Goal: Task Accomplishment & Management: Use online tool/utility

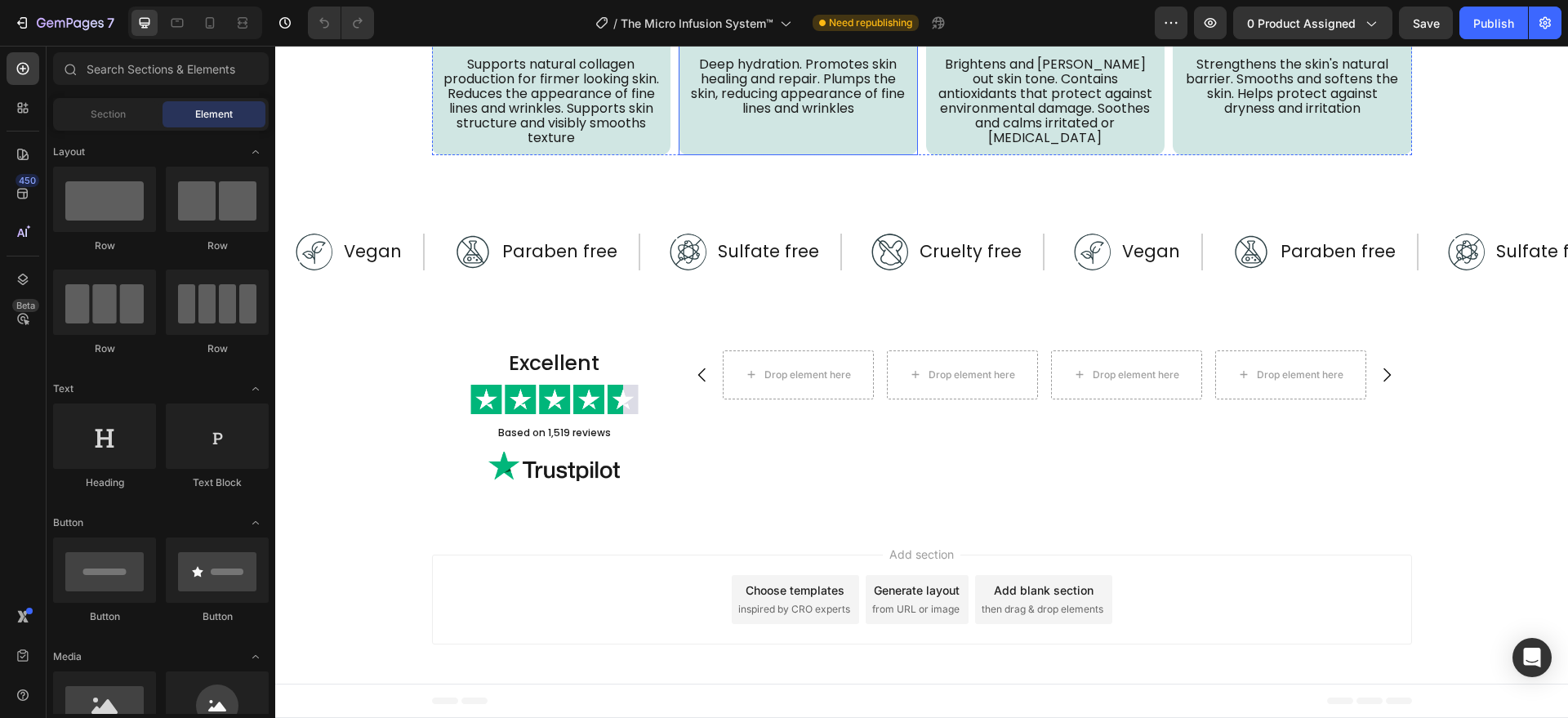
scroll to position [4592, 0]
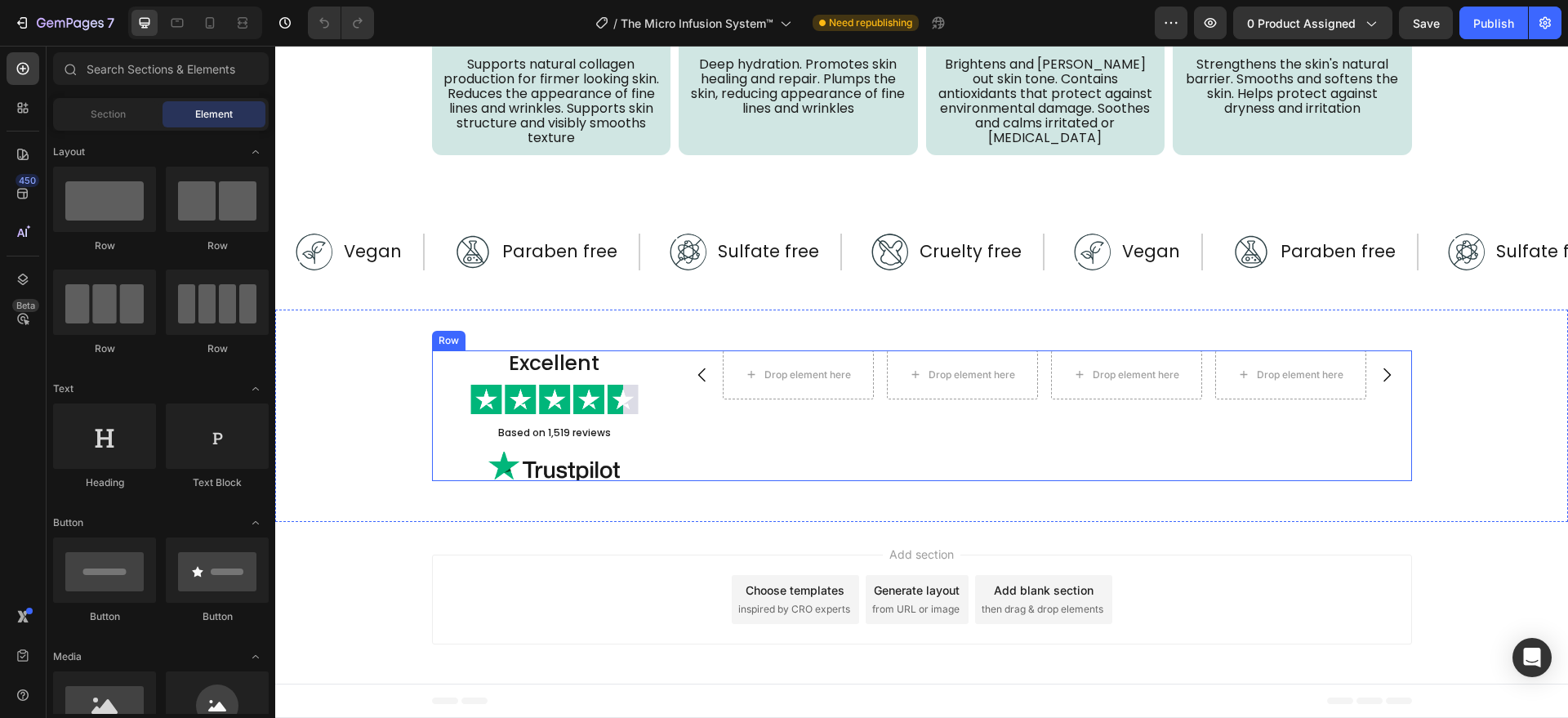
click at [679, 450] on div "Drop element here Drop element here Drop element here Drop element here [GEOGRA…" at bounding box center [1044, 416] width 735 height 130
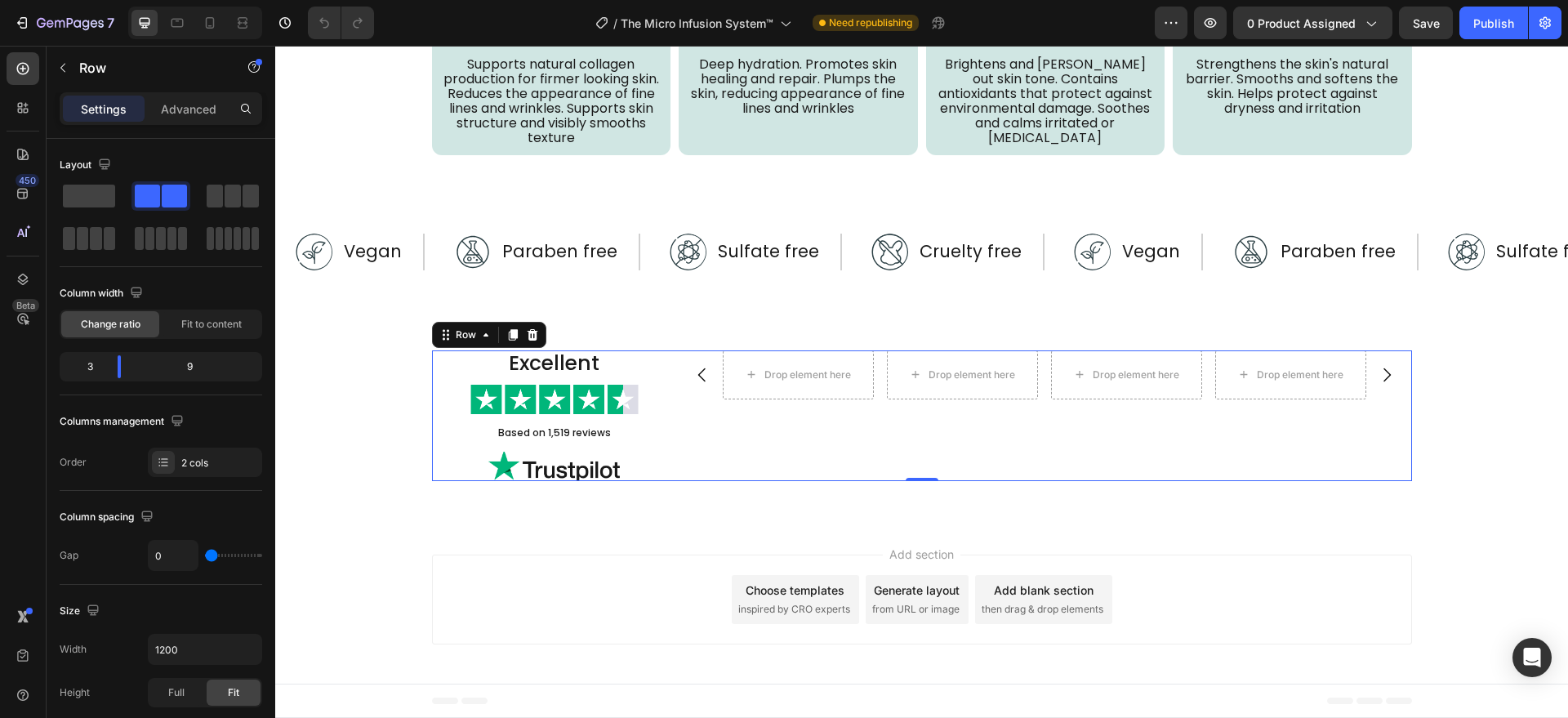
scroll to position [4615, 0]
click at [449, 541] on div "Add section Choose templates inspired by CRO experts Generate layout from URL o…" at bounding box center [921, 602] width 1293 height 161
click at [71, 70] on button "button" at bounding box center [63, 68] width 26 height 26
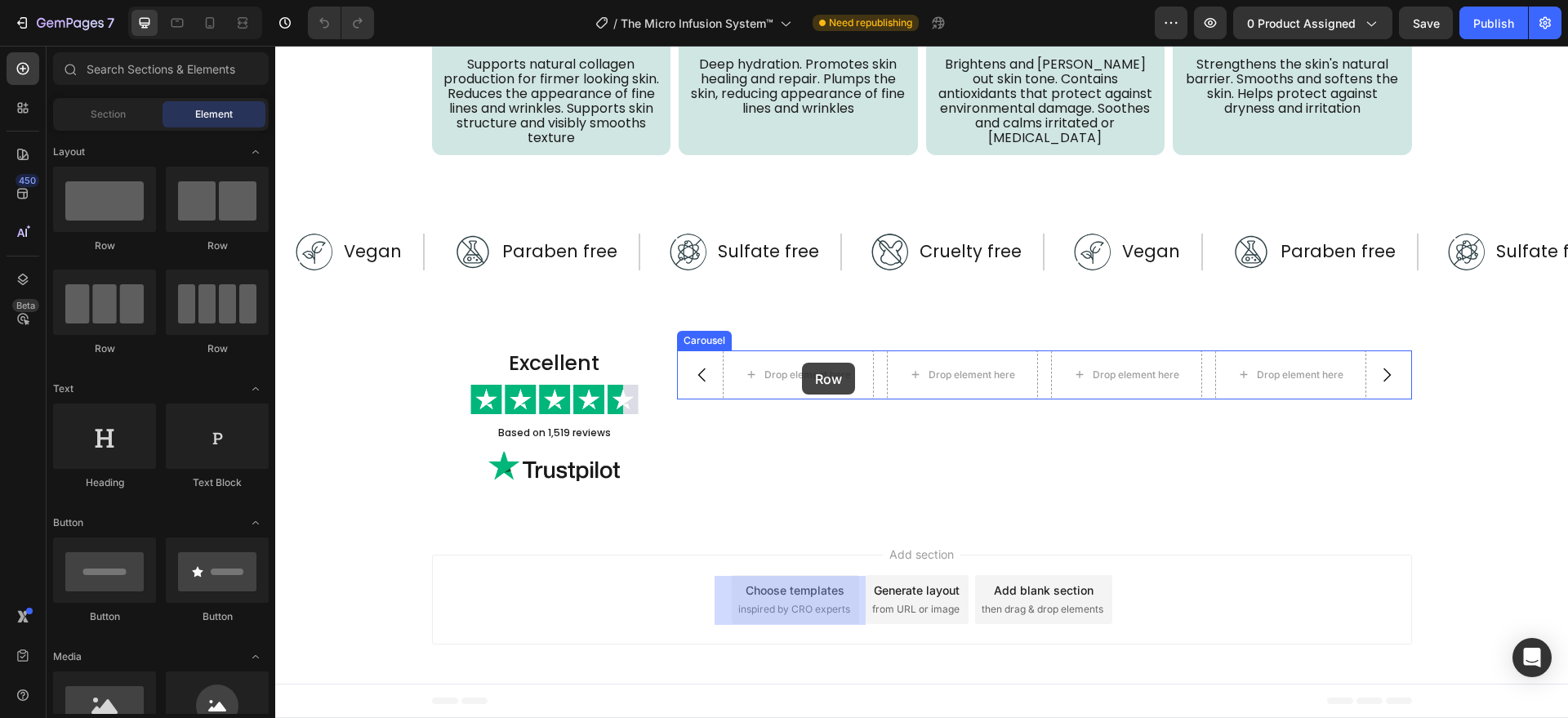
drag, startPoint x: 405, startPoint y: 262, endPoint x: 794, endPoint y: 359, distance: 400.9
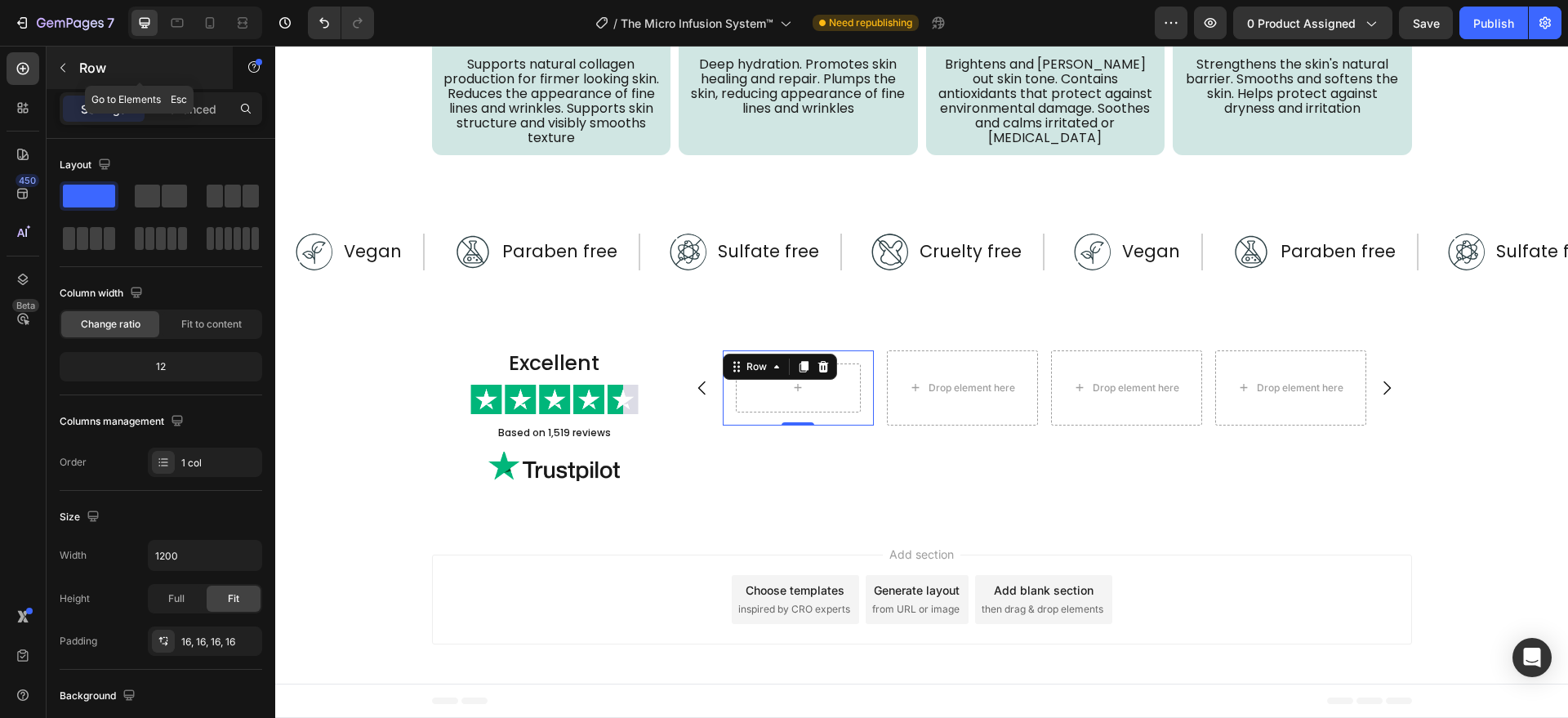
click at [59, 68] on icon "button" at bounding box center [63, 67] width 13 height 13
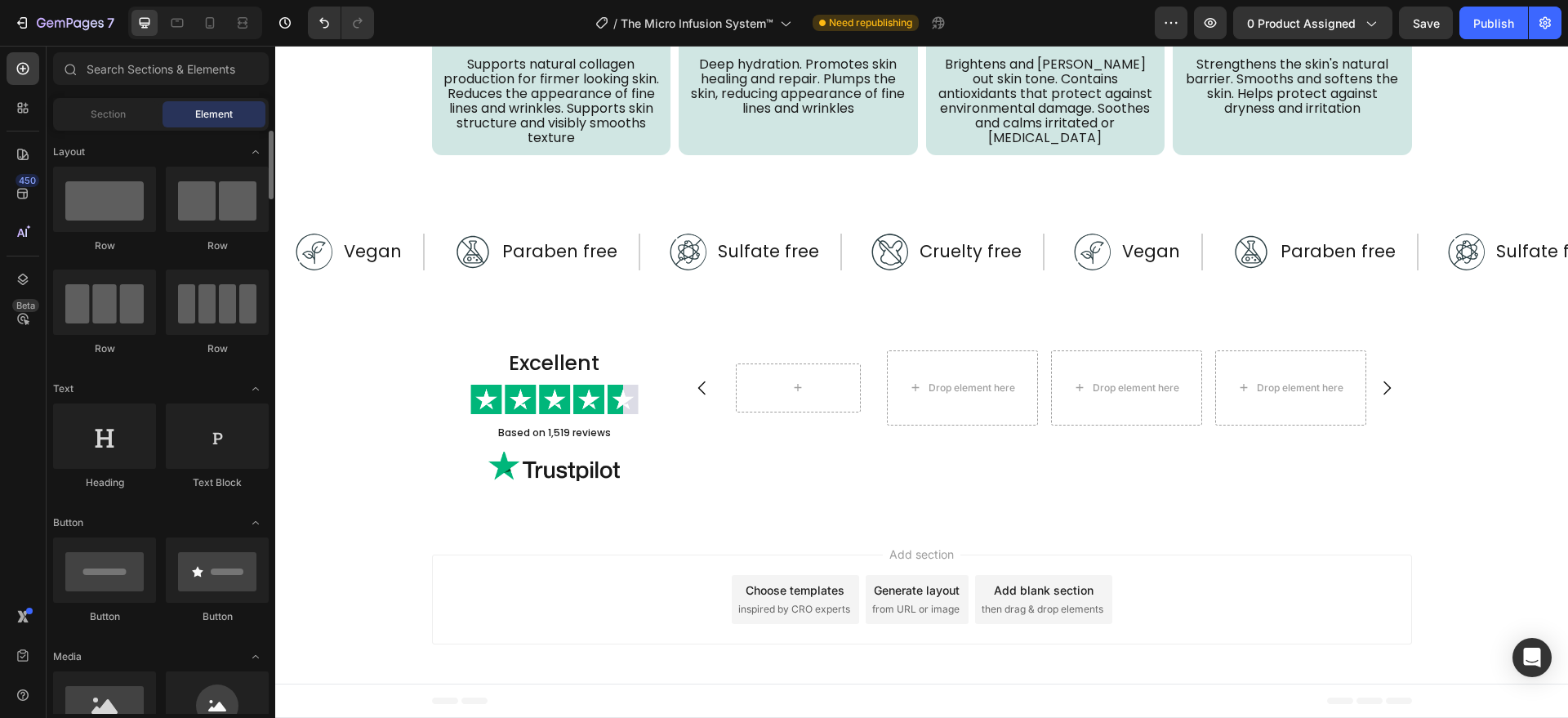
scroll to position [339, 0]
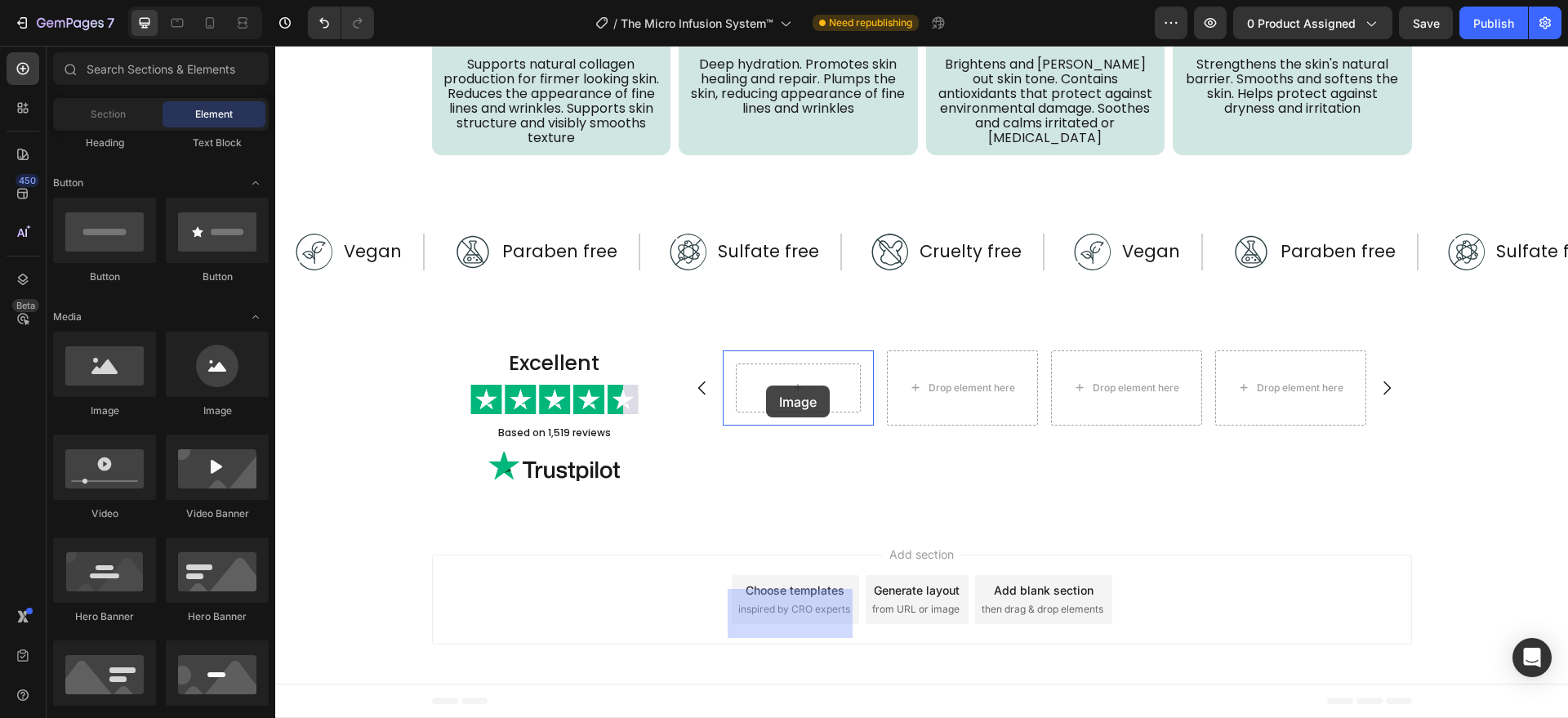
drag, startPoint x: 396, startPoint y: 395, endPoint x: 766, endPoint y: 385, distance: 370.1
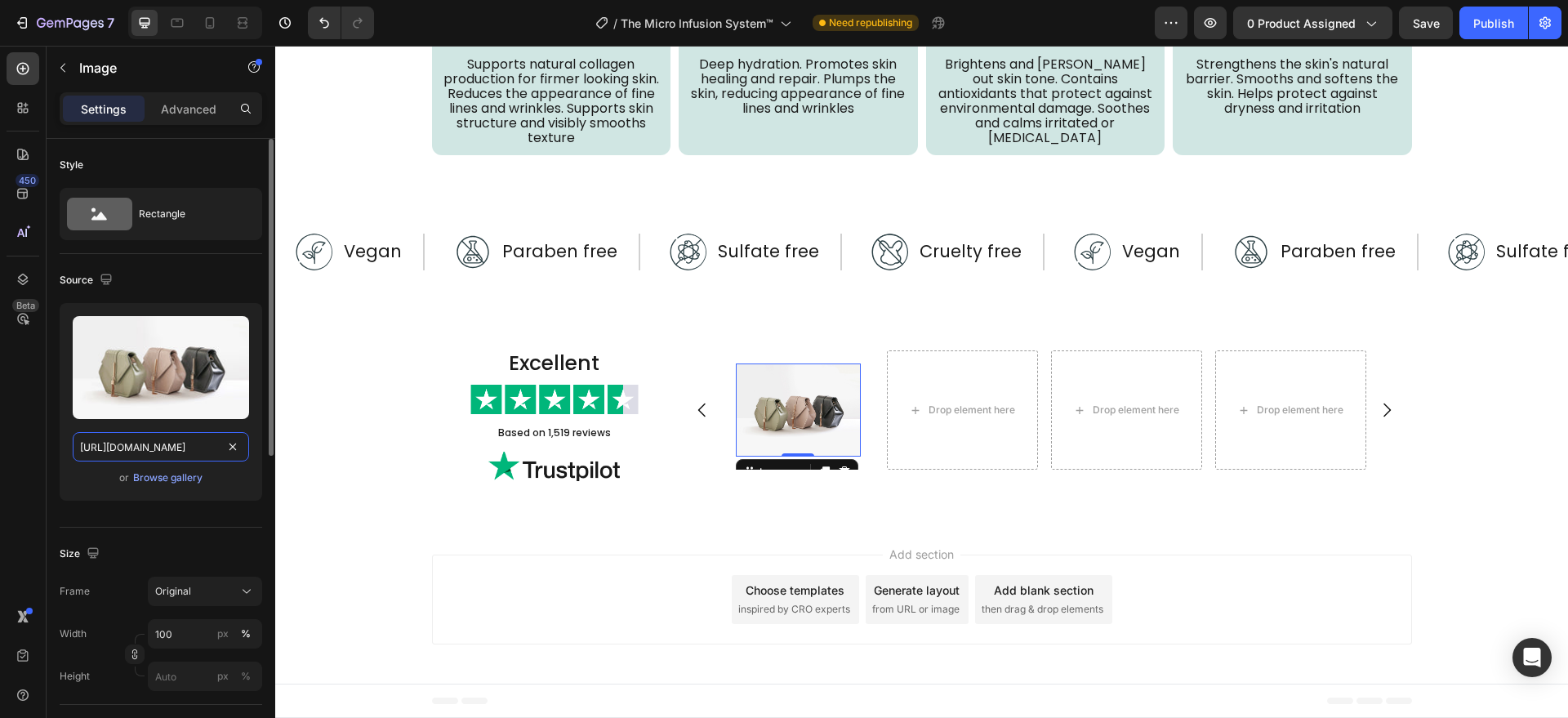
click at [192, 440] on input "[URL][DOMAIN_NAME]" at bounding box center [160, 446] width 176 height 29
paste input "[DOMAIN_NAME][URL]"
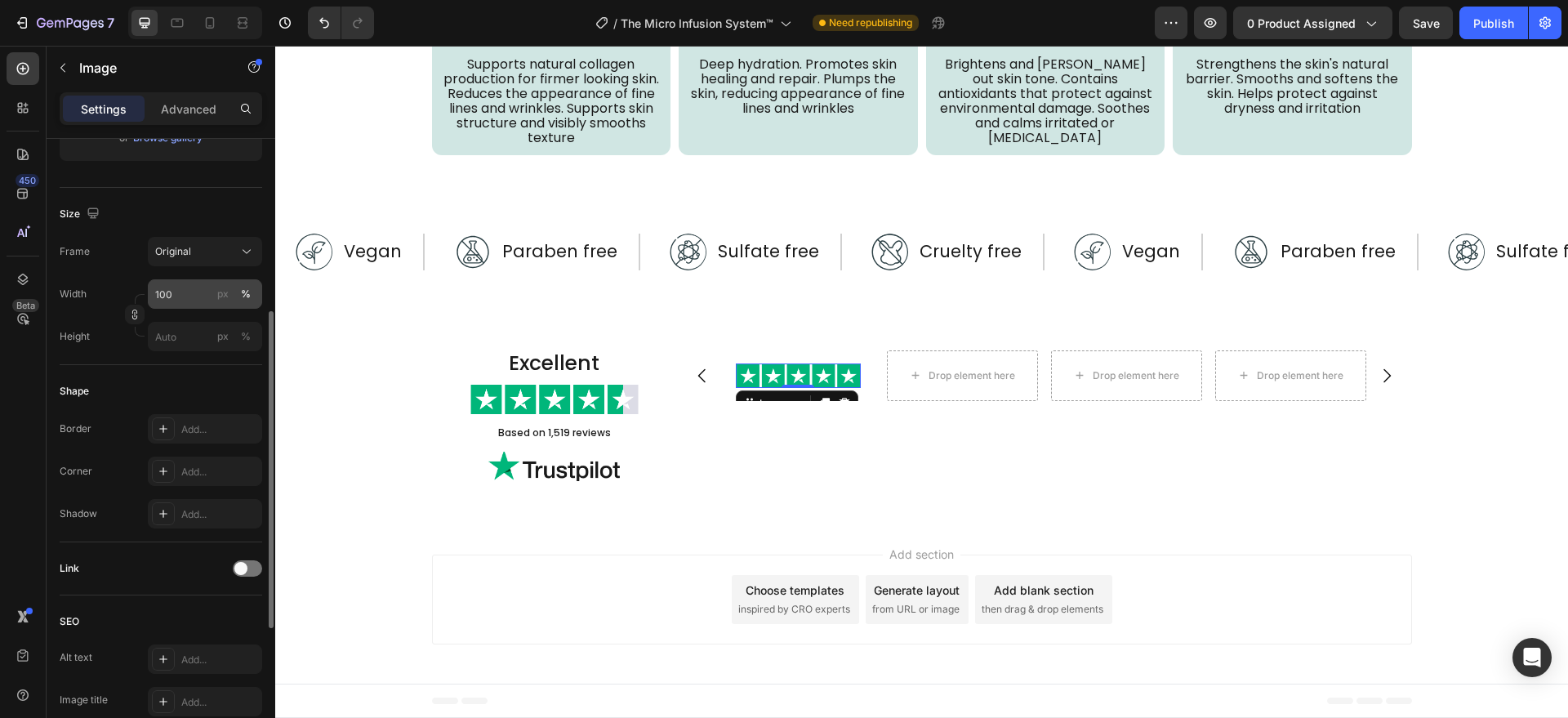
type input "[URL][DOMAIN_NAME]"
click at [183, 298] on input "100" at bounding box center [205, 293] width 115 height 29
type input "111"
click at [226, 298] on div "px" at bounding box center [222, 293] width 11 height 15
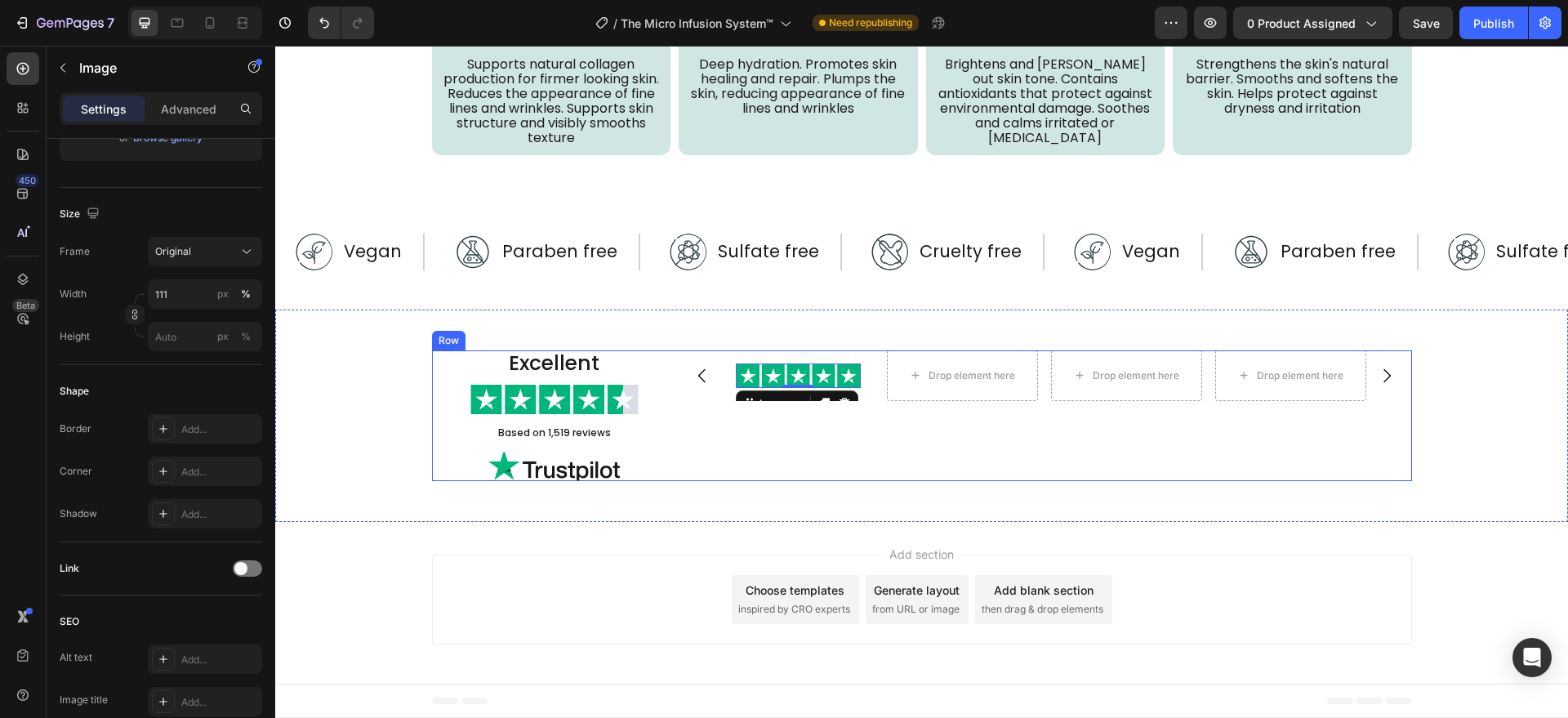
click at [814, 472] on div "Image 0 Row Drop element here Drop element here Drop element here [GEOGRAPHIC_D…" at bounding box center [1044, 416] width 735 height 130
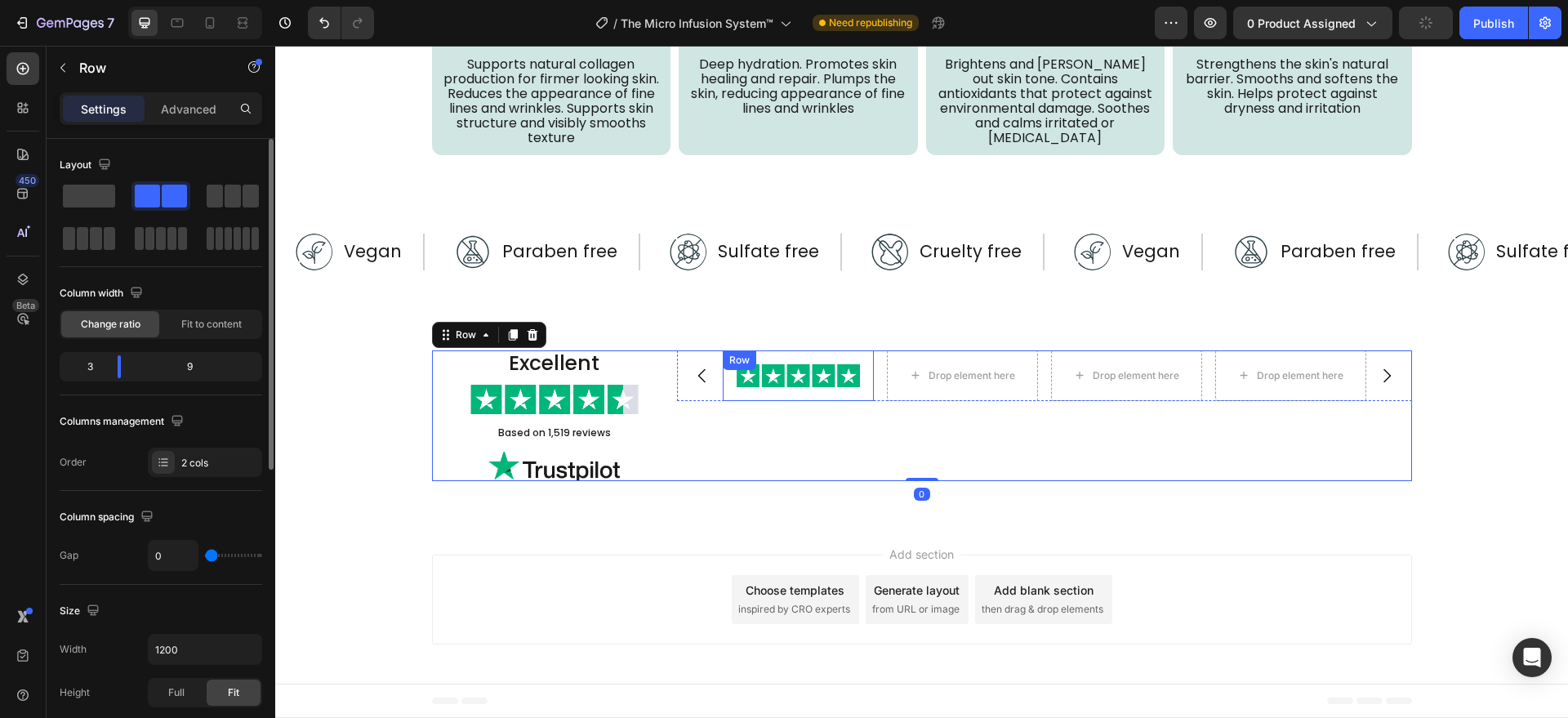
click at [800, 392] on div "Image Row" at bounding box center [798, 375] width 151 height 50
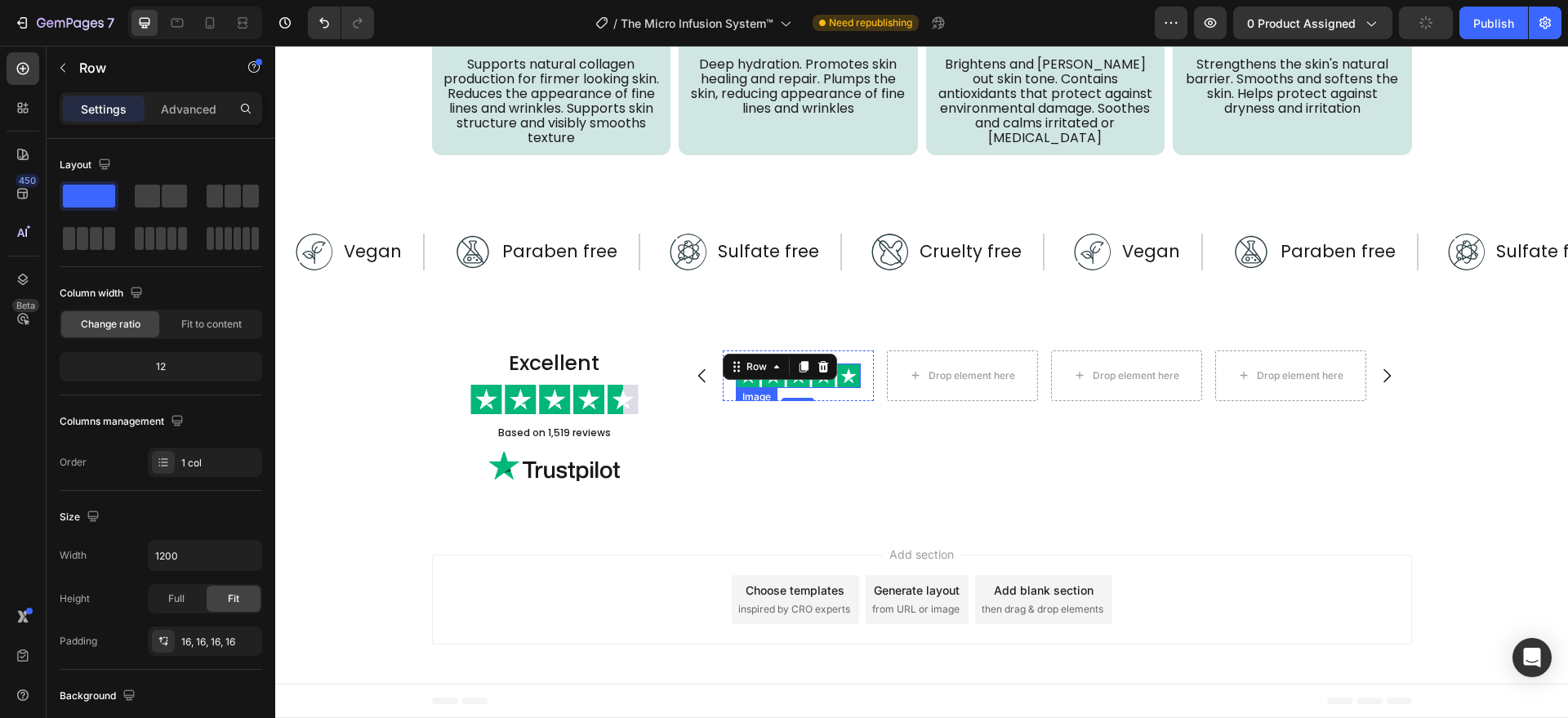
click at [836, 379] on img at bounding box center [799, 375] width 125 height 25
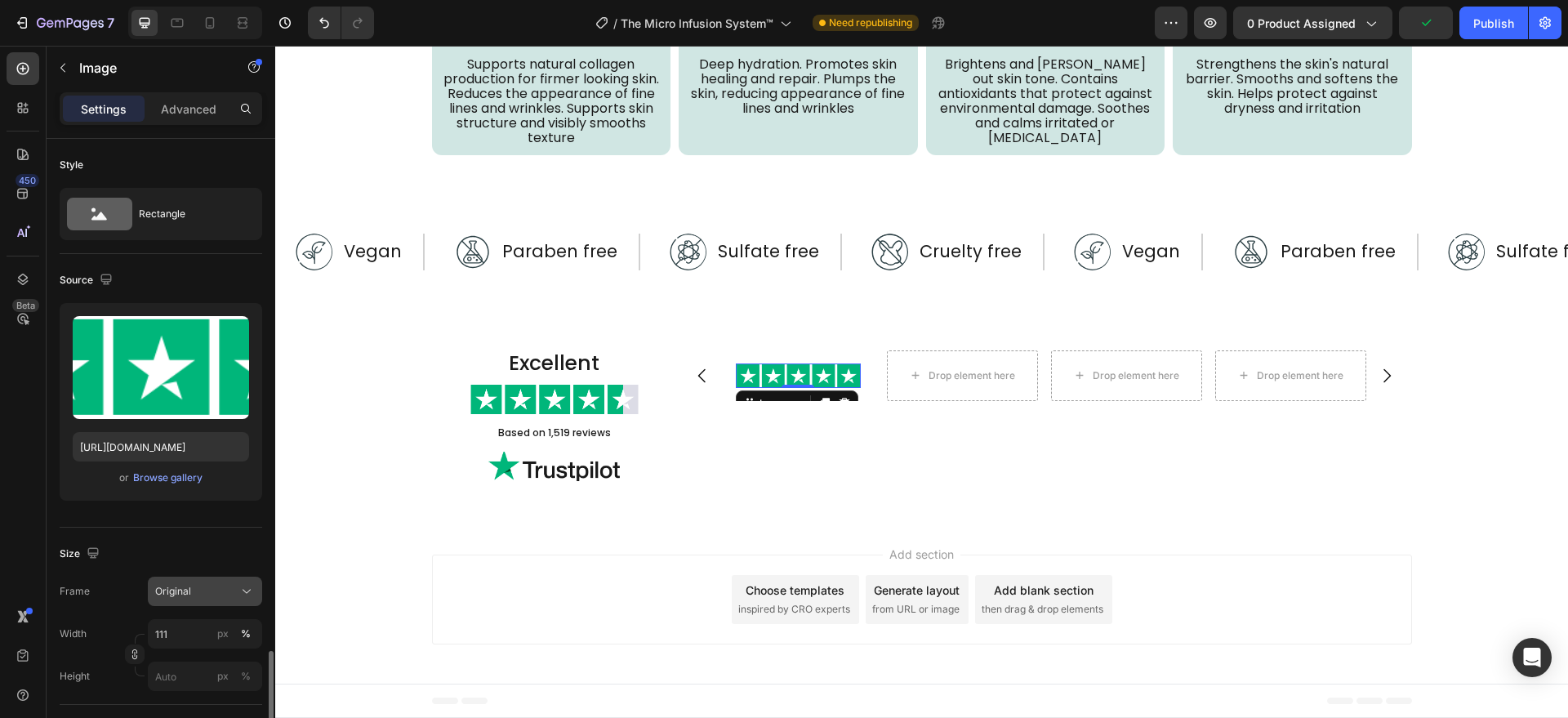
scroll to position [339, 0]
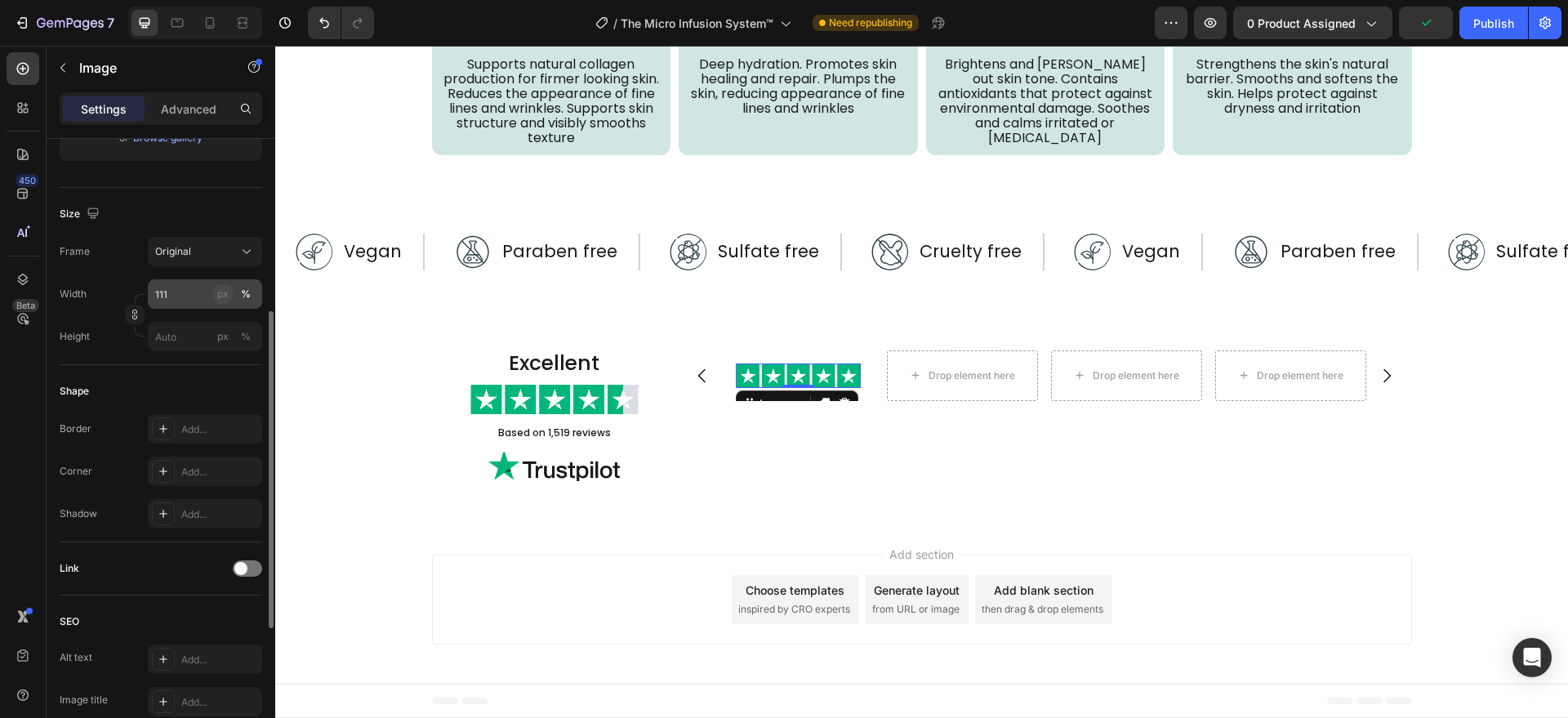
click at [219, 297] on div "px" at bounding box center [222, 293] width 11 height 15
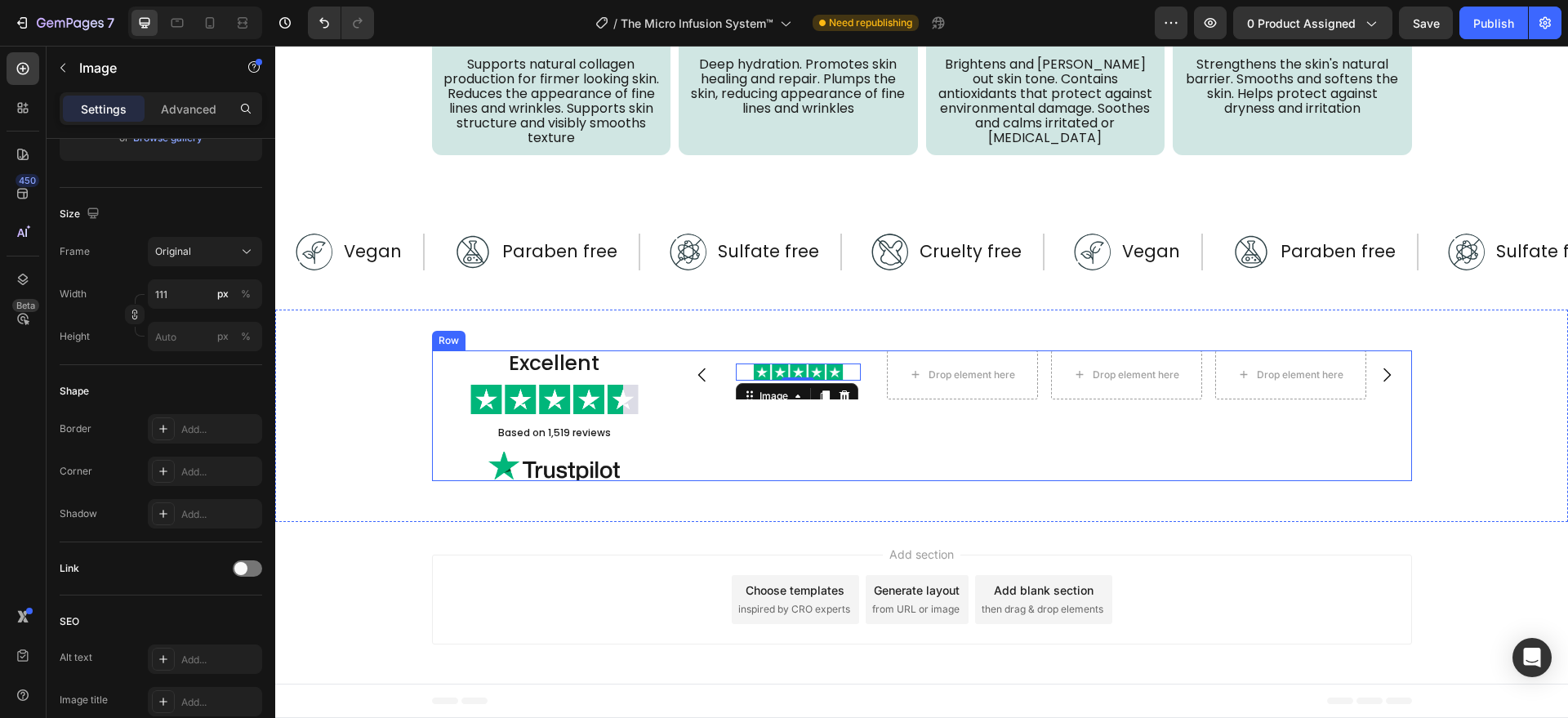
click at [841, 450] on div "Image 0 Row Drop element here Drop element here Drop element here Carousel" at bounding box center [1044, 416] width 735 height 130
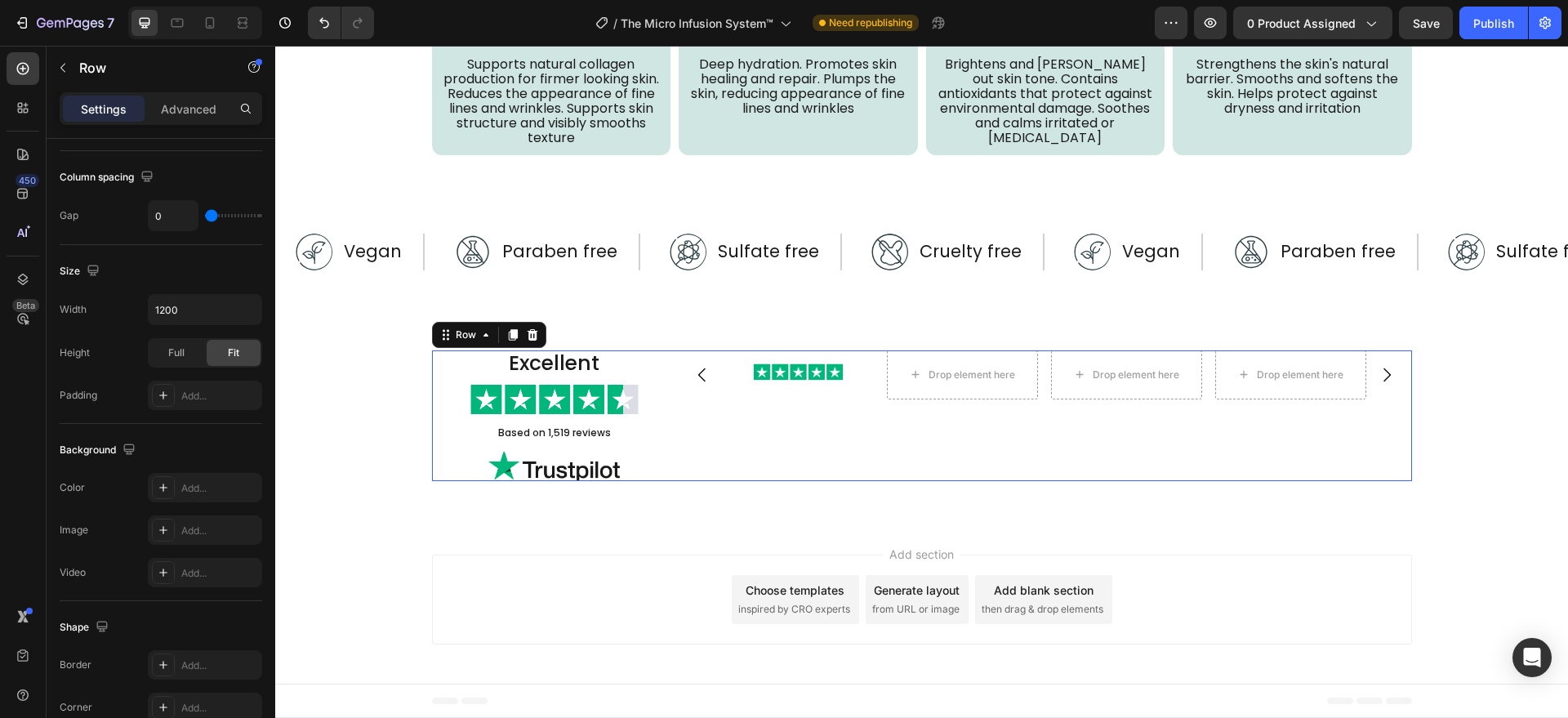
scroll to position [0, 0]
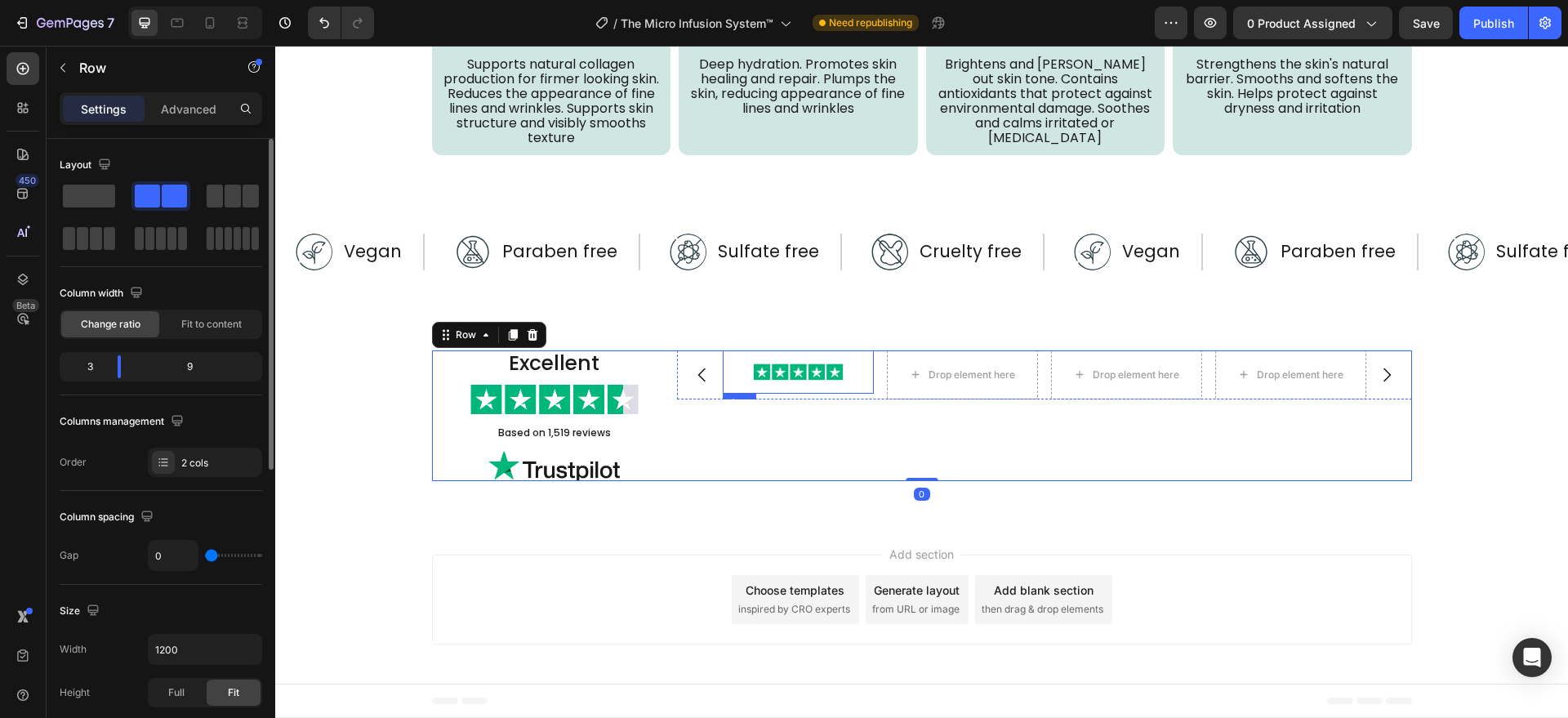
click at [758, 374] on img at bounding box center [798, 372] width 91 height 18
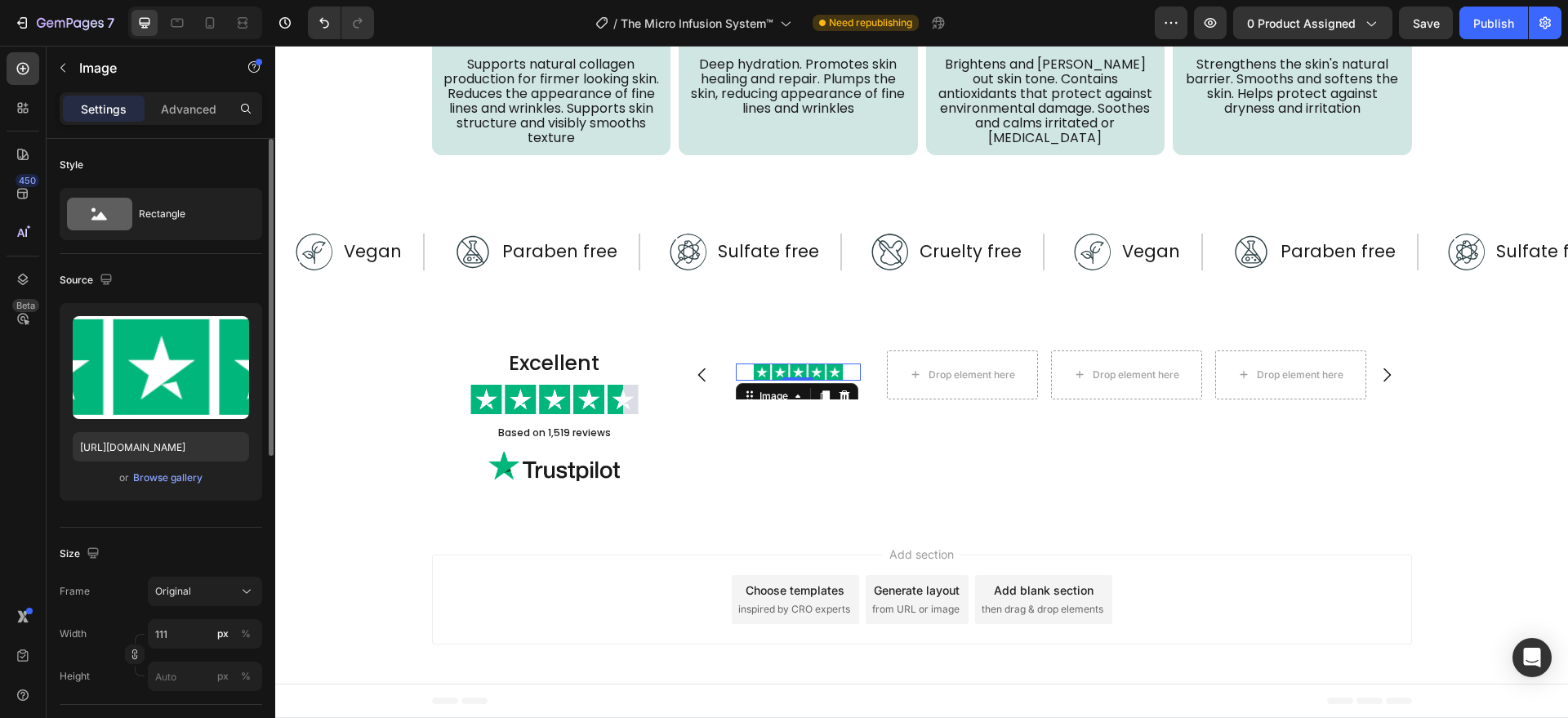
scroll to position [607, 0]
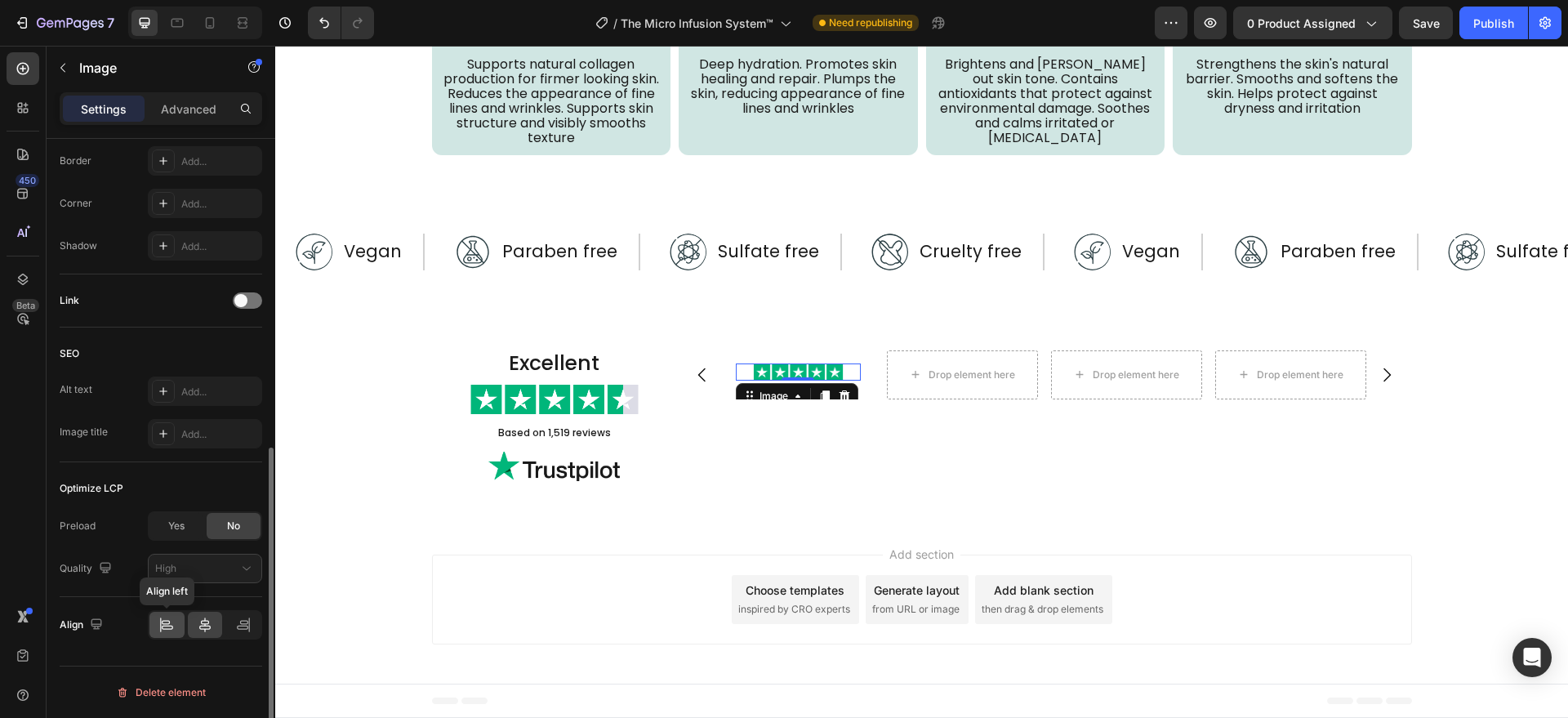
click at [160, 633] on div at bounding box center [167, 625] width 35 height 26
drag, startPoint x: 664, startPoint y: 463, endPoint x: 678, endPoint y: 460, distance: 14.3
click at [665, 462] on div at bounding box center [554, 465] width 245 height 29
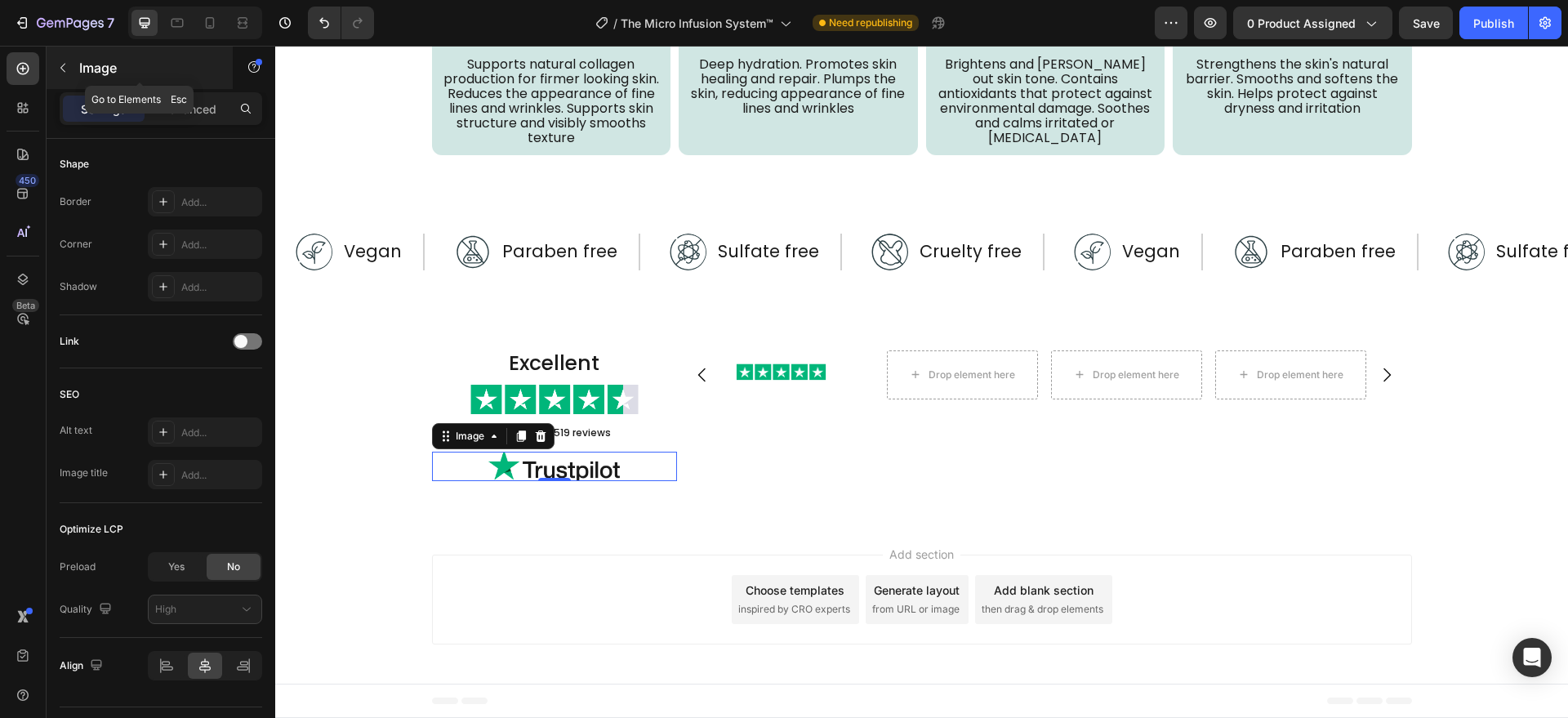
click at [63, 74] on button "button" at bounding box center [63, 68] width 26 height 26
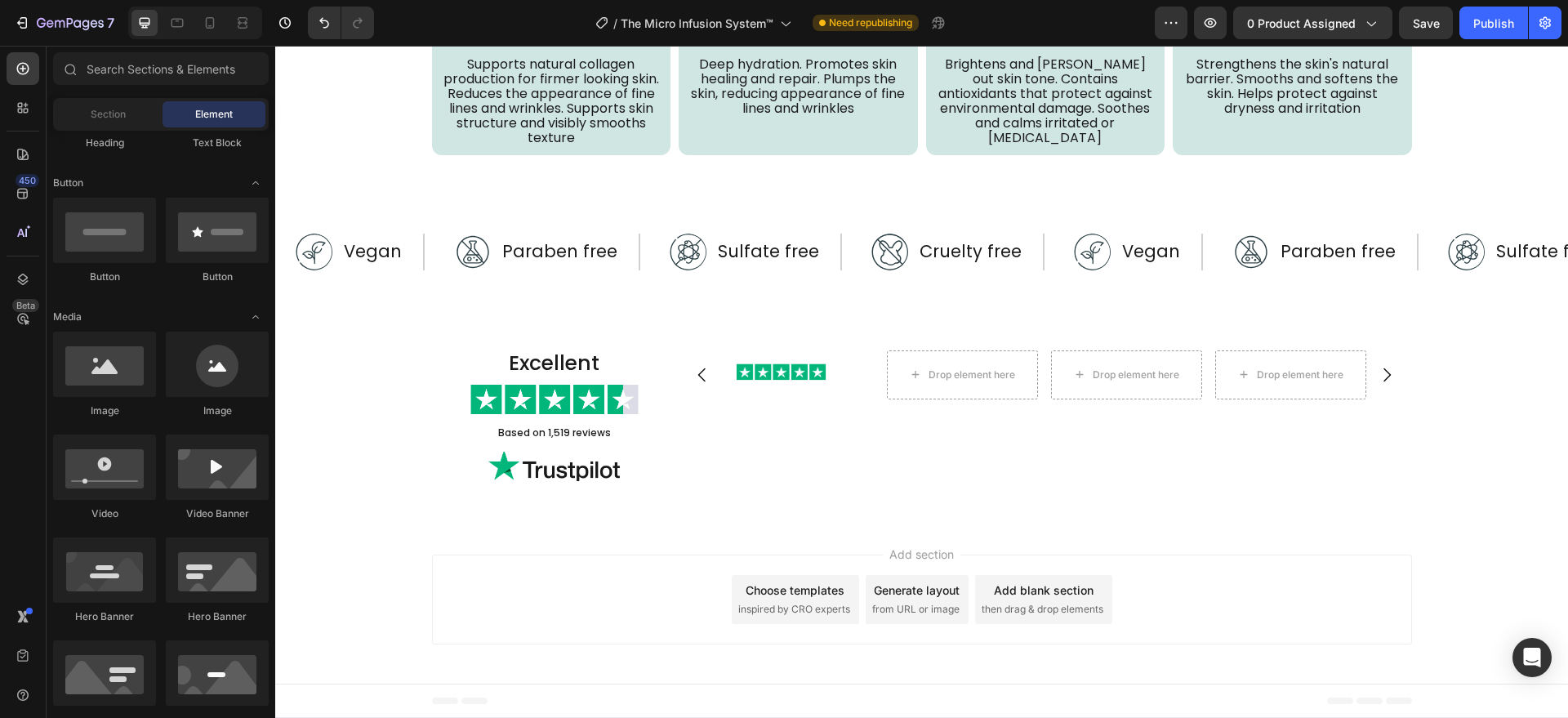
scroll to position [0, 0]
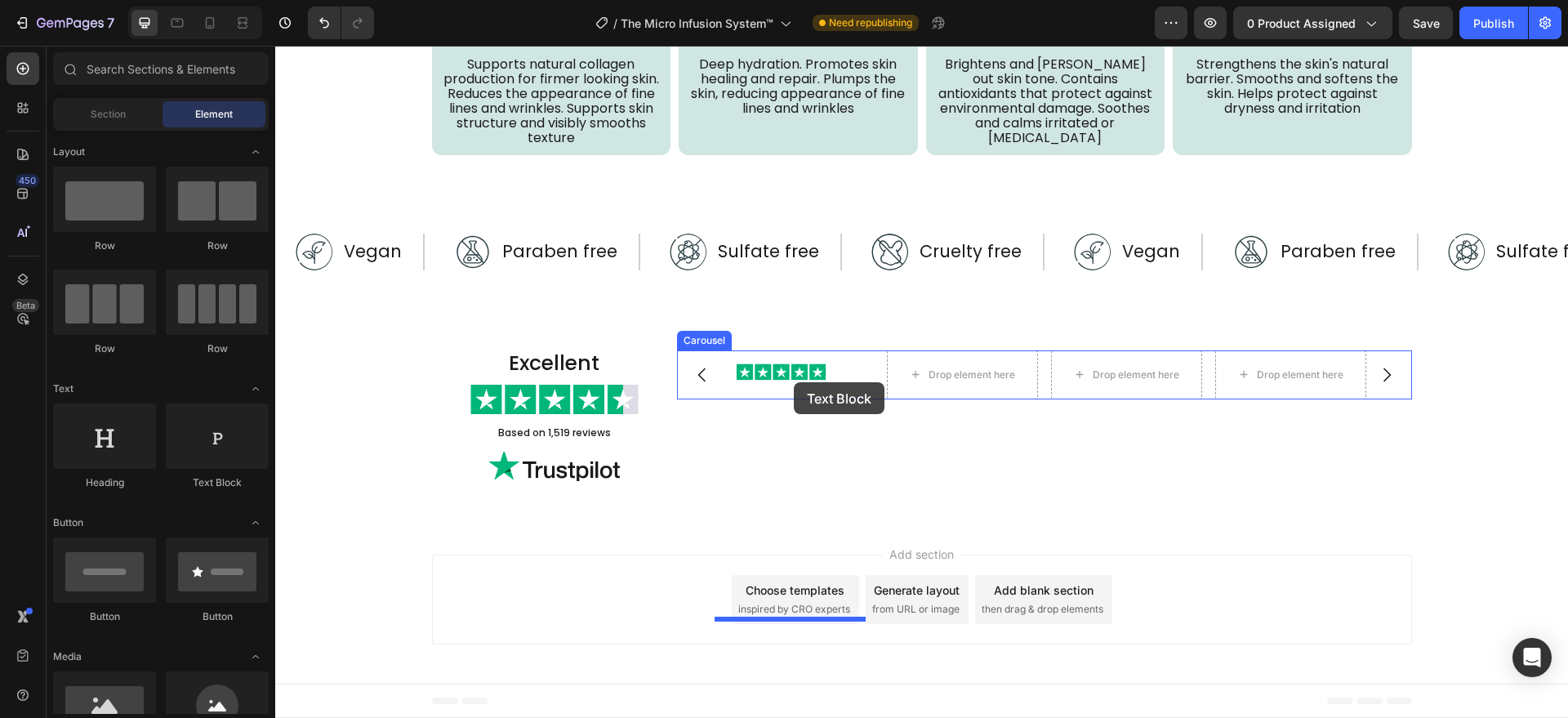
drag, startPoint x: 496, startPoint y: 491, endPoint x: 794, endPoint y: 382, distance: 317.3
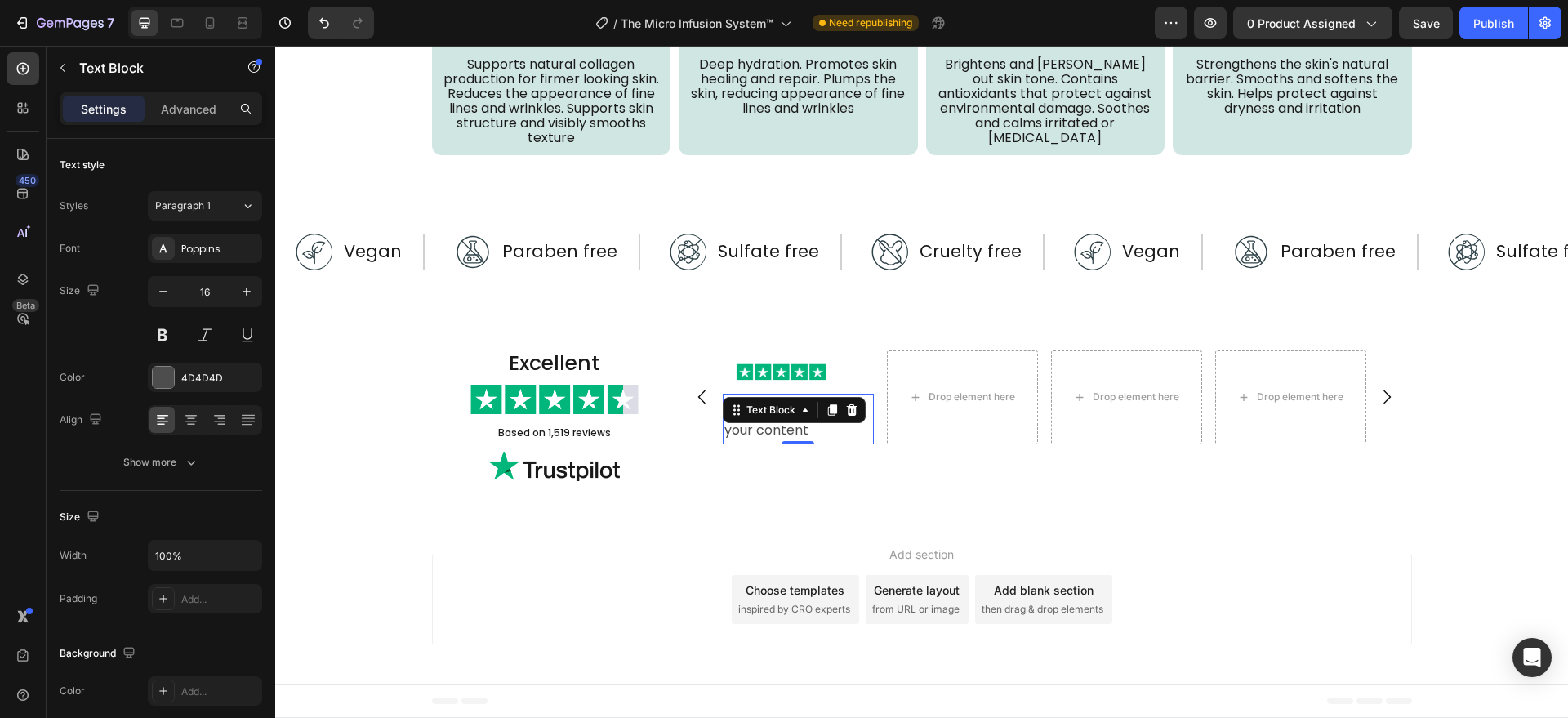
click at [757, 436] on div "Replace this text with your content" at bounding box center [798, 418] width 151 height 50
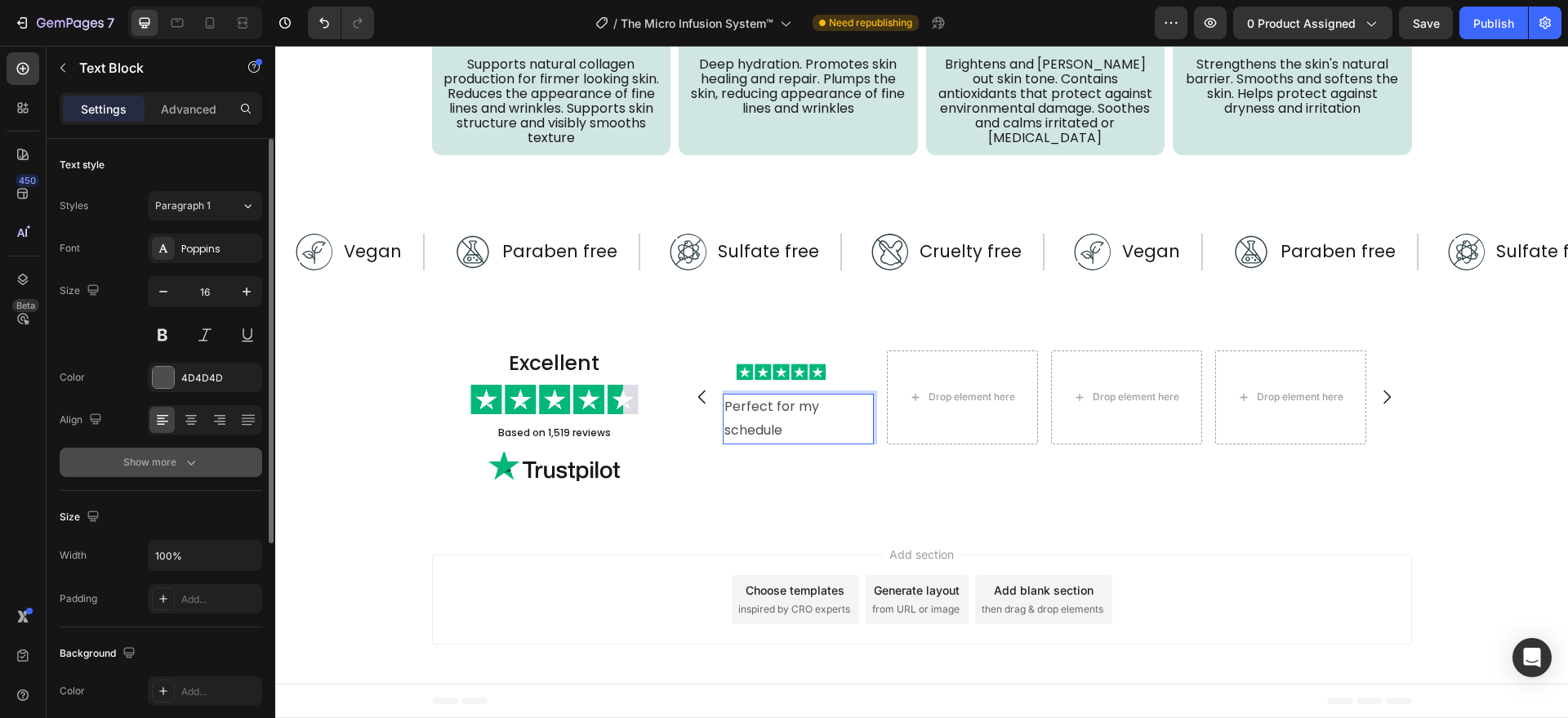
click at [197, 448] on div "Font Poppins Size 16 Color 4D4D4D Align Show more" at bounding box center [161, 355] width 203 height 243
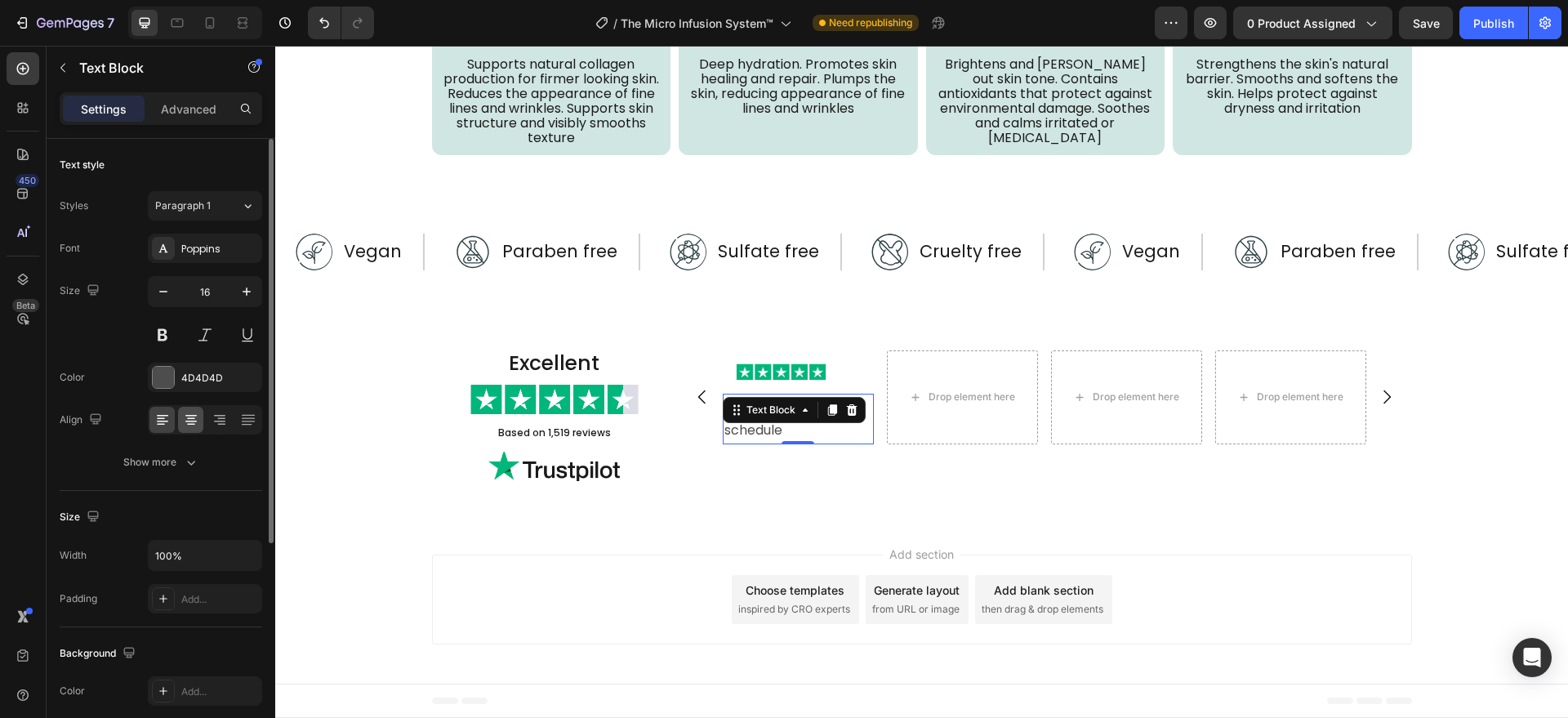
drag, startPoint x: 175, startPoint y: 469, endPoint x: 199, endPoint y: 428, distance: 47.5
click at [175, 465] on div "Show more" at bounding box center [161, 462] width 76 height 17
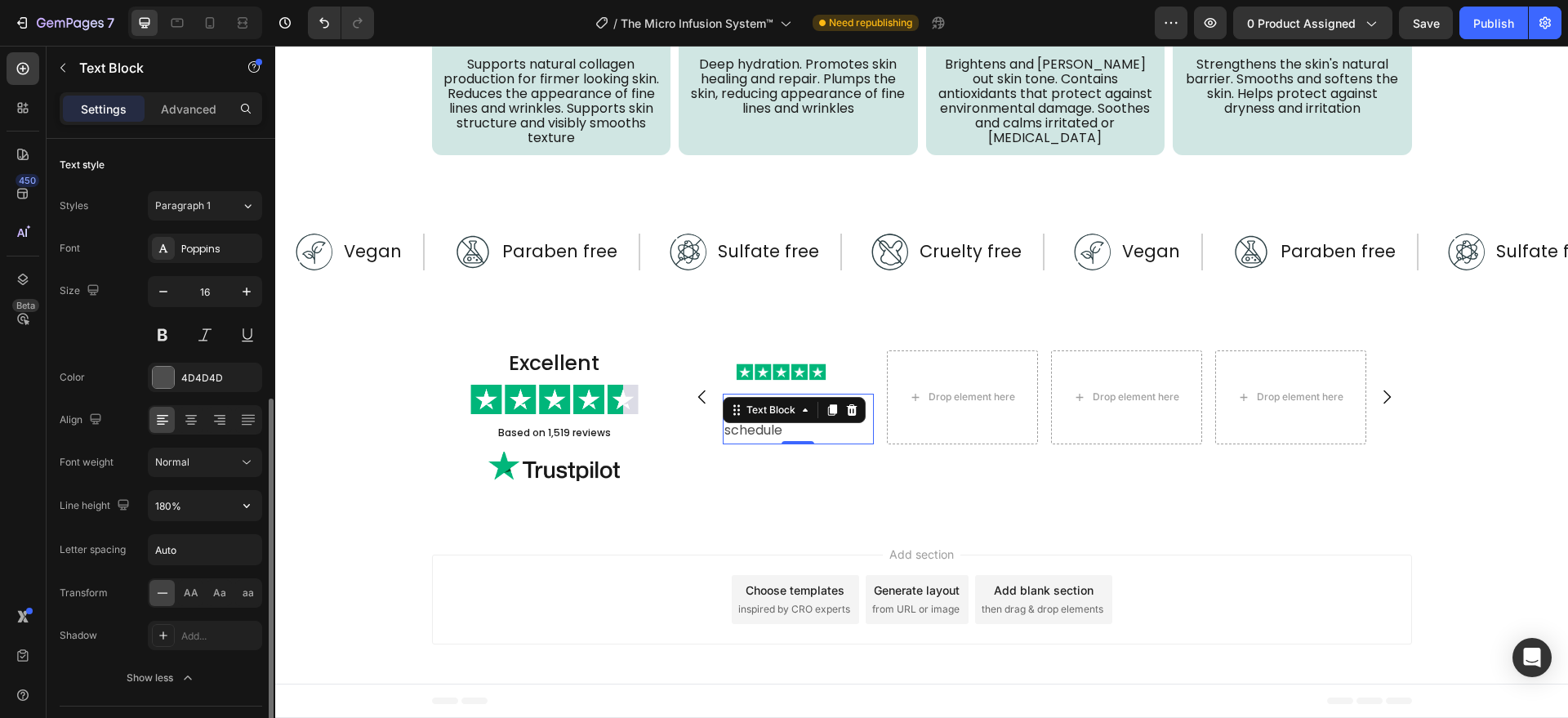
scroll to position [170, 0]
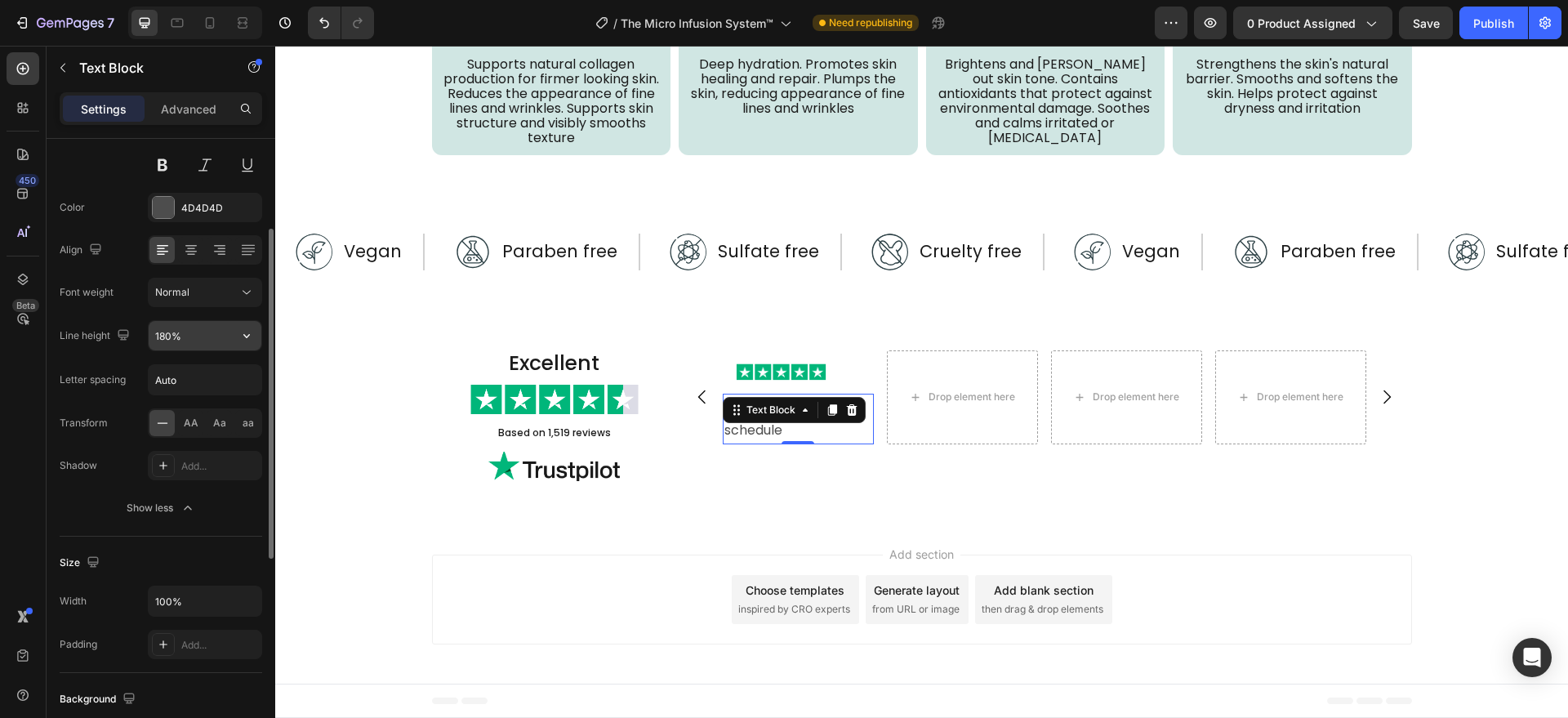
click at [196, 332] on input "180%" at bounding box center [205, 335] width 113 height 29
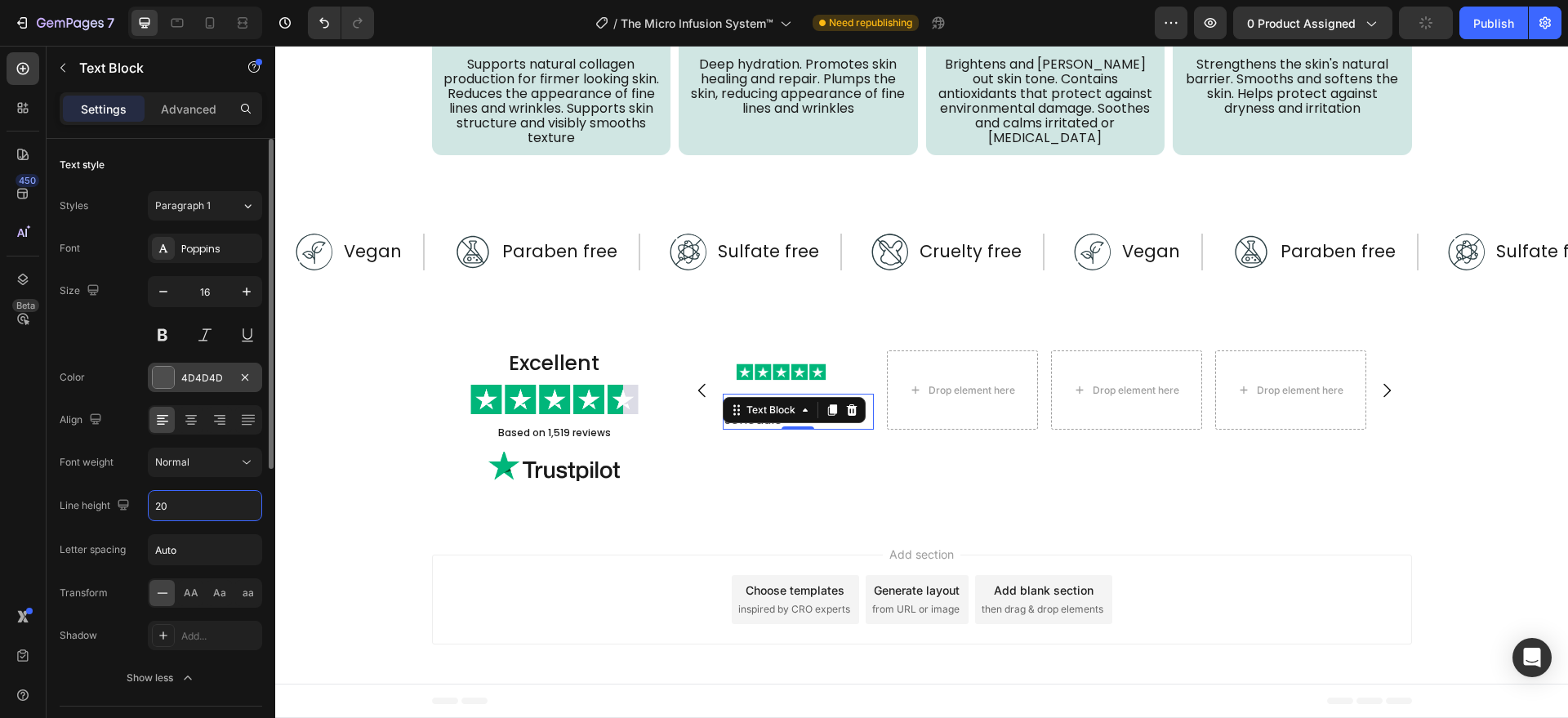
type input "20"
click at [173, 381] on div at bounding box center [163, 377] width 21 height 21
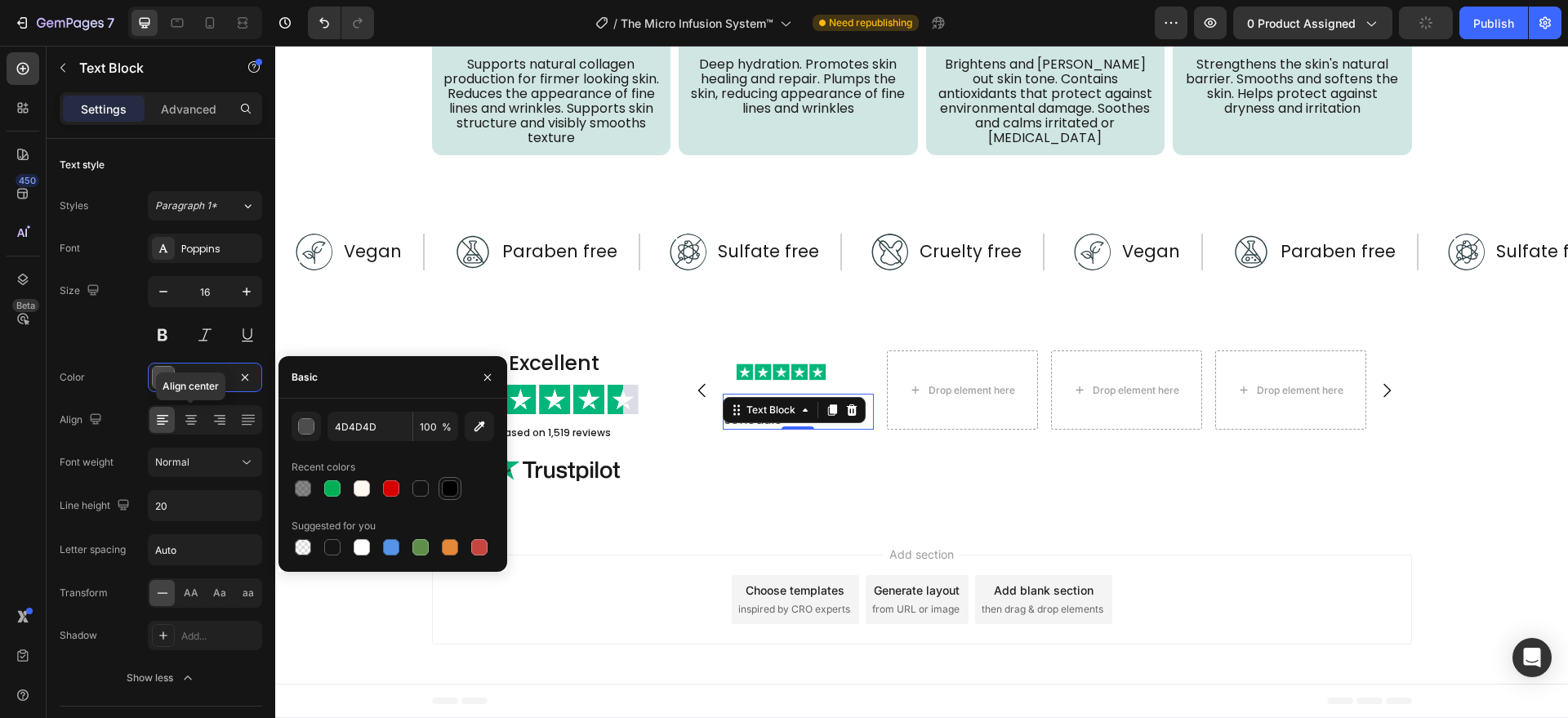
drag, startPoint x: 451, startPoint y: 489, endPoint x: 348, endPoint y: 446, distance: 111.6
click at [451, 489] on div at bounding box center [450, 488] width 17 height 17
type input "000000"
click at [707, 482] on div "Excellent Heading Image Based on 1,519 reviews Text Block Image Image Row Perfe…" at bounding box center [921, 415] width 1293 height 212
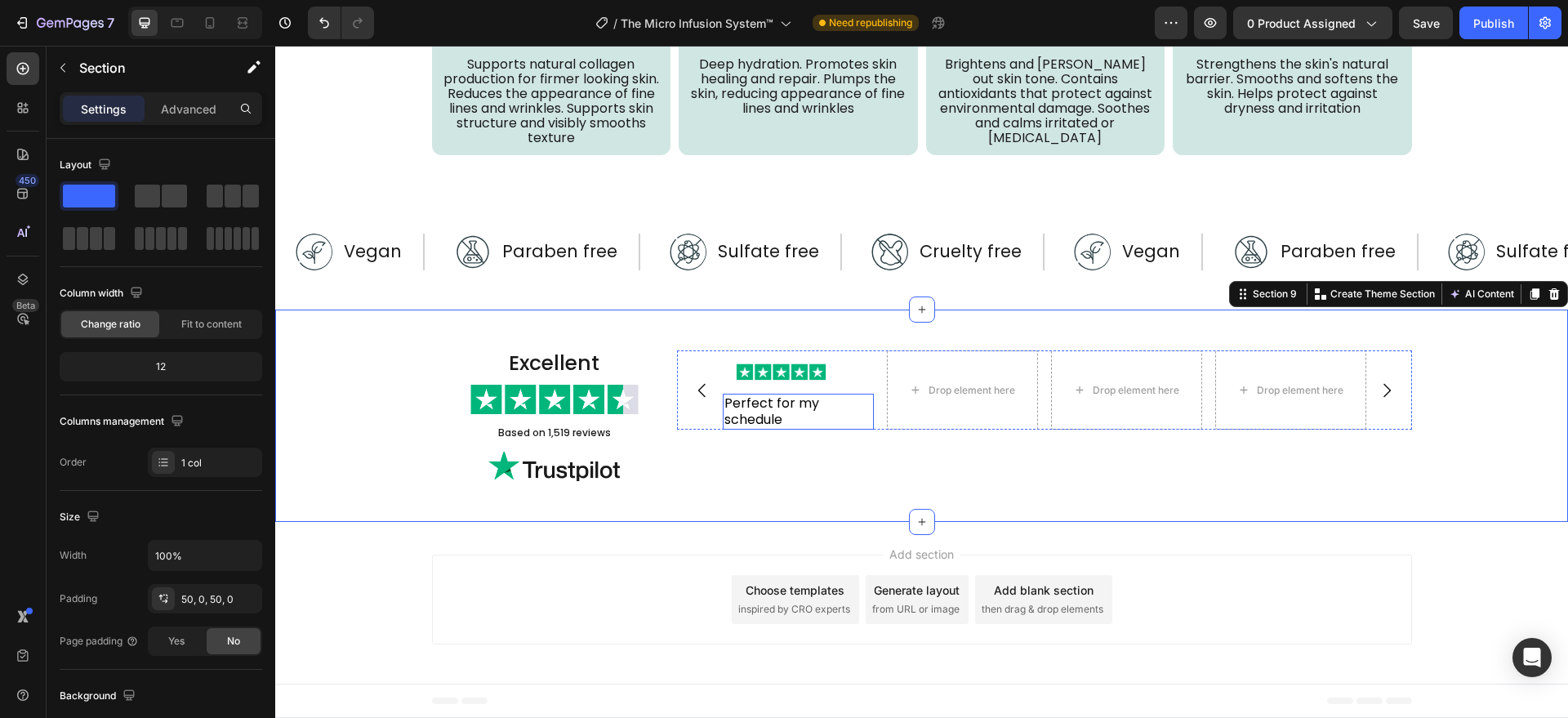
click at [811, 407] on p "Perfect for my schedule" at bounding box center [799, 411] width 148 height 33
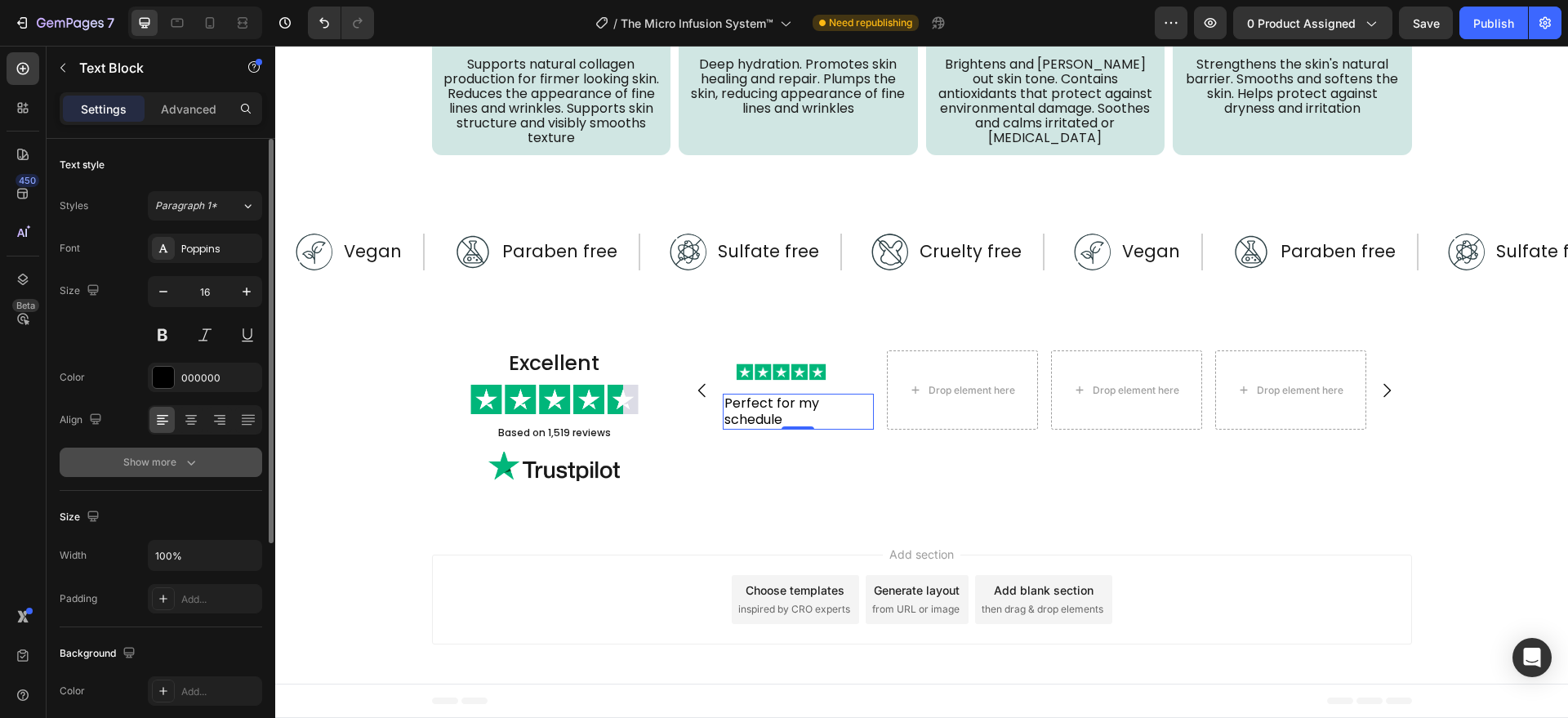
click at [192, 471] on button "Show more" at bounding box center [161, 462] width 203 height 29
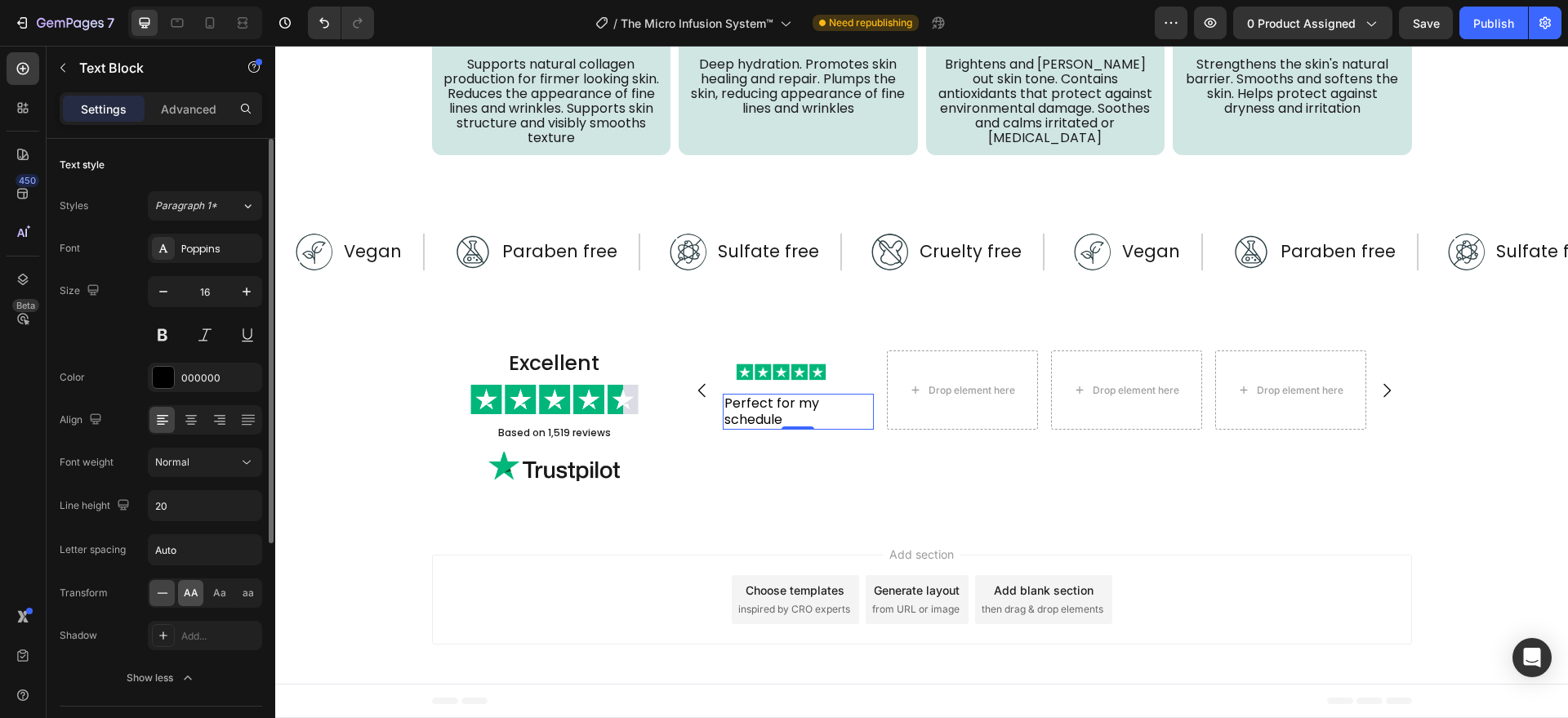
scroll to position [170, 0]
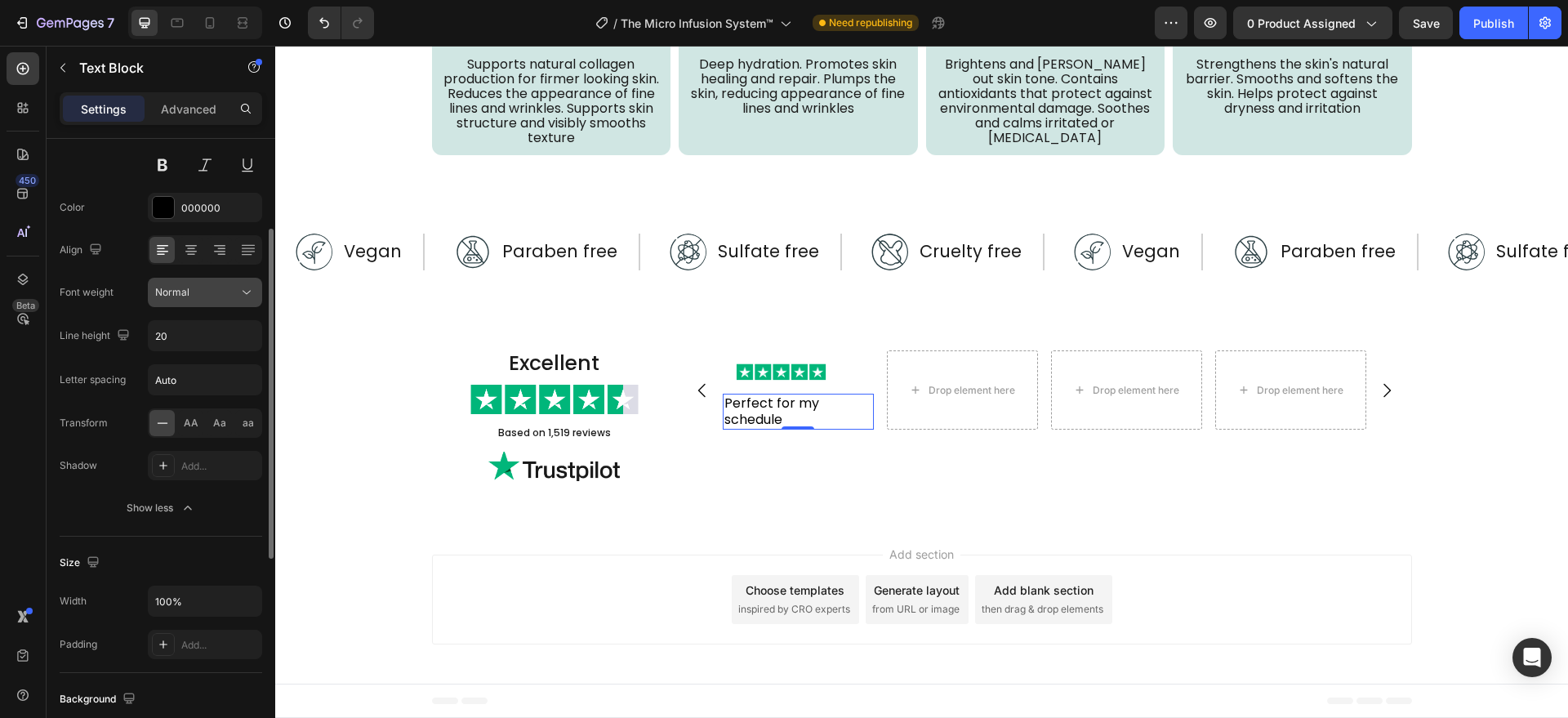
click at [233, 286] on div "Normal" at bounding box center [197, 292] width 84 height 15
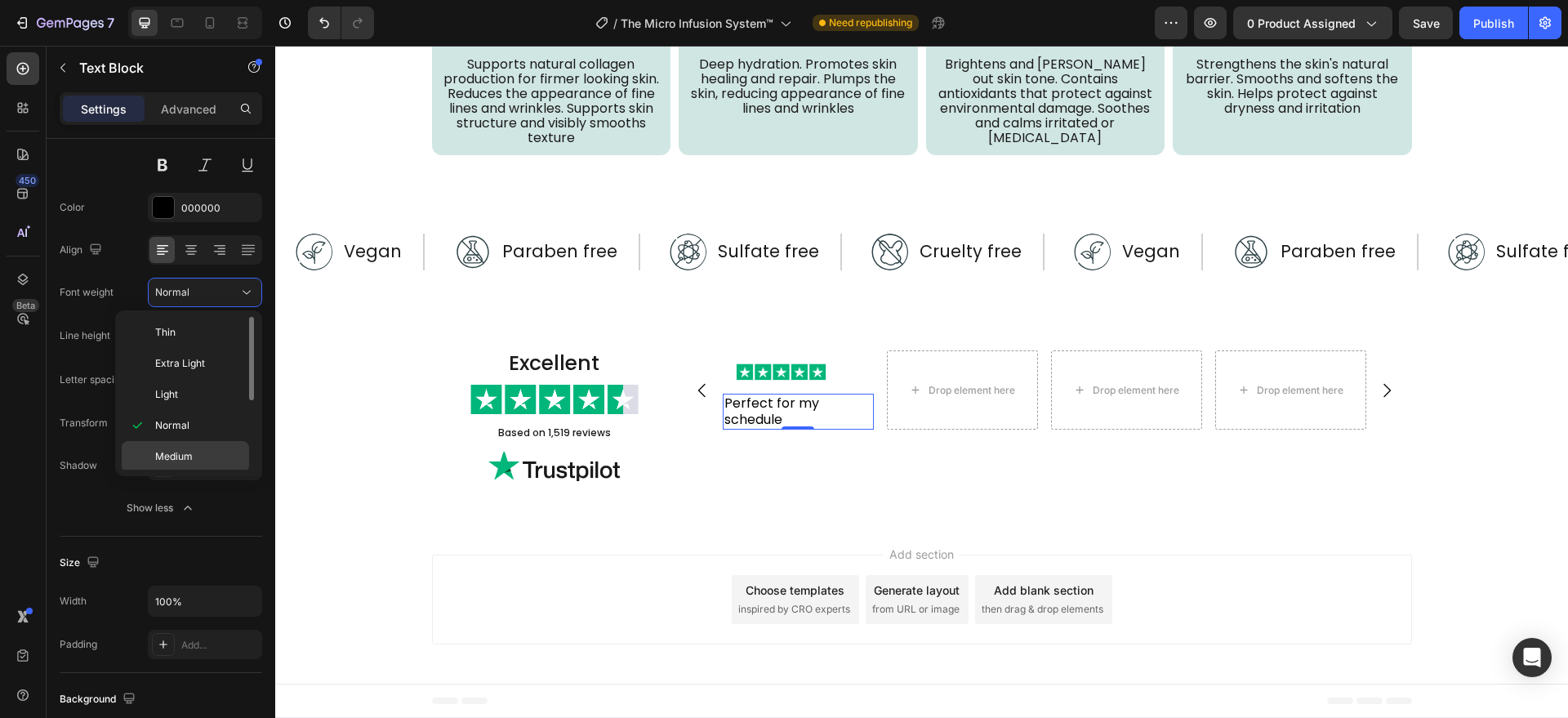
click at [212, 449] on p "Medium" at bounding box center [198, 456] width 86 height 15
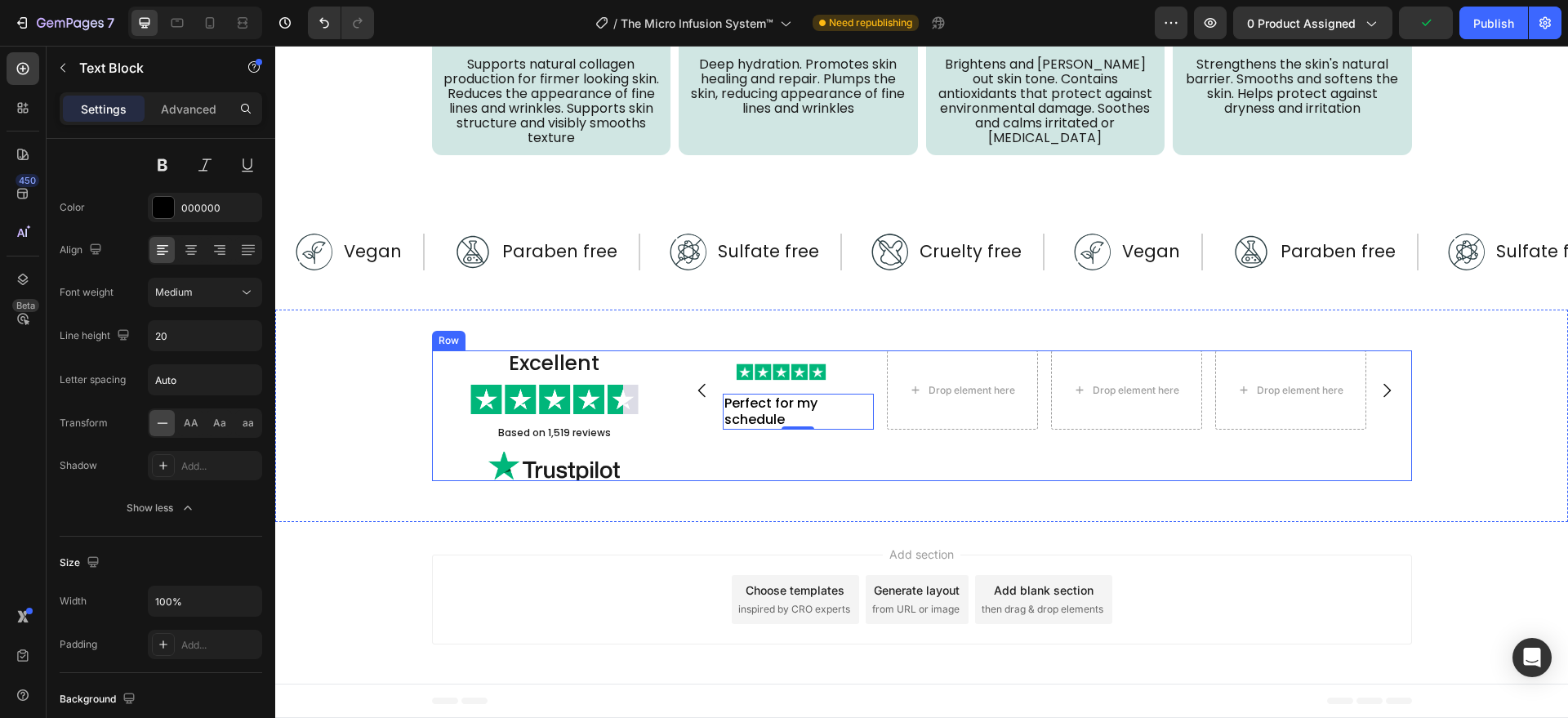
click at [881, 430] on div "Image Row Perfect for my schedule Text Block 0 Drop element here Drop element h…" at bounding box center [1044, 416] width 735 height 130
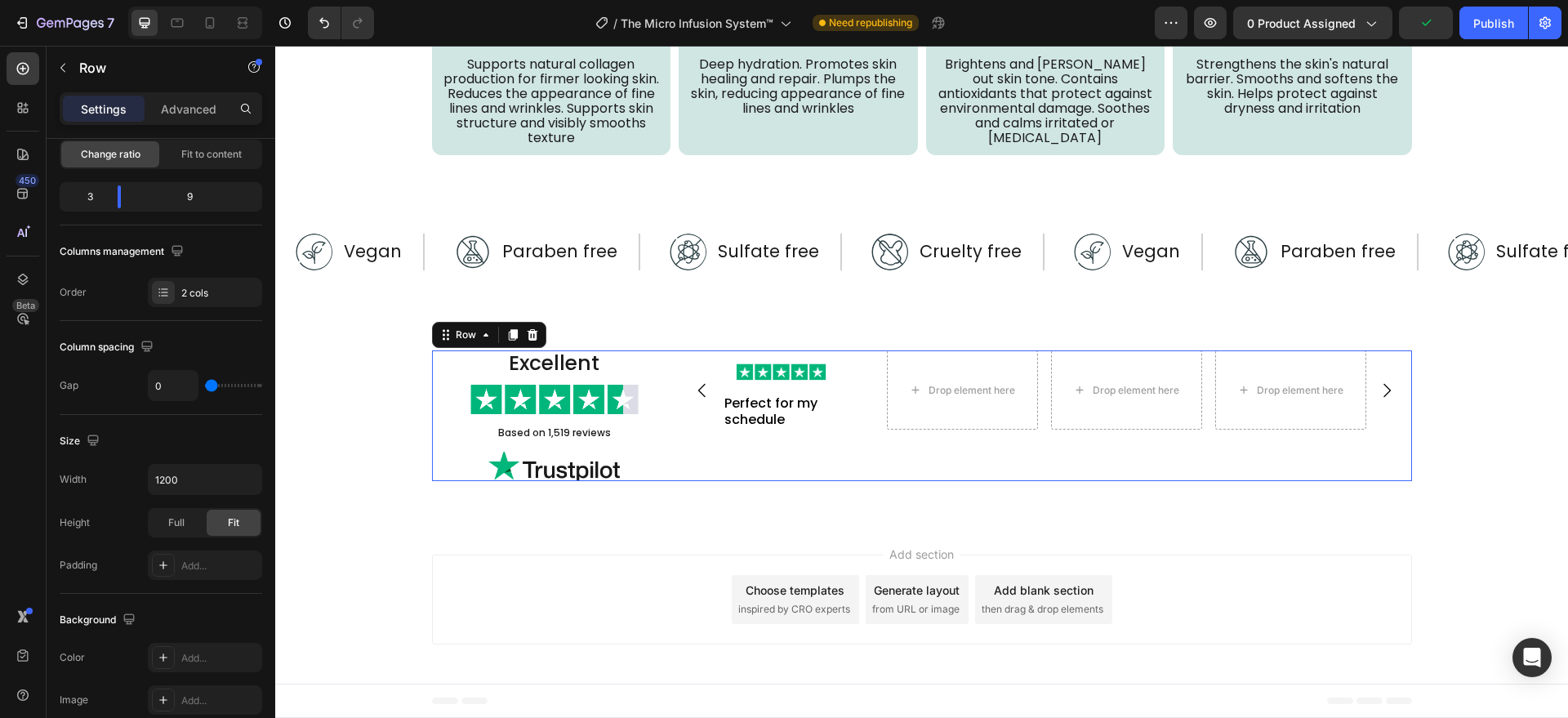
scroll to position [0, 0]
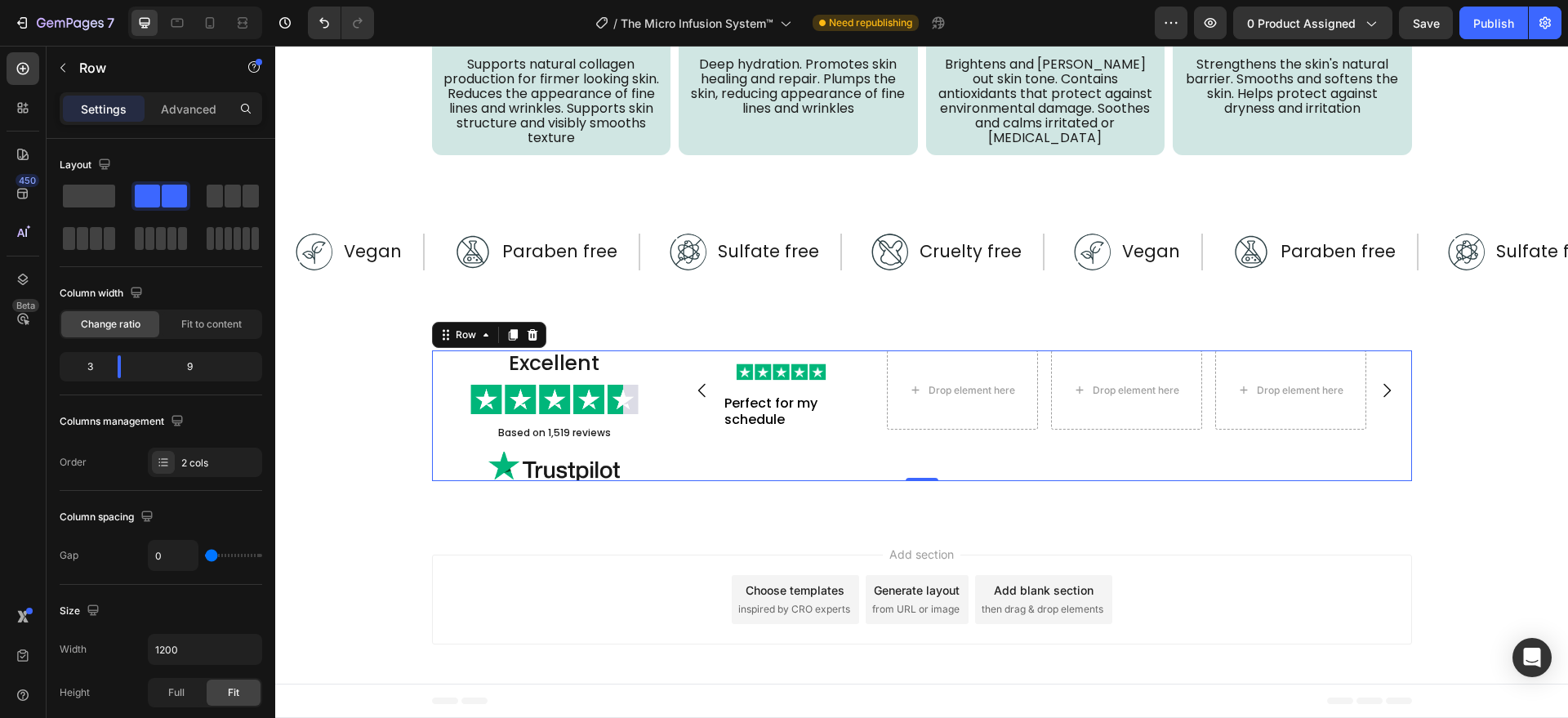
click at [698, 444] on div "Image Row Perfect for my schedule Text Block Drop element here Drop element her…" at bounding box center [1044, 416] width 735 height 130
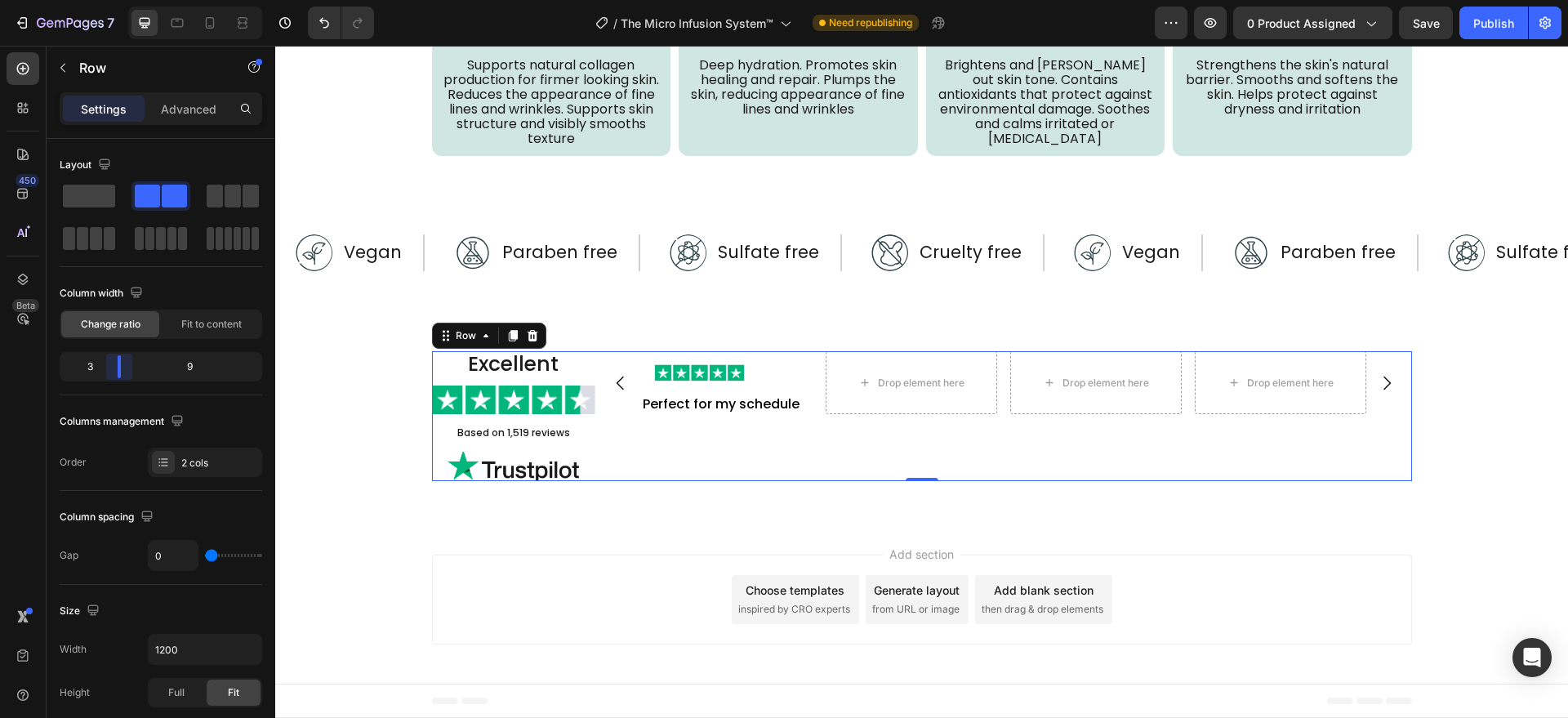
scroll to position [4615, 0]
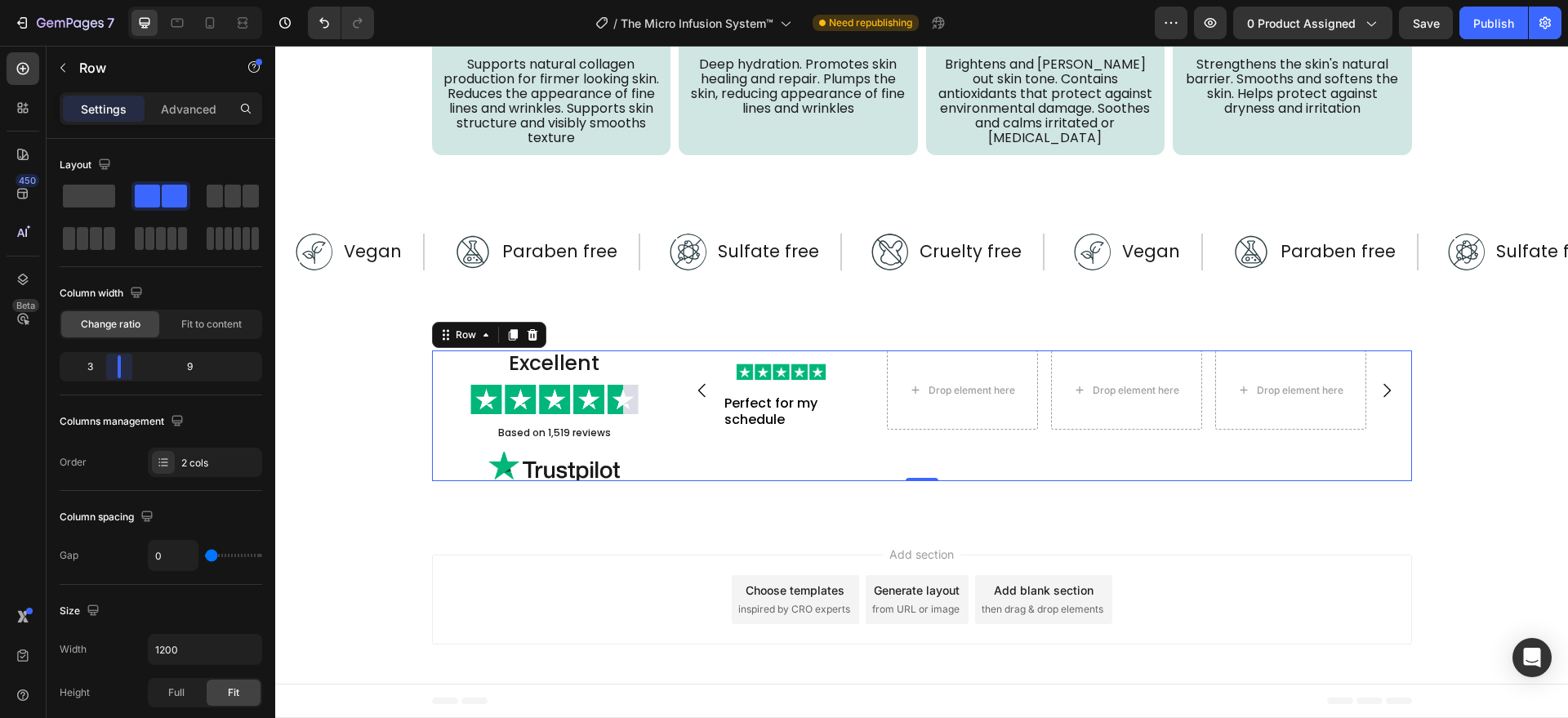
drag, startPoint x: 118, startPoint y: 370, endPoint x: 108, endPoint y: 369, distance: 10.0
click at [108, 0] on body "7 Version history / The Micro Infusion System™ Need republishing Preview 0 prod…" at bounding box center [784, 0] width 1568 height 0
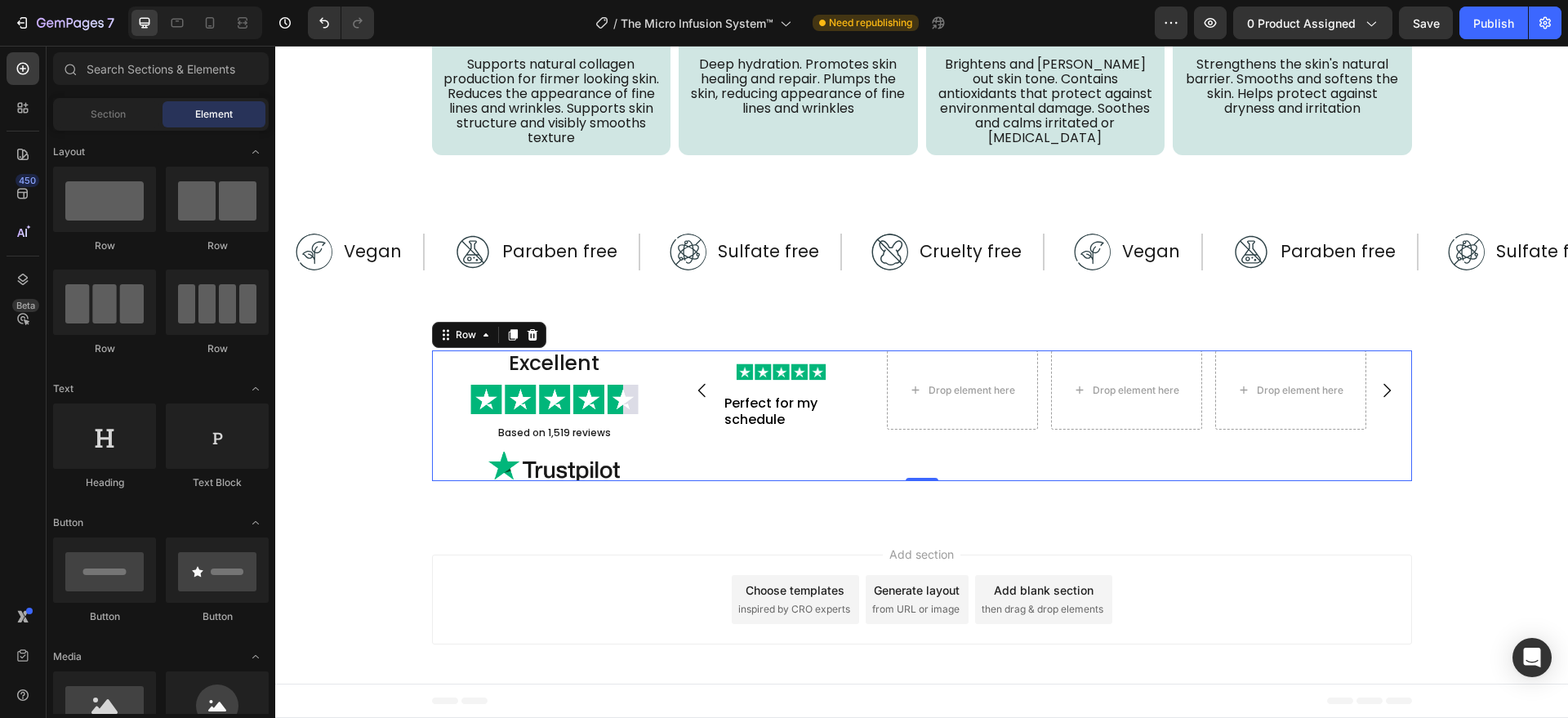
click at [598, 541] on div "Add section Choose templates inspired by CRO experts Generate layout from URL o…" at bounding box center [921, 602] width 1293 height 161
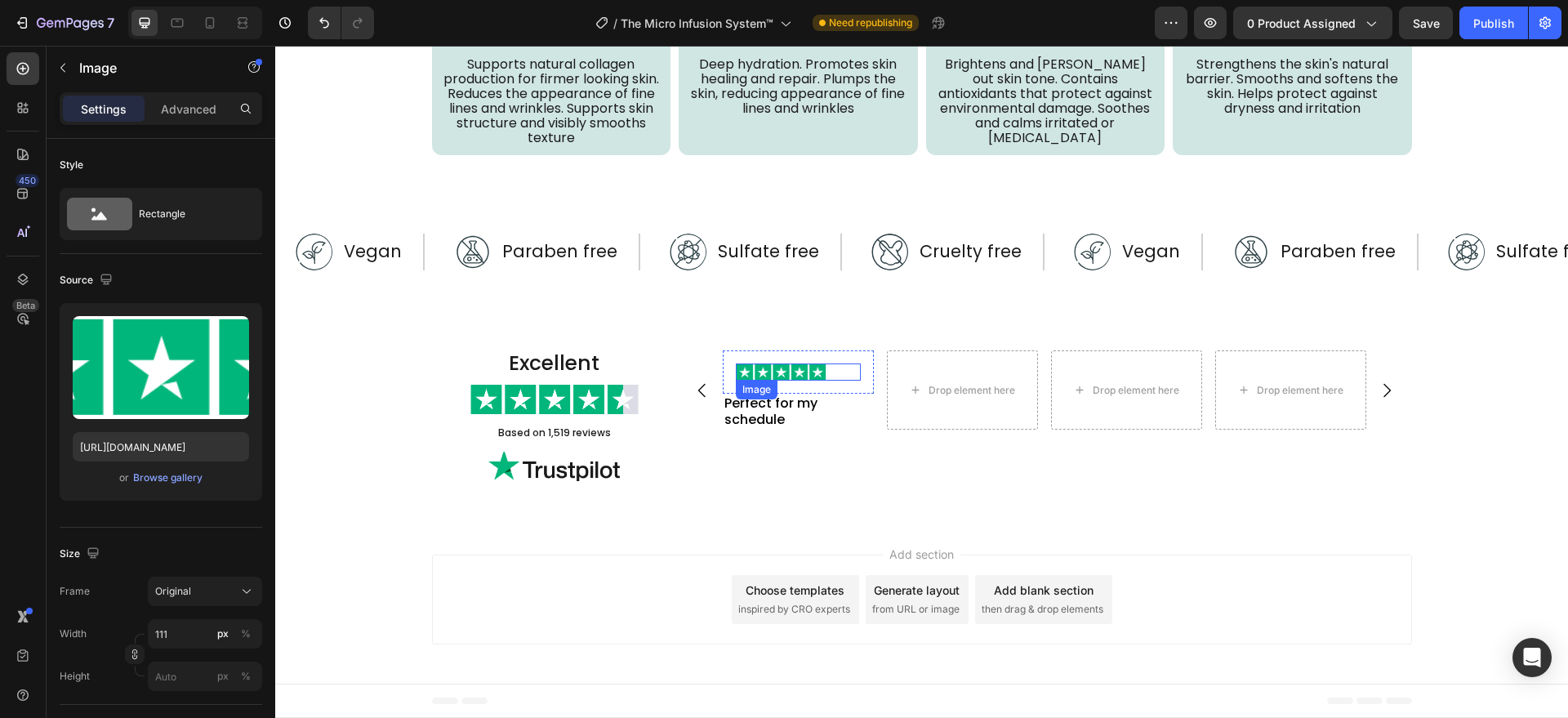
click at [810, 377] on img at bounding box center [781, 372] width 91 height 18
click at [739, 411] on p "Perfect for my schedule" at bounding box center [799, 411] width 148 height 33
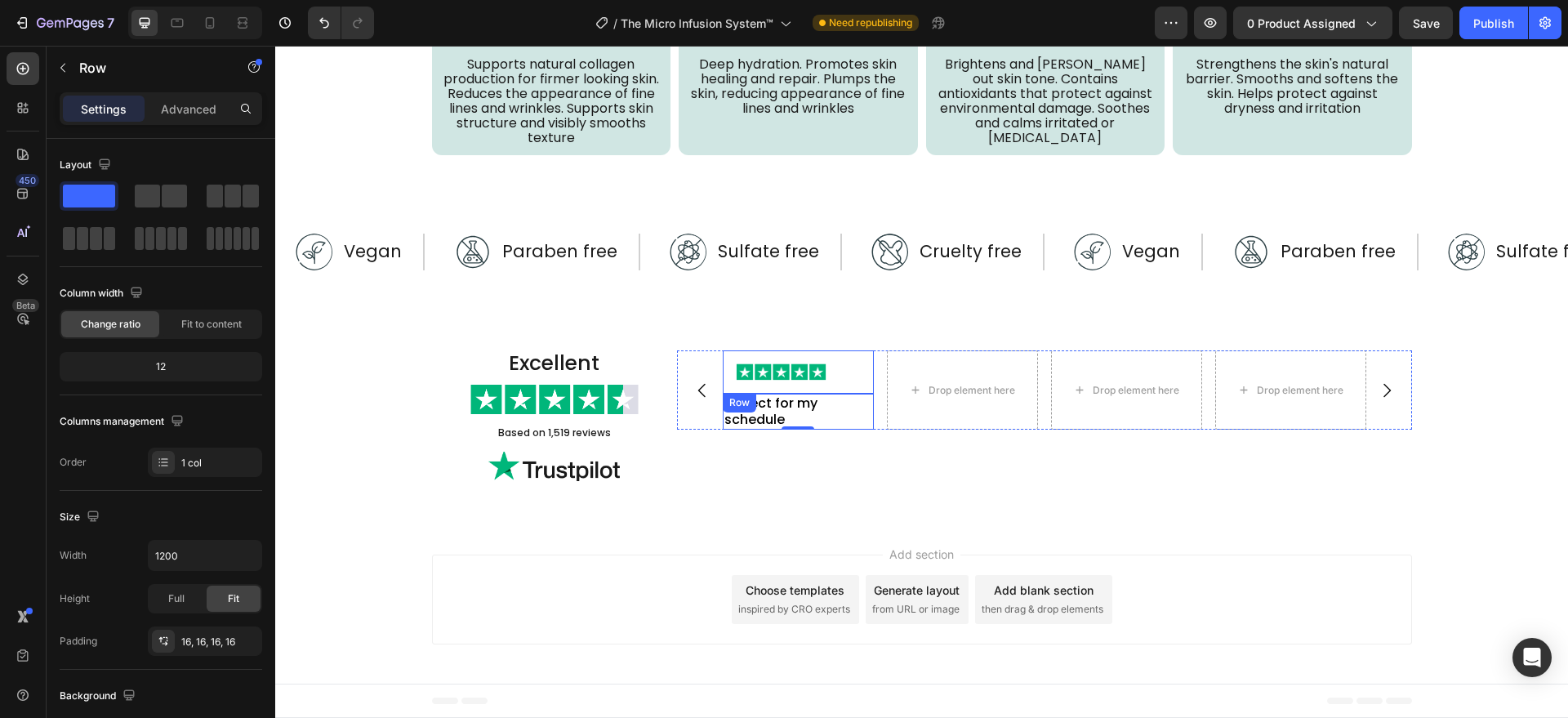
click at [723, 401] on div "Image Row Perfect for my schedule Text Block 0" at bounding box center [798, 390] width 151 height 80
click at [705, 440] on div "Image Row Perfect for my schedule Text Block 0 Drop element here Drop element h…" at bounding box center [1044, 416] width 735 height 130
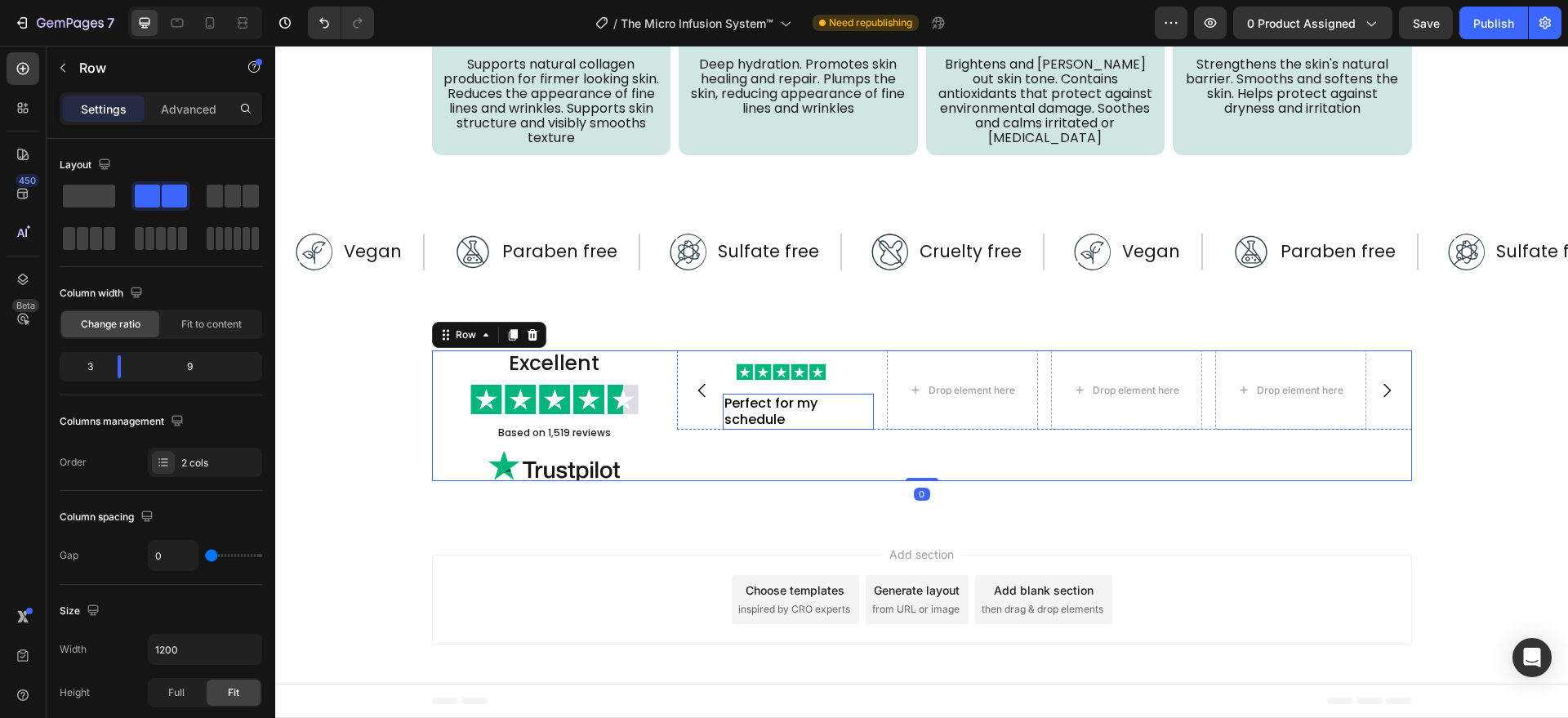
click at [758, 408] on p "Perfect for my schedule" at bounding box center [799, 411] width 148 height 33
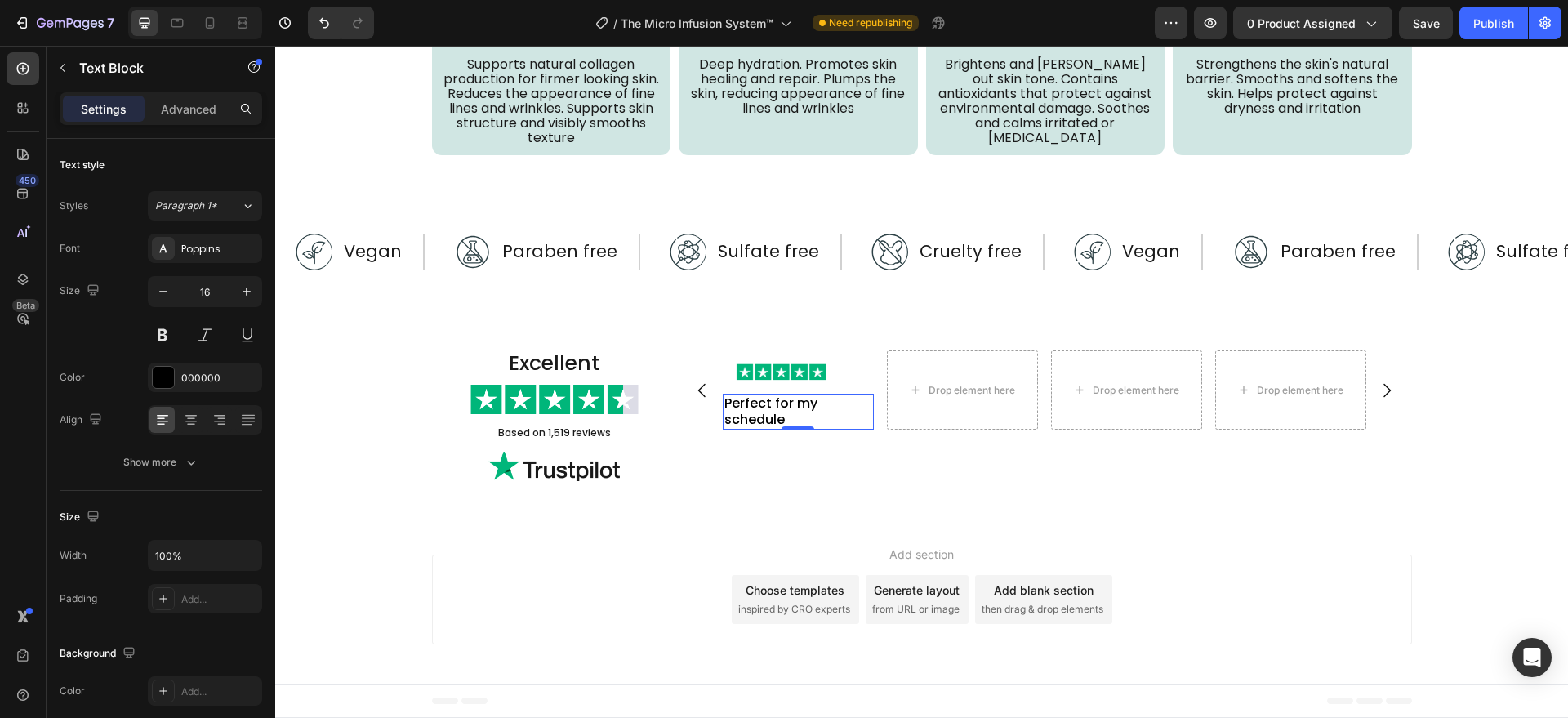
click at [631, 459] on div at bounding box center [554, 465] width 245 height 29
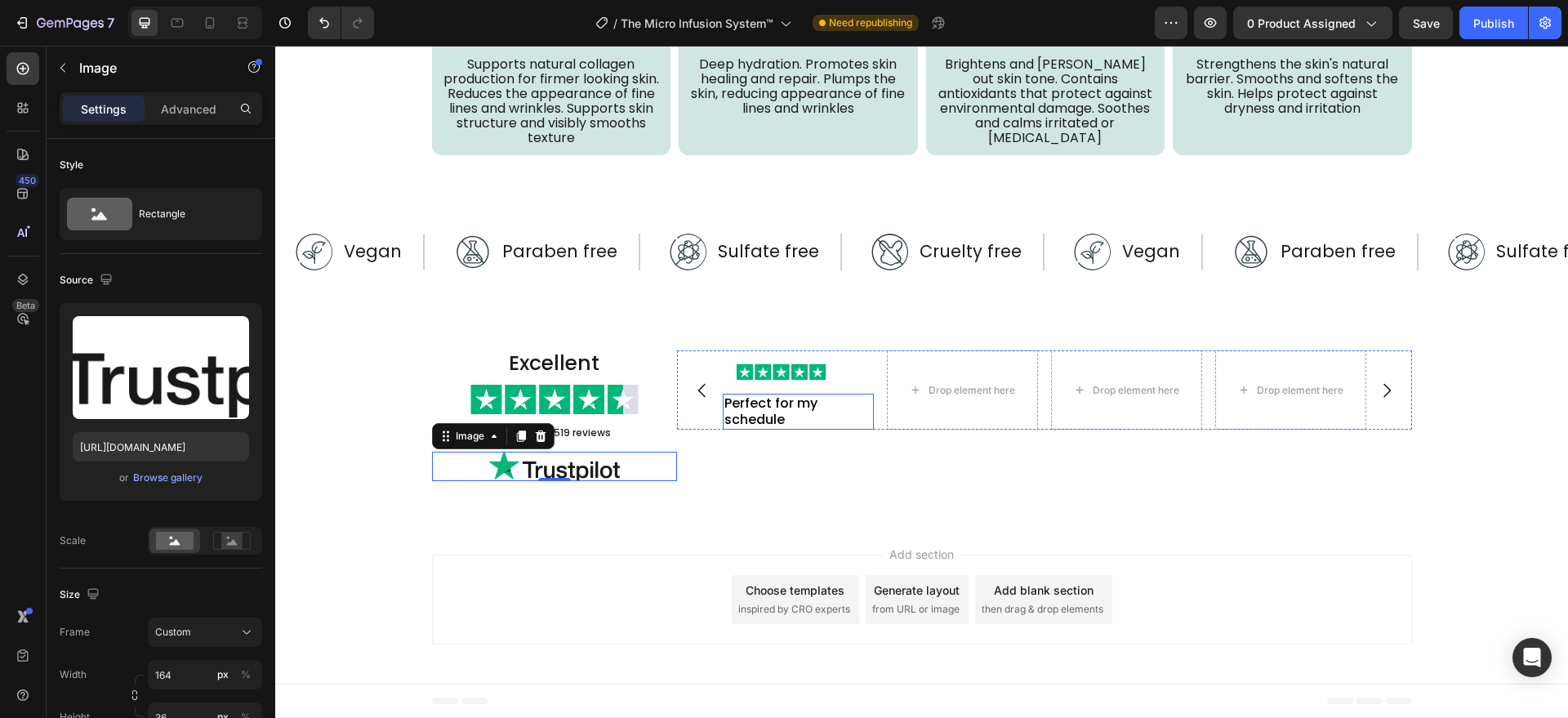
click at [770, 417] on p "Perfect for my schedule" at bounding box center [799, 411] width 148 height 33
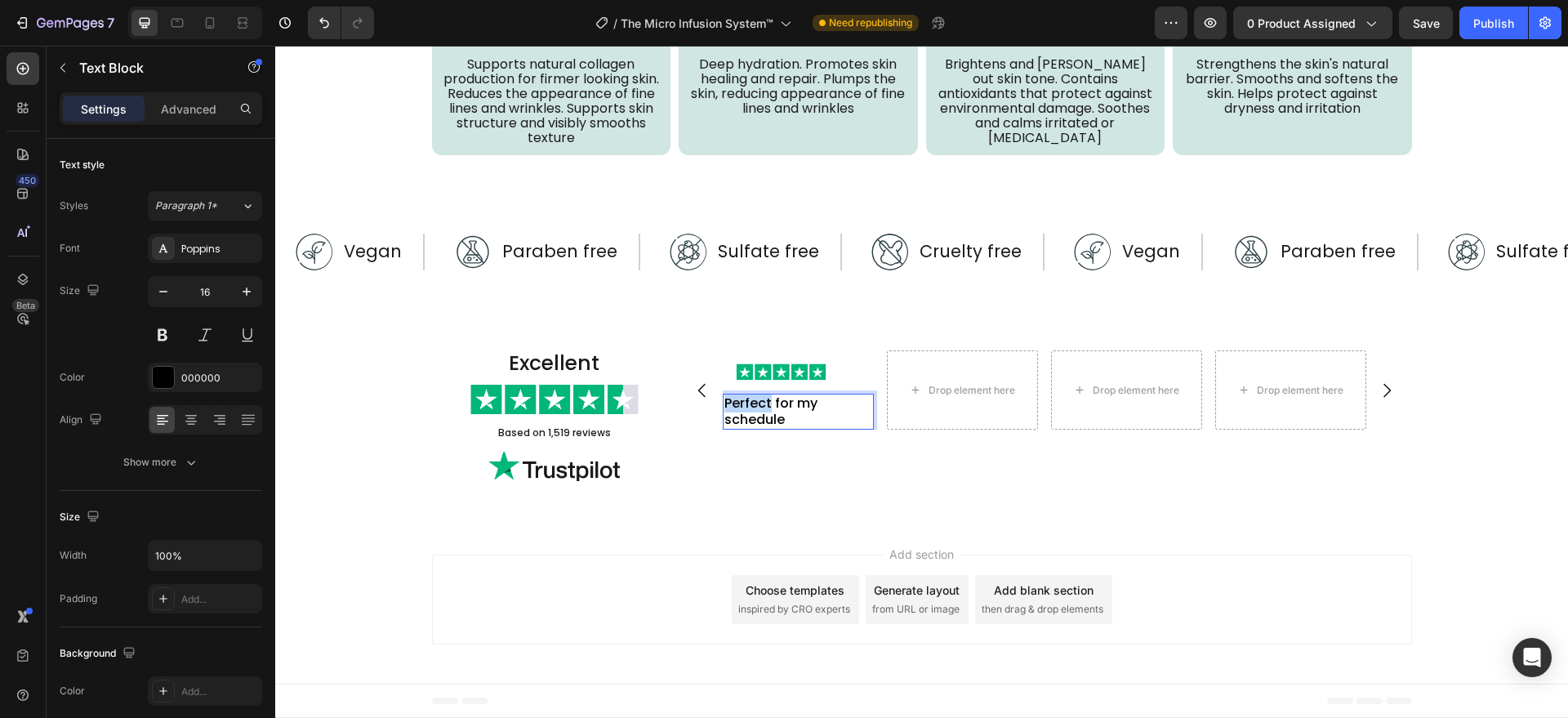
click at [739, 405] on p "Perfect for my schedule" at bounding box center [799, 411] width 148 height 33
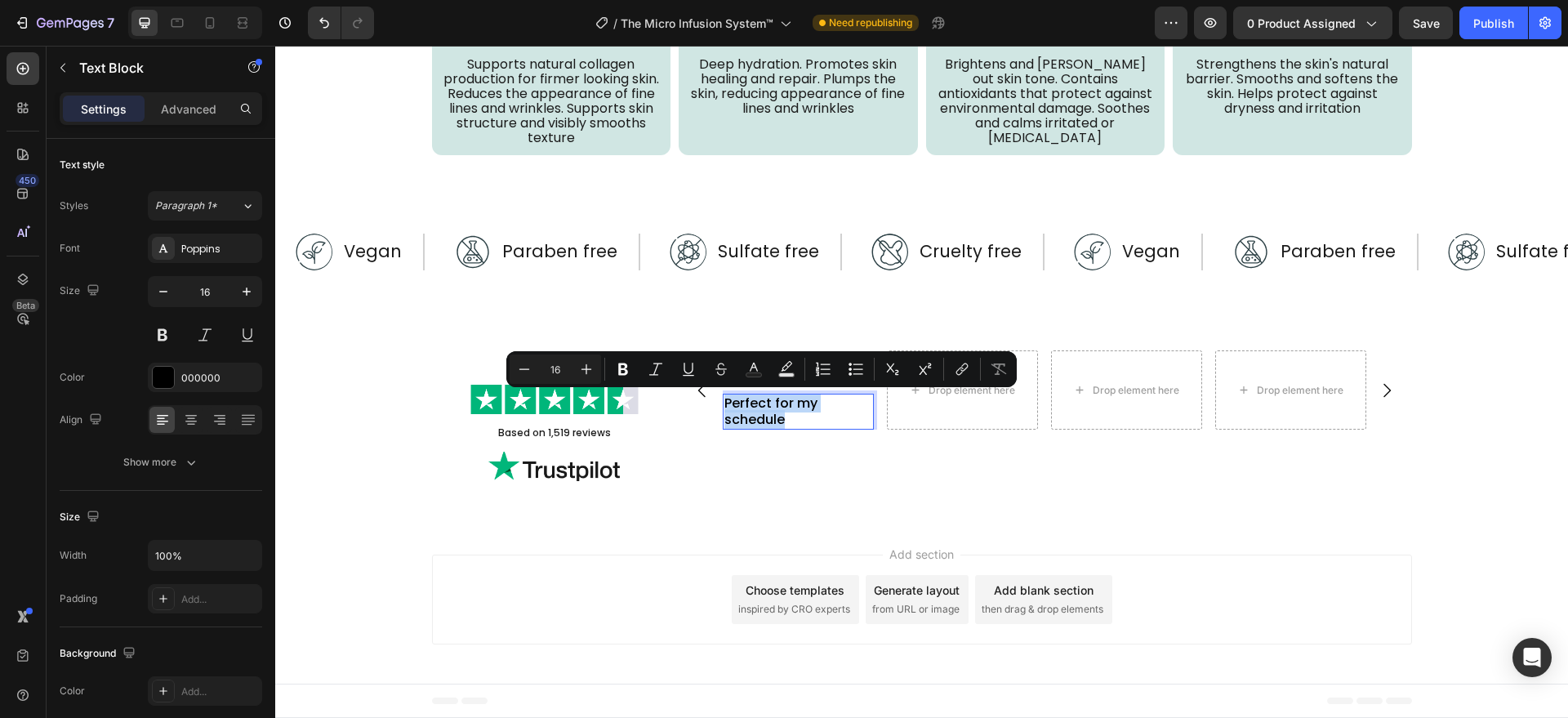
click at [707, 448] on div "Image Row Perfect for my schedule Text Block 0 Drop element here Drop element h…" at bounding box center [1044, 416] width 735 height 130
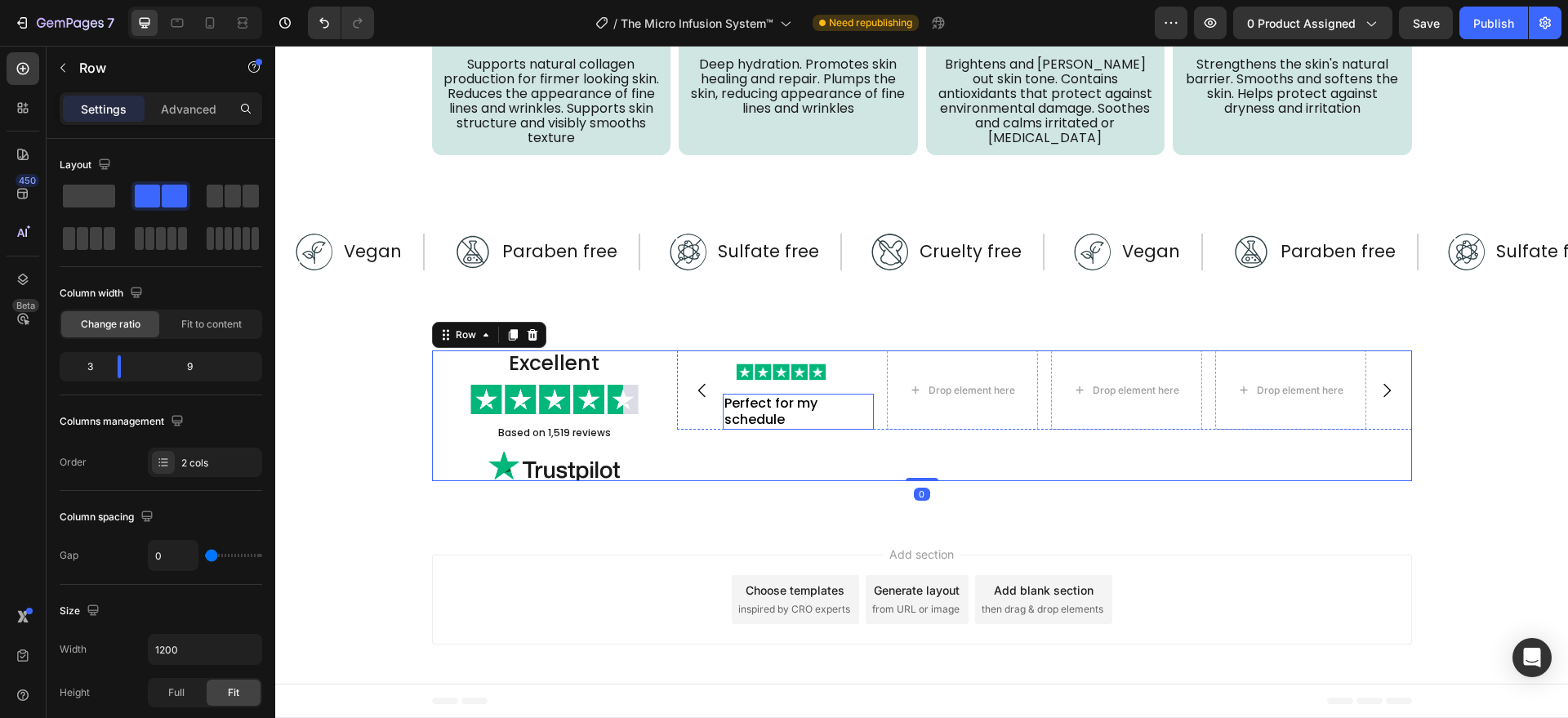
click at [747, 406] on p "Perfect for my schedule" at bounding box center [799, 411] width 148 height 33
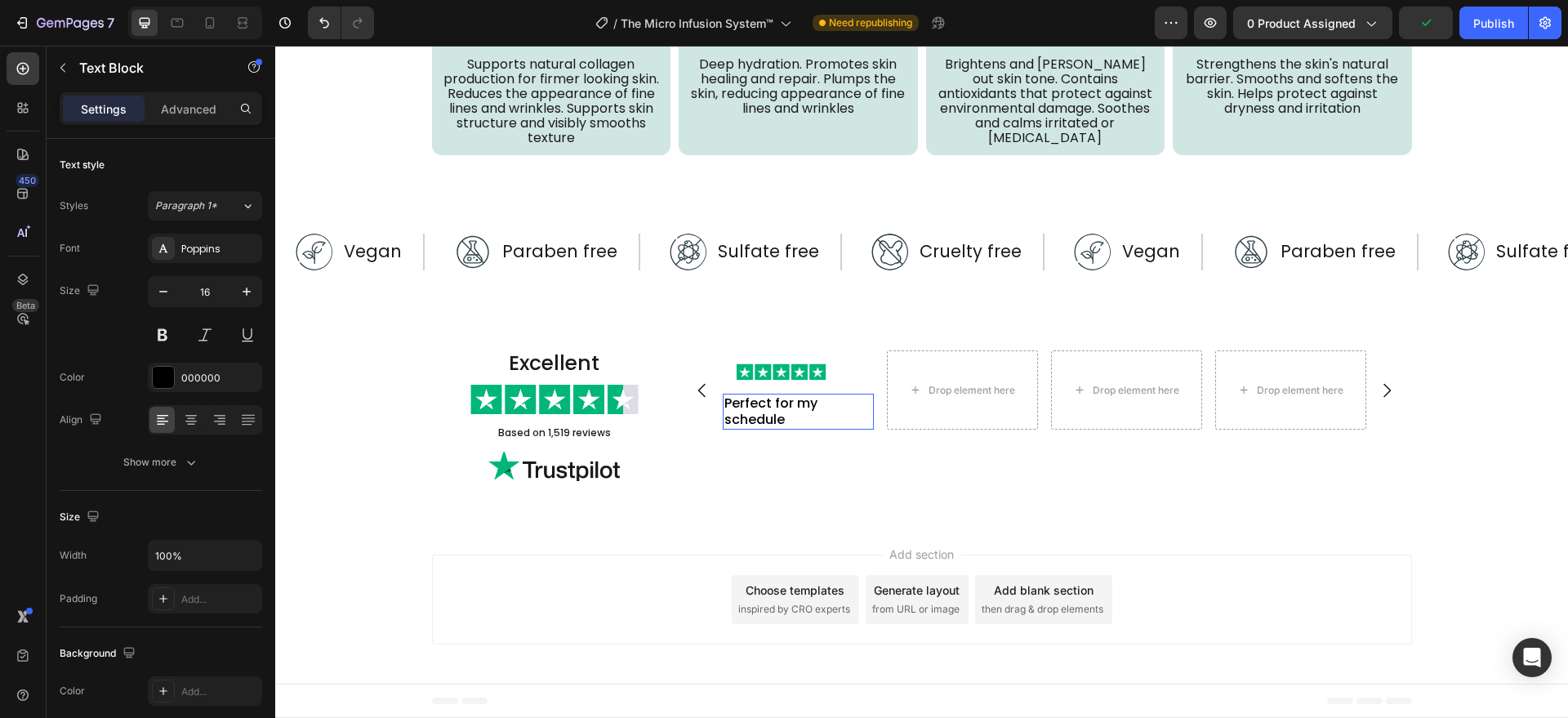
click at [702, 467] on div "Image Row Perfect for my schedule Text Block 0 Drop element here Drop element h…" at bounding box center [1044, 416] width 735 height 130
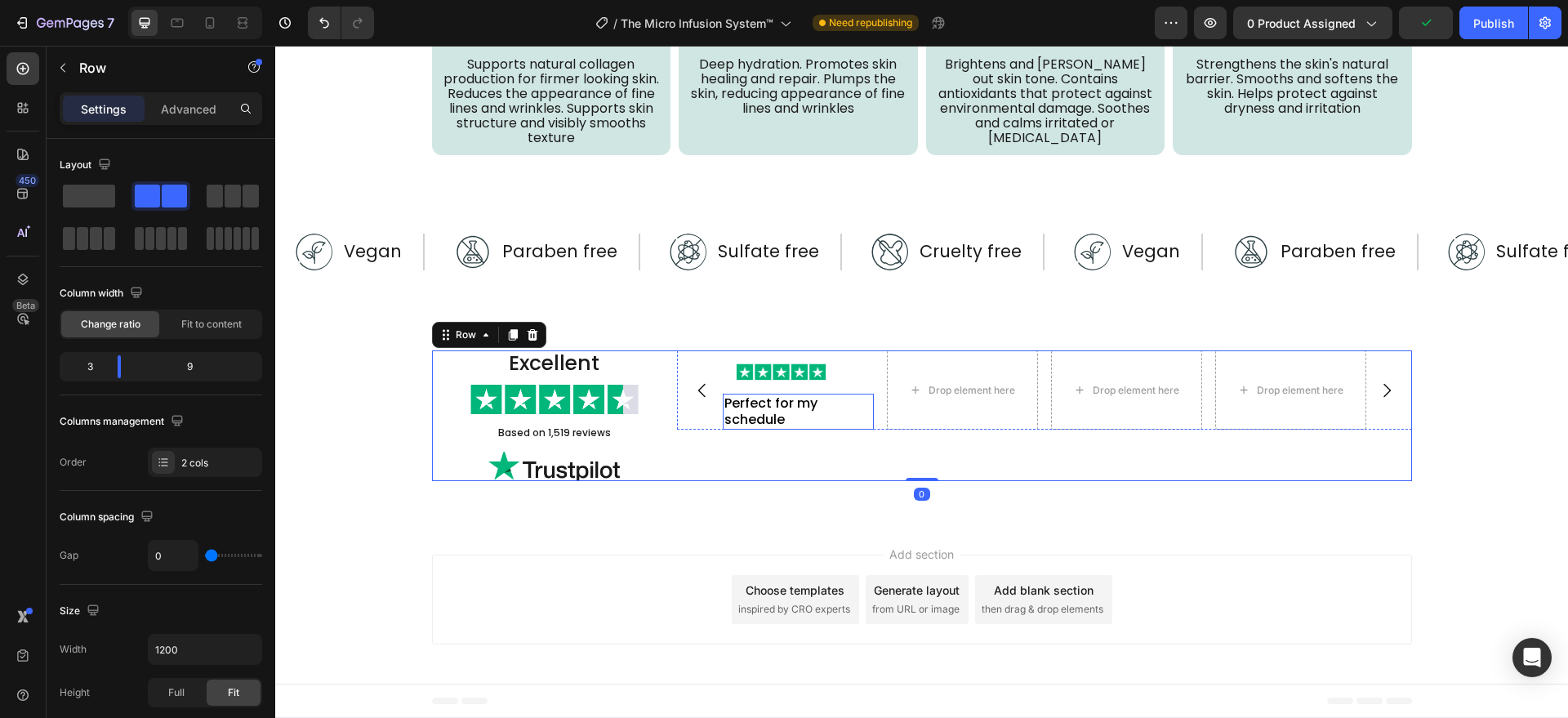
click at [775, 409] on p "Perfect for my schedule" at bounding box center [799, 411] width 148 height 33
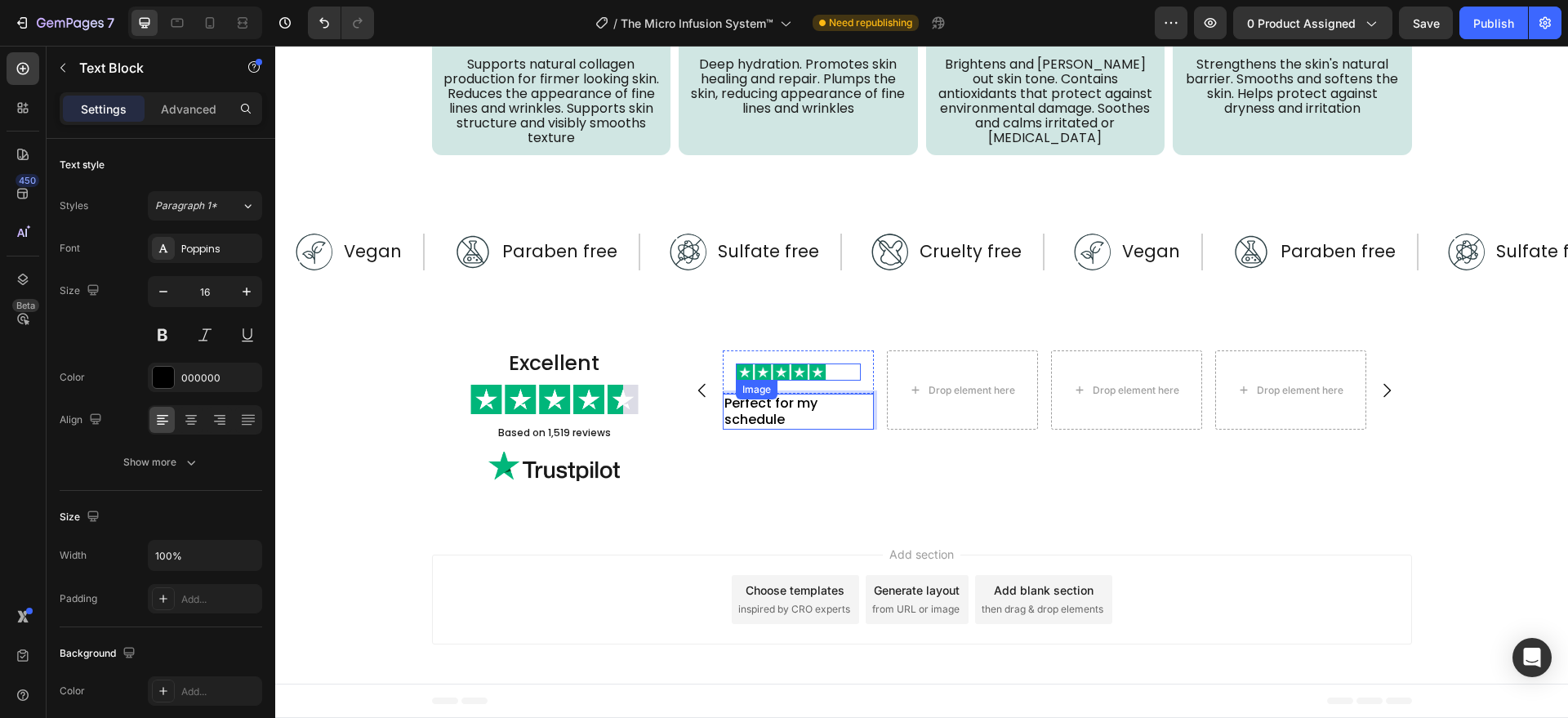
drag, startPoint x: 725, startPoint y: 394, endPoint x: 805, endPoint y: 368, distance: 84.1
click at [803, 418] on p "Perfect for my schedule" at bounding box center [799, 411] width 148 height 33
click at [842, 363] on div at bounding box center [799, 372] width 125 height 18
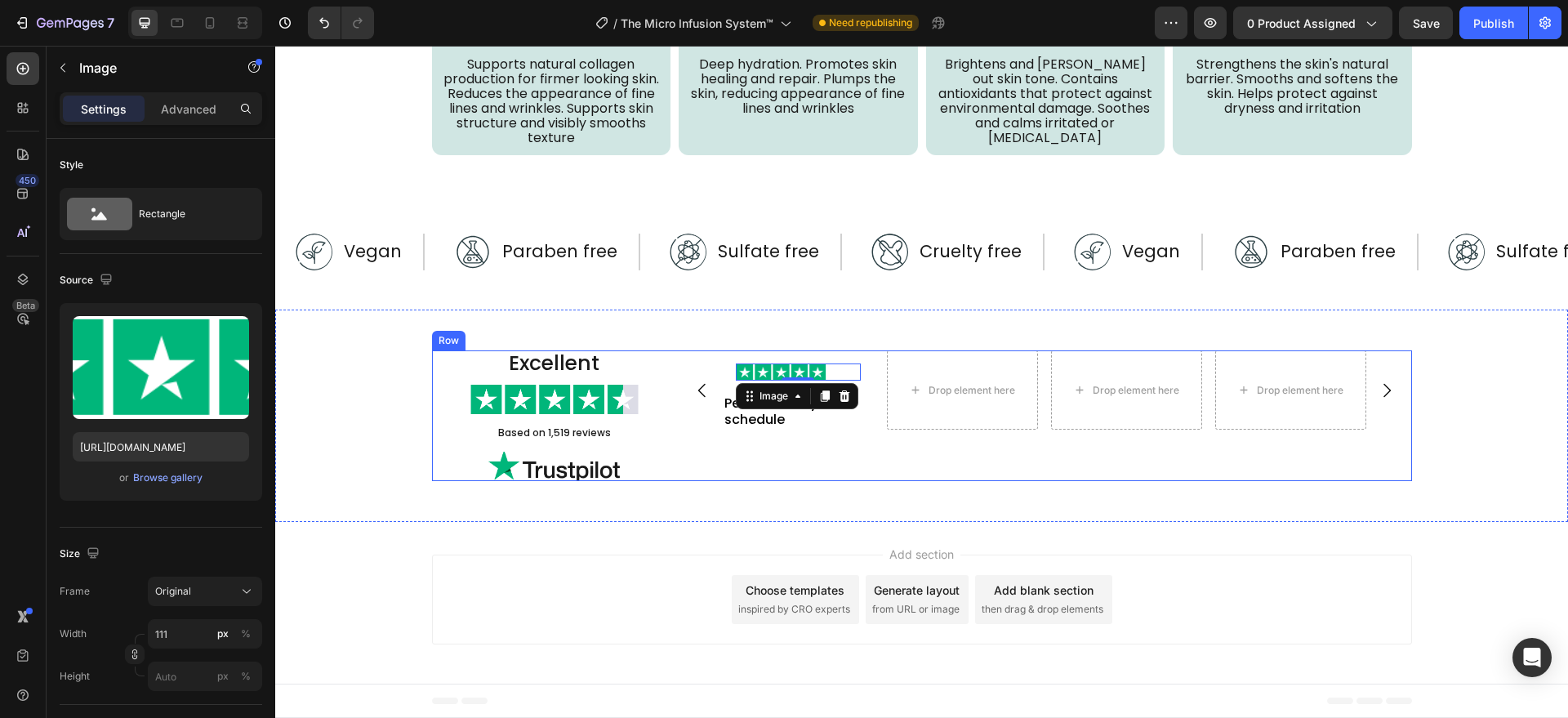
click at [794, 431] on div "Image 0 Row Perfect for my schedule Text Block Drop element here Drop element h…" at bounding box center [1044, 416] width 735 height 130
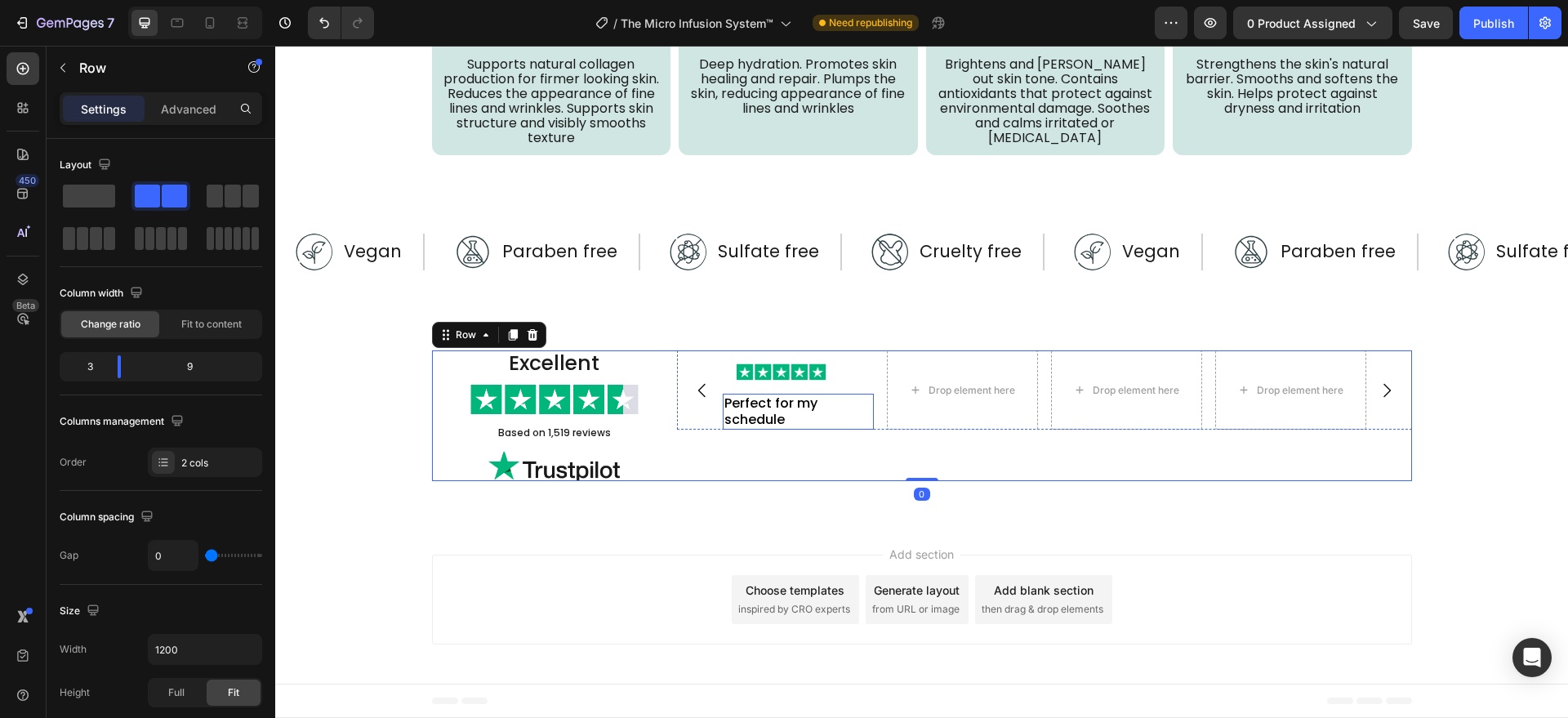
click at [794, 416] on p "Perfect for my schedule" at bounding box center [799, 411] width 148 height 33
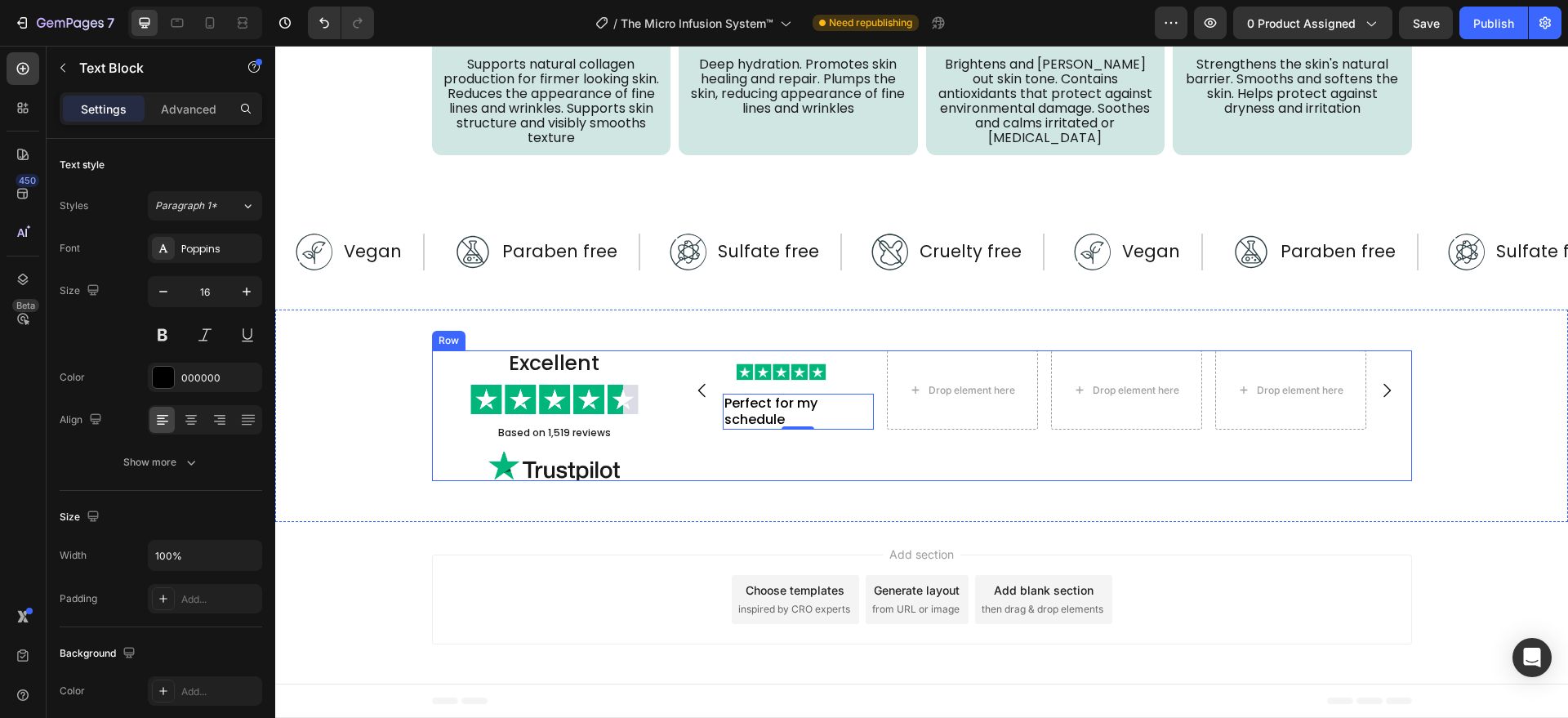
click at [738, 466] on div "Image Row Perfect for my schedule Text Block 0 Drop element here Drop element h…" at bounding box center [1044, 416] width 735 height 130
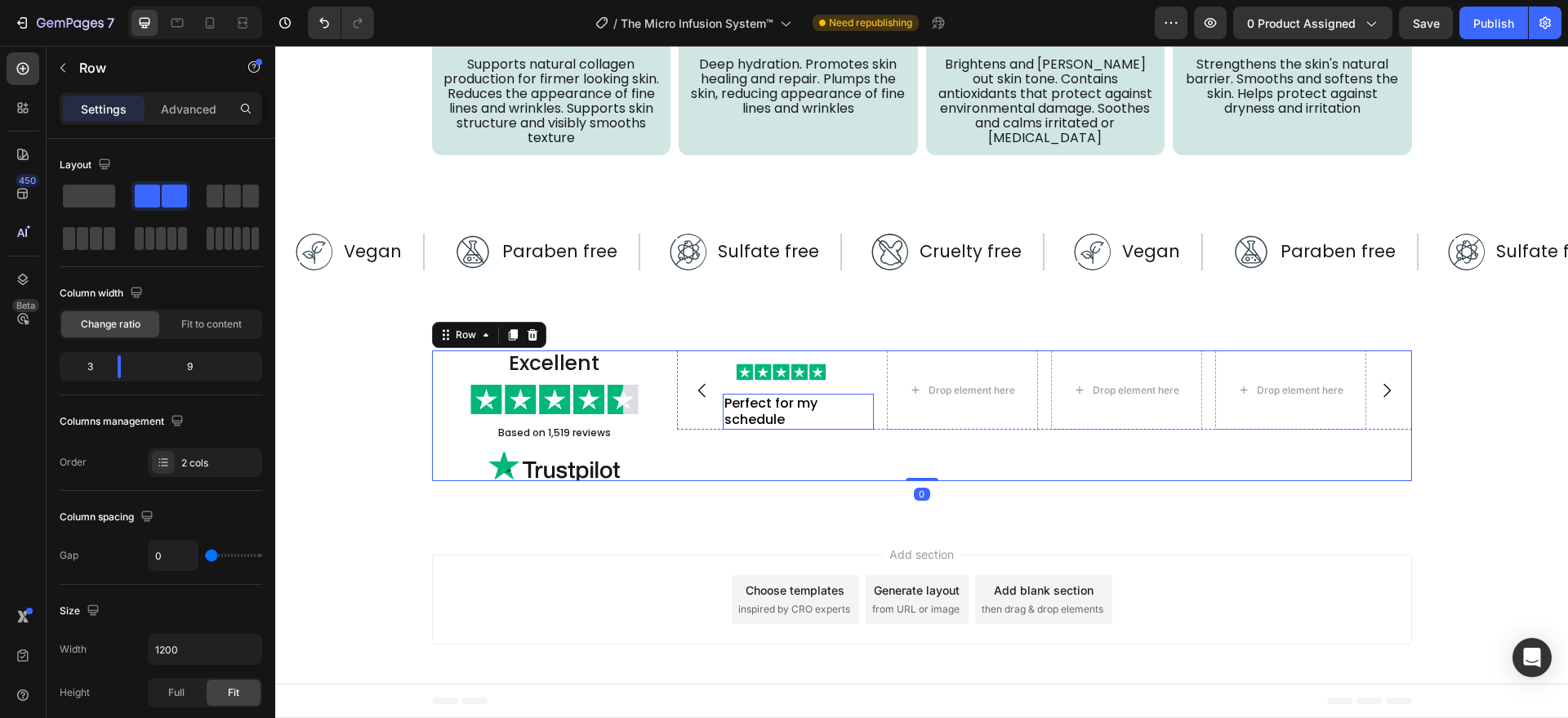
click at [762, 418] on p "Perfect for my schedule" at bounding box center [799, 411] width 148 height 33
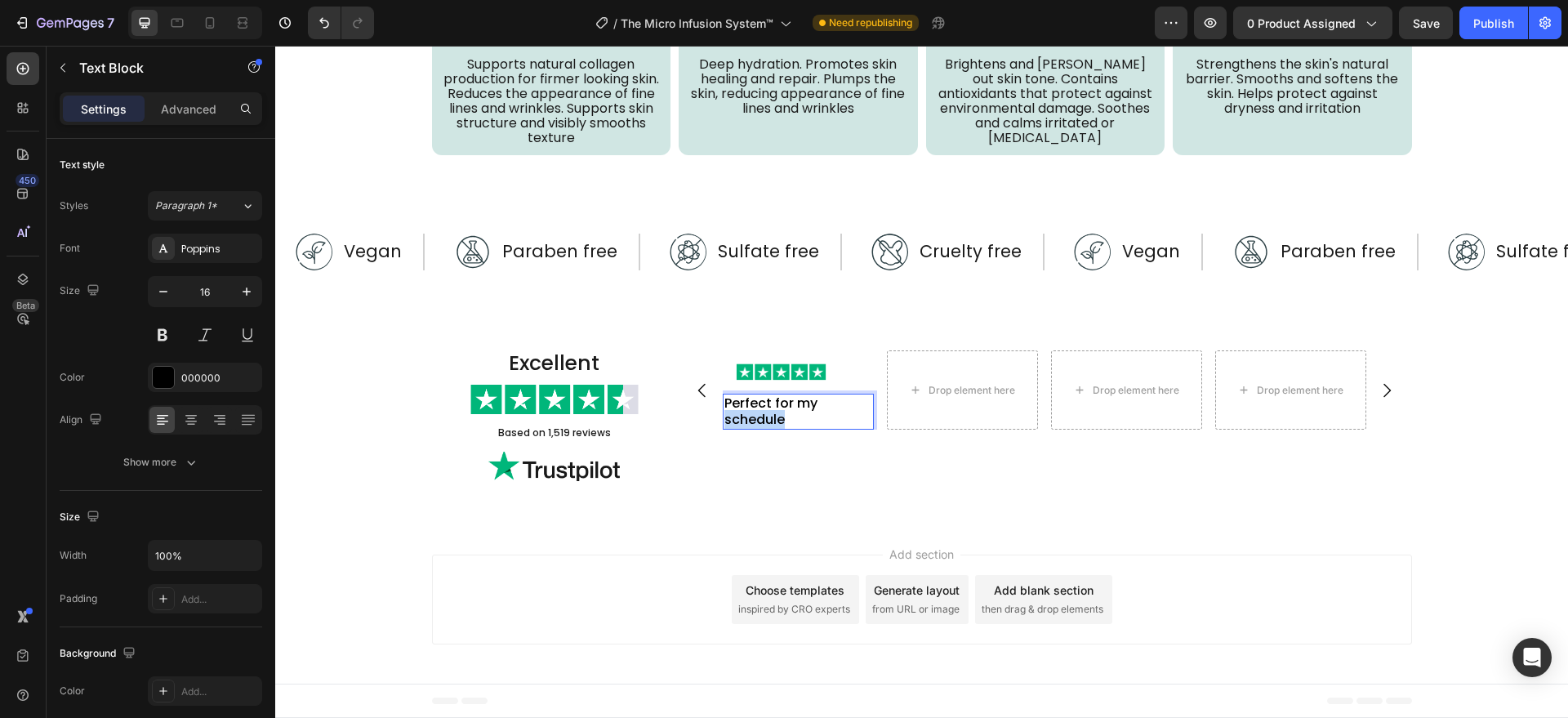
click at [762, 418] on p "Perfect for my schedule" at bounding box center [799, 411] width 148 height 33
click at [762, 418] on p "Perfect for my schedule" at bounding box center [799, 411] width 148 height 33
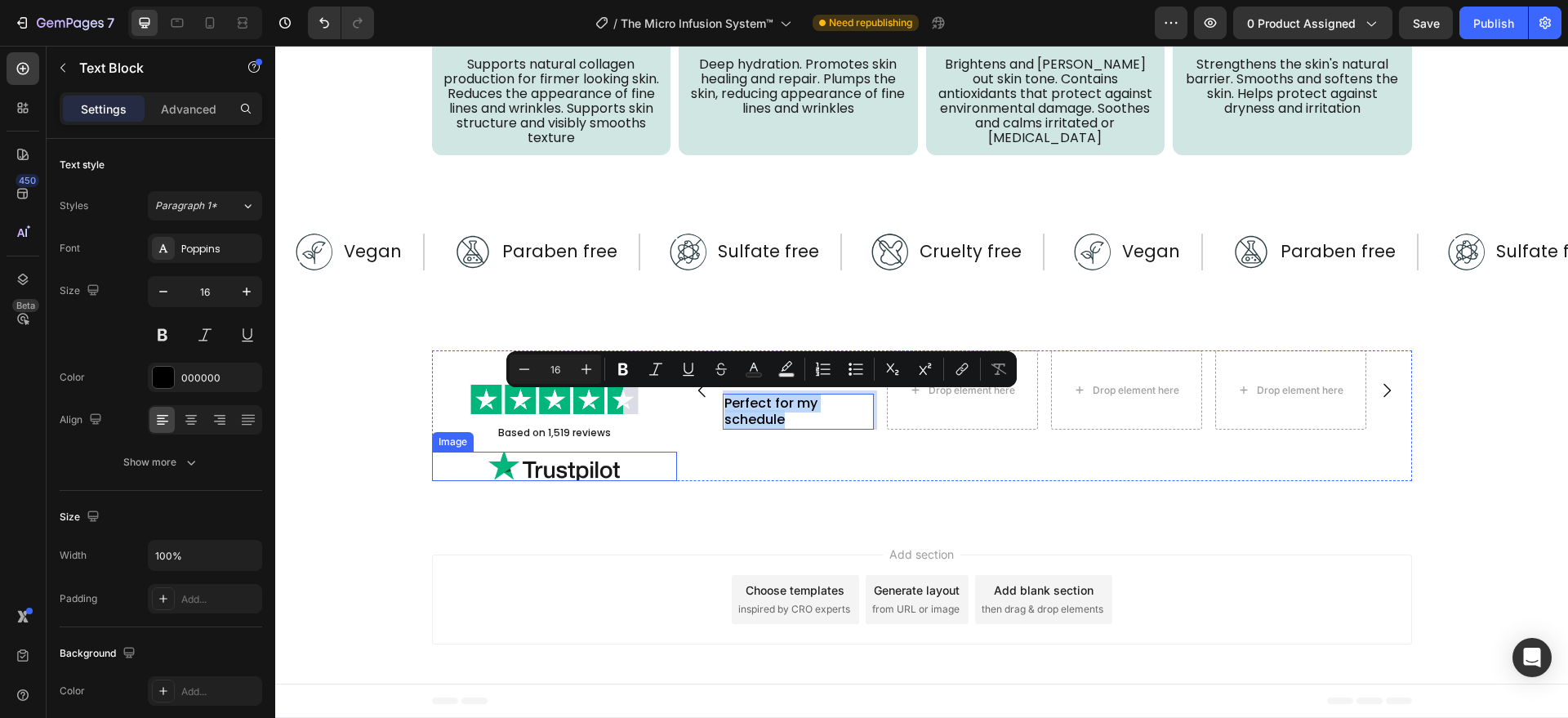
click at [692, 470] on div "Image Row Perfect for my schedule Text Block 0 Drop element here Drop element h…" at bounding box center [1044, 416] width 735 height 130
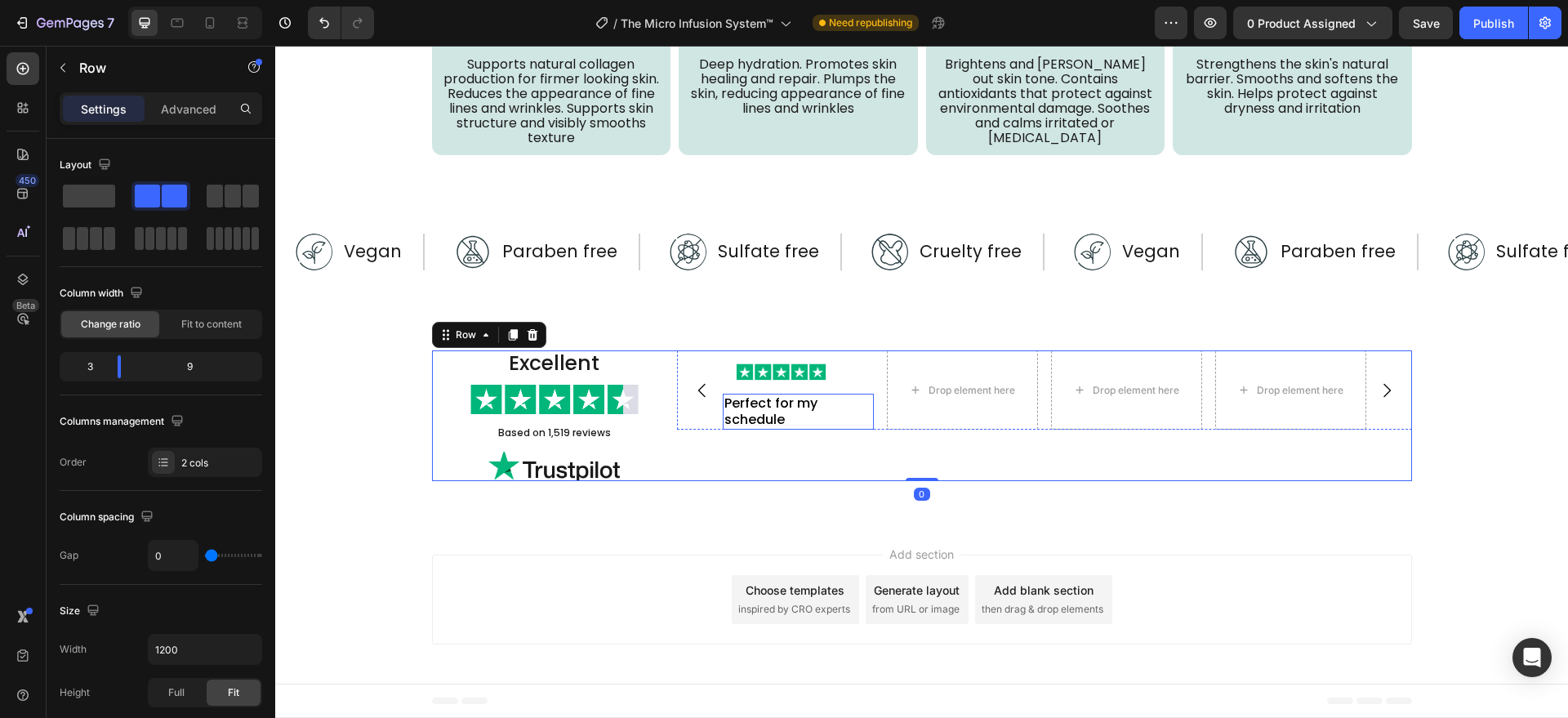
click at [756, 416] on p "Perfect for my schedule" at bounding box center [799, 411] width 148 height 33
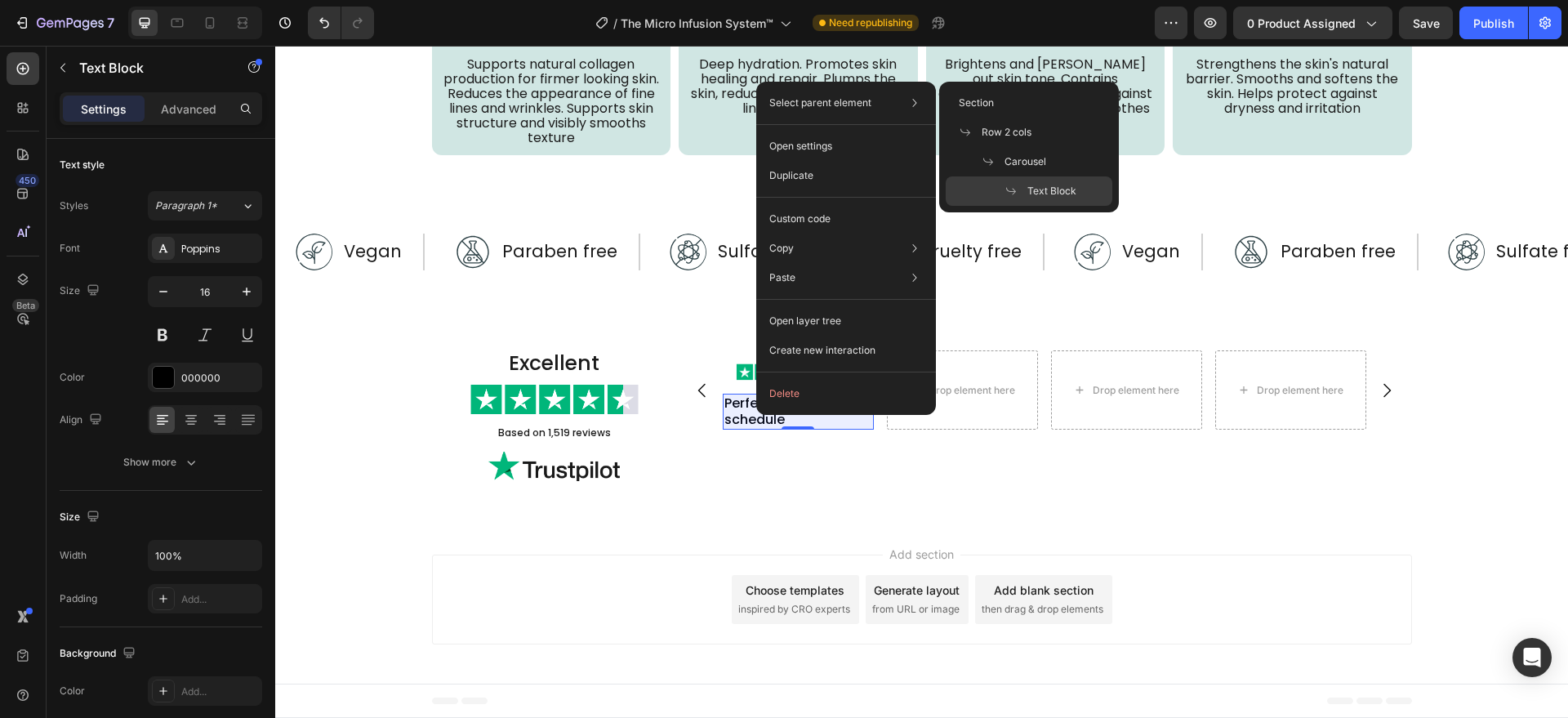
click at [1011, 188] on icon at bounding box center [1011, 190] width 13 height 13
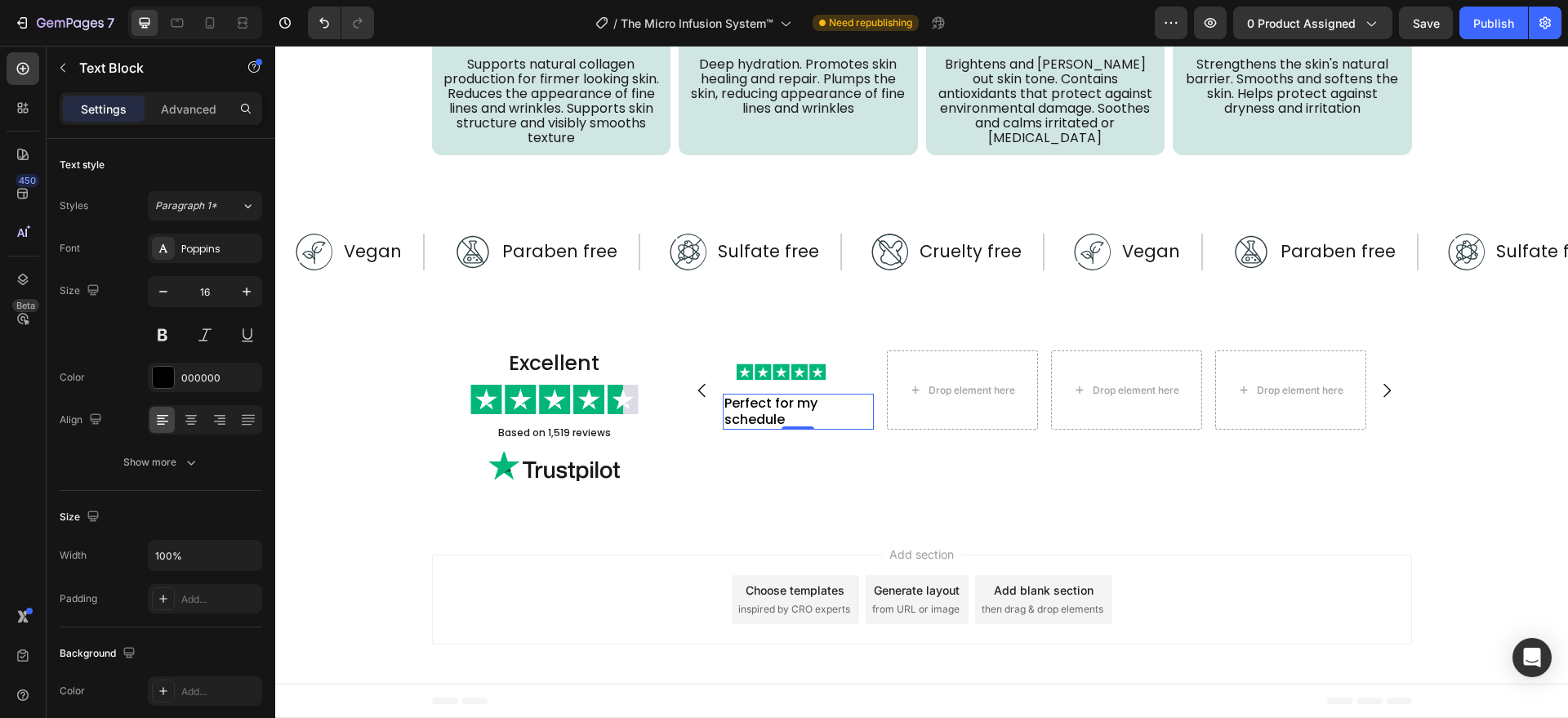
click at [763, 410] on p "Perfect for my schedule" at bounding box center [799, 411] width 148 height 33
click at [745, 402] on div "Rich Text Editor. Editing area: main" at bounding box center [798, 403] width 151 height 19
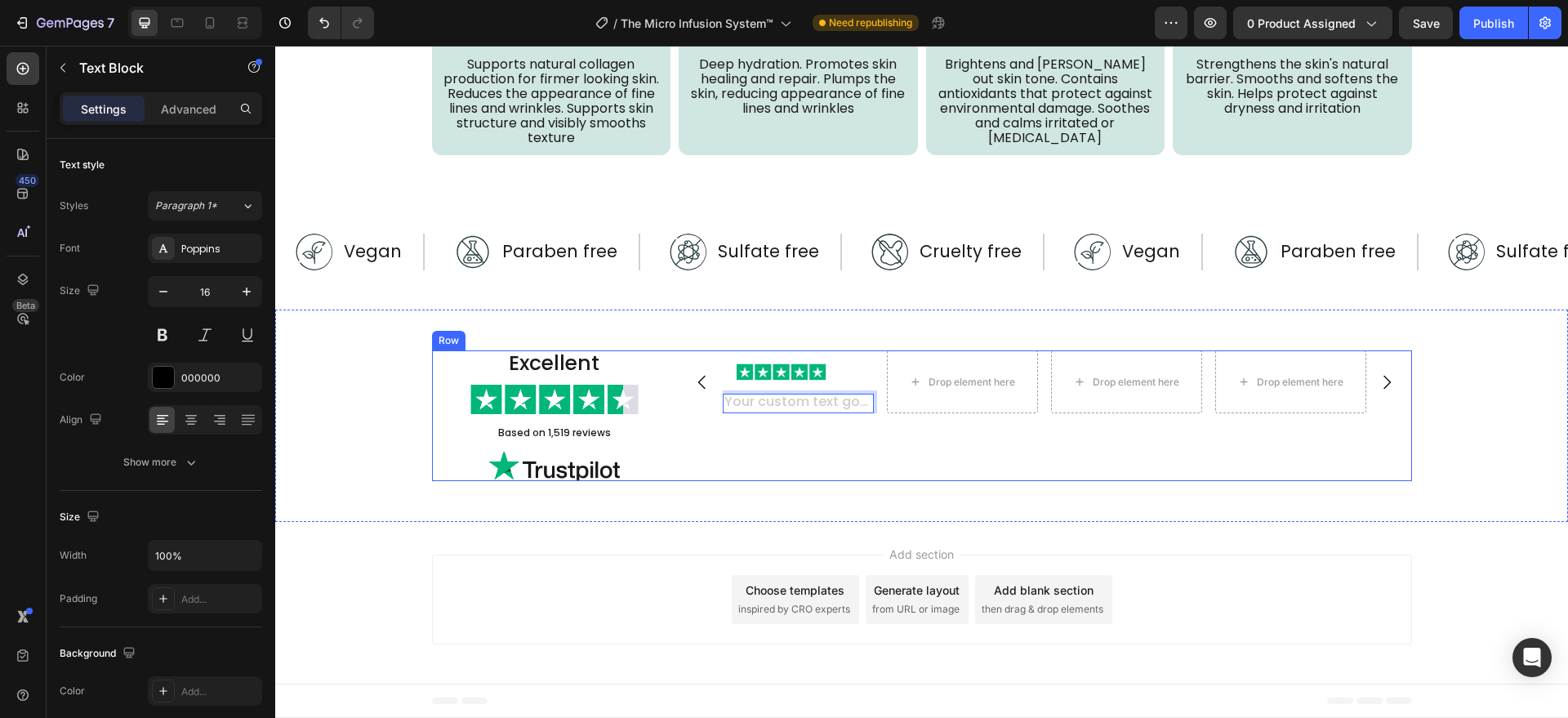
click at [734, 448] on div "Image Row Text Block 0 Drop element here Drop element here Drop element here Ca…" at bounding box center [1044, 416] width 735 height 130
click at [812, 395] on div "Rich Text Editor. Editing area: main" at bounding box center [798, 403] width 151 height 19
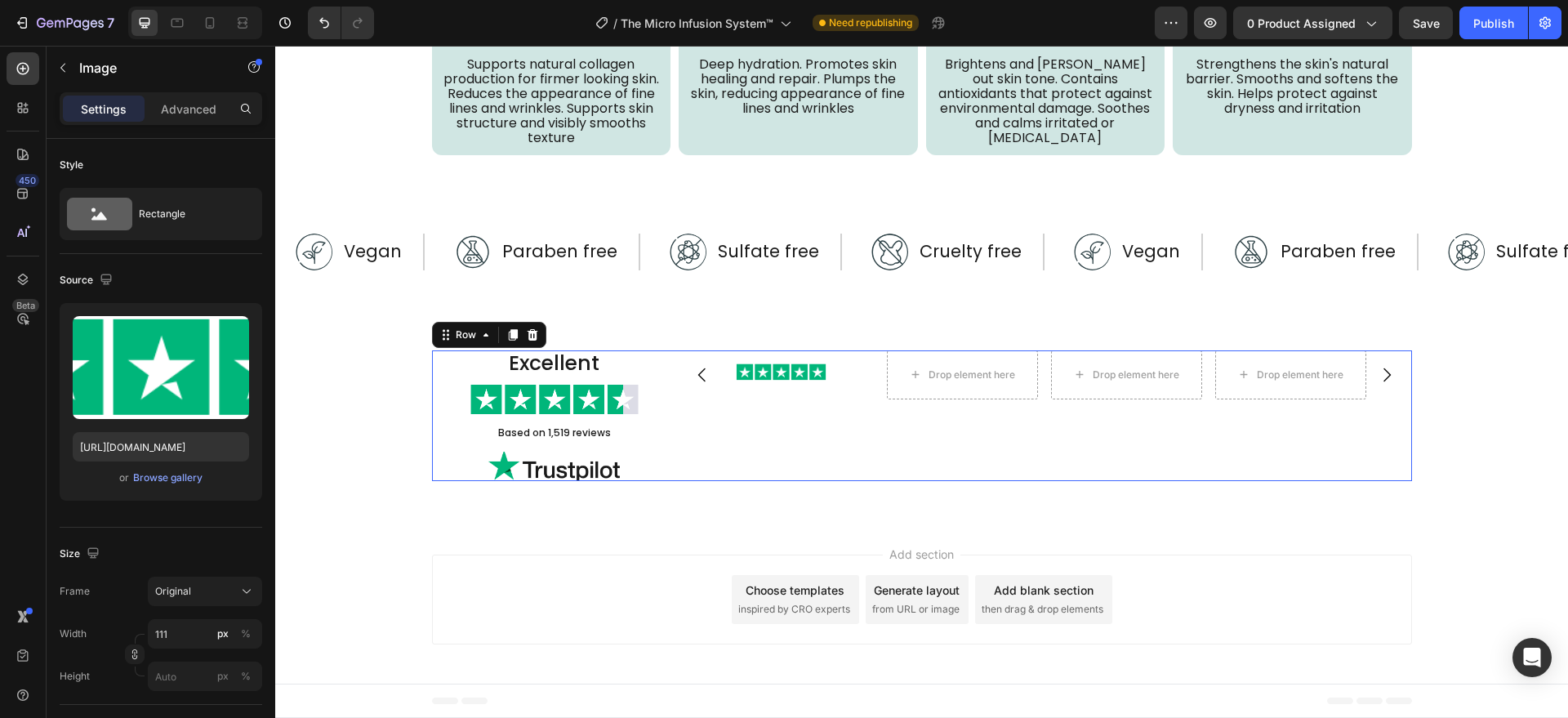
click at [819, 365] on div at bounding box center [799, 372] width 125 height 18
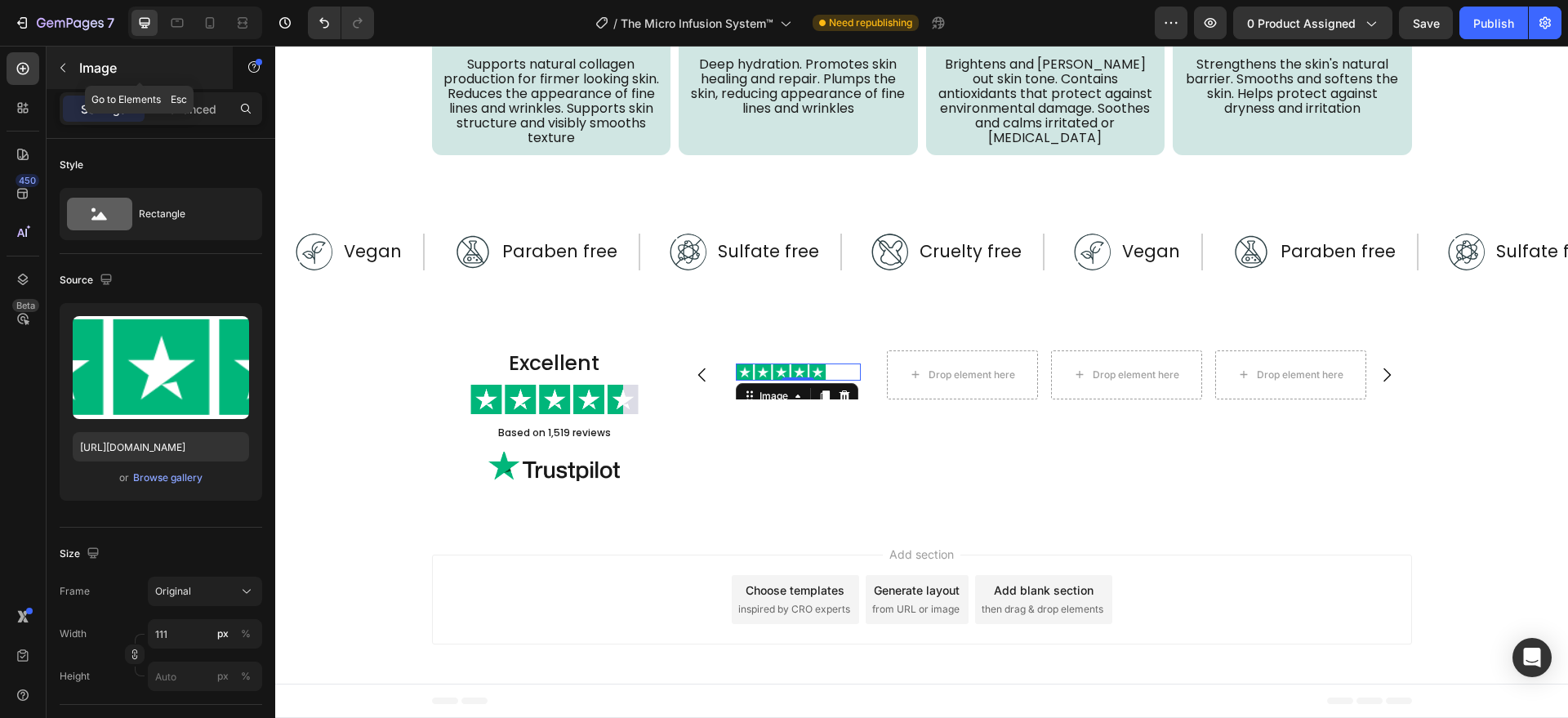
click at [63, 60] on button "button" at bounding box center [63, 68] width 26 height 26
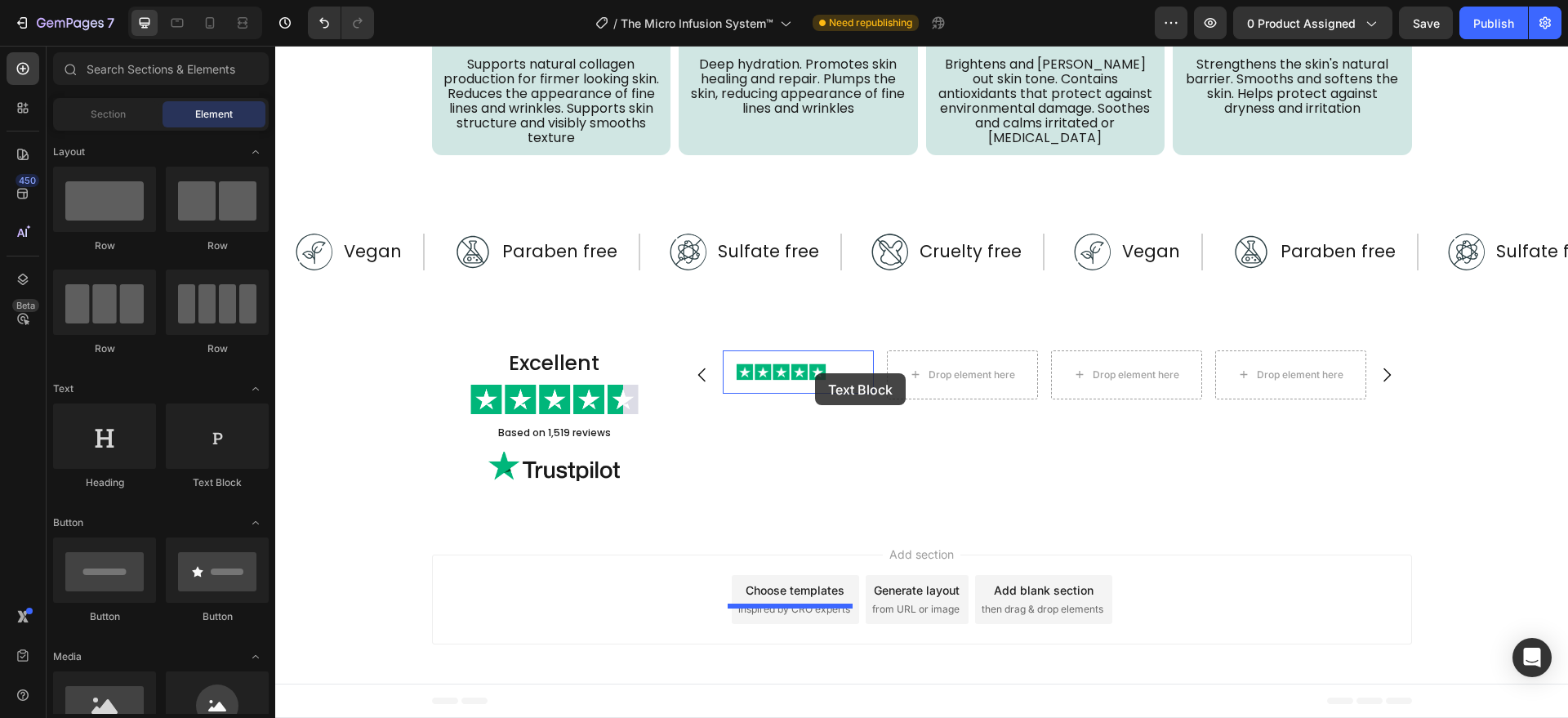
drag, startPoint x: 468, startPoint y: 504, endPoint x: 815, endPoint y: 373, distance: 370.9
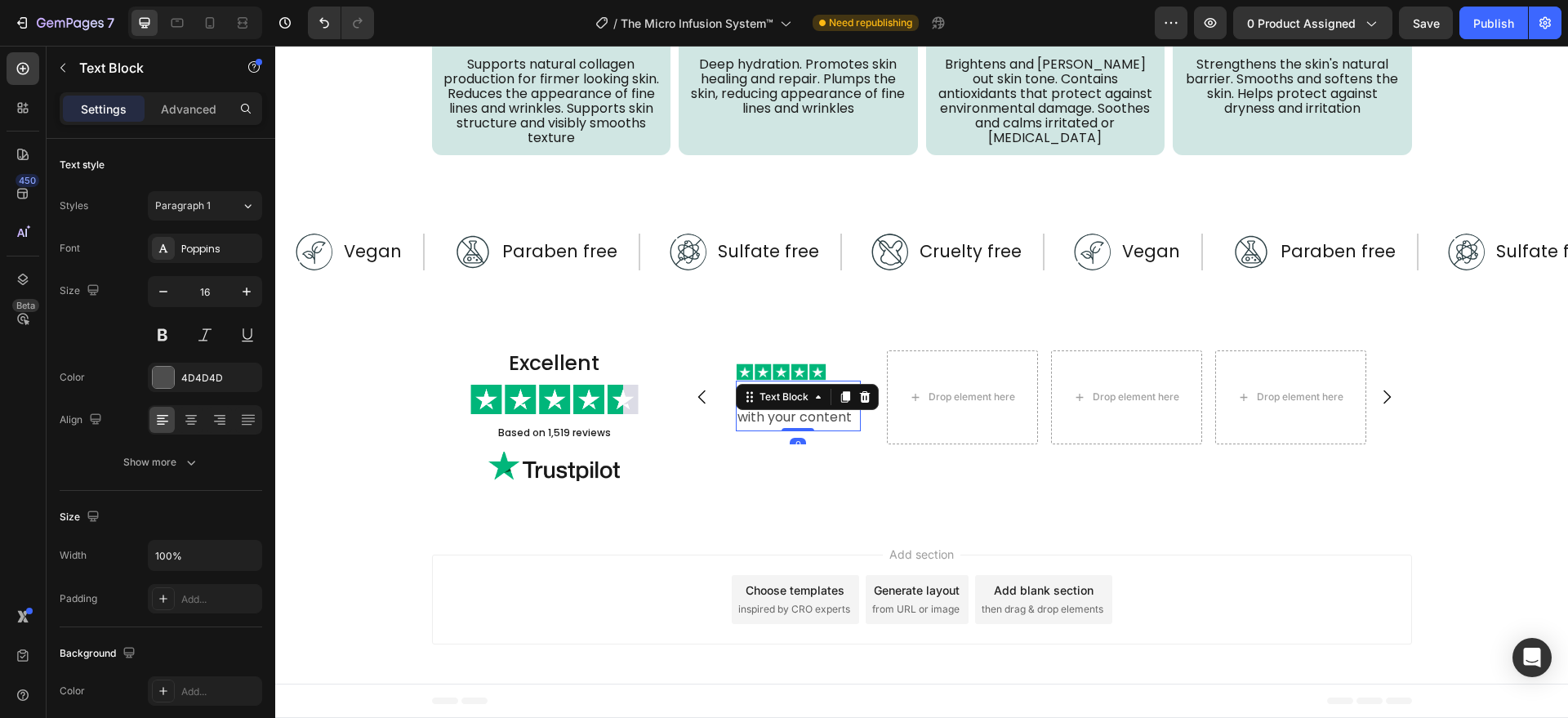
click at [781, 422] on div "Replace this text with your content" at bounding box center [799, 405] width 125 height 50
click at [168, 378] on div at bounding box center [163, 377] width 21 height 21
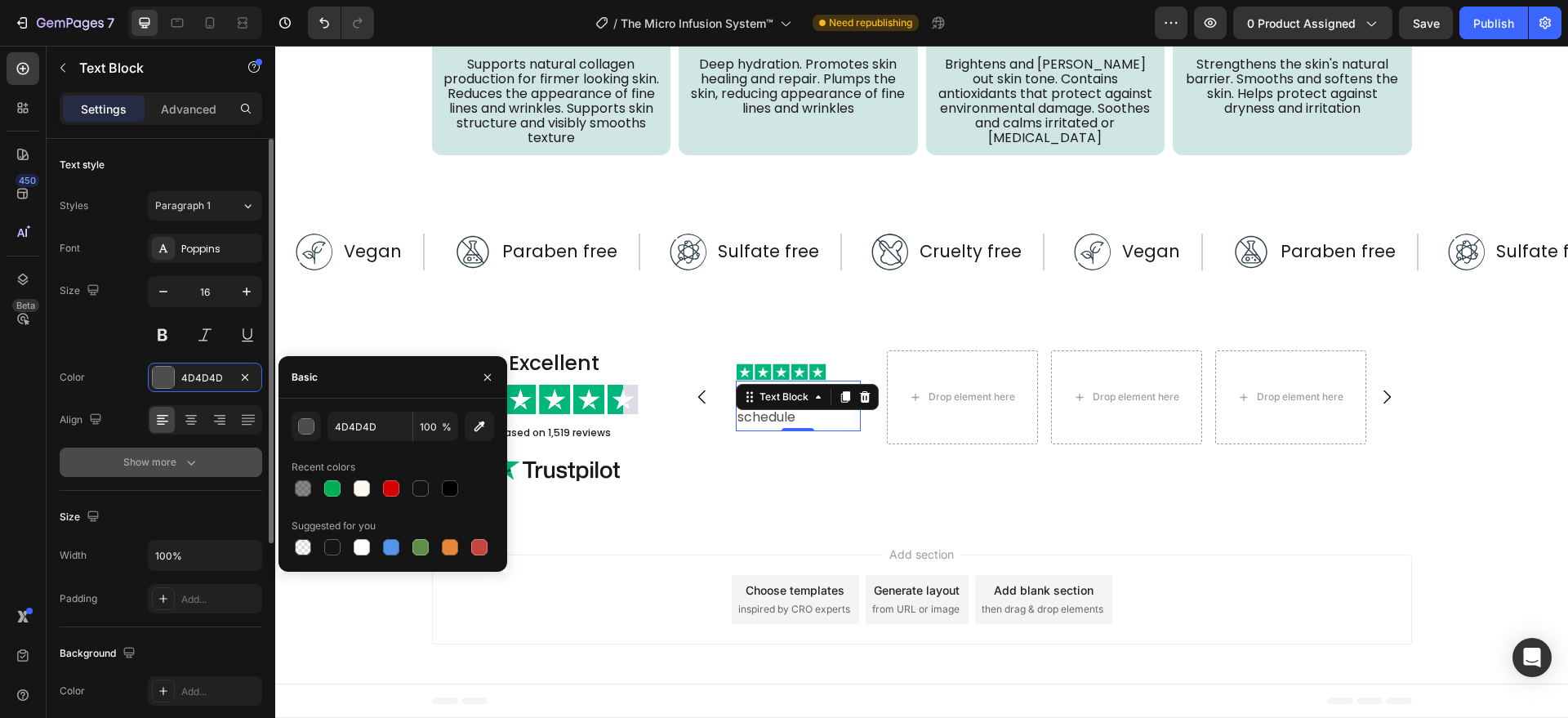
click at [450, 485] on div at bounding box center [450, 488] width 17 height 17
type input "000000"
click at [161, 452] on button "Show more" at bounding box center [161, 462] width 203 height 29
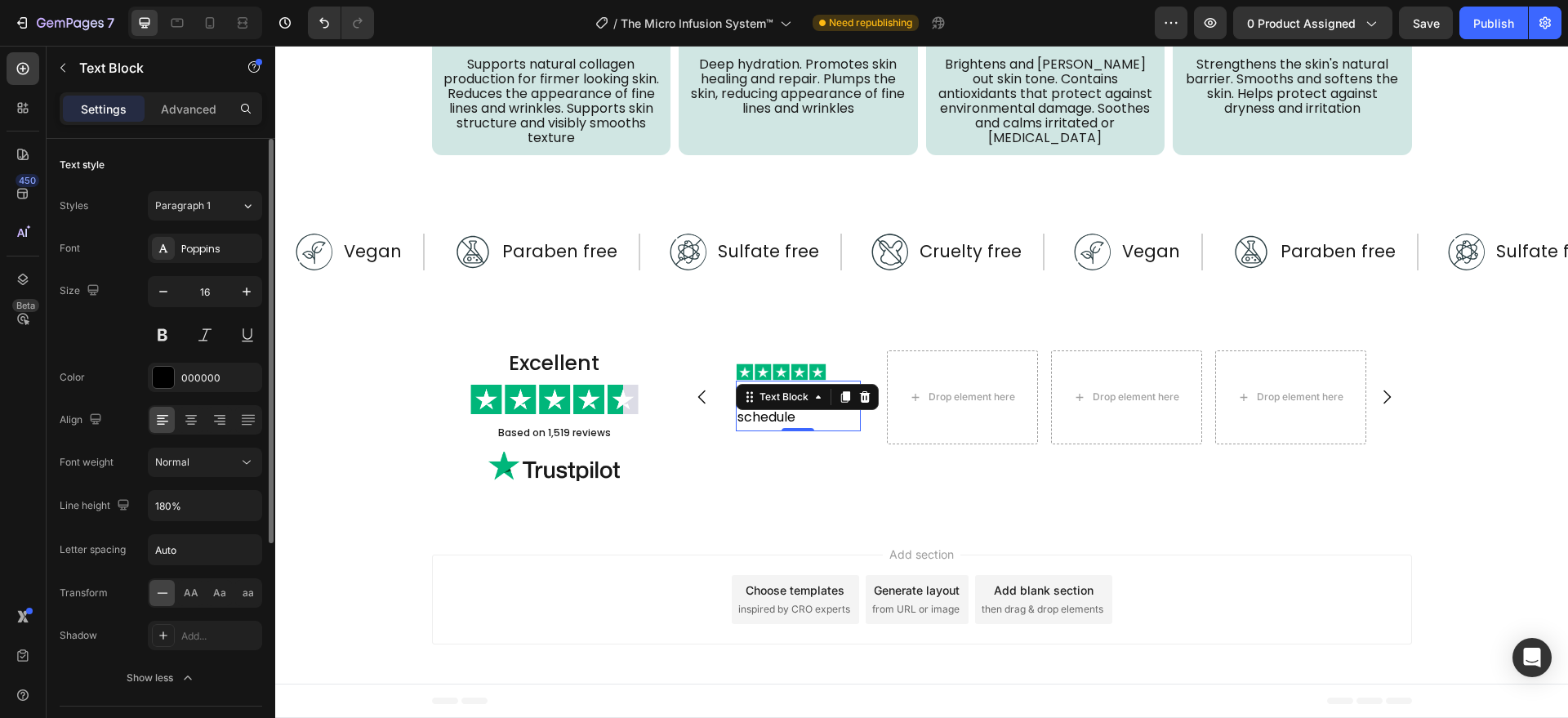
scroll to position [339, 0]
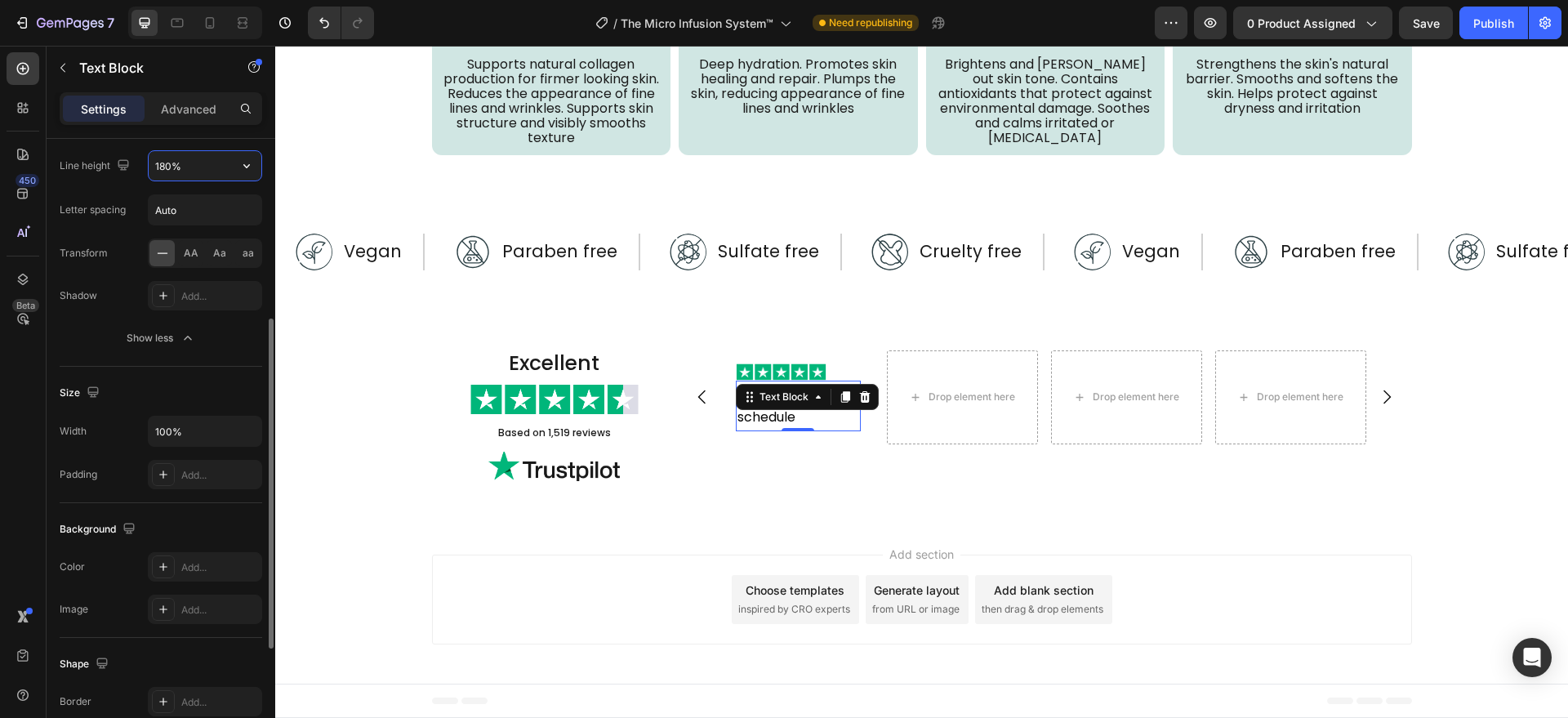
click at [195, 165] on input "180%" at bounding box center [205, 165] width 113 height 29
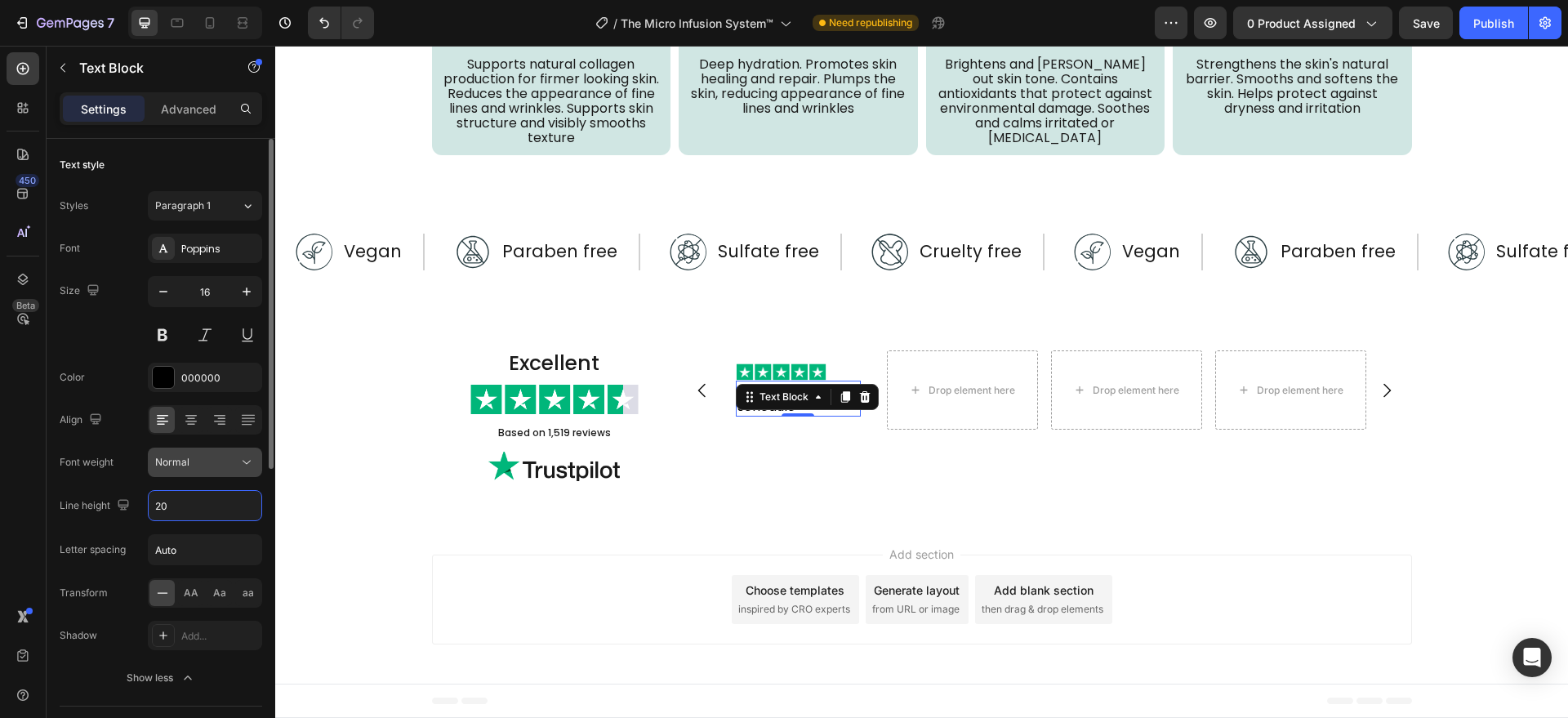
type input "20"
click at [217, 468] on div "Normal" at bounding box center [197, 462] width 84 height 15
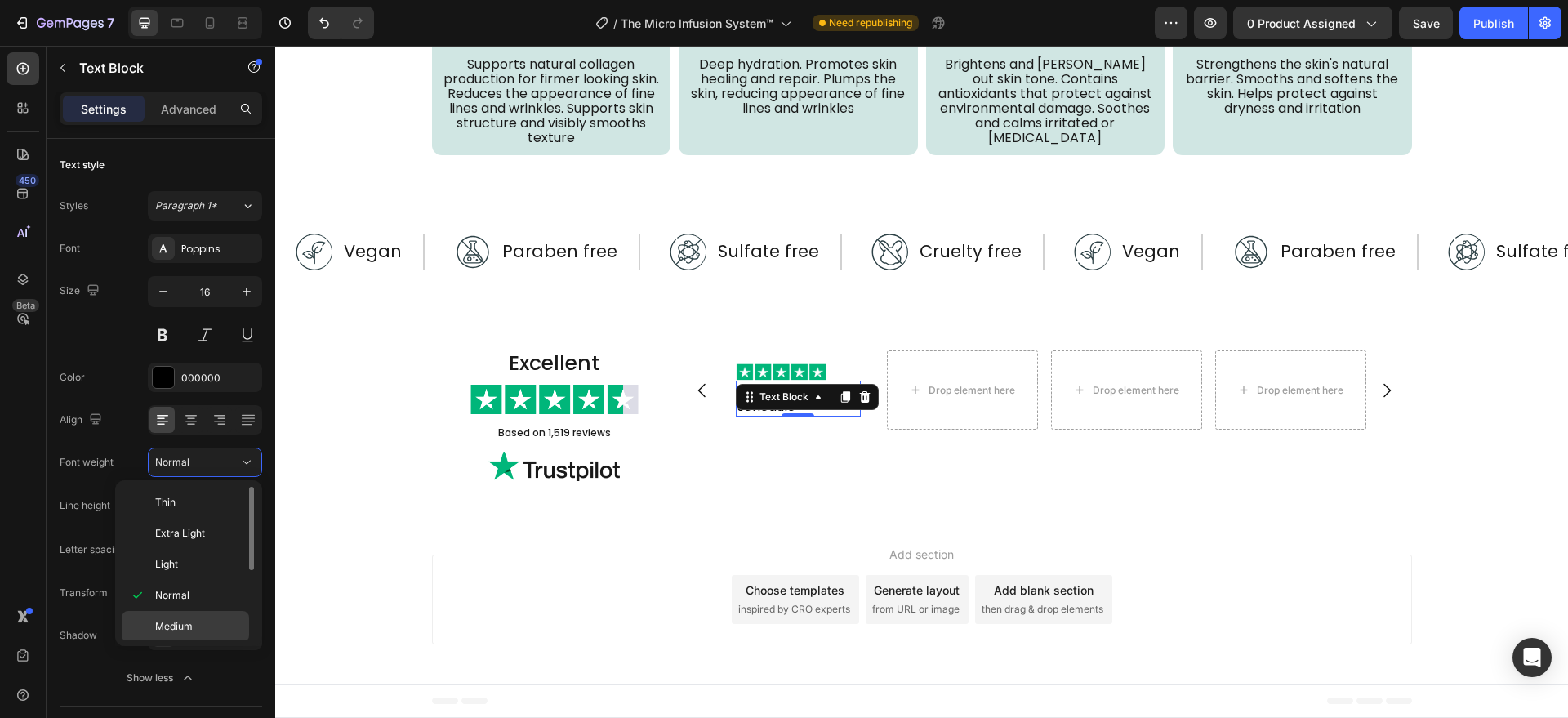
click at [194, 621] on p "Medium" at bounding box center [198, 625] width 86 height 15
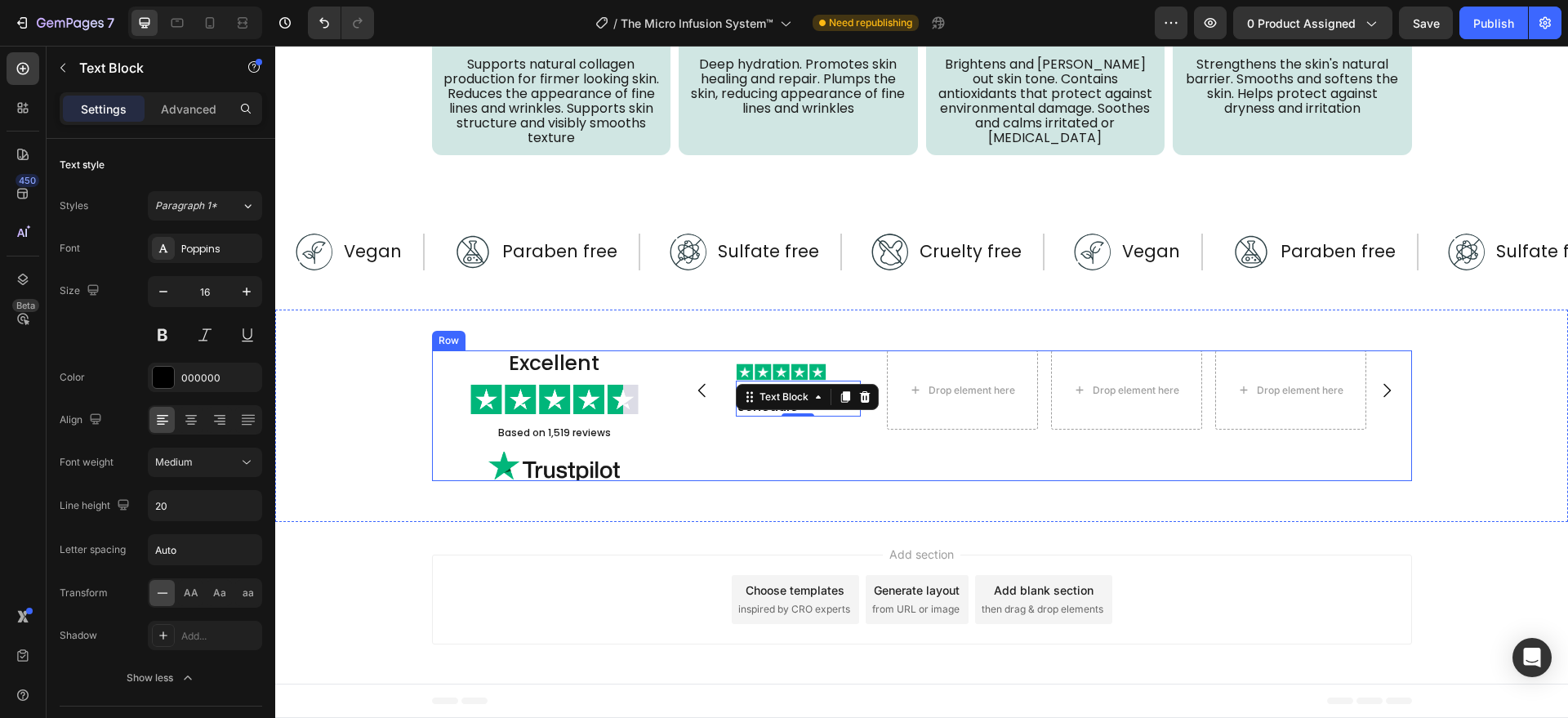
click at [821, 467] on div "Image Perfect for my schedule Text Block 0 Row Drop element here Drop element h…" at bounding box center [1044, 416] width 735 height 130
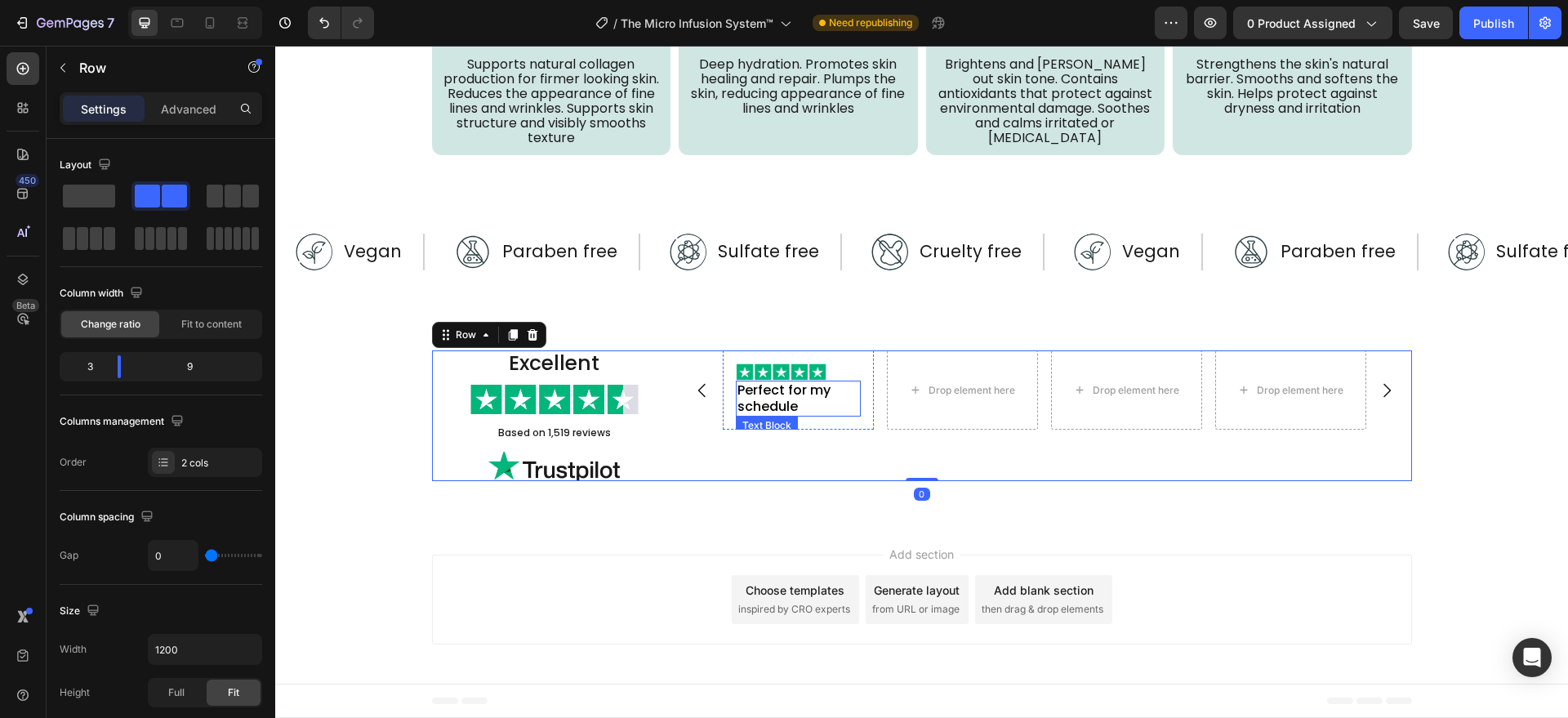
click at [825, 406] on p "Perfect for my schedule" at bounding box center [799, 398] width 122 height 33
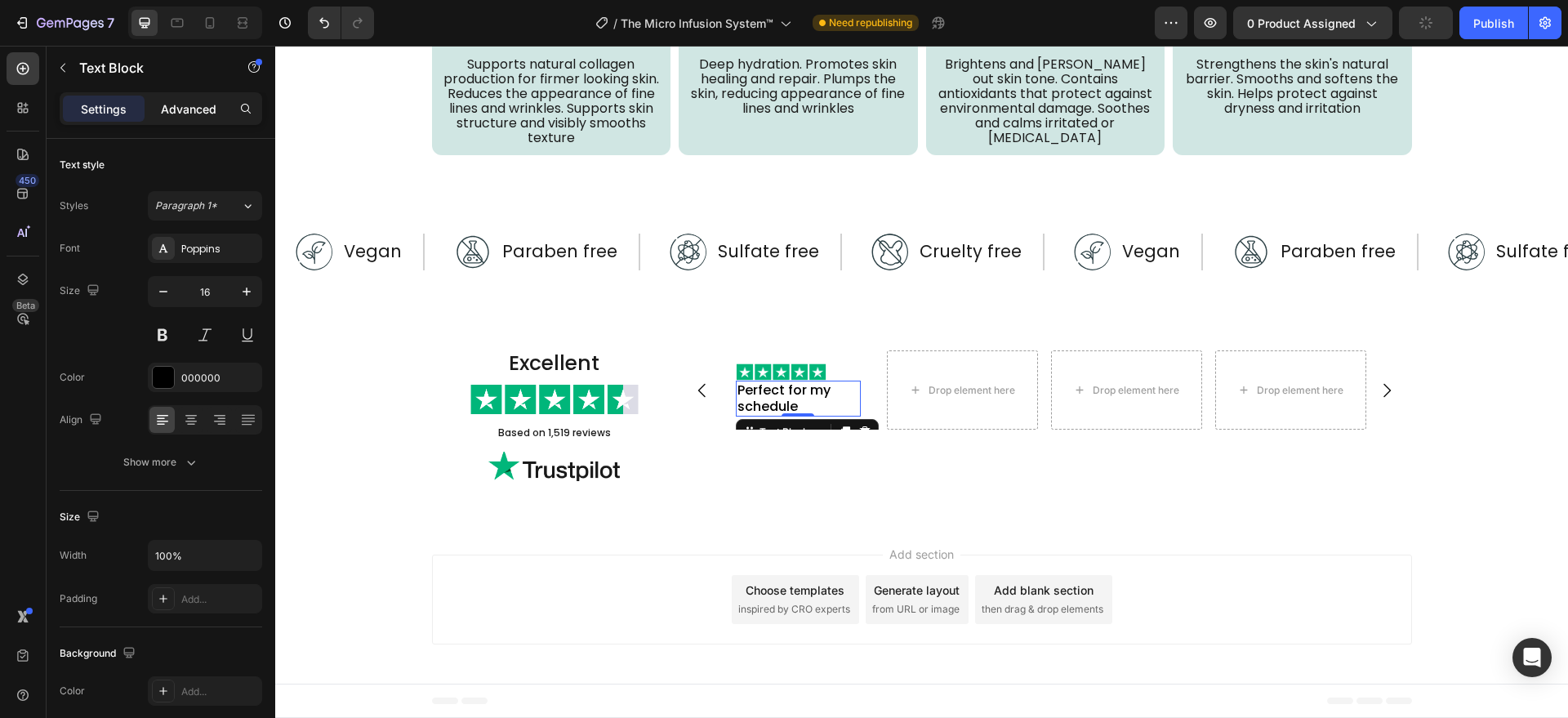
click at [194, 100] on p "Advanced" at bounding box center [189, 108] width 56 height 17
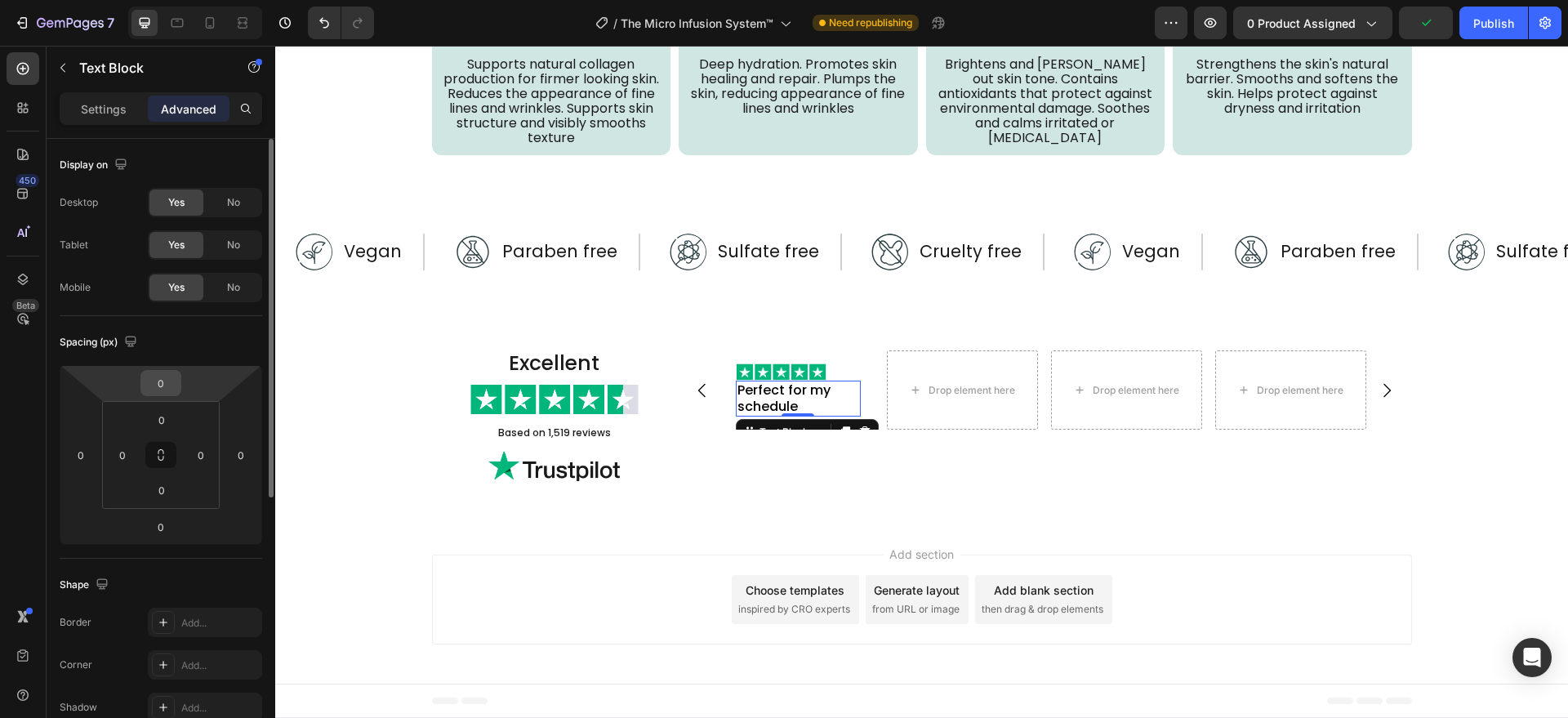
click at [158, 388] on input "0" at bounding box center [160, 383] width 33 height 25
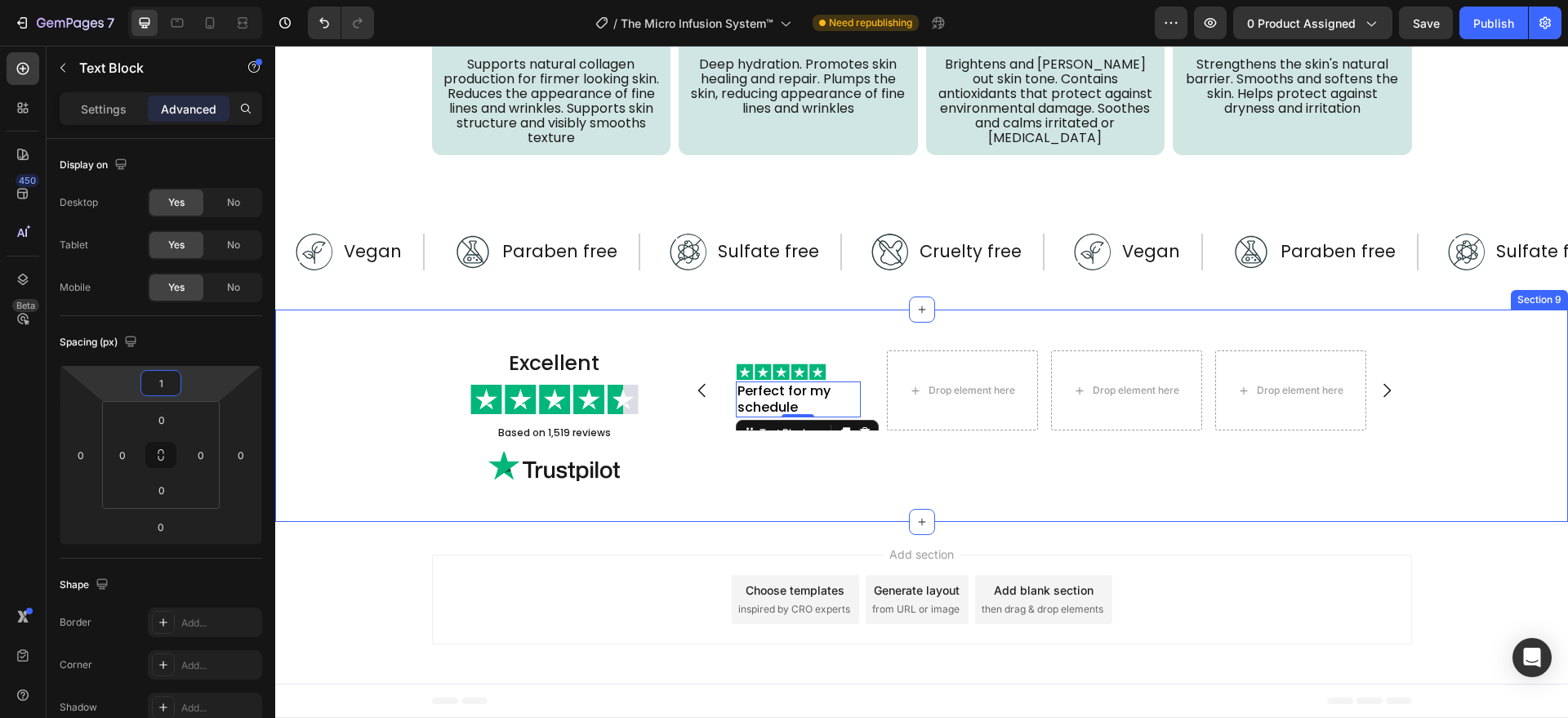
type input "10"
click at [796, 514] on div "Excellent Heading Image Based on 1,519 reviews Text Block Image Image Perfect f…" at bounding box center [921, 415] width 1293 height 212
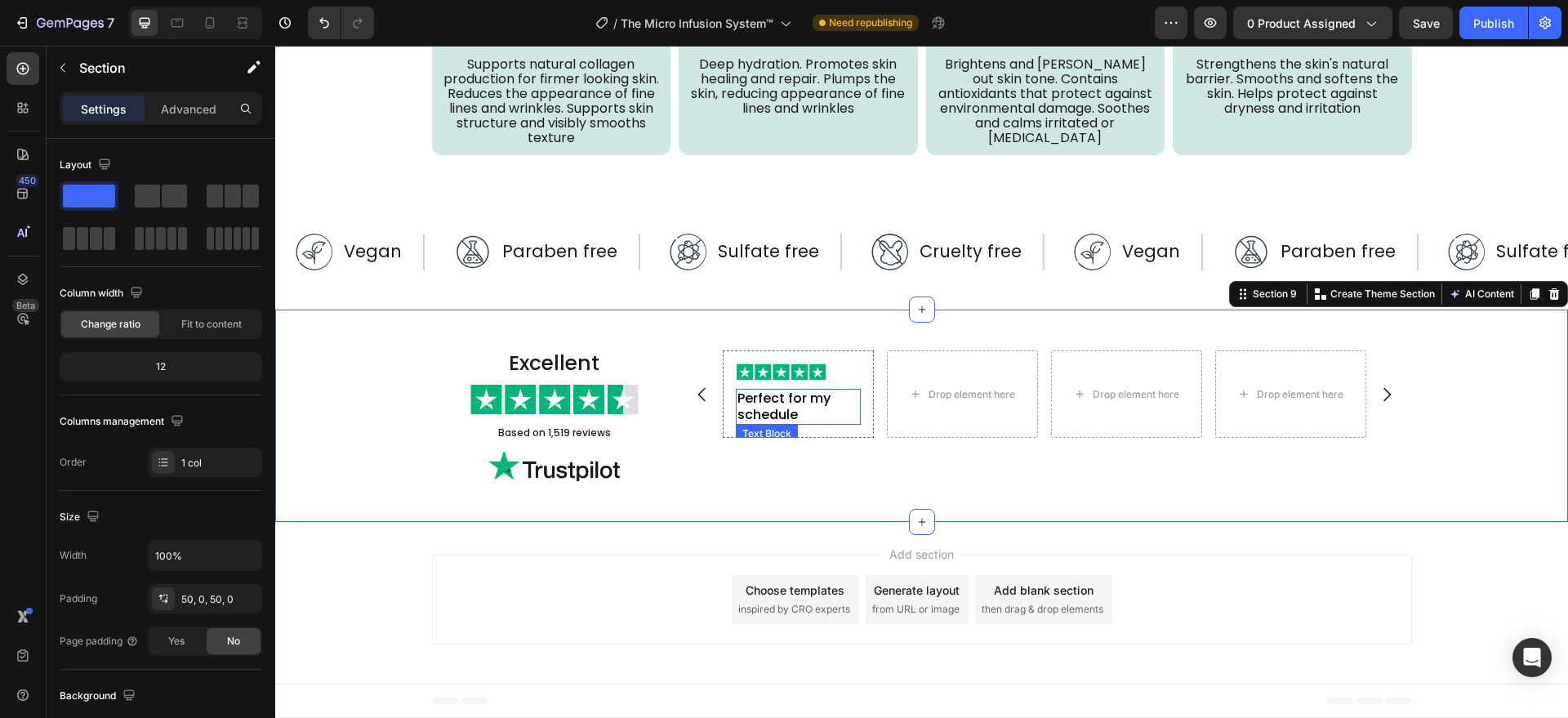
click at [829, 403] on p "Perfect for my schedule" at bounding box center [799, 406] width 122 height 33
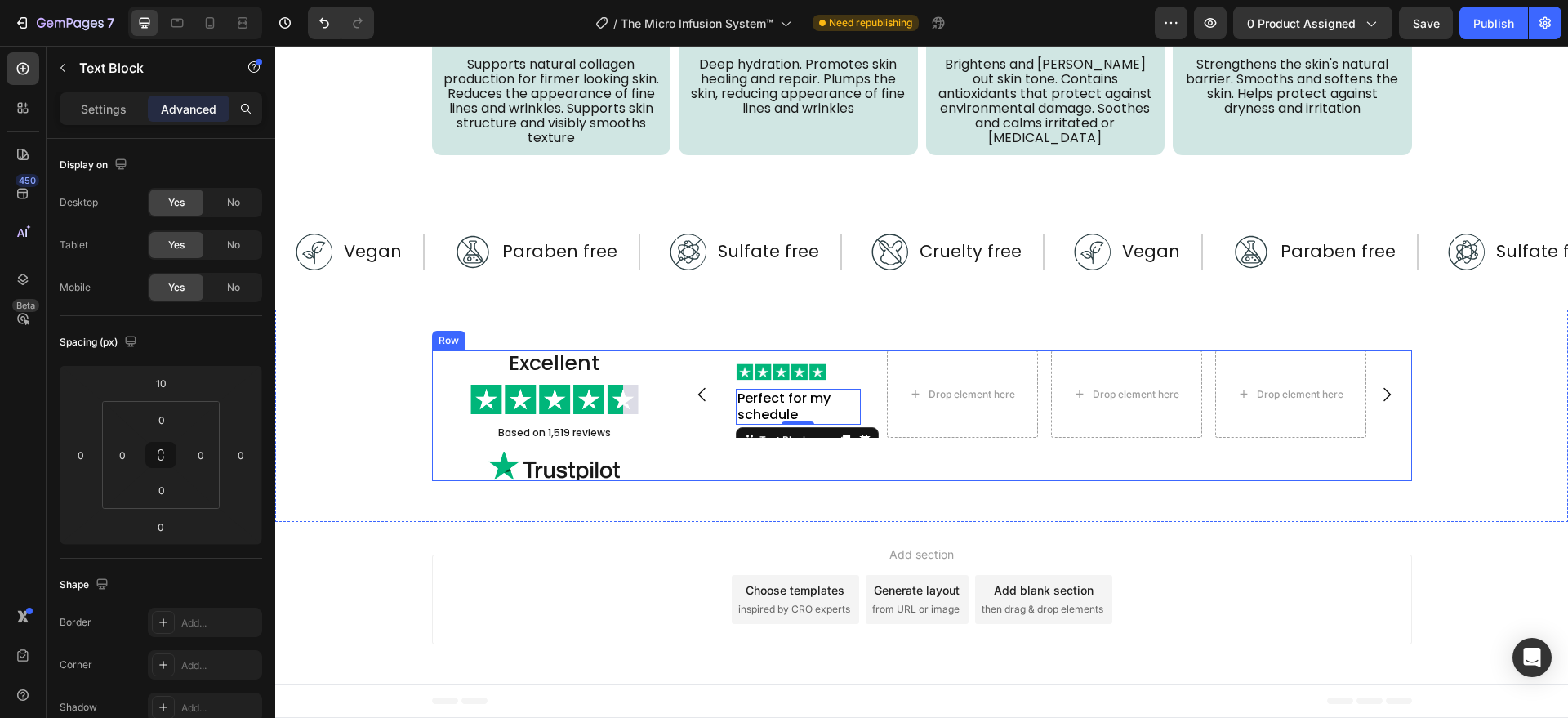
click at [721, 444] on div "Image Perfect for my schedule Text Block 0 Row Drop element here Drop element h…" at bounding box center [1044, 416] width 735 height 130
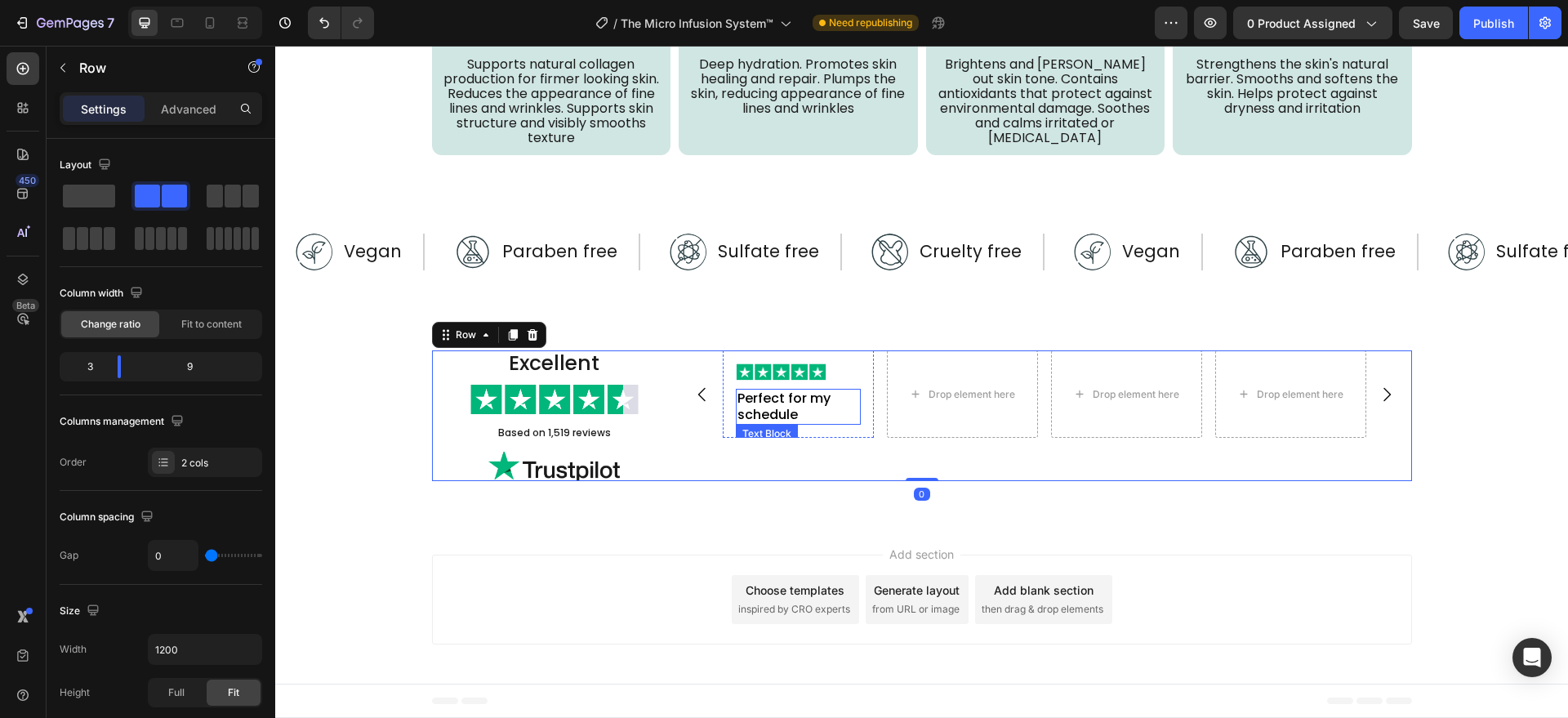
click at [778, 405] on p "Perfect for my schedule" at bounding box center [799, 406] width 122 height 33
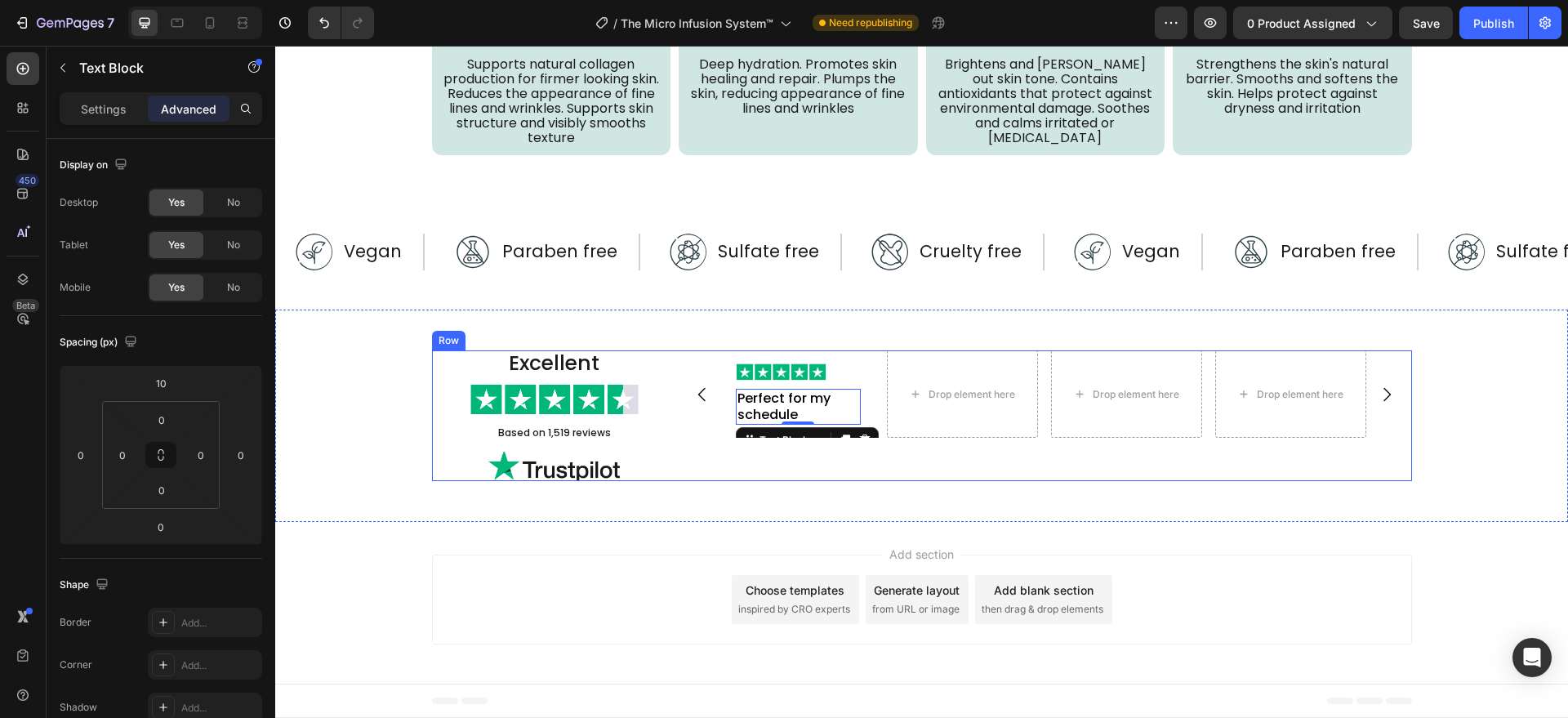
click at [760, 439] on div "Image Perfect for my schedule Text Block 0 Row Drop element here Drop element h…" at bounding box center [1044, 416] width 735 height 130
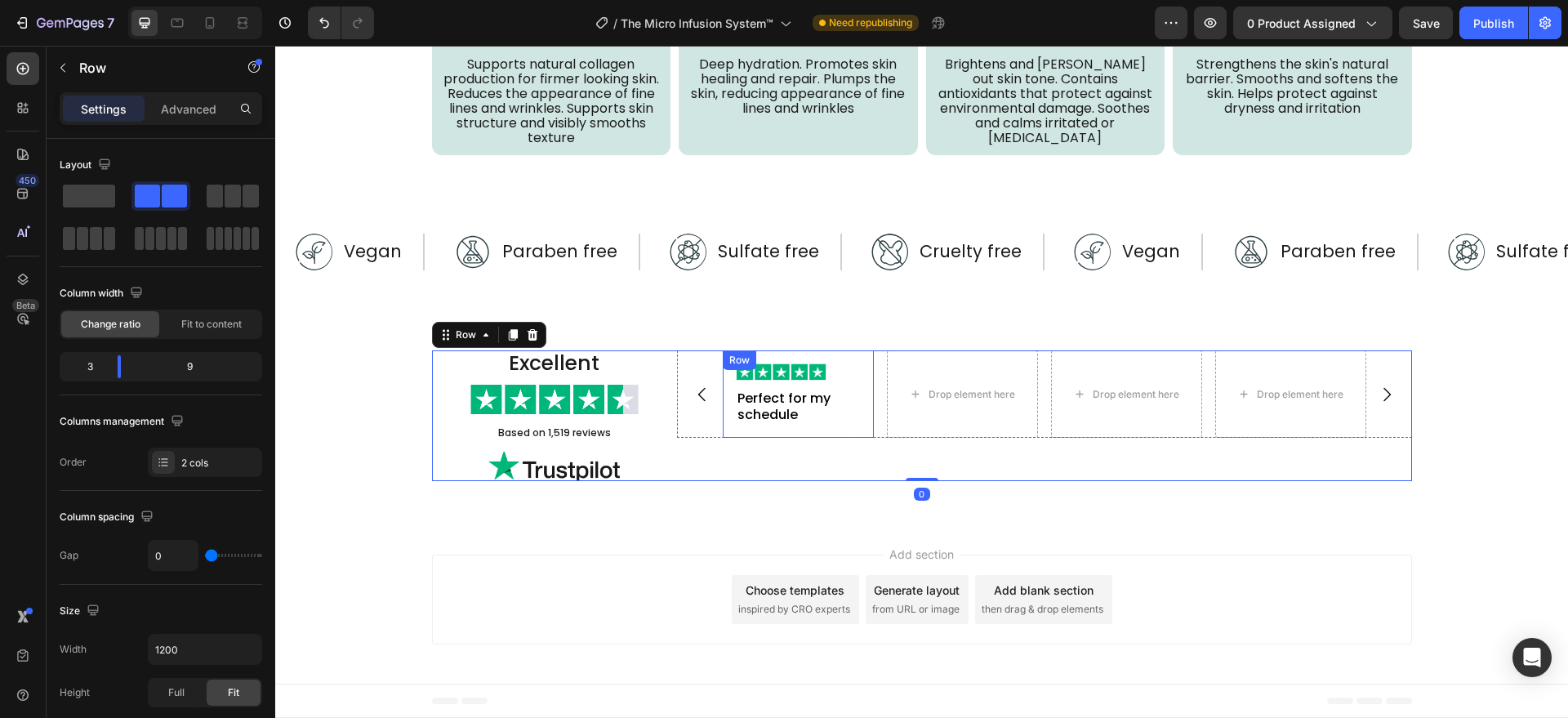
click at [761, 408] on p "Perfect for my schedule" at bounding box center [799, 406] width 122 height 33
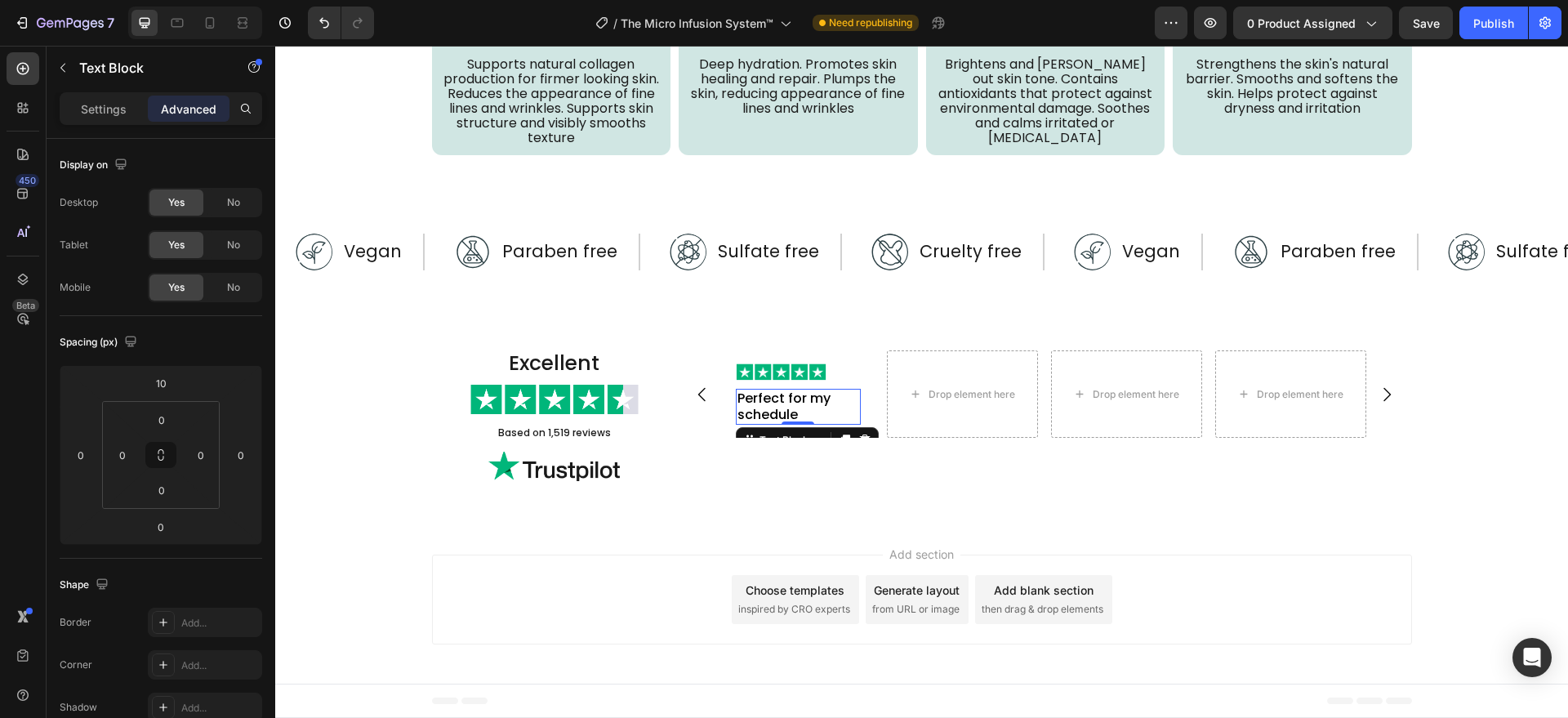
click at [686, 425] on div "Image Perfect for my schedule Text Block 0 Row Drop element here Drop element h…" at bounding box center [1044, 395] width 735 height 88
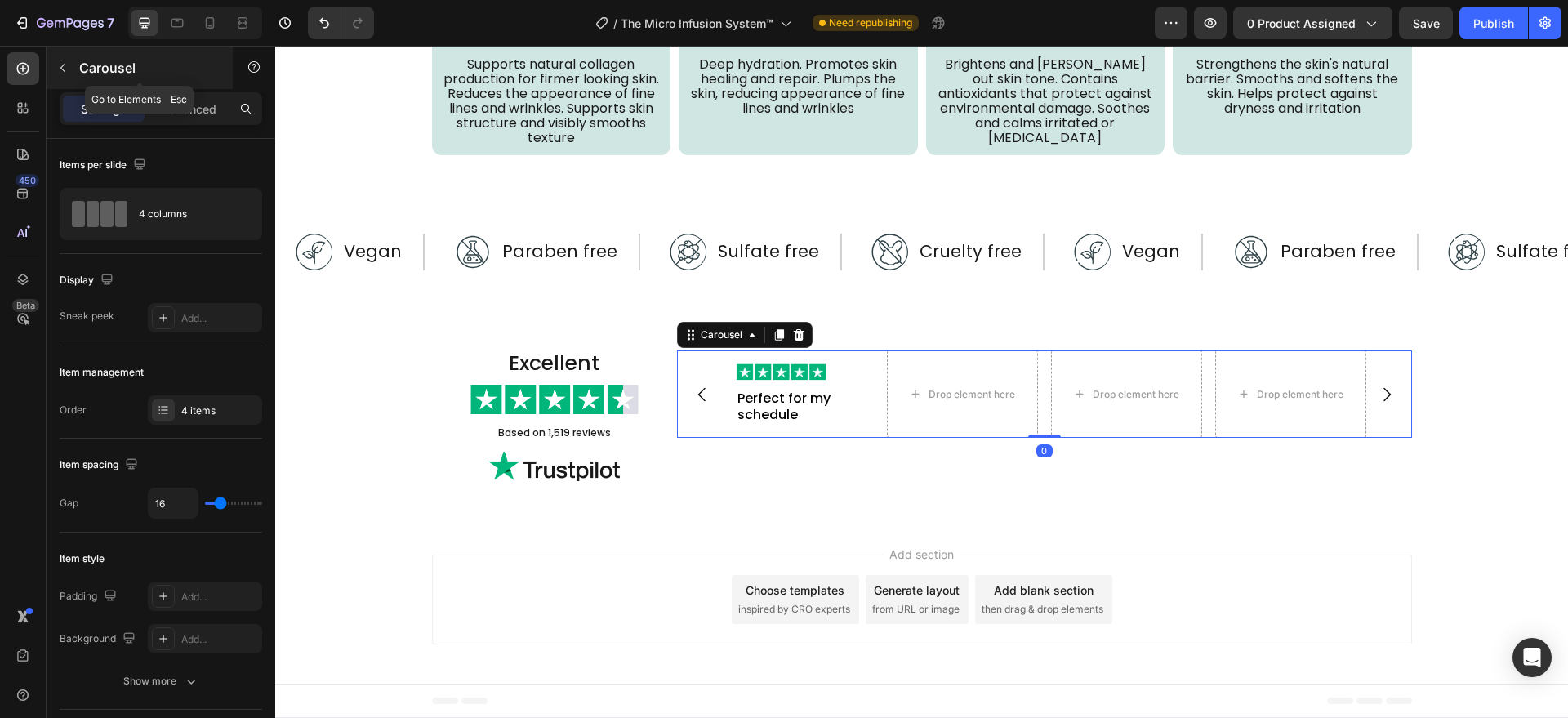
click at [62, 70] on icon "button" at bounding box center [63, 67] width 13 height 13
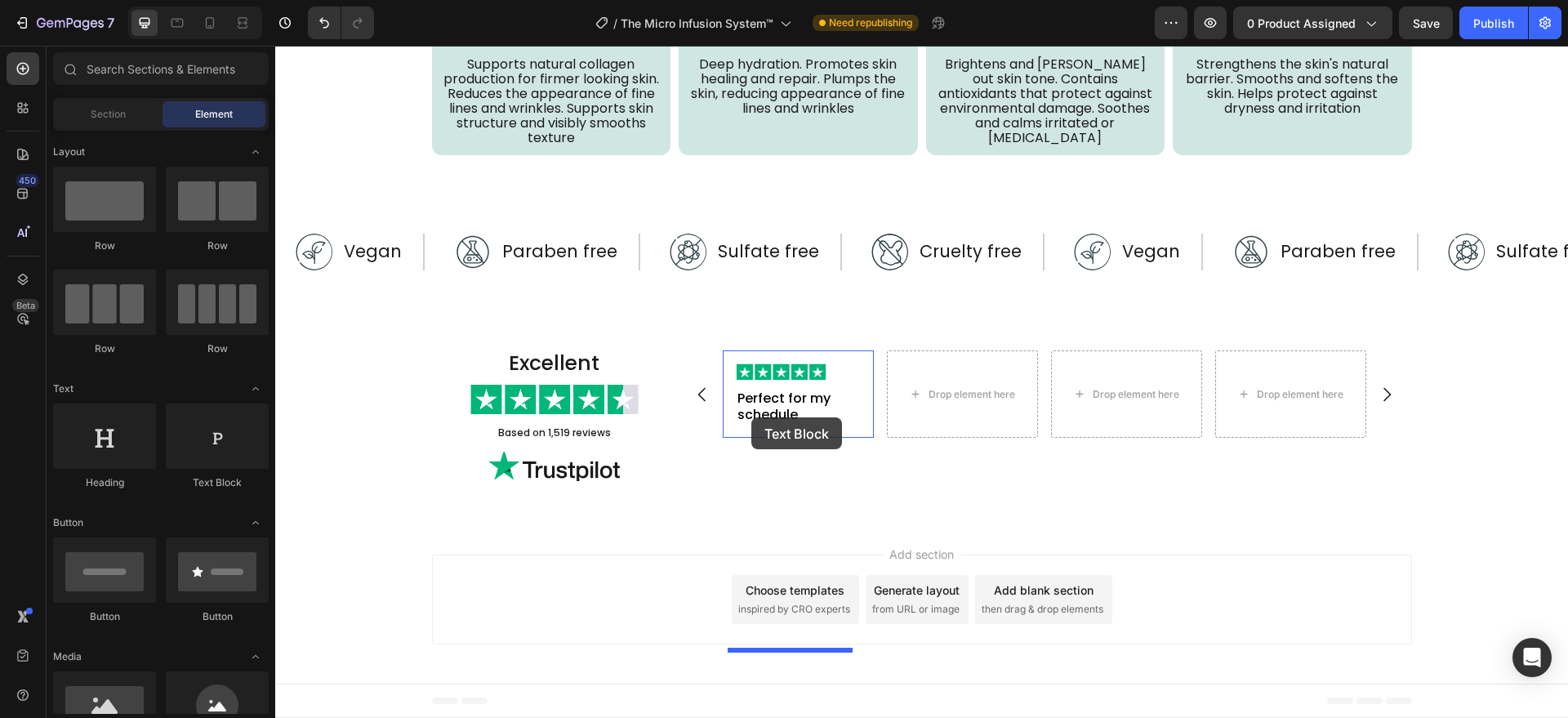
drag, startPoint x: 505, startPoint y: 492, endPoint x: 752, endPoint y: 418, distance: 257.8
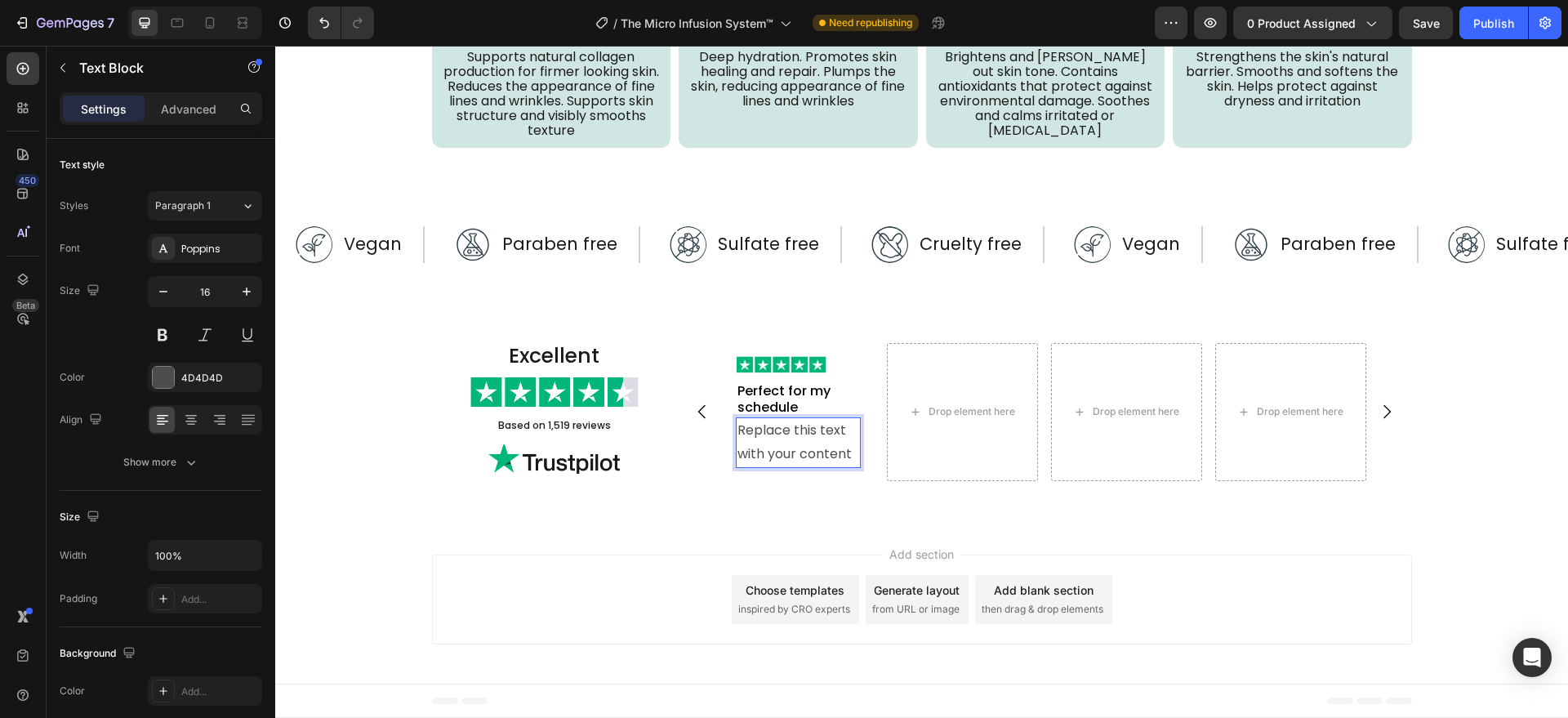
click at [768, 462] on div "Replace this text with your content" at bounding box center [799, 442] width 125 height 50
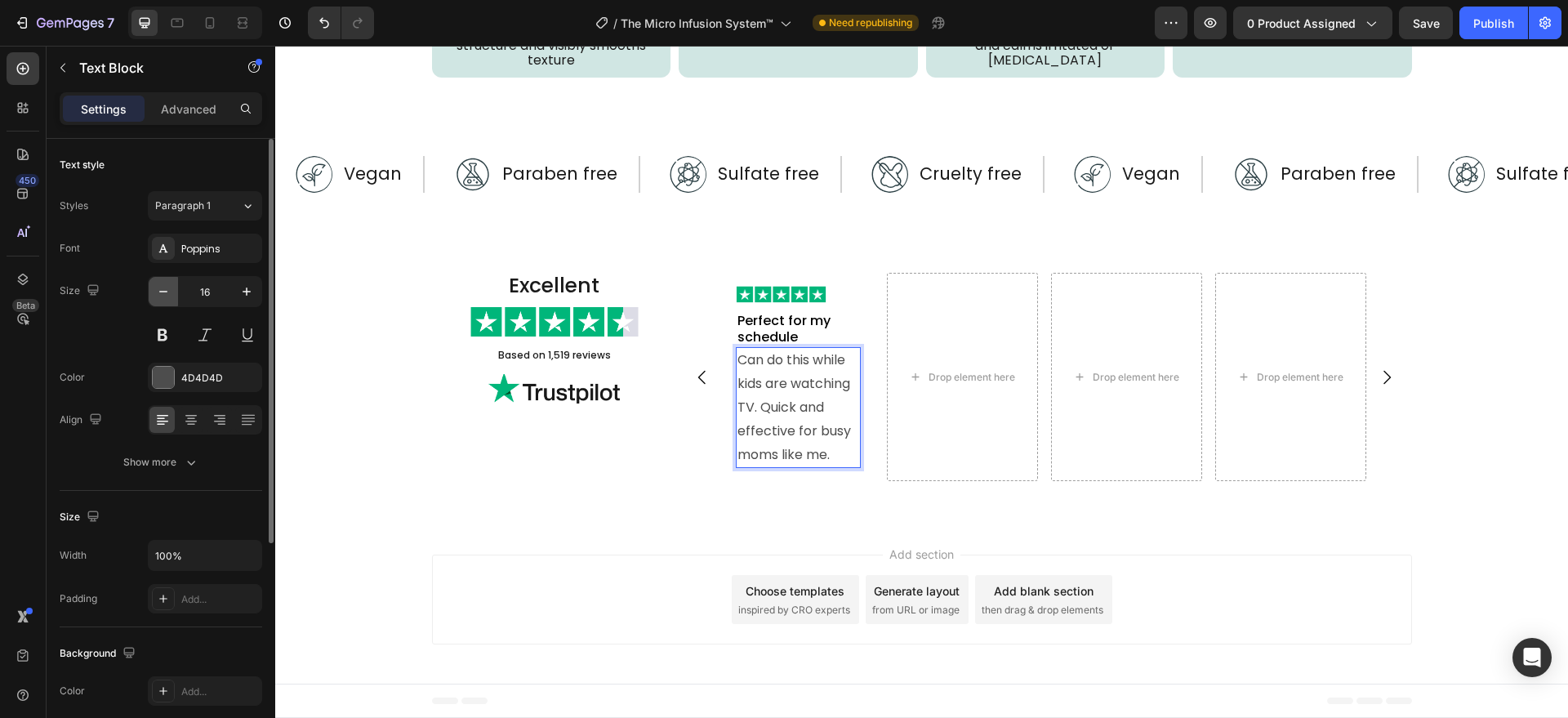
click at [168, 295] on icon "button" at bounding box center [163, 292] width 17 height 17
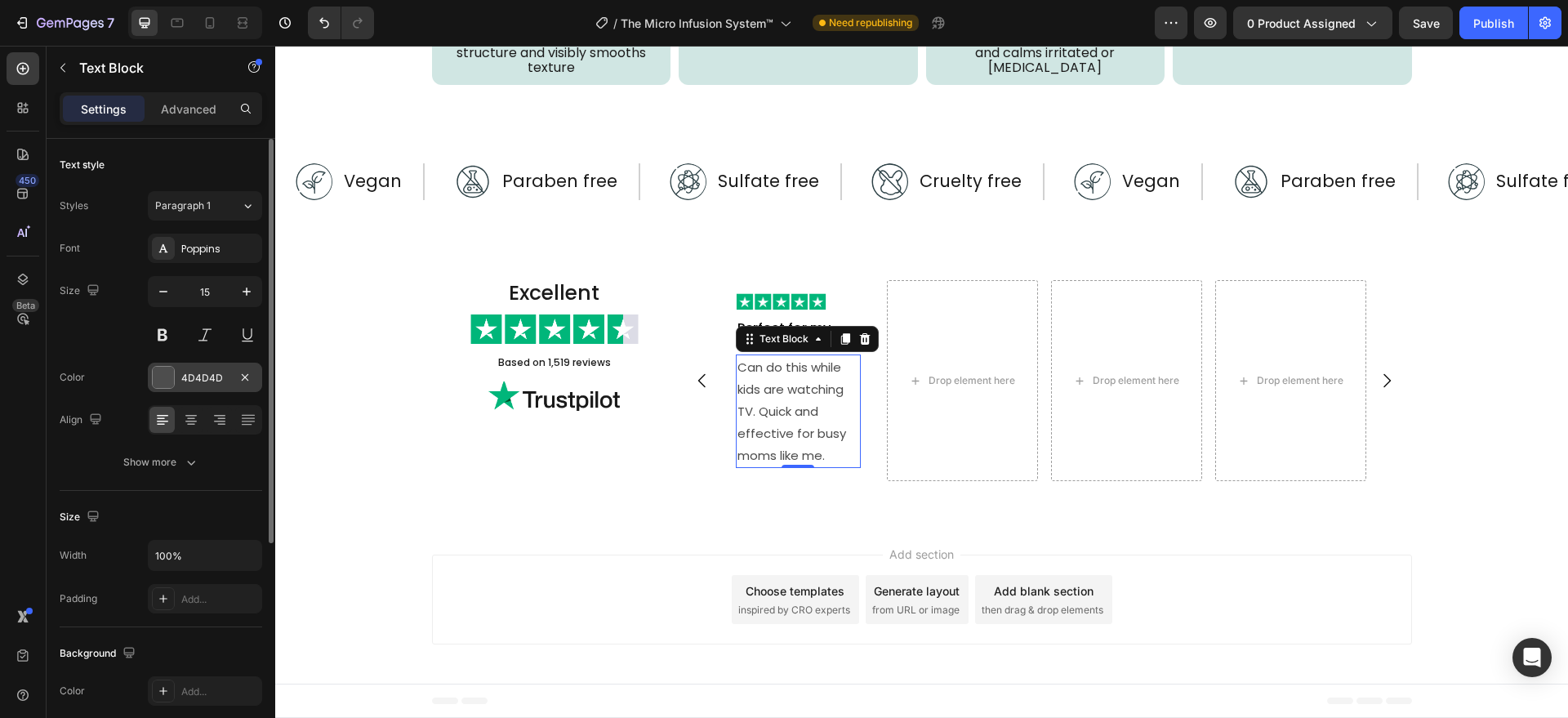
type input "14"
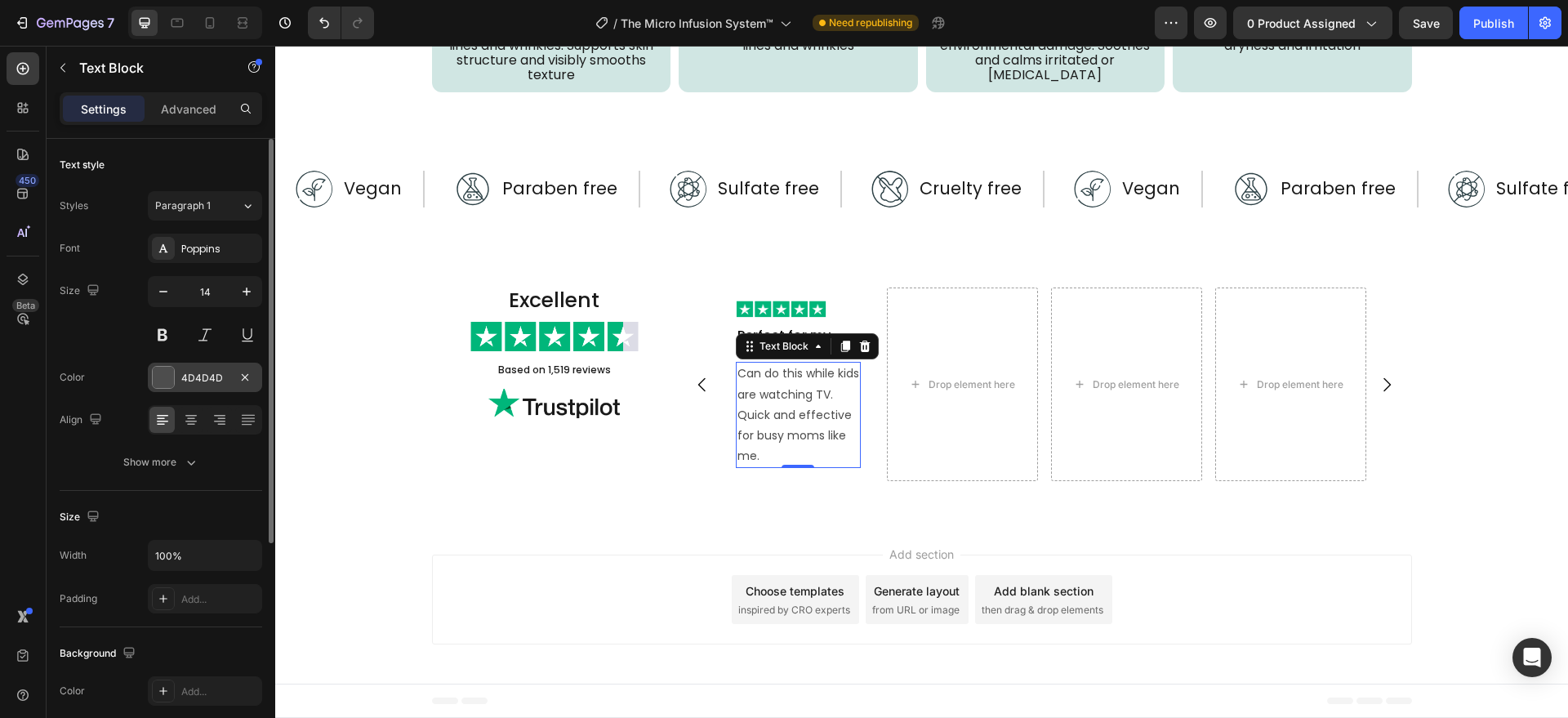
click at [161, 381] on div at bounding box center [163, 377] width 21 height 21
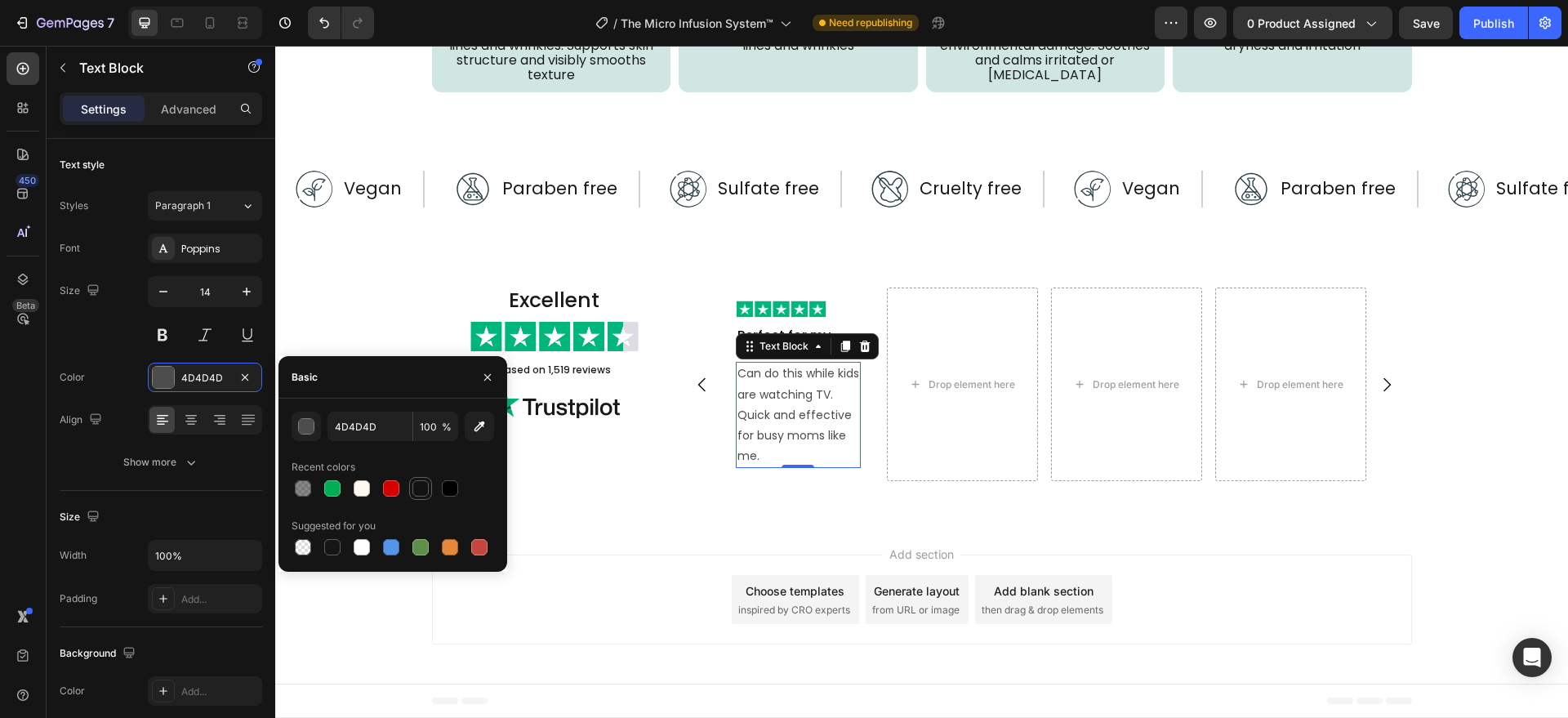
click at [415, 492] on div at bounding box center [420, 488] width 17 height 17
click at [373, 418] on input "121212" at bounding box center [370, 426] width 85 height 29
type input "1a1a1a"
click at [635, 482] on div "Excellent Heading Image Based on 1,519 reviews Text Block Image" at bounding box center [554, 384] width 245 height 195
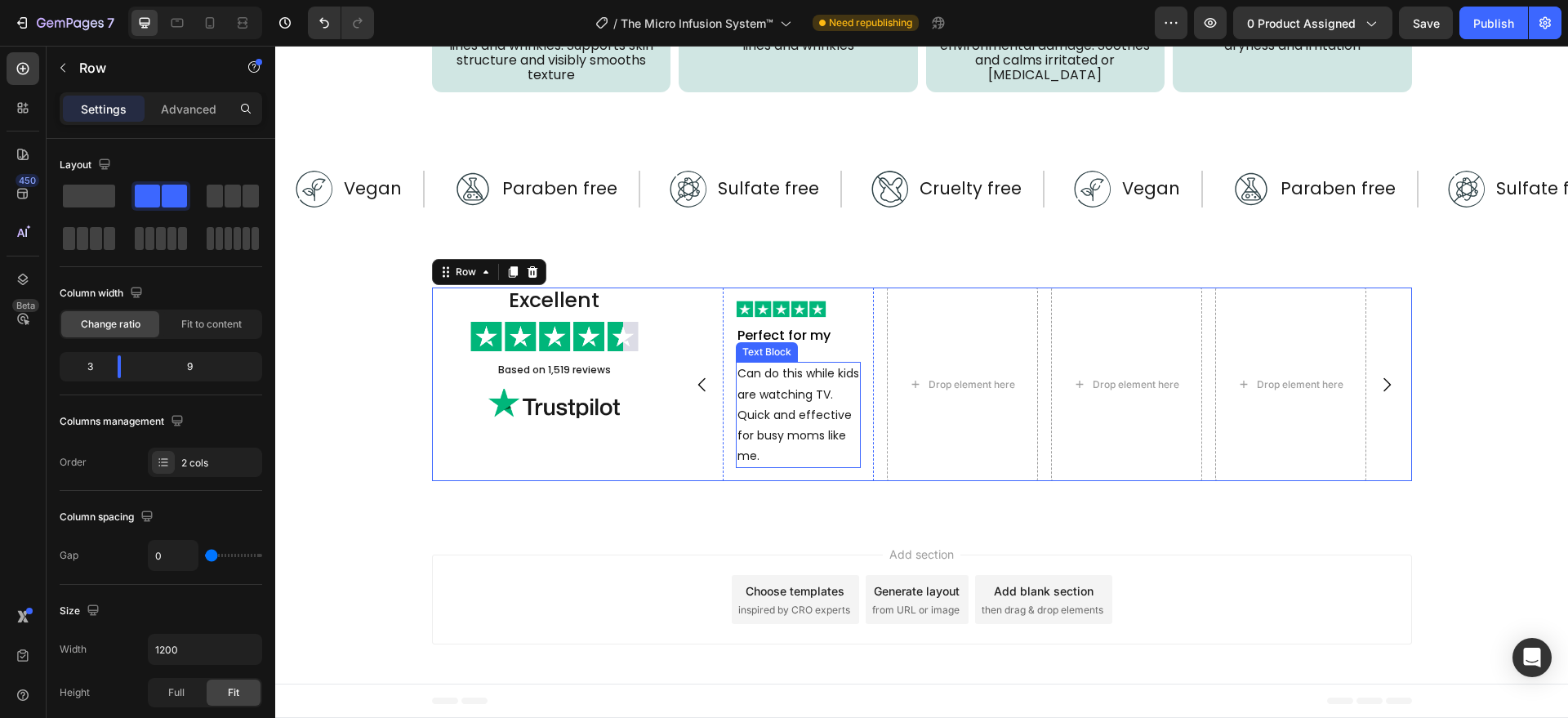
click at [784, 466] on p "Can do this while kids are watching TV. Quick and effective for busy moms like …" at bounding box center [799, 414] width 122 height 103
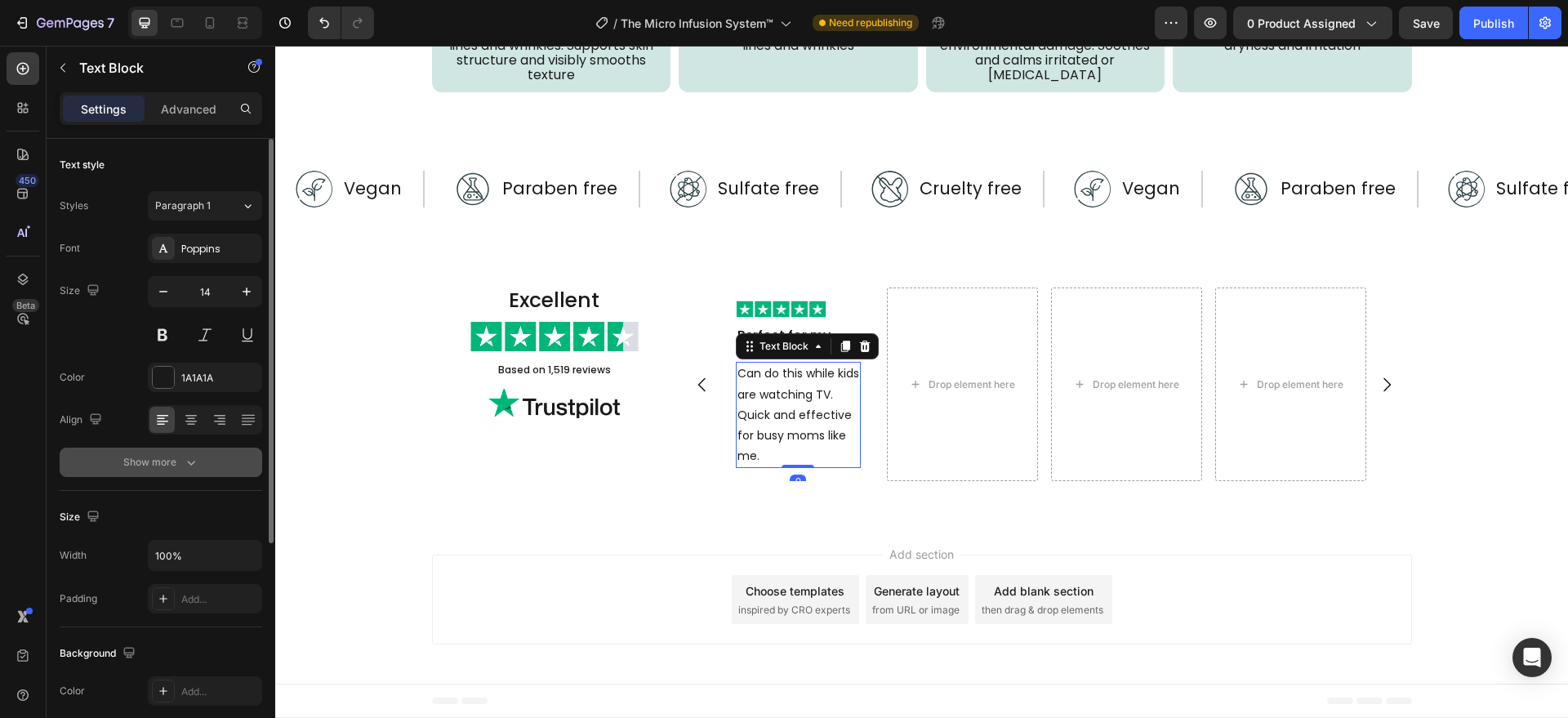
click at [183, 463] on icon "button" at bounding box center [191, 462] width 17 height 17
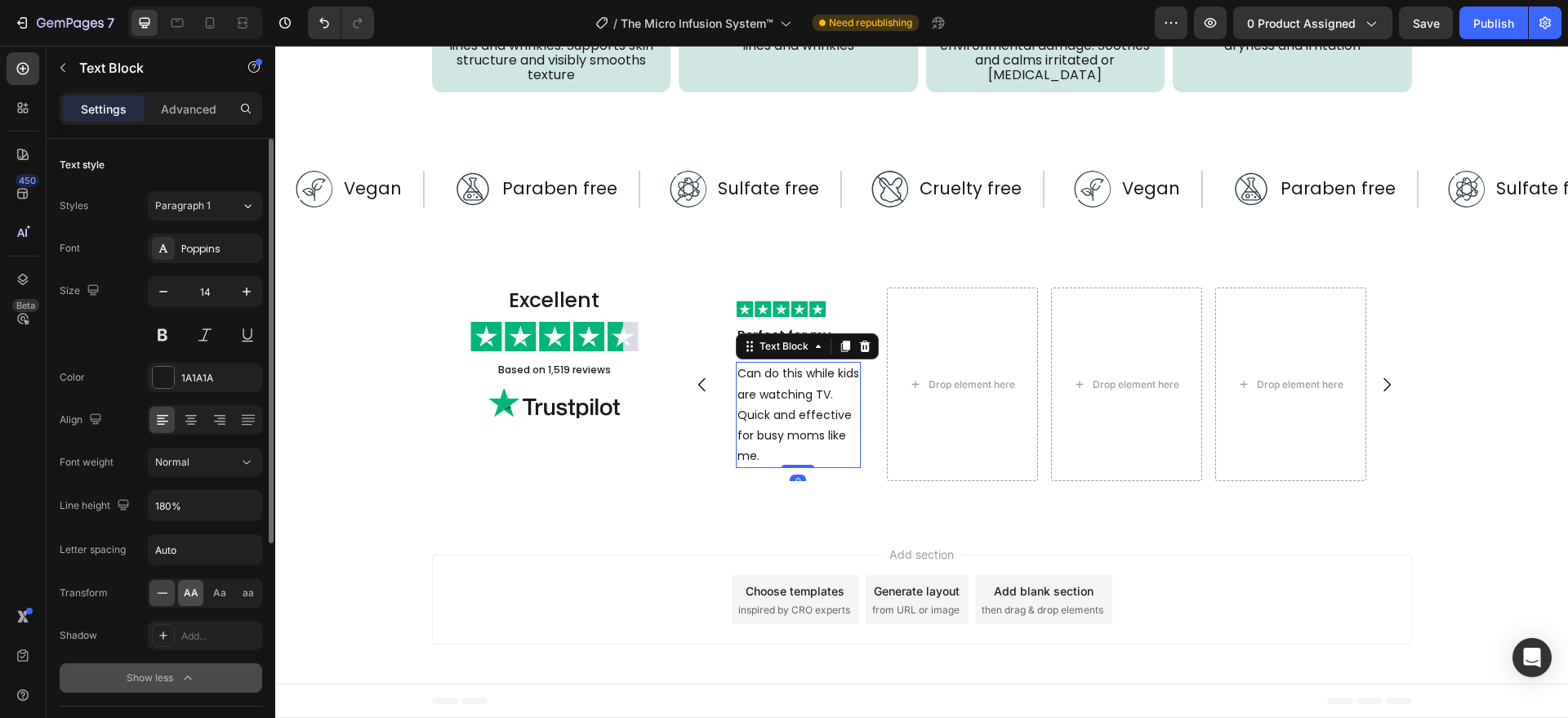
scroll to position [170, 0]
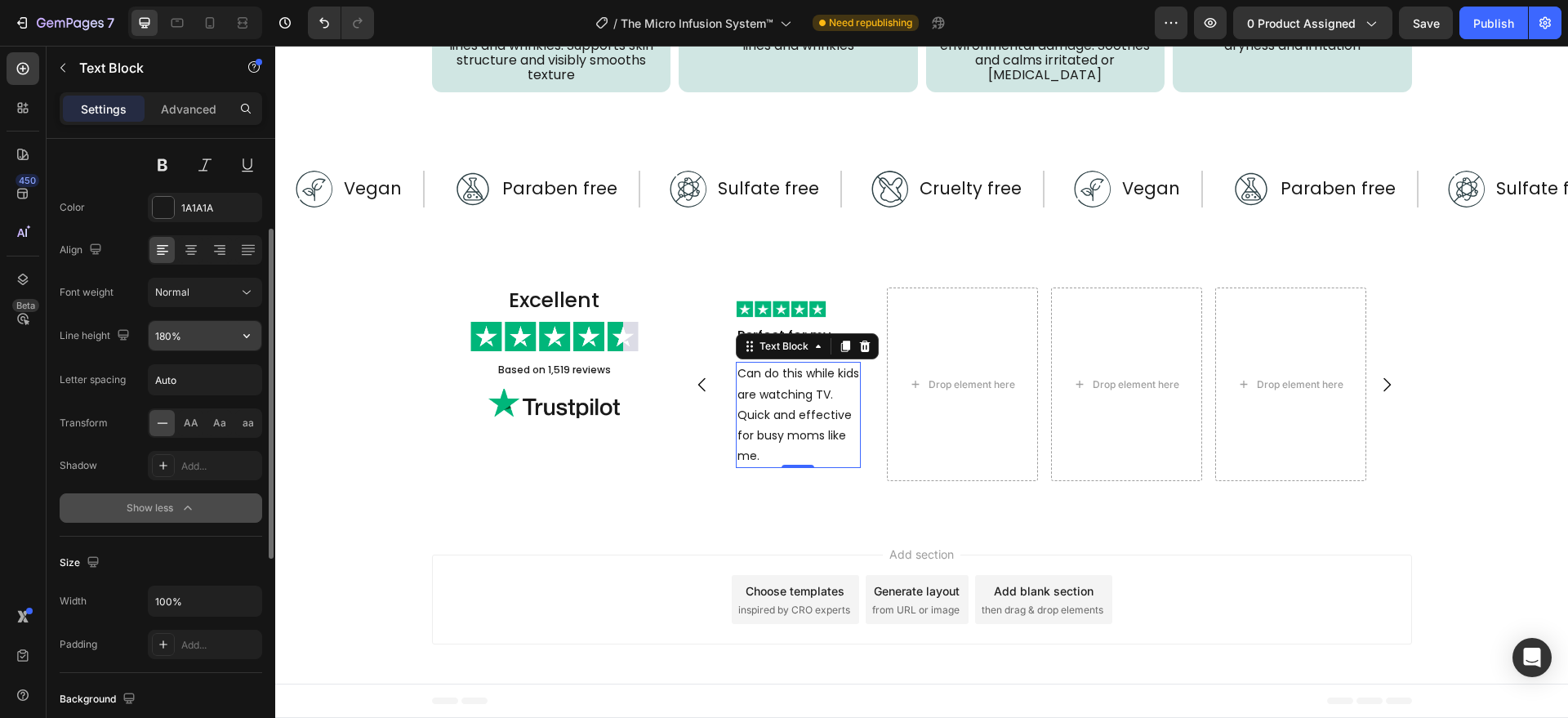
click at [193, 329] on input "180%" at bounding box center [205, 335] width 113 height 29
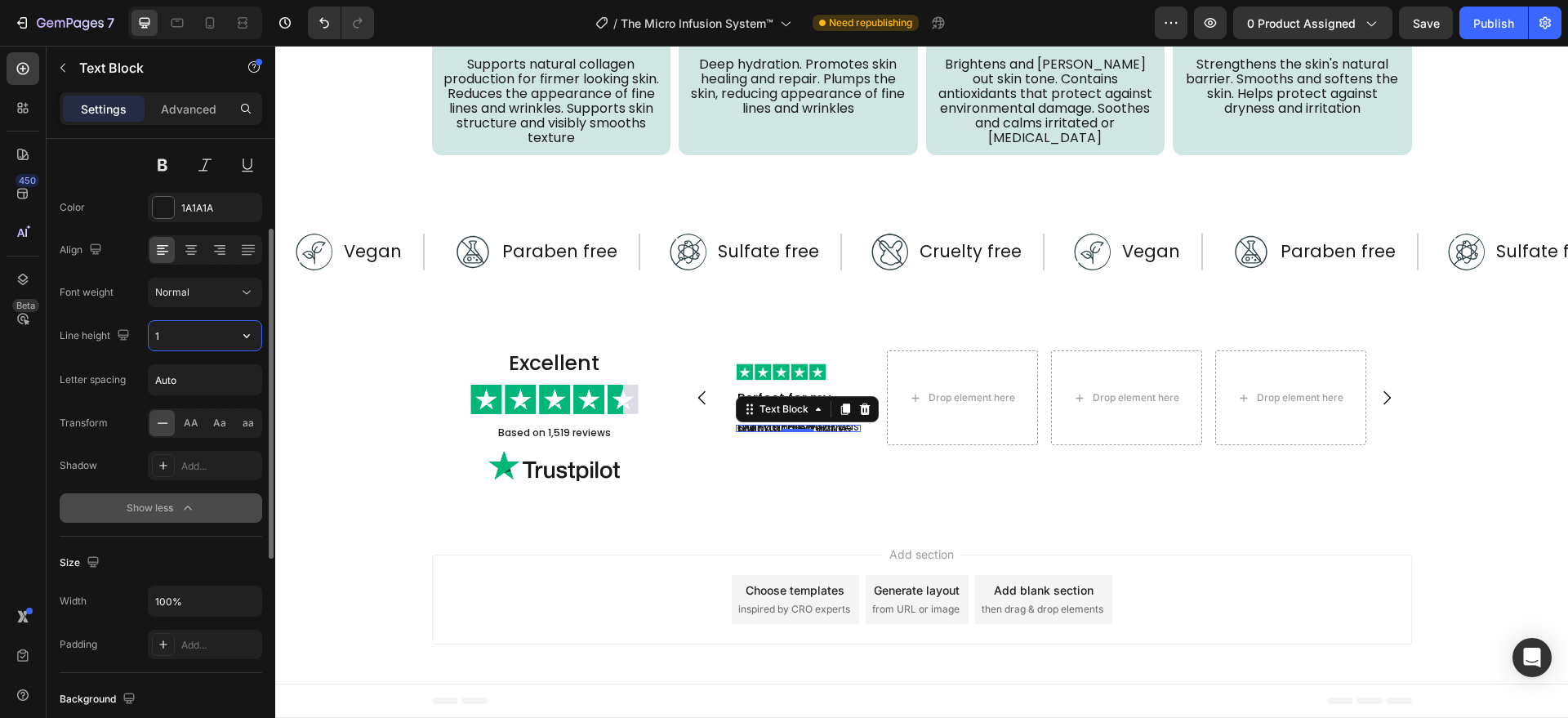
type input "18"
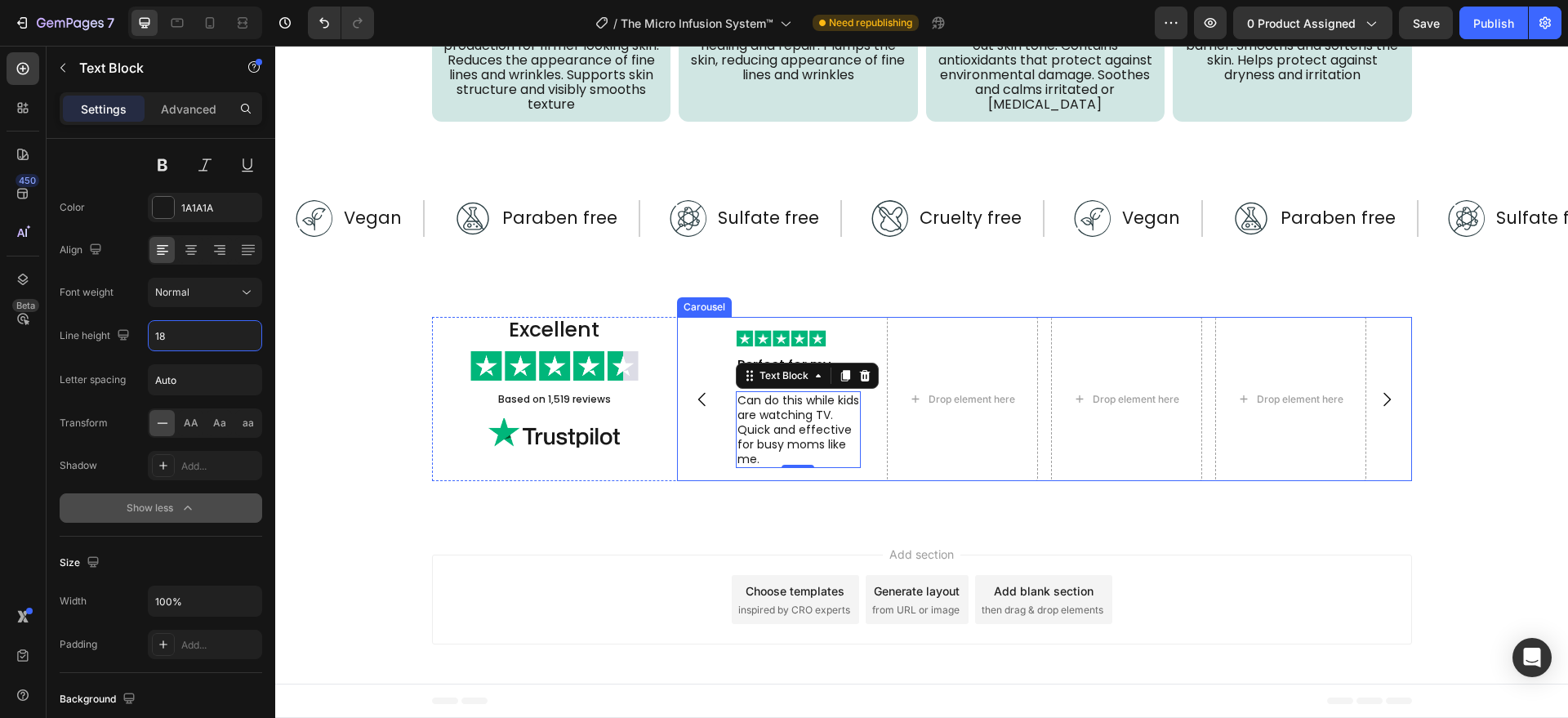
click at [695, 482] on div "Image Perfect for my schedule Text Block Can do this while kids are watching TV…" at bounding box center [1044, 399] width 735 height 165
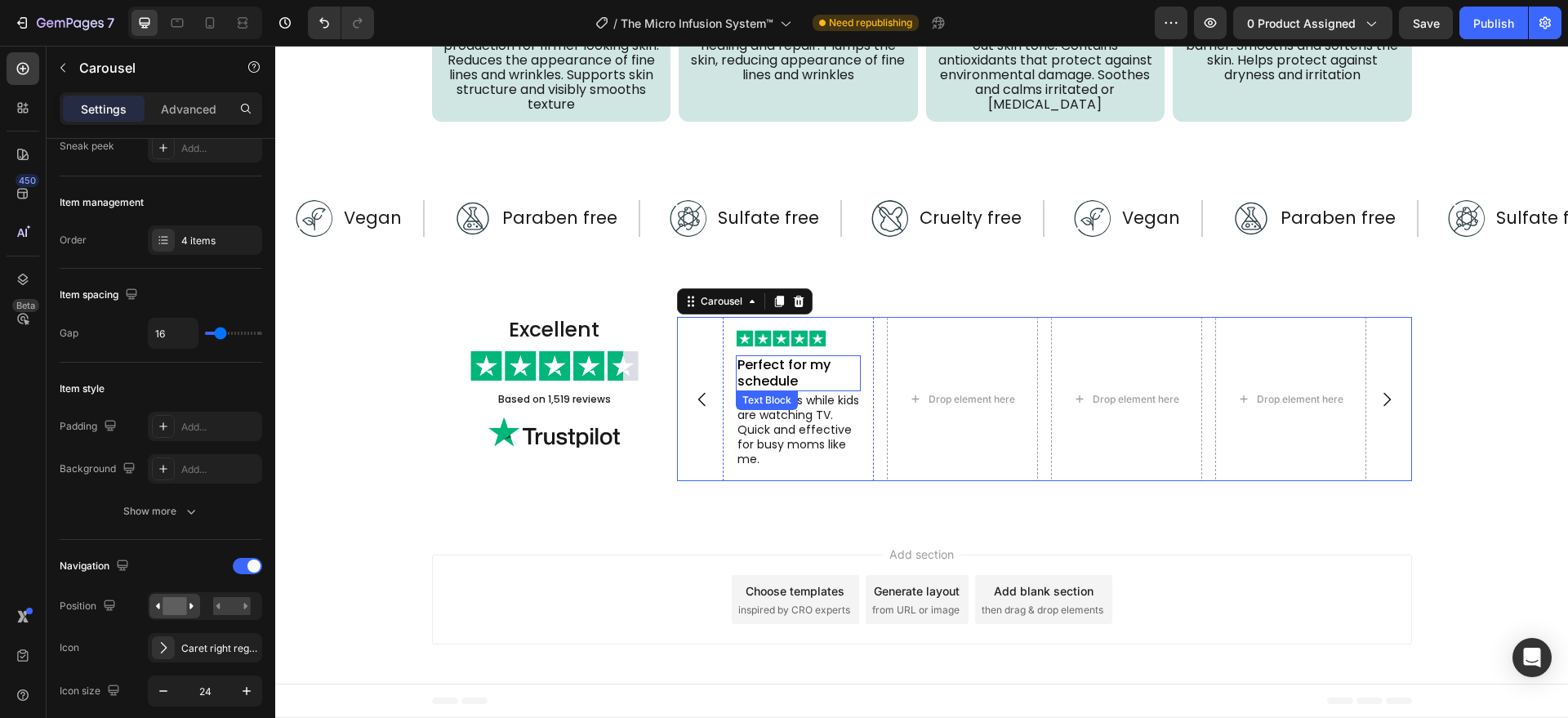
scroll to position [0, 0]
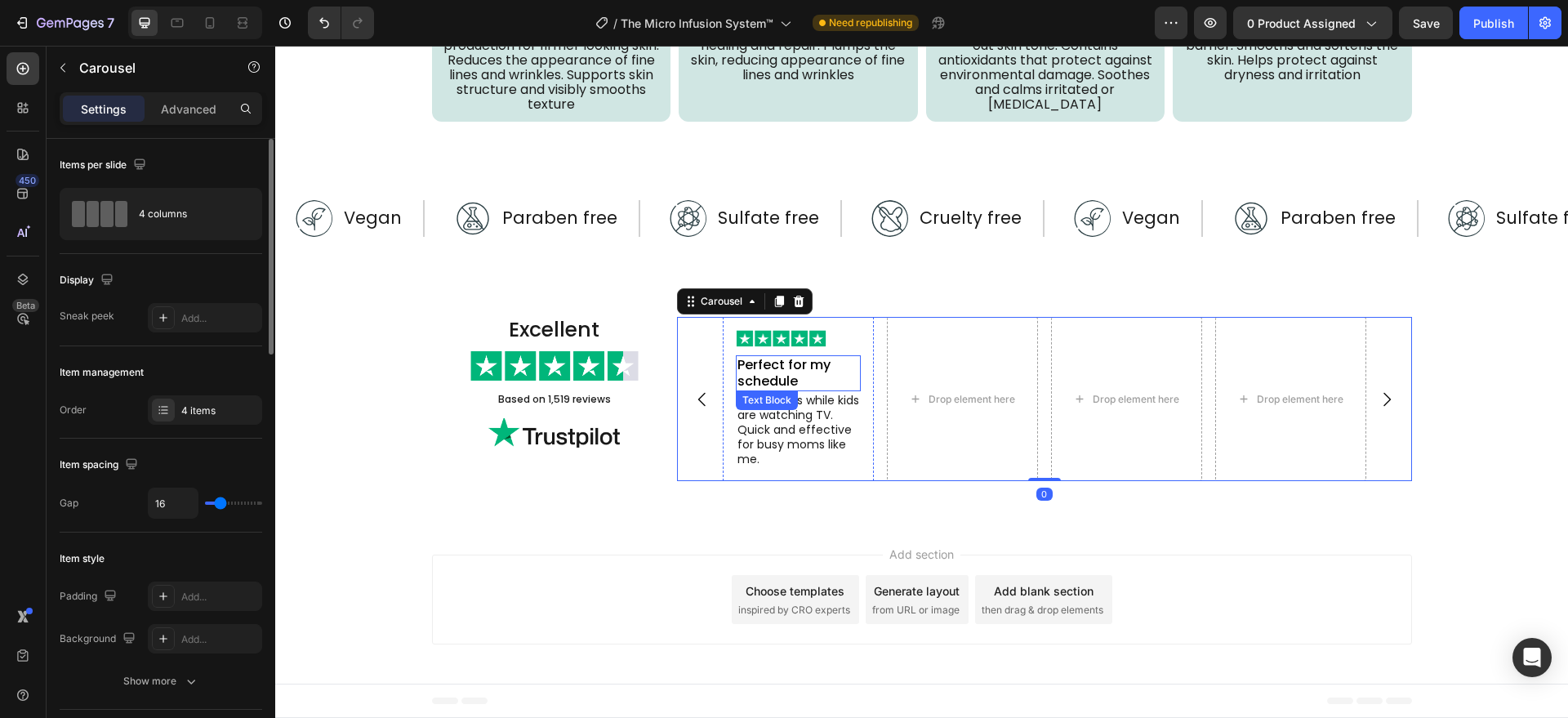
click at [840, 389] on p "Perfect for my schedule" at bounding box center [799, 373] width 122 height 33
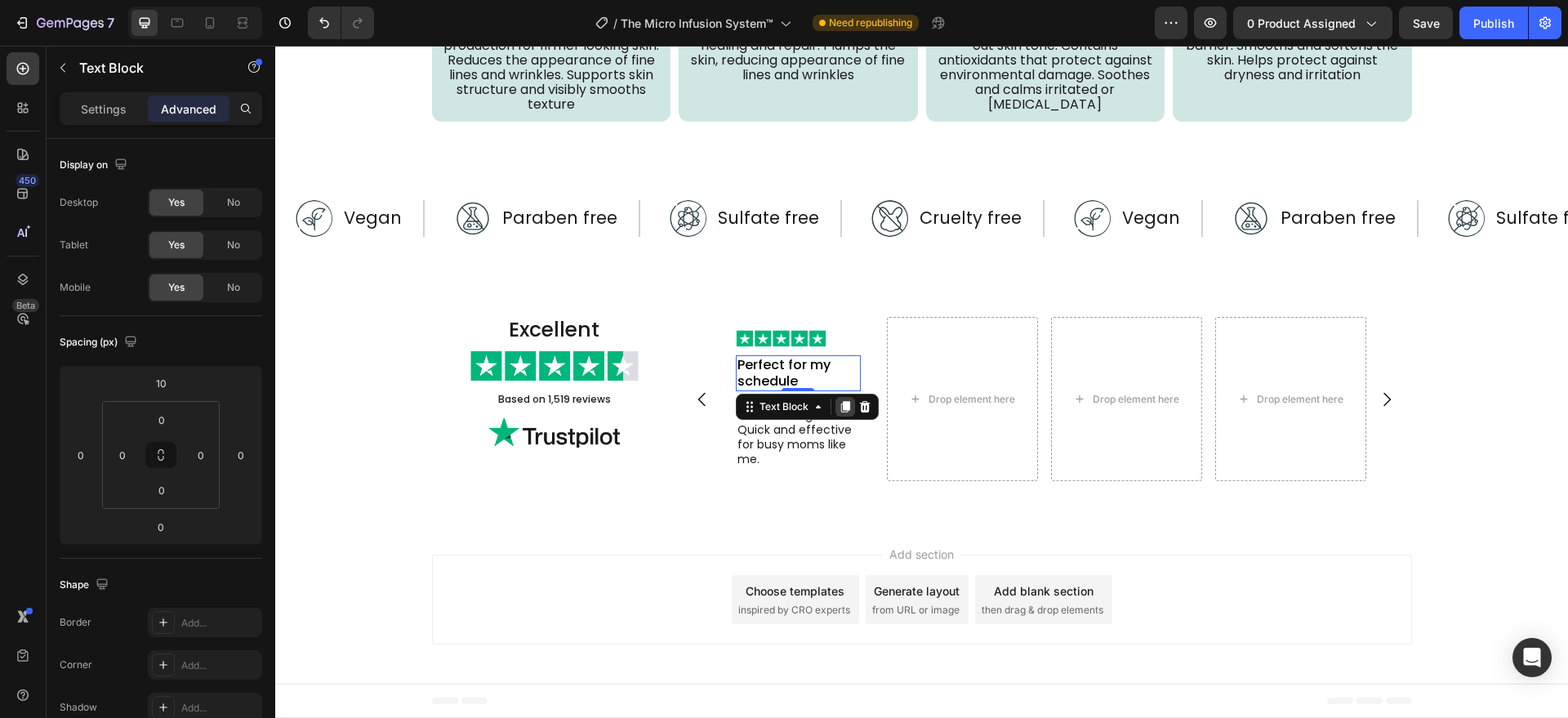
click at [841, 413] on icon at bounding box center [845, 407] width 9 height 11
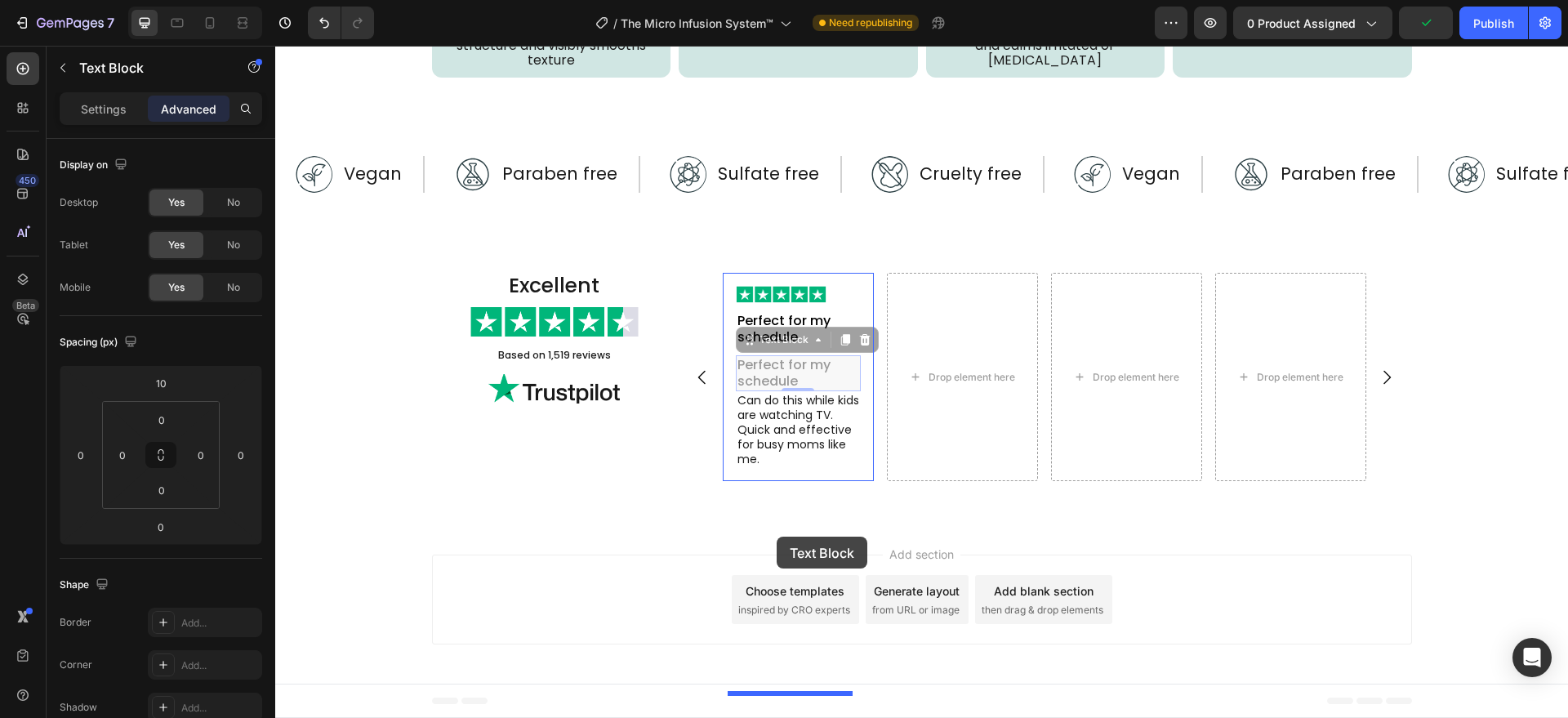
drag, startPoint x: 748, startPoint y: 421, endPoint x: 777, endPoint y: 537, distance: 119.6
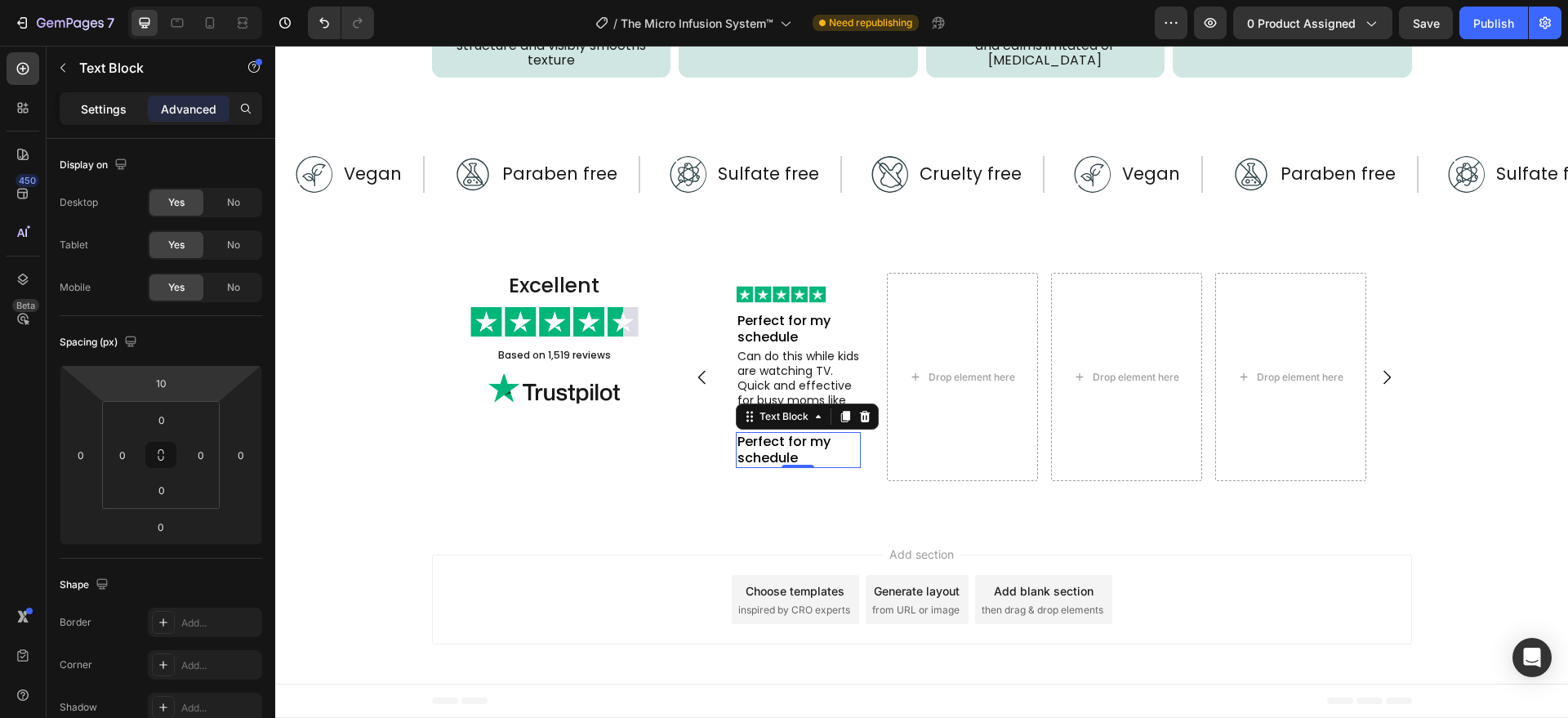
click at [117, 118] on div "Settings" at bounding box center [103, 108] width 82 height 26
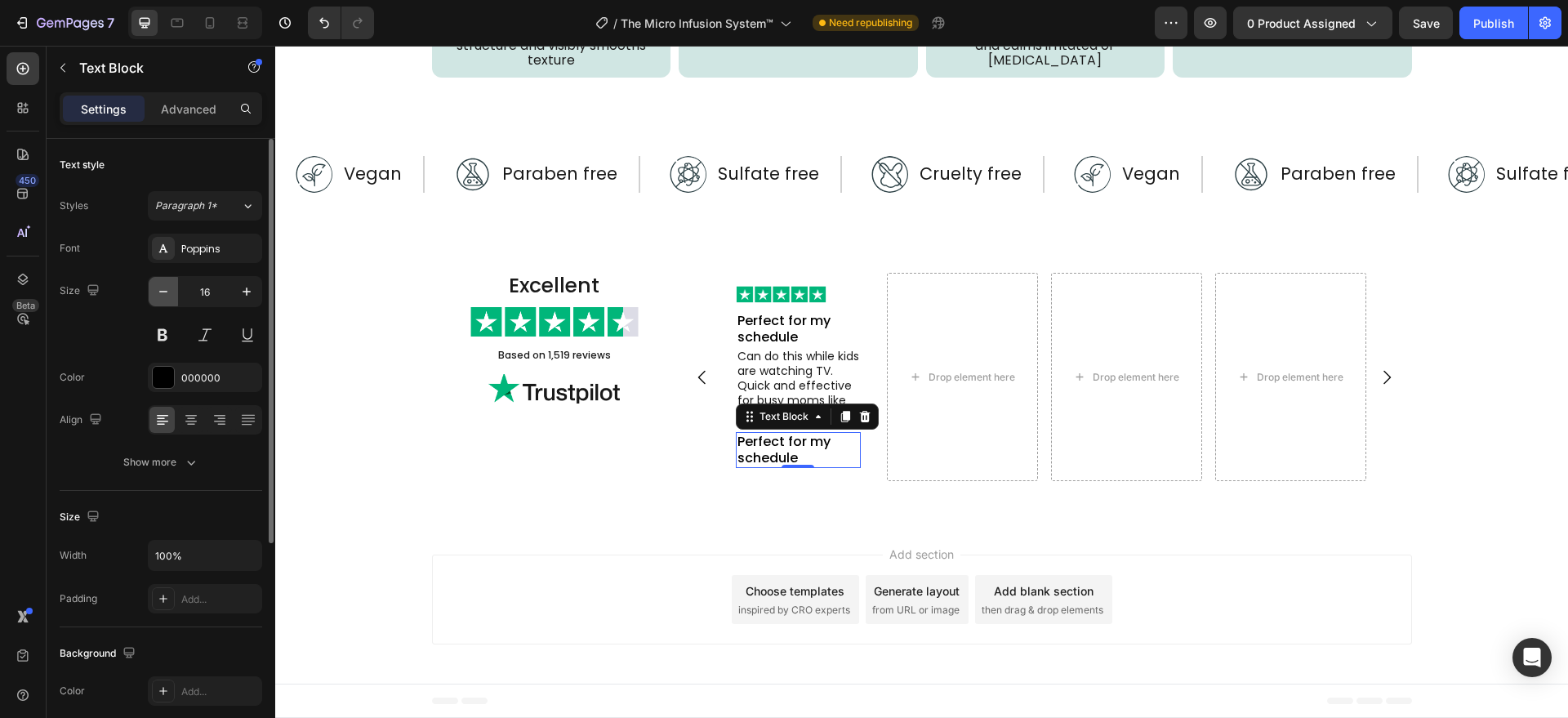
click at [167, 285] on icon "button" at bounding box center [163, 292] width 17 height 17
type input "14"
click at [188, 463] on icon "button" at bounding box center [191, 462] width 17 height 17
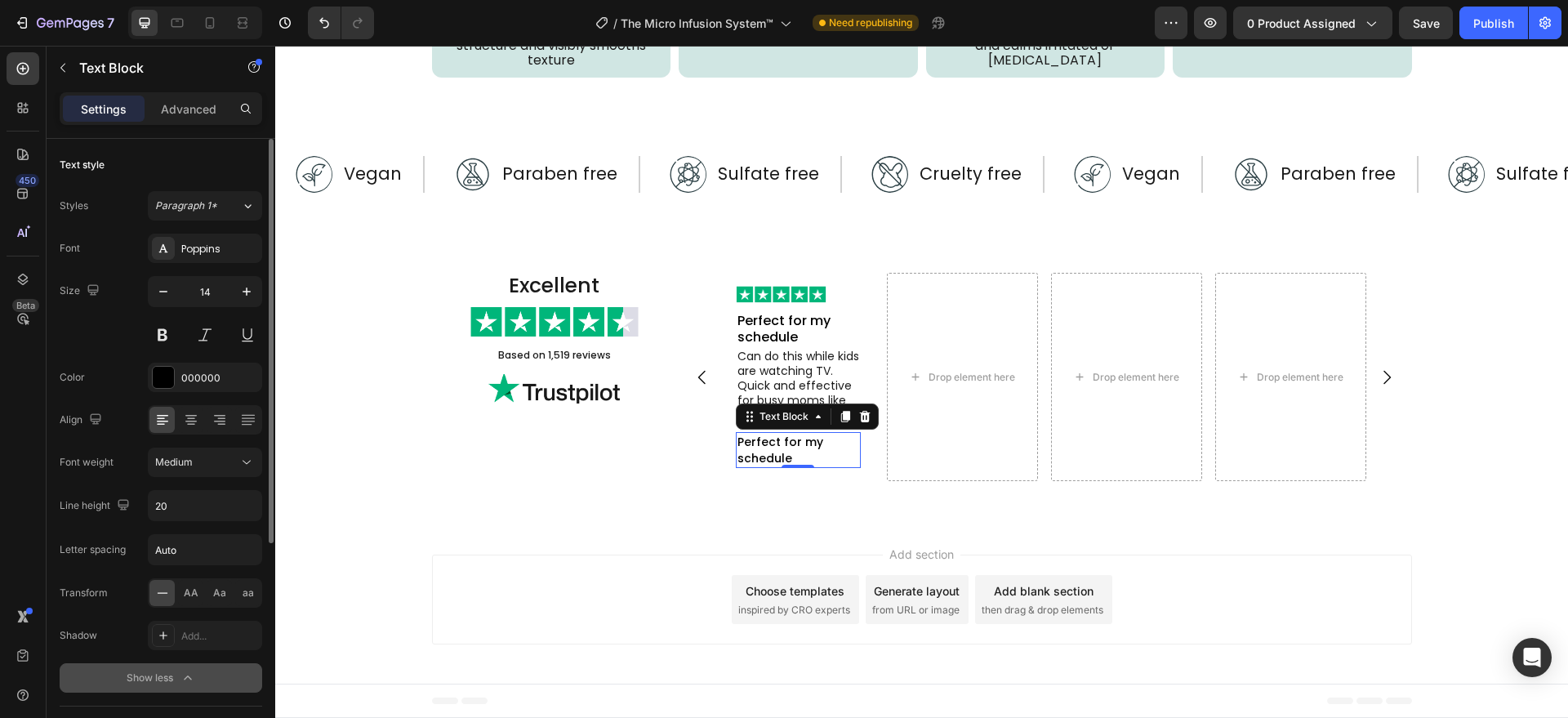
scroll to position [170, 0]
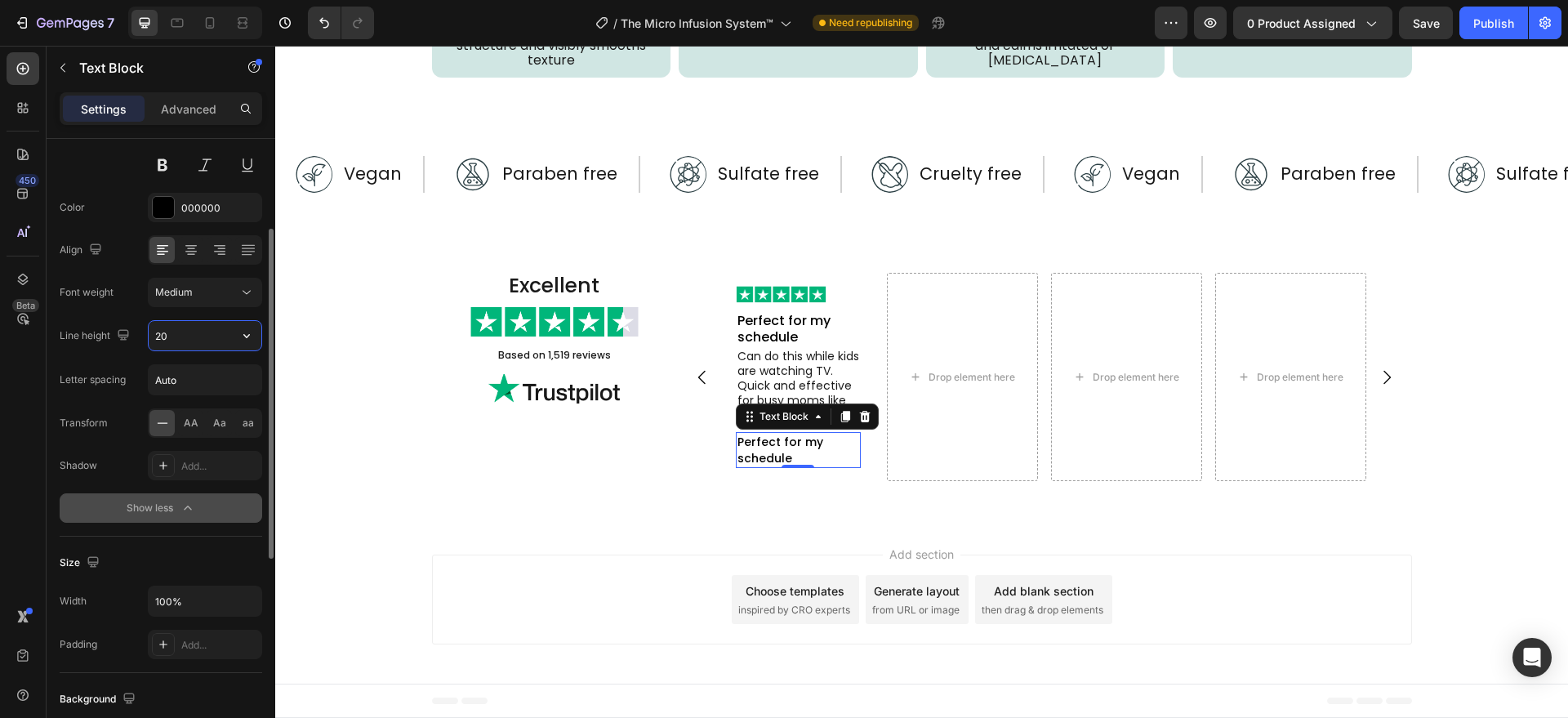
click at [186, 339] on input "20" at bounding box center [205, 335] width 113 height 29
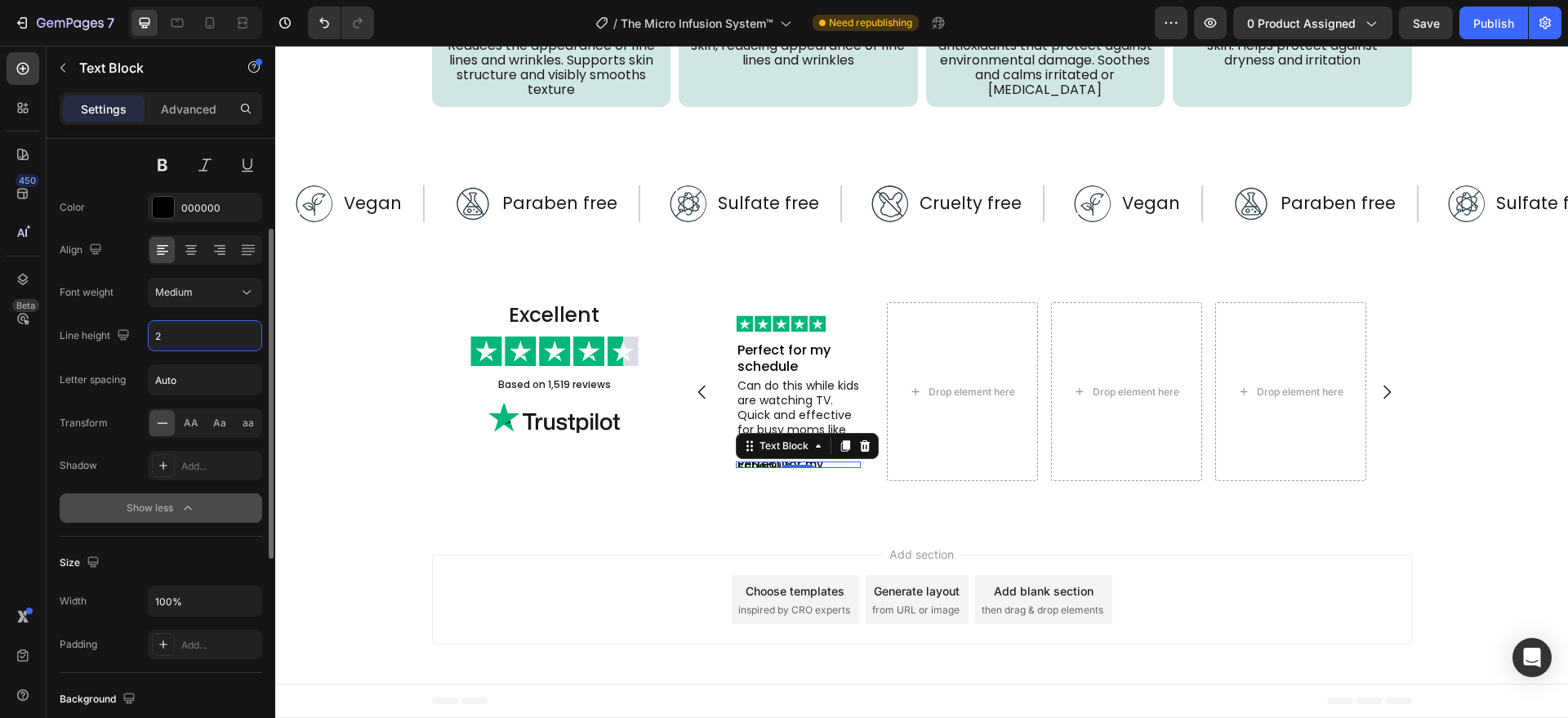
type input "22"
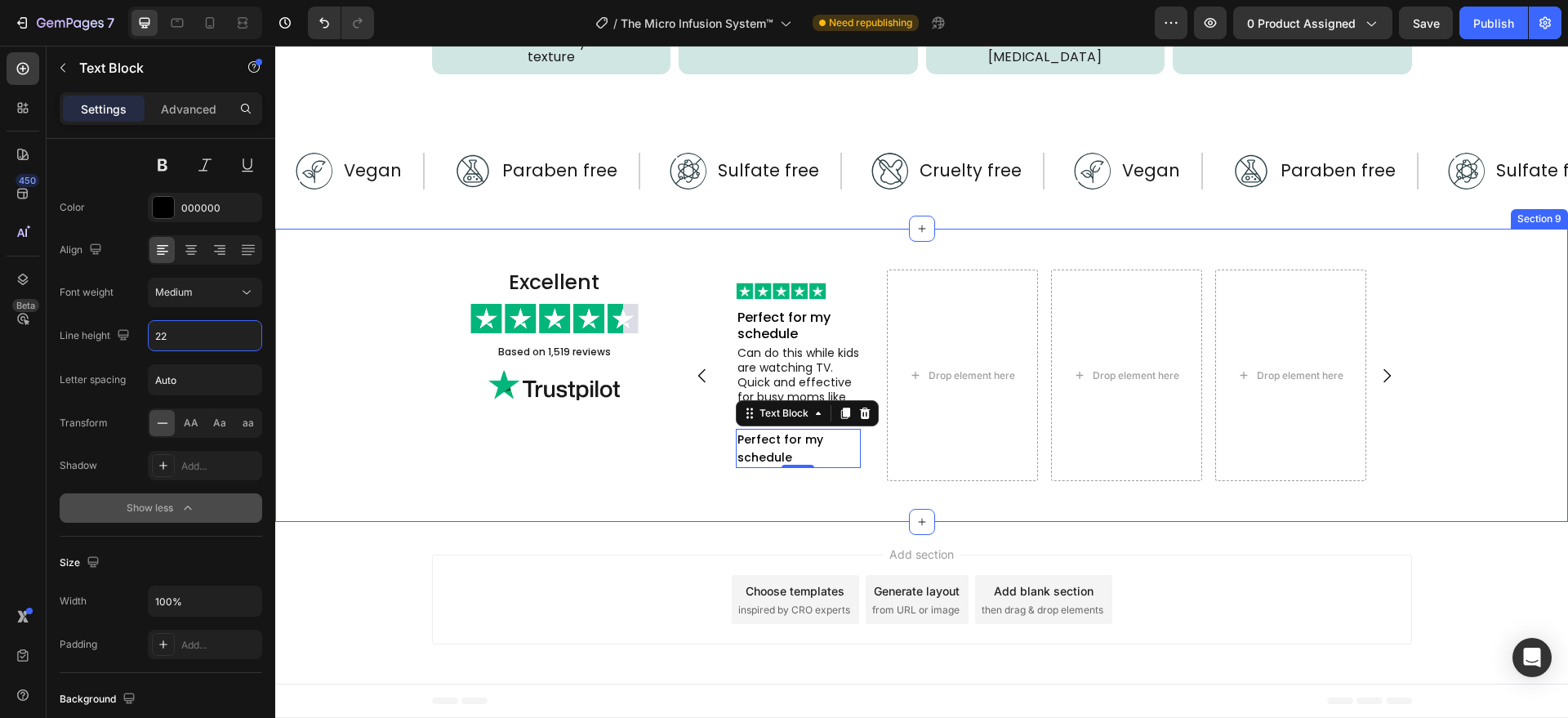
click at [563, 522] on div "Excellent Heading Image Based on 1,519 reviews Text Block Image Image Perfect f…" at bounding box center [921, 375] width 1293 height 294
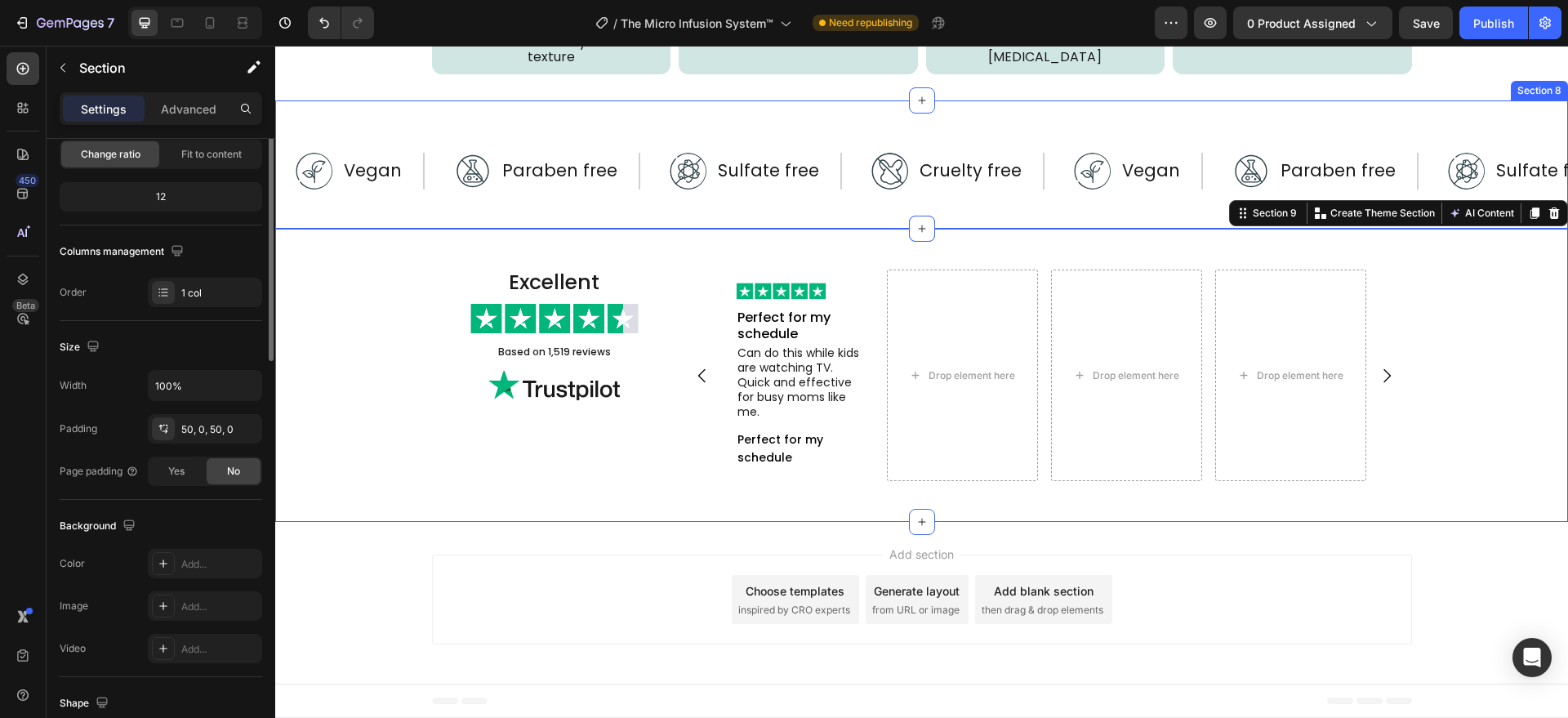
scroll to position [0, 0]
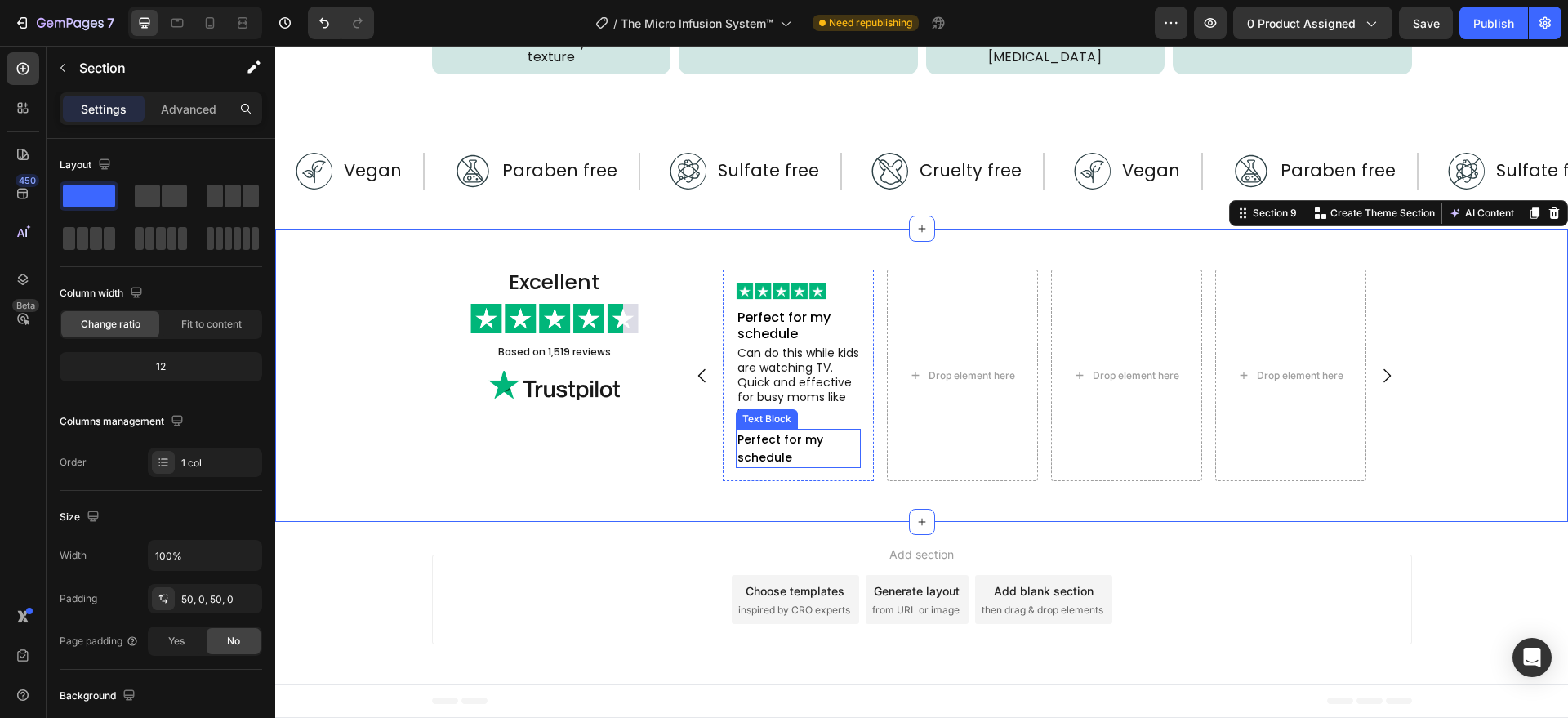
click at [767, 466] on p "Perfect for my schedule" at bounding box center [799, 448] width 122 height 36
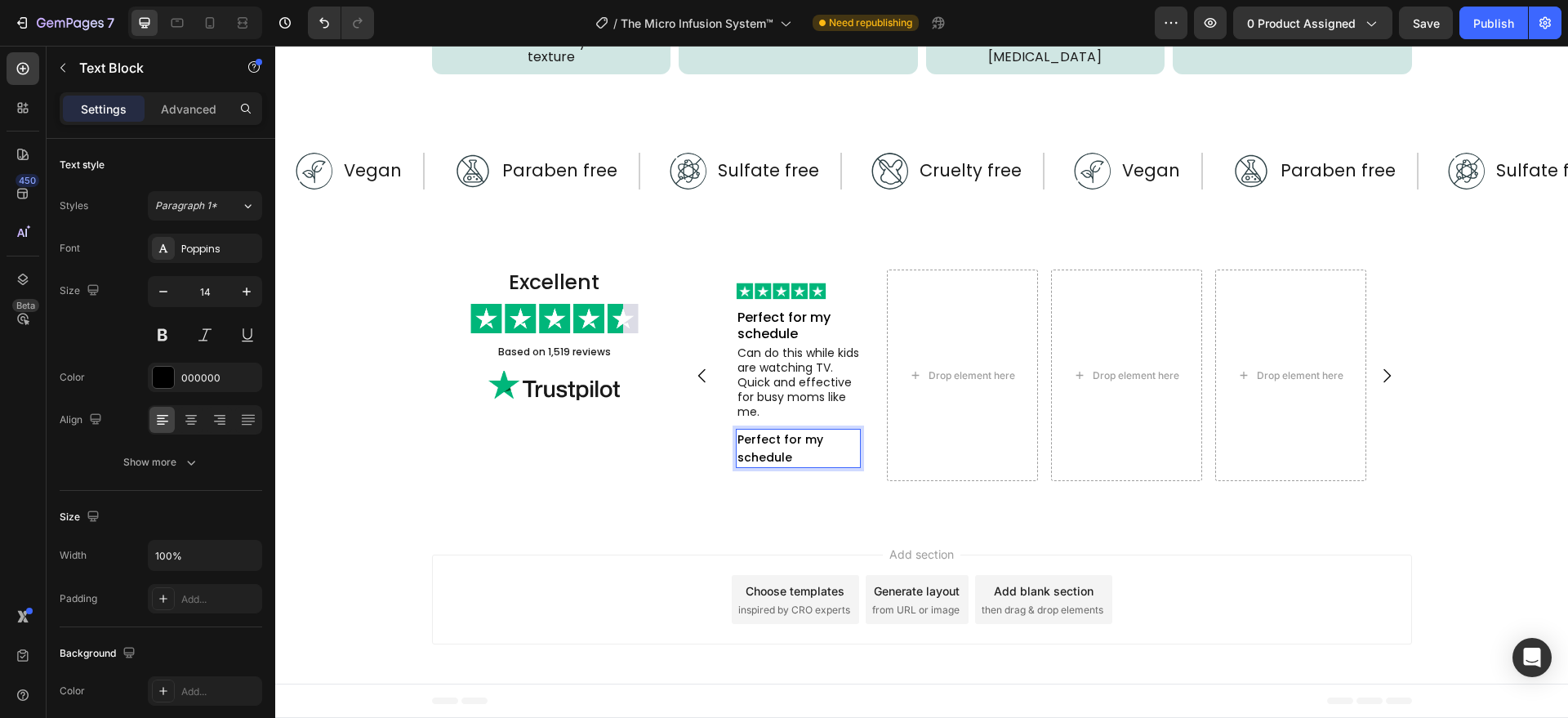
click at [767, 466] on p "Perfect for my schedule" at bounding box center [799, 448] width 122 height 36
click at [748, 522] on div "Excellent Heading Image Based on 1,519 reviews Text Block Image Image Perfect f…" at bounding box center [921, 375] width 1293 height 294
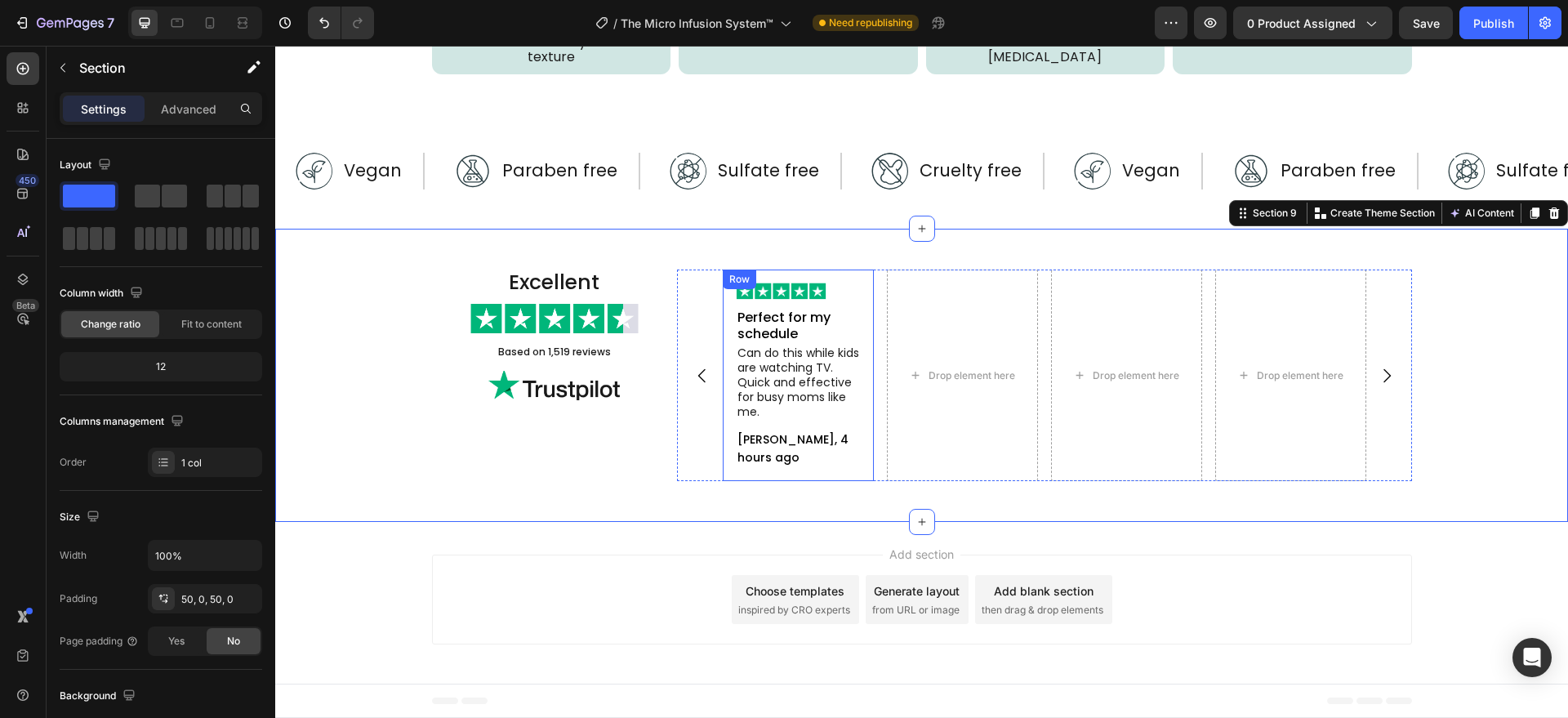
click at [857, 482] on div "Image Perfect for my schedule Text Block Can do this while kids are watching TV…" at bounding box center [798, 375] width 151 height 212
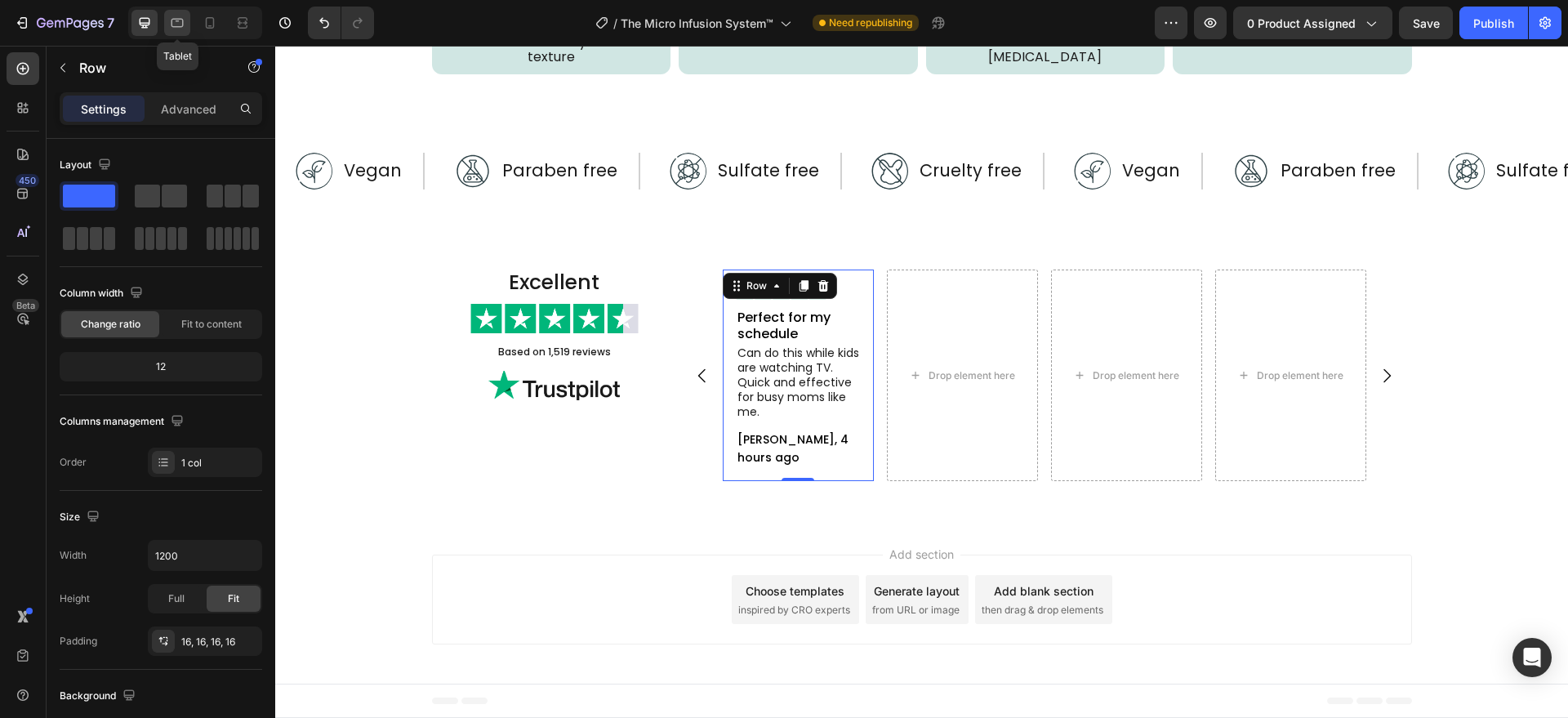
click at [187, 21] on div at bounding box center [177, 23] width 26 height 26
type input "100%"
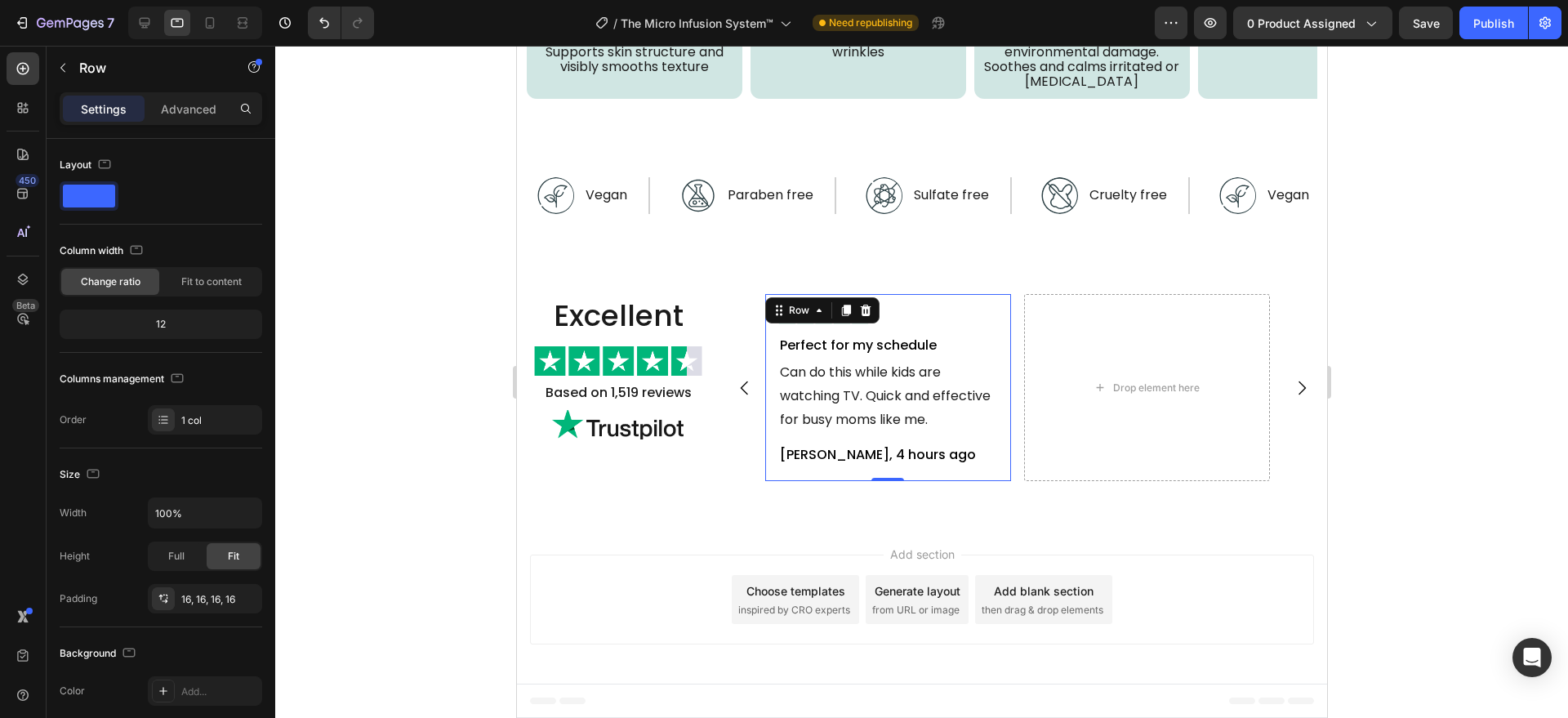
scroll to position [4637, 0]
click at [917, 394] on p "Can do this while kids are watching TV. Quick and effective for busy moms like …" at bounding box center [888, 396] width 217 height 70
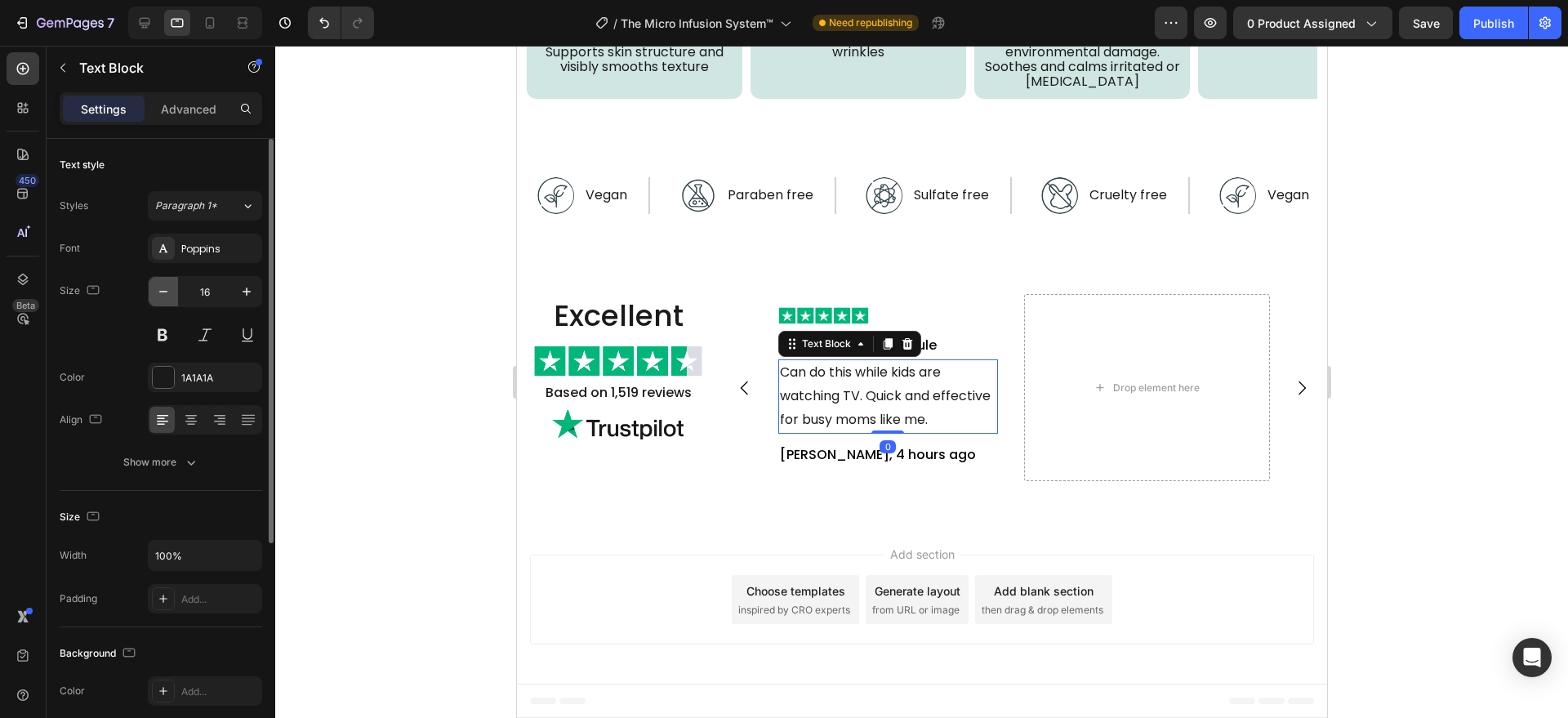
click at [173, 290] on button "button" at bounding box center [163, 291] width 29 height 29
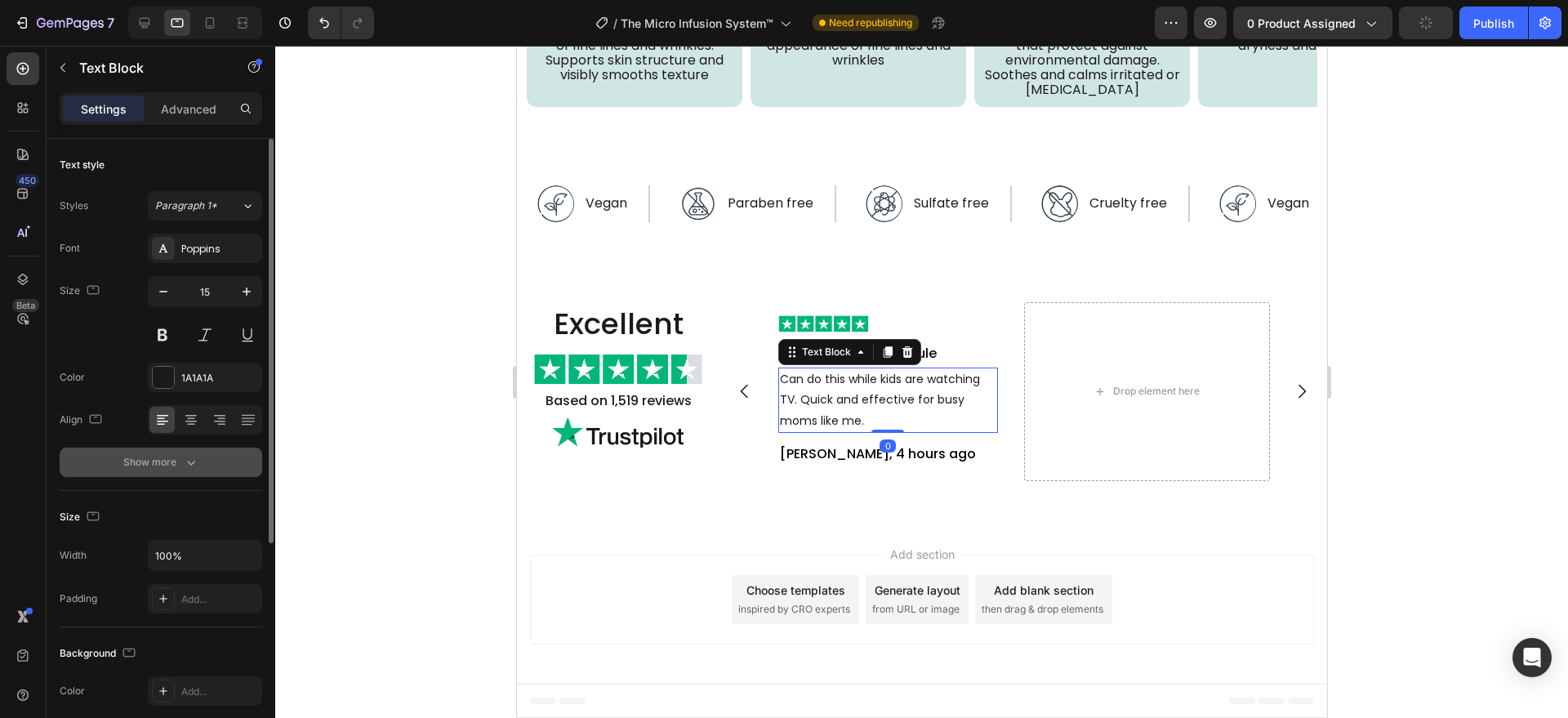
type input "14"
drag, startPoint x: 188, startPoint y: 465, endPoint x: 214, endPoint y: 434, distance: 40.5
click at [188, 464] on icon "button" at bounding box center [191, 462] width 17 height 17
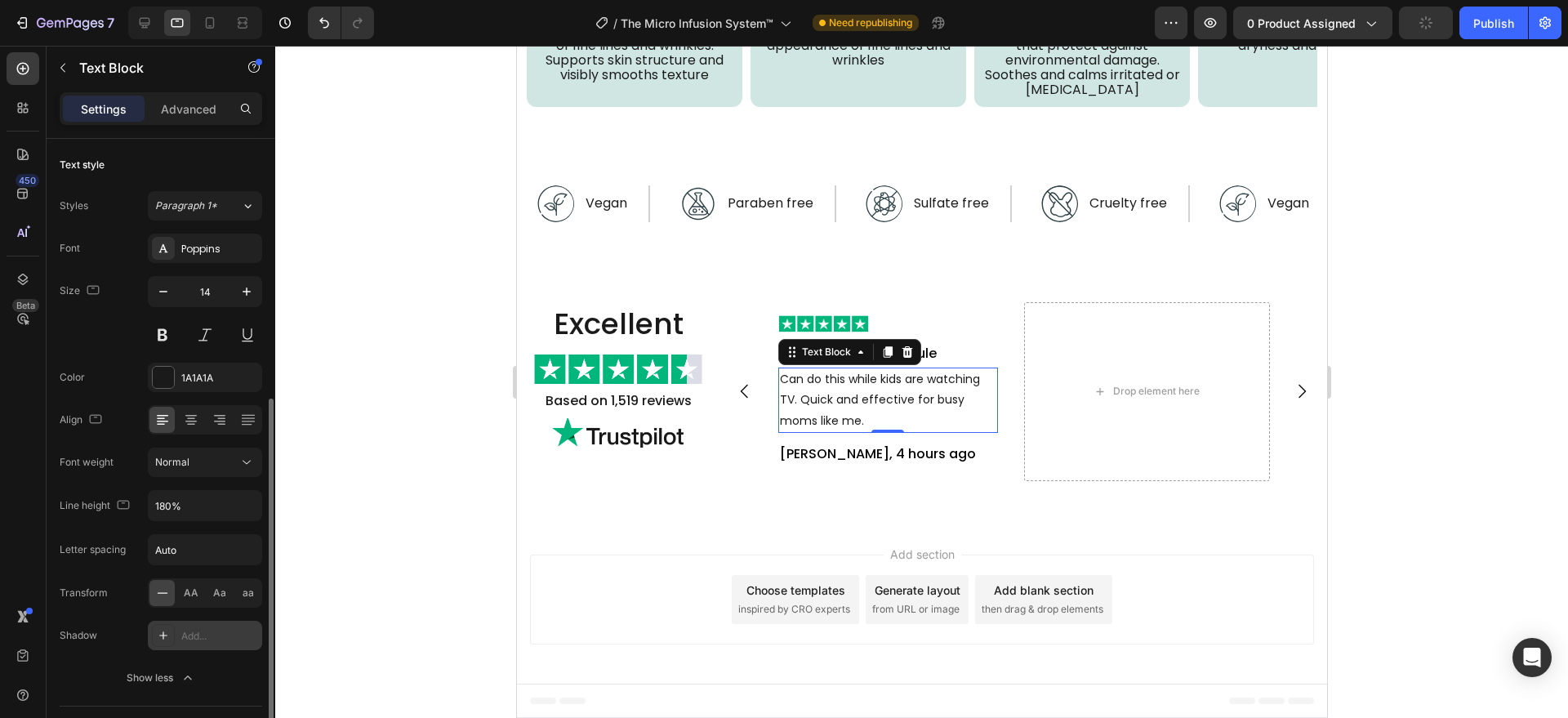
scroll to position [170, 0]
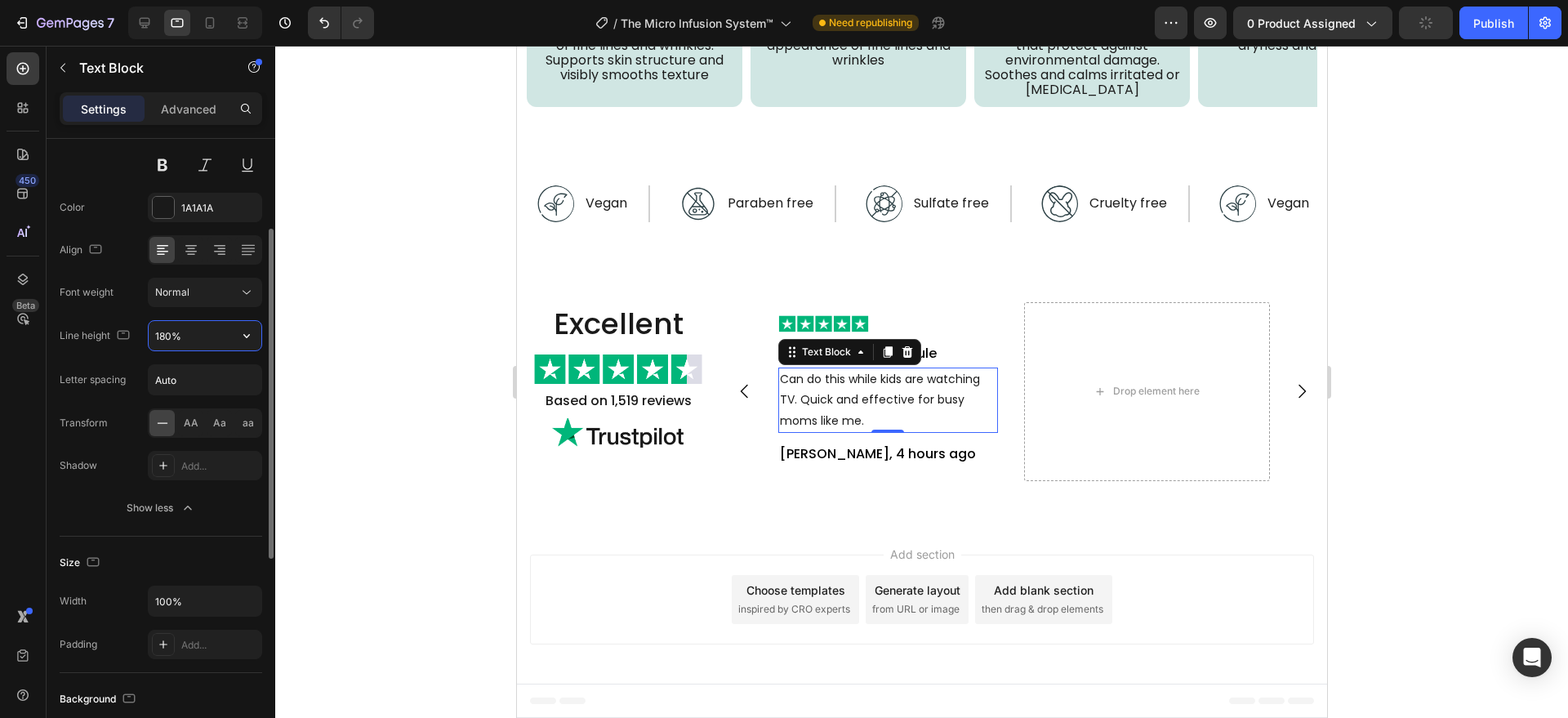
click at [199, 337] on input "180%" at bounding box center [205, 335] width 113 height 29
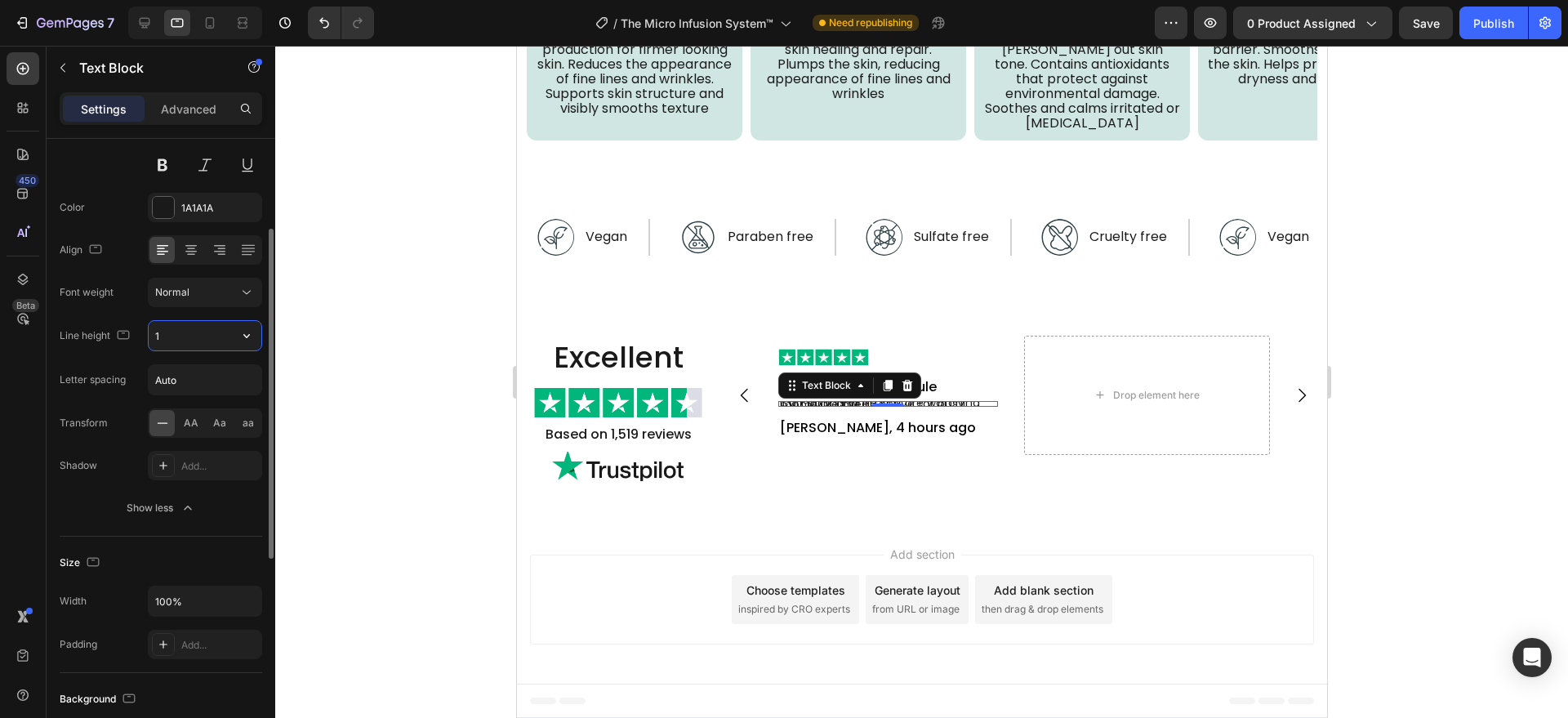
type input "18"
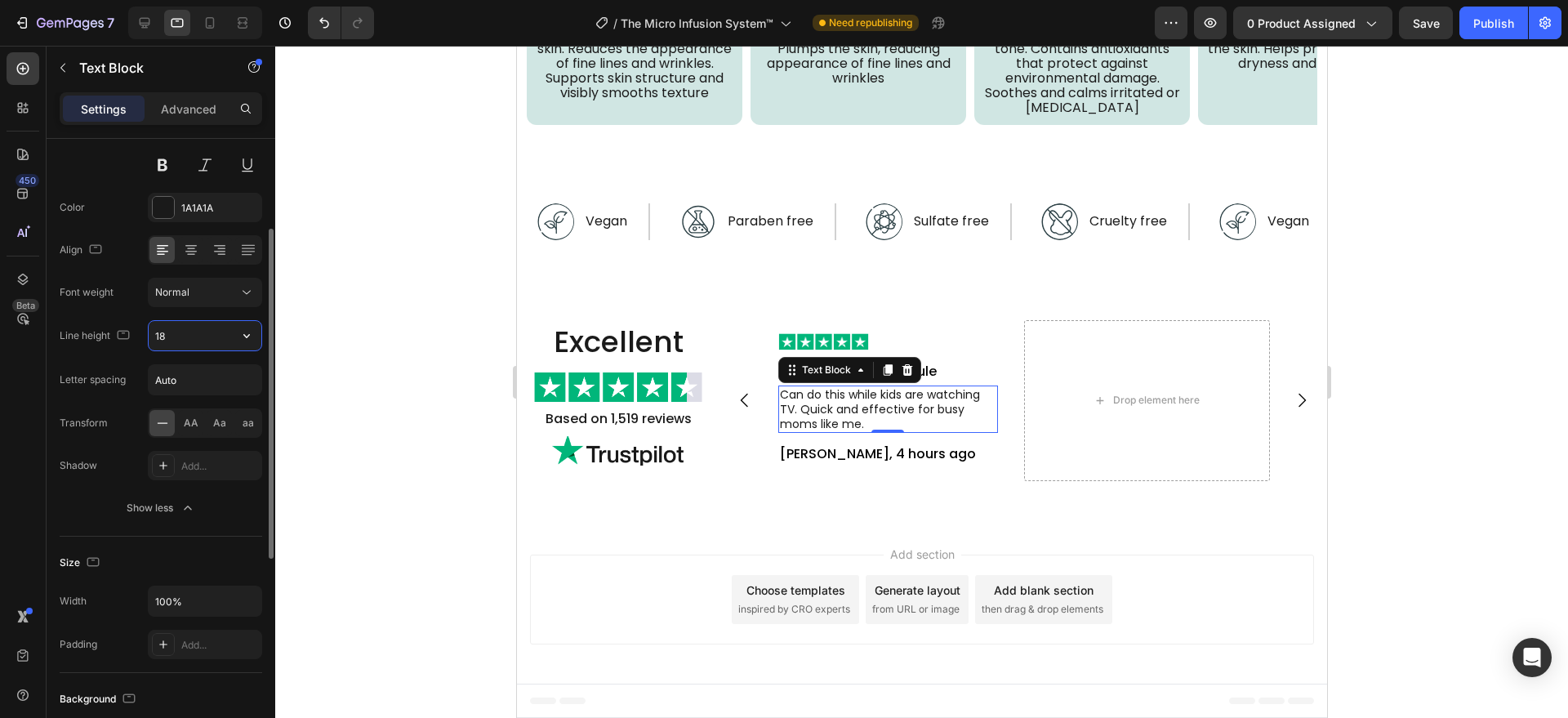
scroll to position [4624, 0]
click at [813, 463] on p "[PERSON_NAME], 4 hours ago" at bounding box center [888, 454] width 217 height 24
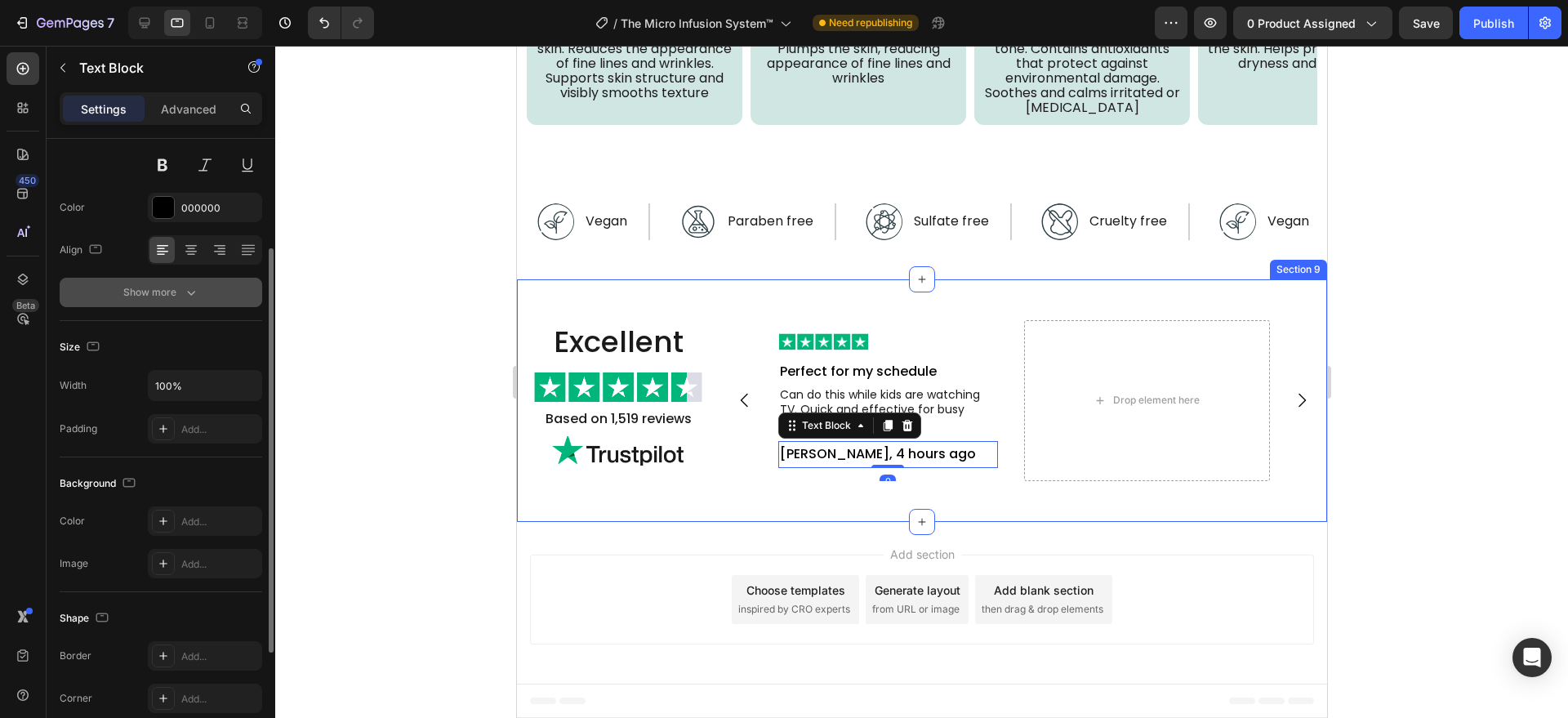
click at [192, 292] on icon "button" at bounding box center [190, 293] width 8 height 5
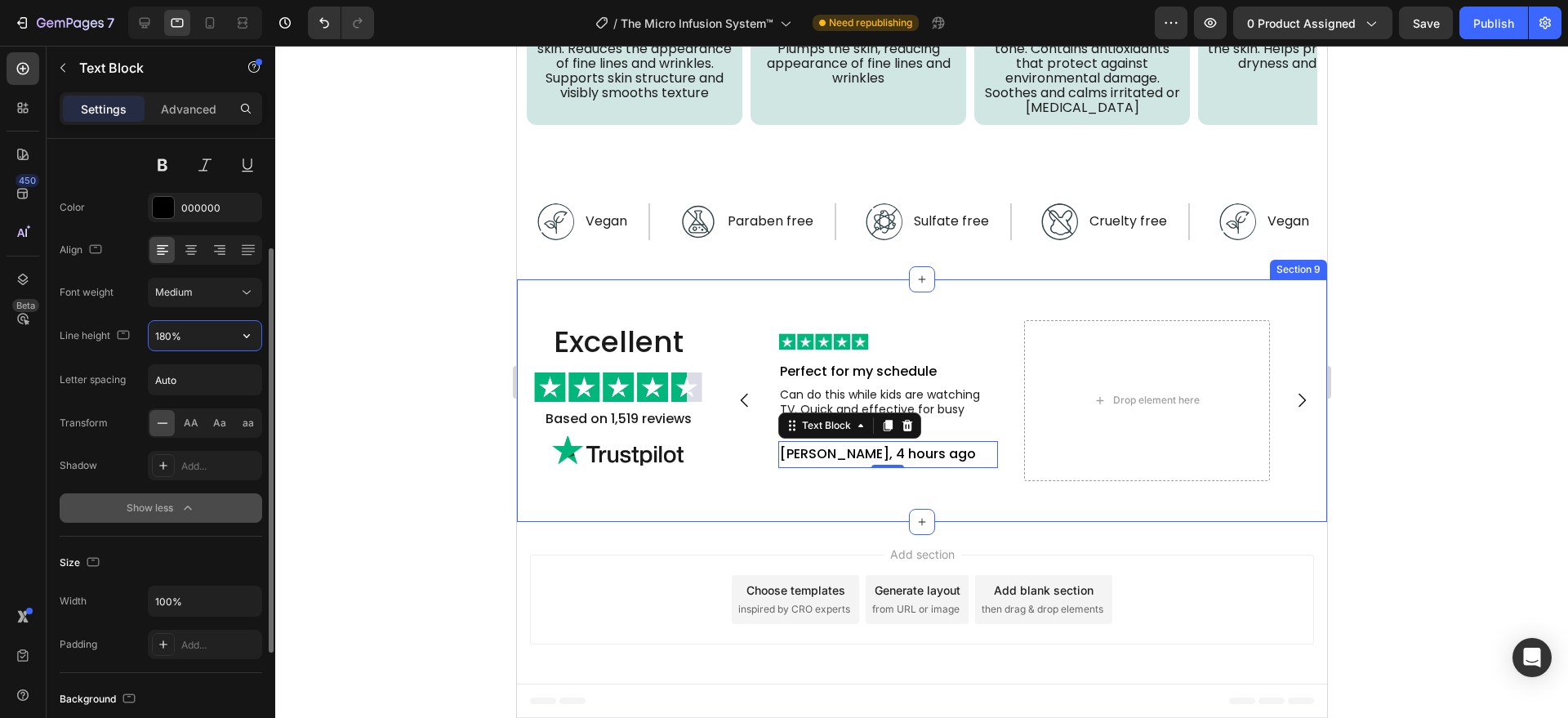
click at [194, 329] on input "180%" at bounding box center [205, 335] width 113 height 29
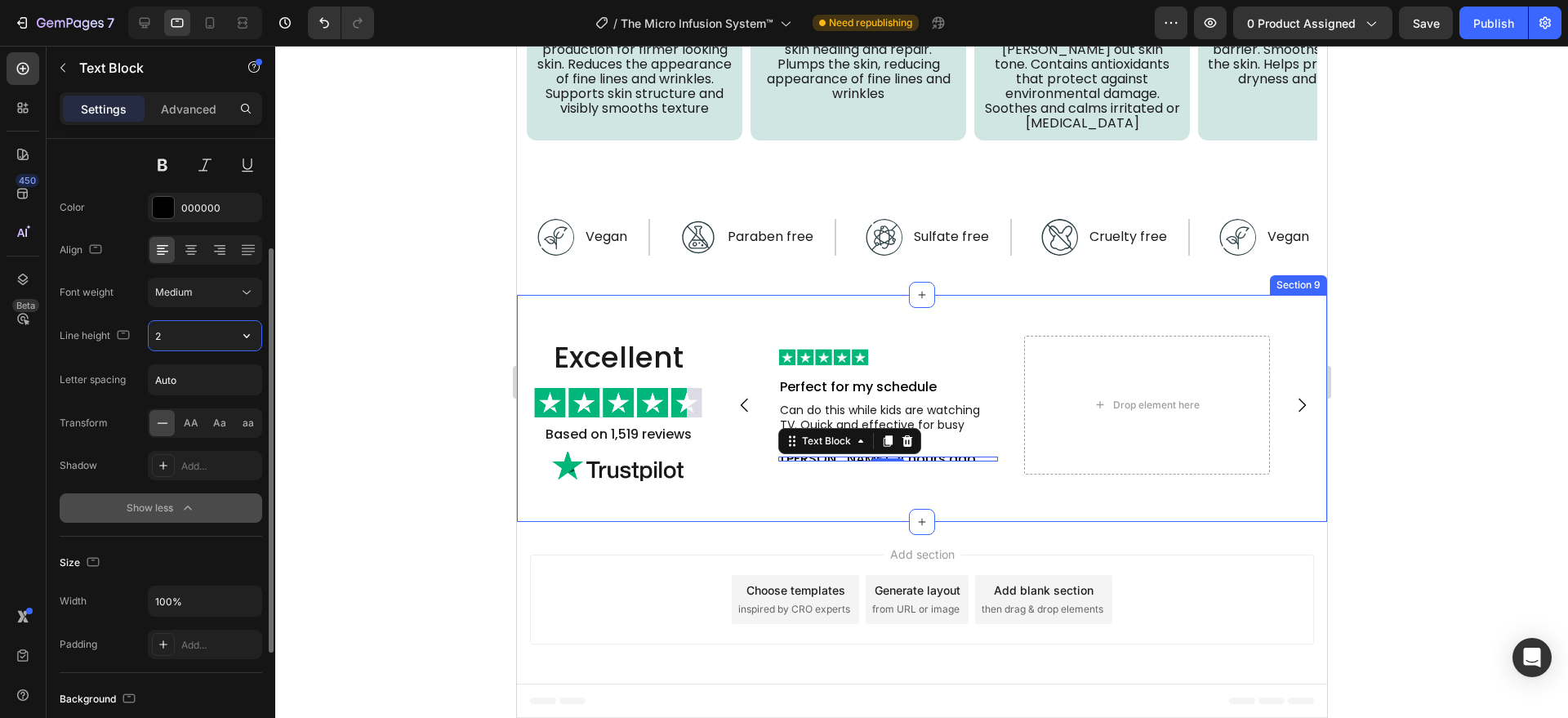
type input "22"
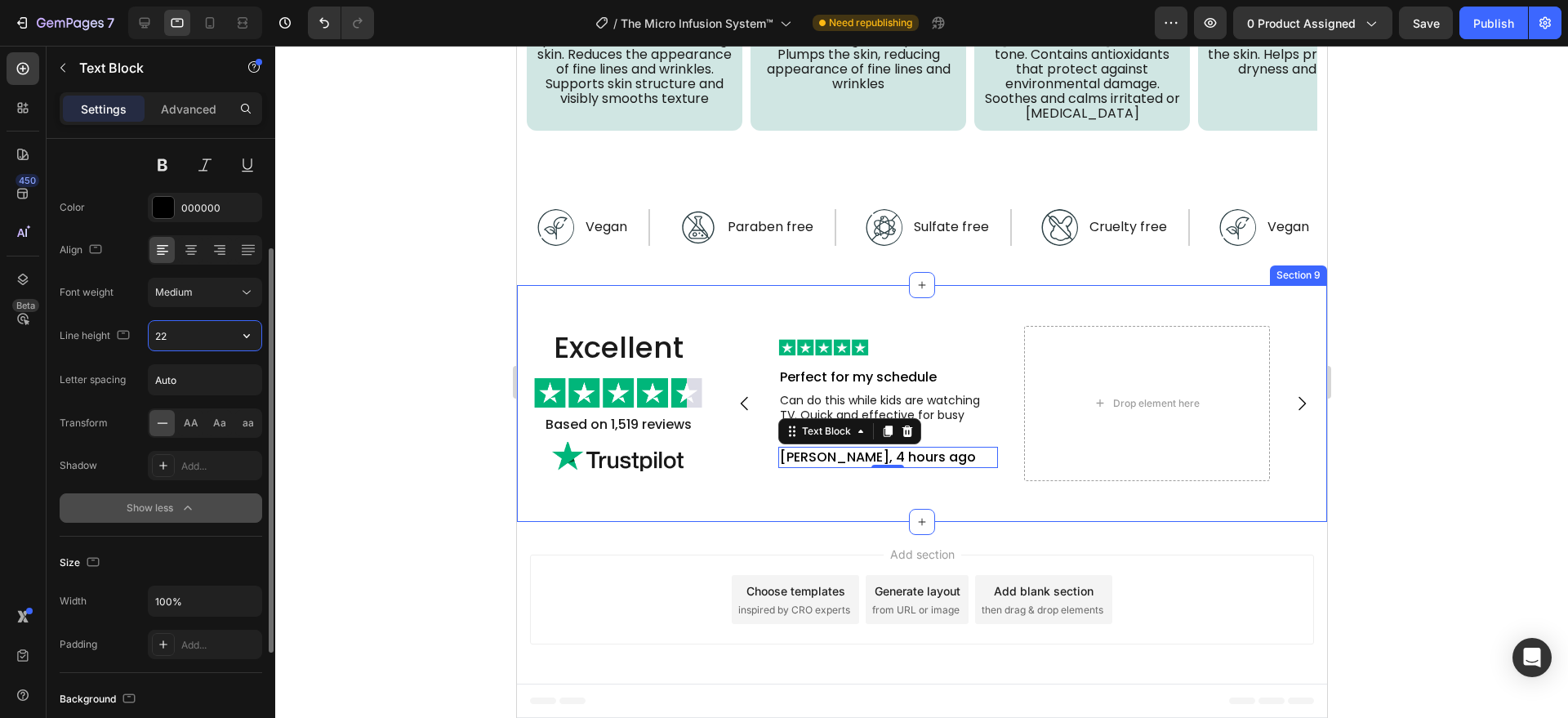
scroll to position [4618, 0]
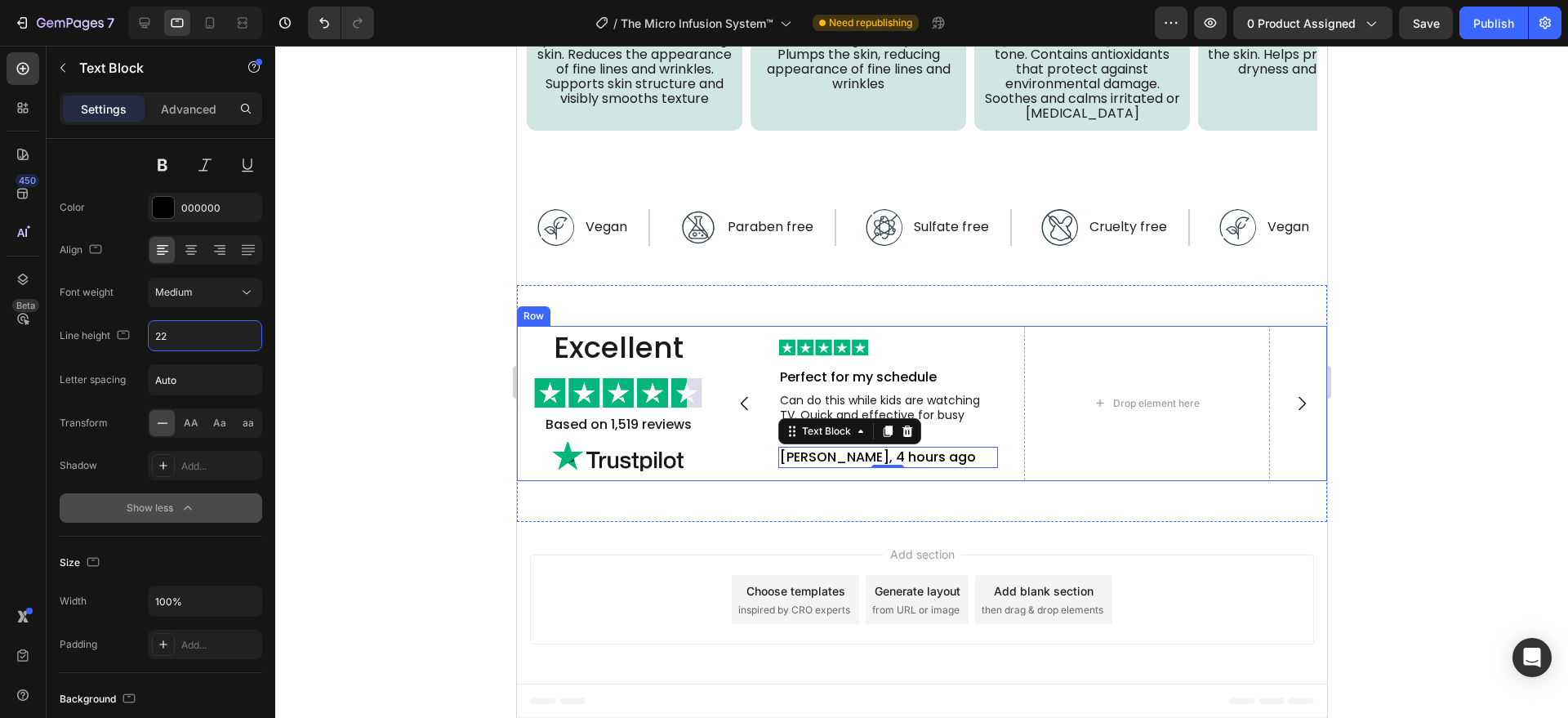
click at [705, 483] on div "Excellent Heading Image Based on 1,519 reviews Text Block Image Image Perfect f…" at bounding box center [921, 403] width 810 height 237
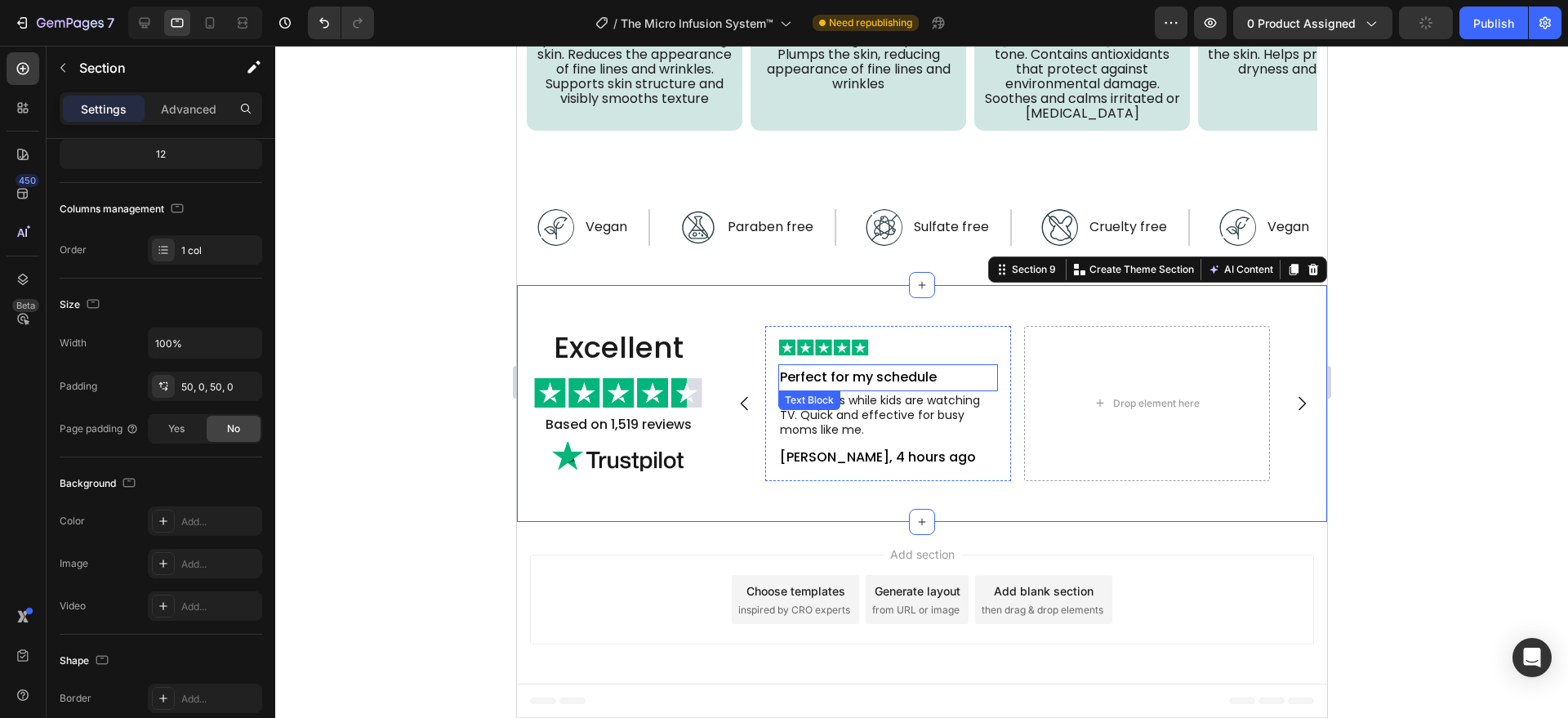
click at [886, 361] on div "Image Perfect for my schedule Text Block Can do this while kids are watching TV…" at bounding box center [887, 403] width 219 height 129
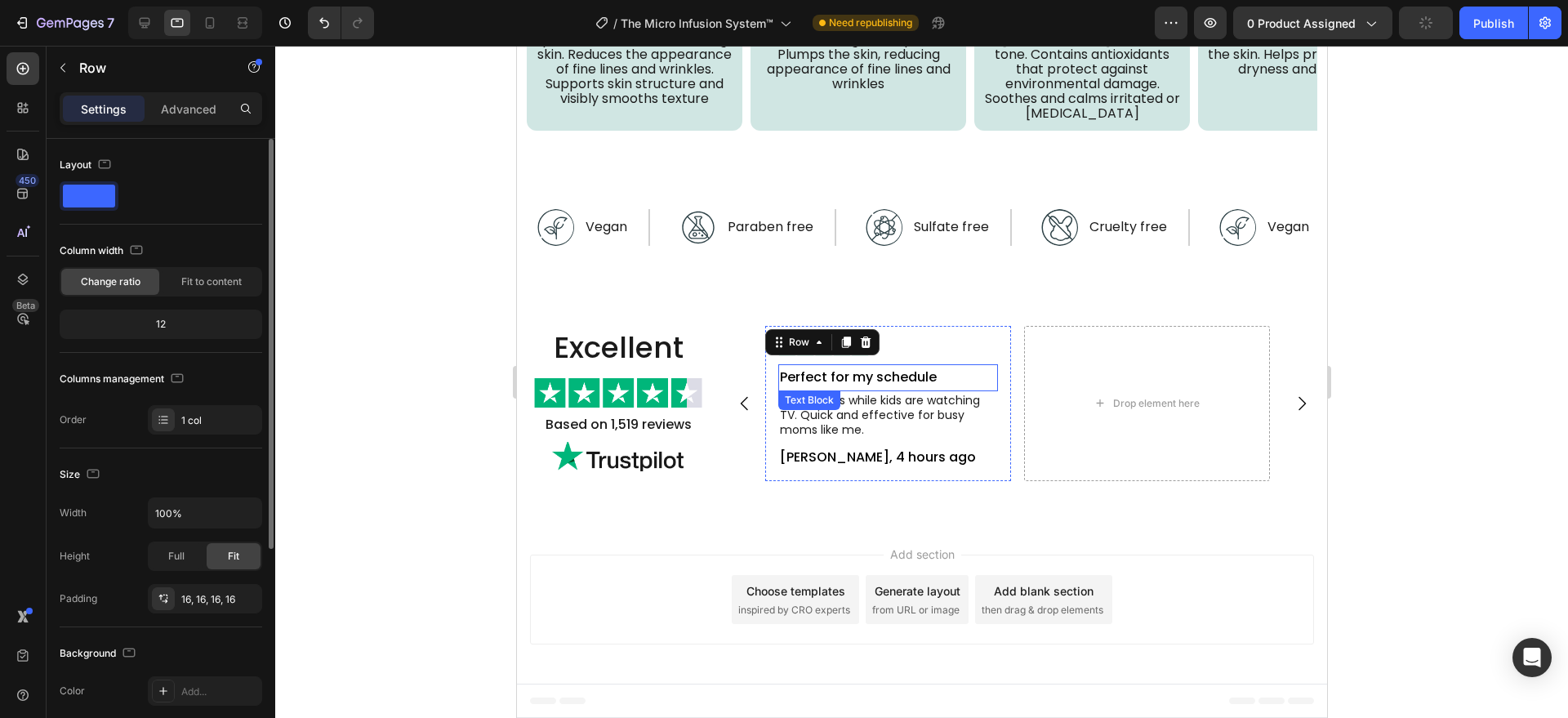
click at [892, 373] on p "Perfect for my schedule" at bounding box center [888, 377] width 217 height 24
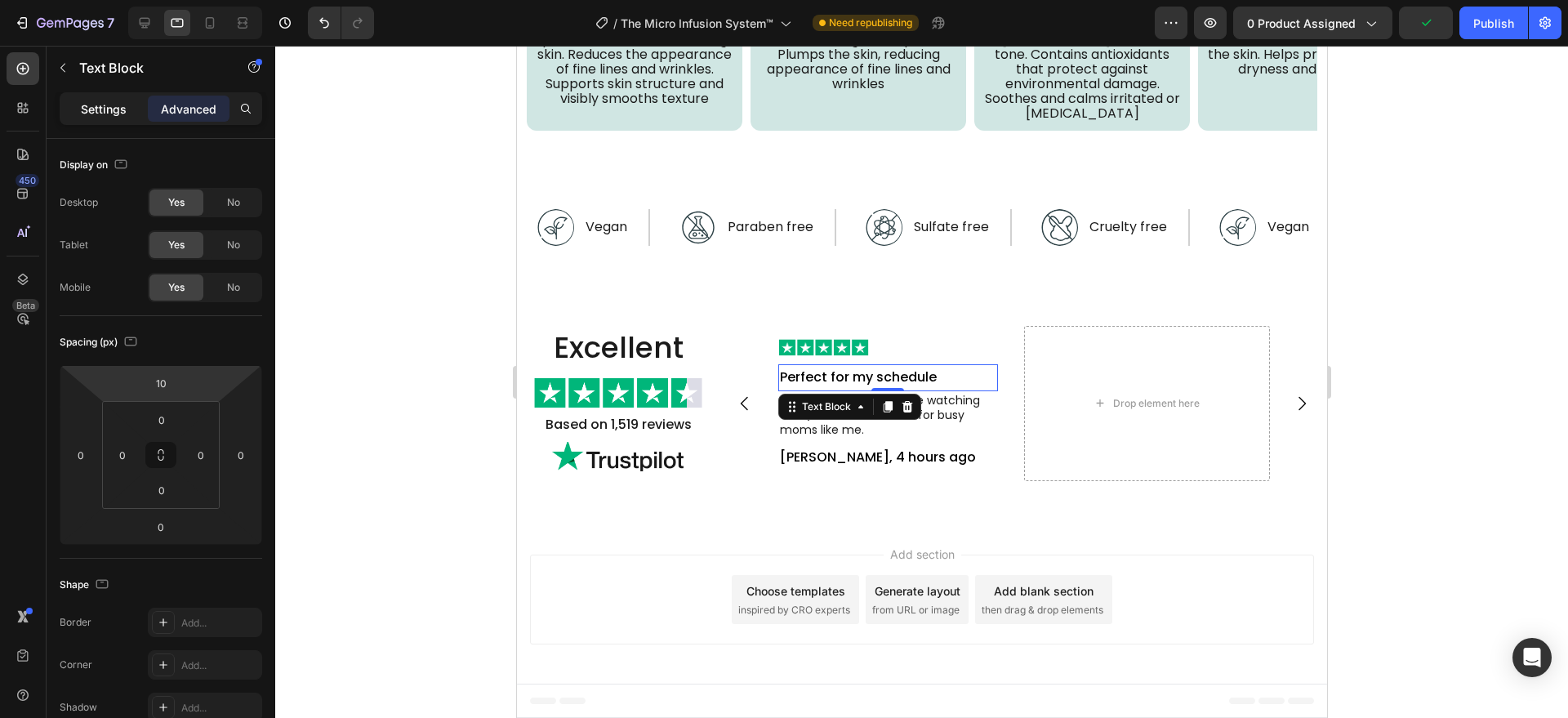
click at [90, 107] on p "Settings" at bounding box center [104, 108] width 46 height 17
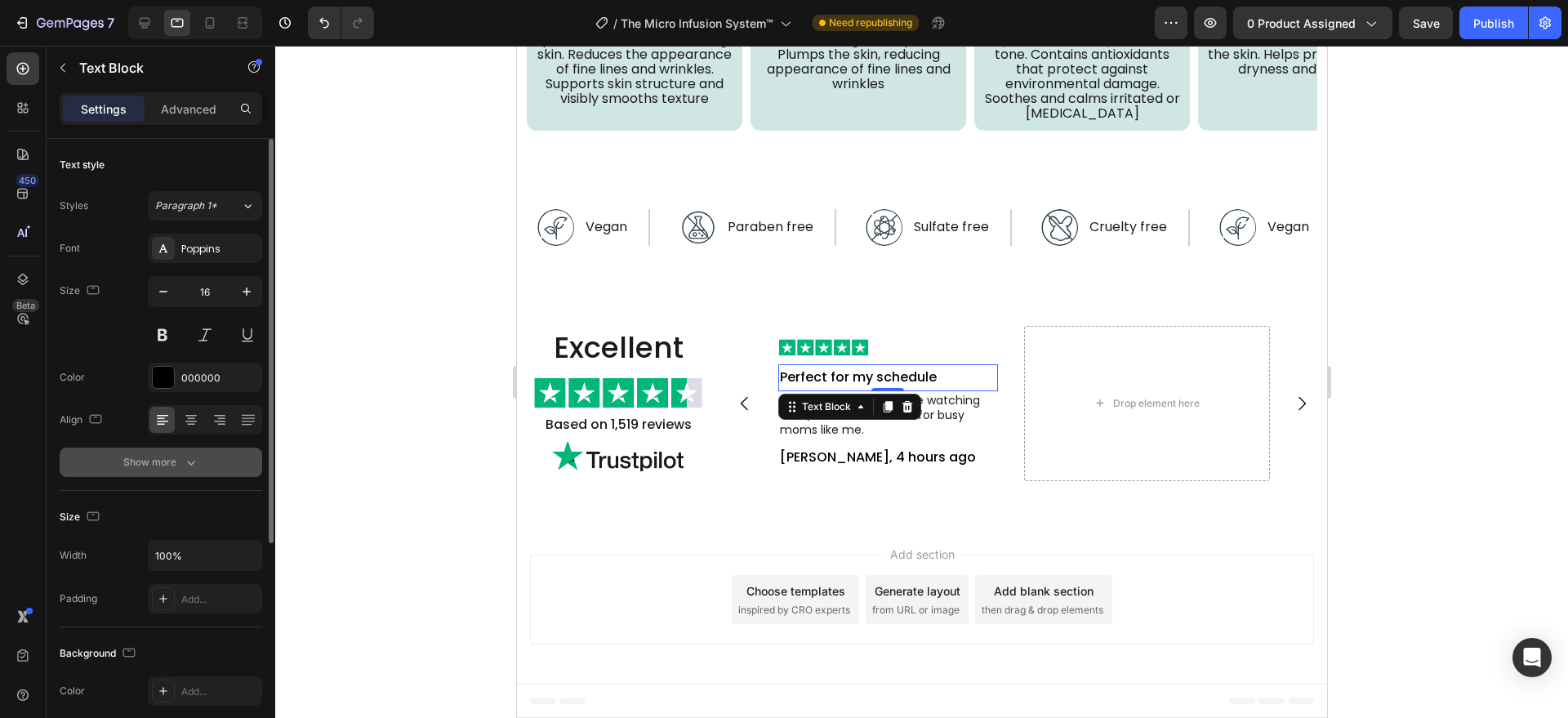
click at [180, 469] on div "Show more" at bounding box center [161, 462] width 76 height 17
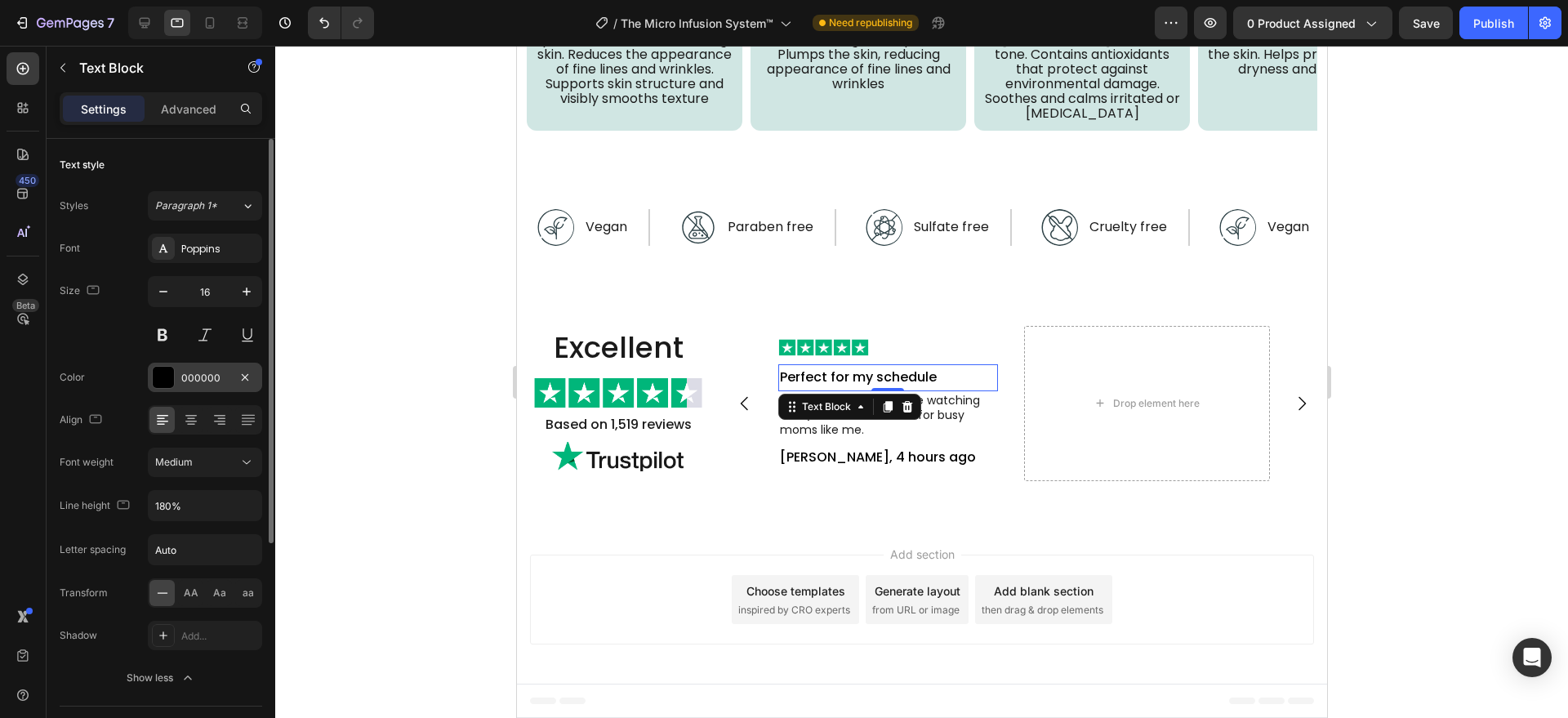
scroll to position [170, 0]
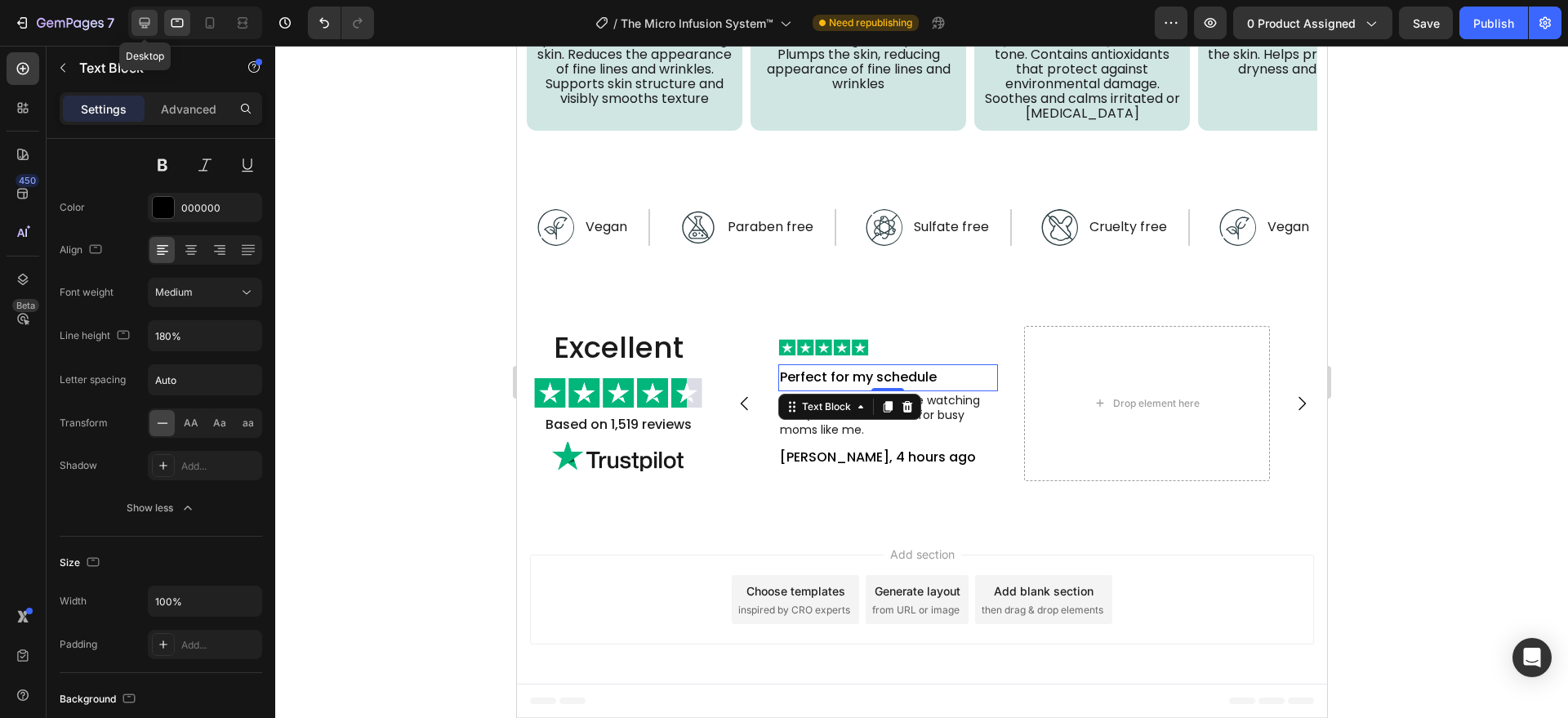
click at [144, 18] on icon at bounding box center [145, 23] width 11 height 11
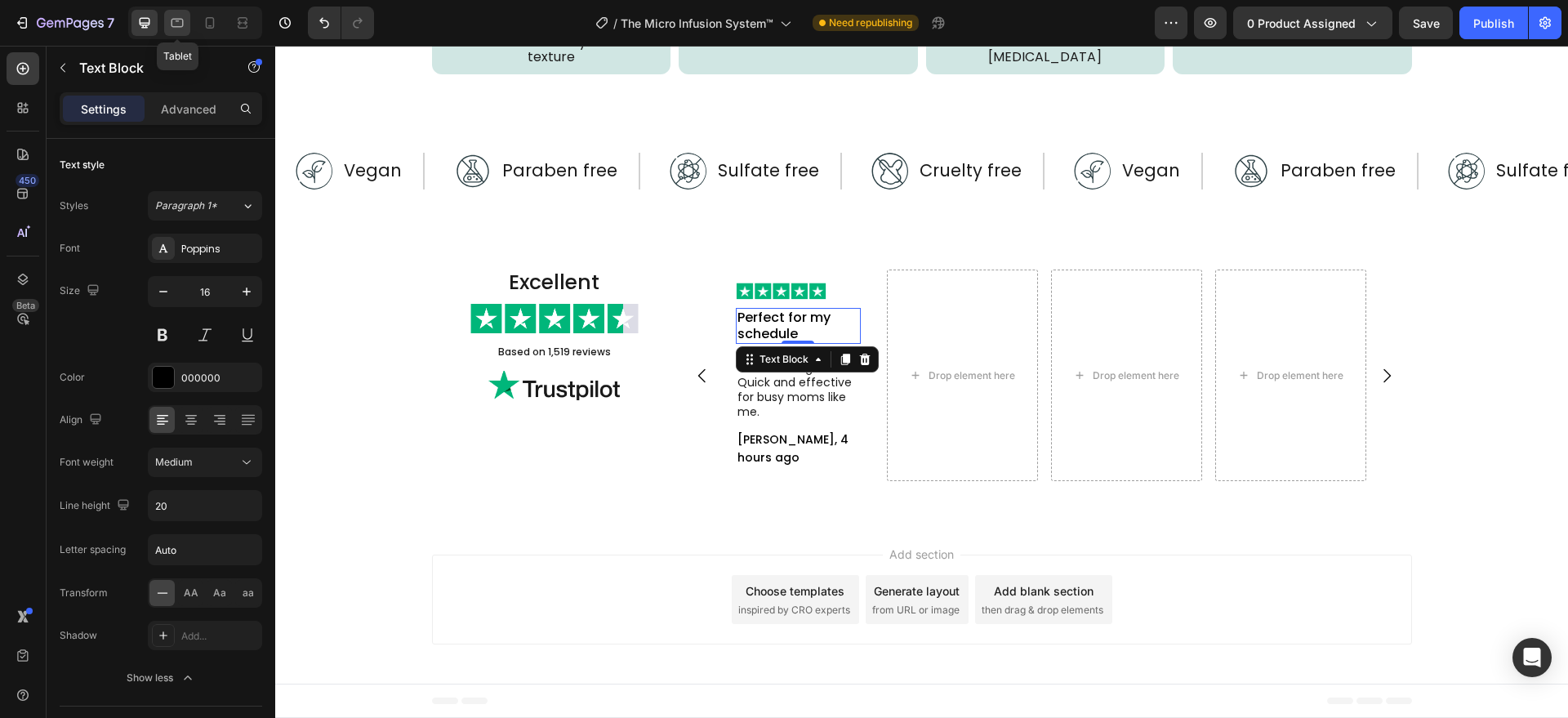
click at [173, 15] on icon at bounding box center [177, 23] width 17 height 17
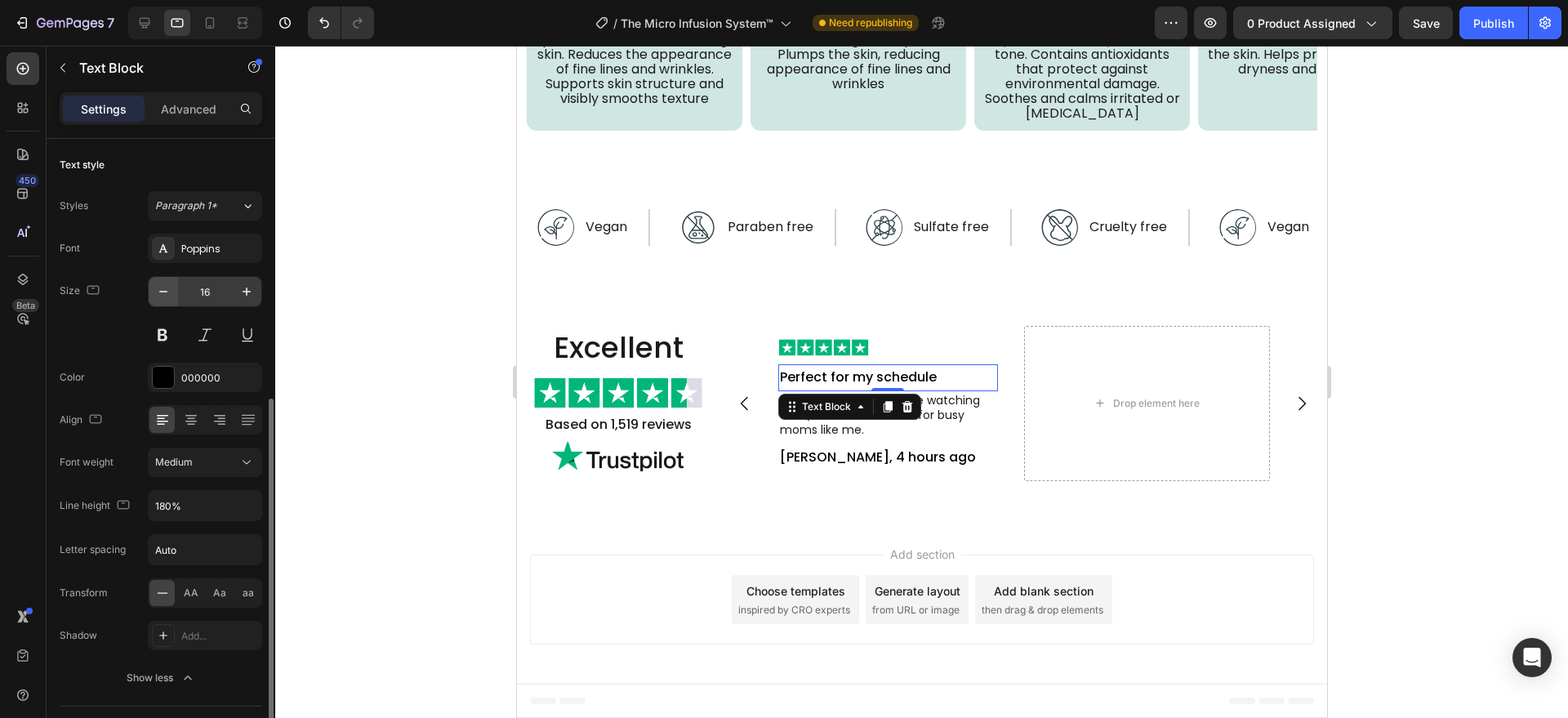
scroll to position [170, 0]
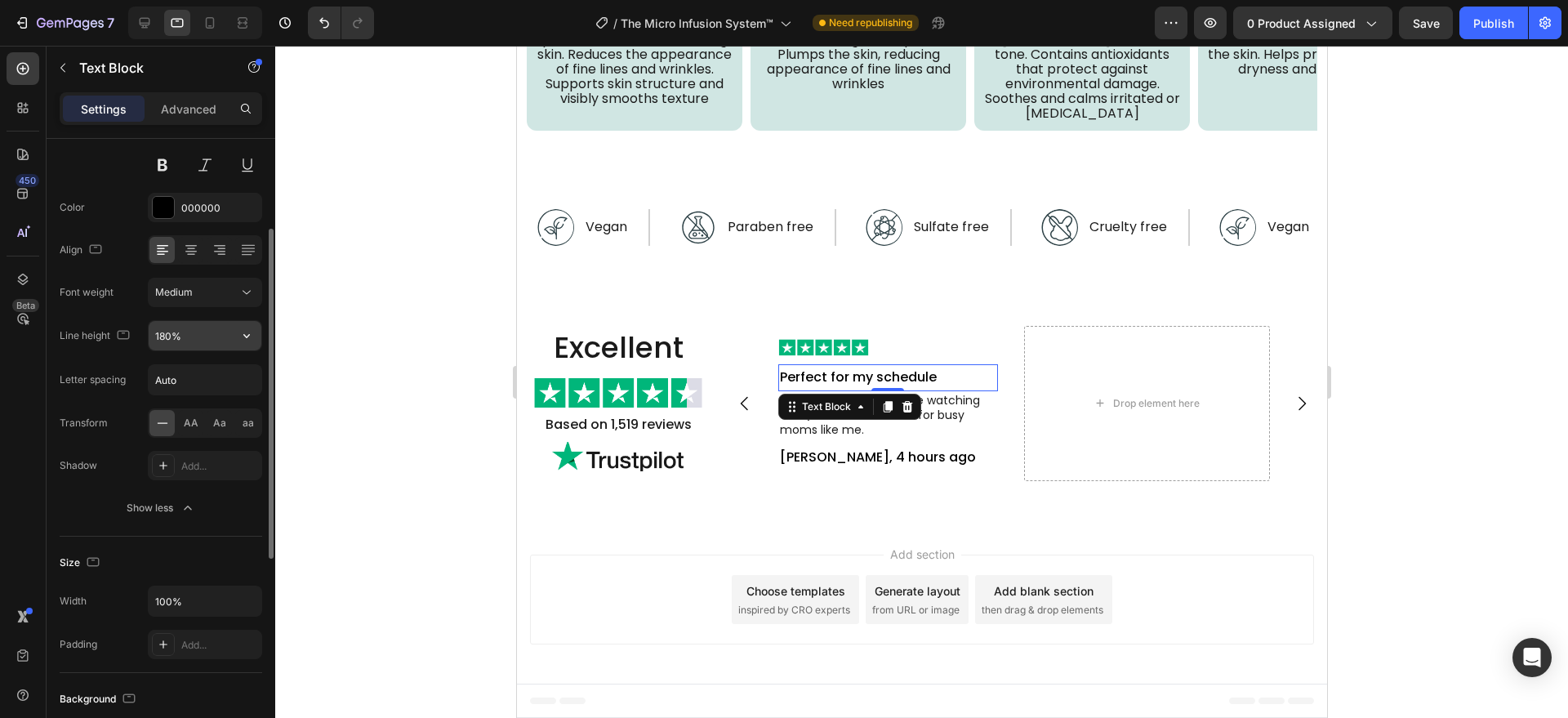
click at [193, 323] on input "180%" at bounding box center [205, 335] width 113 height 29
click at [193, 325] on input "180%" at bounding box center [205, 335] width 113 height 29
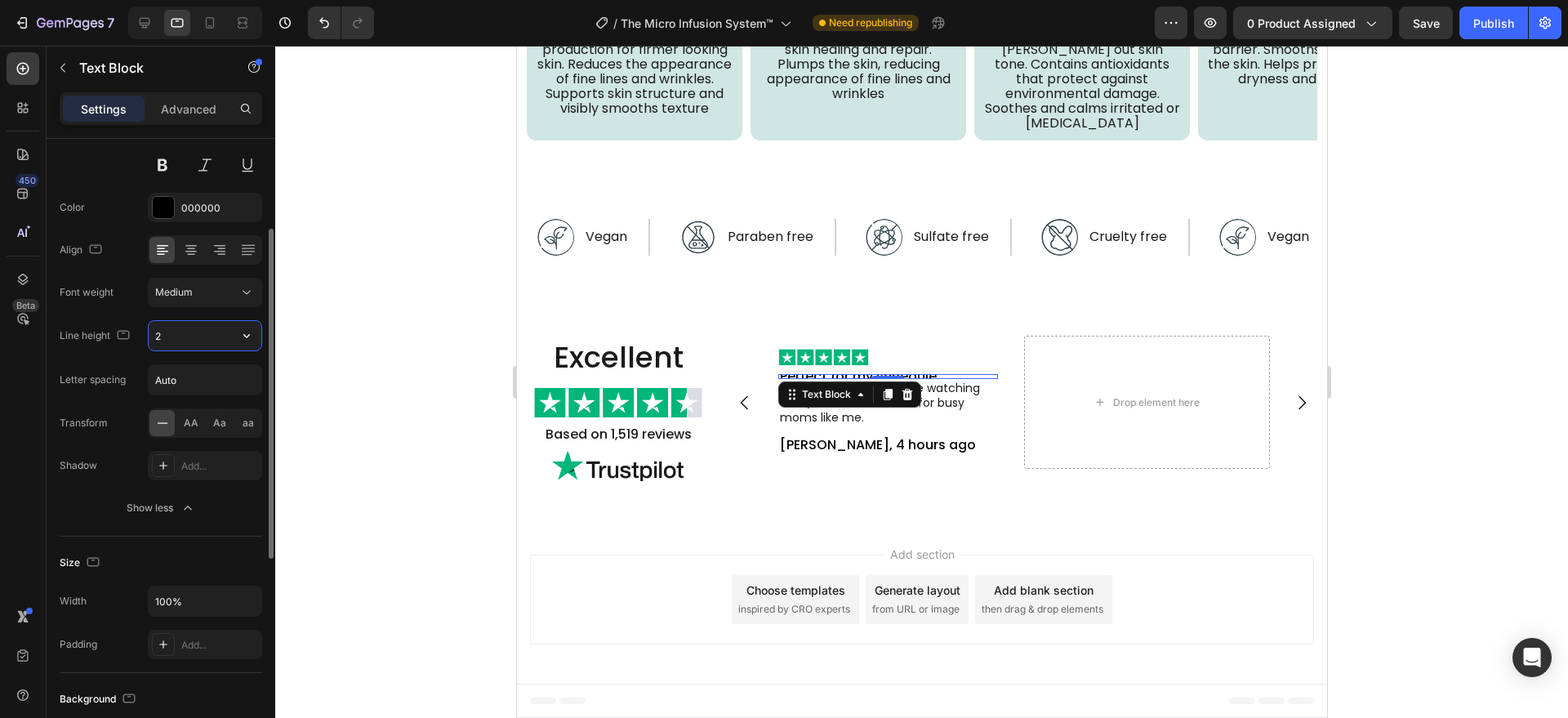
type input "22"
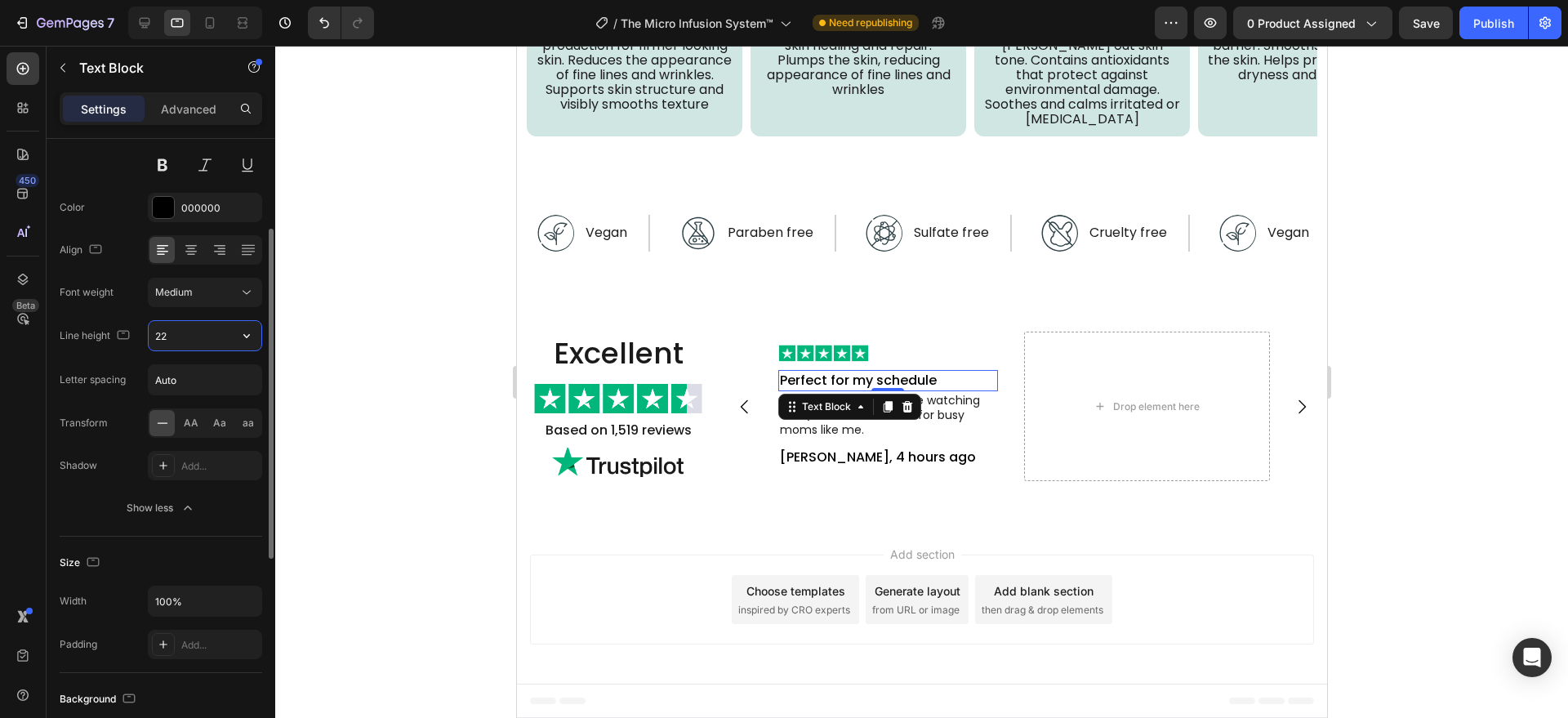
scroll to position [4613, 0]
click at [781, 471] on div "Image Perfect for my schedule Text Block 0 Can do this while kids are watching …" at bounding box center [887, 406] width 246 height 151
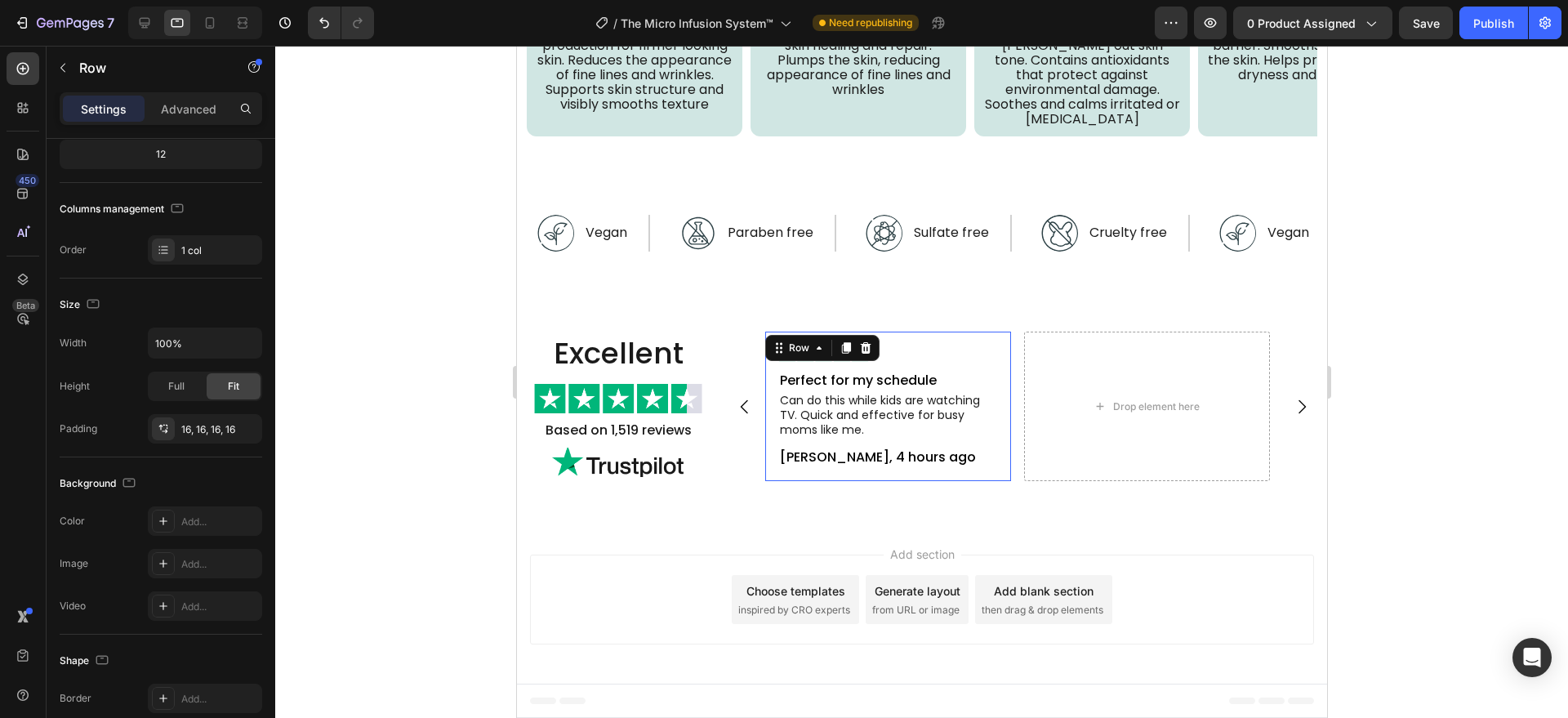
scroll to position [0, 0]
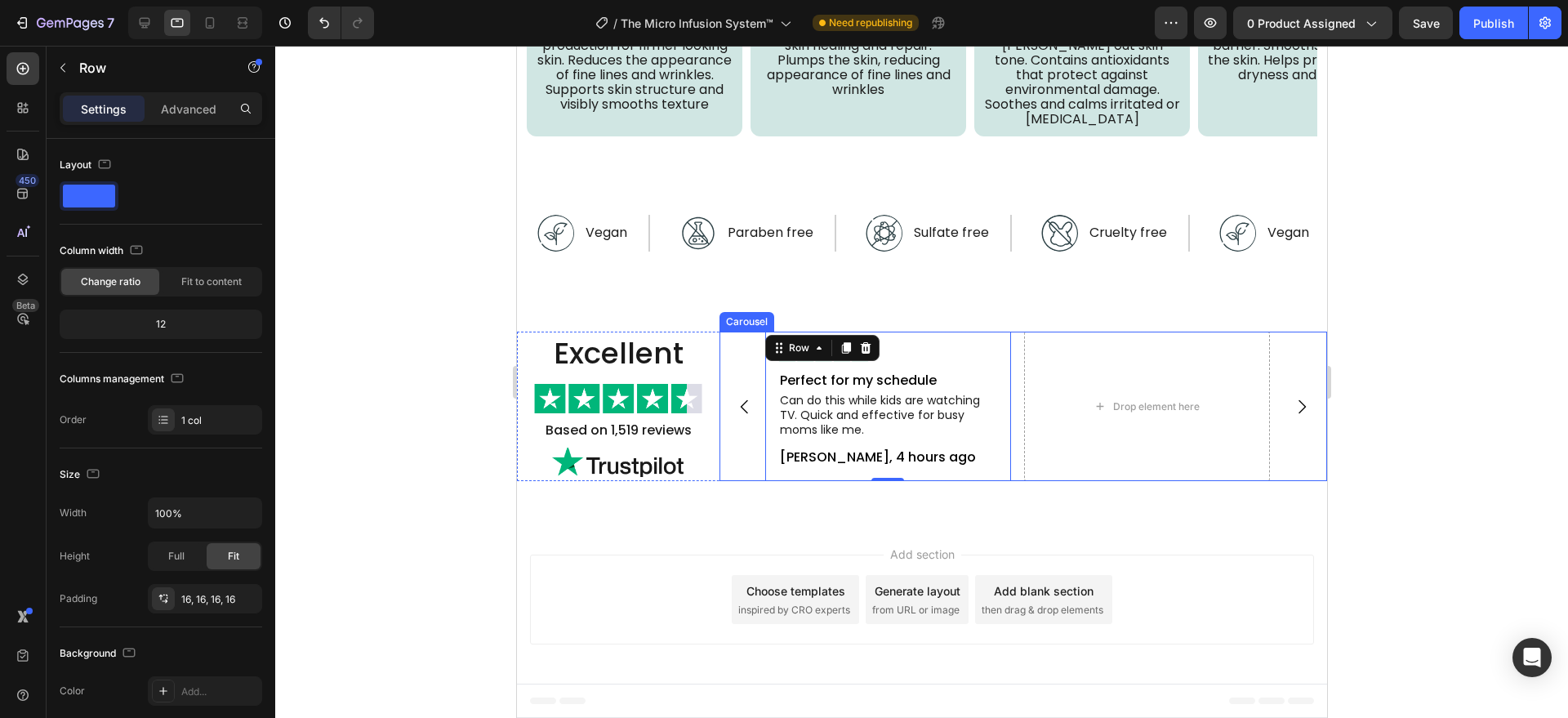
click at [1010, 473] on div "Image Perfect for my schedule Text Block Can do this while kids are watching TV…" at bounding box center [1022, 406] width 516 height 151
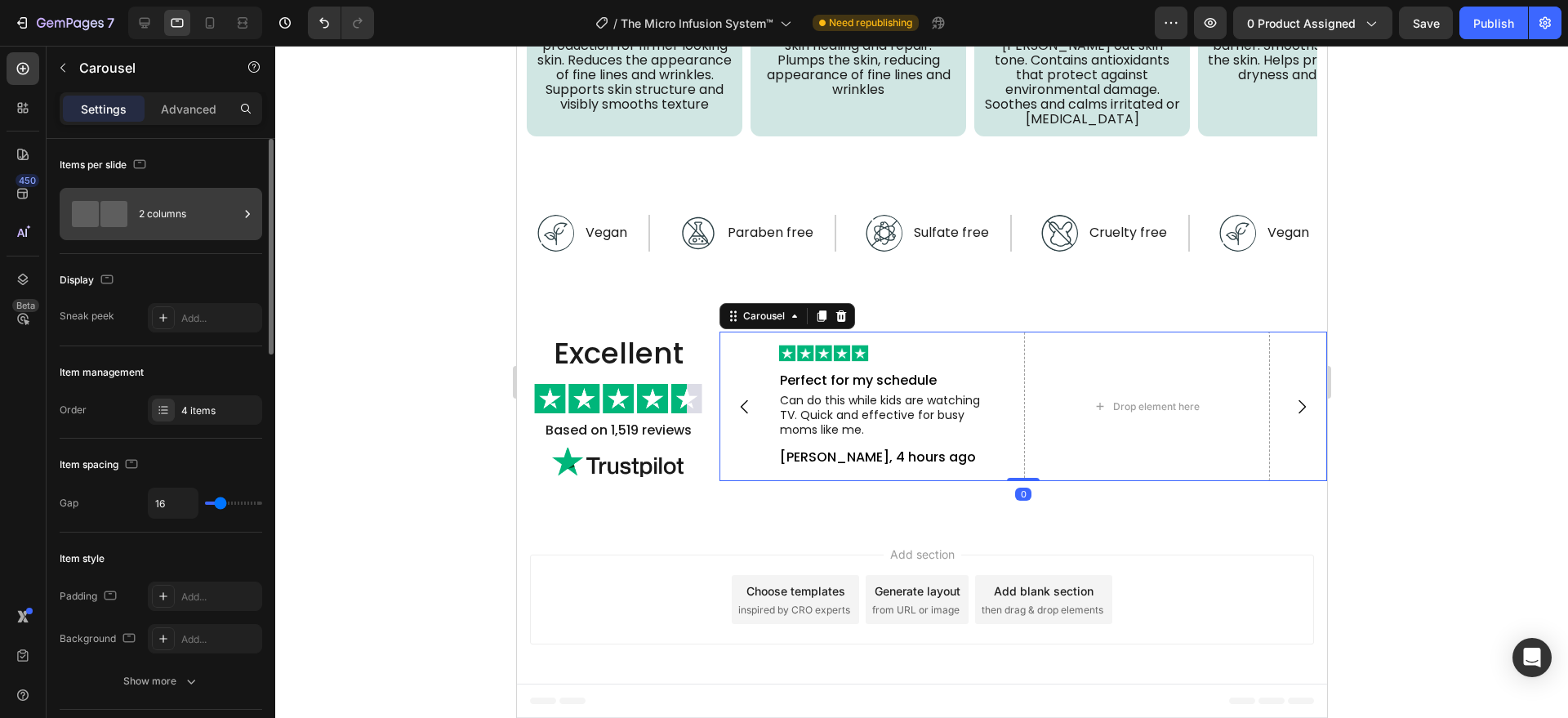
click at [209, 211] on div "2 columns" at bounding box center [189, 213] width 100 height 38
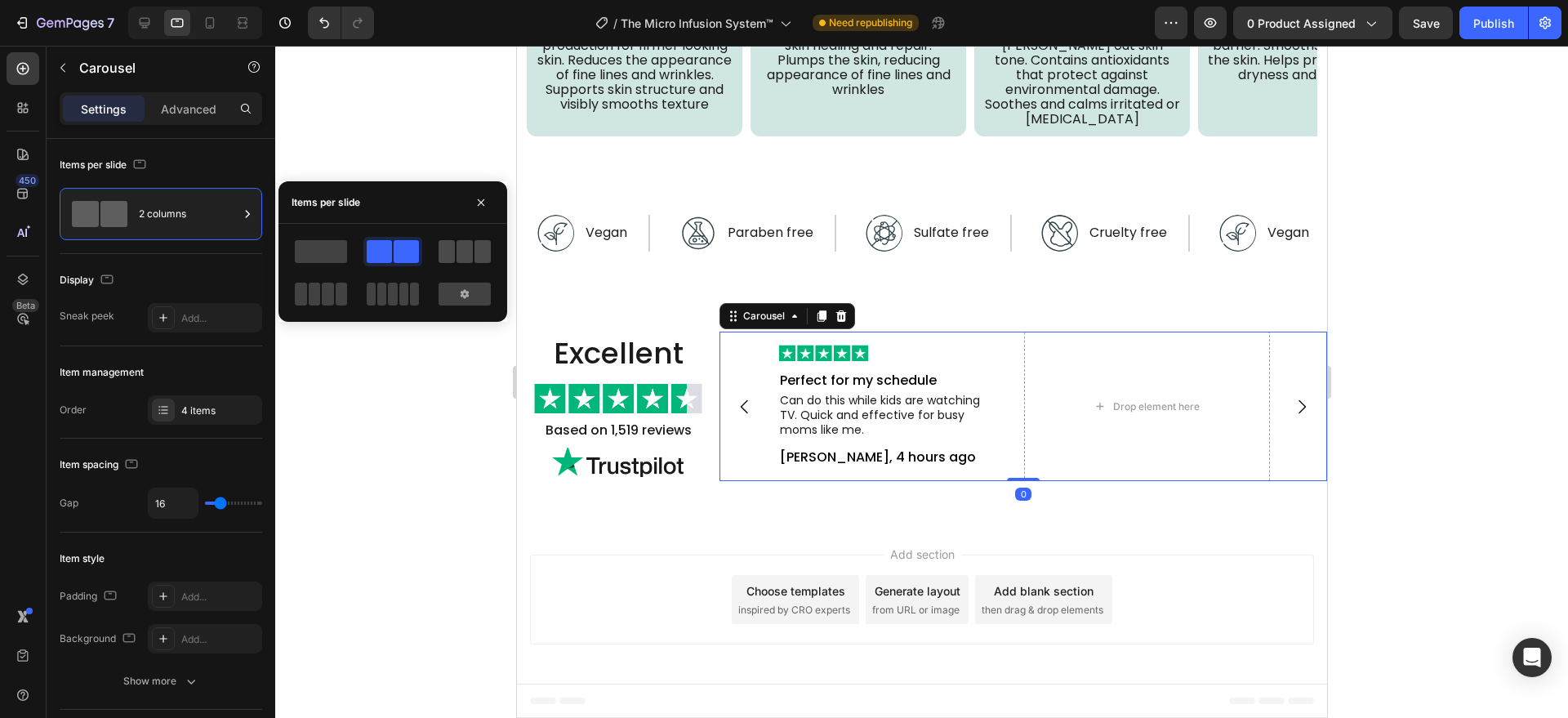
drag, startPoint x: 482, startPoint y: 249, endPoint x: 31, endPoint y: 389, distance: 472.2
click at [482, 249] on span at bounding box center [482, 251] width 17 height 23
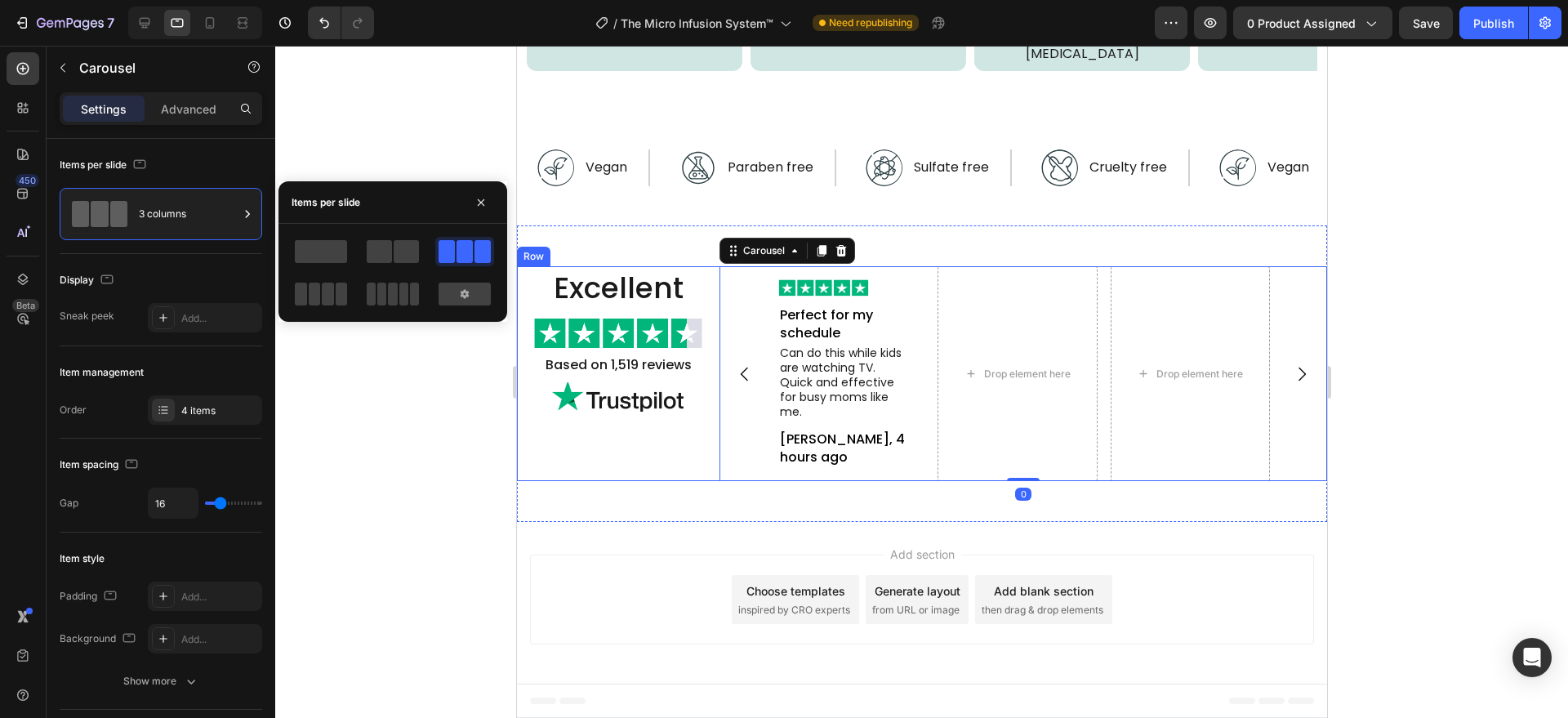
scroll to position [4618, 0]
click at [806, 522] on div "Excellent Heading Image Based on 1,519 reviews Text Block Image Image Perfect f…" at bounding box center [921, 374] width 810 height 297
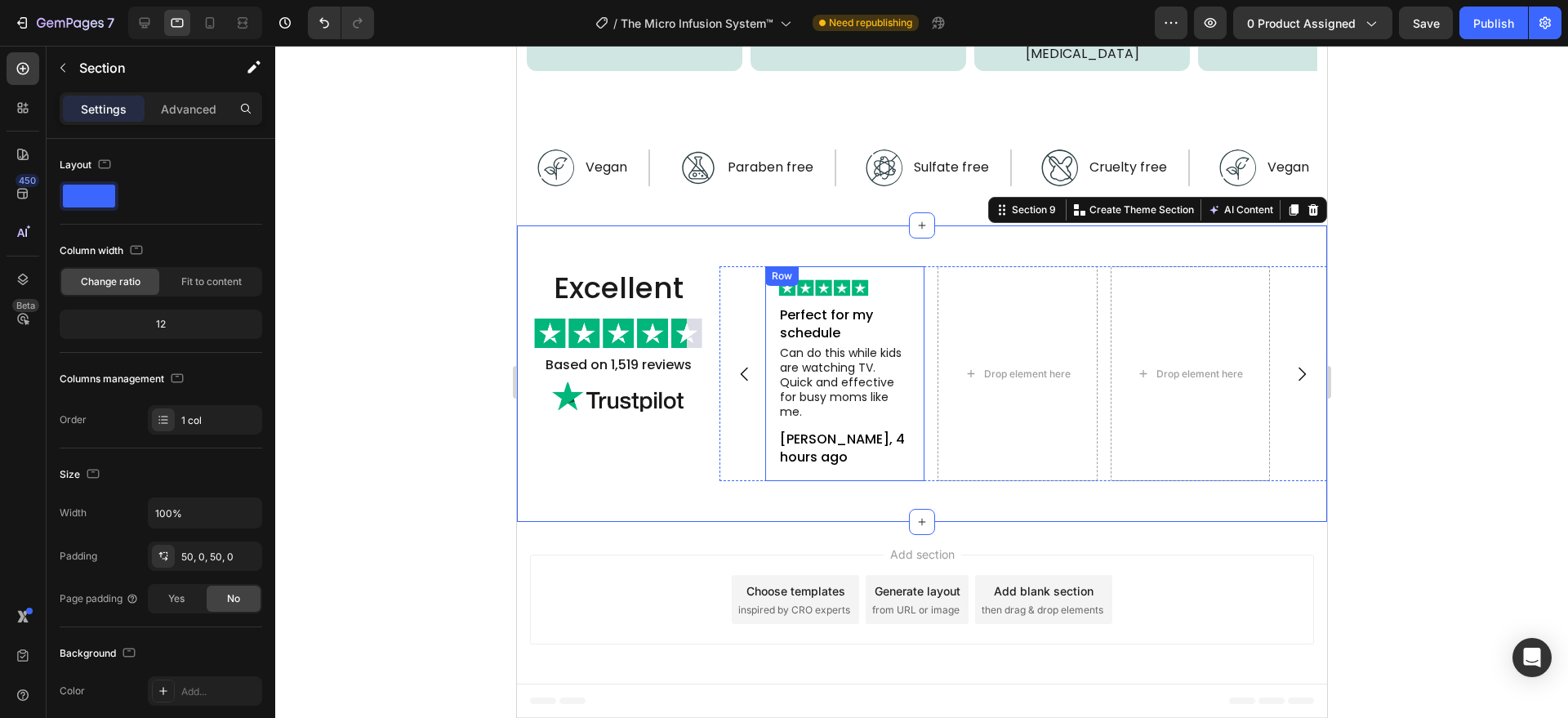
click at [881, 482] on div "Image Perfect for my schedule Text Block Can do this while kids are watching TV…" at bounding box center [843, 374] width 160 height 216
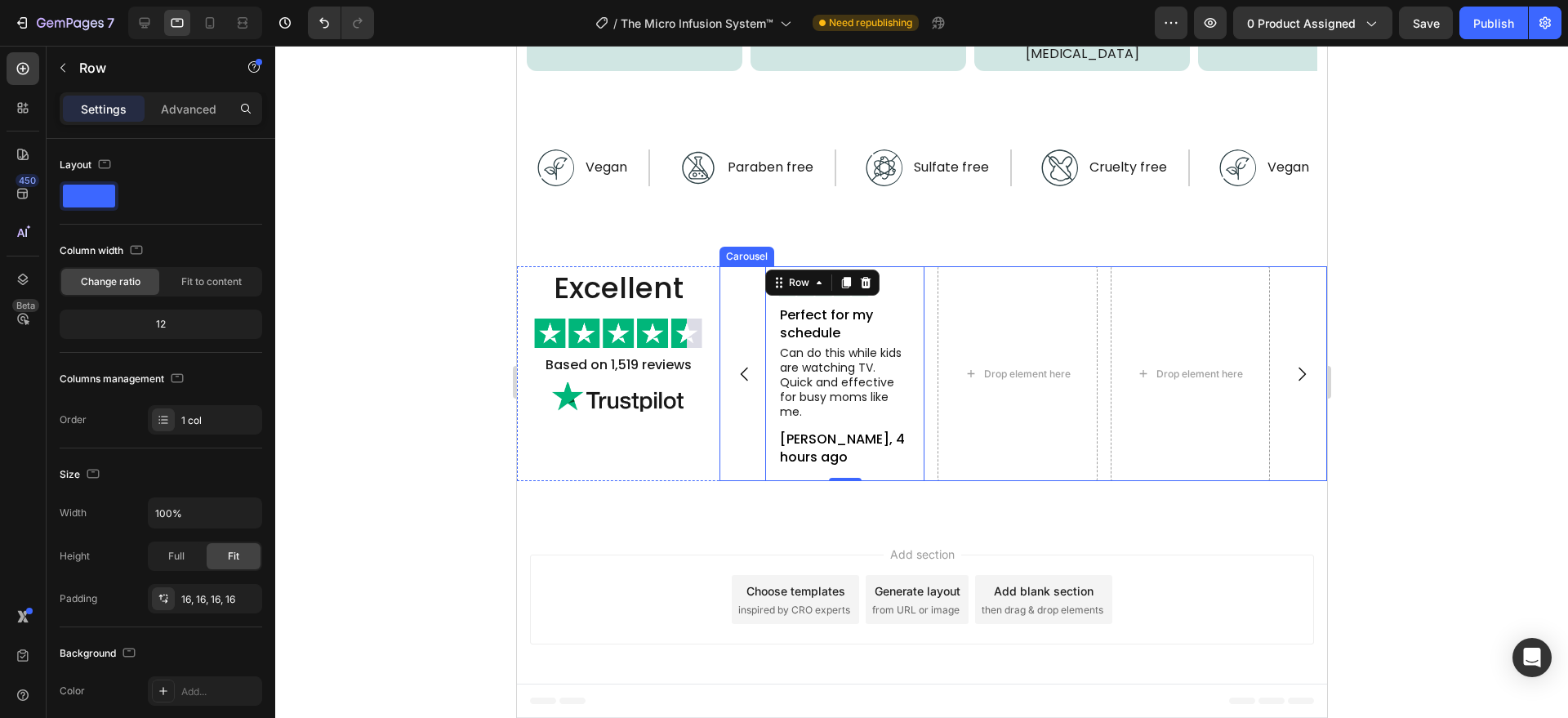
click at [732, 482] on div "Image Perfect for my schedule Text Block Can do this while kids are watching TV…" at bounding box center [1022, 374] width 607 height 216
click at [910, 482] on div "Image Perfect for my schedule Text Block Can do this while kids are watching TV…" at bounding box center [843, 374] width 160 height 216
click at [574, 303] on div "Excellent Heading Image Based on 1,519 reviews Text Block Image Image Perfect f…" at bounding box center [921, 374] width 810 height 297
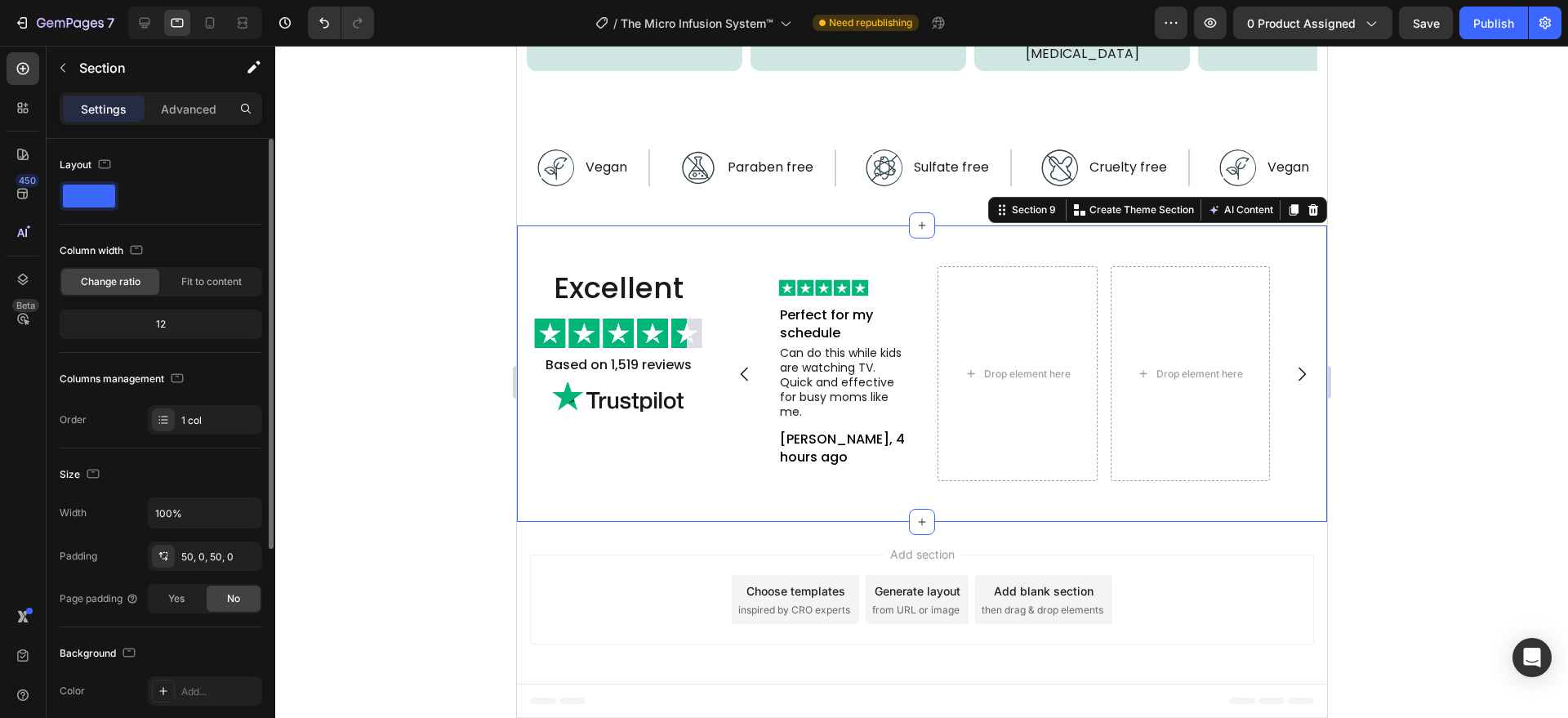
drag, startPoint x: 195, startPoint y: 99, endPoint x: 176, endPoint y: 335, distance: 236.8
click at [195, 100] on p "Advanced" at bounding box center [189, 108] width 56 height 17
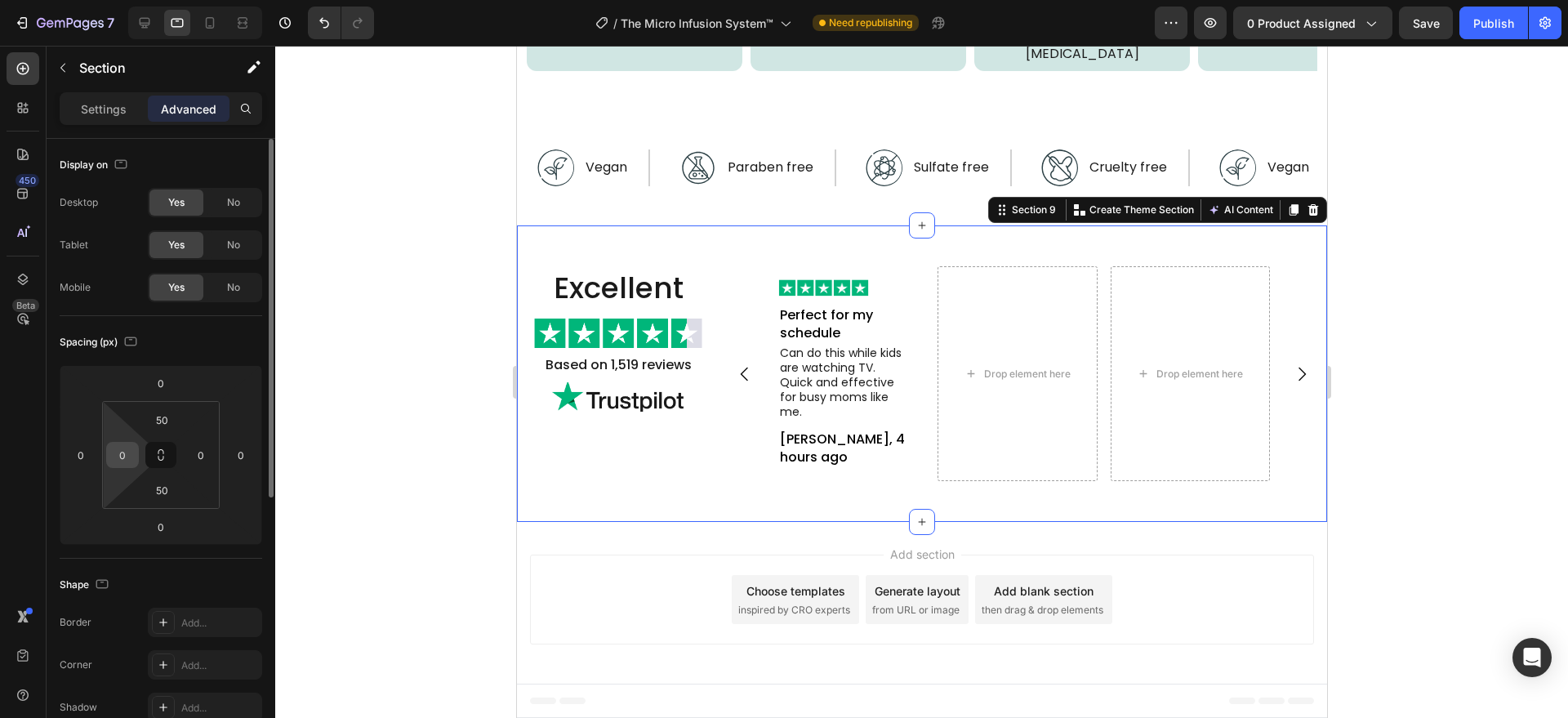
click at [117, 465] on input "0" at bounding box center [123, 455] width 25 height 25
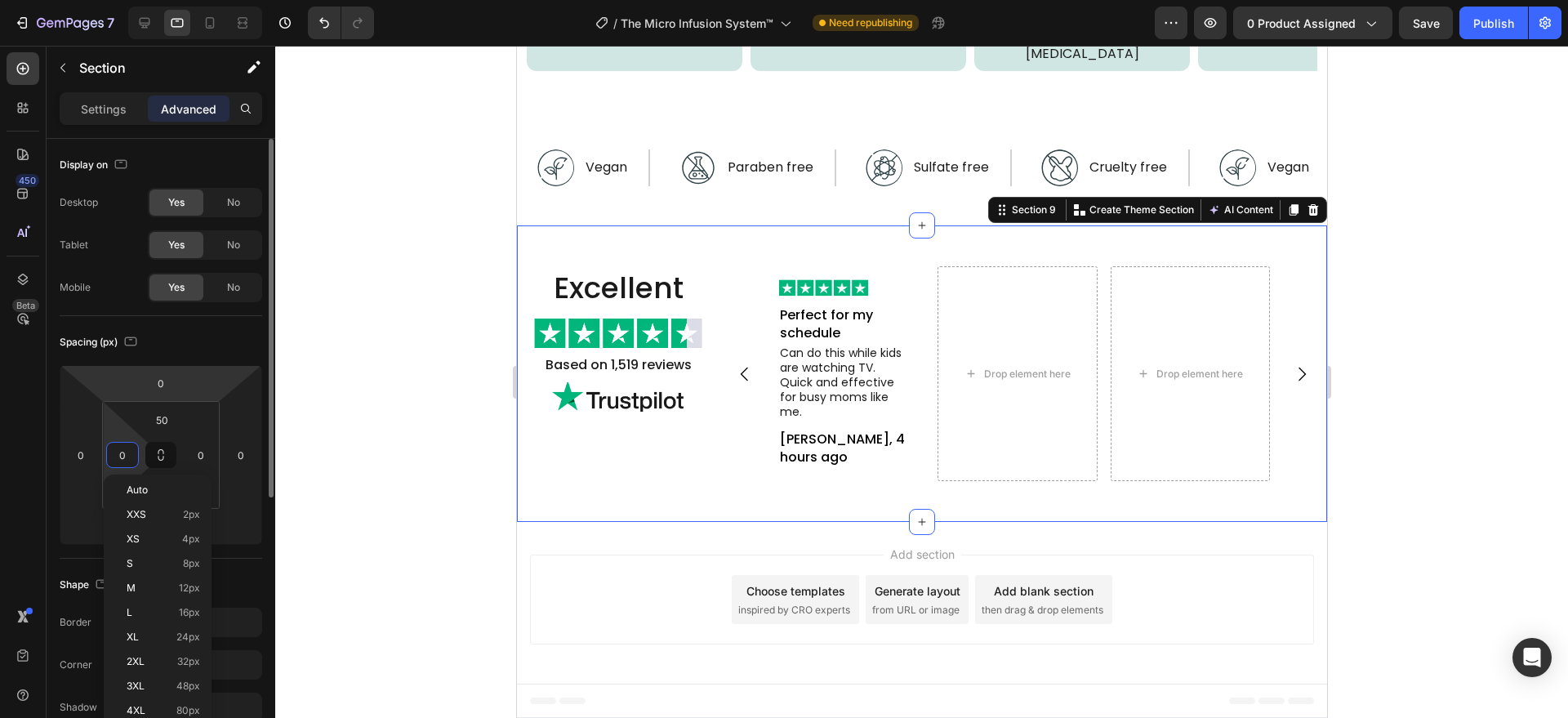
scroll to position [170, 0]
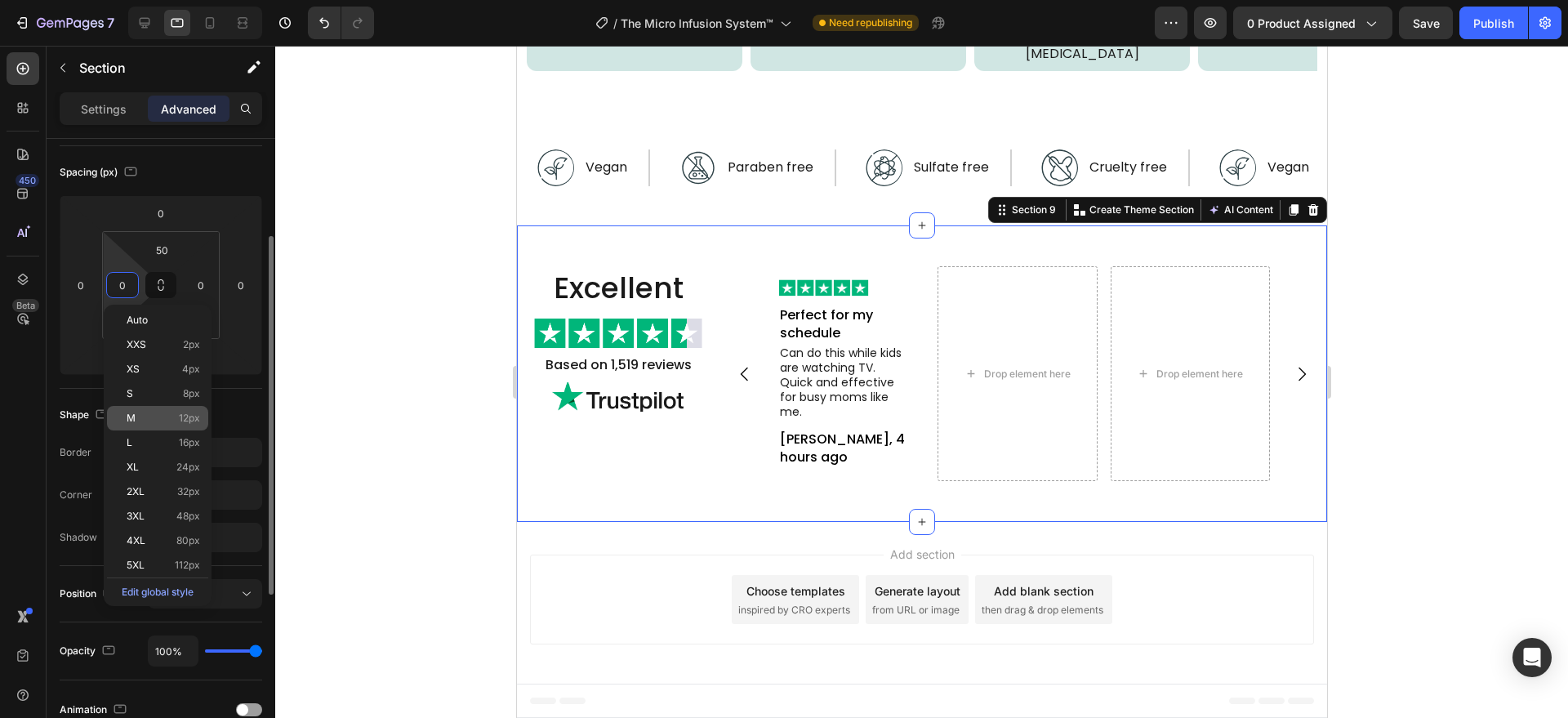
click at [173, 425] on div "M 12px" at bounding box center [157, 418] width 101 height 25
type input "12"
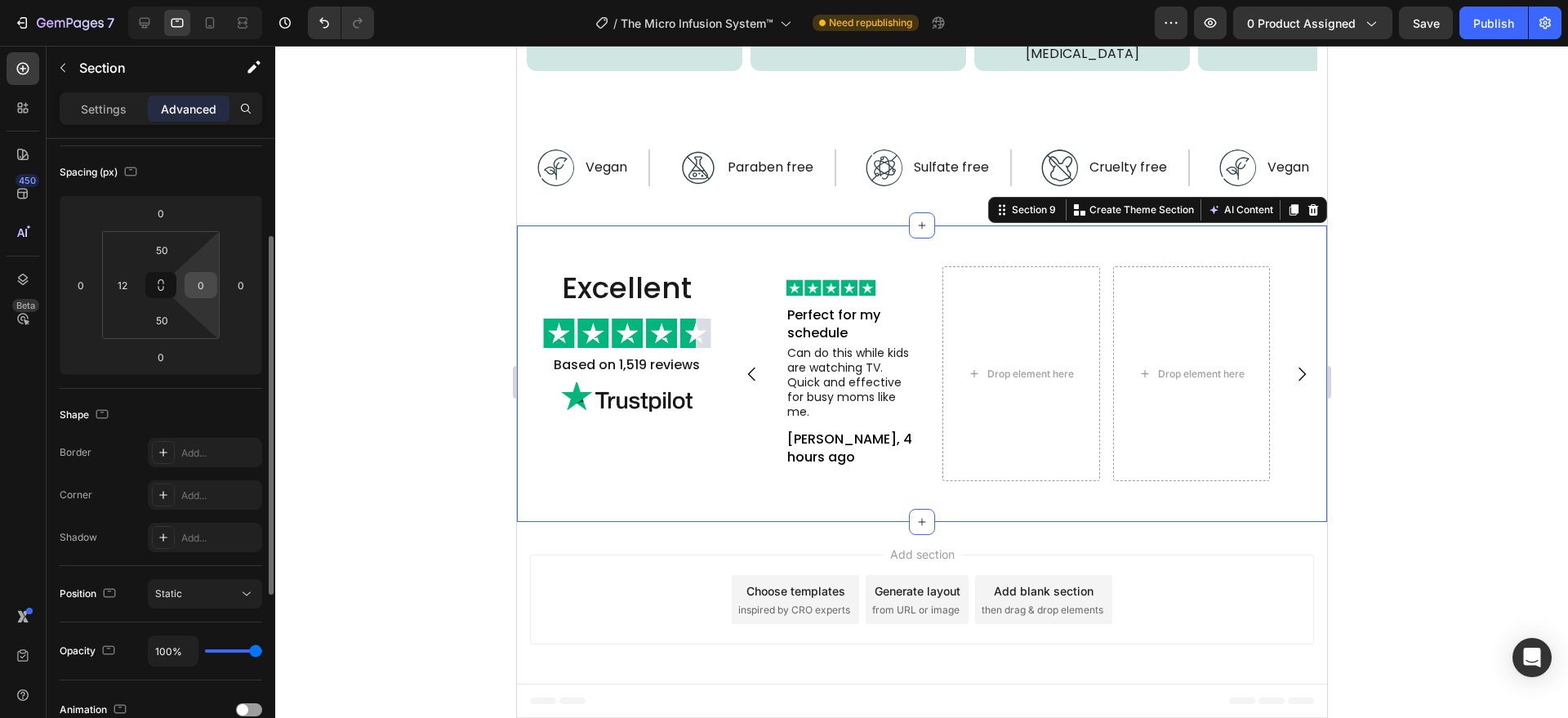
click at [201, 292] on input "0" at bounding box center [201, 285] width 25 height 25
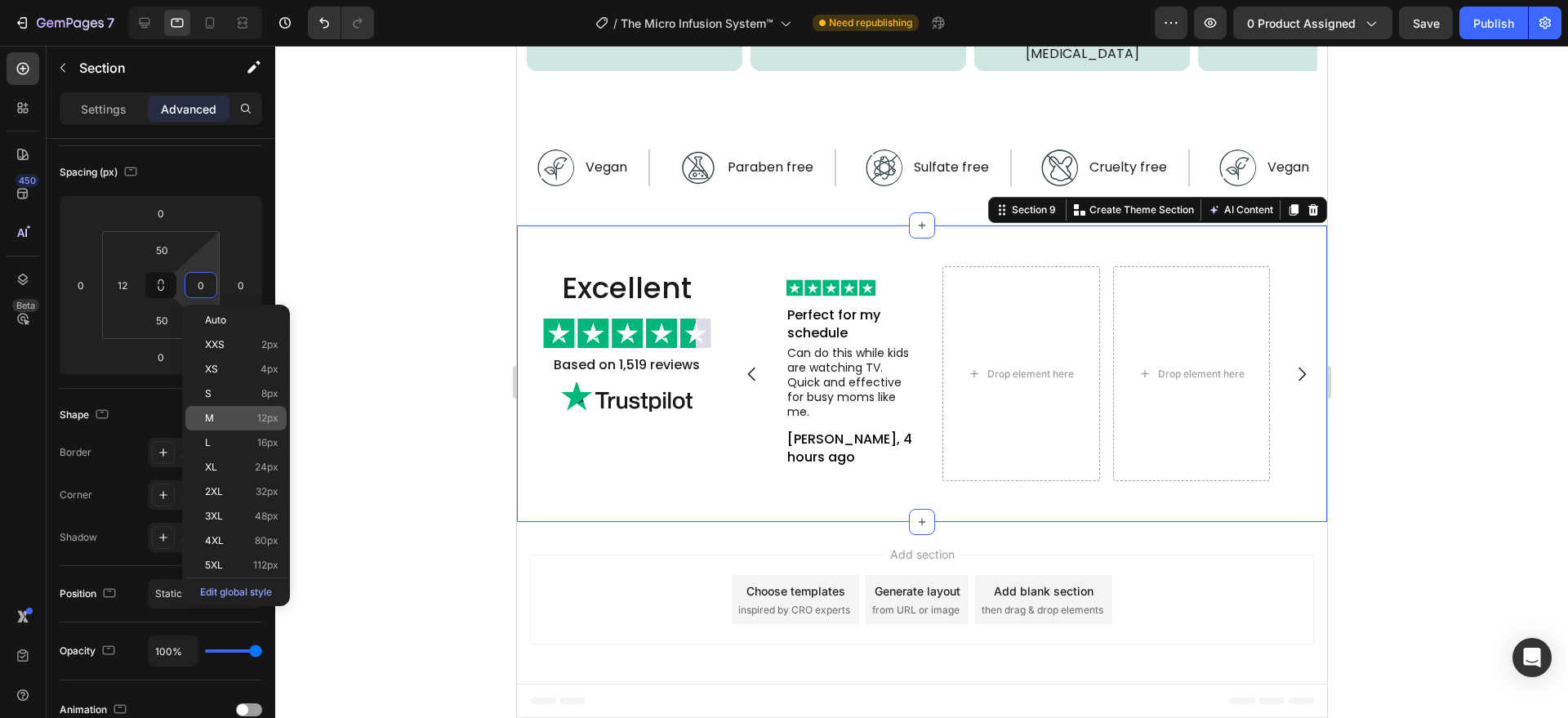
click at [245, 420] on p "M 12px" at bounding box center [242, 418] width 73 height 11
type input "12"
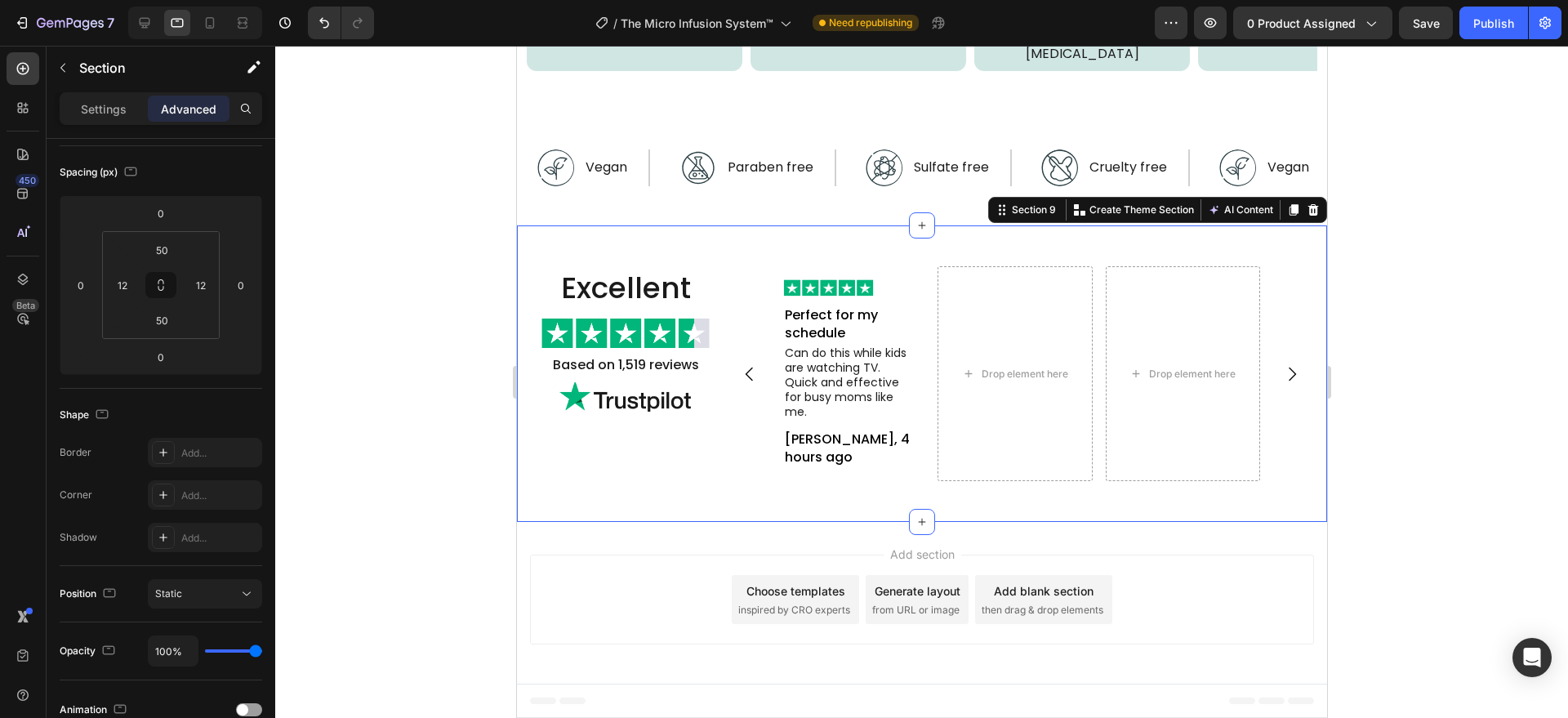
click at [478, 412] on div at bounding box center [921, 381] width 1293 height 672
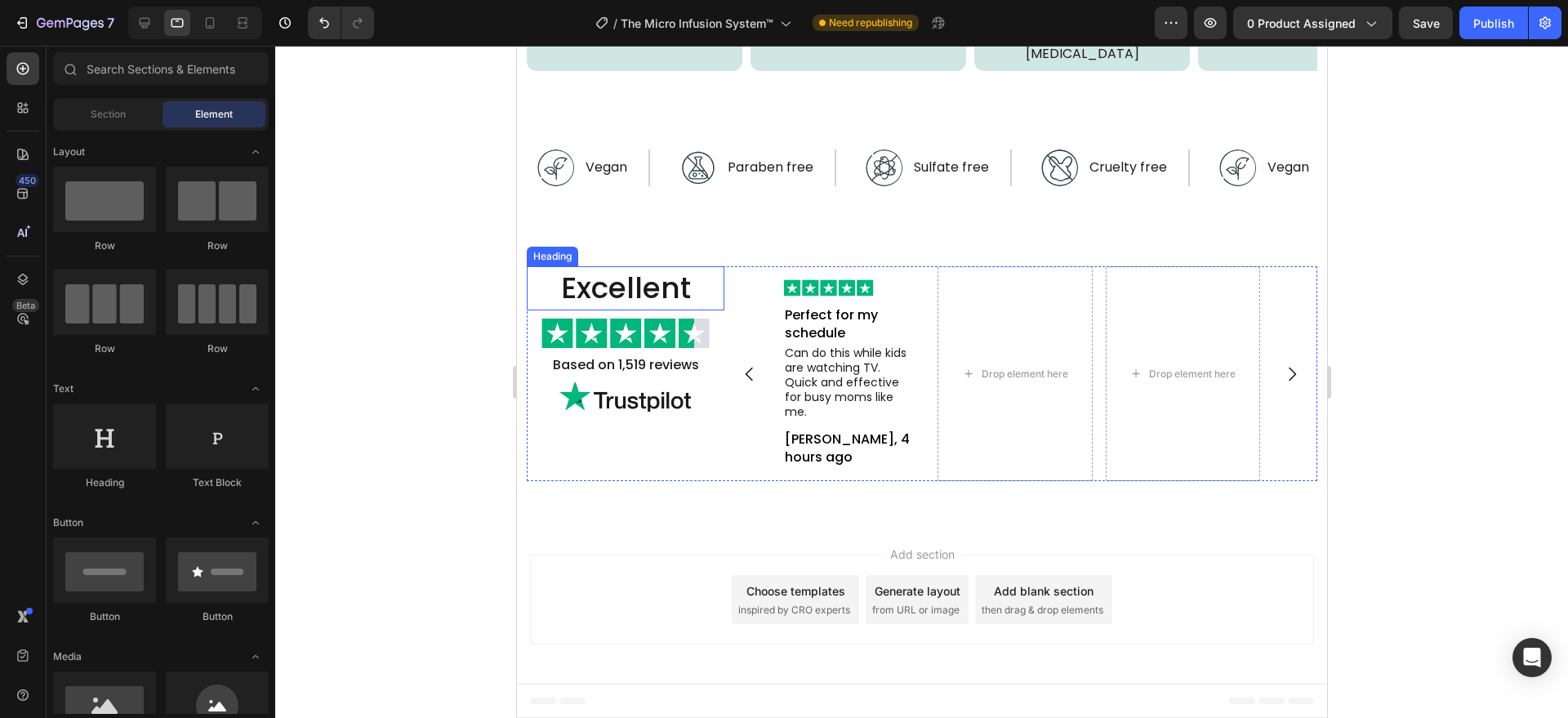
scroll to position [4678, 0]
click at [716, 440] on div "Excellent Heading Image Based on 1,519 reviews Text Block Image" at bounding box center [625, 374] width 197 height 216
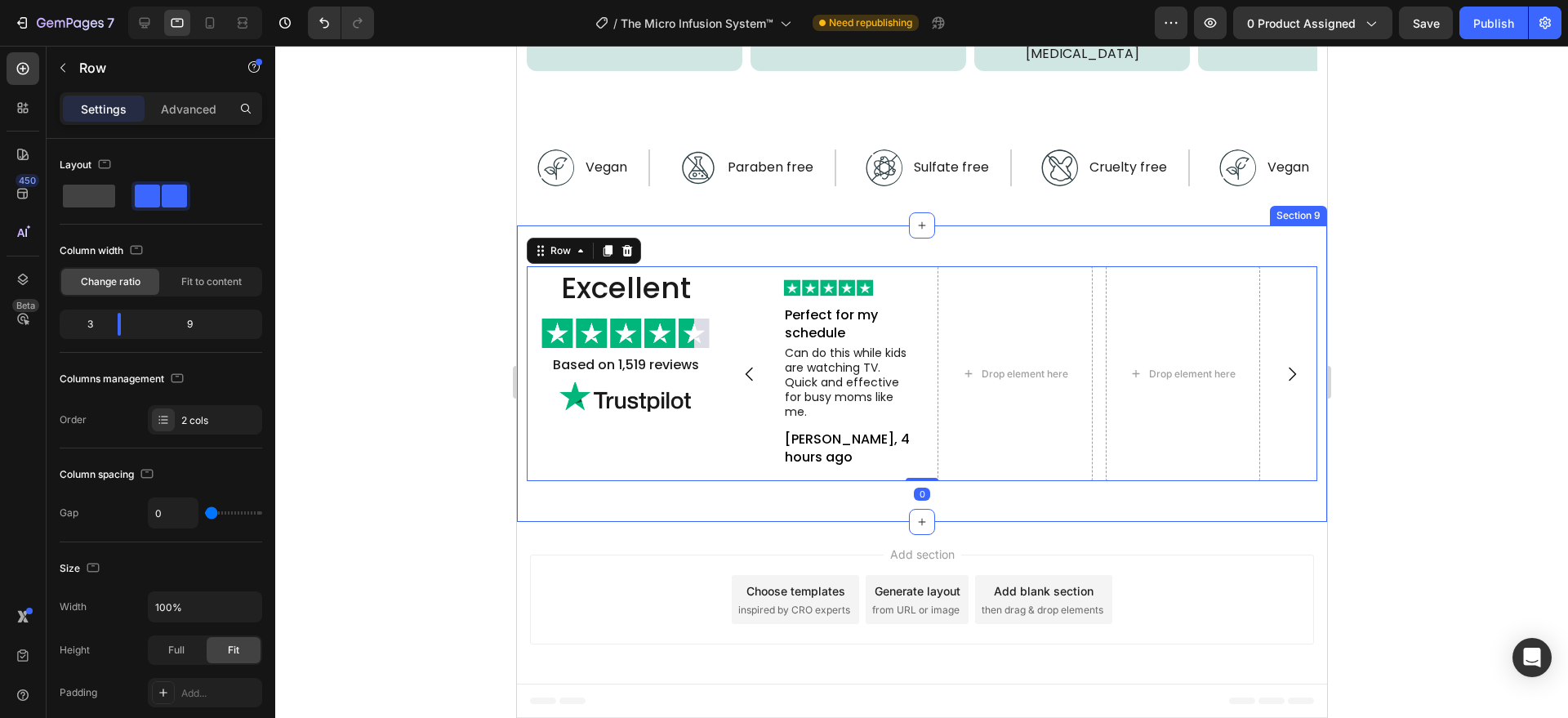
click at [764, 516] on div "Excellent Heading Image Based on 1,519 reviews Text Block Image Image Perfect f…" at bounding box center [921, 374] width 810 height 297
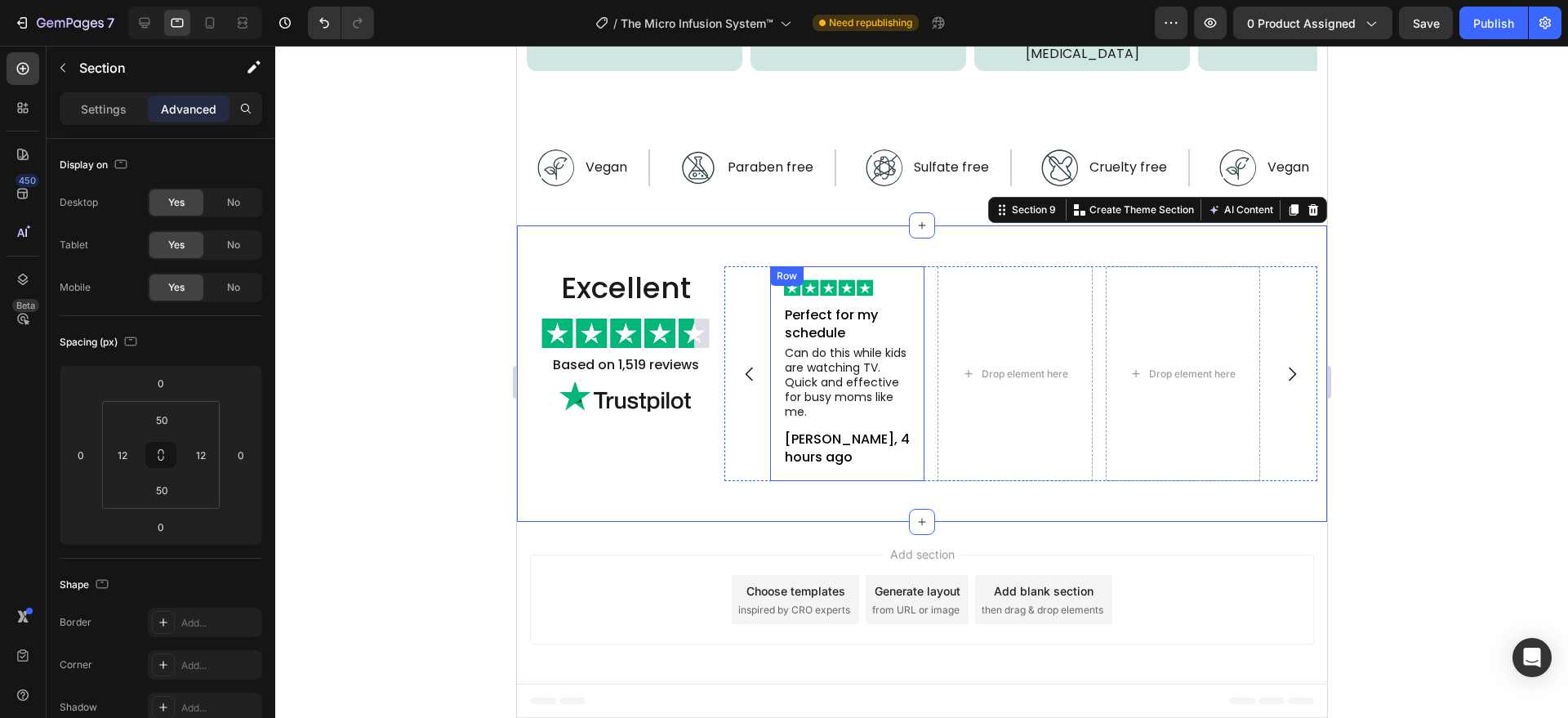
click at [898, 426] on div "Image Perfect for my schedule Text Block Can do this while kids are watching TV…" at bounding box center [846, 374] width 128 height 189
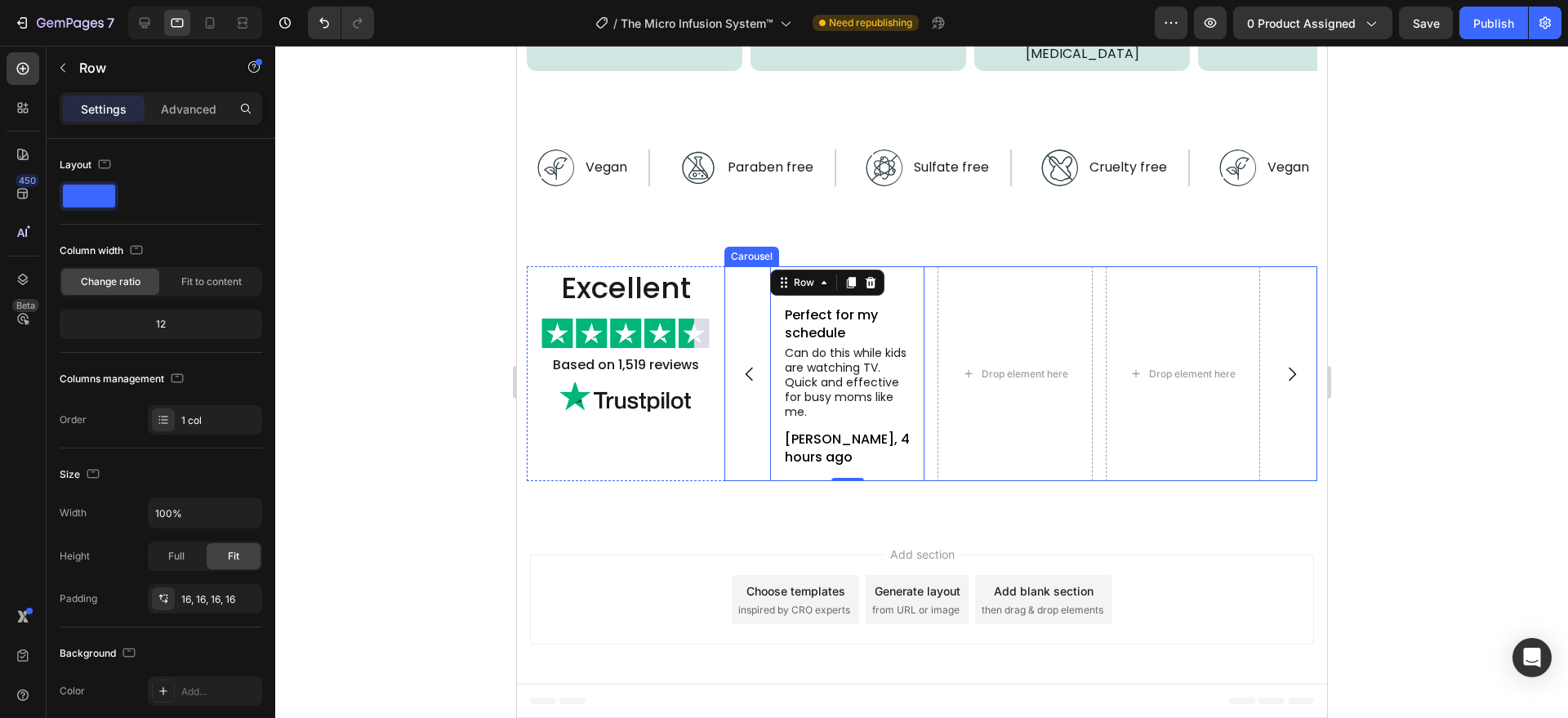
click at [751, 435] on div "Image Perfect for my schedule Text Block Can do this while kids are watching TV…" at bounding box center [1020, 374] width 593 height 216
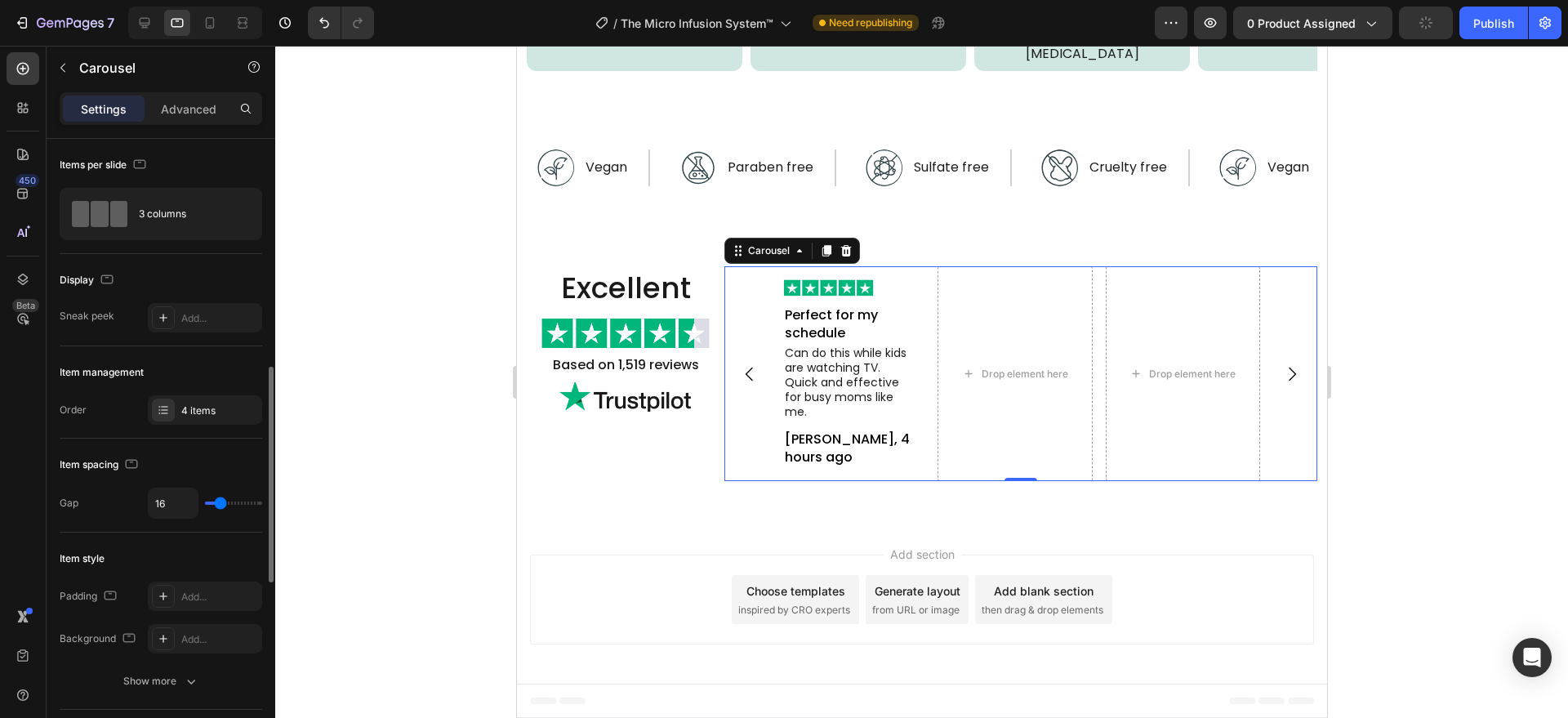
scroll to position [170, 0]
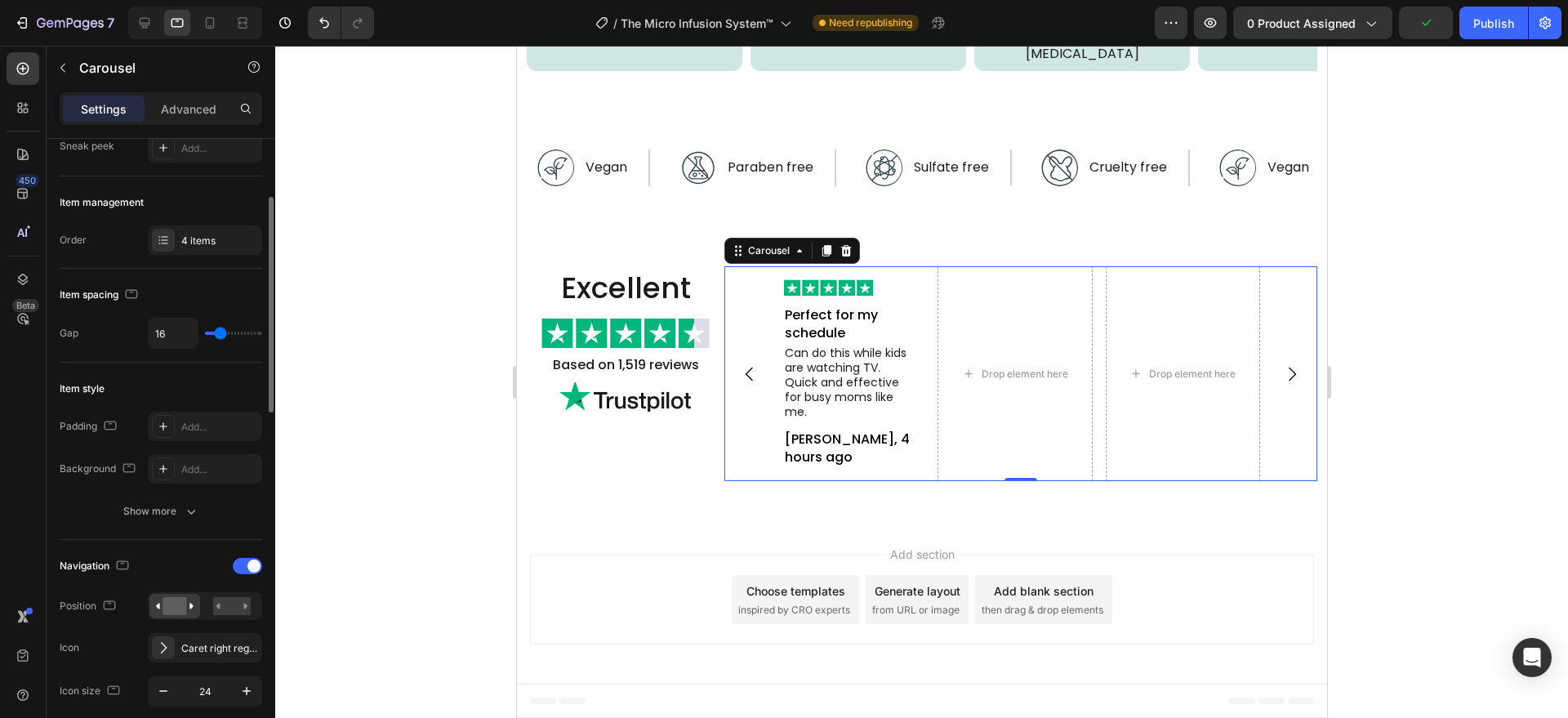
type input "0"
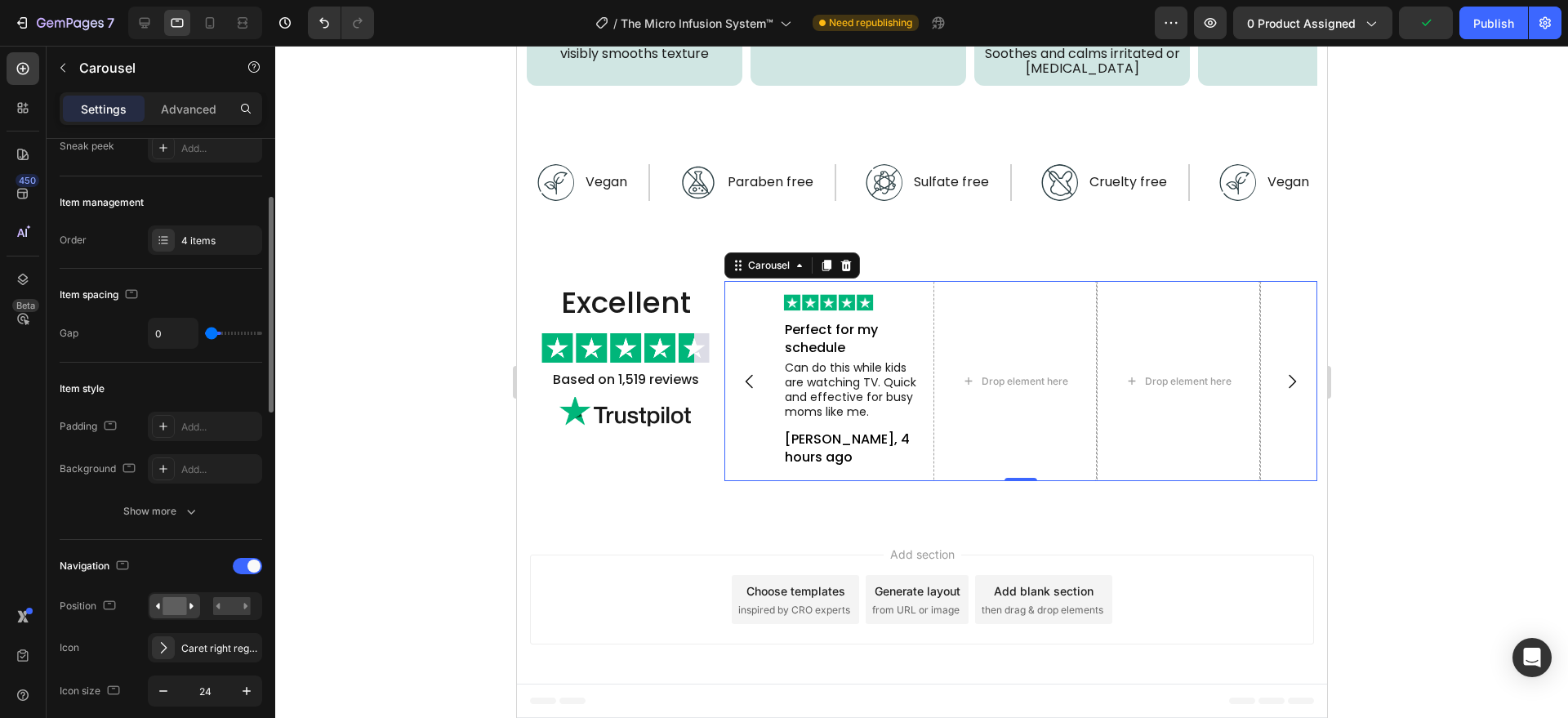
scroll to position [4663, 0]
drag, startPoint x: 218, startPoint y: 330, endPoint x: 189, endPoint y: 334, distance: 29.3
type input "0"
click at [205, 335] on input "range" at bounding box center [234, 333] width 57 height 4
click at [175, 330] on input "0" at bounding box center [174, 332] width 49 height 29
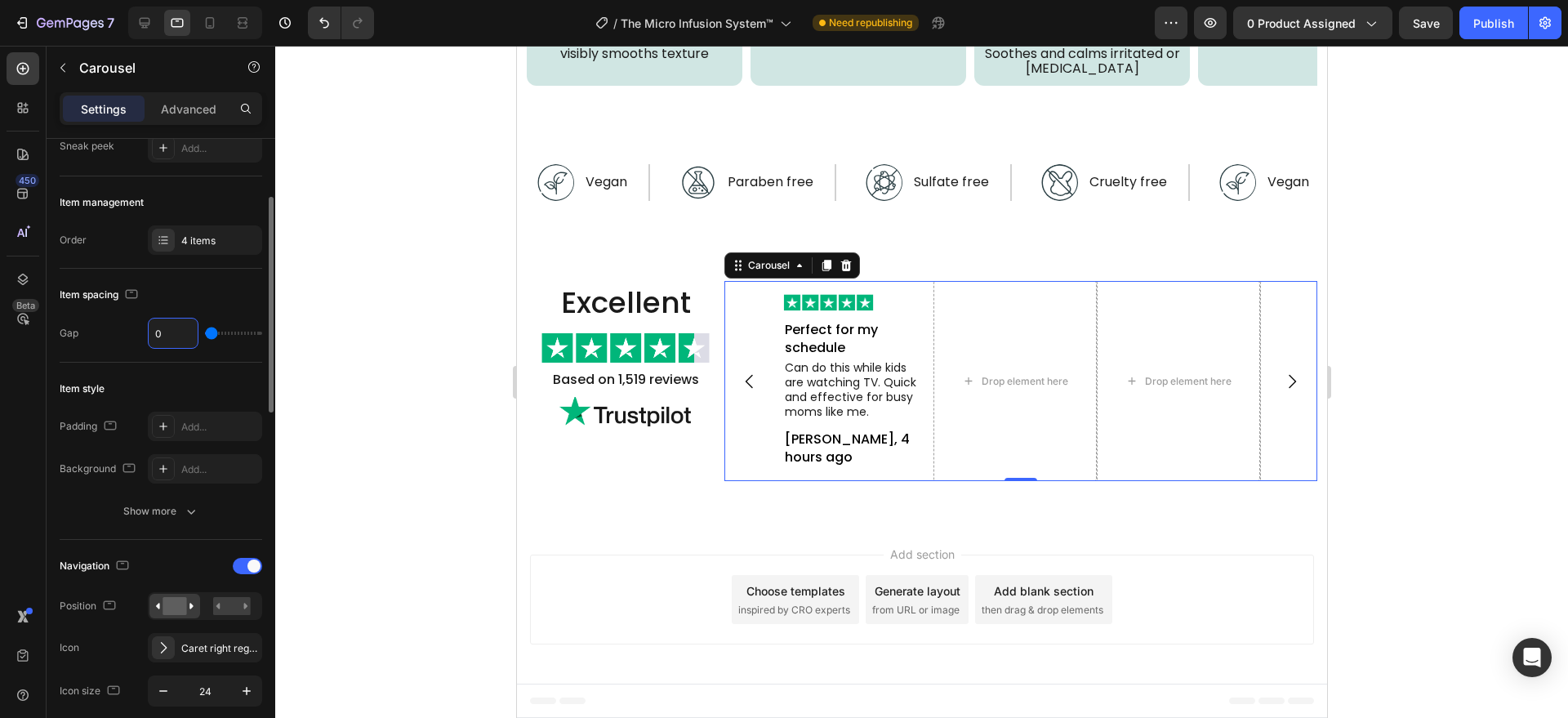
type input "1"
type input "16"
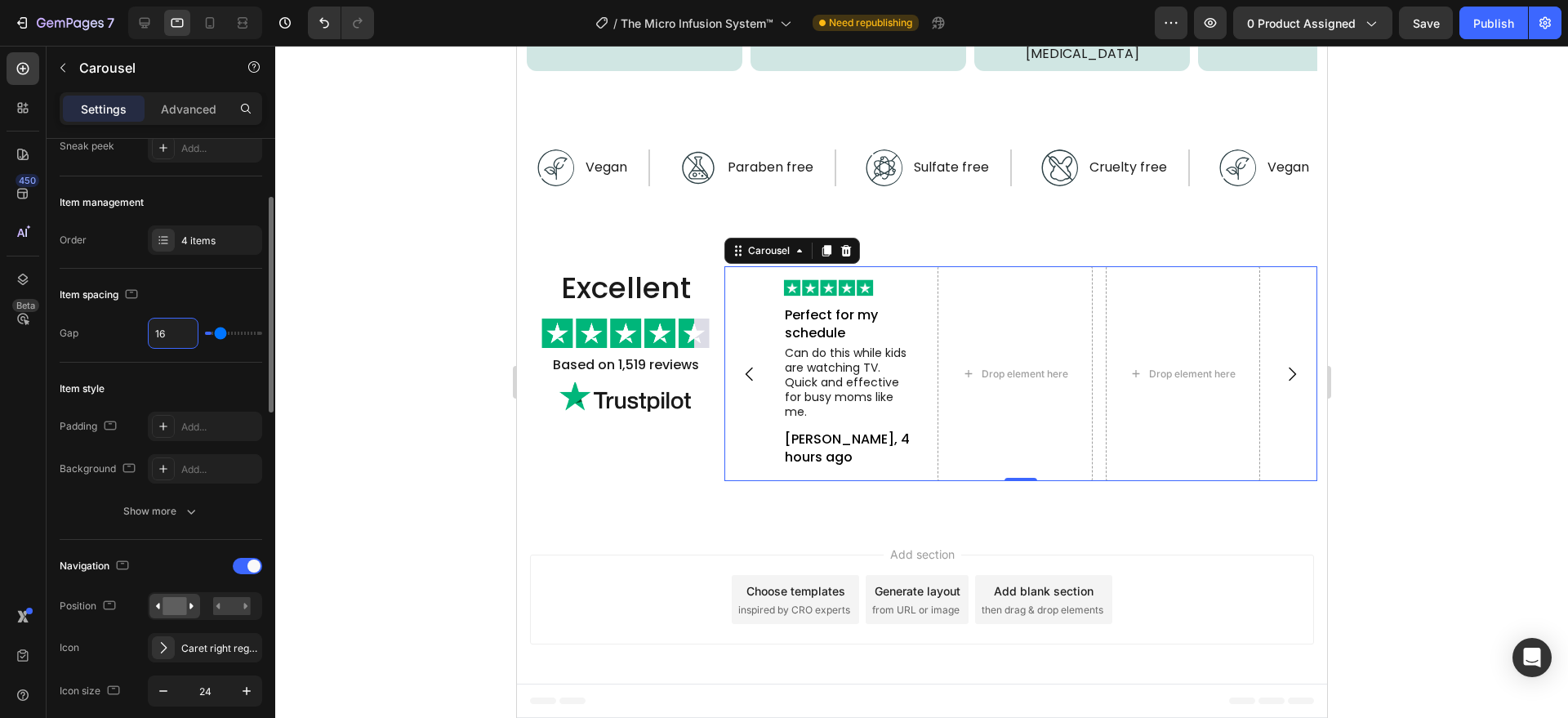
scroll to position [4678, 0]
click at [681, 519] on div "Excellent Heading Image Based on 1,519 reviews Text Block Image Image Perfect f…" at bounding box center [921, 374] width 810 height 297
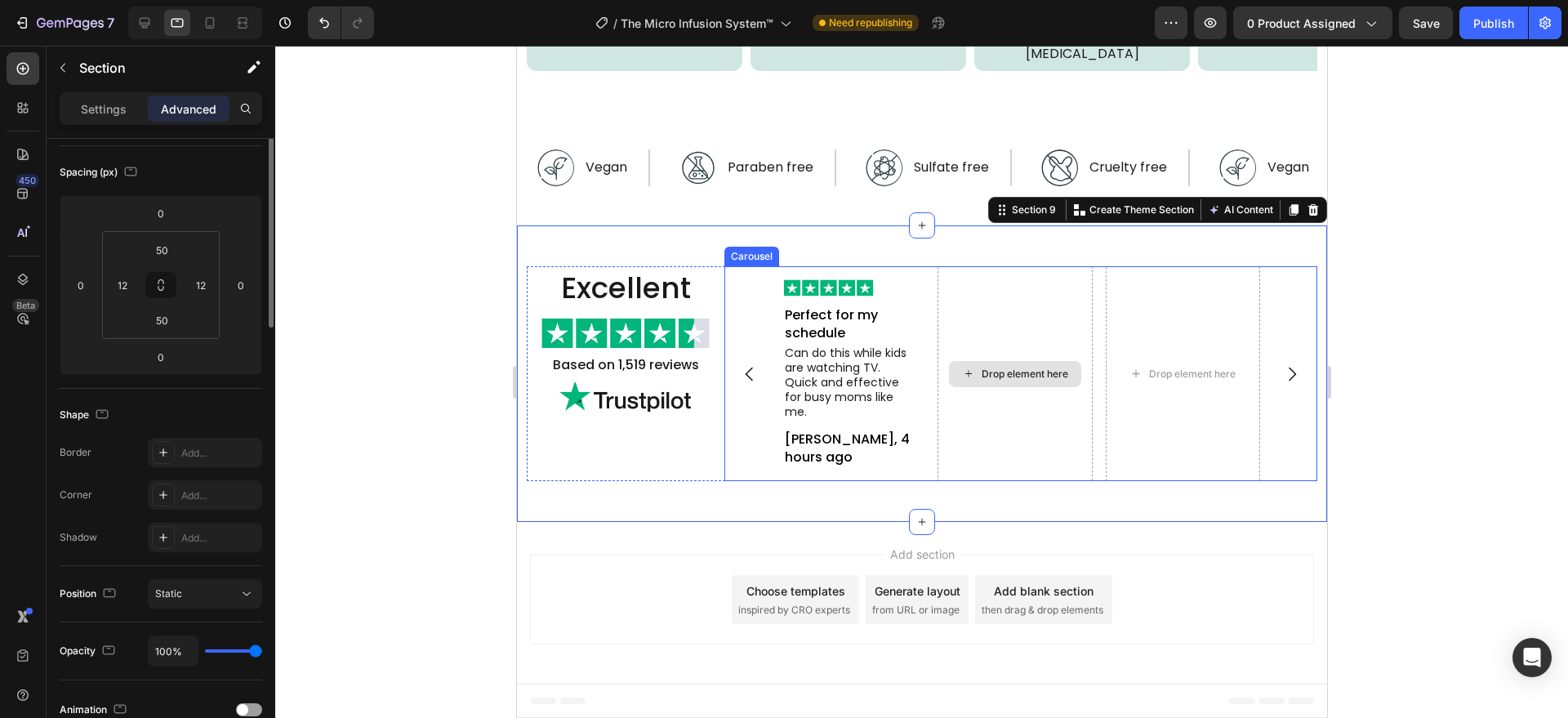
scroll to position [0, 0]
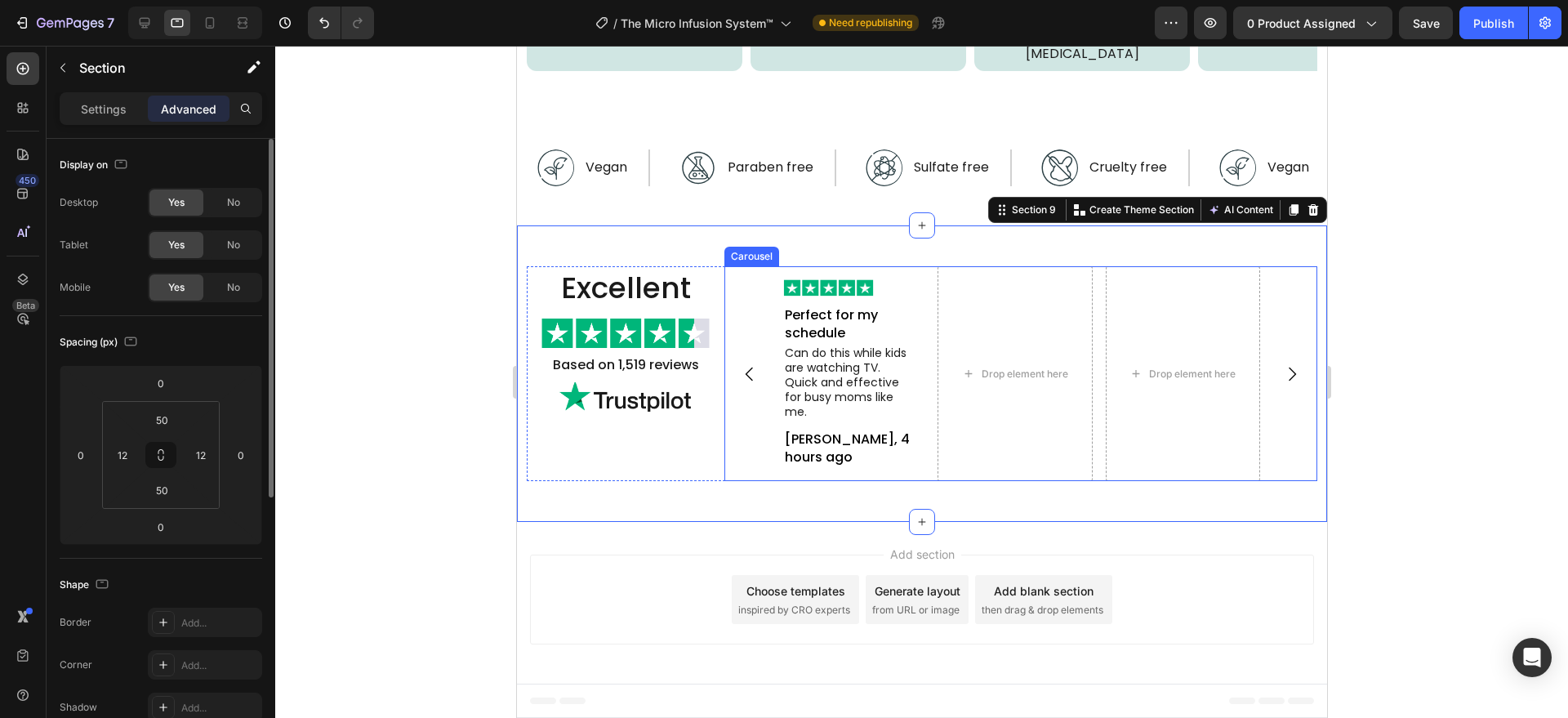
click at [921, 445] on div "Image Perfect for my schedule Text Block Can do this while kids are watching TV…" at bounding box center [1020, 374] width 502 height 216
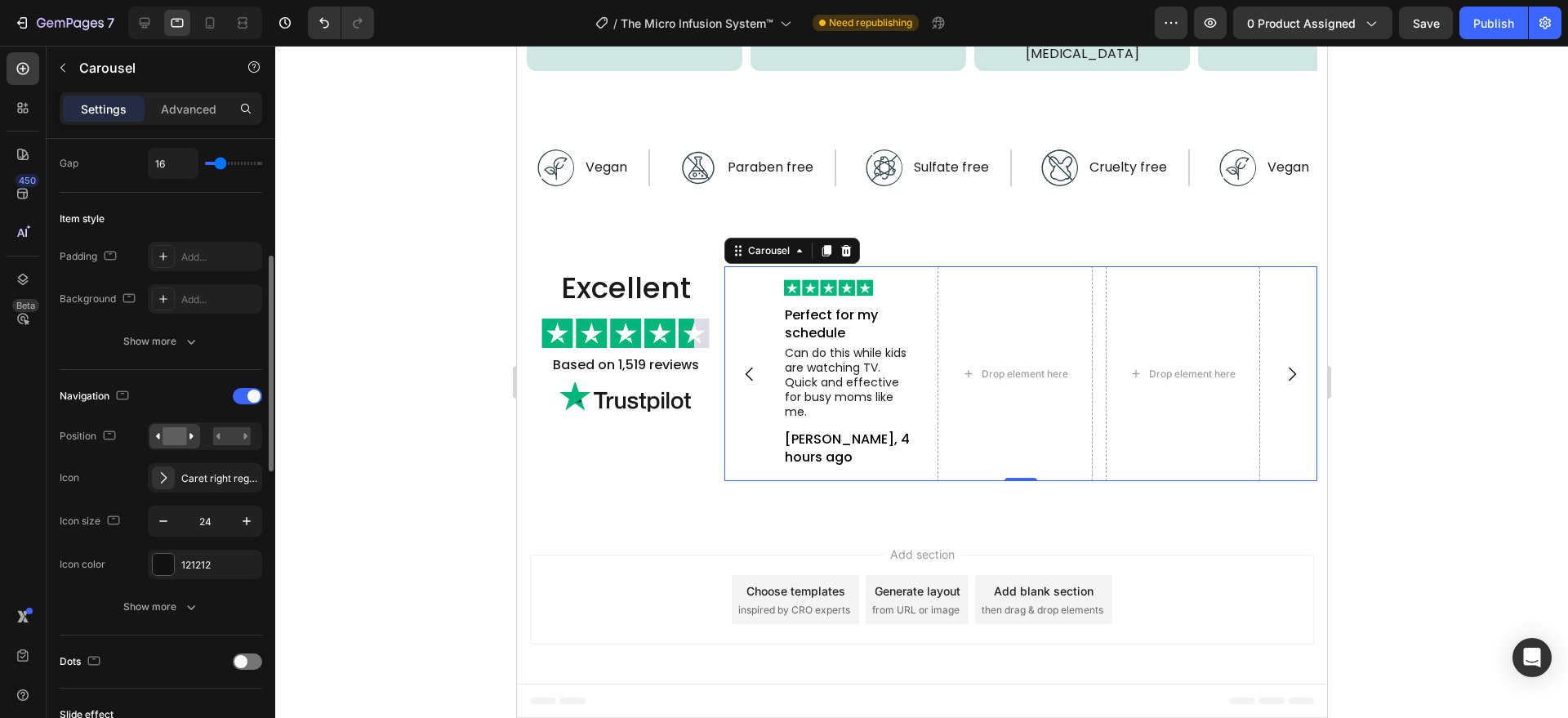
scroll to position [509, 0]
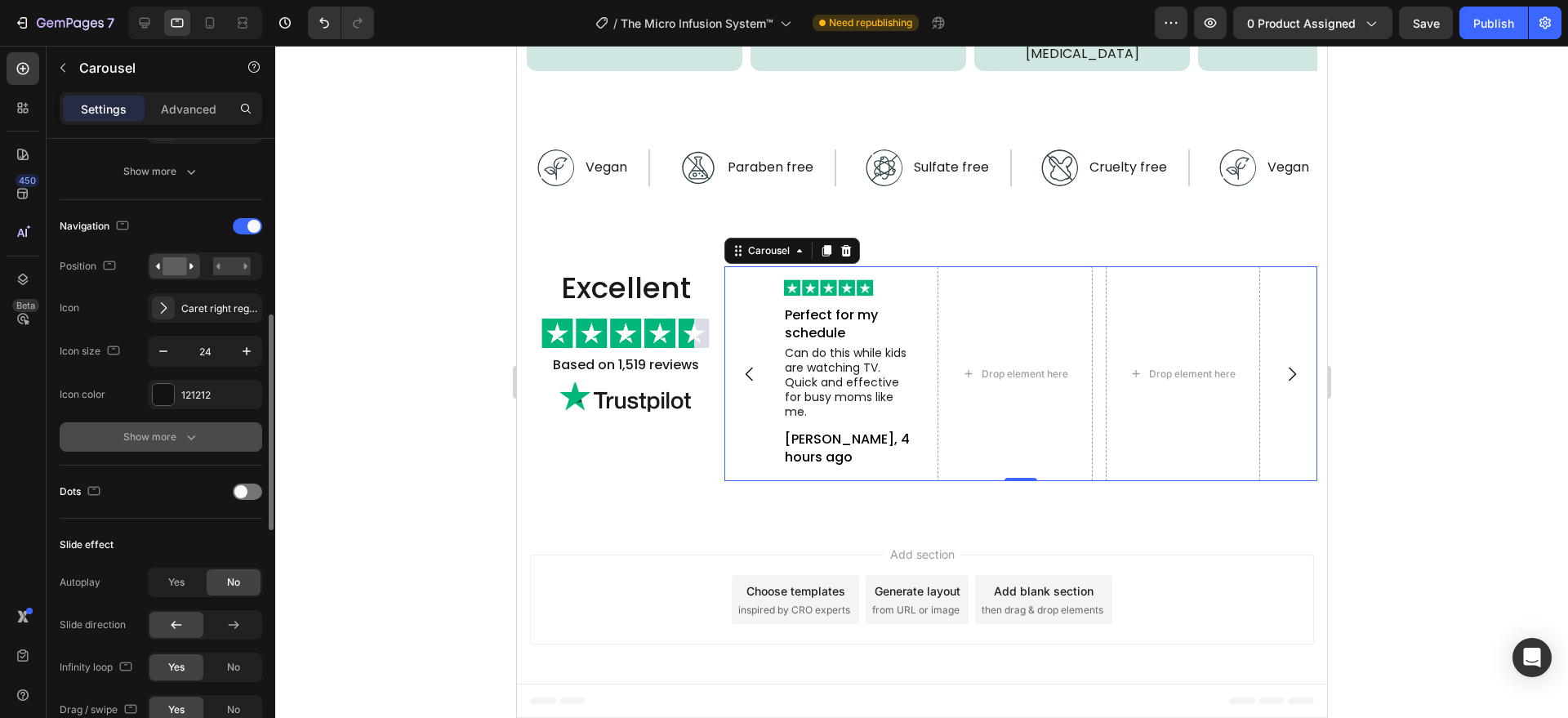
click at [183, 429] on icon "button" at bounding box center [191, 436] width 17 height 17
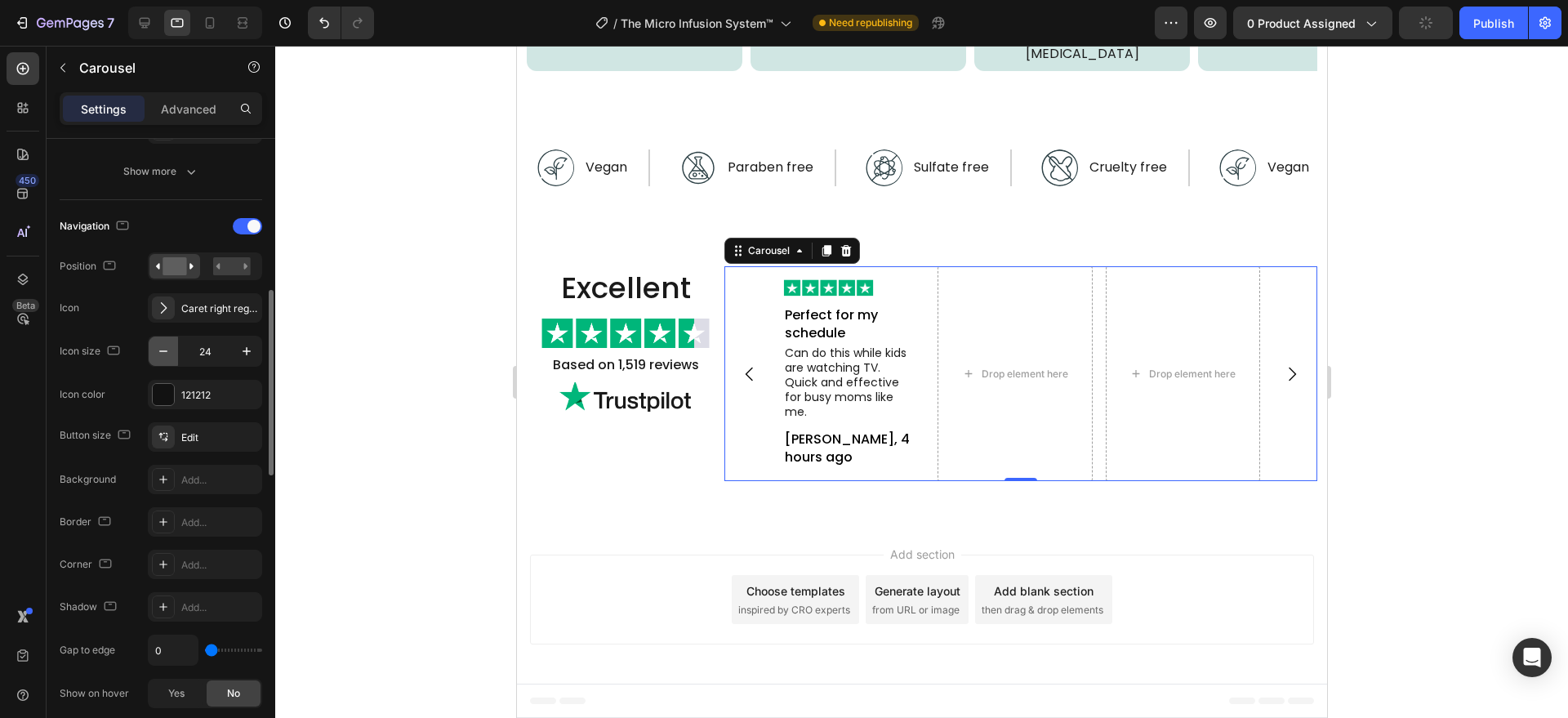
click at [159, 350] on icon "button" at bounding box center [163, 351] width 17 height 17
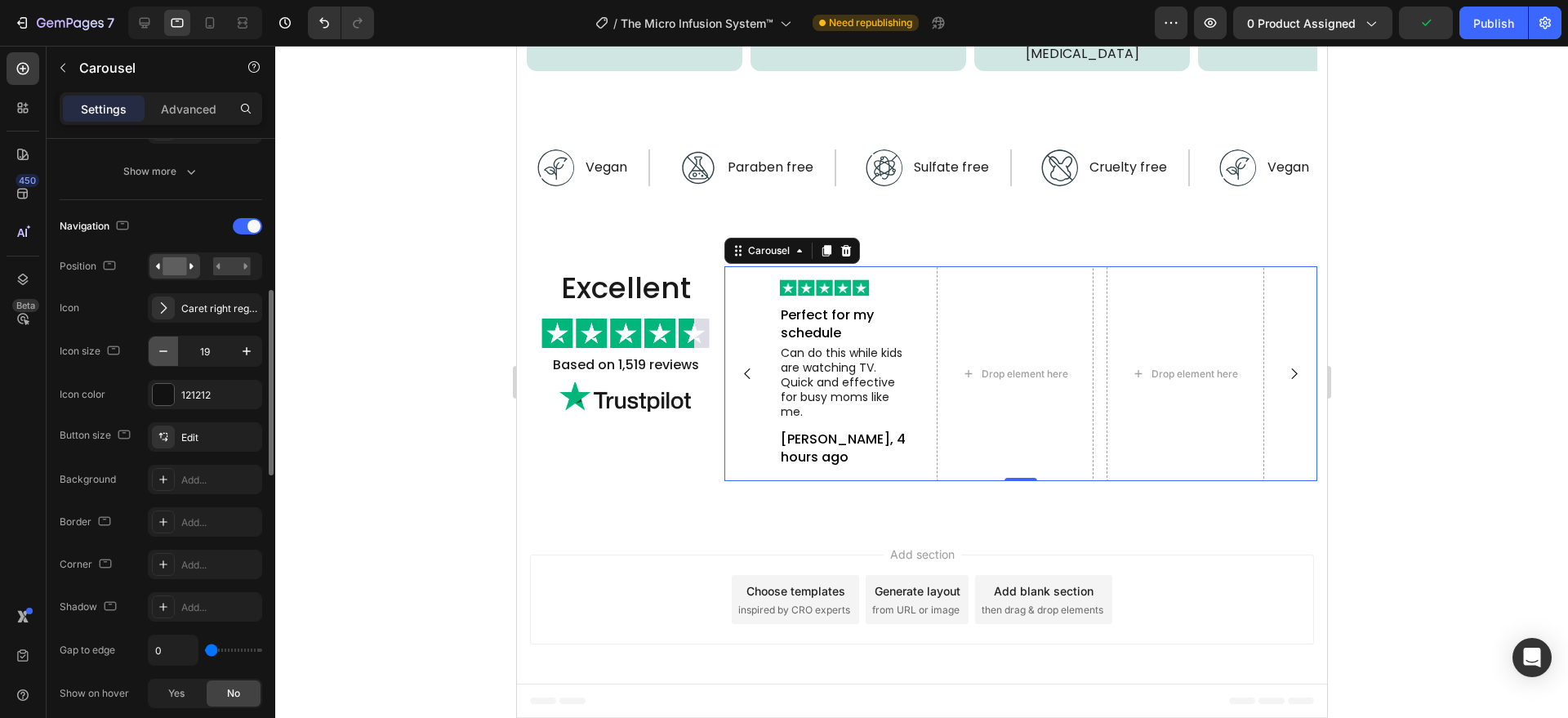
click at [159, 350] on icon "button" at bounding box center [163, 351] width 17 height 17
type input "18"
click at [215, 317] on div "Caret right regular" at bounding box center [205, 307] width 115 height 29
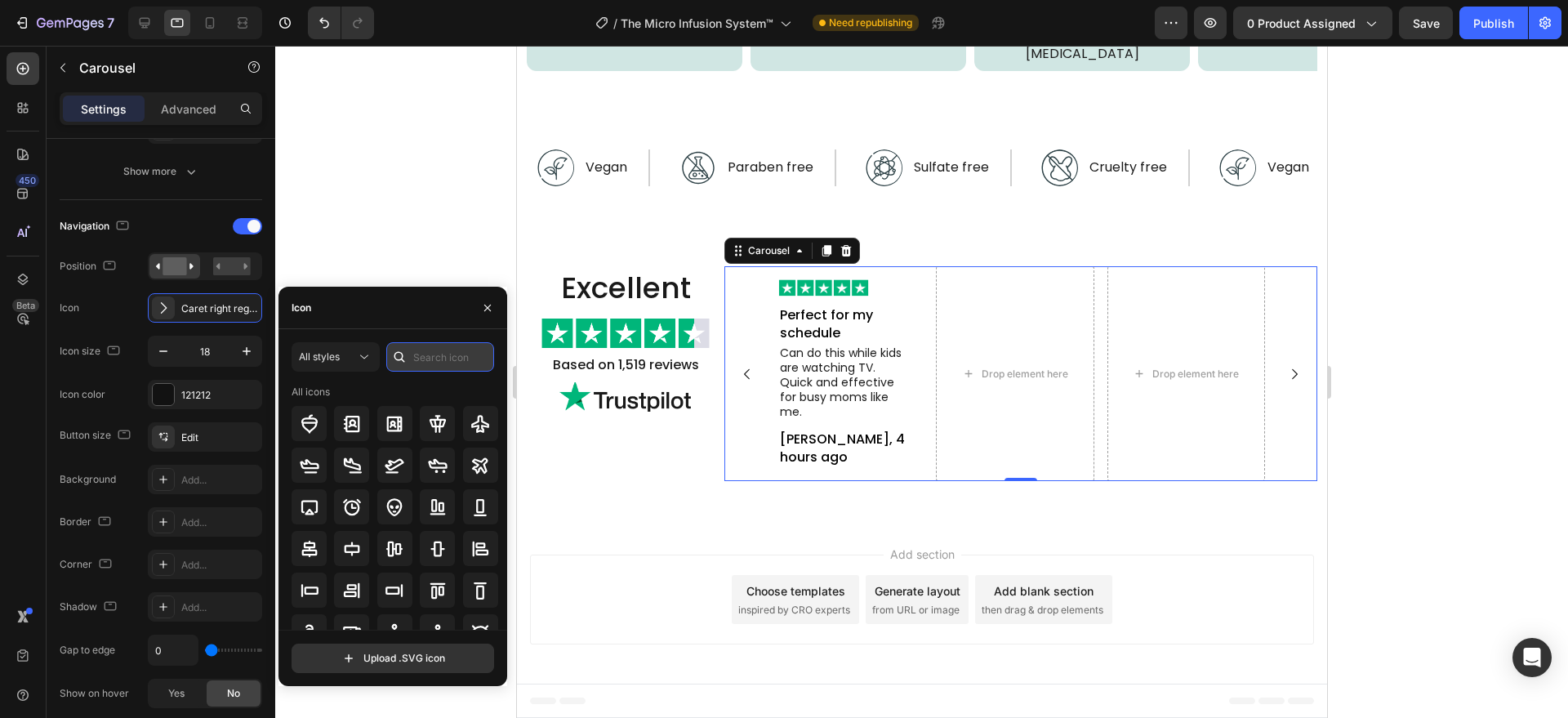
click at [427, 361] on input "text" at bounding box center [440, 356] width 108 height 29
type input "check"
click at [471, 415] on icon at bounding box center [480, 424] width 19 height 19
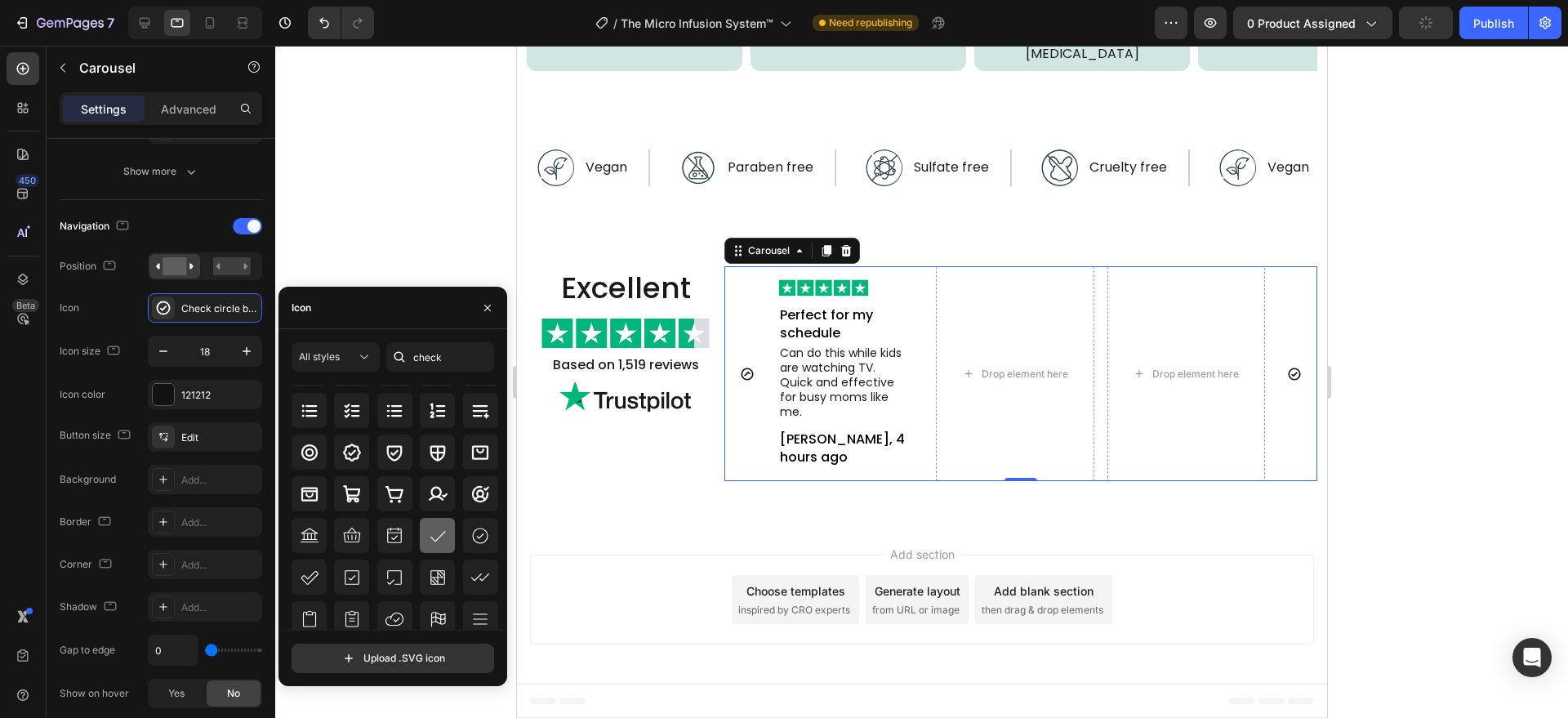
scroll to position [170, 0]
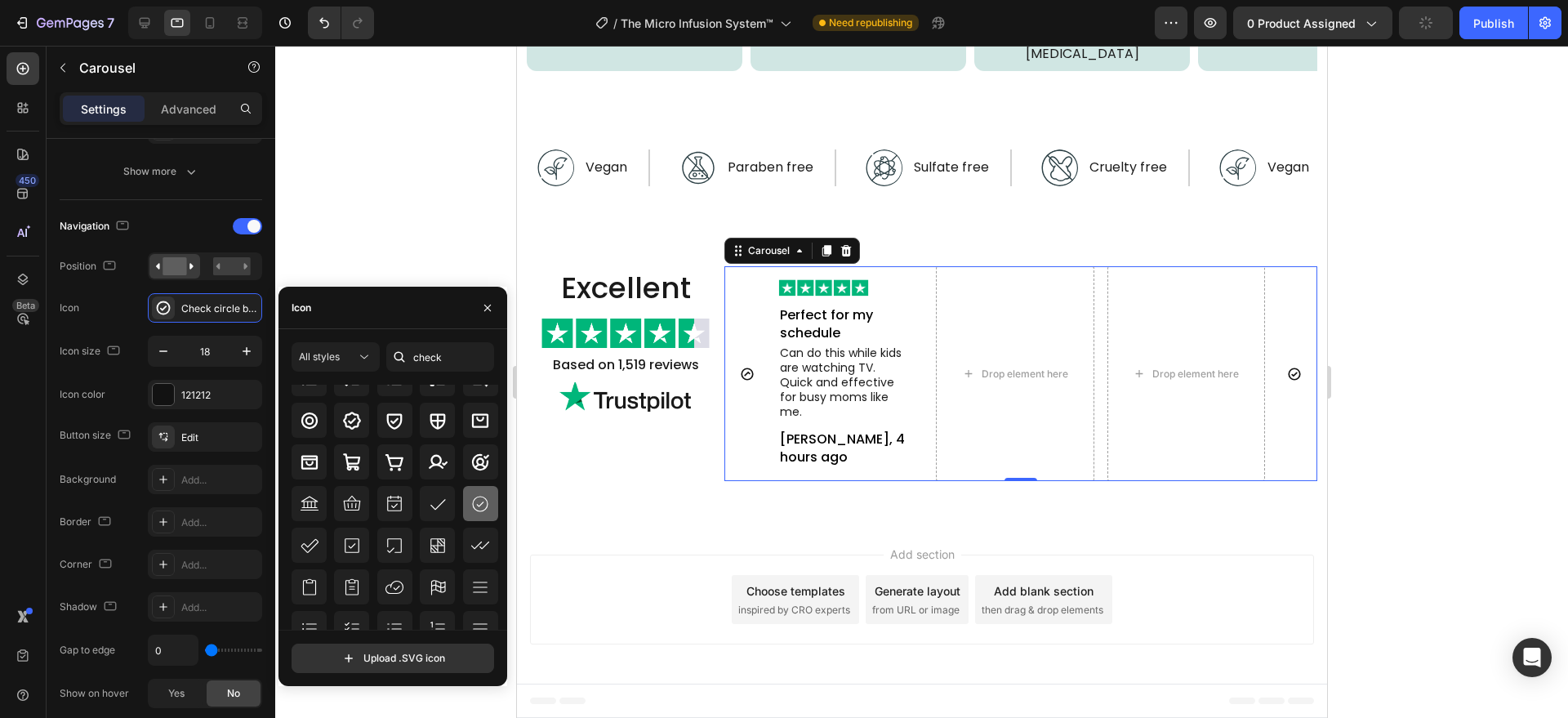
click at [479, 503] on icon at bounding box center [480, 504] width 19 height 19
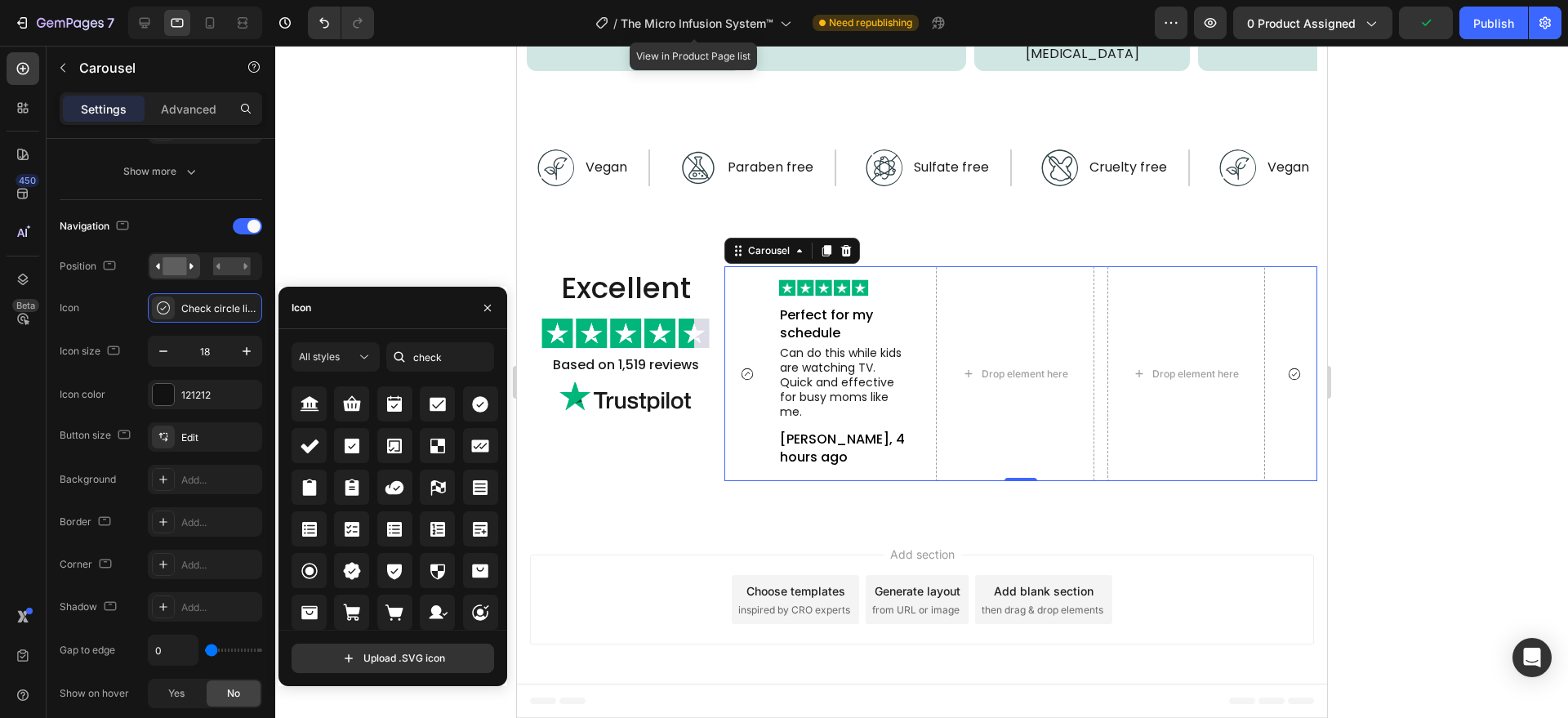
scroll to position [671, 0]
click at [431, 356] on input "check" at bounding box center [440, 356] width 108 height 29
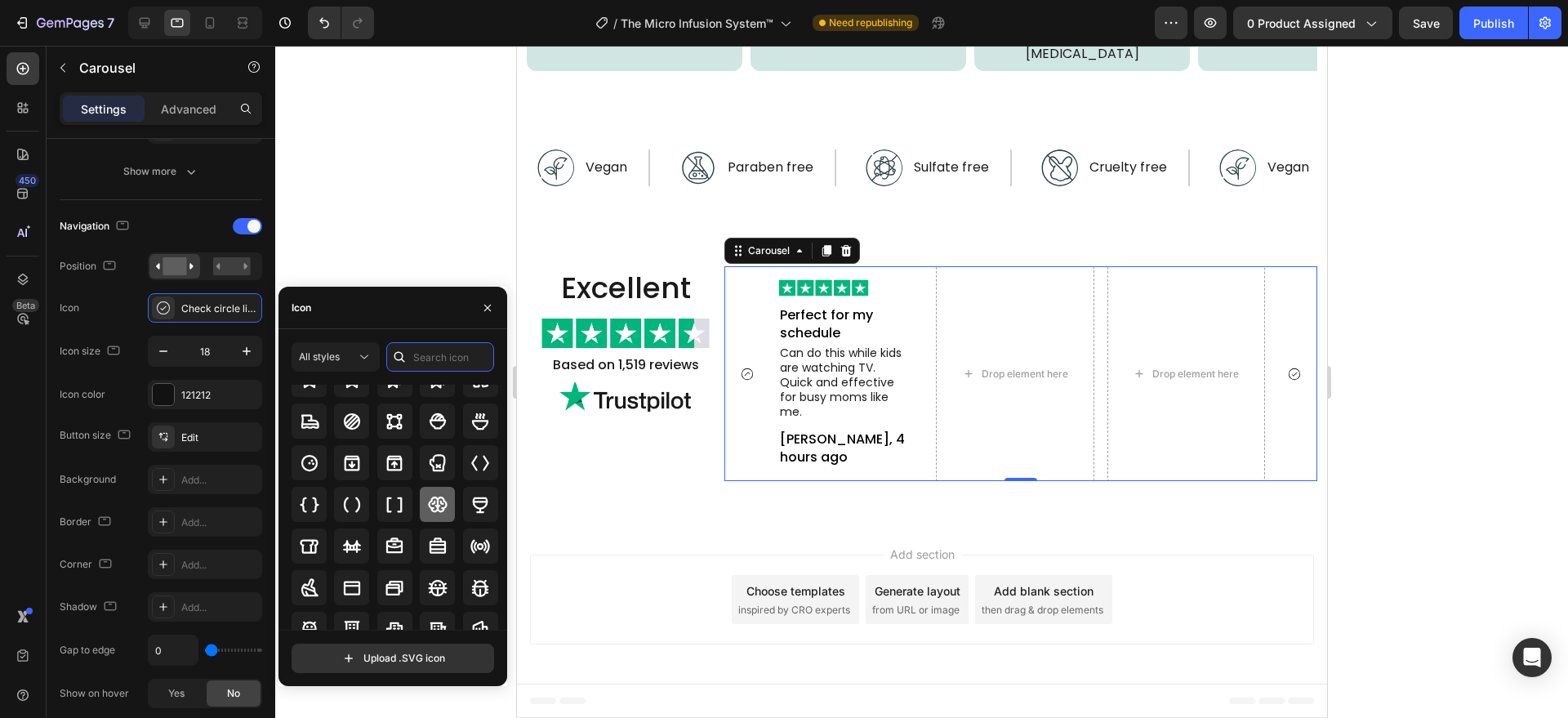
scroll to position [1584, 0]
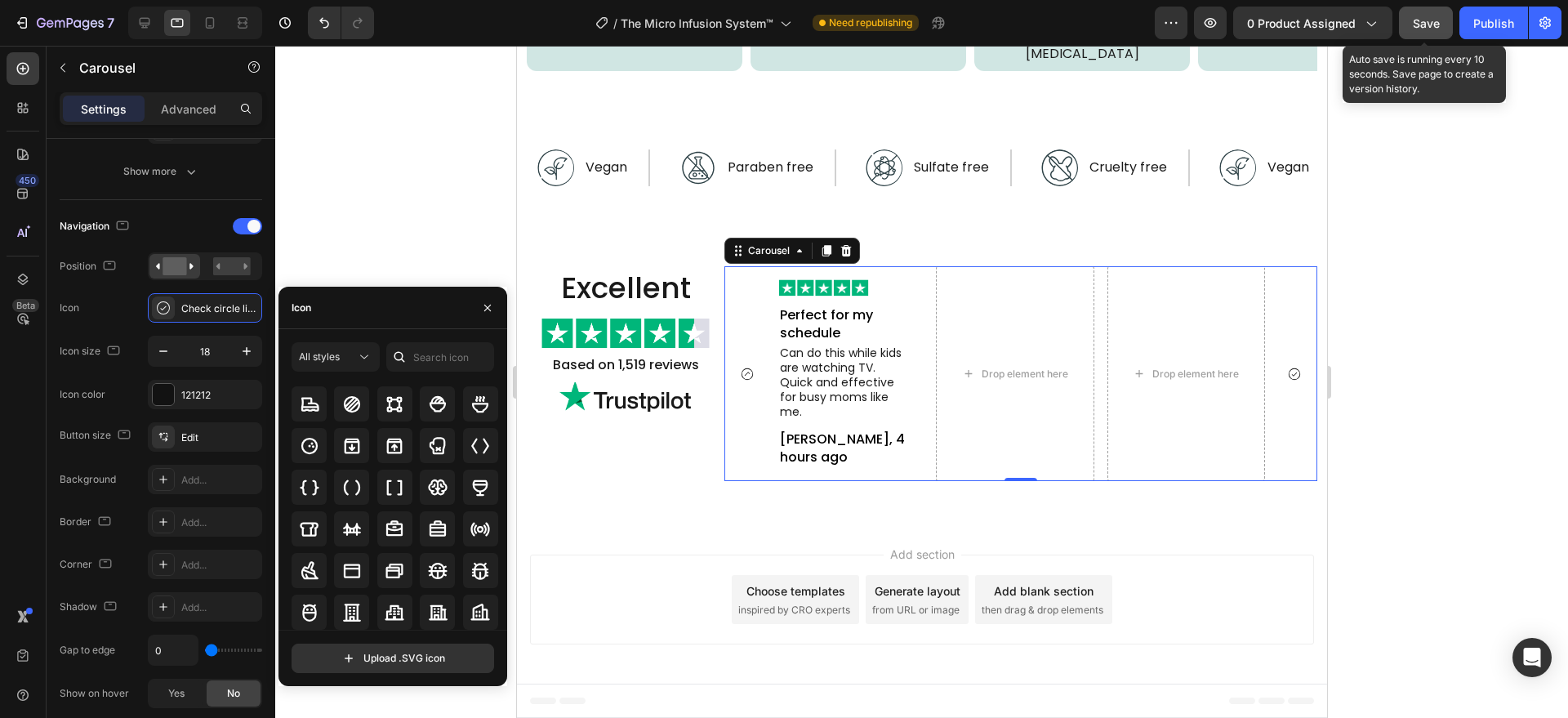
click at [1435, 18] on span "Save" at bounding box center [1426, 24] width 27 height 14
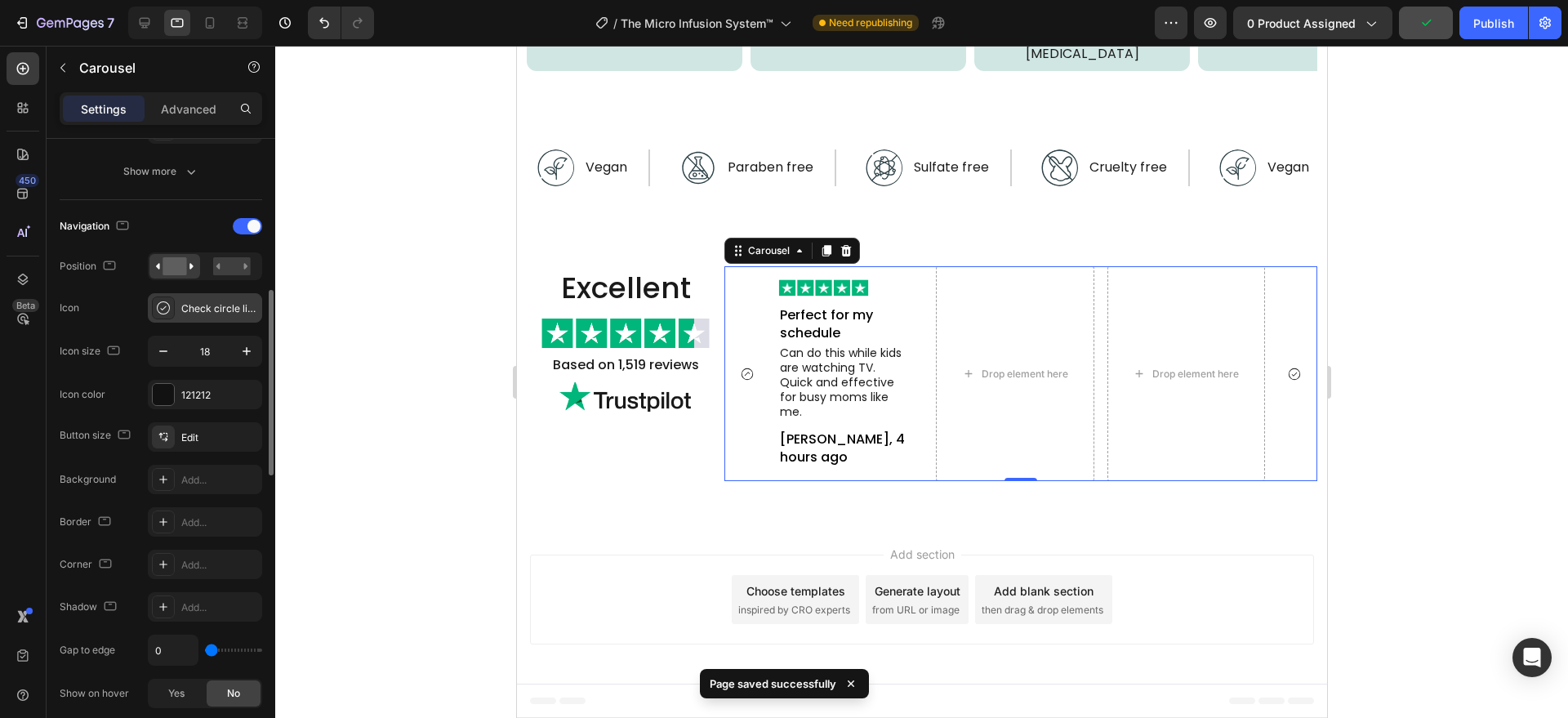
click at [212, 298] on div "Check circle light" at bounding box center [205, 307] width 115 height 29
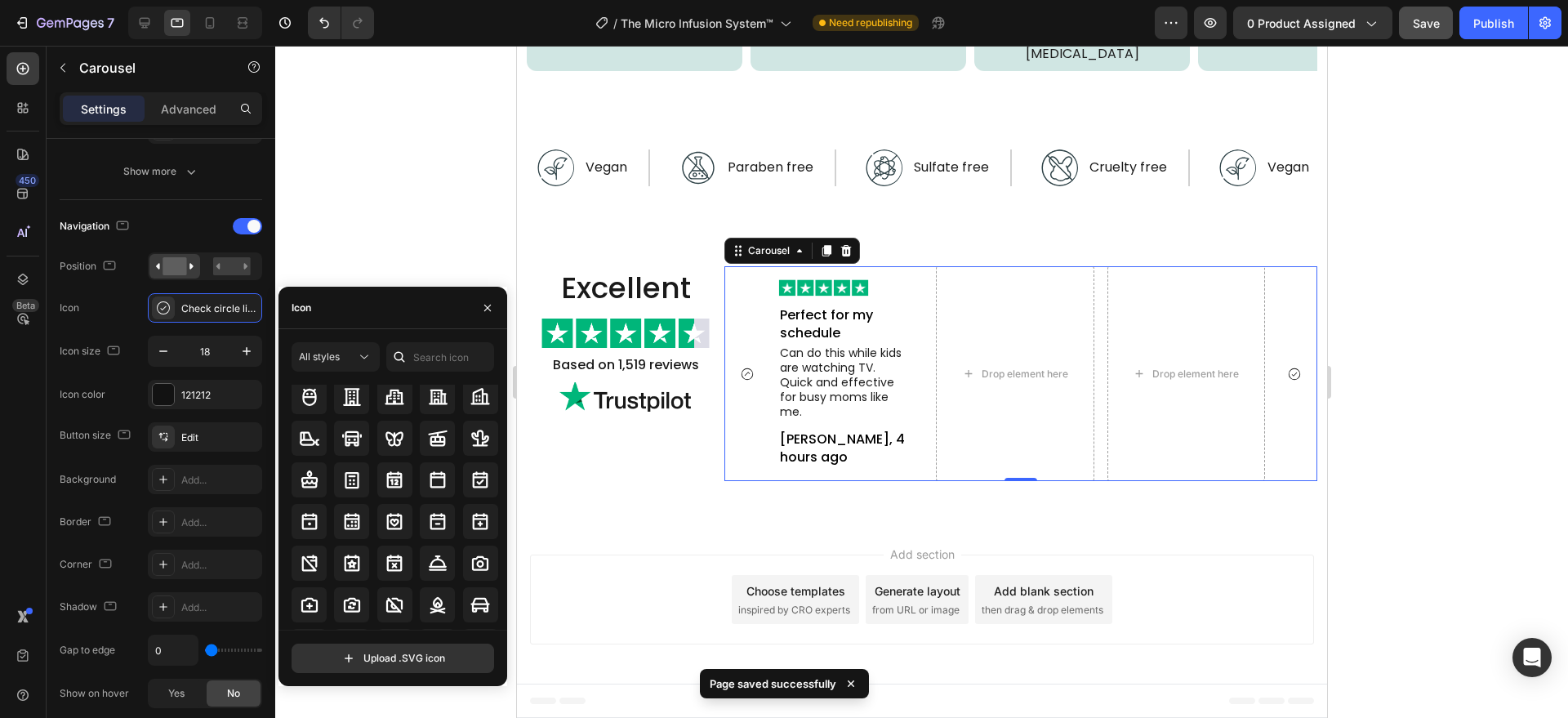
scroll to position [1924, 0]
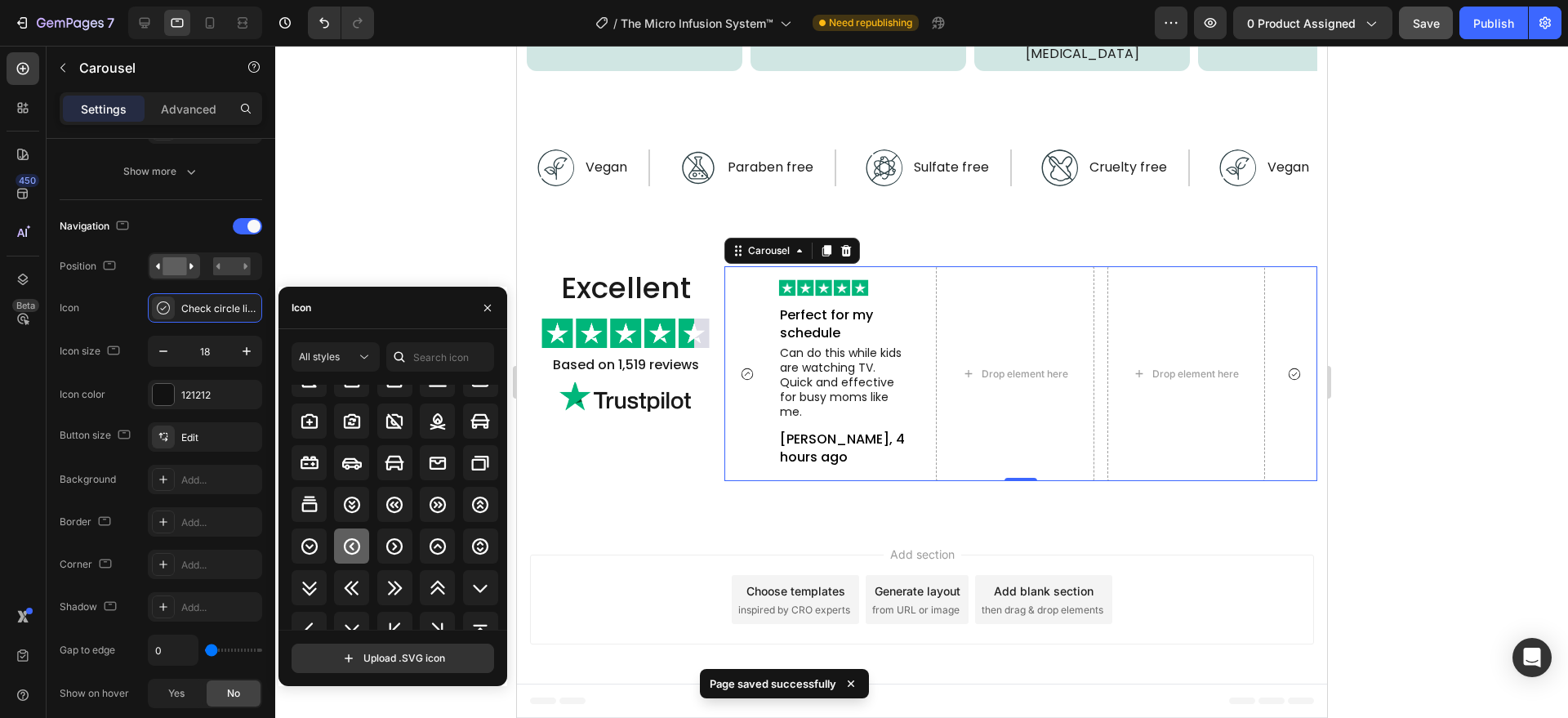
click at [350, 545] on icon at bounding box center [352, 545] width 17 height 17
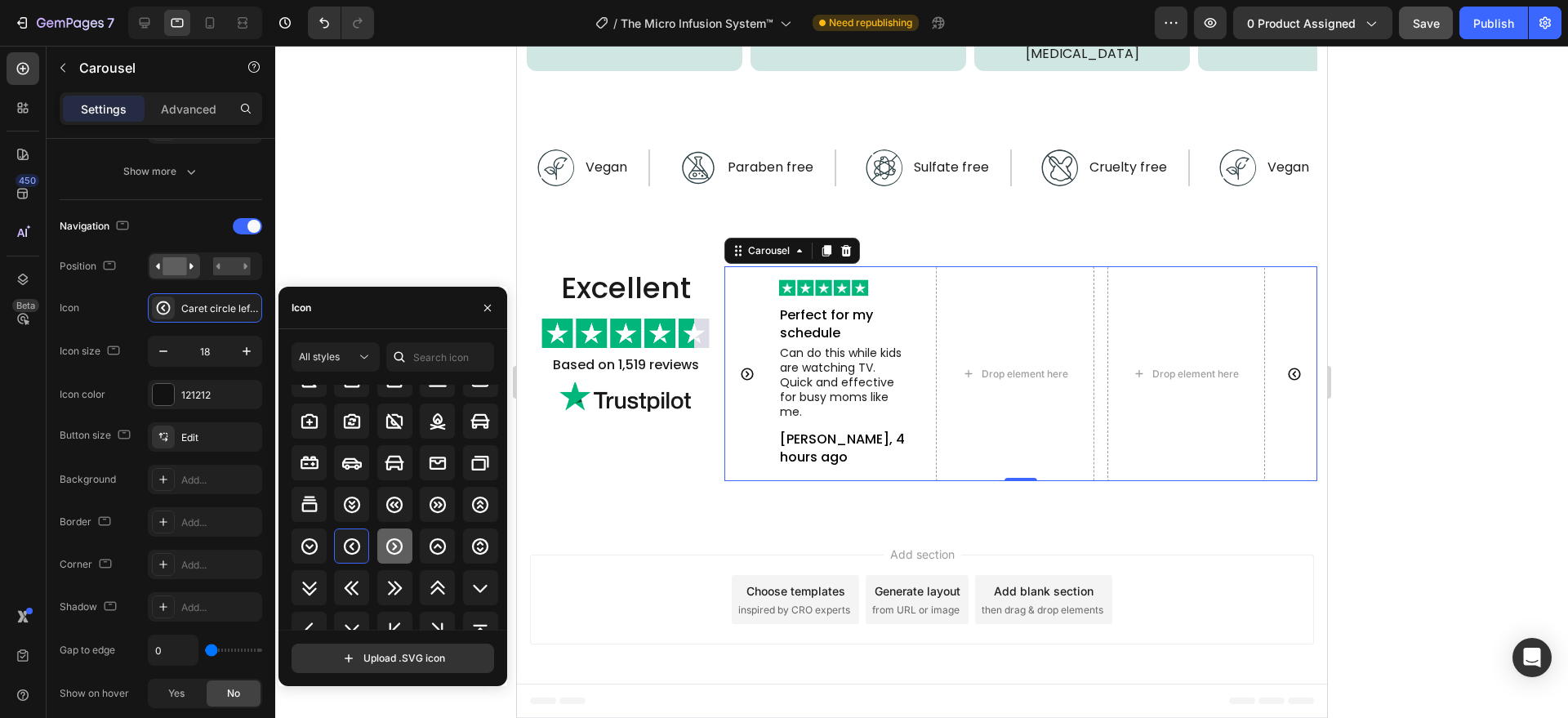
click at [392, 540] on icon at bounding box center [394, 546] width 19 height 19
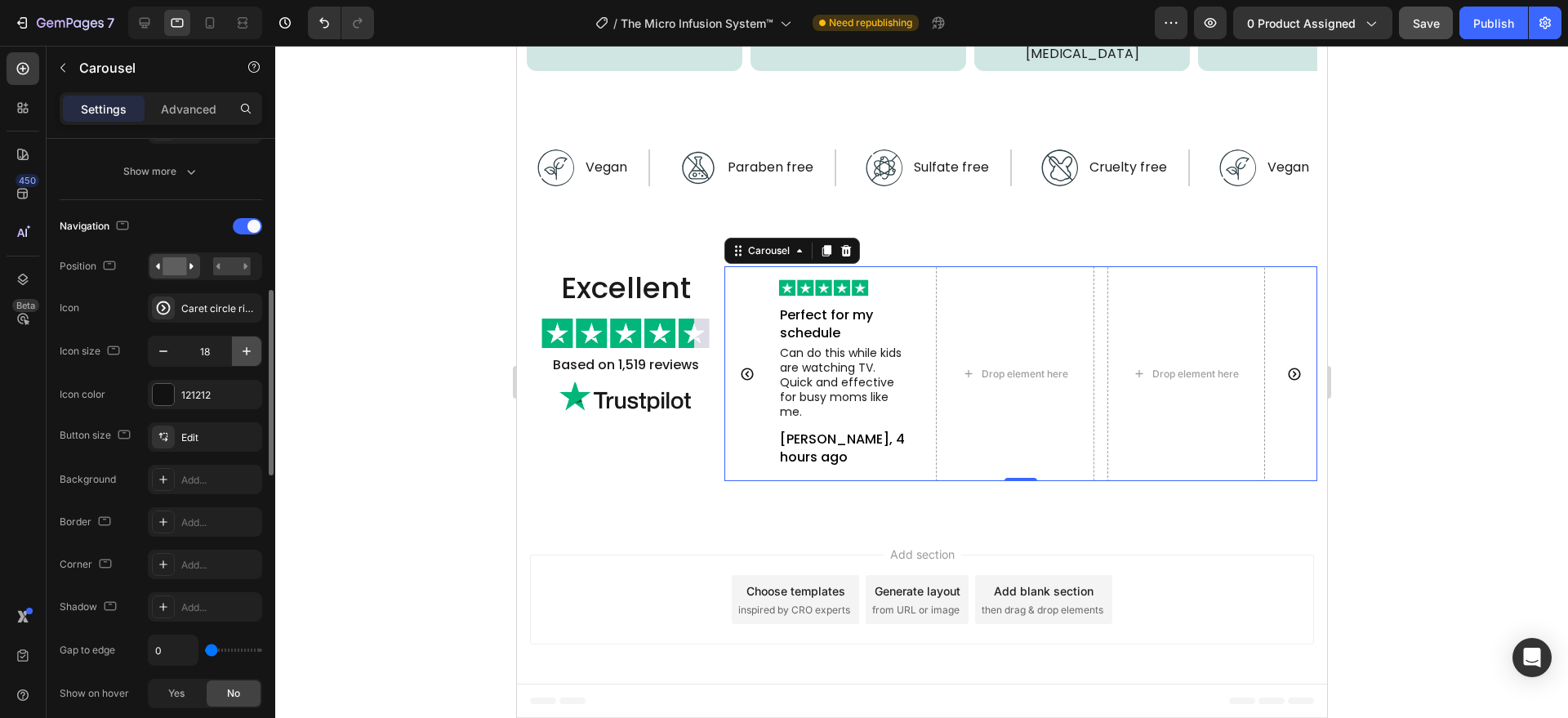
click at [249, 351] on icon "button" at bounding box center [246, 351] width 8 height 8
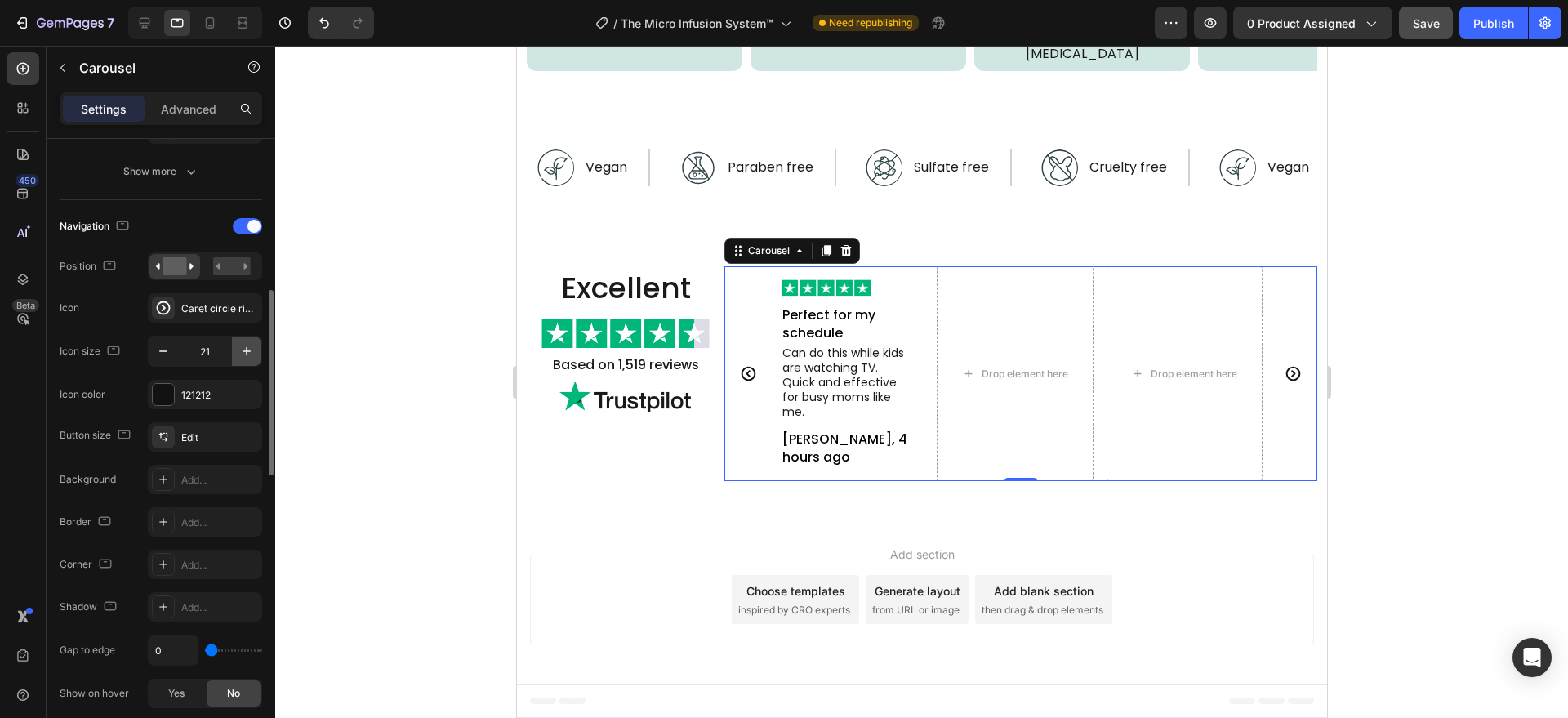
click at [249, 351] on icon "button" at bounding box center [246, 351] width 8 height 8
type input "24"
click at [167, 396] on div at bounding box center [163, 395] width 21 height 21
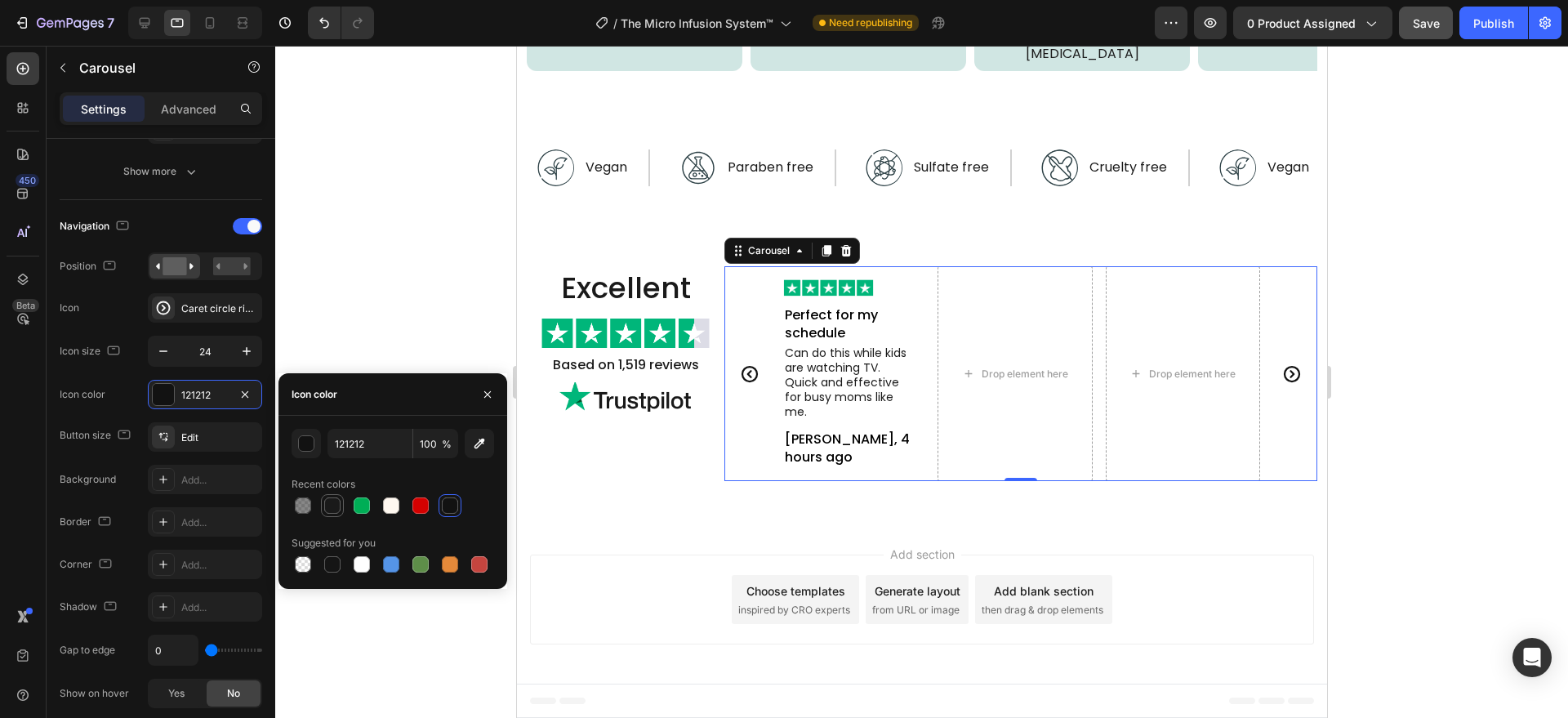
click at [340, 507] on div at bounding box center [332, 505] width 19 height 19
type input "1A1A1A"
click at [624, 527] on div "Add section Choose templates inspired by CRO experts Generate layout from URL o…" at bounding box center [921, 602] width 810 height 161
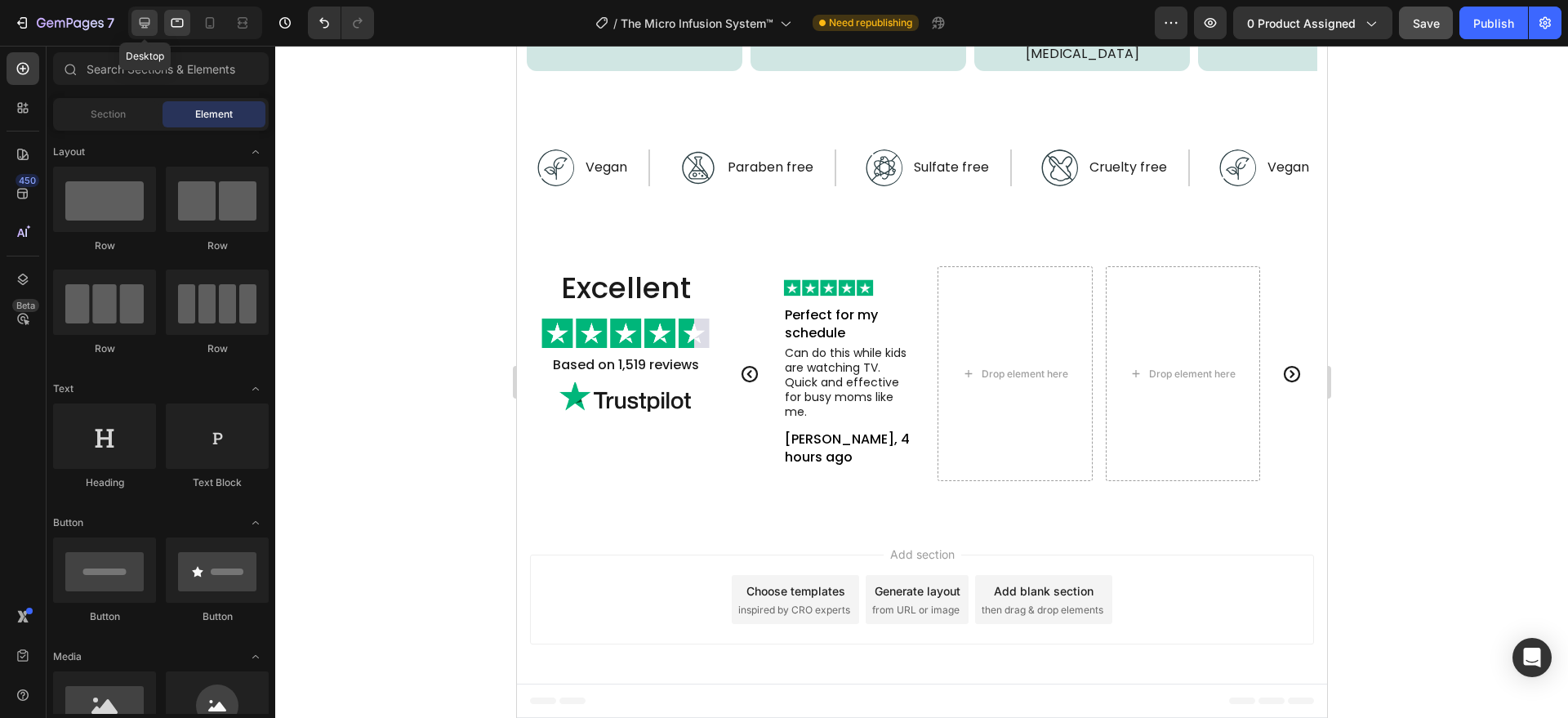
click at [145, 18] on icon at bounding box center [145, 23] width 11 height 11
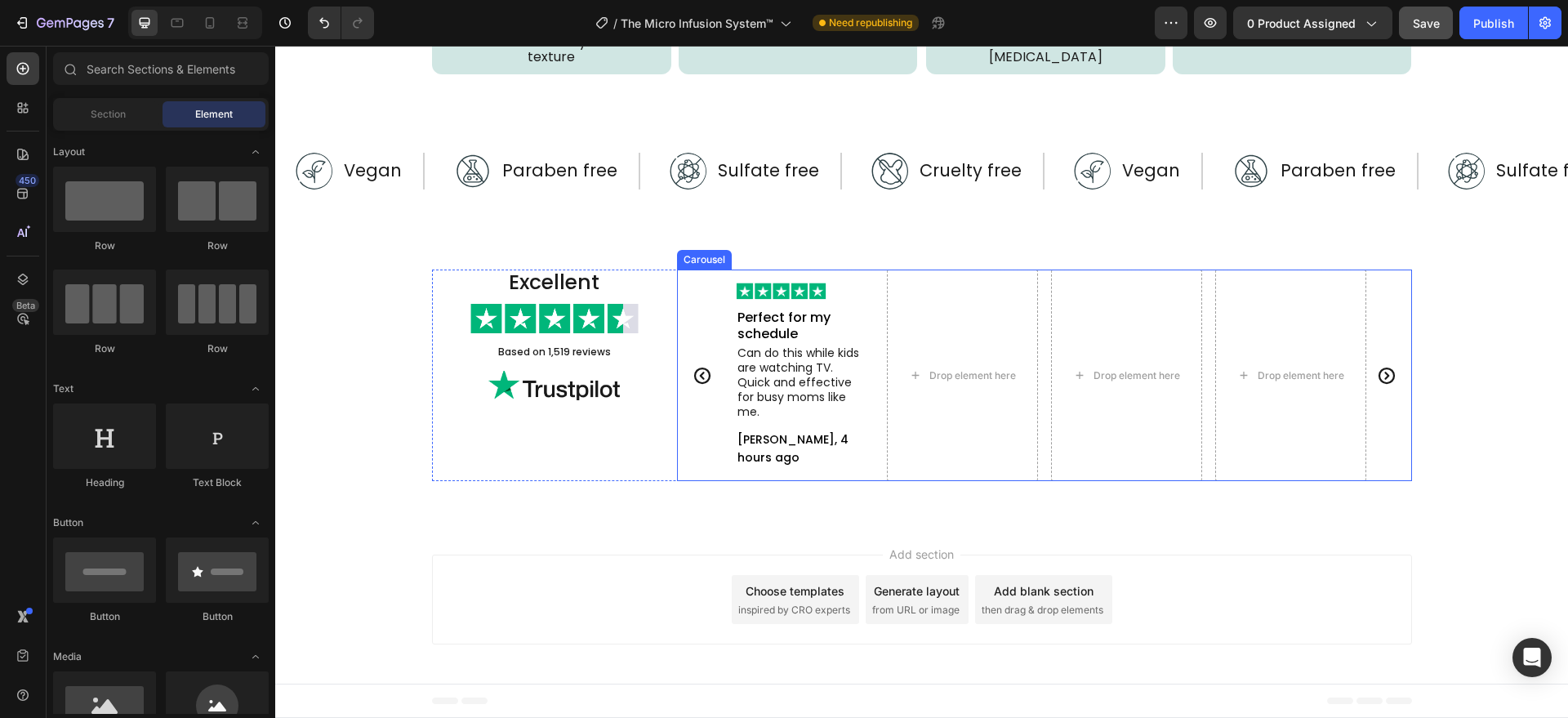
click at [704, 482] on div "Image Perfect for my schedule Text Block Can do this while kids are watching TV…" at bounding box center [1044, 375] width 735 height 212
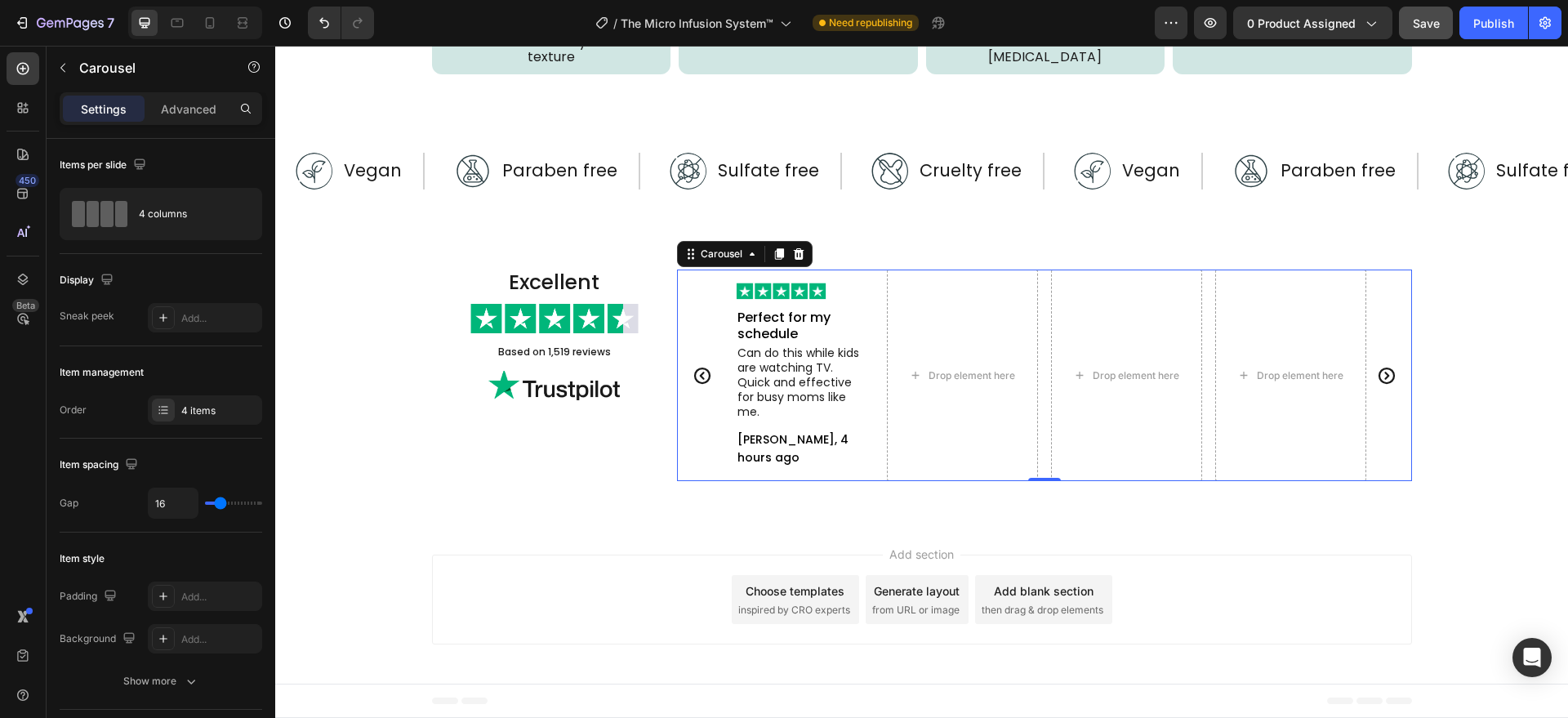
drag, startPoint x: 702, startPoint y: 447, endPoint x: 346, endPoint y: 500, distance: 359.9
click at [702, 447] on div "Image Perfect for my schedule Text Block Can do this while kids are watching TV…" at bounding box center [1044, 375] width 735 height 212
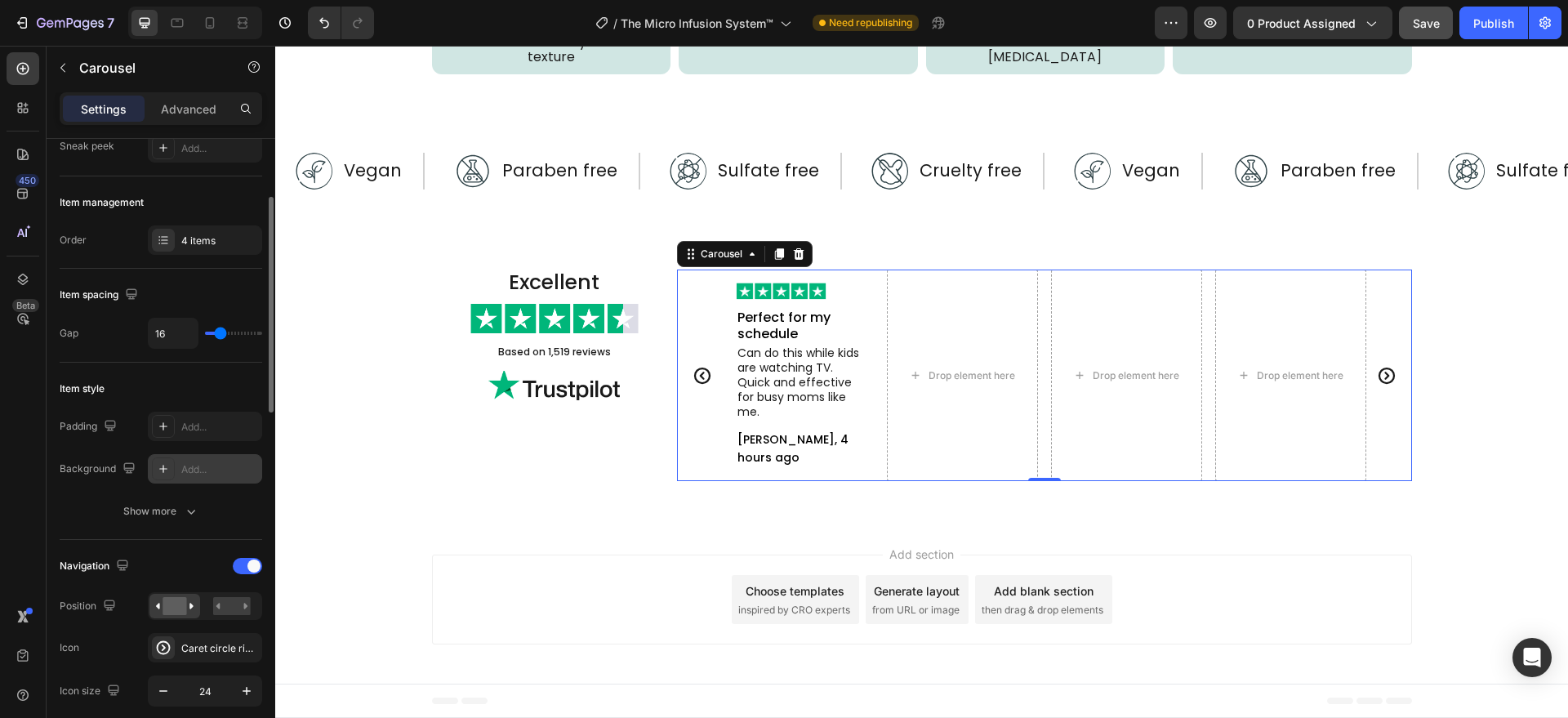
scroll to position [509, 0]
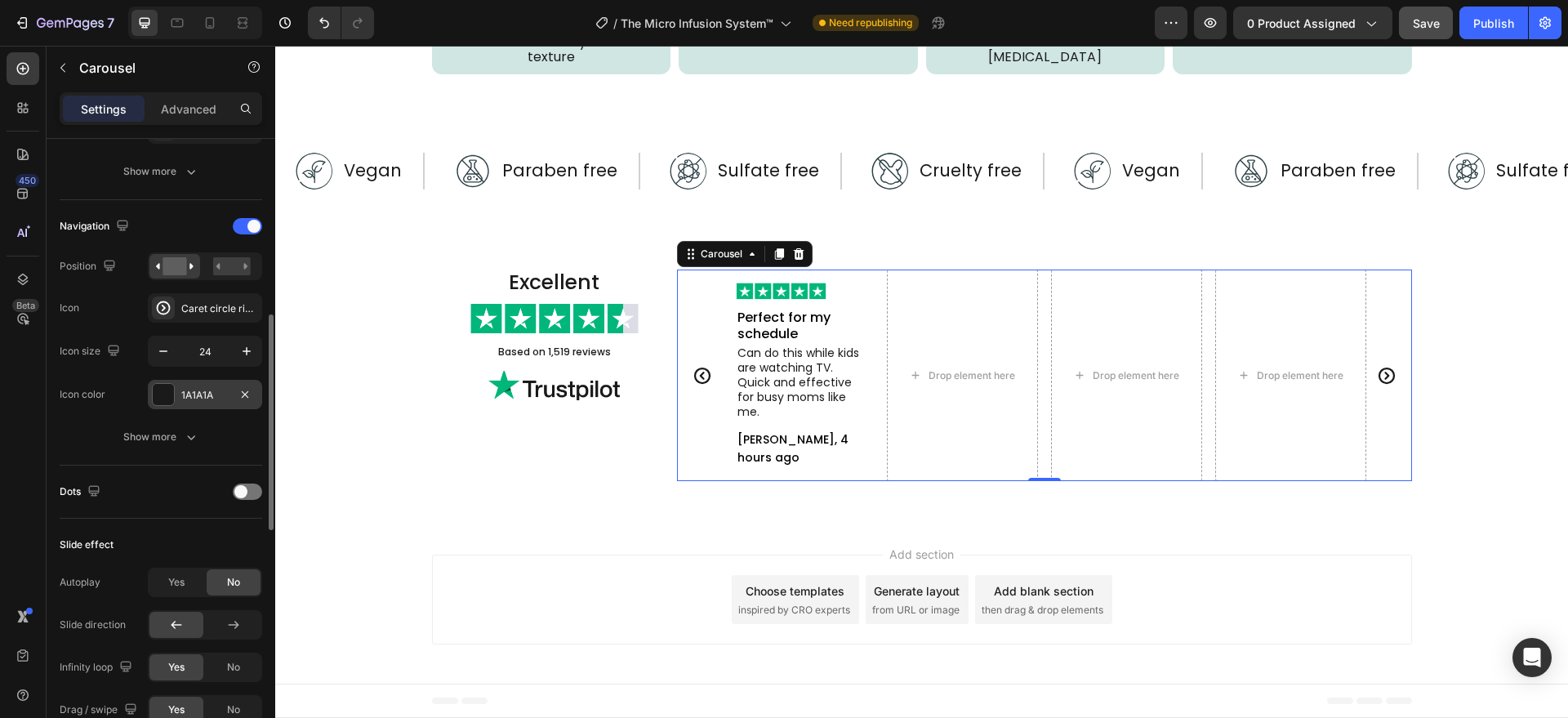
click at [164, 389] on div at bounding box center [163, 395] width 21 height 21
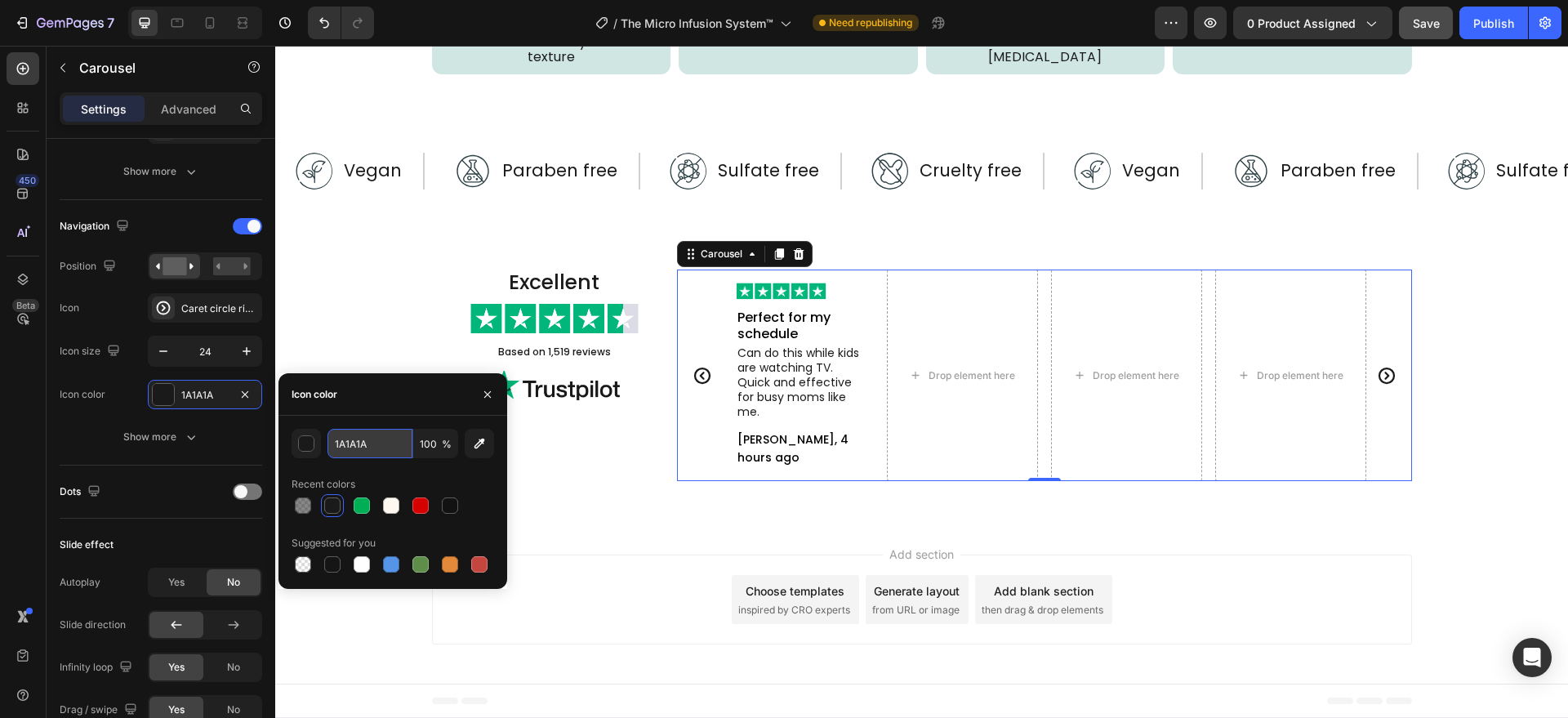
click at [373, 434] on input "1A1A1A" at bounding box center [370, 442] width 85 height 29
paste input "#a5a4a4"
type input "#a5a4a4"
click at [860, 477] on div "Image Perfect for my schedule Text Block Can do this while kids are watching TV…" at bounding box center [798, 375] width 151 height 212
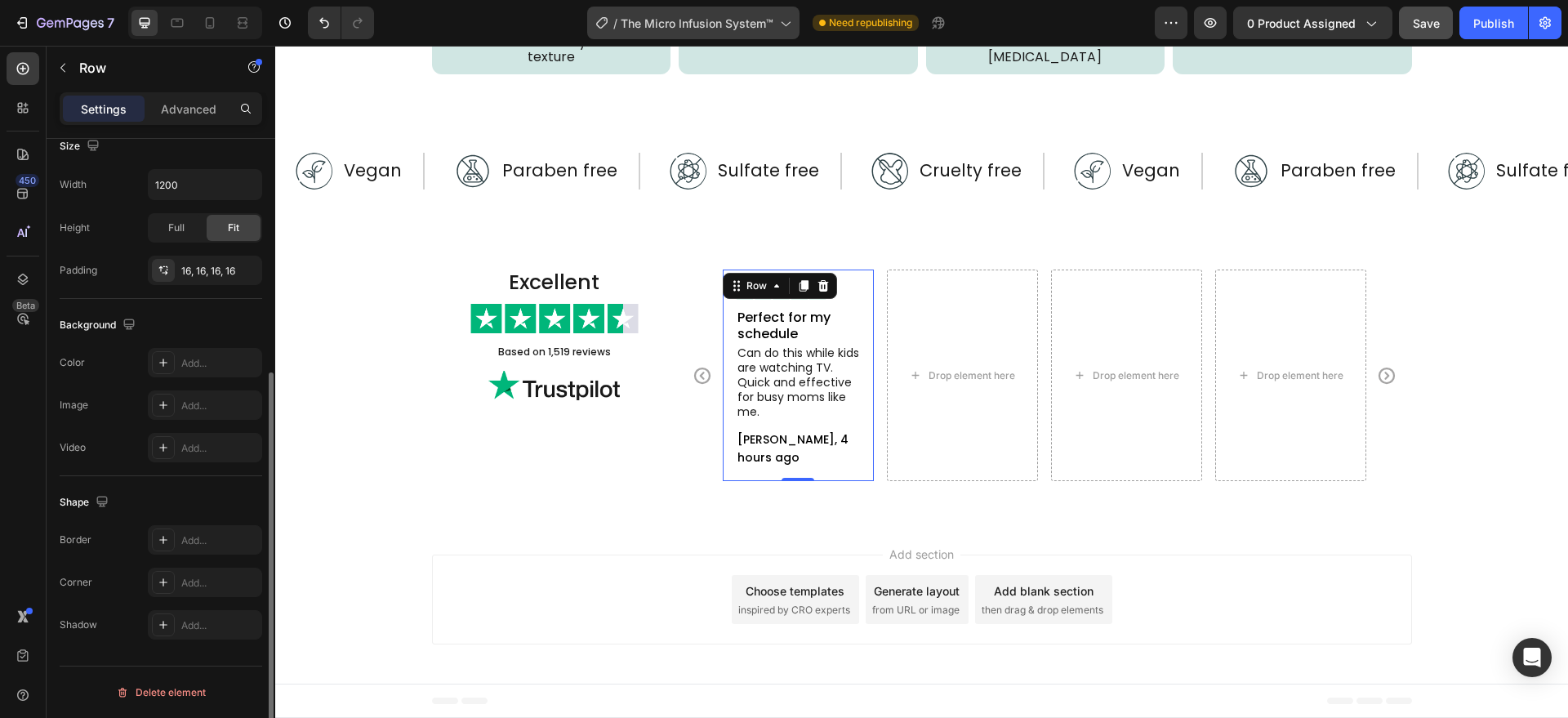
scroll to position [0, 0]
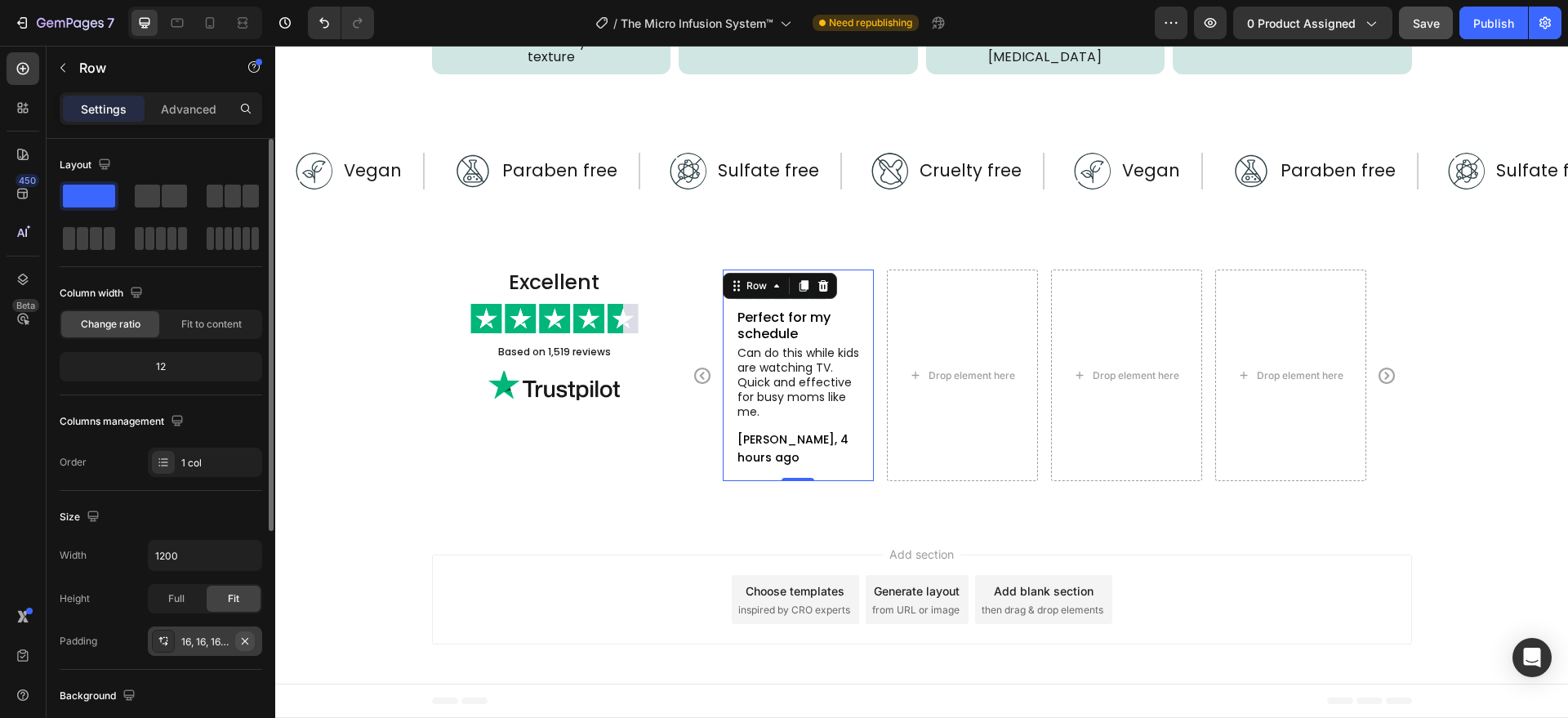
click at [250, 638] on icon "button" at bounding box center [245, 640] width 13 height 13
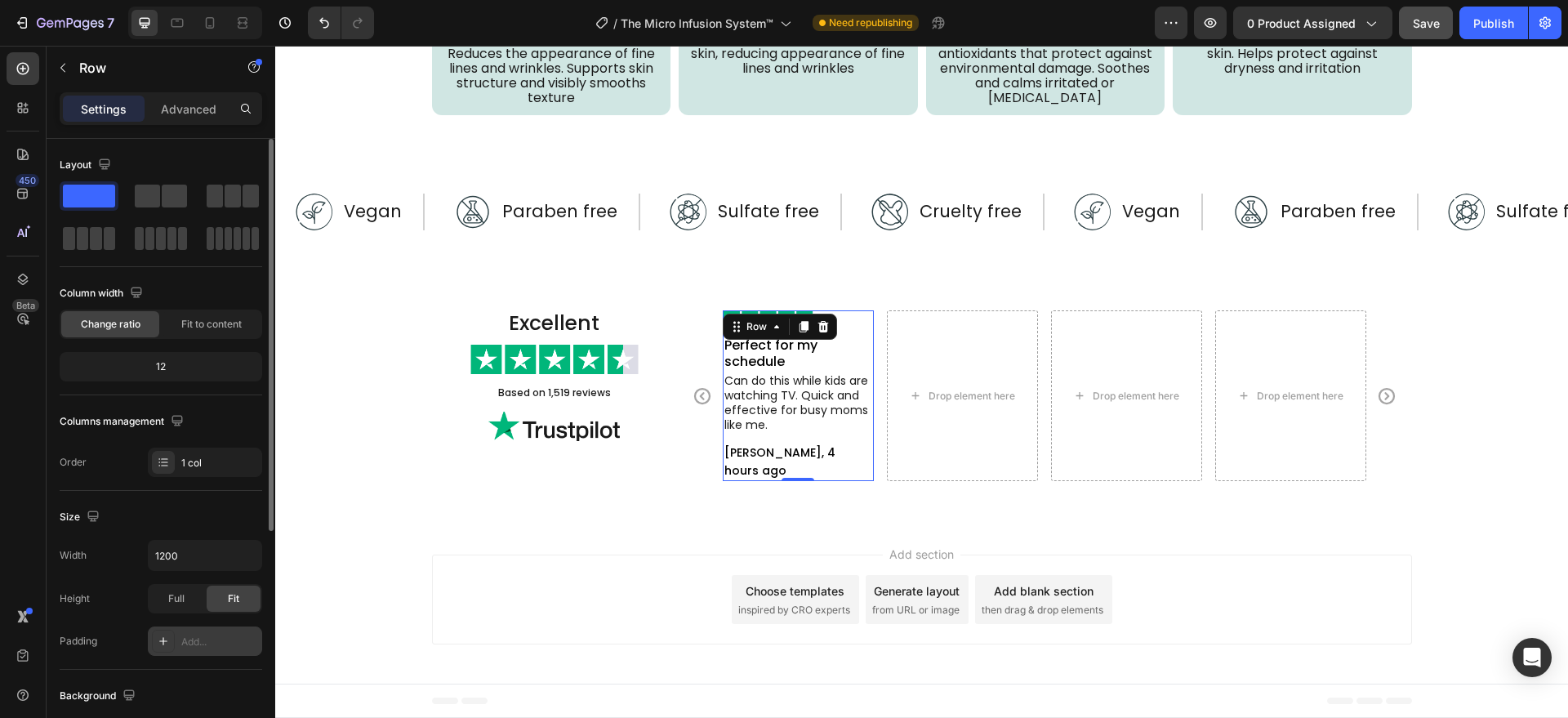
scroll to position [4656, 0]
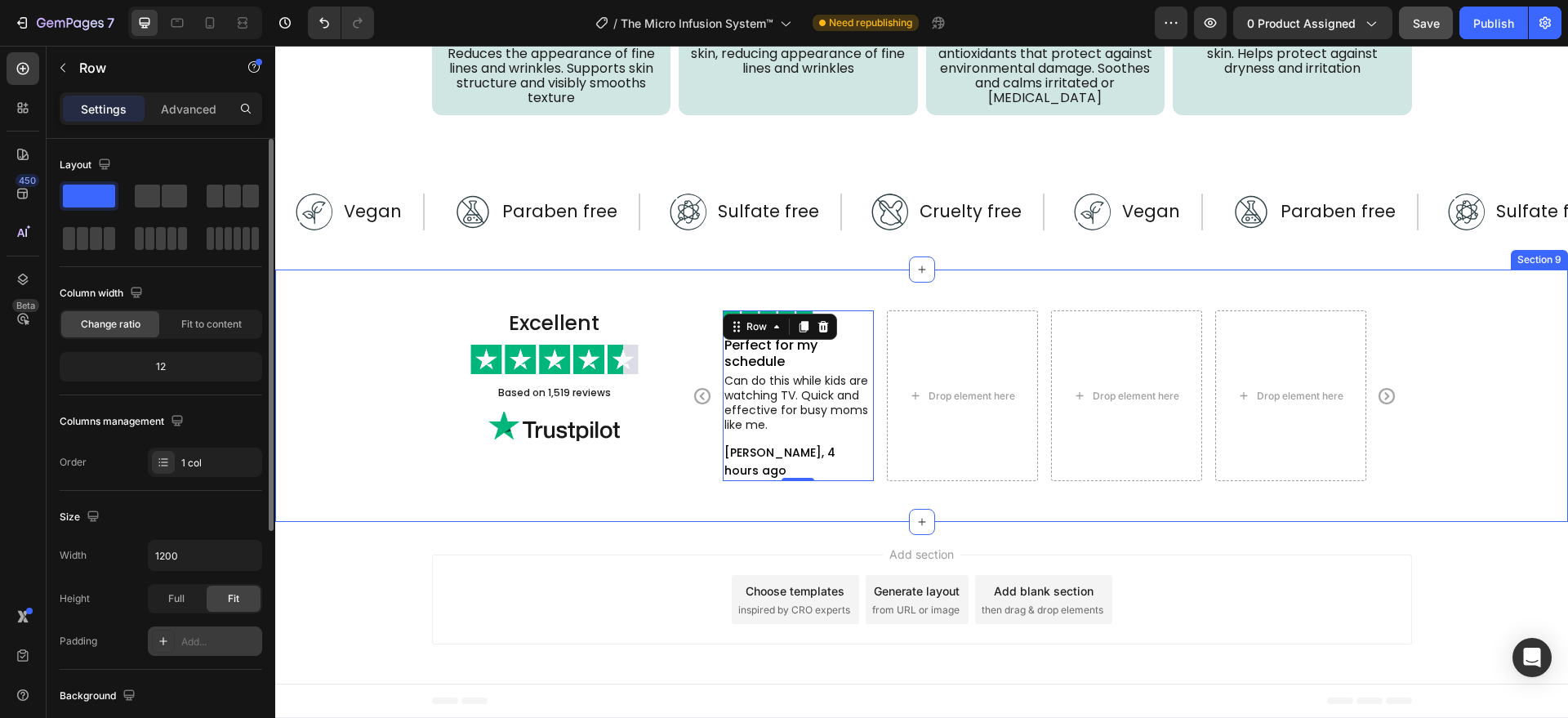
click at [709, 512] on div "Excellent Heading Image Based on 1,519 reviews Text Block Image Image Perfect f…" at bounding box center [921, 396] width 1293 height 253
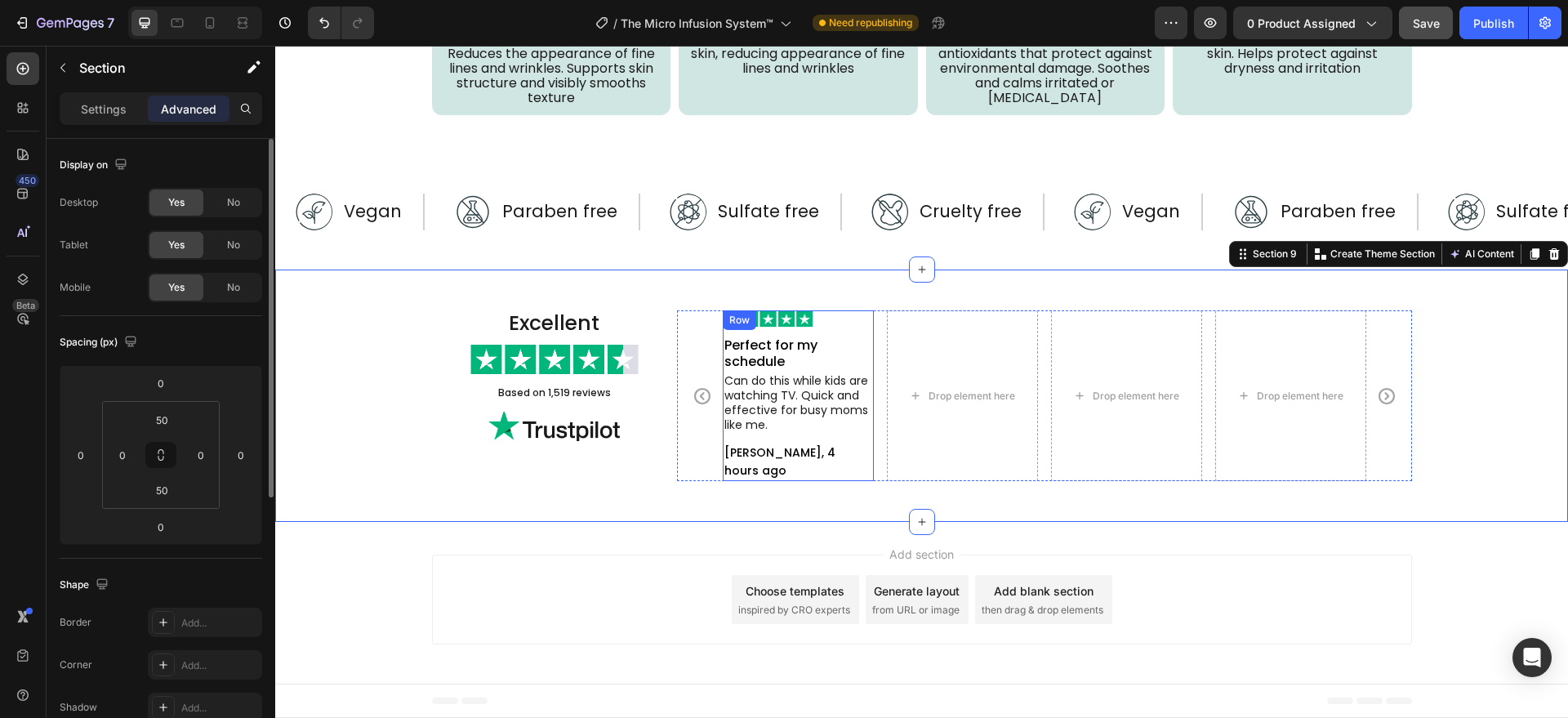
click at [859, 332] on div "Image Perfect for my schedule Text Block Can do this while kids are watching TV…" at bounding box center [798, 396] width 151 height 172
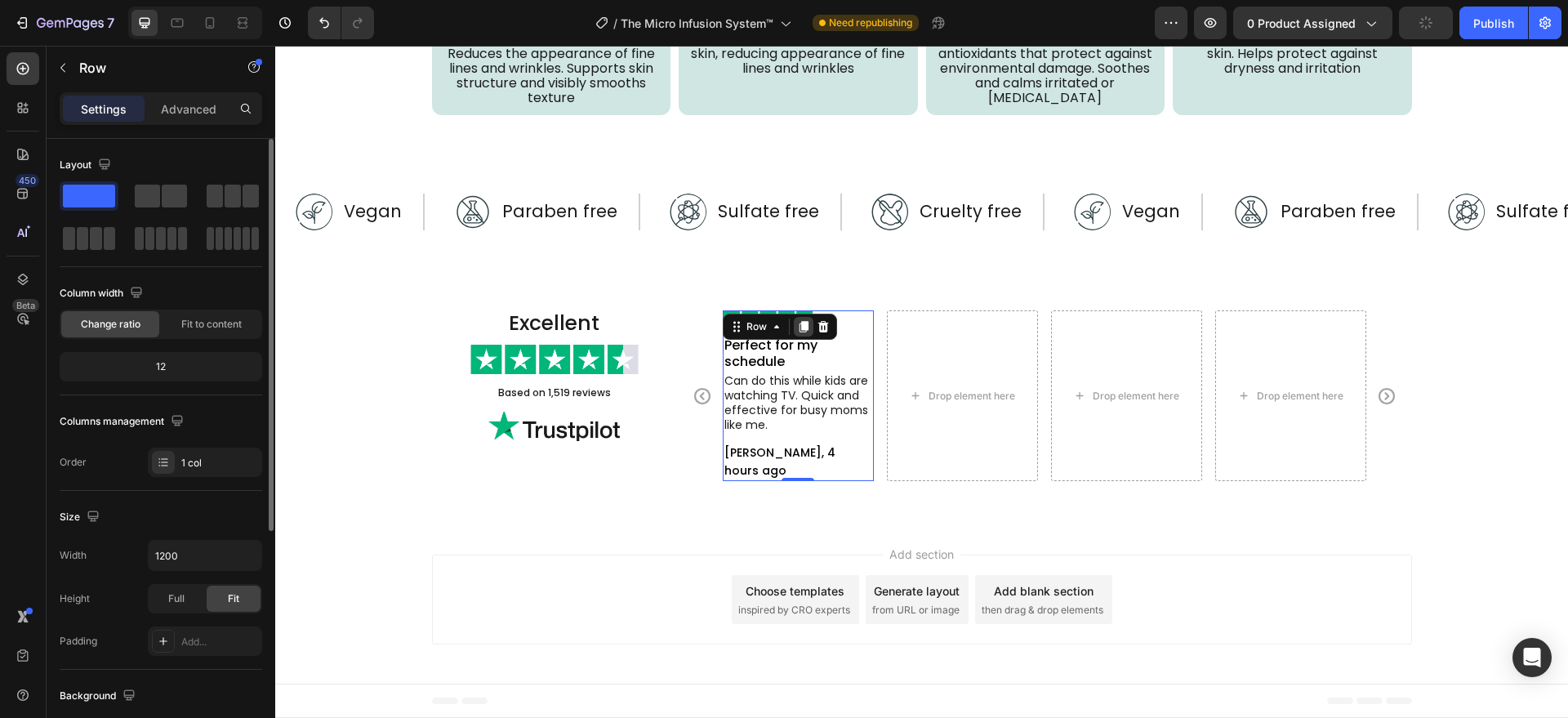
click at [799, 327] on icon at bounding box center [803, 326] width 9 height 11
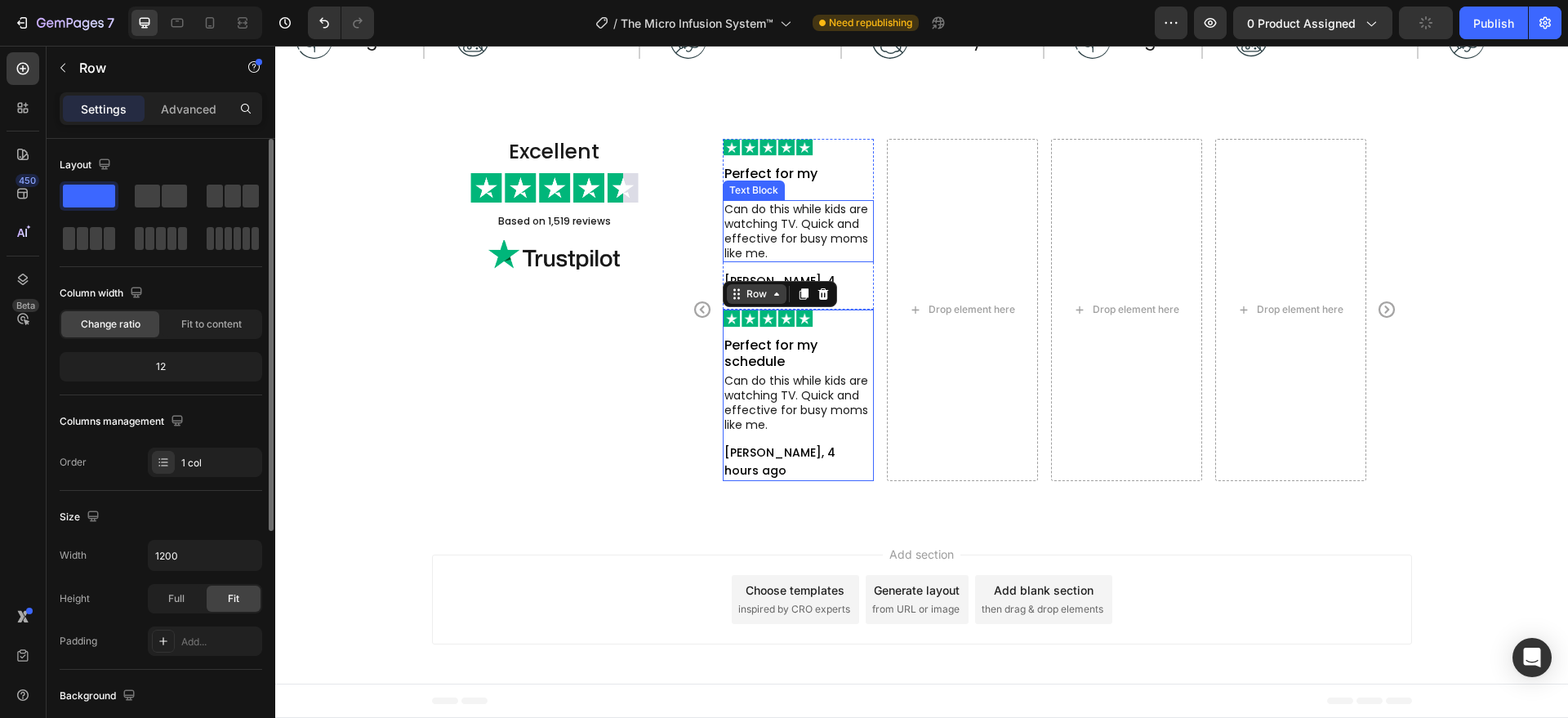
scroll to position [4678, 0]
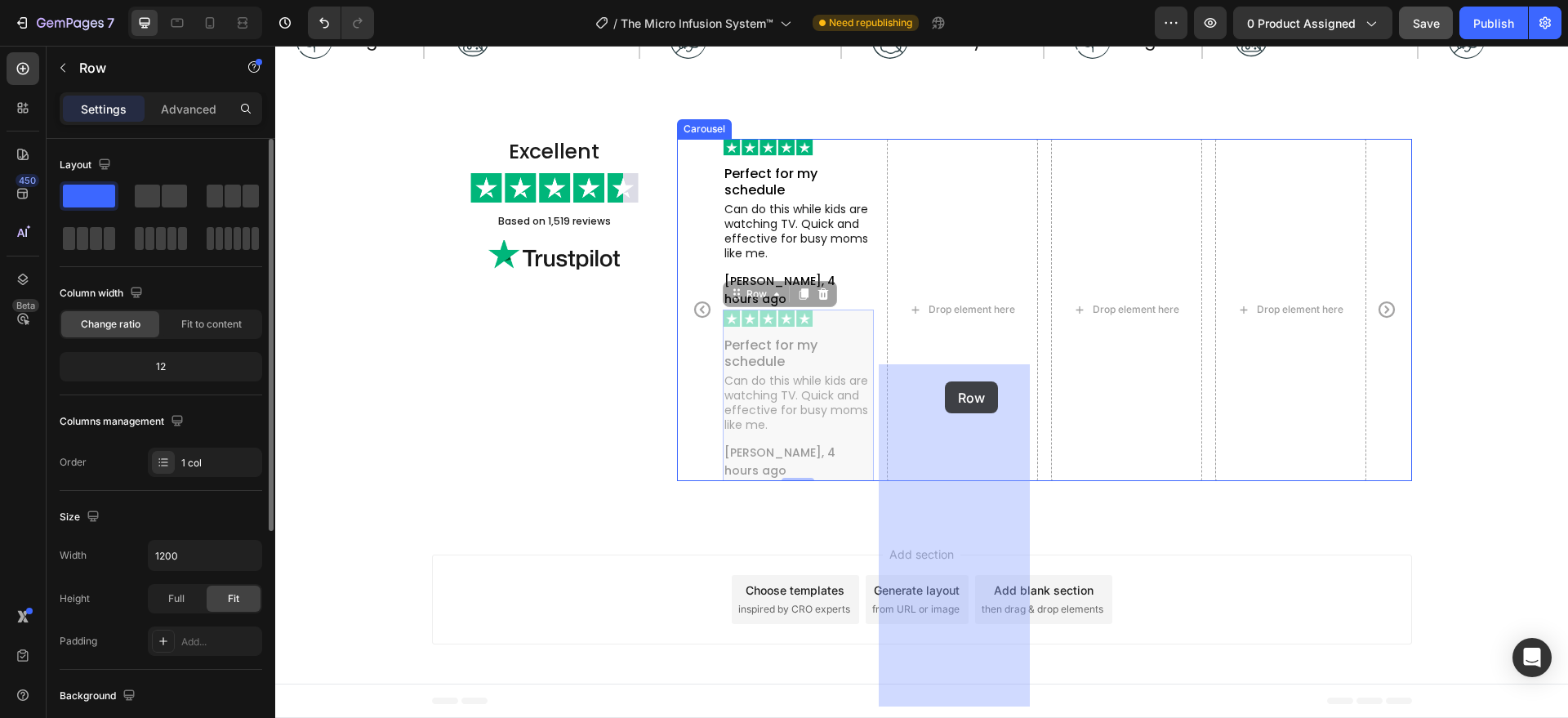
drag, startPoint x: 727, startPoint y: 442, endPoint x: 949, endPoint y: 381, distance: 230.2
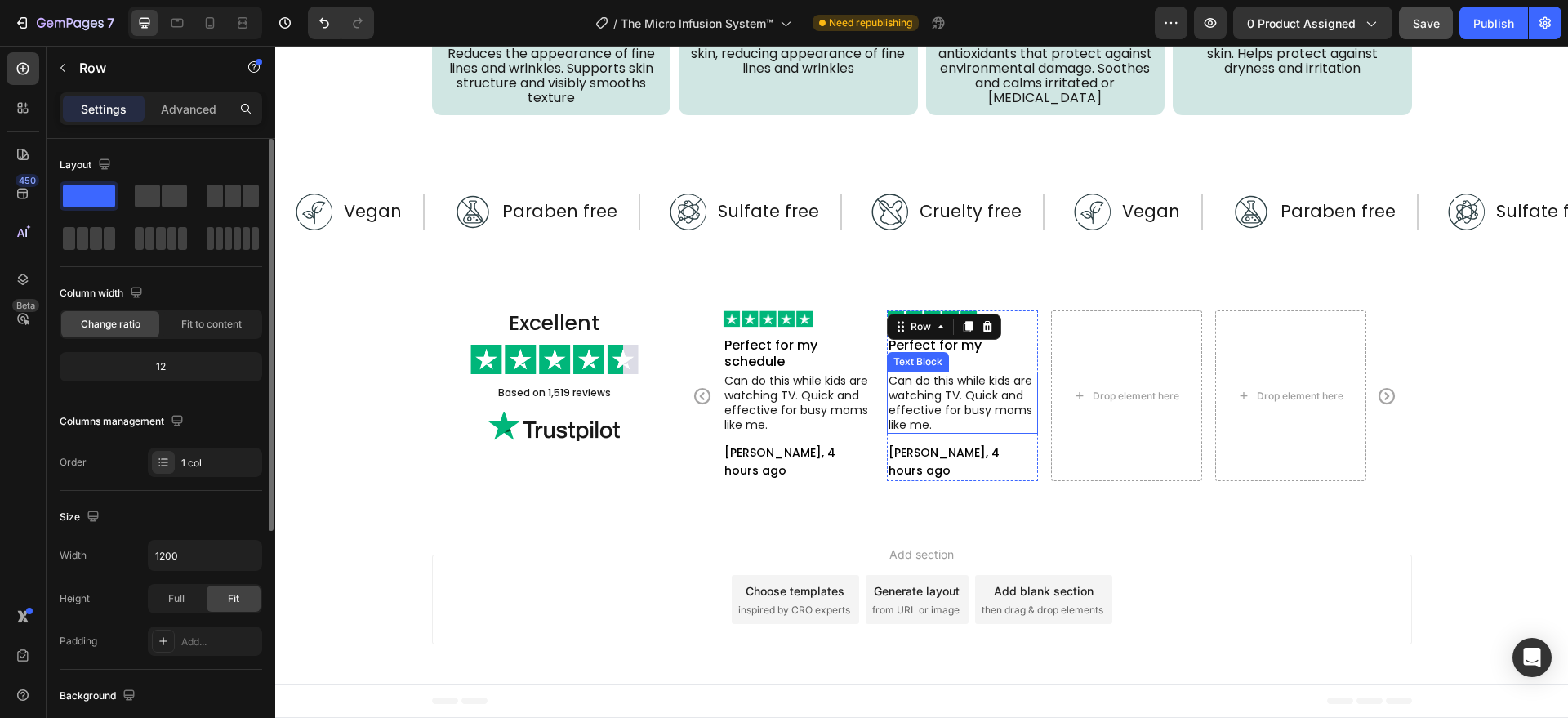
scroll to position [4656, 0]
drag, startPoint x: 957, startPoint y: 329, endPoint x: 957, endPoint y: 381, distance: 52.0
click at [962, 329] on icon at bounding box center [968, 326] width 13 height 13
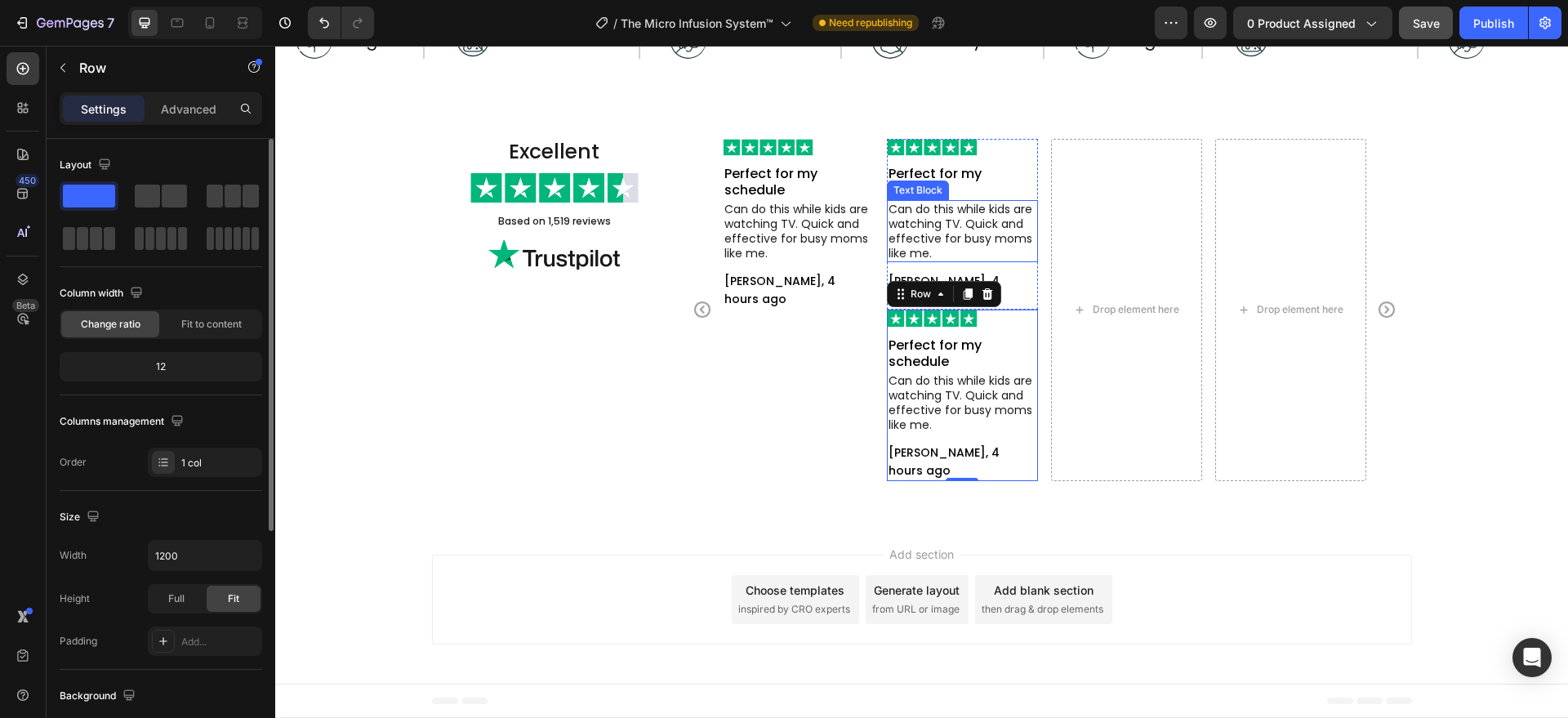
scroll to position [4678, 0]
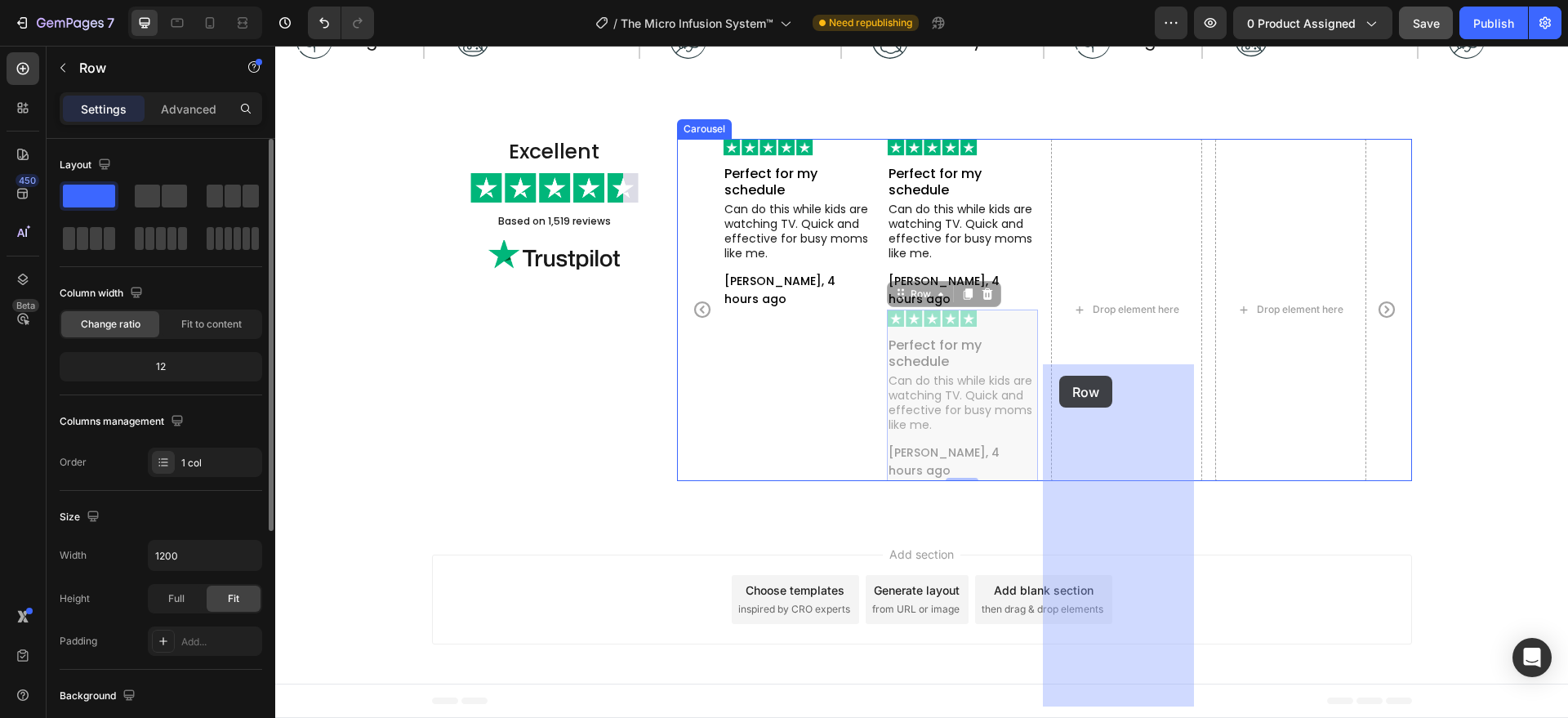
drag, startPoint x: 896, startPoint y: 440, endPoint x: 1059, endPoint y: 375, distance: 175.5
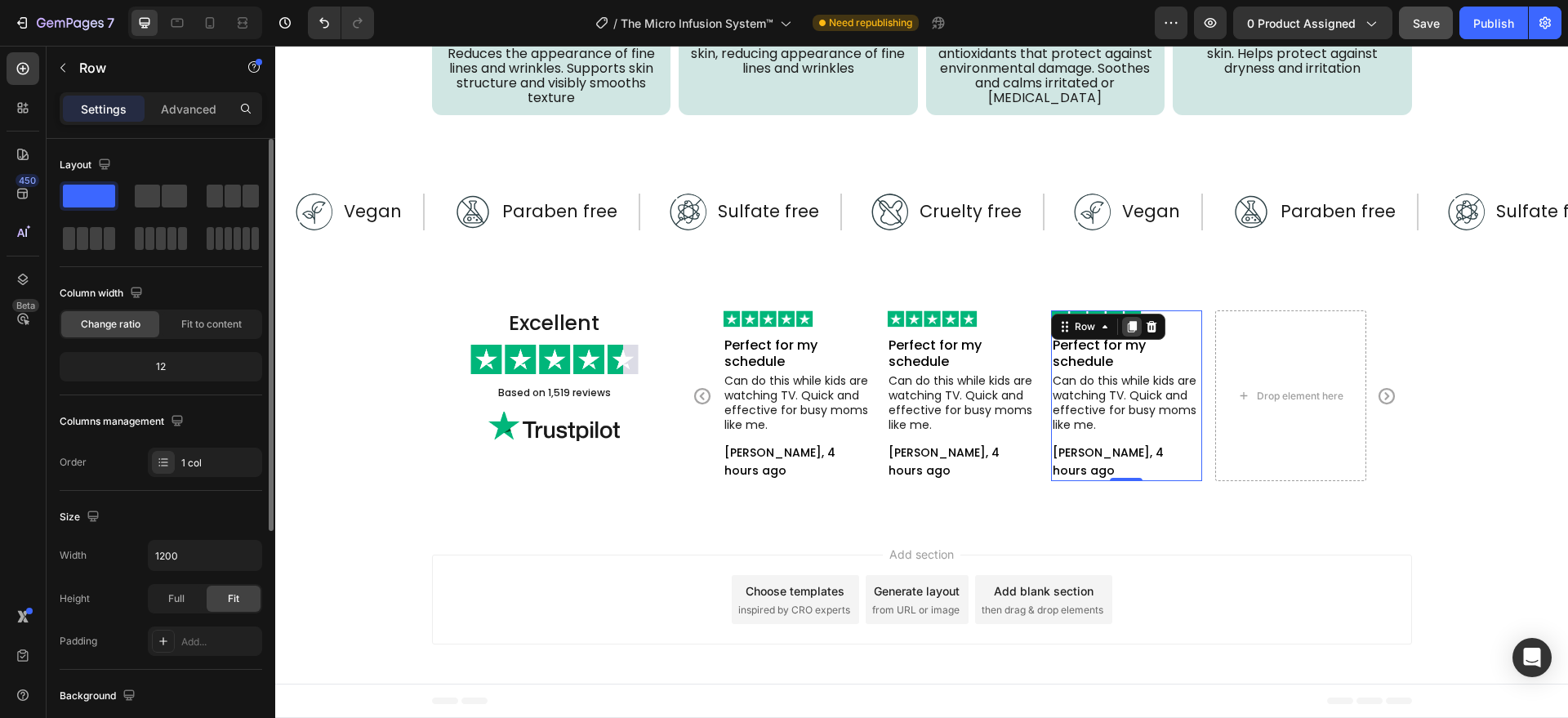
click at [1126, 322] on icon at bounding box center [1132, 326] width 13 height 13
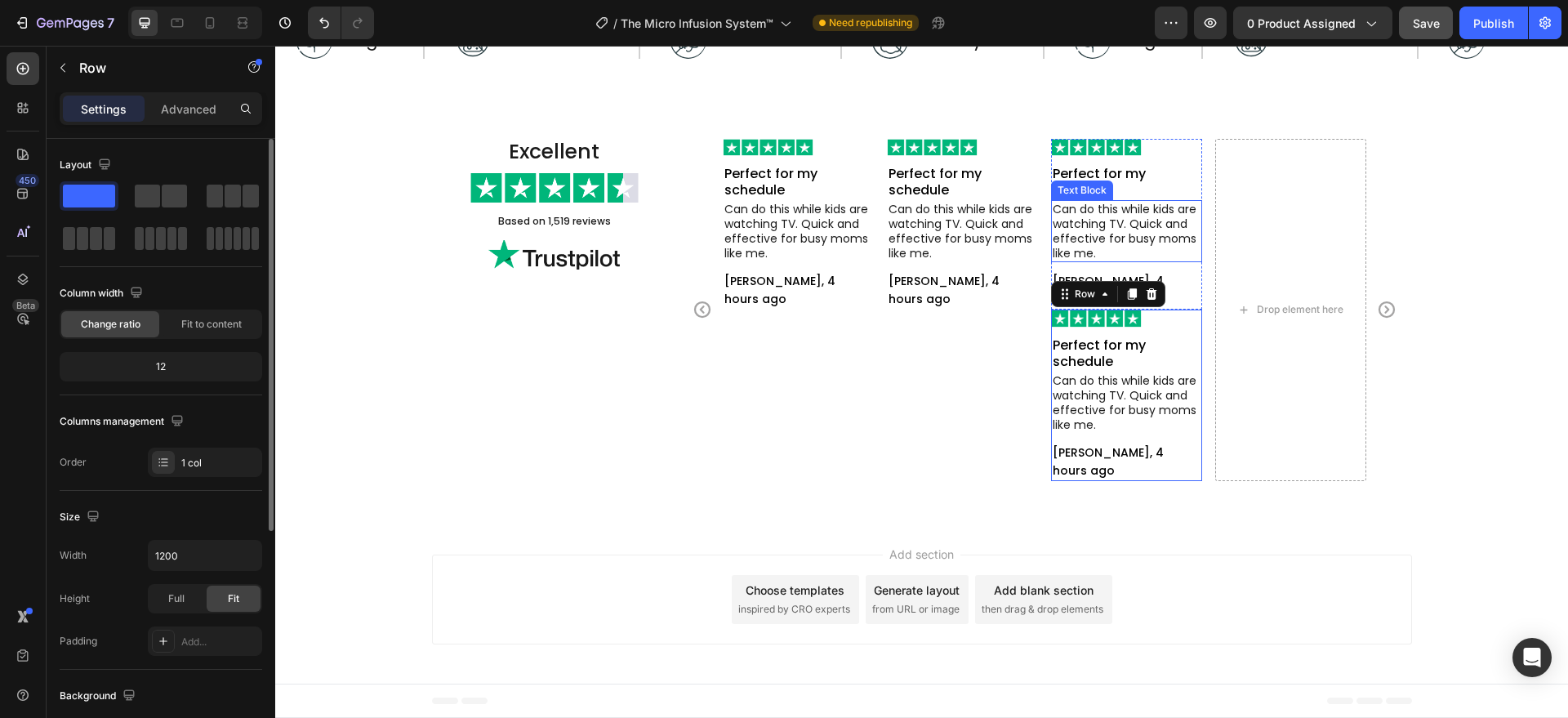
scroll to position [4678, 0]
drag, startPoint x: 1053, startPoint y: 437, endPoint x: 1261, endPoint y: 354, distance: 223.9
click at [1261, 354] on div "Image Perfect for my schedule Text Block Can do this while kids are watching TV…" at bounding box center [1044, 310] width 643 height 342
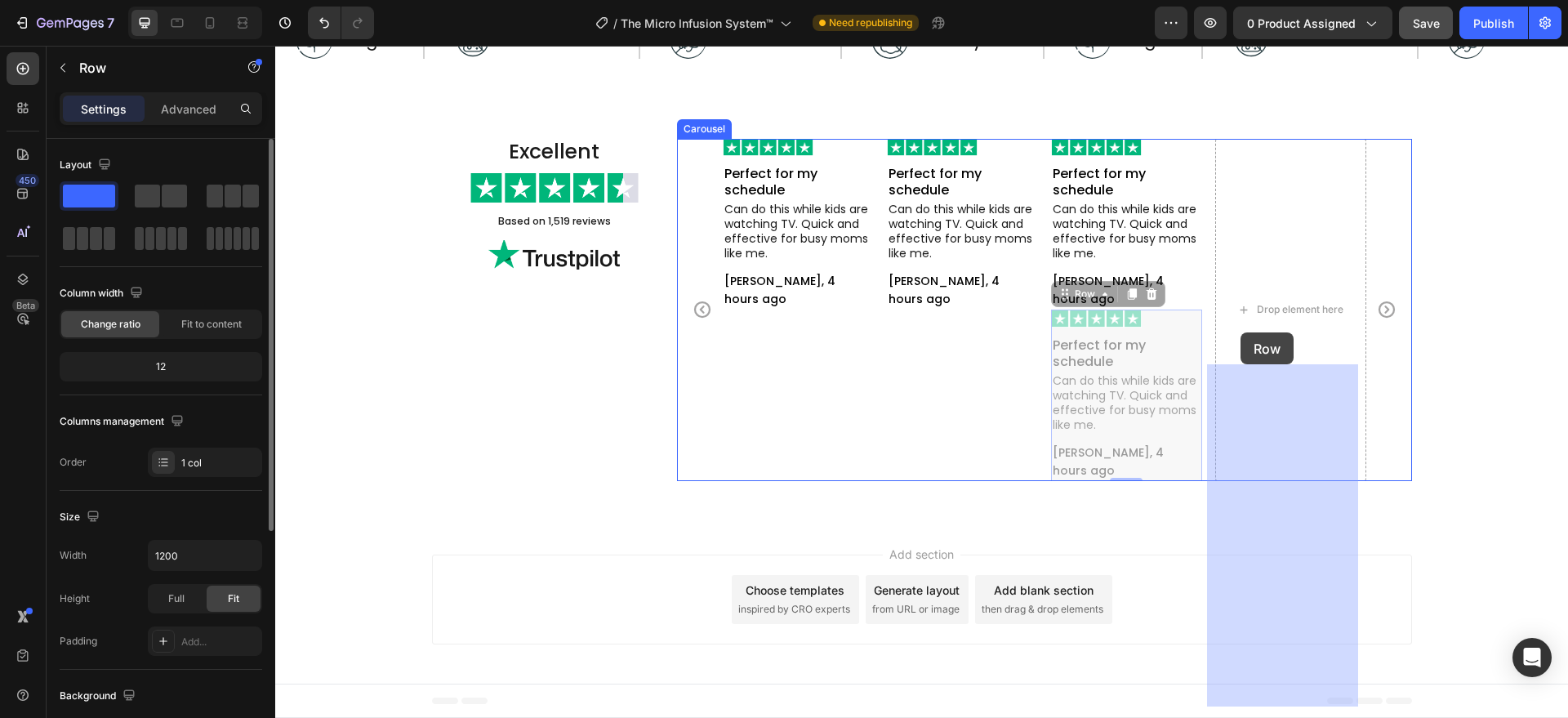
drag, startPoint x: 1062, startPoint y: 440, endPoint x: 1241, endPoint y: 331, distance: 209.6
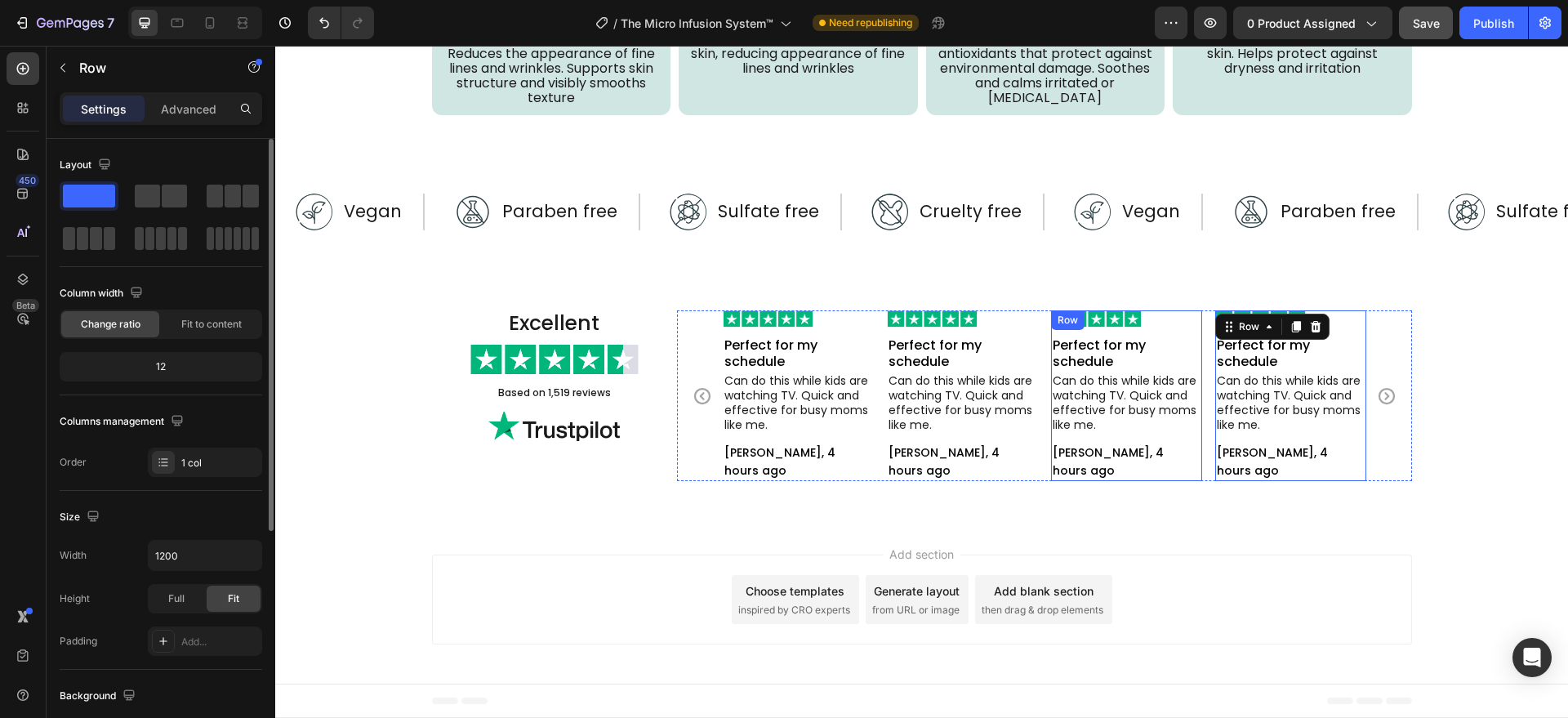
scroll to position [4656, 0]
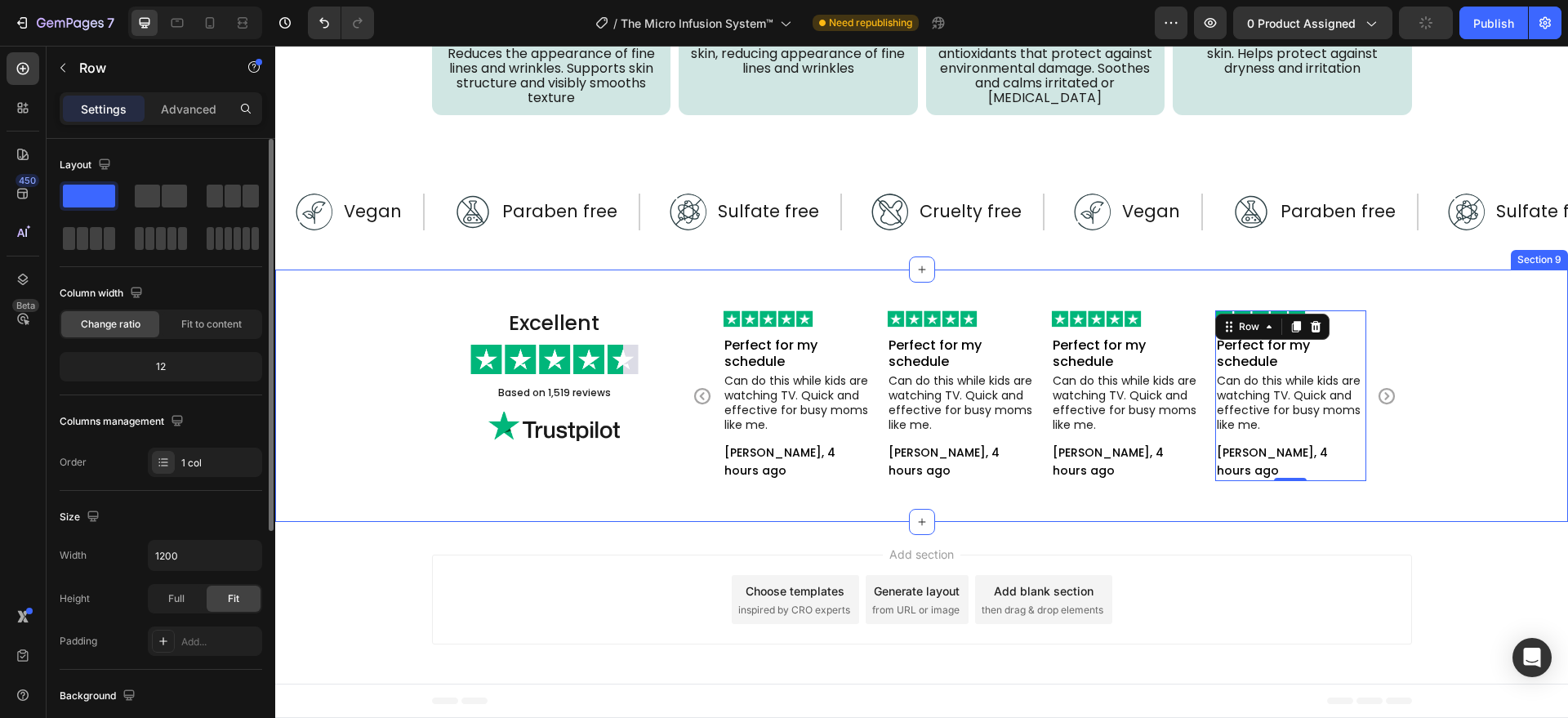
click at [820, 485] on div "Excellent Heading Image Based on 1,519 reviews Text Block Image Image Perfect f…" at bounding box center [921, 396] width 1293 height 253
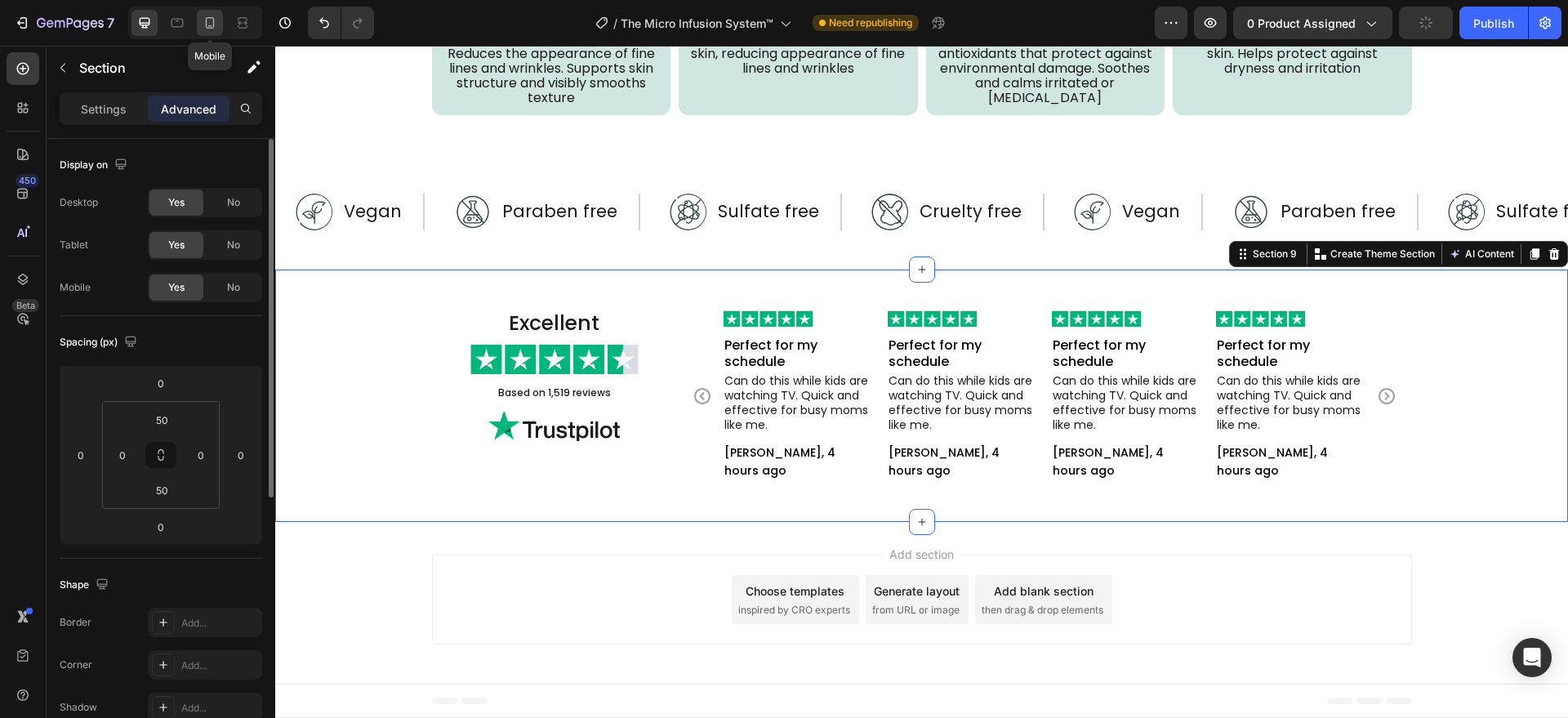
click at [210, 21] on icon at bounding box center [210, 23] width 17 height 17
type input "40"
type input "12"
type input "40"
type input "12"
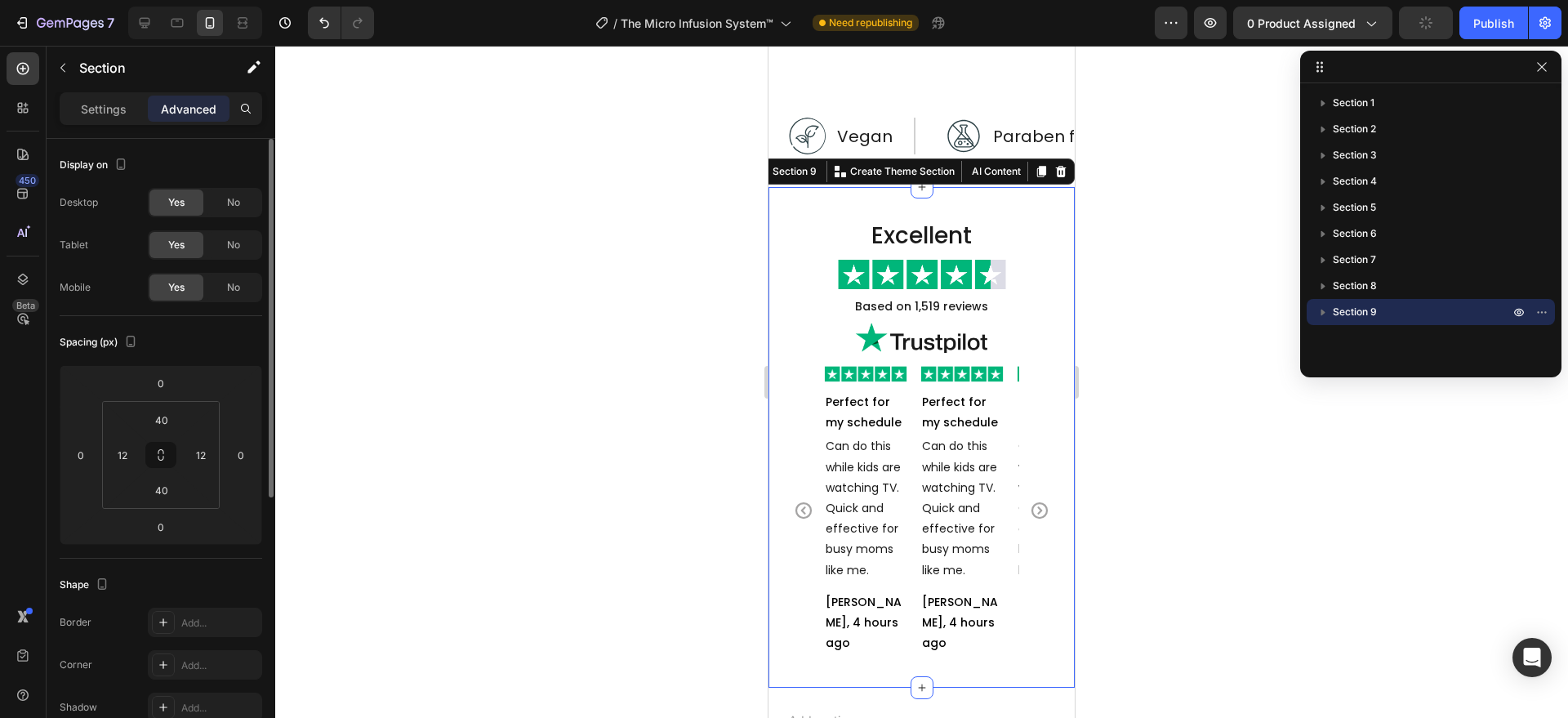
scroll to position [4740, 0]
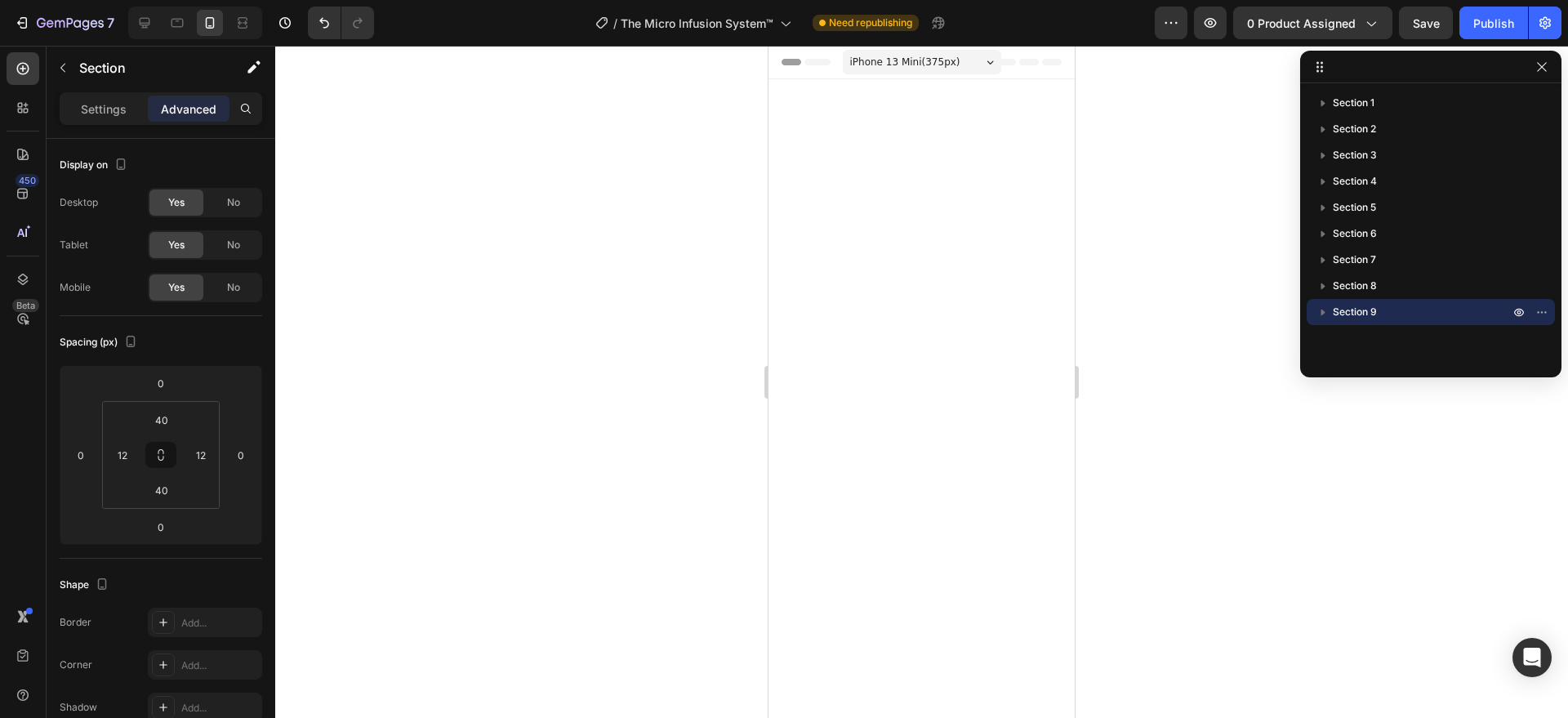
scroll to position [4740, 0]
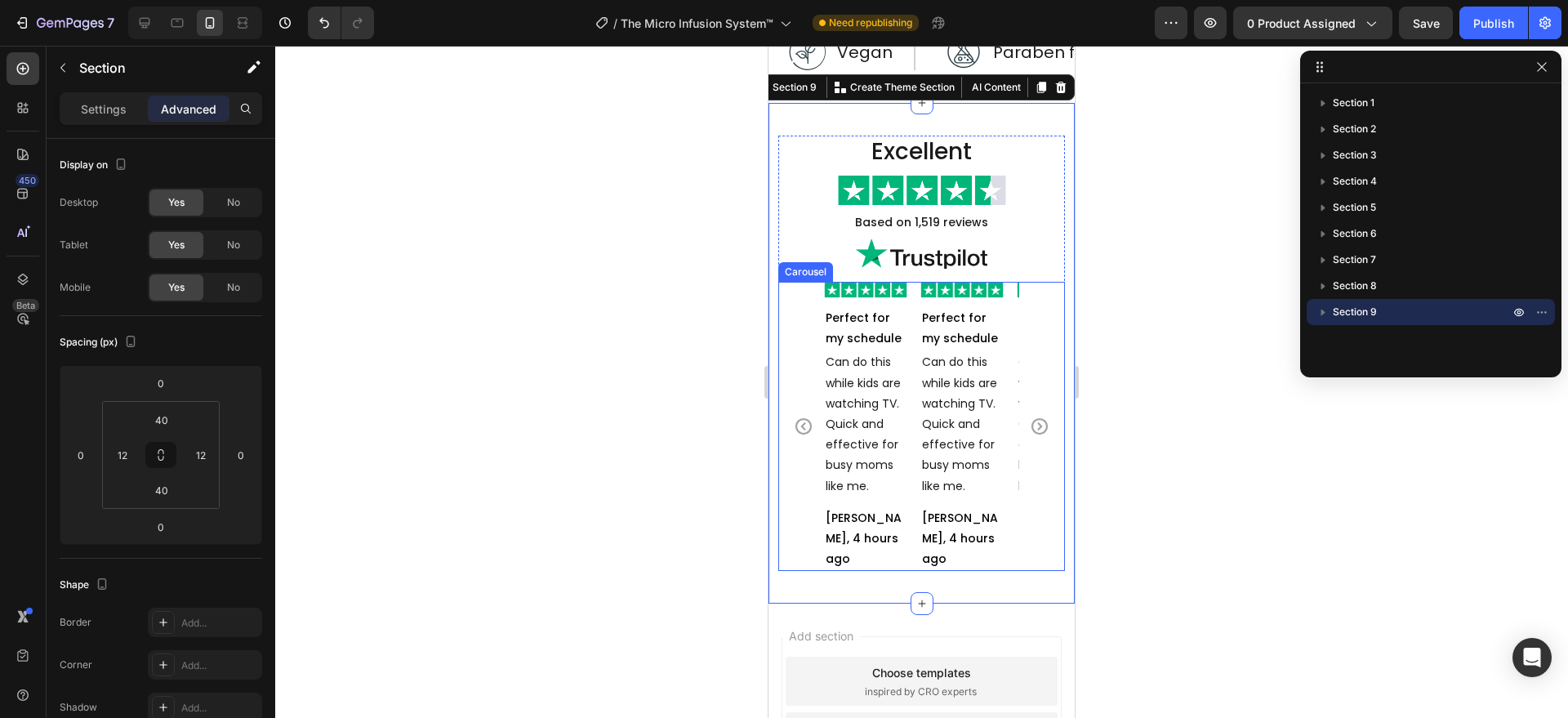
click at [914, 427] on div "Image Perfect for my schedule Text Block Can do this while kids are watching TV…" at bounding box center [921, 426] width 195 height 289
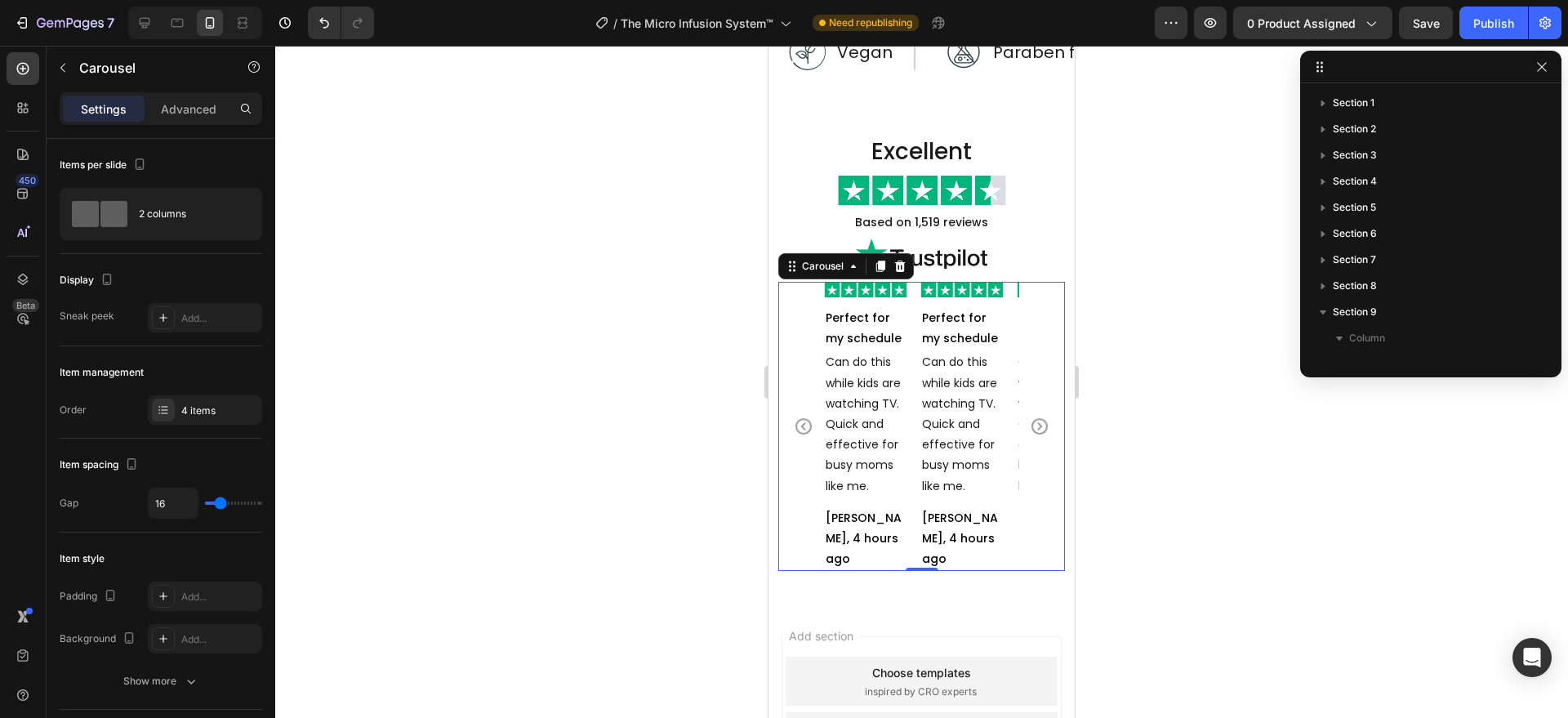
scroll to position [201, 0]
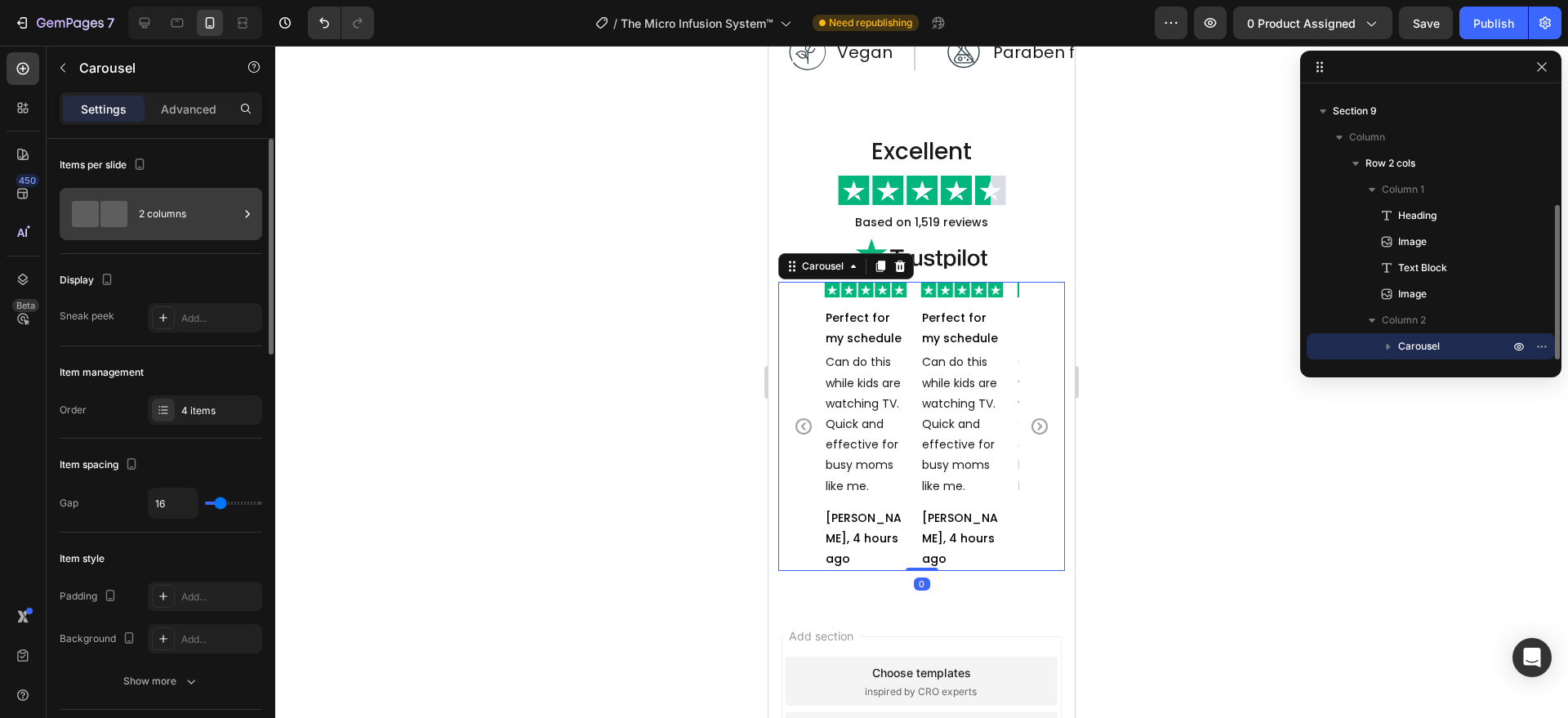
click at [109, 218] on span at bounding box center [114, 214] width 27 height 26
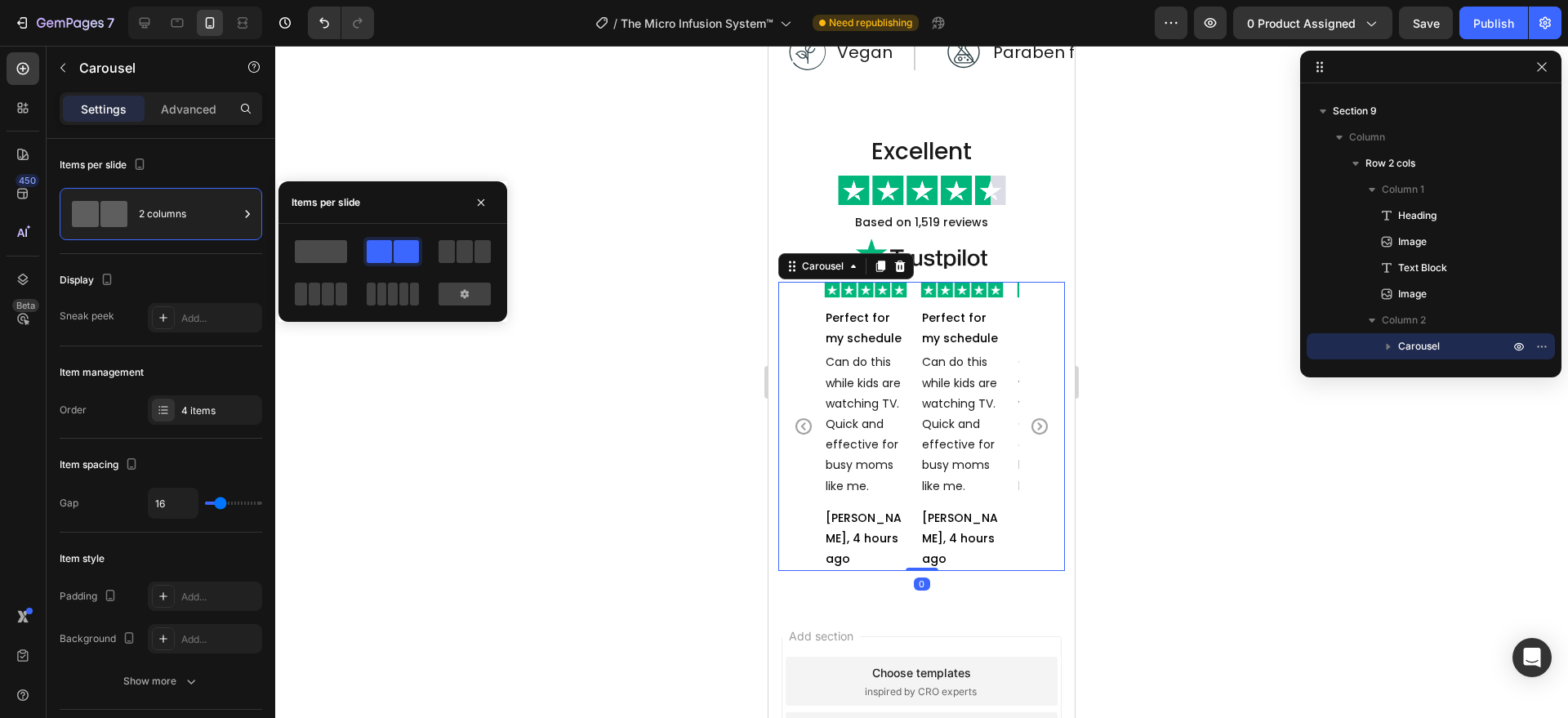
click at [331, 257] on span at bounding box center [321, 251] width 52 height 23
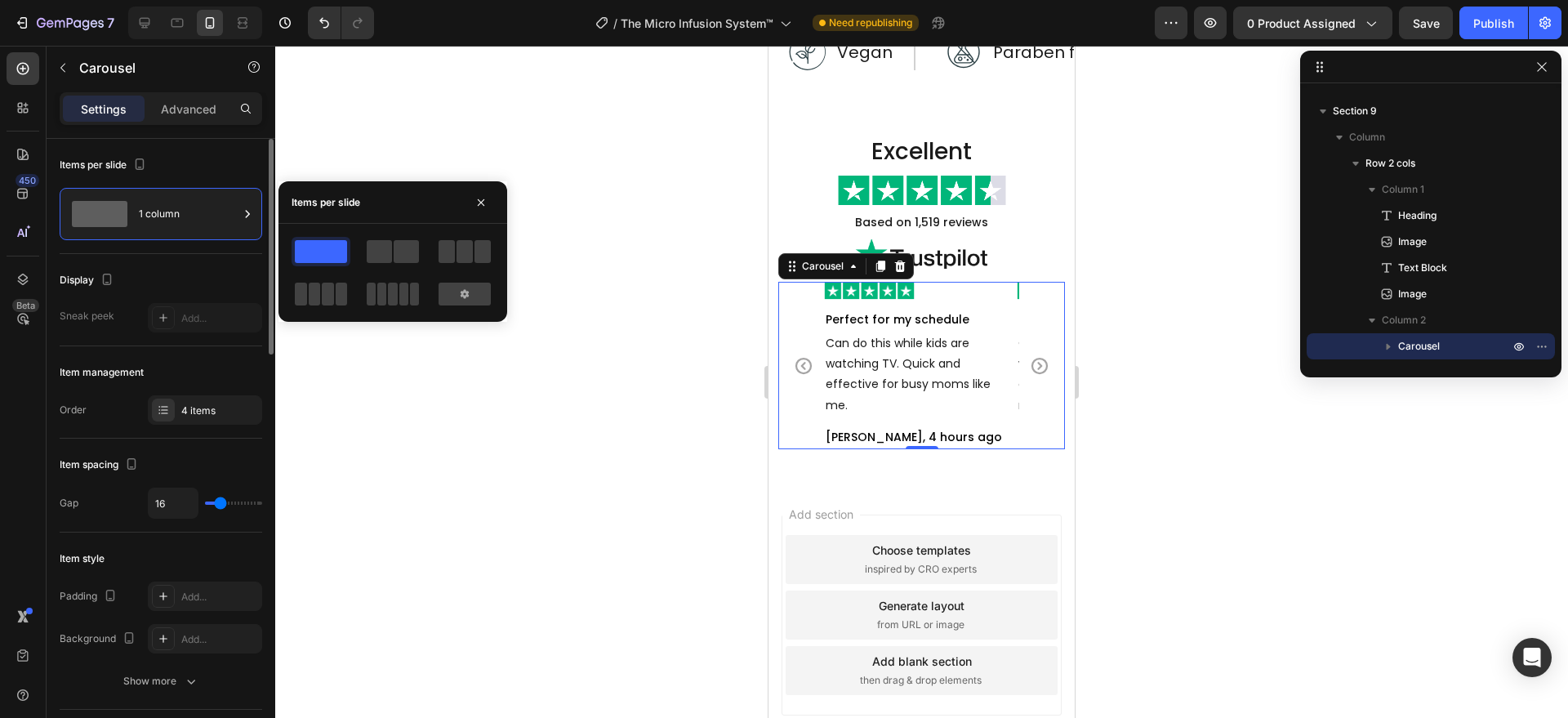
click at [406, 248] on span at bounding box center [406, 251] width 26 height 23
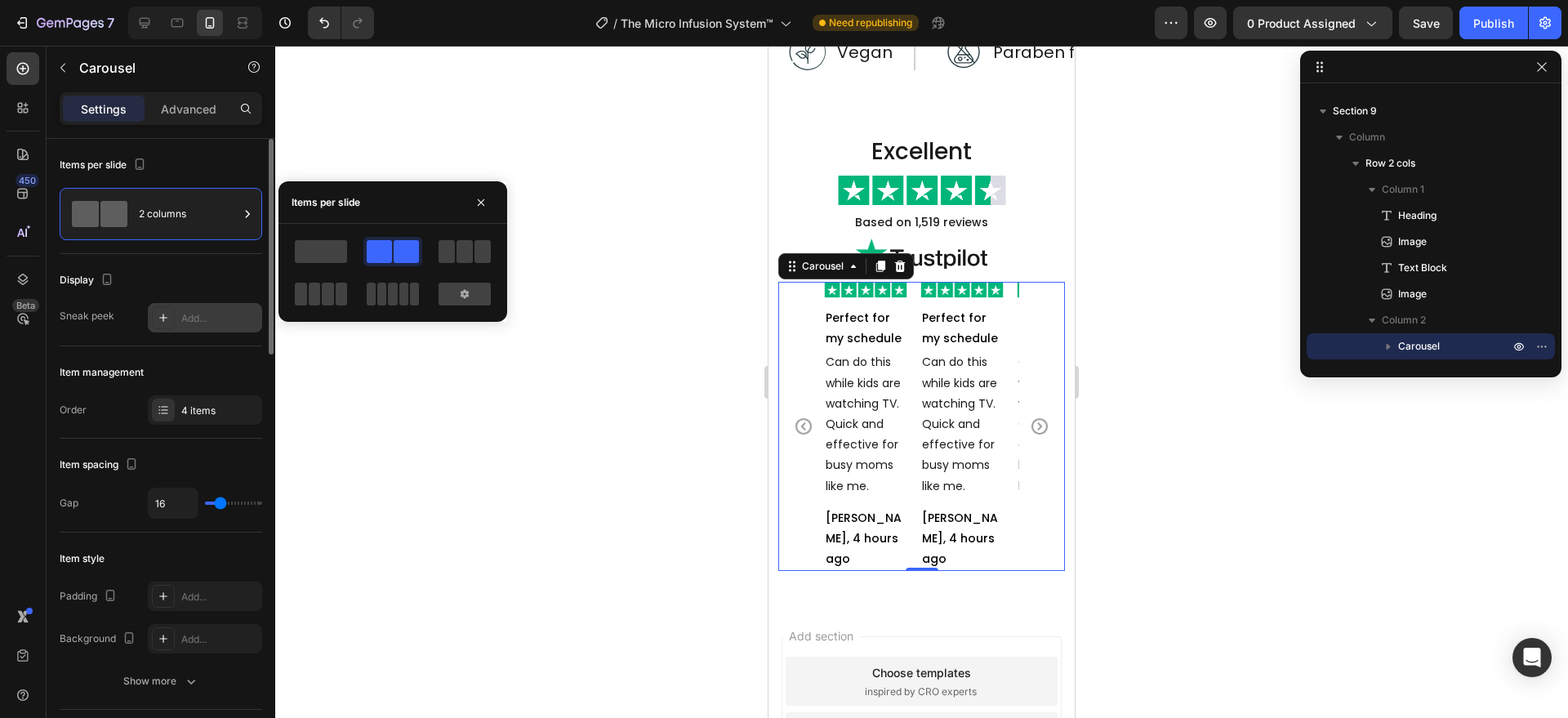
click at [192, 330] on div "Add..." at bounding box center [205, 317] width 115 height 29
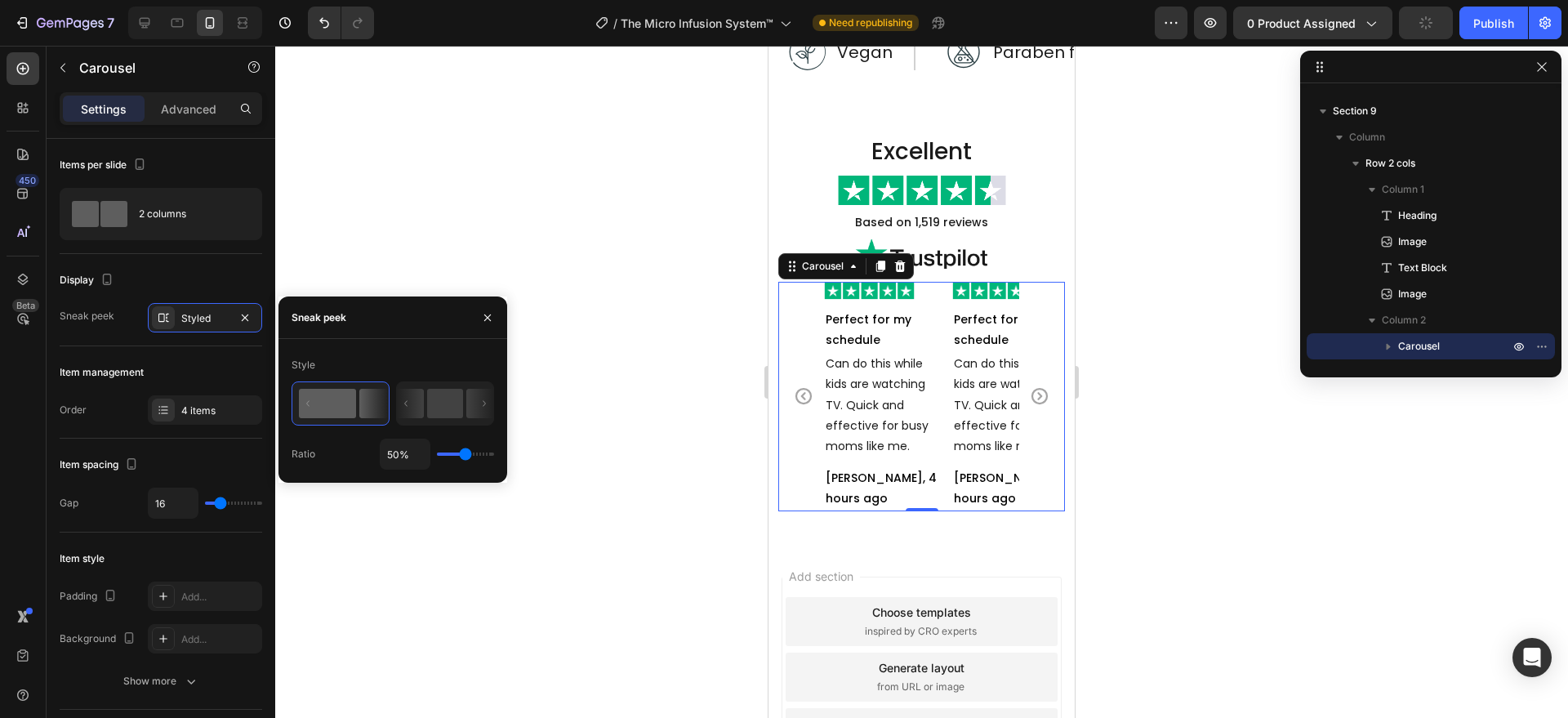
click at [577, 570] on div at bounding box center [921, 381] width 1293 height 672
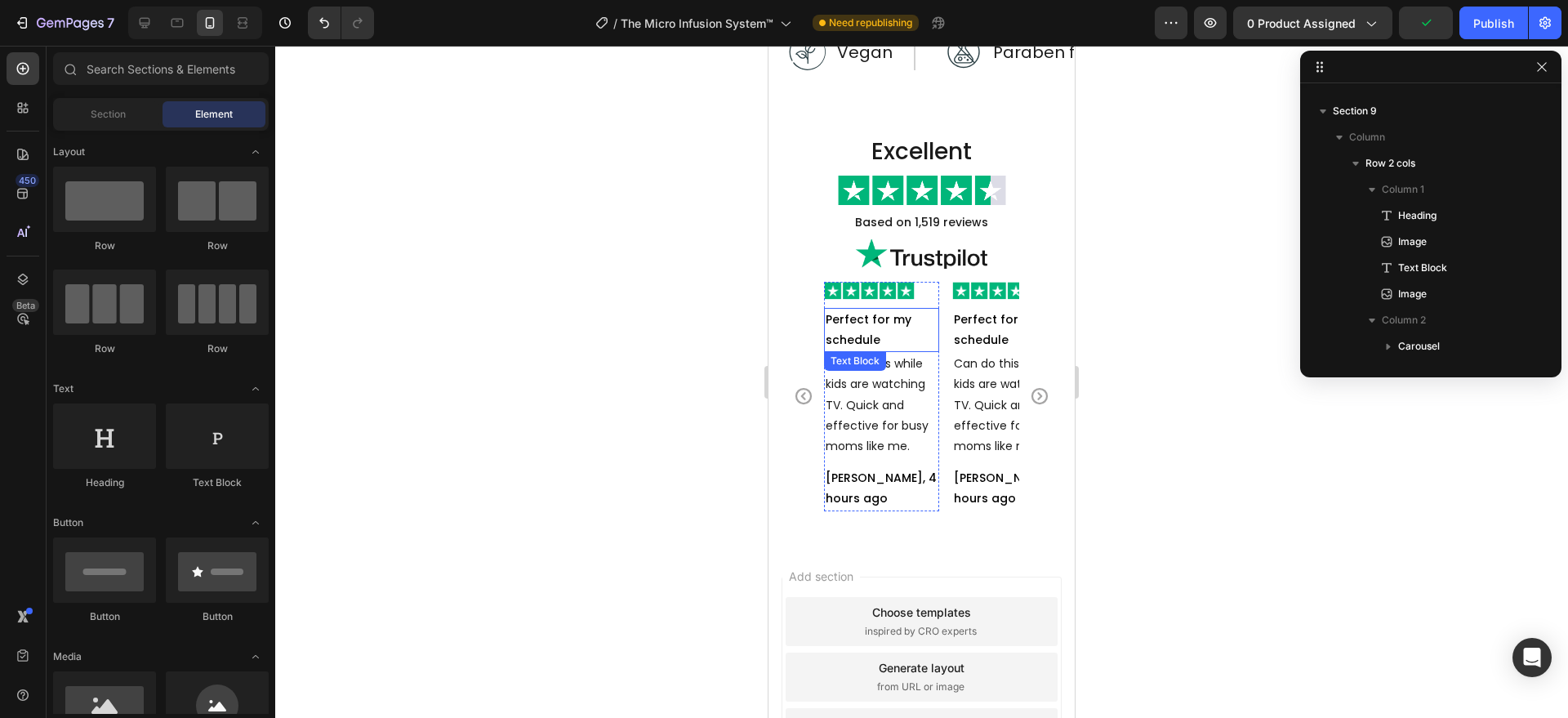
click at [927, 345] on p "Perfect for my schedule" at bounding box center [881, 329] width 112 height 41
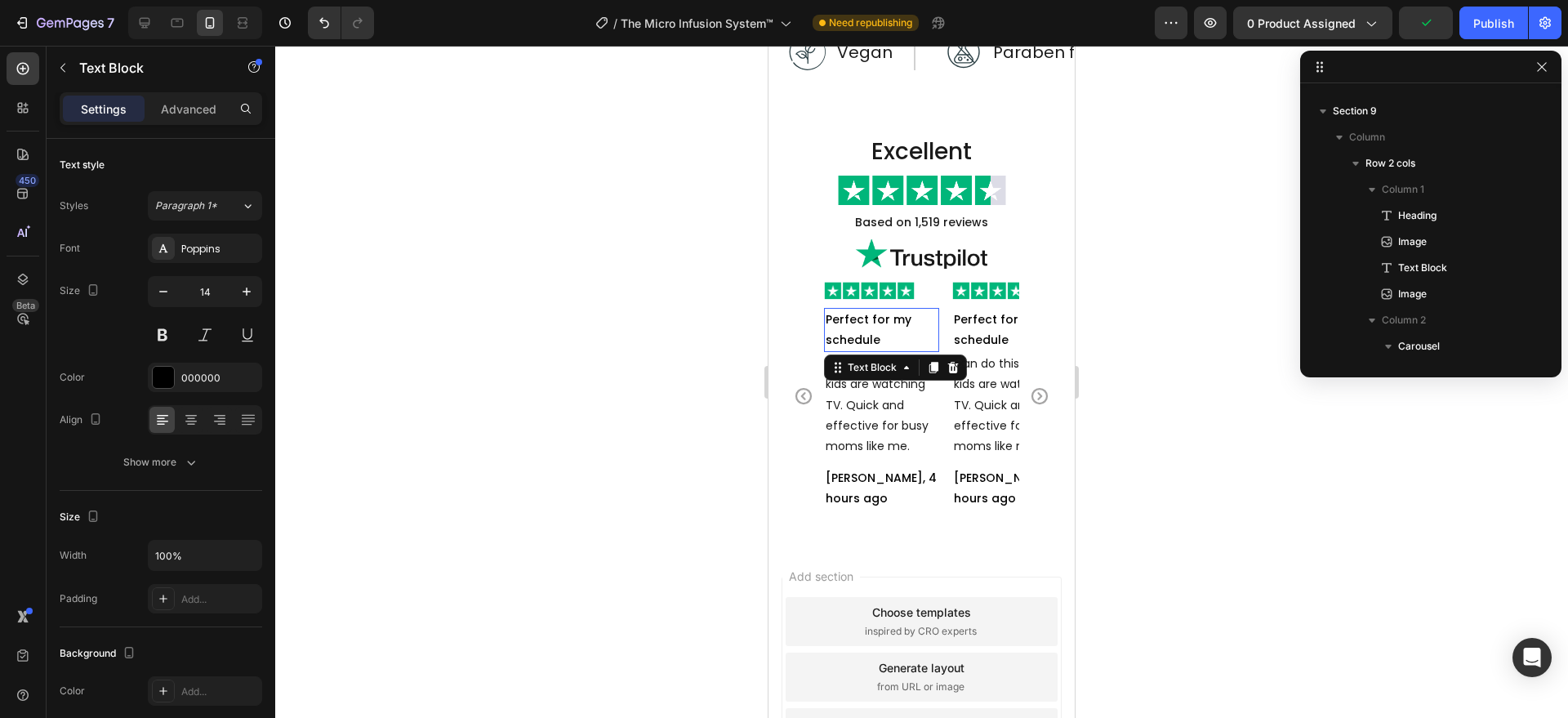
scroll to position [466, 0]
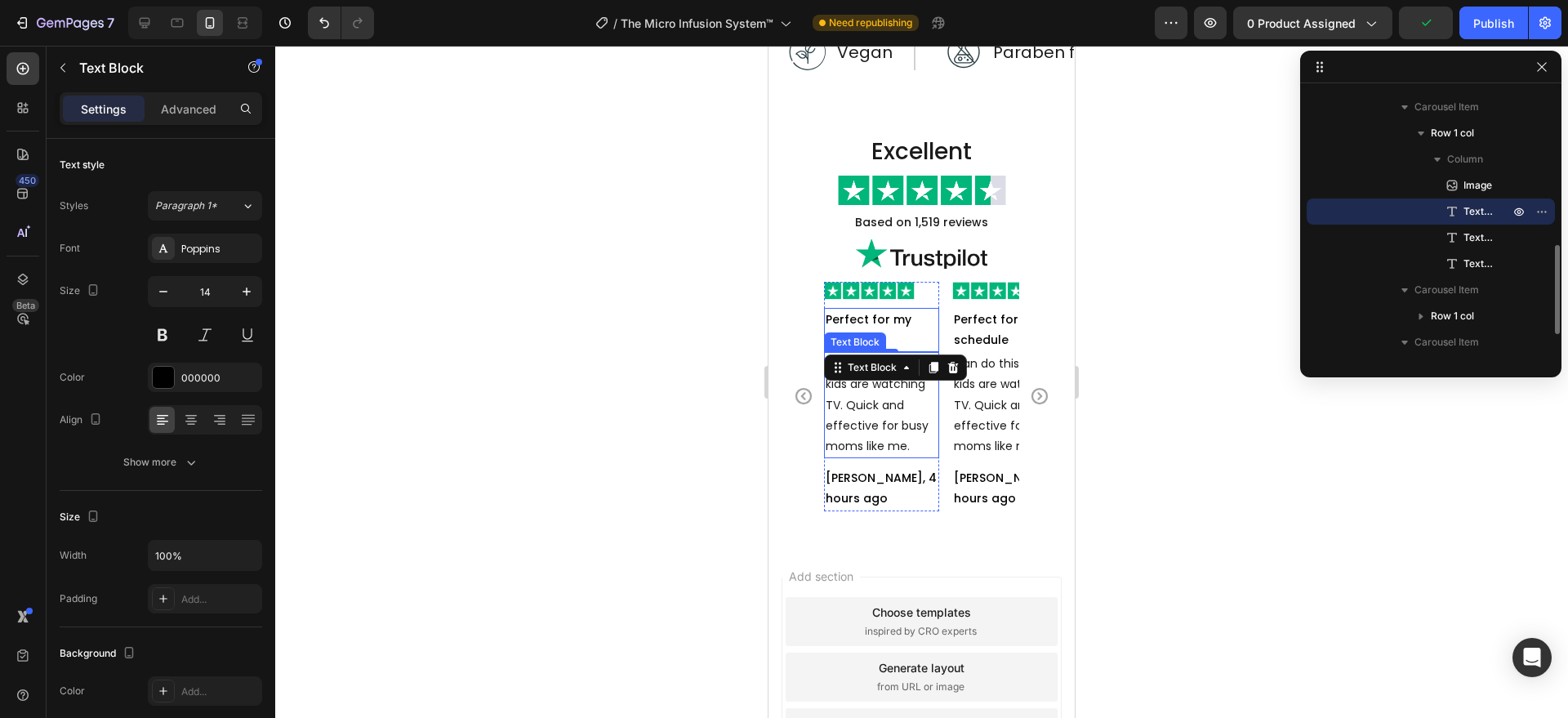
click at [932, 433] on p "Can do this while kids are watching TV. Quick and effective for busy moms like …" at bounding box center [881, 404] width 112 height 103
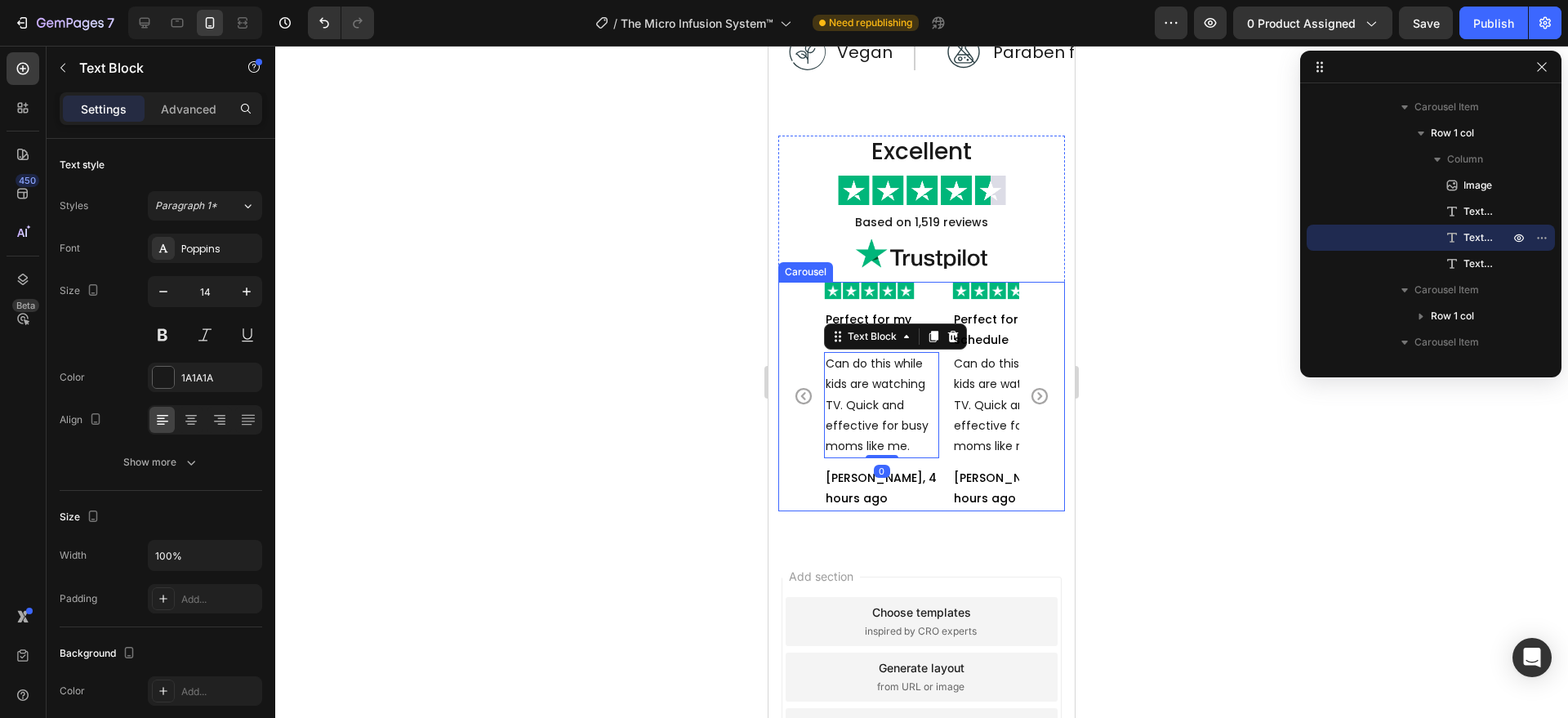
click at [941, 439] on div "Image Perfect for my schedule Text Block Can do this while kids are watching TV…" at bounding box center [921, 396] width 195 height 228
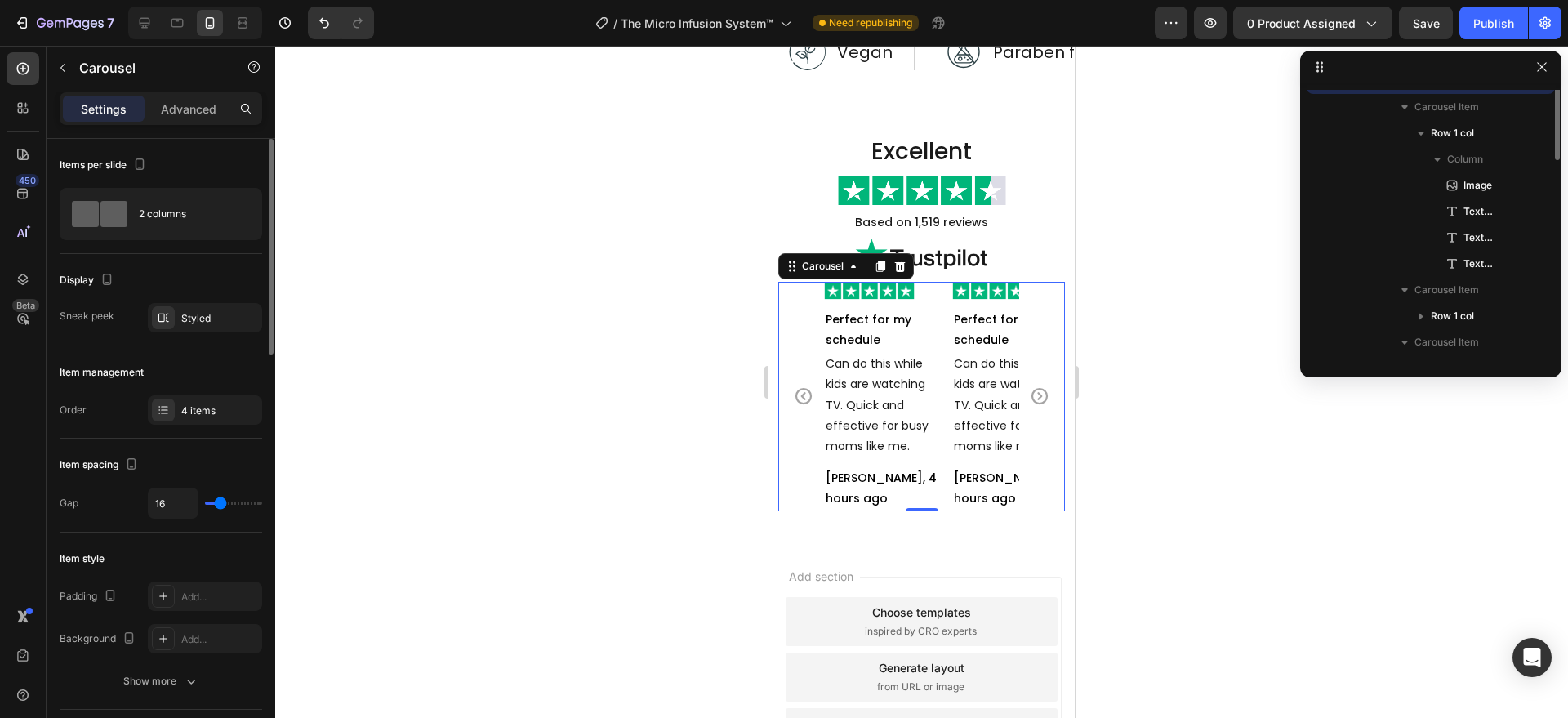
scroll to position [336, 0]
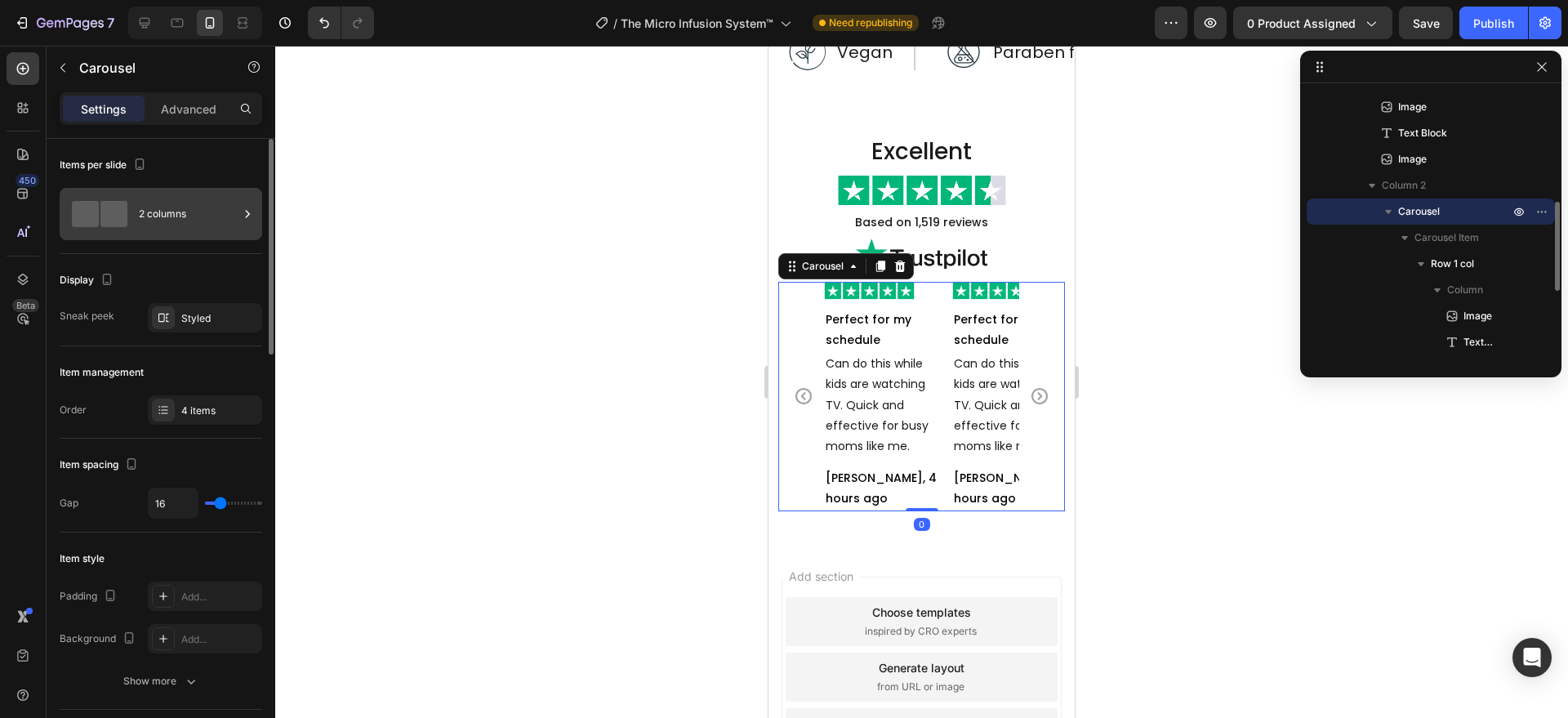
click at [173, 221] on div "2 columns" at bounding box center [189, 213] width 100 height 38
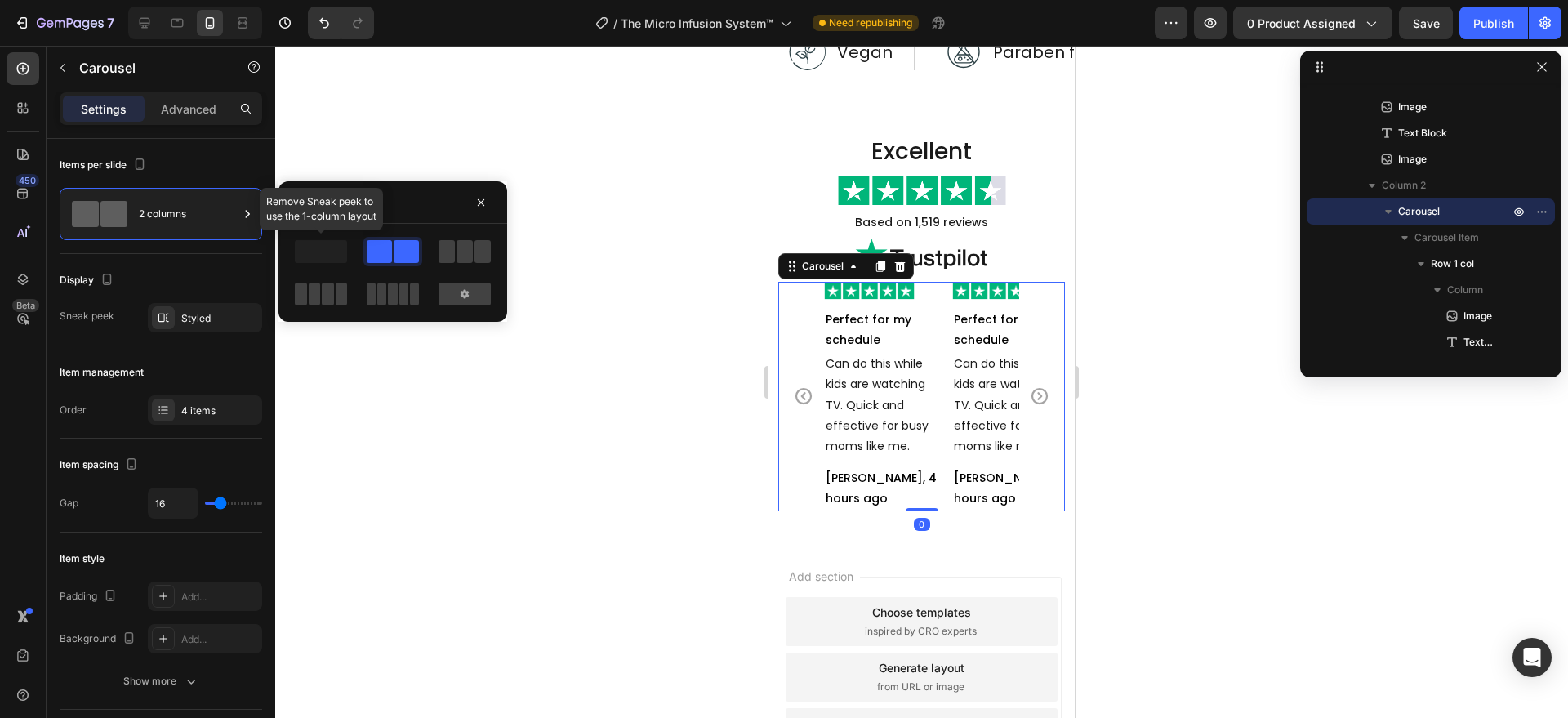
click at [316, 257] on span at bounding box center [321, 251] width 52 height 23
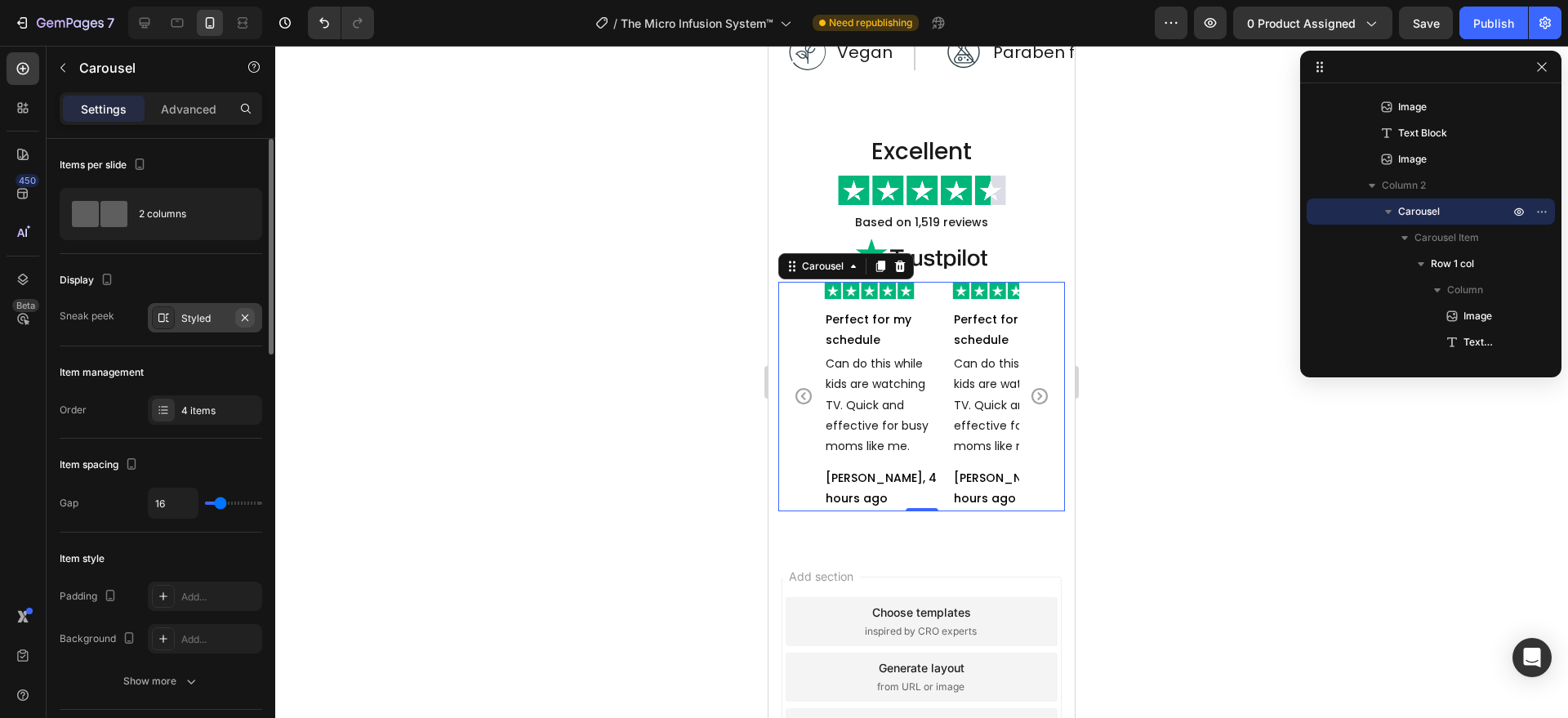
click at [241, 315] on icon "button" at bounding box center [245, 317] width 13 height 13
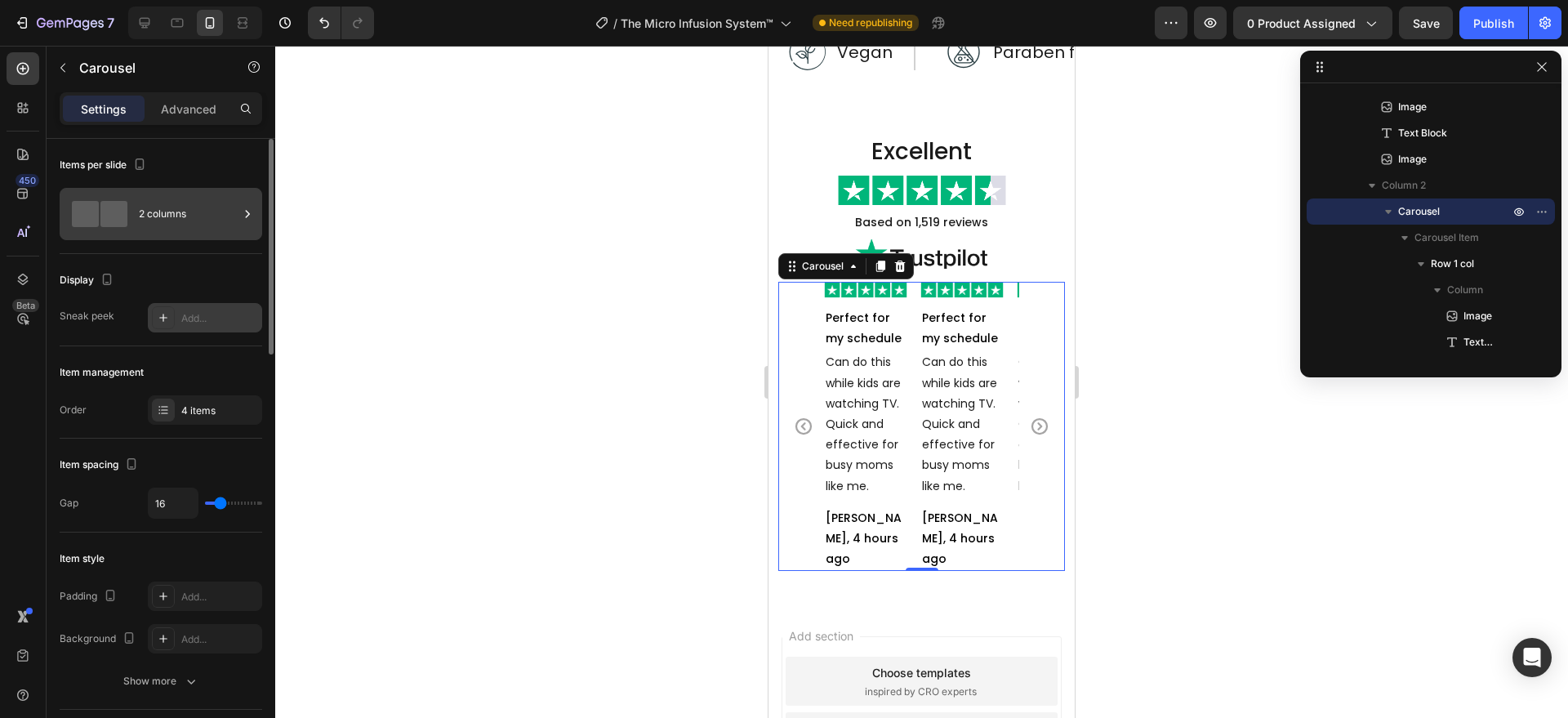
drag, startPoint x: 197, startPoint y: 211, endPoint x: 316, endPoint y: 292, distance: 144.0
click at [198, 211] on div "2 columns" at bounding box center [189, 213] width 100 height 38
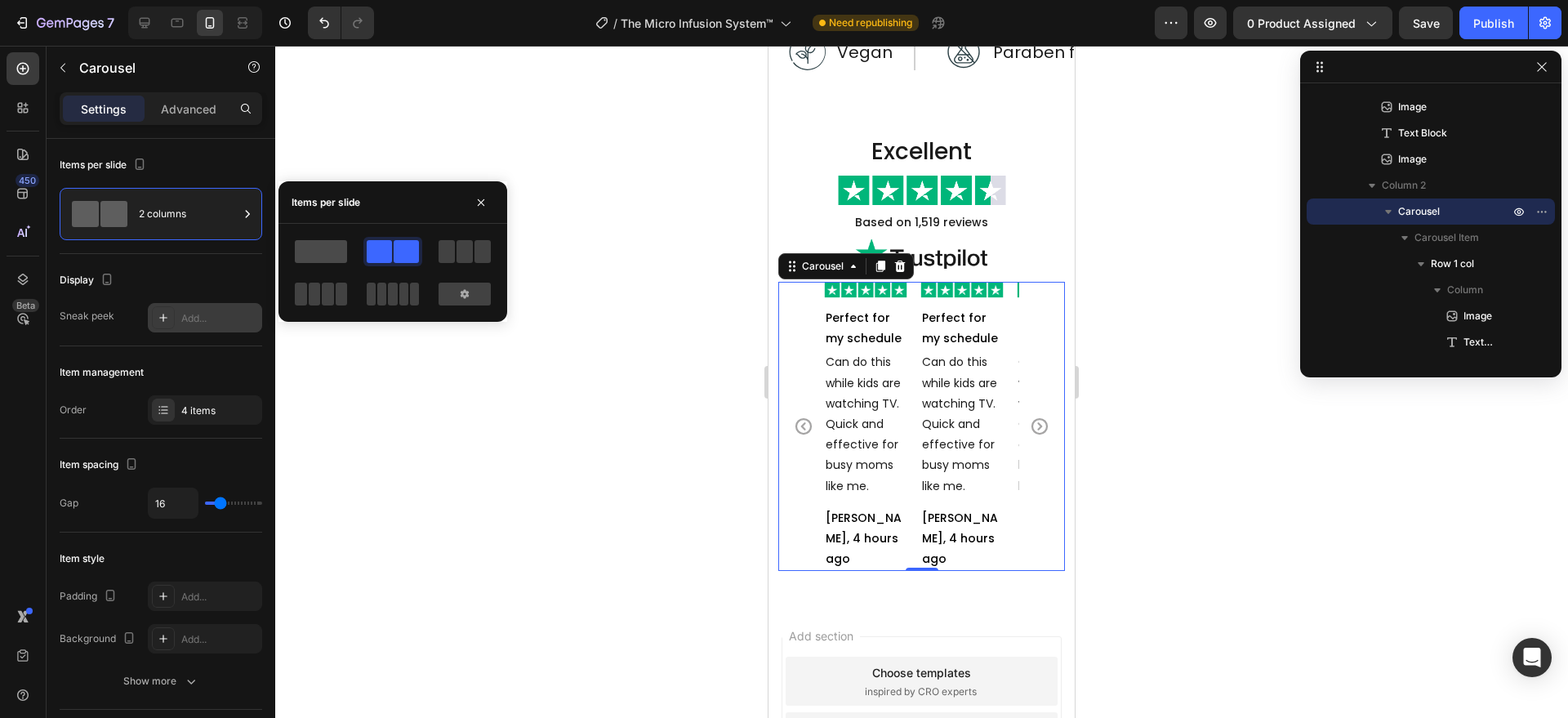
click at [316, 253] on span at bounding box center [321, 251] width 52 height 23
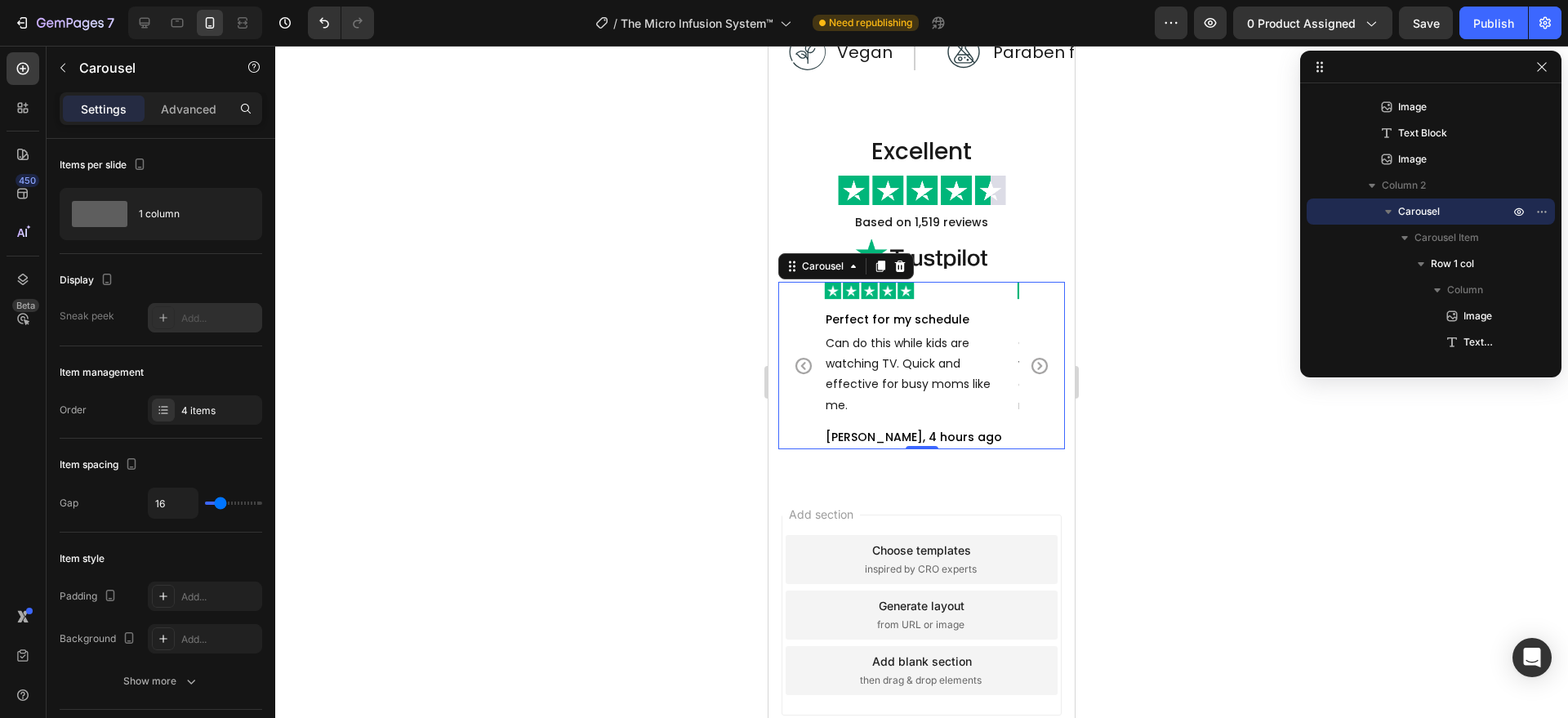
click at [537, 505] on div at bounding box center [921, 381] width 1293 height 672
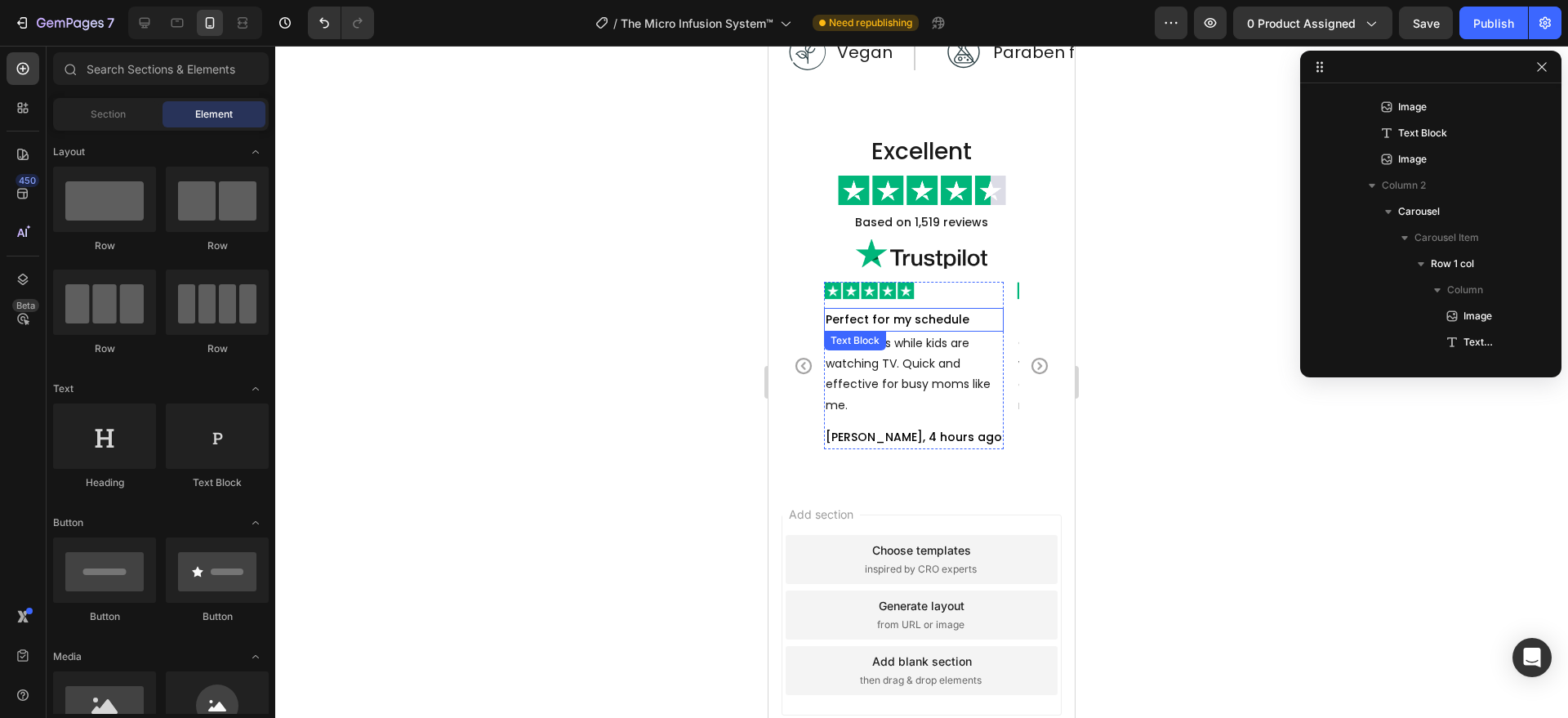
click at [977, 316] on p "Perfect for my schedule" at bounding box center [914, 319] width 176 height 20
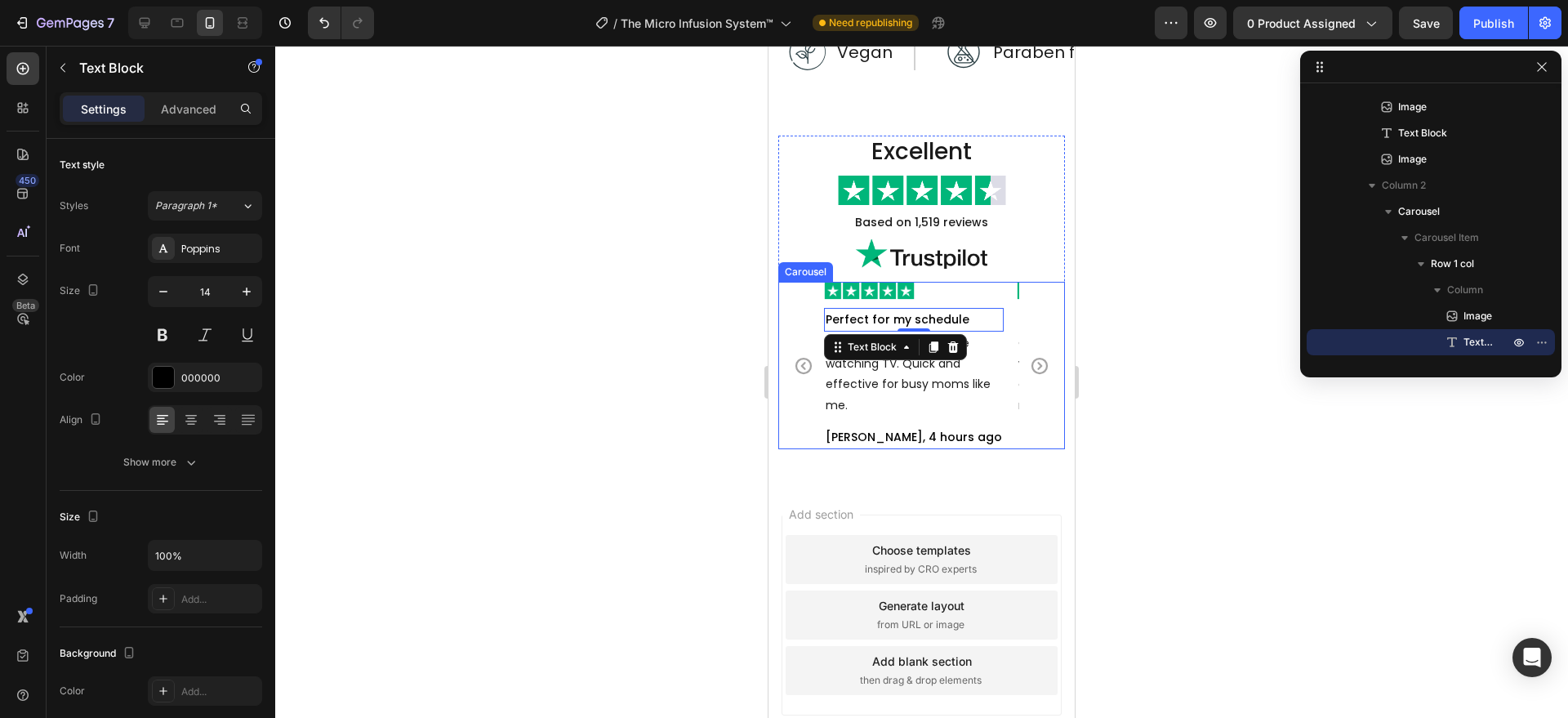
click at [1012, 401] on div "Image Perfect for my schedule Text Block 0 Can do this while kids are watching …" at bounding box center [921, 366] width 286 height 167
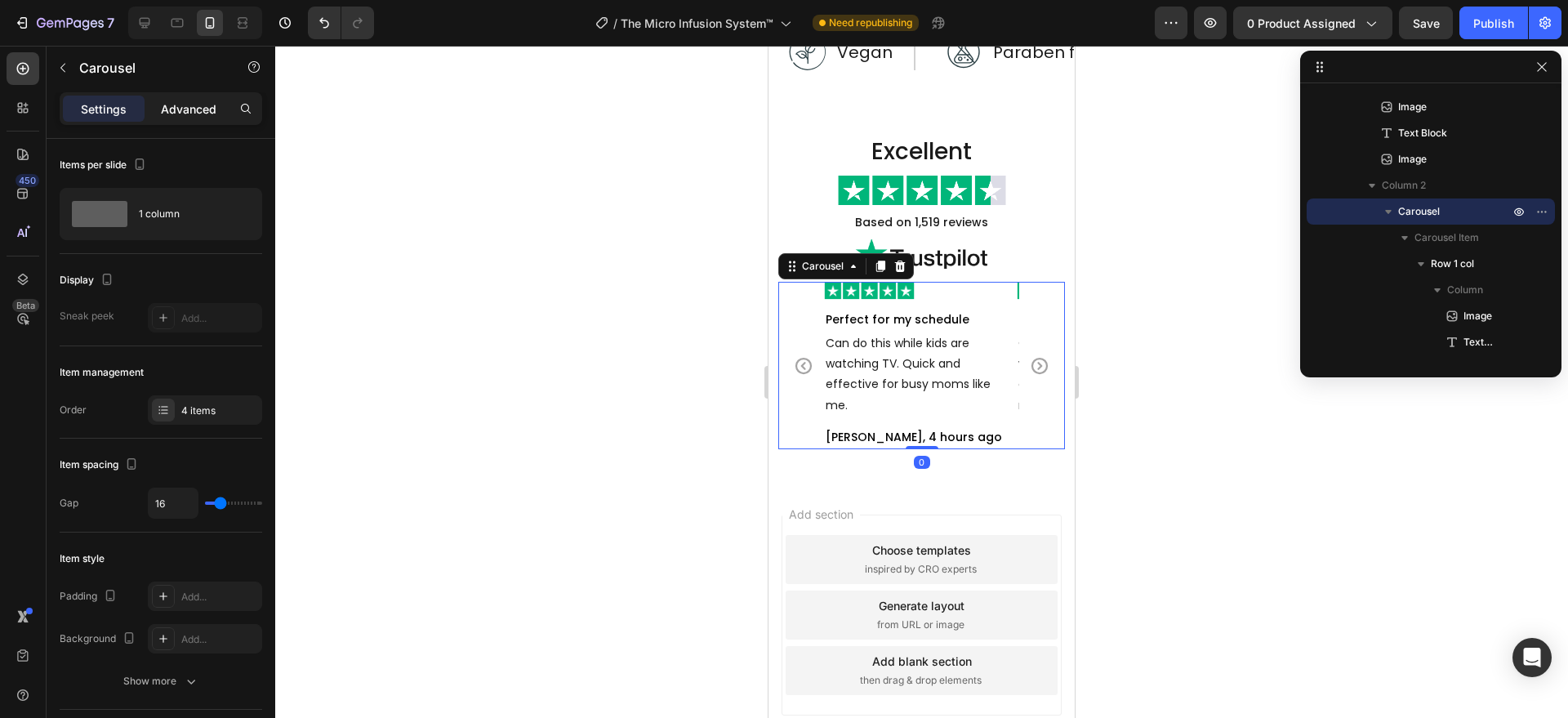
click at [194, 106] on p "Advanced" at bounding box center [189, 108] width 56 height 17
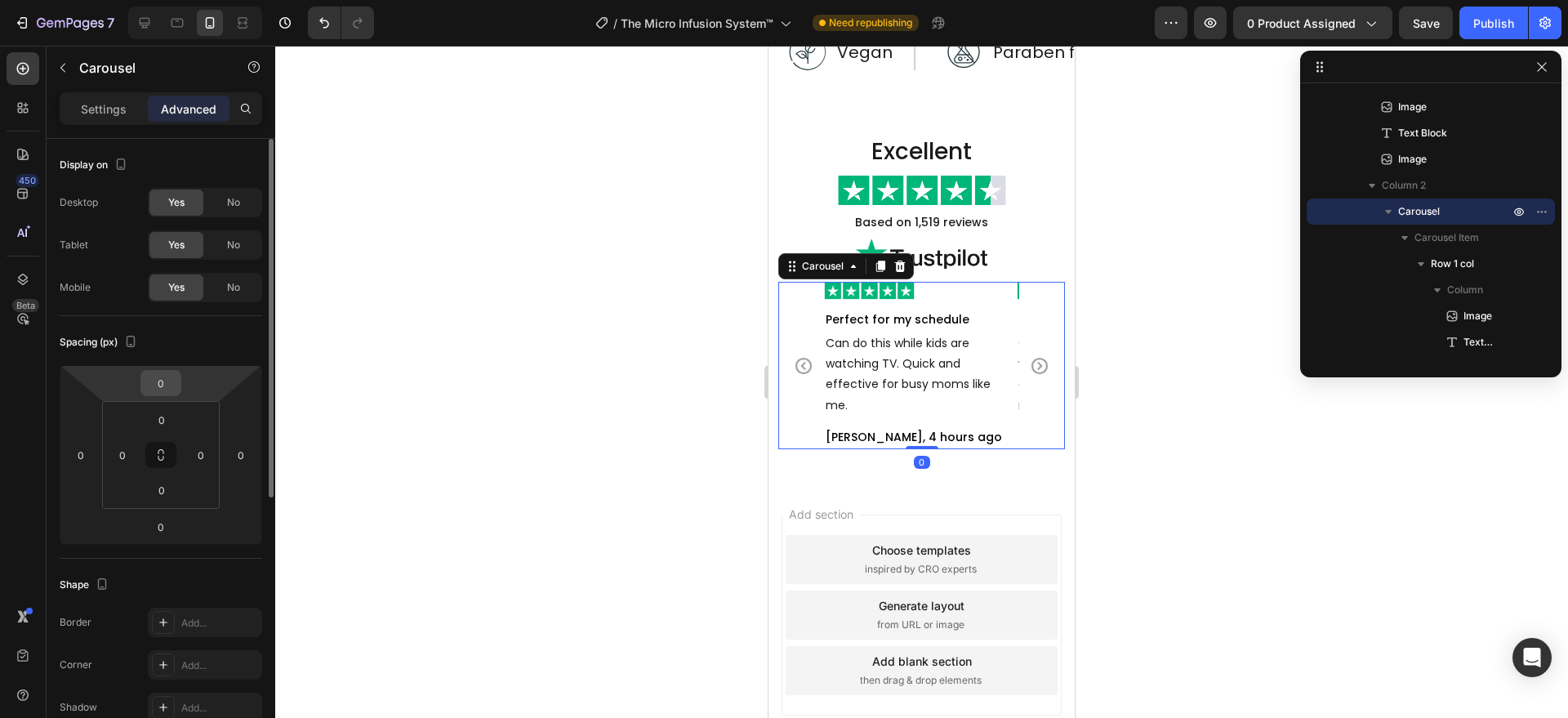
click at [160, 378] on input "0" at bounding box center [160, 383] width 33 height 25
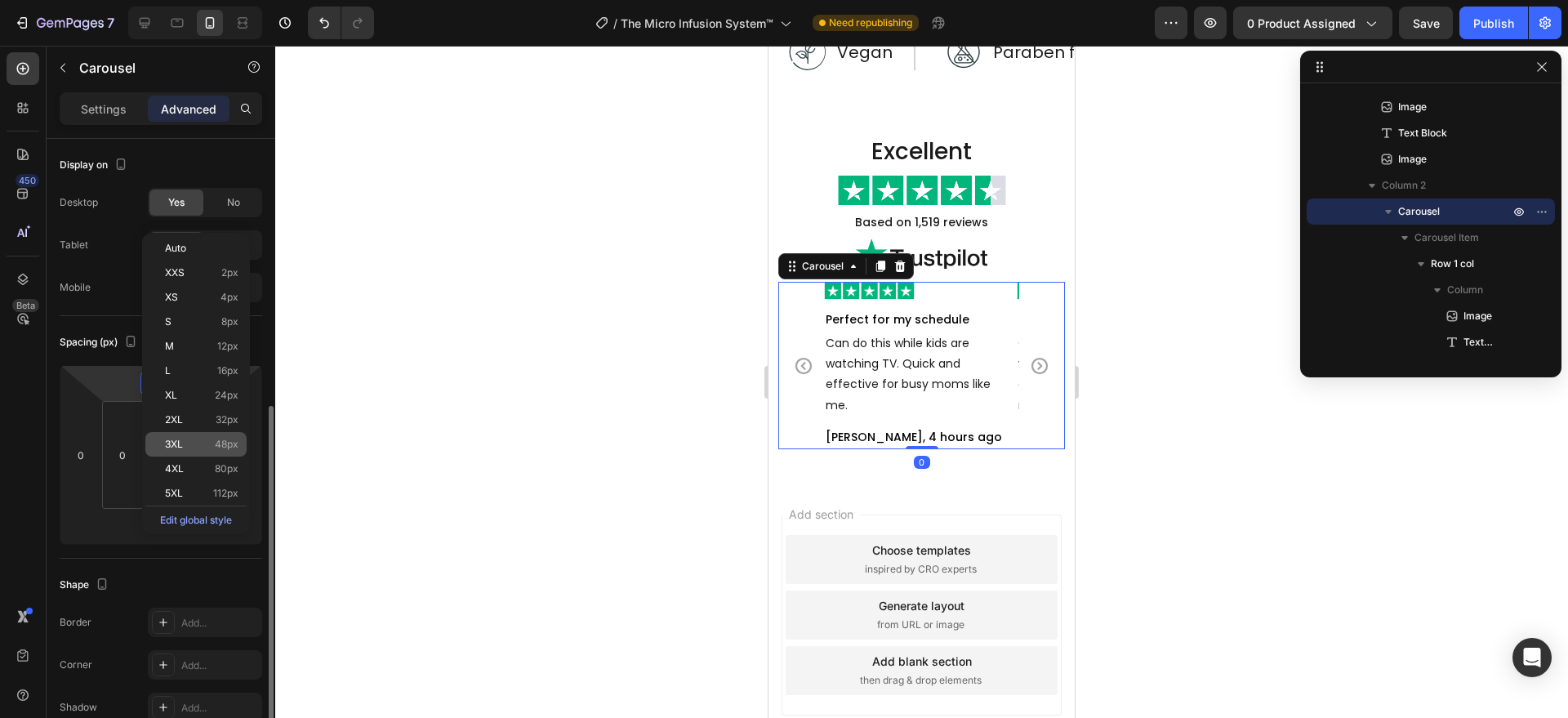
scroll to position [170, 0]
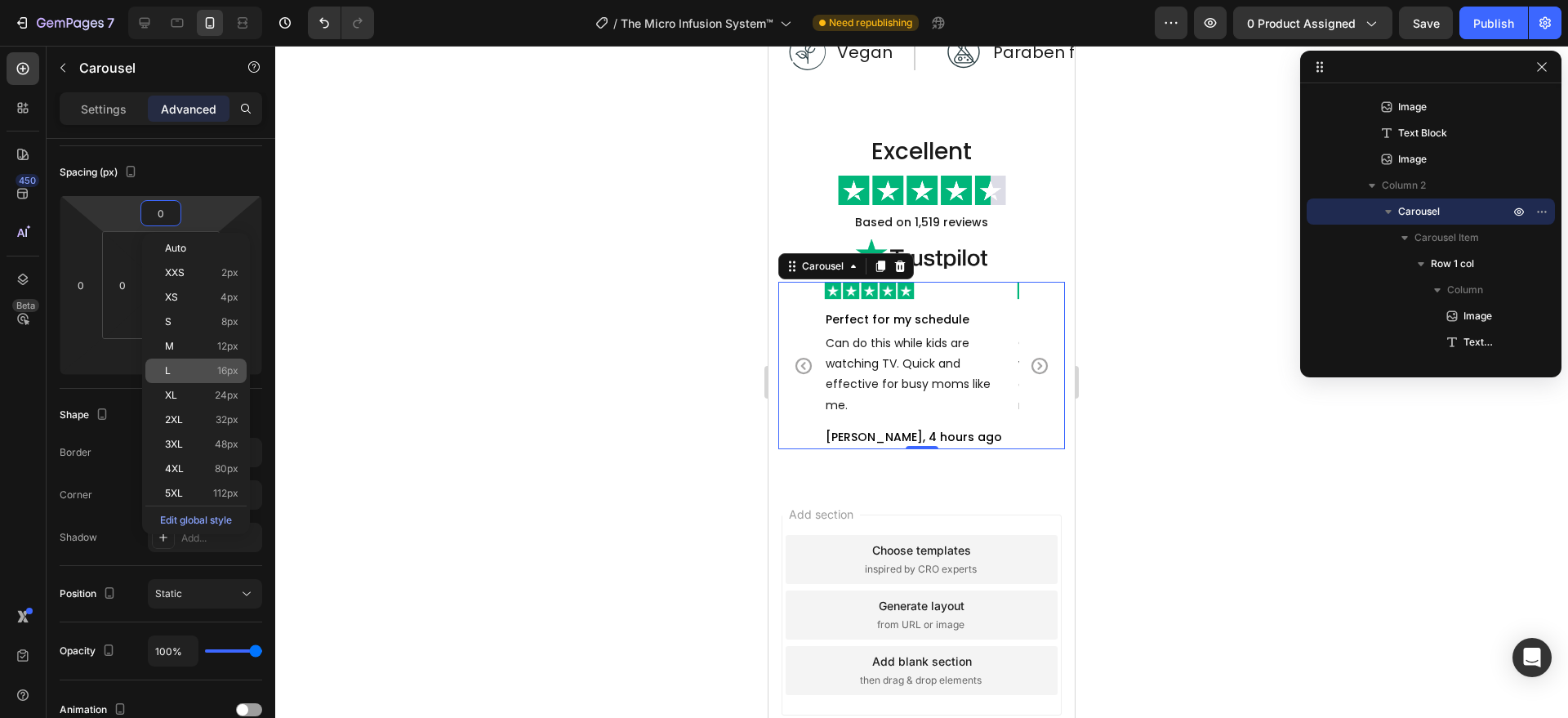
click at [191, 359] on div "L 16px" at bounding box center [196, 371] width 101 height 25
type input "16"
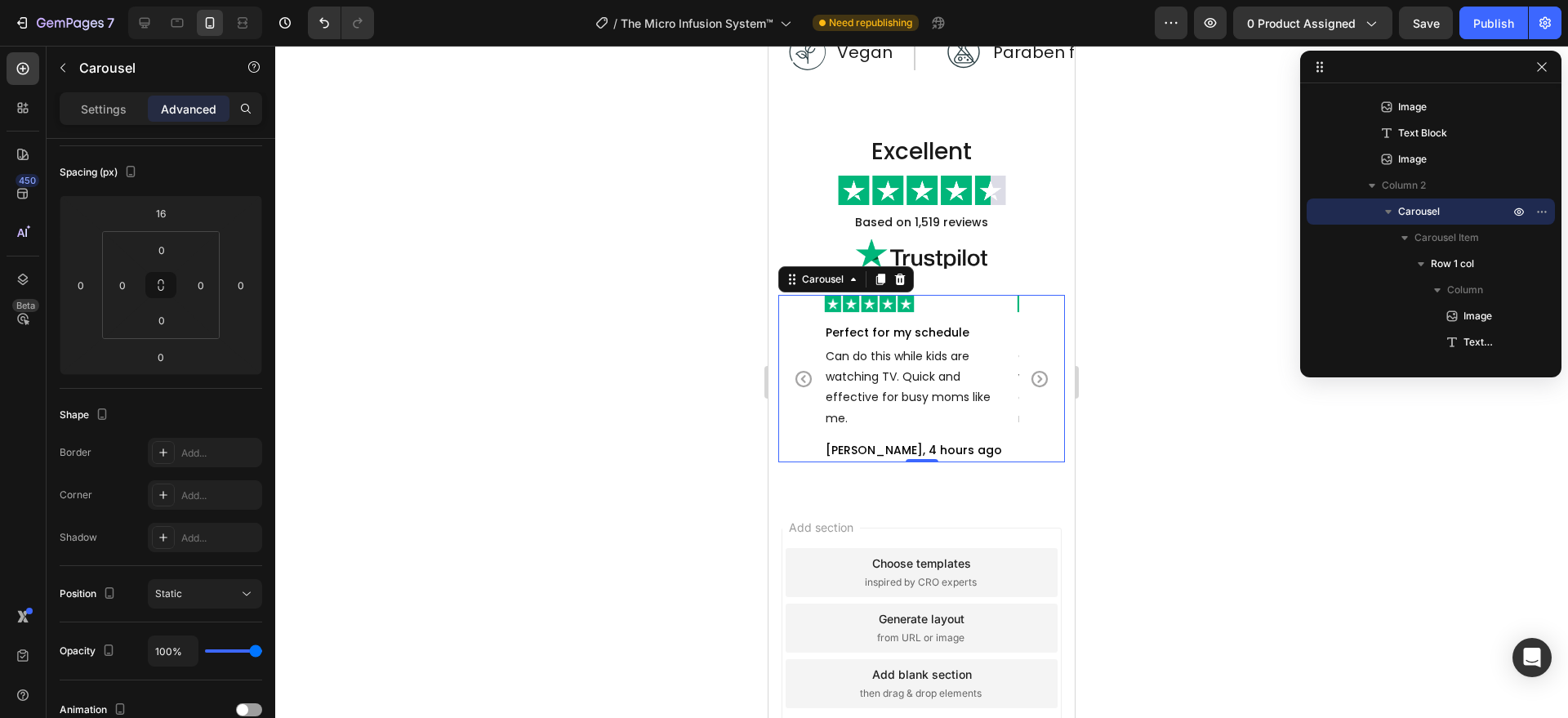
click at [514, 387] on div at bounding box center [921, 381] width 1293 height 672
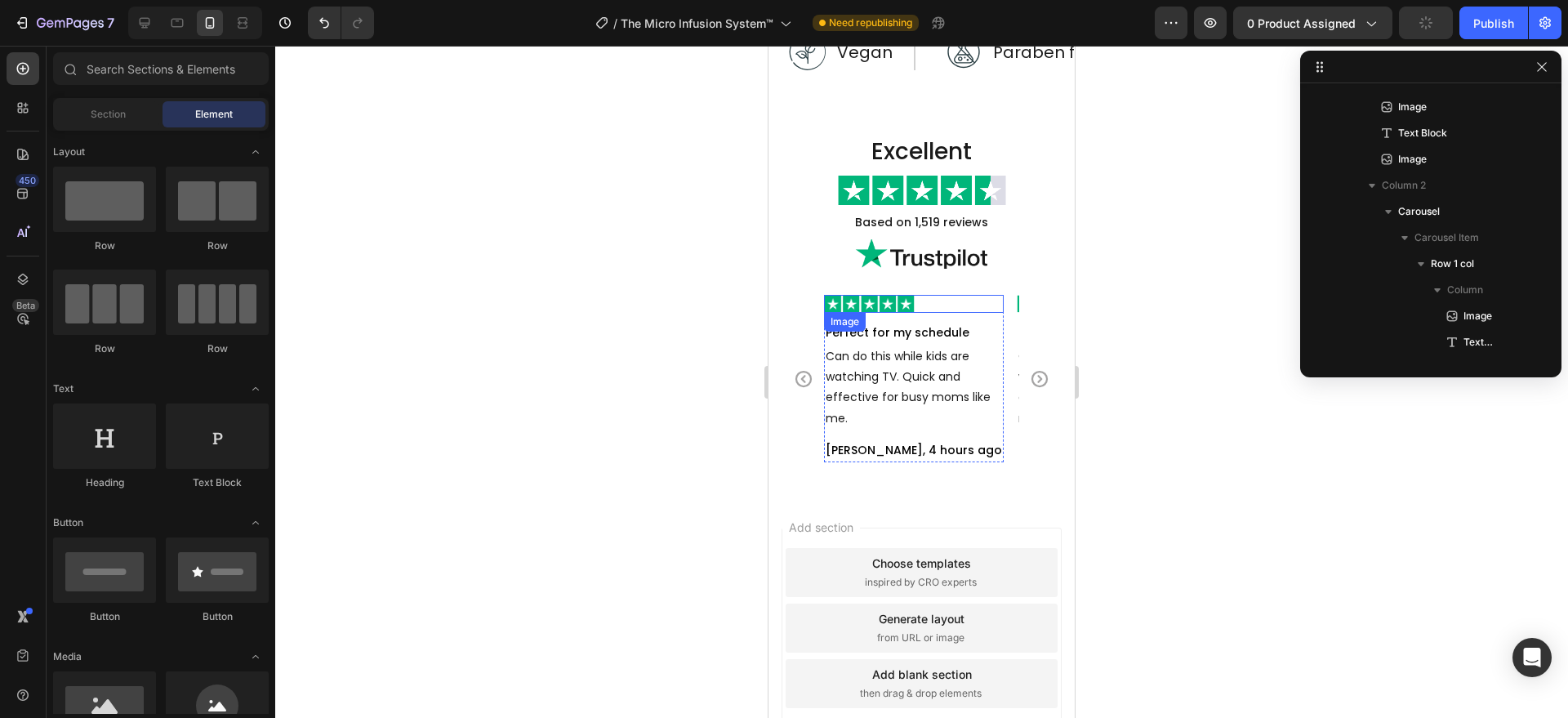
click at [997, 301] on div at bounding box center [914, 304] width 180 height 18
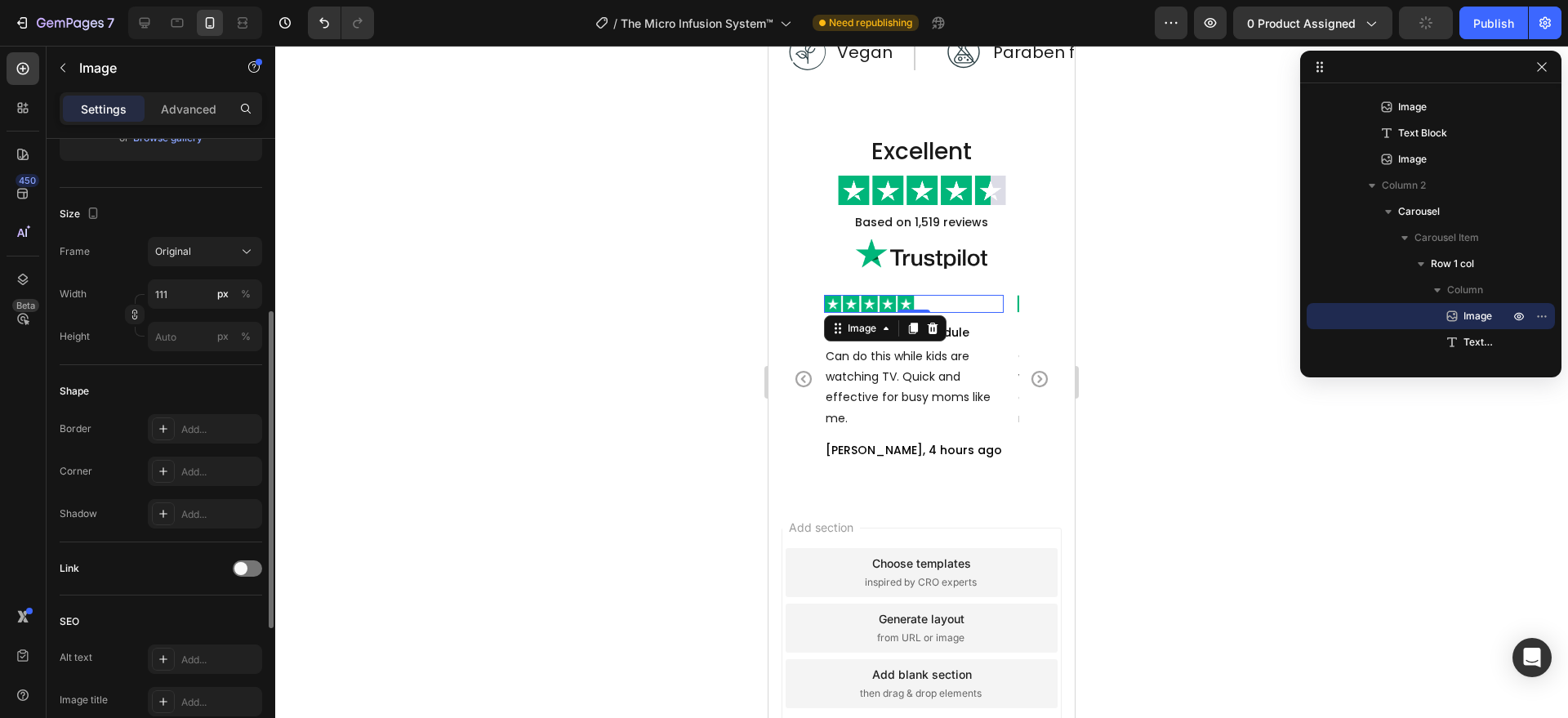
scroll to position [0, 0]
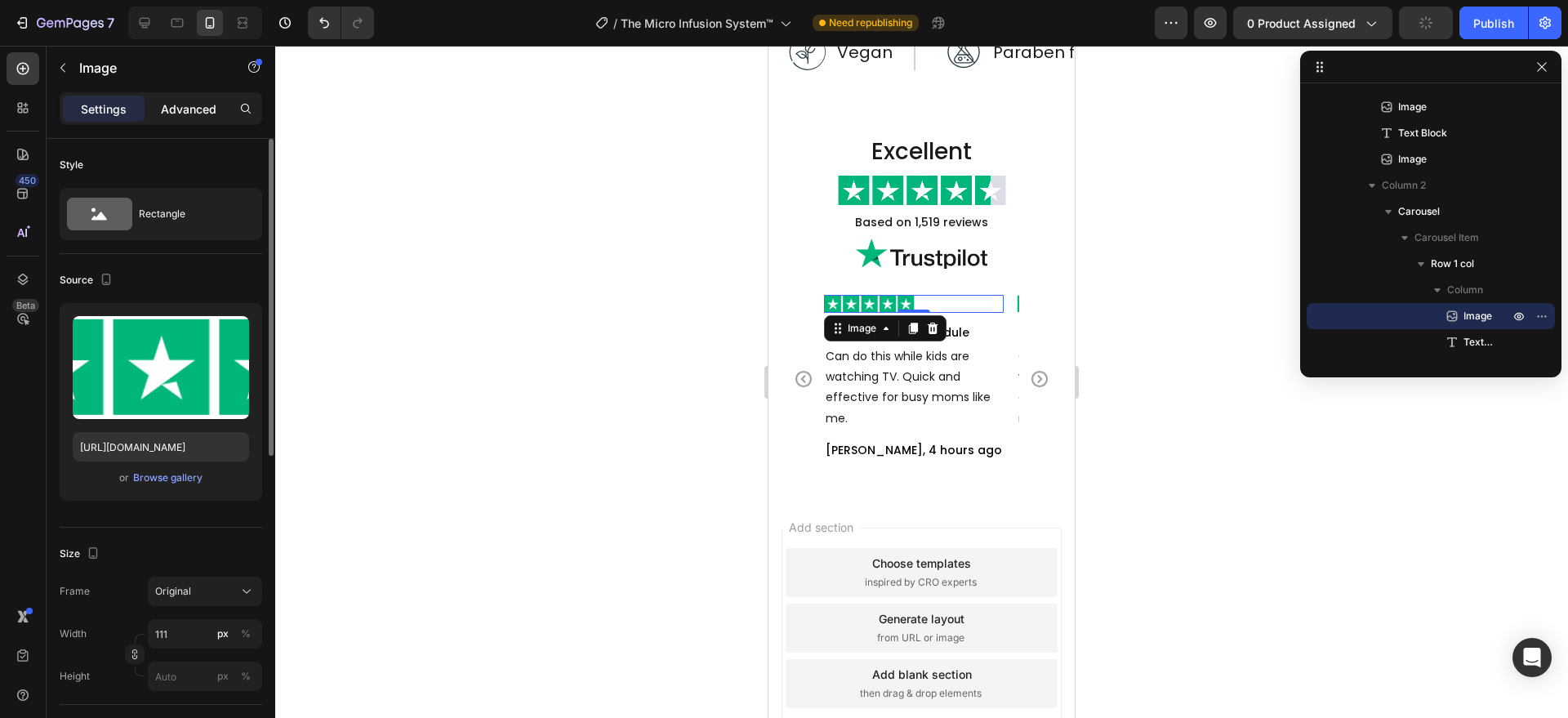
click at [198, 98] on div "Advanced" at bounding box center [189, 108] width 82 height 26
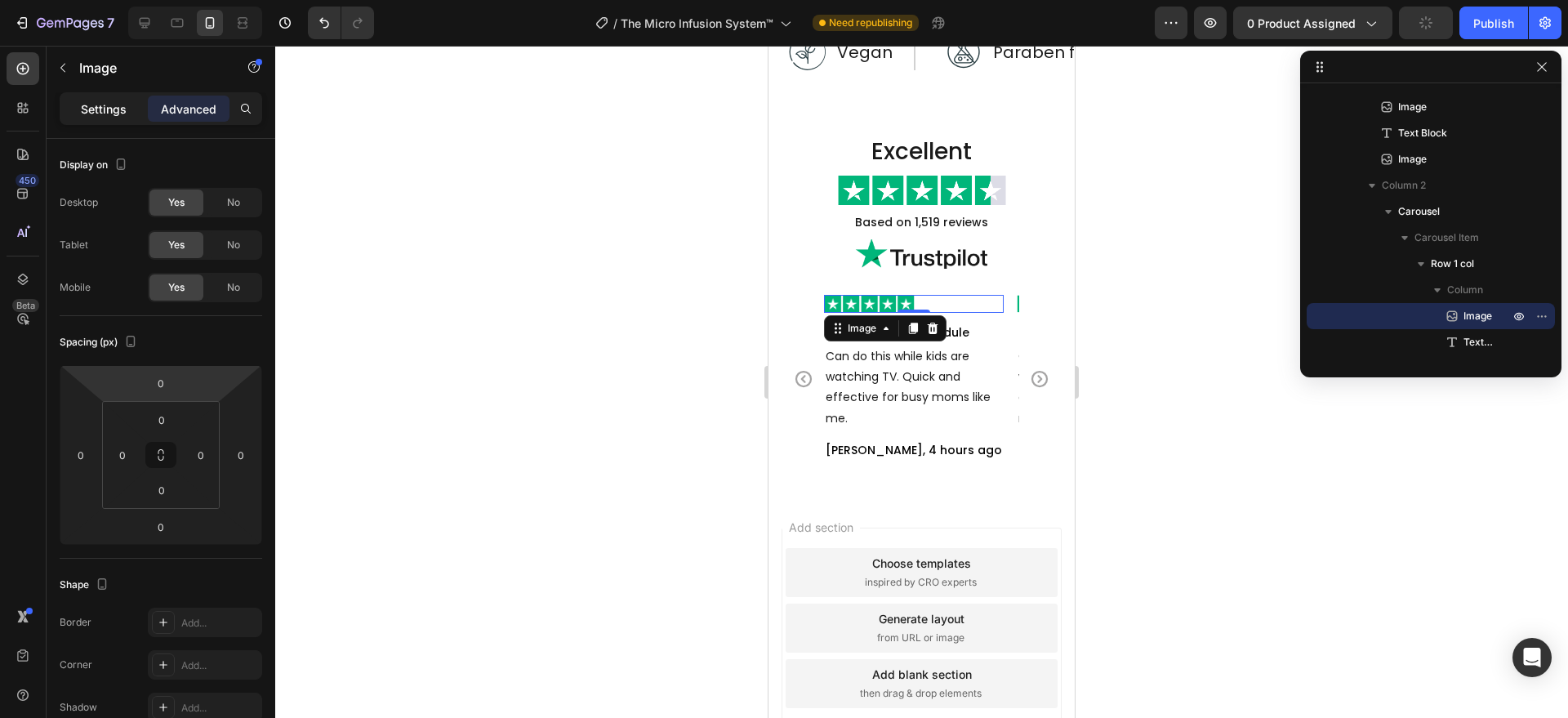
click at [108, 109] on p "Settings" at bounding box center [104, 108] width 46 height 17
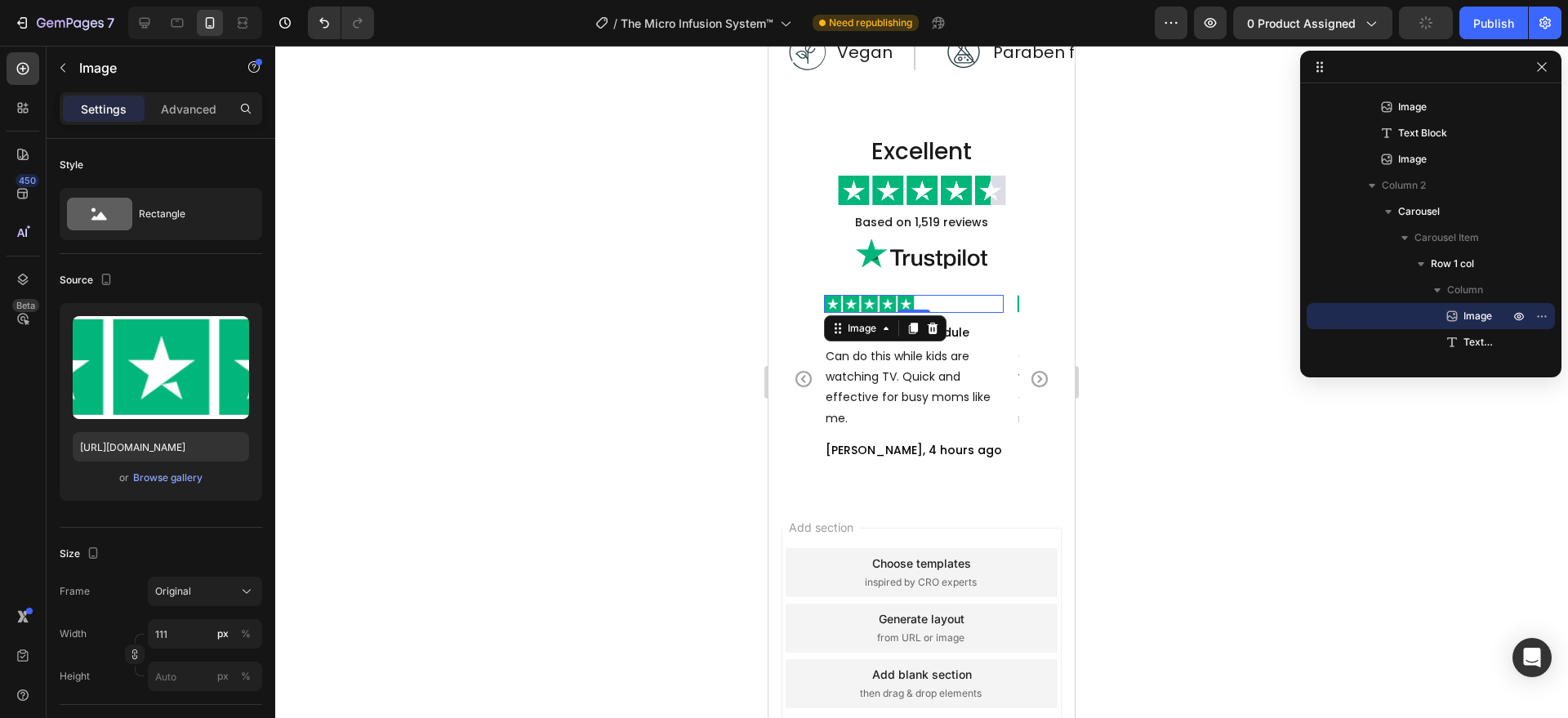
scroll to position [607, 0]
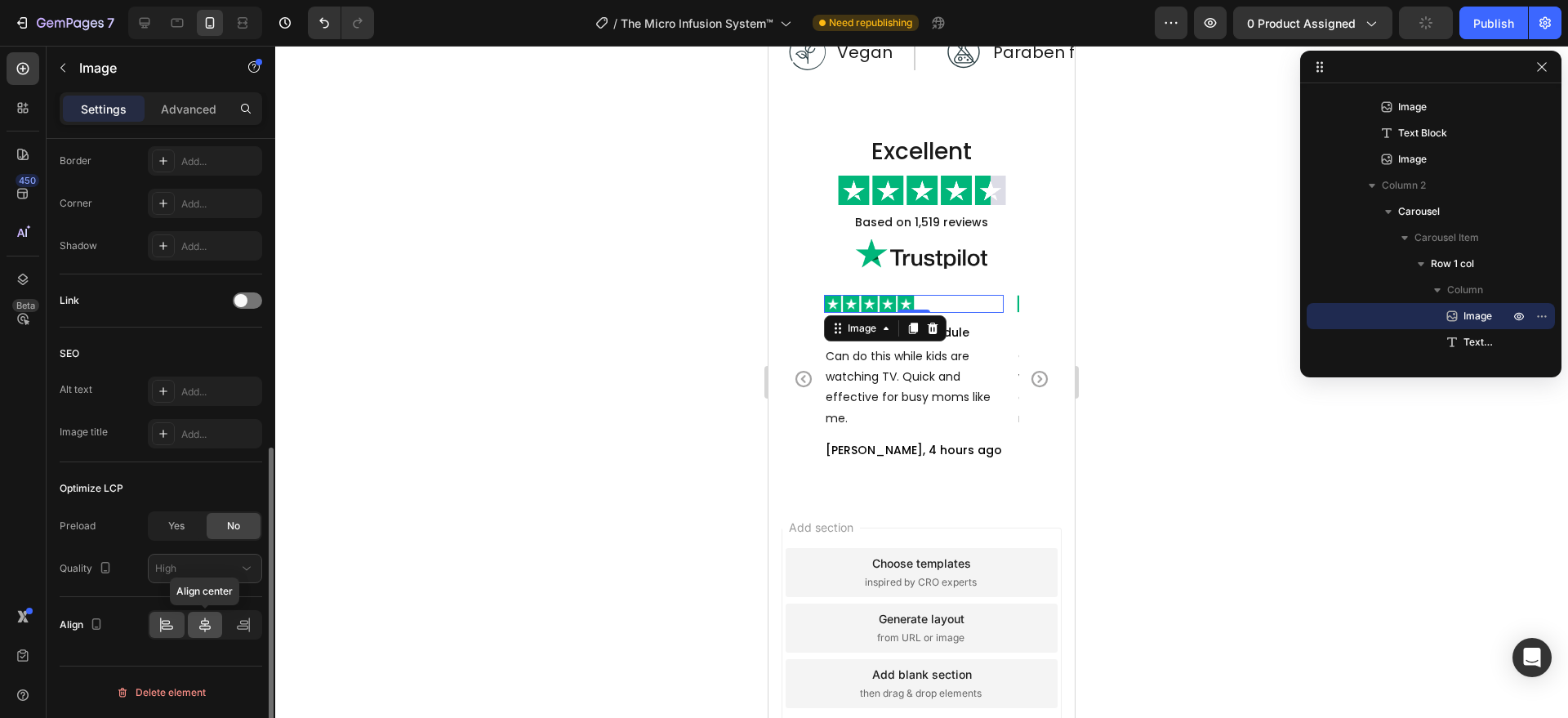
click at [204, 623] on icon at bounding box center [204, 625] width 11 height 15
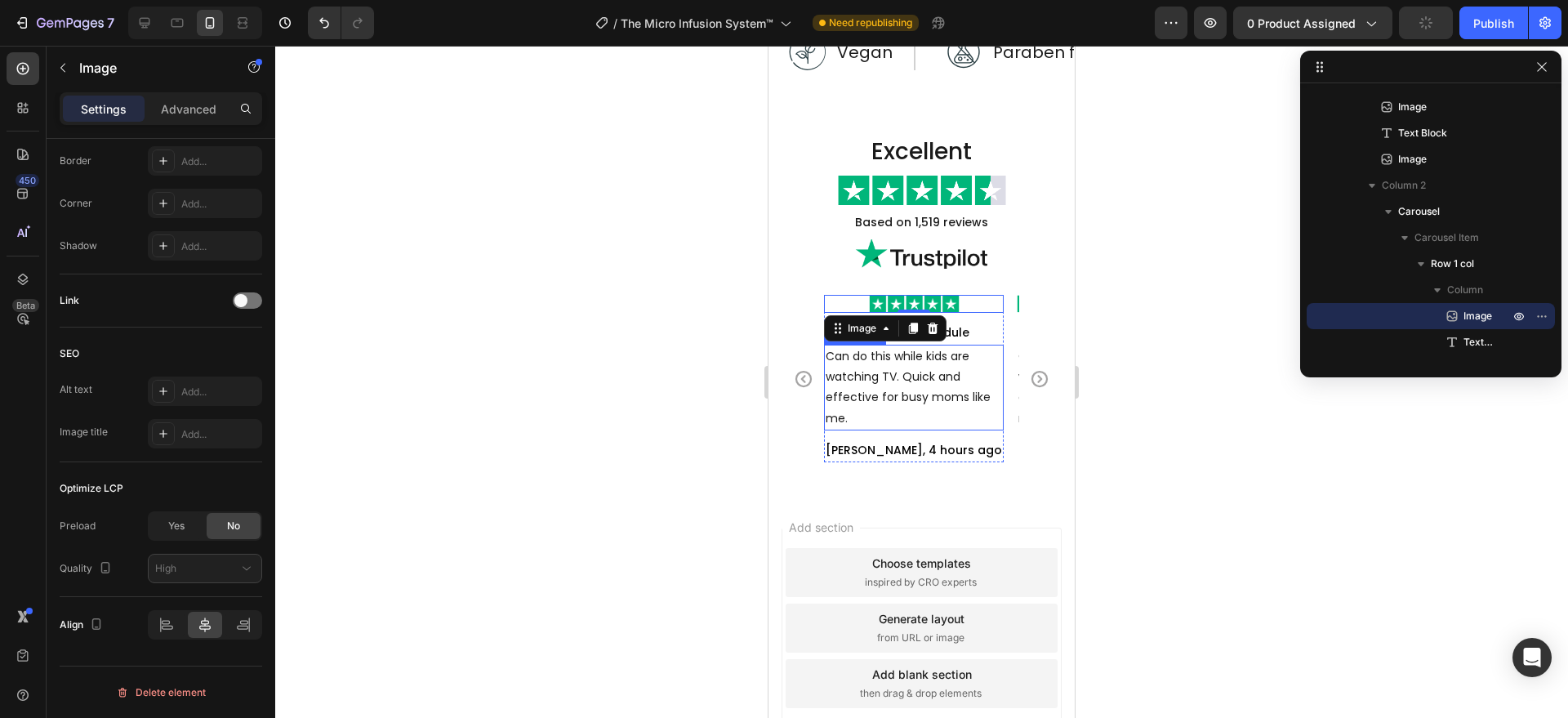
click at [1040, 358] on button "Carousel Next Arrow" at bounding box center [1040, 379] width 46 height 46
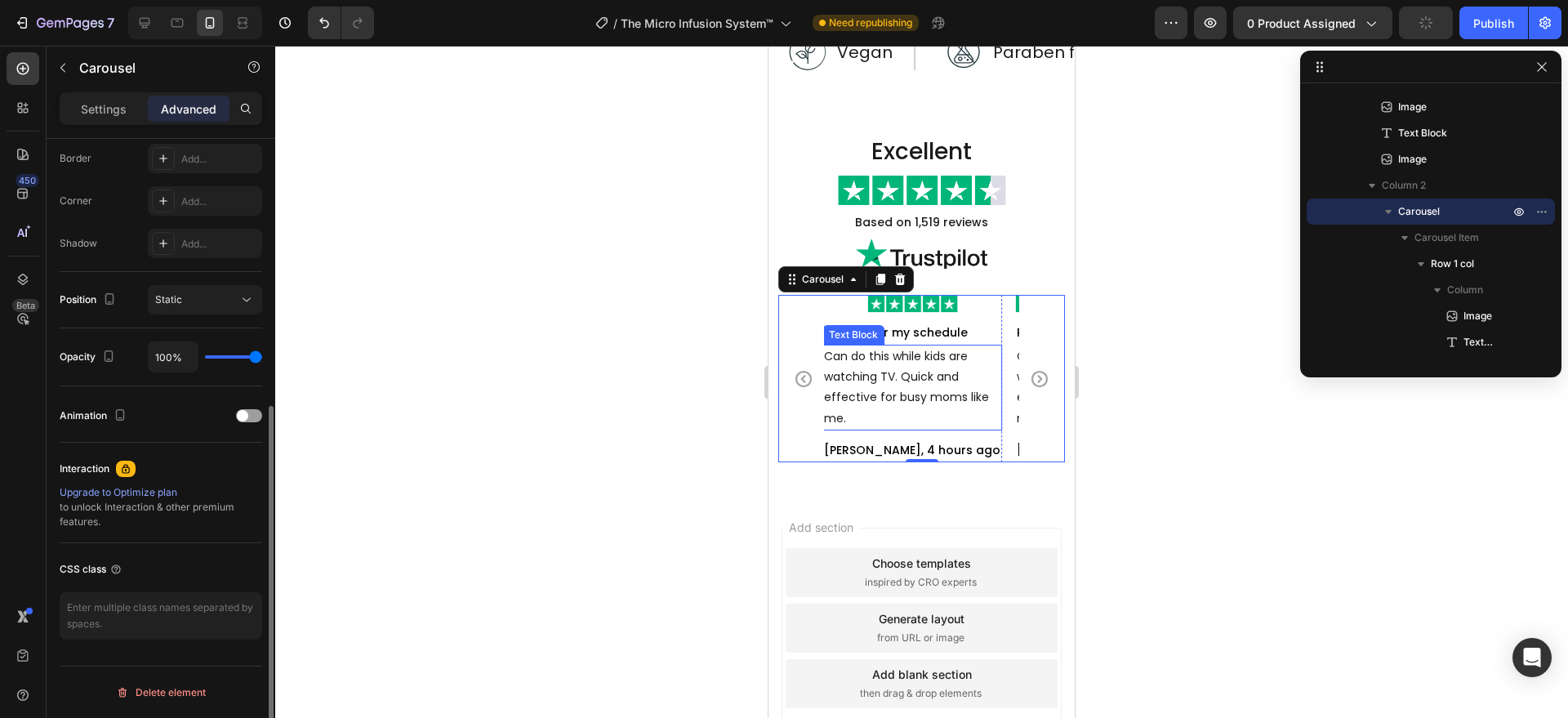
scroll to position [0, 0]
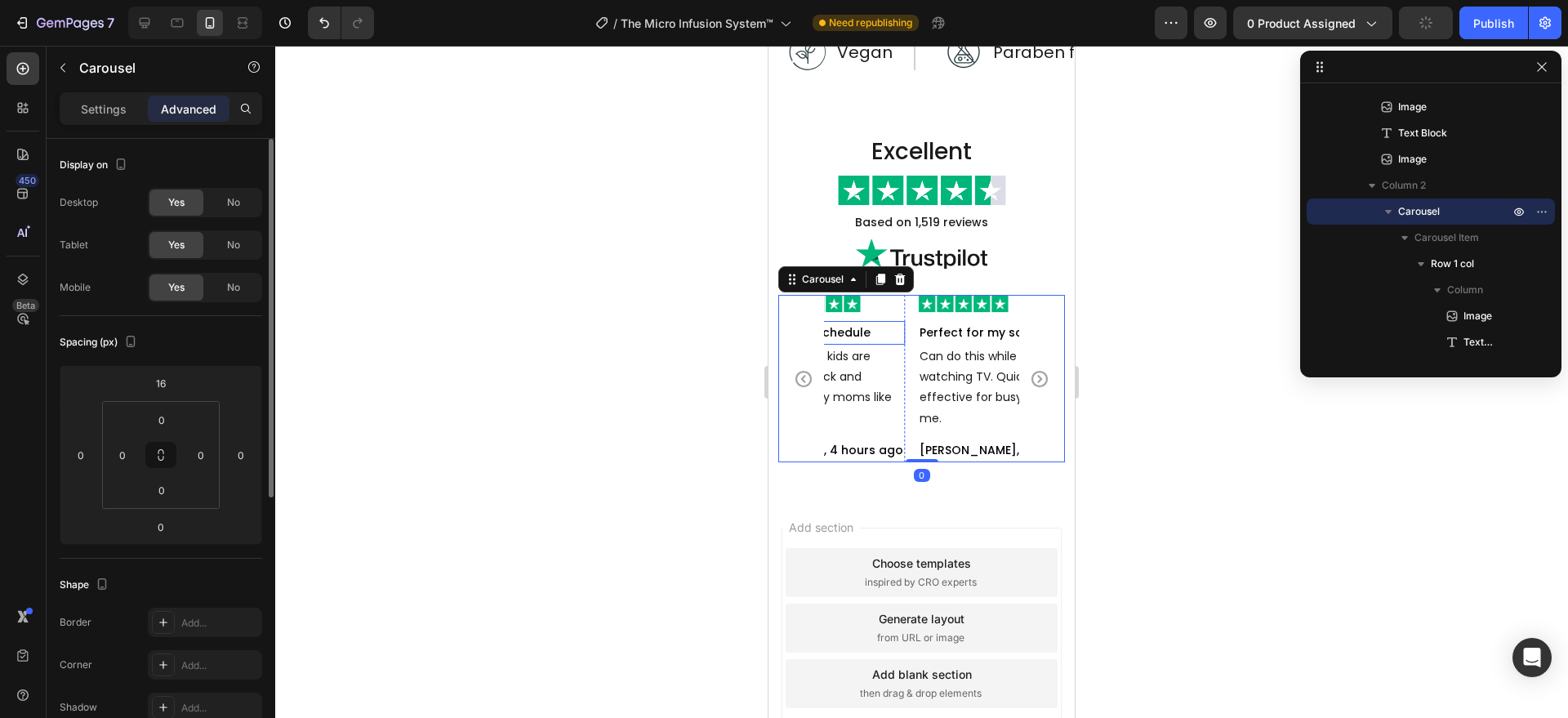
click at [970, 329] on p "Perfect for my schedule" at bounding box center [1007, 332] width 176 height 20
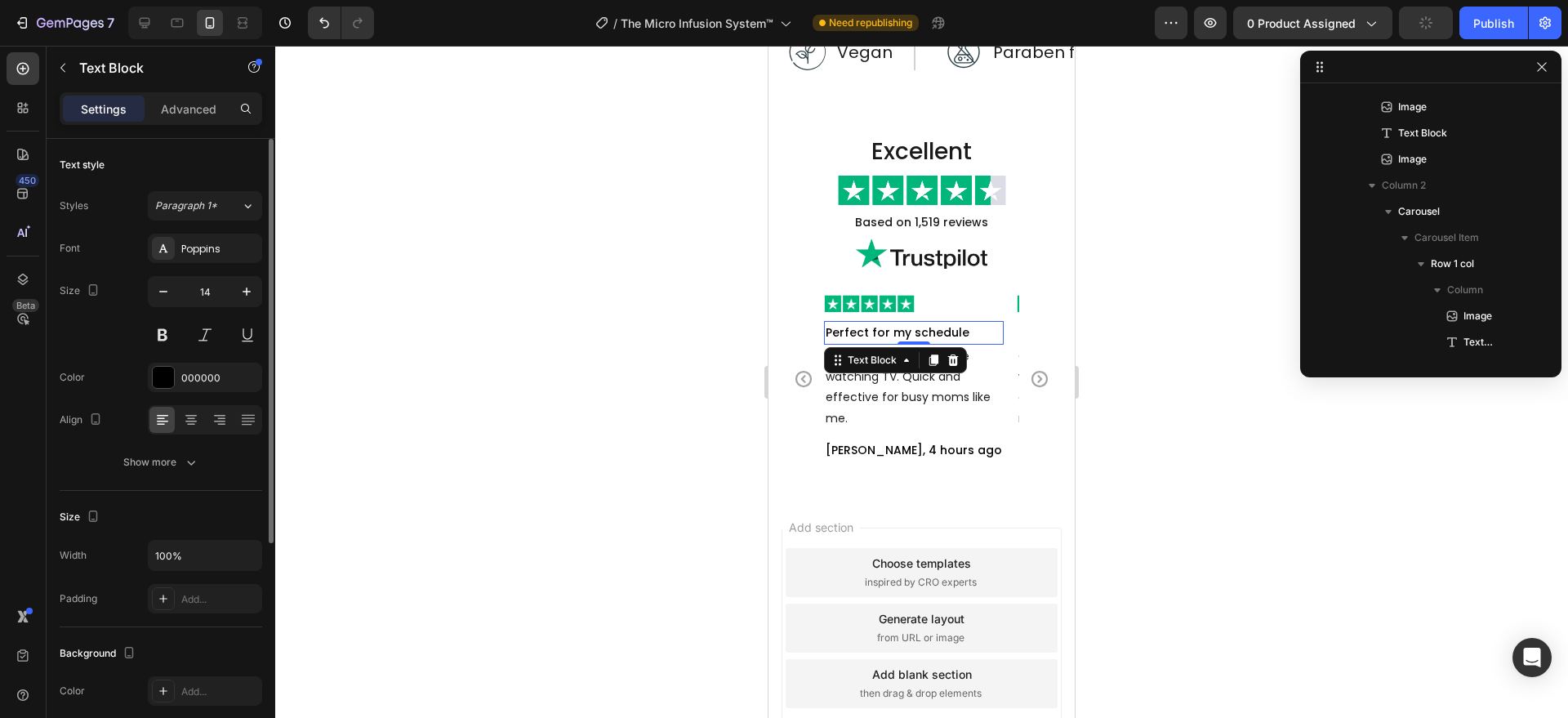
scroll to position [649, 0]
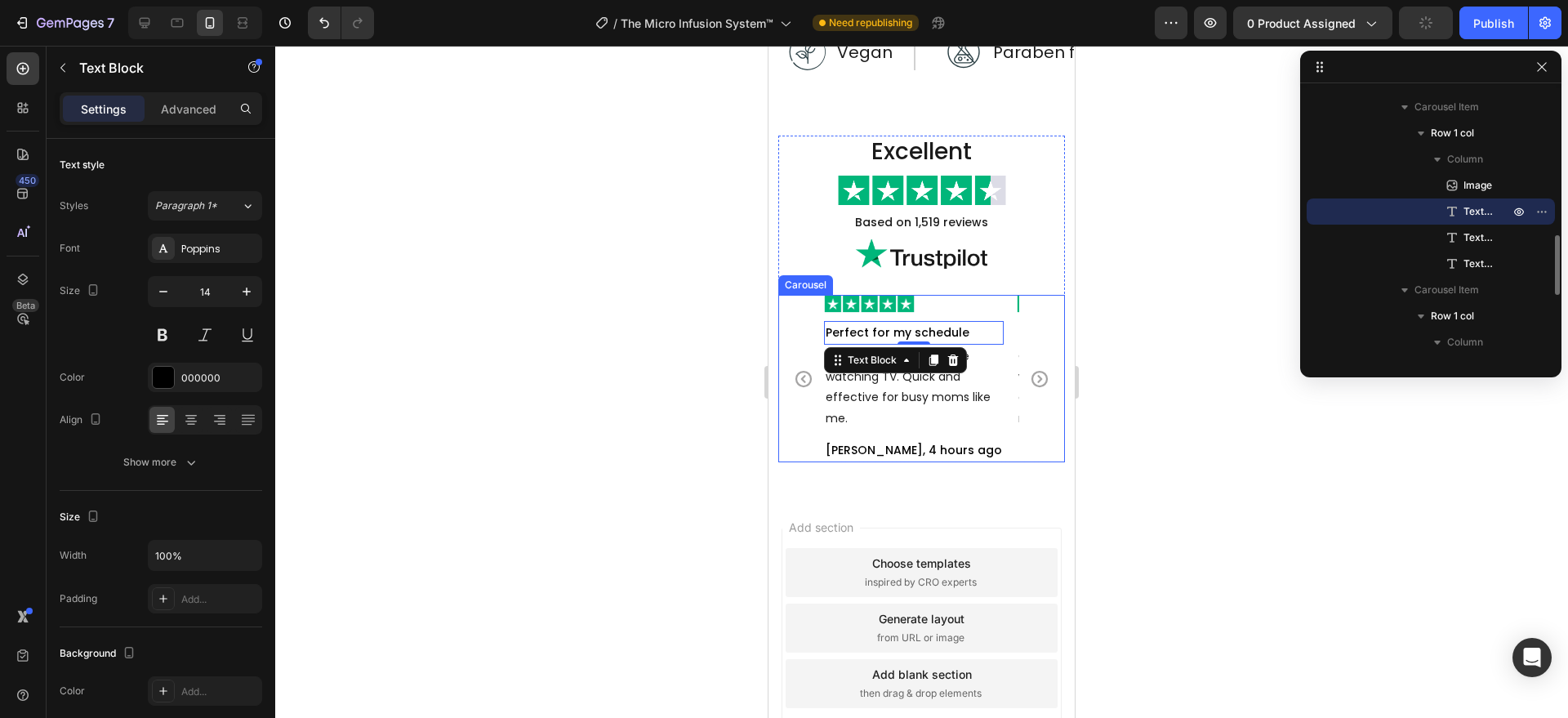
click at [808, 376] on icon "Carousel Back Arrow" at bounding box center [804, 379] width 19 height 19
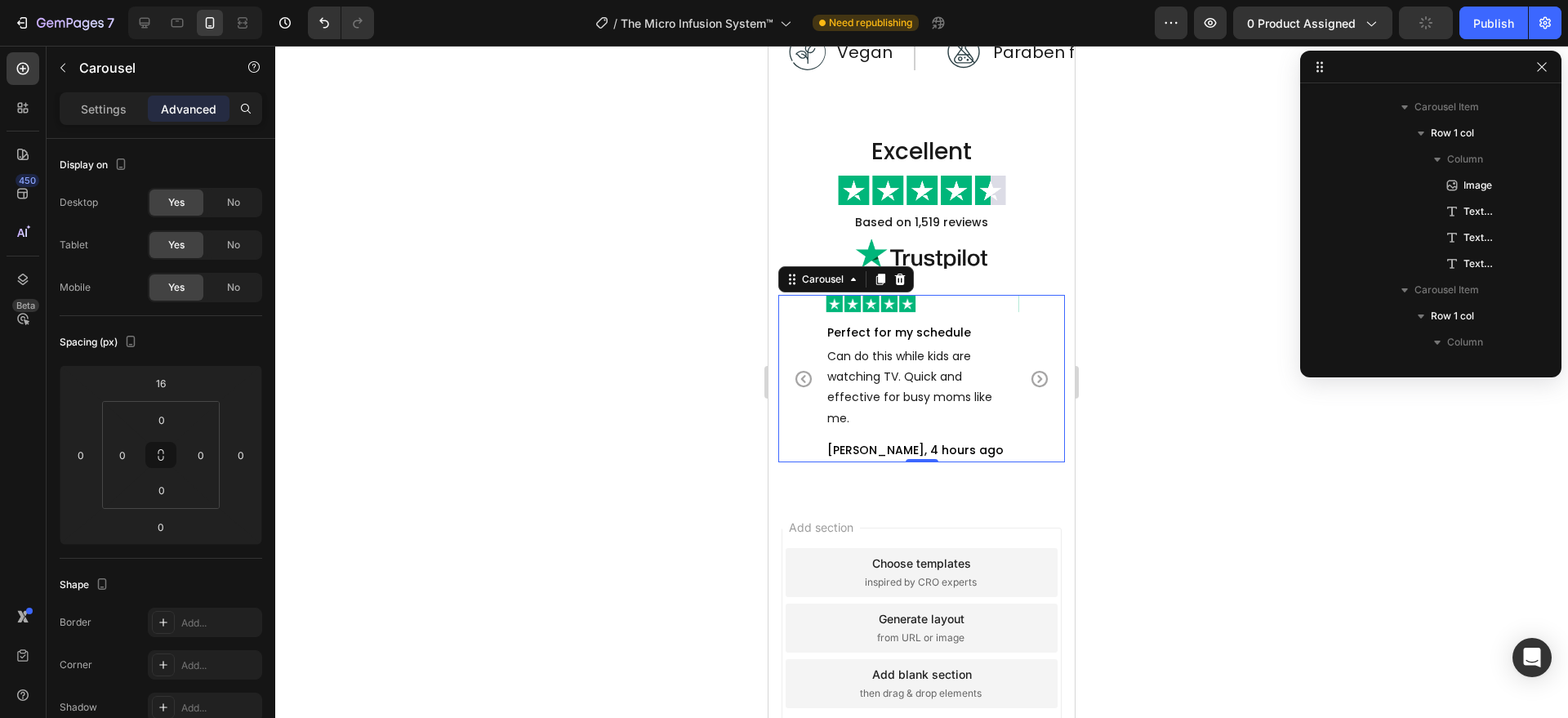
scroll to position [336, 0]
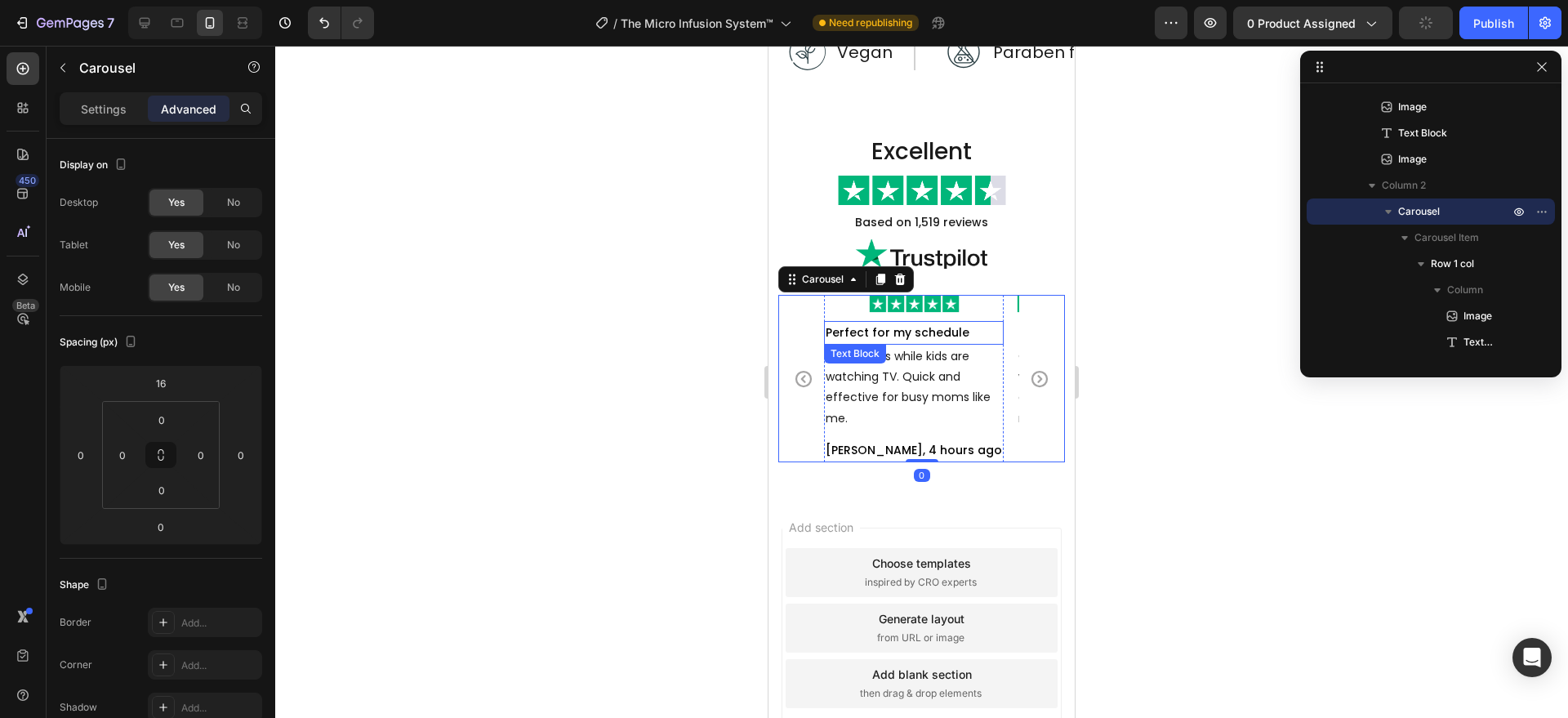
click at [947, 332] on p "Perfect for my schedule" at bounding box center [914, 332] width 176 height 20
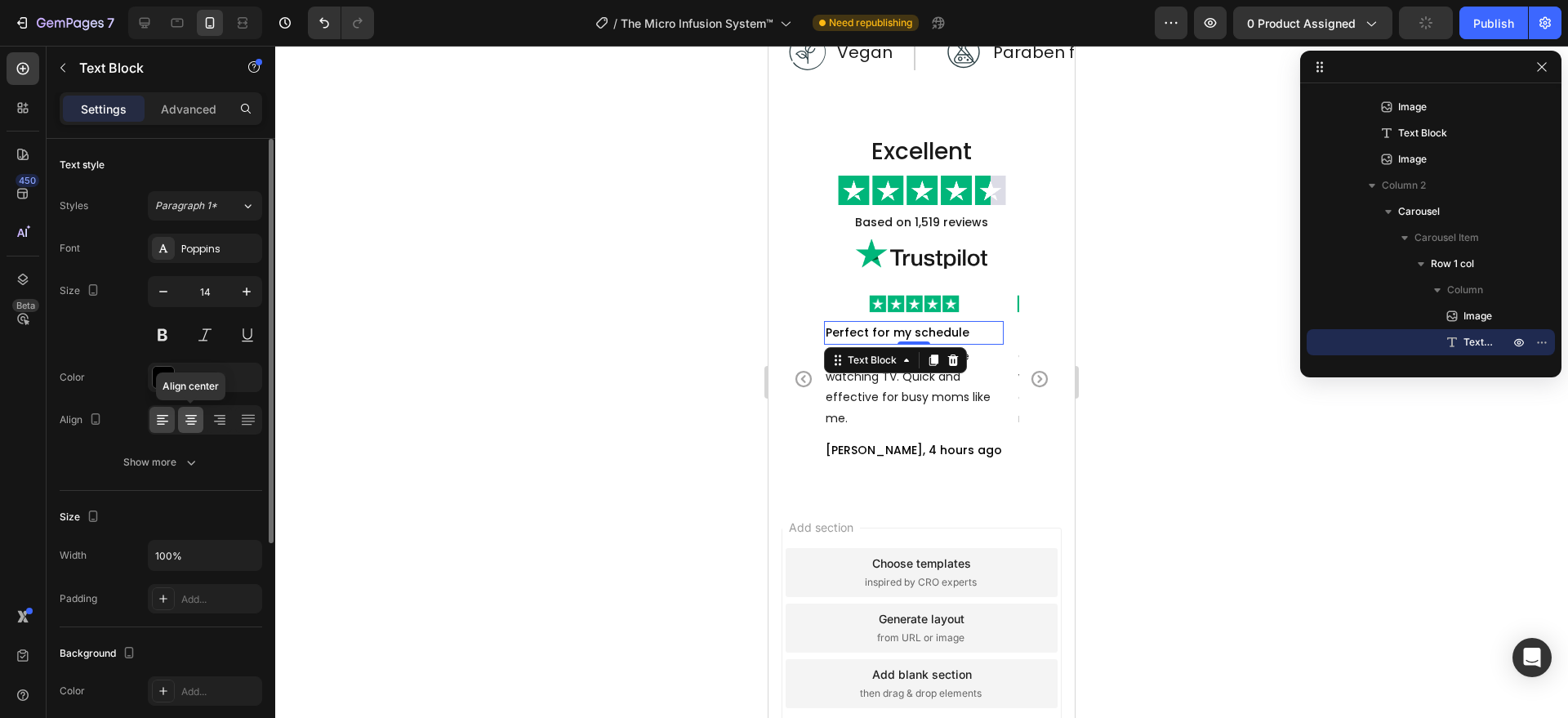
click at [198, 411] on icon at bounding box center [191, 419] width 17 height 17
click at [933, 390] on p "Can do this while kids are watching TV. Quick and effective for busy moms like …" at bounding box center [914, 388] width 176 height 83
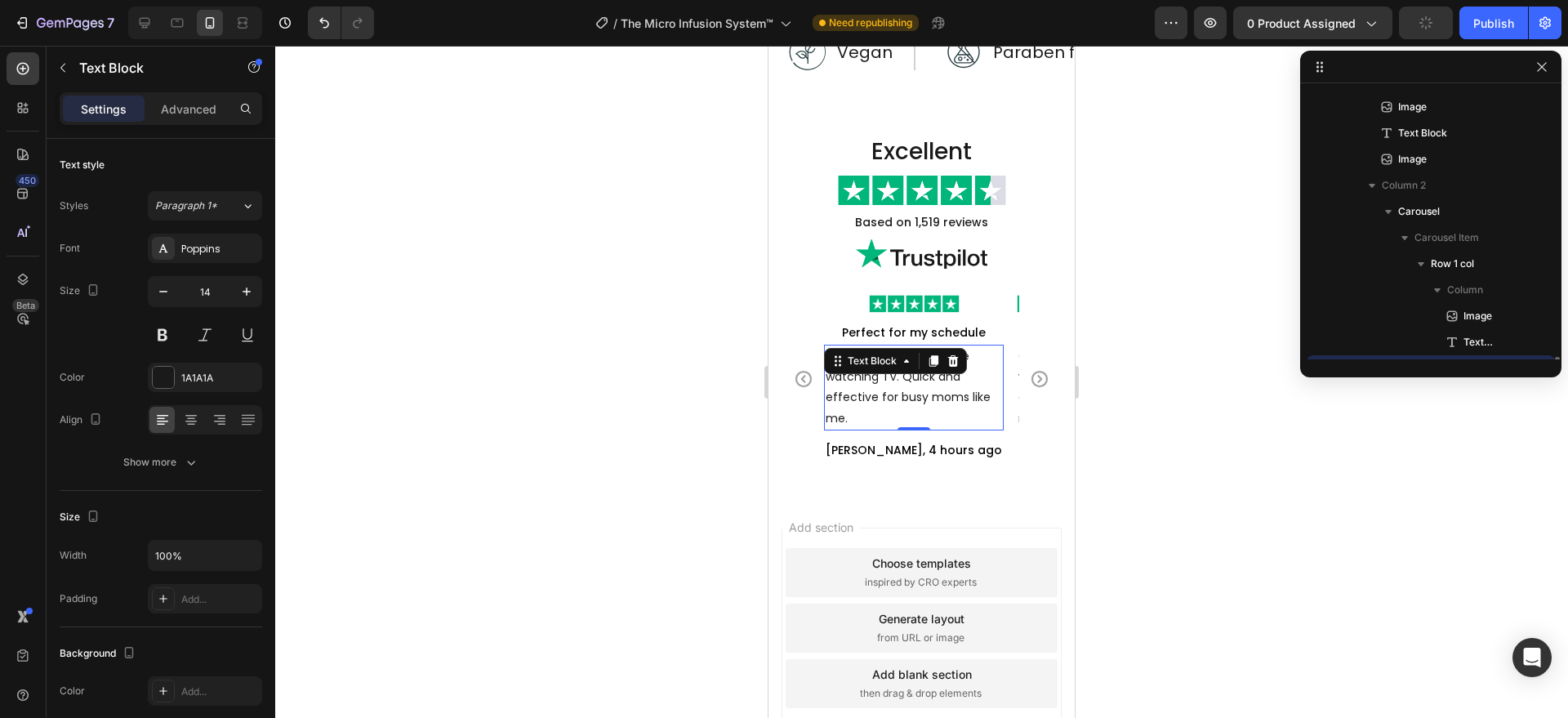
scroll to position [492, 0]
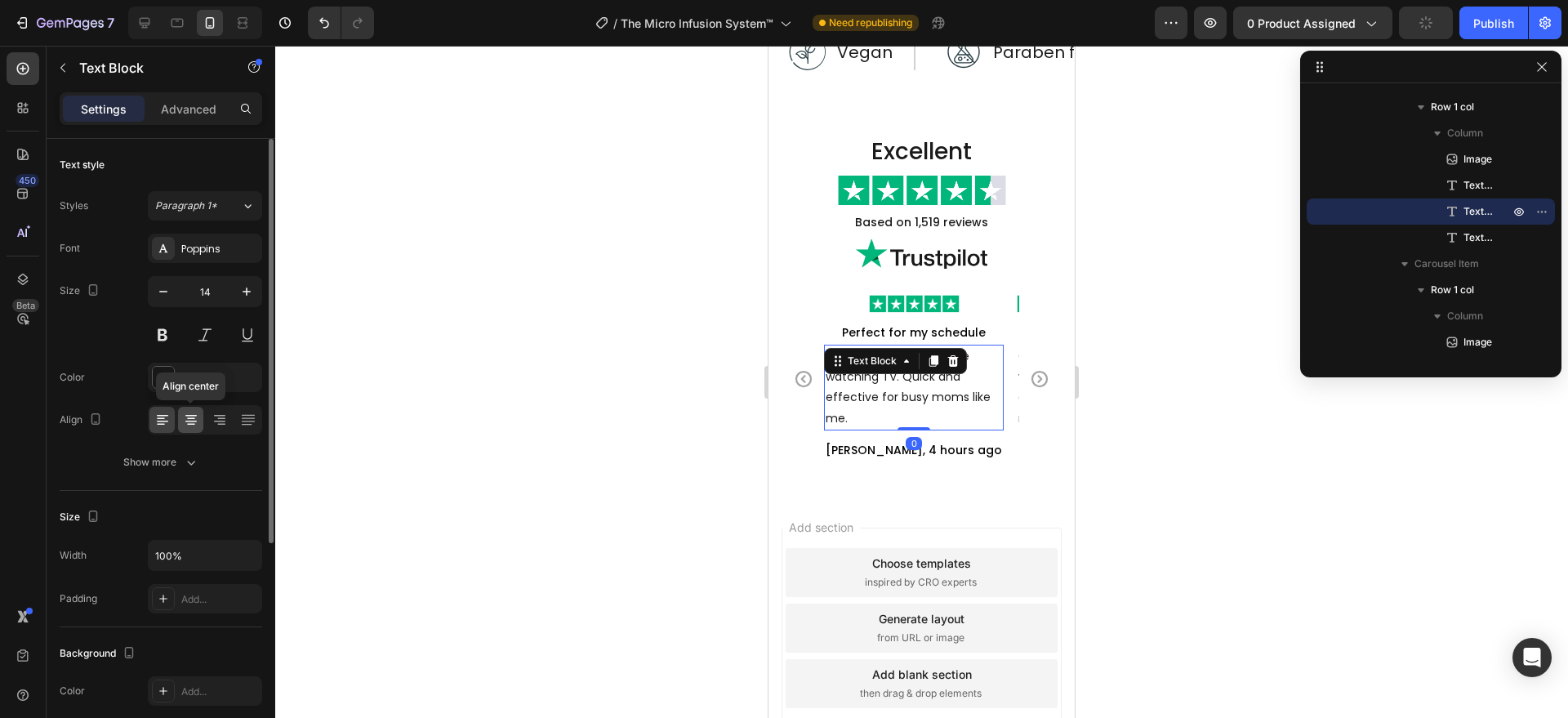
drag, startPoint x: 183, startPoint y: 418, endPoint x: 64, endPoint y: 348, distance: 138.1
click at [183, 418] on icon at bounding box center [191, 419] width 17 height 17
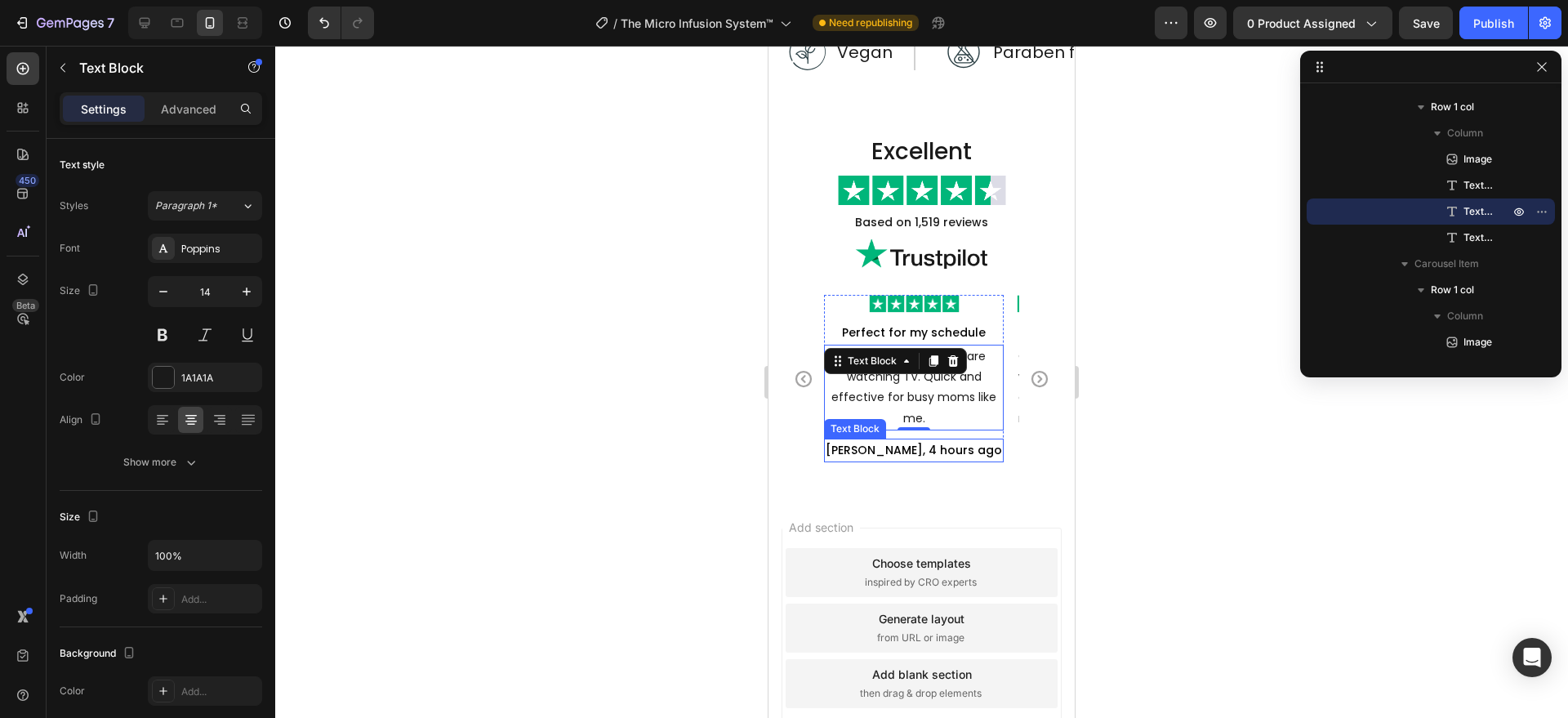
click at [945, 446] on p "[PERSON_NAME], 4 hours ago" at bounding box center [914, 449] width 176 height 20
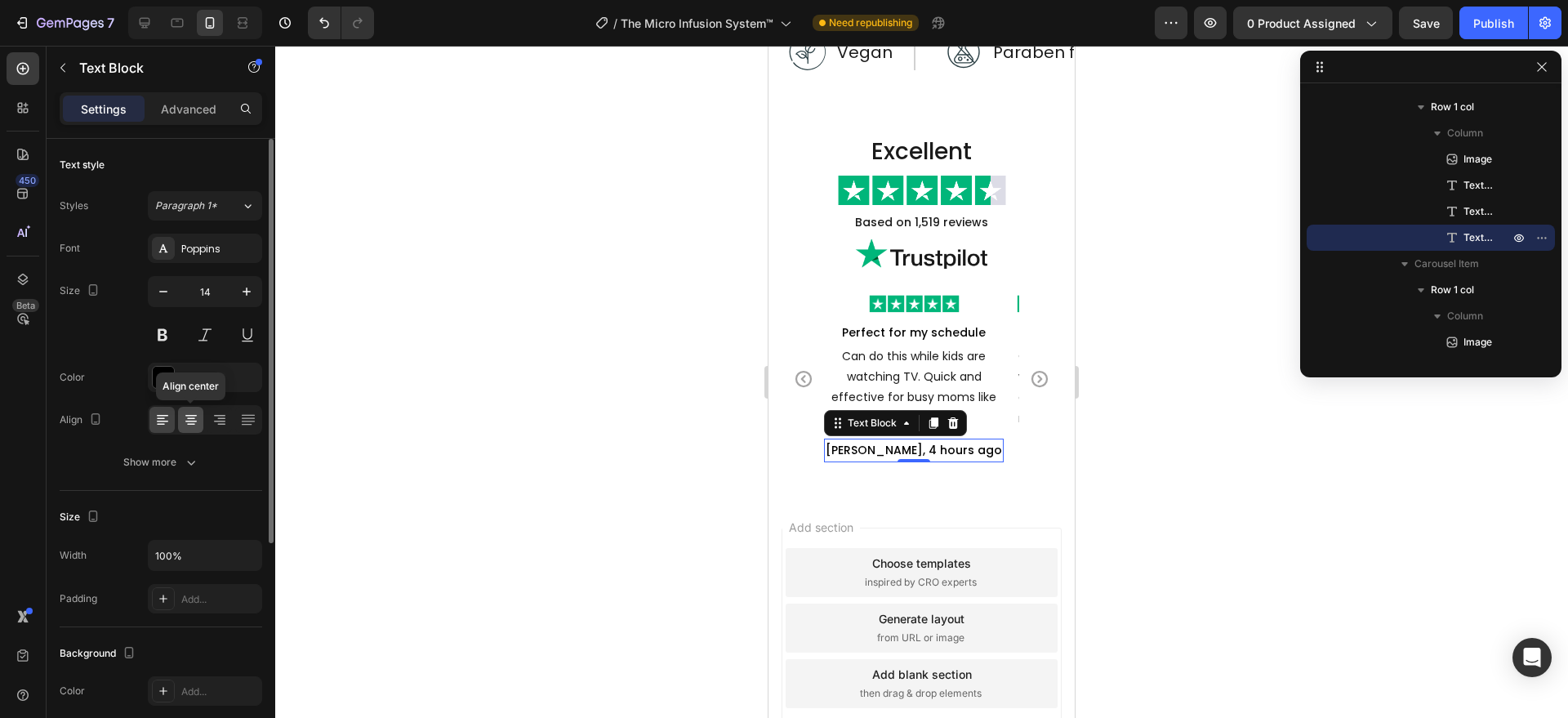
click at [197, 424] on icon at bounding box center [191, 419] width 17 height 17
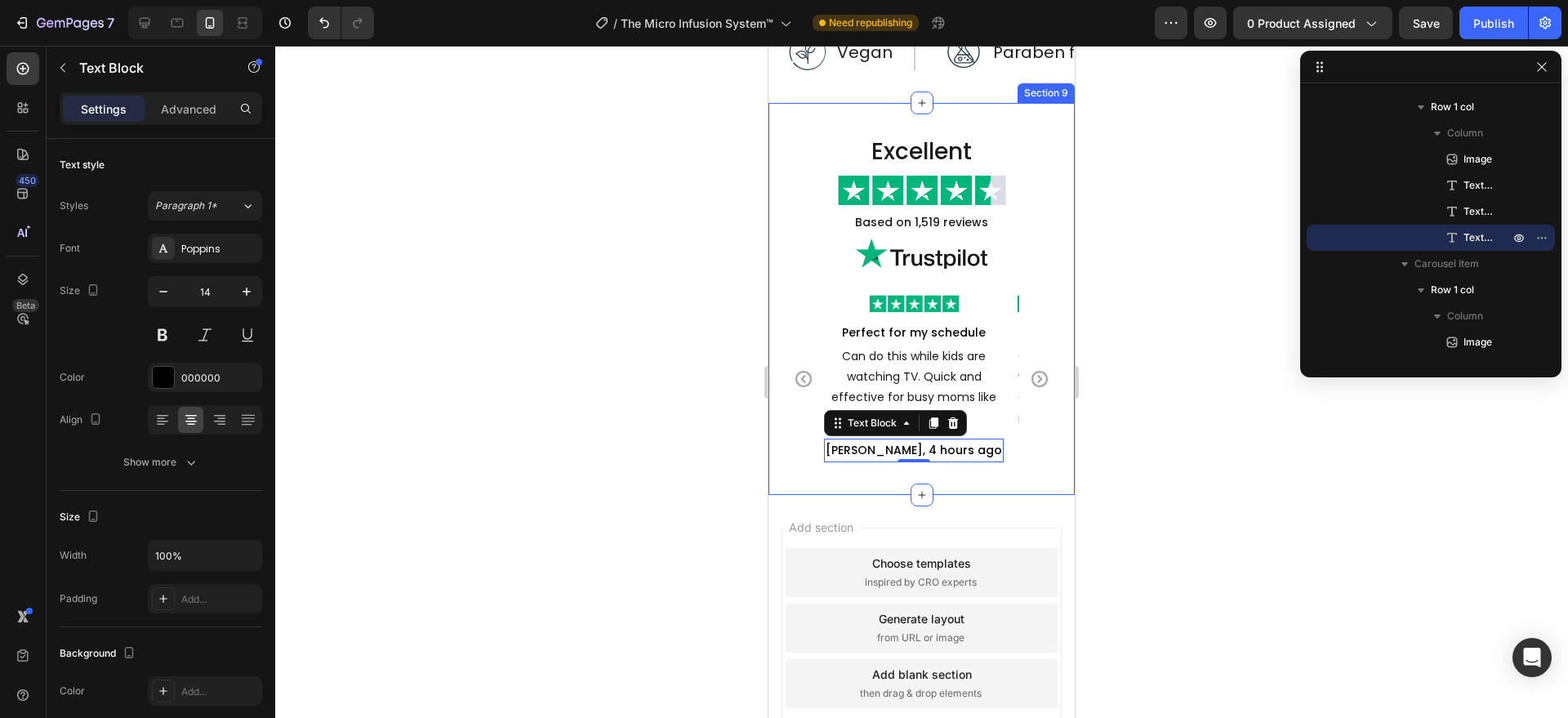
click at [852, 485] on div "Excellent Heading Image Based on 1,519 reviews Text Block Image Image Perfect f…" at bounding box center [921, 299] width 306 height 392
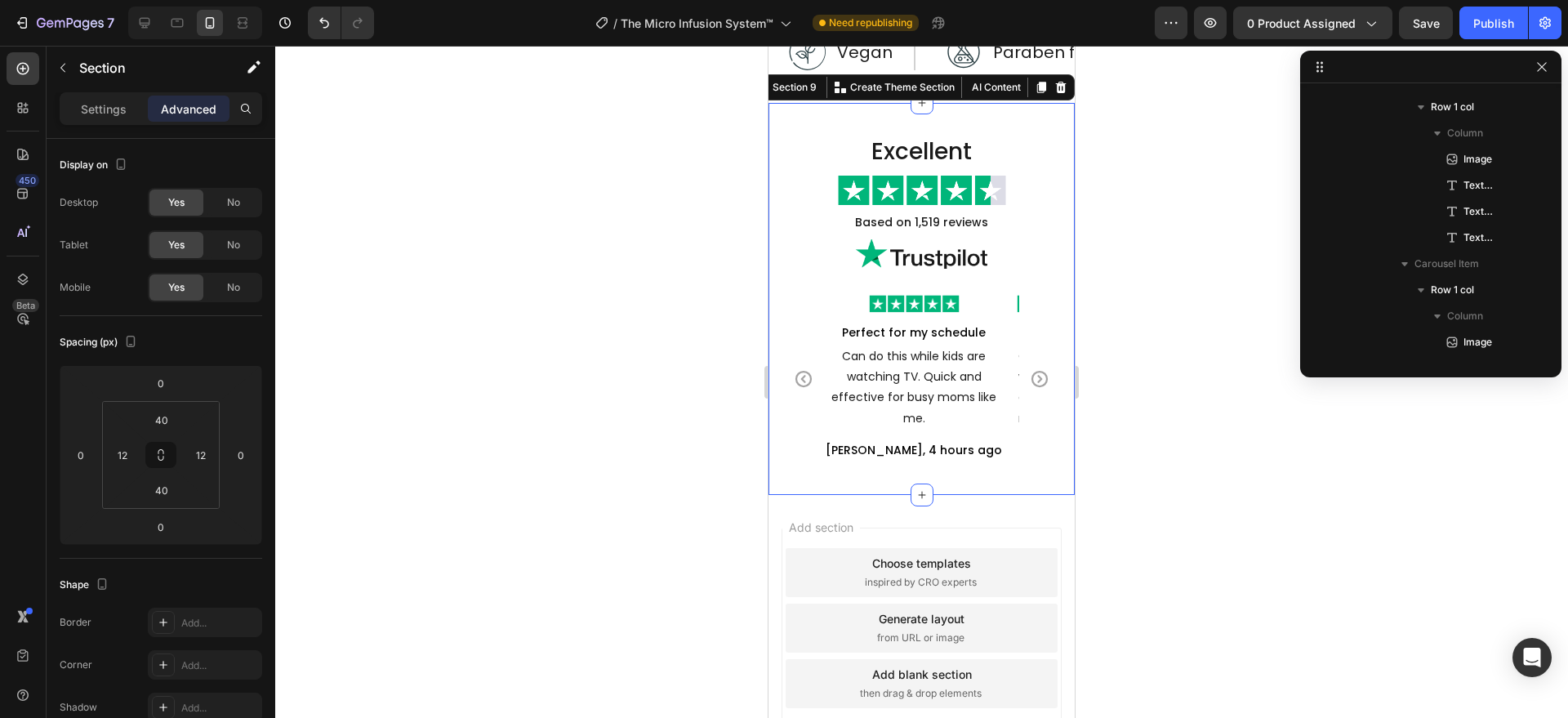
scroll to position [100, 0]
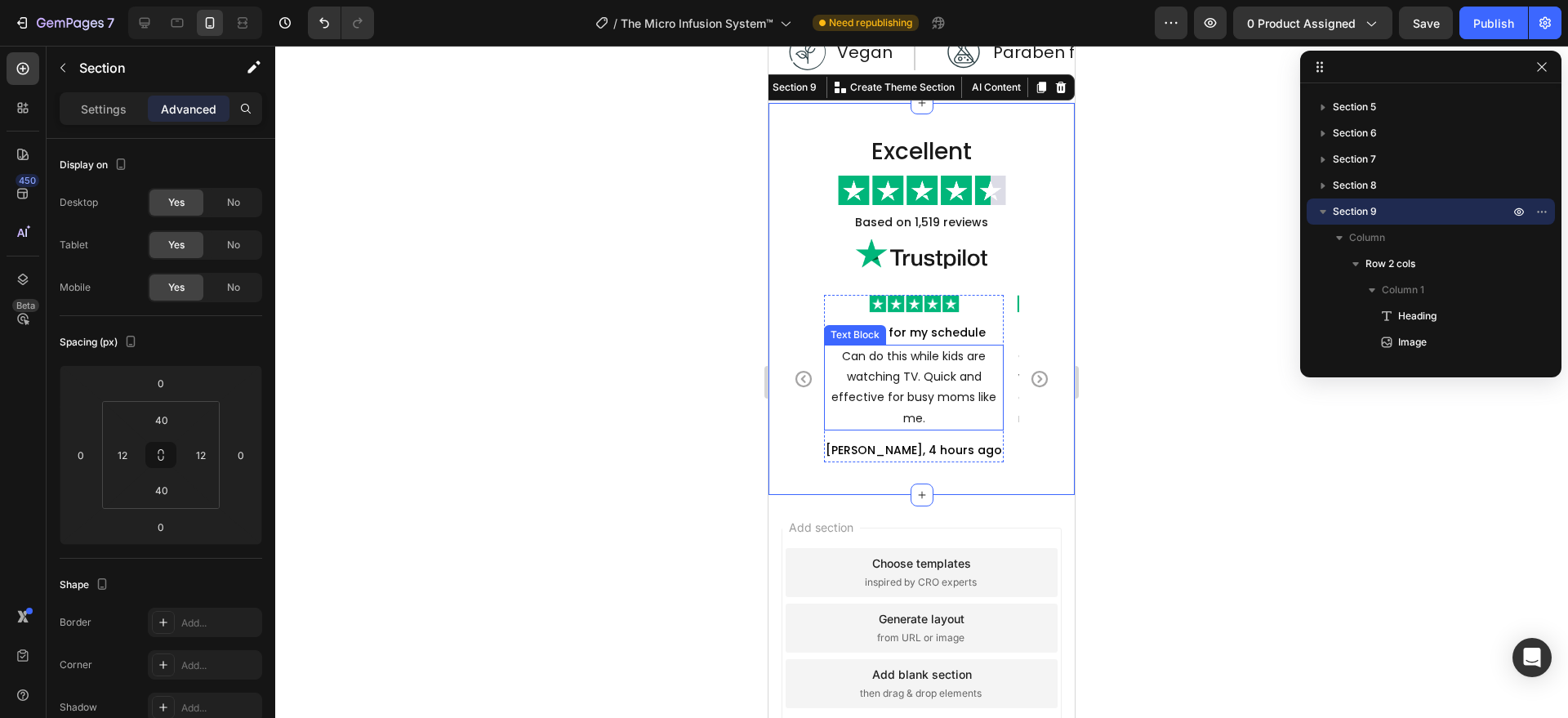
click at [925, 409] on p "Can do this while kids are watching TV. Quick and effective for busy moms like …" at bounding box center [914, 388] width 176 height 83
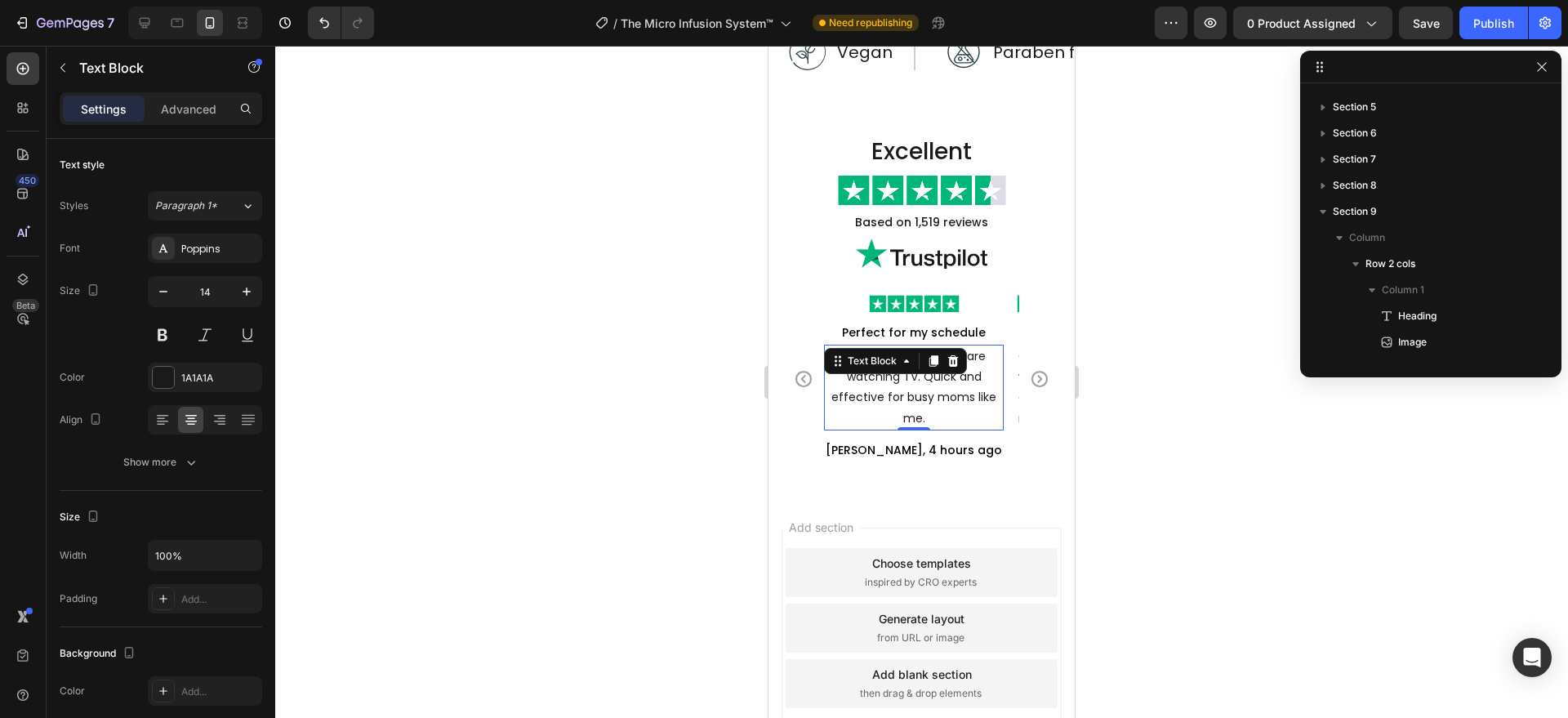
scroll to position [492, 0]
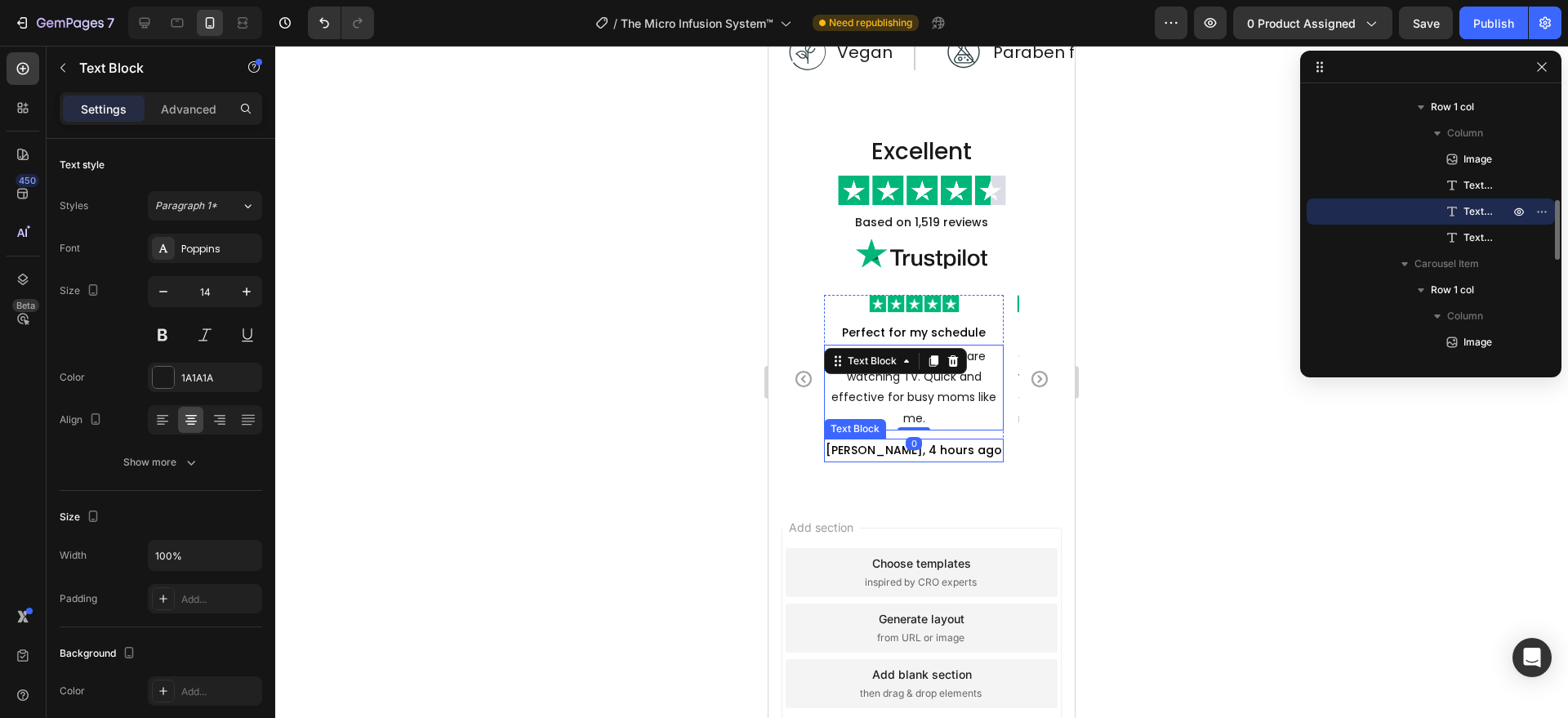
click at [952, 445] on p "[PERSON_NAME], 4 hours ago" at bounding box center [914, 449] width 176 height 20
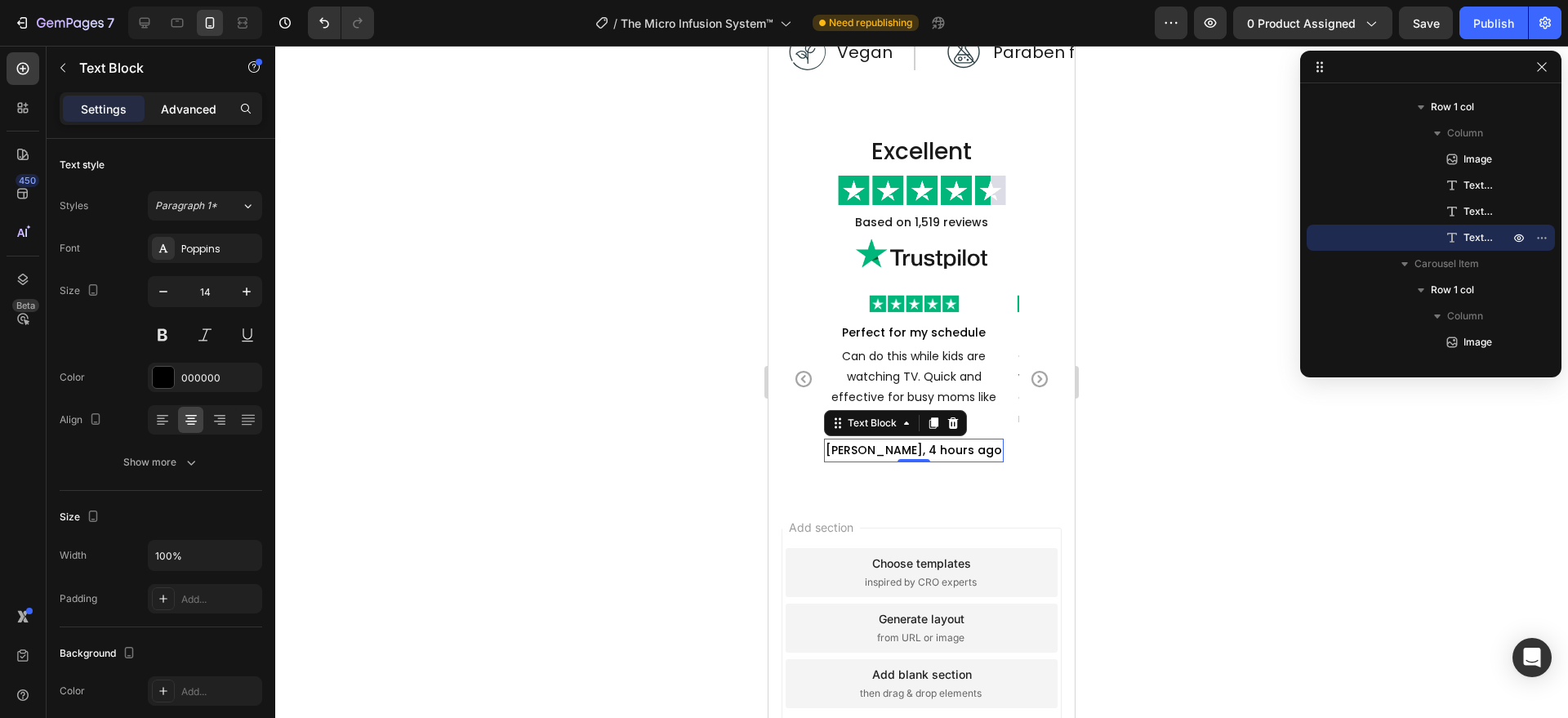
click at [192, 104] on p "Advanced" at bounding box center [189, 108] width 56 height 17
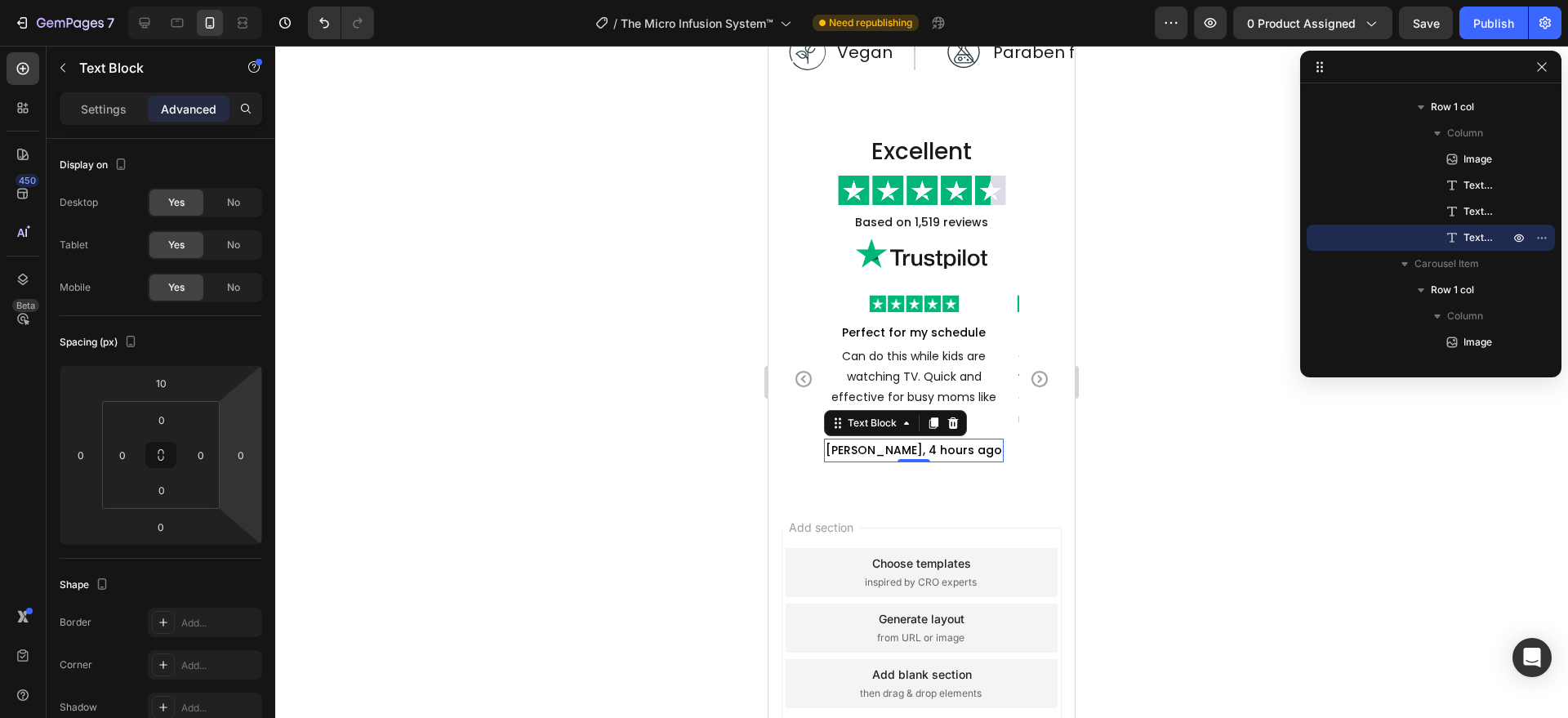
click at [379, 600] on div at bounding box center [921, 381] width 1293 height 672
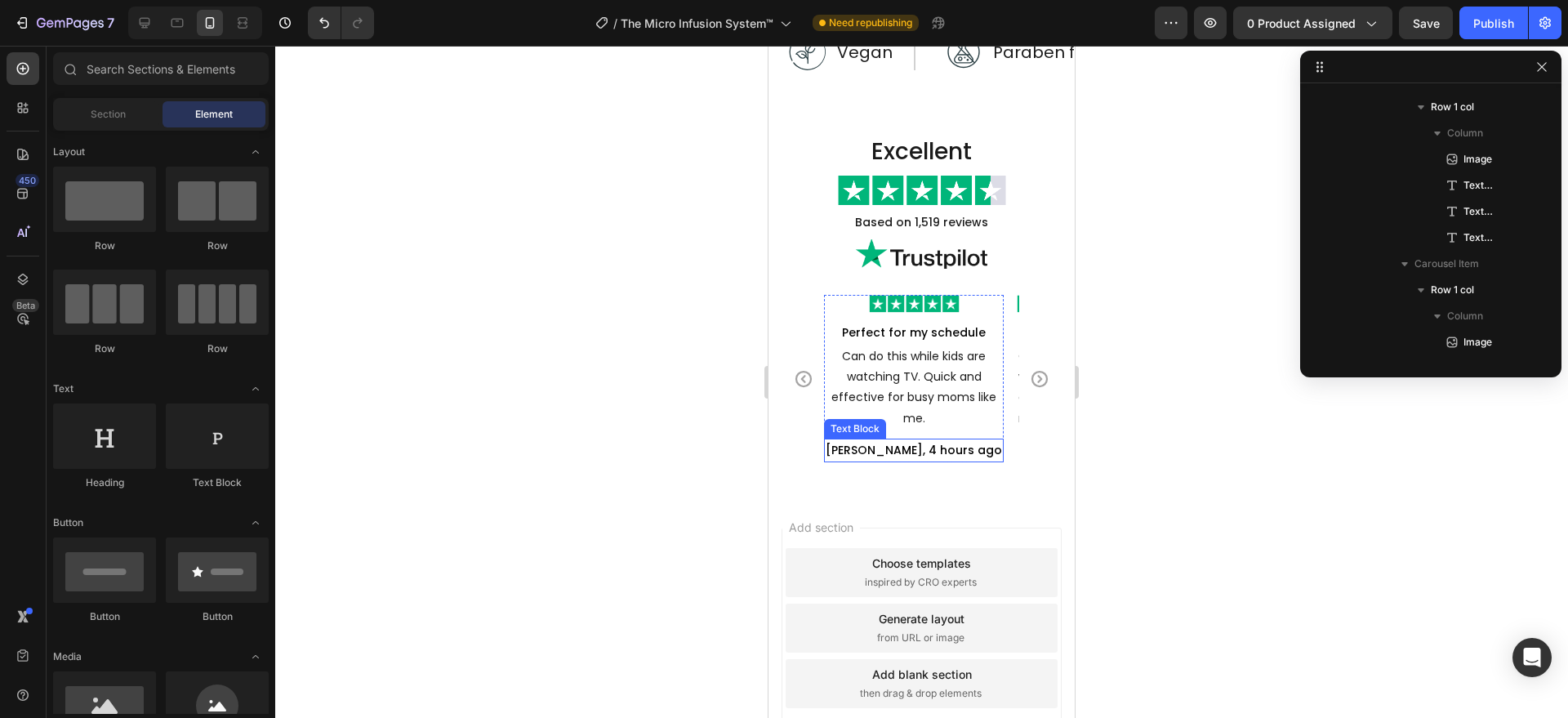
click at [987, 450] on p "[PERSON_NAME], 4 hours ago" at bounding box center [914, 449] width 176 height 20
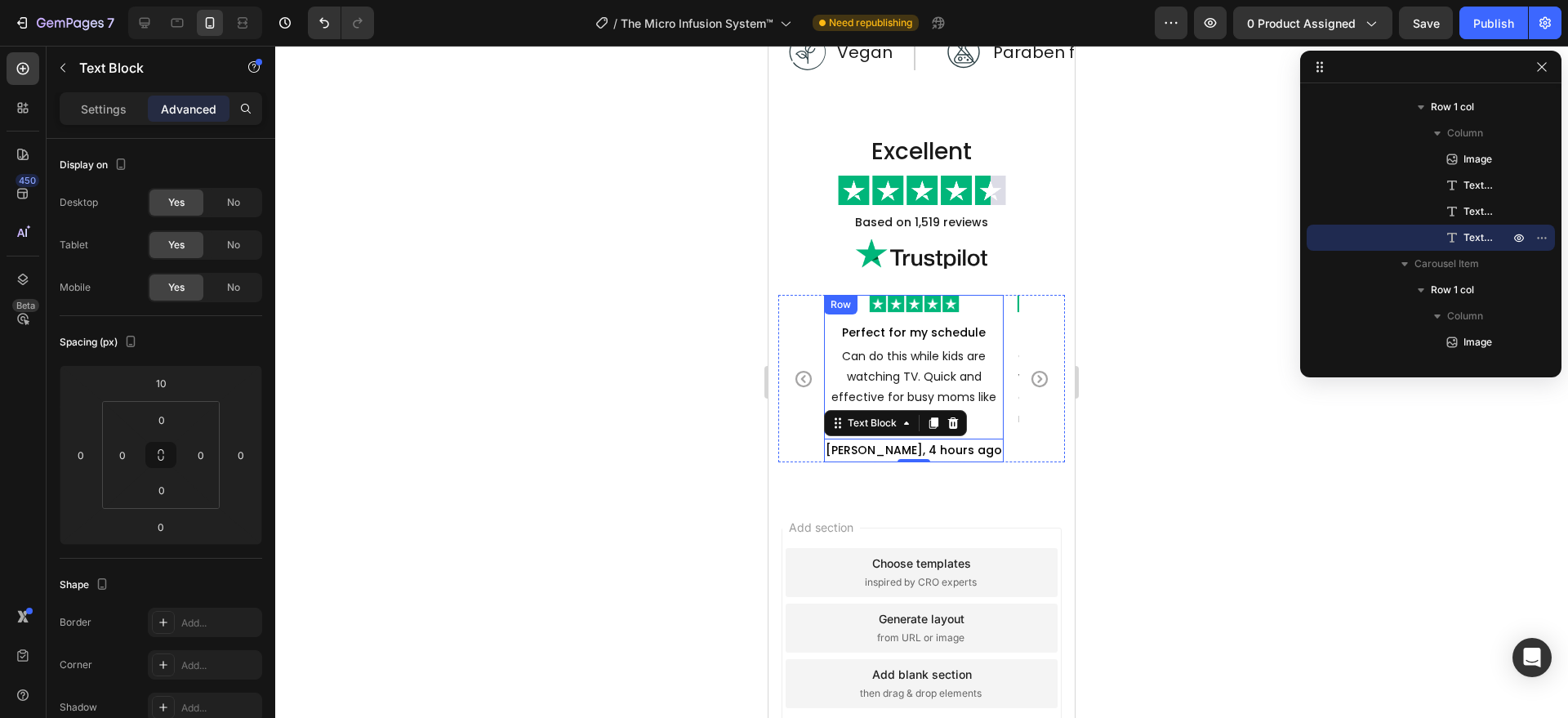
click at [833, 310] on div "Row" at bounding box center [841, 304] width 27 height 15
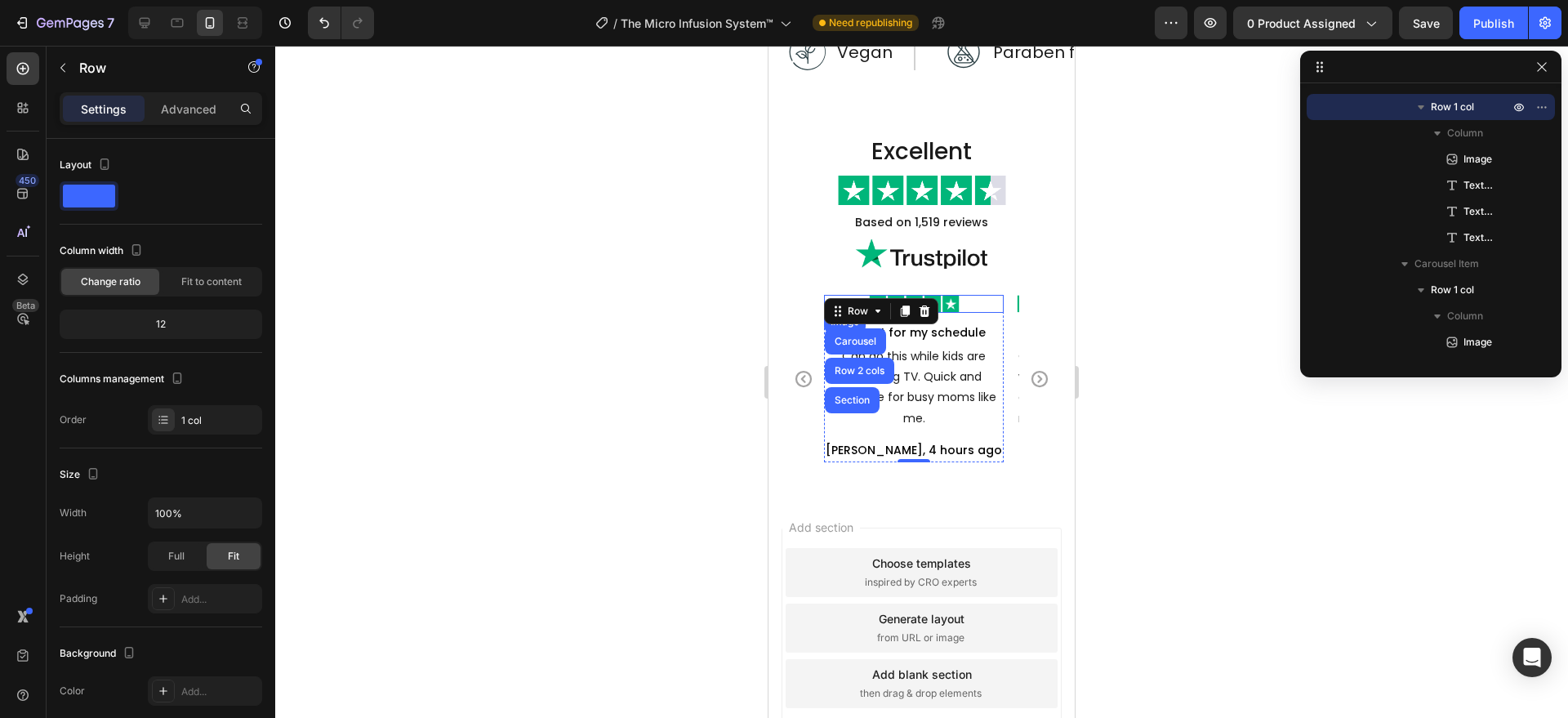
click at [971, 304] on div at bounding box center [914, 304] width 180 height 18
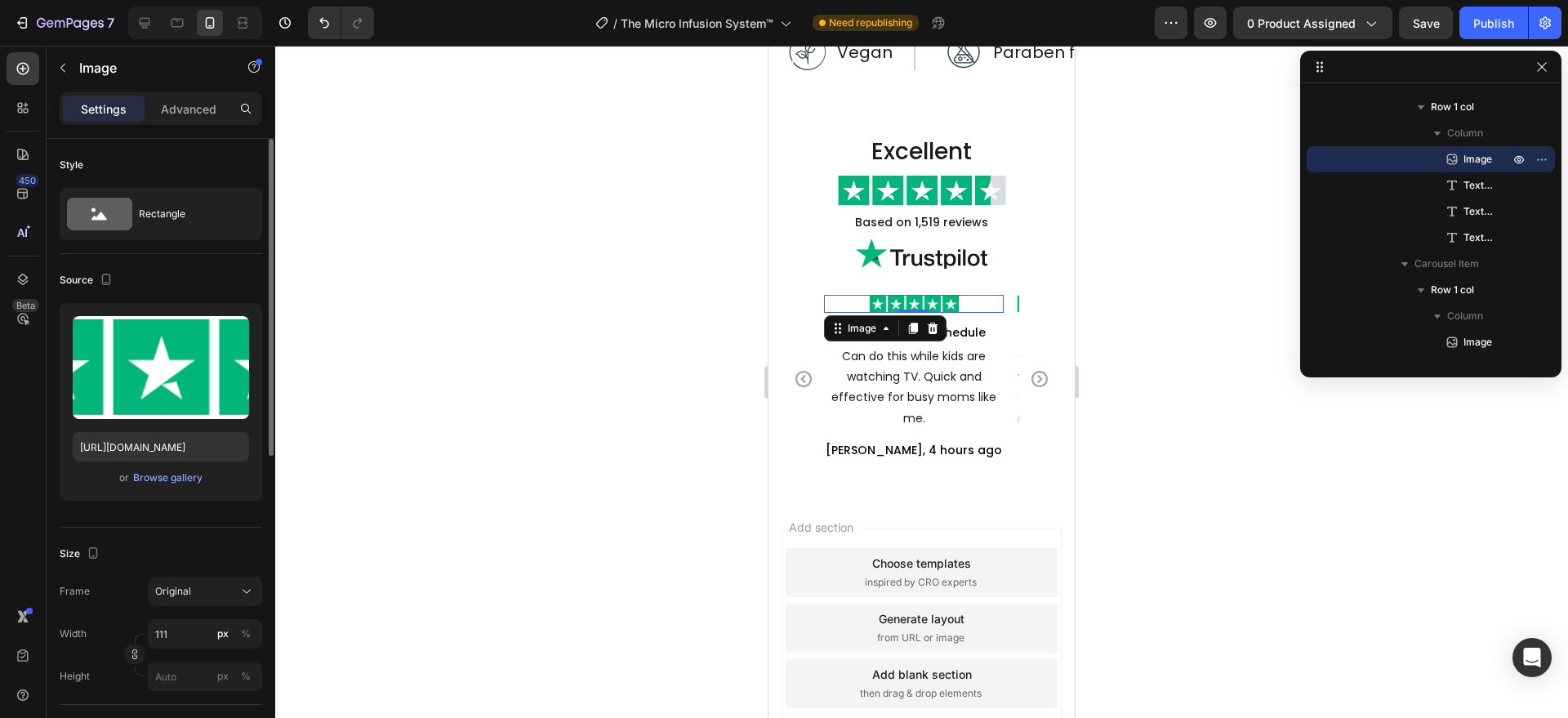
scroll to position [607, 0]
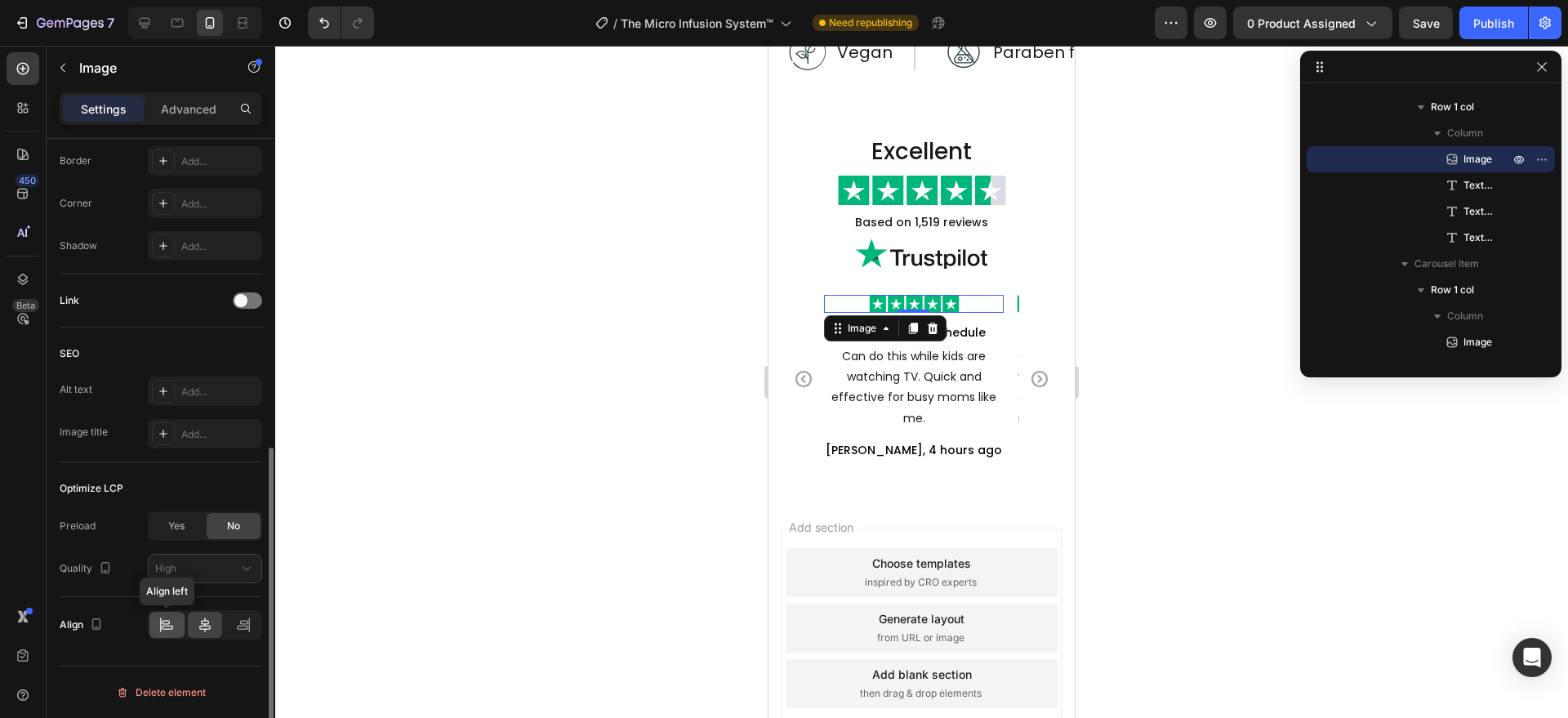
click at [170, 629] on icon at bounding box center [167, 625] width 17 height 17
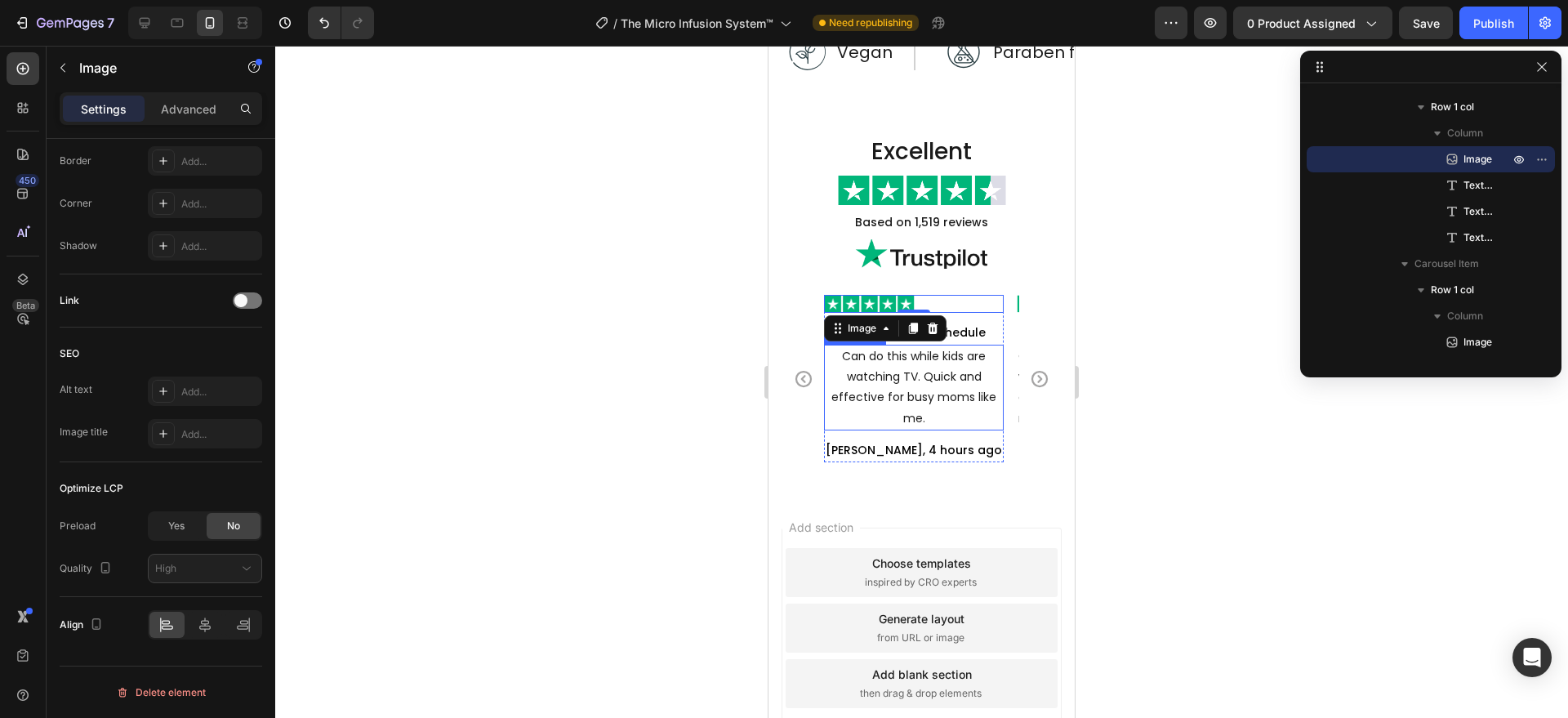
click at [947, 375] on p "Can do this while kids are watching TV. Quick and effective for busy moms like …" at bounding box center [914, 388] width 176 height 83
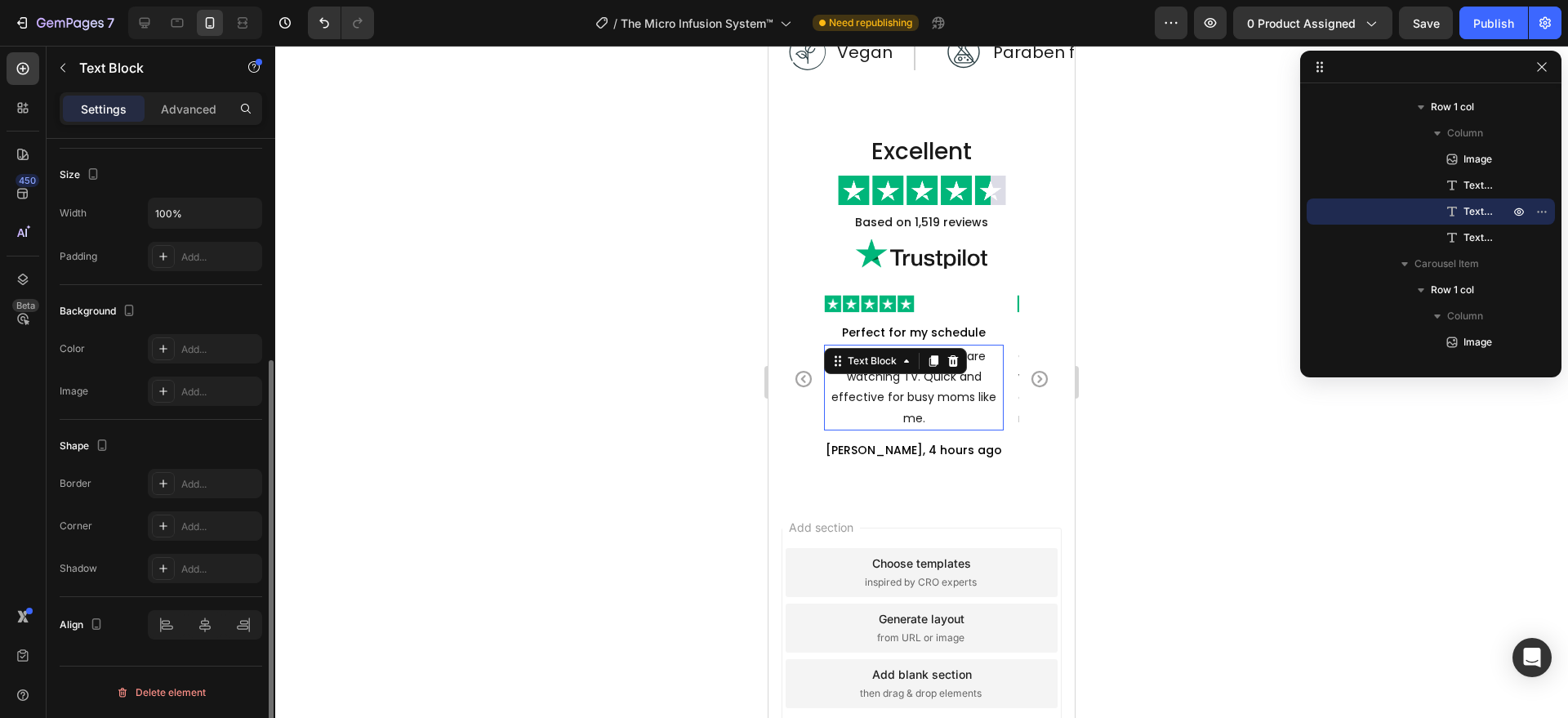
scroll to position [0, 0]
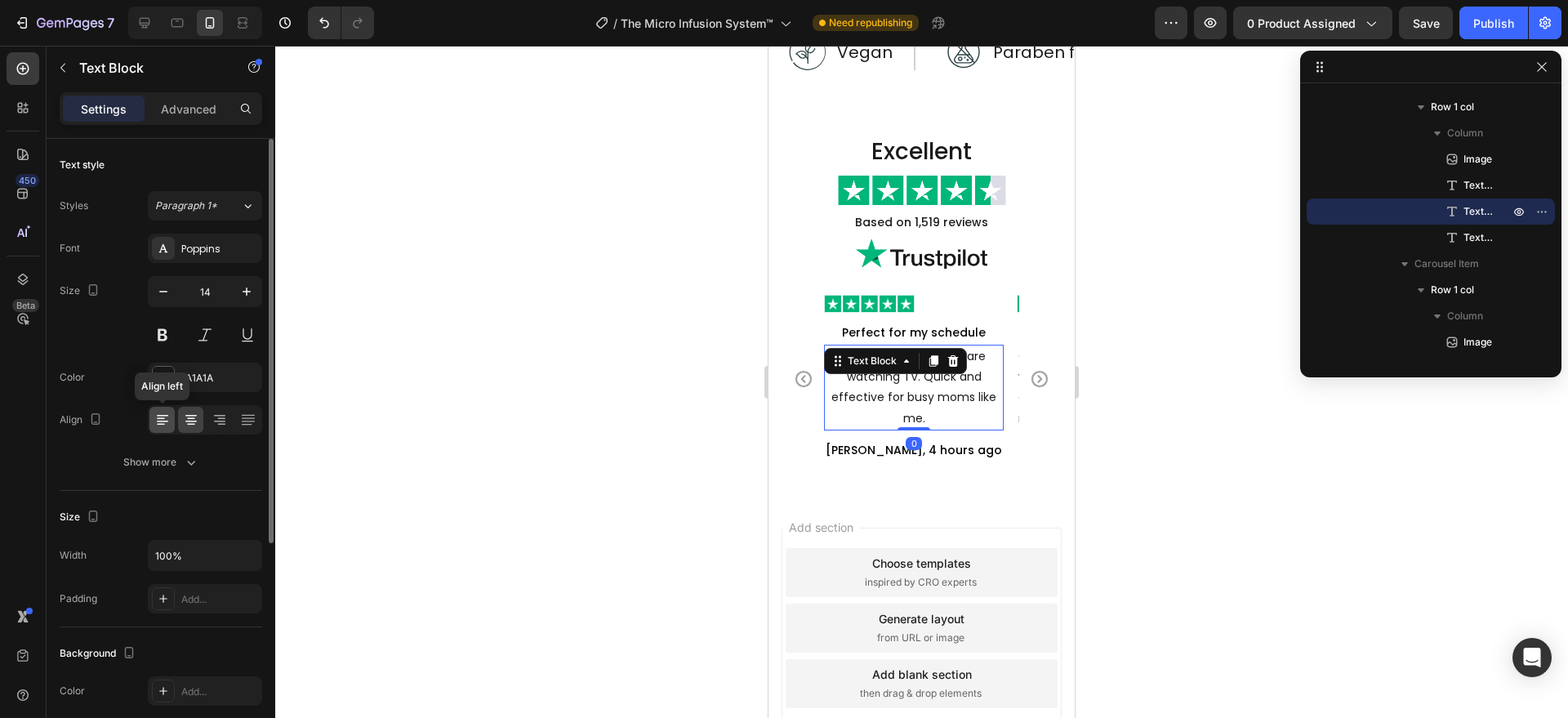
click at [162, 424] on icon at bounding box center [160, 425] width 8 height 2
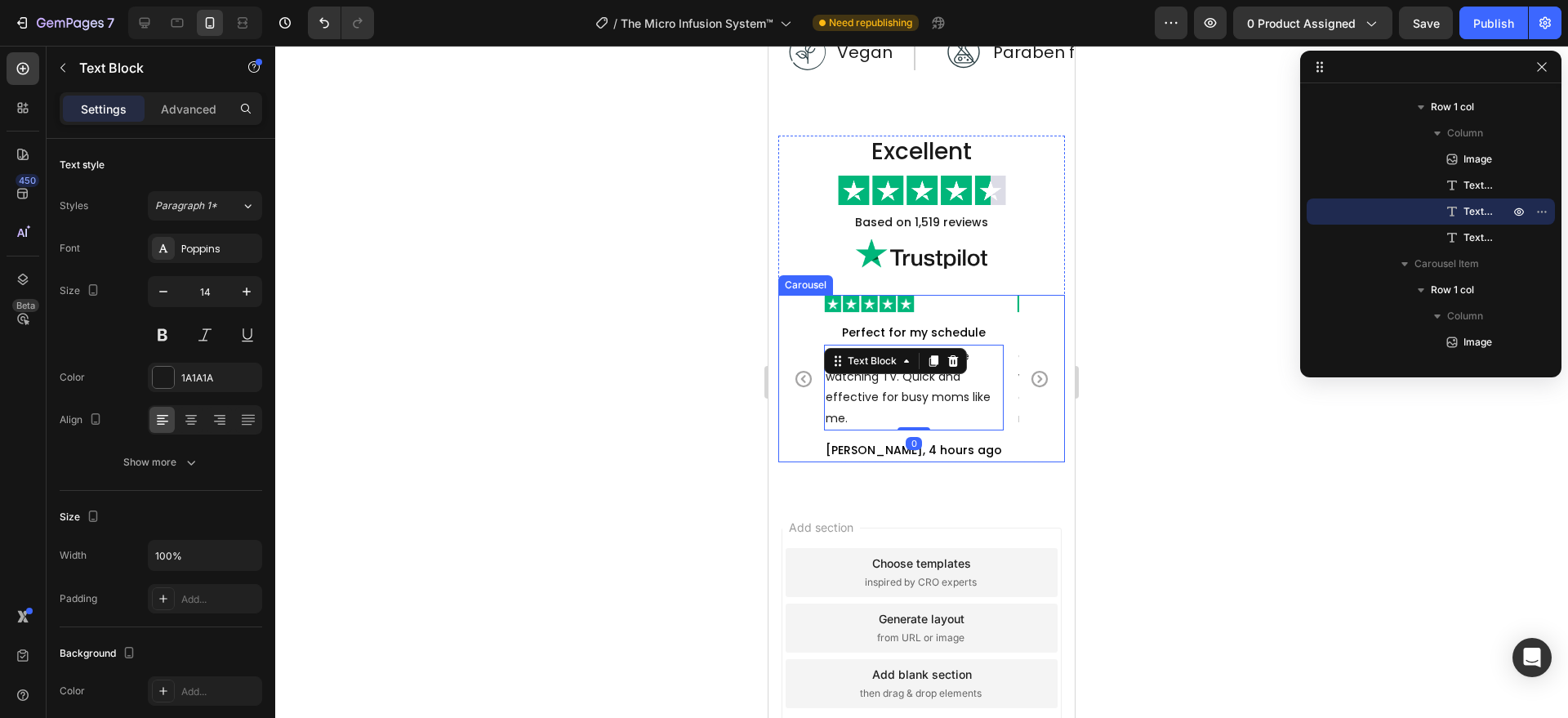
click at [808, 451] on div "Image Perfect for my schedule Text Block Can do this while kids are watching TV…" at bounding box center [921, 379] width 286 height 167
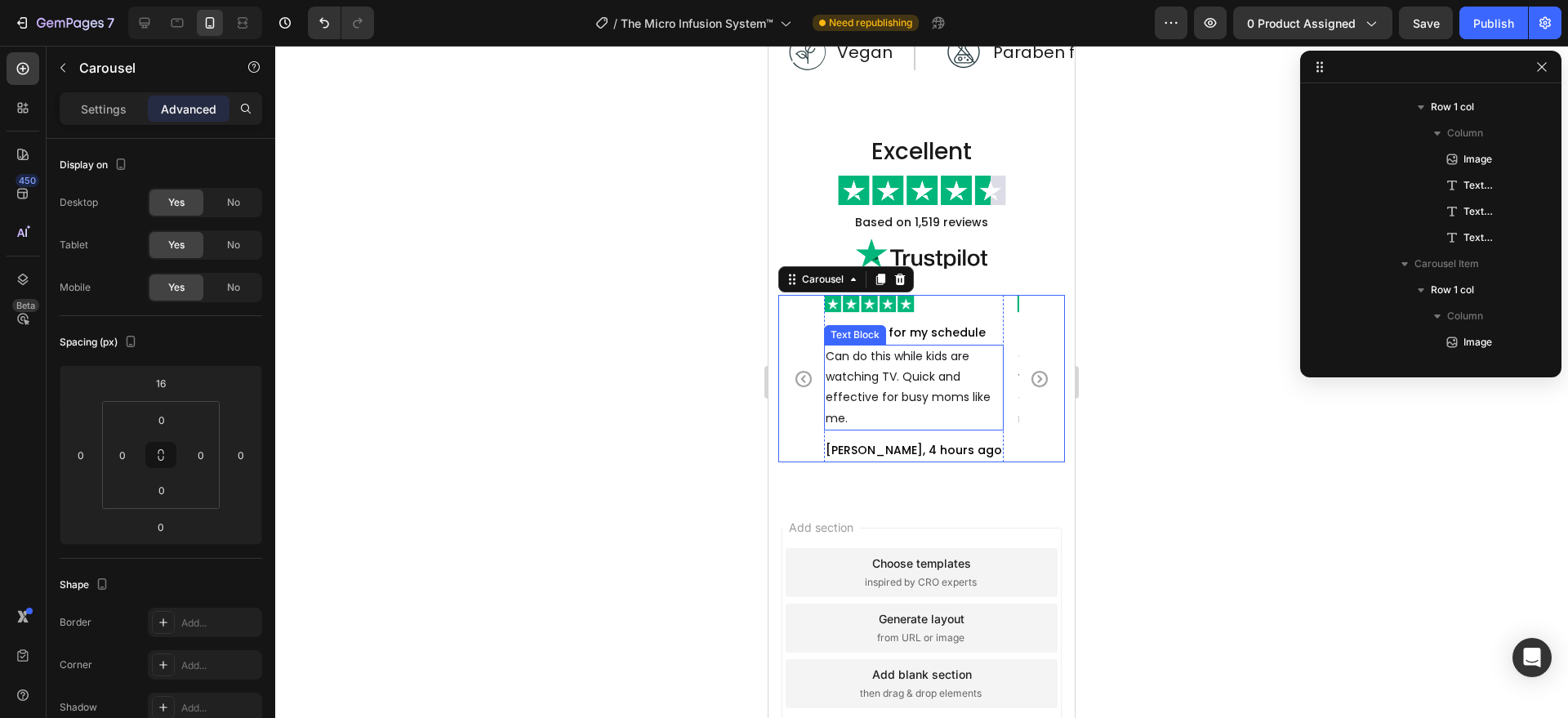
scroll to position [336, 0]
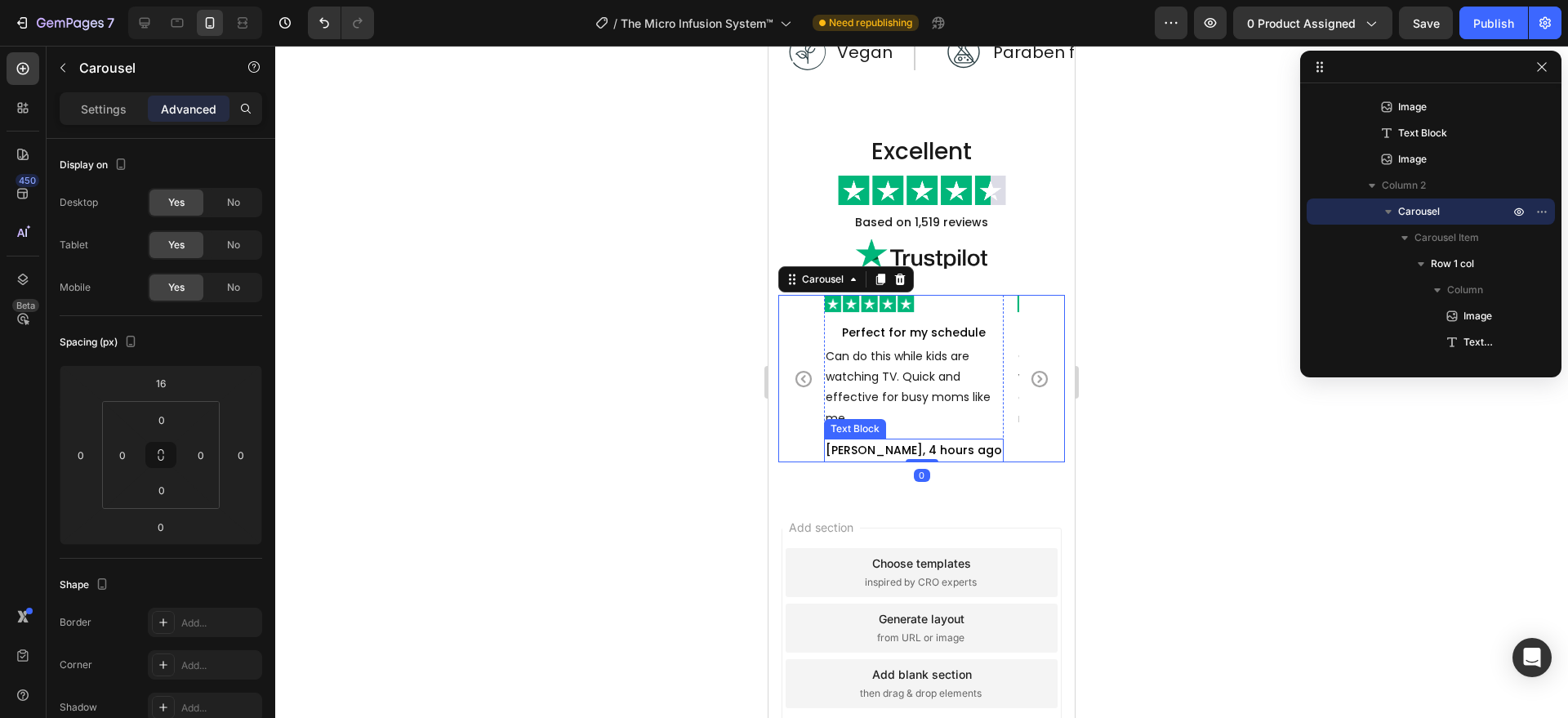
click at [873, 453] on p "[PERSON_NAME], 4 hours ago" at bounding box center [914, 449] width 176 height 20
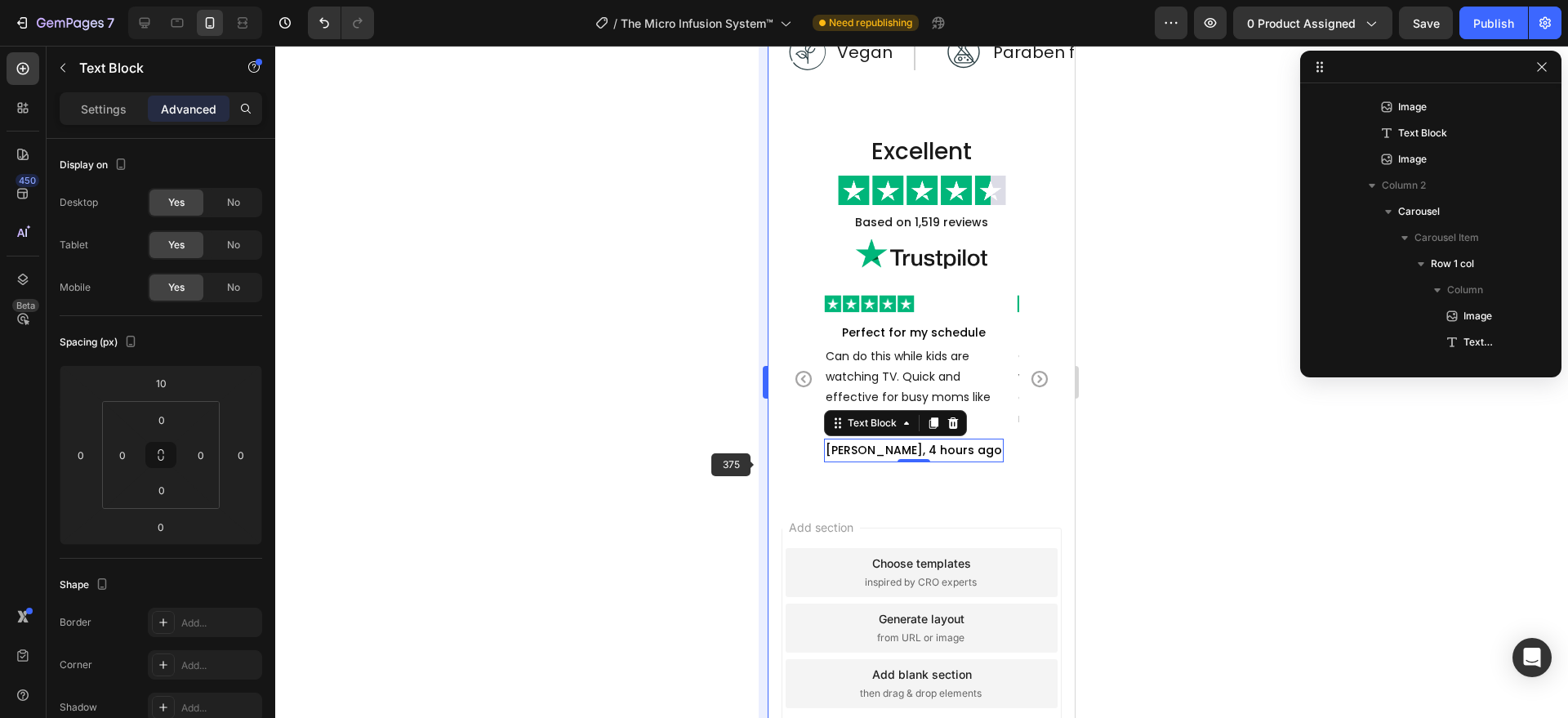
scroll to position [518, 0]
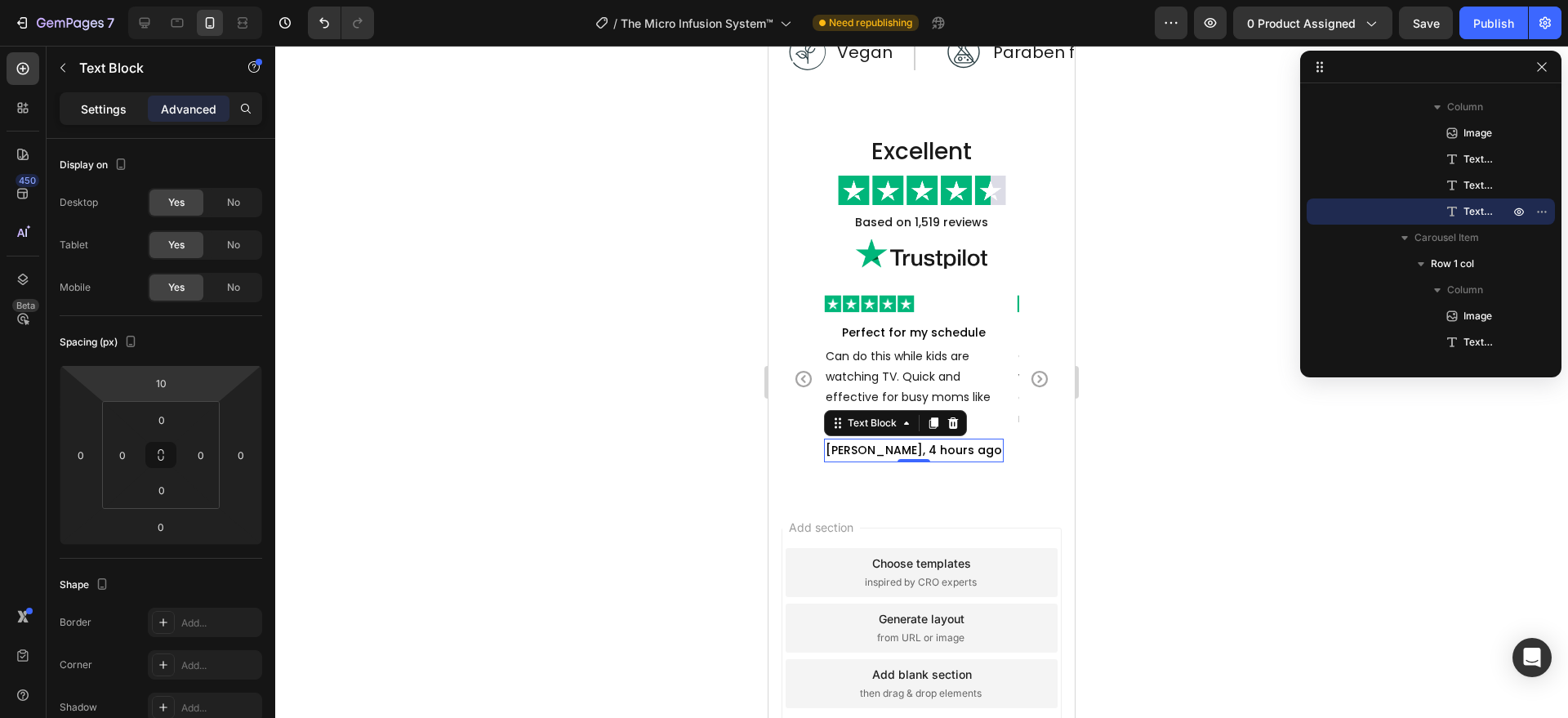
click at [108, 115] on p "Settings" at bounding box center [104, 108] width 46 height 17
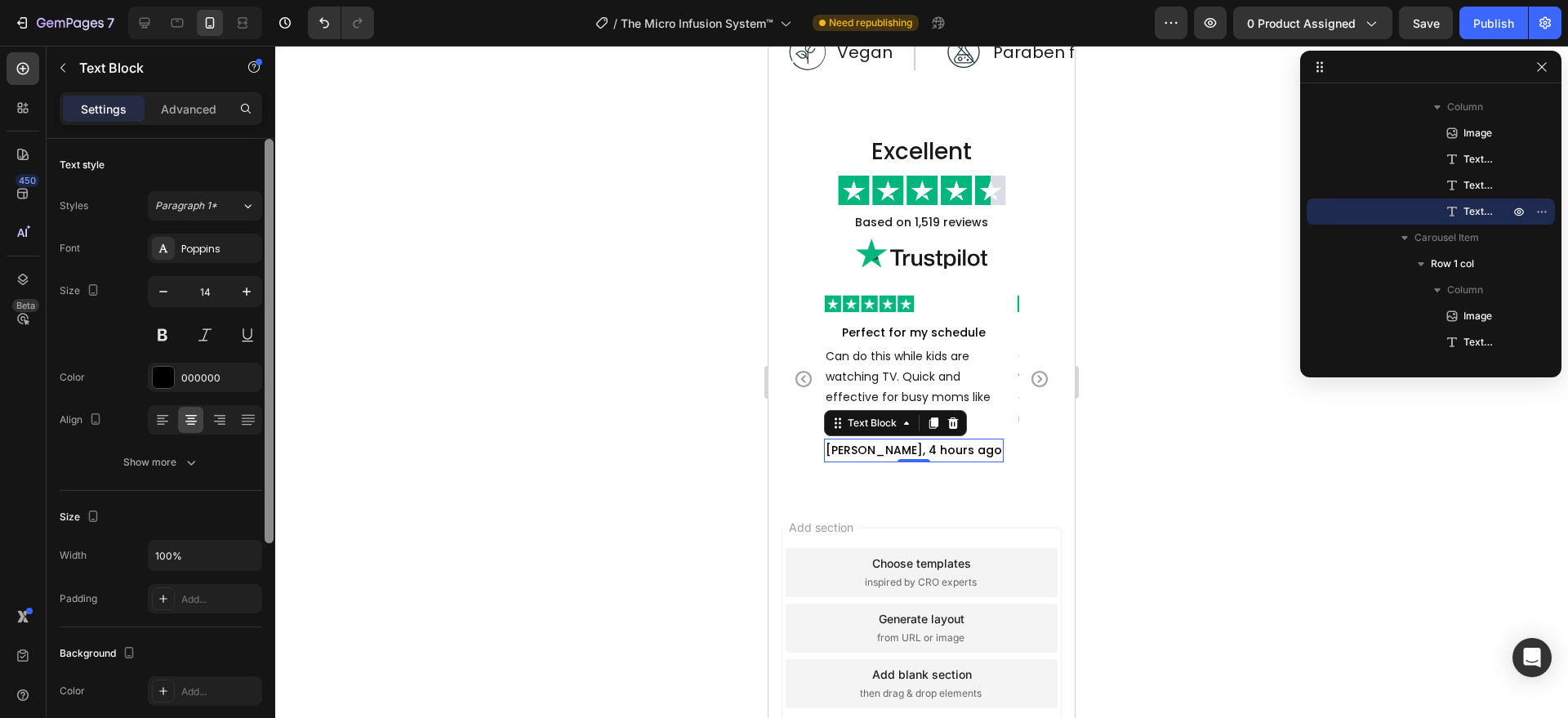
click at [153, 432] on div at bounding box center [162, 419] width 26 height 26
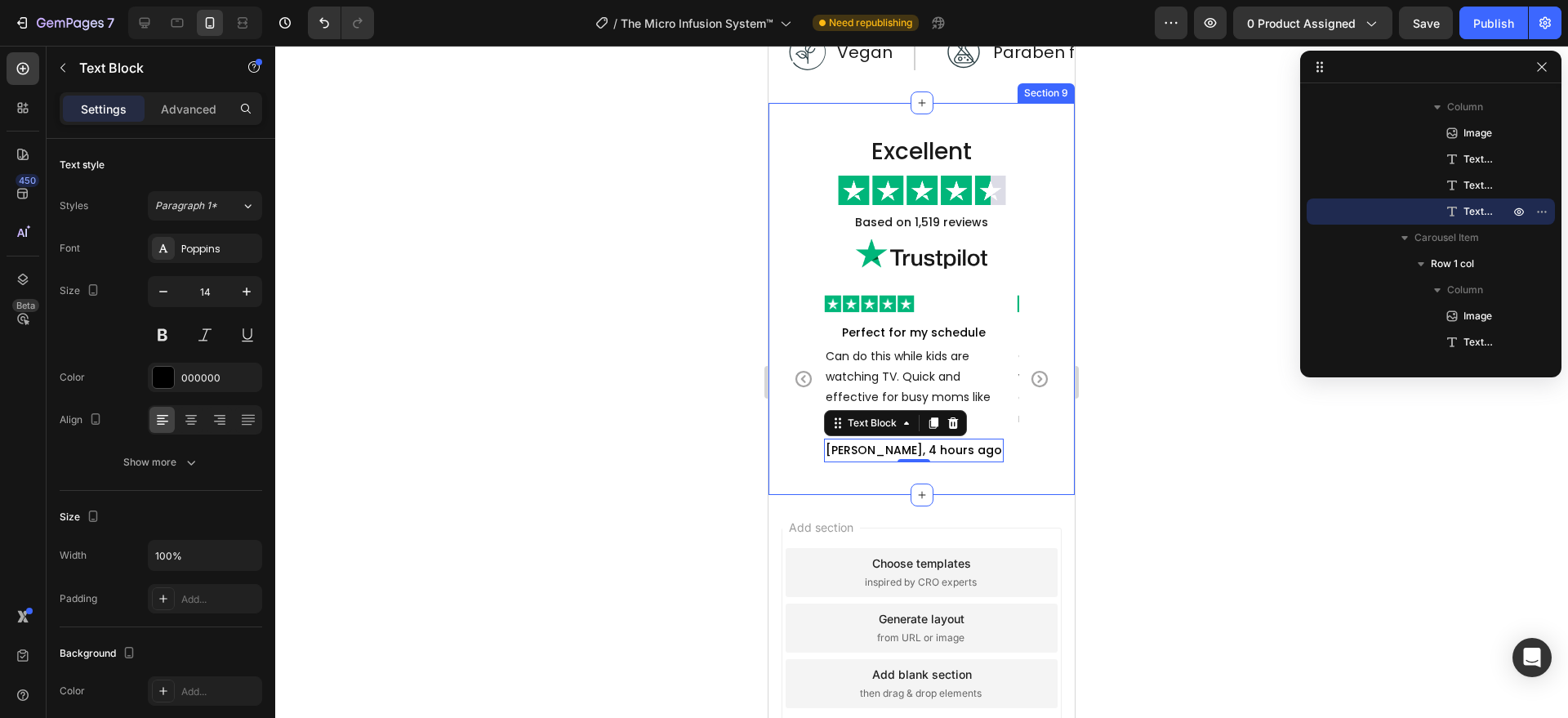
click at [994, 483] on div "Excellent Heading Image Based on 1,519 reviews Text Block Image Image Perfect f…" at bounding box center [921, 299] width 306 height 392
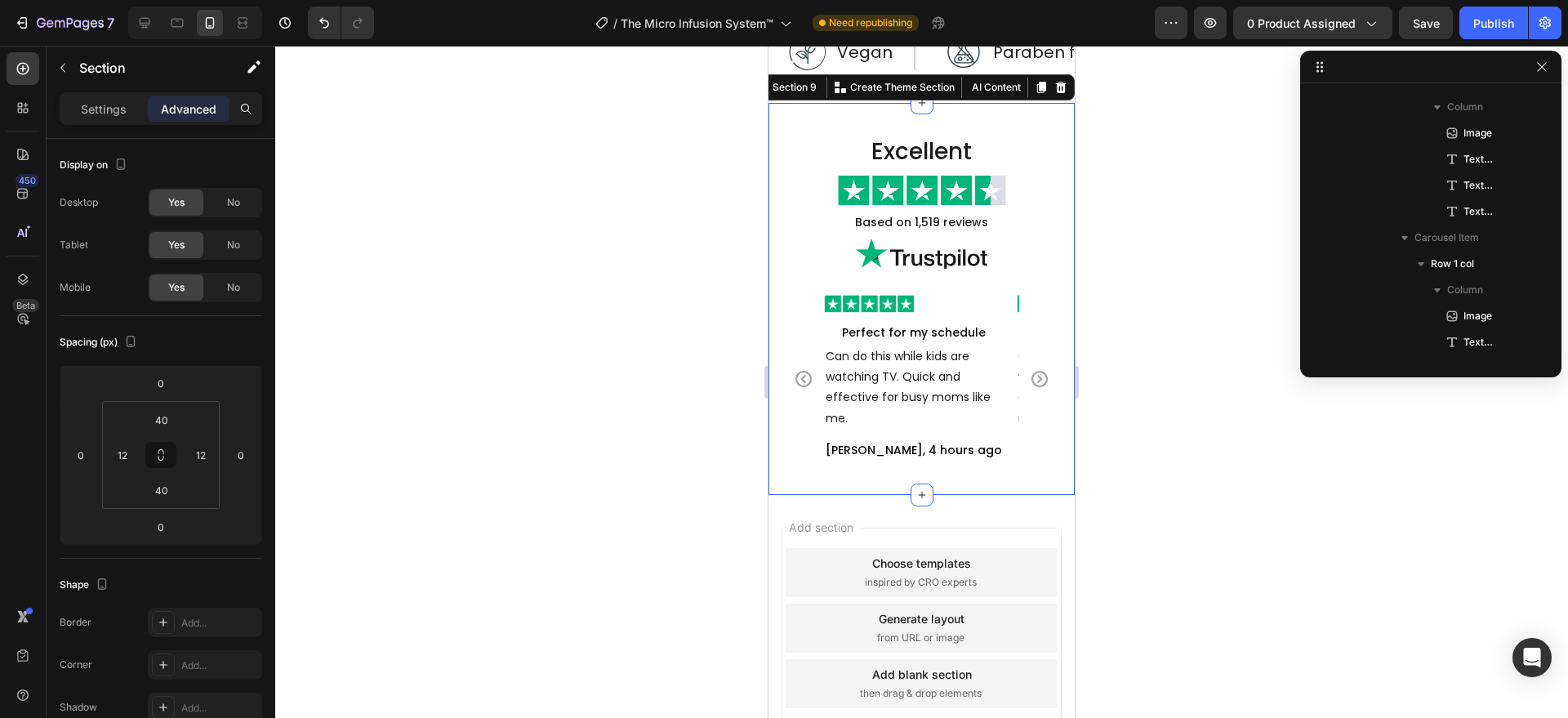
scroll to position [100, 0]
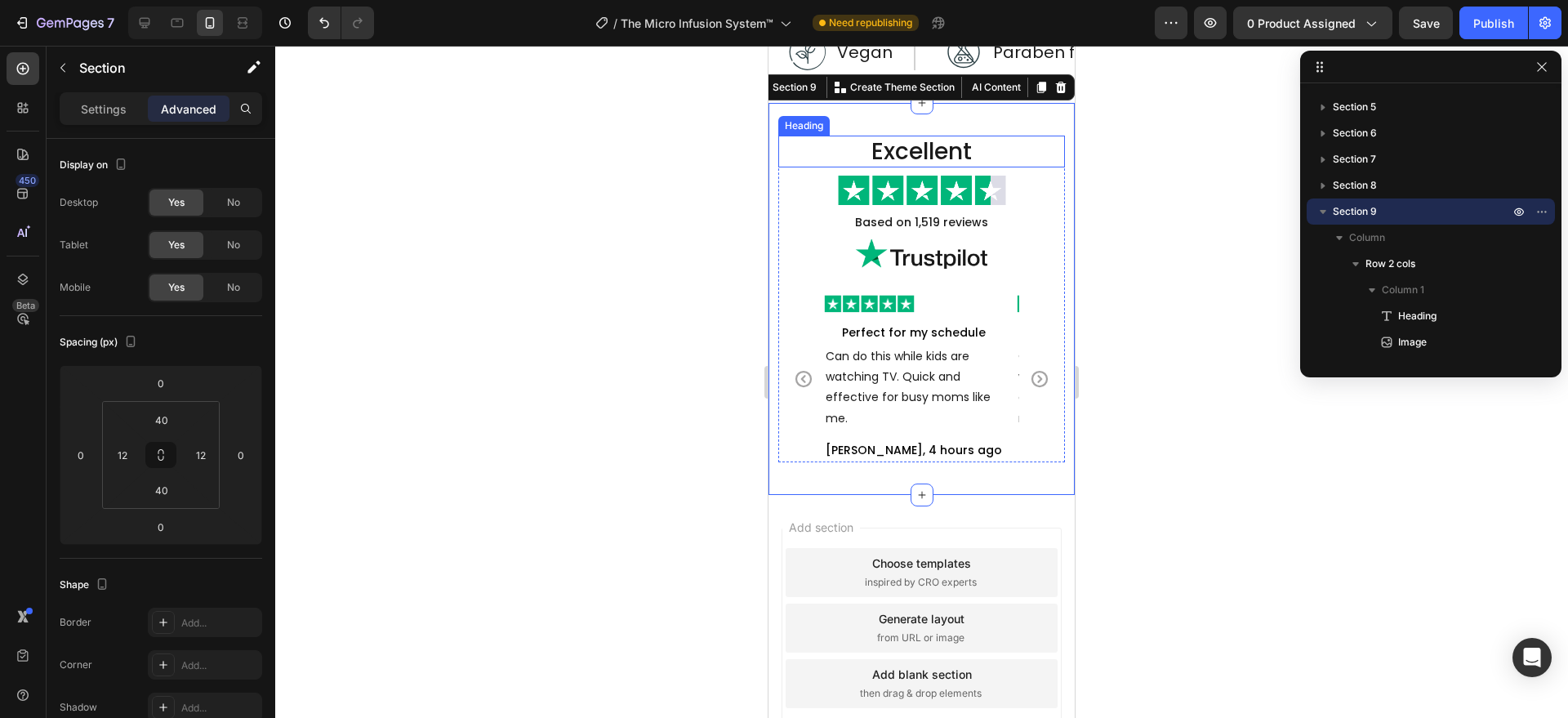
click at [960, 149] on h2 "Excellent" at bounding box center [921, 152] width 286 height 32
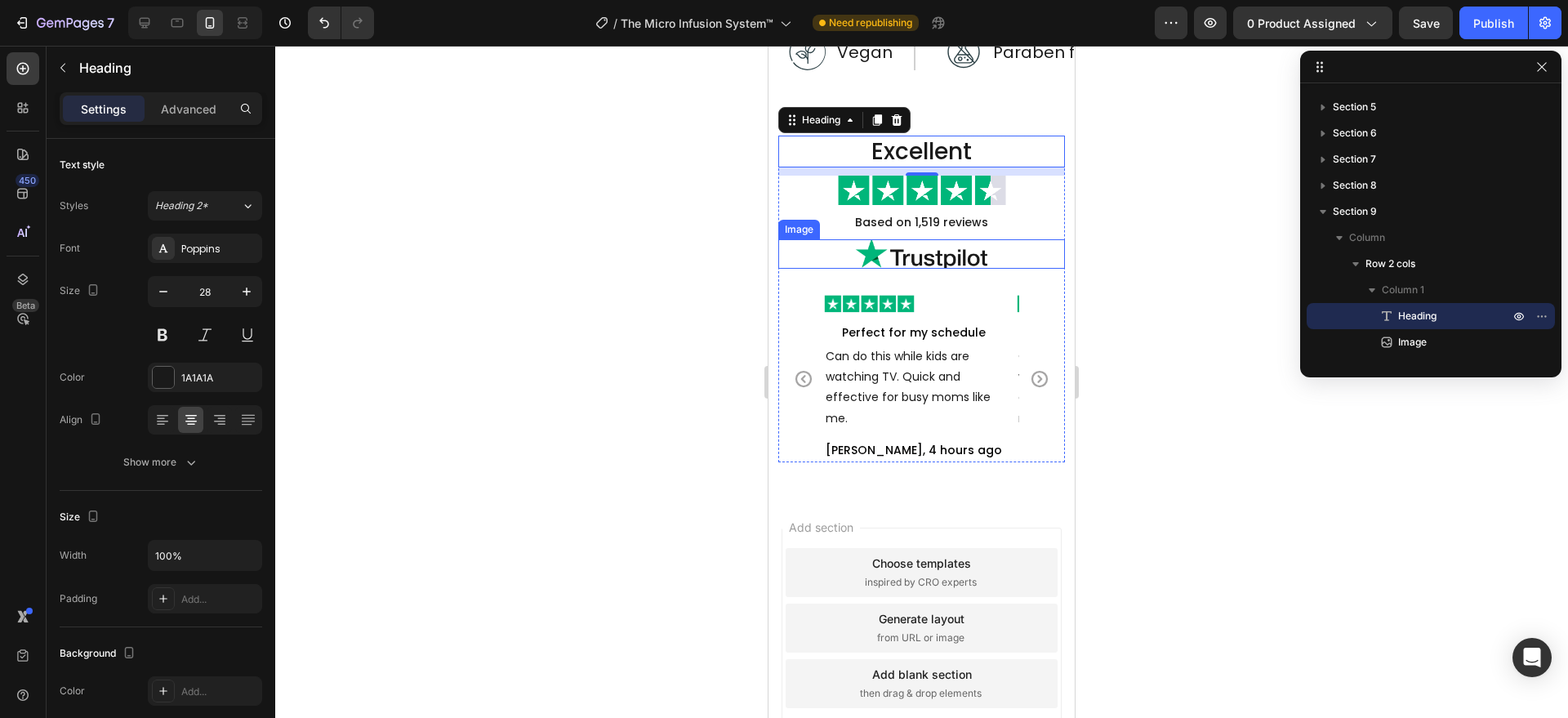
scroll to position [4570, 0]
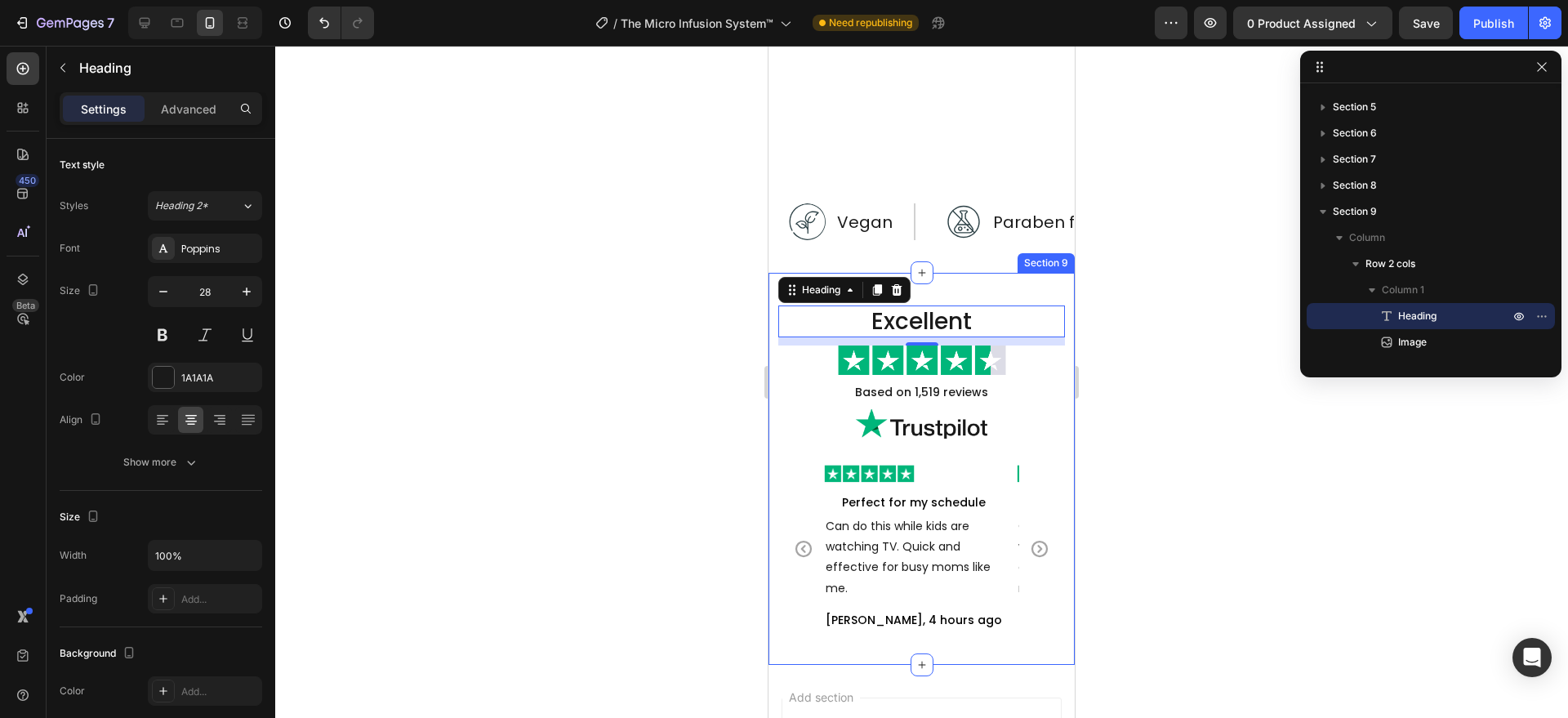
click at [971, 279] on div "Excellent Heading 10 Image Based on 1,519 reviews Text Block Image Image Perfec…" at bounding box center [921, 469] width 306 height 392
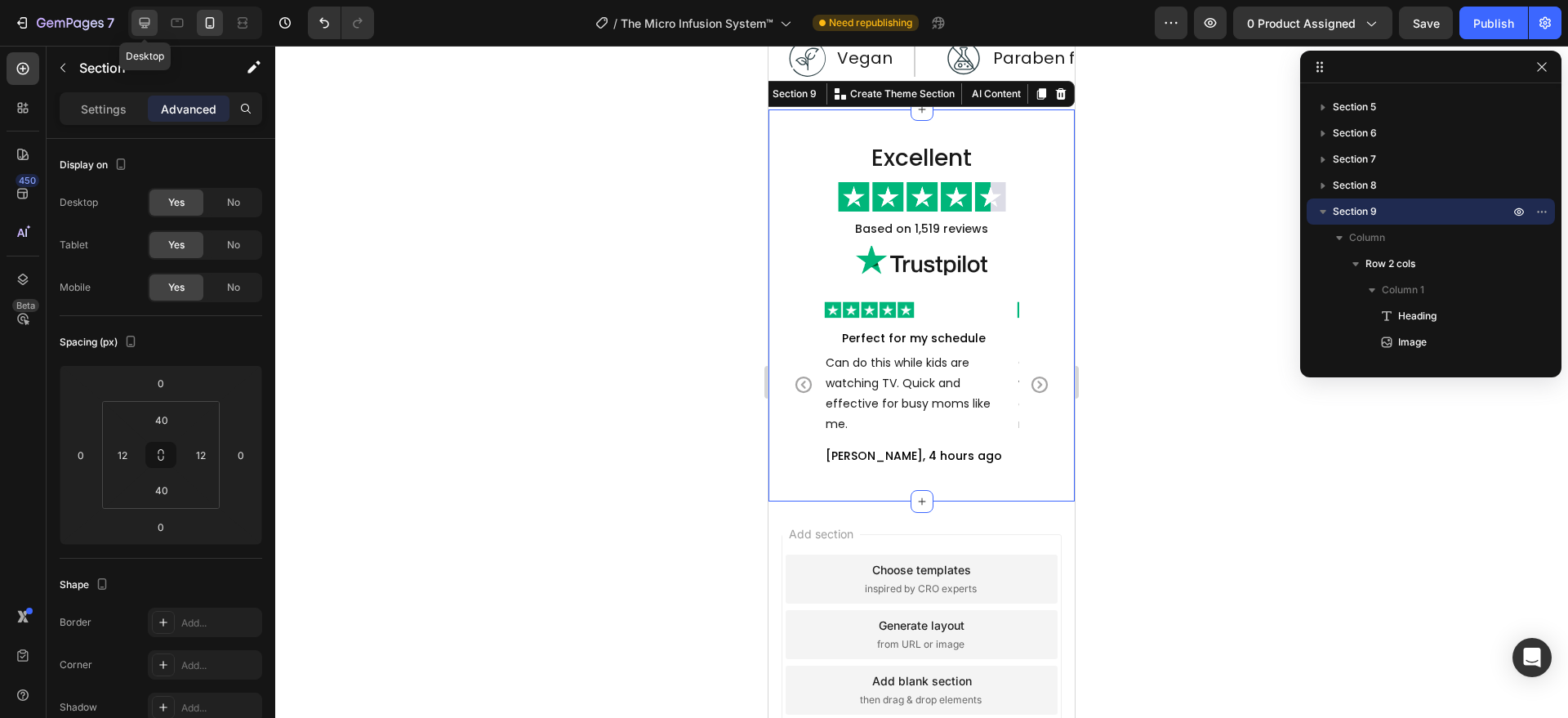
click at [150, 26] on icon at bounding box center [145, 23] width 17 height 17
type input "50"
type input "0"
type input "50"
type input "0"
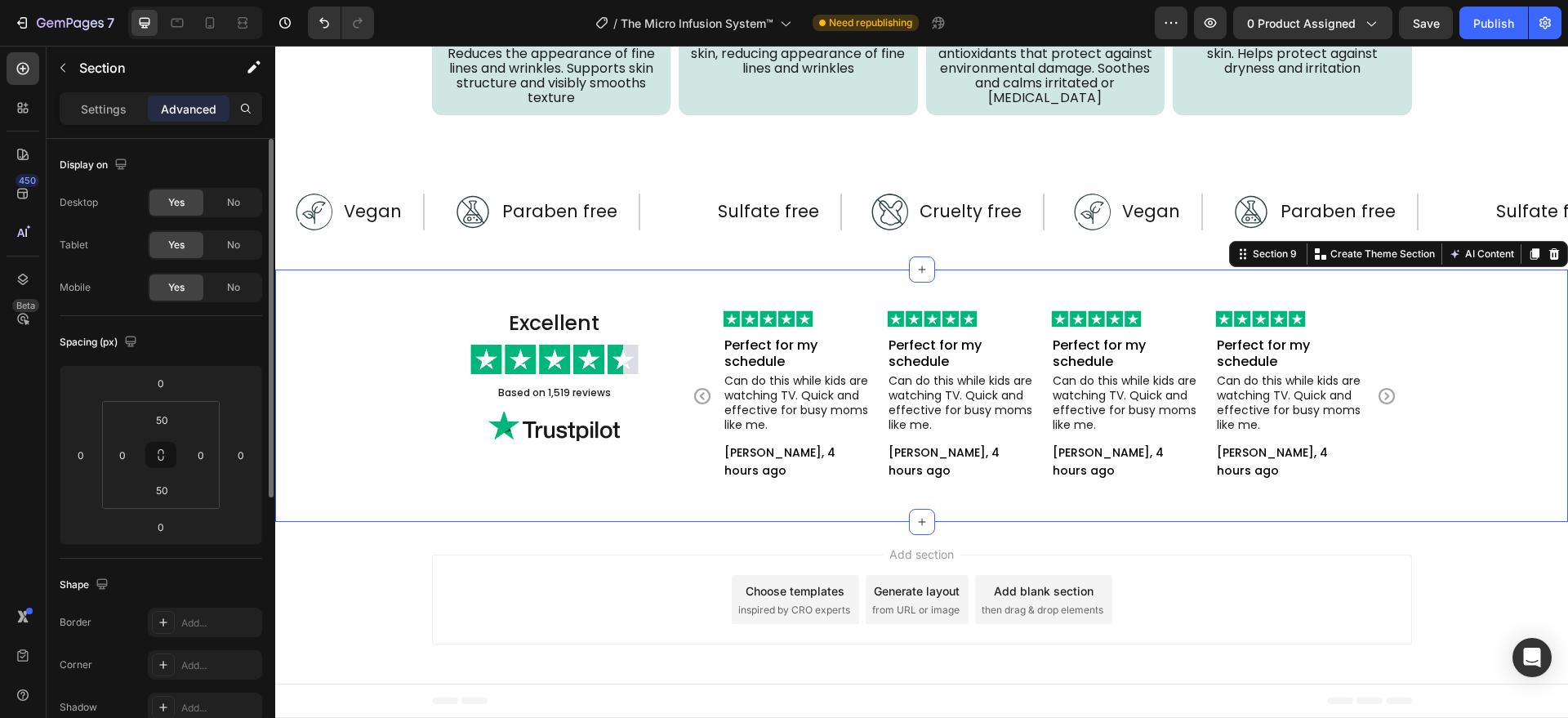
scroll to position [4656, 0]
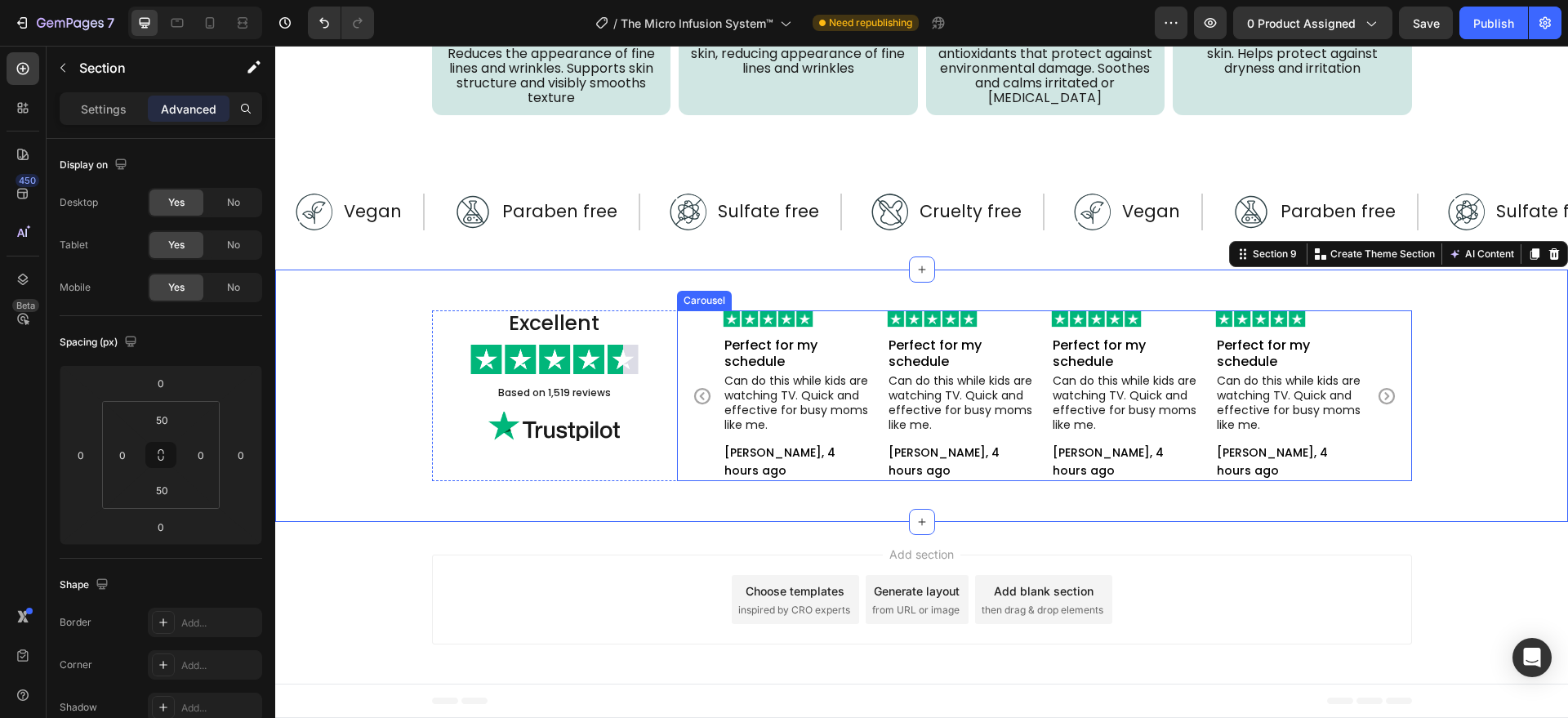
click at [695, 390] on icon "Carousel Back Arrow" at bounding box center [702, 396] width 19 height 19
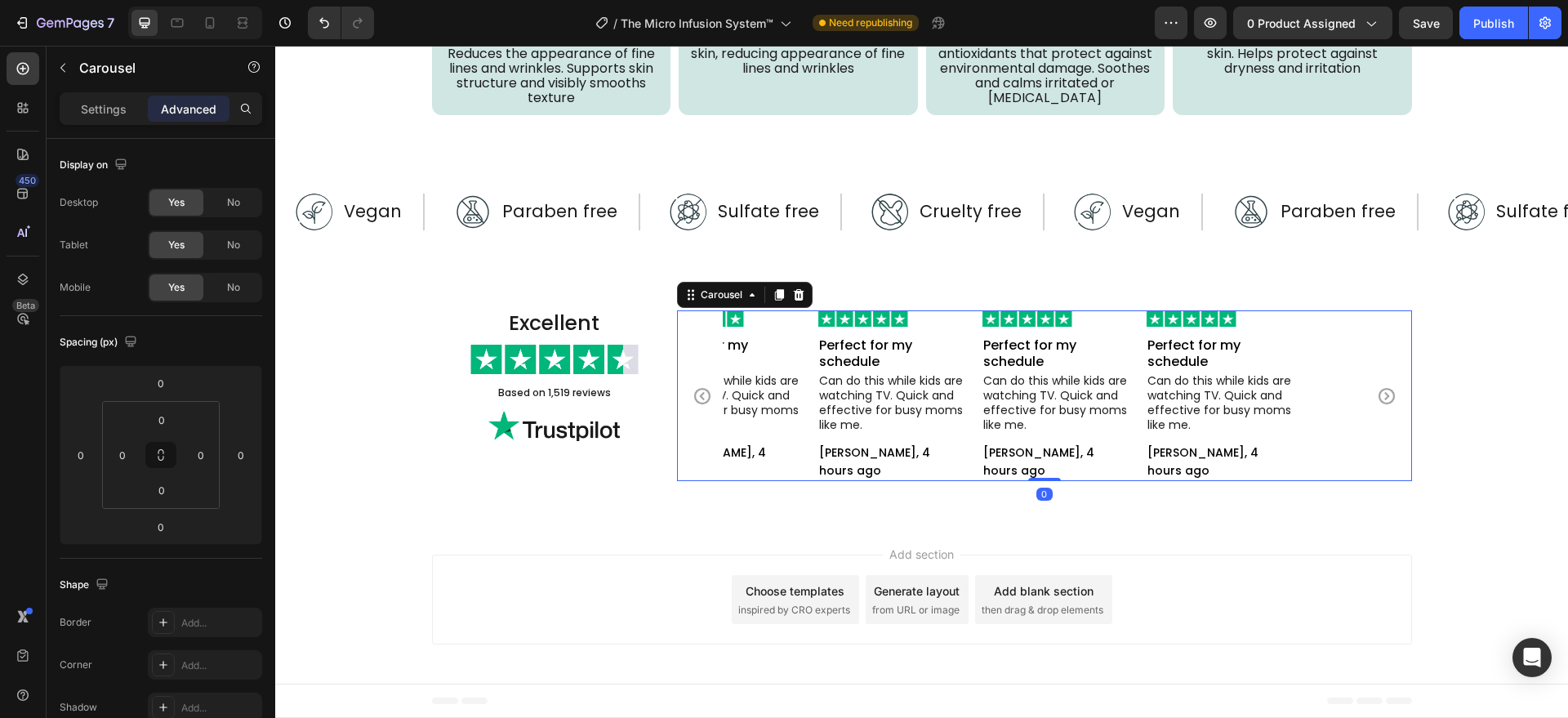
click at [695, 390] on icon "Carousel Back Arrow" at bounding box center [702, 396] width 19 height 19
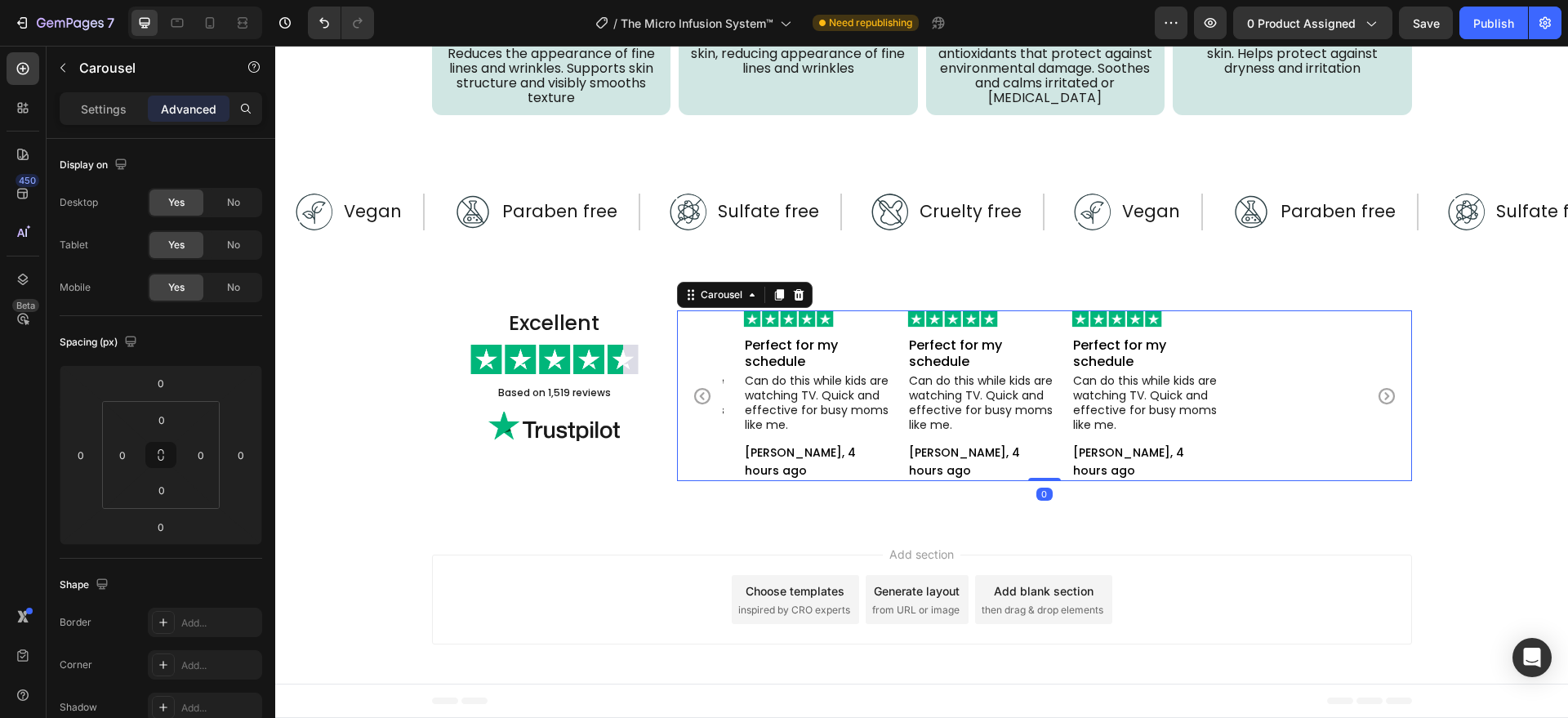
click at [695, 390] on icon "Carousel Back Arrow" at bounding box center [702, 396] width 19 height 19
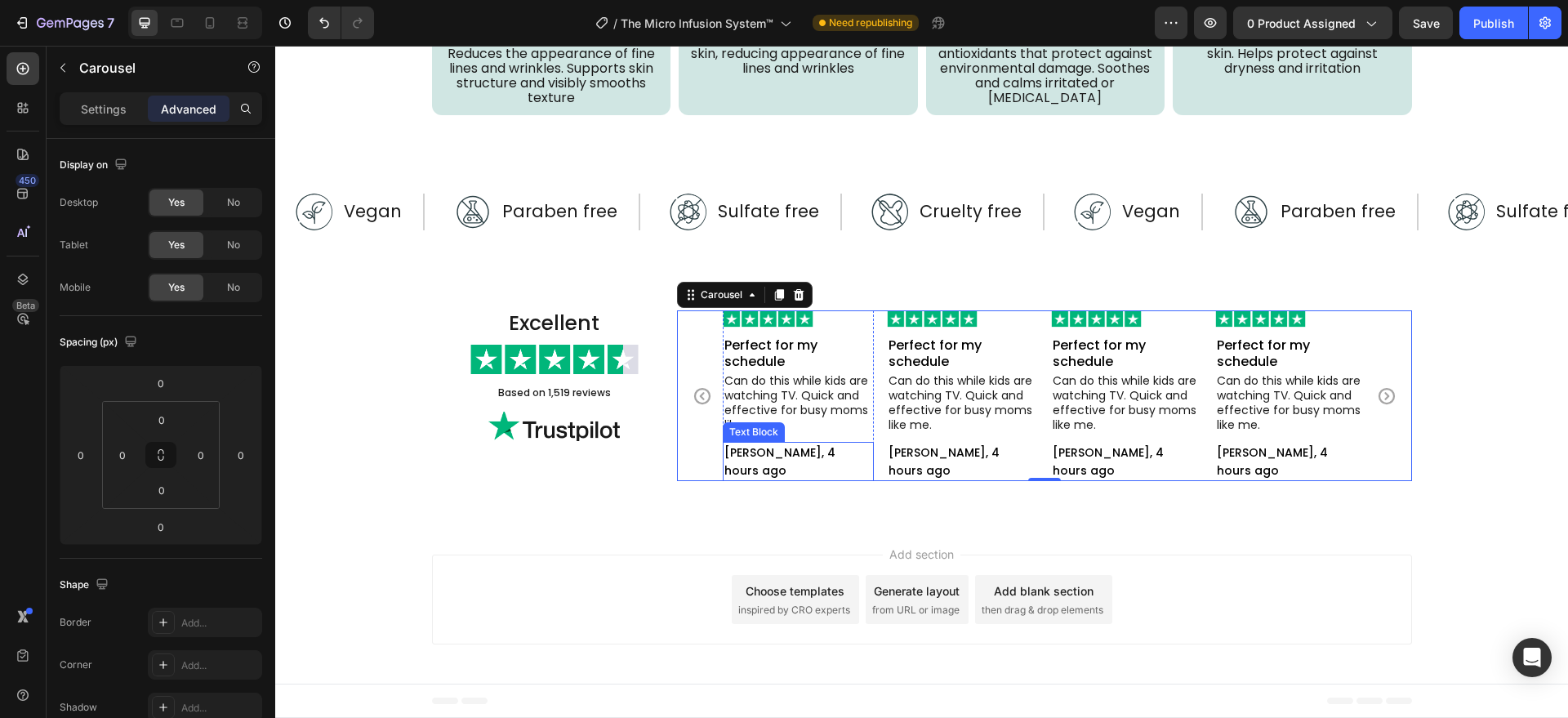
click at [834, 451] on p "[PERSON_NAME], 4 hours ago" at bounding box center [799, 461] width 148 height 36
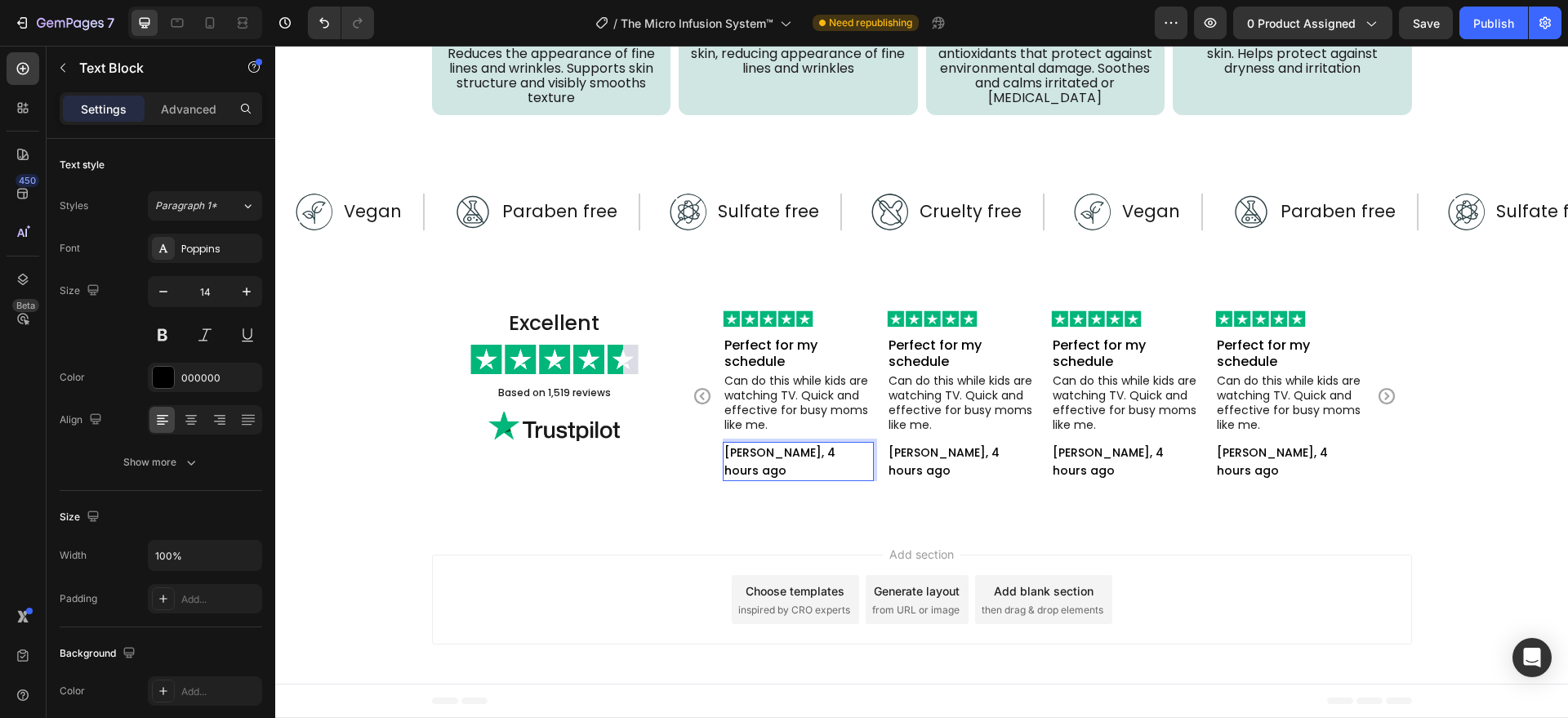
click at [742, 474] on p "[PERSON_NAME], 4 hours ago" at bounding box center [799, 461] width 148 height 36
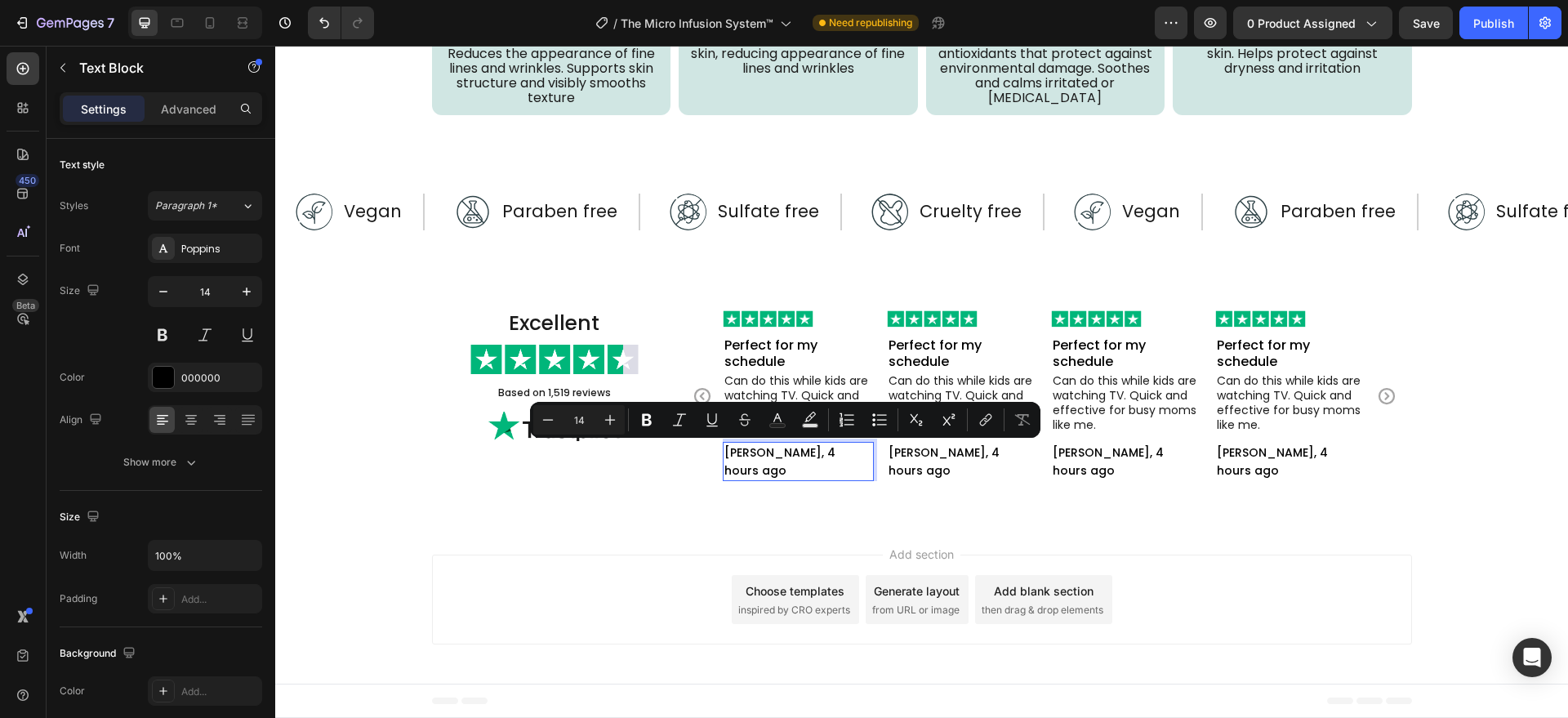
drag, startPoint x: 742, startPoint y: 474, endPoint x: 810, endPoint y: 457, distance: 70.1
click at [810, 457] on p "[PERSON_NAME], 4 hours ago" at bounding box center [799, 461] width 148 height 36
click at [646, 421] on icon "Editor contextual toolbar" at bounding box center [647, 419] width 17 height 17
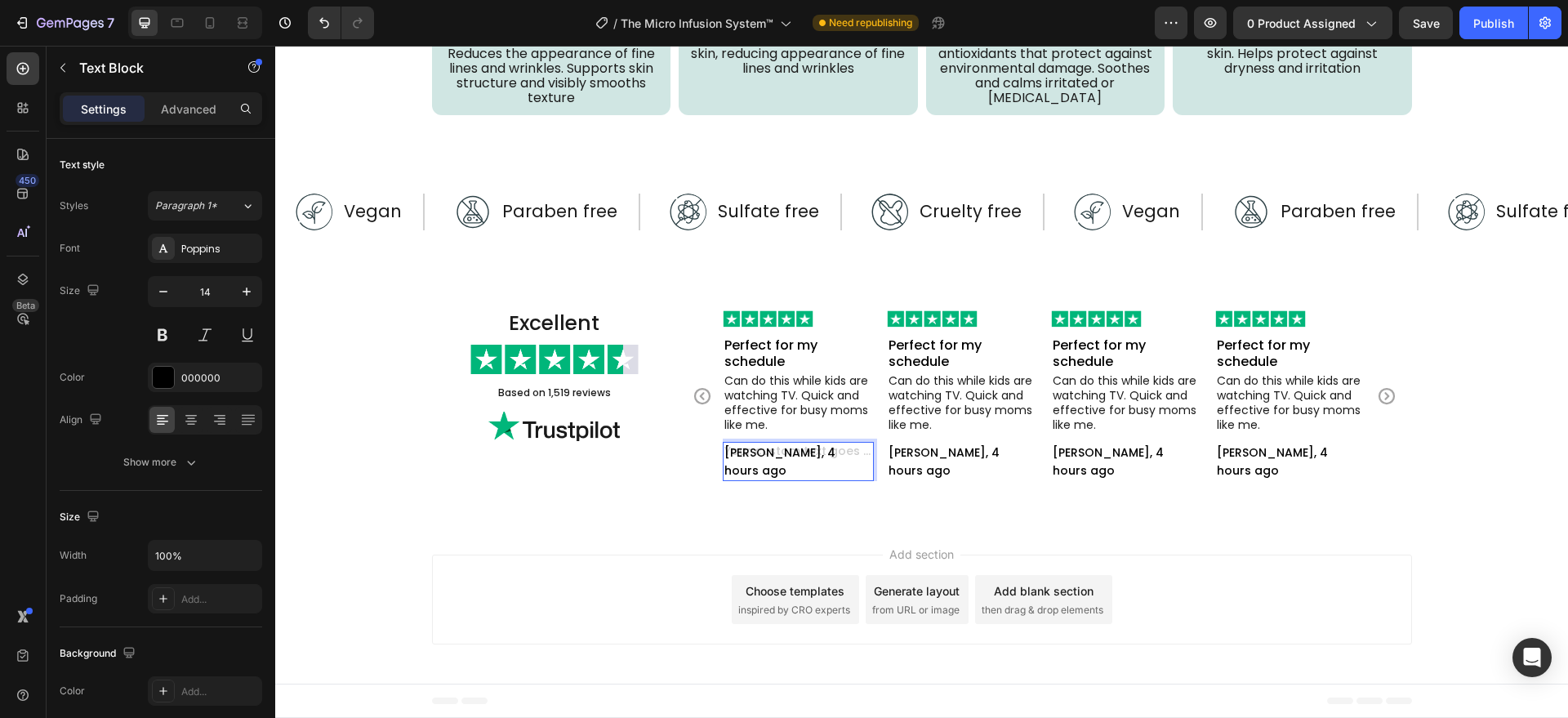
click at [772, 458] on div "[PERSON_NAME], 4 hours ago" at bounding box center [798, 461] width 151 height 39
click at [173, 448] on button "Show more" at bounding box center [161, 462] width 203 height 29
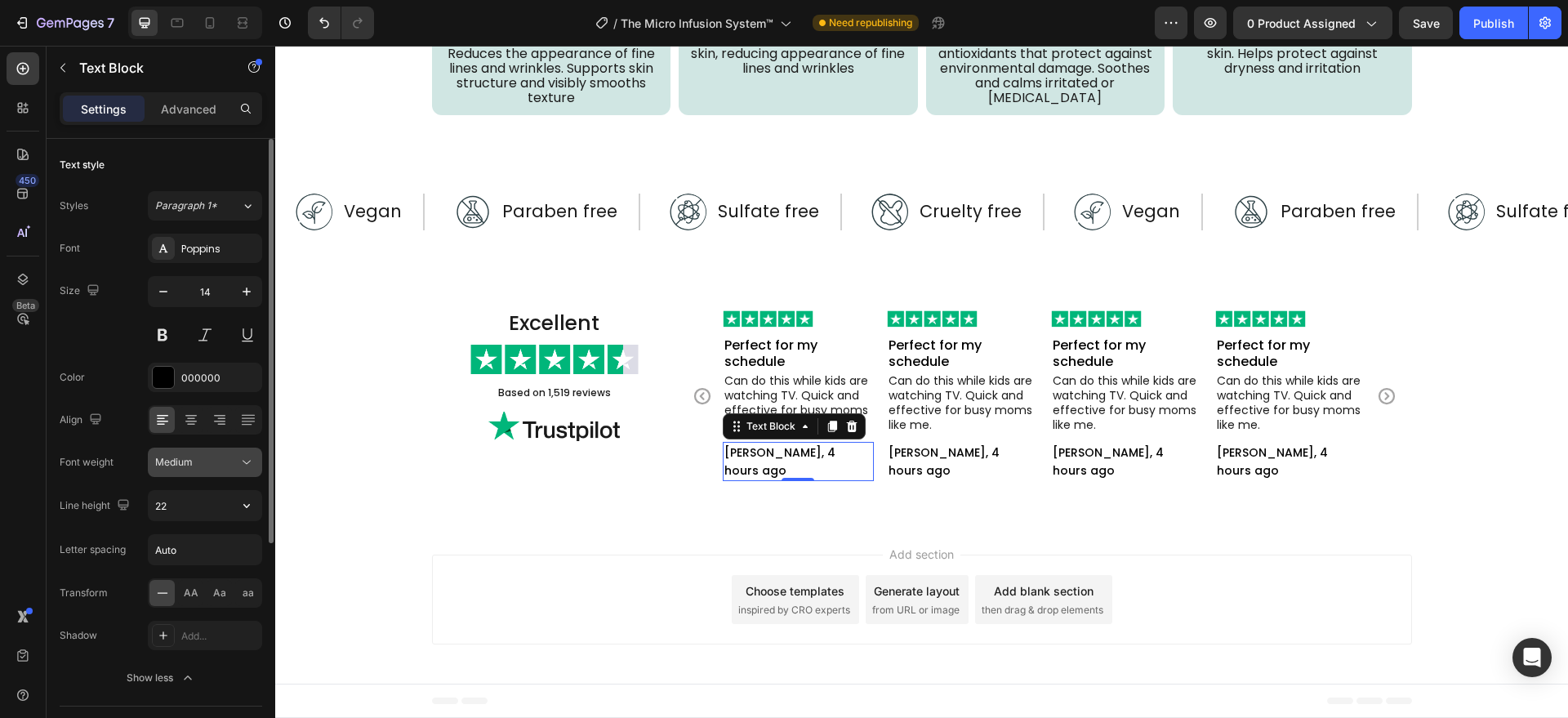
click at [216, 471] on button "Medium" at bounding box center [205, 462] width 115 height 29
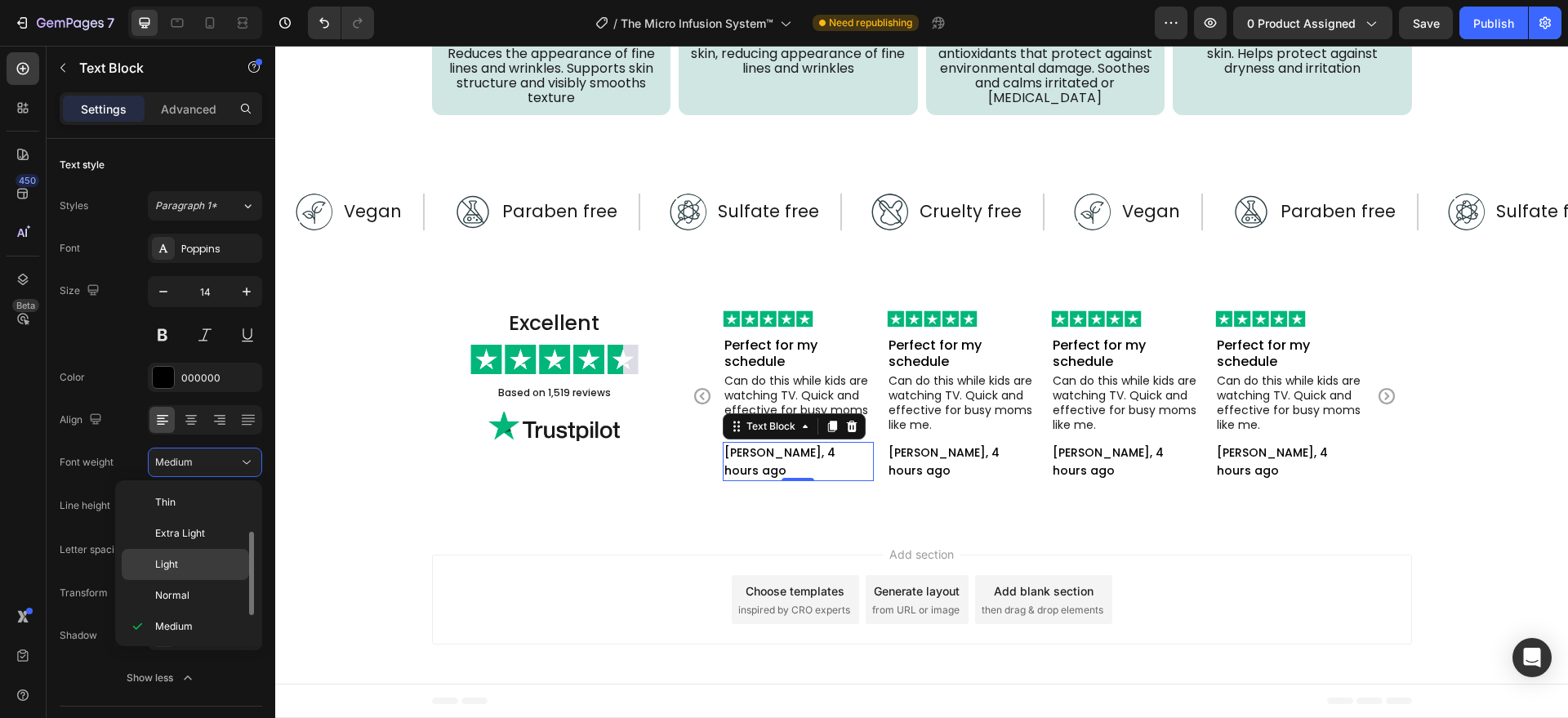
scroll to position [29, 0]
click at [212, 571] on p "Normal" at bounding box center [198, 566] width 86 height 15
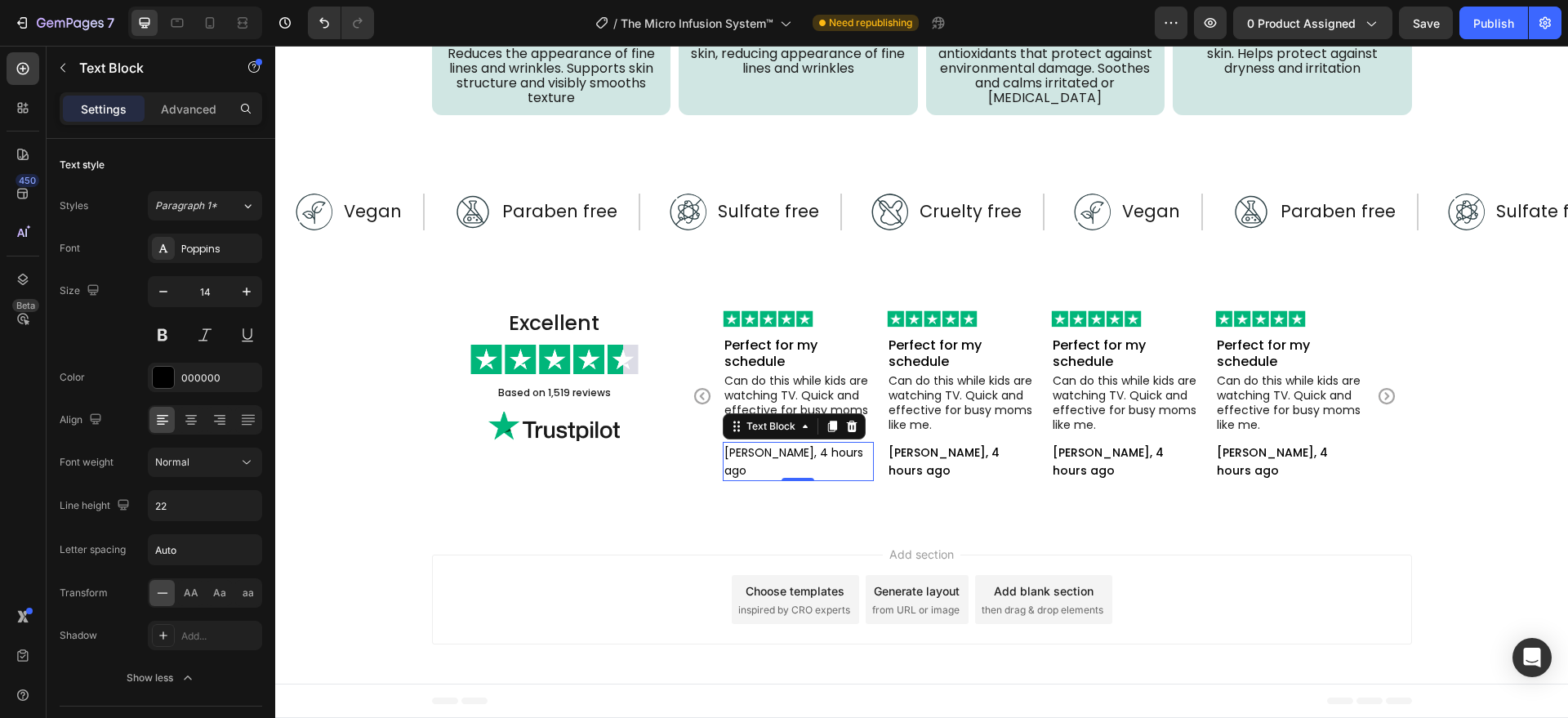
click at [557, 554] on div "Add section Choose templates inspired by CRO experts Generate layout from URL o…" at bounding box center [922, 599] width 980 height 90
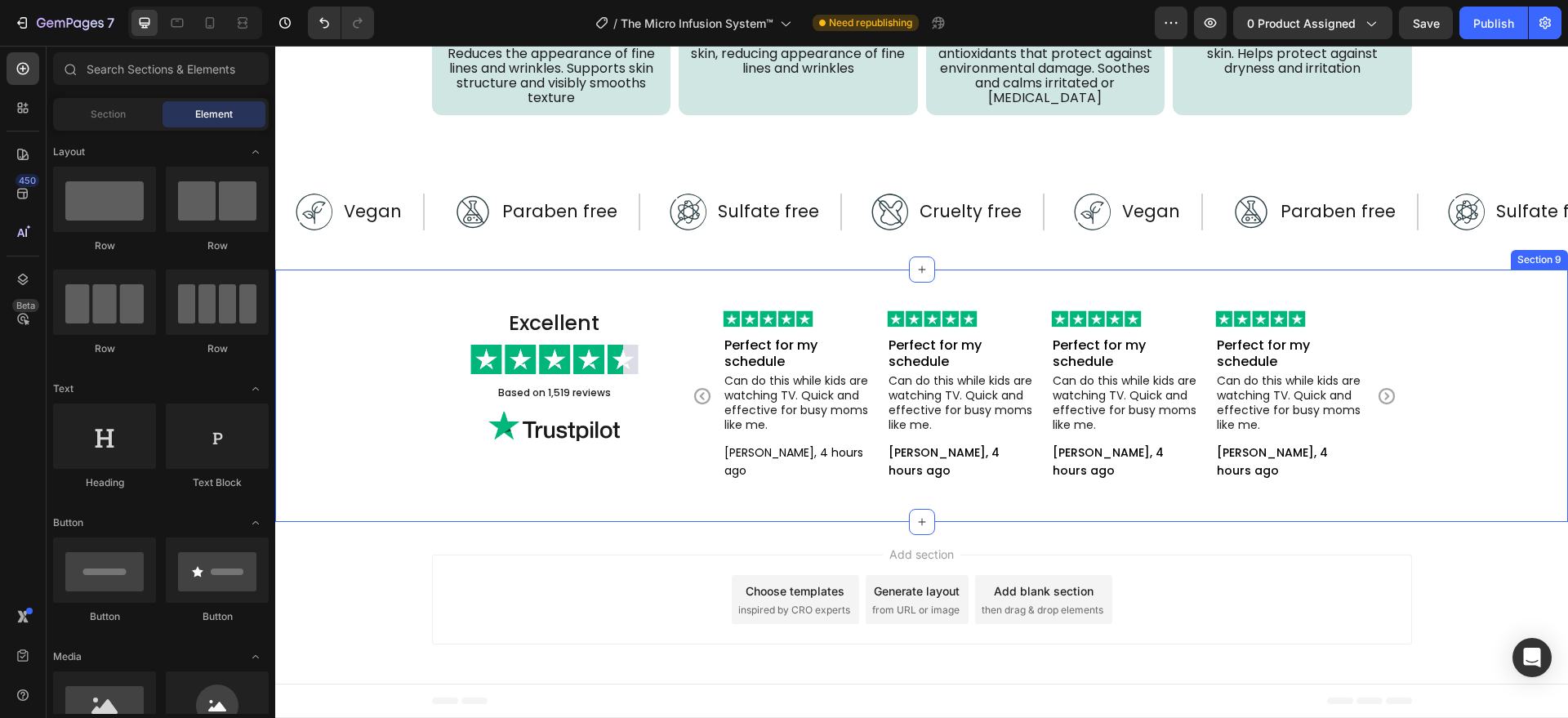
click at [746, 518] on div "Excellent Heading Image Based on 1,519 reviews Text Block Image Image Perfect f…" at bounding box center [921, 396] width 1293 height 253
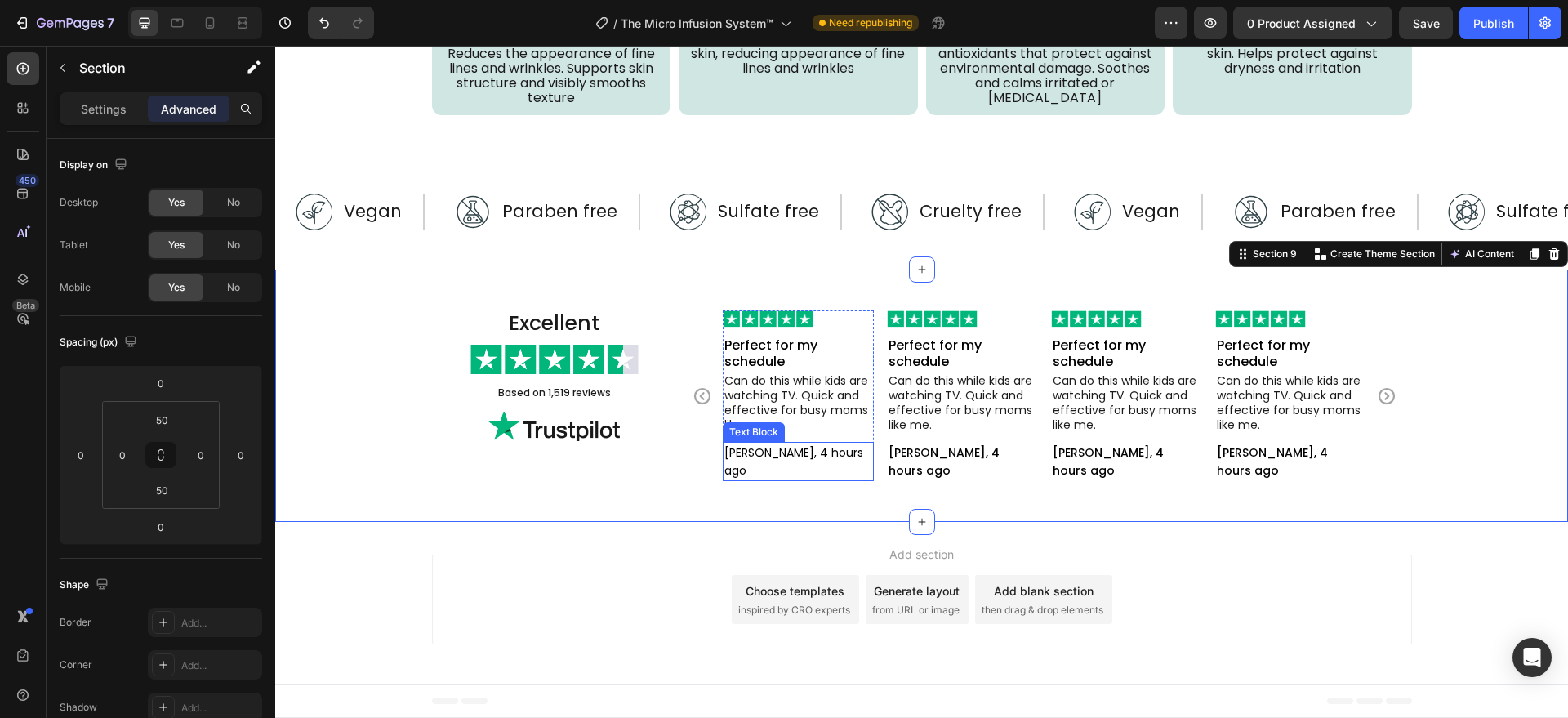
click at [808, 460] on p "[PERSON_NAME], 4 hours ago" at bounding box center [799, 461] width 148 height 36
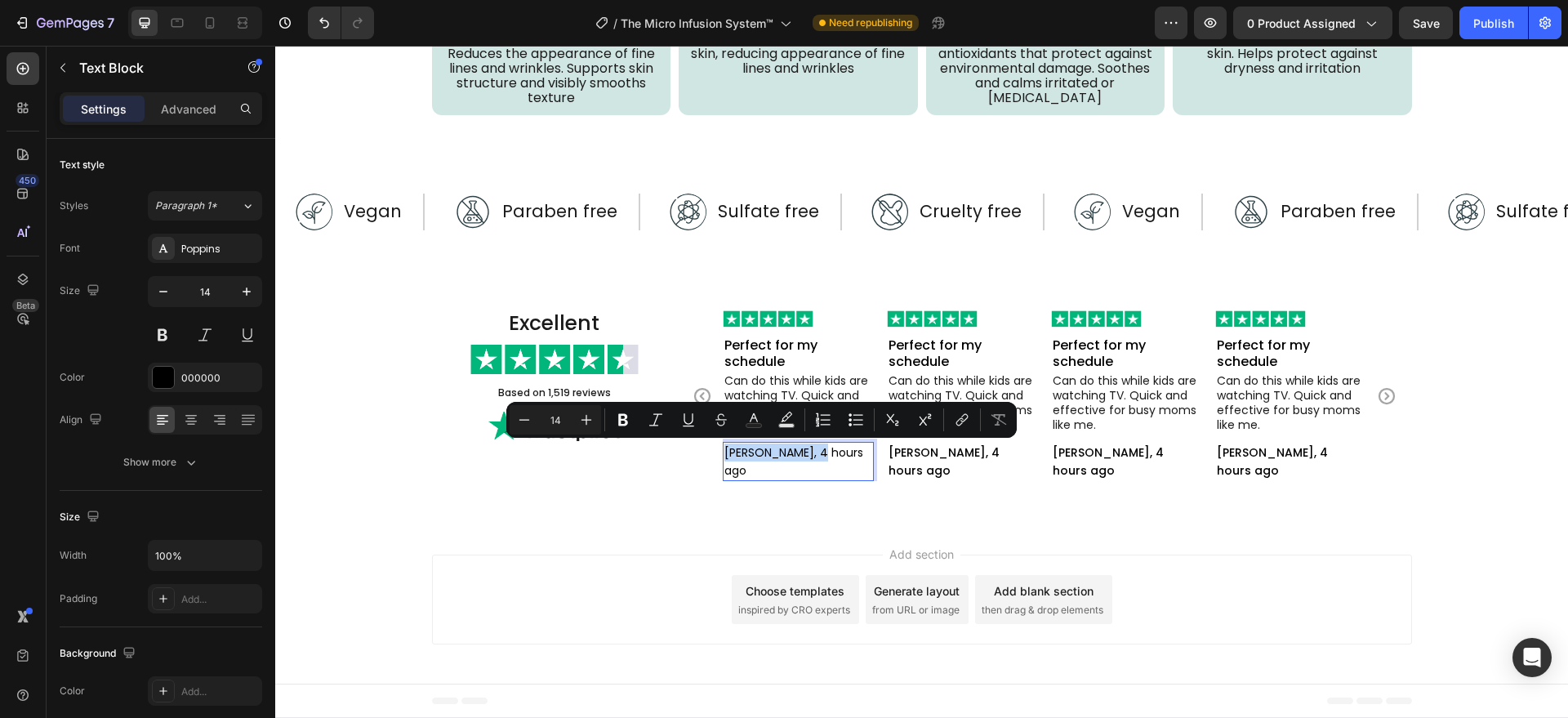
drag, startPoint x: 808, startPoint y: 456, endPoint x: 729, endPoint y: 459, distance: 79.1
click at [714, 455] on div "Image Perfect for my schedule Text Block Can do this while kids are watching TV…" at bounding box center [1044, 396] width 735 height 172
click at [622, 429] on button "Bold" at bounding box center [622, 419] width 29 height 29
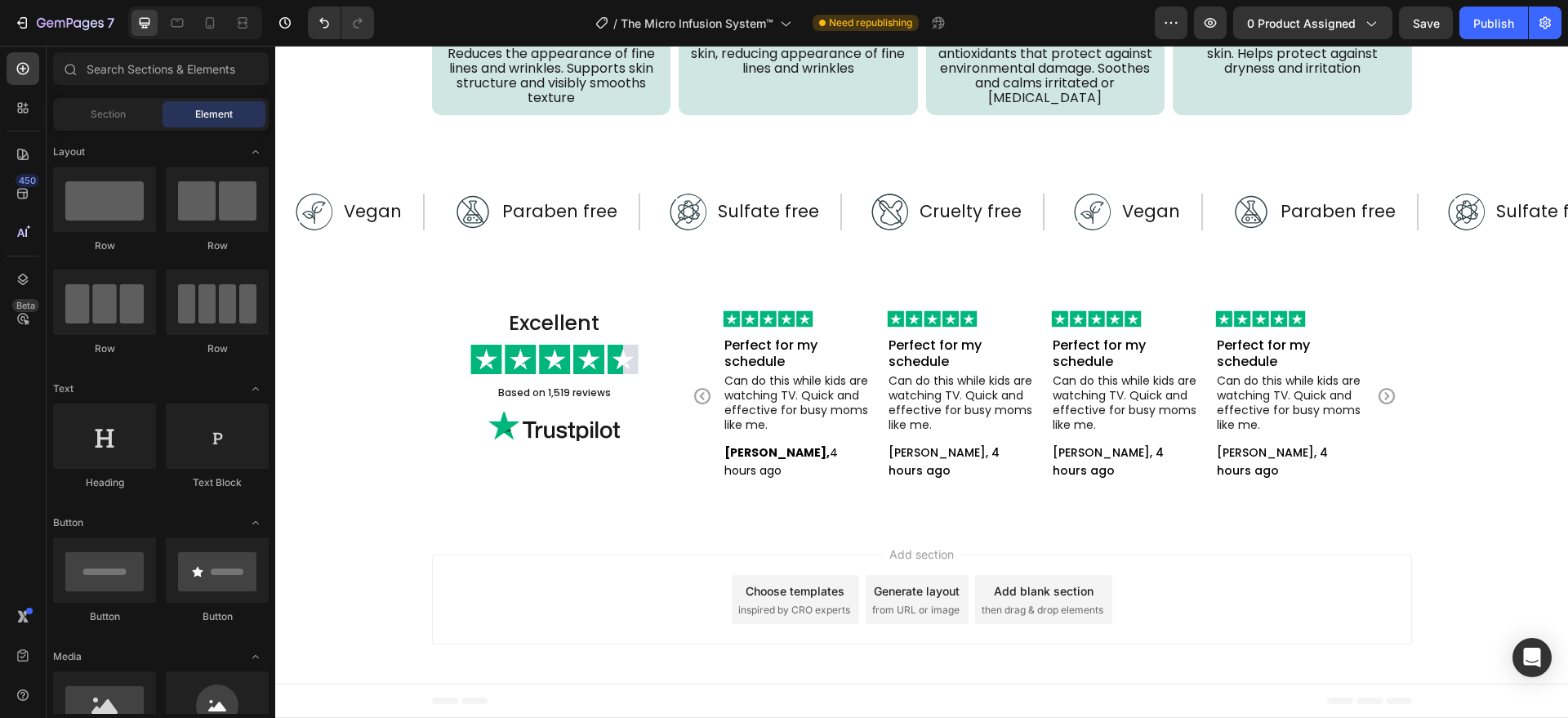
click at [657, 529] on div "Add section Choose templates inspired by CRO experts Generate layout from URL o…" at bounding box center [921, 602] width 1293 height 161
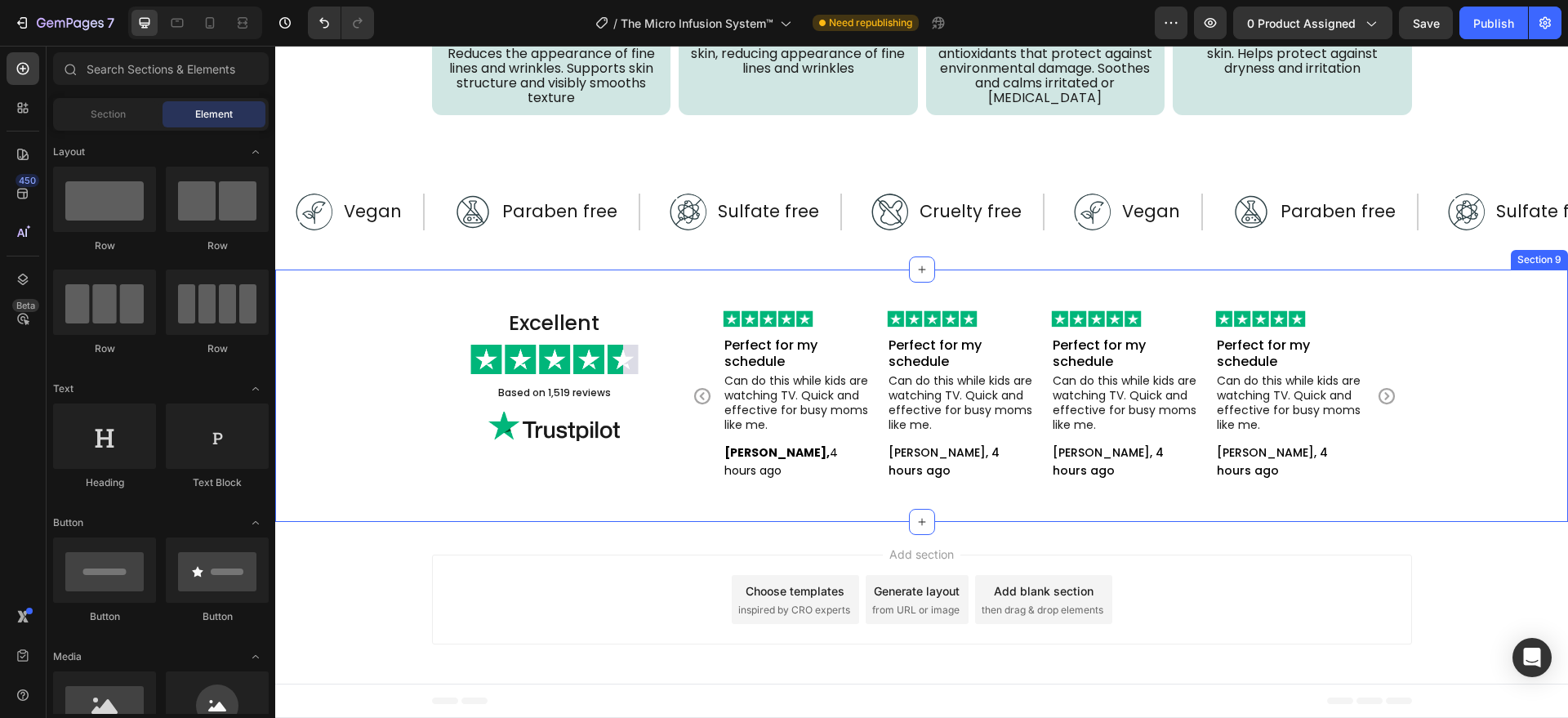
click at [854, 517] on div "Excellent Heading Image Based on 1,519 reviews Text Block Image Image Perfect f…" at bounding box center [921, 396] width 1293 height 253
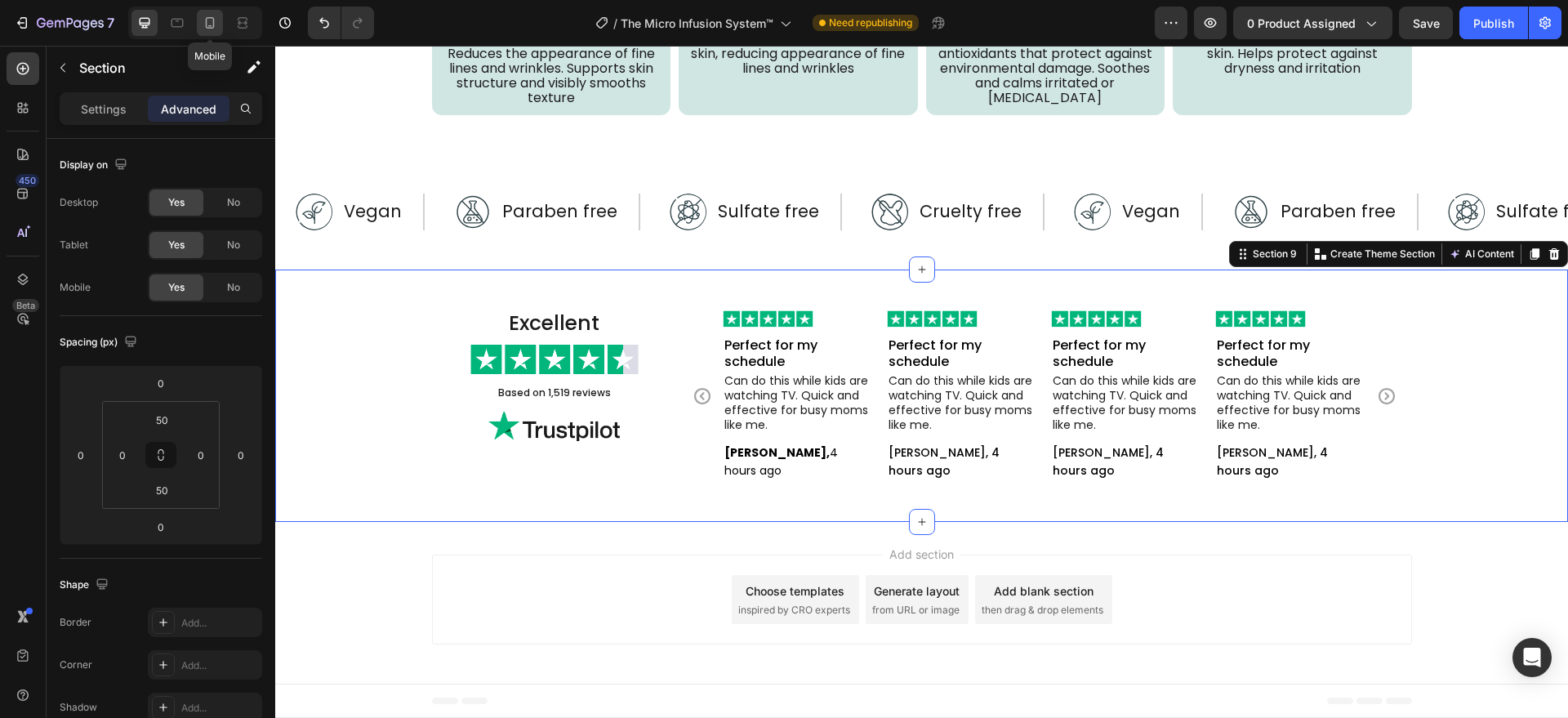
drag, startPoint x: 205, startPoint y: 27, endPoint x: 94, endPoint y: 237, distance: 237.5
click at [205, 27] on icon at bounding box center [210, 23] width 17 height 17
type input "40"
type input "12"
type input "40"
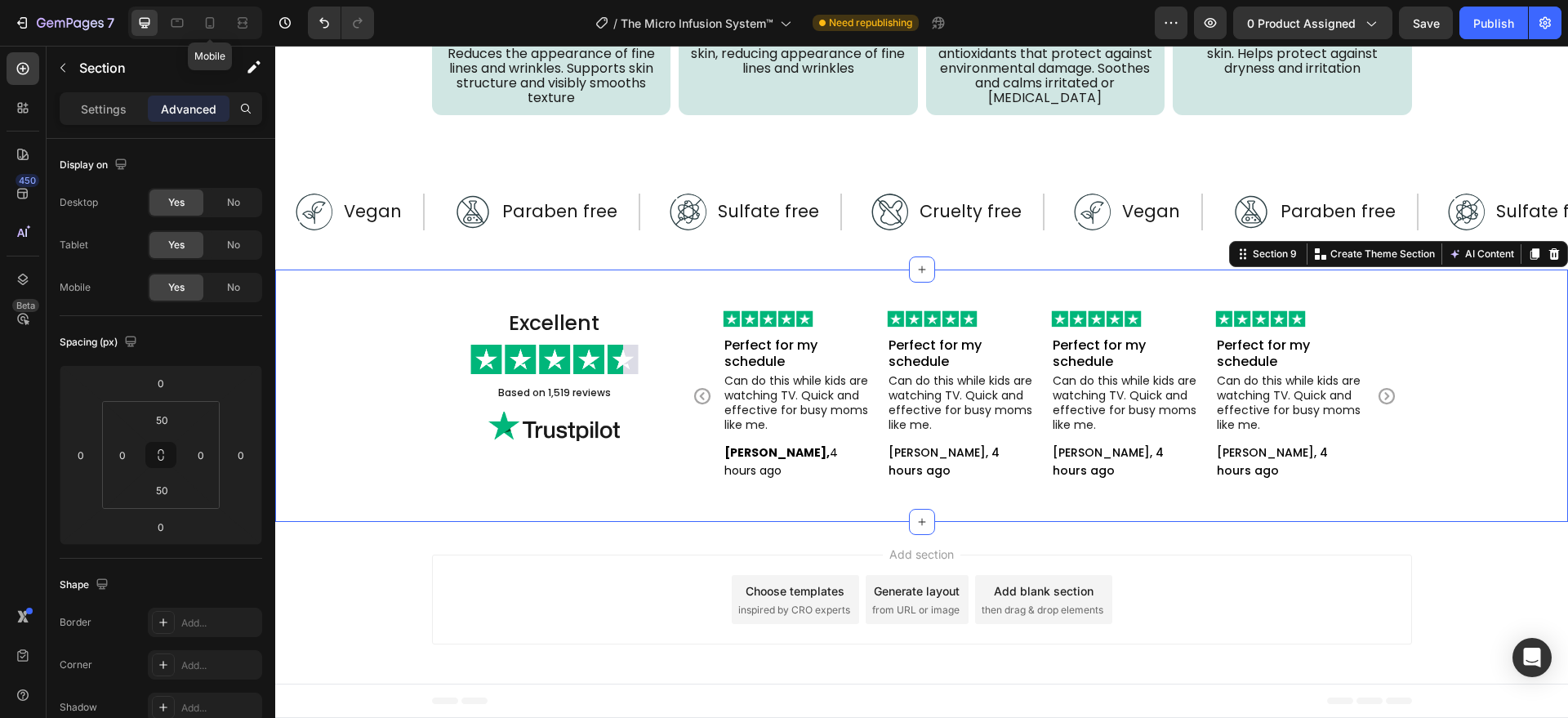
type input "12"
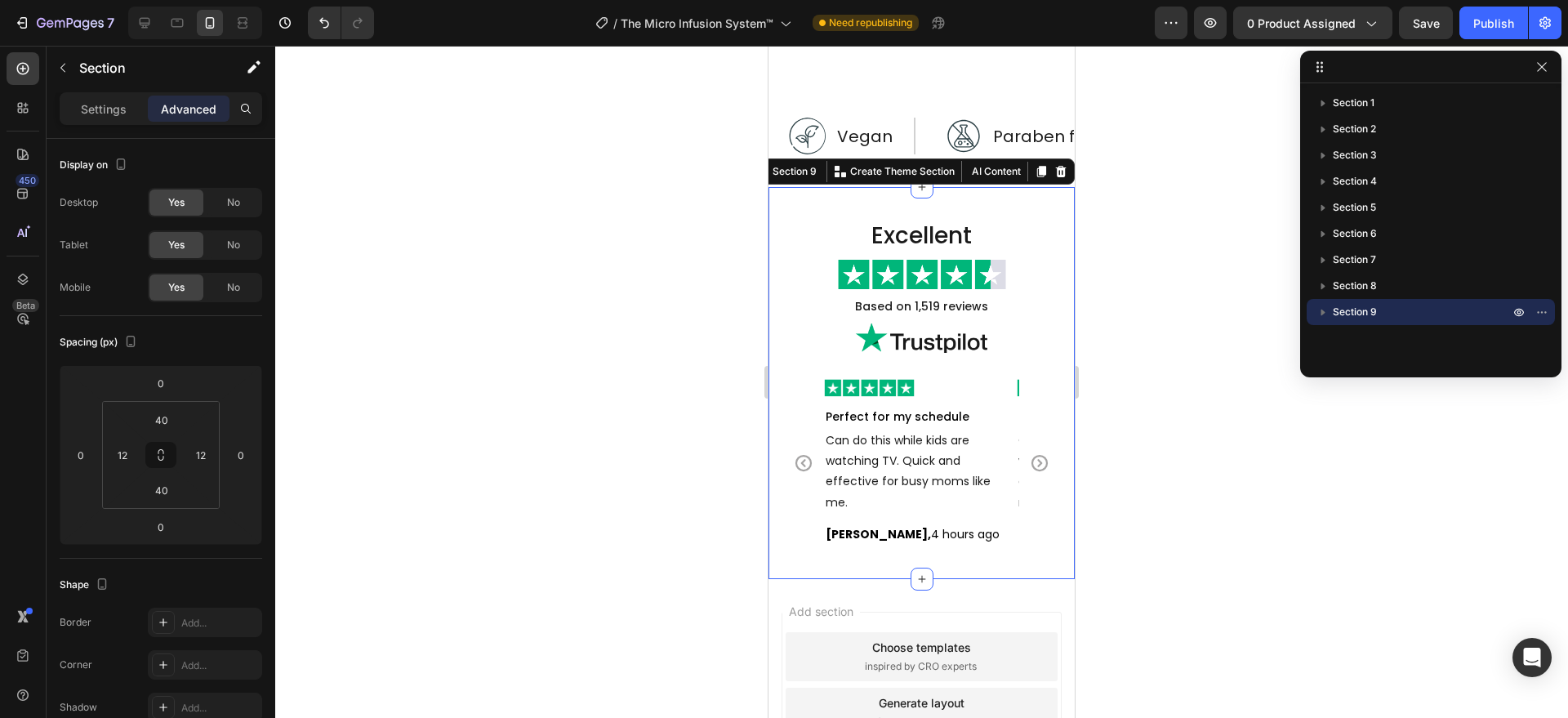
scroll to position [4740, 0]
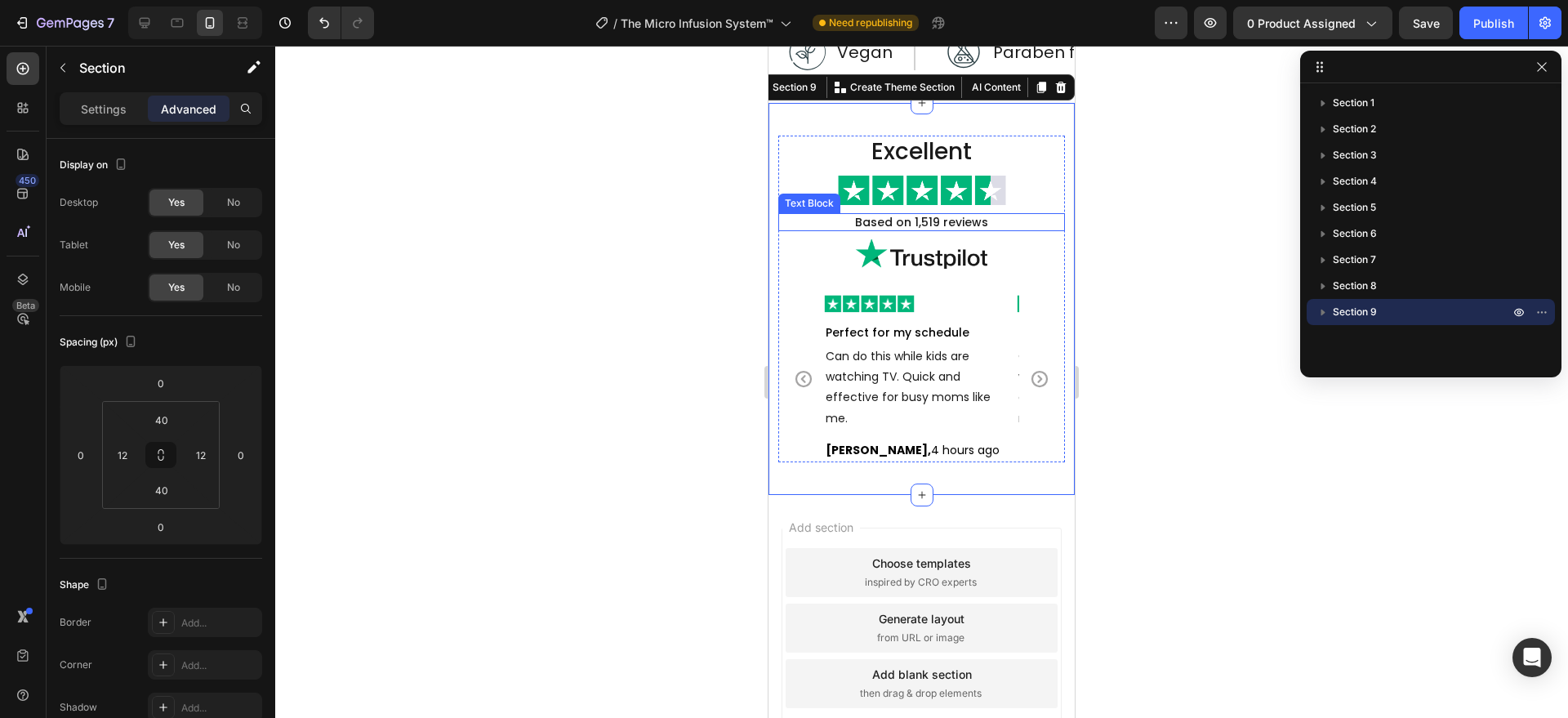
click at [941, 215] on p "Based on 1,519 reviews" at bounding box center [922, 222] width 284 height 15
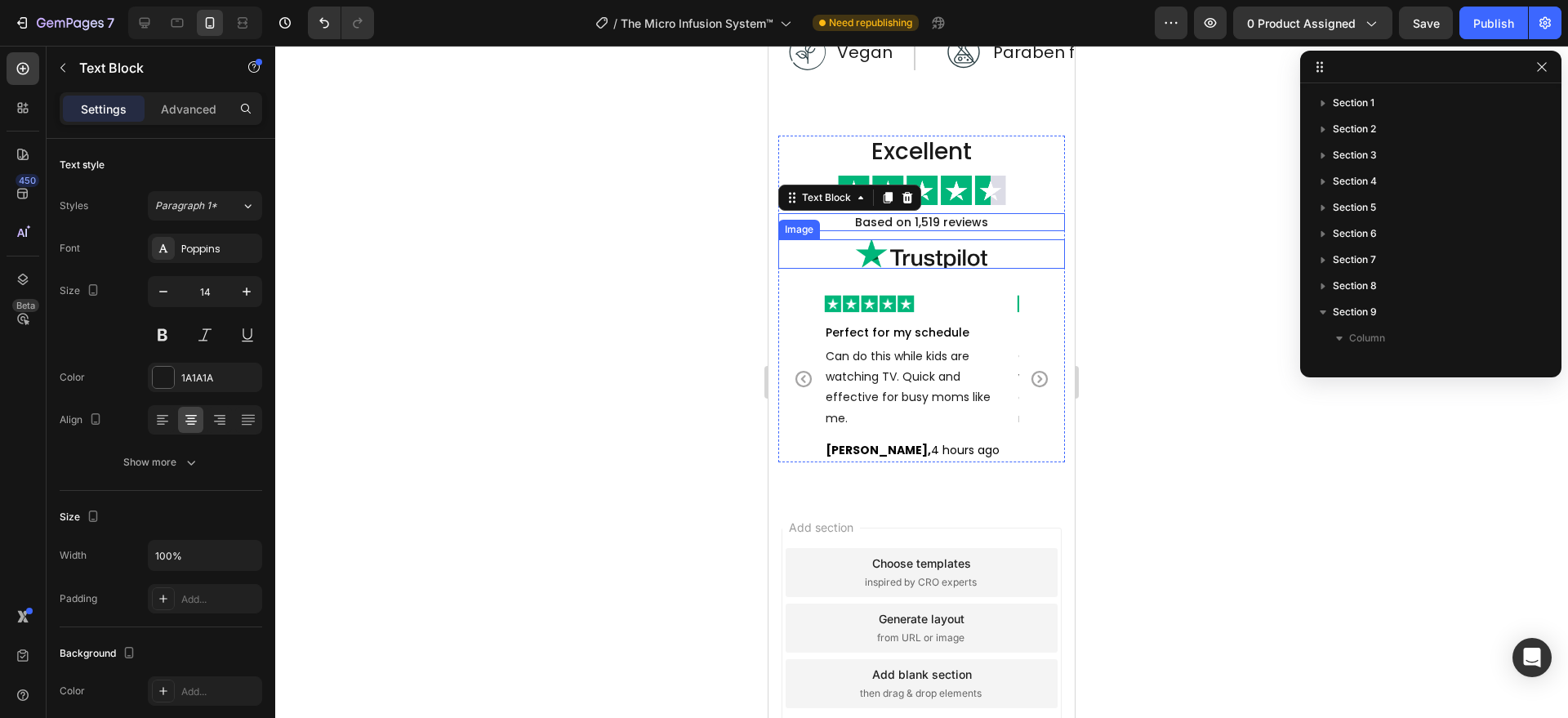
scroll to position [201, 0]
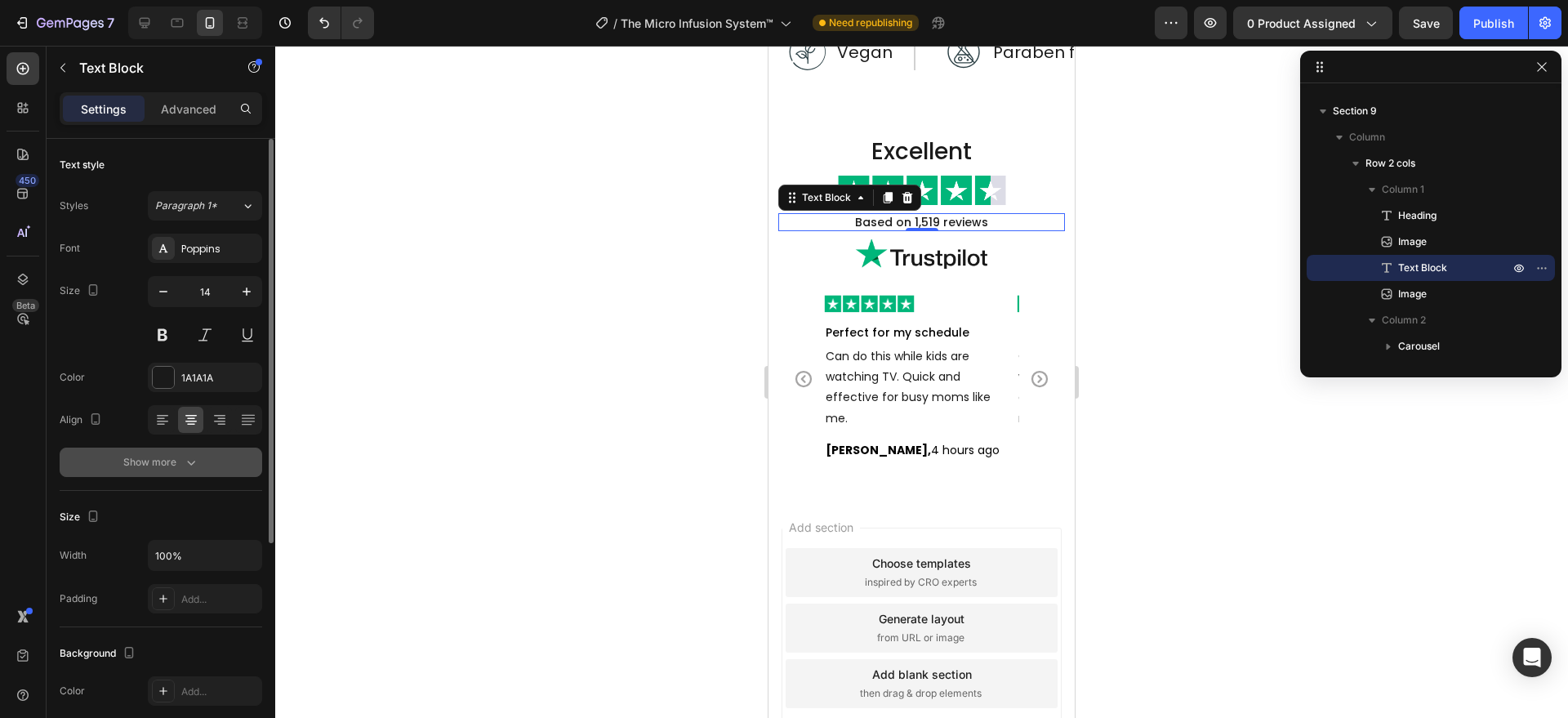
click at [173, 451] on button "Show more" at bounding box center [161, 462] width 203 height 29
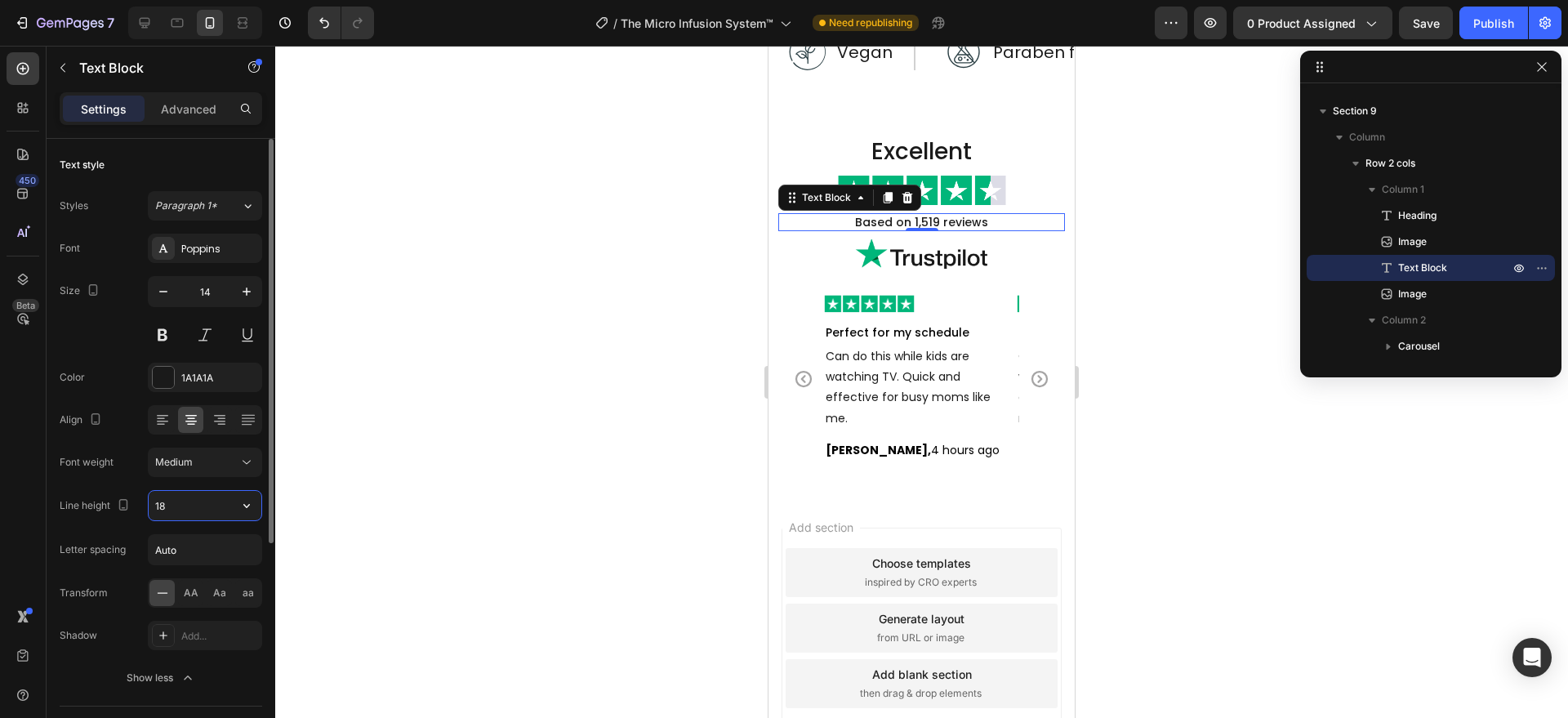
click at [176, 500] on input "18" at bounding box center [205, 505] width 113 height 29
type input "25"
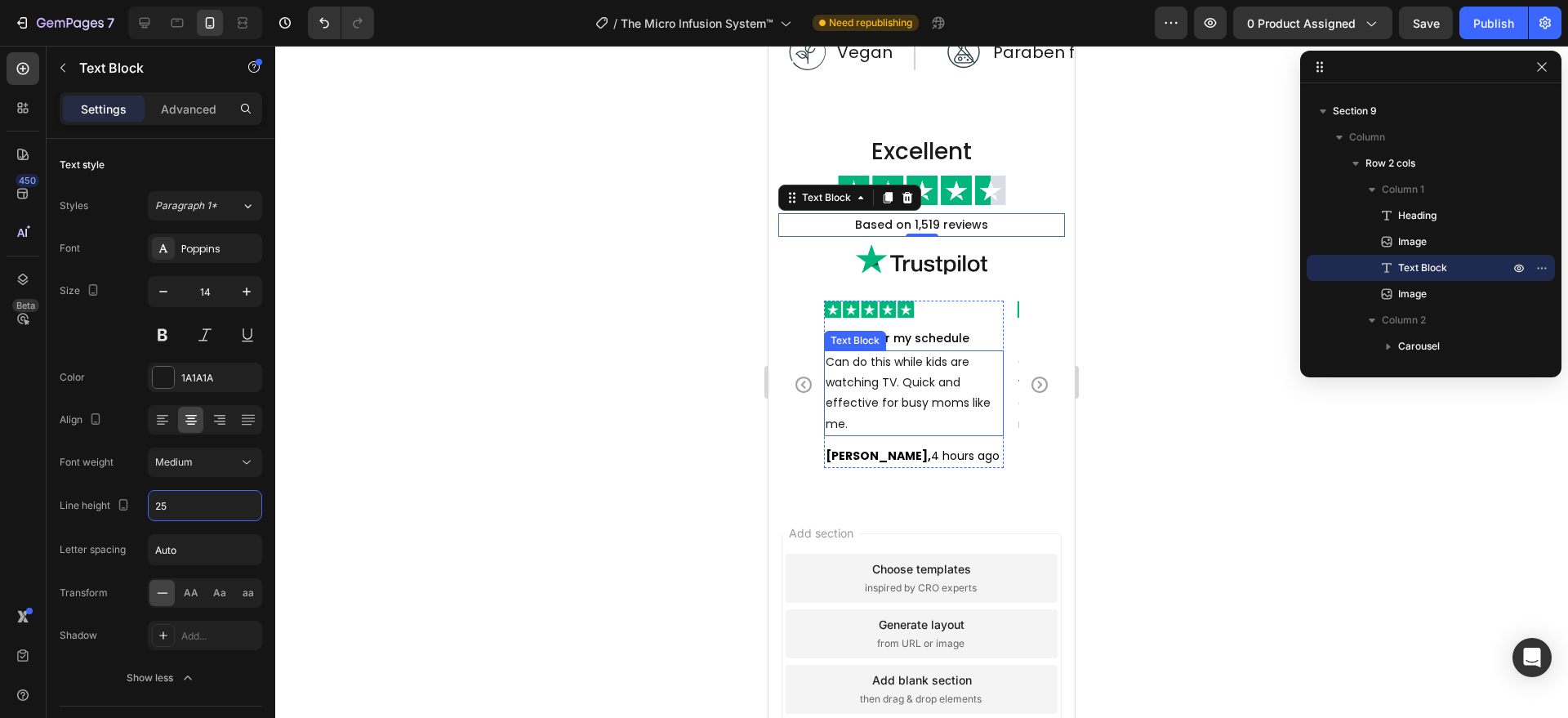
click at [911, 382] on p "Can do this while kids are watching TV. Quick and effective for busy moms like …" at bounding box center [914, 393] width 176 height 83
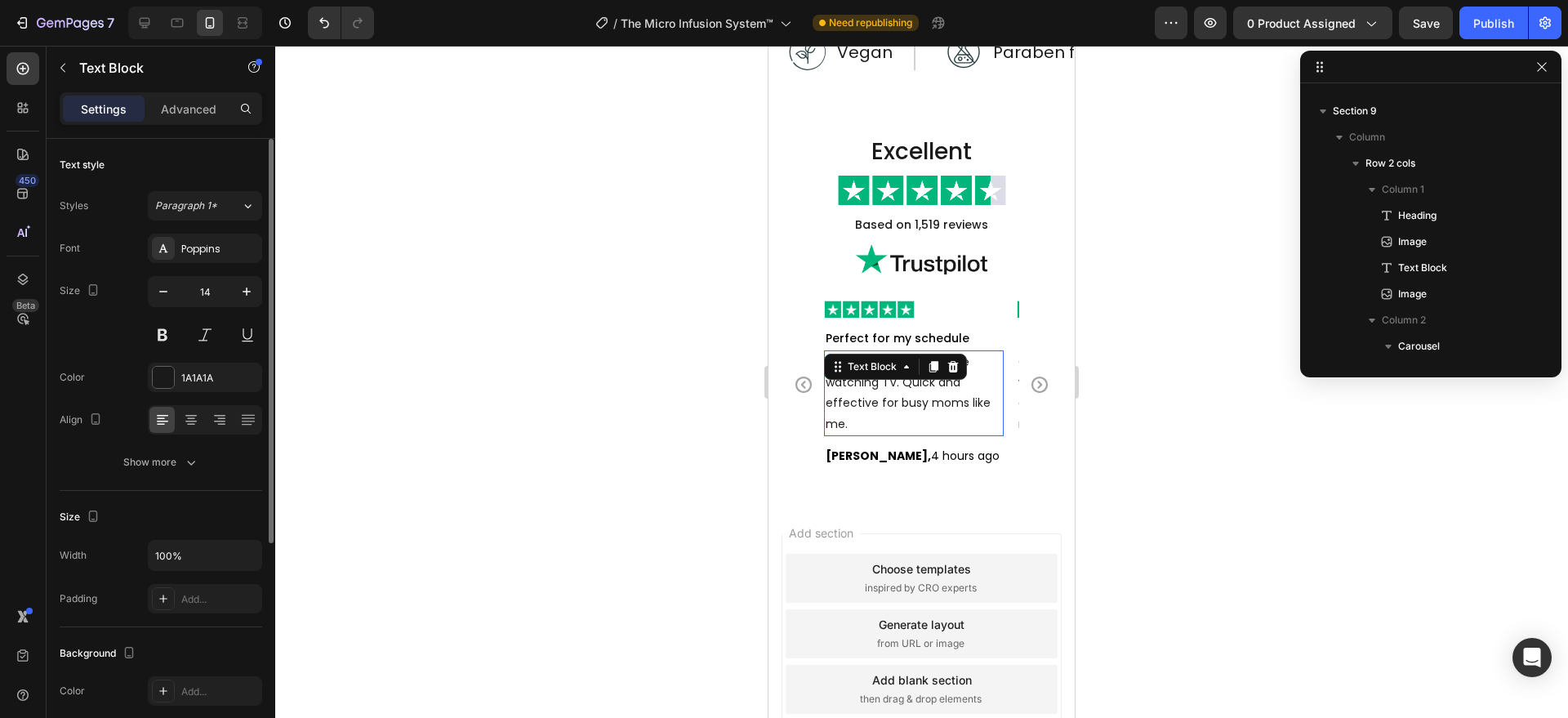
scroll to position [540, 0]
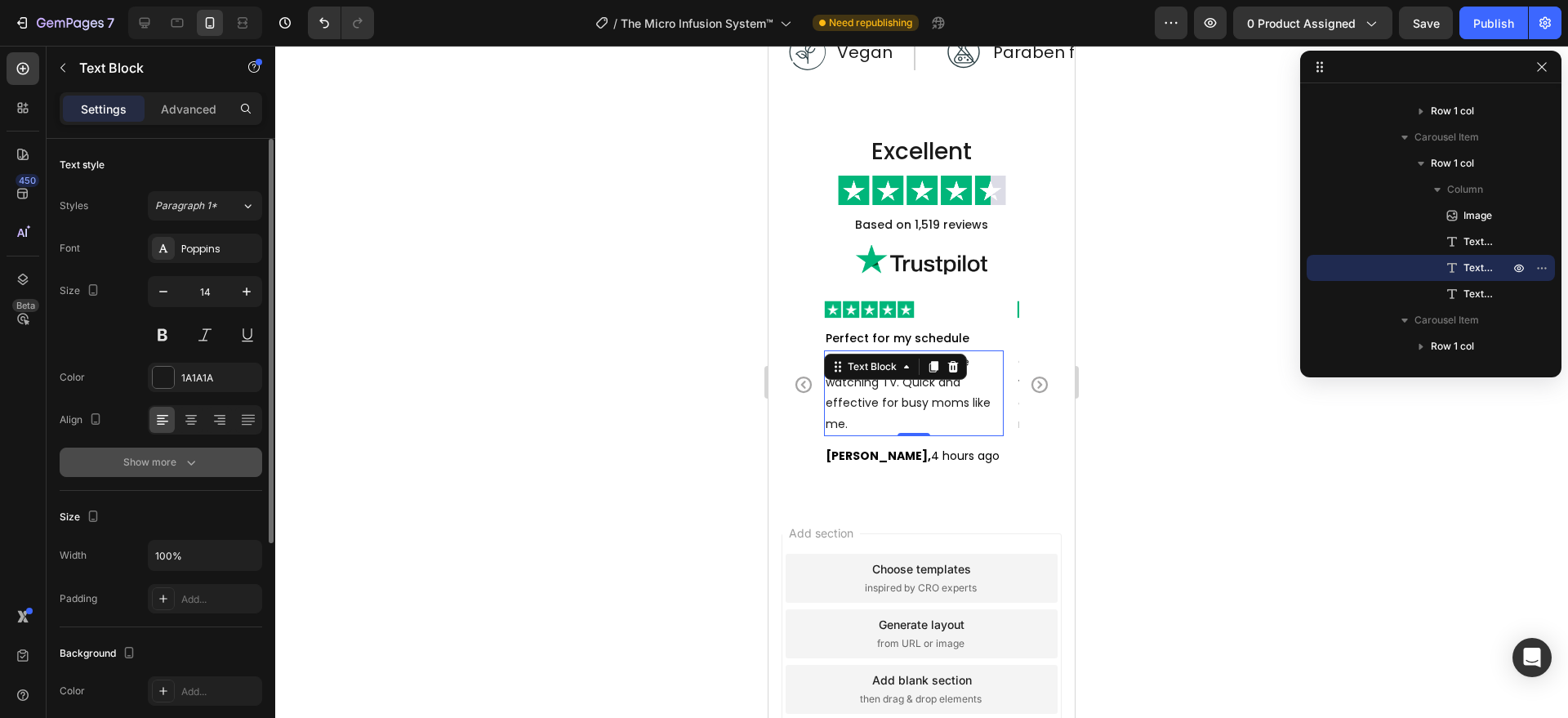
click at [173, 456] on div "Show more" at bounding box center [161, 462] width 76 height 17
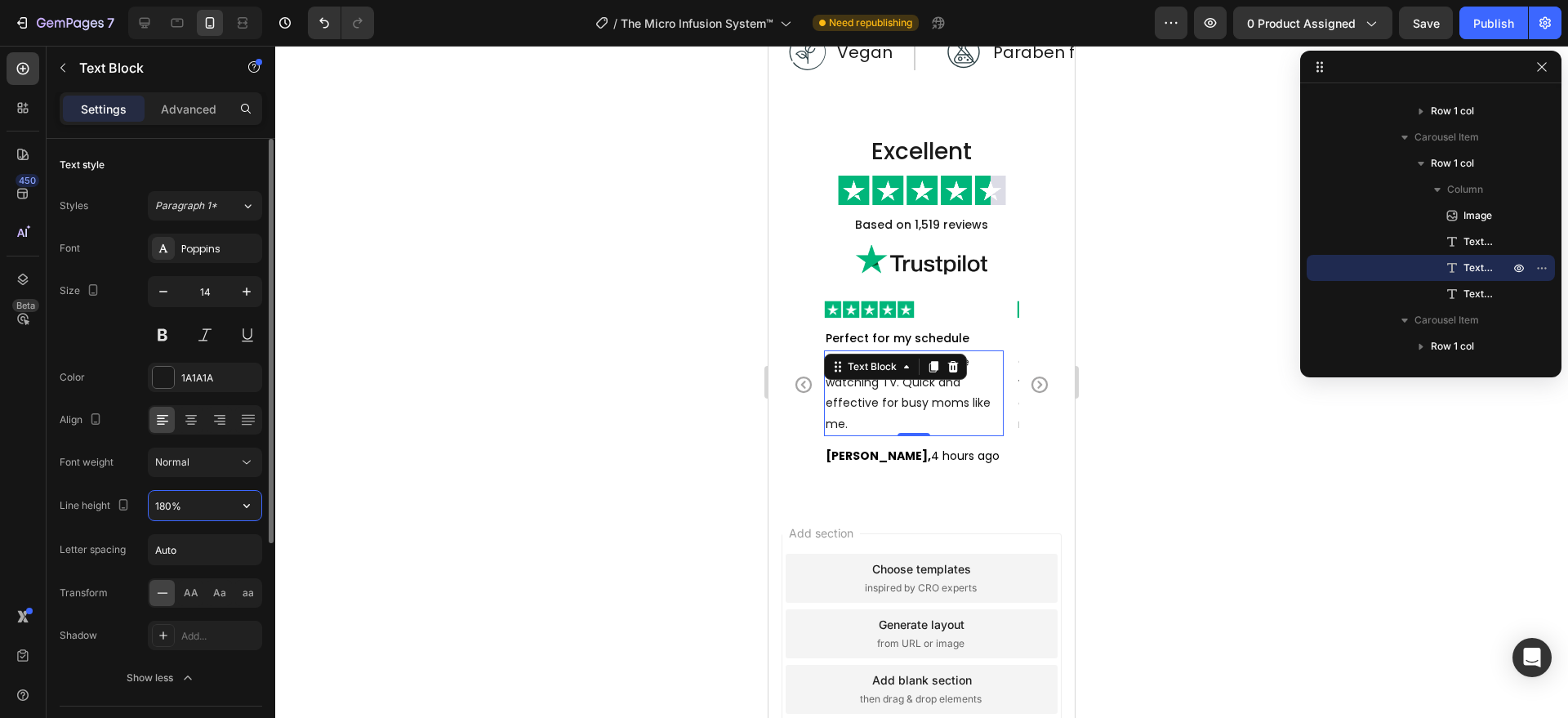
click at [183, 505] on input "180%" at bounding box center [205, 505] width 113 height 29
type input "25"
click at [953, 340] on p "Perfect for my schedule" at bounding box center [914, 338] width 176 height 20
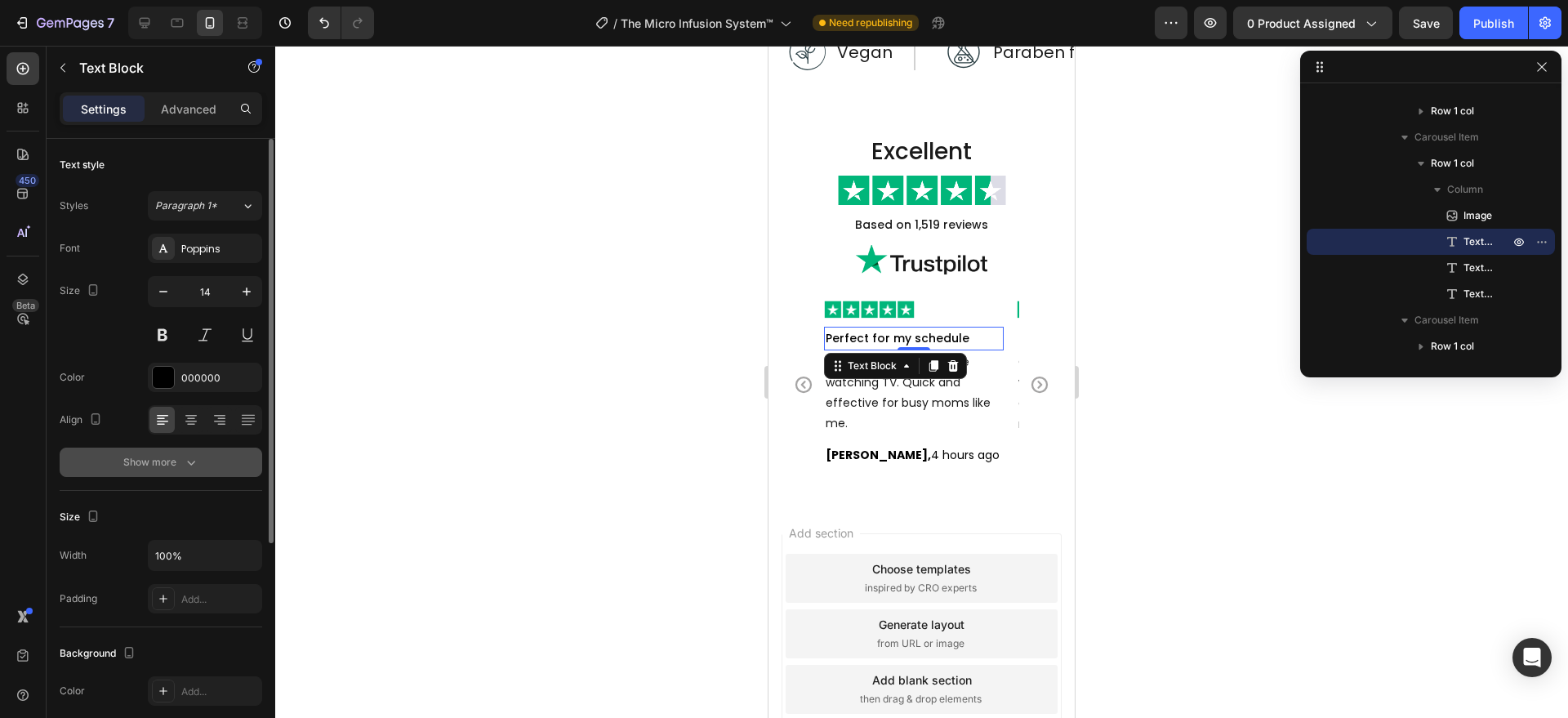
click at [186, 454] on icon "button" at bounding box center [191, 462] width 17 height 17
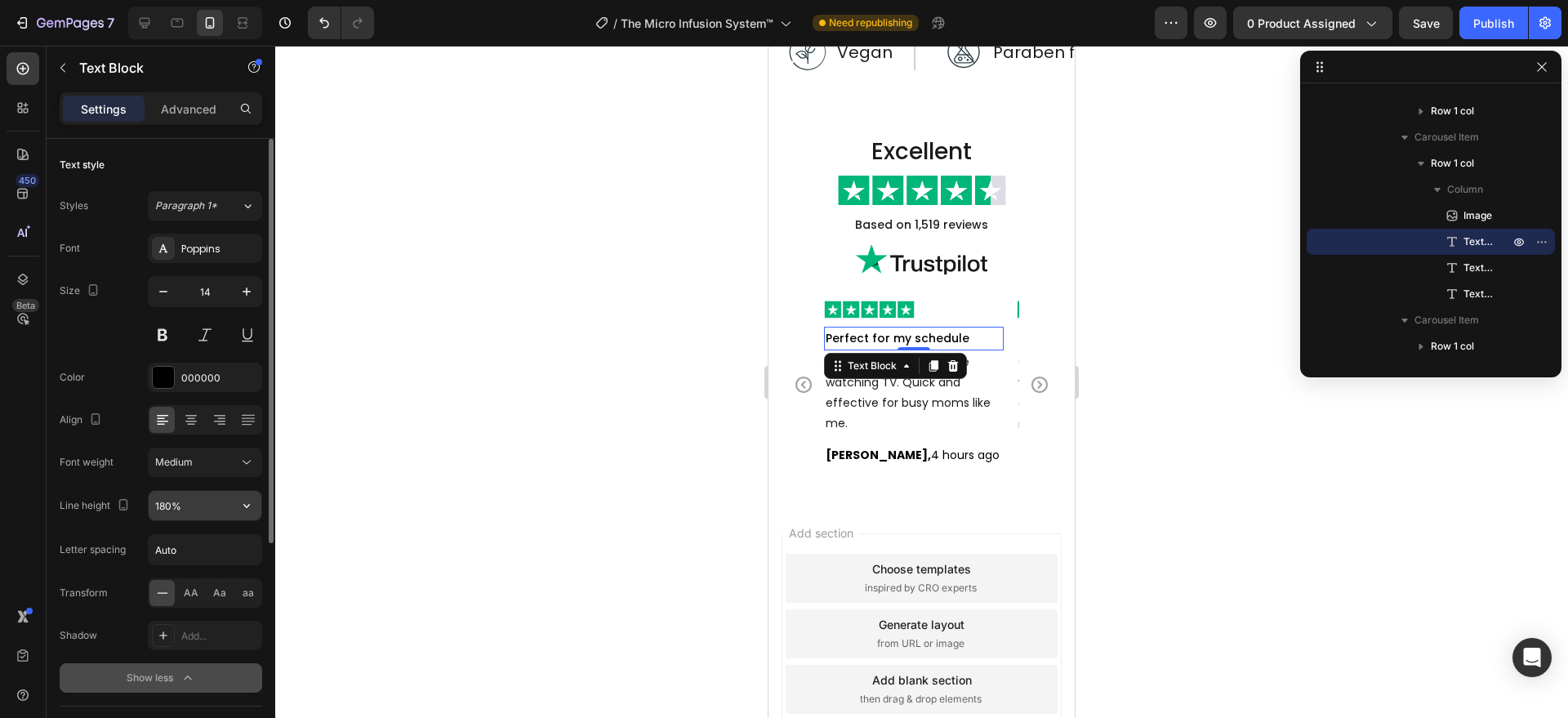
click at [181, 500] on input "180%" at bounding box center [205, 505] width 113 height 29
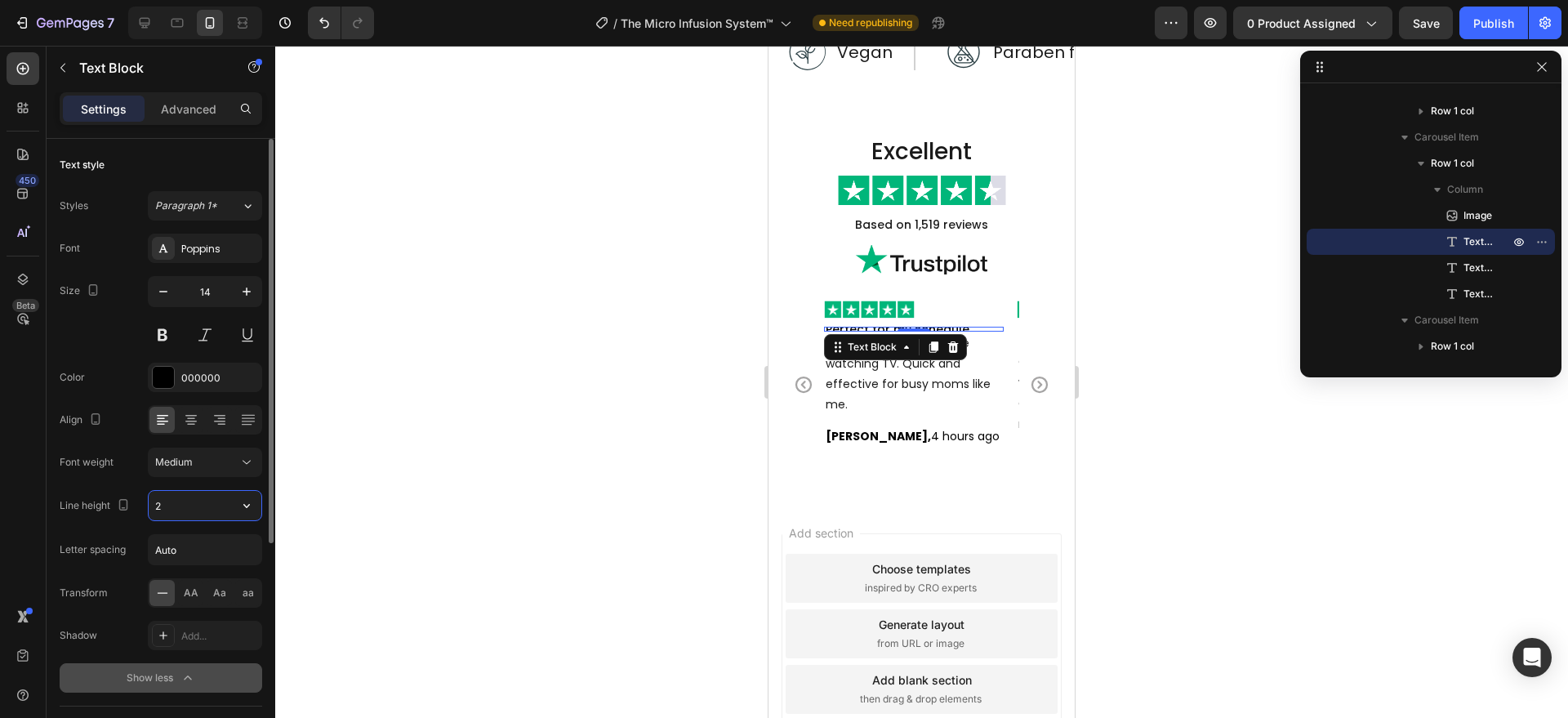
type input "25"
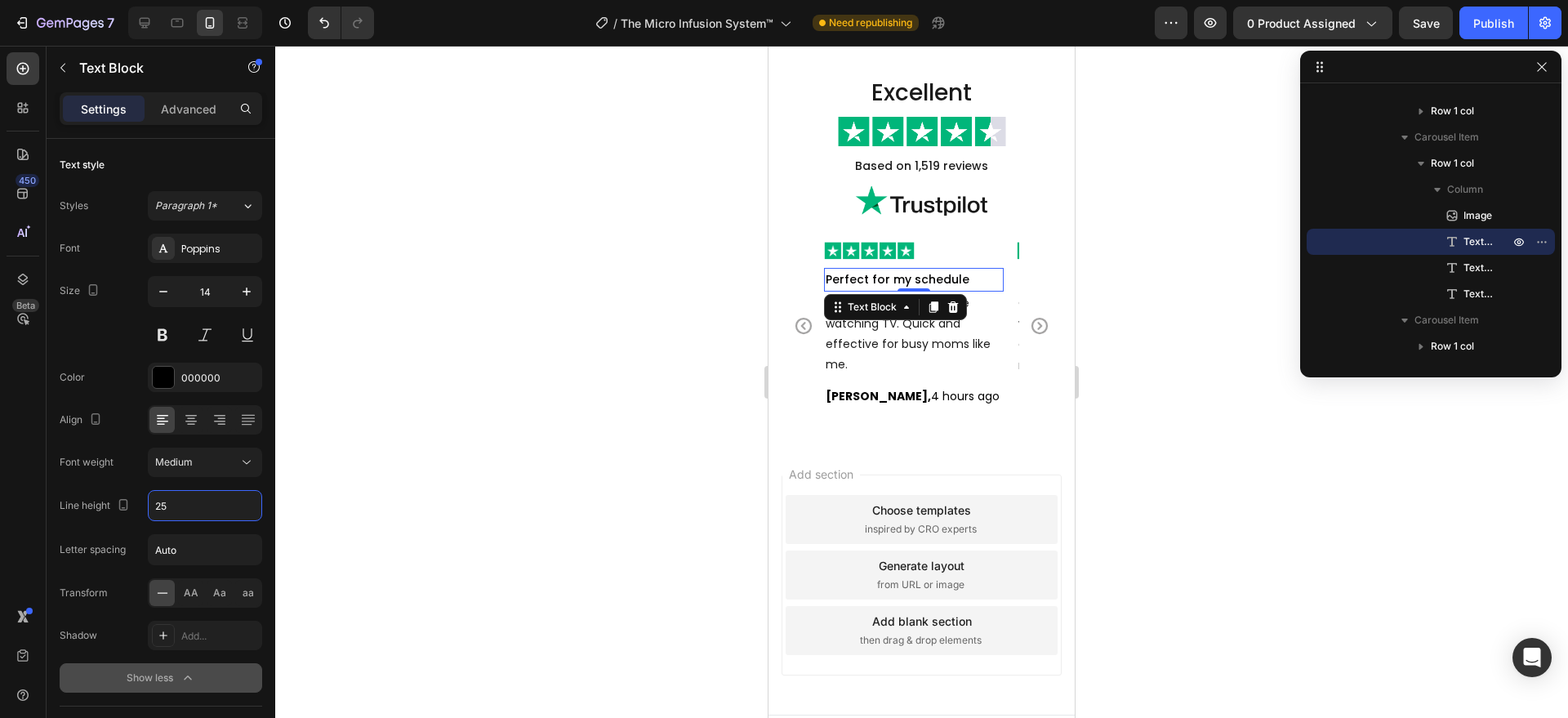
scroll to position [4830, 0]
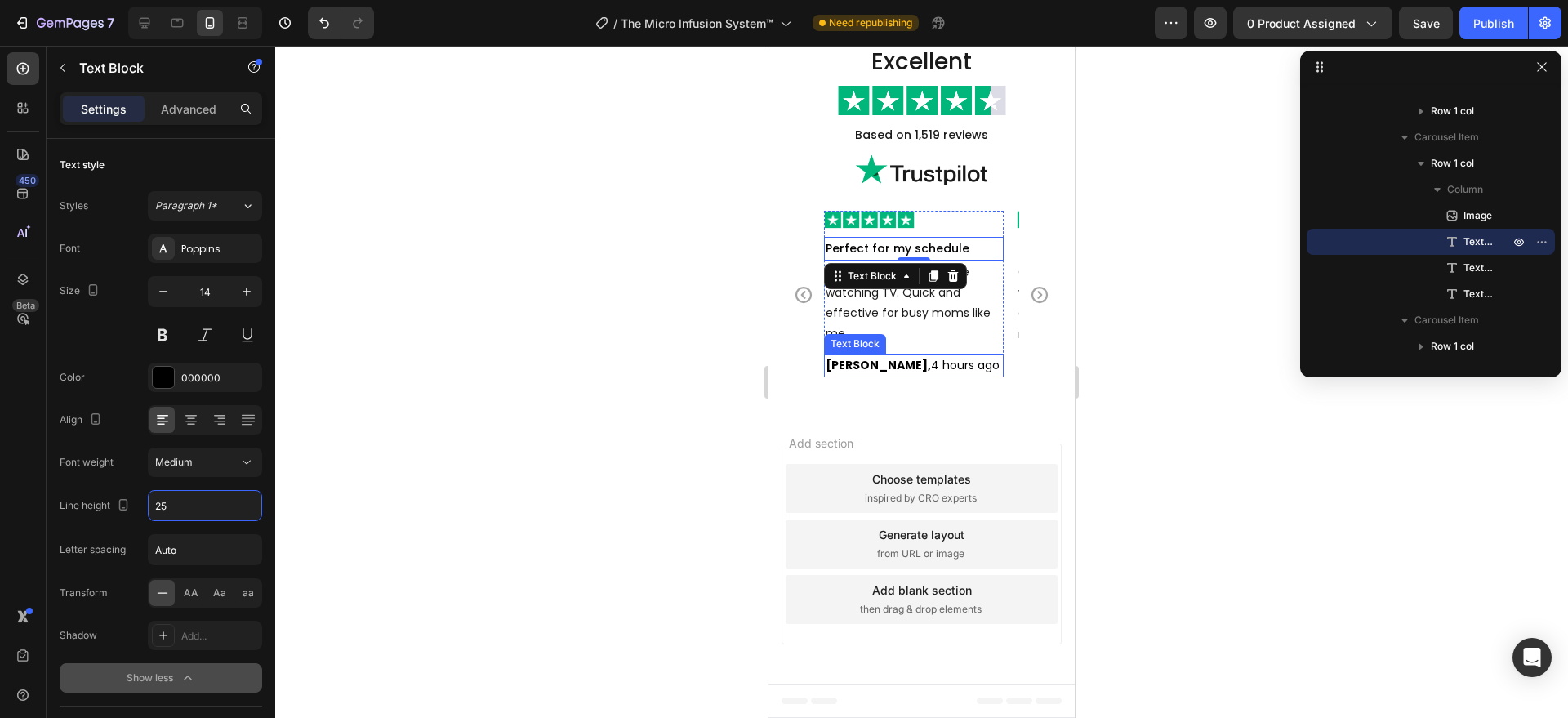
click at [918, 362] on strong "Maya McAllister," at bounding box center [879, 365] width 106 height 17
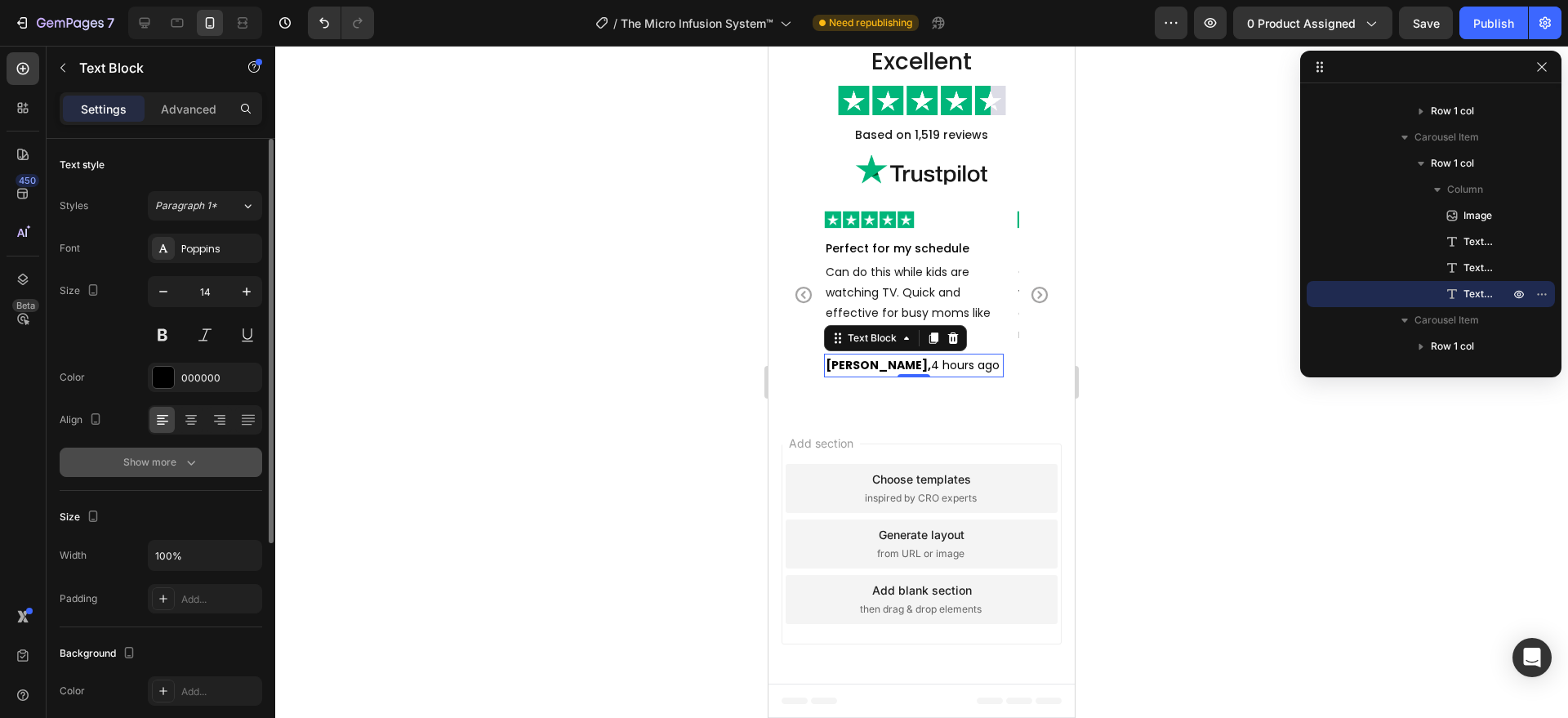
click at [180, 455] on div "Show more" at bounding box center [161, 462] width 76 height 17
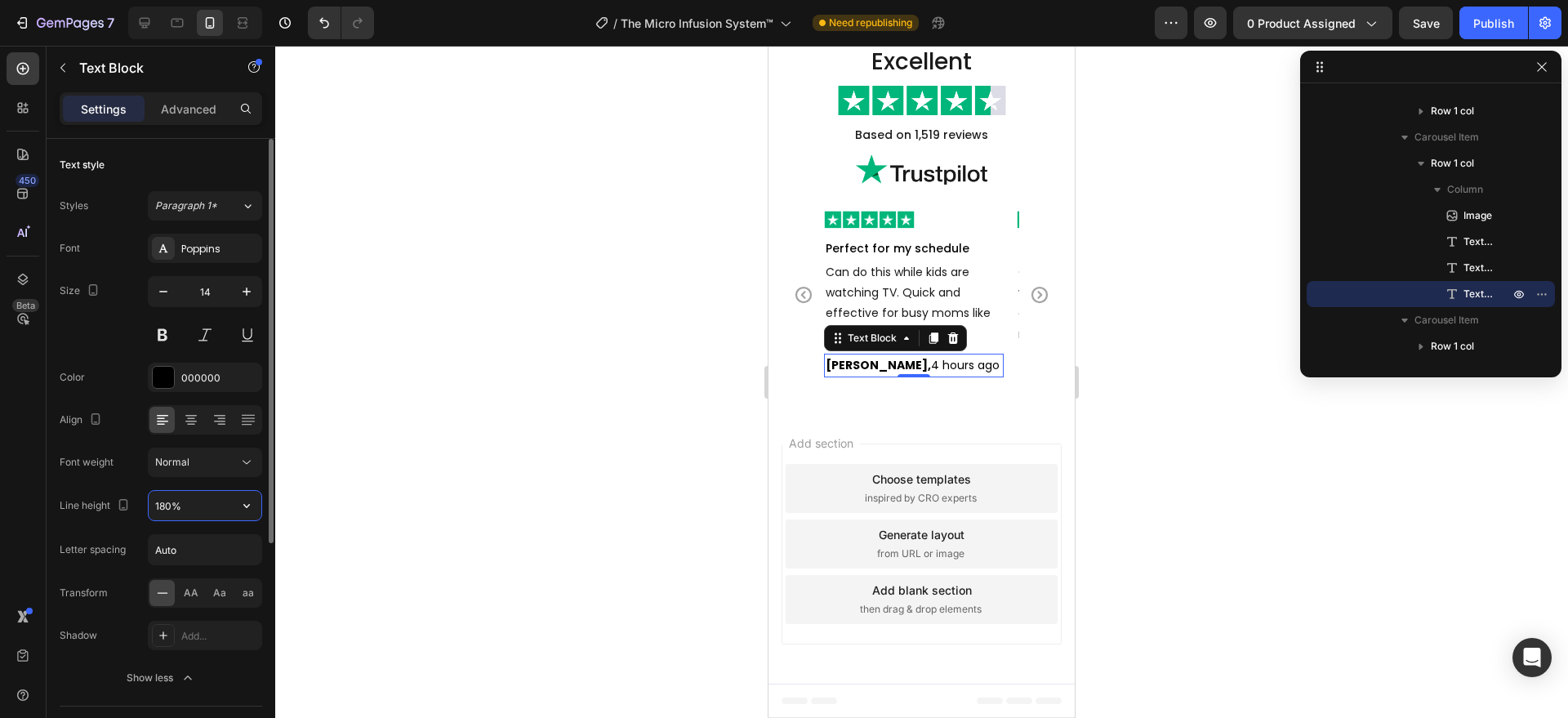
click at [182, 497] on input "180%" at bounding box center [205, 505] width 113 height 29
click at [182, 498] on input "180%" at bounding box center [205, 505] width 113 height 29
type input "25"
click at [889, 418] on div "Add section Choose templates inspired by CRO experts Generate layout from URL o…" at bounding box center [921, 547] width 306 height 273
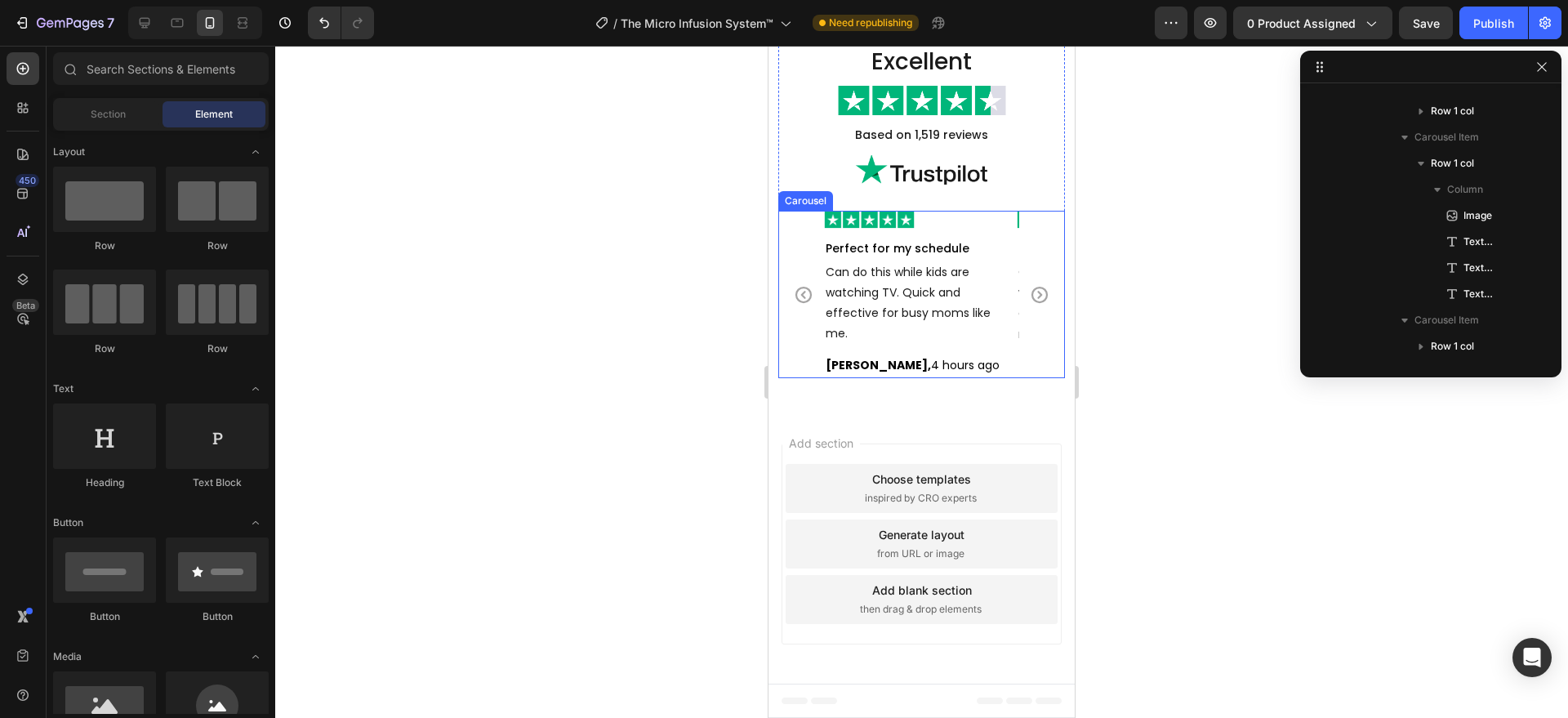
click at [807, 290] on icon "Carousel Back Arrow" at bounding box center [804, 294] width 19 height 19
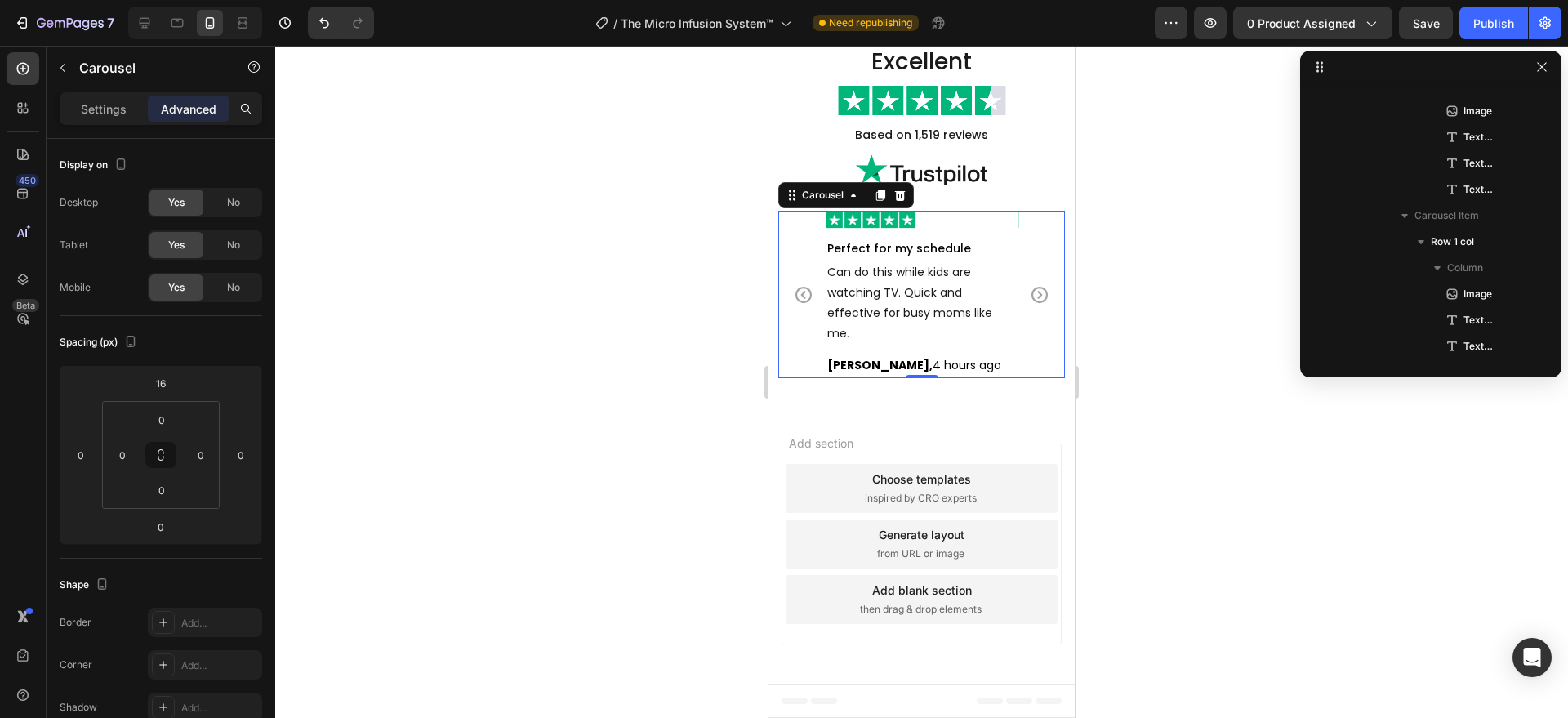
scroll to position [336, 0]
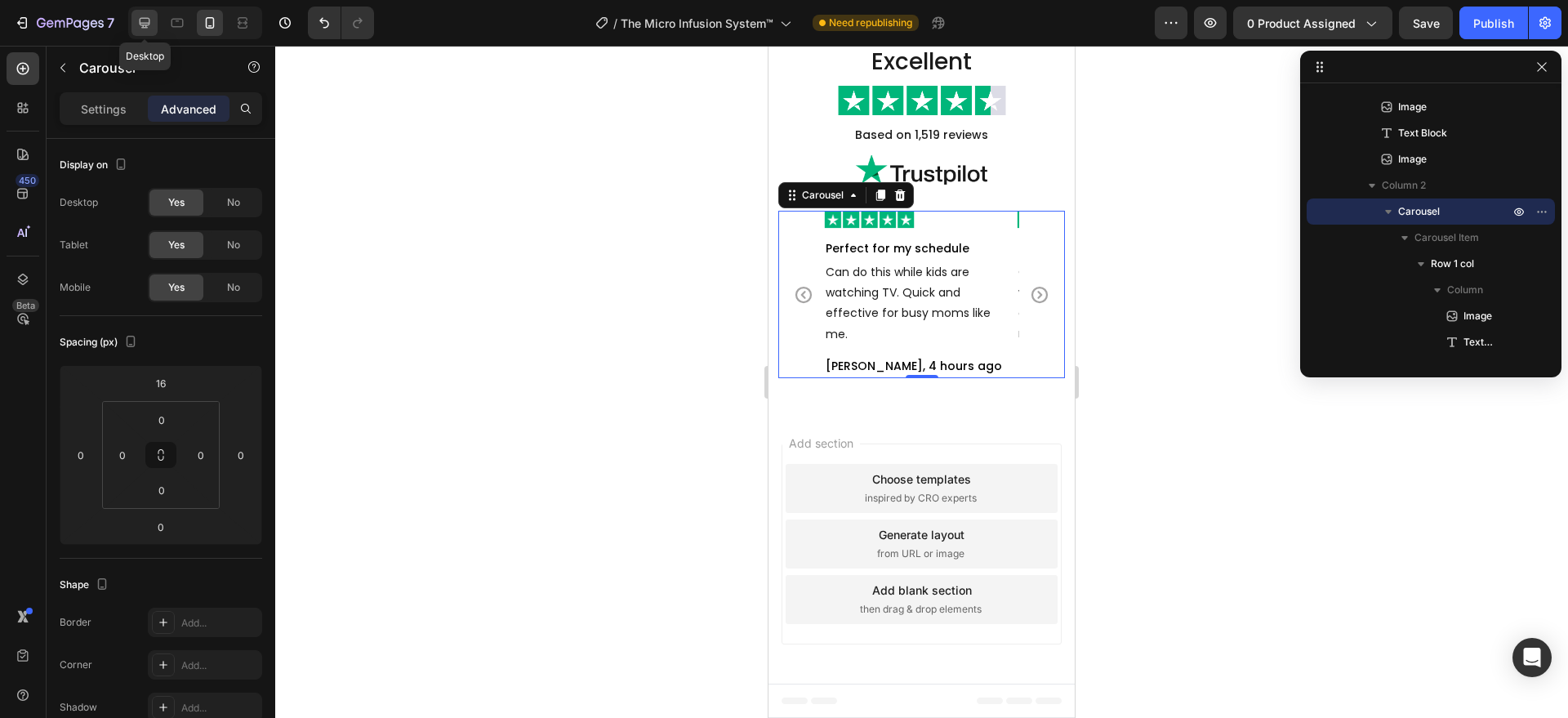
click at [145, 27] on icon at bounding box center [145, 23] width 11 height 11
type input "0"
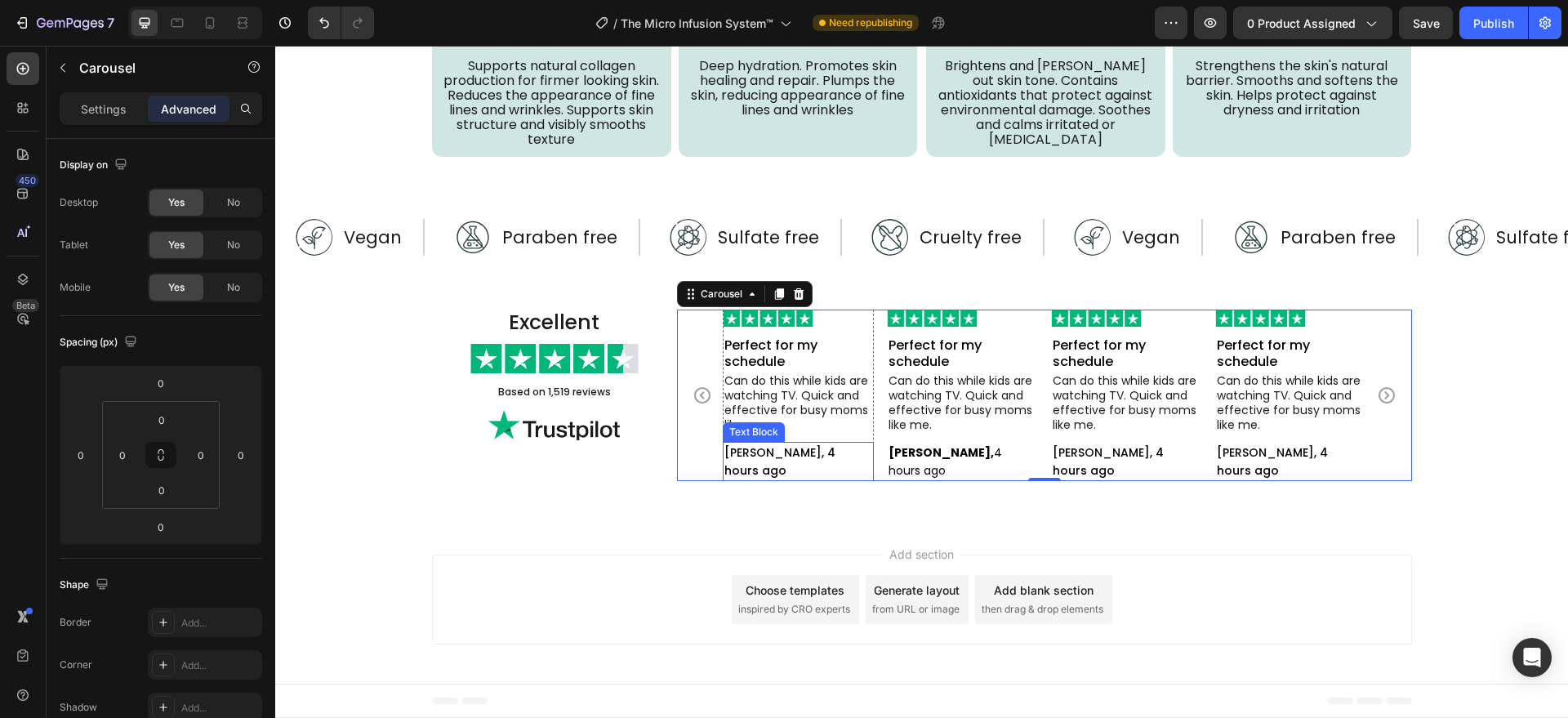
scroll to position [4614, 0]
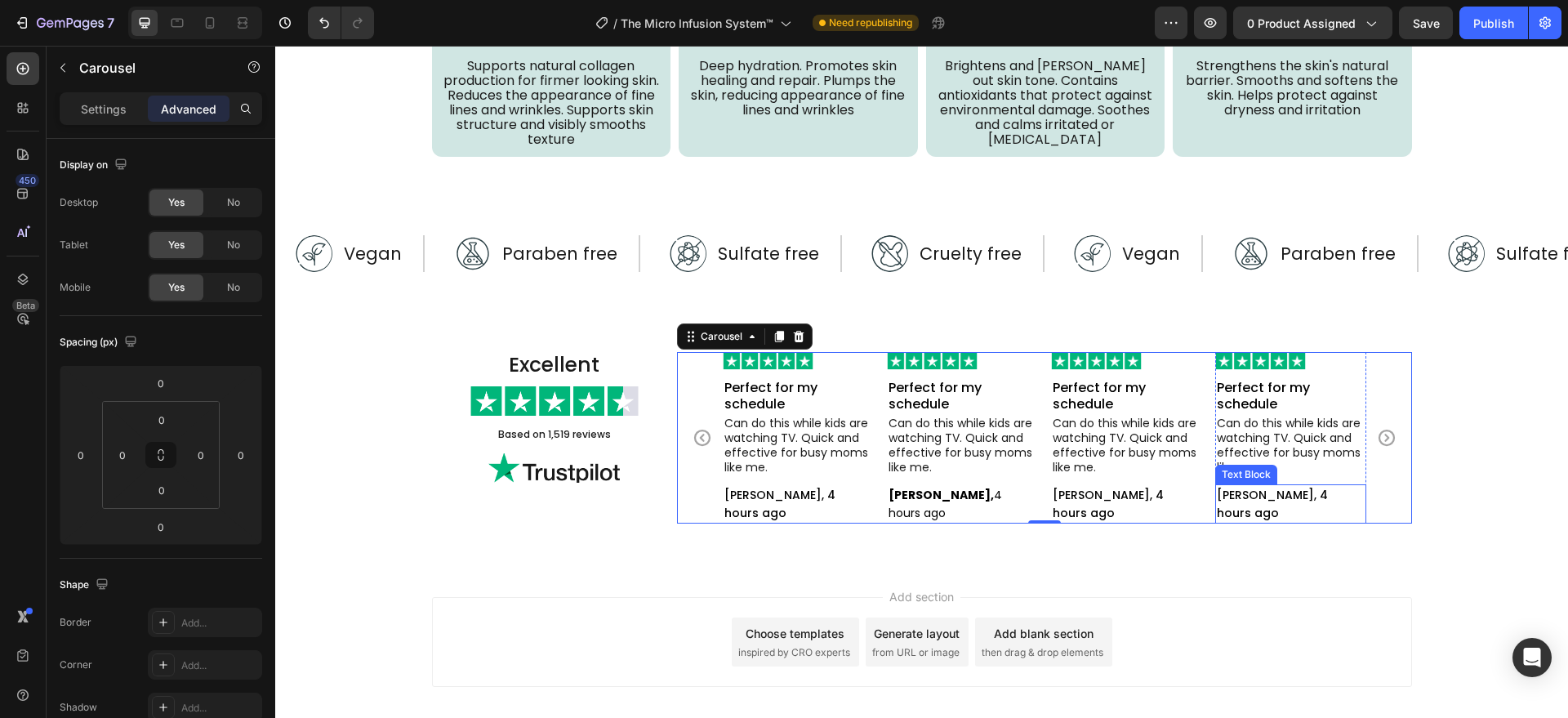
click at [1346, 485] on p "[PERSON_NAME], 4 hours ago" at bounding box center [1291, 503] width 148 height 36
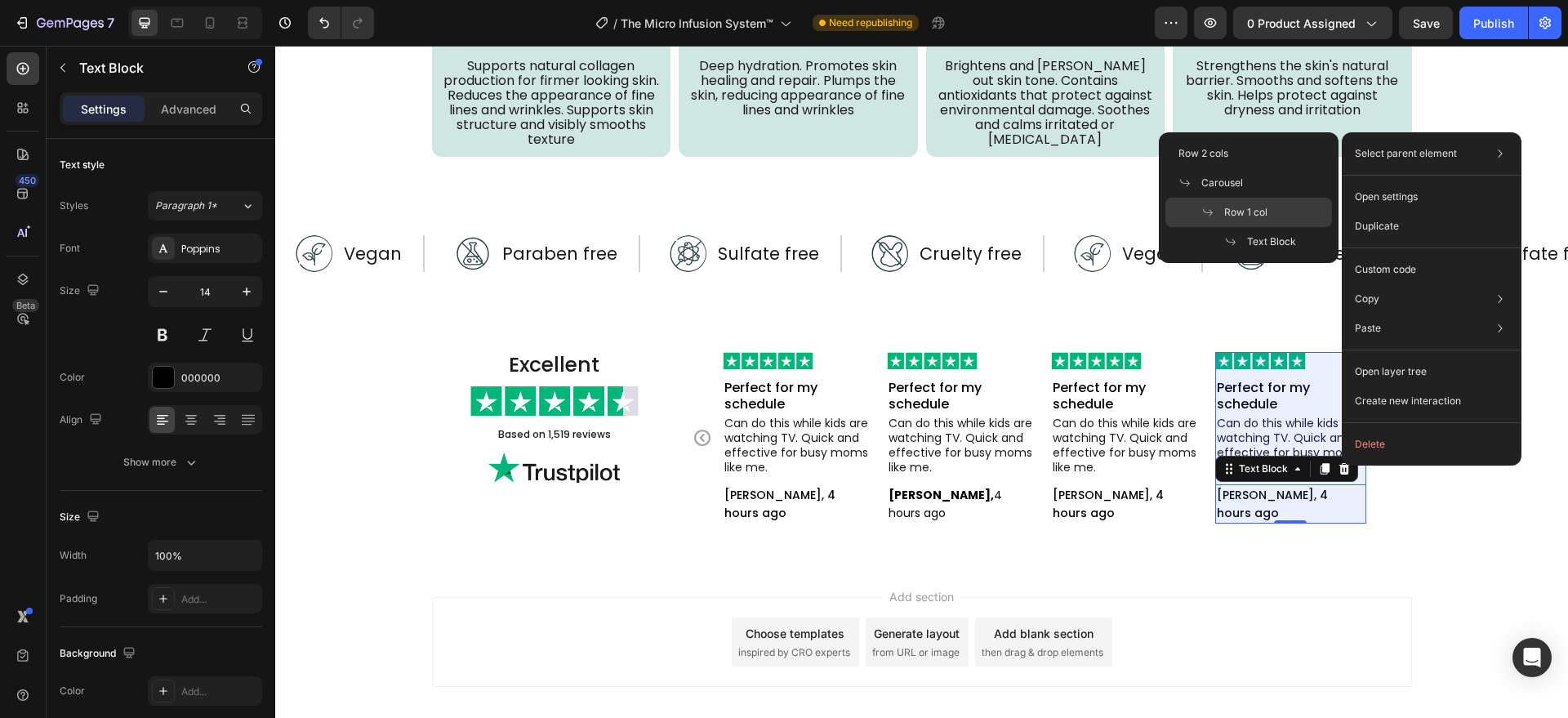
click at [1264, 206] on span "Row 1 col" at bounding box center [1245, 212] width 43 height 15
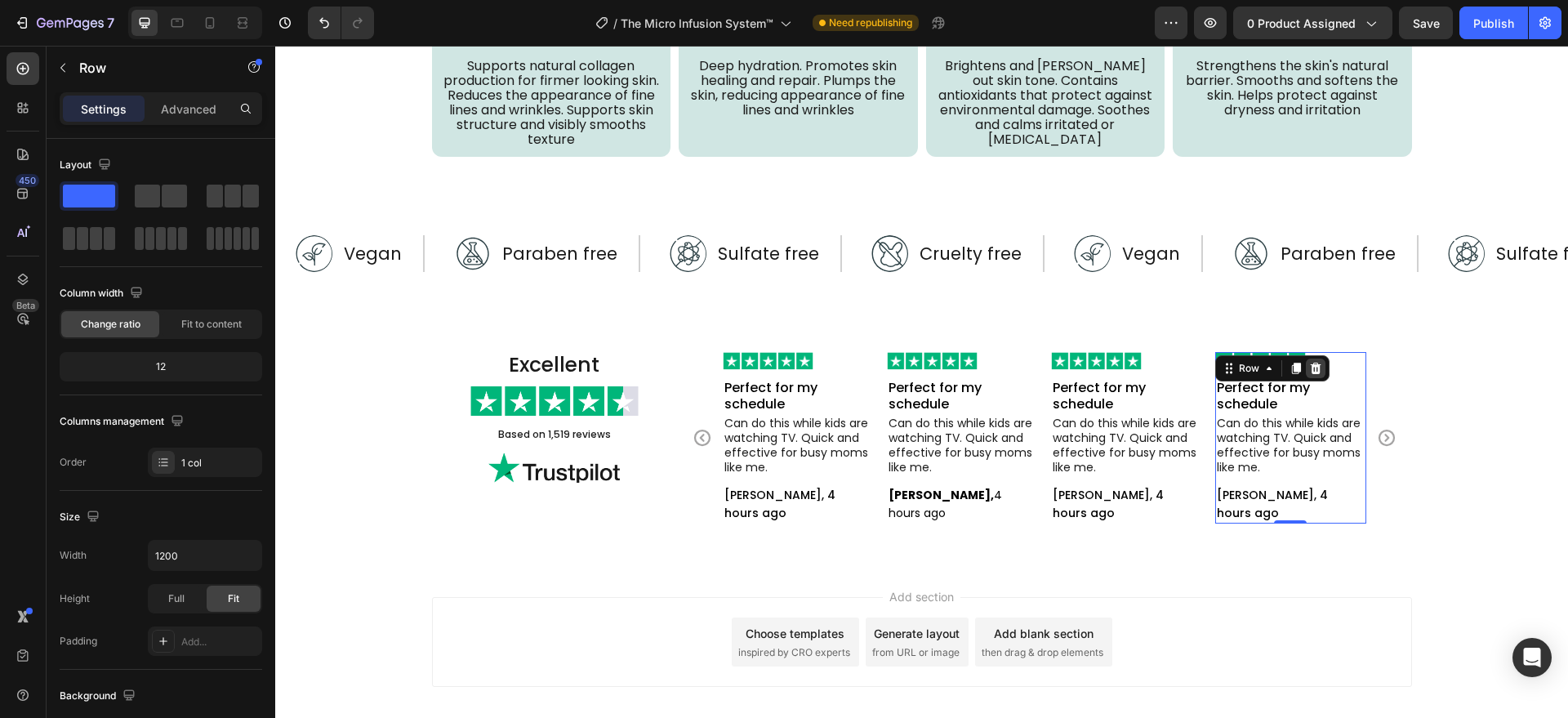
click at [1312, 370] on icon at bounding box center [1315, 368] width 13 height 13
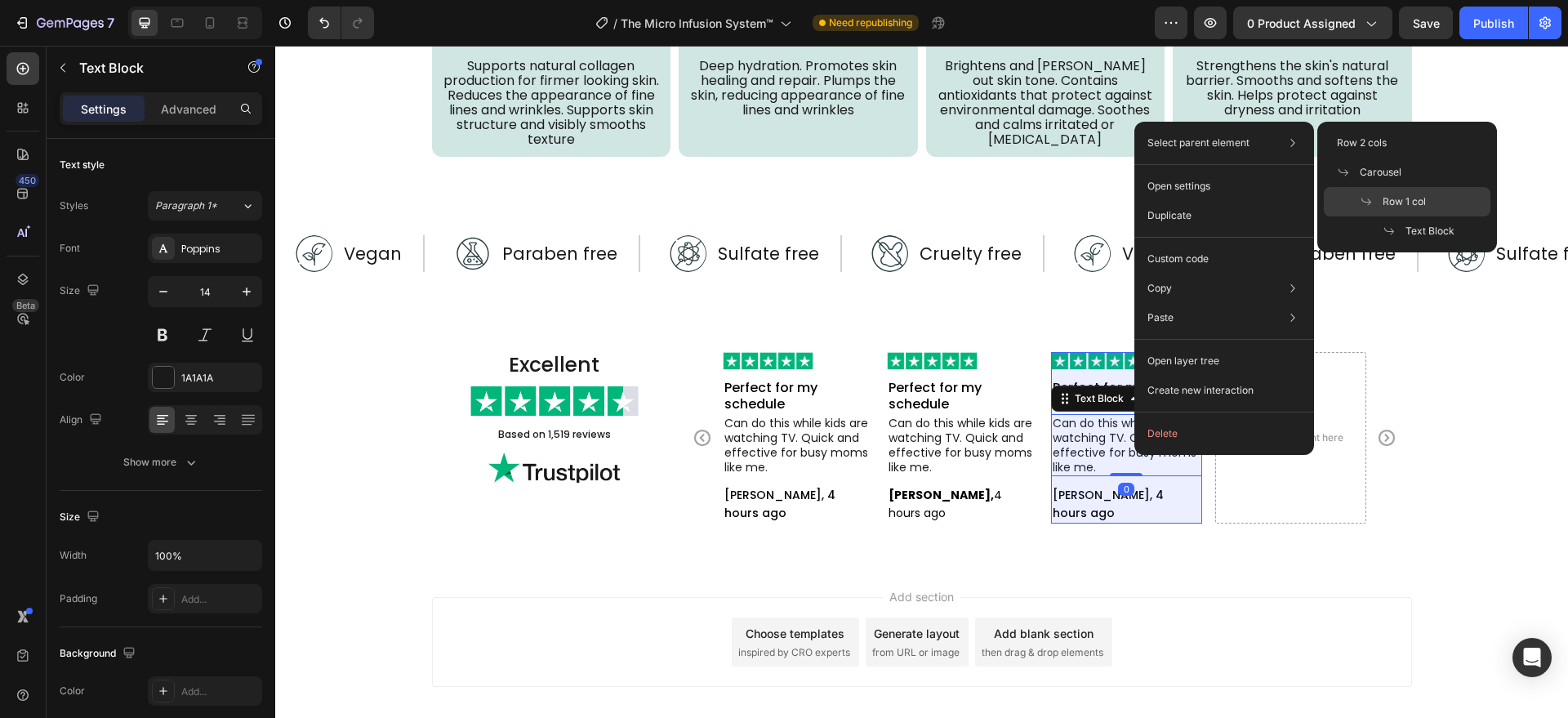
drag, startPoint x: 1355, startPoint y: 206, endPoint x: 950, endPoint y: 371, distance: 437.3
click at [1355, 206] on div "Row 1 col" at bounding box center [1407, 201] width 167 height 29
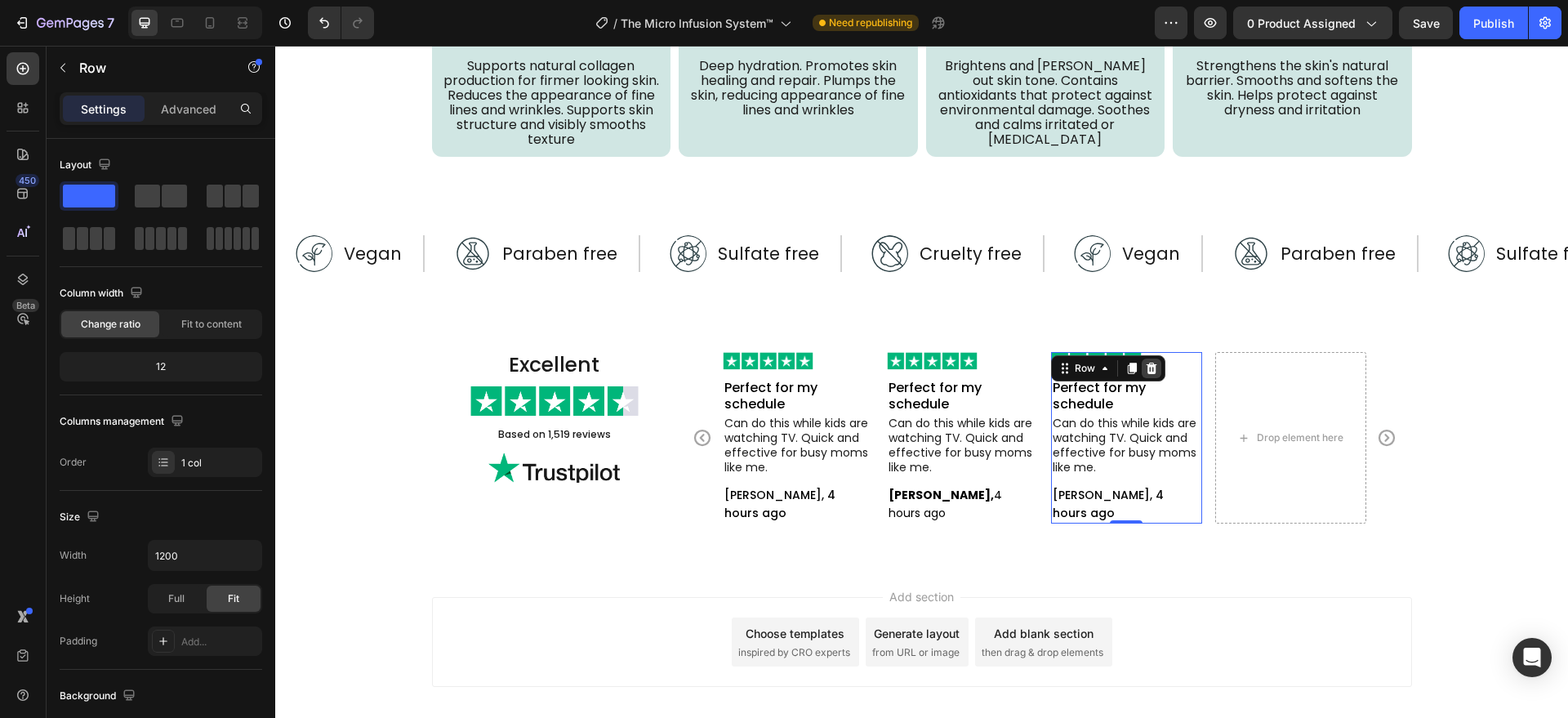
click at [1148, 369] on icon at bounding box center [1151, 368] width 13 height 13
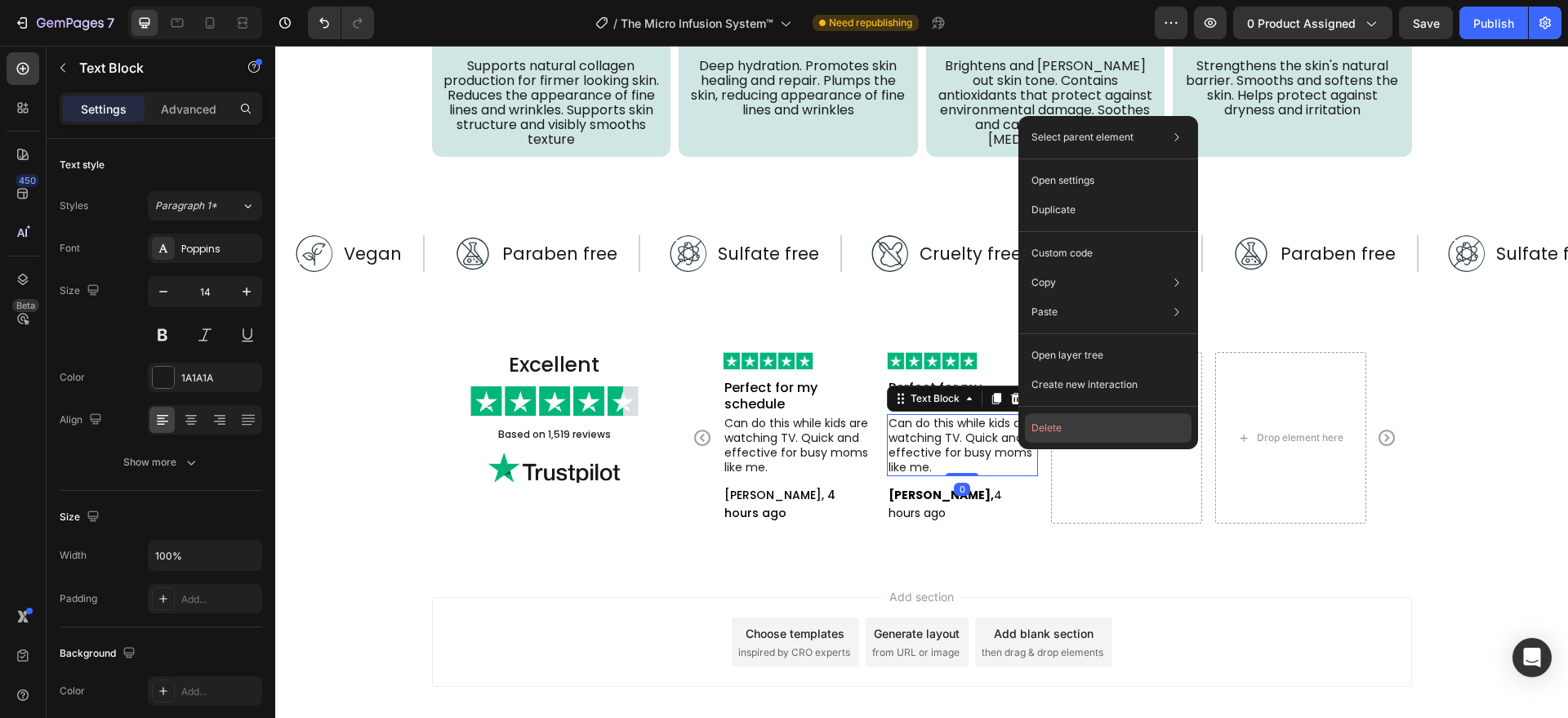
drag, startPoint x: 1064, startPoint y: 431, endPoint x: 561, endPoint y: 451, distance: 503.4
click at [1064, 432] on button "Delete" at bounding box center [1108, 427] width 167 height 29
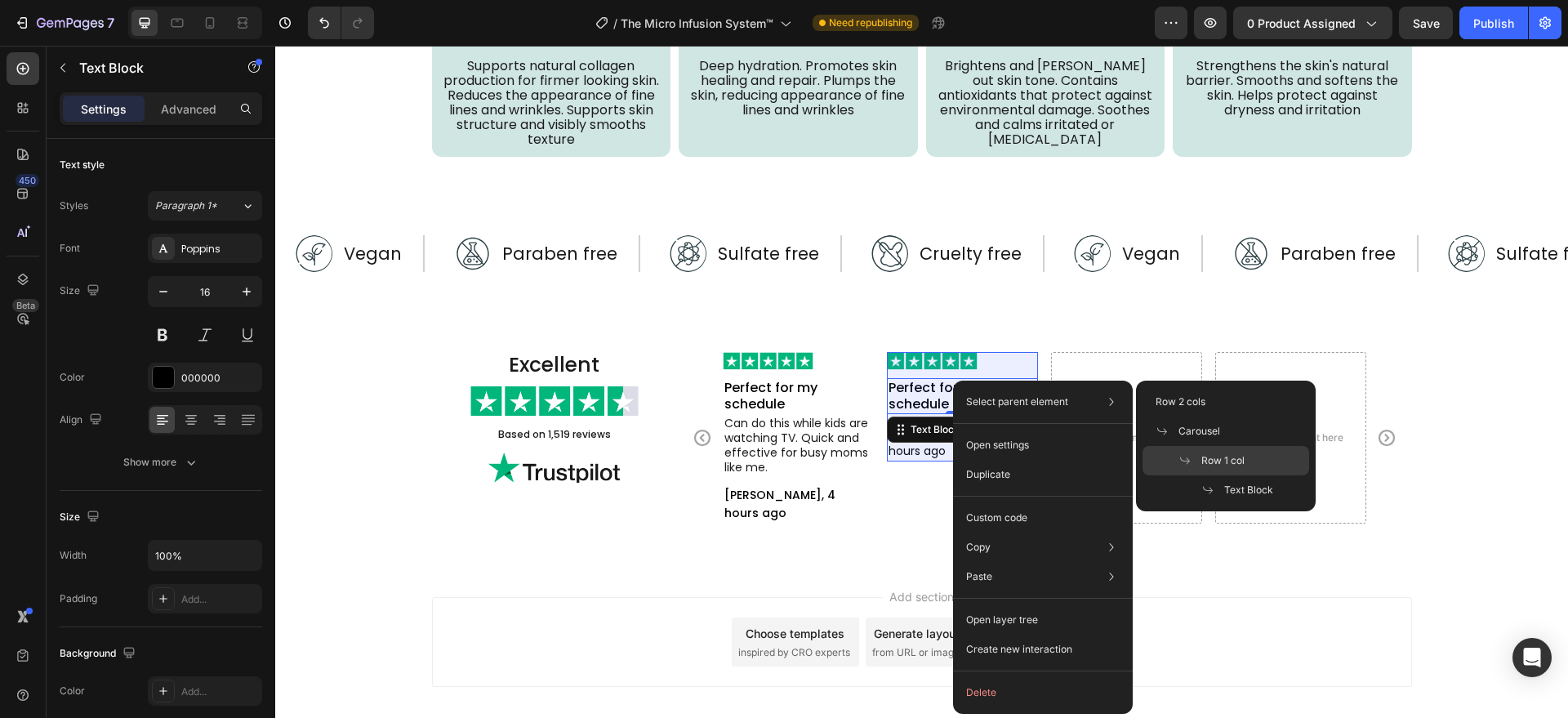
click at [1185, 462] on icon at bounding box center [1185, 460] width 13 height 13
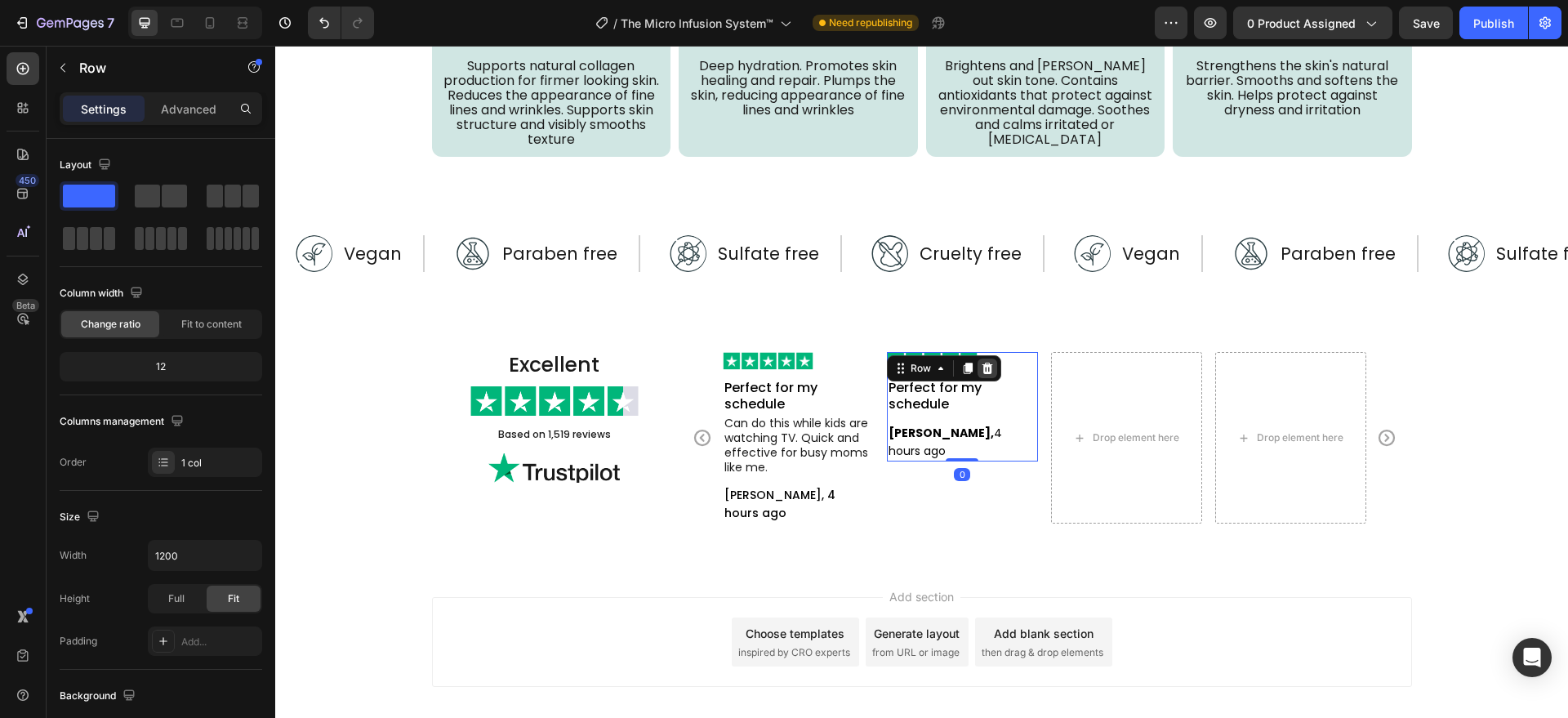
click at [983, 370] on icon at bounding box center [987, 367] width 11 height 11
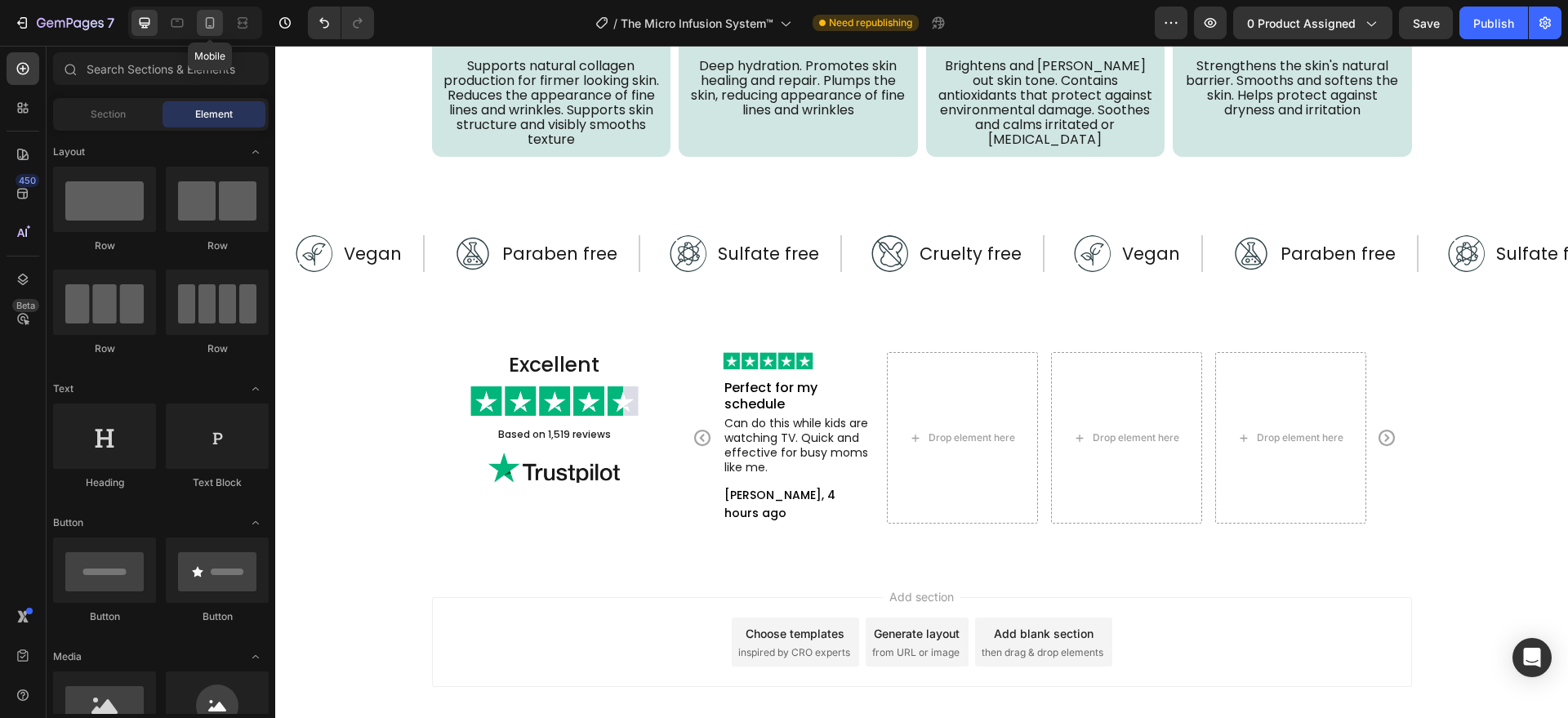
click at [209, 26] on icon at bounding box center [210, 23] width 17 height 17
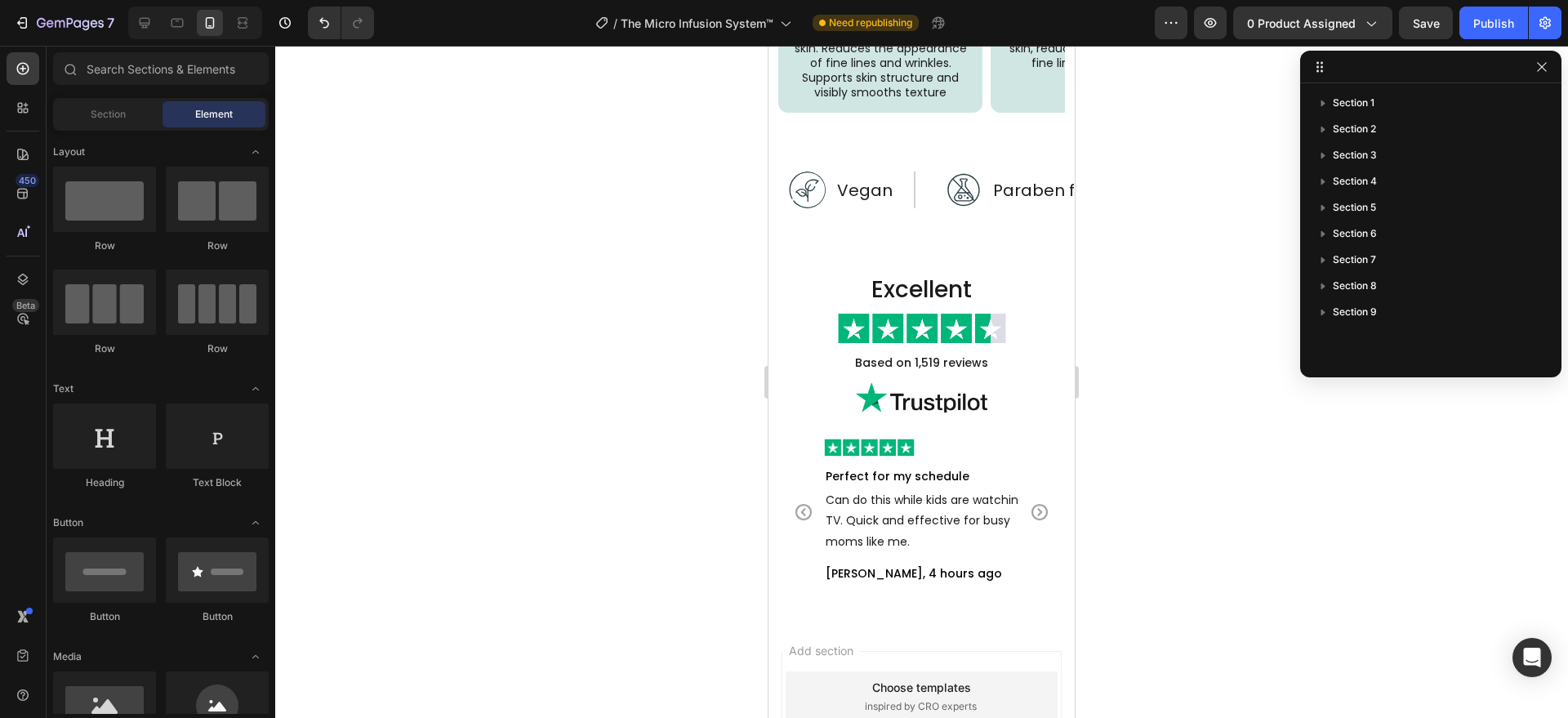
scroll to position [4642, 0]
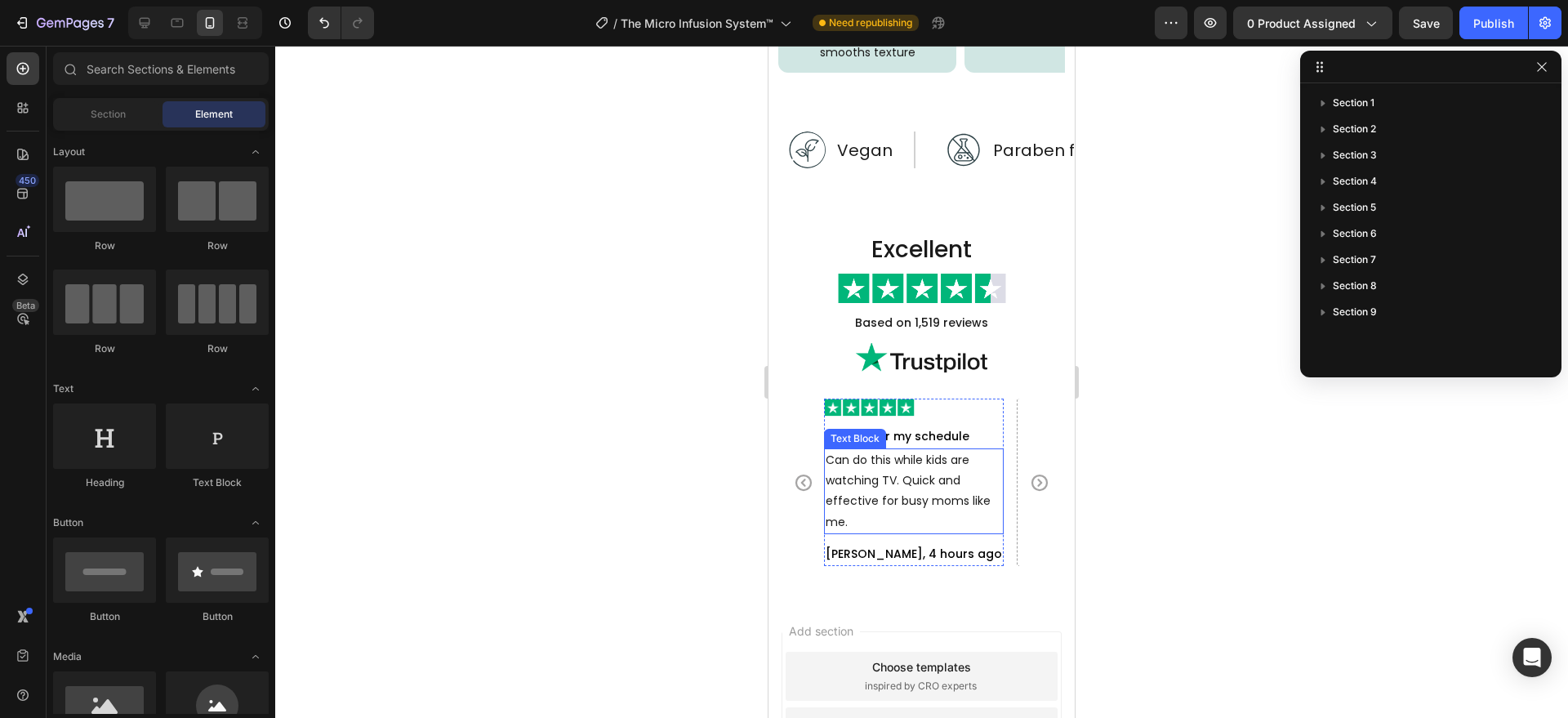
click at [909, 502] on p "Can do this while kids are watching TV. Quick and effective for busy moms like …" at bounding box center [914, 492] width 176 height 83
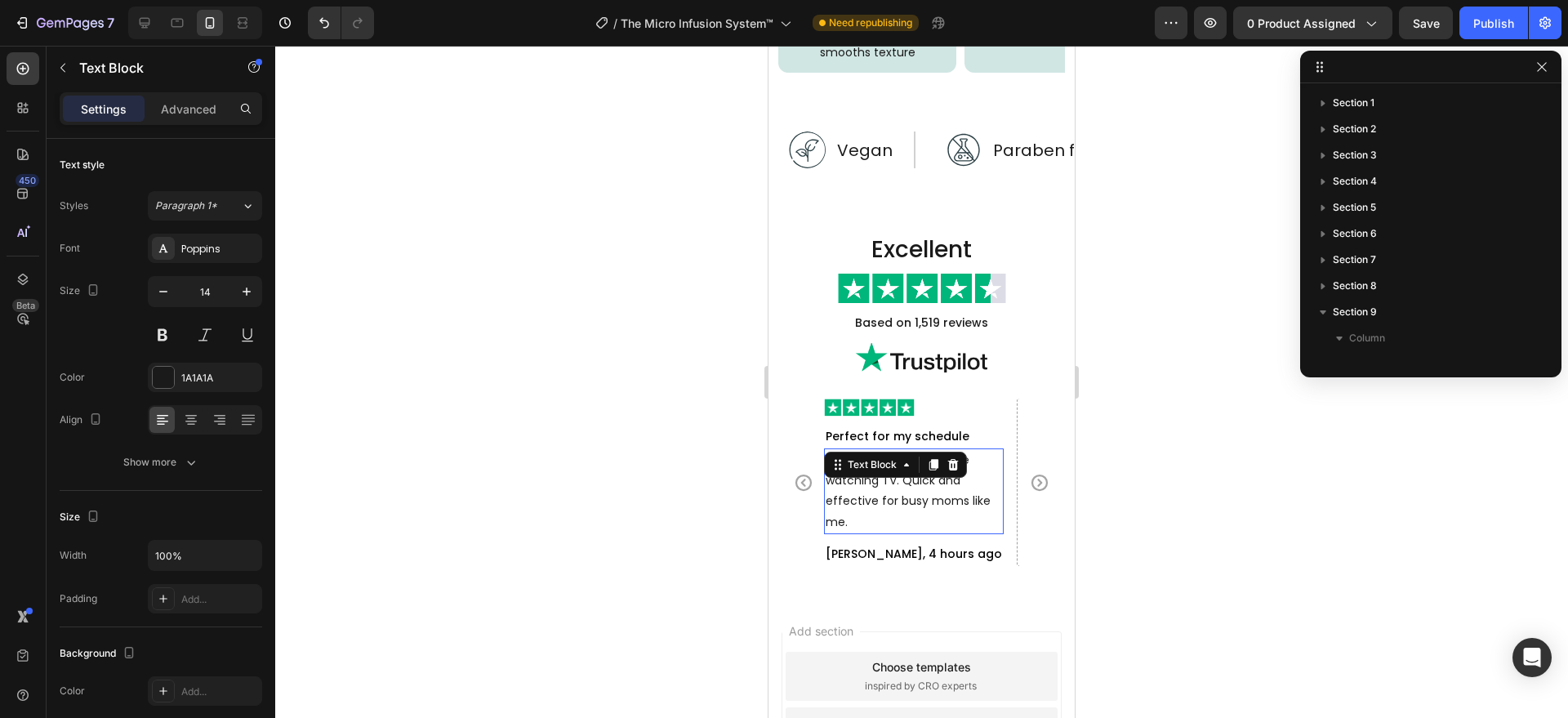
scroll to position [462, 0]
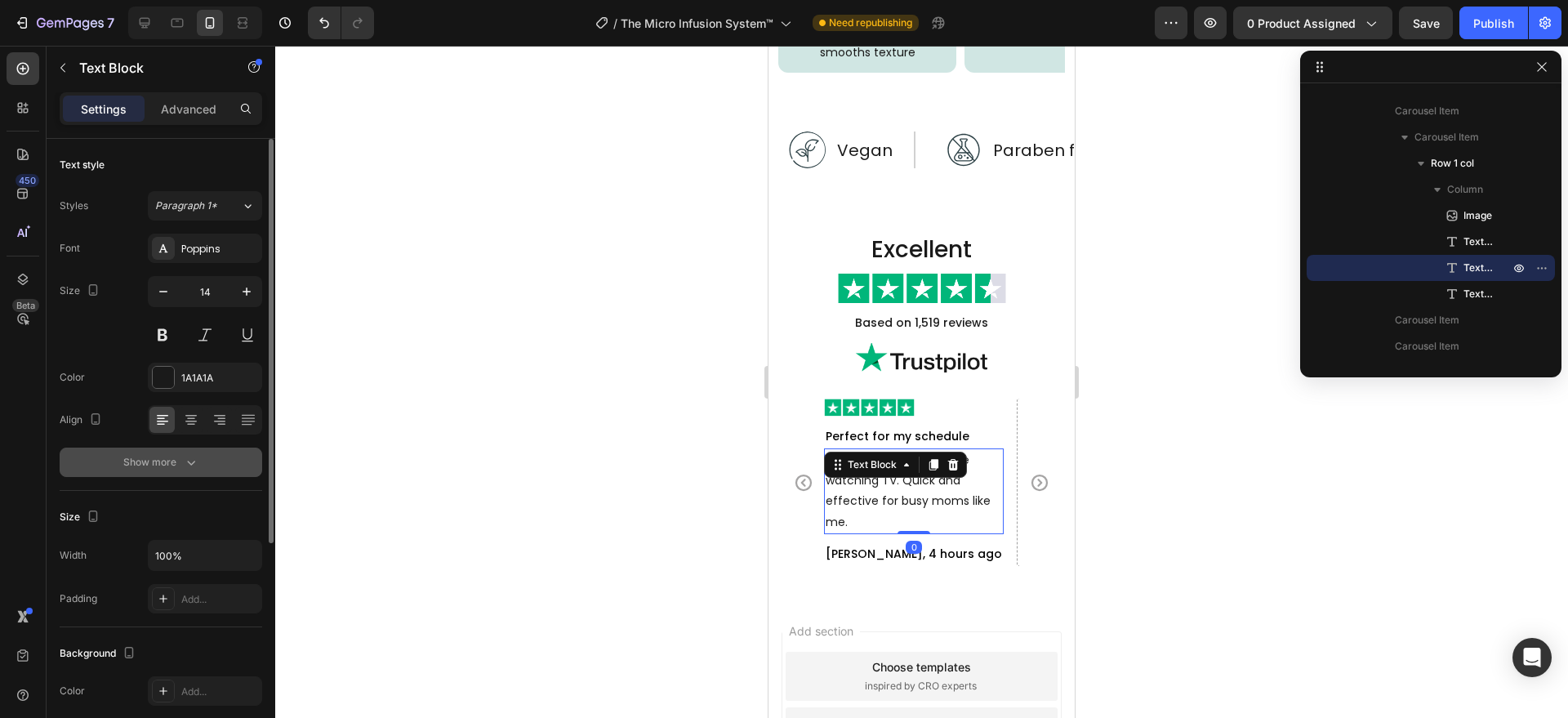
click at [183, 474] on button "Show more" at bounding box center [161, 462] width 203 height 29
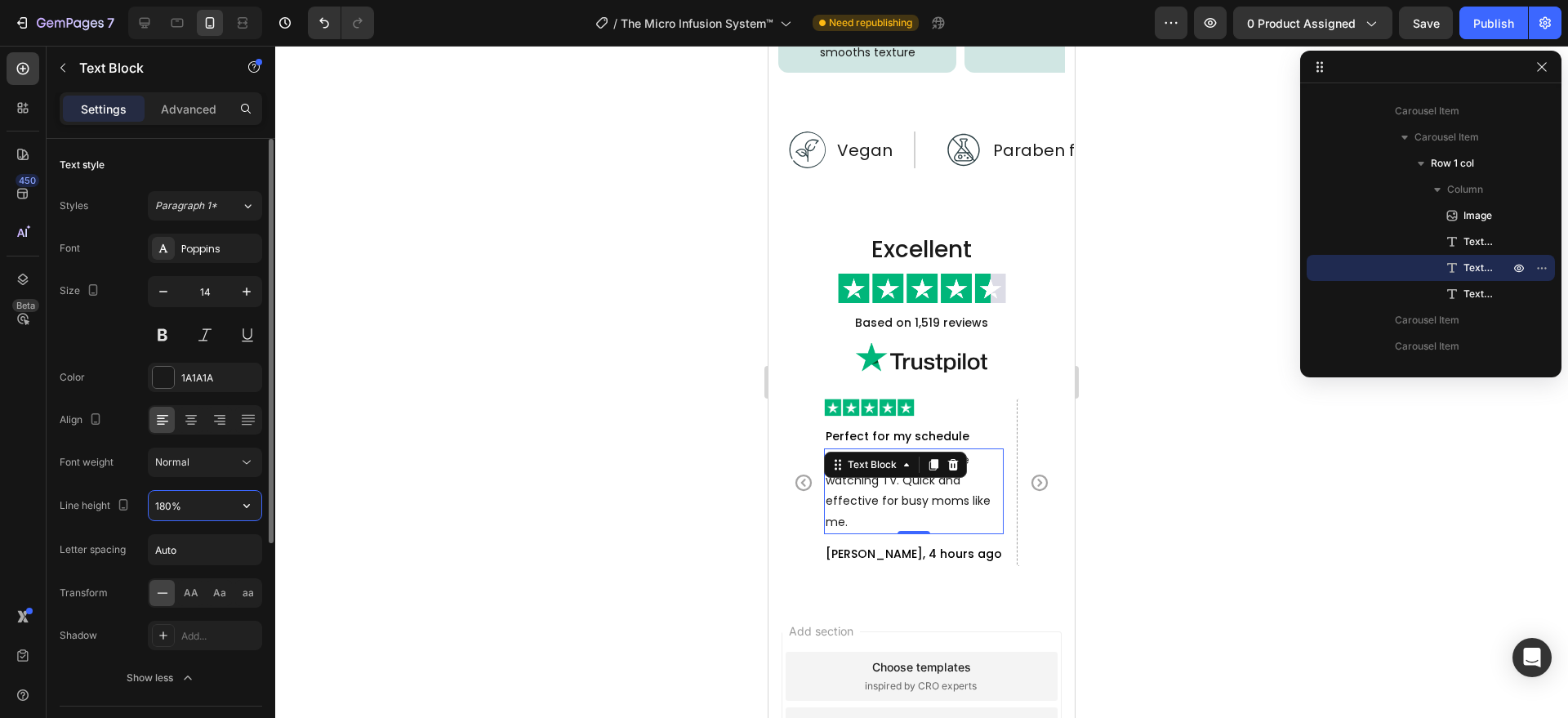
click at [189, 508] on input "180%" at bounding box center [205, 505] width 113 height 29
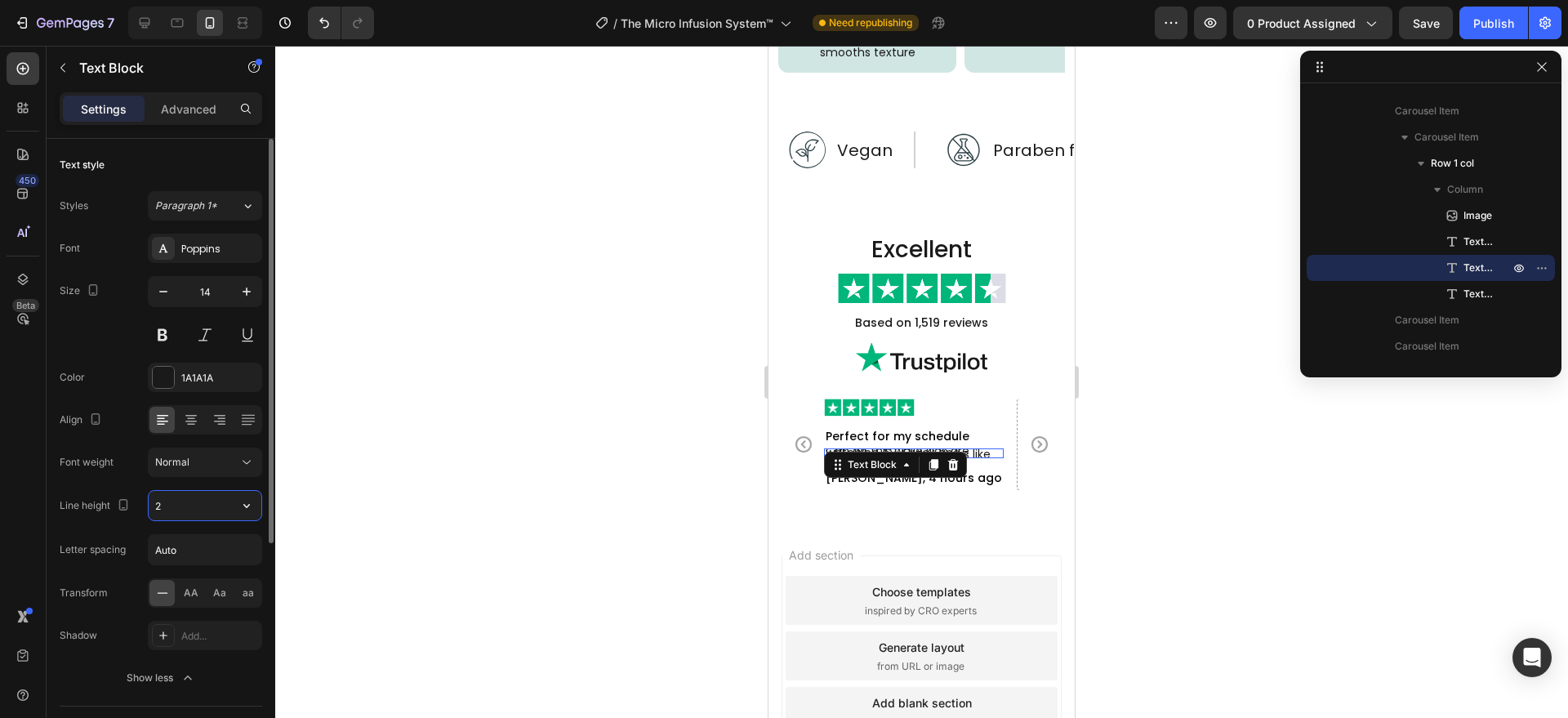
type input "25"
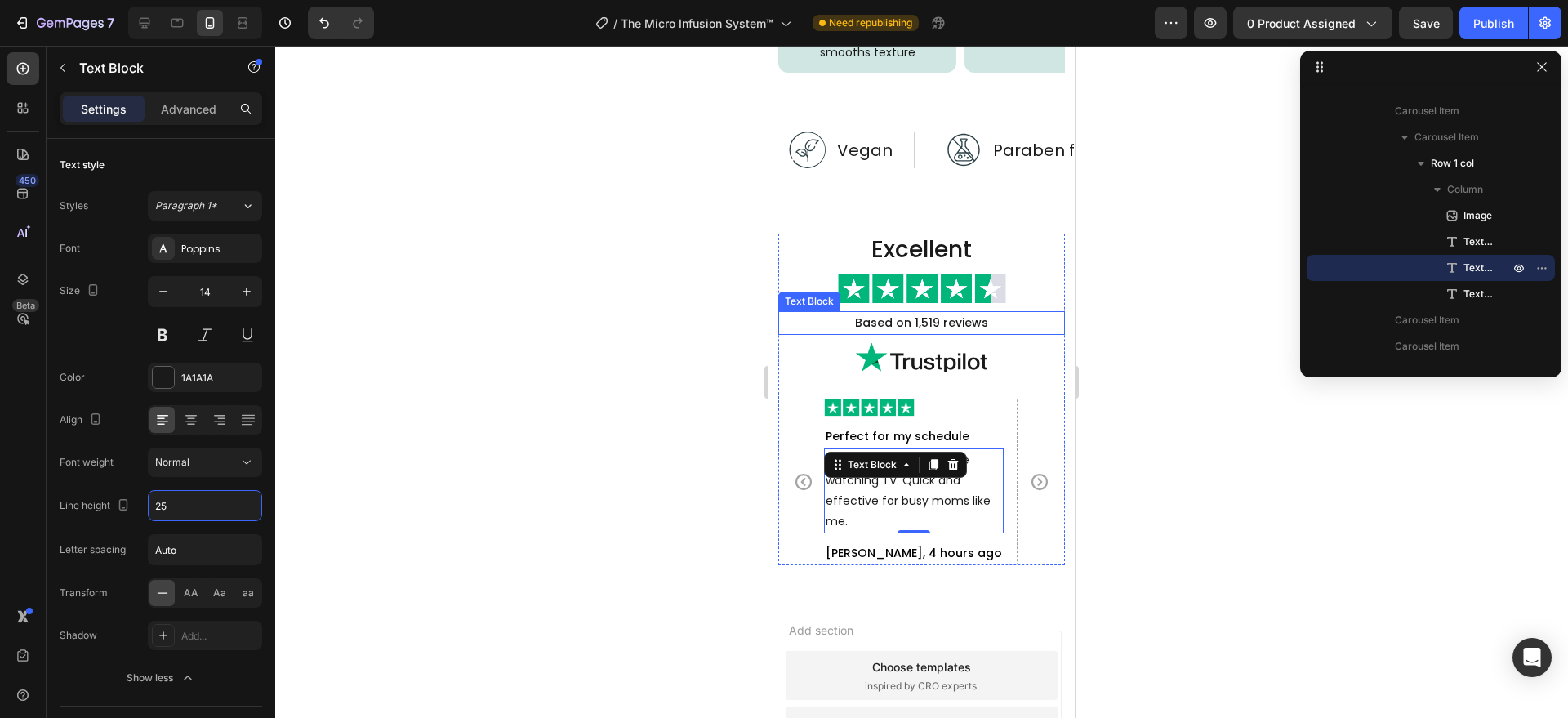
click at [949, 318] on p "Based on 1,519 reviews" at bounding box center [922, 322] width 284 height 20
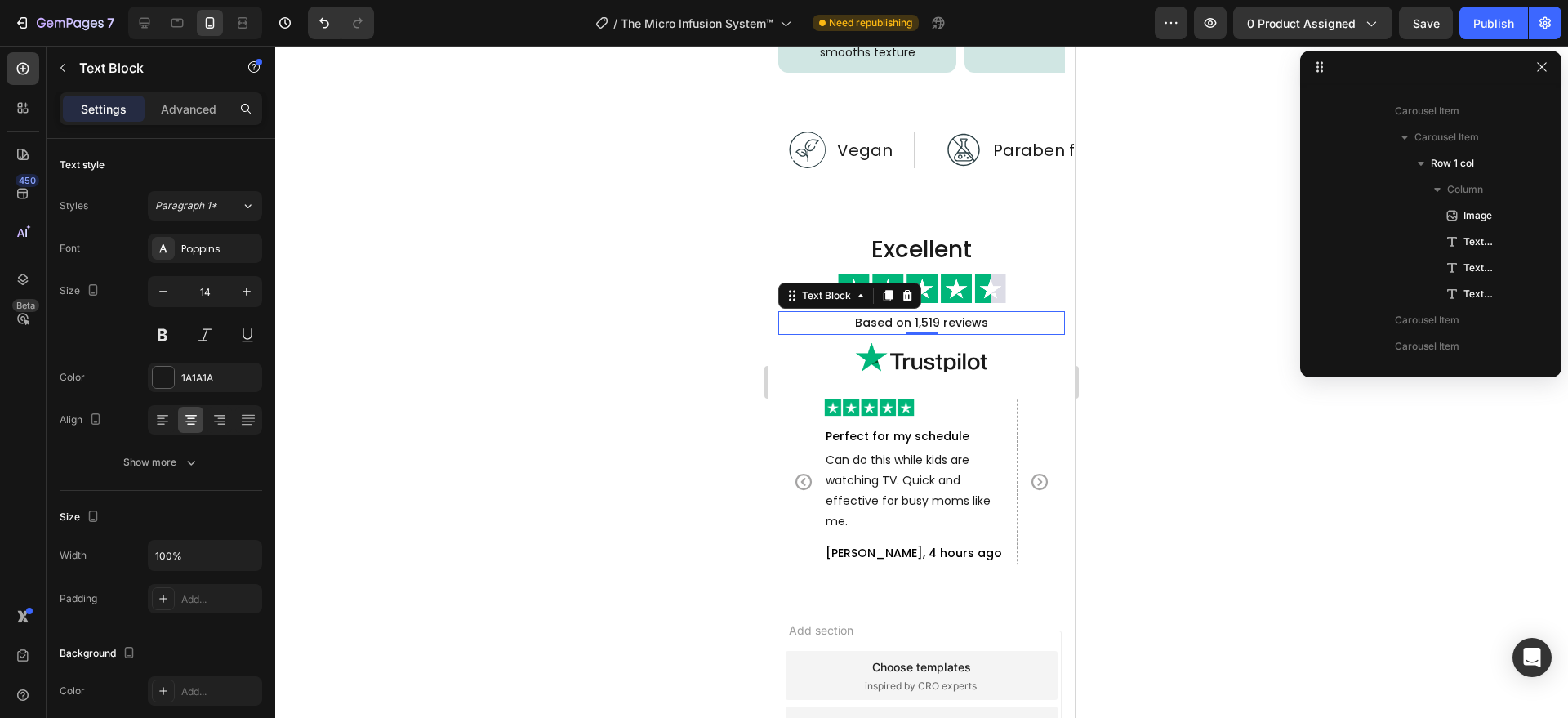
scroll to position [257, 0]
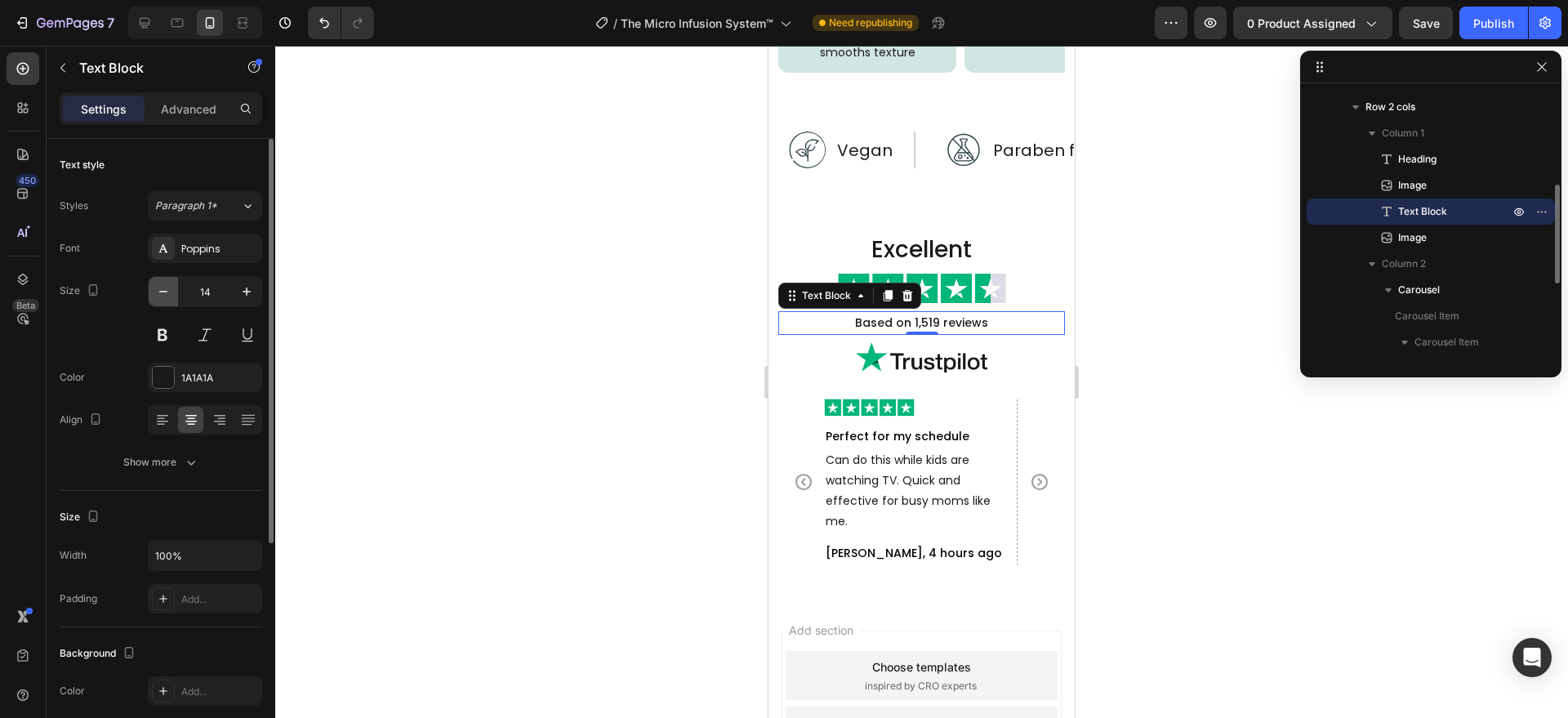
click at [160, 291] on icon "button" at bounding box center [163, 292] width 17 height 17
type input "13"
click at [175, 466] on div "Show more" at bounding box center [161, 462] width 76 height 17
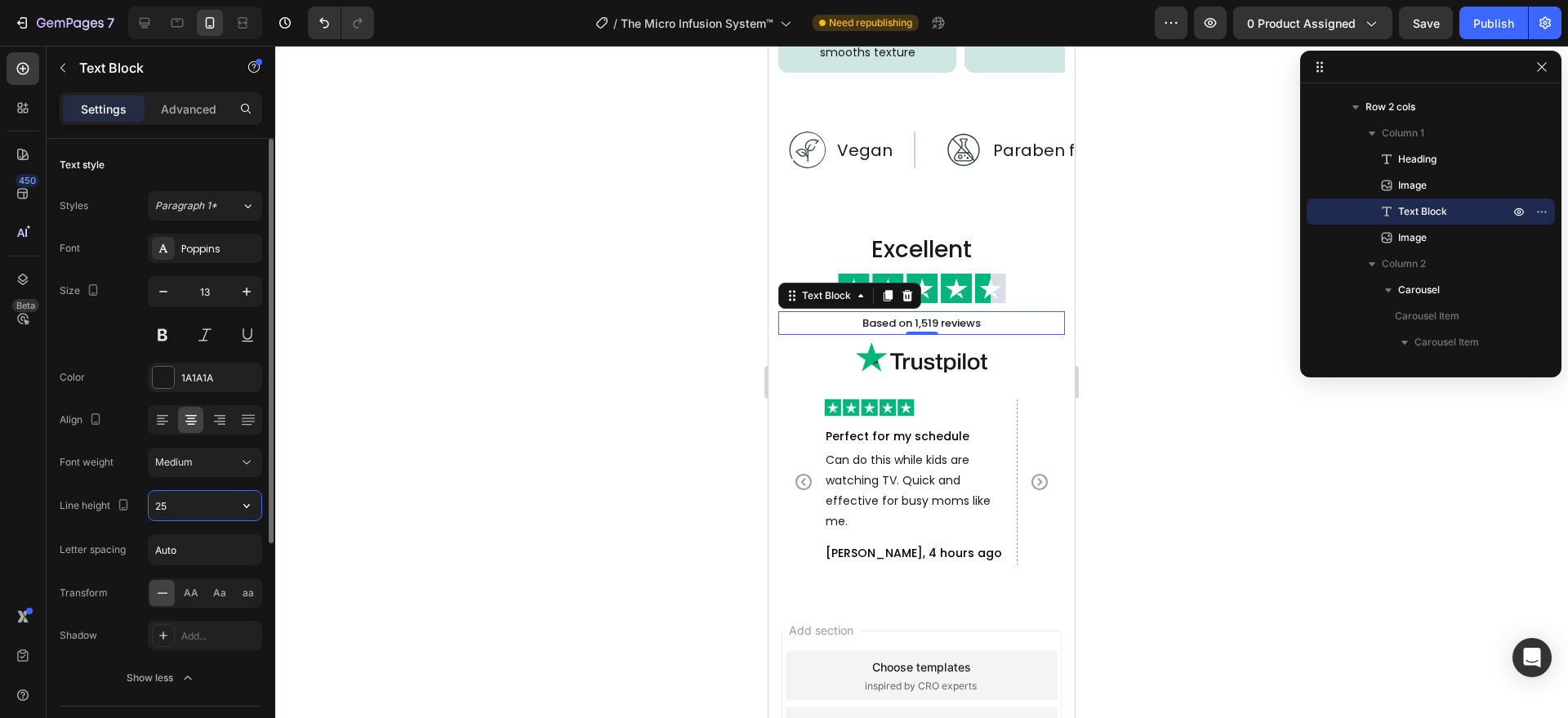
click at [182, 503] on input "25" at bounding box center [205, 505] width 113 height 29
type input "22"
click at [167, 291] on icon "button" at bounding box center [163, 292] width 17 height 17
type input "12"
click at [160, 330] on button at bounding box center [162, 334] width 29 height 29
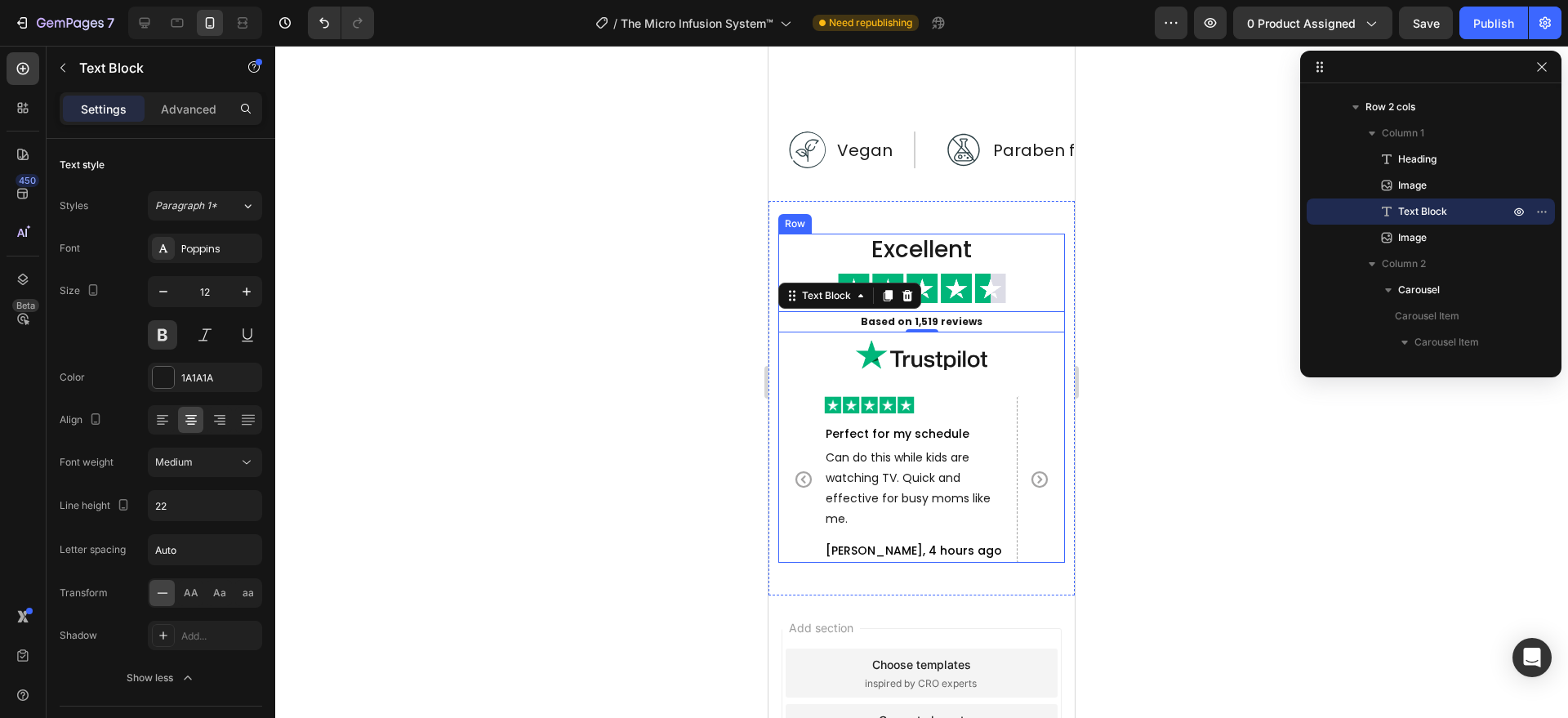
scroll to position [4812, 0]
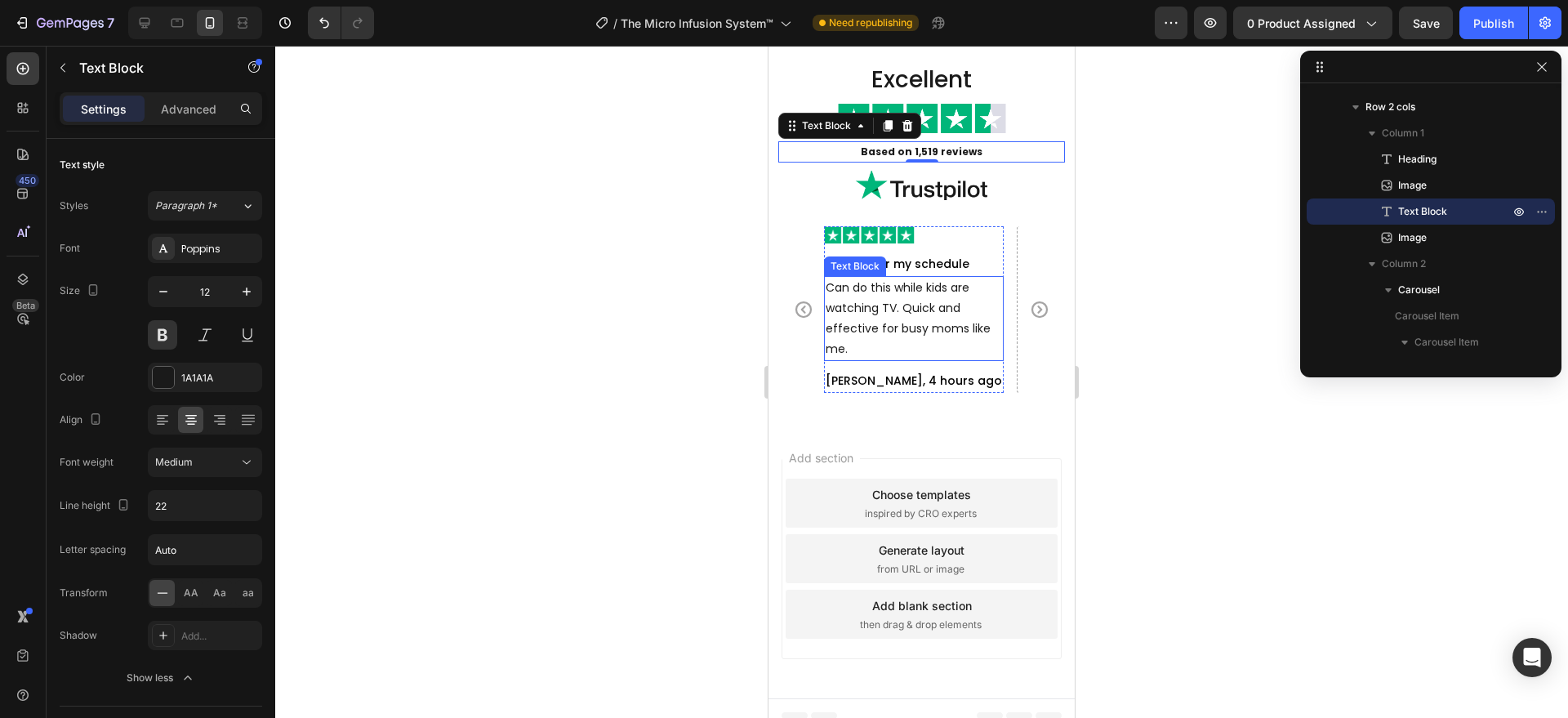
click at [881, 286] on div "Can do this while kids are watching TV. Quick and effective for busy moms like …" at bounding box center [914, 318] width 180 height 85
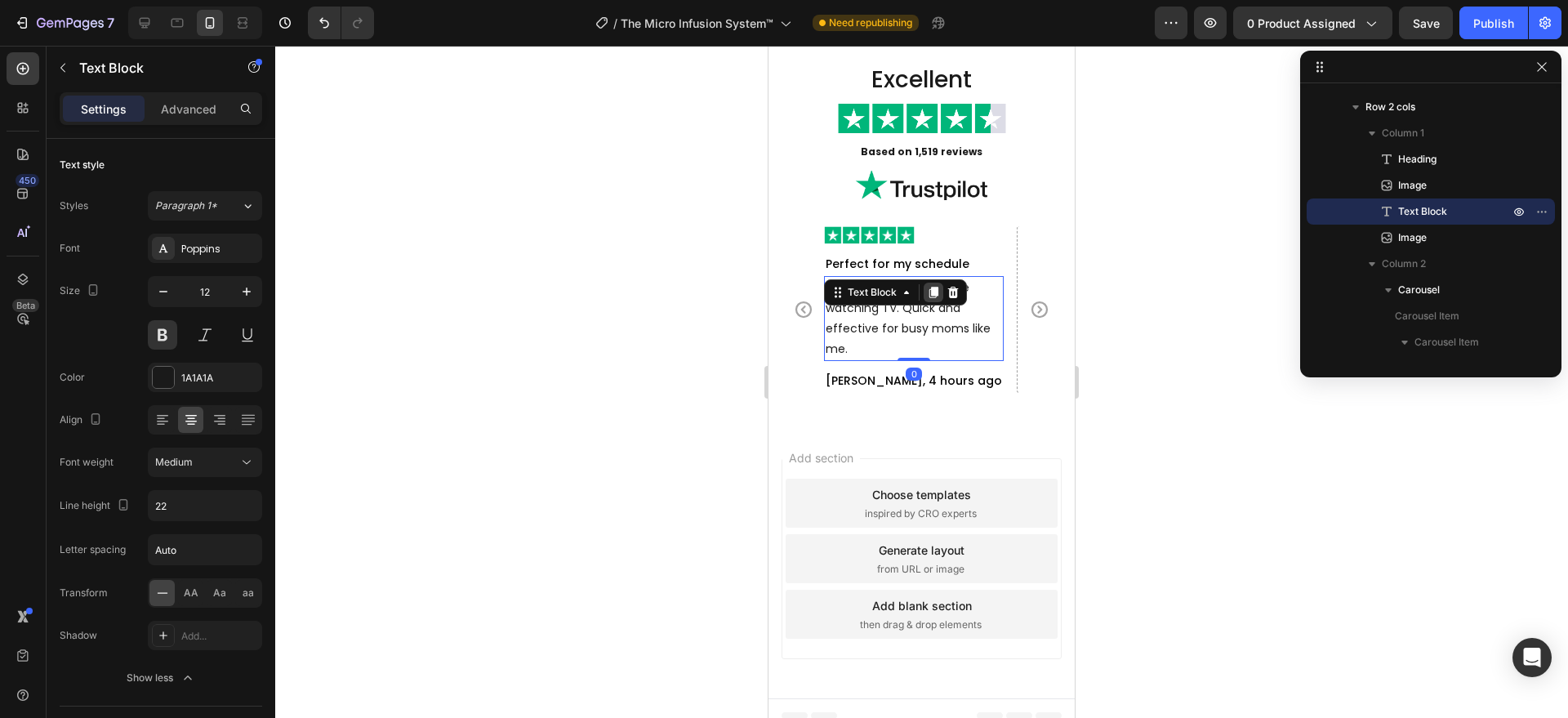
scroll to position [462, 0]
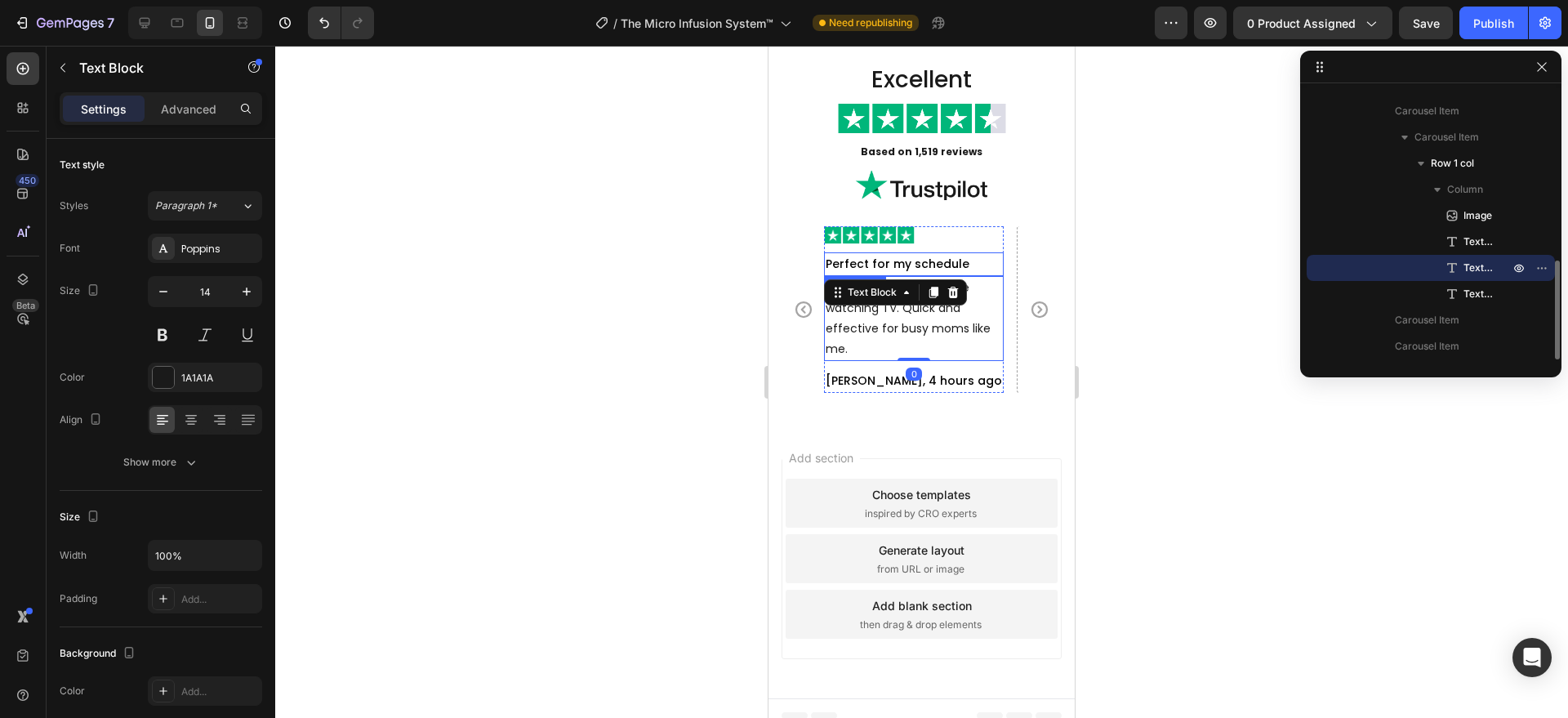
click at [975, 261] on p "Perfect for my schedule" at bounding box center [914, 263] width 176 height 20
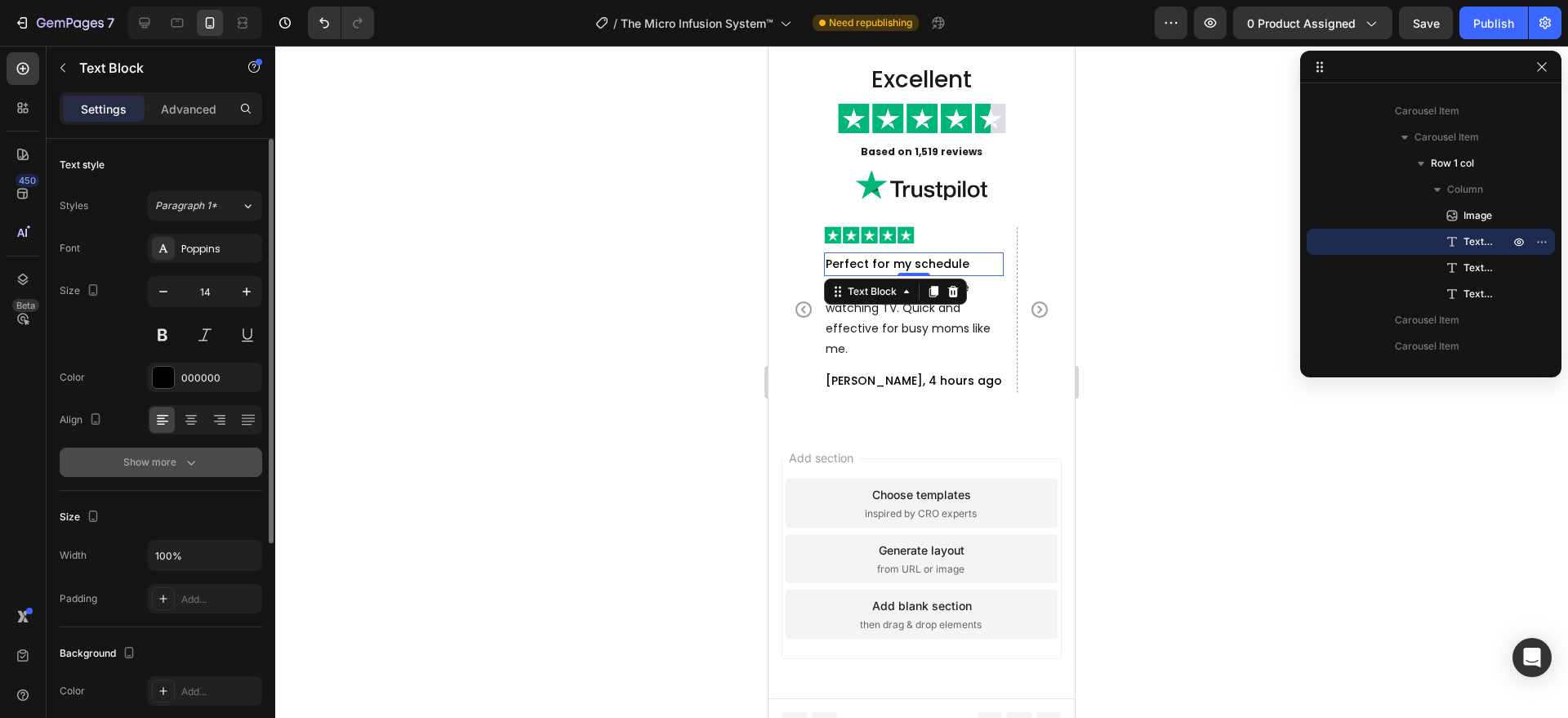
click at [173, 469] on div "Show more" at bounding box center [161, 462] width 76 height 17
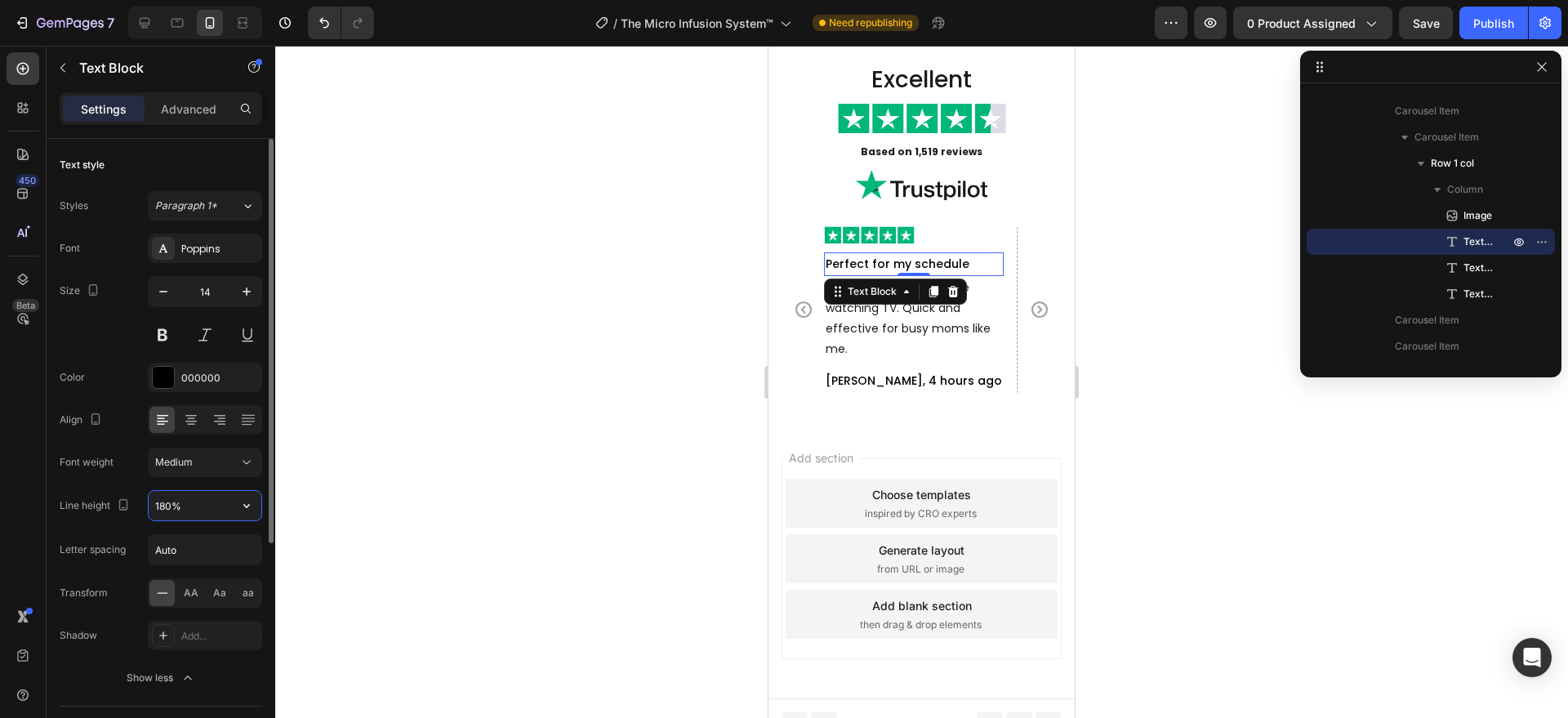
click at [185, 506] on input "180%" at bounding box center [205, 505] width 113 height 29
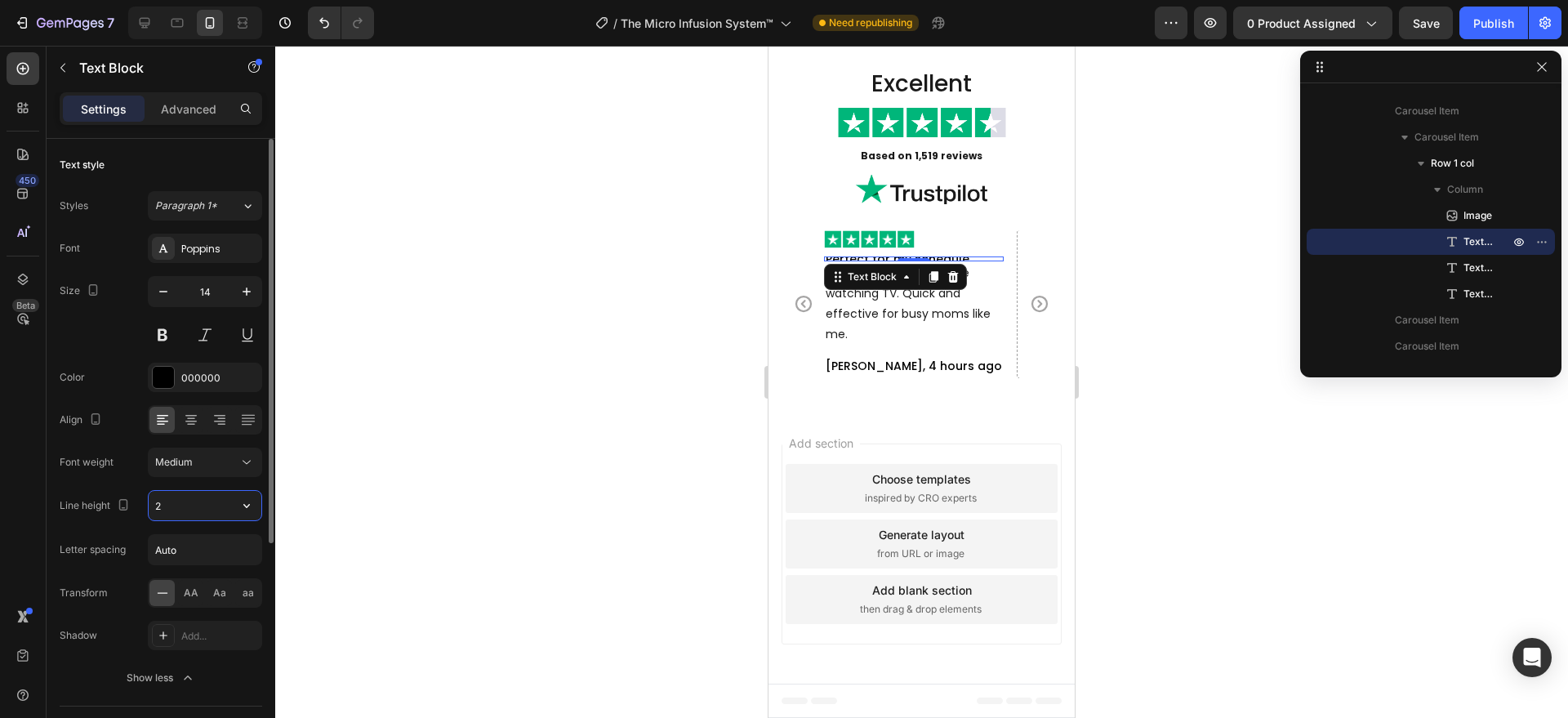
type input "25"
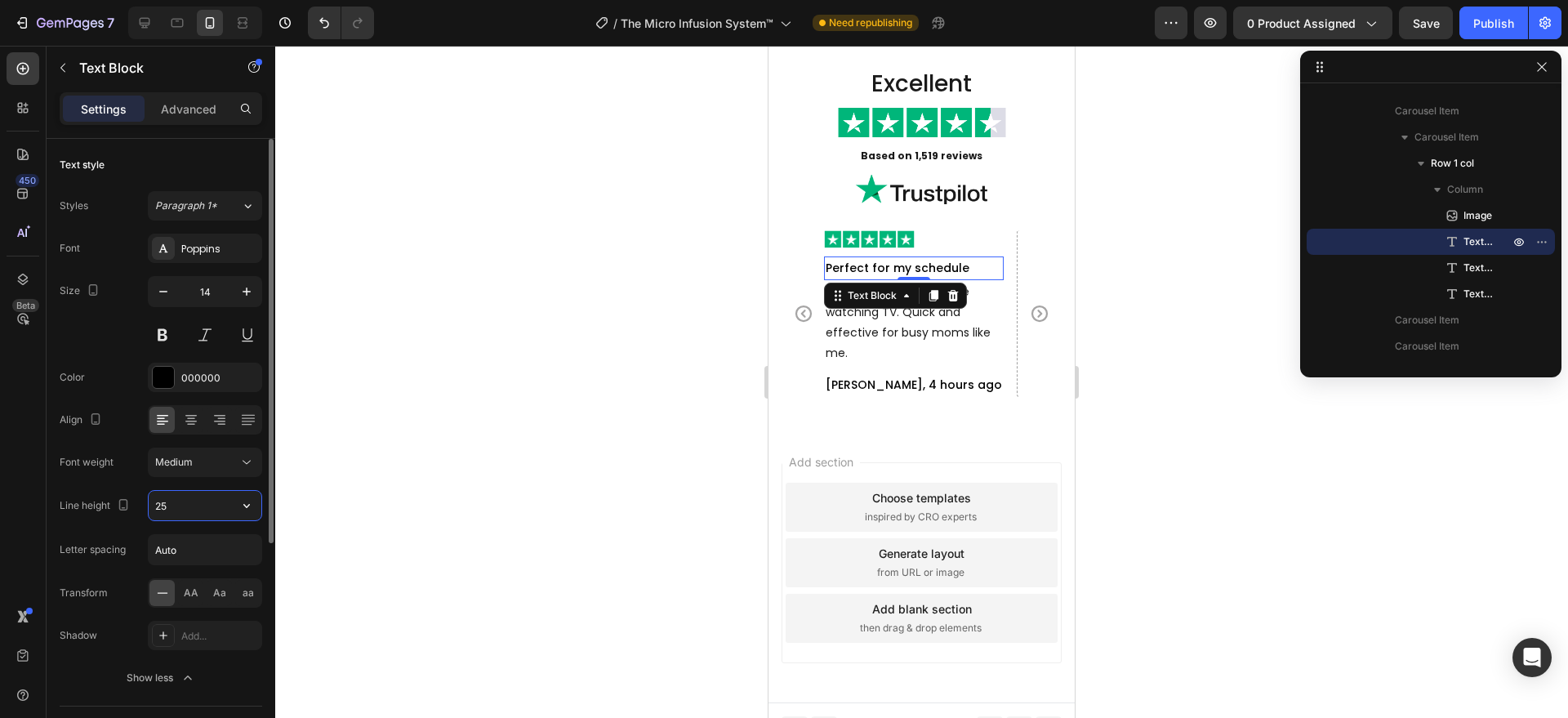
scroll to position [4812, 0]
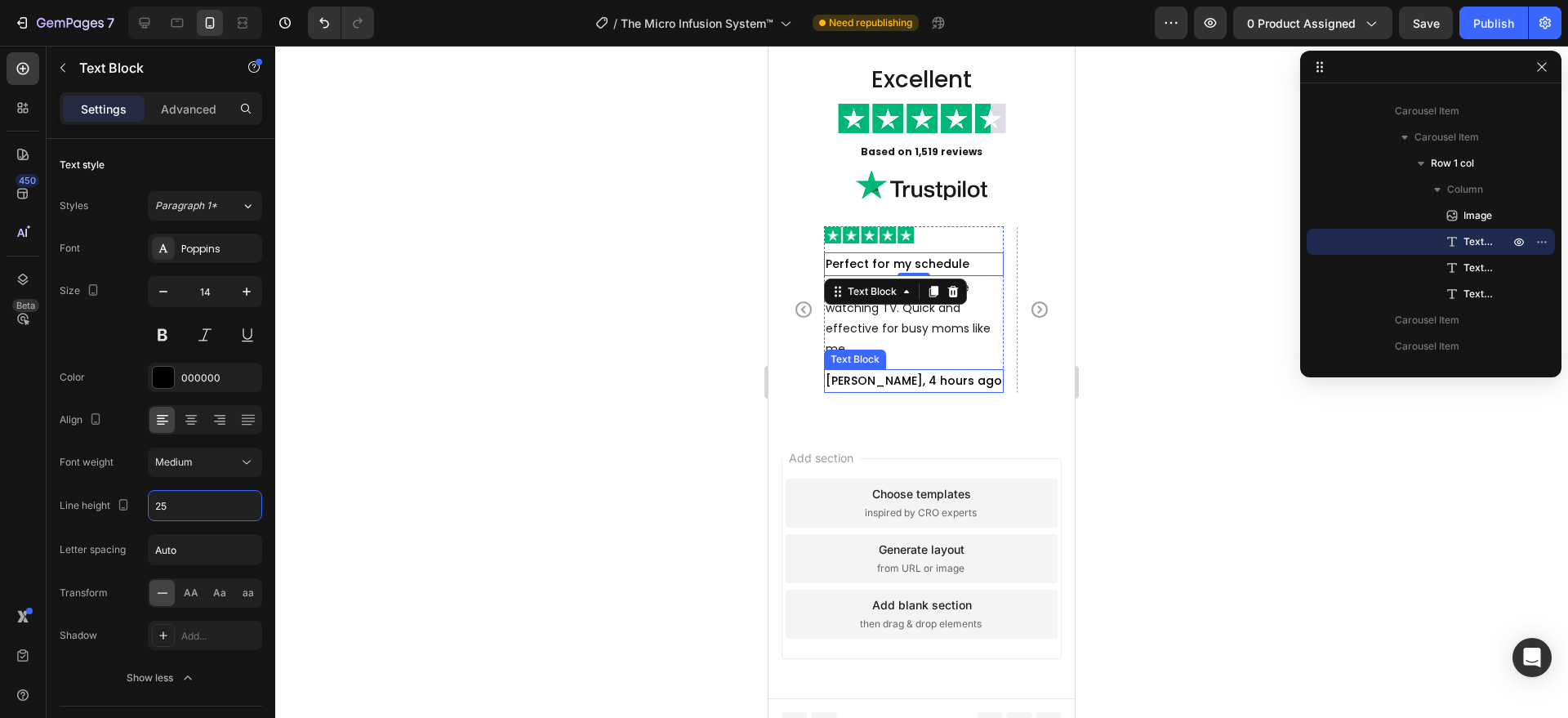
click at [896, 375] on p "[PERSON_NAME], 4 hours ago" at bounding box center [914, 381] width 176 height 20
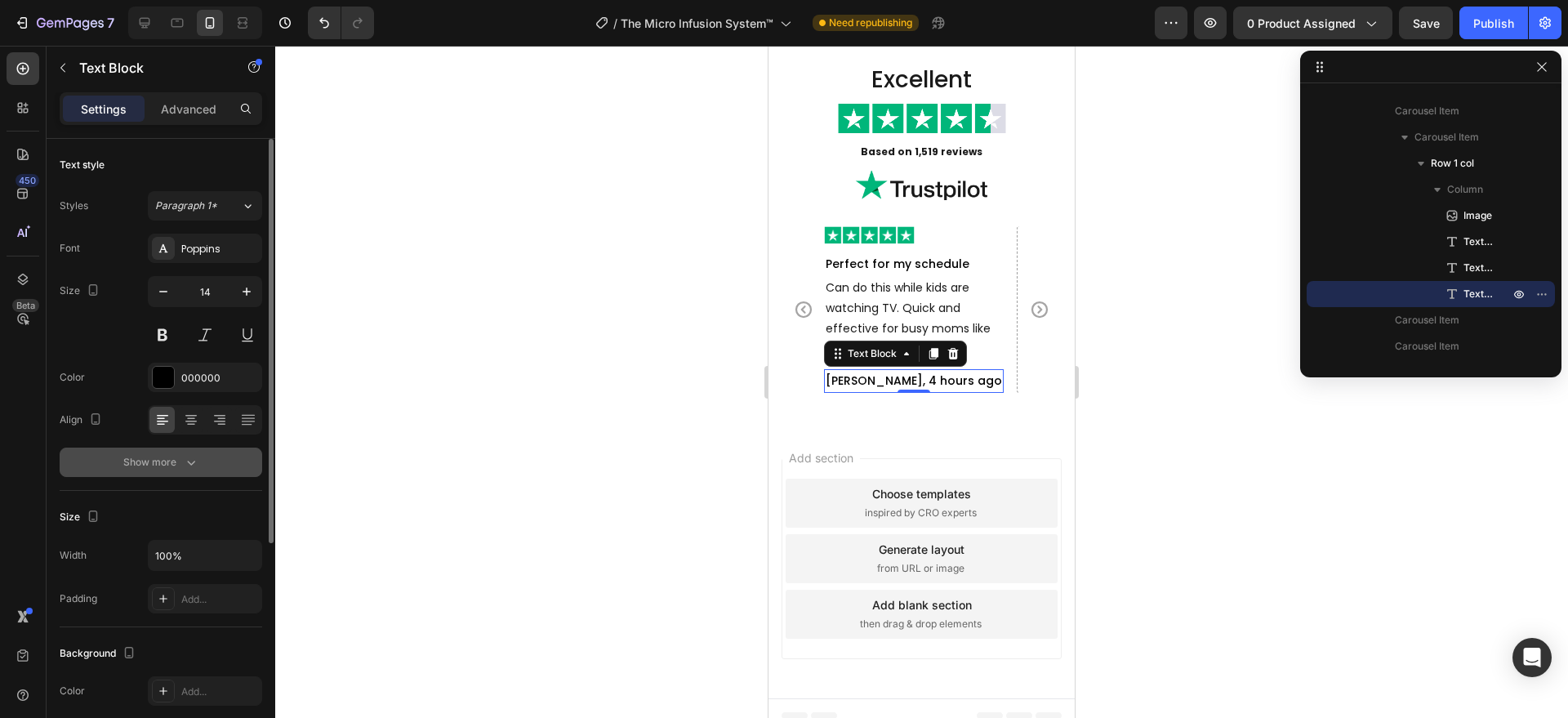
click at [189, 470] on button "Show more" at bounding box center [161, 462] width 203 height 29
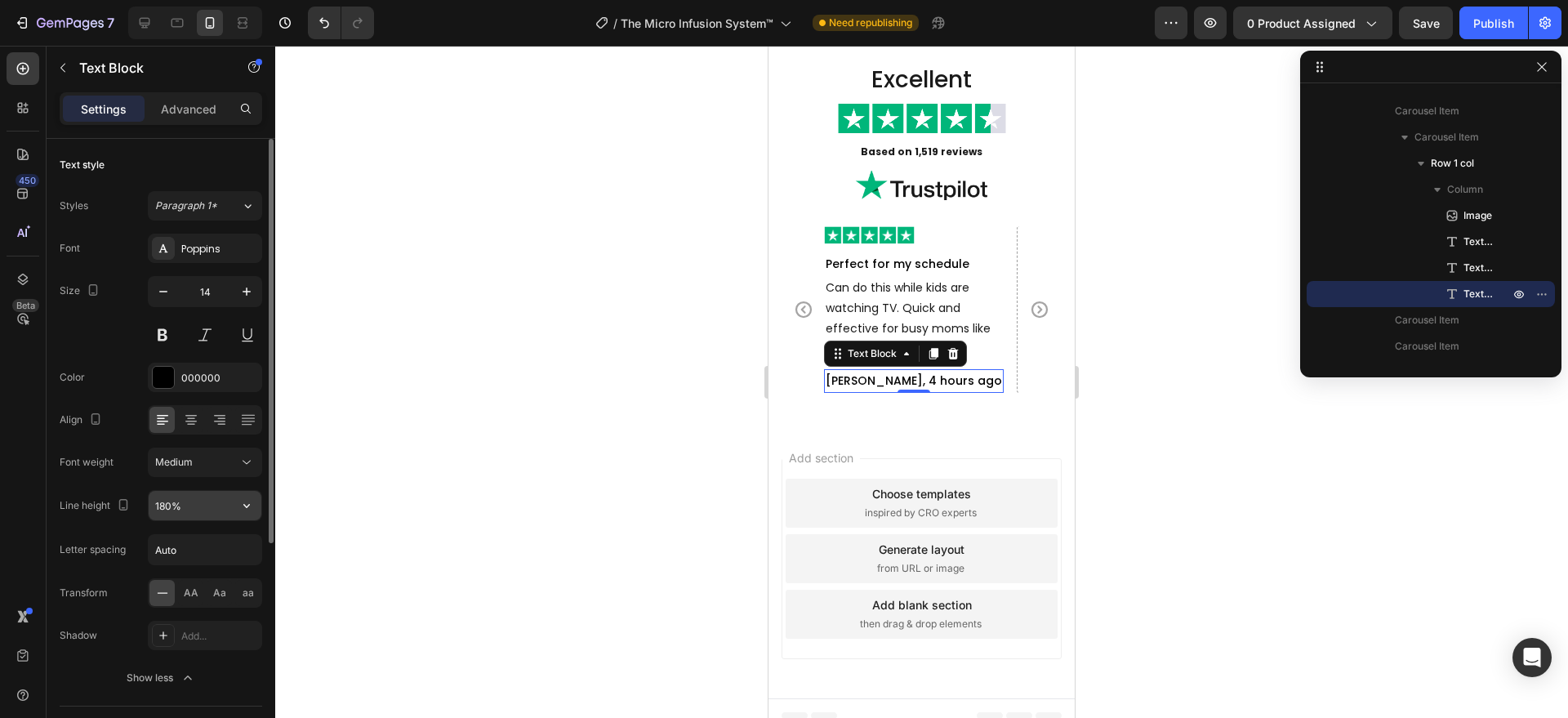
click at [190, 503] on input "180%" at bounding box center [205, 505] width 113 height 29
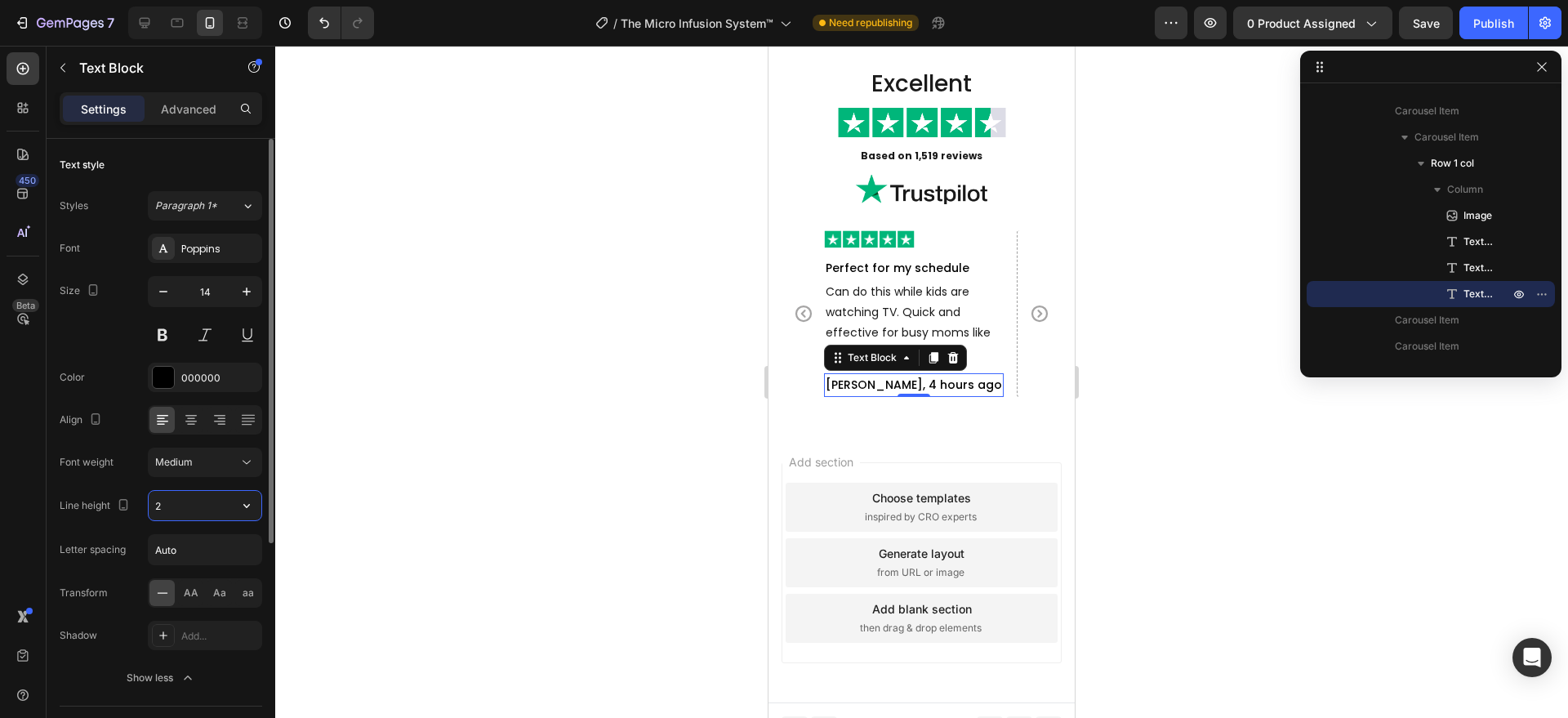
type input "25"
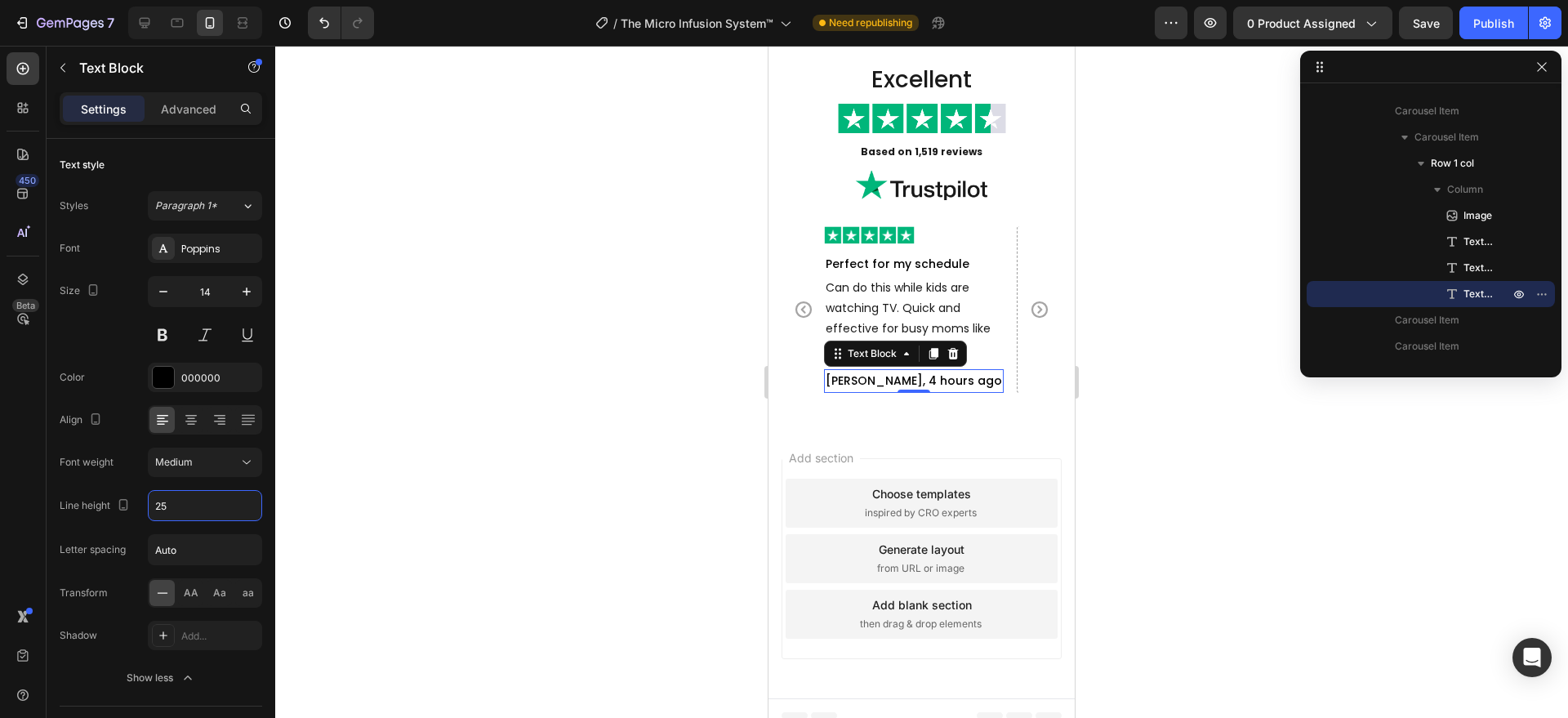
click at [968, 427] on div "Add section Choose templates inspired by CRO experts Generate layout from URL o…" at bounding box center [921, 562] width 306 height 273
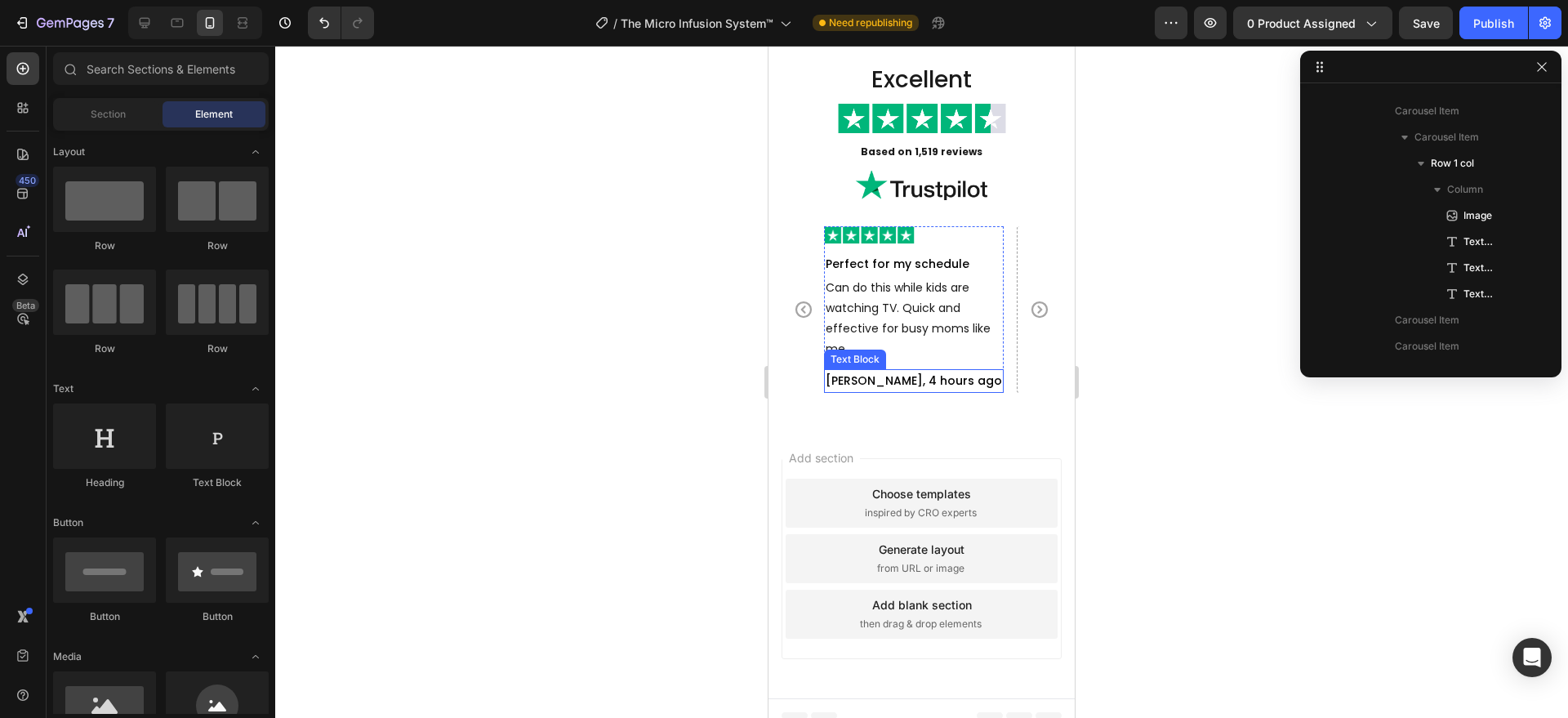
click at [902, 378] on p "[PERSON_NAME], 4 hours ago" at bounding box center [914, 381] width 176 height 20
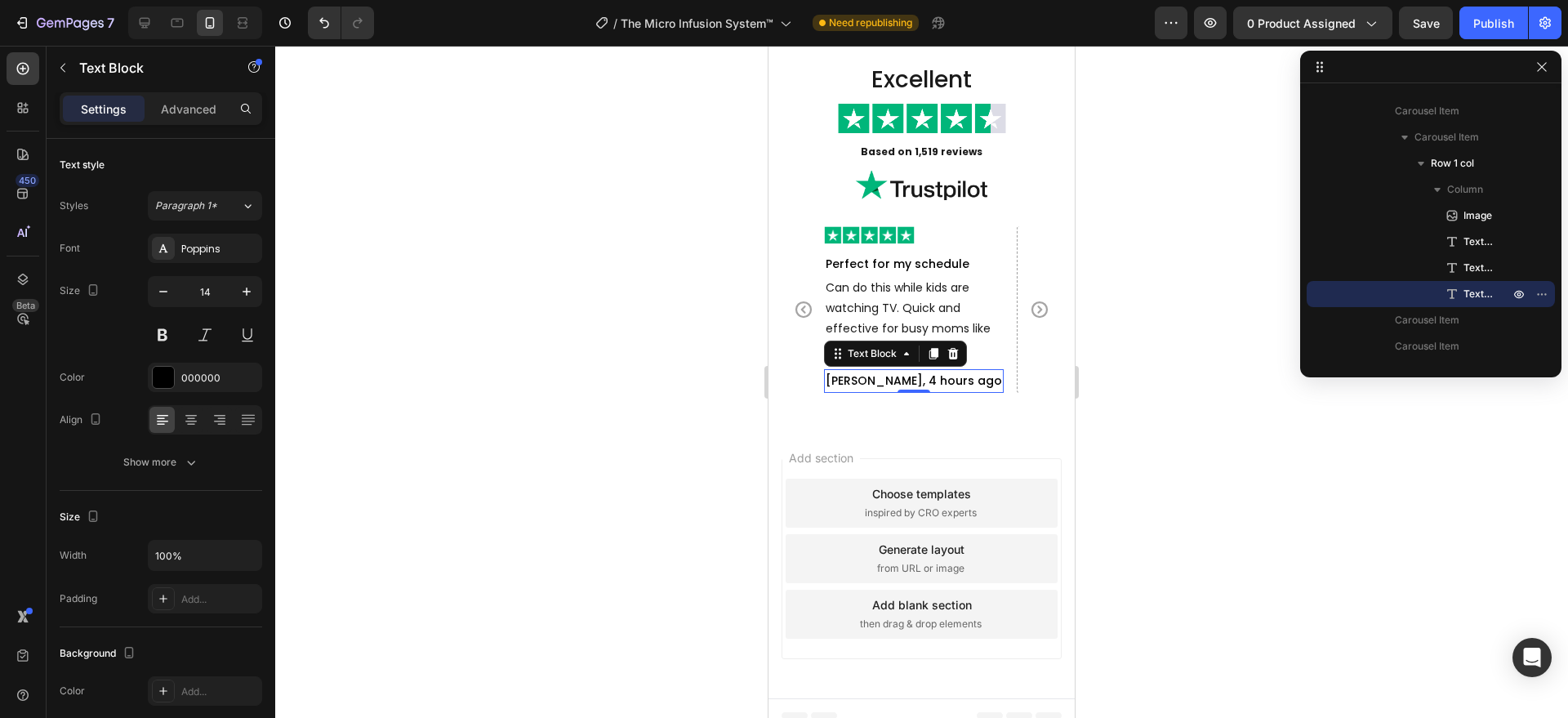
click at [1018, 440] on div "Add section Choose templates inspired by CRO experts Generate layout from URL o…" at bounding box center [921, 562] width 306 height 273
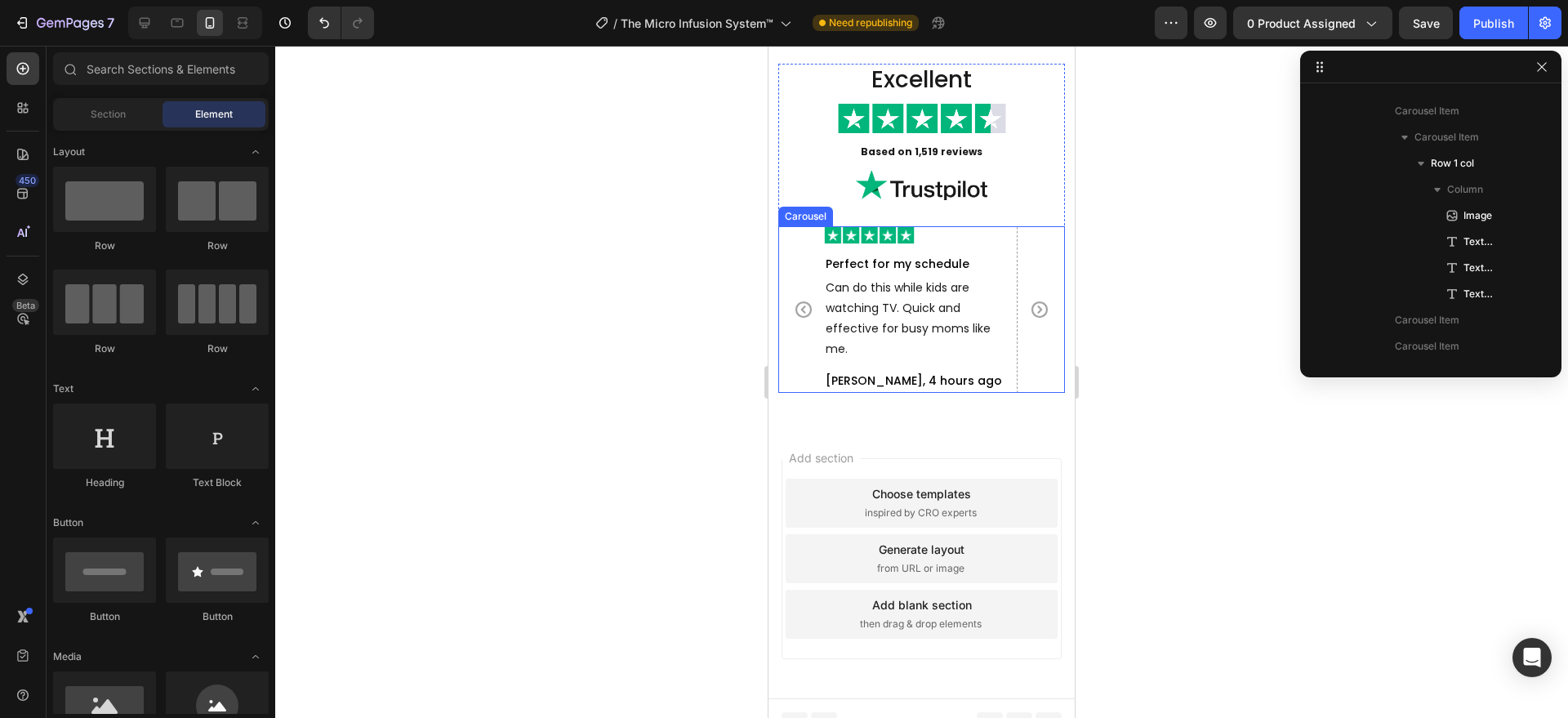
scroll to position [4642, 0]
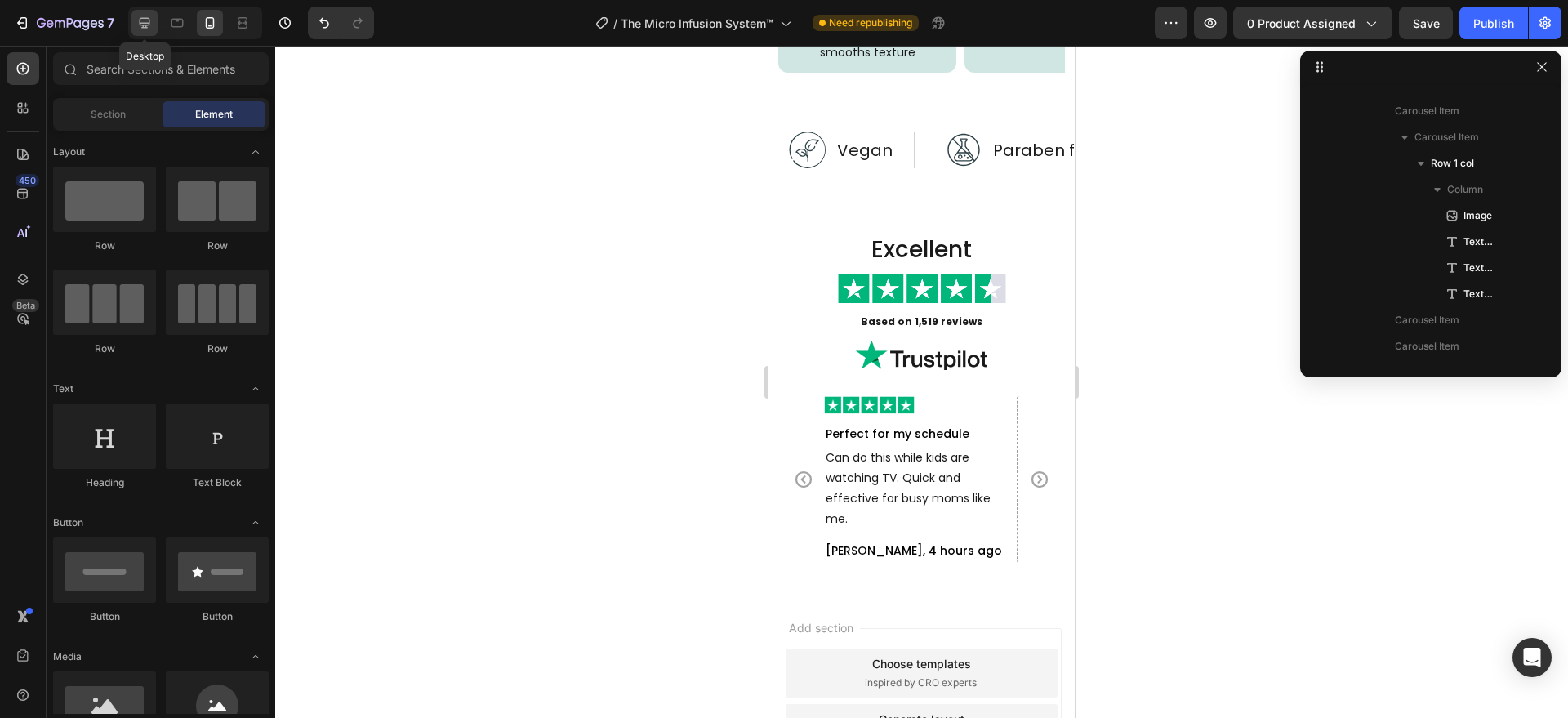
click at [139, 20] on icon at bounding box center [145, 23] width 11 height 11
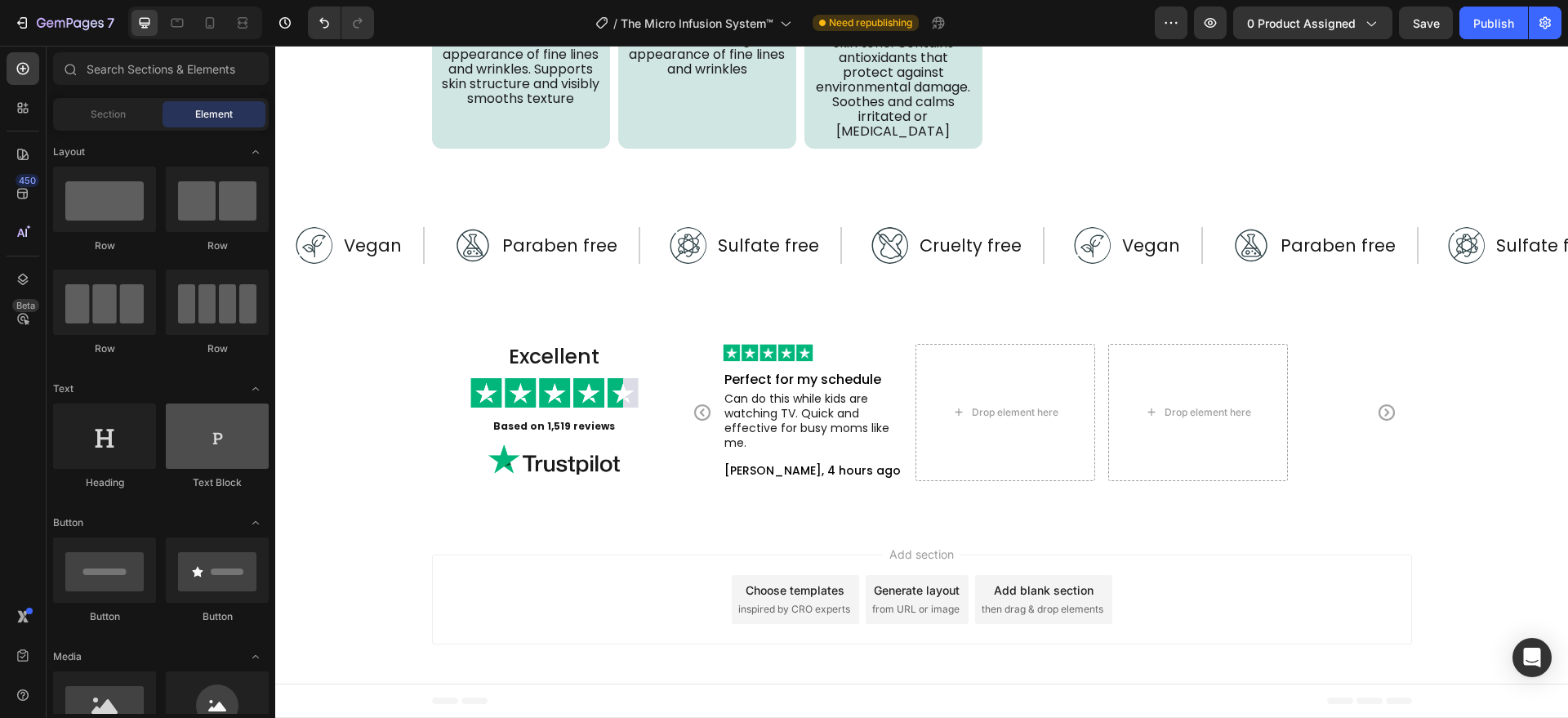
scroll to position [4601, 0]
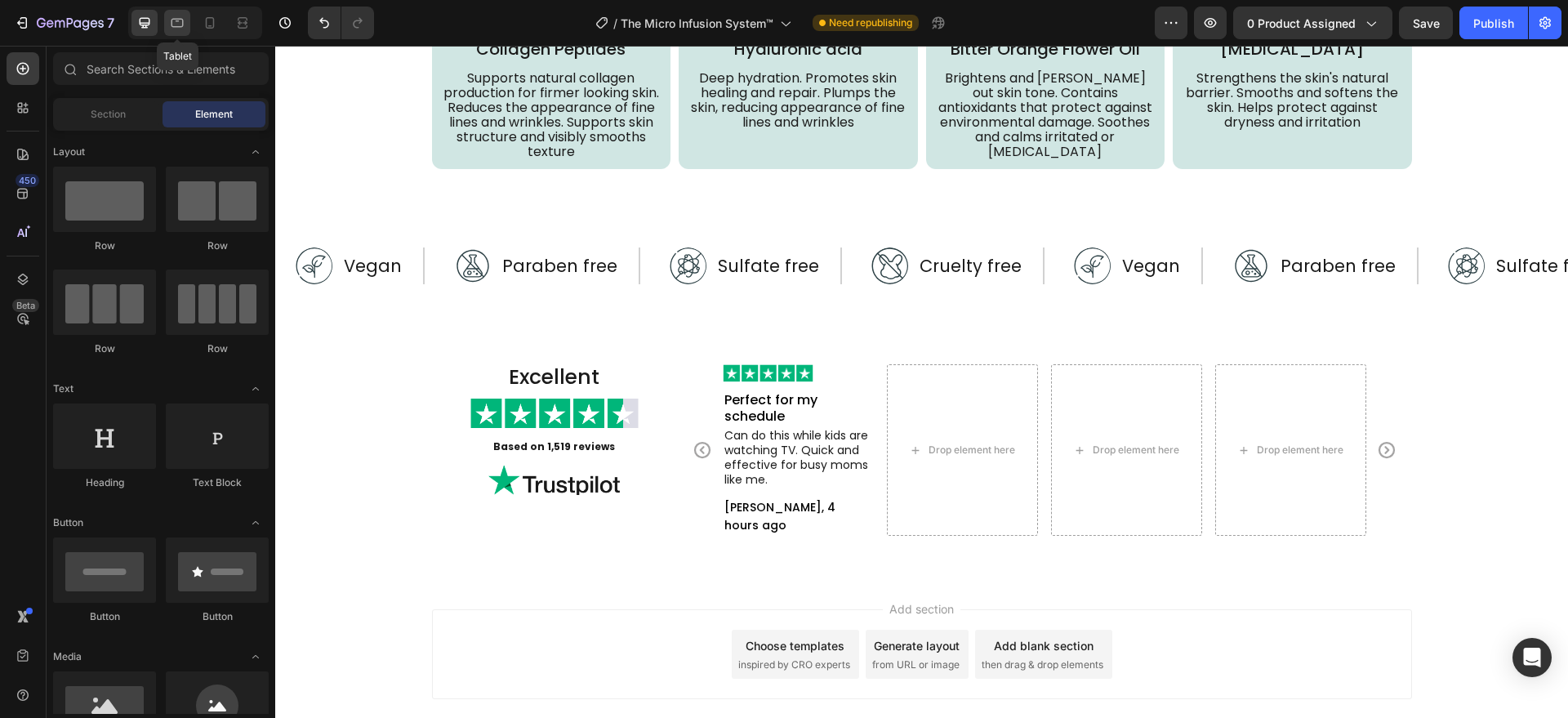
click at [173, 26] on icon at bounding box center [178, 23] width 12 height 9
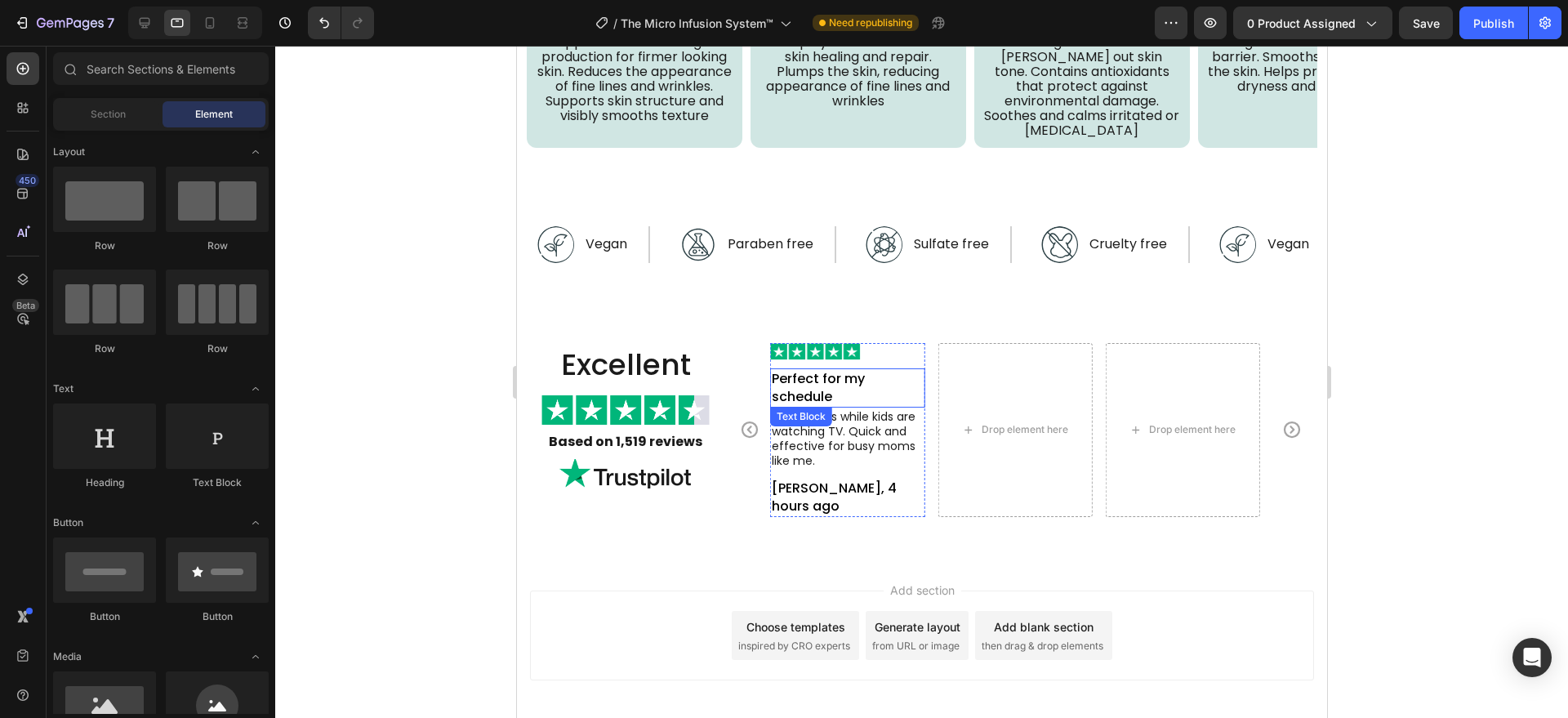
click at [840, 396] on p "Perfect for my schedule" at bounding box center [846, 388] width 151 height 36
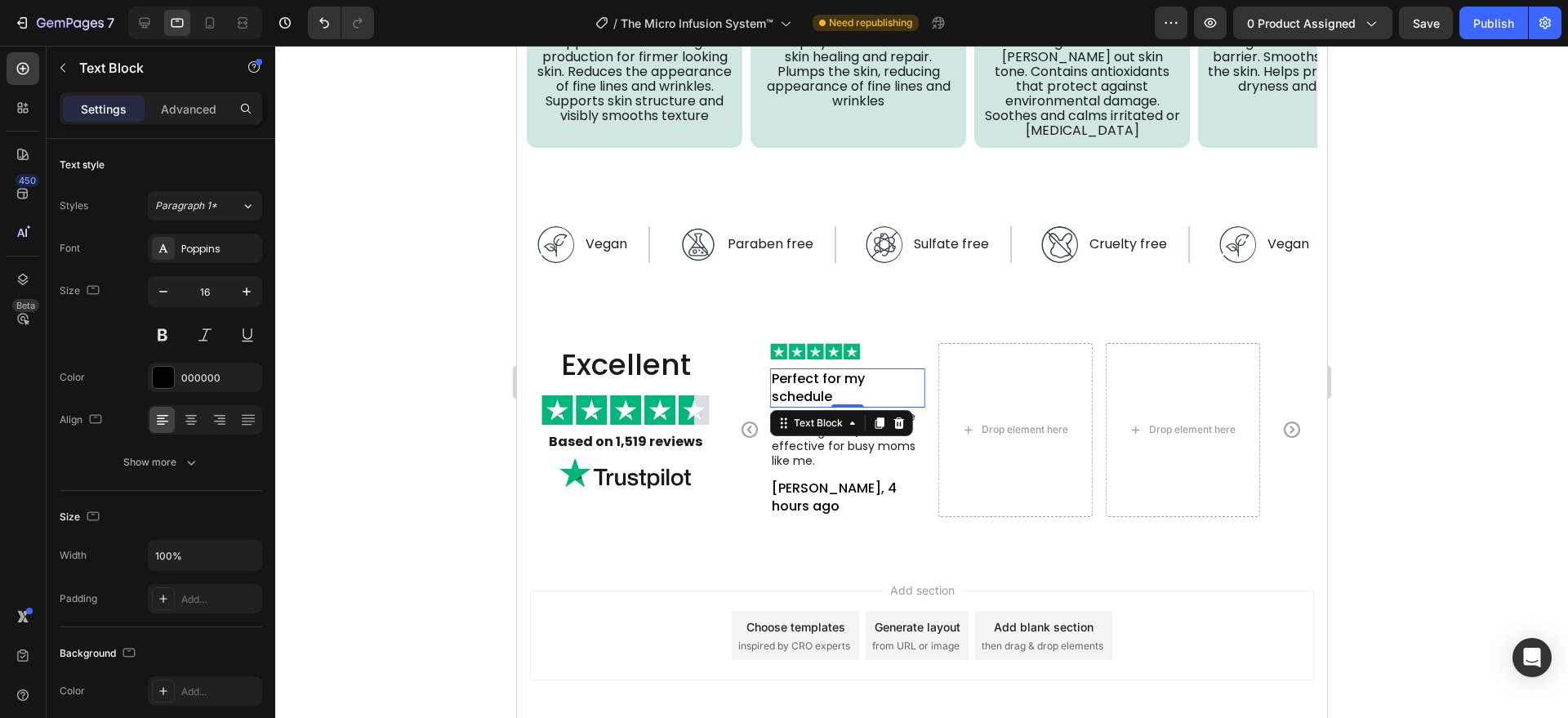
click at [836, 433] on div "Text Block" at bounding box center [841, 423] width 143 height 26
drag, startPoint x: 833, startPoint y: 444, endPoint x: 814, endPoint y: 498, distance: 57.2
click at [833, 445] on p "Can do this while kids are watching TV. Quick and effective for busy moms like …" at bounding box center [846, 438] width 151 height 59
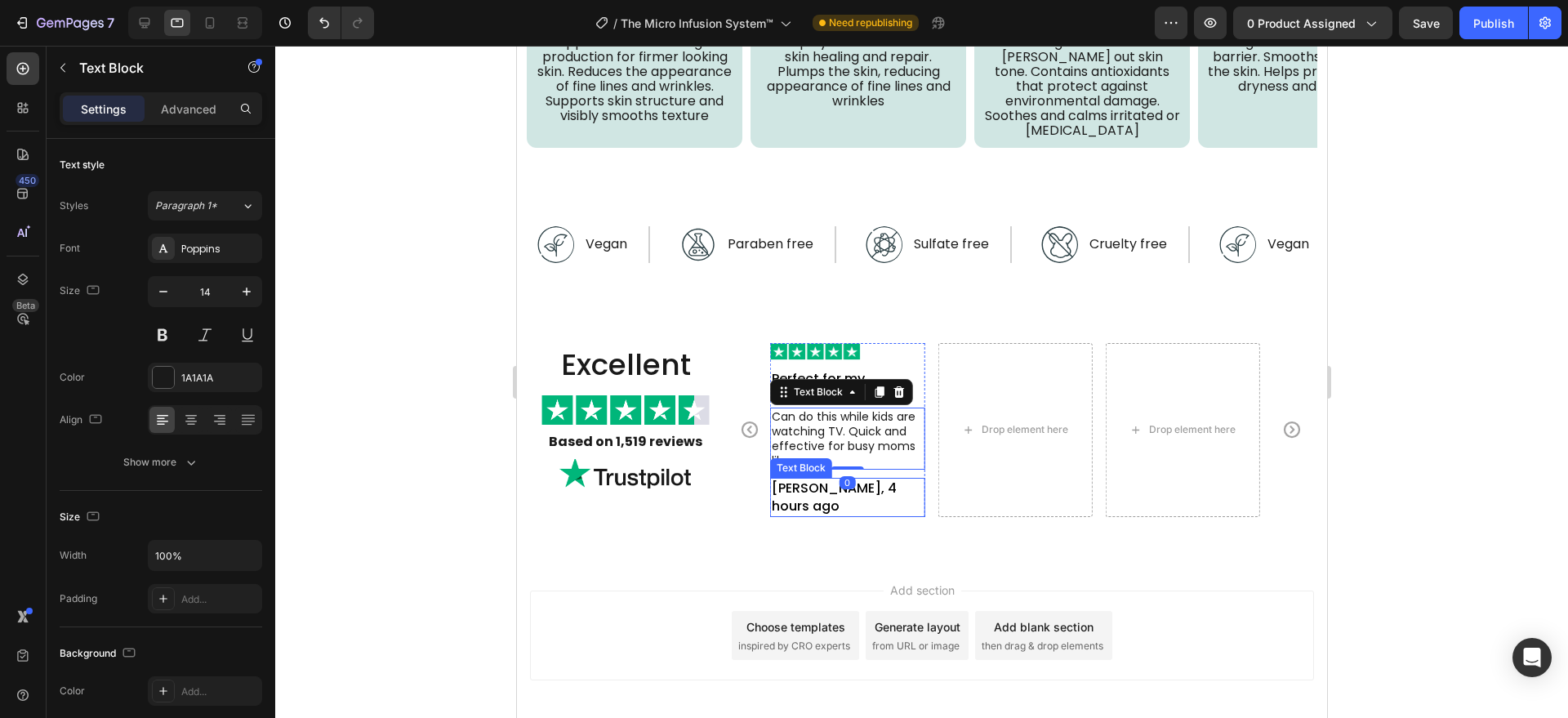
click at [823, 507] on p "[PERSON_NAME], 4 hours ago" at bounding box center [846, 497] width 151 height 36
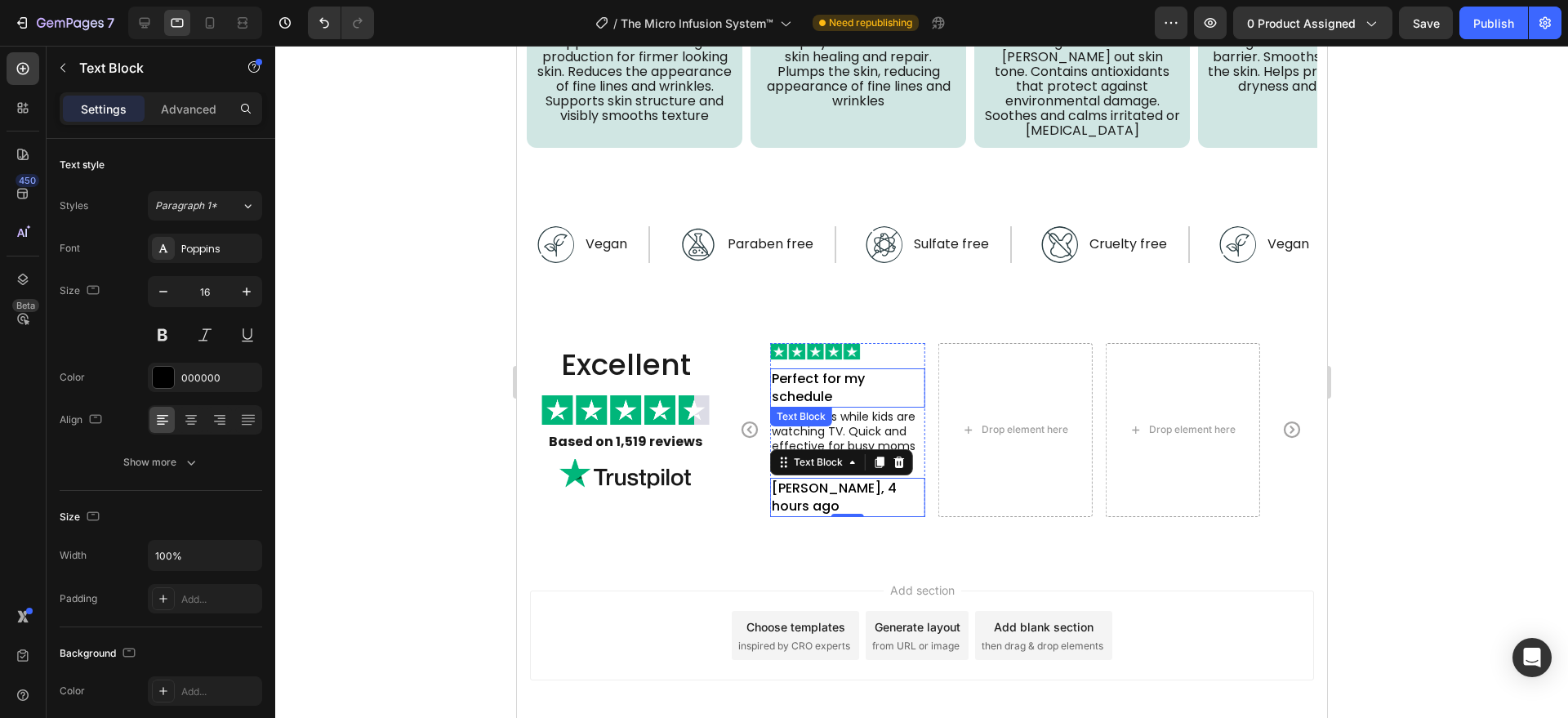
click at [833, 389] on p "Perfect for my schedule" at bounding box center [846, 388] width 151 height 36
click at [857, 485] on p "[PERSON_NAME], 4 hours ago" at bounding box center [846, 497] width 151 height 36
click at [151, 20] on icon at bounding box center [145, 23] width 17 height 17
type input "14"
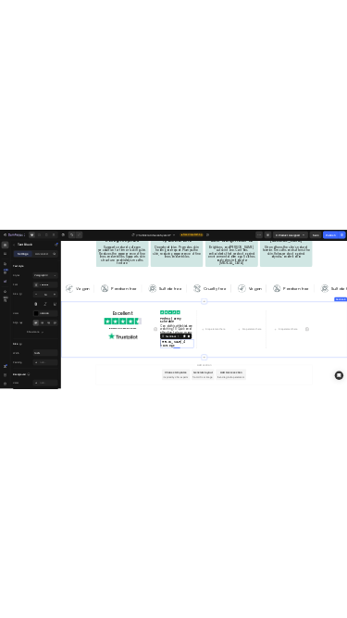
scroll to position [5285, 0]
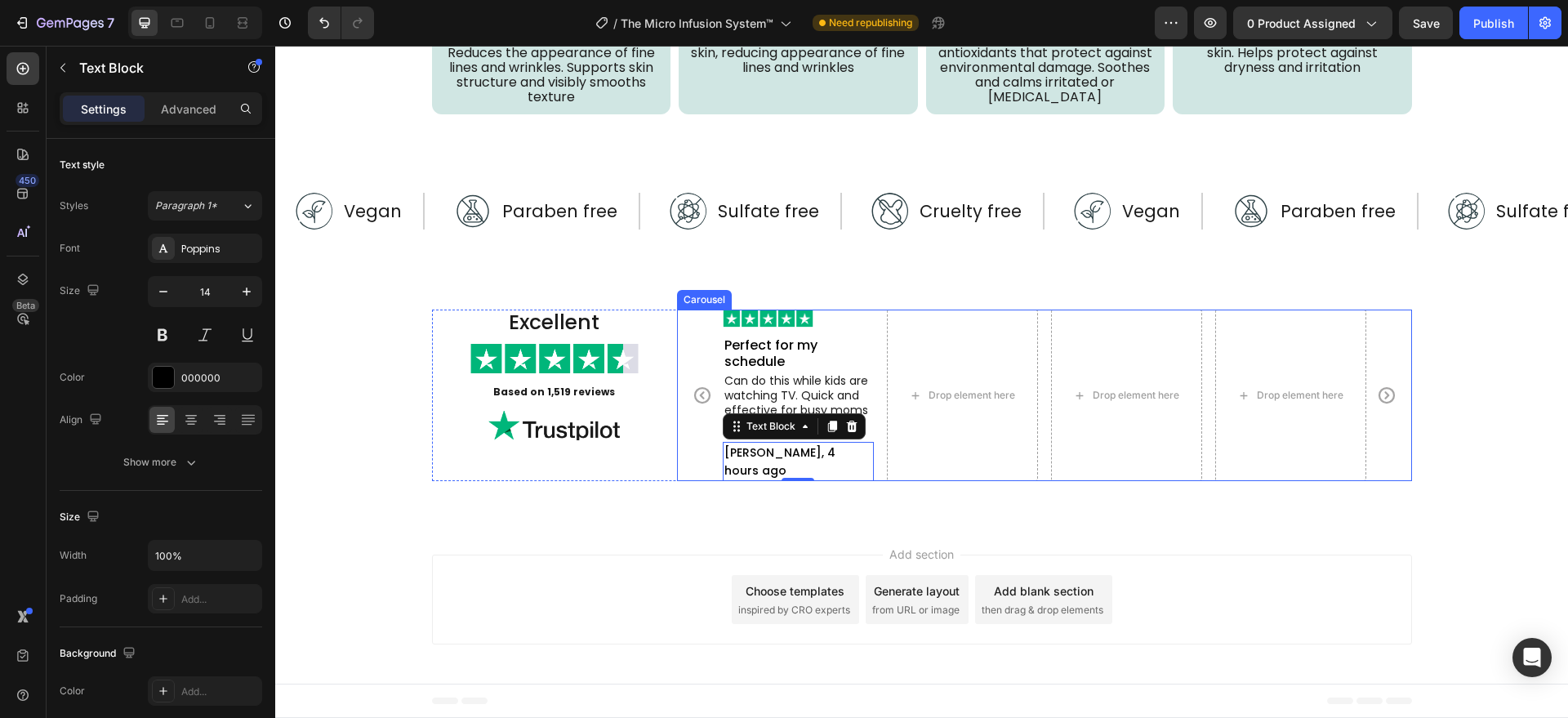
click at [713, 443] on div "Drop element here Image Perfect for my schedule Text Block Can do this while ki…" at bounding box center [1044, 395] width 735 height 172
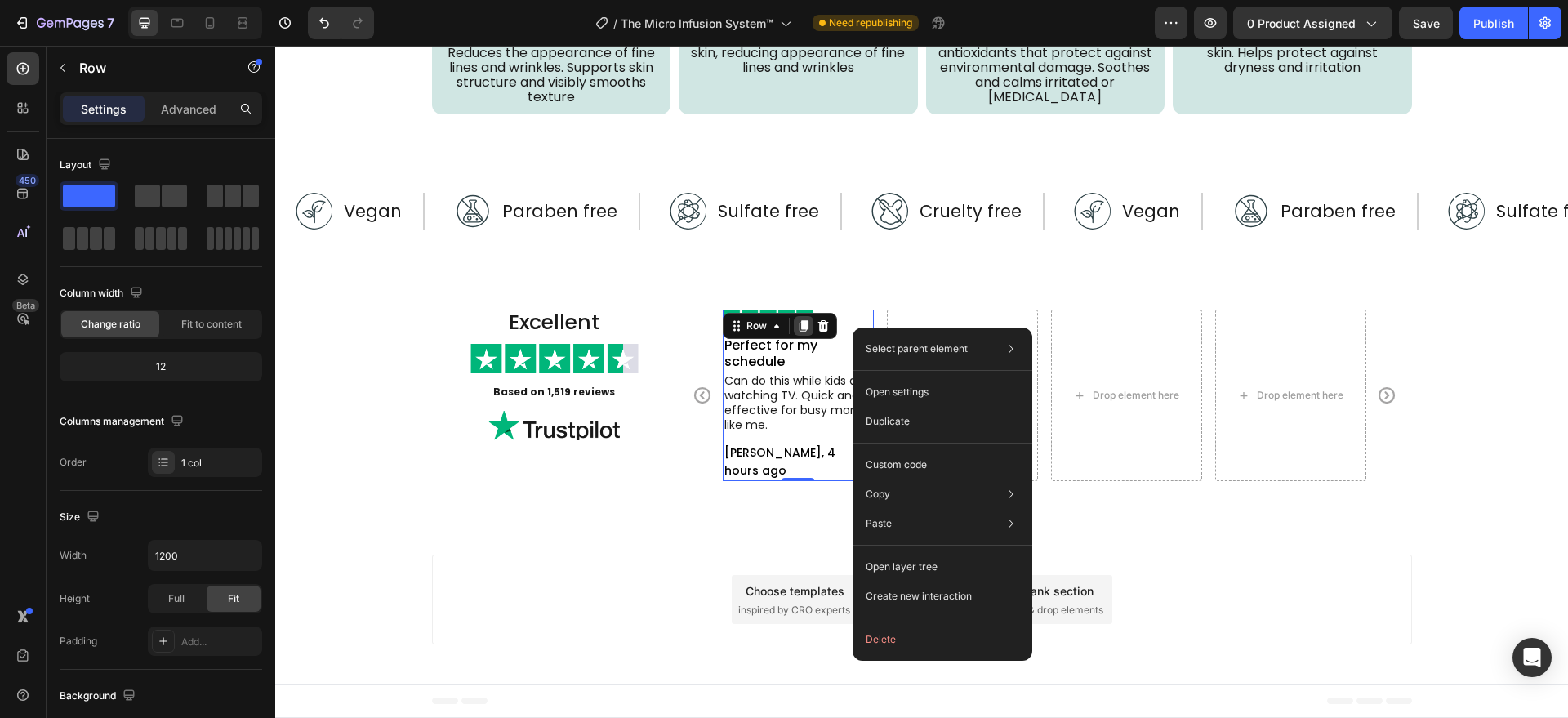
click at [799, 328] on icon at bounding box center [803, 326] width 9 height 11
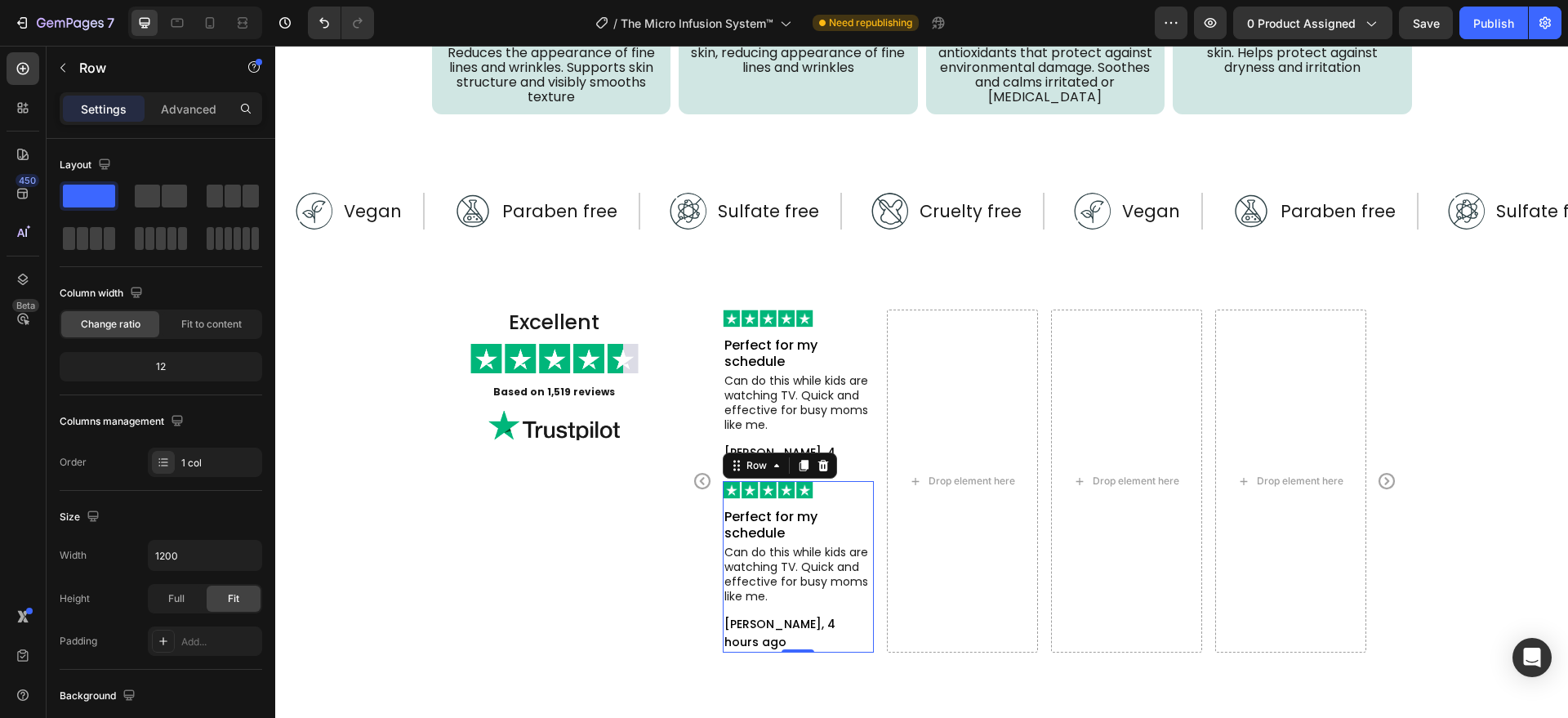
drag, startPoint x: 731, startPoint y: 464, endPoint x: 916, endPoint y: 411, distance: 192.4
click at [916, 411] on div "Drop element here Image Perfect for my schedule Text Block Can do this while ki…" at bounding box center [1044, 480] width 643 height 342
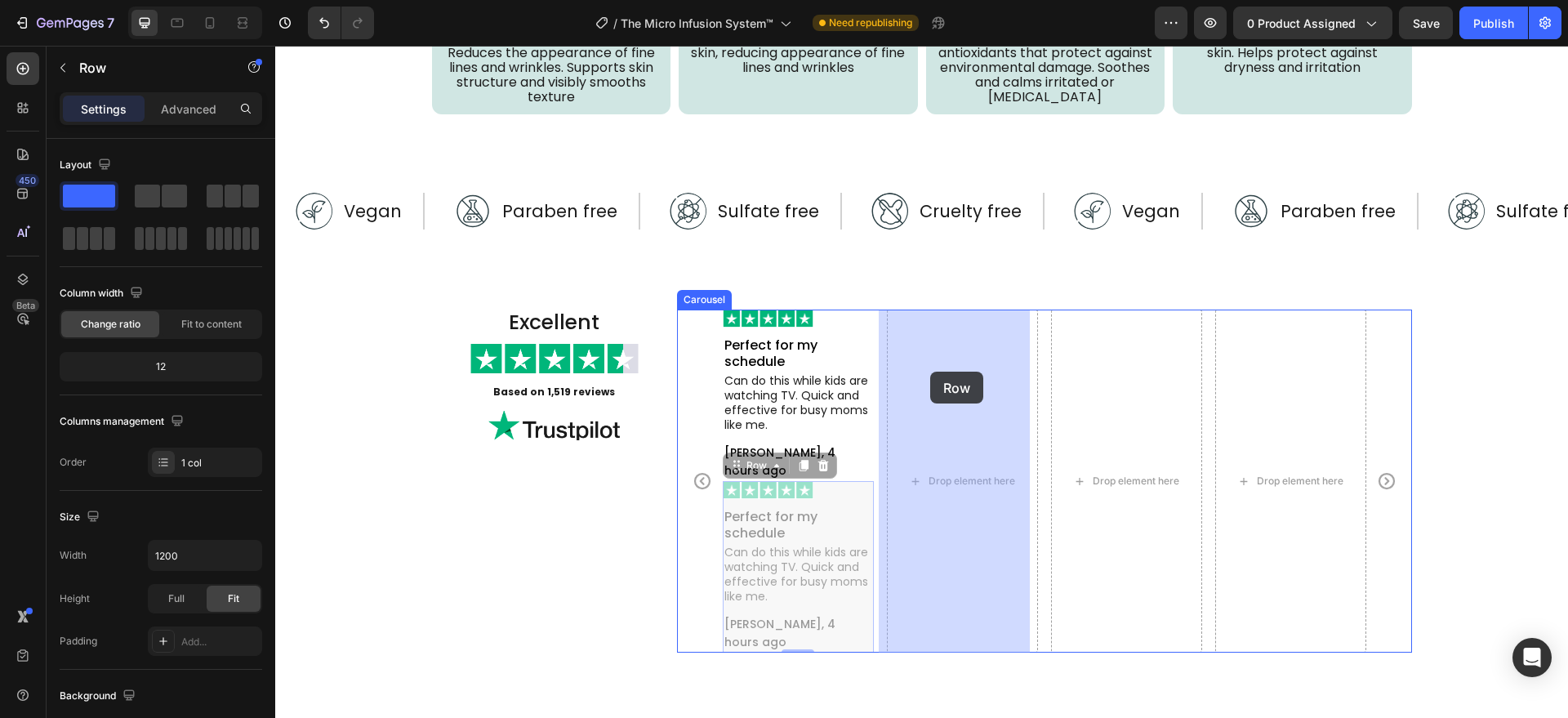
drag, startPoint x: 729, startPoint y: 465, endPoint x: 929, endPoint y: 372, distance: 220.6
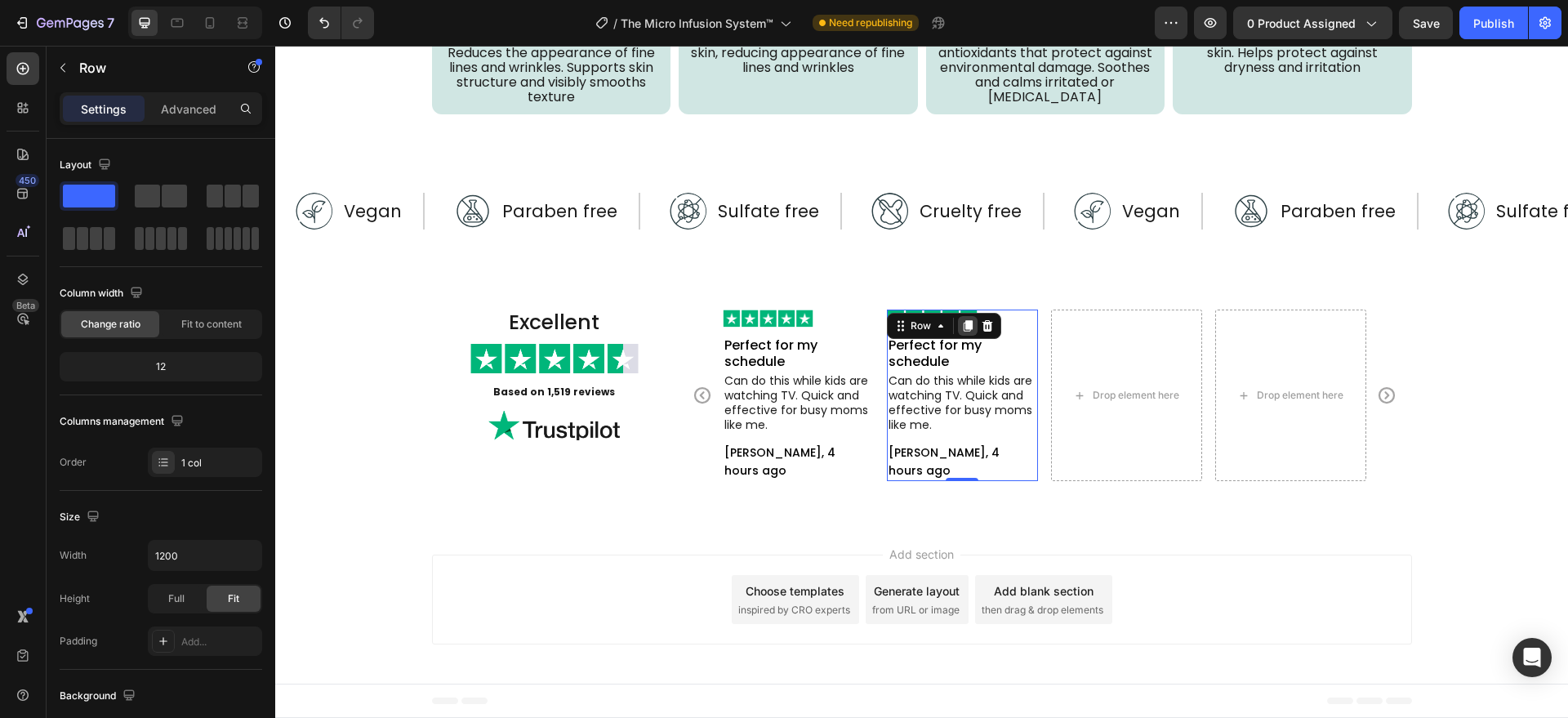
click at [963, 327] on icon at bounding box center [968, 326] width 9 height 11
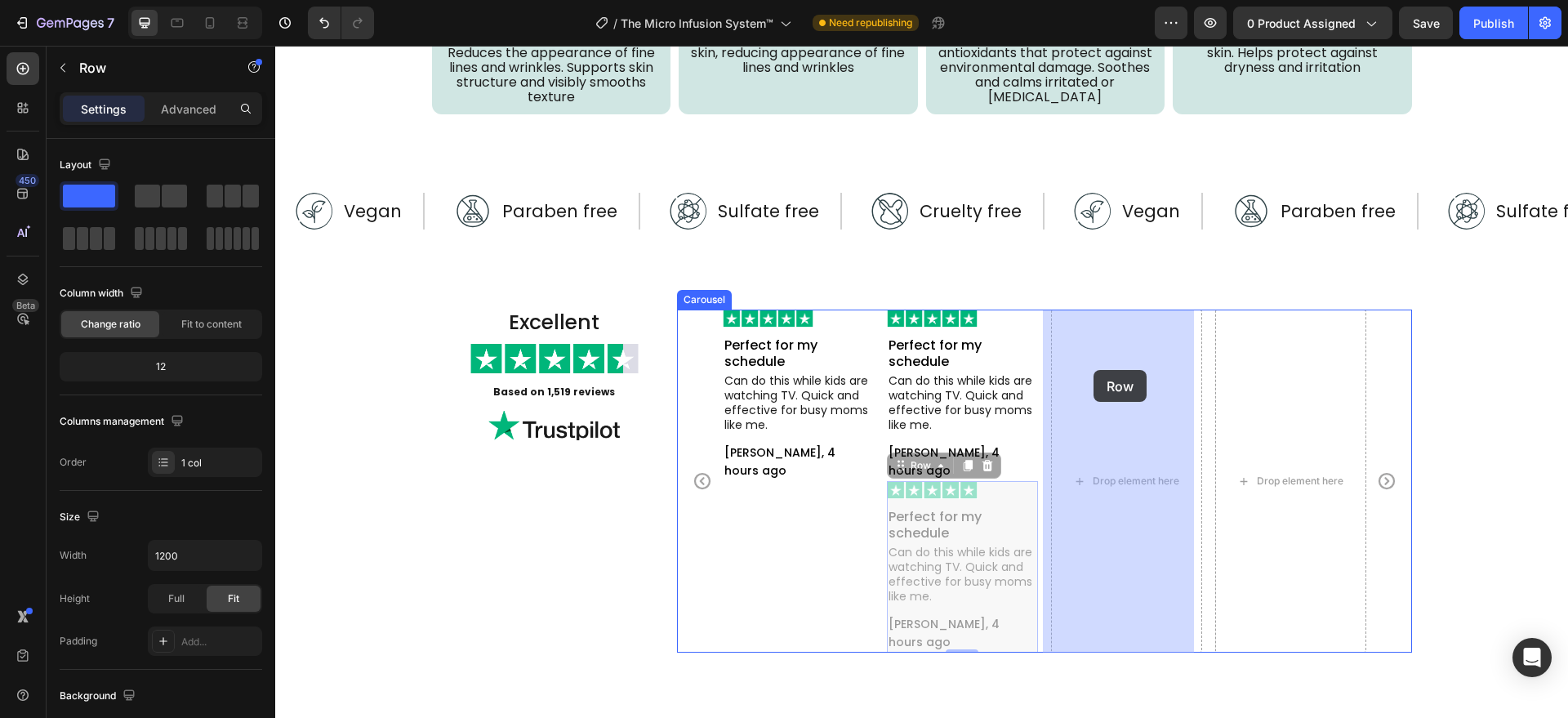
drag, startPoint x: 893, startPoint y: 455, endPoint x: 1099, endPoint y: 369, distance: 223.2
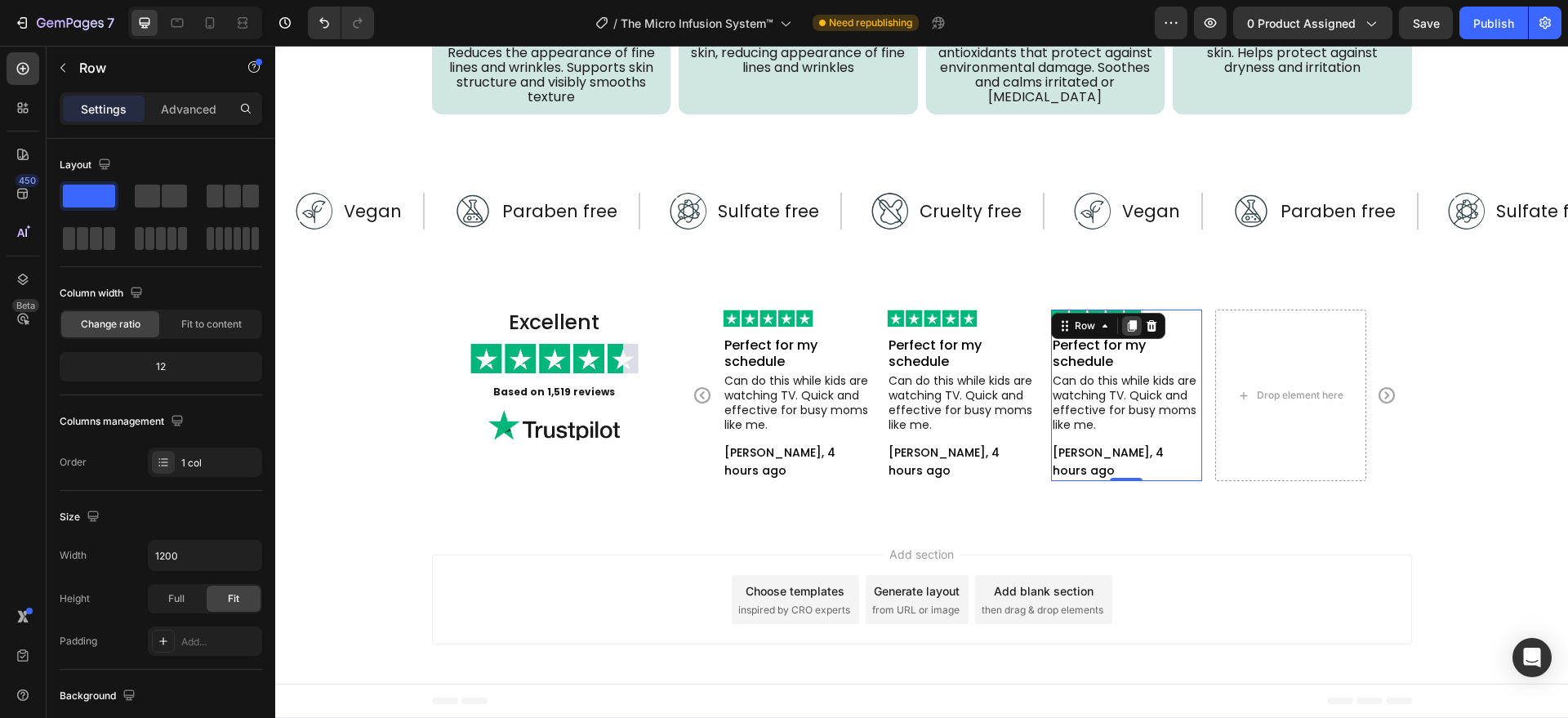
click at [1127, 327] on icon at bounding box center [1132, 326] width 9 height 11
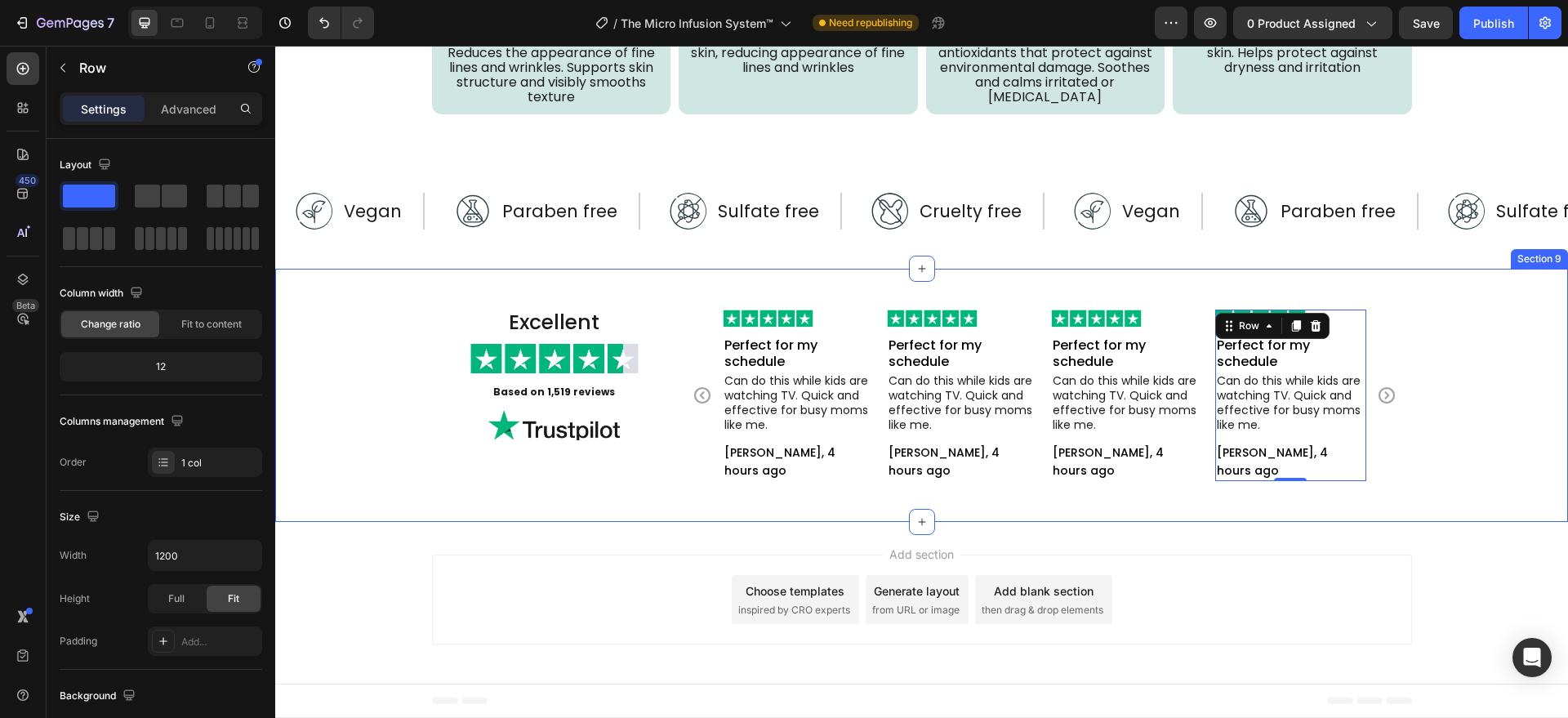
click at [1077, 500] on div "Excellent Heading Image Based on 1,519 reviews Text Block Image Image Perfect f…" at bounding box center [921, 395] width 1293 height 253
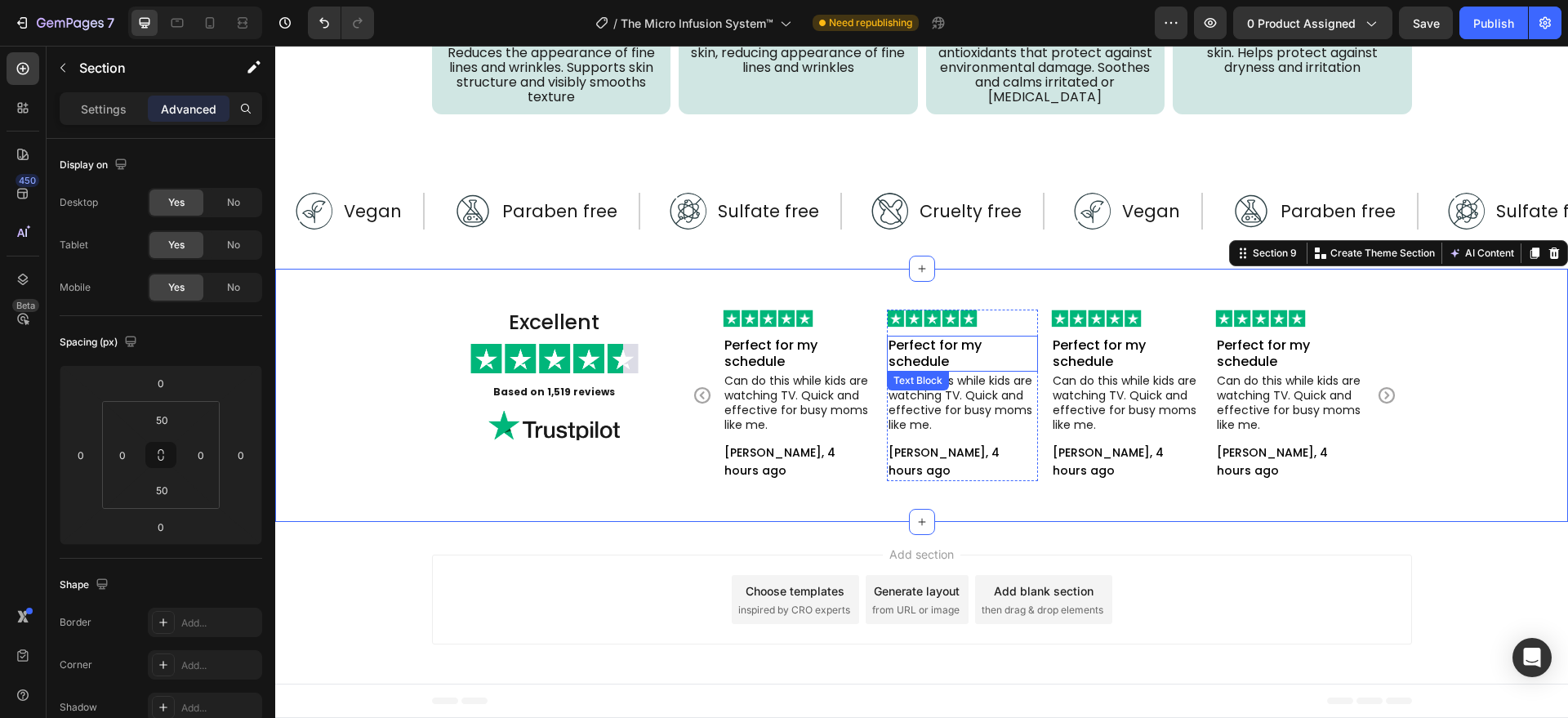
click at [933, 341] on p "Perfect for my schedule" at bounding box center [962, 353] width 148 height 33
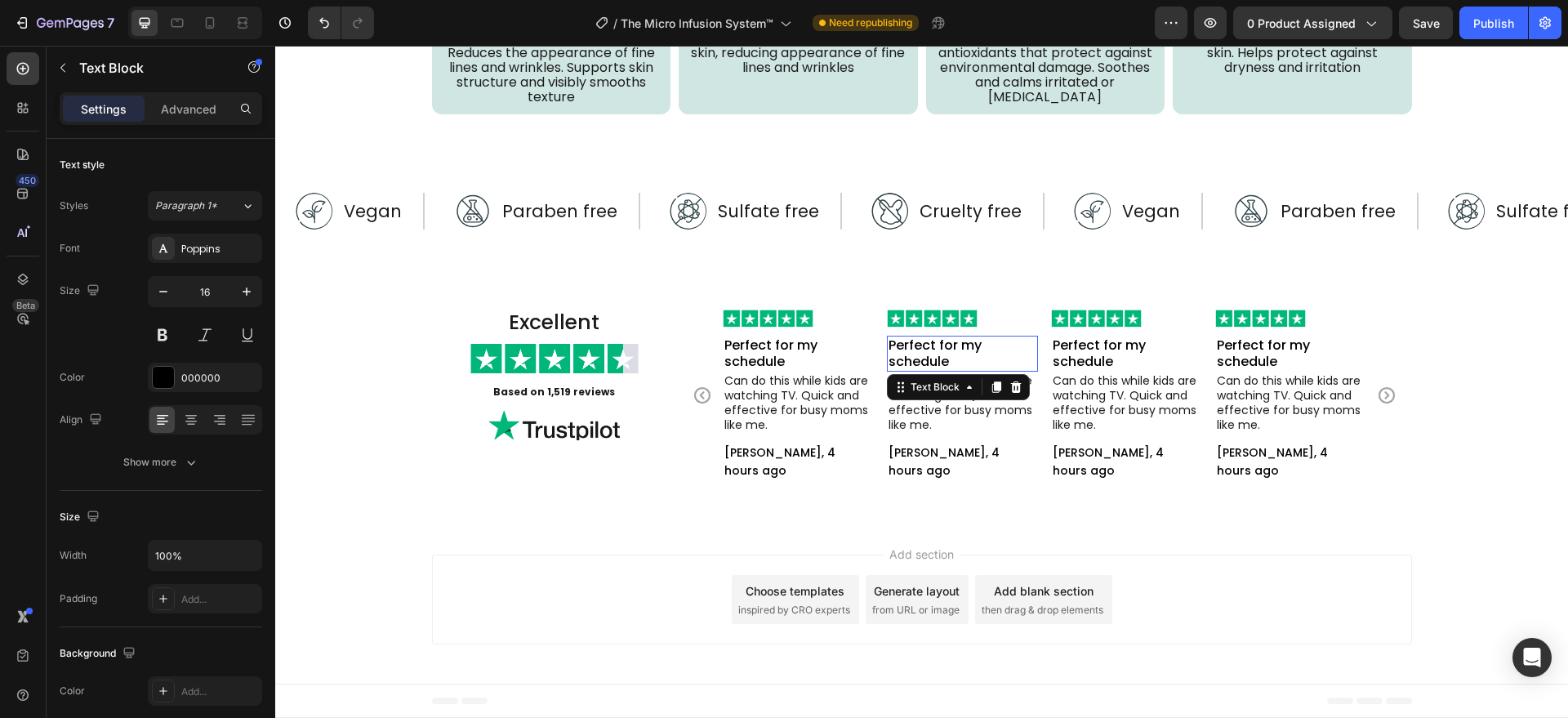
click at [938, 352] on p "Perfect for my schedule" at bounding box center [962, 353] width 148 height 33
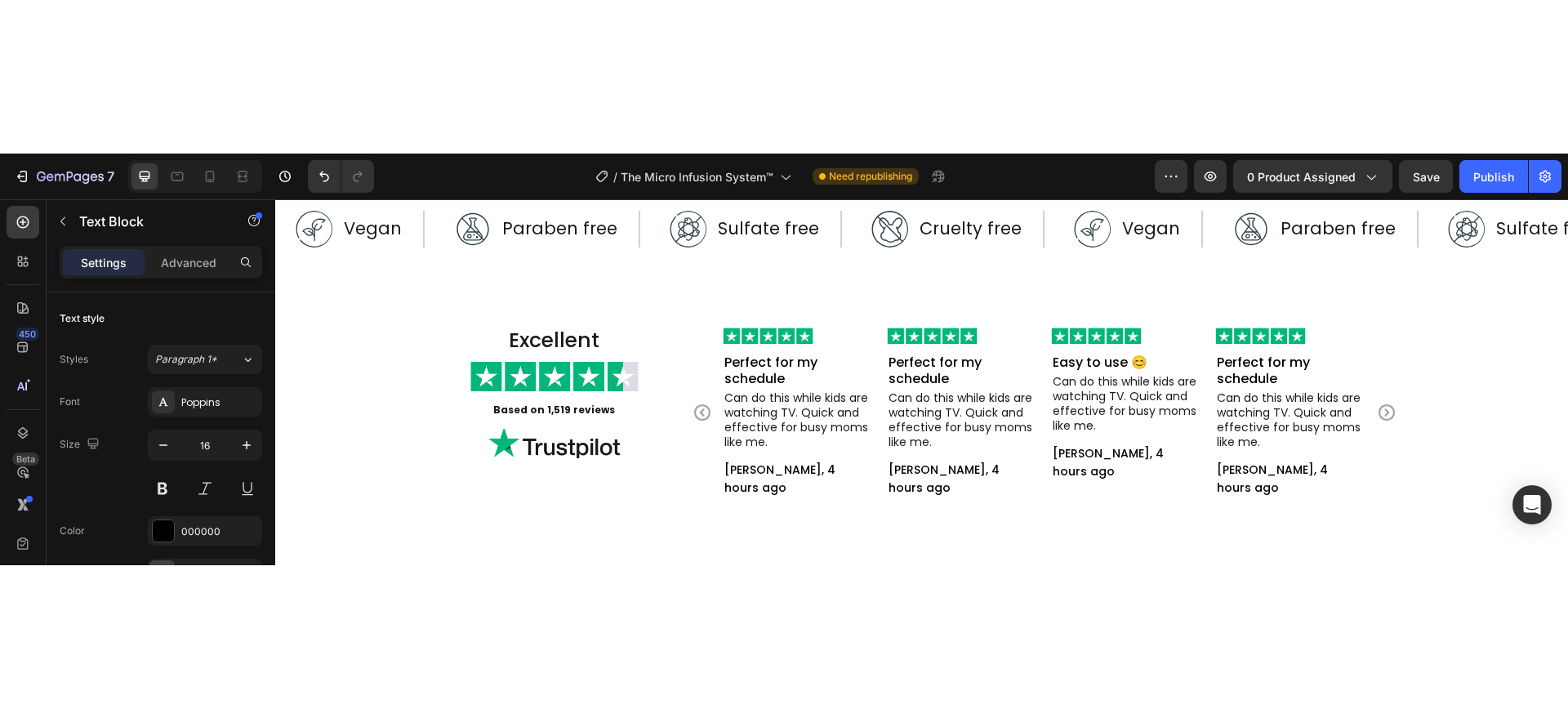
scroll to position [4652, 0]
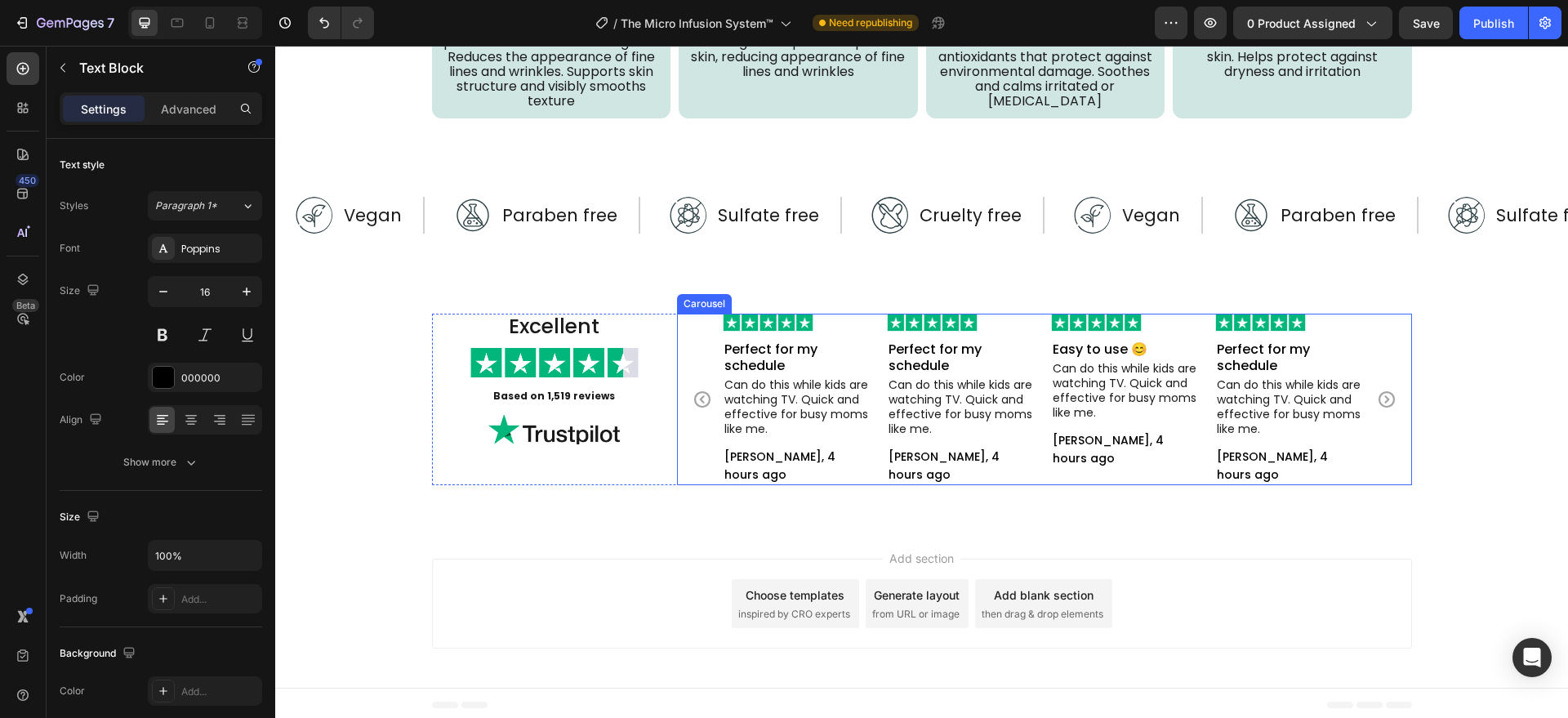
click at [693, 395] on icon "Carousel Back Arrow" at bounding box center [702, 399] width 19 height 19
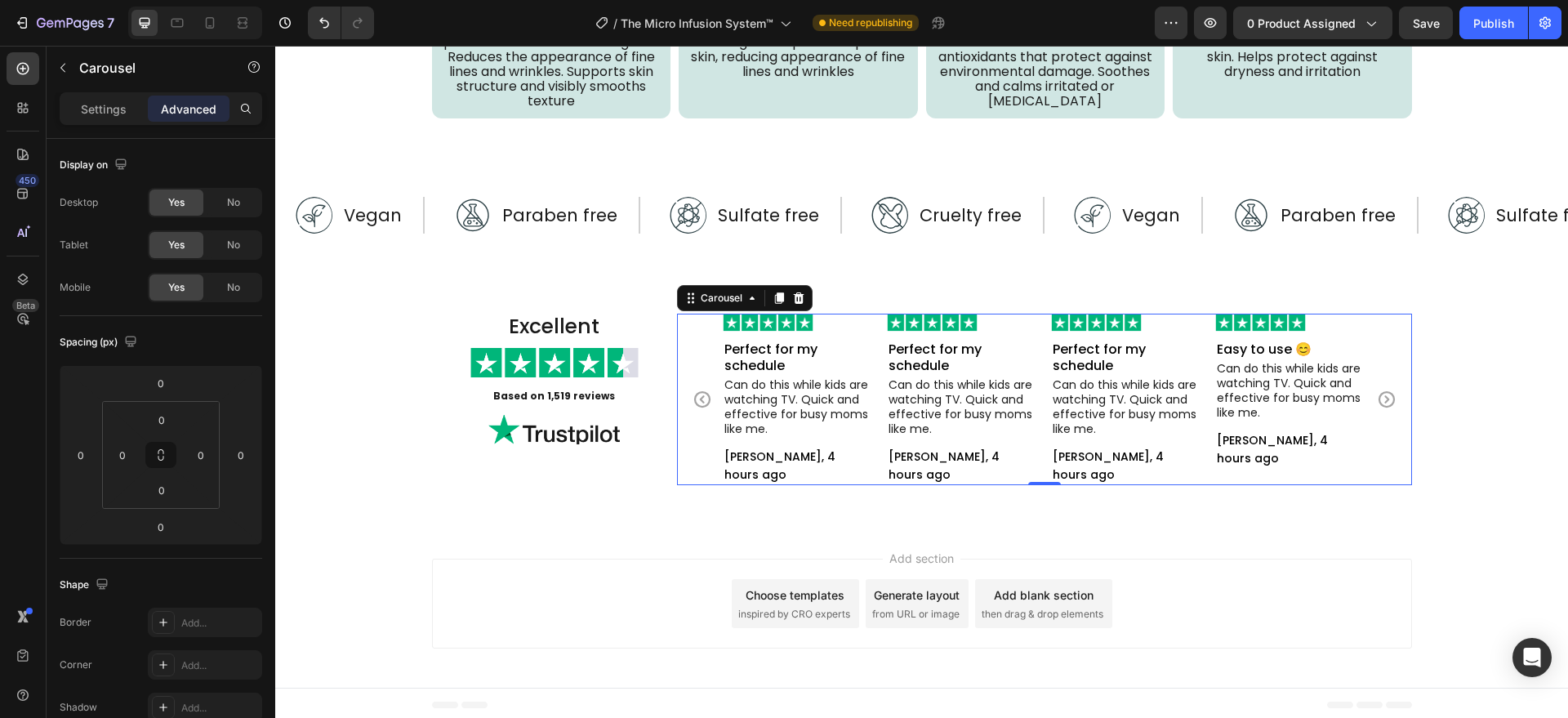
click at [693, 395] on icon "Carousel Back Arrow" at bounding box center [702, 399] width 19 height 19
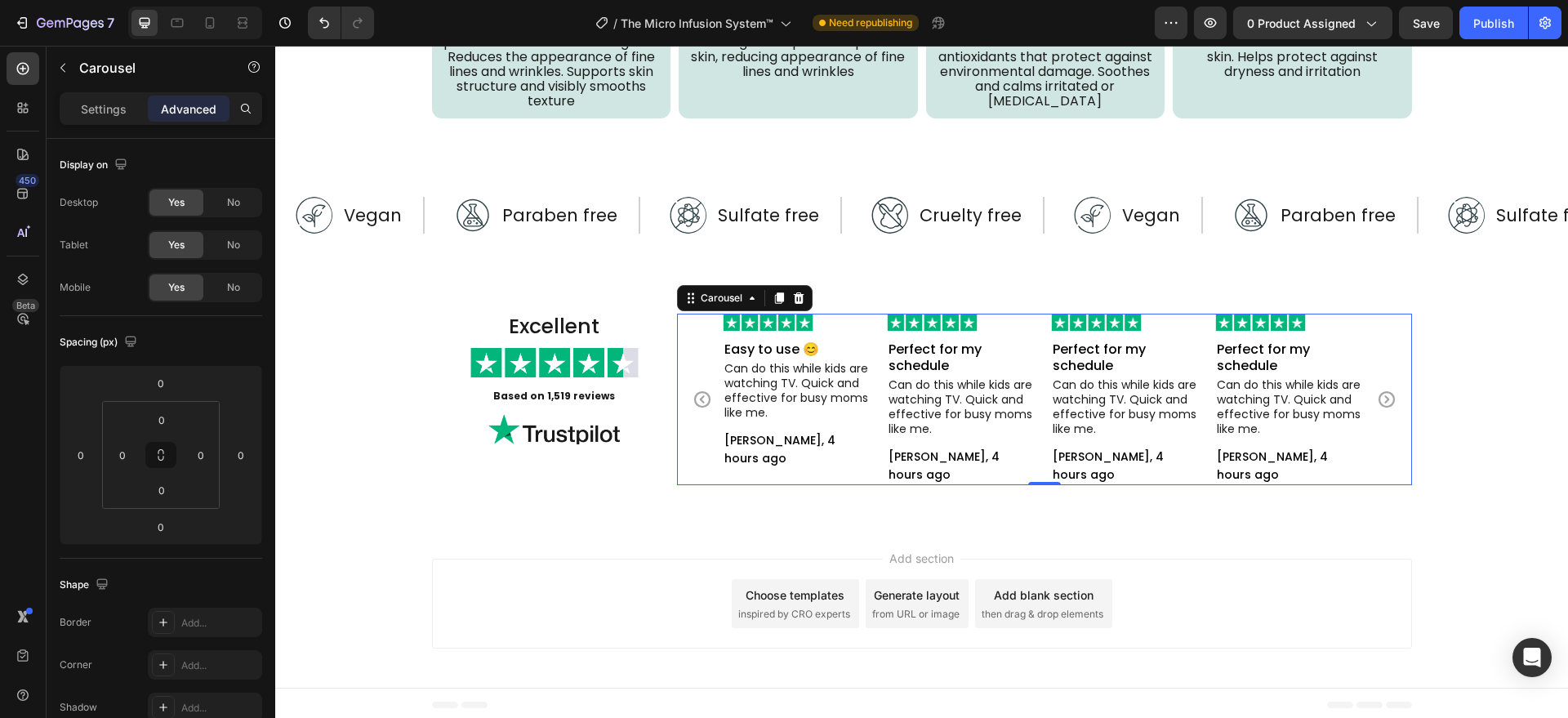
click at [693, 395] on icon "Carousel Back Arrow" at bounding box center [702, 399] width 19 height 19
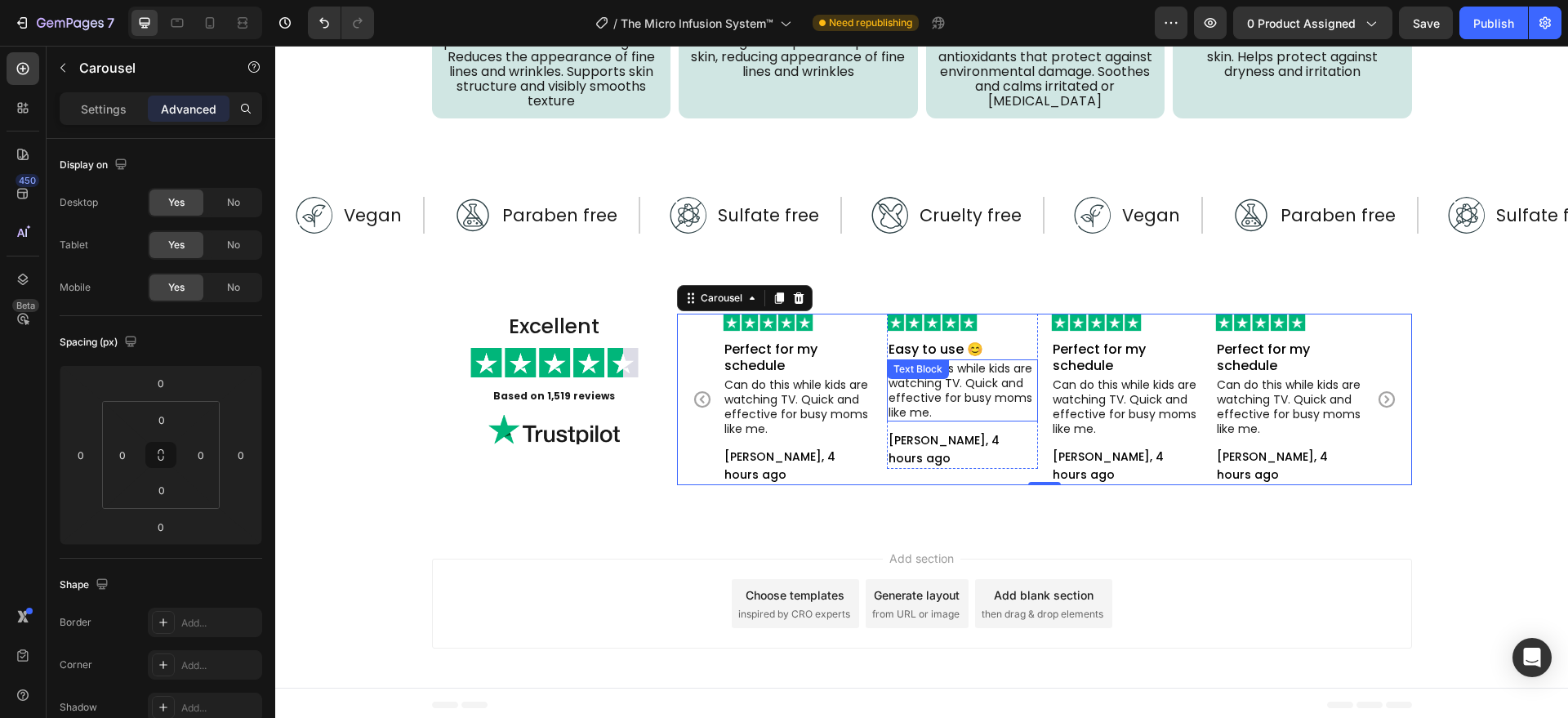
click at [936, 395] on p "Can do this while kids are watching TV. Quick and effective for busy moms like …" at bounding box center [962, 390] width 148 height 59
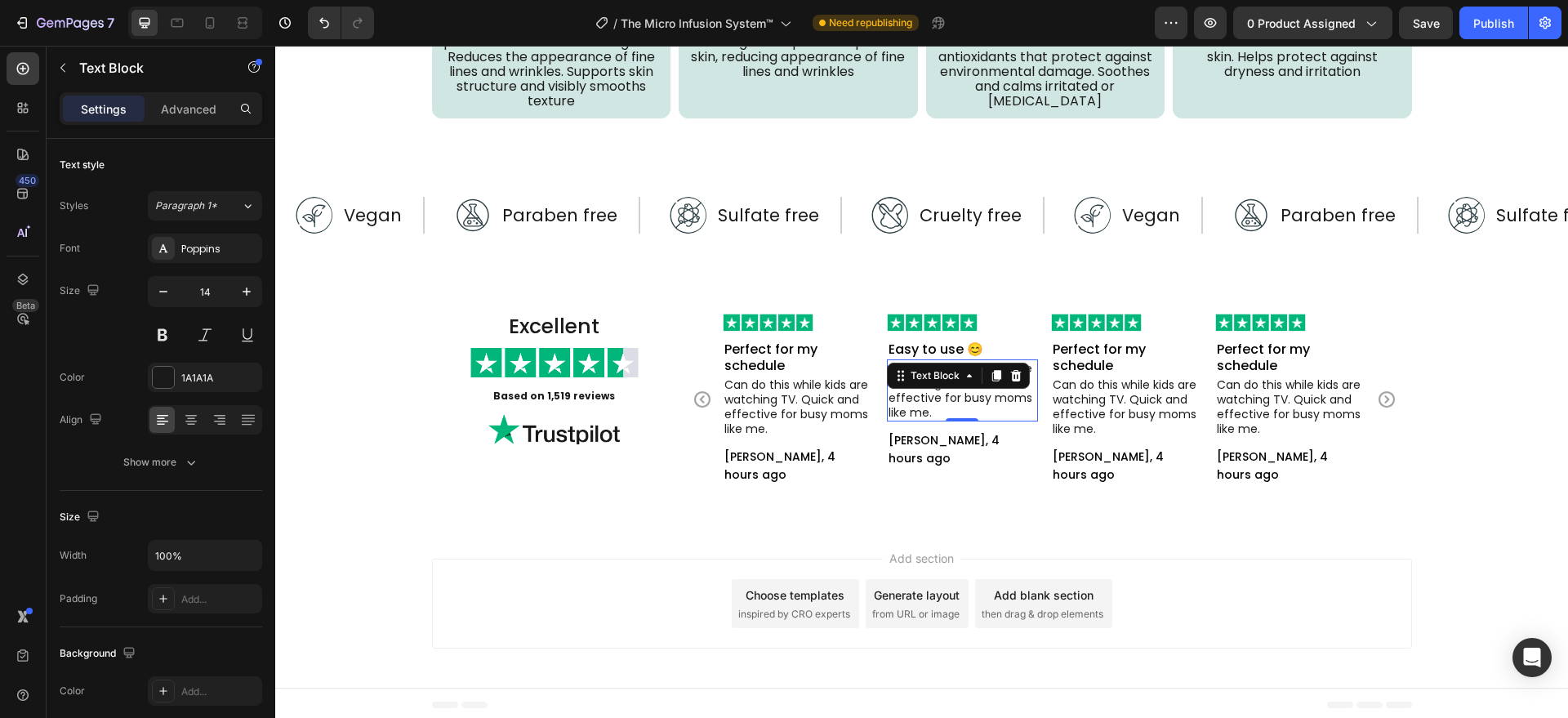
click at [936, 403] on p "Can do this while kids are watching TV. Quick and effective for busy moms like …" at bounding box center [962, 390] width 148 height 59
click at [949, 463] on p "[PERSON_NAME], 4 hours ago" at bounding box center [962, 448] width 148 height 36
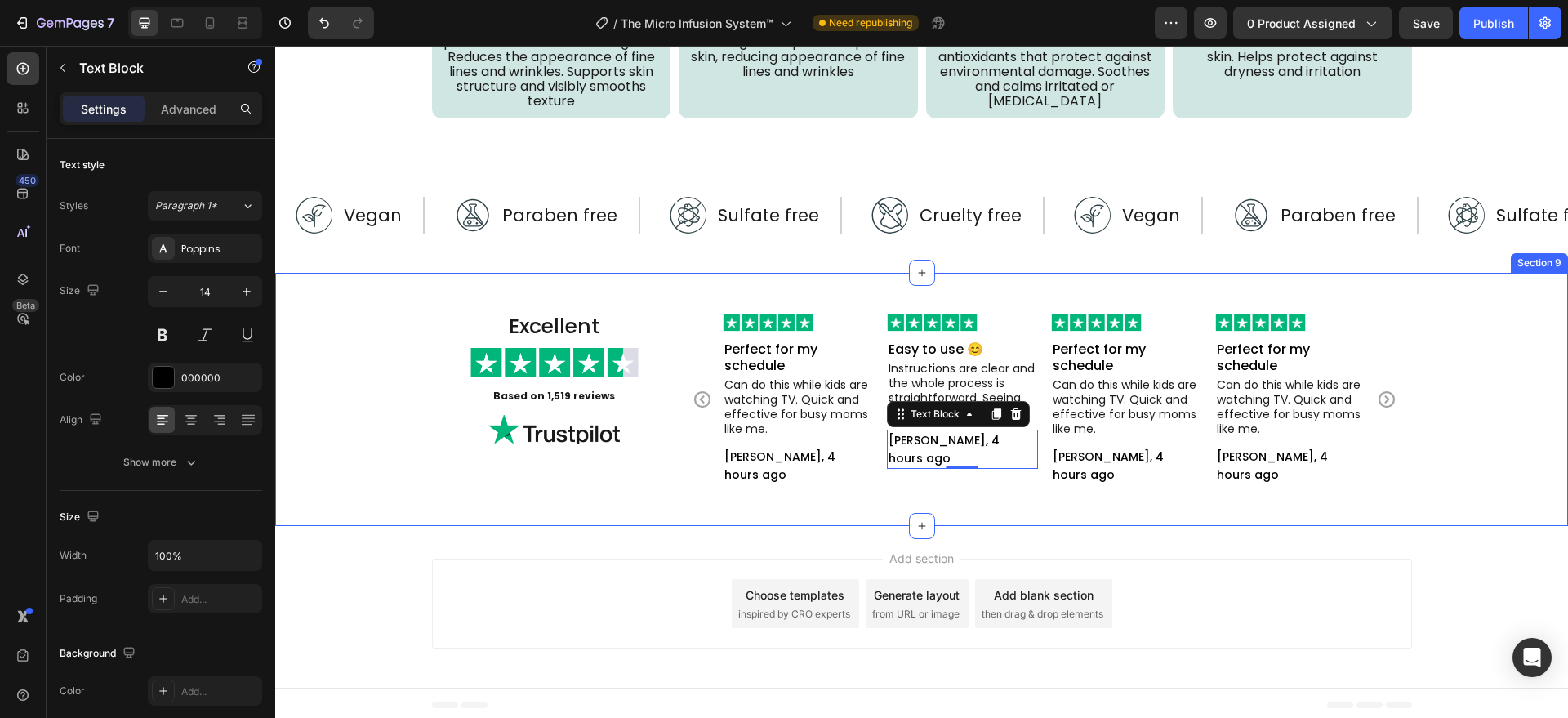
click at [937, 489] on div "Excellent Heading Image Based on 1,519 reviews Text Block Image Image Perfect f…" at bounding box center [921, 399] width 1293 height 253
click at [933, 467] on p "[PERSON_NAME], 4 hours ago" at bounding box center [962, 448] width 148 height 36
click at [918, 467] on p "[PERSON_NAME], 4 hours ago" at bounding box center [962, 448] width 148 height 36
click at [977, 485] on div "Excellent Heading Image Based on 1,519 reviews Text Block Image Image Perfect f…" at bounding box center [921, 399] width 1293 height 253
click at [1125, 377] on p "Can do this while kids are watching TV. Quick and effective for busy moms like …" at bounding box center [1126, 406] width 148 height 59
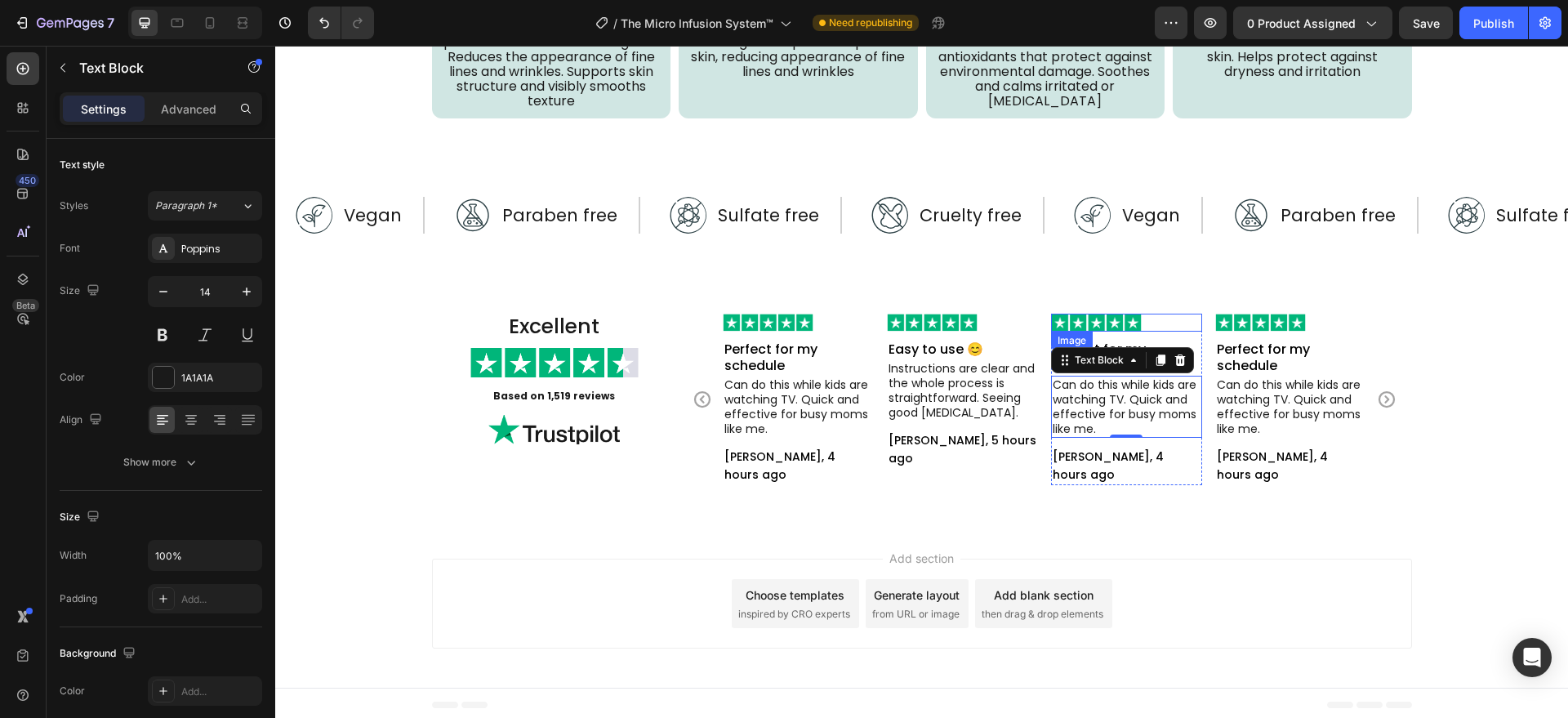
drag, startPoint x: 1152, startPoint y: 315, endPoint x: 1140, endPoint y: 346, distance: 33.2
click at [1153, 314] on div at bounding box center [1126, 322] width 151 height 18
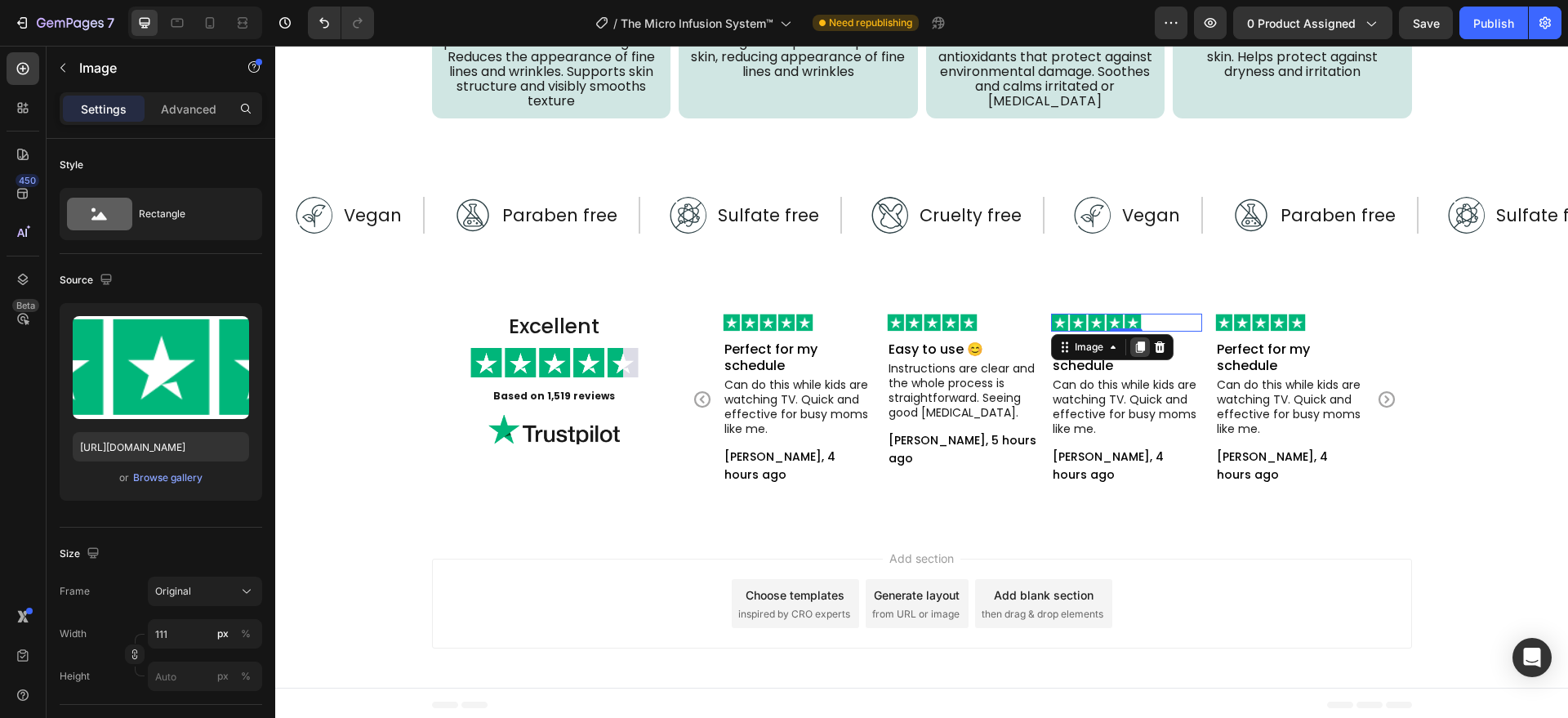
click at [1133, 351] on icon at bounding box center [1140, 346] width 13 height 13
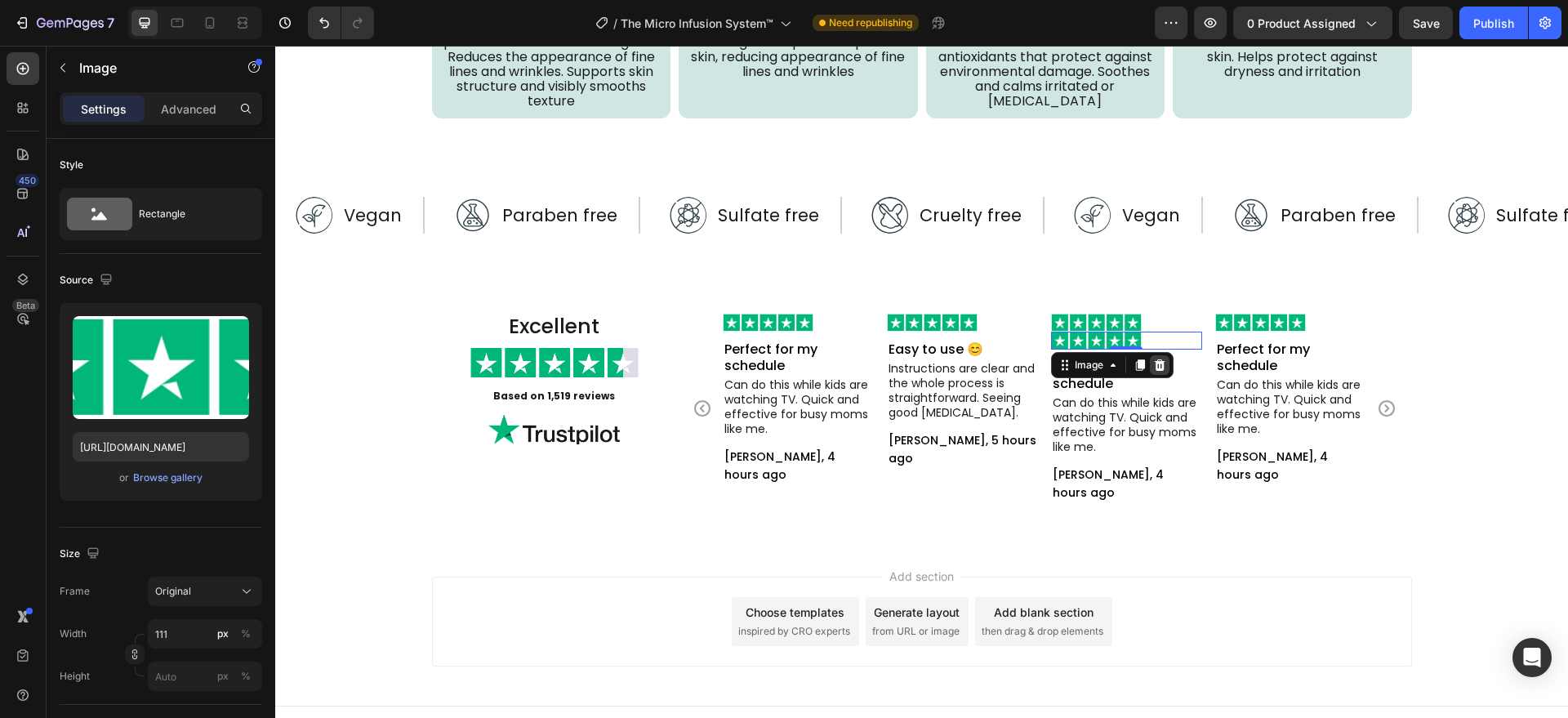
click at [1154, 361] on icon at bounding box center [1159, 365] width 11 height 11
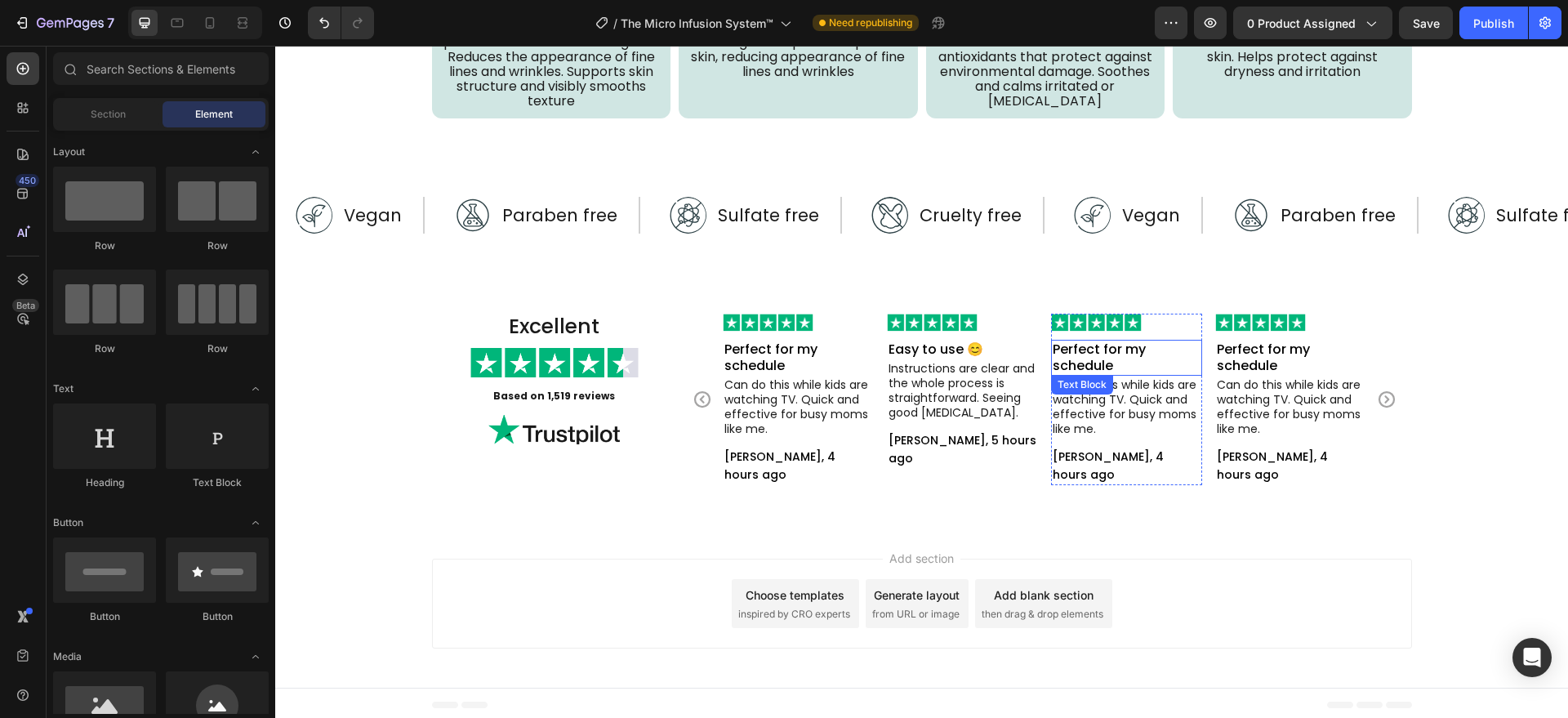
click at [1115, 351] on p "Perfect for my schedule" at bounding box center [1126, 357] width 148 height 33
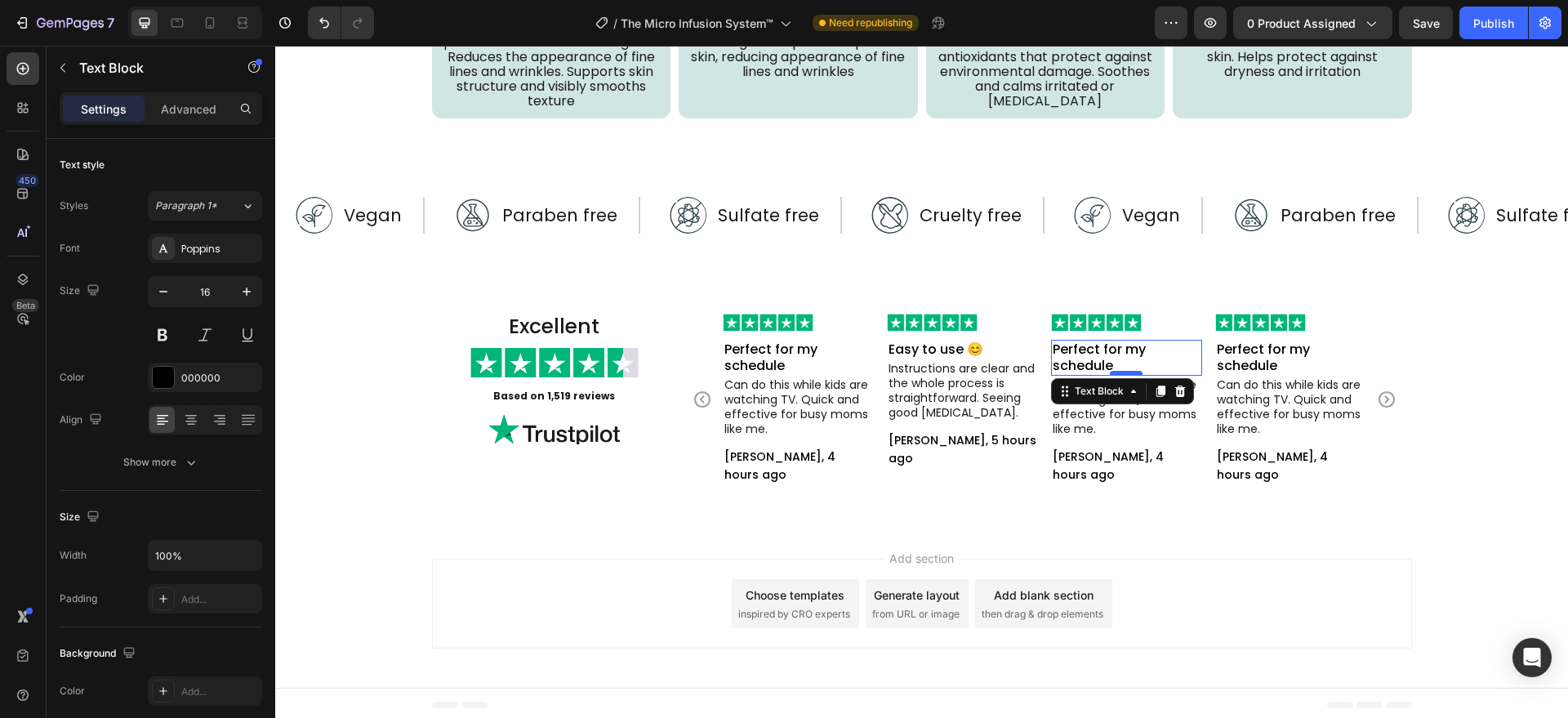
click at [1114, 371] on div at bounding box center [1126, 374] width 33 height 5
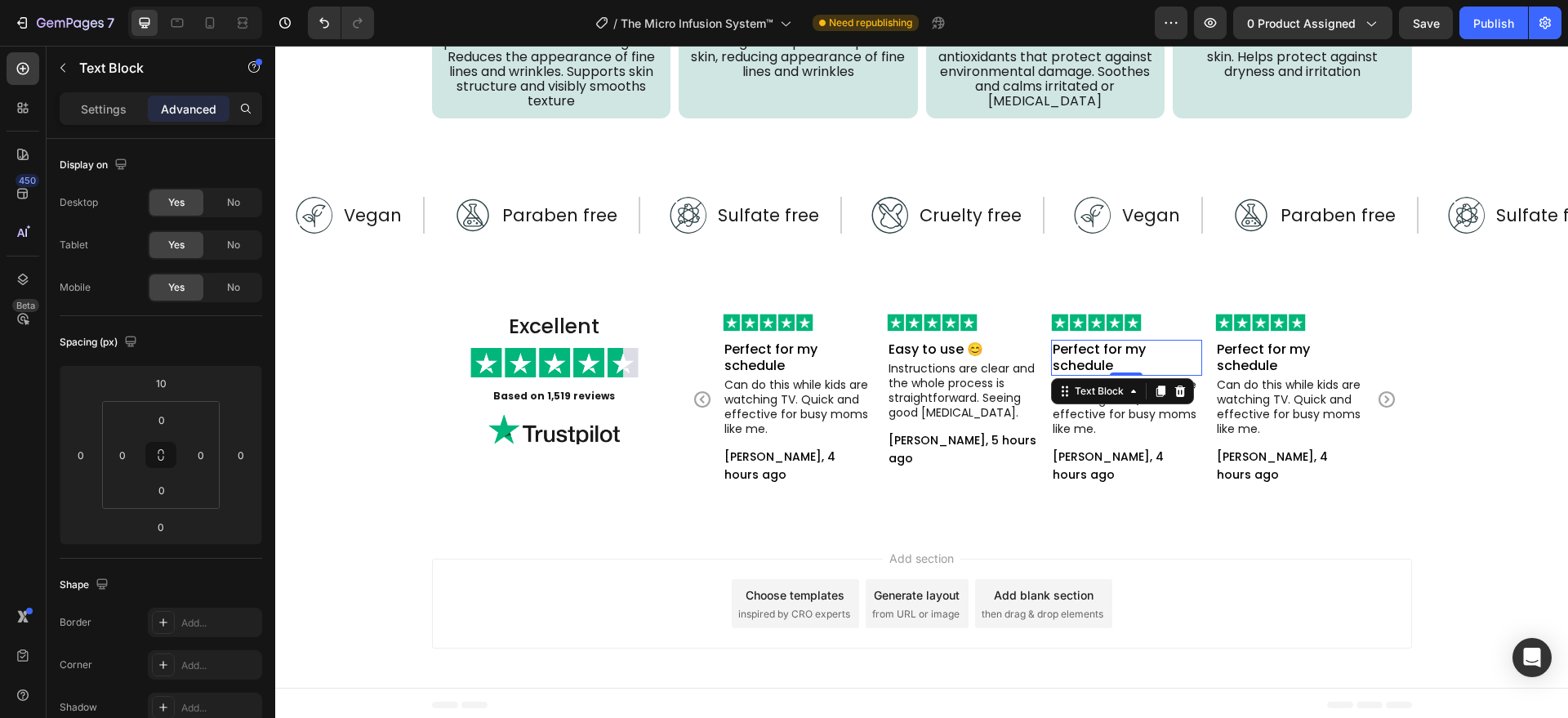
click at [1102, 362] on p "Perfect for my schedule" at bounding box center [1126, 357] width 148 height 33
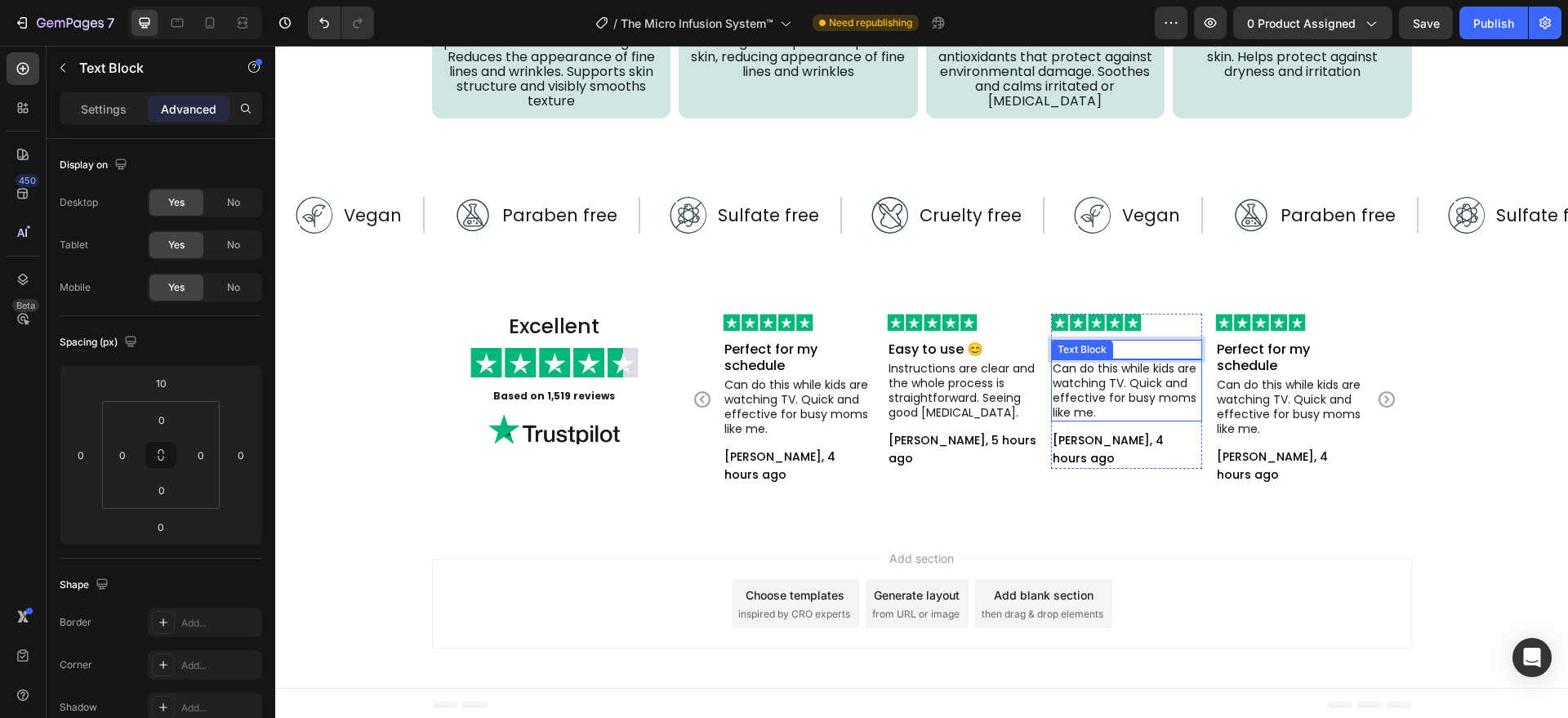
click at [1129, 403] on p "Can do this while kids are watching TV. Quick and effective for busy moms like …" at bounding box center [1126, 390] width 148 height 59
click at [1111, 401] on p "Can do this while kids are watching TV. Quick and effective for busy moms like …" at bounding box center [1126, 390] width 148 height 59
click at [1086, 396] on p "My neighbor asked if I got botox. I just laughed and said no but didn't tell he…" at bounding box center [1126, 390] width 148 height 59
click at [1081, 424] on p "Rich Text Editor. Editing area: main" at bounding box center [1126, 426] width 148 height 15
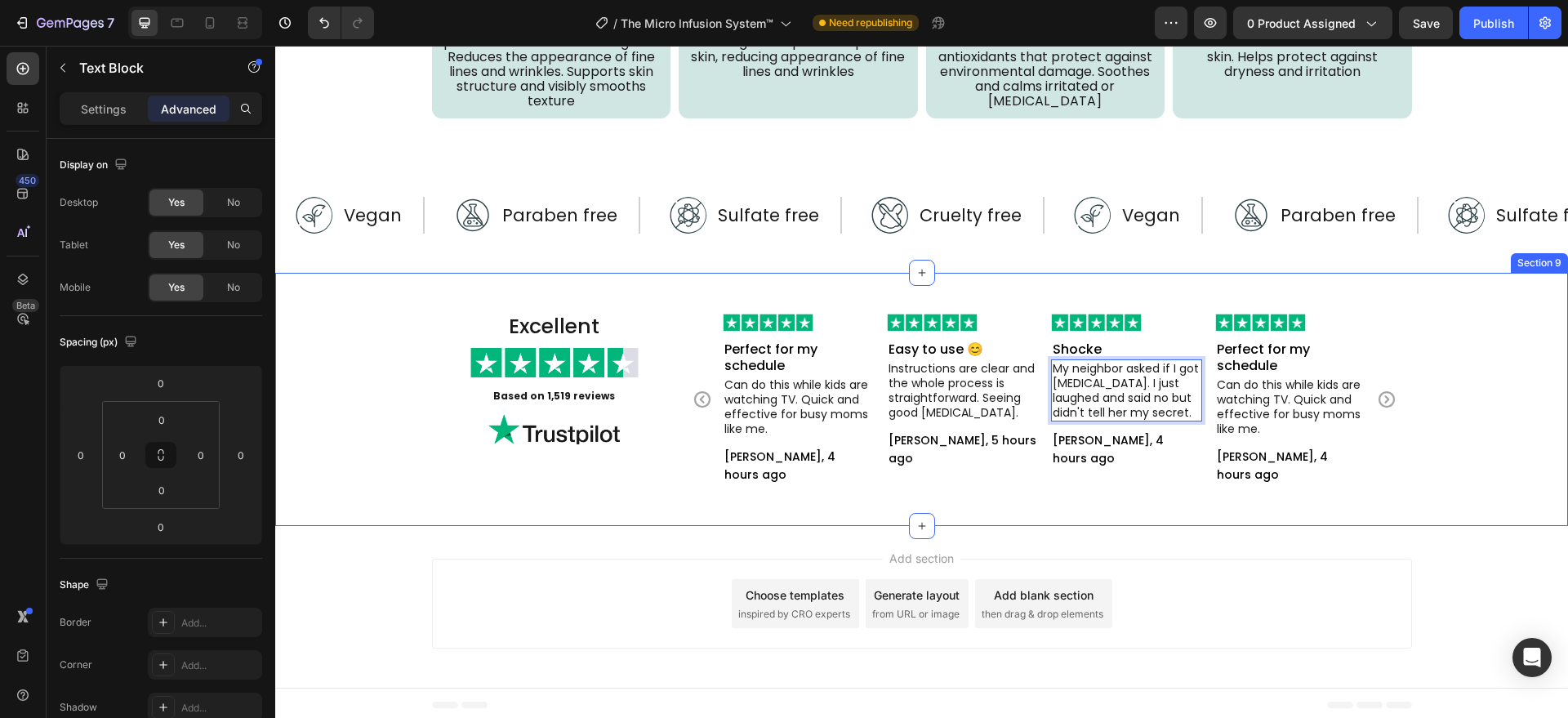
click at [1093, 493] on div "Excellent Heading Image Based on 1,519 reviews Text Block Image Image Perfect f…" at bounding box center [921, 399] width 1293 height 253
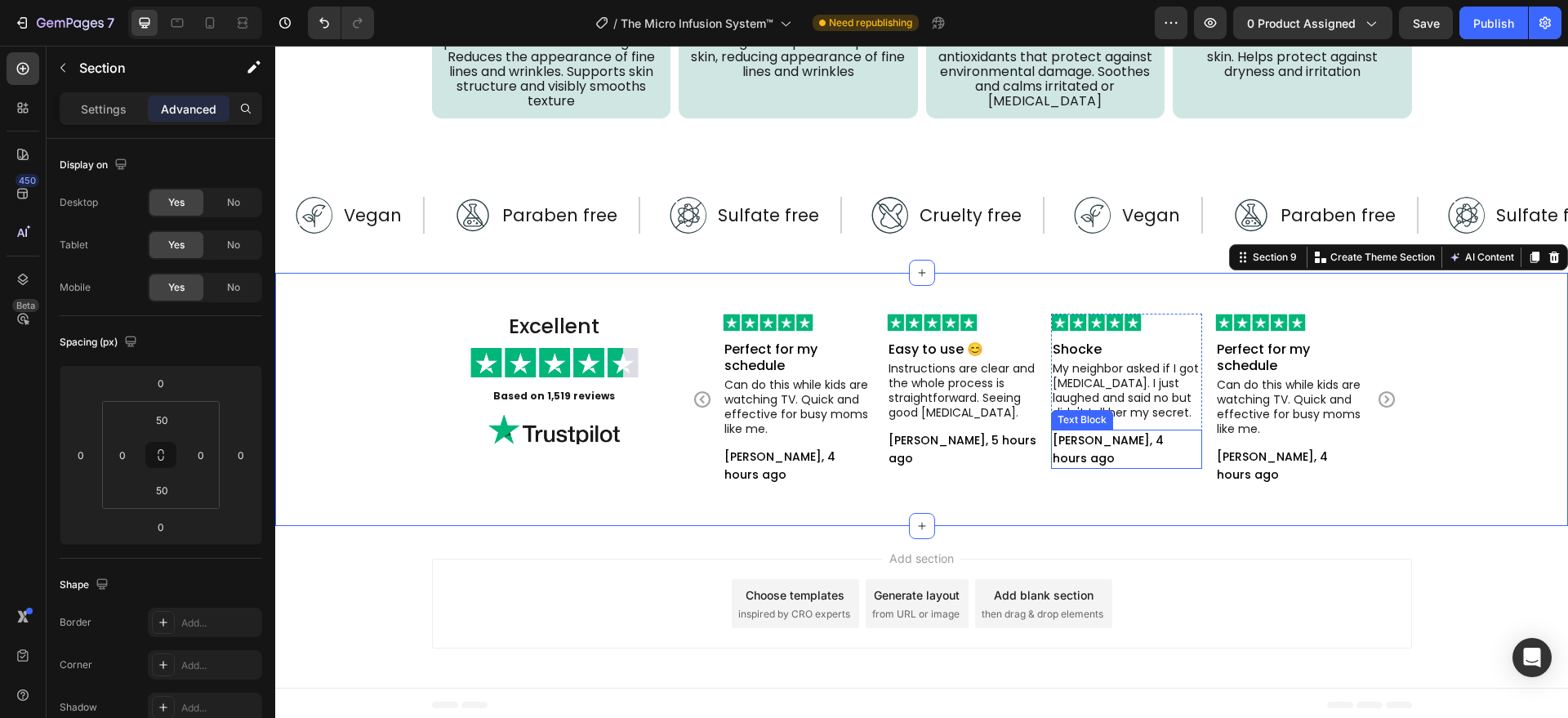
click at [1097, 453] on p "[PERSON_NAME], 4 hours ago" at bounding box center [1126, 448] width 148 height 36
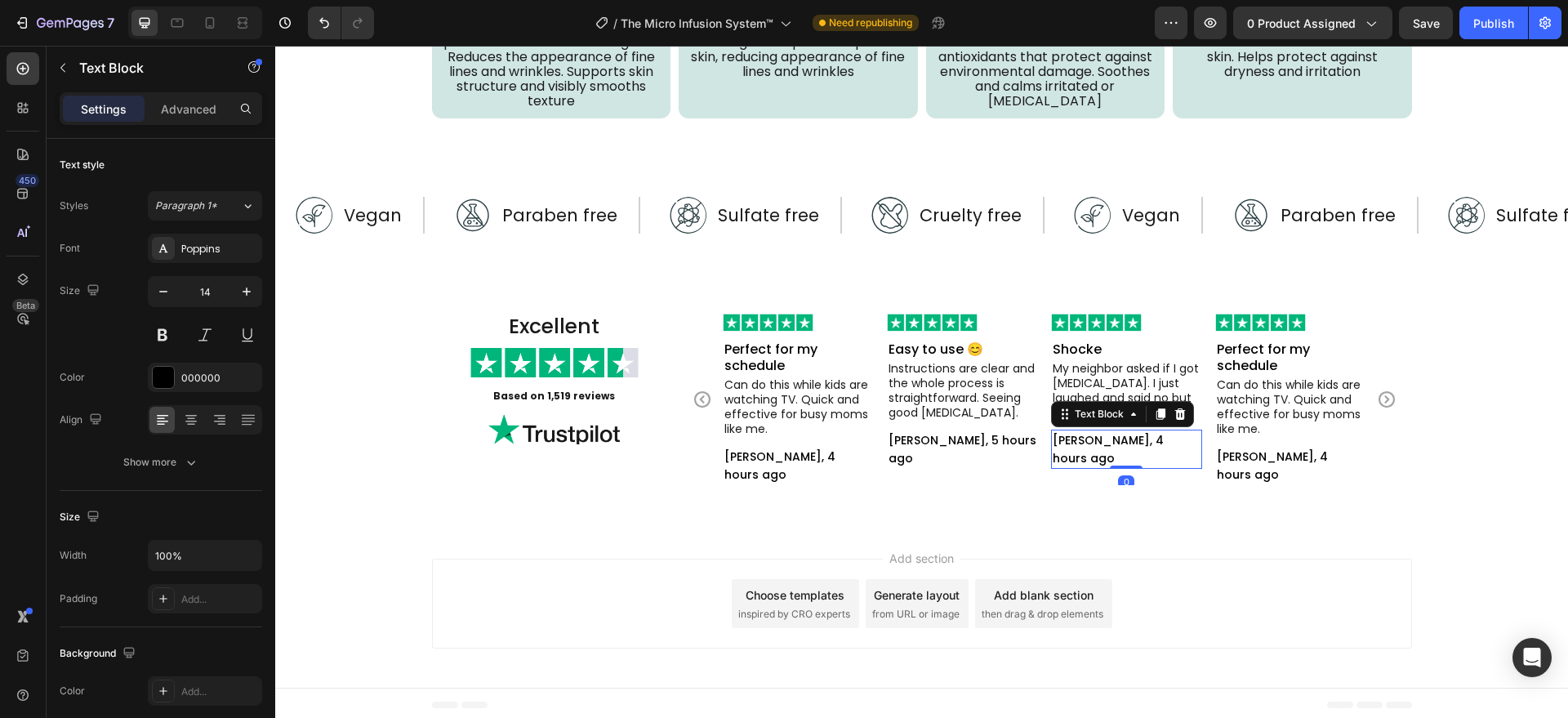
click at [1097, 453] on p "[PERSON_NAME], 4 hours ago" at bounding box center [1126, 448] width 148 height 36
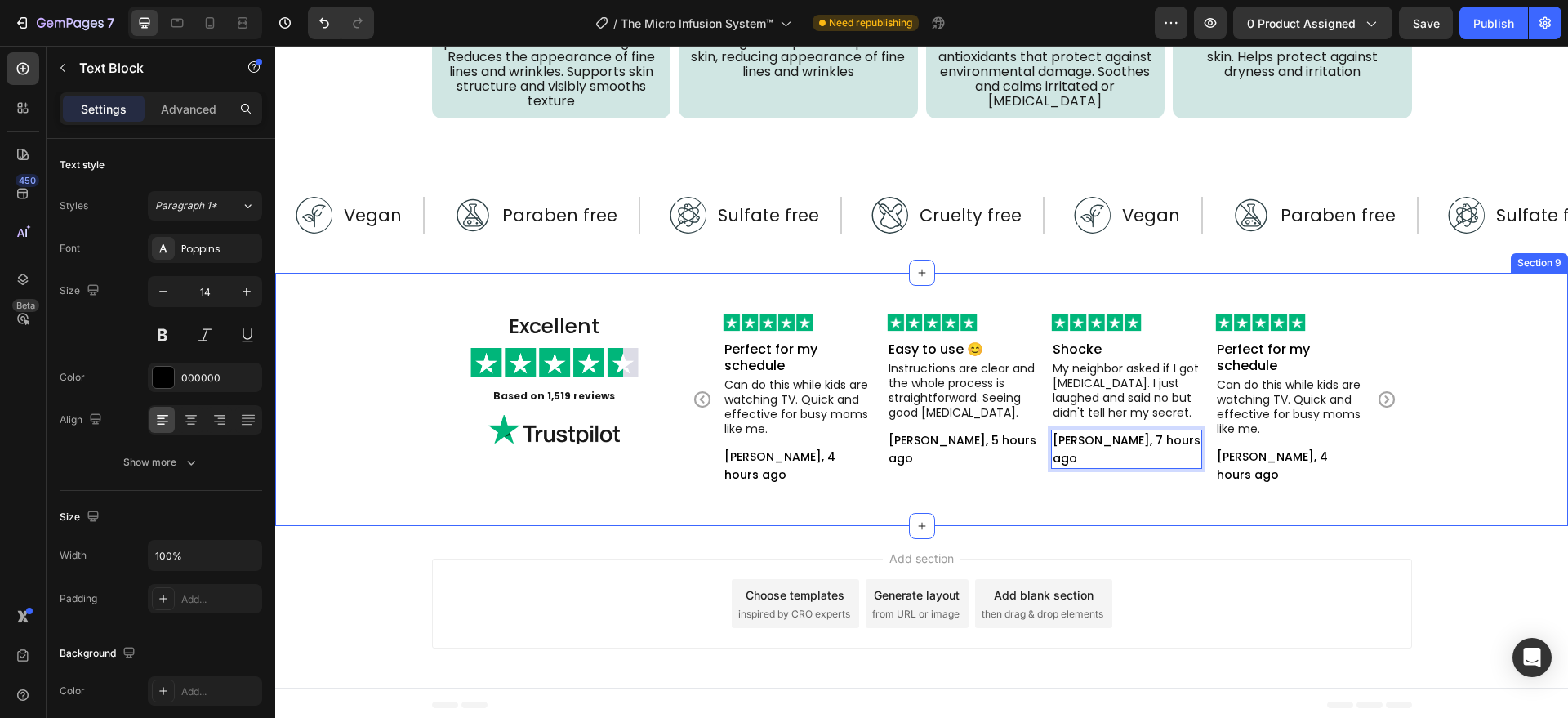
click at [1110, 504] on div "Excellent Heading Image Based on 1,519 reviews Text Block Image Image Perfect f…" at bounding box center [921, 399] width 1293 height 253
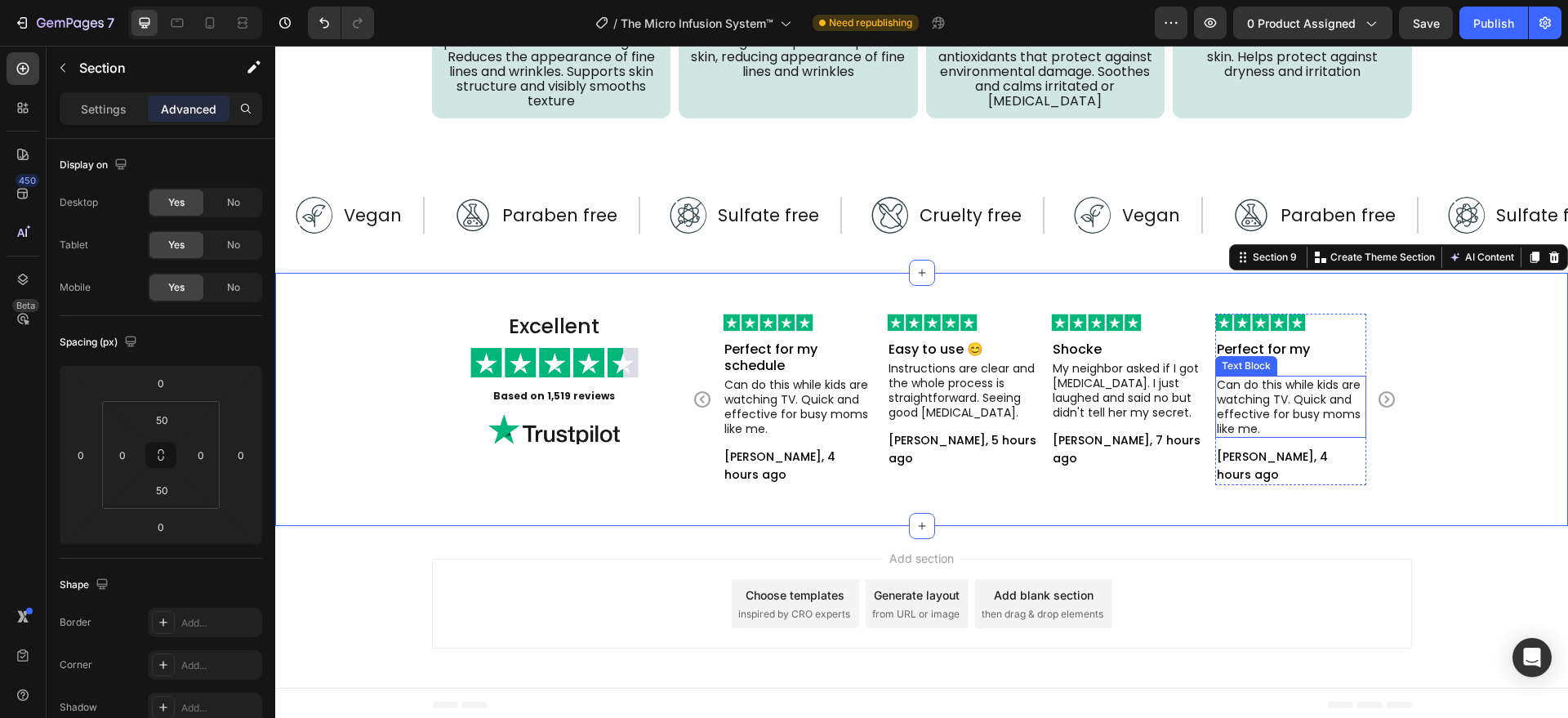
click at [1293, 395] on p "Can do this while kids are watching TV. Quick and effective for busy moms like …" at bounding box center [1291, 406] width 148 height 59
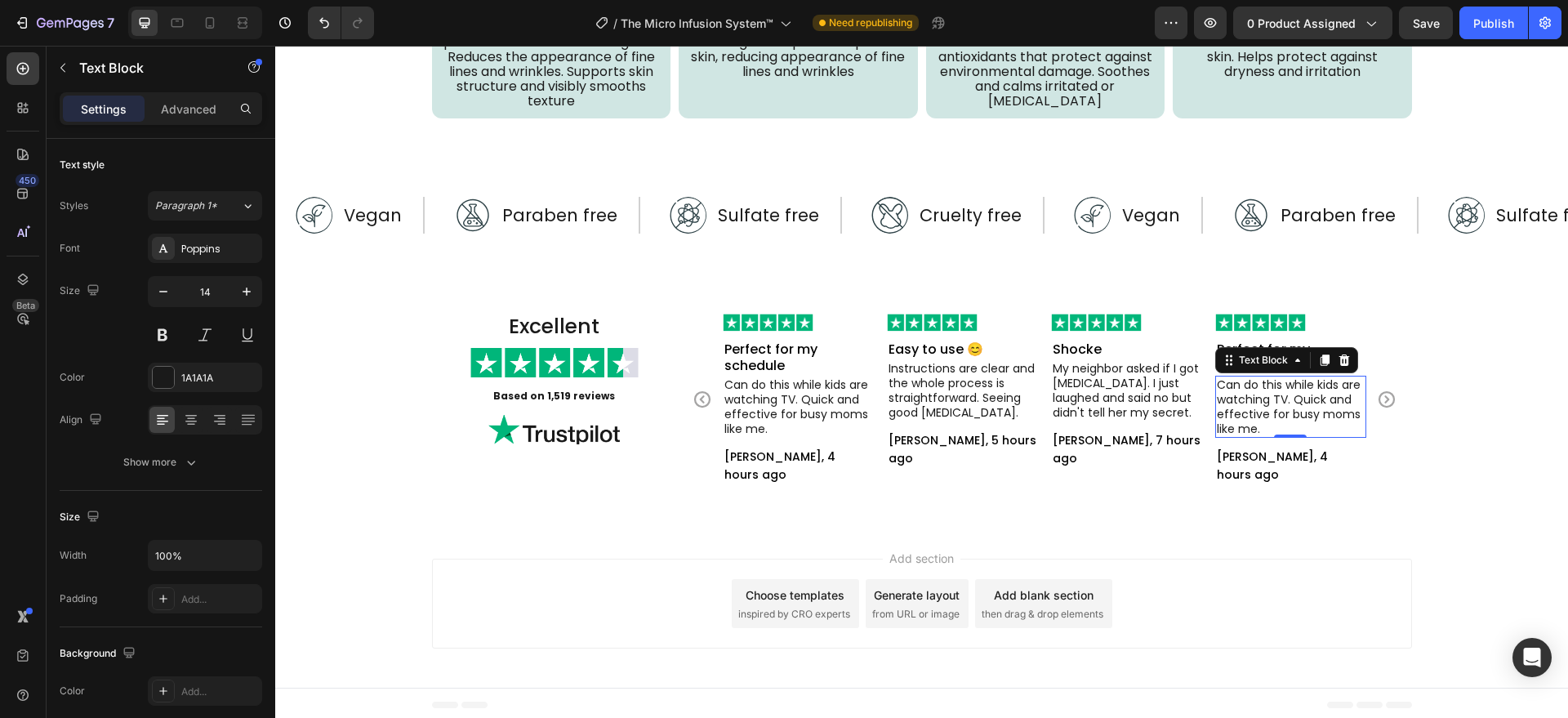
click at [1252, 414] on p "Can do this while kids are watching TV. Quick and effective for busy moms like …" at bounding box center [1291, 406] width 148 height 59
click at [1281, 358] on p "Perfect for my schedule" at bounding box center [1291, 357] width 148 height 33
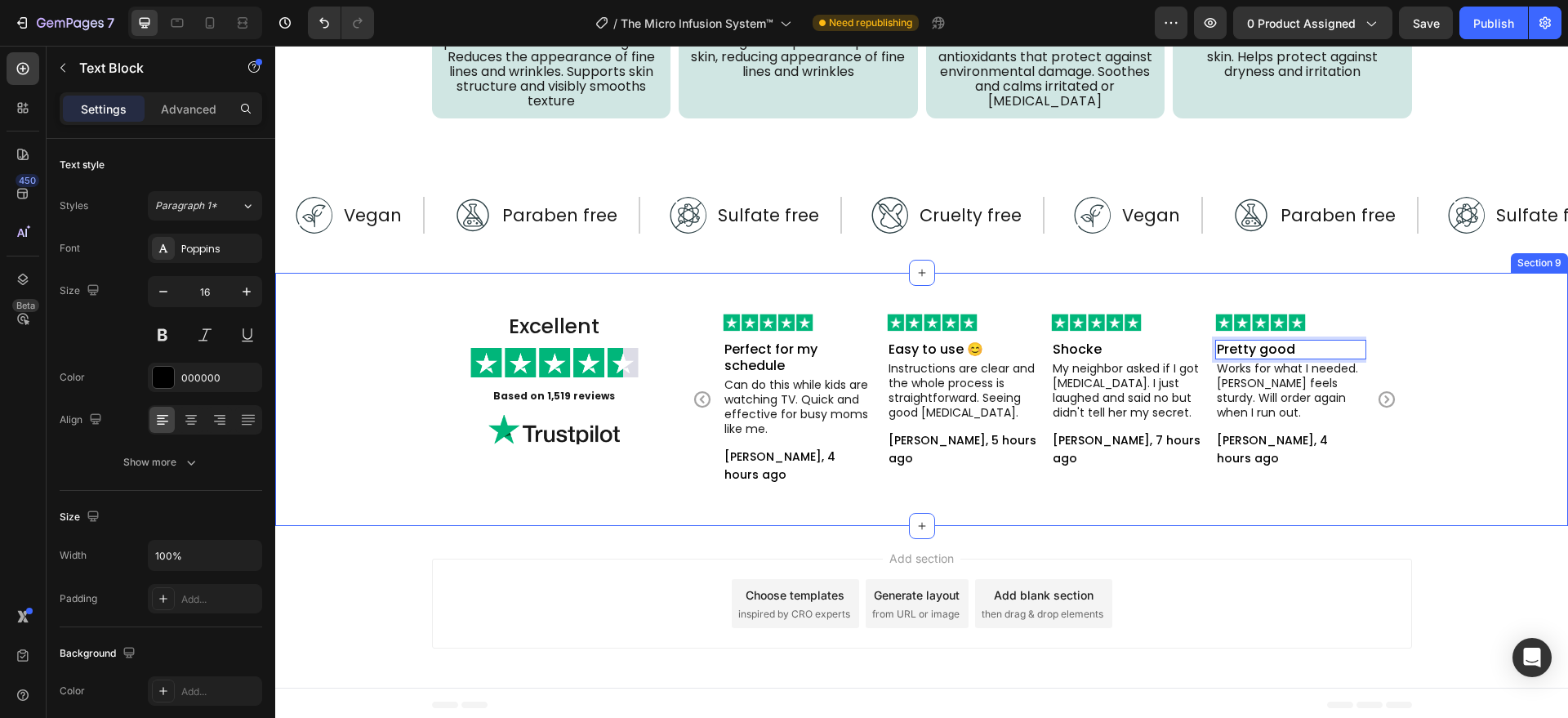
click at [1265, 547] on div "Add section Choose templates inspired by CRO experts Generate layout from URL o…" at bounding box center [921, 606] width 1293 height 161
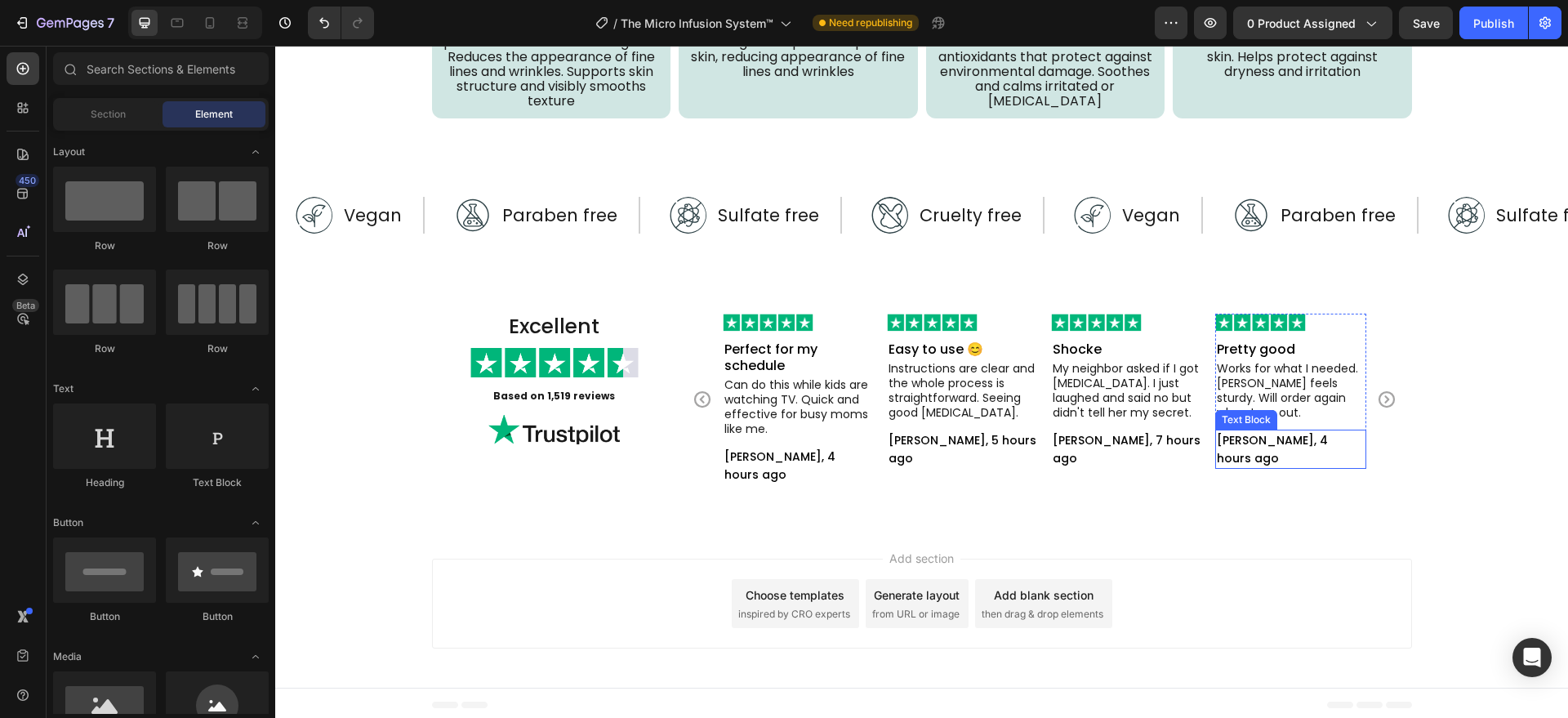
click at [1249, 455] on p "[PERSON_NAME], 4 hours ago" at bounding box center [1291, 448] width 148 height 36
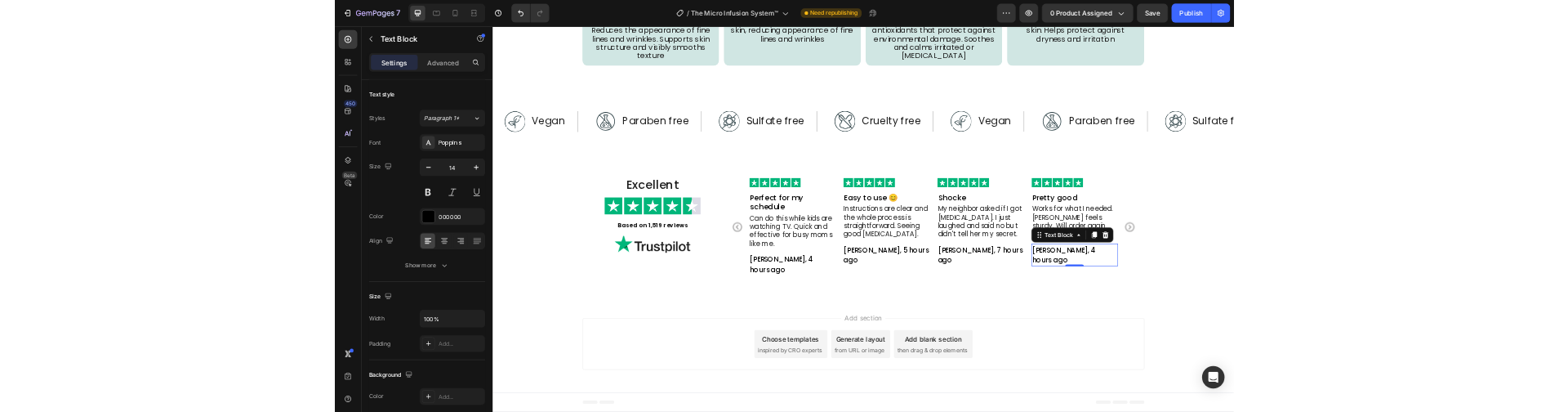
scroll to position [4658, 0]
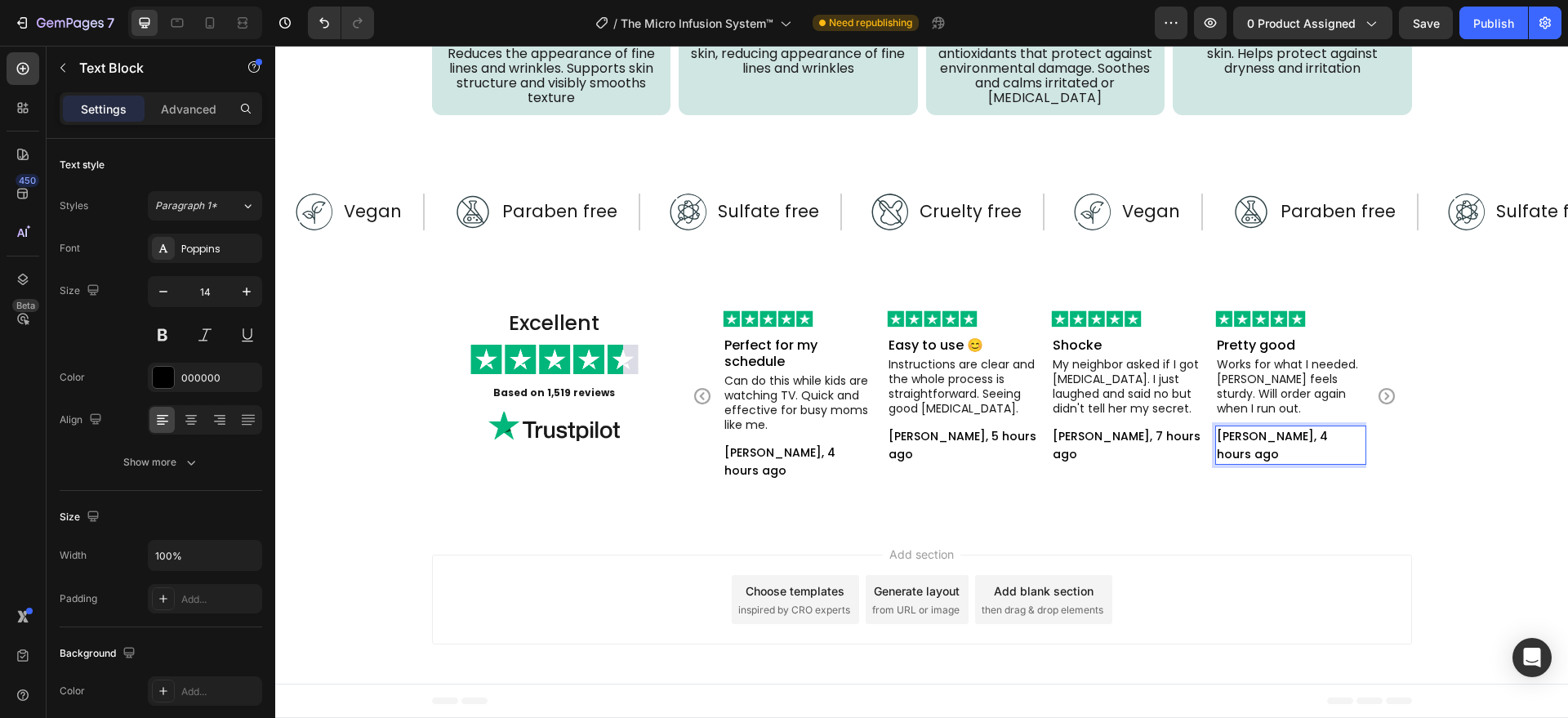
click at [1277, 455] on p "[PERSON_NAME], 4 hours ago" at bounding box center [1291, 445] width 148 height 36
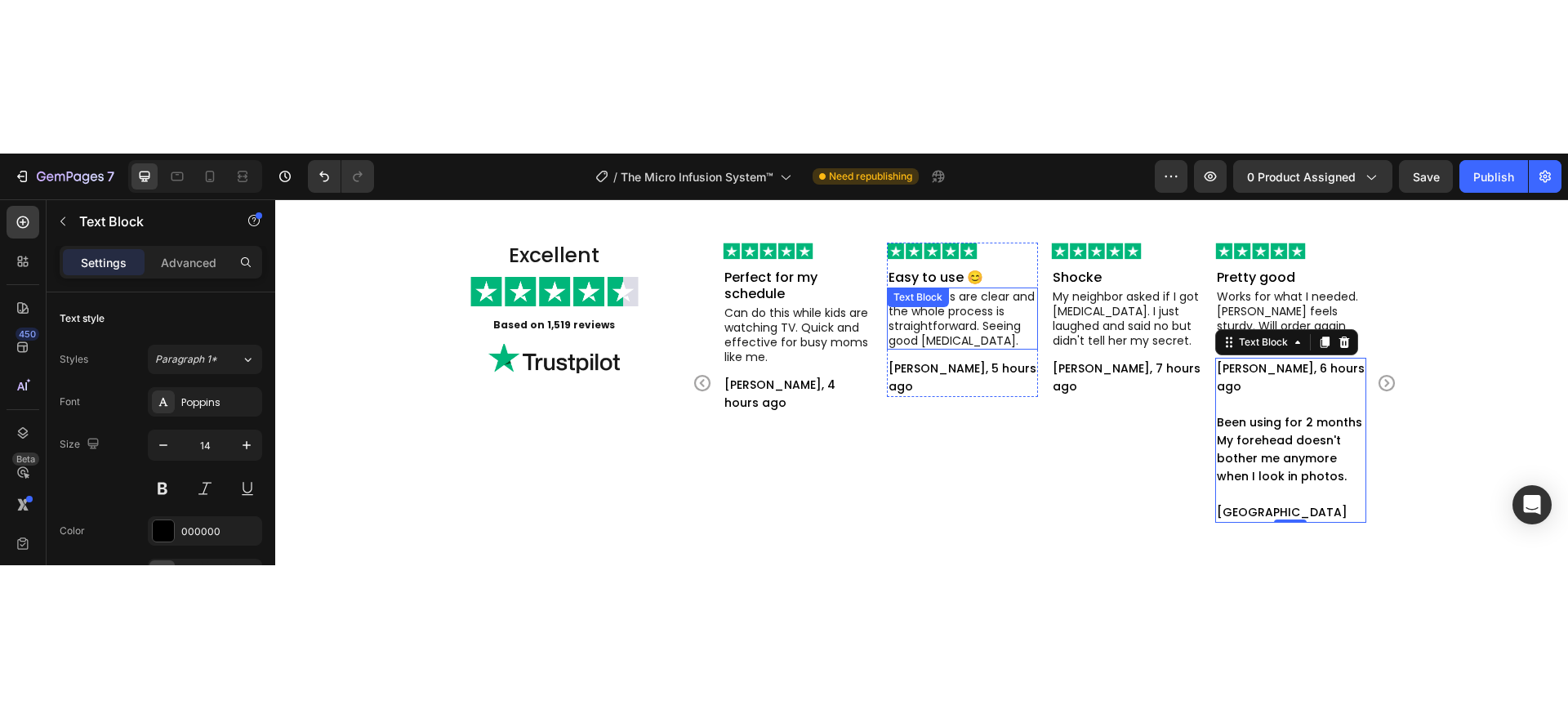
scroll to position [4765, 0]
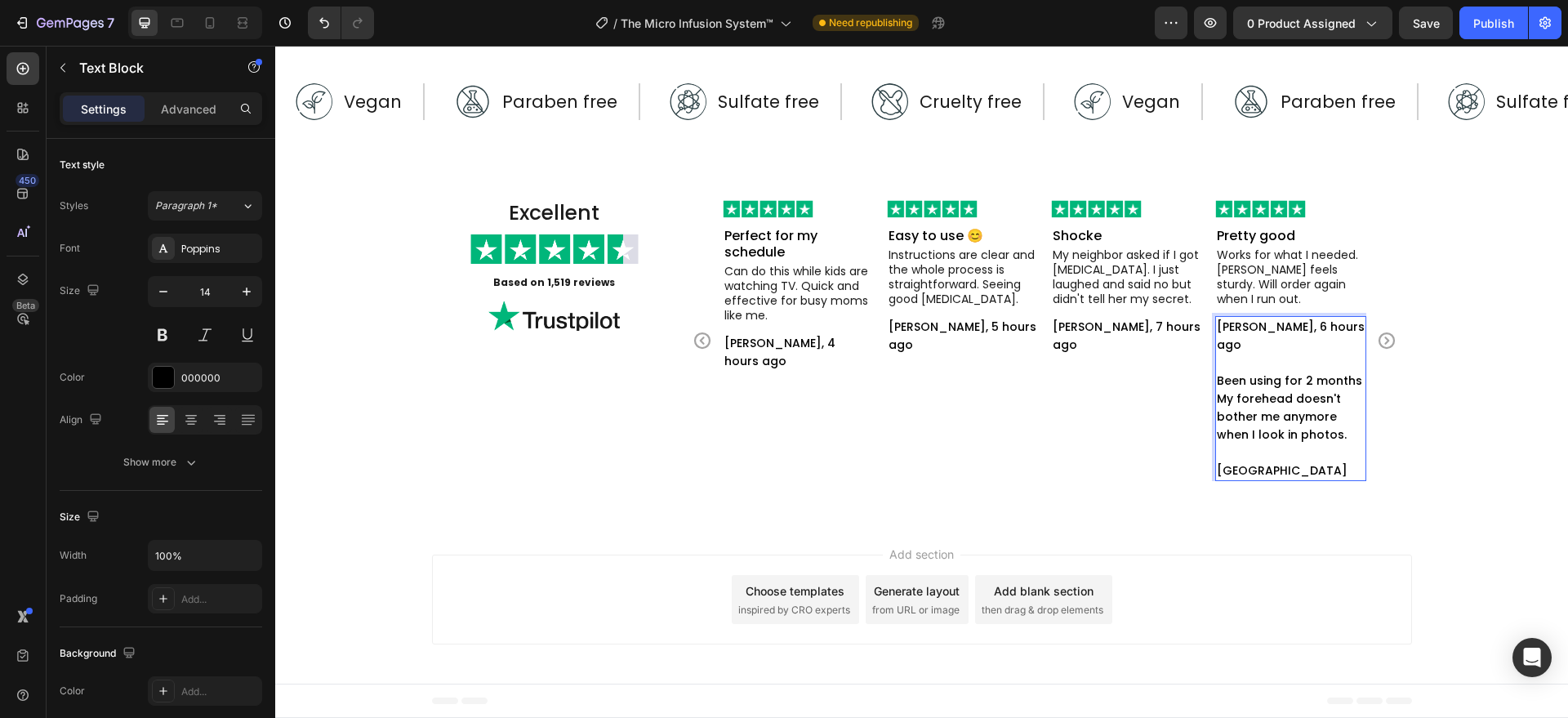
click at [1259, 433] on p "My forehead doesn't bother me anymore when I look in photos." at bounding box center [1291, 416] width 148 height 54
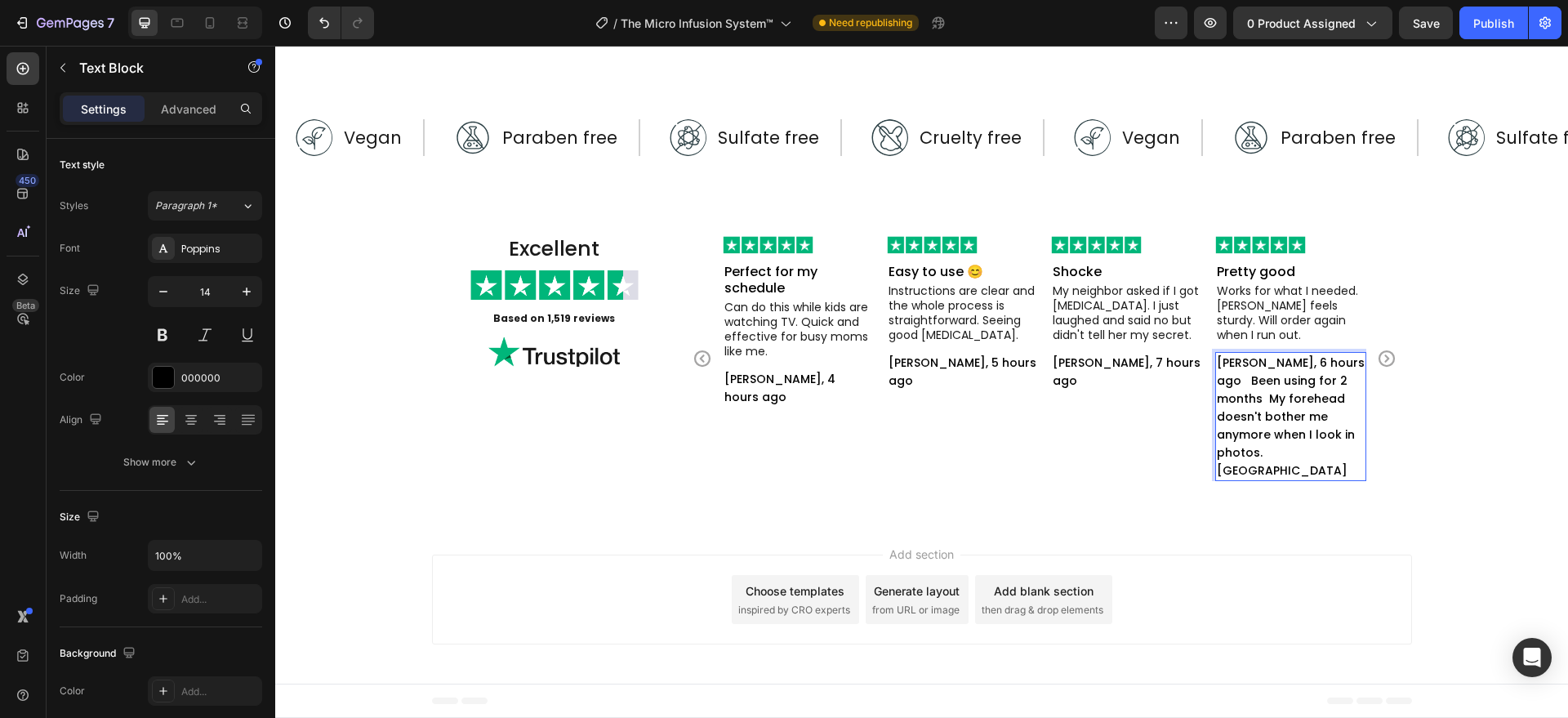
scroll to position [4711, 0]
click at [1239, 418] on p "Lillian Richardson, 6 hours ago Been using for 2 months My forehead doesn't bot…" at bounding box center [1291, 416] width 148 height 126
click at [1297, 411] on p "Lillian Richardson, 6 hours ago Been using for 2 months My forehead doesn't bot…" at bounding box center [1291, 416] width 148 height 126
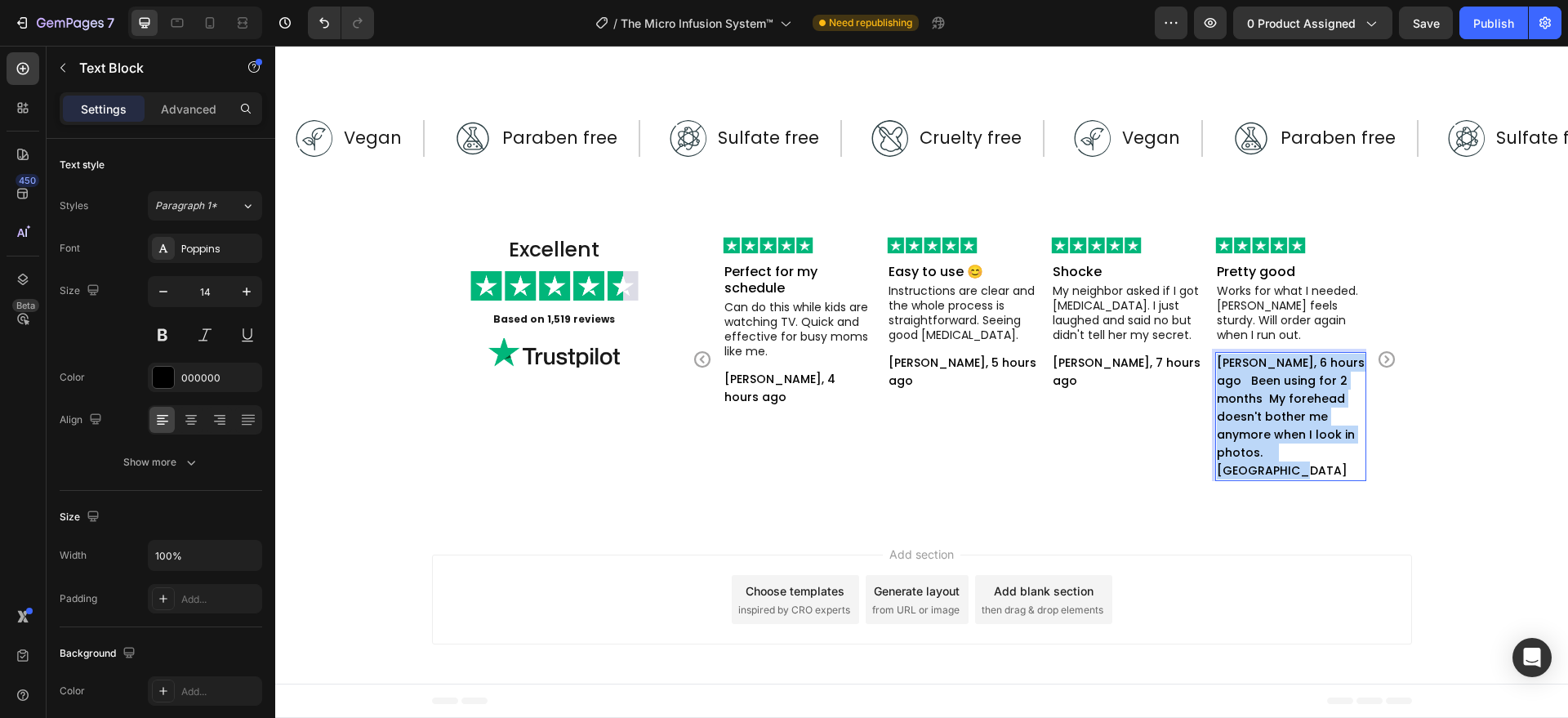
click at [1297, 419] on p "Lillian Richardson, 6 hours ago Been using for 2 months My forehead doesn't bot…" at bounding box center [1291, 416] width 148 height 126
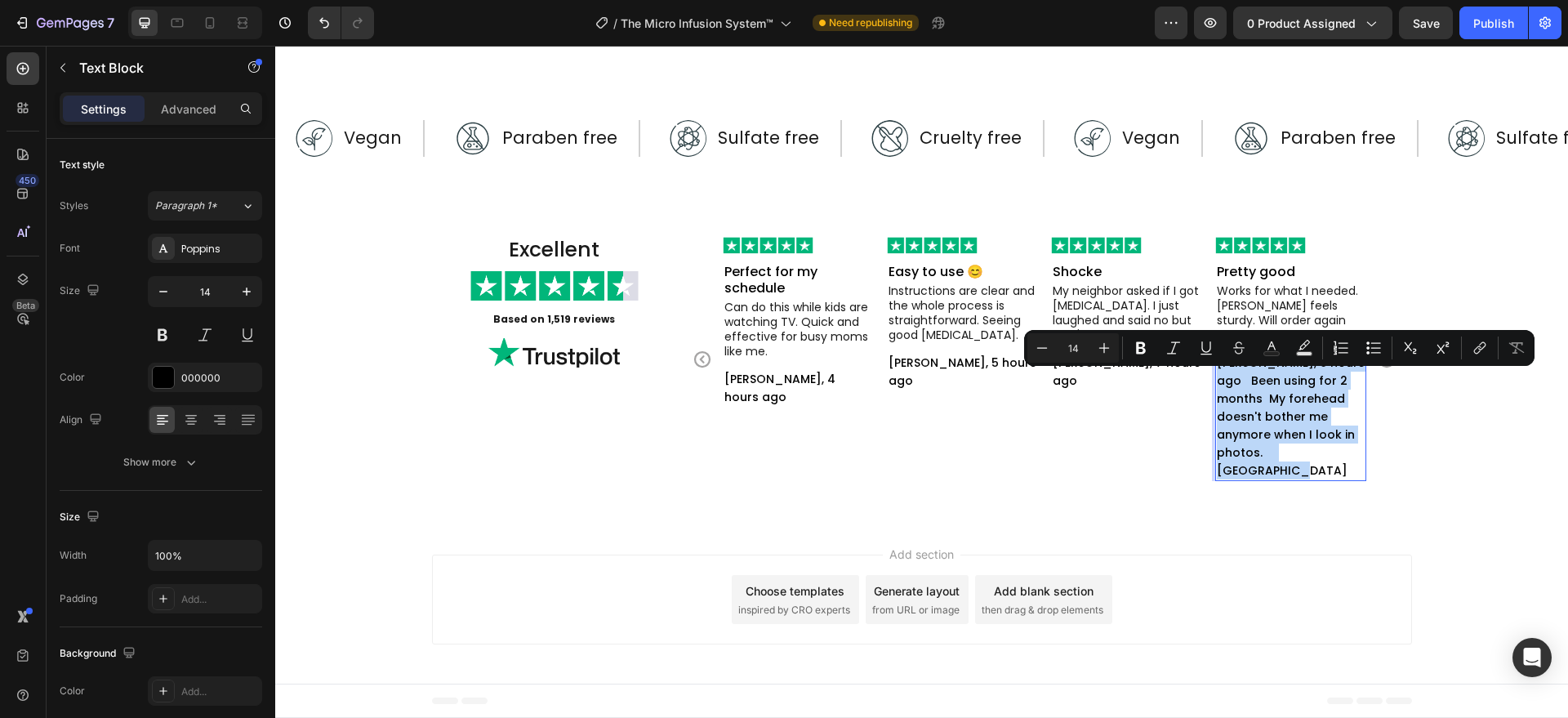
click at [1297, 432] on p "Lillian Richardson, 6 hours ago Been using for 2 months My forehead doesn't bot…" at bounding box center [1291, 416] width 148 height 126
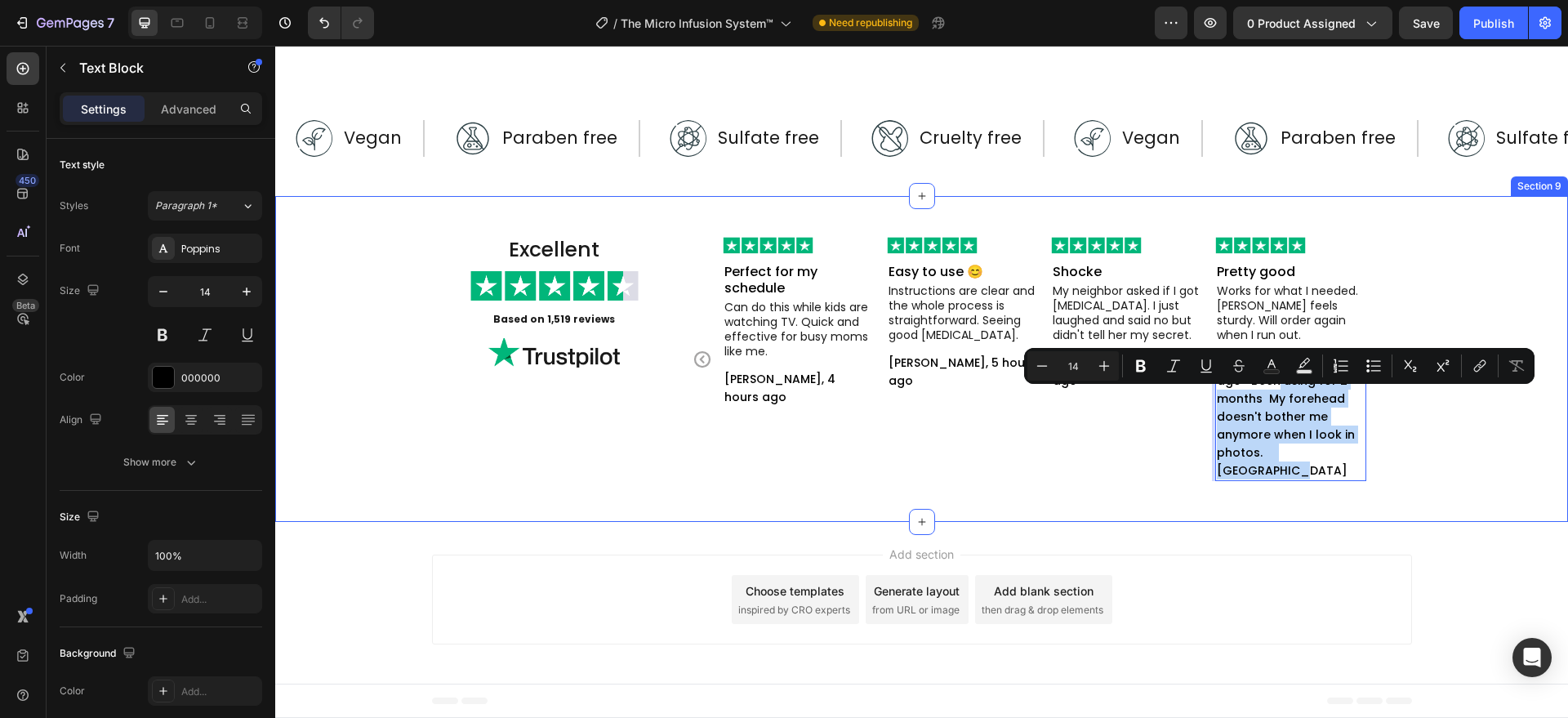
drag, startPoint x: 1274, startPoint y: 398, endPoint x: 1299, endPoint y: 490, distance: 95.3
click at [1299, 490] on div "Excellent Heading Image Based on 1,519 reviews Text Block Image Image Pretty go…" at bounding box center [921, 359] width 1293 height 327
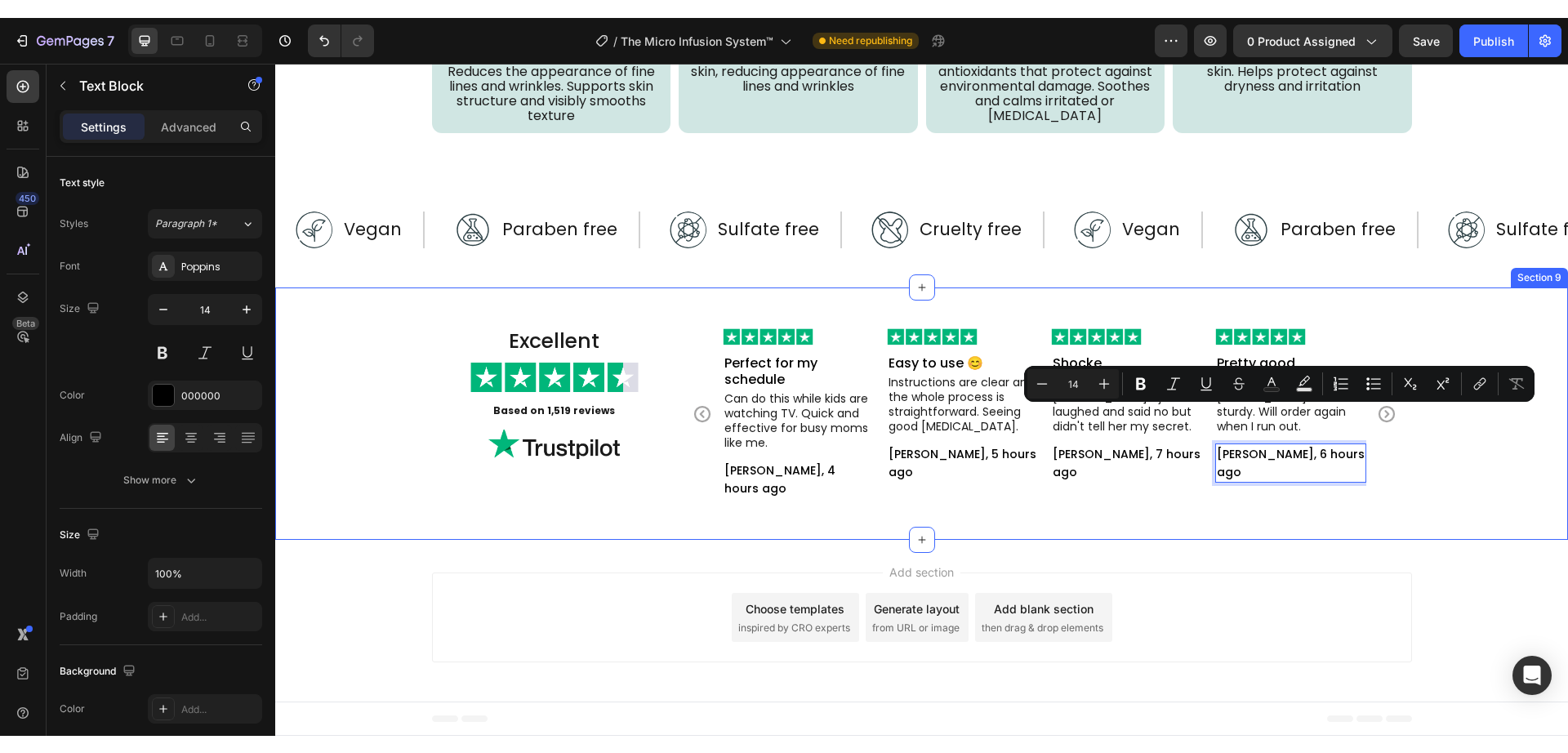
scroll to position [4660, 0]
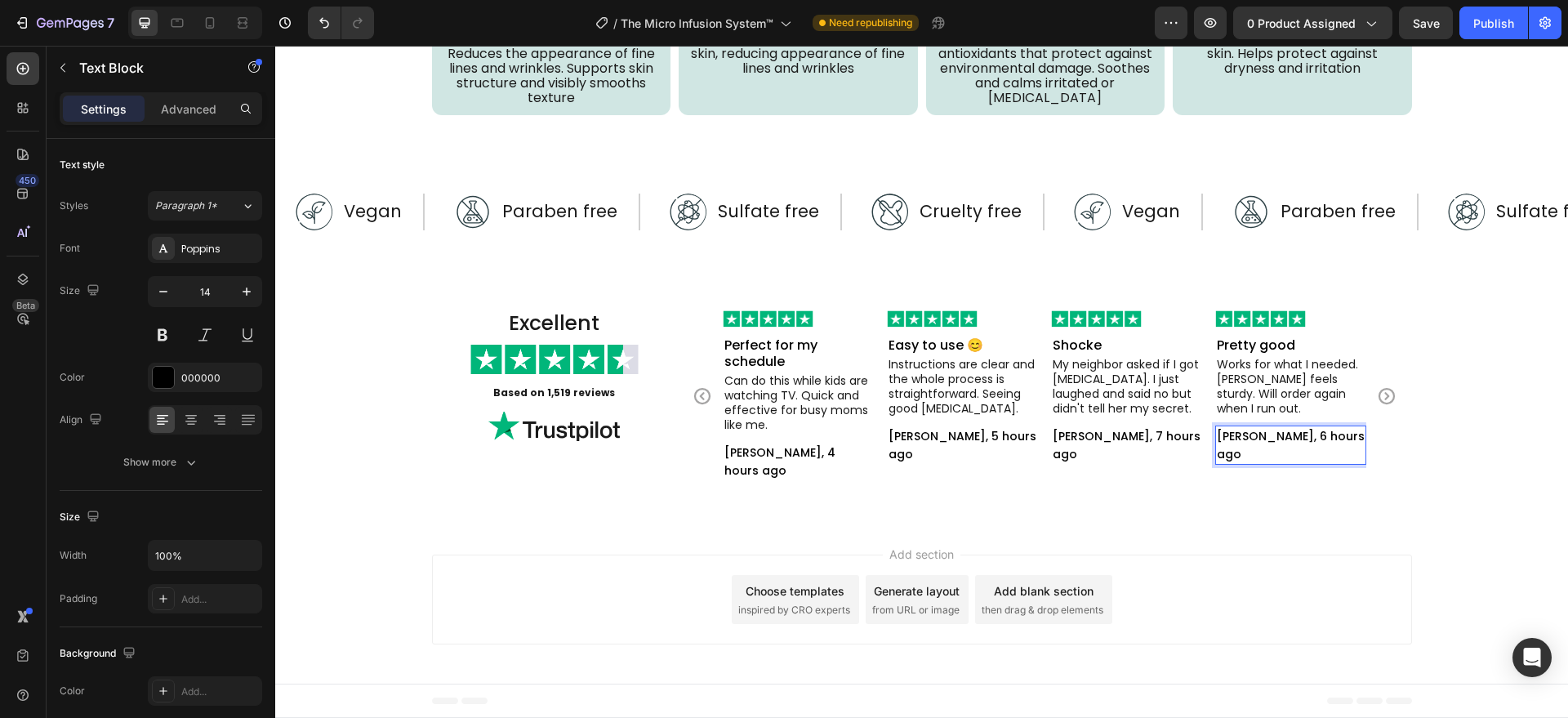
click at [1305, 457] on p "Lillian Richardson, 6 hours ago" at bounding box center [1291, 445] width 148 height 36
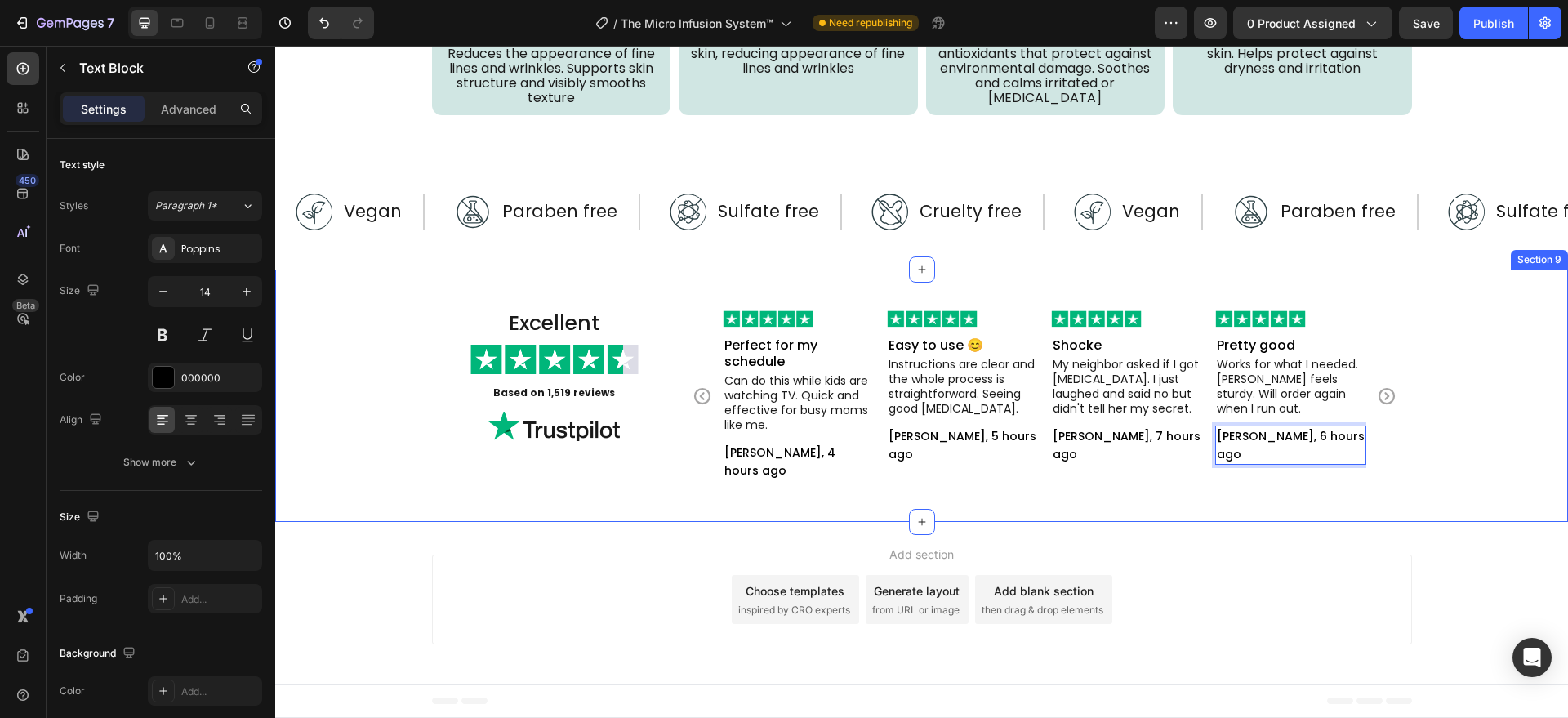
click at [1285, 492] on div "Excellent Heading Image Based on 1,519 reviews Text Block Image Image Pretty go…" at bounding box center [921, 396] width 1293 height 253
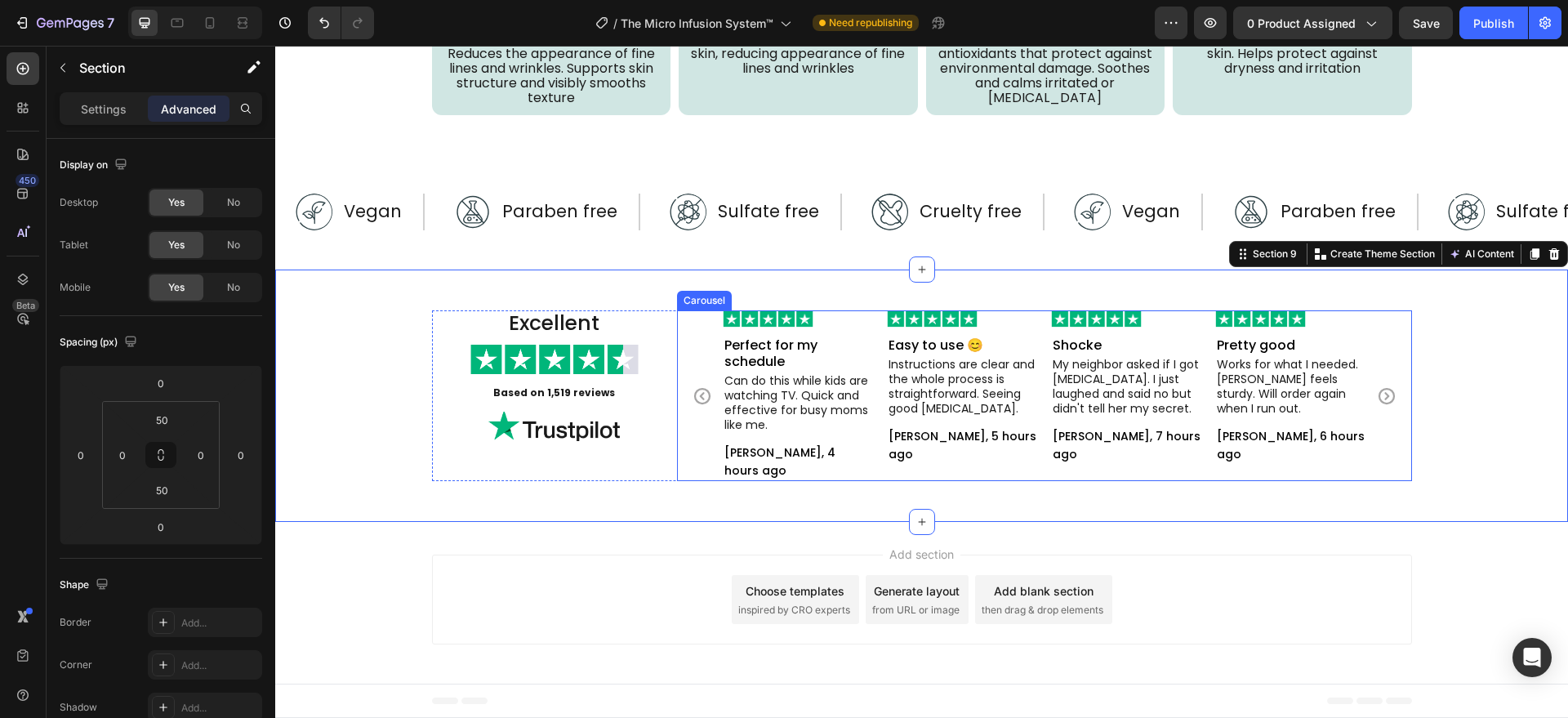
click at [1377, 395] on icon "Carousel Next Arrow" at bounding box center [1386, 396] width 19 height 19
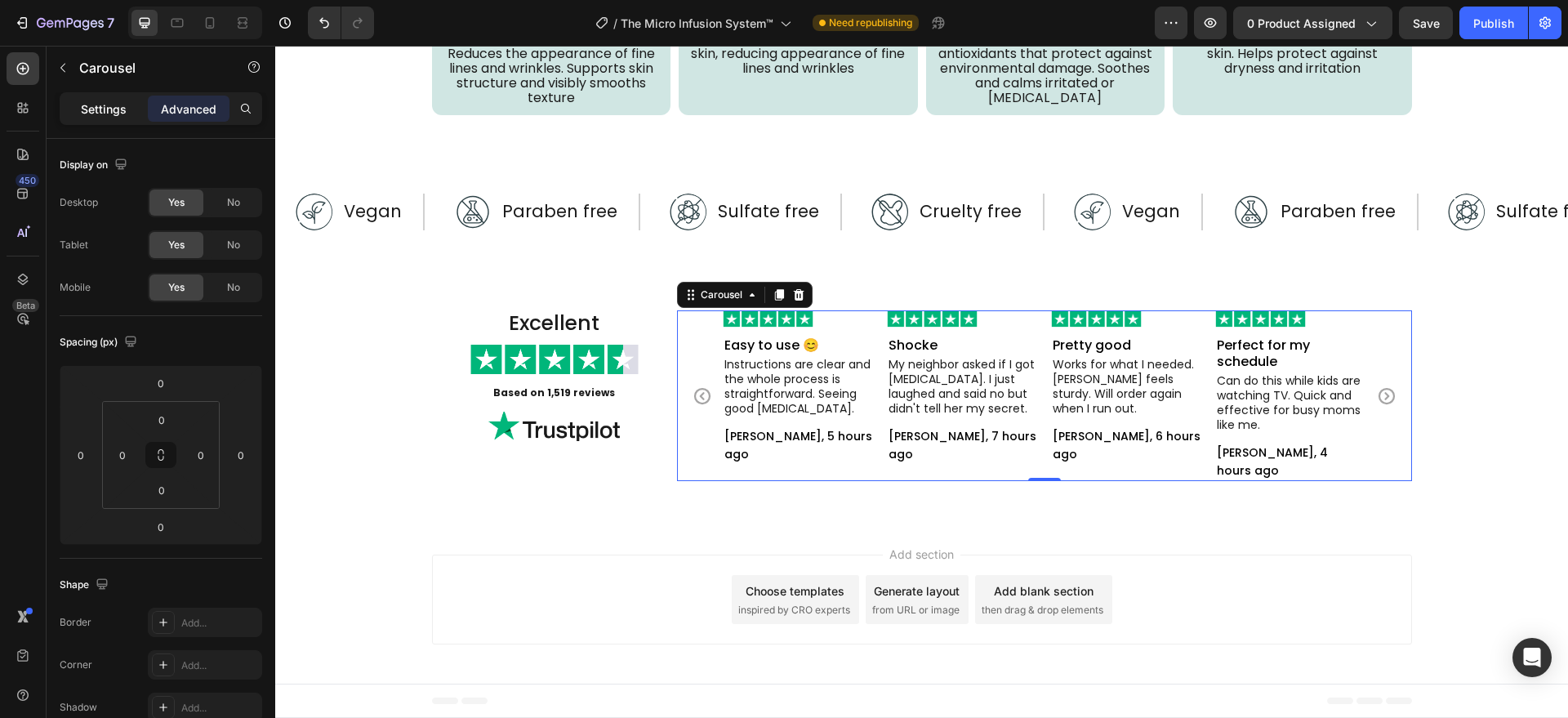
click at [102, 105] on p "Settings" at bounding box center [104, 108] width 46 height 17
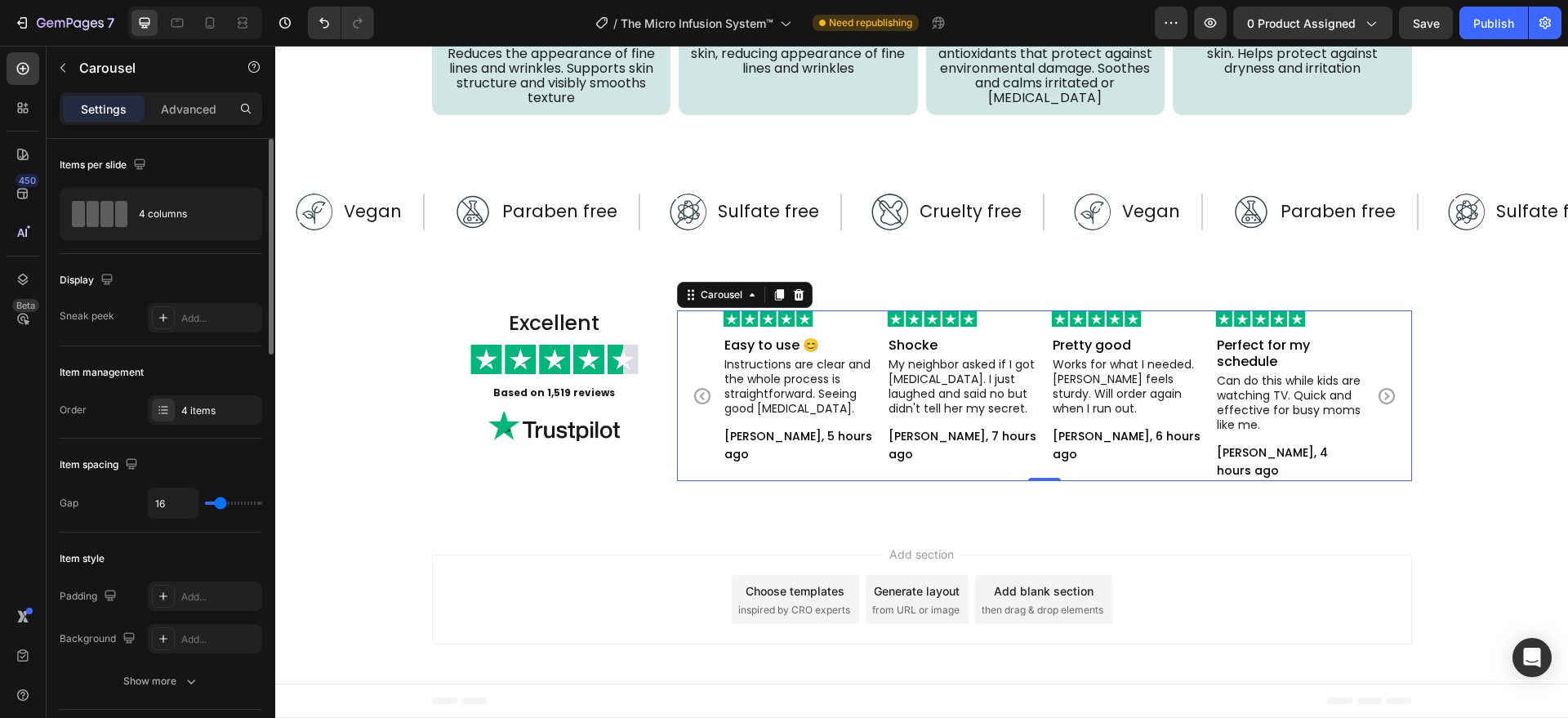
drag, startPoint x: 162, startPoint y: 409, endPoint x: 178, endPoint y: 432, distance: 28.0
click at [162, 408] on icon at bounding box center [163, 410] width 13 height 13
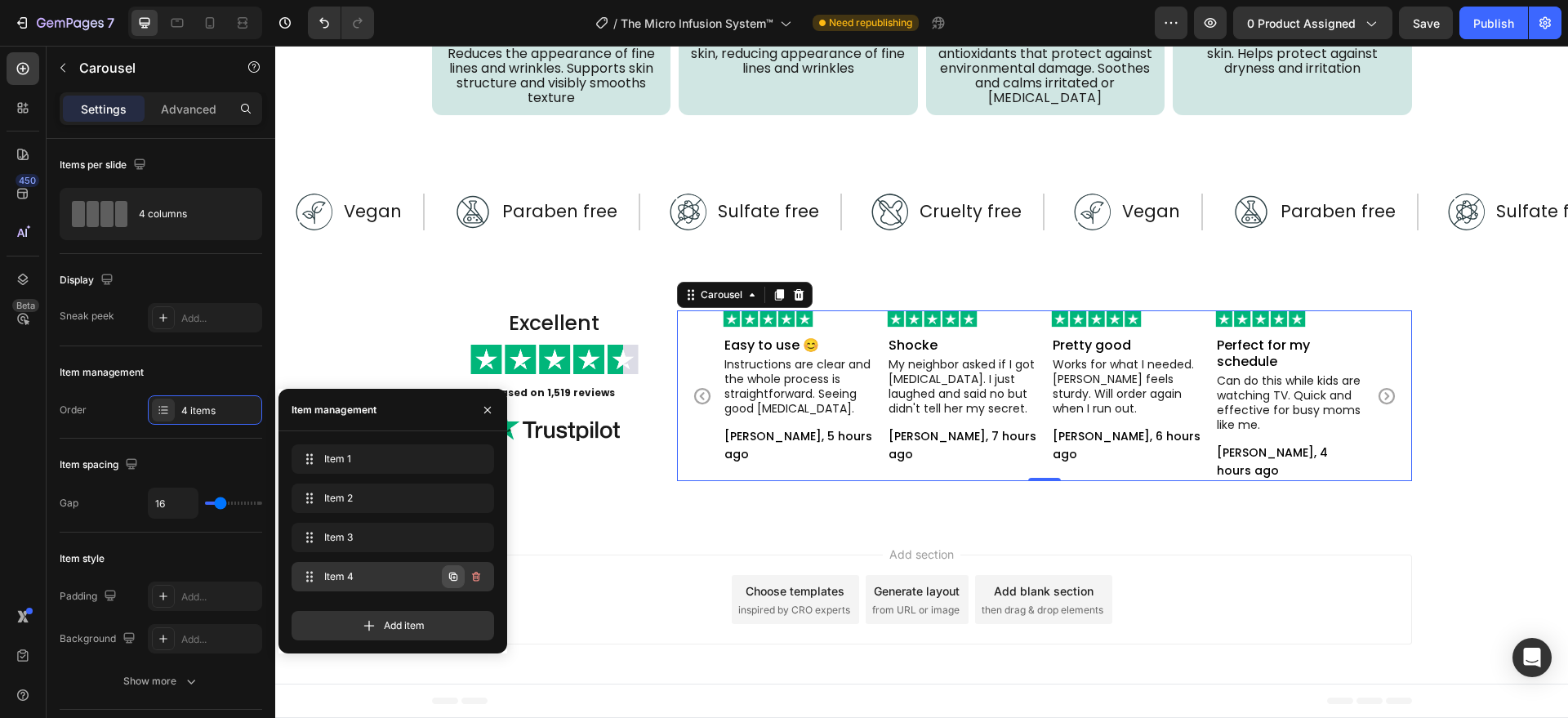
click at [457, 580] on icon "button" at bounding box center [453, 576] width 13 height 13
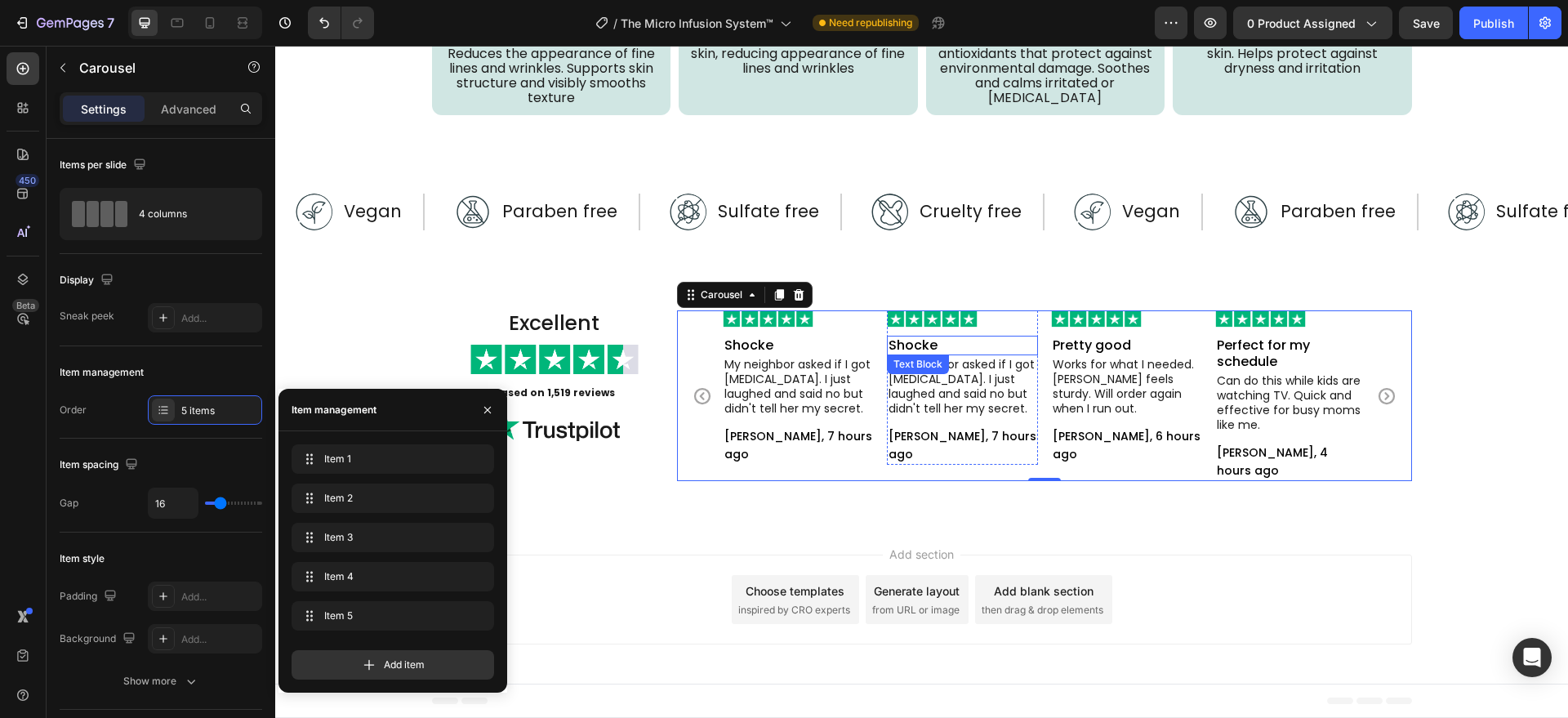
drag, startPoint x: 903, startPoint y: 351, endPoint x: 927, endPoint y: 380, distance: 37.6
click at [903, 352] on p "Shocke" at bounding box center [962, 345] width 148 height 17
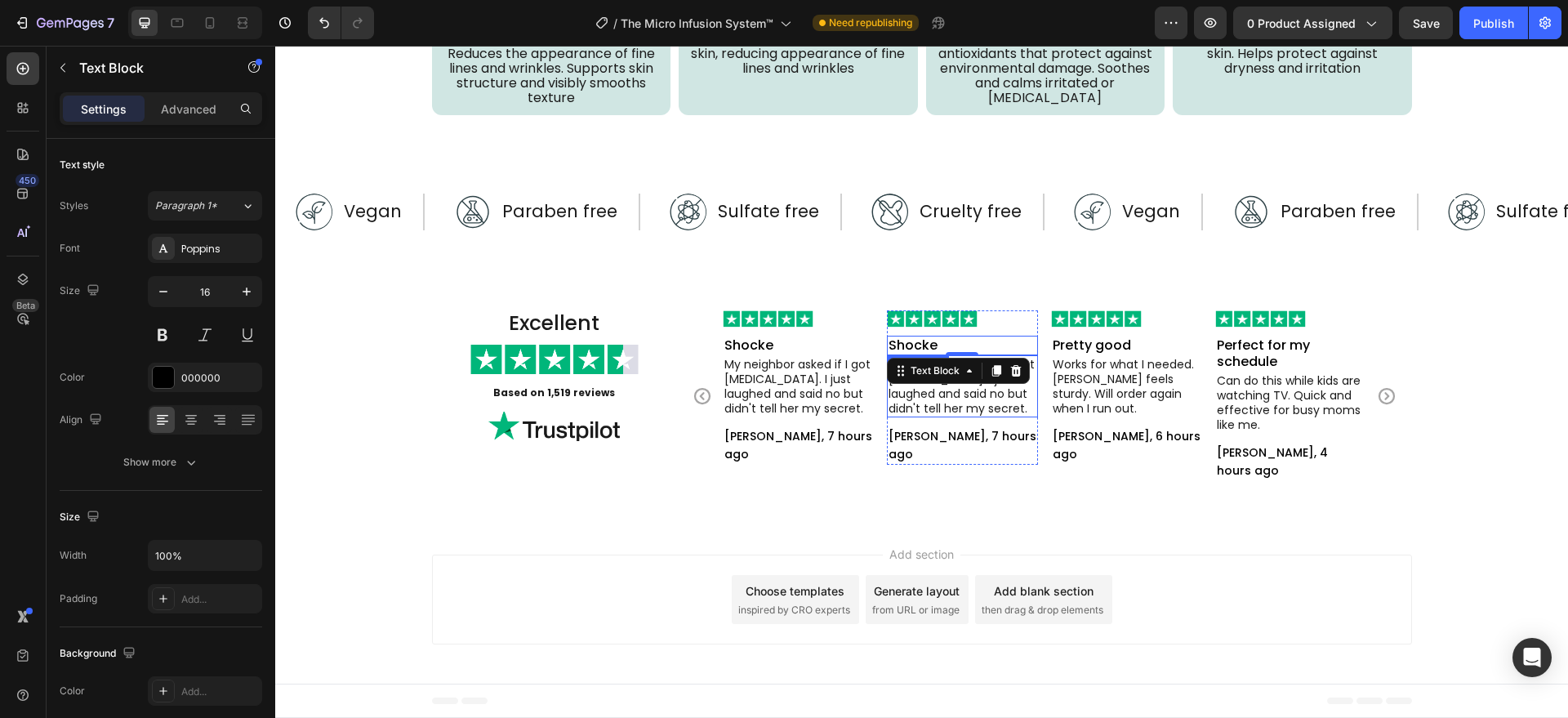
click at [949, 384] on div "My neighbor asked if I got botox. I just laughed and said no but didn't tell he…" at bounding box center [962, 386] width 151 height 62
click at [950, 393] on p "My neighbor asked if I got botox. I just laughed and said no but didn't tell he…" at bounding box center [962, 386] width 148 height 59
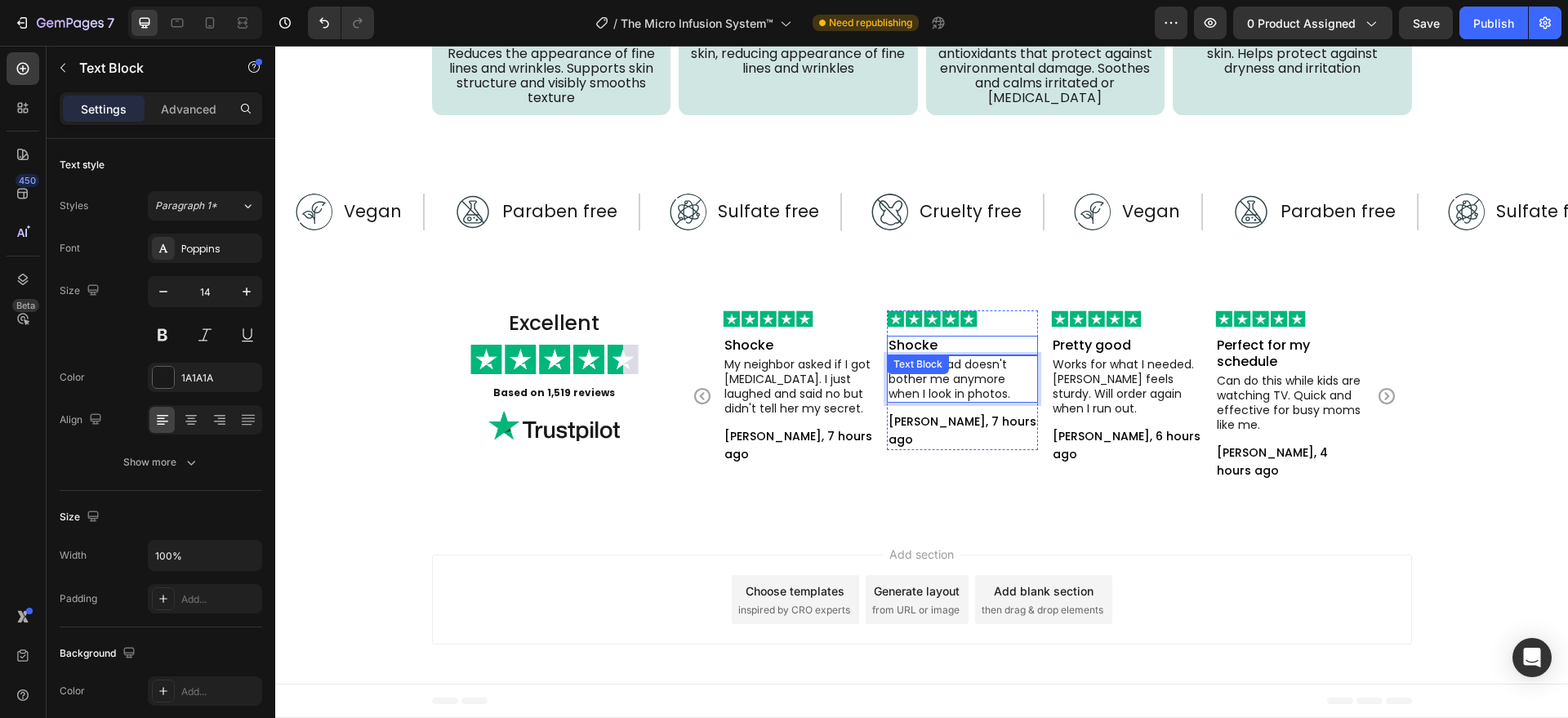
click at [939, 344] on p "Shocke" at bounding box center [962, 345] width 148 height 17
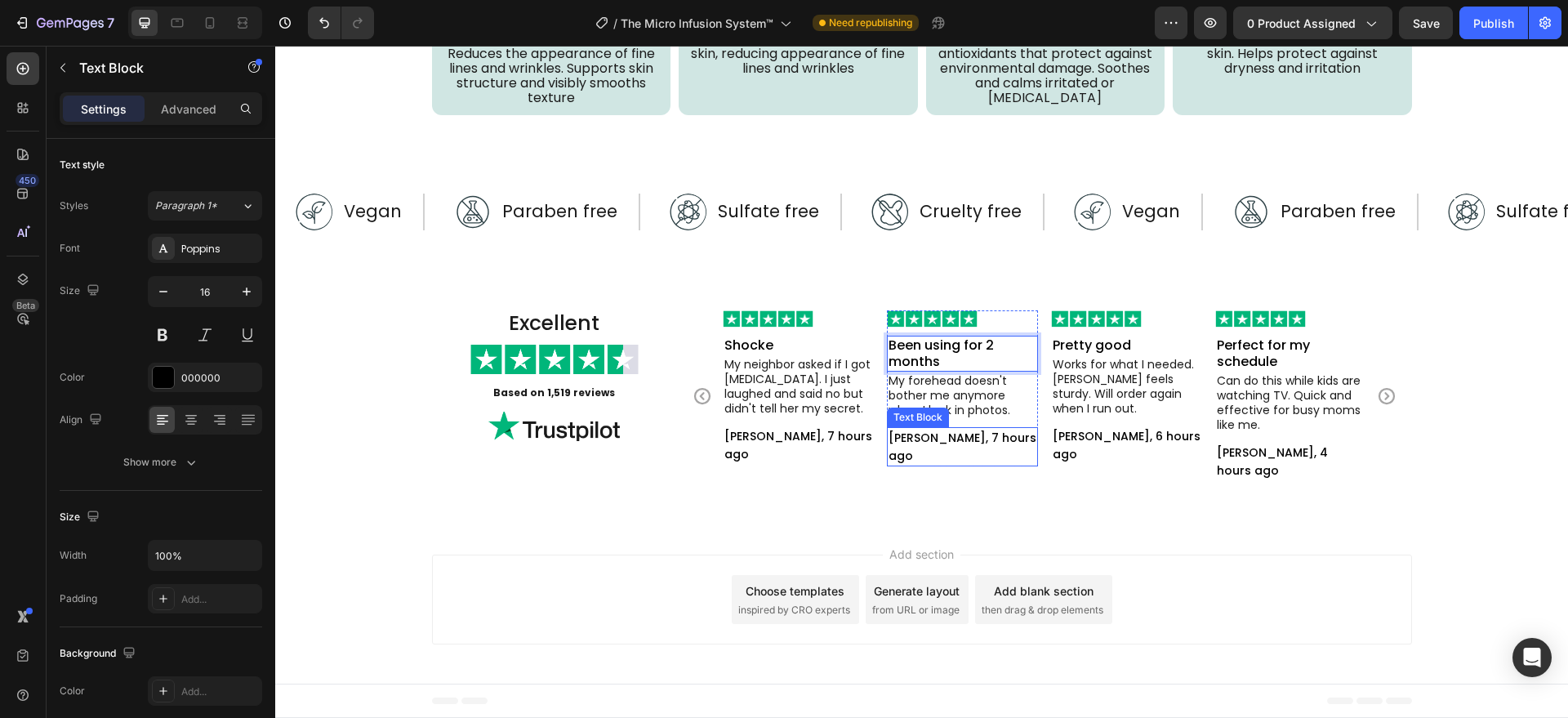
click at [920, 440] on p "Alayah Patterson, 7 hours ago" at bounding box center [962, 446] width 148 height 36
click at [941, 442] on p "Alayah Patterson, 7 hours ago" at bounding box center [962, 446] width 148 height 36
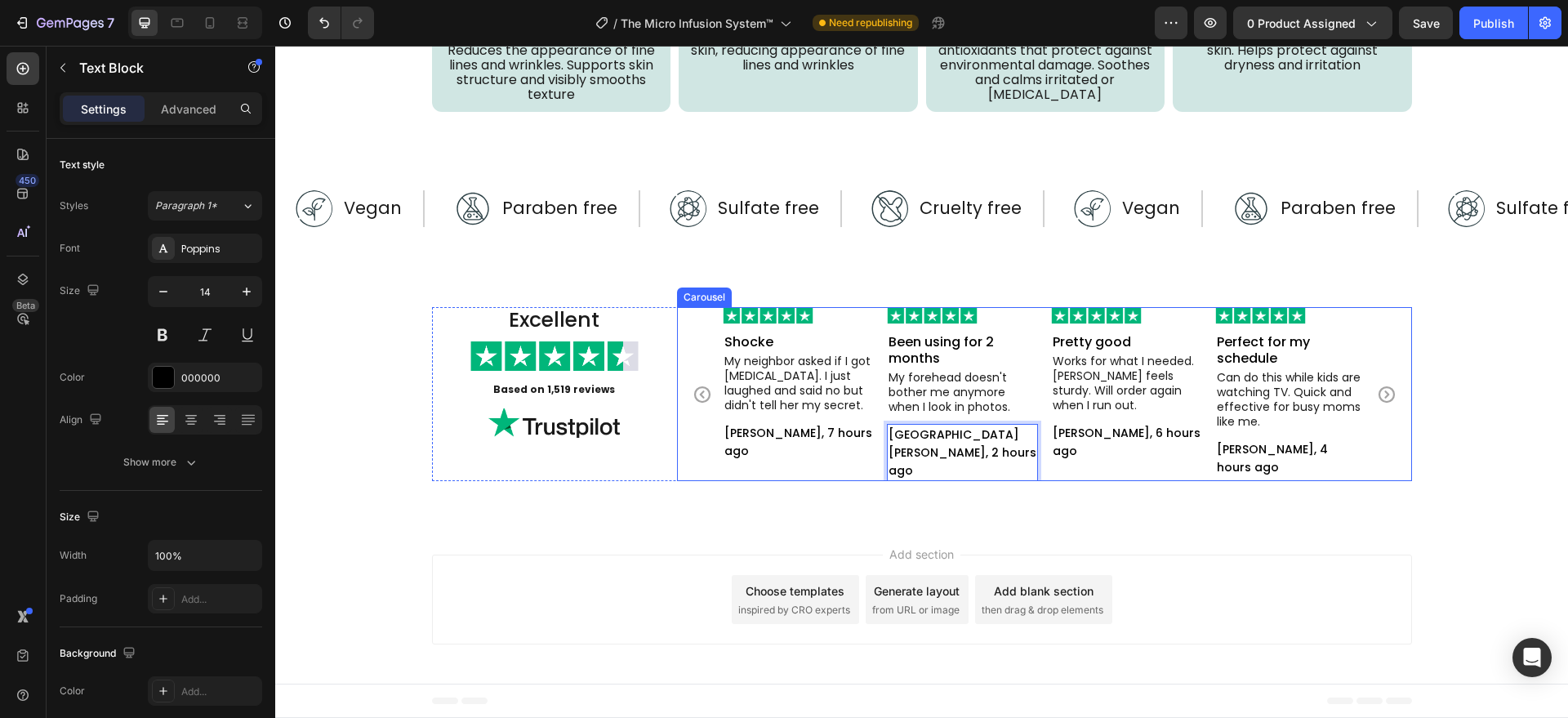
click at [1364, 395] on button "Carousel Next Arrow" at bounding box center [1387, 395] width 46 height 46
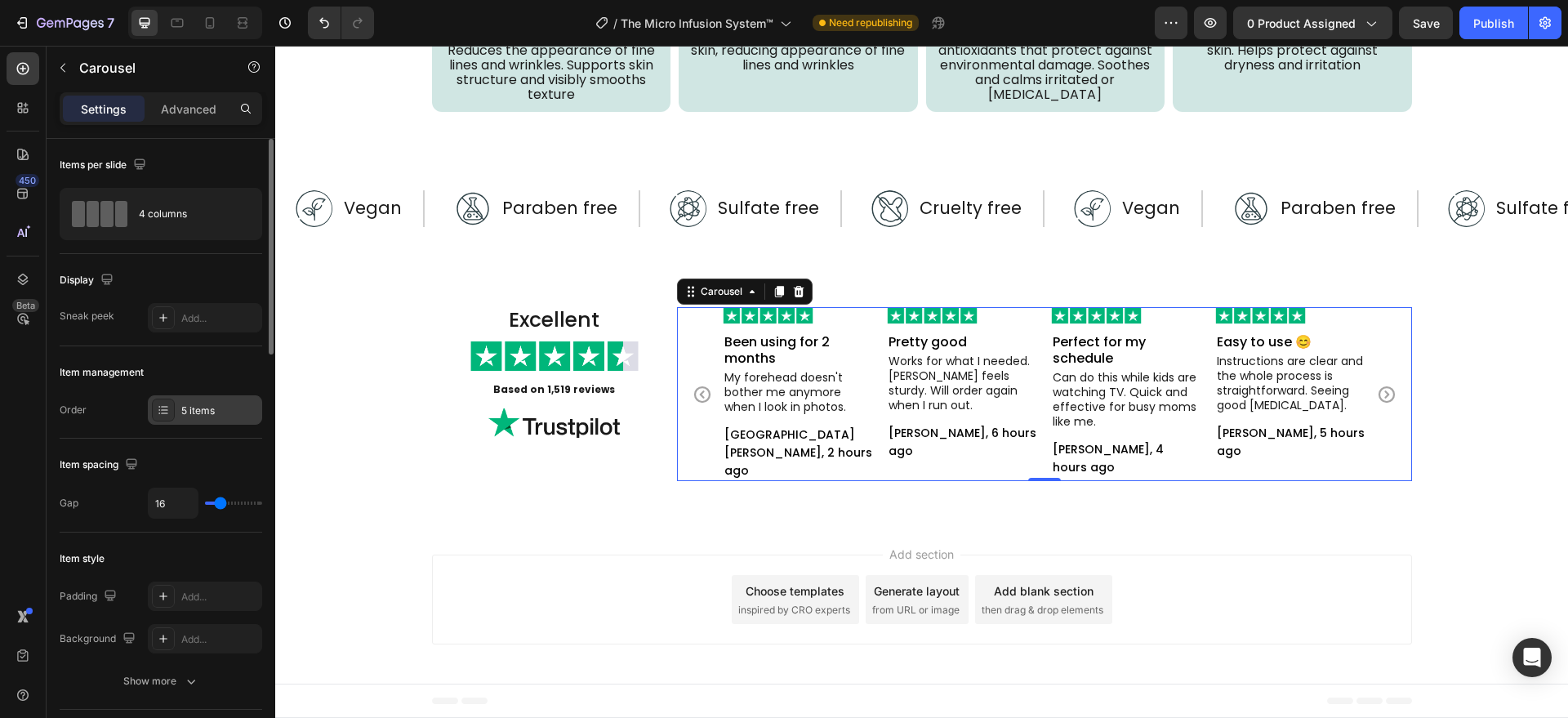
click at [228, 409] on div "5 items" at bounding box center [219, 411] width 77 height 15
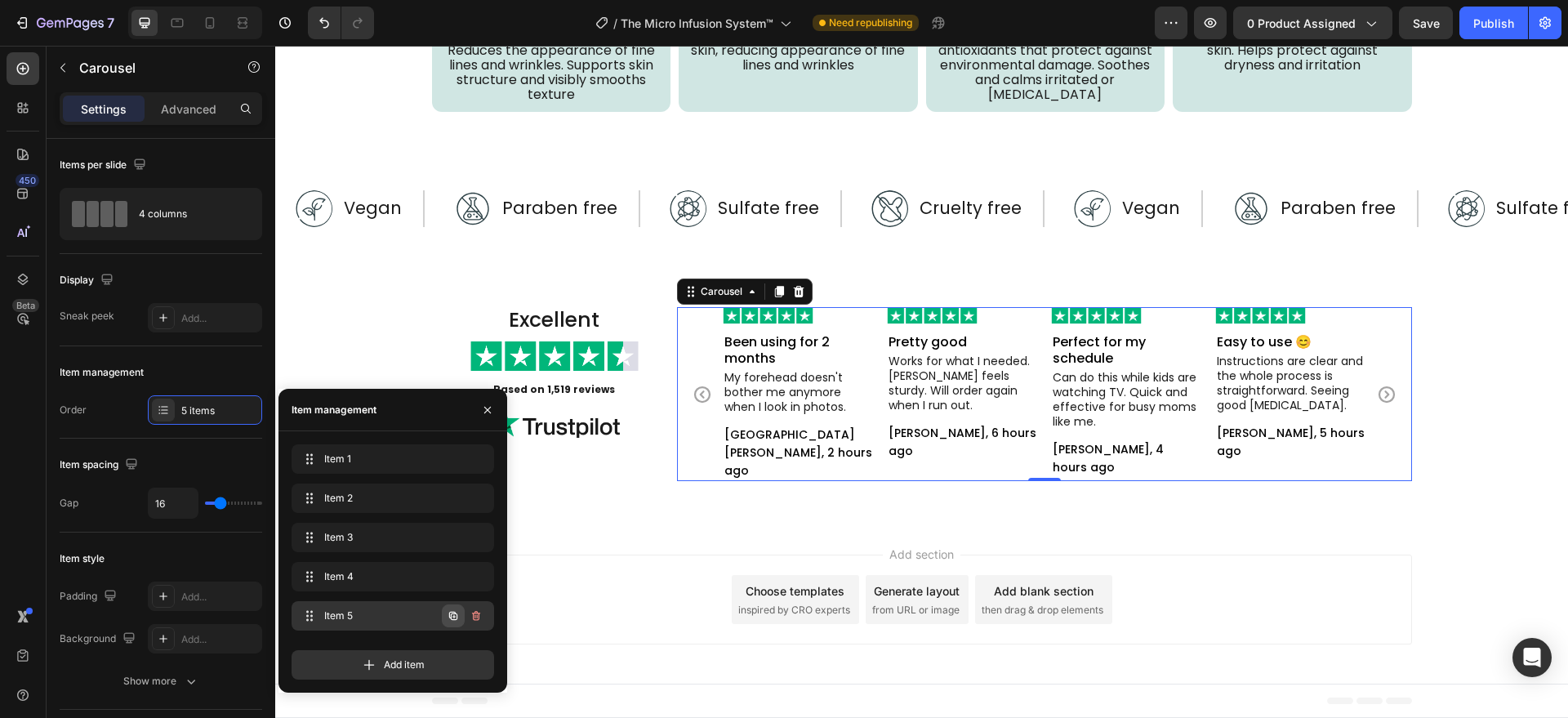
click at [455, 613] on icon "button" at bounding box center [453, 615] width 8 height 8
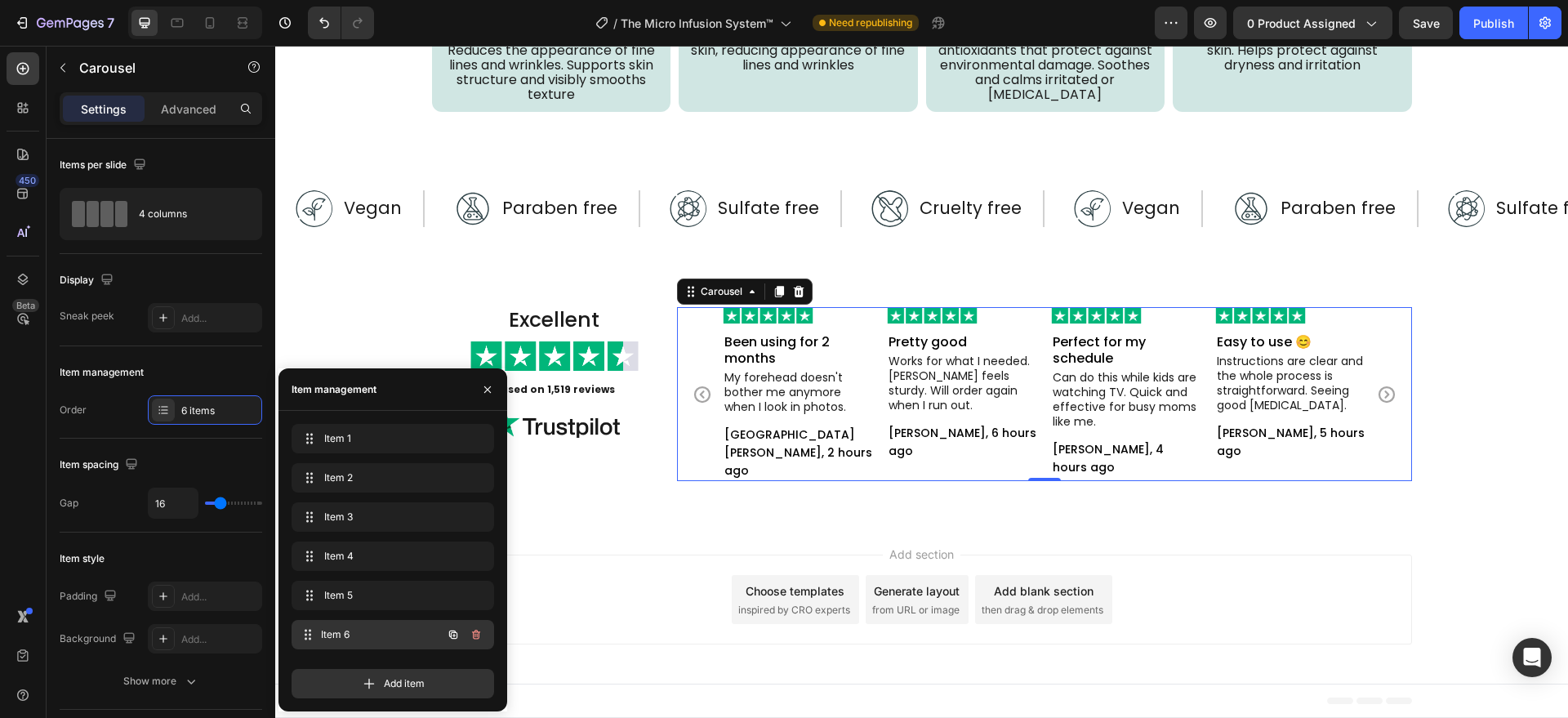
click at [407, 636] on span "Item 6" at bounding box center [381, 634] width 121 height 15
click at [406, 638] on span "Item 6" at bounding box center [370, 634] width 93 height 15
click at [479, 631] on icon "button" at bounding box center [476, 633] width 8 height 10
click at [478, 633] on div "Delete" at bounding box center [465, 634] width 30 height 15
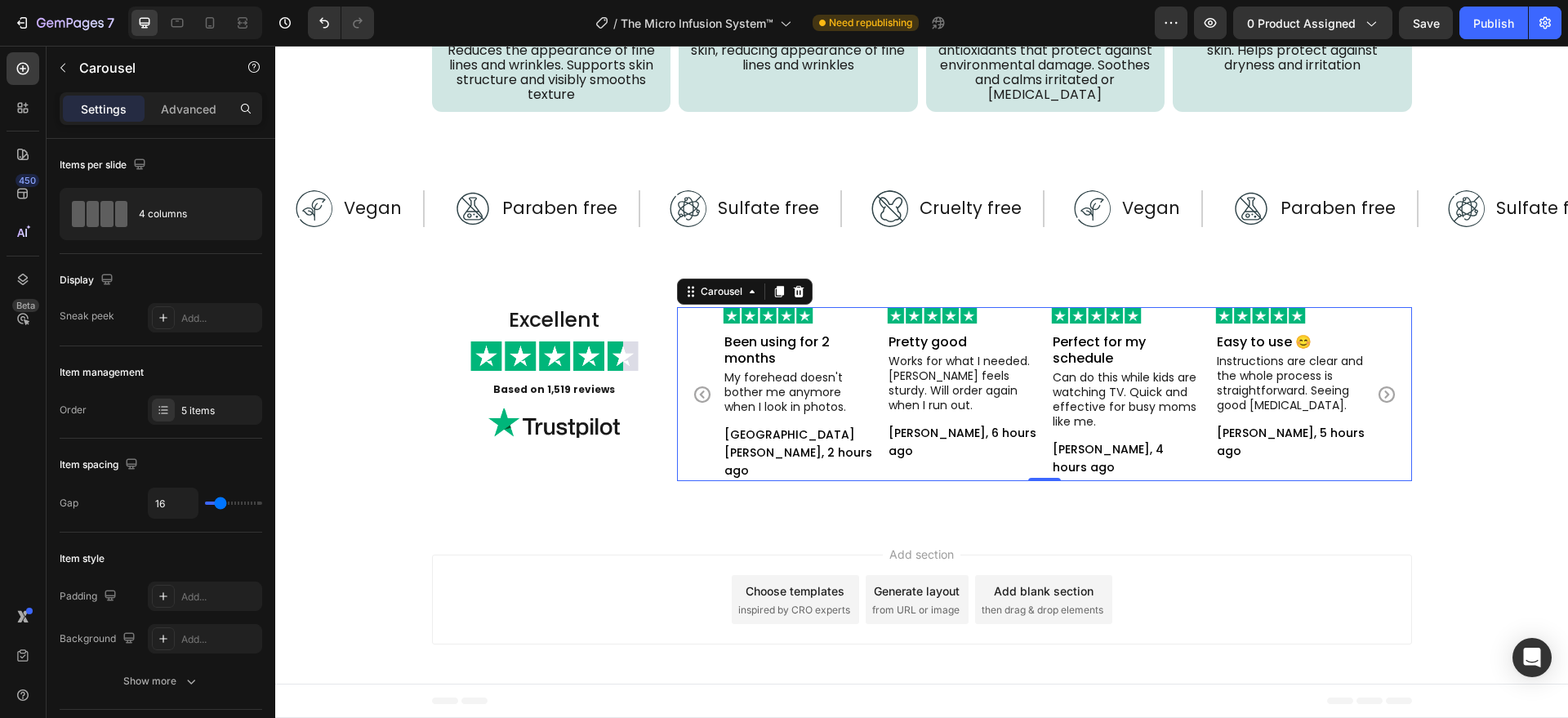
click at [695, 393] on icon "Carousel Back Arrow" at bounding box center [702, 393] width 17 height 17
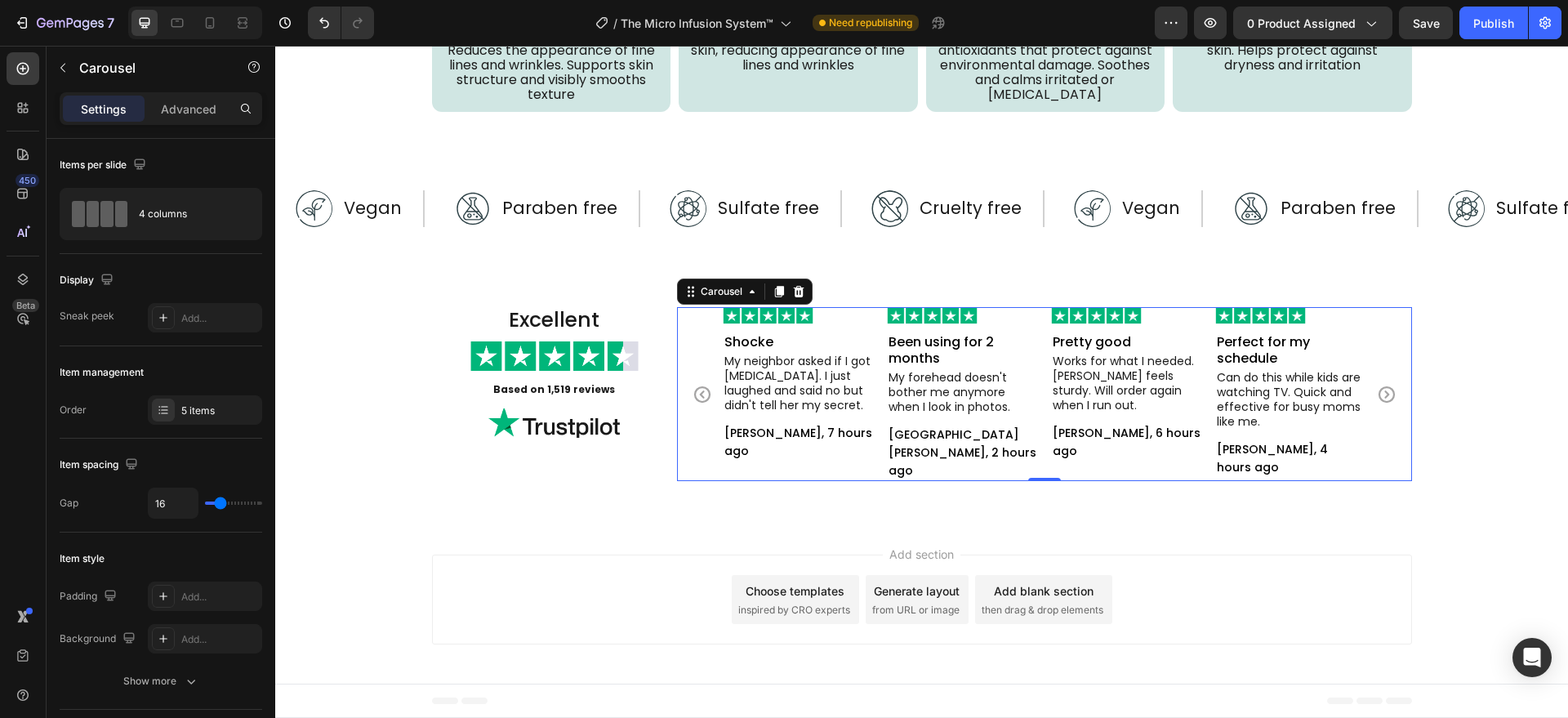
click at [695, 394] on icon "Carousel Back Arrow" at bounding box center [702, 393] width 17 height 17
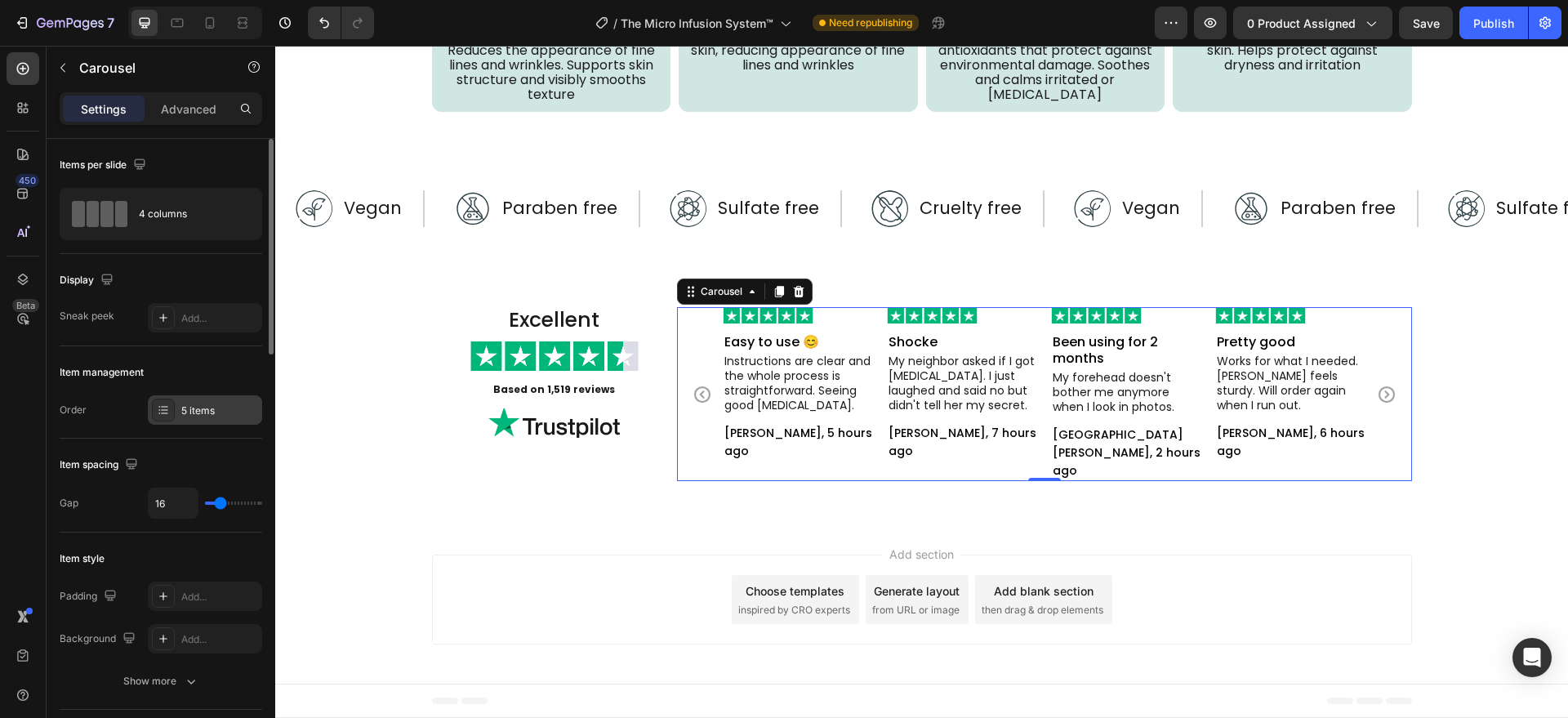
click at [201, 405] on div "5 items" at bounding box center [219, 411] width 77 height 15
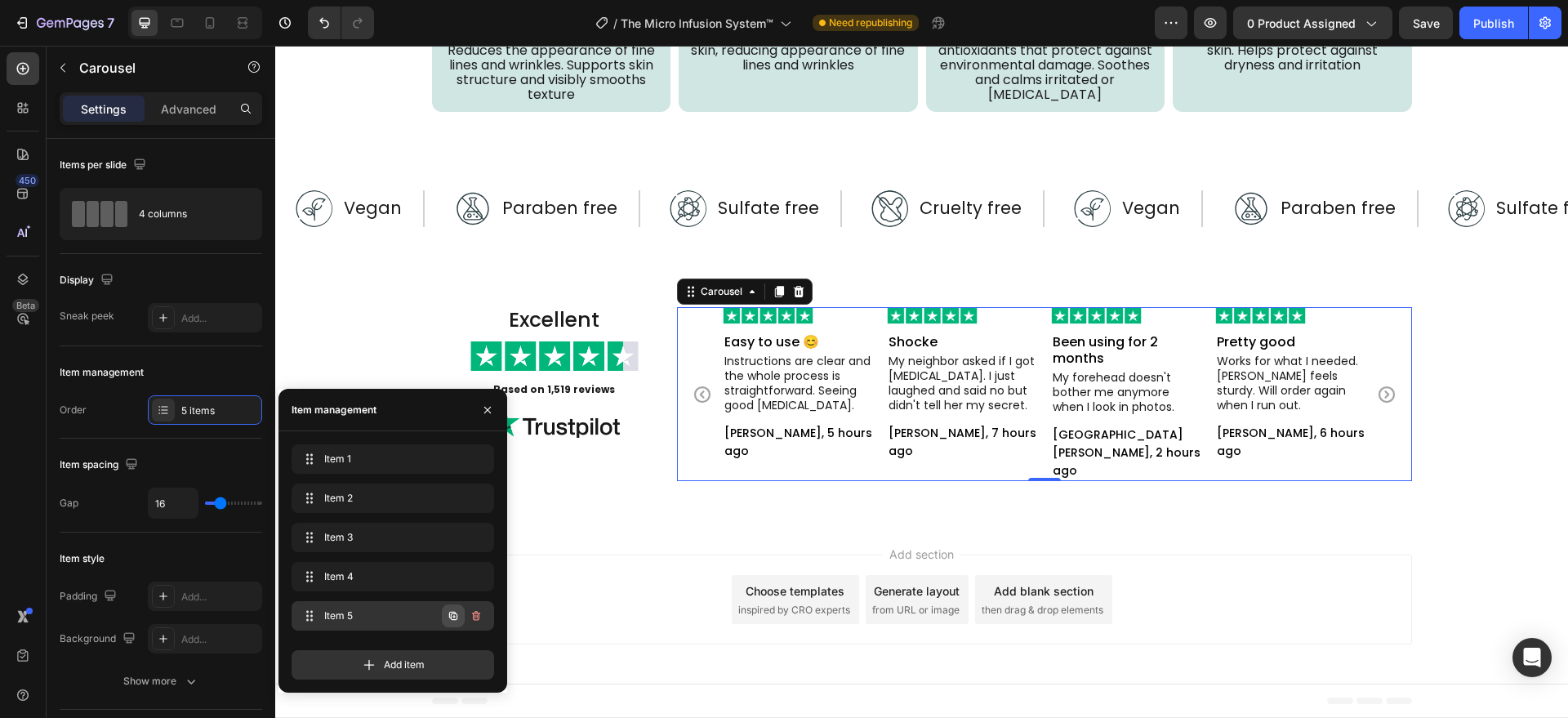
click at [453, 614] on icon "button" at bounding box center [453, 615] width 13 height 13
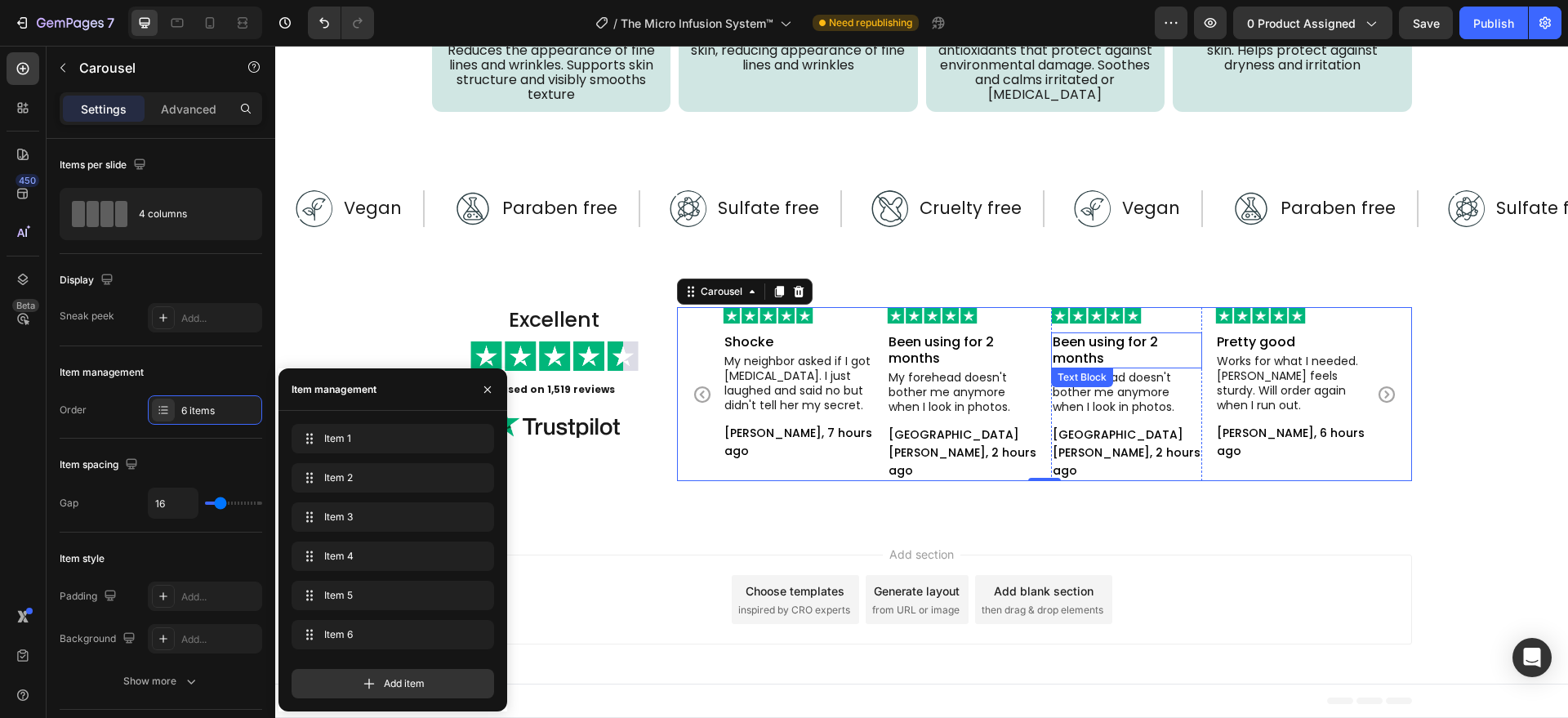
click at [1093, 346] on p "Been using for 2 months" at bounding box center [1126, 350] width 148 height 33
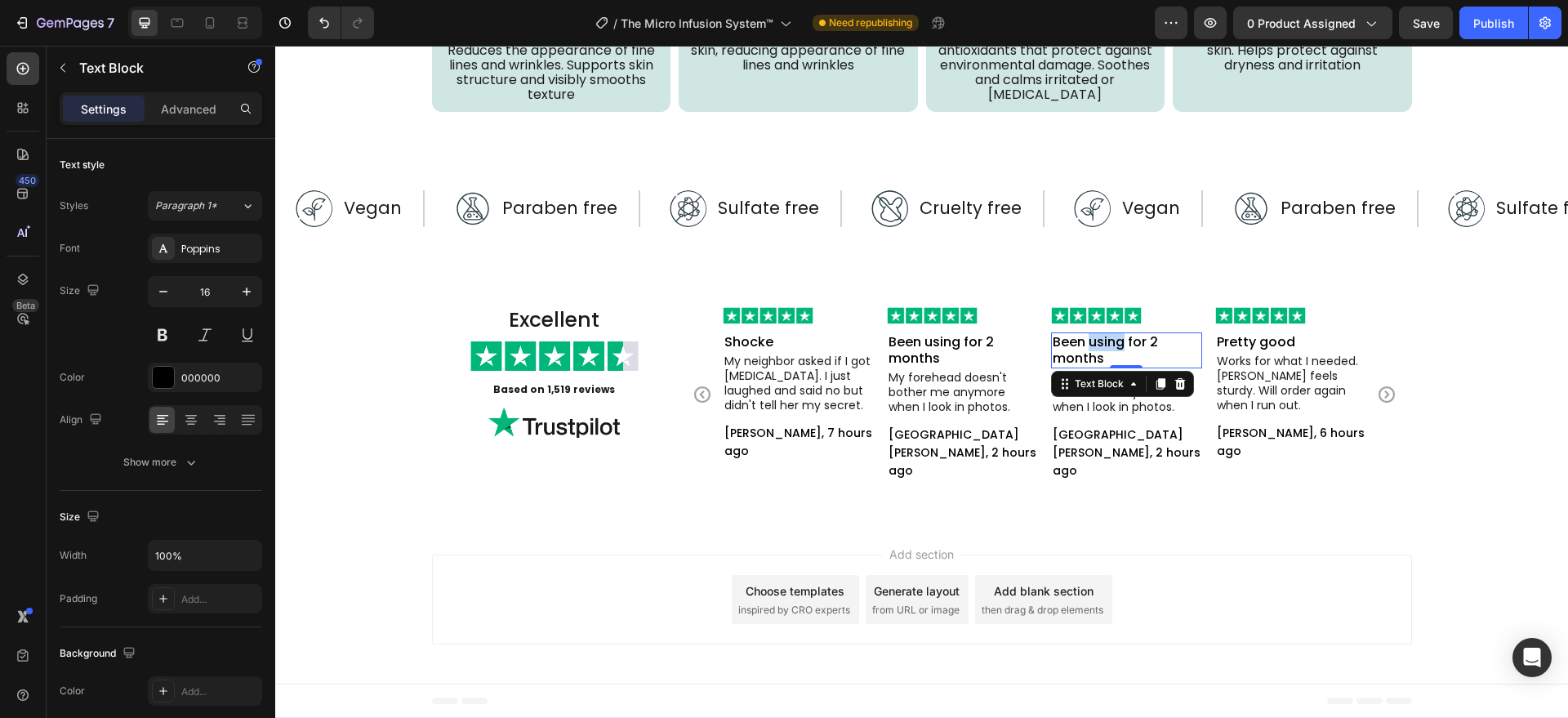
drag, startPoint x: 1093, startPoint y: 346, endPoint x: 1096, endPoint y: 360, distance: 14.3
click at [1094, 347] on p "Been using for 2 months" at bounding box center [1126, 350] width 148 height 33
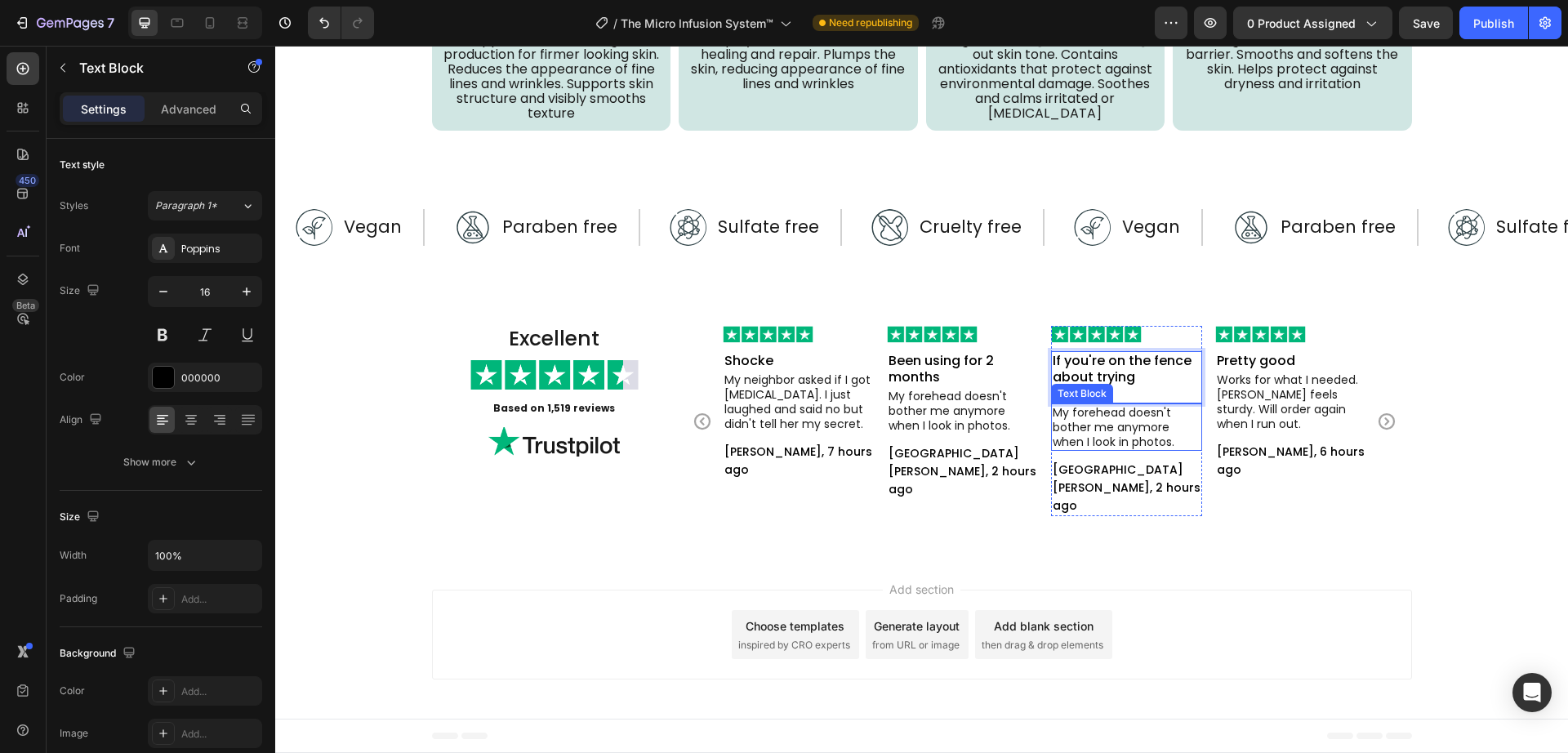
scroll to position [4625, 0]
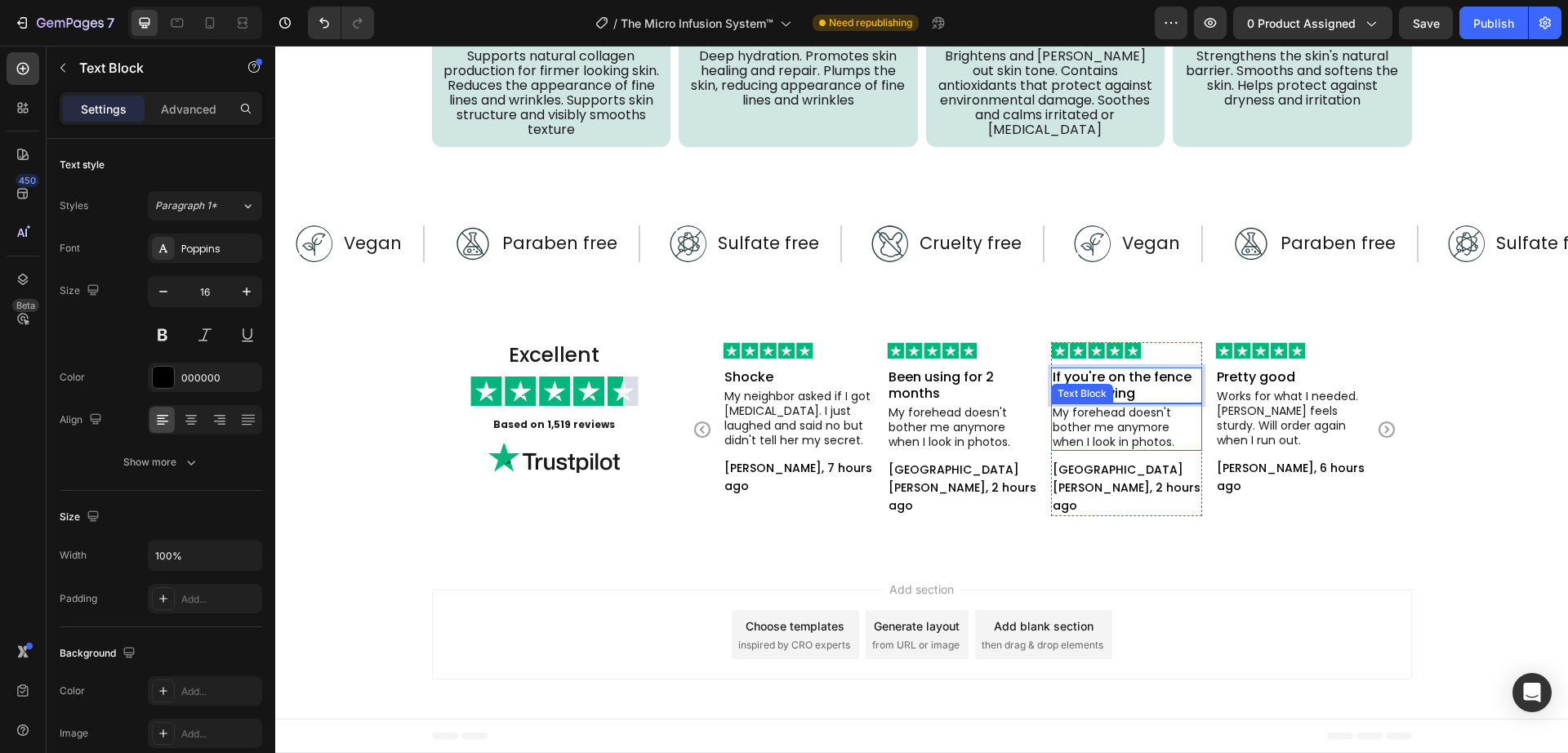
click at [1099, 403] on div "Text Block" at bounding box center [1082, 394] width 62 height 19
click at [1110, 442] on p "My forehead doesn't bother me anymore when I look in photos." at bounding box center [1126, 428] width 148 height 44
click at [1094, 423] on p "My forehead doesn't bother me anymore when I look in photos." at bounding box center [1126, 428] width 148 height 44
click at [1110, 482] on p "[GEOGRAPHIC_DATA][PERSON_NAME], 2 hours ago" at bounding box center [1126, 488] width 148 height 54
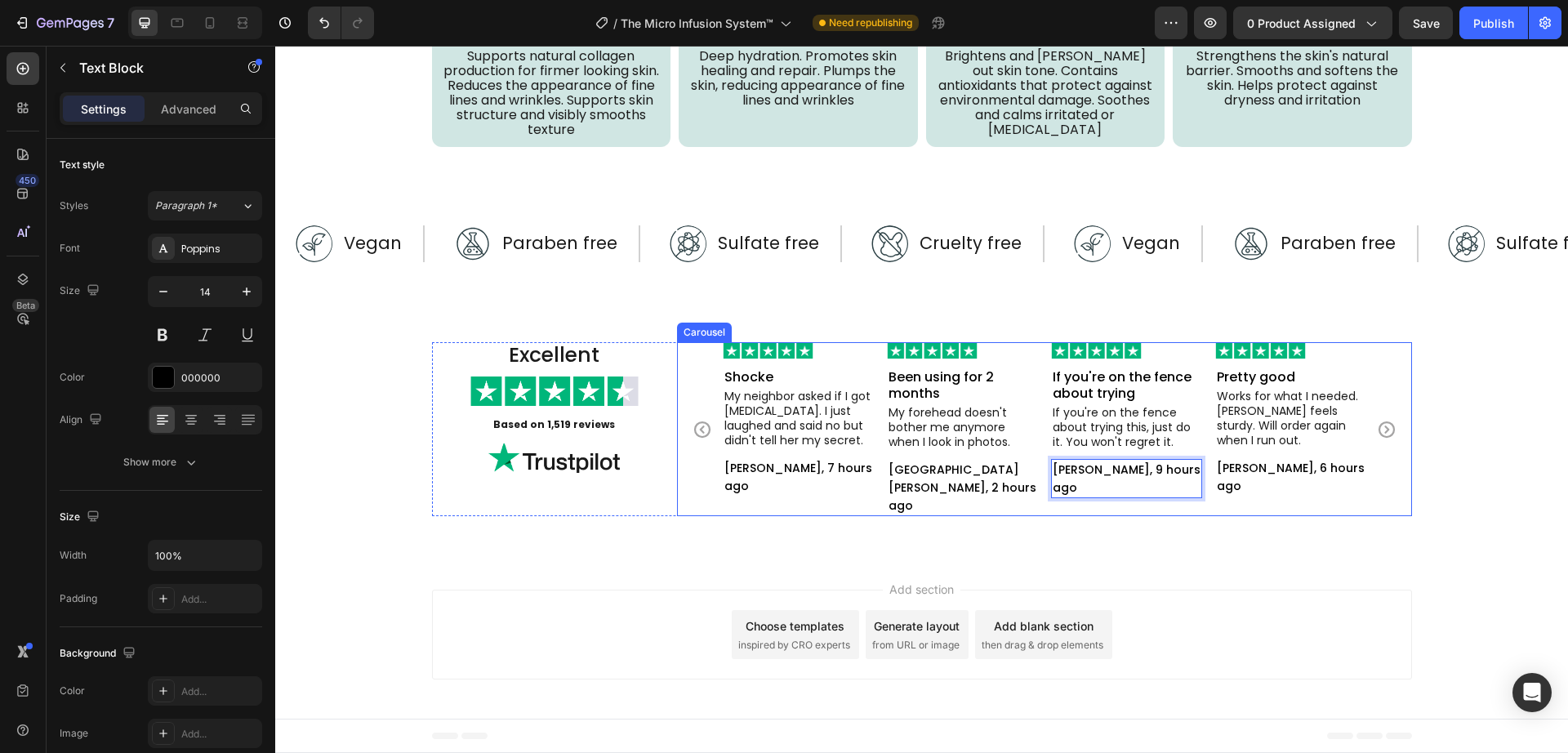
click at [1113, 503] on div "Image If you're on the fence about trying Text Block If you're on the fence abo…" at bounding box center [1126, 429] width 151 height 175
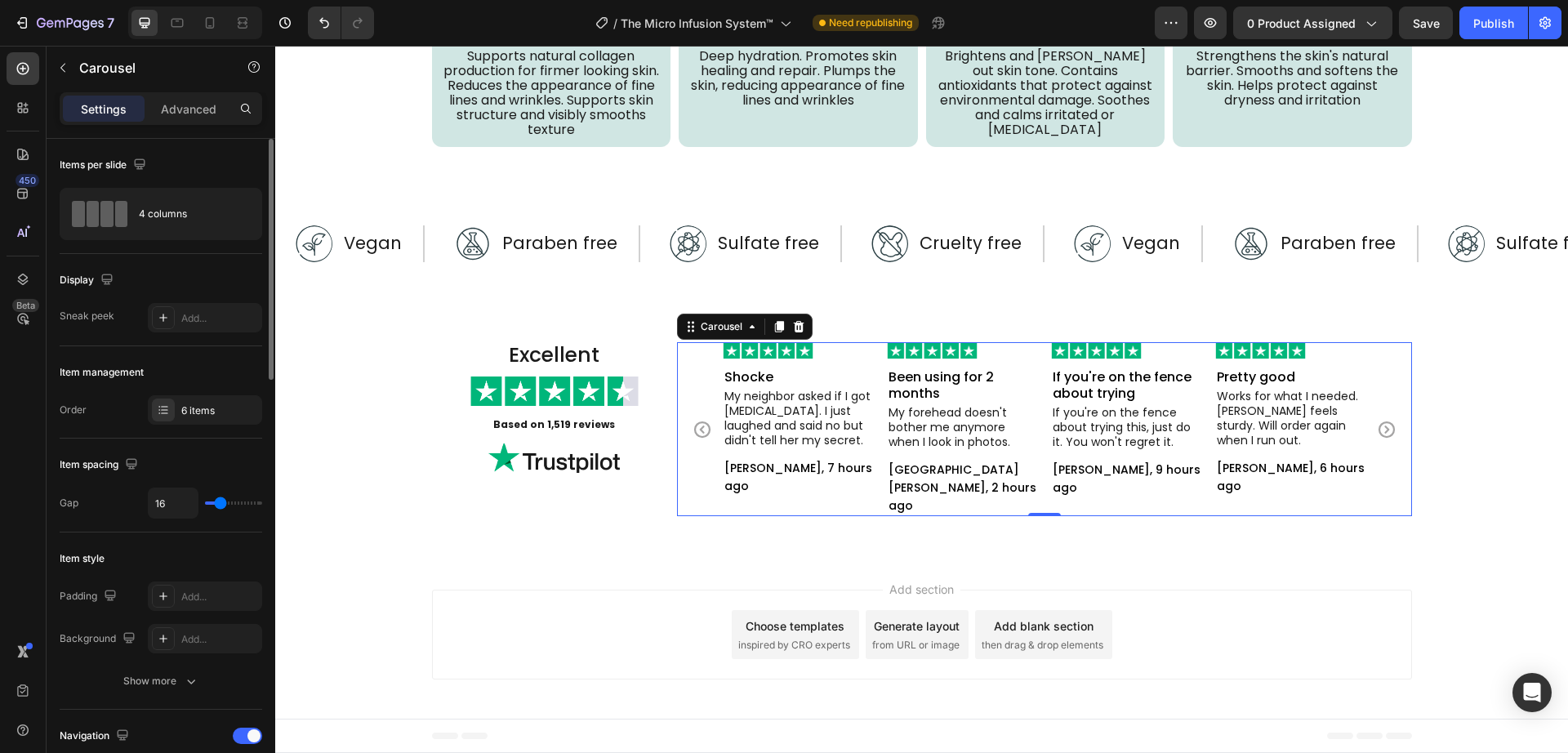
drag, startPoint x: 161, startPoint y: 406, endPoint x: 210, endPoint y: 459, distance: 72.2
click at [161, 406] on icon at bounding box center [163, 410] width 13 height 13
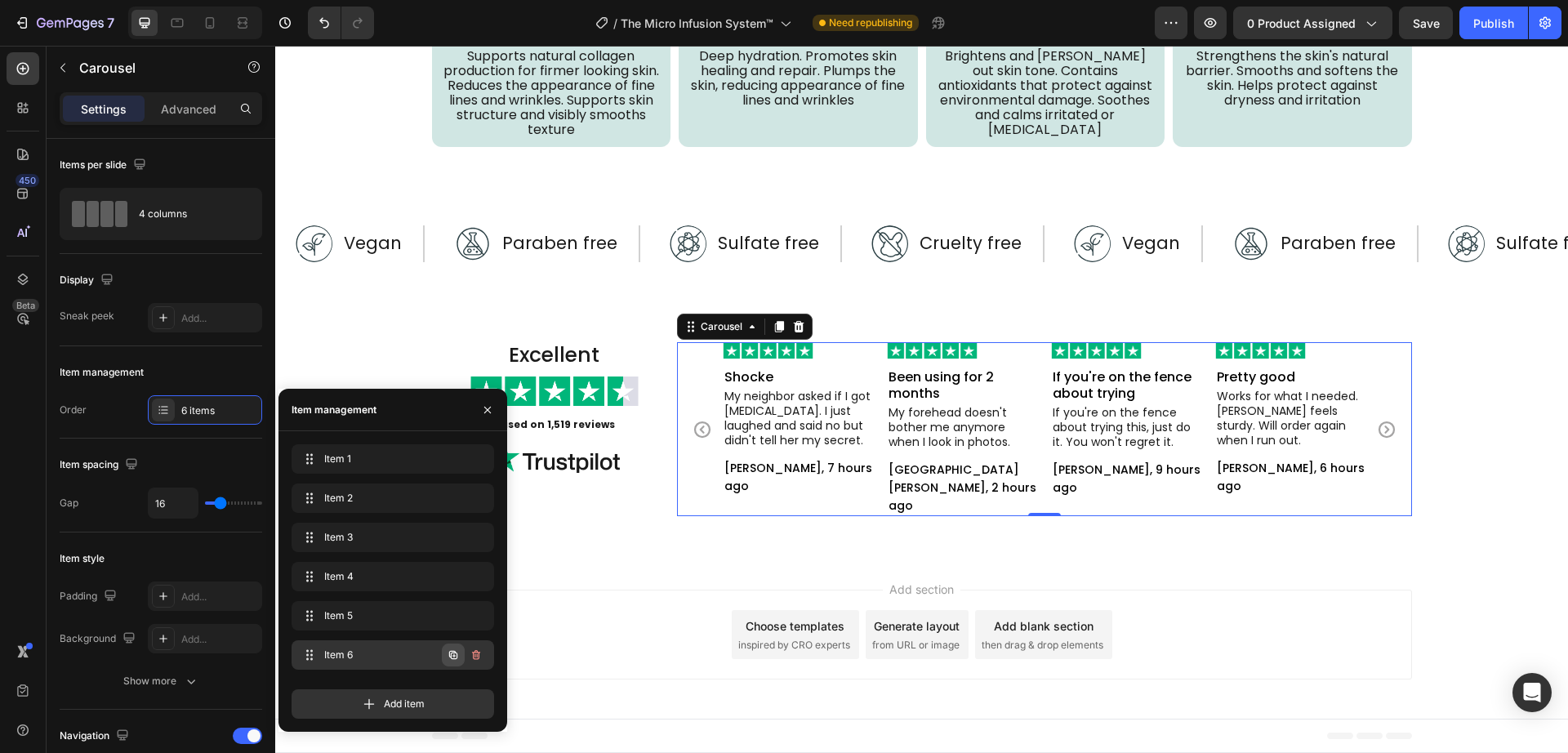
click at [451, 655] on icon "button" at bounding box center [453, 655] width 8 height 8
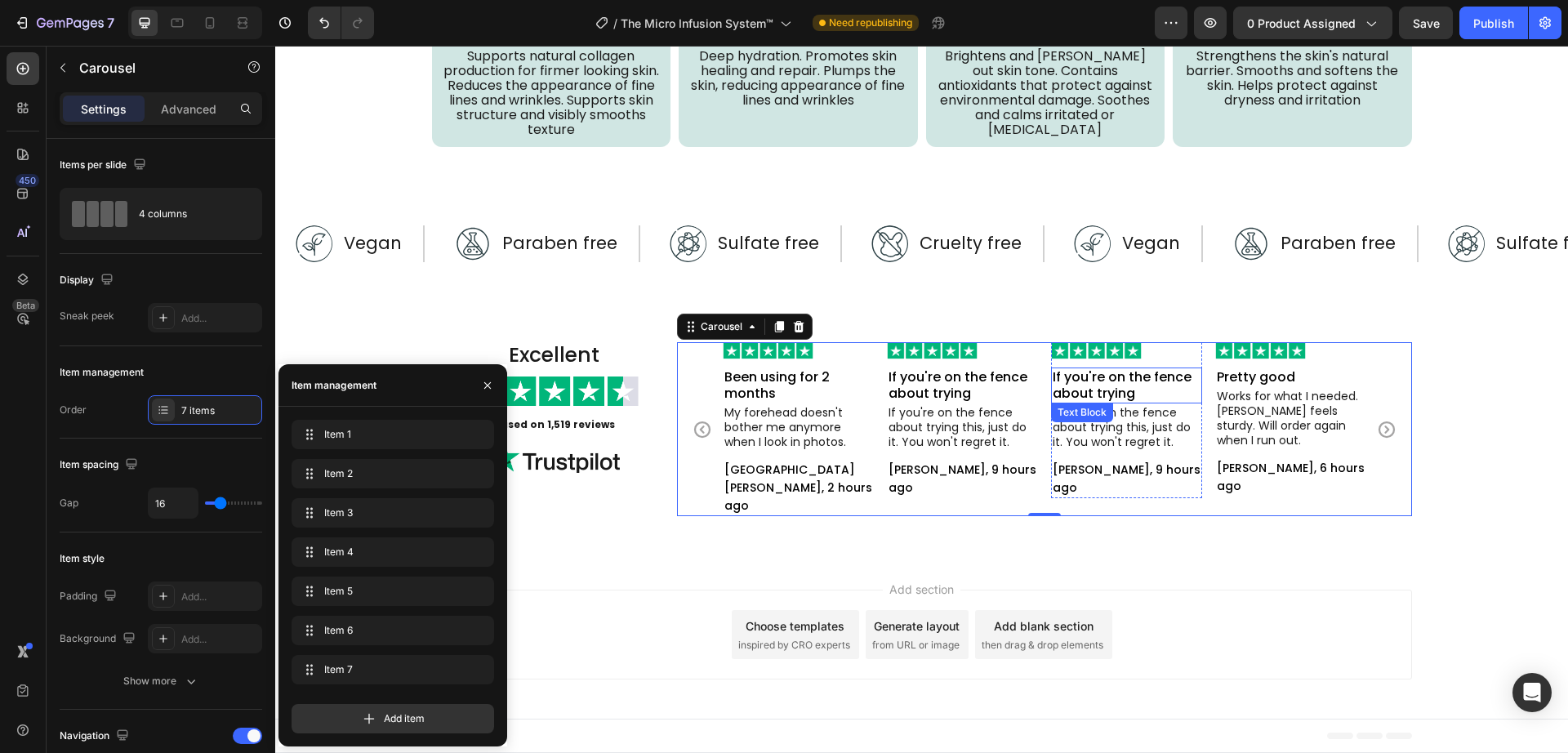
click at [1131, 376] on p "If you're on the fence about trying" at bounding box center [1126, 385] width 148 height 33
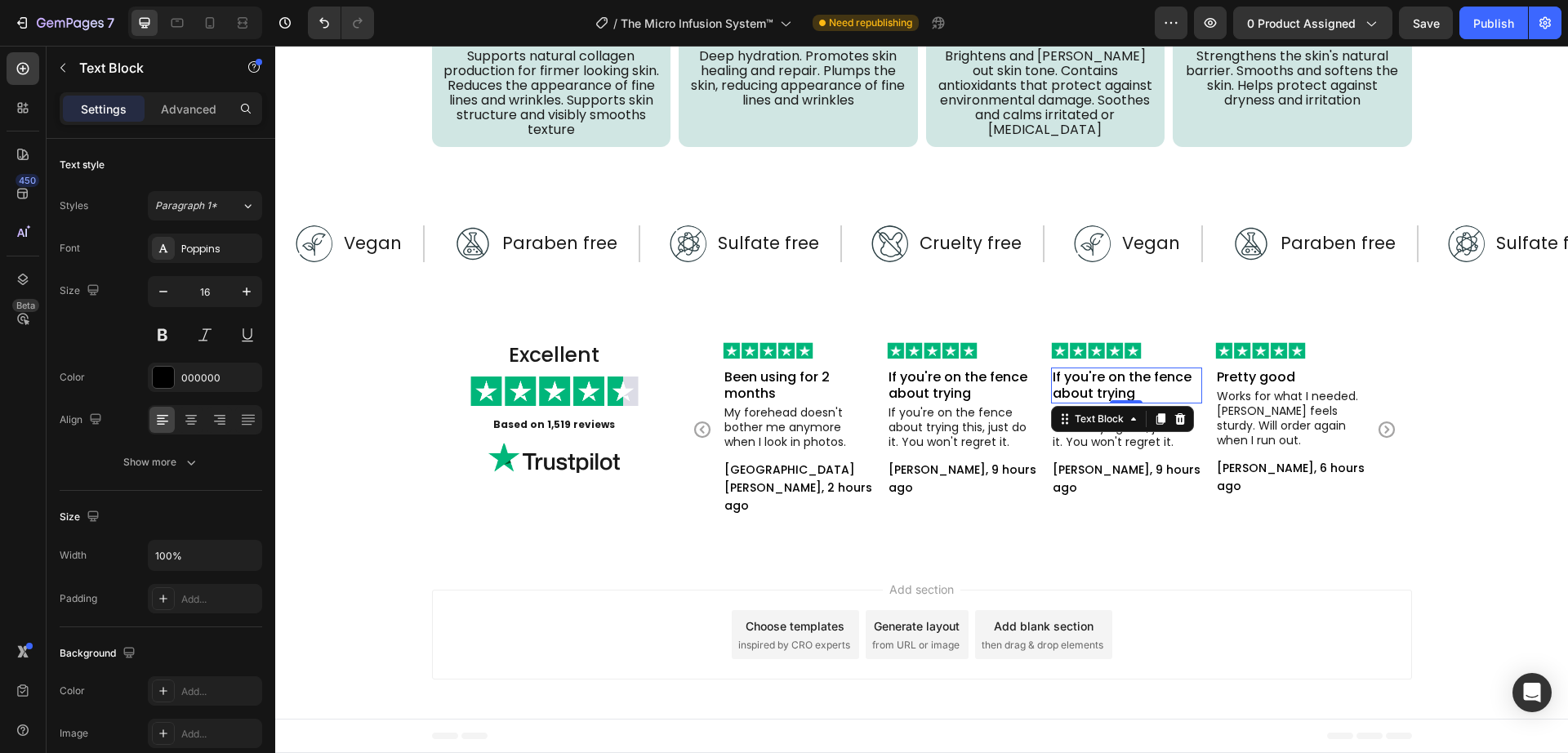
click at [1130, 381] on p "If you're on the fence about trying" at bounding box center [1126, 385] width 148 height 33
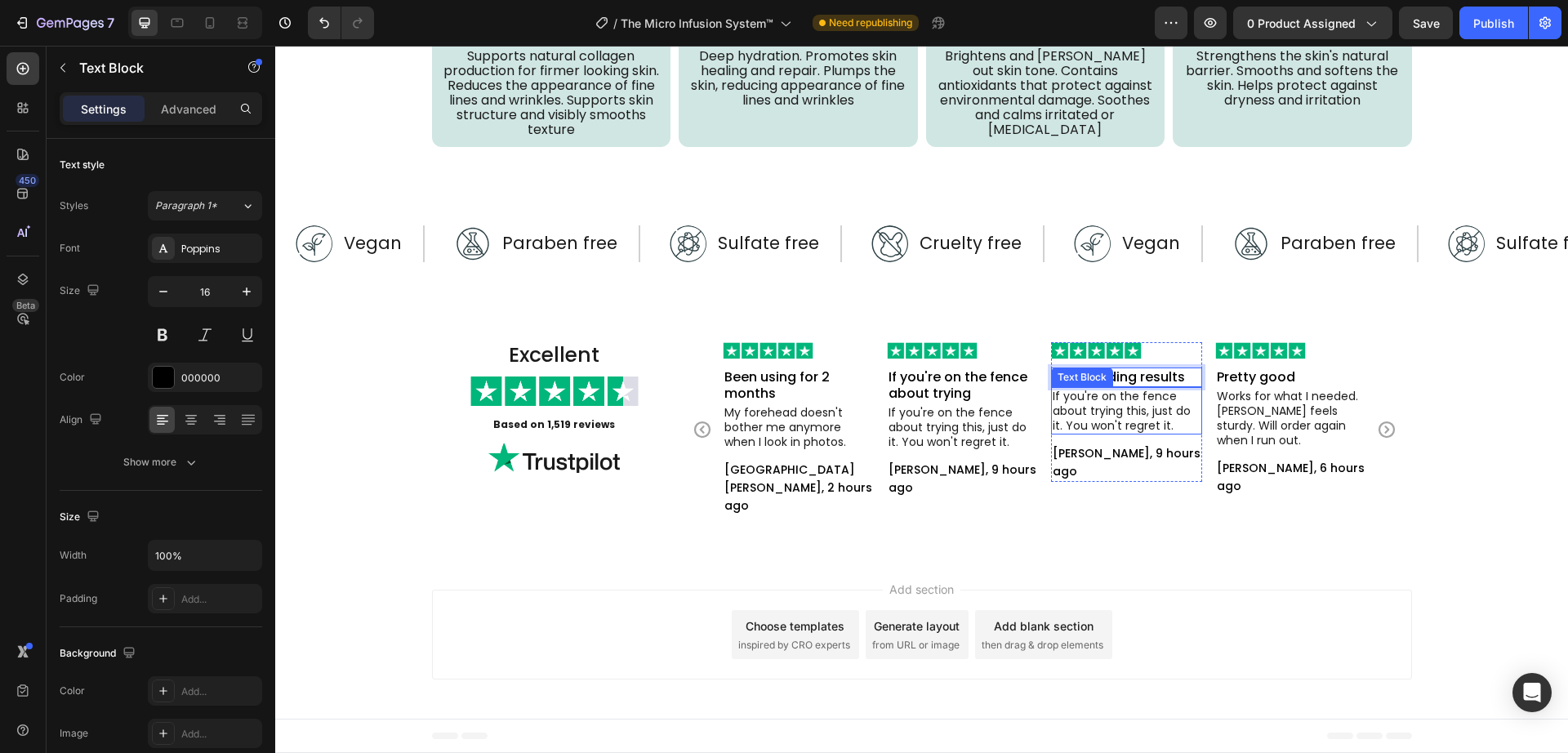
drag, startPoint x: 1110, startPoint y: 421, endPoint x: 1120, endPoint y: 421, distance: 10.0
click at [1110, 421] on p "If you're on the fence about trying this, just do it. You won't regret it." at bounding box center [1126, 411] width 148 height 44
click at [1148, 414] on p "If you're on the fence about trying this, just do it. You won't regret it." at bounding box center [1126, 411] width 148 height 44
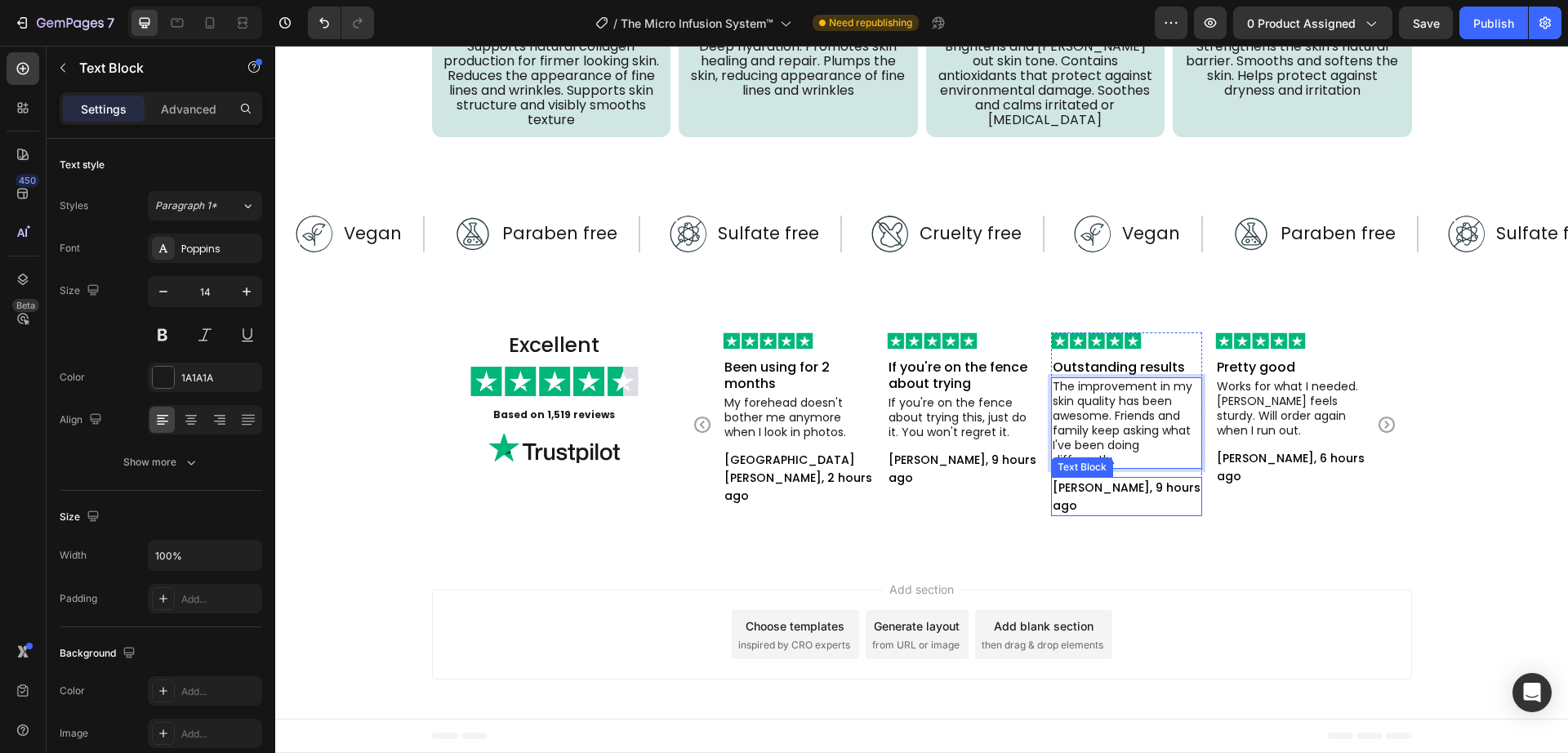
click at [1127, 496] on p "[PERSON_NAME], 9 hours ago" at bounding box center [1126, 496] width 148 height 36
click at [1126, 500] on p "[PERSON_NAME], 9 hours ago" at bounding box center [1126, 496] width 148 height 36
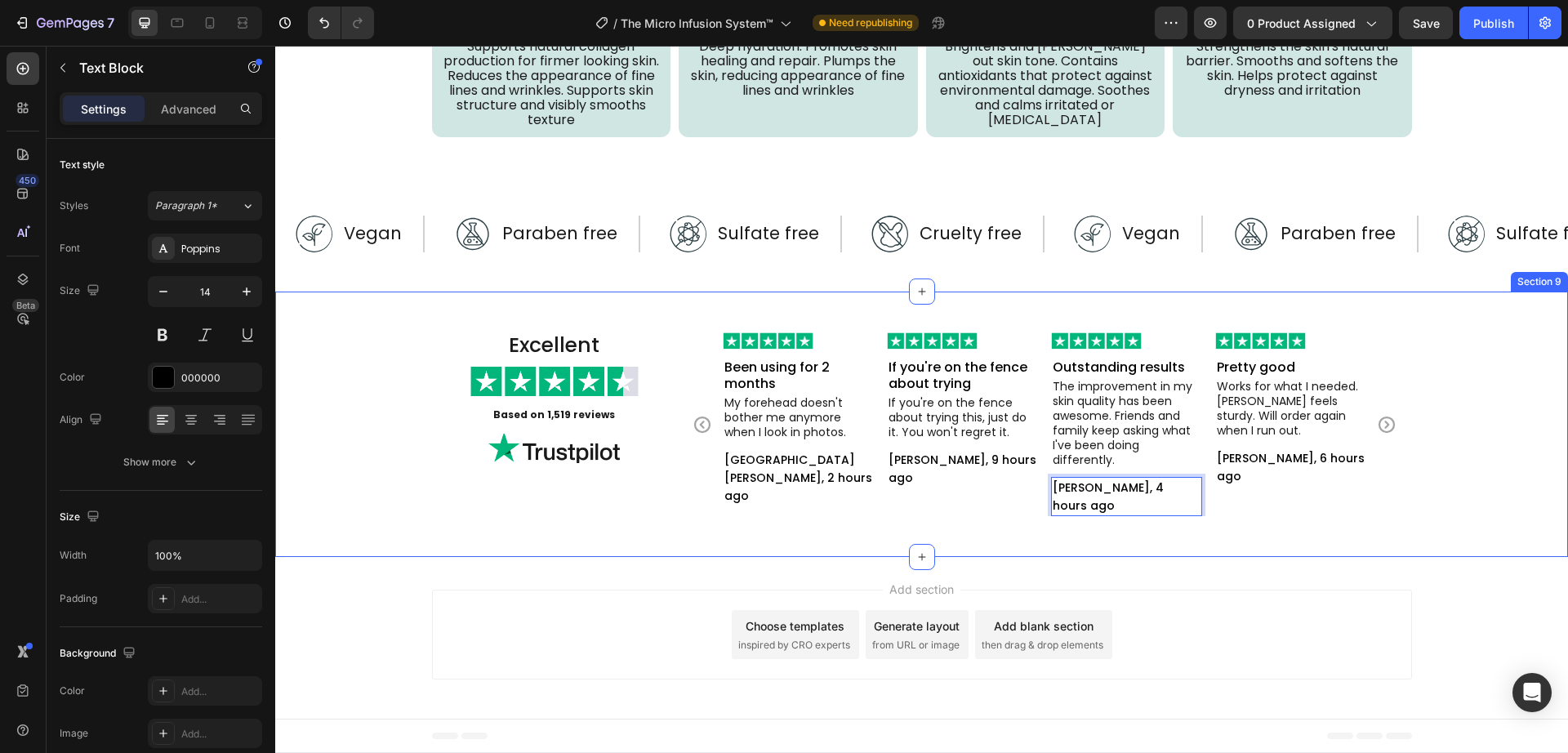
click at [1222, 552] on div "Excellent Heading Image Based on 1,519 reviews Text Block Image Image Pretty go…" at bounding box center [921, 425] width 1293 height 266
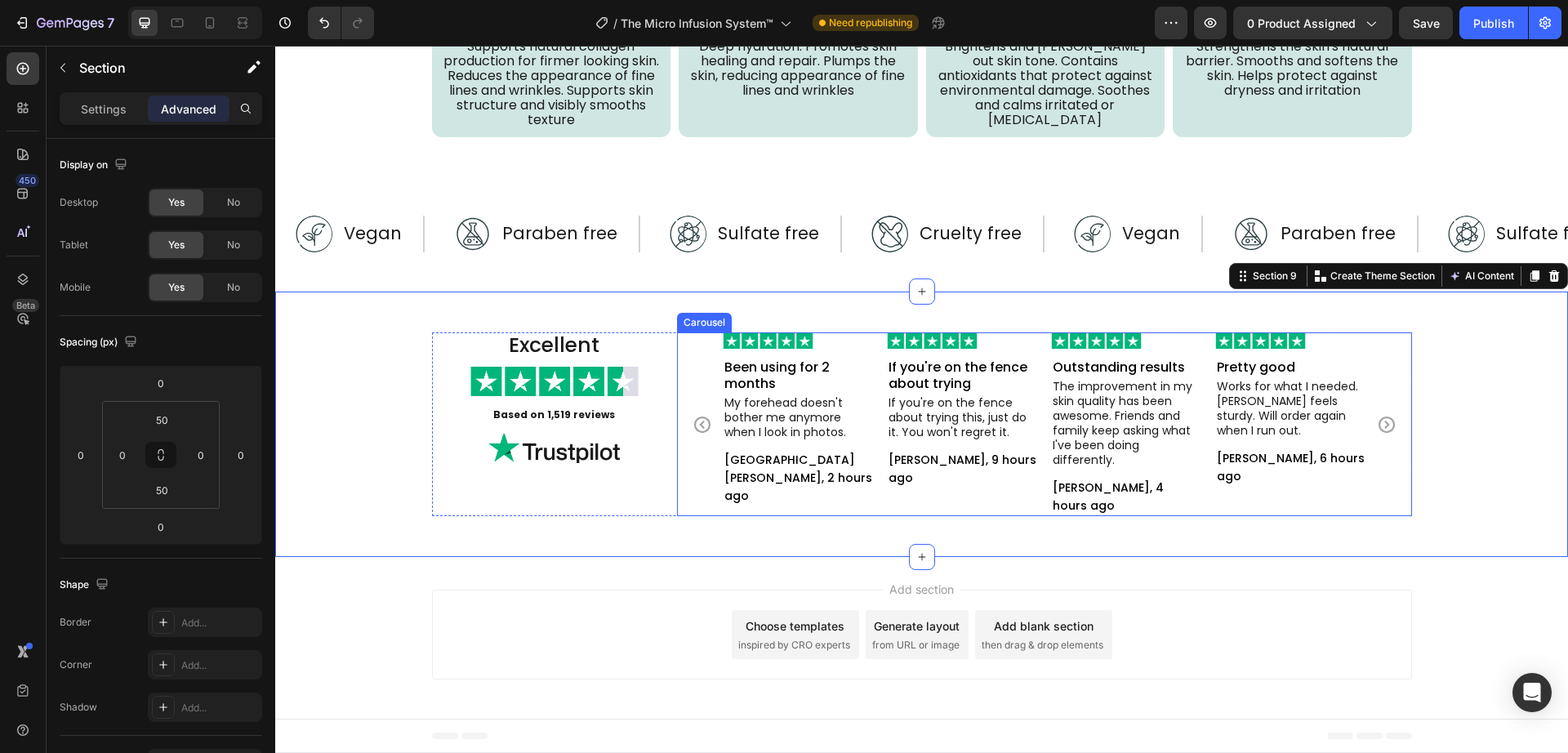
click at [1386, 435] on icon "Carousel Next Arrow" at bounding box center [1386, 425] width 19 height 19
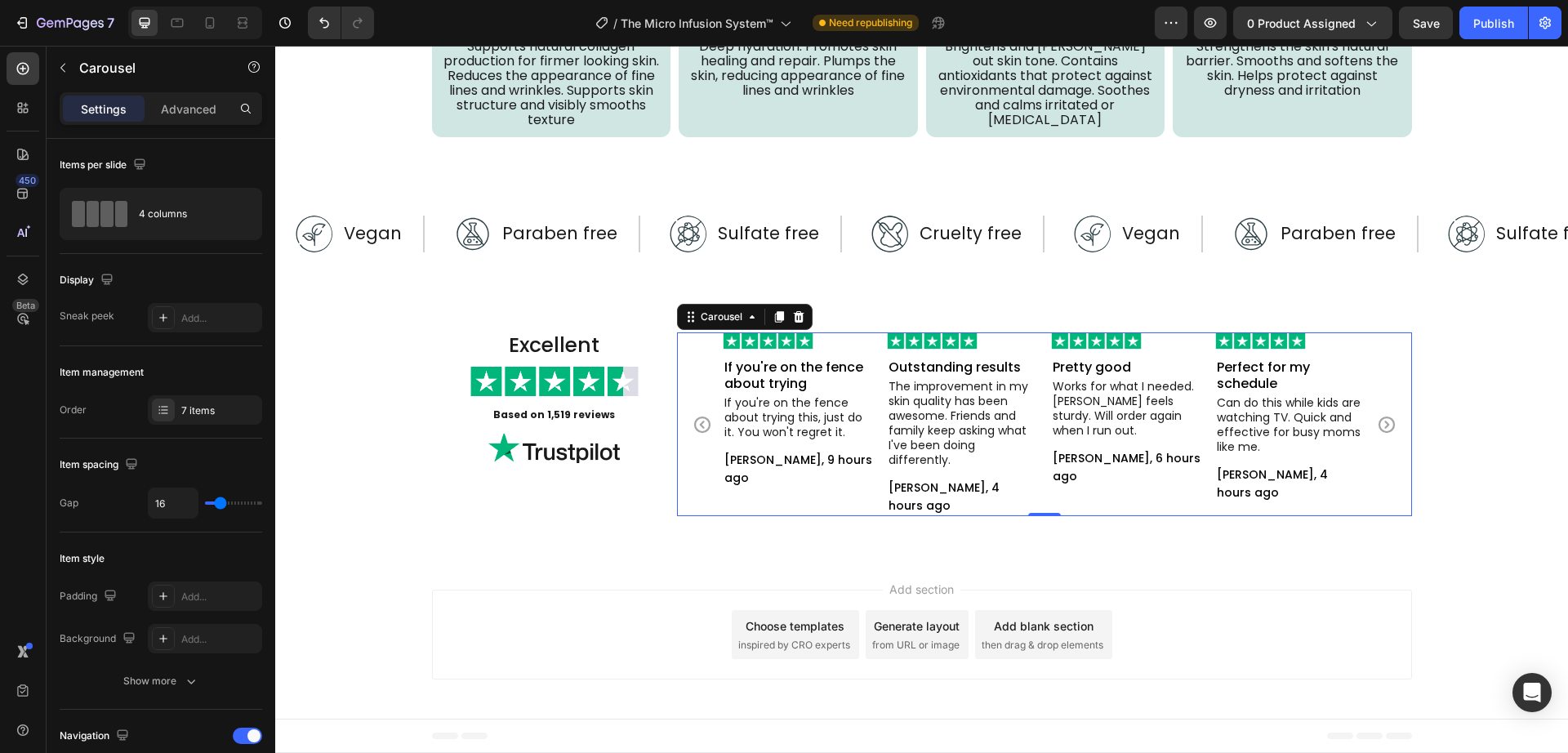
click at [1382, 435] on icon "Carousel Next Arrow" at bounding box center [1386, 425] width 19 height 19
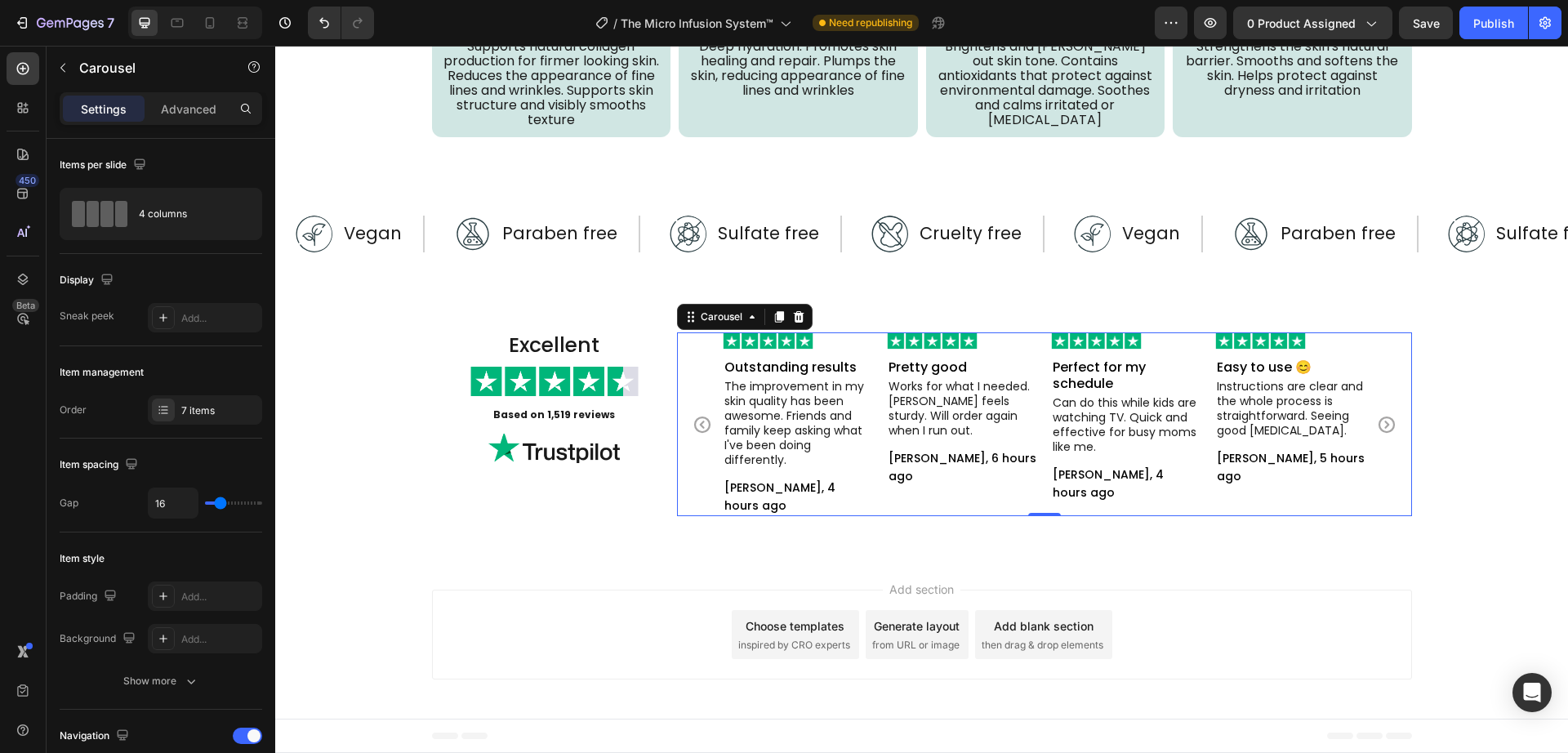
click at [1382, 435] on icon "Carousel Next Arrow" at bounding box center [1386, 425] width 19 height 19
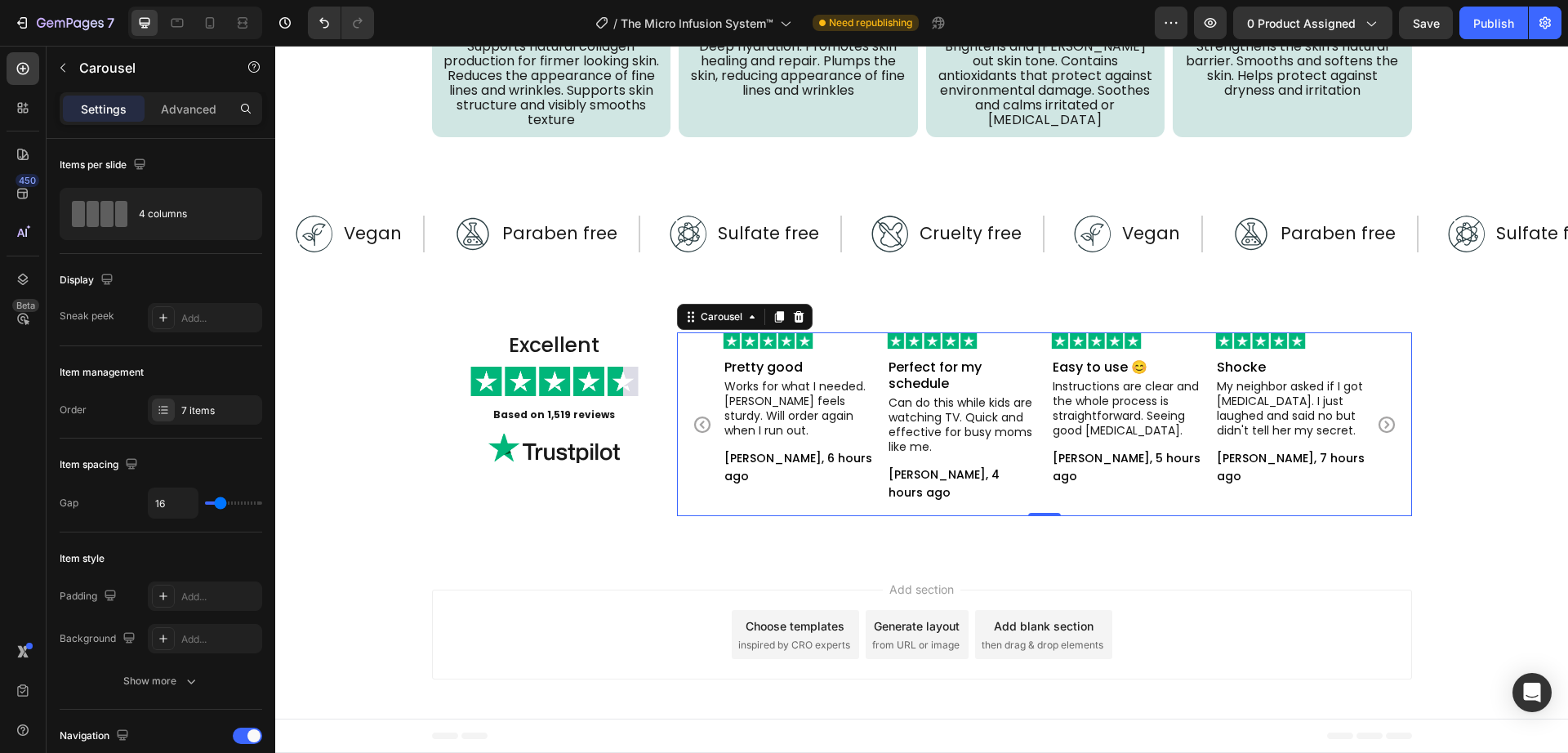
click at [1382, 435] on icon "Carousel Next Arrow" at bounding box center [1386, 425] width 19 height 19
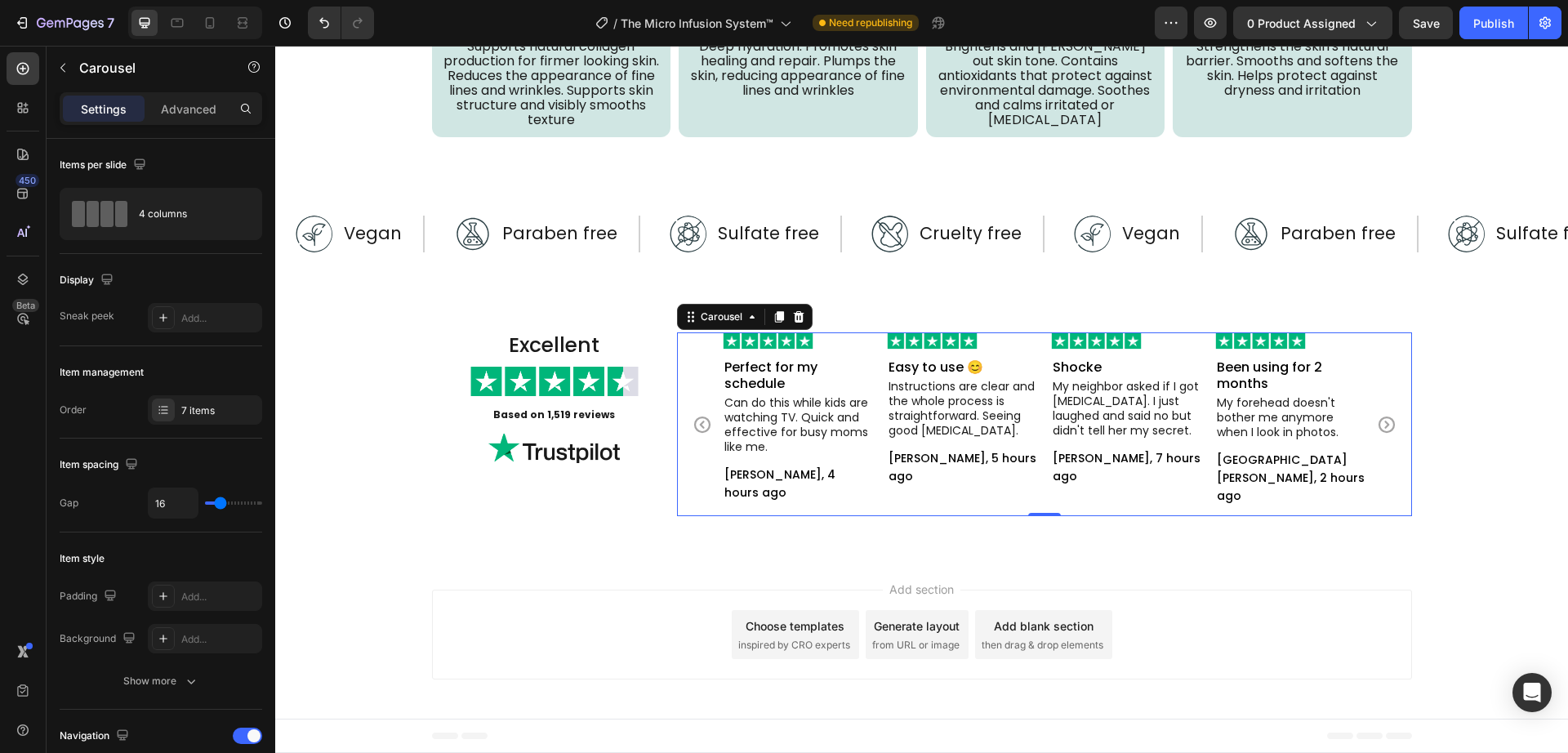
click at [445, 615] on div "Add section Choose templates inspired by CRO experts Generate layout from URL o…" at bounding box center [922, 635] width 980 height 90
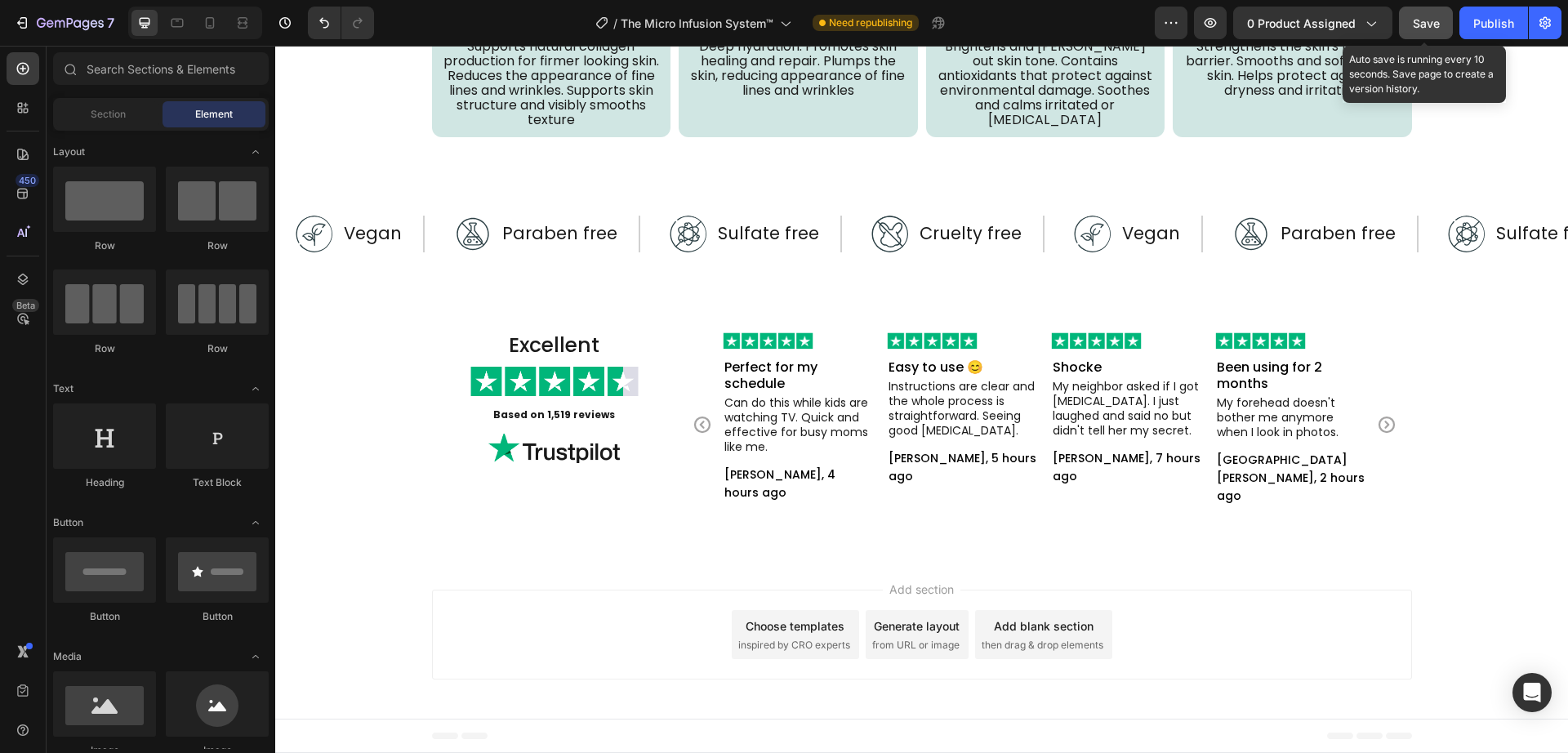
click at [1426, 18] on span "Save" at bounding box center [1426, 24] width 27 height 14
click at [172, 31] on div at bounding box center [177, 23] width 26 height 26
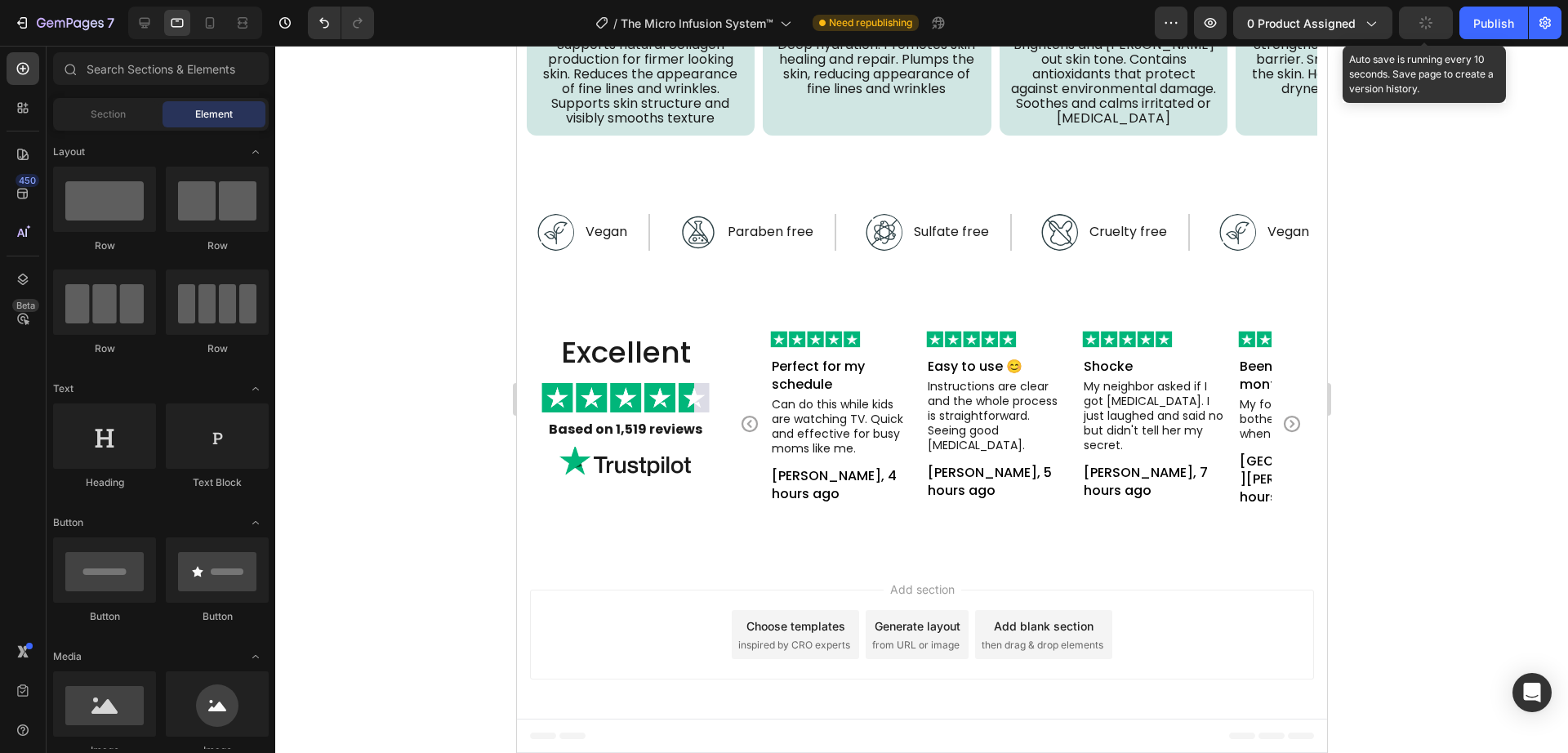
scroll to position [4606, 0]
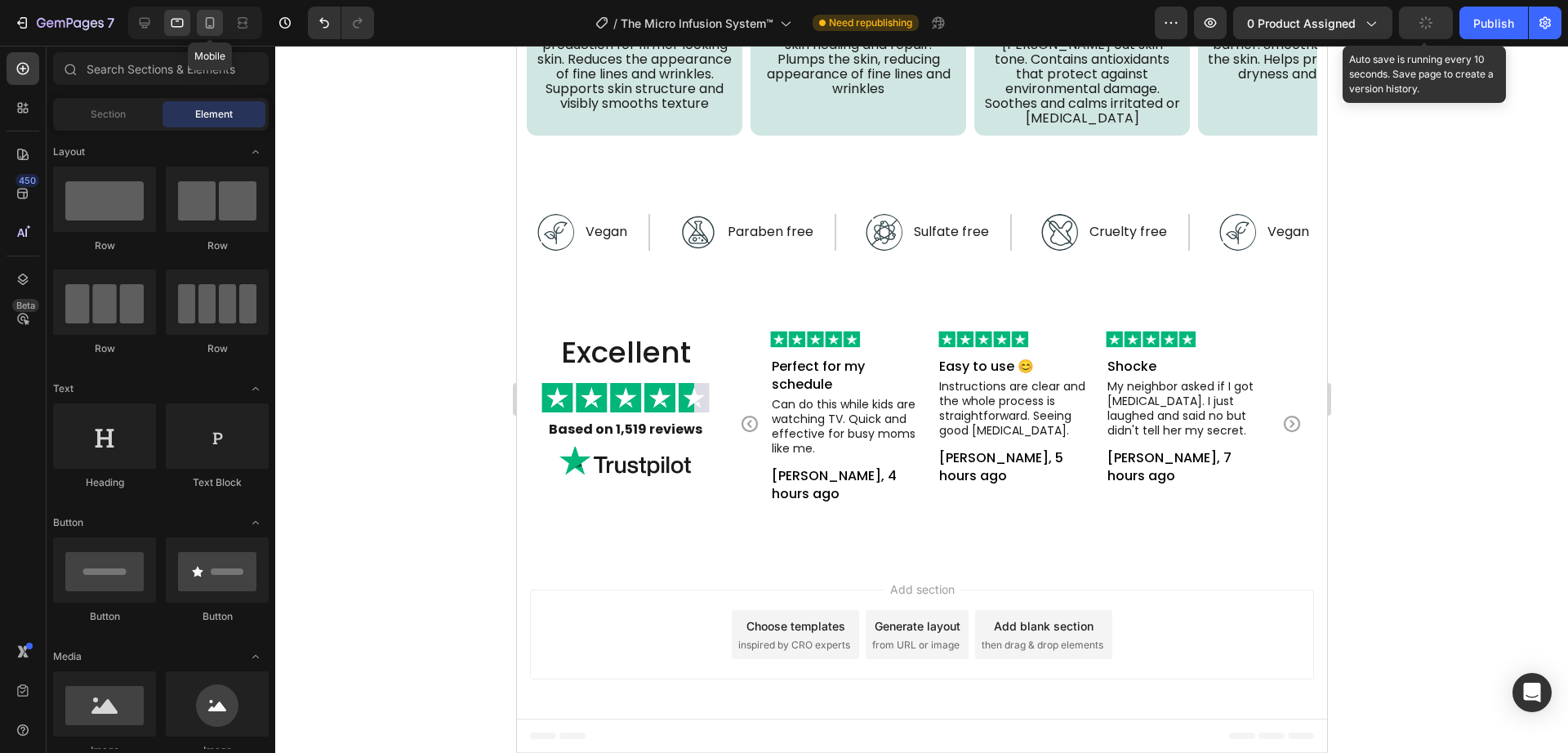
click at [205, 21] on icon at bounding box center [210, 23] width 17 height 17
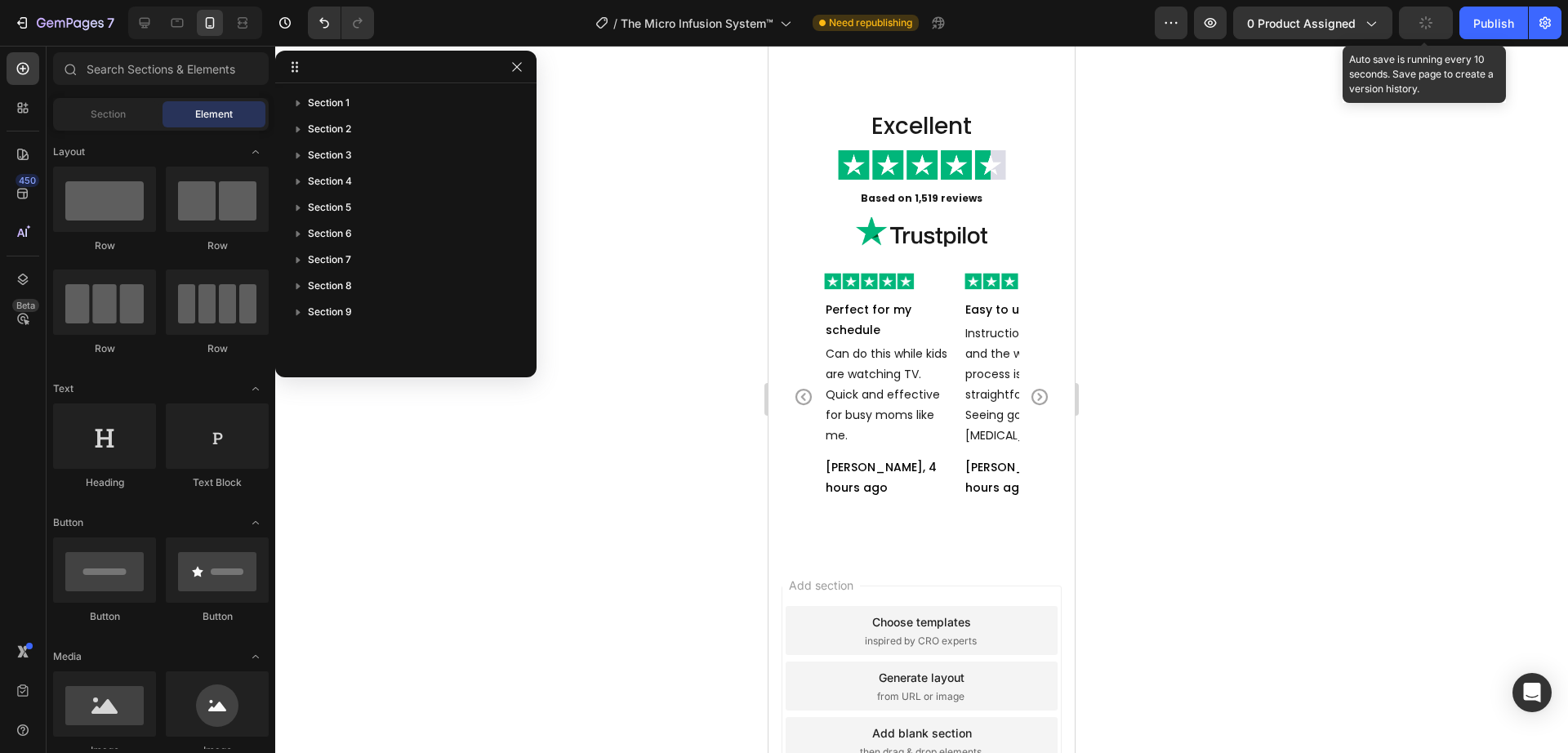
scroll to position [4647, 0]
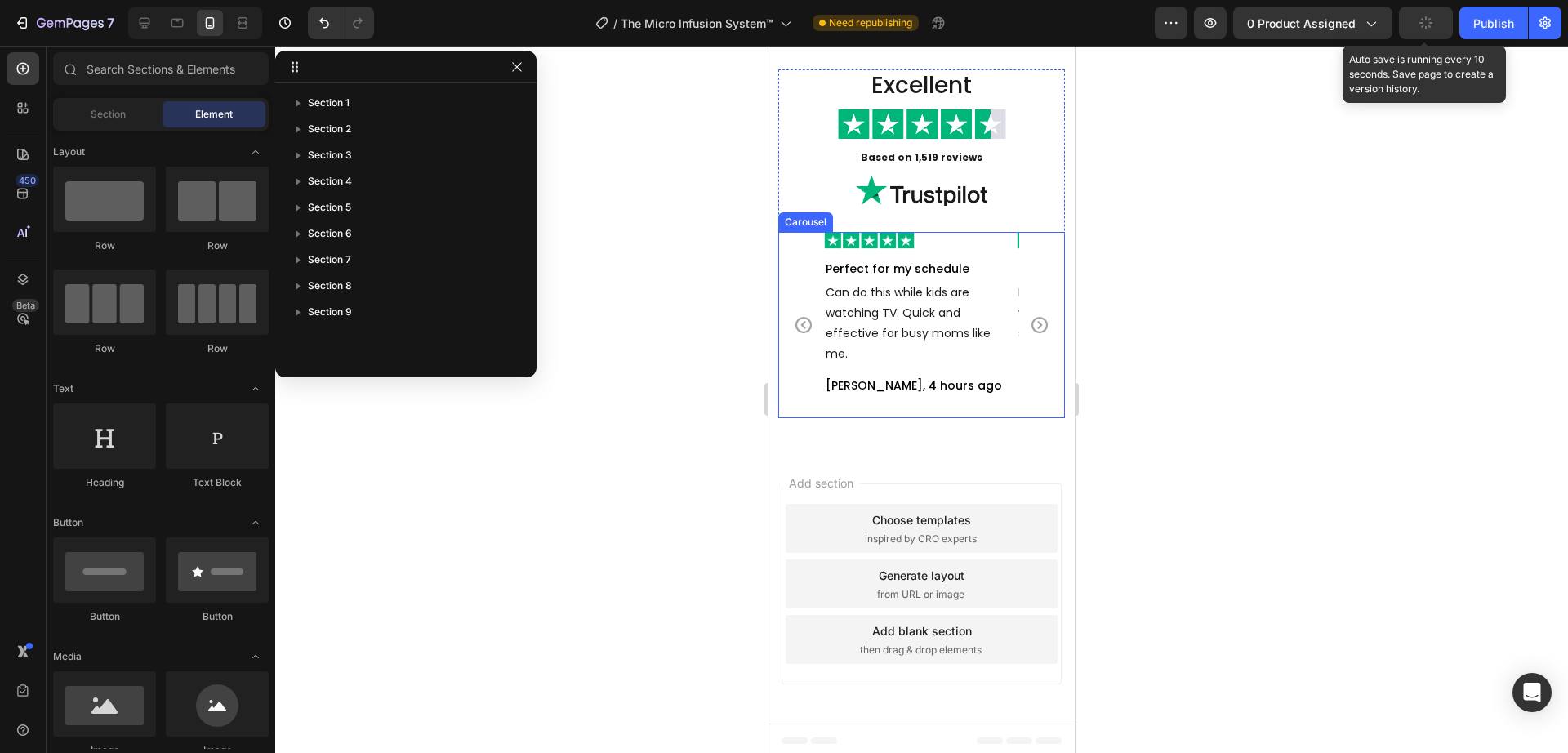
click at [1030, 335] on icon "Carousel Next Arrow" at bounding box center [1040, 325] width 19 height 19
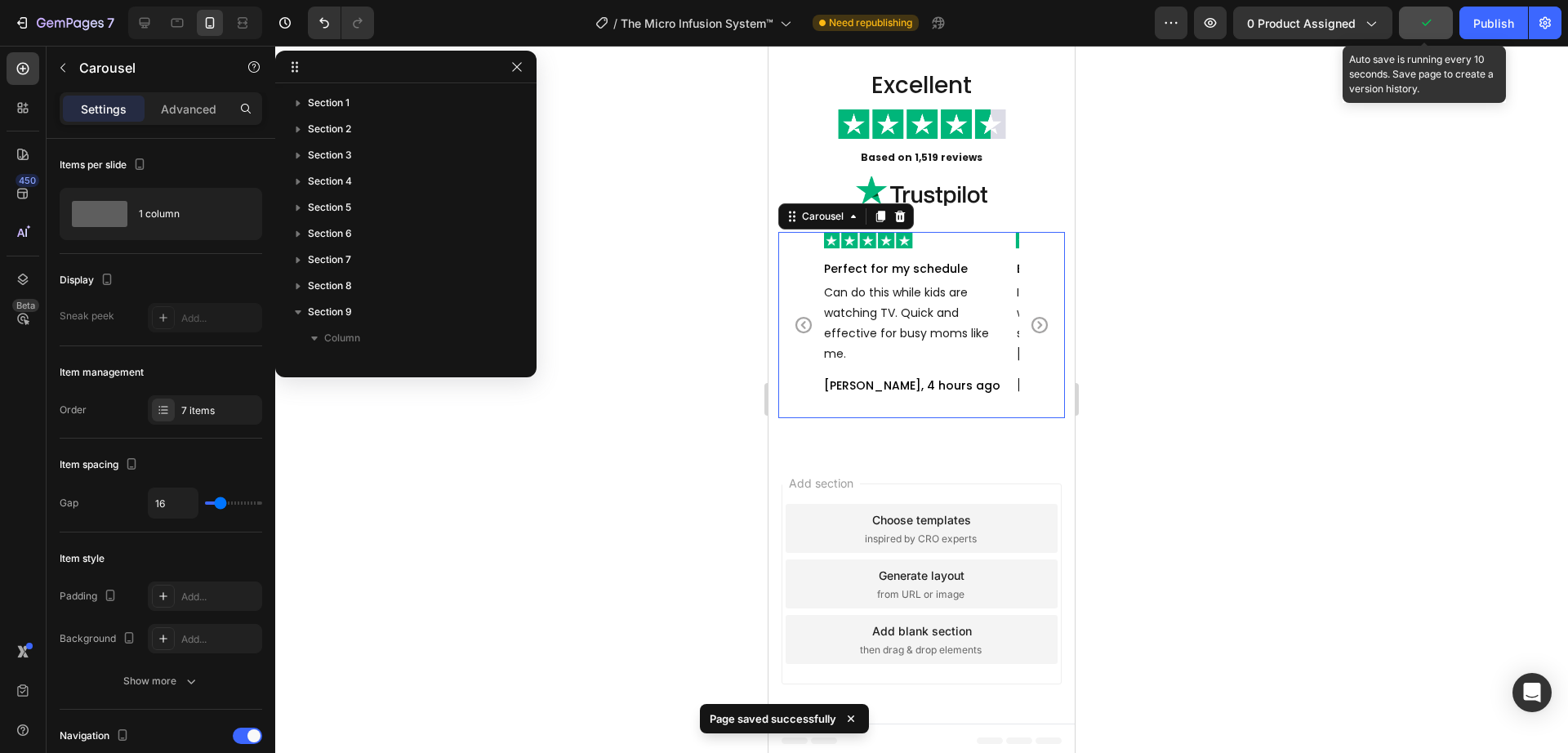
scroll to position [201, 0]
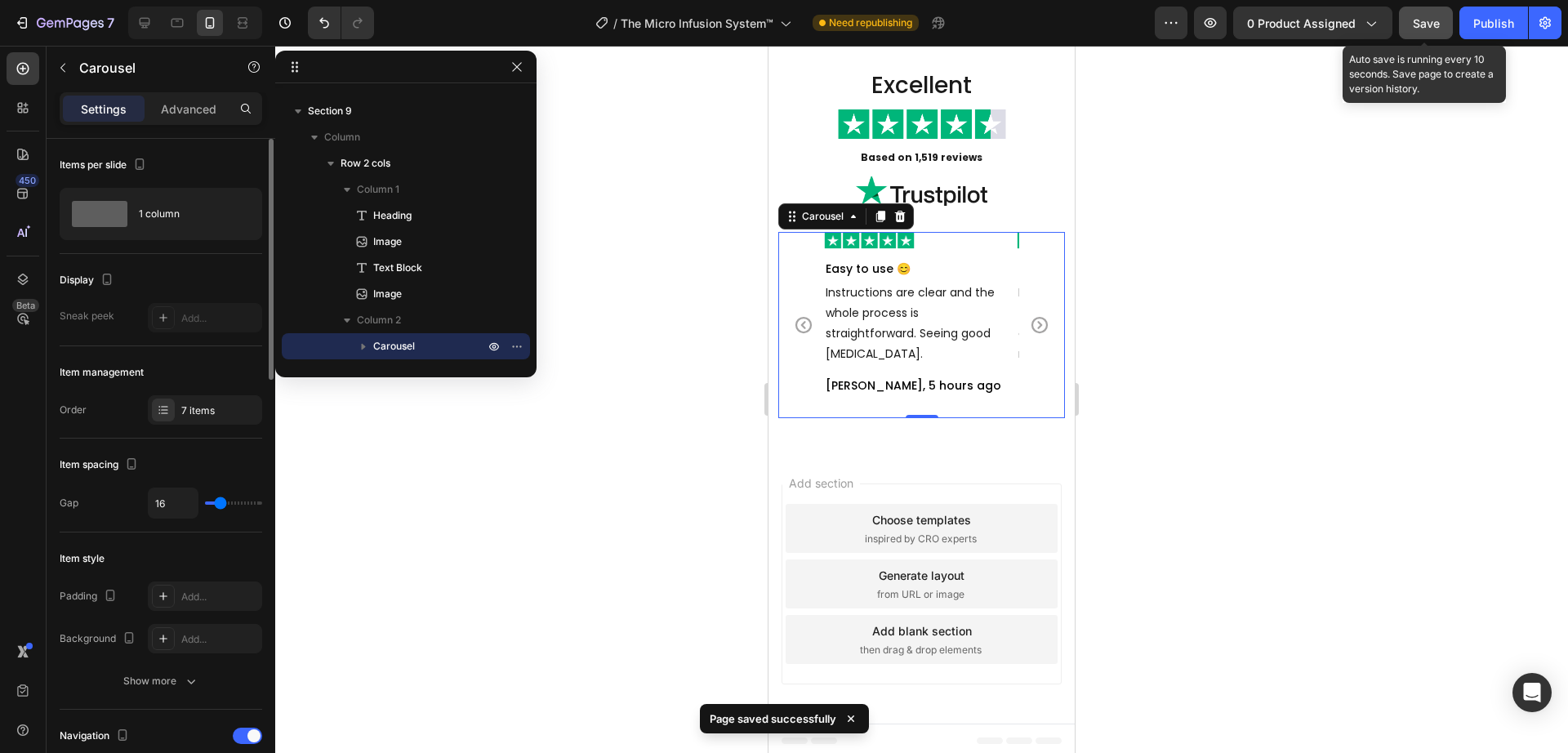
type input "0"
drag, startPoint x: 217, startPoint y: 505, endPoint x: 101, endPoint y: 501, distance: 116.1
type input "0"
click at [205, 502] on input "range" at bounding box center [234, 503] width 57 height 4
drag, startPoint x: 208, startPoint y: 510, endPoint x: 224, endPoint y: 505, distance: 16.8
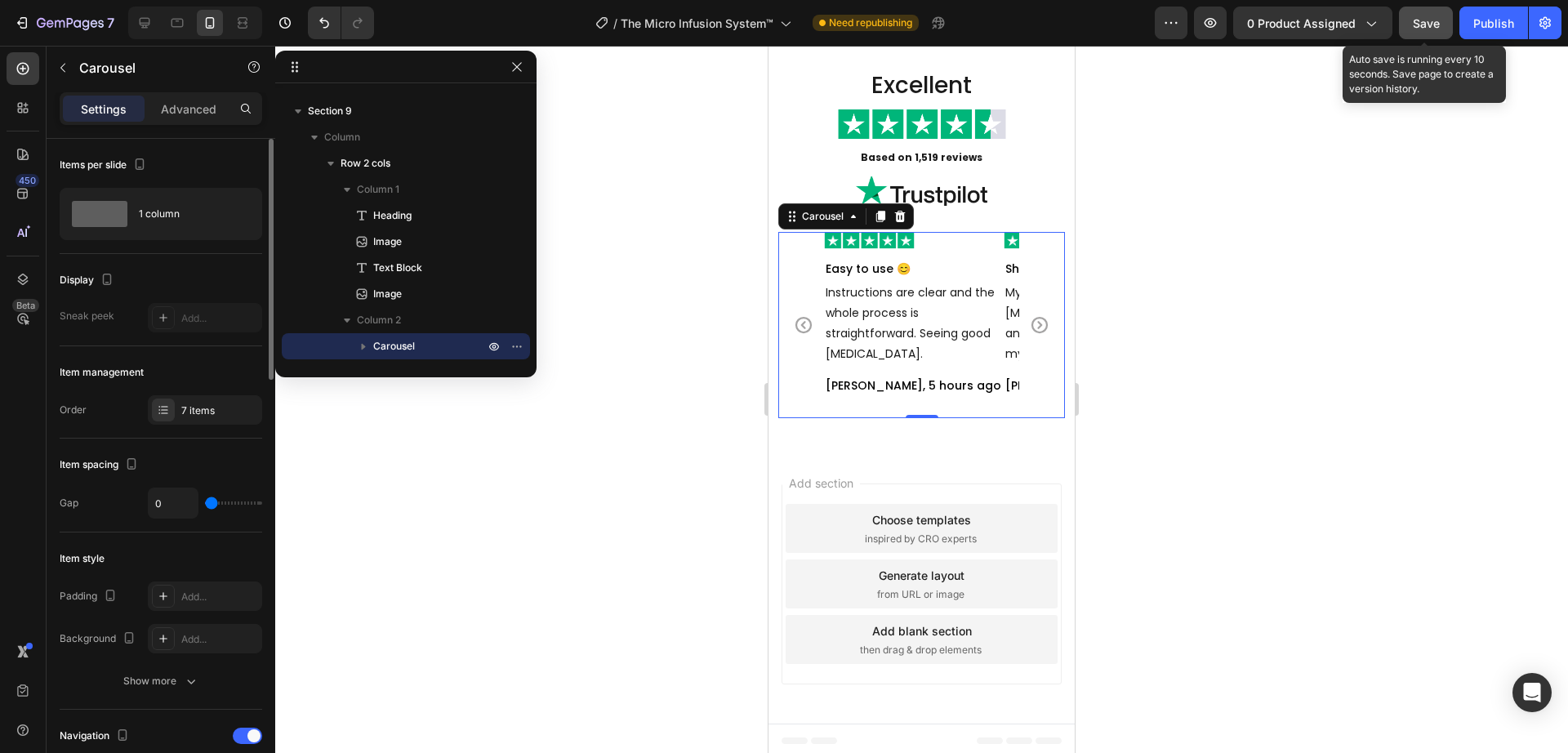
click at [224, 505] on div "0" at bounding box center [205, 503] width 115 height 31
click at [162, 500] on input "0" at bounding box center [174, 503] width 49 height 29
type input "1"
type input "16"
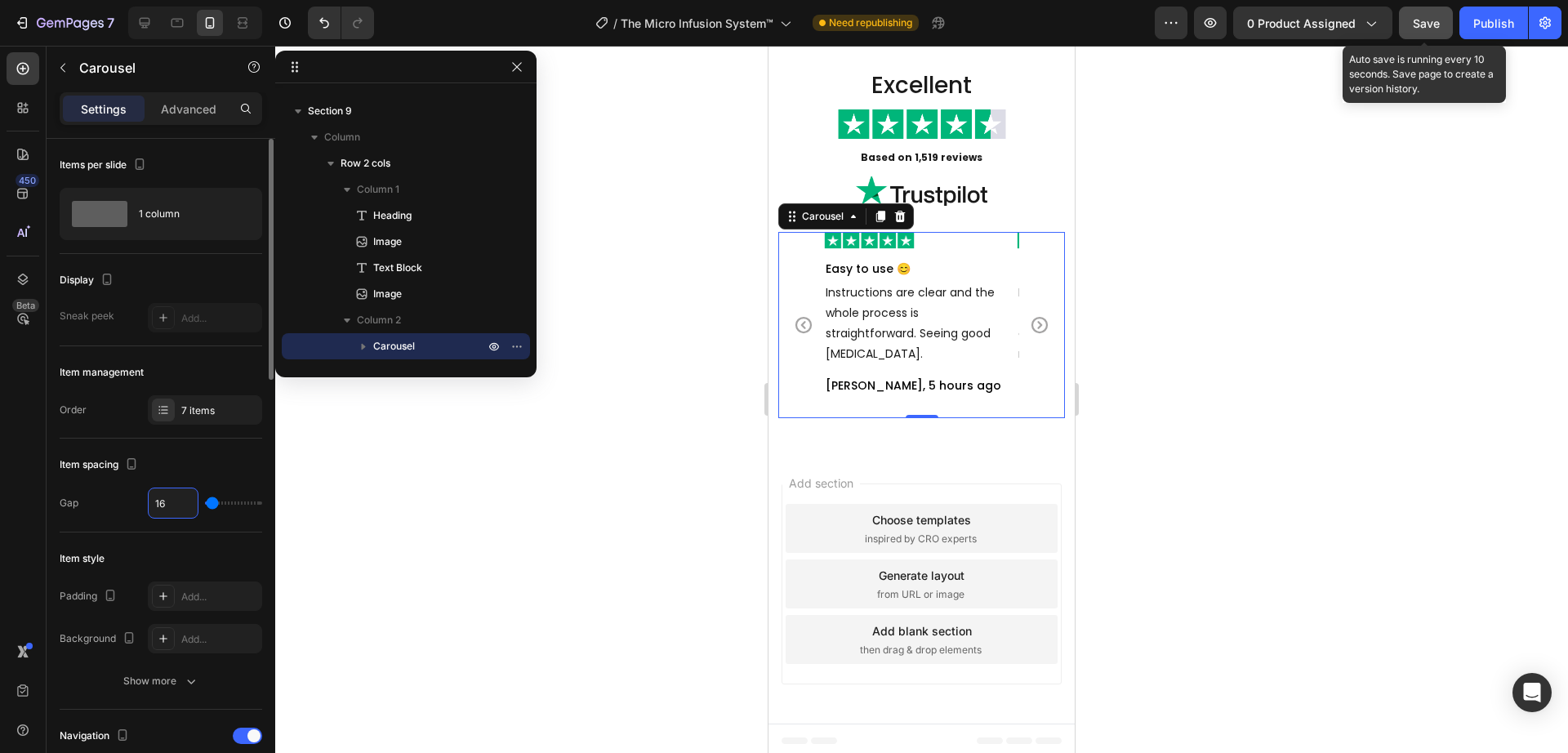
type input "16"
click at [184, 363] on div "Item management" at bounding box center [161, 373] width 203 height 26
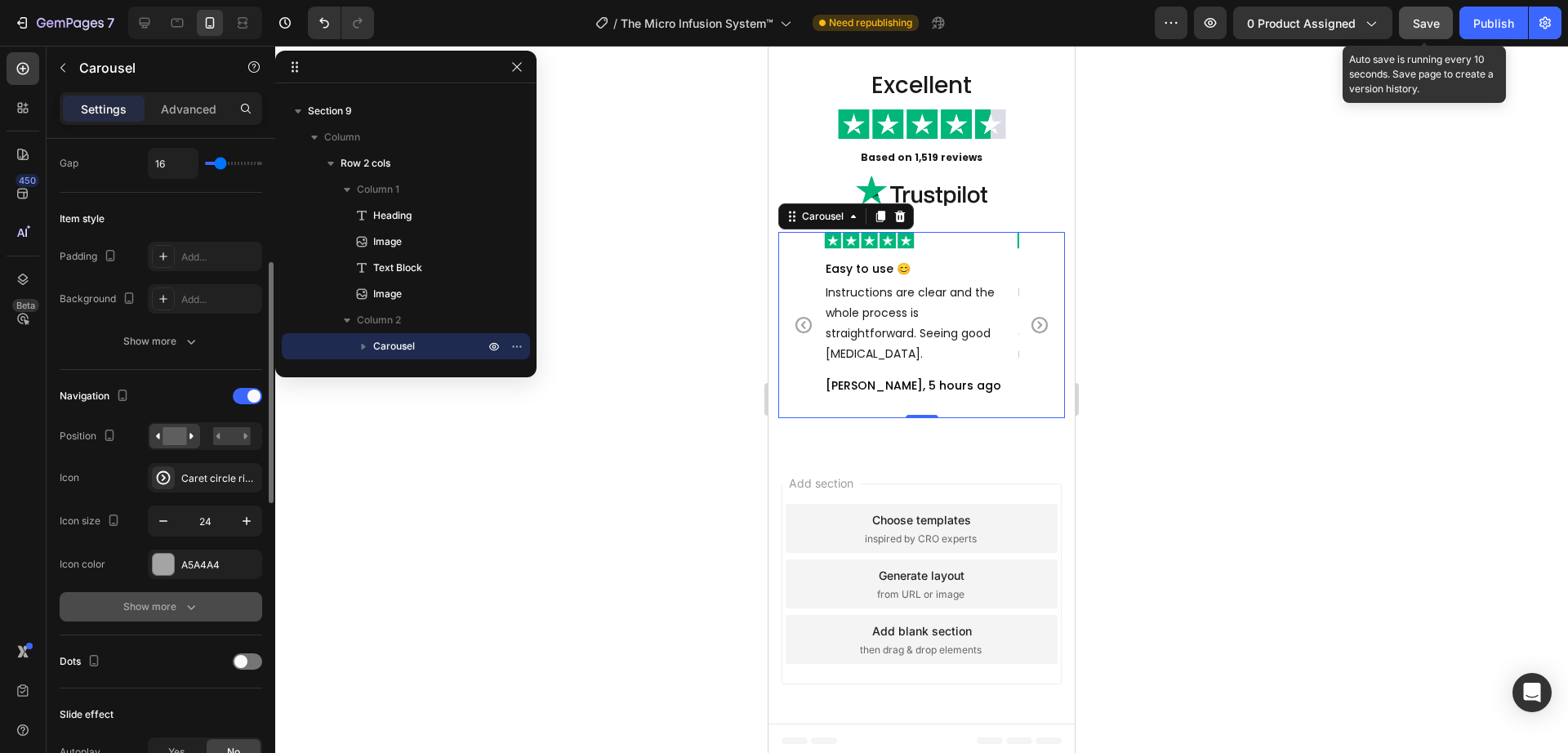
click at [167, 600] on div "Show more" at bounding box center [161, 607] width 76 height 17
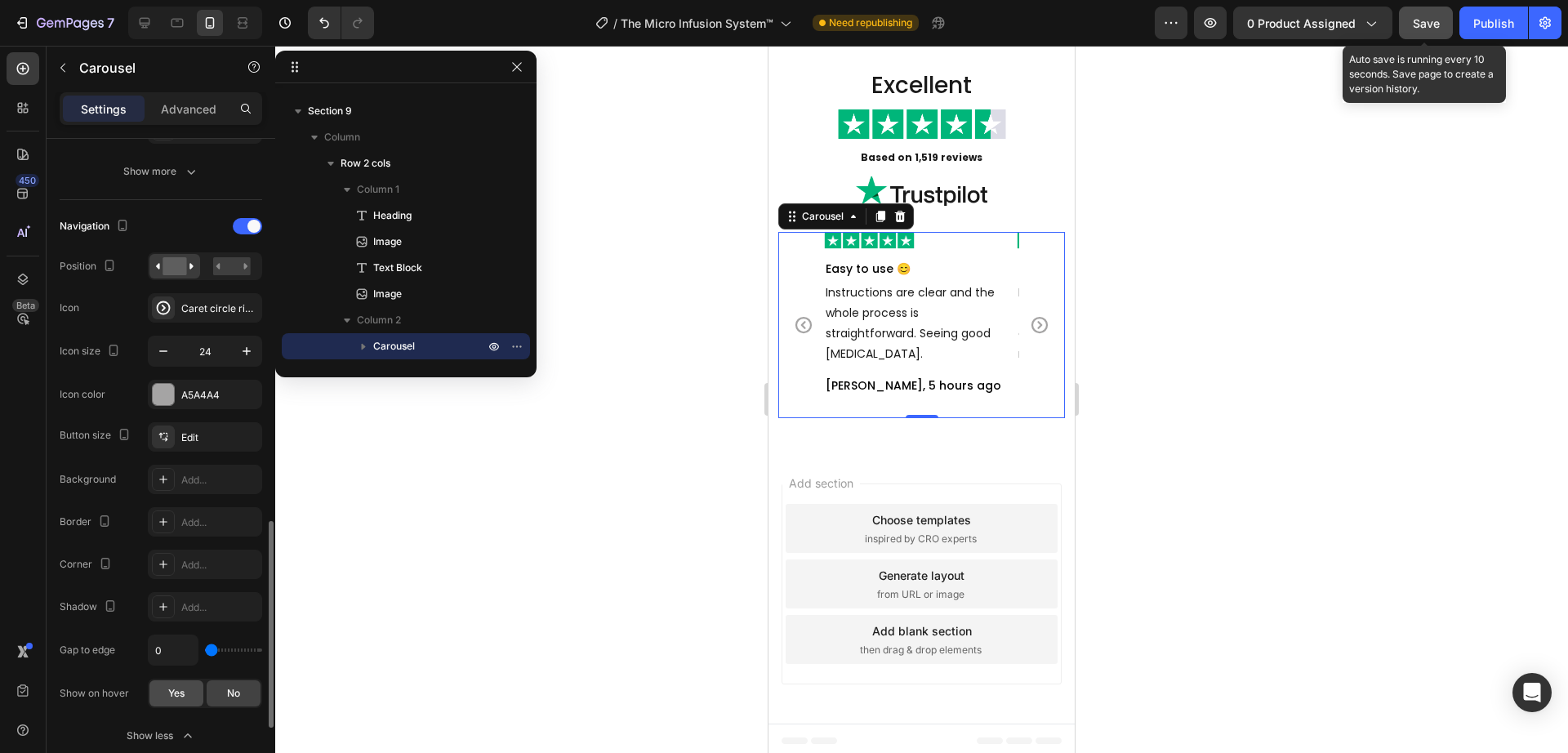
scroll to position [680, 0]
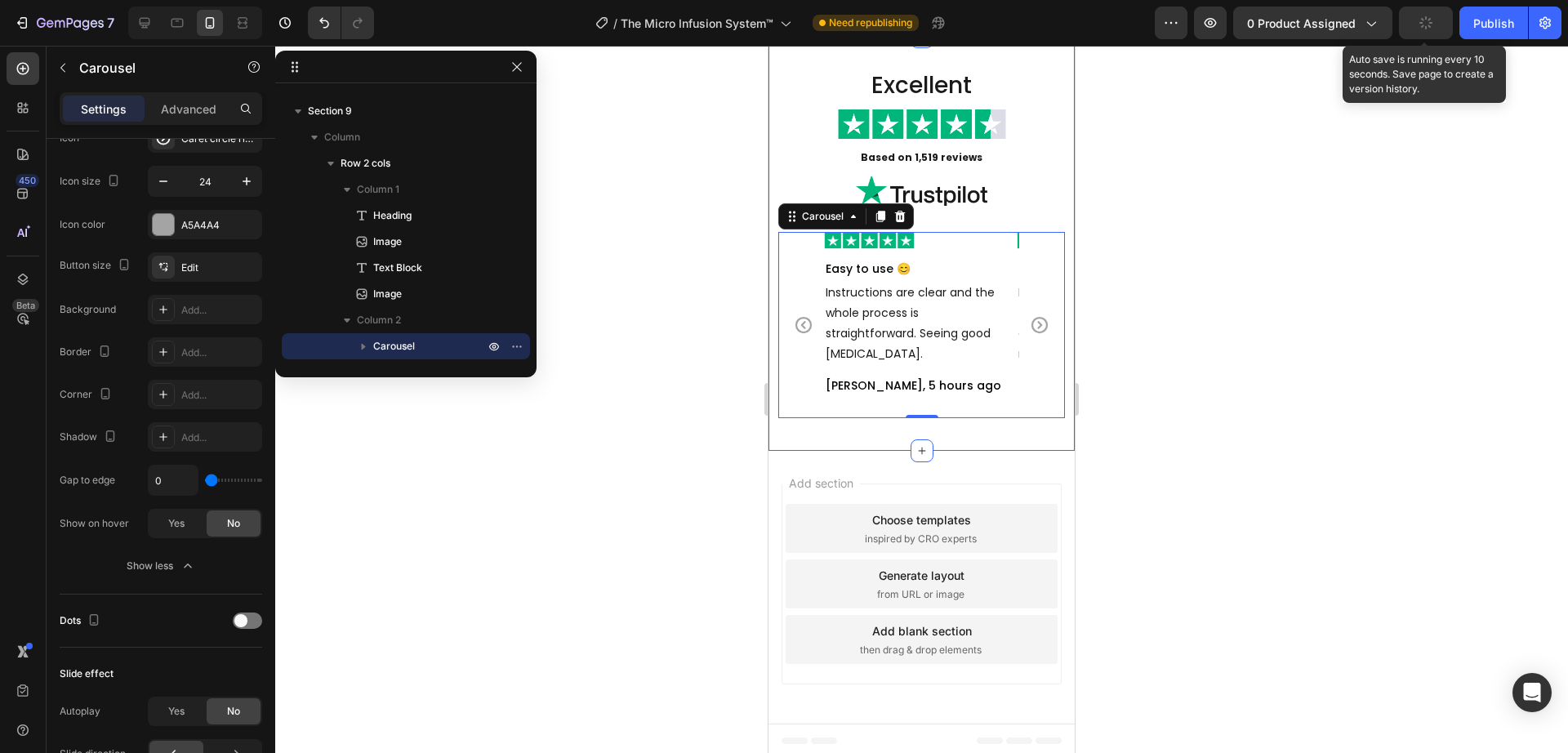
click at [789, 451] on div "Excellent Heading Image Based on 1,519 reviews Text Block Image Image Pretty go…" at bounding box center [921, 244] width 306 height 415
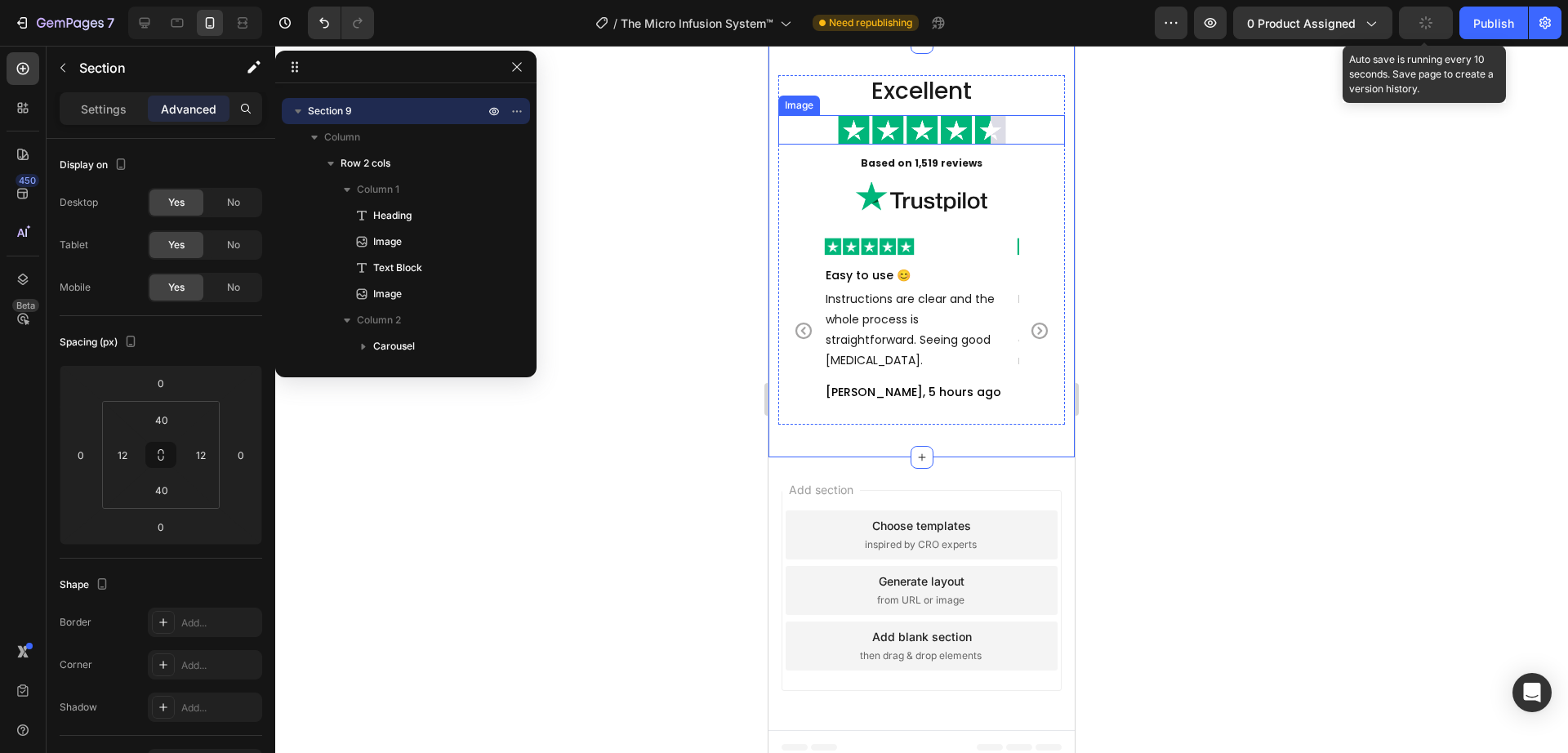
scroll to position [4816, 0]
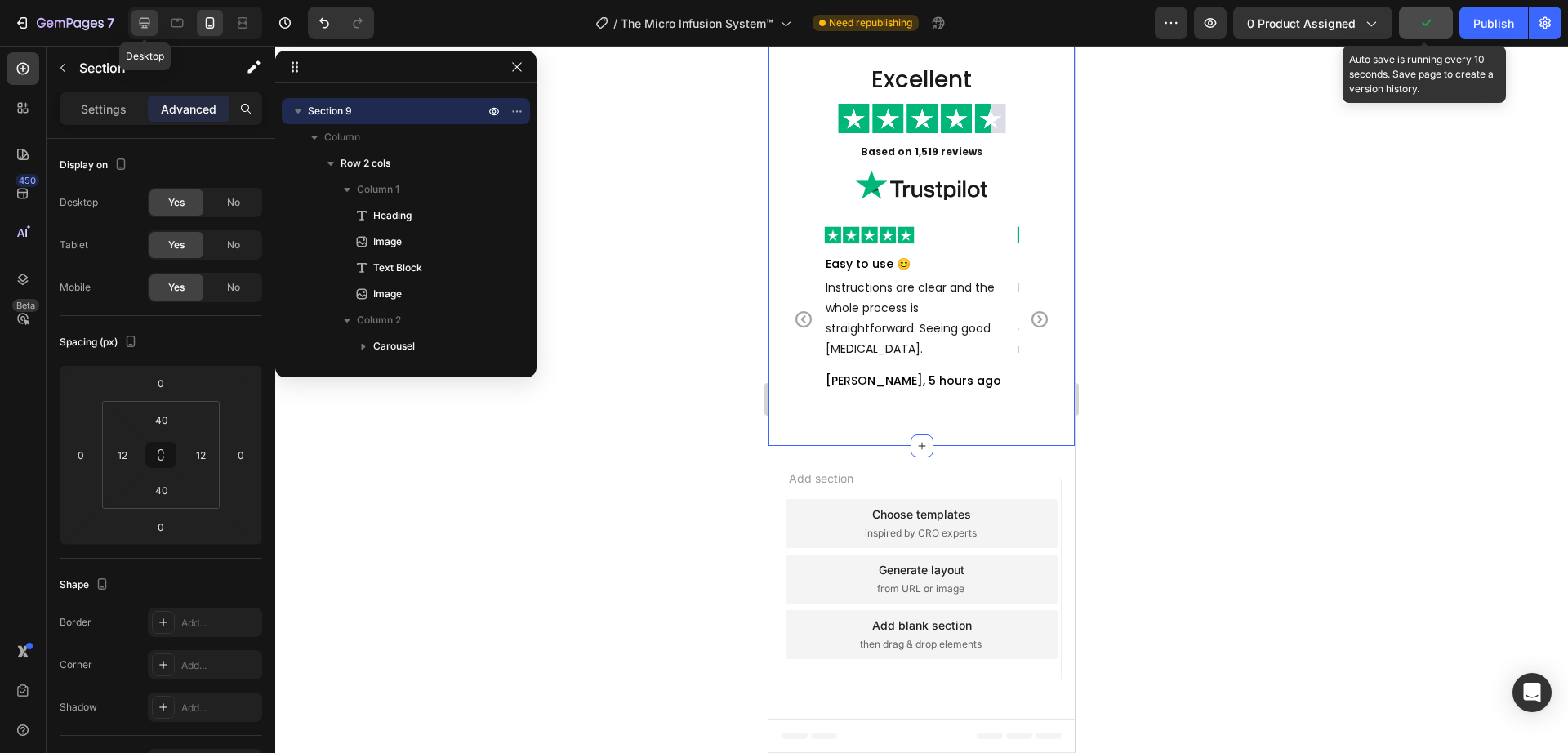
click at [132, 25] on div at bounding box center [145, 23] width 26 height 26
type input "50"
type input "0"
type input "50"
type input "0"
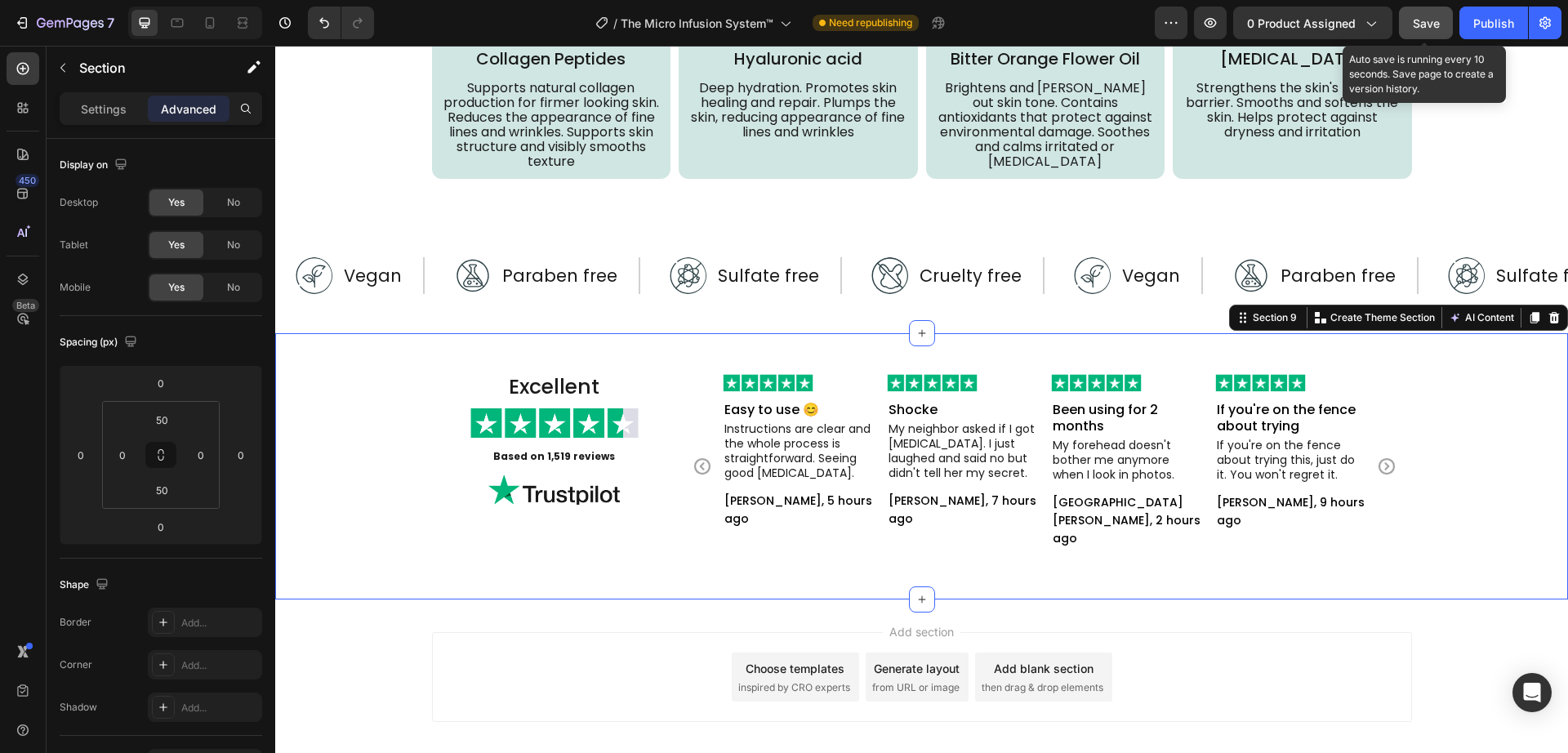
scroll to position [4638, 0]
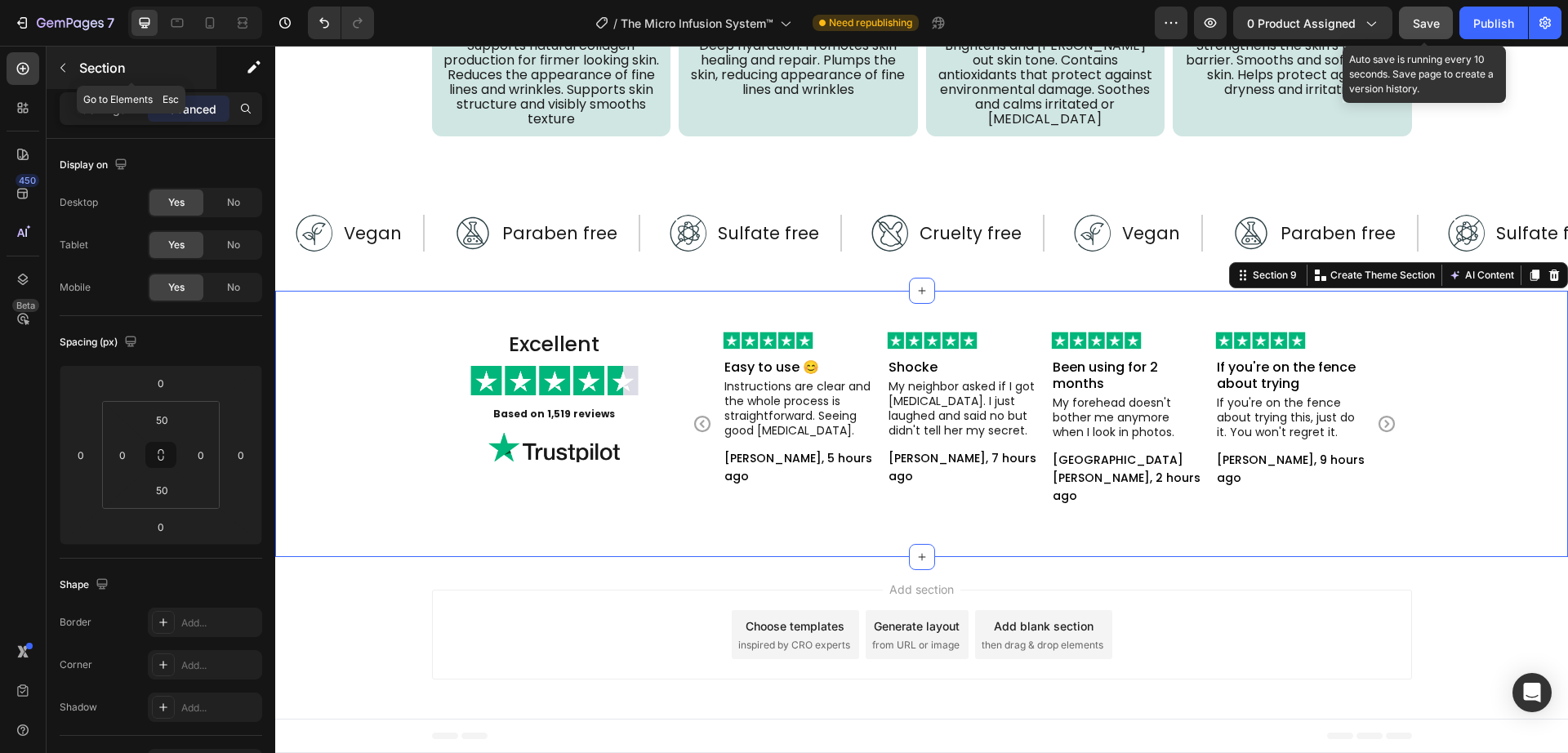
click at [60, 73] on icon "button" at bounding box center [63, 67] width 13 height 13
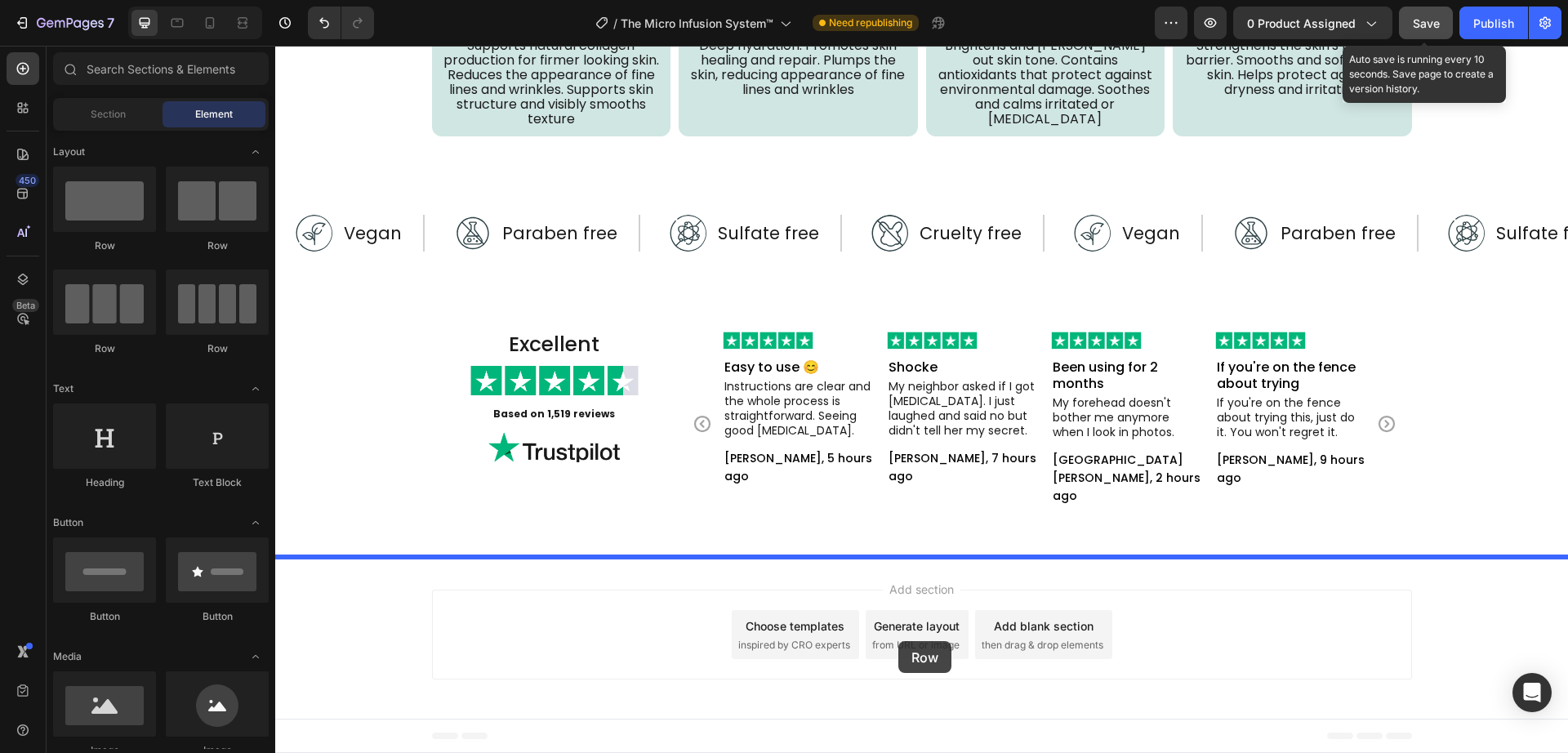
drag, startPoint x: 474, startPoint y: 372, endPoint x: 898, endPoint y: 641, distance: 502.1
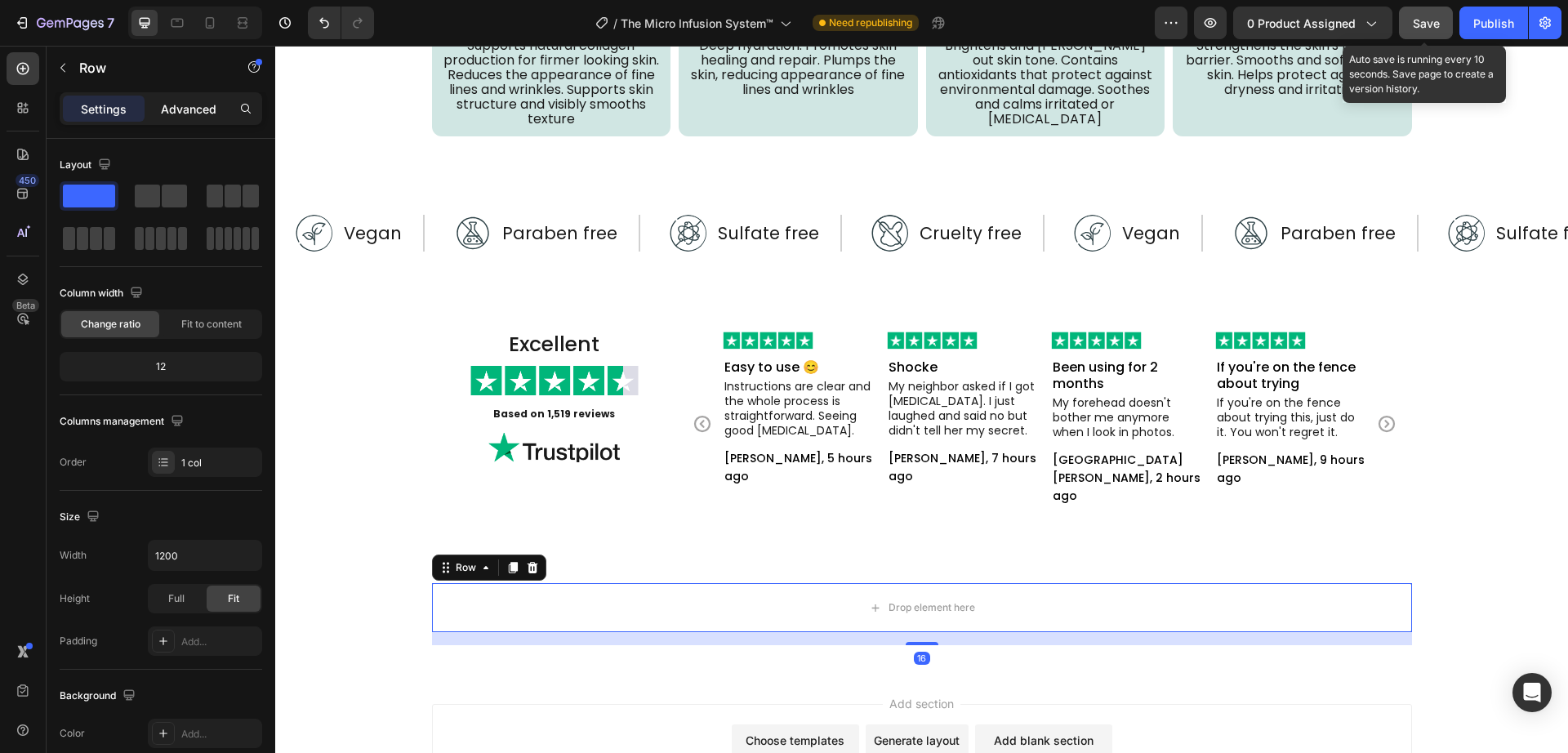
click at [182, 116] on p "Advanced" at bounding box center [189, 108] width 56 height 17
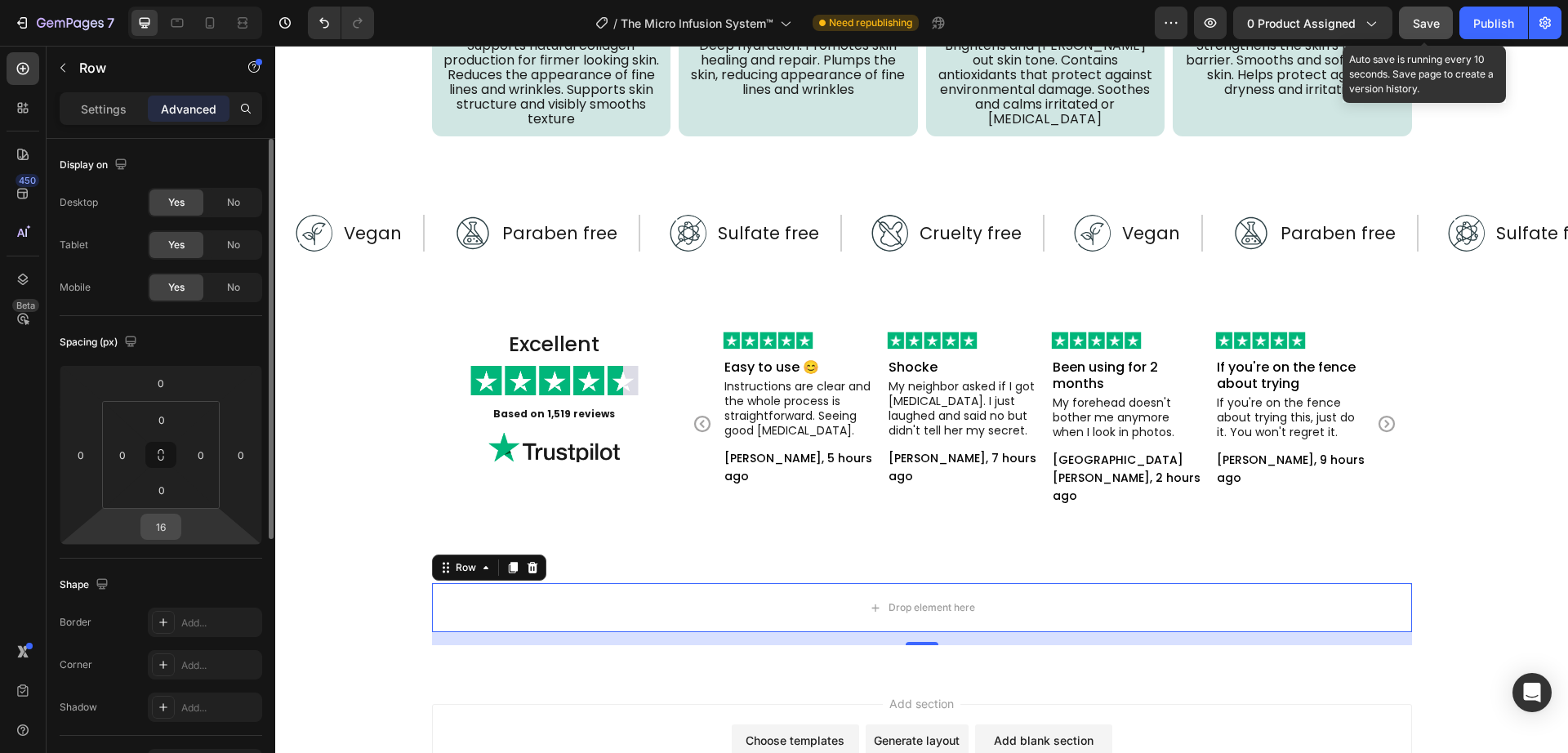
click at [171, 527] on input "16" at bounding box center [160, 527] width 33 height 25
type input "0"
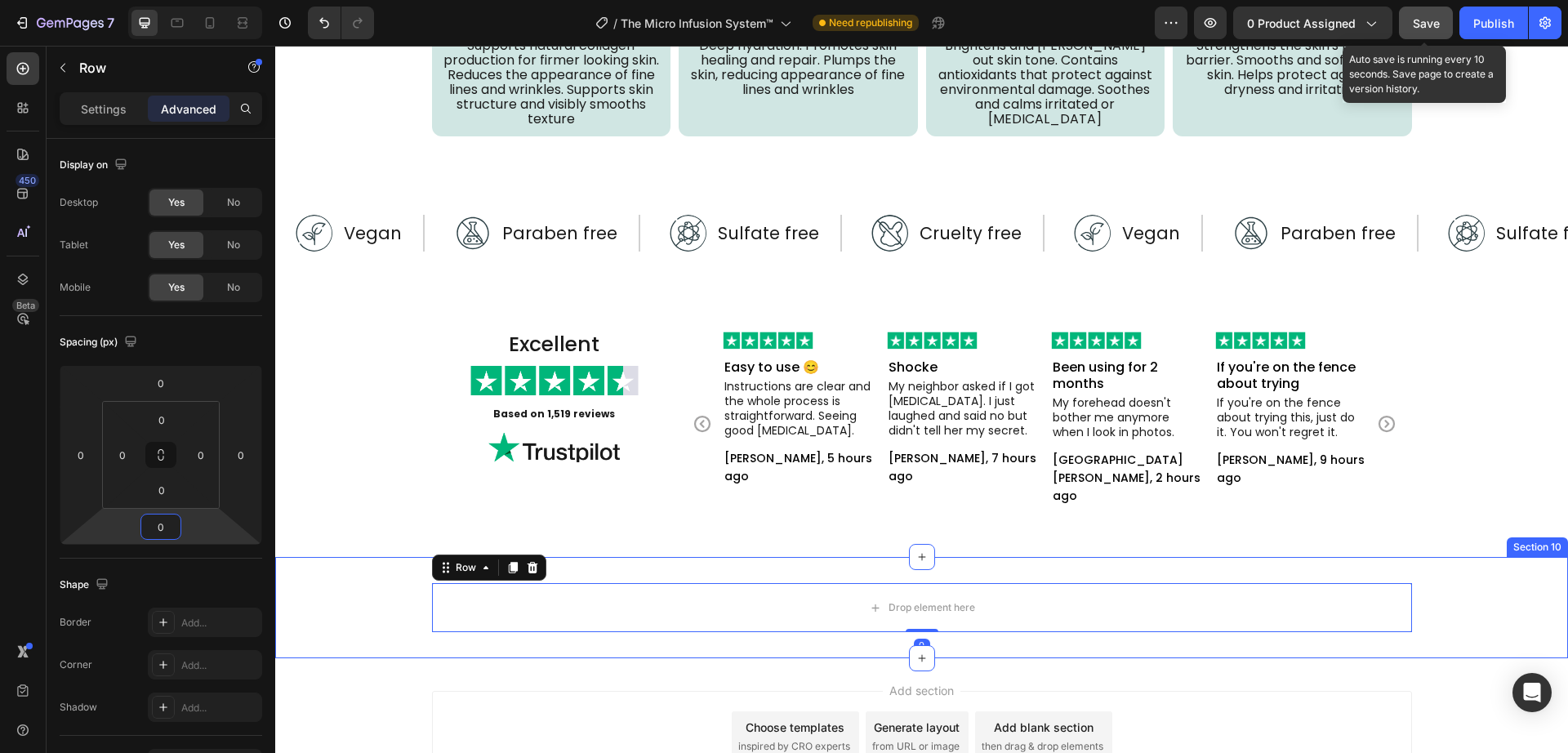
click at [385, 615] on div "Drop element here Row 0" at bounding box center [921, 608] width 1293 height 49
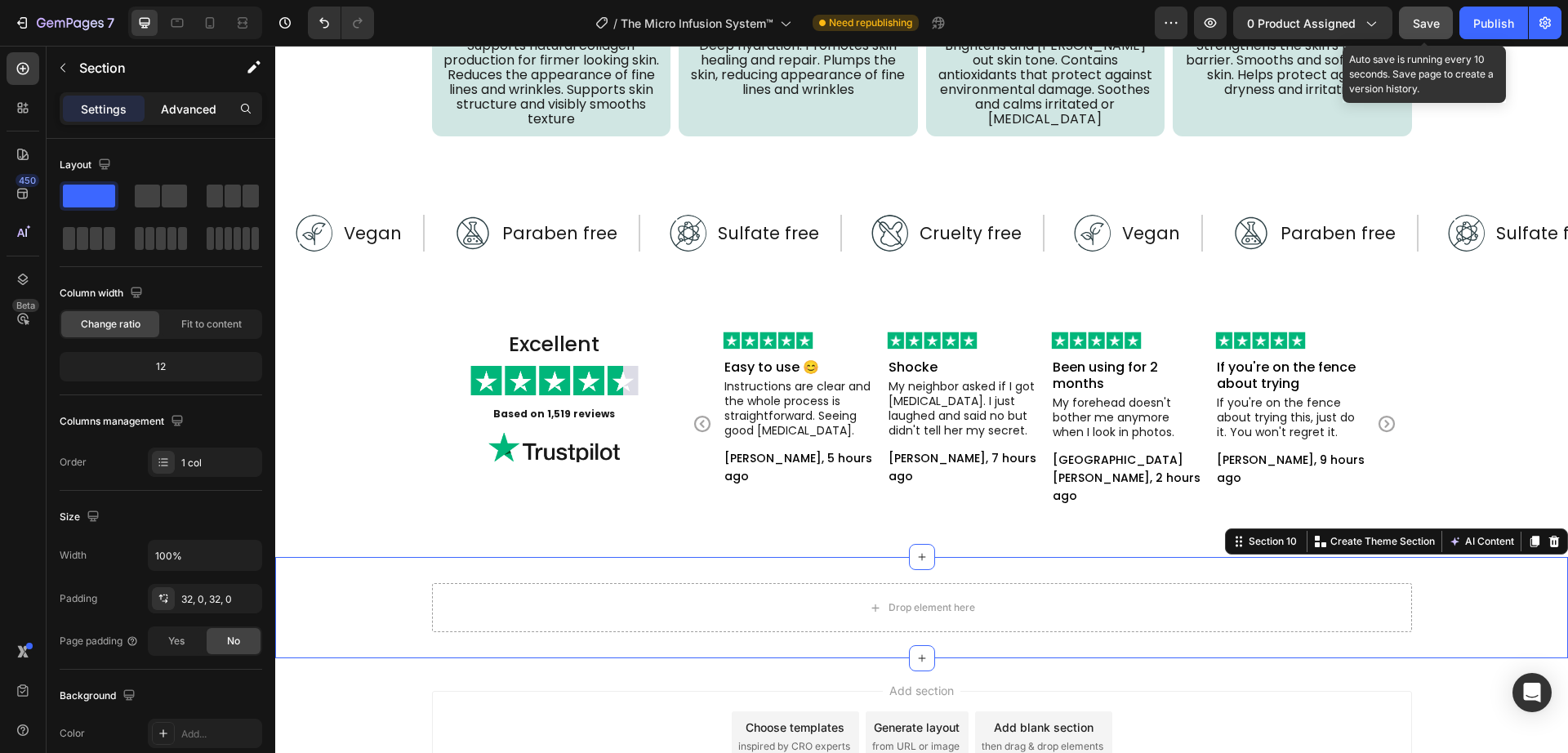
click at [181, 116] on p "Advanced" at bounding box center [189, 108] width 56 height 17
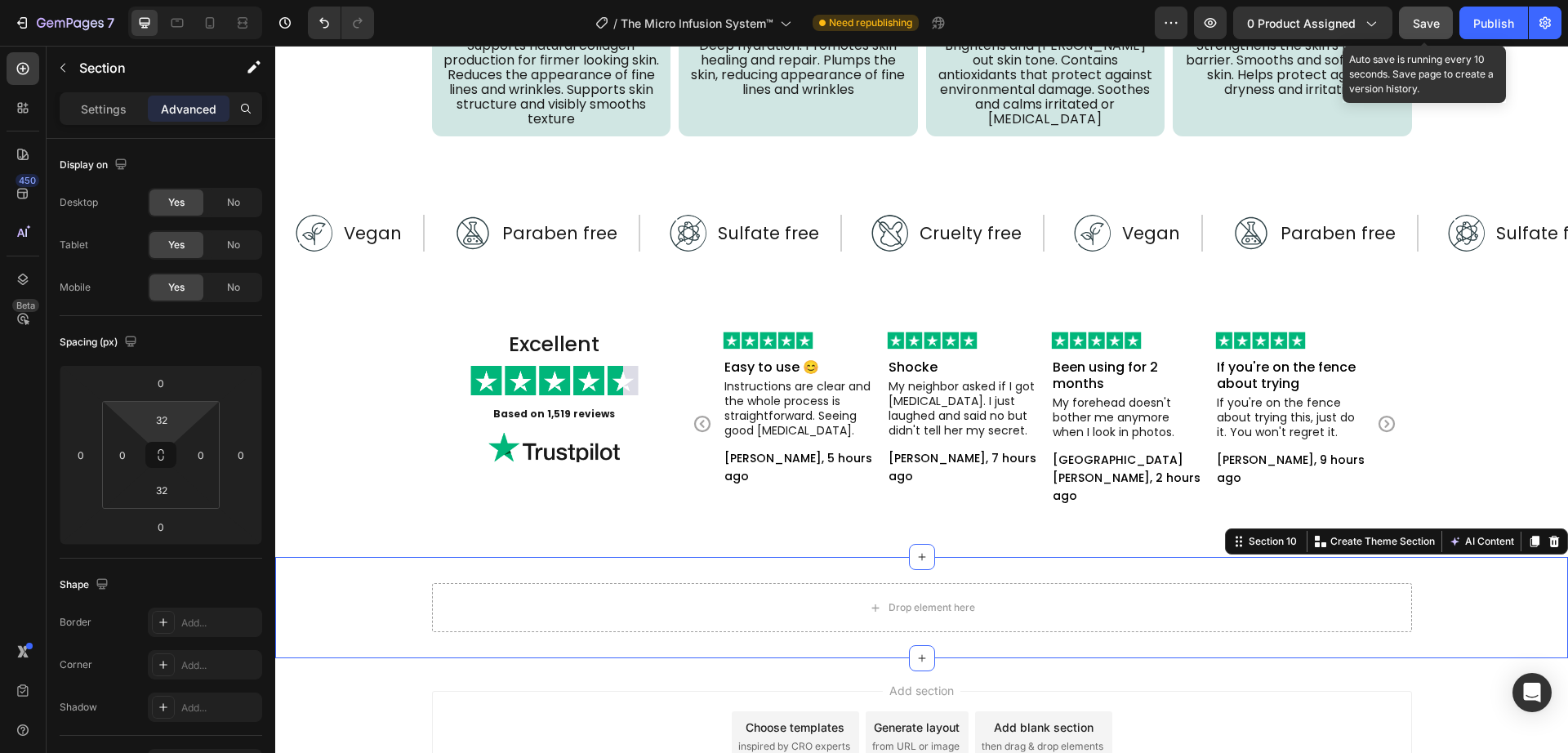
click at [163, 419] on input "32" at bounding box center [161, 420] width 33 height 25
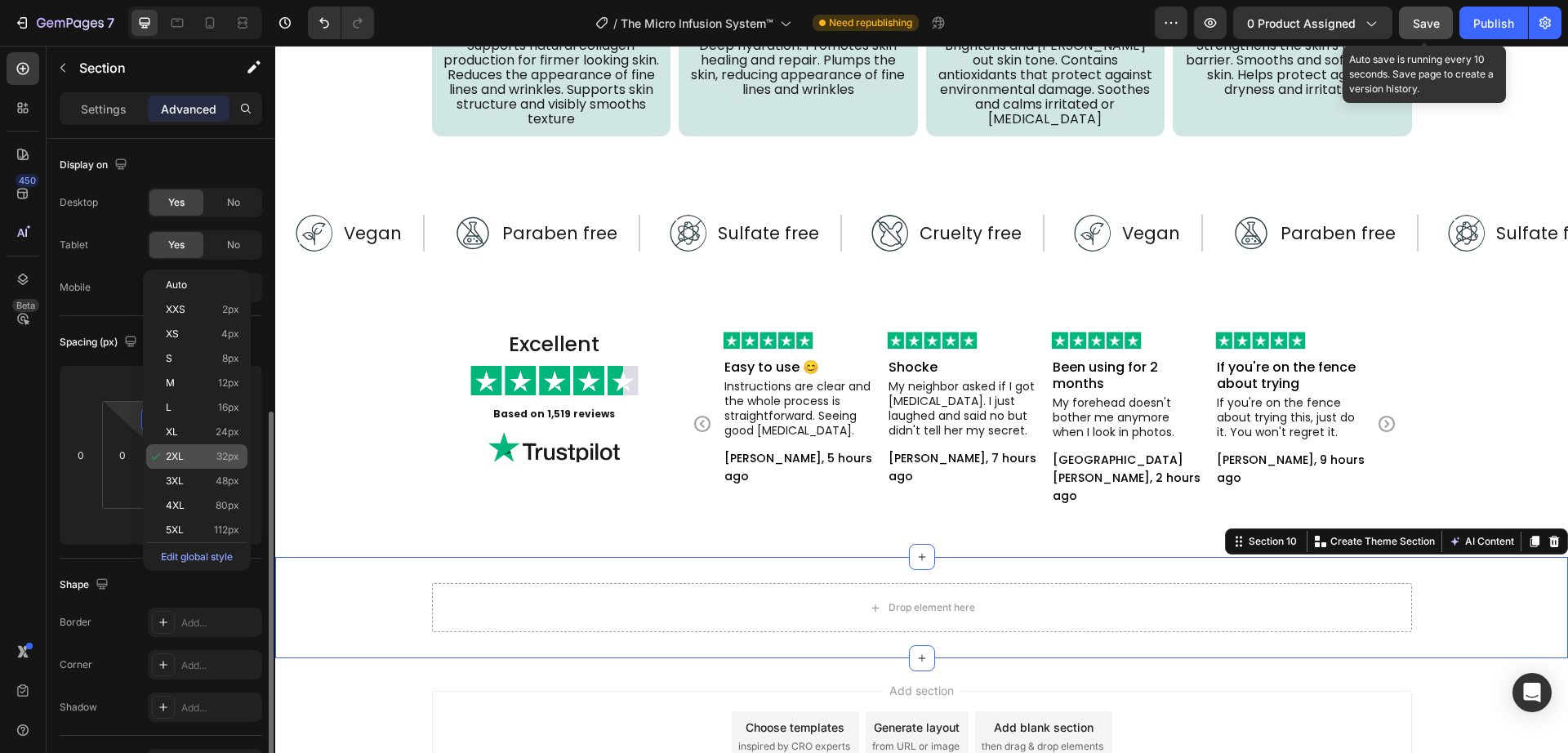
scroll to position [170, 0]
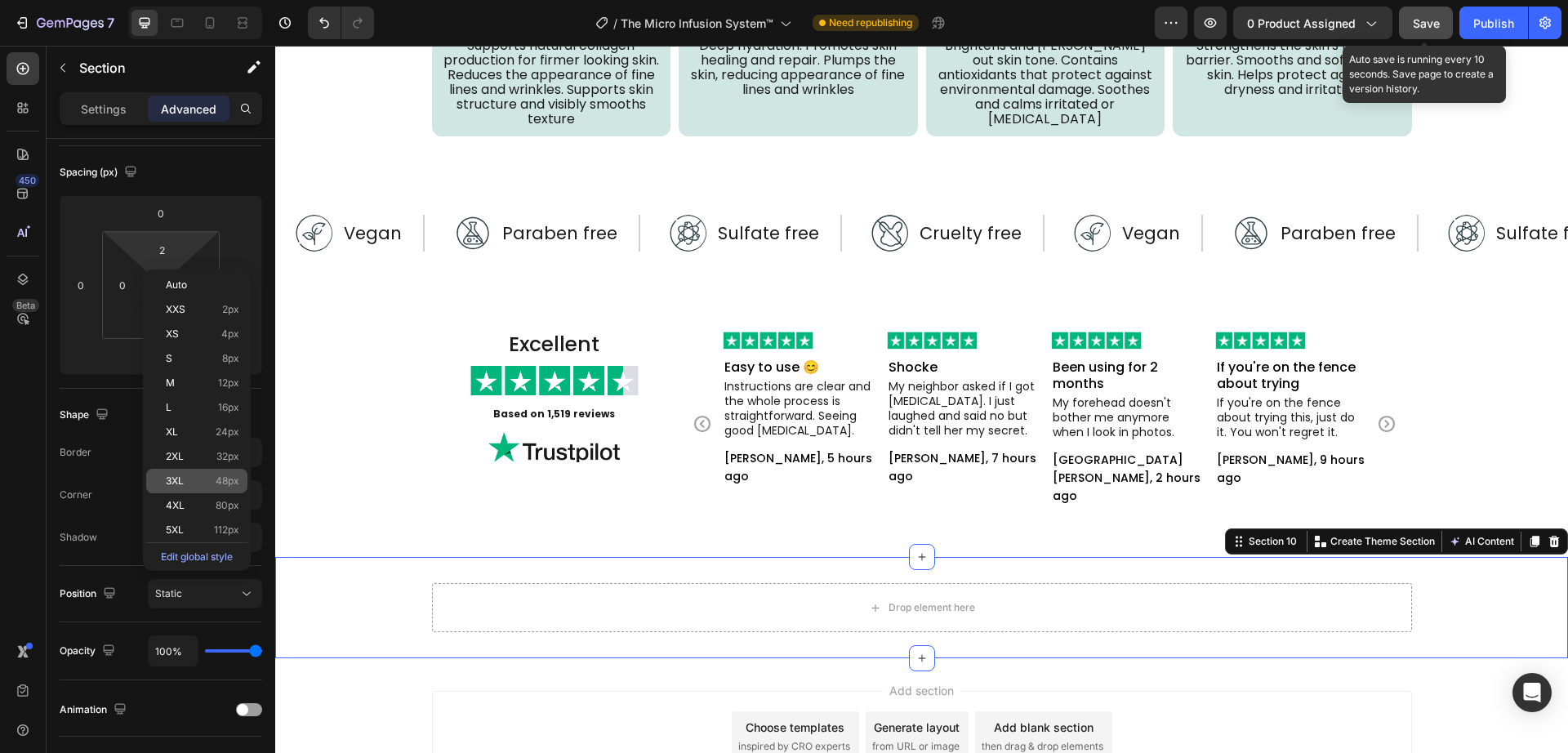
click at [196, 488] on div "3XL 48px" at bounding box center [197, 481] width 101 height 25
type input "48"
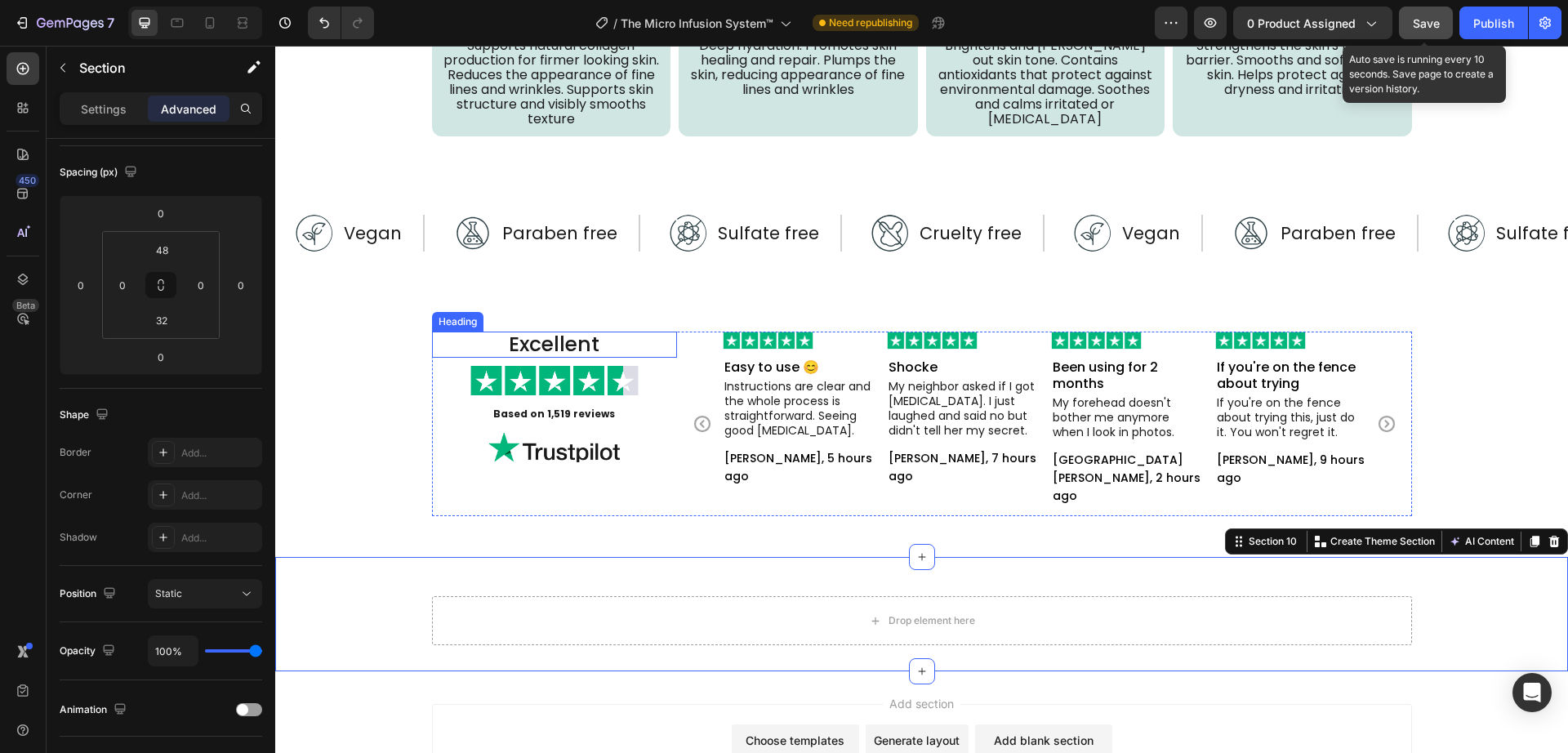
scroll to position [4752, 0]
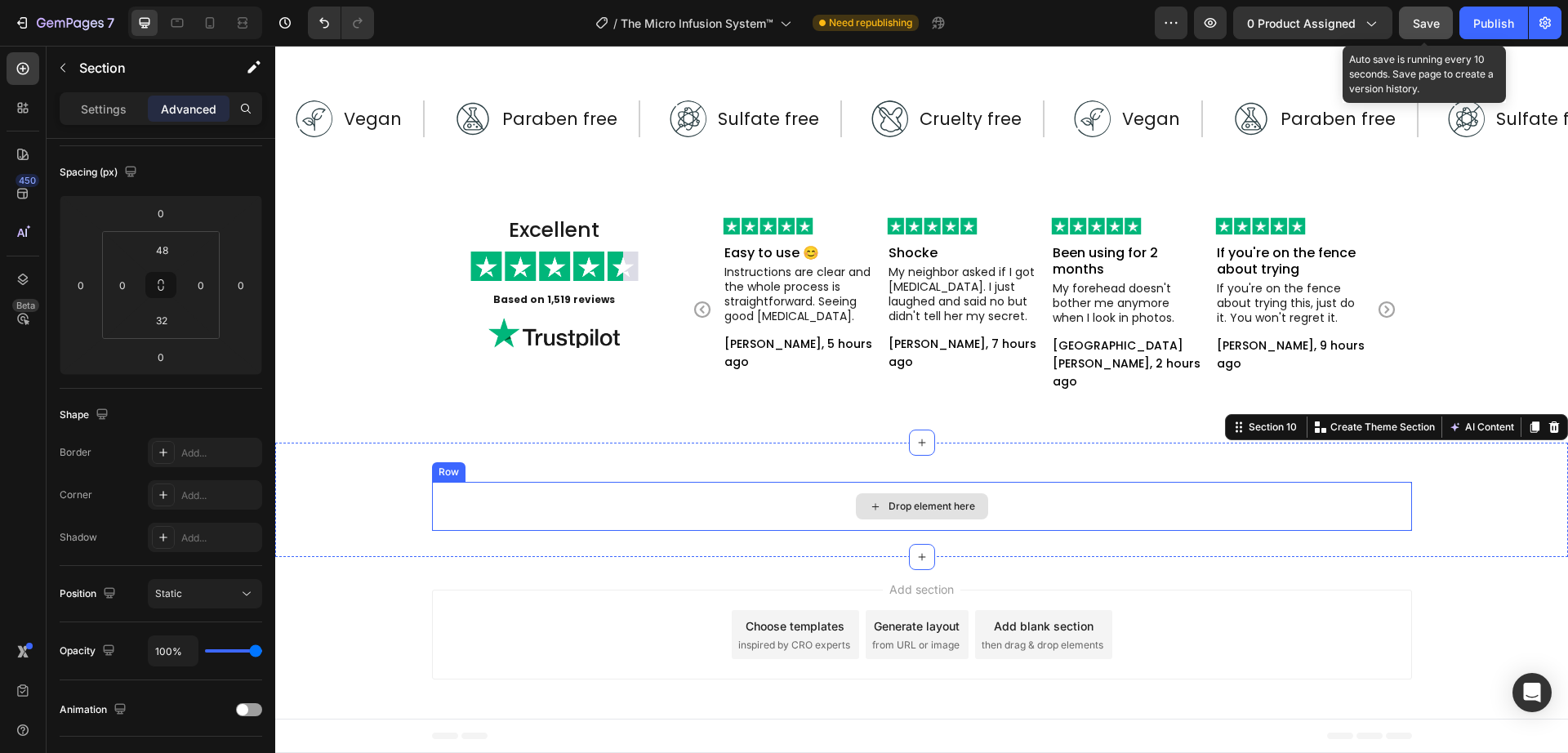
click at [544, 518] on div "Drop element here" at bounding box center [922, 507] width 980 height 49
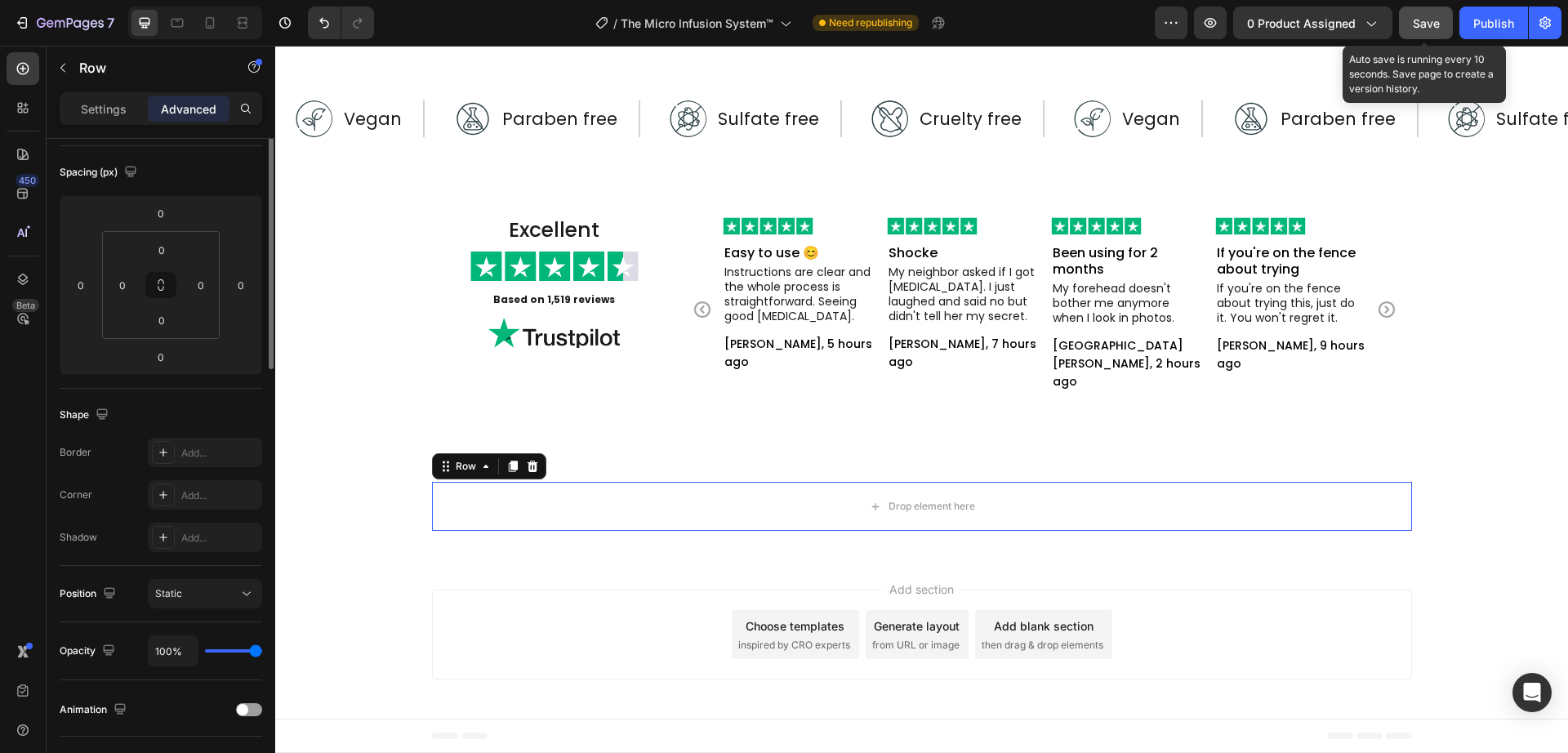
scroll to position [0, 0]
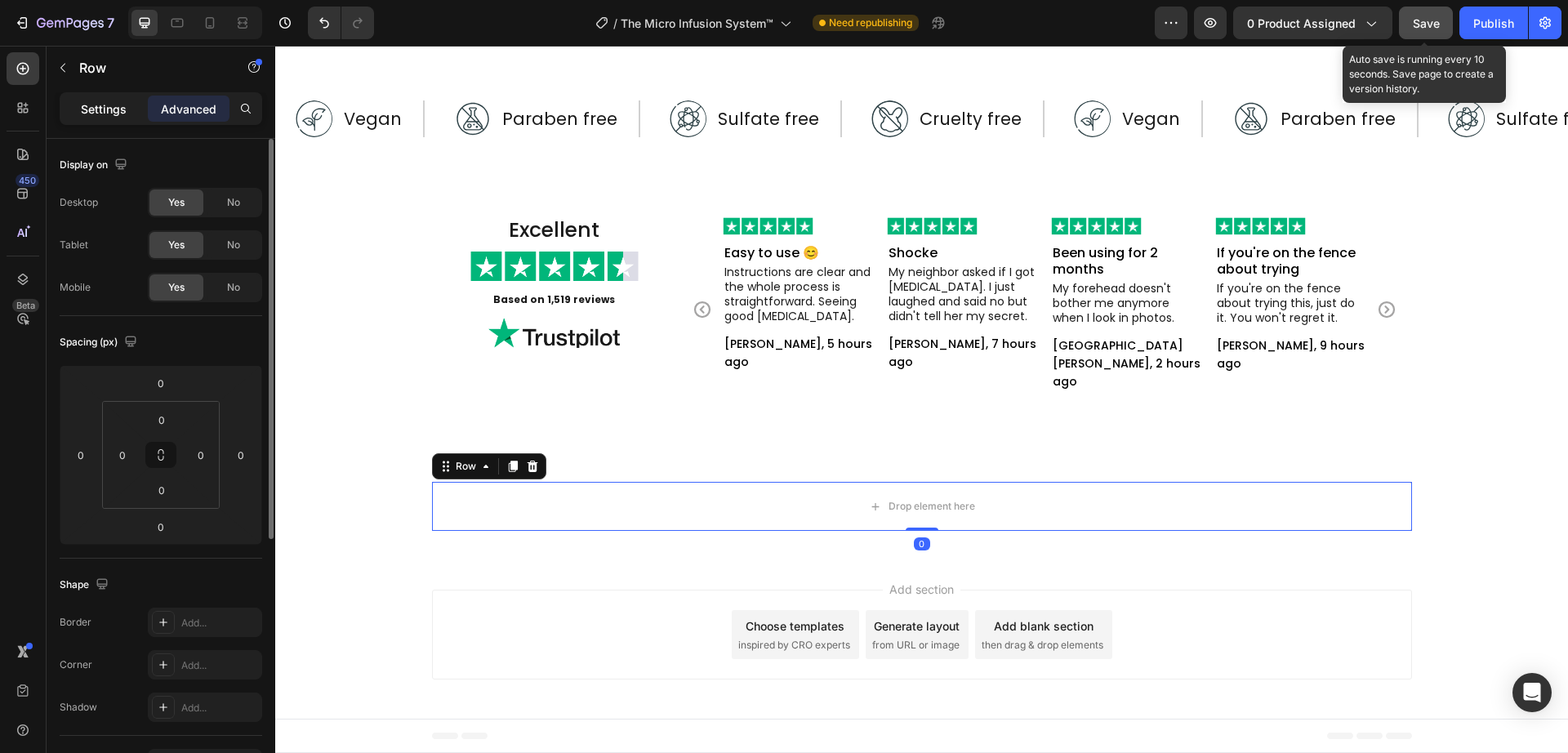
click at [106, 111] on p "Settings" at bounding box center [104, 108] width 46 height 17
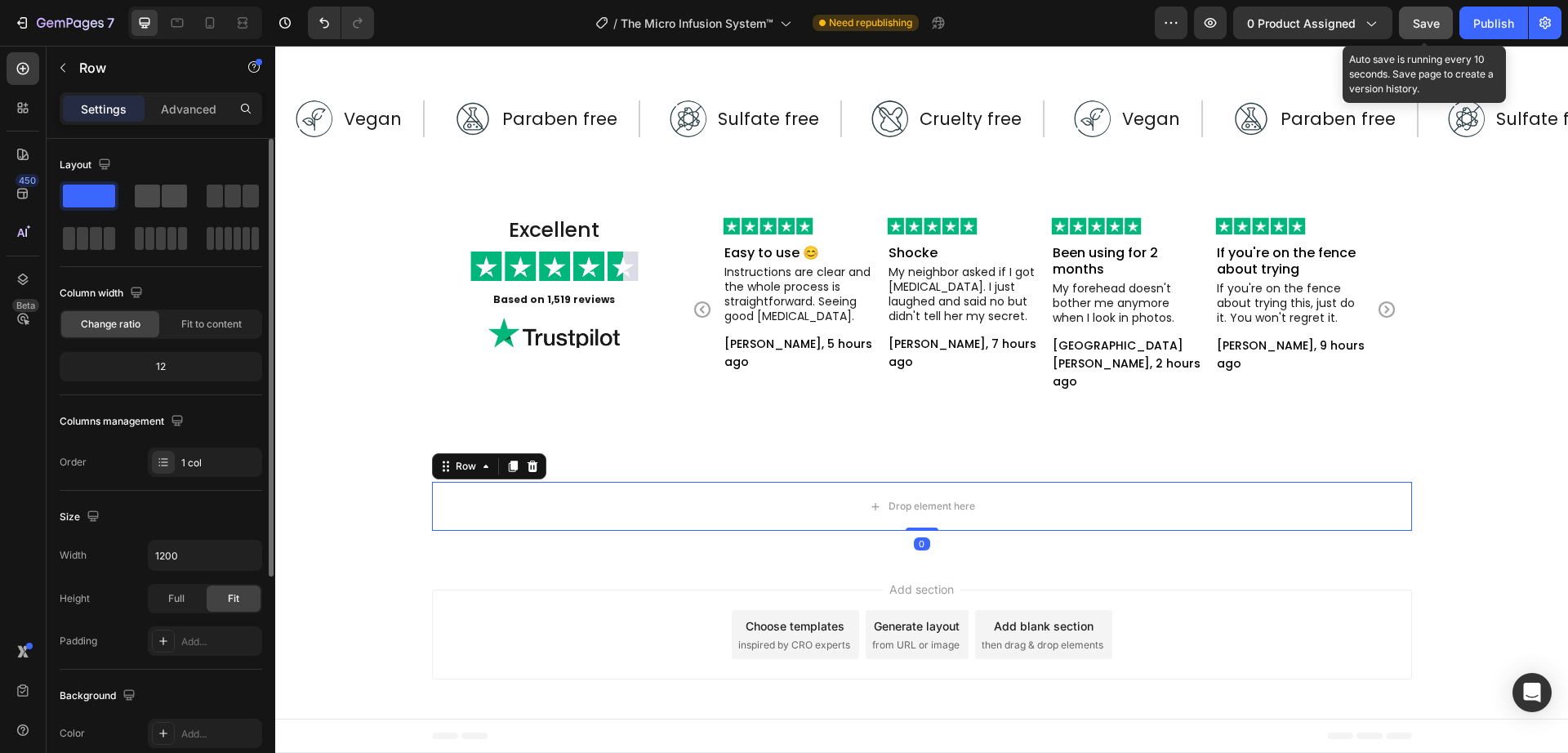
drag, startPoint x: 162, startPoint y: 189, endPoint x: 398, endPoint y: 511, distance: 399.2
click at [162, 189] on span at bounding box center [174, 196] width 26 height 23
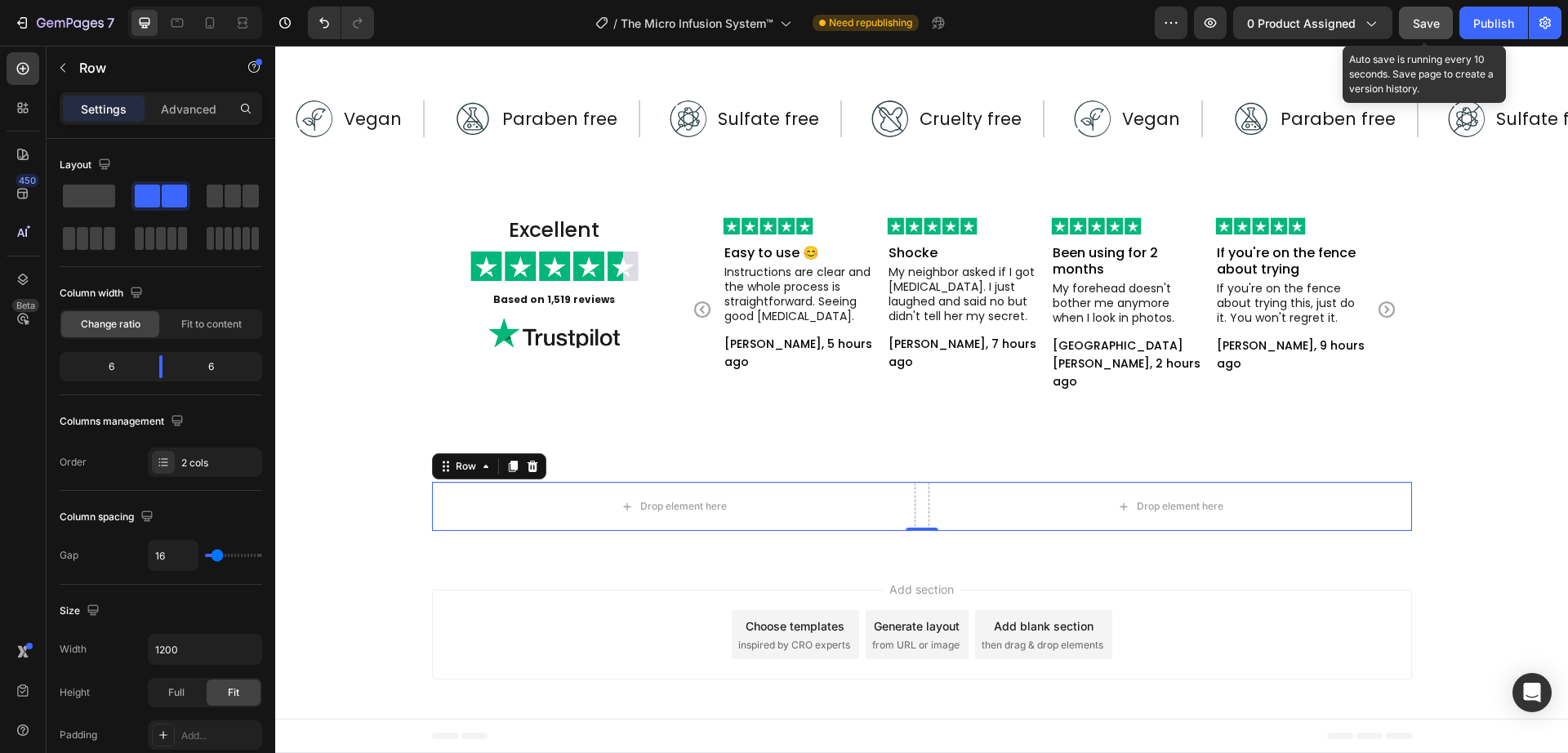
click at [670, 561] on div "Add section Choose templates inspired by CRO experts Generate layout from URL o…" at bounding box center [921, 637] width 1293 height 161
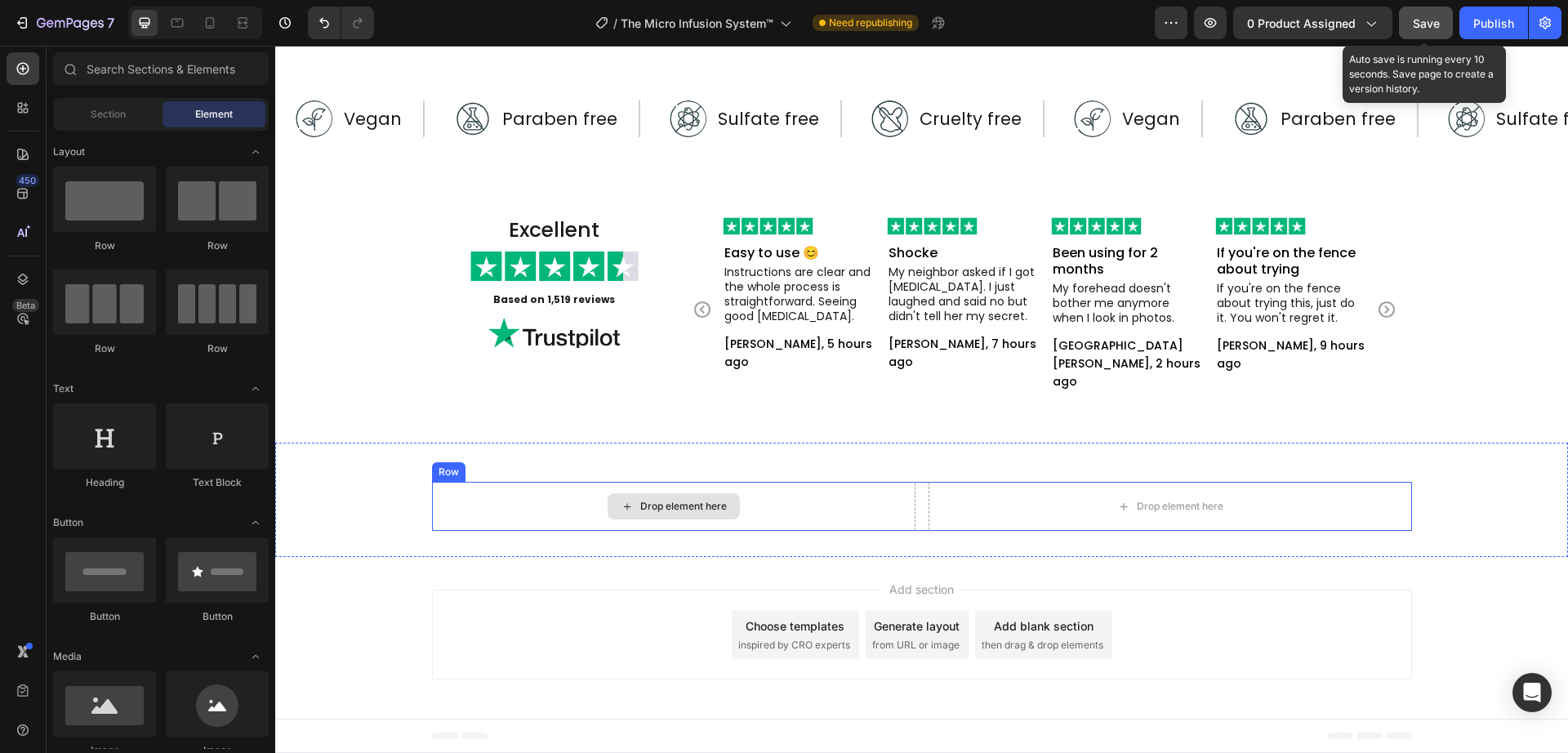
click at [557, 506] on div "Drop element here" at bounding box center [673, 507] width 484 height 49
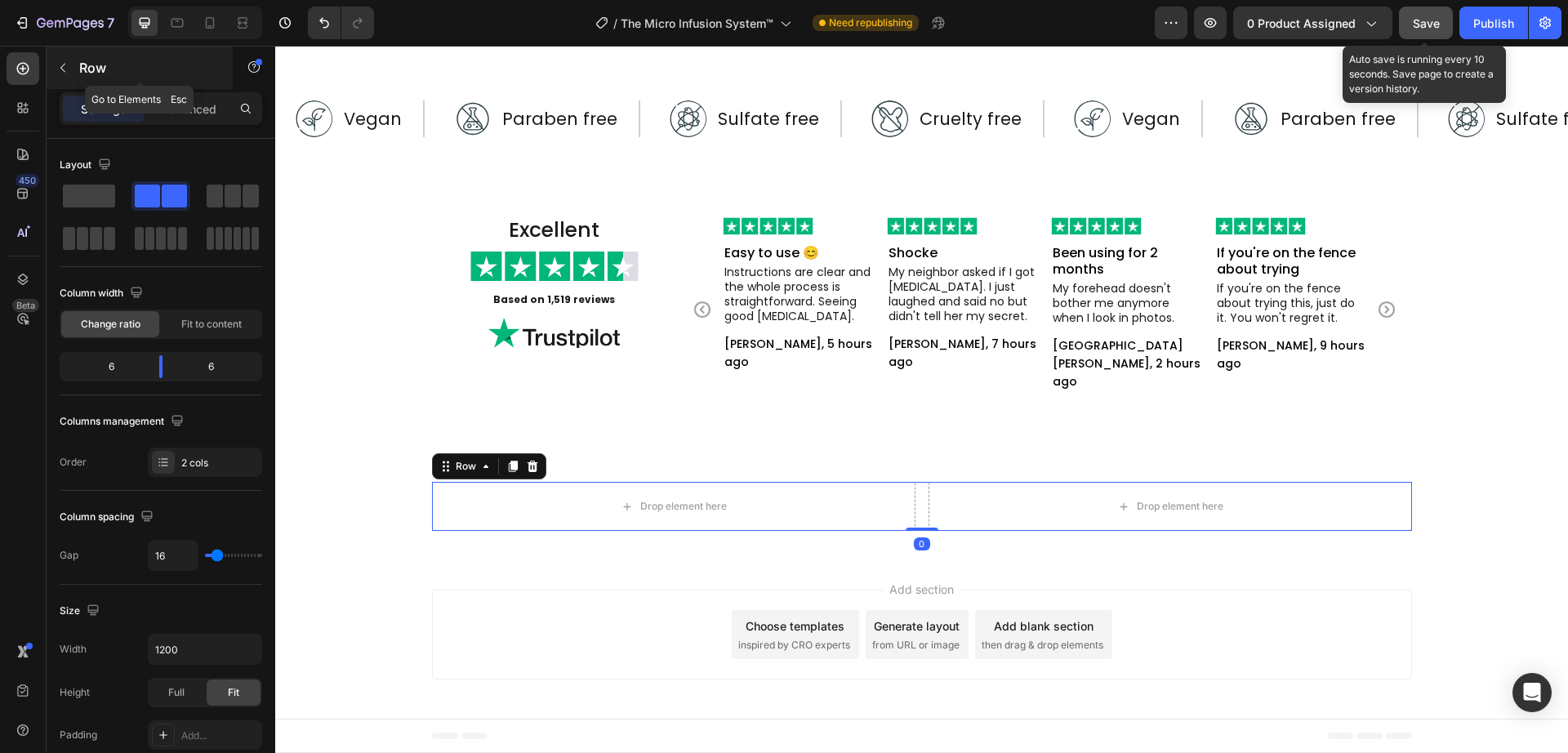
click at [61, 71] on icon "button" at bounding box center [63, 67] width 13 height 13
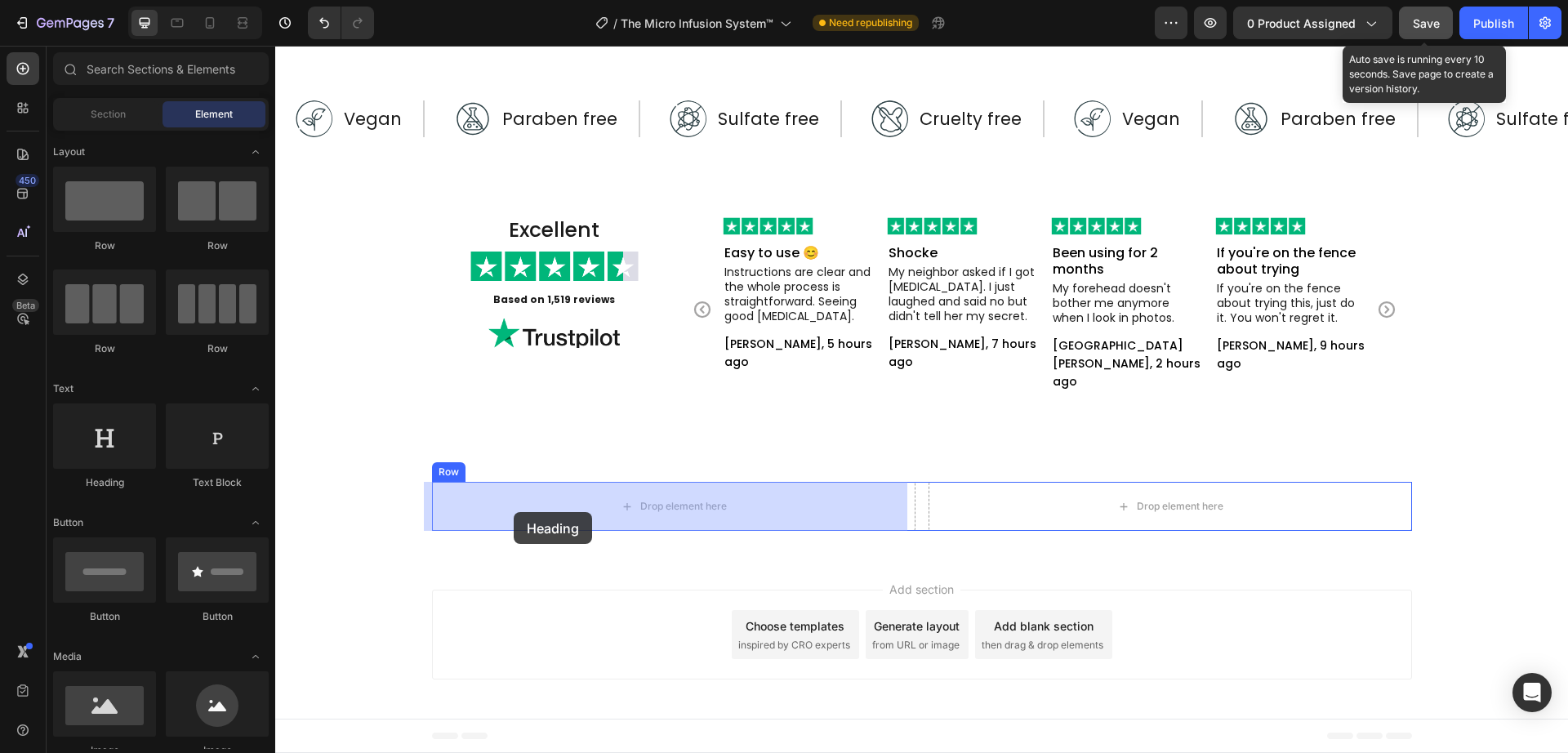
drag, startPoint x: 390, startPoint y: 475, endPoint x: 514, endPoint y: 512, distance: 129.4
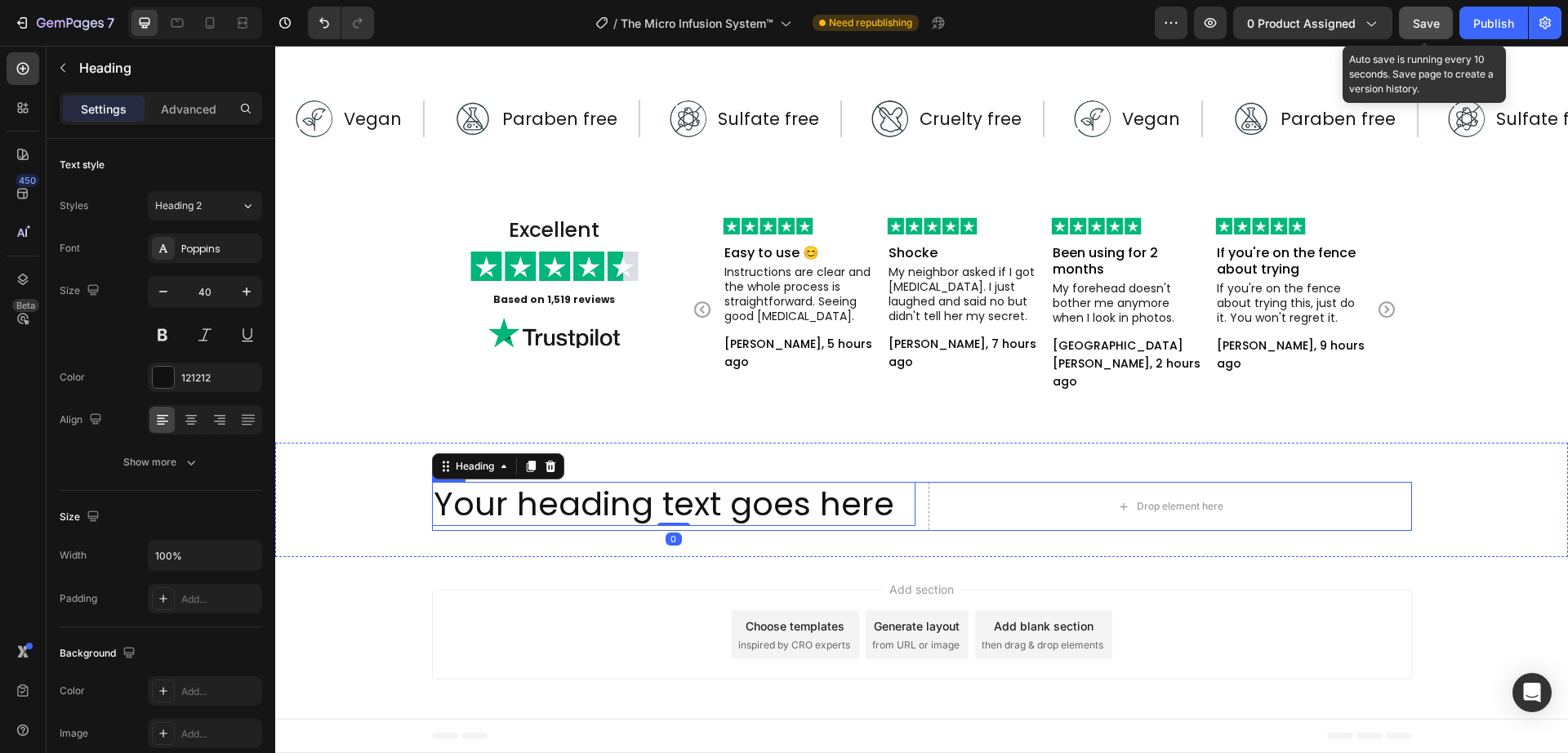
click at [552, 522] on h2 "Your heading text goes here" at bounding box center [673, 504] width 484 height 44
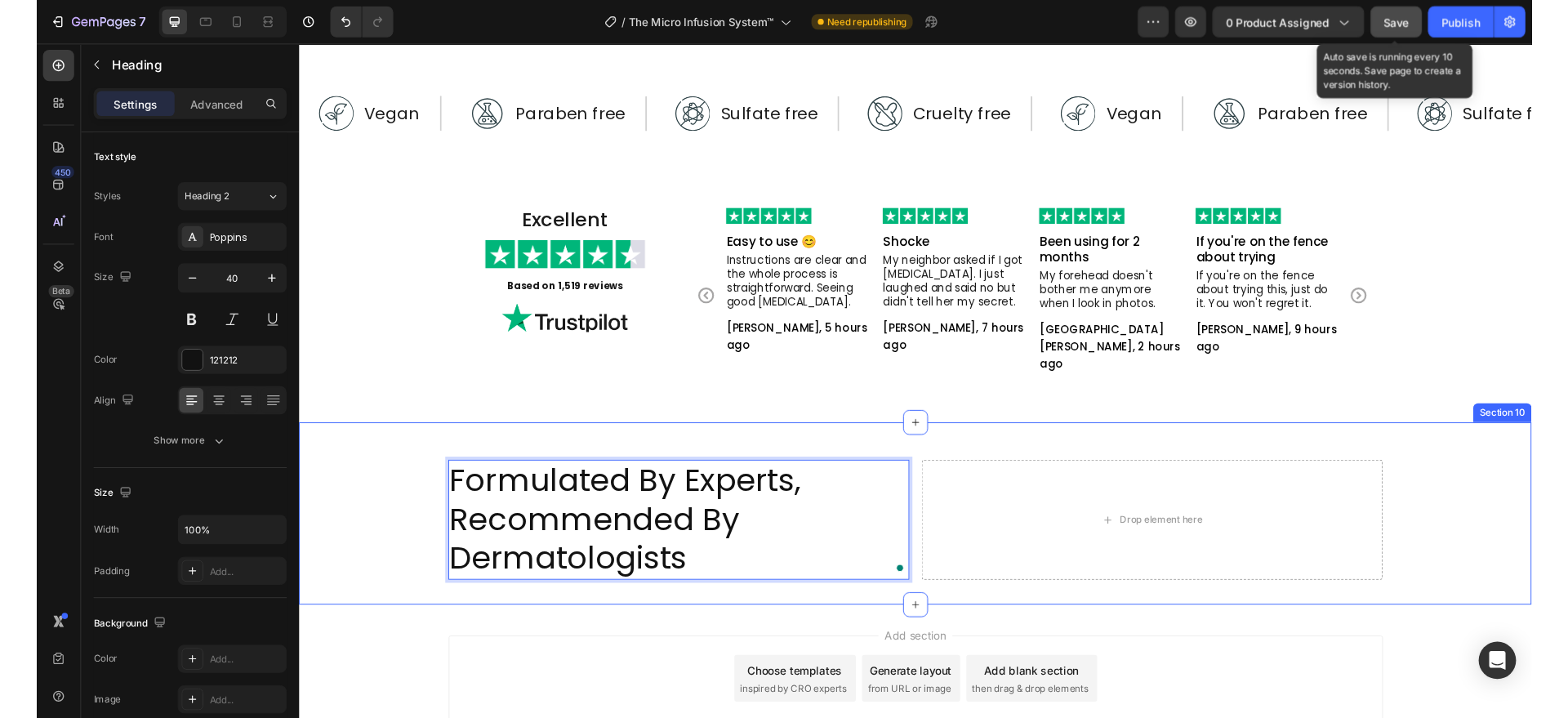
scroll to position [1, 0]
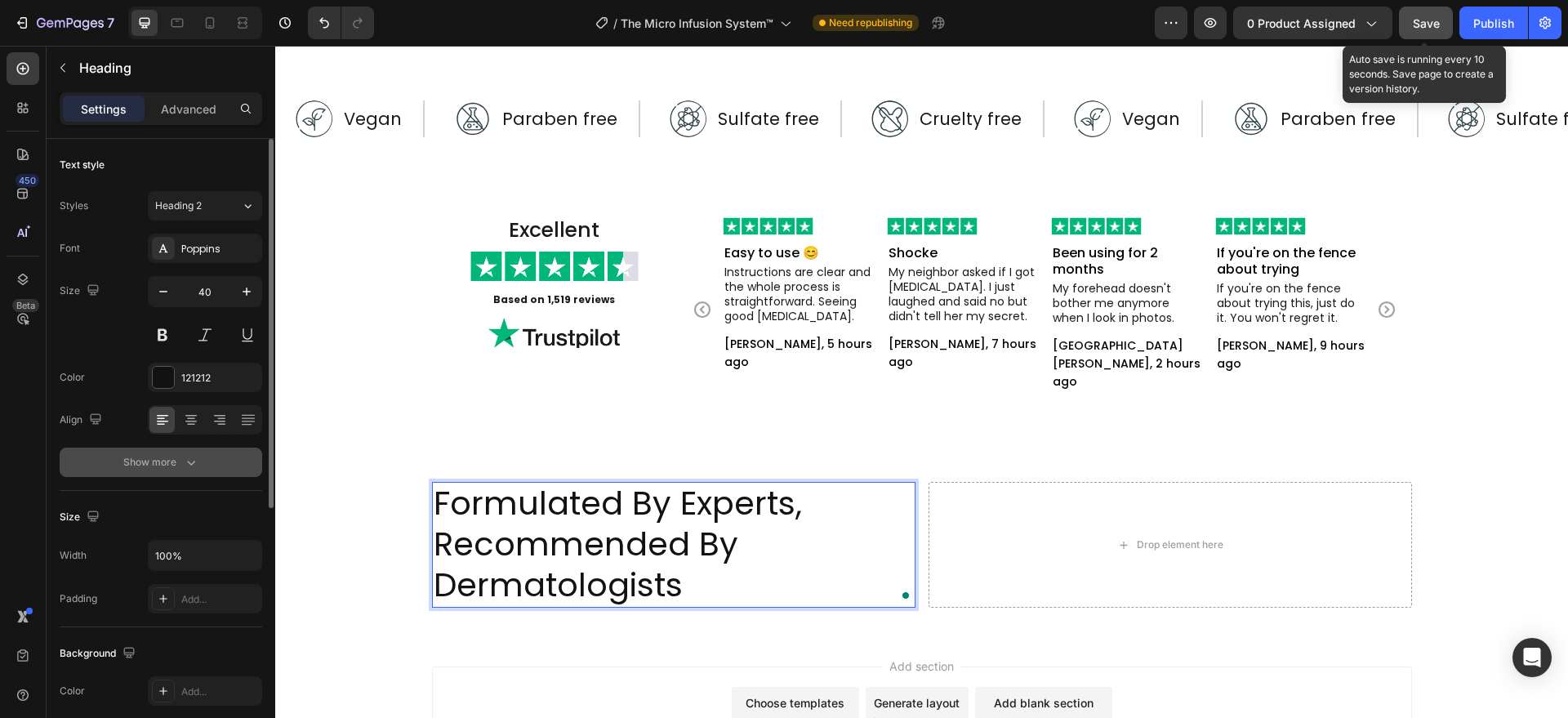
click at [186, 448] on button "Show more" at bounding box center [161, 462] width 203 height 29
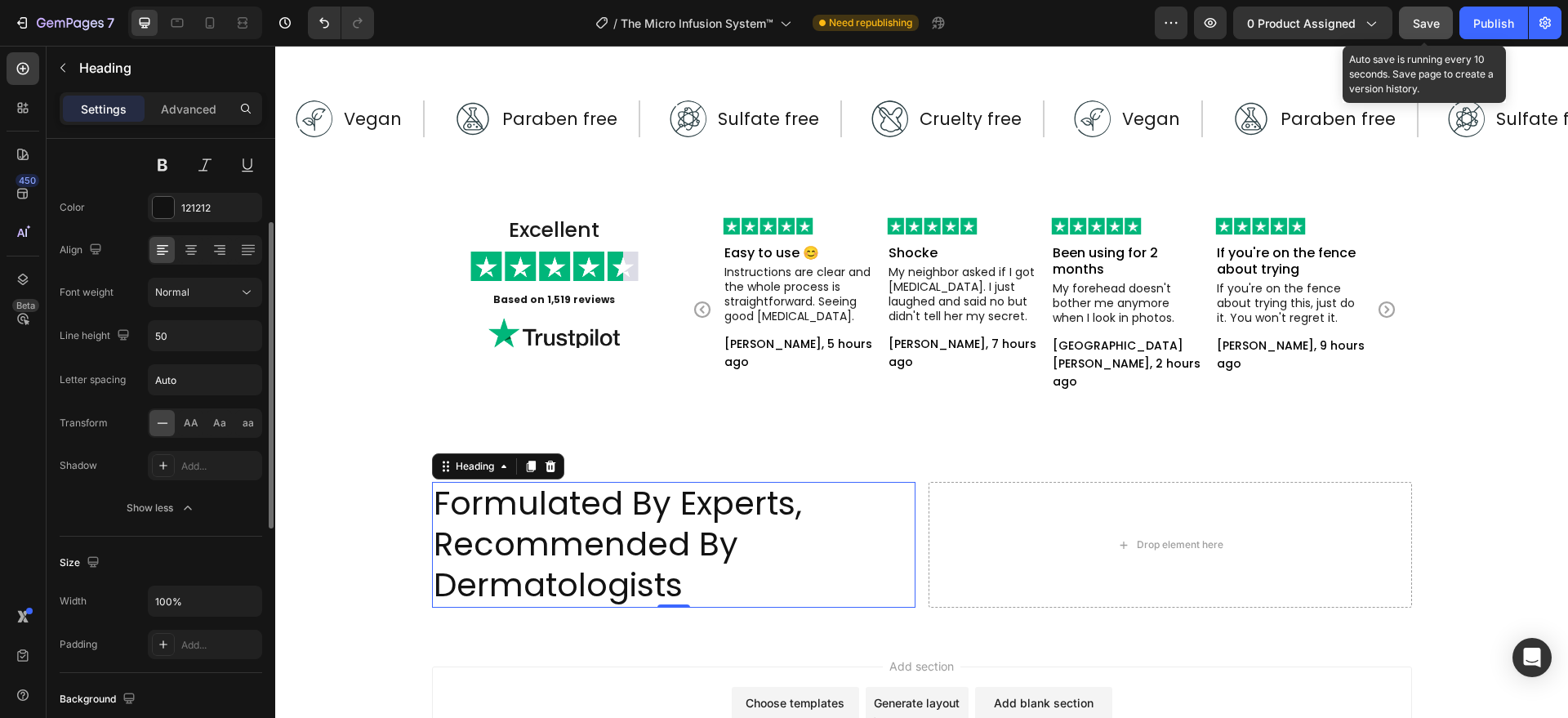
scroll to position [4859, 0]
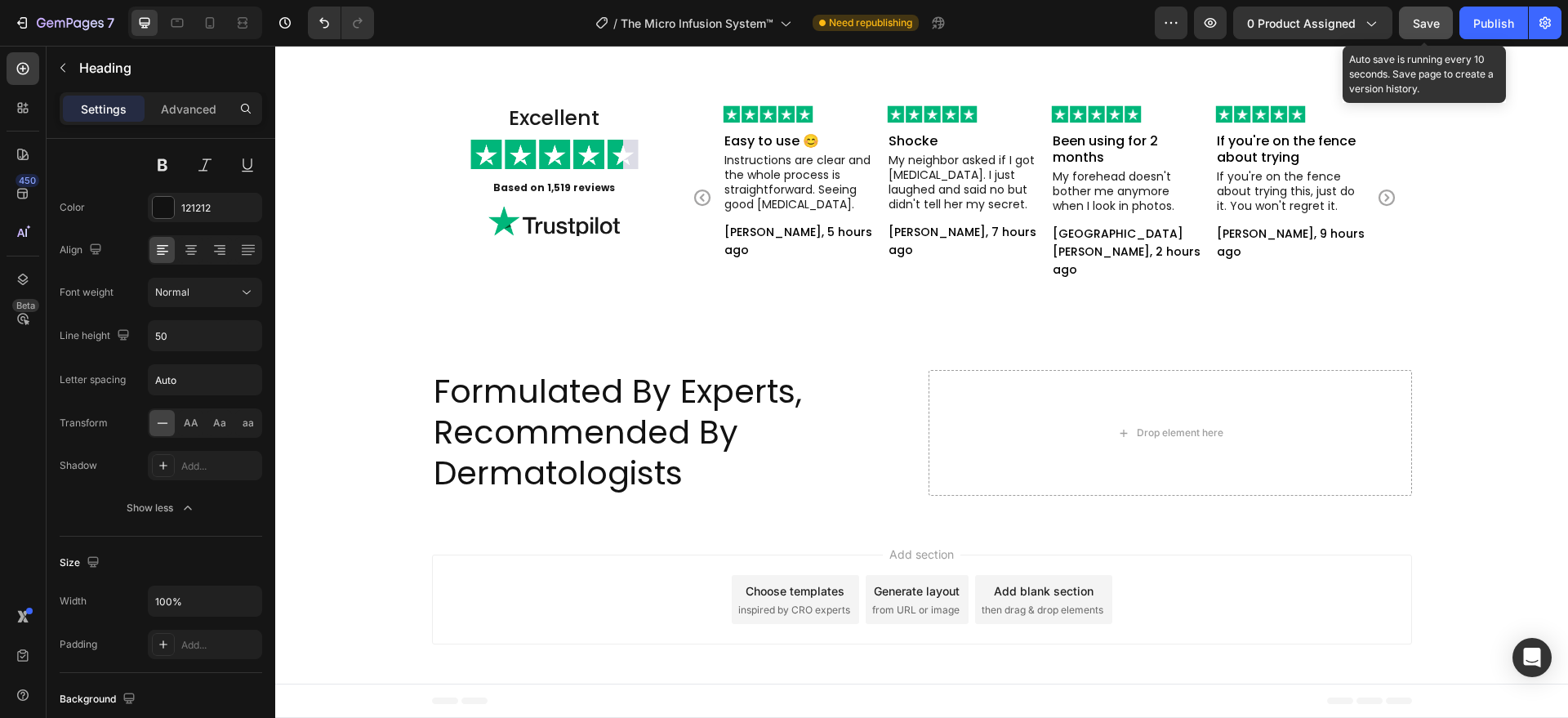
click at [576, 539] on div "Add section Choose templates inspired by CRO experts Generate layout from URL o…" at bounding box center [921, 602] width 1293 height 161
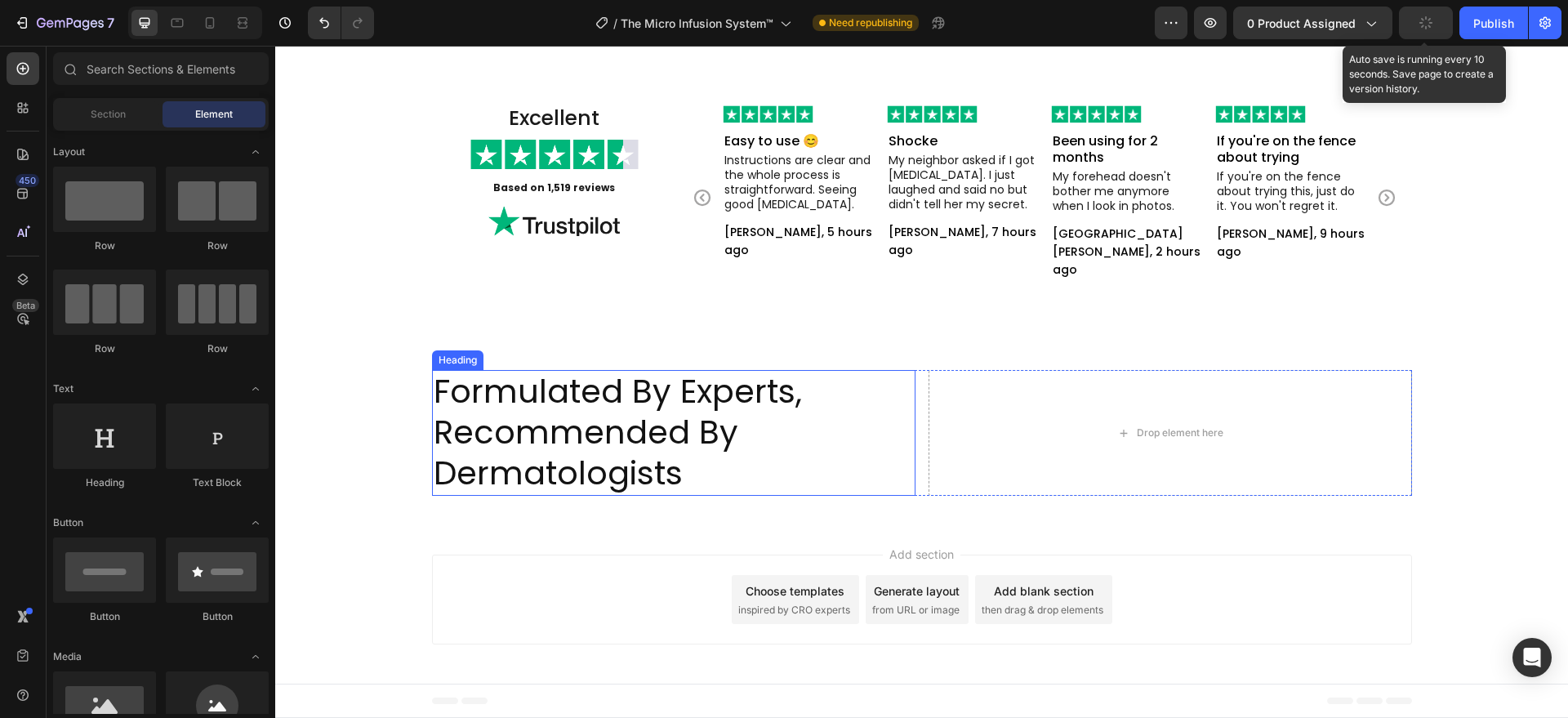
click at [882, 485] on p "Formulated By Experts, Recommended By Dermatologists" at bounding box center [673, 432] width 480 height 122
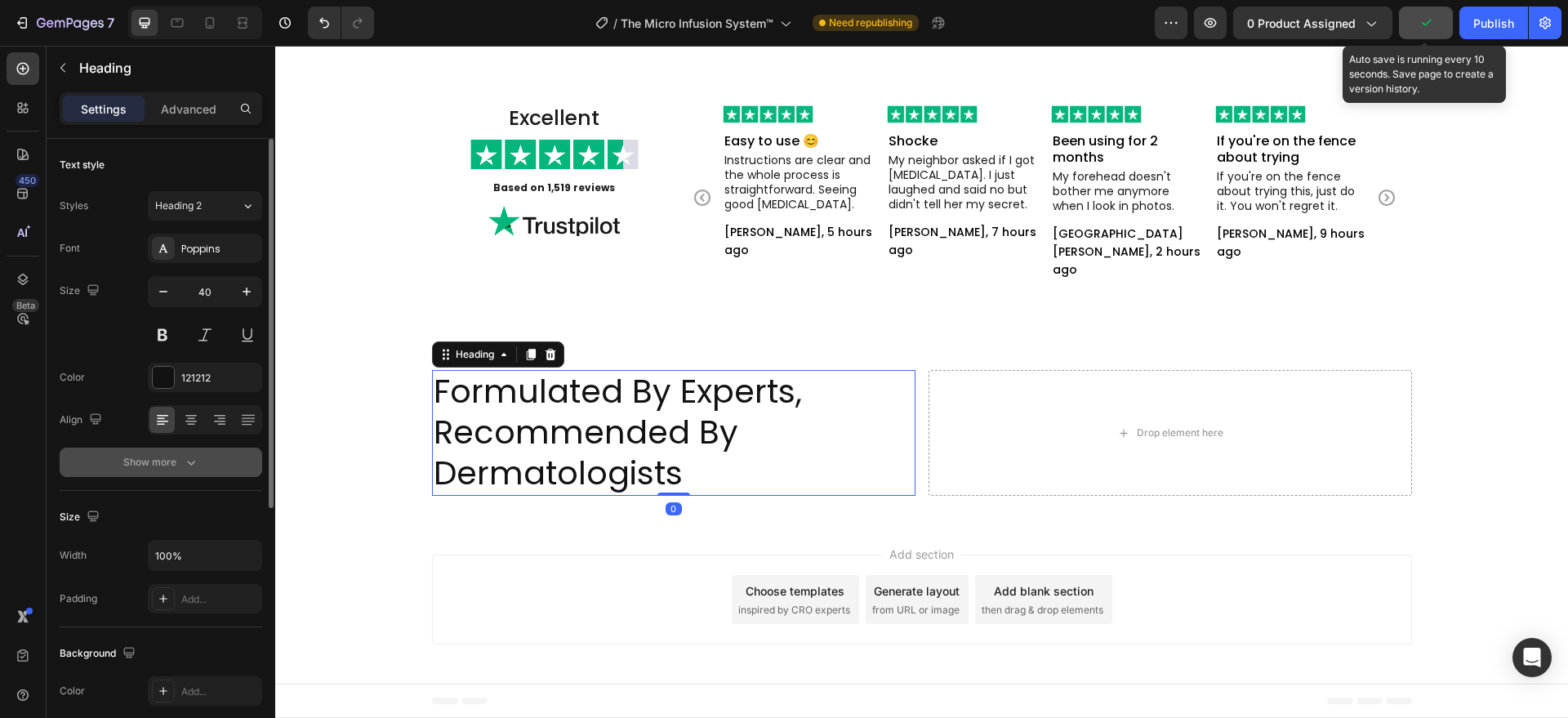
click at [184, 463] on icon "button" at bounding box center [191, 462] width 17 height 17
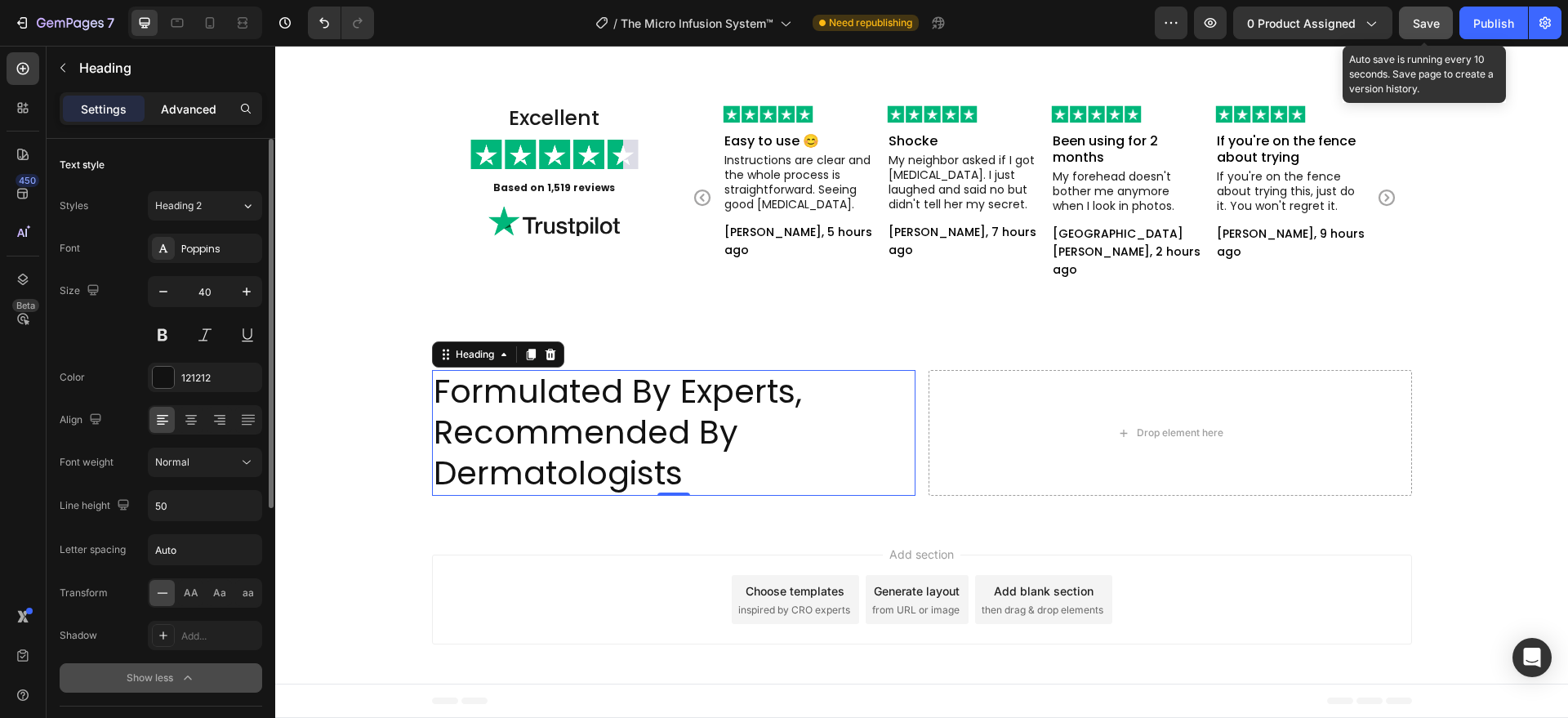
click at [200, 117] on div "Advanced" at bounding box center [189, 108] width 82 height 26
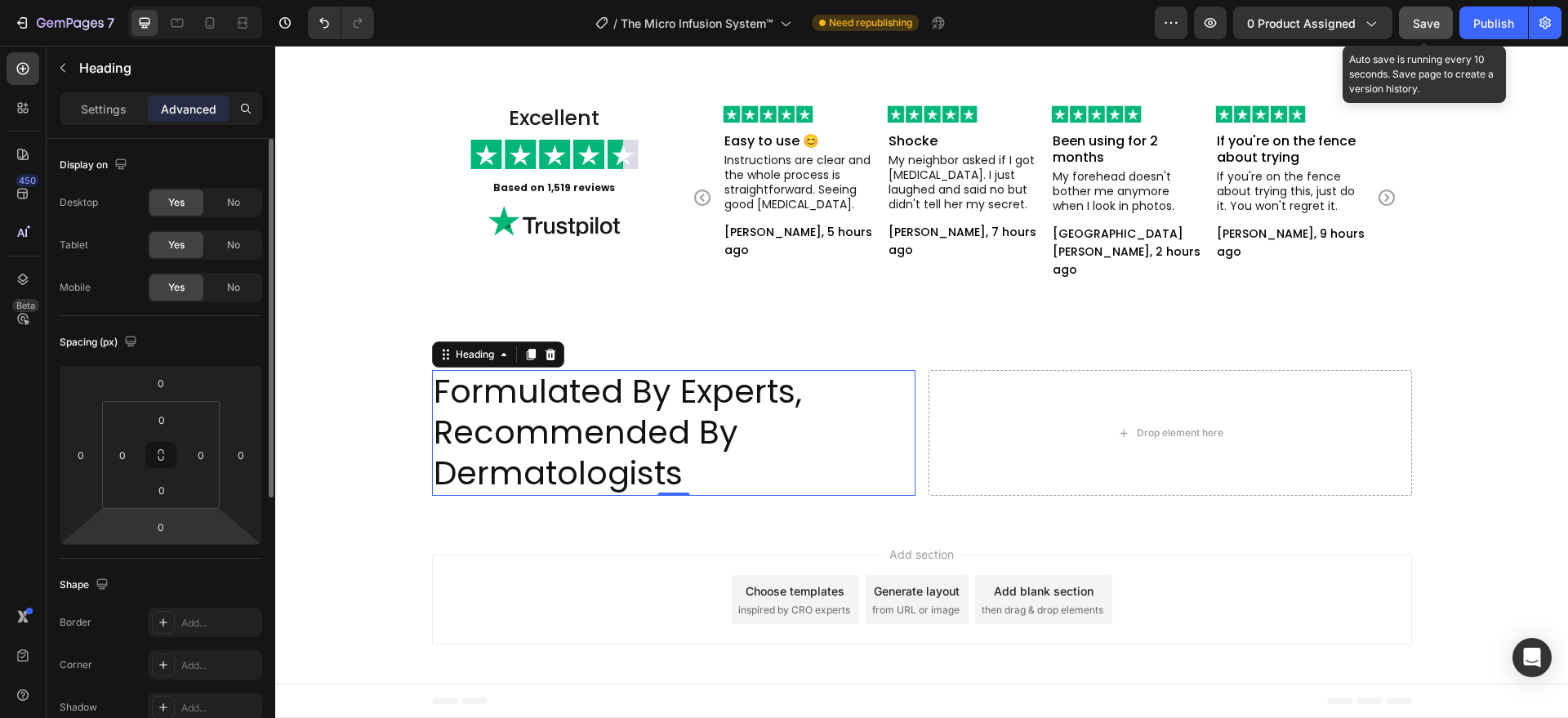
click at [160, 531] on input "0" at bounding box center [160, 527] width 33 height 25
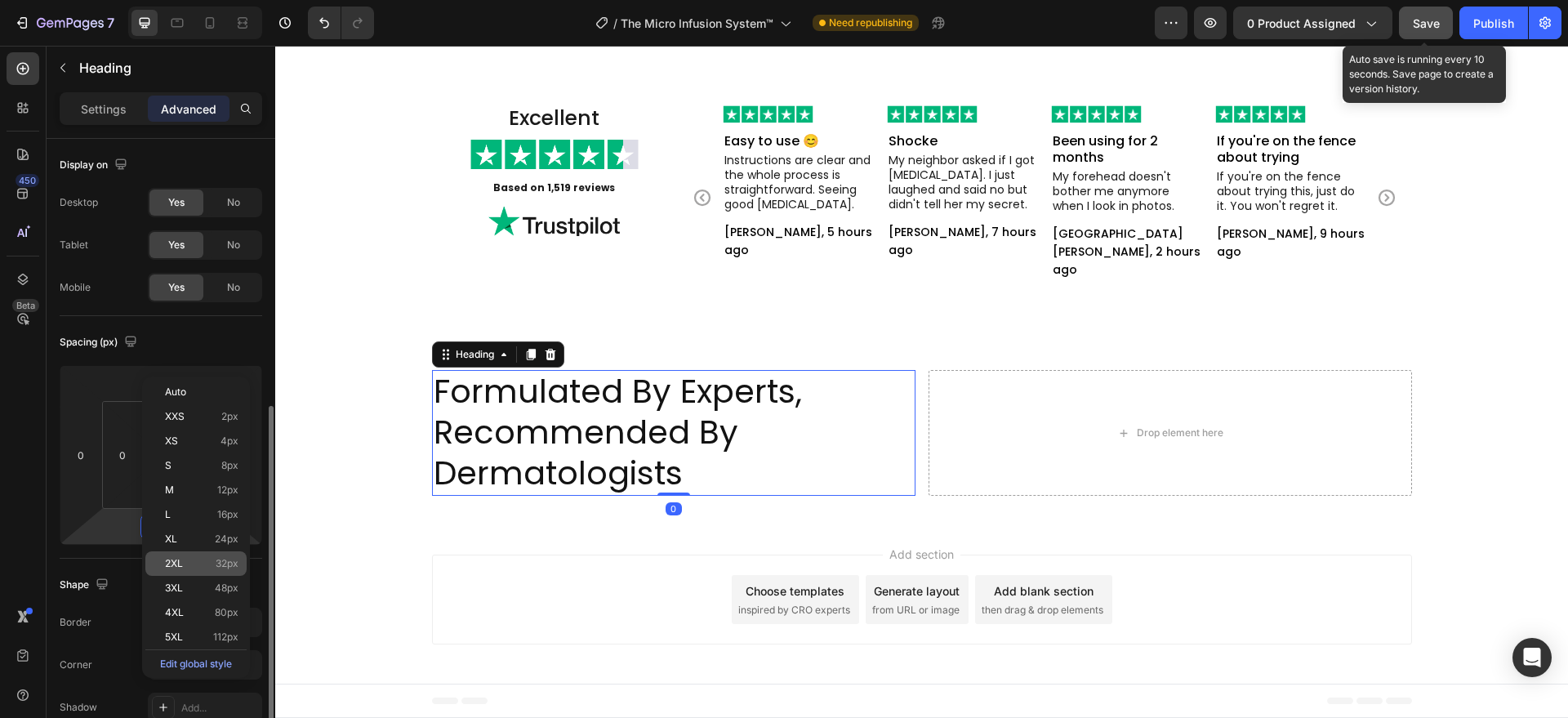
scroll to position [170, 0]
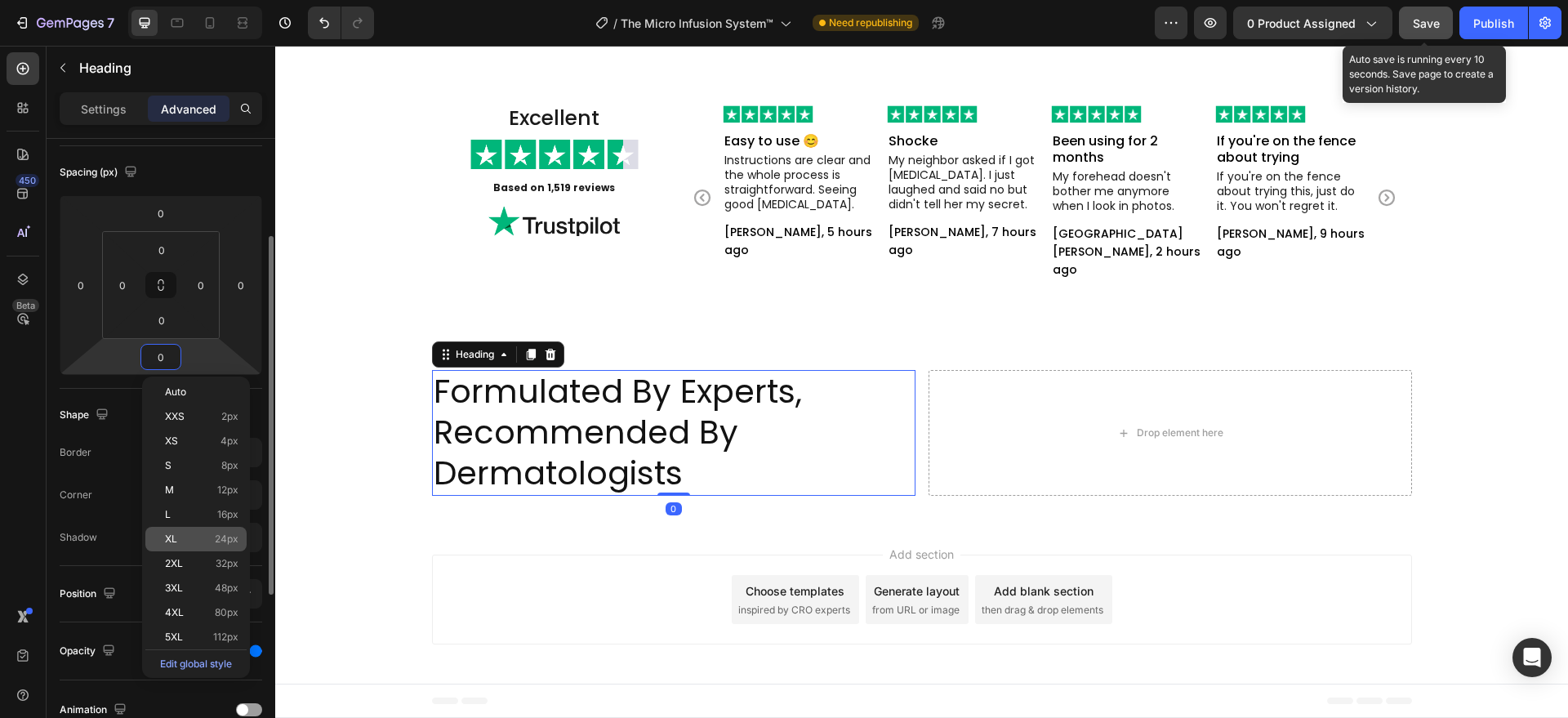
click at [213, 534] on p "XL 24px" at bounding box center [201, 538] width 73 height 11
type input "24"
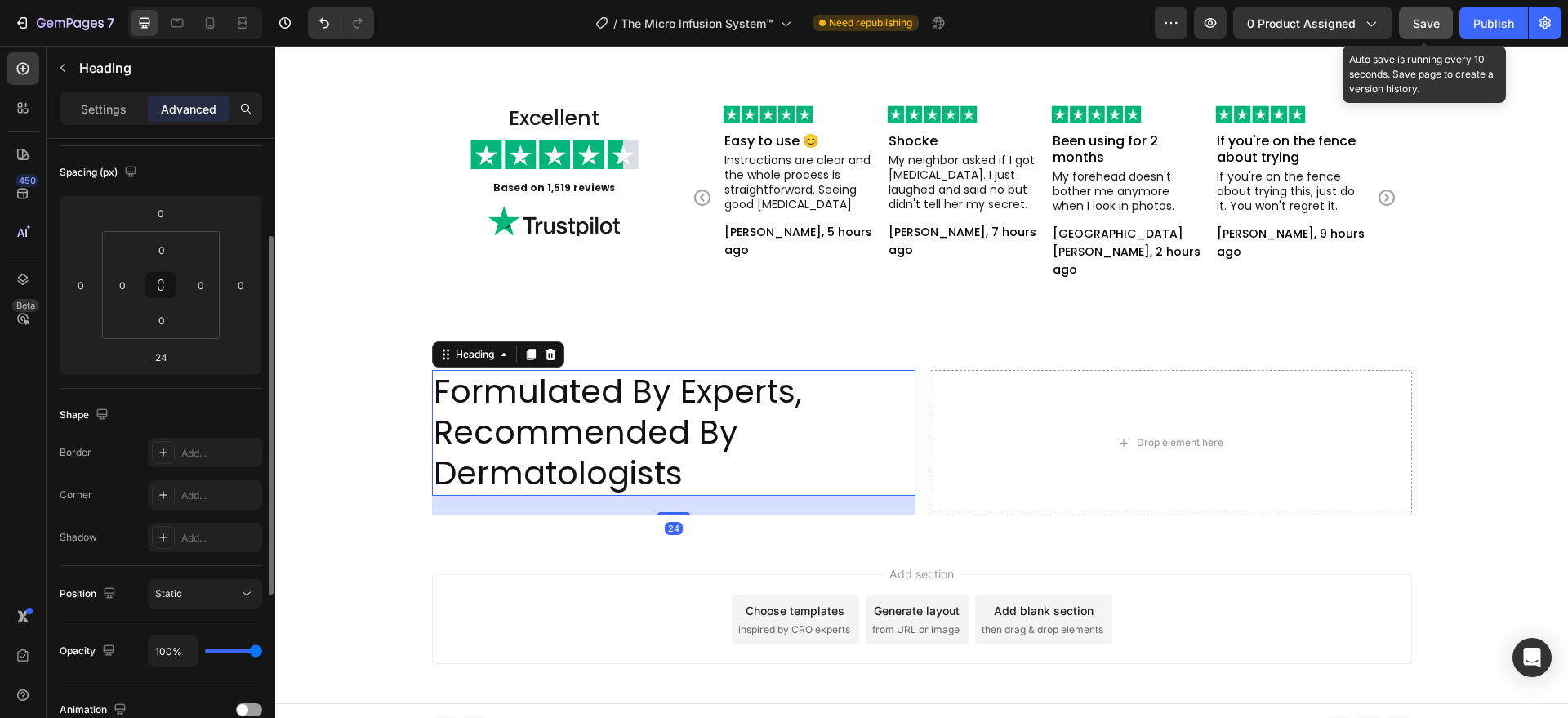
click at [467, 570] on div "Add section Choose templates inspired by CRO experts Generate layout from URL o…" at bounding box center [921, 621] width 1293 height 161
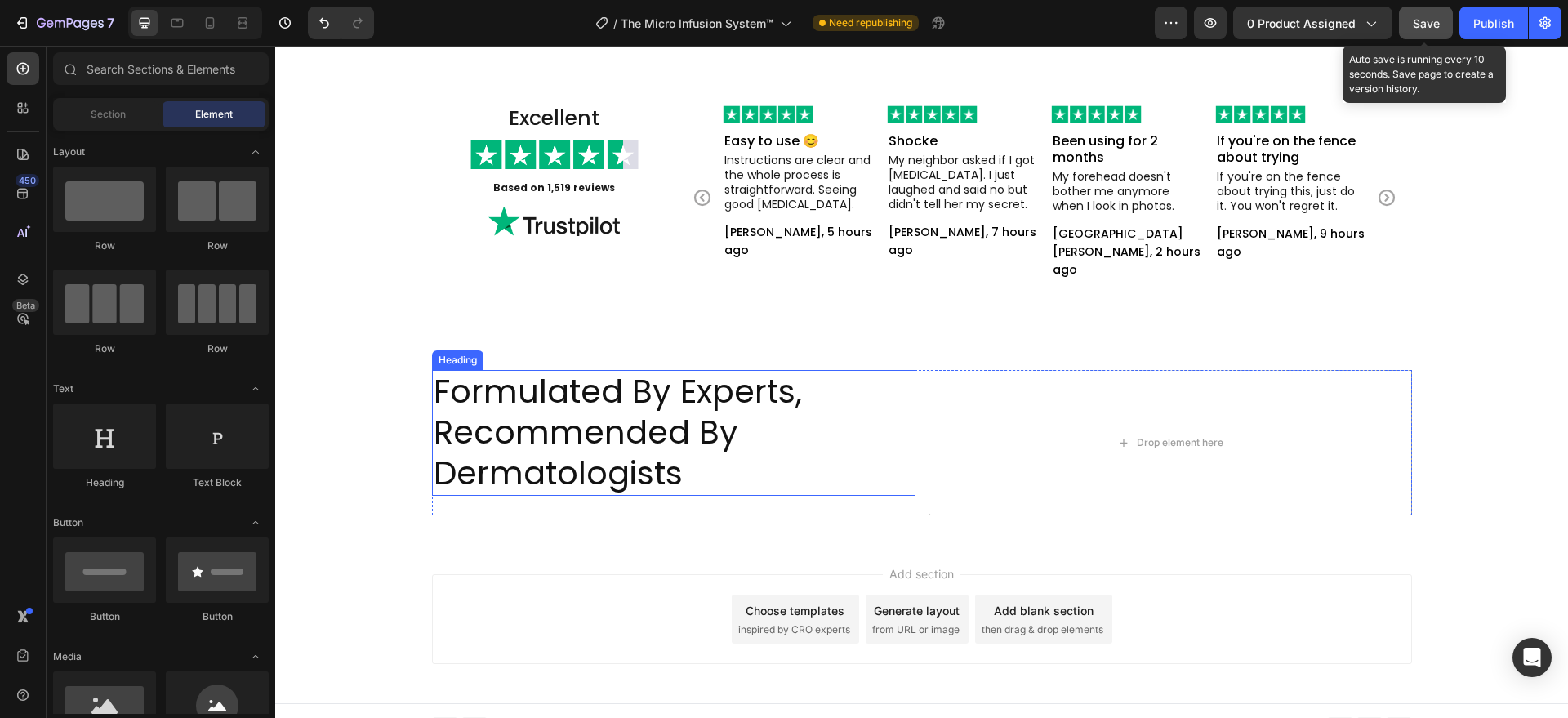
click at [784, 478] on p "Formulated By Experts, Recommended By Dermatologists" at bounding box center [673, 432] width 480 height 122
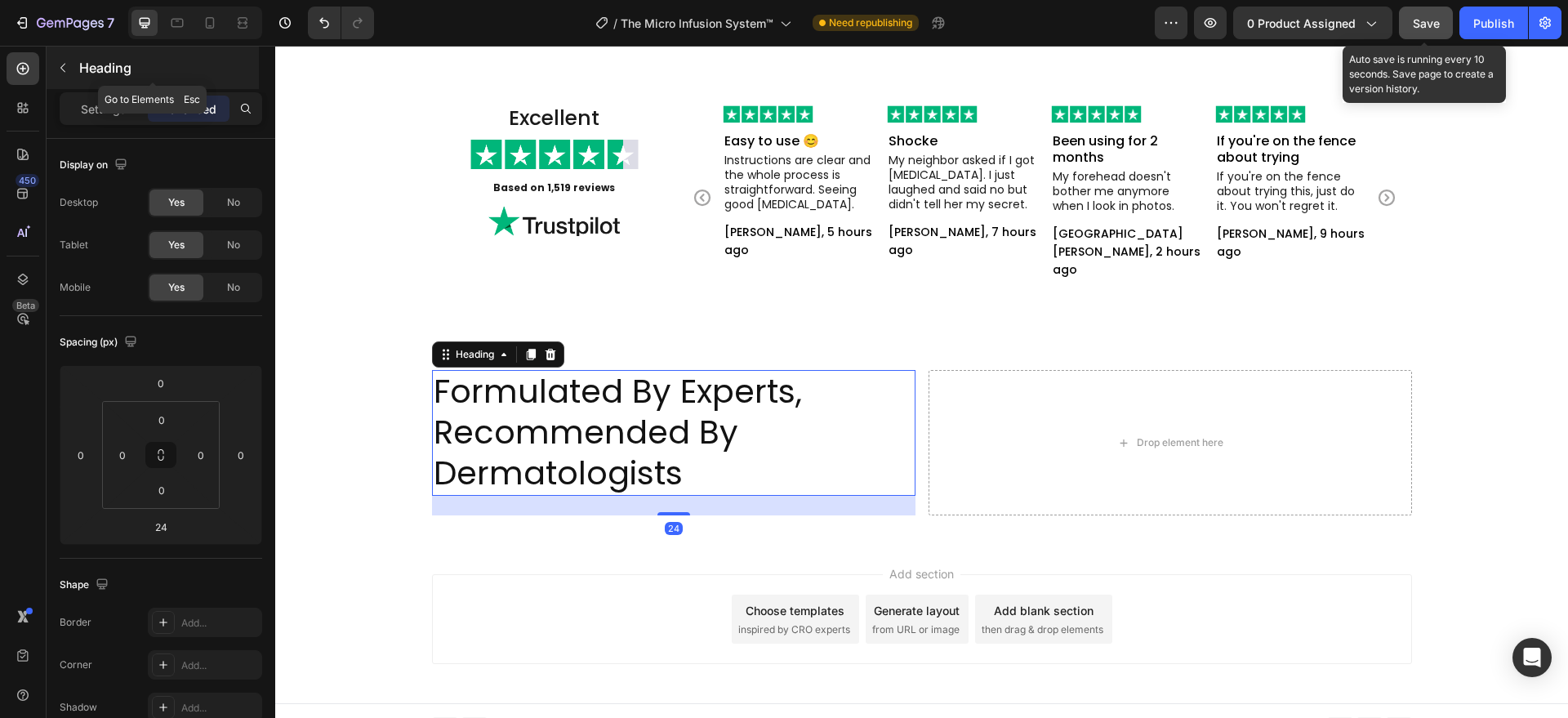
click at [58, 57] on button "button" at bounding box center [63, 68] width 26 height 26
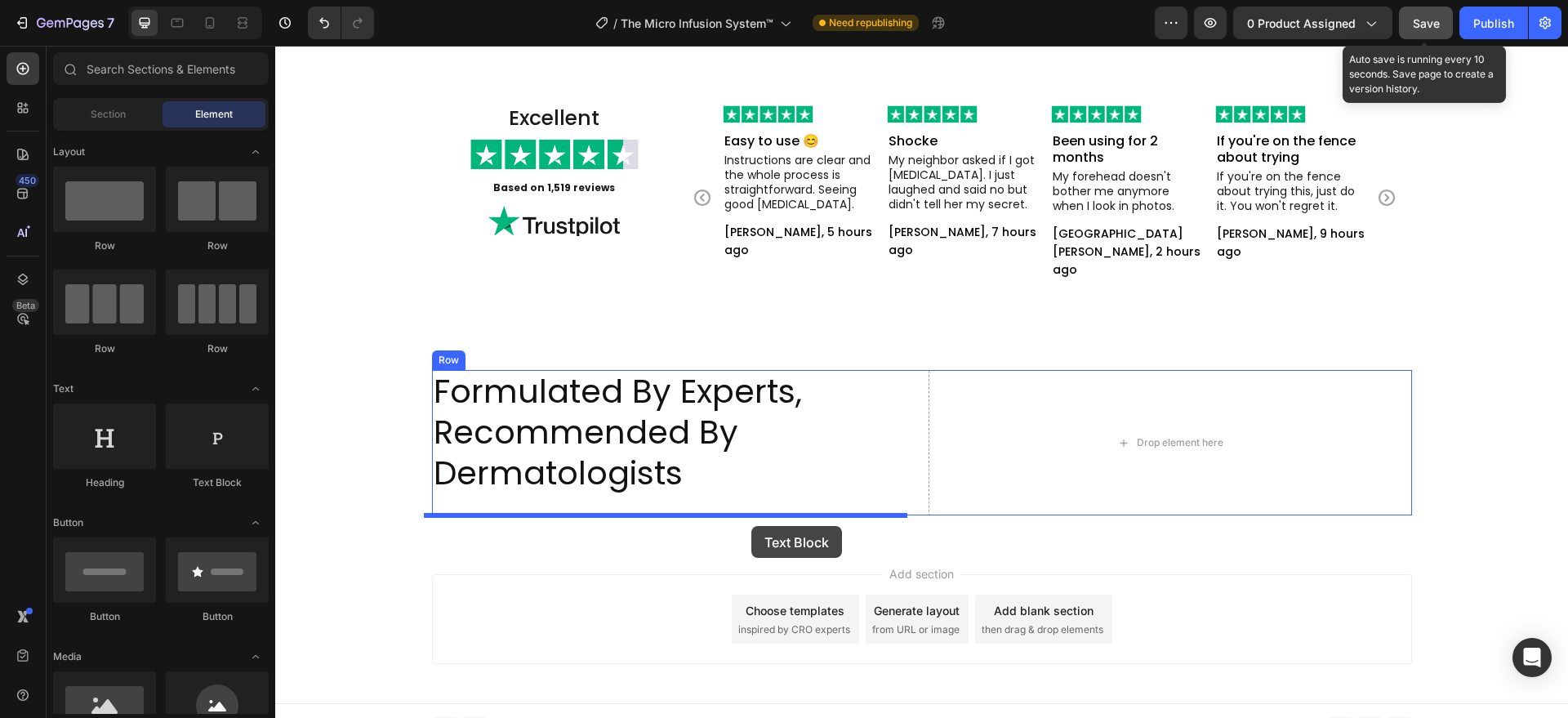
drag, startPoint x: 502, startPoint y: 502, endPoint x: 727, endPoint y: 492, distance: 225.2
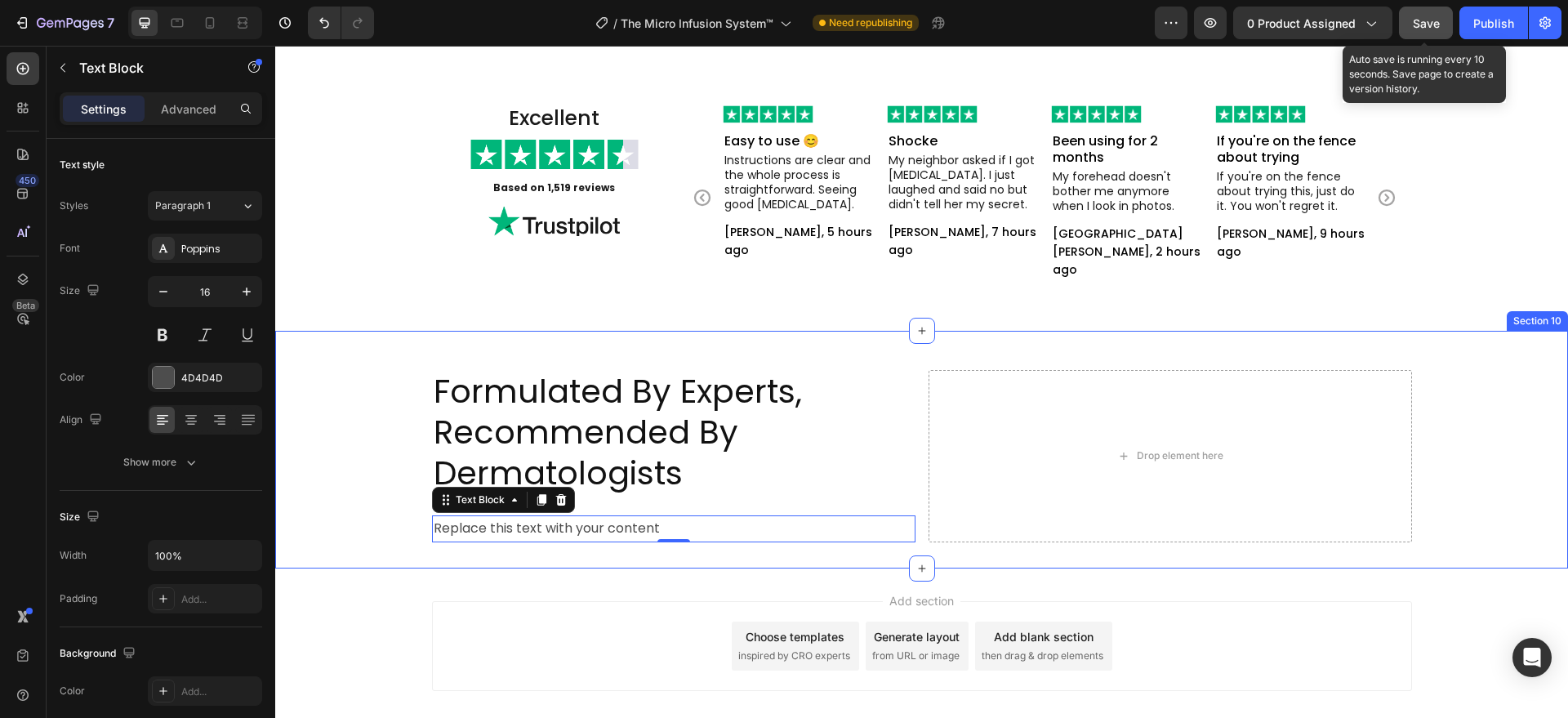
scroll to position [4906, 0]
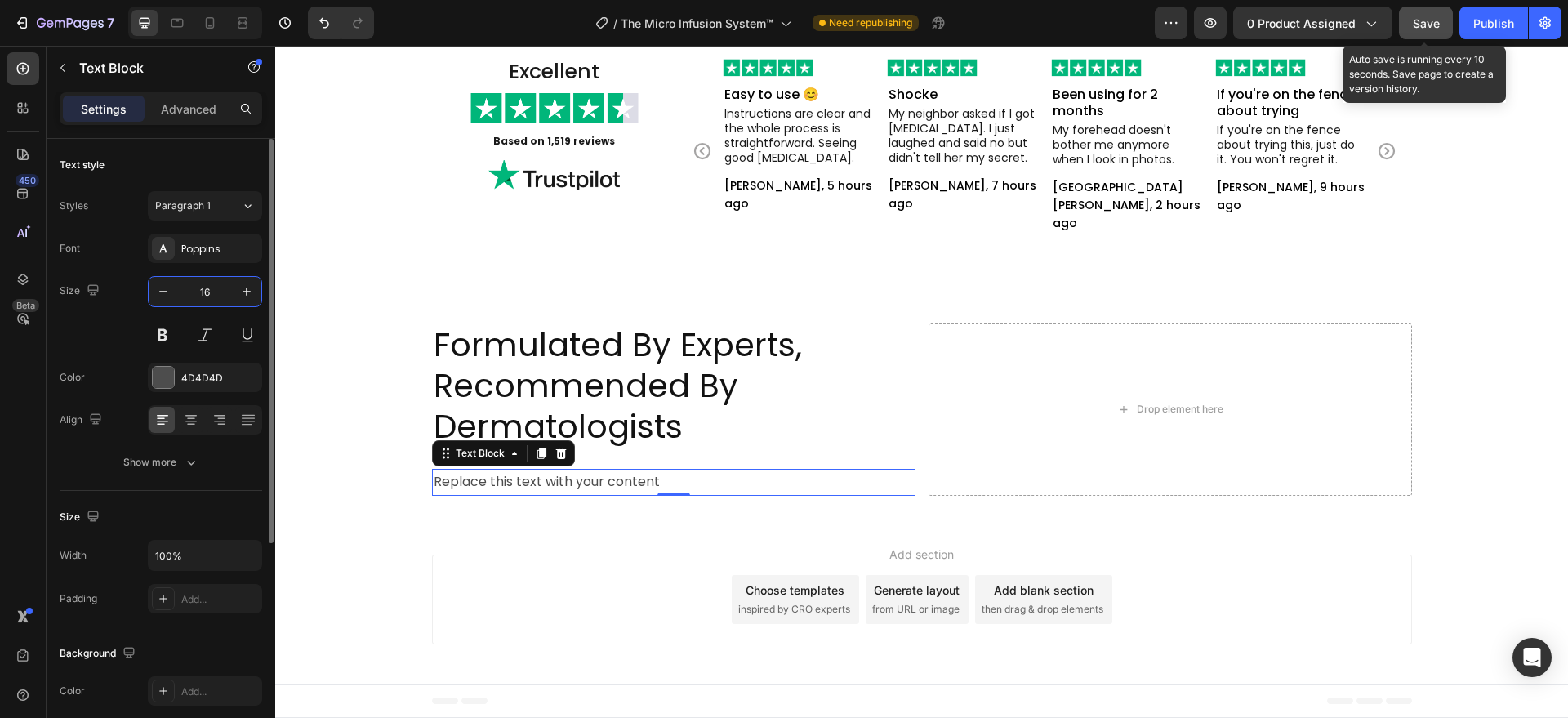
click at [224, 294] on input "16" at bounding box center [204, 291] width 54 height 29
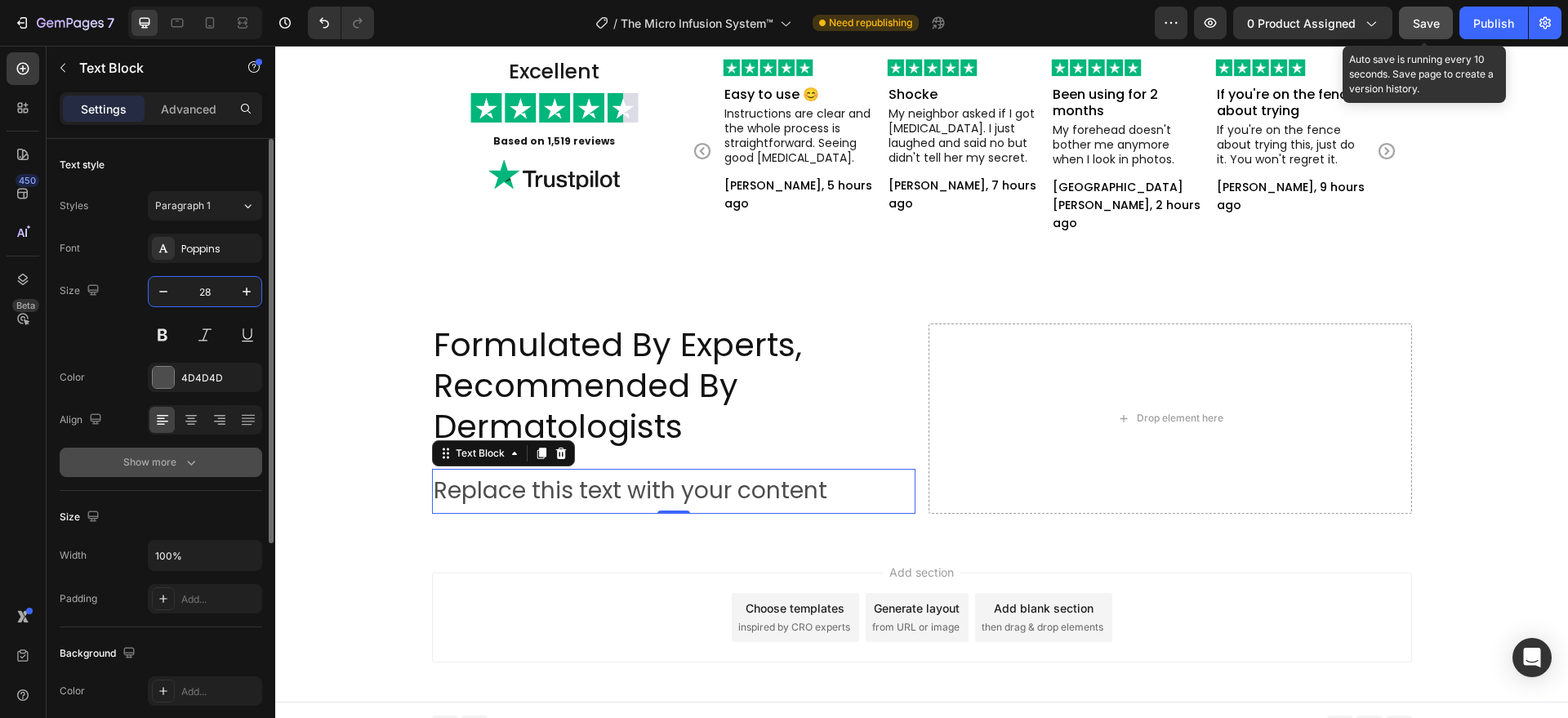
type input "28"
click at [173, 459] on div "Show more" at bounding box center [161, 462] width 76 height 17
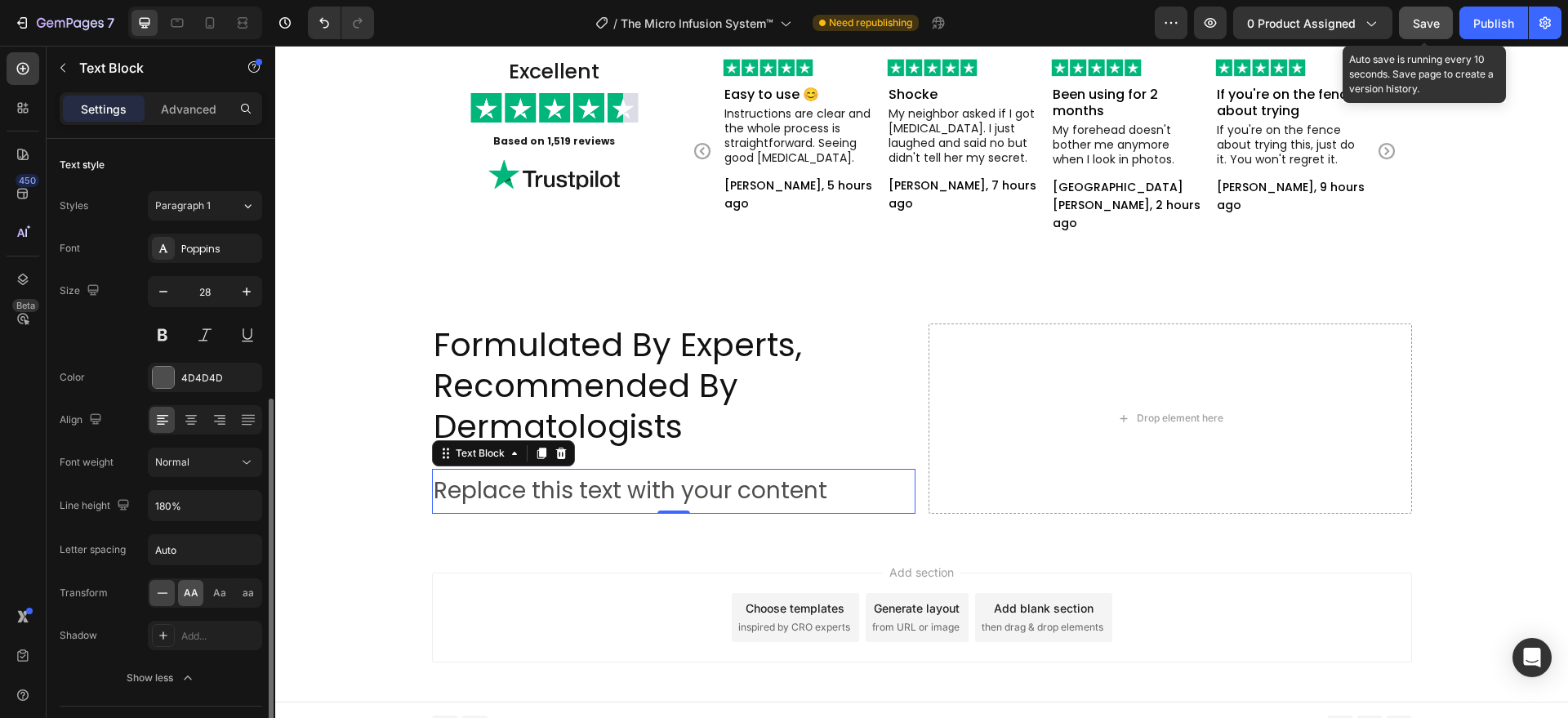
scroll to position [170, 0]
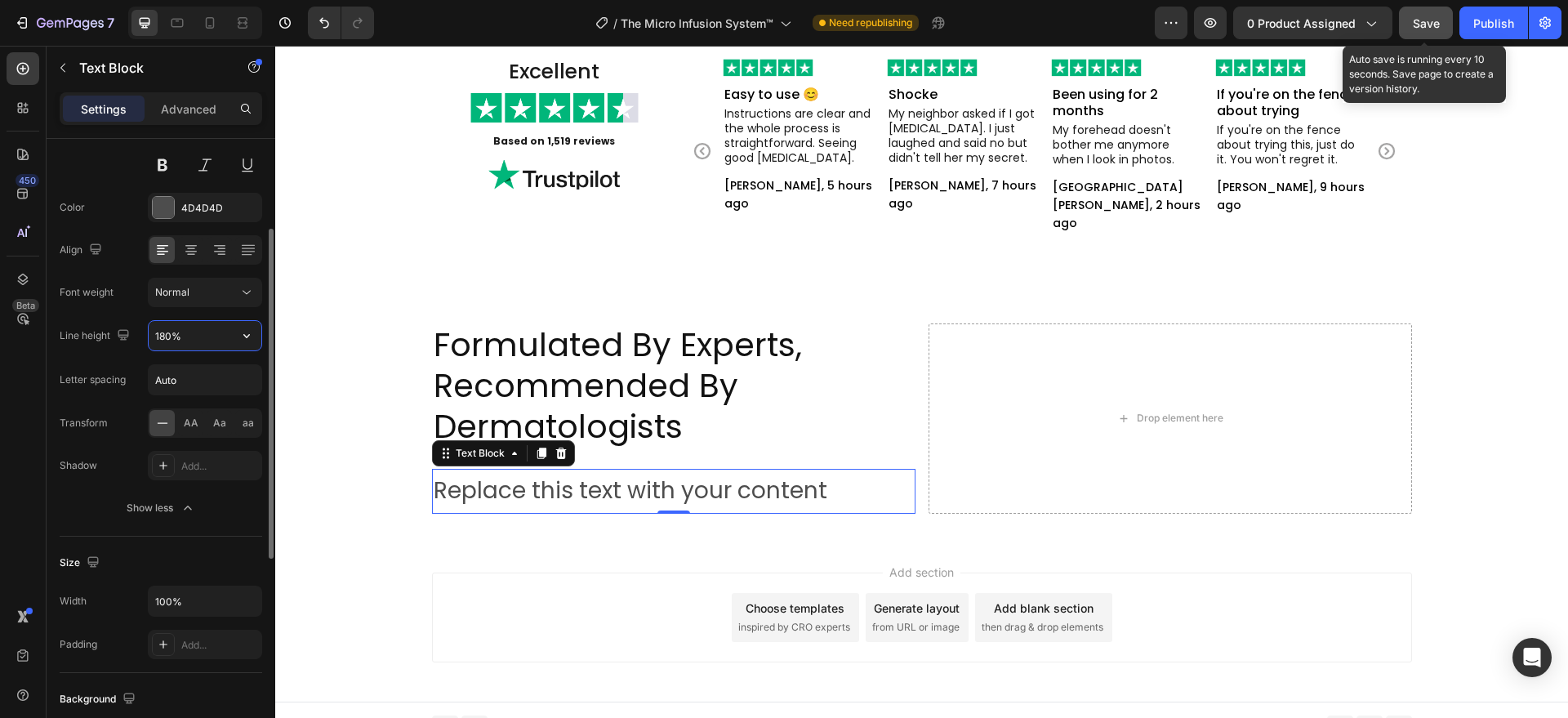
click at [179, 339] on input "180%" at bounding box center [205, 335] width 113 height 29
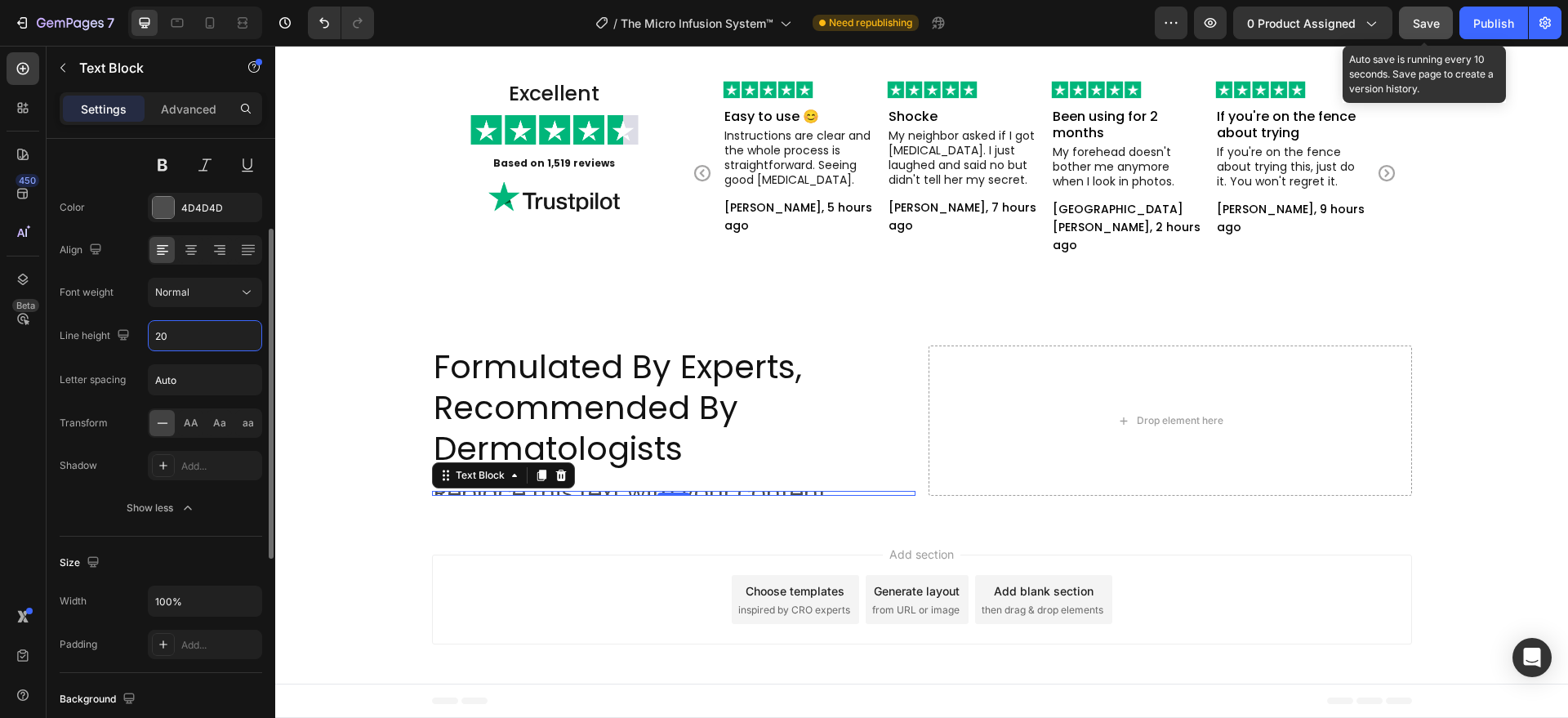
scroll to position [4899, 0]
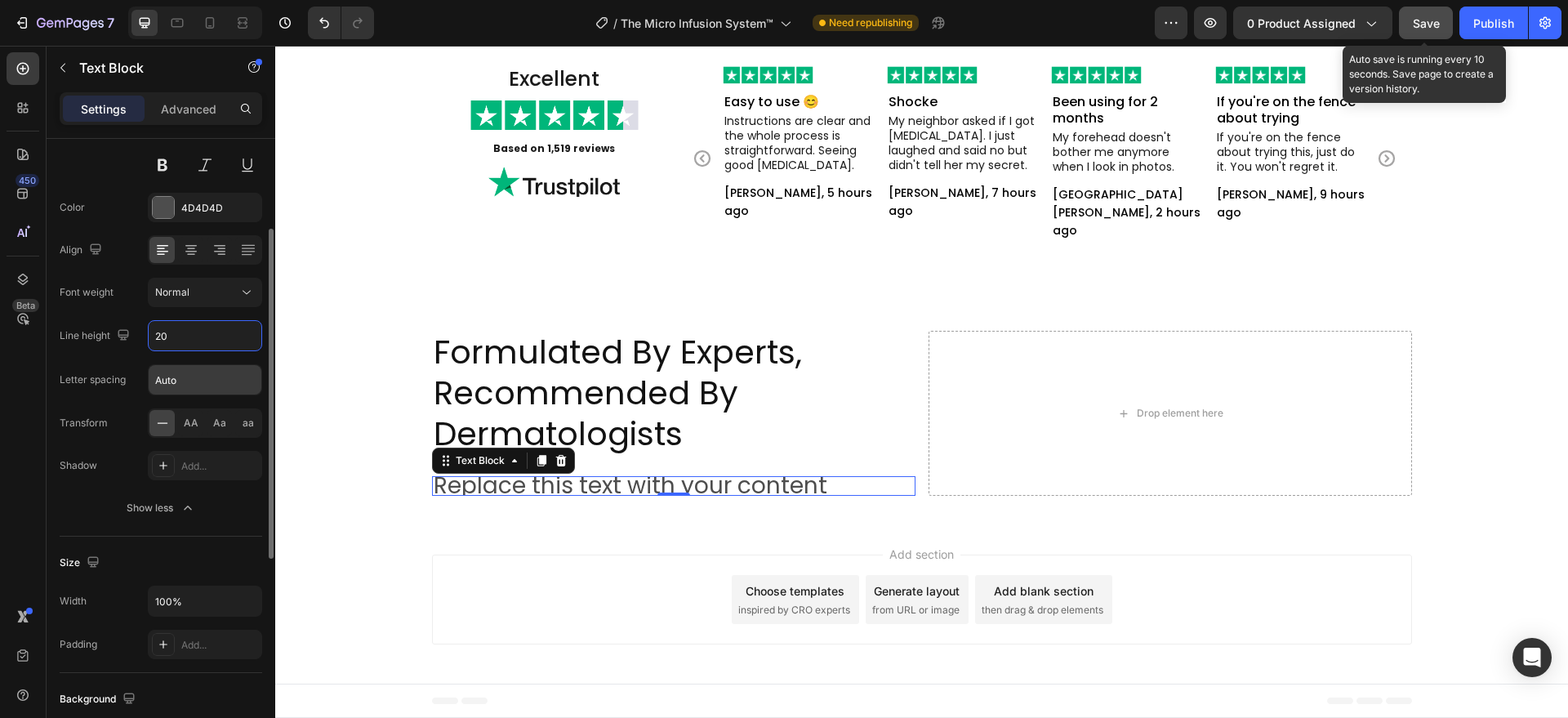
type input "20"
click at [155, 204] on div at bounding box center [163, 207] width 21 height 21
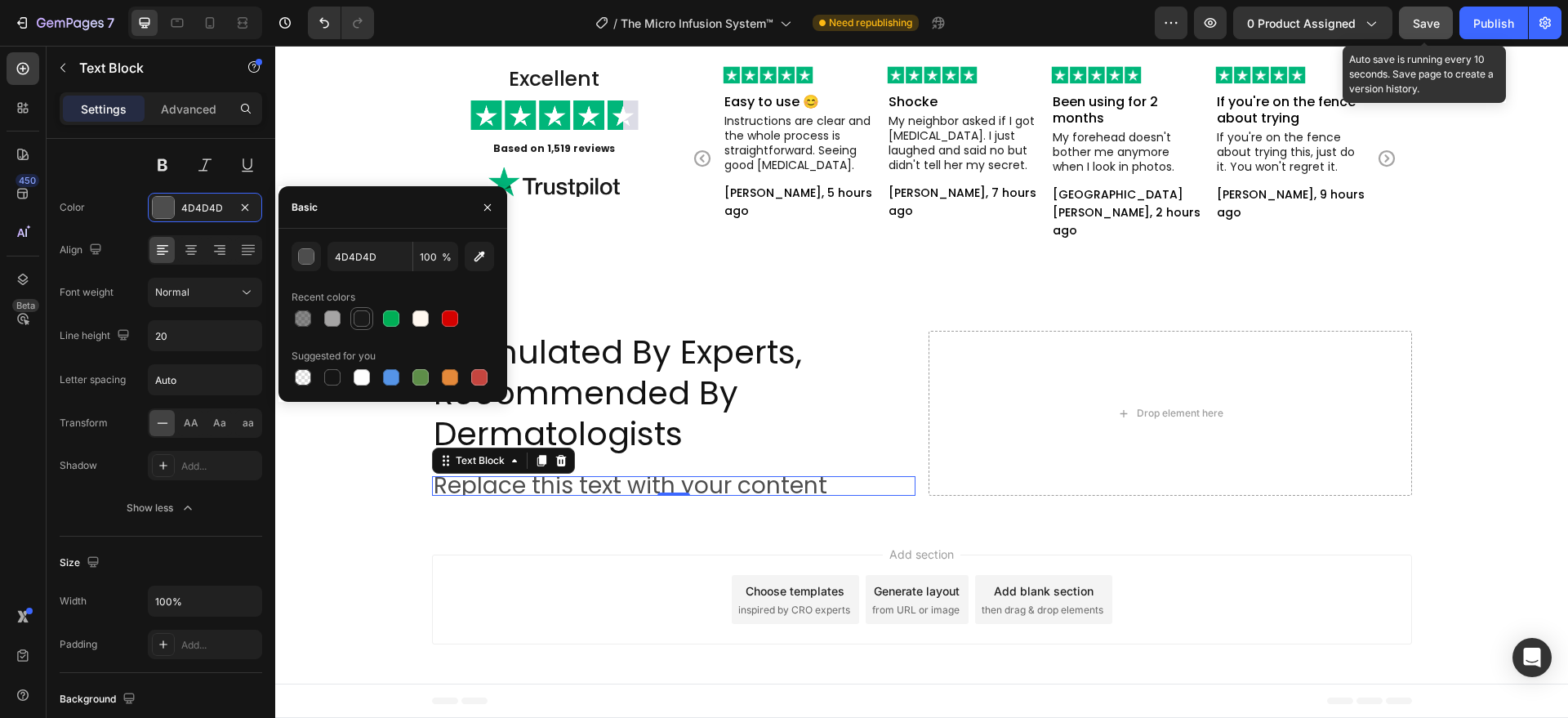
click at [369, 317] on div at bounding box center [361, 318] width 17 height 17
type input "1A1A1A"
click at [613, 477] on div "Replace this text with your content" at bounding box center [673, 485] width 484 height 19
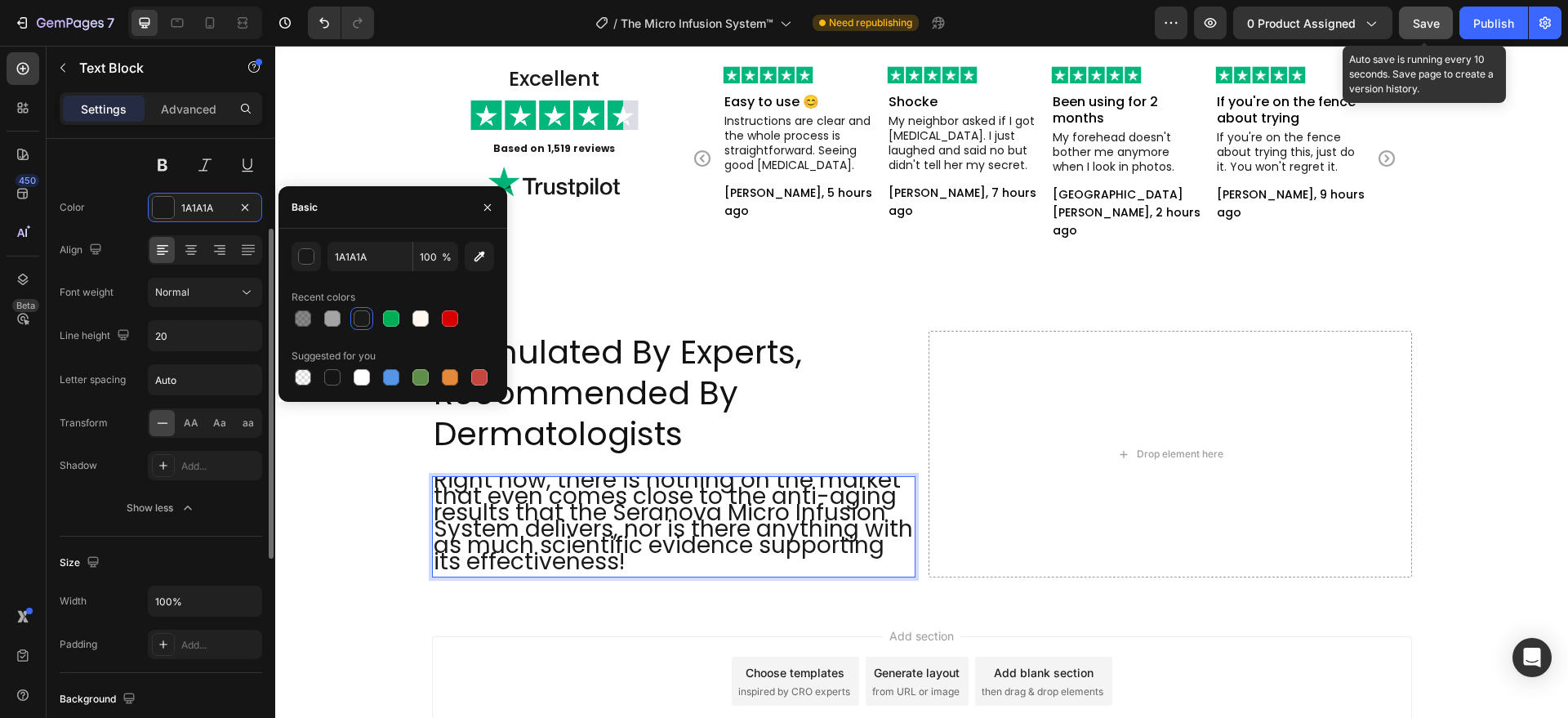
scroll to position [0, 0]
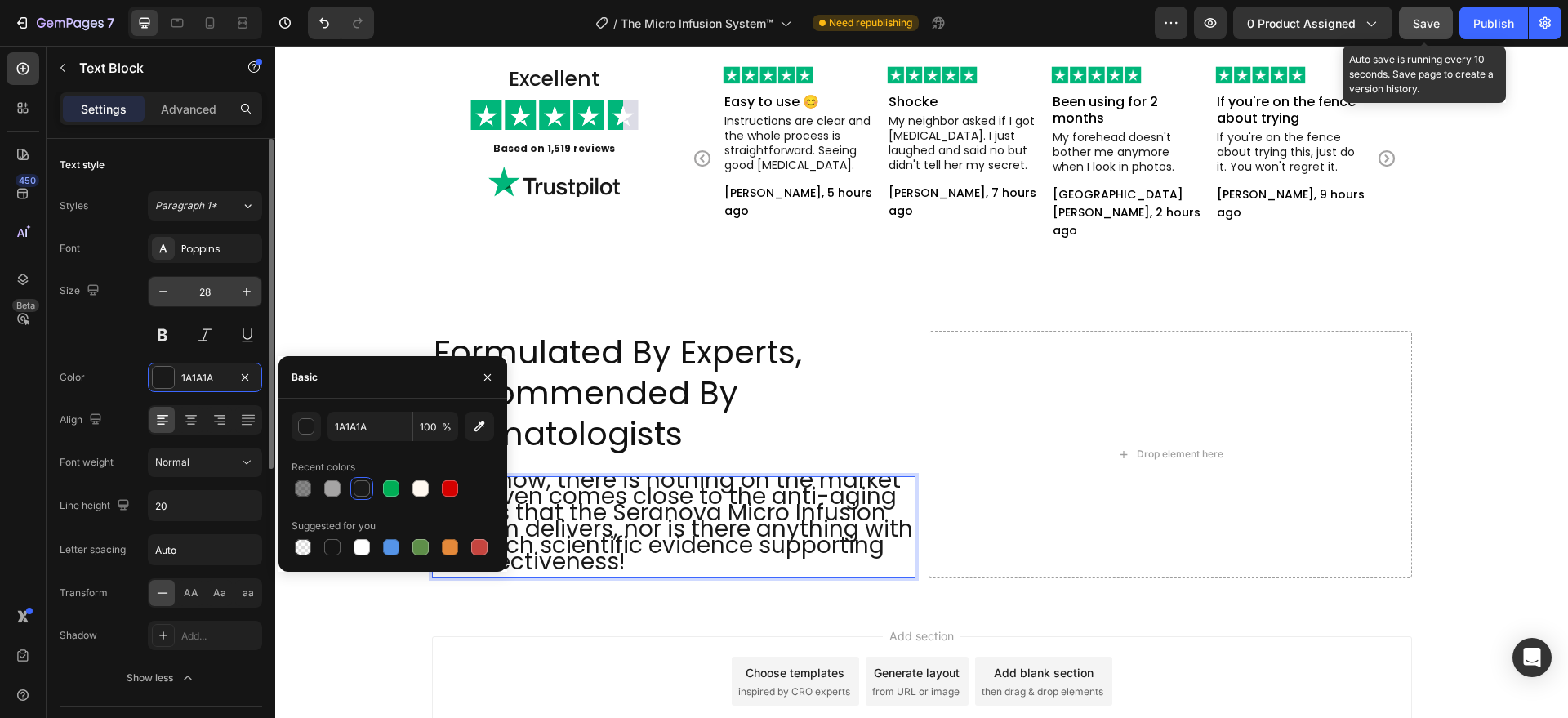
click at [214, 293] on input "28" at bounding box center [204, 291] width 54 height 29
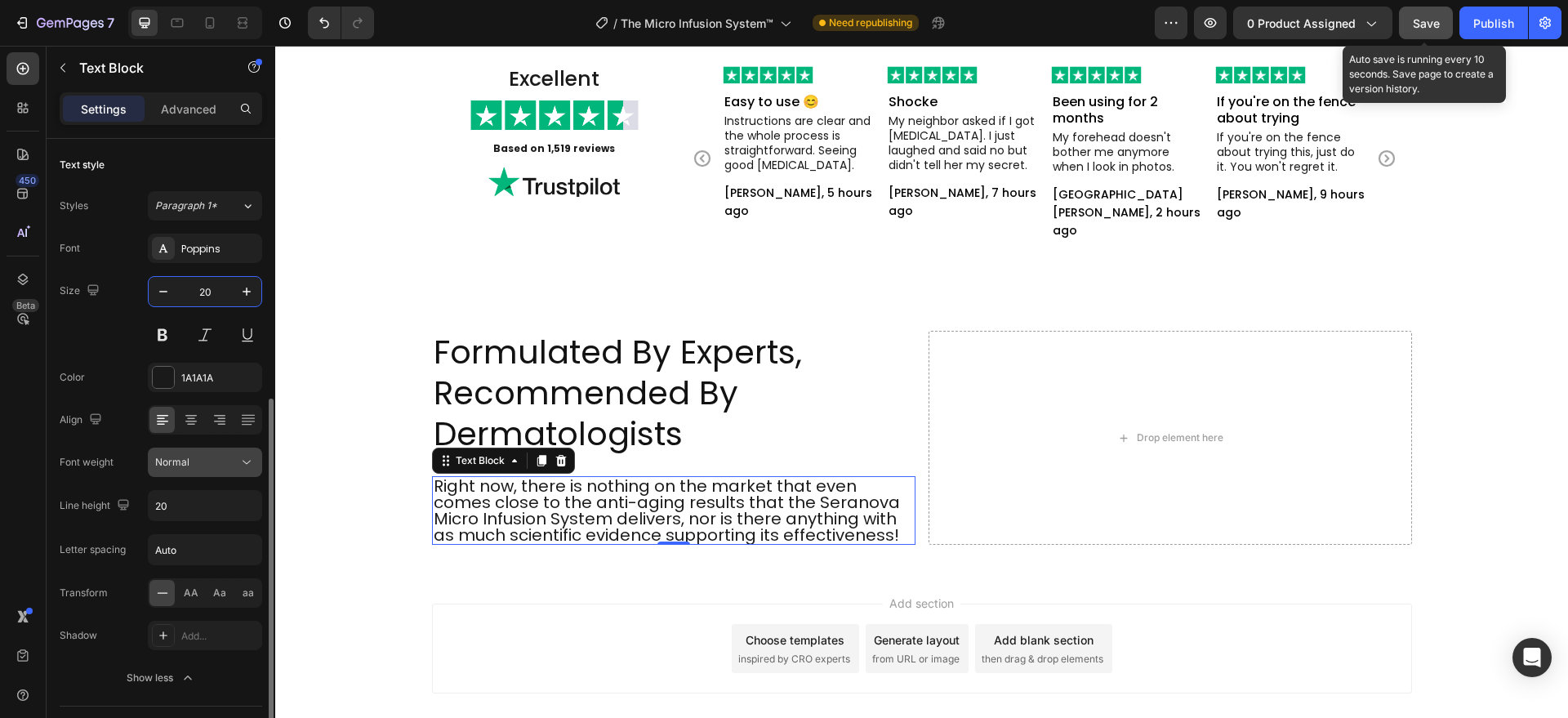
scroll to position [170, 0]
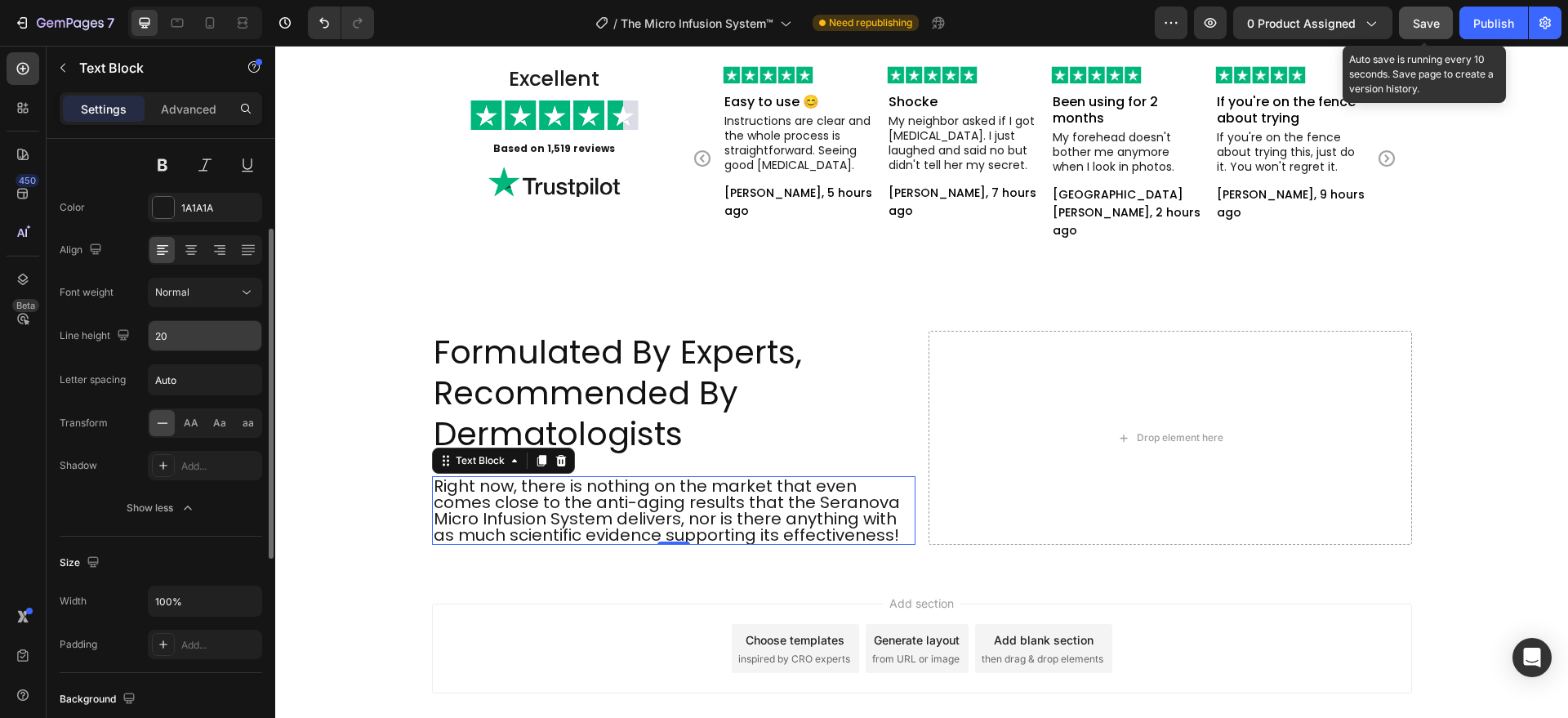
type input "20"
click at [173, 334] on input "20" at bounding box center [205, 335] width 113 height 29
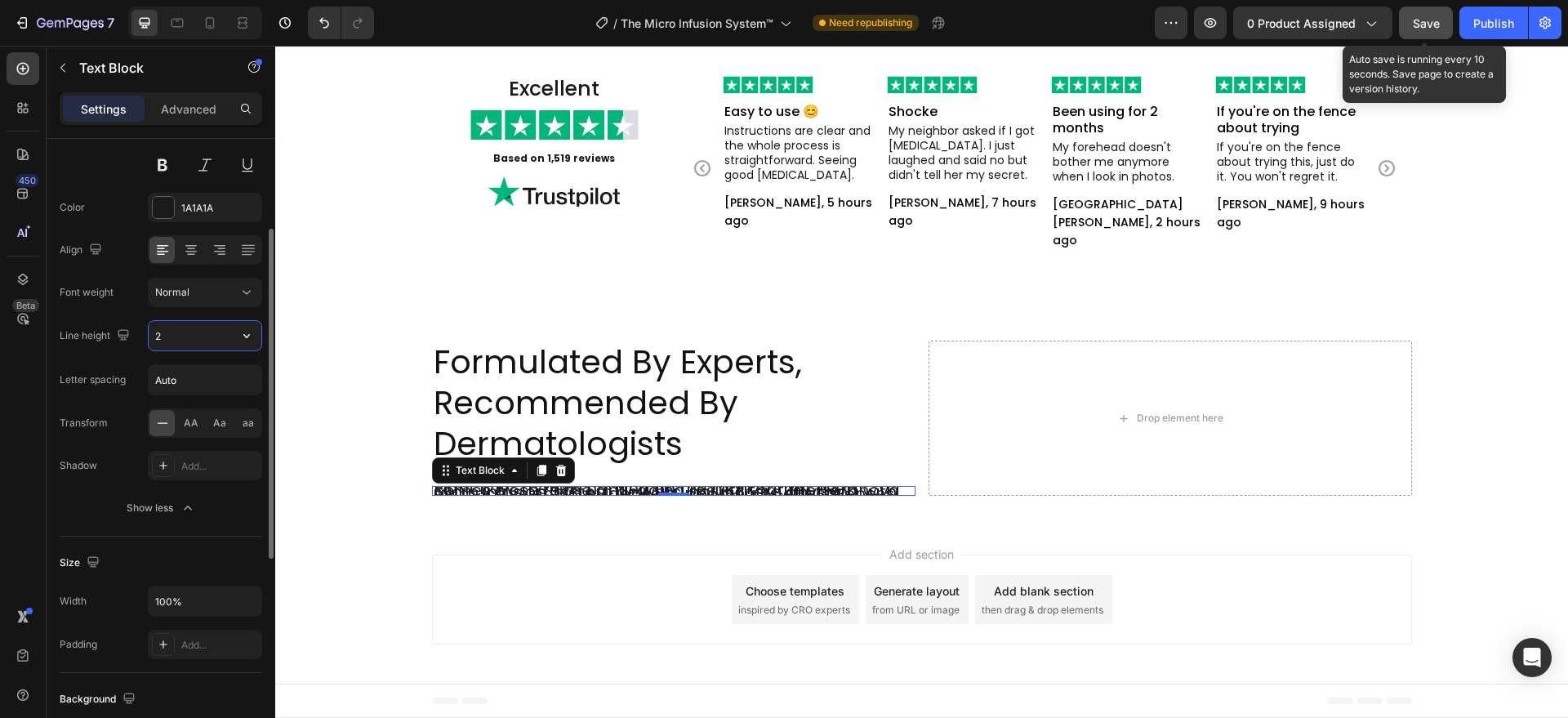
type input "28"
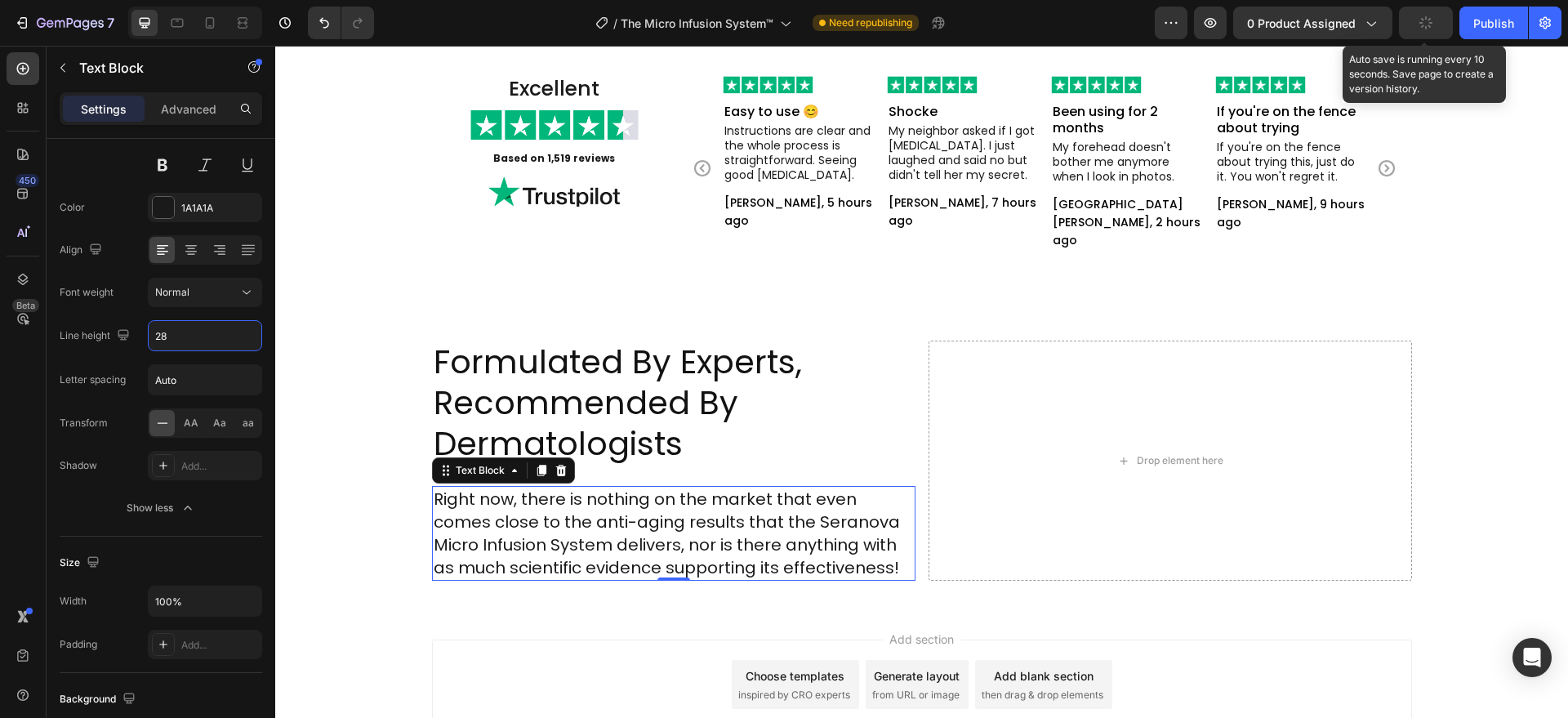
scroll to position [4899, 0]
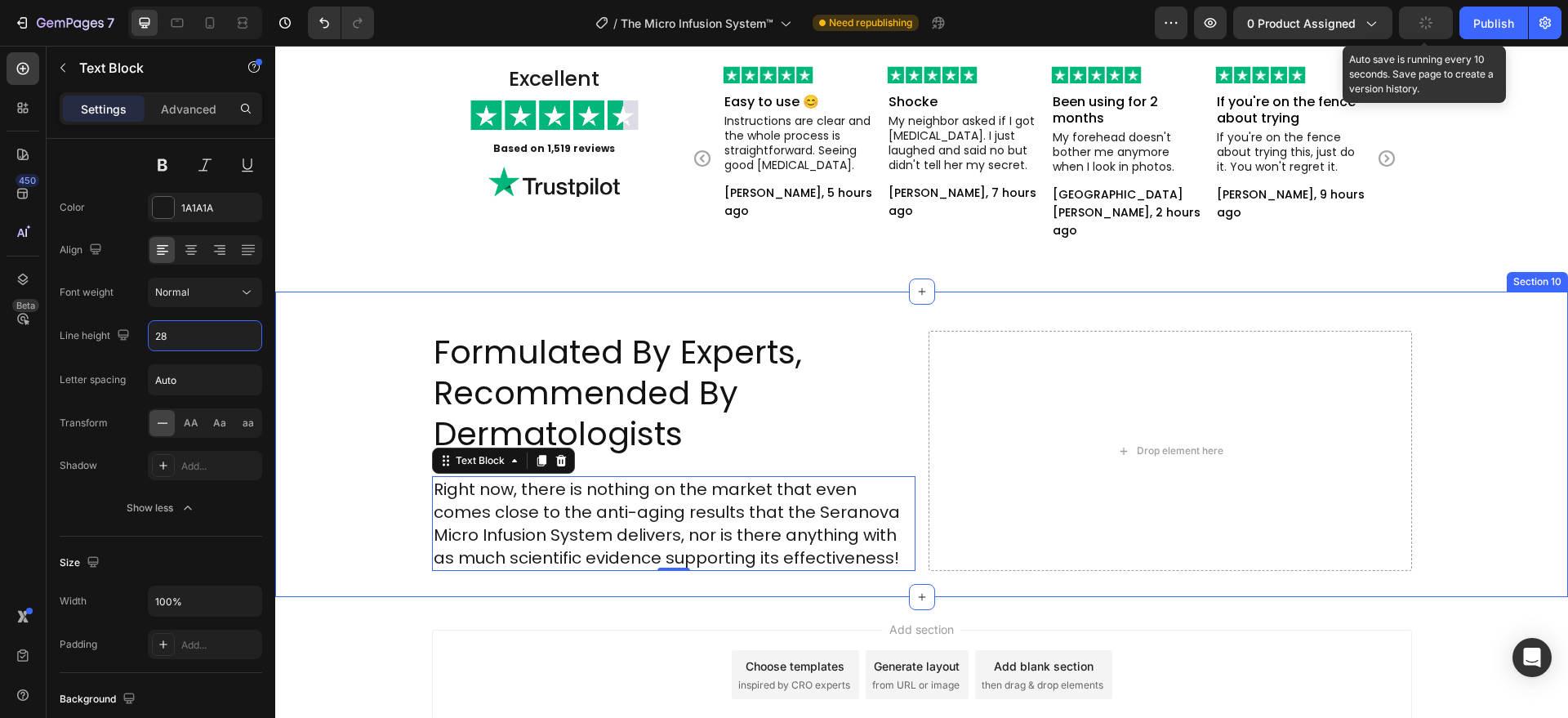
click at [410, 472] on div "Formulated By Experts, Recommended By Dermatologists Heading Right now, there i…" at bounding box center [921, 450] width 1293 height 240
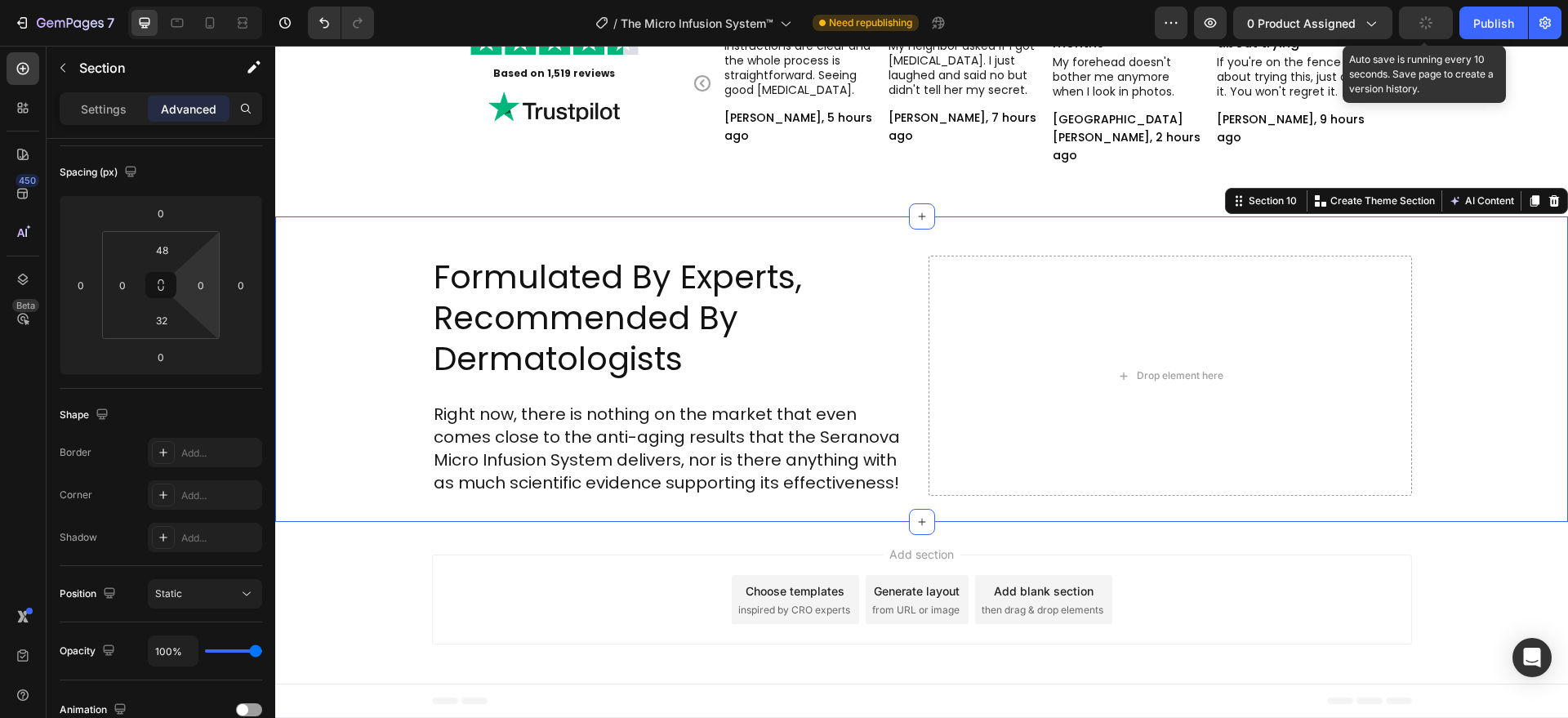
scroll to position [0, 0]
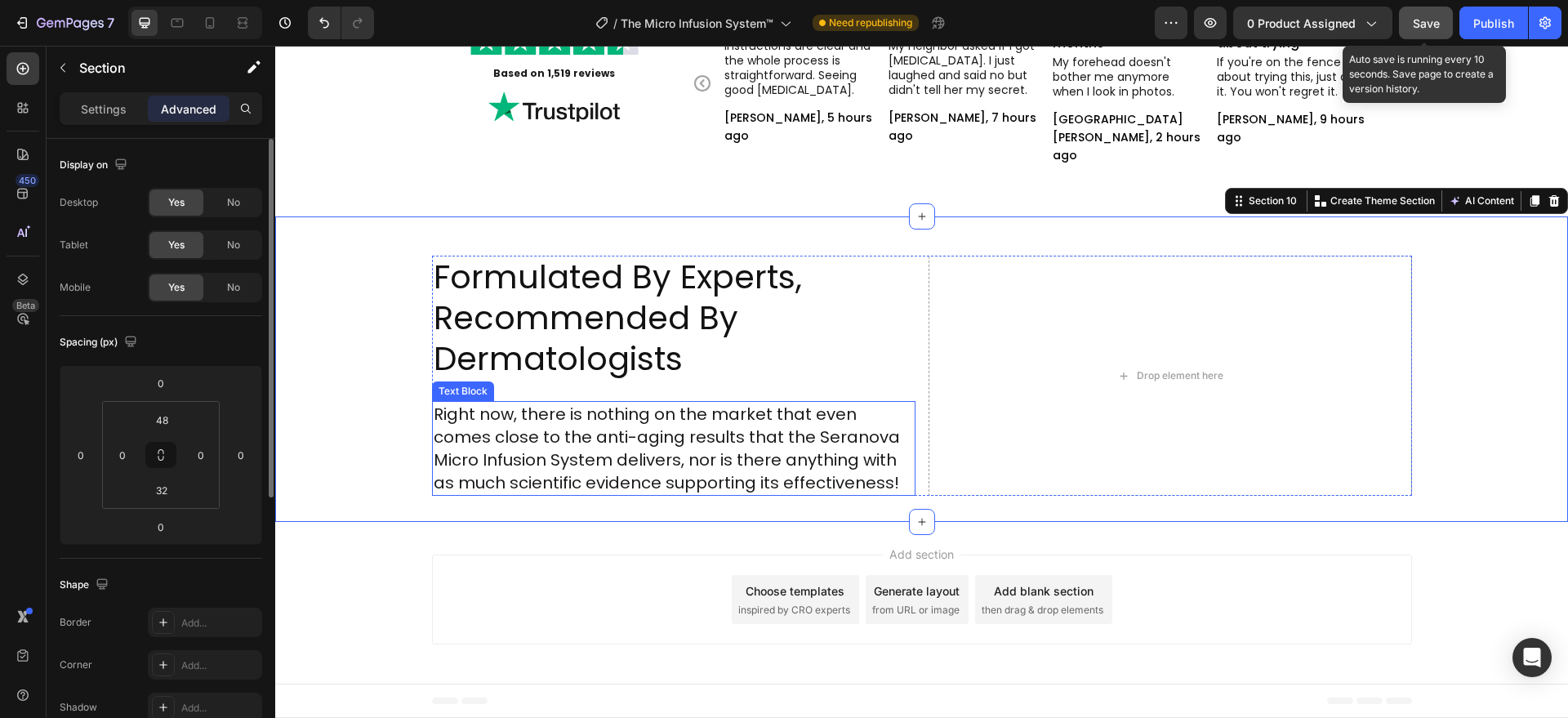
click at [537, 439] on p "Right now, there is nothing on the market that even comes close to the anti-agi…" at bounding box center [673, 448] width 480 height 92
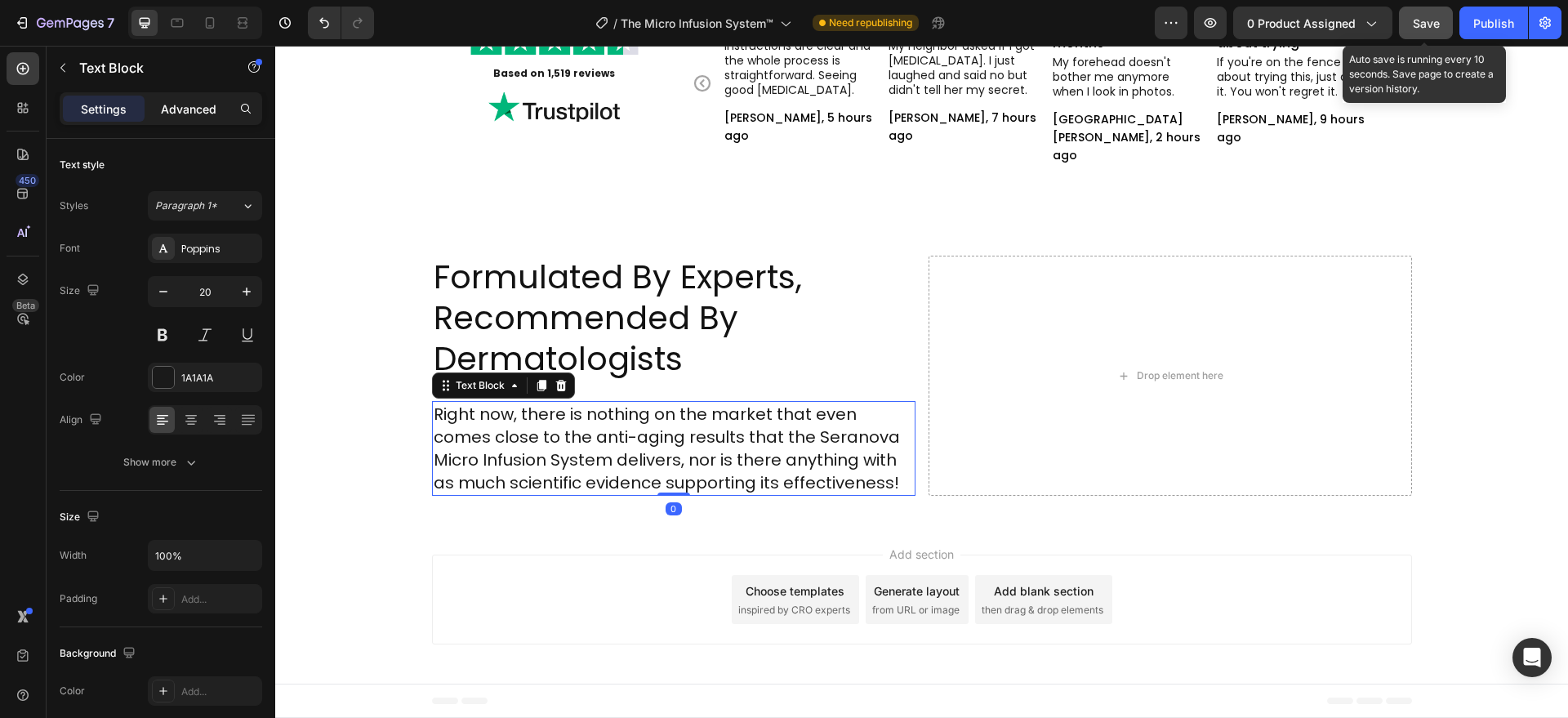
click at [203, 108] on p "Advanced" at bounding box center [189, 108] width 56 height 17
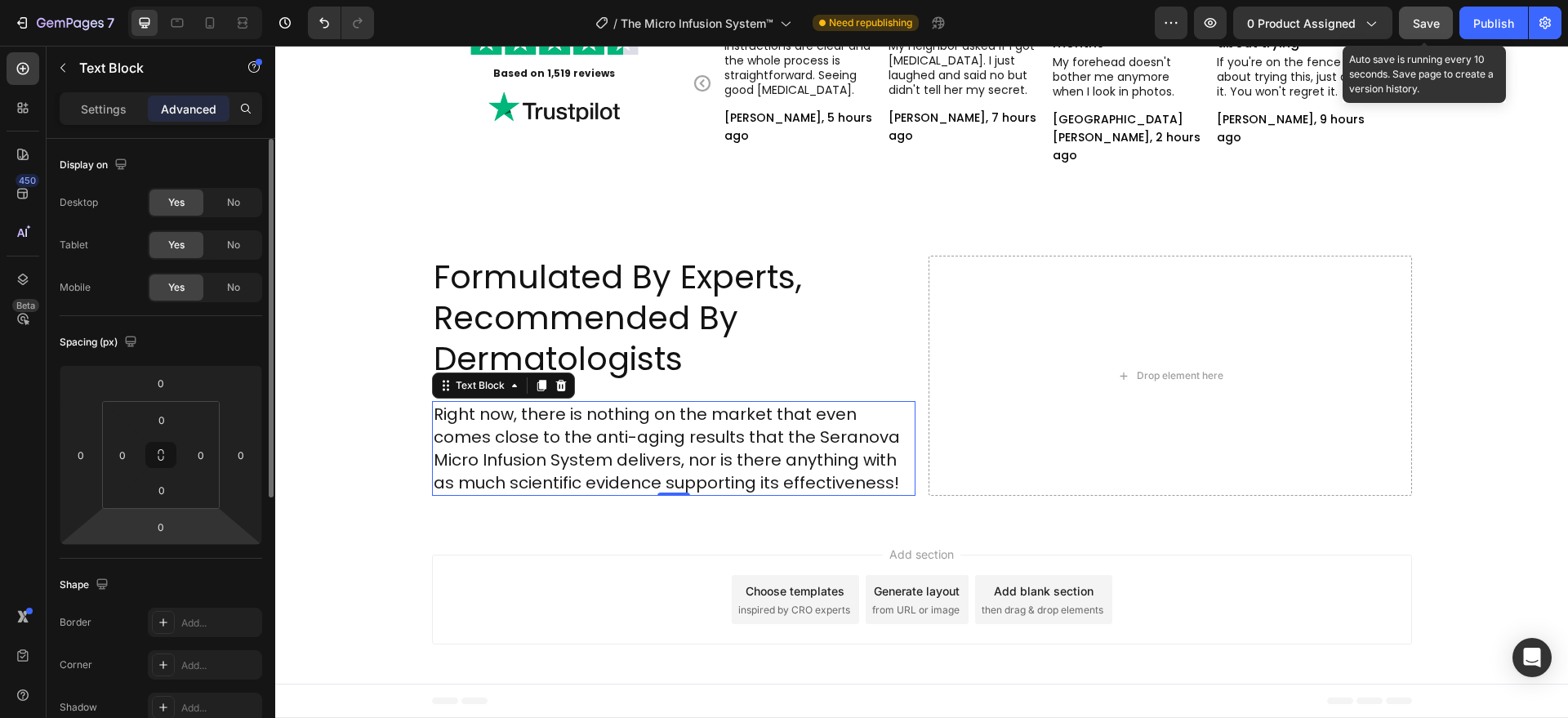
click at [168, 519] on input "0" at bounding box center [160, 527] width 33 height 25
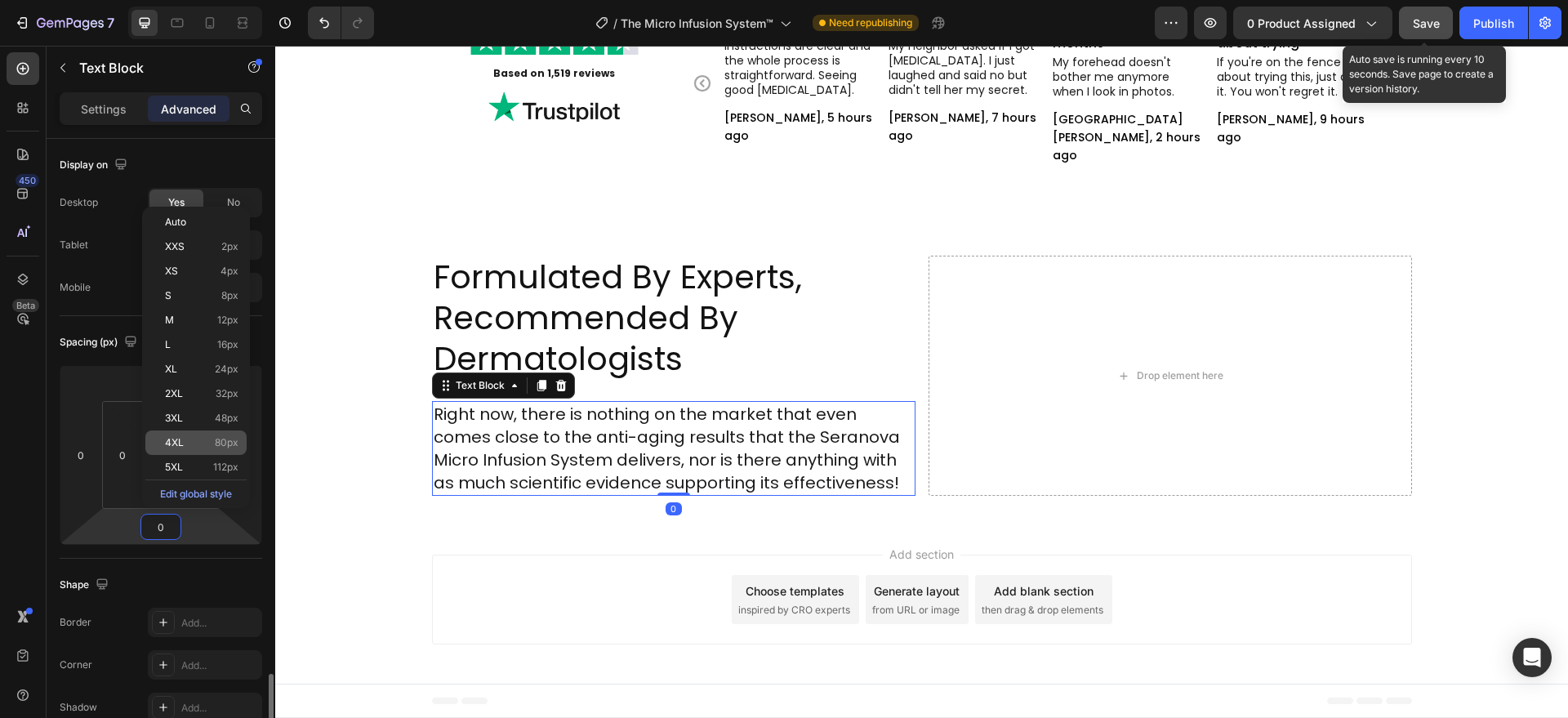
scroll to position [339, 0]
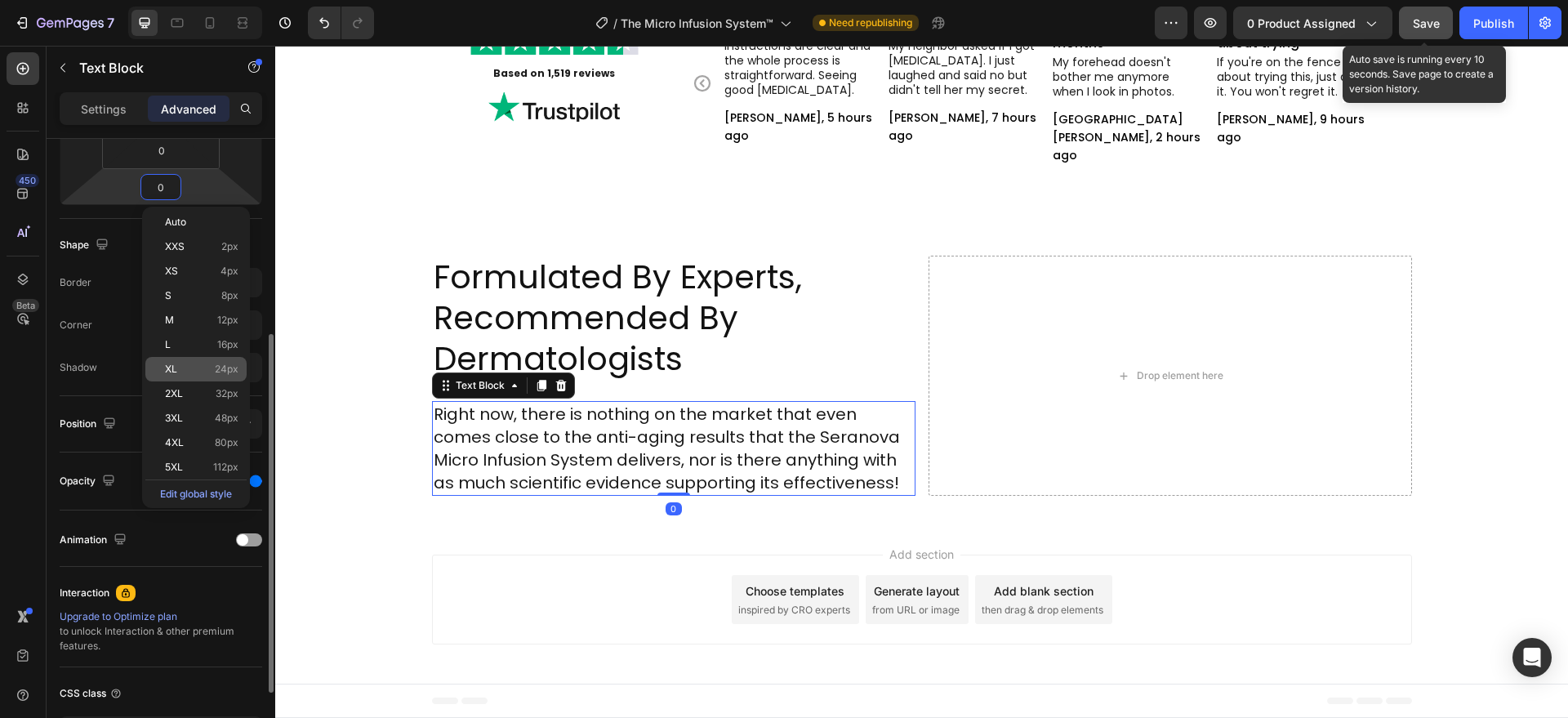
click at [221, 367] on span "24px" at bounding box center [227, 368] width 24 height 11
type input "24"
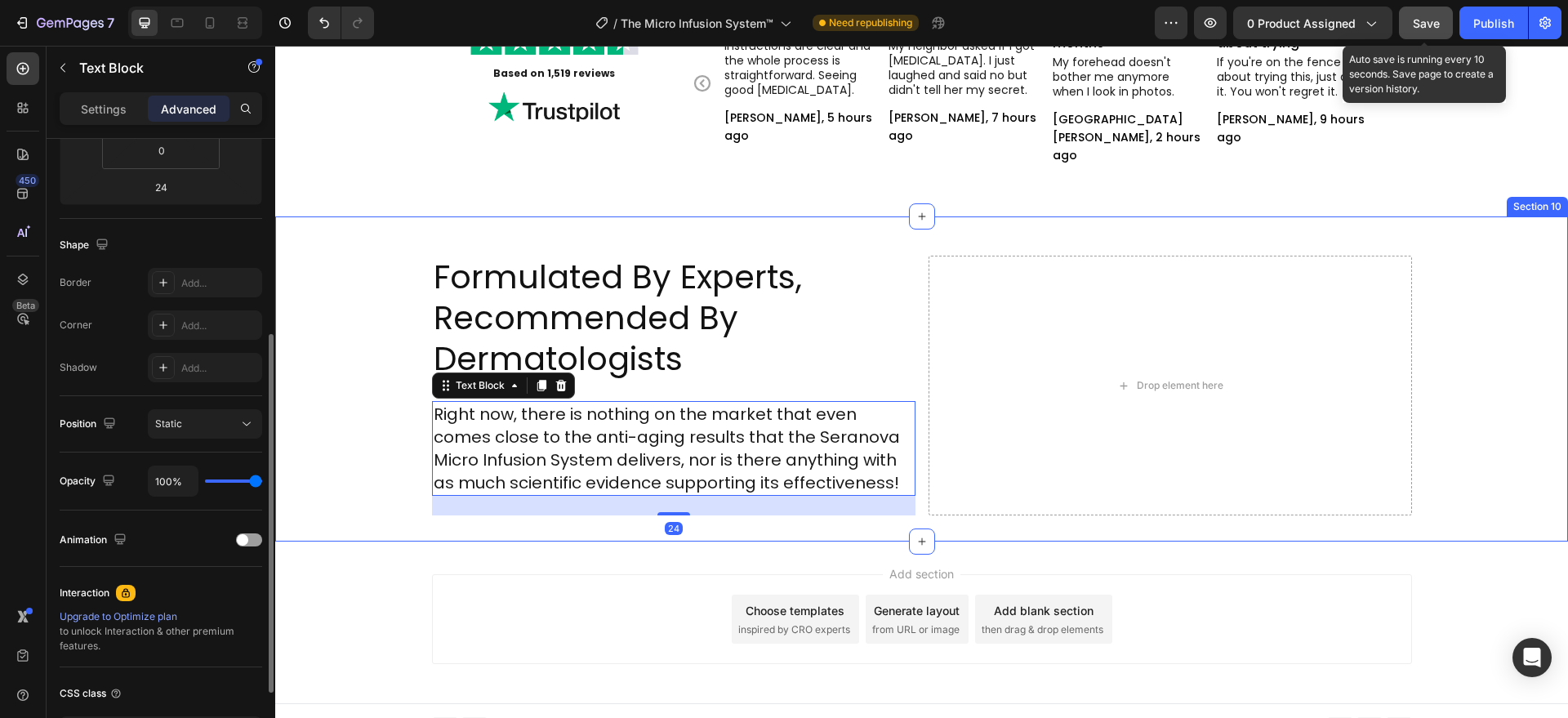
click at [435, 526] on div "Formulated By Experts, Recommended By Dermatologists Heading Right now, there i…" at bounding box center [921, 379] width 1293 height 325
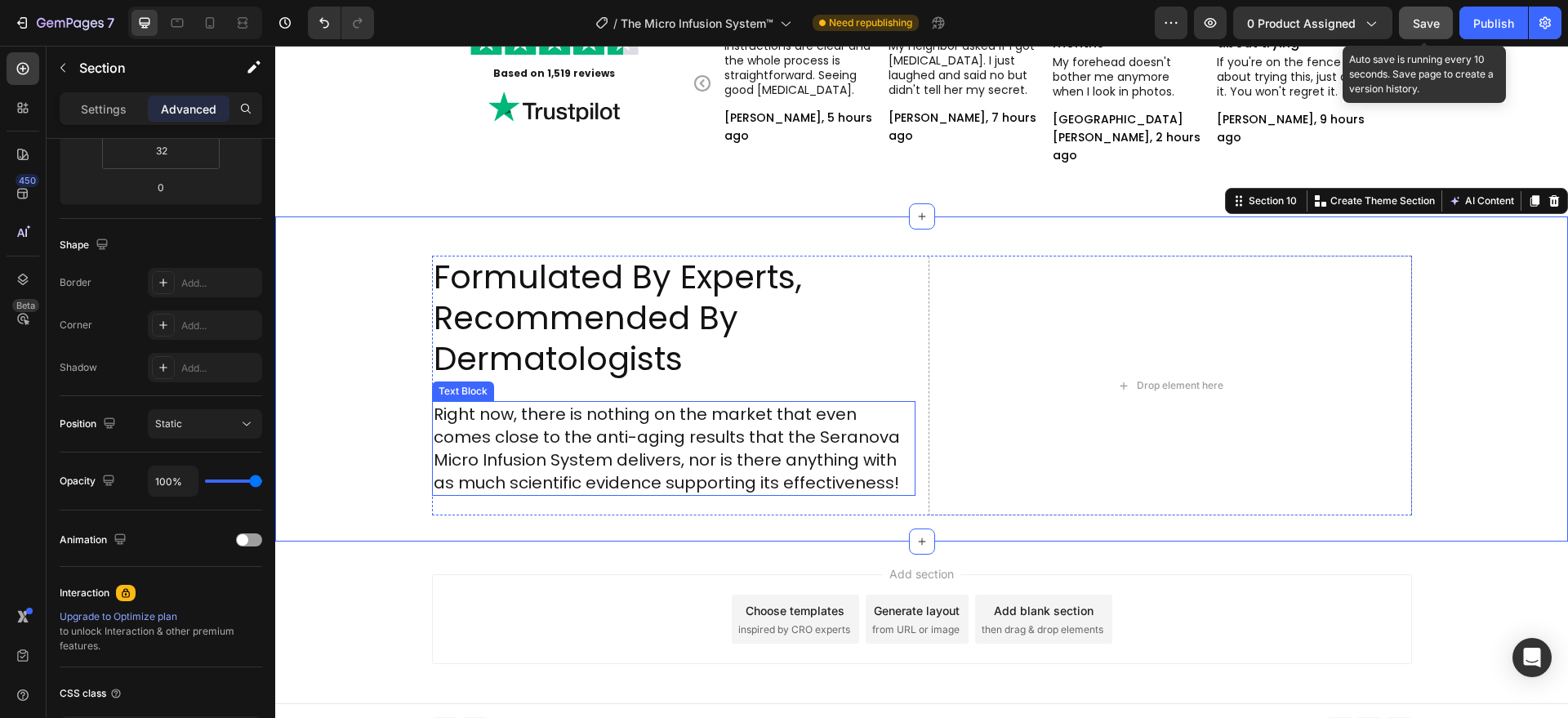
scroll to position [0, 0]
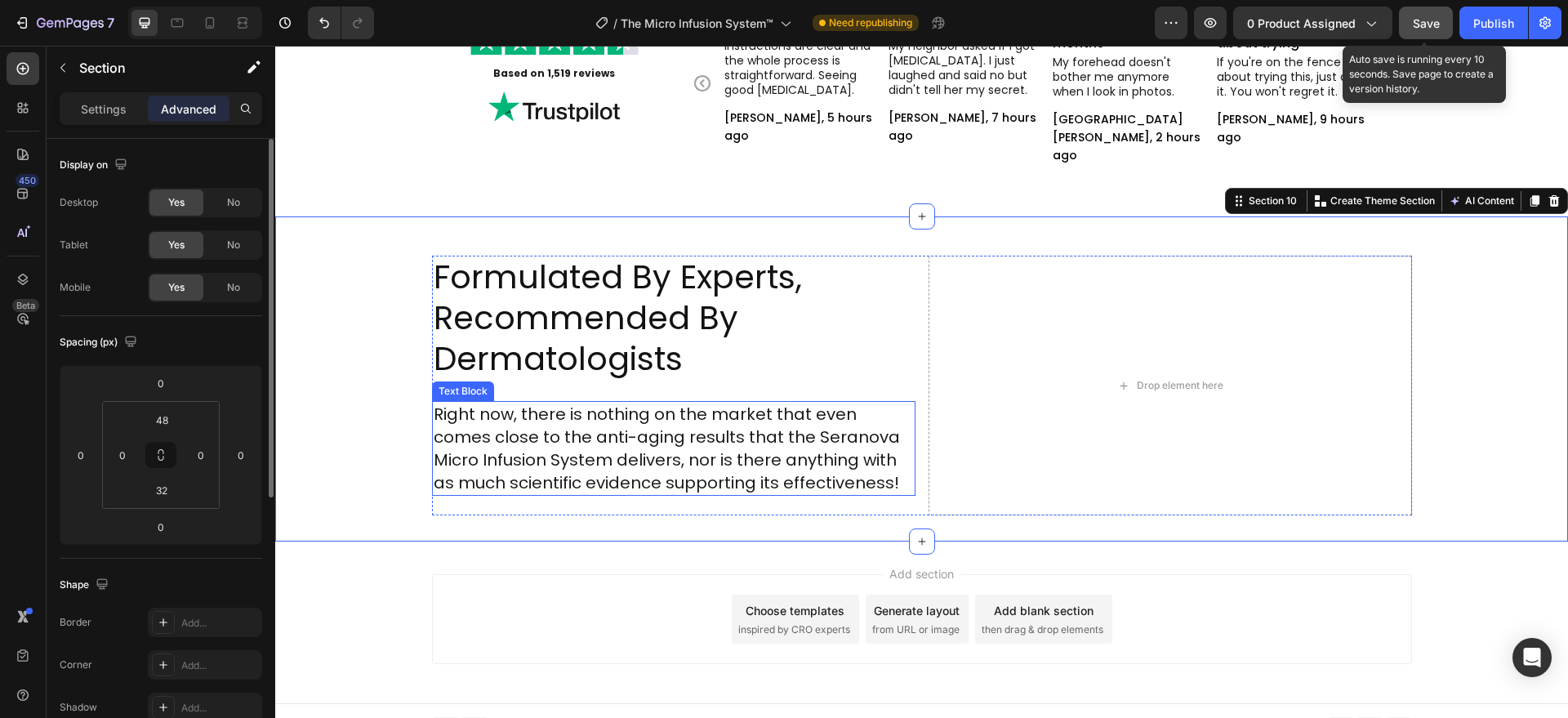
click at [779, 421] on p "Right now, there is nothing on the market that even comes close to the anti-agi…" at bounding box center [673, 448] width 480 height 92
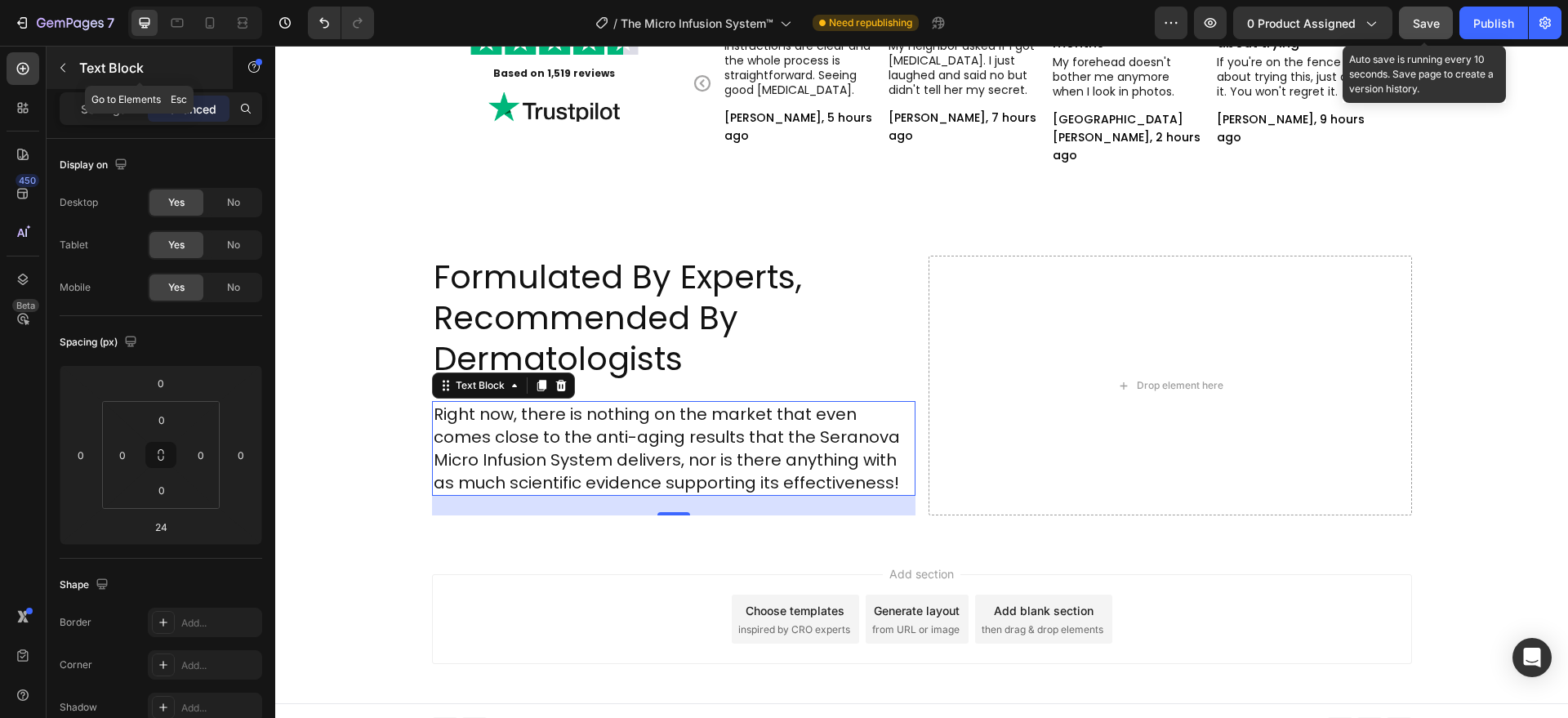
click at [67, 70] on icon "button" at bounding box center [63, 67] width 13 height 13
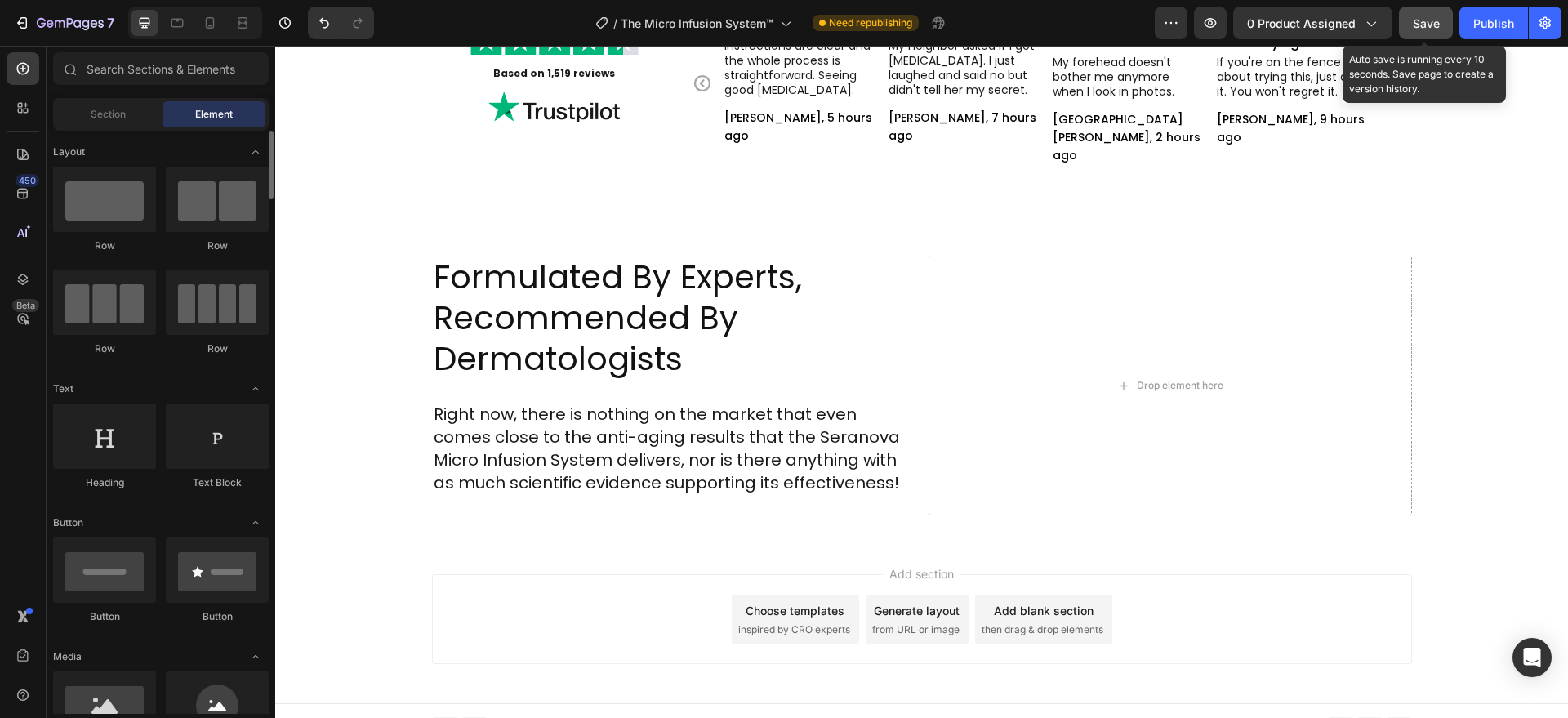
scroll to position [340, 0]
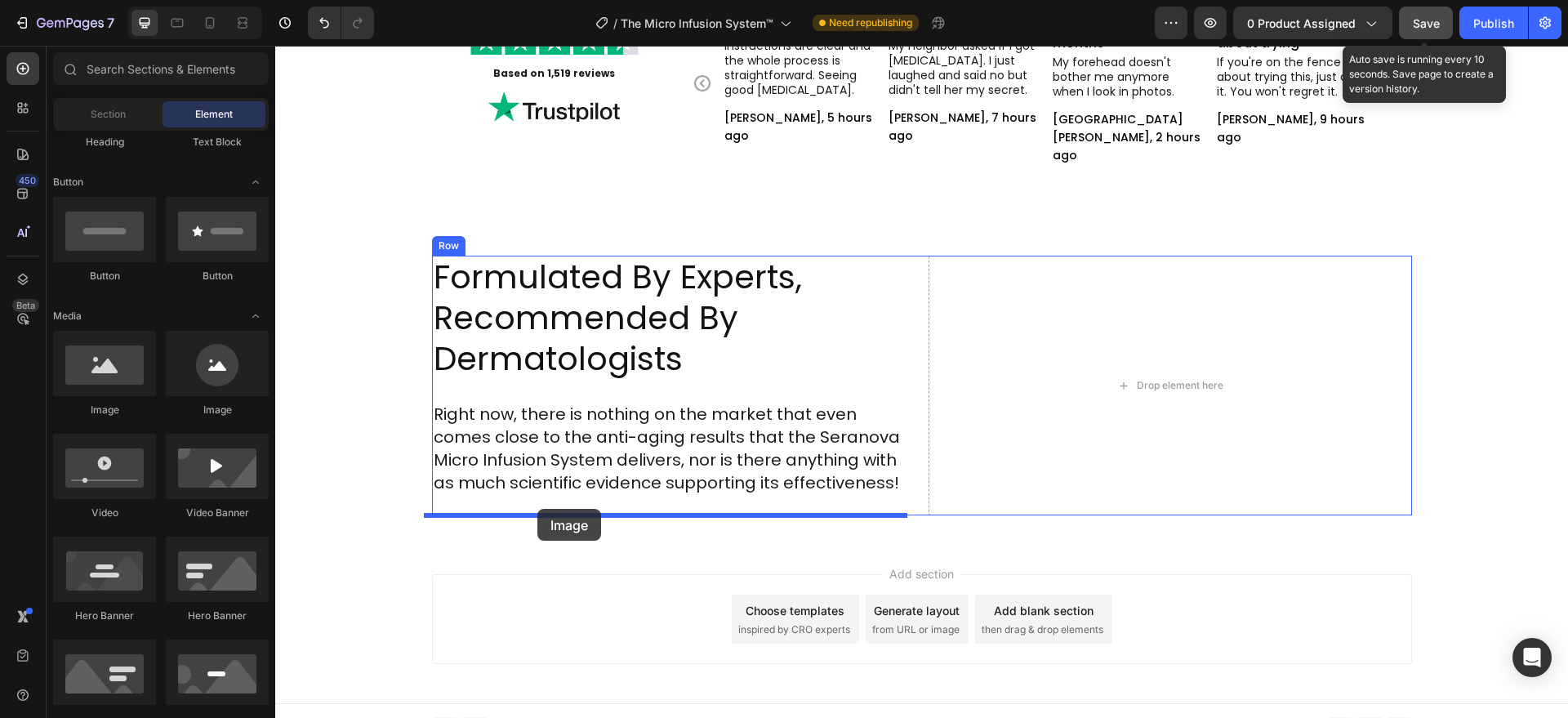
drag, startPoint x: 388, startPoint y: 402, endPoint x: 538, endPoint y: 508, distance: 183.7
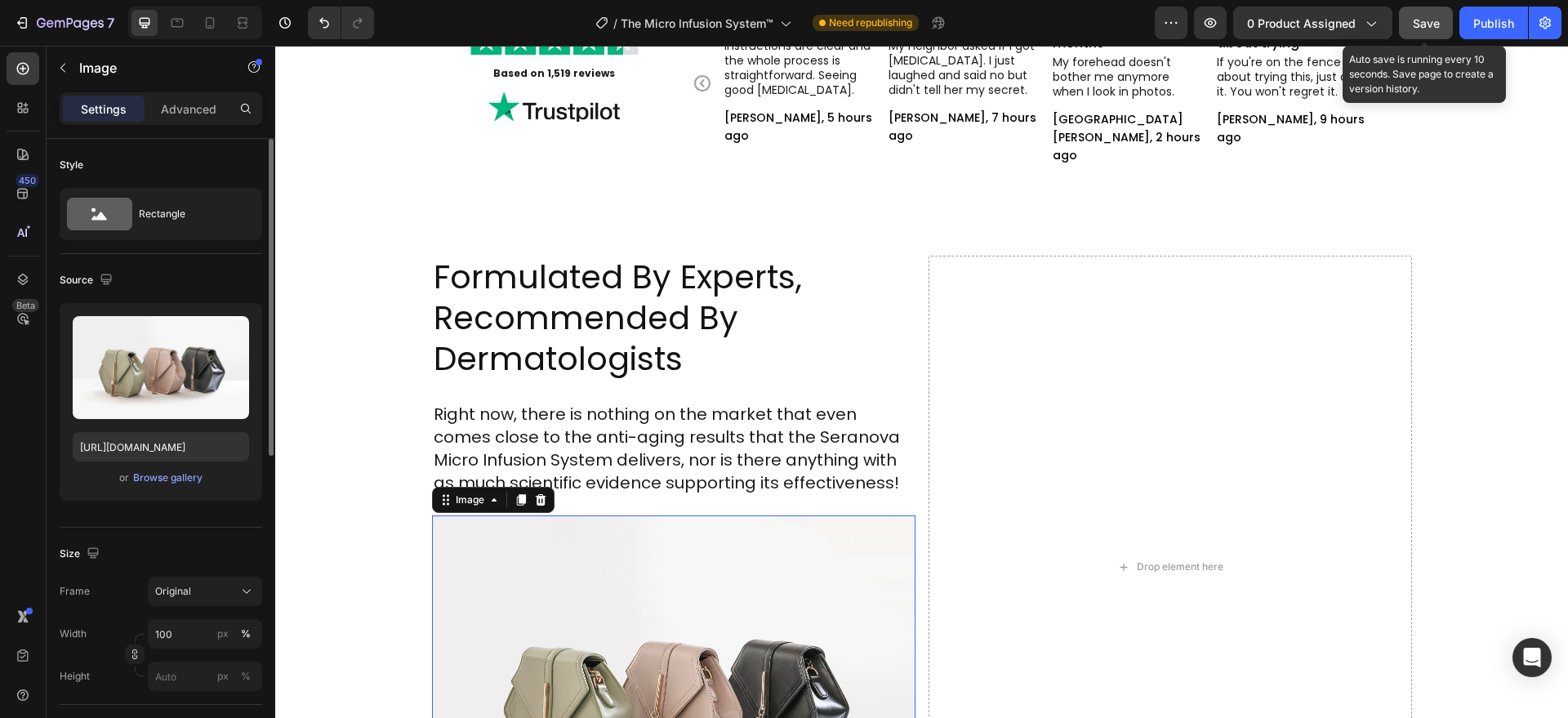
click at [174, 468] on div "or Browse gallery" at bounding box center [160, 477] width 176 height 19
click at [167, 445] on input "https://cdn.shopify.com/s/files/1/2005/9307/files/image_demo.jpg" at bounding box center [160, 446] width 176 height 29
paste input "seranovabeauty.com/cdn/shop/files/signature_24_1.png?v=1754253182&width=750"
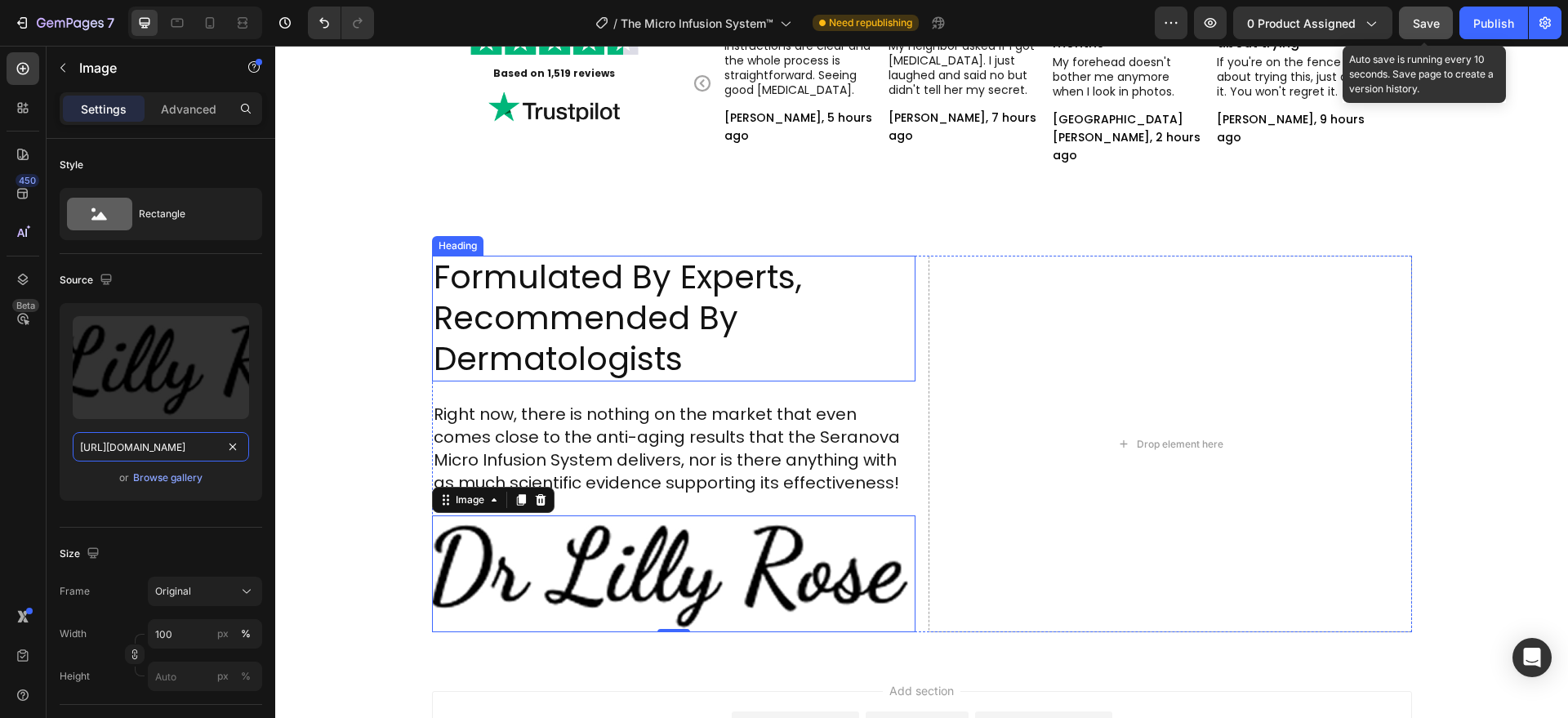
scroll to position [5111, 0]
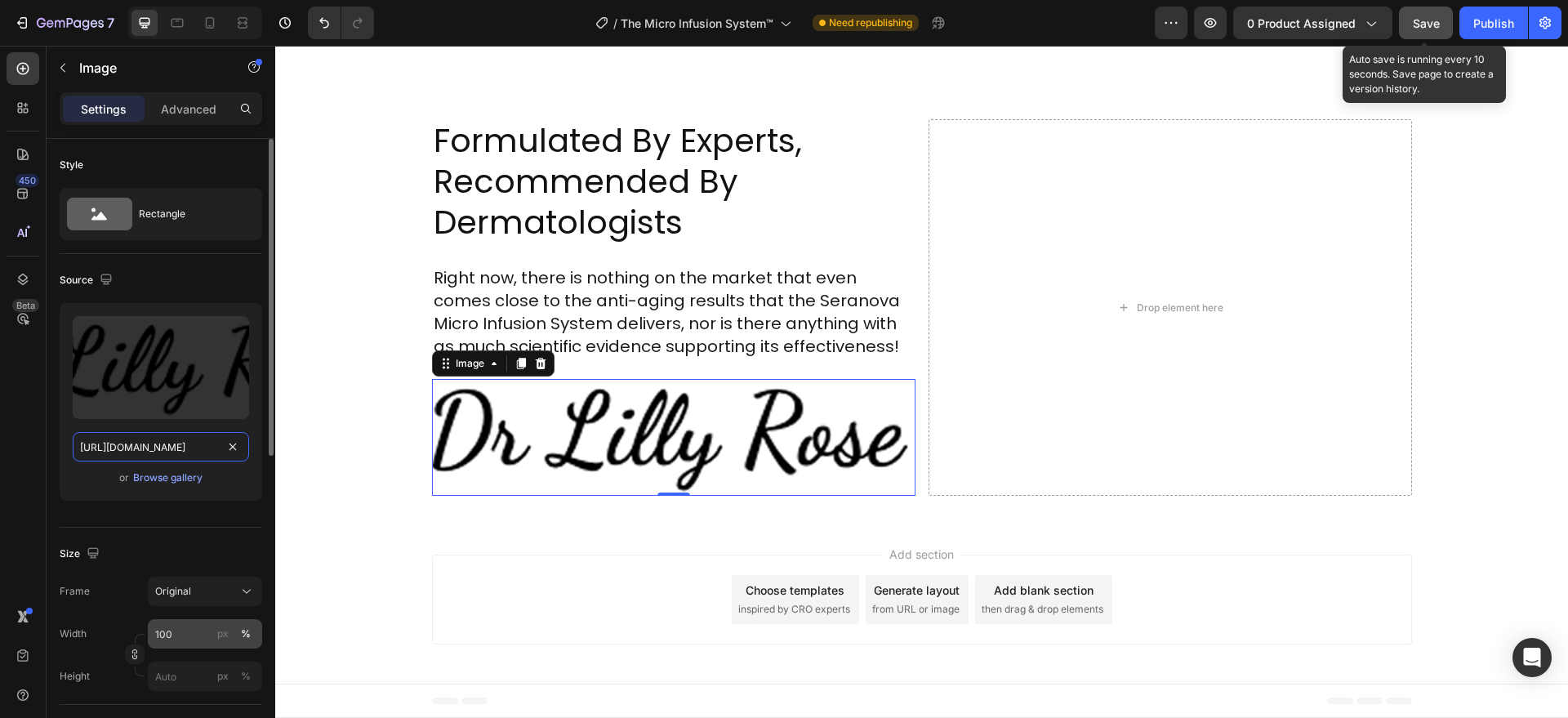
type input "[URL][DOMAIN_NAME]"
click at [175, 629] on input "100" at bounding box center [205, 633] width 115 height 29
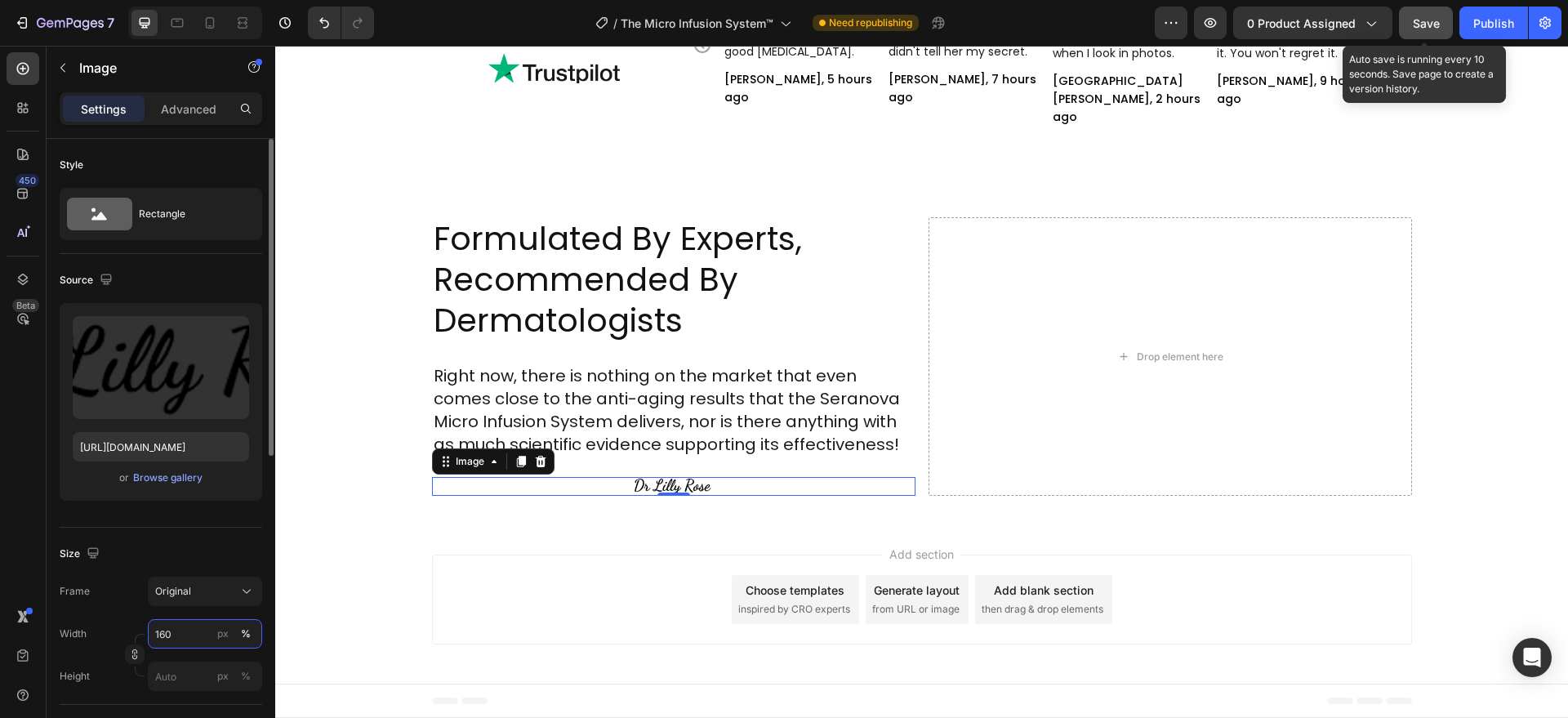
scroll to position [5111, 0]
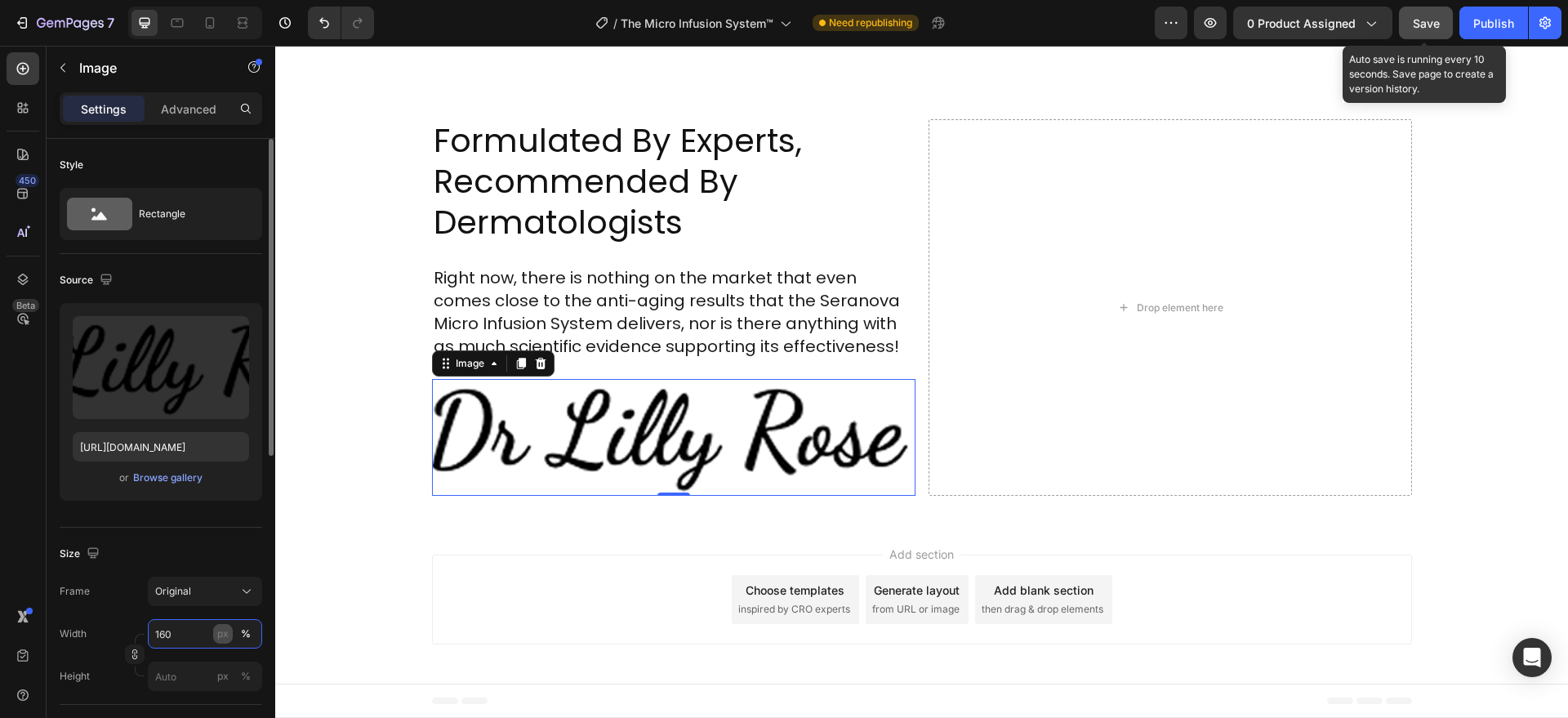
type input "160"
click at [220, 633] on div "px" at bounding box center [222, 633] width 11 height 15
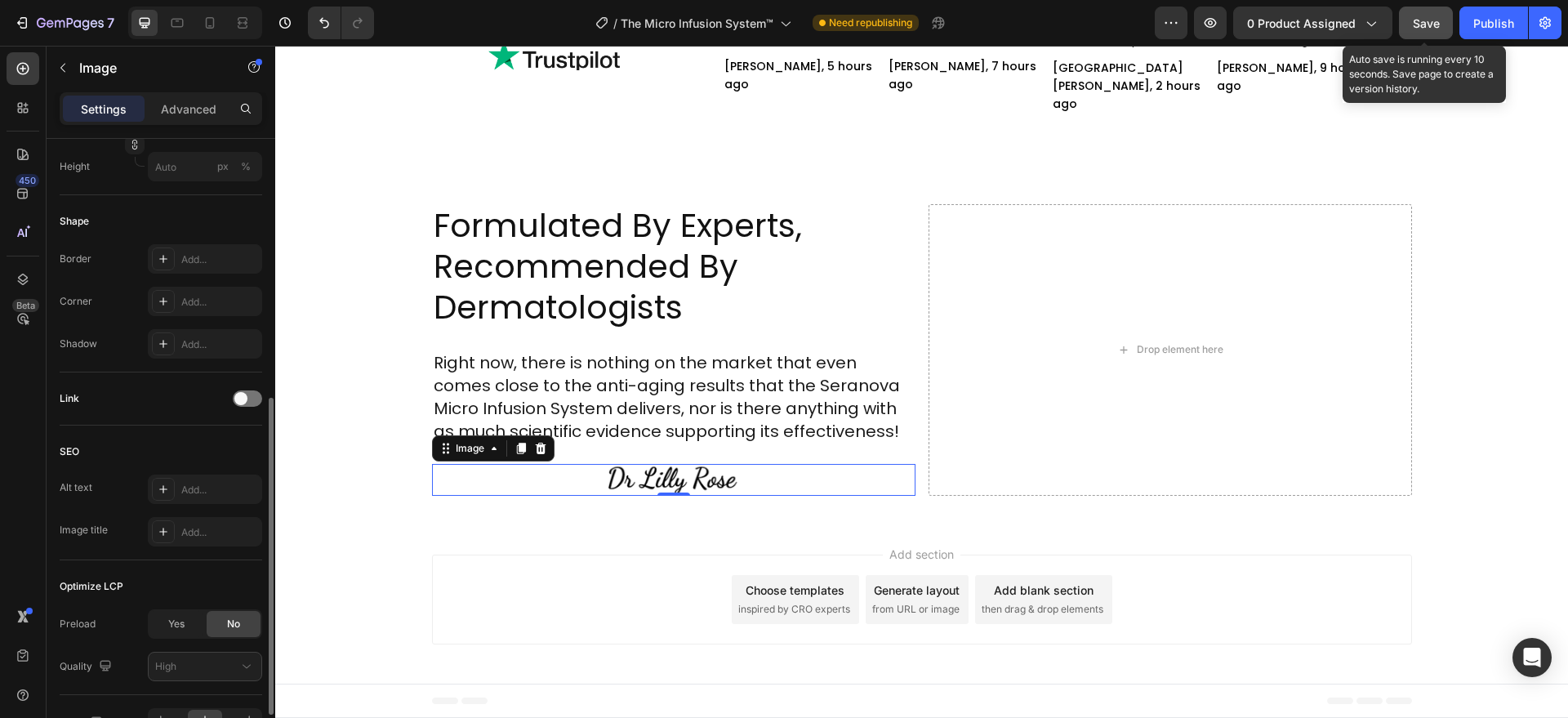
scroll to position [607, 0]
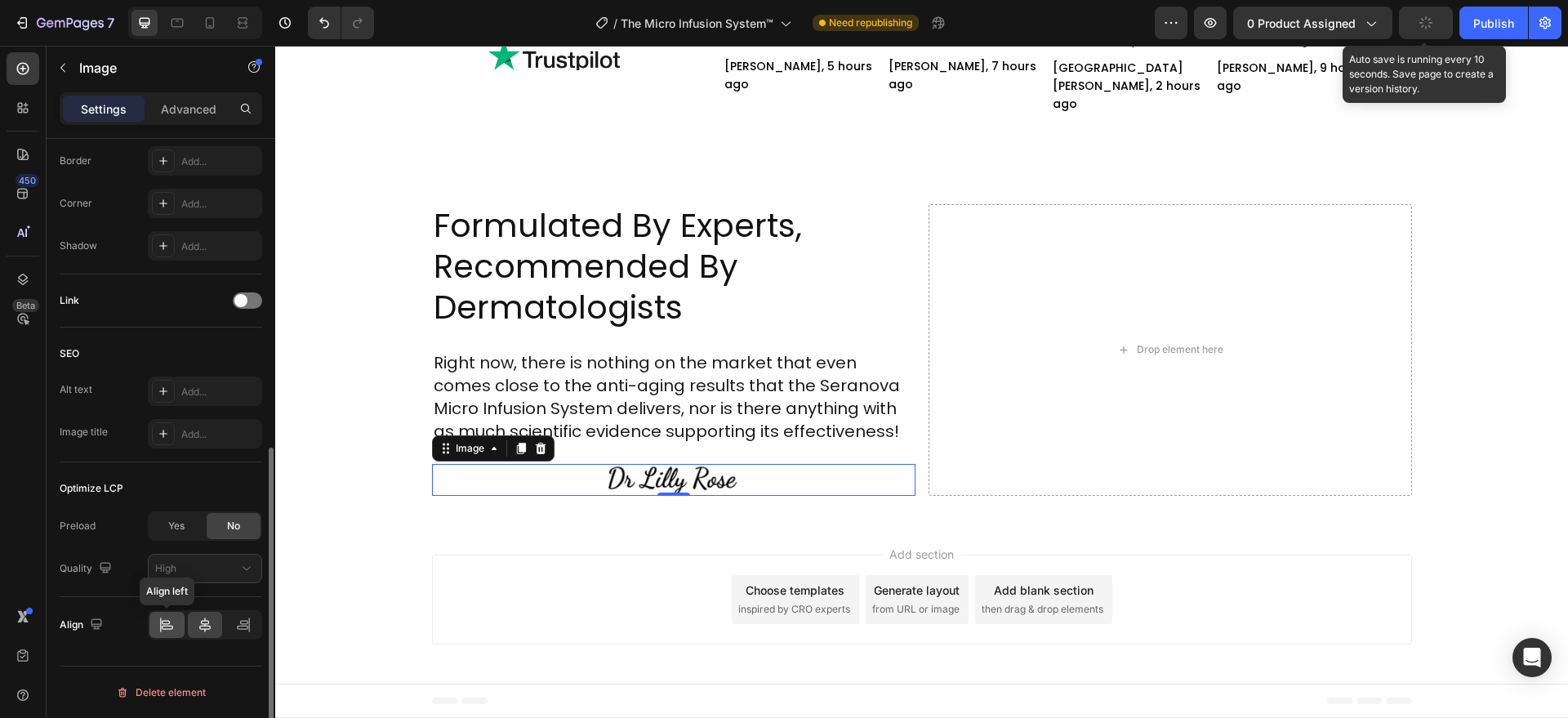
click at [161, 623] on icon at bounding box center [167, 625] width 17 height 17
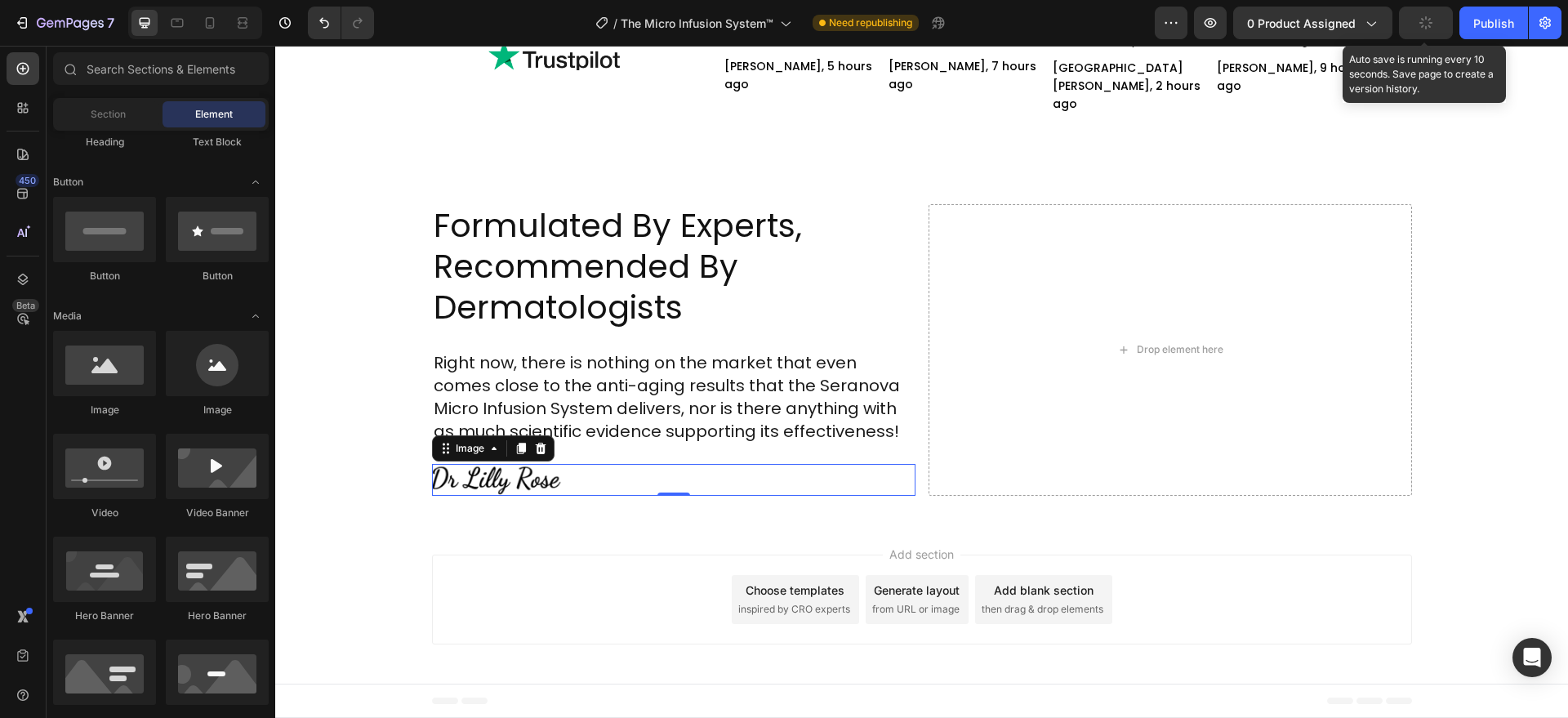
click at [399, 585] on div "Add section Choose templates inspired by CRO experts Generate layout from URL o…" at bounding box center [921, 602] width 1293 height 161
click at [576, 490] on div at bounding box center [673, 479] width 484 height 32
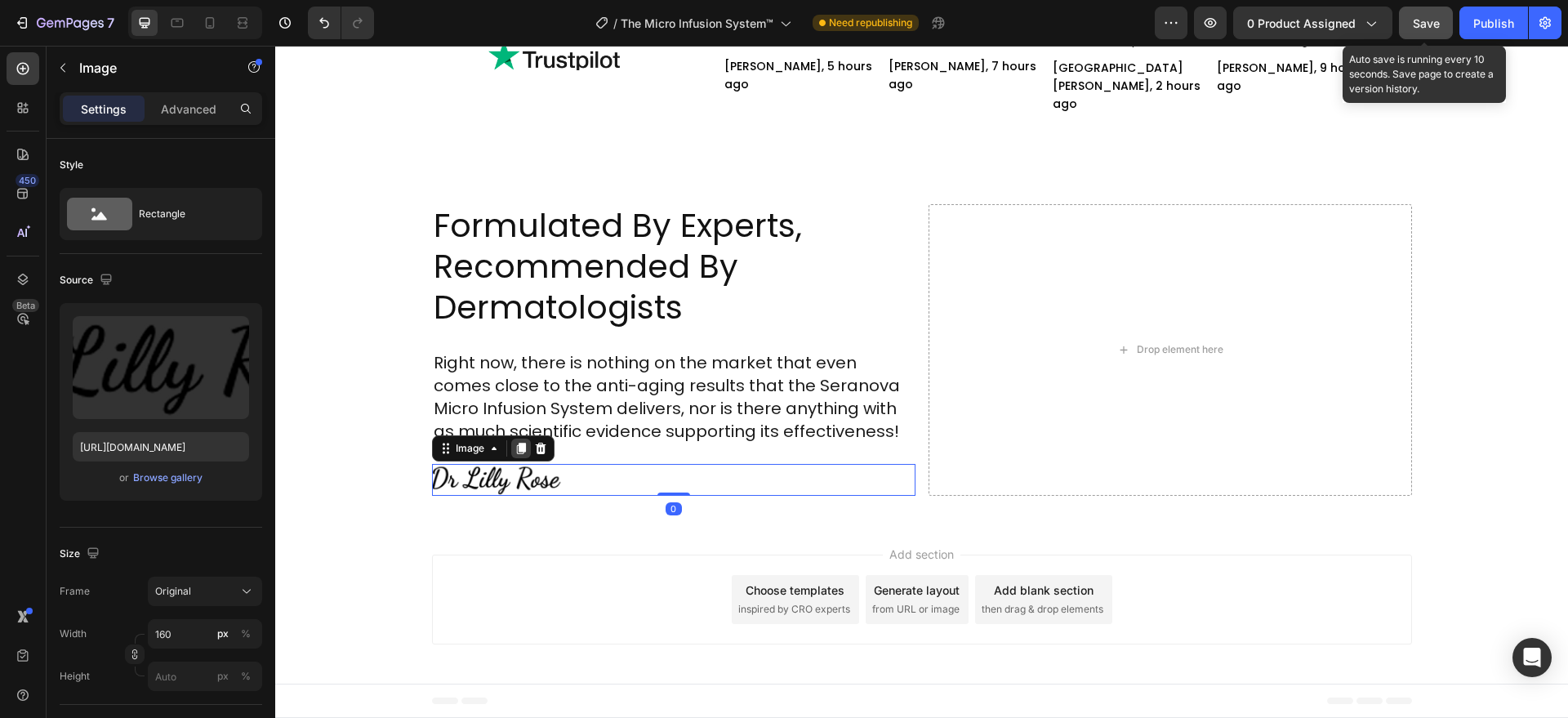
click at [515, 454] on icon at bounding box center [521, 448] width 13 height 13
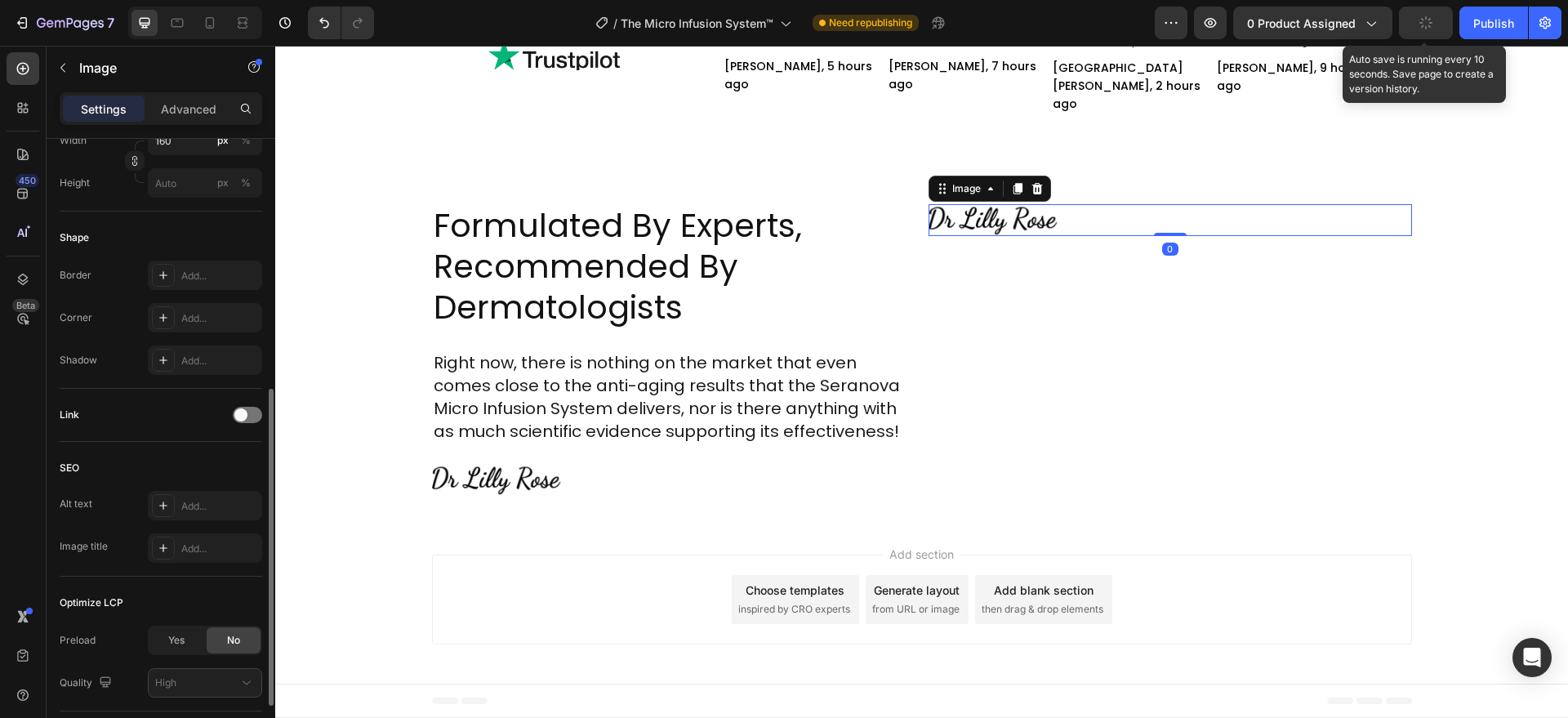
scroll to position [0, 0]
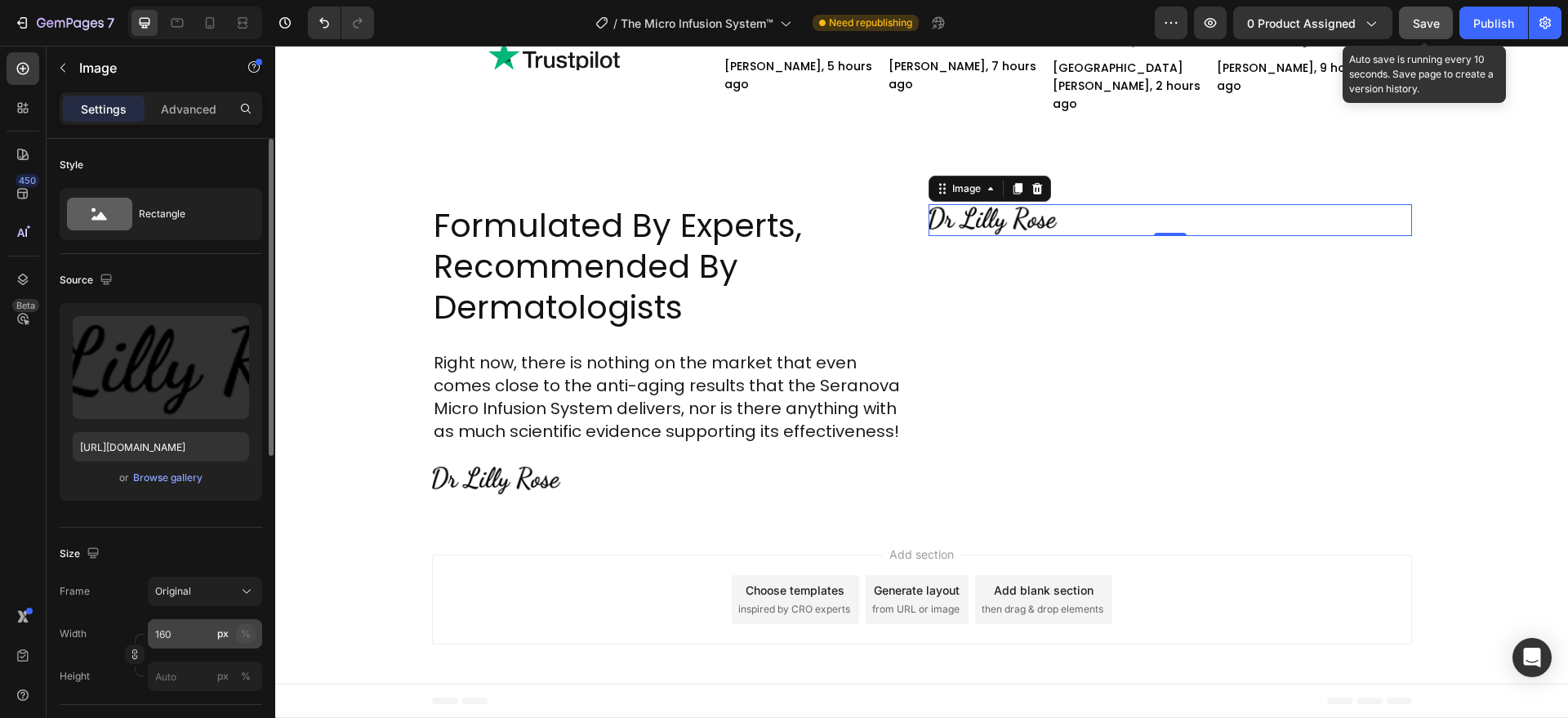
click at [245, 628] on div "%" at bounding box center [245, 633] width 10 height 15
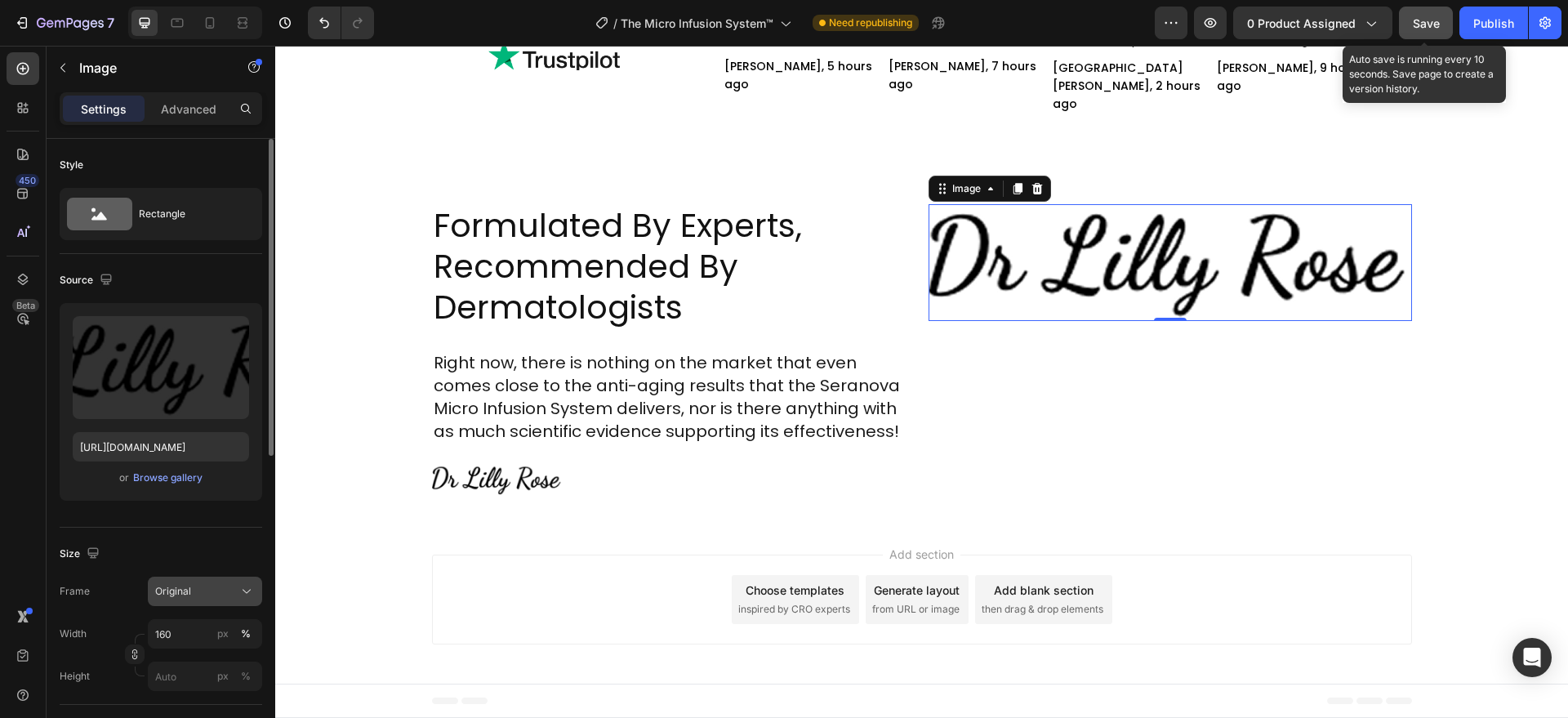
click at [203, 596] on div "Original" at bounding box center [195, 591] width 80 height 15
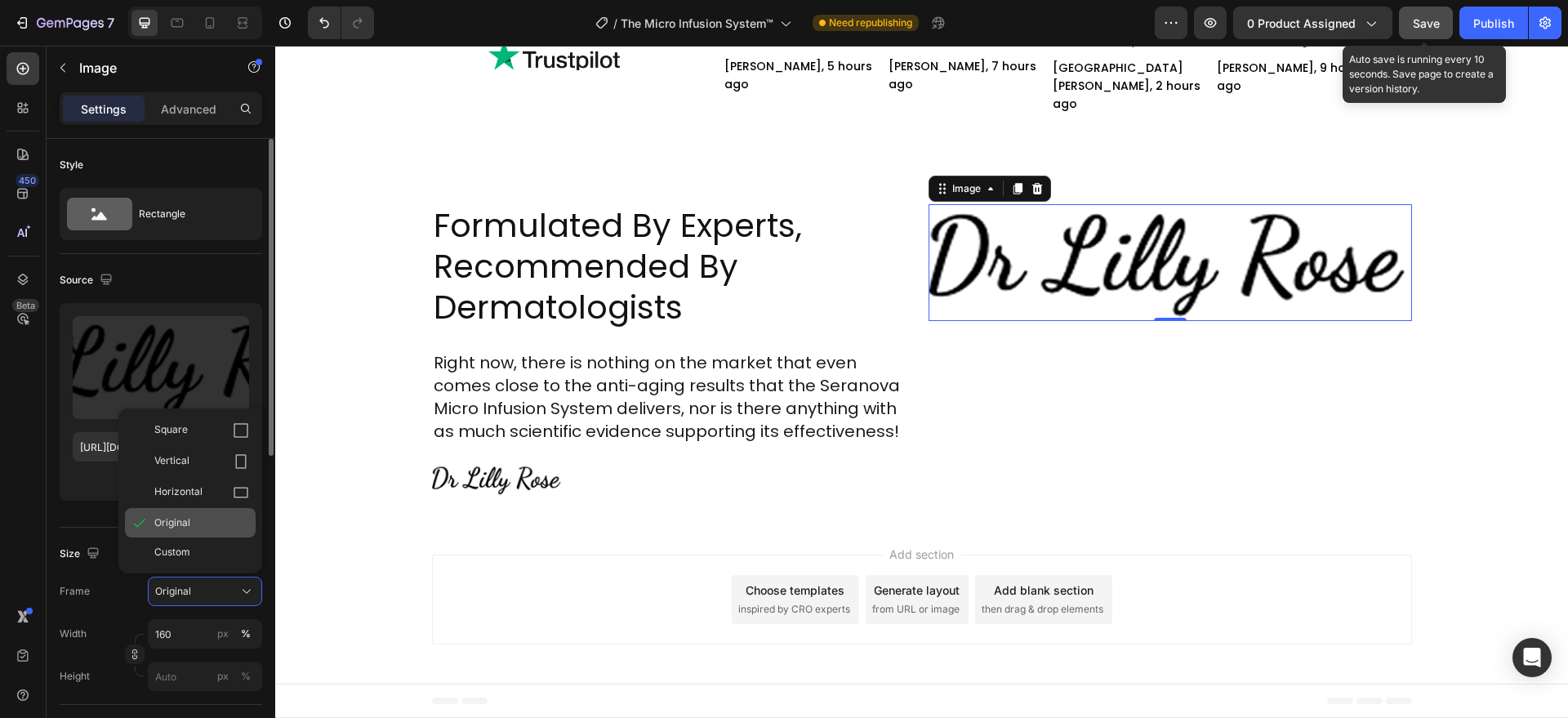
click at [207, 529] on div "Original" at bounding box center [201, 522] width 94 height 15
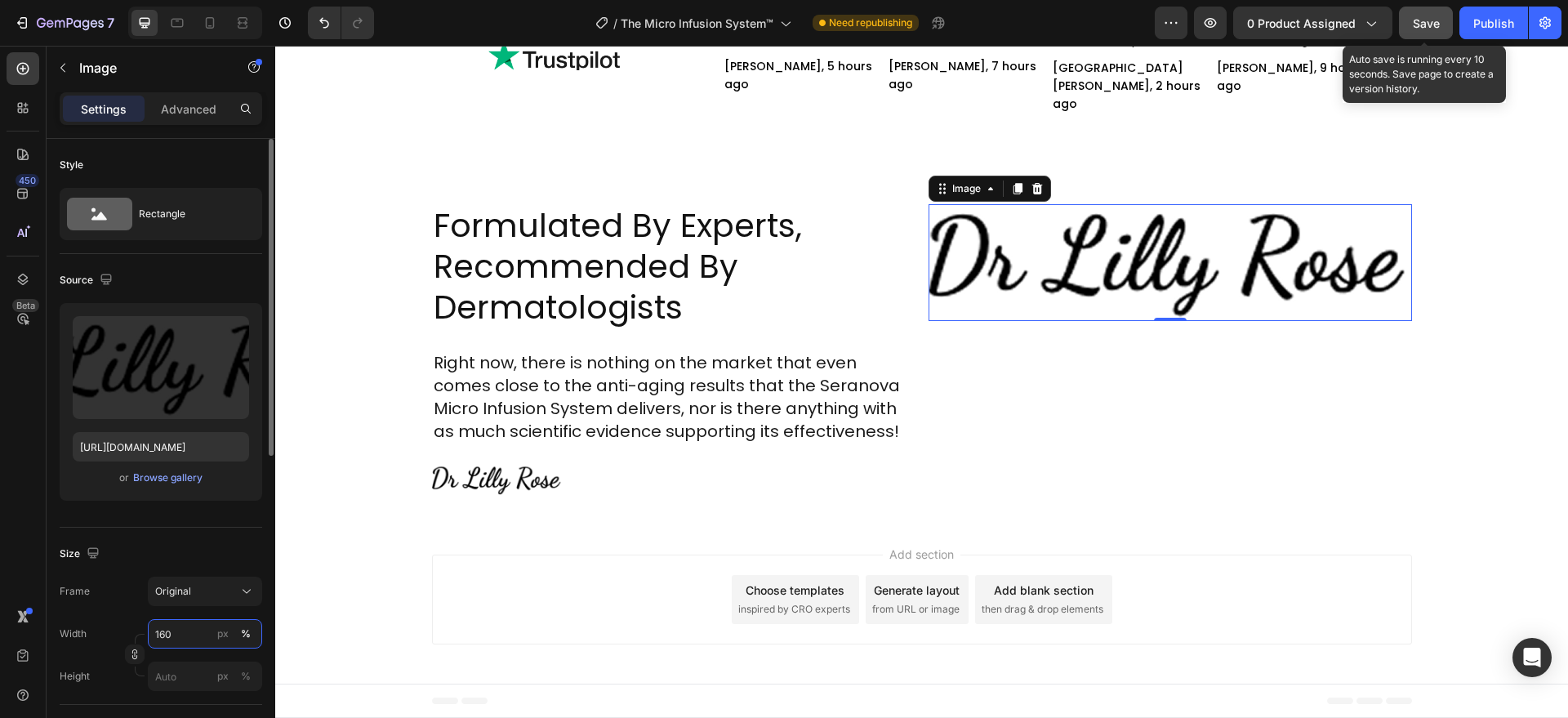
click at [188, 632] on input "160" at bounding box center [205, 633] width 115 height 29
click at [178, 673] on p "Full 100%" at bounding box center [201, 672] width 94 height 15
type input "100"
click at [159, 459] on input "[URL][DOMAIN_NAME]" at bounding box center [160, 446] width 176 height 29
paste input "11a577c9-cded-4204-a959-5cda075962e1.avif?v=1752620223"
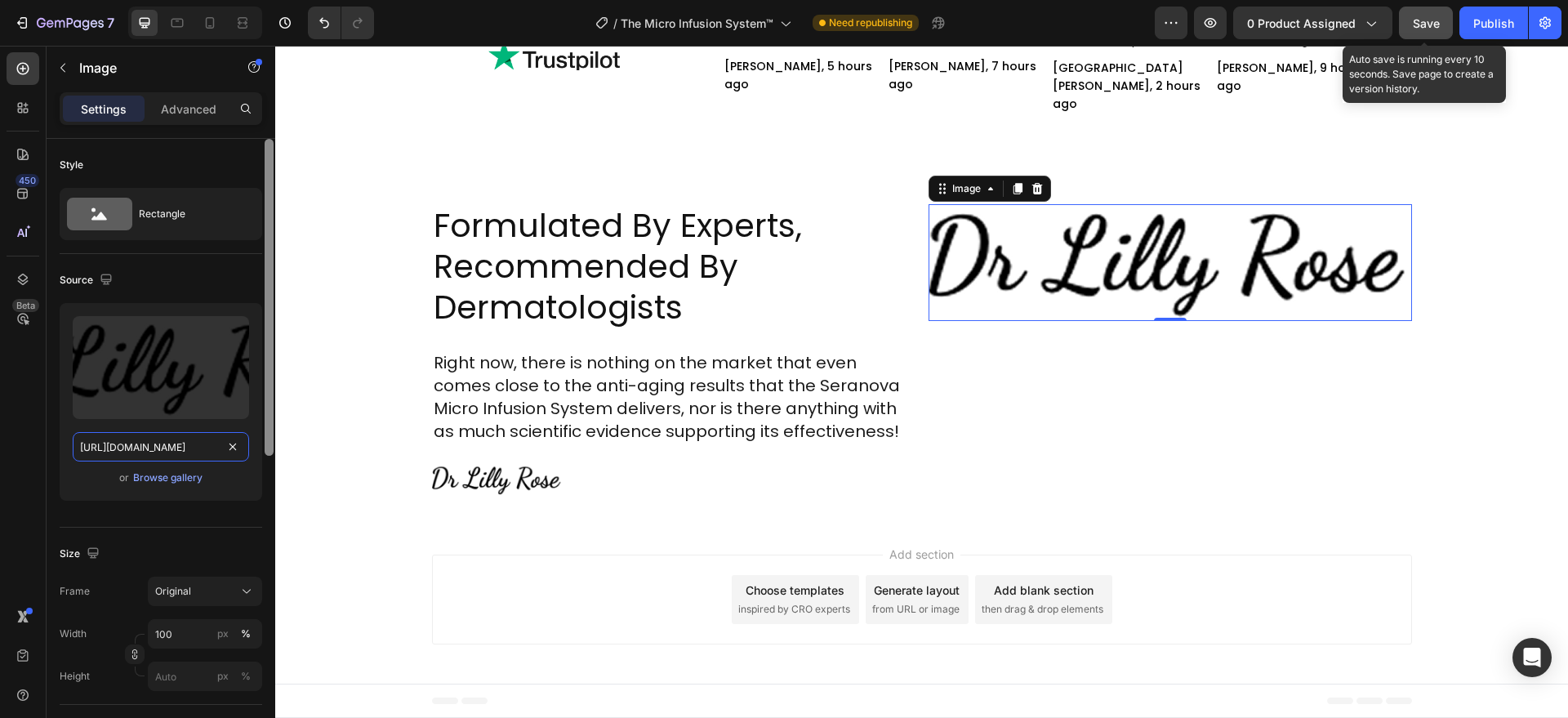
type input "https://seranovabeauty.com/cdn/shop/files/11a577c9-cded-4204-a959-5cda075962e1.…"
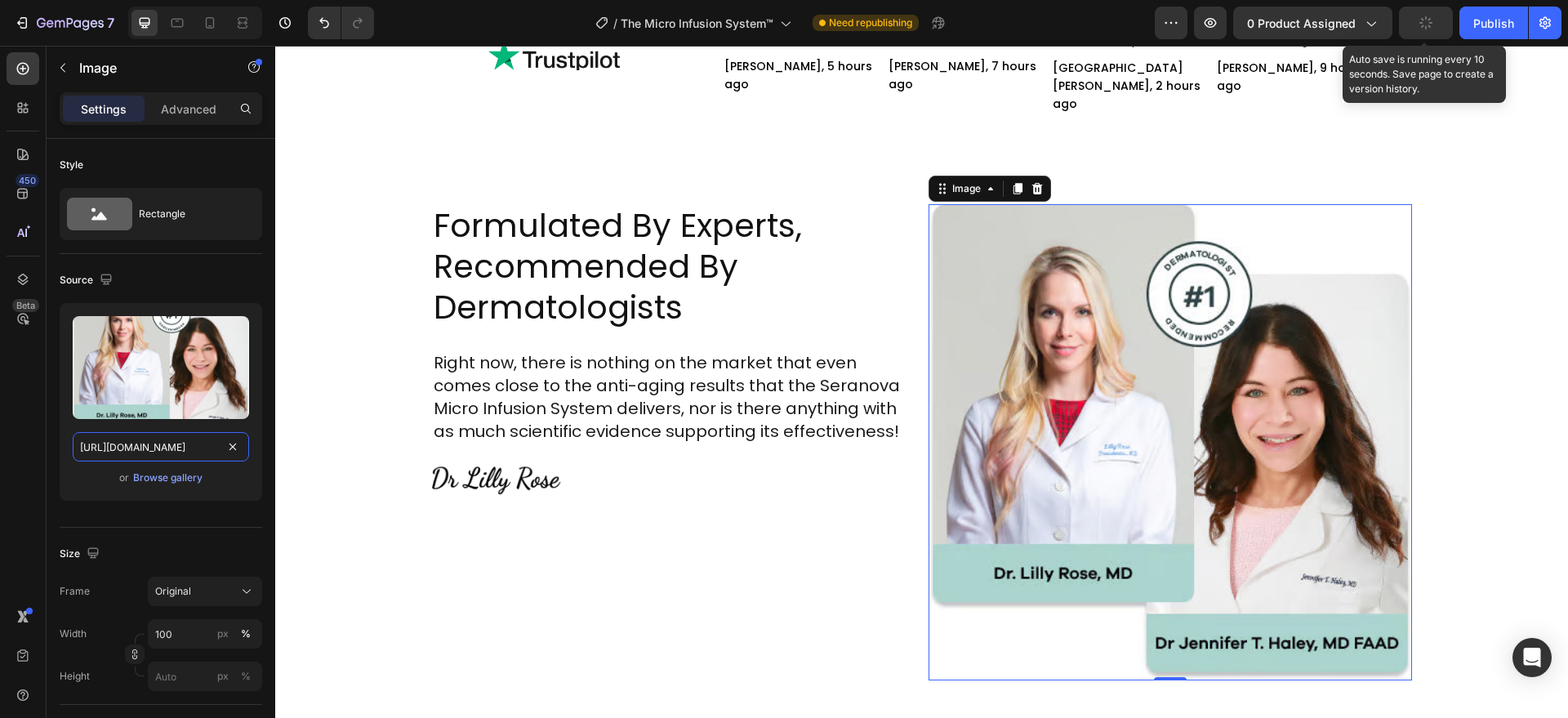
scroll to position [5111, 0]
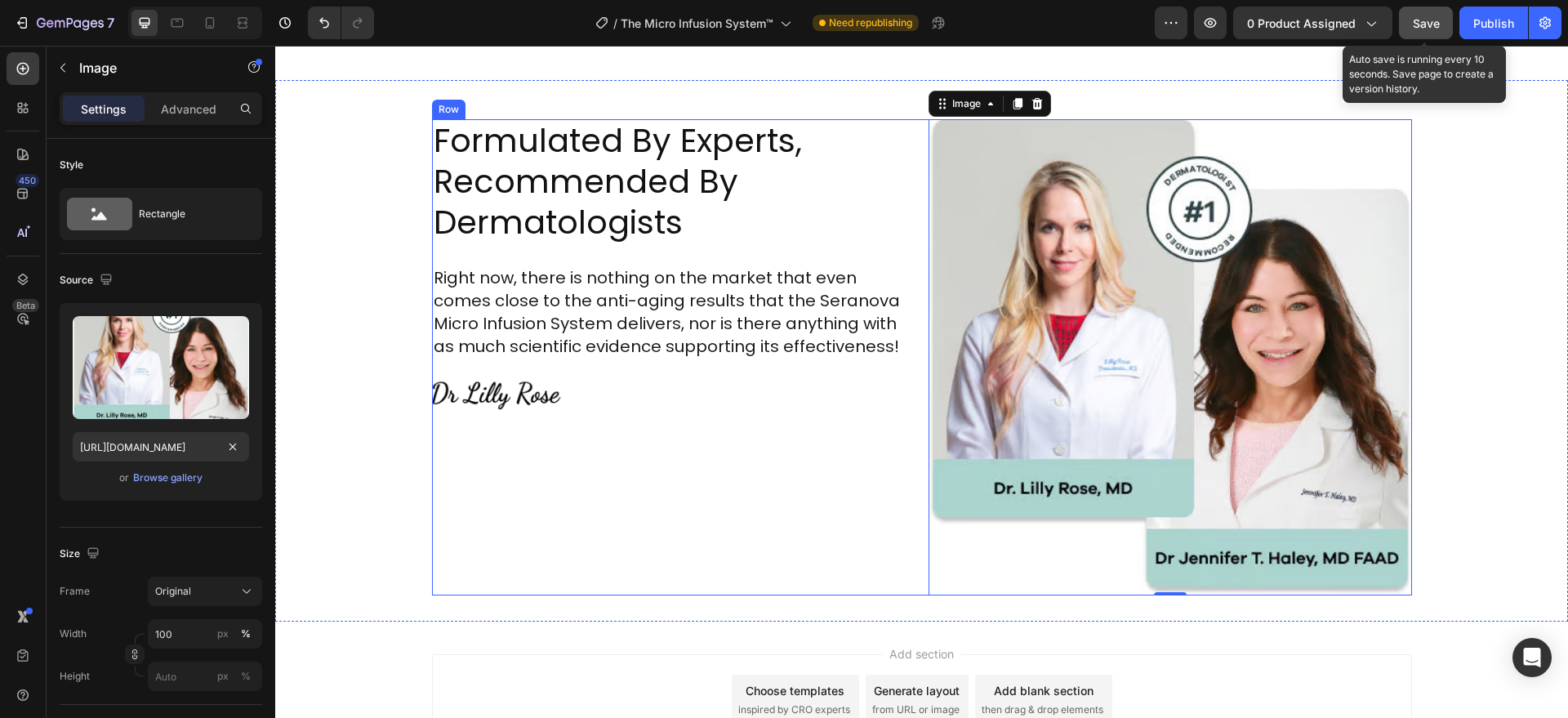
click at [888, 513] on div "Formulated By Experts, Recommended By Dermatologists Heading Right now, there i…" at bounding box center [673, 357] width 484 height 476
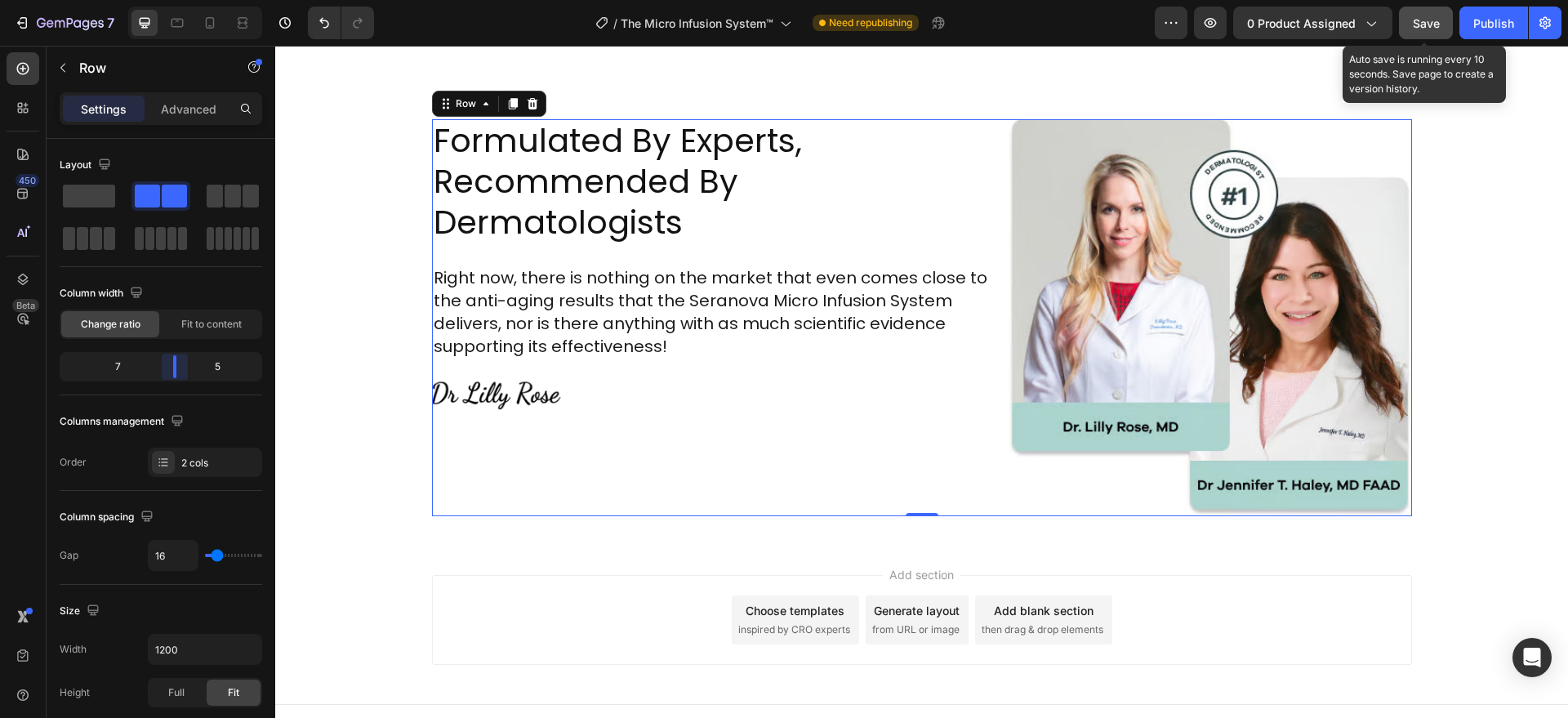
drag, startPoint x: 165, startPoint y: 371, endPoint x: 177, endPoint y: 373, distance: 12.2
click at [177, 0] on body "7 Version history / The Micro Infusion System™ Need republishing Preview 0 prod…" at bounding box center [784, 0] width 1568 height 0
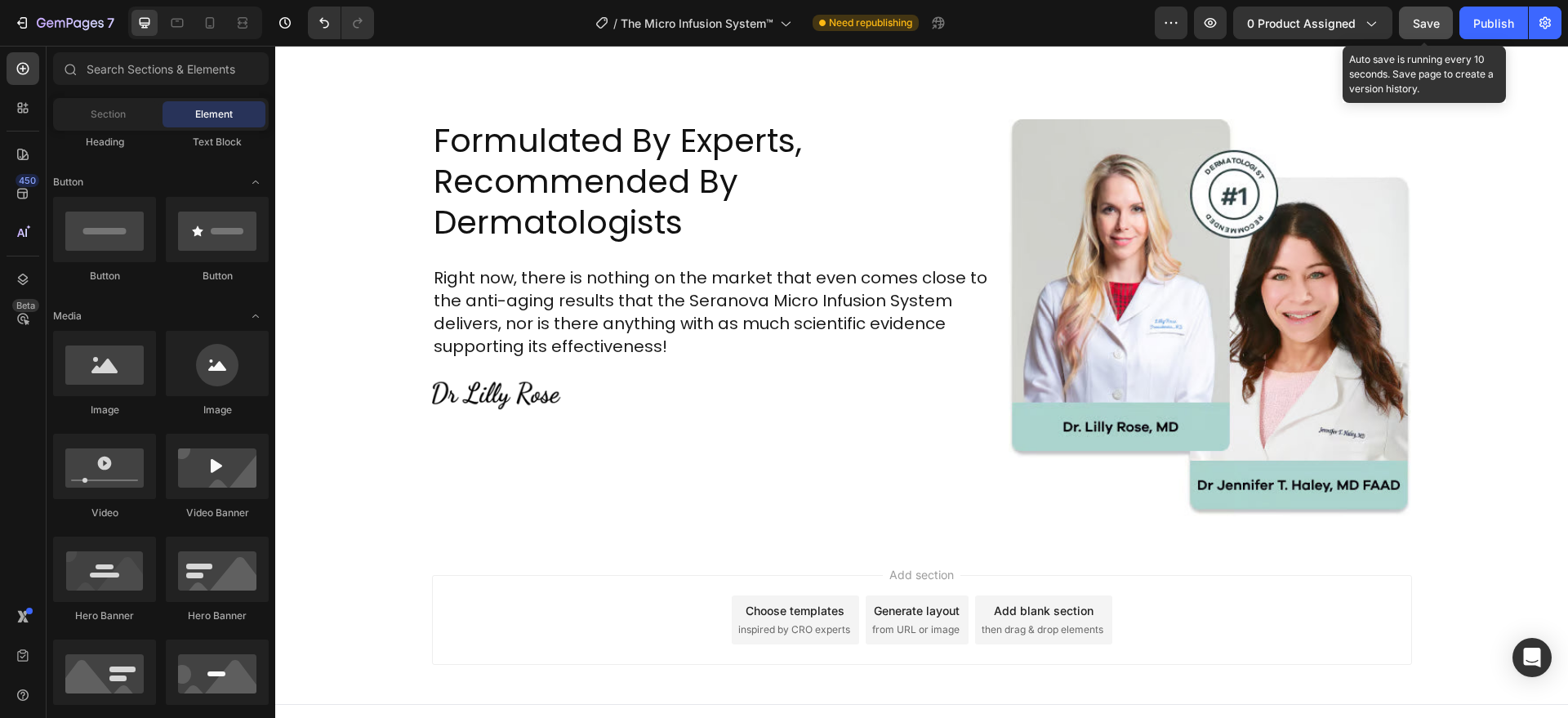
click at [547, 575] on div "Add section Choose templates inspired by CRO experts Generate layout from URL o…" at bounding box center [922, 619] width 980 height 90
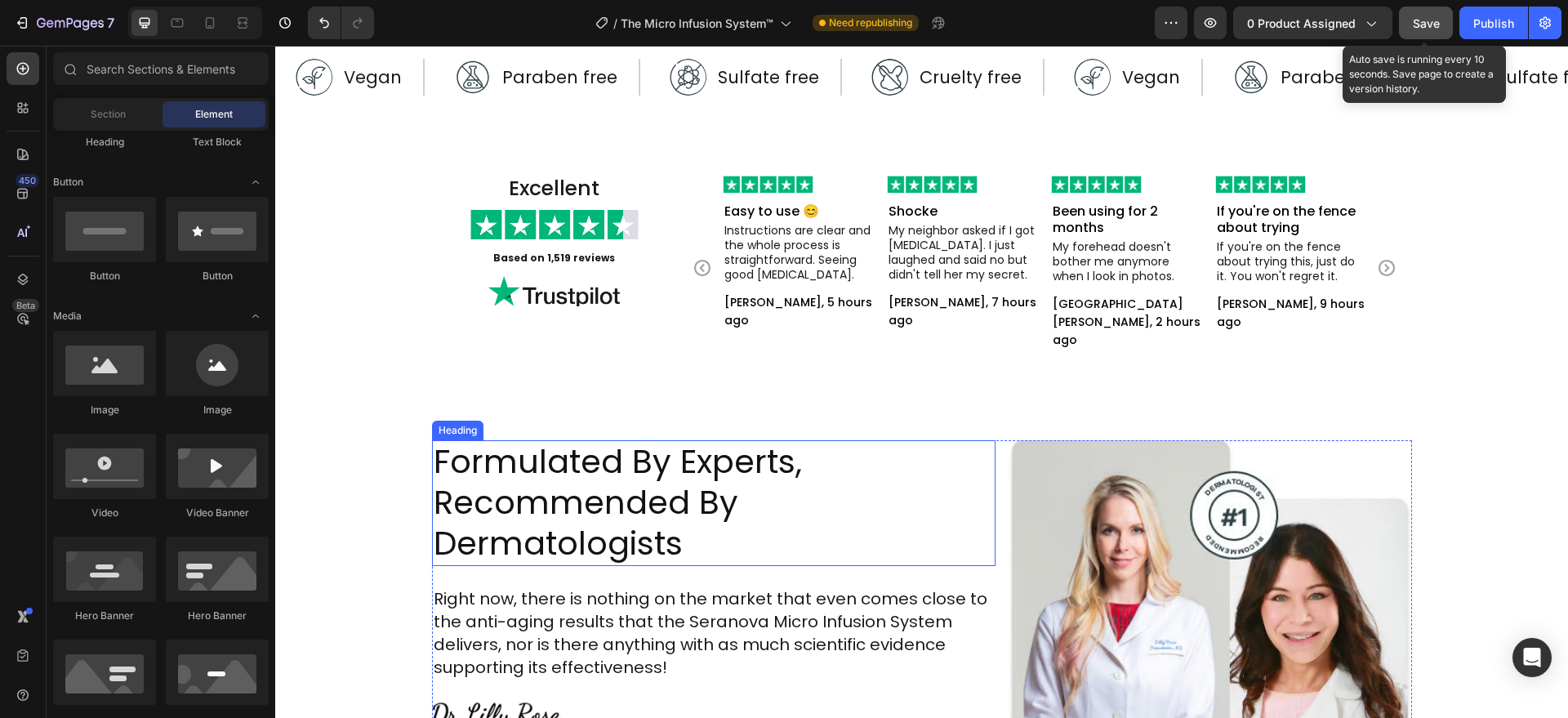
scroll to position [4941, 0]
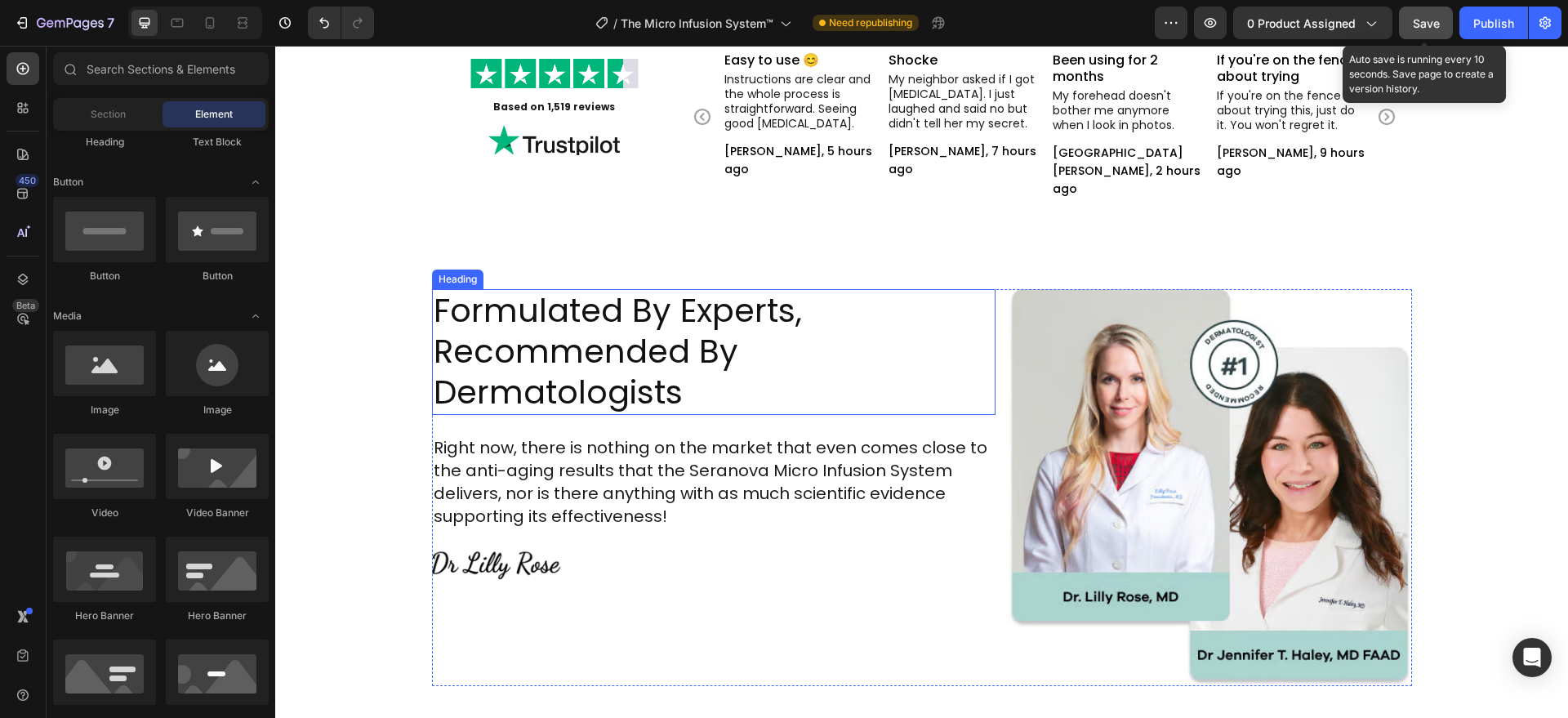
click at [724, 356] on p "Formulated By Experts, Recommended By Dermatologists" at bounding box center [714, 351] width 561 height 122
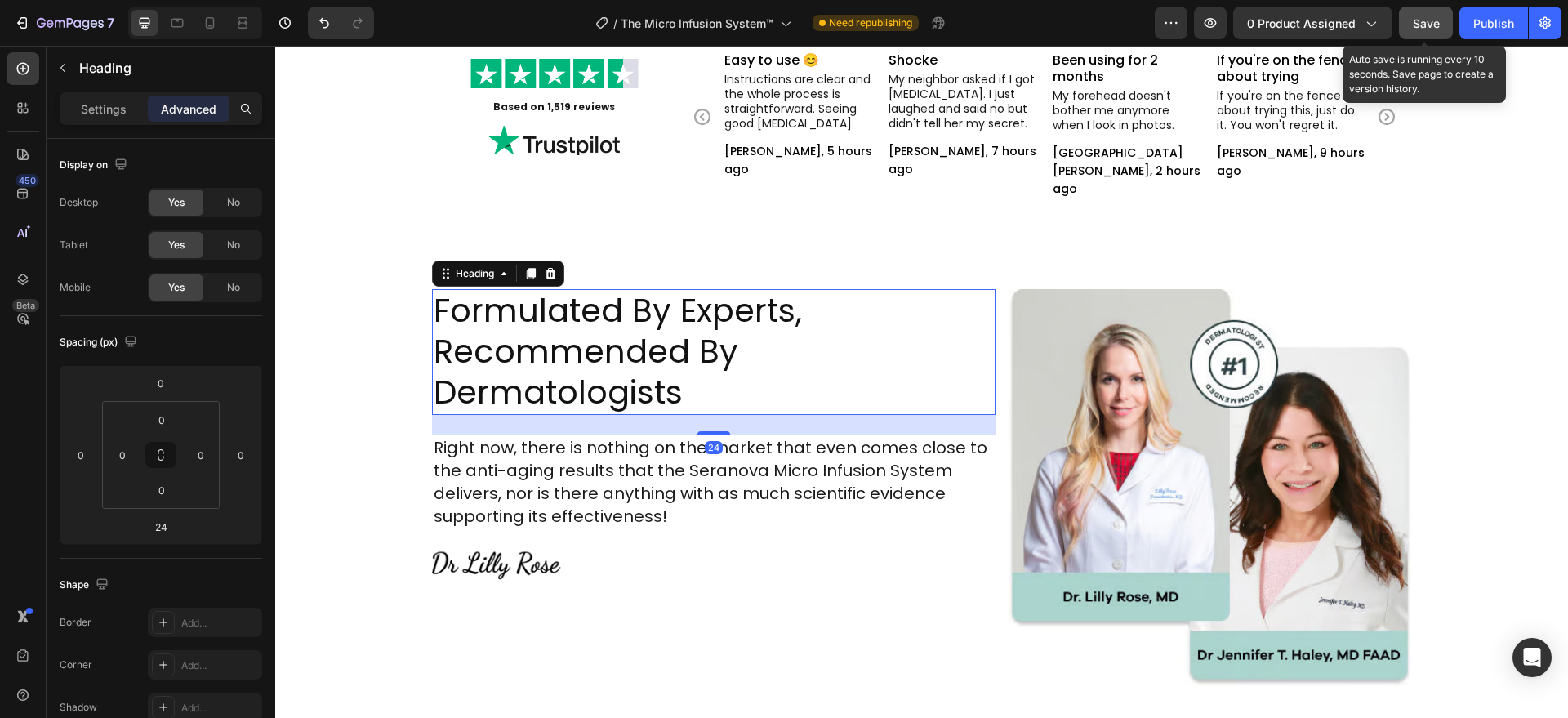
click at [687, 350] on p "Formulated By Experts, Recommended By Dermatologists" at bounding box center [714, 351] width 561 height 122
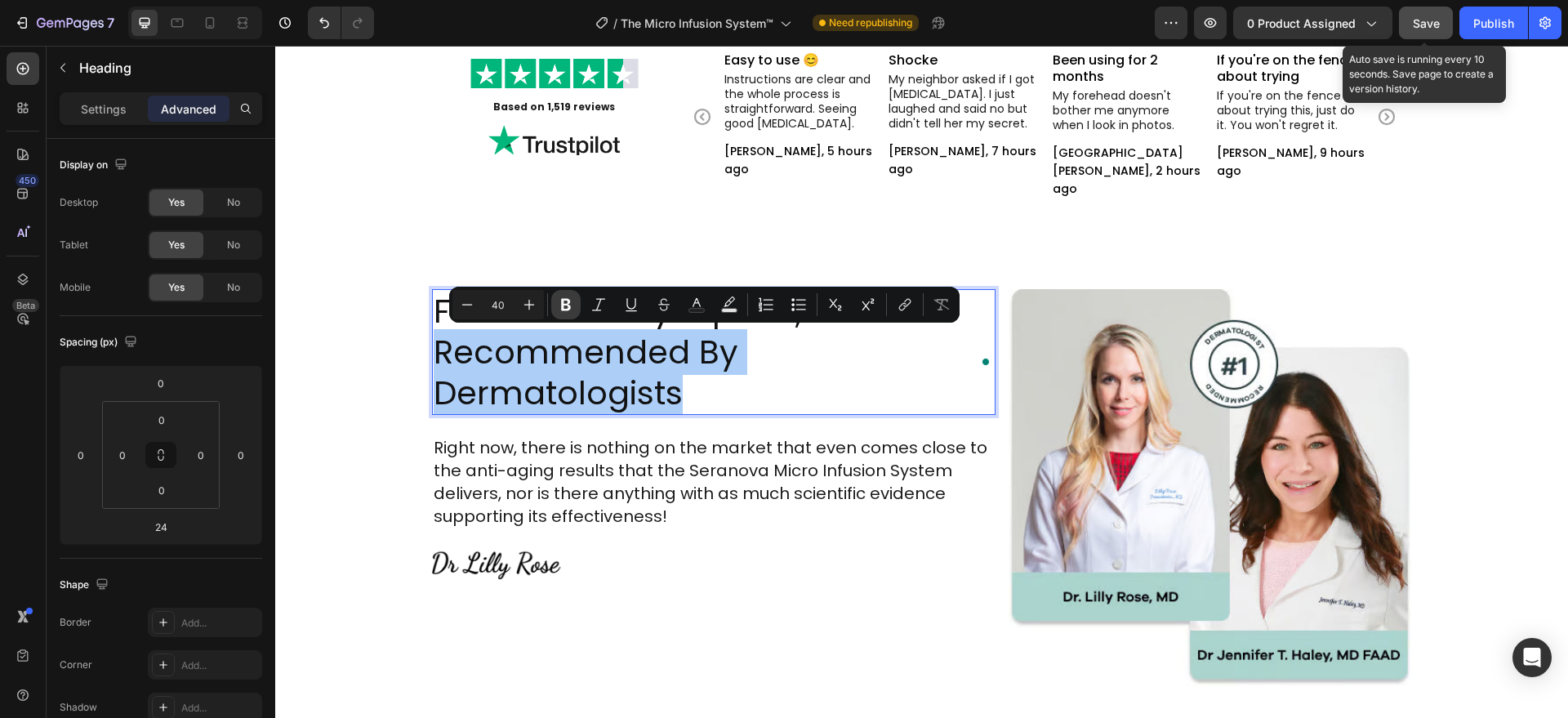
click at [562, 308] on icon "Editor contextual toolbar" at bounding box center [566, 305] width 10 height 12
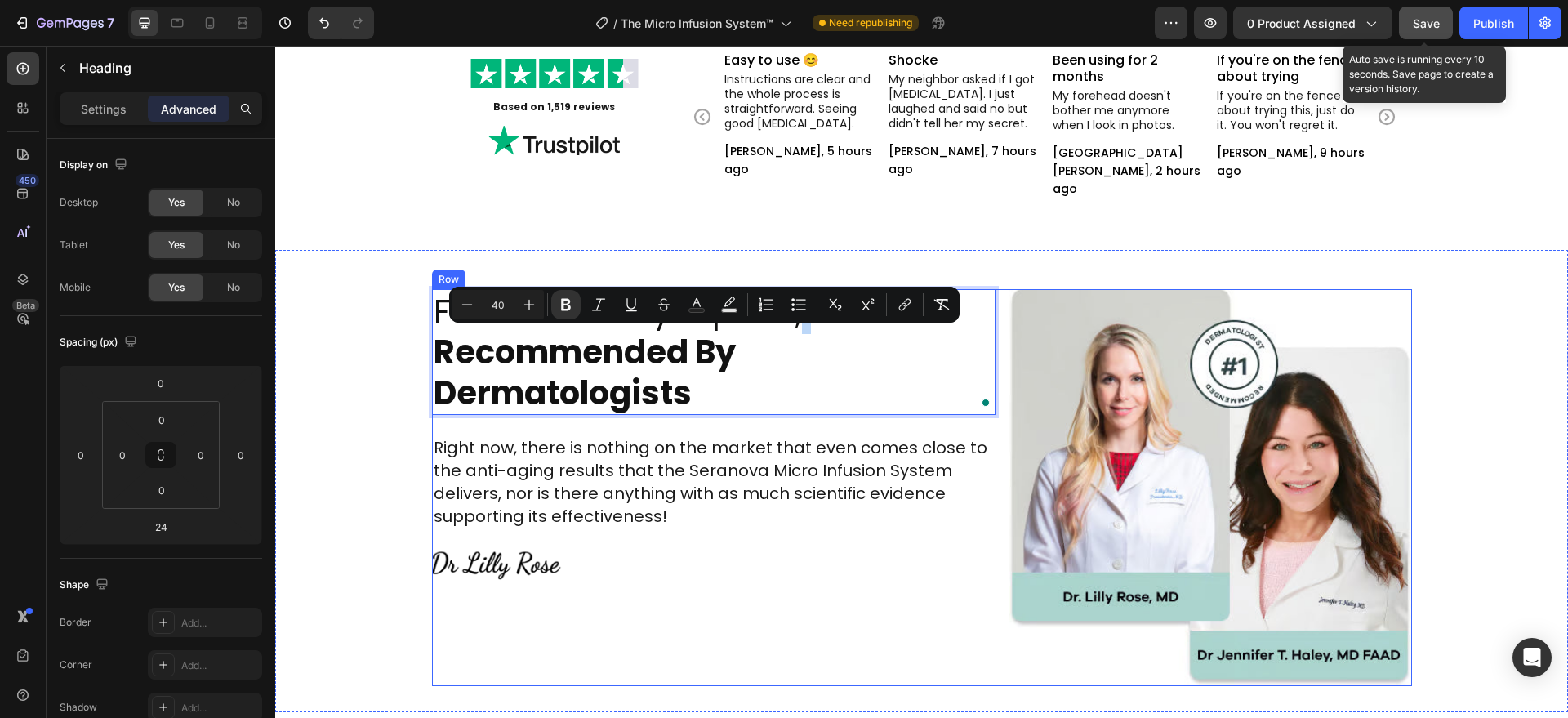
click at [642, 595] on div "Formulated By Experts, Recommended By Dermatologists Heading 24 Right now, ther…" at bounding box center [714, 487] width 564 height 396
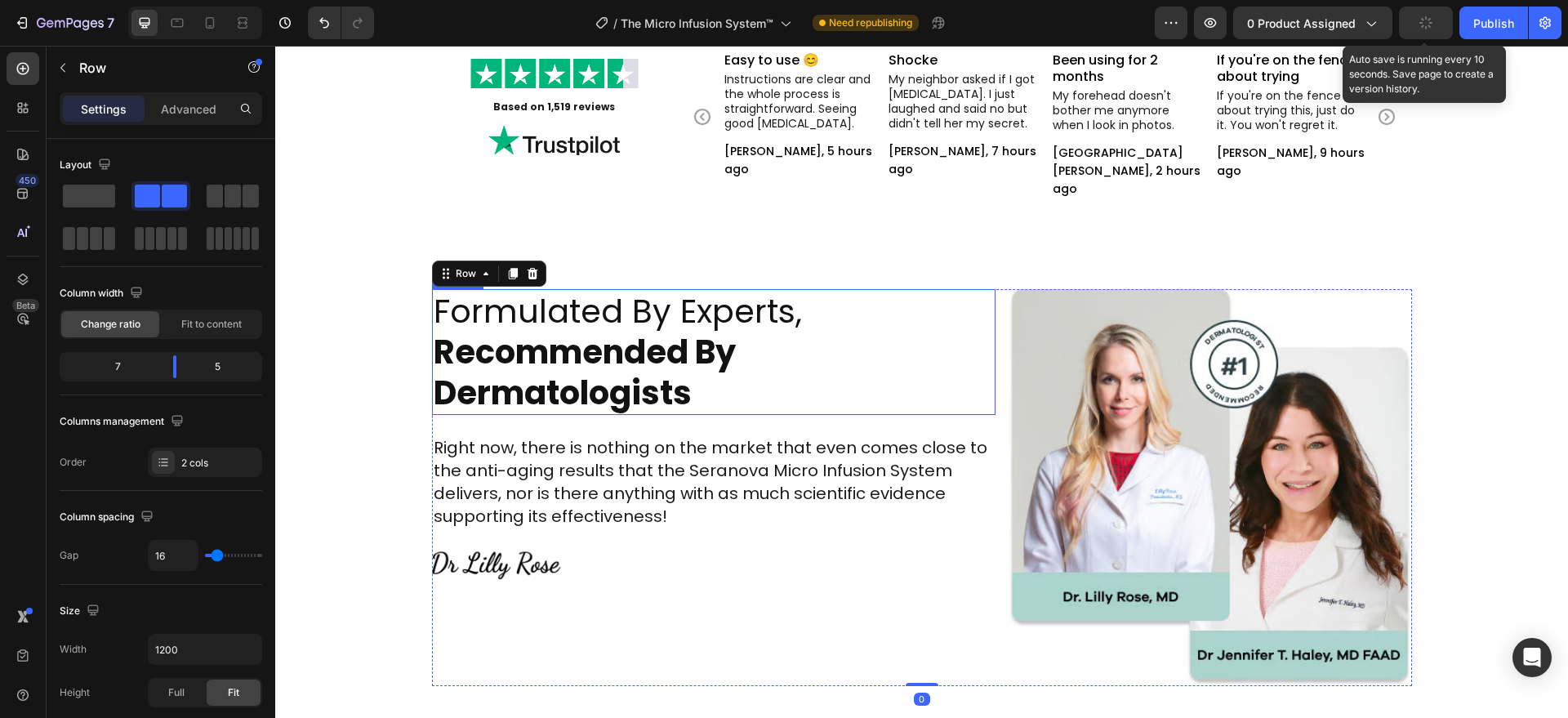
click at [722, 350] on strong "Recommended By Dermatologists" at bounding box center [584, 372] width 302 height 86
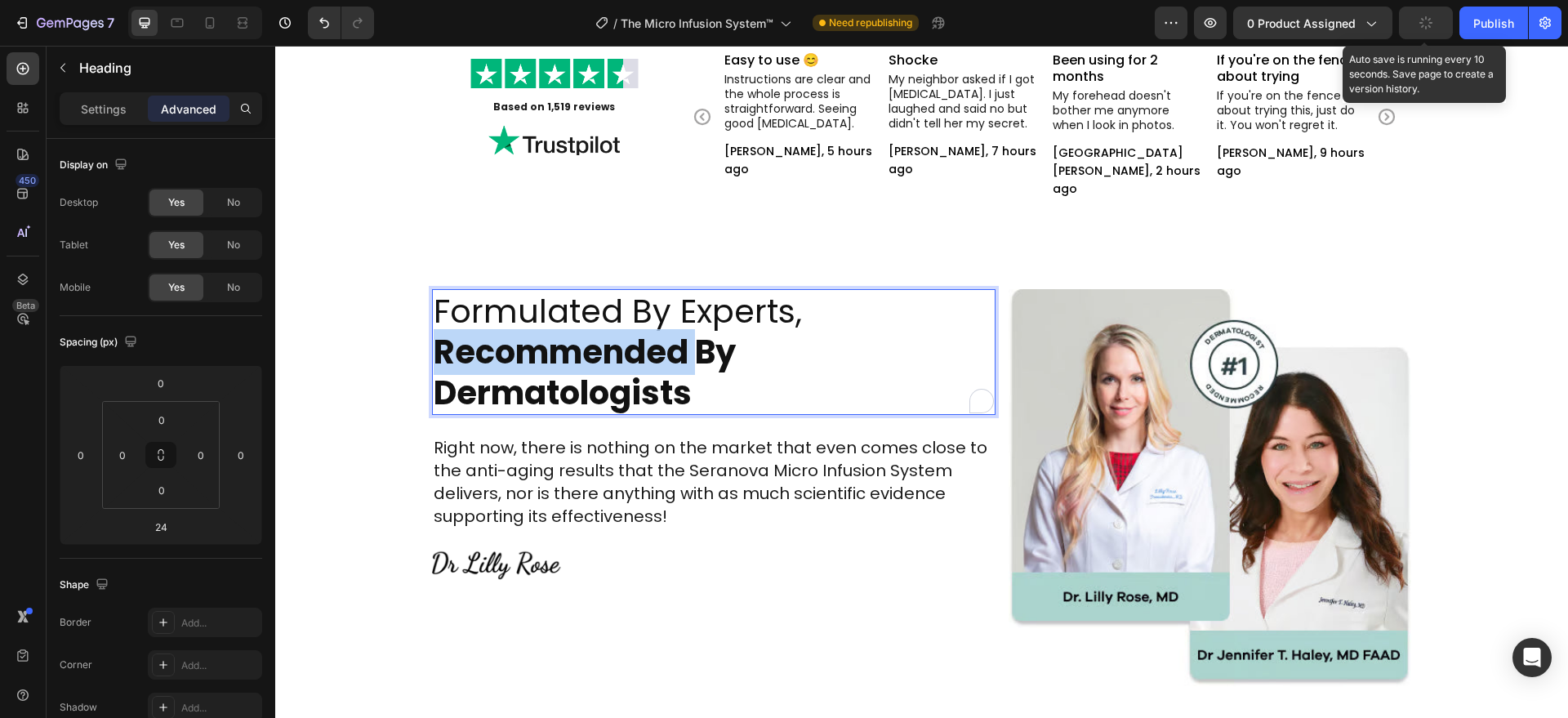
click at [622, 373] on strong "Recommended By Dermatologists" at bounding box center [584, 372] width 302 height 86
click at [672, 366] on strong "Recommended By Dermatologists" at bounding box center [584, 372] width 302 height 86
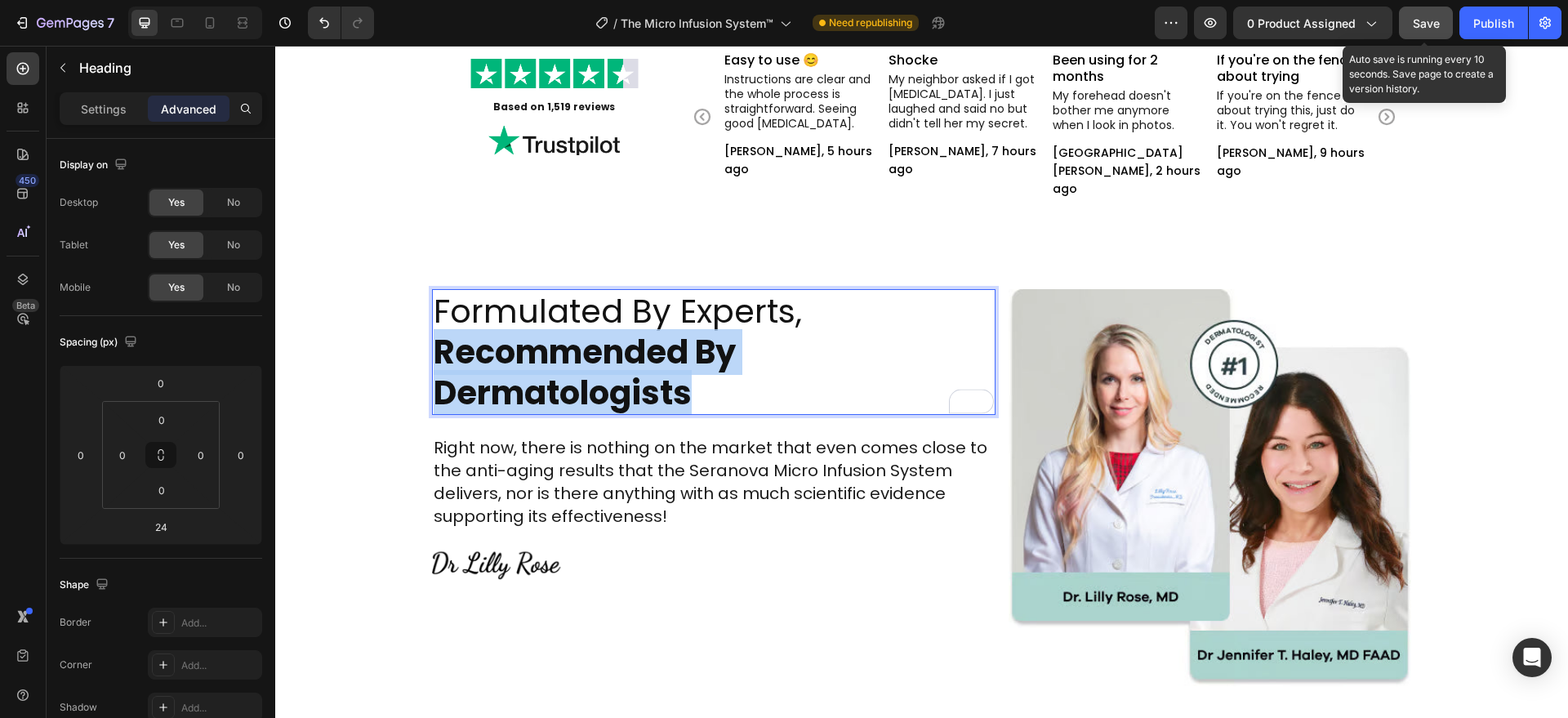
click at [672, 366] on strong "Recommended By Dermatologists" at bounding box center [584, 372] width 302 height 86
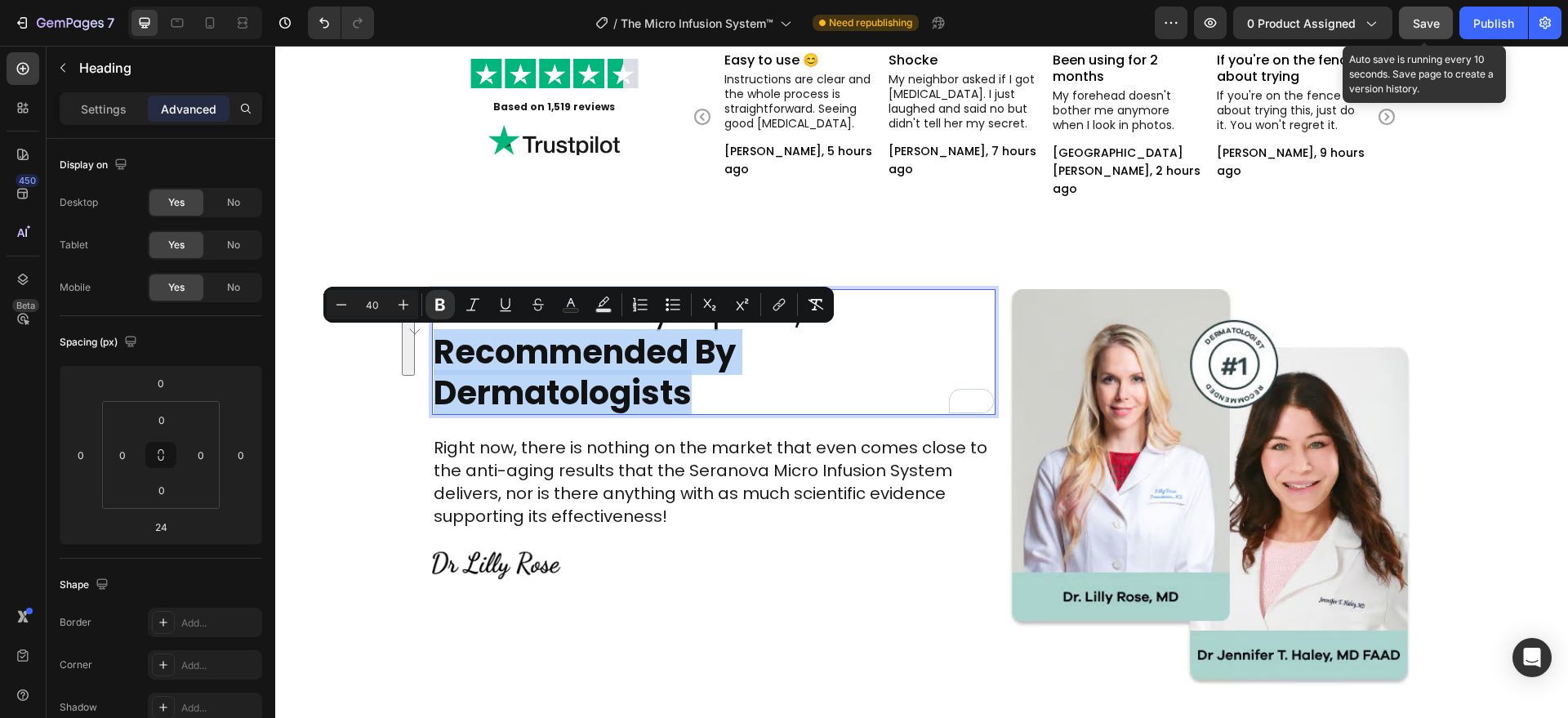
click at [702, 384] on p "Formulated By Experts, Recommended By Dermatologists" at bounding box center [714, 352] width 561 height 122
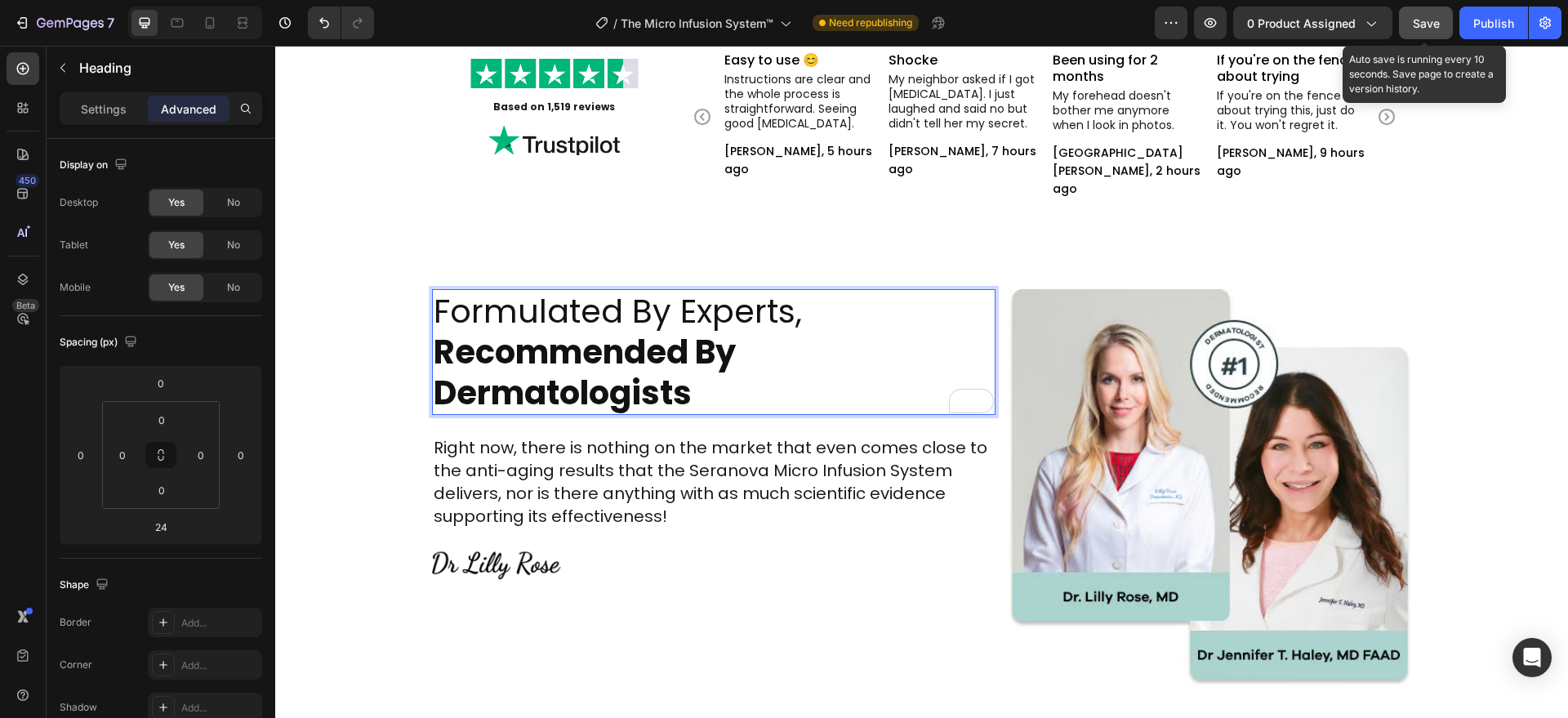
click at [434, 393] on strong "Recommended By Dermatologists" at bounding box center [584, 372] width 302 height 86
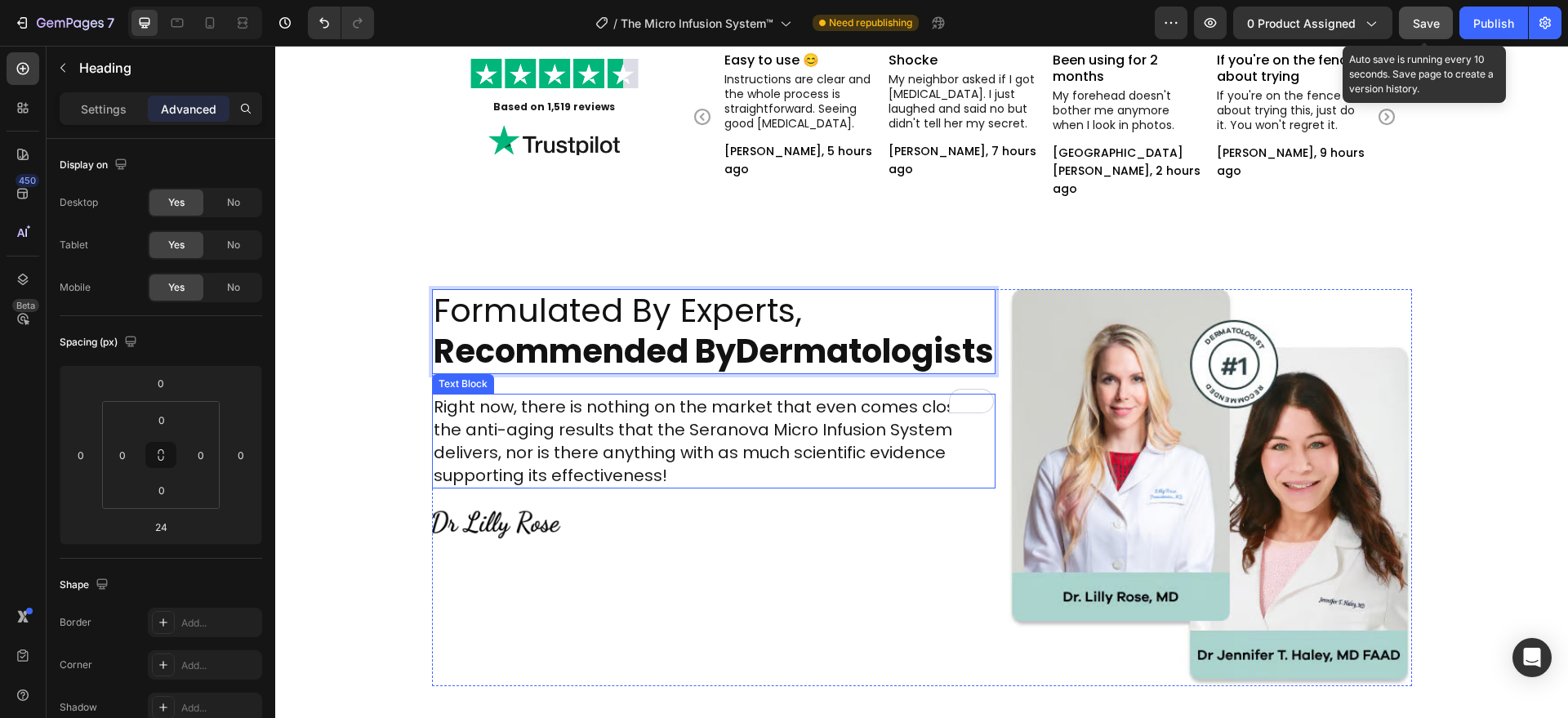
scroll to position [1, 0]
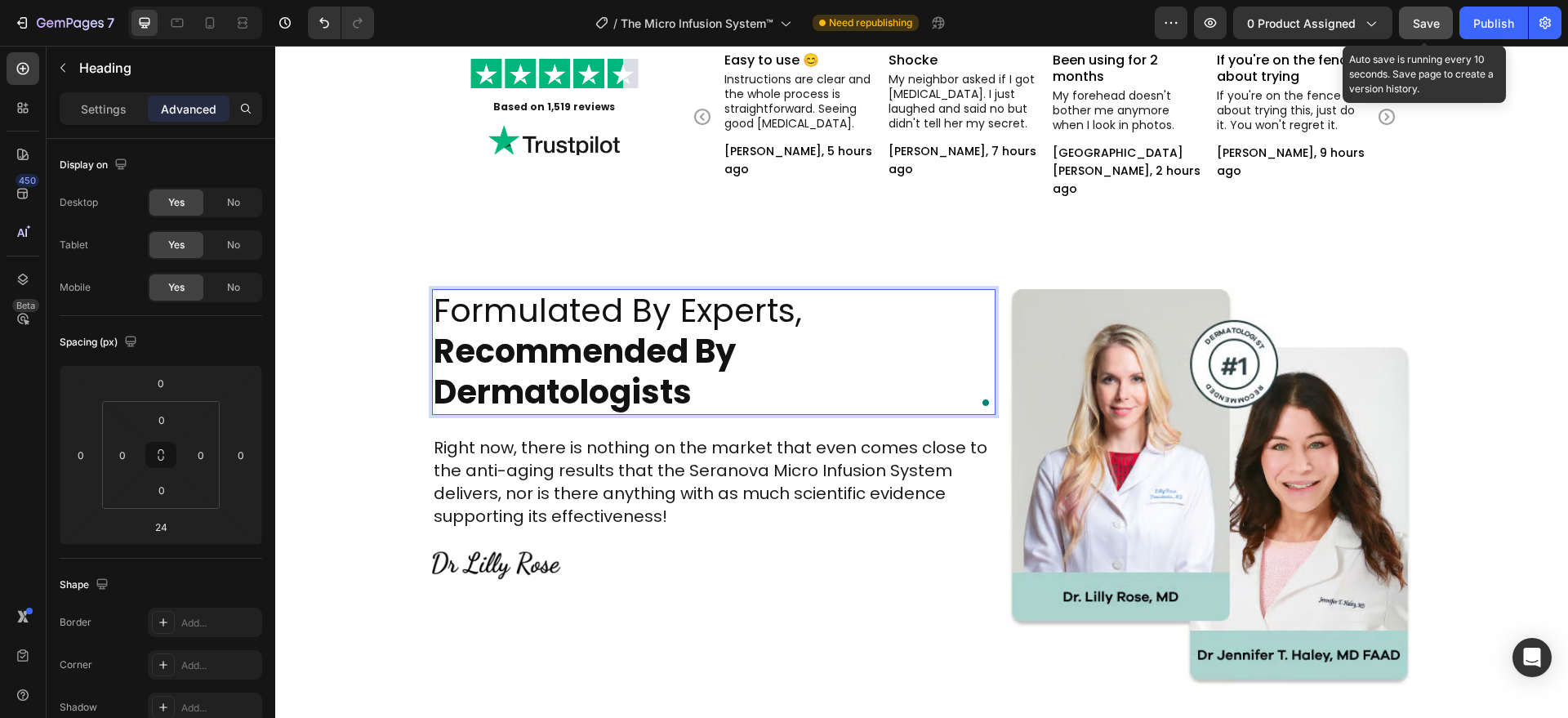
click at [740, 364] on p "Formulated By Experts, Recommended By Dermatologists" at bounding box center [714, 351] width 561 height 122
click at [1008, 595] on img at bounding box center [1209, 487] width 403 height 396
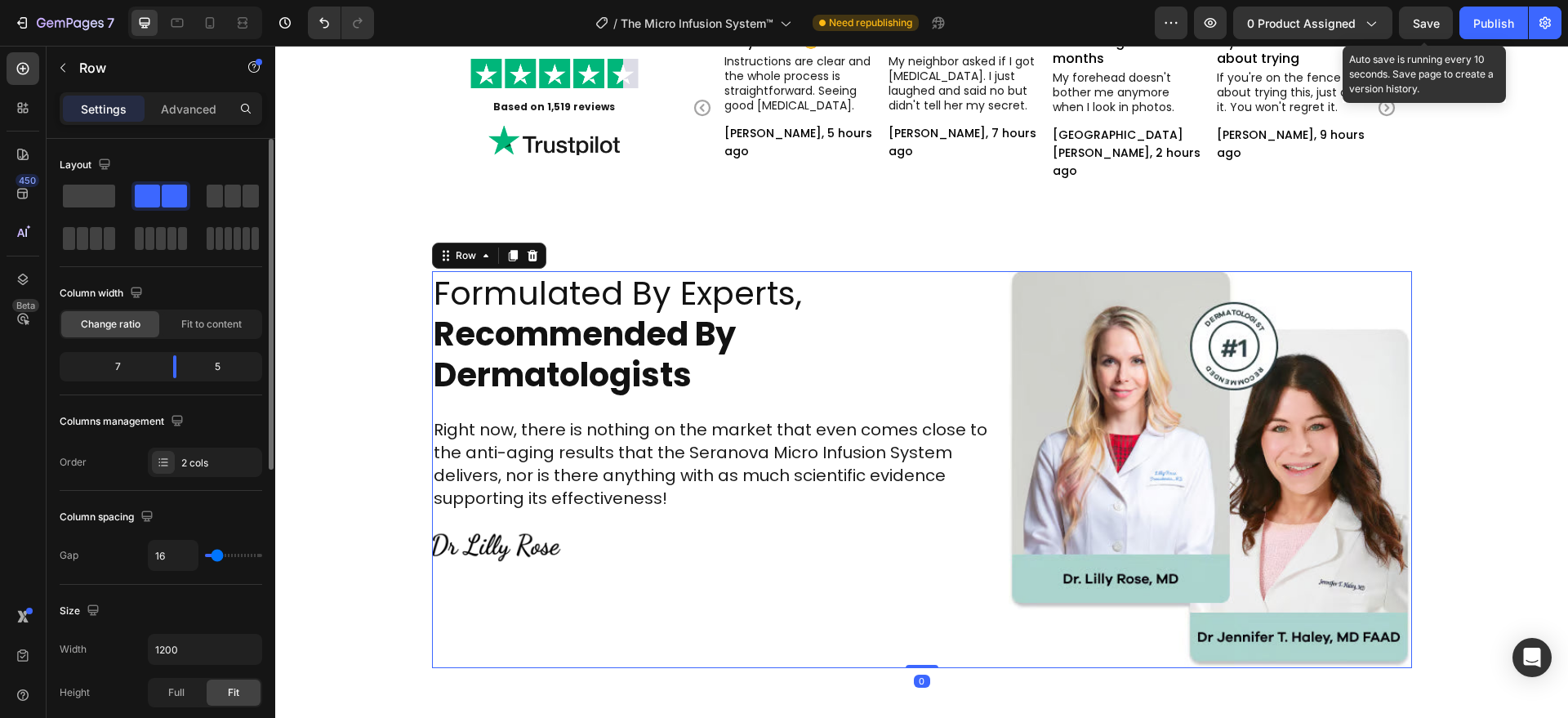
scroll to position [1, 0]
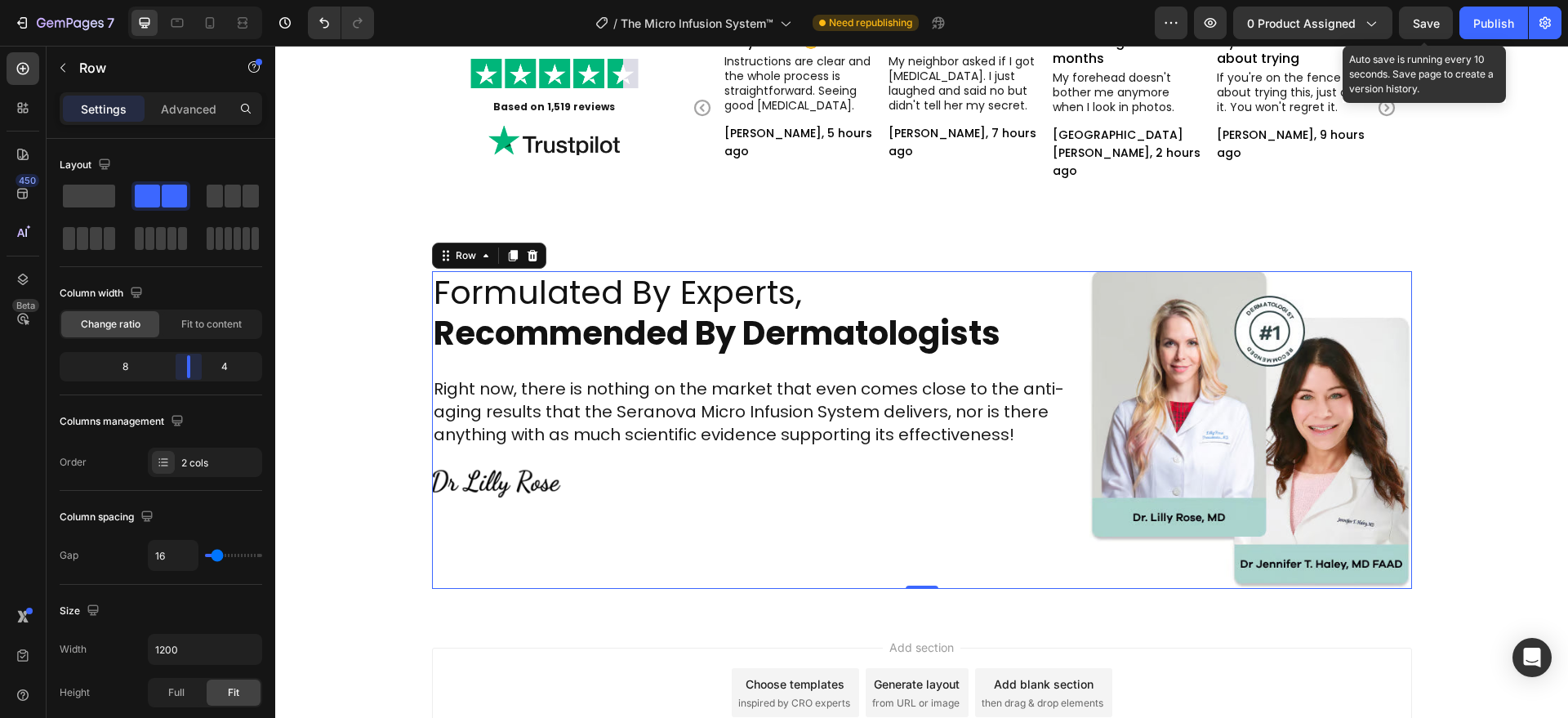
drag, startPoint x: 173, startPoint y: 371, endPoint x: 195, endPoint y: 362, distance: 23.8
click at [195, 0] on body "7 Version history / The Micro Infusion System™ Need republishing Preview 0 prod…" at bounding box center [784, 0] width 1568 height 0
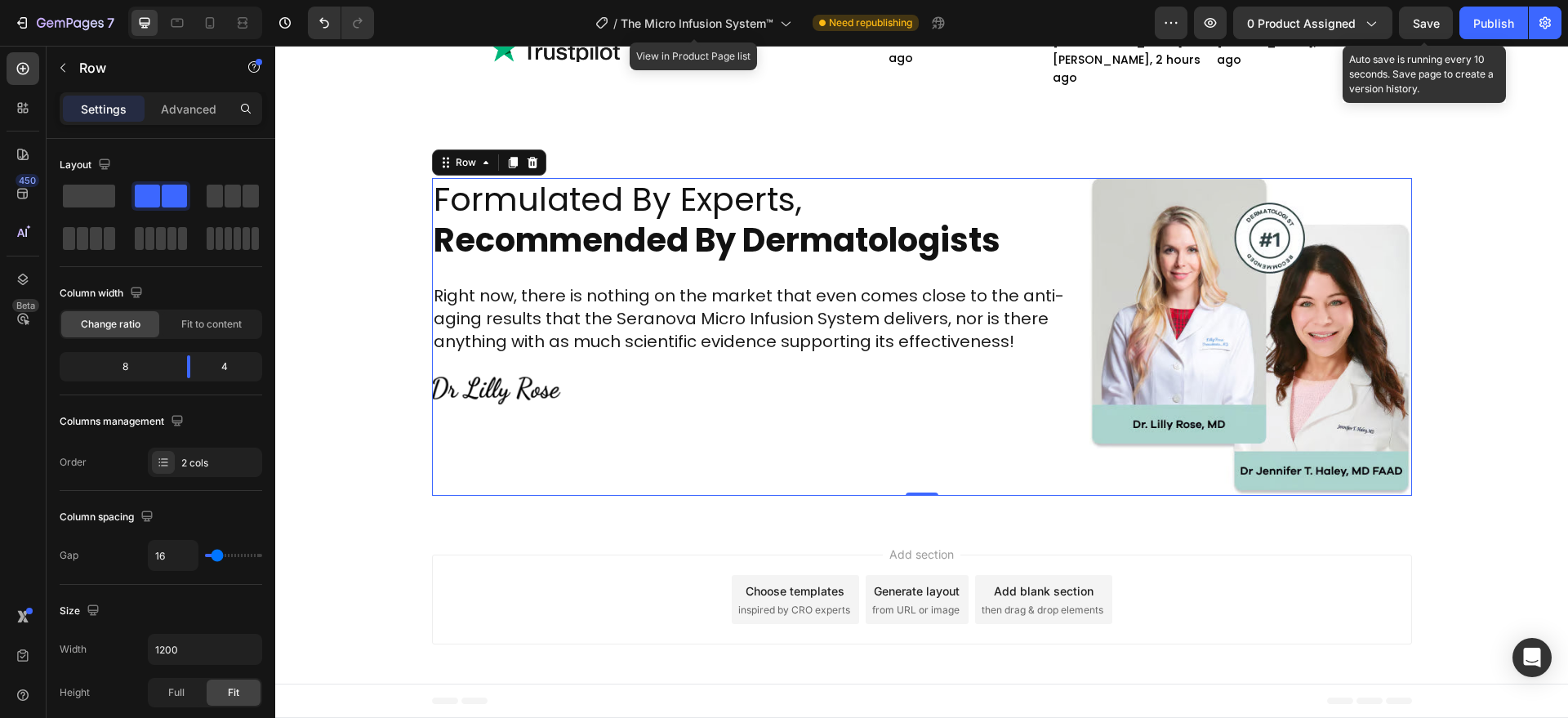
scroll to position [5052, 0]
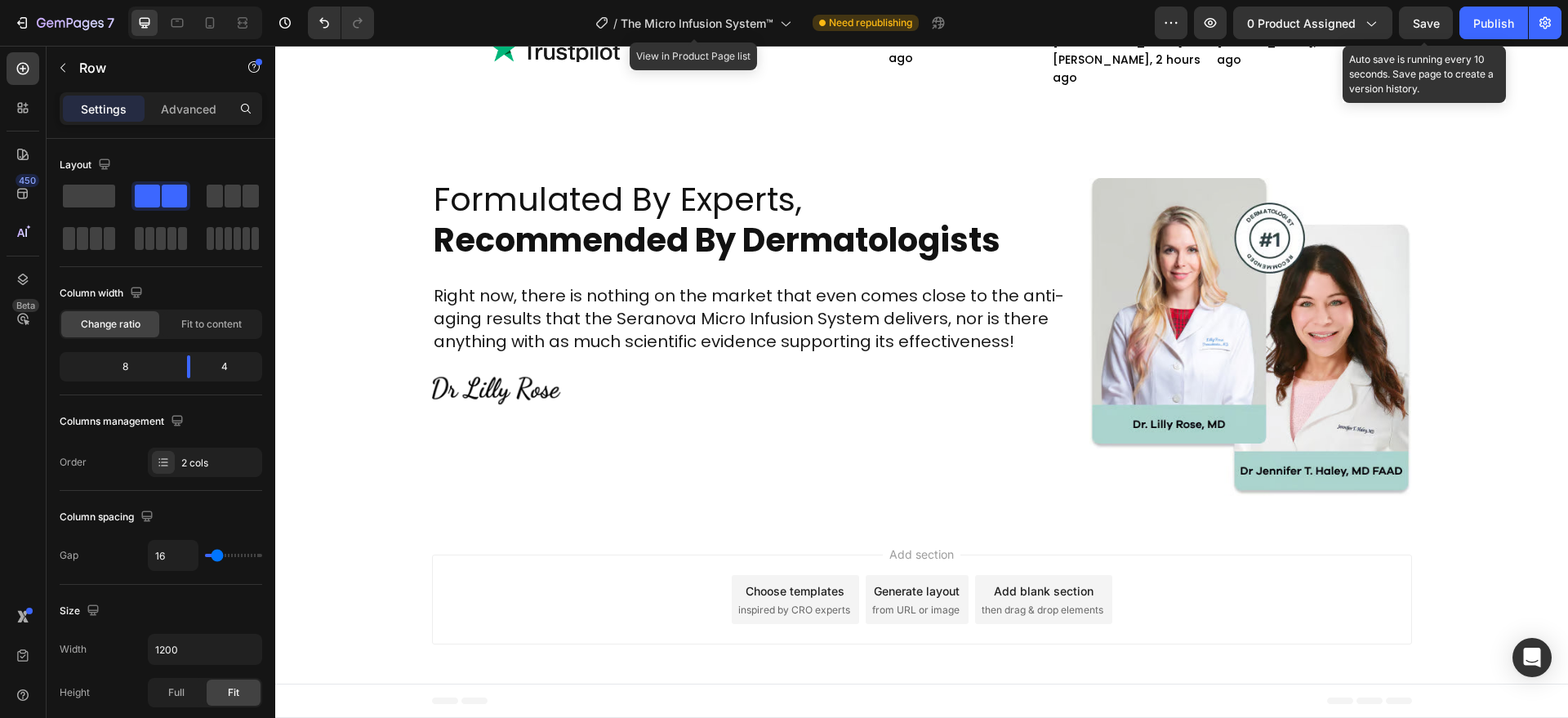
click at [650, 572] on div "Add section Choose templates inspired by CRO experts Generate layout from URL o…" at bounding box center [922, 599] width 980 height 90
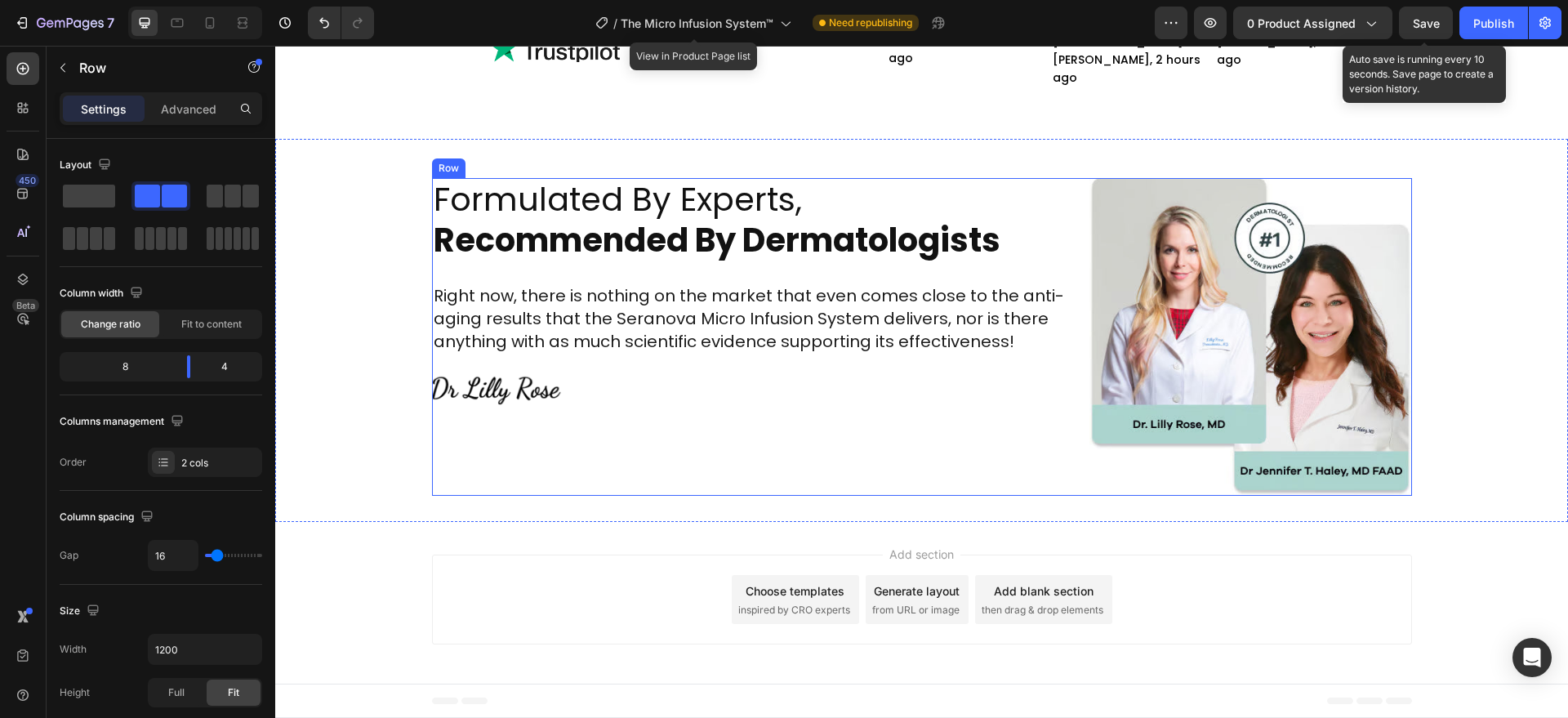
click at [737, 465] on div "Formulated By Experts, Recommended By Dermatologists Heading Right now, there i…" at bounding box center [754, 337] width 644 height 317
click at [525, 394] on img at bounding box center [497, 389] width 130 height 32
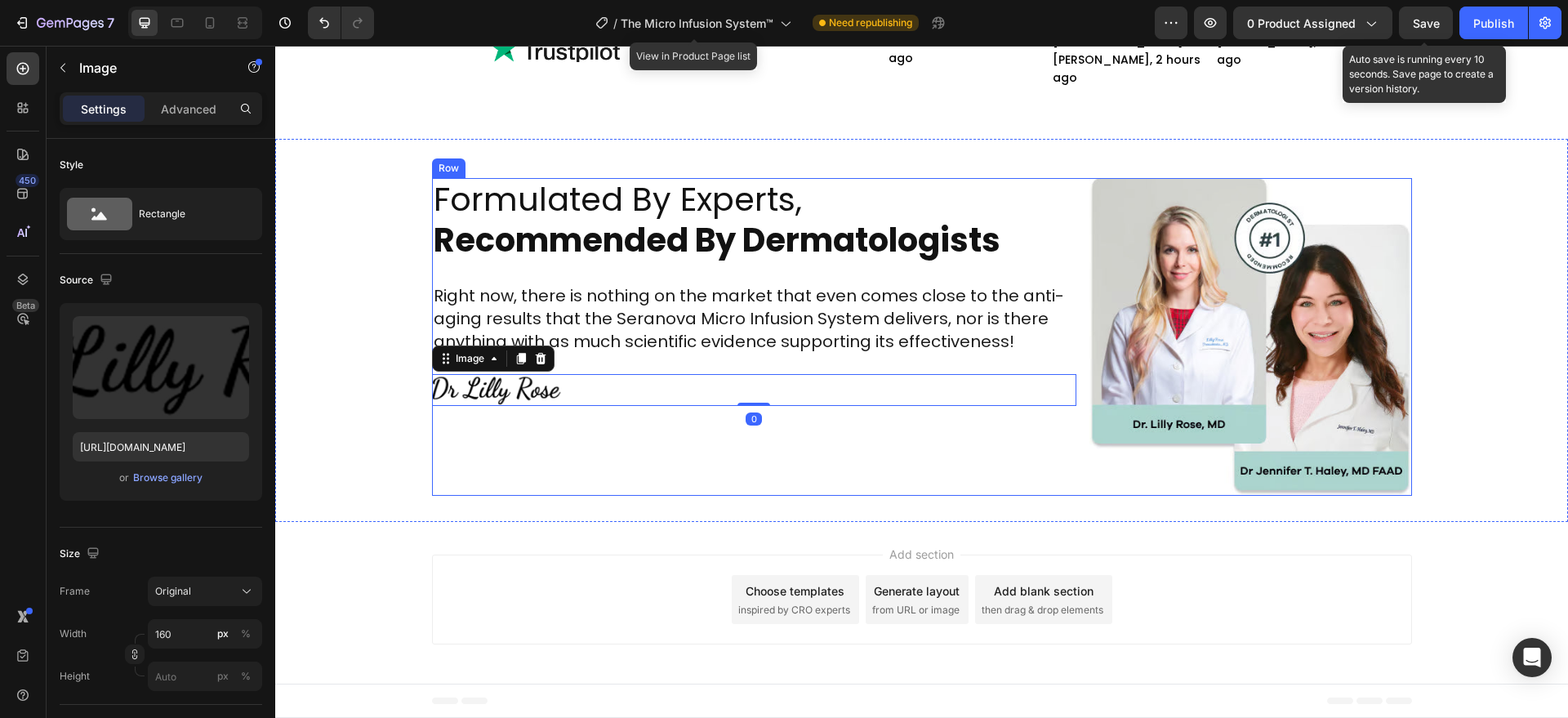
click at [711, 478] on div "Formulated By Experts, Recommended By Dermatologists Heading Right now, there i…" at bounding box center [754, 337] width 644 height 317
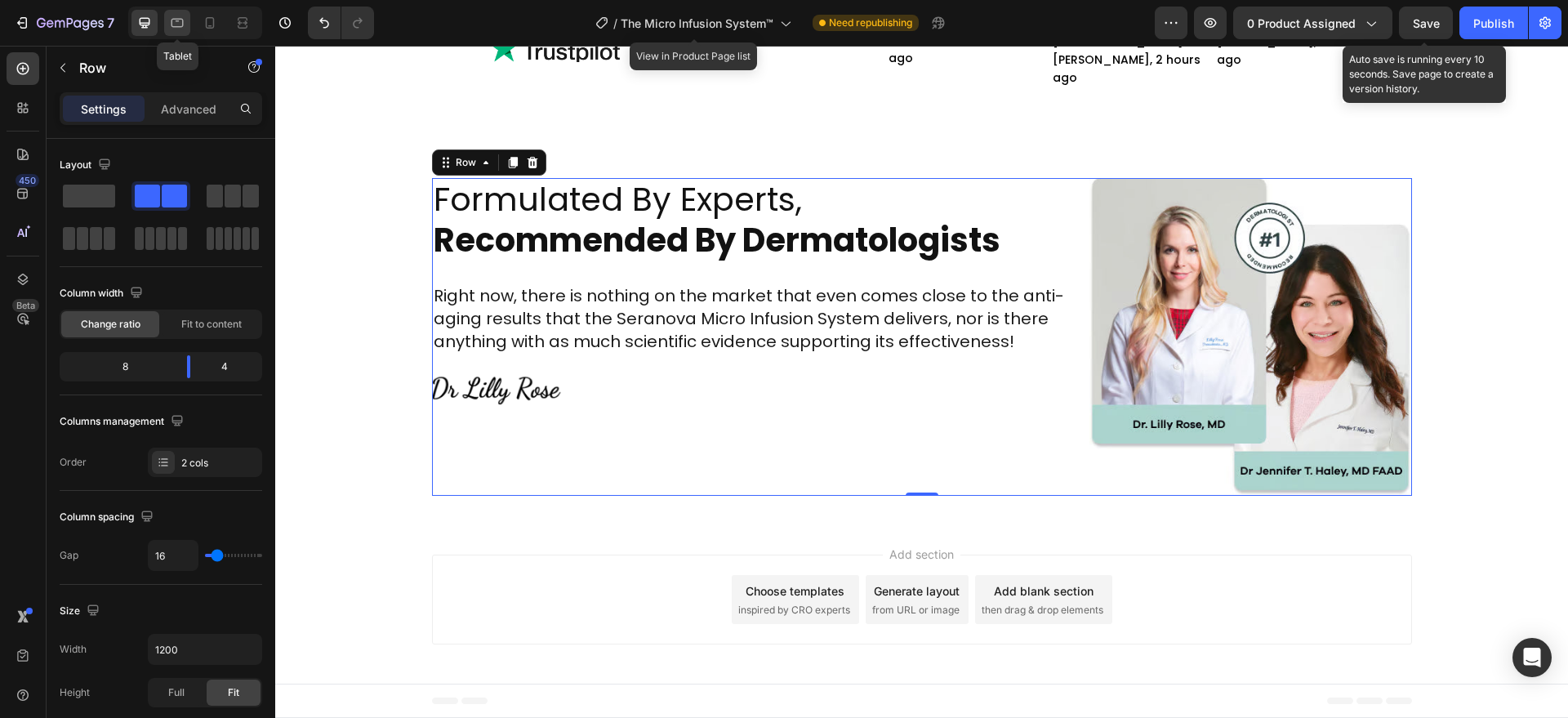
click at [173, 17] on icon at bounding box center [177, 23] width 17 height 17
type input "100%"
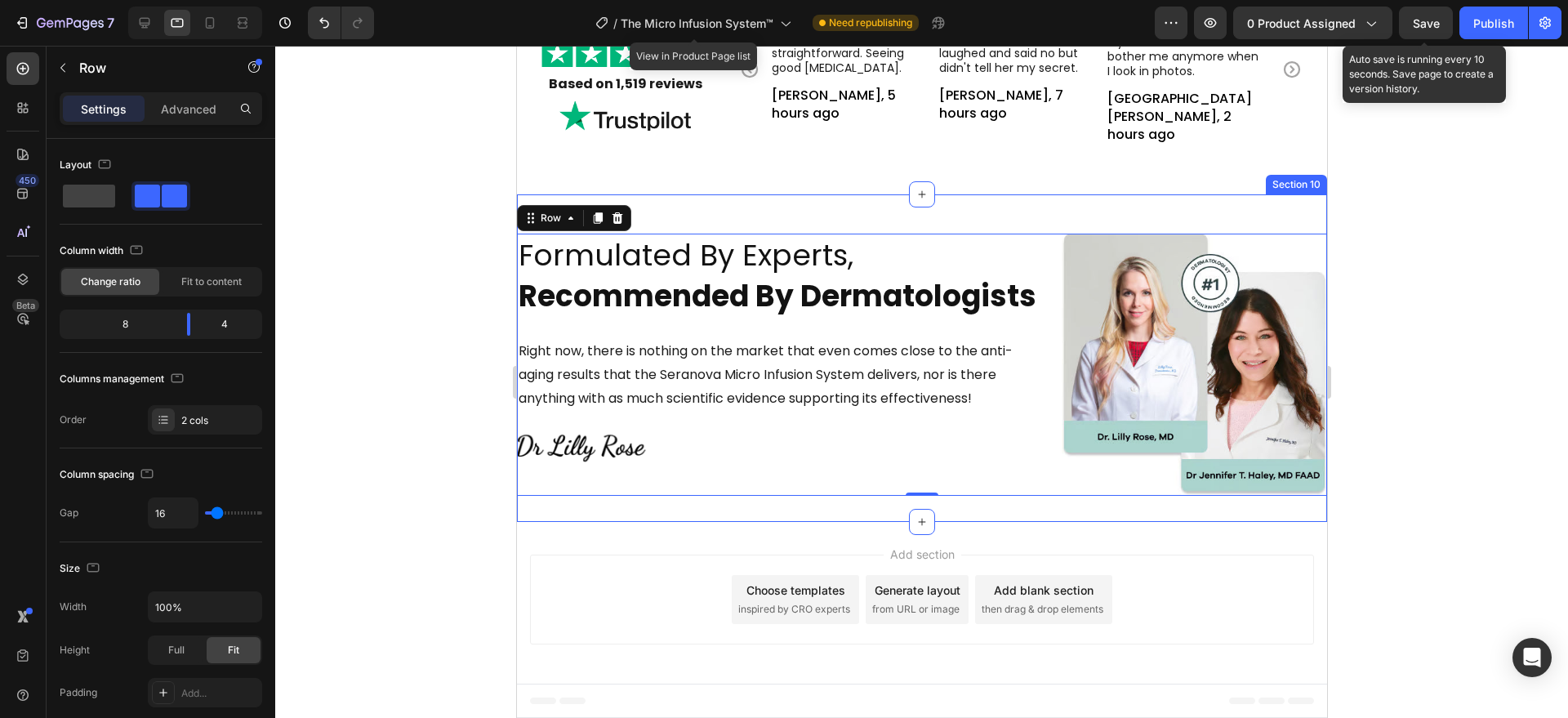
click at [723, 212] on div "Formulated By Experts, Recommended By Dermatologists Heading Right now, there i…" at bounding box center [921, 358] width 810 height 327
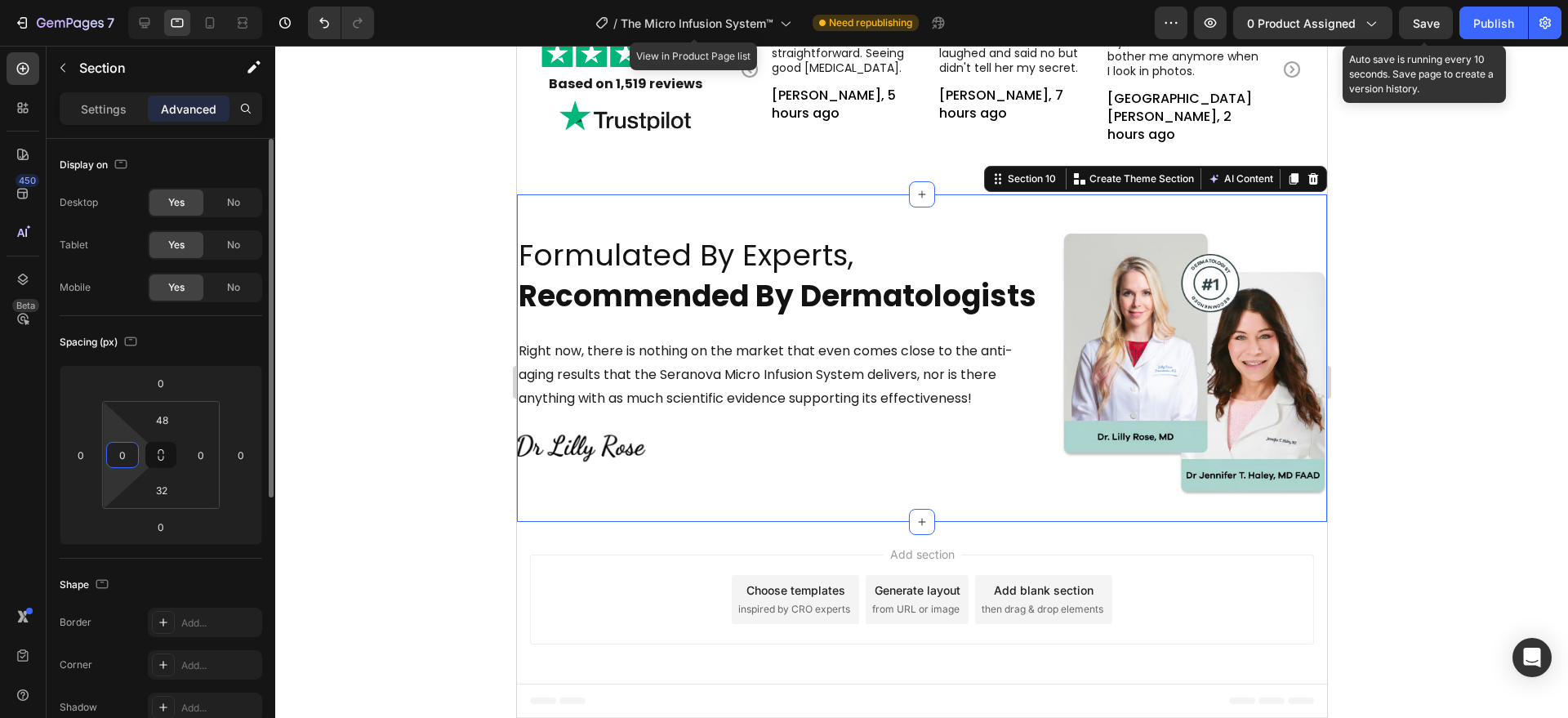
click at [115, 445] on input "0" at bounding box center [123, 455] width 25 height 25
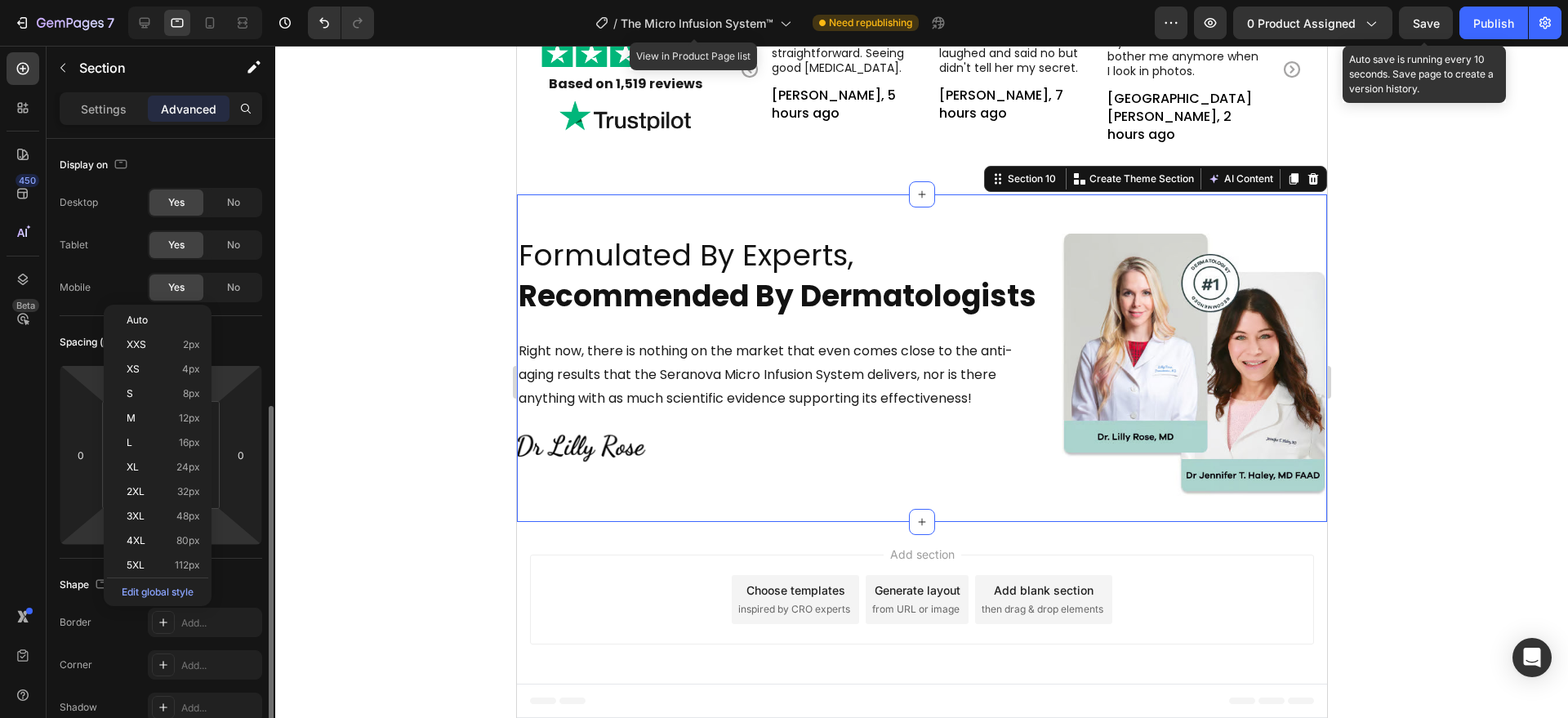
scroll to position [170, 0]
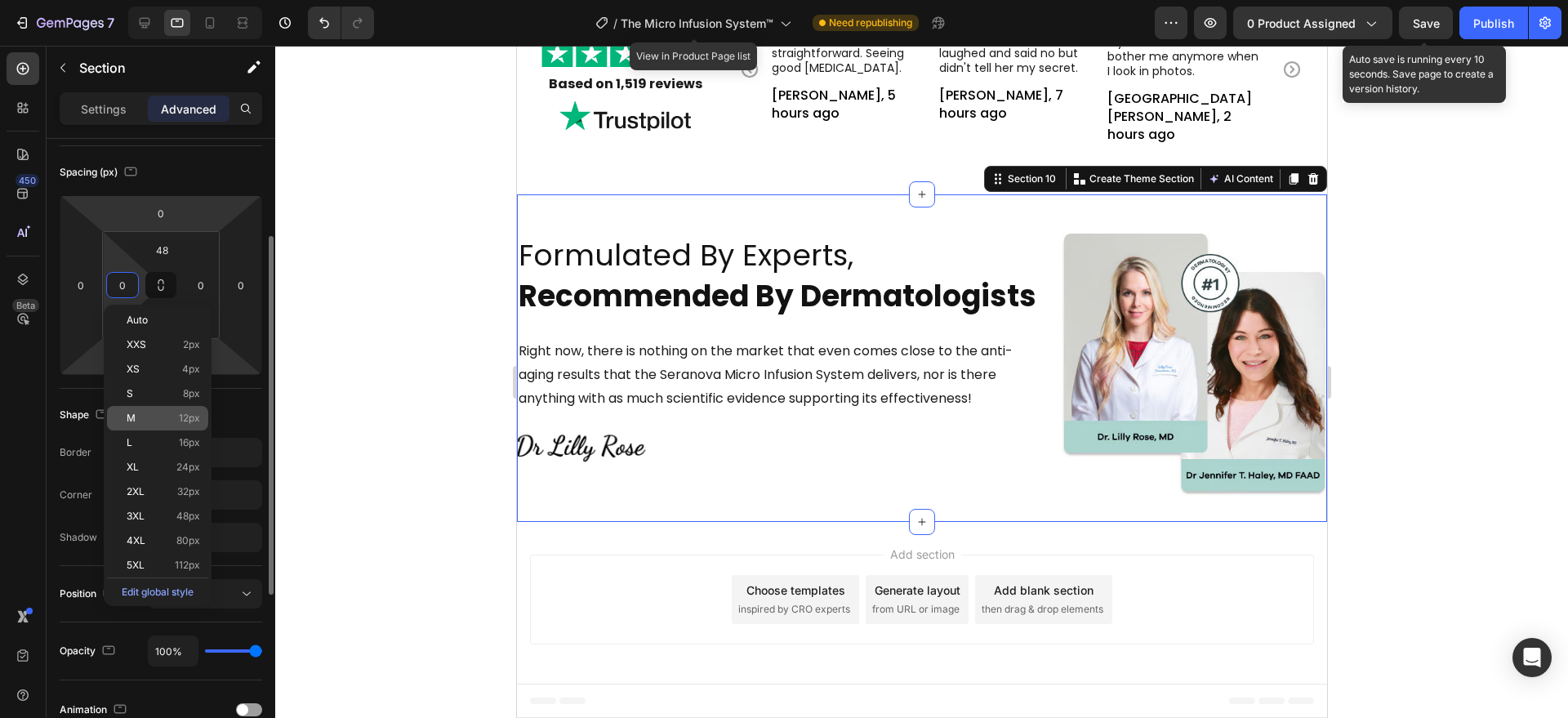
click at [175, 425] on div "M 12px" at bounding box center [157, 418] width 101 height 25
type input "12"
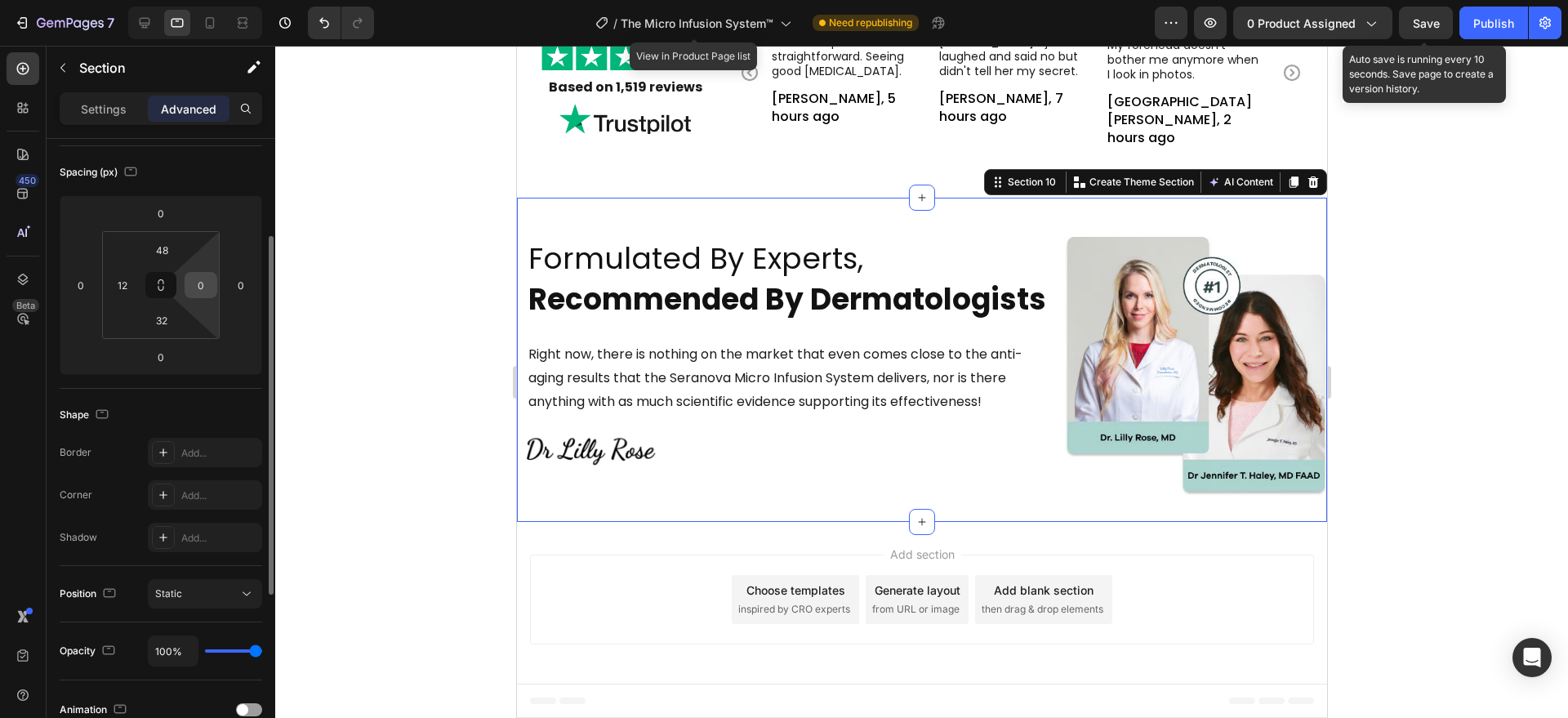
scroll to position [4992, 0]
click at [204, 288] on input "0" at bounding box center [201, 285] width 25 height 25
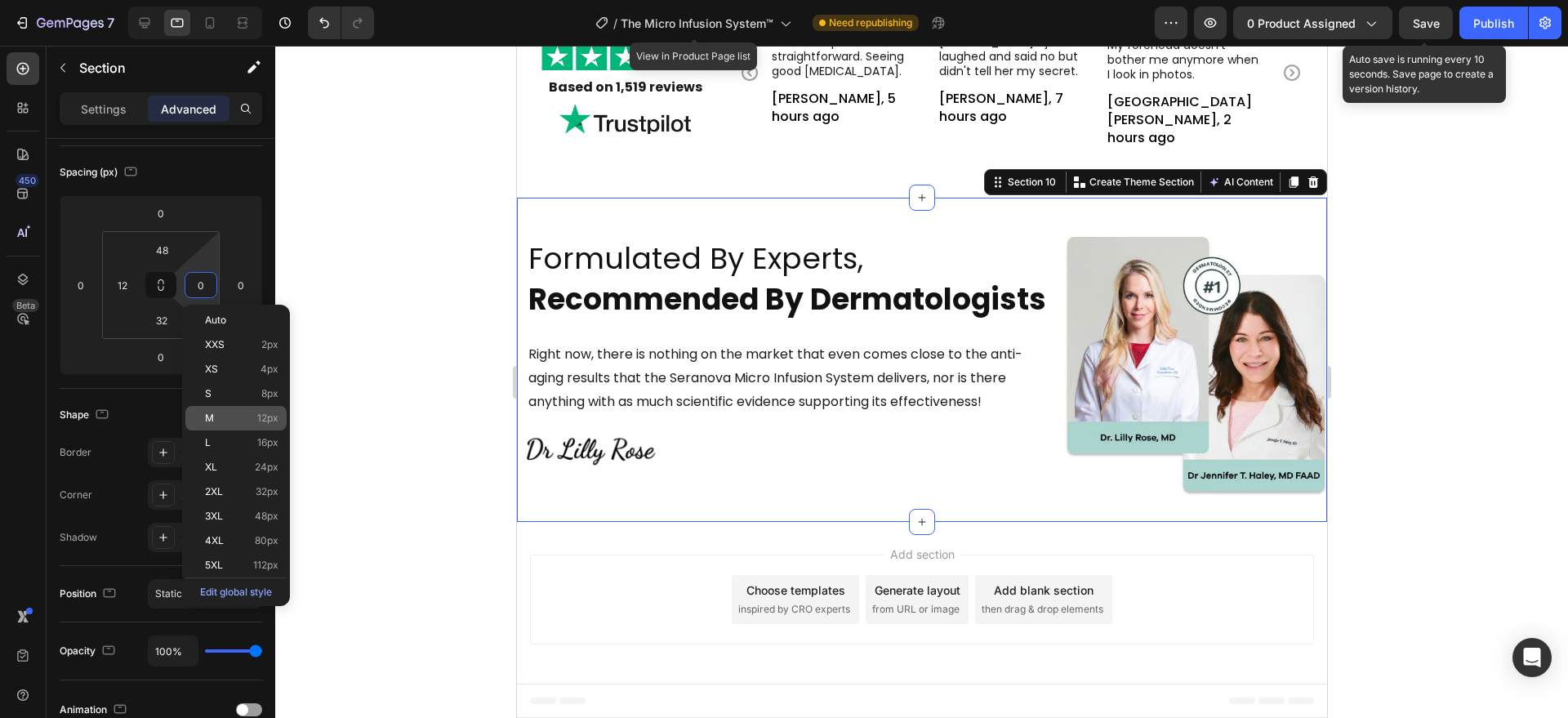
click at [234, 415] on p "M 12px" at bounding box center [242, 418] width 73 height 11
type input "12"
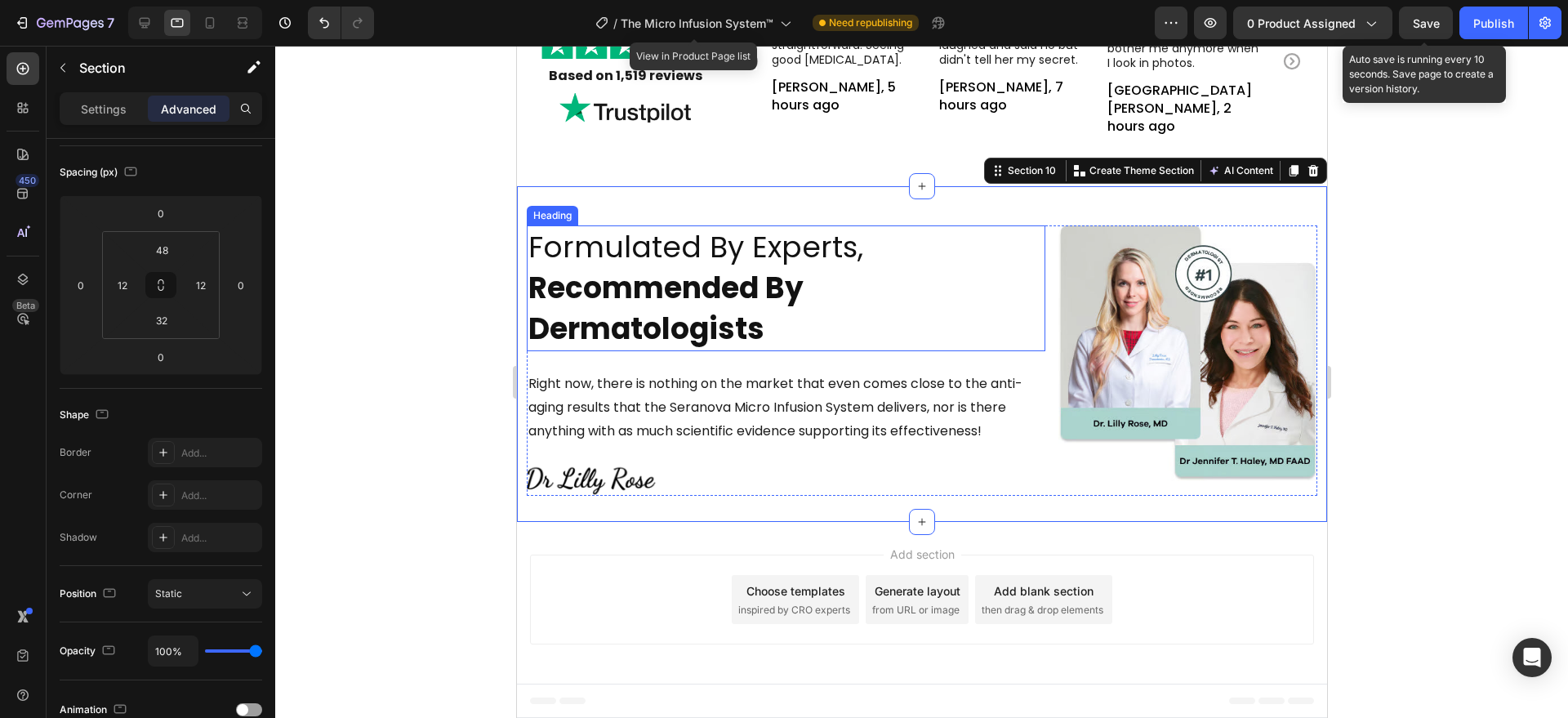
click at [750, 340] on strong "Recommended By Dermatologists" at bounding box center [665, 308] width 275 height 83
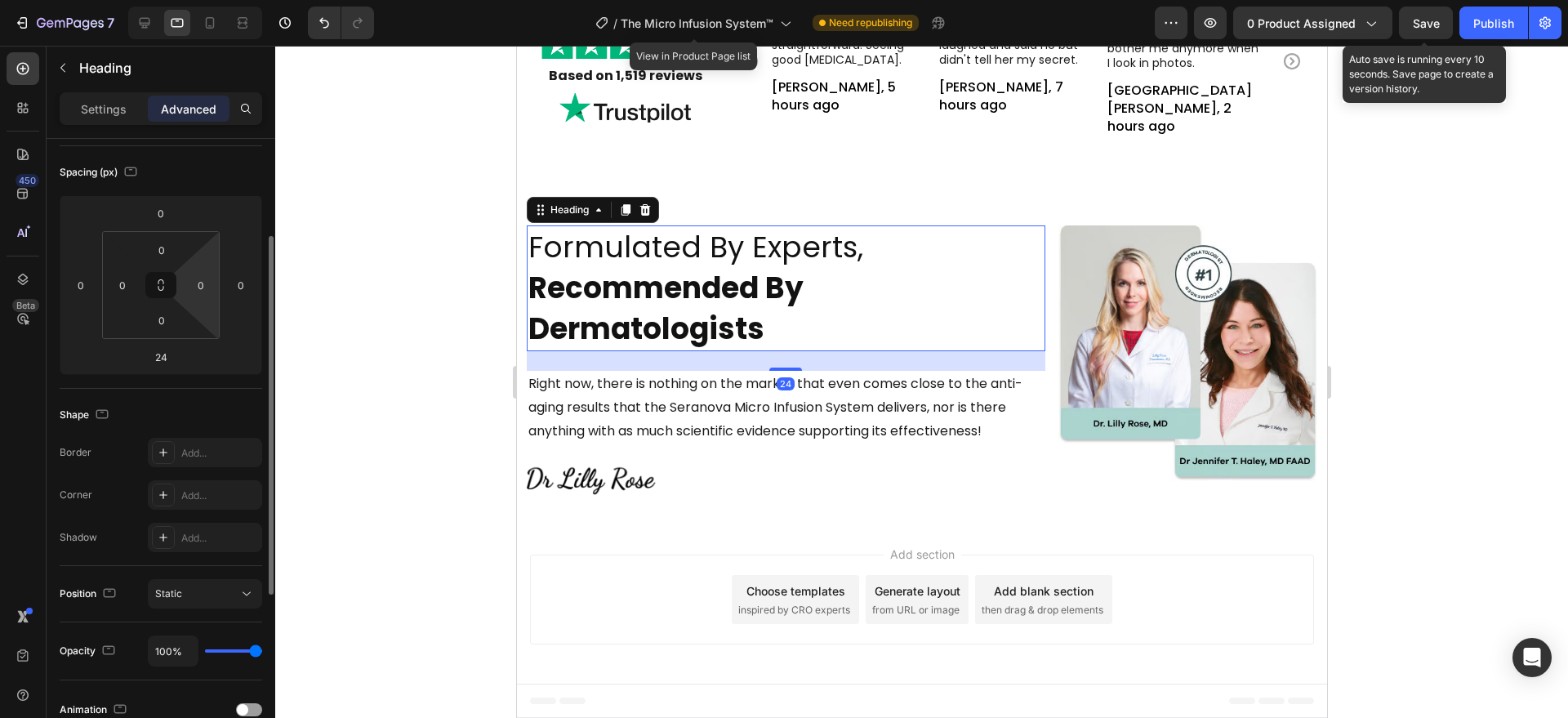
scroll to position [0, 0]
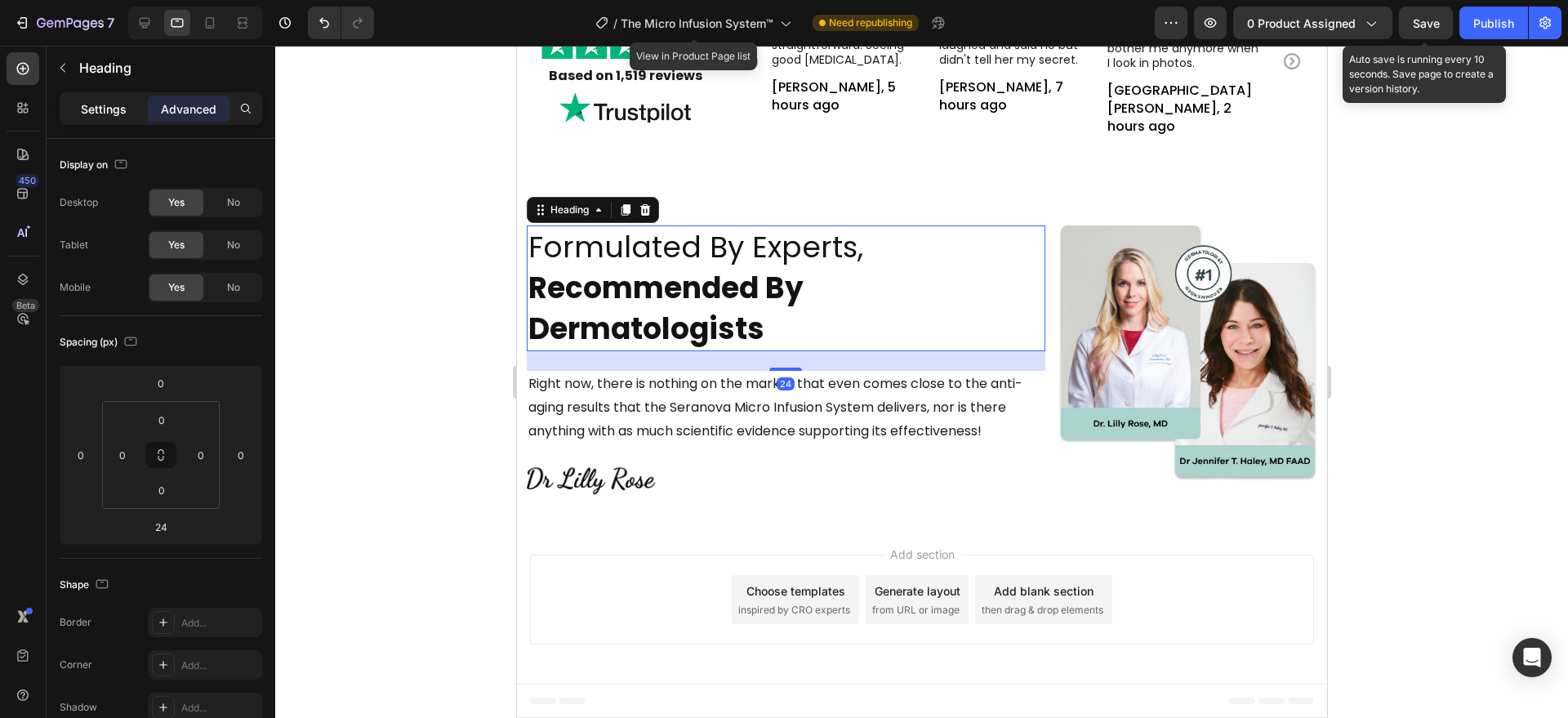
click at [102, 112] on p "Settings" at bounding box center [104, 108] width 46 height 17
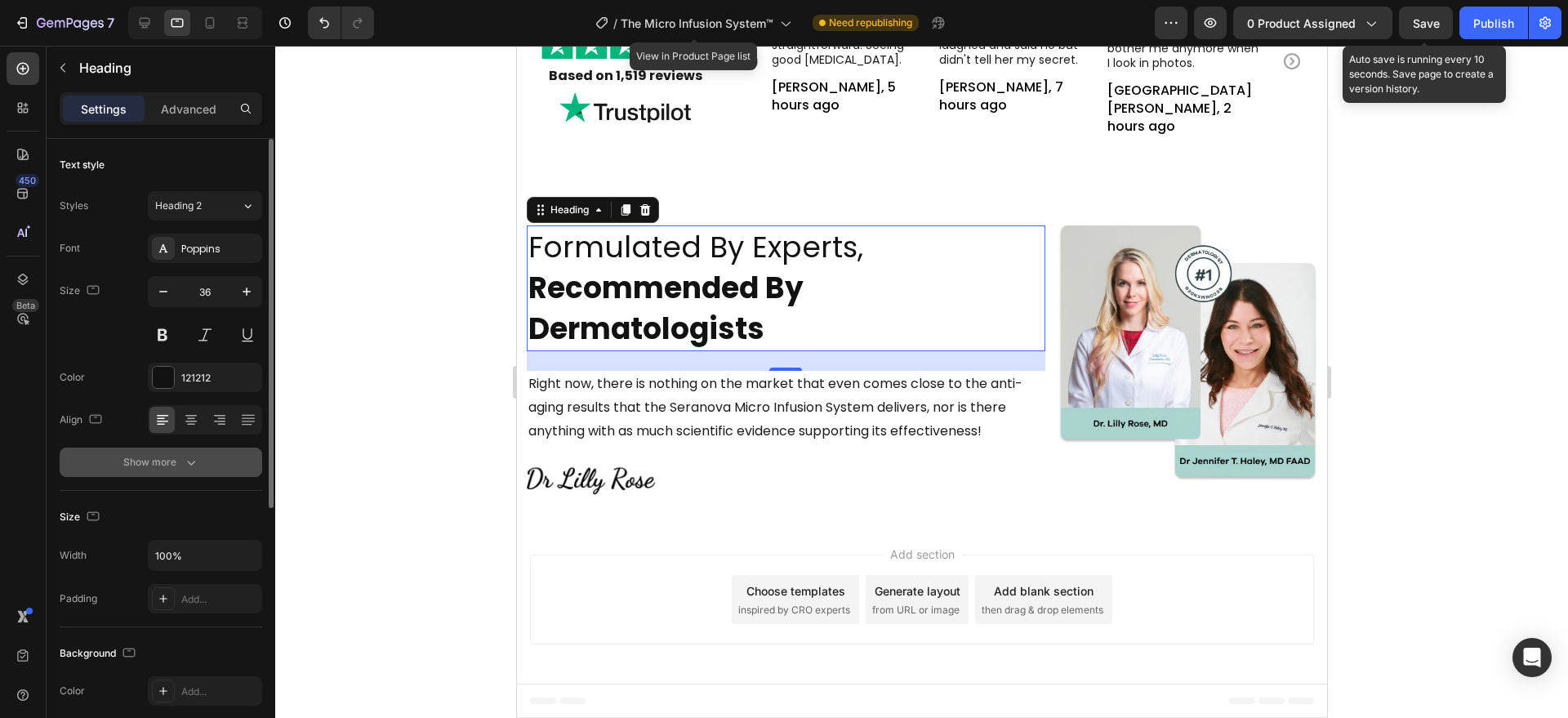
click at [172, 467] on div "Show more" at bounding box center [161, 462] width 76 height 17
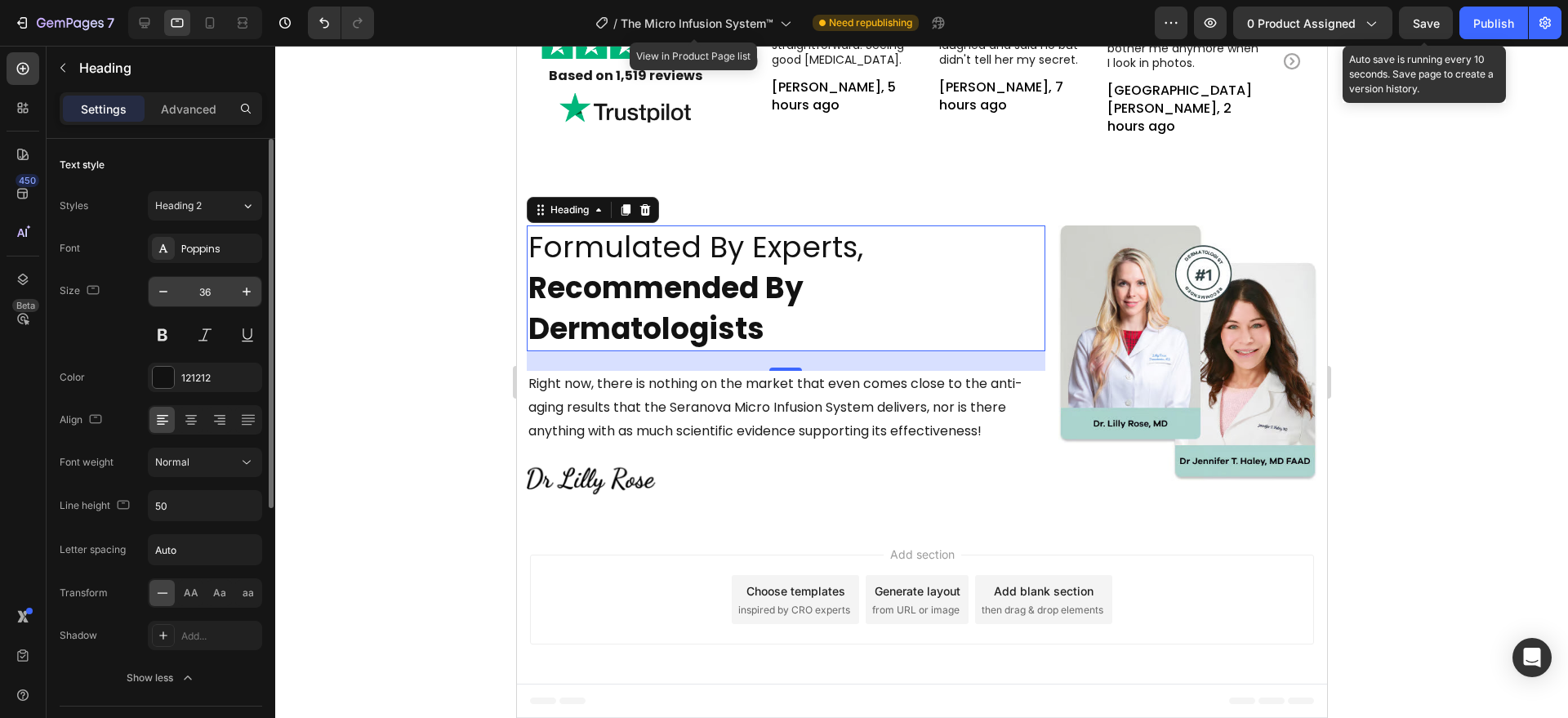
click at [204, 280] on input "36" at bounding box center [204, 291] width 54 height 29
click at [140, 21] on icon at bounding box center [145, 23] width 11 height 11
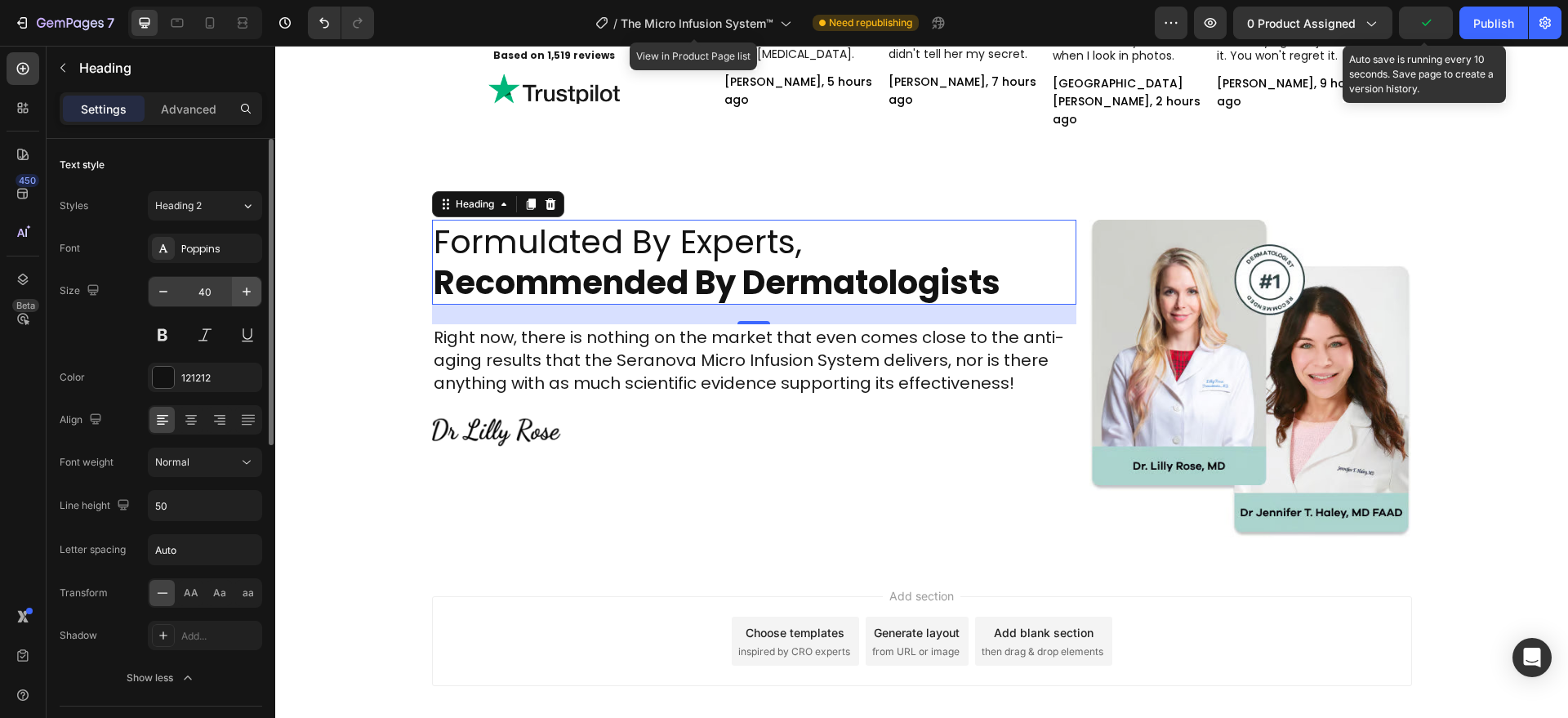
scroll to position [5052, 0]
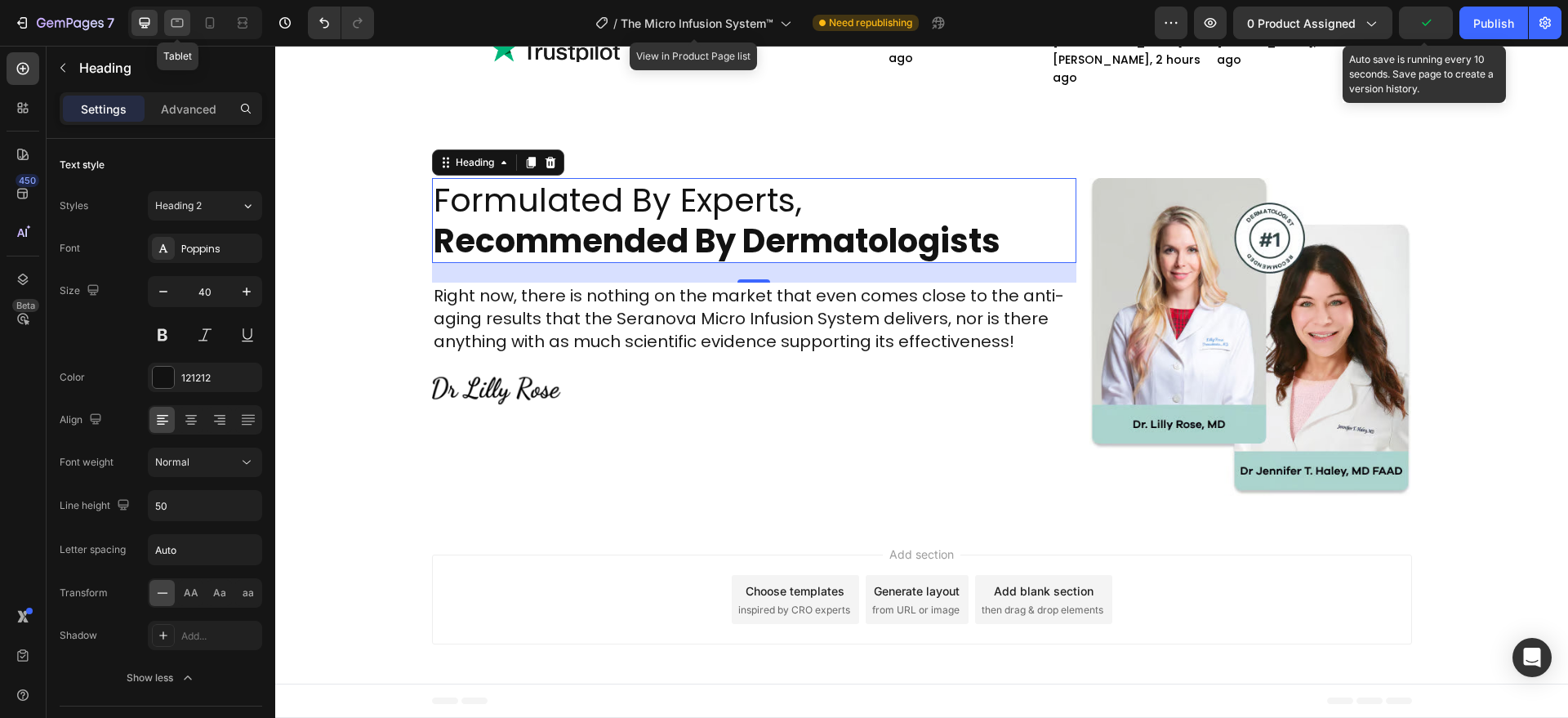
click at [188, 23] on div at bounding box center [177, 23] width 26 height 26
type input "36"
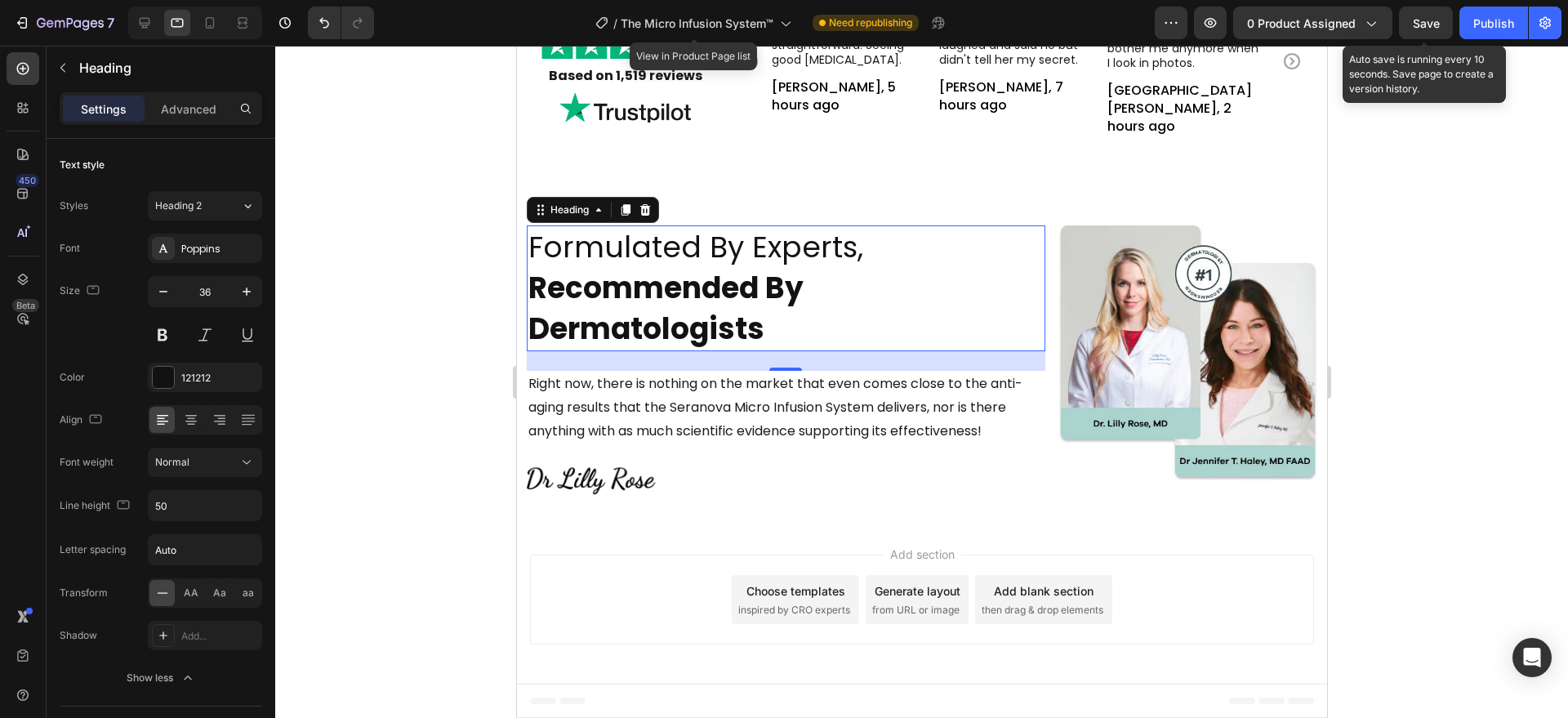
scroll to position [4994, 0]
click at [794, 425] on p "Right now, there is nothing on the market that even comes close to the anti-agi…" at bounding box center [785, 408] width 516 height 70
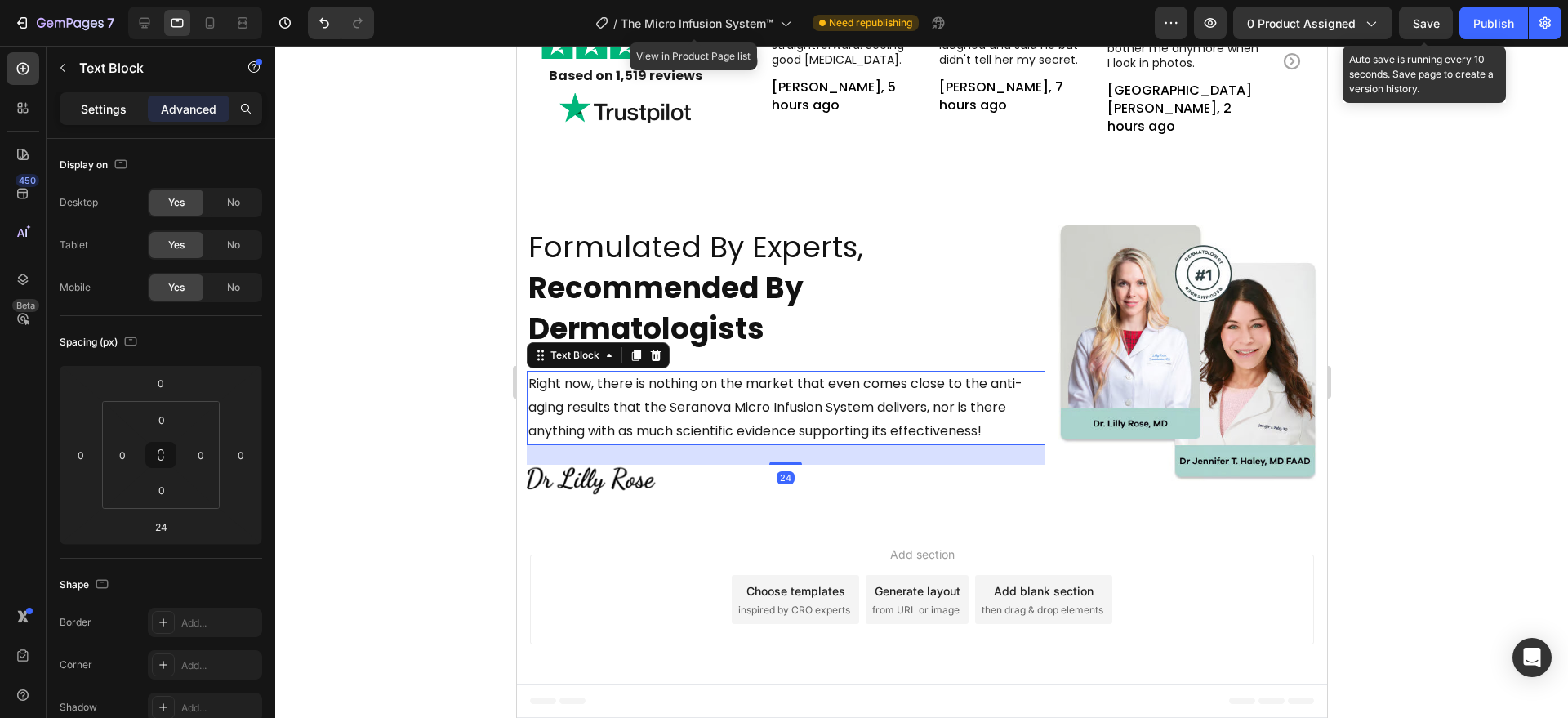
click at [106, 98] on div "Settings" at bounding box center [103, 108] width 82 height 26
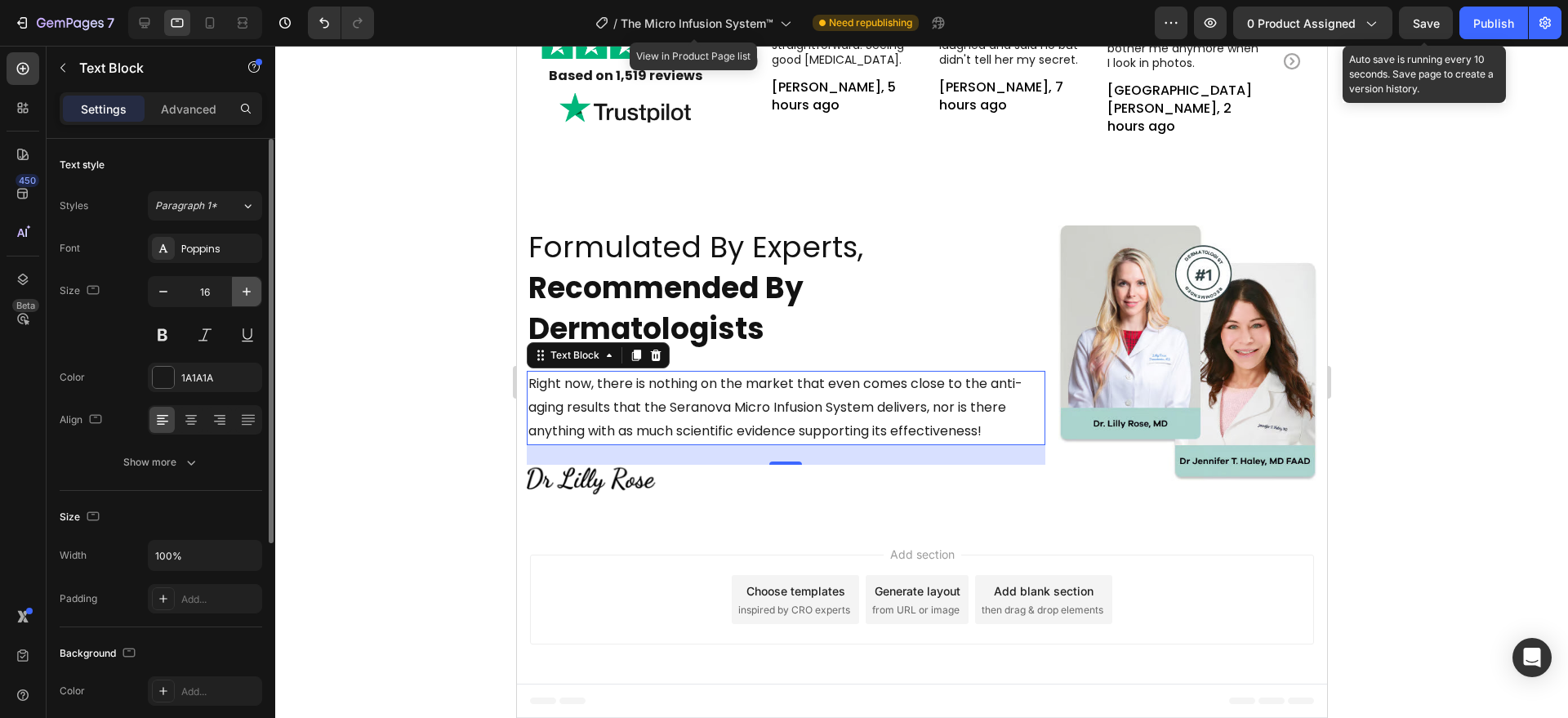
click at [242, 289] on icon "button" at bounding box center [247, 292] width 17 height 17
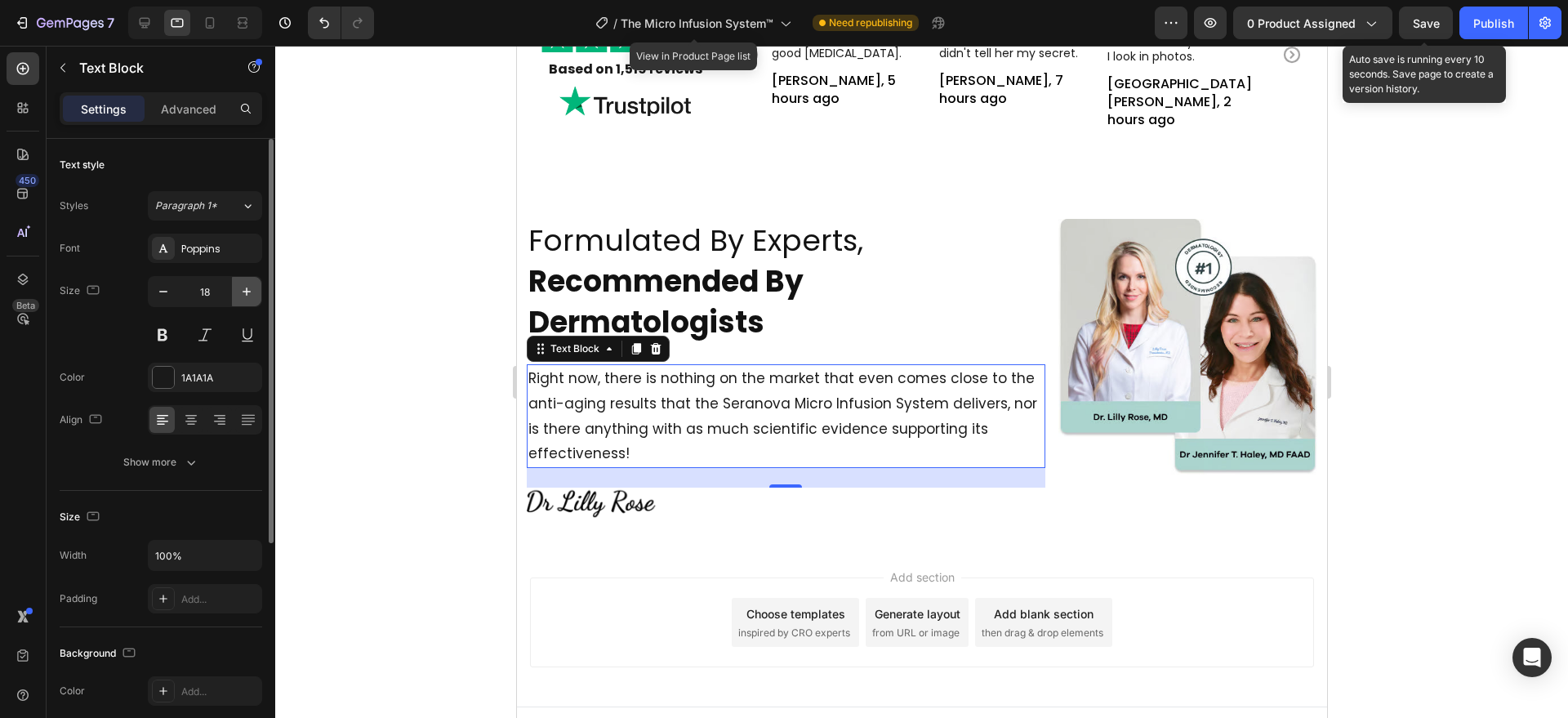
scroll to position [5006, 0]
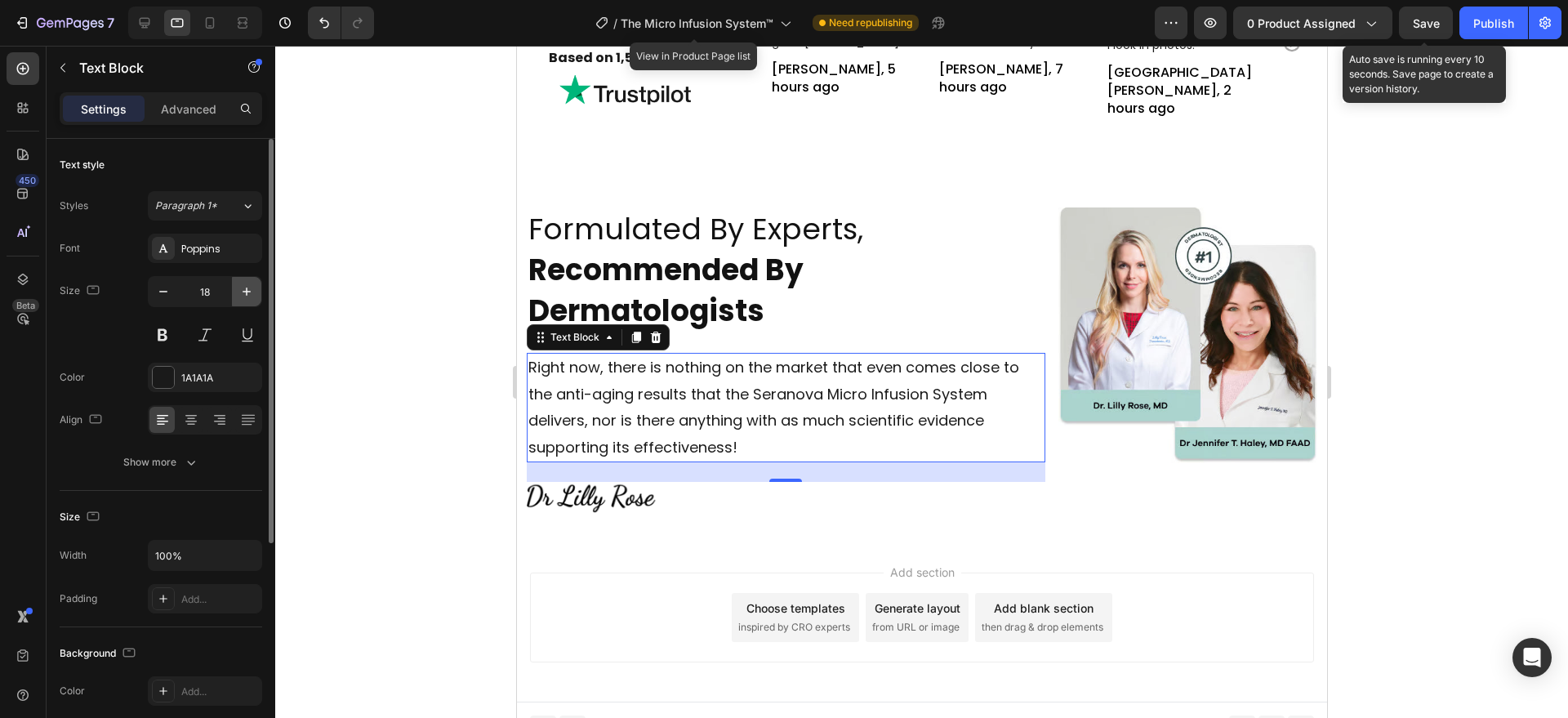
click at [242, 289] on icon "button" at bounding box center [247, 292] width 17 height 17
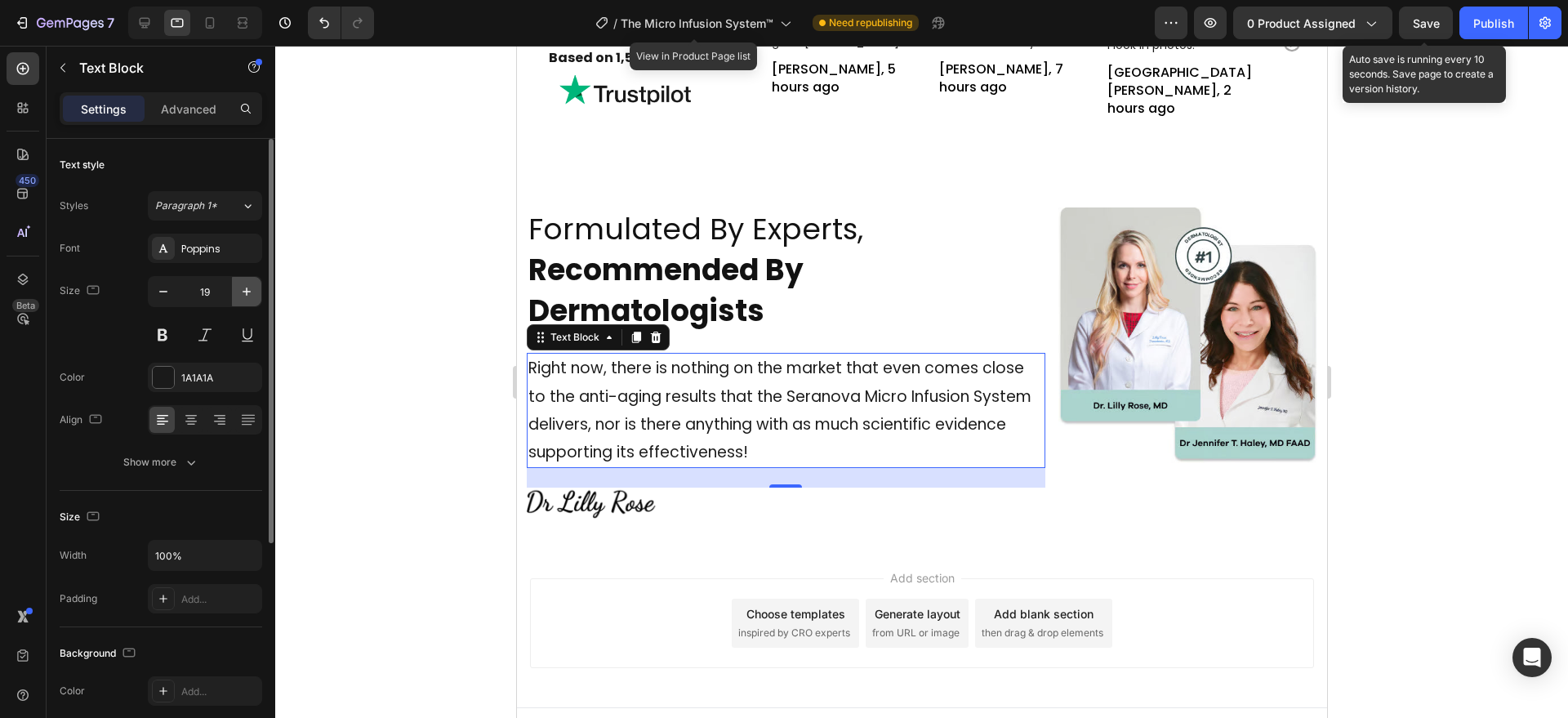
click at [242, 289] on icon "button" at bounding box center [247, 292] width 17 height 17
type input "20"
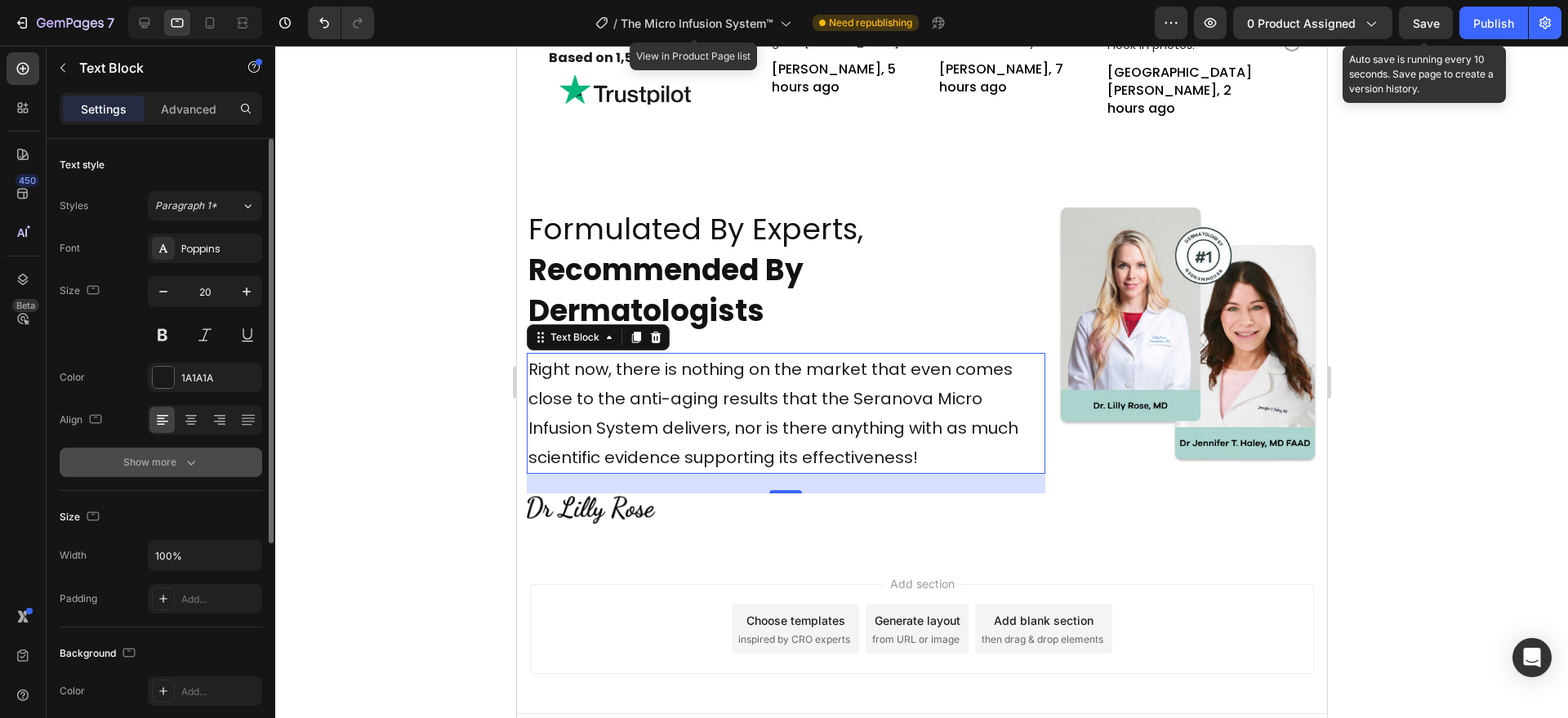
click at [185, 461] on icon "button" at bounding box center [191, 462] width 17 height 17
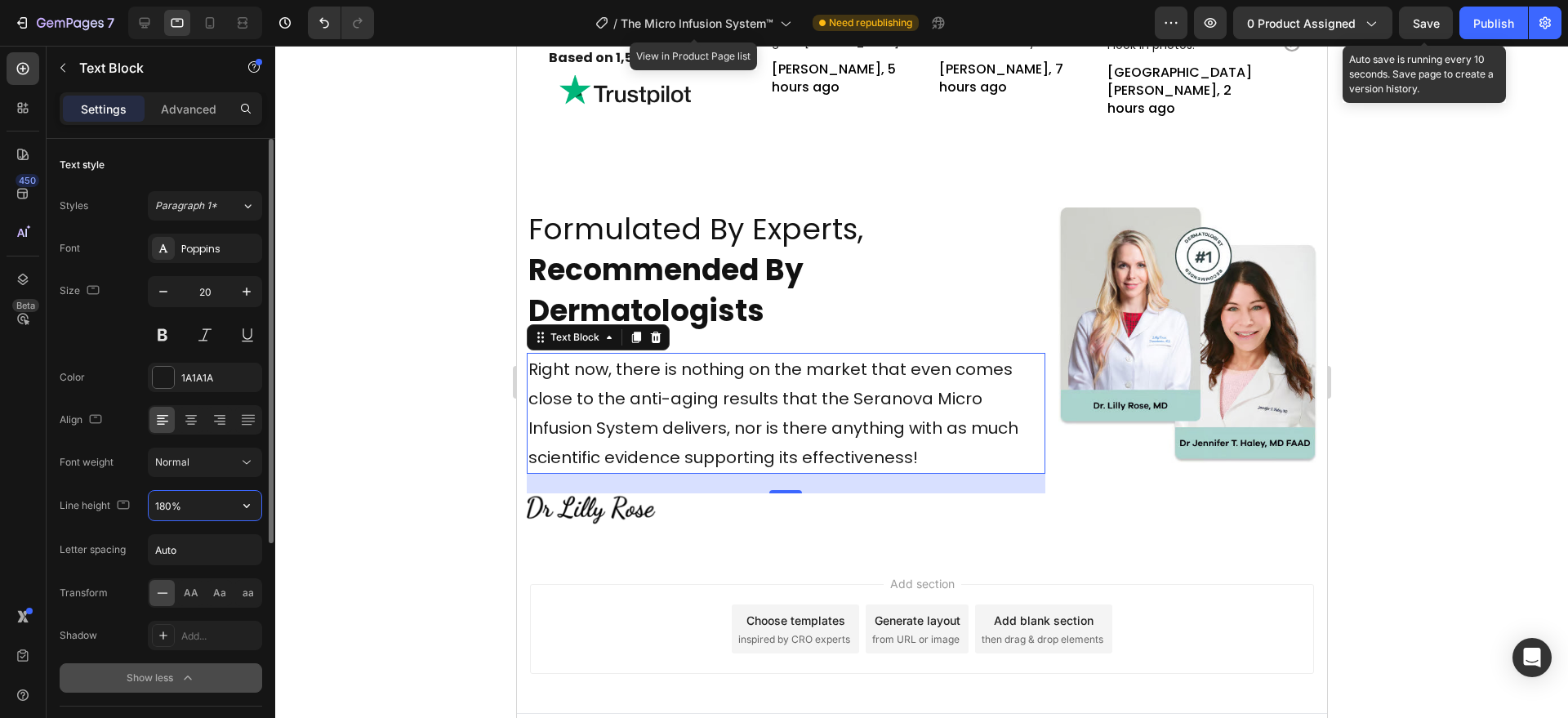
click at [187, 500] on input "180%" at bounding box center [205, 505] width 113 height 29
click at [187, 501] on input "180%" at bounding box center [205, 505] width 113 height 29
click at [187, 505] on input "180%" at bounding box center [205, 505] width 113 height 29
click at [183, 495] on input "180%" at bounding box center [205, 505] width 113 height 29
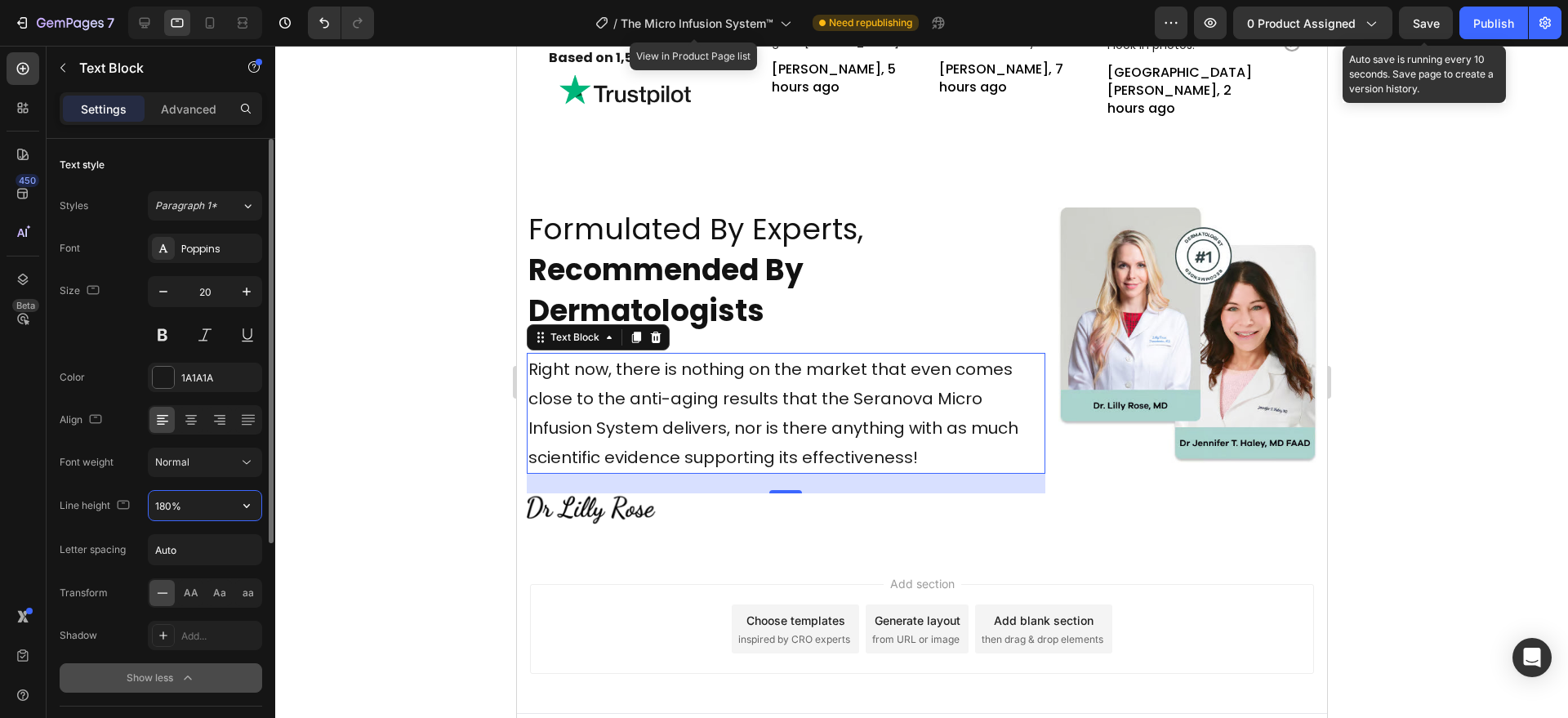
click at [183, 495] on input "180%" at bounding box center [205, 505] width 113 height 29
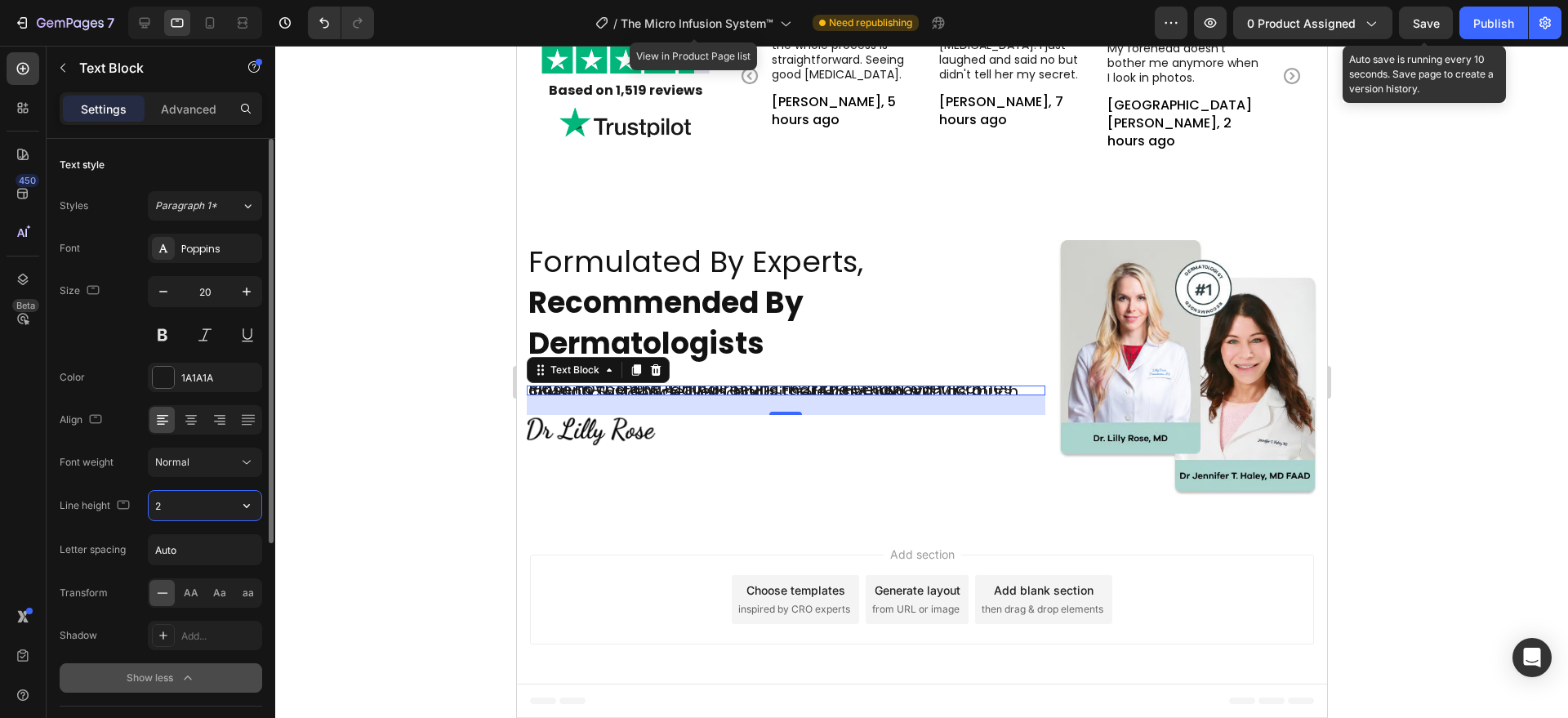
type input "28"
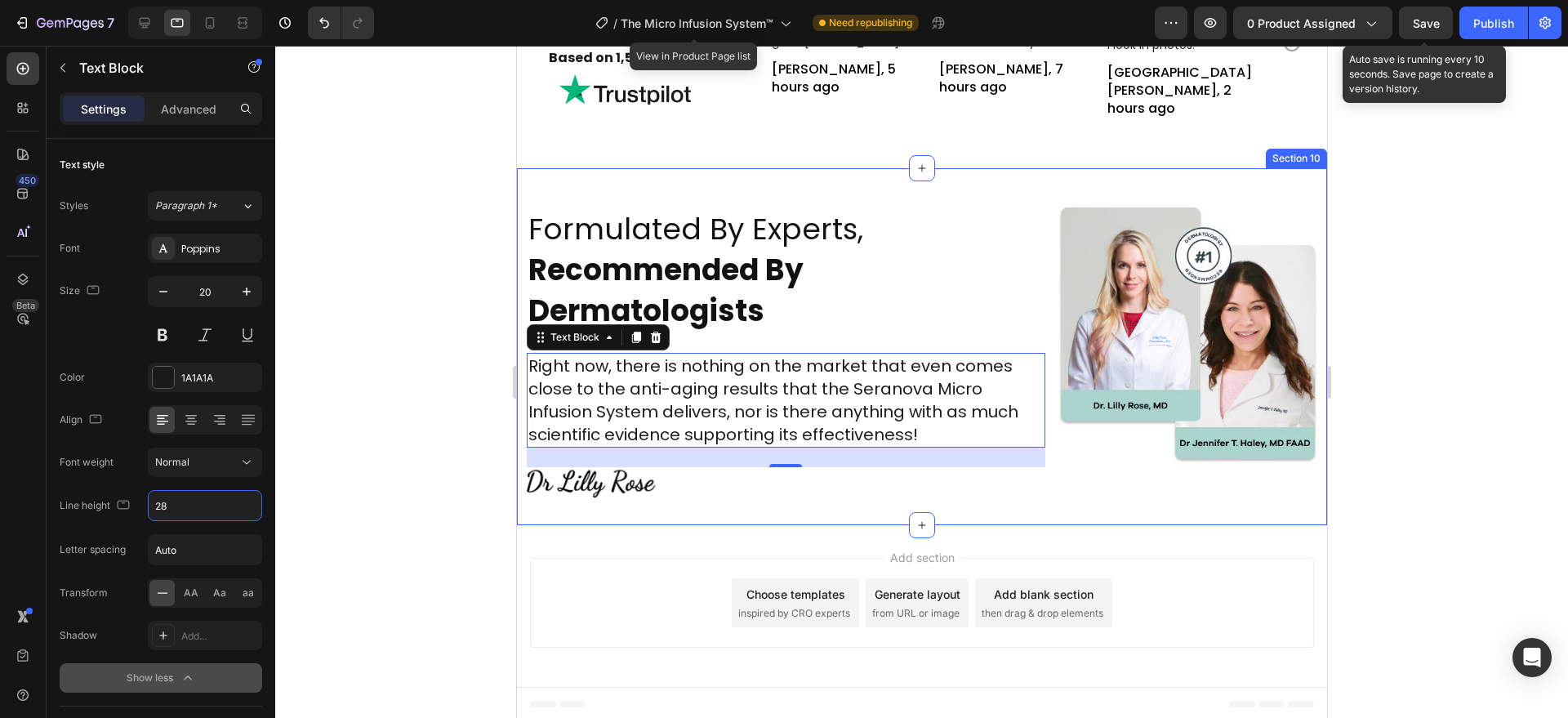
click at [667, 525] on div "Formulated By Experts, Recommended By Dermatologists Heading Right now, there i…" at bounding box center [921, 346] width 810 height 357
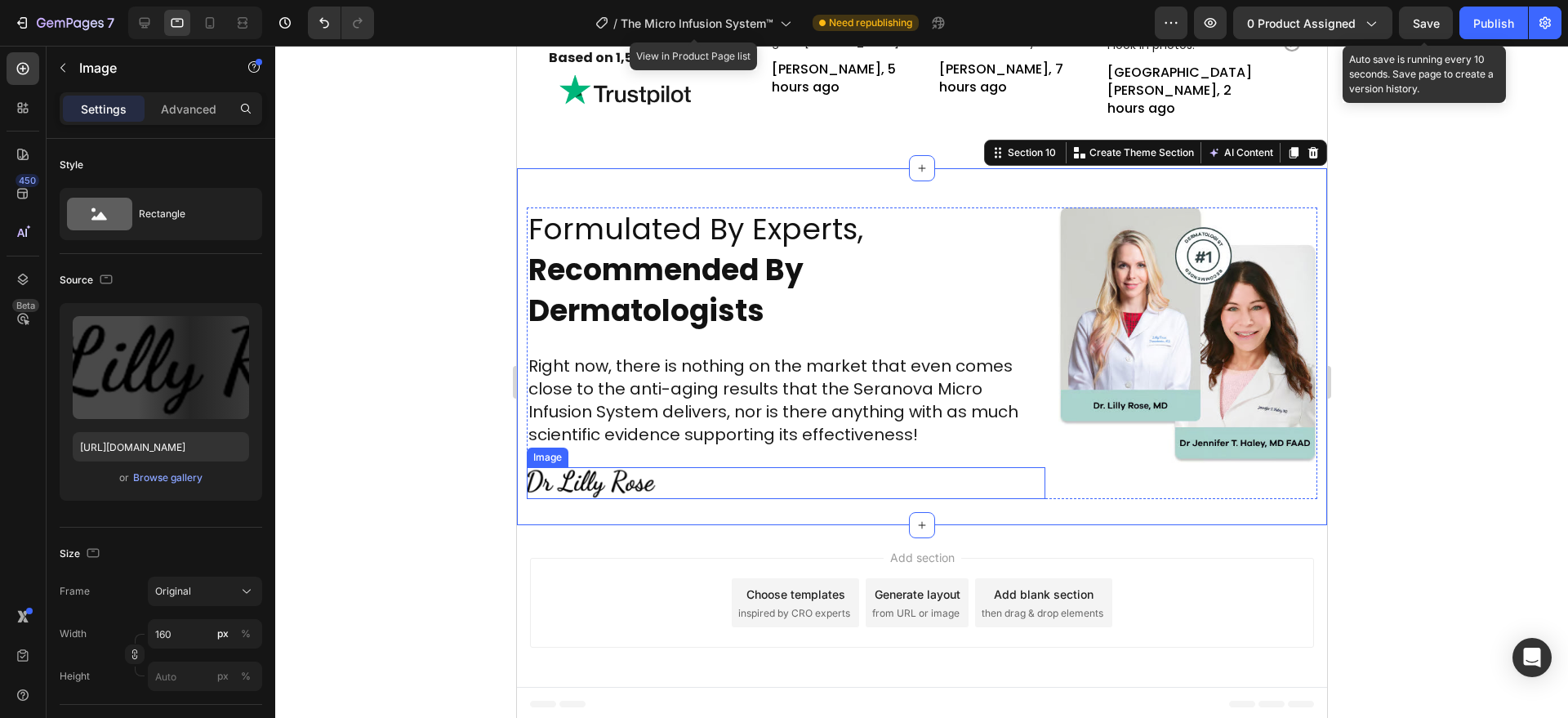
click at [658, 498] on div at bounding box center [785, 483] width 518 height 32
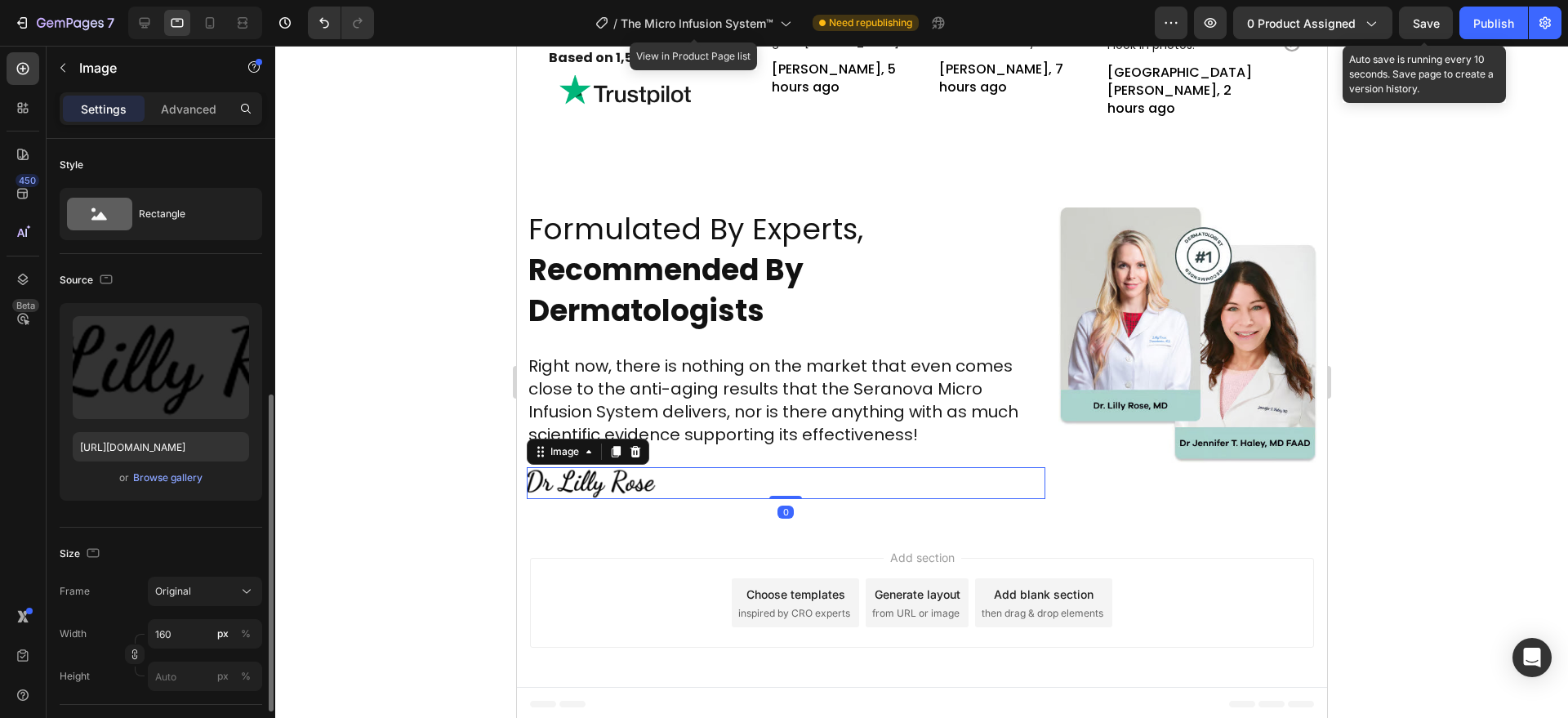
scroll to position [170, 0]
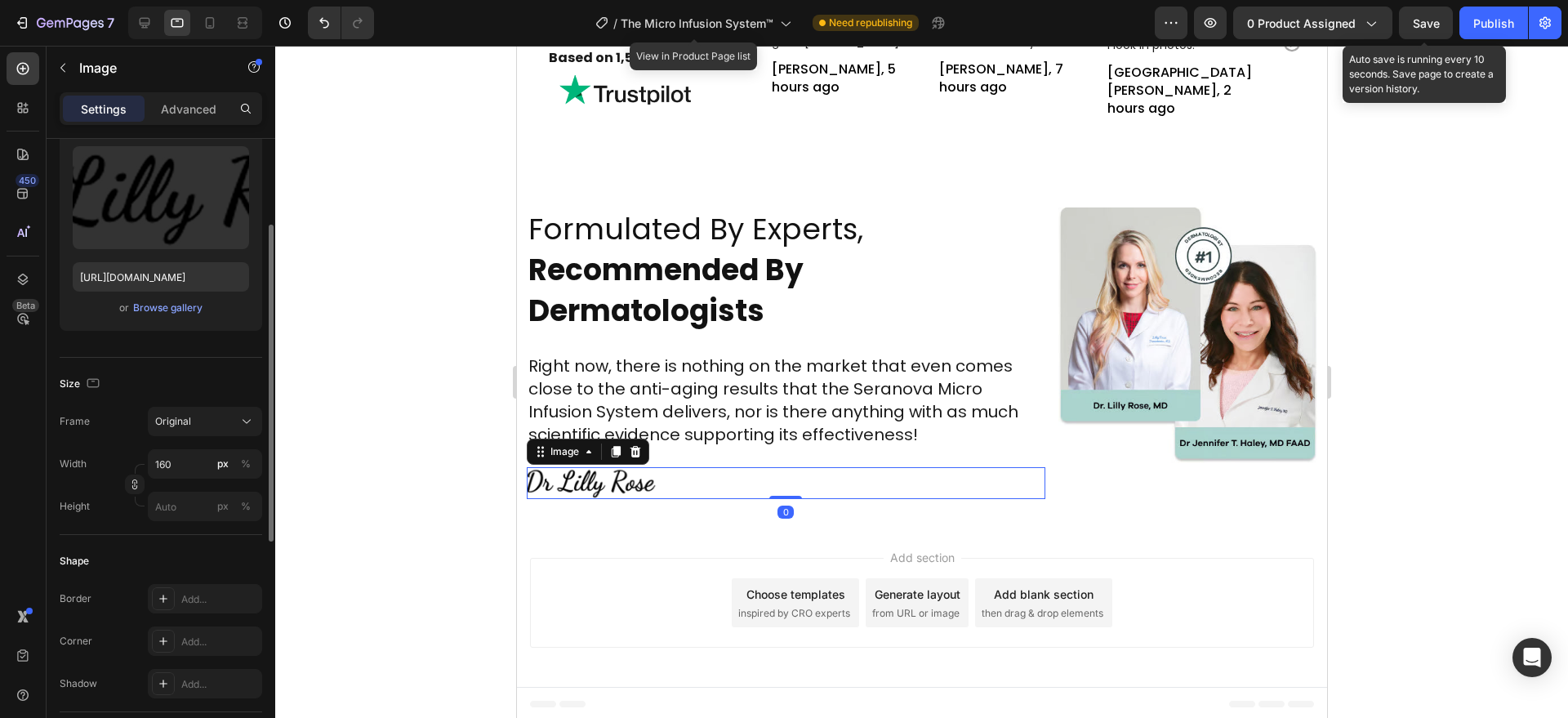
click at [1002, 491] on div at bounding box center [785, 483] width 518 height 32
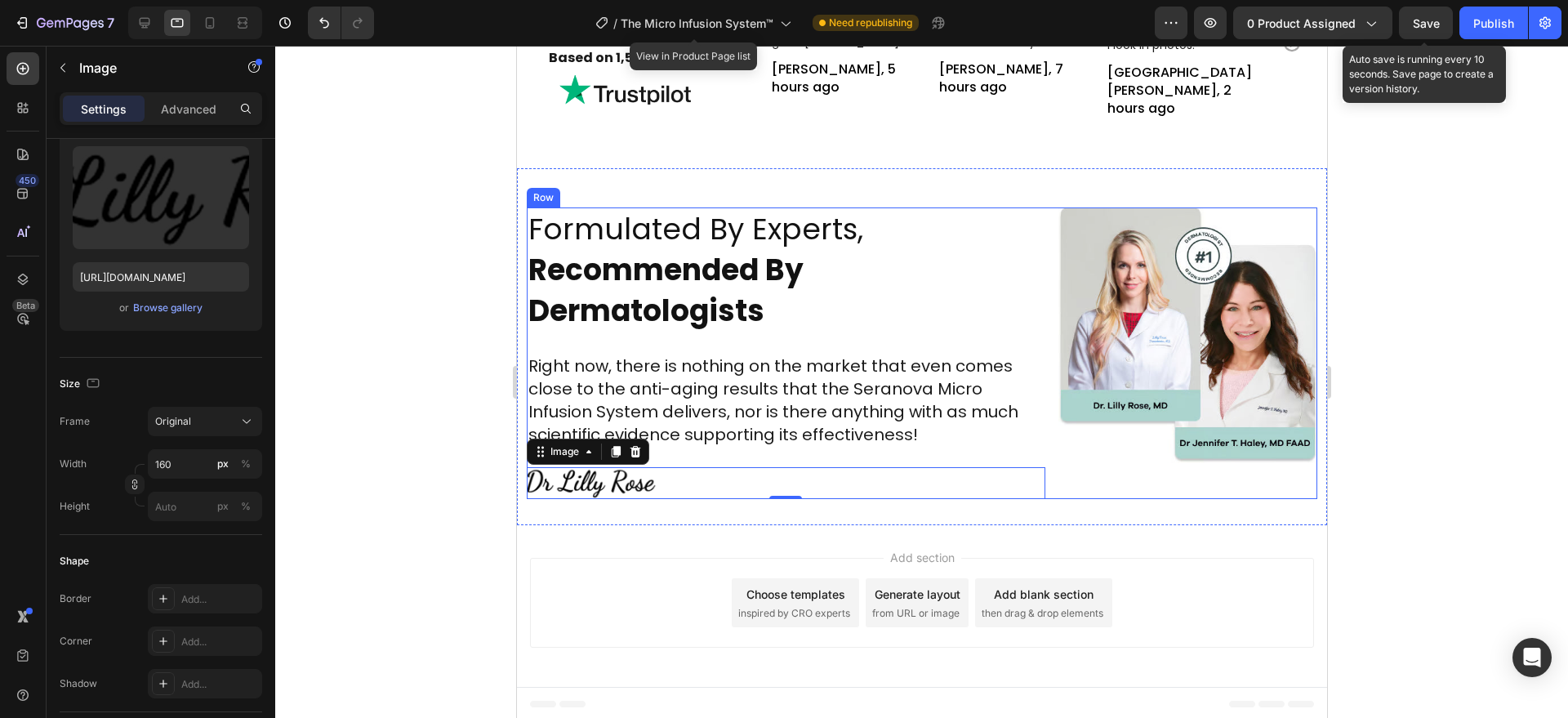
click at [1059, 484] on div "Image" at bounding box center [1187, 352] width 259 height 292
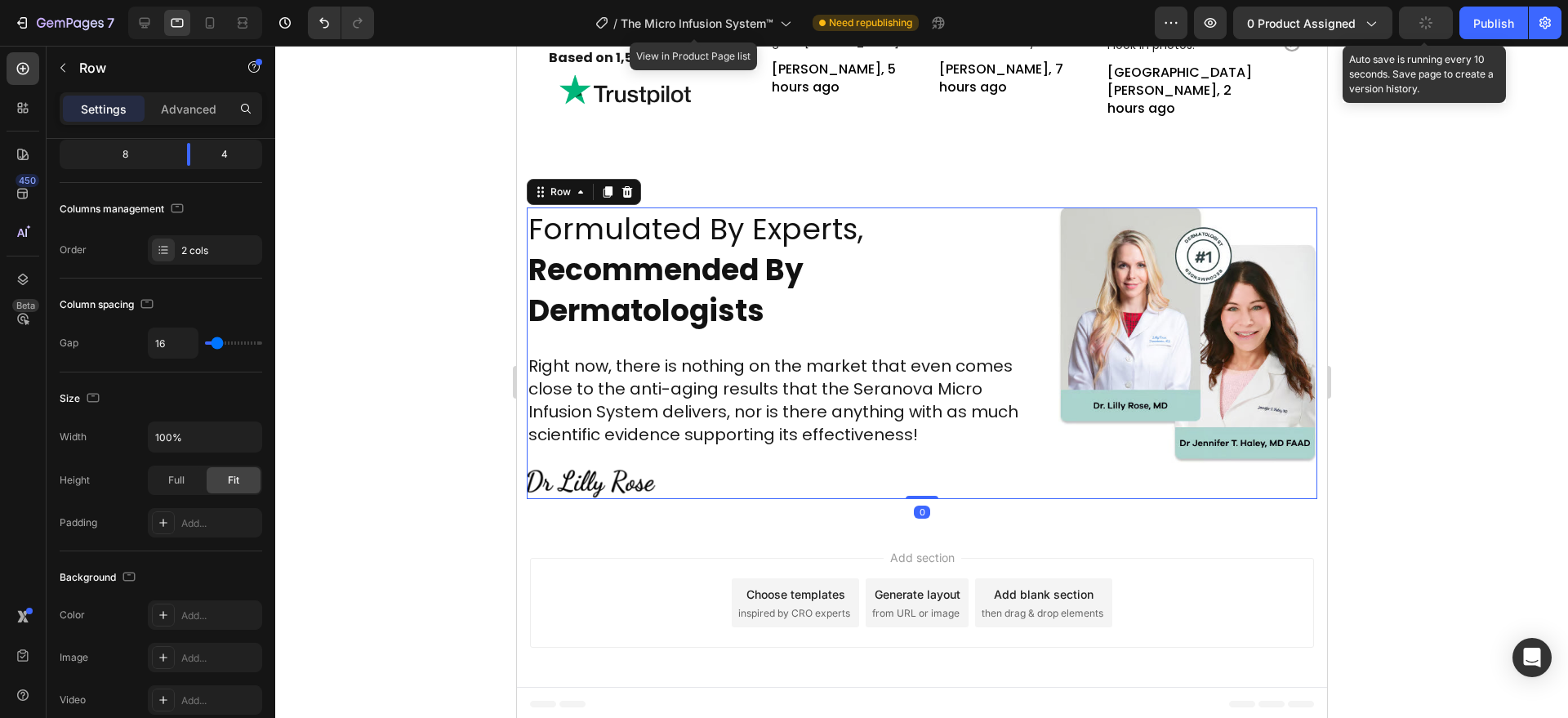
scroll to position [0, 0]
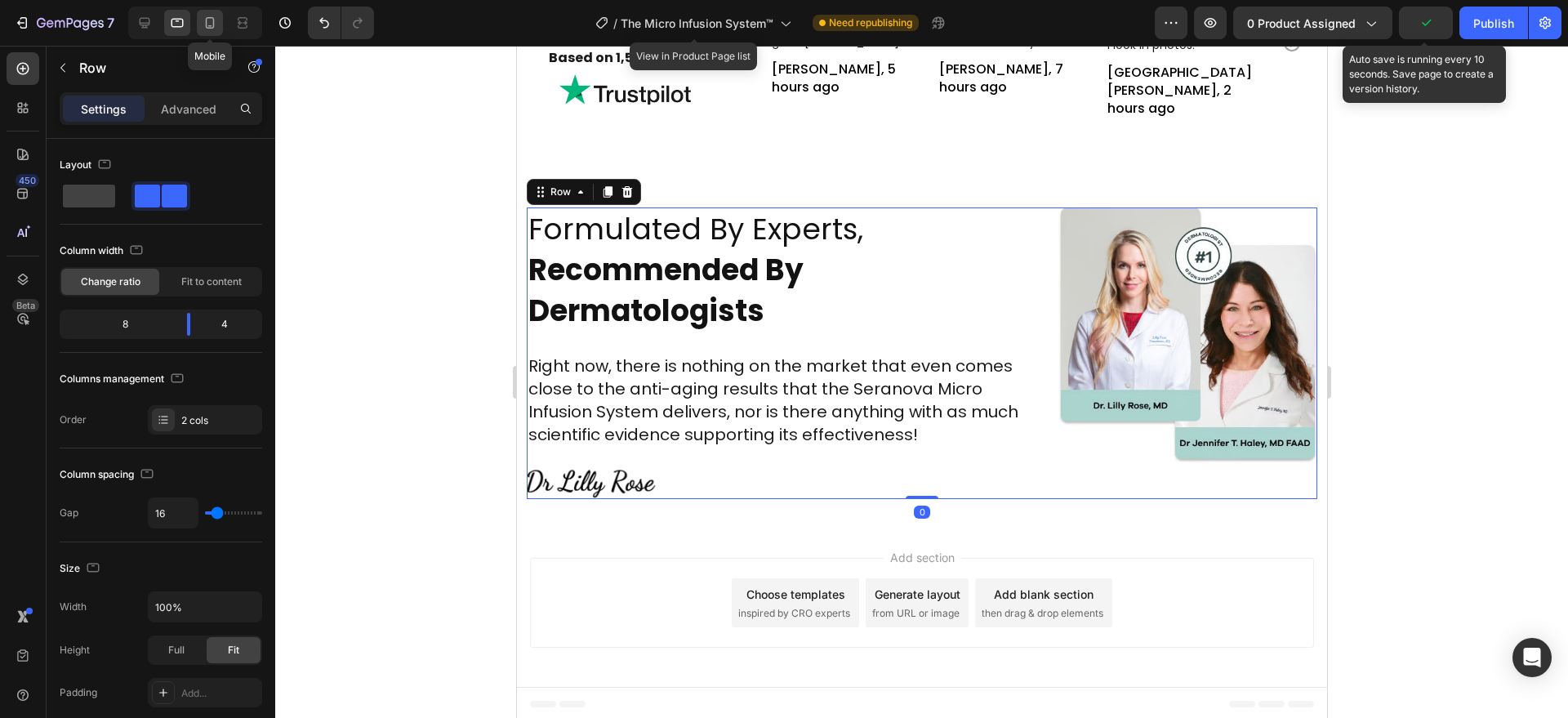
click at [206, 27] on icon at bounding box center [211, 22] width 9 height 11
type input "0"
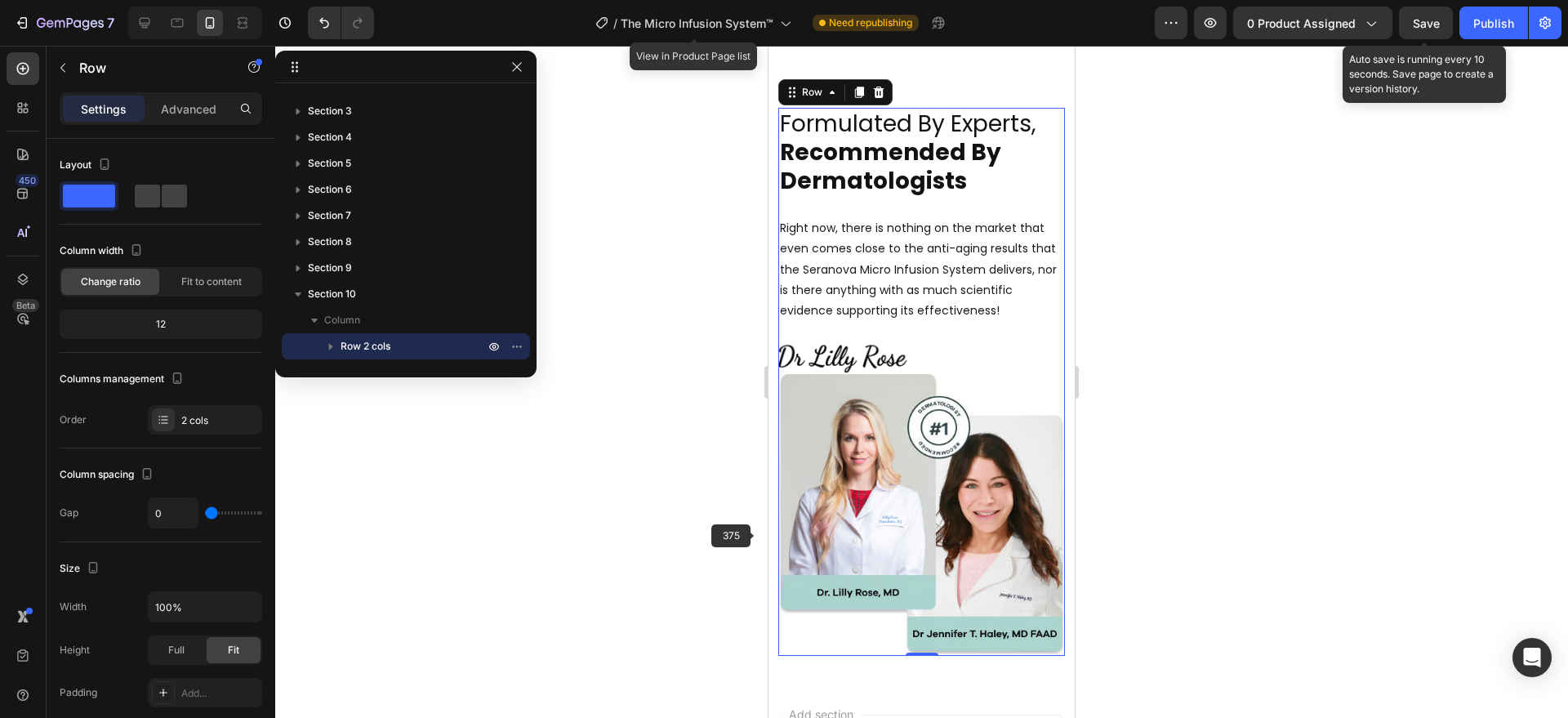
scroll to position [5237, 0]
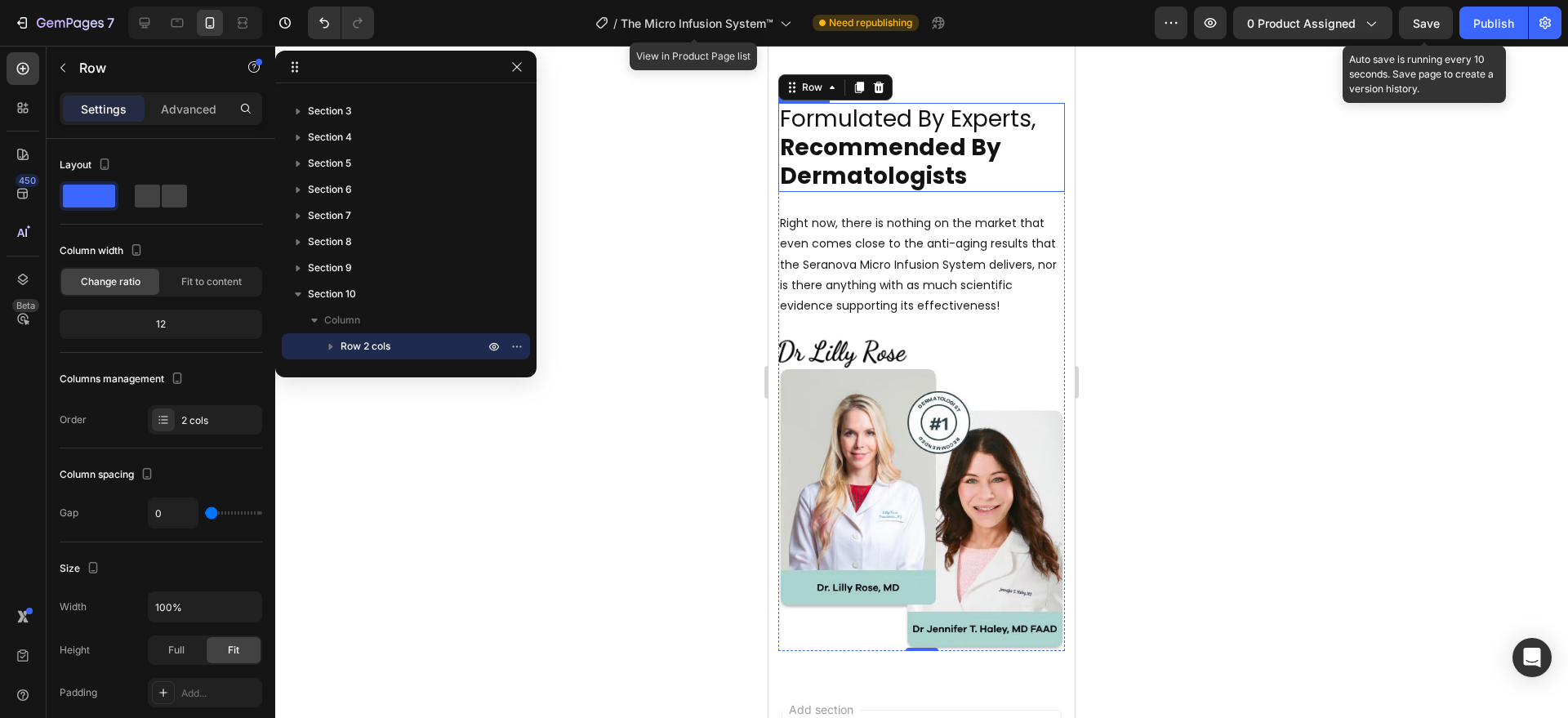
click at [875, 121] on p "Formulated By Experts, Recommended By Dermatologists" at bounding box center [922, 147] width 284 height 85
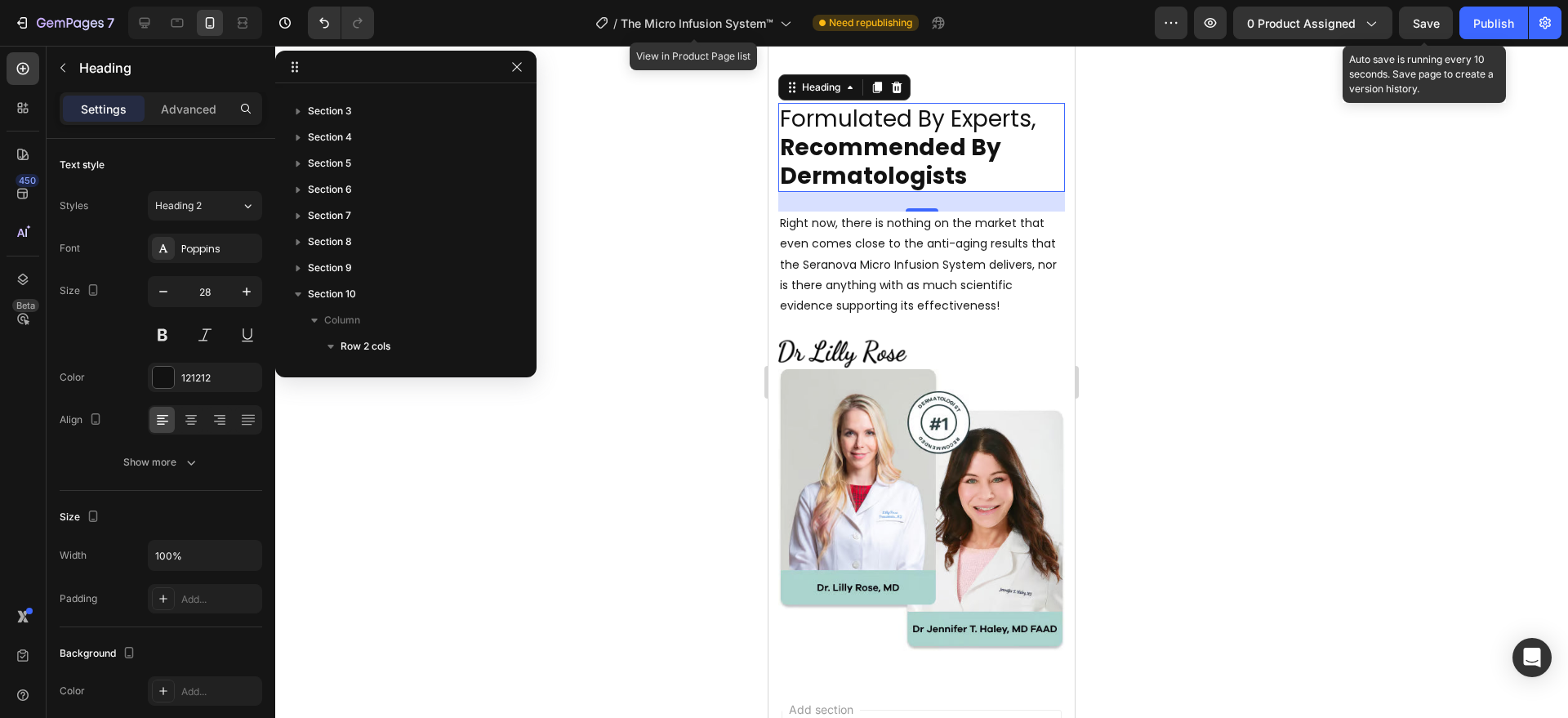
scroll to position [201, 0]
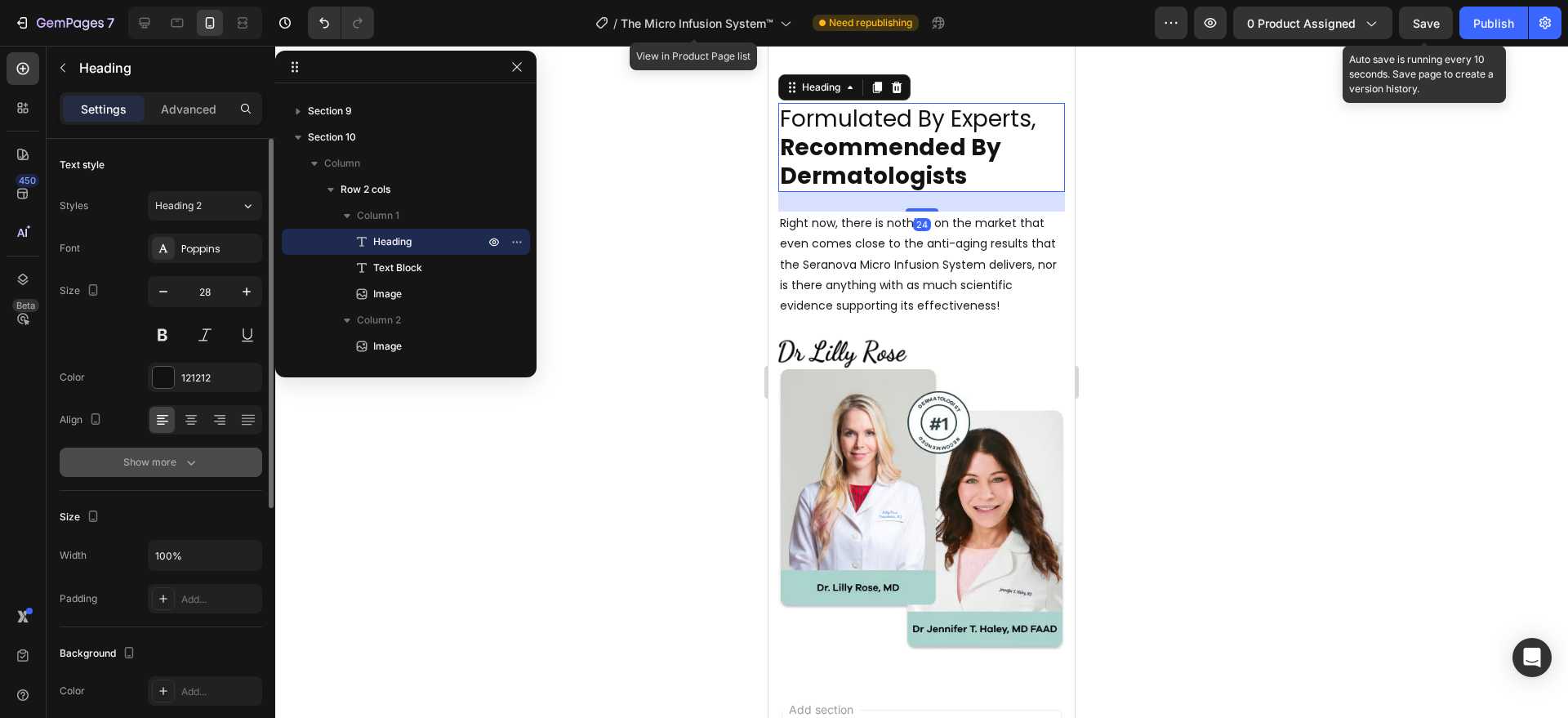
click at [180, 454] on div "Show more" at bounding box center [161, 462] width 76 height 17
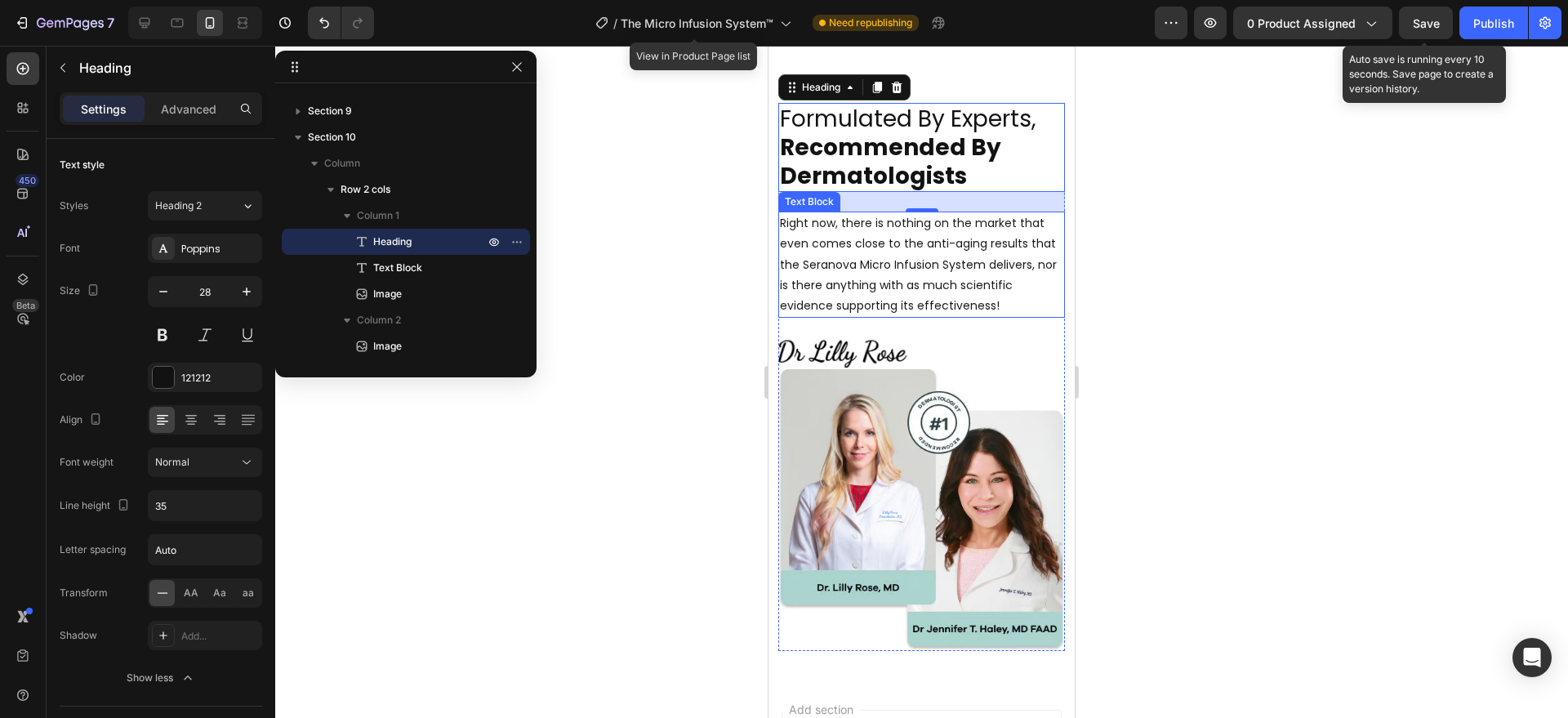
click at [871, 278] on p "Right now, there is nothing on the market that even comes close to the anti-agi…" at bounding box center [922, 264] width 284 height 103
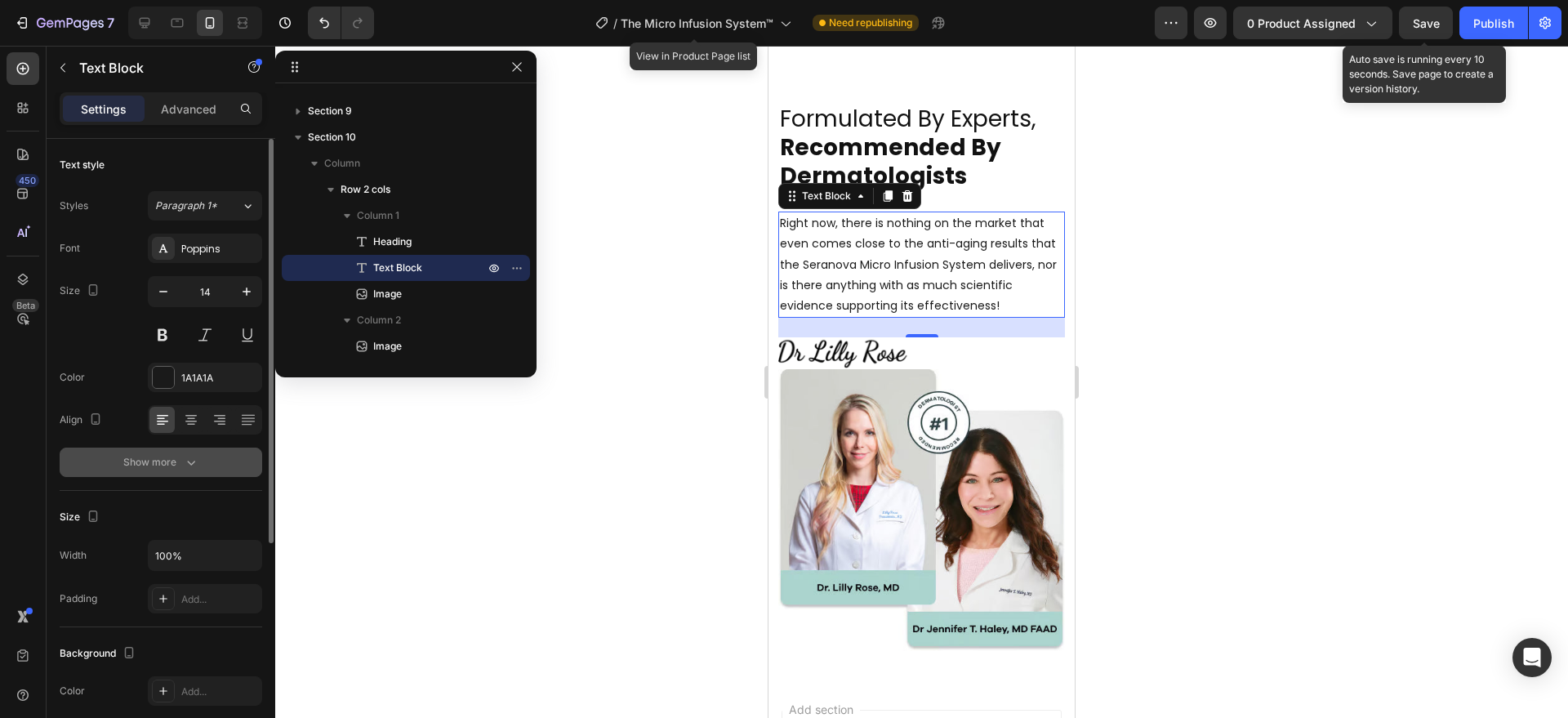
click at [180, 461] on div "Show more" at bounding box center [161, 462] width 76 height 17
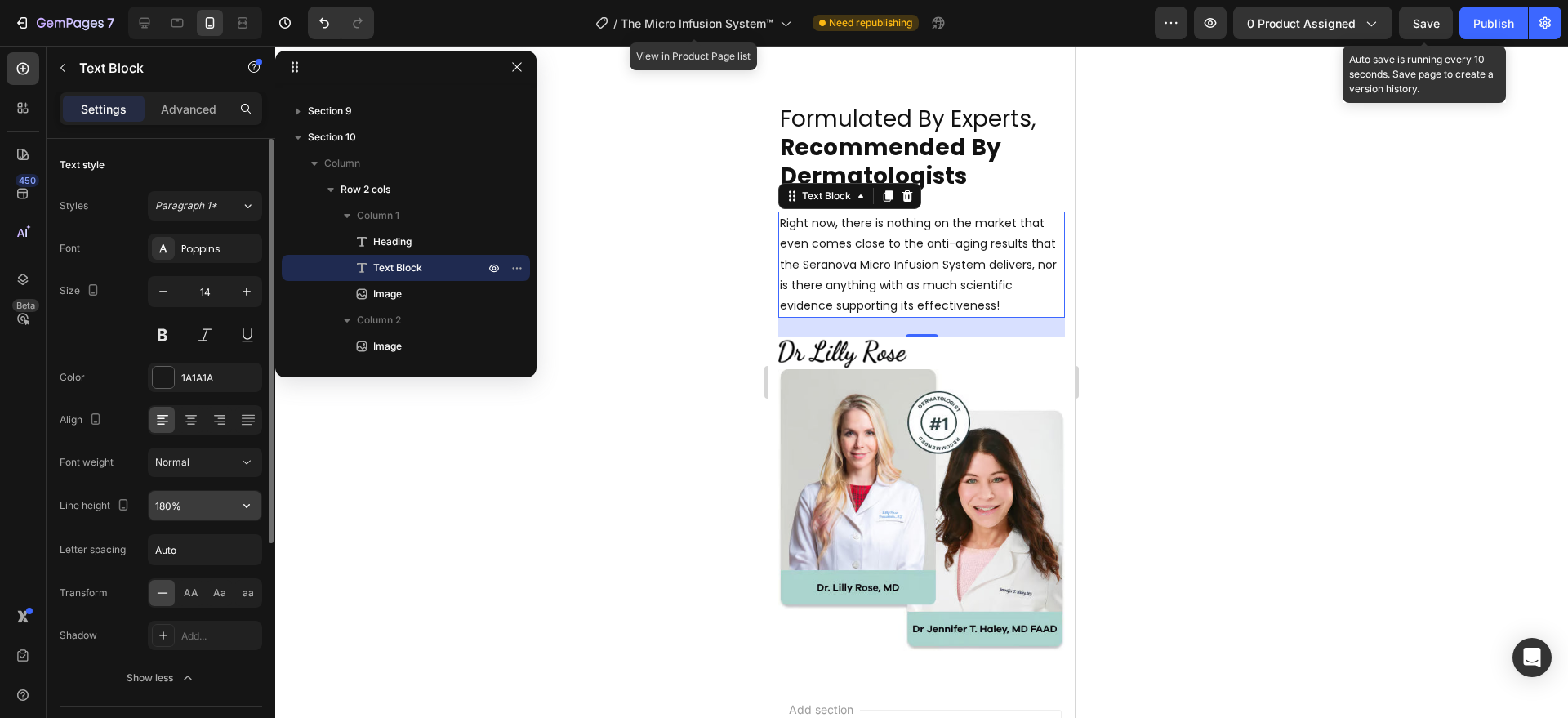
click at [175, 507] on input "180%" at bounding box center [205, 505] width 113 height 29
click at [175, 508] on input "180%" at bounding box center [205, 505] width 113 height 29
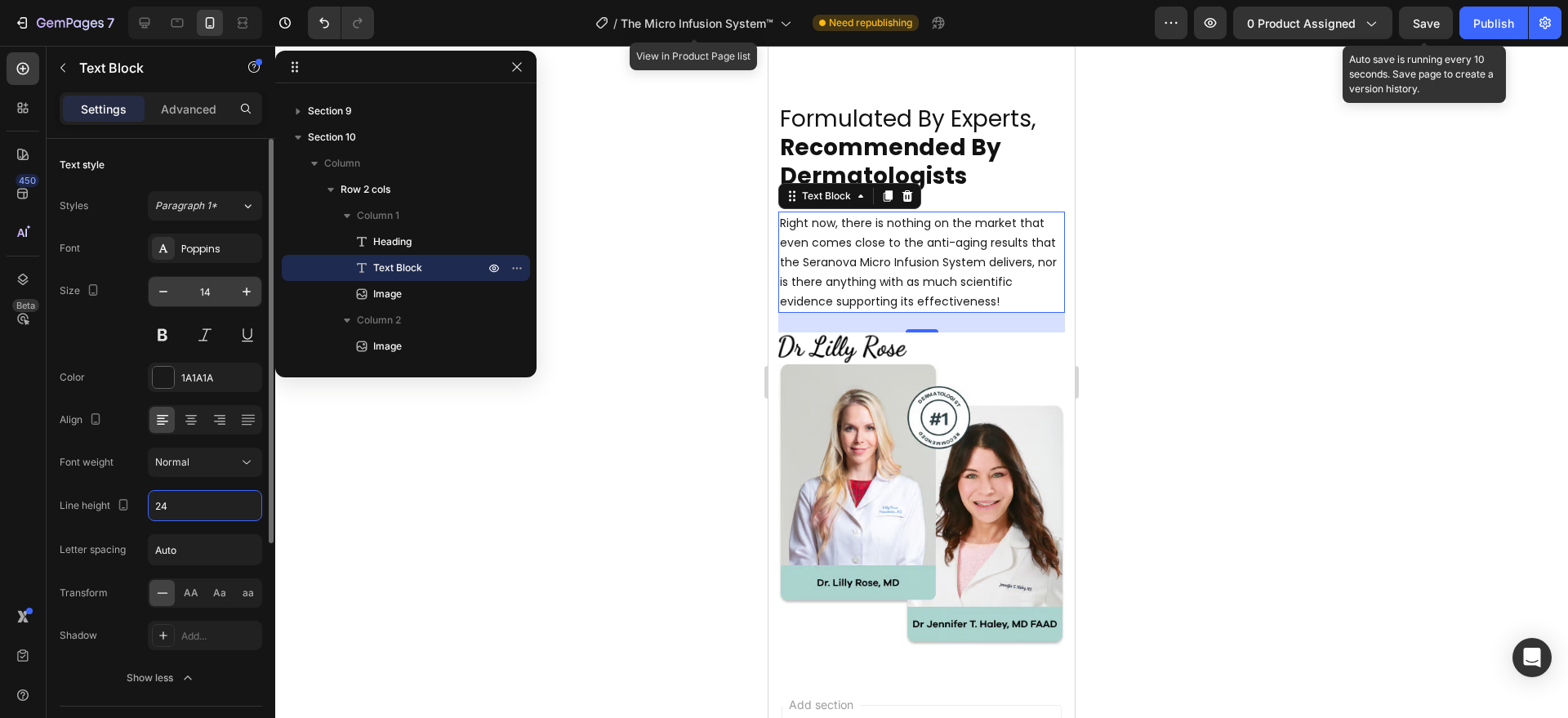
type input "24"
click at [212, 277] on input "14" at bounding box center [204, 291] width 54 height 29
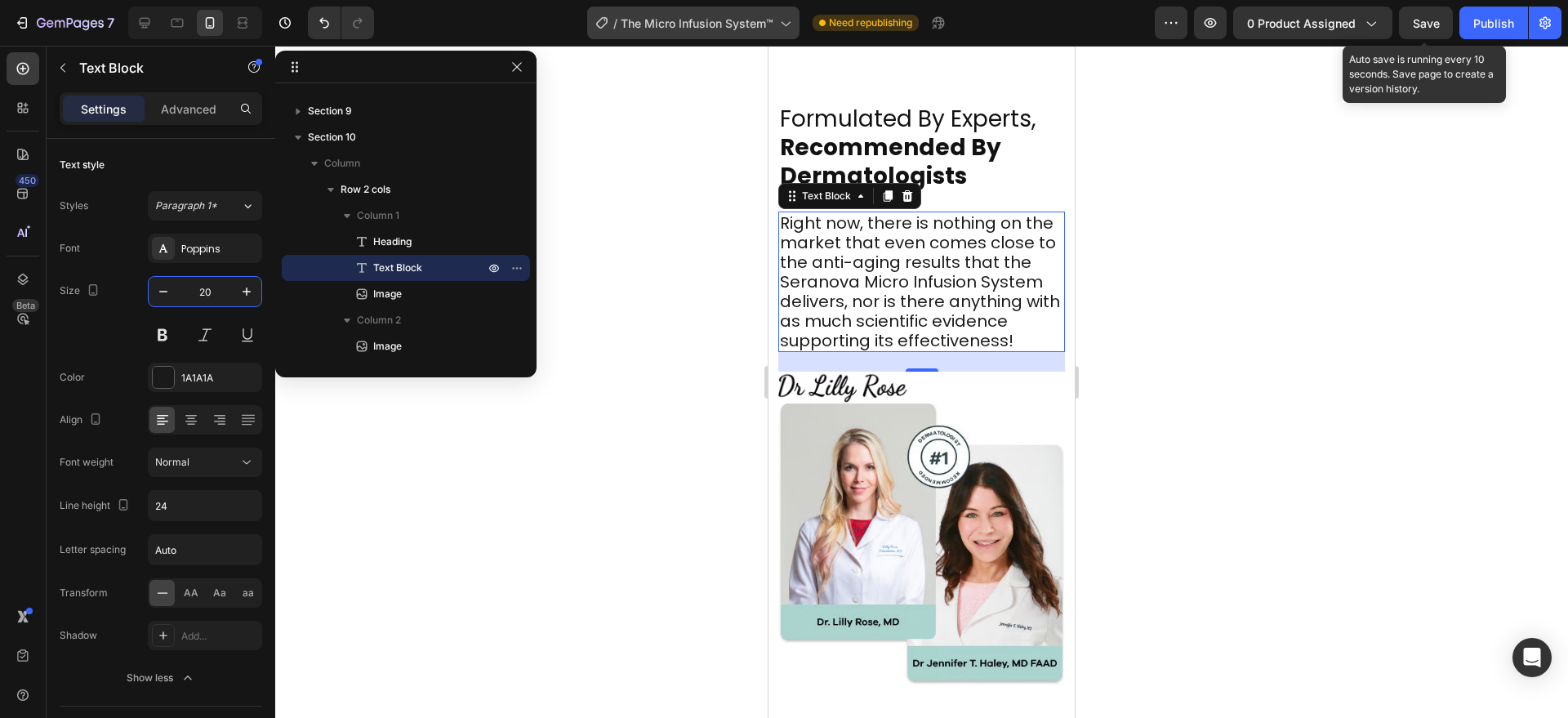
type input "20"
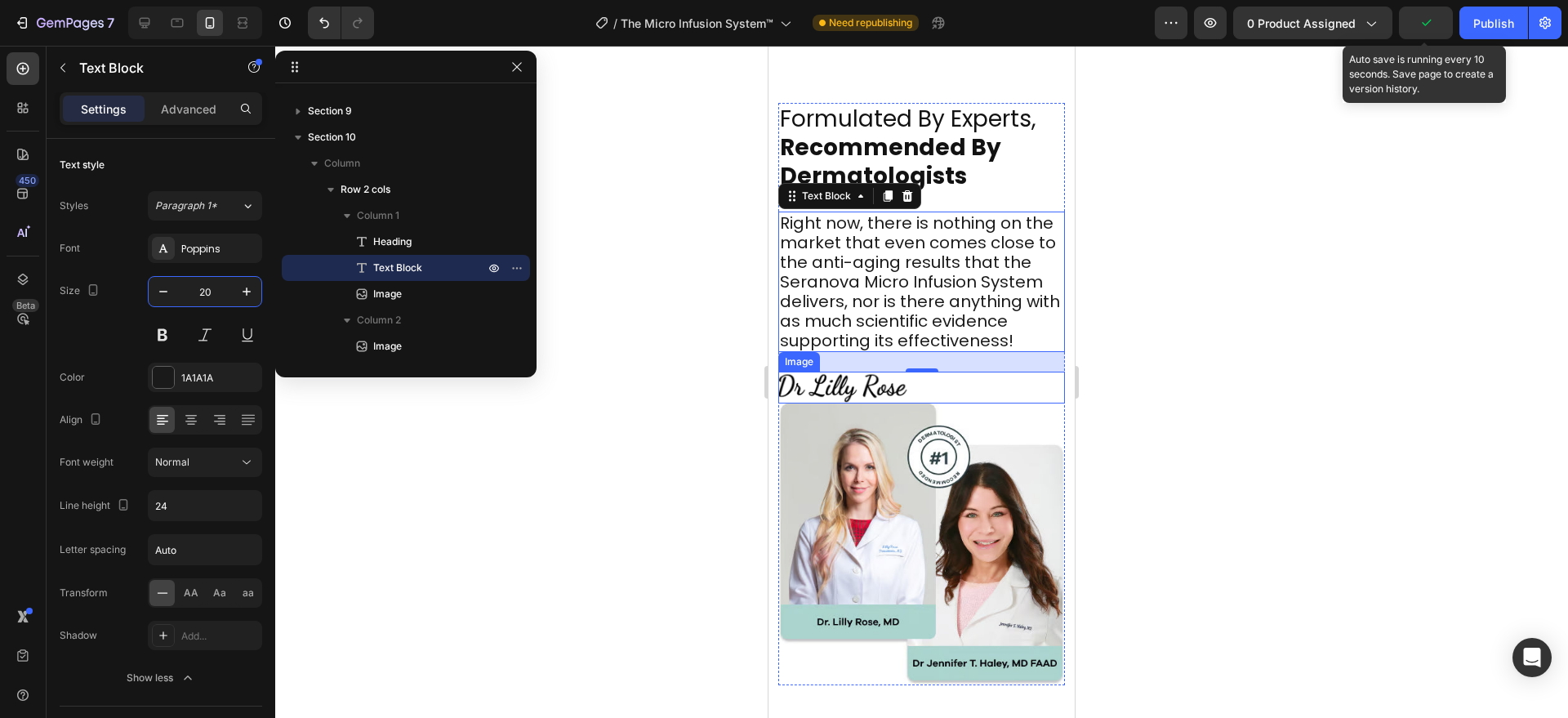
click at [848, 403] on img at bounding box center [843, 388] width 130 height 32
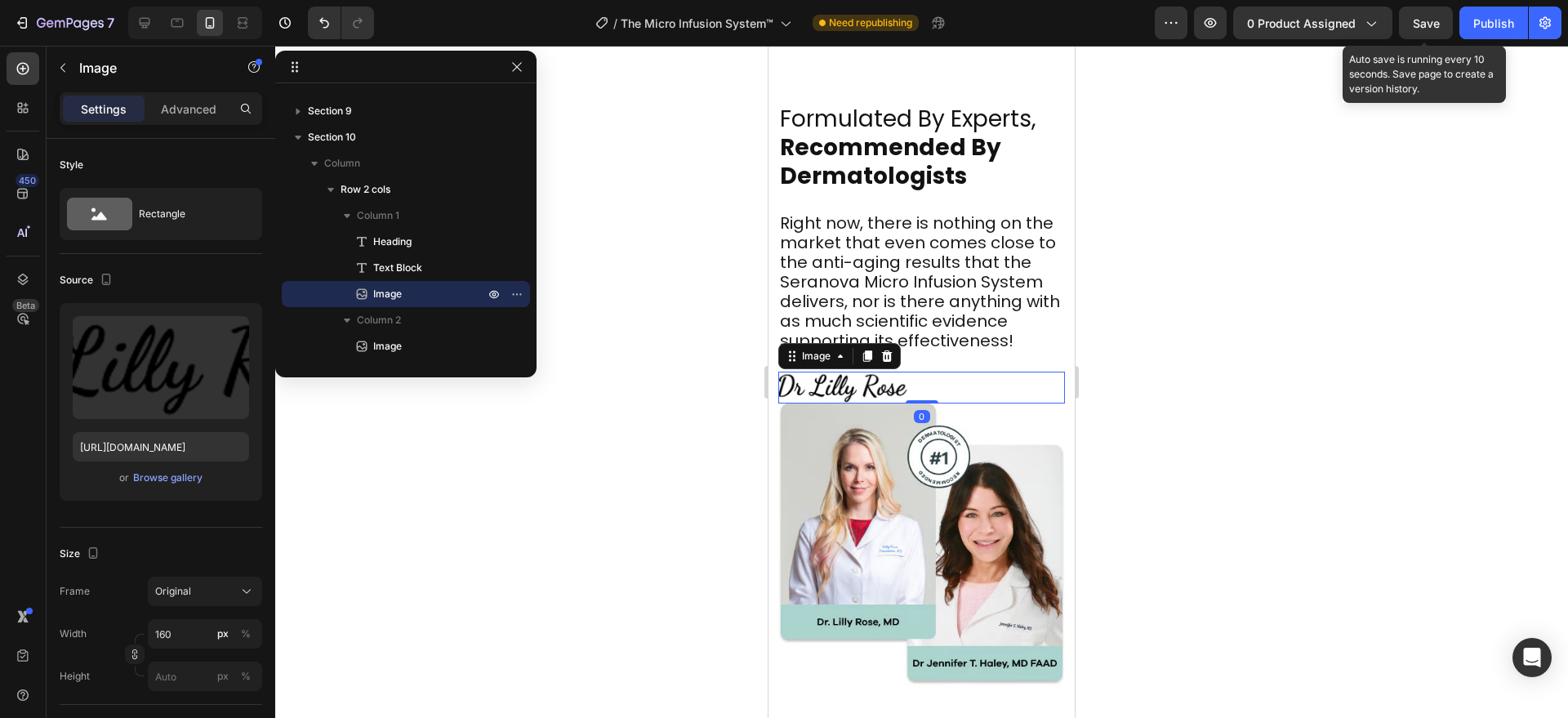
click at [627, 544] on div at bounding box center [921, 381] width 1293 height 672
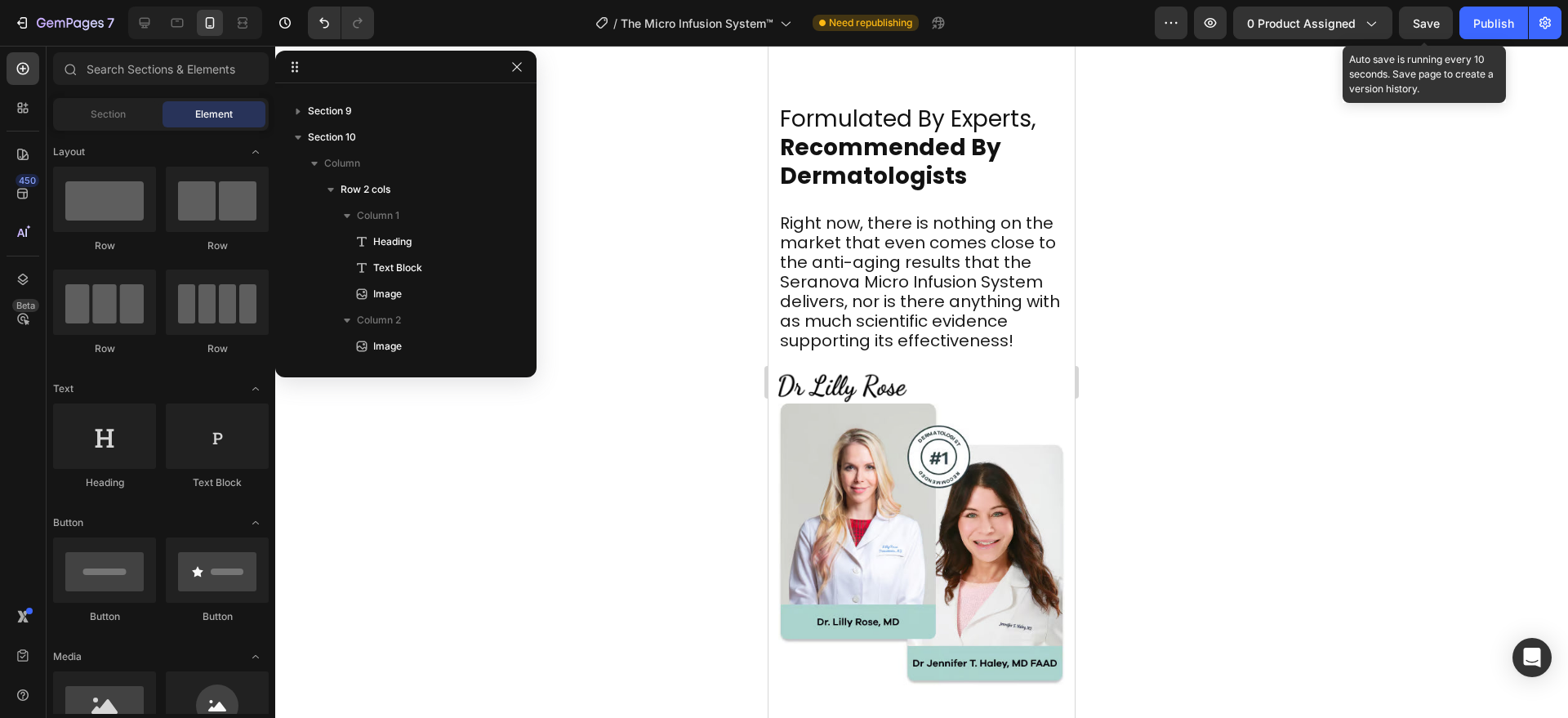
click at [863, 285] on p "Right now, there is nothing on the market that even comes close to the anti-agi…" at bounding box center [922, 282] width 284 height 137
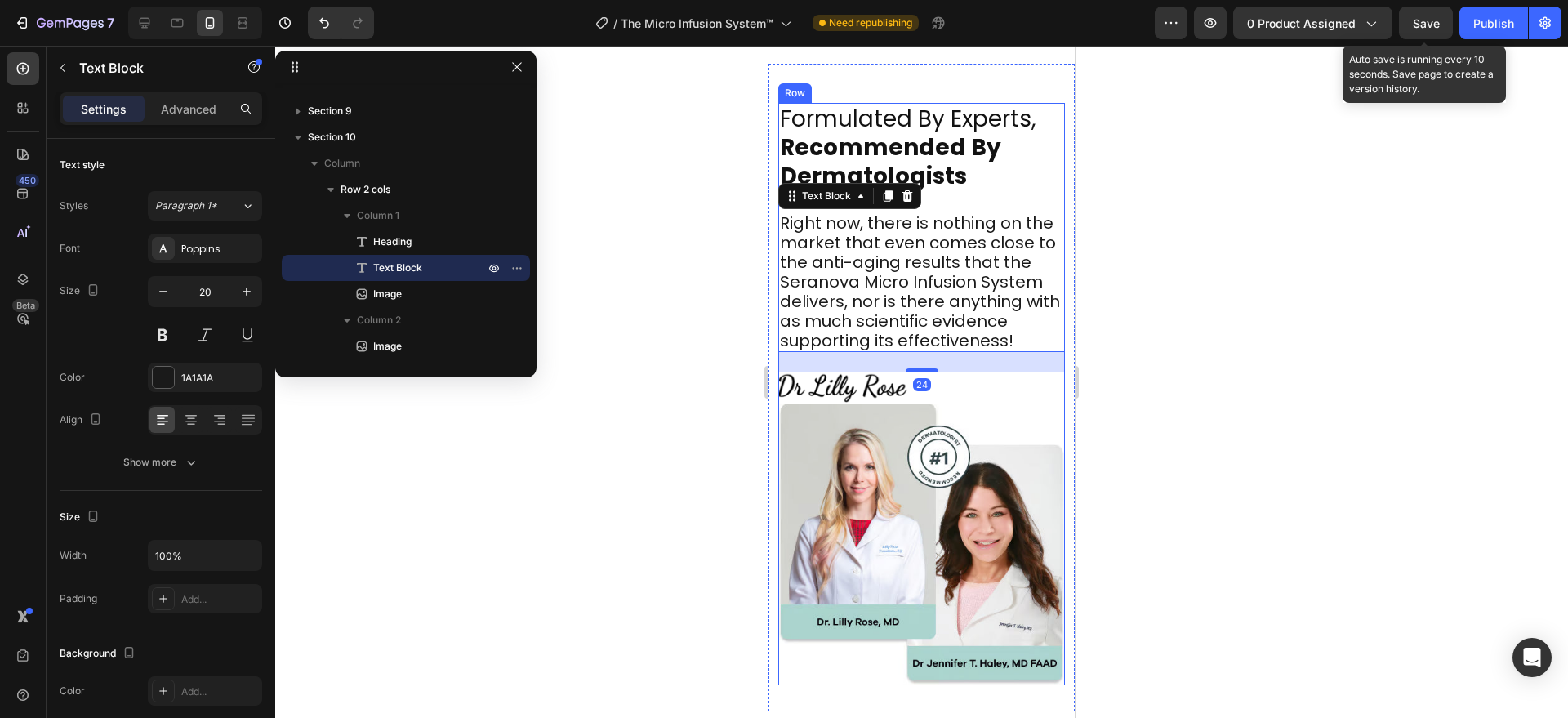
click at [925, 161] on strong "Recommended By Dermatologists" at bounding box center [890, 161] width 221 height 61
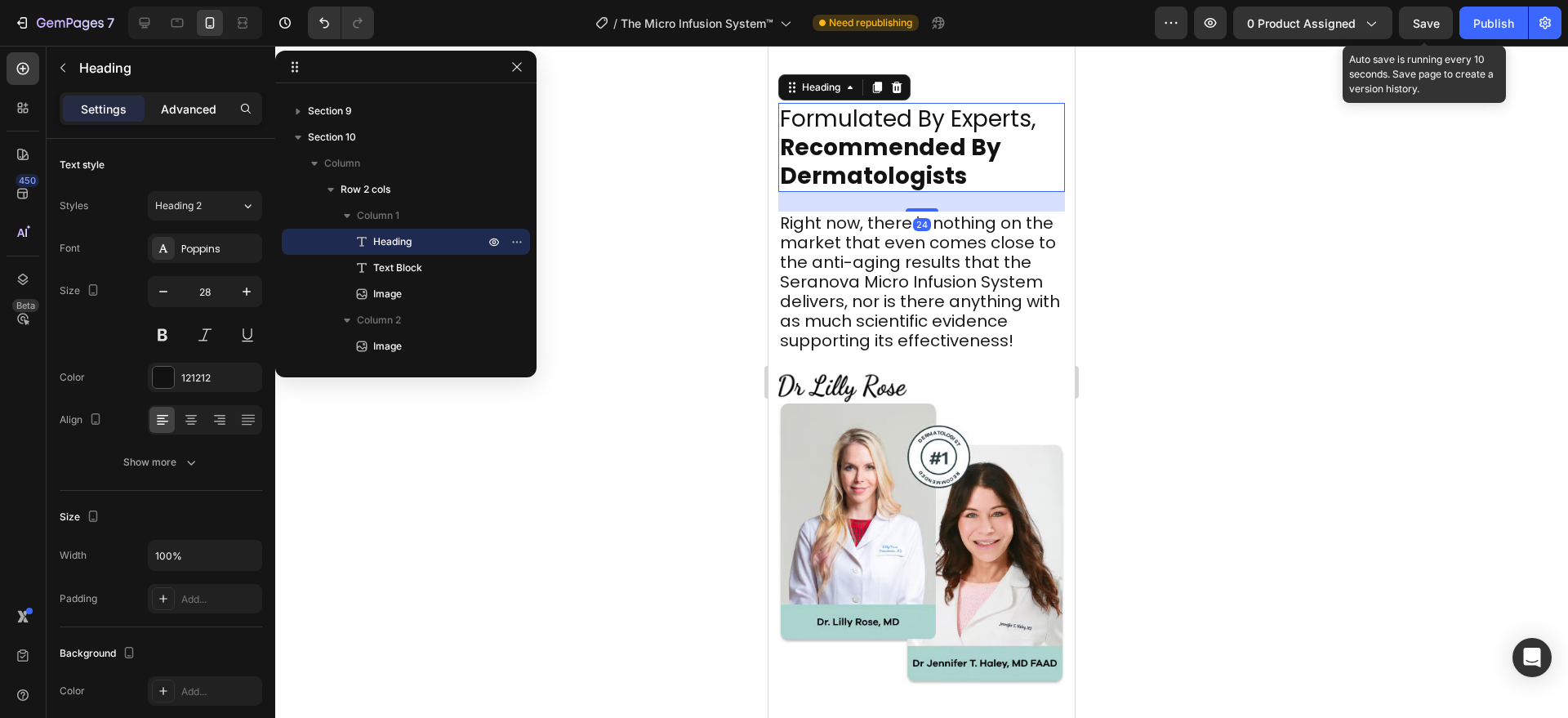
click at [204, 103] on p "Advanced" at bounding box center [189, 108] width 56 height 17
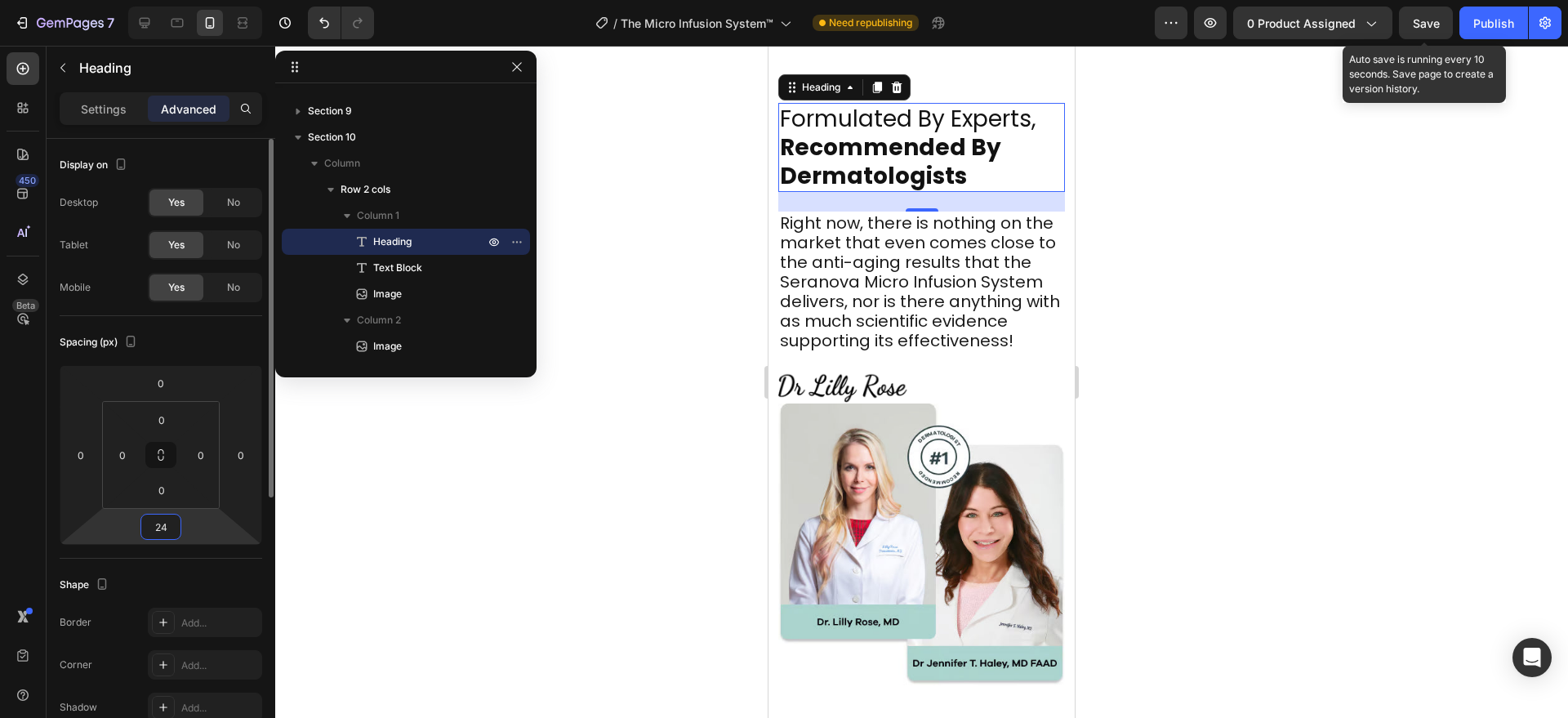
click at [157, 517] on input "24" at bounding box center [160, 527] width 33 height 25
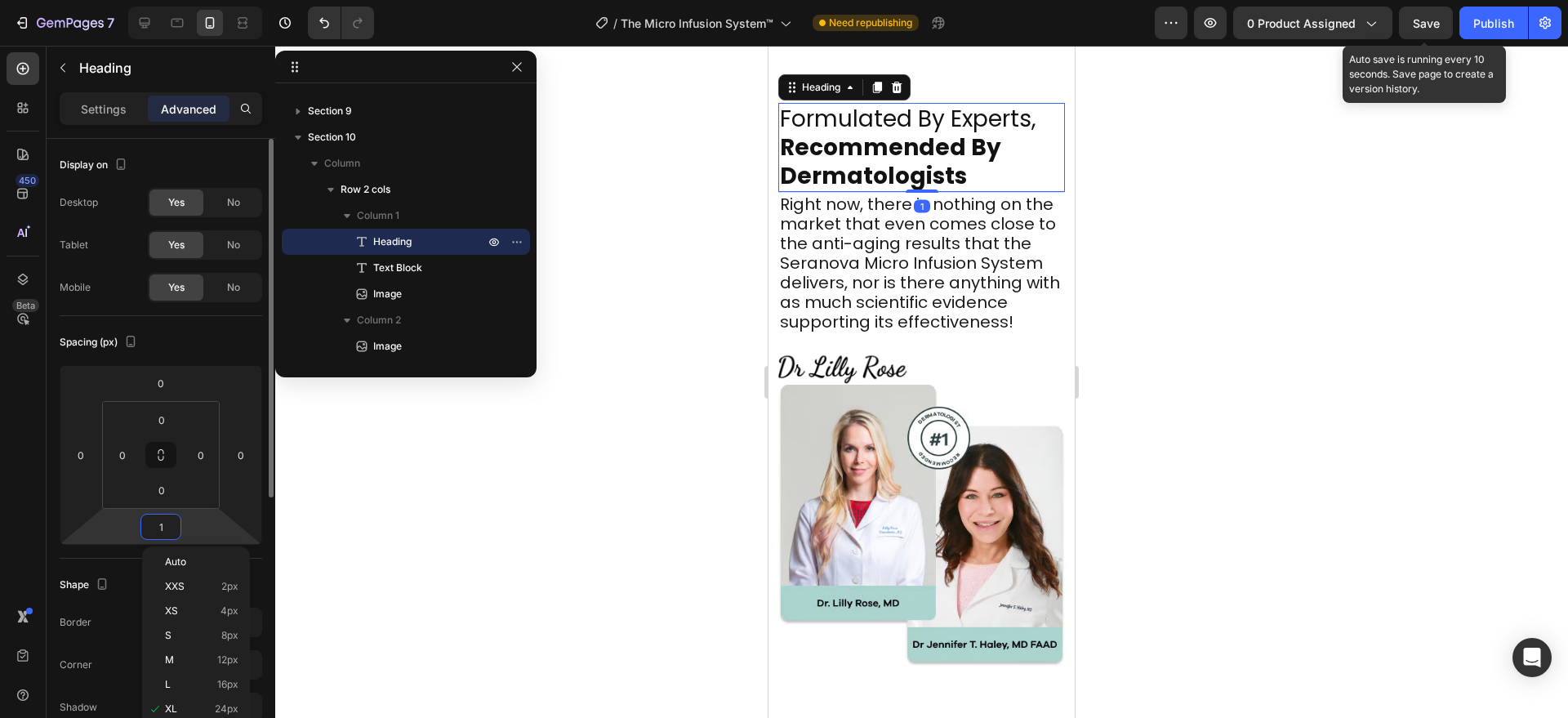
type input "10"
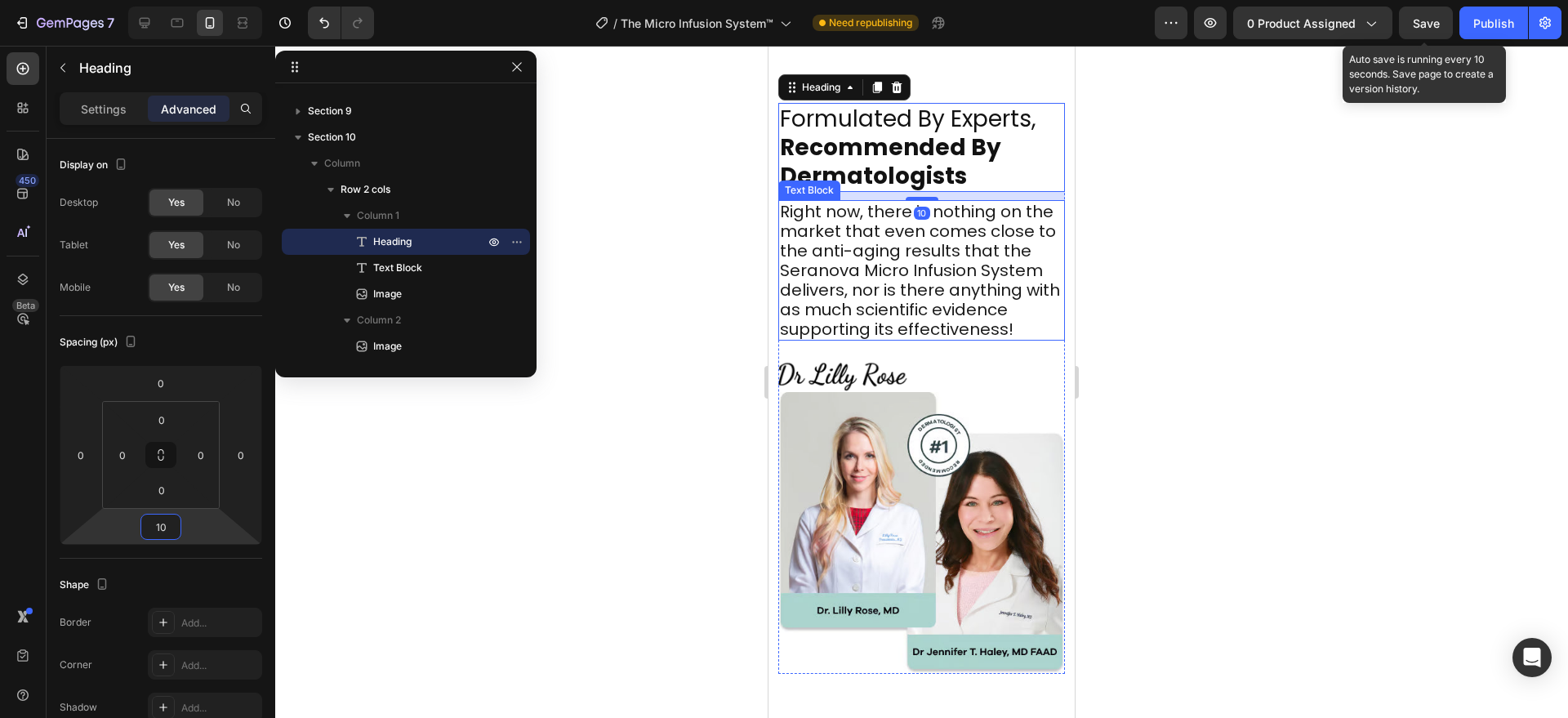
click at [955, 273] on p "Right now, there is nothing on the market that even comes close to the anti-agi…" at bounding box center [922, 270] width 284 height 137
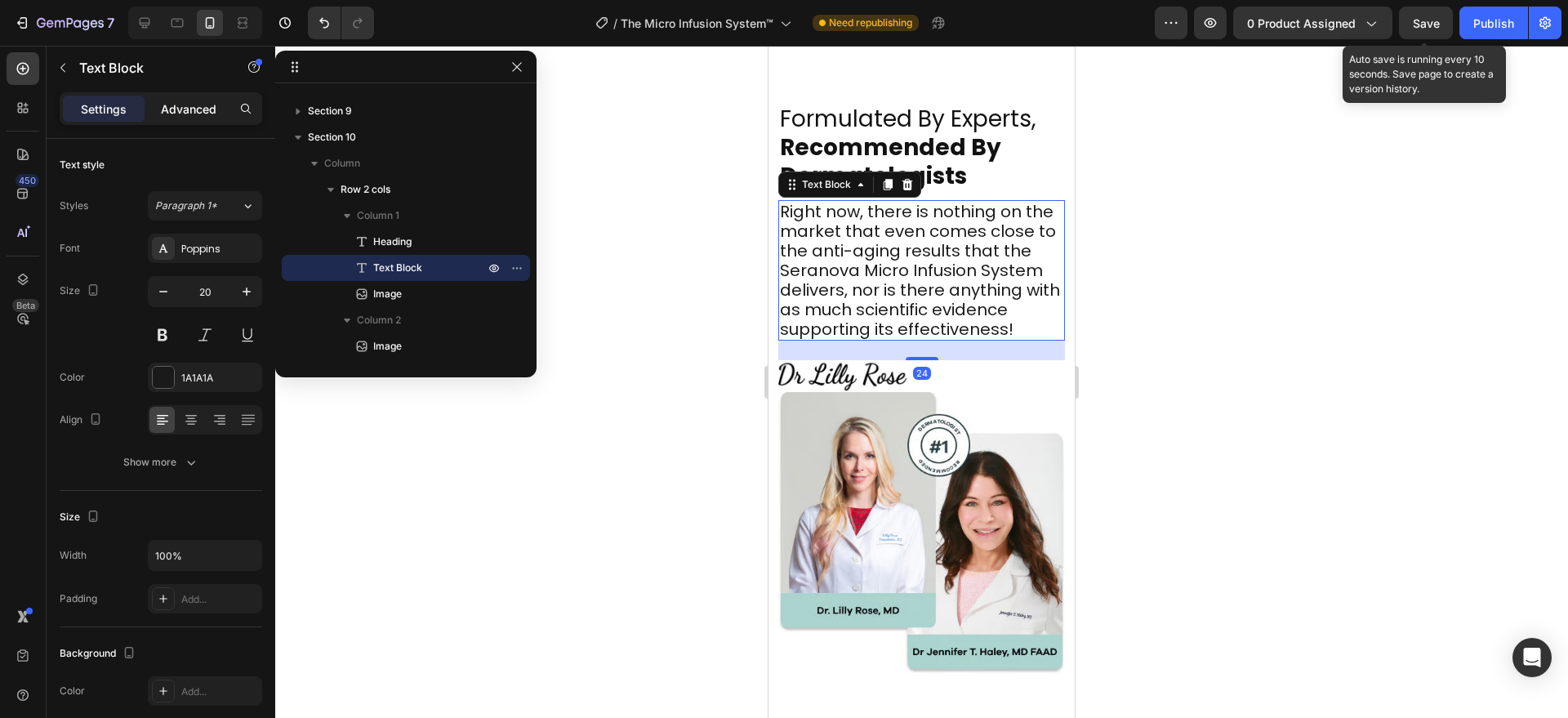
click at [200, 95] on div "Advanced" at bounding box center [189, 108] width 82 height 26
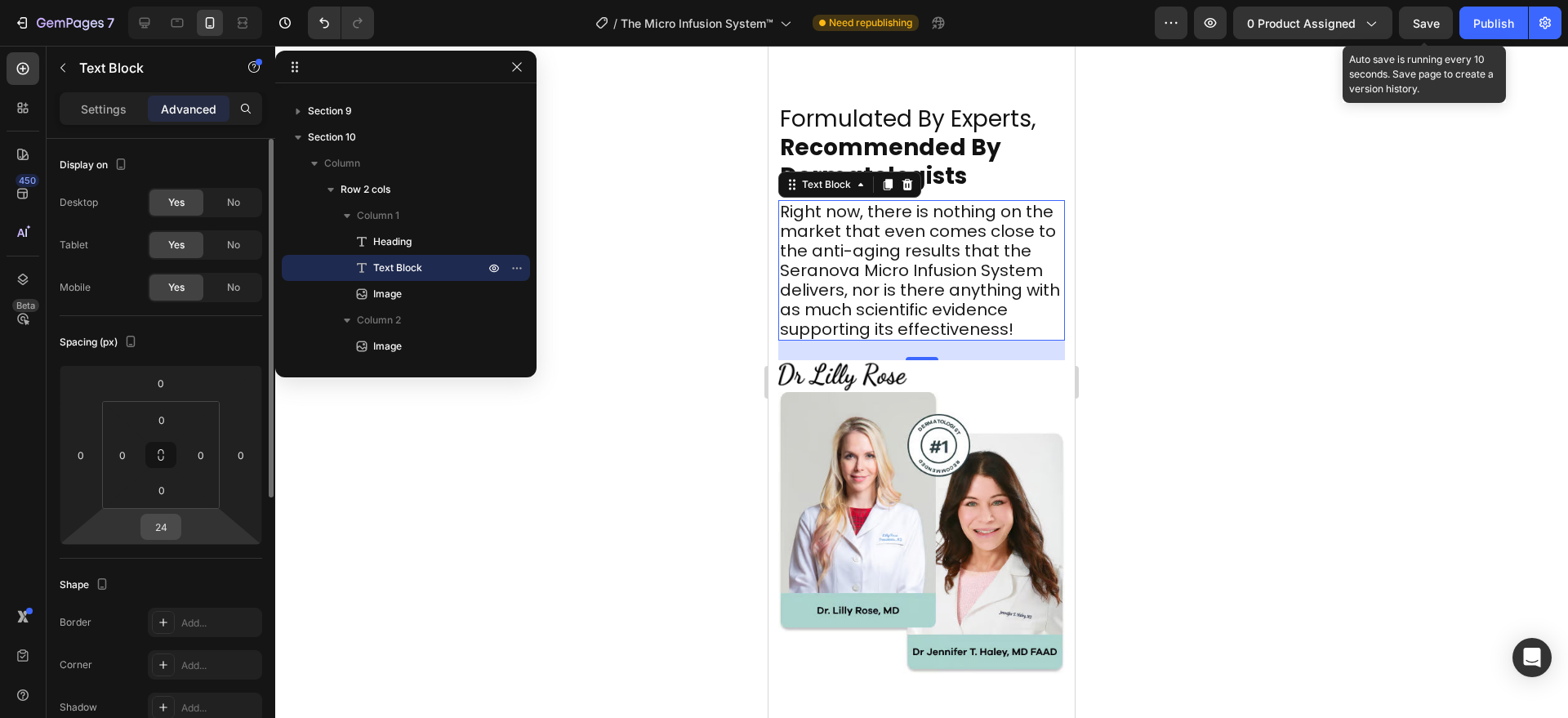
click at [160, 531] on input "24" at bounding box center [160, 527] width 33 height 25
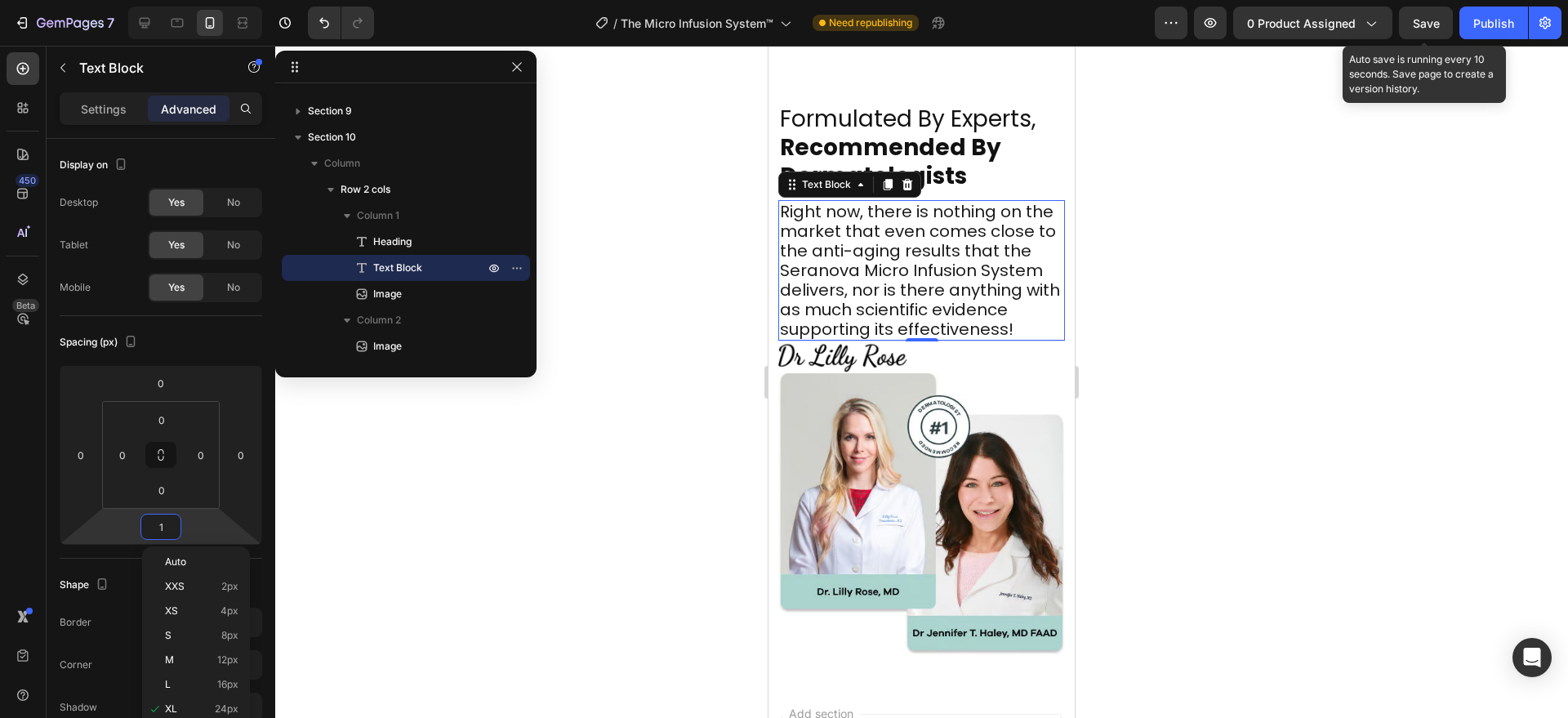
type input "10"
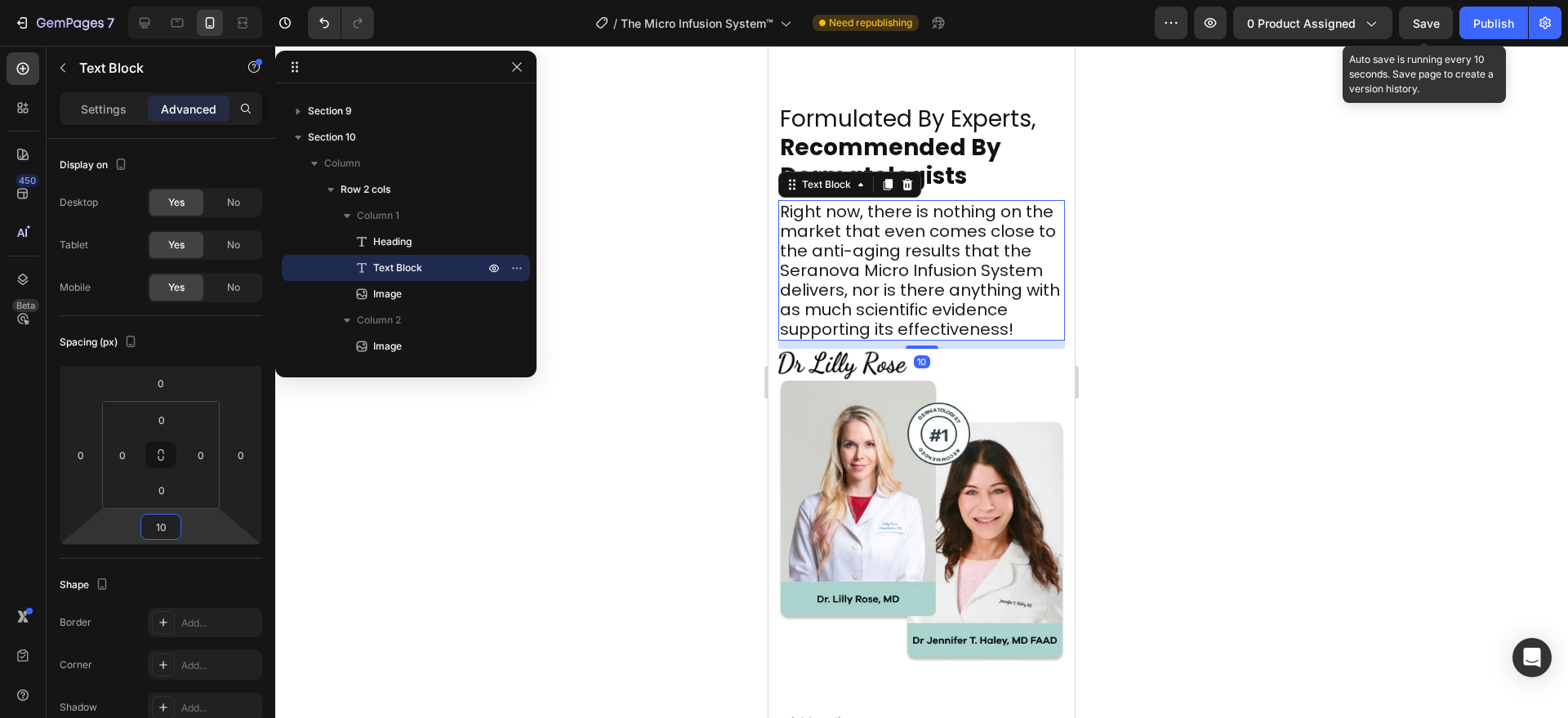
click at [486, 515] on div at bounding box center [921, 381] width 1293 height 672
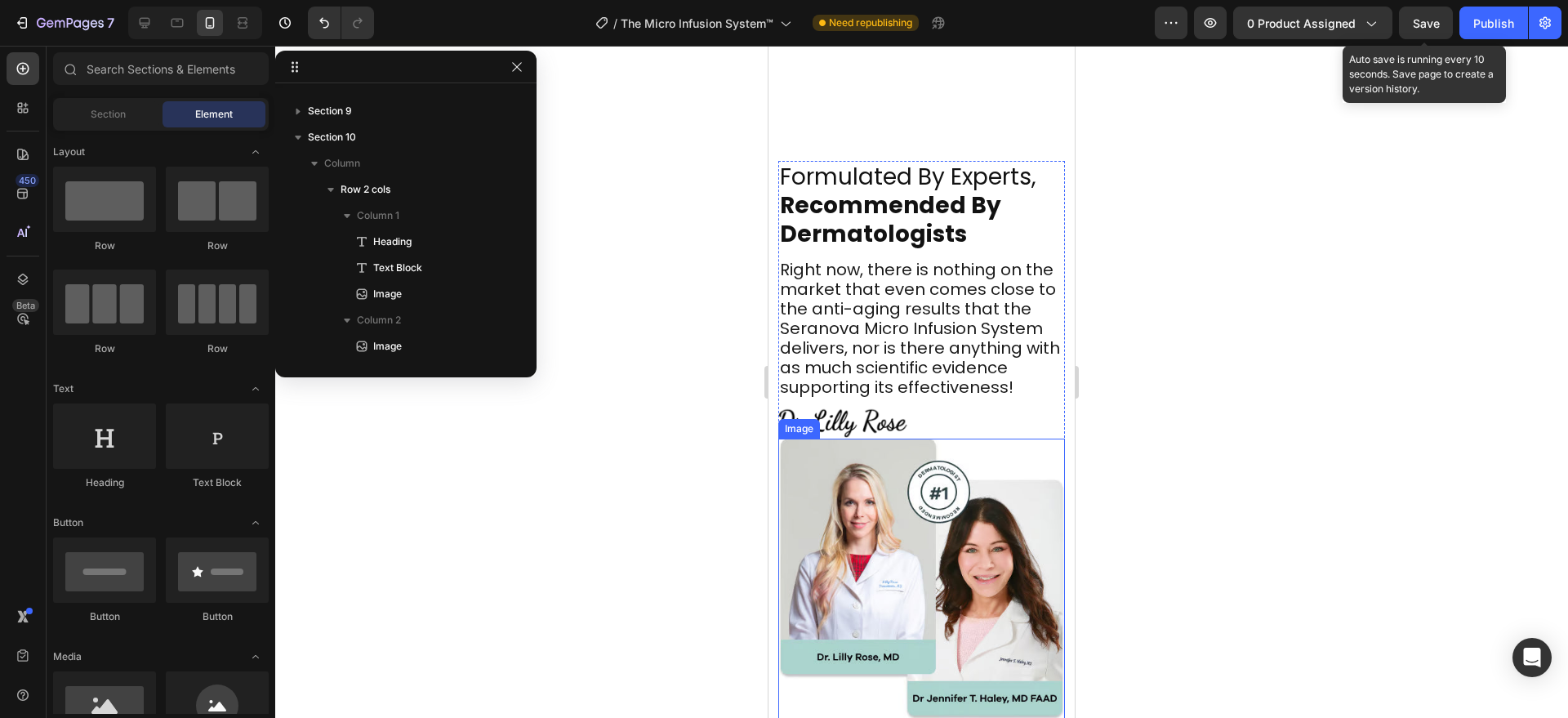
scroll to position [5348, 0]
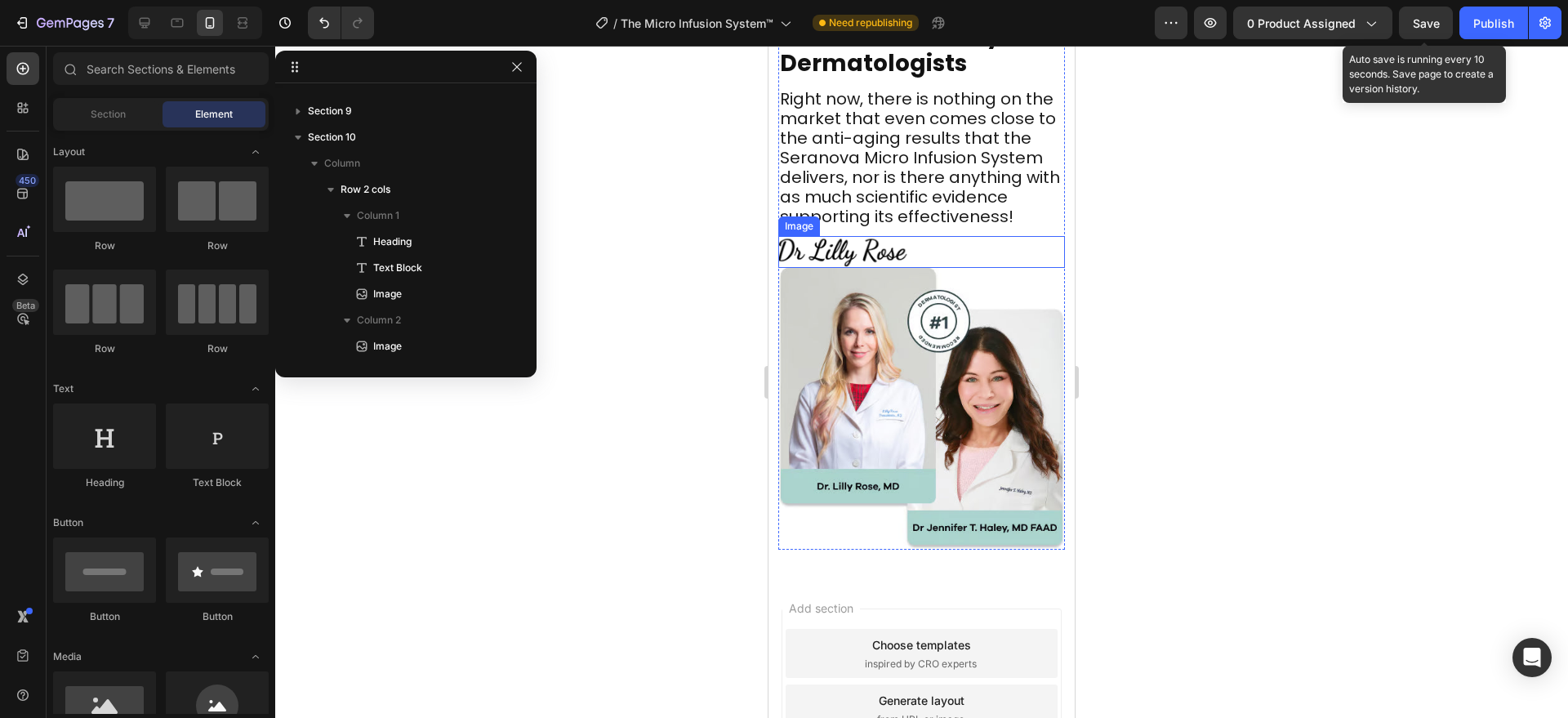
click at [925, 268] on div at bounding box center [921, 252] width 286 height 32
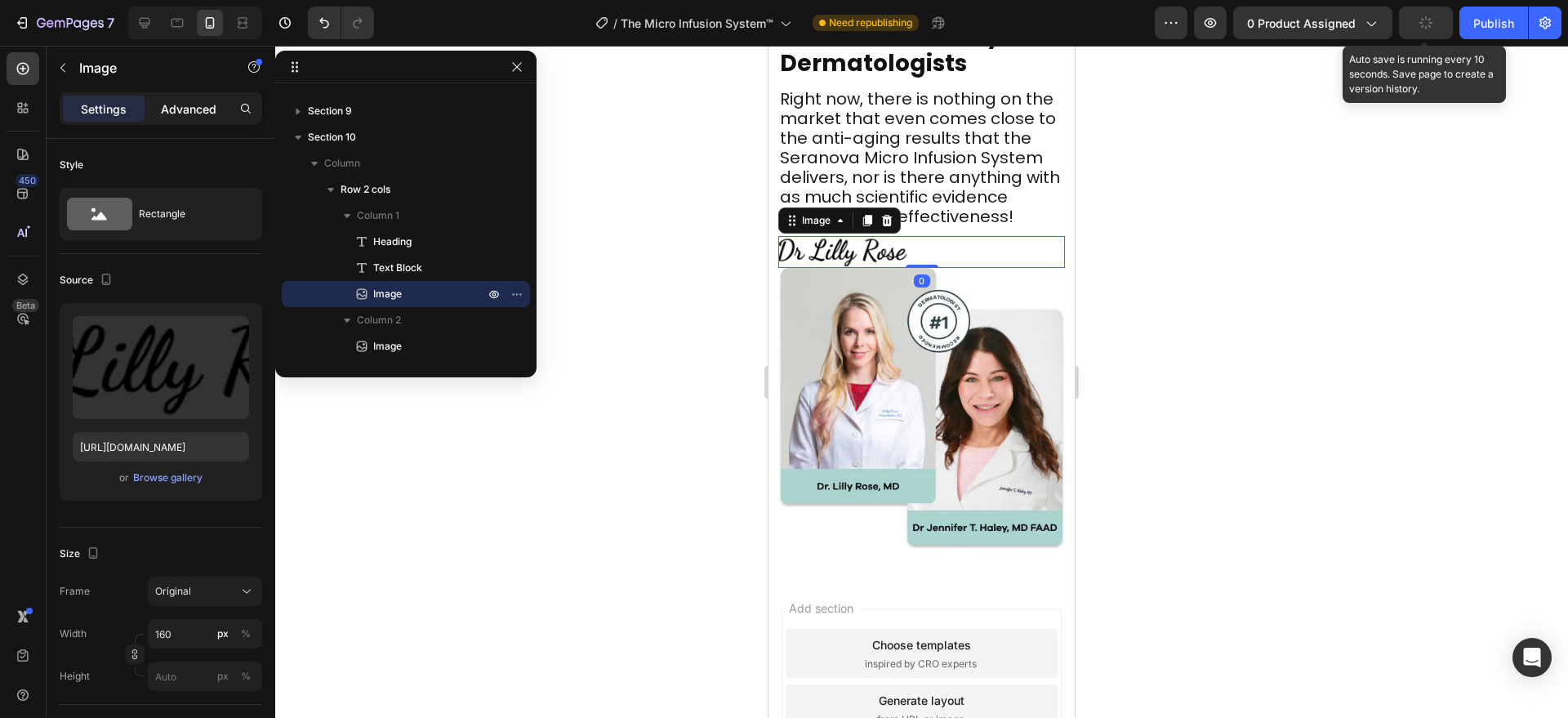
click at [189, 116] on p "Advanced" at bounding box center [189, 108] width 56 height 17
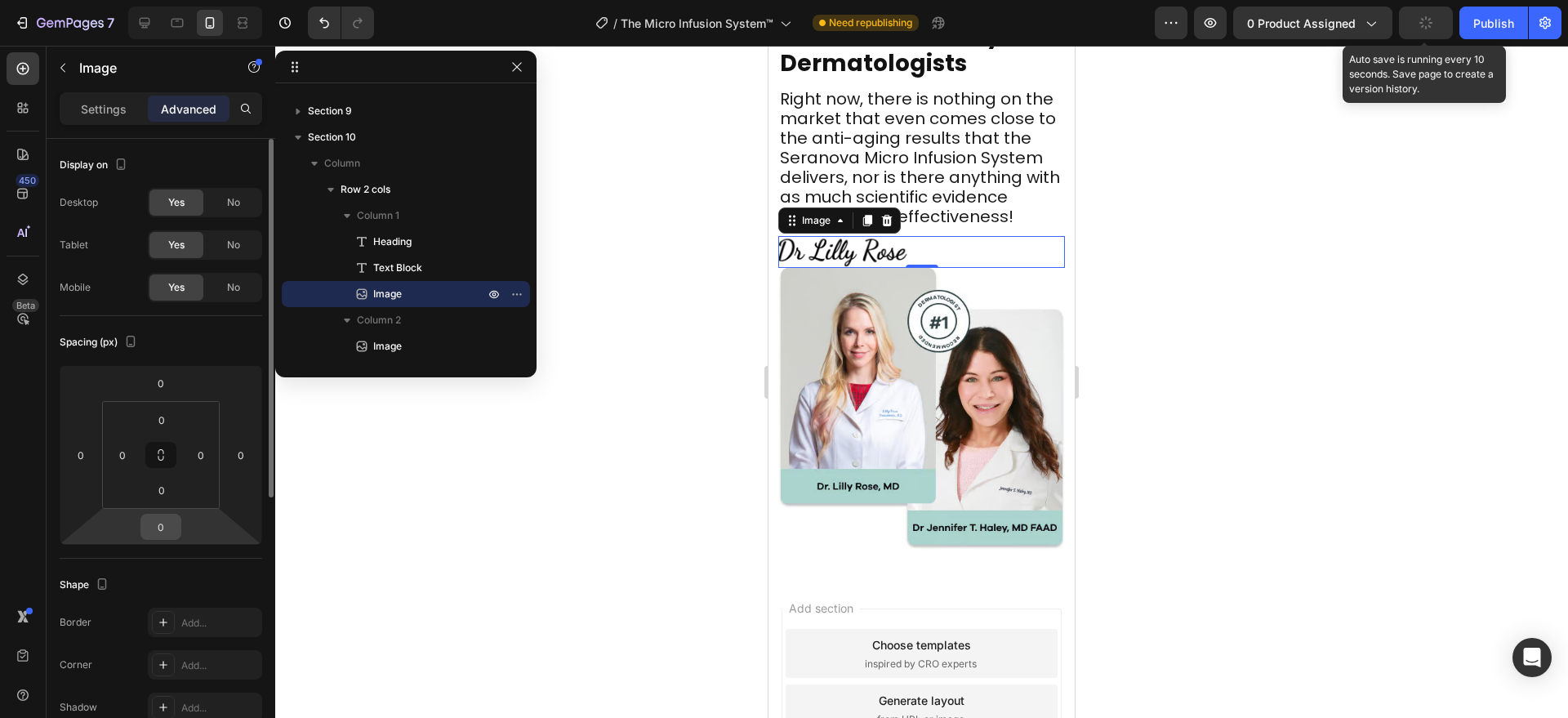
click at [169, 528] on input "0" at bounding box center [160, 527] width 33 height 25
type input "10"
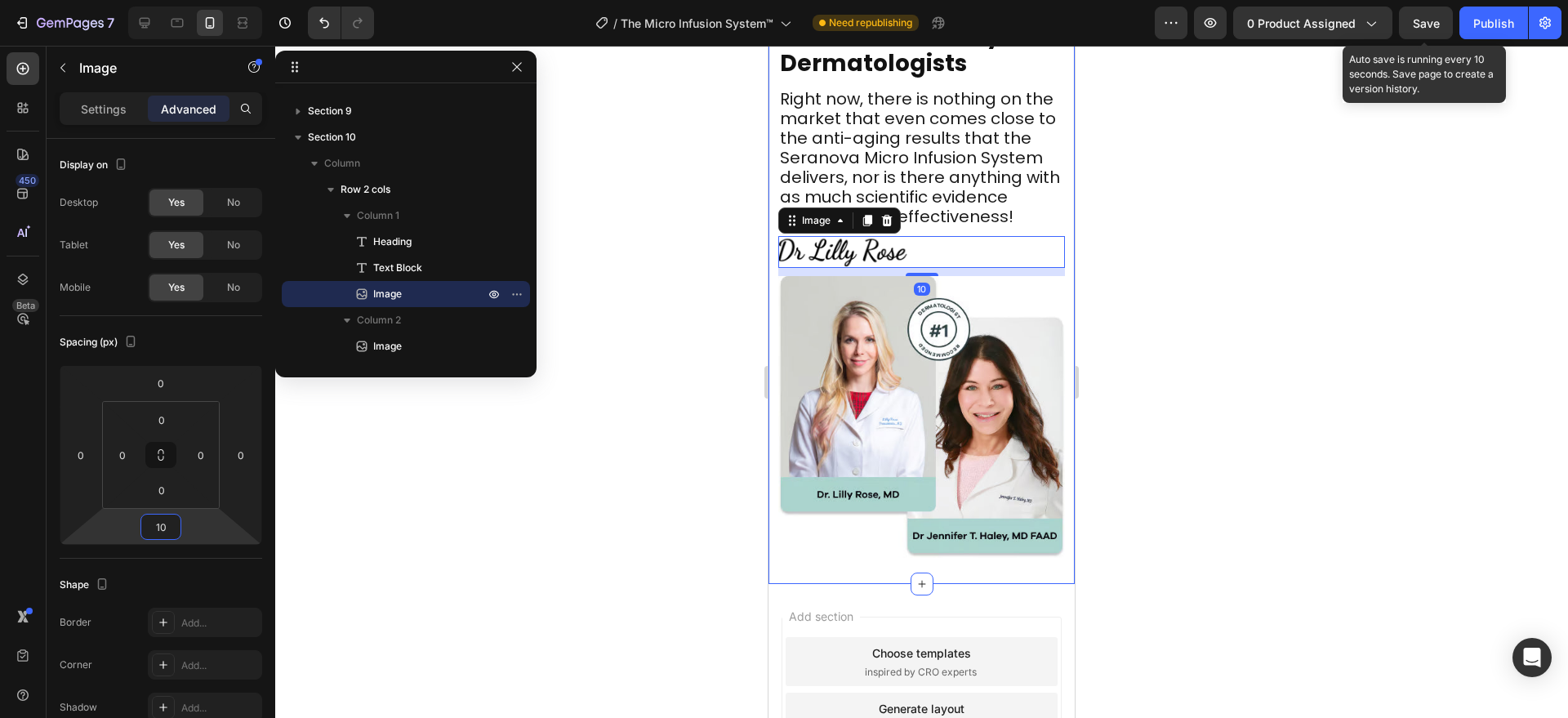
click at [911, 564] on div "Formulated By Experts, Recommended By Dermatologists Heading Right now, there i…" at bounding box center [921, 267] width 306 height 633
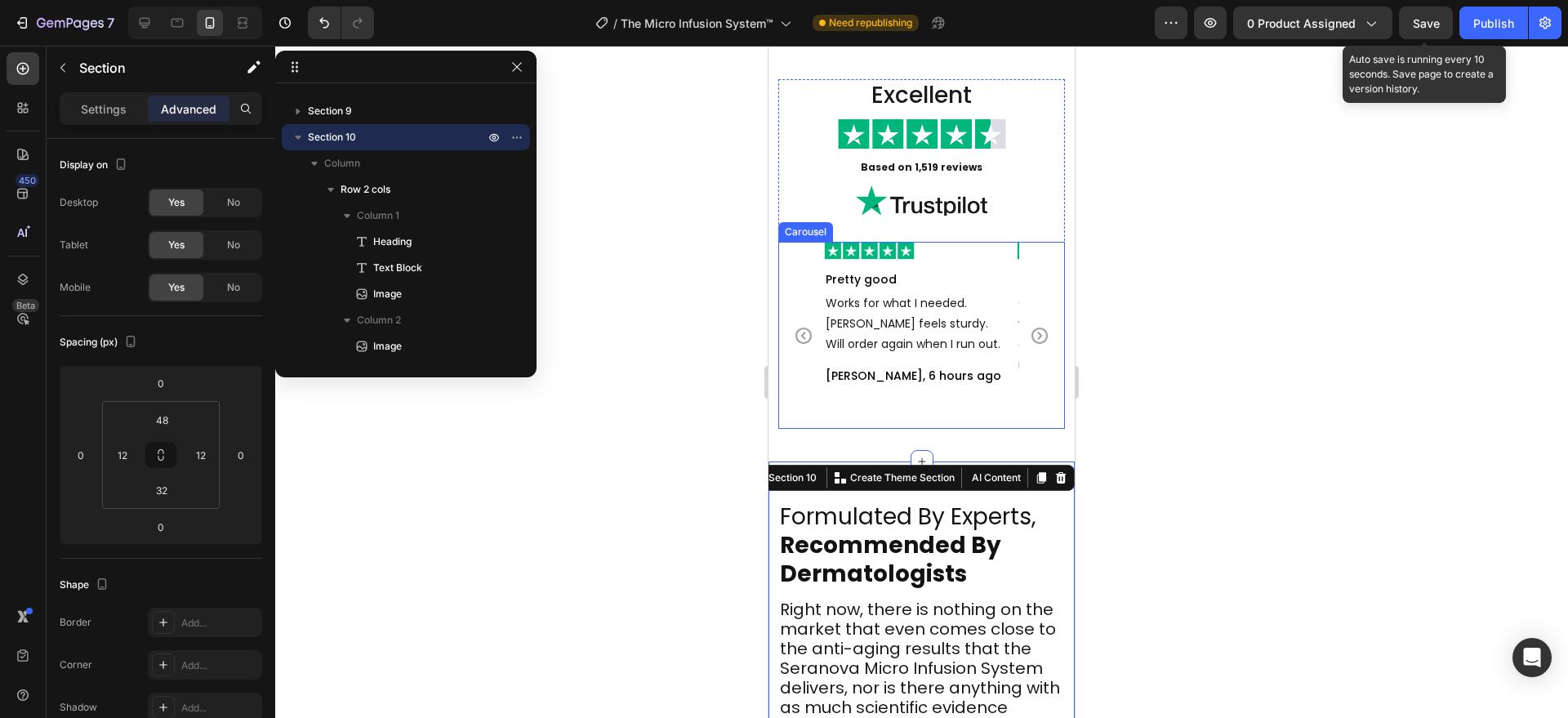
scroll to position [5008, 0]
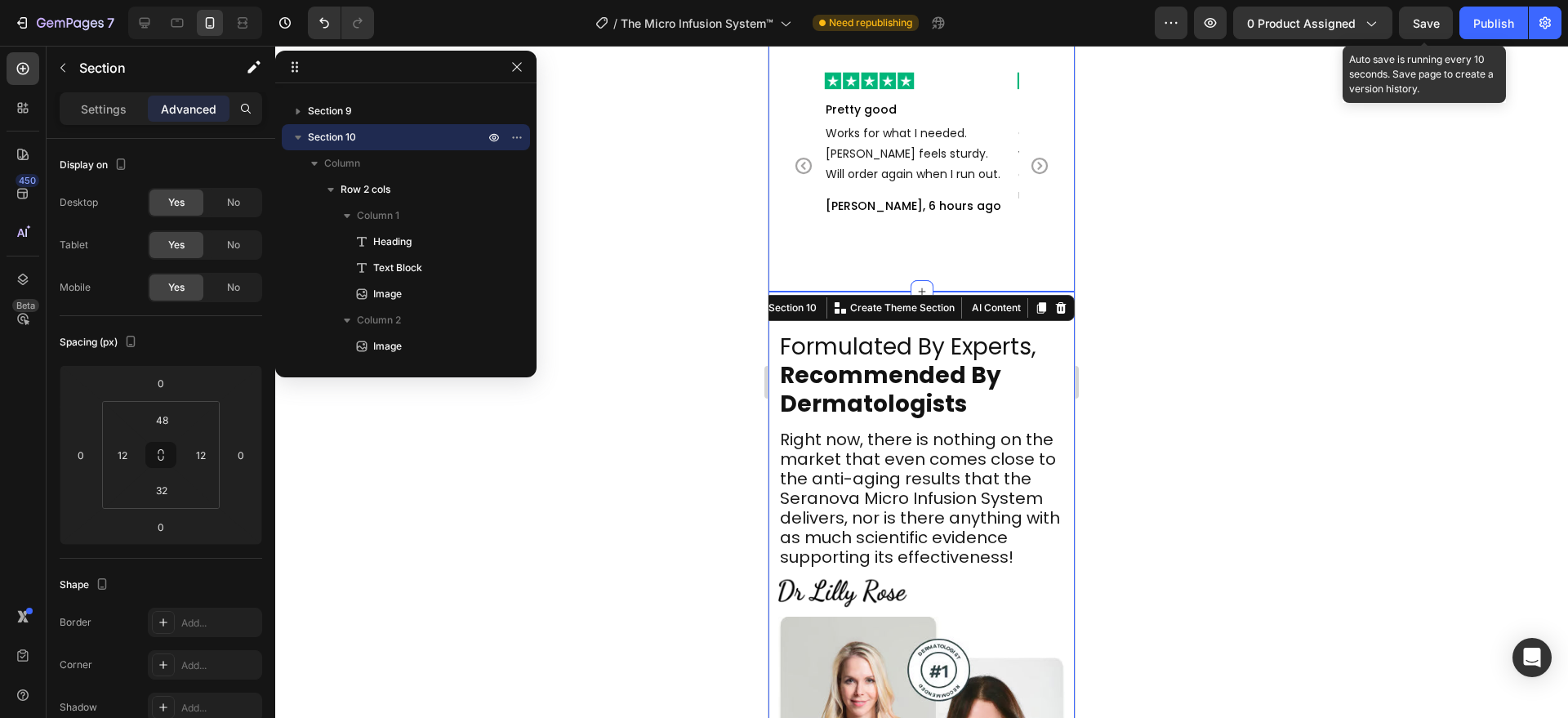
click at [810, 268] on div "Excellent Heading Image Based on 1,519 reviews Text Block Image Image Pretty go…" at bounding box center [921, 84] width 306 height 415
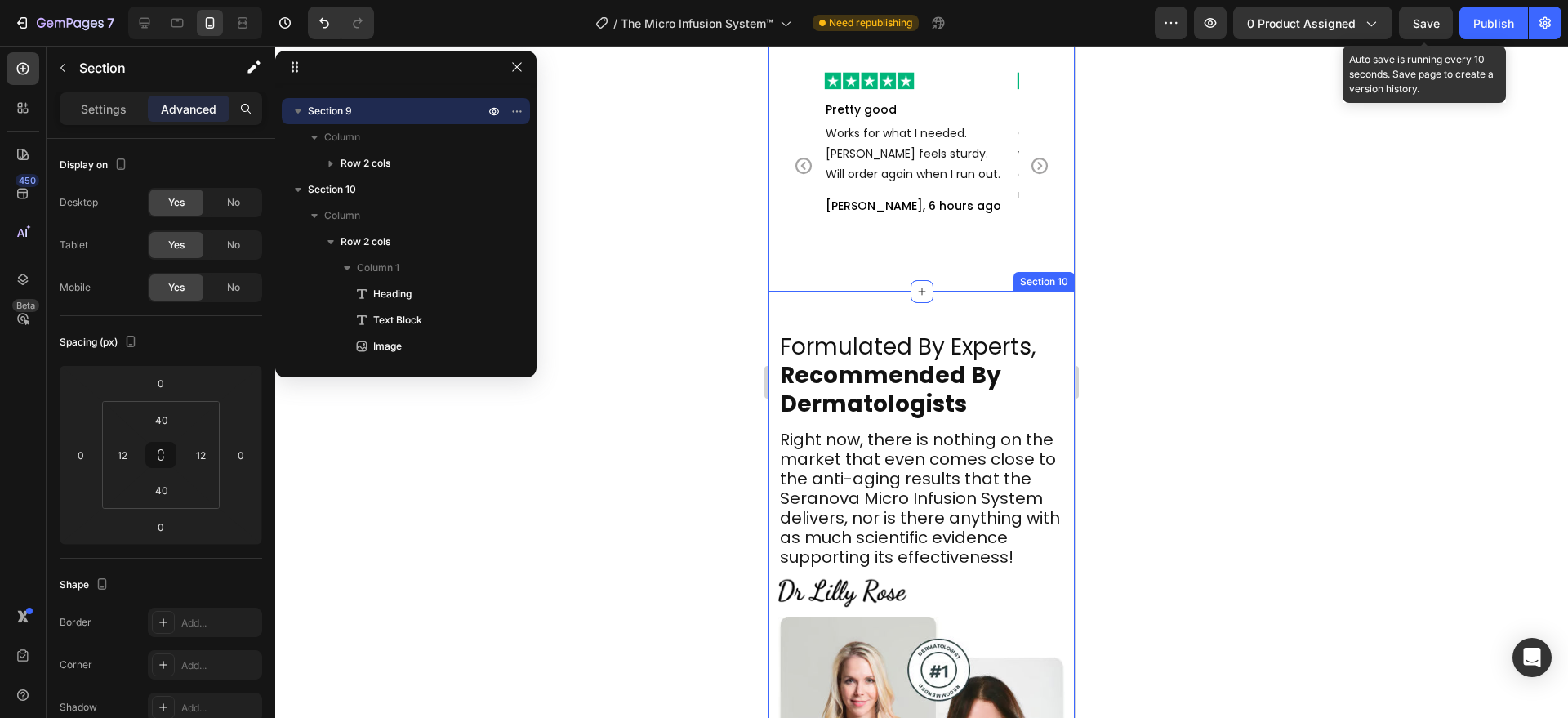
click at [819, 315] on div "Formulated By Experts, Recommended By Dermatologists Heading Right now, there i…" at bounding box center [921, 608] width 306 height 633
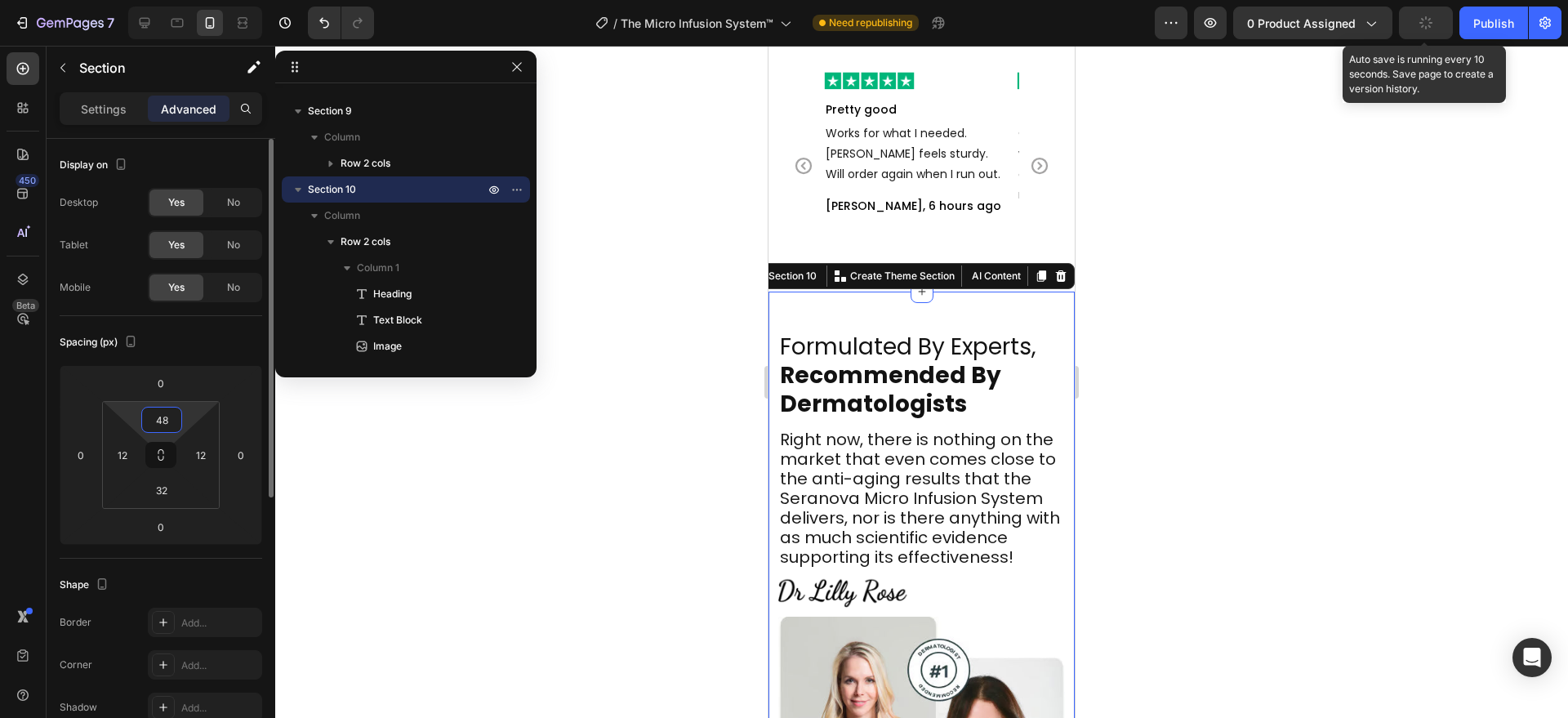
click at [169, 422] on input "48" at bounding box center [161, 419] width 33 height 25
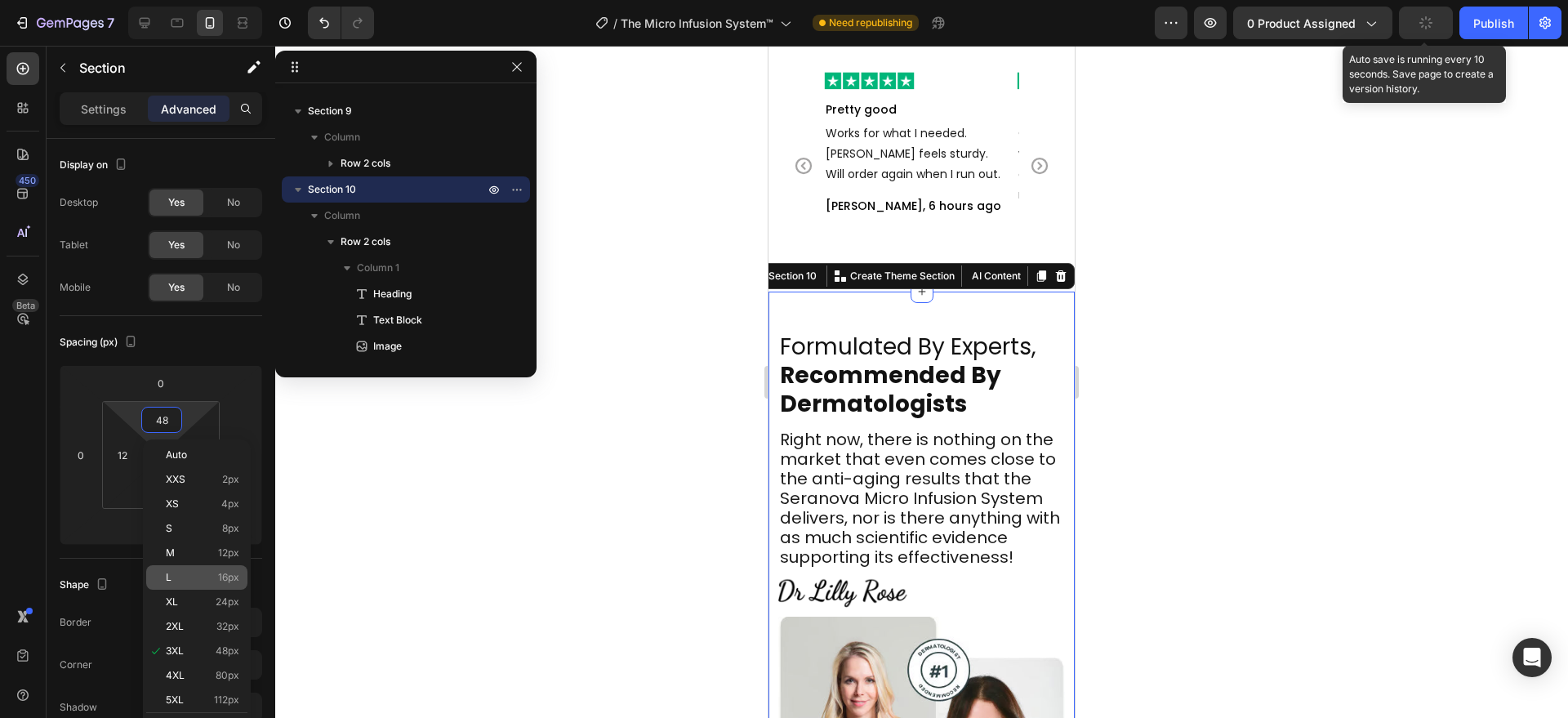
click at [197, 587] on div "L 16px" at bounding box center [197, 577] width 101 height 25
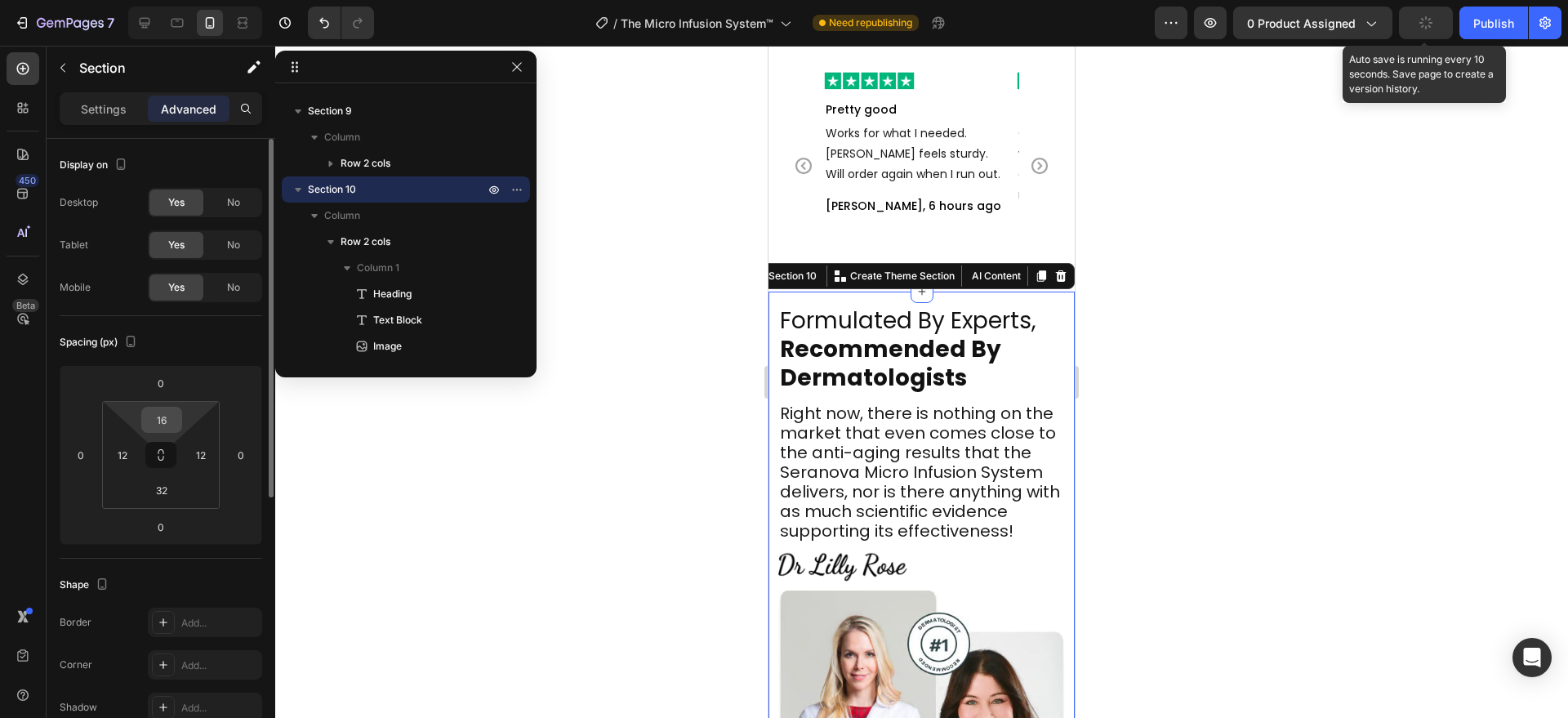
click at [165, 424] on input "16" at bounding box center [161, 419] width 33 height 25
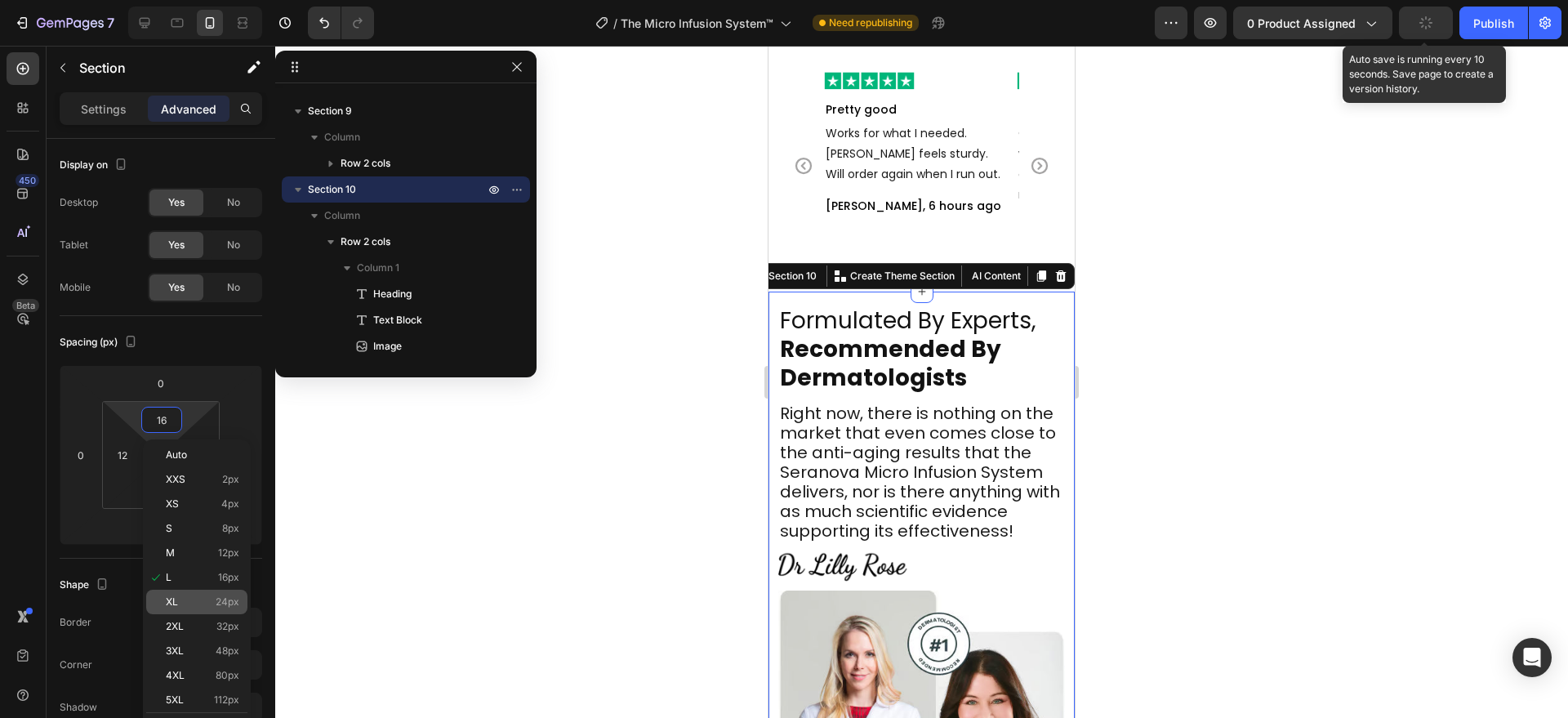
click at [197, 598] on p "XL 24px" at bounding box center [202, 601] width 73 height 11
type input "24"
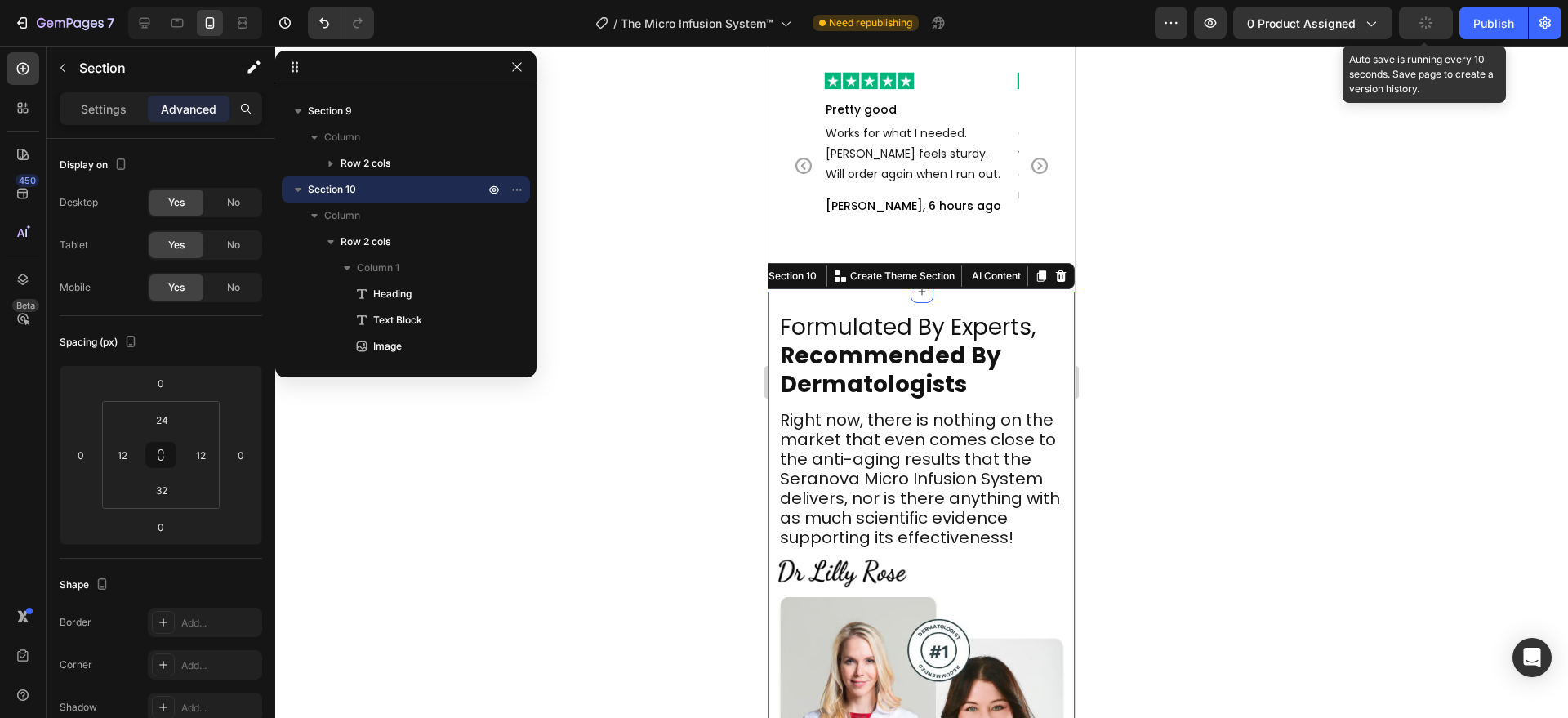
click at [682, 552] on div at bounding box center [921, 381] width 1293 height 672
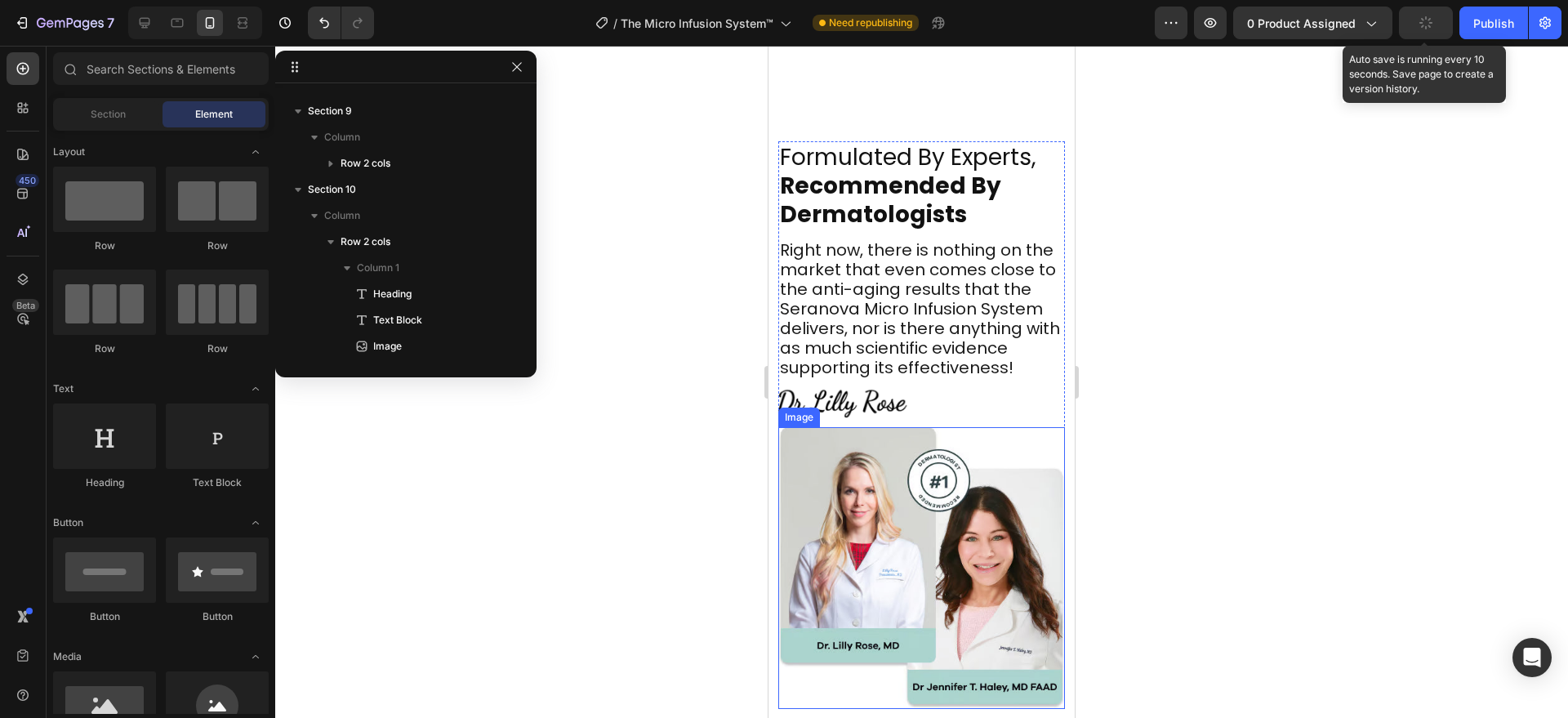
scroll to position [5507, 0]
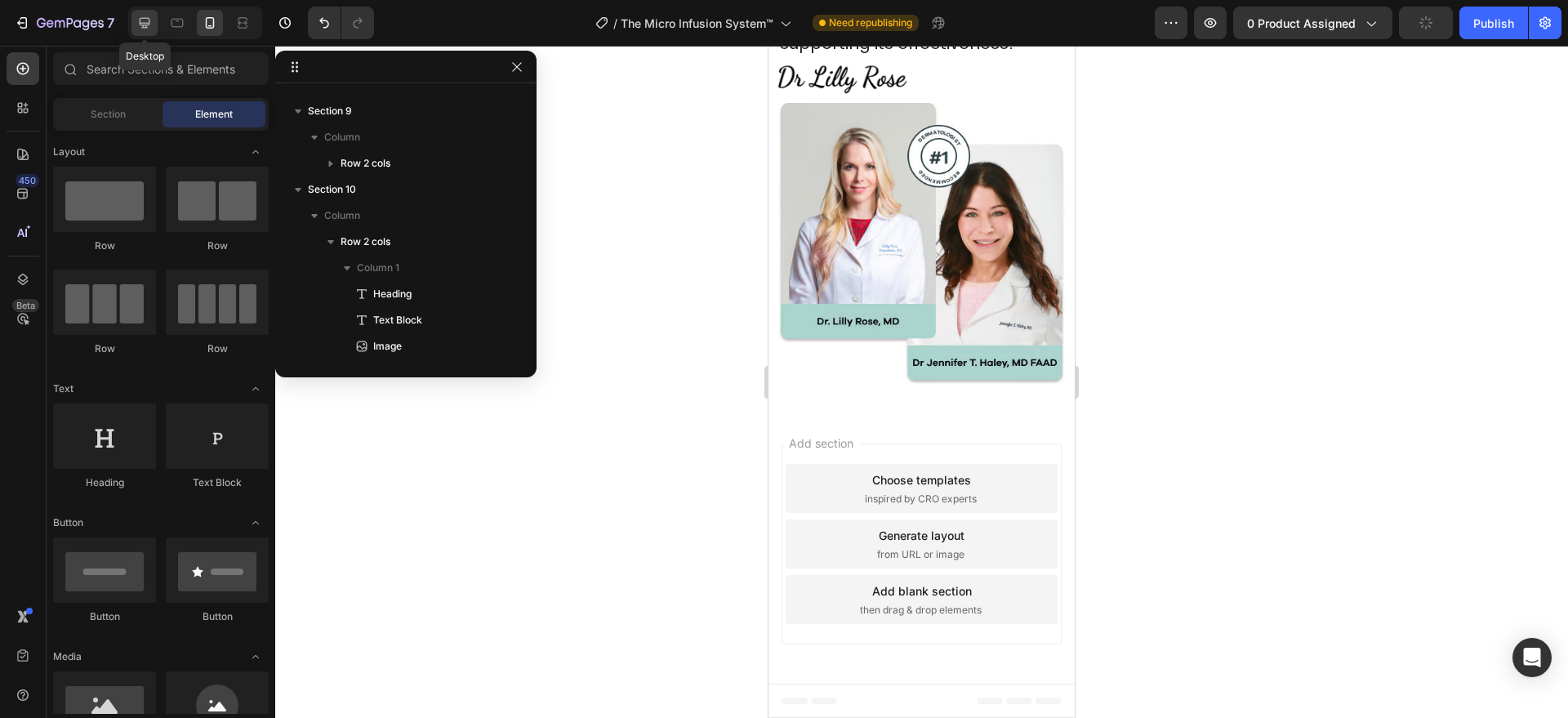
click at [142, 20] on icon at bounding box center [145, 23] width 17 height 17
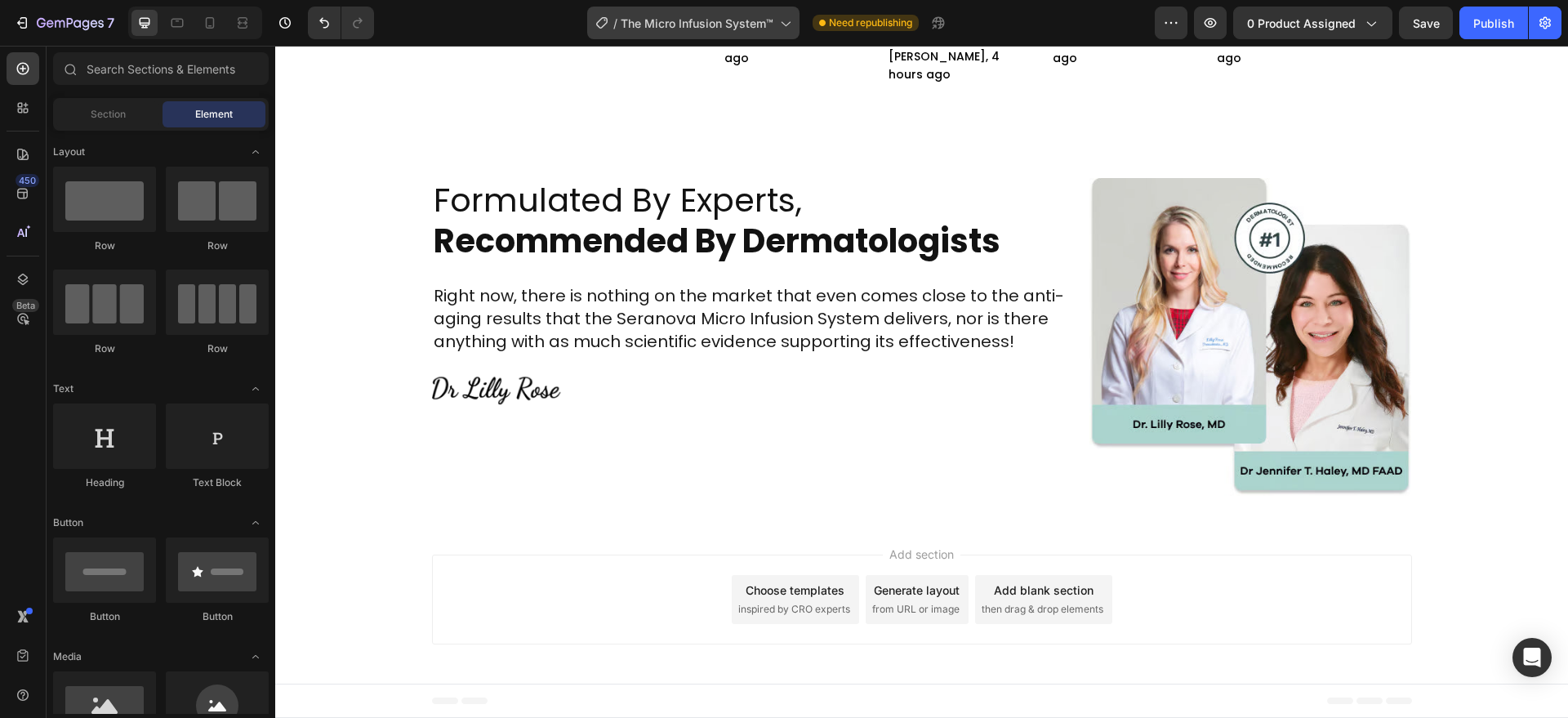
scroll to position [5052, 0]
click at [12, 68] on div at bounding box center [22, 68] width 33 height 33
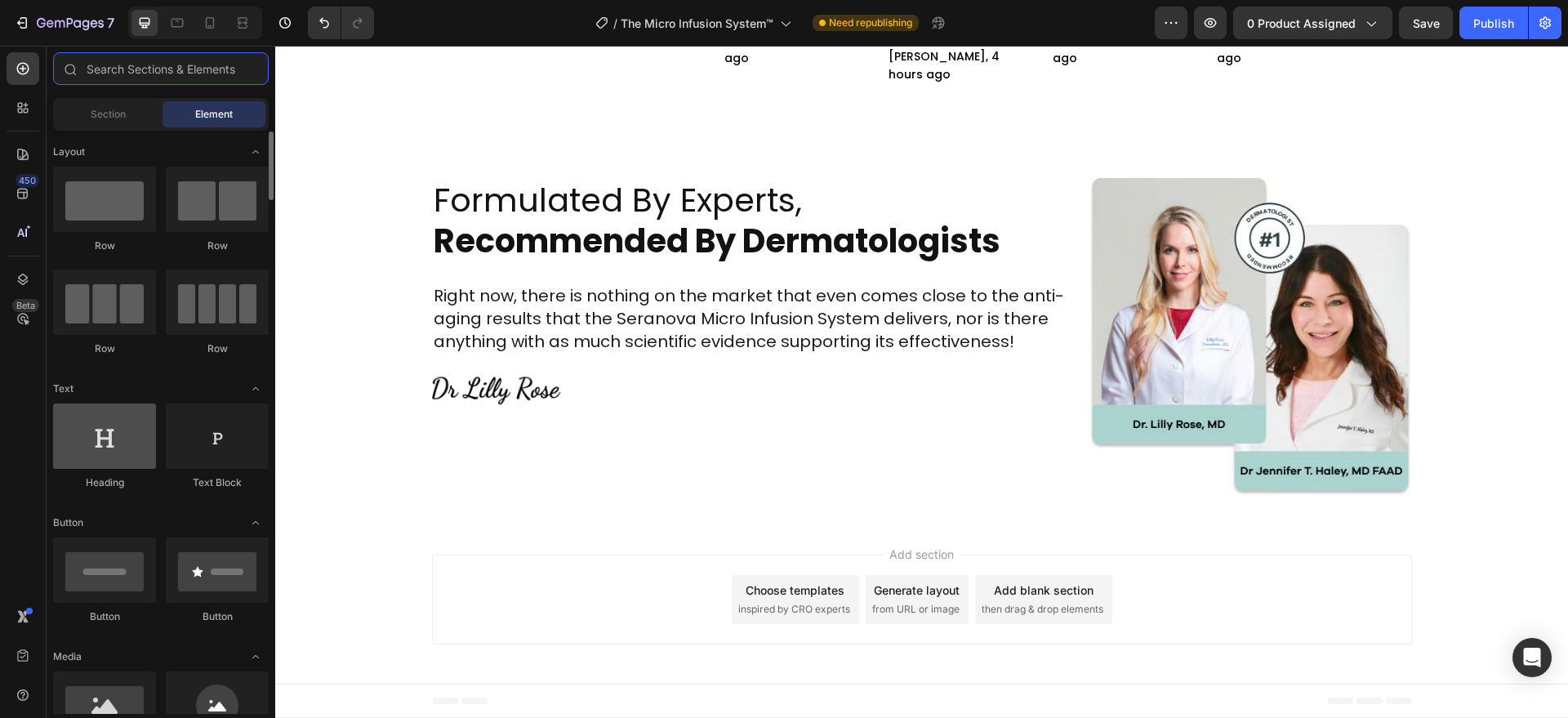
scroll to position [0, 0]
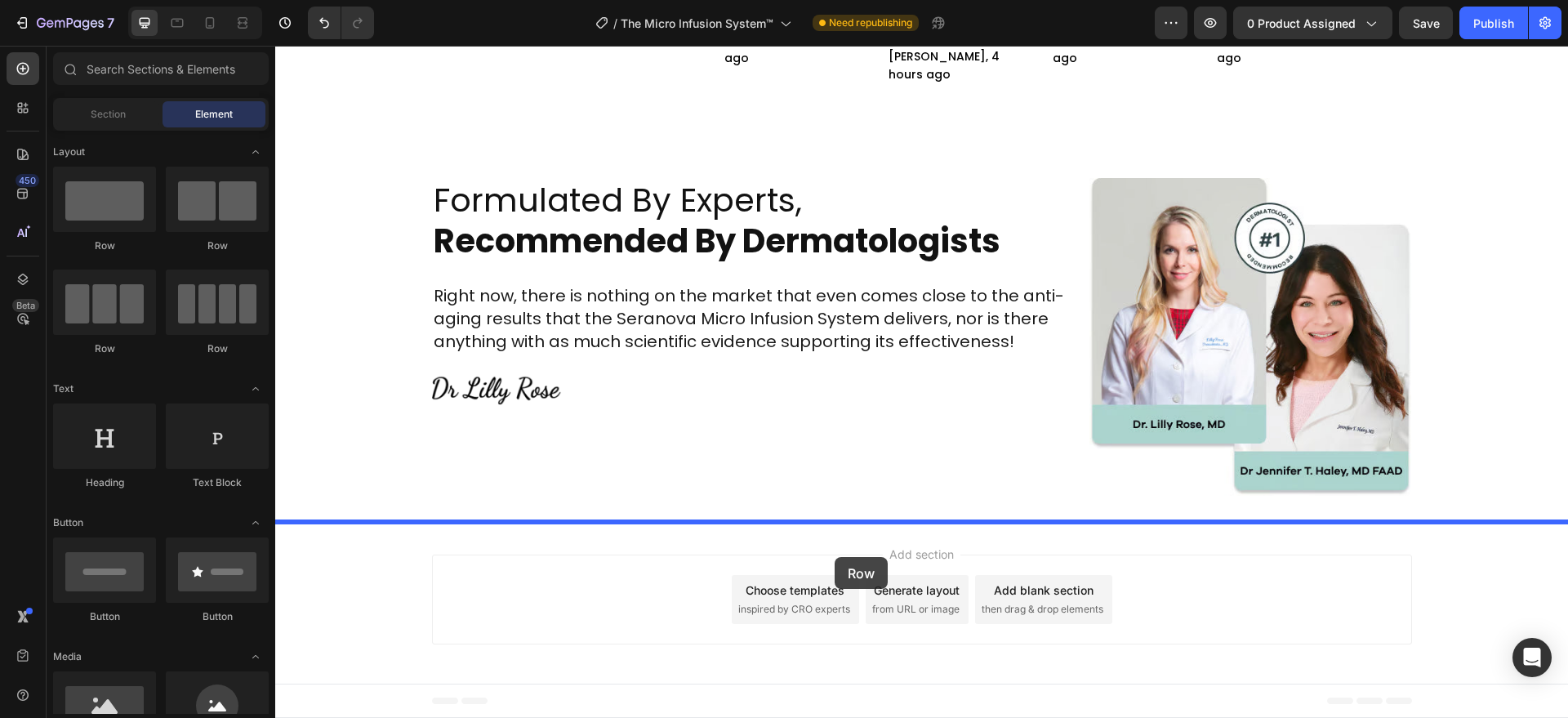
drag, startPoint x: 380, startPoint y: 265, endPoint x: 835, endPoint y: 557, distance: 540.6
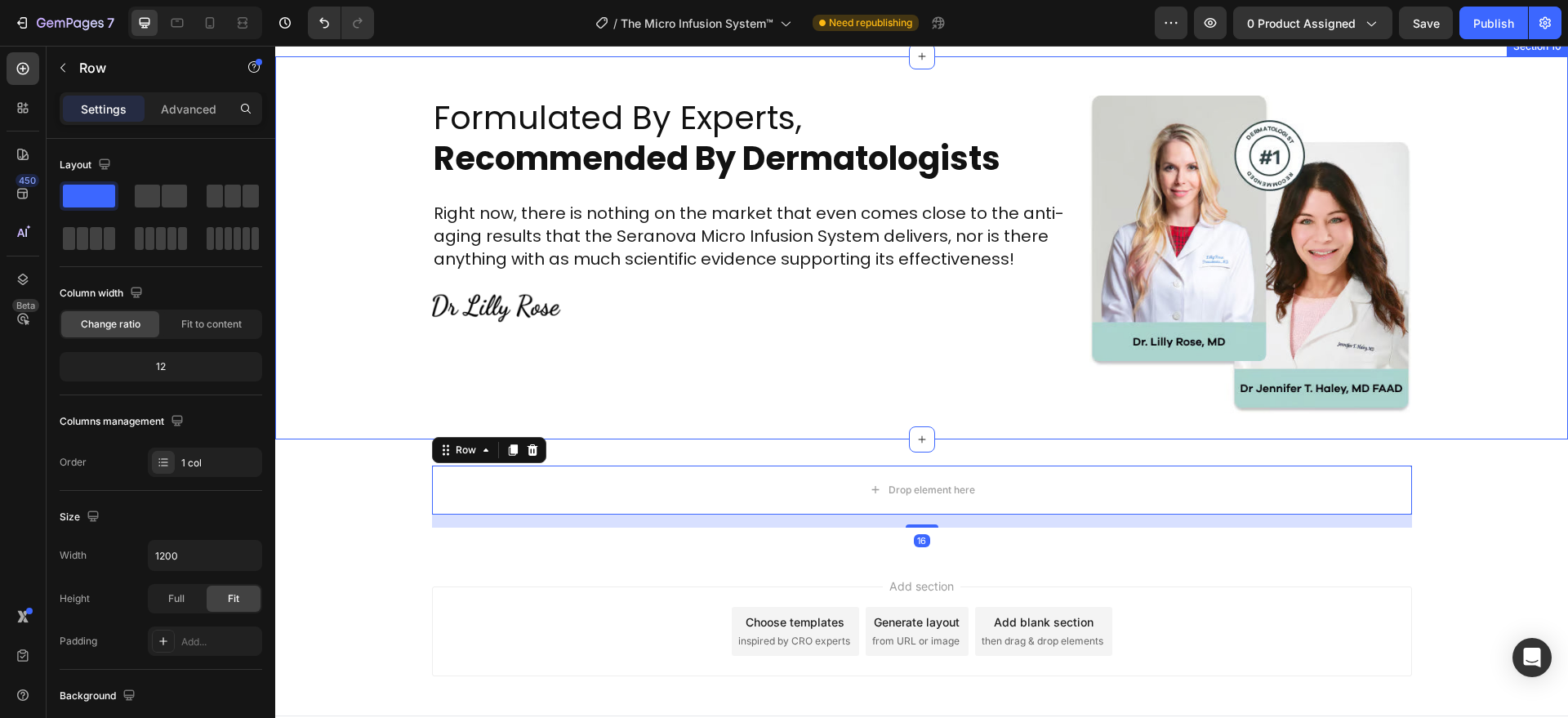
scroll to position [4997, 0]
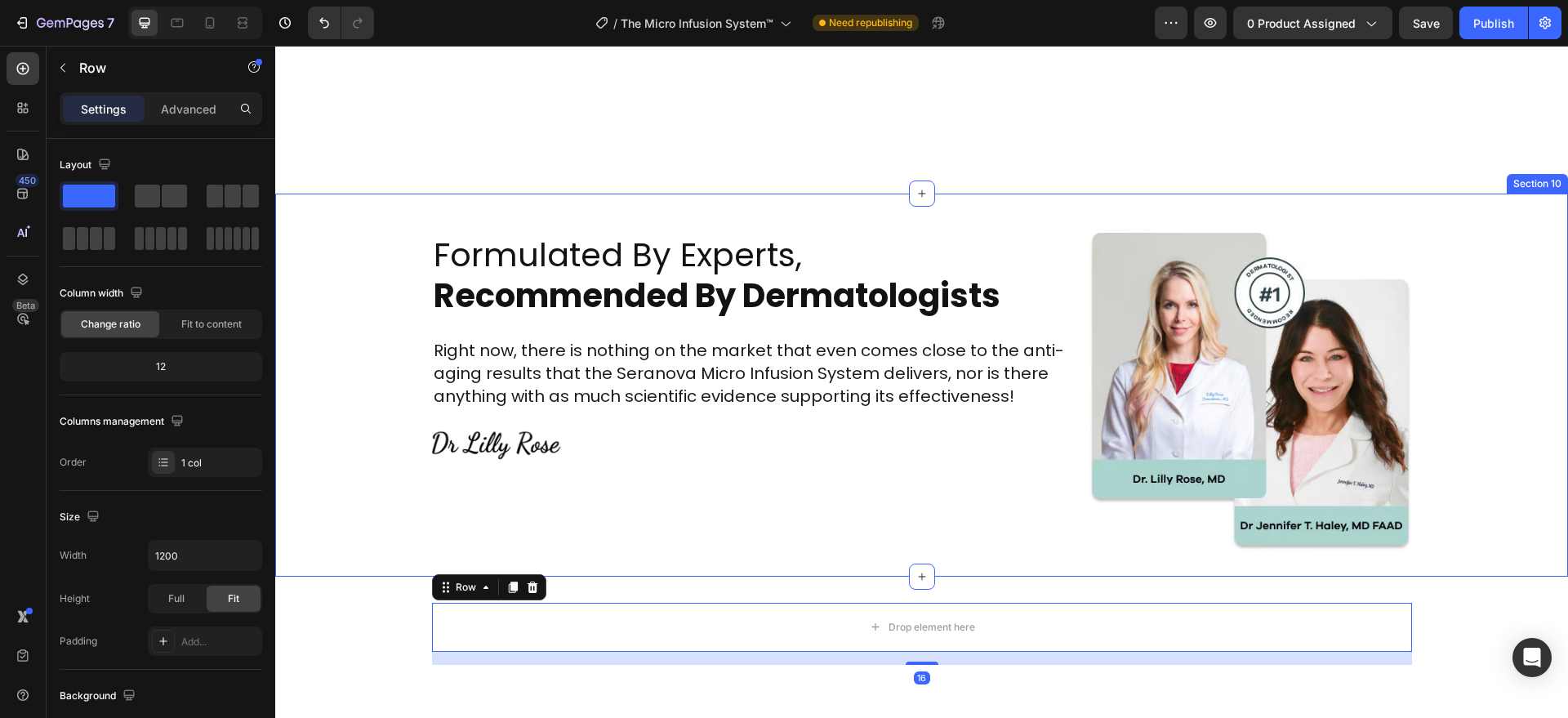
click at [376, 655] on div "Drop element here Row 16" at bounding box center [921, 633] width 1293 height 62
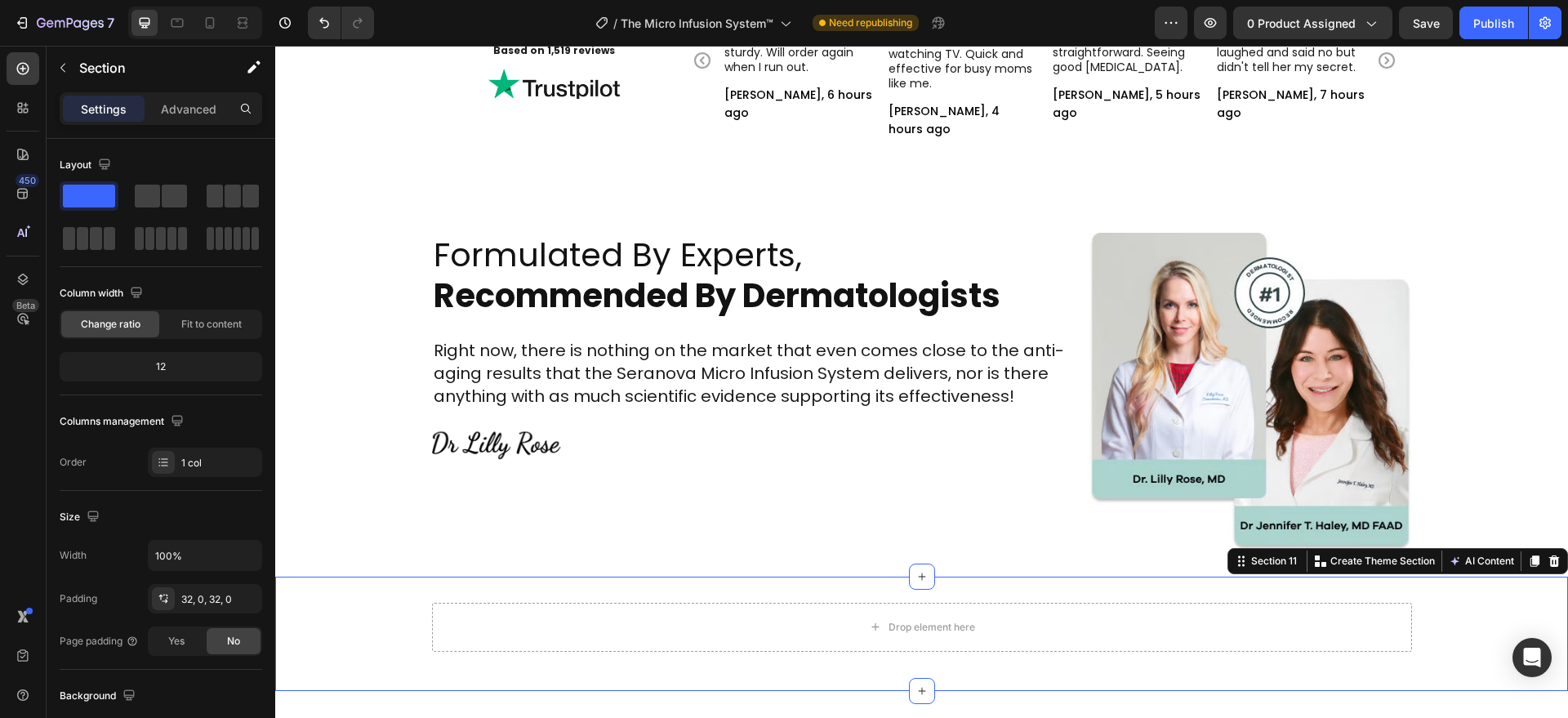
click at [363, 640] on div "Drop element here Row" at bounding box center [921, 633] width 1293 height 62
click at [192, 103] on p "Advanced" at bounding box center [189, 108] width 56 height 17
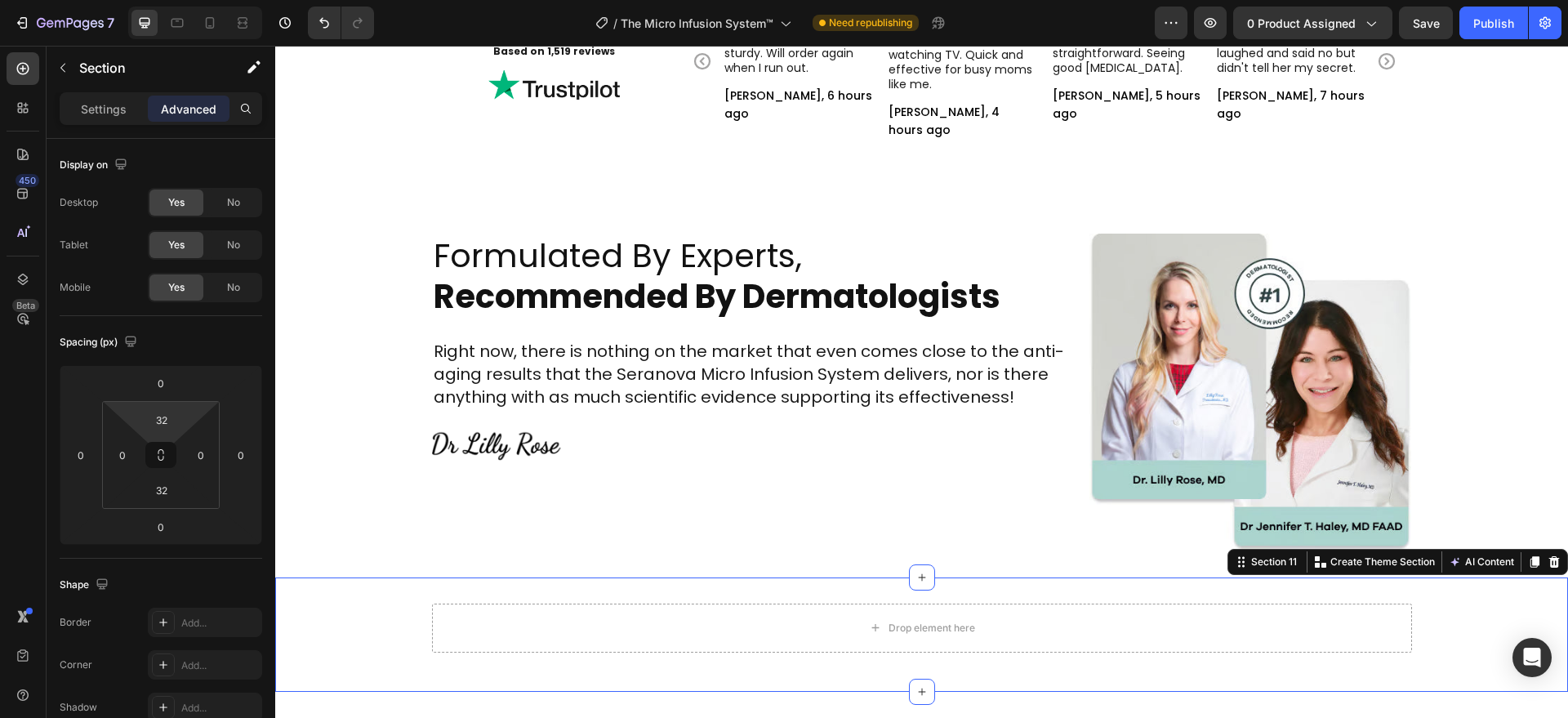
click at [160, 413] on input "32" at bounding box center [161, 419] width 33 height 25
click at [183, 654] on span "3XL" at bounding box center [175, 650] width 18 height 11
type input "48"
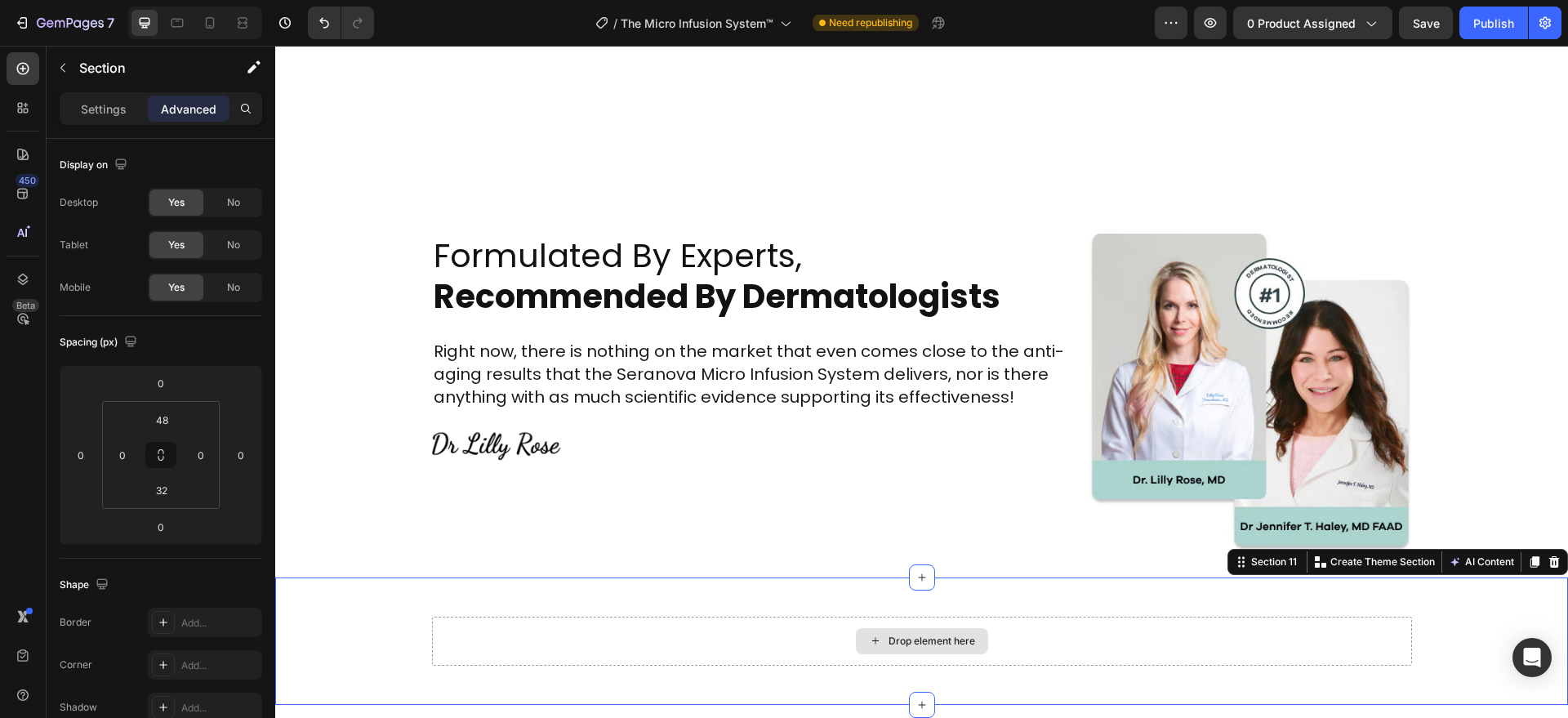
scroll to position [5166, 0]
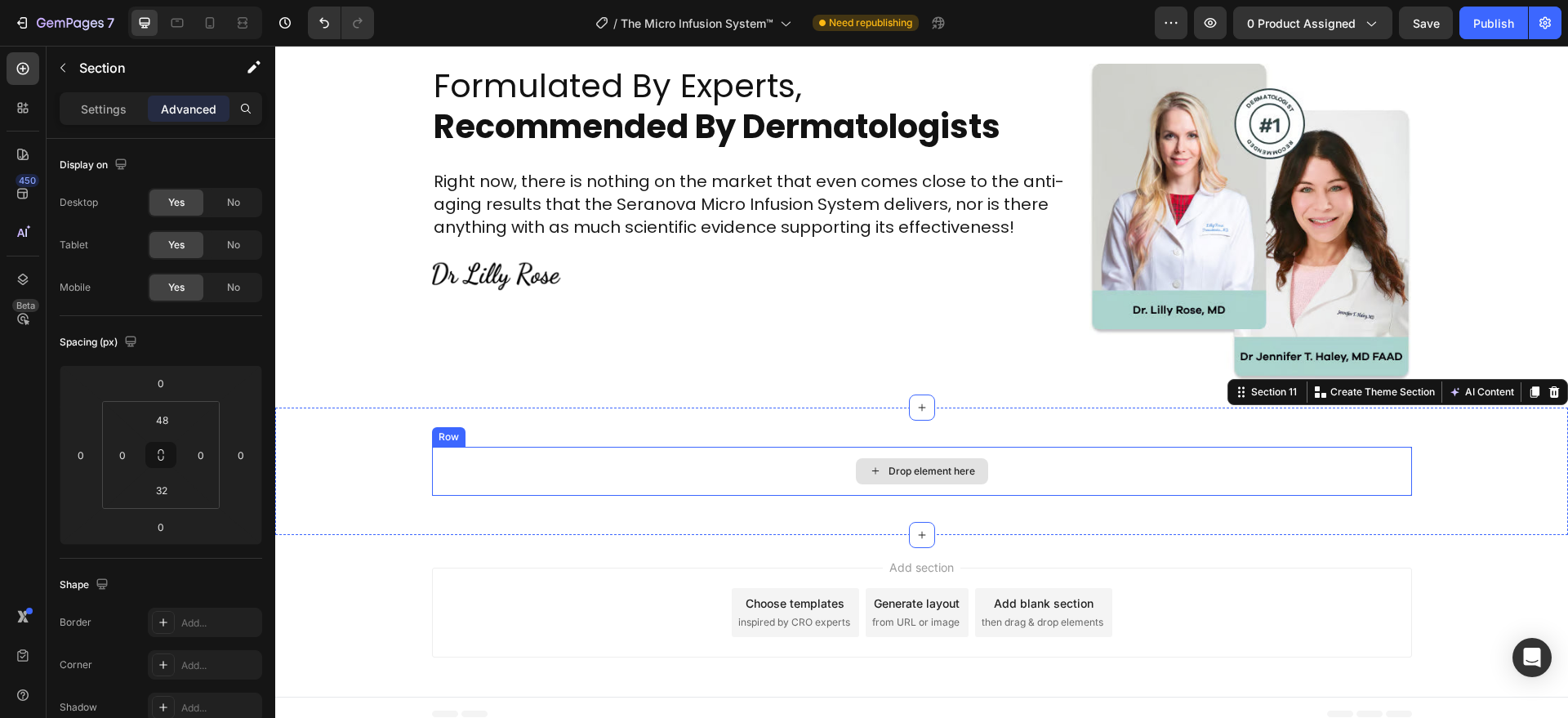
click at [528, 486] on div "Drop element here" at bounding box center [922, 471] width 980 height 49
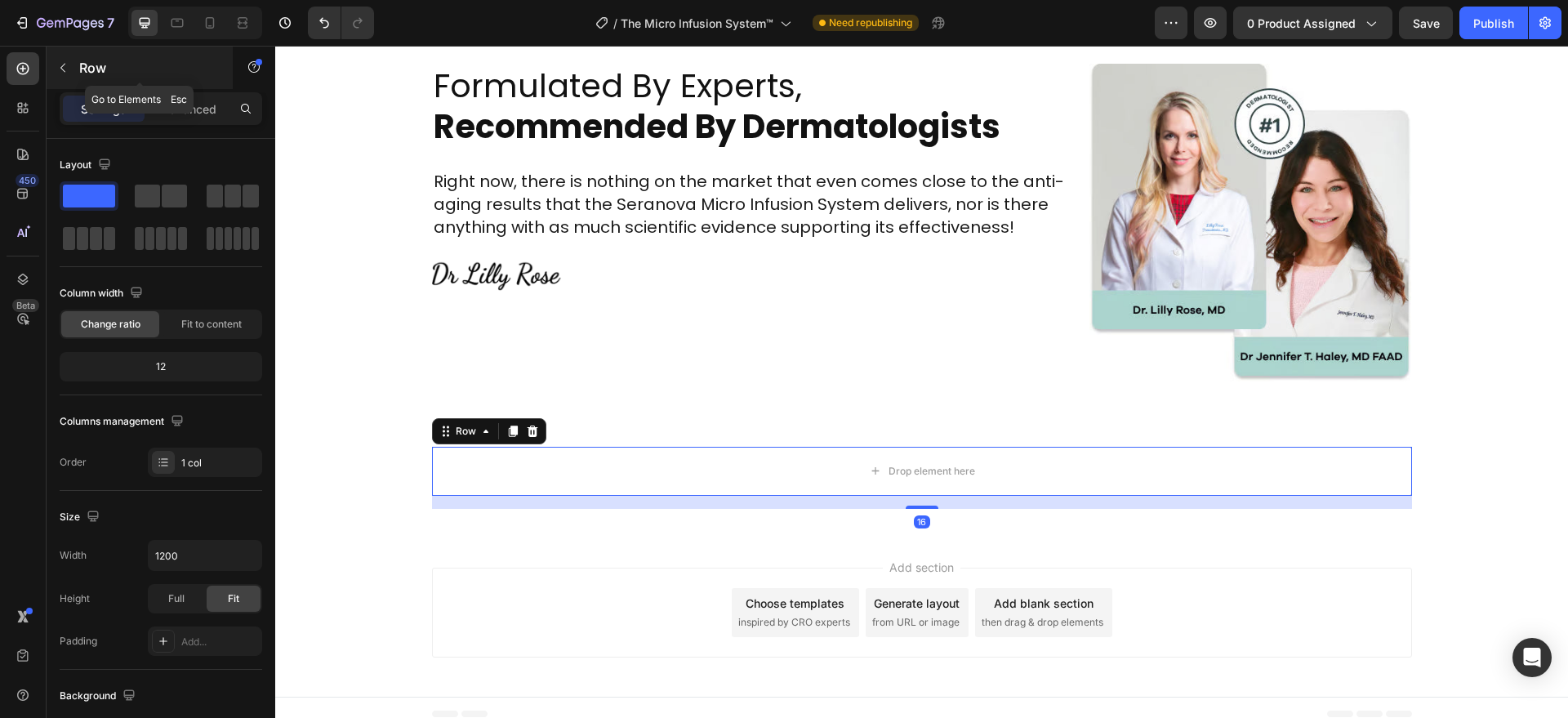
click at [68, 63] on icon "button" at bounding box center [63, 67] width 13 height 13
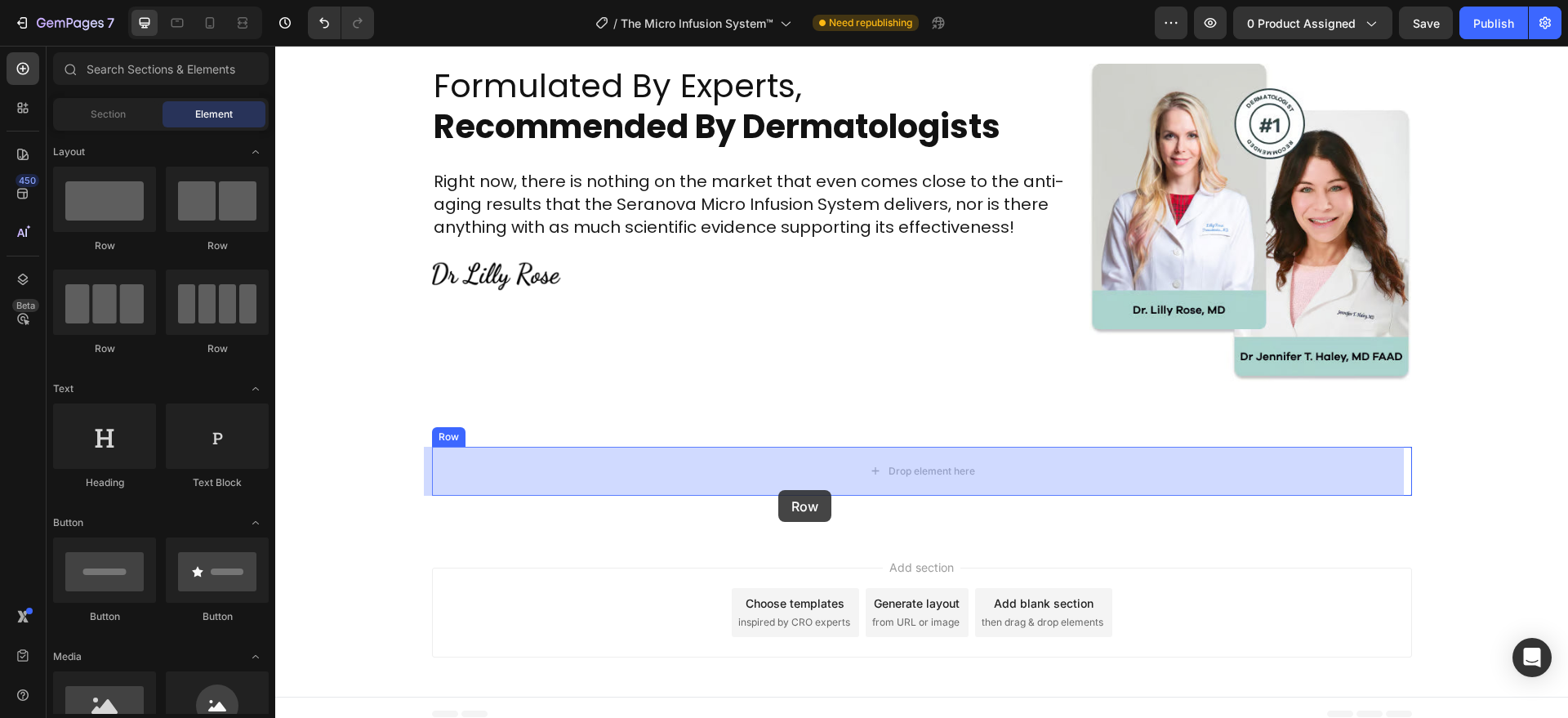
drag, startPoint x: 469, startPoint y: 384, endPoint x: 778, endPoint y: 490, distance: 326.7
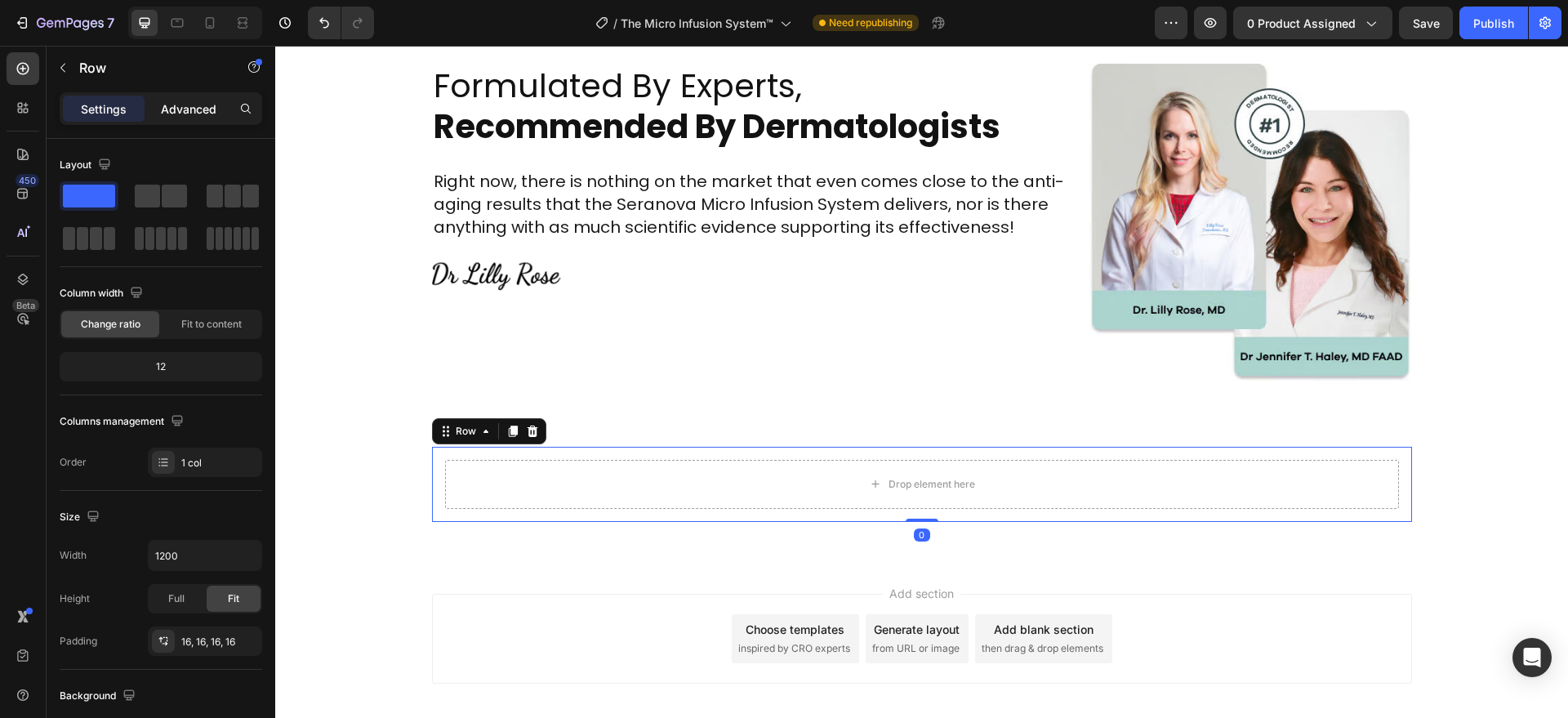
click at [206, 107] on p "Advanced" at bounding box center [189, 108] width 56 height 17
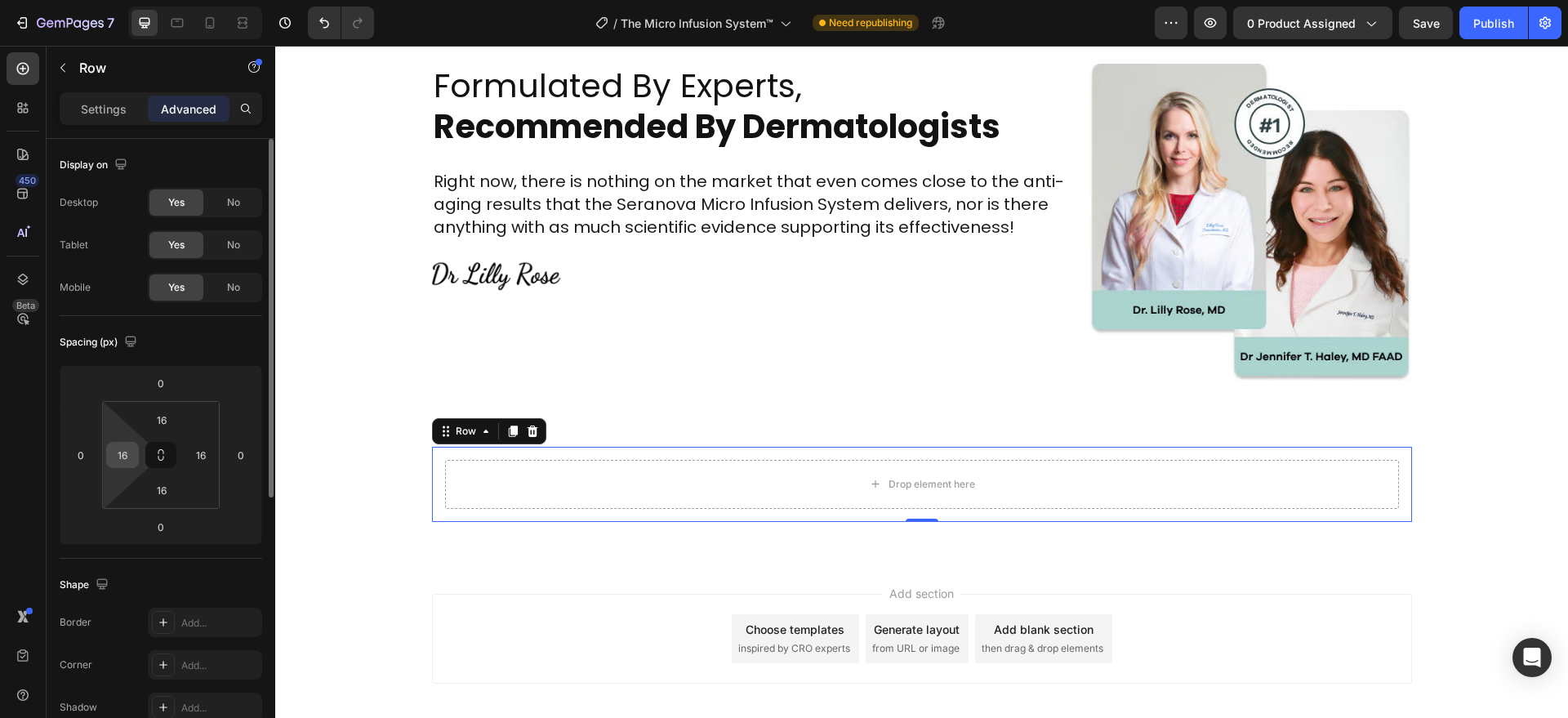
click at [120, 448] on input "16" at bounding box center [123, 455] width 25 height 25
click at [169, 452] on button at bounding box center [160, 455] width 31 height 26
click at [131, 451] on input "16" at bounding box center [123, 455] width 25 height 25
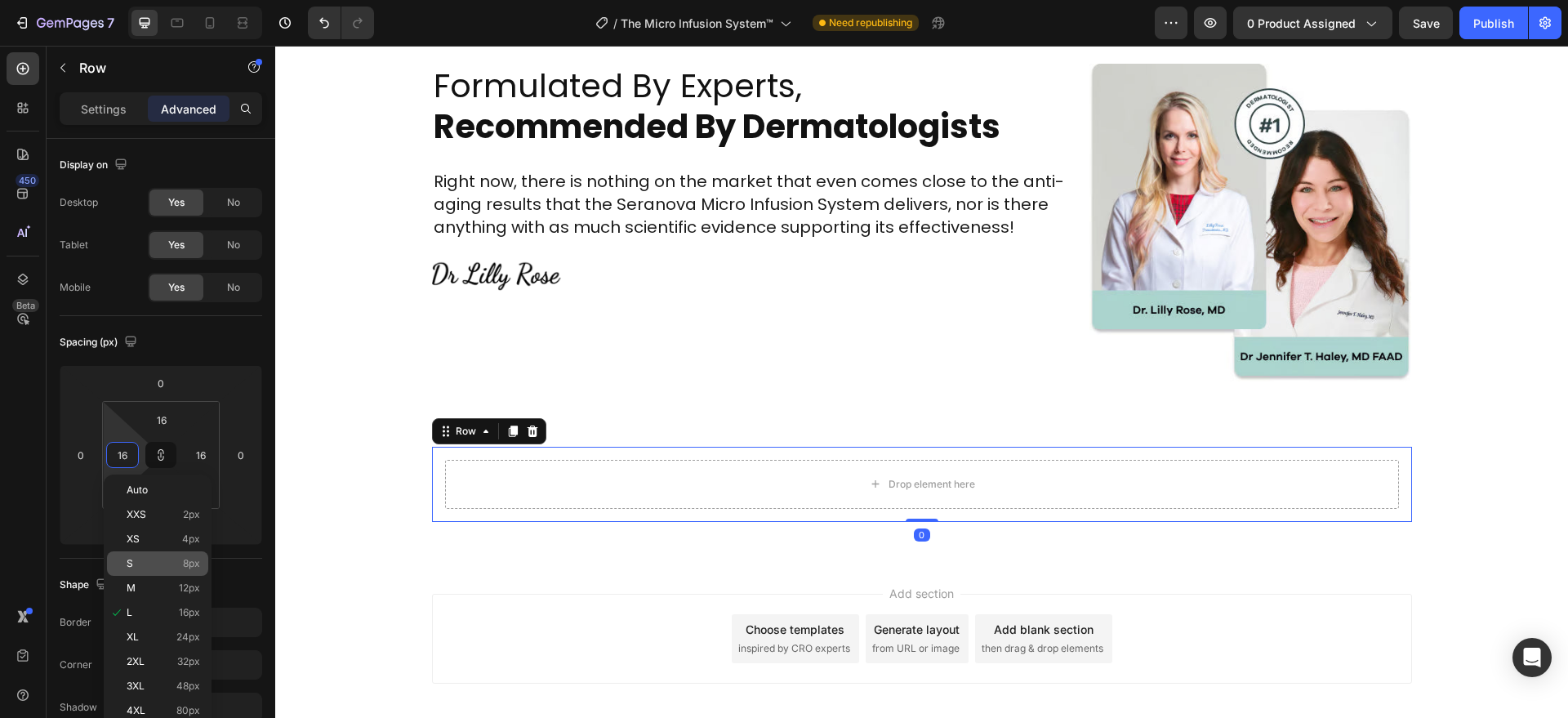
type input "1"
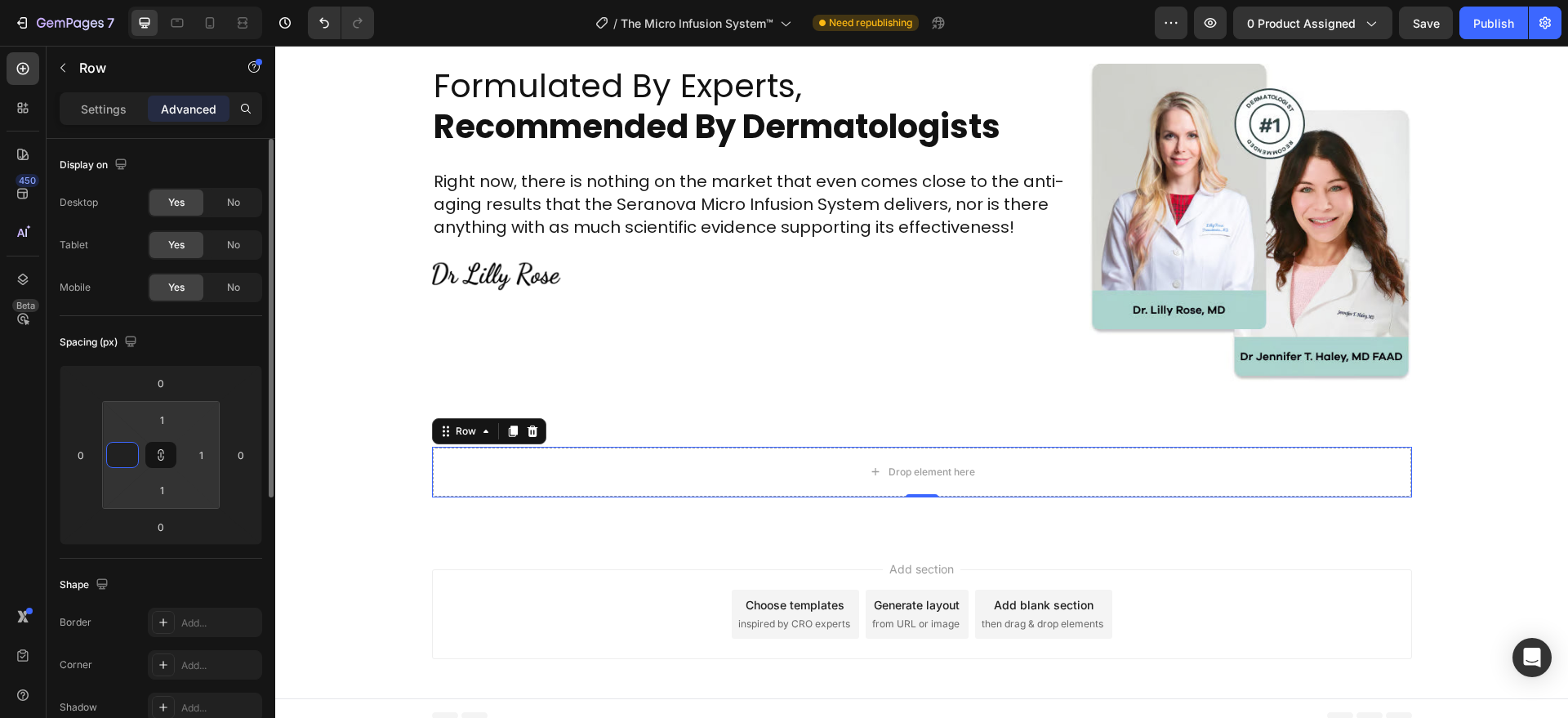
type input "4"
type input "40"
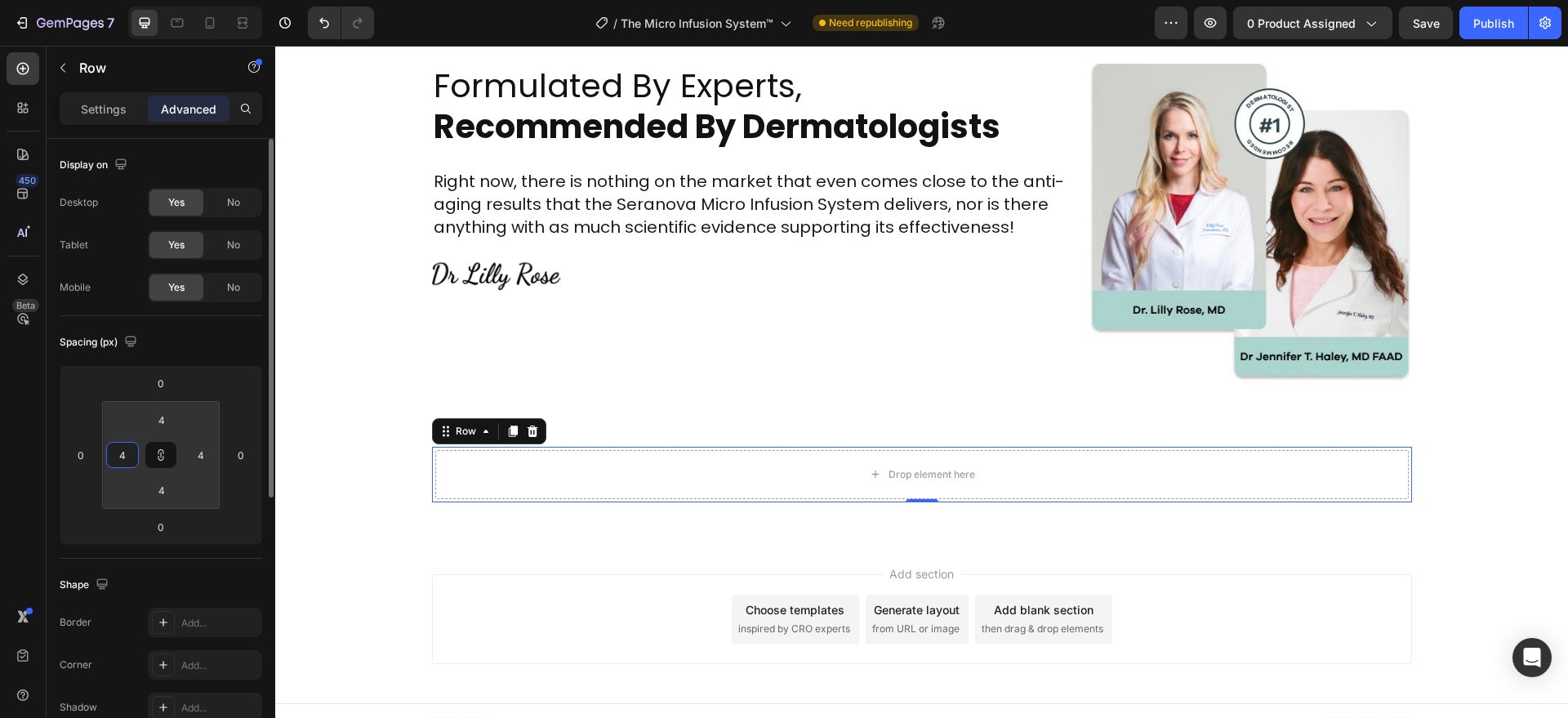
type input "40"
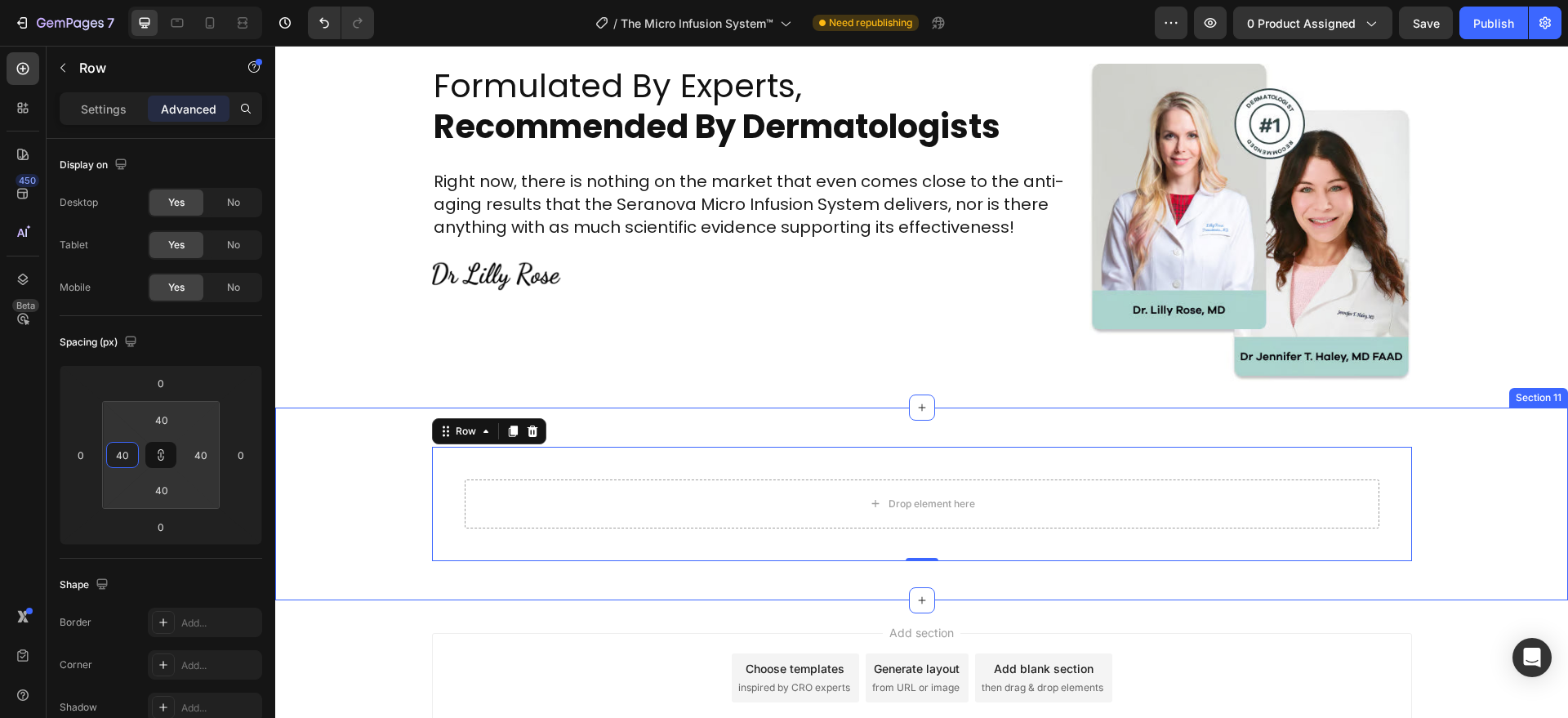
click at [422, 591] on div "Drop element here Row 0 Row Section 11" at bounding box center [921, 503] width 1293 height 193
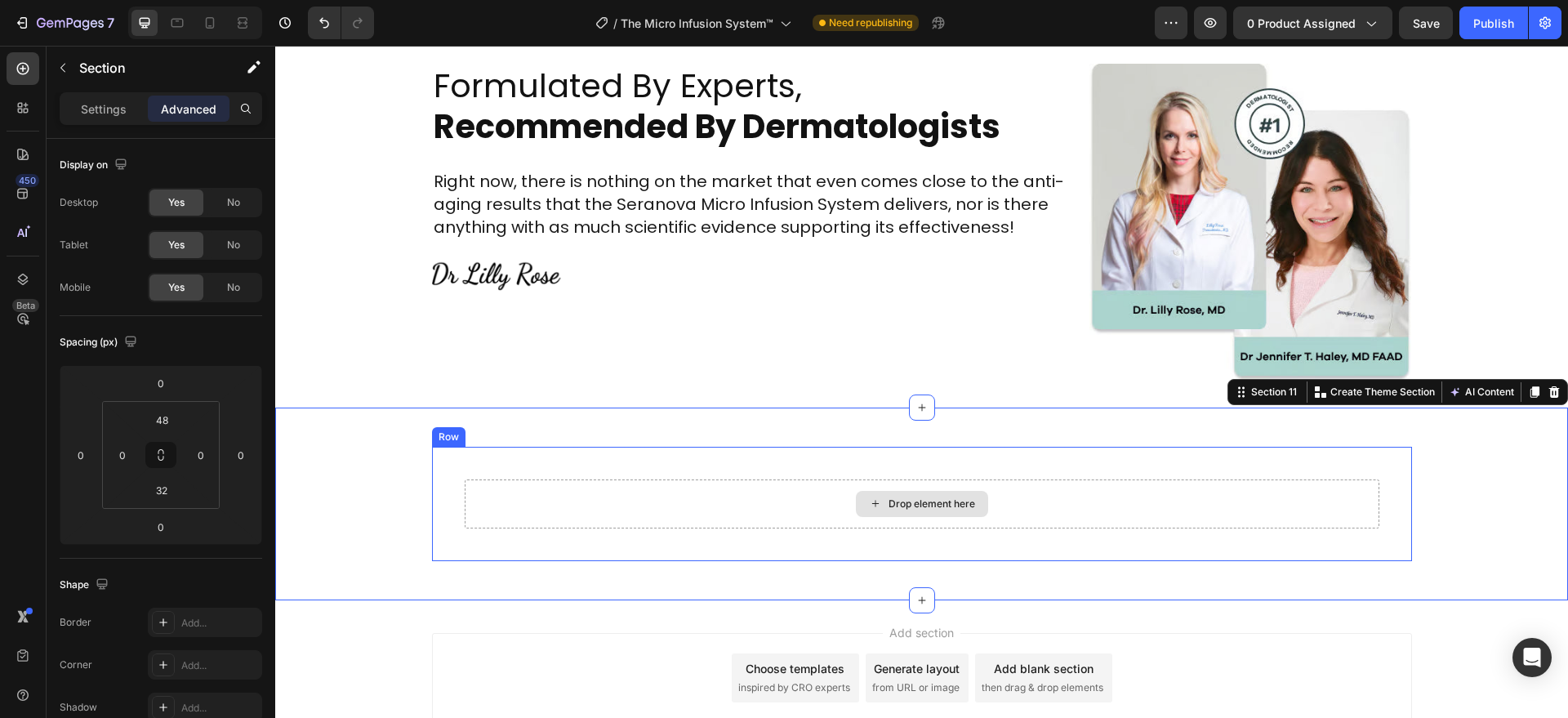
click at [535, 520] on div "Drop element here" at bounding box center [922, 504] width 915 height 49
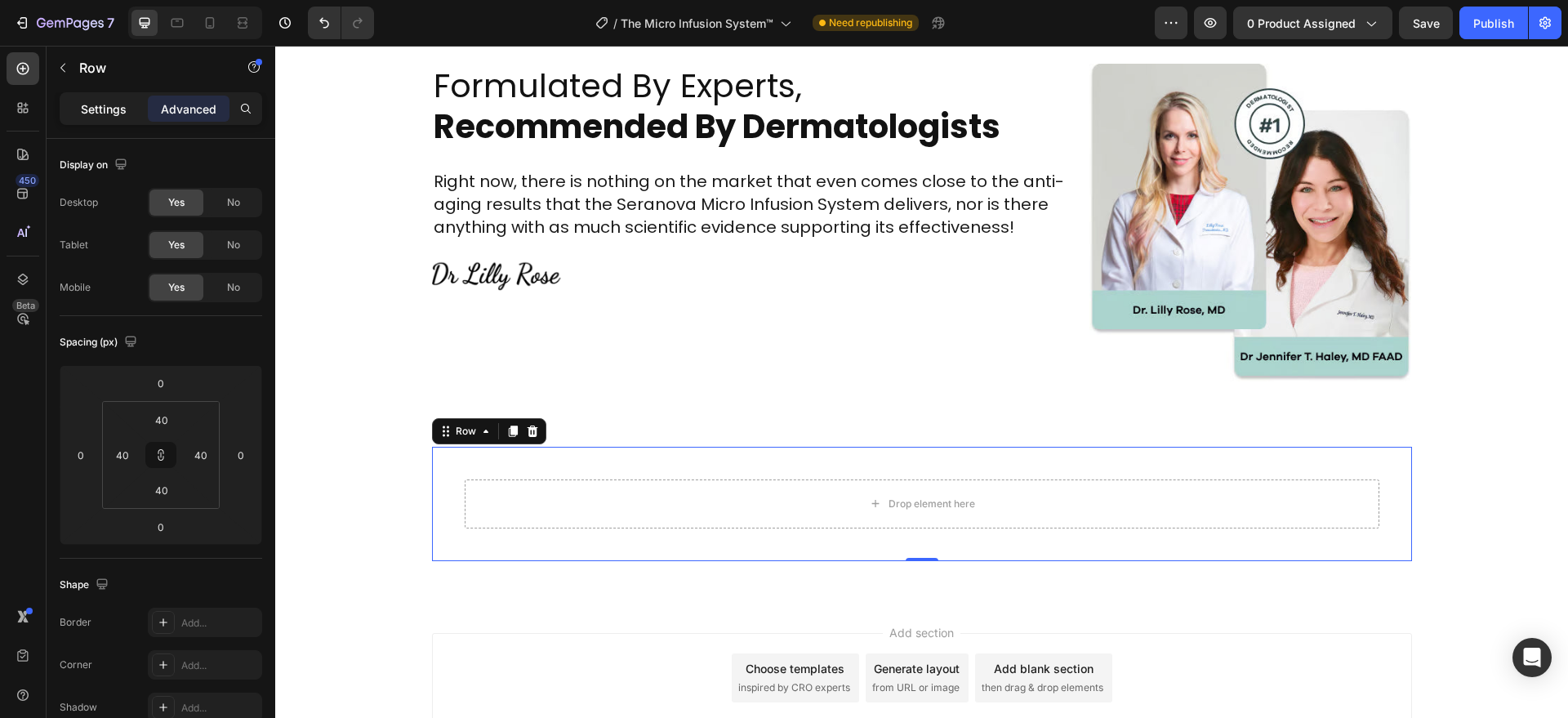
click at [110, 105] on p "Settings" at bounding box center [104, 108] width 46 height 17
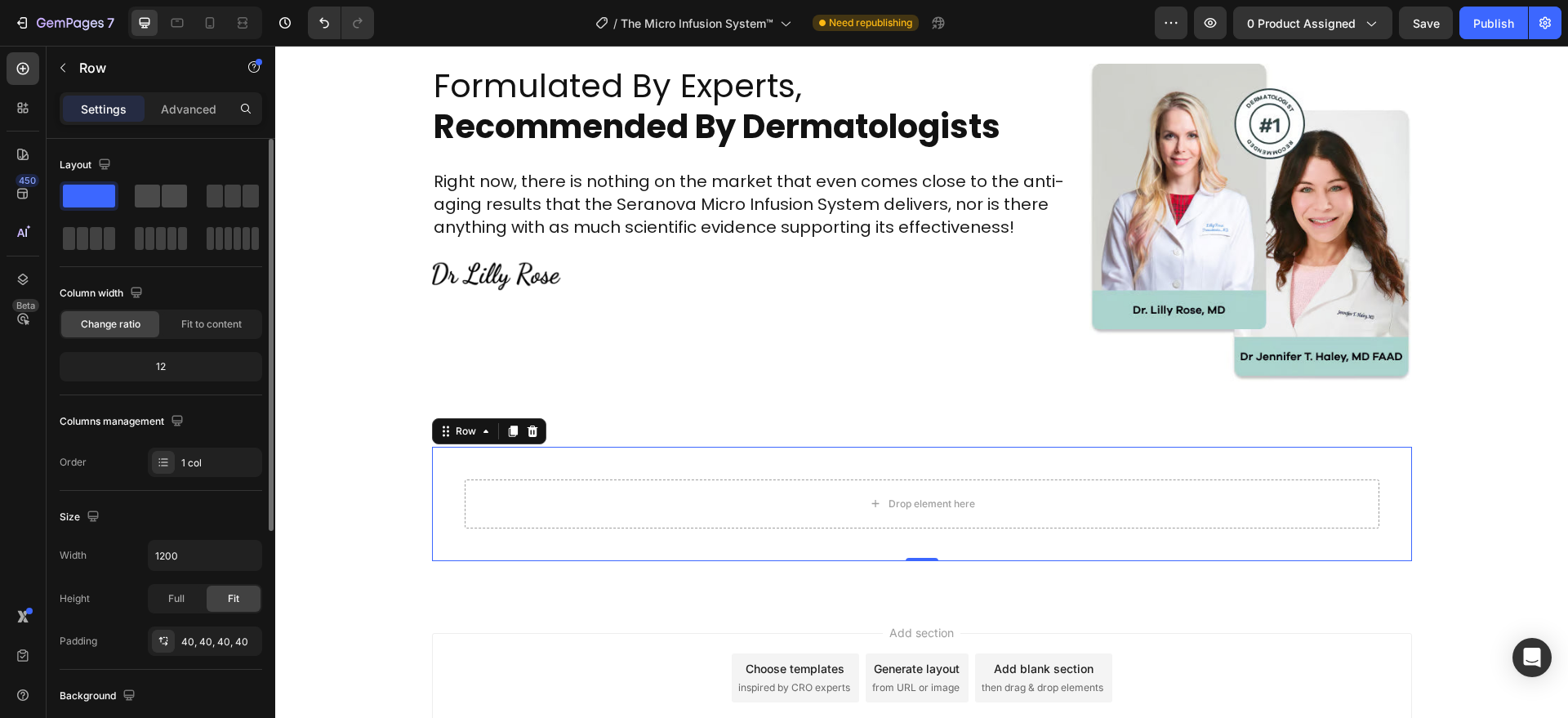
drag, startPoint x: 157, startPoint y: 195, endPoint x: 77, endPoint y: 435, distance: 253.0
click at [157, 195] on span at bounding box center [147, 196] width 26 height 23
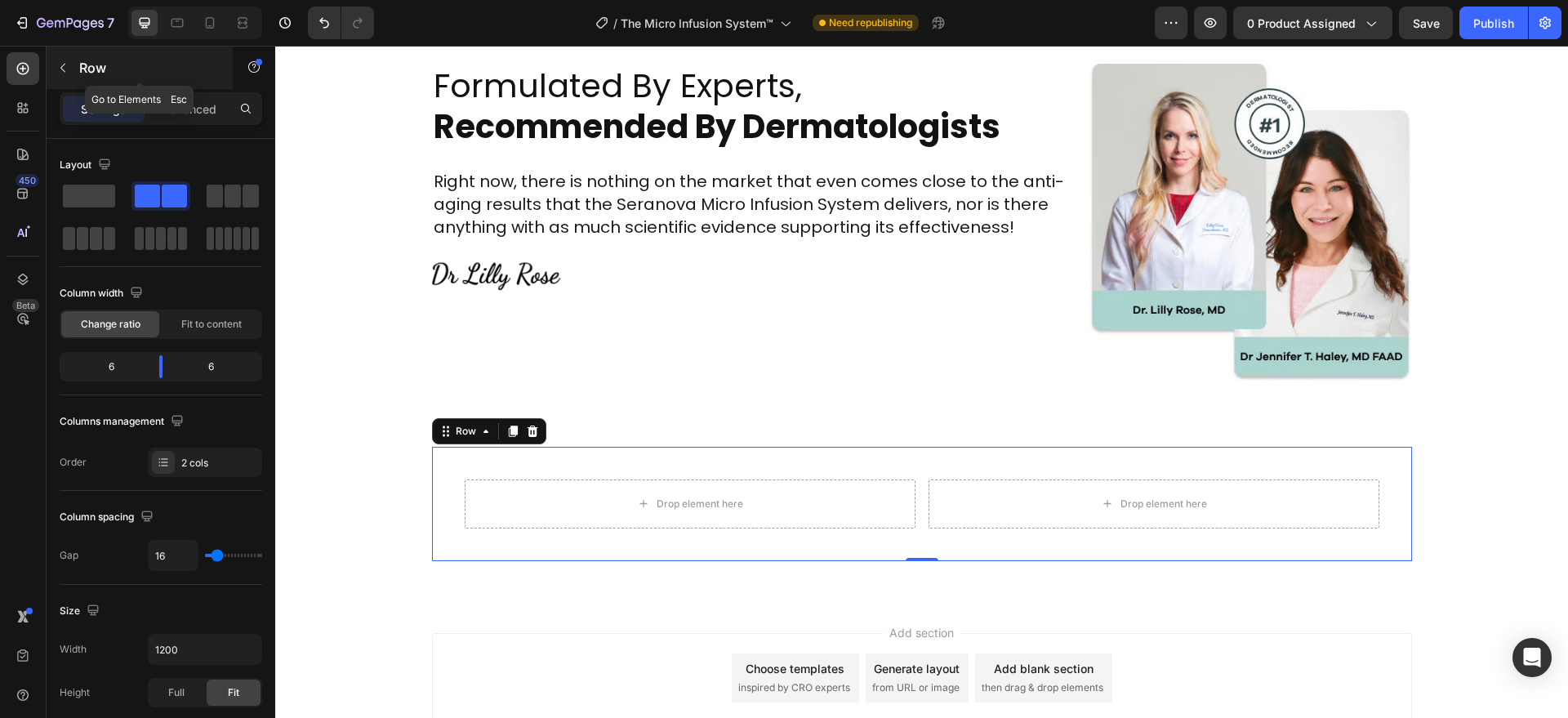
click at [63, 72] on icon "button" at bounding box center [63, 67] width 13 height 13
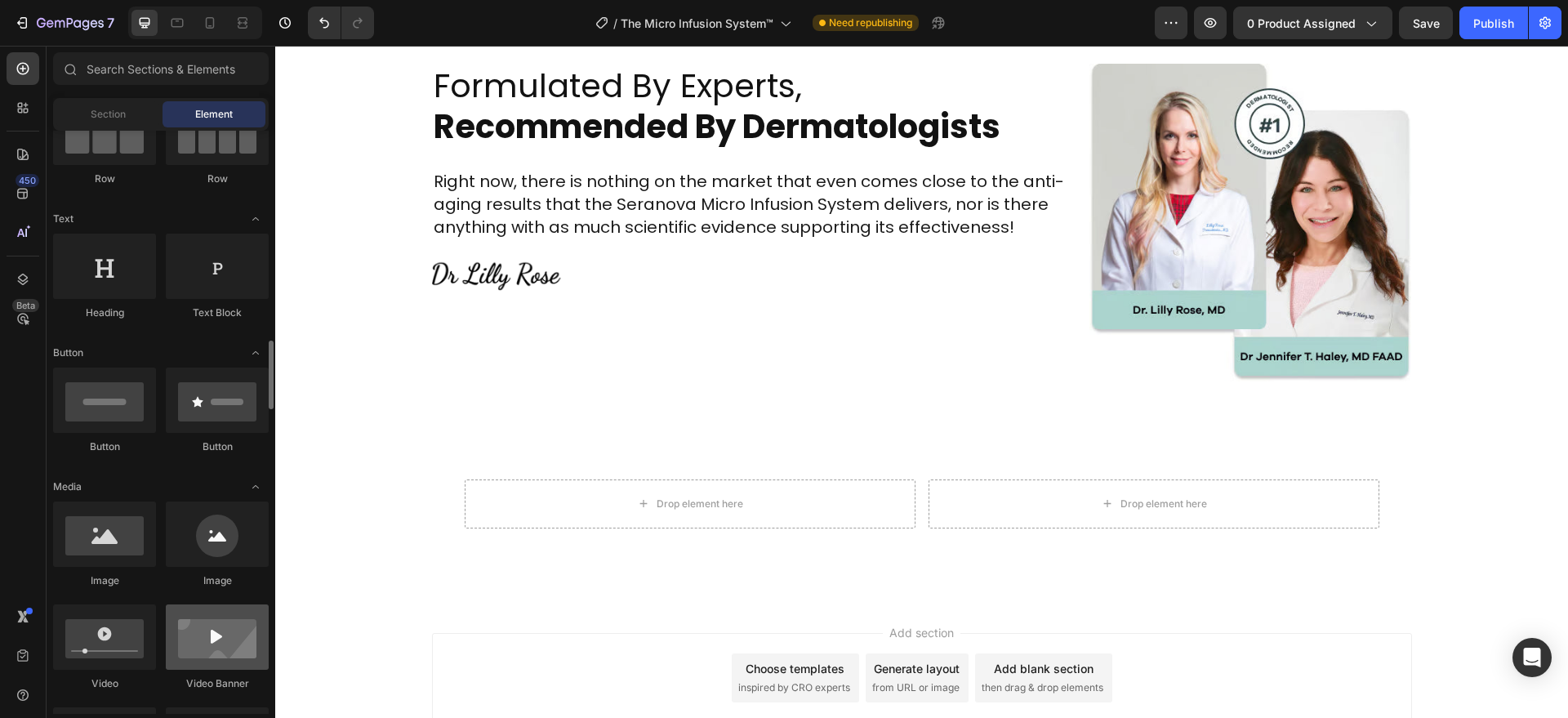
scroll to position [339, 0]
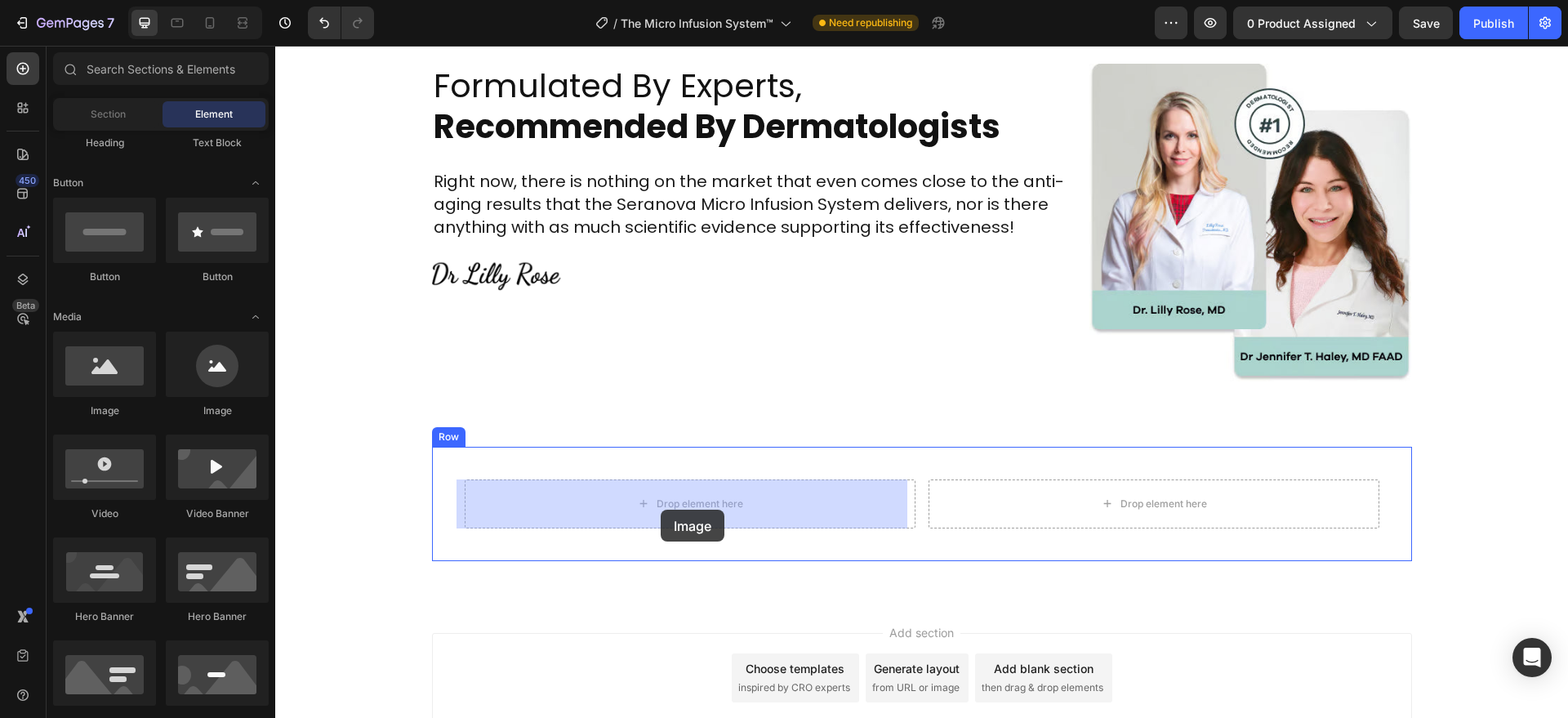
drag, startPoint x: 387, startPoint y: 422, endPoint x: 661, endPoint y: 509, distance: 287.5
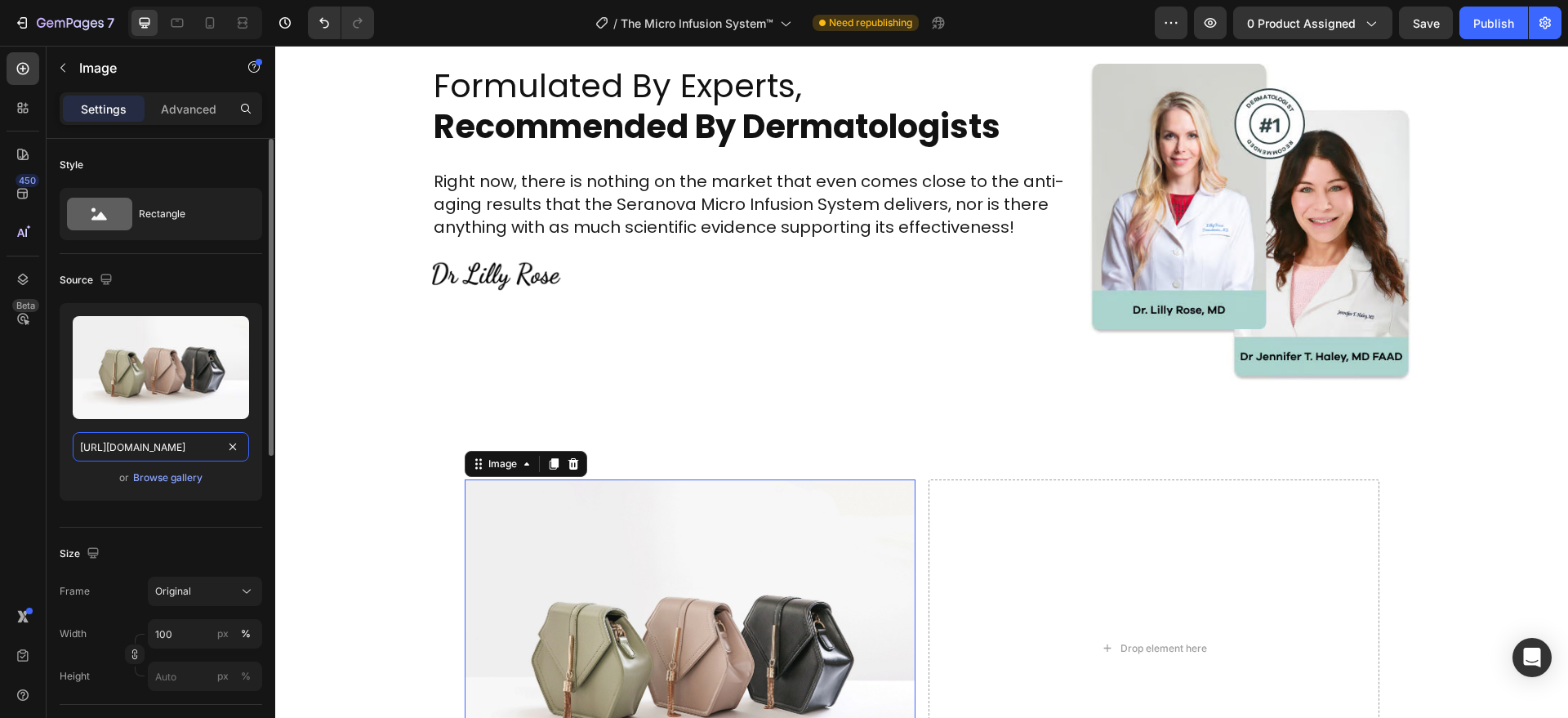
click at [210, 450] on input "[URL][DOMAIN_NAME]" at bounding box center [160, 446] width 176 height 29
paste input "seranovabeauty.com/cdn/shop/files/Frame_1484580976.webp?v=1752620321&width=750"
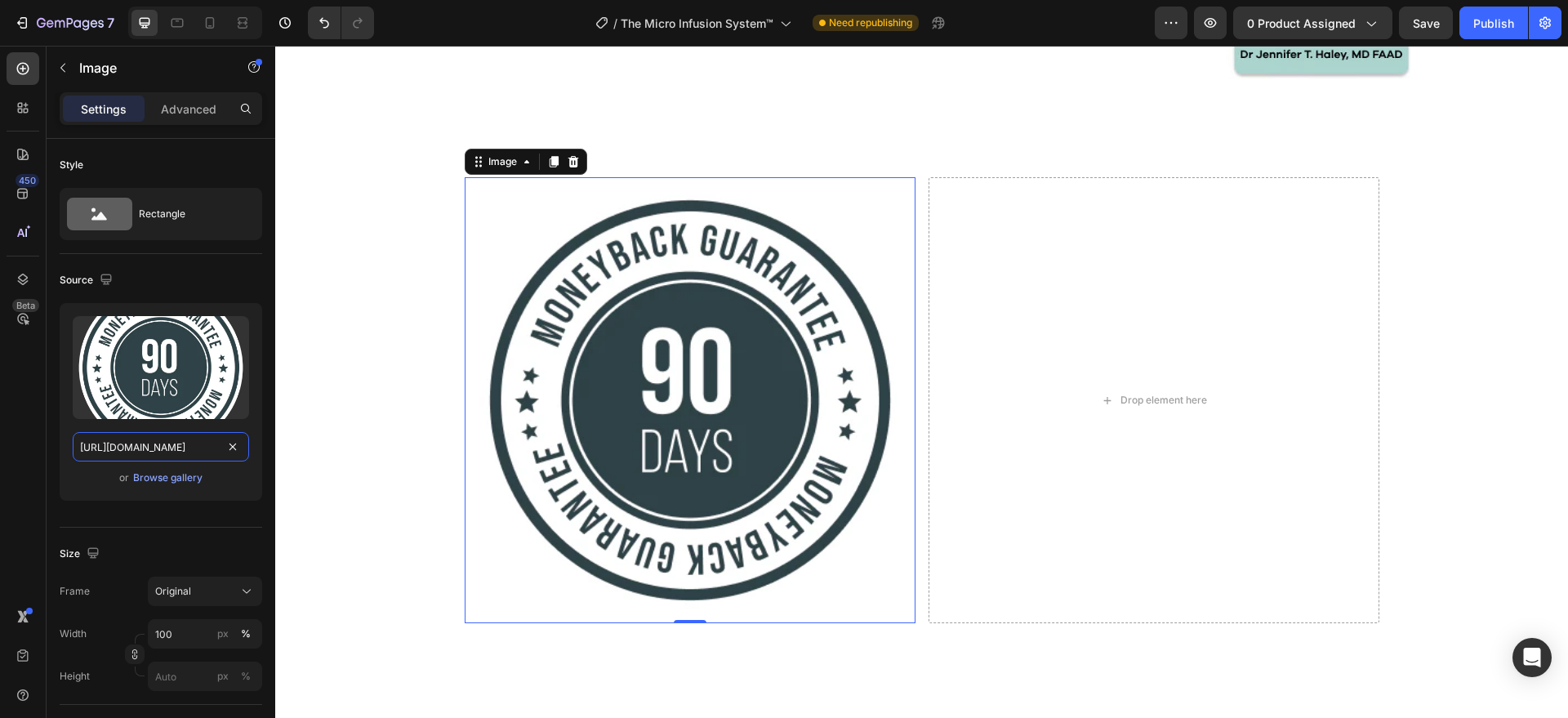
scroll to position [5506, 0]
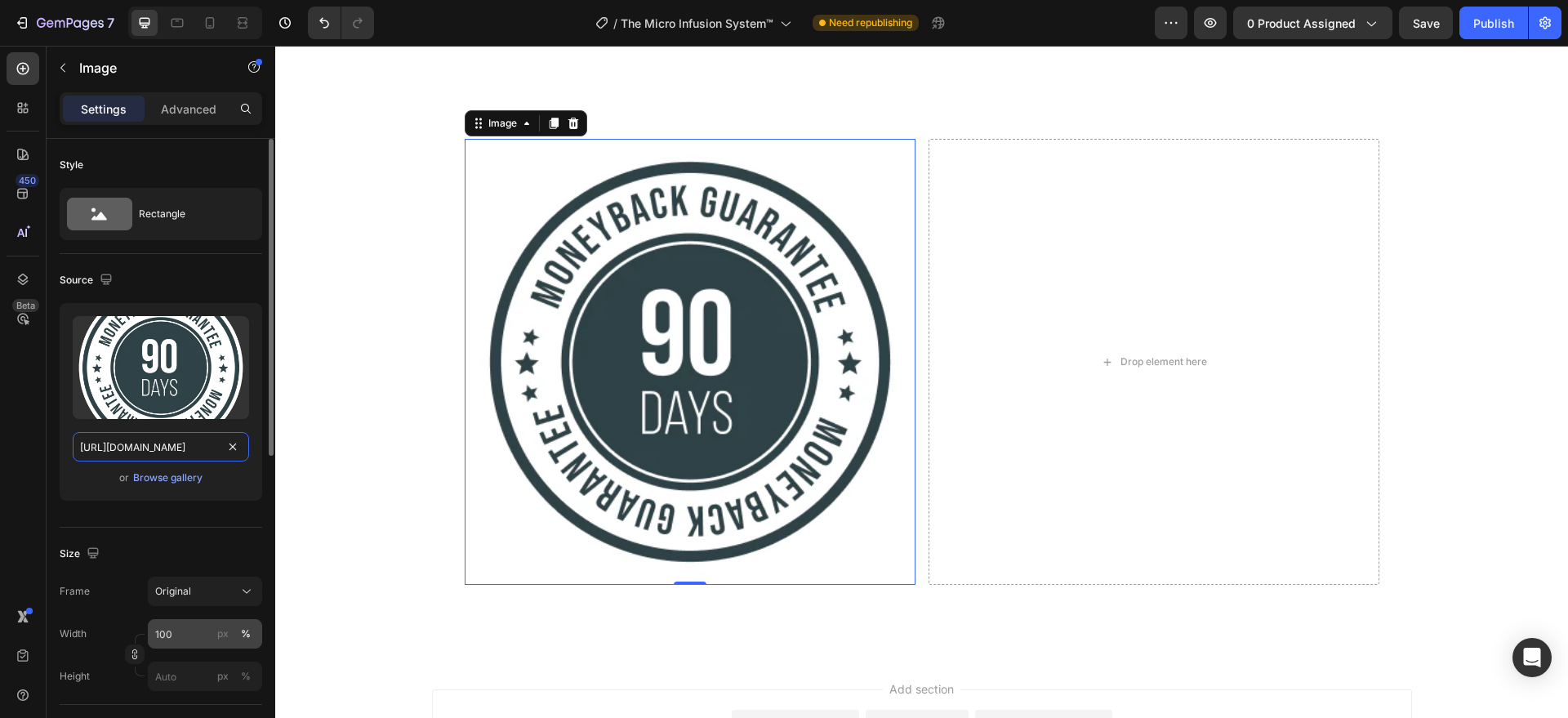
type input "https://seranovabeauty.com/cdn/shop/files/Frame_1484580976.webp?v=1752620321&wi…"
click at [182, 637] on input "100" at bounding box center [205, 633] width 115 height 29
type input "400"
click at [221, 634] on div "px" at bounding box center [222, 633] width 11 height 15
click at [224, 635] on div "px" at bounding box center [222, 633] width 11 height 15
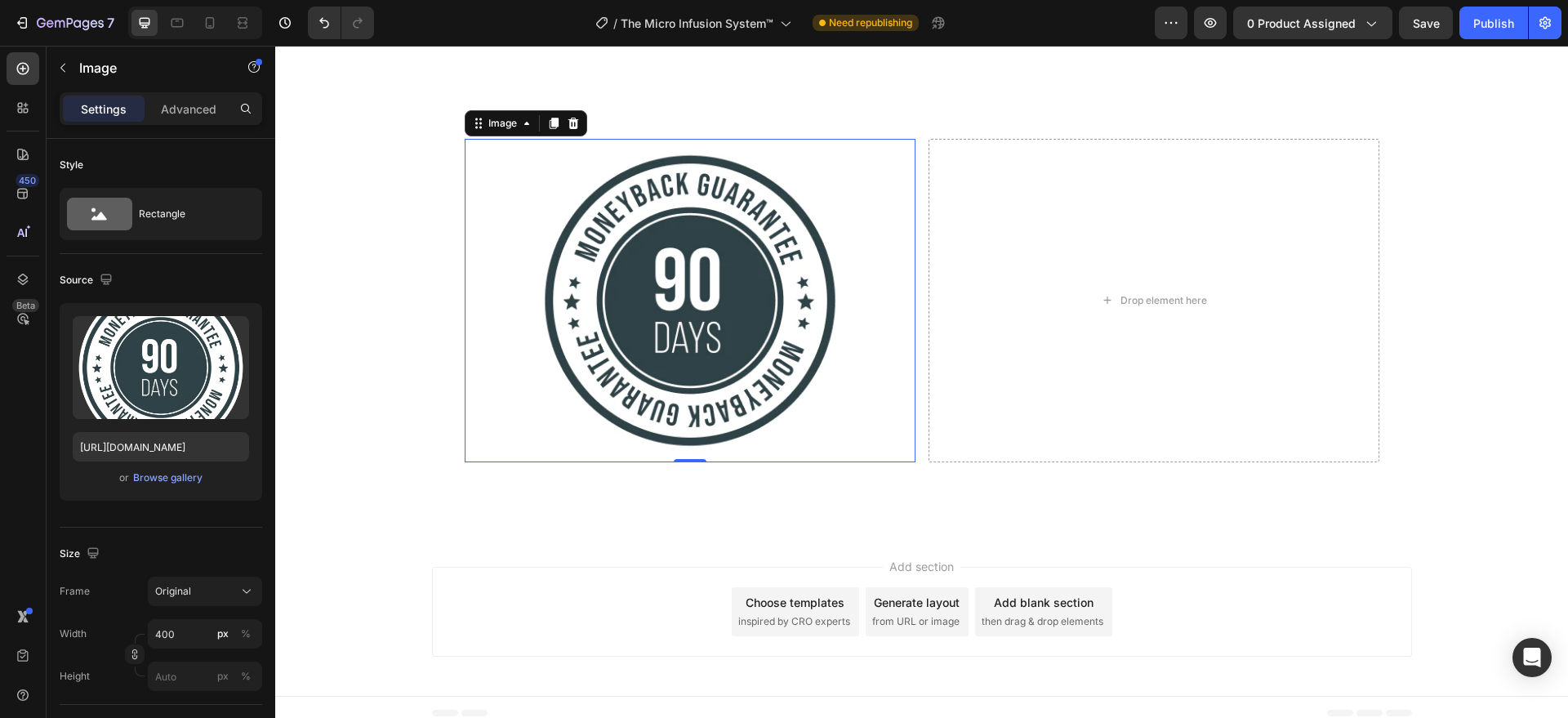
click at [671, 537] on div "Add section Choose templates inspired by CRO experts Generate layout from URL o…" at bounding box center [921, 614] width 1293 height 161
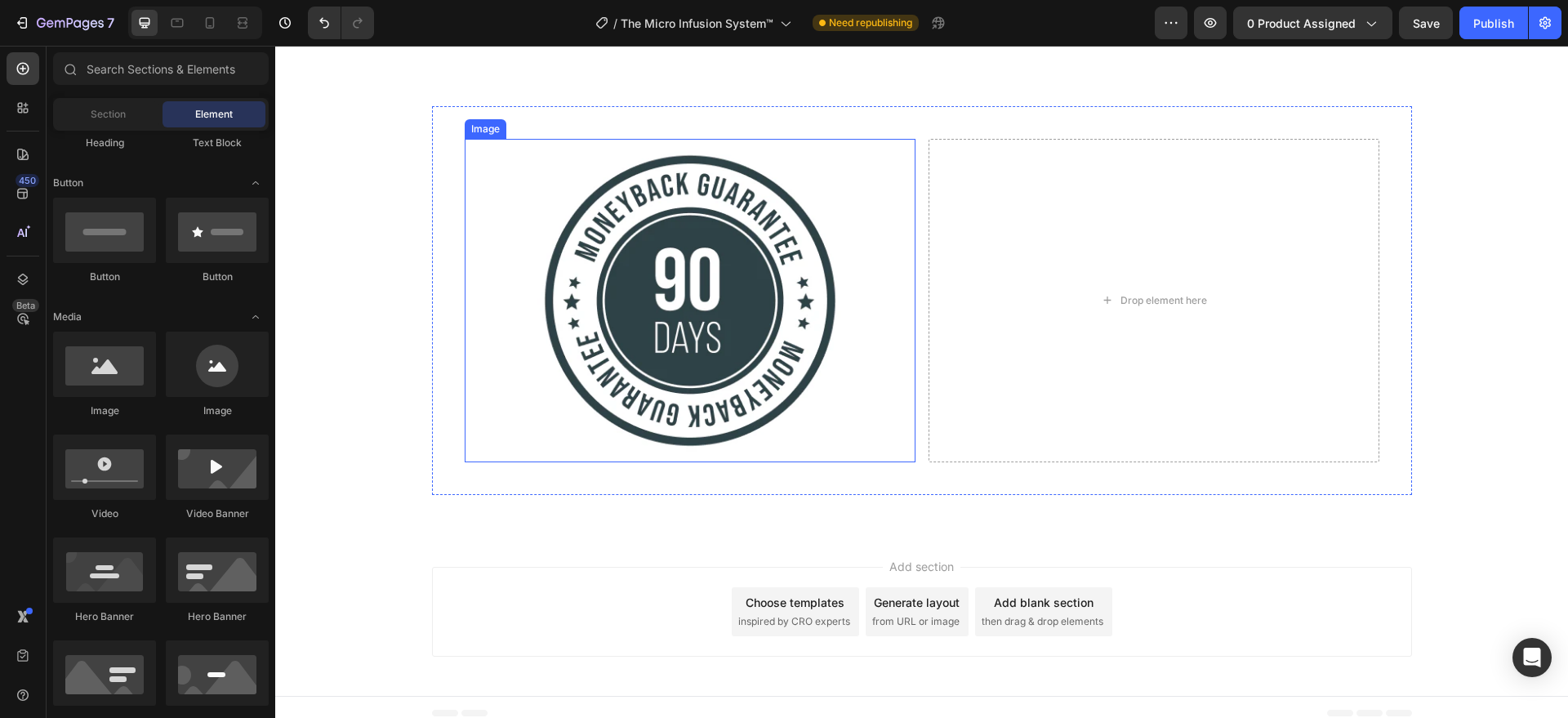
click at [868, 359] on div at bounding box center [690, 300] width 451 height 323
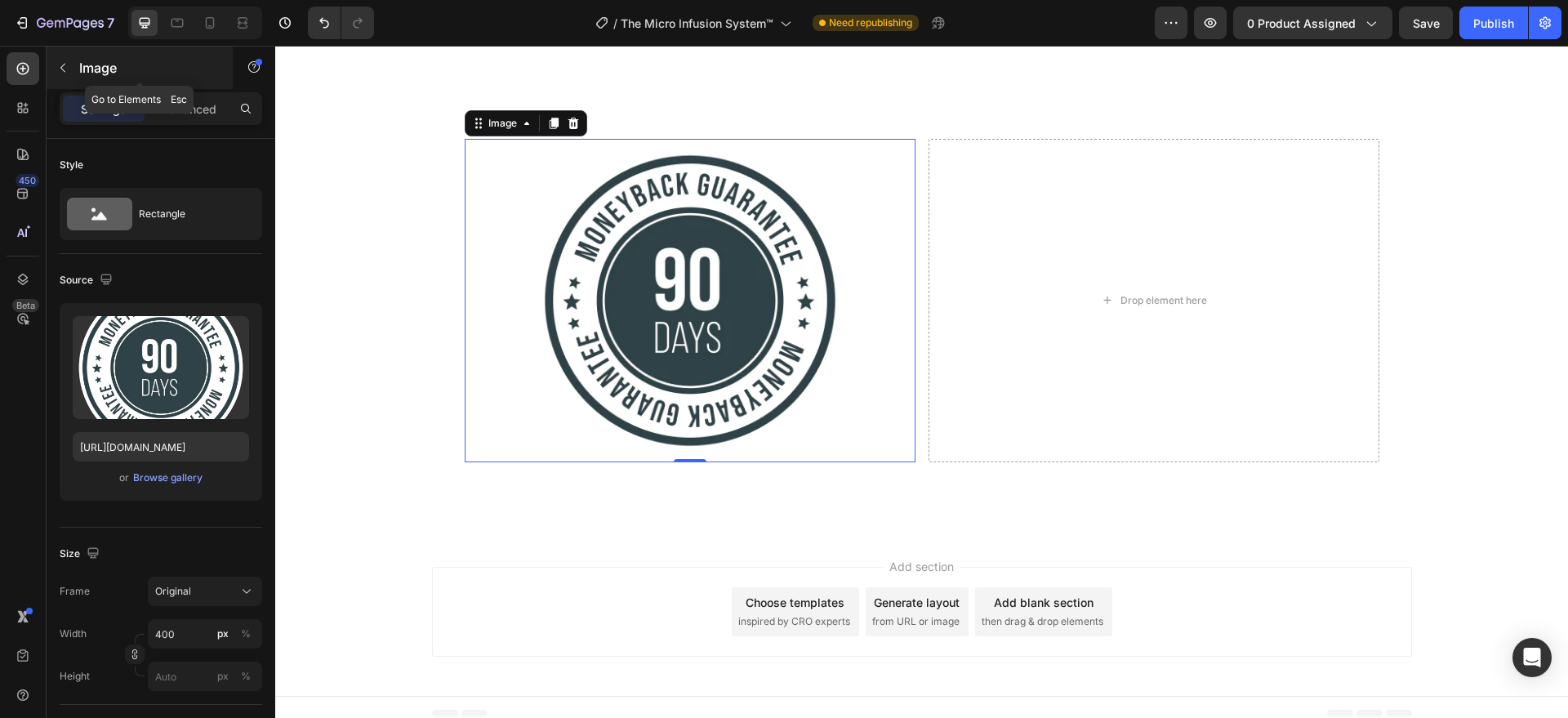
click at [50, 66] on button "button" at bounding box center [63, 68] width 26 height 26
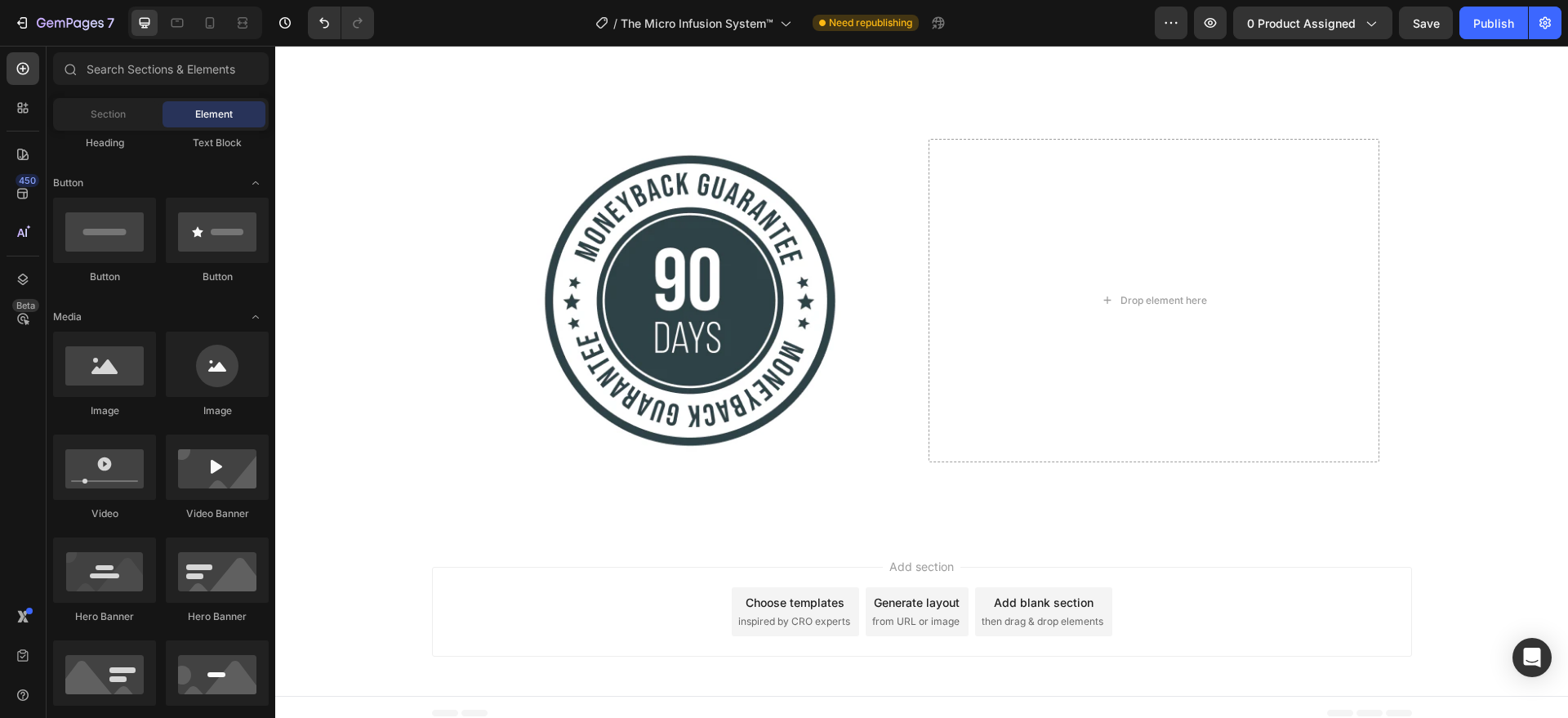
scroll to position [0, 0]
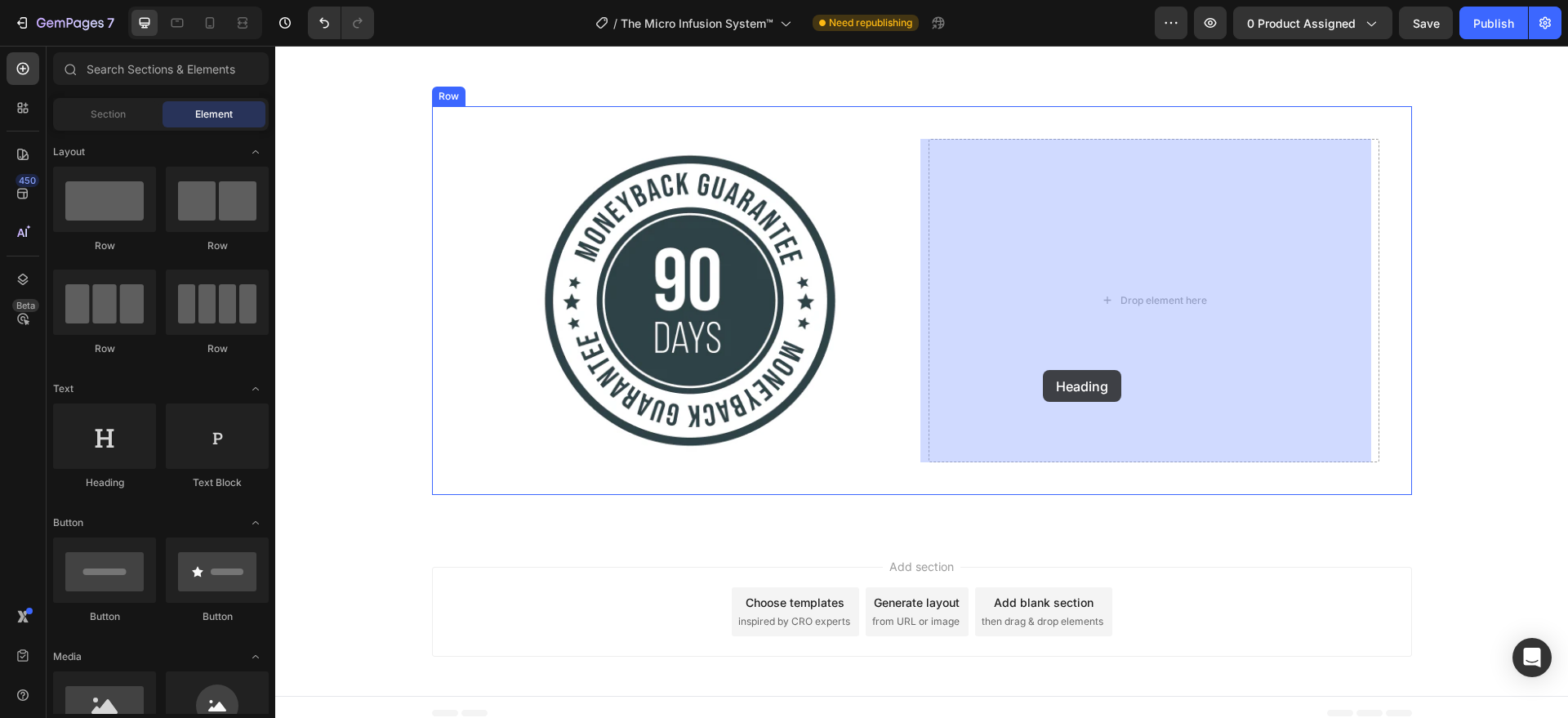
drag, startPoint x: 392, startPoint y: 494, endPoint x: 1043, endPoint y: 366, distance: 663.5
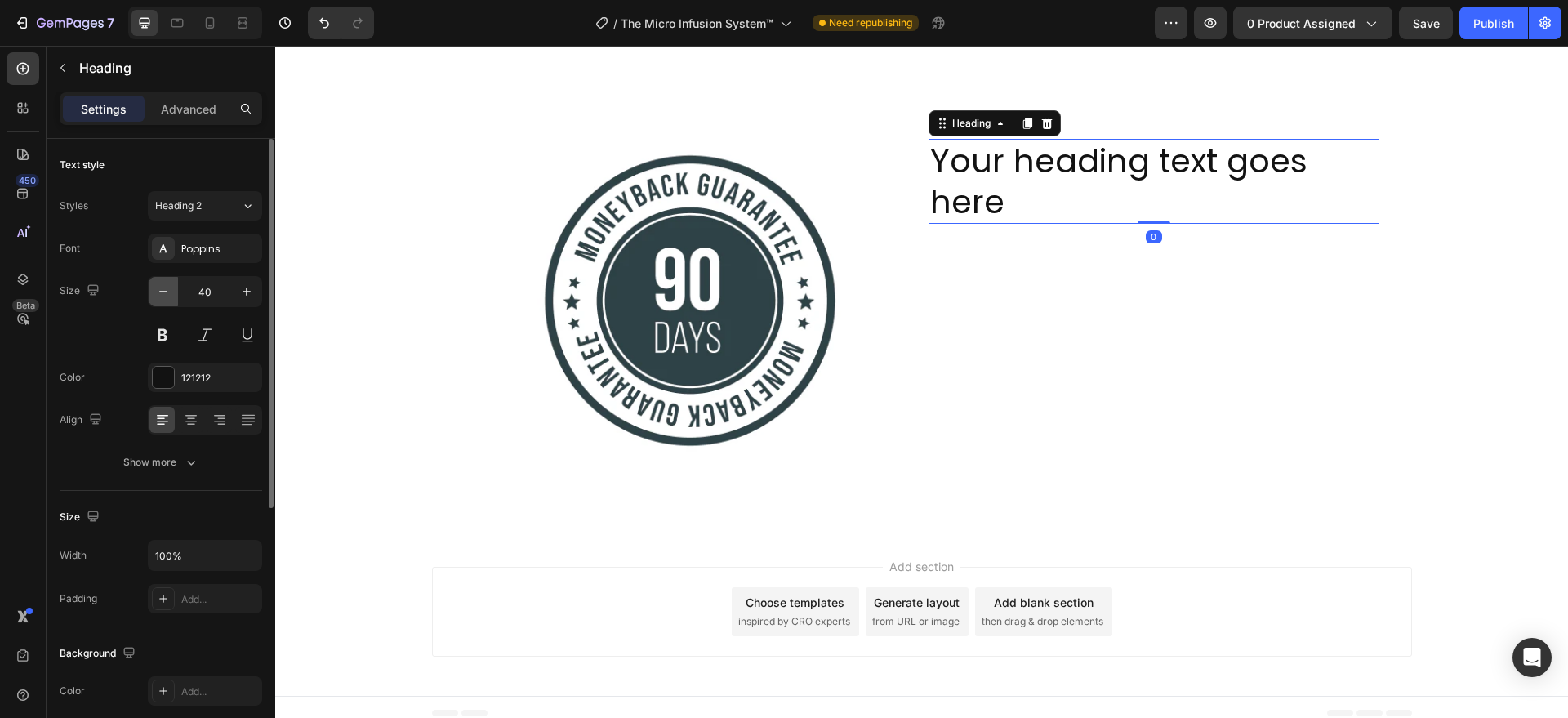
click at [167, 292] on icon "button" at bounding box center [163, 292] width 17 height 17
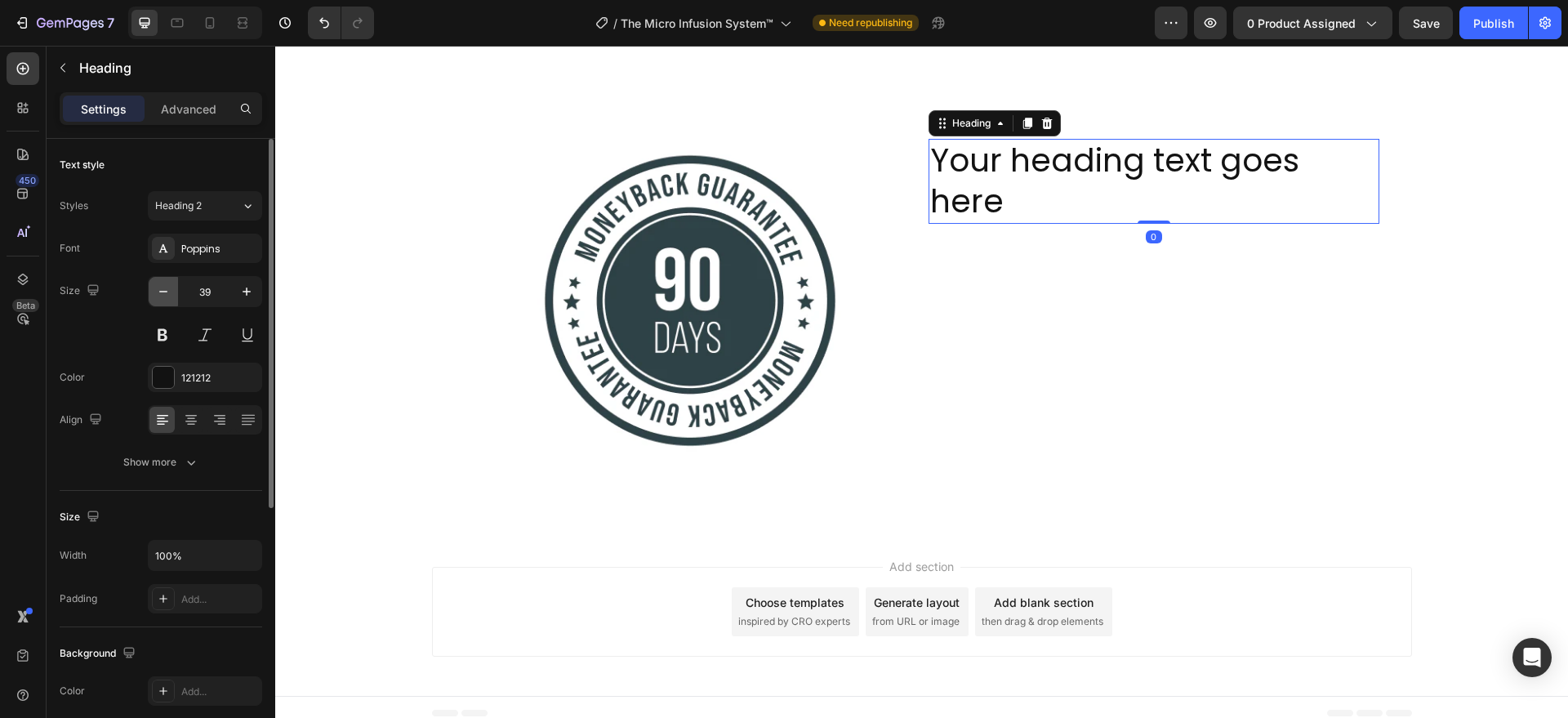
click at [167, 292] on icon "button" at bounding box center [163, 292] width 17 height 17
click at [169, 295] on icon "button" at bounding box center [163, 292] width 17 height 17
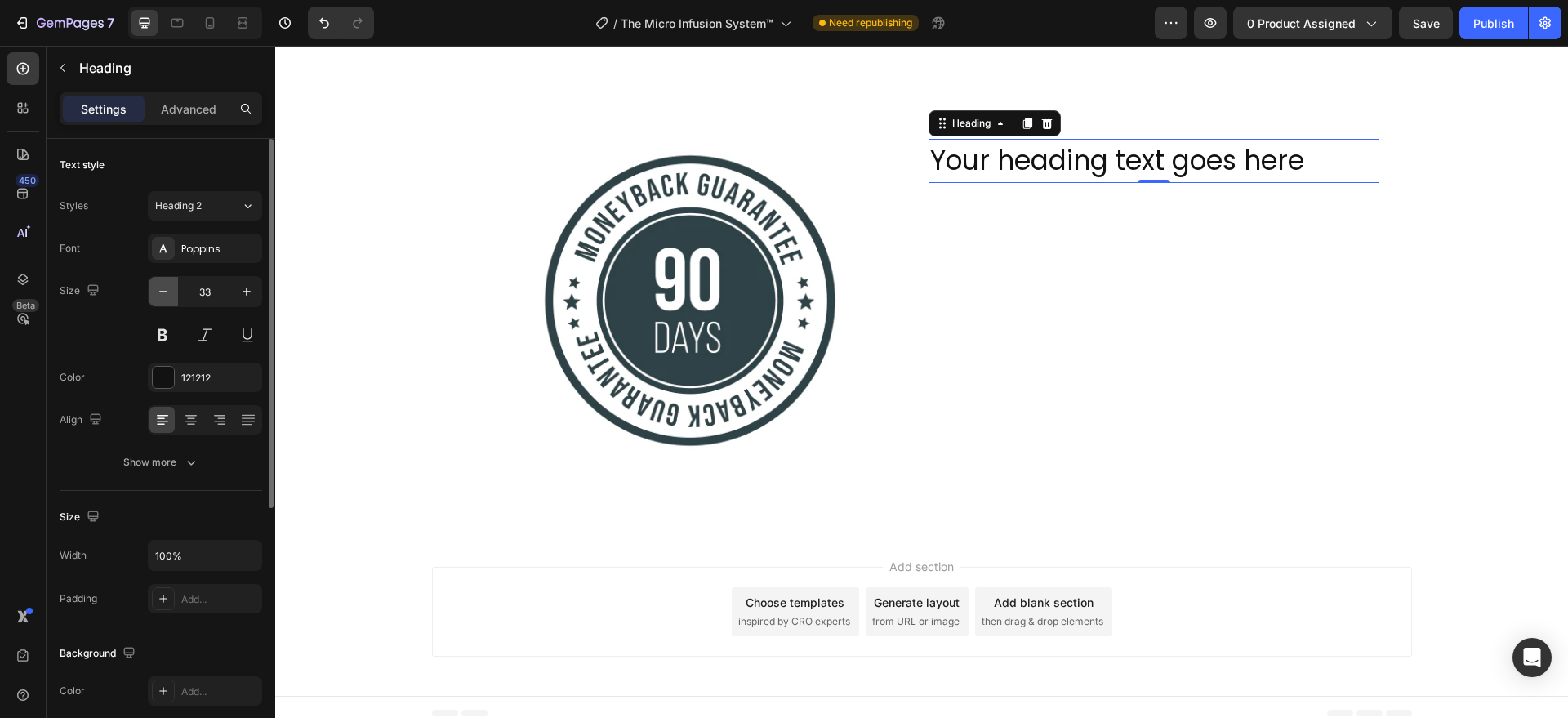
click at [169, 295] on icon "button" at bounding box center [163, 292] width 17 height 17
type input "32"
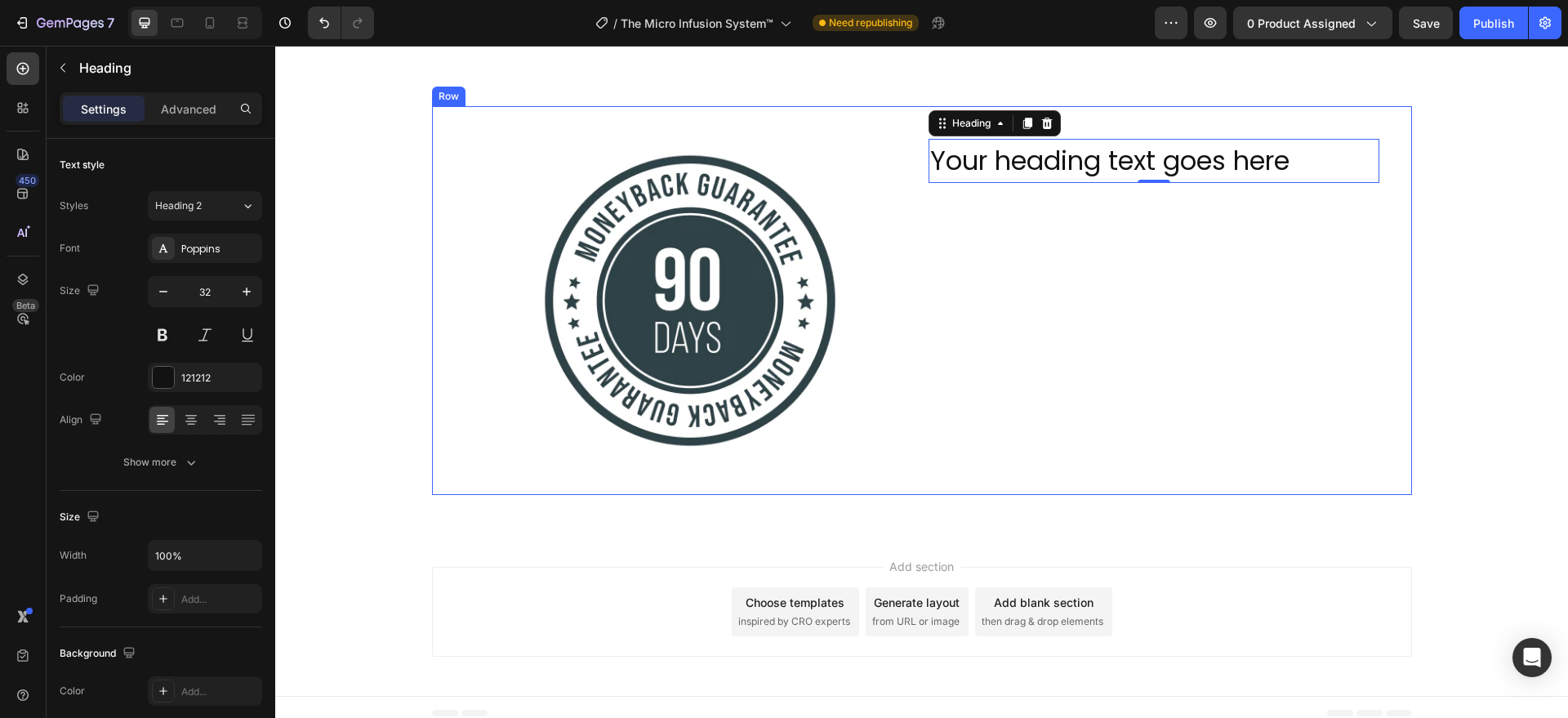
click at [1039, 183] on div "Your heading text goes here Heading 0" at bounding box center [1155, 300] width 451 height 323
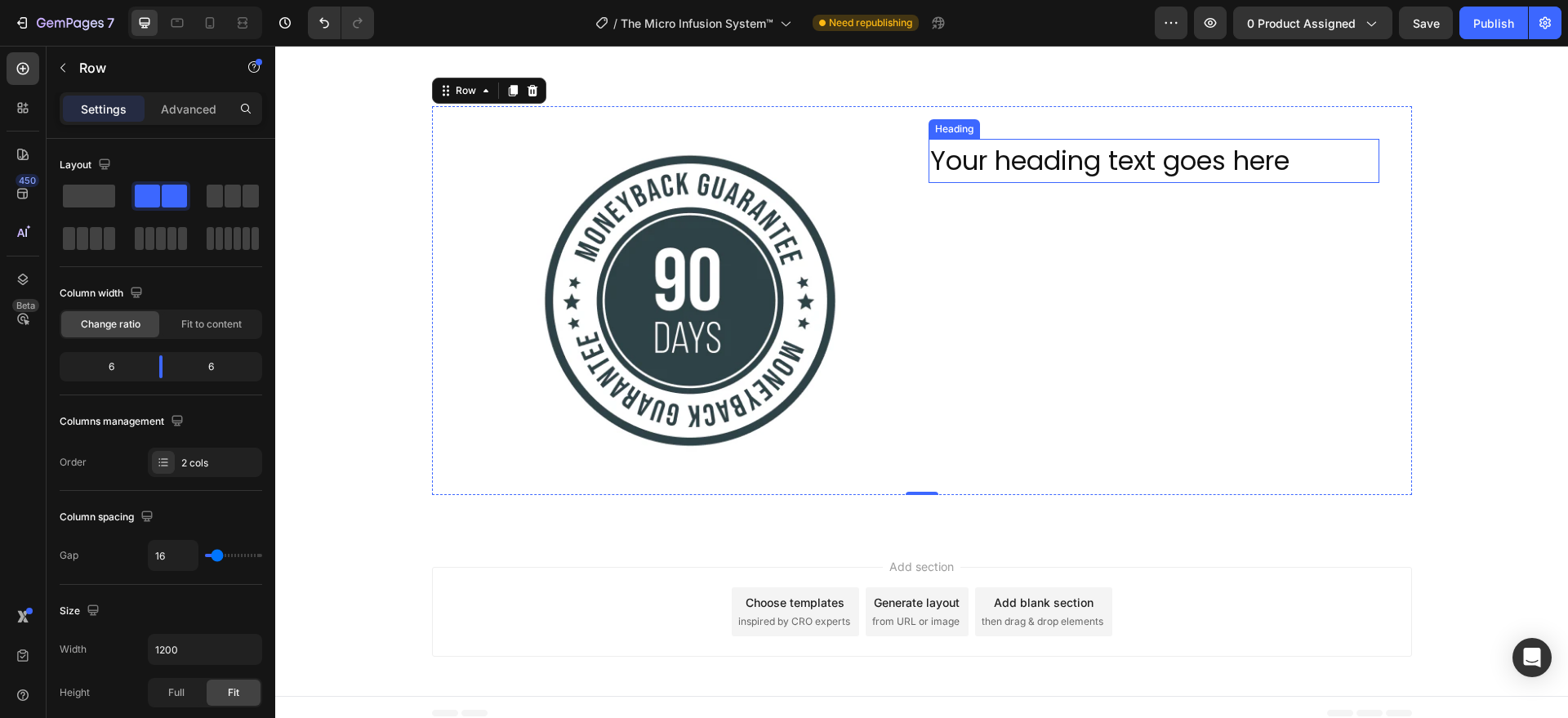
click at [1018, 154] on h2 "Your heading text goes here" at bounding box center [1155, 161] width 451 height 44
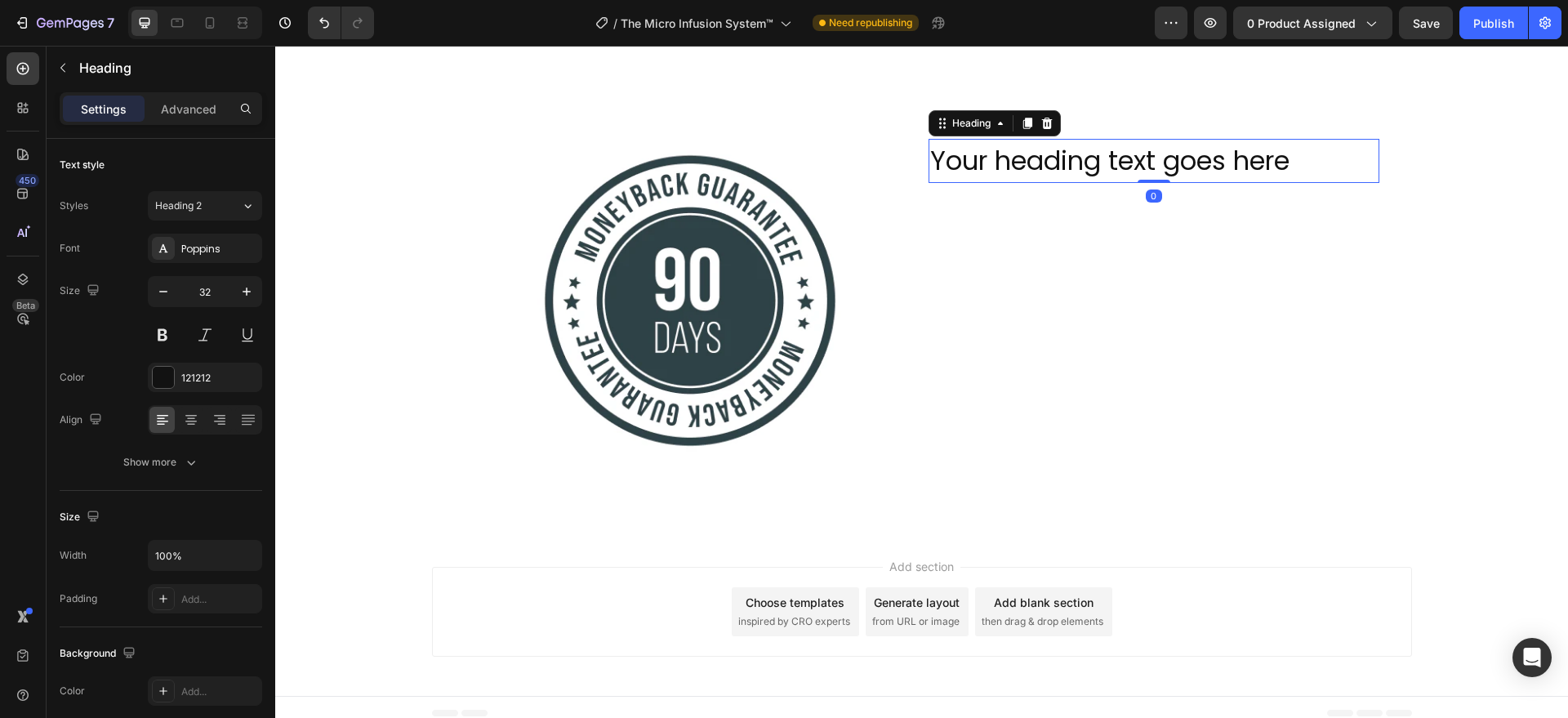
click at [1018, 157] on h2 "Your heading text goes here" at bounding box center [1155, 161] width 451 height 44
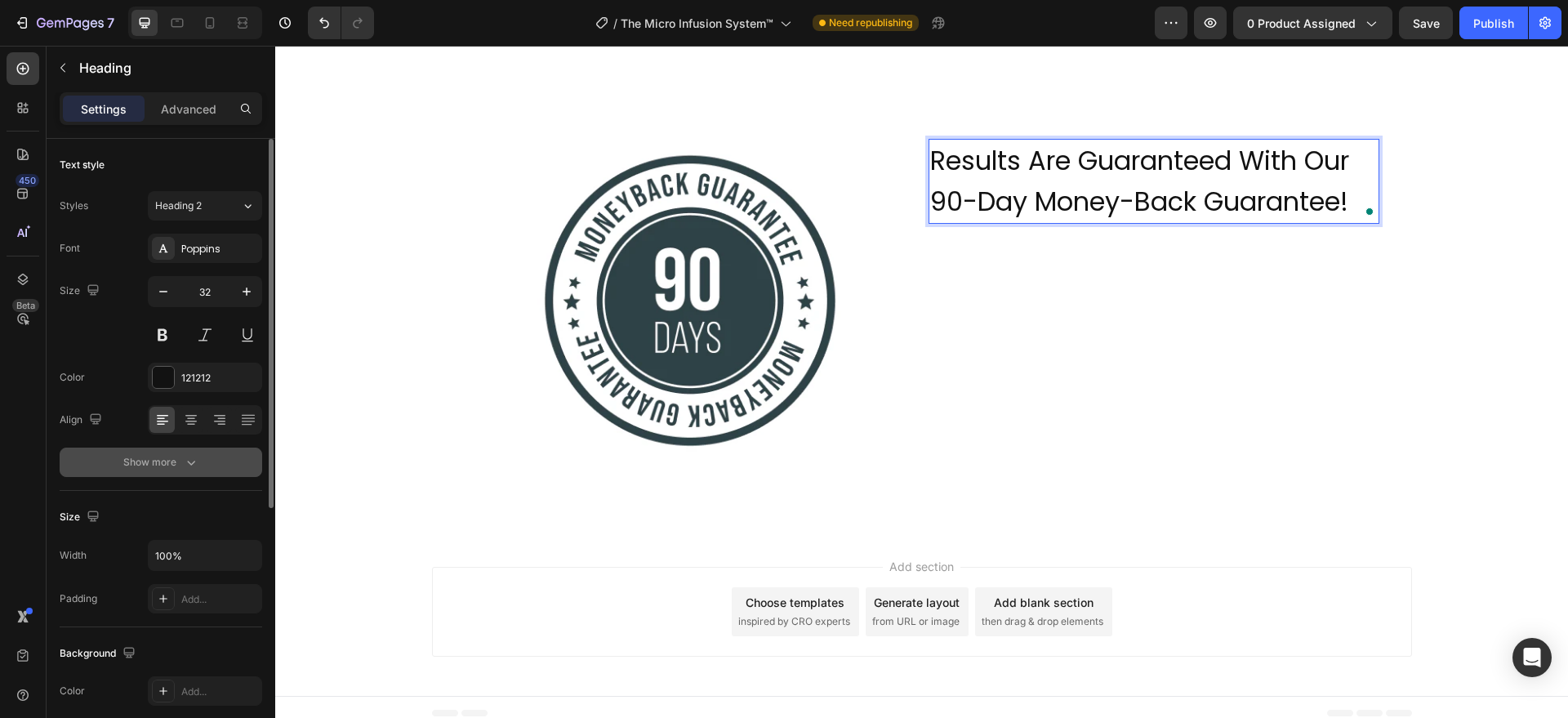
click at [208, 460] on button "Show more" at bounding box center [161, 462] width 203 height 29
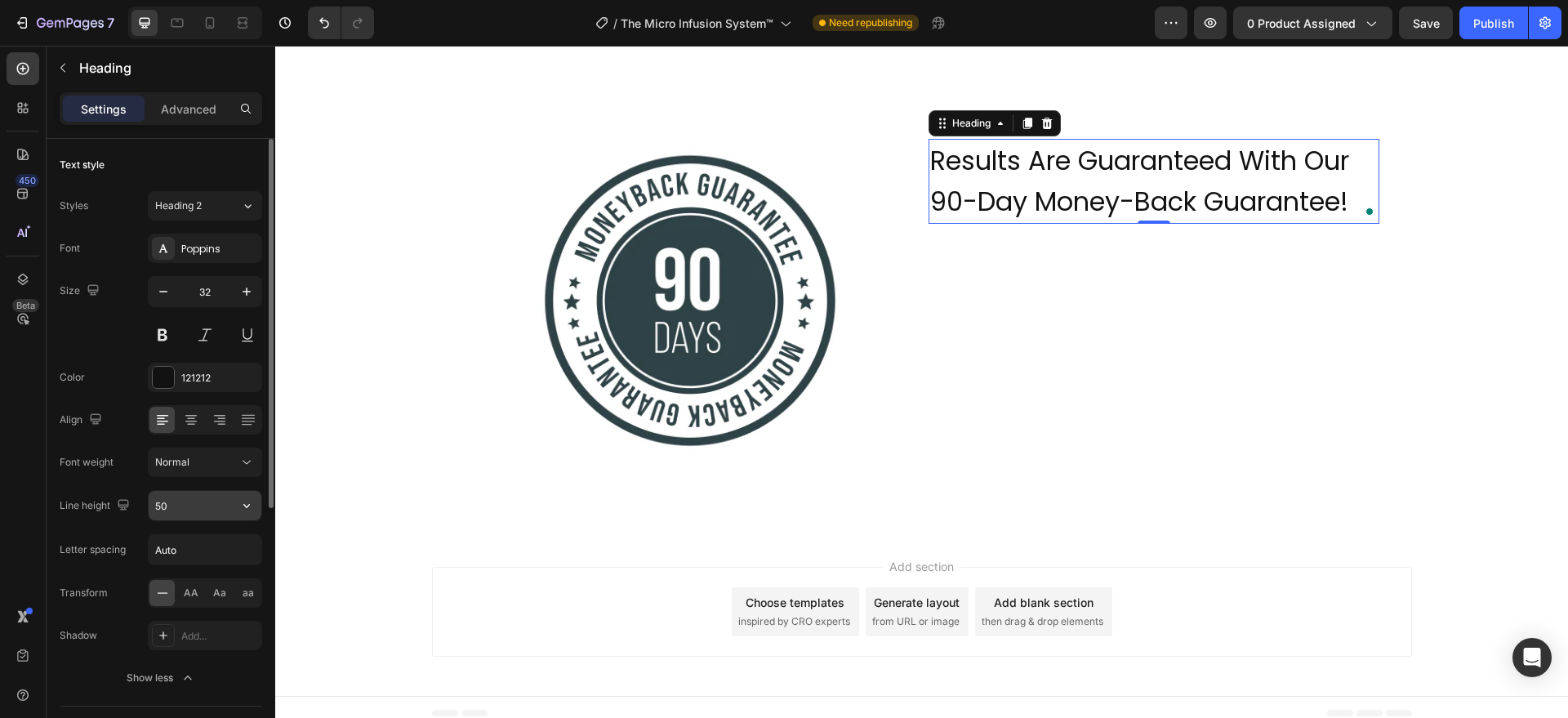
click at [167, 504] on input "50" at bounding box center [205, 505] width 113 height 29
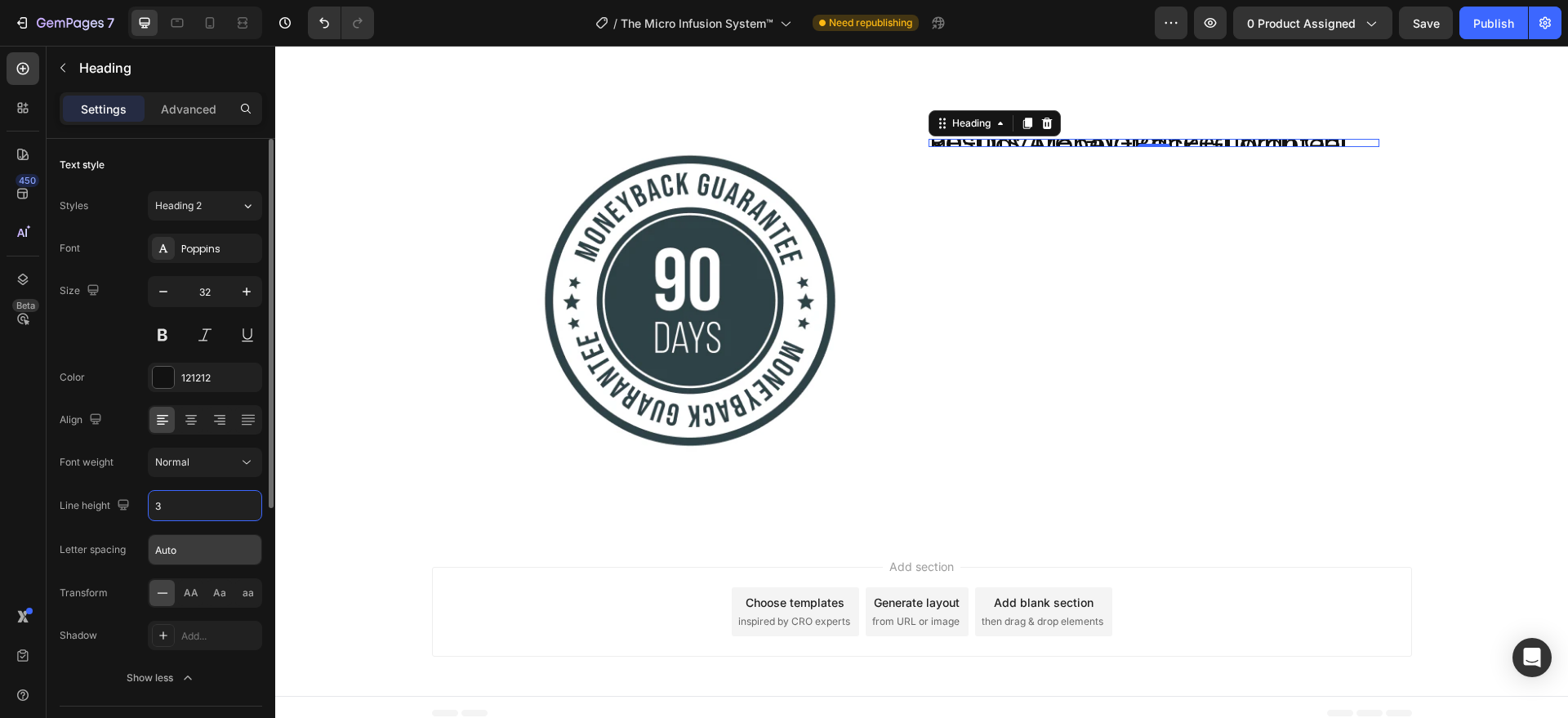
type input "34"
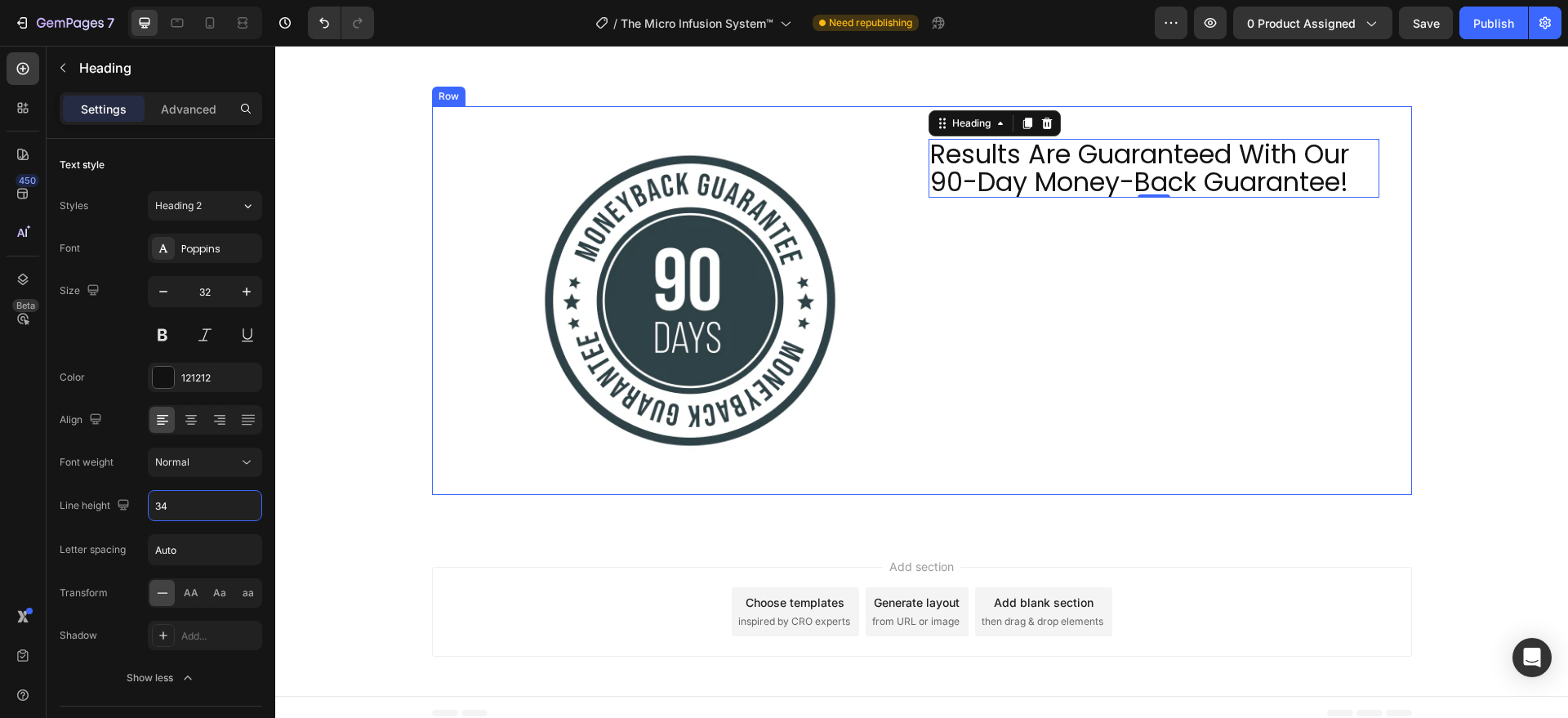
click at [1200, 381] on div "Results Are Guaranteed With Our 90-Day Money-Back Guarantee! Heading 0" at bounding box center [1155, 300] width 451 height 323
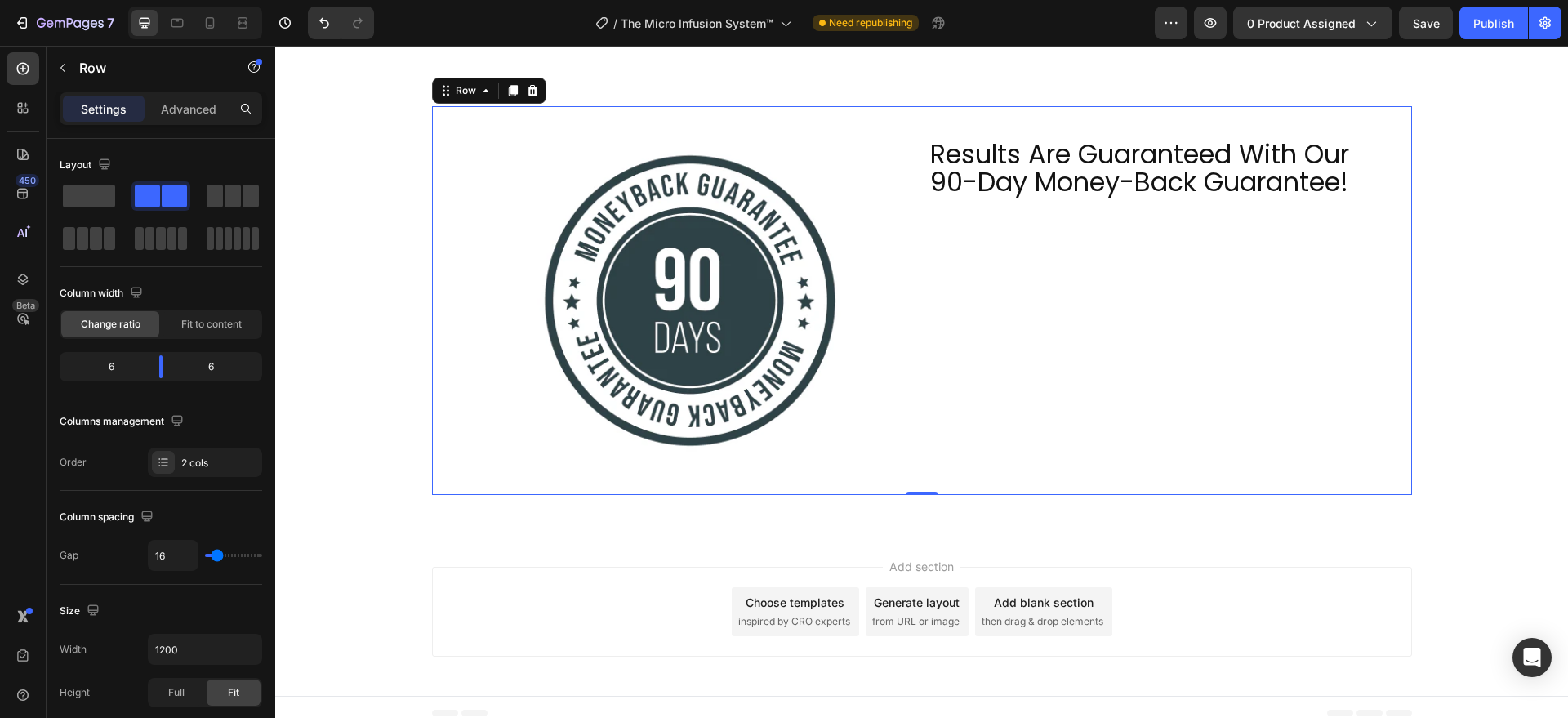
click at [1135, 119] on div "Image Results Are Guaranteed With Our 90-Day Money-Back Guarantee! Heading Row 0" at bounding box center [922, 300] width 980 height 389
click at [1103, 162] on p "Results Are Guaranteed With Our 90-Day Money-Back Guarantee!" at bounding box center [1154, 167] width 448 height 56
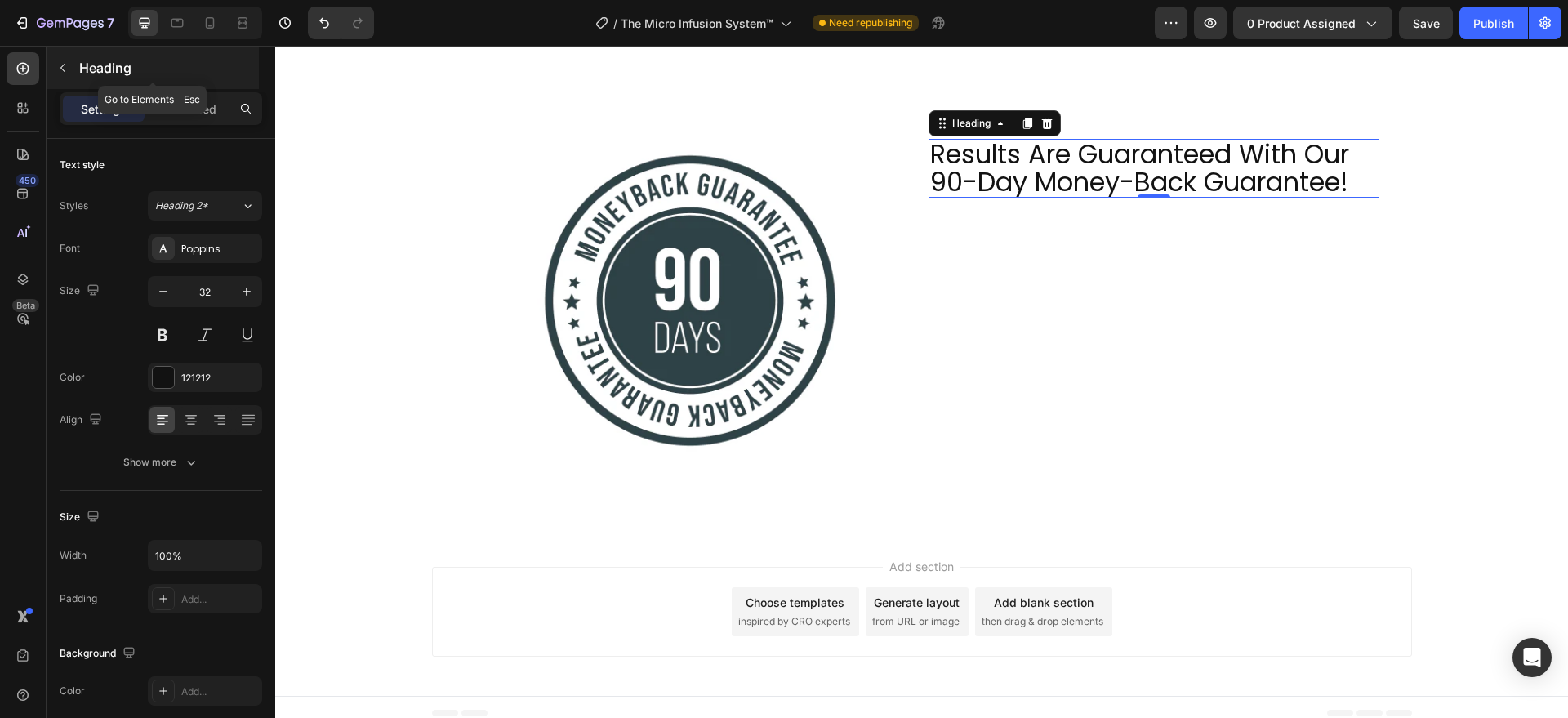
click at [63, 65] on icon "button" at bounding box center [63, 67] width 13 height 13
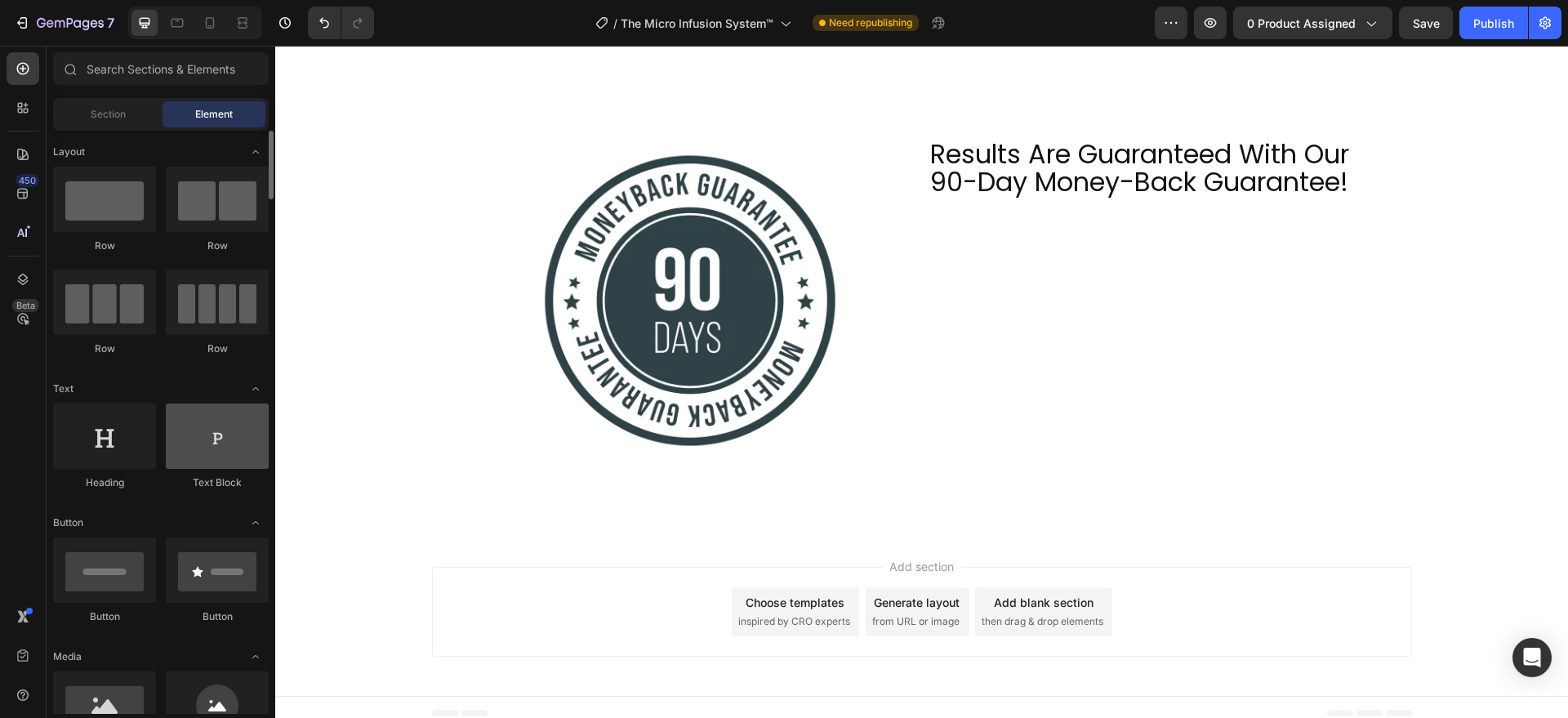
click at [183, 433] on div at bounding box center [217, 436] width 103 height 65
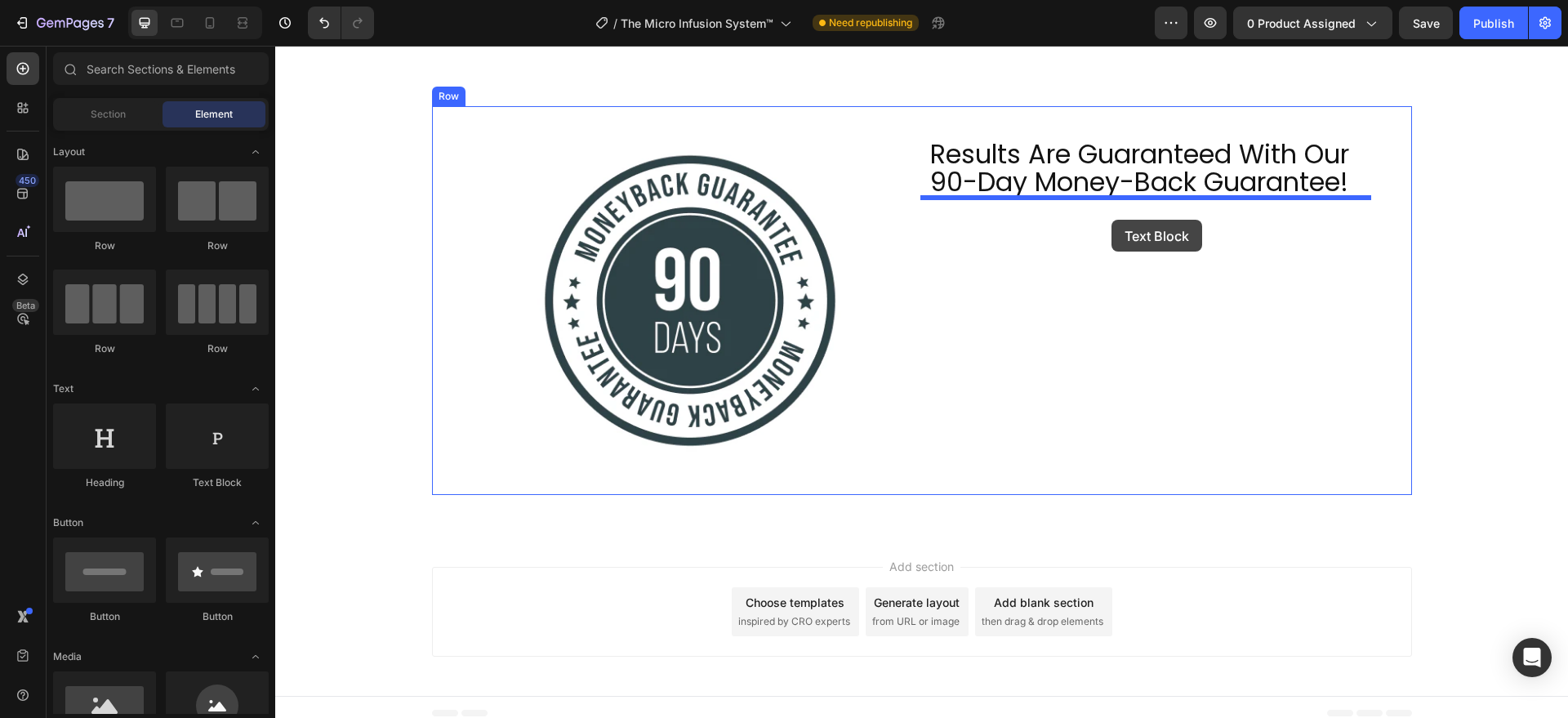
drag, startPoint x: 478, startPoint y: 477, endPoint x: 1111, endPoint y: 219, distance: 683.6
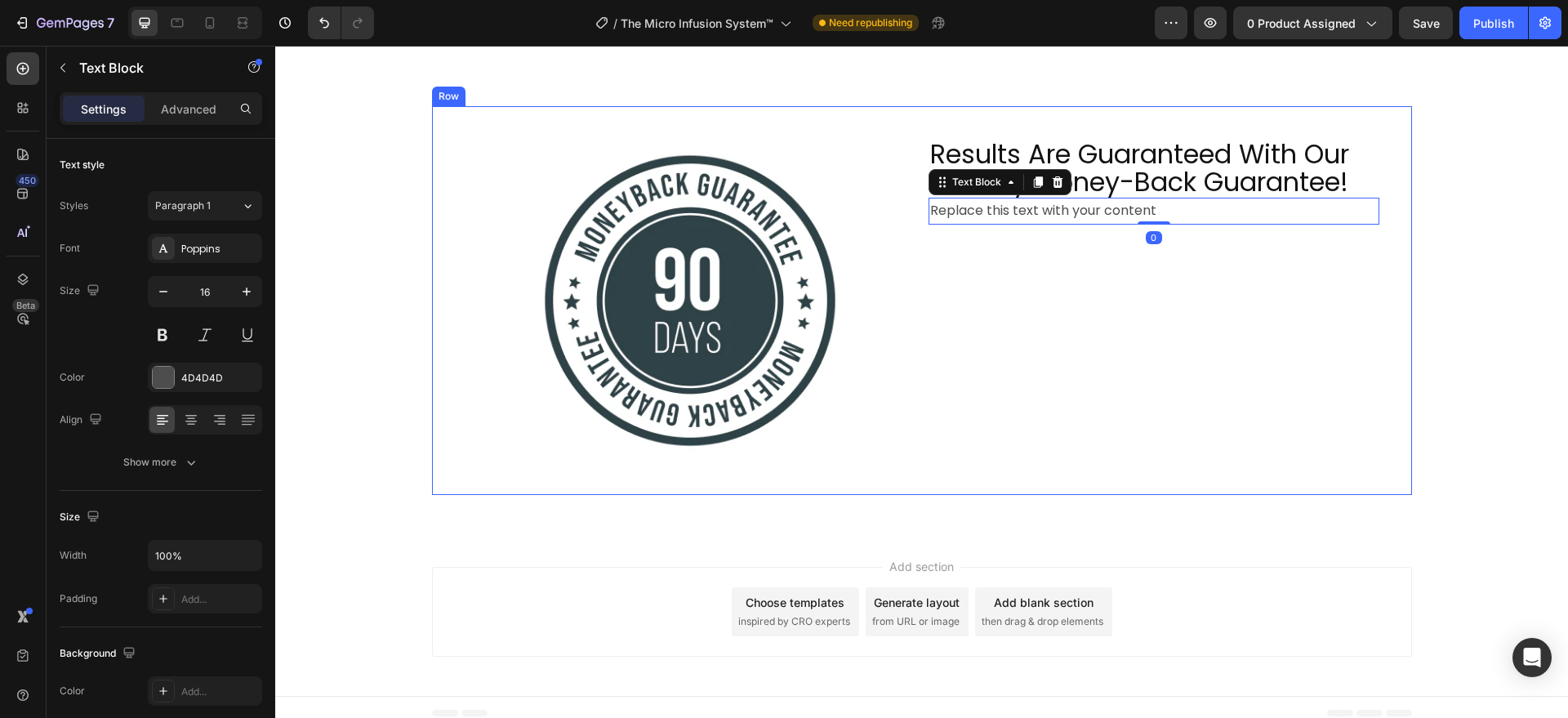
click at [1011, 206] on div "Replace this text with your content" at bounding box center [1155, 211] width 451 height 27
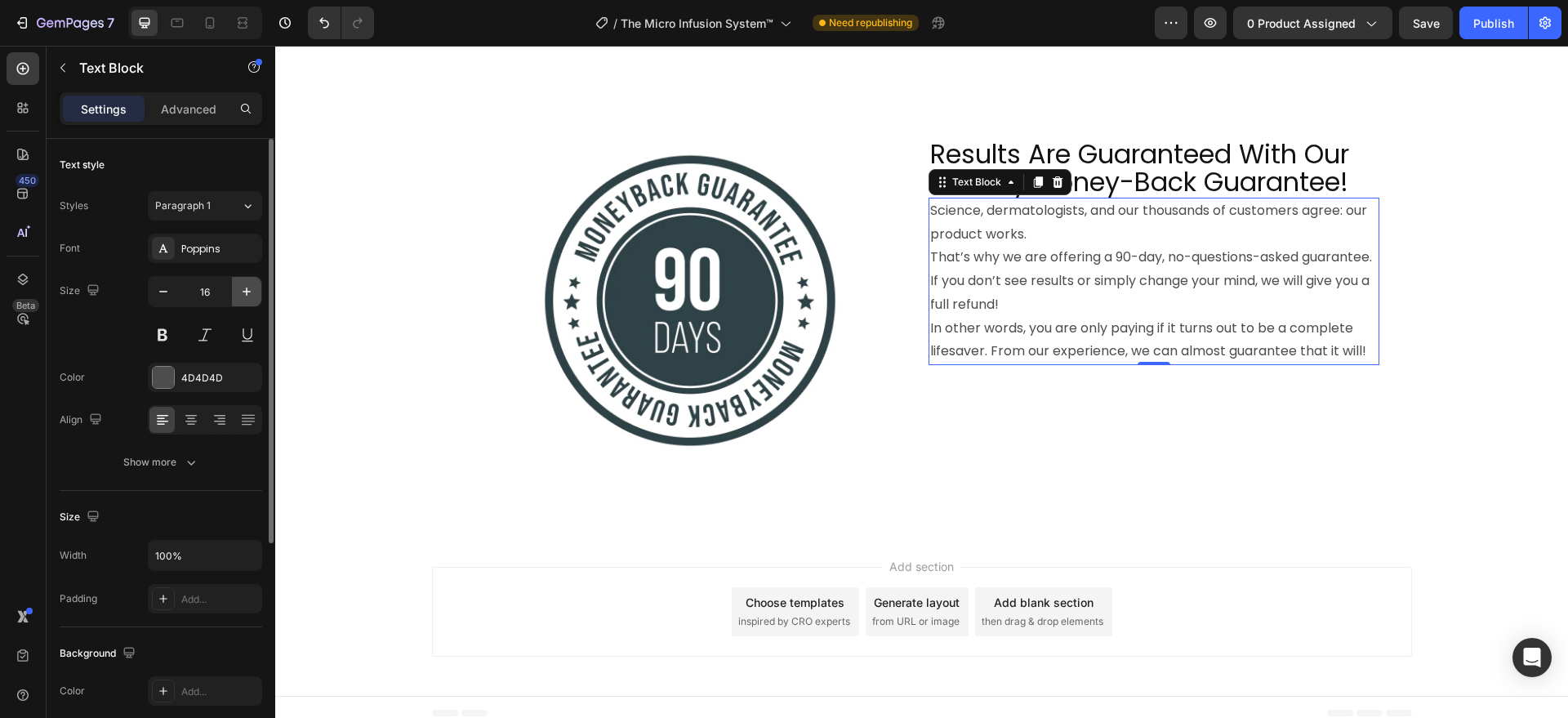
click at [242, 293] on icon "button" at bounding box center [247, 292] width 17 height 17
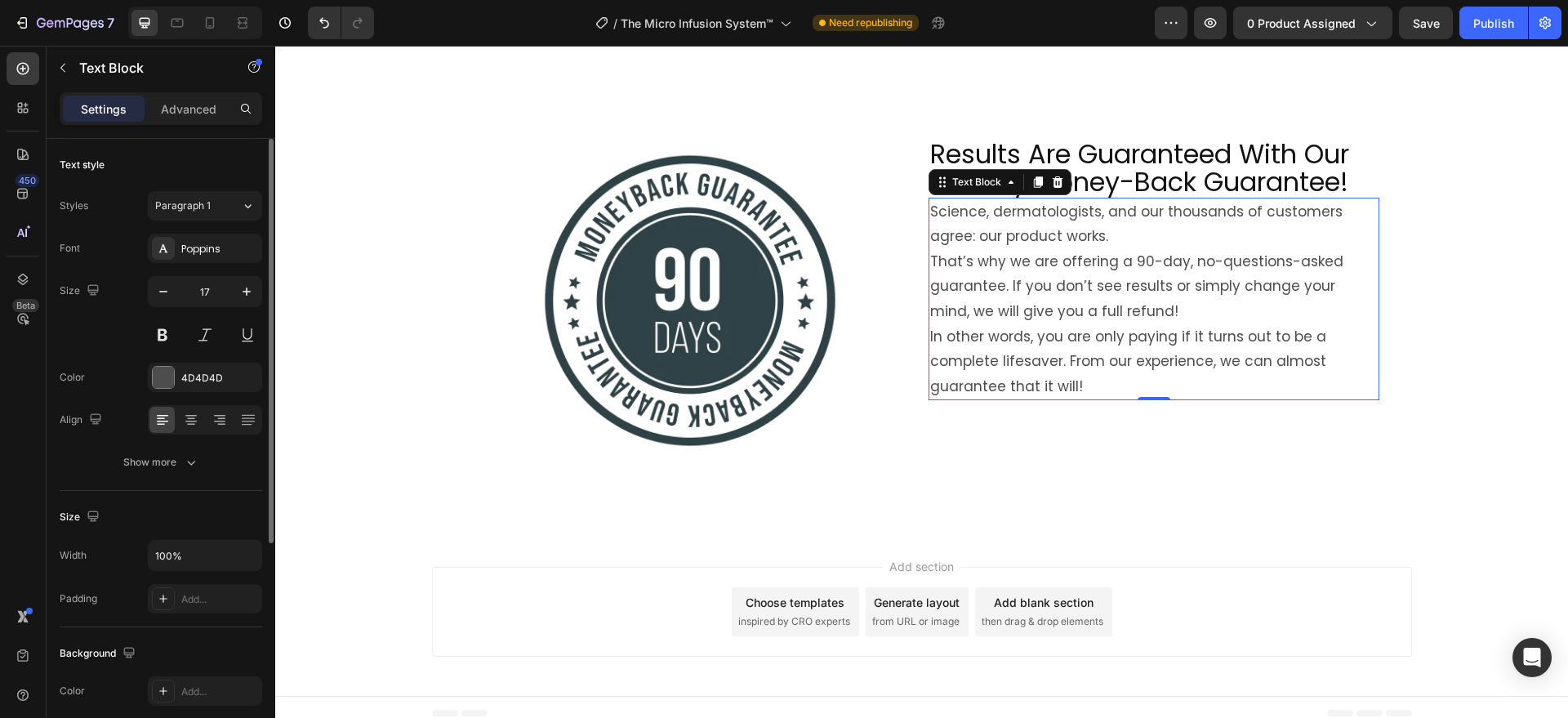
type input "18"
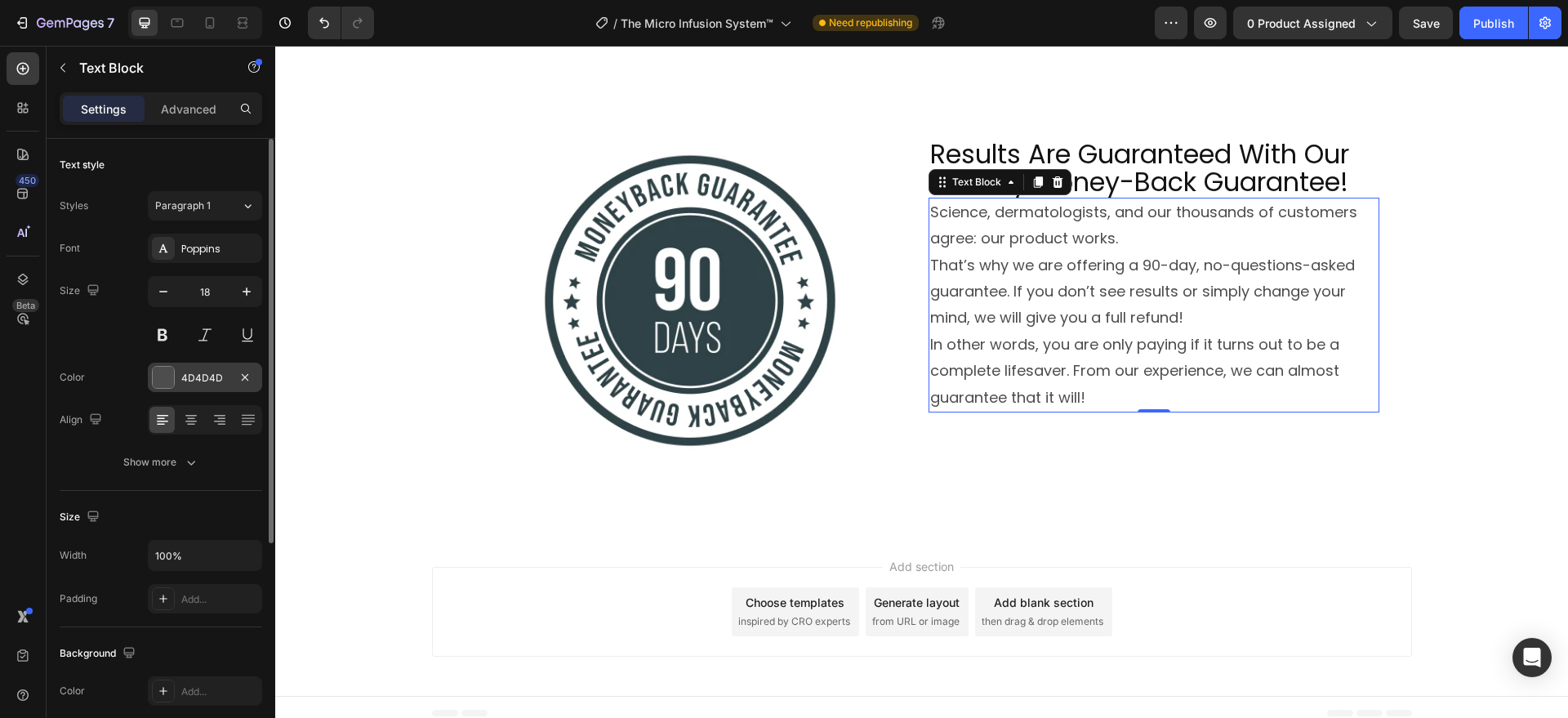
click at [175, 375] on div "4D4D4D" at bounding box center [205, 376] width 115 height 29
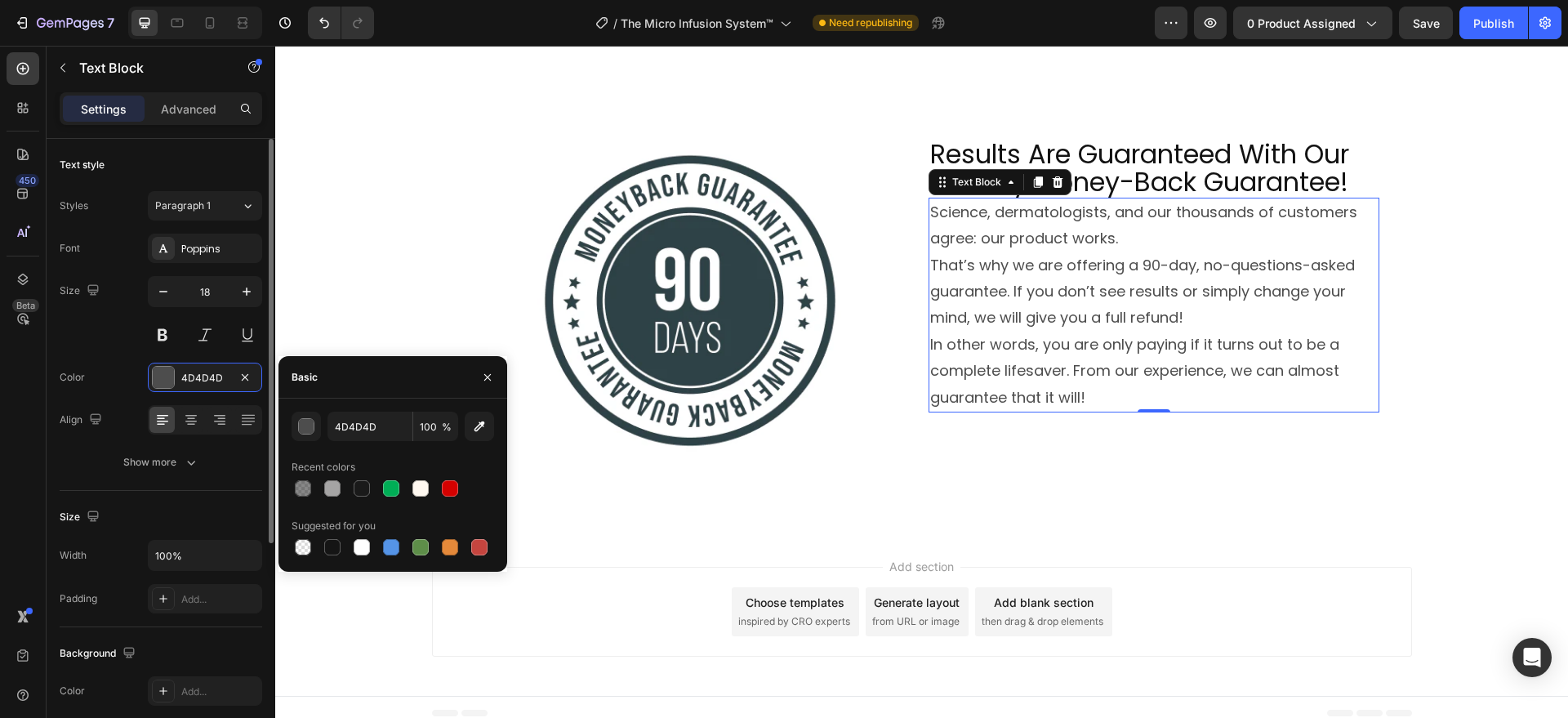
click at [358, 485] on div at bounding box center [361, 488] width 17 height 17
type input "1A1A1A"
click at [175, 472] on button "Show more" at bounding box center [161, 462] width 203 height 29
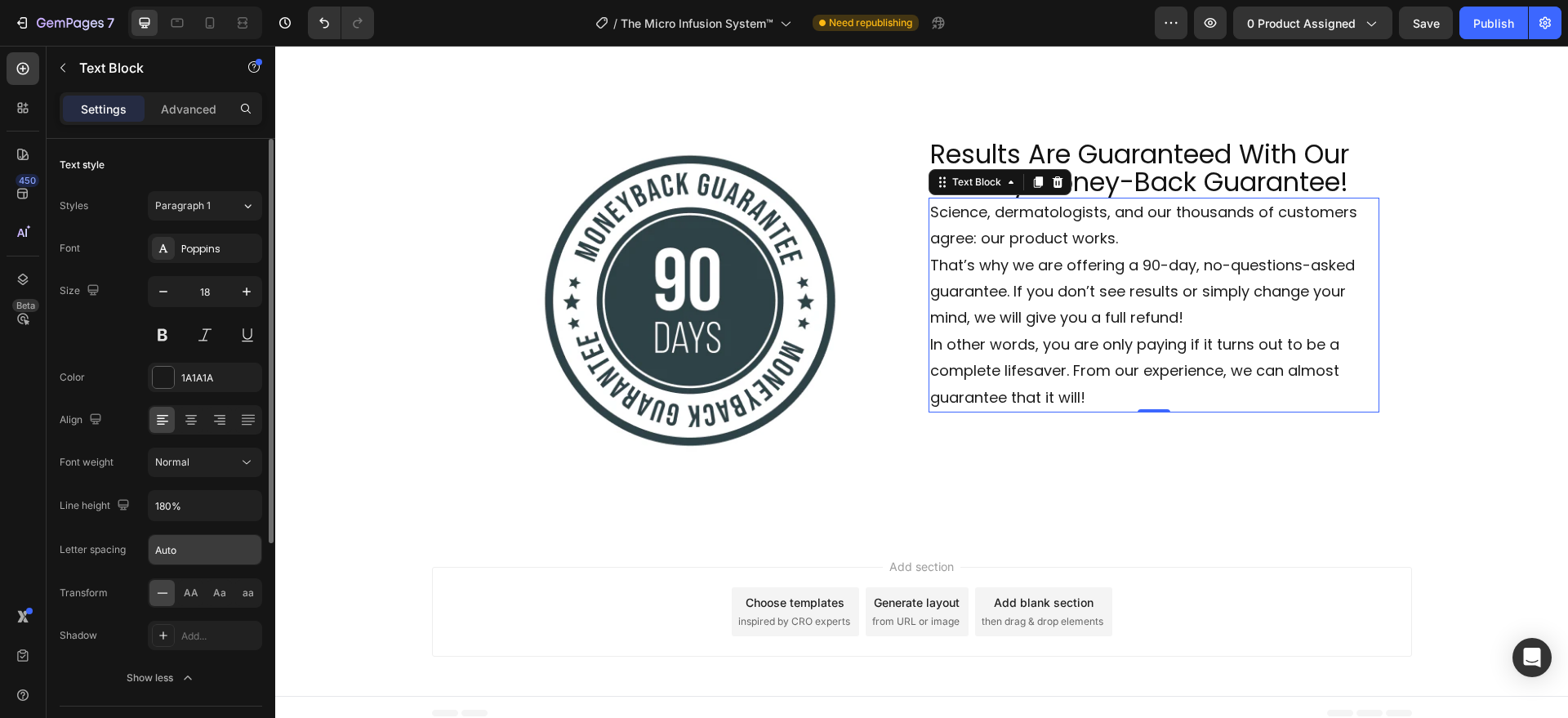
click at [180, 553] on input "Auto" at bounding box center [205, 549] width 113 height 29
click at [203, 495] on input "180%" at bounding box center [205, 505] width 113 height 29
click at [203, 499] on input "180%" at bounding box center [205, 505] width 113 height 29
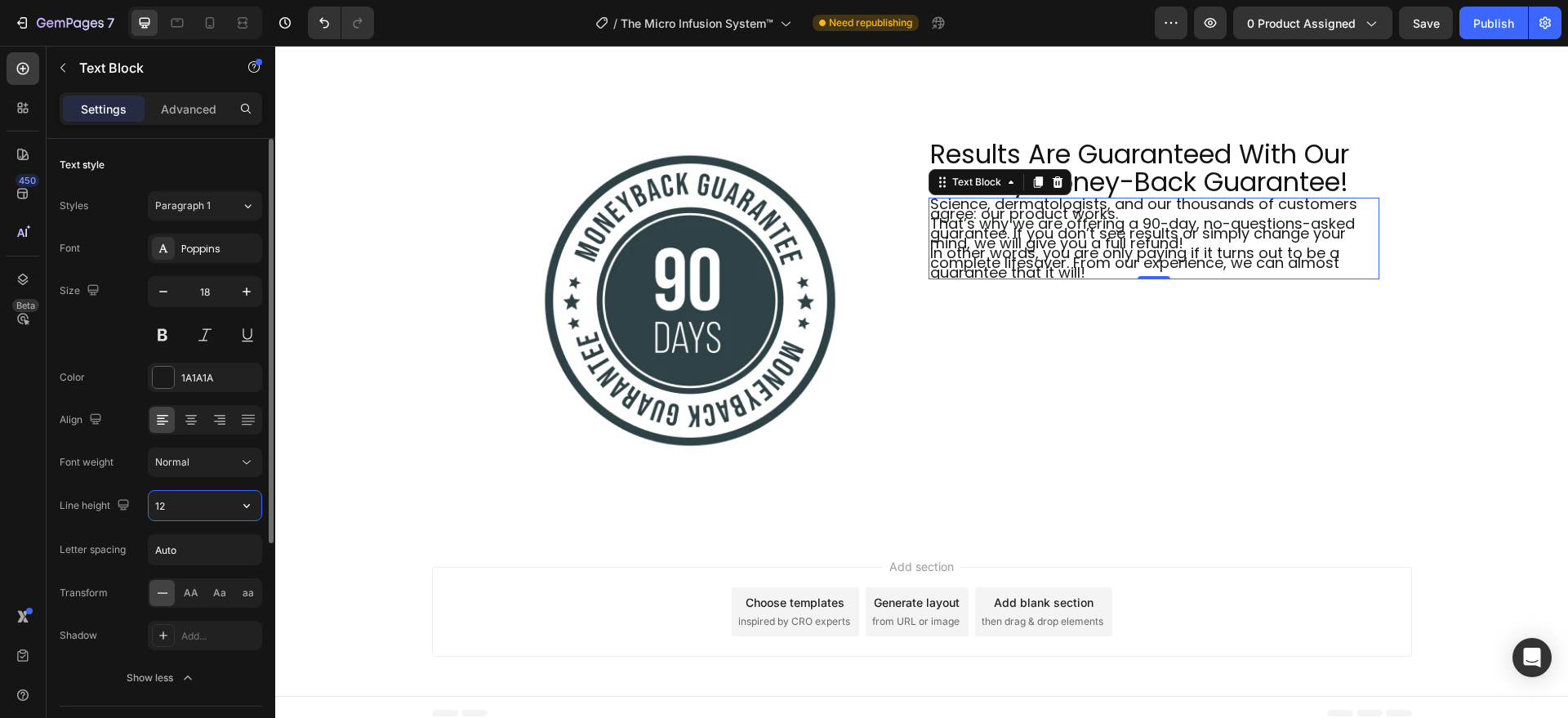
type input "1"
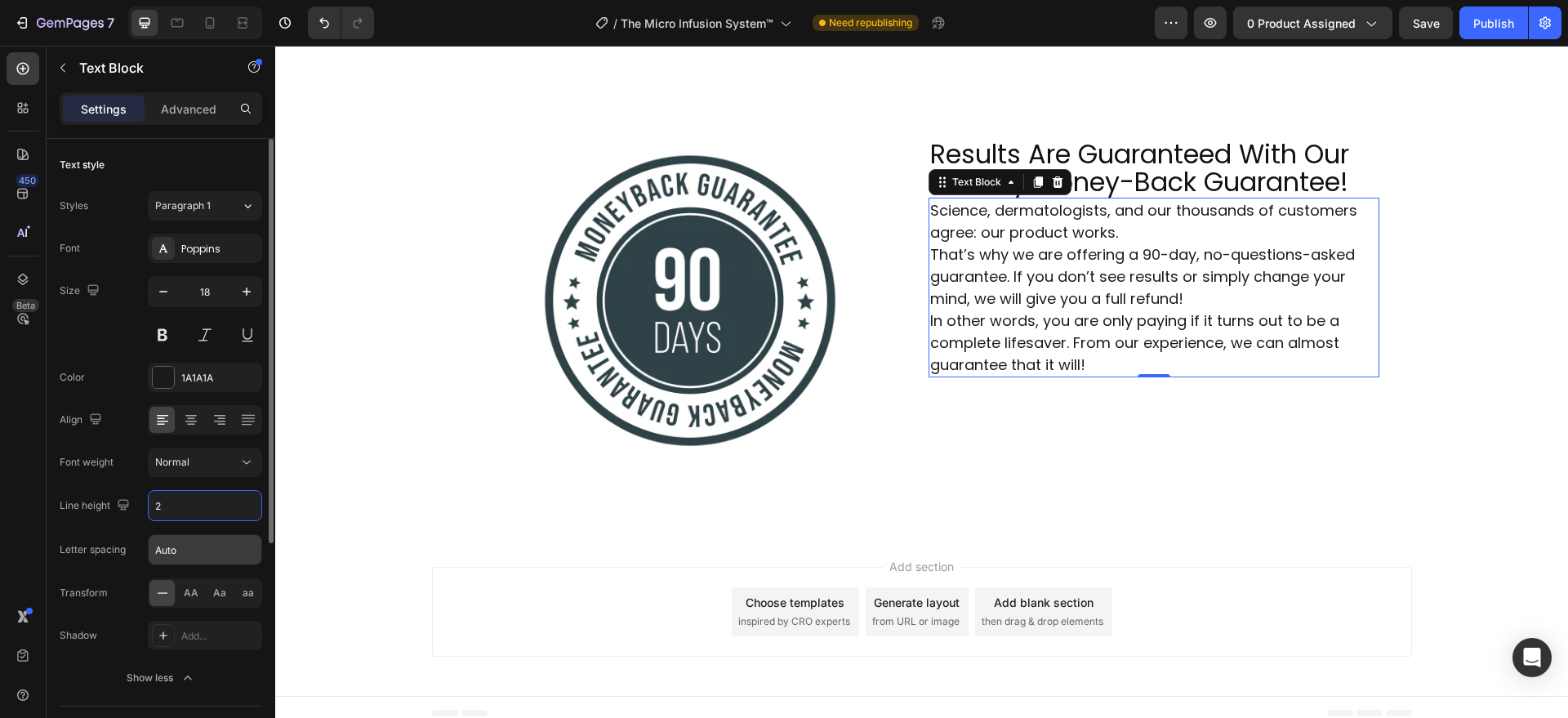
type input "24"
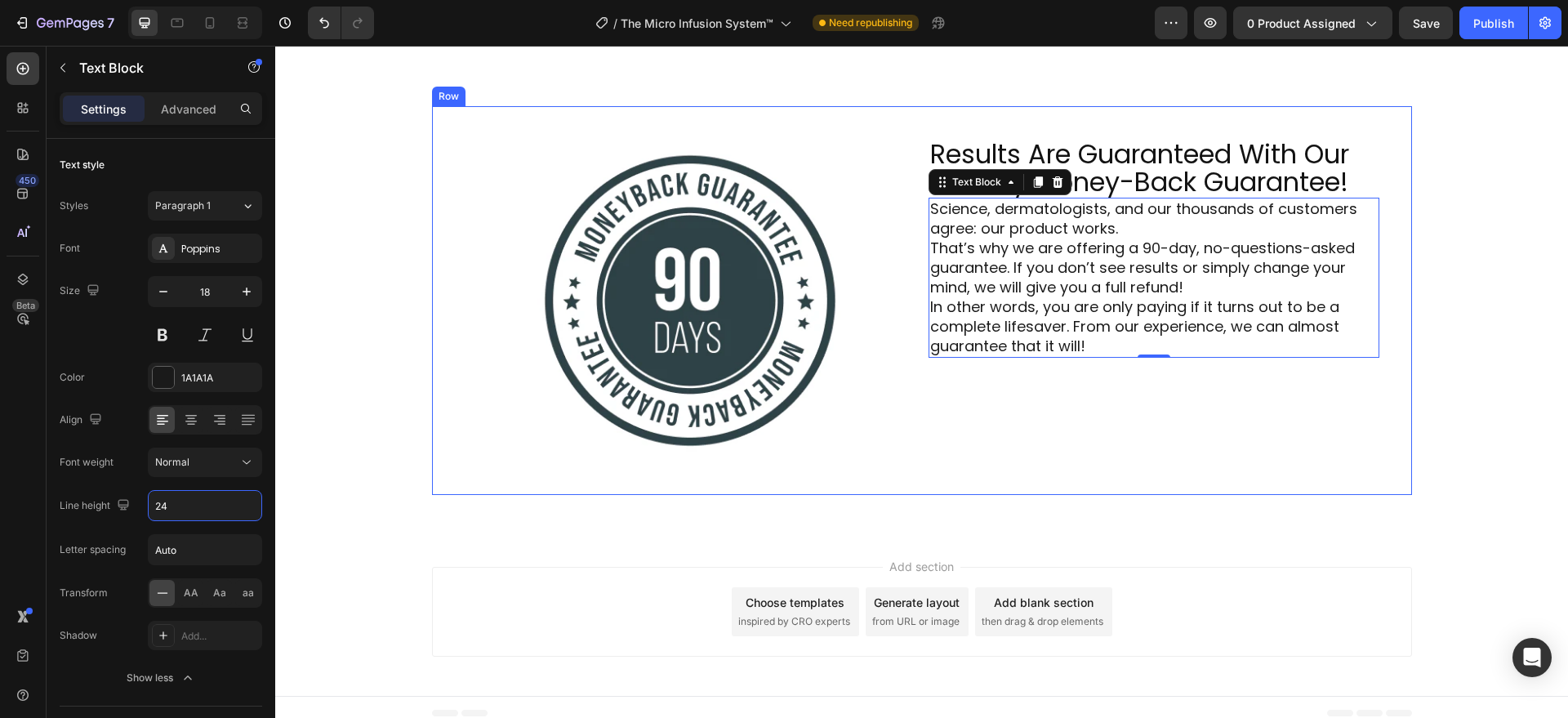
click at [885, 473] on div "Image Results Are Guaranteed With Our 90-Day Money-Back Guarantee! Heading Scie…" at bounding box center [922, 300] width 980 height 389
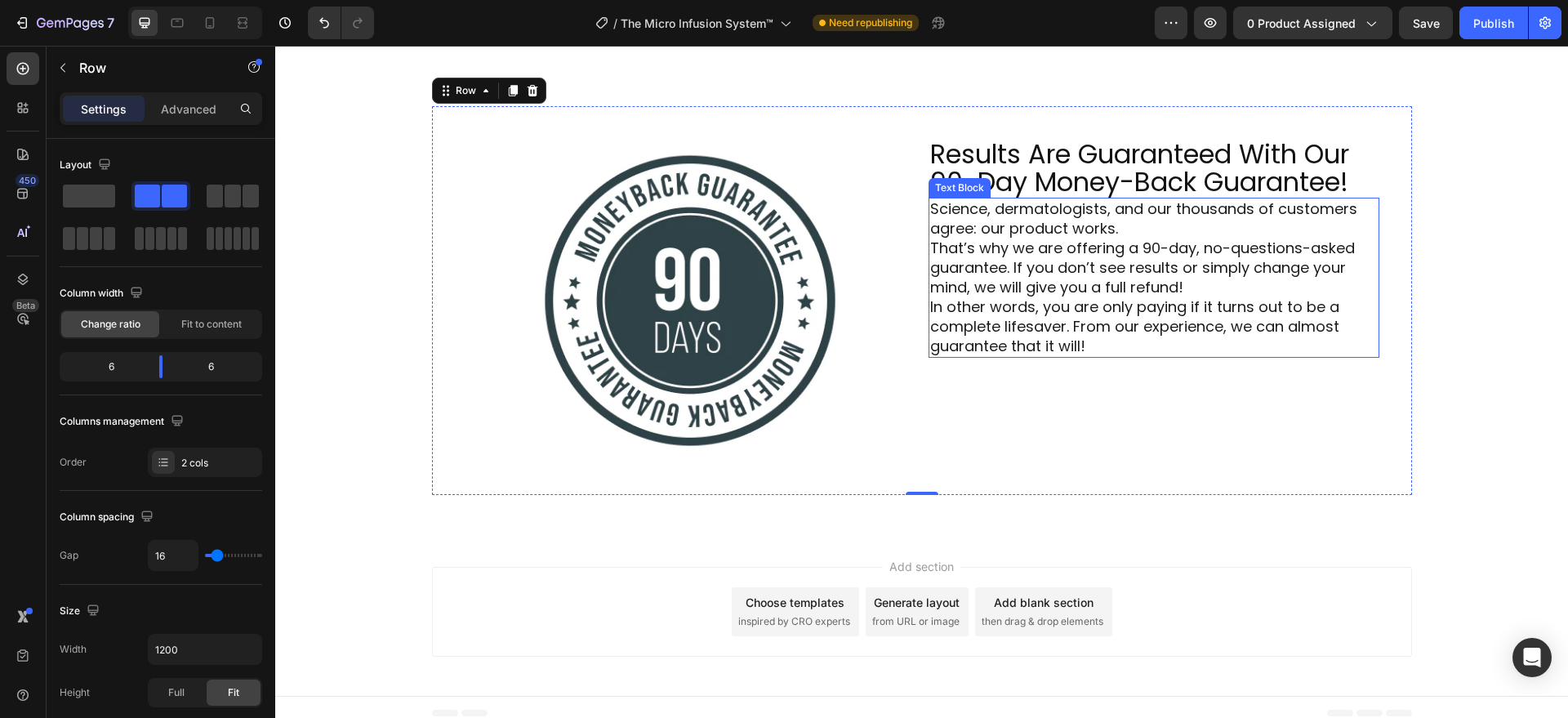
click at [1126, 224] on p "Science, dermatologists, and our thousands of customers agree: our product work…" at bounding box center [1154, 218] width 448 height 39
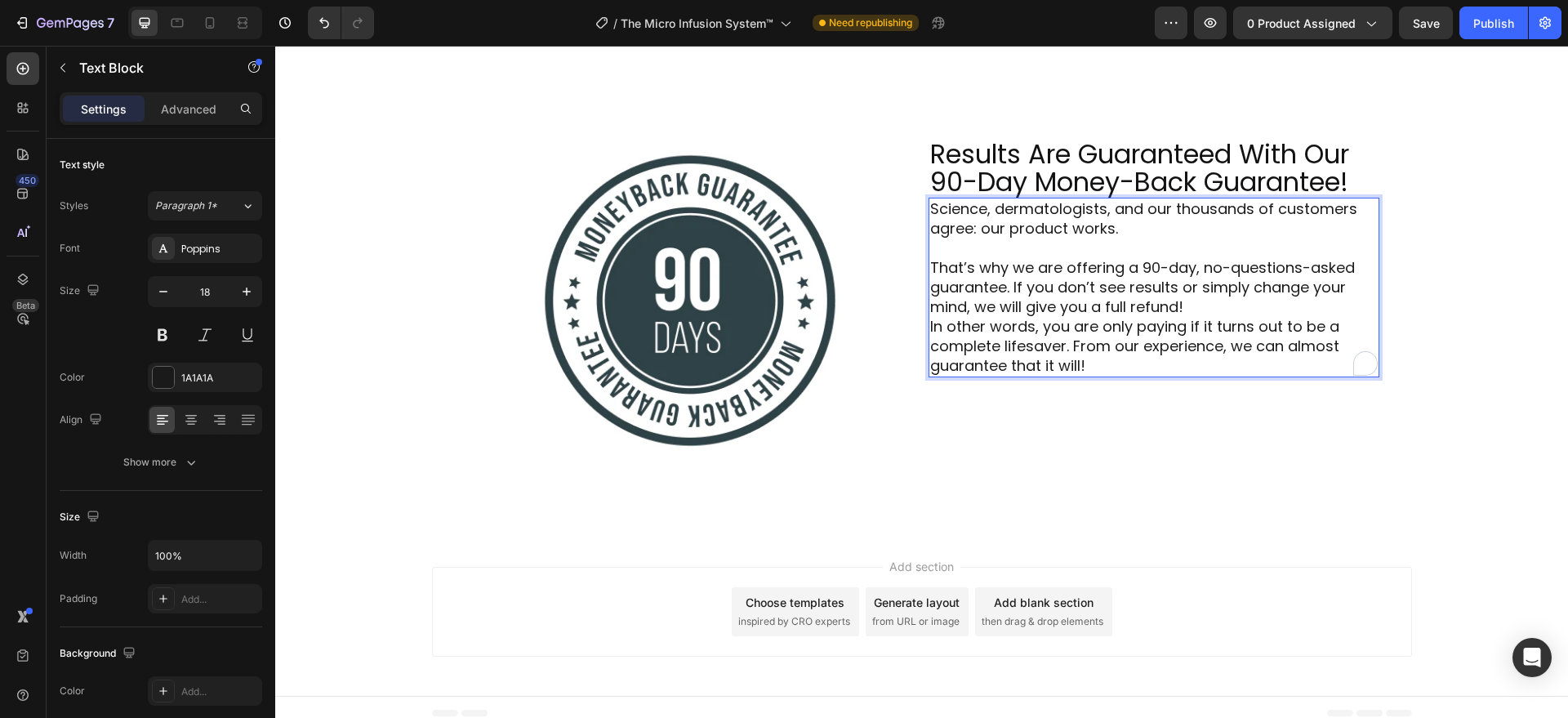
click at [1184, 306] on p "That’s why we are offering a 90-day, no-questions-asked guarantee. If you don’t…" at bounding box center [1154, 287] width 448 height 59
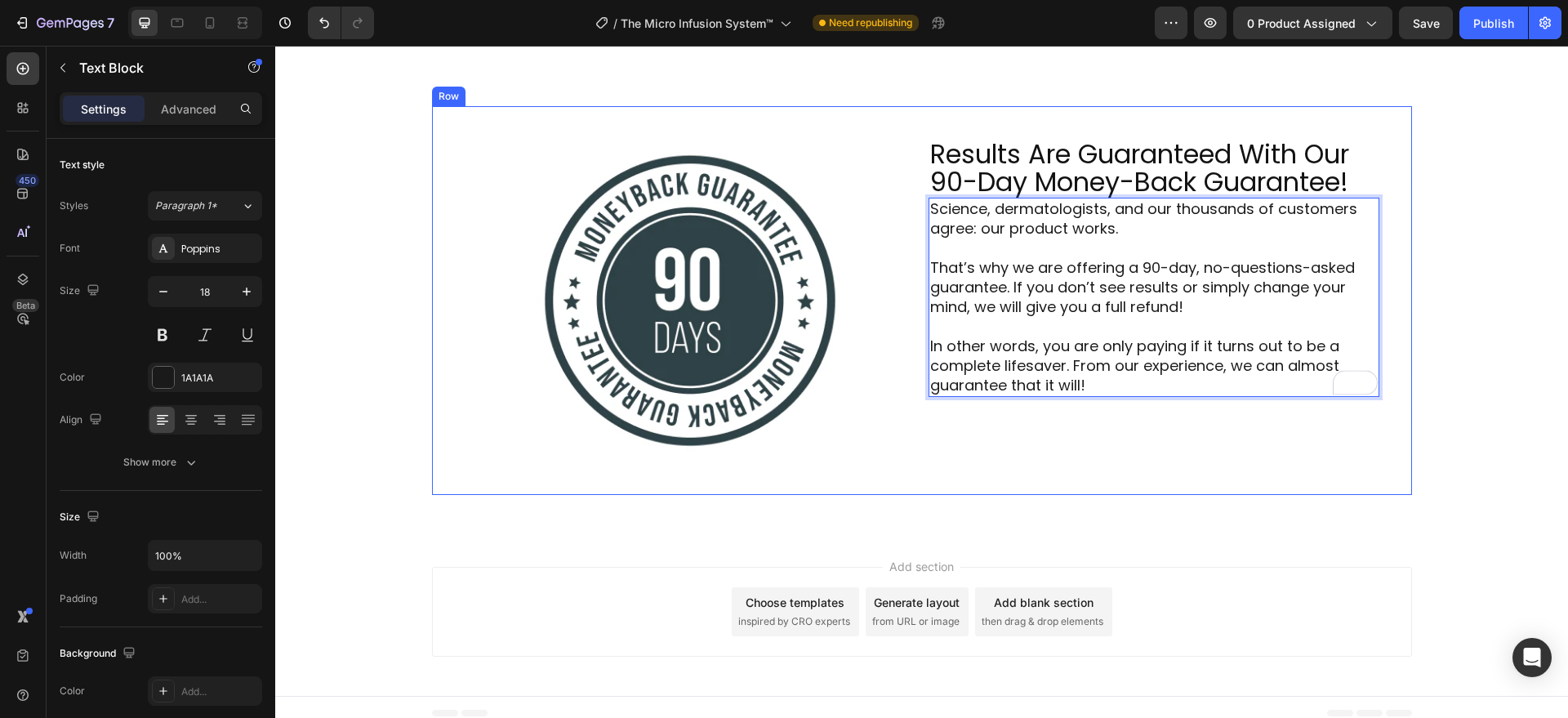
click at [1071, 454] on div "Results Are Guaranteed With Our 90-Day Money-Back Guarantee! Heading Science, d…" at bounding box center [1155, 300] width 451 height 323
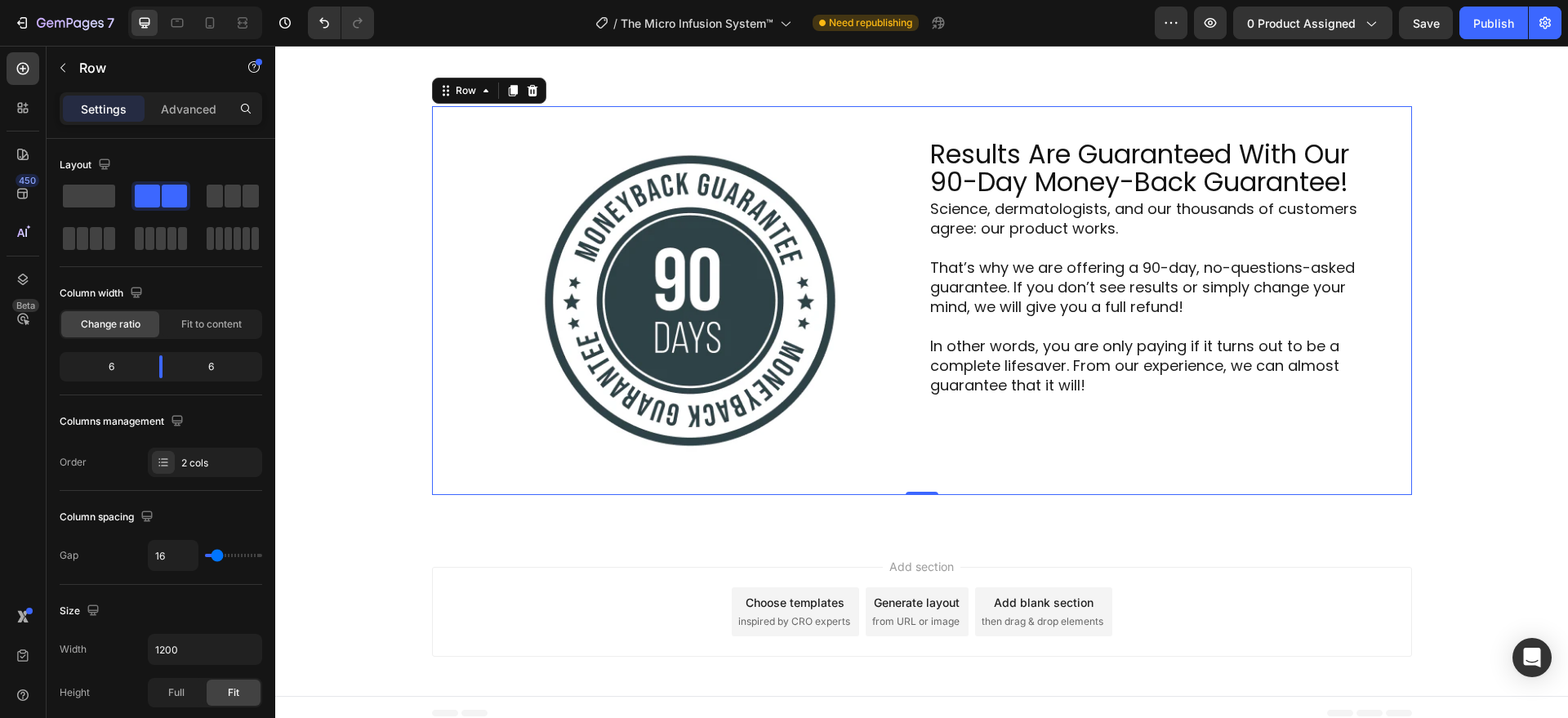
click at [935, 432] on div "Results Are Guaranteed With Our 90-Day Money-Back Guarantee! Heading Science, d…" at bounding box center [1155, 300] width 451 height 323
click at [223, 325] on span "Fit to content" at bounding box center [212, 324] width 61 height 15
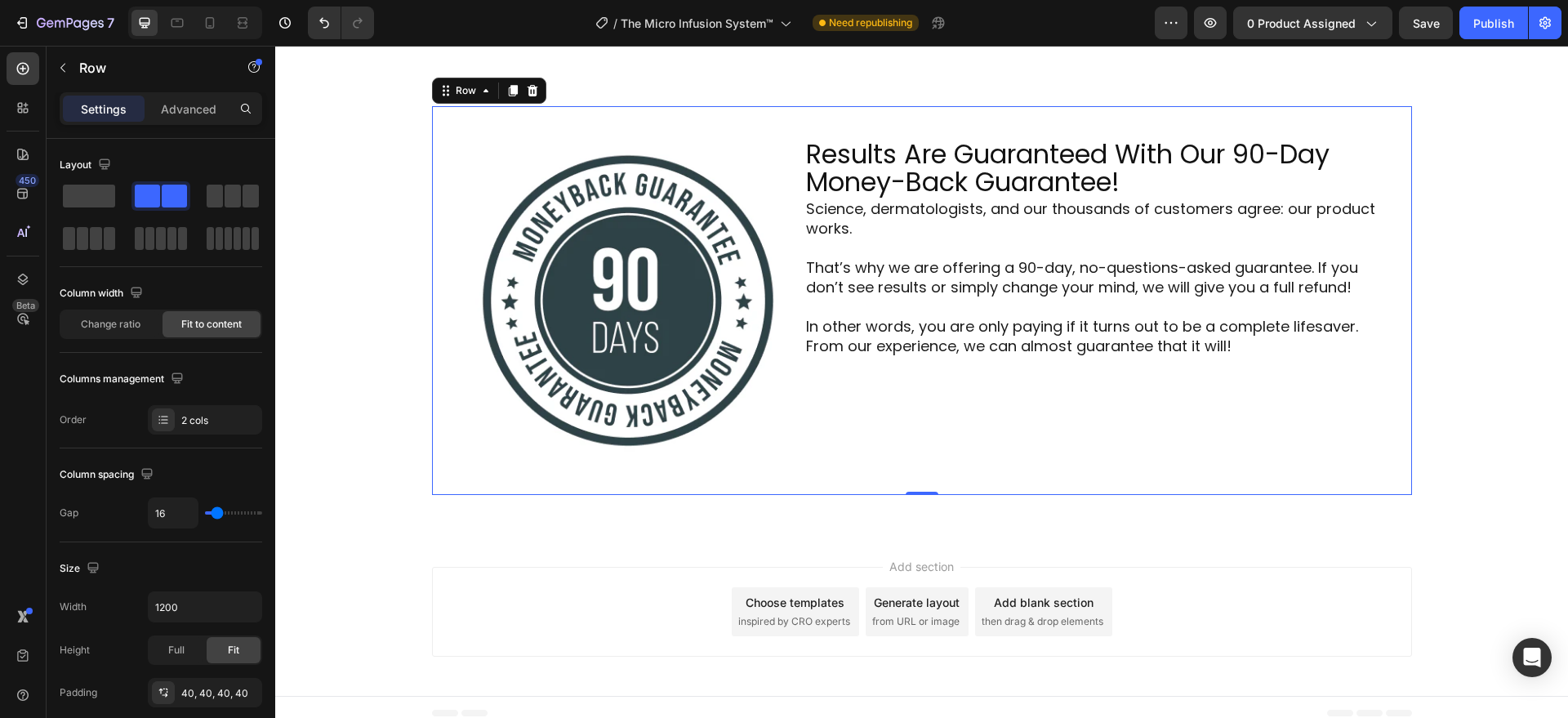
click at [784, 443] on div "Image Results Are Guaranteed With Our 90-Day Money-Back Guarantee! Heading Scie…" at bounding box center [922, 300] width 980 height 389
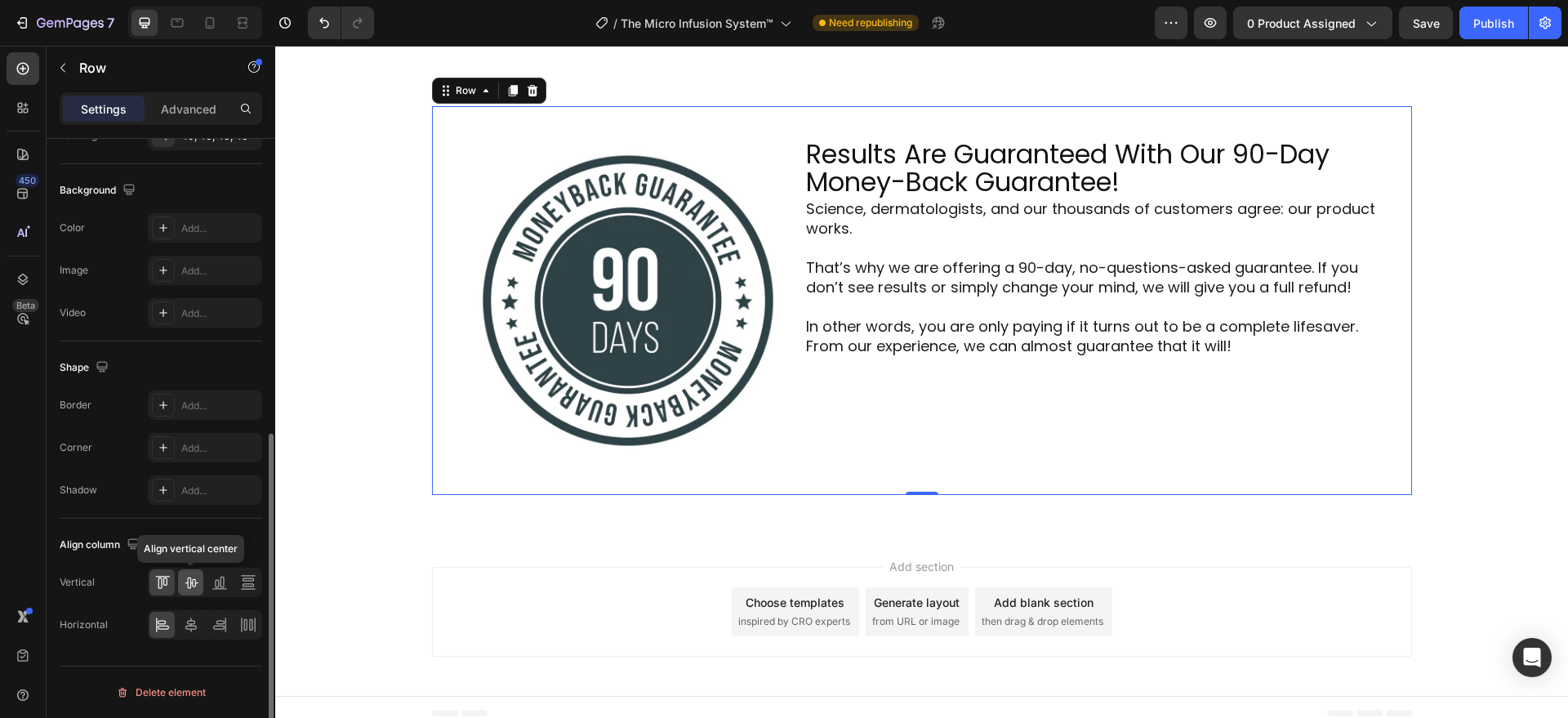
click at [183, 577] on icon at bounding box center [191, 581] width 17 height 17
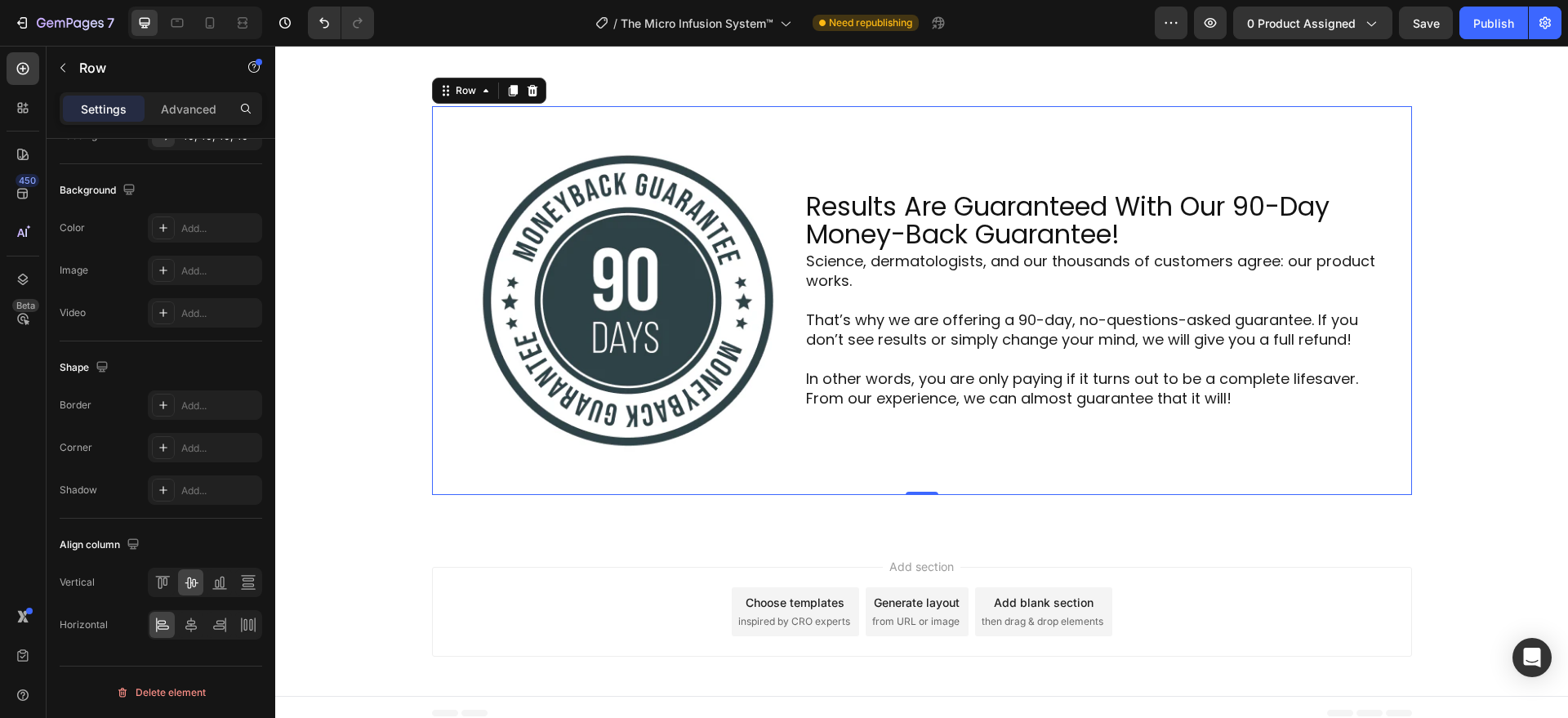
click at [522, 505] on div "Image Results Are Guaranteed With Our 90-Day Money-Back Guarantee! Heading Scie…" at bounding box center [921, 307] width 1293 height 402
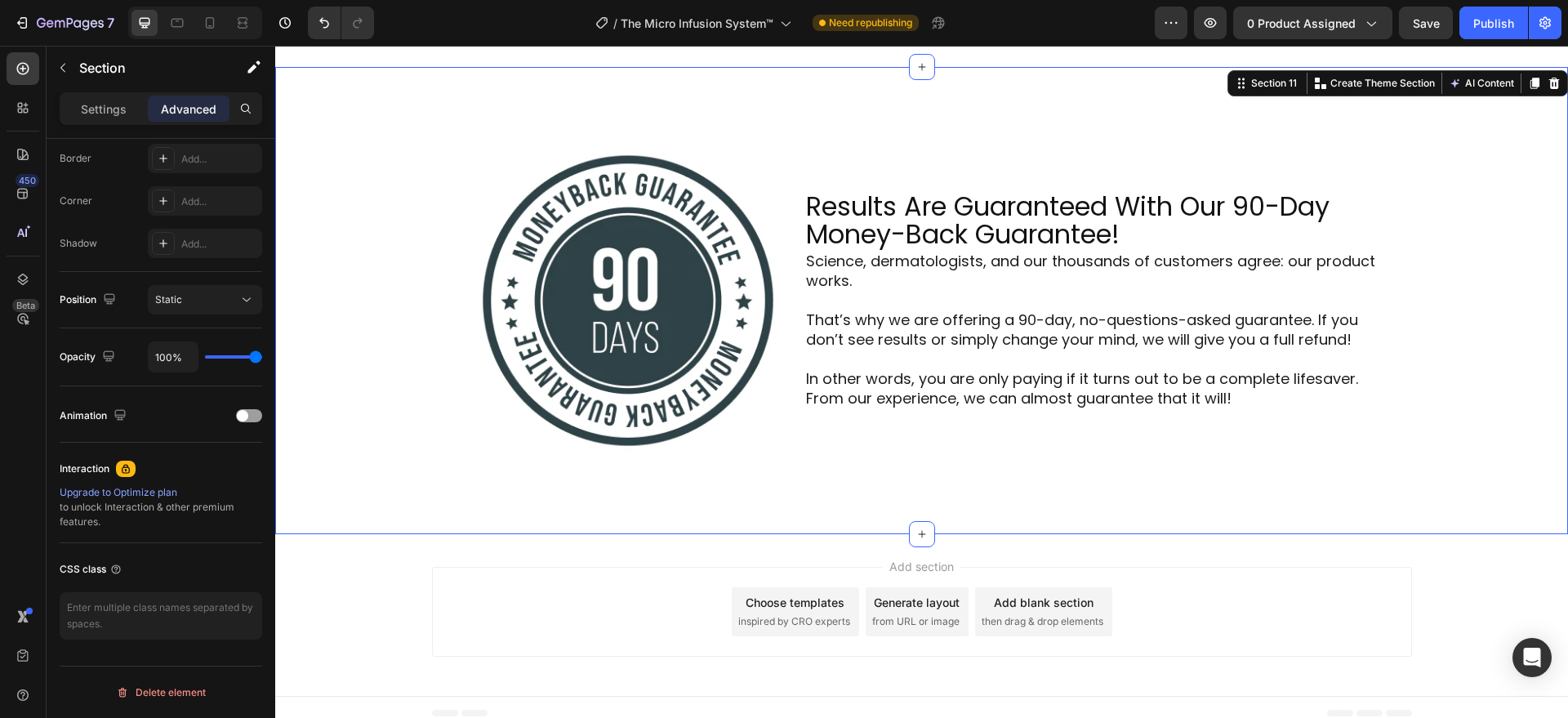
scroll to position [0, 0]
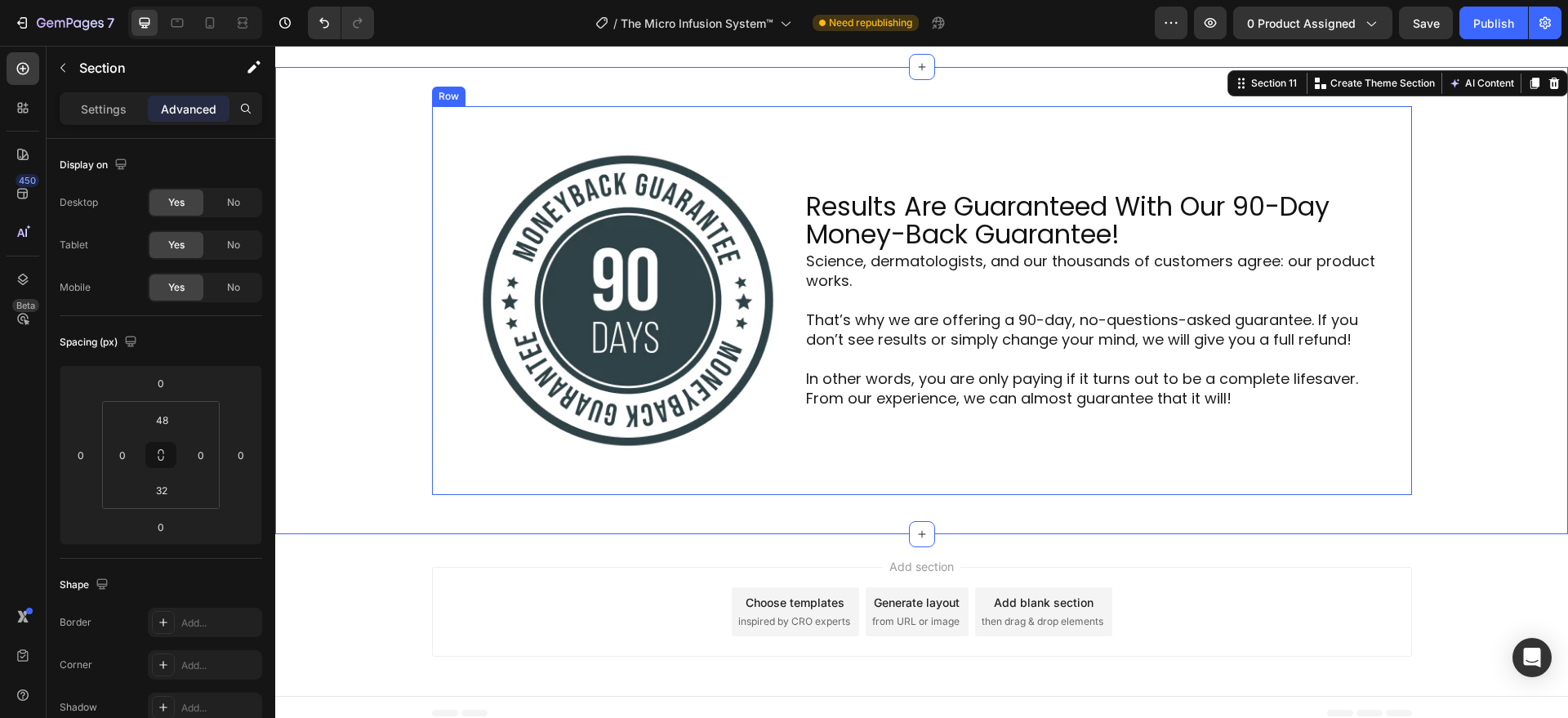
click at [538, 485] on div "Image Results Are Guaranteed With Our 90-Day Money-Back Guarantee! Heading Scie…" at bounding box center [922, 300] width 980 height 389
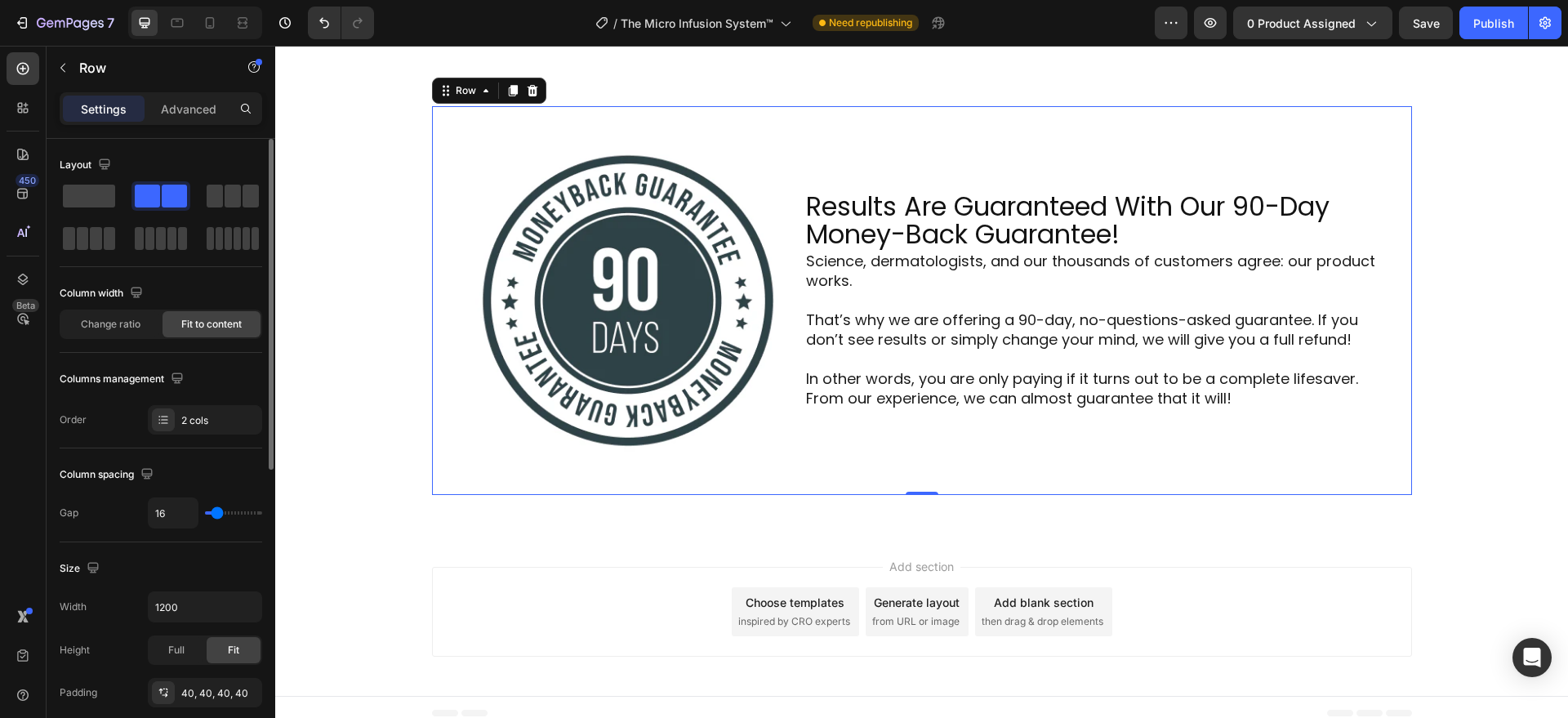
scroll to position [339, 0]
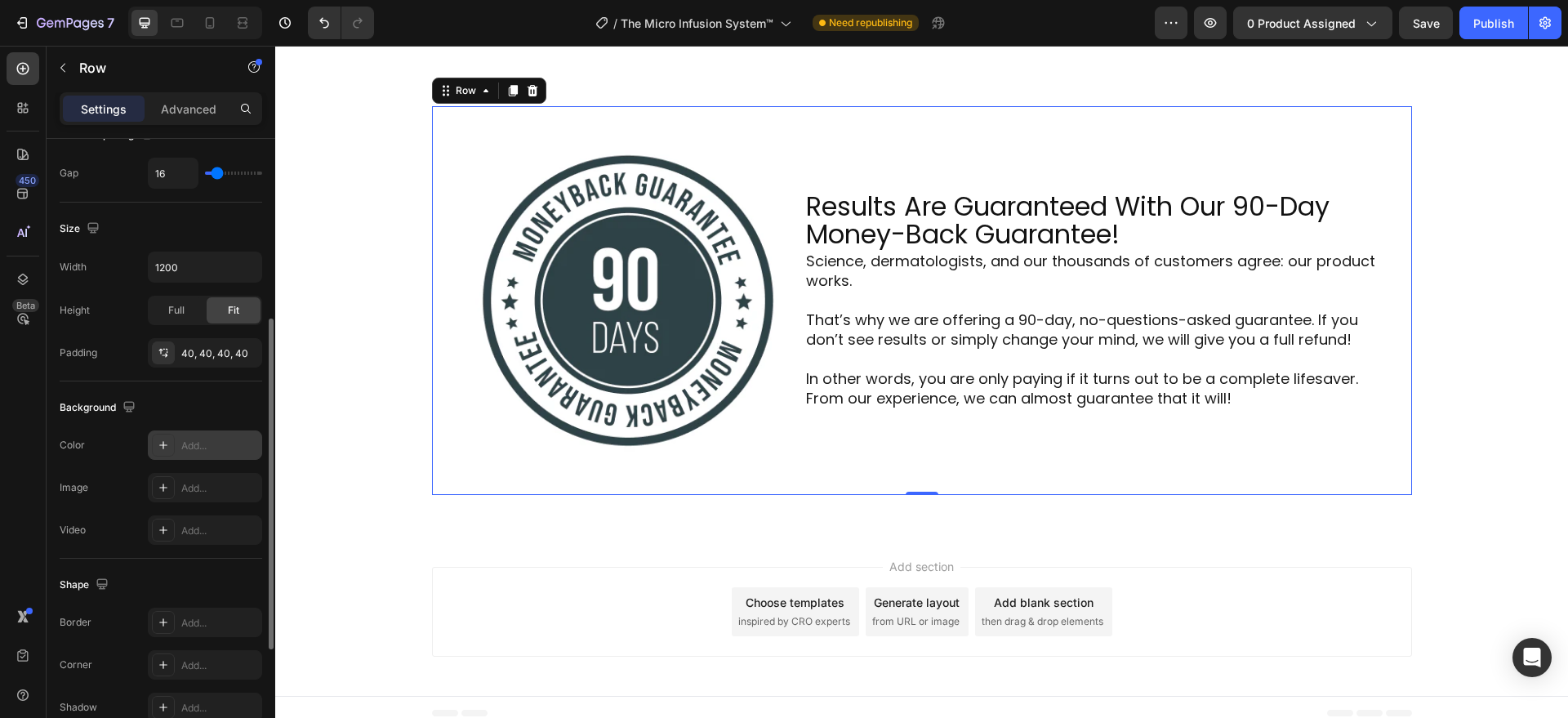
click at [180, 443] on div "Add..." at bounding box center [205, 444] width 115 height 29
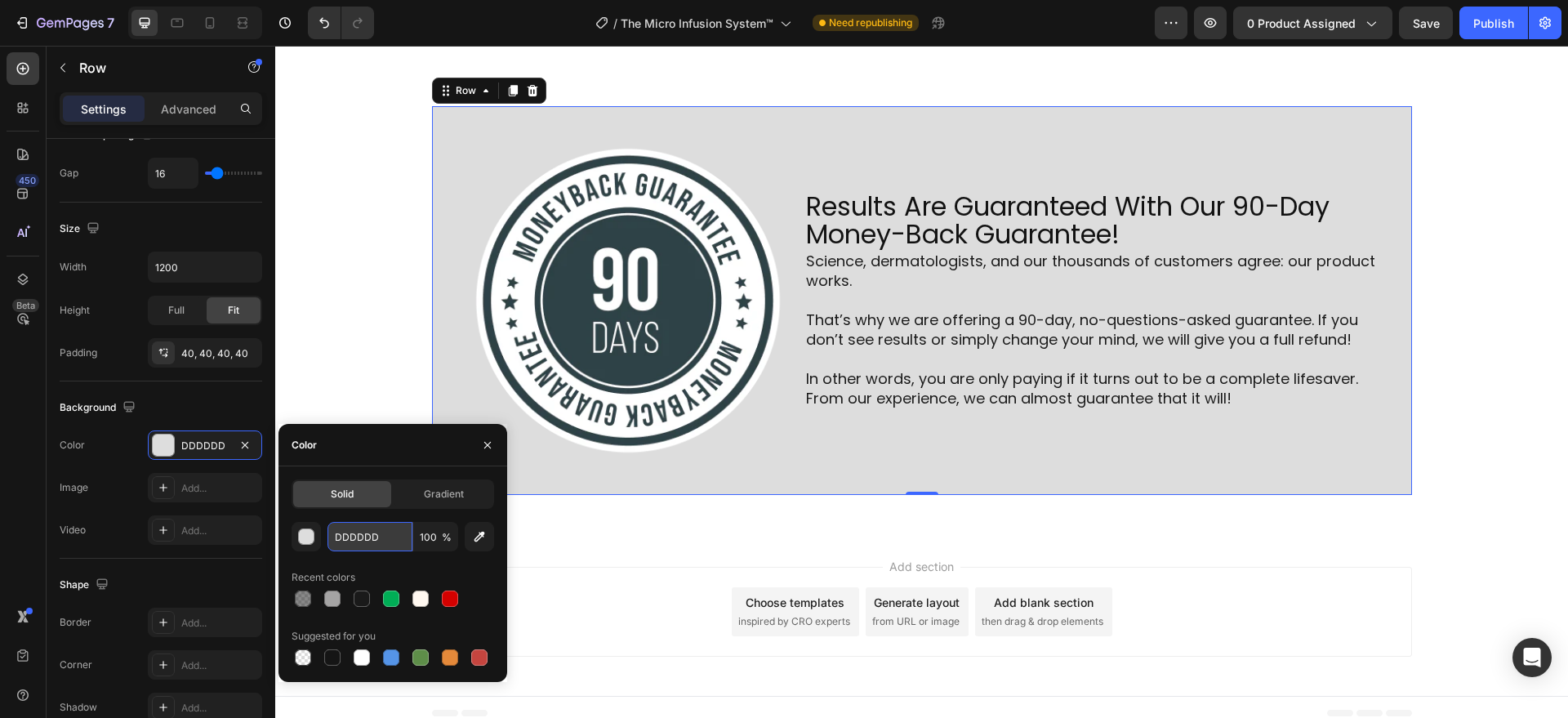
click at [367, 526] on input "DDDDDD" at bounding box center [370, 536] width 85 height 29
paste input "#DBEDEA"
type input "#DBEDEA"
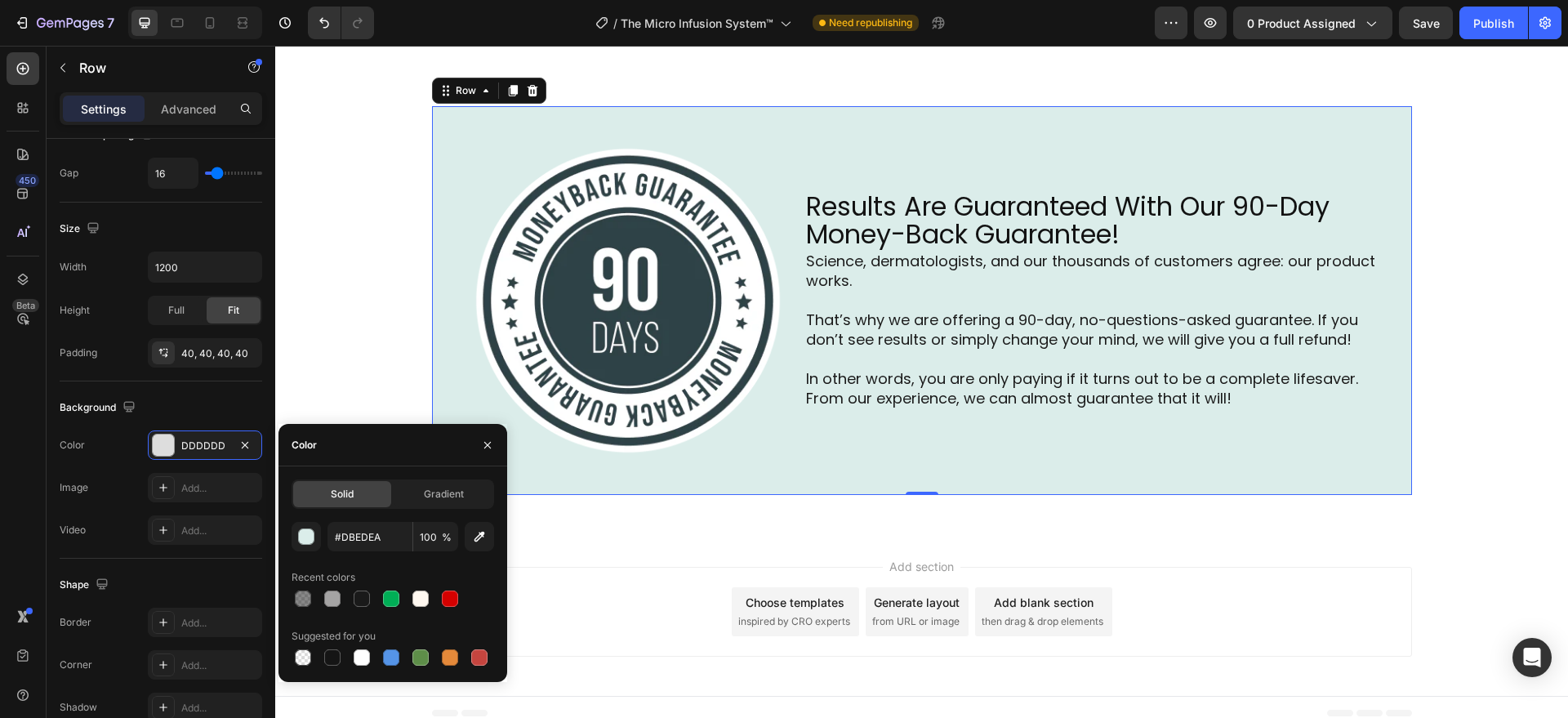
click at [613, 570] on div "Add section Choose templates inspired by CRO experts Generate layout from URL o…" at bounding box center [922, 611] width 980 height 90
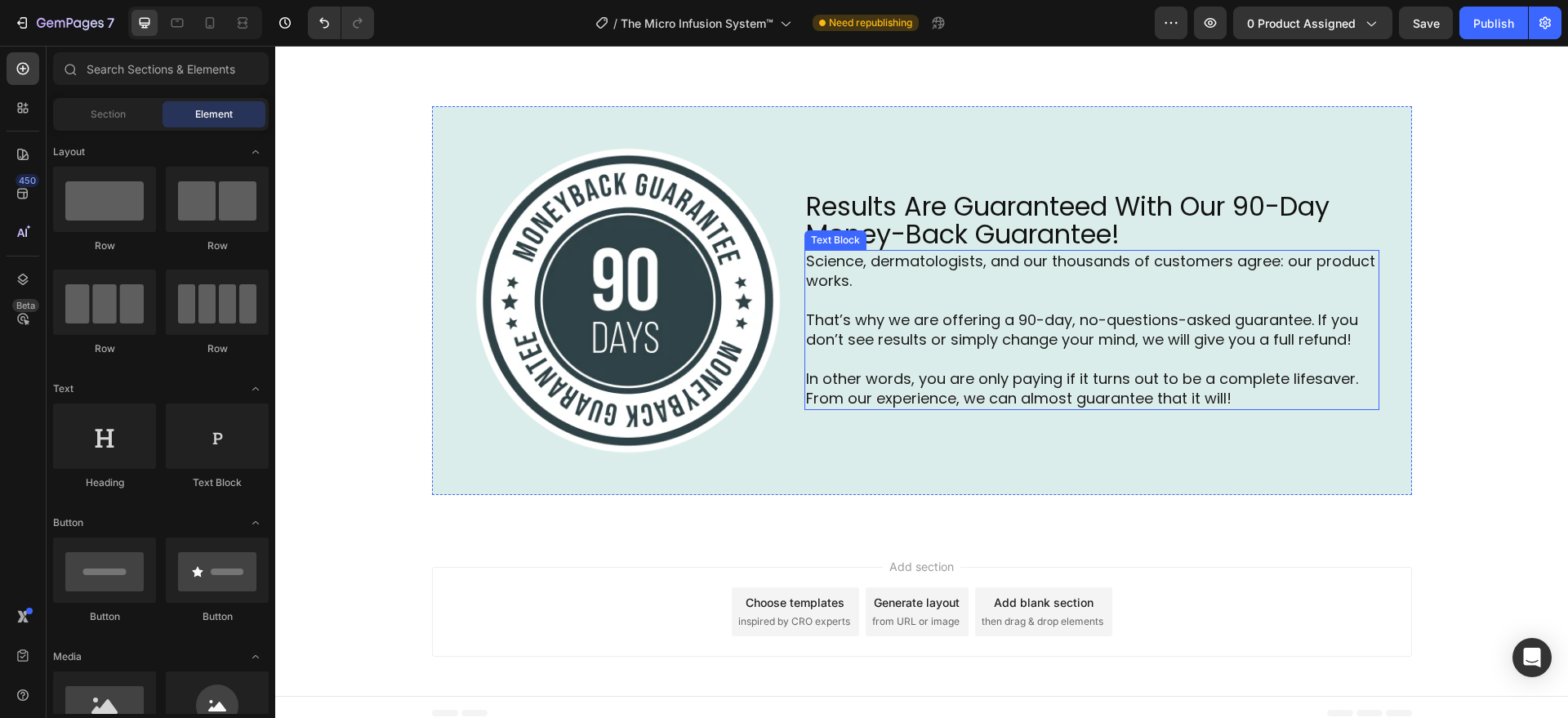
click at [846, 268] on p "Science, dermatologists, and our thousands of customers agree: our product work…" at bounding box center [1092, 270] width 572 height 39
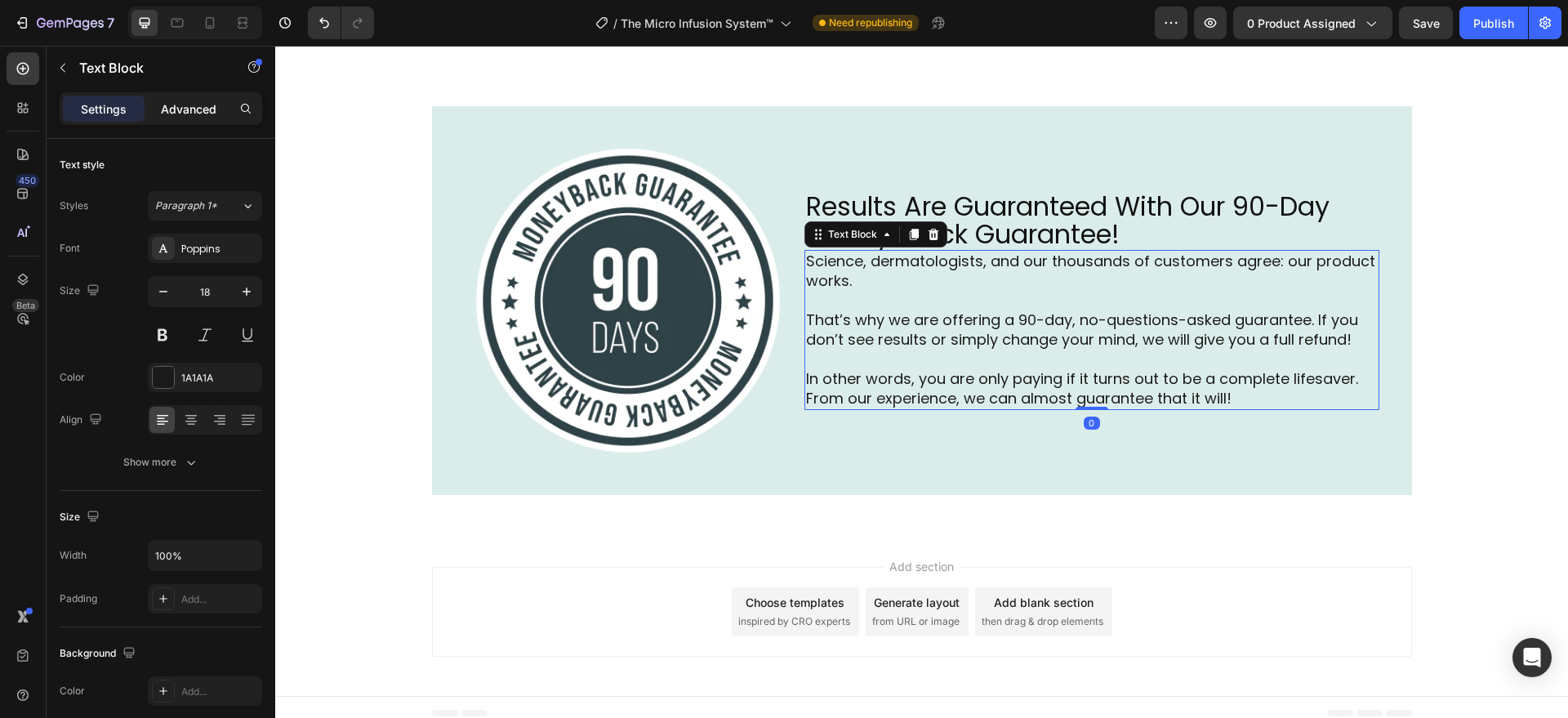
click at [198, 112] on p "Advanced" at bounding box center [189, 108] width 56 height 17
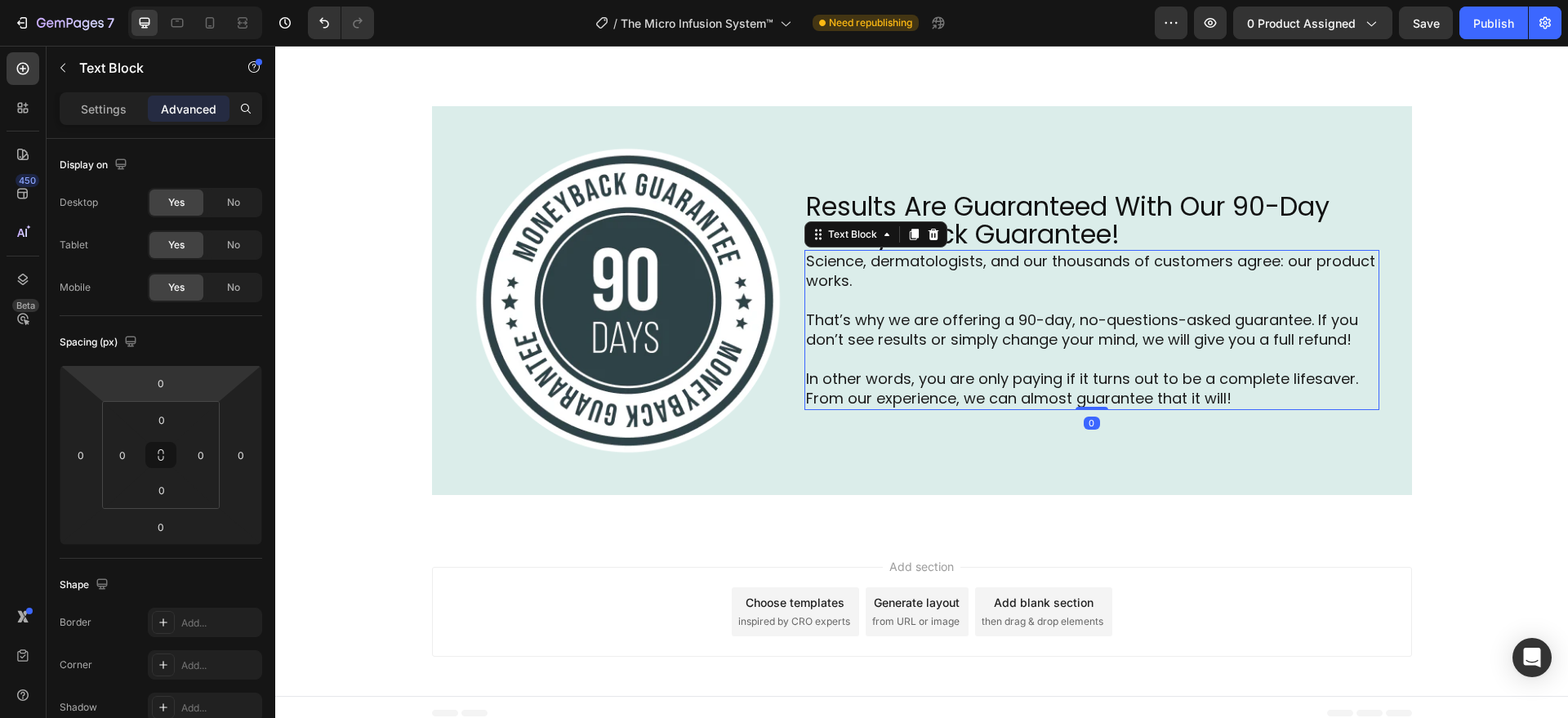
click at [166, 374] on input "0" at bounding box center [160, 383] width 33 height 25
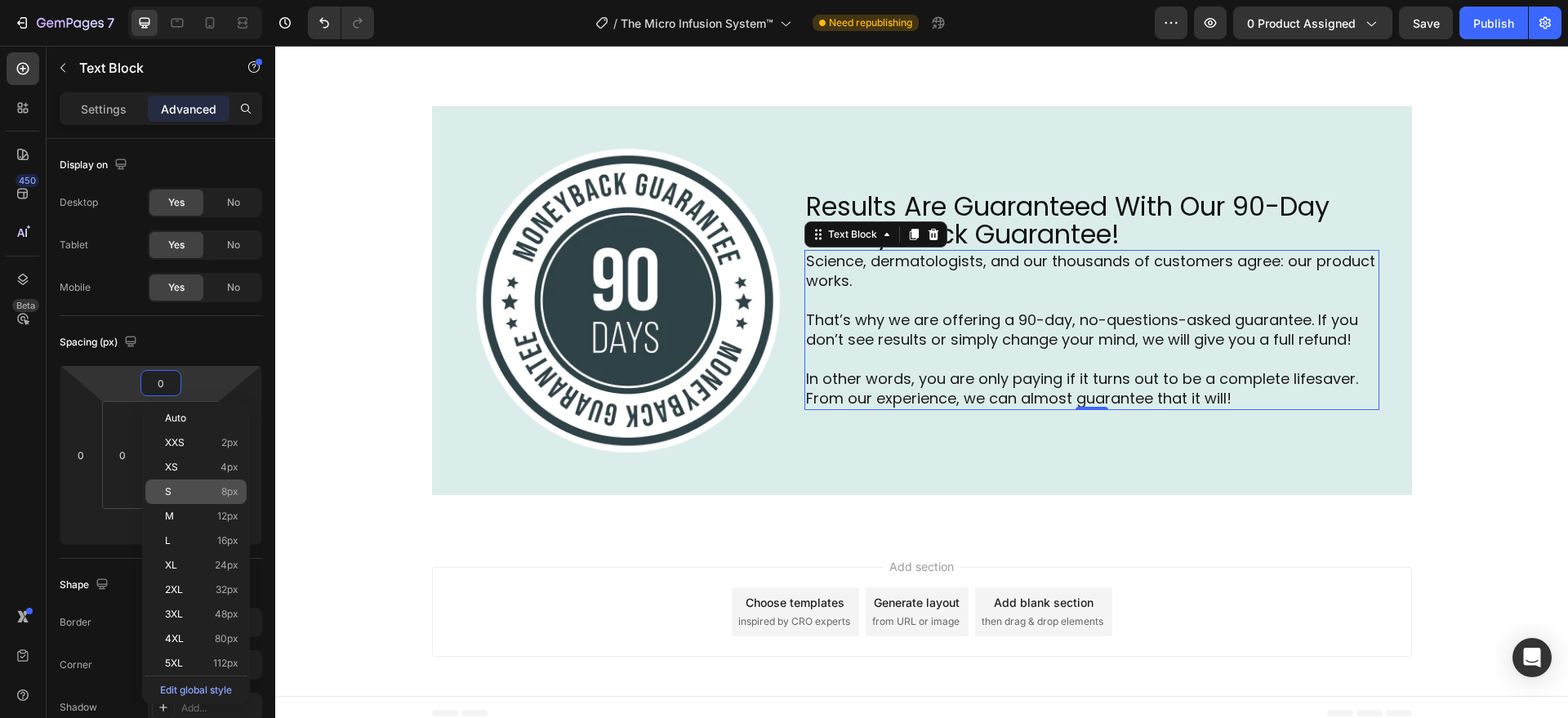
click at [189, 502] on div "S 8px" at bounding box center [196, 492] width 101 height 25
type input "8"
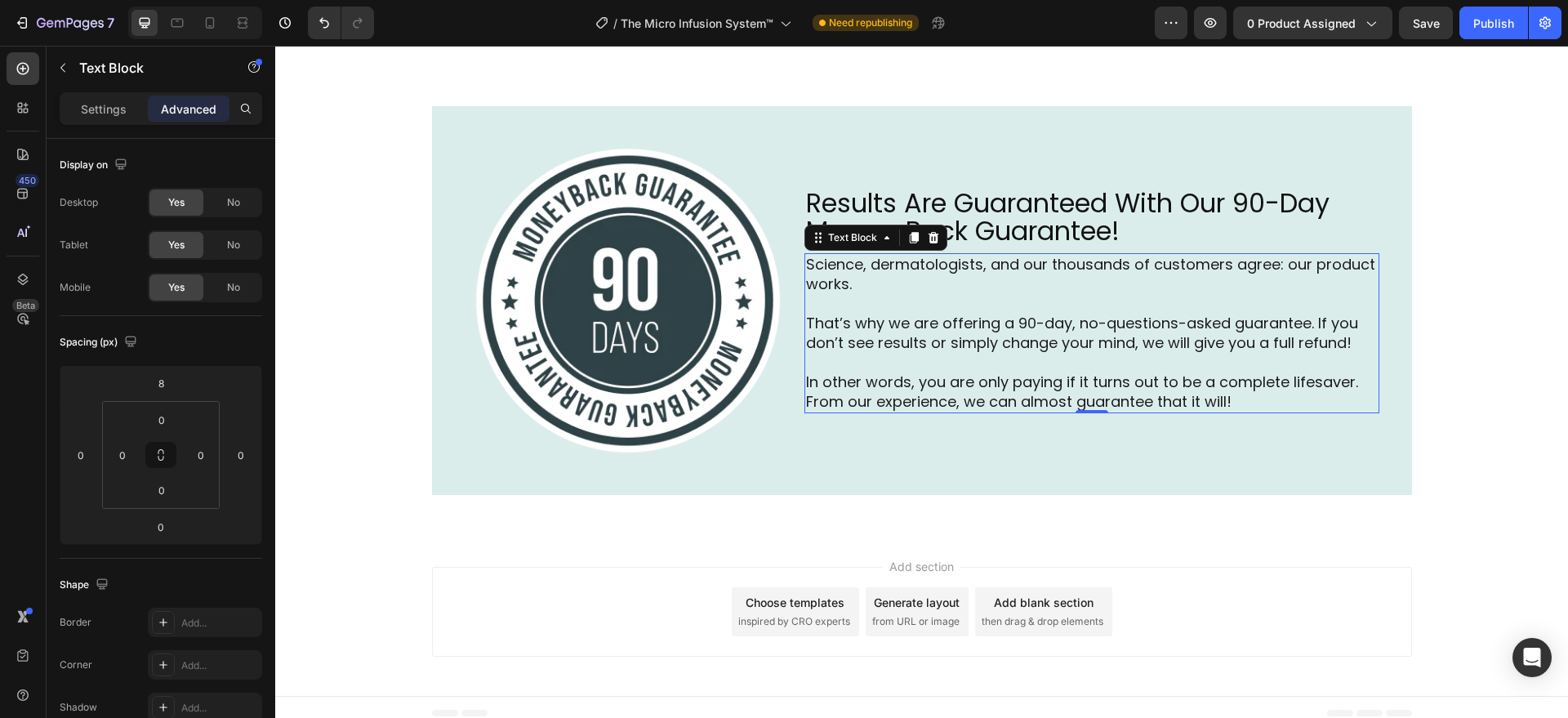
click at [554, 550] on div "Add section Choose templates inspired by CRO experts Generate layout from URL o…" at bounding box center [921, 614] width 1293 height 161
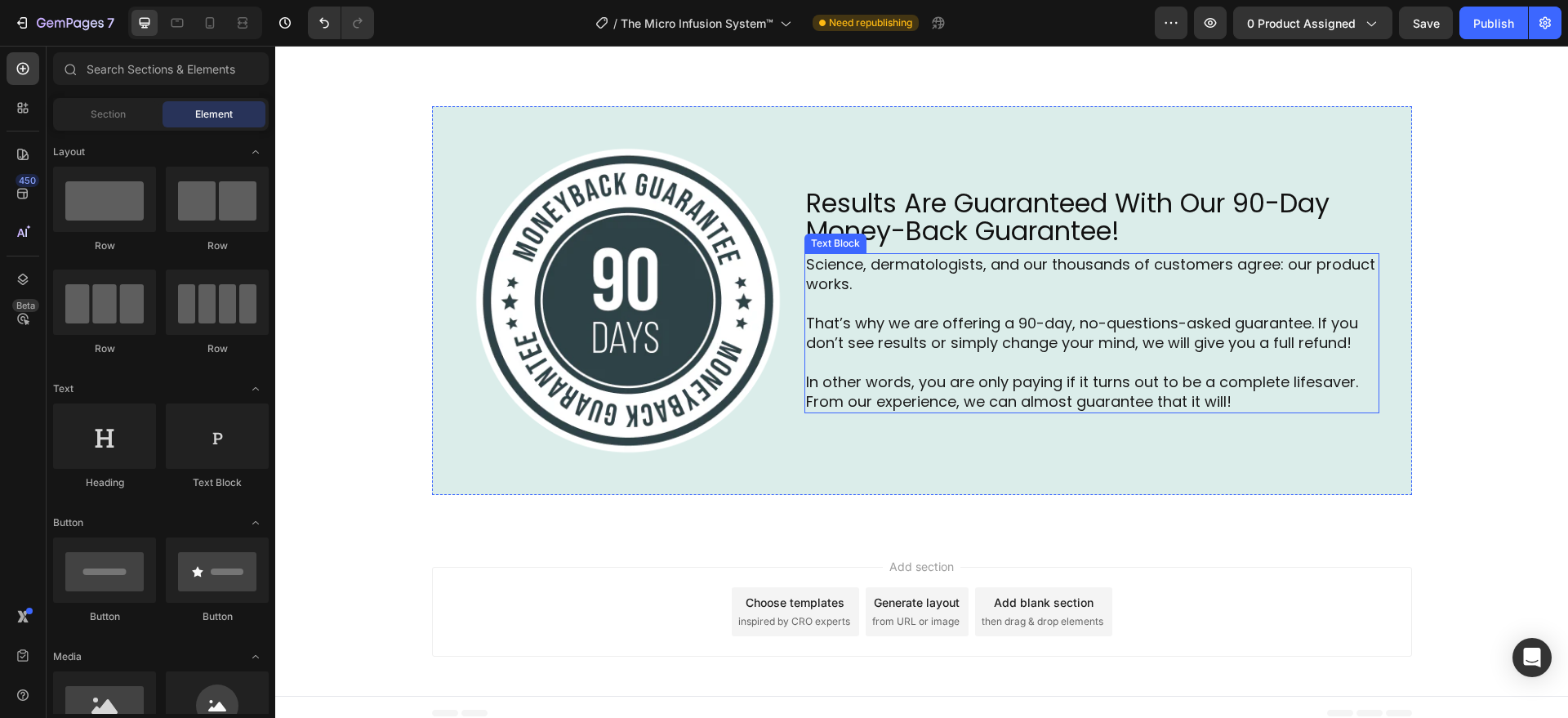
click at [988, 329] on p "That’s why we are offering a 90-day, no-questions-asked guarantee. If you don’t…" at bounding box center [1092, 333] width 572 height 39
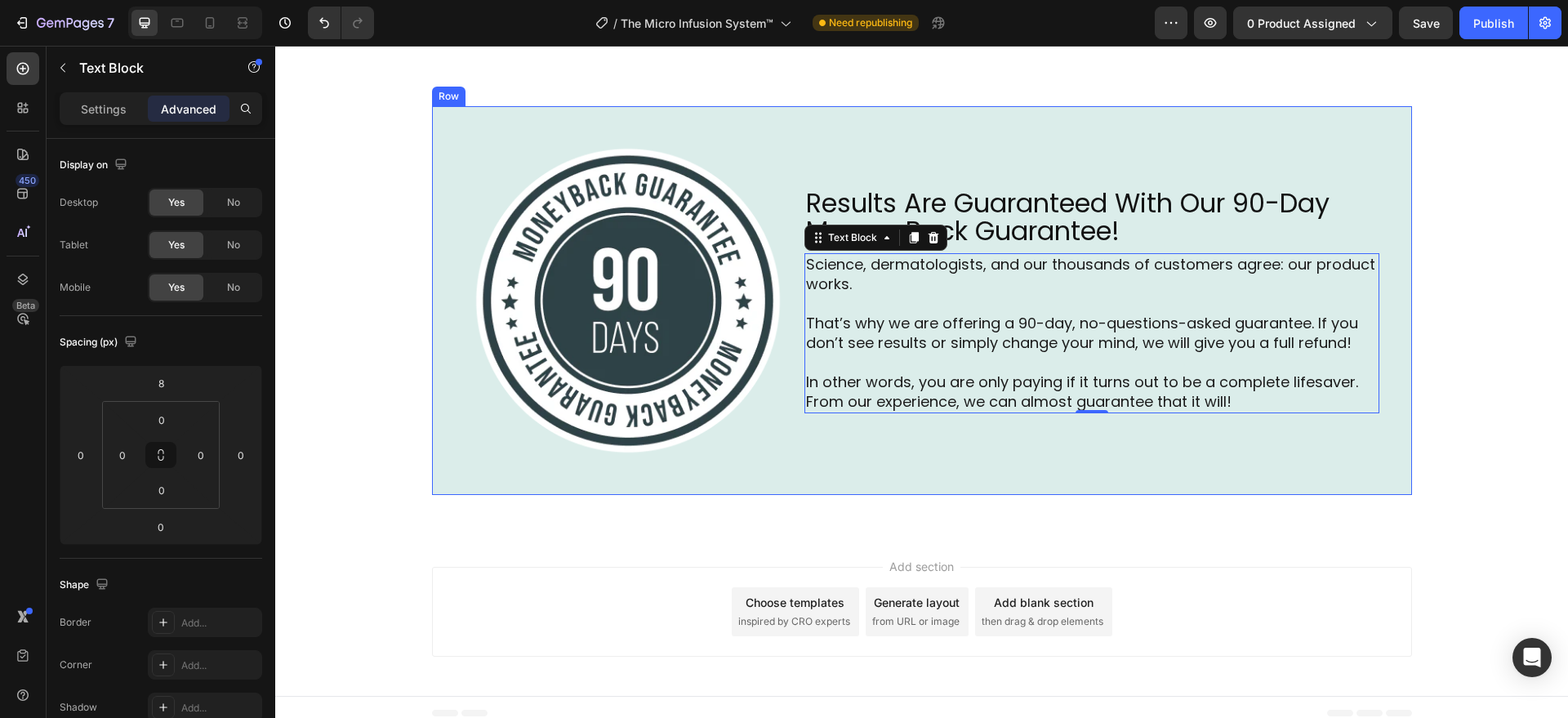
click at [858, 478] on div "Image Results Are Guaranteed With Our 90-Day Money-Back Guarantee! Heading Scie…" at bounding box center [922, 300] width 980 height 389
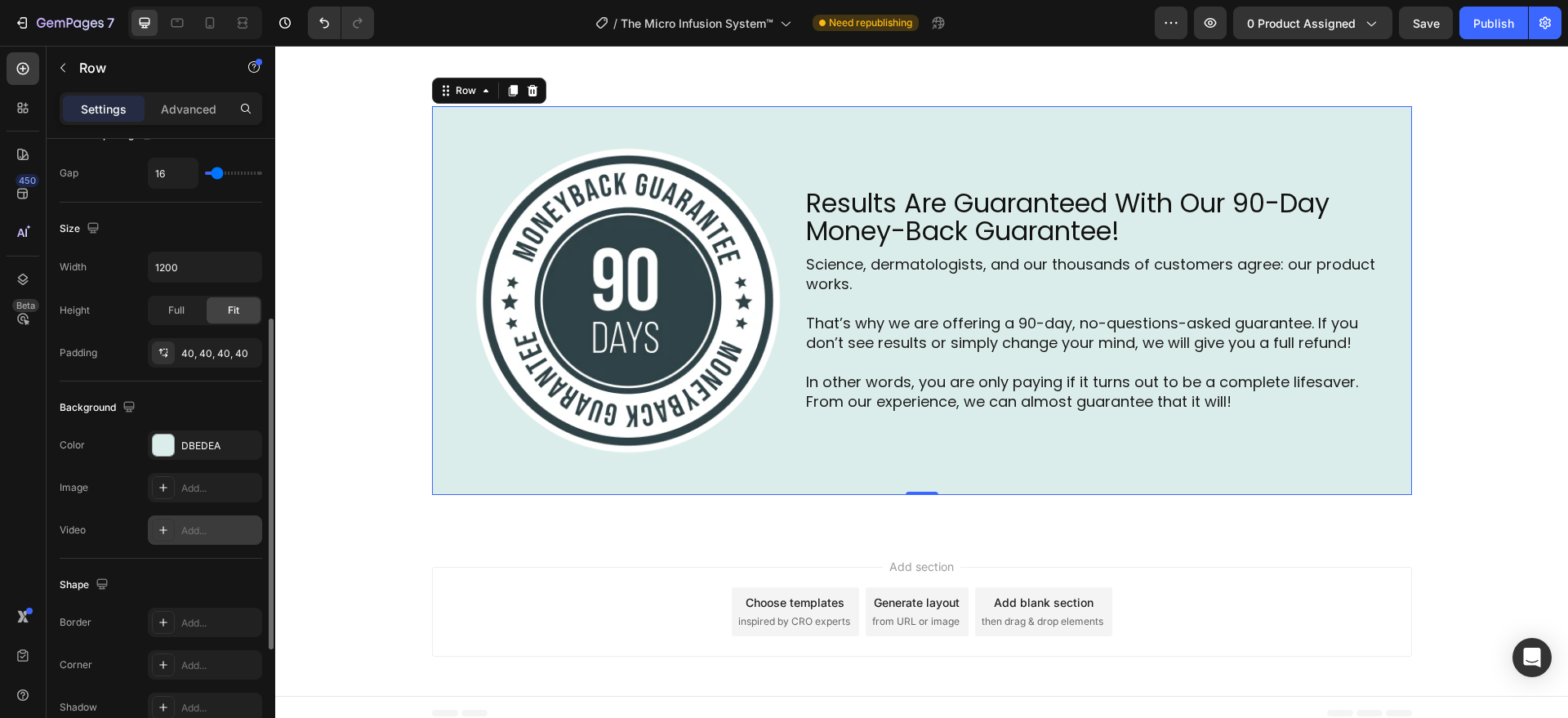
scroll to position [509, 0]
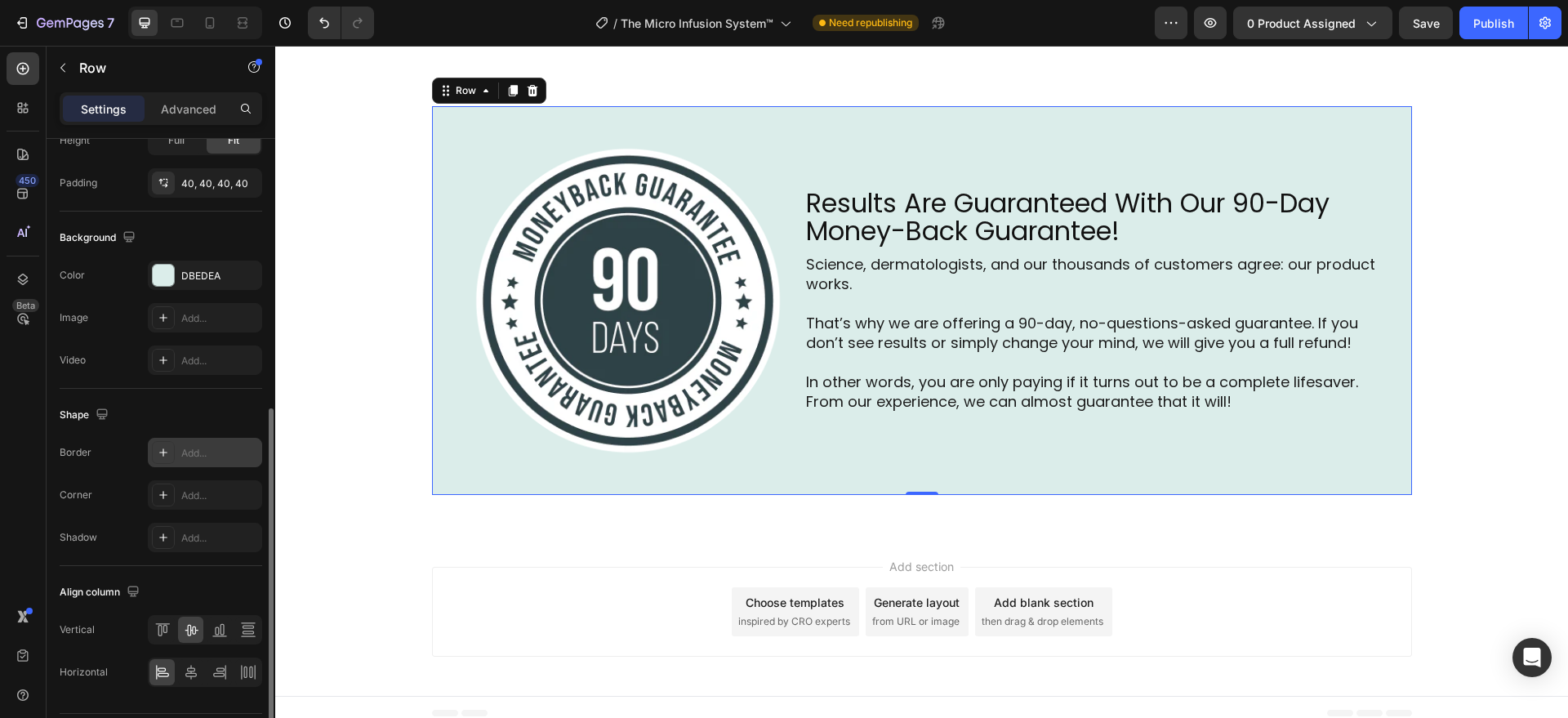
click at [159, 448] on icon at bounding box center [163, 452] width 13 height 13
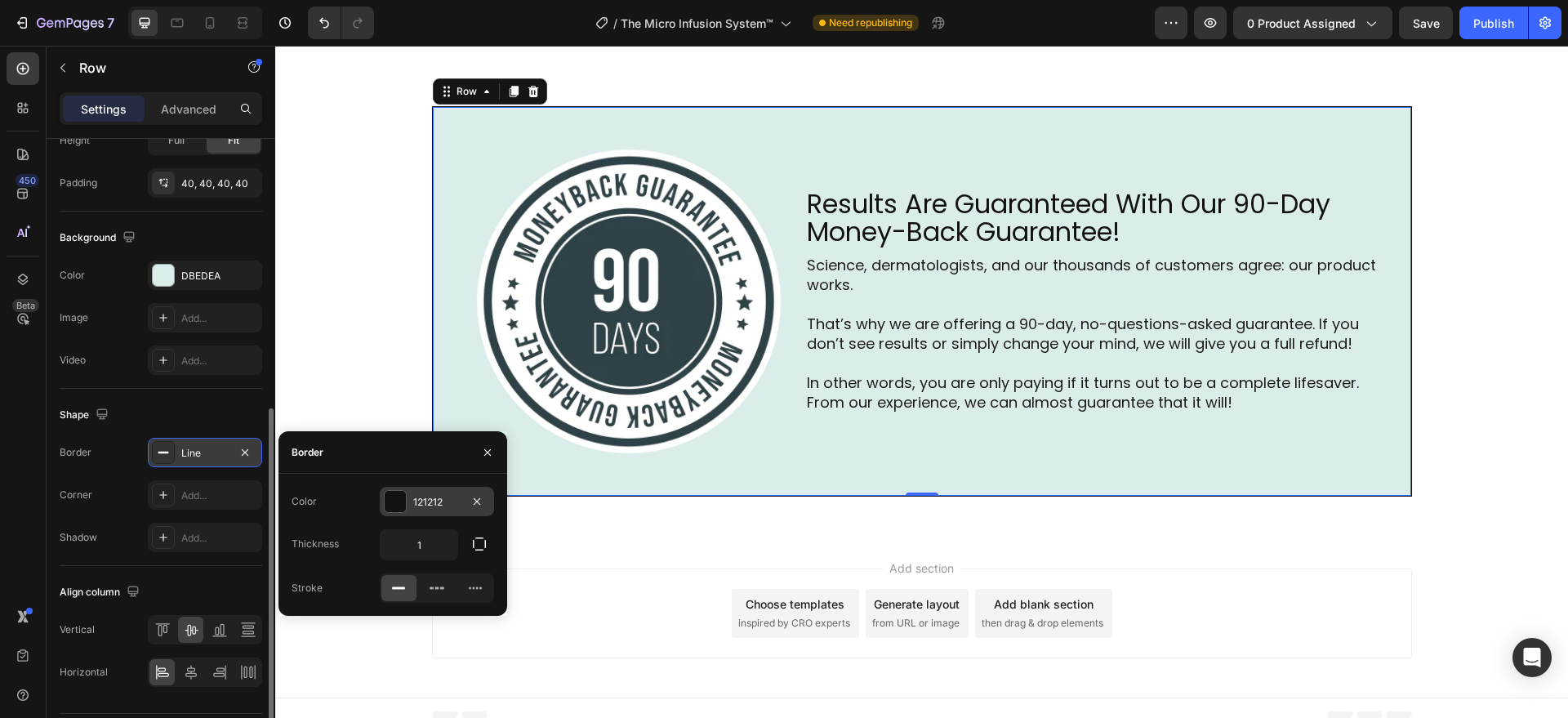
click at [392, 501] on div at bounding box center [395, 501] width 21 height 21
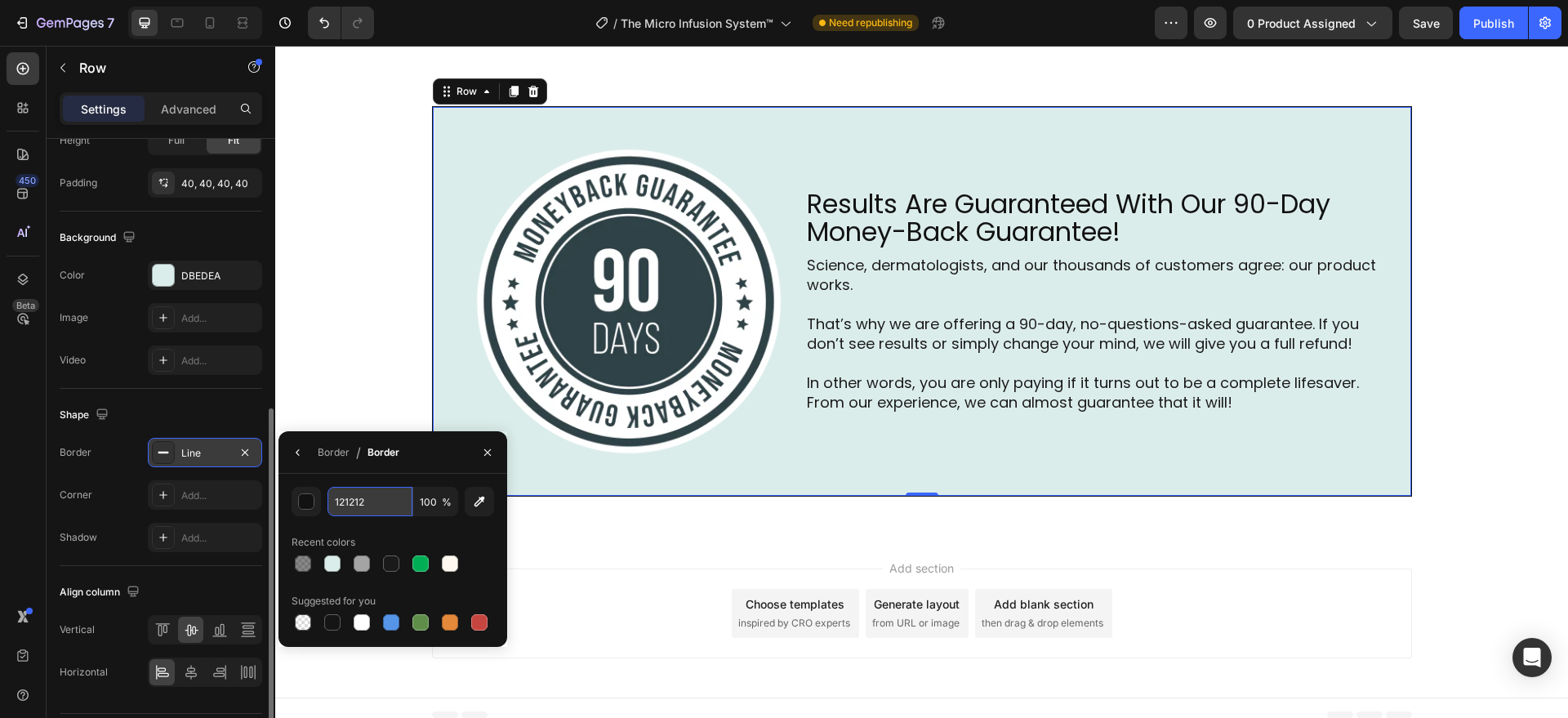
click at [367, 505] on input "121212" at bounding box center [370, 500] width 85 height 29
paste input "#84c1b9"
type input "#84c1b9"
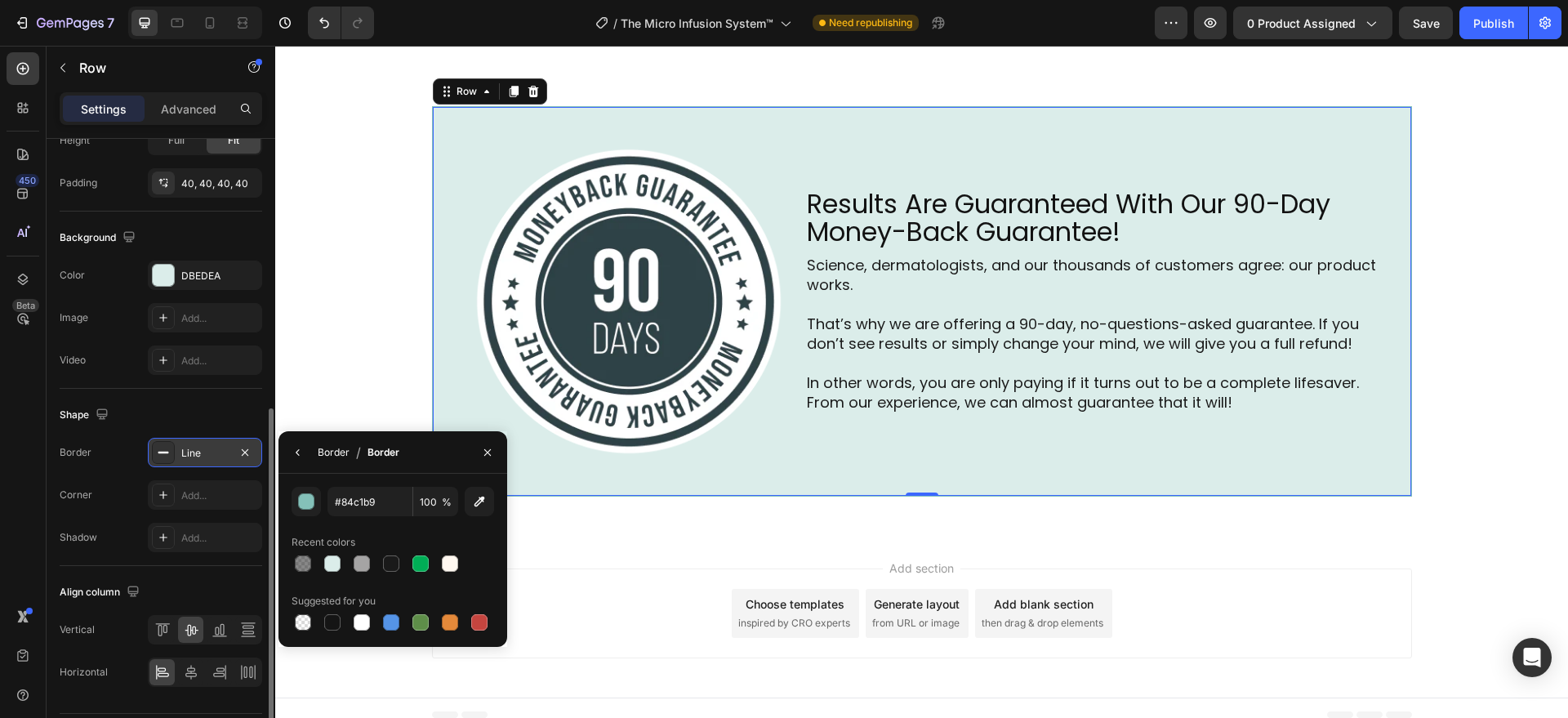
click at [321, 451] on div "Border" at bounding box center [333, 452] width 32 height 15
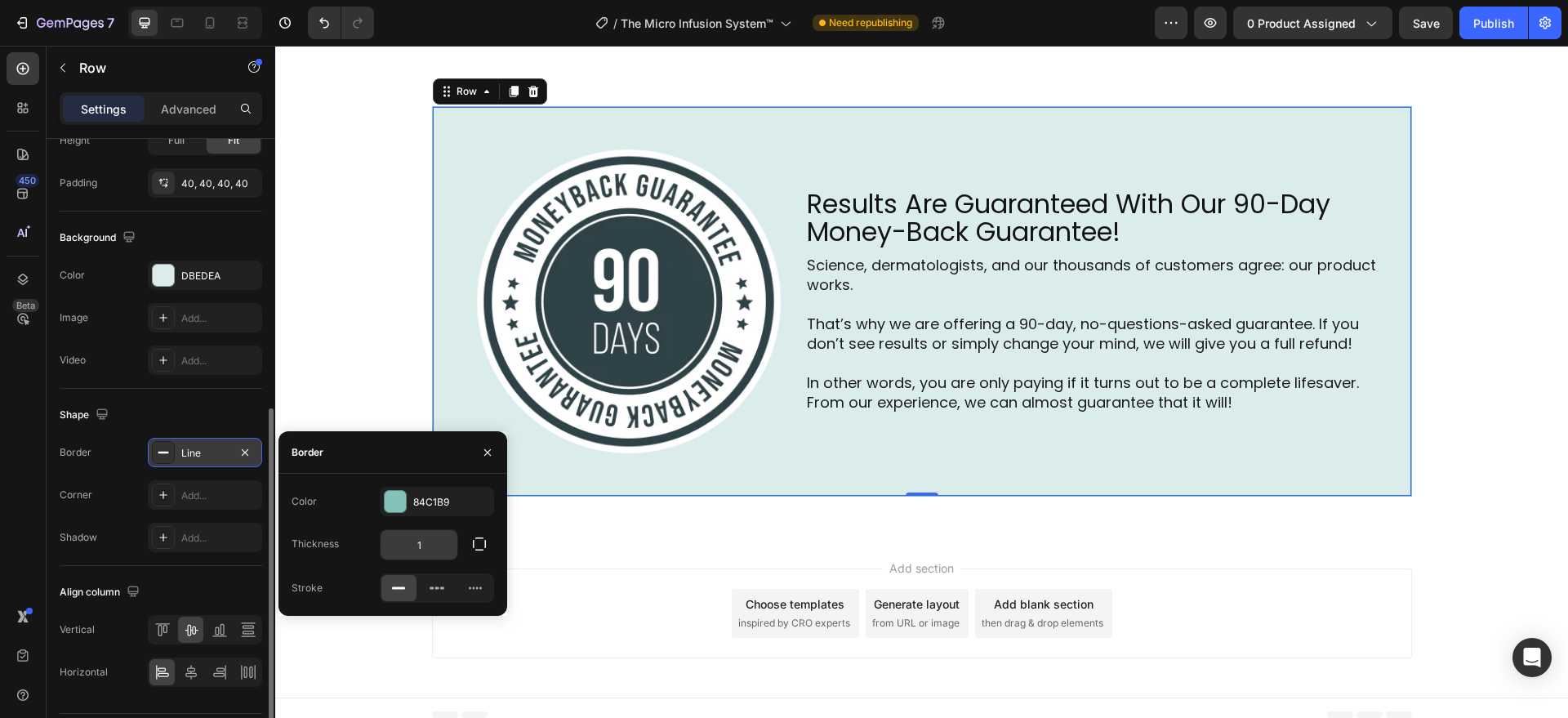
click at [429, 550] on input "1" at bounding box center [419, 544] width 77 height 29
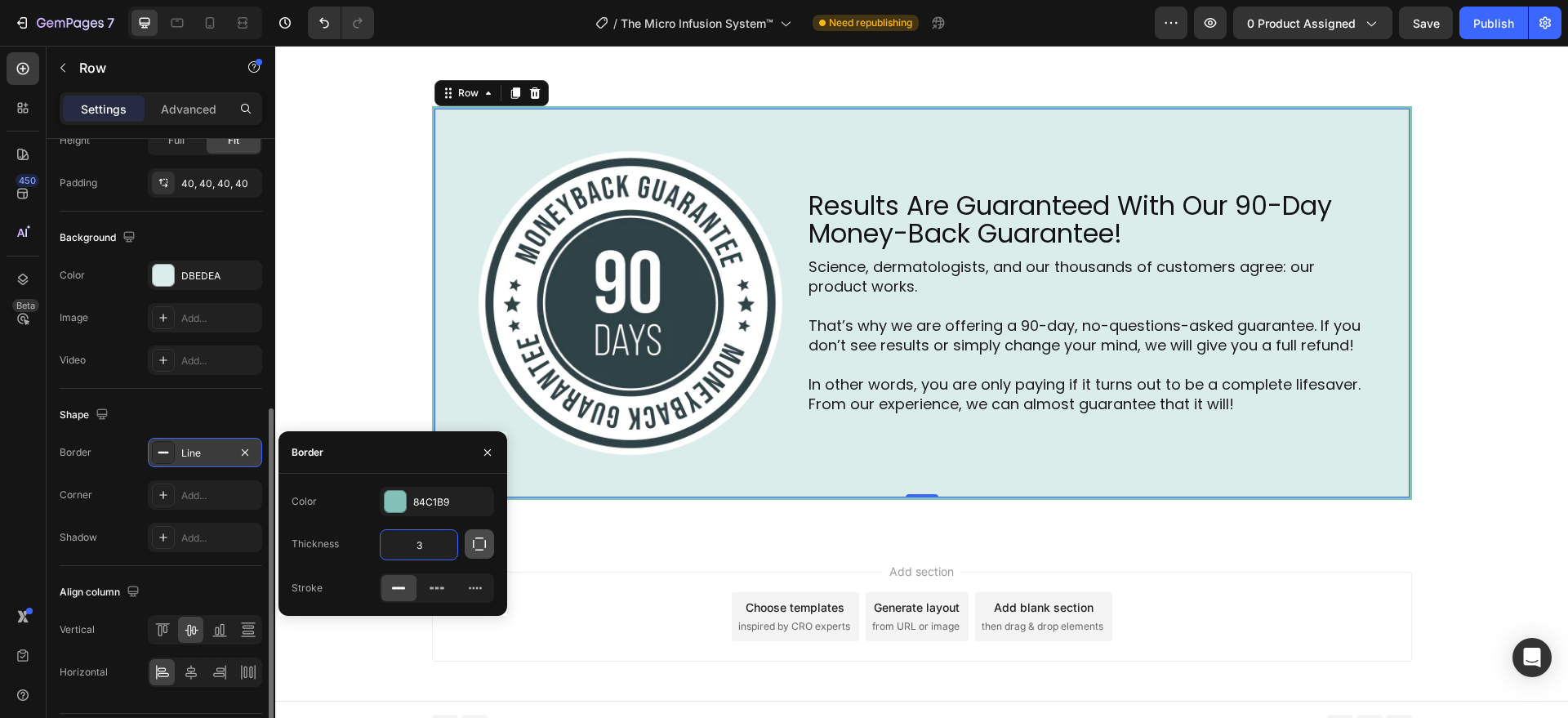
type input "3"
click at [481, 546] on icon "button" at bounding box center [479, 544] width 17 height 17
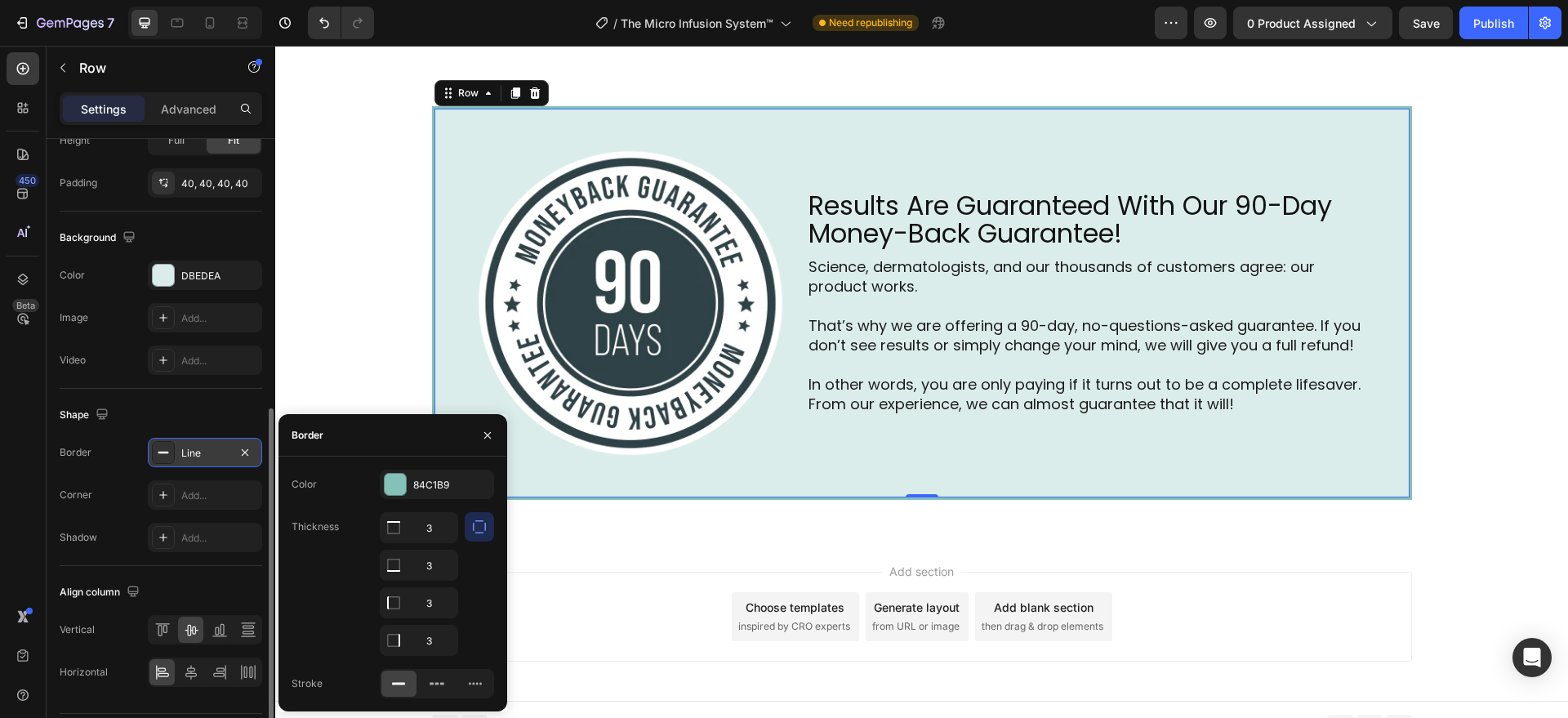
click at [660, 531] on div "Image Results Are Guaranteed With Our 90-Day Money-Back Guarantee! Heading Scie…" at bounding box center [921, 303] width 1293 height 472
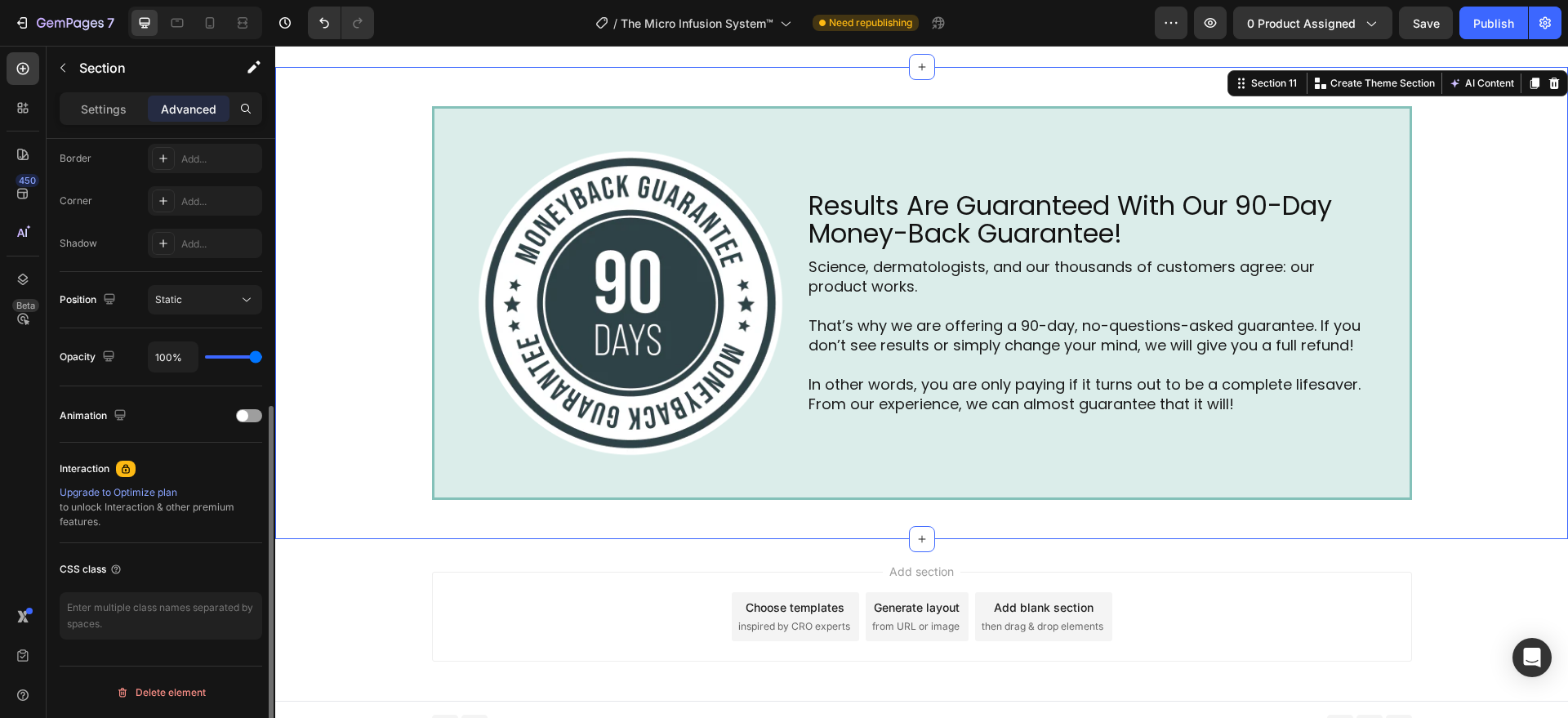
scroll to position [0, 0]
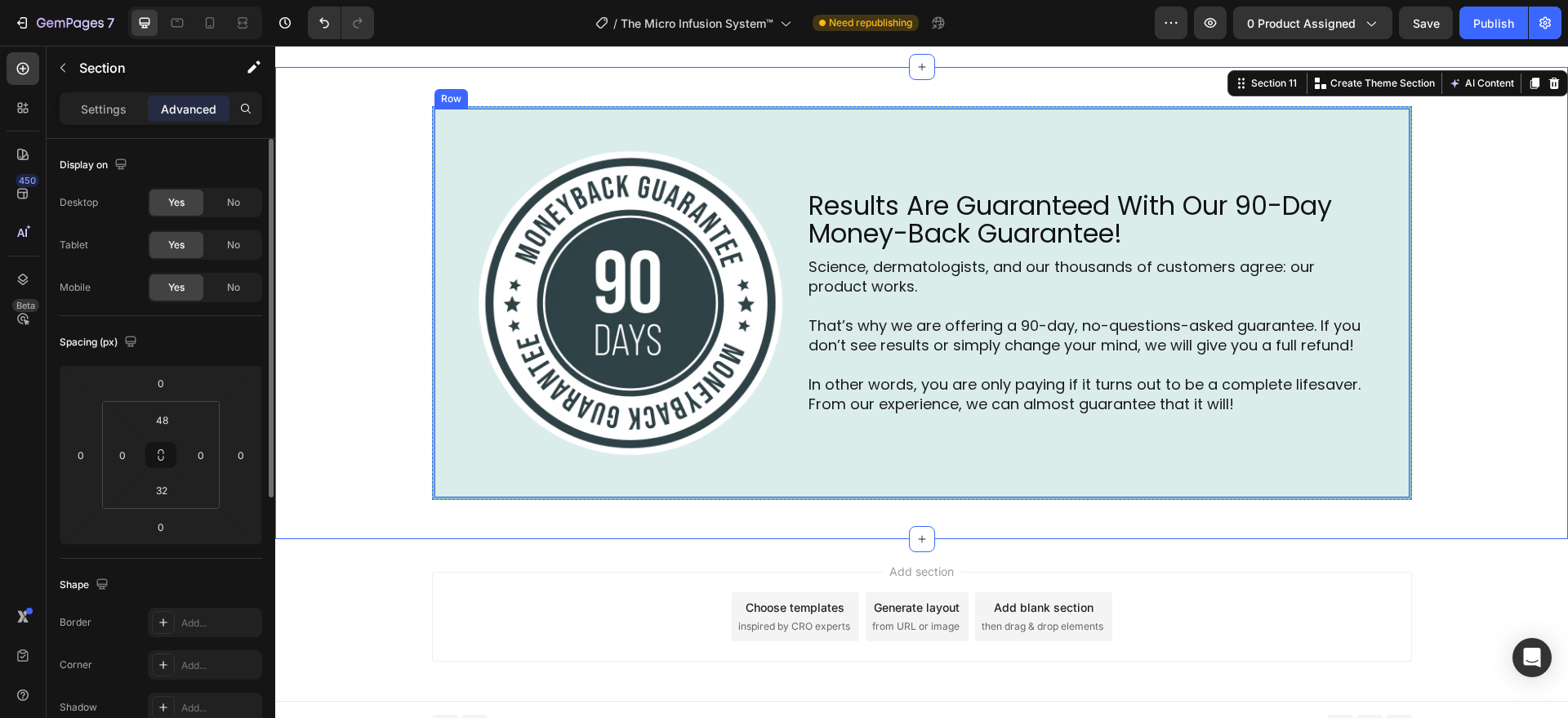
click at [433, 485] on div "Image Results Are Guaranteed With Our 90-Day Money-Back Guarantee! Heading Scie…" at bounding box center [922, 302] width 980 height 394
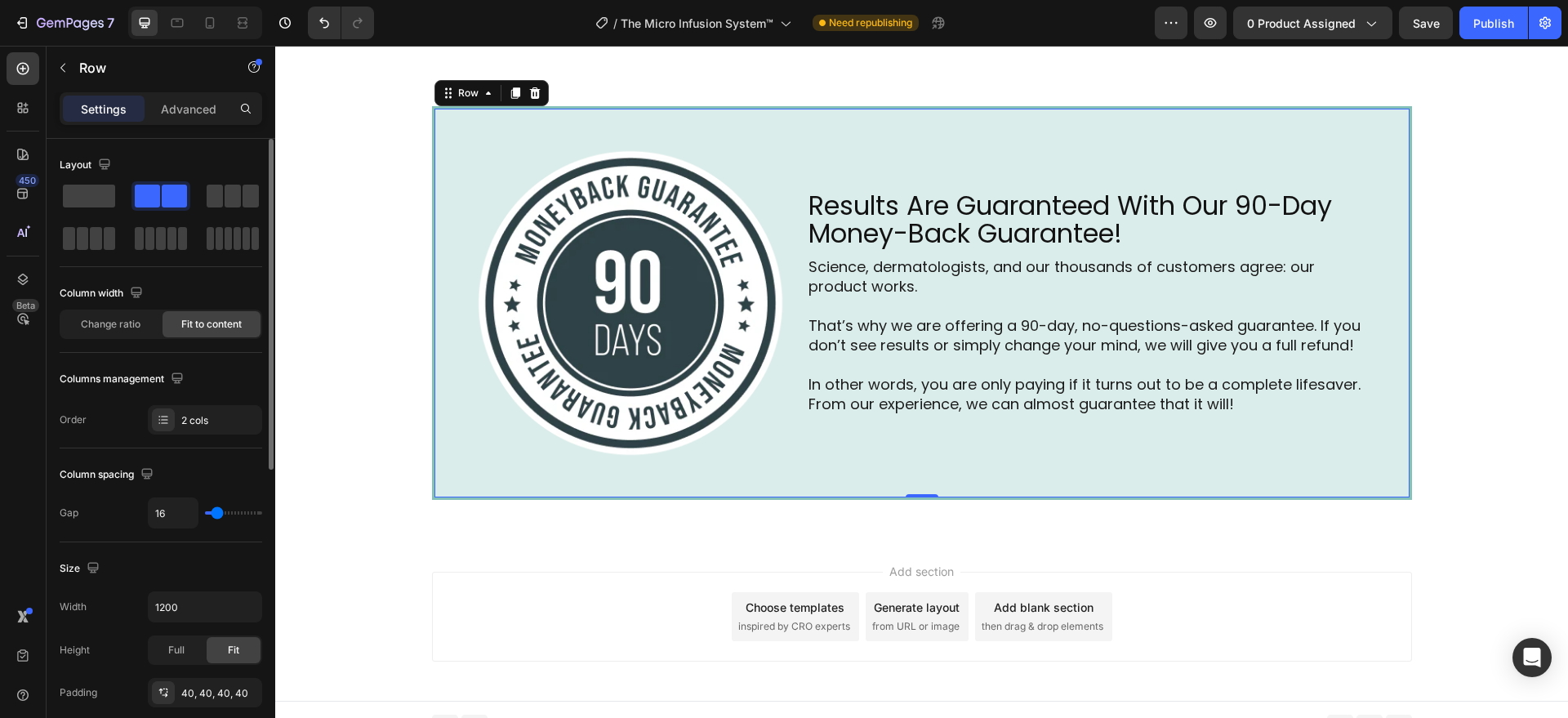
scroll to position [509, 0]
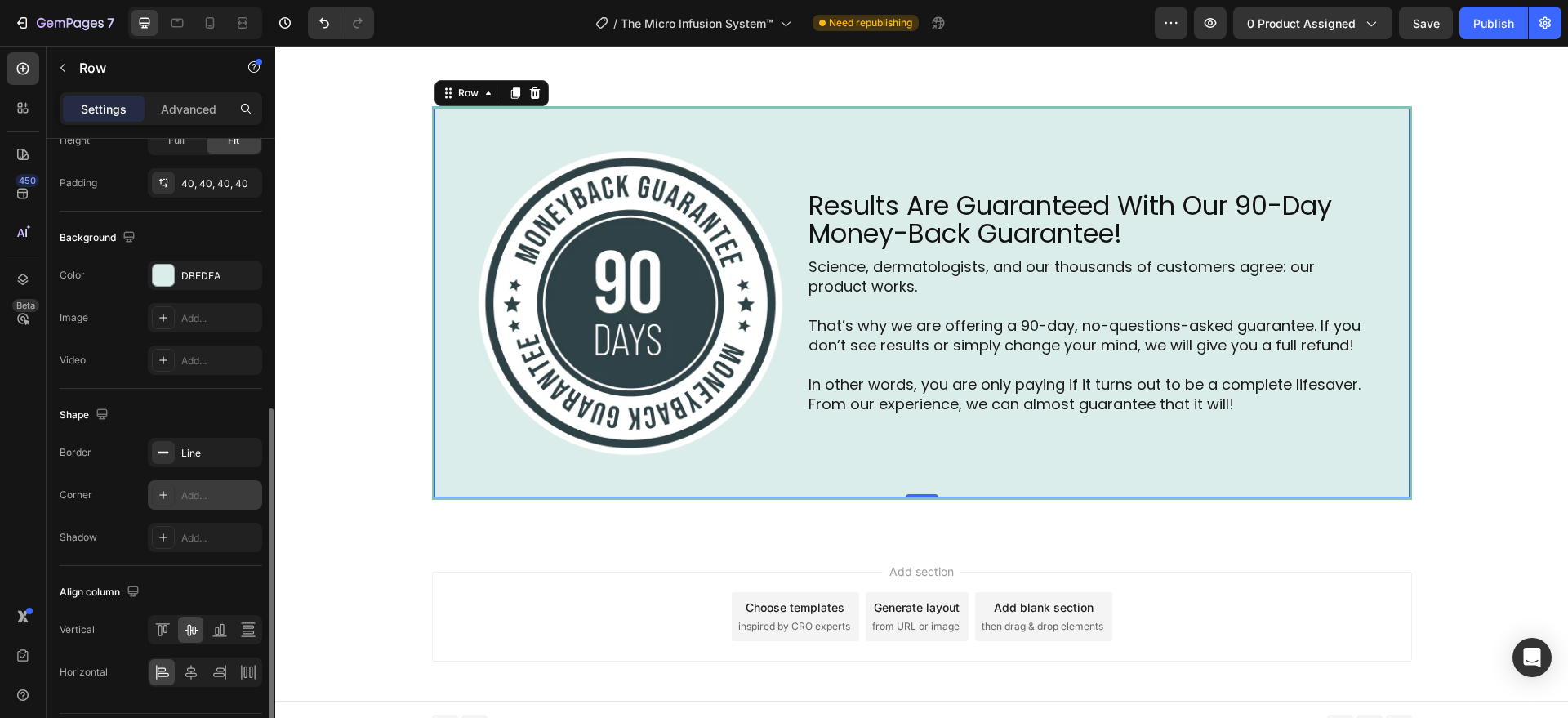
click at [164, 480] on div "Add..." at bounding box center [205, 494] width 115 height 29
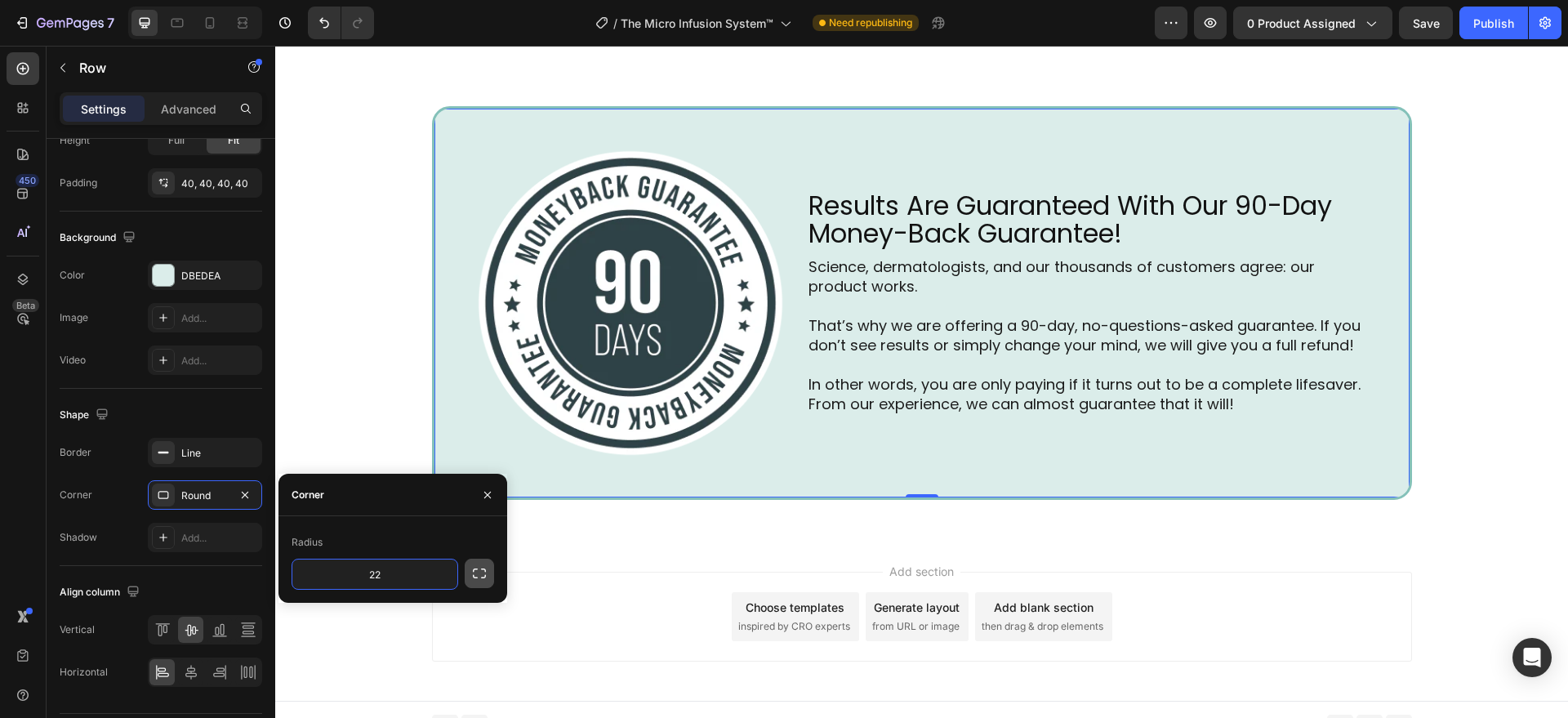
type input "22"
click at [483, 572] on icon "button" at bounding box center [479, 573] width 17 height 17
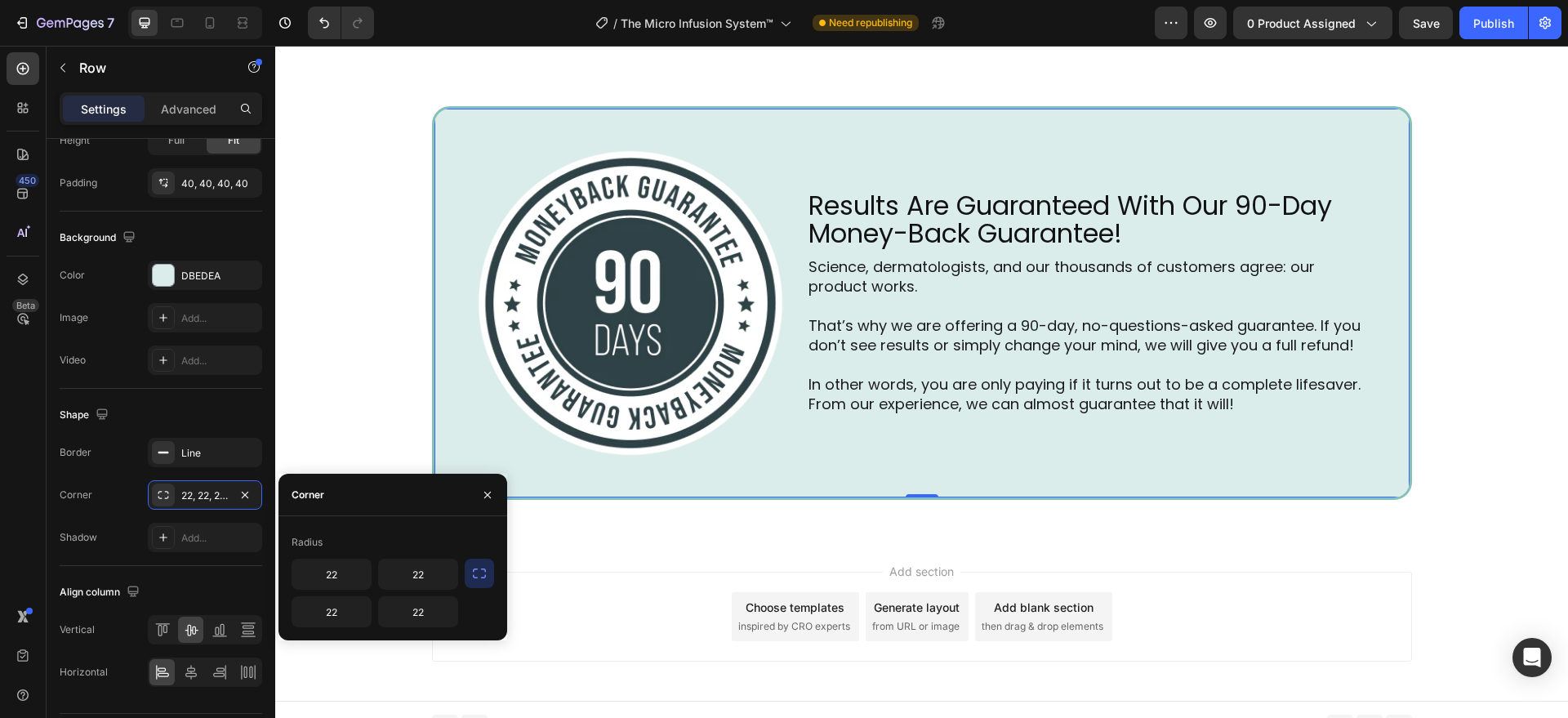
click at [661, 536] on div "Image Results Are Guaranteed With Our 90-Day Money-Back Guarantee! Heading Scie…" at bounding box center [921, 303] width 1293 height 472
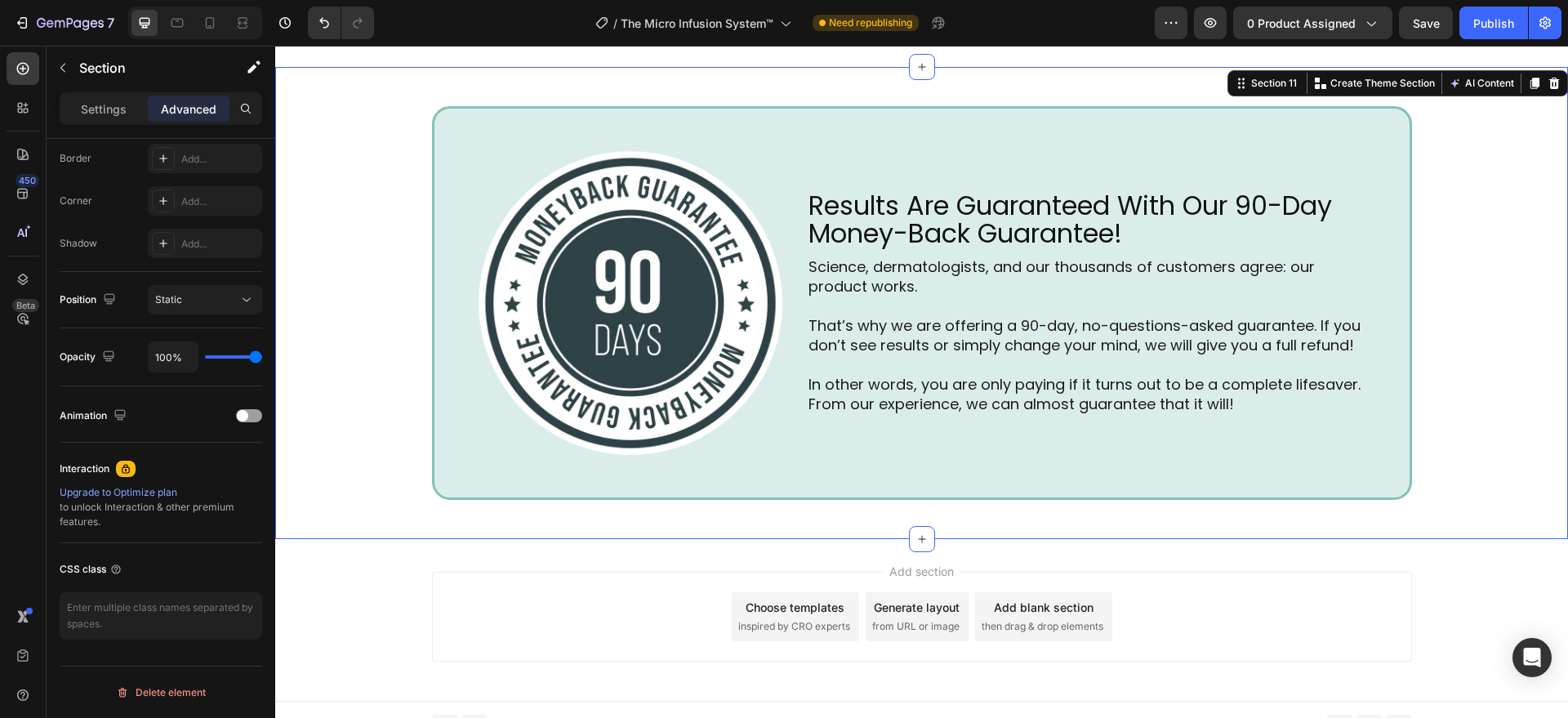
scroll to position [0, 0]
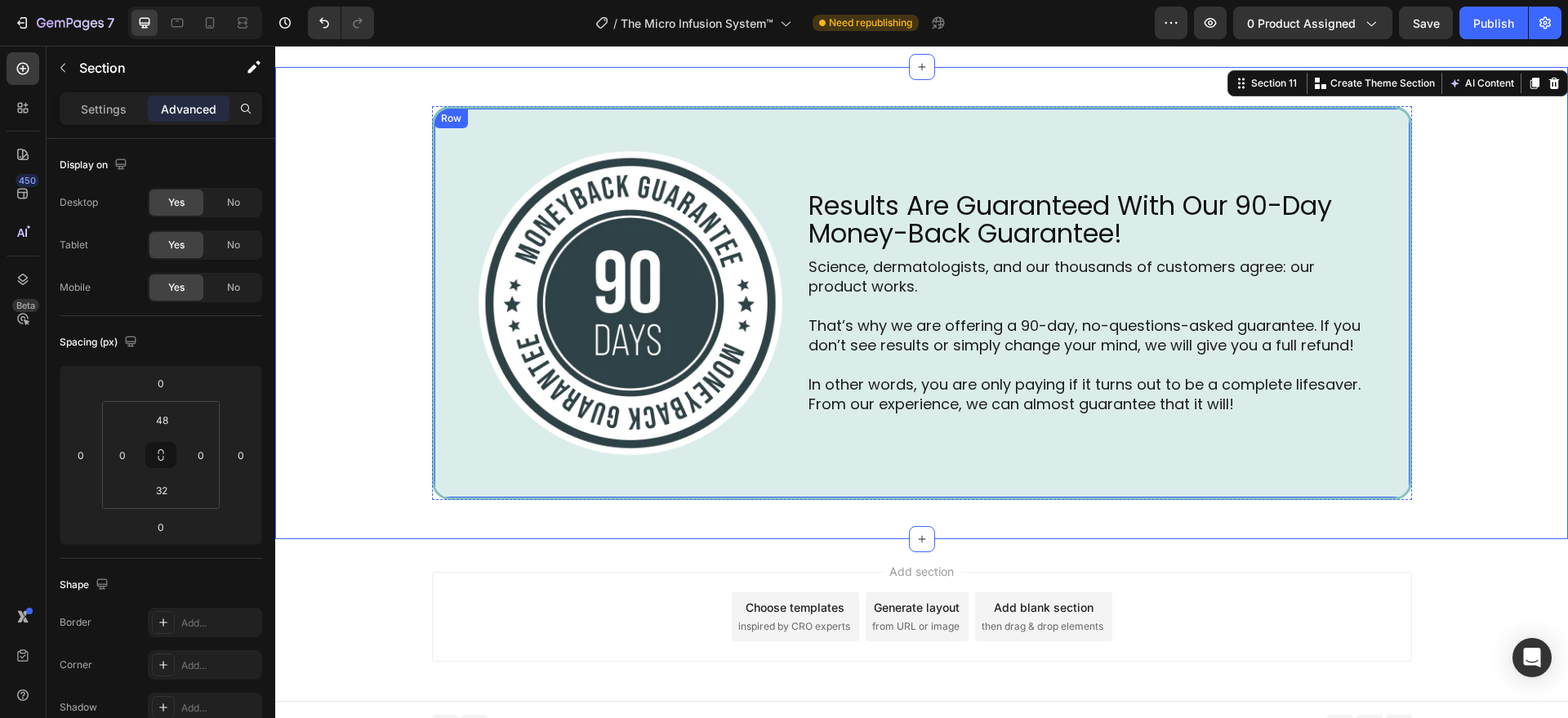
click at [798, 425] on div "Image Results Are Guaranteed With Our 90-Day Money-Back Guarantee! Heading Scie…" at bounding box center [922, 302] width 980 height 394
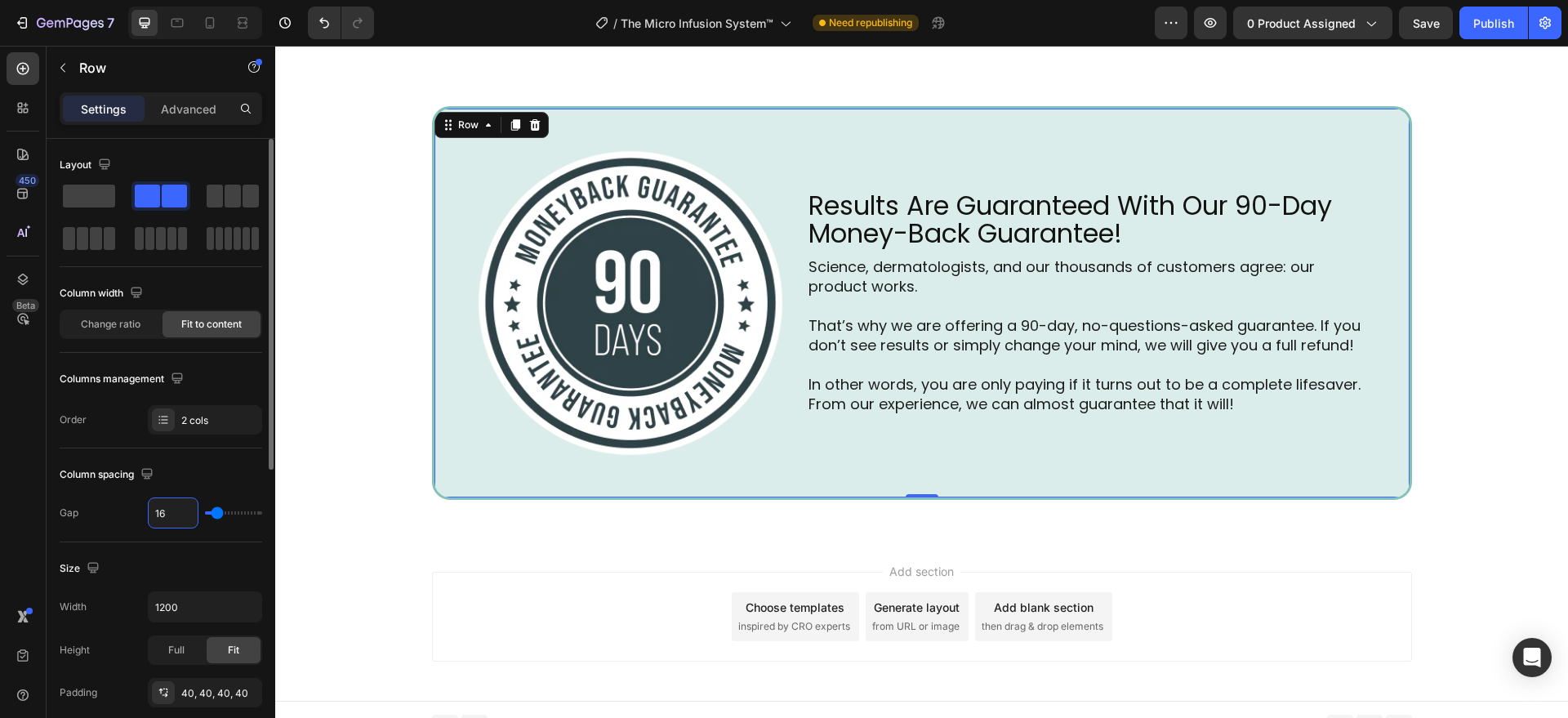
click at [182, 514] on input "16" at bounding box center [174, 512] width 49 height 29
type input "4"
type input "40"
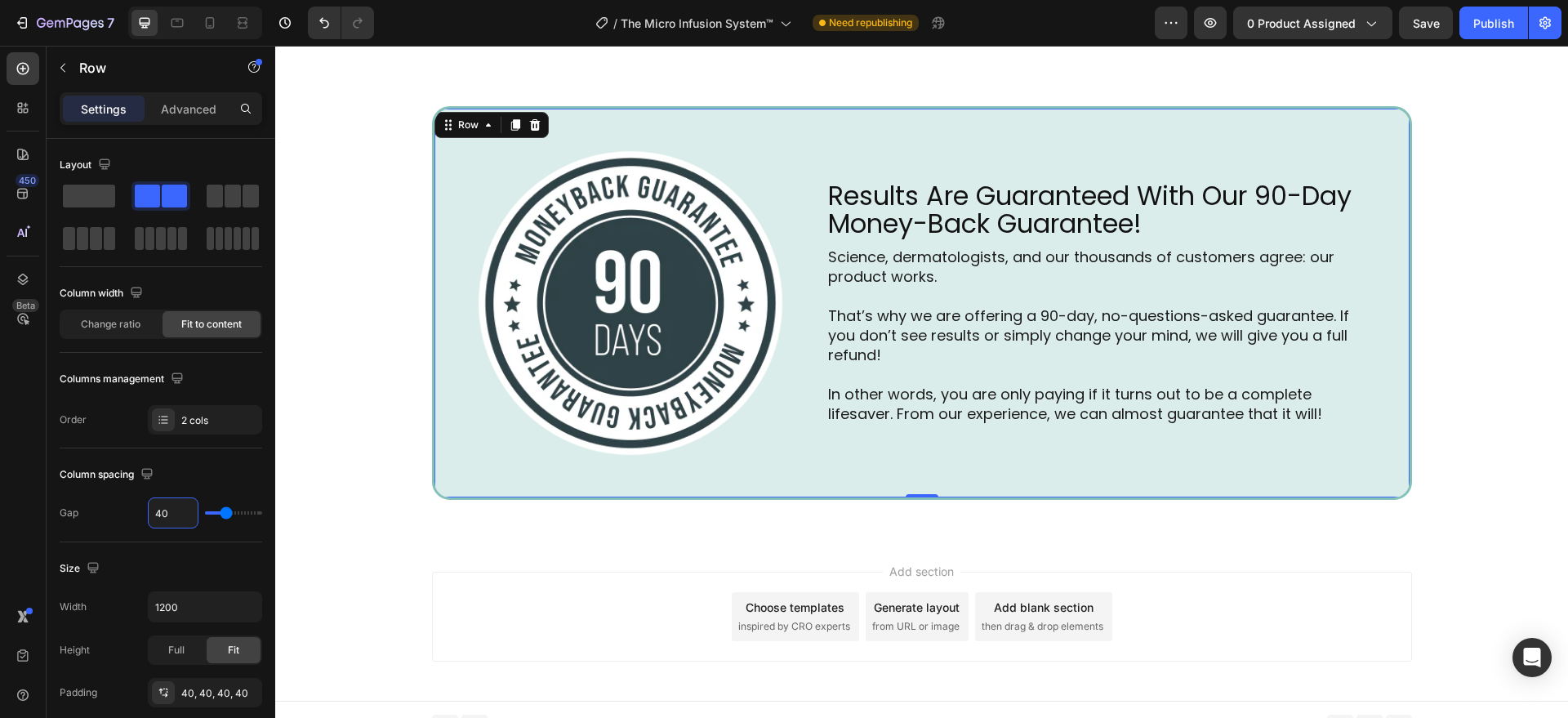
click at [432, 619] on div "Add section Choose templates inspired by CRO experts Generate layout from URL o…" at bounding box center [922, 617] width 980 height 90
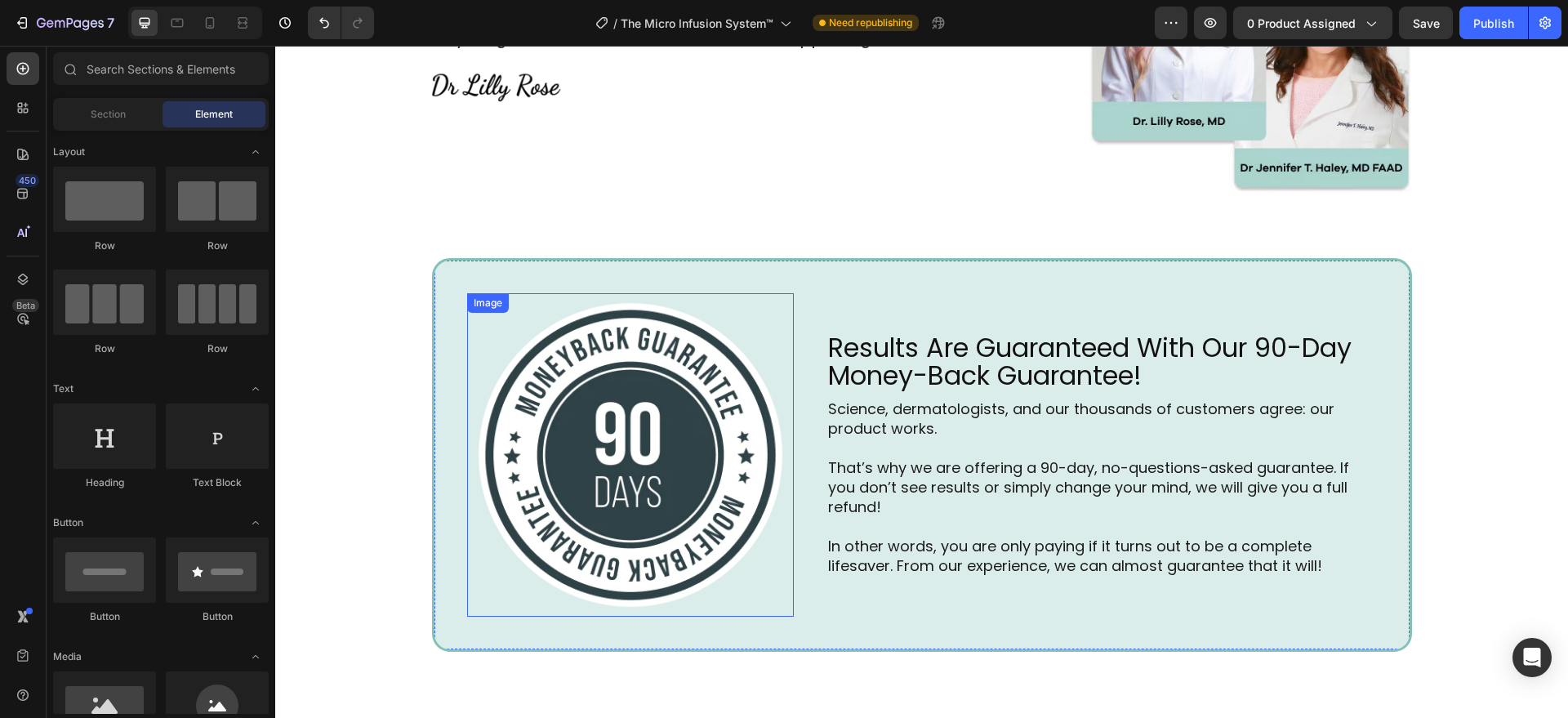
scroll to position [5336, 0]
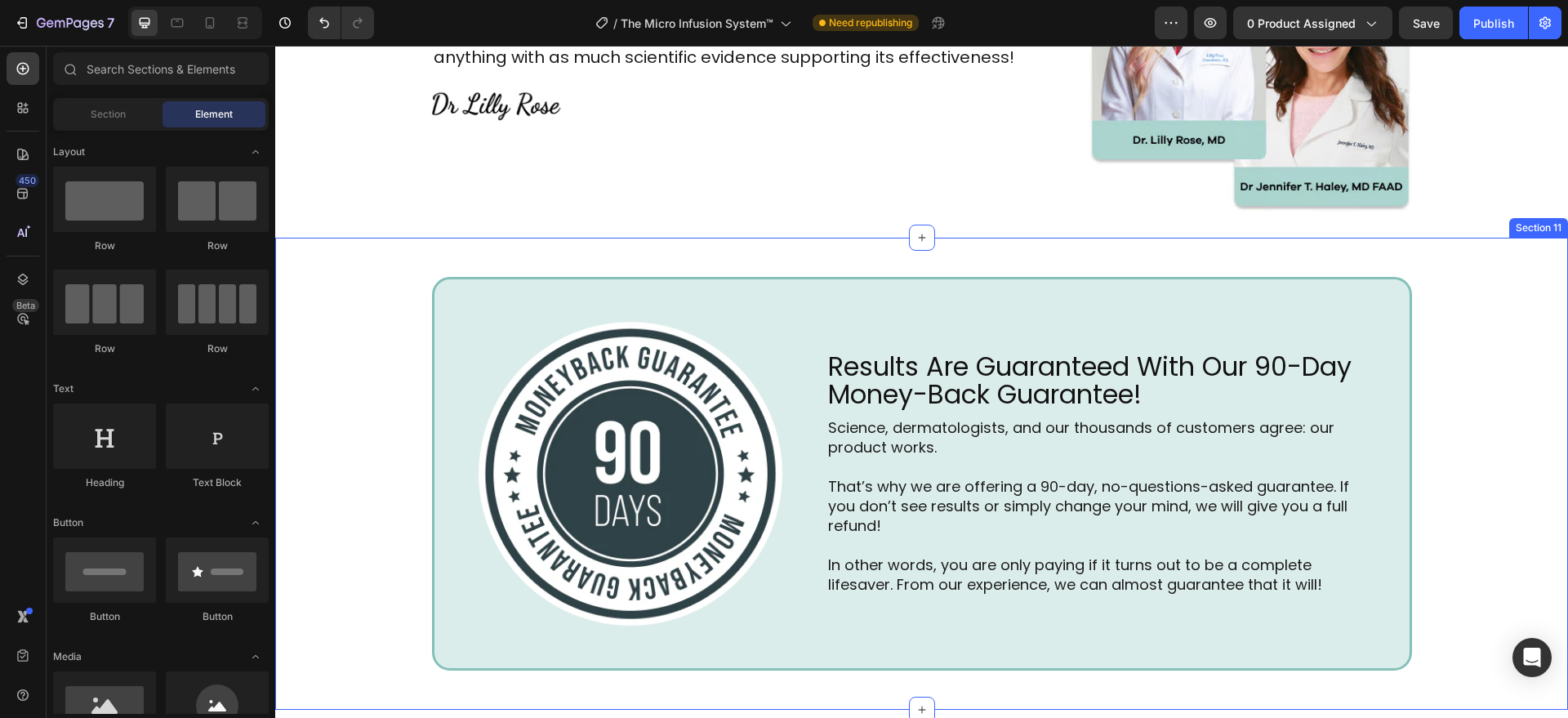
click at [392, 439] on div "Image Results Are Guaranteed With Our 90-Day Money-Back Guarantee! Heading Scie…" at bounding box center [921, 479] width 1293 height 406
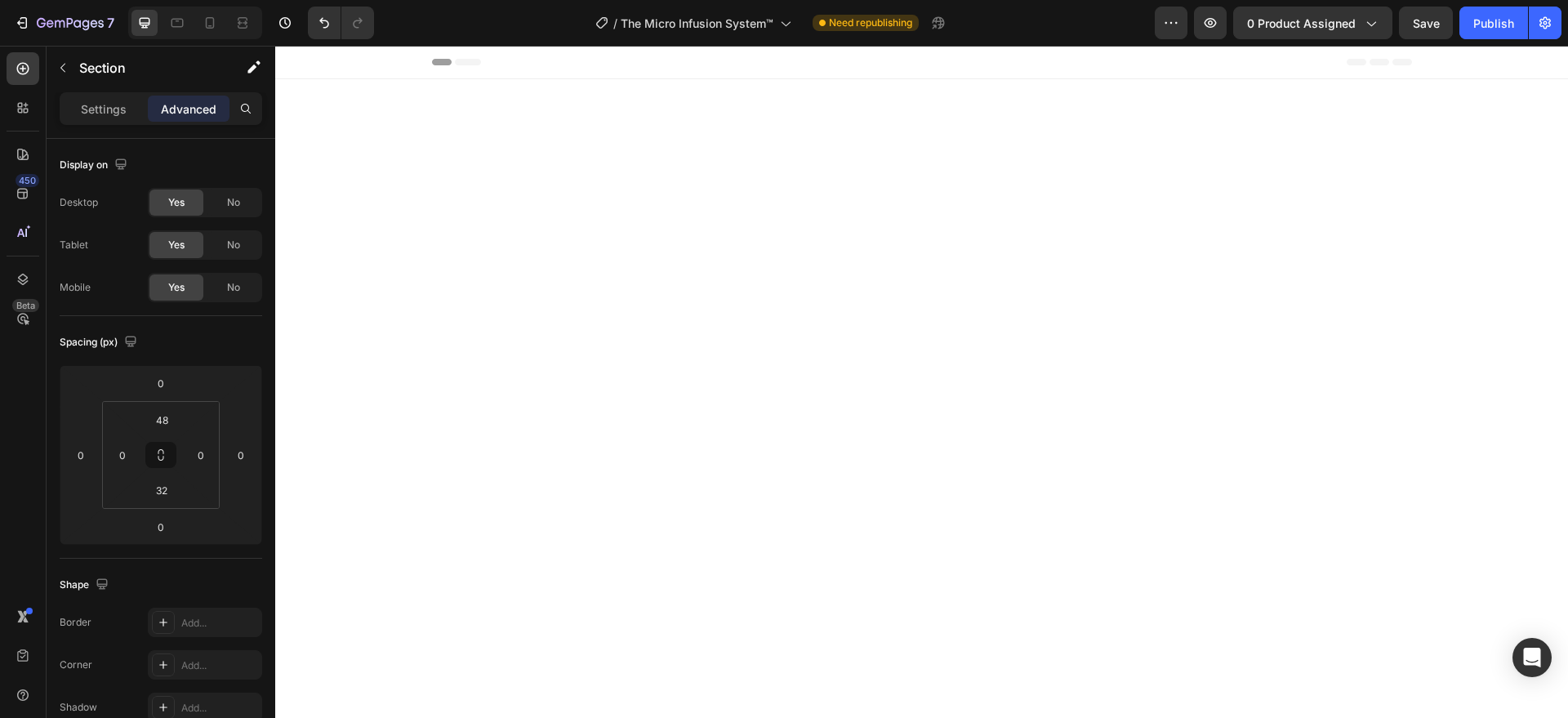
scroll to position [5336, 0]
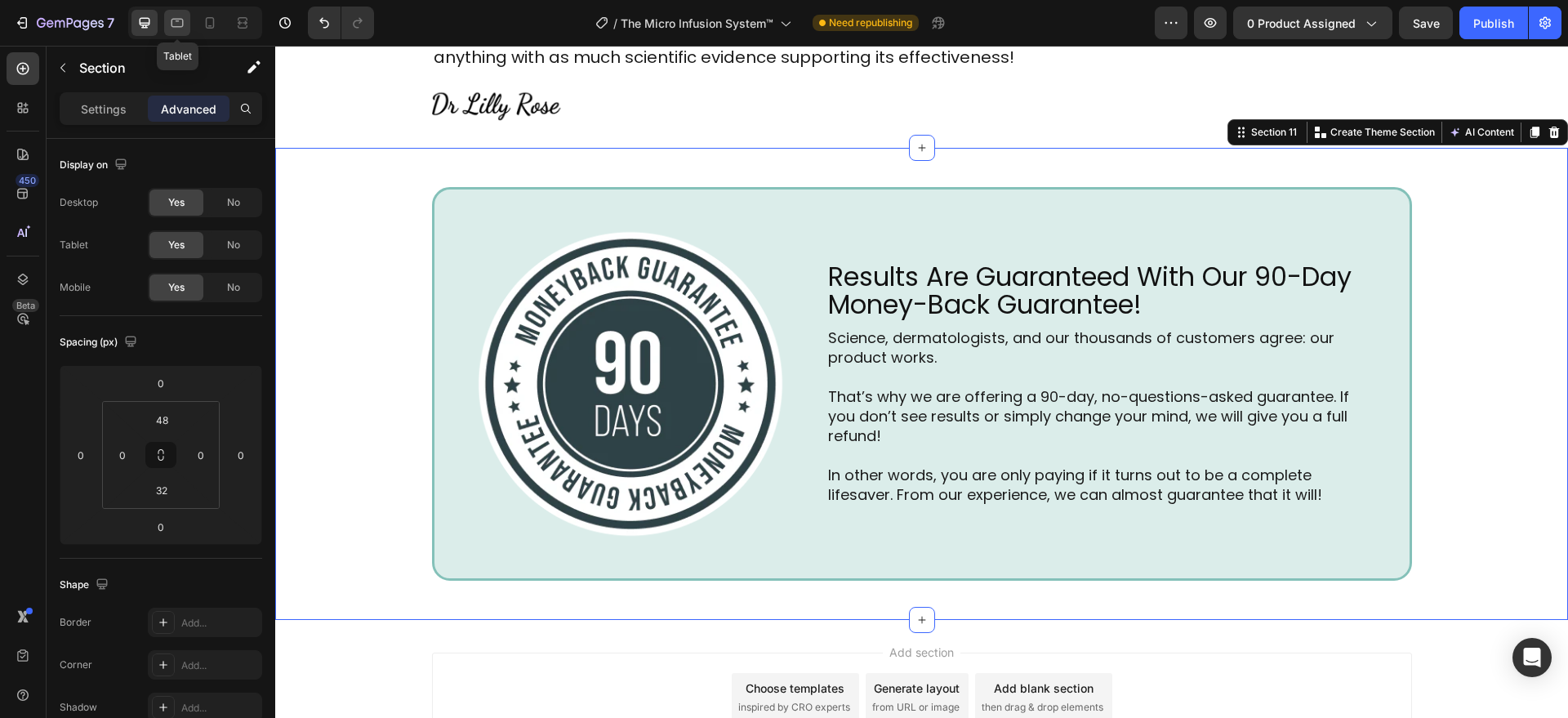
click at [166, 26] on div at bounding box center [177, 23] width 26 height 26
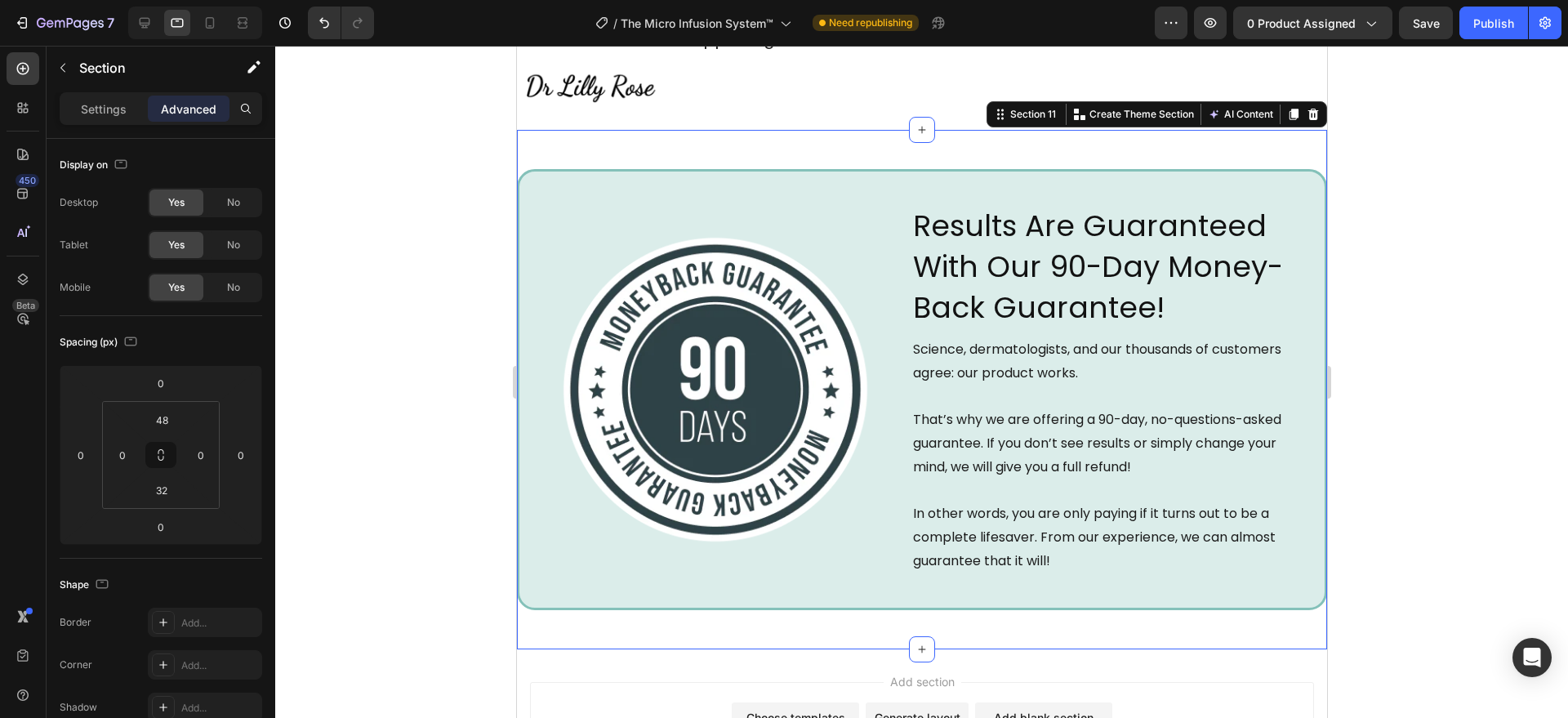
scroll to position [5444, 0]
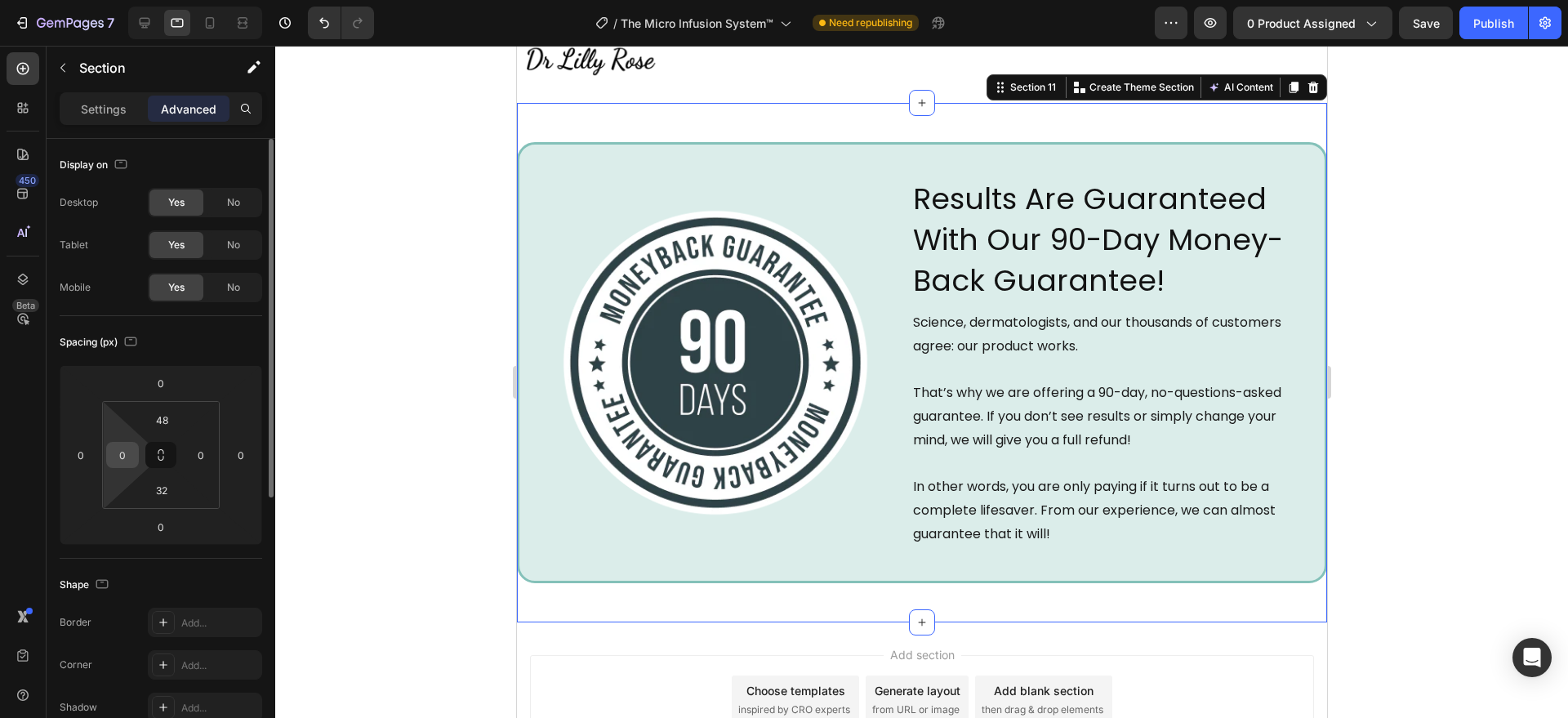
click at [127, 459] on input "0" at bounding box center [123, 455] width 25 height 25
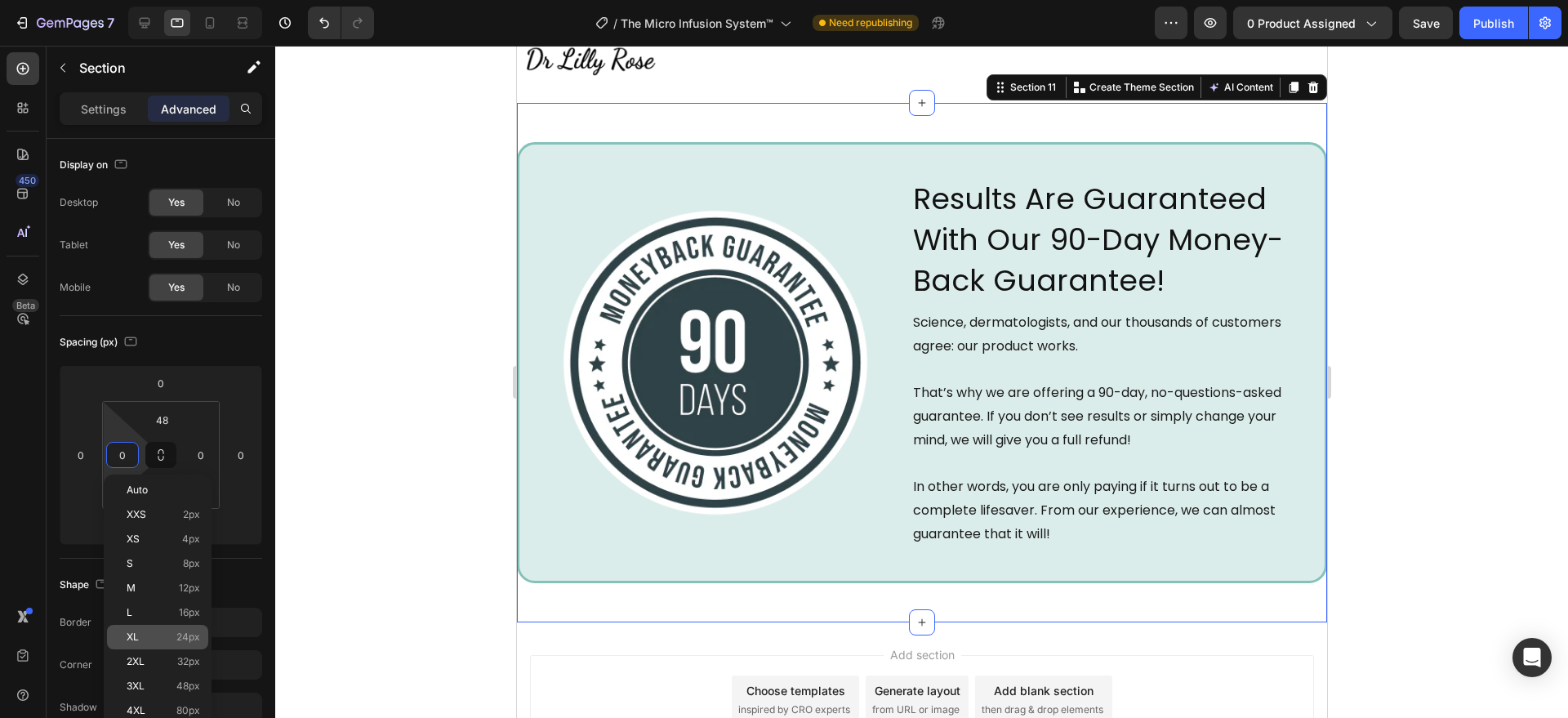
scroll to position [170, 0]
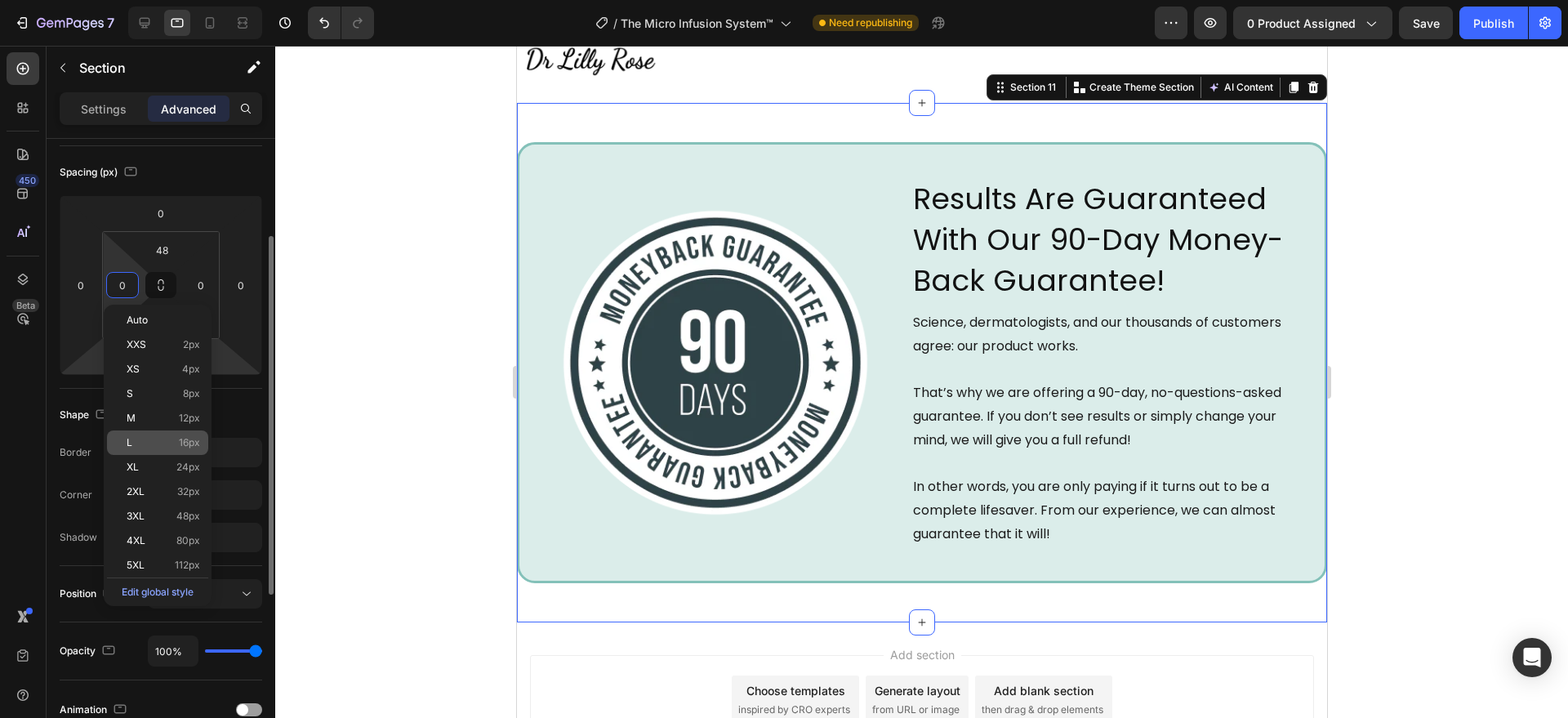
click at [166, 434] on div "L 16px" at bounding box center [157, 442] width 101 height 25
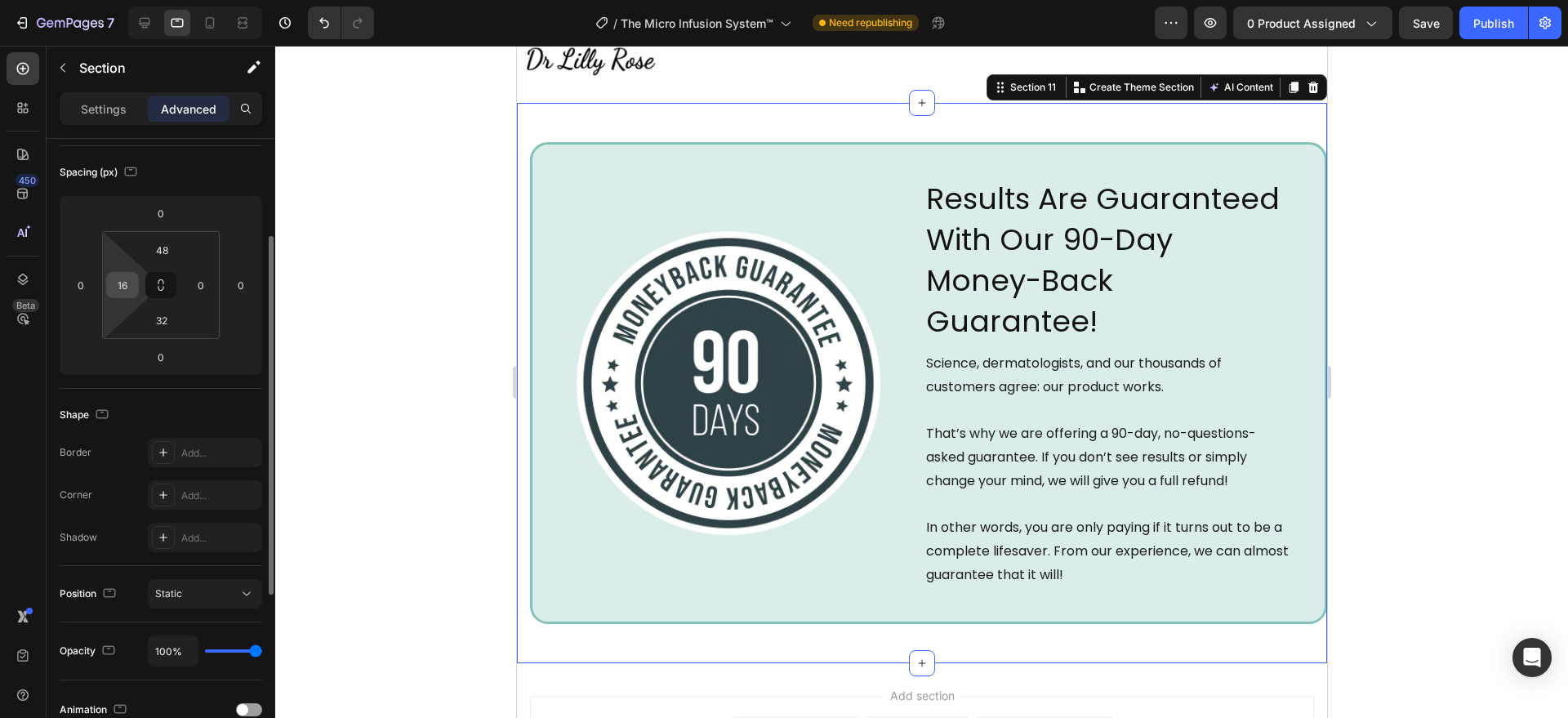
click at [123, 295] on input "16" at bounding box center [123, 285] width 25 height 25
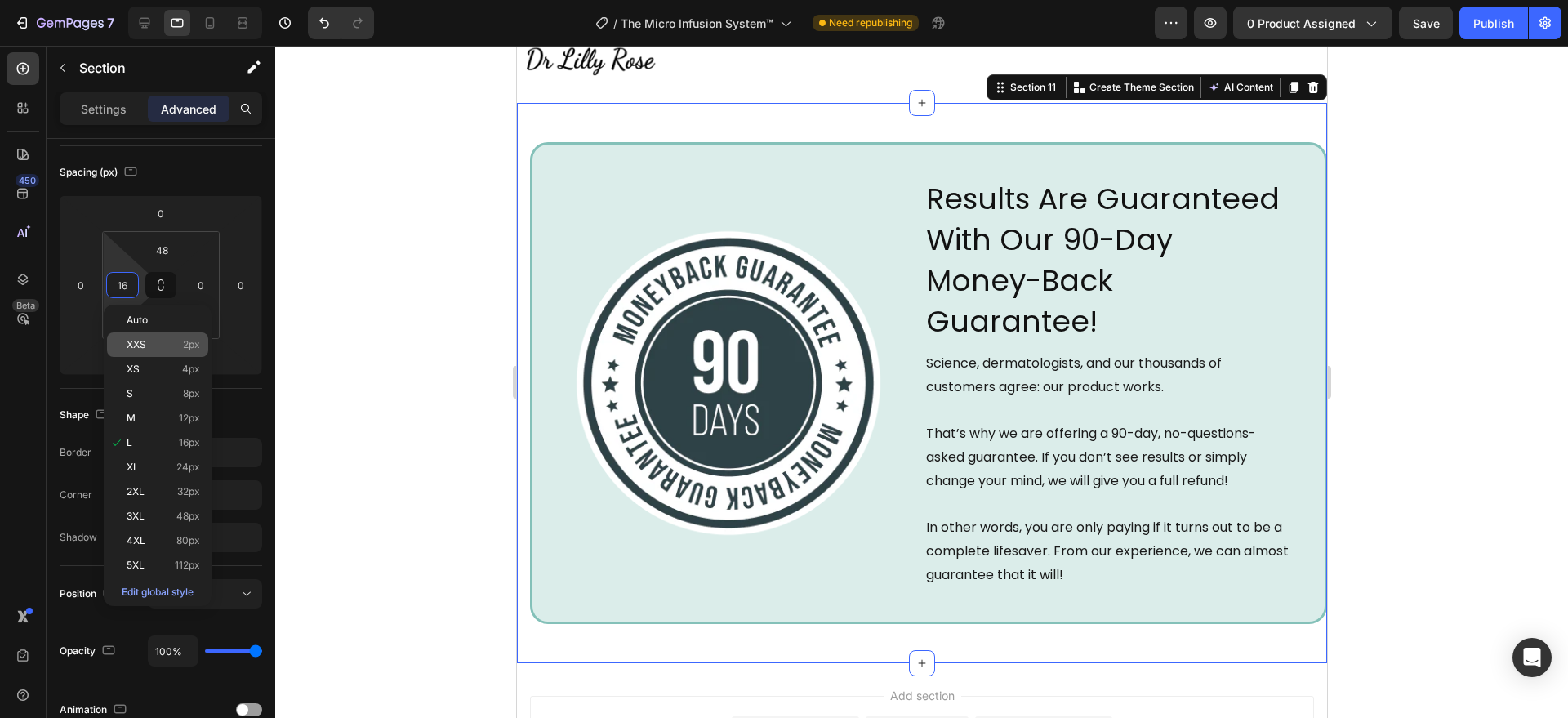
click at [149, 420] on p "M 12px" at bounding box center [163, 418] width 73 height 11
type input "12"
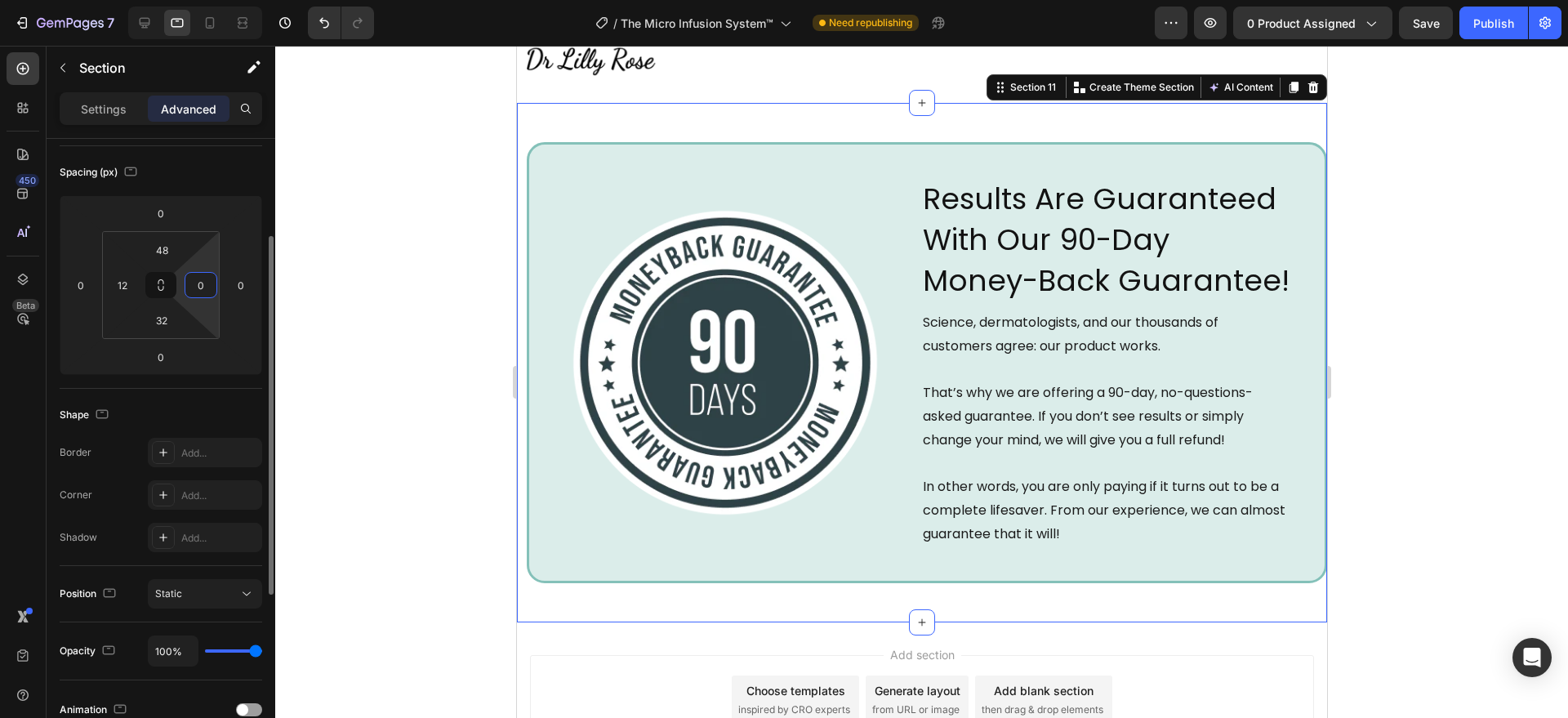
click at [188, 278] on div "0" at bounding box center [200, 285] width 33 height 26
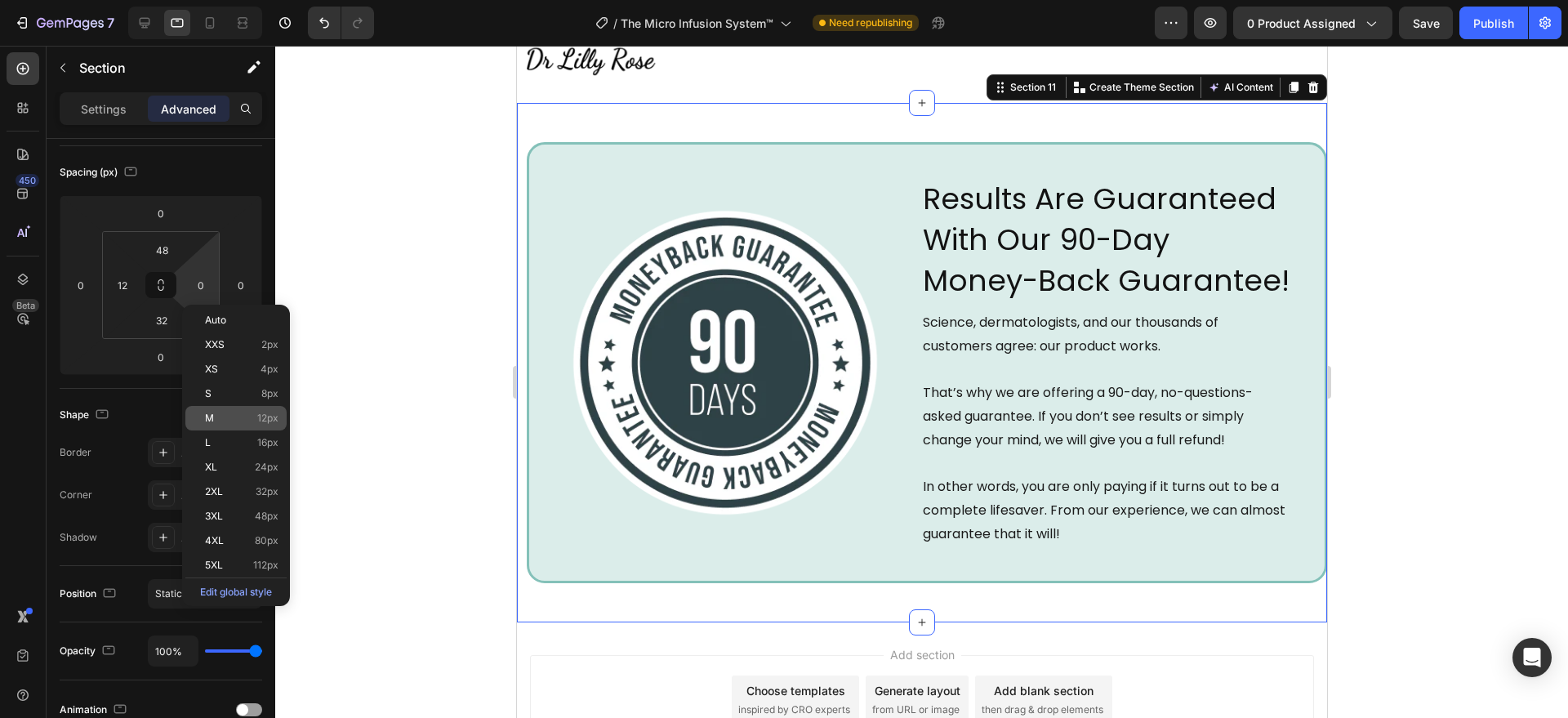
click at [219, 423] on p "M 12px" at bounding box center [242, 418] width 73 height 11
type input "12"
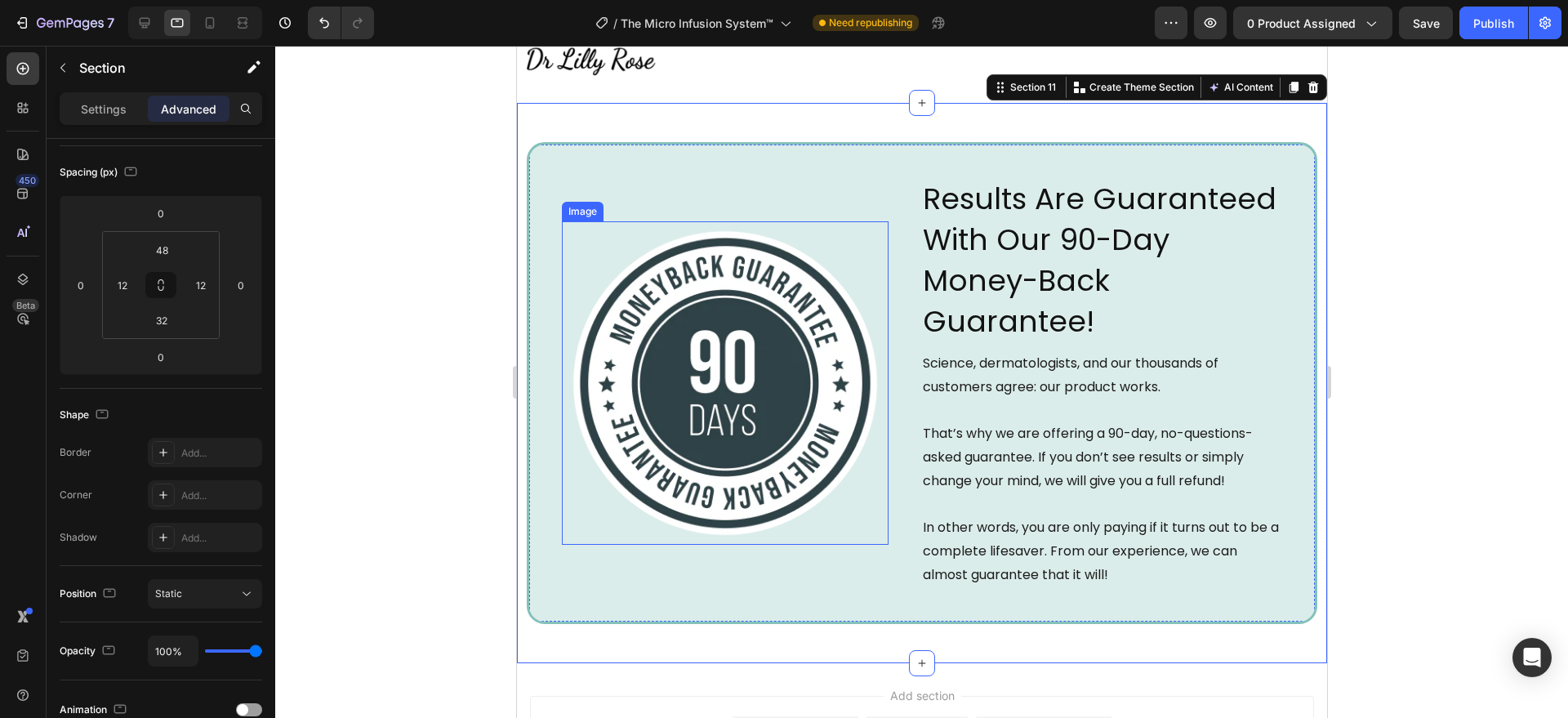
click at [729, 390] on img at bounding box center [725, 382] width 327 height 323
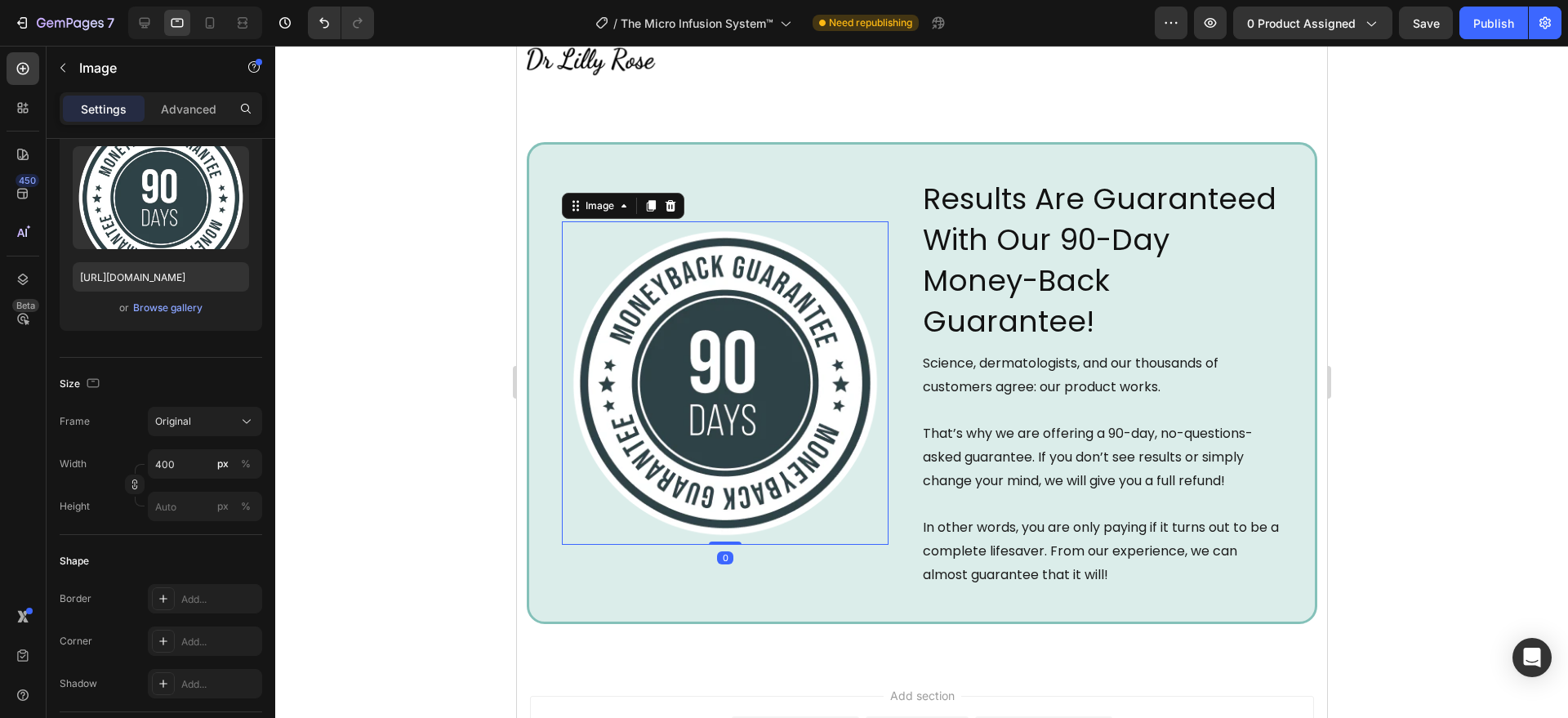
scroll to position [0, 0]
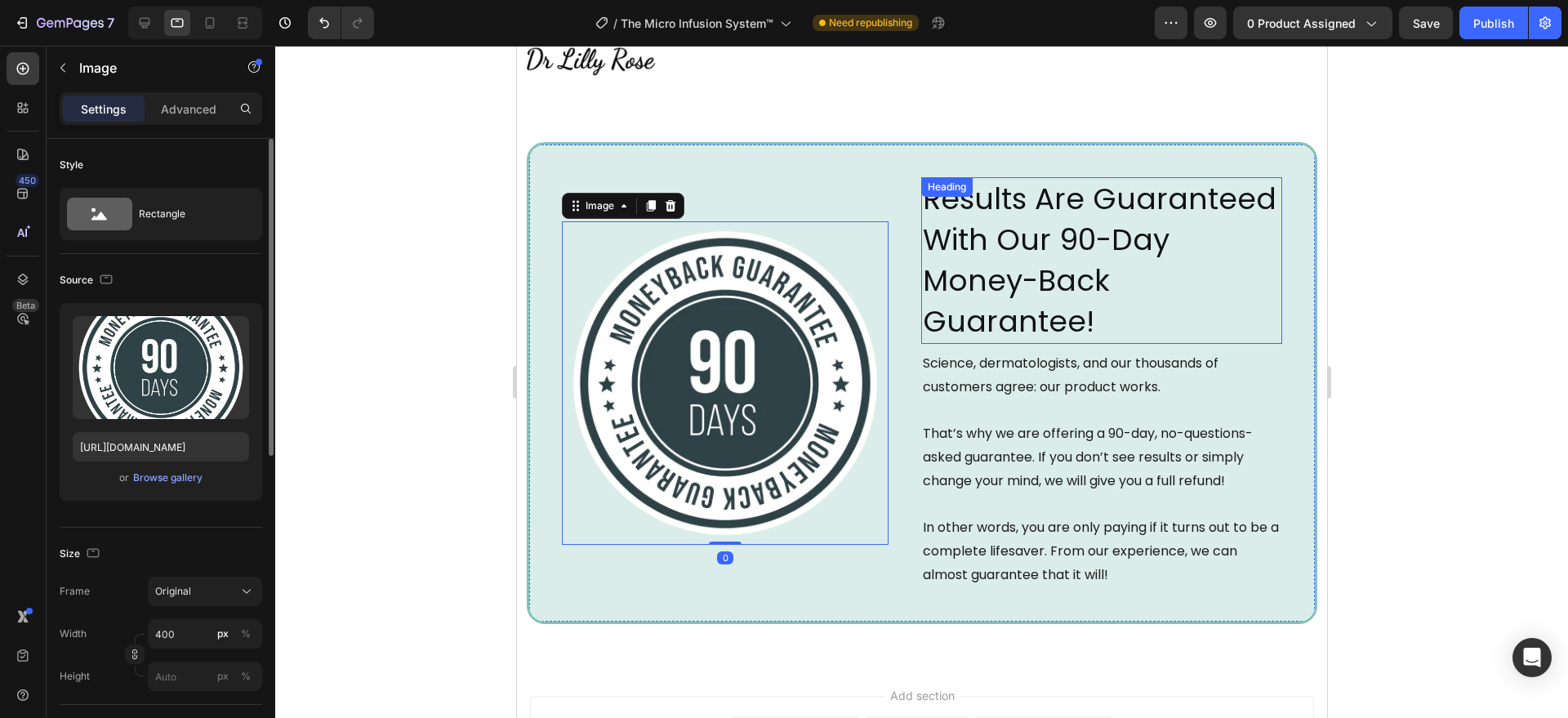
click at [1106, 328] on p "Results Are Guaranteed With Our 90-Day Money-Back Guarantee!" at bounding box center [1101, 260] width 358 height 163
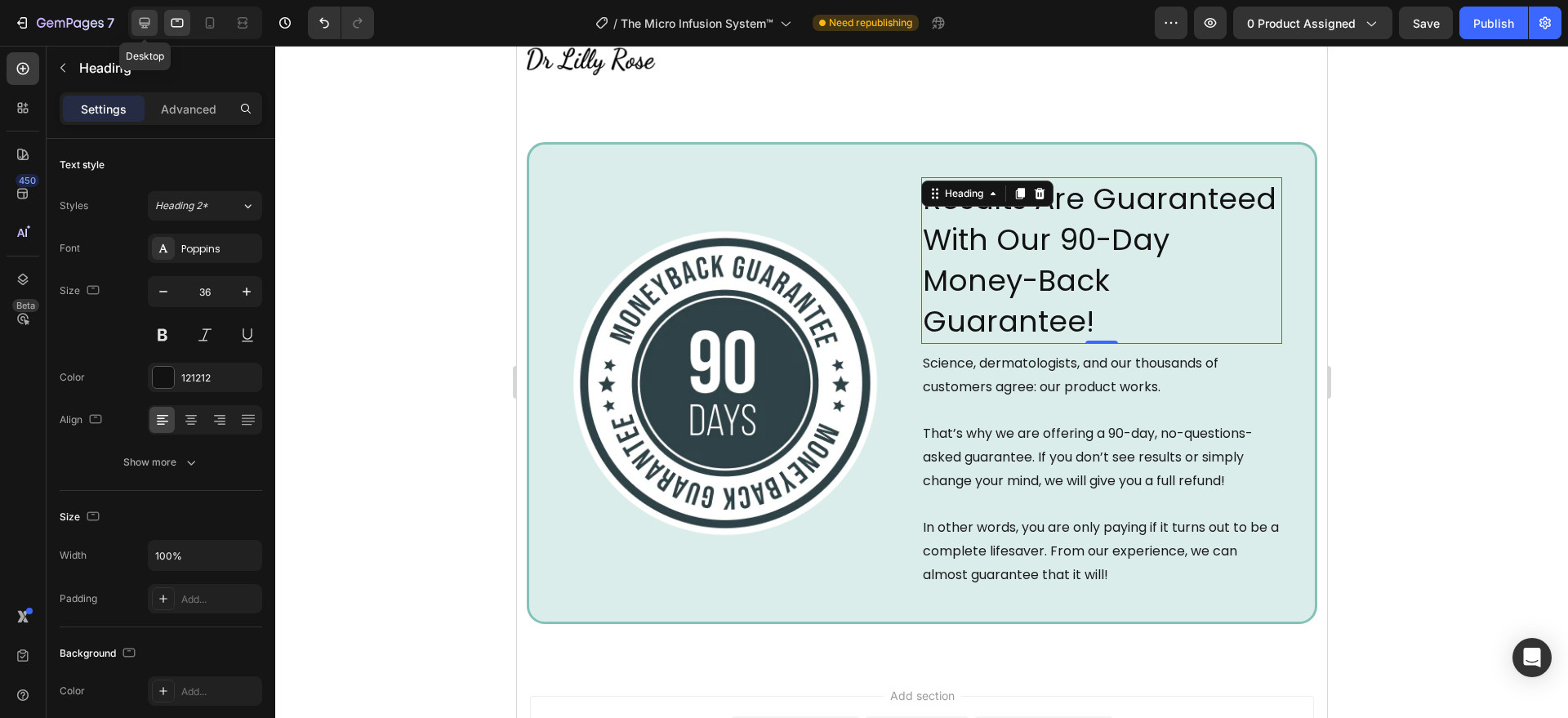
click at [137, 31] on div at bounding box center [145, 23] width 26 height 26
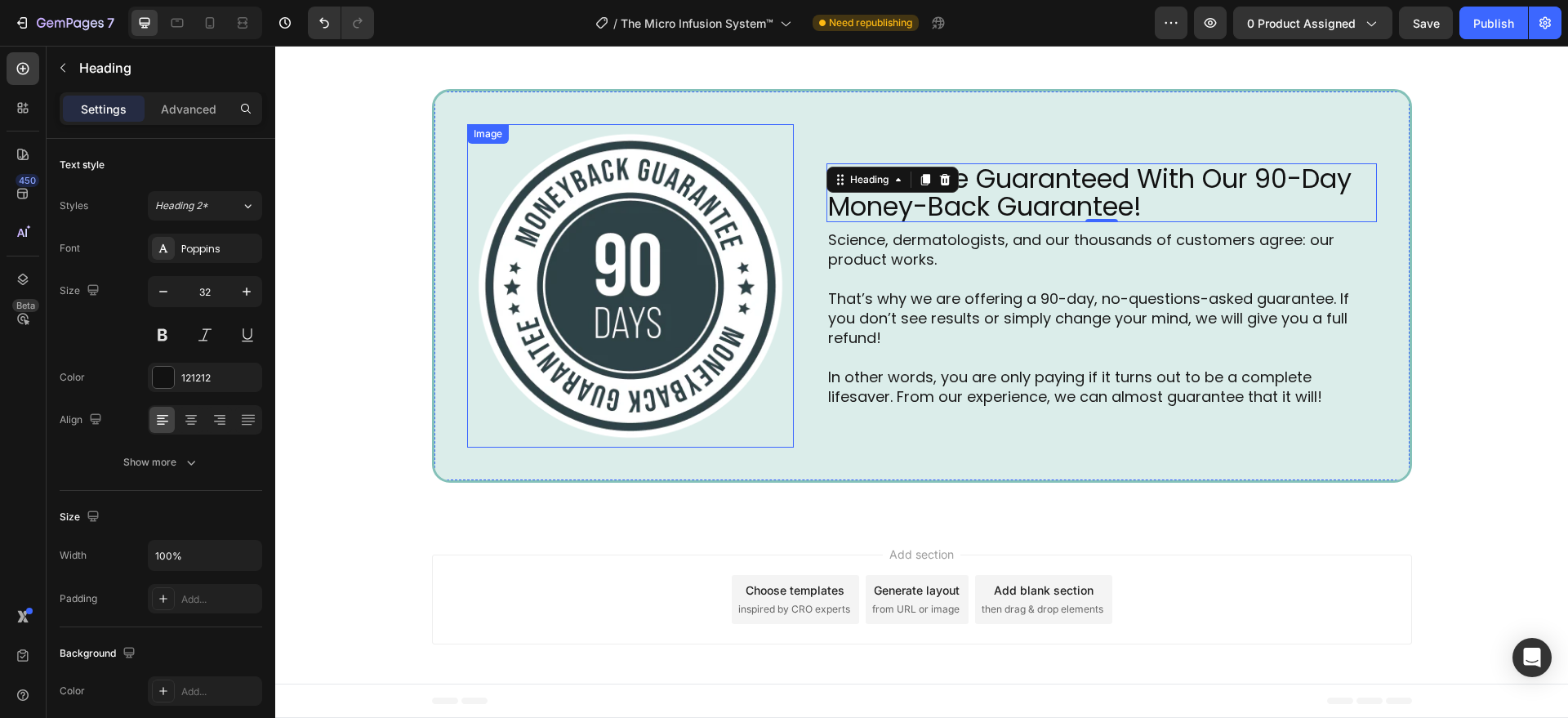
scroll to position [5524, 0]
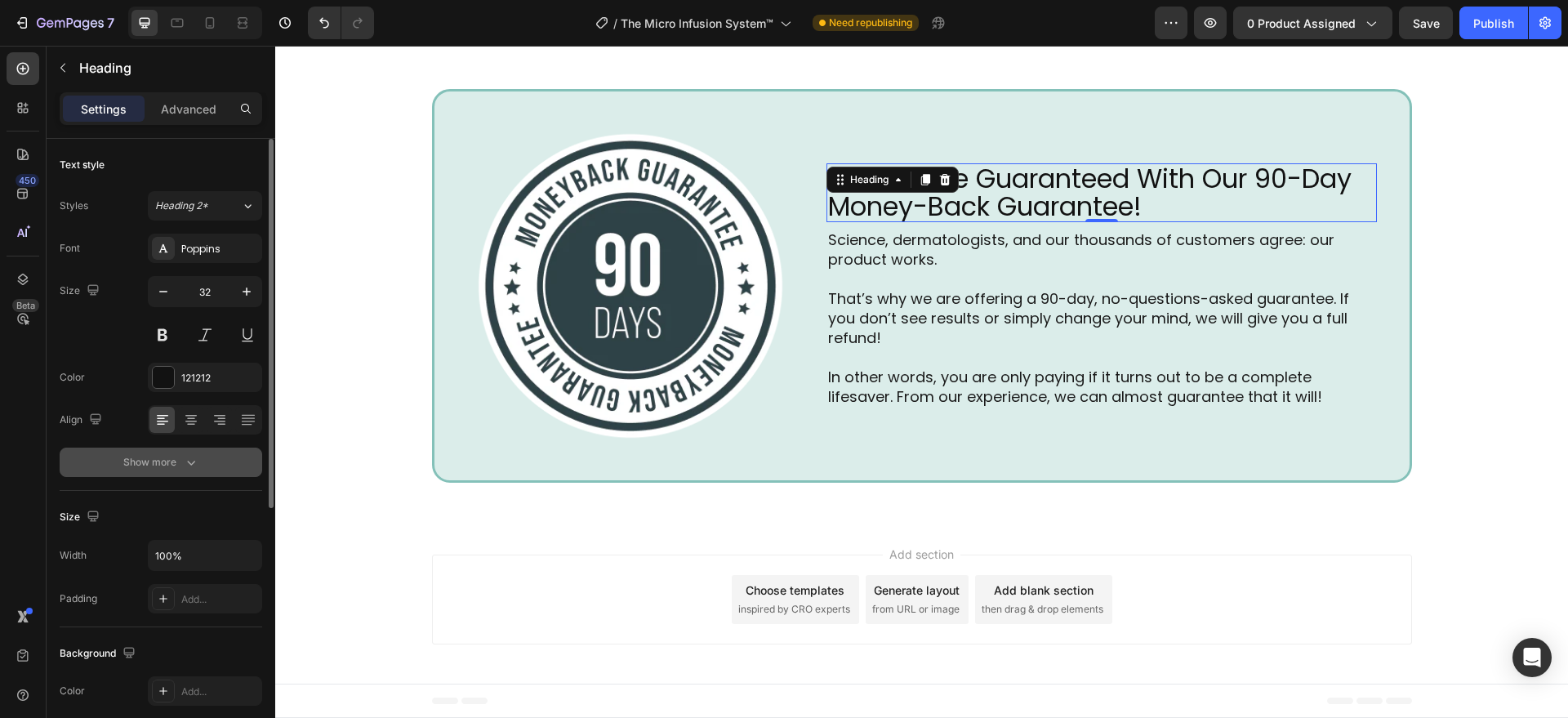
click at [171, 470] on button "Show more" at bounding box center [161, 462] width 203 height 29
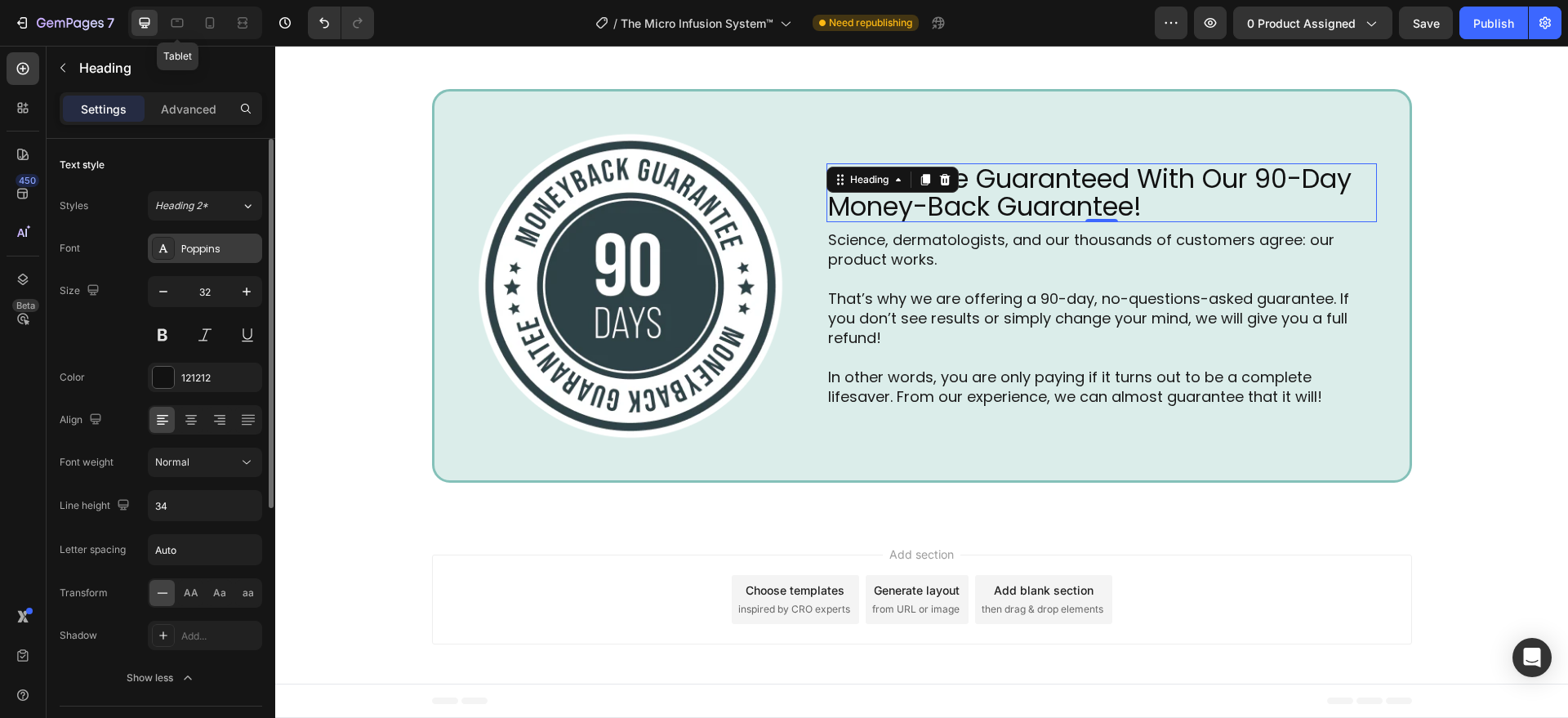
drag, startPoint x: 176, startPoint y: 21, endPoint x: 199, endPoint y: 255, distance: 235.1
click at [175, 21] on icon at bounding box center [177, 23] width 17 height 17
type input "36"
type input "50"
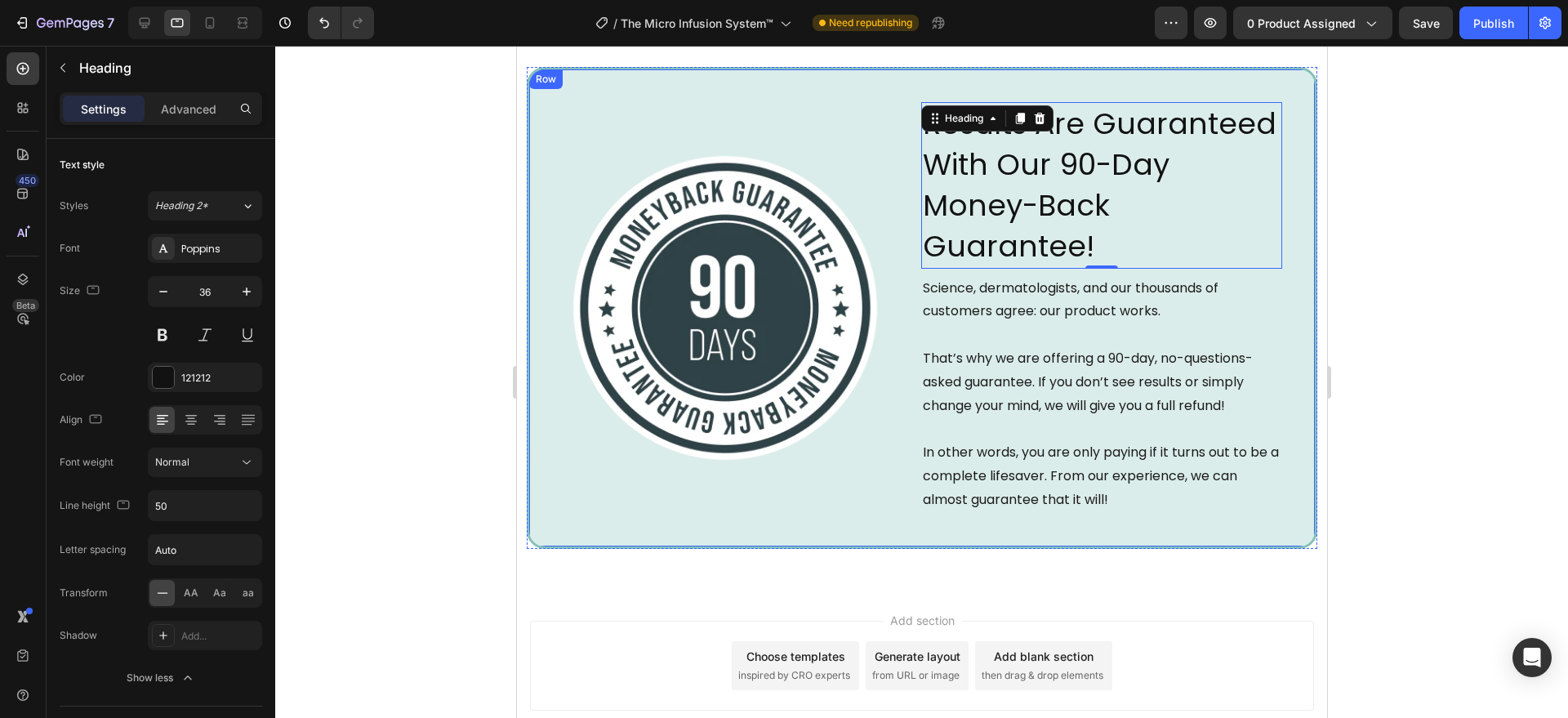
scroll to position [5518, 0]
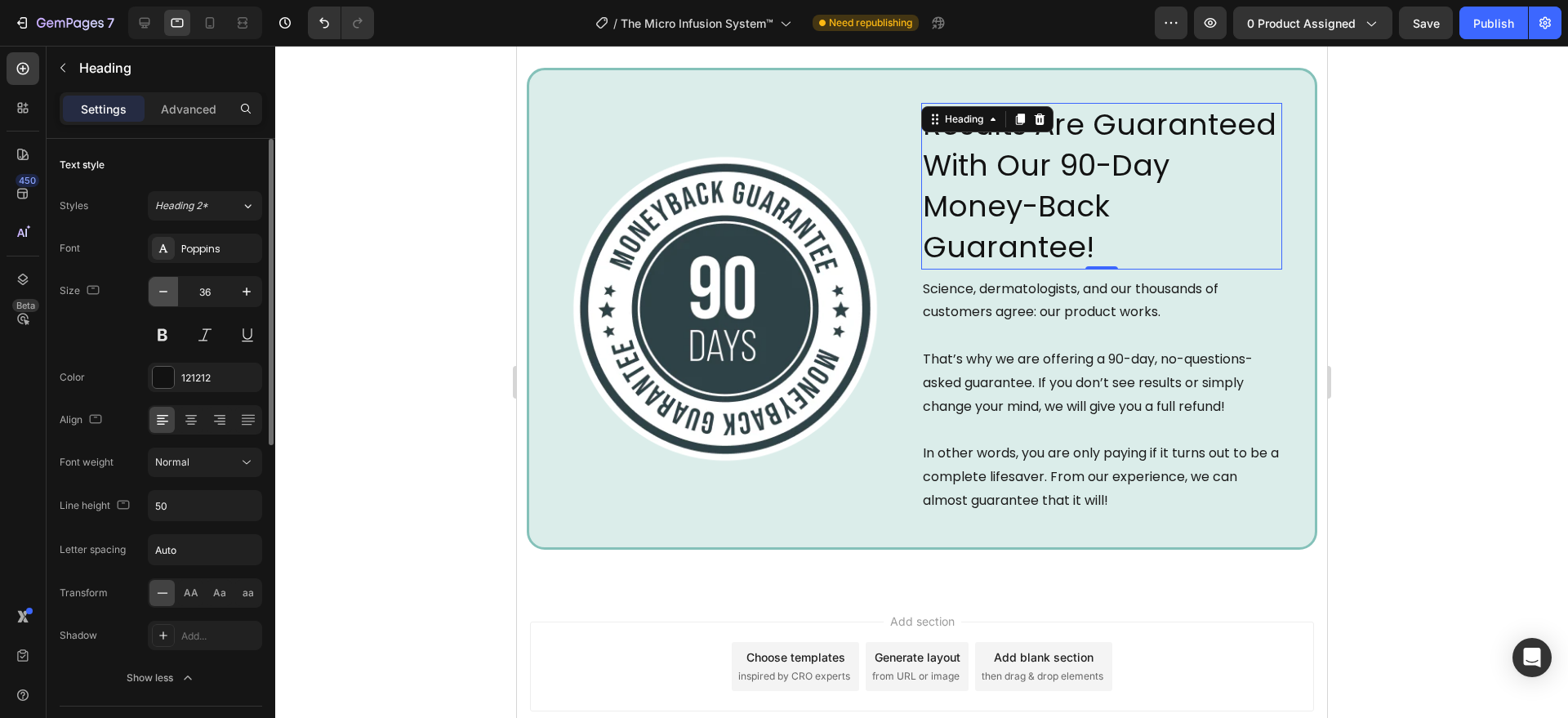
click at [162, 295] on icon "button" at bounding box center [163, 292] width 17 height 17
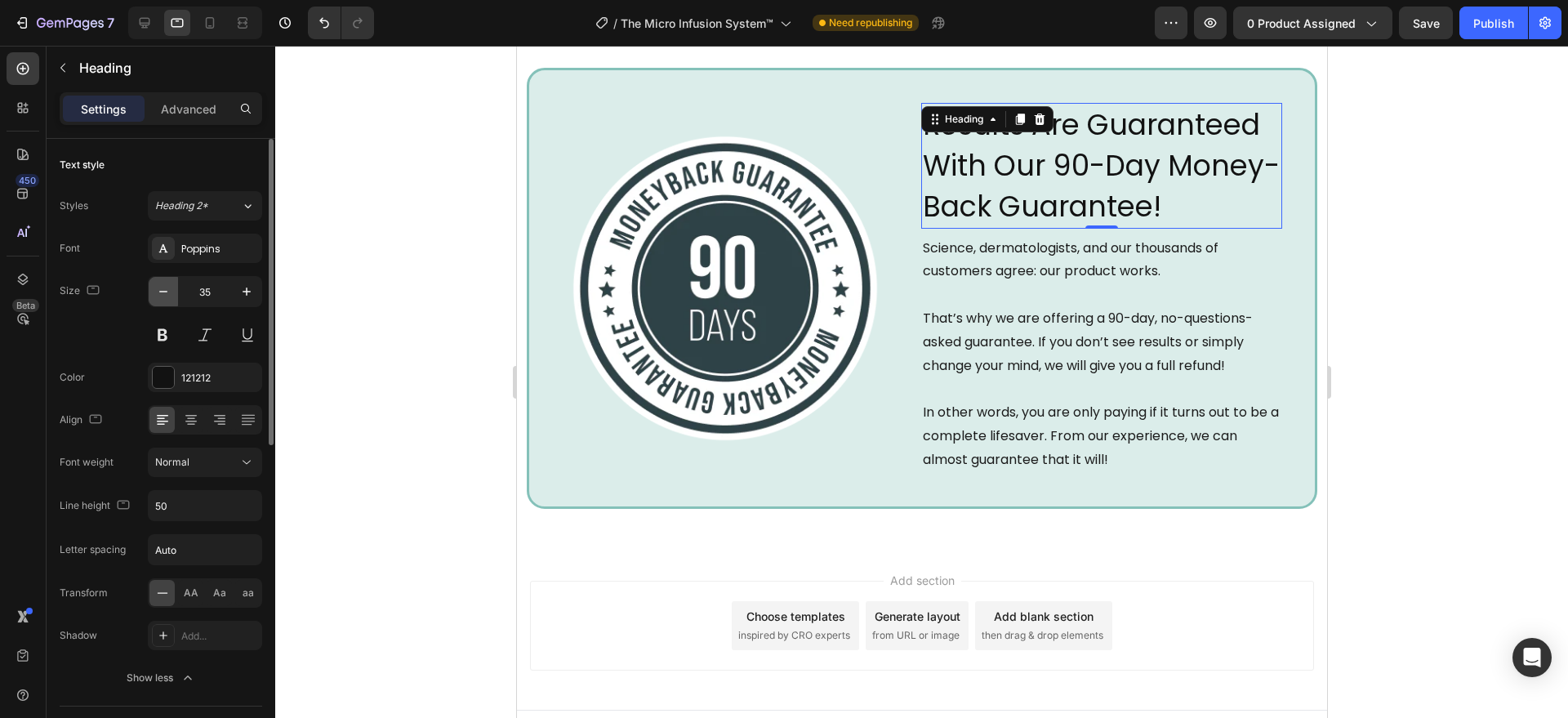
click at [162, 295] on icon "button" at bounding box center [163, 292] width 17 height 17
type input "32"
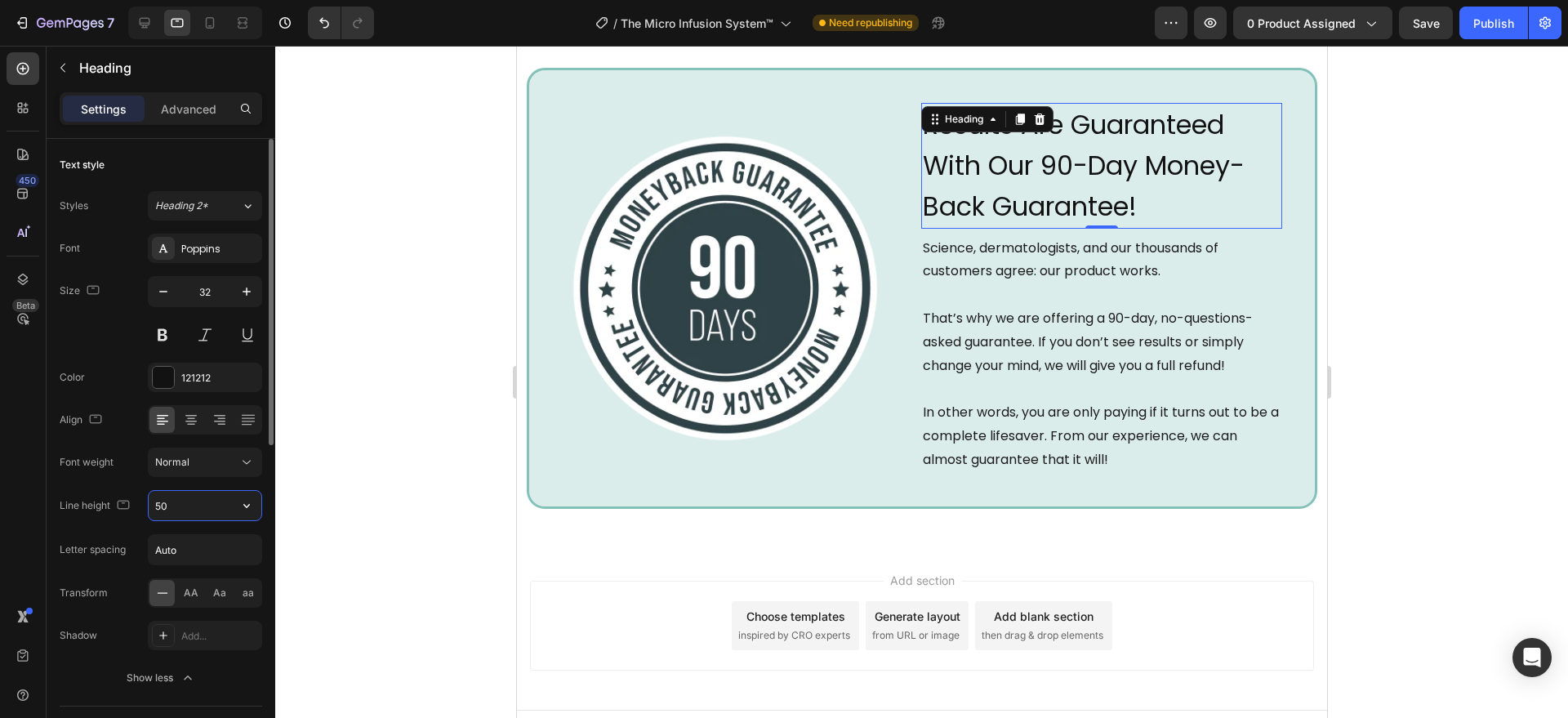
click at [198, 497] on input "50" at bounding box center [205, 505] width 113 height 29
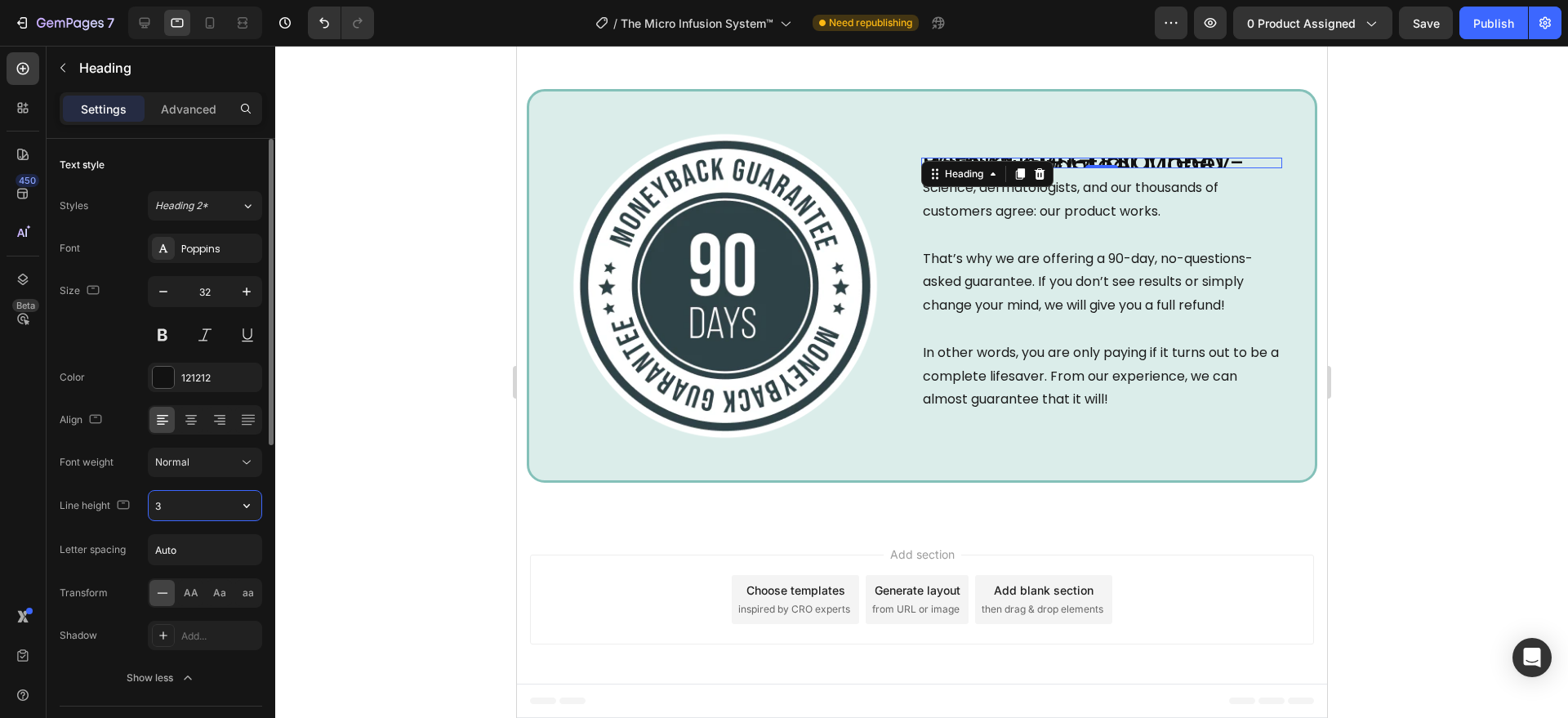
type input "34"
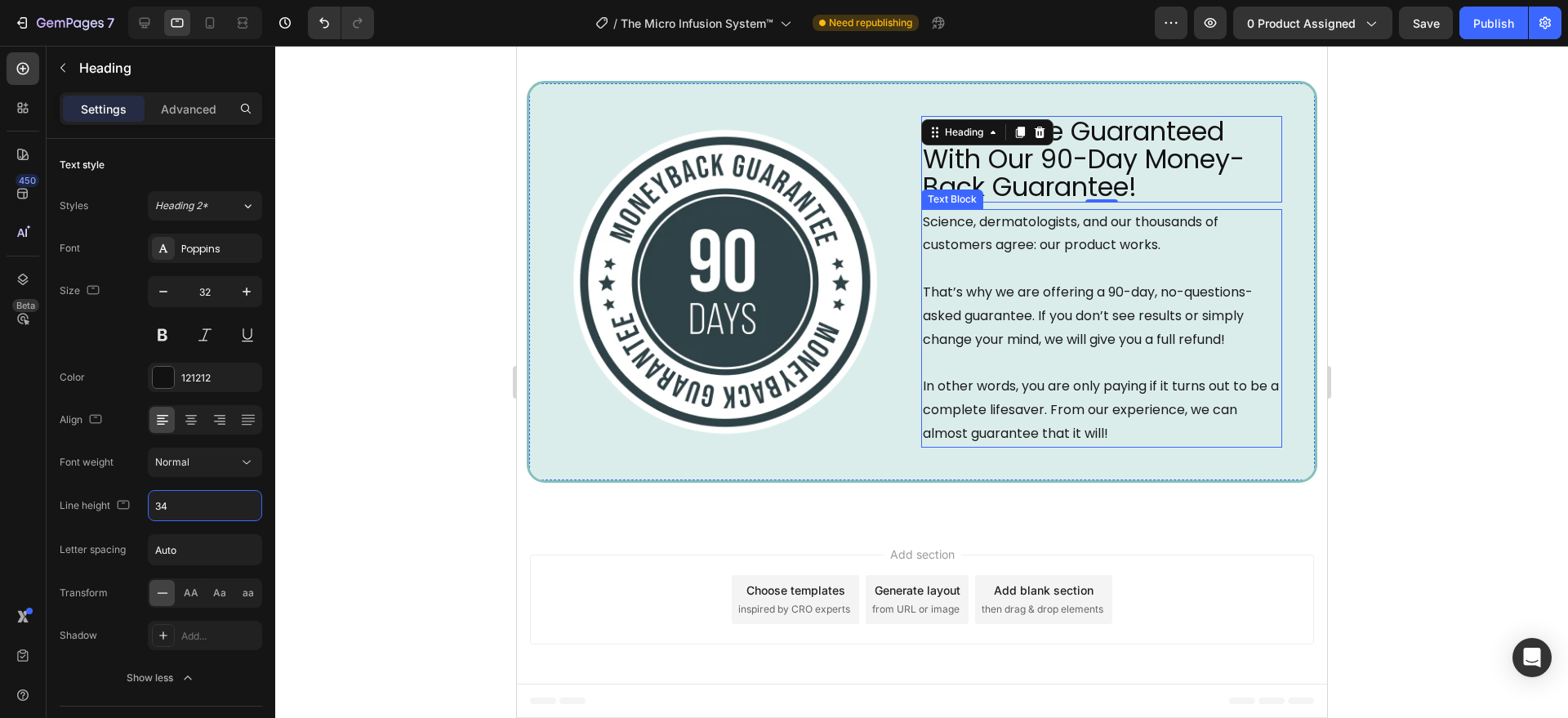
click at [977, 344] on p "That’s why we are offering a 90-day, no-questions-asked guarantee. If you don’t…" at bounding box center [1101, 316] width 358 height 70
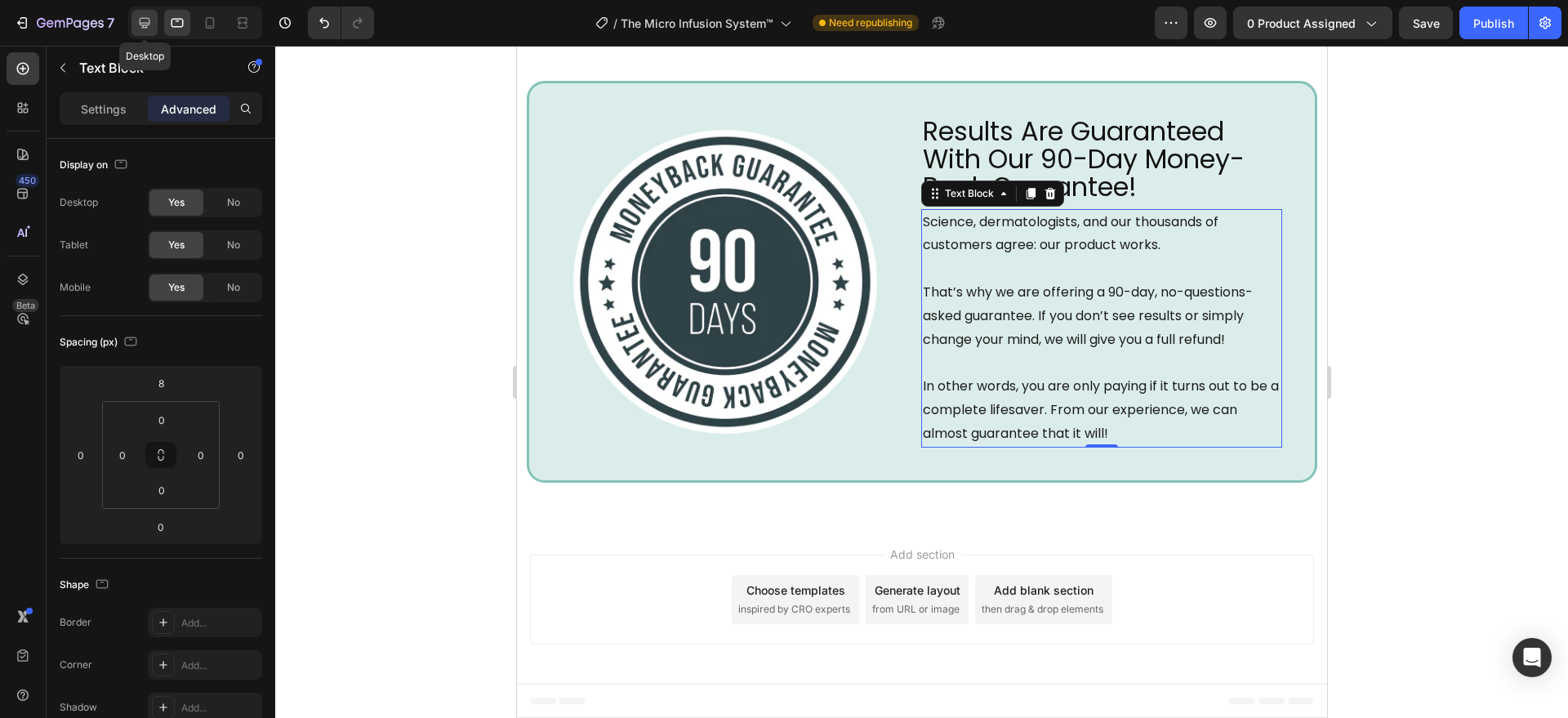
click at [143, 20] on icon at bounding box center [145, 23] width 17 height 17
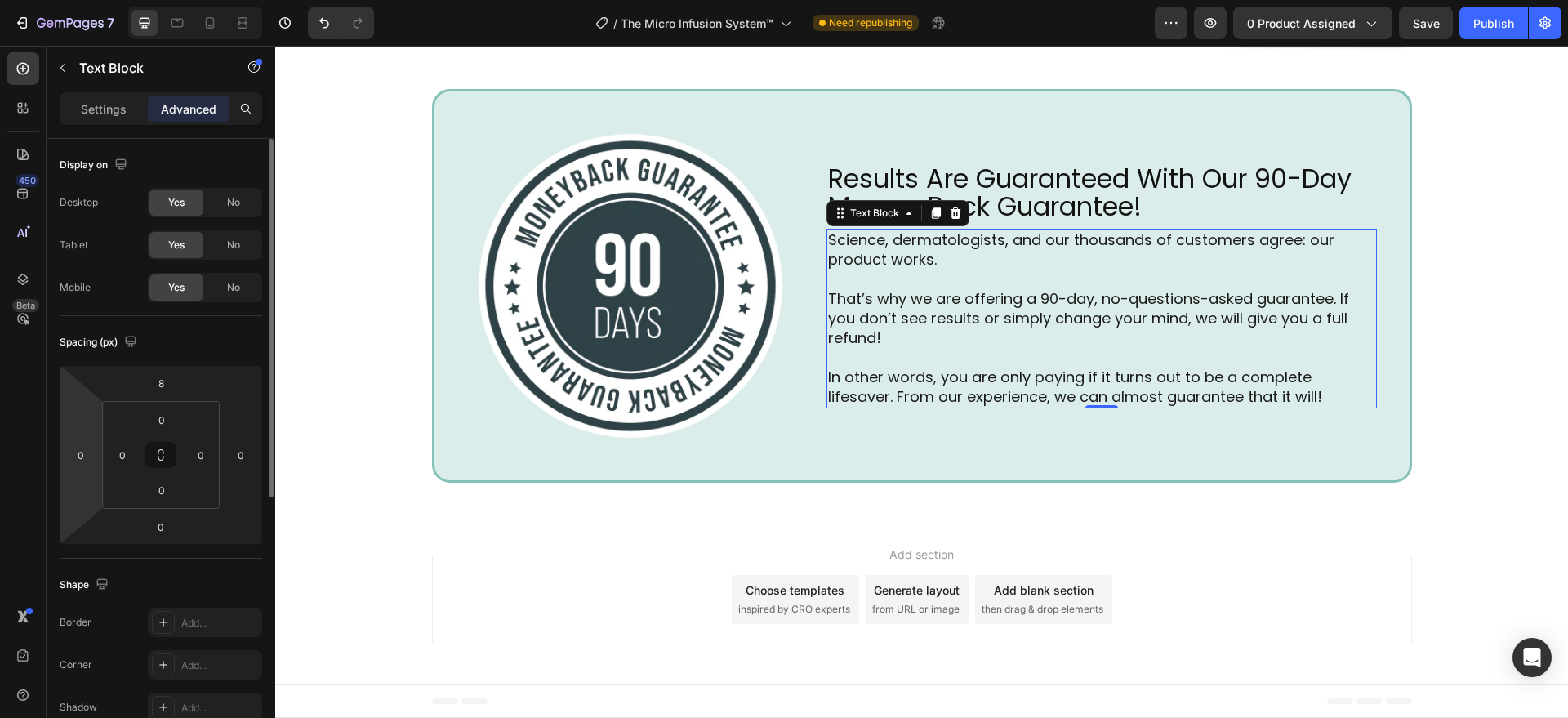
scroll to position [5497, 0]
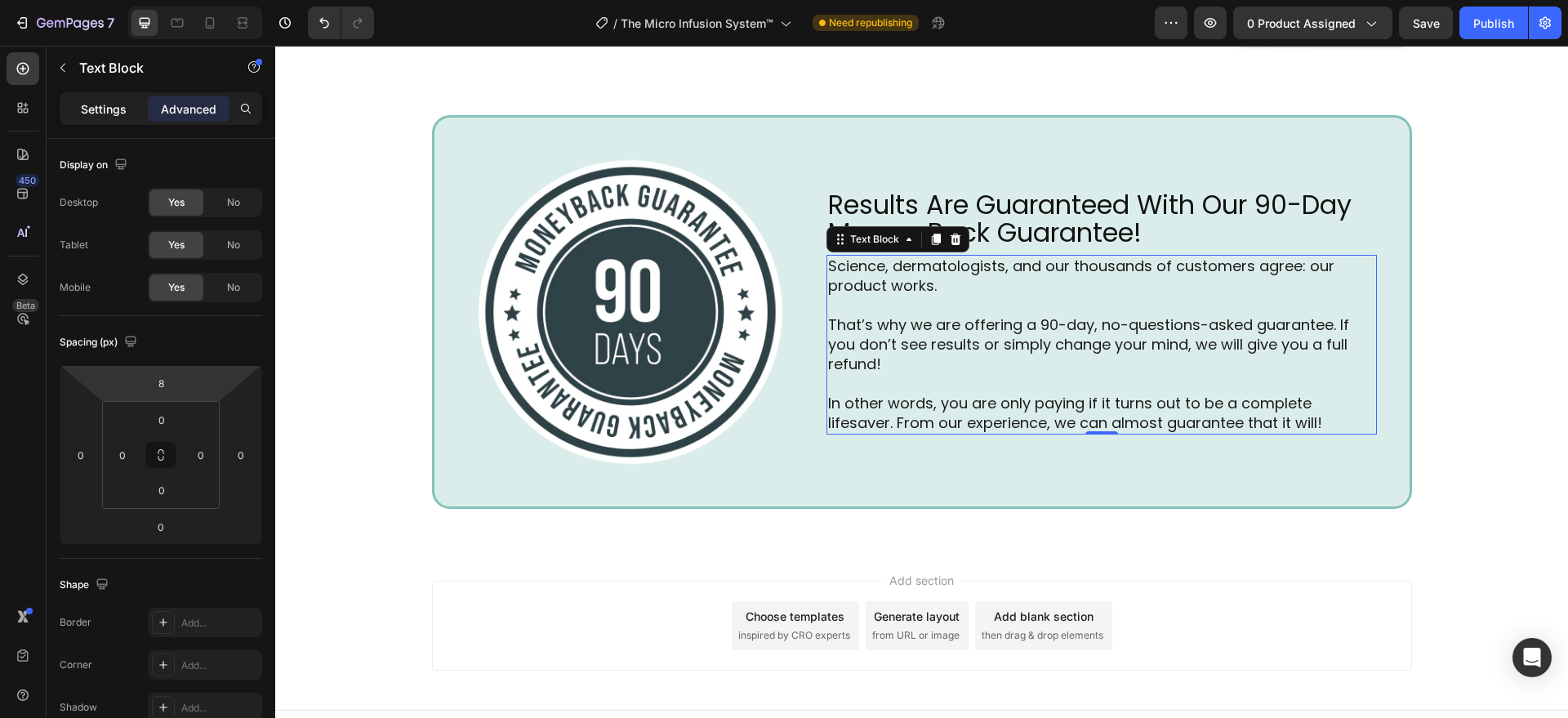
click at [108, 105] on p "Settings" at bounding box center [104, 108] width 46 height 17
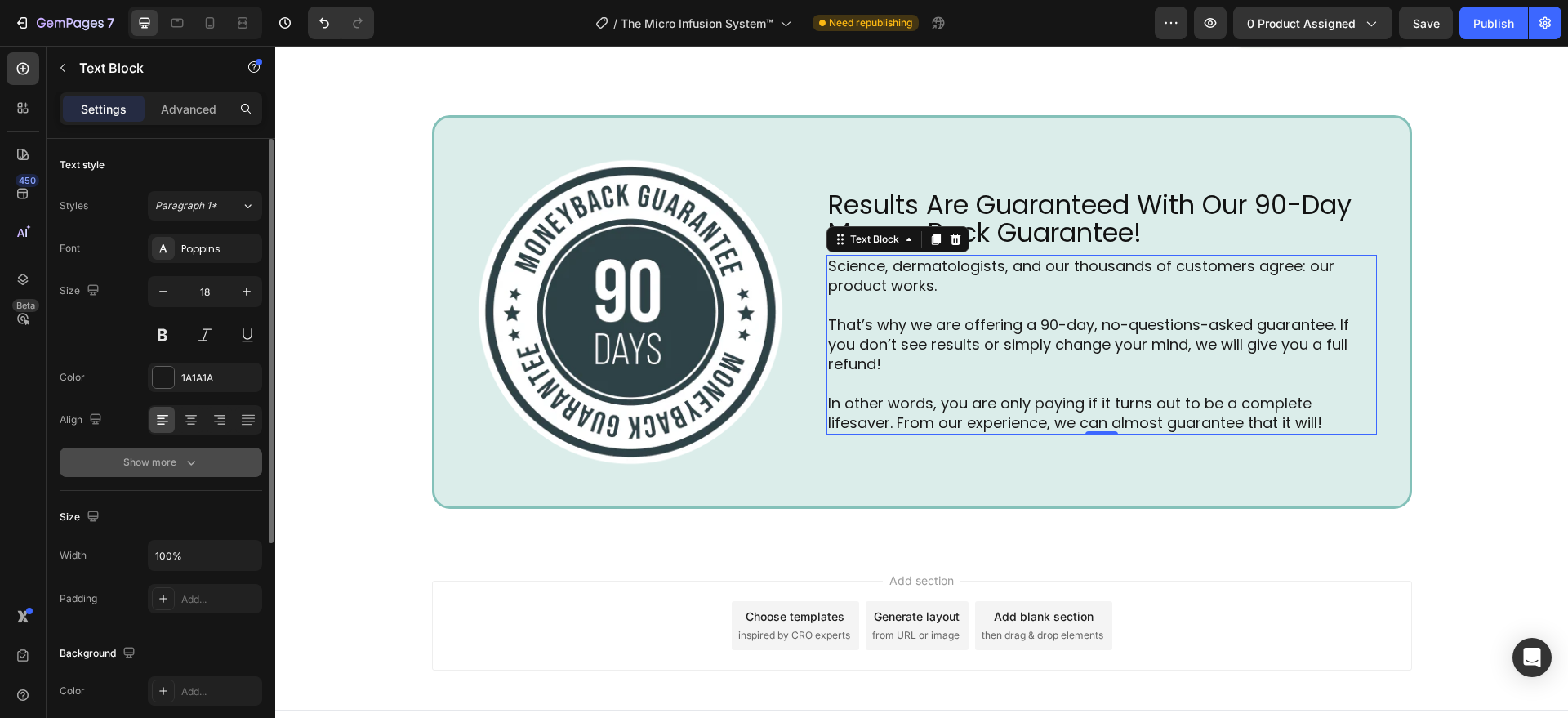
click at [181, 467] on div "Show more" at bounding box center [161, 462] width 76 height 17
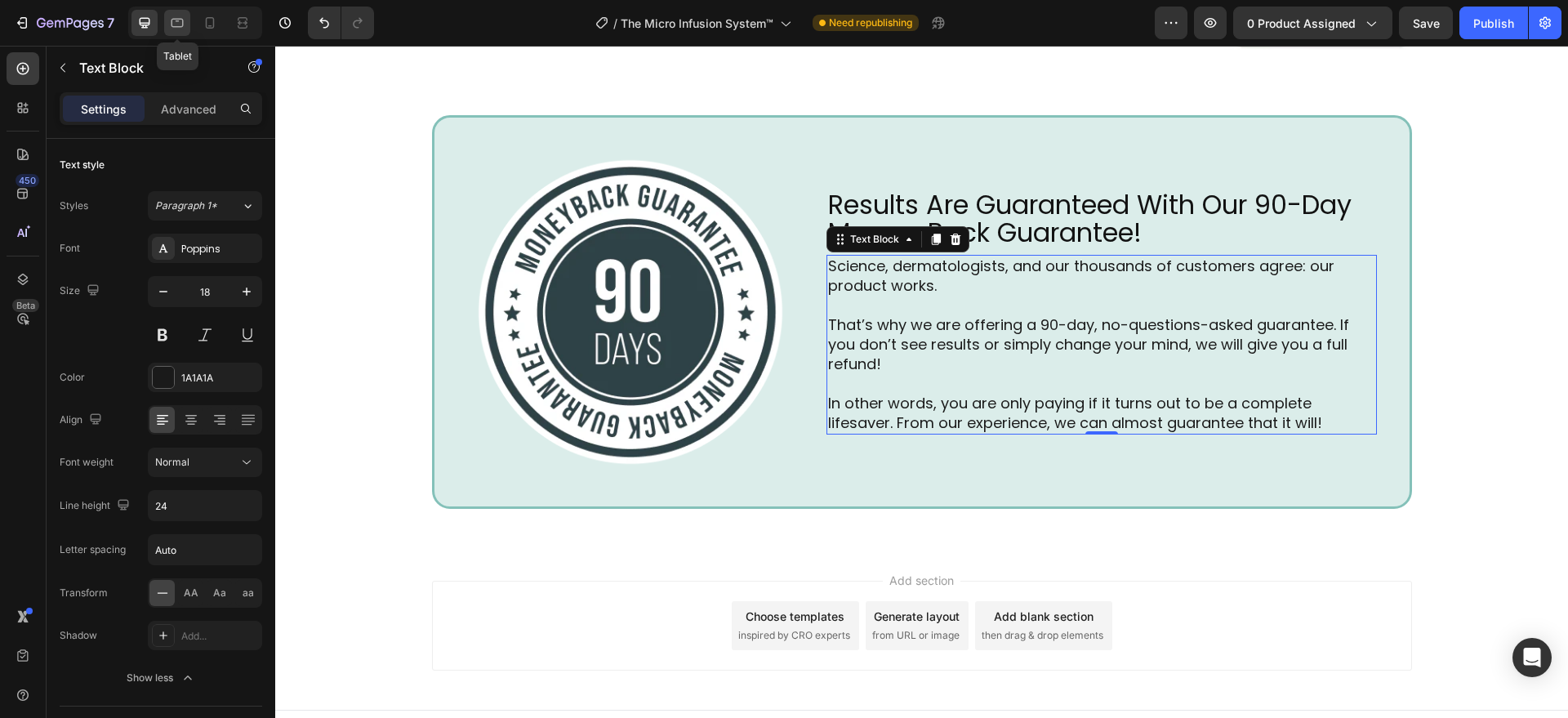
click at [183, 26] on icon at bounding box center [177, 23] width 17 height 17
type input "16"
type input "180%"
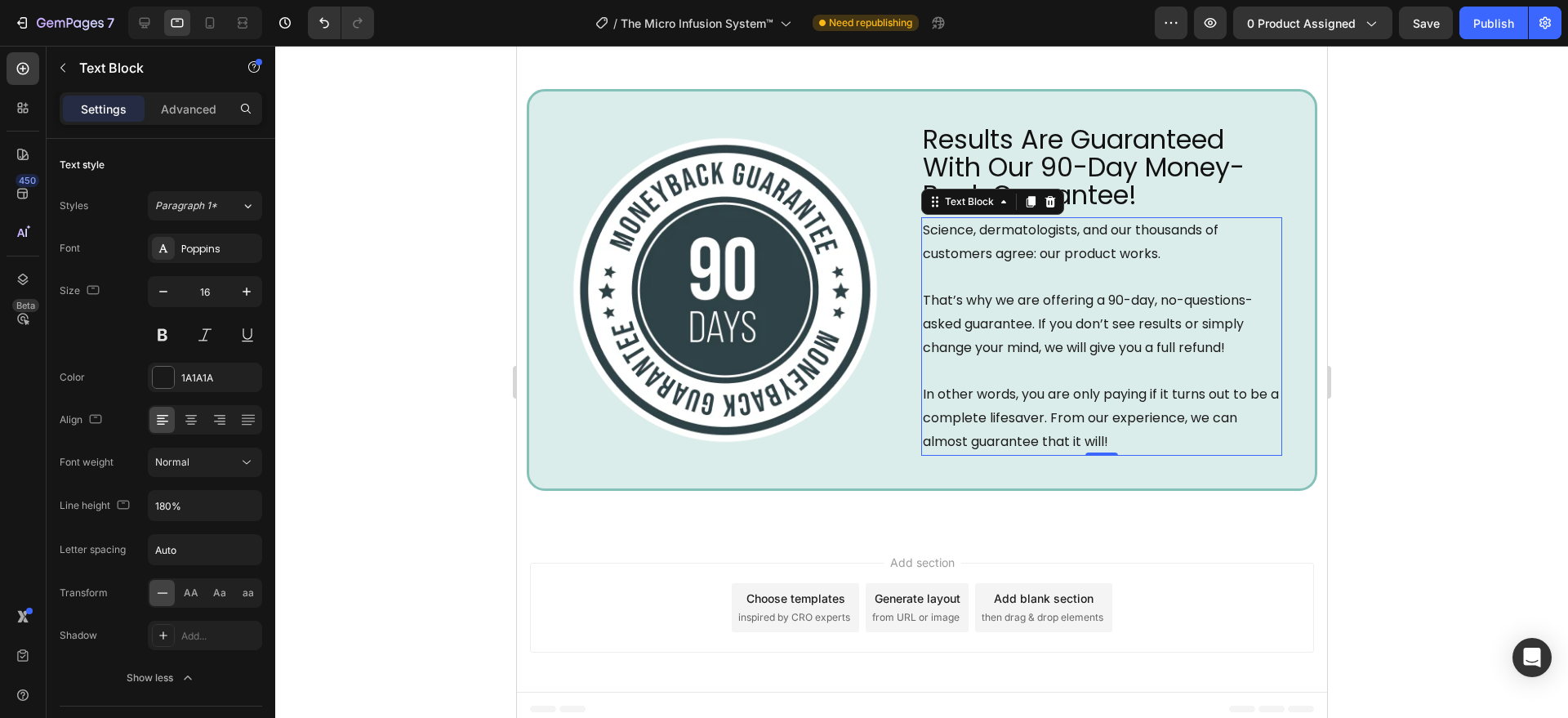
scroll to position [5505, 0]
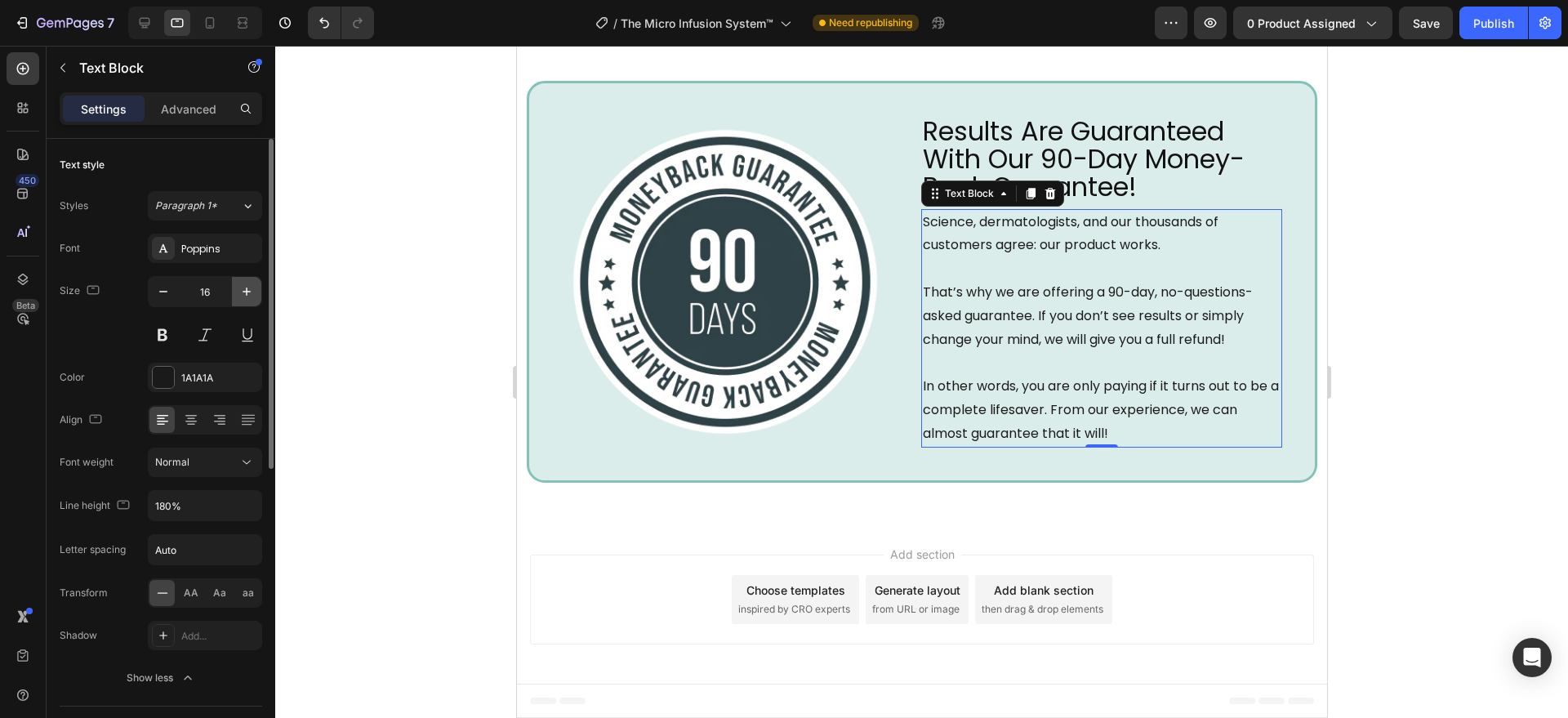
click at [240, 291] on icon "button" at bounding box center [247, 292] width 17 height 17
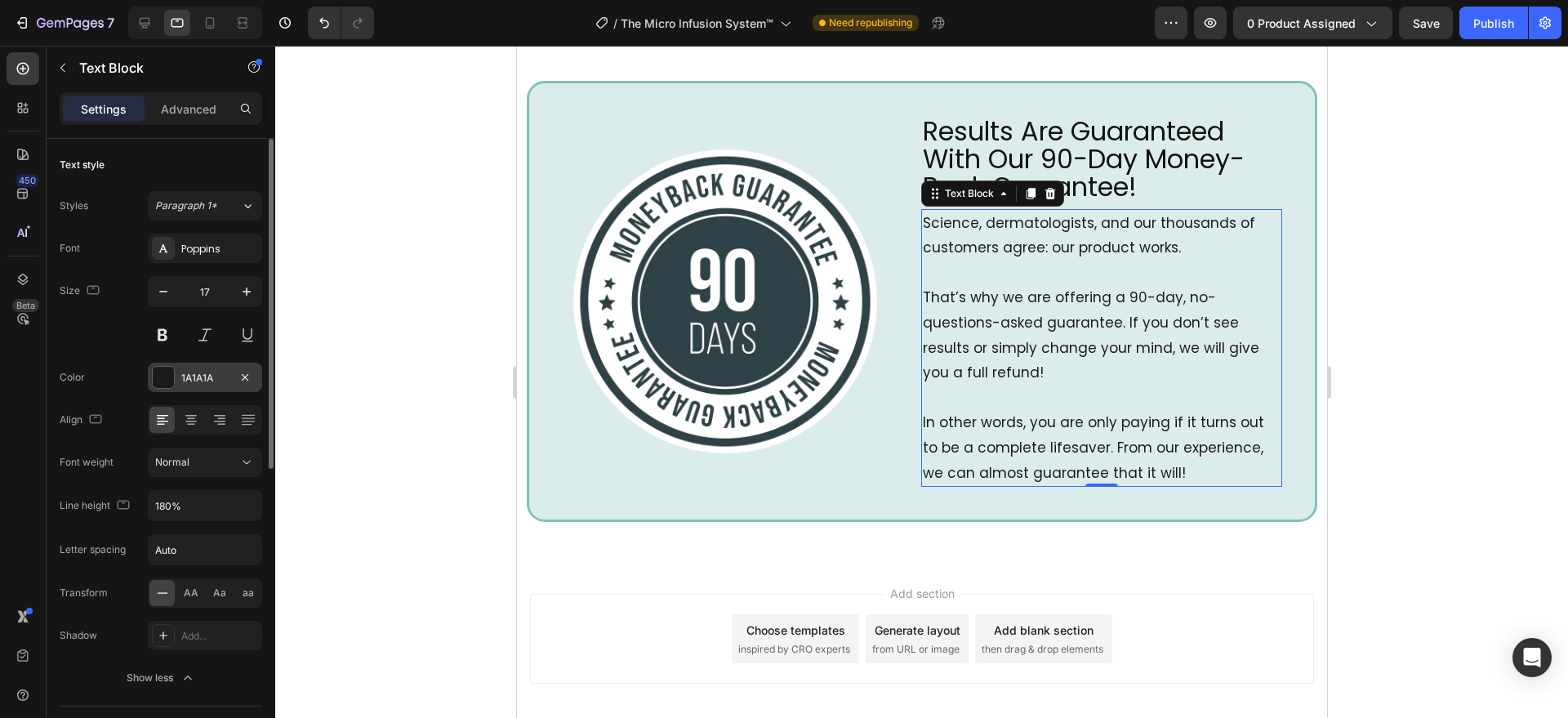
type input "18"
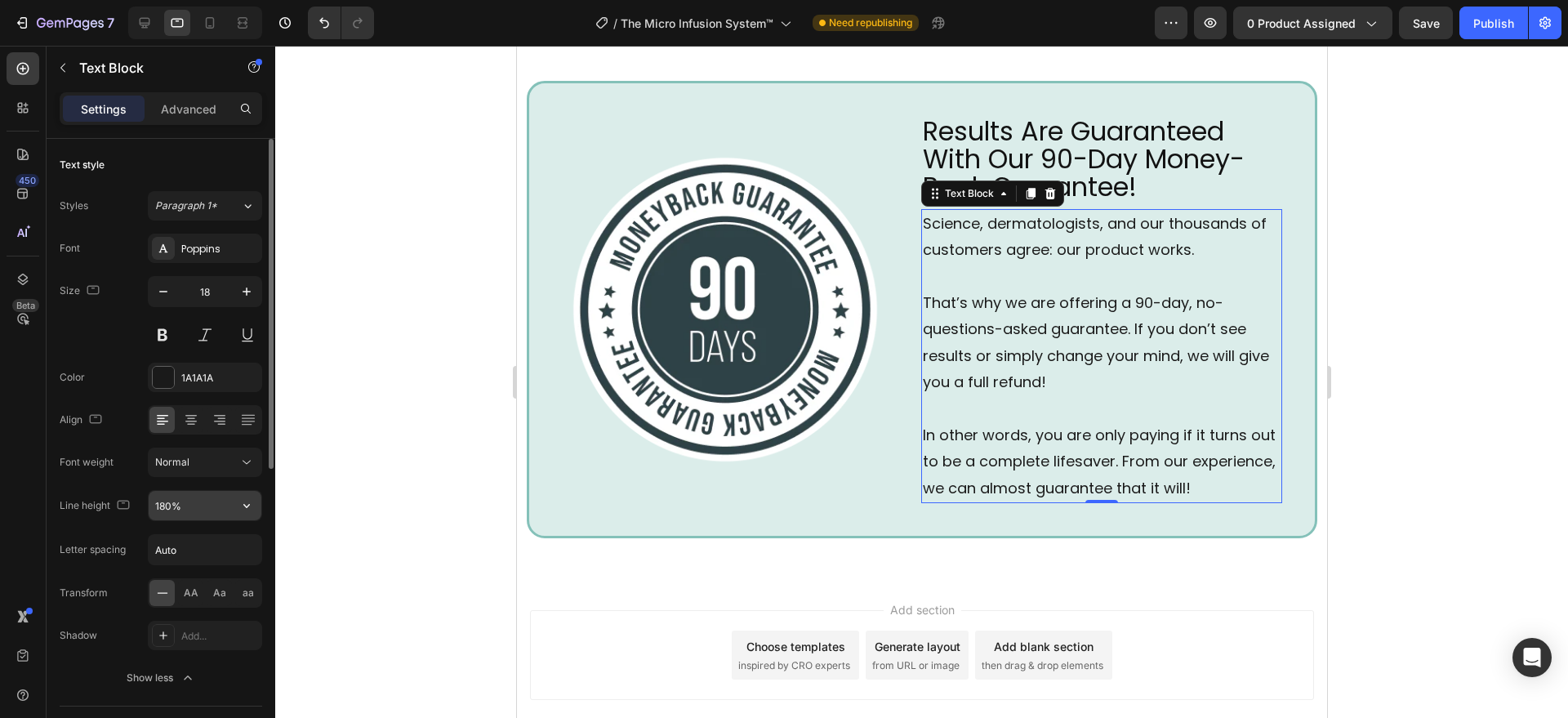
click at [200, 501] on input "180%" at bounding box center [205, 505] width 113 height 29
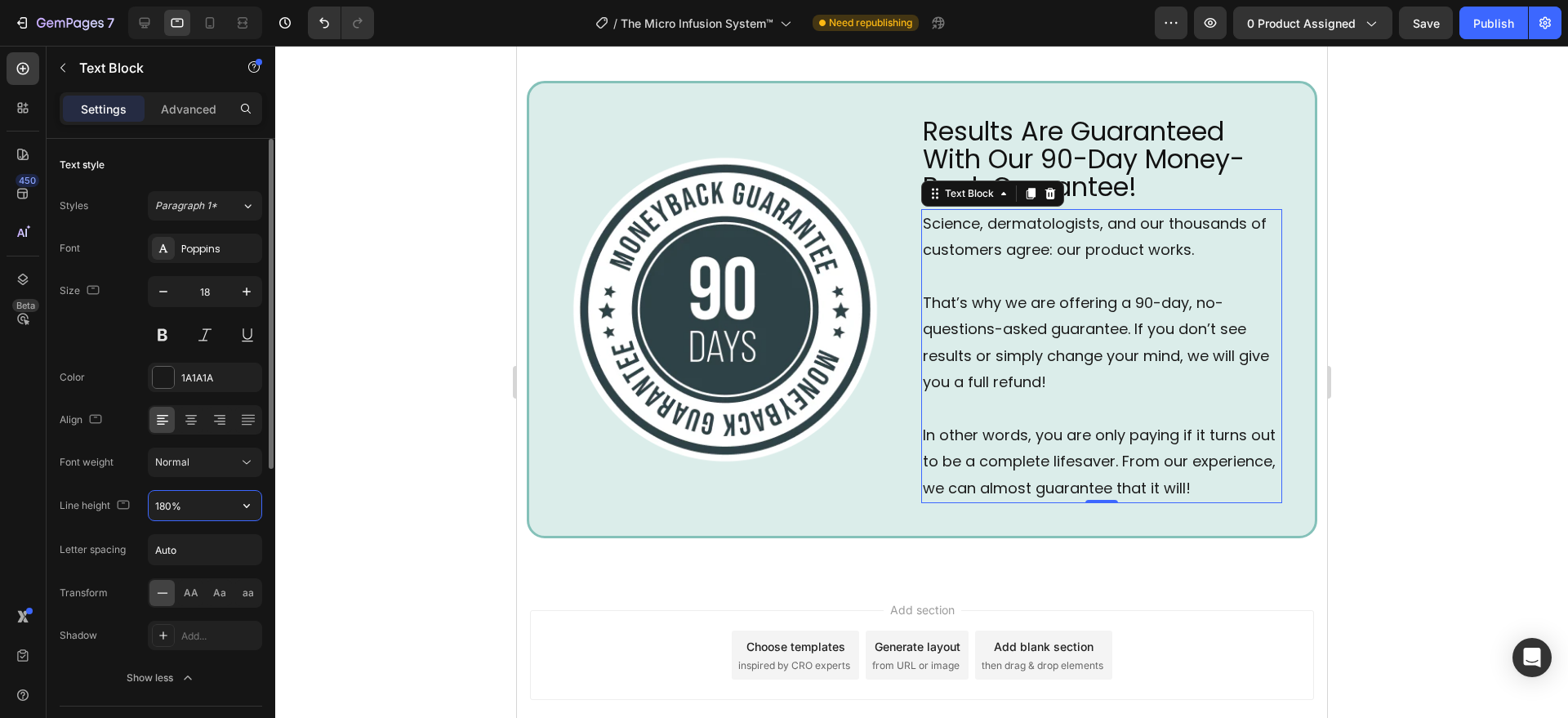
click at [200, 501] on input "180%" at bounding box center [205, 505] width 113 height 29
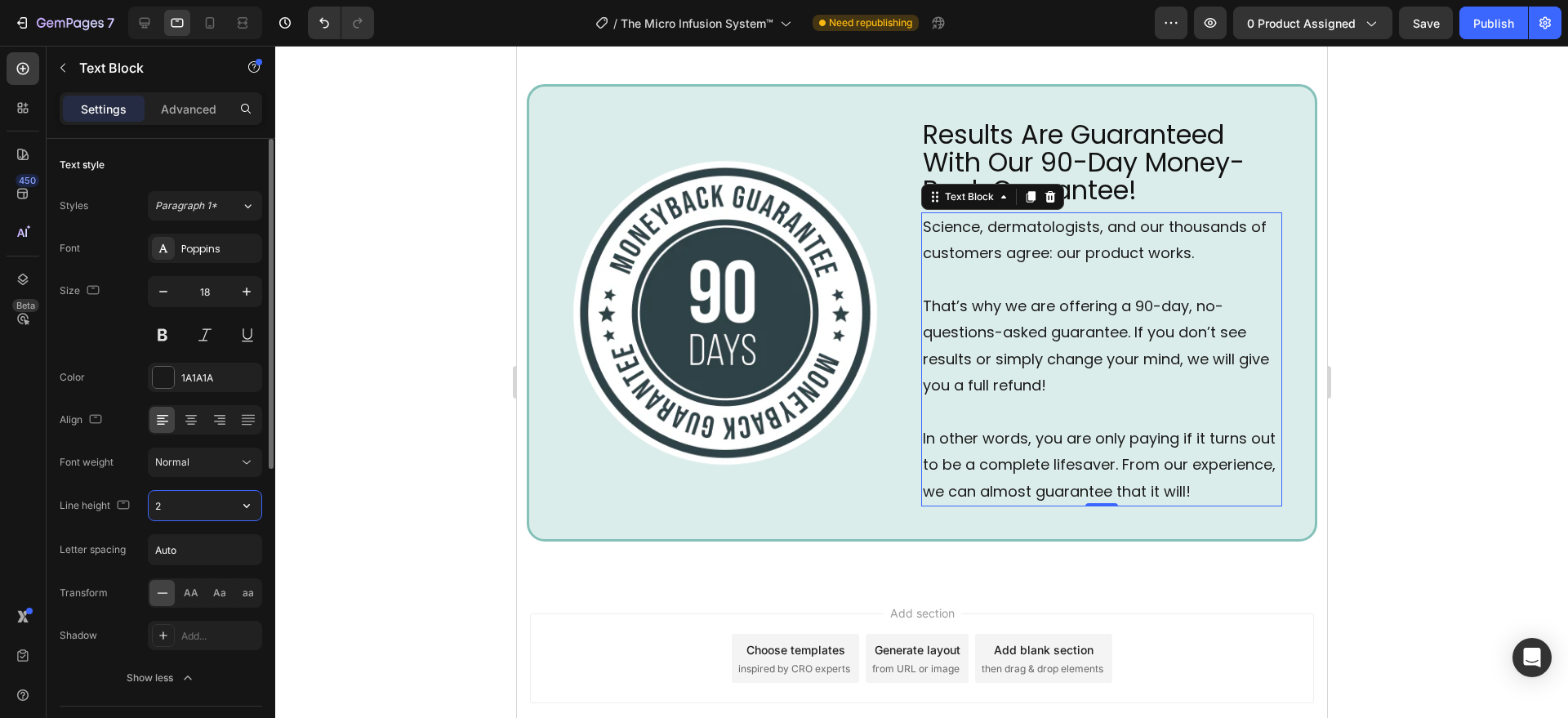
type input "24"
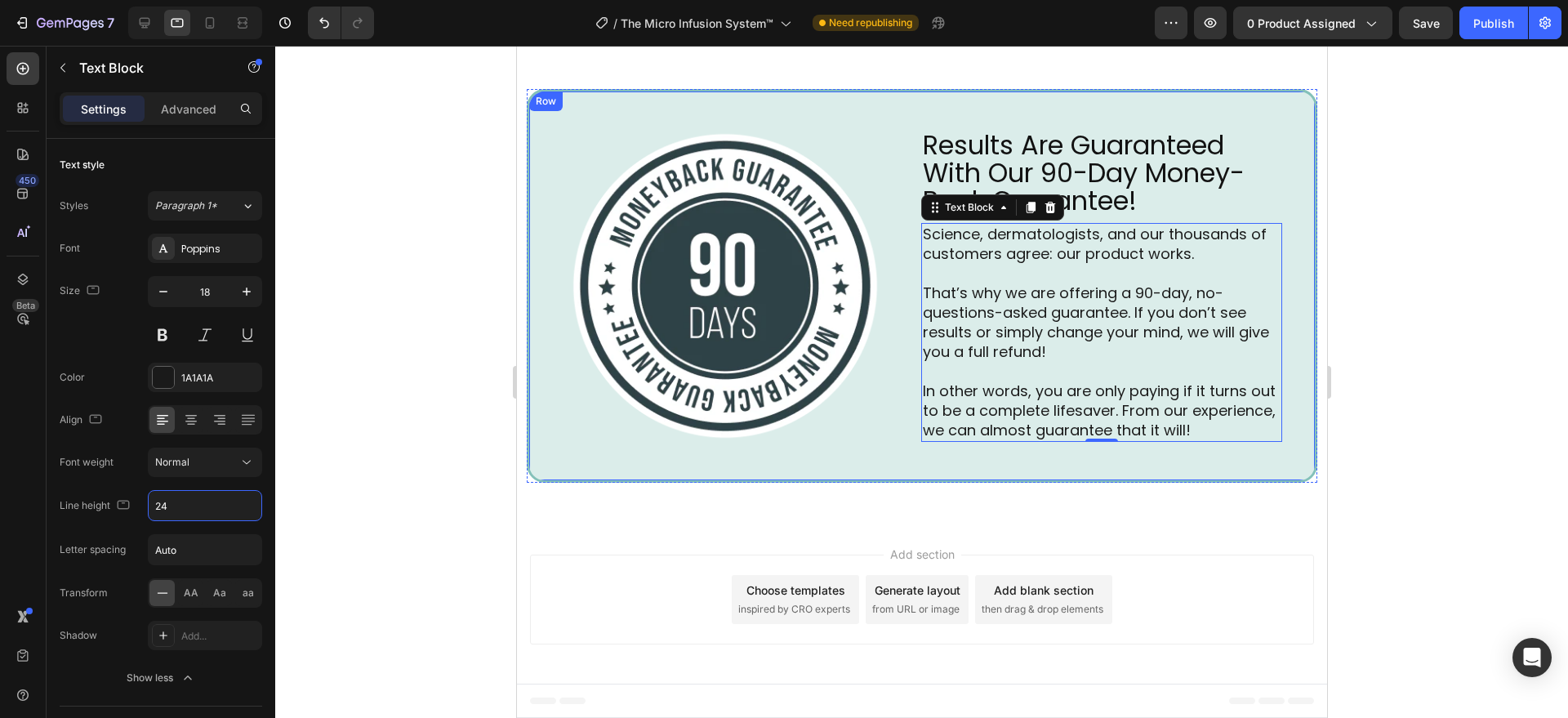
click at [696, 453] on div "Image Results Are Guaranteed With Our 90-Day Money-Back Guarantee! Heading Scie…" at bounding box center [921, 285] width 791 height 394
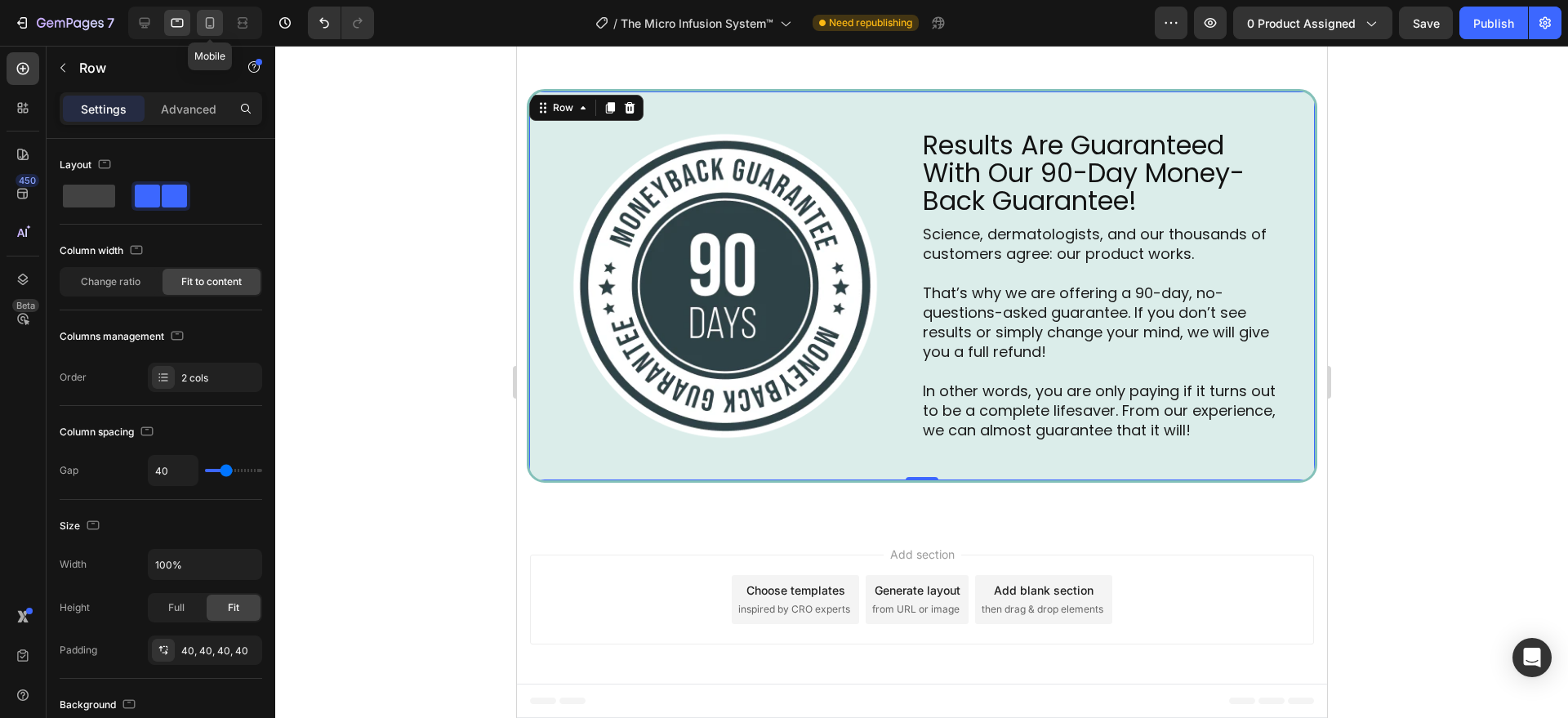
click at [217, 29] on icon at bounding box center [210, 23] width 17 height 17
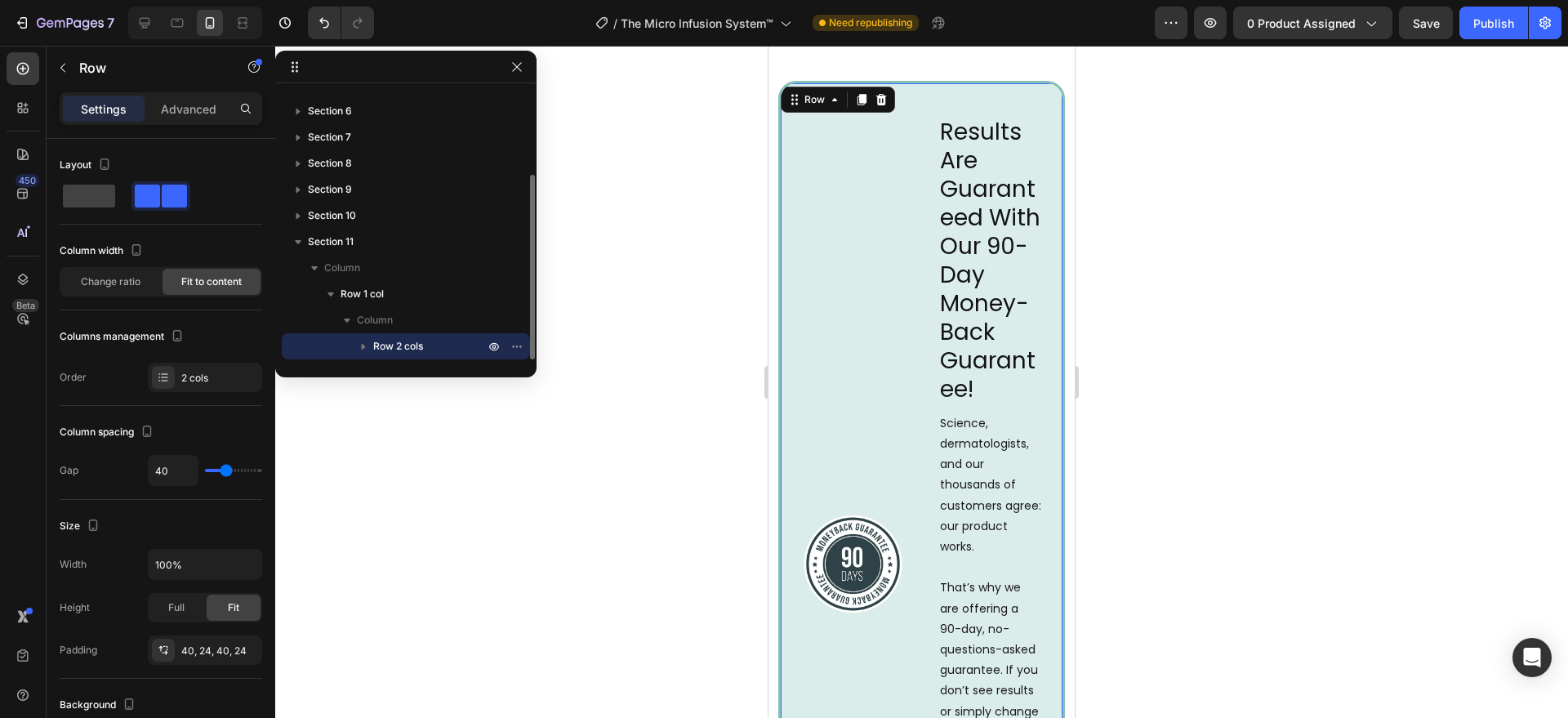
scroll to position [5444, 0]
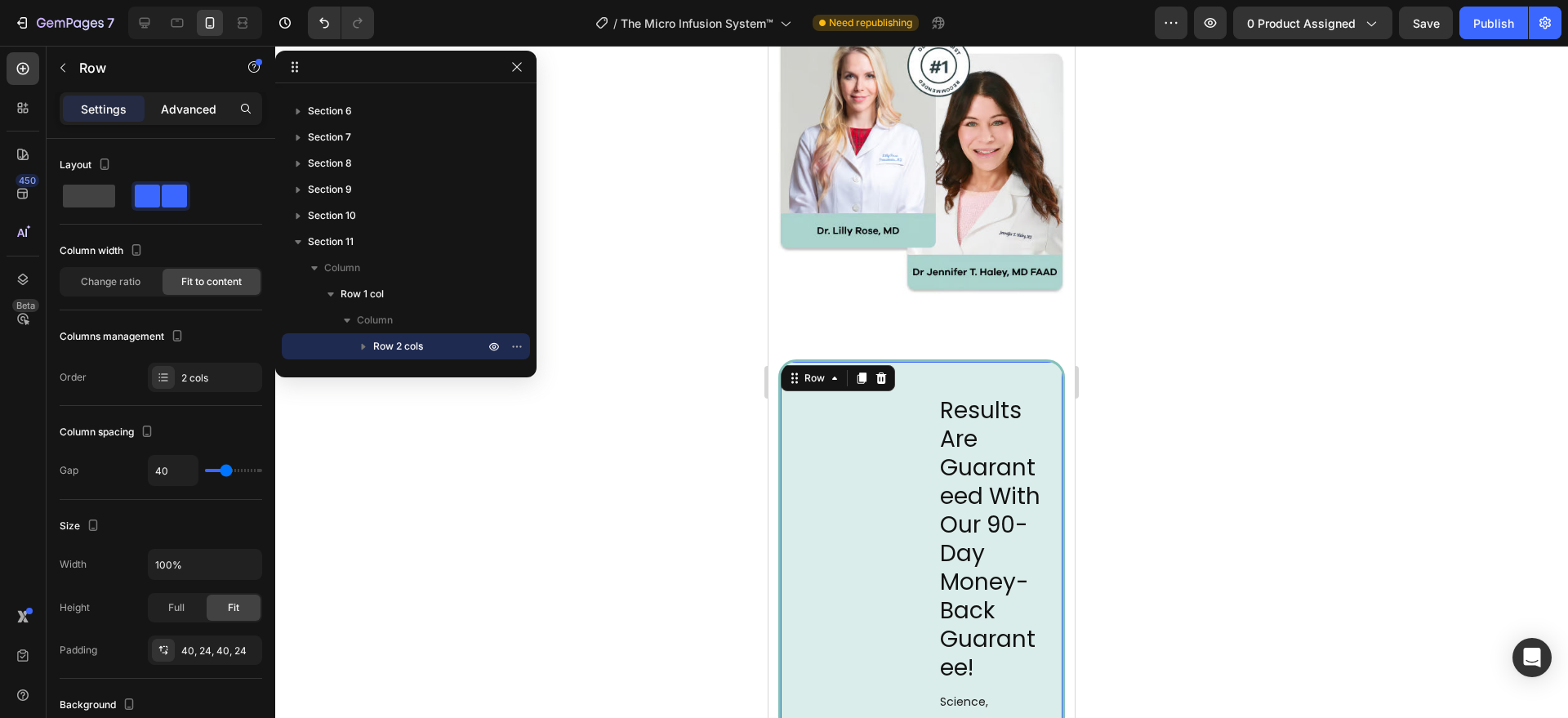
click at [175, 100] on p "Advanced" at bounding box center [189, 108] width 56 height 17
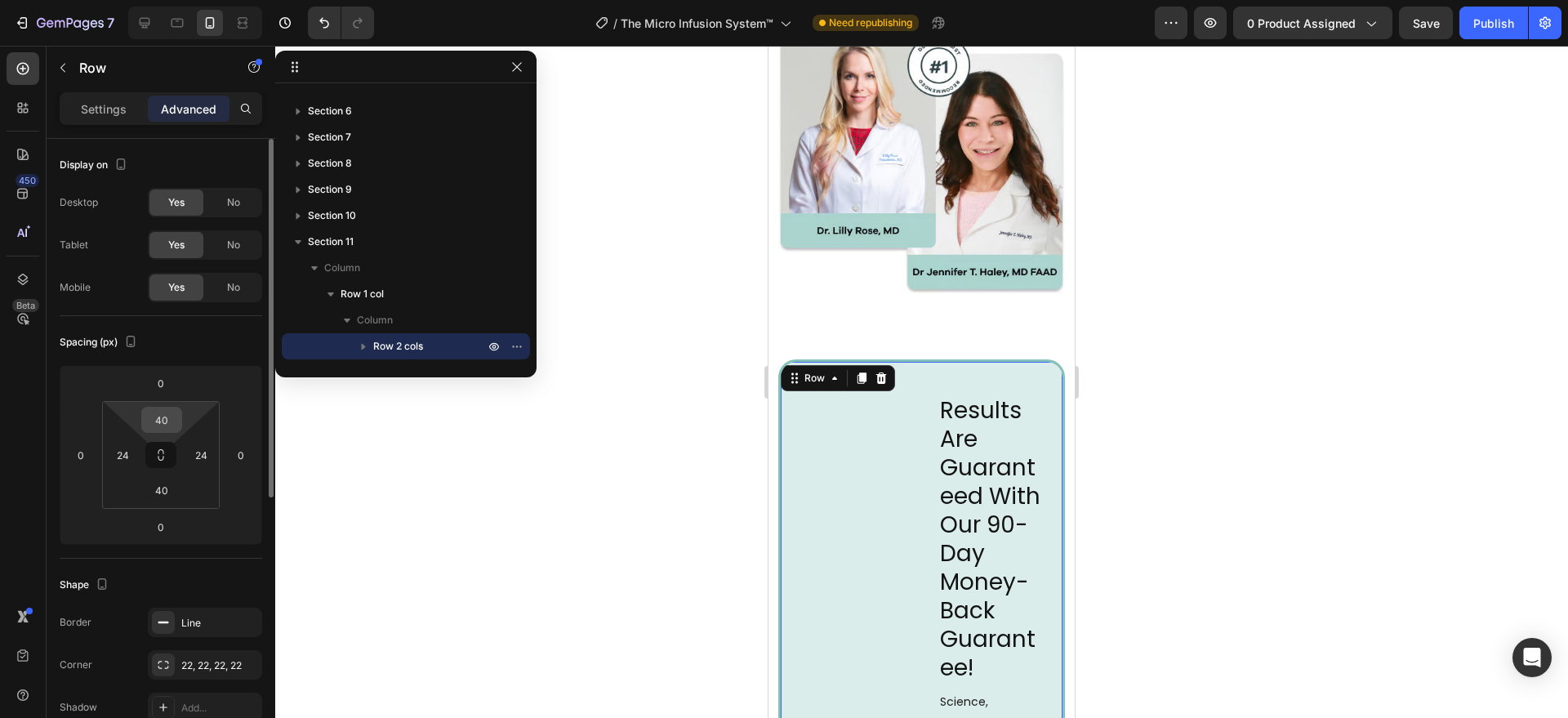
click at [161, 420] on input "40" at bounding box center [161, 419] width 33 height 25
click at [123, 455] on input "24" at bounding box center [123, 455] width 25 height 25
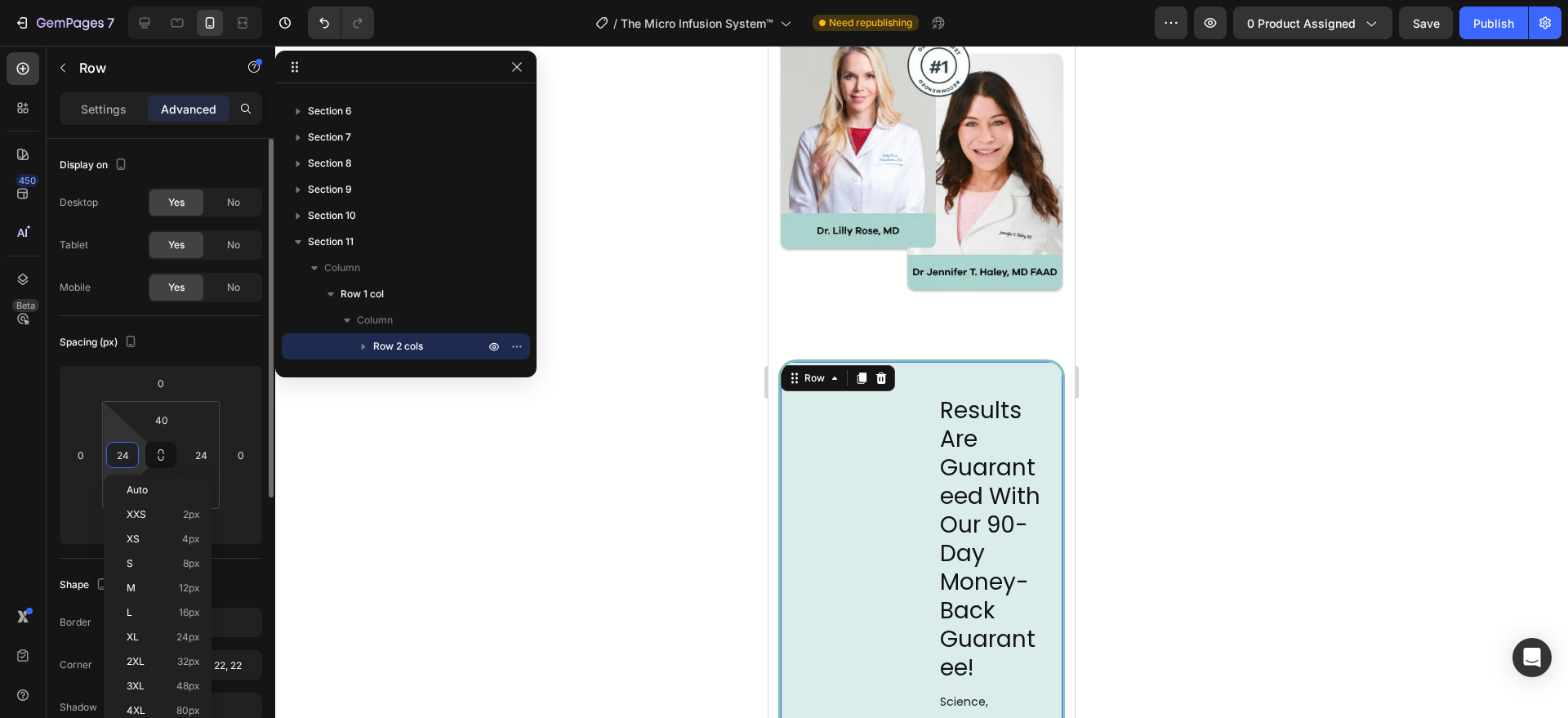
click at [123, 455] on input "24" at bounding box center [123, 455] width 25 height 25
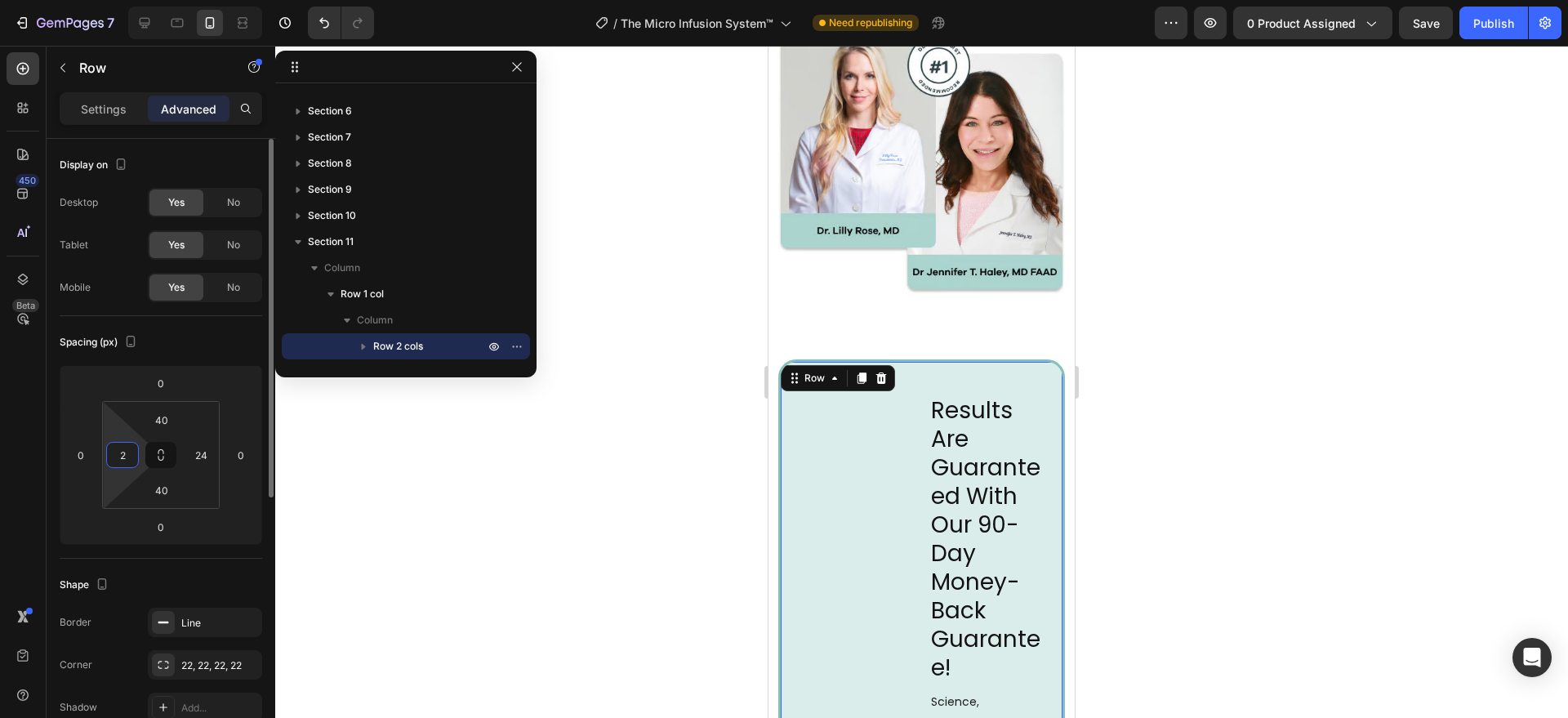
click at [130, 454] on input "2" at bounding box center [123, 455] width 25 height 25
type input "5"
click at [189, 448] on input "24" at bounding box center [201, 455] width 25 height 25
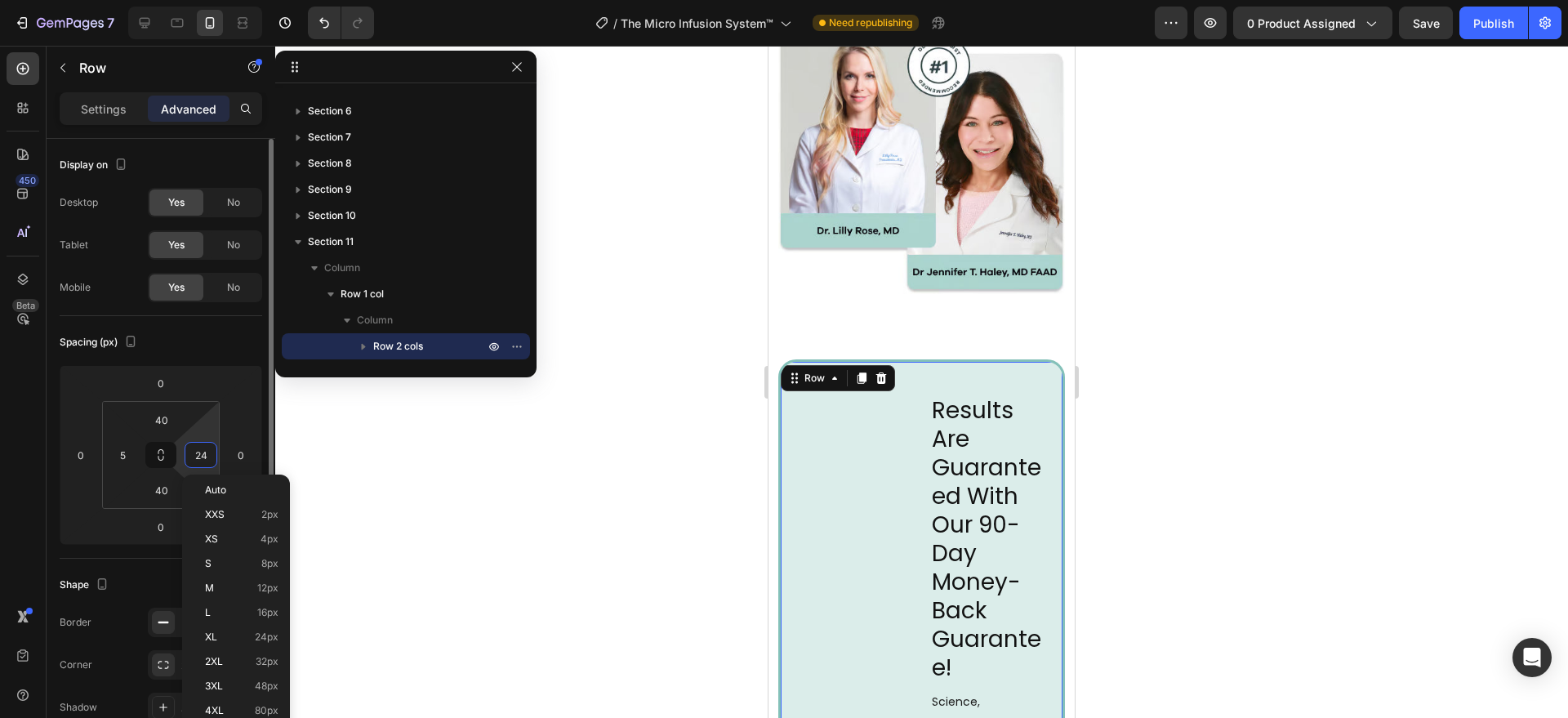
click at [189, 448] on input "24" at bounding box center [201, 455] width 25 height 25
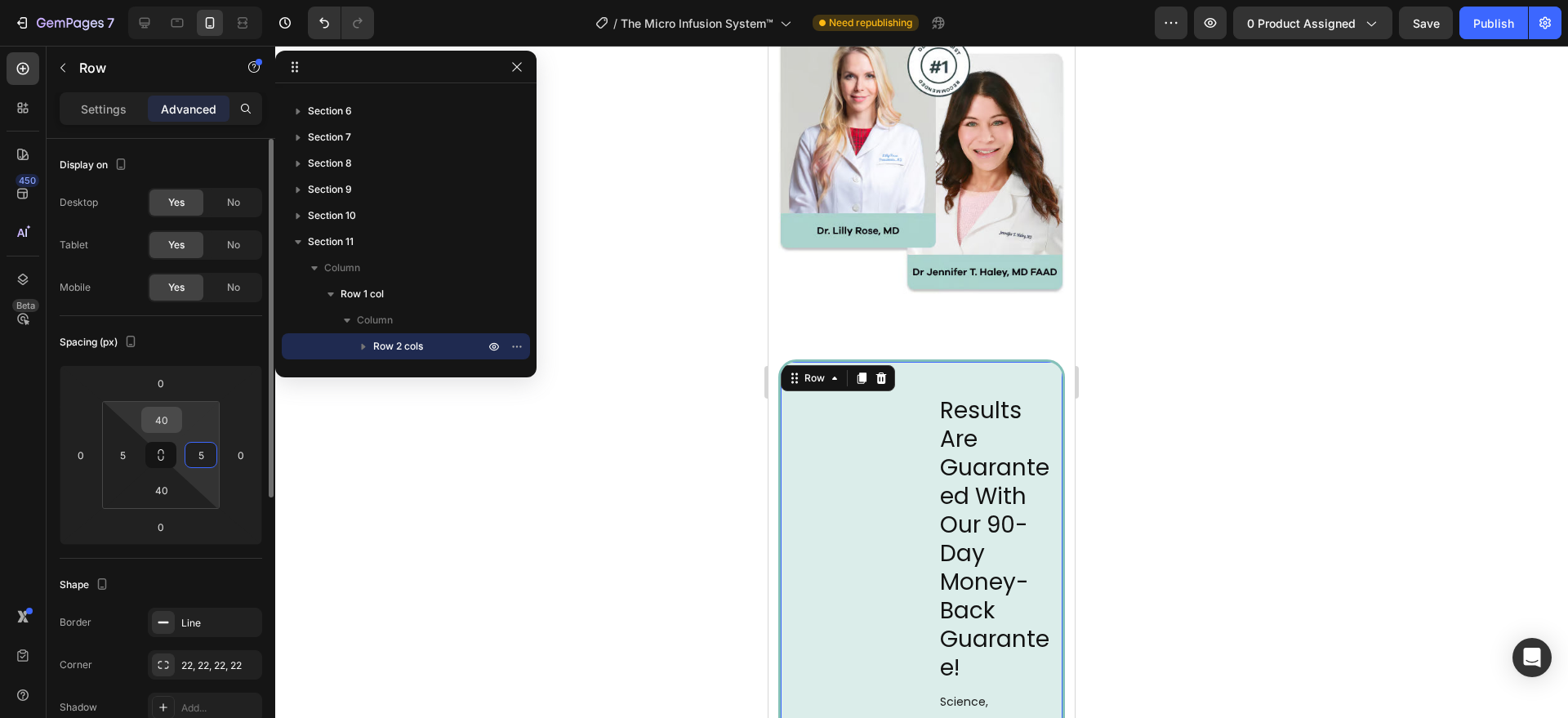
type input "5"
click at [167, 426] on input "40" at bounding box center [161, 419] width 33 height 25
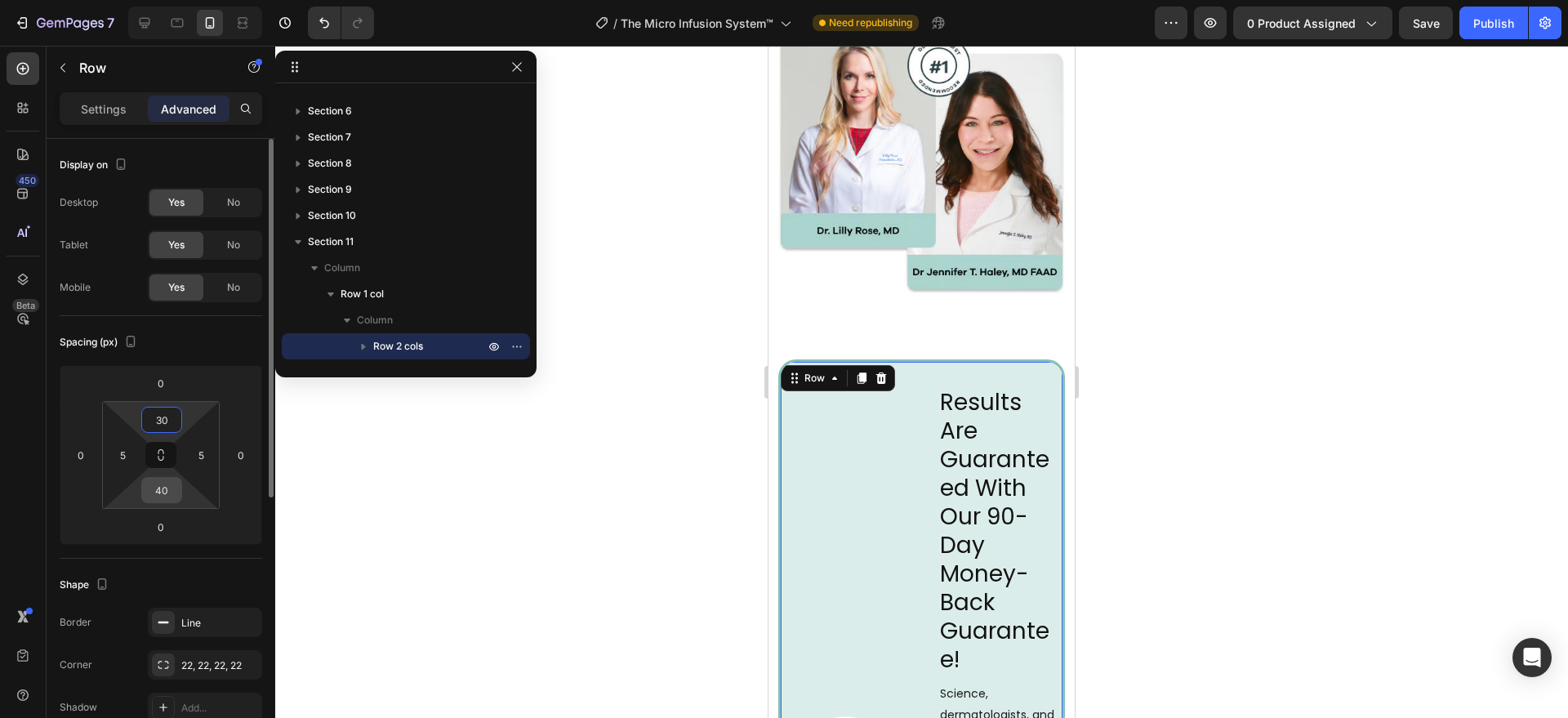
type input "30"
click at [162, 491] on input "40" at bounding box center [161, 490] width 33 height 25
type input "30"
click at [572, 518] on div at bounding box center [921, 381] width 1293 height 672
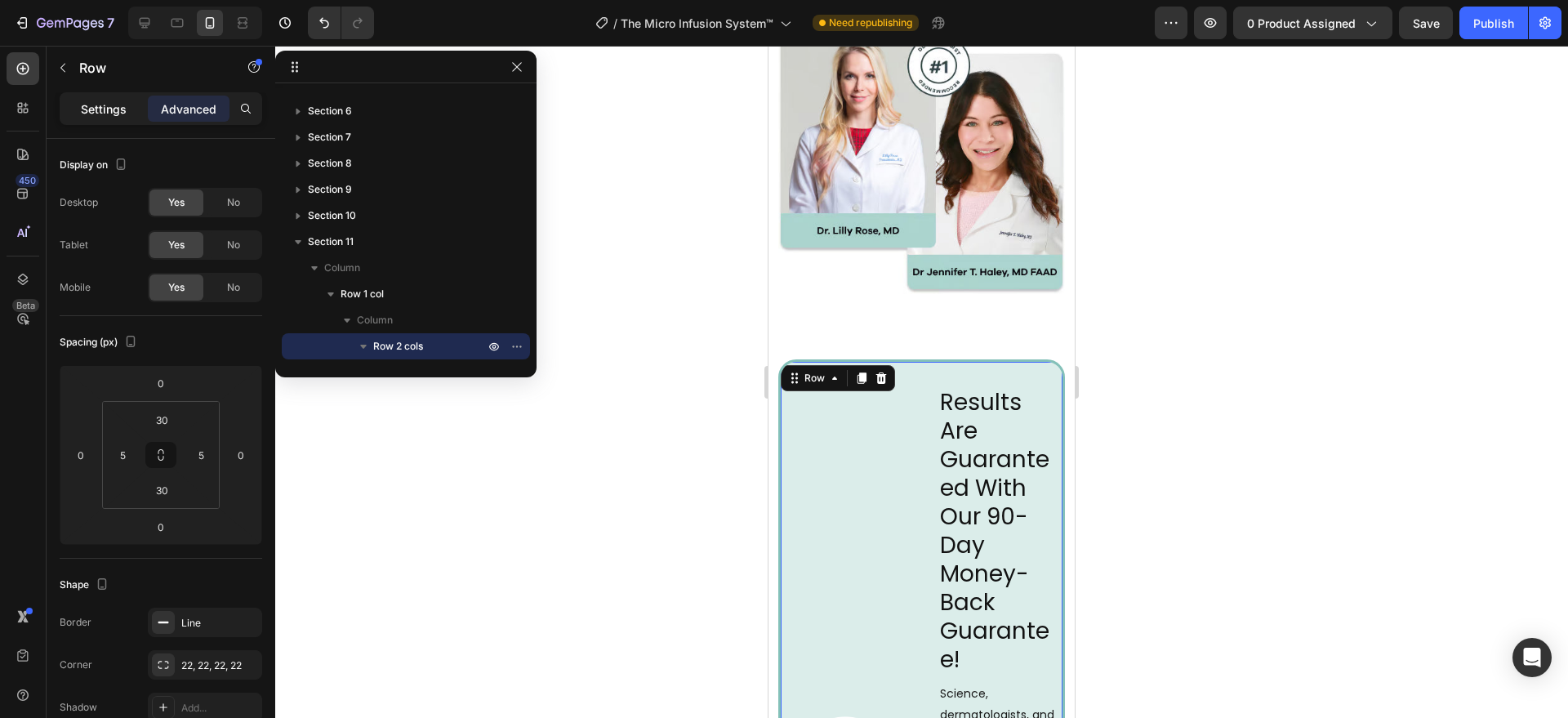
click at [106, 117] on div "Settings" at bounding box center [103, 108] width 82 height 26
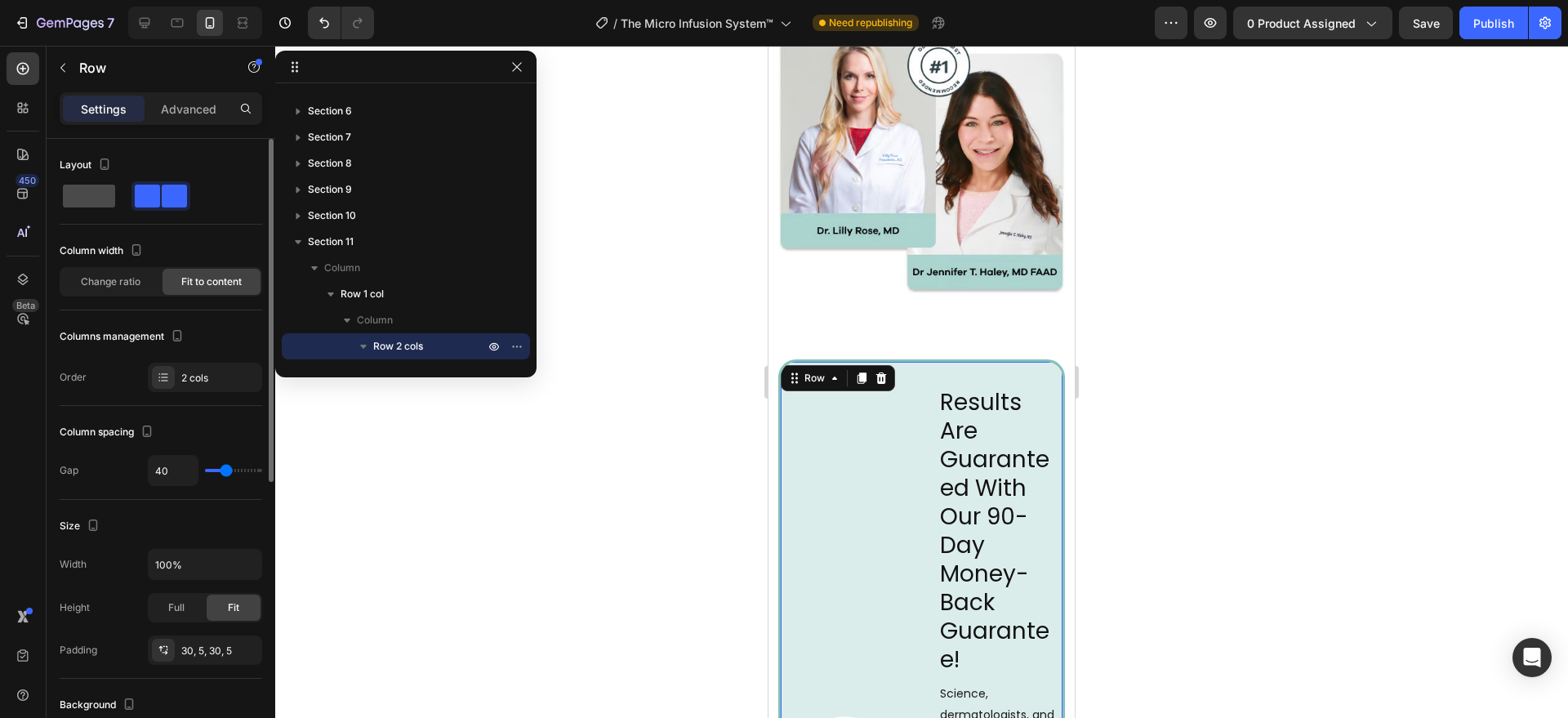
click at [107, 207] on div at bounding box center [89, 196] width 59 height 29
type input "0"
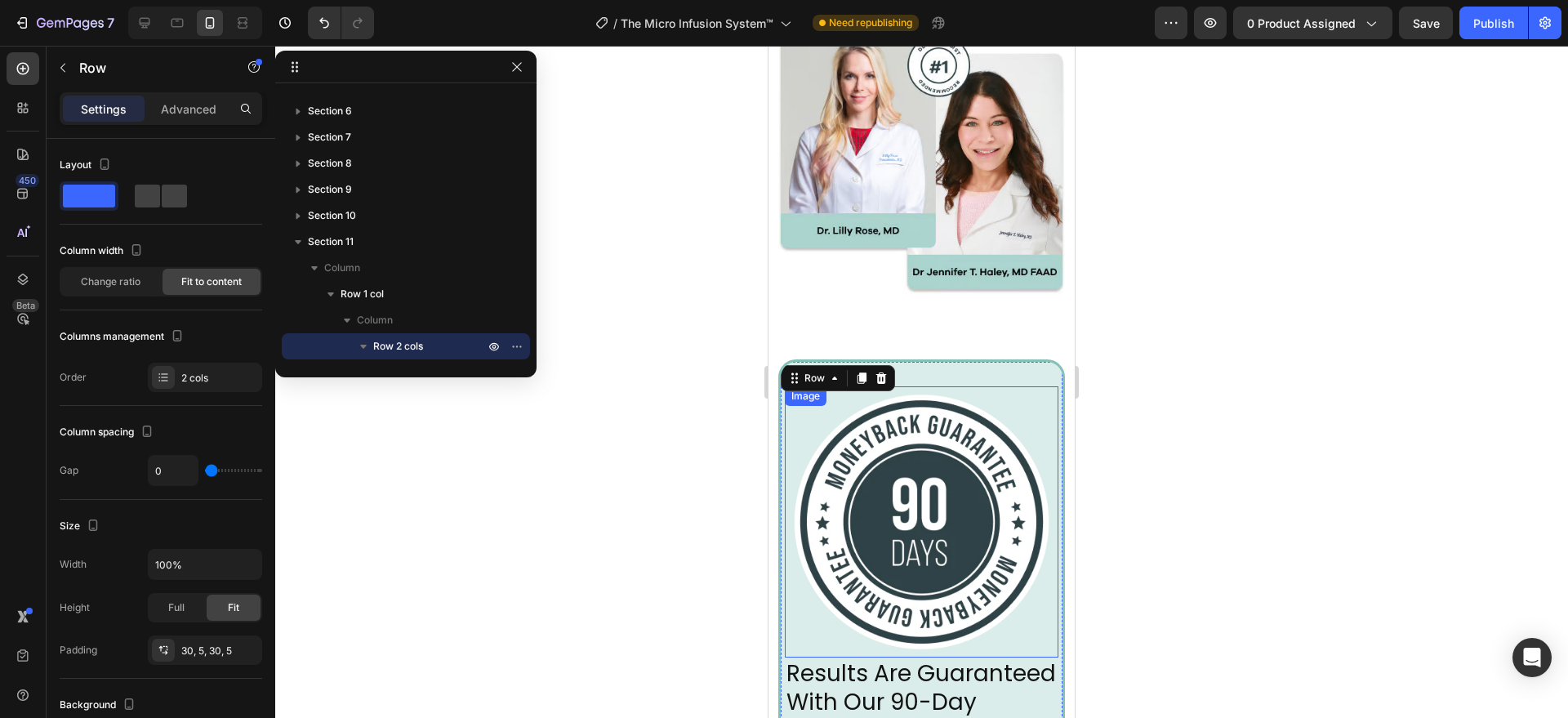
scroll to position [5615, 0]
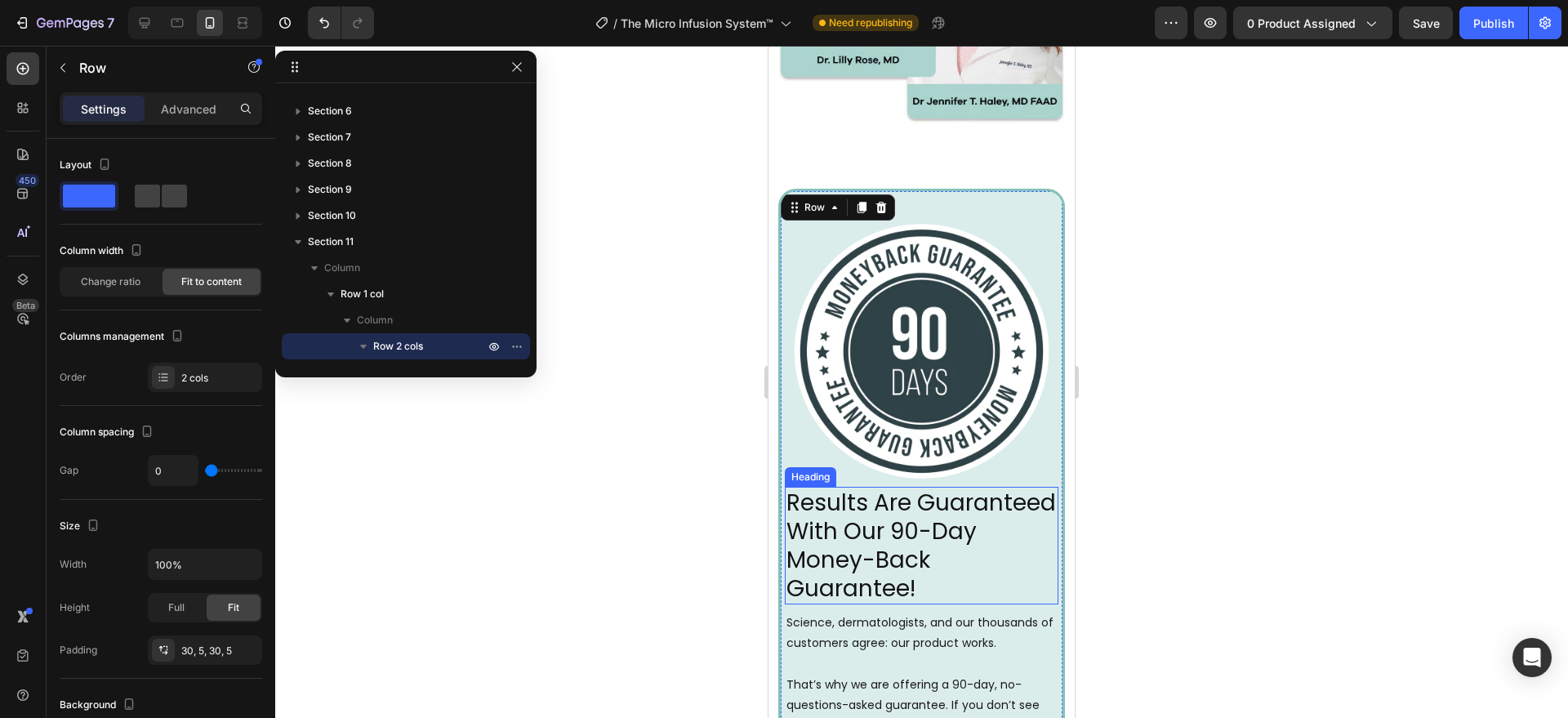
click at [932, 562] on p "Results Are Guaranteed With Our 90-Day Money-Back Guarantee!" at bounding box center [921, 545] width 271 height 115
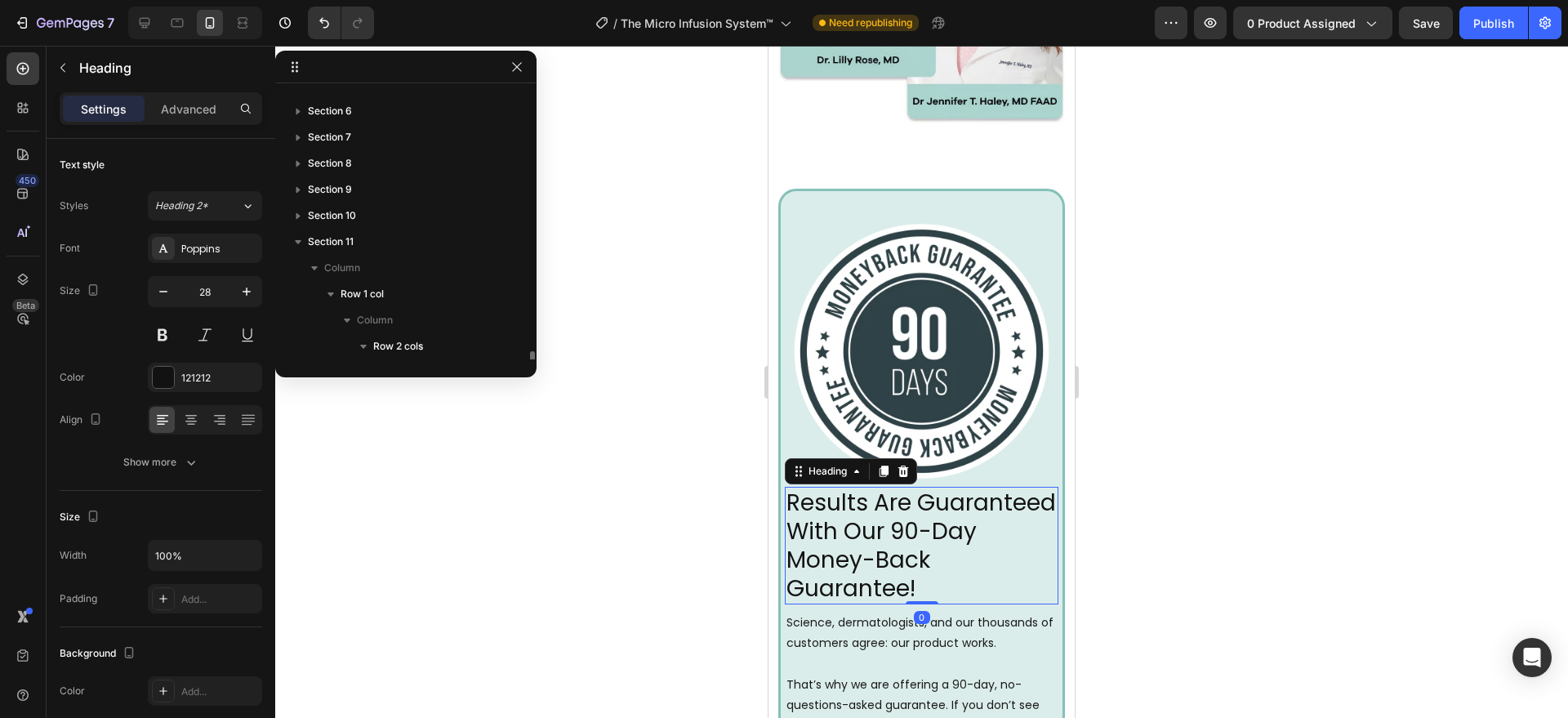
scroll to position [253, 0]
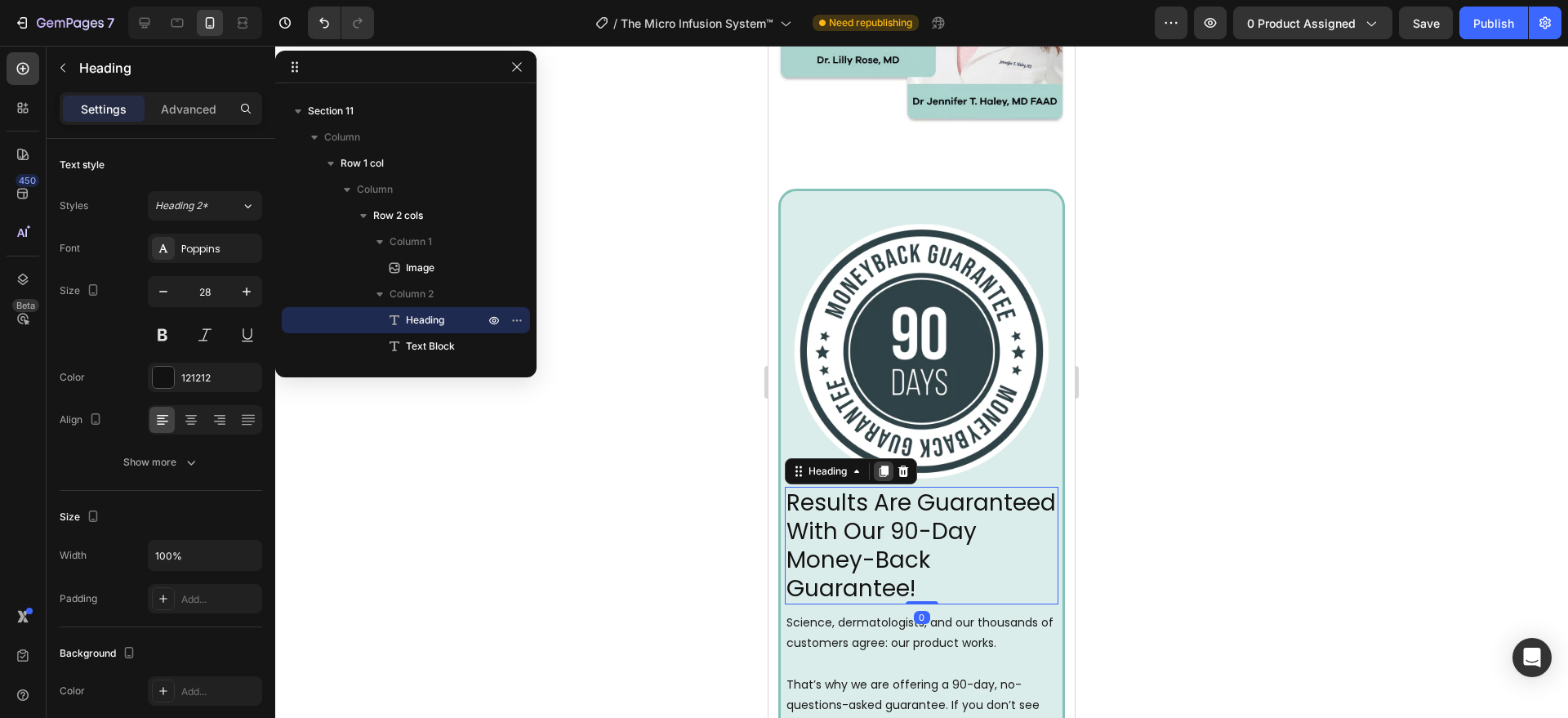
click at [884, 465] on icon at bounding box center [884, 470] width 9 height 11
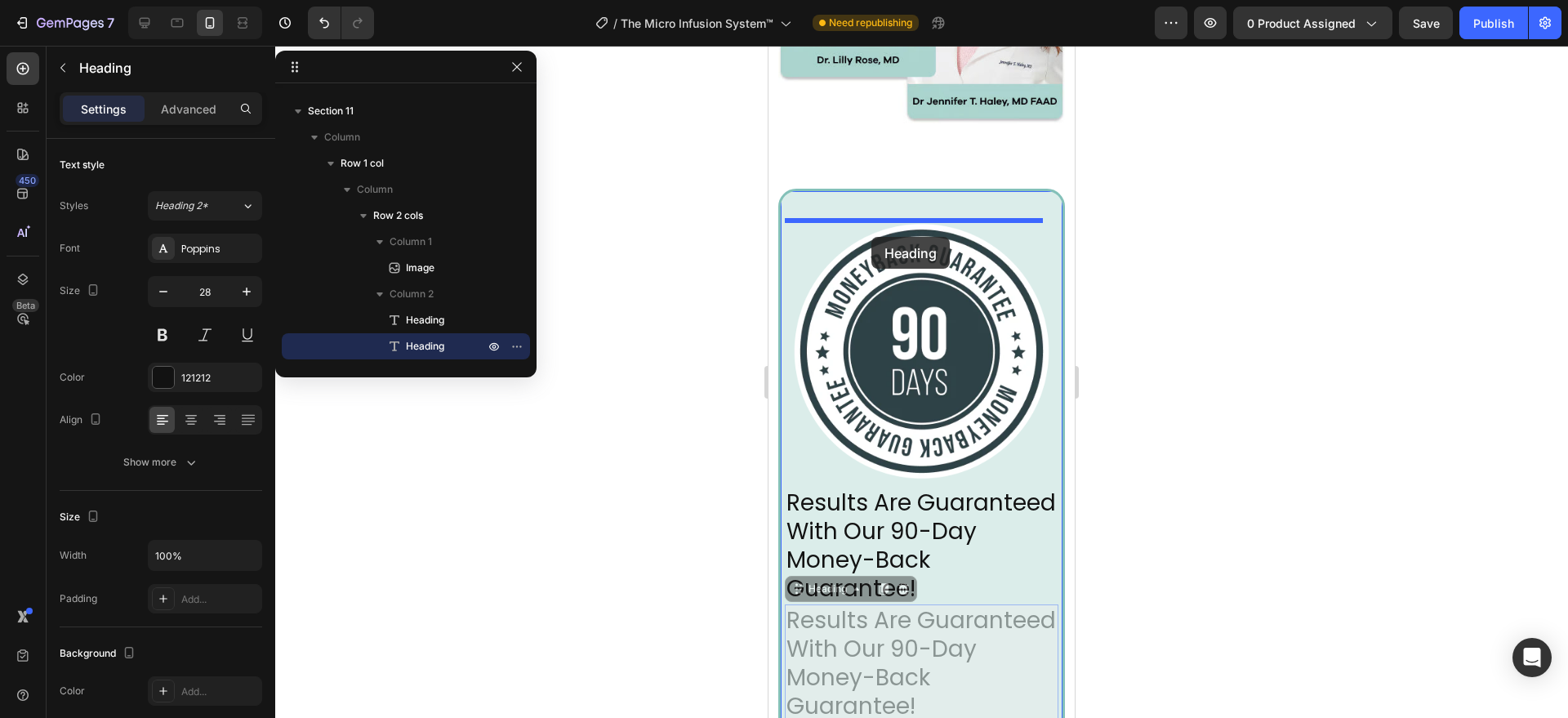
drag, startPoint x: 799, startPoint y: 576, endPoint x: 872, endPoint y: 237, distance: 346.8
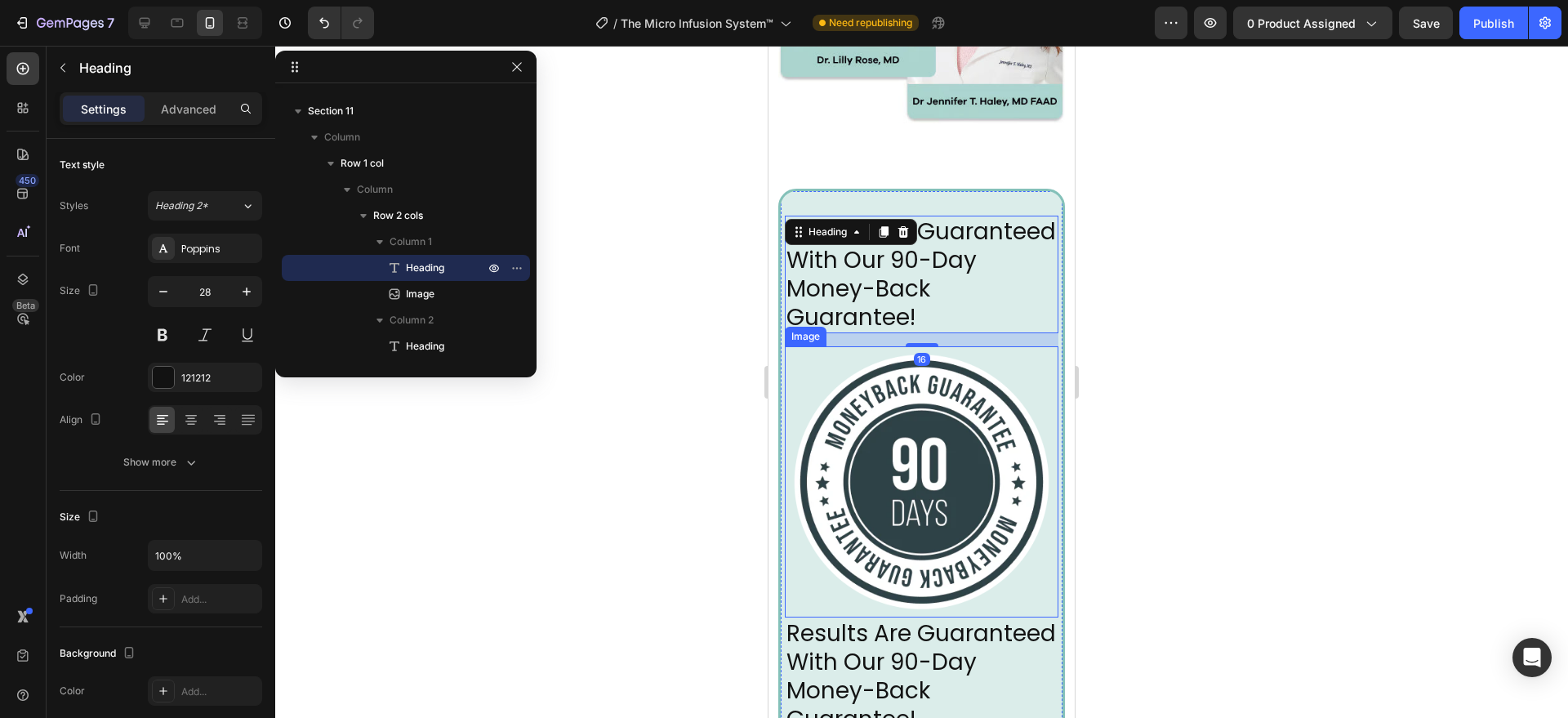
scroll to position [5785, 0]
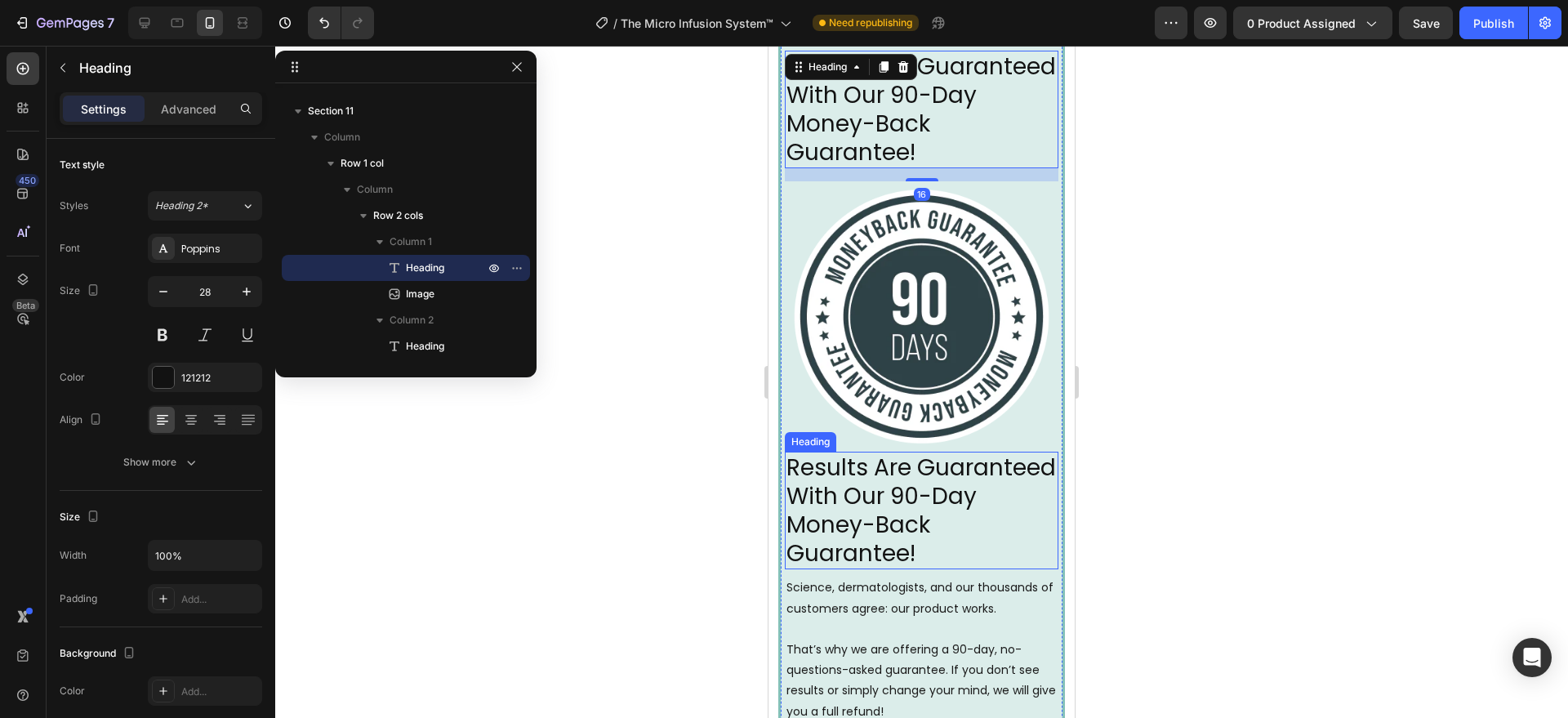
click at [873, 506] on p "Results Are Guaranteed With Our 90-Day Money-Back Guarantee!" at bounding box center [921, 510] width 271 height 115
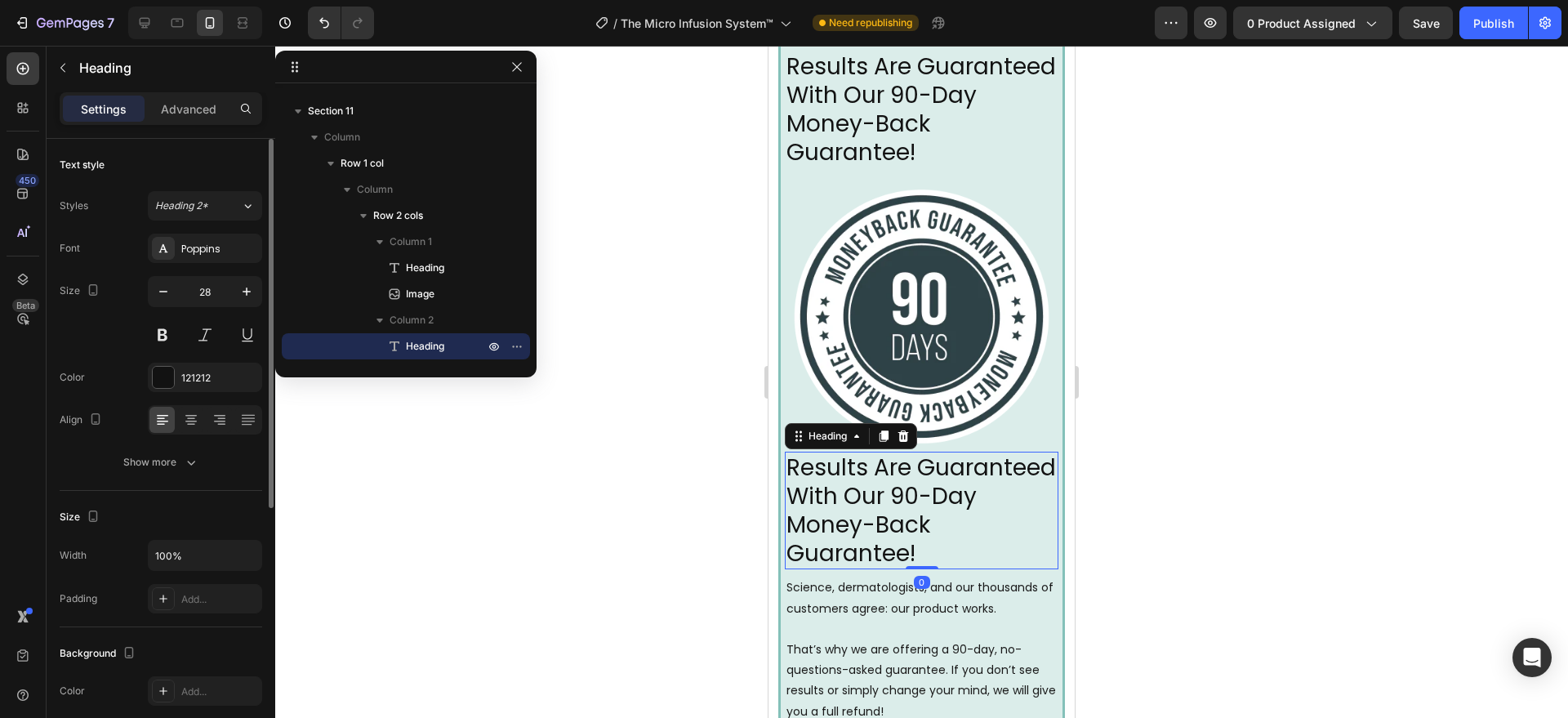
drag, startPoint x: 188, startPoint y: 117, endPoint x: 204, endPoint y: 333, distance: 216.6
click at [189, 117] on div "Advanced" at bounding box center [189, 108] width 82 height 26
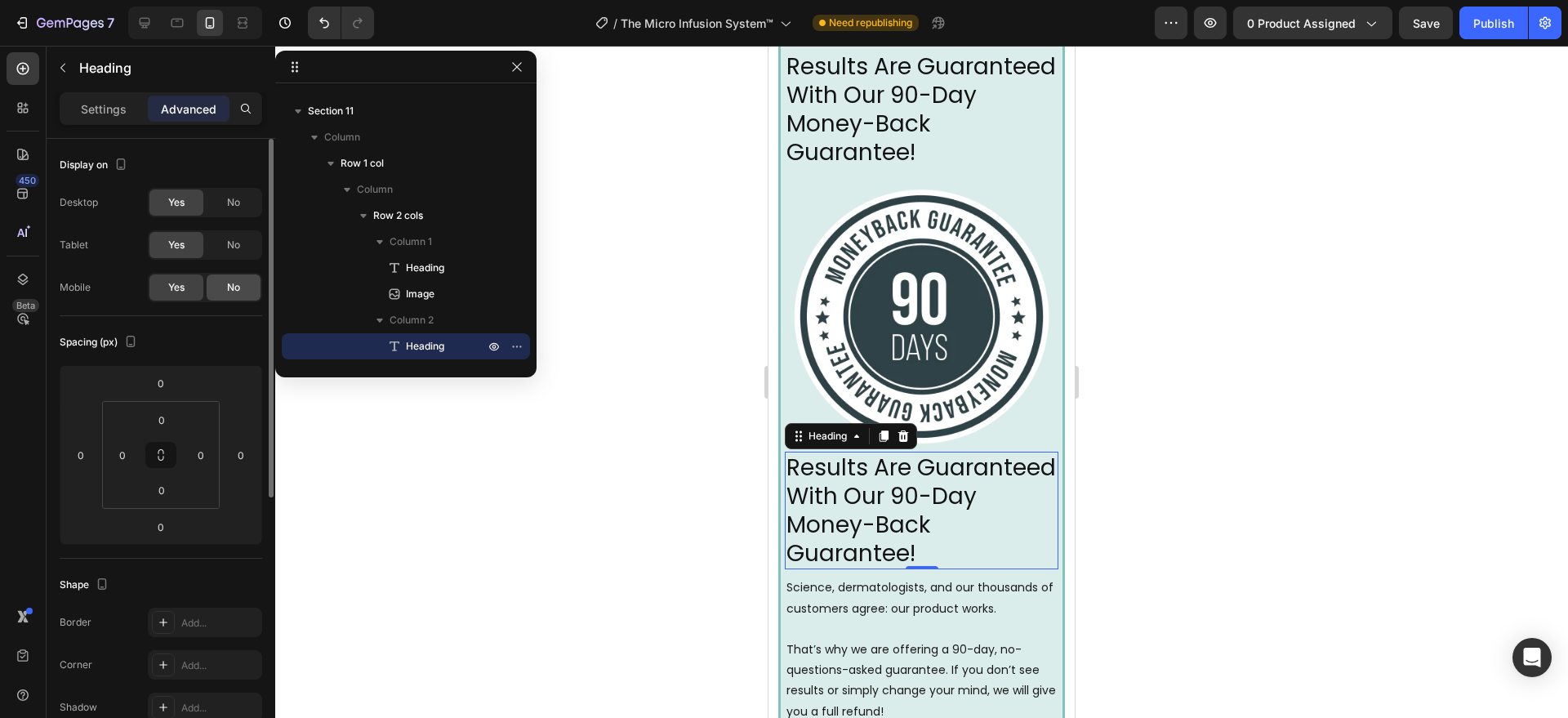
click at [226, 284] on div "No" at bounding box center [233, 287] width 54 height 26
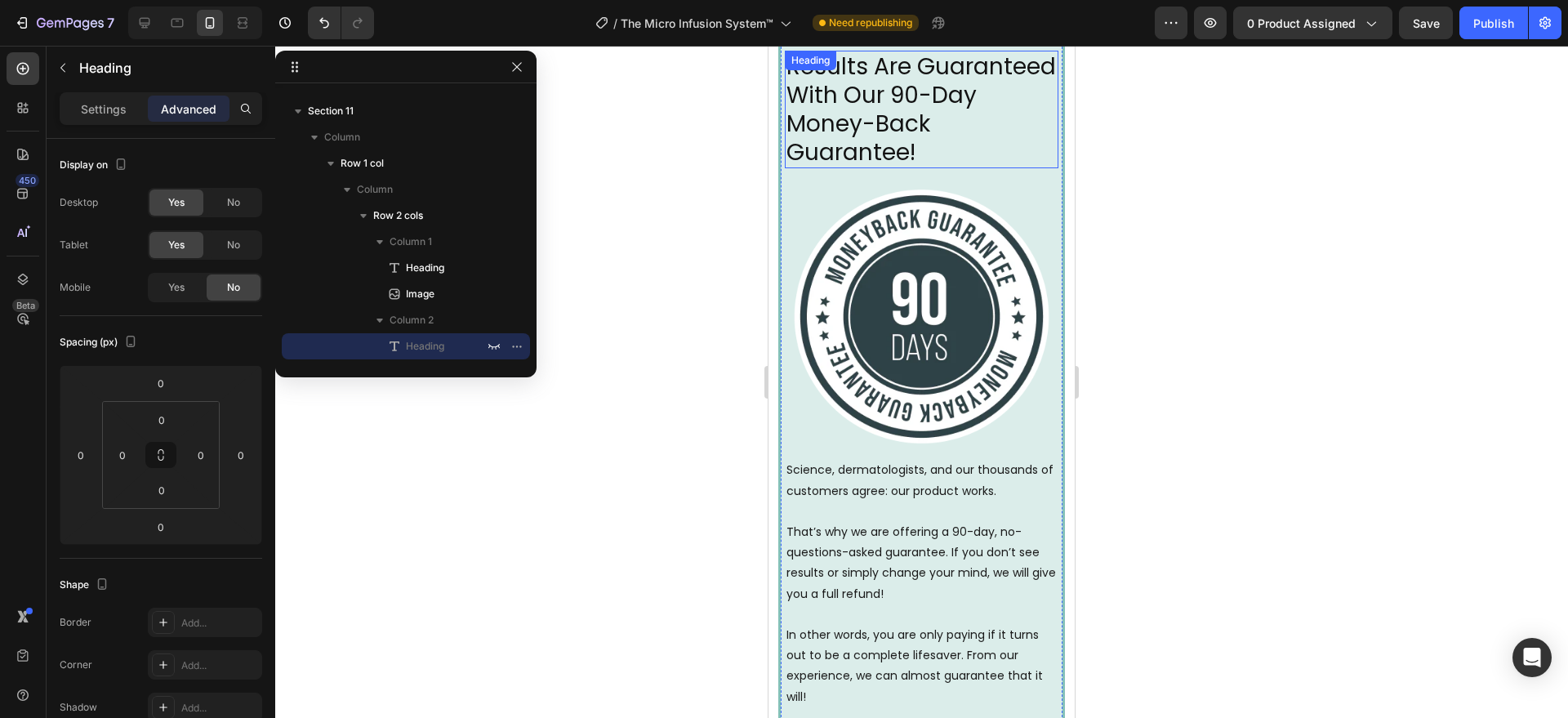
click at [885, 125] on h2 "Results Are Guaranteed With Our 90-Day Money-Back Guarantee!" at bounding box center [922, 108] width 273 height 117
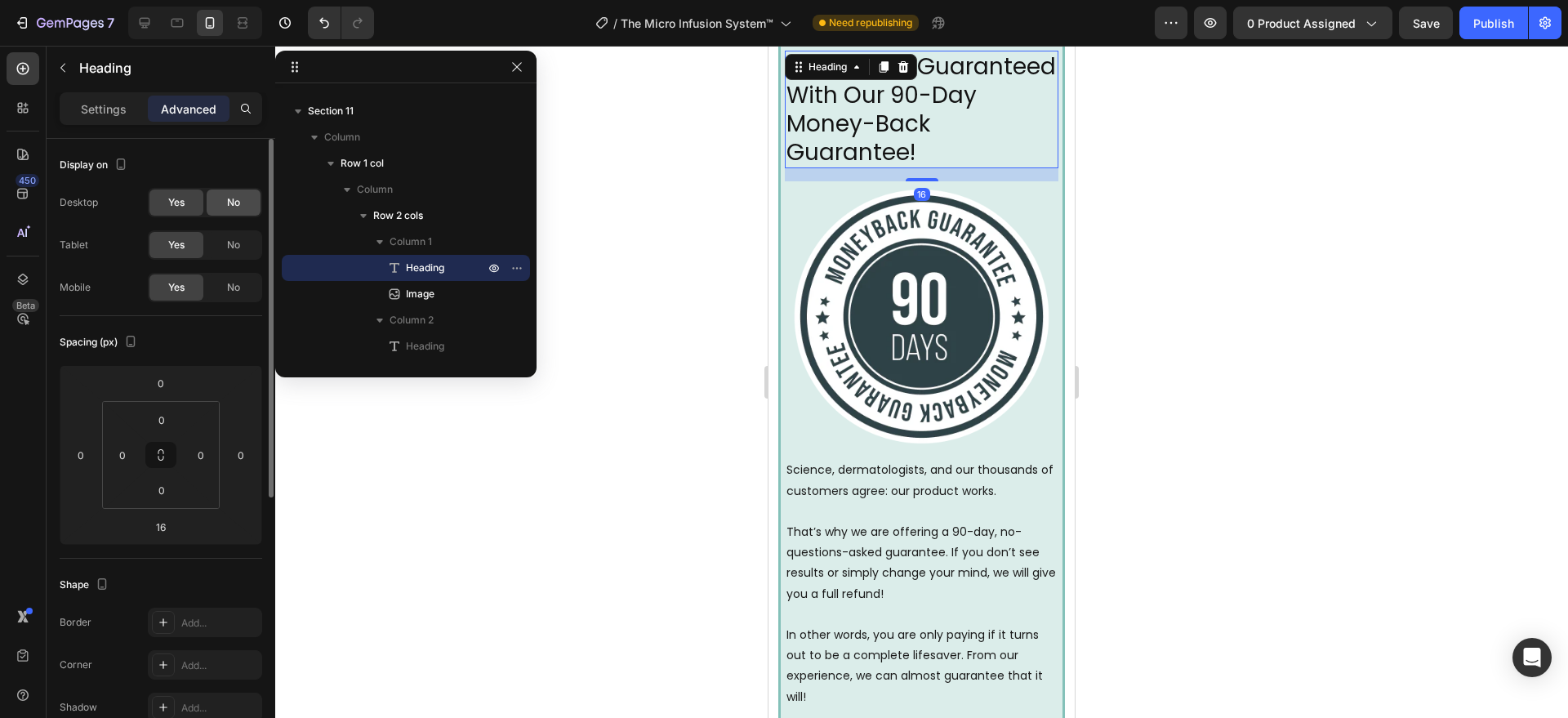
click at [229, 205] on span "No" at bounding box center [234, 202] width 13 height 15
click at [230, 244] on span "No" at bounding box center [234, 245] width 13 height 15
click at [457, 541] on div at bounding box center [921, 381] width 1293 height 672
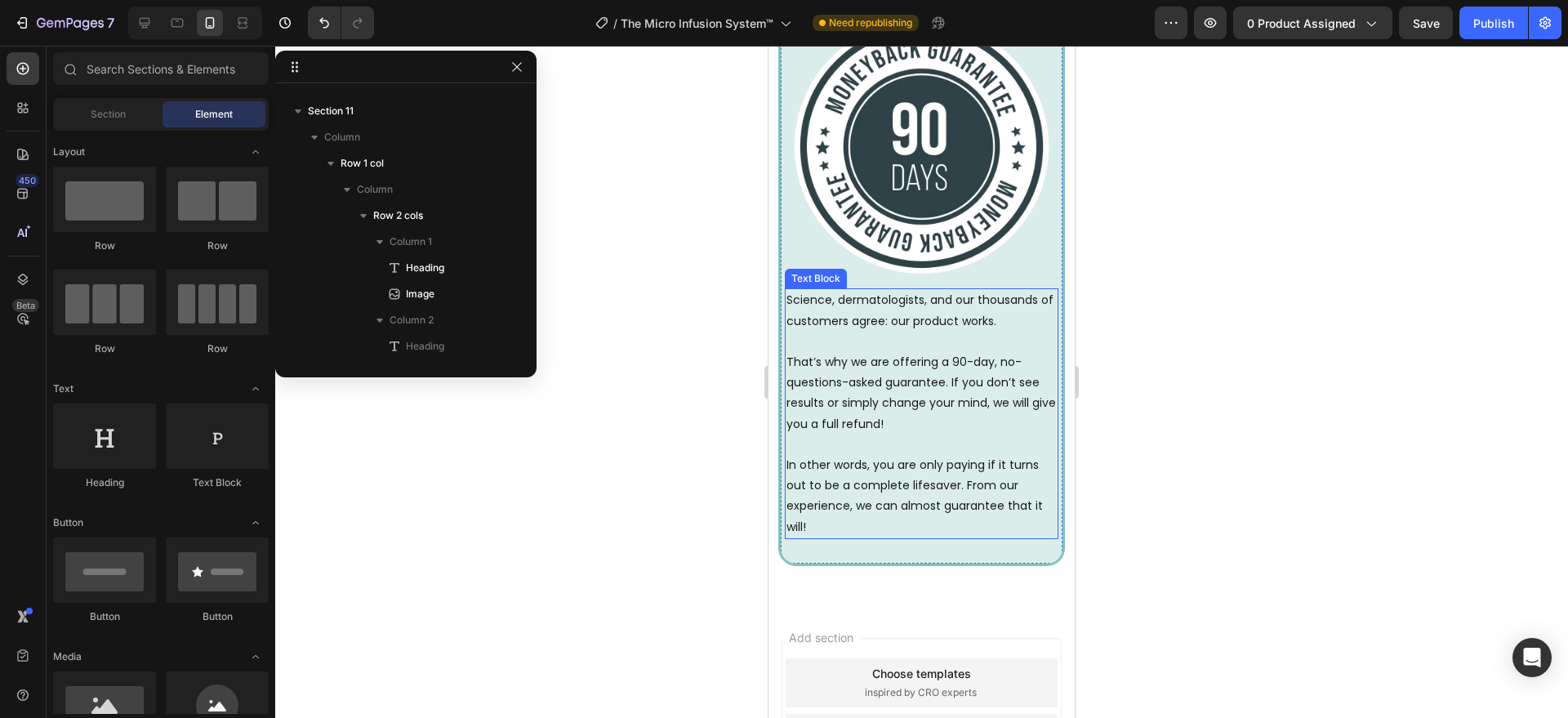
scroll to position [5615, 0]
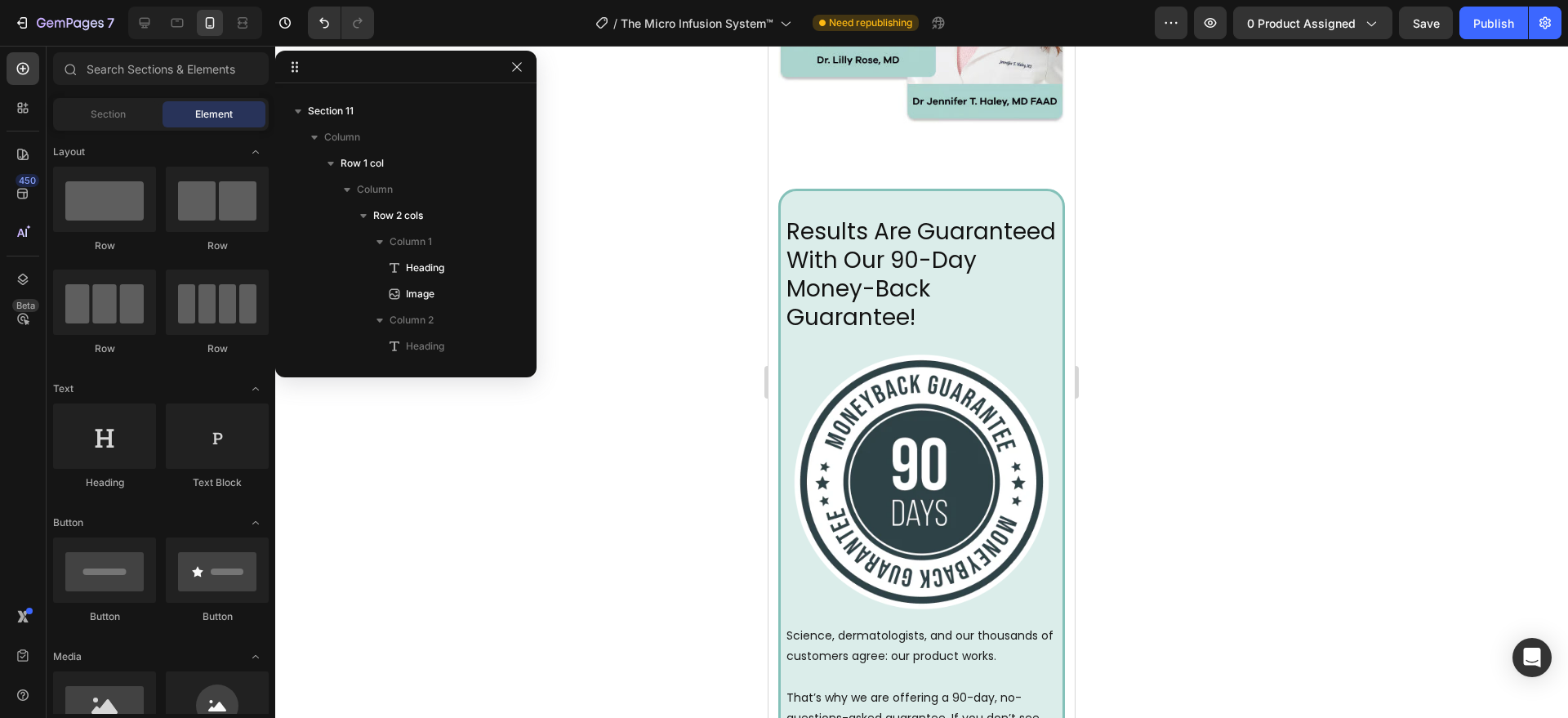
click at [822, 268] on h2 "Results Are Guaranteed With Our 90-Day Money-Back Guarantee!" at bounding box center [922, 274] width 273 height 117
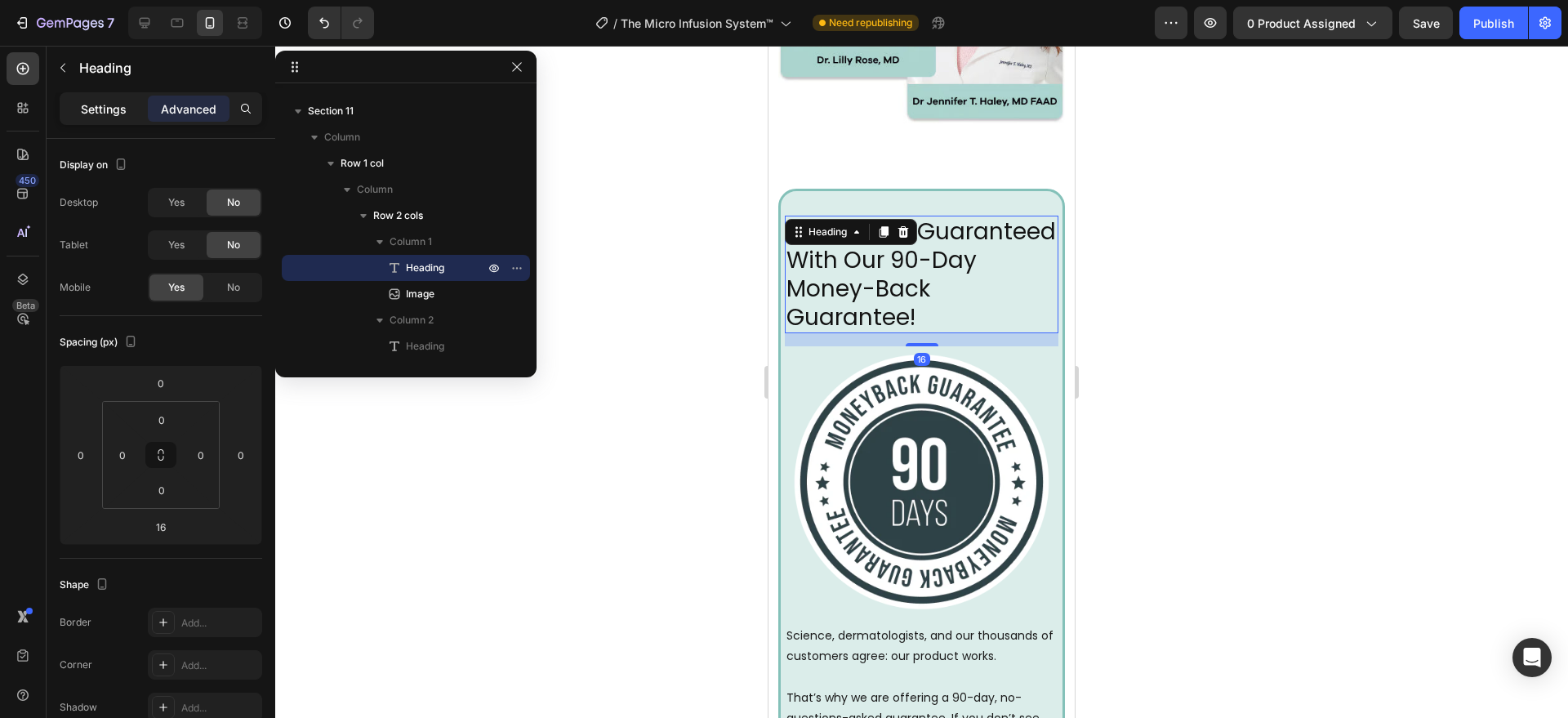
click at [108, 111] on p "Settings" at bounding box center [104, 108] width 46 height 17
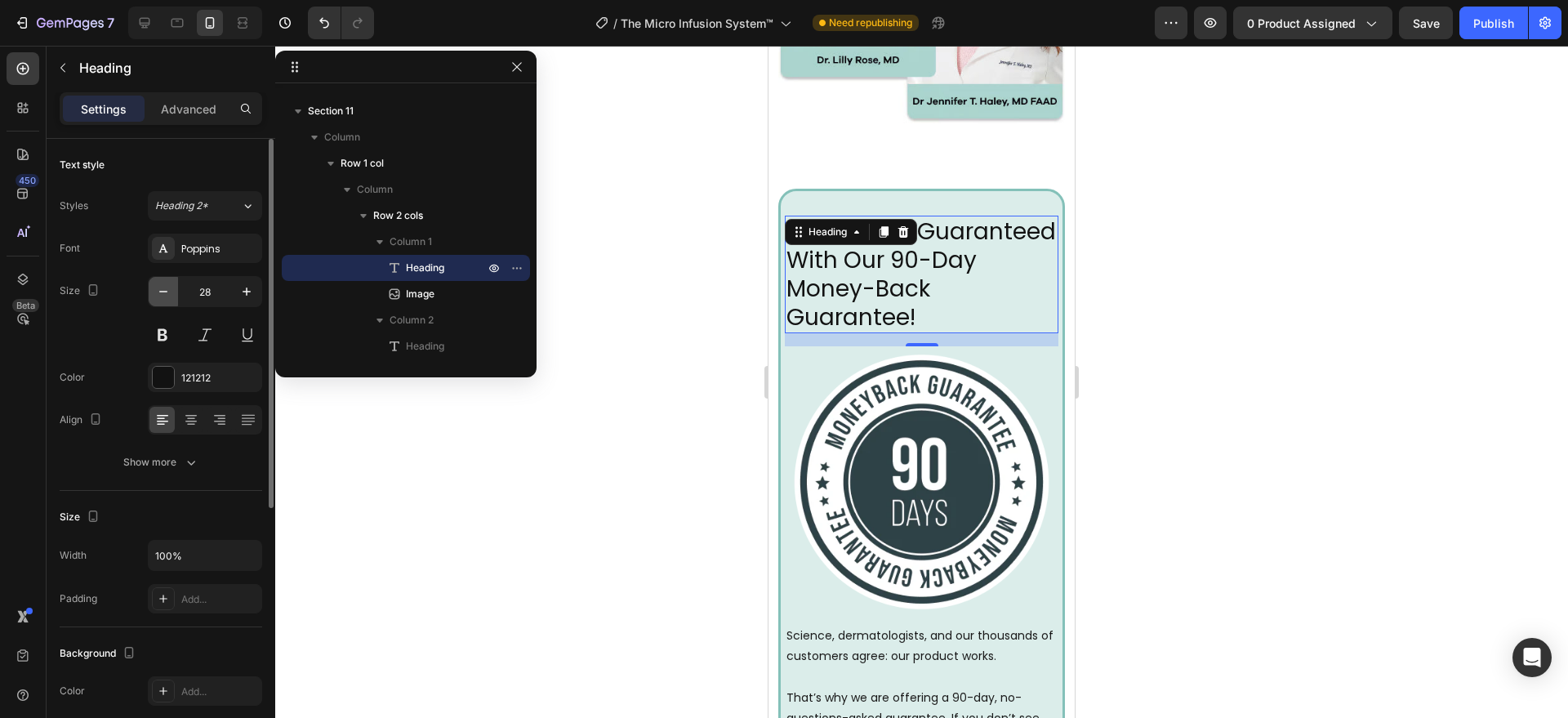
click at [169, 295] on icon "button" at bounding box center [163, 292] width 17 height 17
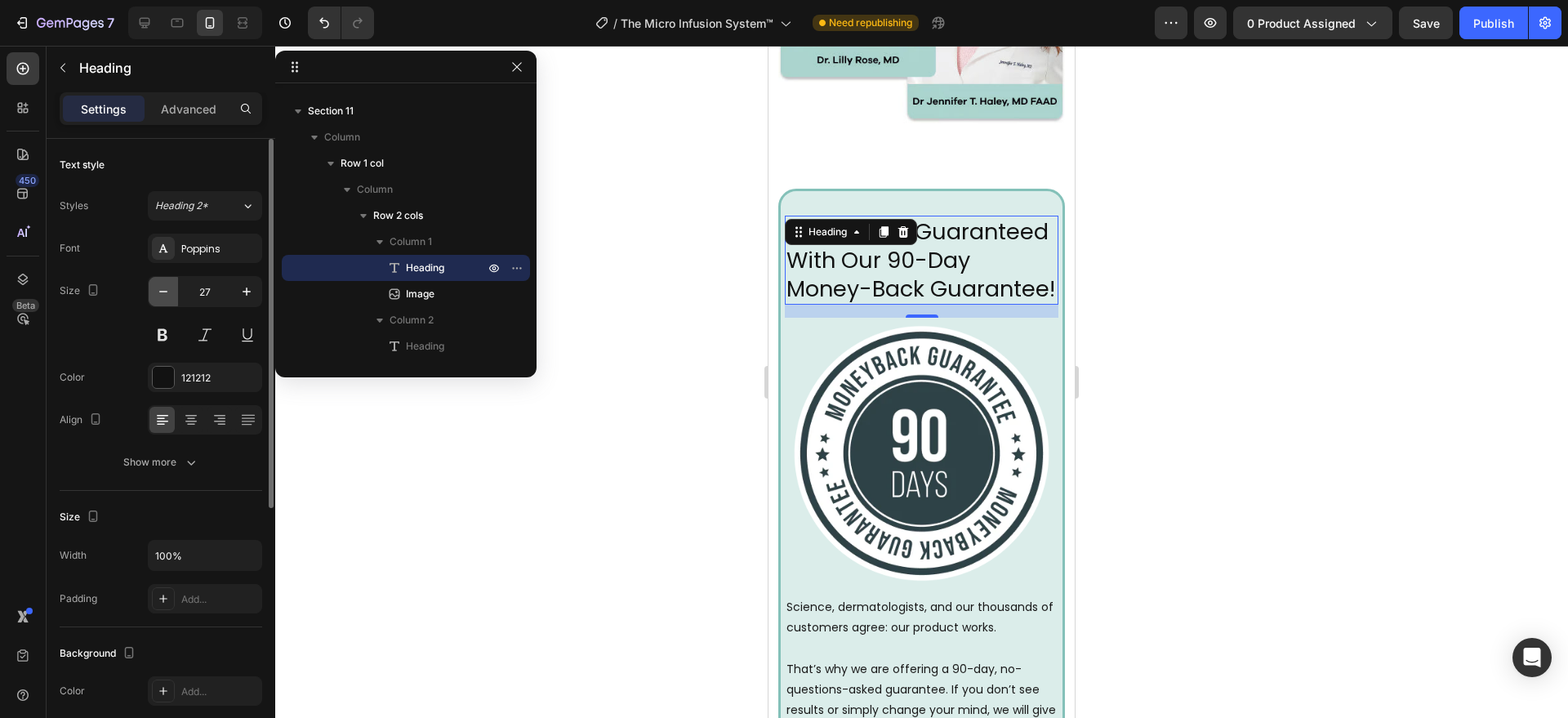
click at [169, 295] on icon "button" at bounding box center [163, 292] width 17 height 17
click at [169, 294] on icon "button" at bounding box center [163, 292] width 17 height 17
click at [239, 288] on icon "button" at bounding box center [247, 292] width 17 height 17
type input "25"
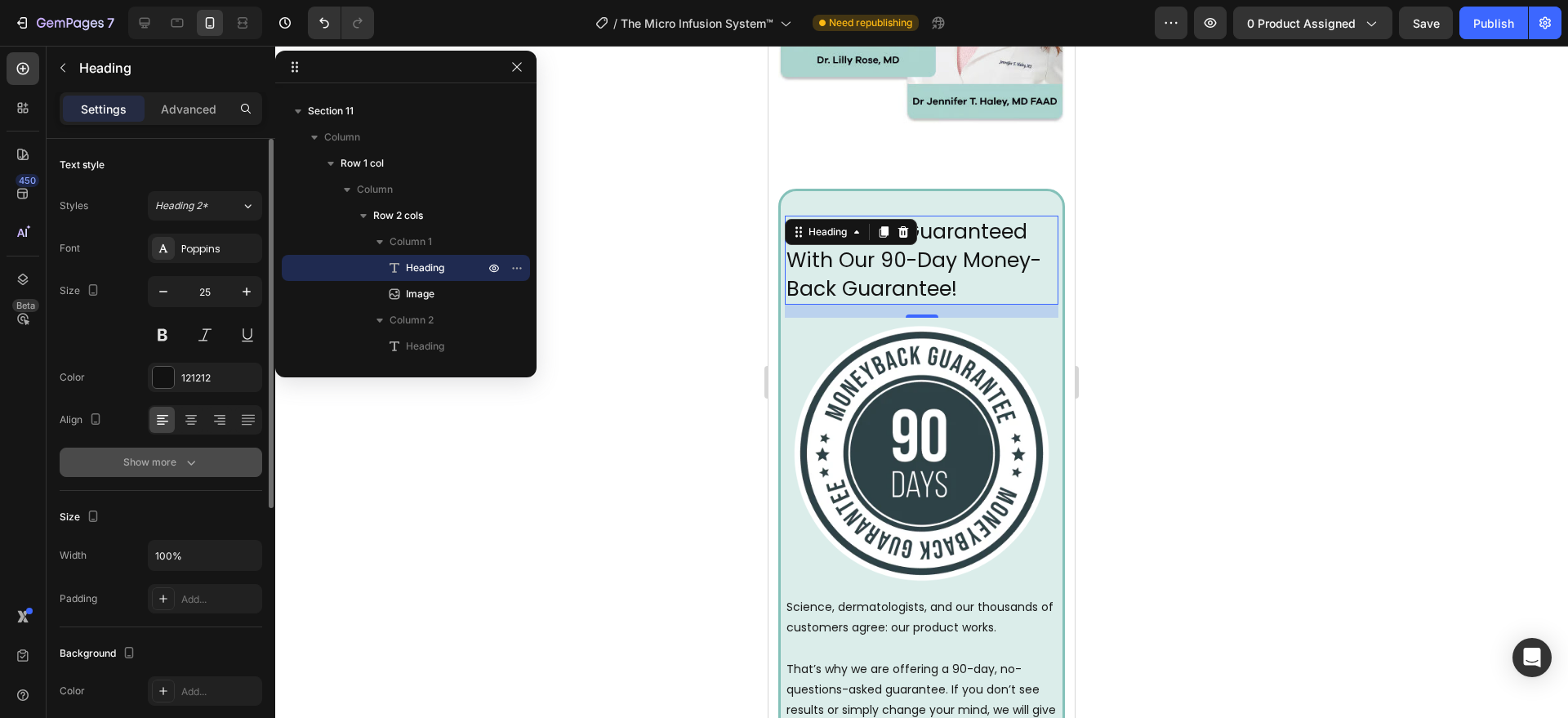
click at [155, 474] on button "Show more" at bounding box center [161, 462] width 203 height 29
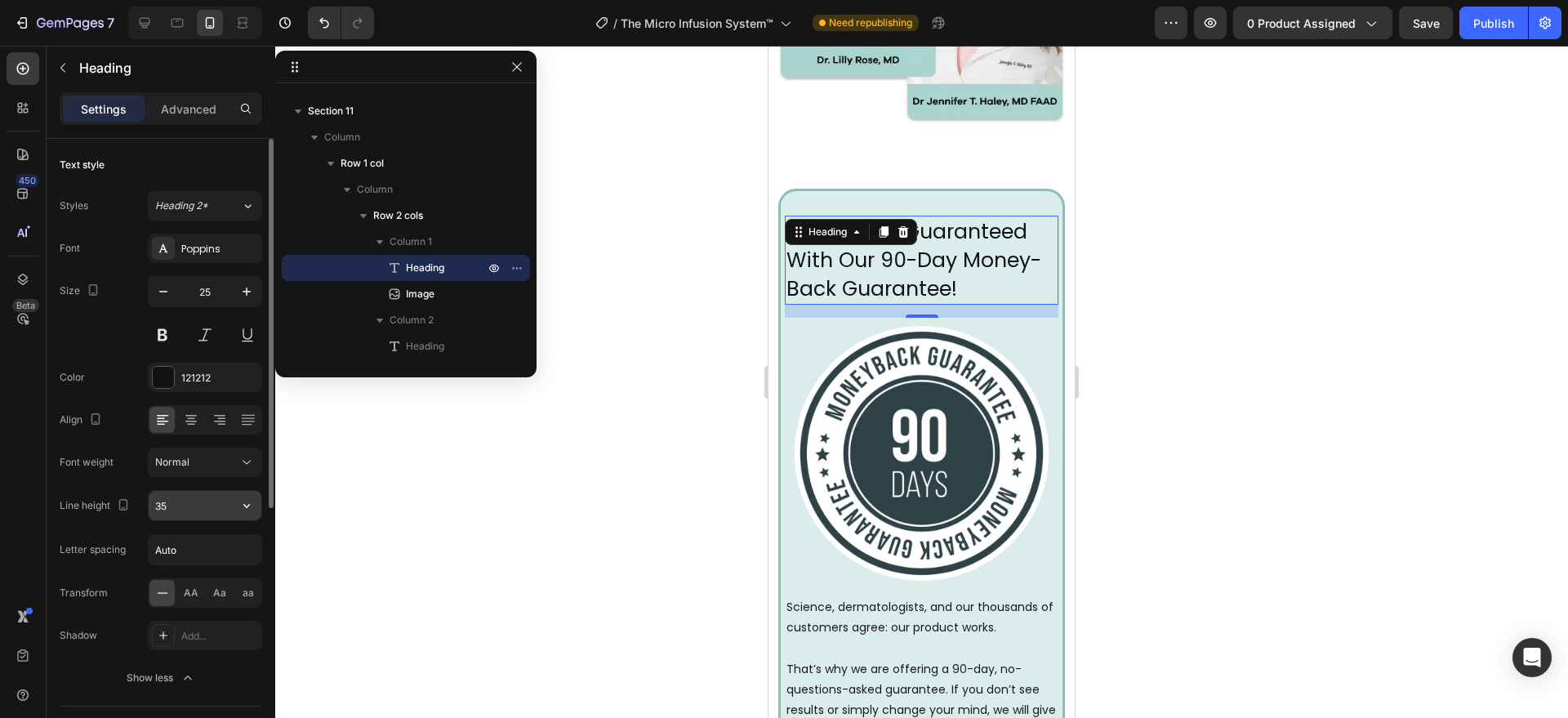
click at [173, 498] on input "35" at bounding box center [205, 505] width 113 height 29
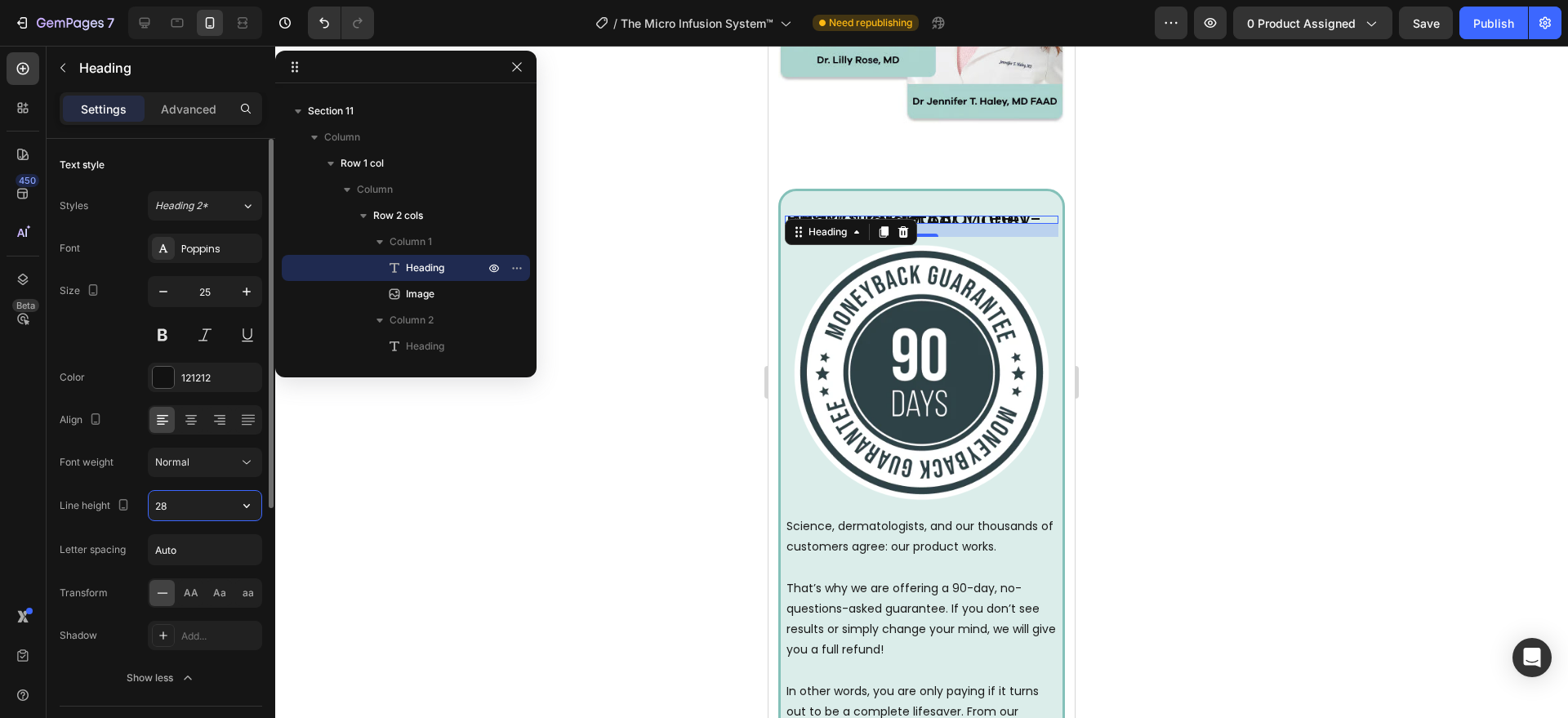
type input "28/"
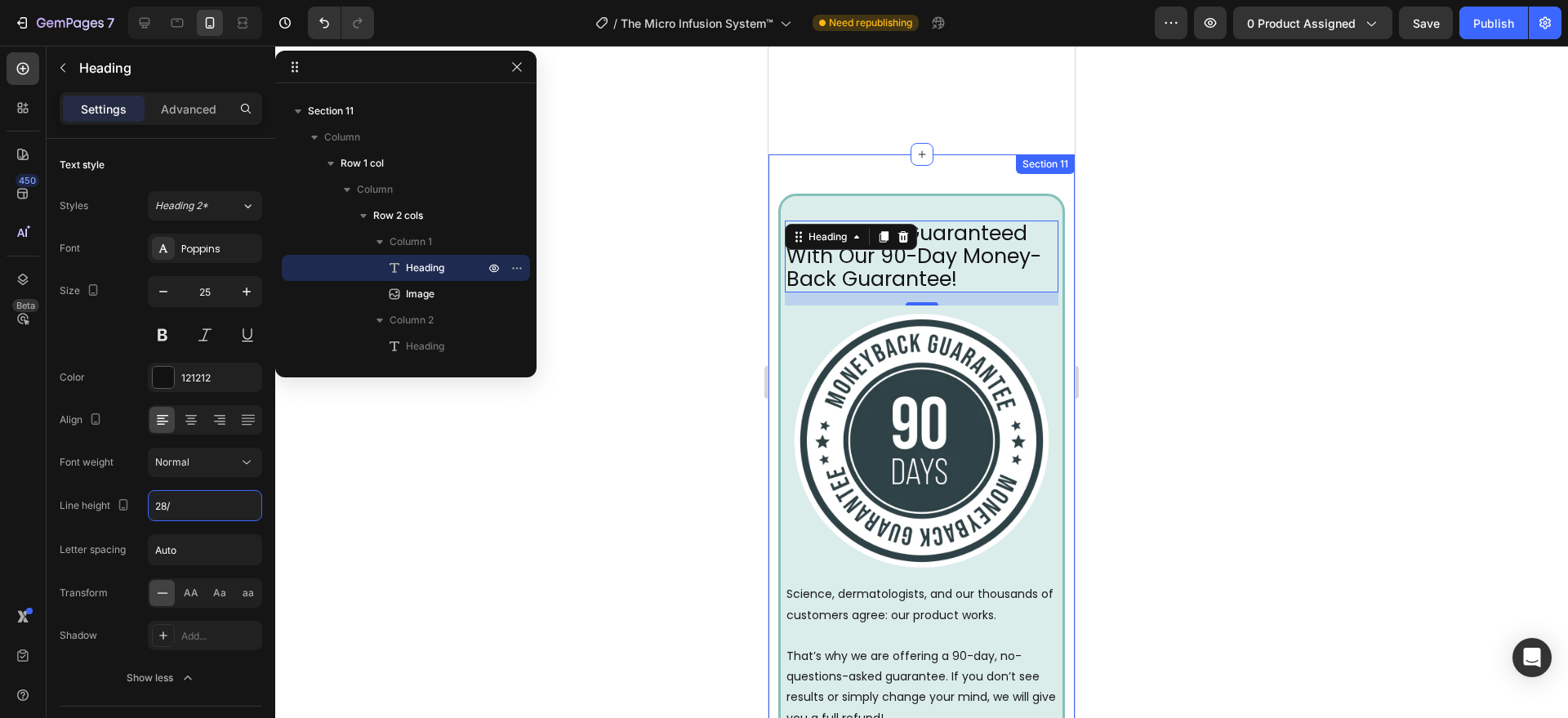
scroll to position [5955, 0]
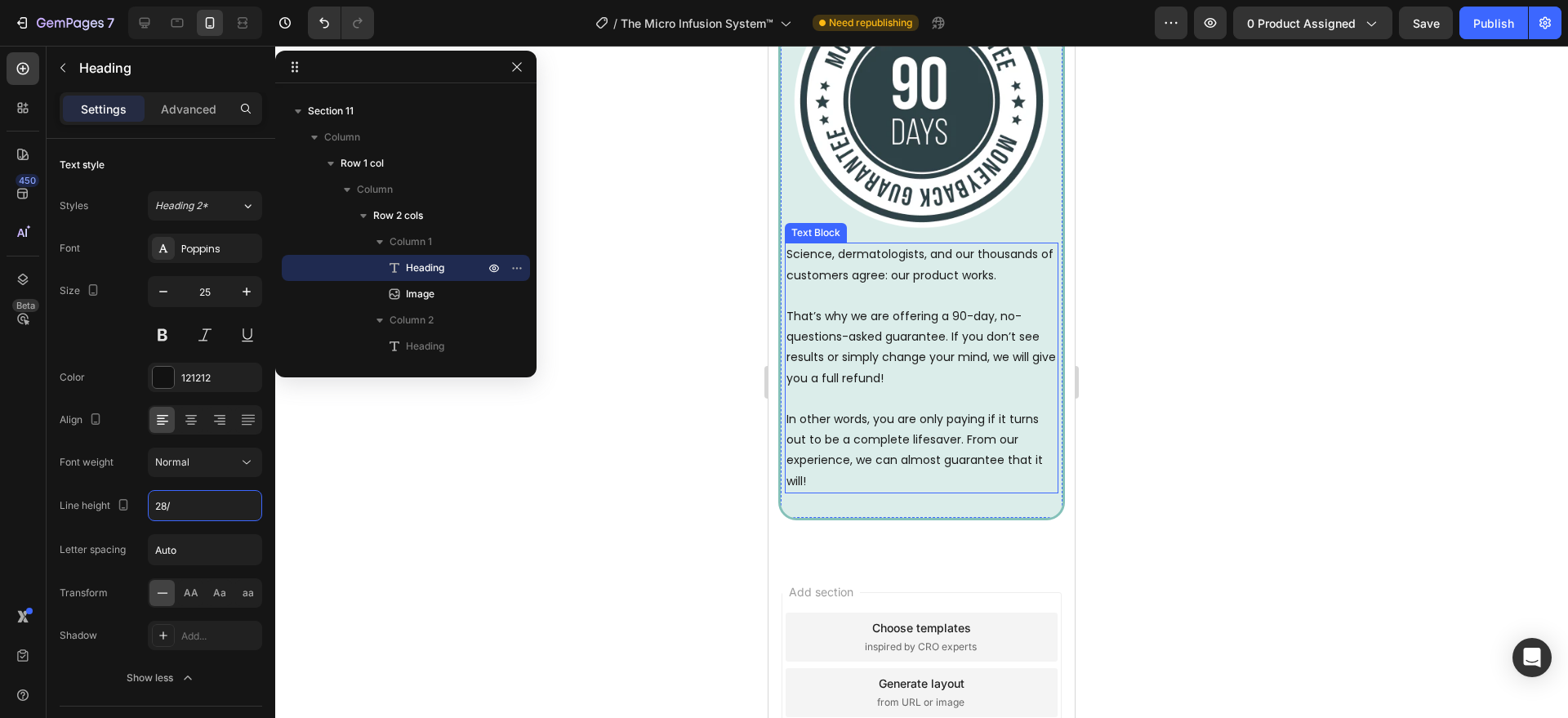
click at [852, 370] on p "That’s why we are offering a 90-day, no-questions-asked guarantee. If you don’t…" at bounding box center [921, 347] width 271 height 83
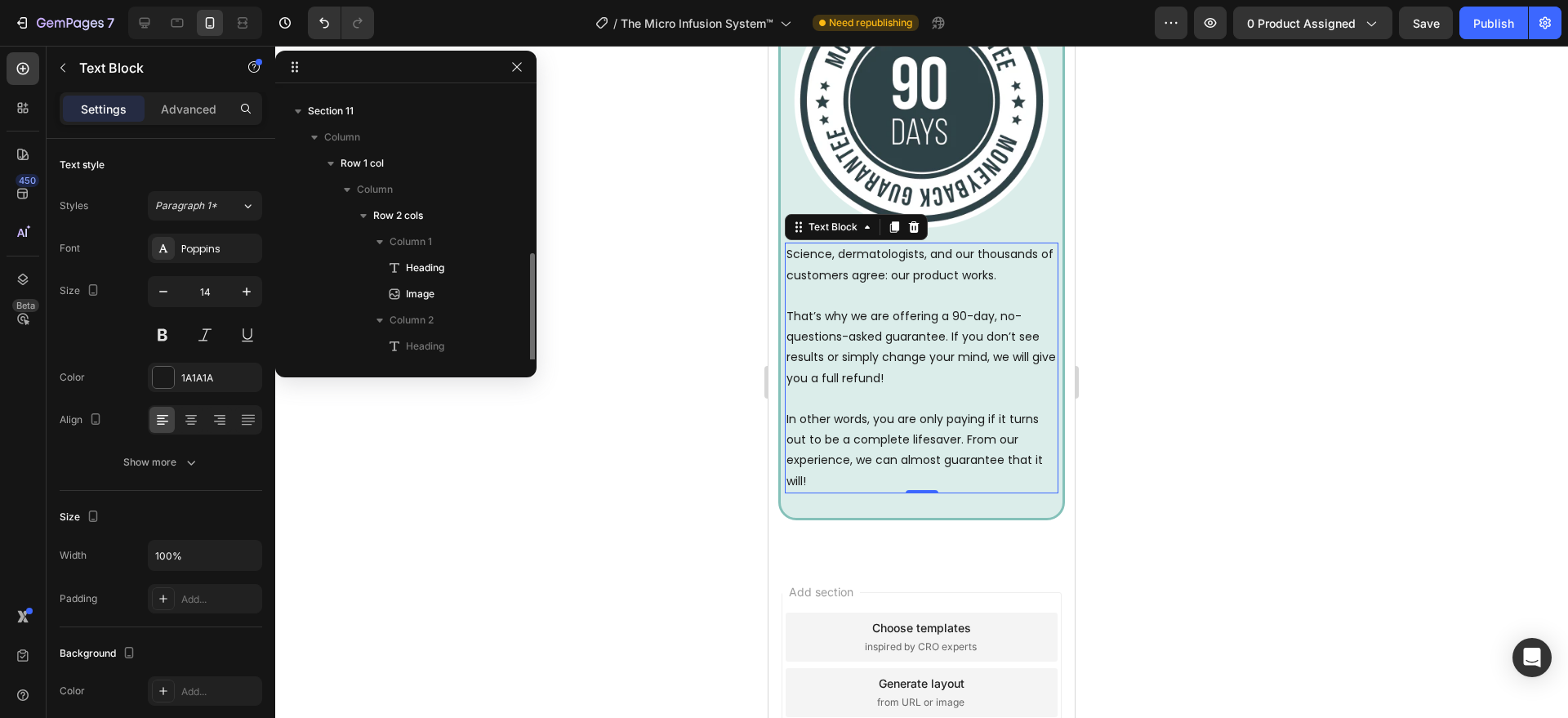
scroll to position [279, 0]
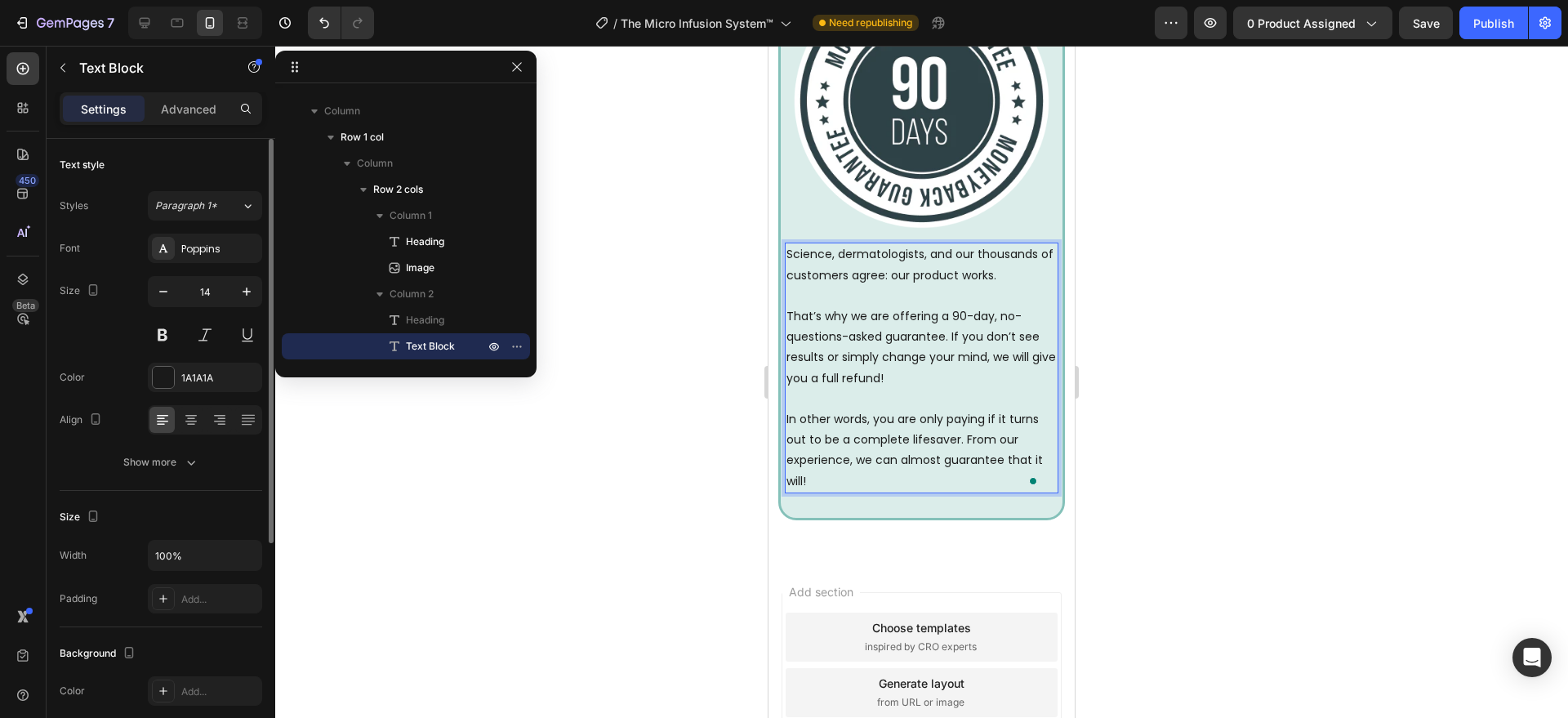
click at [180, 455] on div "Show more" at bounding box center [161, 462] width 76 height 17
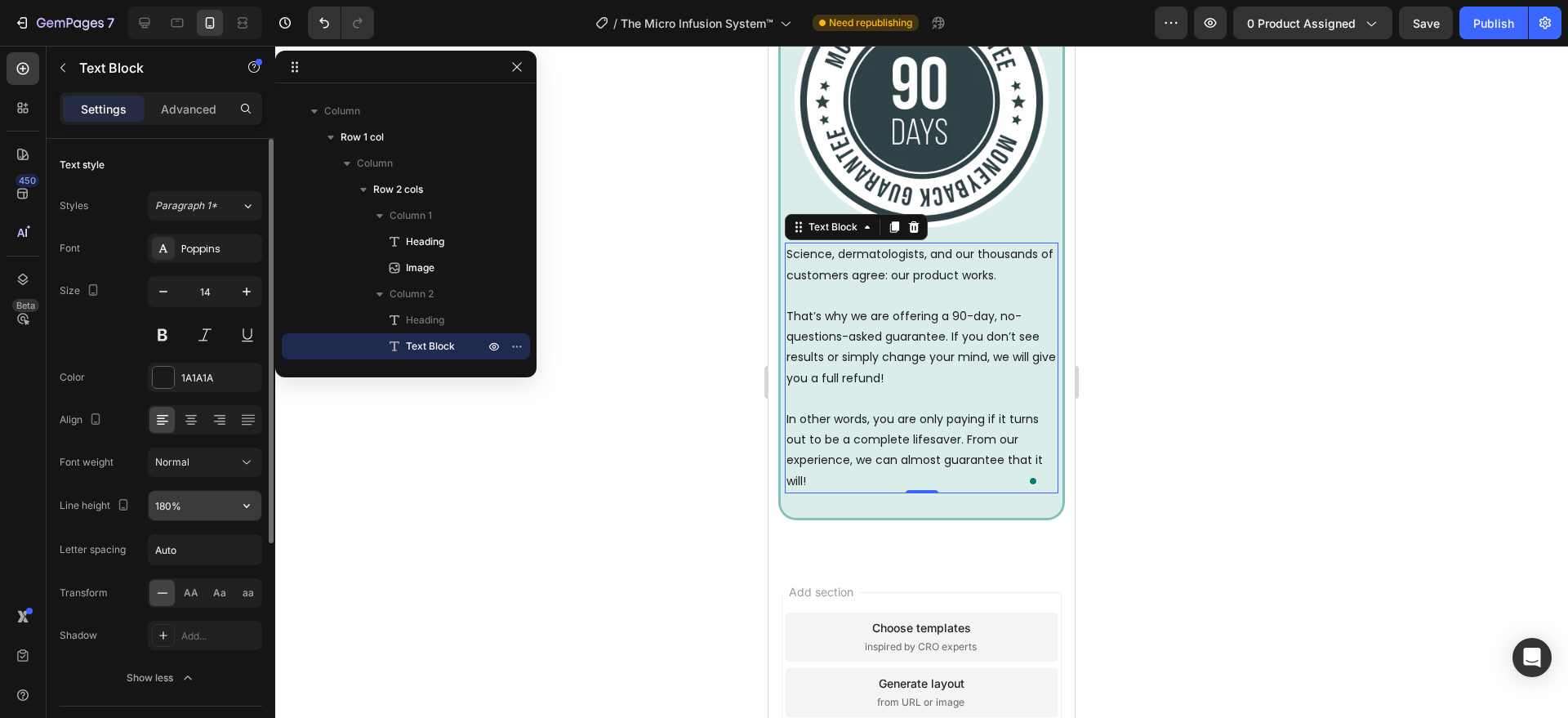
click at [189, 496] on input "180%" at bounding box center [205, 505] width 113 height 29
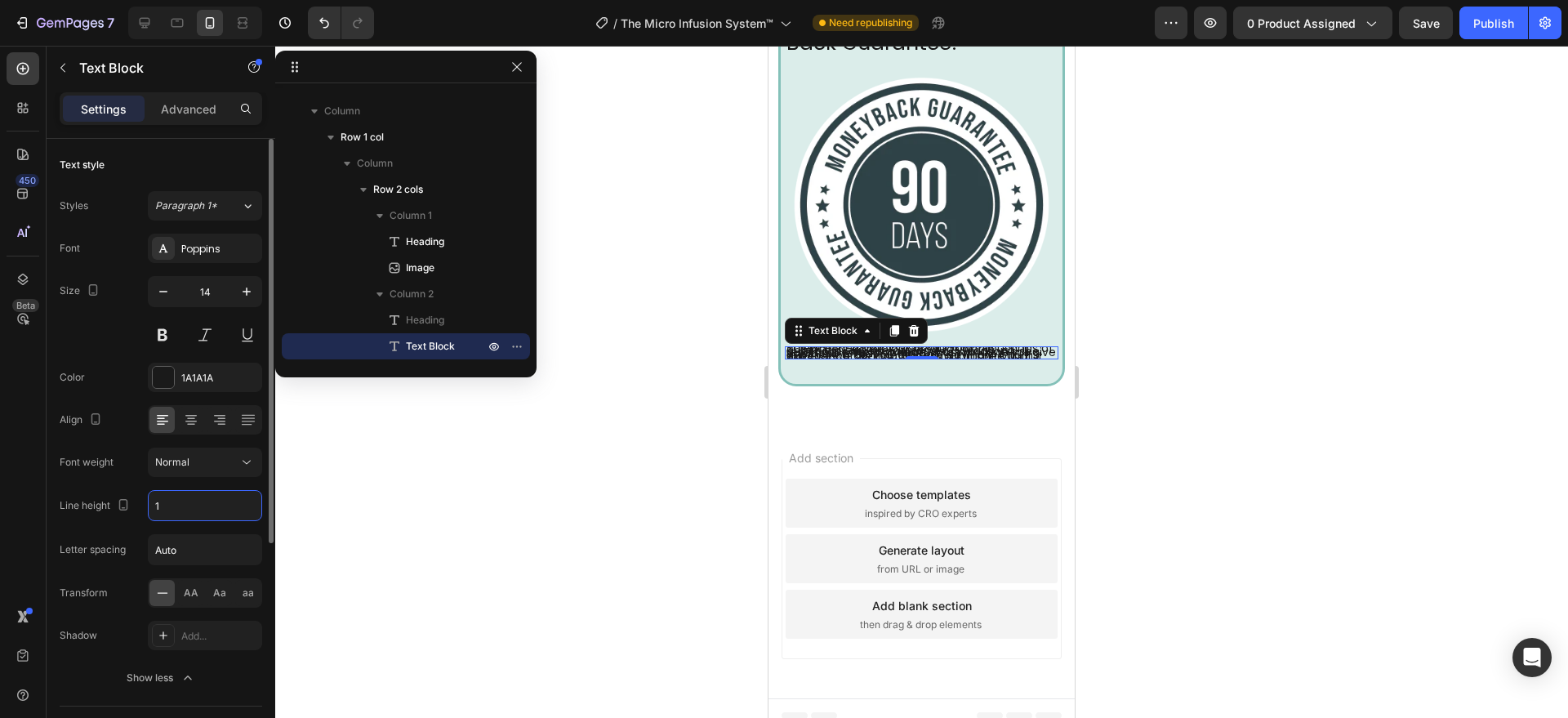
type input "16"
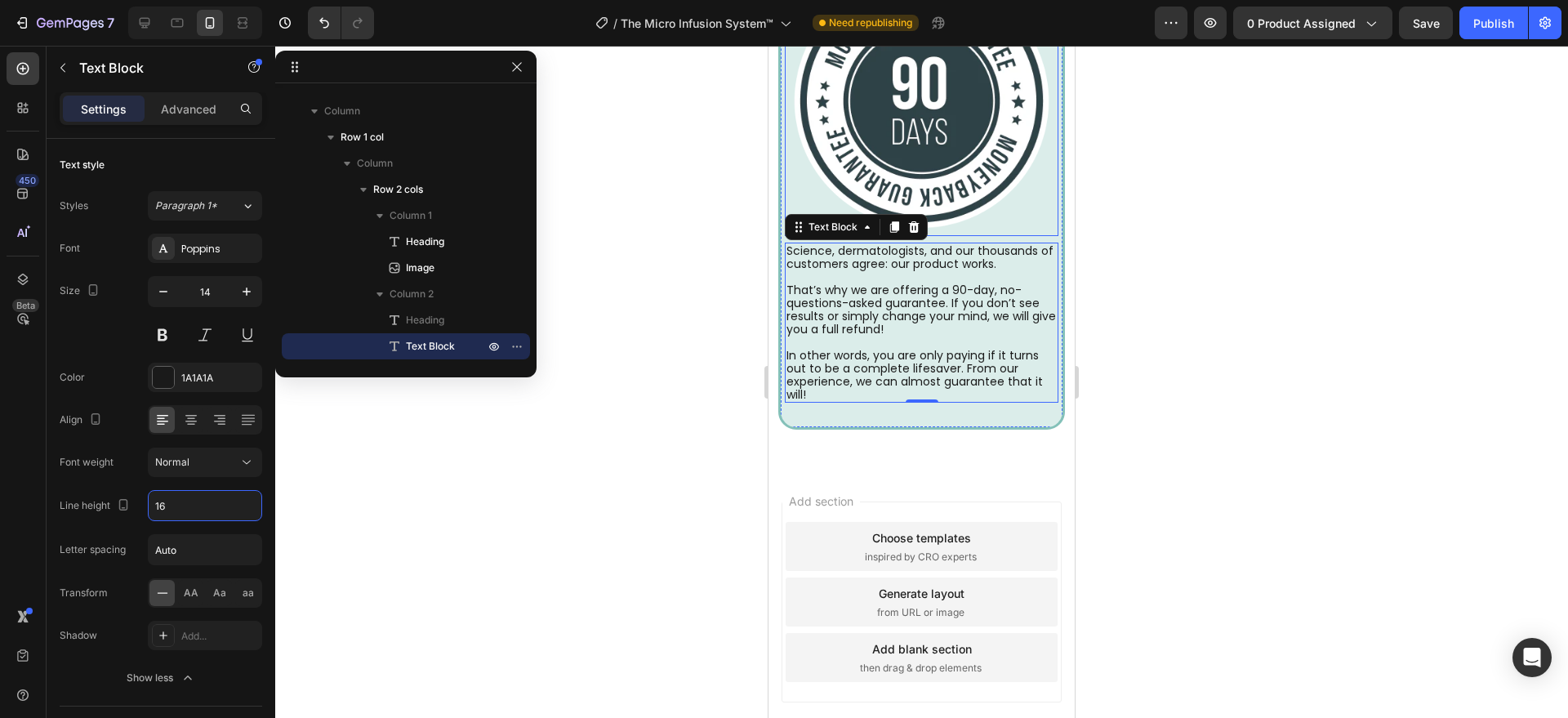
scroll to position [5615, 0]
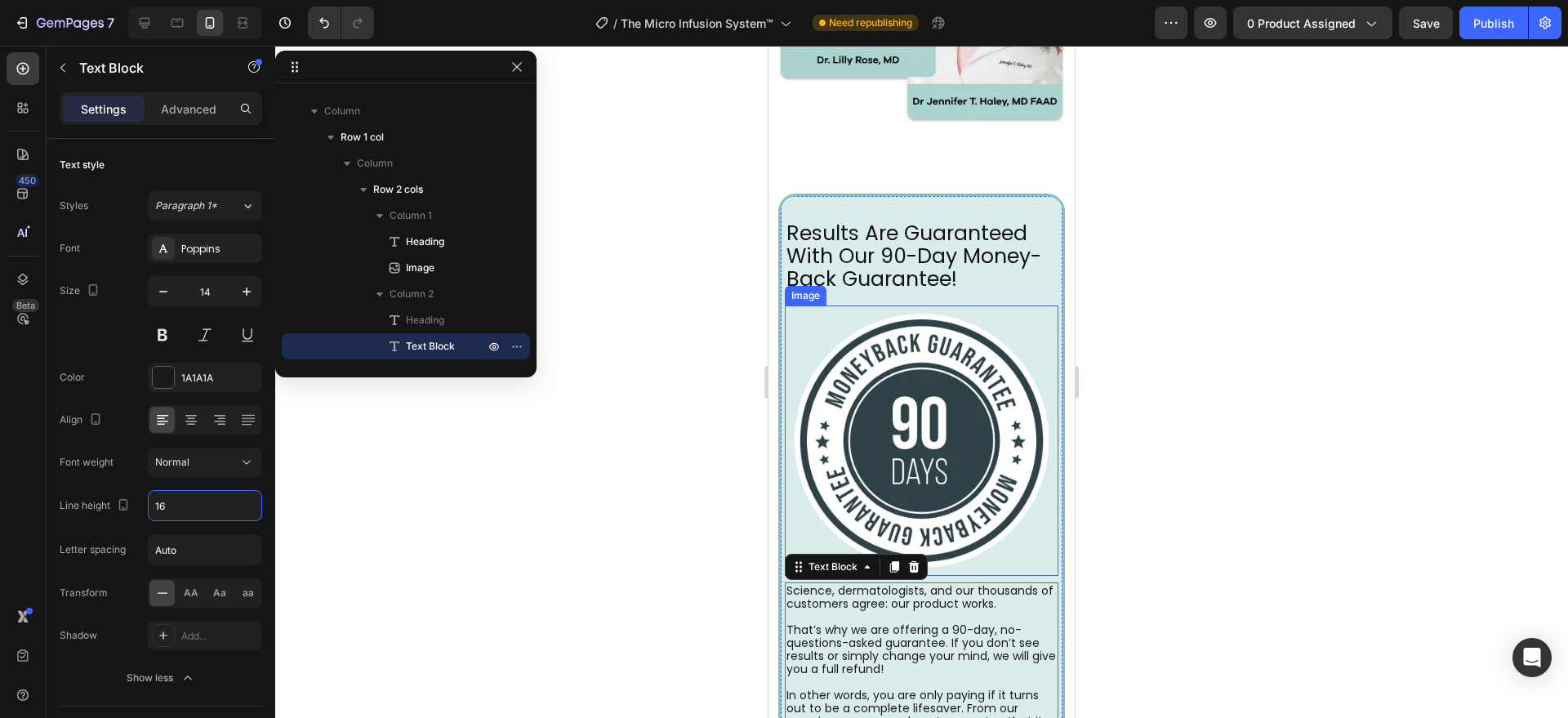
click at [884, 417] on img at bounding box center [922, 441] width 273 height 271
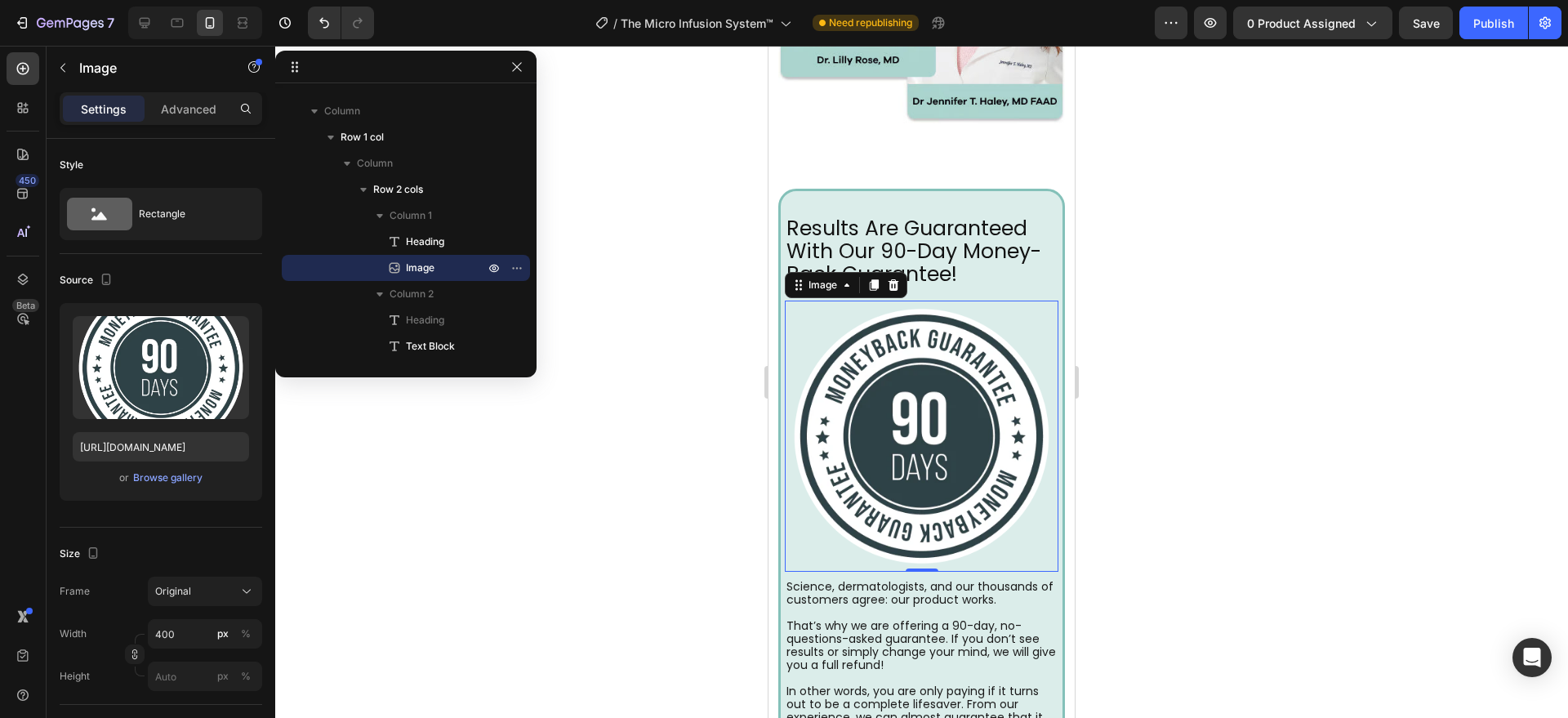
click at [841, 392] on img at bounding box center [922, 436] width 273 height 271
click at [175, 631] on input "400" at bounding box center [205, 633] width 115 height 29
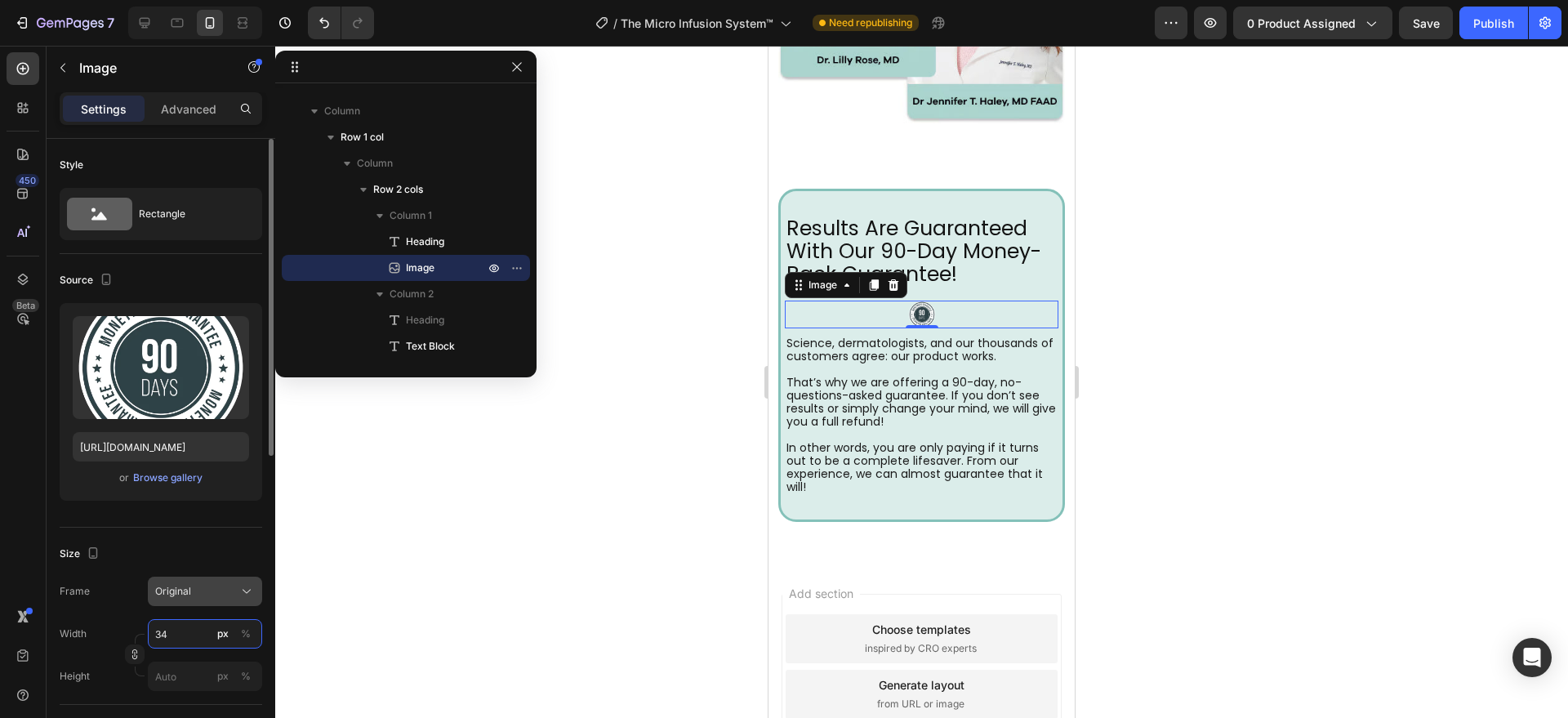
type input "340"
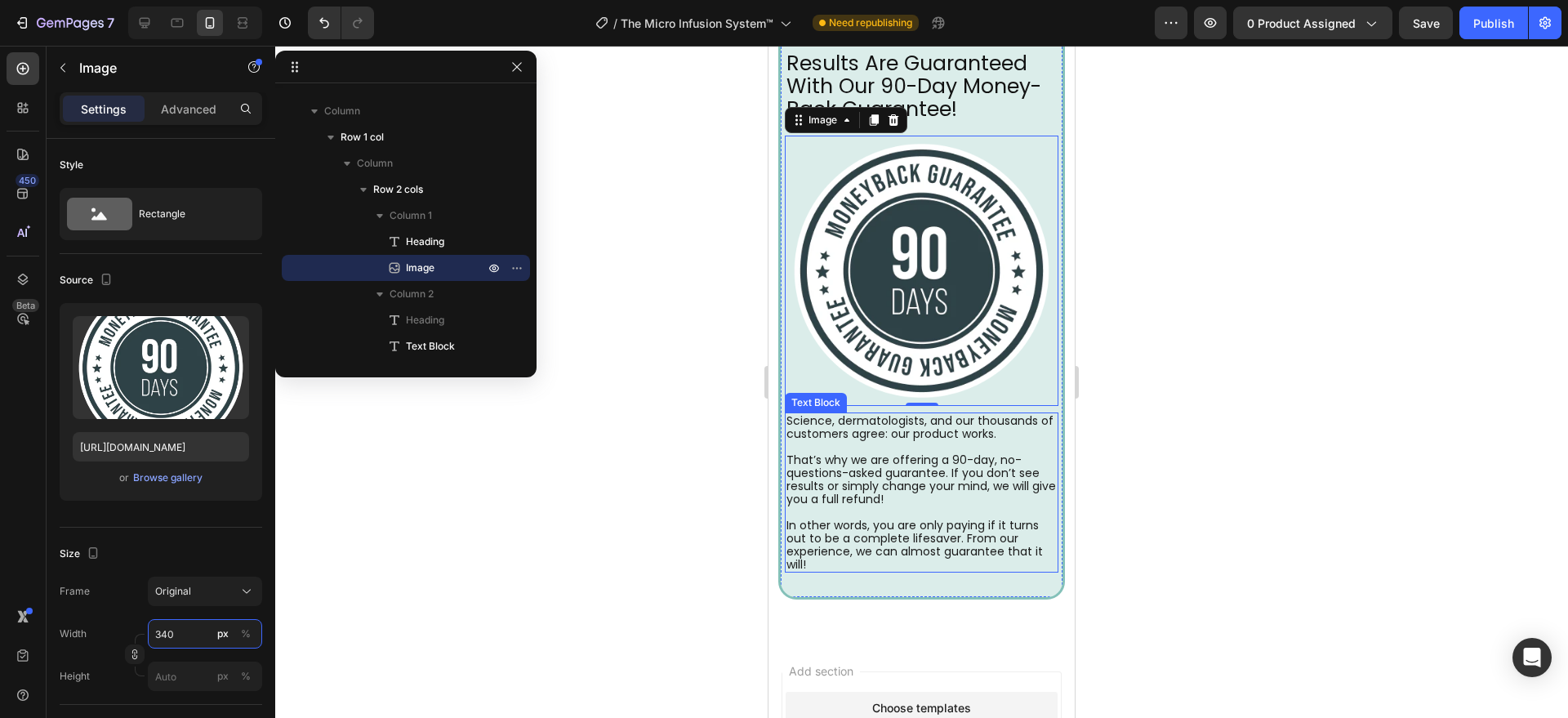
scroll to position [5955, 0]
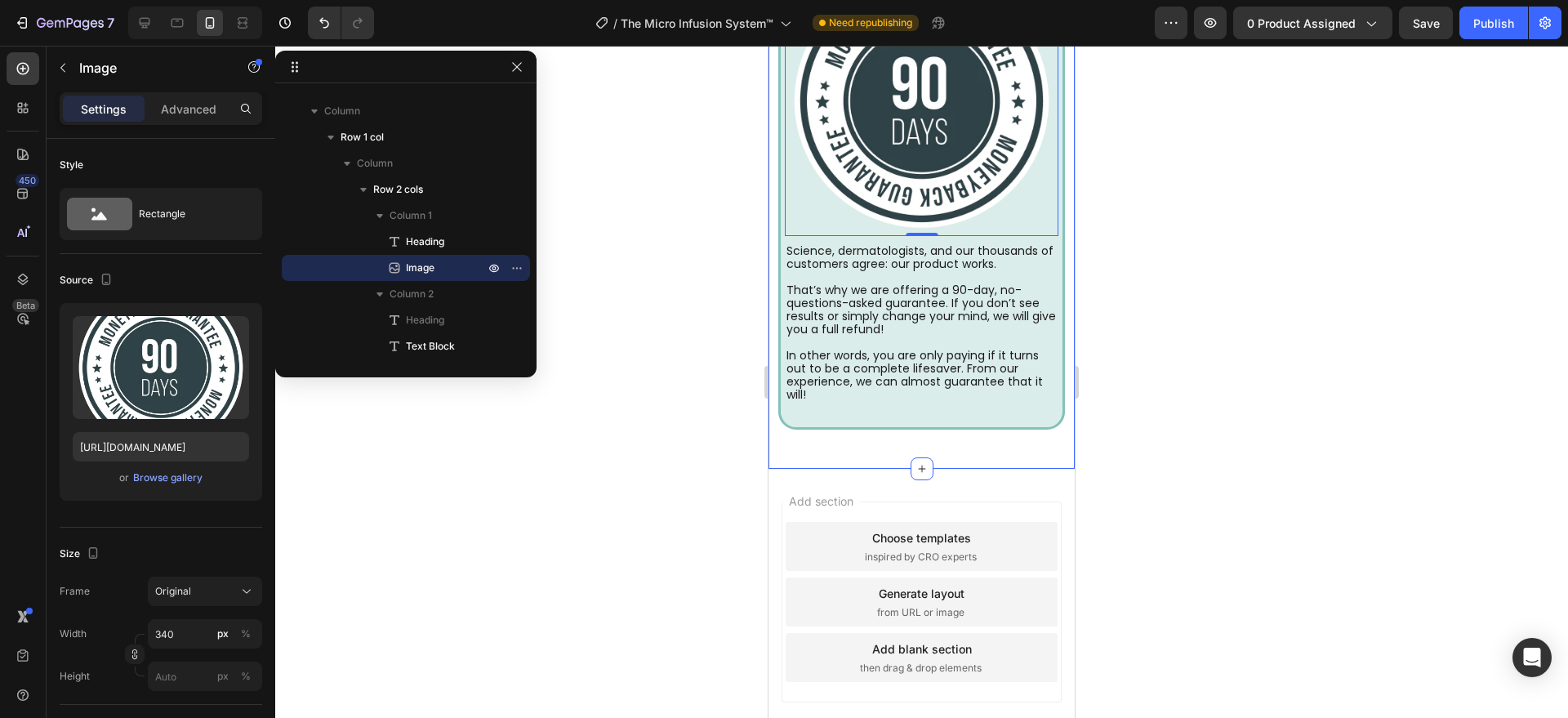
click at [871, 431] on div "Results Are Guaranteed With Our 90-Day Money-Back Guarantee! Heading Image 0 Re…" at bounding box center [921, 142] width 306 height 655
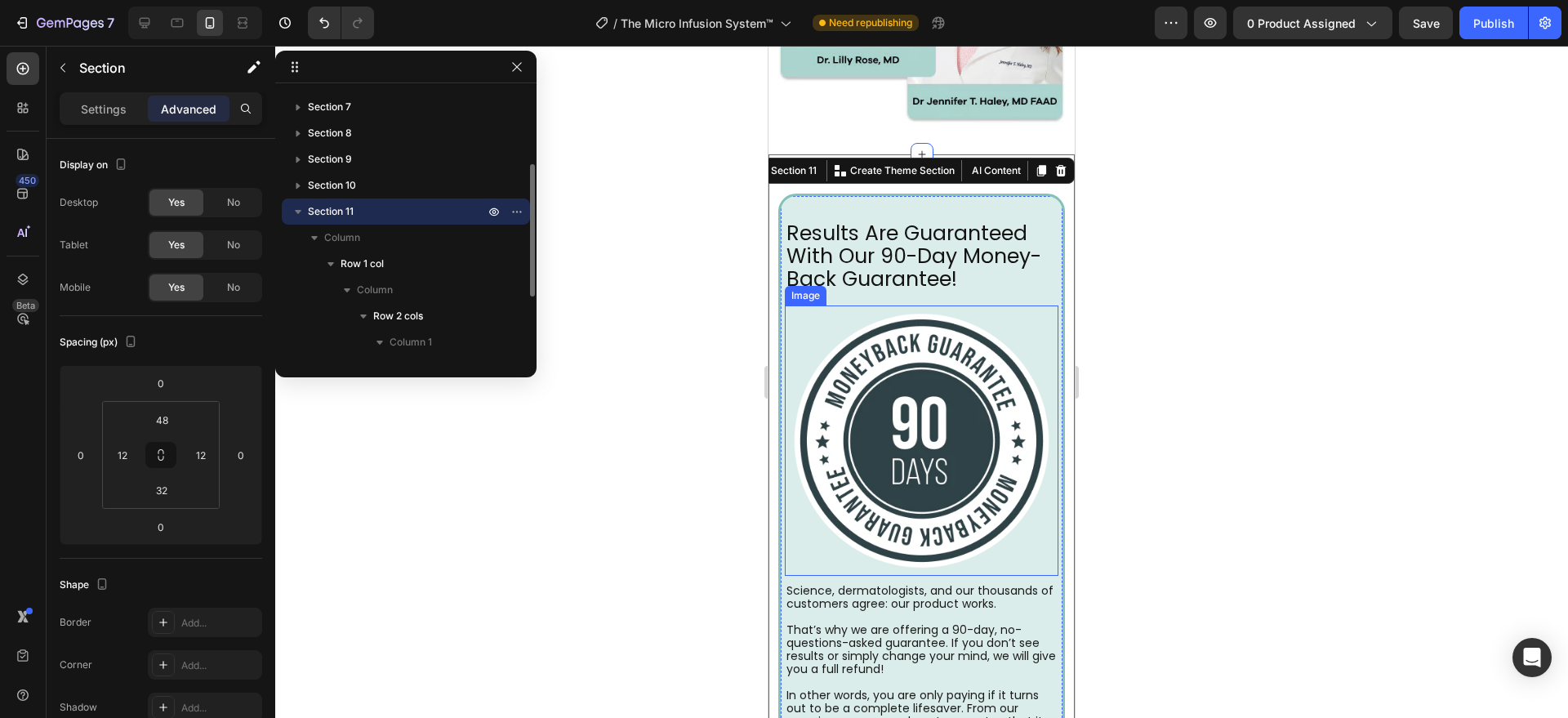
scroll to position [5444, 0]
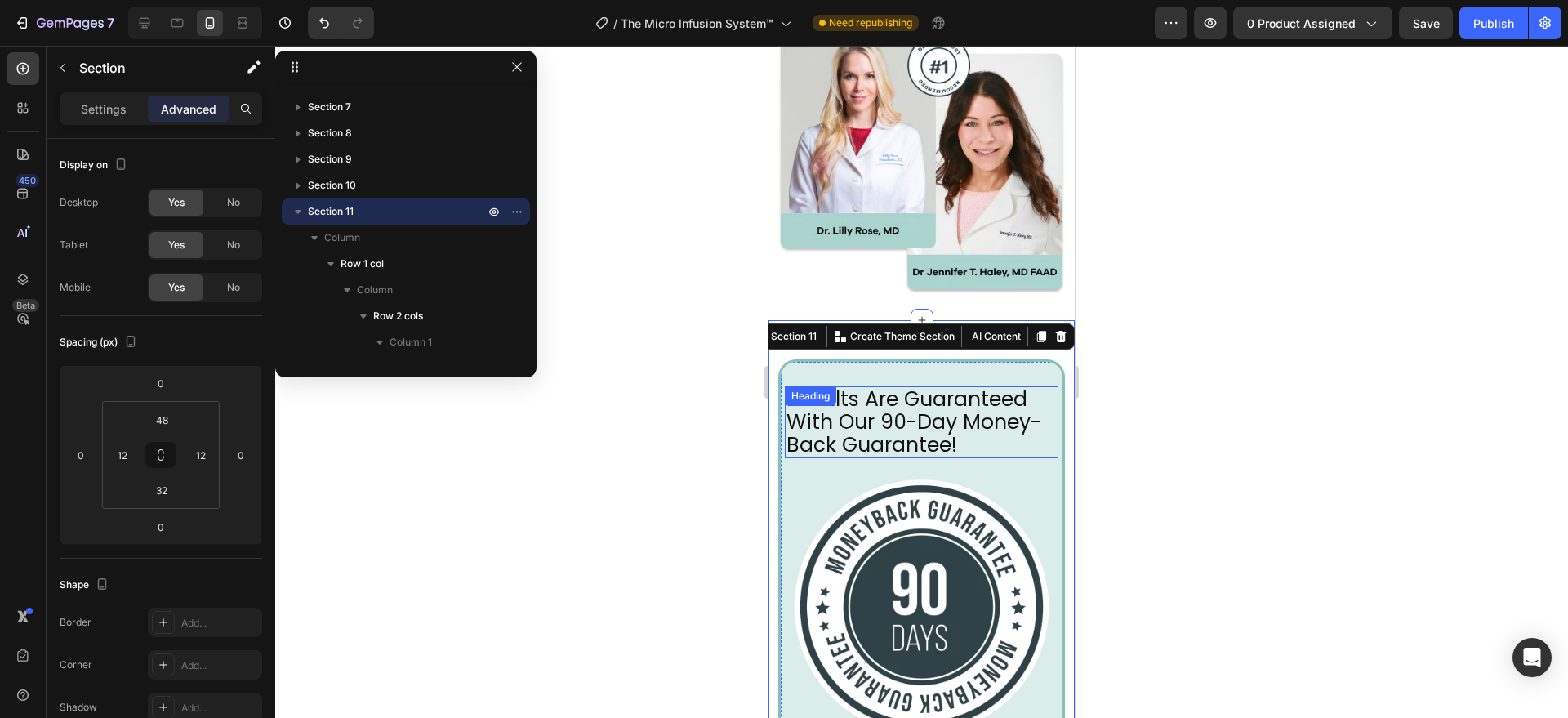
click at [932, 425] on h2 "Results Are Guaranteed With Our 90-Day Money-Back Guarantee!" at bounding box center [922, 422] width 273 height 72
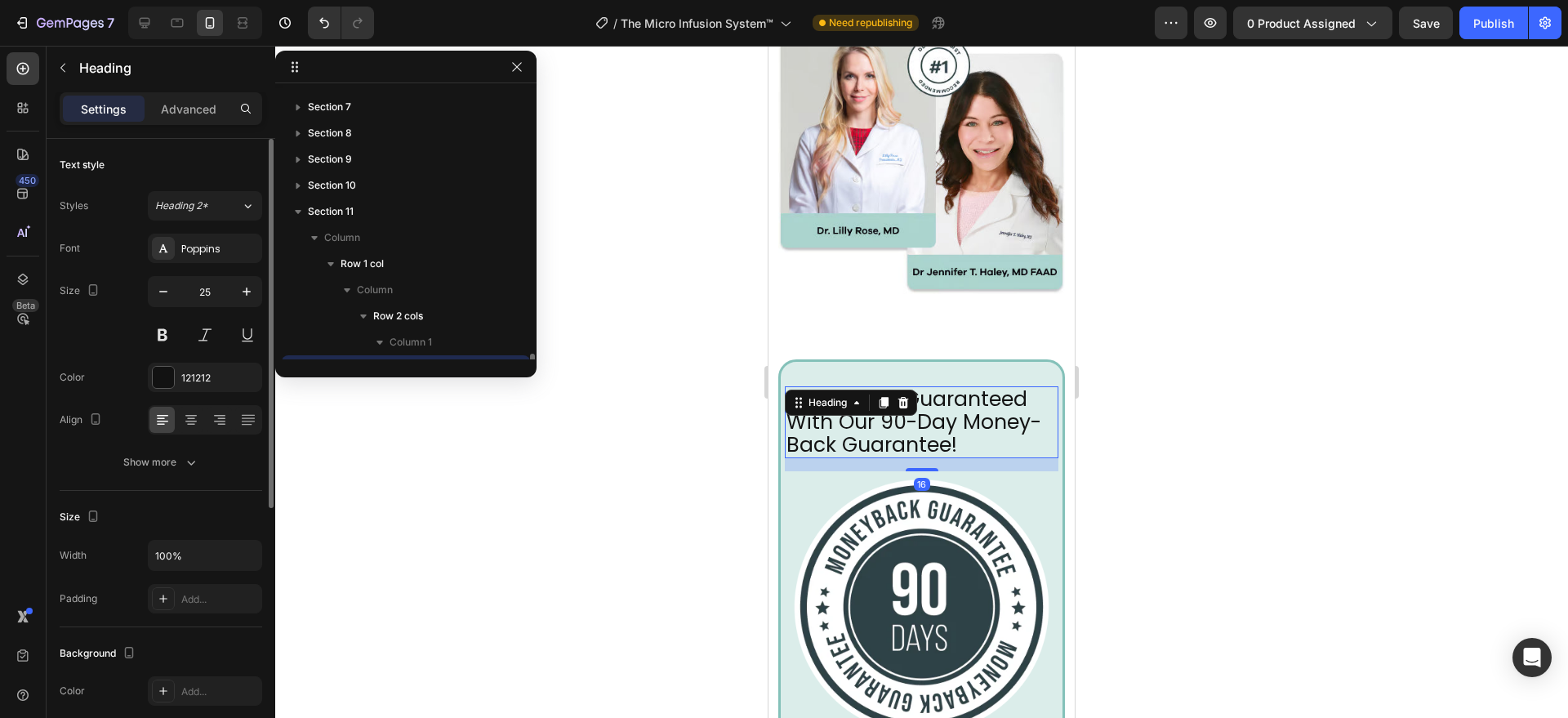
scroll to position [279, 0]
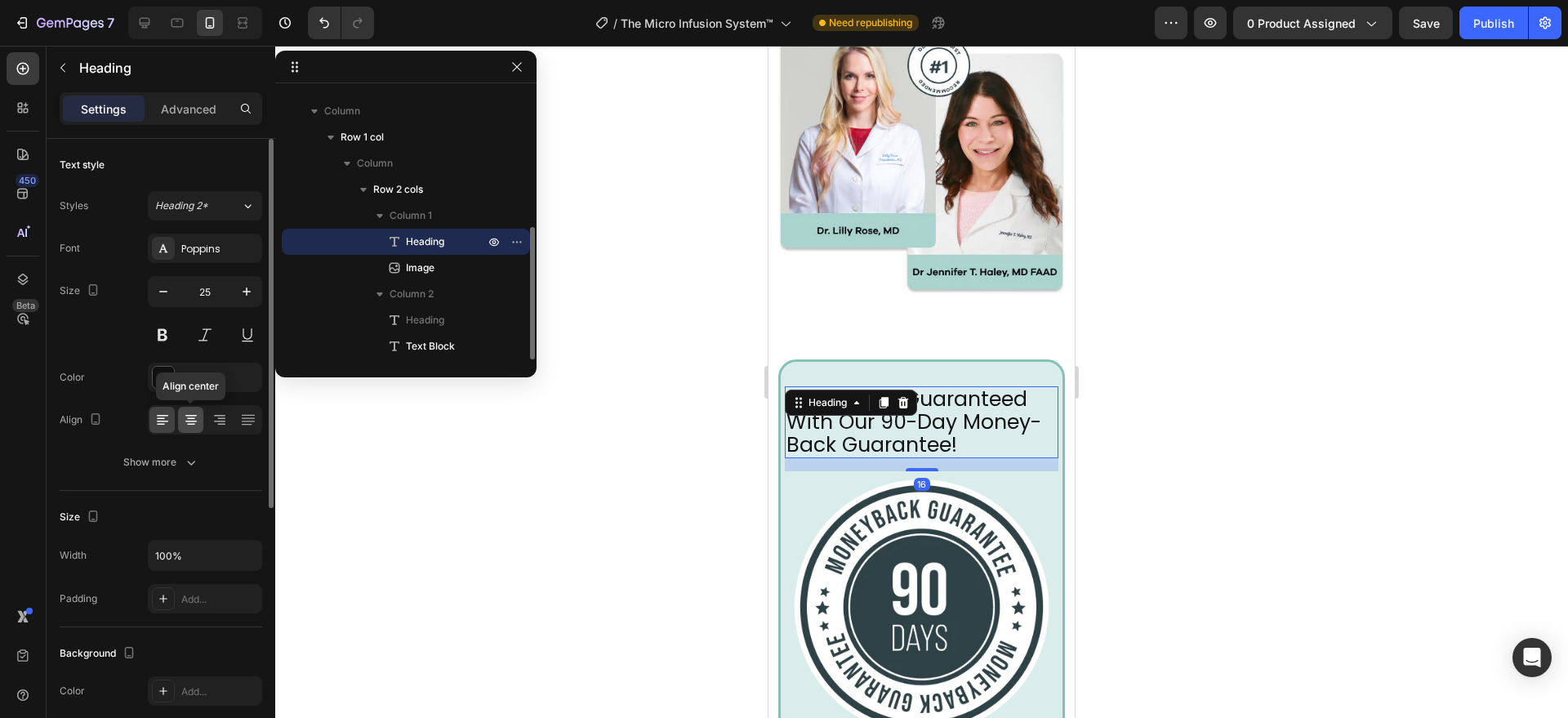
drag, startPoint x: 189, startPoint y: 426, endPoint x: 218, endPoint y: 308, distance: 121.5
click at [189, 426] on icon at bounding box center [191, 419] width 17 height 17
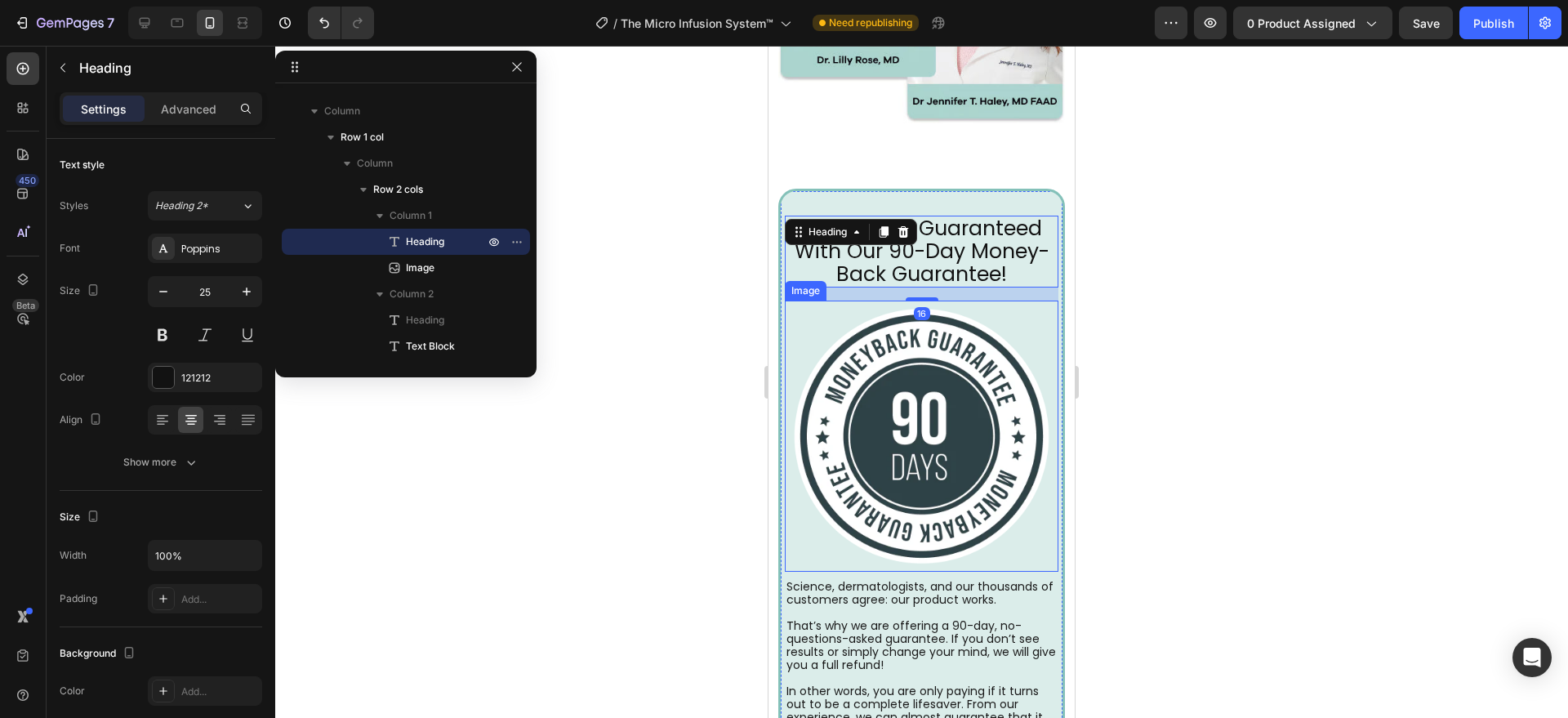
scroll to position [5785, 0]
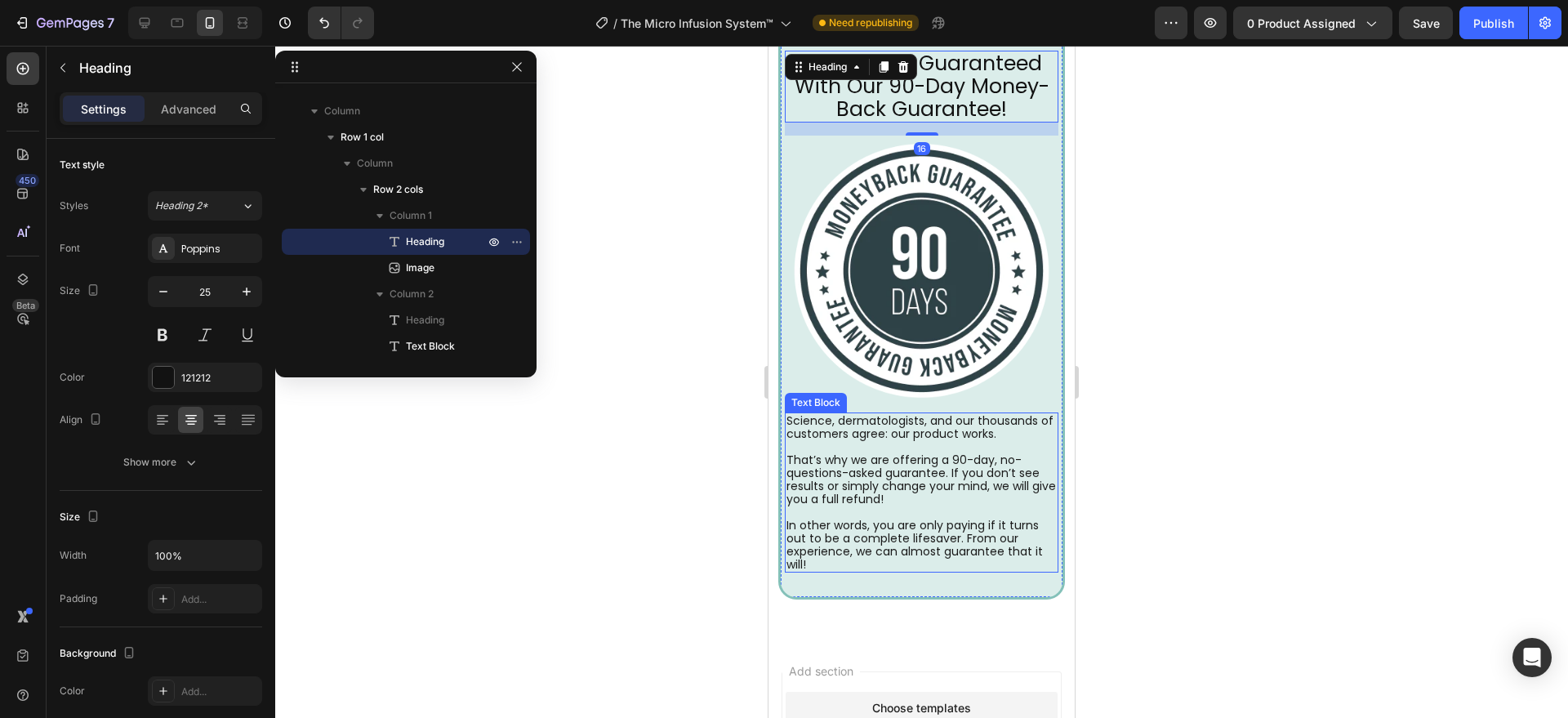
click at [904, 506] on p "To enrich screen reader interactions, please activate Accessibility in Grammarl…" at bounding box center [921, 512] width 271 height 13
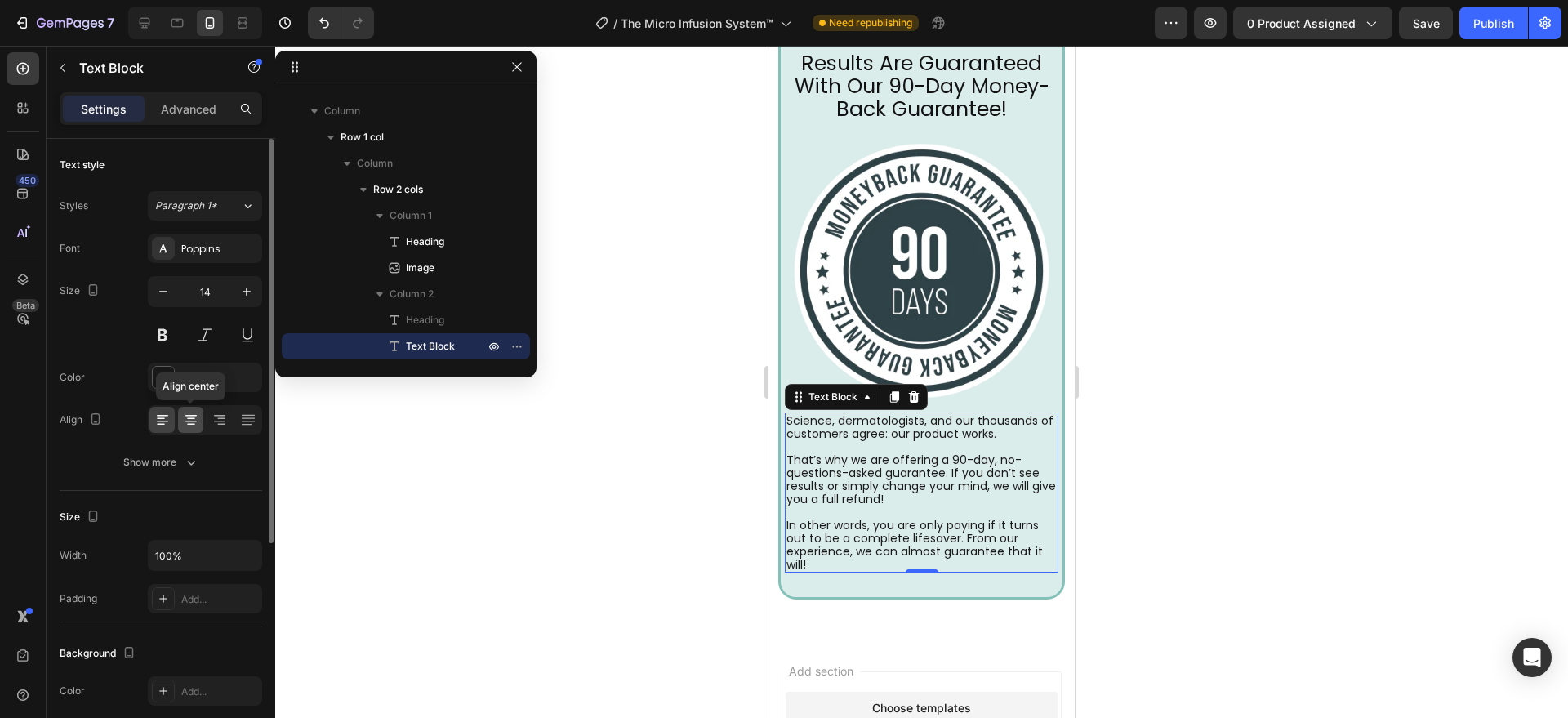
click at [185, 422] on icon at bounding box center [191, 419] width 17 height 17
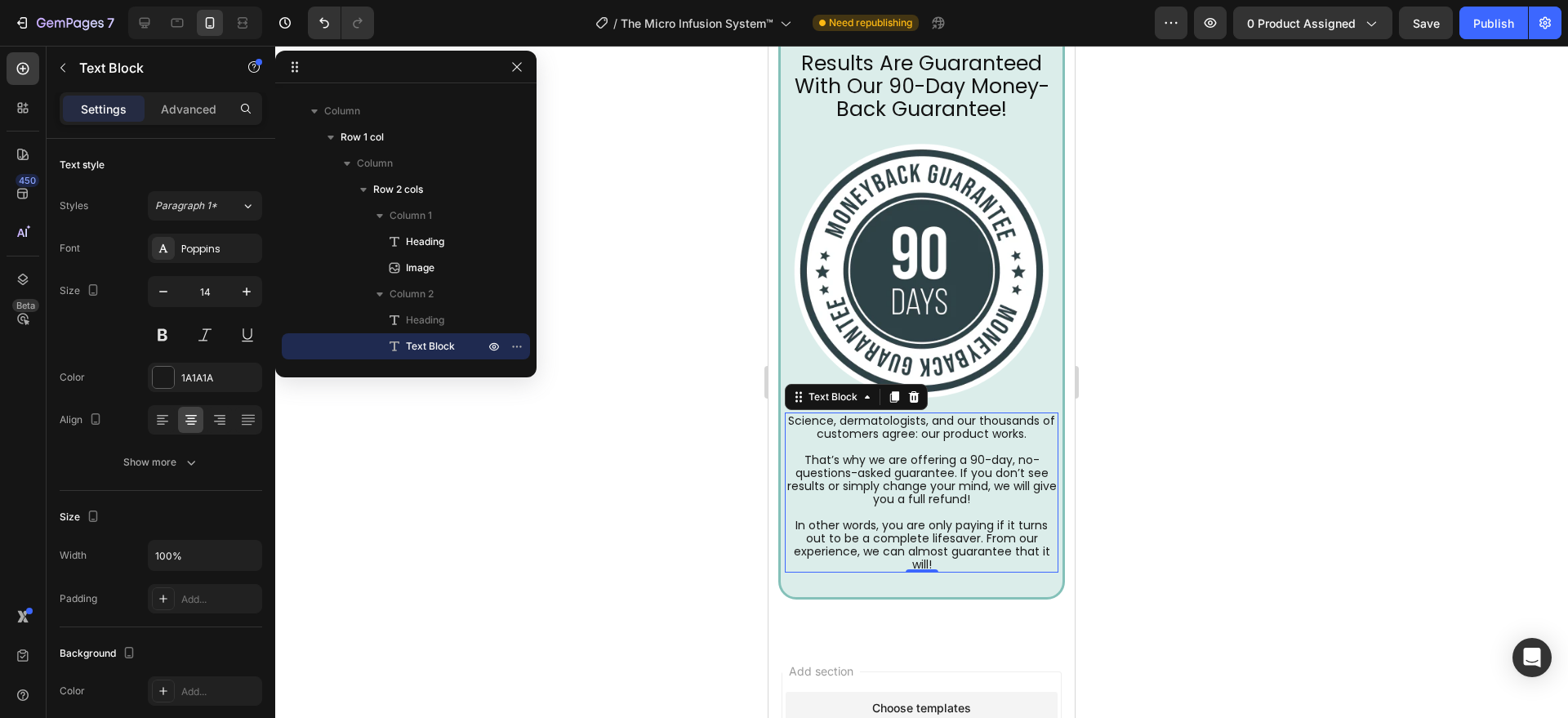
click at [563, 540] on div at bounding box center [921, 381] width 1293 height 672
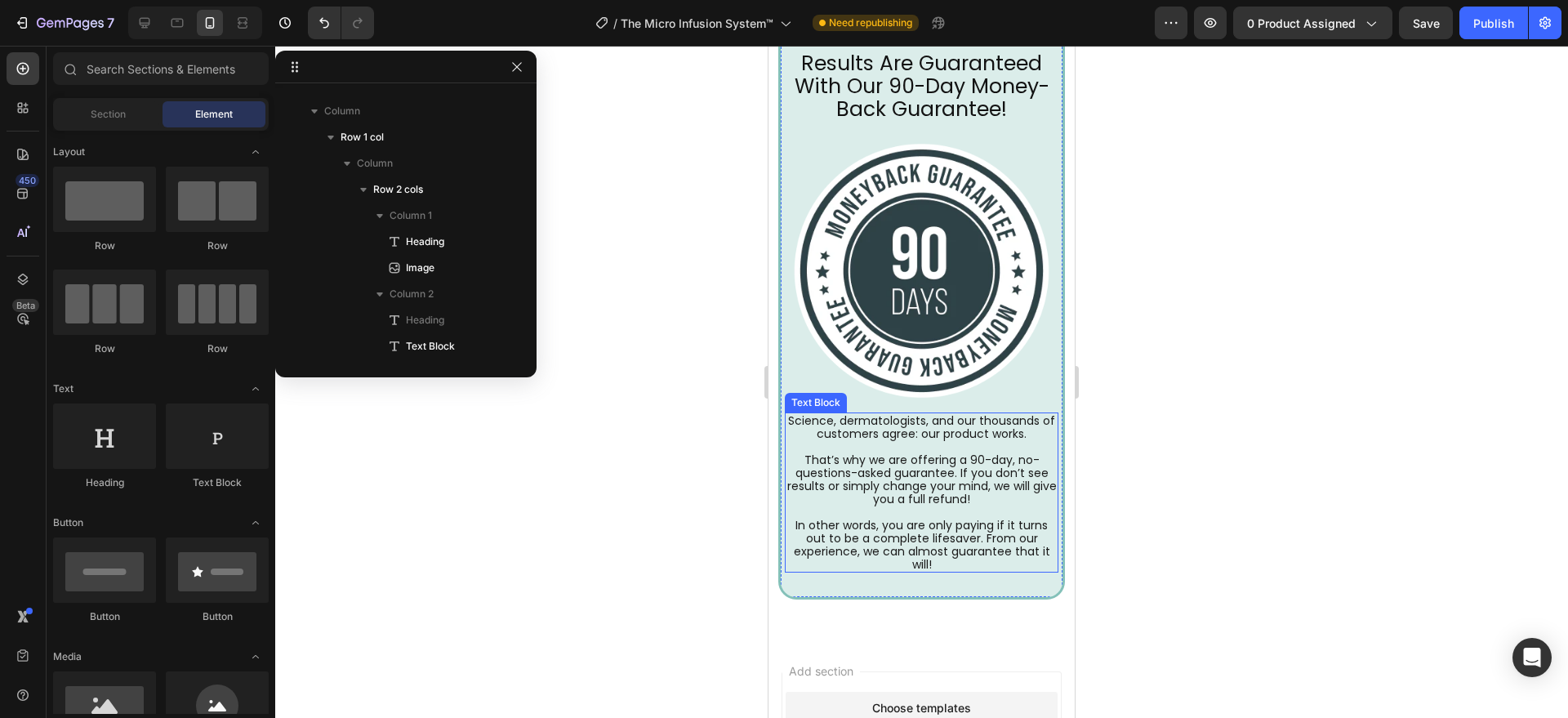
scroll to position [5444, 0]
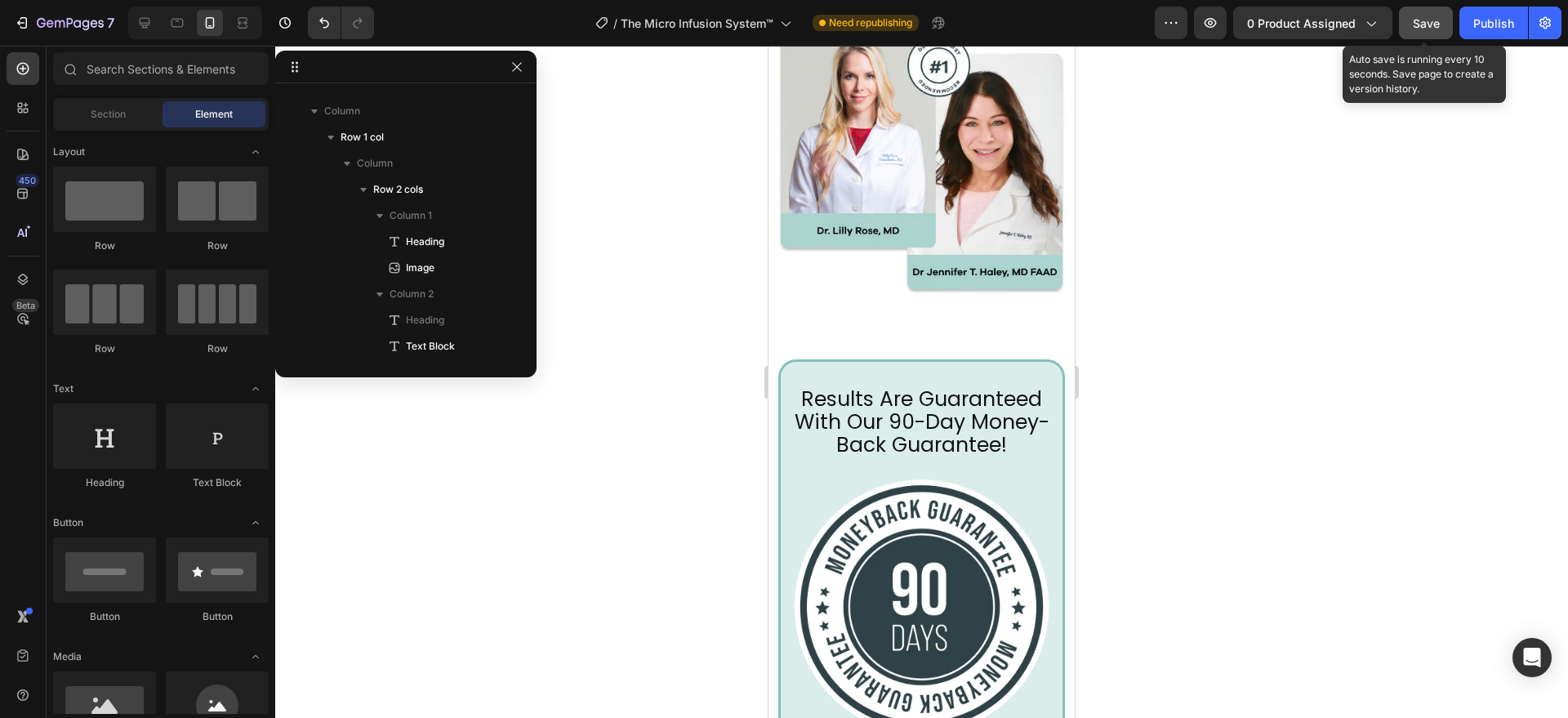
click at [1431, 31] on button "Save" at bounding box center [1425, 22] width 54 height 33
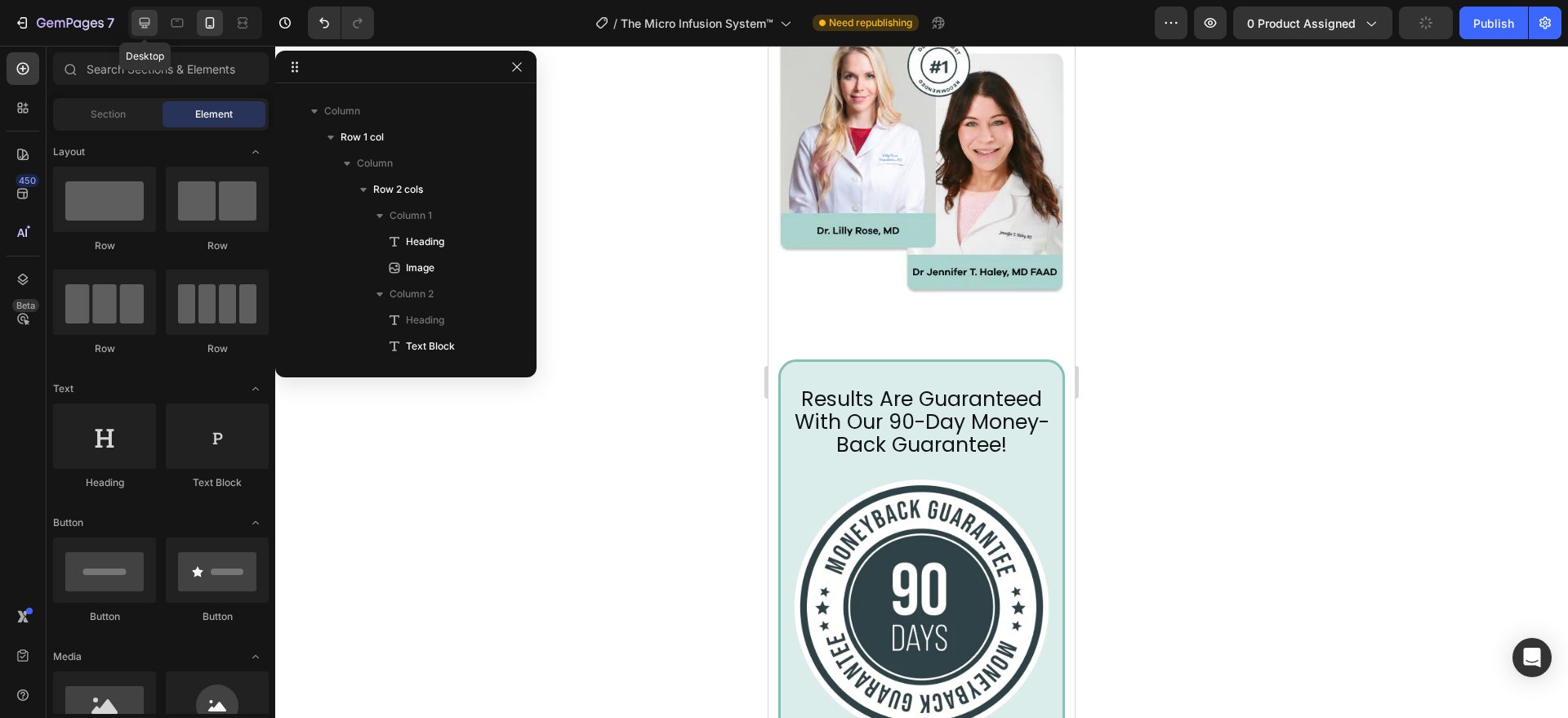
click at [136, 28] on div at bounding box center [145, 23] width 26 height 26
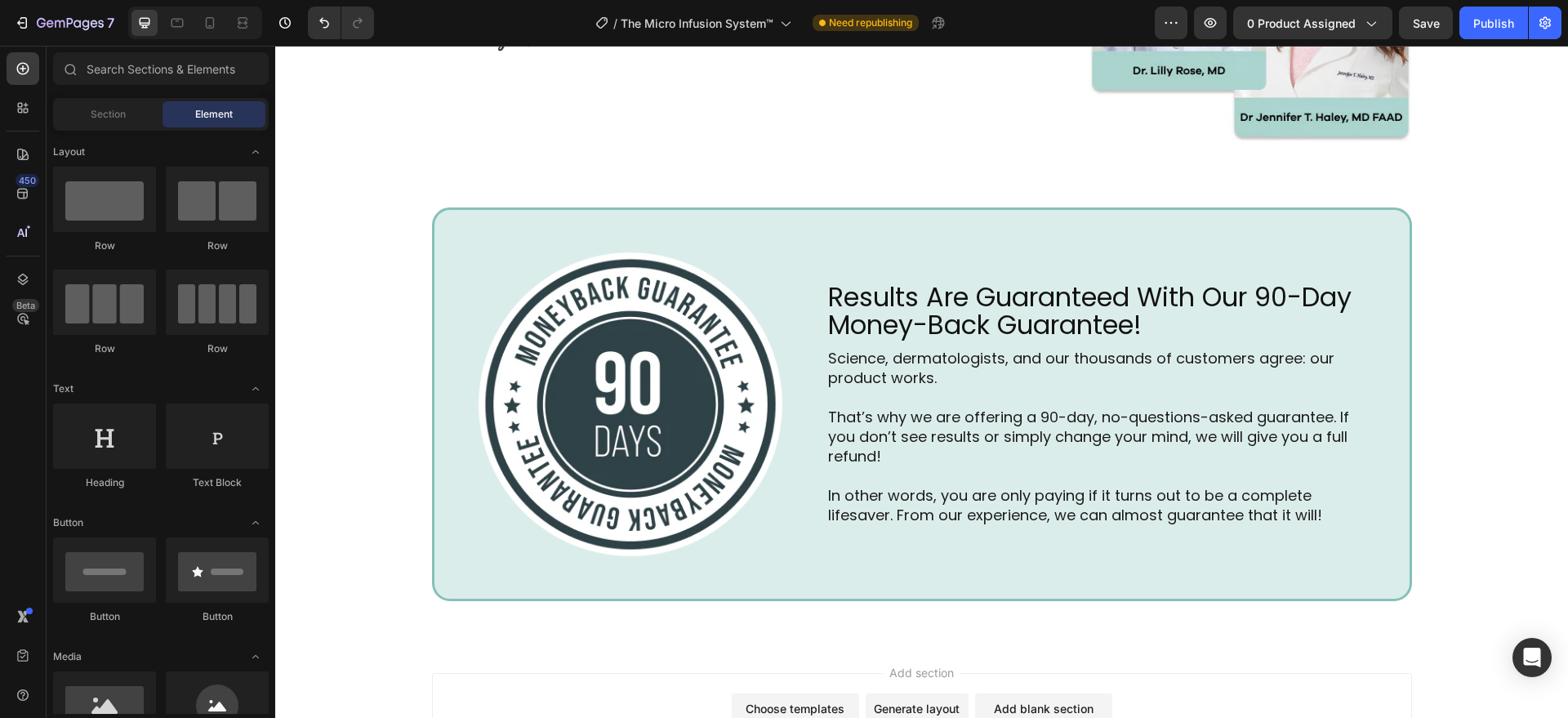
scroll to position [5524, 0]
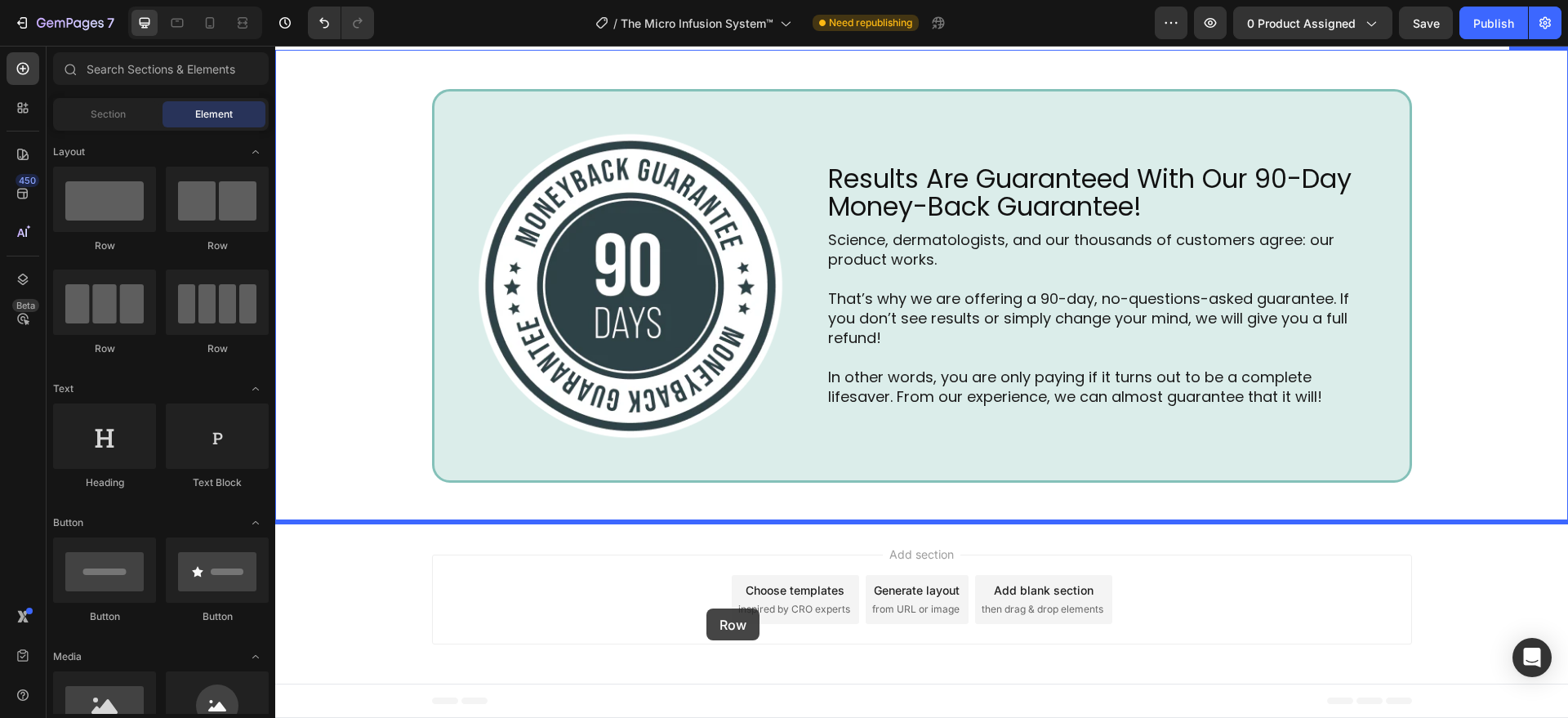
drag, startPoint x: 431, startPoint y: 302, endPoint x: 707, endPoint y: 608, distance: 412.1
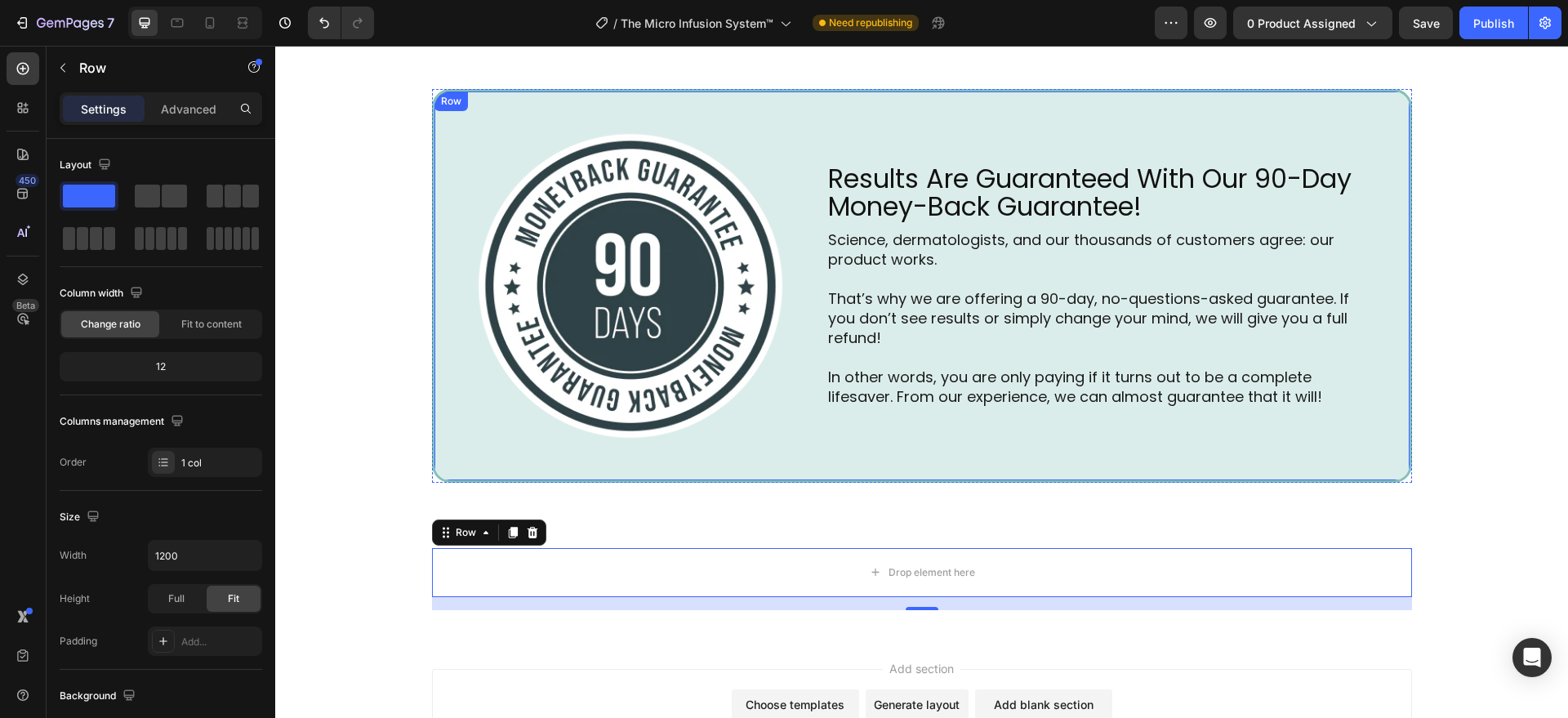
click at [718, 466] on div "Results Are Guaranteed With Our 90-Day Money-Back Guarantee! Heading Image Resu…" at bounding box center [922, 285] width 980 height 394
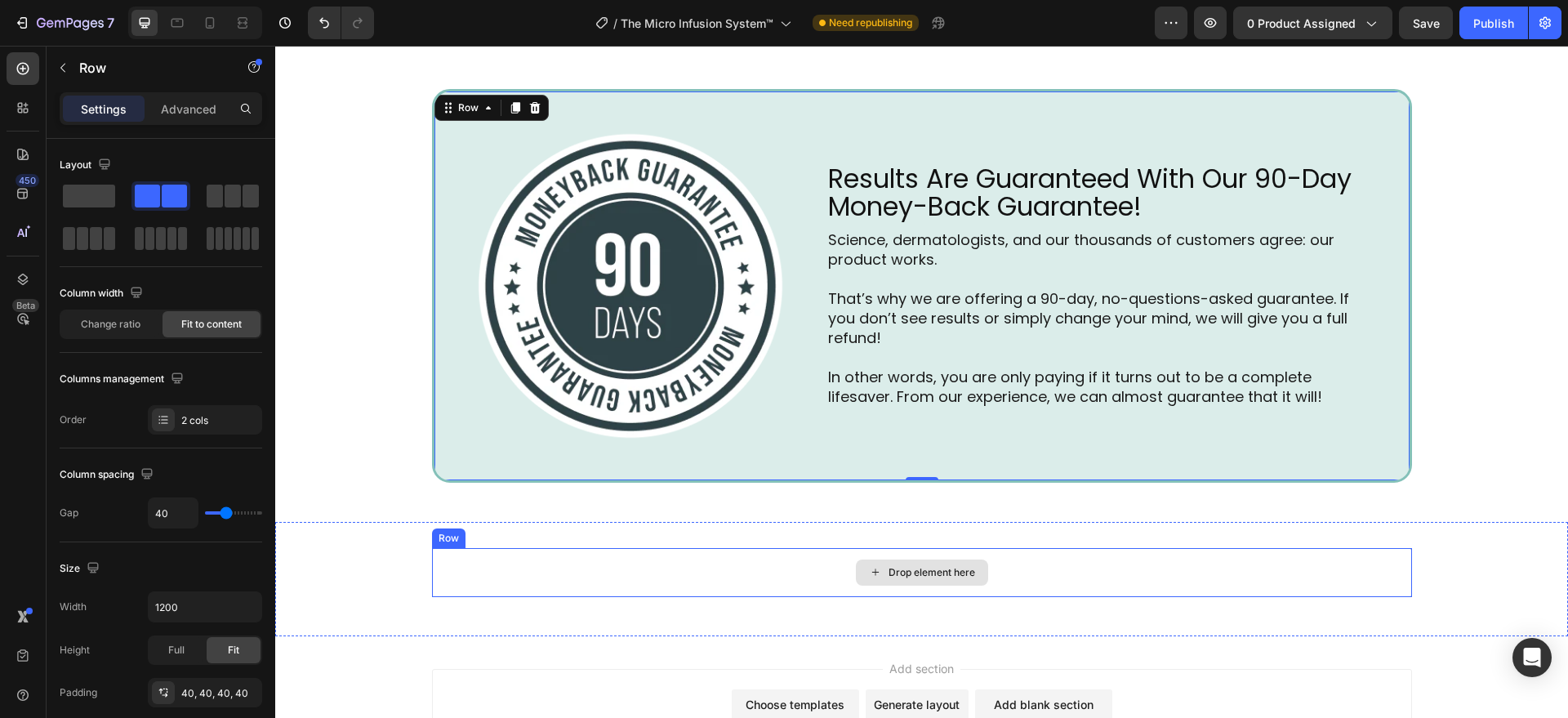
click at [710, 567] on div "Drop element here" at bounding box center [922, 573] width 980 height 49
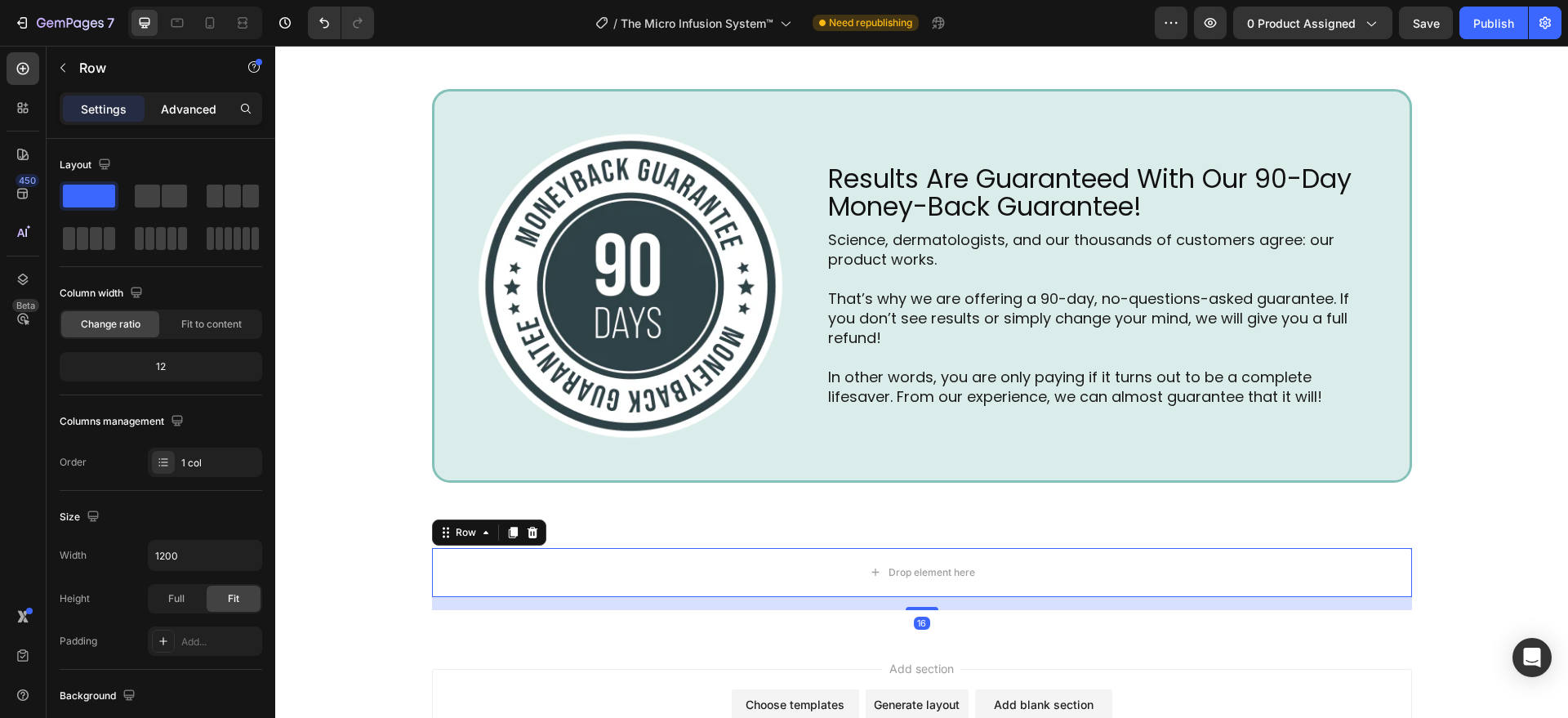
click at [195, 107] on p "Advanced" at bounding box center [189, 108] width 56 height 17
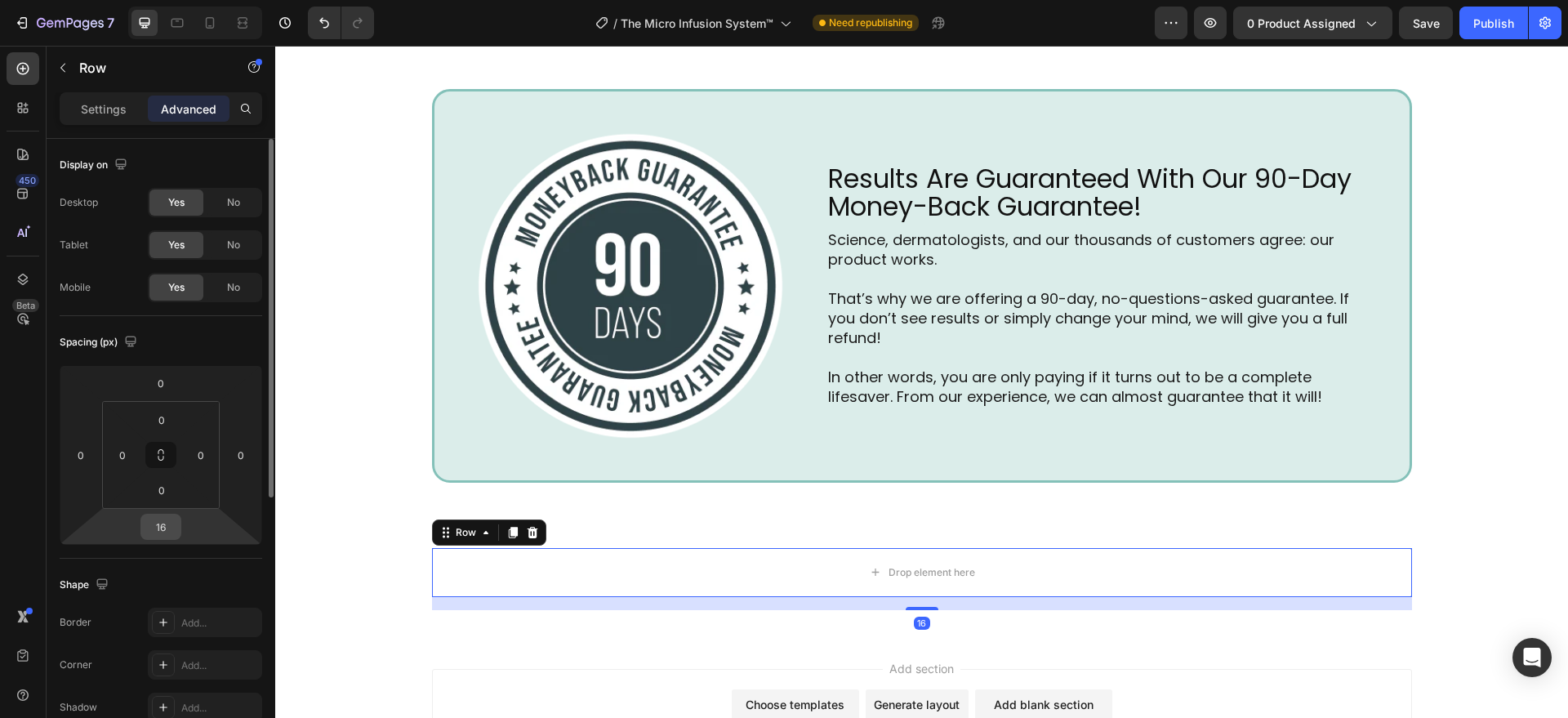
click at [172, 538] on input "16" at bounding box center [160, 527] width 33 height 25
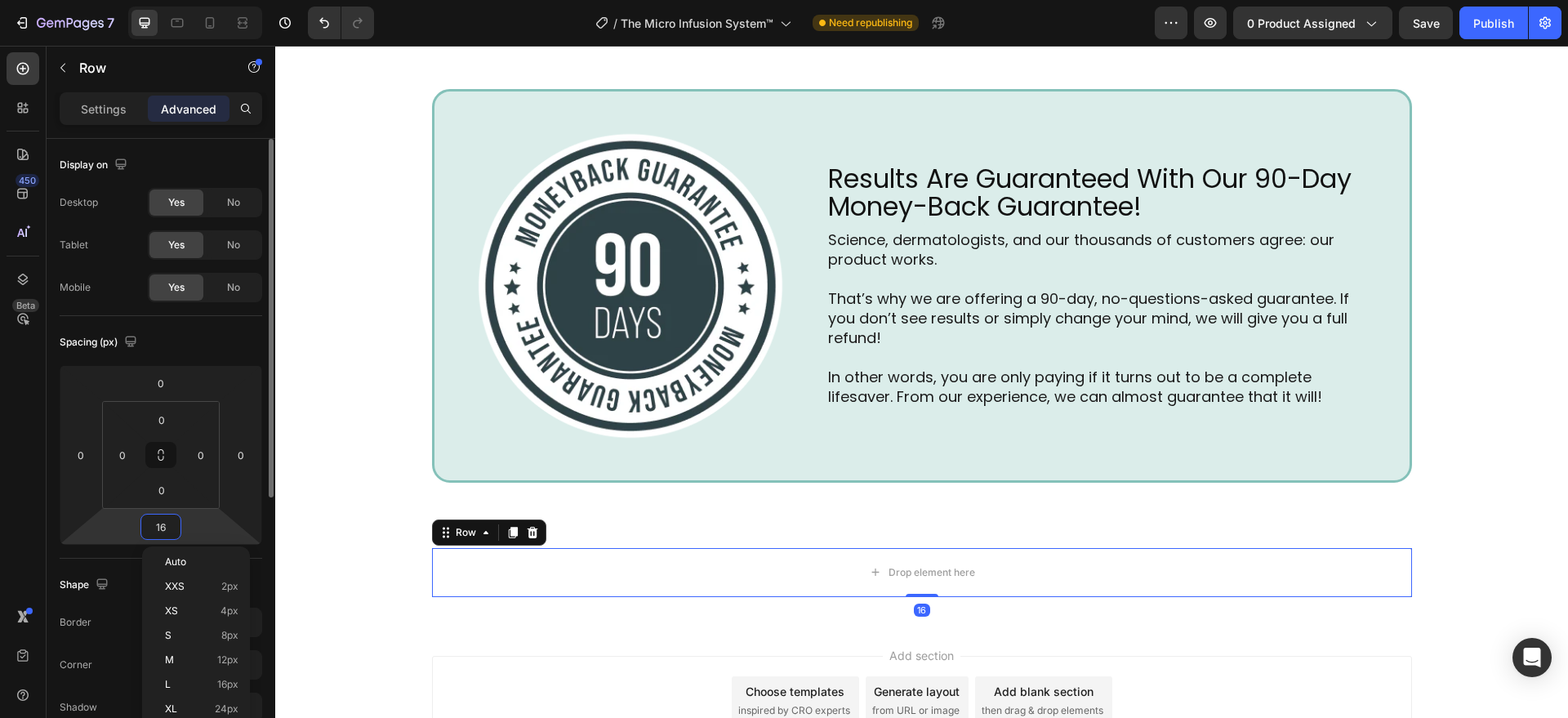
type input "0"
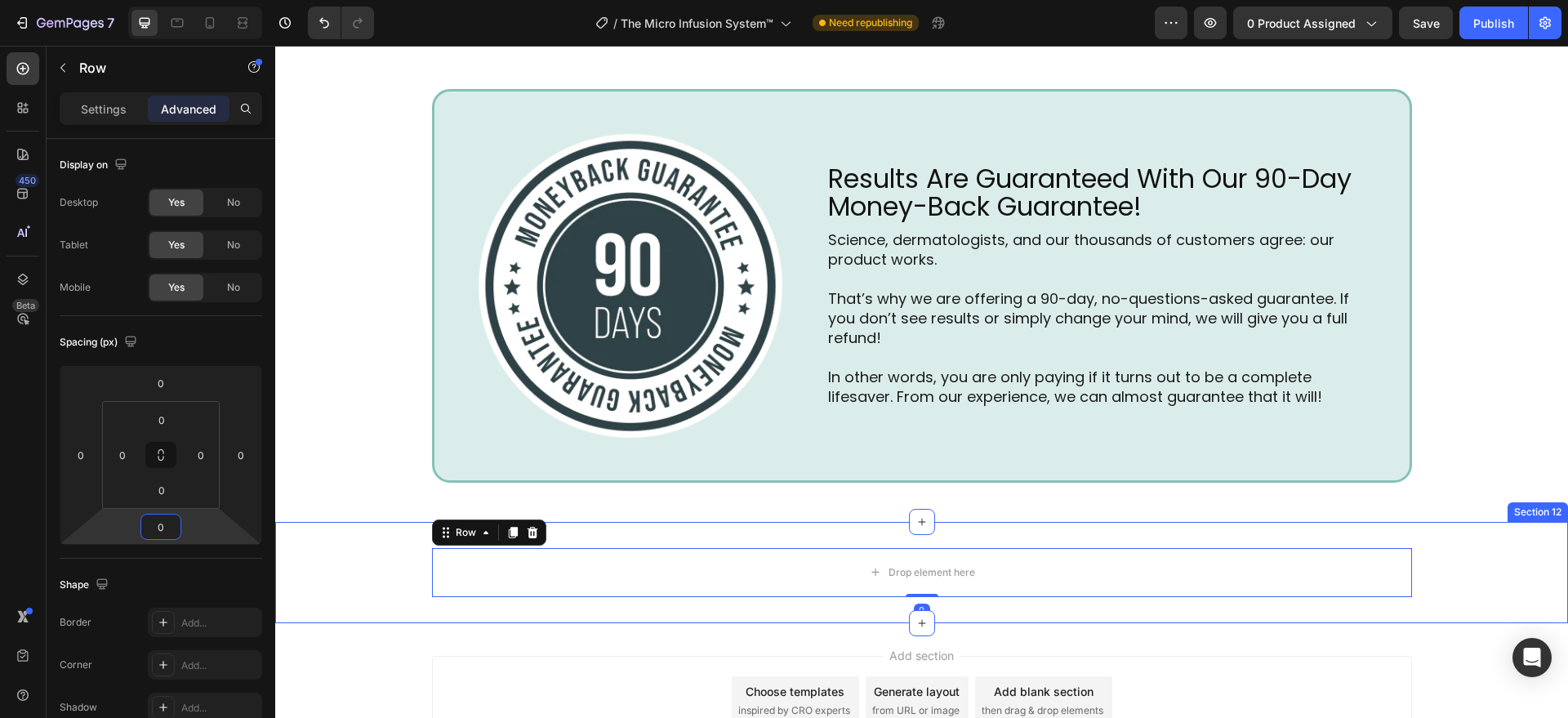
click at [475, 607] on div "Drop element here Row 0 Section 12" at bounding box center [921, 572] width 1293 height 101
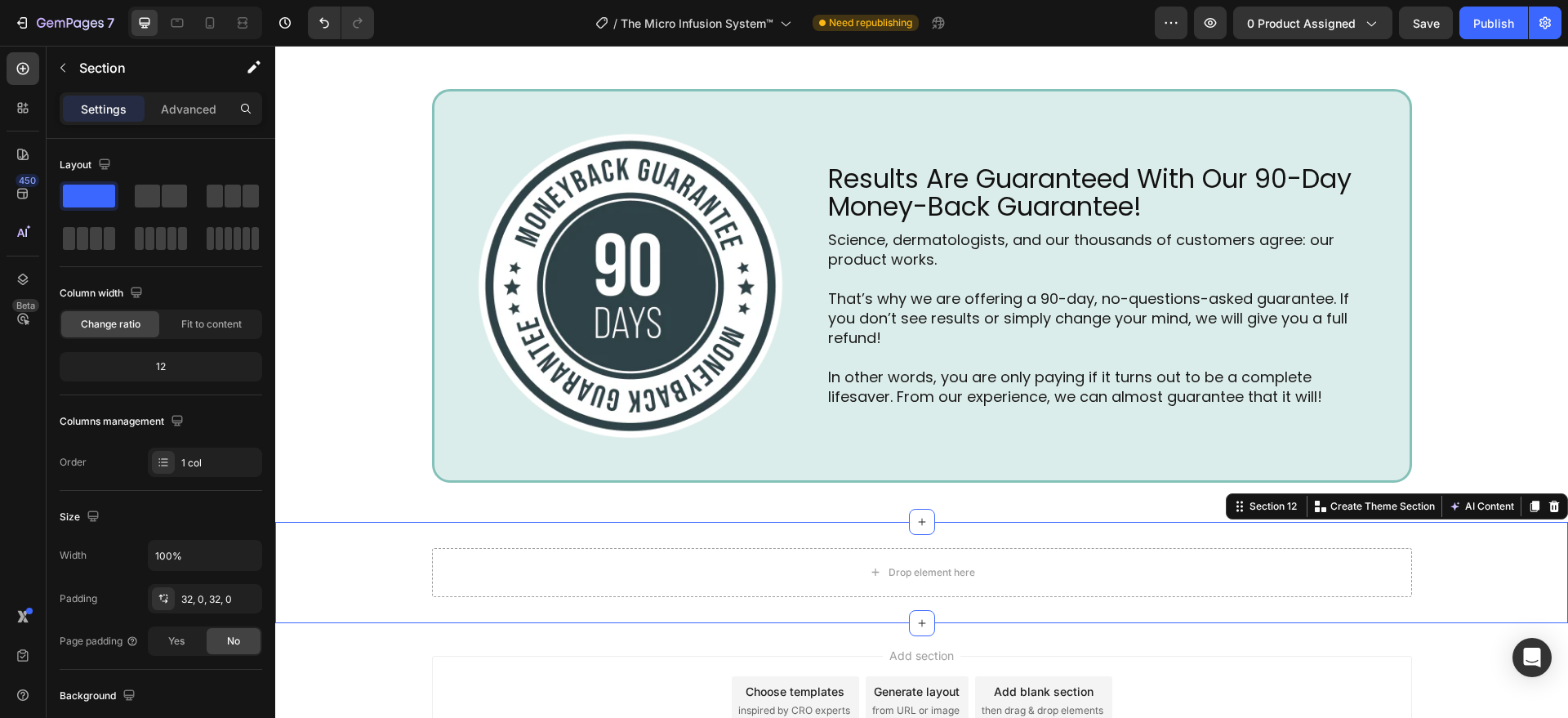
click at [409, 571] on div "Drop element here Row" at bounding box center [921, 573] width 1293 height 49
click at [582, 578] on div "Drop element here" at bounding box center [922, 573] width 980 height 49
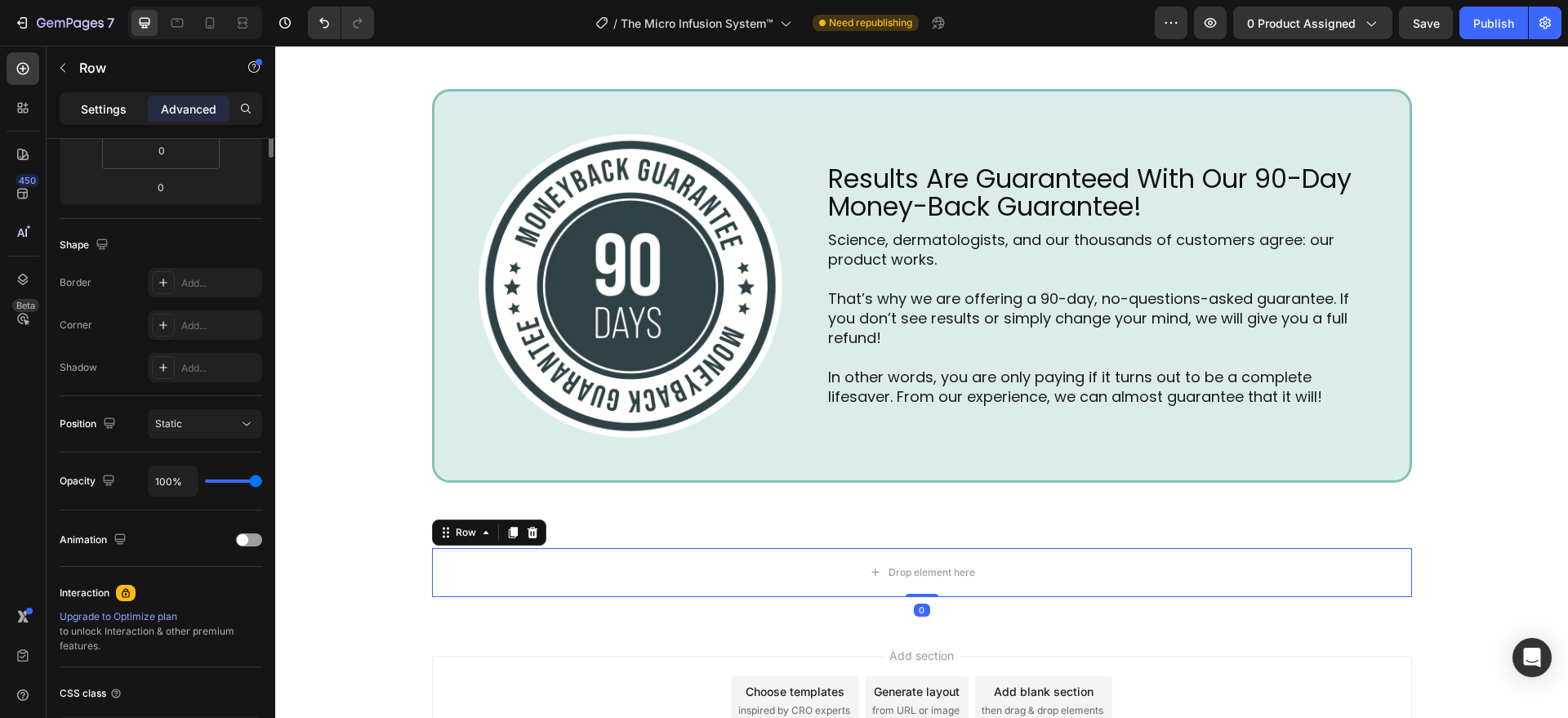
scroll to position [0, 0]
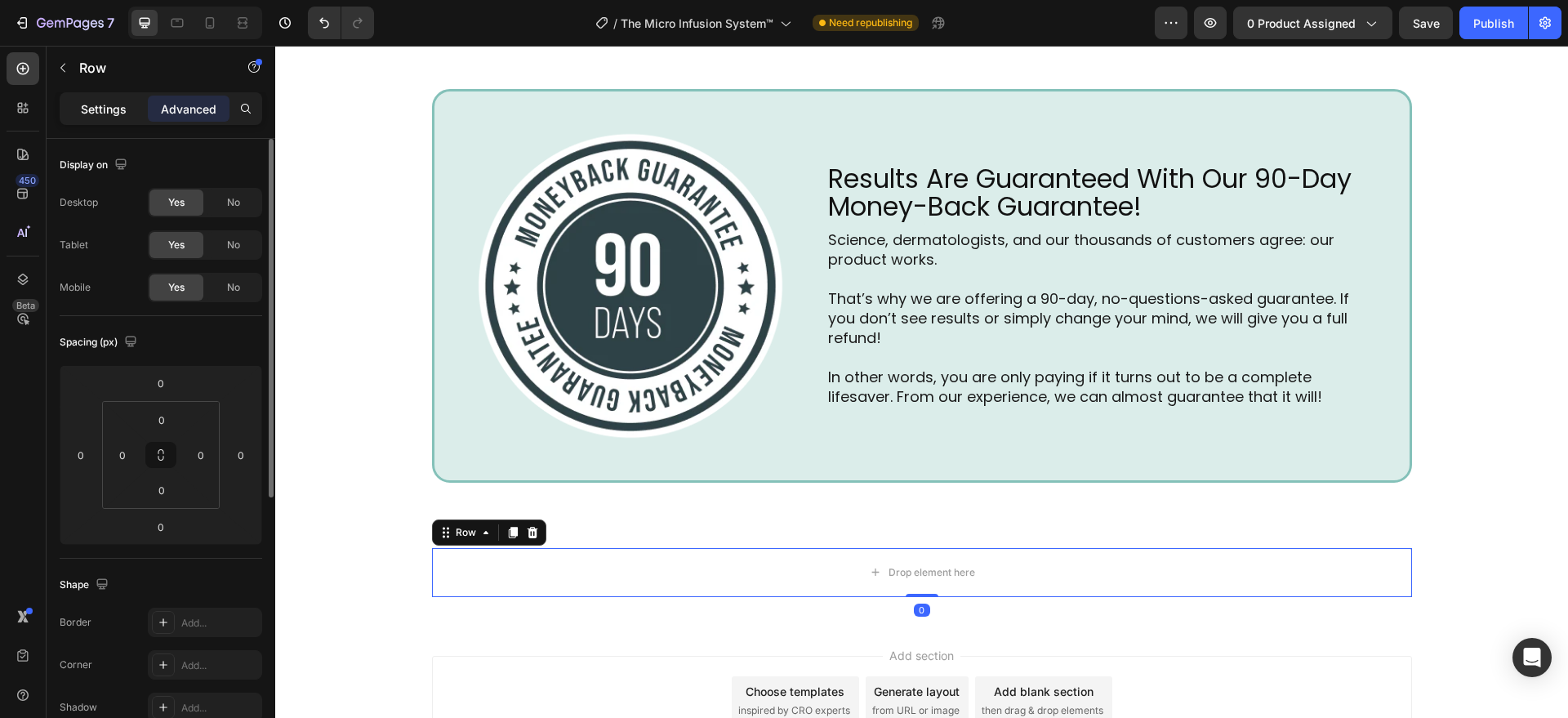
click at [81, 105] on p "Settings" at bounding box center [104, 108] width 46 height 17
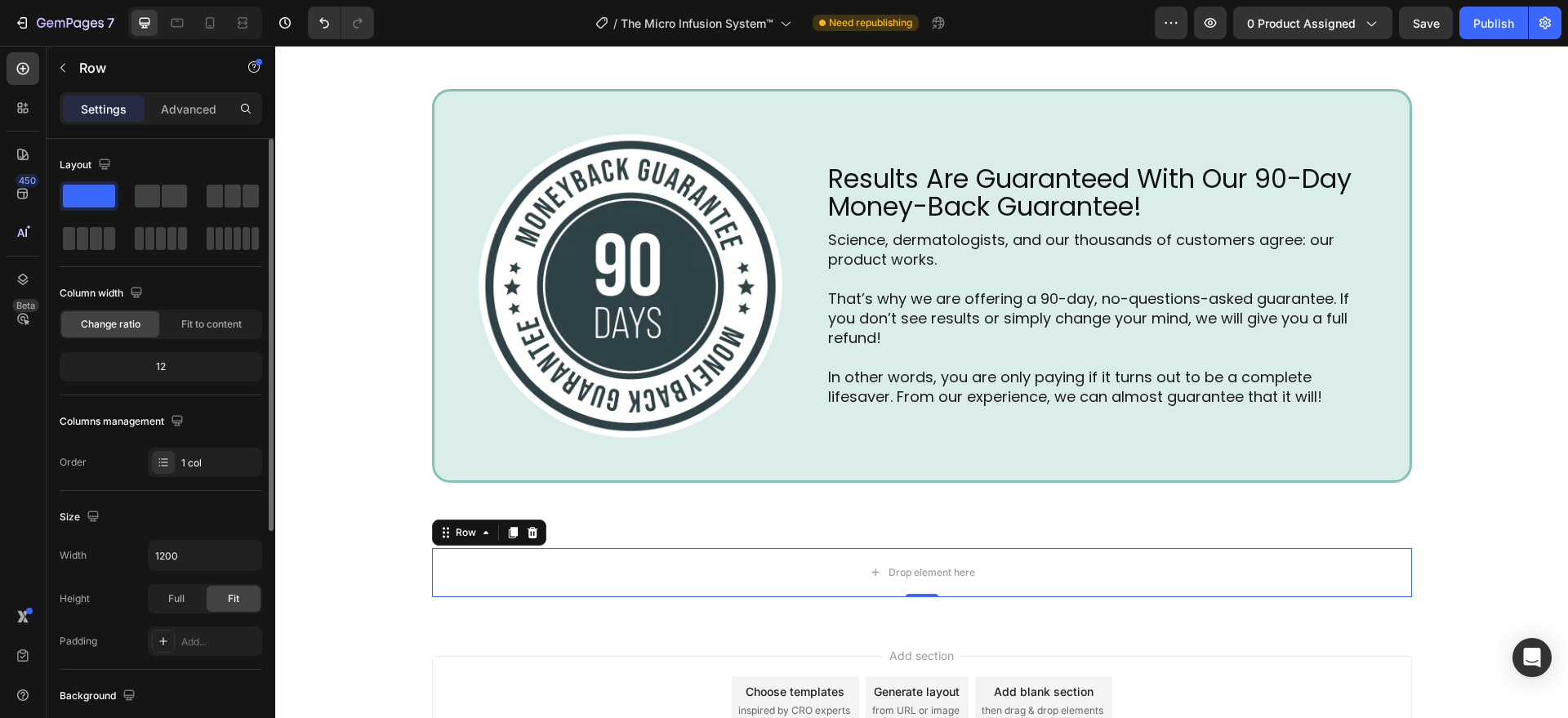
click at [192, 574] on div "Width 1200 Height Full Fit Padding Add..." at bounding box center [161, 598] width 203 height 116
click at [190, 559] on input "1200" at bounding box center [205, 554] width 113 height 29
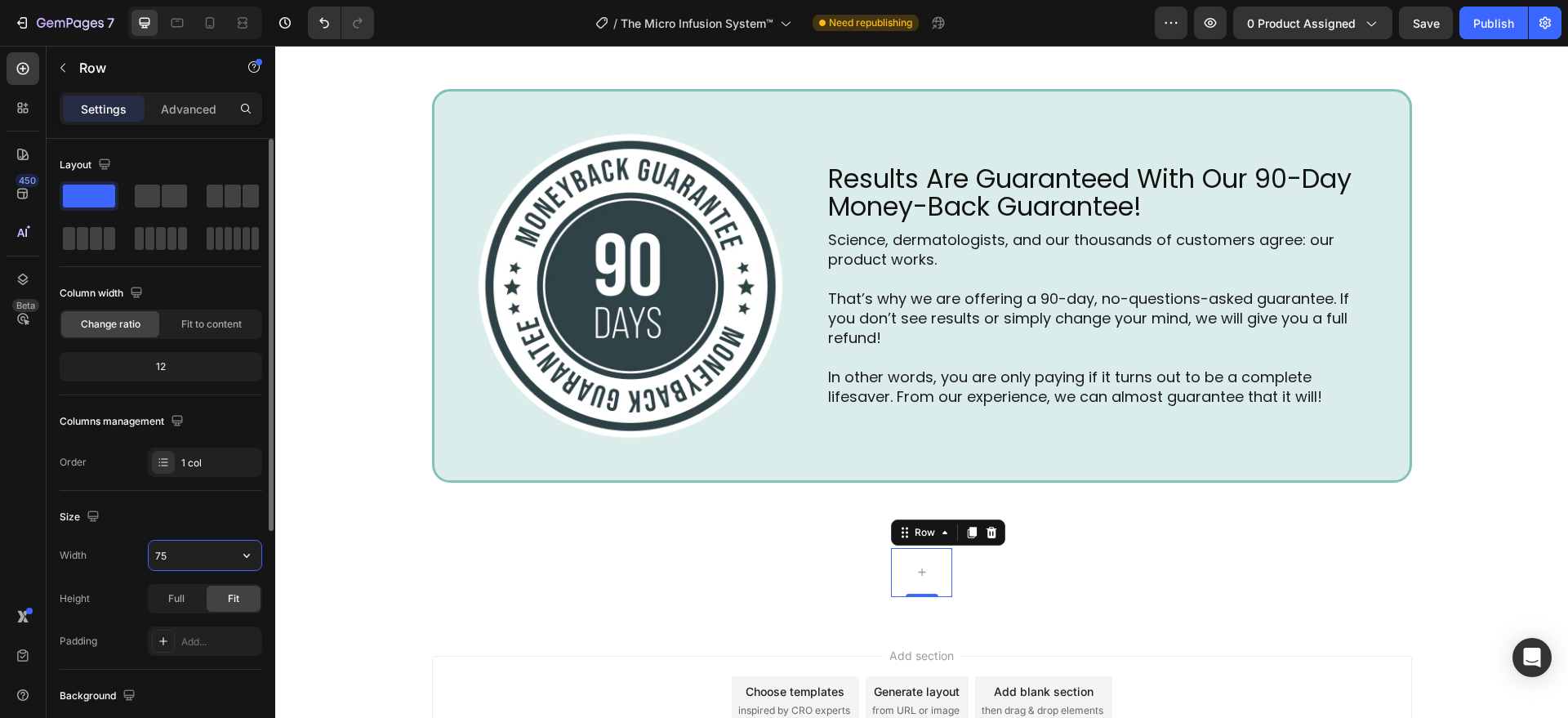
type input "750"
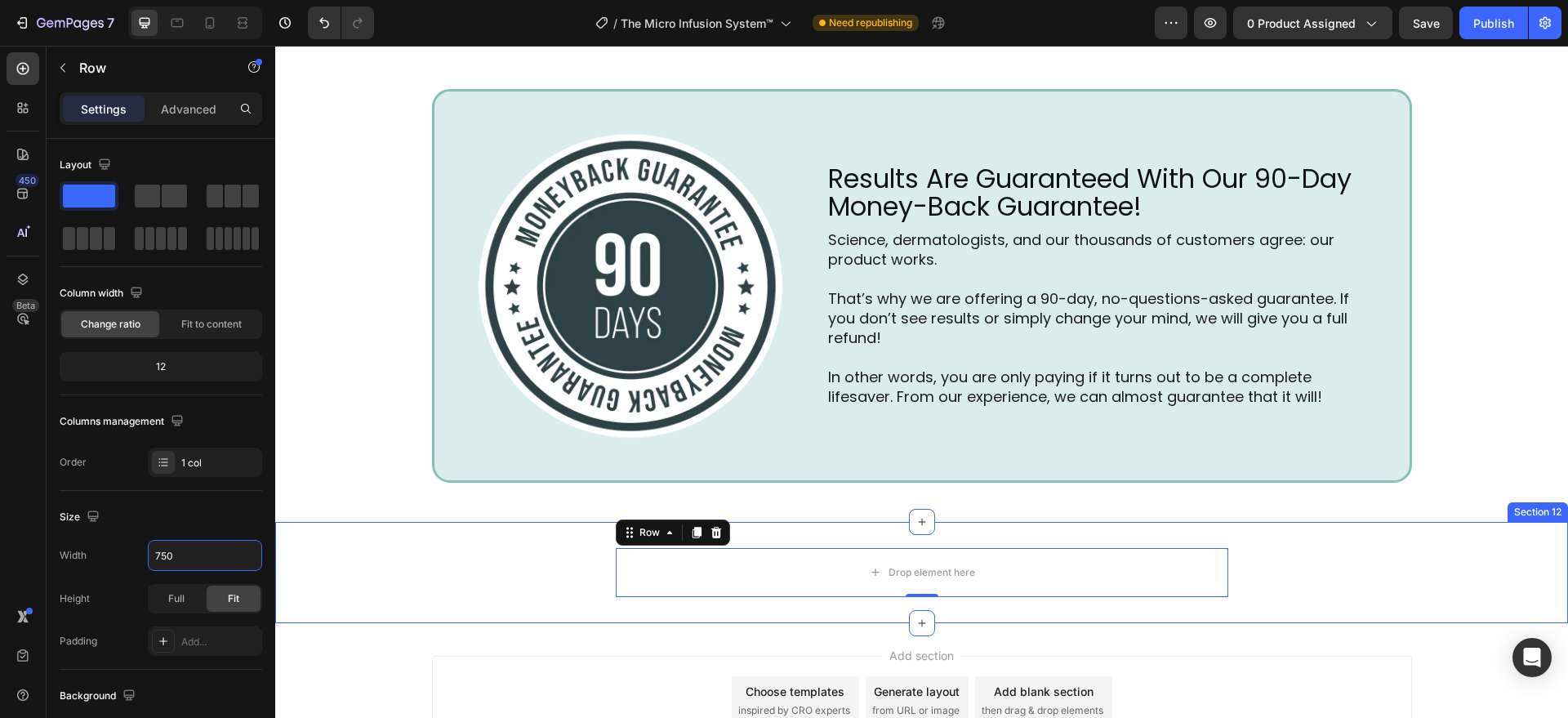
click at [427, 596] on div "Drop element here Row 0" at bounding box center [921, 573] width 1293 height 49
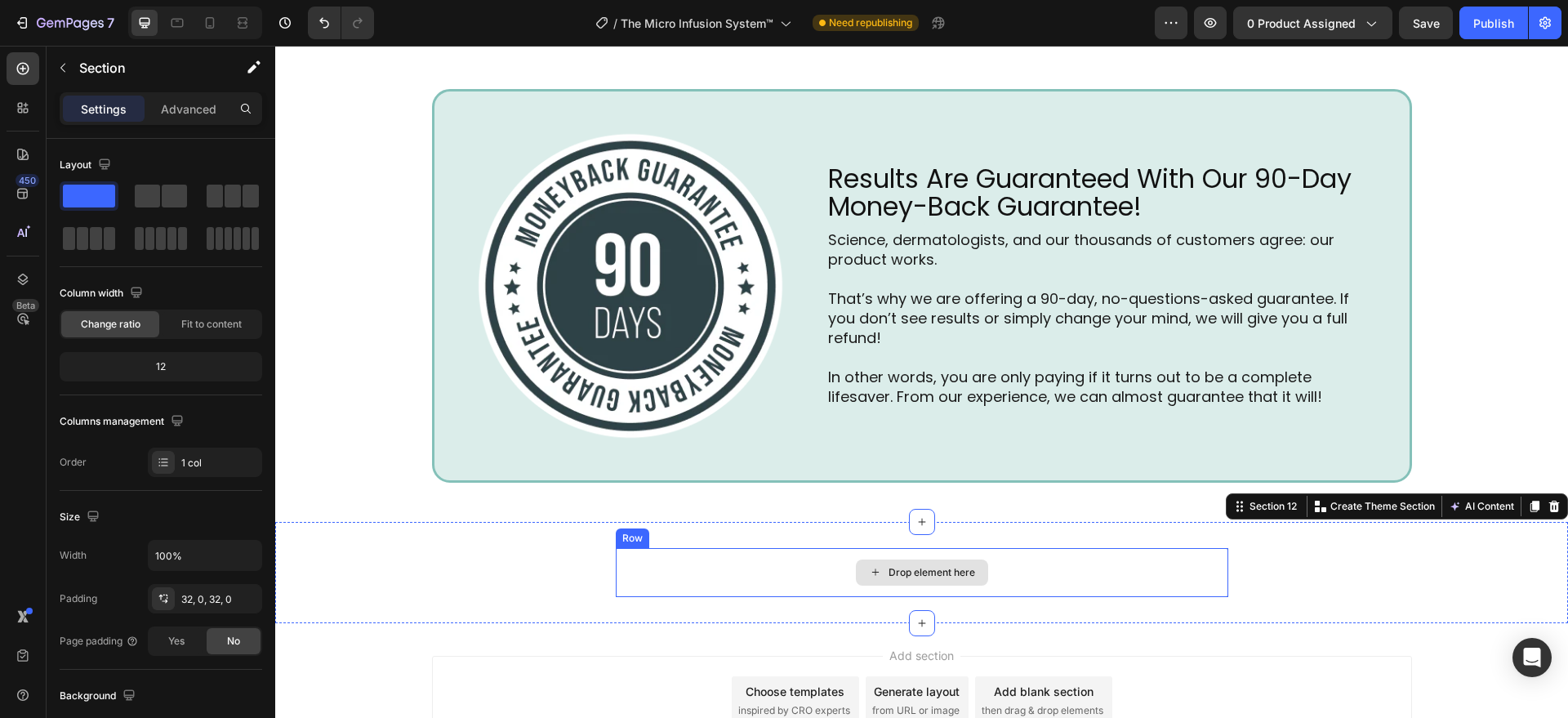
click at [659, 582] on div "Drop element here" at bounding box center [922, 573] width 613 height 49
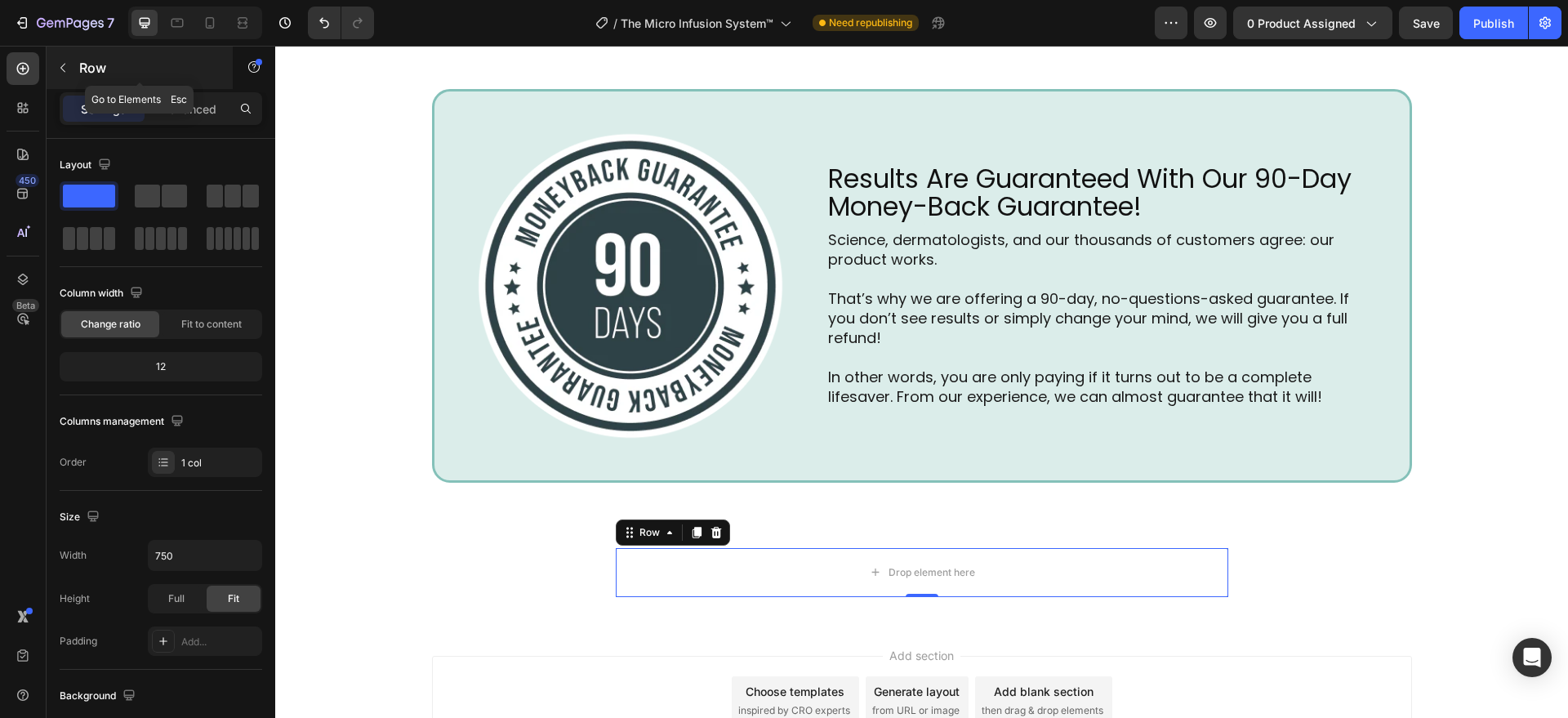
click at [62, 66] on icon "button" at bounding box center [63, 68] width 5 height 9
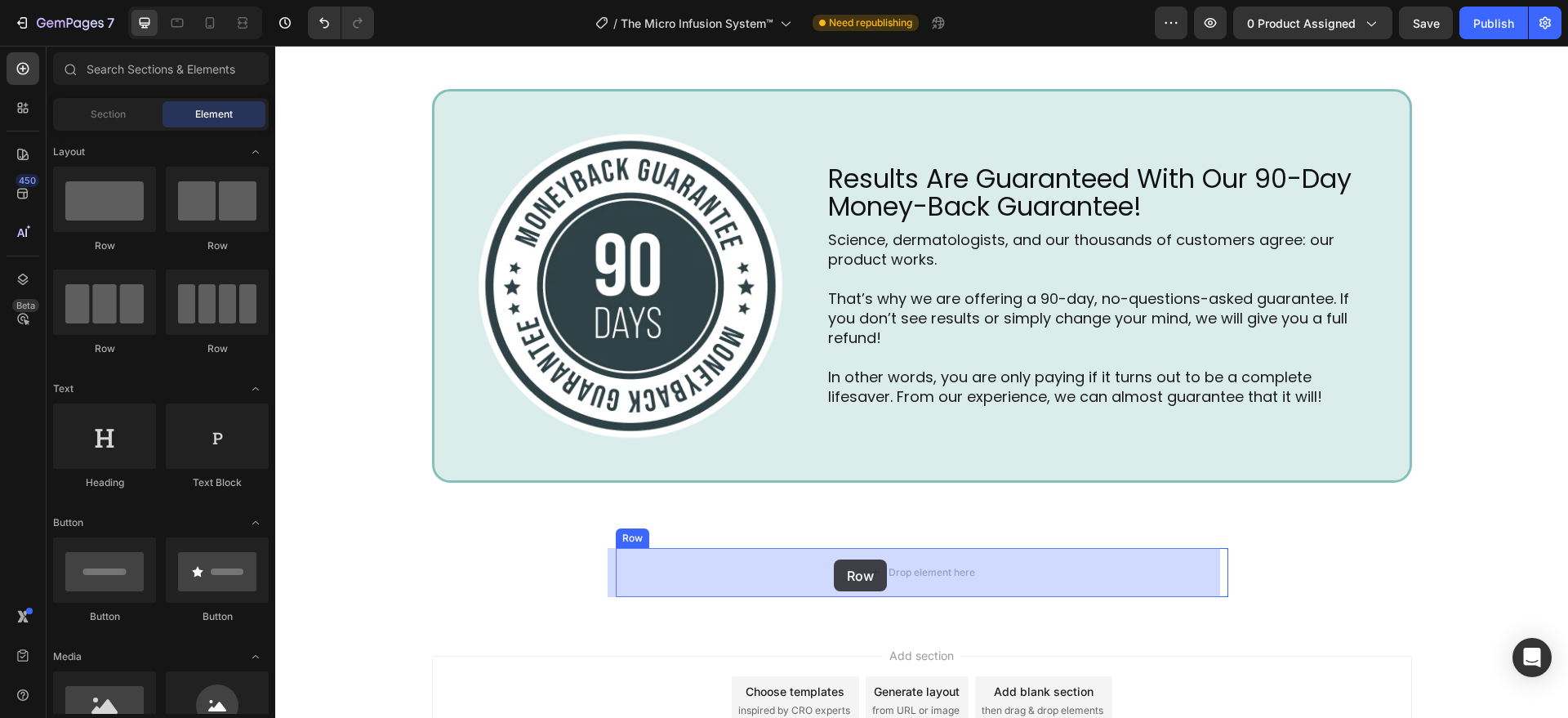
drag, startPoint x: 412, startPoint y: 240, endPoint x: 834, endPoint y: 559, distance: 529.0
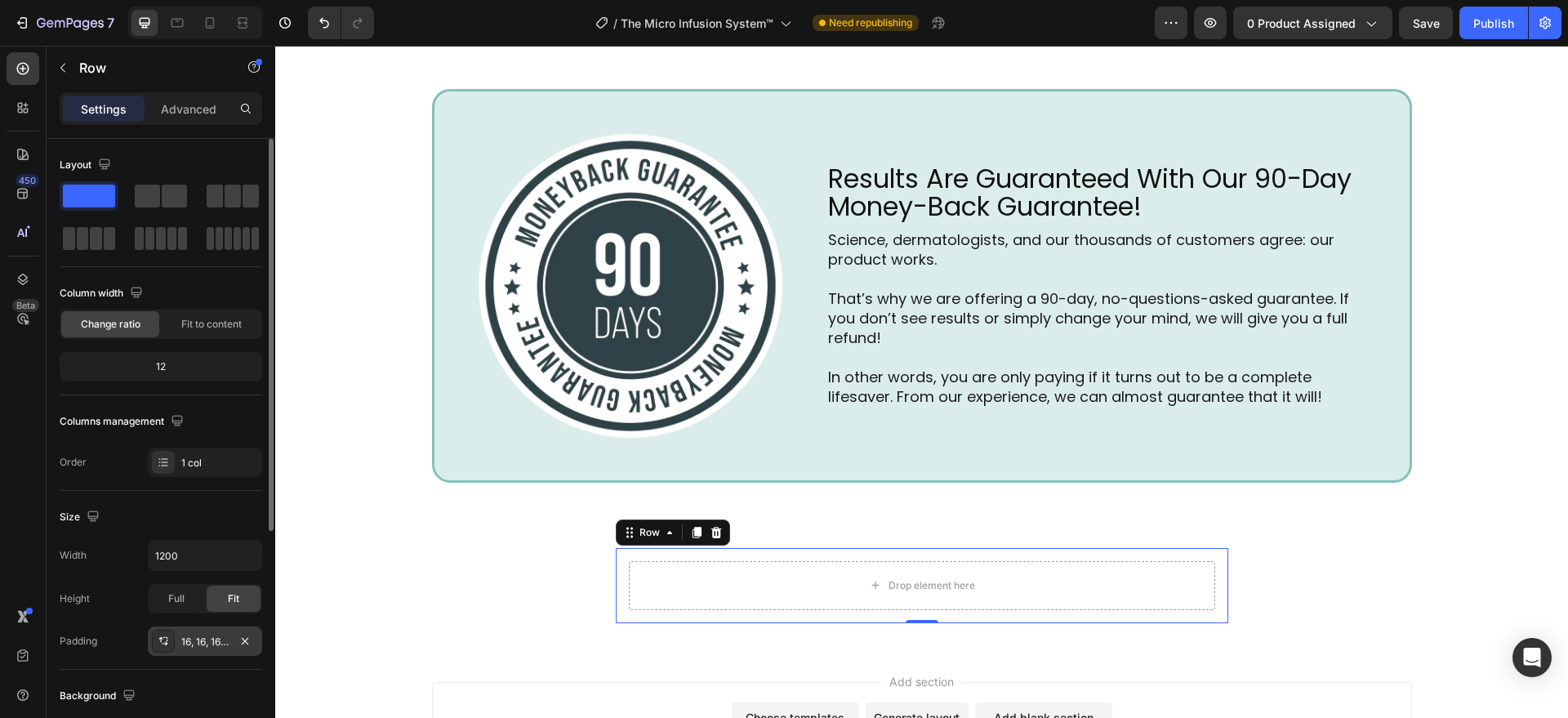
click at [194, 647] on div "16, 16, 16, 16" at bounding box center [205, 641] width 48 height 15
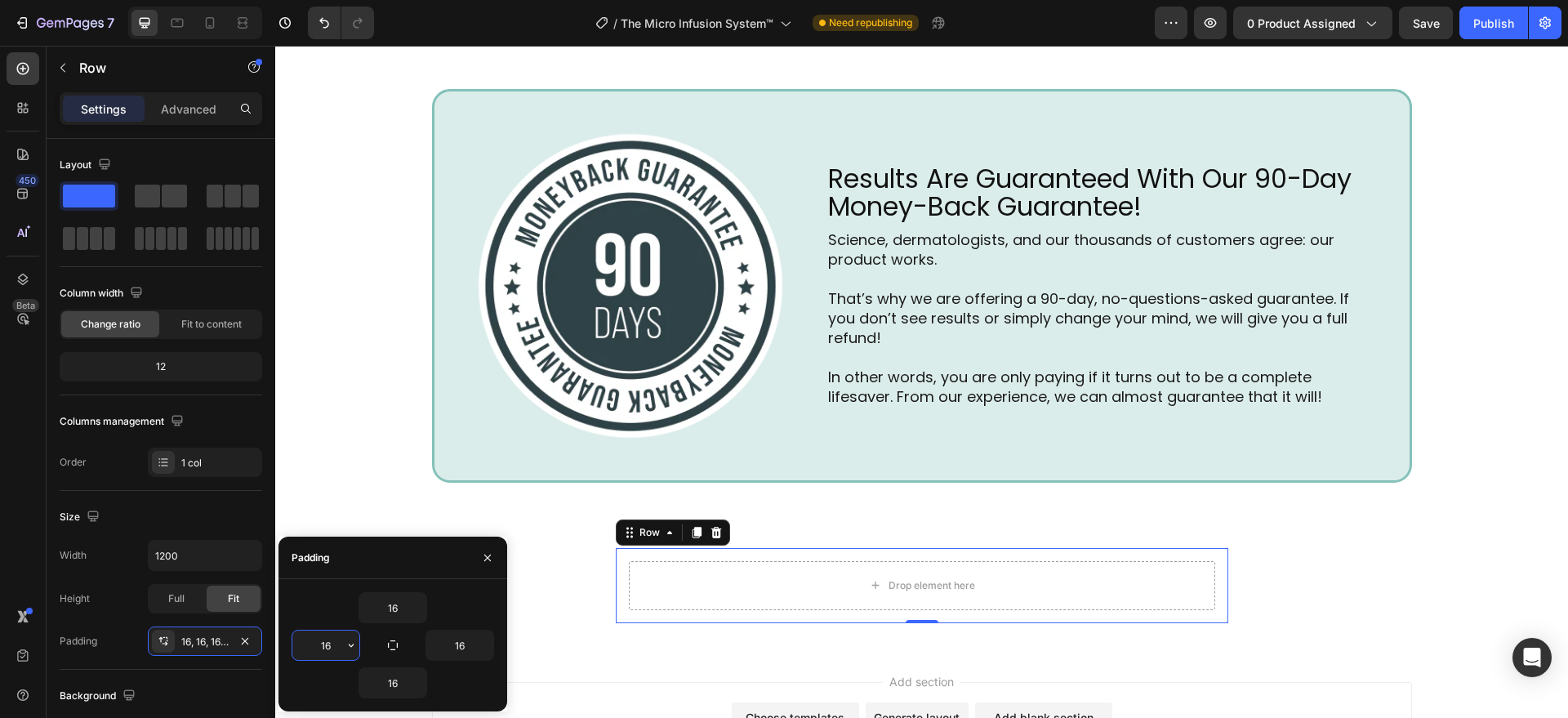
click at [322, 640] on input "16" at bounding box center [326, 644] width 67 height 29
type input "48"
click at [472, 641] on input "16" at bounding box center [460, 644] width 67 height 29
type input "48"
click at [392, 608] on input "16" at bounding box center [393, 607] width 67 height 29
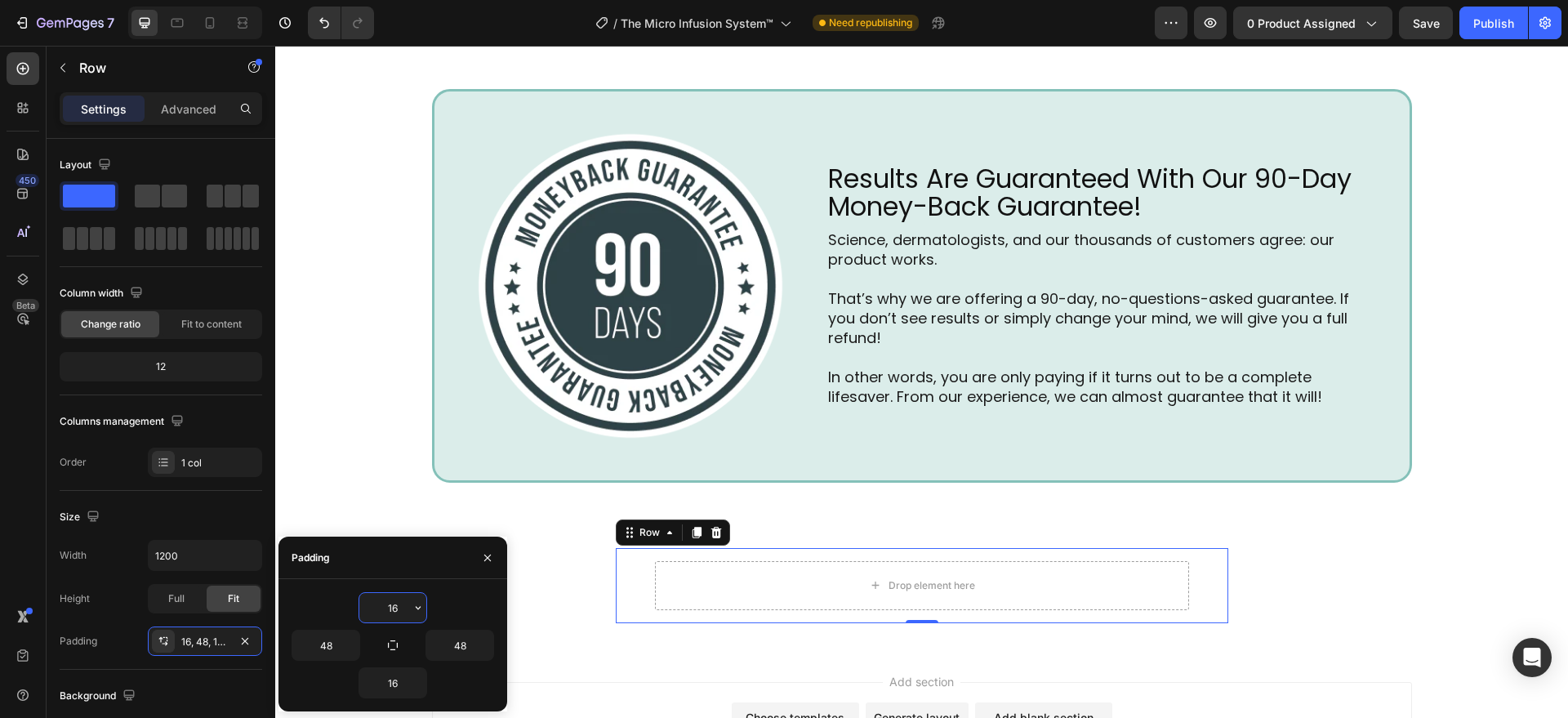
type input "3"
type input "20"
click at [411, 680] on button "button" at bounding box center [418, 682] width 17 height 29
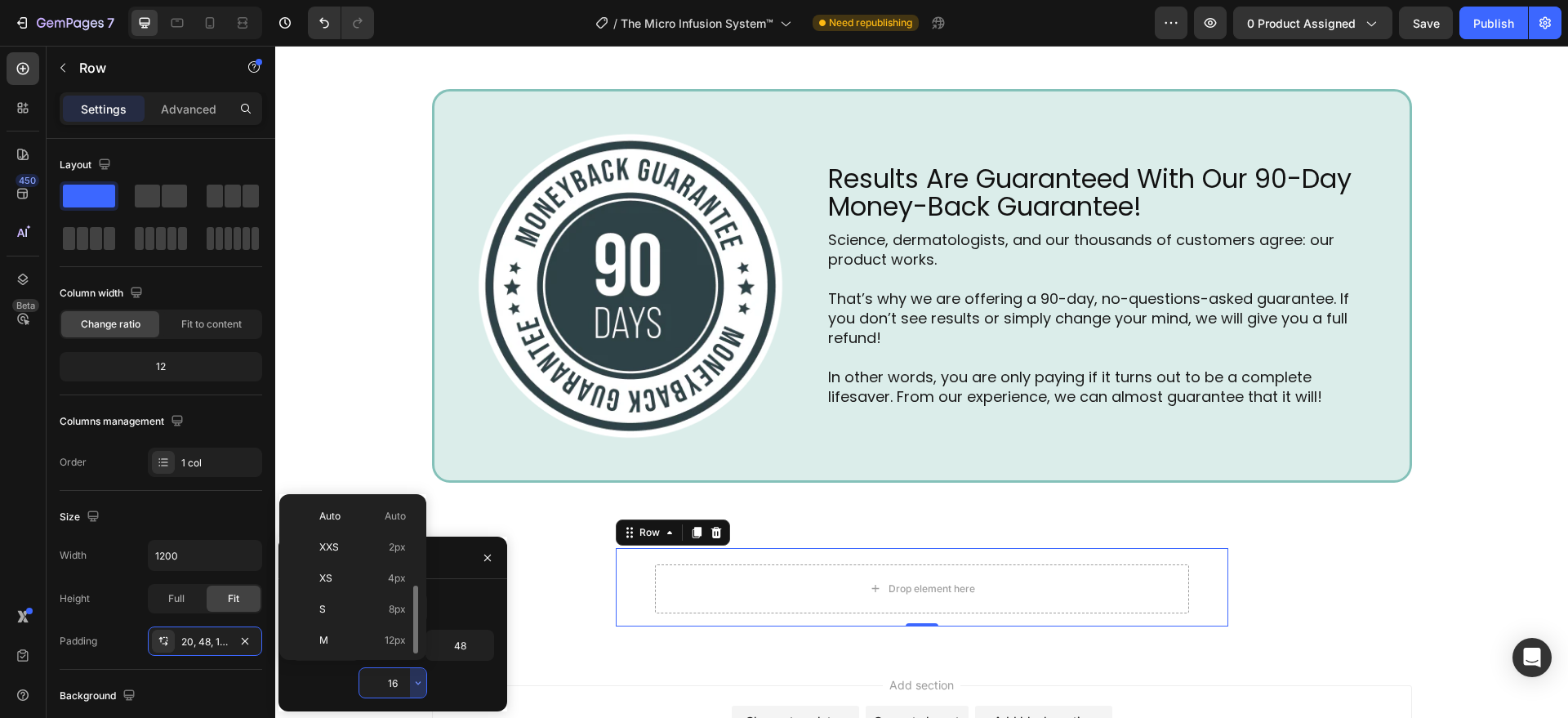
scroll to position [59, 0]
click at [406, 681] on input "16" at bounding box center [393, 682] width 67 height 29
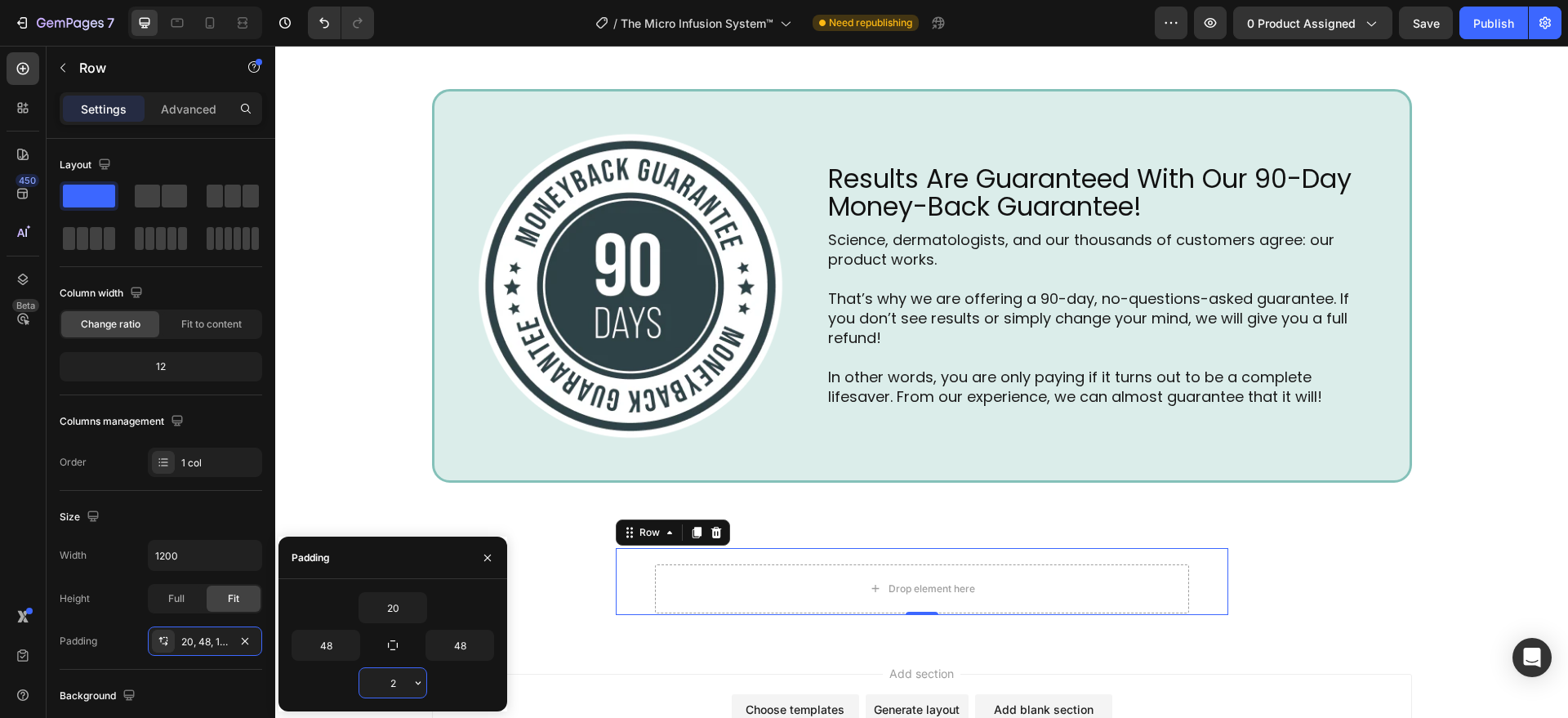
type input "20"
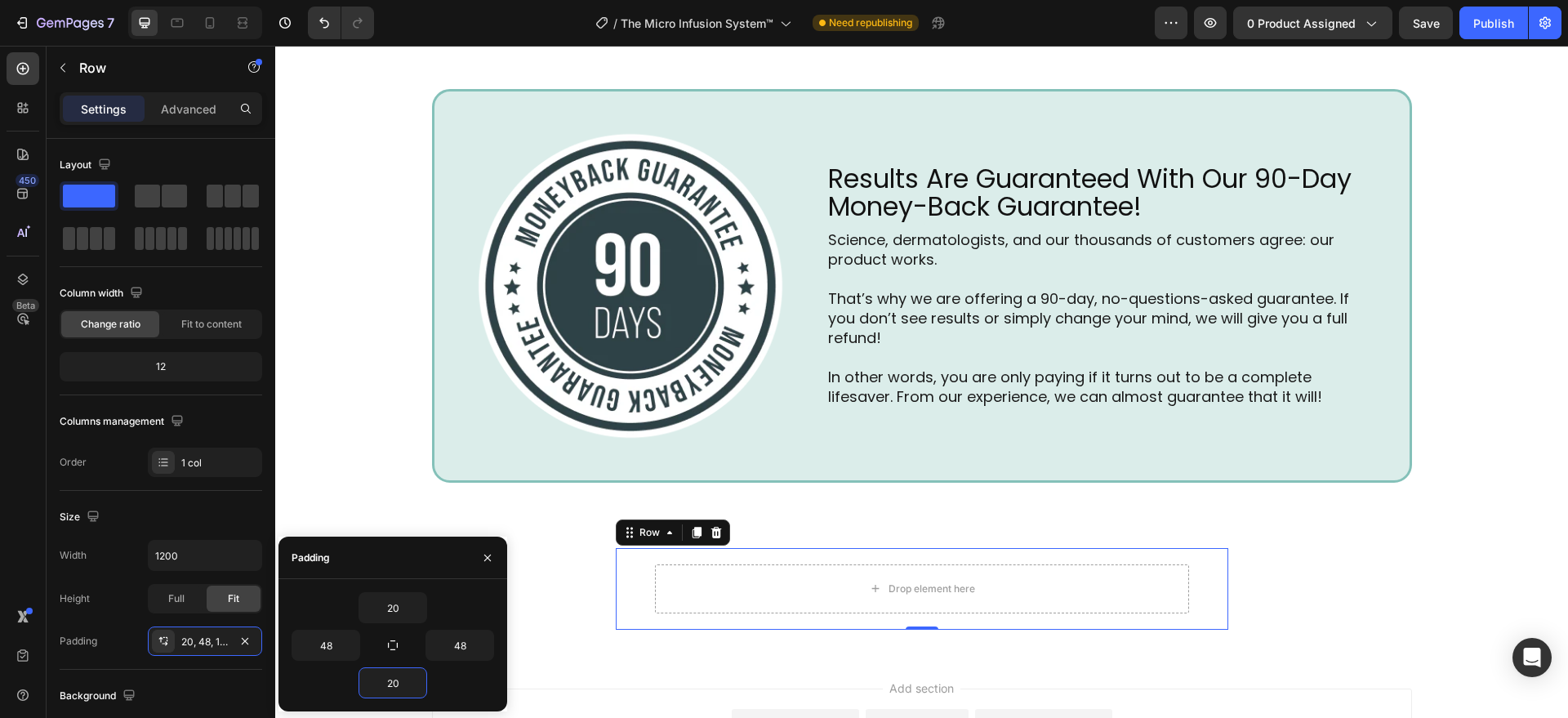
click at [695, 608] on div "Drop element here" at bounding box center [922, 588] width 534 height 49
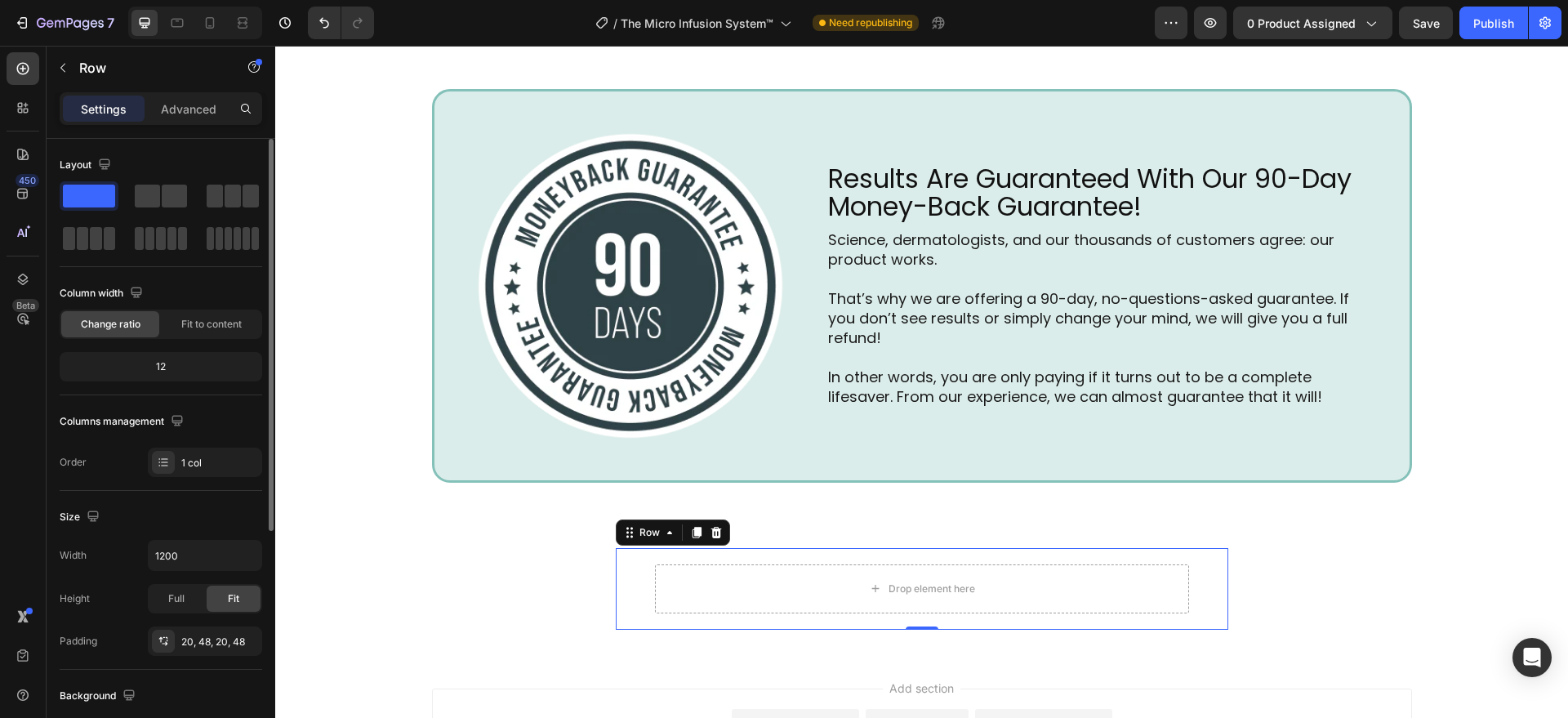
scroll to position [5658, 0]
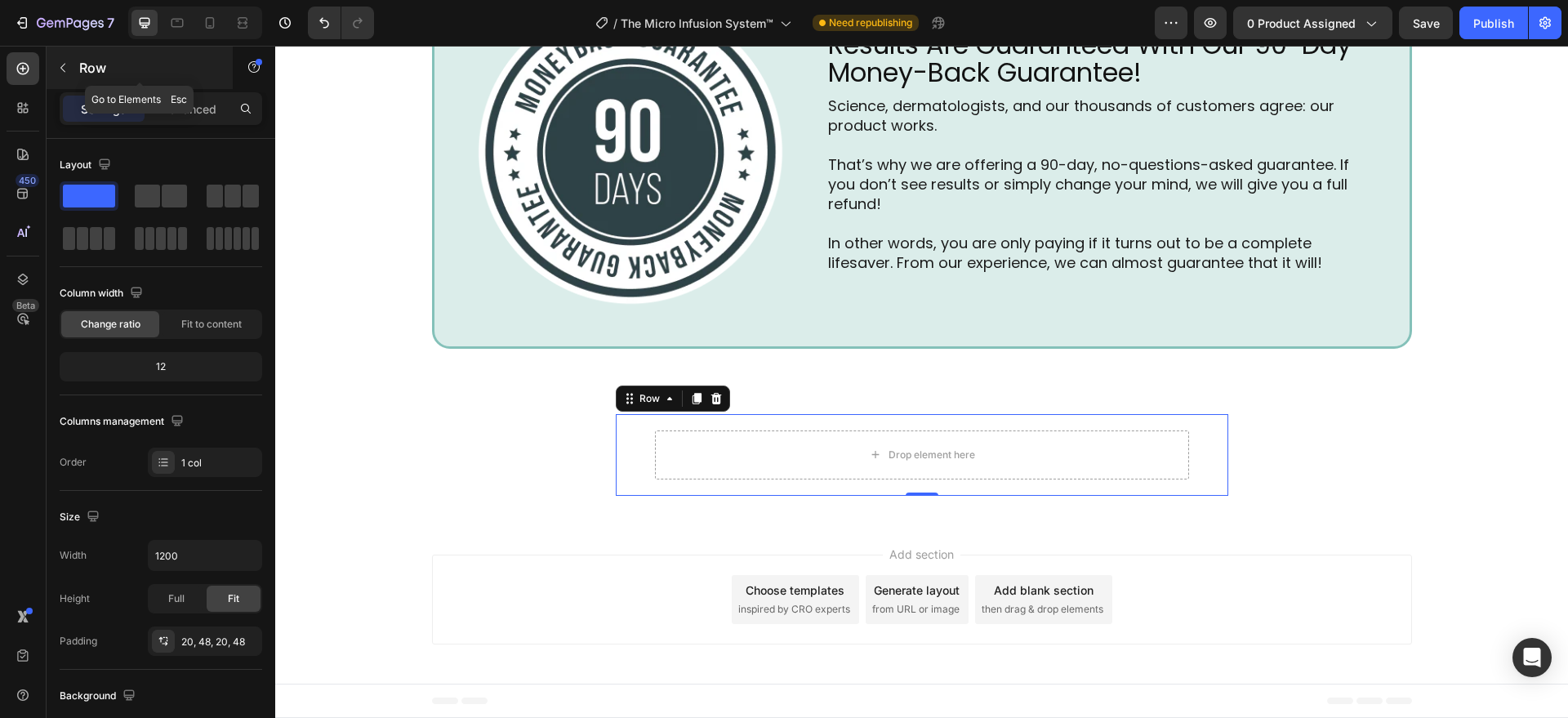
click at [70, 62] on button "button" at bounding box center [63, 68] width 26 height 26
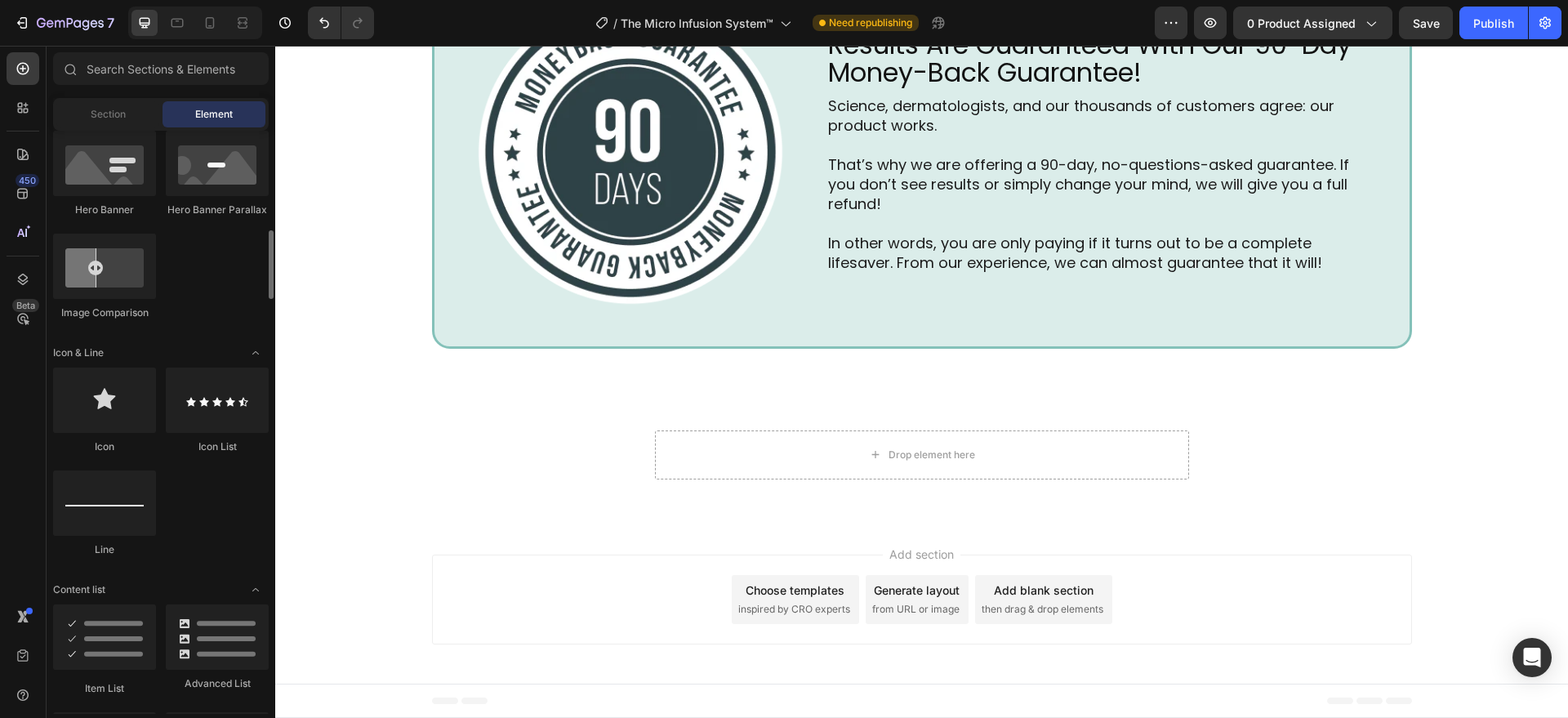
scroll to position [1188, 0]
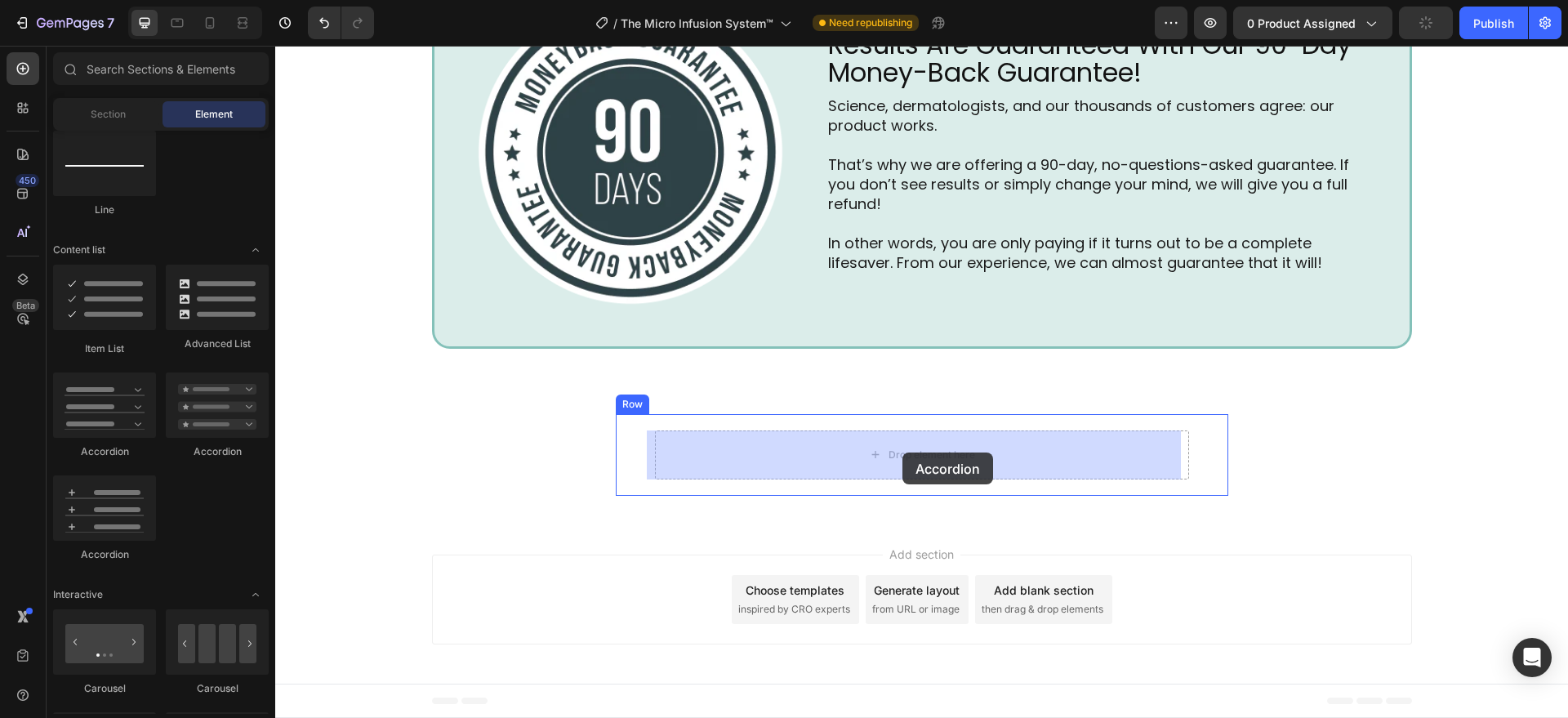
drag, startPoint x: 386, startPoint y: 471, endPoint x: 594, endPoint y: 598, distance: 243.7
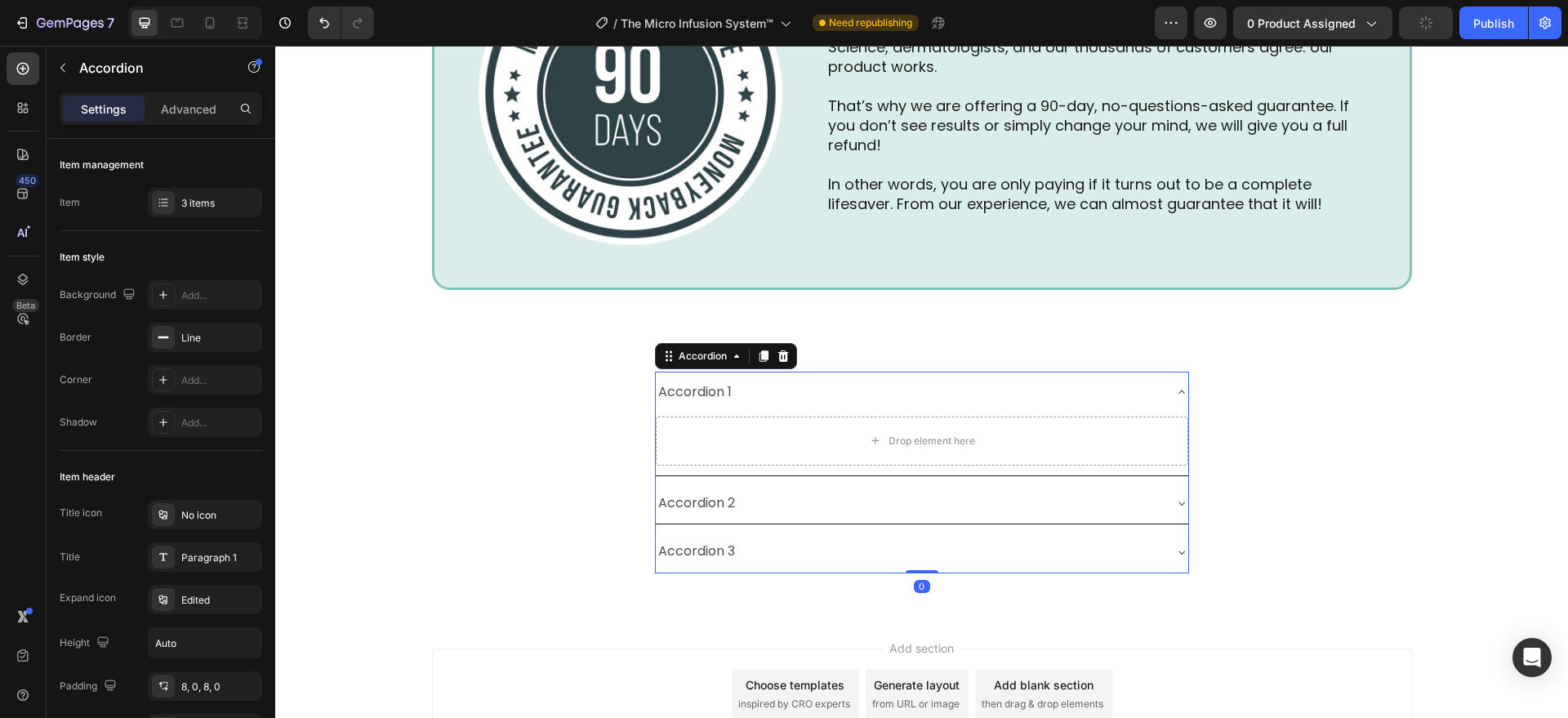
scroll to position [5761, 0]
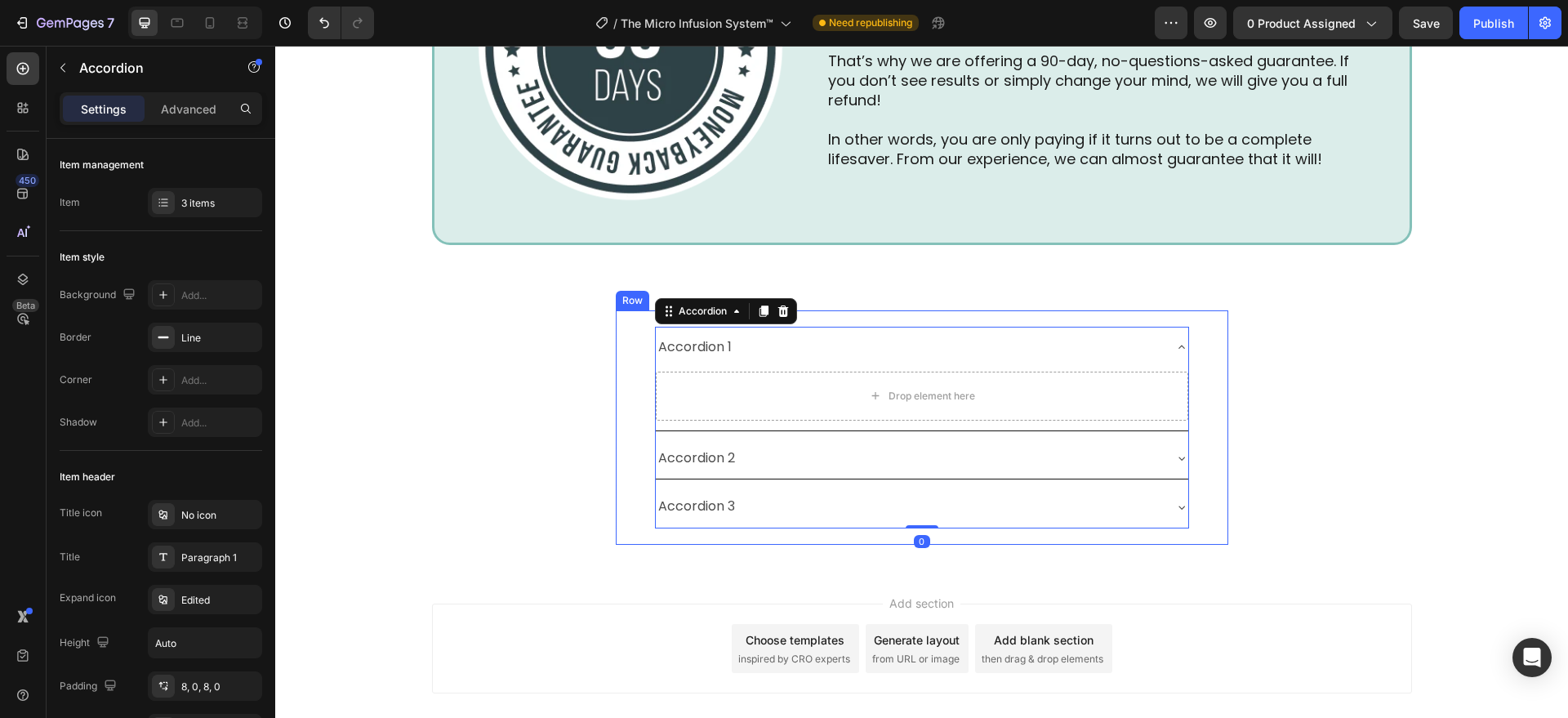
click at [627, 501] on div "Accordion 1 Drop element here Accordion 2 Accordion 3 Accordion 0 Row" at bounding box center [922, 427] width 613 height 234
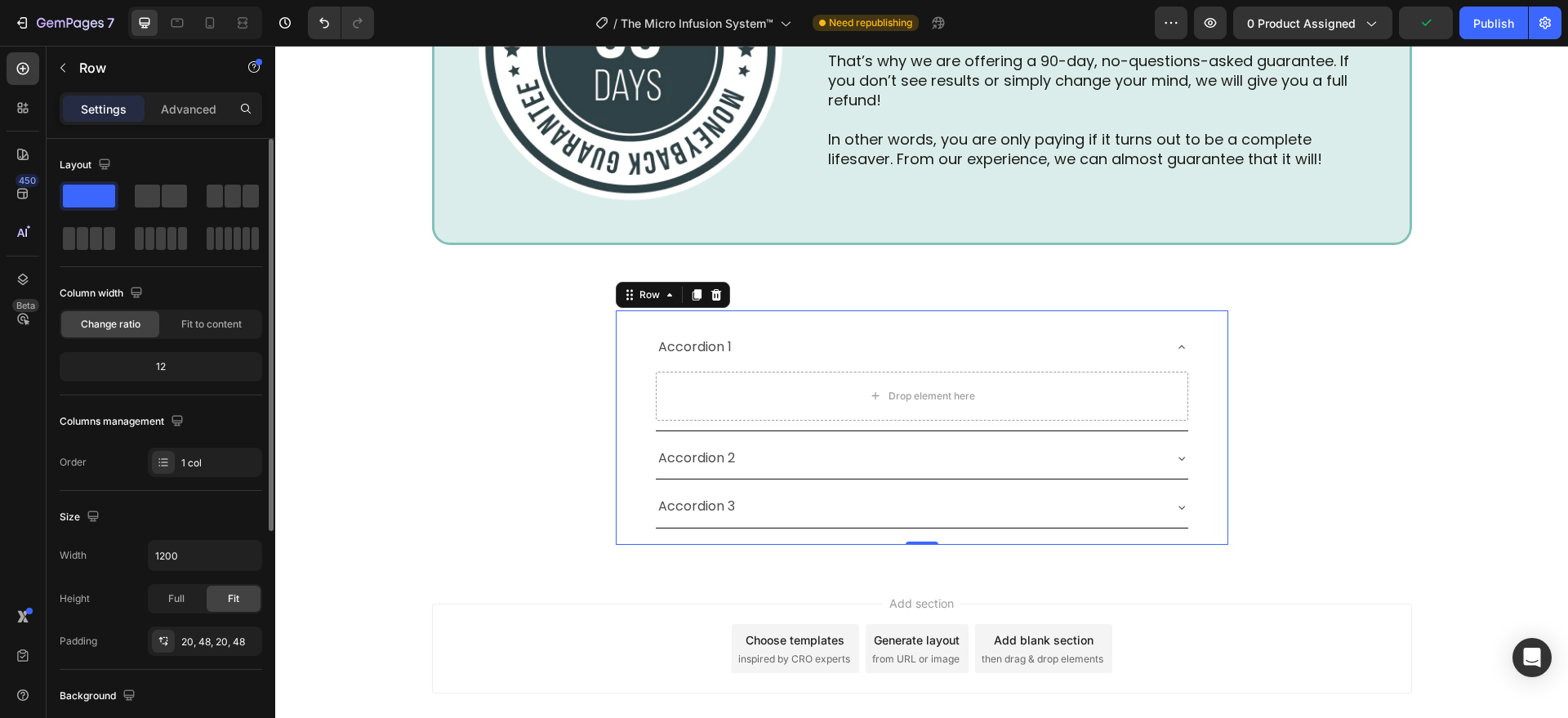
scroll to position [371, 0]
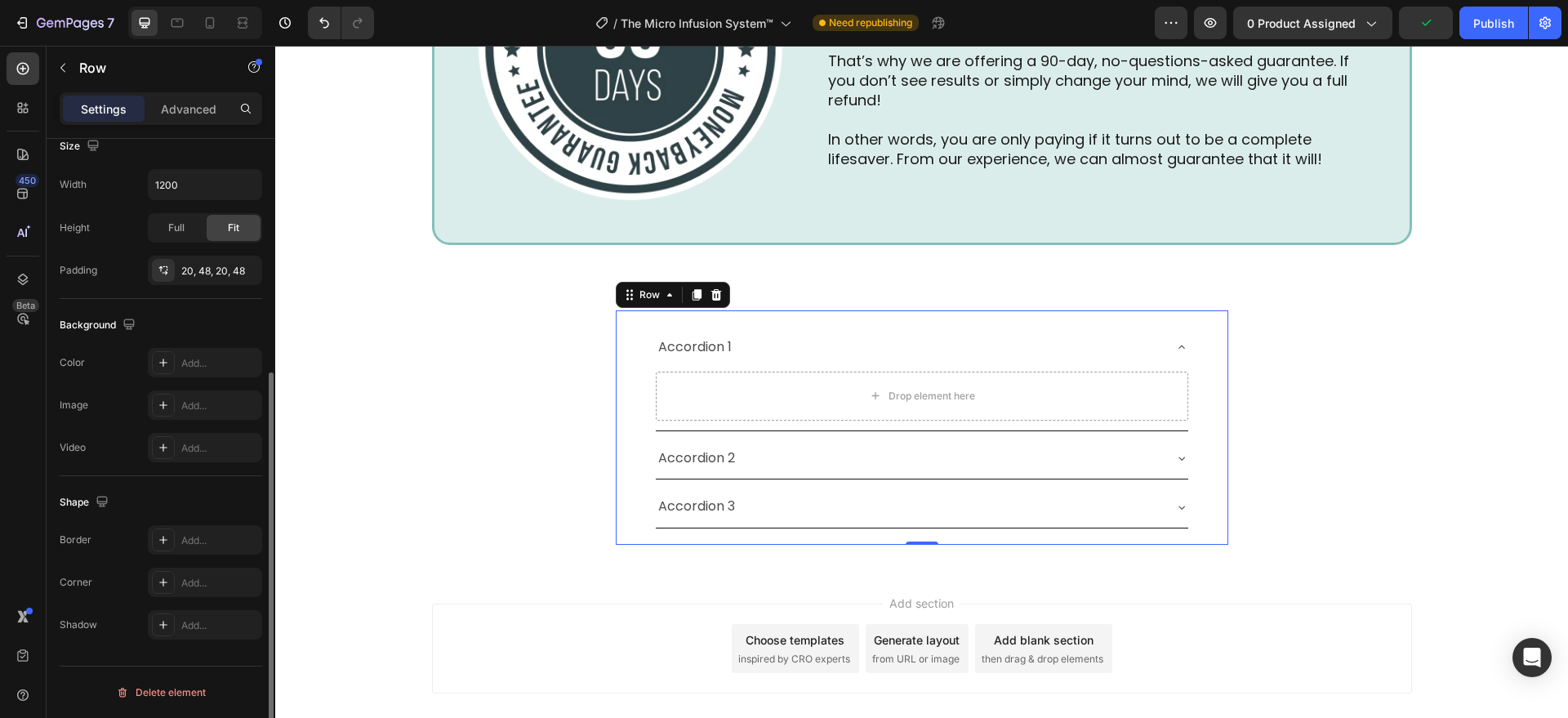
click at [157, 378] on div "The changes might be hidden by the video. Color Add... Image Add... Video Add..." at bounding box center [161, 405] width 203 height 115
click at [198, 359] on div "Add..." at bounding box center [219, 363] width 77 height 15
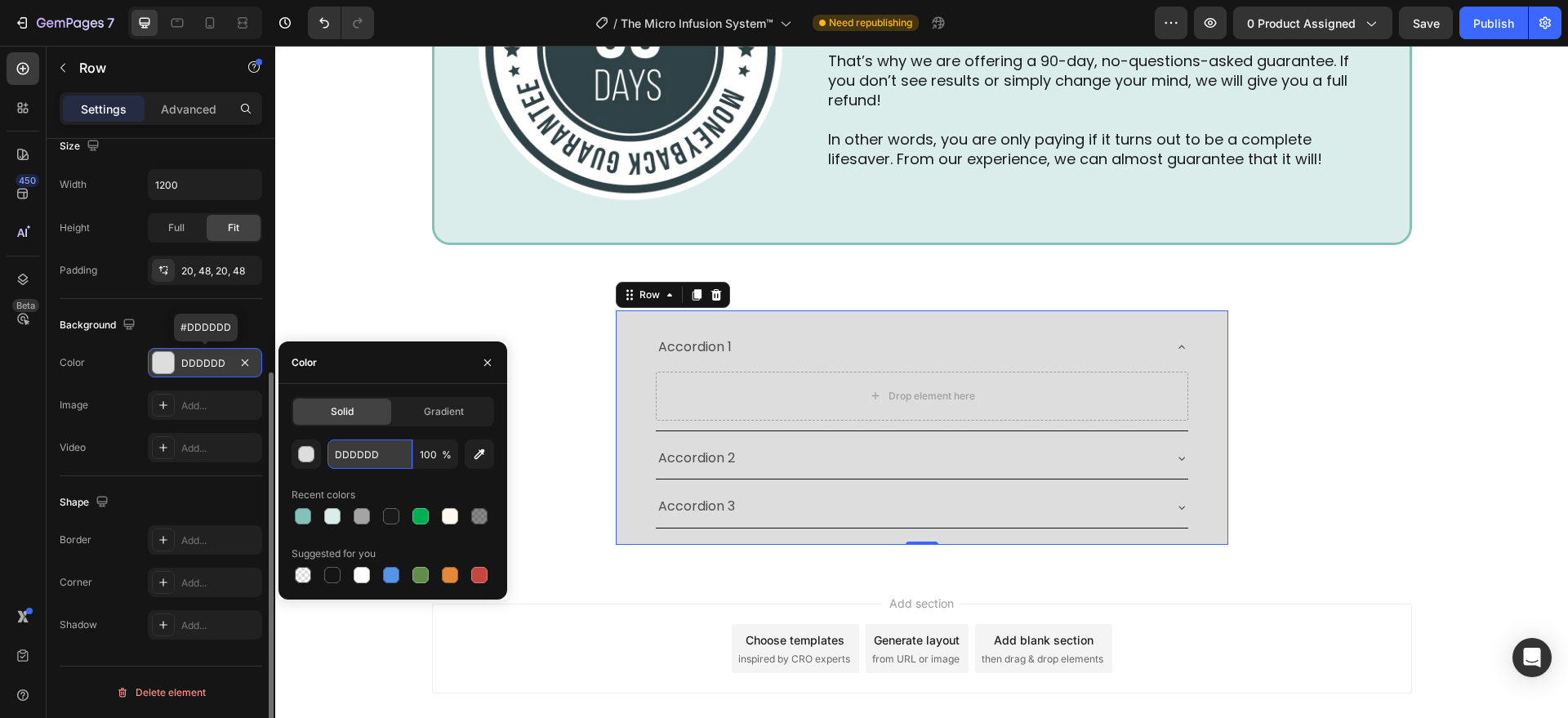
click at [351, 455] on input "DDDDDD" at bounding box center [370, 454] width 85 height 29
paste input "#F7F7F7"
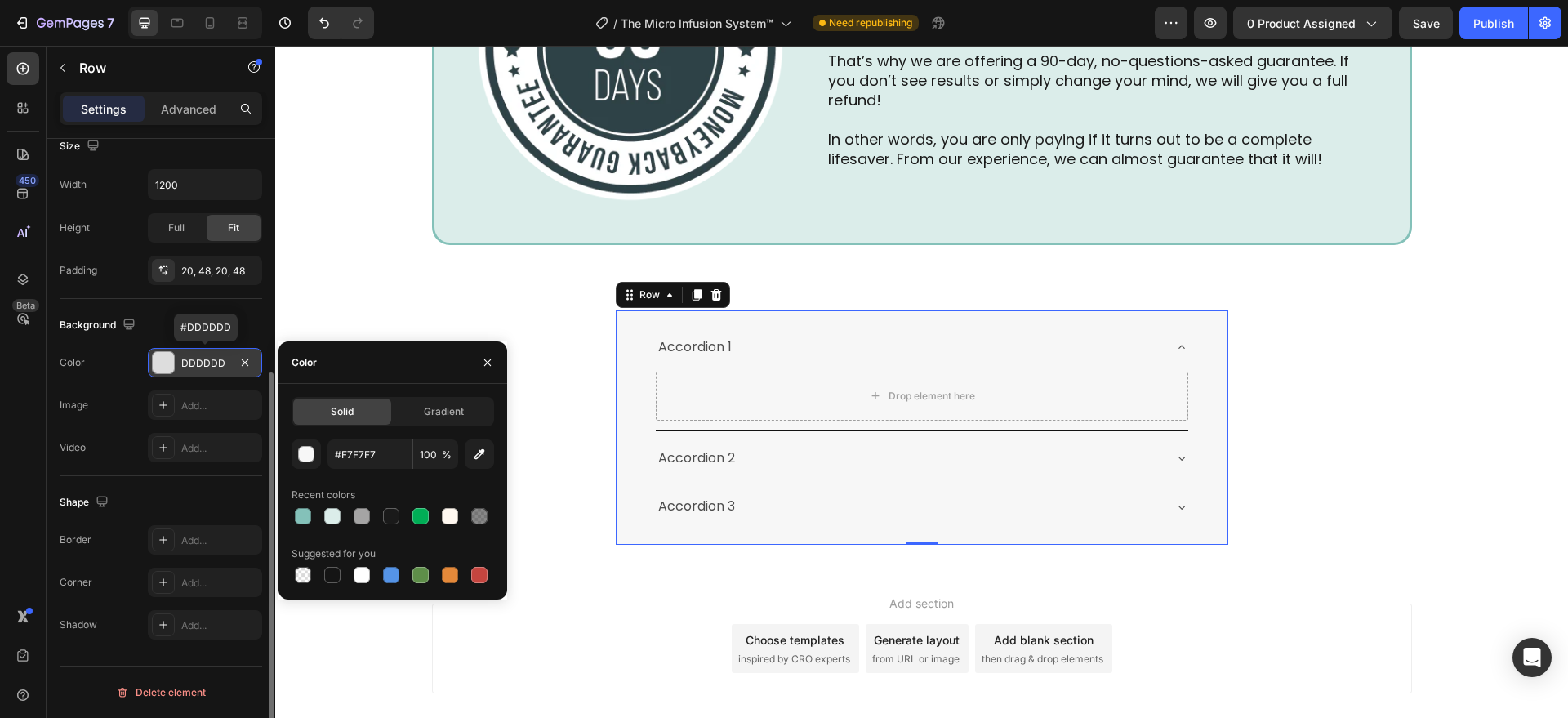
type input "F7F7F7"
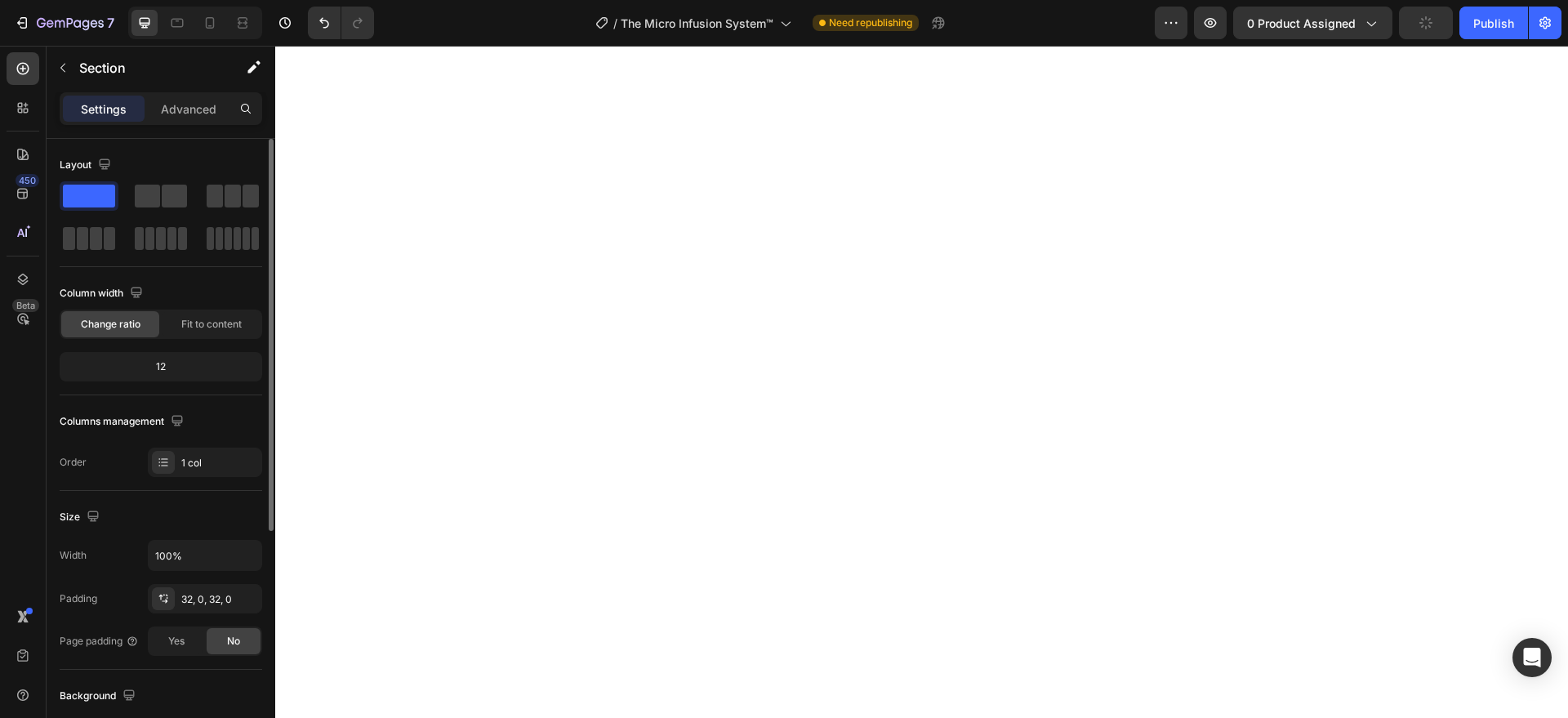
scroll to position [4230, 0]
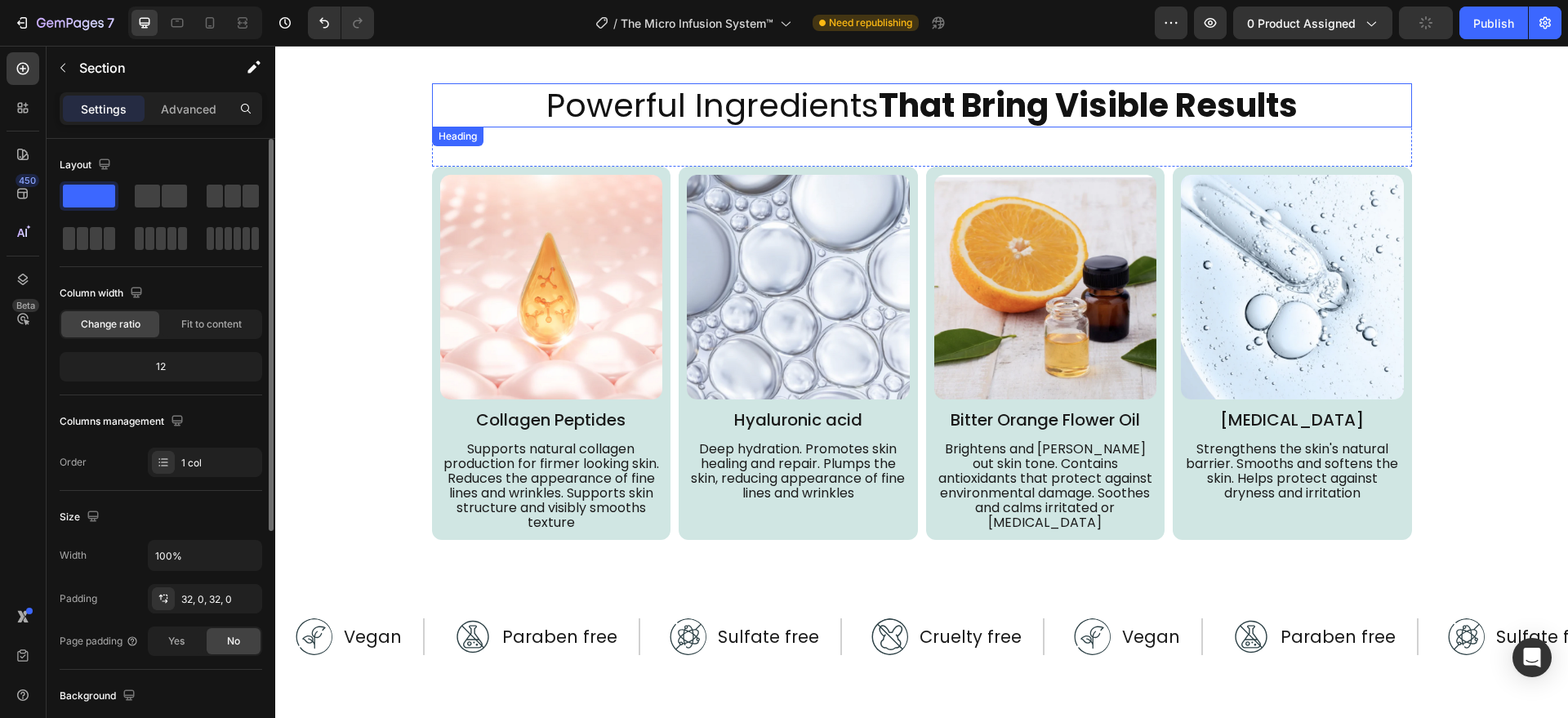
click at [791, 115] on h2 "Powerful Ingredients That Bring Visible Results" at bounding box center [922, 106] width 980 height 44
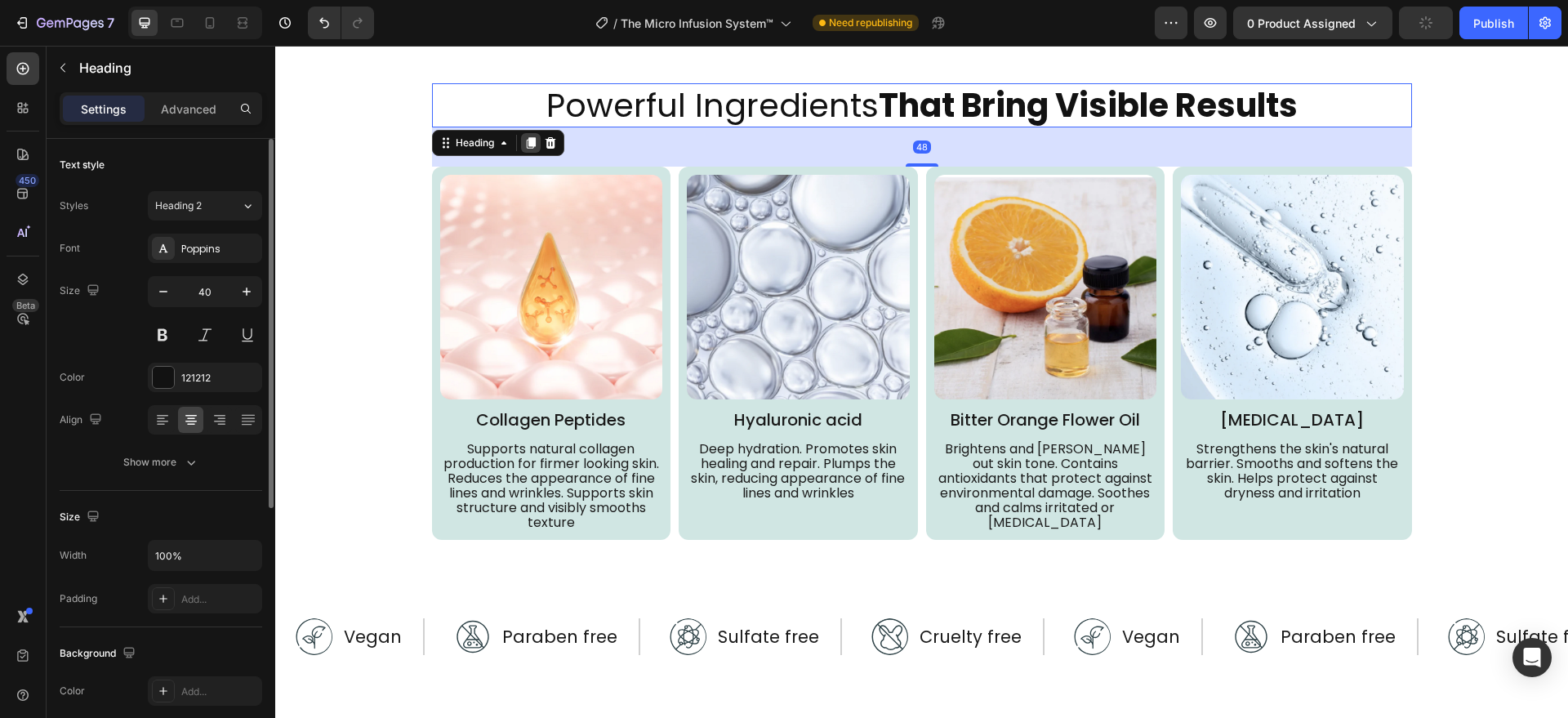
click at [524, 148] on icon at bounding box center [531, 143] width 13 height 13
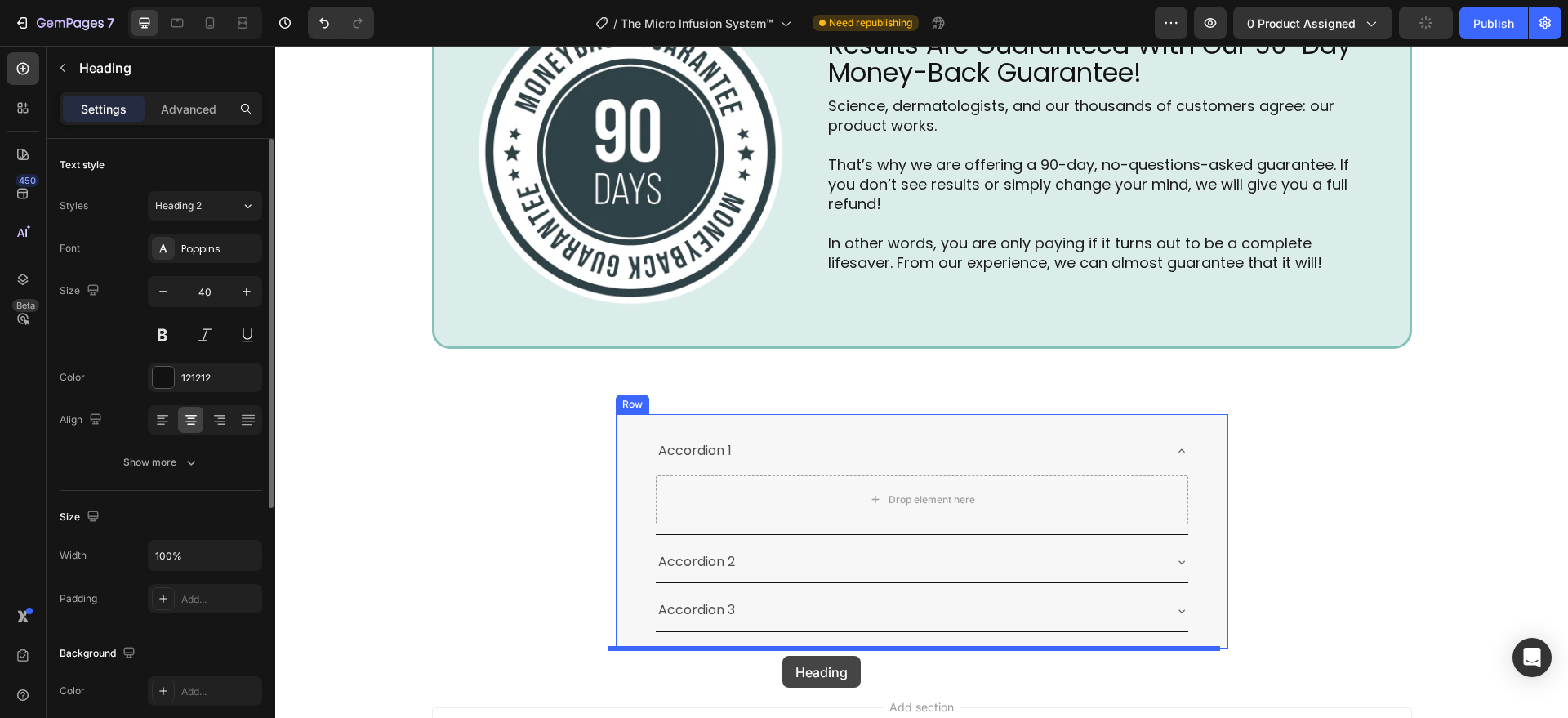
scroll to position [5750, 0]
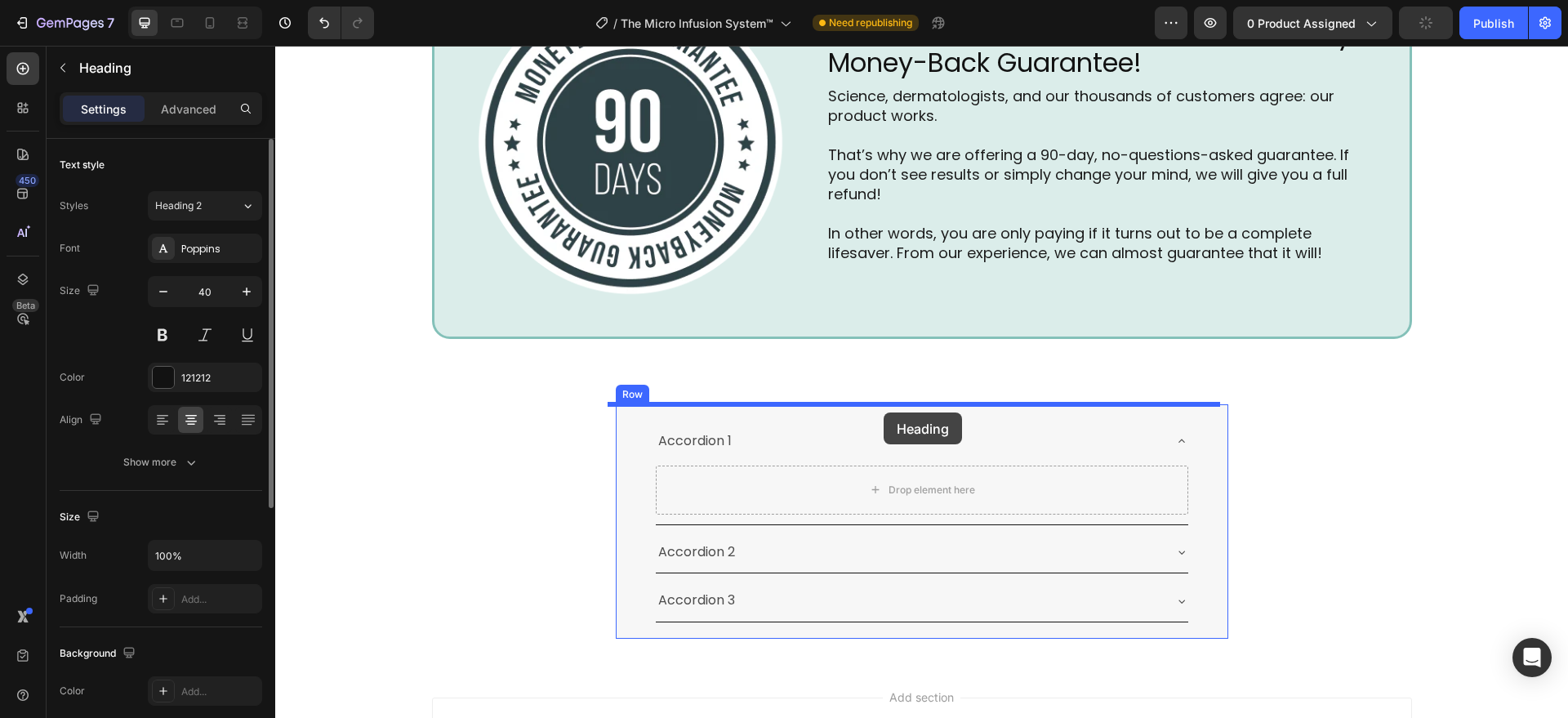
drag, startPoint x: 442, startPoint y: 151, endPoint x: 884, endPoint y: 412, distance: 513.3
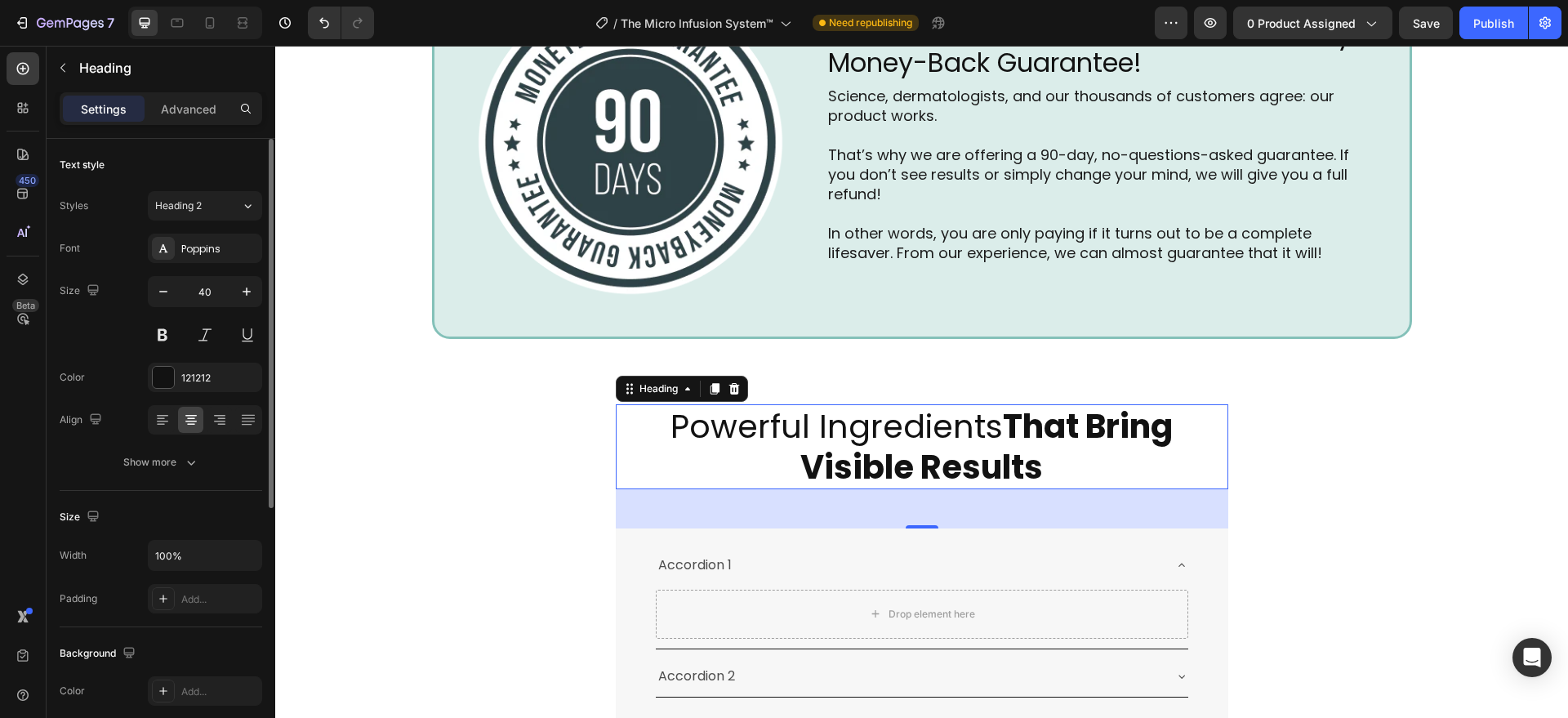
click at [878, 437] on h2 "Powerful Ingredients That Bring Visible Results" at bounding box center [922, 447] width 613 height 85
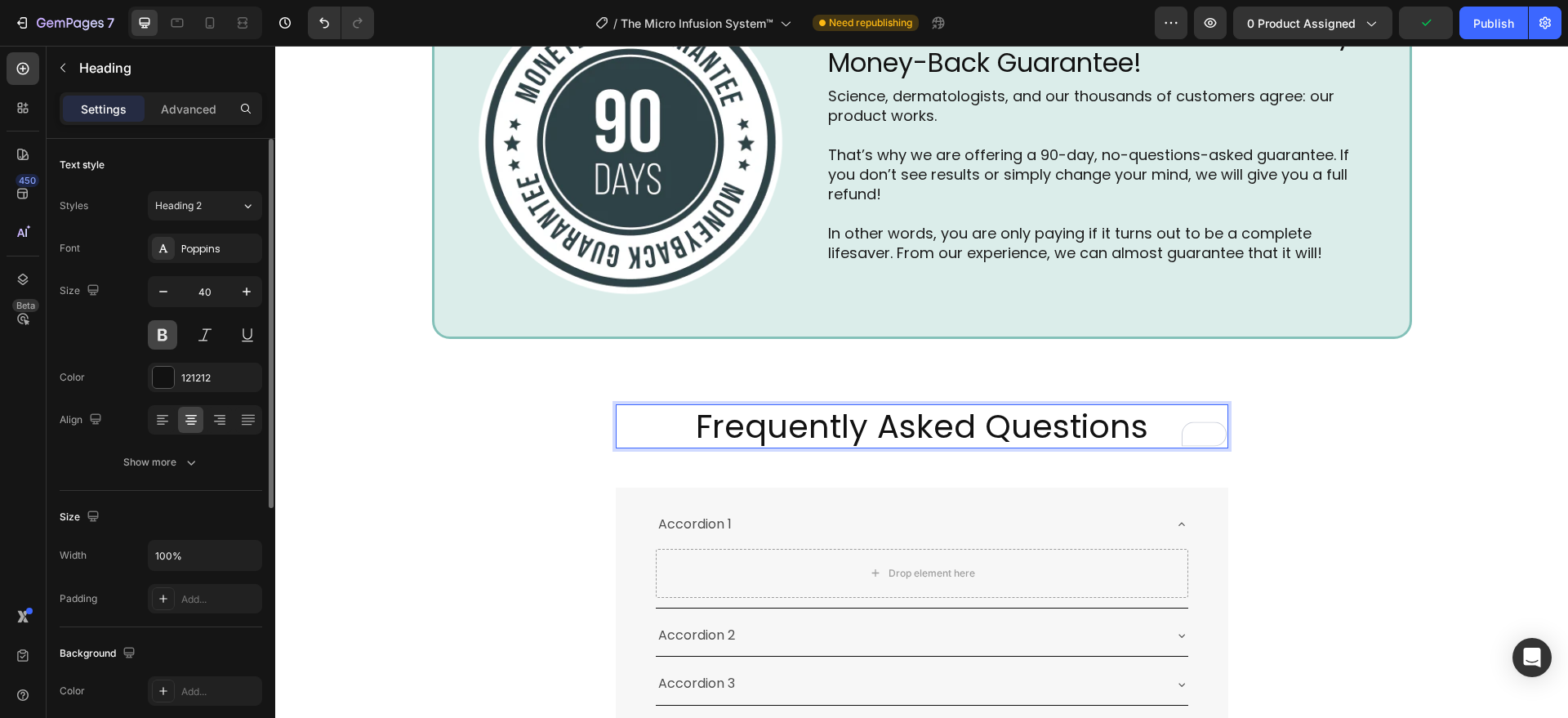
click at [152, 339] on button at bounding box center [162, 334] width 29 height 29
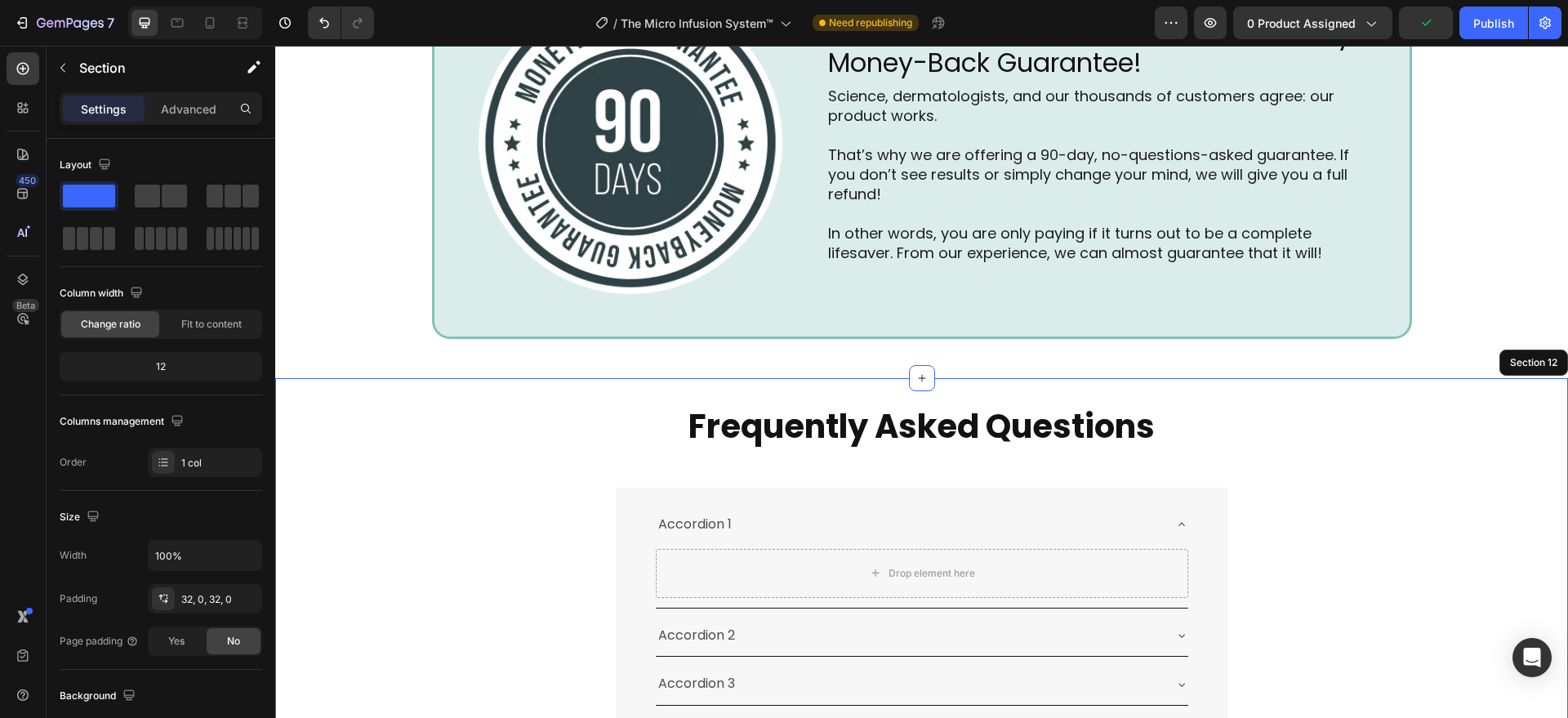
click at [472, 462] on div "Frequently Asked Questions Heading 48 Accordion 1 Drop element here Accordion 2…" at bounding box center [921, 563] width 1293 height 317
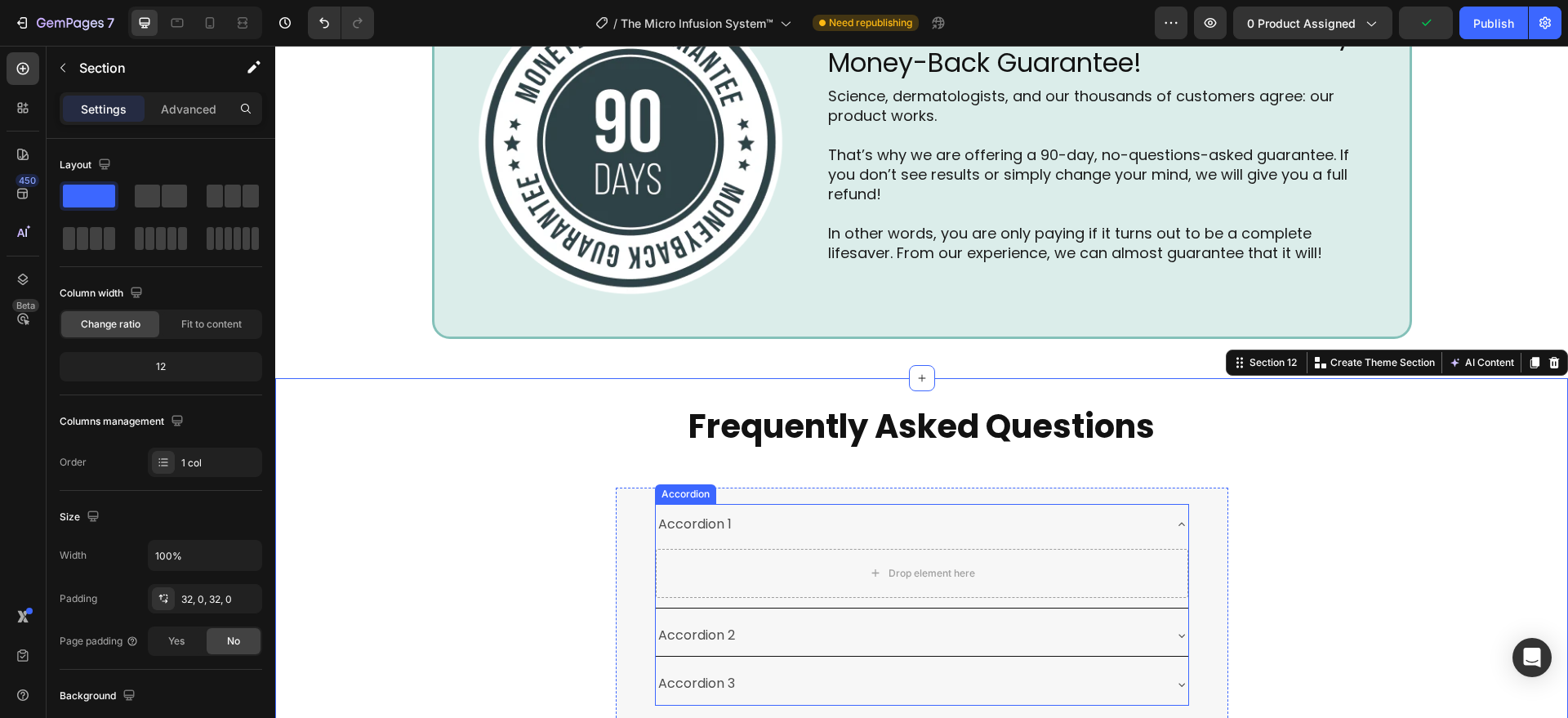
click at [829, 406] on p "Frequently Asked Questions" at bounding box center [922, 426] width 609 height 41
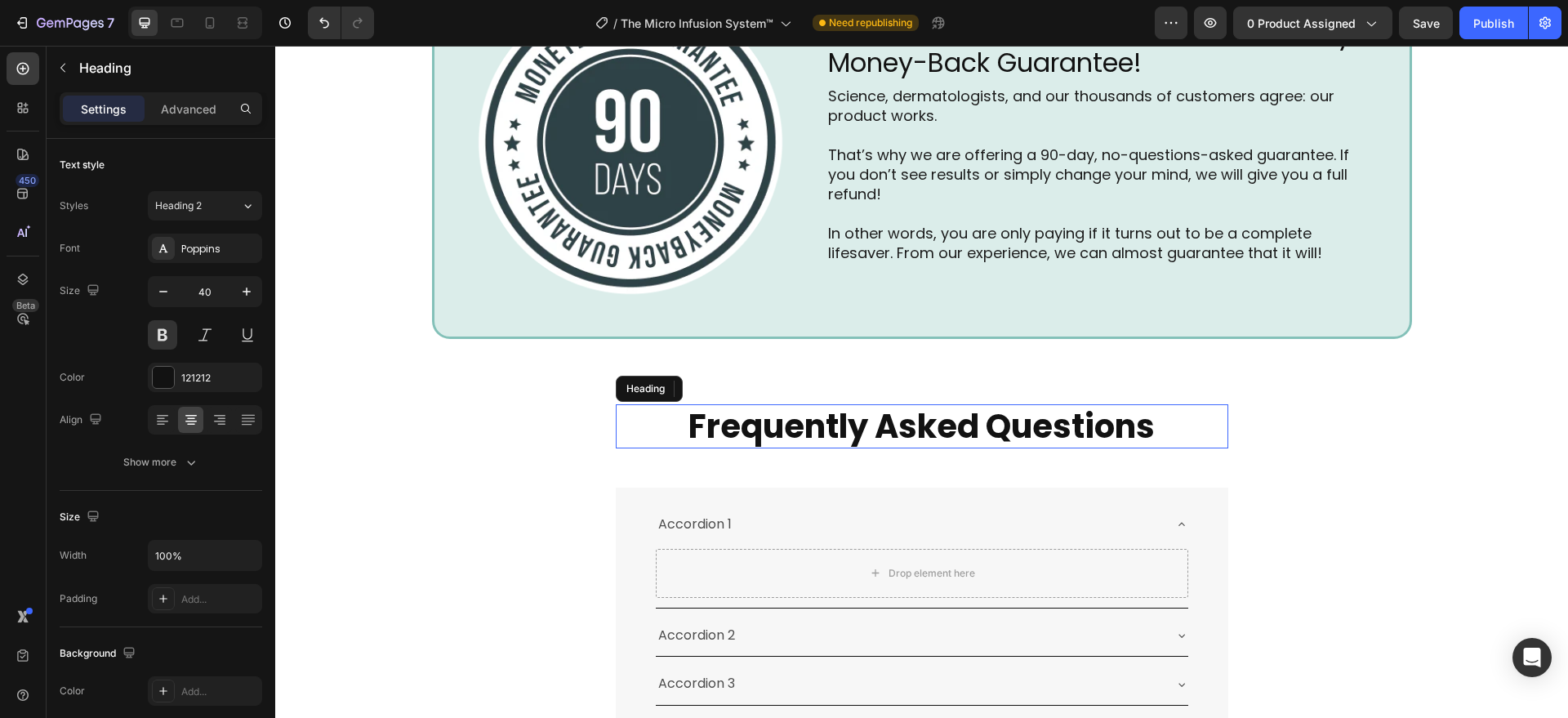
scroll to position [5977, 0]
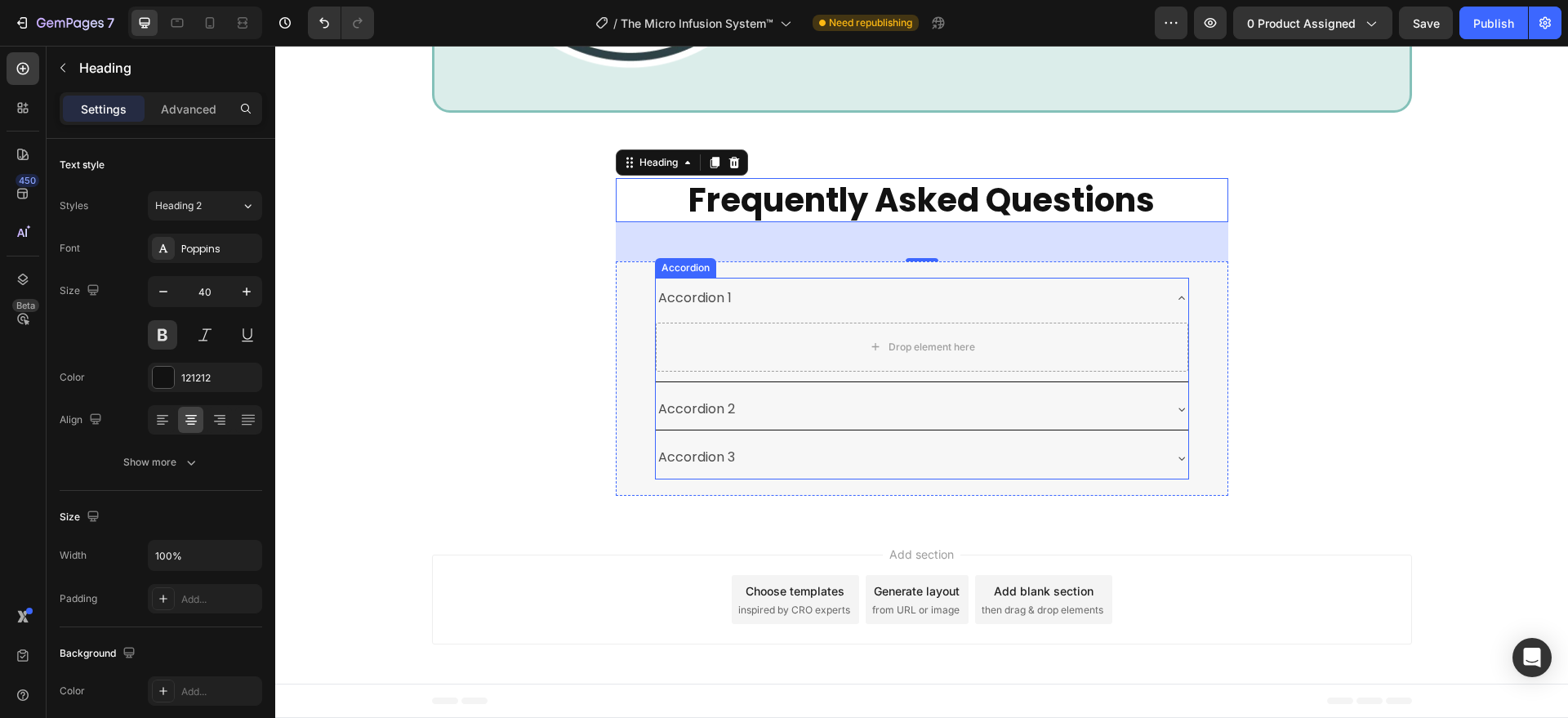
click at [692, 296] on div "Accordion 1" at bounding box center [695, 298] width 78 height 28
click at [692, 300] on div "Accordion 1" at bounding box center [695, 298] width 78 height 28
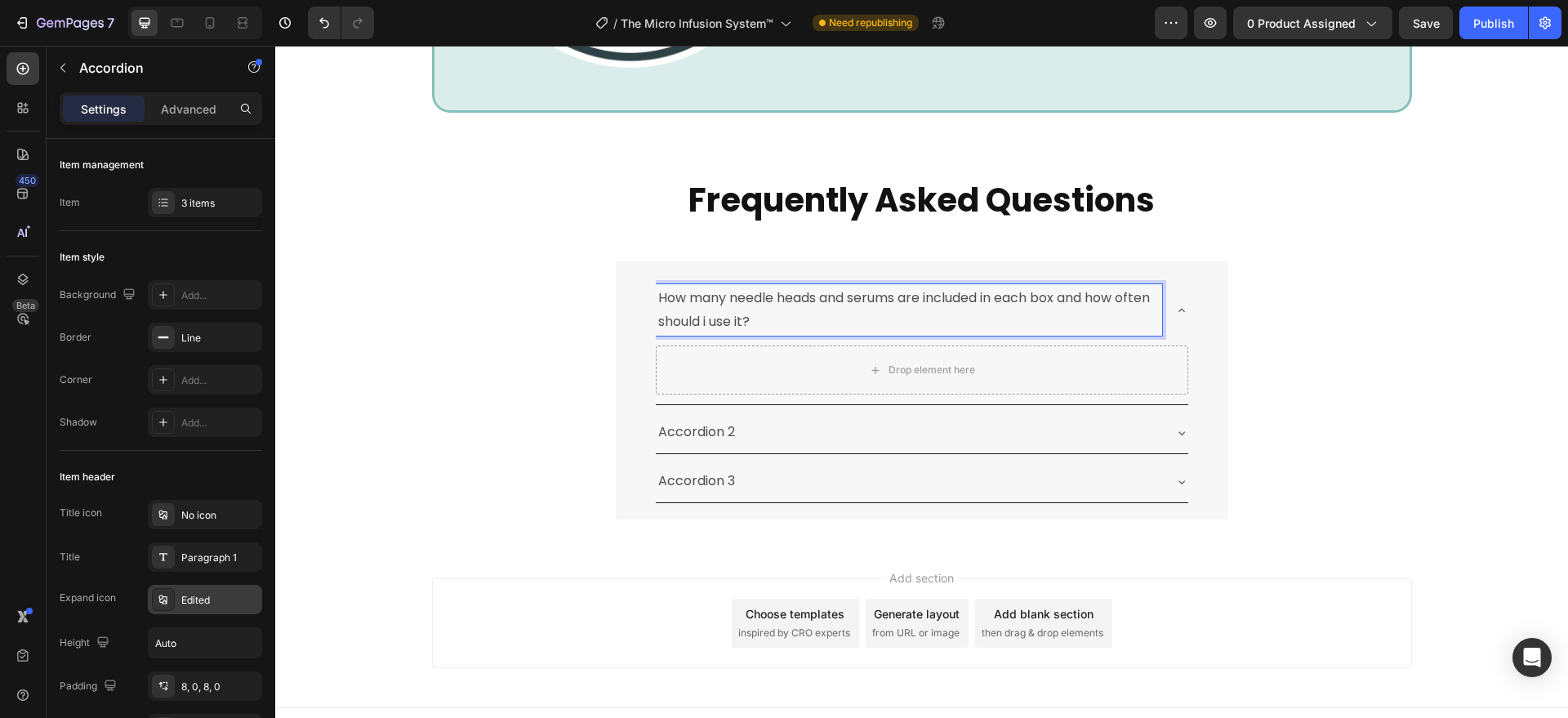
scroll to position [170, 0]
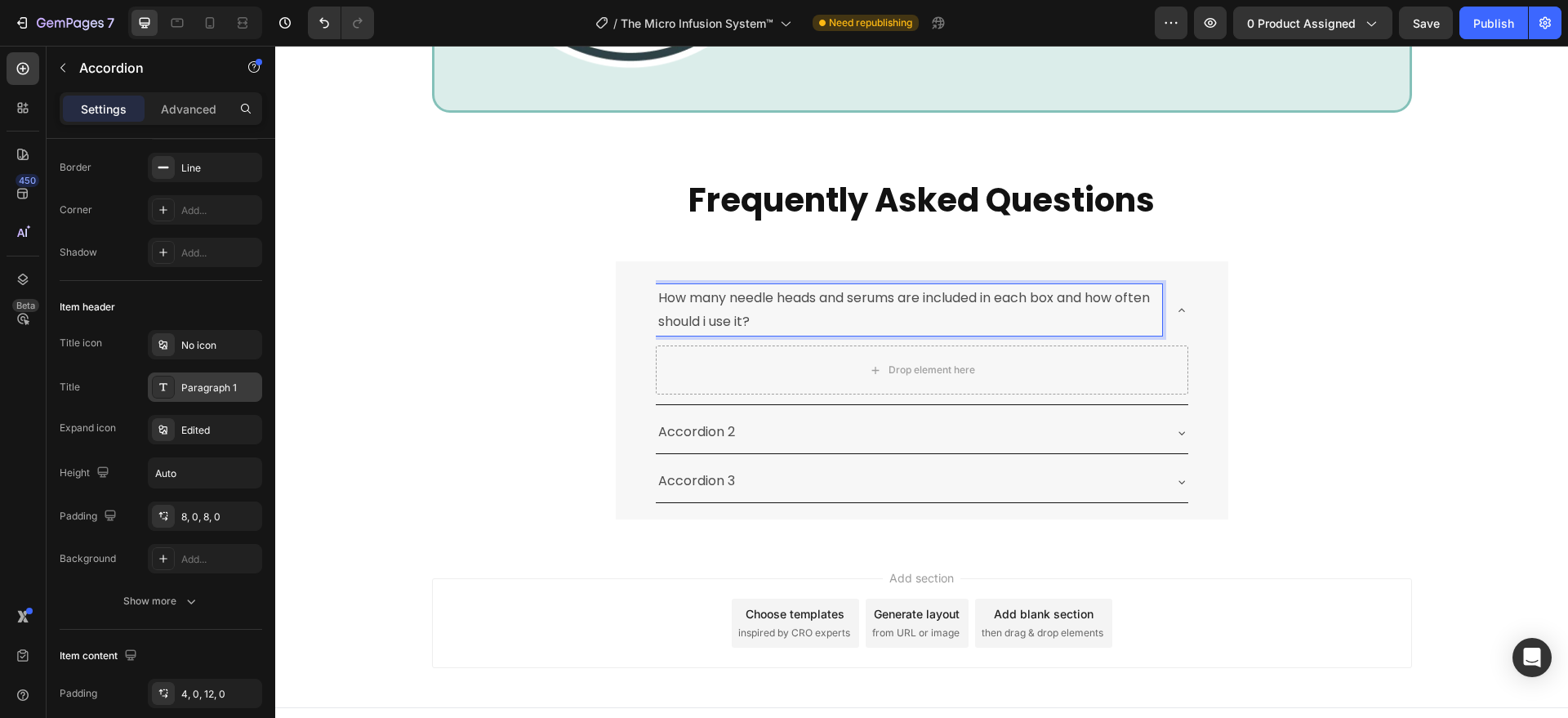
click at [207, 393] on div "Paragraph 1" at bounding box center [219, 388] width 77 height 15
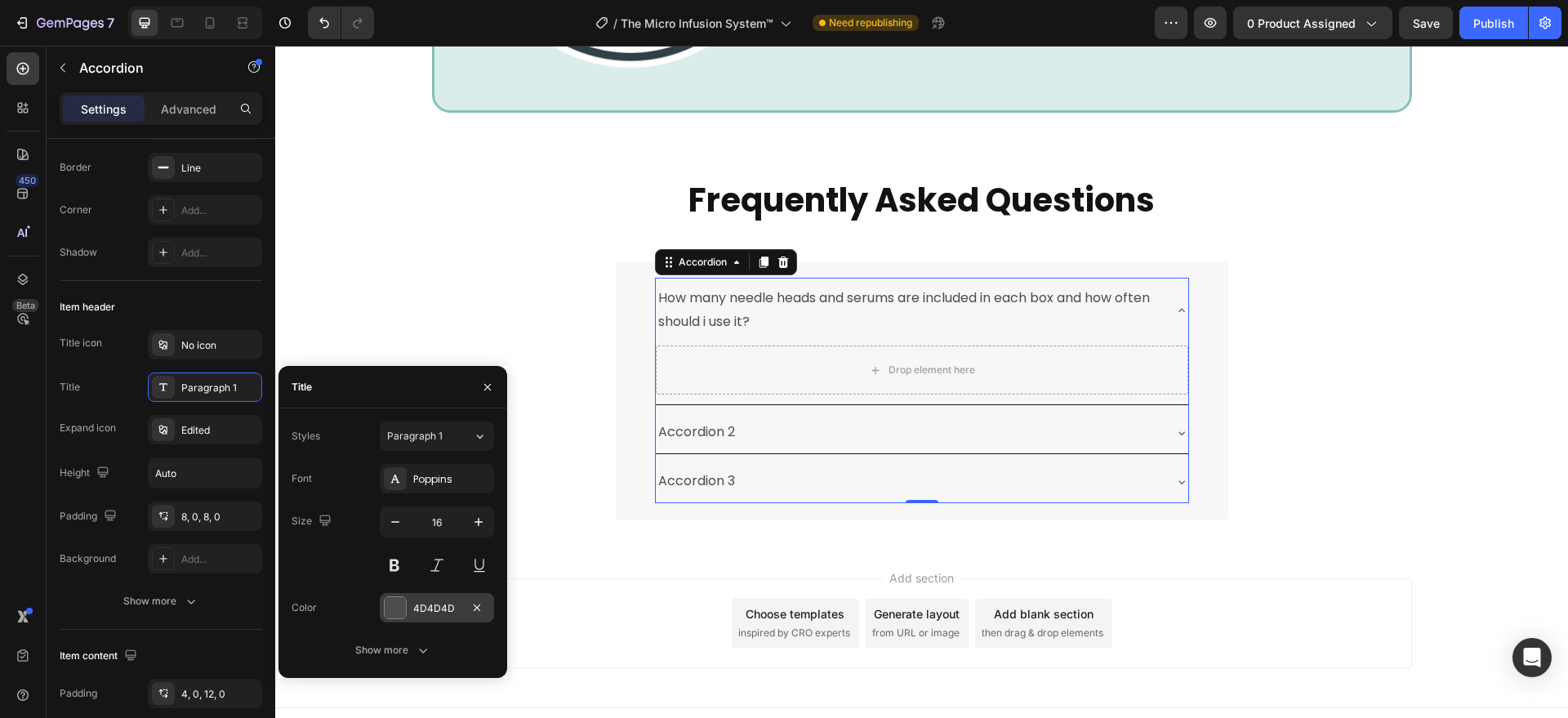
drag, startPoint x: 391, startPoint y: 603, endPoint x: 116, endPoint y: 560, distance: 278.3
click at [391, 603] on div at bounding box center [395, 607] width 21 height 21
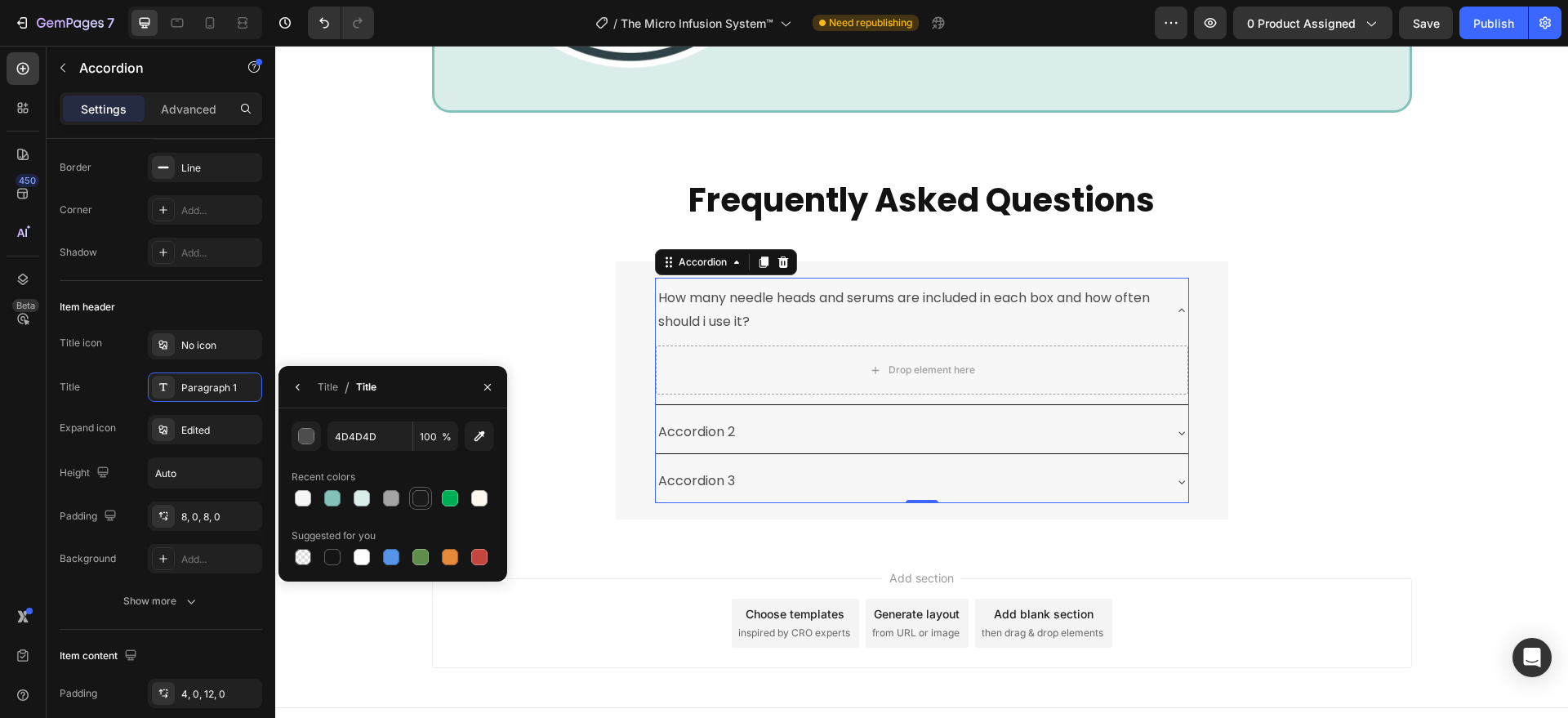
click at [418, 499] on div at bounding box center [420, 498] width 17 height 17
type input "1A1A1A"
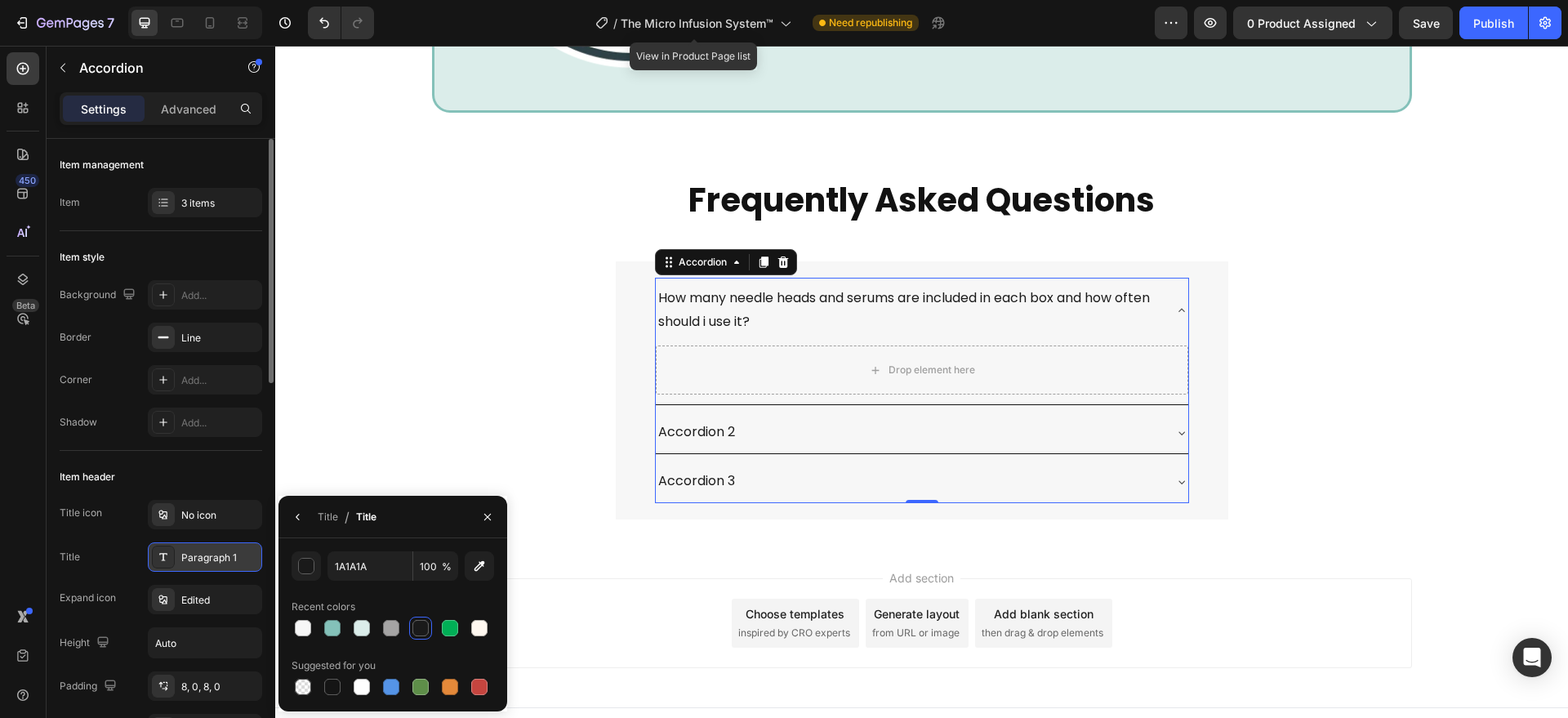
scroll to position [339, 0]
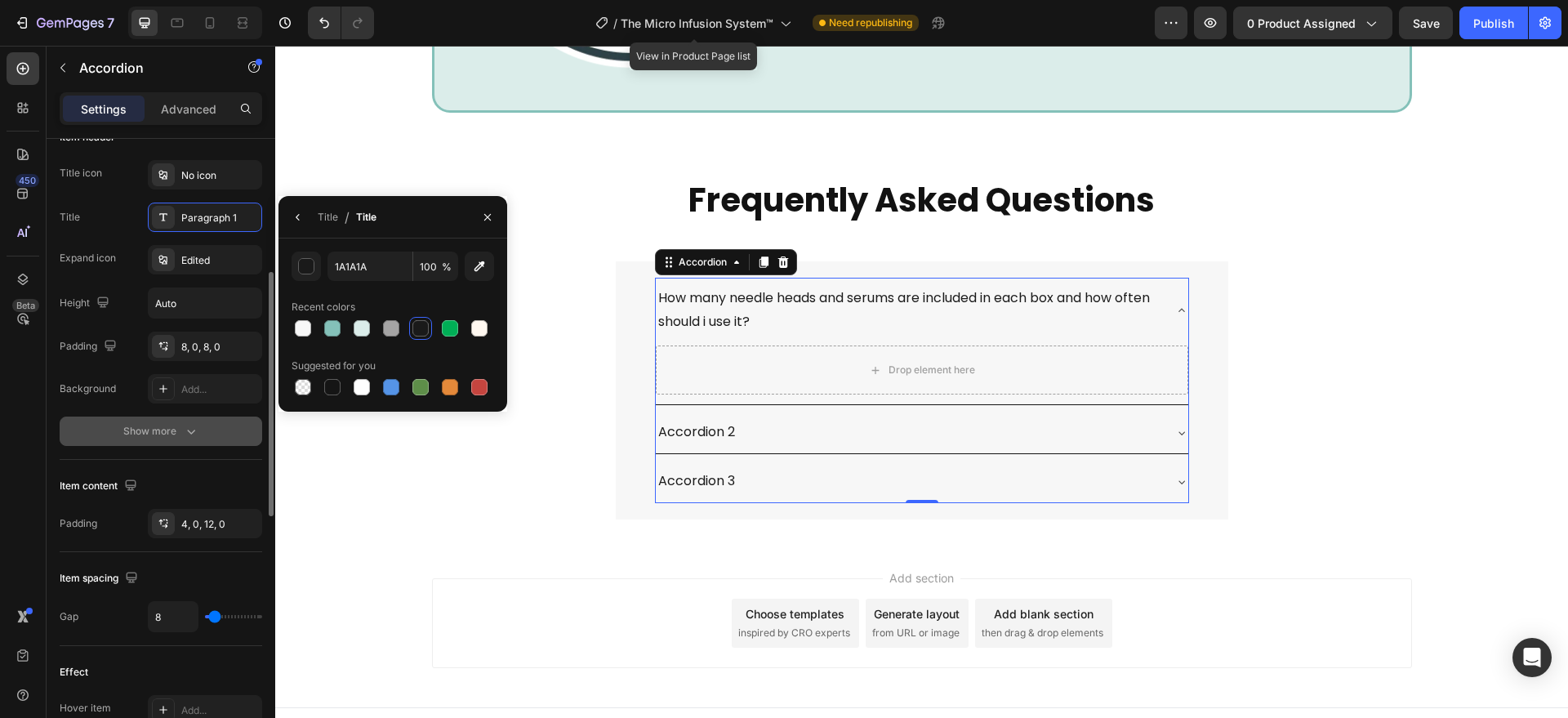
click at [154, 426] on div "Show more" at bounding box center [161, 431] width 76 height 17
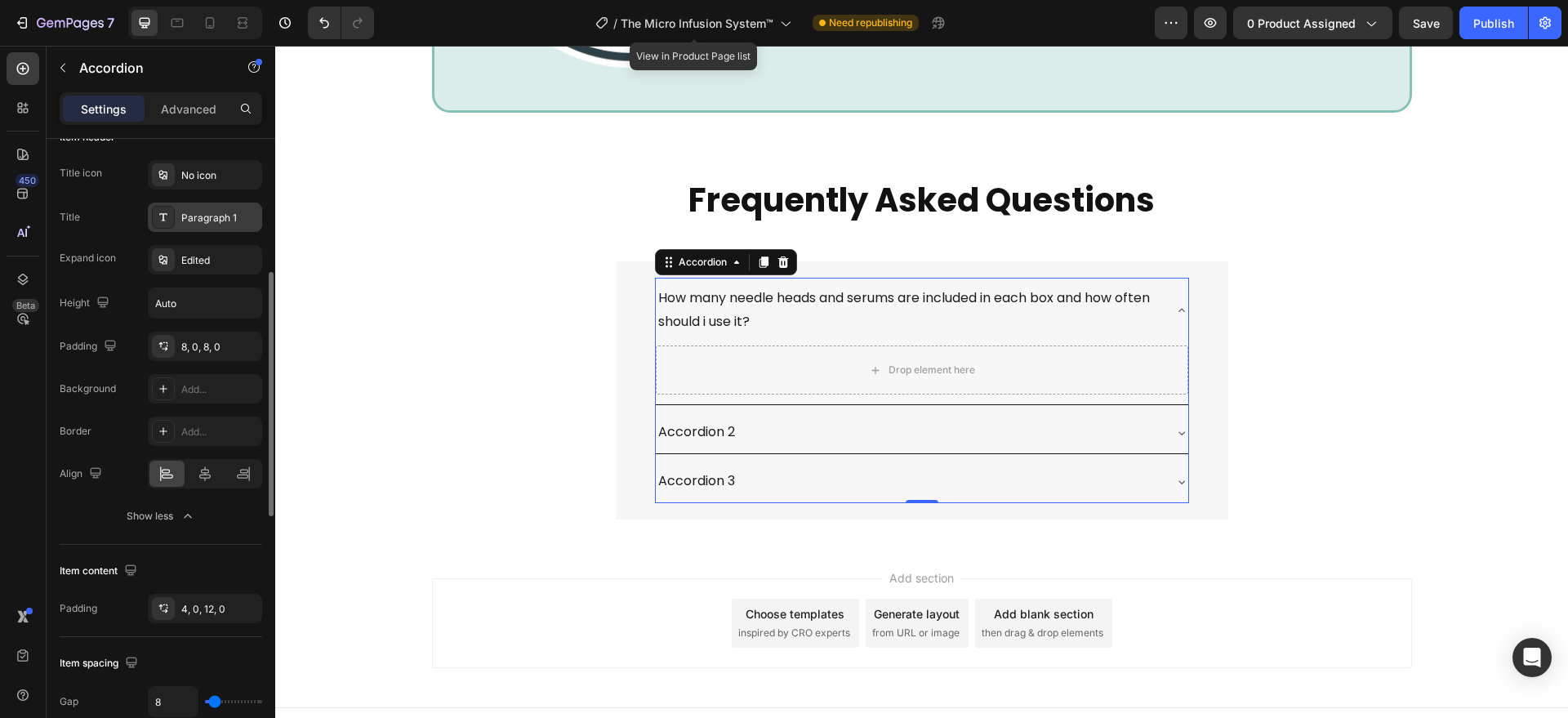
click at [203, 226] on div "Paragraph 1" at bounding box center [205, 217] width 115 height 29
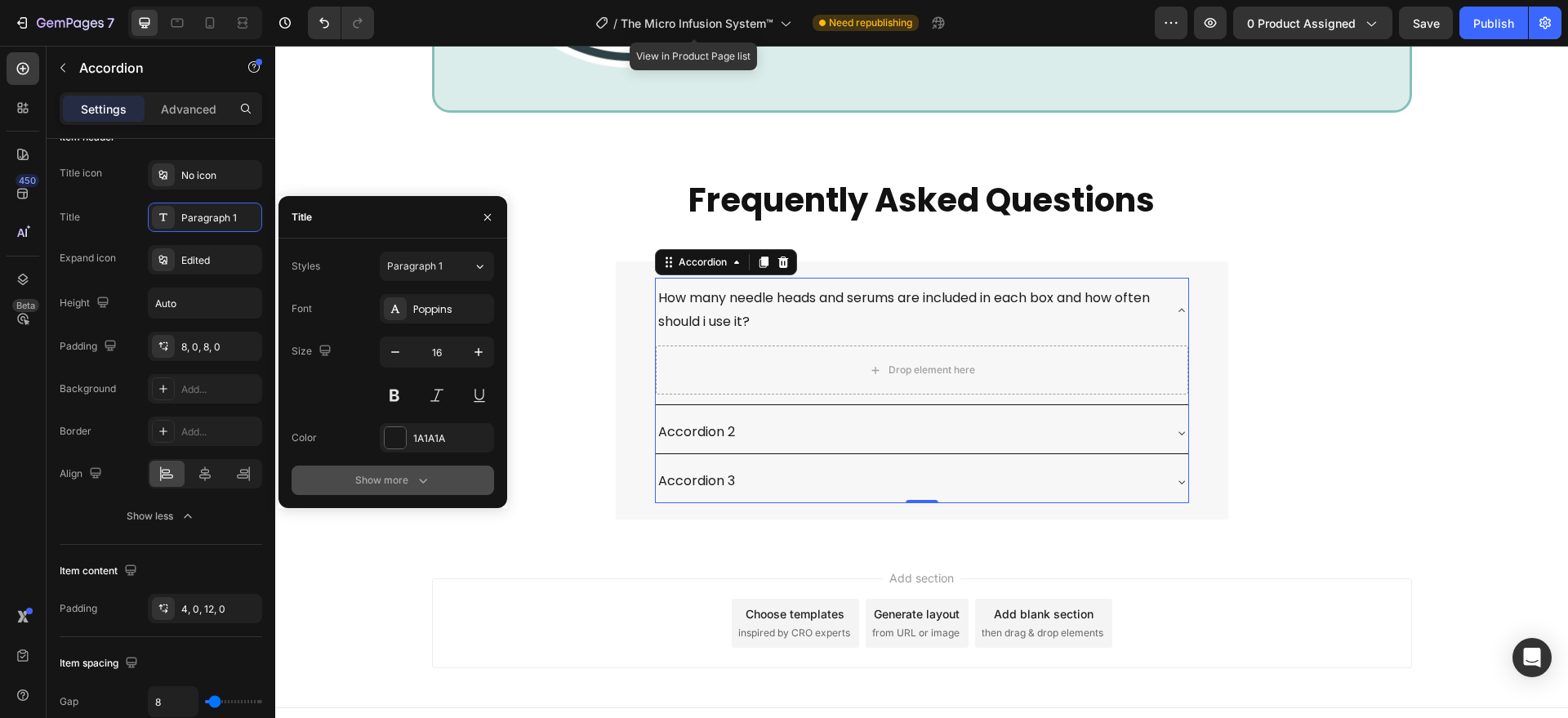
click at [398, 477] on div "Show more" at bounding box center [393, 480] width 76 height 17
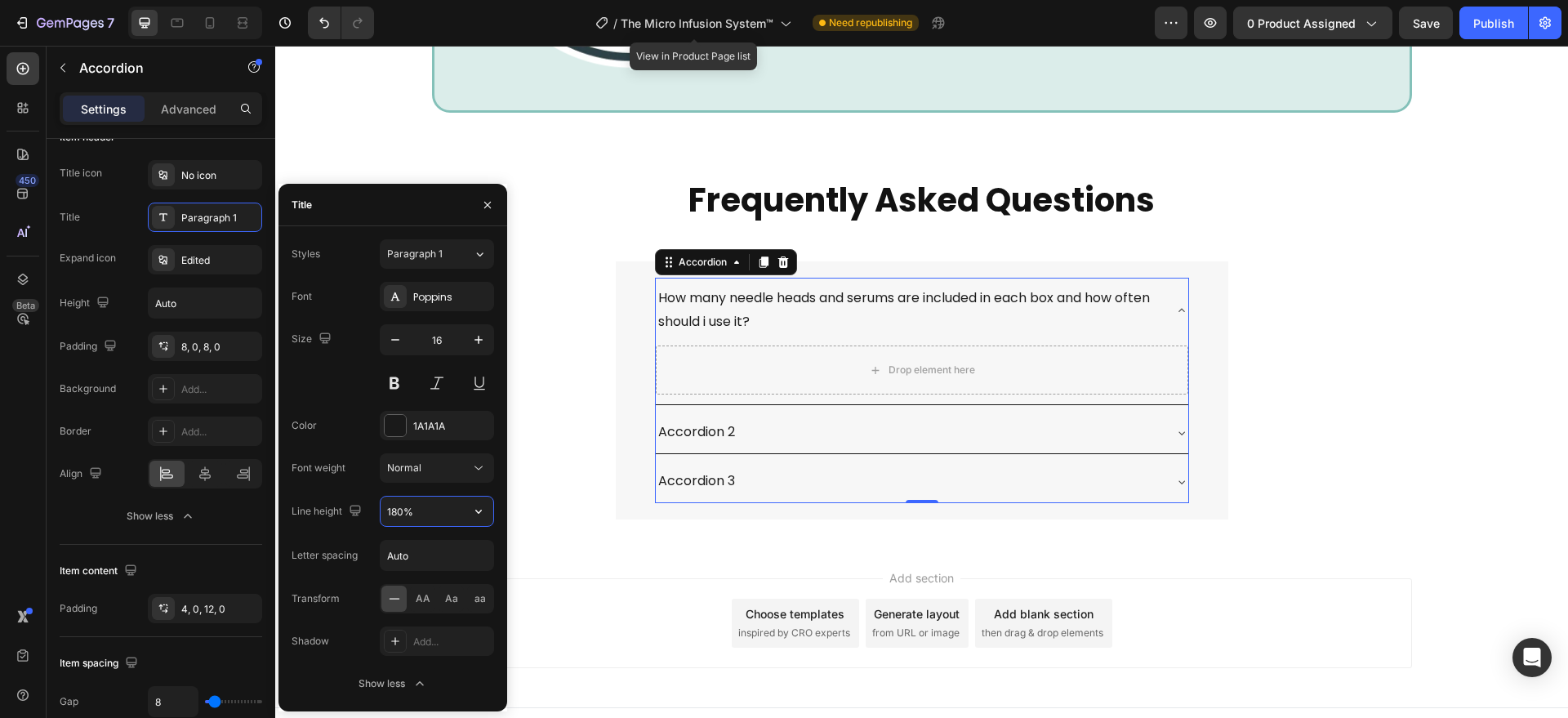
click at [411, 503] on input "180%" at bounding box center [437, 510] width 113 height 29
click at [412, 504] on input "180%" at bounding box center [437, 510] width 113 height 29
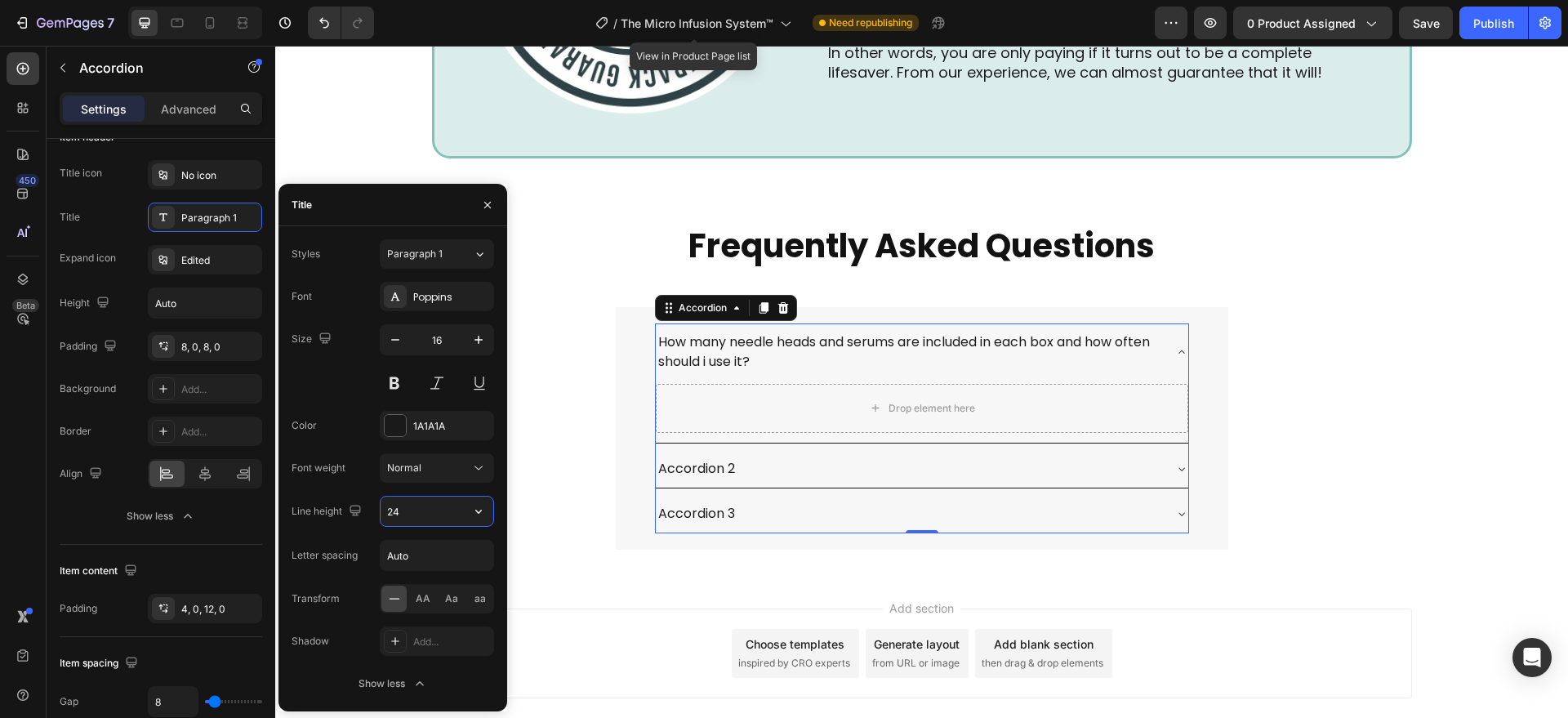
scroll to position [5977, 0]
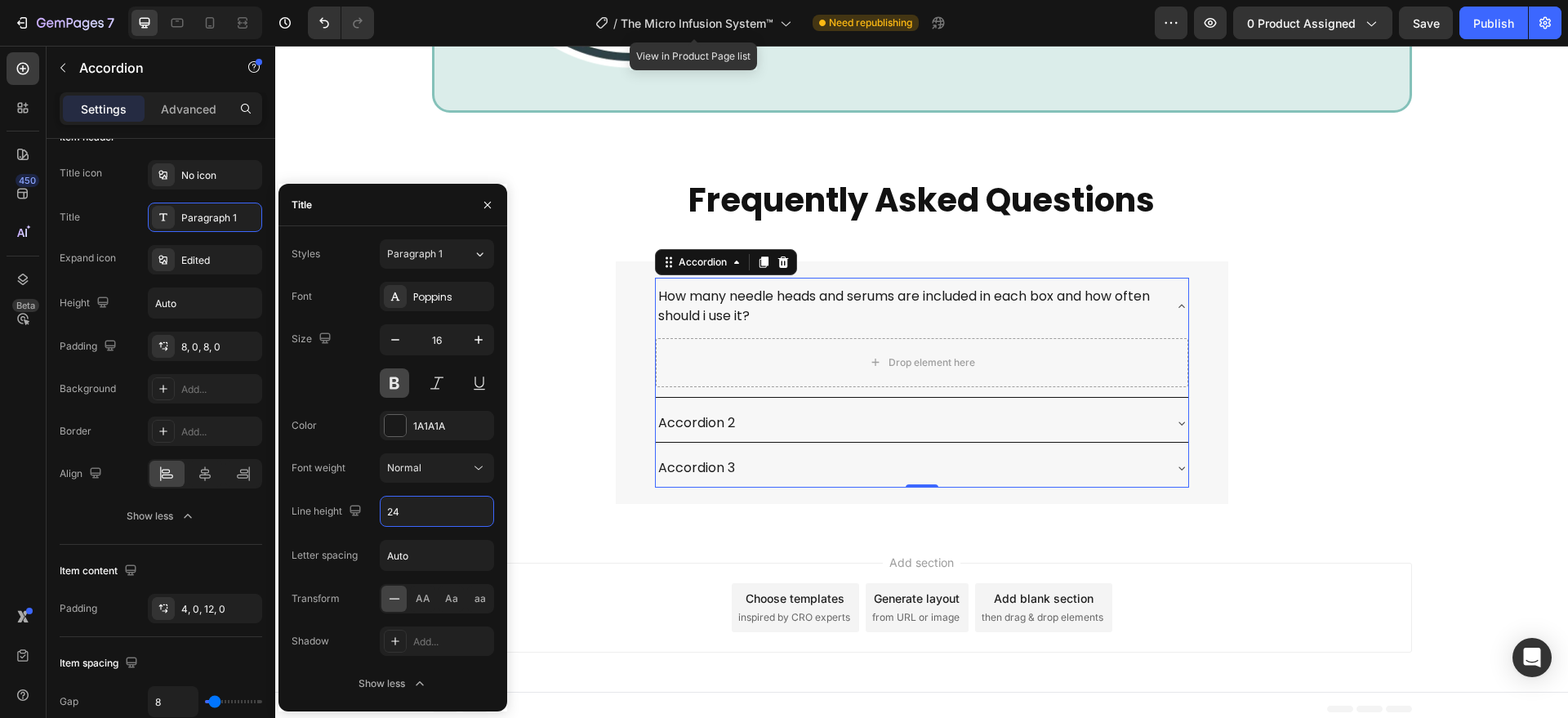
type input "24"
click at [384, 374] on button at bounding box center [394, 382] width 29 height 29
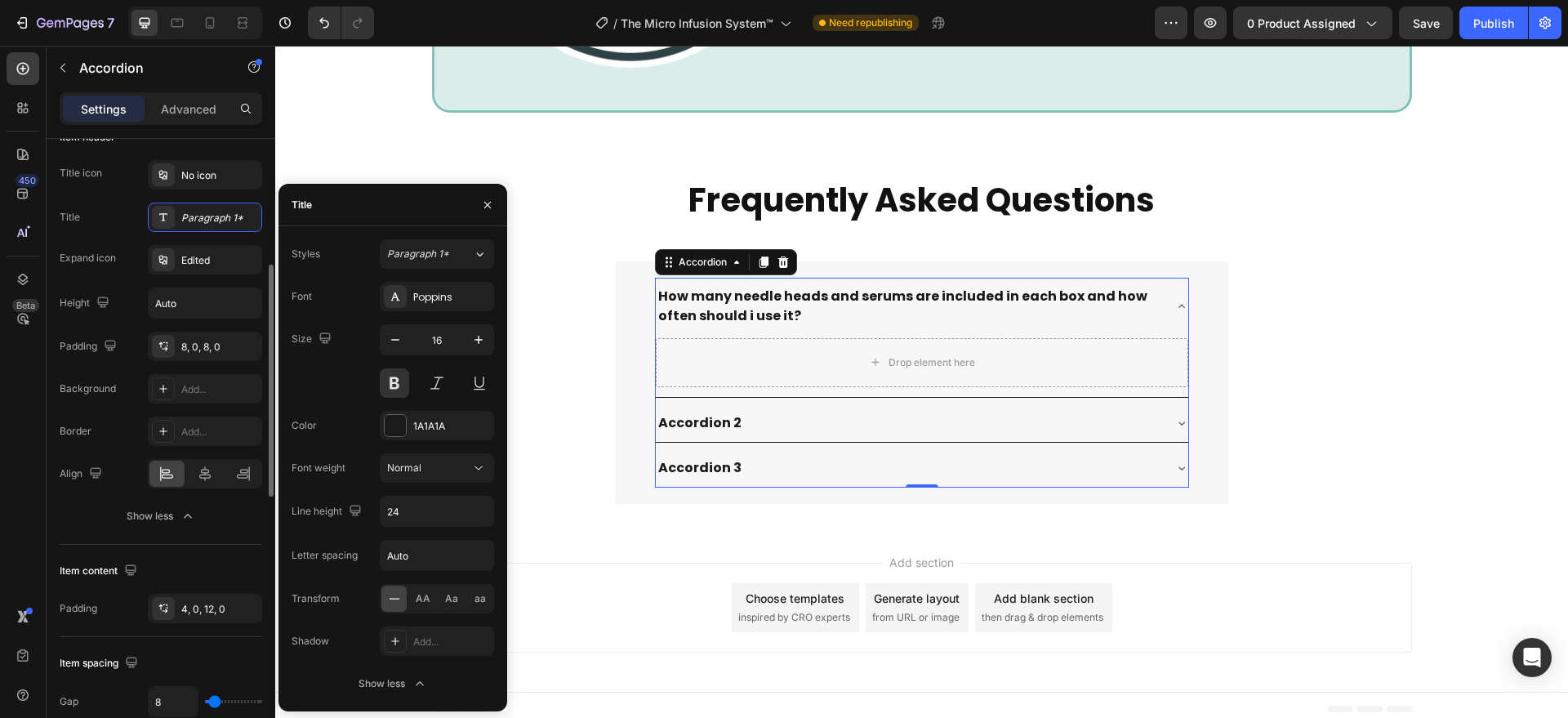
click at [120, 413] on div "Title icon No icon Title Paragraph 1* Expand icon Edited Height Auto Padding 8,…" at bounding box center [161, 345] width 203 height 371
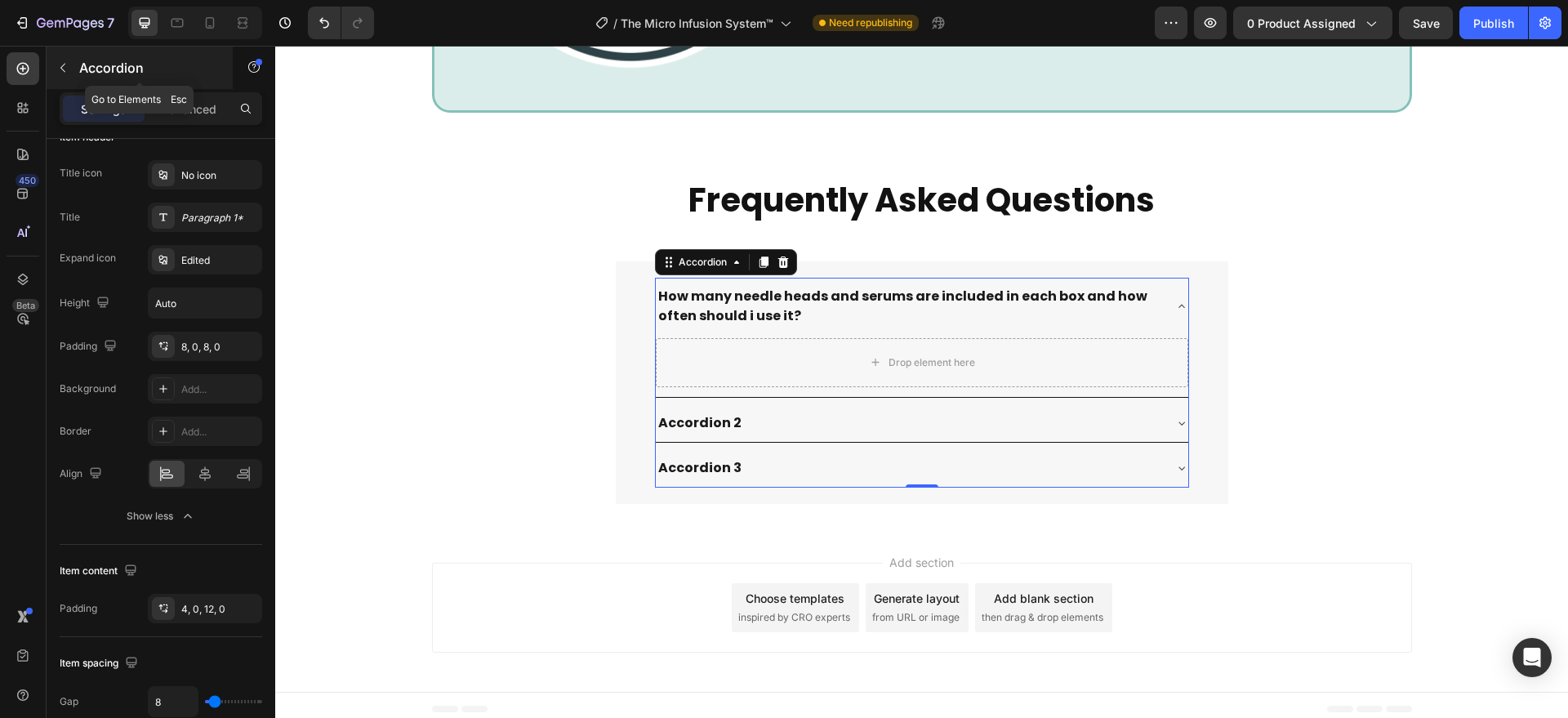
click at [66, 74] on button "button" at bounding box center [63, 68] width 26 height 26
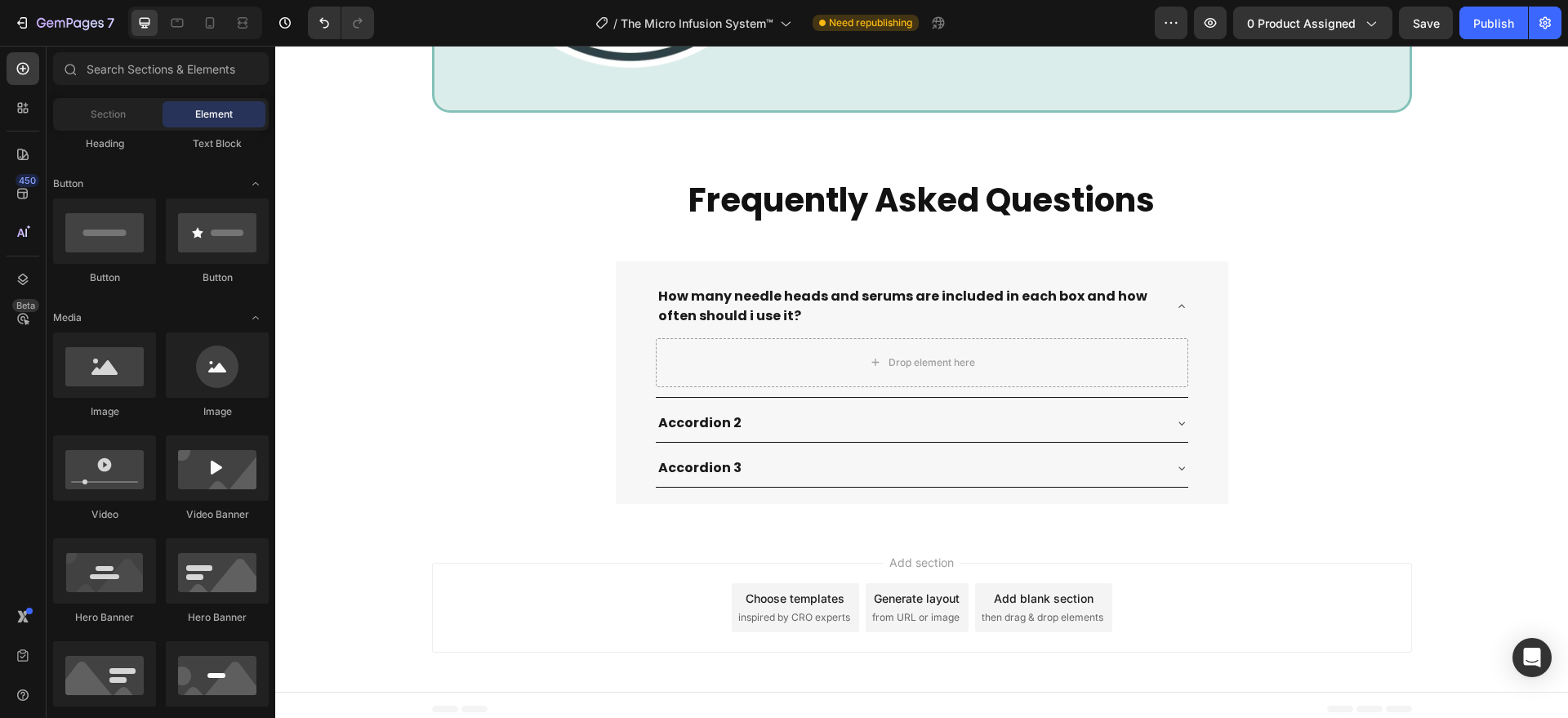
scroll to position [0, 0]
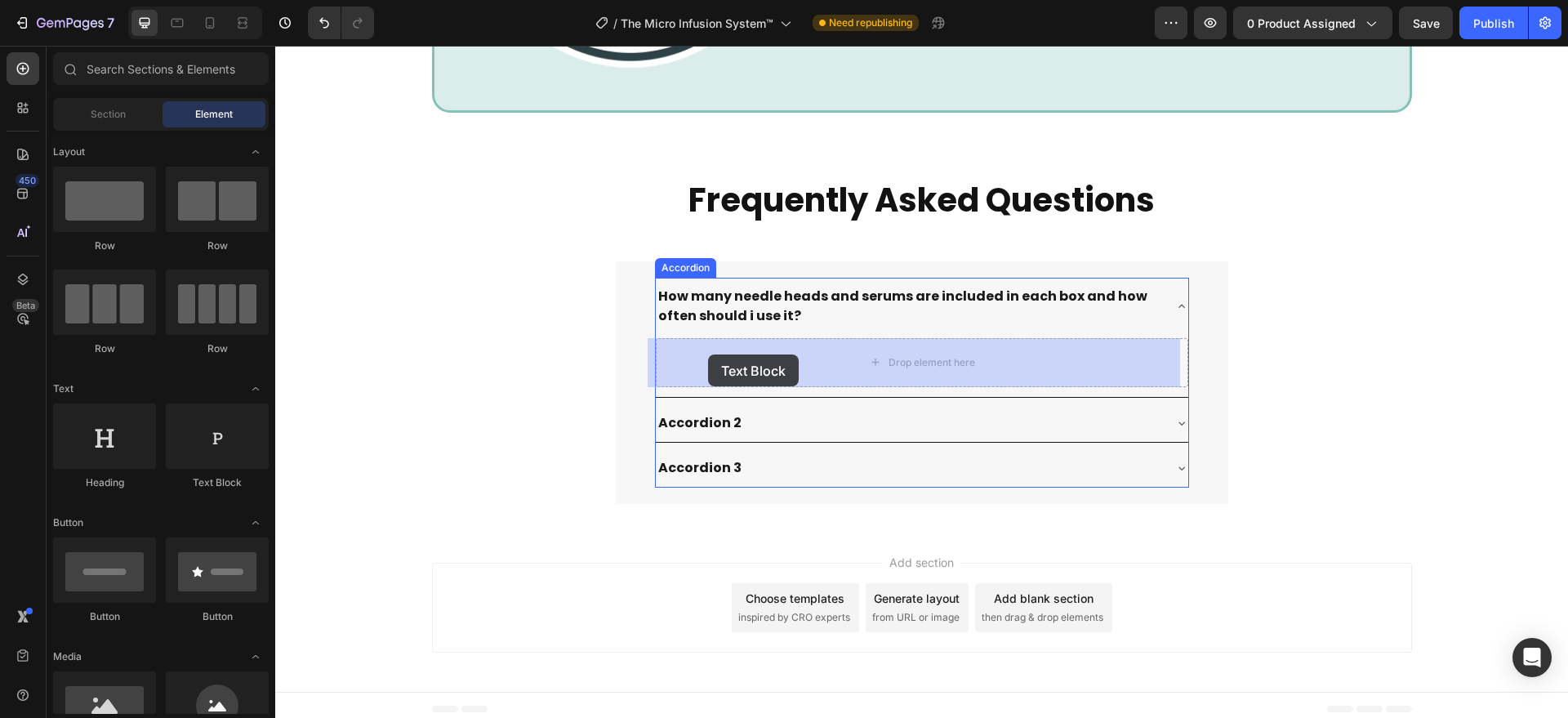
drag, startPoint x: 480, startPoint y: 513, endPoint x: 708, endPoint y: 354, distance: 278.0
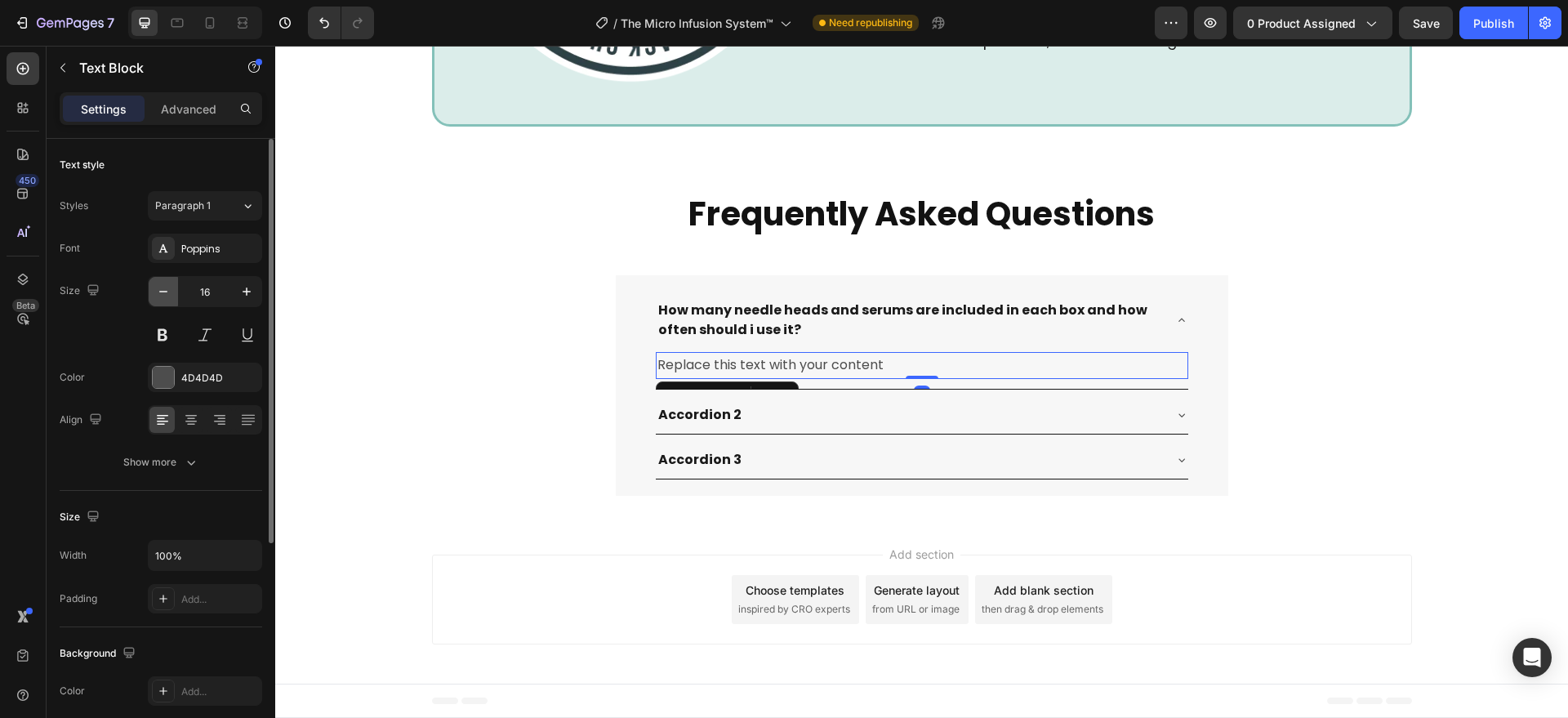
click at [164, 300] on button "button" at bounding box center [163, 291] width 29 height 29
click at [164, 400] on div "Font Poppins Size 15 Color 4D4D4D Align Show more" at bounding box center [161, 355] width 203 height 243
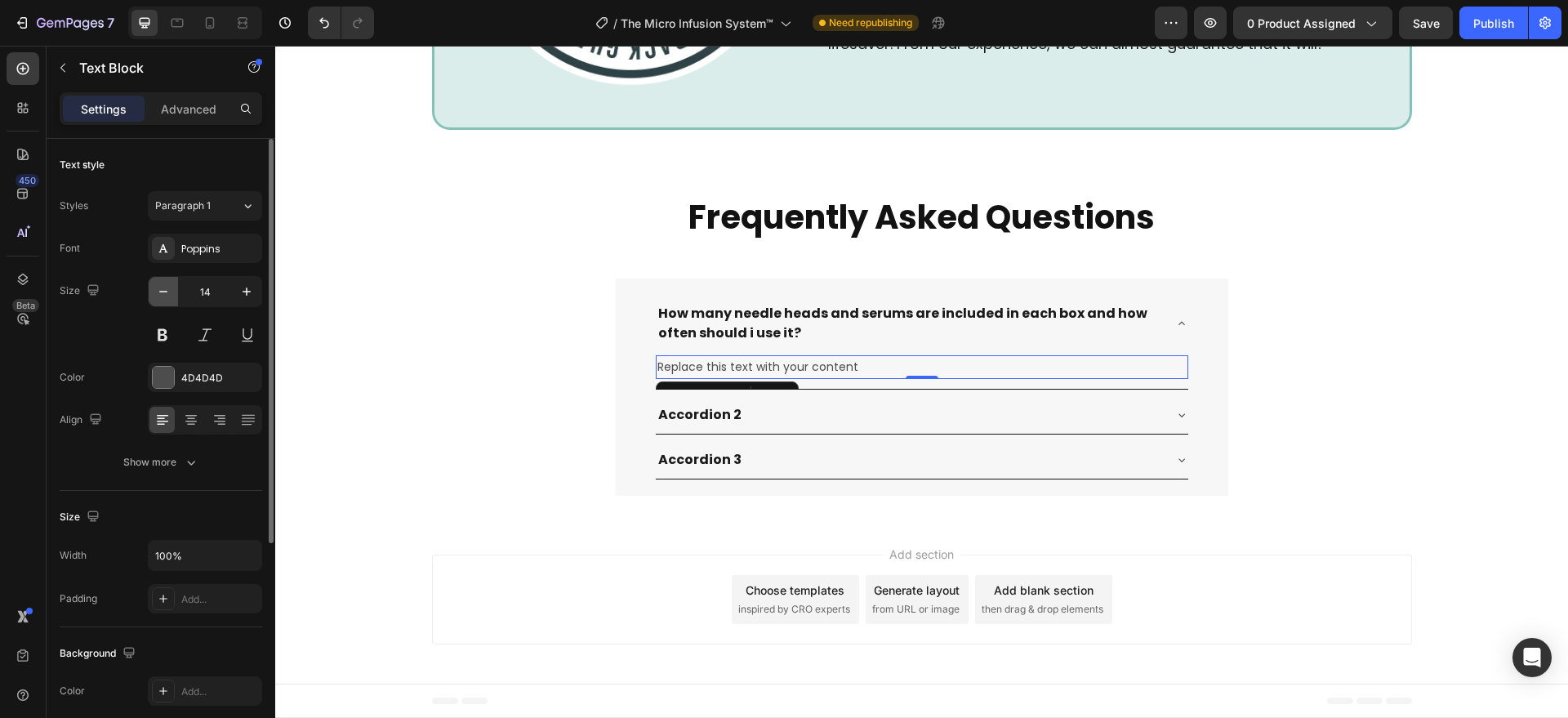
click at [164, 301] on button "button" at bounding box center [163, 291] width 29 height 29
click at [249, 295] on icon "button" at bounding box center [247, 292] width 17 height 17
type input "14"
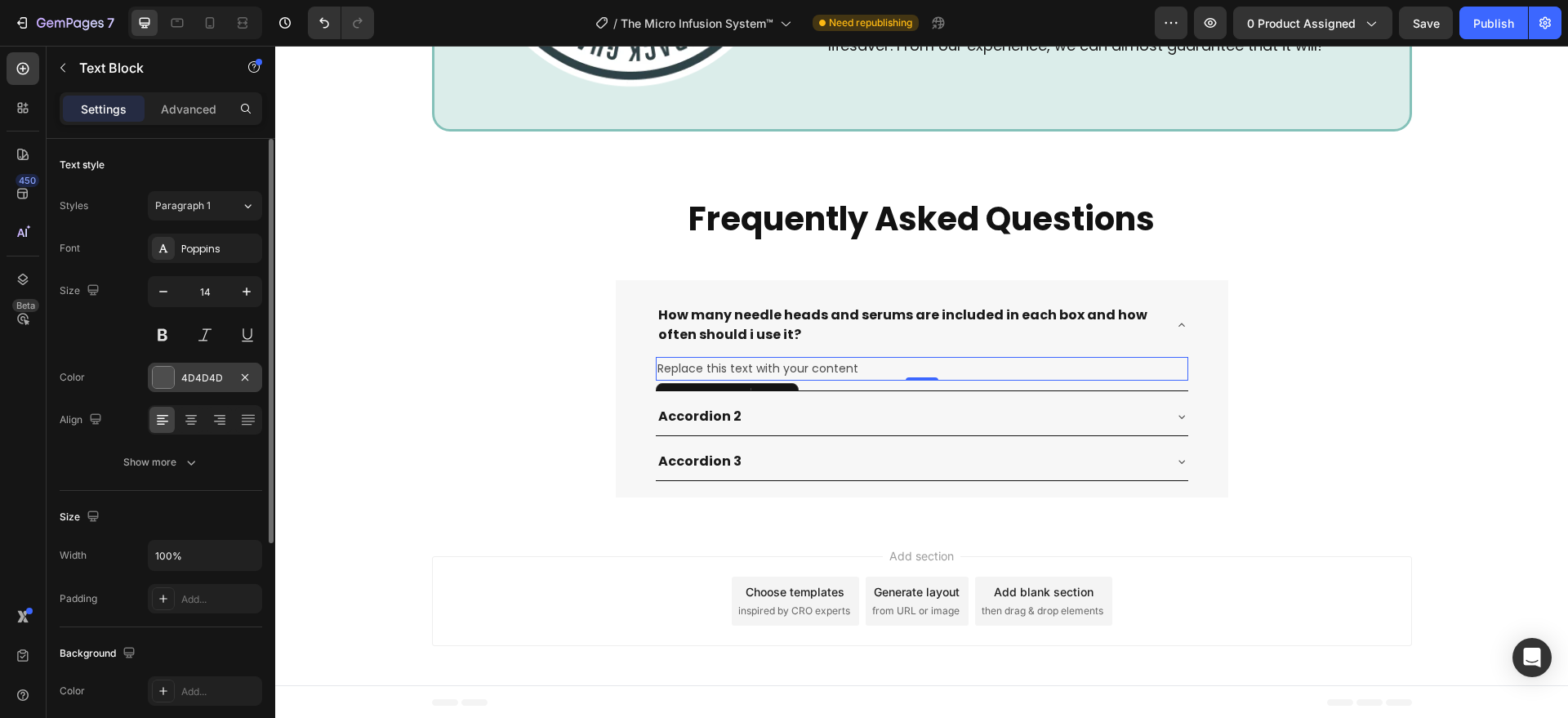
scroll to position [5960, 0]
click at [168, 382] on div at bounding box center [163, 377] width 21 height 21
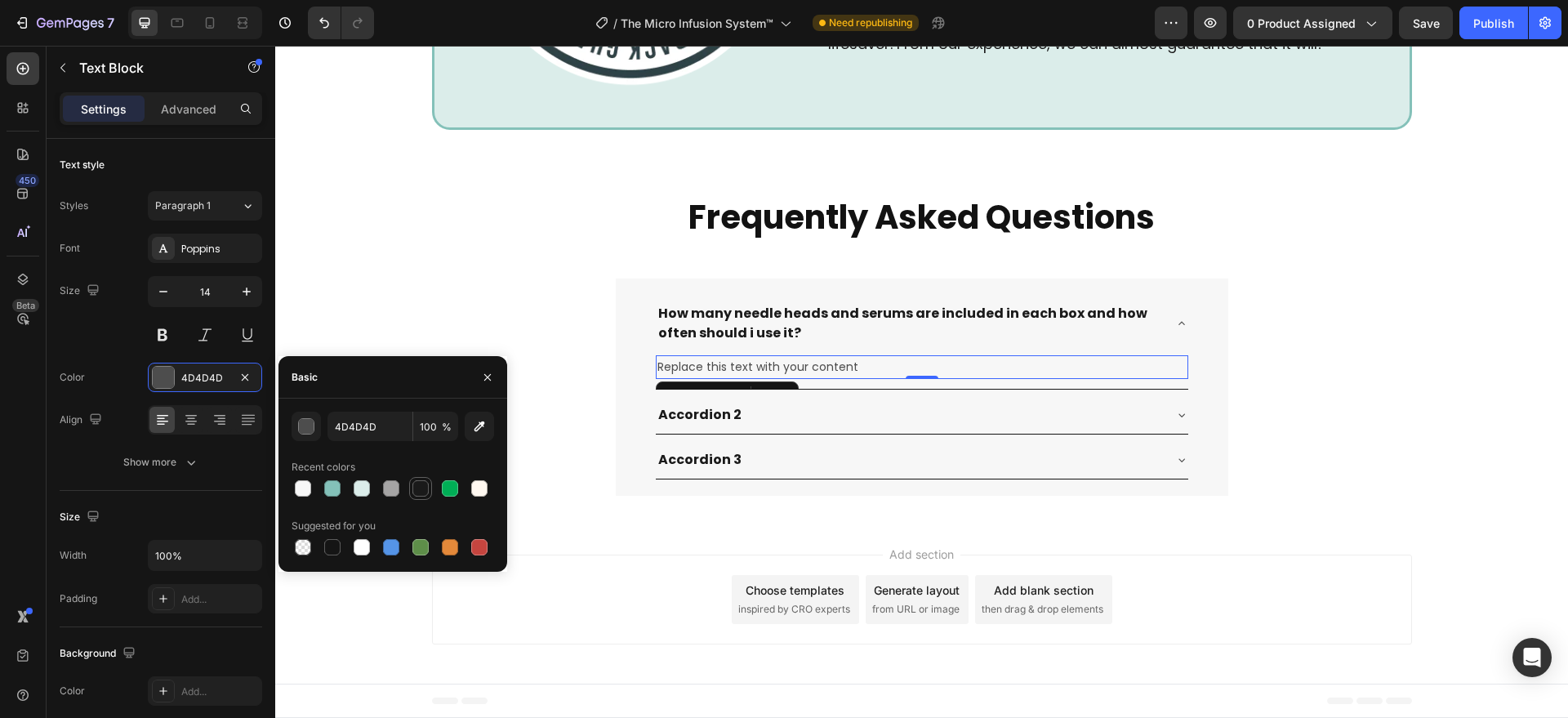
click at [411, 479] on div at bounding box center [420, 488] width 19 height 19
type input "1A1A1A"
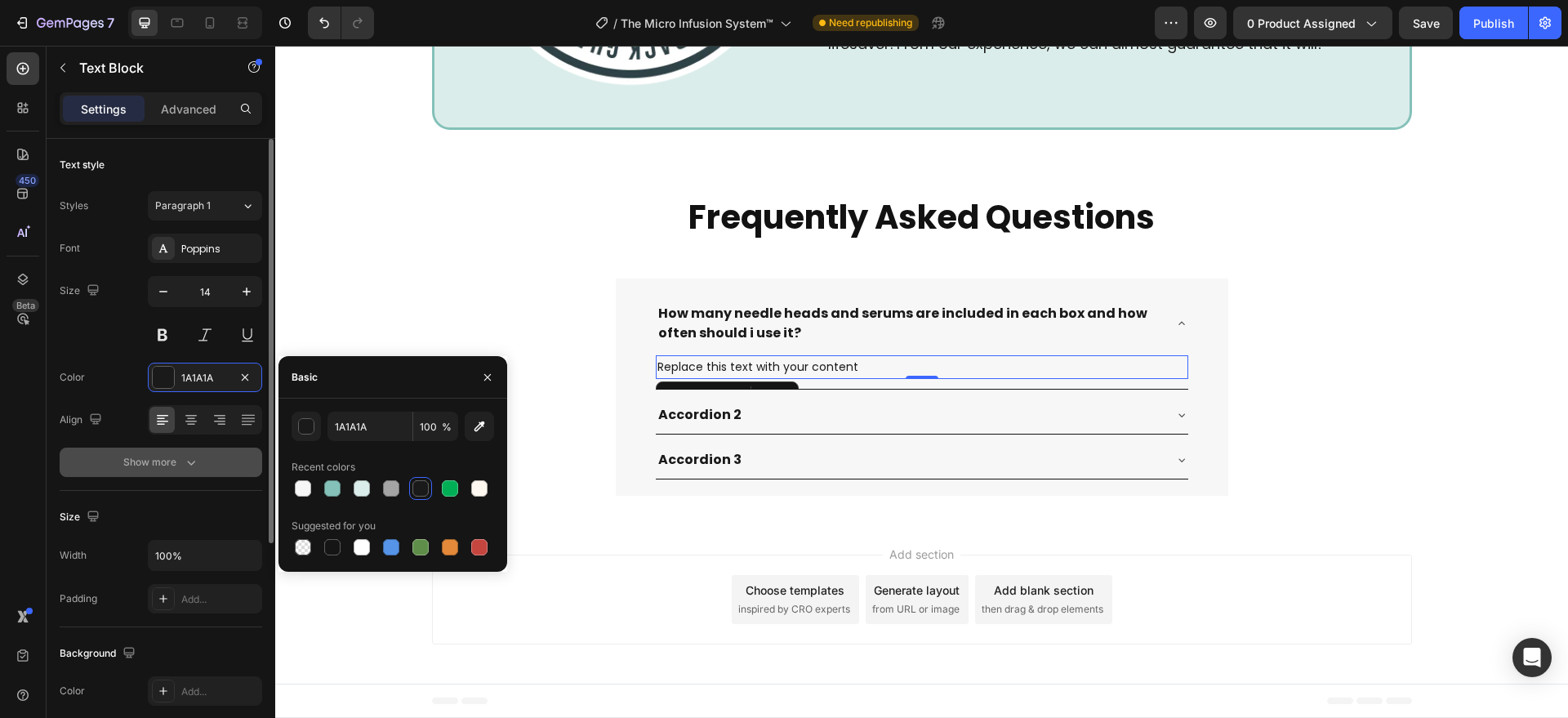
click at [162, 454] on div "Show more" at bounding box center [161, 462] width 76 height 17
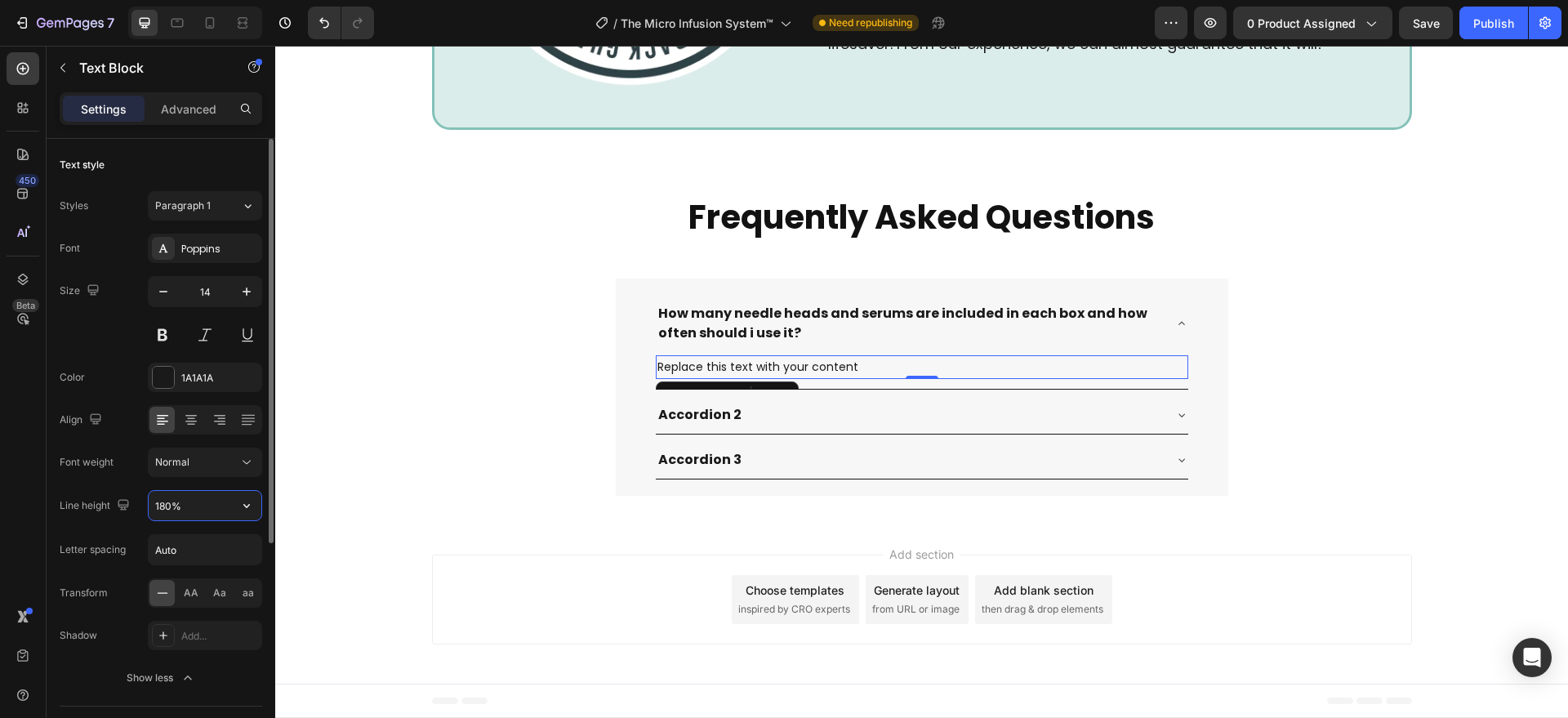
click at [189, 492] on input "180%" at bounding box center [205, 505] width 113 height 29
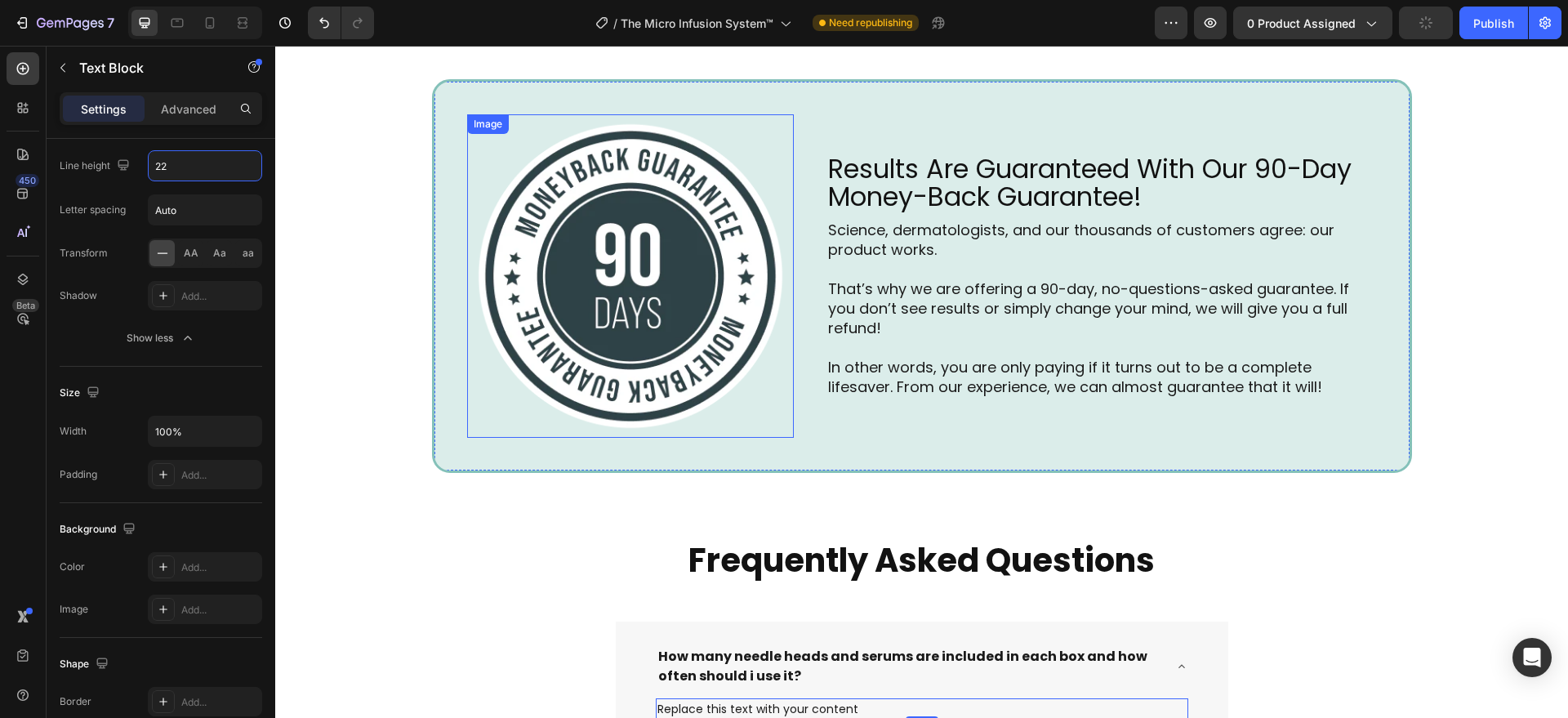
scroll to position [5957, 0]
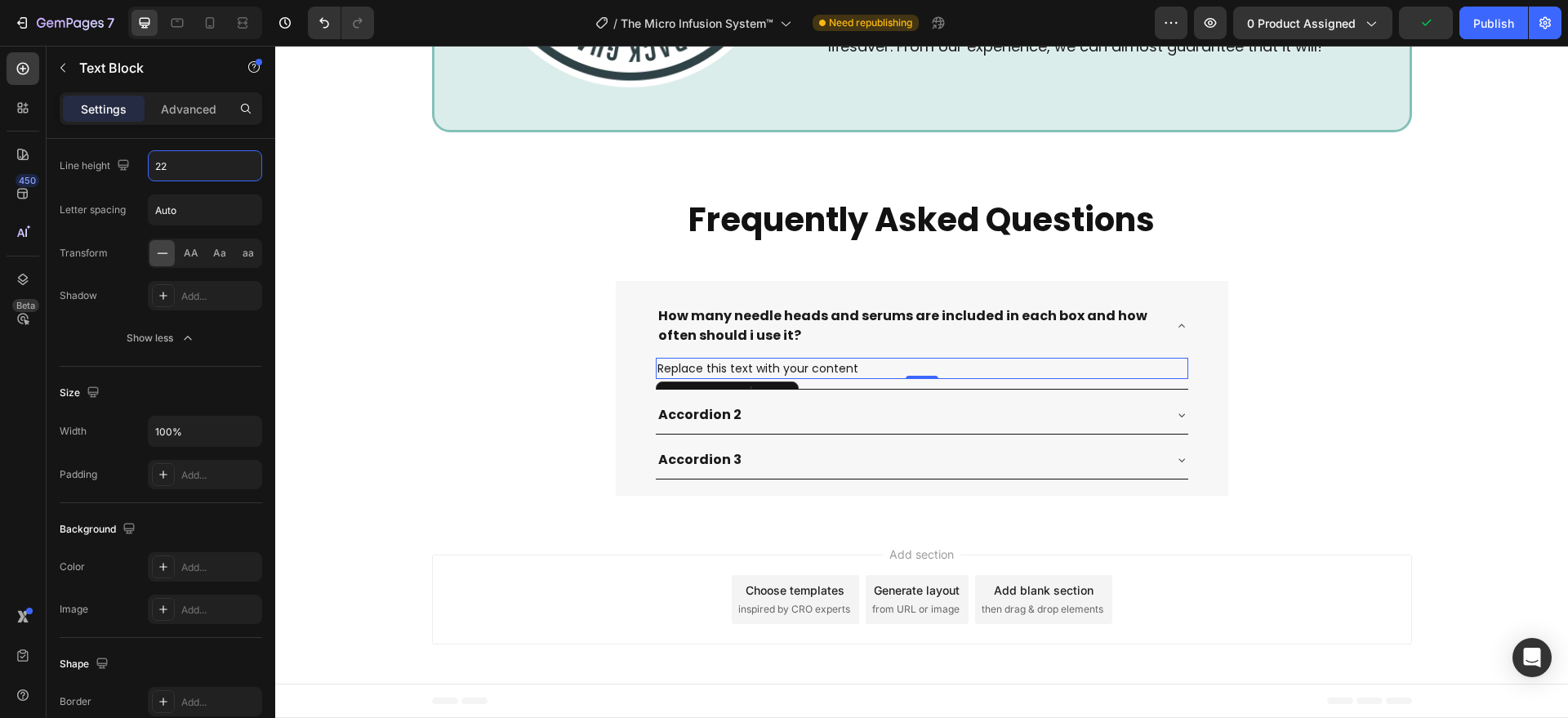
type input "22"
click at [819, 359] on div "Replace this text with your content" at bounding box center [922, 368] width 532 height 21
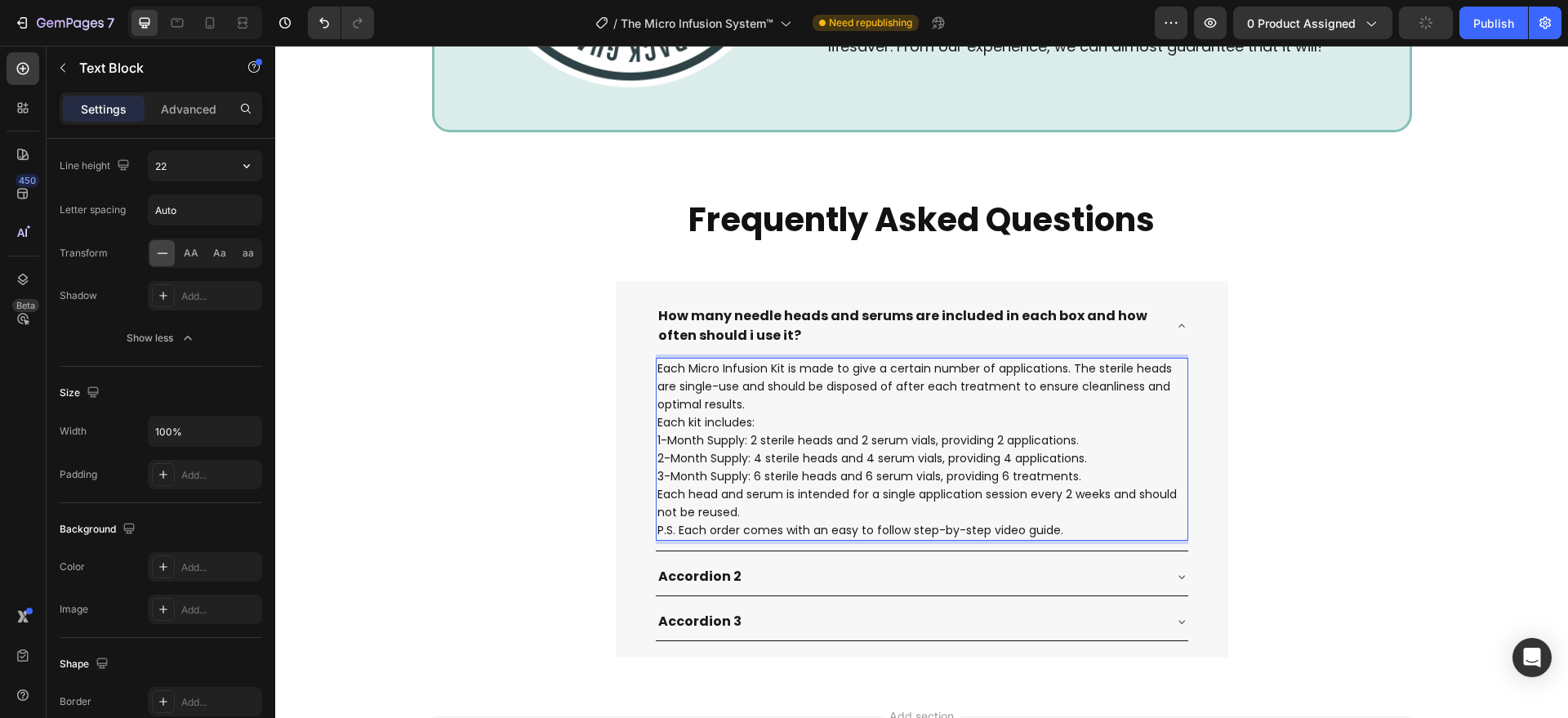
click at [754, 406] on p "Each Micro Infusion Kit is made to give a certain number of applications. The s…" at bounding box center [922, 386] width 529 height 54
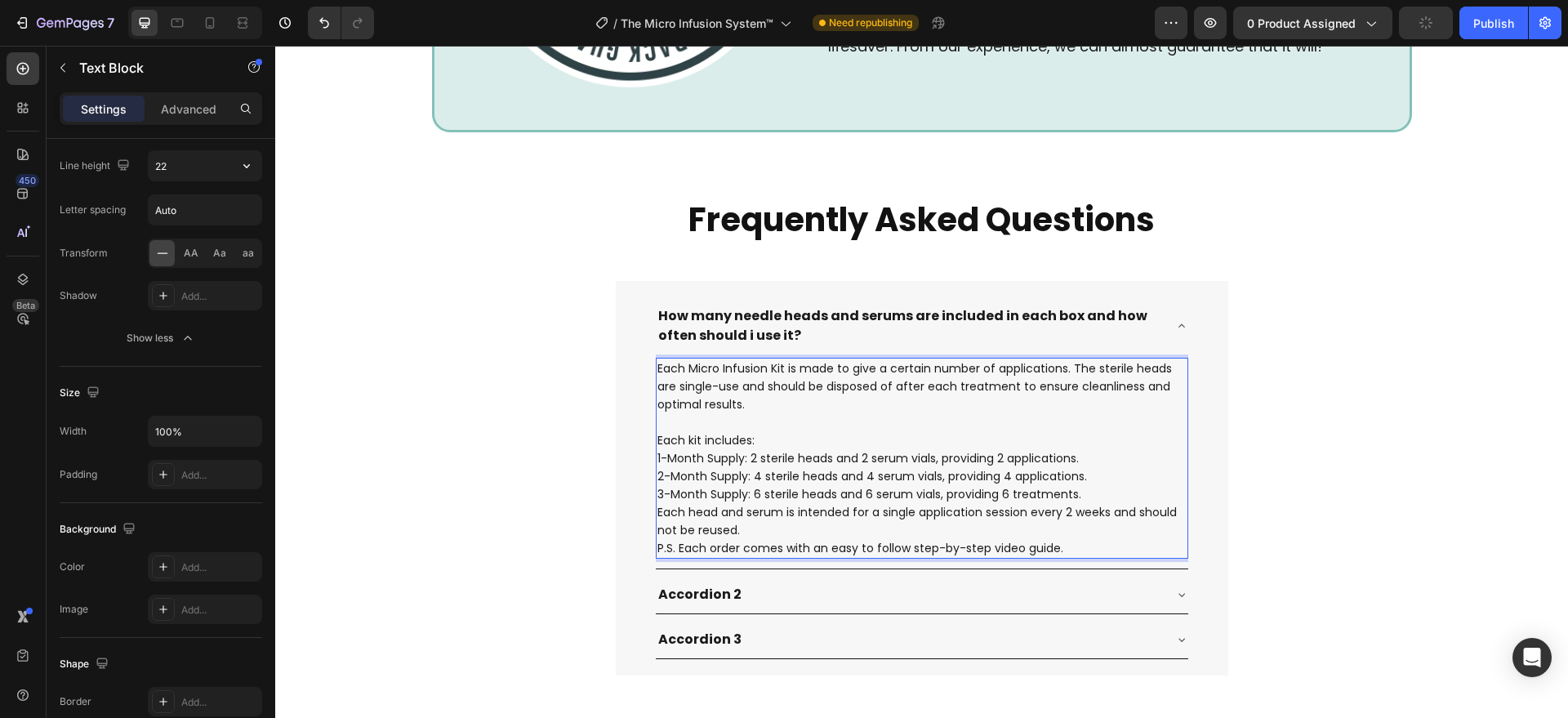
click at [754, 431] on p "Each kit includes:" at bounding box center [922, 440] width 529 height 18
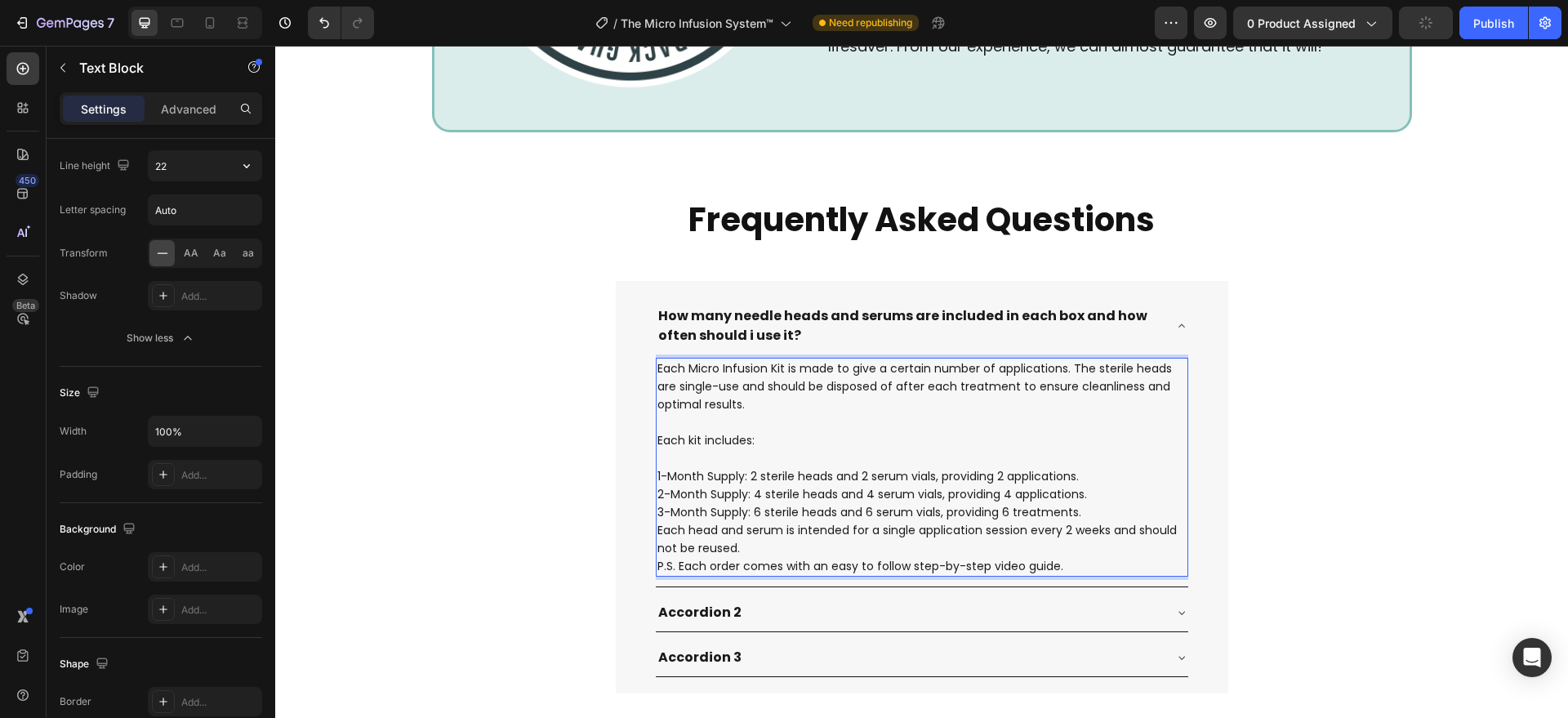
click at [742, 549] on p "Each head and serum is intended for a single application session every 2 weeks …" at bounding box center [922, 538] width 529 height 36
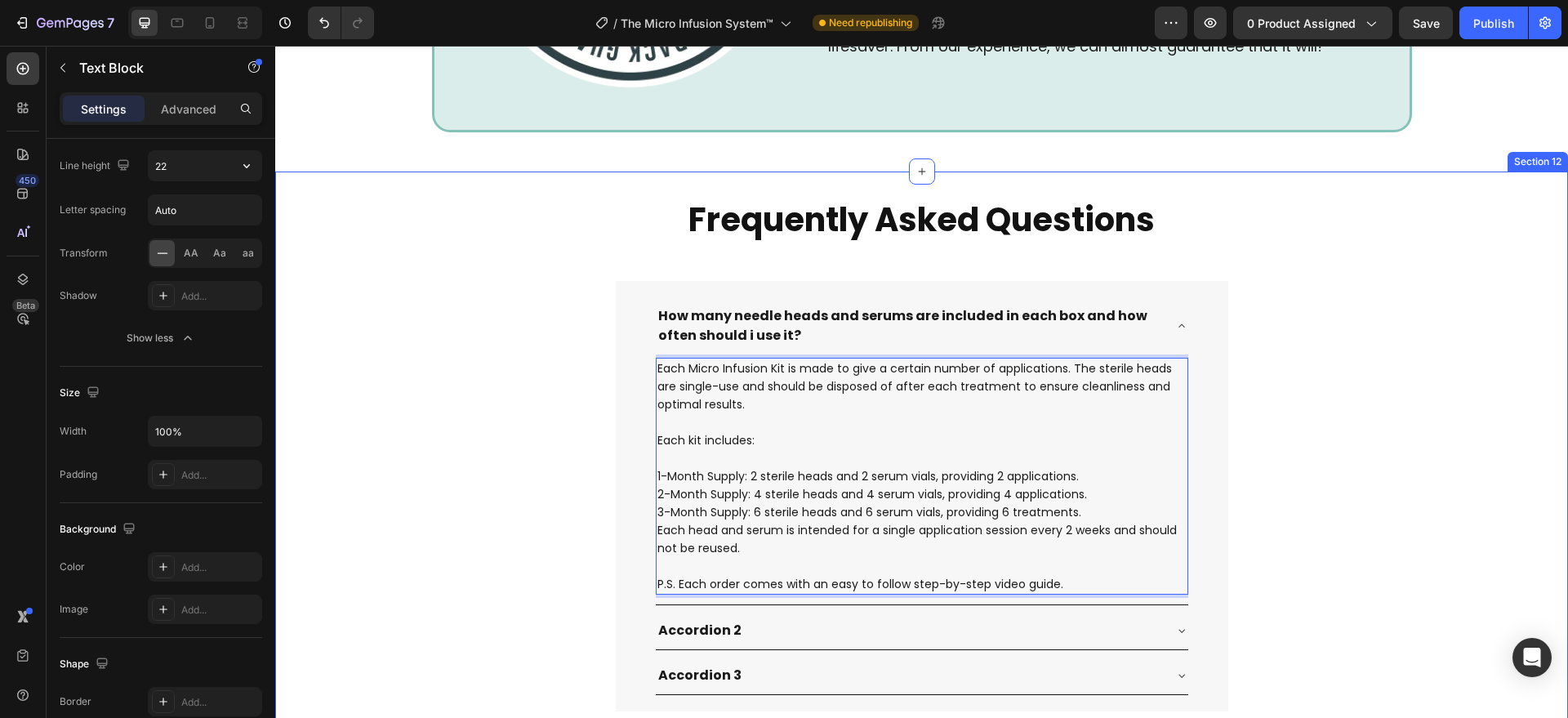
click at [503, 565] on div "Frequently Asked Questions Heading How many needle heads and serums are include…" at bounding box center [921, 454] width 1293 height 514
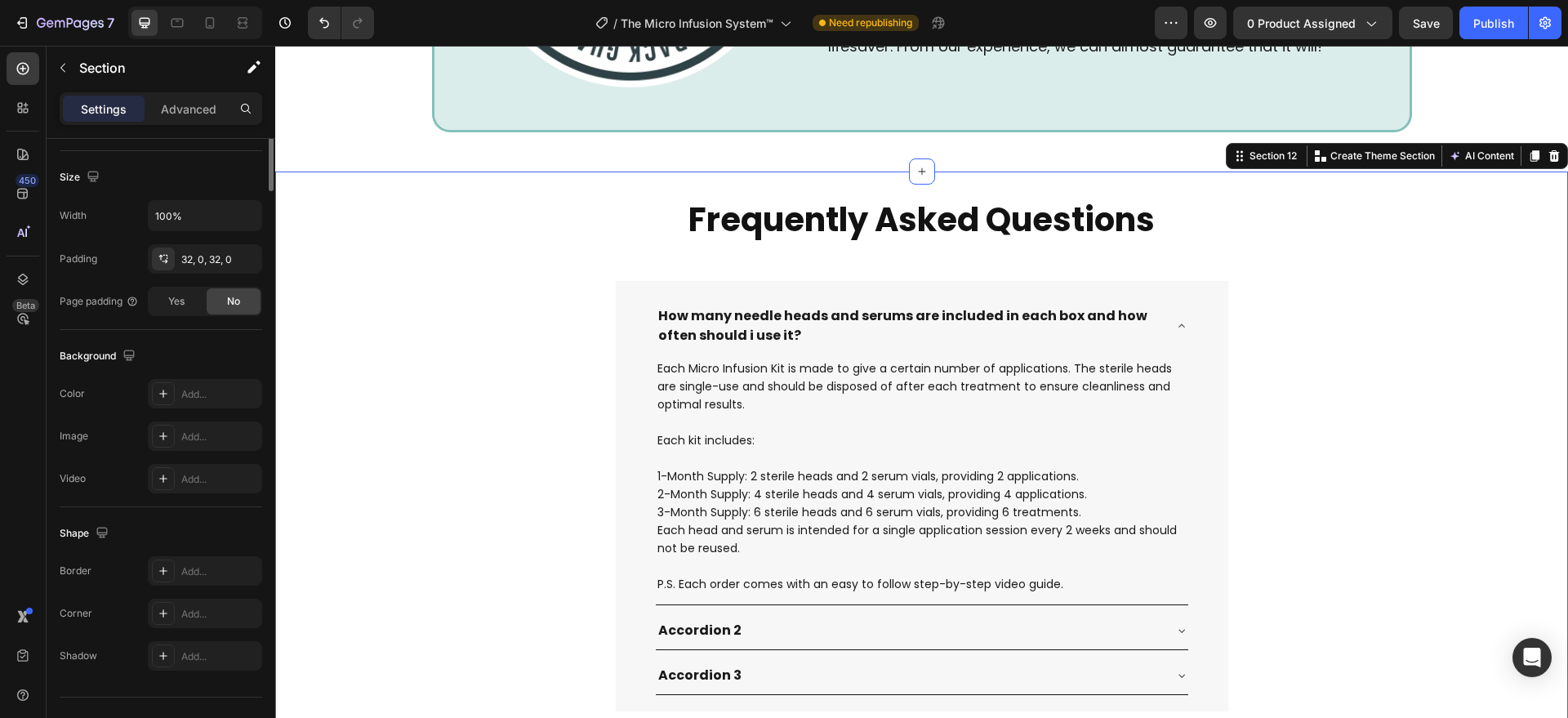
scroll to position [0, 0]
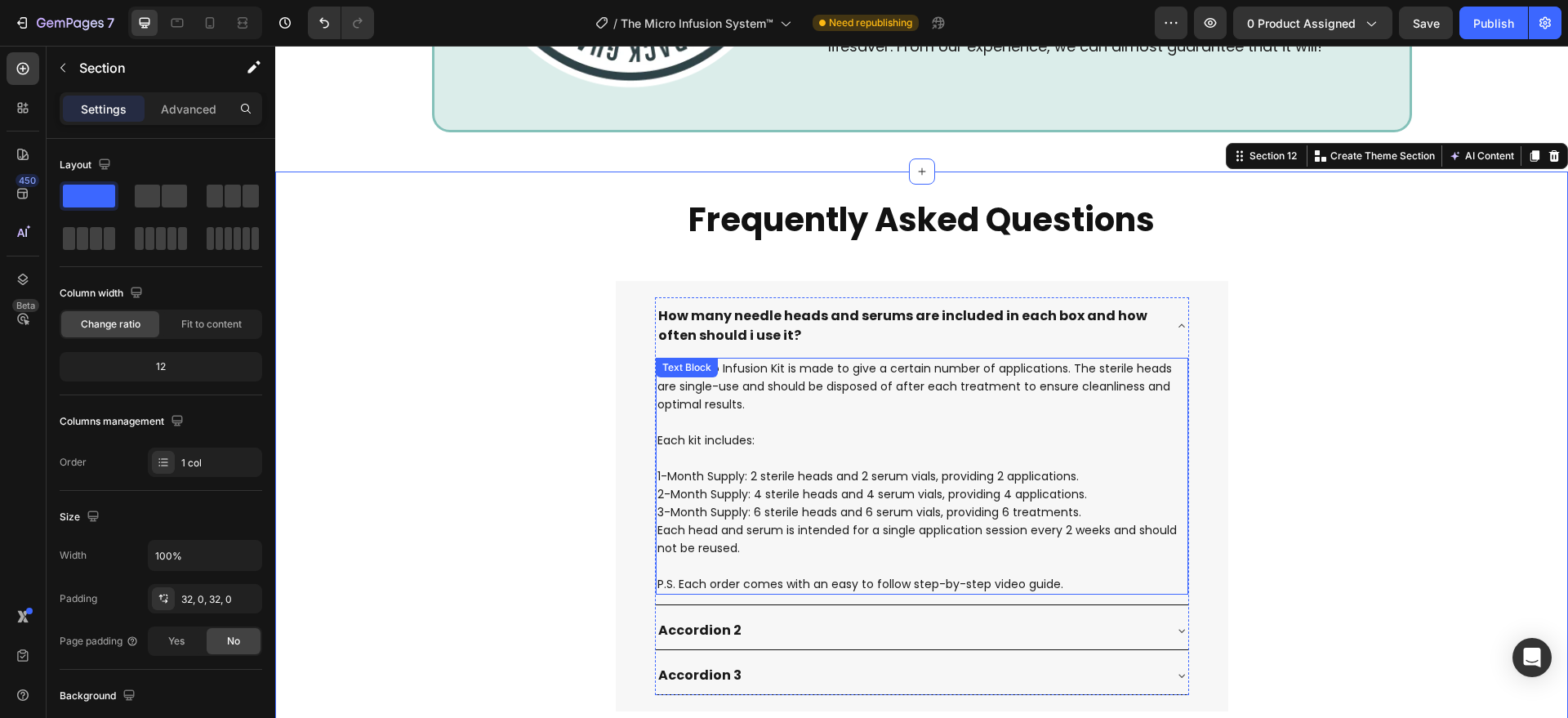
click at [740, 444] on p "Each kit includes:" at bounding box center [922, 440] width 529 height 18
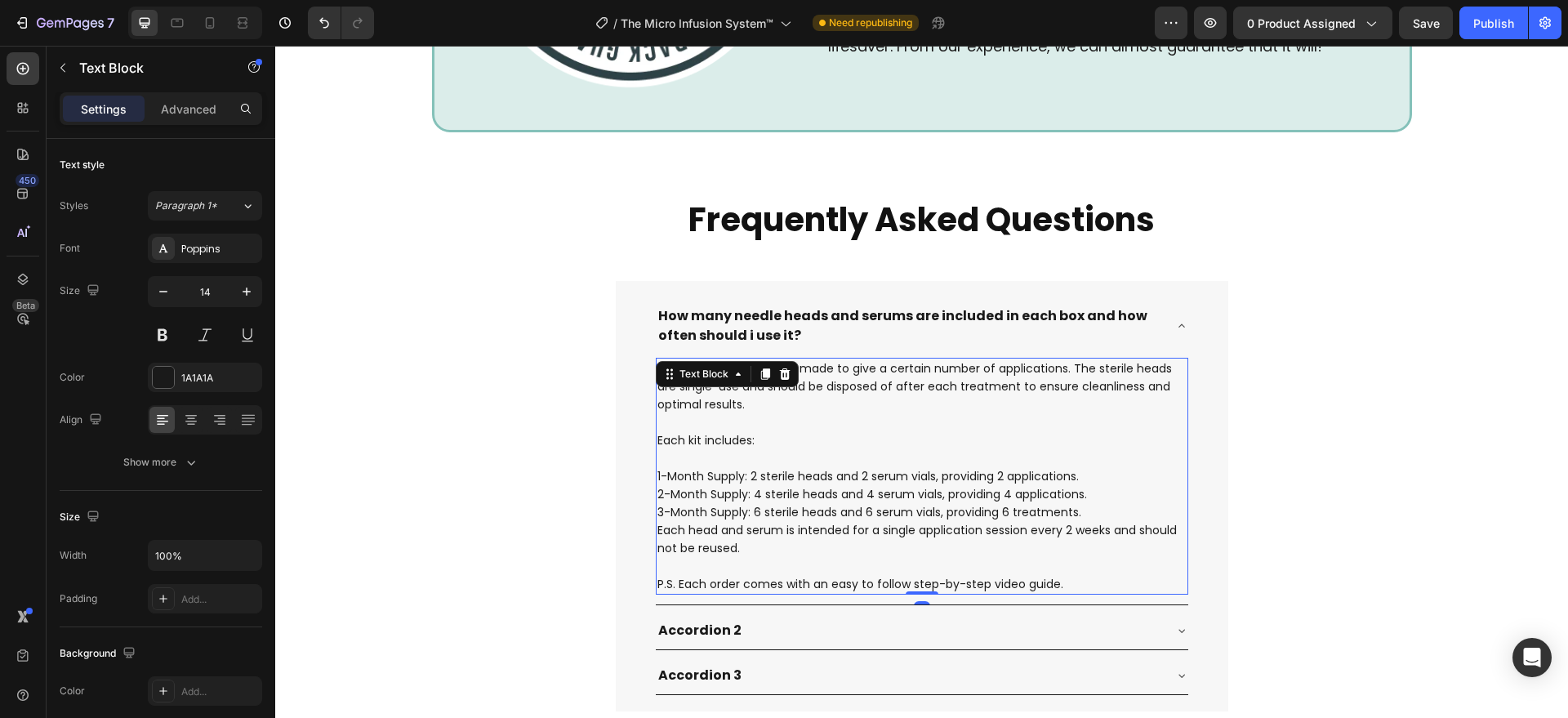
scroll to position [6127, 0]
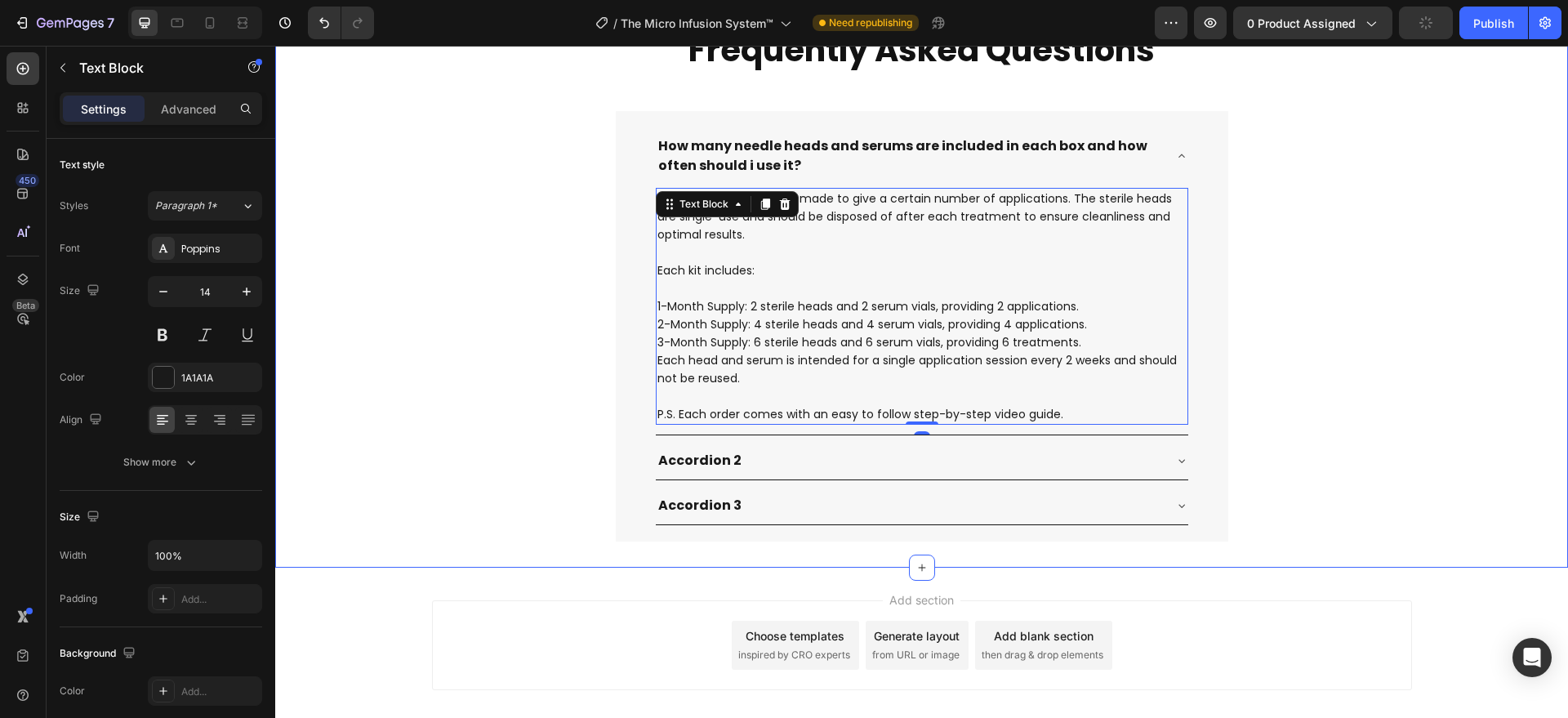
click at [482, 525] on div "Frequently Asked Questions Heading How many needle heads and serums are include…" at bounding box center [921, 285] width 1293 height 514
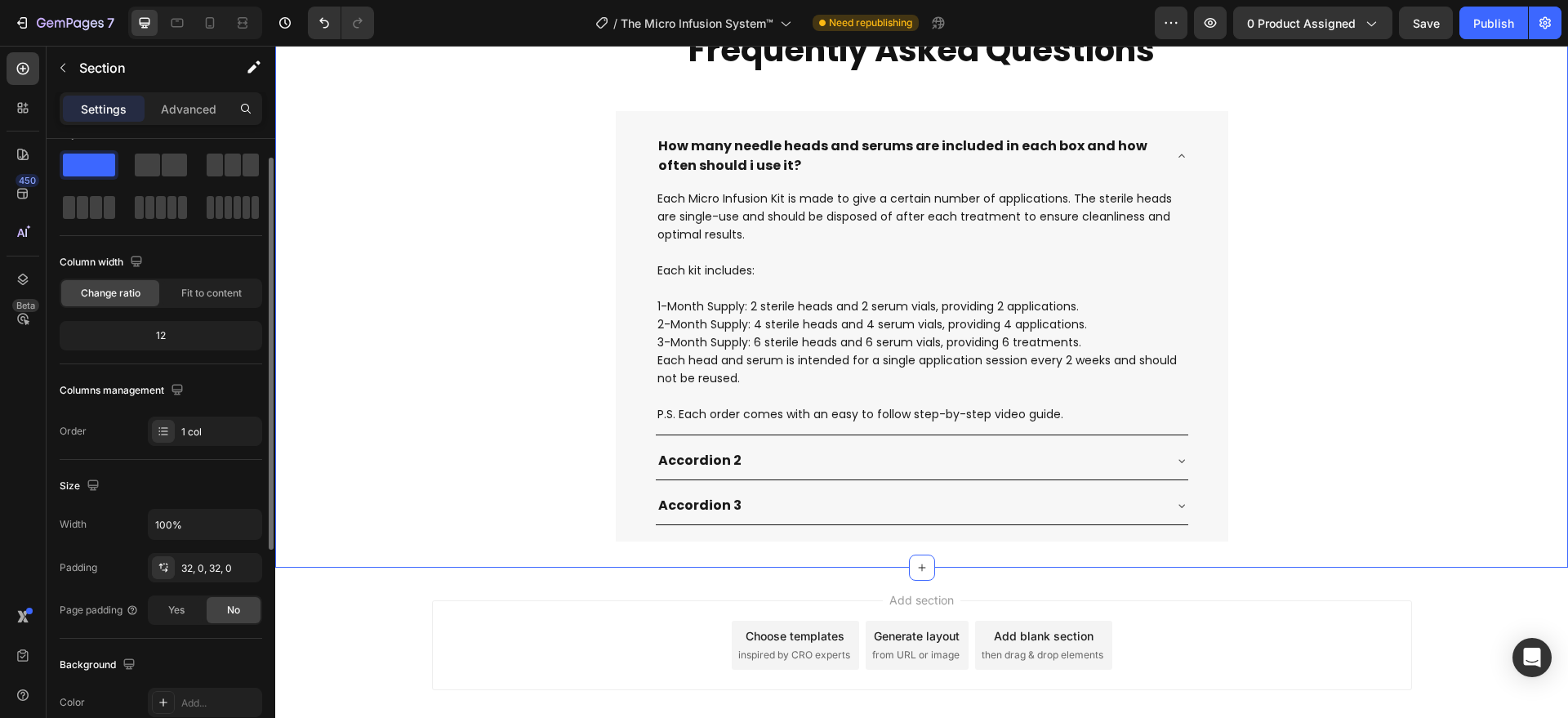
scroll to position [201, 0]
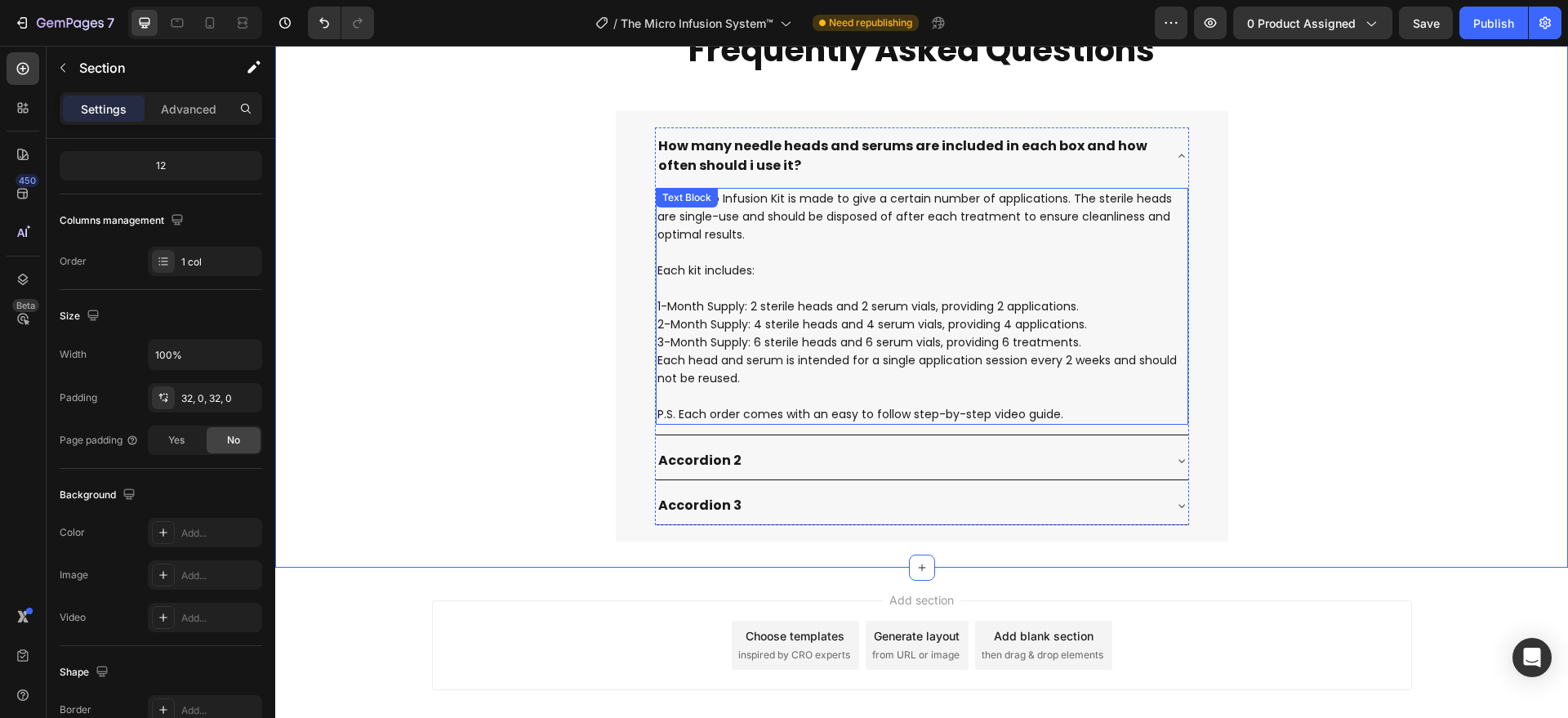
click at [666, 382] on p "Each head and serum is intended for a single application session every 2 weeks …" at bounding box center [922, 368] width 529 height 36
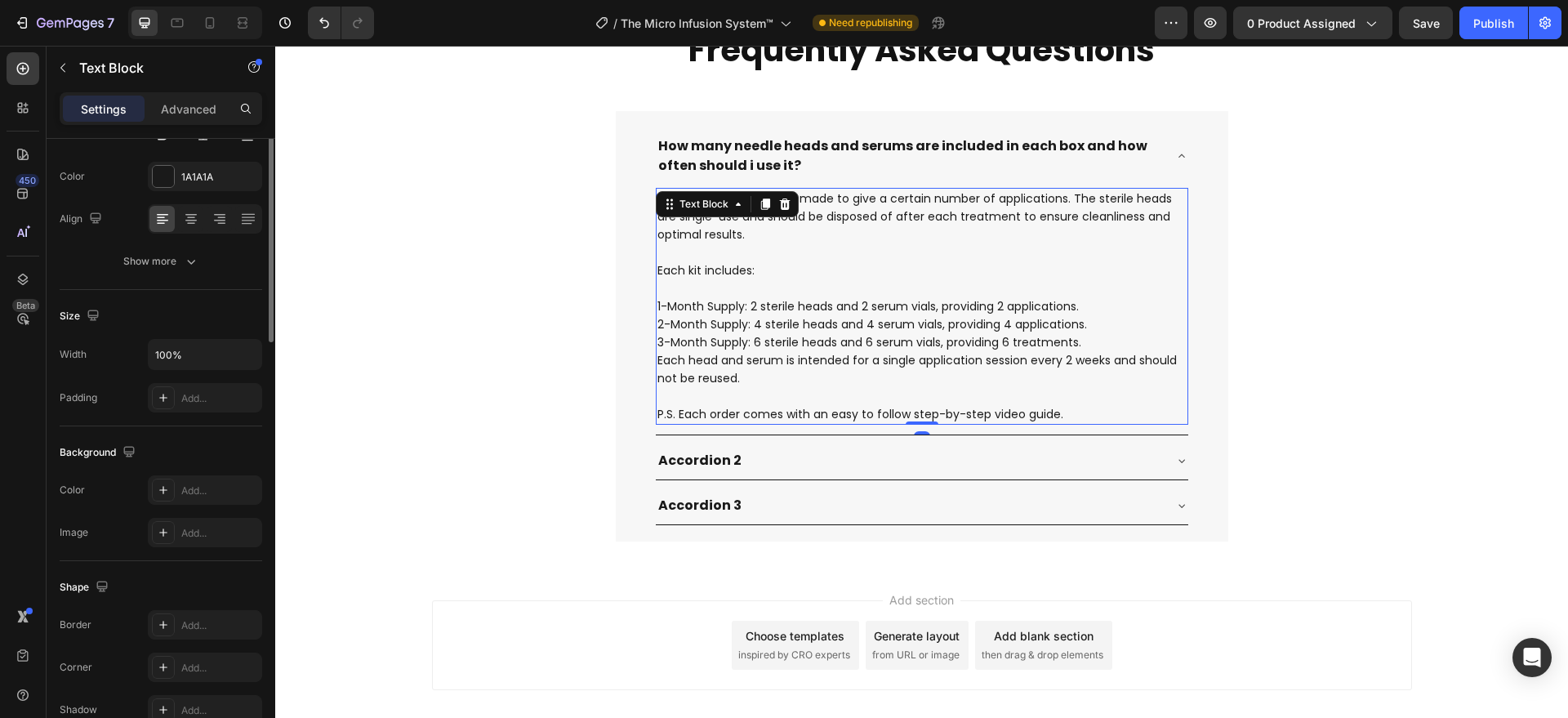
scroll to position [0, 0]
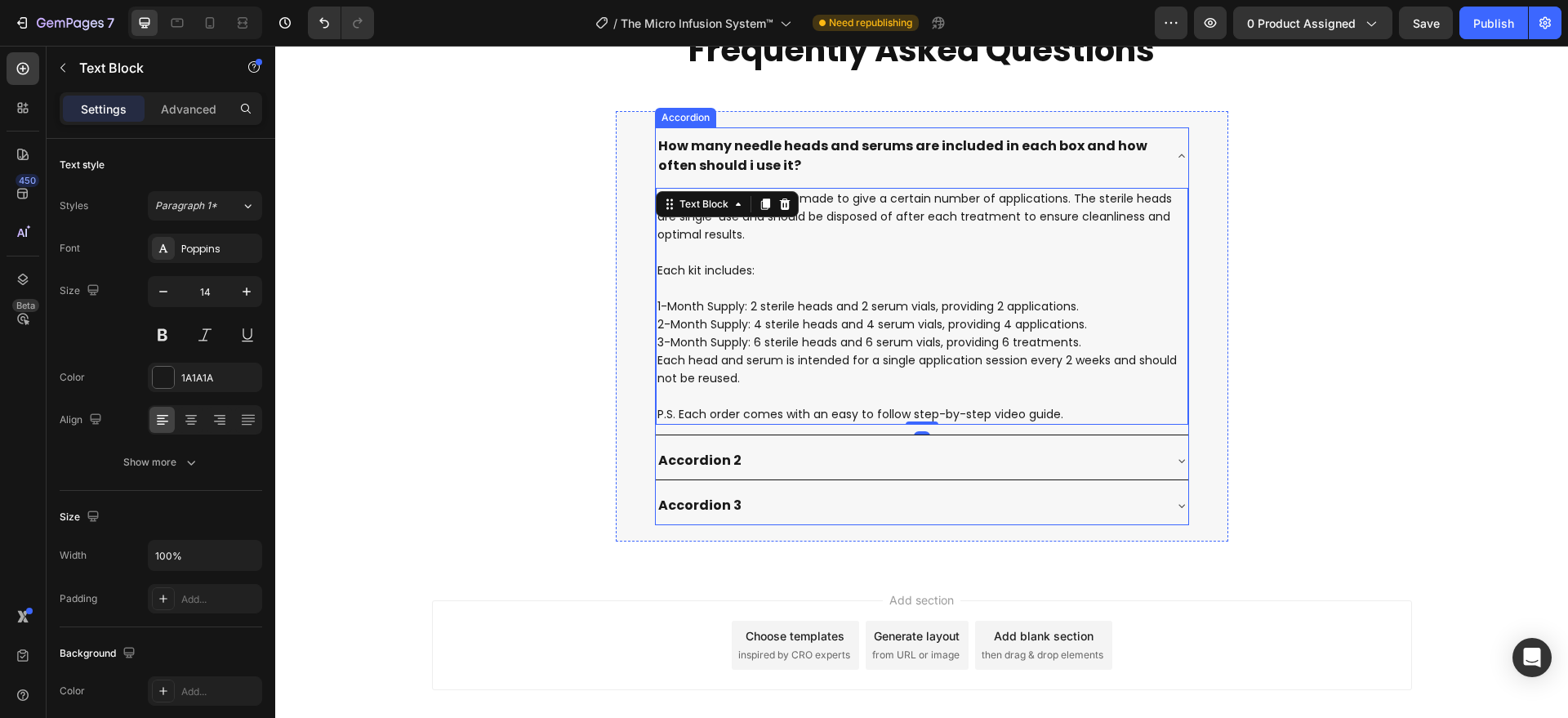
click at [984, 128] on div "How many needle heads and serums are included in each box and how often should …" at bounding box center [922, 156] width 532 height 57
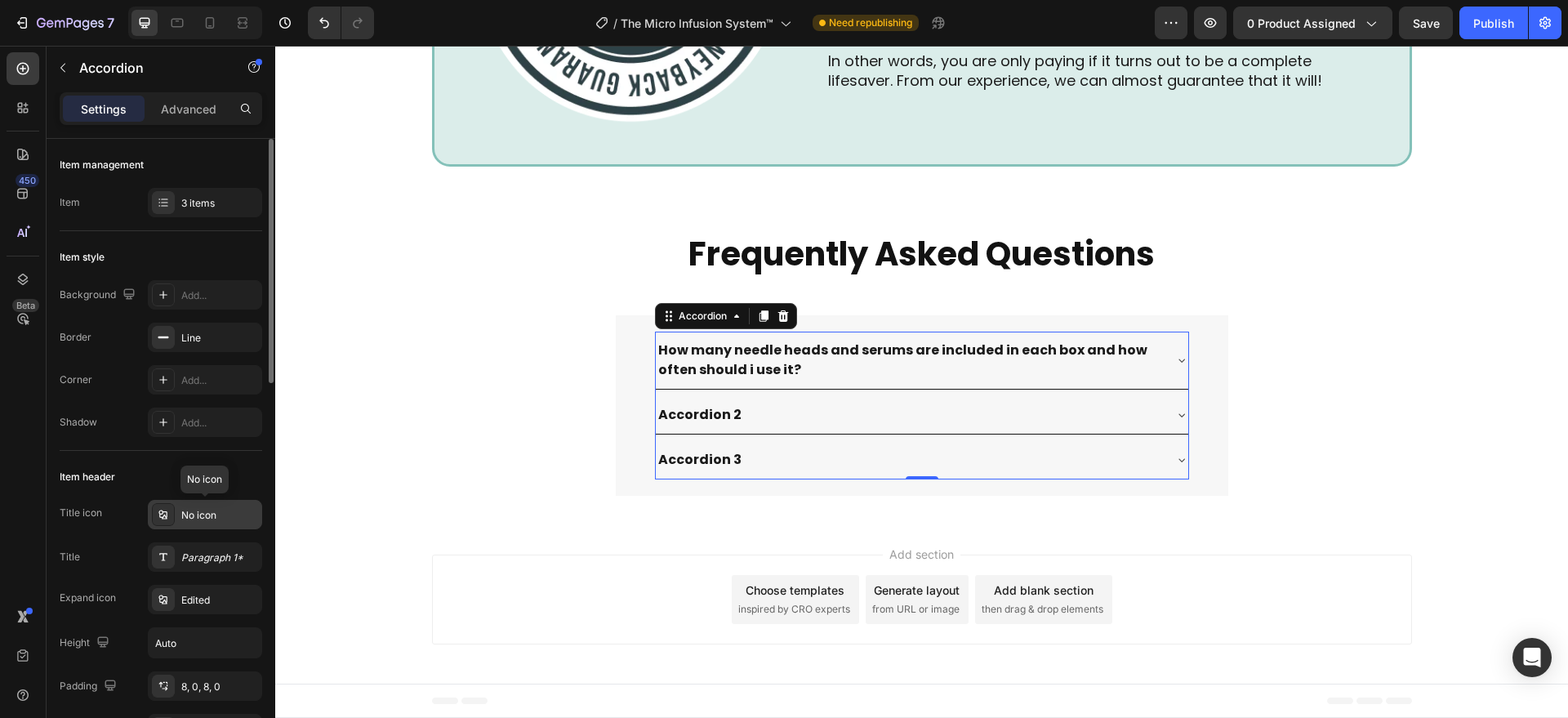
click at [205, 511] on div "No icon" at bounding box center [219, 514] width 77 height 15
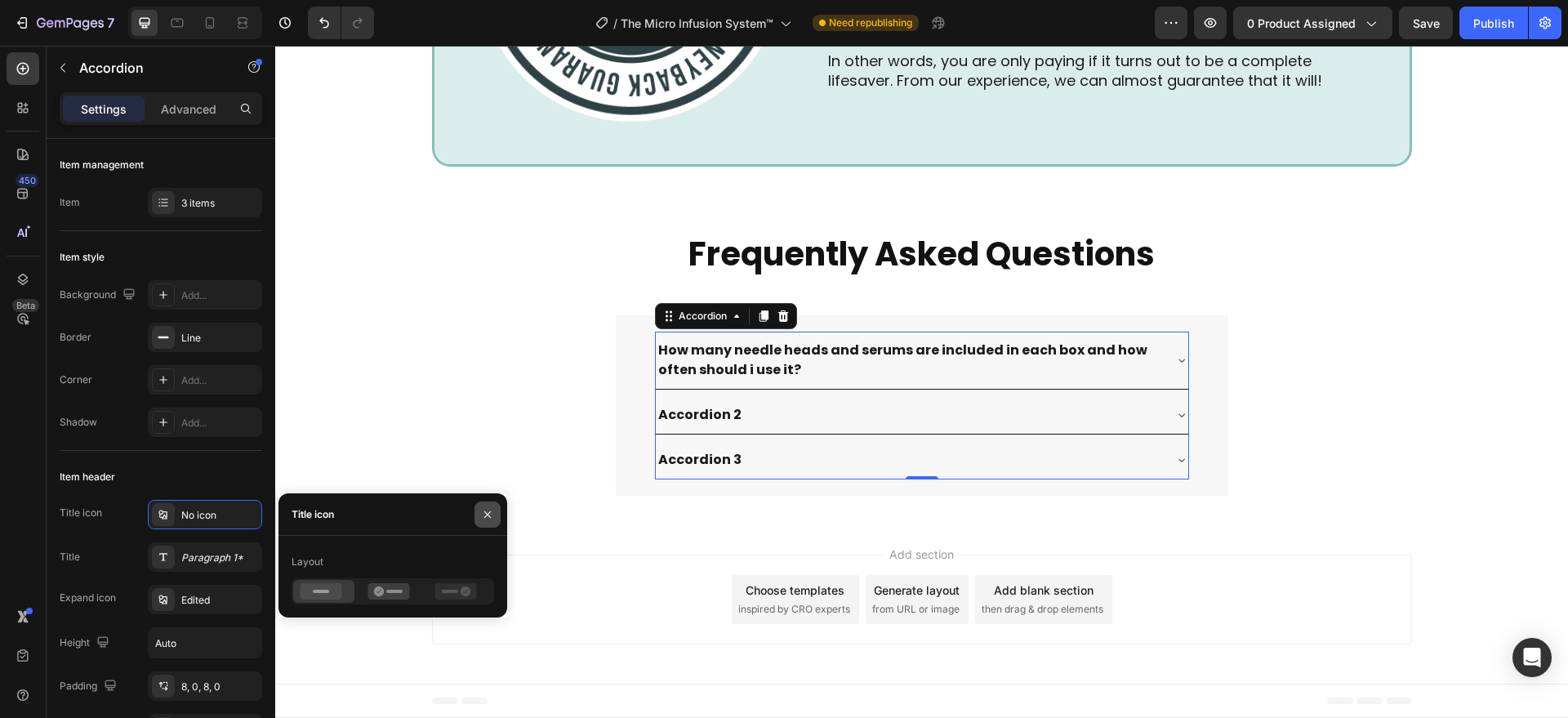
click at [485, 507] on icon "button" at bounding box center [487, 514] width 13 height 13
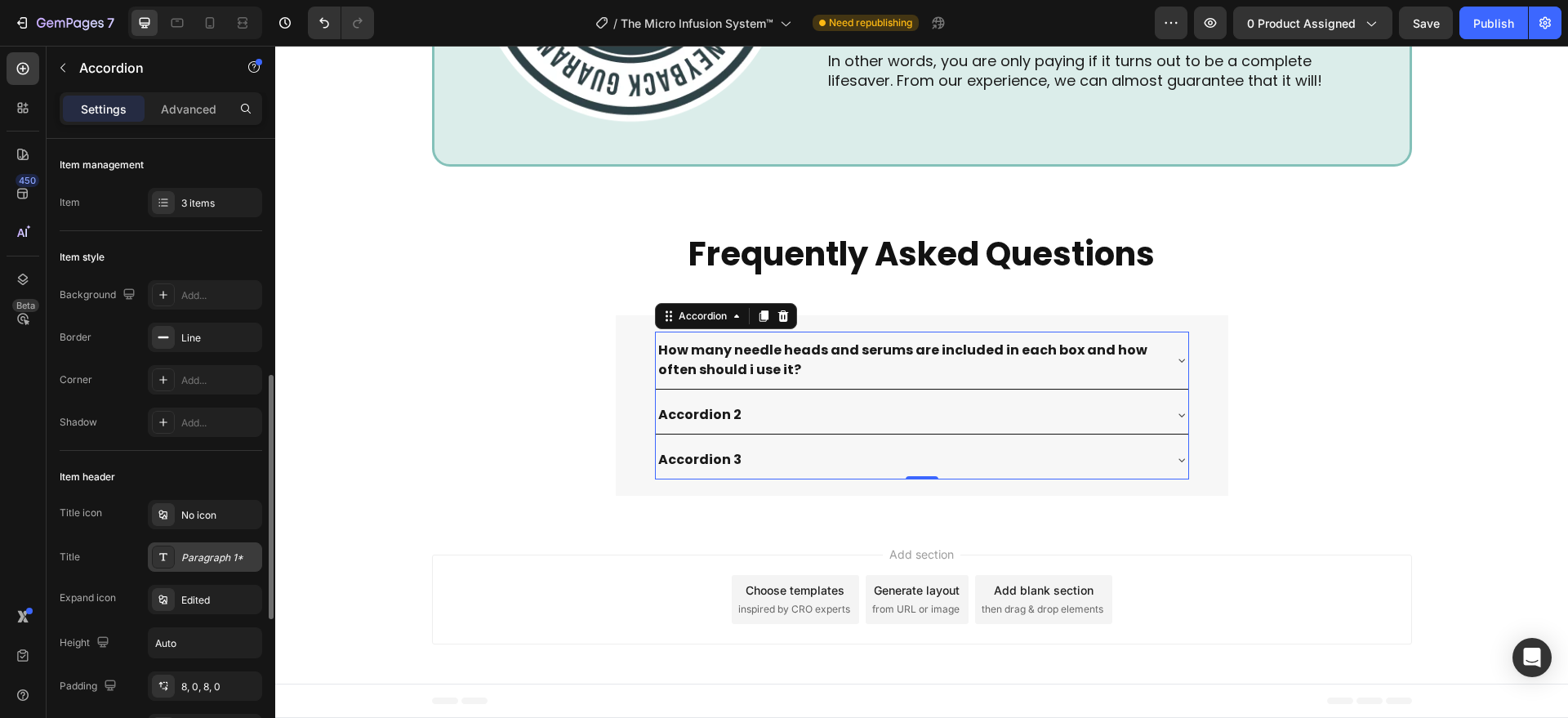
scroll to position [170, 0]
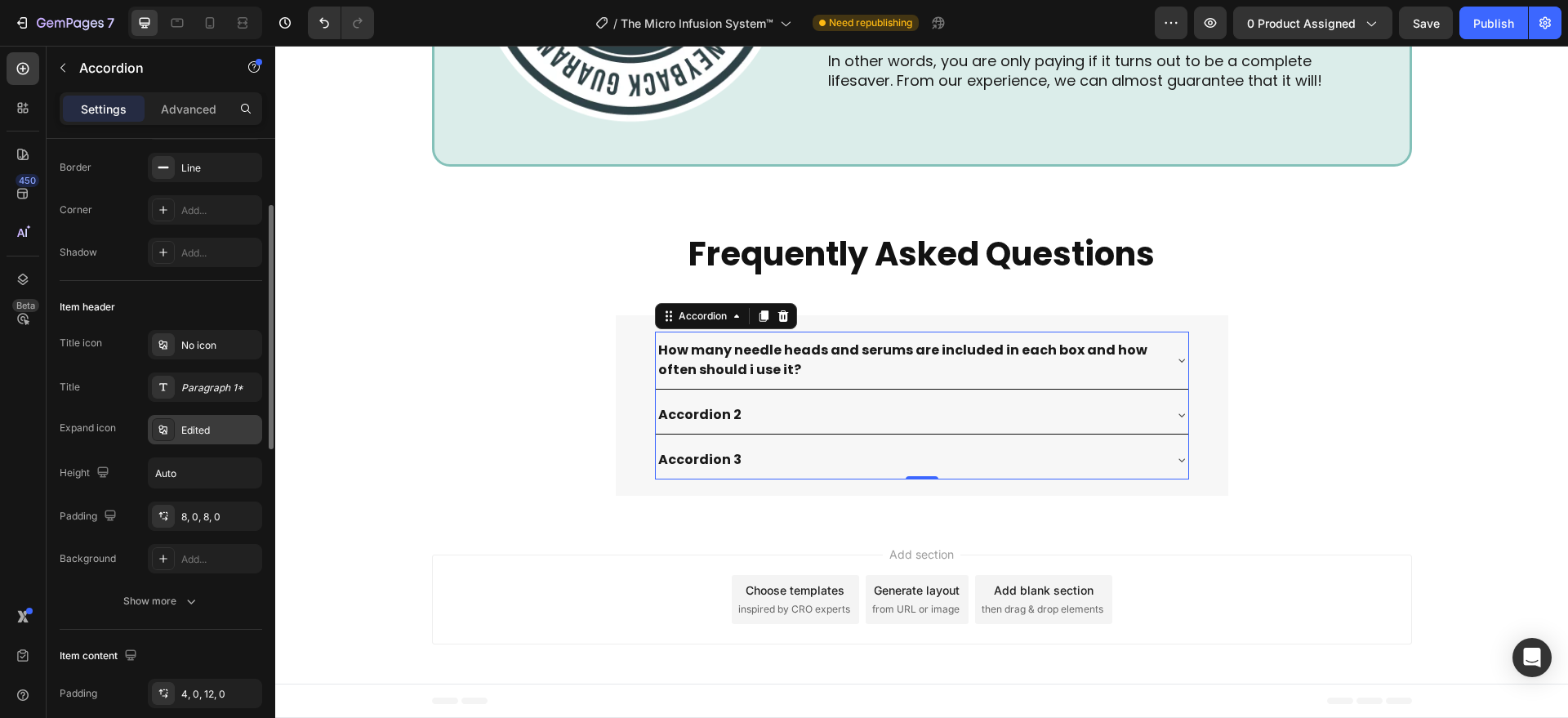
click at [197, 430] on div "Edited" at bounding box center [219, 430] width 77 height 15
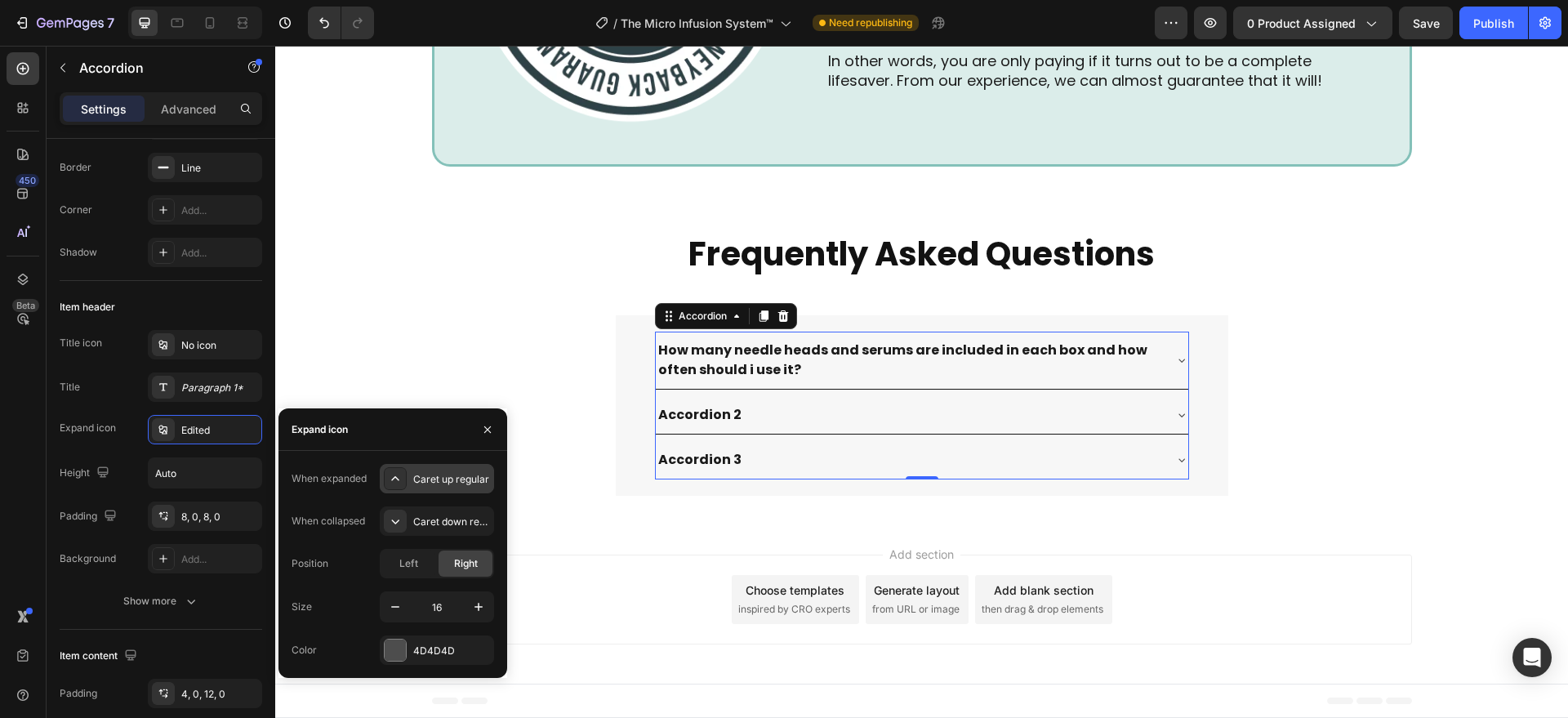
click at [406, 478] on div at bounding box center [396, 478] width 23 height 23
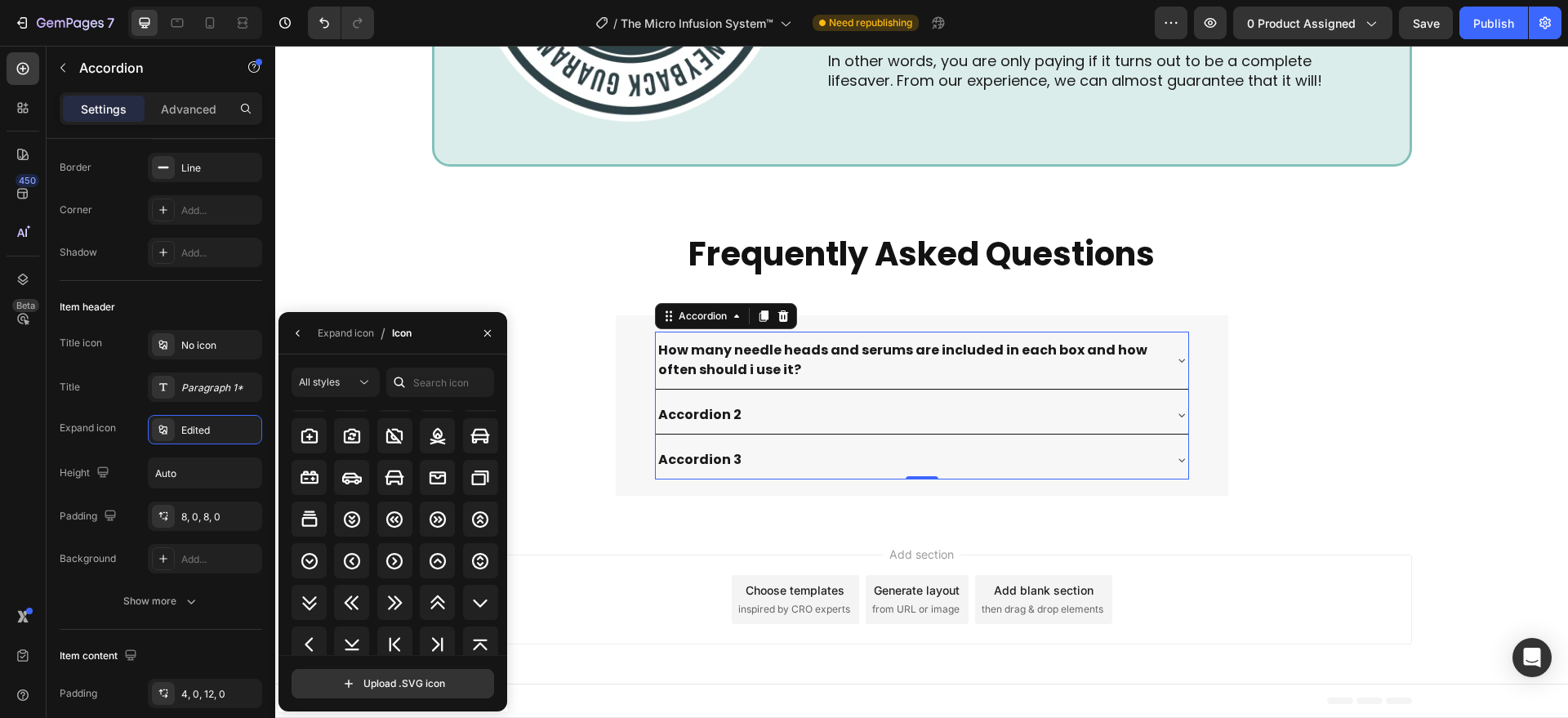
scroll to position [1935, 0]
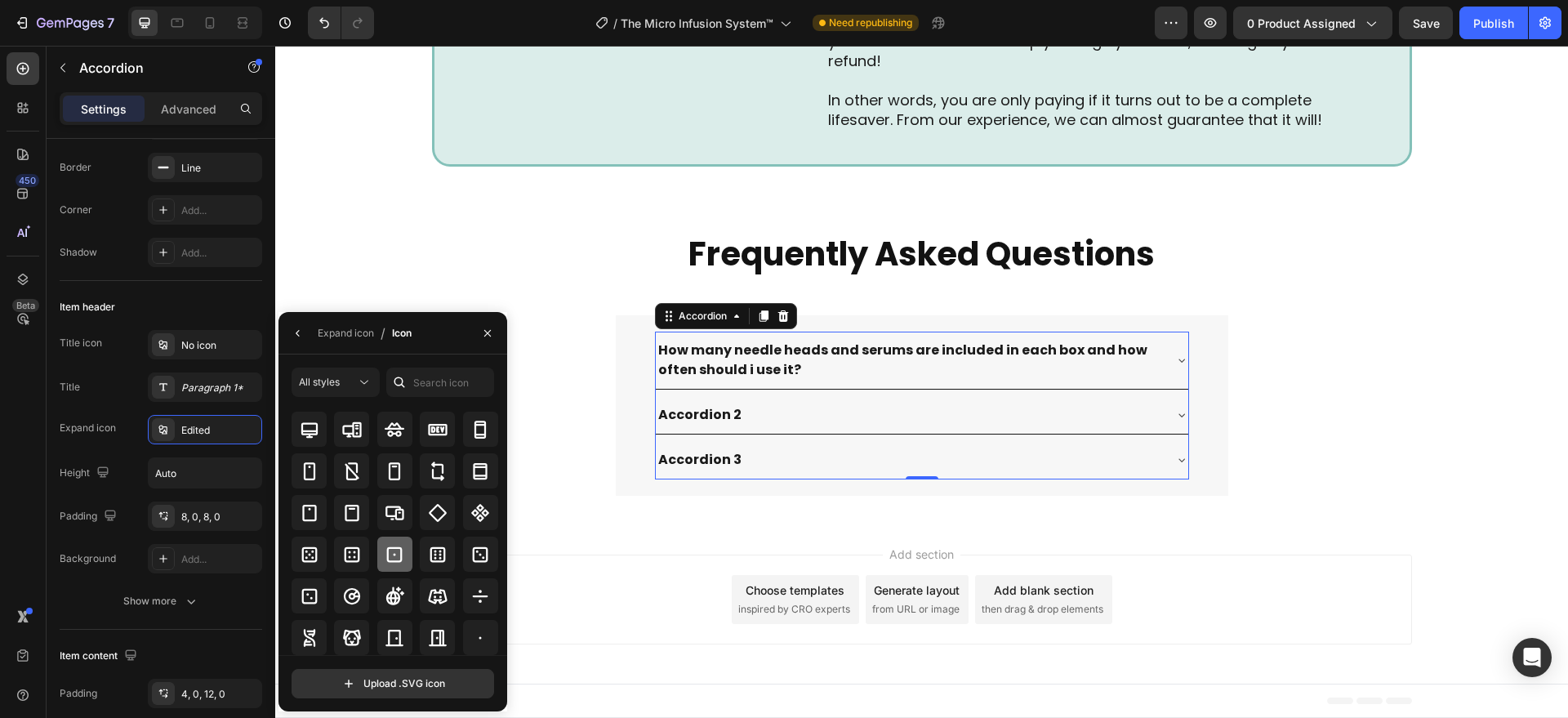
scroll to position [3339, 0]
click at [423, 381] on input "text" at bounding box center [440, 381] width 108 height 29
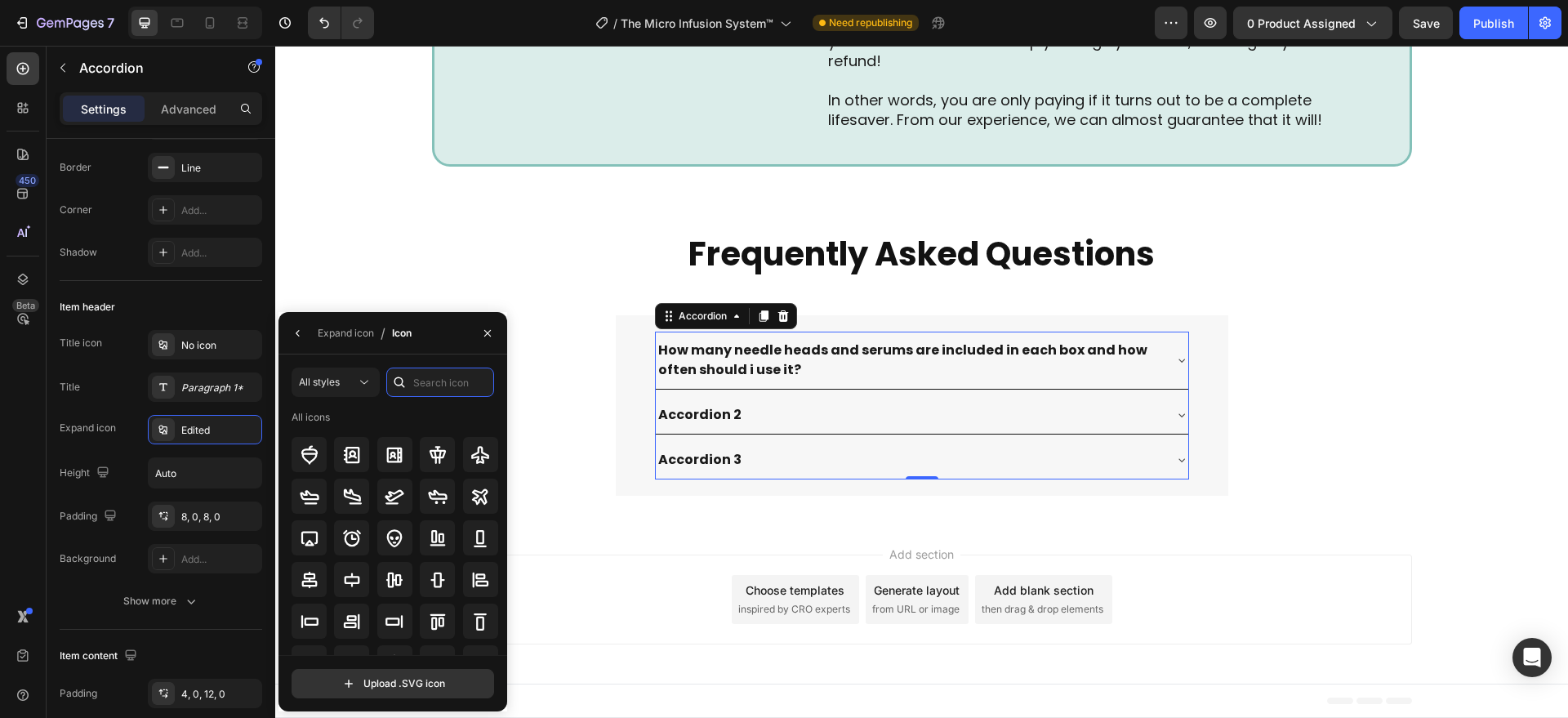
scroll to position [0, 0]
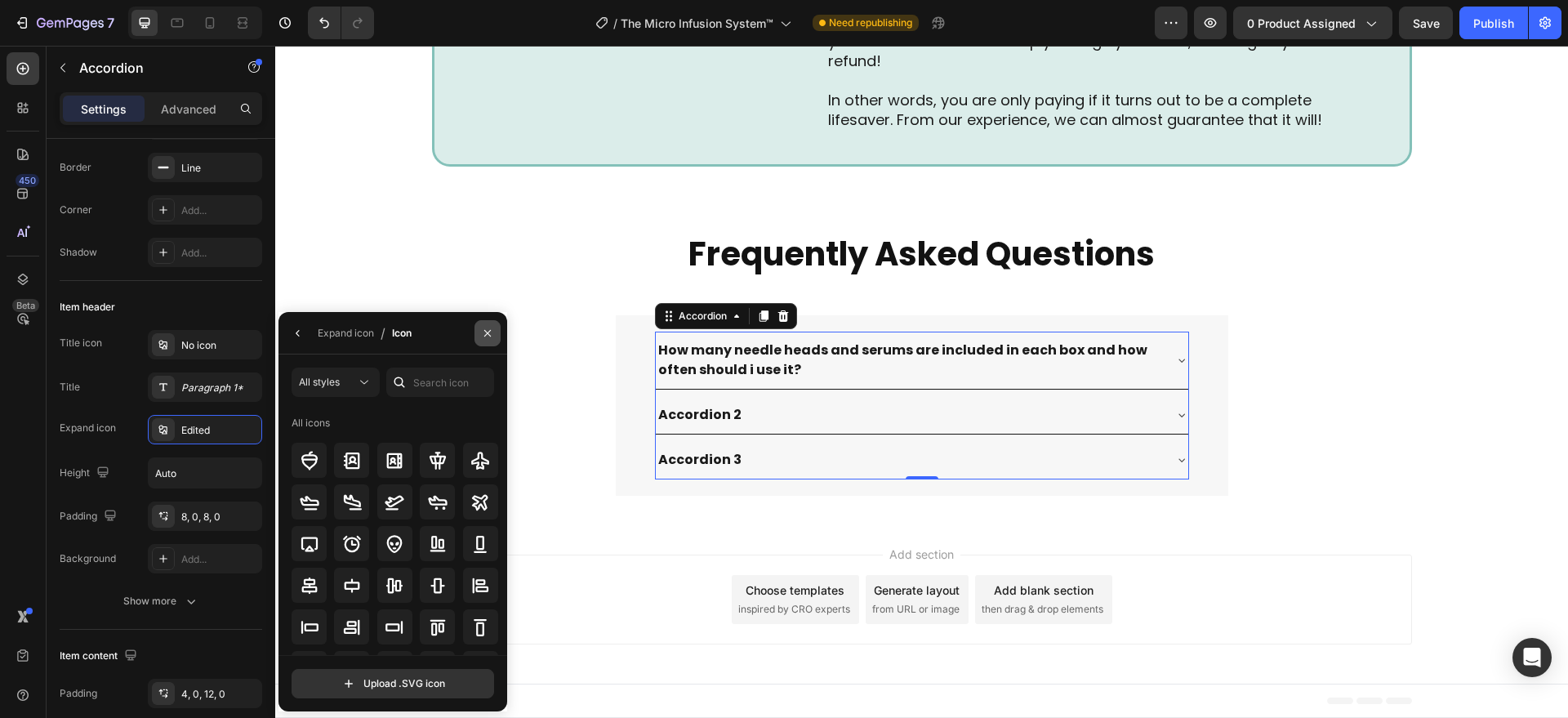
click at [489, 329] on icon "button" at bounding box center [487, 331] width 6 height 6
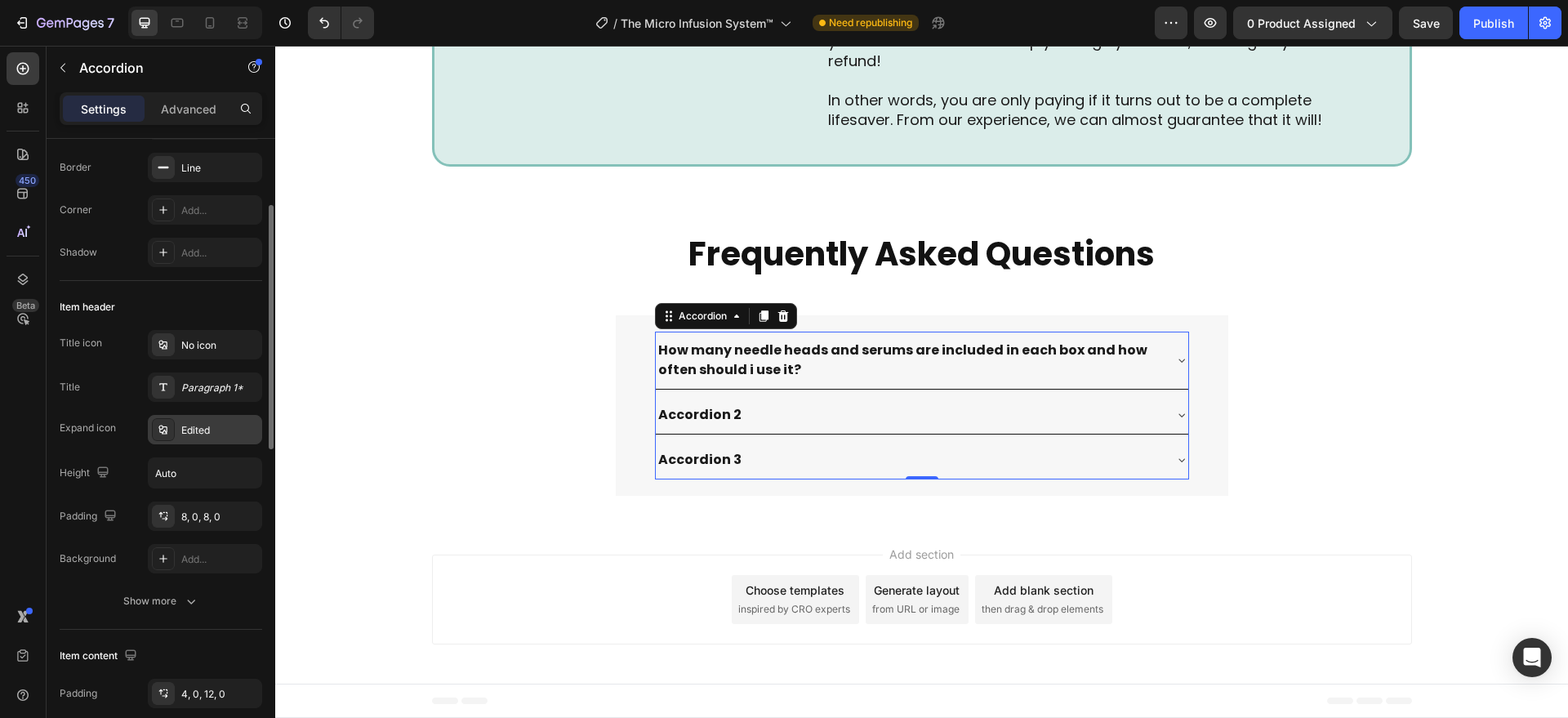
click at [200, 442] on div "Edited" at bounding box center [205, 429] width 115 height 29
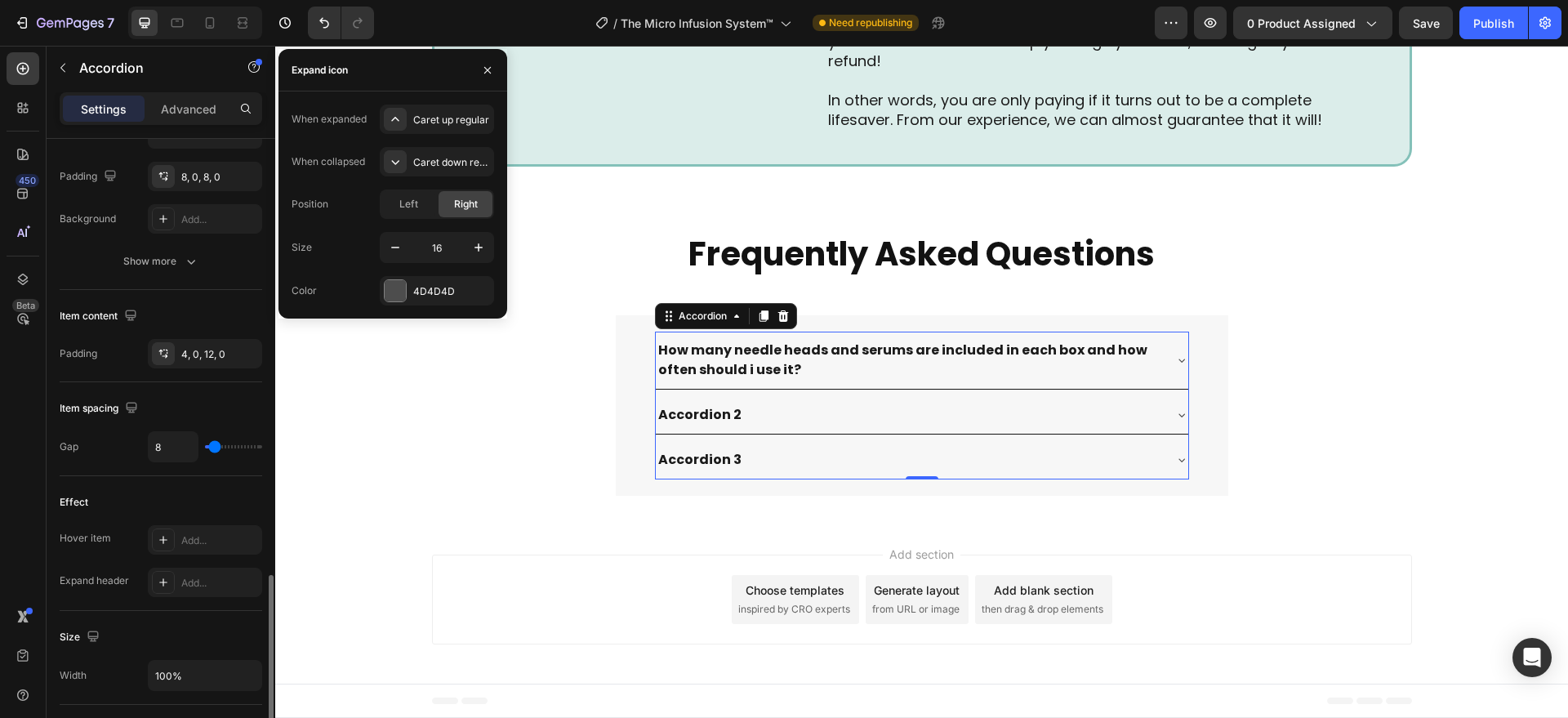
scroll to position [679, 0]
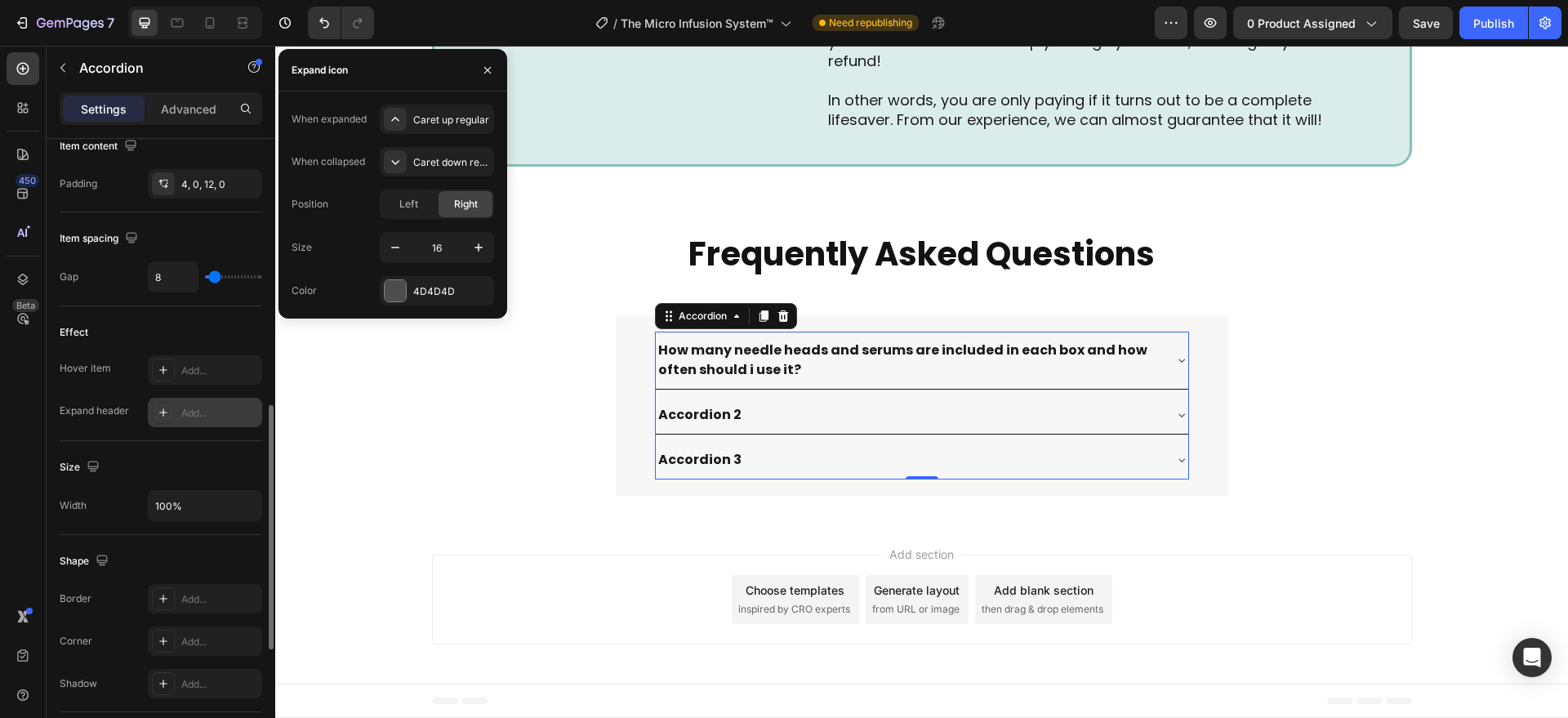
click at [202, 415] on div "Add..." at bounding box center [219, 413] width 77 height 15
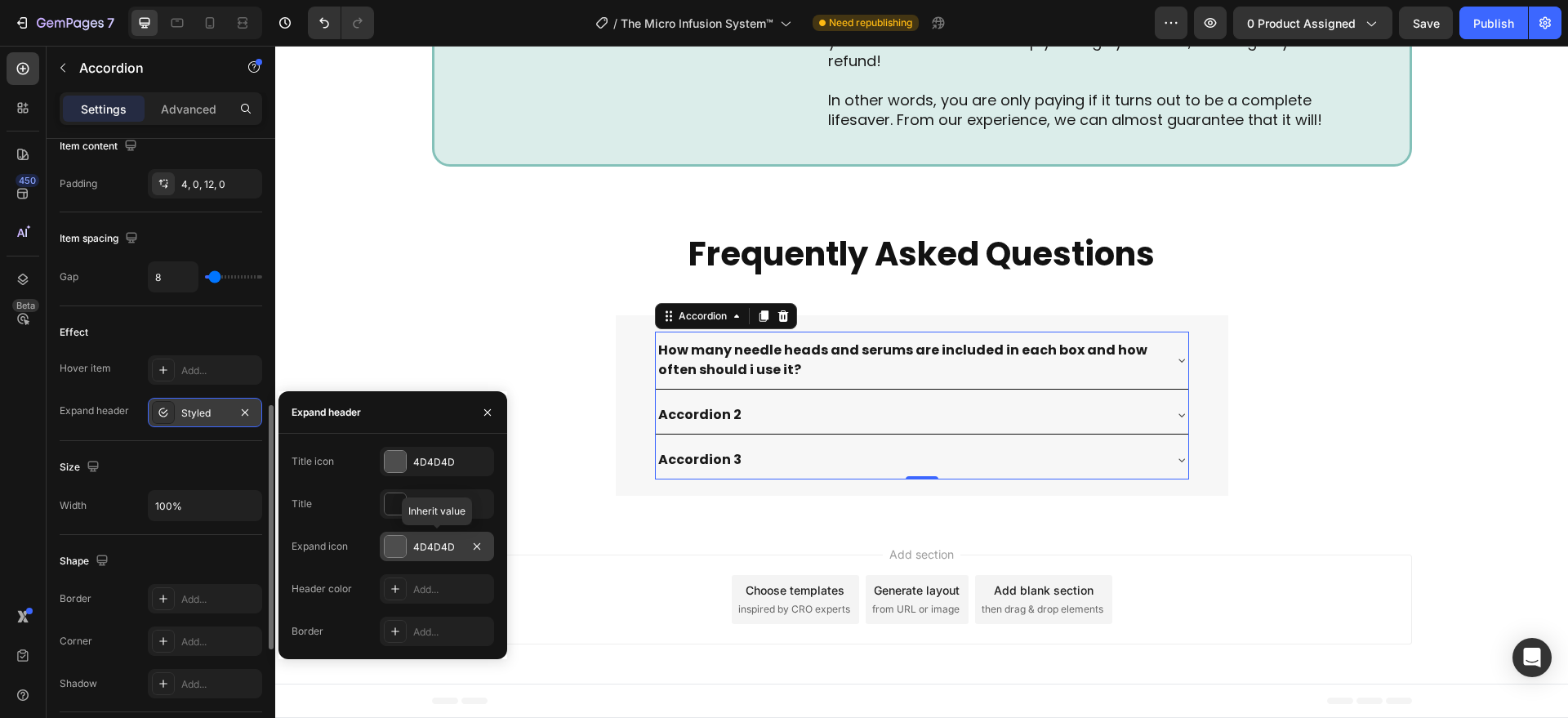
click at [390, 543] on div at bounding box center [395, 546] width 21 height 21
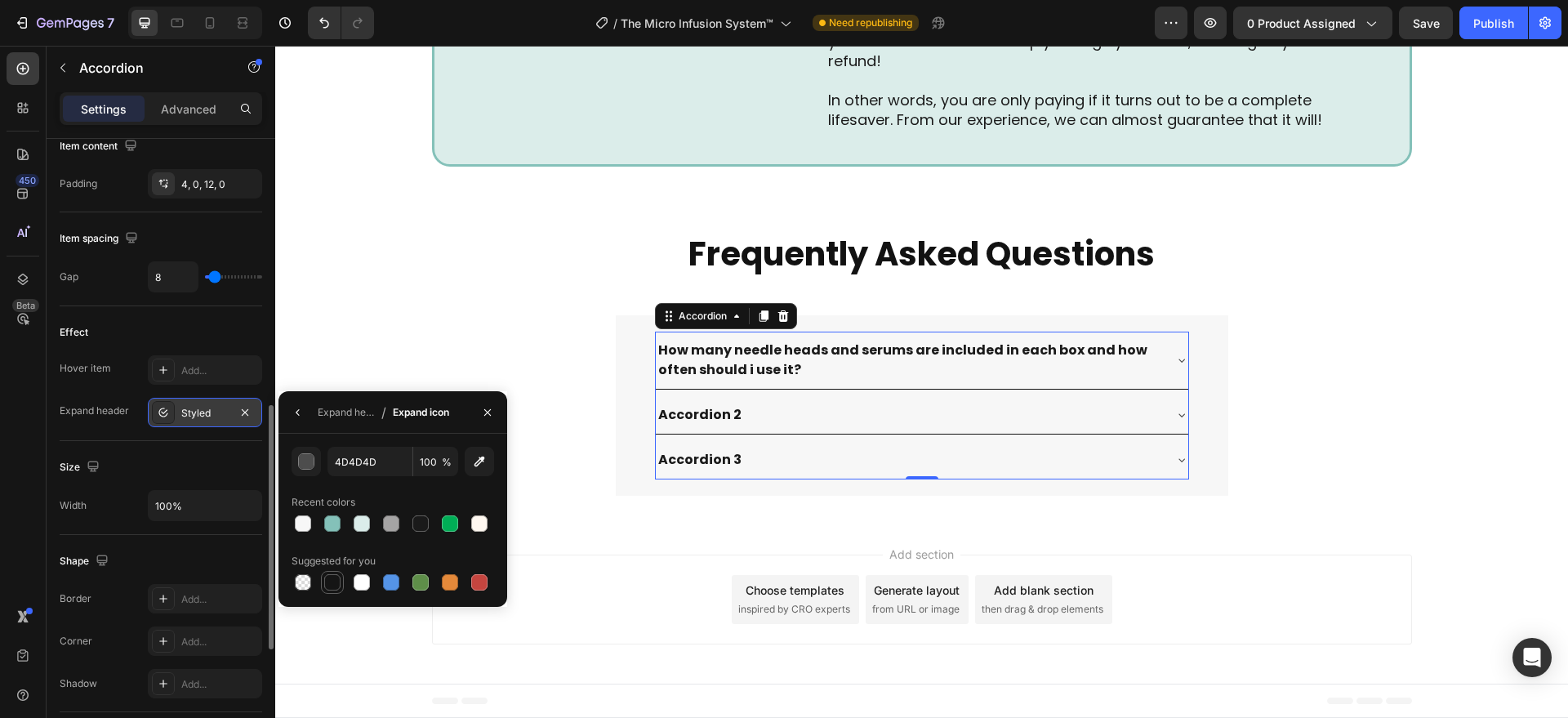
click at [337, 581] on div at bounding box center [332, 581] width 17 height 17
click at [361, 463] on input "151515" at bounding box center [370, 461] width 85 height 29
type input "000000"
click at [154, 439] on div "Effect Hover item Add... Expand header Styled" at bounding box center [161, 373] width 203 height 135
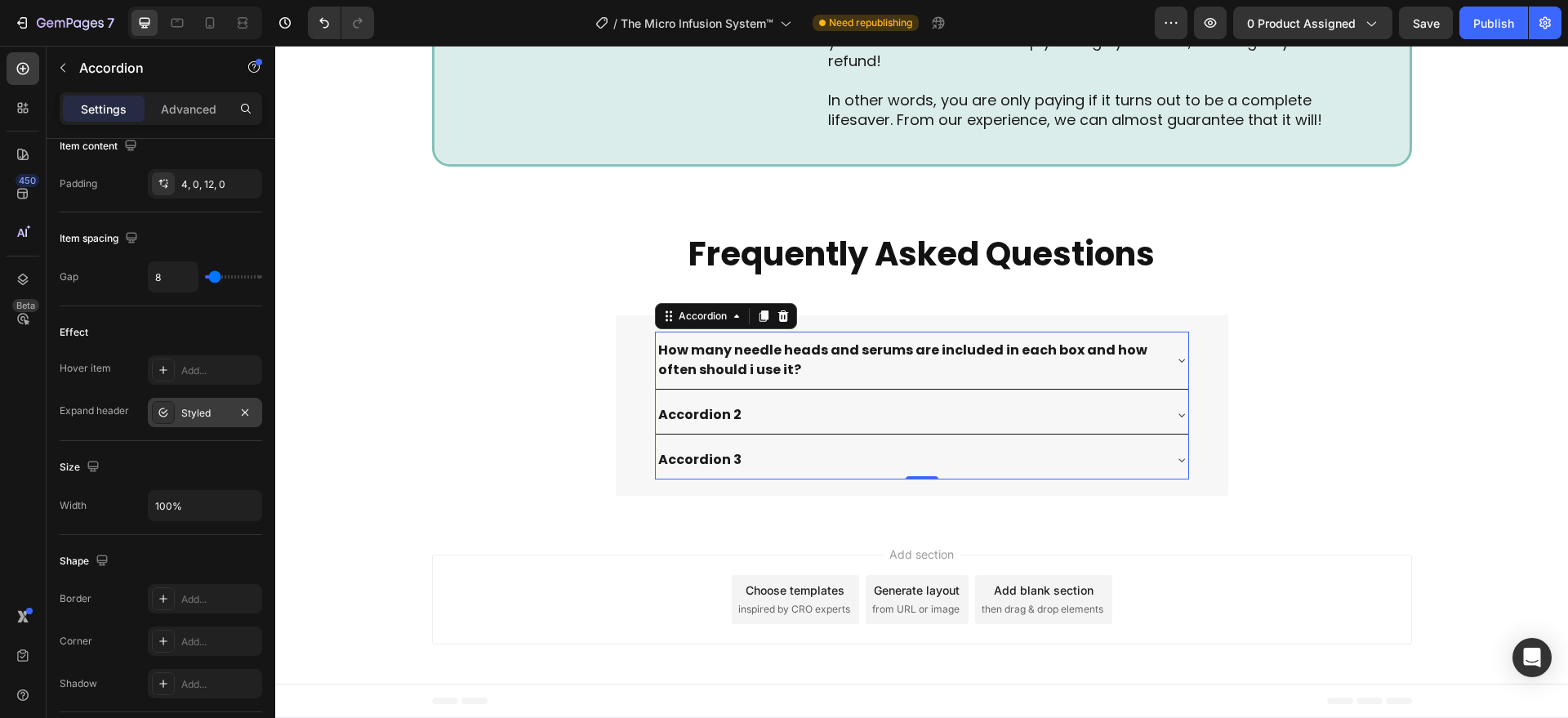
click at [1175, 358] on icon at bounding box center [1181, 359] width 13 height 13
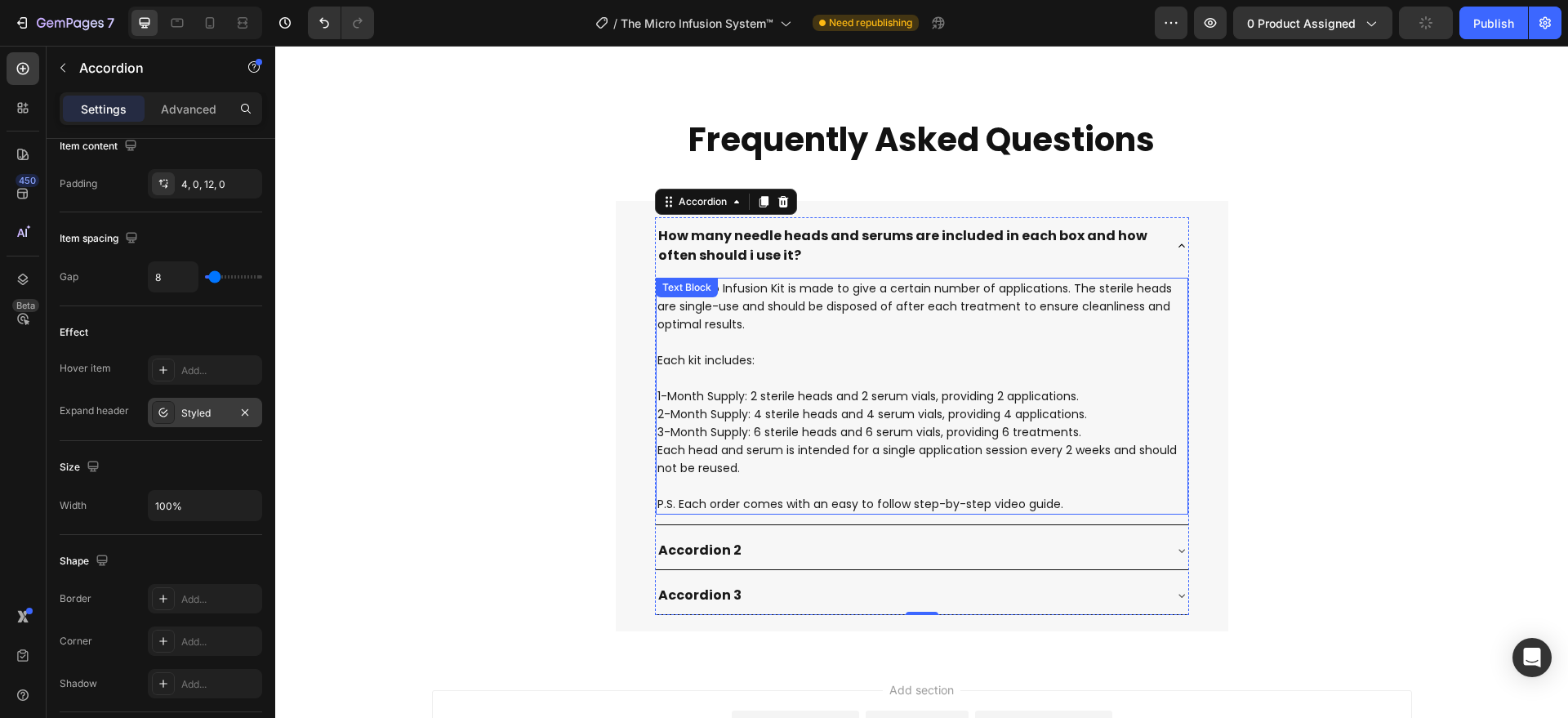
scroll to position [6127, 0]
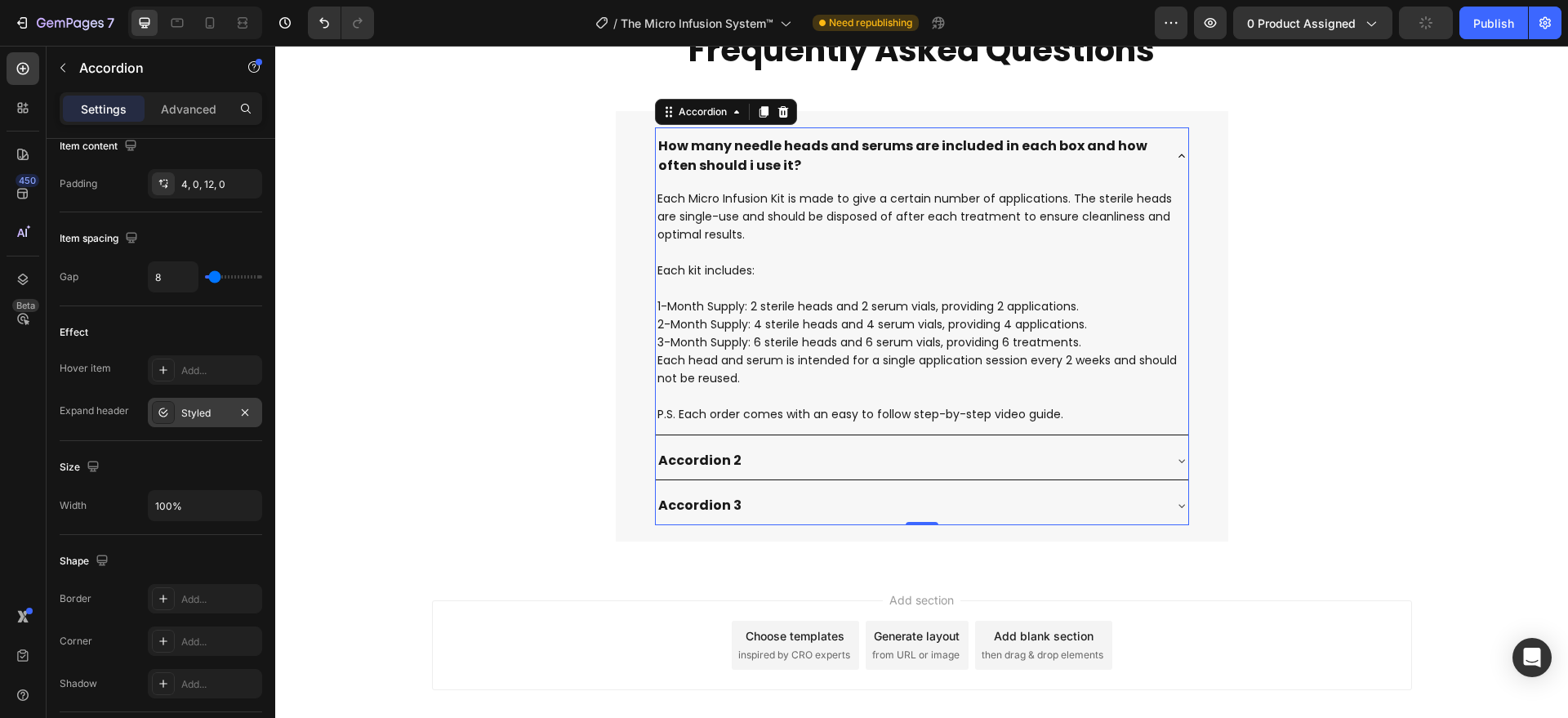
click at [1162, 149] on div "How many needle heads and serums are included in each box and how often should …" at bounding box center [922, 156] width 532 height 57
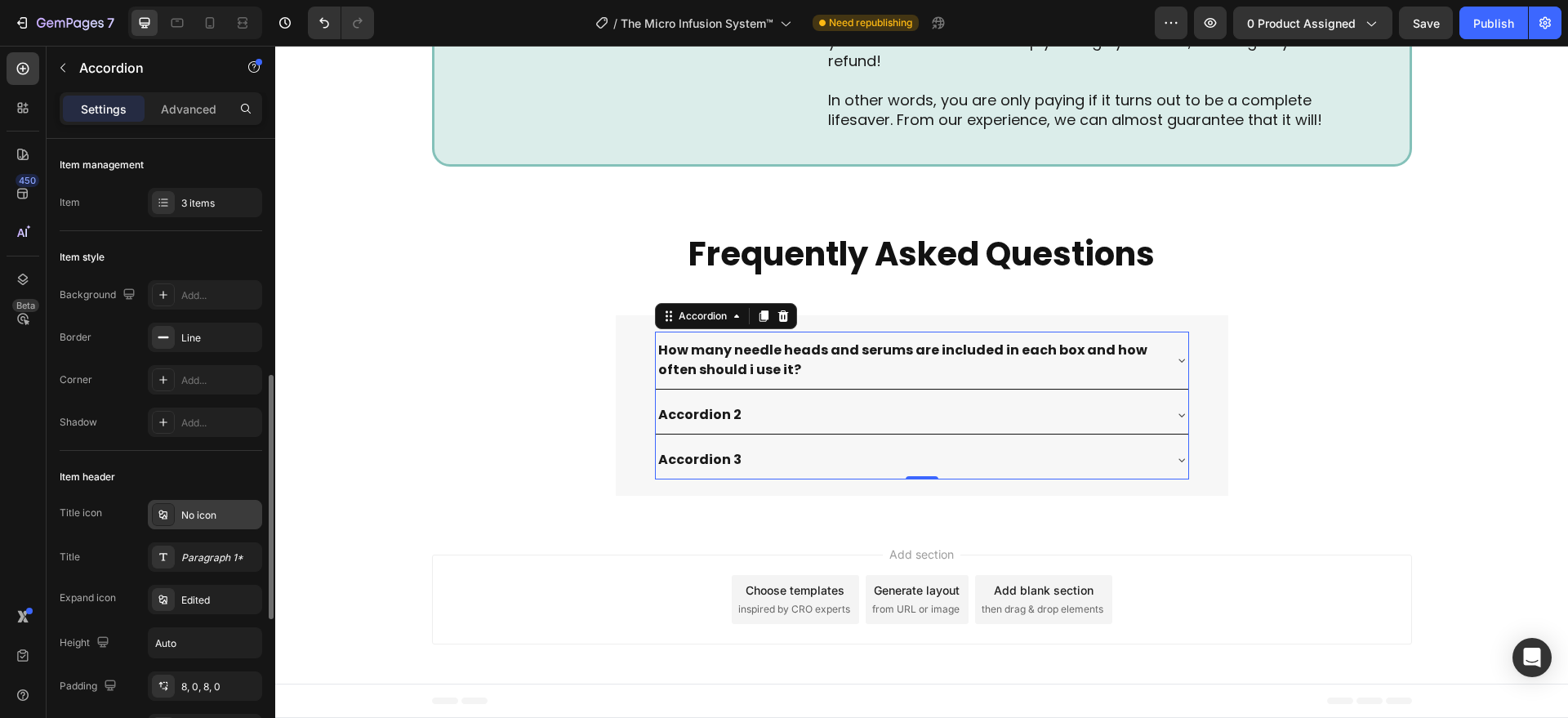
scroll to position [170, 0]
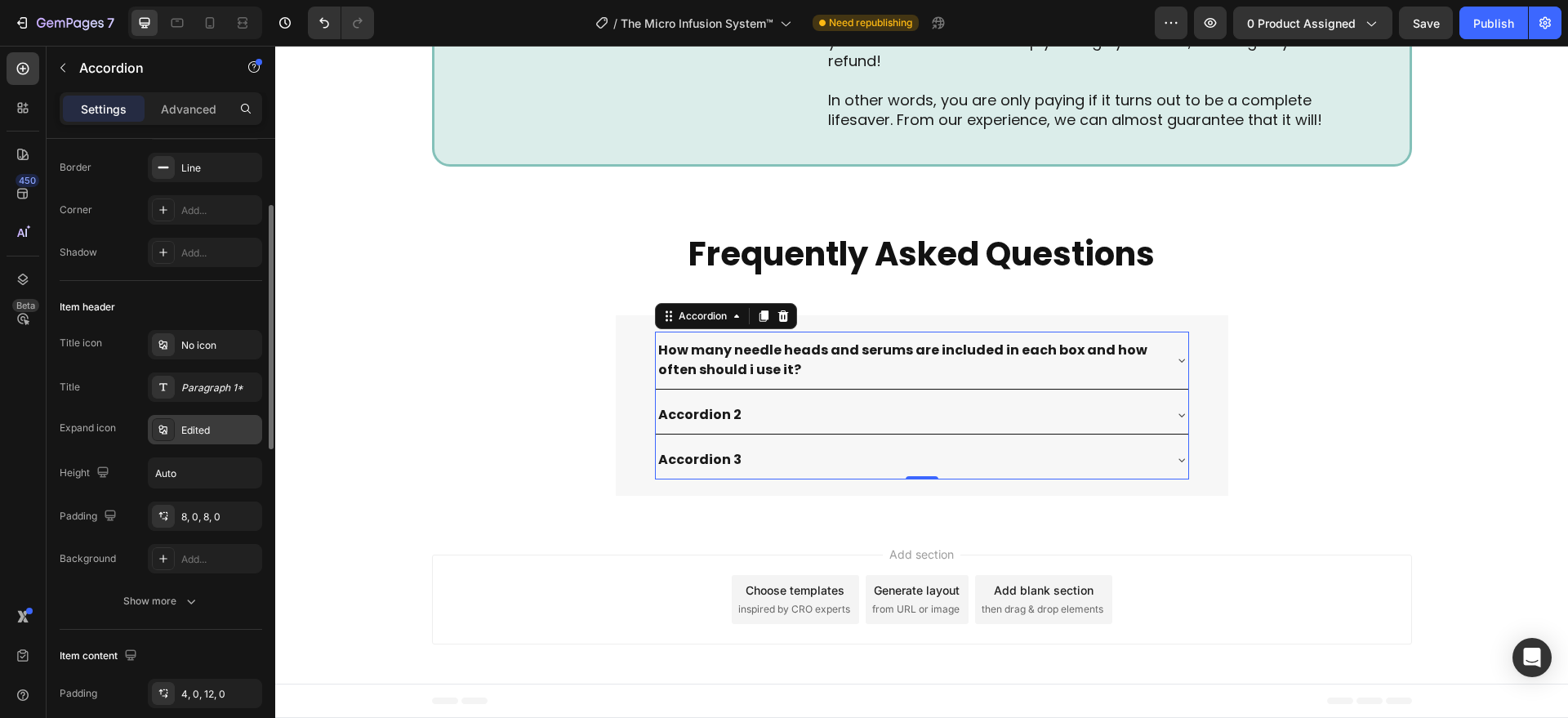
click at [203, 426] on div "Edited" at bounding box center [219, 430] width 77 height 15
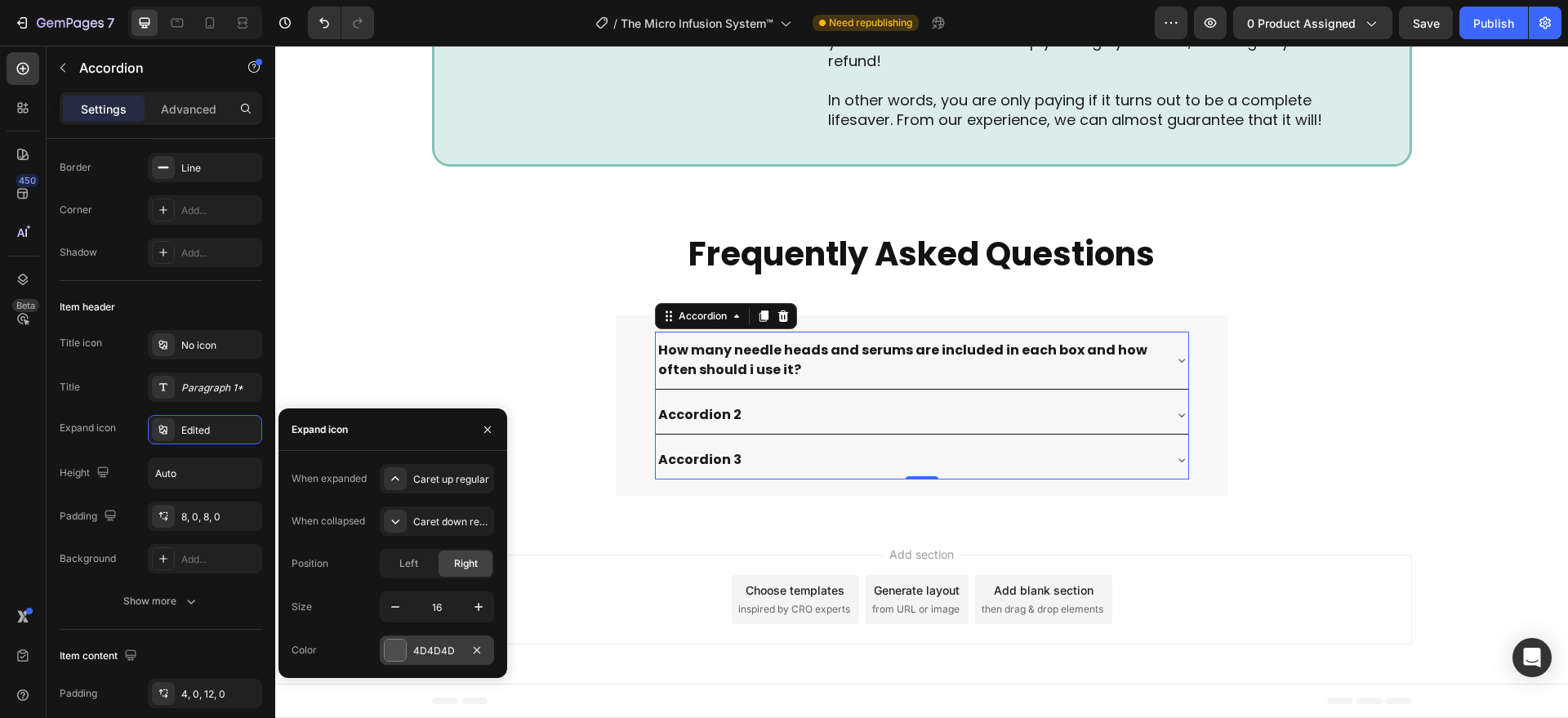
click at [394, 649] on div at bounding box center [395, 650] width 21 height 21
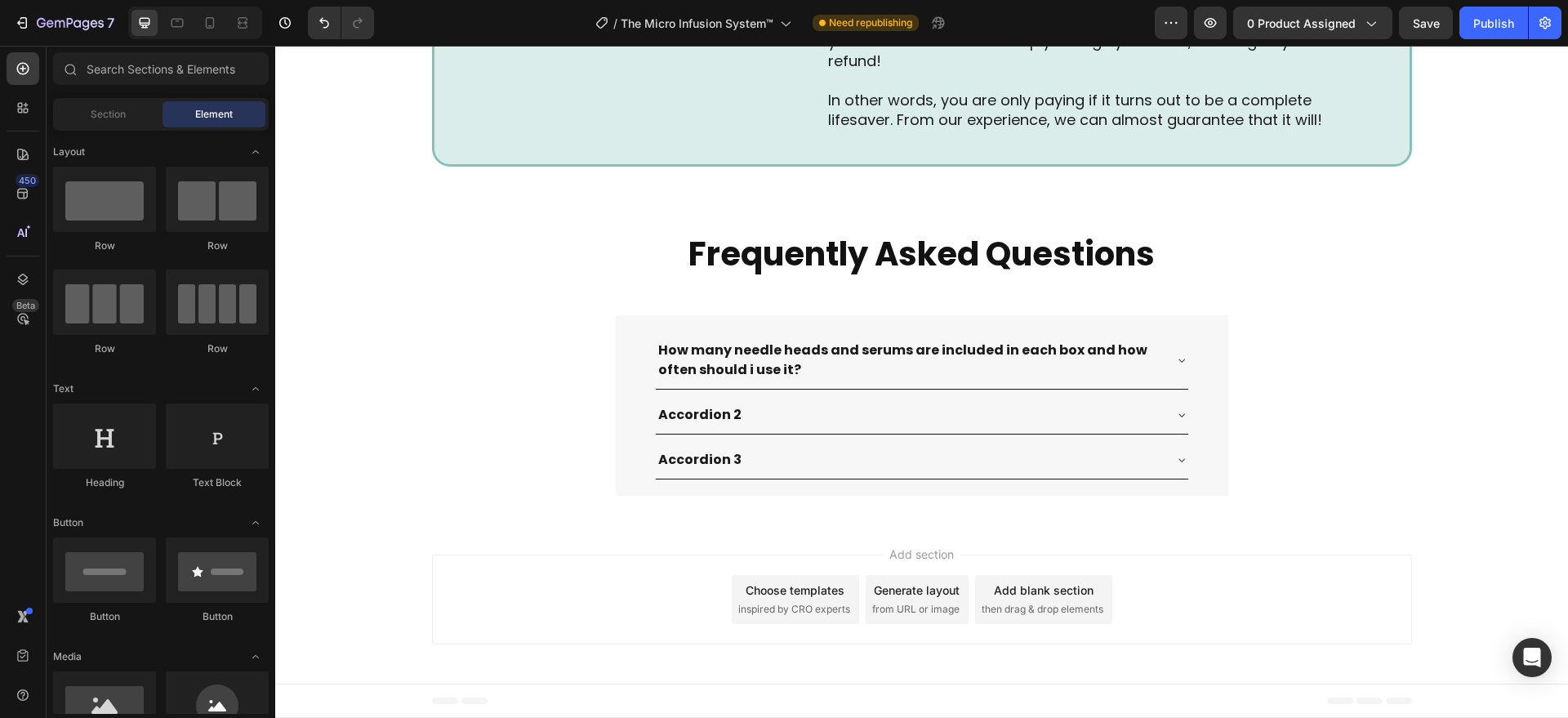
click at [587, 562] on div "Add section Choose templates inspired by CRO experts Generate layout from URL o…" at bounding box center [922, 599] width 980 height 90
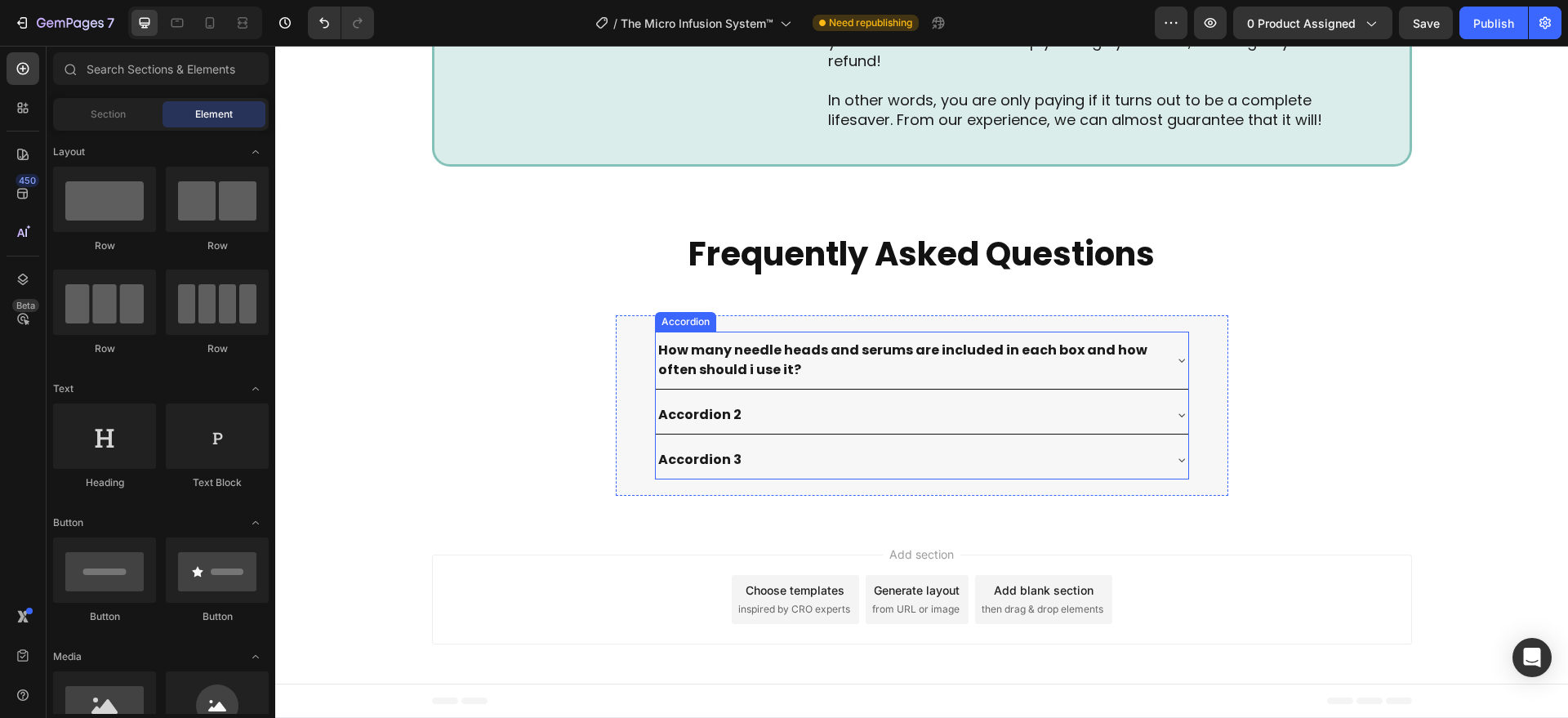
click at [959, 373] on p "How many needle heads and serums are included in each box and how often should …" at bounding box center [909, 359] width 502 height 39
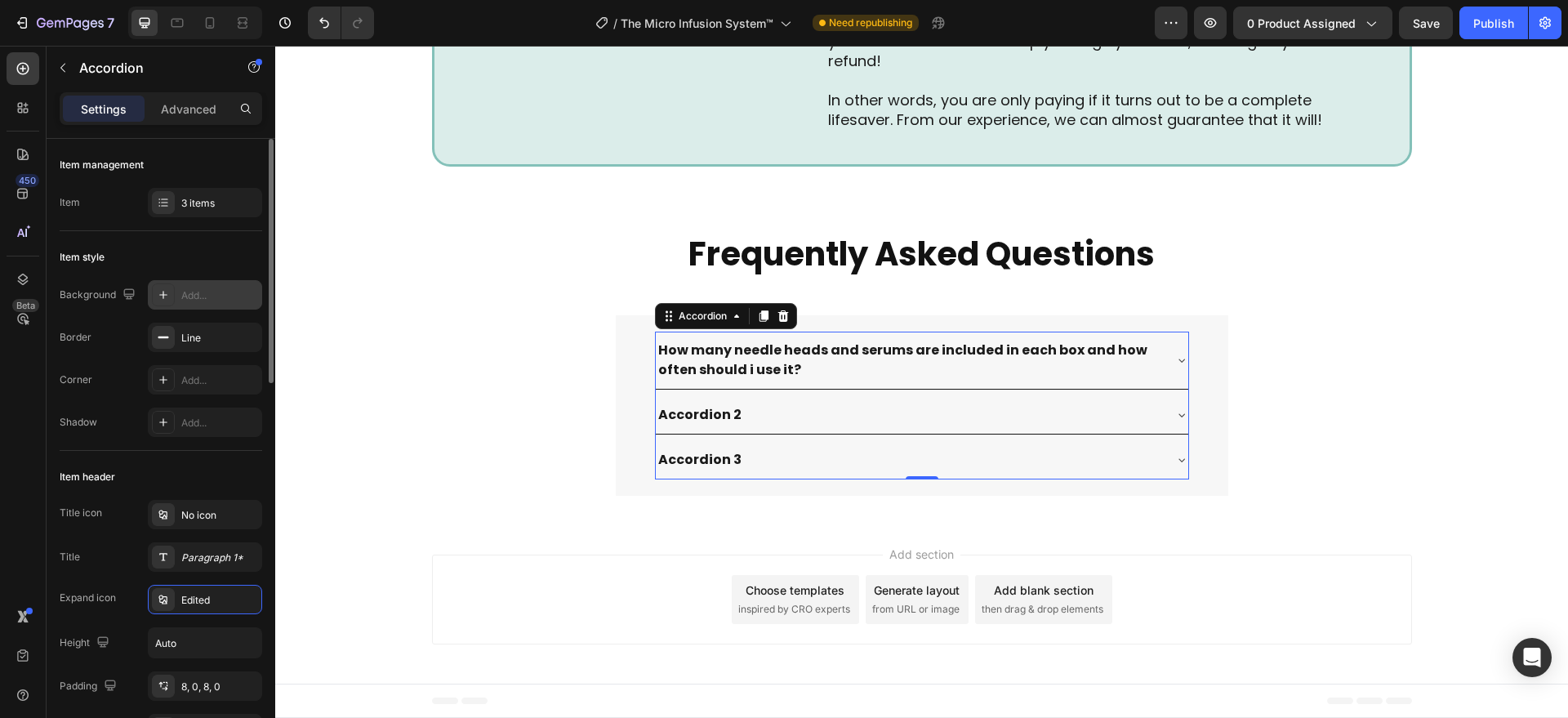
click at [164, 288] on icon at bounding box center [163, 294] width 13 height 13
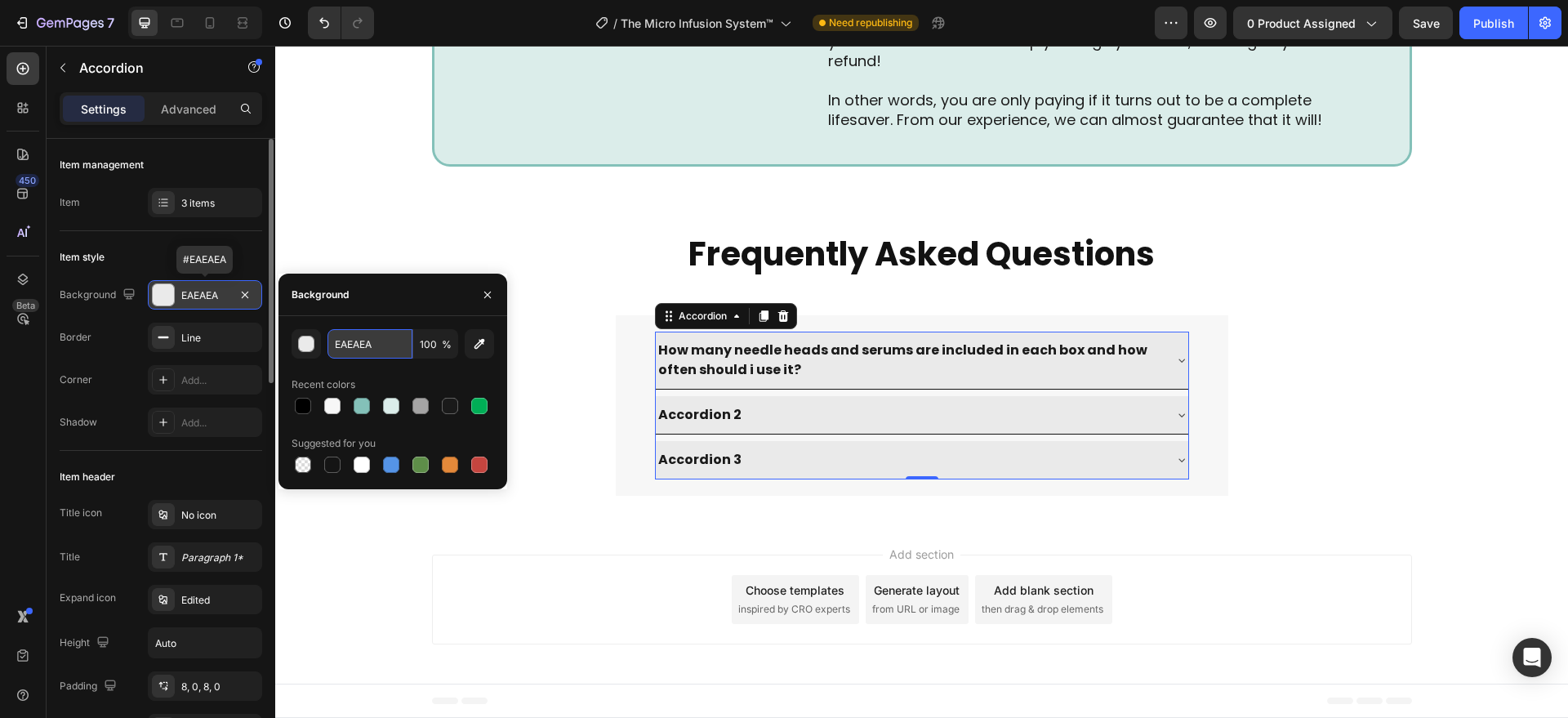
click at [368, 351] on input "EAEAEA" at bounding box center [370, 343] width 85 height 29
paste input "#F2F2F2"
type input "#F2F2F2"
click at [553, 588] on div "Add section Choose templates inspired by CRO experts Generate layout from URL o…" at bounding box center [922, 599] width 980 height 90
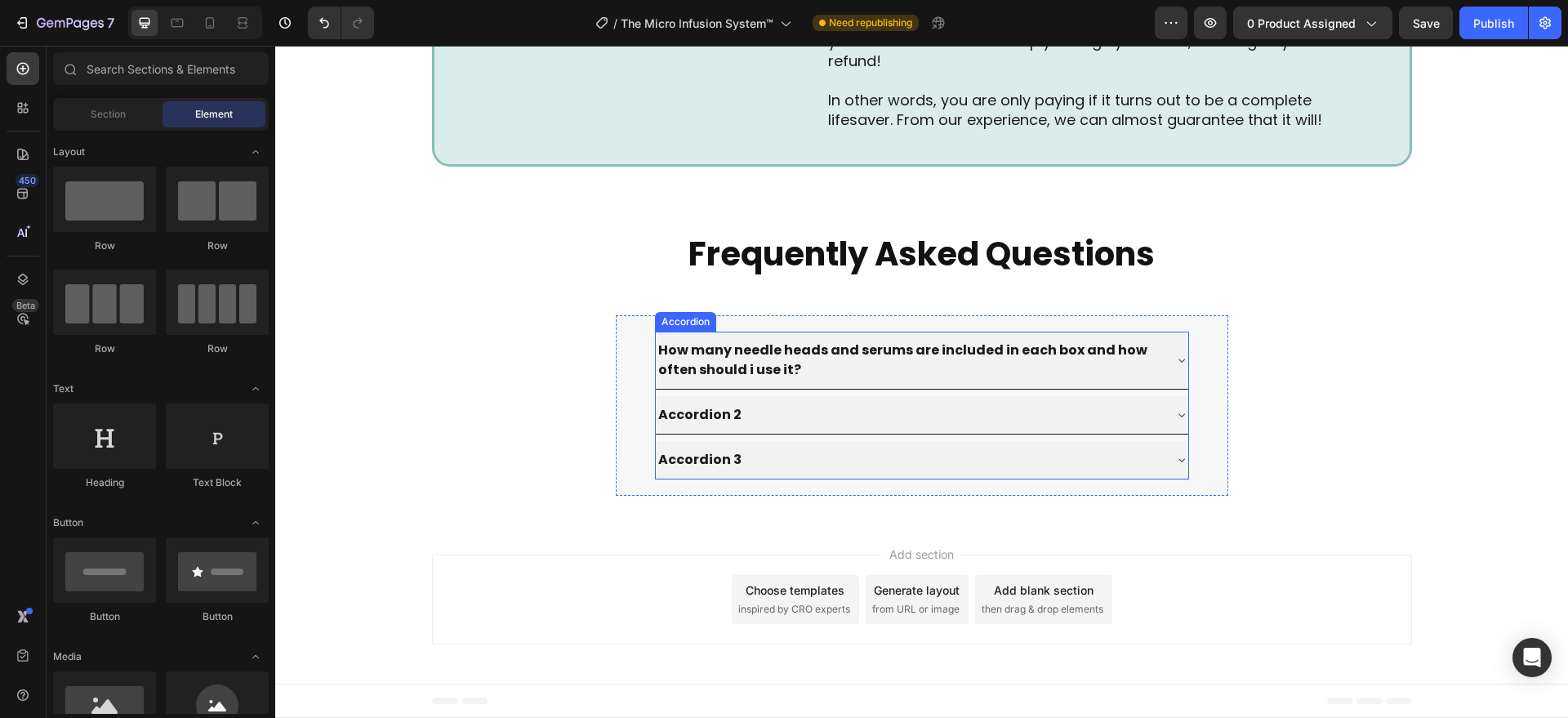
click at [835, 381] on div "How many needle heads and serums are included in each box and how often should …" at bounding box center [909, 360] width 507 height 44
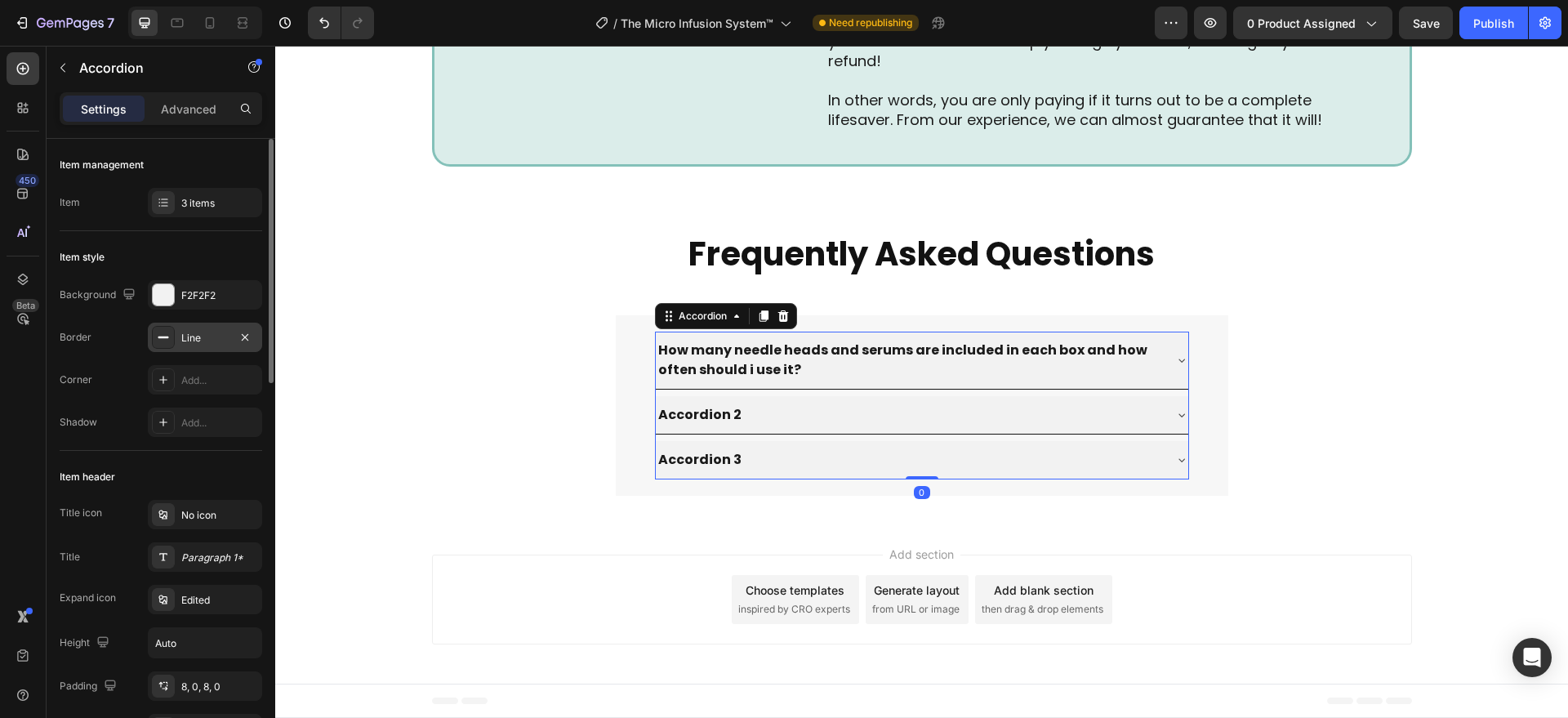
click at [191, 336] on div "Line" at bounding box center [205, 337] width 48 height 15
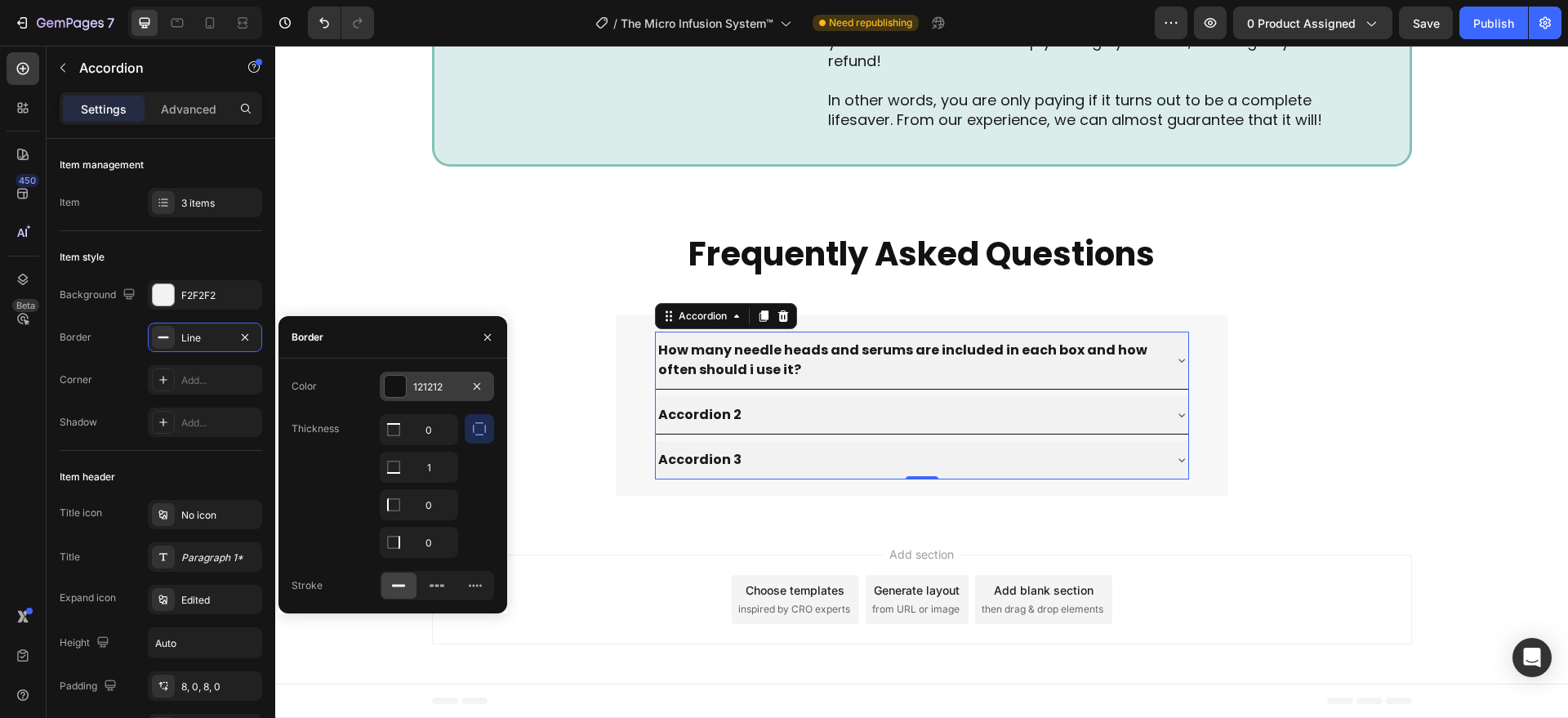
click at [388, 383] on div at bounding box center [395, 386] width 21 height 21
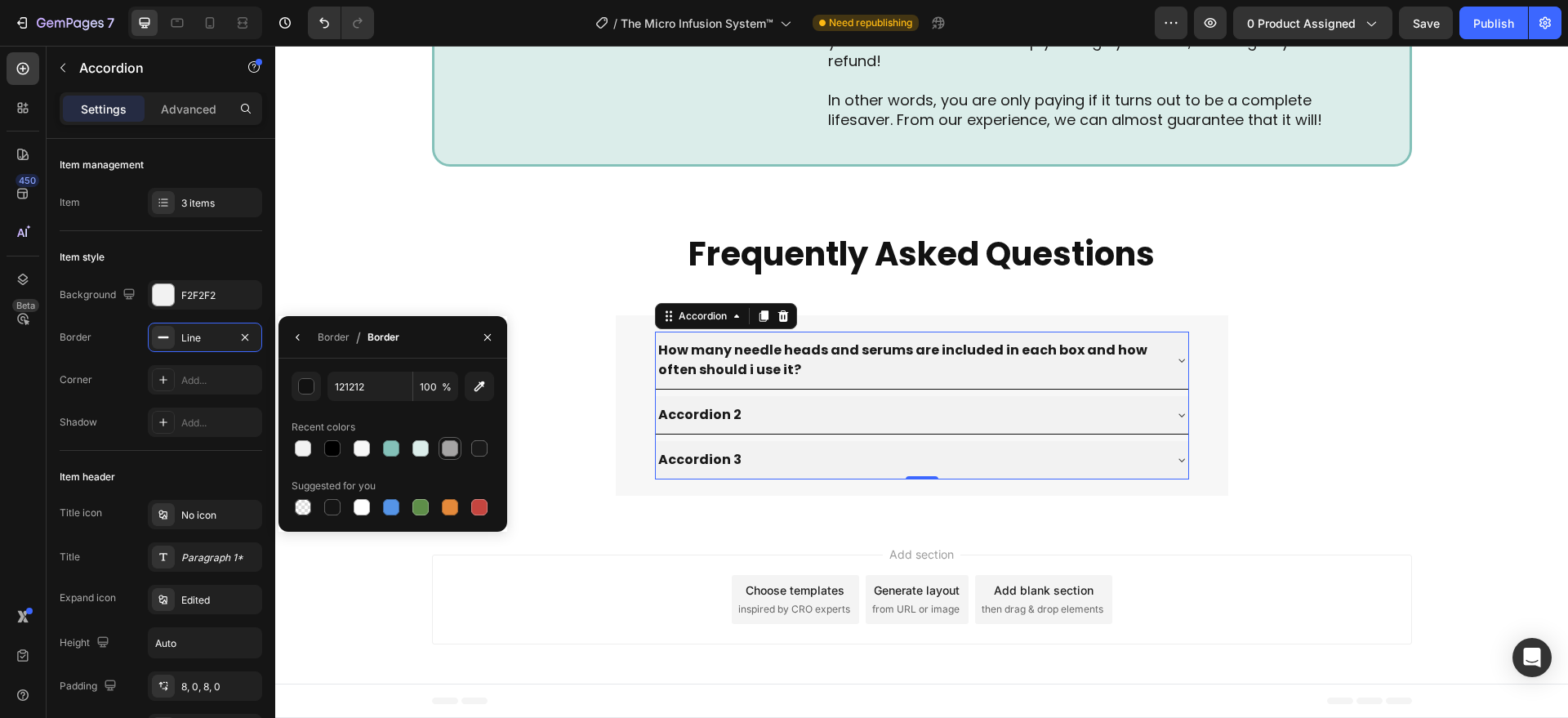
click at [453, 447] on div at bounding box center [450, 448] width 17 height 17
type input "A5A4A4"
click at [573, 511] on div "Frequently Asked Questions Heading How many needle heads and serums are include…" at bounding box center [921, 364] width 1293 height 316
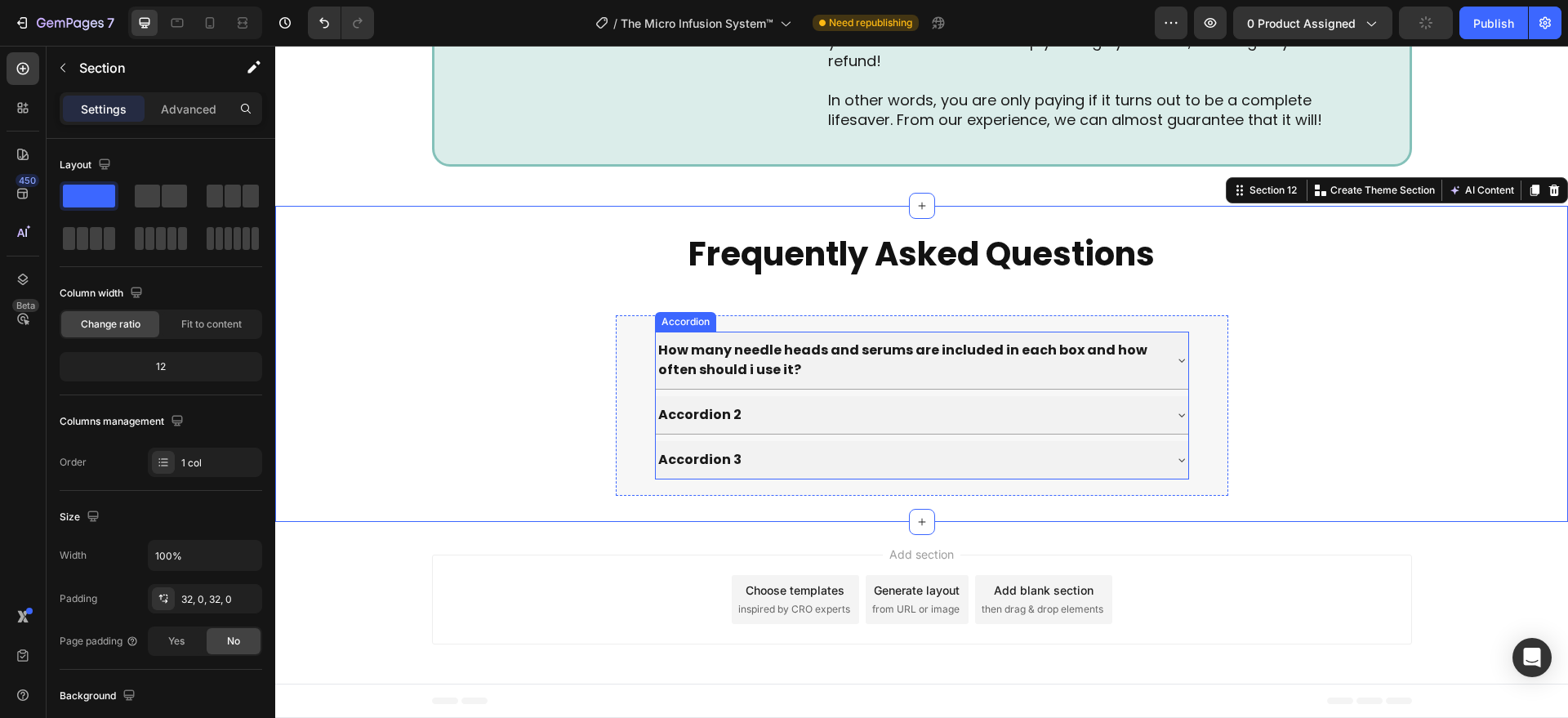
click at [747, 394] on div "How many needle heads and serums are included in each box and how often should …" at bounding box center [922, 405] width 534 height 148
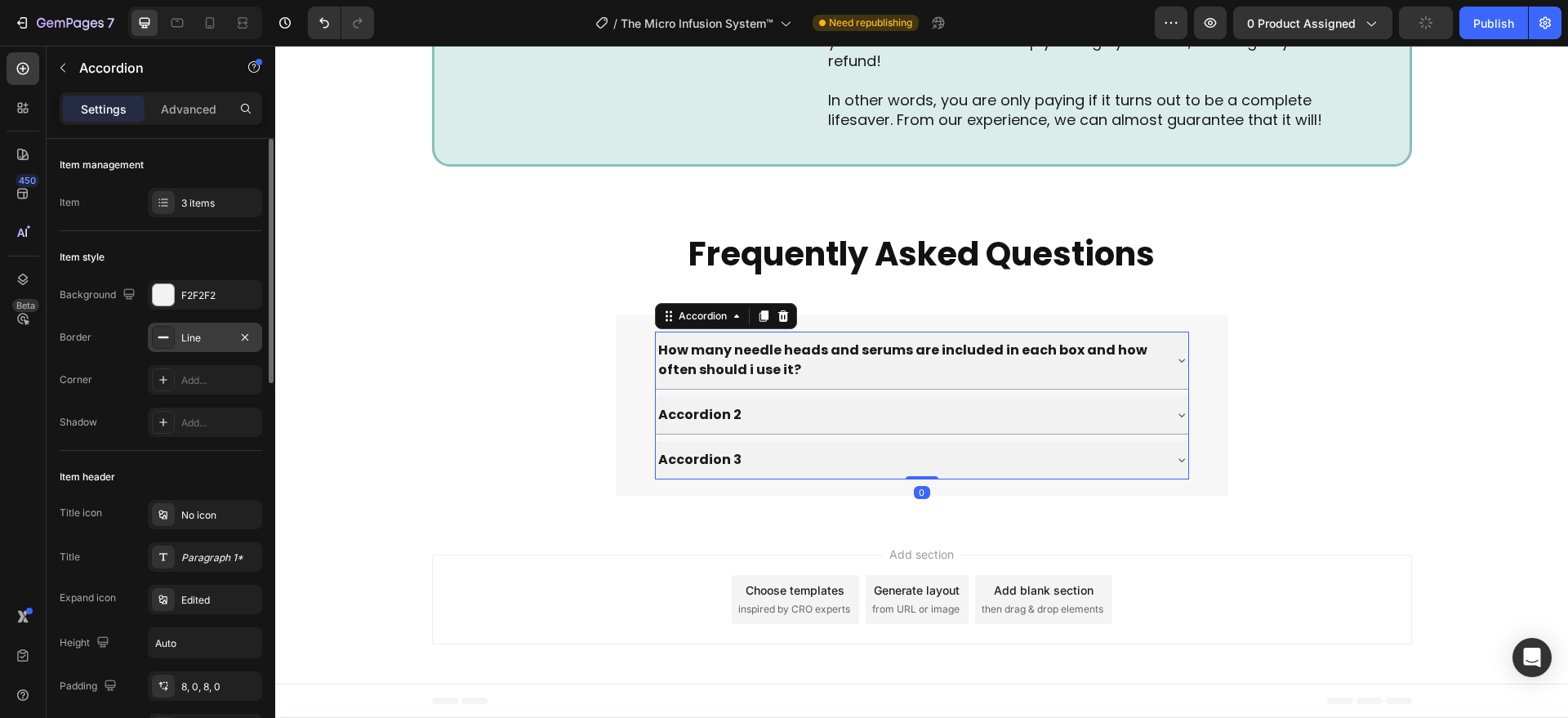
click at [172, 344] on div at bounding box center [163, 337] width 23 height 23
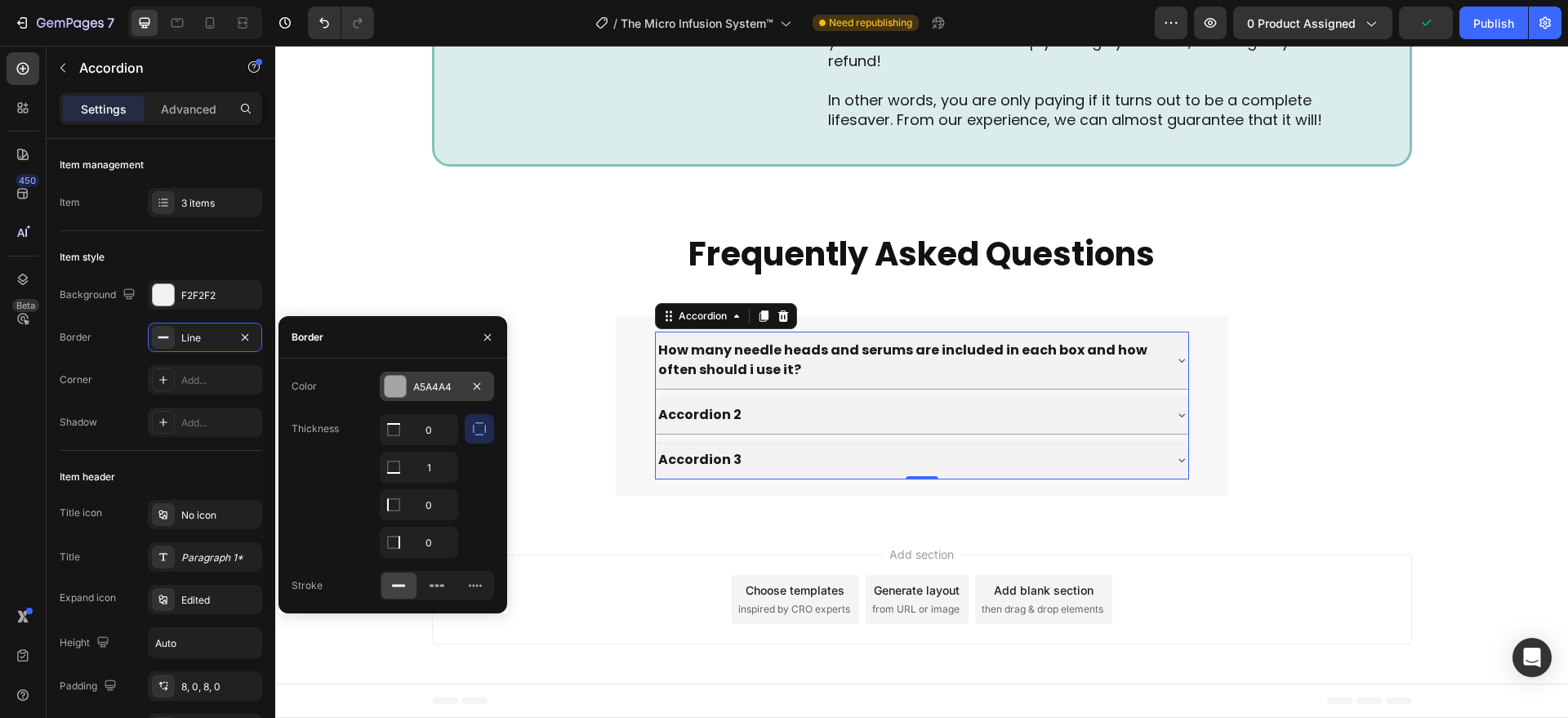
click at [405, 389] on div at bounding box center [395, 386] width 21 height 21
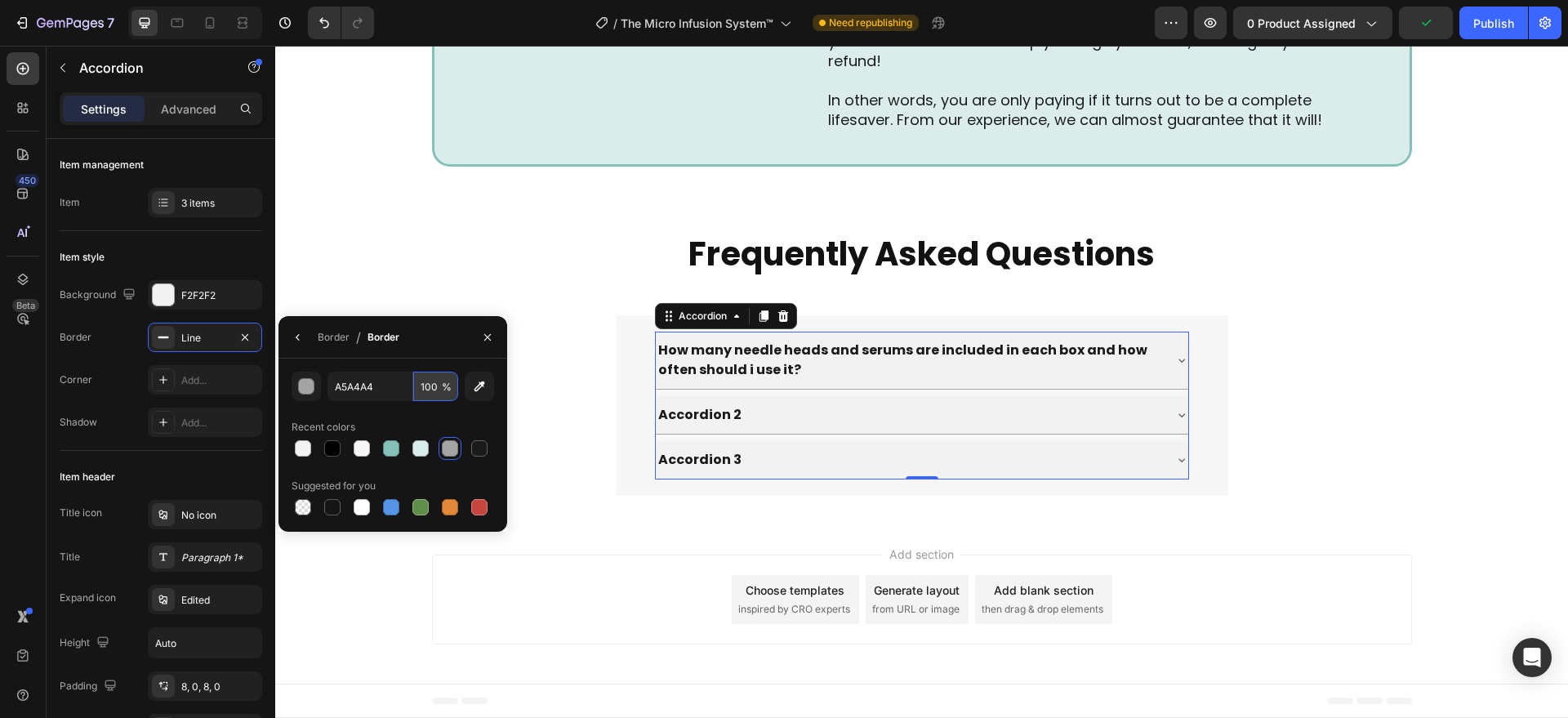
click at [441, 388] on input "100" at bounding box center [435, 386] width 45 height 29
type input "50"
click at [620, 522] on div "Add section Choose templates inspired by CRO experts Generate layout from URL o…" at bounding box center [921, 602] width 1293 height 161
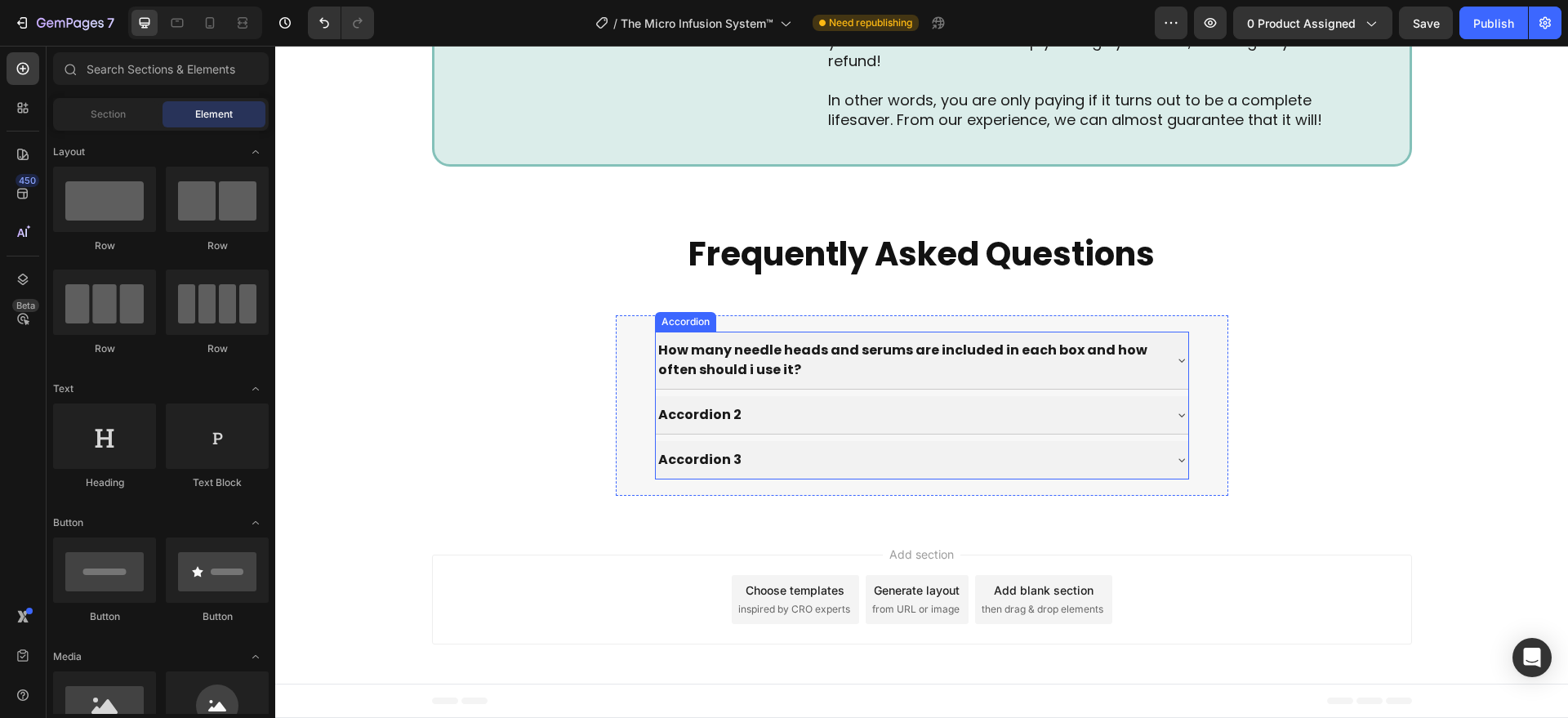
click at [657, 389] on div "How many needle heads and serums are included in each box and how often should …" at bounding box center [922, 405] width 534 height 148
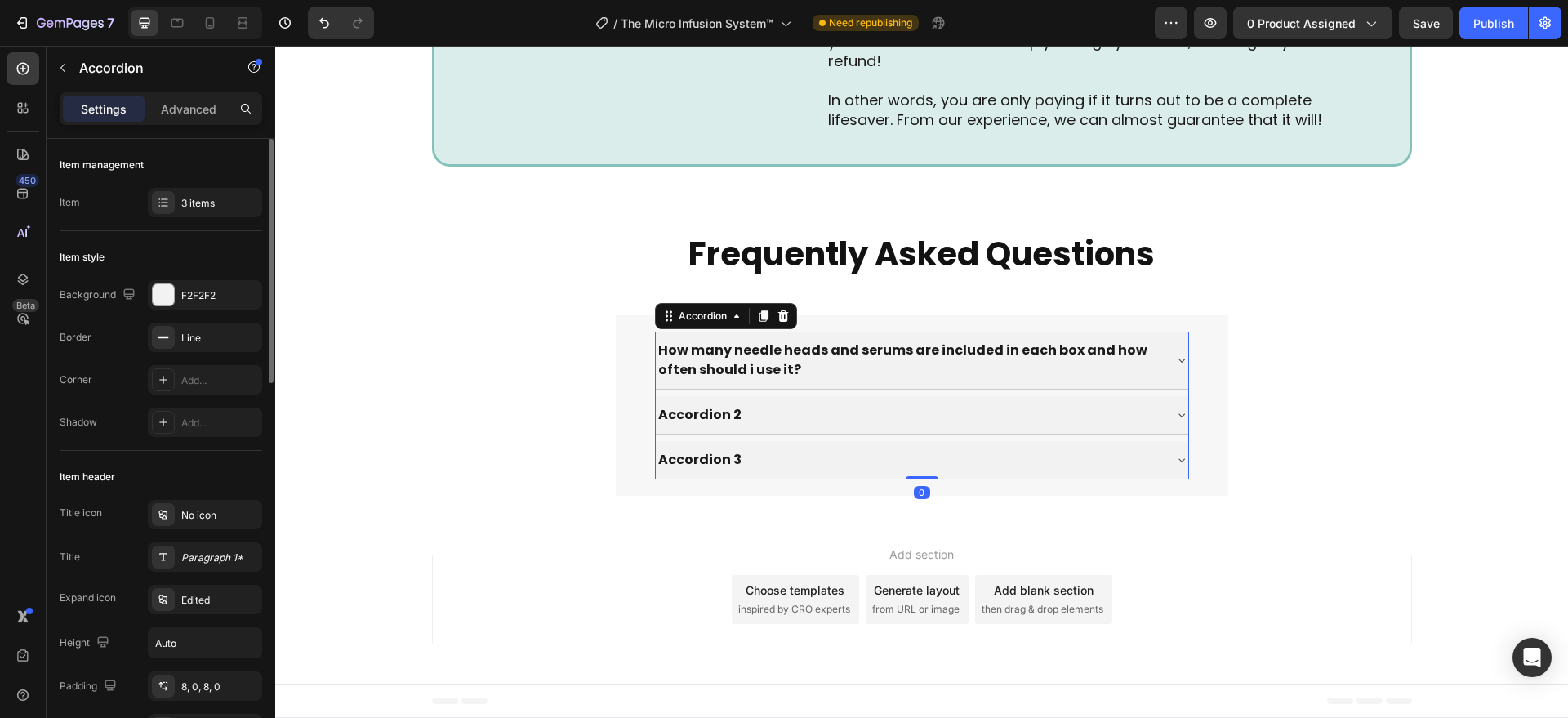
scroll to position [339, 0]
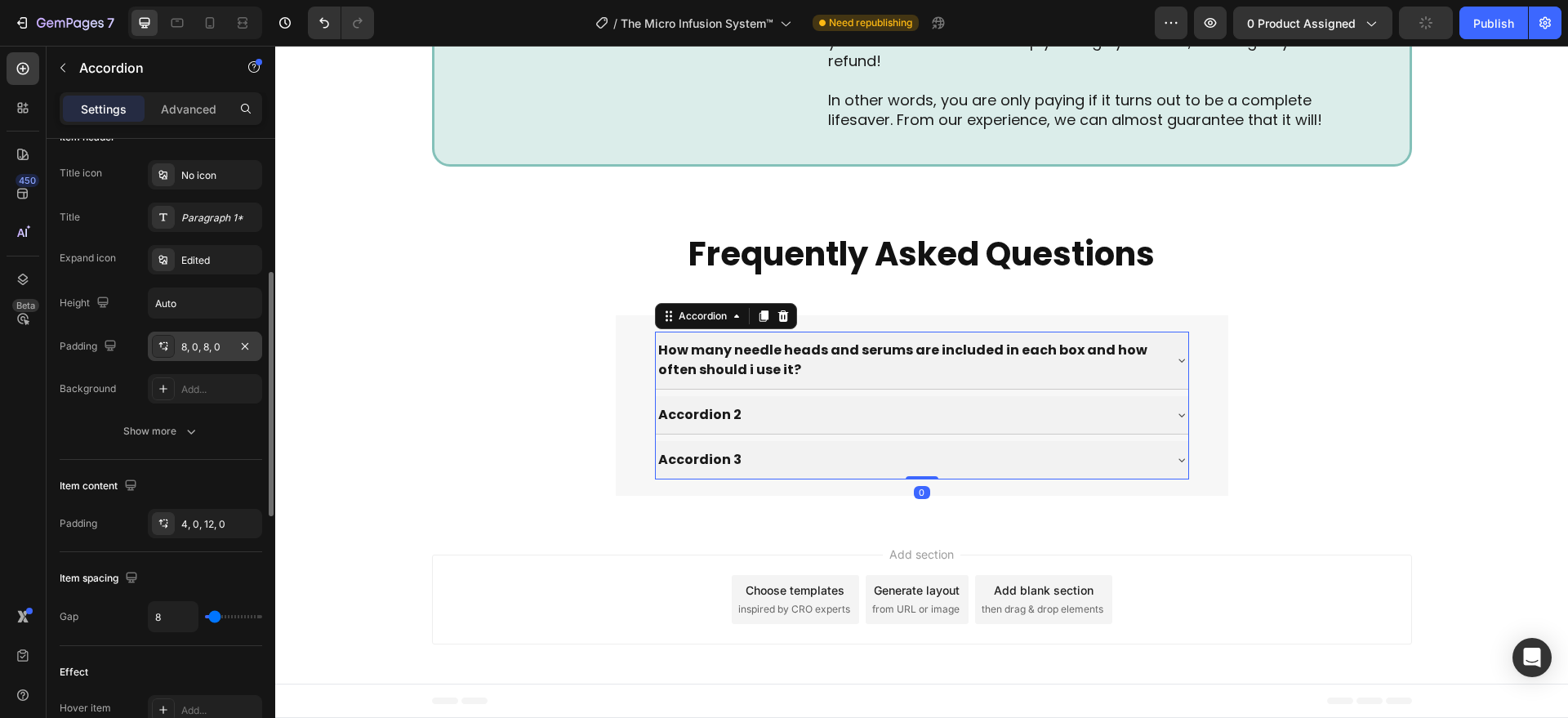
click at [184, 339] on div "8, 0, 8, 0" at bounding box center [205, 346] width 48 height 15
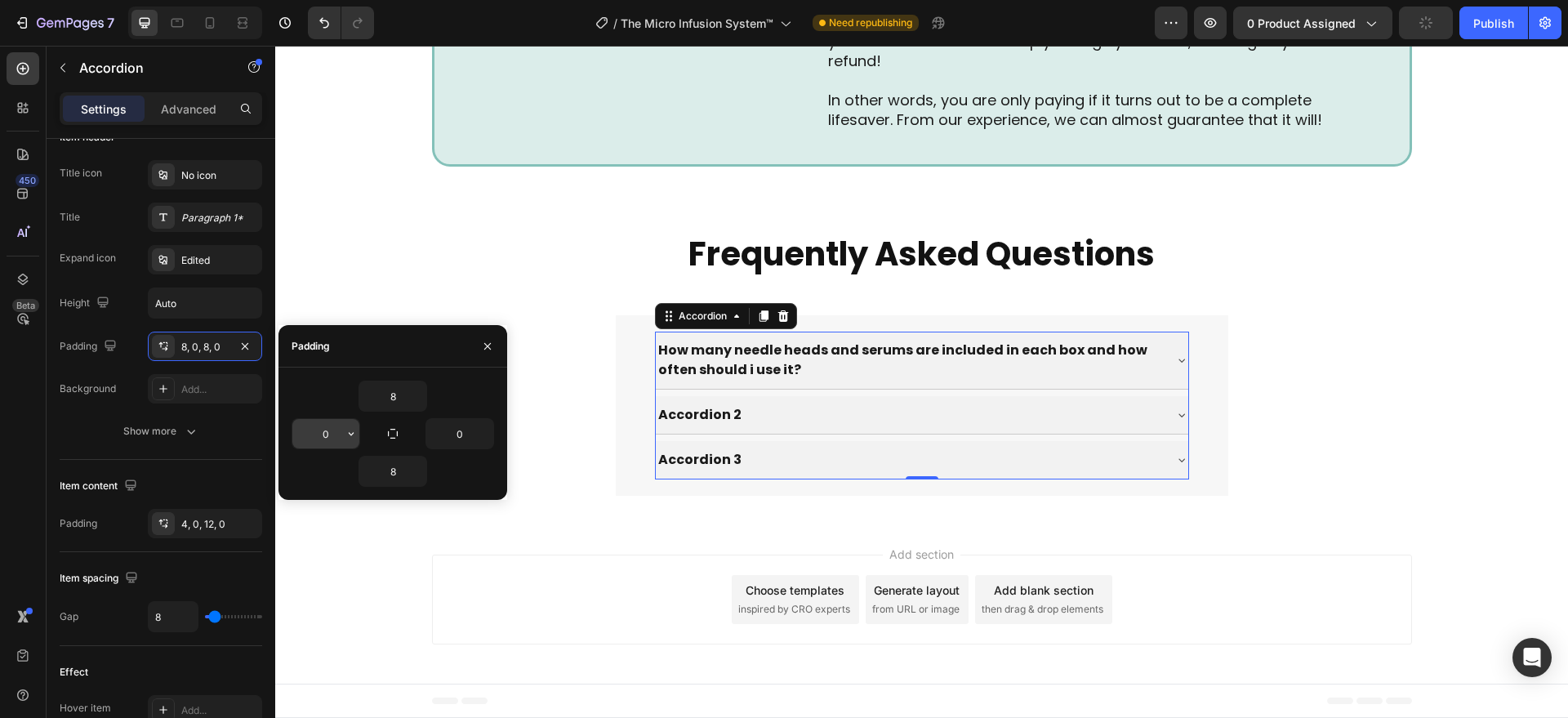
click at [325, 428] on input "0" at bounding box center [326, 433] width 67 height 29
click at [350, 430] on icon "button" at bounding box center [351, 433] width 13 height 13
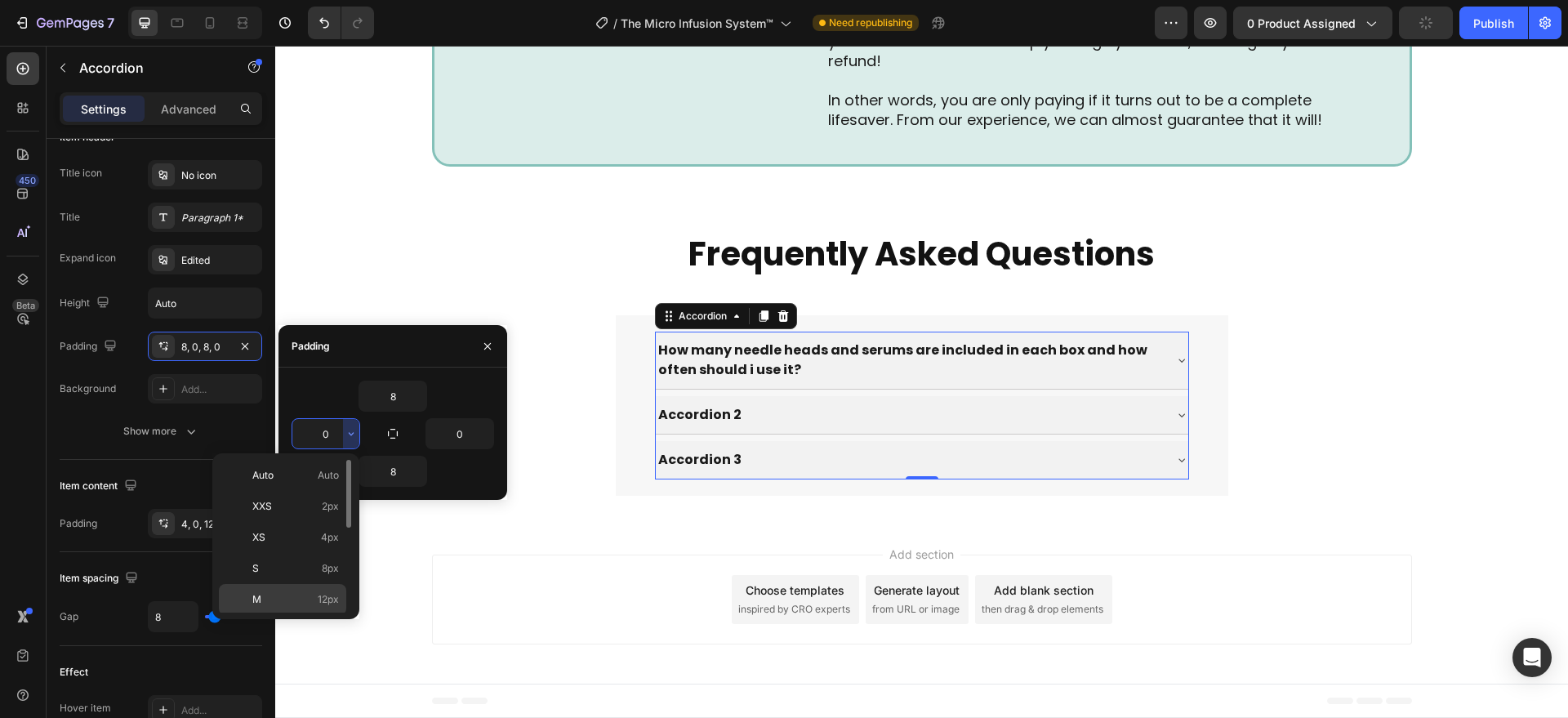
drag, startPoint x: 326, startPoint y: 598, endPoint x: 242, endPoint y: 426, distance: 191.4
click at [326, 598] on span "12px" at bounding box center [328, 599] width 21 height 15
type input "12"
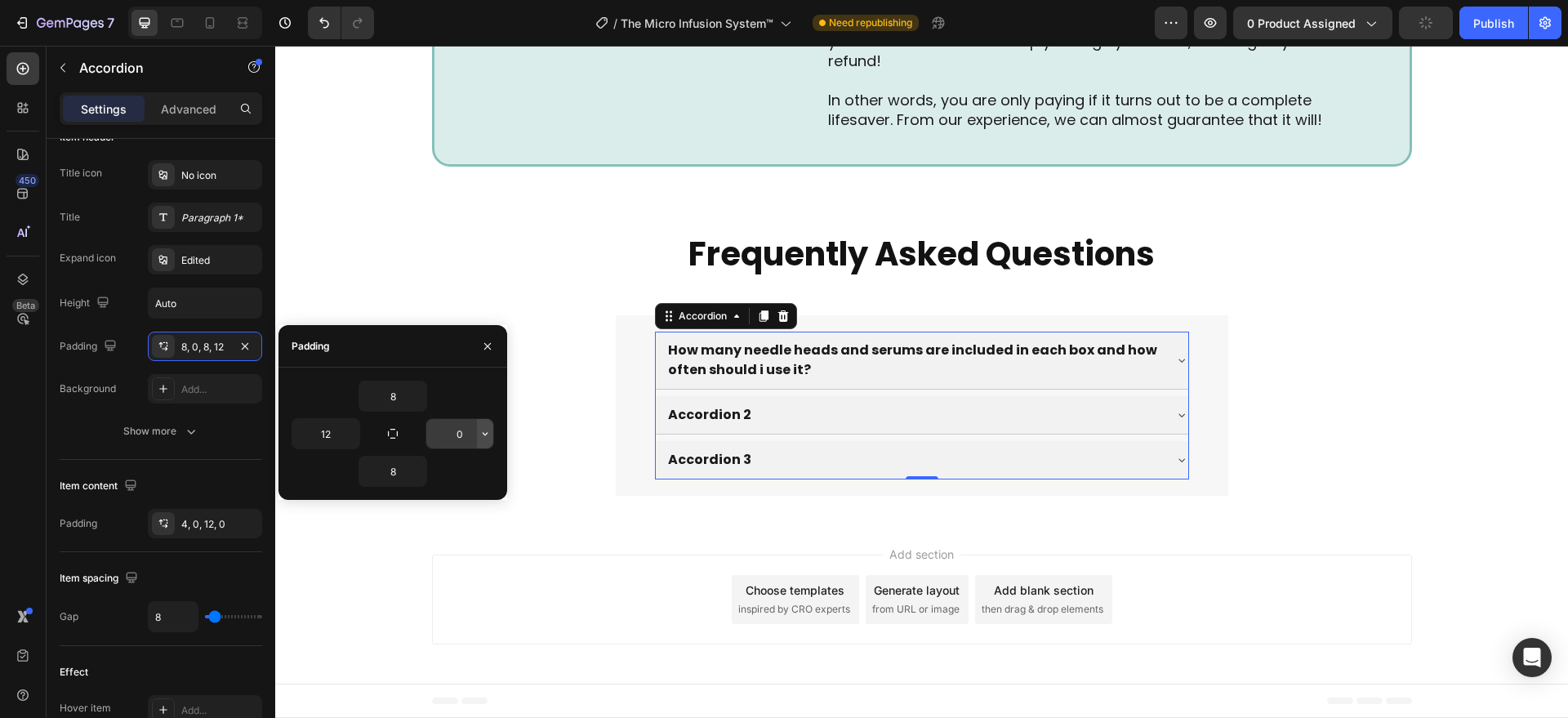
click at [481, 431] on icon "button" at bounding box center [485, 433] width 13 height 13
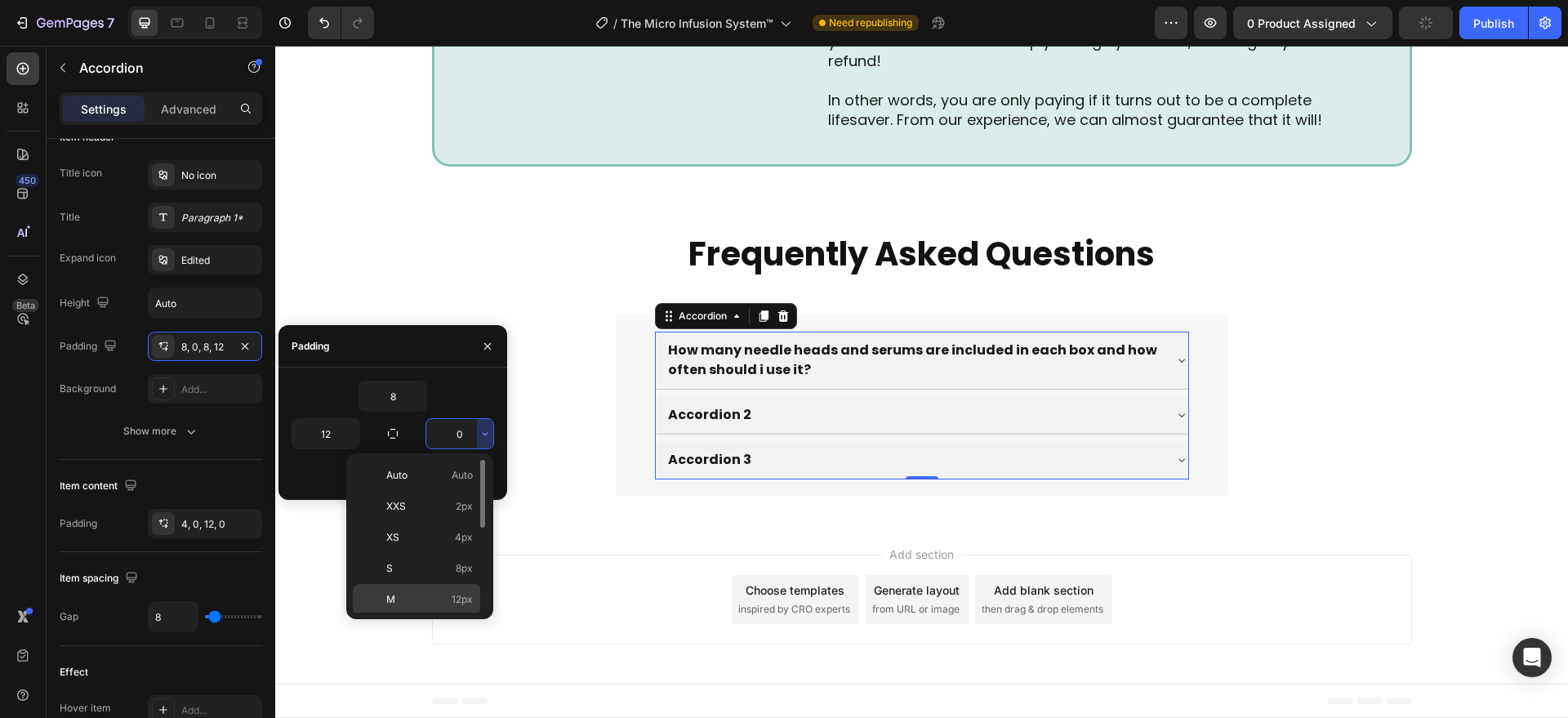
click at [437, 588] on div "M 12px" at bounding box center [416, 599] width 128 height 31
type input "12"
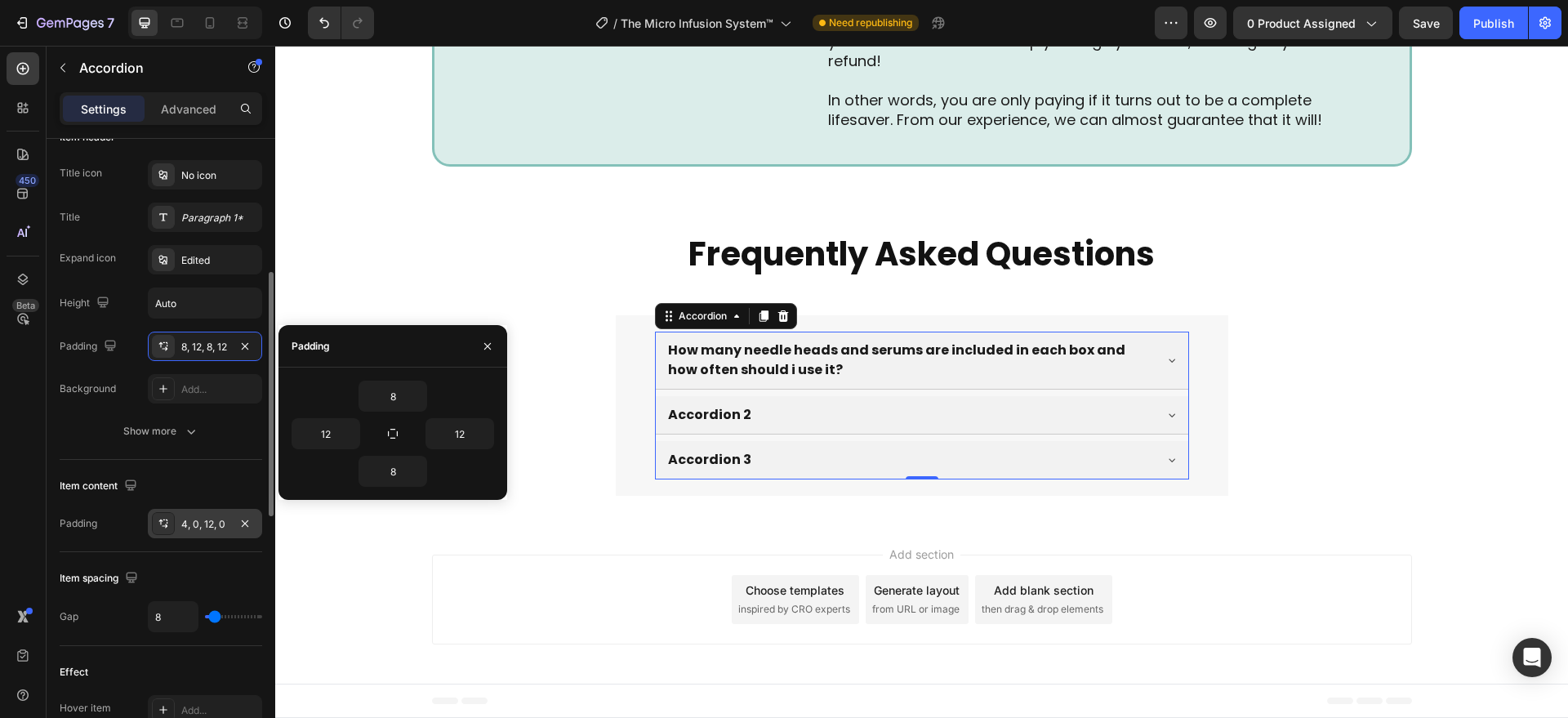
click at [192, 522] on div "4, 0, 12, 0" at bounding box center [205, 524] width 48 height 15
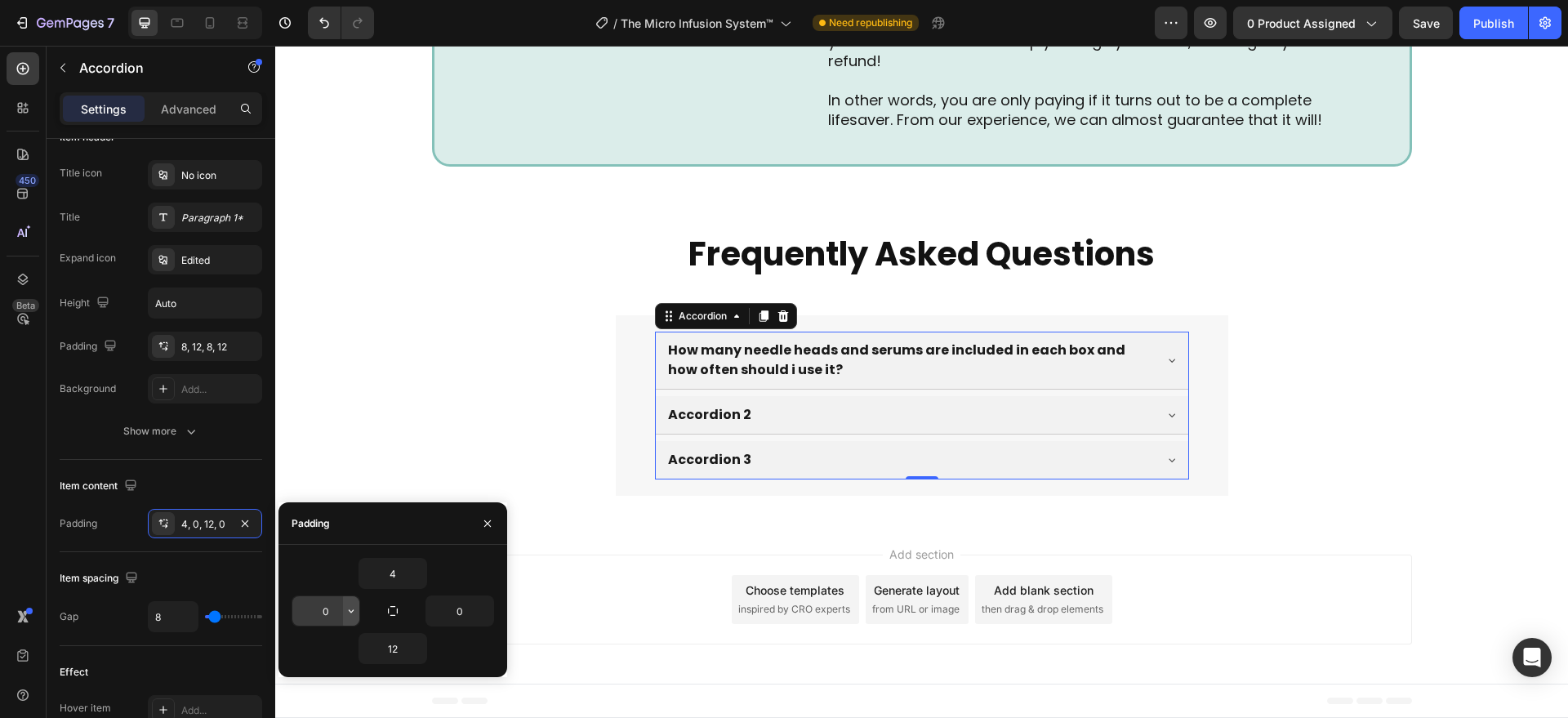
click at [346, 613] on icon "button" at bounding box center [351, 611] width 13 height 13
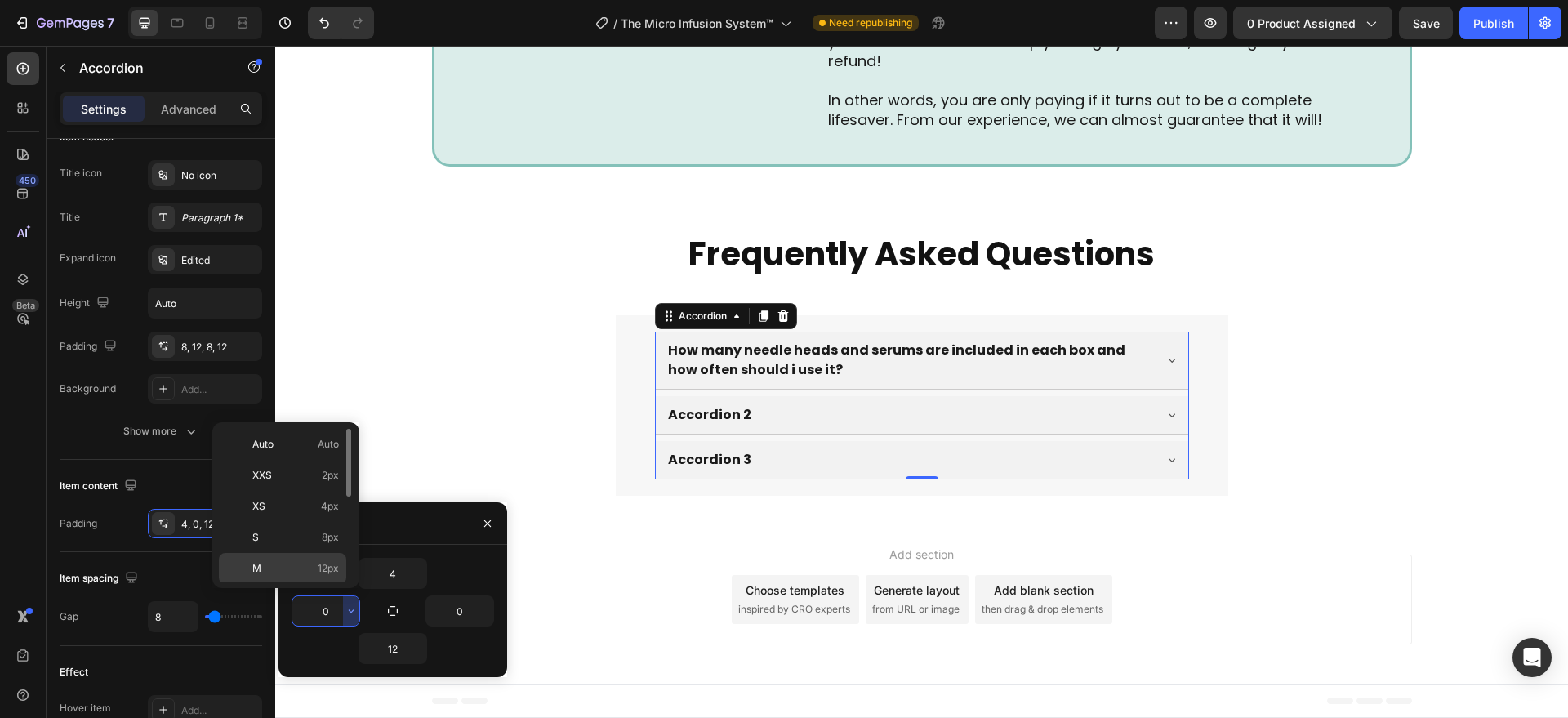
click at [308, 565] on p "M 12px" at bounding box center [295, 568] width 86 height 15
type input "12"
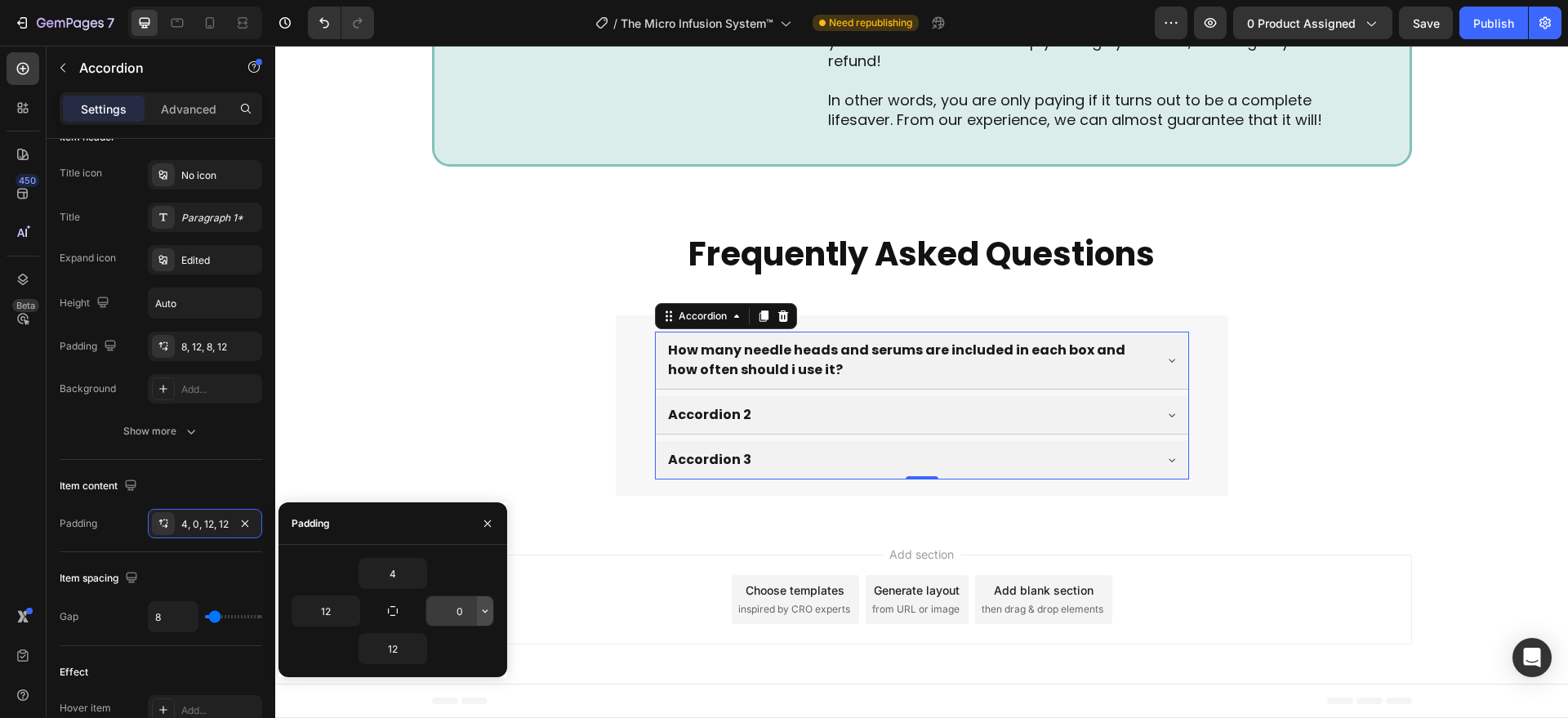
click at [492, 618] on button "button" at bounding box center [485, 610] width 17 height 29
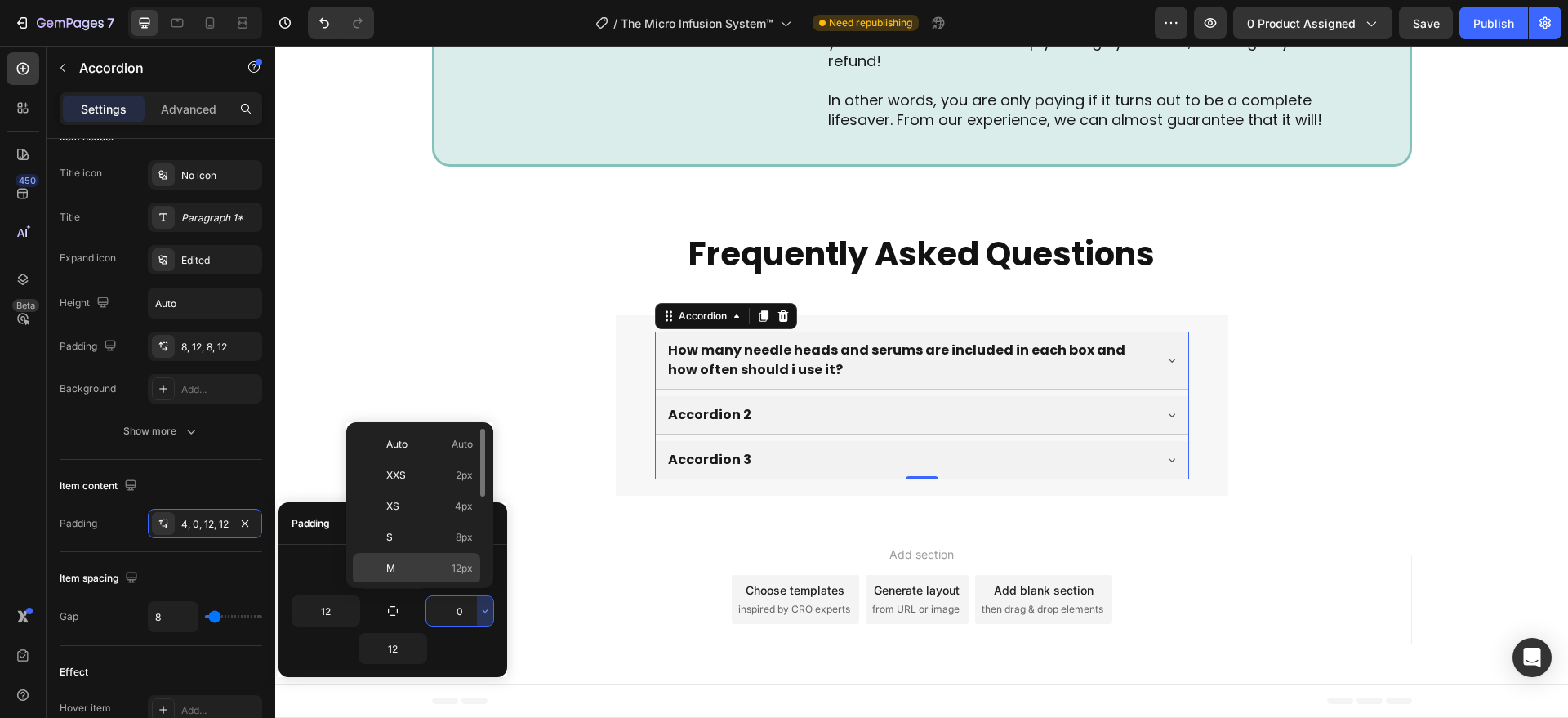
click at [455, 574] on span "12px" at bounding box center [462, 568] width 21 height 15
type input "12"
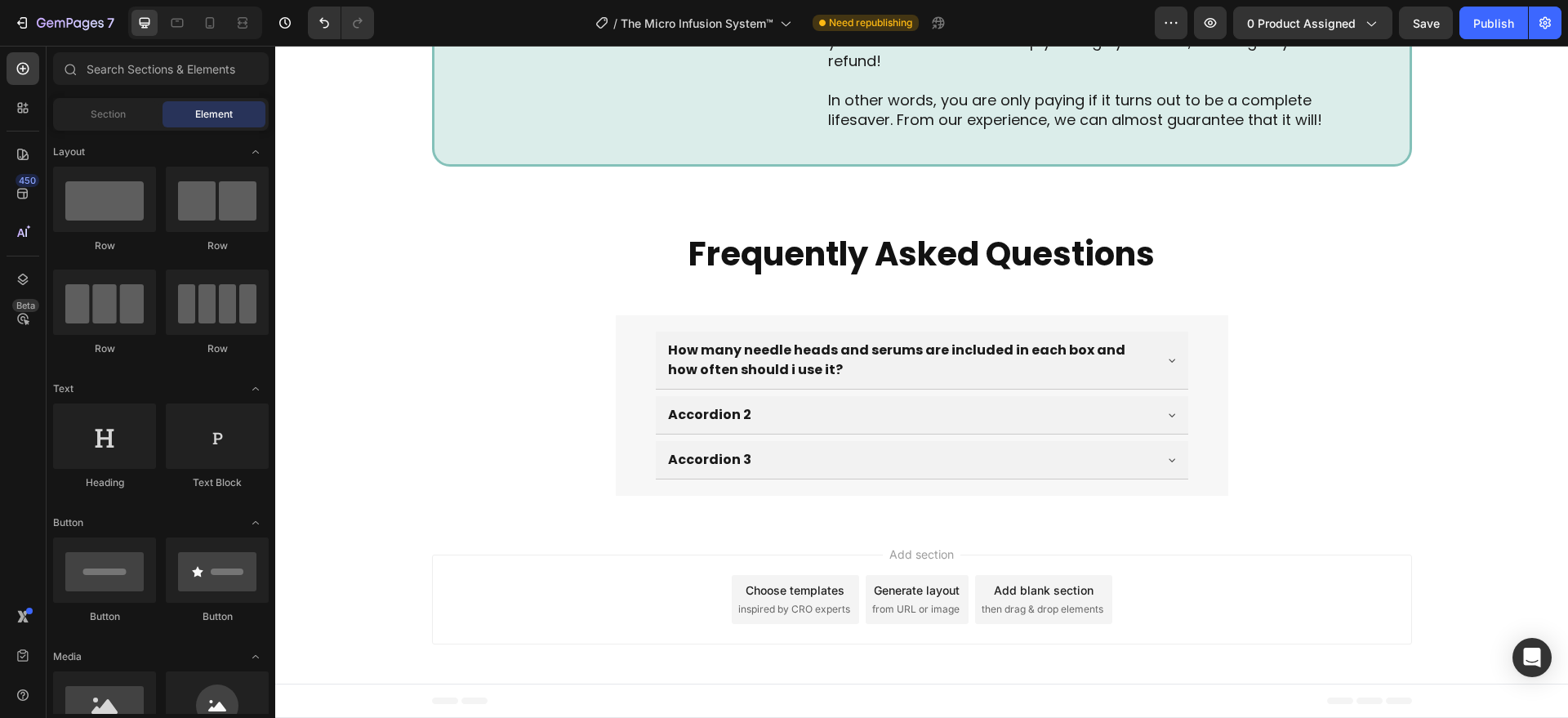
click at [662, 585] on div "Add section Choose templates inspired by CRO experts Generate layout from URL o…" at bounding box center [922, 599] width 980 height 90
click at [666, 532] on div "Add section Choose templates inspired by CRO experts Generate layout from URL o…" at bounding box center [921, 602] width 1293 height 161
click at [810, 435] on div "How many needle heads and serums are included in each box and how often should …" at bounding box center [922, 405] width 534 height 148
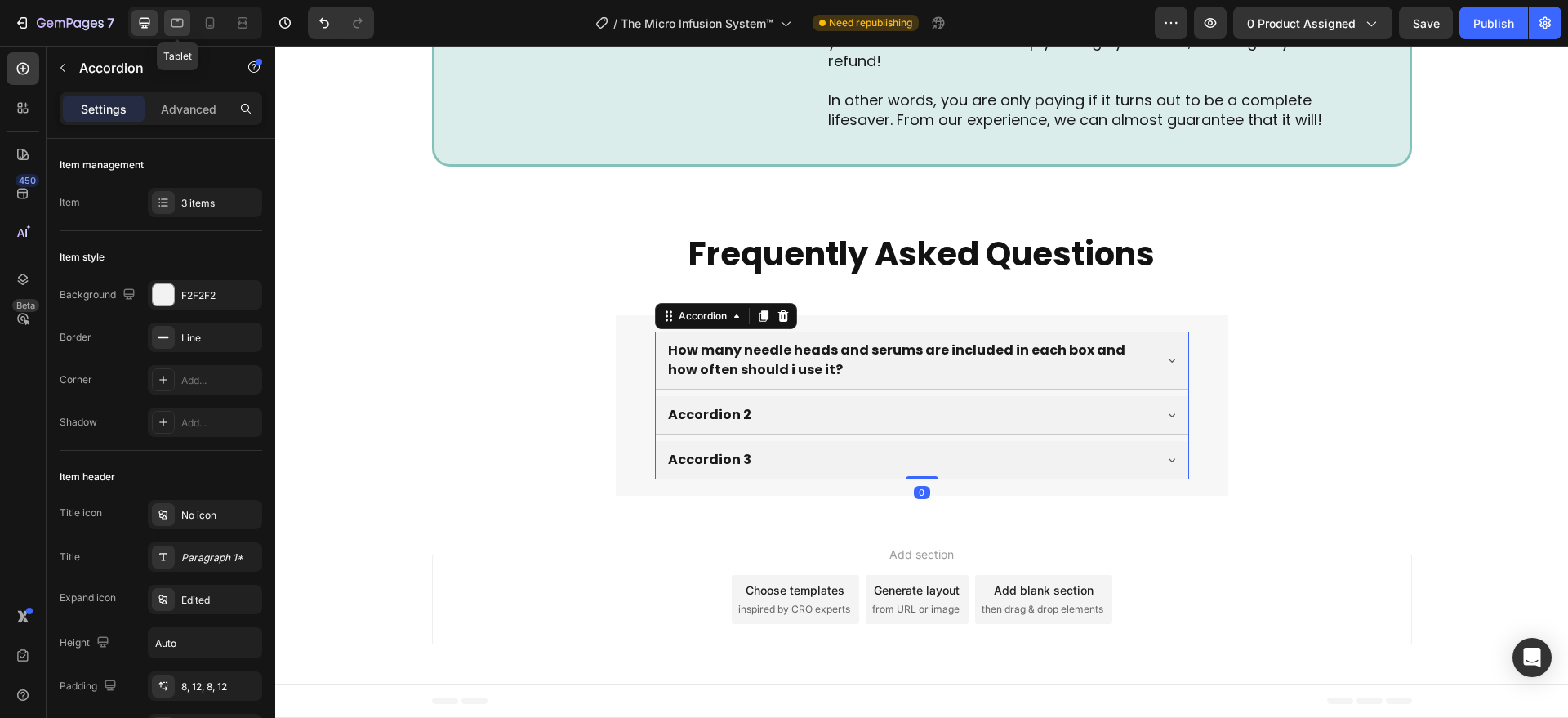
click at [170, 19] on icon at bounding box center [177, 23] width 17 height 17
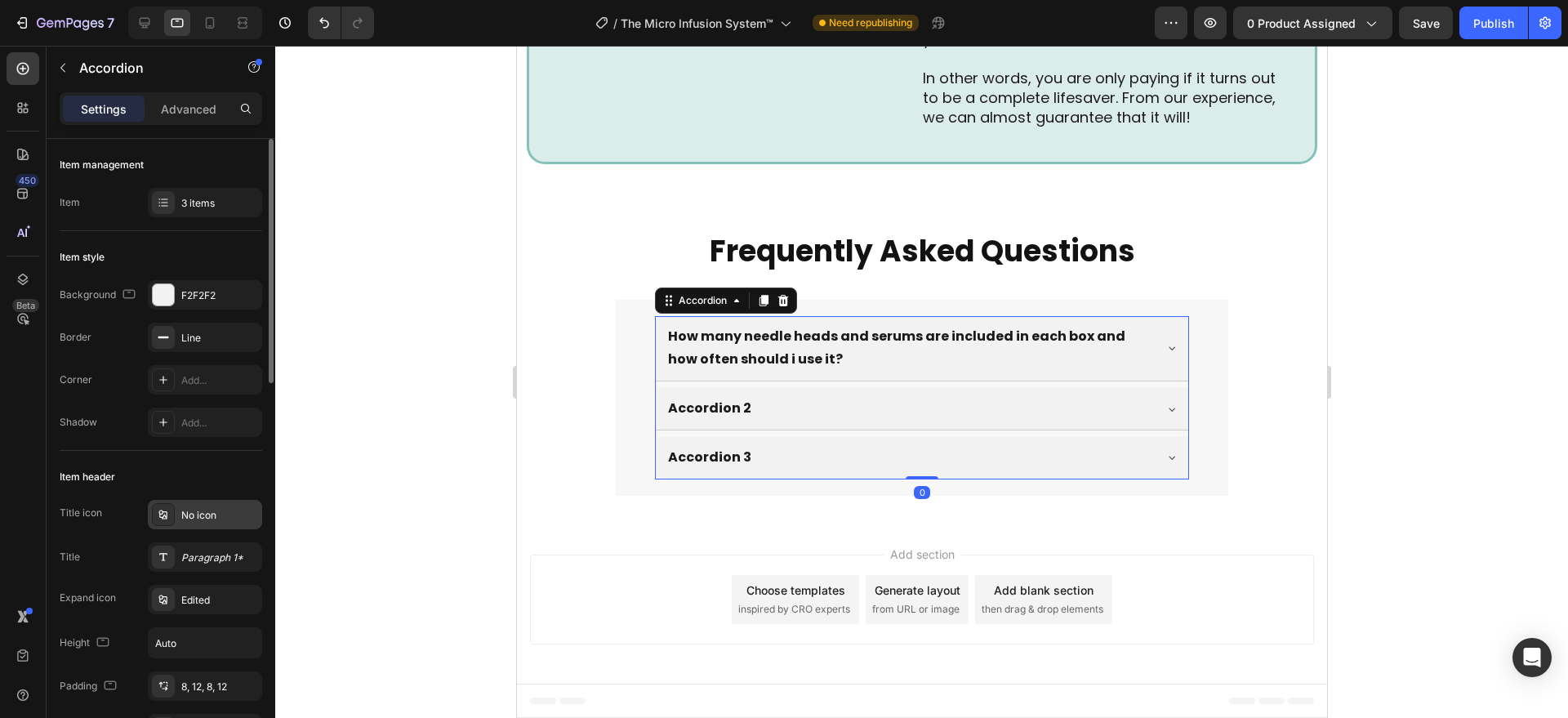
scroll to position [5933, 0]
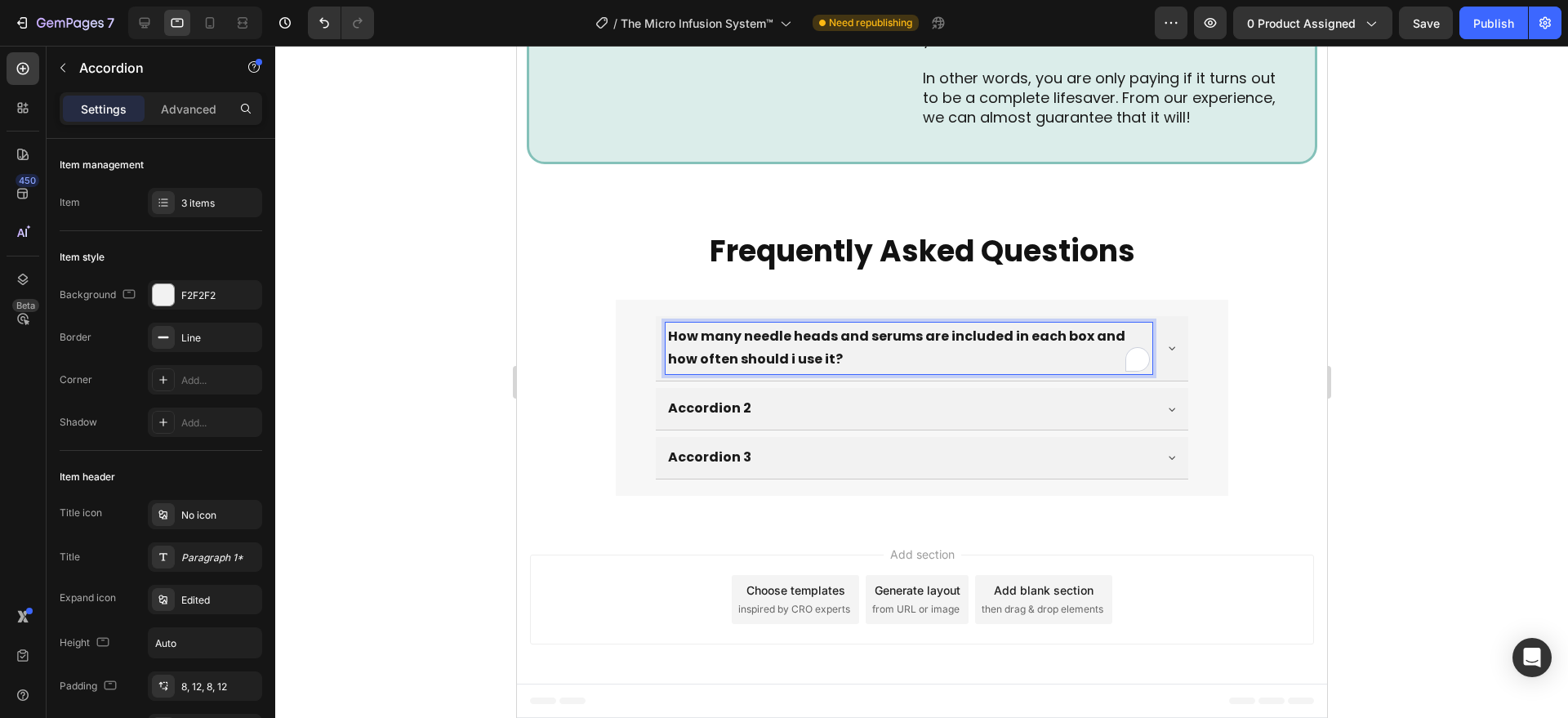
click at [130, 24] on div at bounding box center [195, 22] width 134 height 33
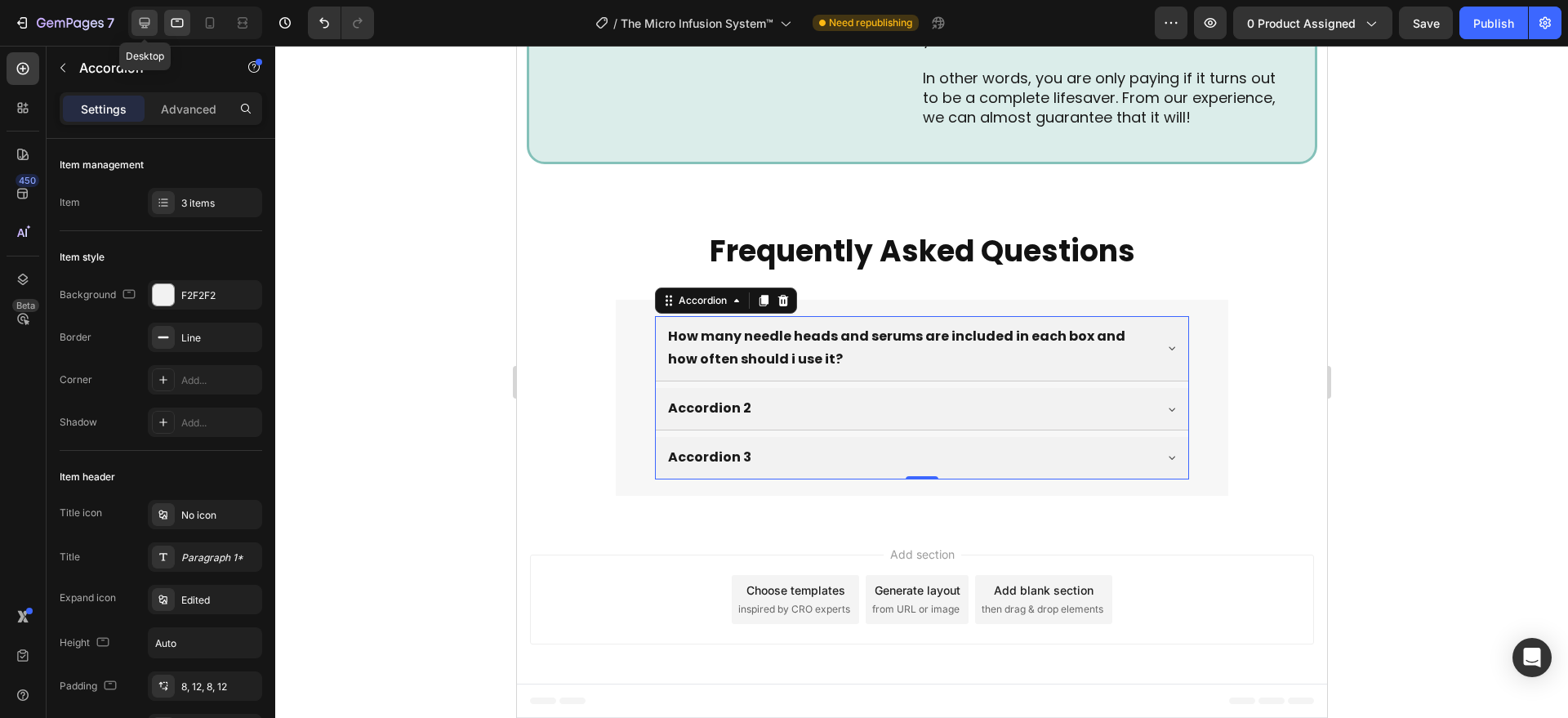
click at [139, 28] on icon at bounding box center [145, 23] width 17 height 17
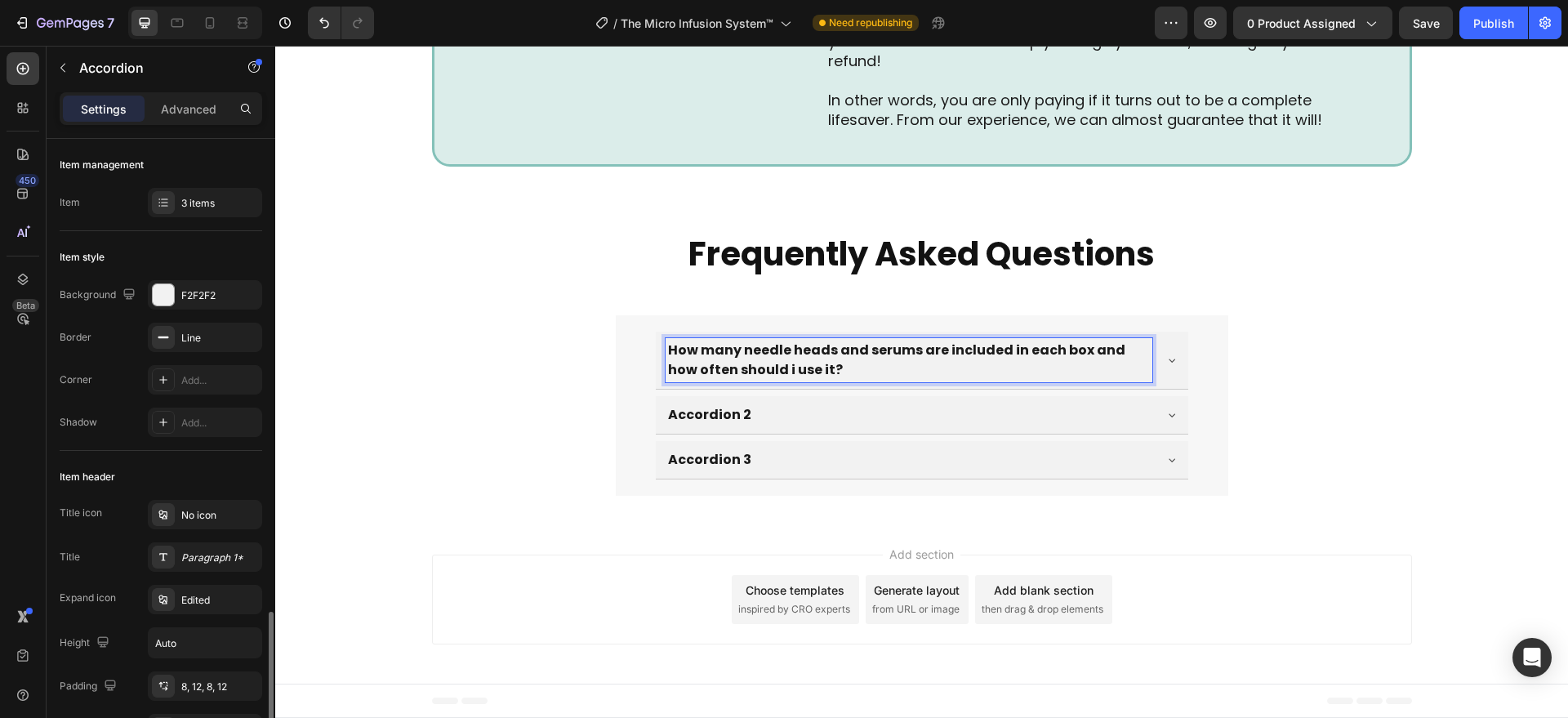
scroll to position [339, 0]
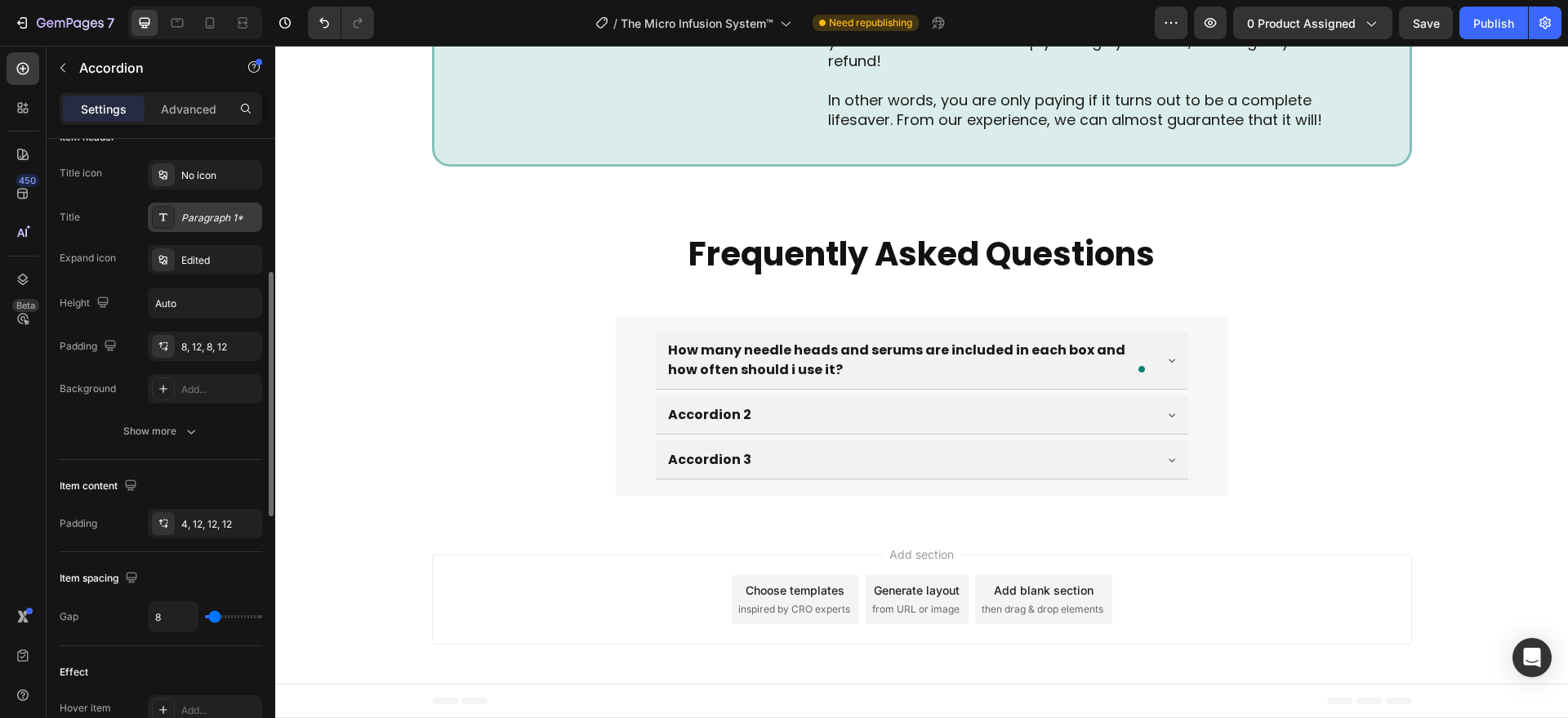
click at [210, 217] on div "Paragraph 1*" at bounding box center [219, 218] width 77 height 15
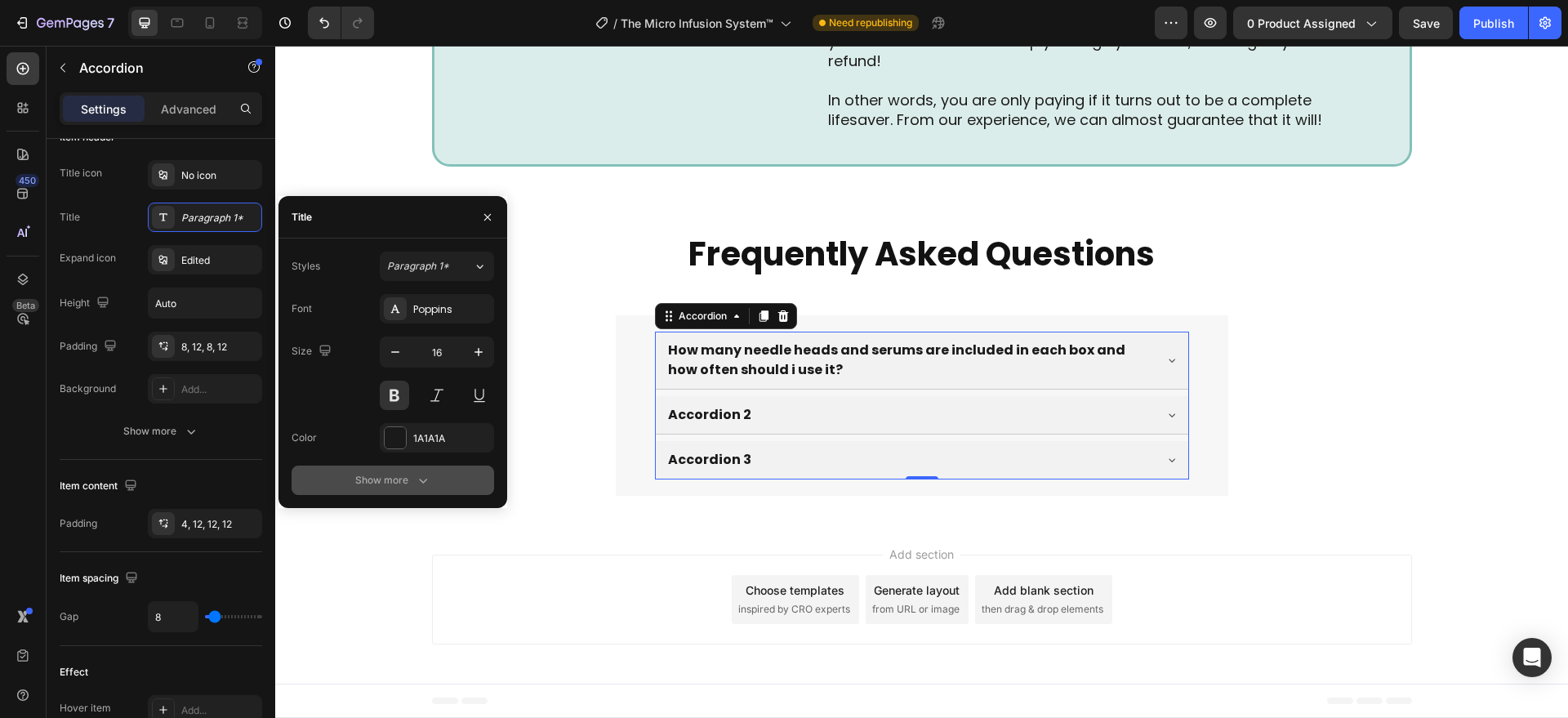
click at [406, 477] on div "Show more" at bounding box center [393, 480] width 76 height 17
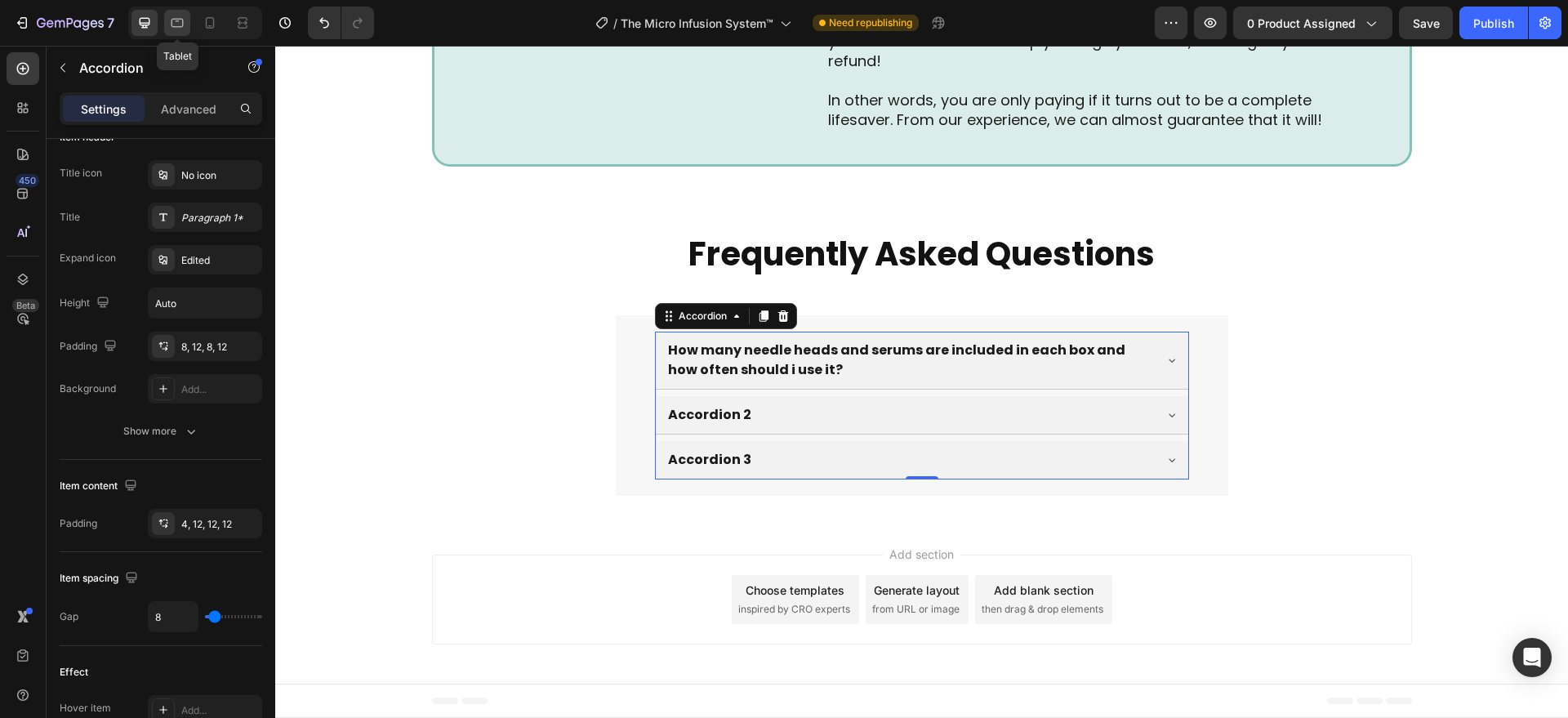
click at [173, 25] on icon at bounding box center [178, 23] width 12 height 9
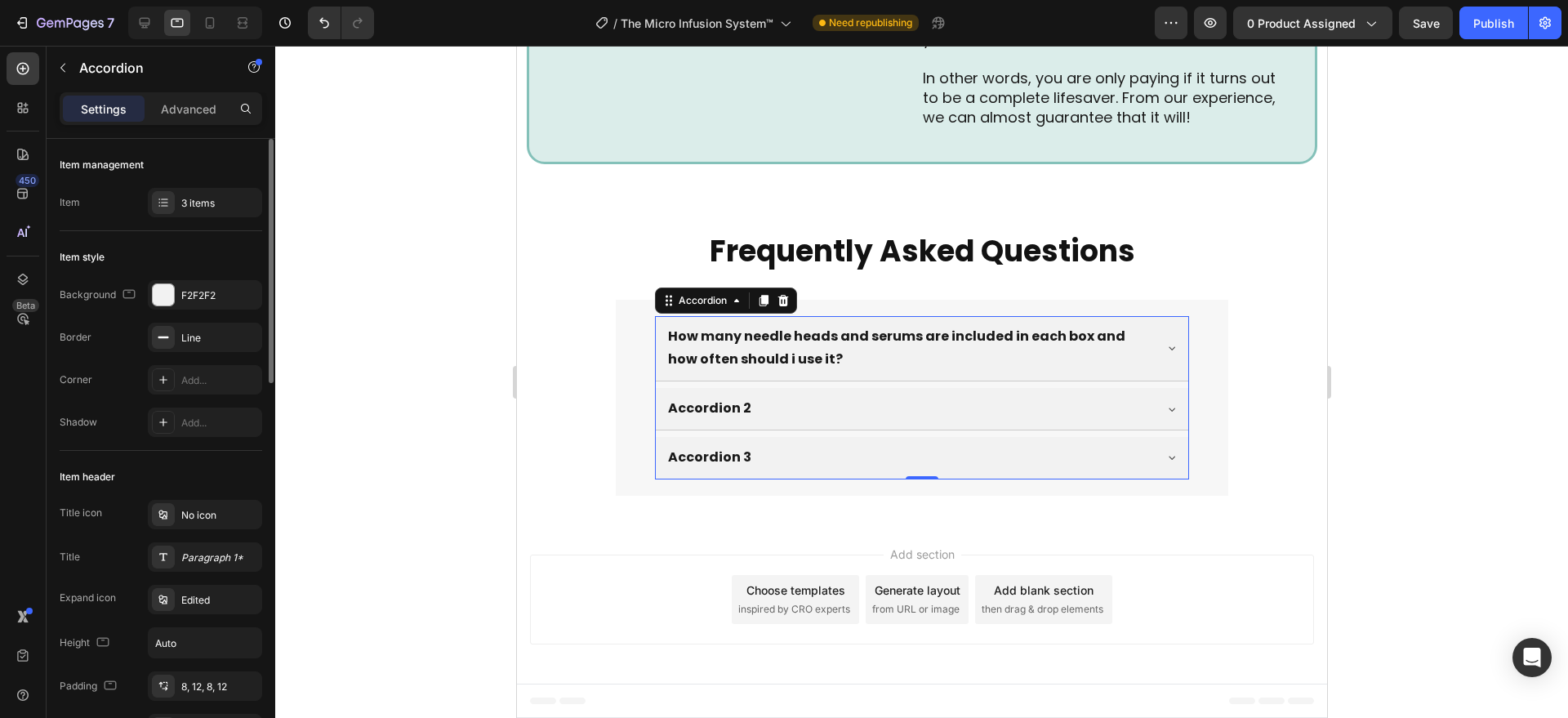
scroll to position [339, 0]
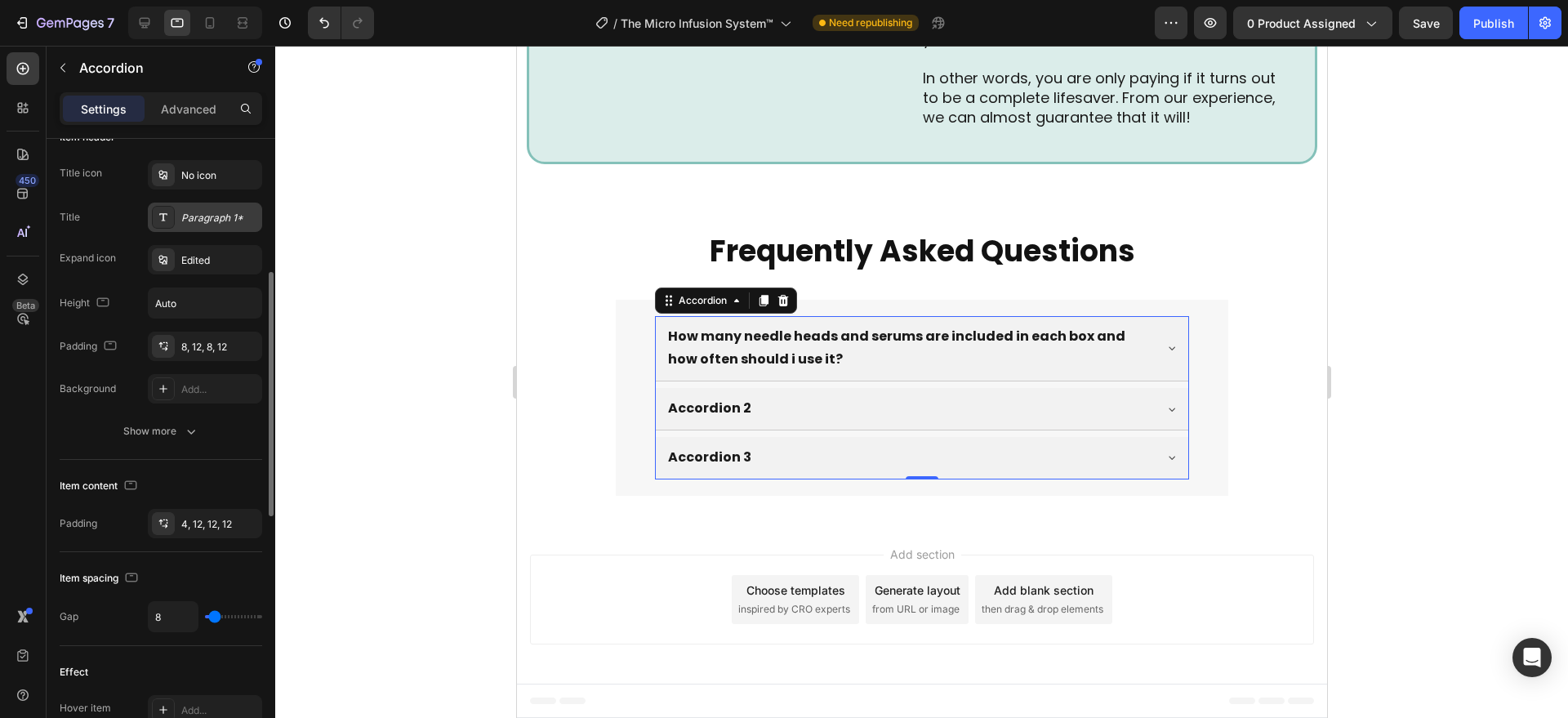
click at [206, 217] on div "Paragraph 1*" at bounding box center [219, 218] width 77 height 15
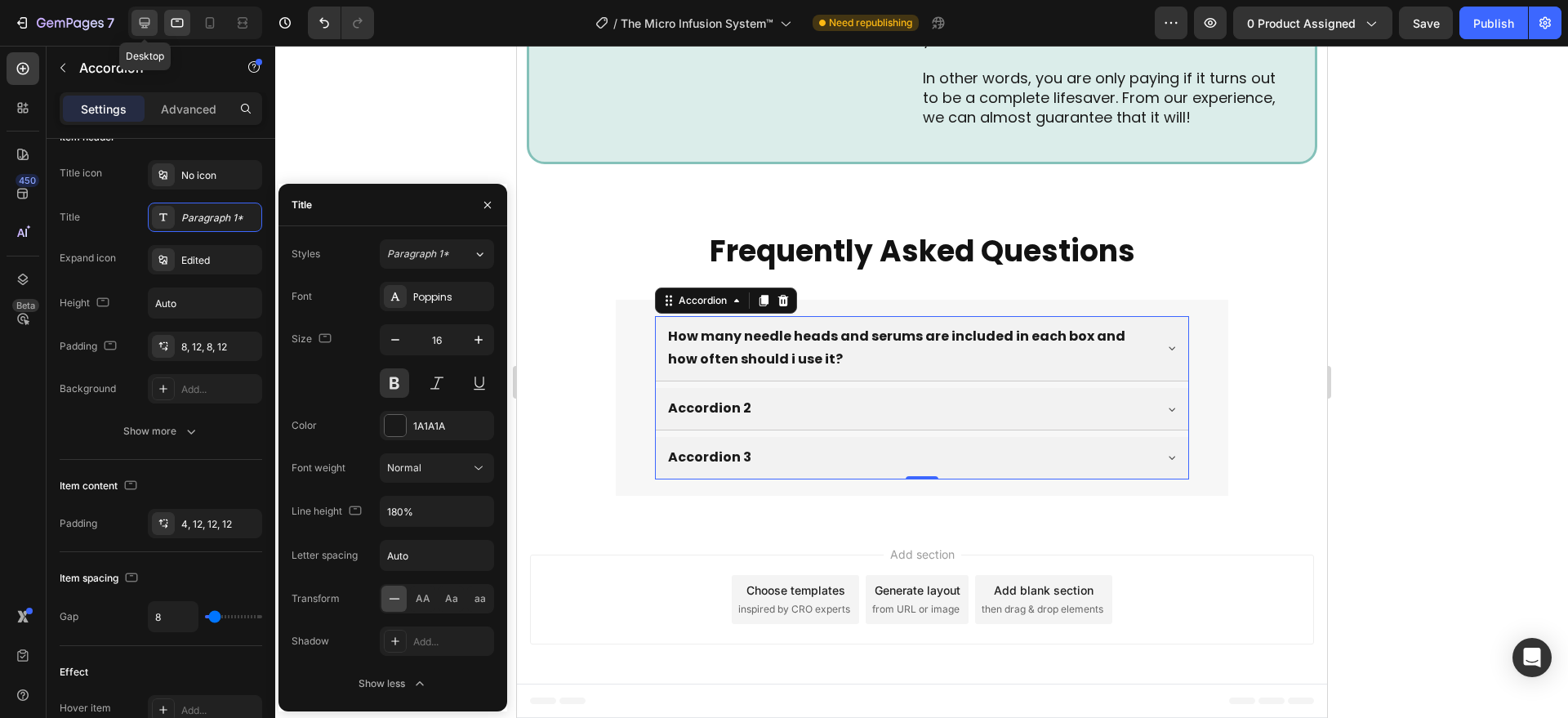
click at [143, 23] on icon at bounding box center [145, 23] width 11 height 11
type input "24"
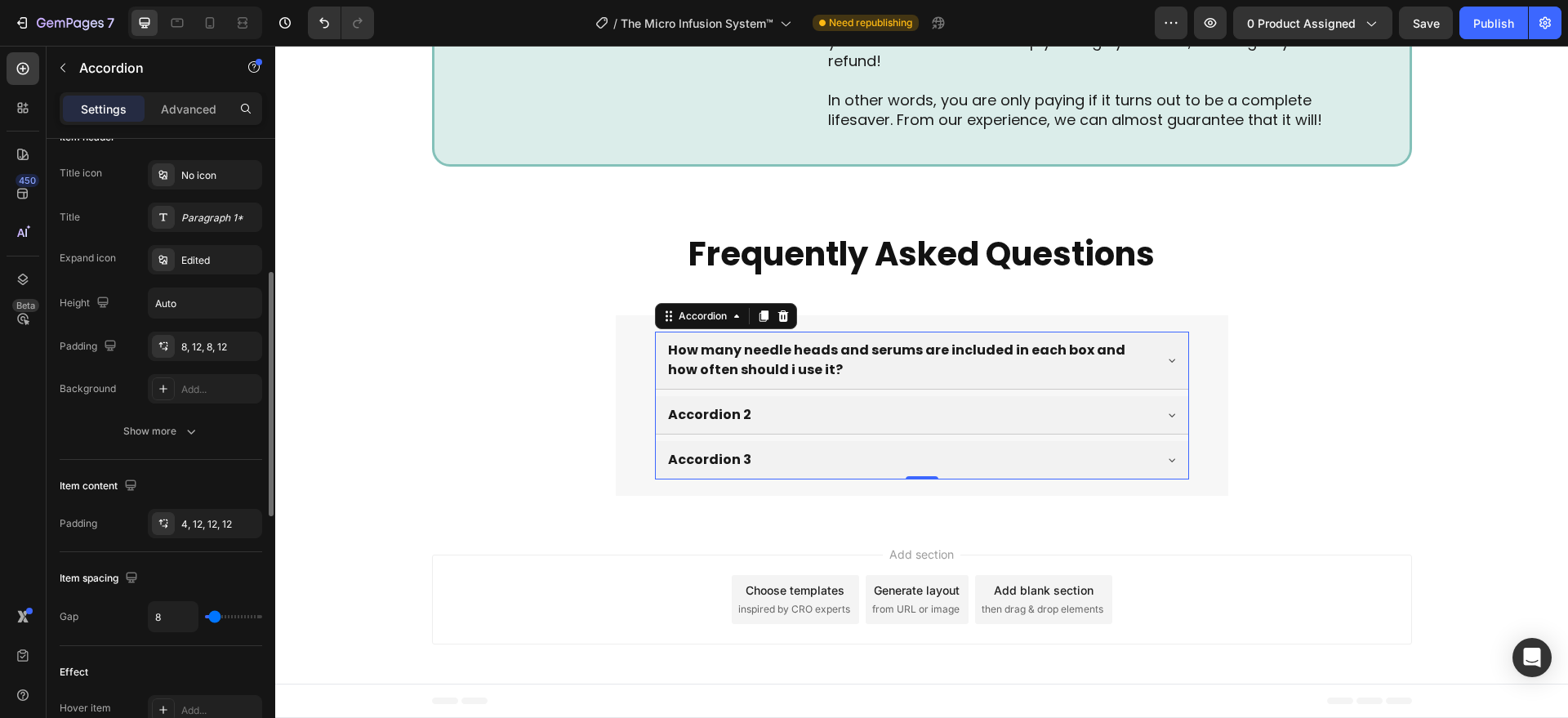
scroll to position [5923, 0]
click at [204, 211] on div "Paragraph 1*" at bounding box center [219, 218] width 77 height 15
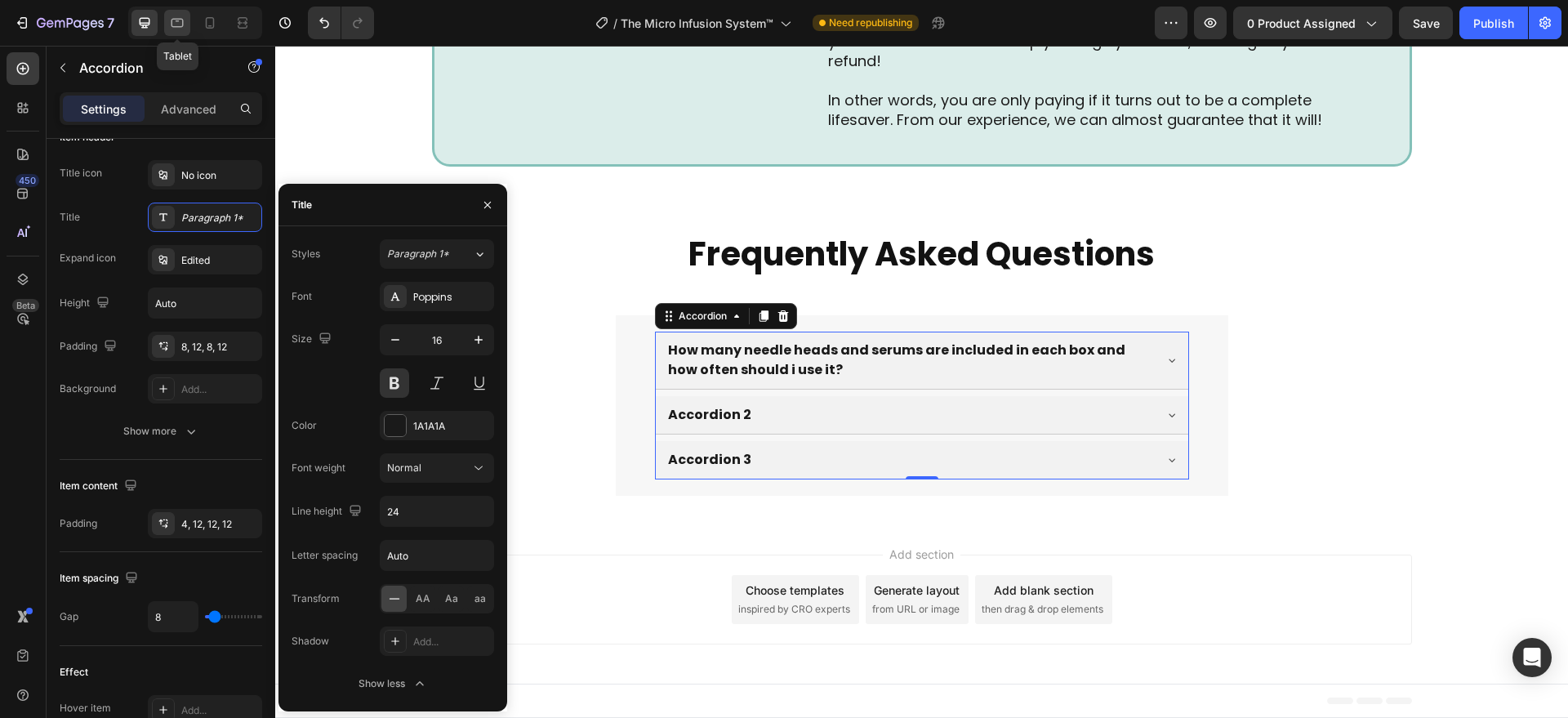
click at [177, 28] on icon at bounding box center [177, 23] width 17 height 17
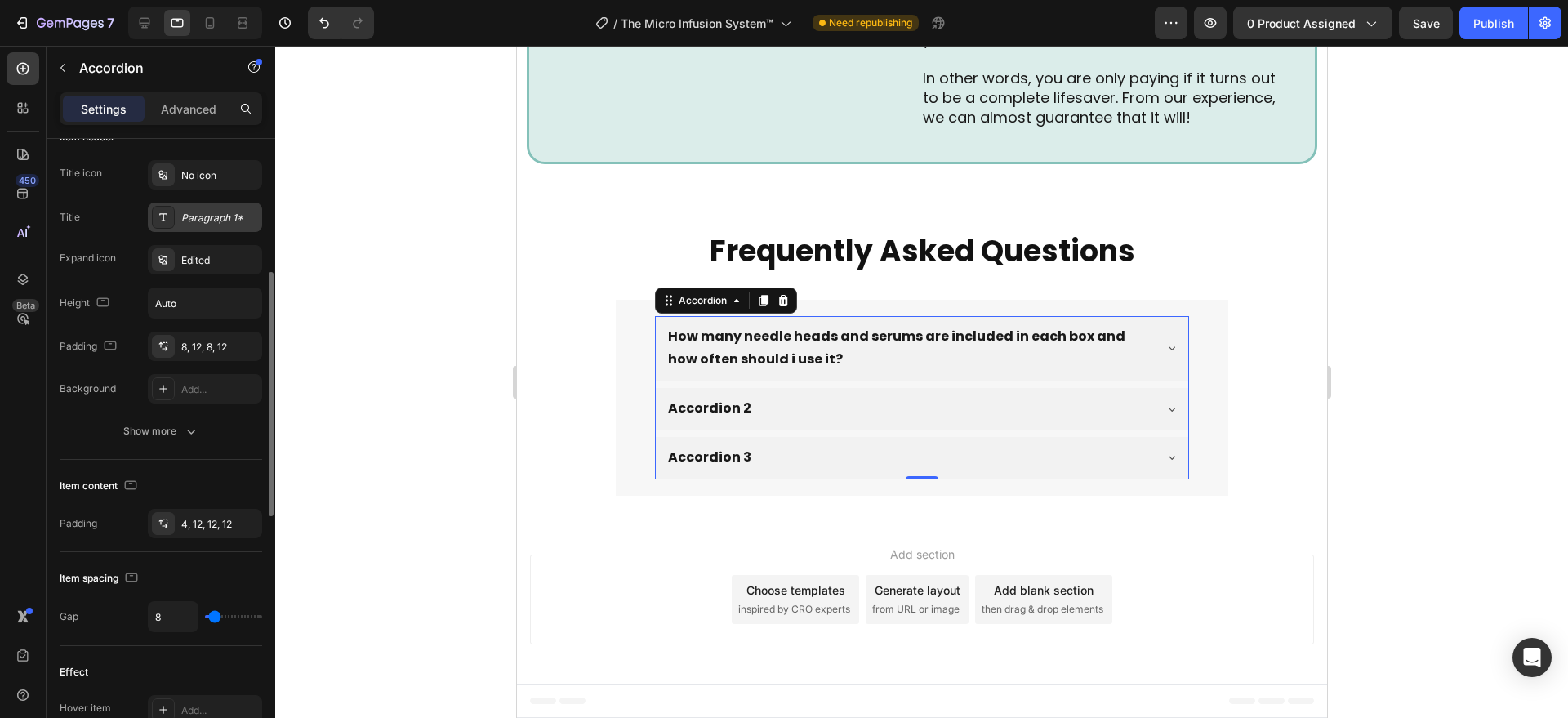
scroll to position [5933, 0]
click at [219, 217] on div "Paragraph 1*" at bounding box center [219, 218] width 77 height 15
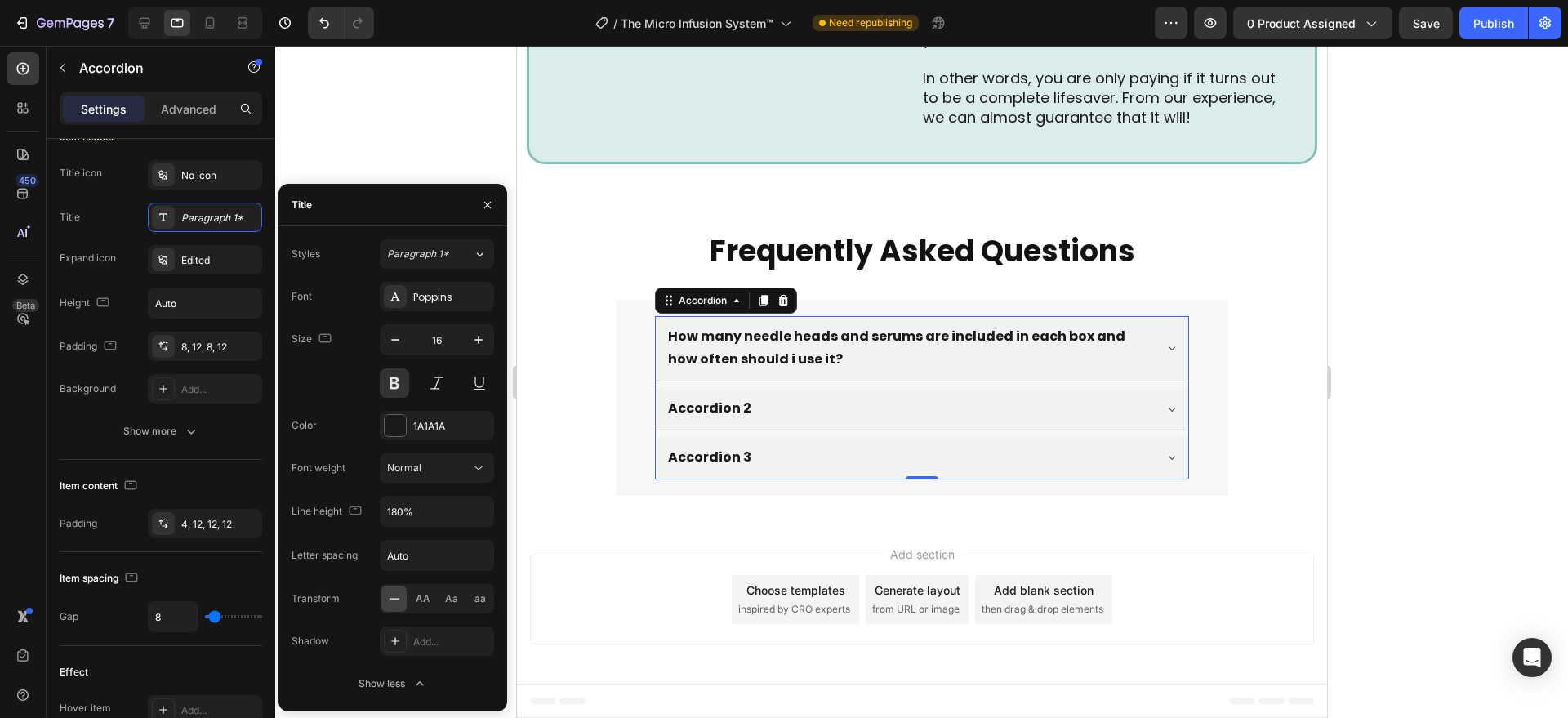
drag, startPoint x: 402, startPoint y: 691, endPoint x: 405, endPoint y: 680, distance: 11.4
click at [404, 685] on div "Show less" at bounding box center [393, 683] width 70 height 17
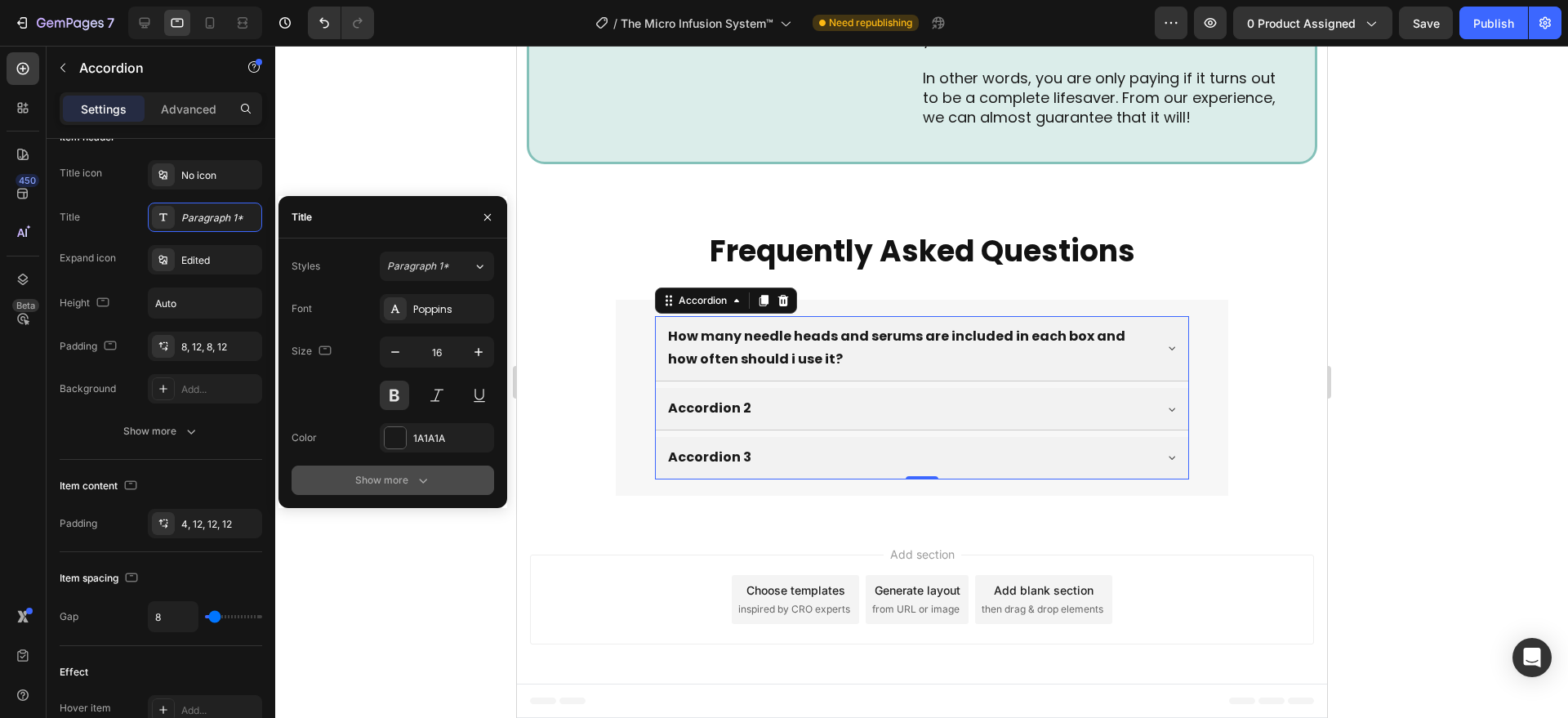
click at [381, 478] on div "Show more" at bounding box center [393, 480] width 76 height 17
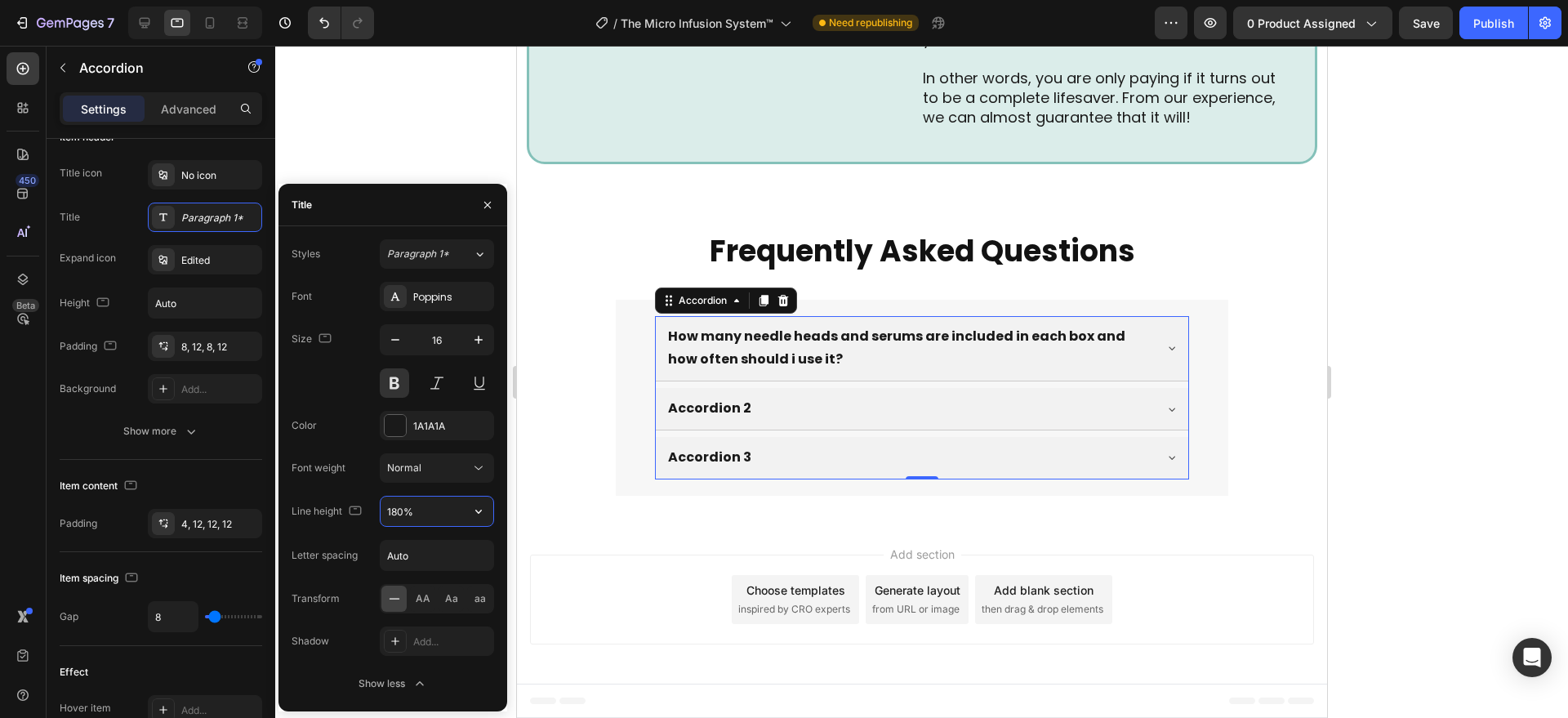
click at [415, 499] on input "180%" at bounding box center [437, 510] width 113 height 29
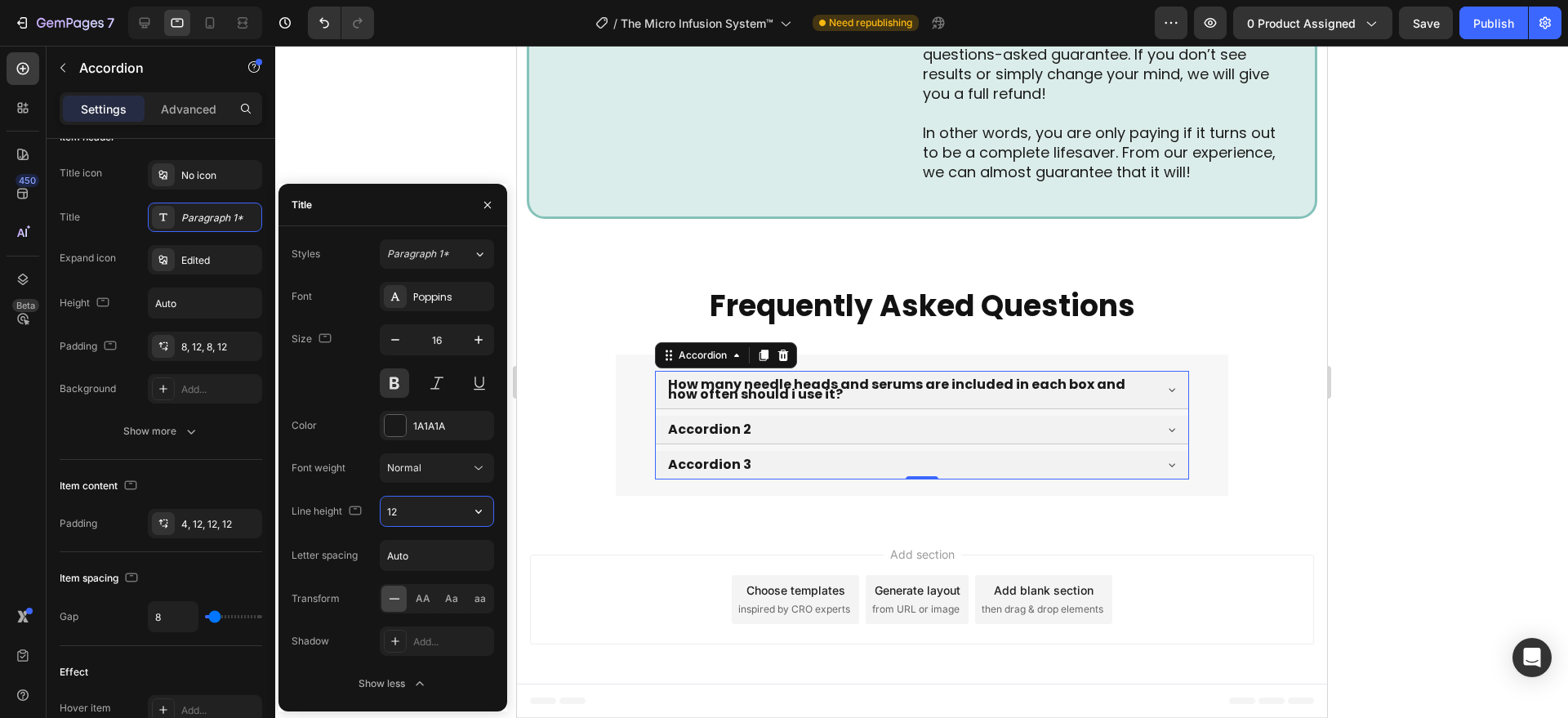
type input "1"
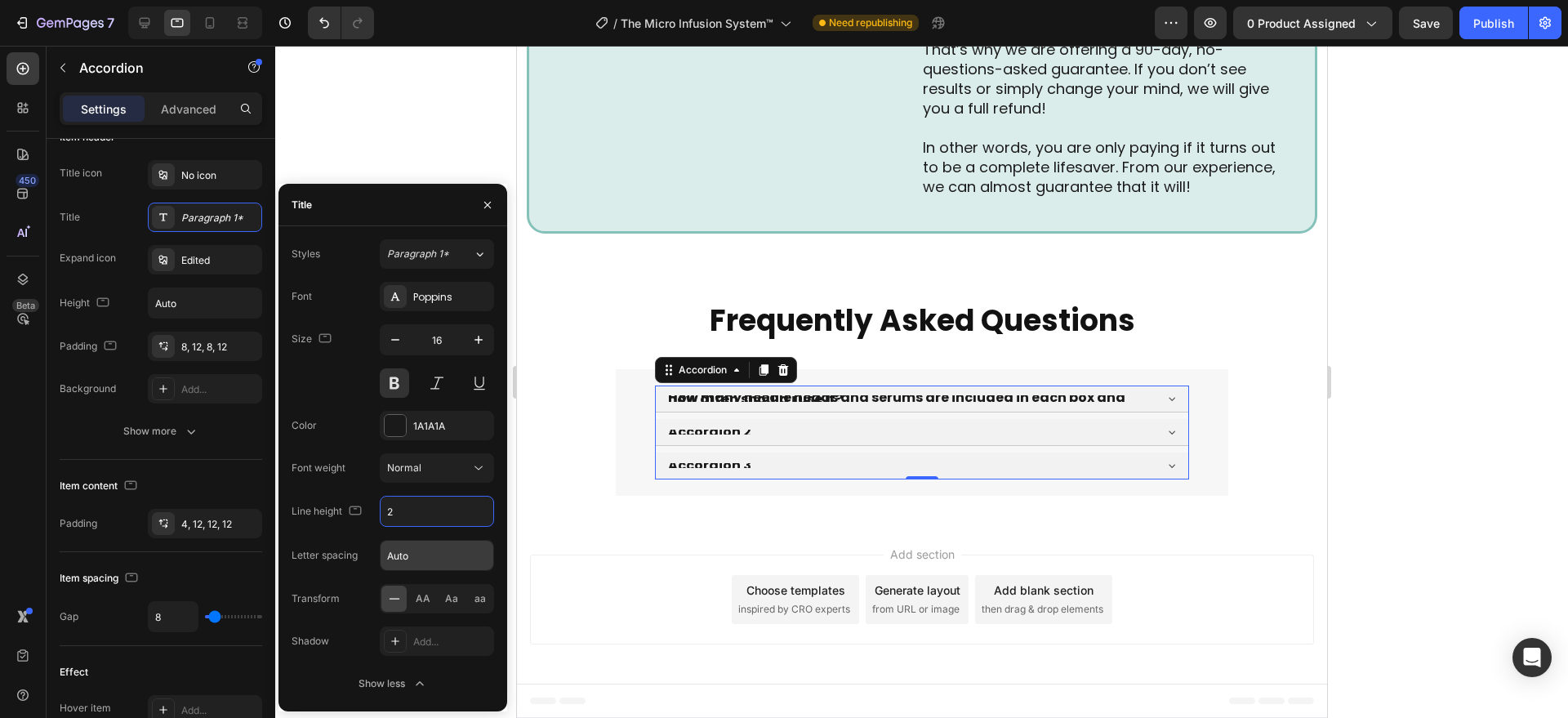
type input "24"
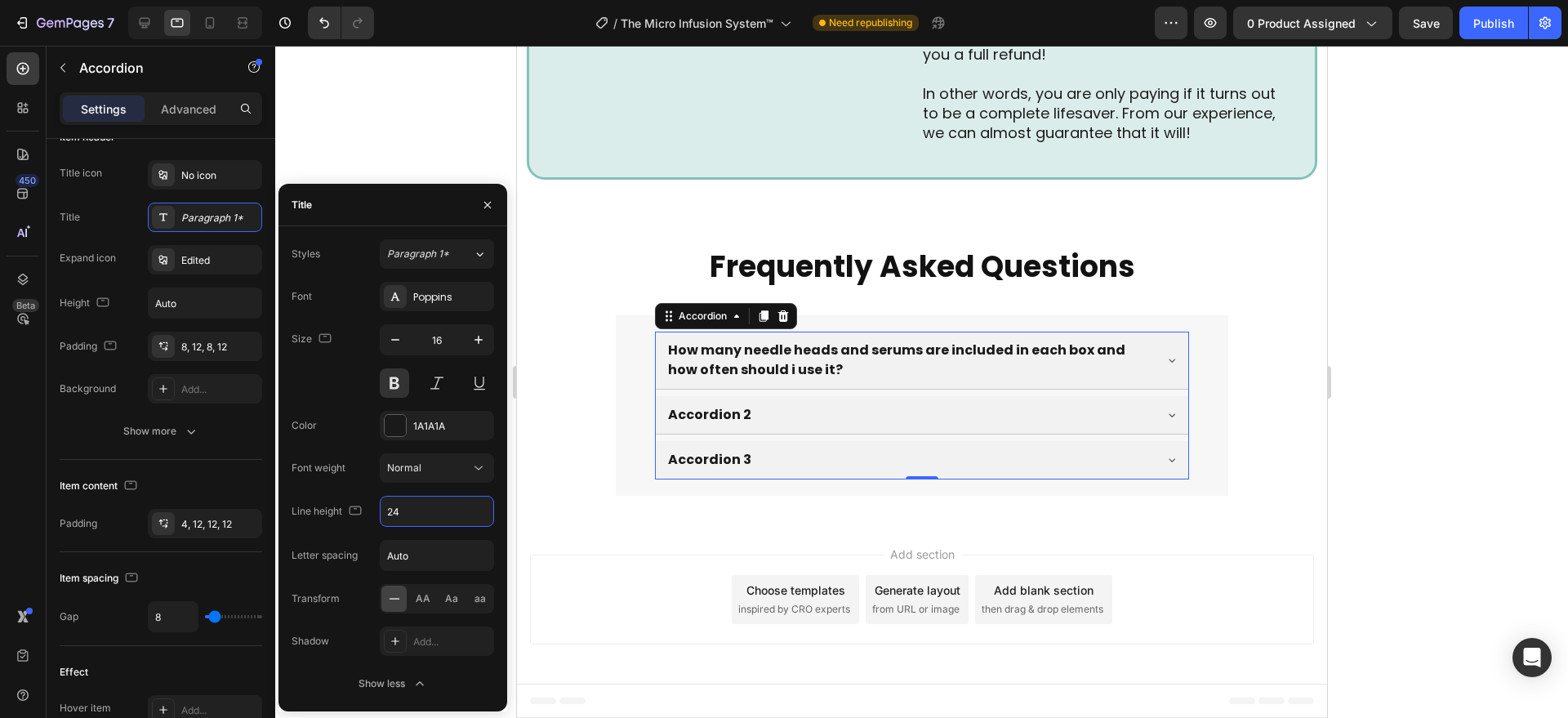
click at [145, 35] on div at bounding box center [145, 23] width 26 height 26
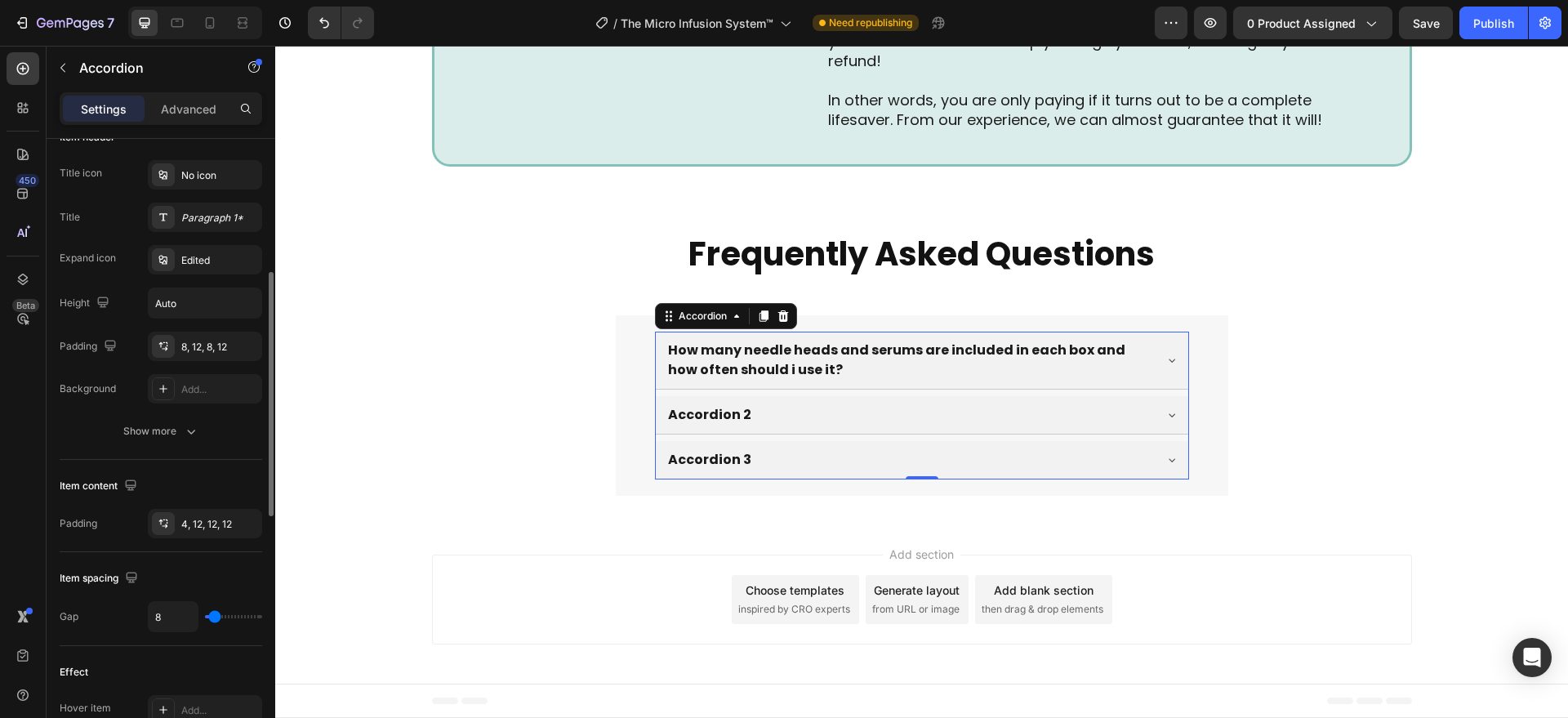
scroll to position [509, 0]
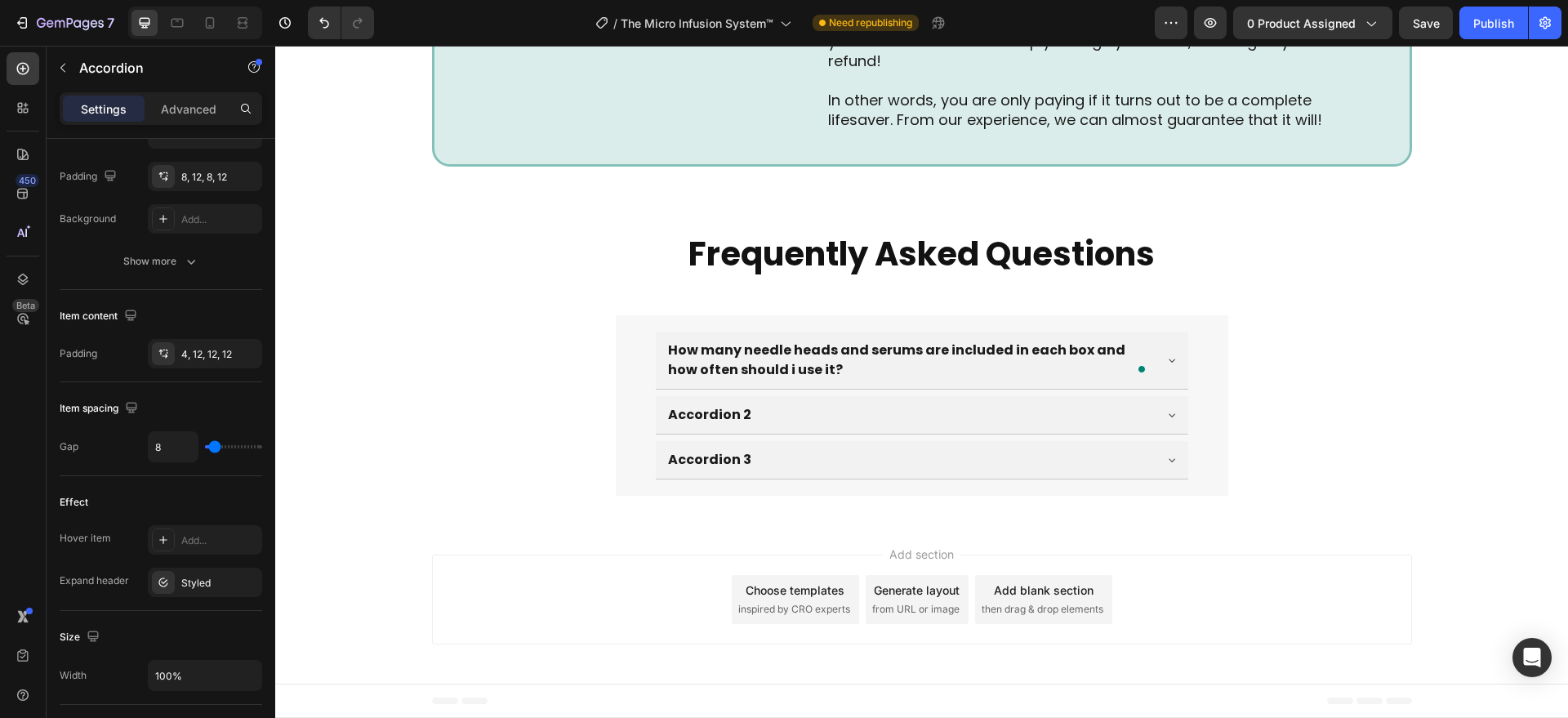
click at [1166, 351] on div "How many needle heads and serums are included in each box and how often should …" at bounding box center [922, 359] width 532 height 57
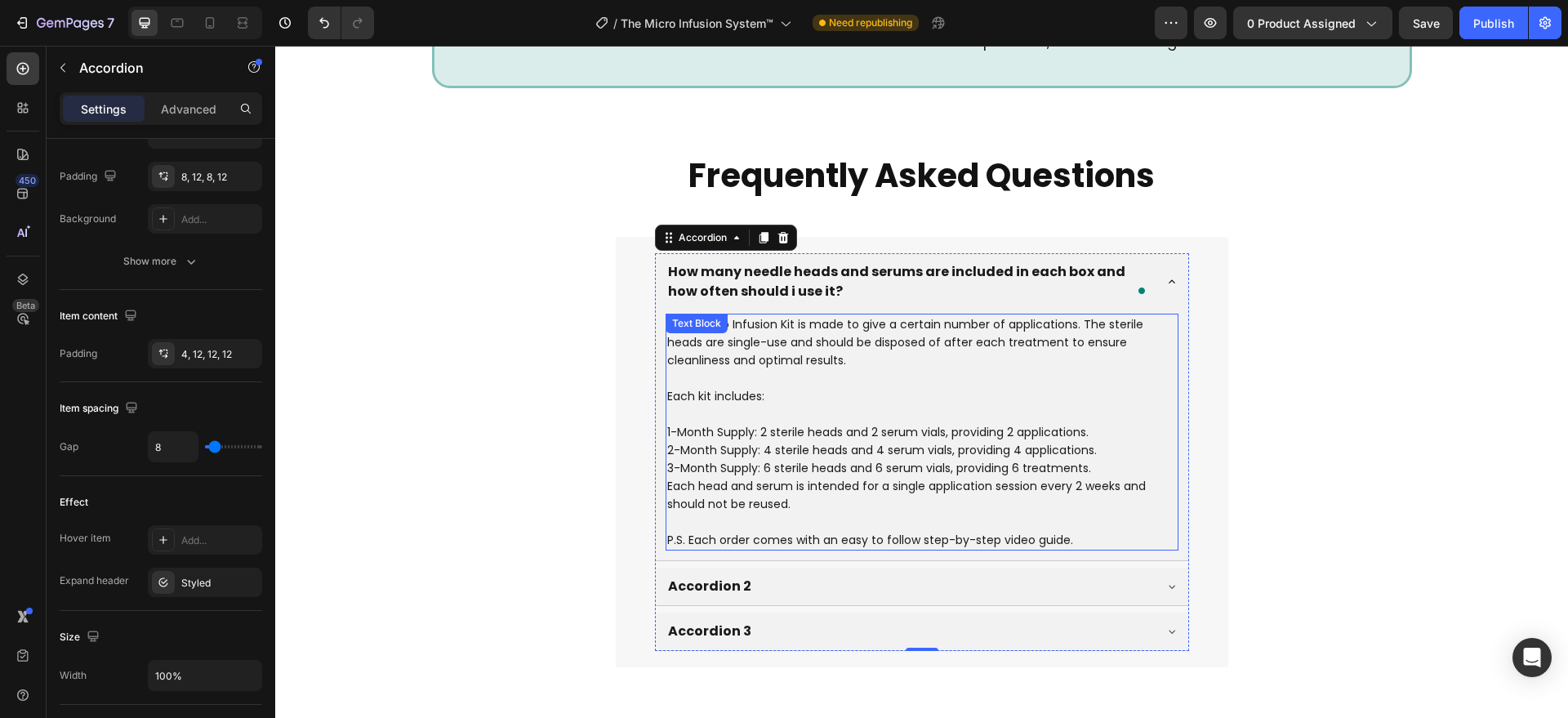
click at [811, 369] on p "Each Micro Infusion Kit is made to give a certain number of applications. The s…" at bounding box center [922, 342] width 509 height 54
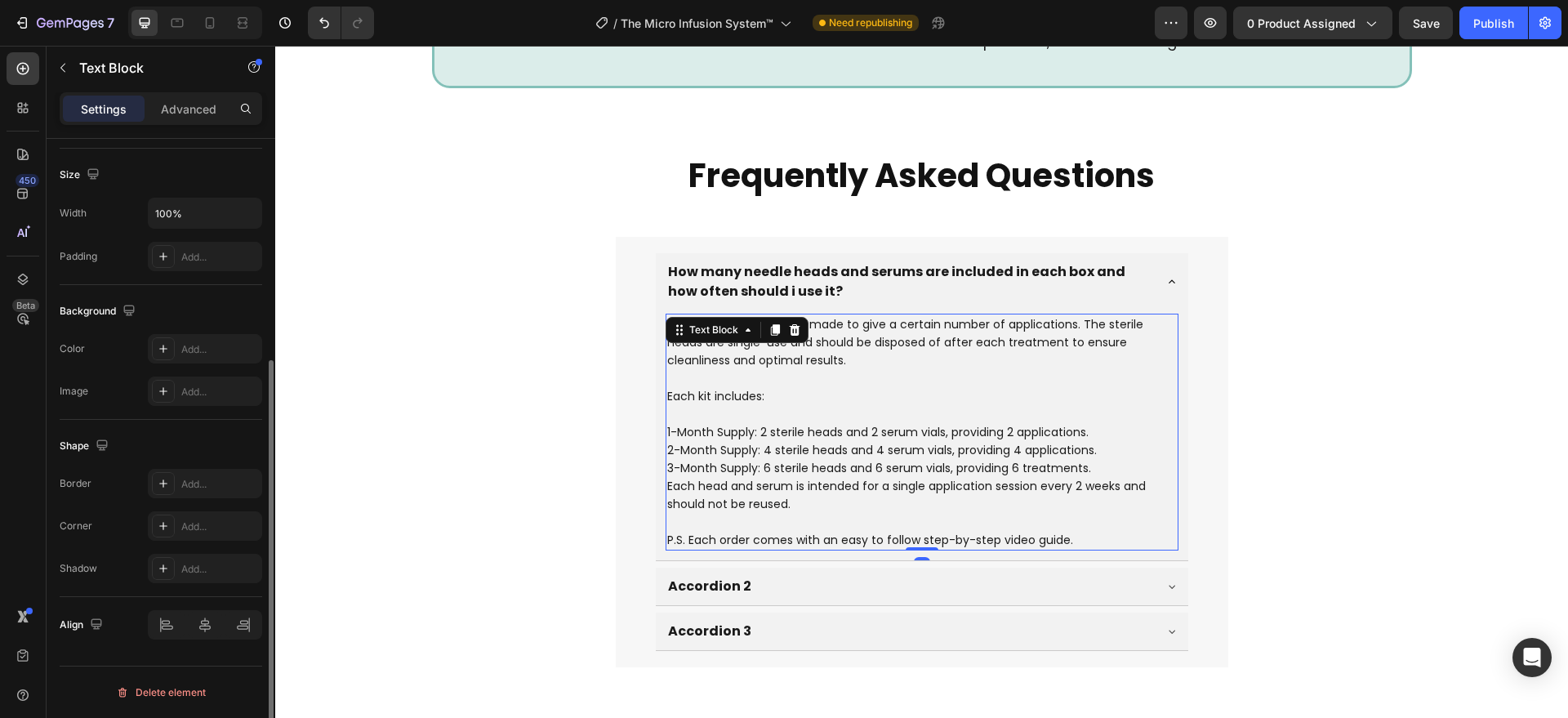
scroll to position [0, 0]
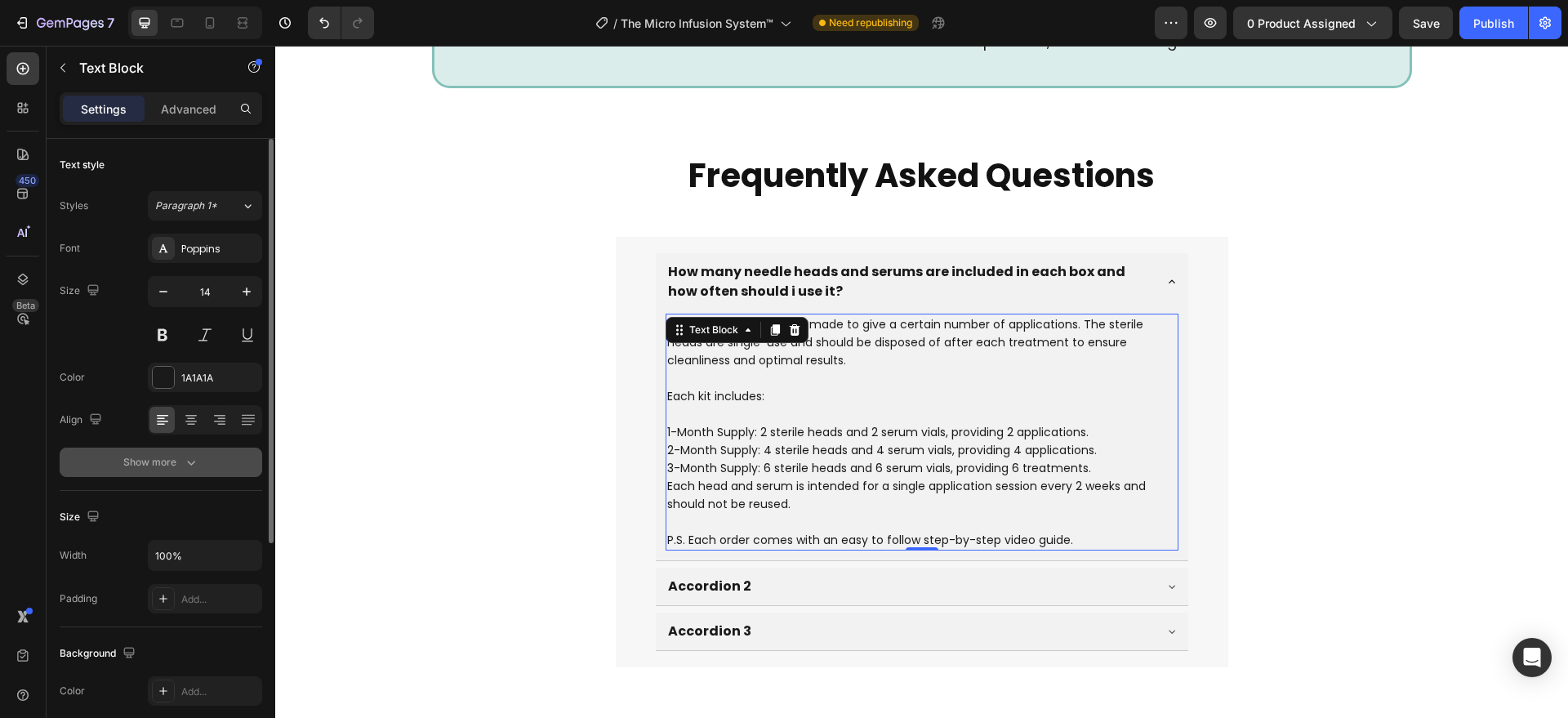
click at [141, 472] on button "Show more" at bounding box center [161, 462] width 203 height 29
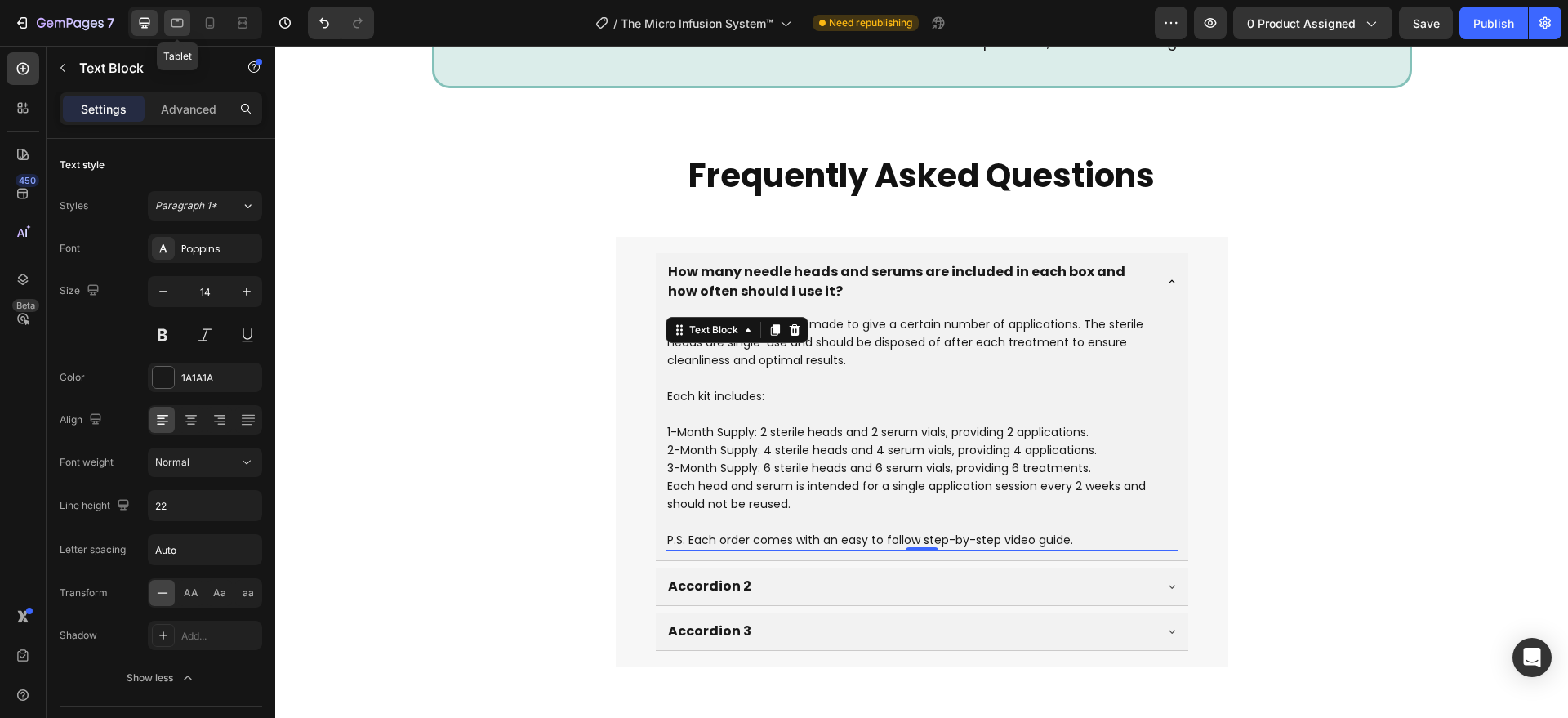
click at [173, 30] on icon at bounding box center [177, 23] width 17 height 17
type input "16"
type input "180%"
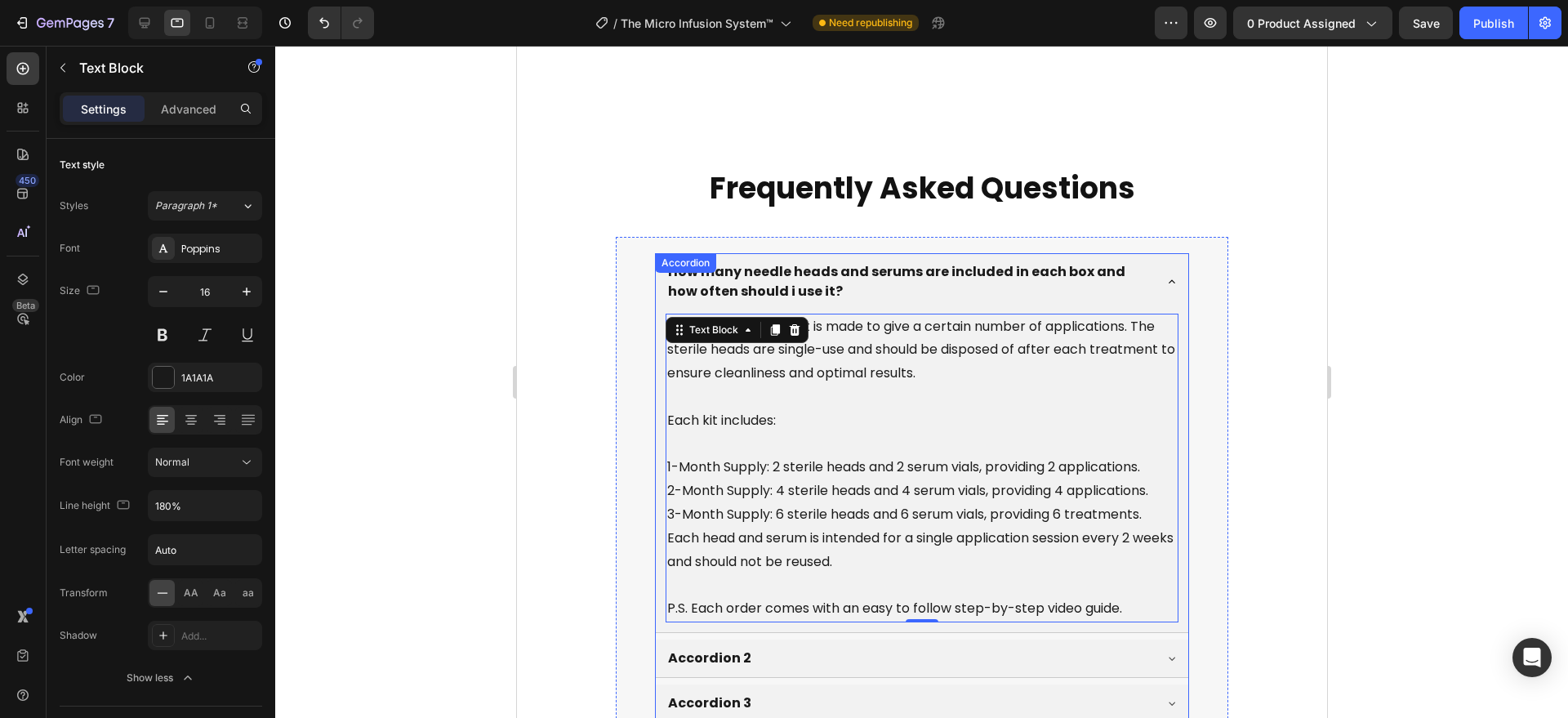
scroll to position [6207, 0]
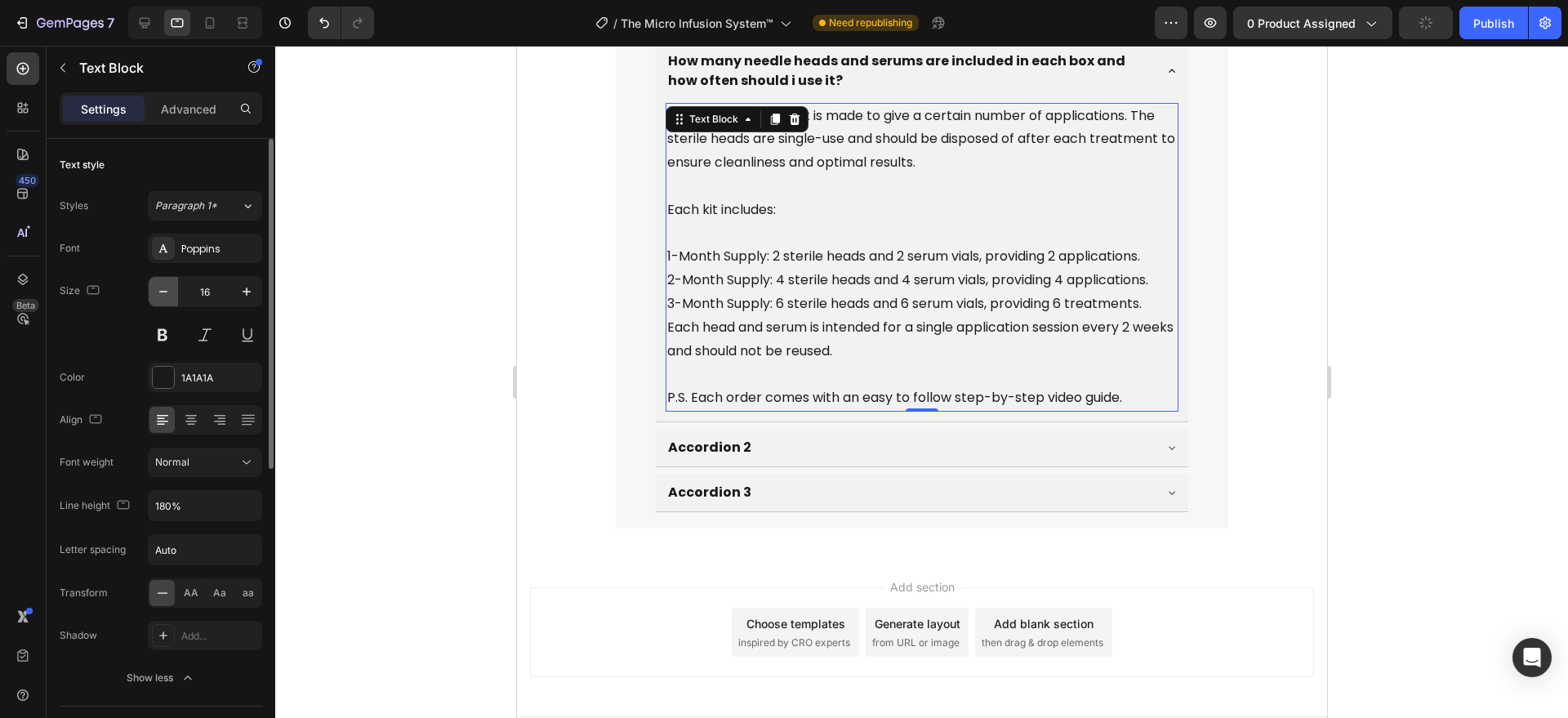
click at [173, 286] on button "button" at bounding box center [163, 291] width 29 height 29
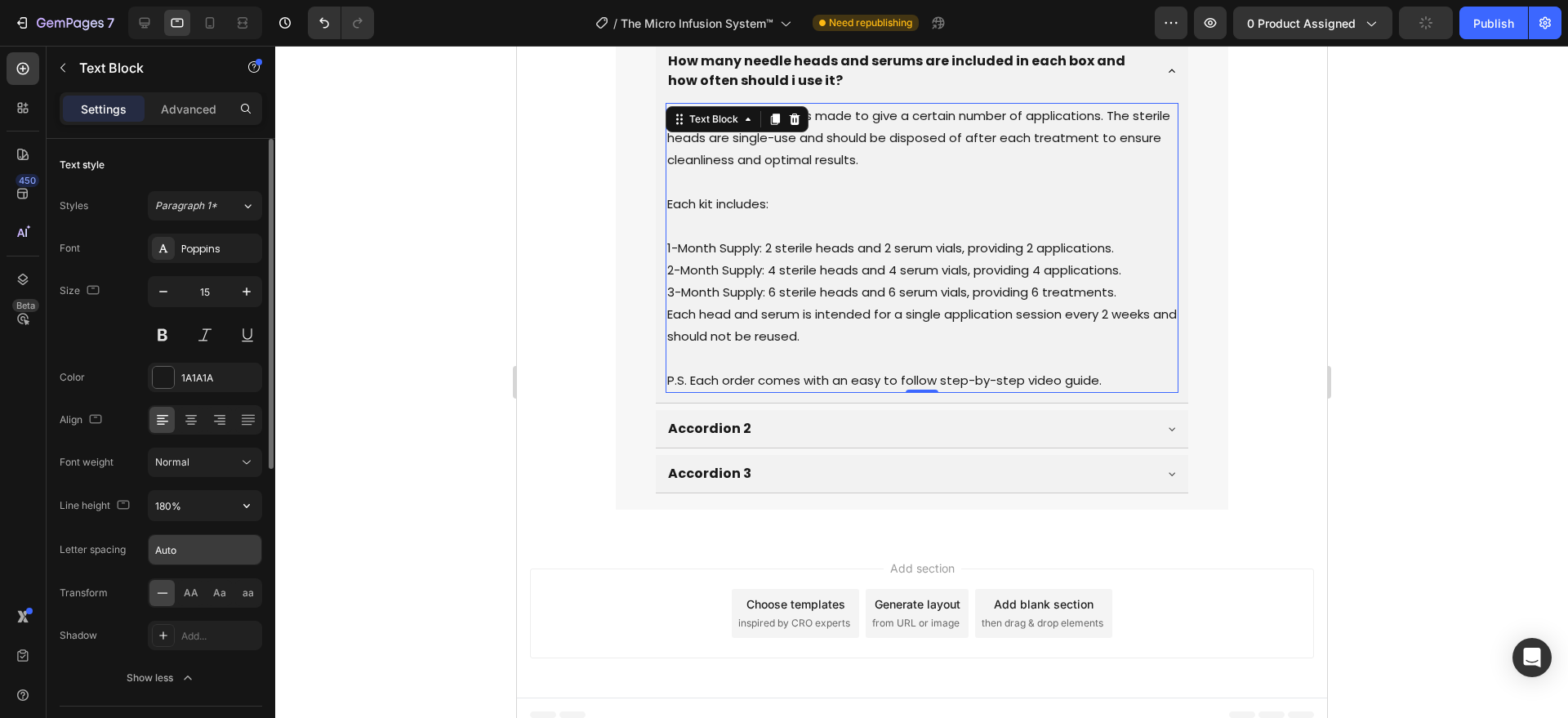
type input "14"
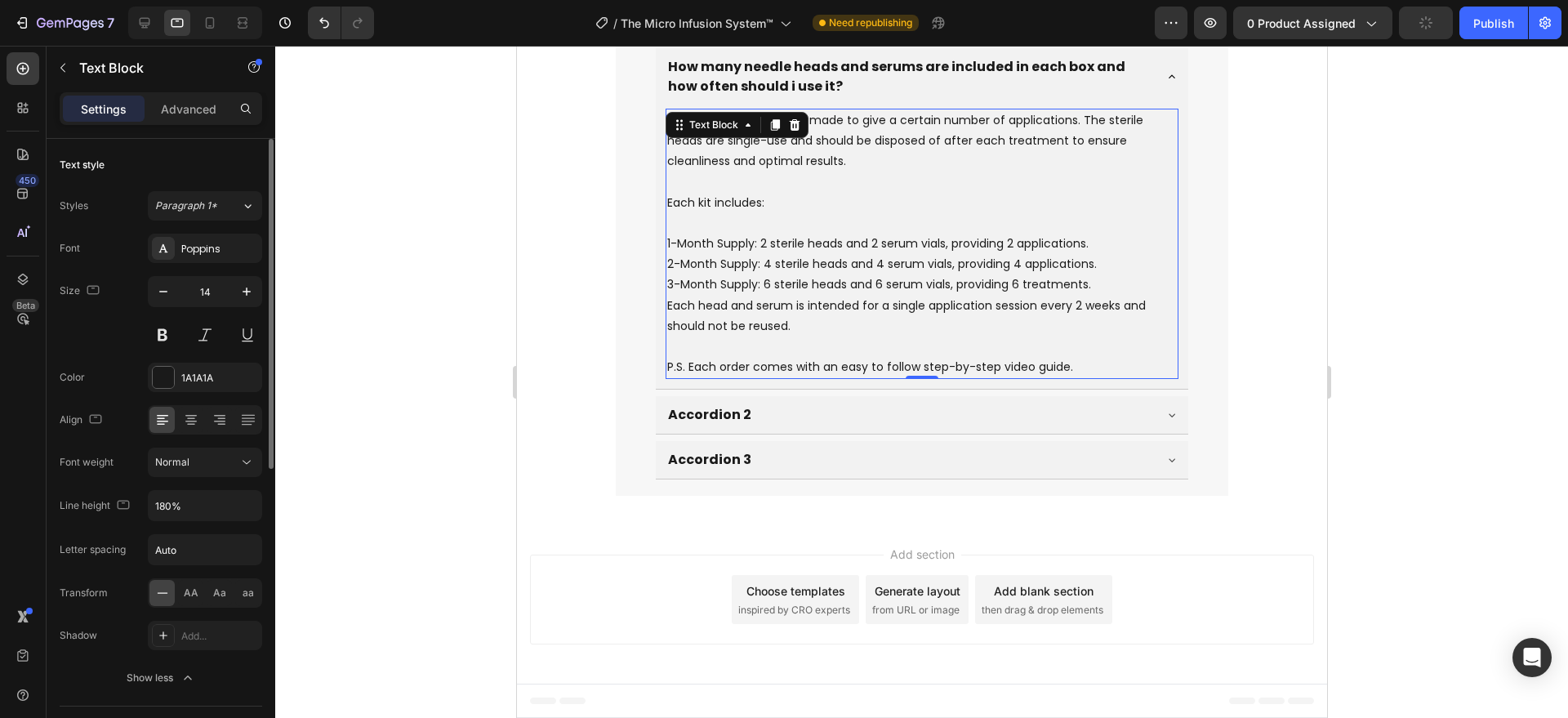
scroll to position [6201, 0]
click at [206, 507] on input "180%" at bounding box center [205, 505] width 113 height 29
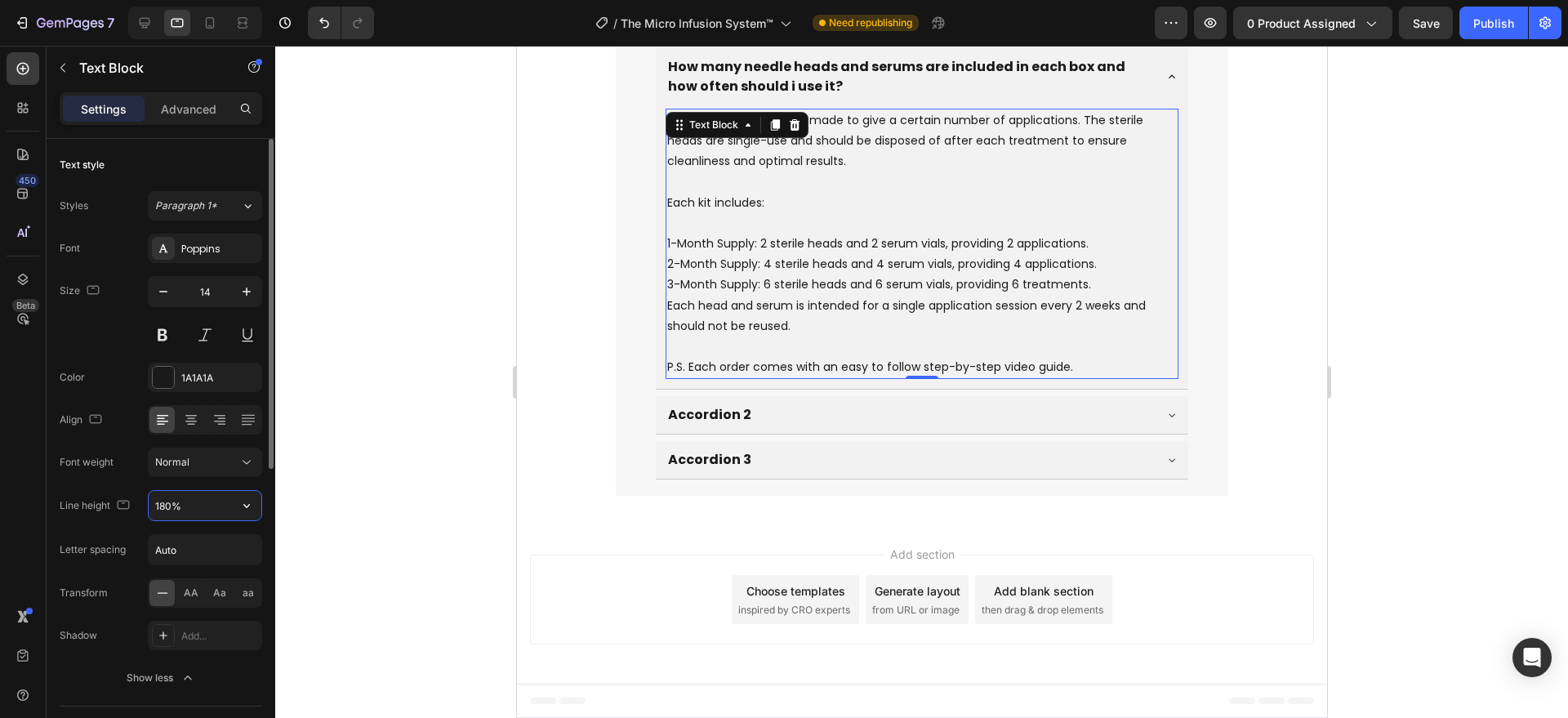
click at [206, 507] on input "180%" at bounding box center [205, 505] width 113 height 29
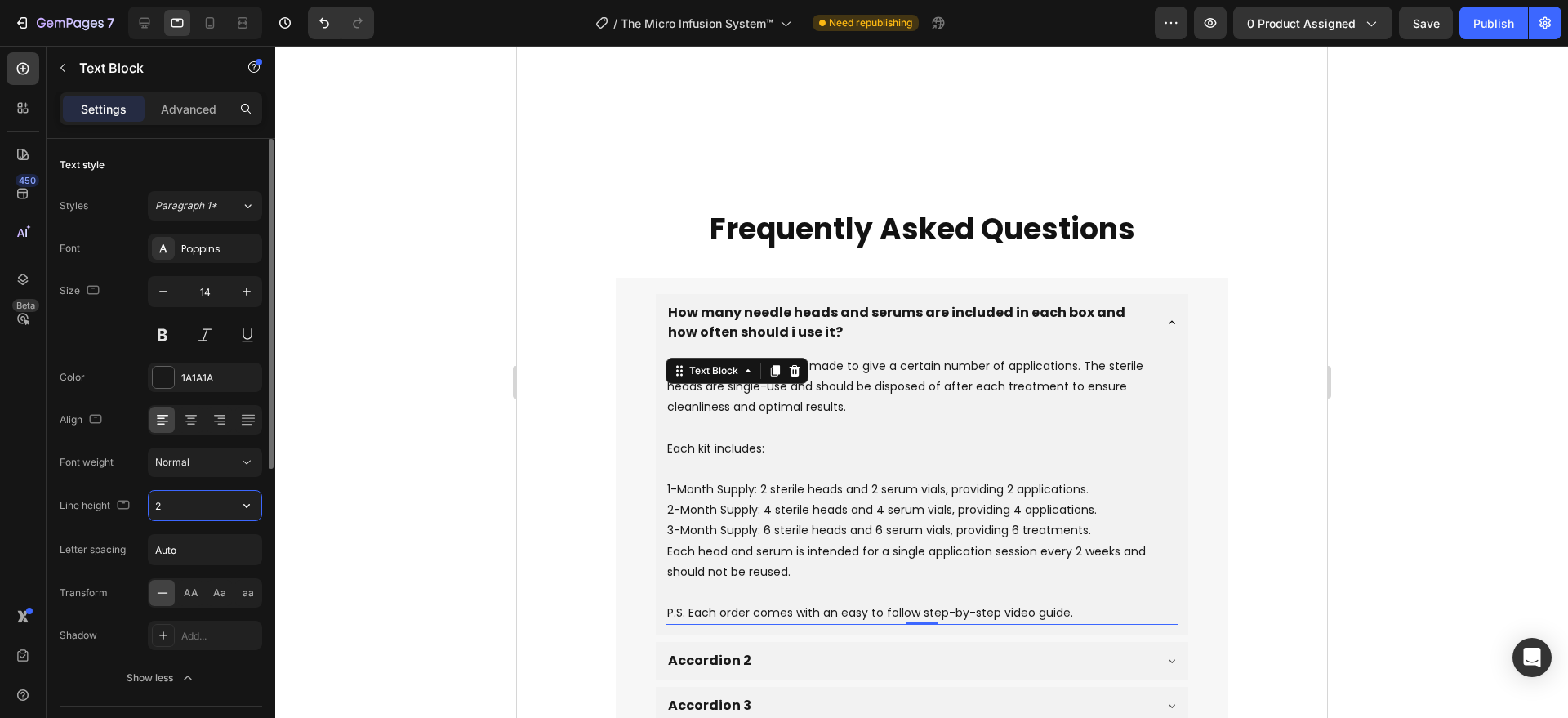
type input "22"
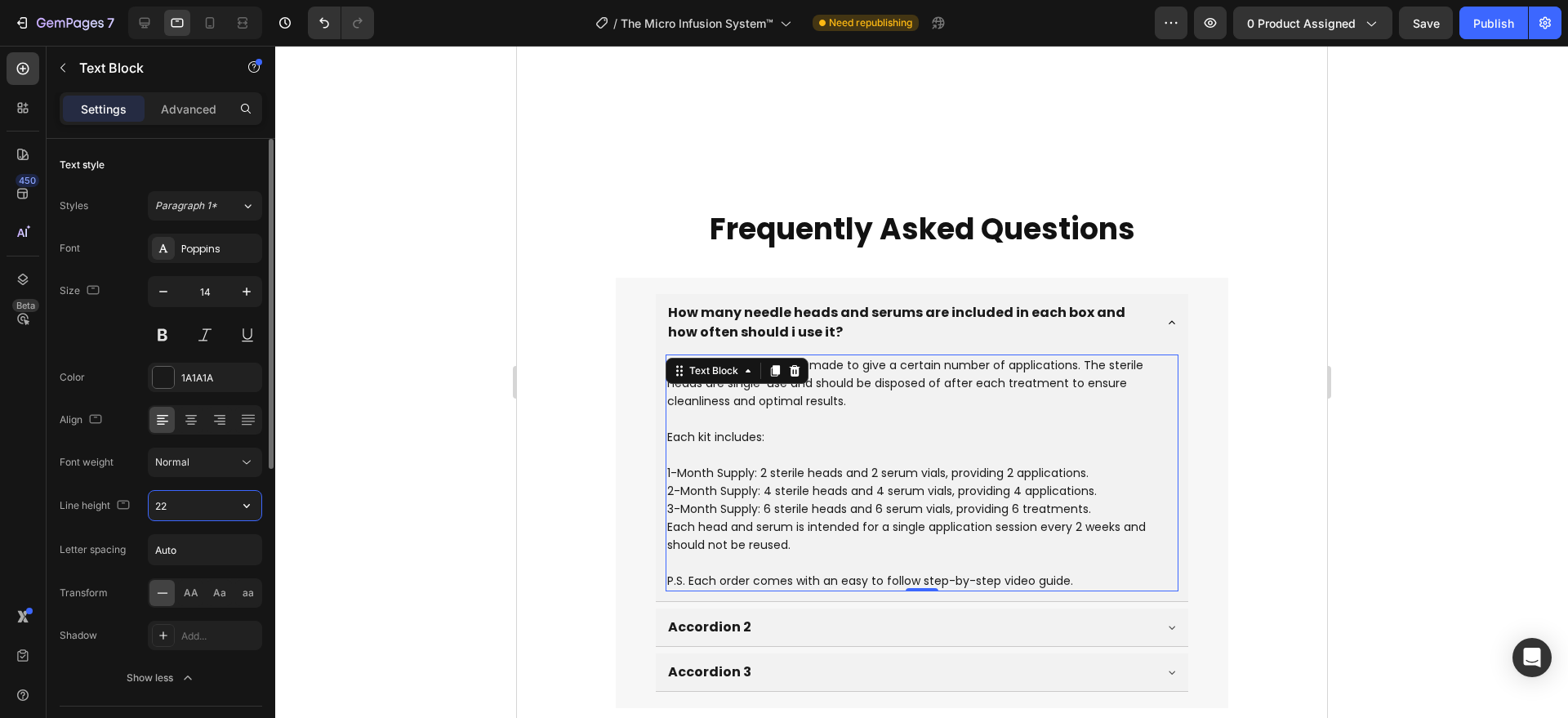
scroll to position [6168, 0]
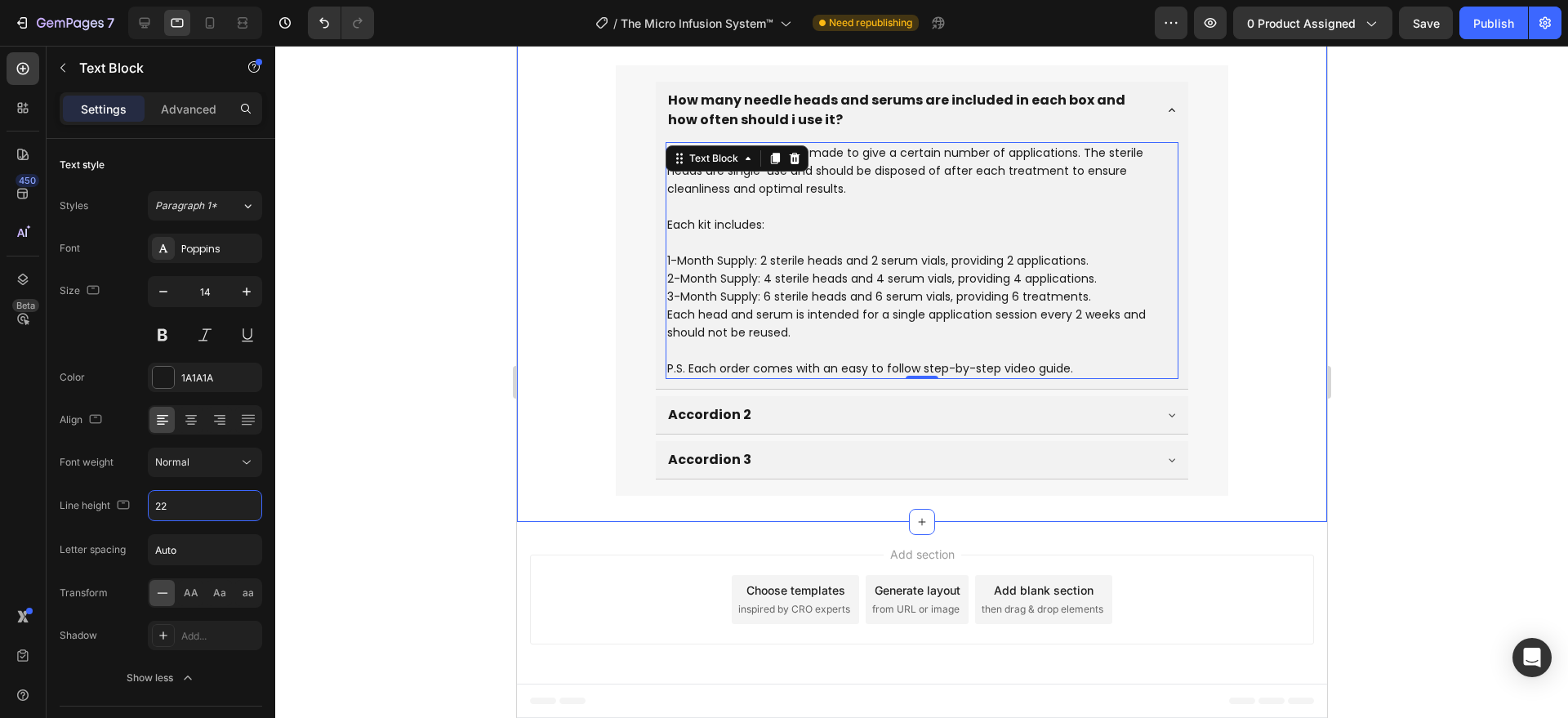
click at [607, 512] on div "Frequently Asked Questions Heading How many needle heads and serums are include…" at bounding box center [921, 245] width 810 height 552
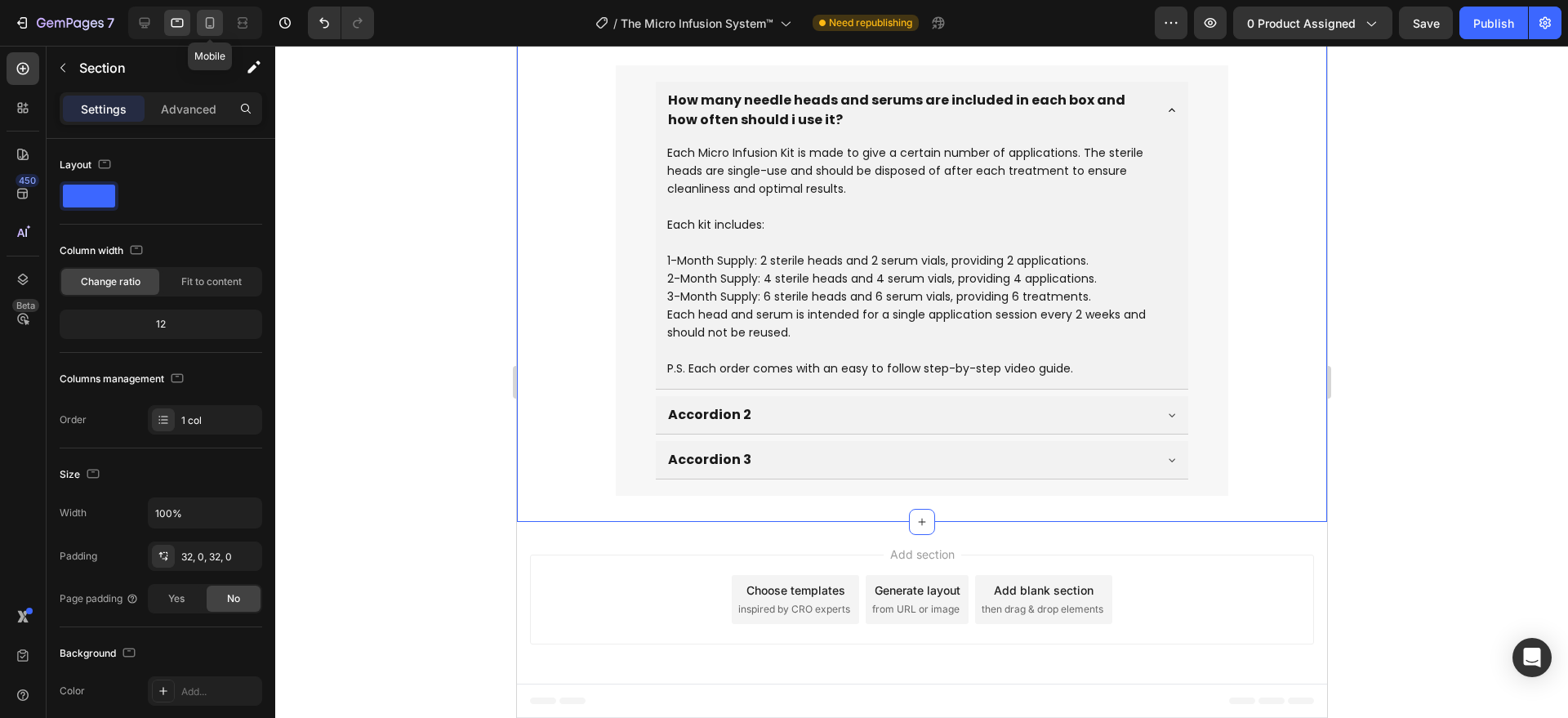
click at [204, 26] on icon at bounding box center [210, 23] width 17 height 17
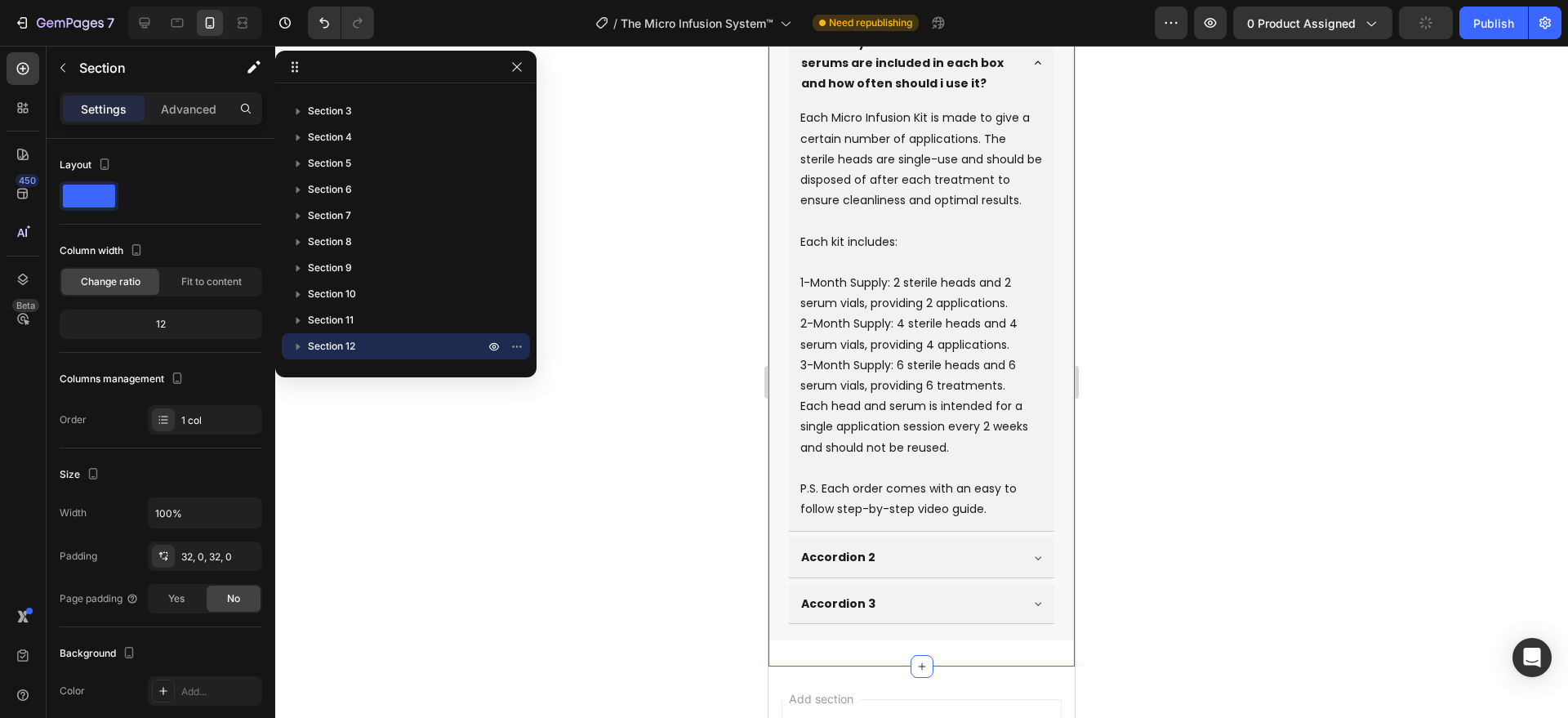
scroll to position [5994, 0]
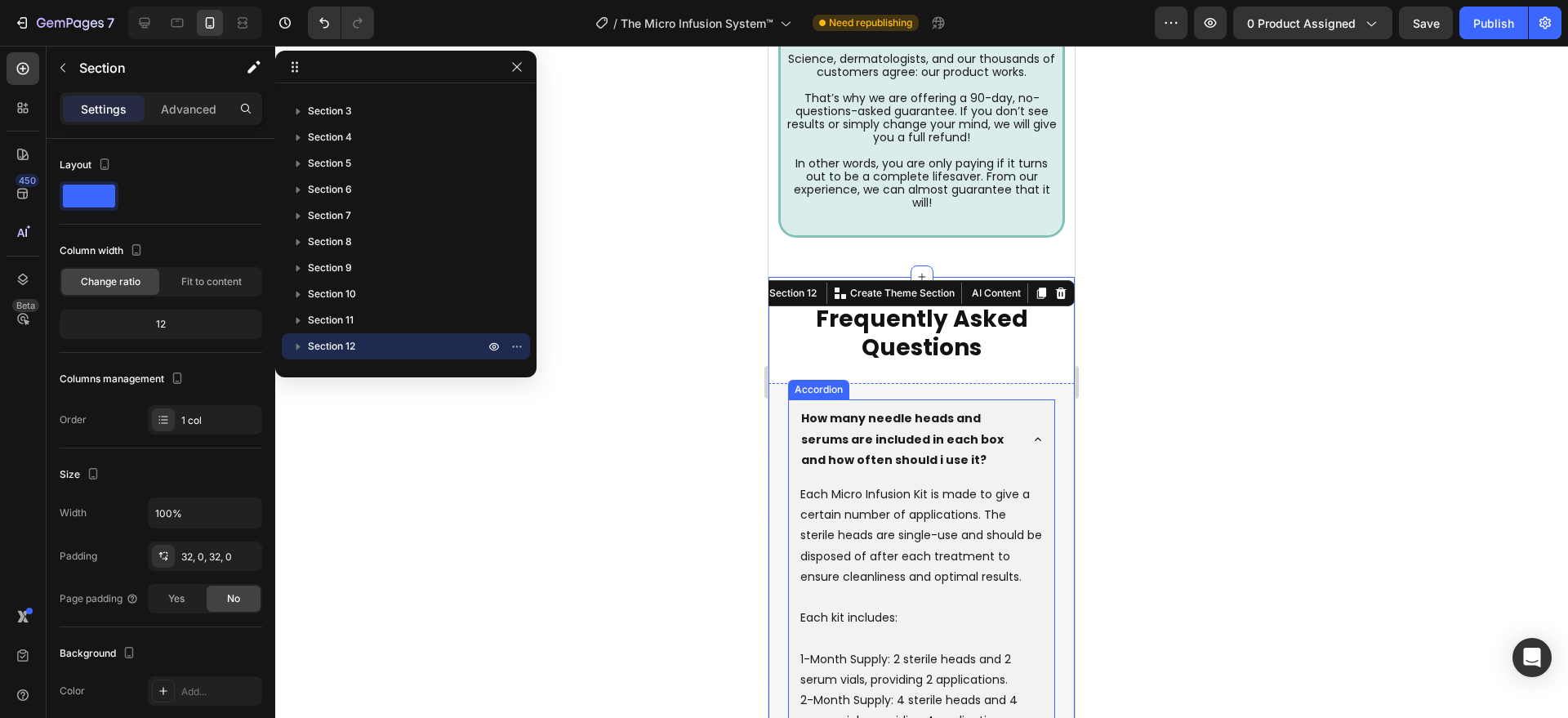
click at [890, 439] on p "How many needle heads and serums are included in each box and how often should …" at bounding box center [909, 439] width 215 height 62
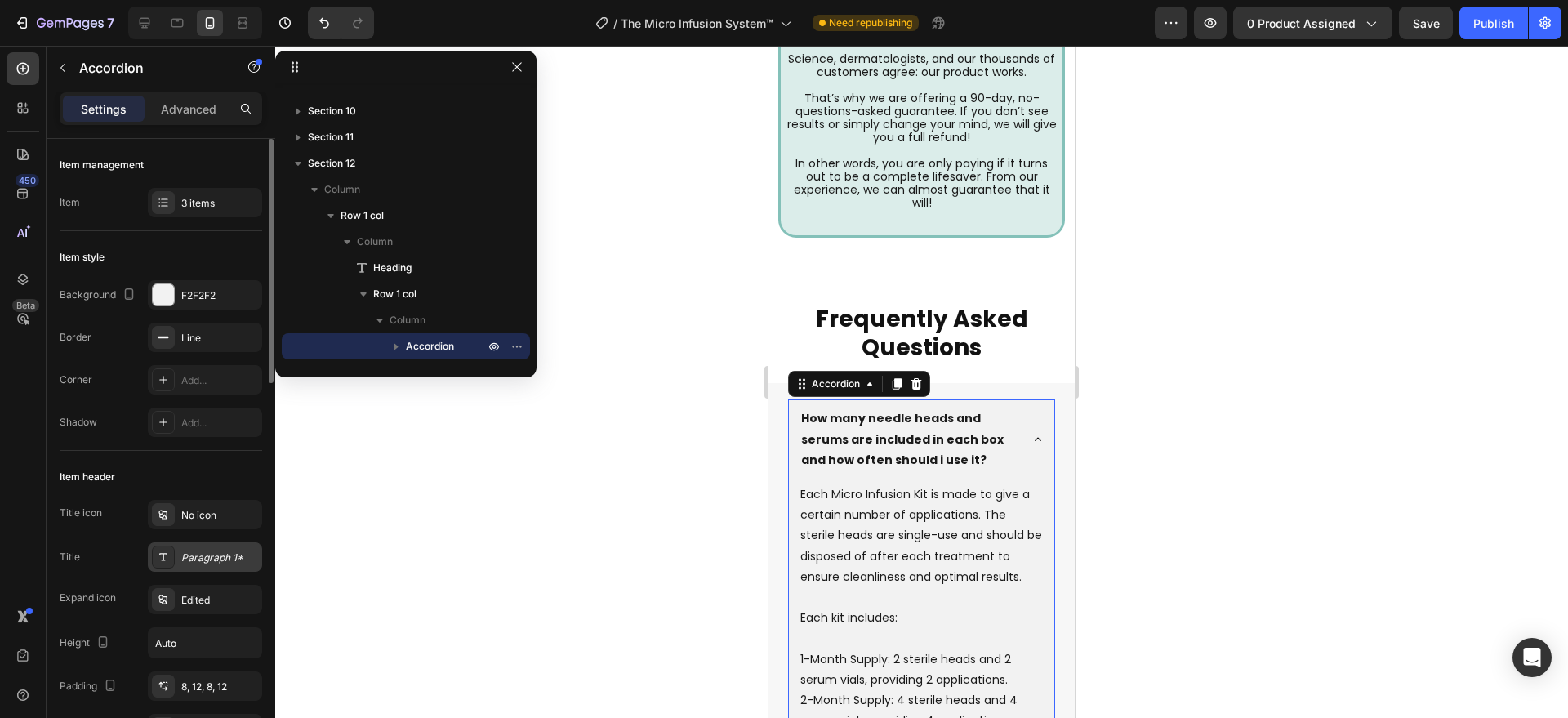
scroll to position [170, 0]
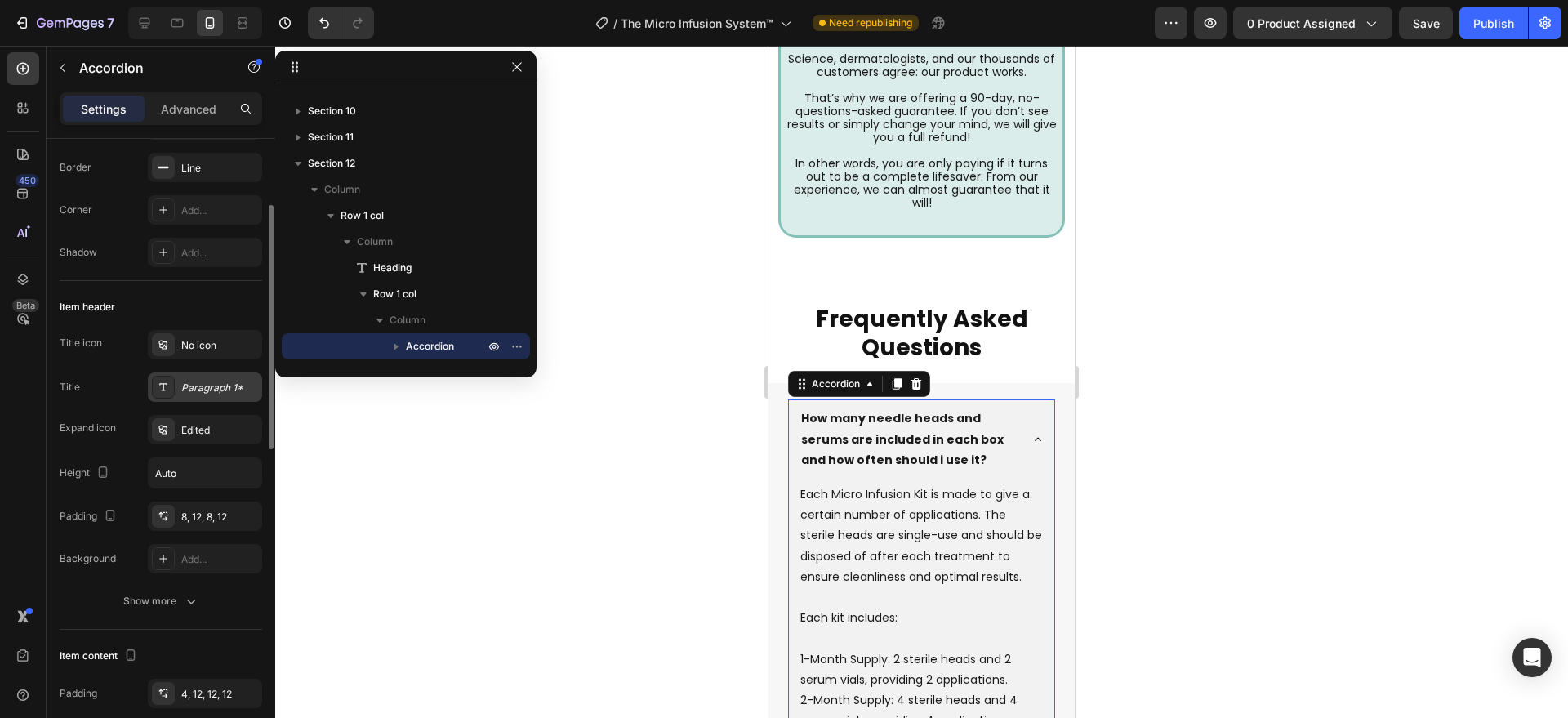
click at [210, 383] on div "Paragraph 1*" at bounding box center [219, 388] width 77 height 15
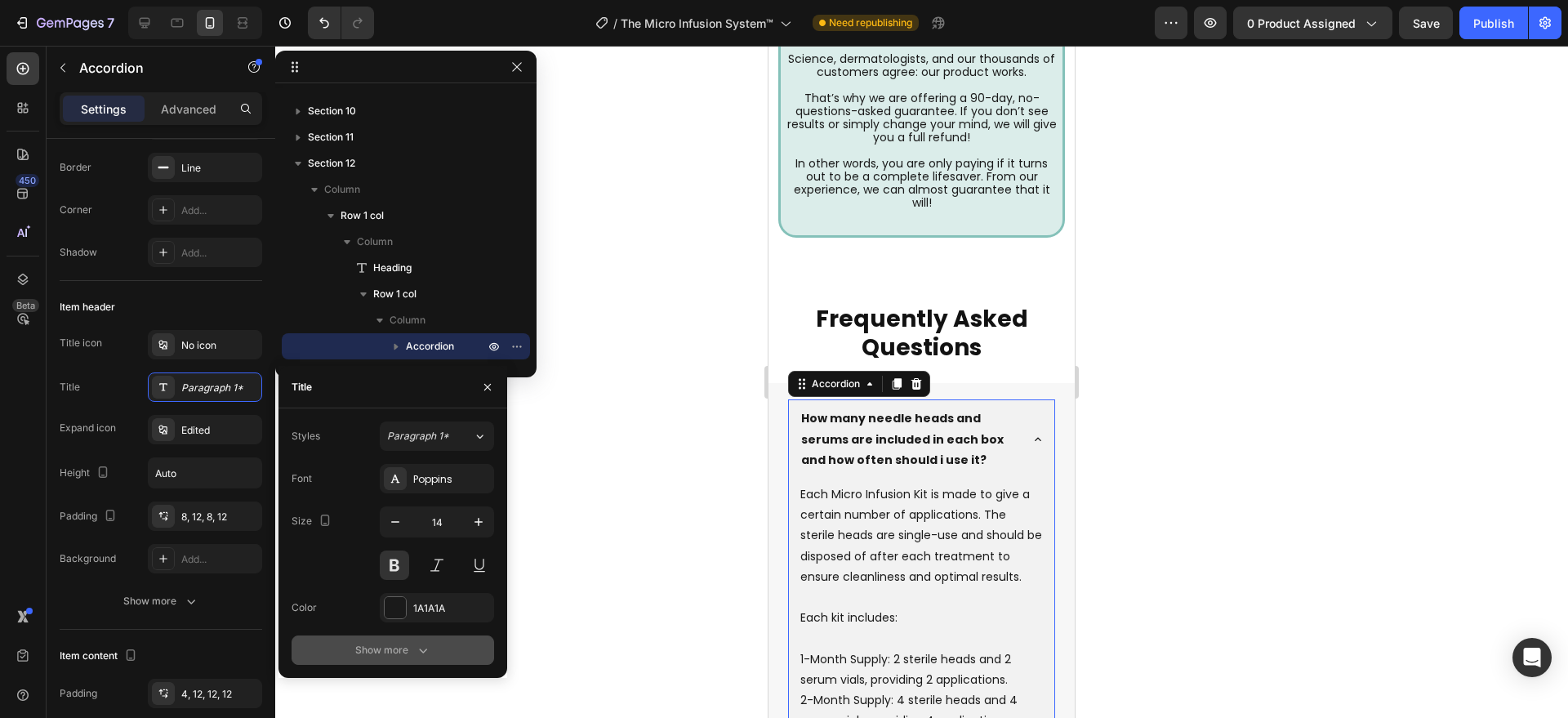
click at [411, 639] on button "Show more" at bounding box center [393, 649] width 203 height 29
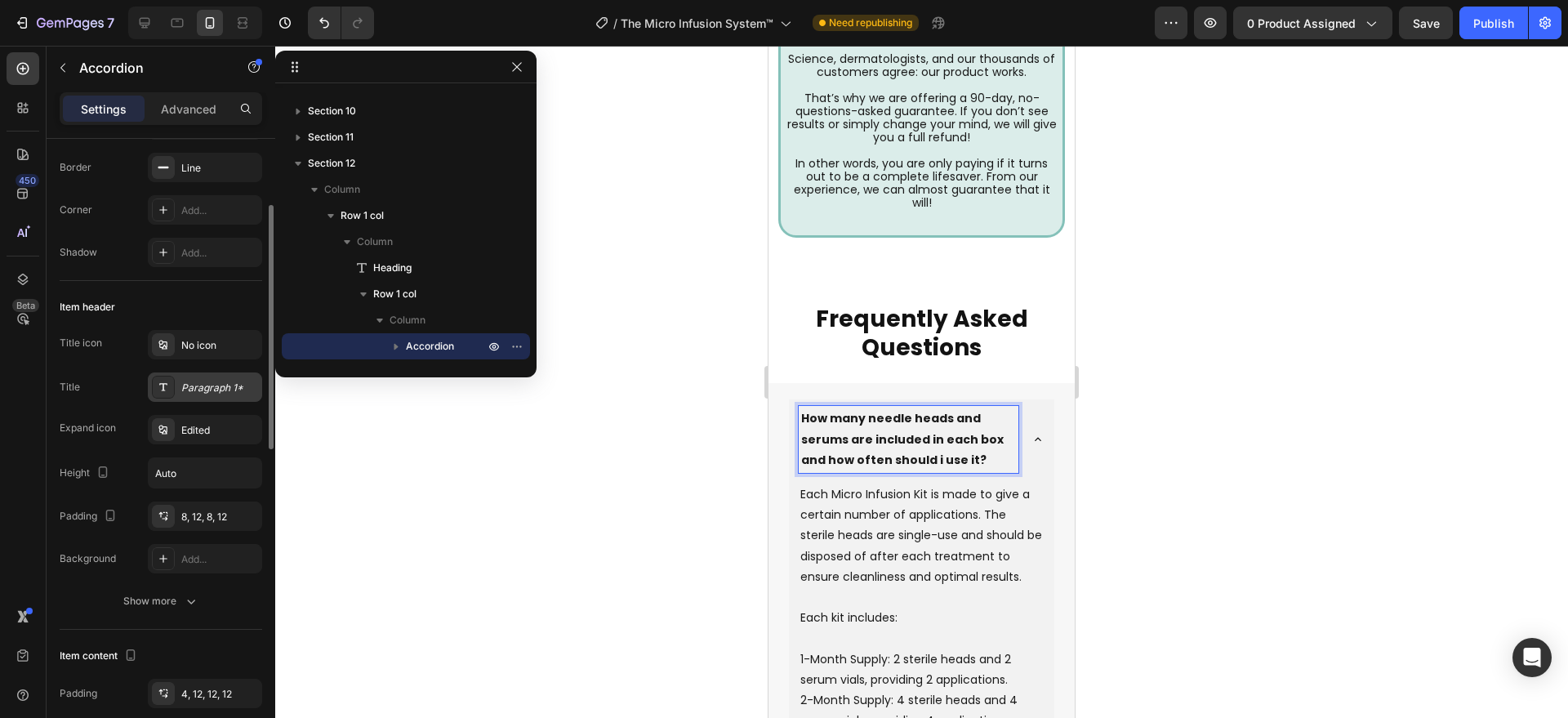
click at [202, 387] on div "Paragraph 1*" at bounding box center [219, 388] width 77 height 15
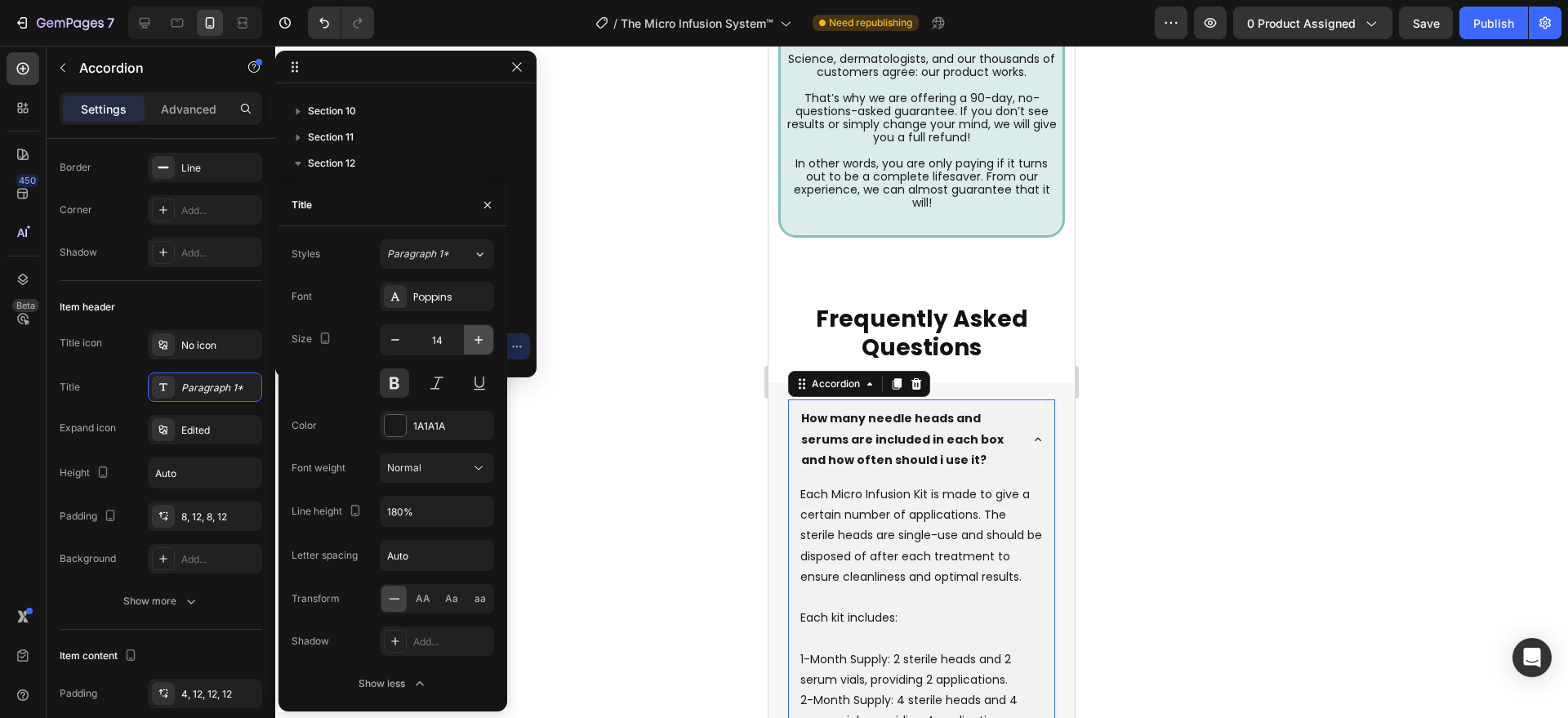
click at [480, 339] on icon "button" at bounding box center [478, 339] width 8 height 8
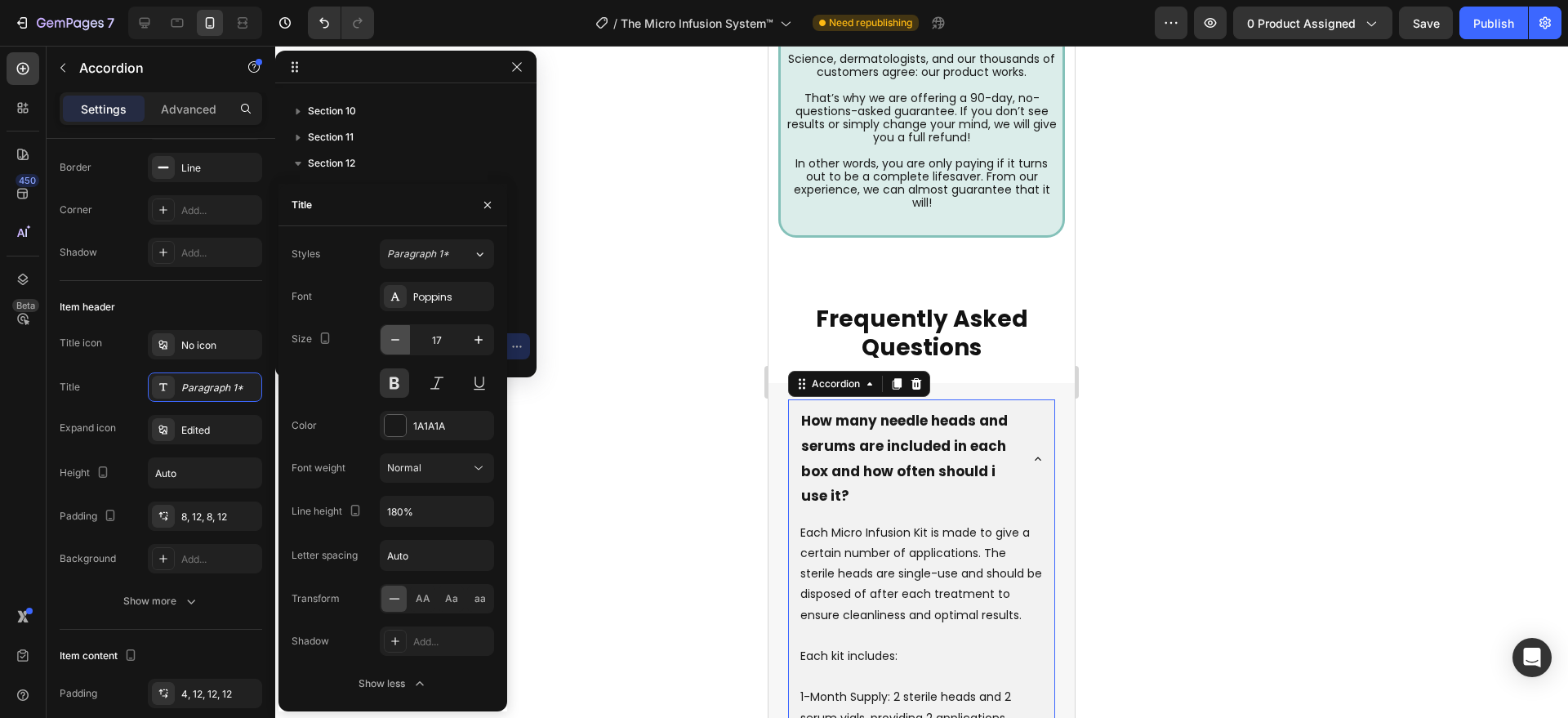
click at [386, 340] on button "button" at bounding box center [395, 339] width 29 height 29
type input "16"
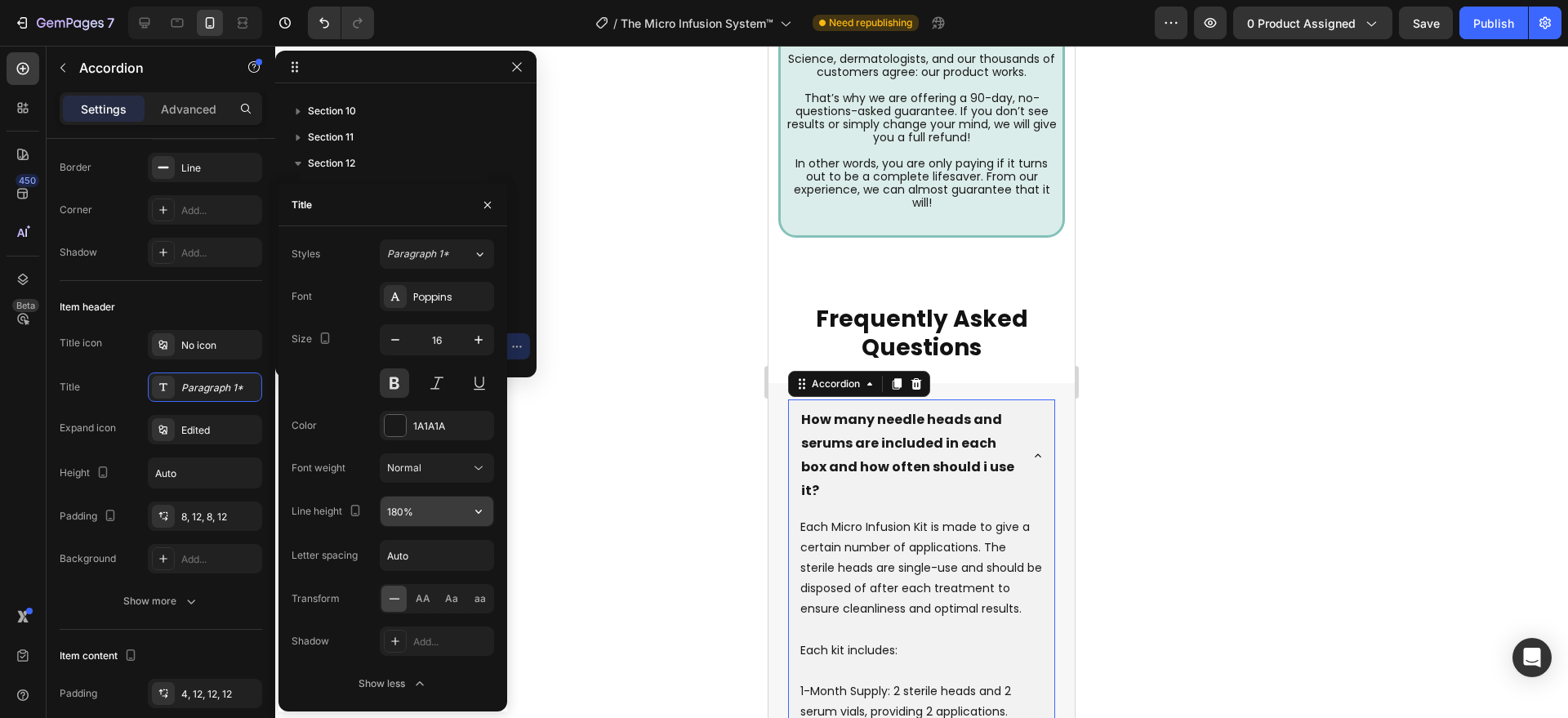
click at [423, 510] on input "180%" at bounding box center [437, 510] width 113 height 29
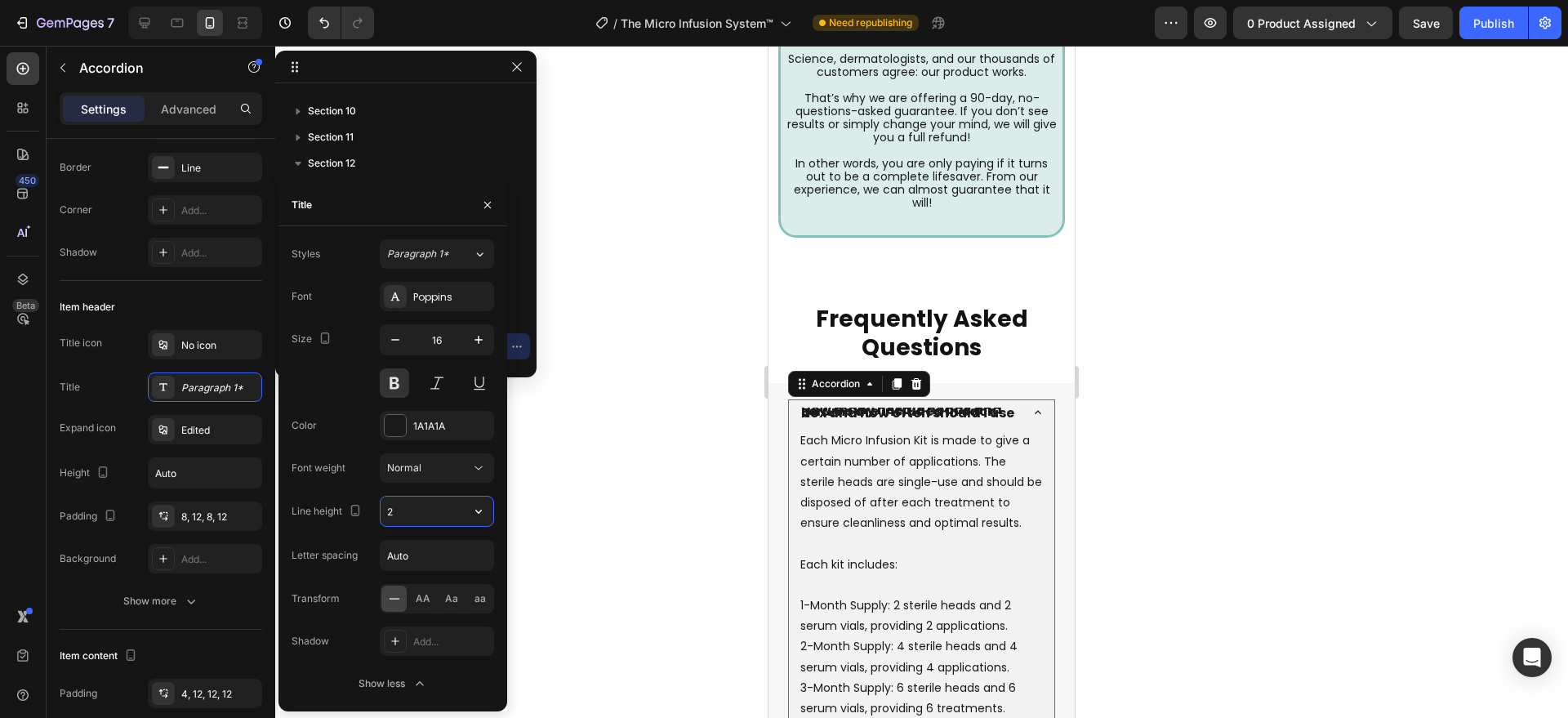
type input "28"
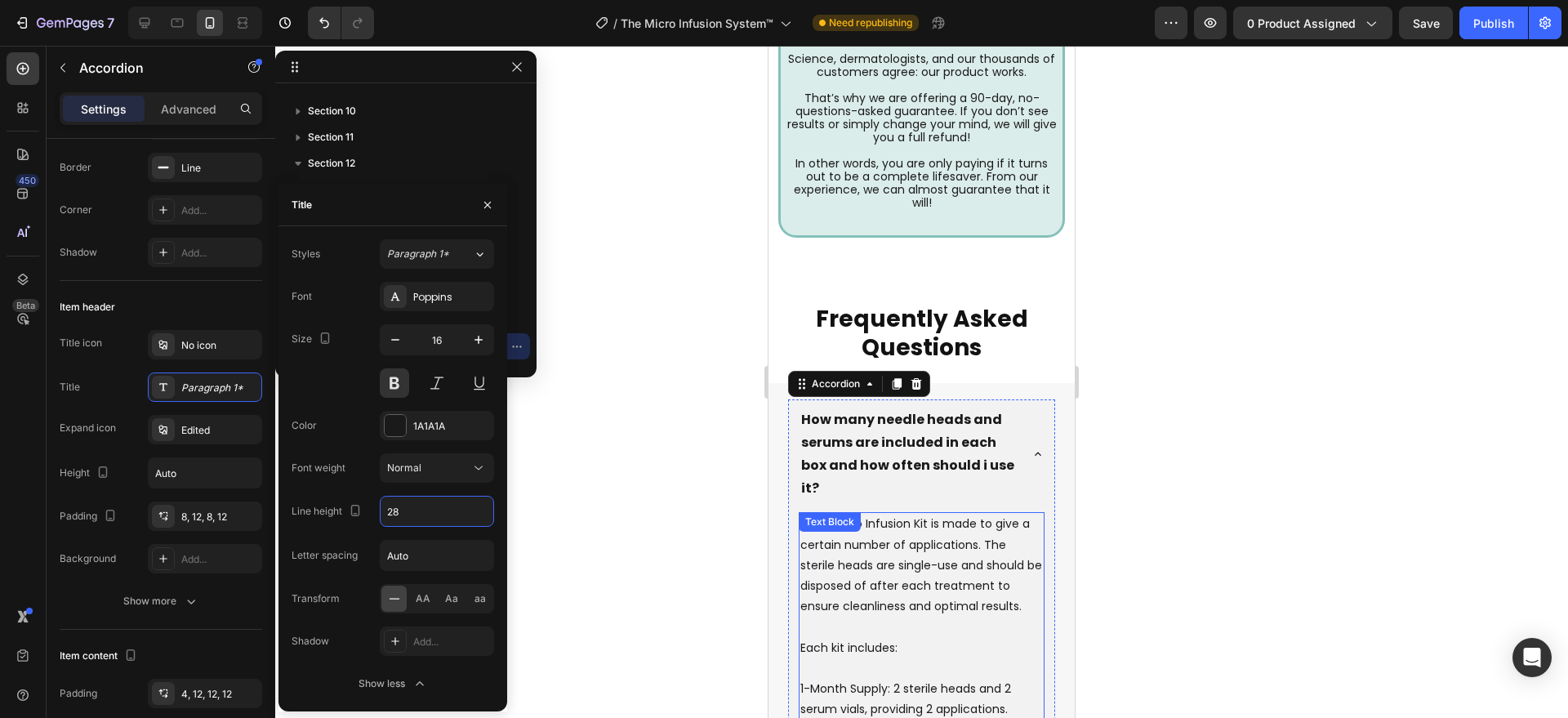
click at [858, 559] on p "Each Micro Infusion Kit is made to give a certain number of applications. The s…" at bounding box center [921, 565] width 242 height 103
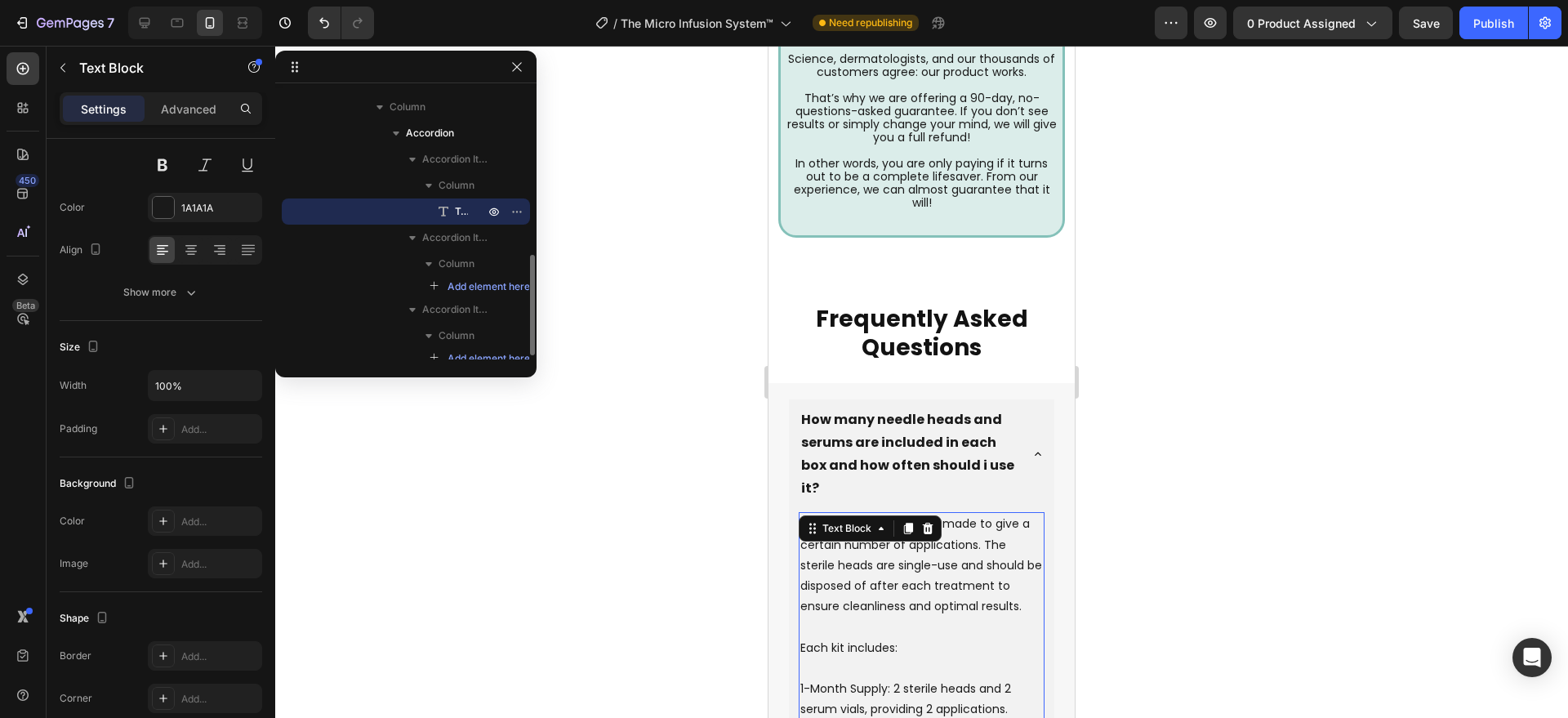
scroll to position [0, 0]
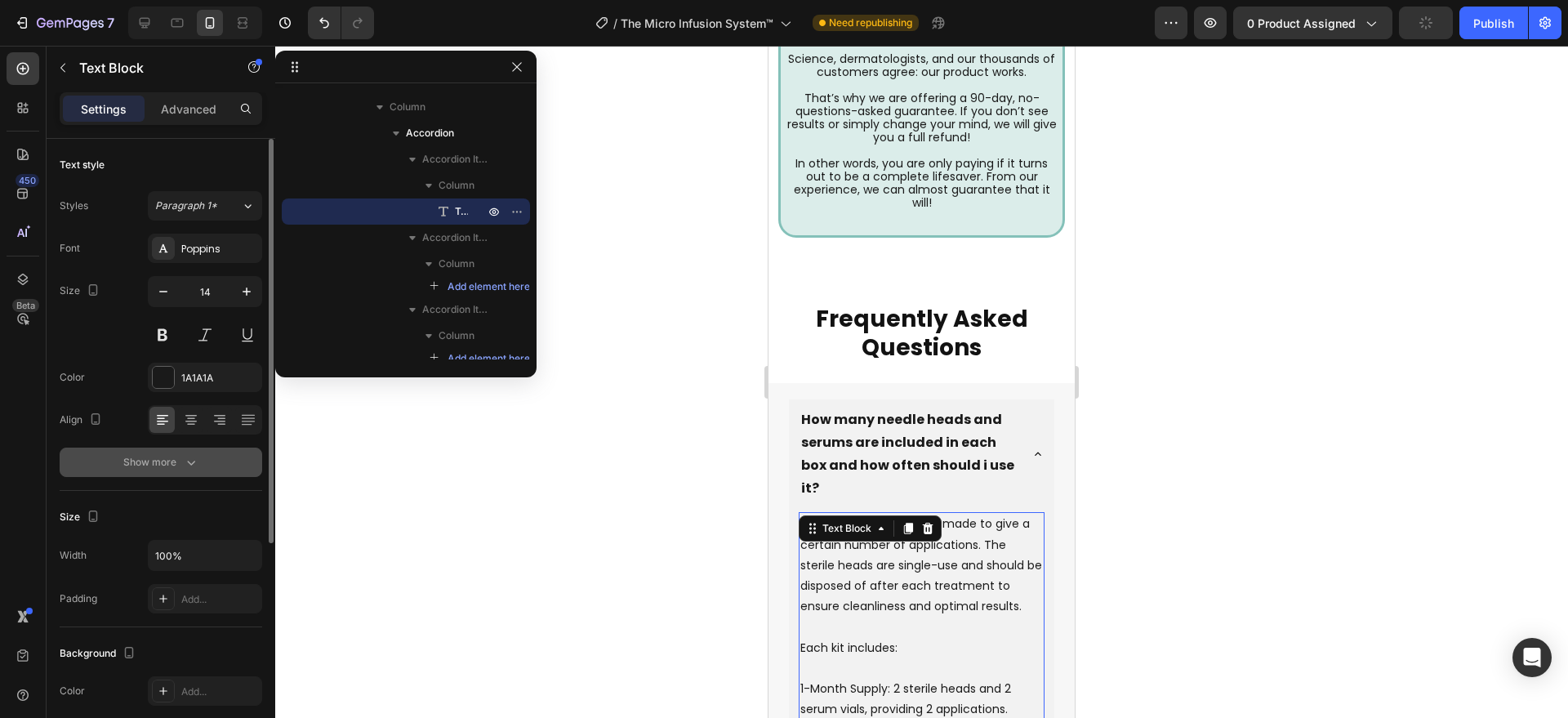
click at [175, 463] on div "Show more" at bounding box center [161, 462] width 76 height 17
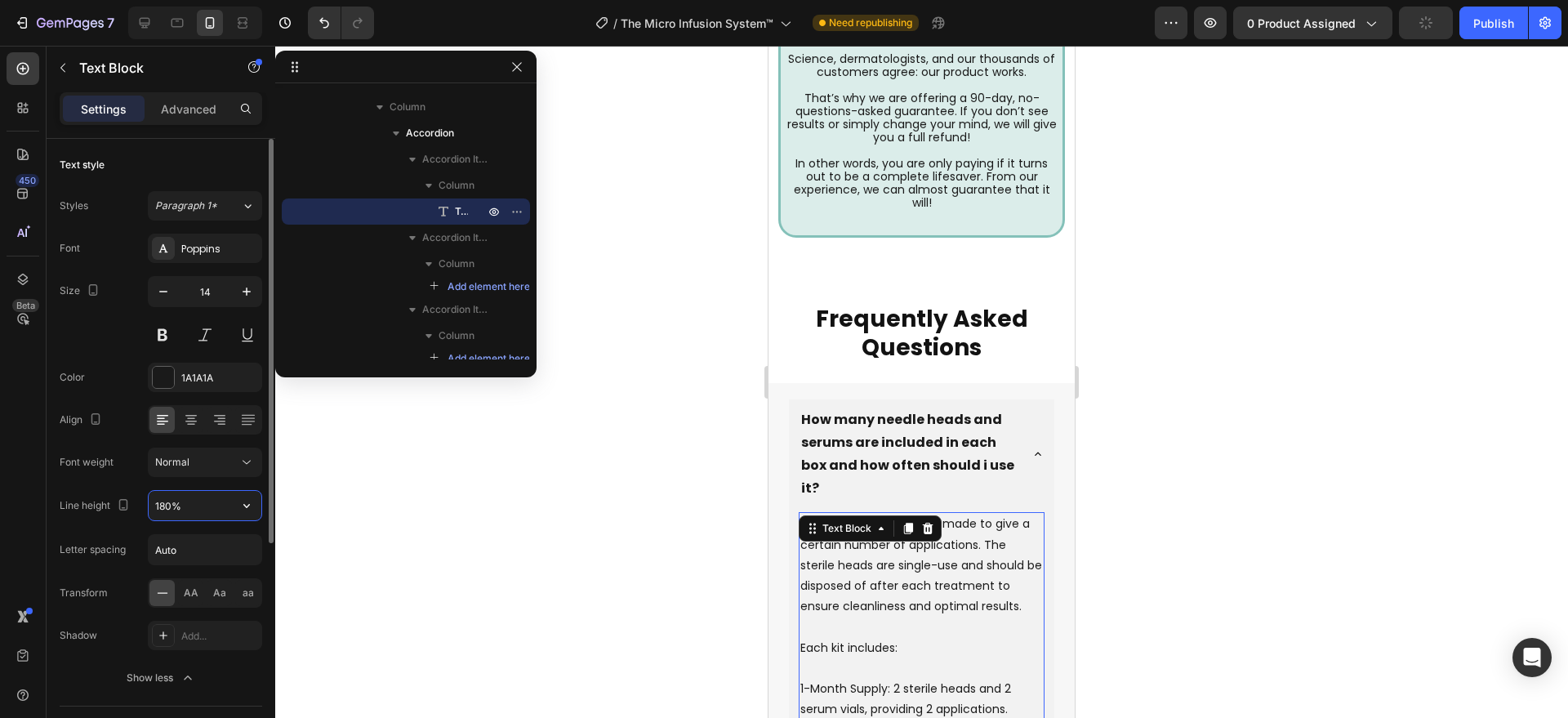
click at [186, 509] on input "180%" at bounding box center [205, 505] width 113 height 29
type input "%"
click at [191, 507] on input "%" at bounding box center [205, 505] width 113 height 29
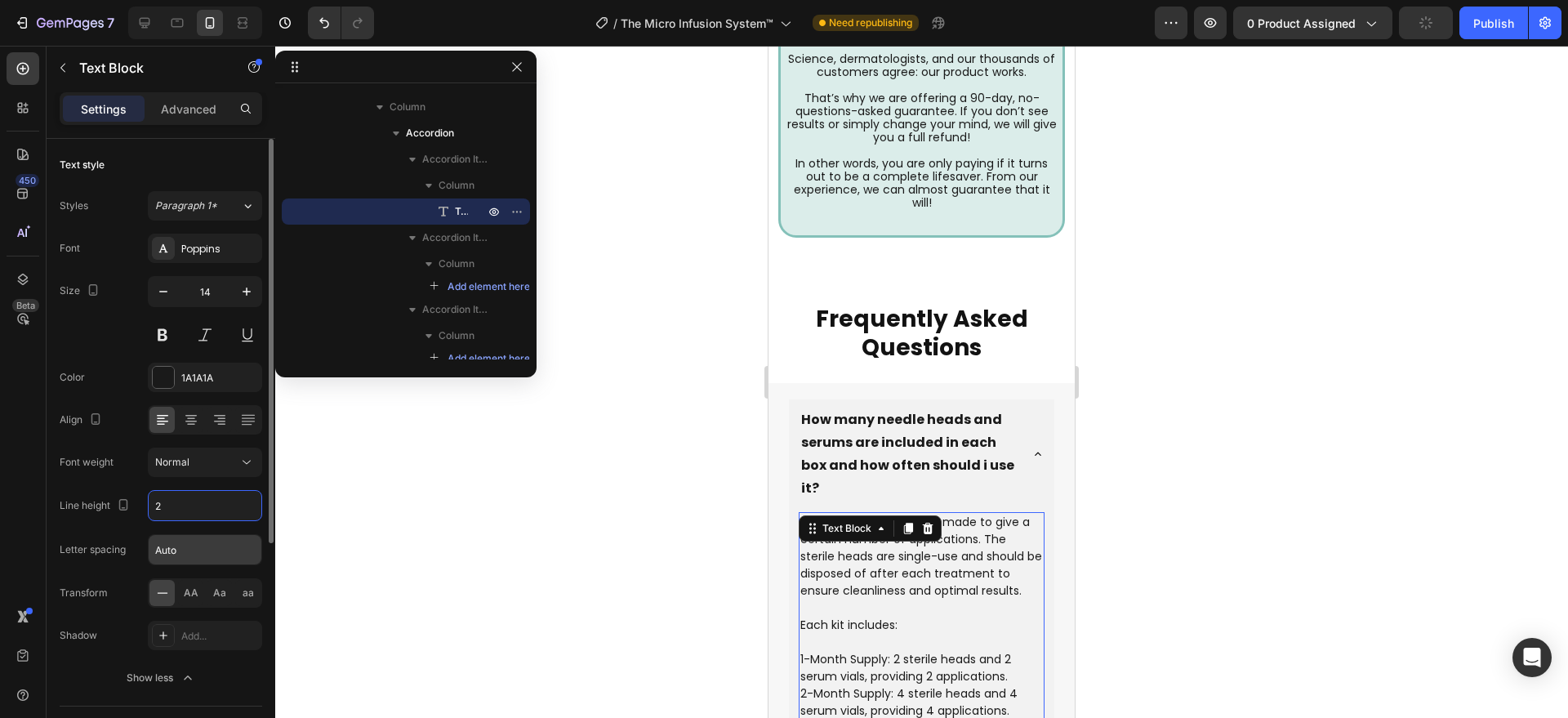
type input "25"
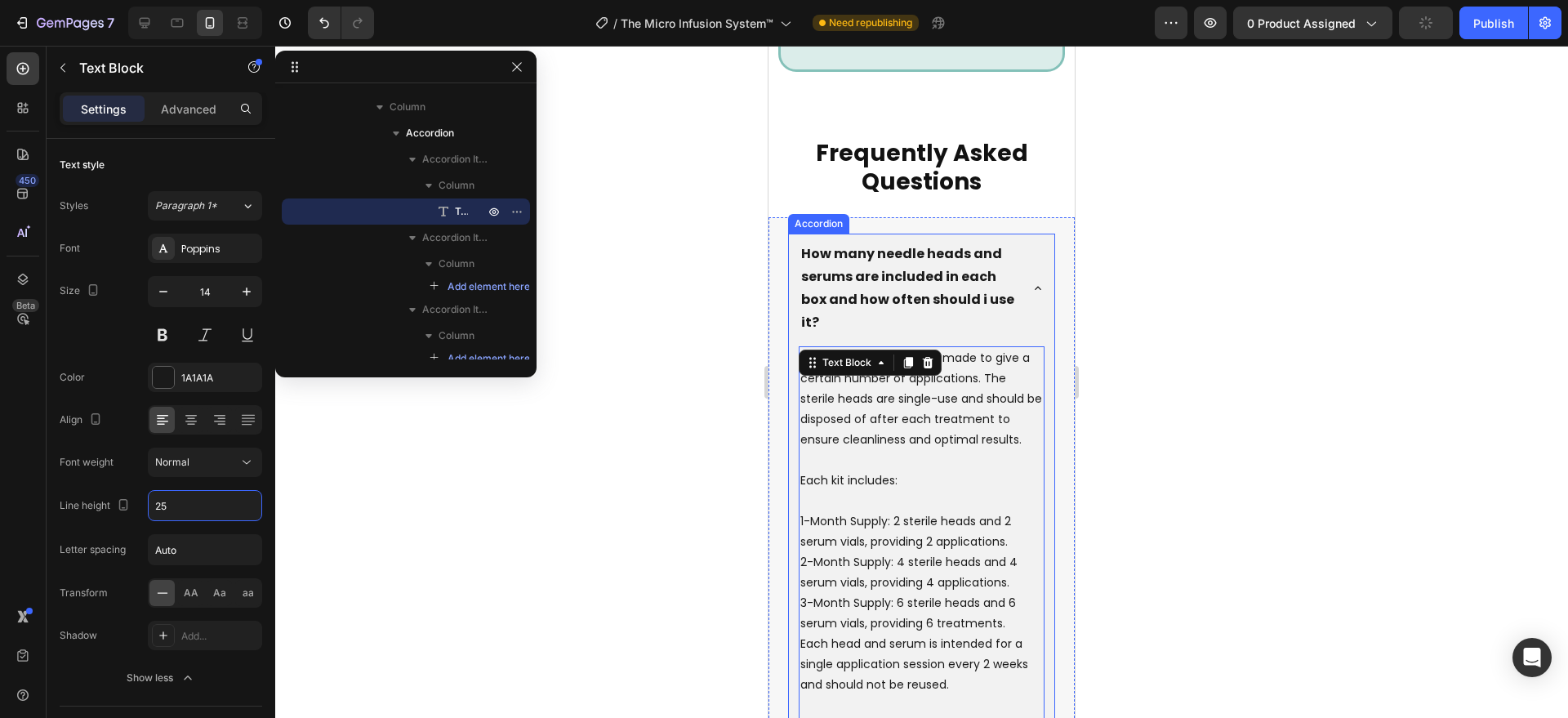
scroll to position [6164, 0]
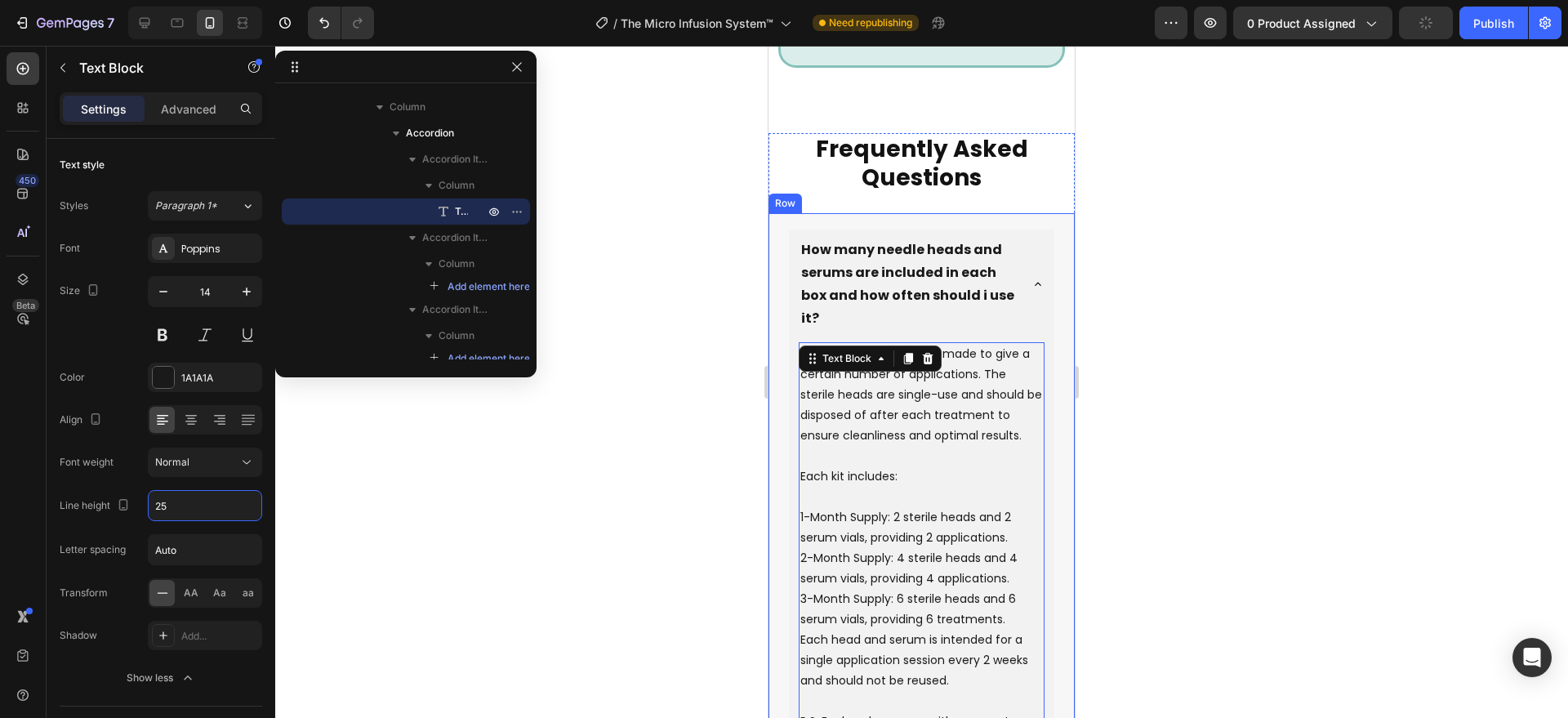
click at [785, 605] on div "How many needle heads and serums are included in each box and how often should …" at bounding box center [921, 544] width 306 height 663
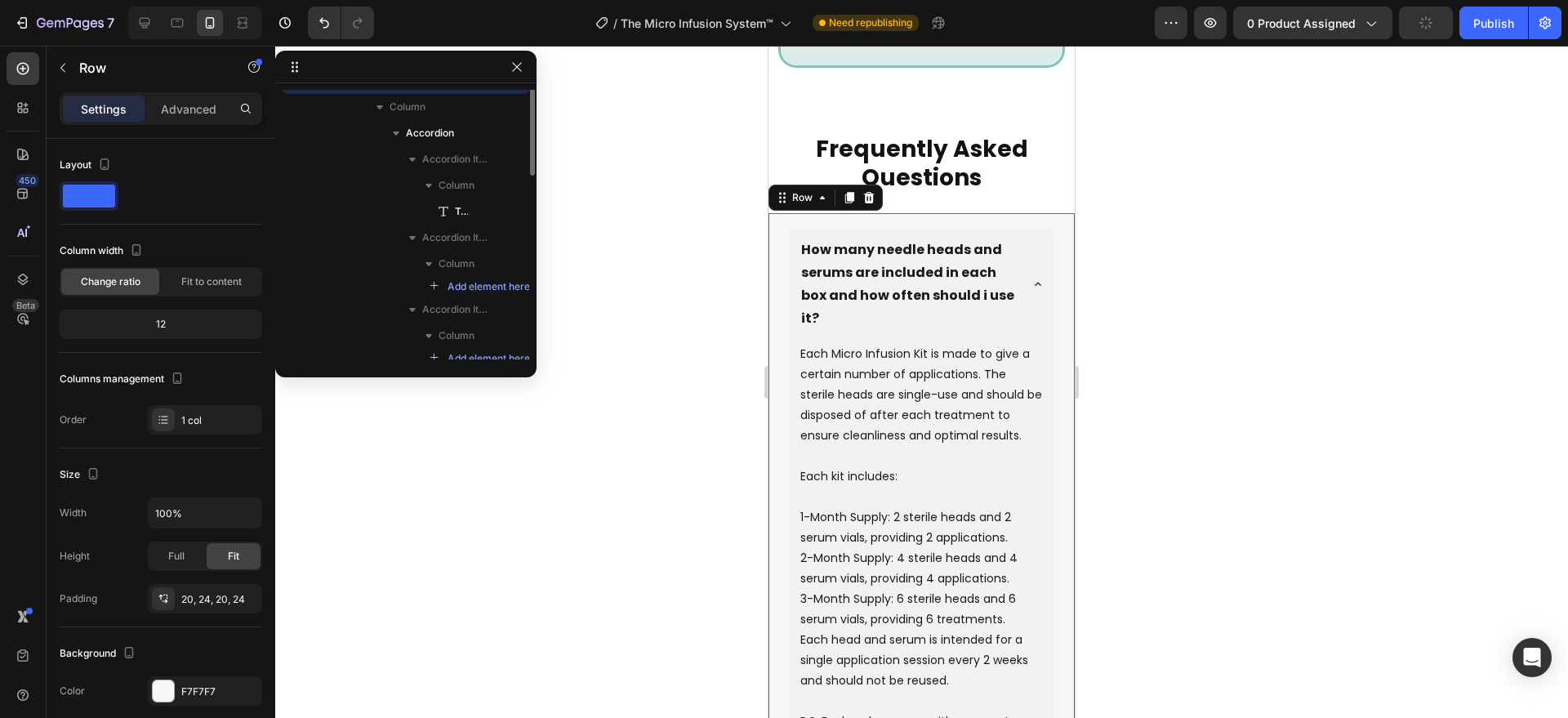
scroll to position [309, 0]
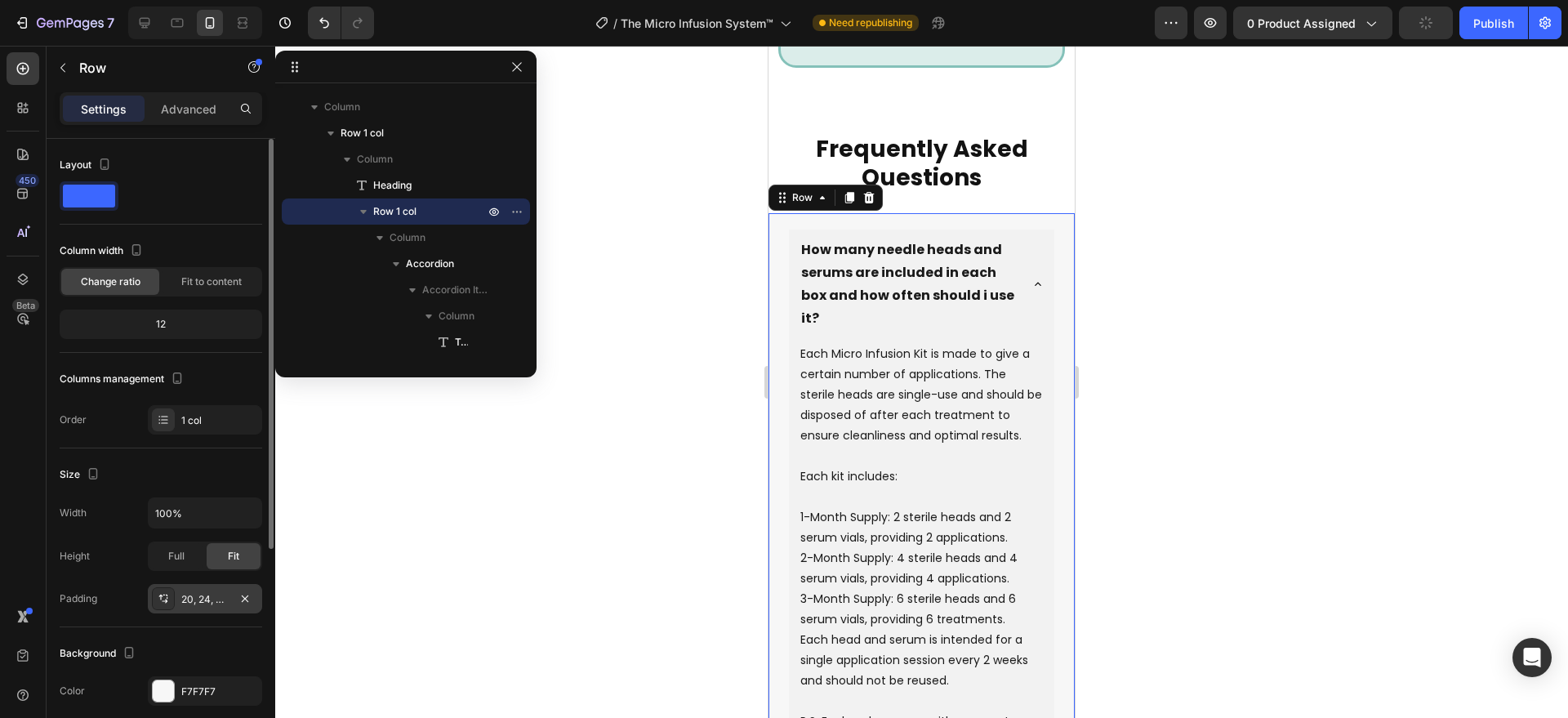
click at [176, 603] on div "20, 24, 20, 24" at bounding box center [205, 598] width 115 height 29
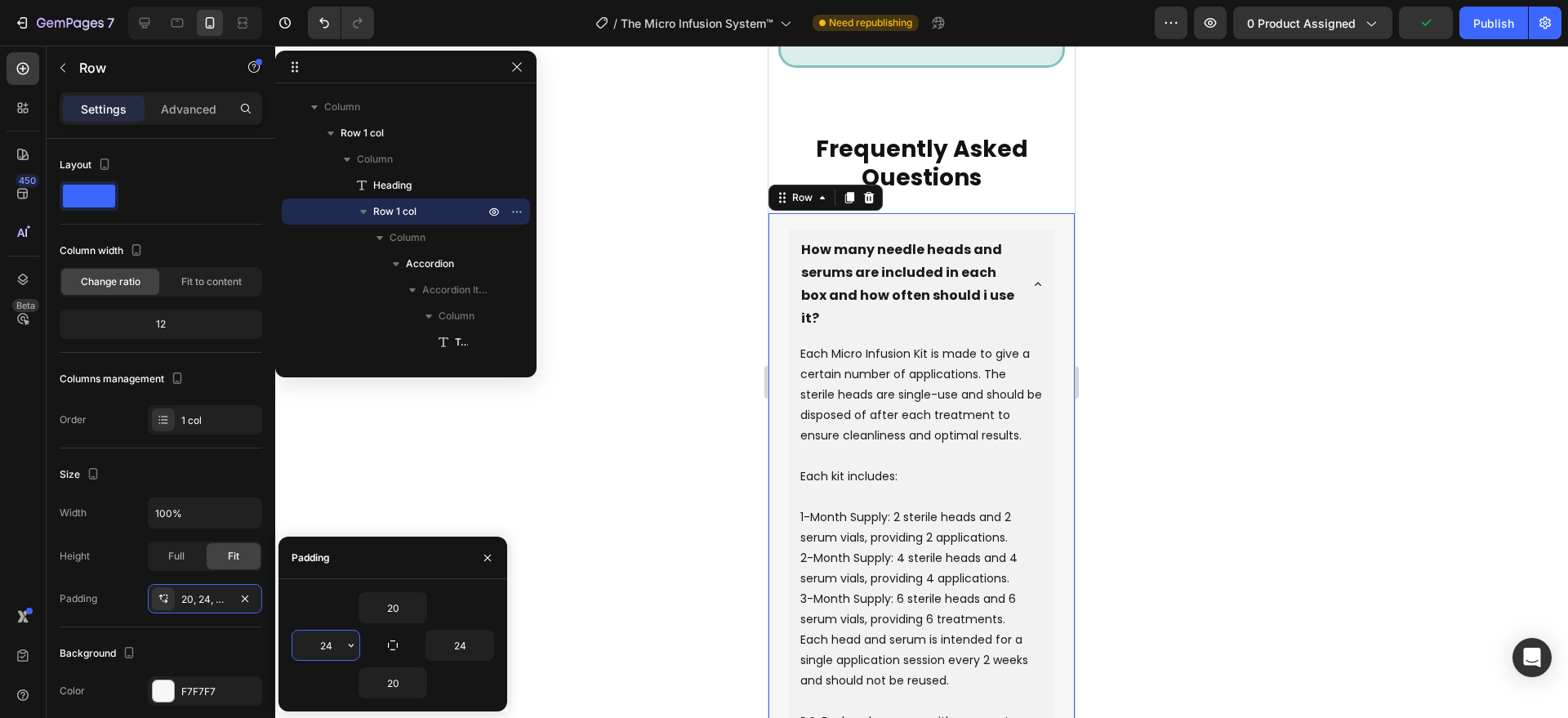
click at [331, 647] on input "24" at bounding box center [326, 644] width 67 height 29
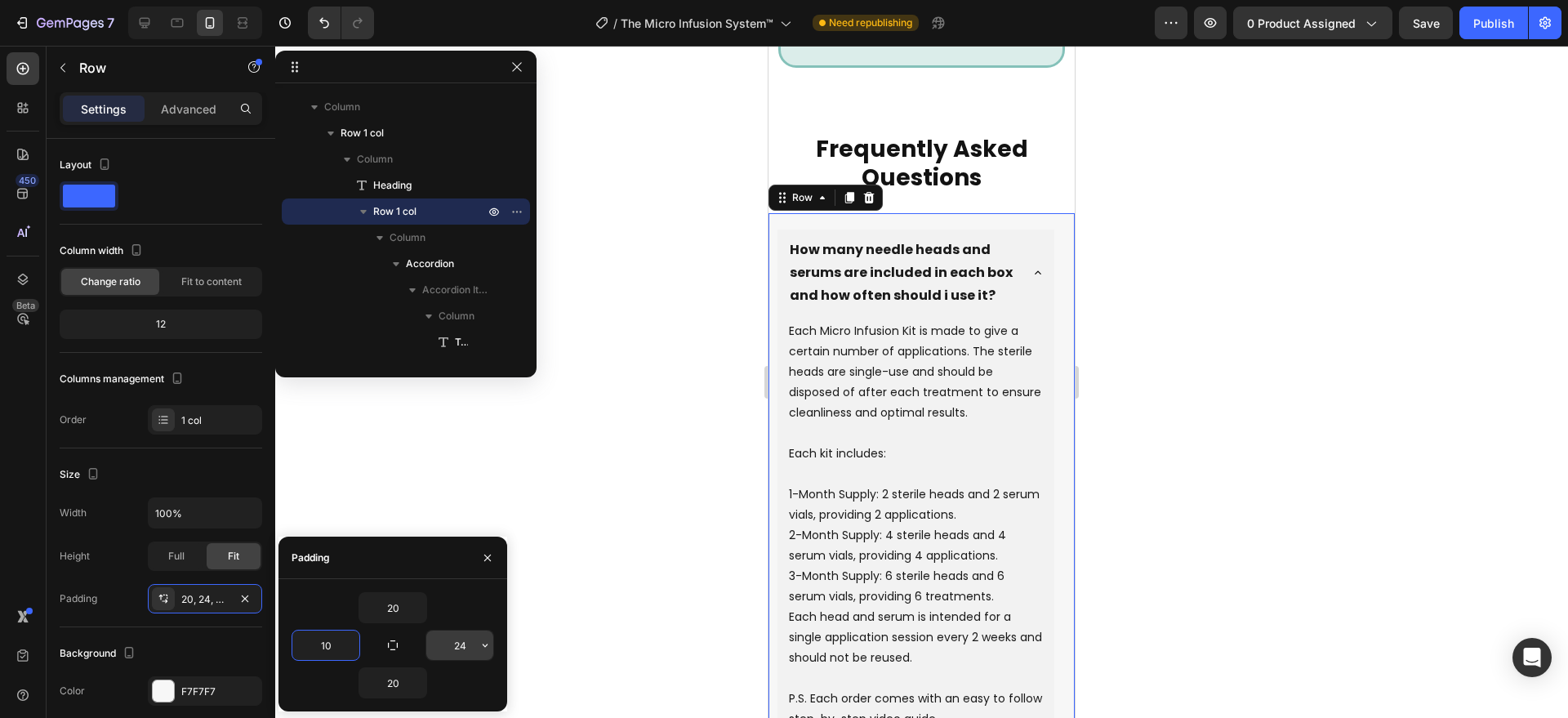
type input "10"
click at [457, 652] on input "24" at bounding box center [460, 644] width 67 height 29
type input "10"
click at [395, 603] on input "20" at bounding box center [393, 607] width 67 height 29
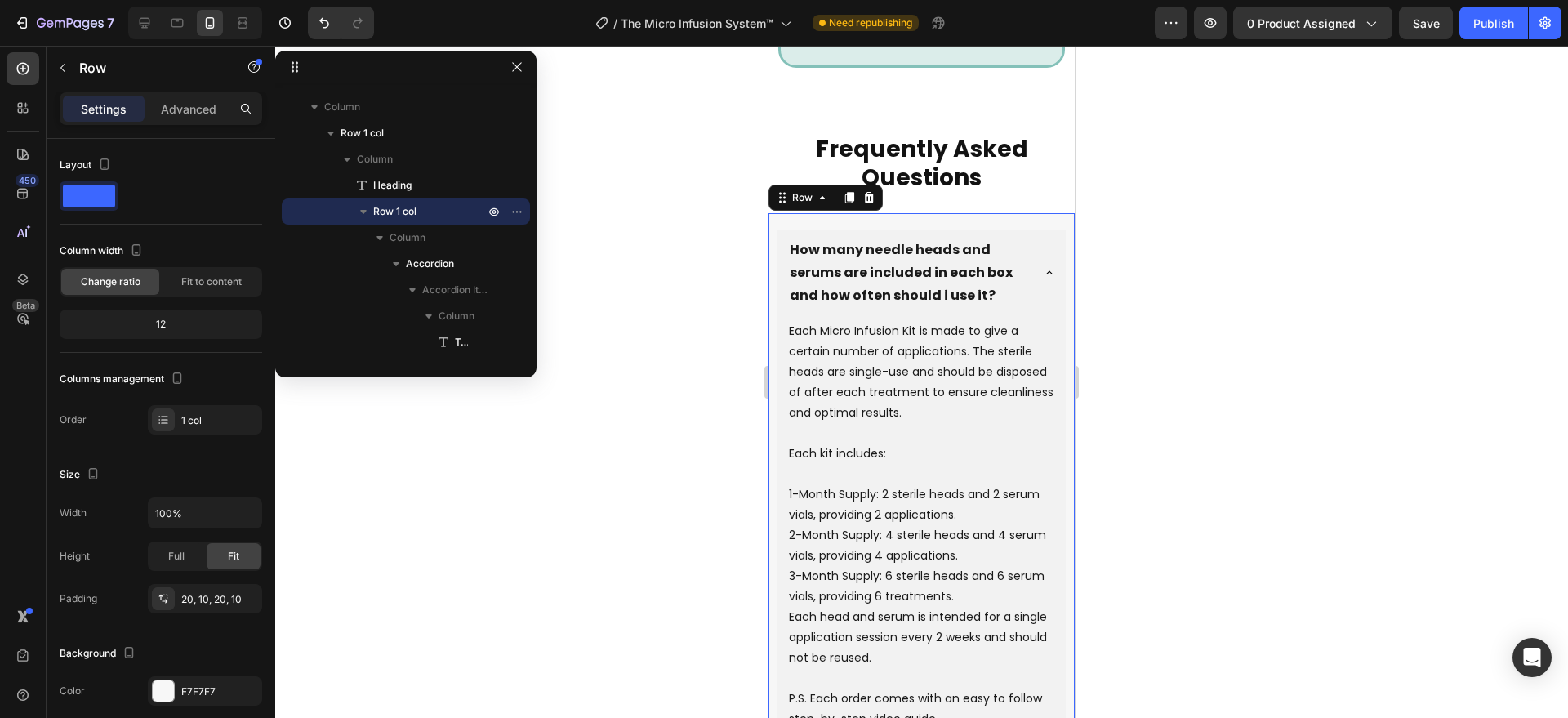
click at [632, 578] on div at bounding box center [921, 381] width 1293 height 672
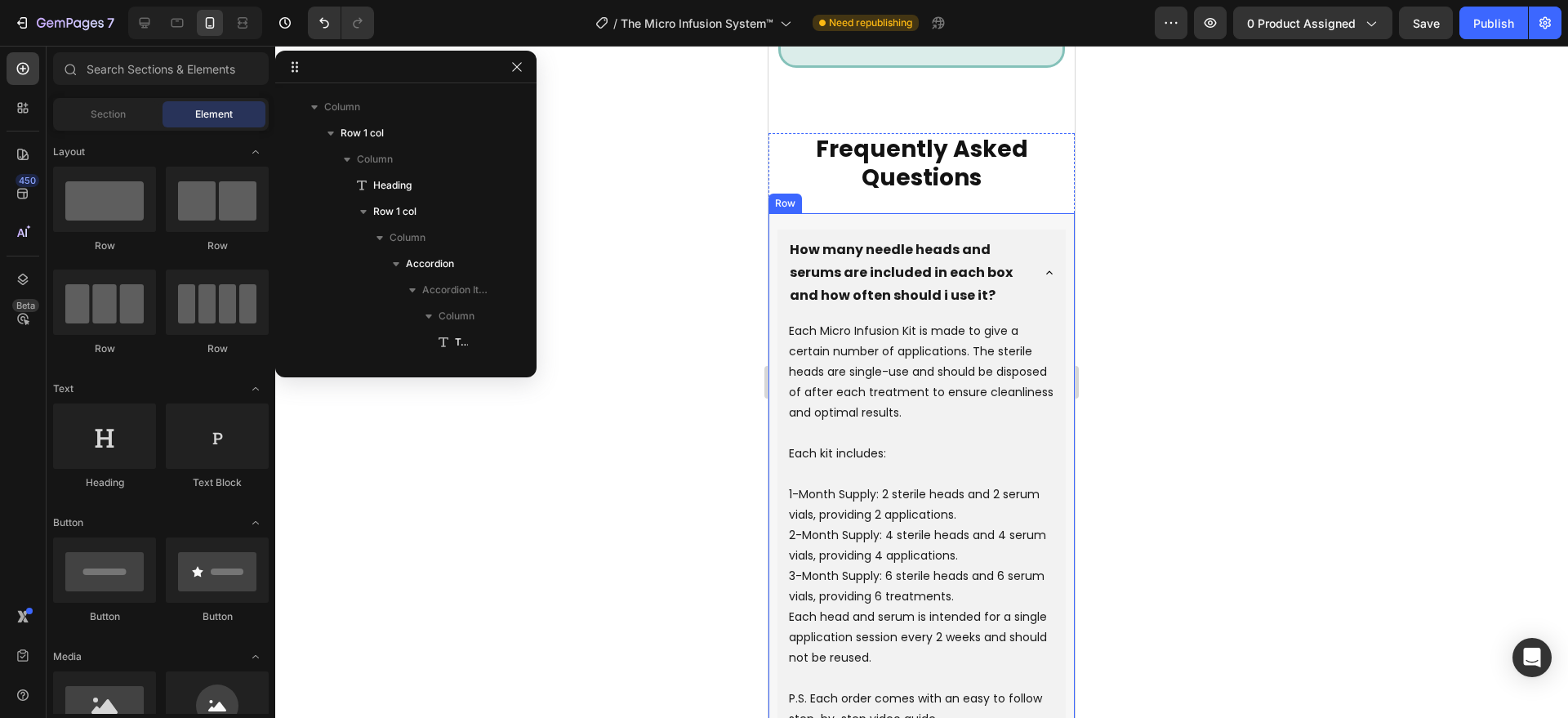
click at [769, 213] on div "How many needle heads and serums are included in each box and how often should …" at bounding box center [921, 533] width 306 height 640
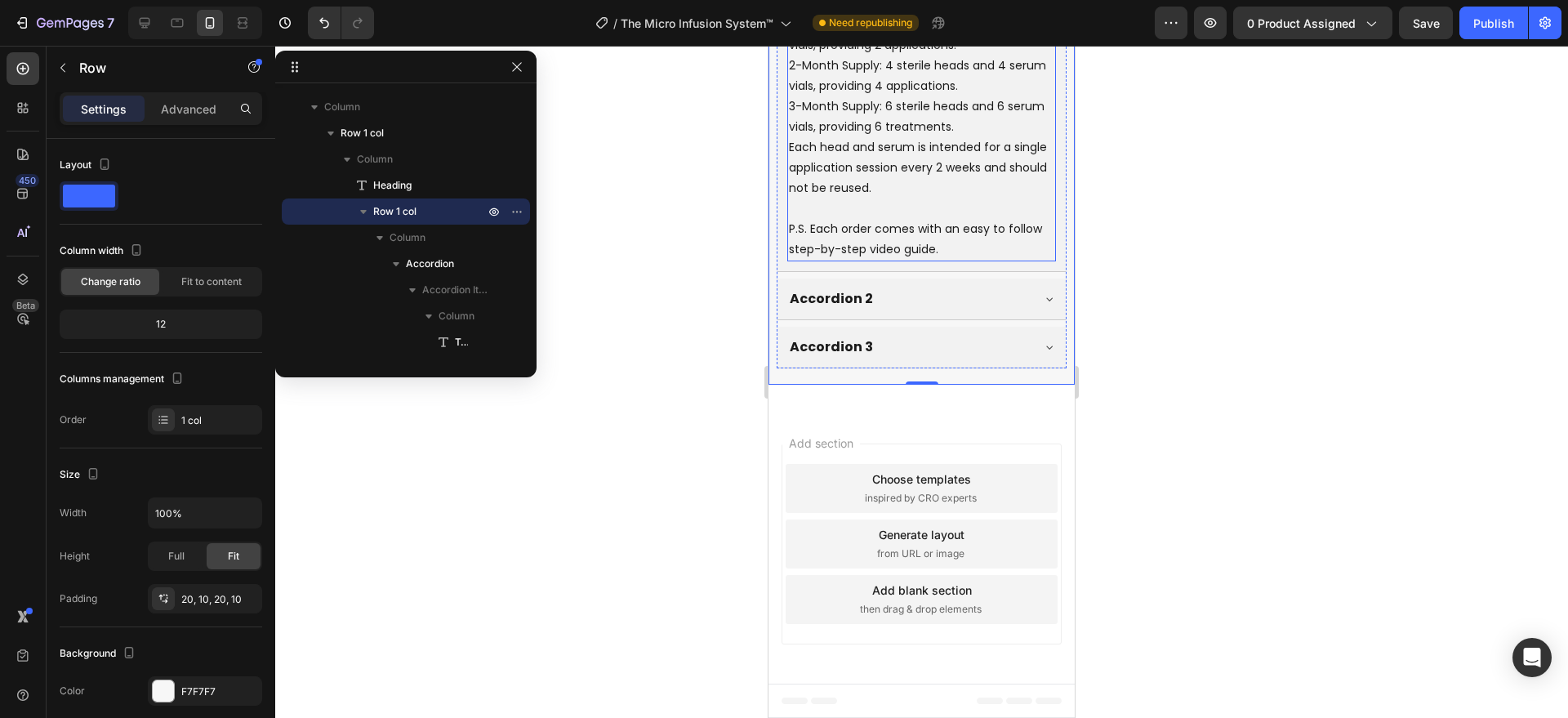
scroll to position [6109, 0]
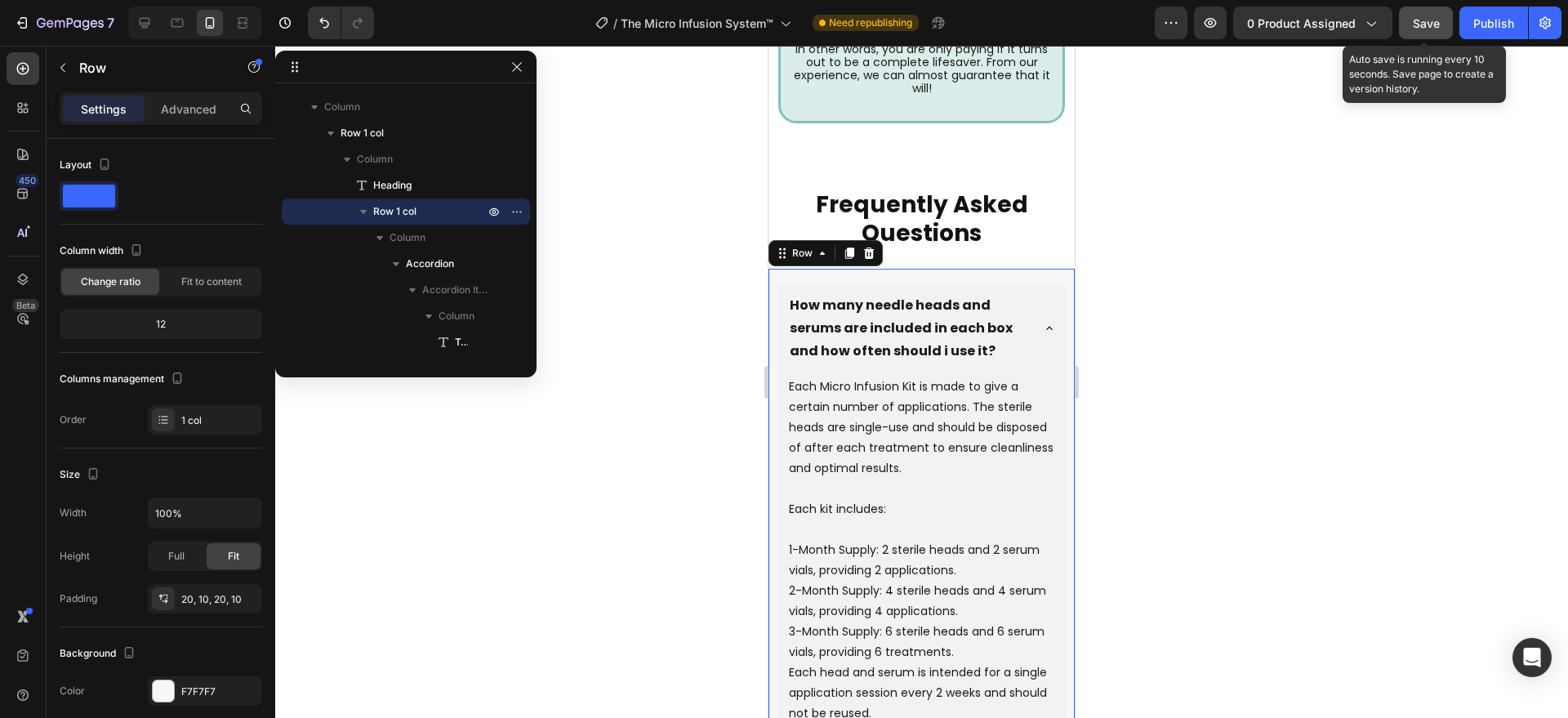
click at [1438, 24] on span "Save" at bounding box center [1426, 24] width 27 height 14
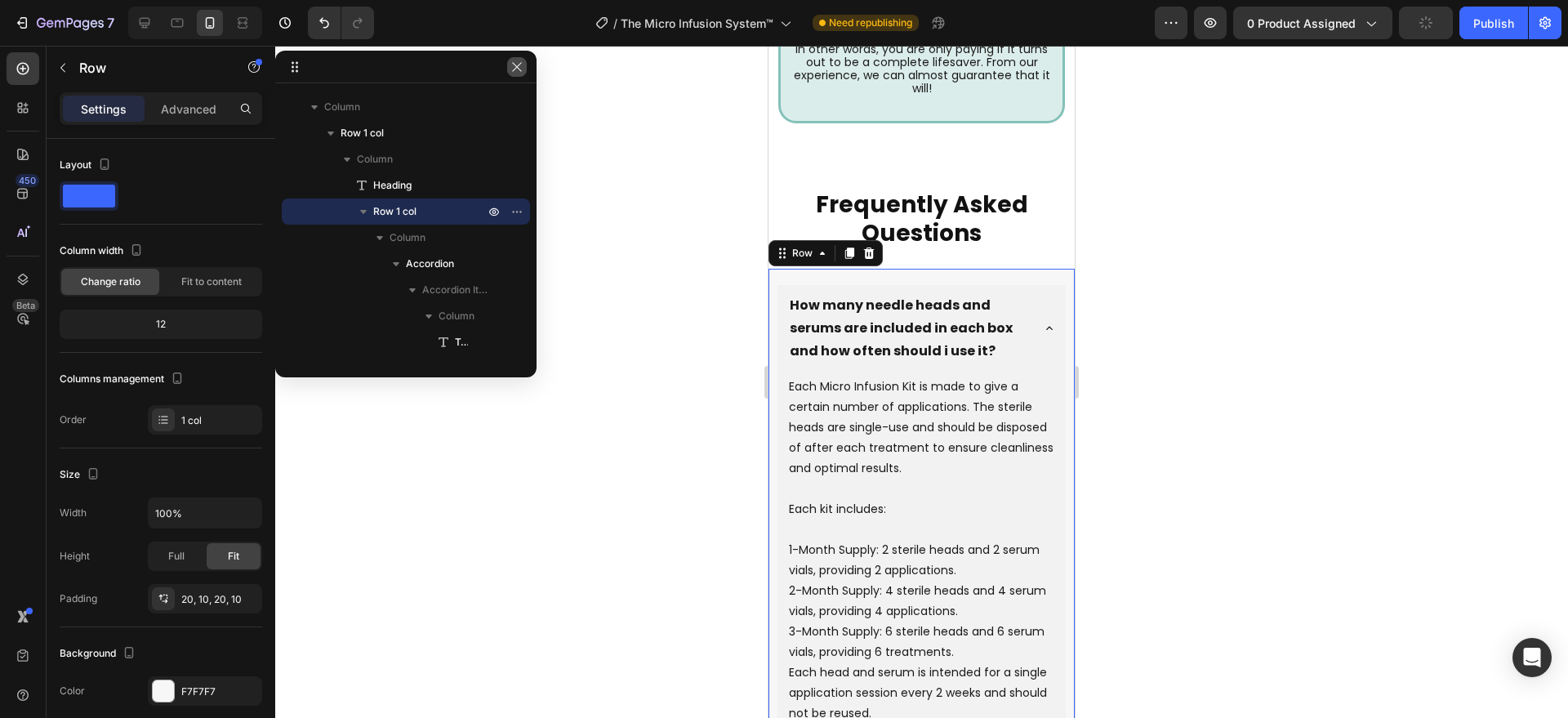
click at [515, 62] on icon "button" at bounding box center [516, 67] width 13 height 13
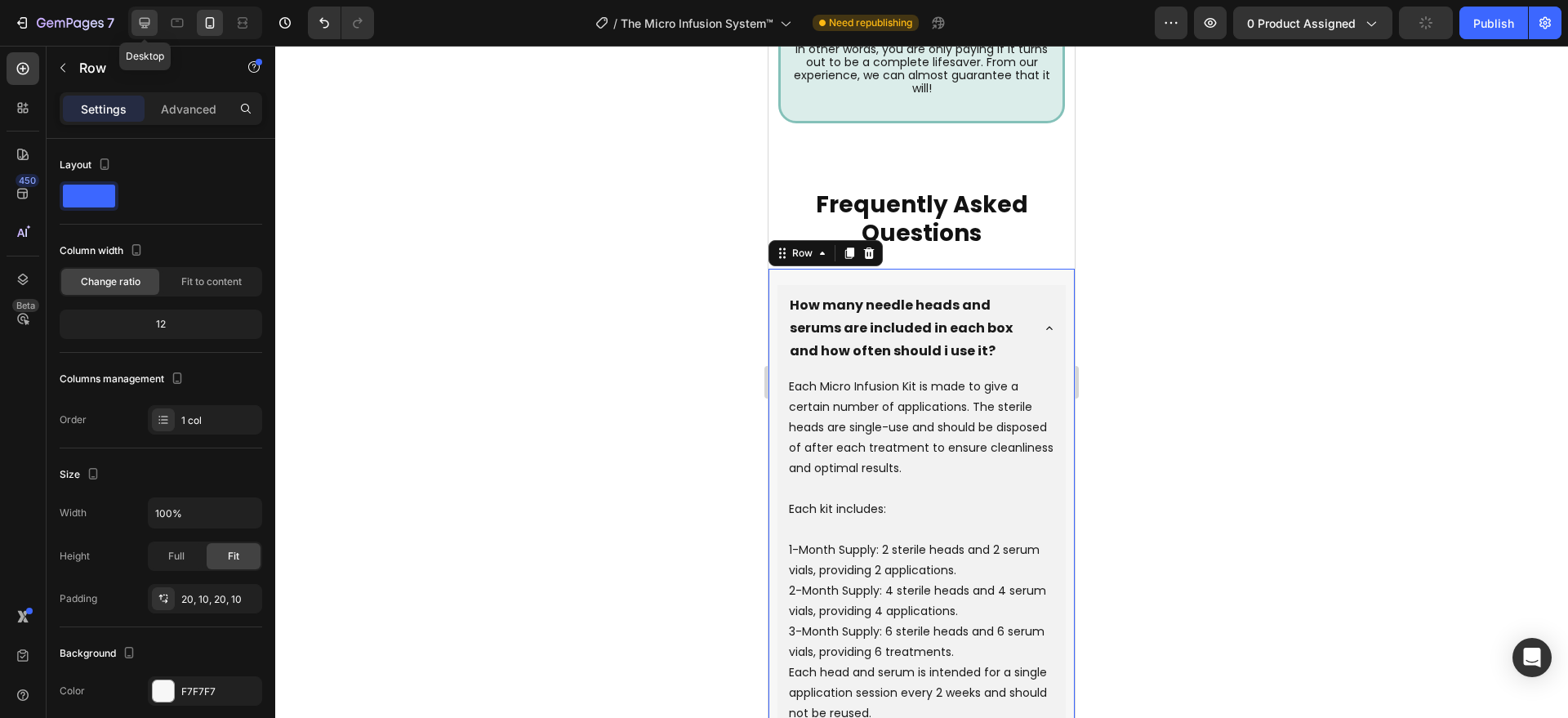
click at [147, 28] on icon at bounding box center [145, 23] width 17 height 17
type input "1200"
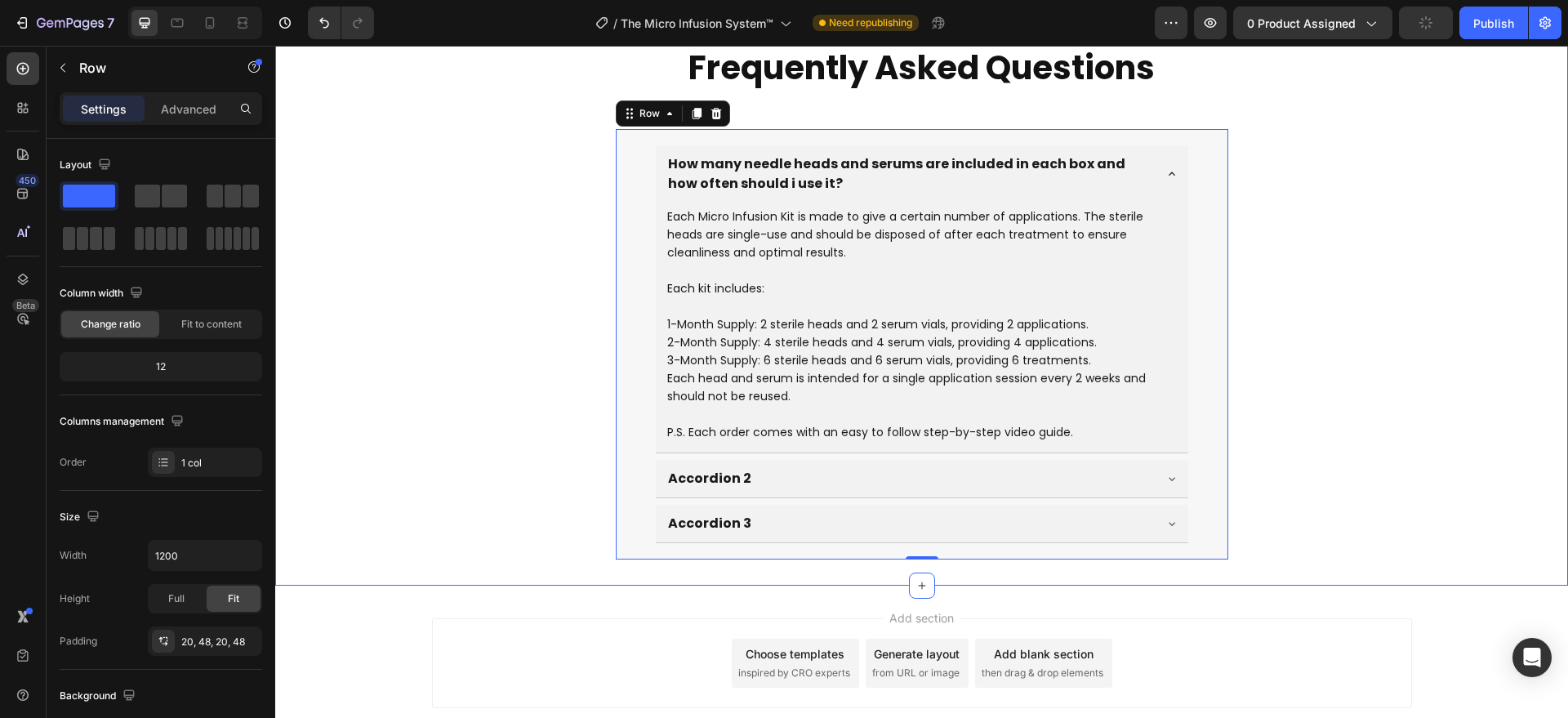
scroll to position [6135, 0]
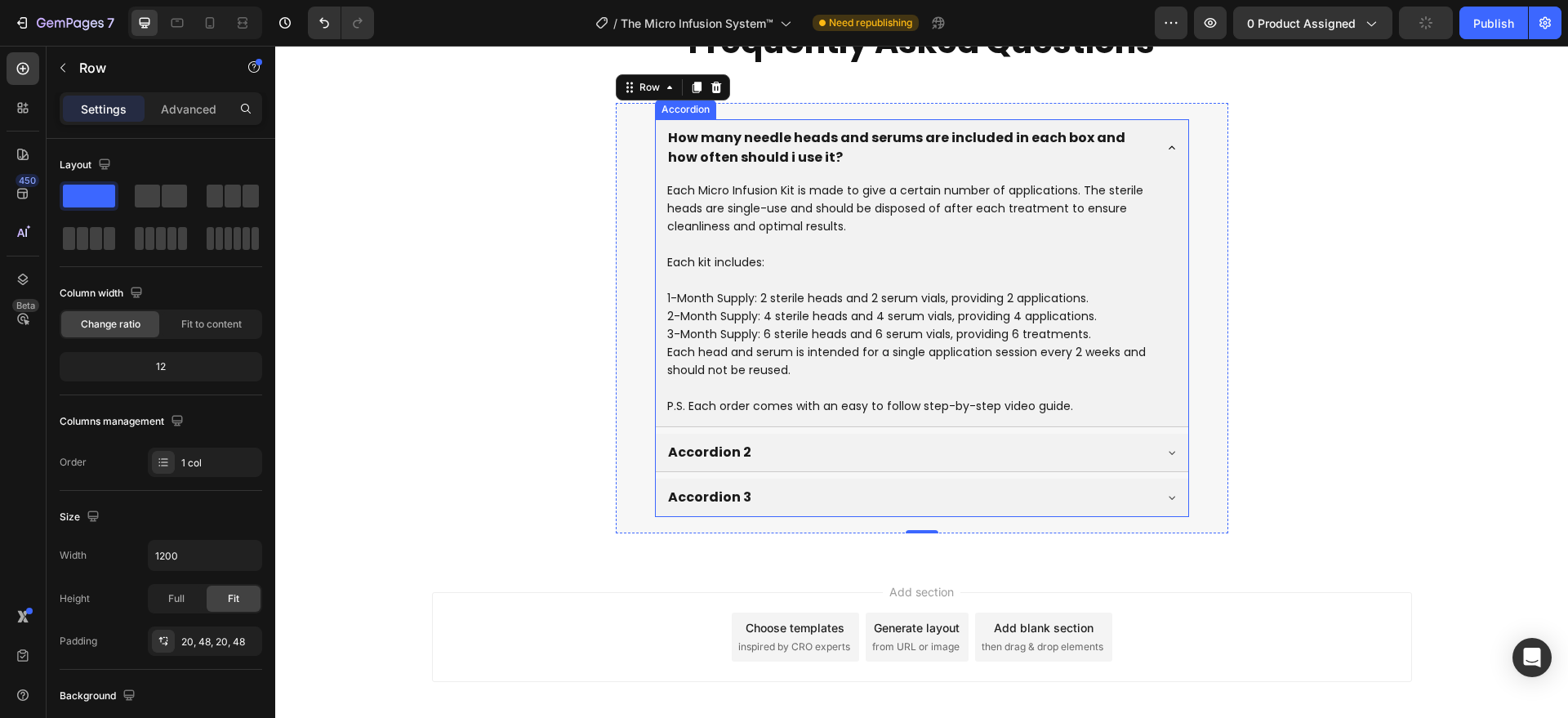
click at [912, 488] on div "Accordion 3" at bounding box center [909, 497] width 487 height 25
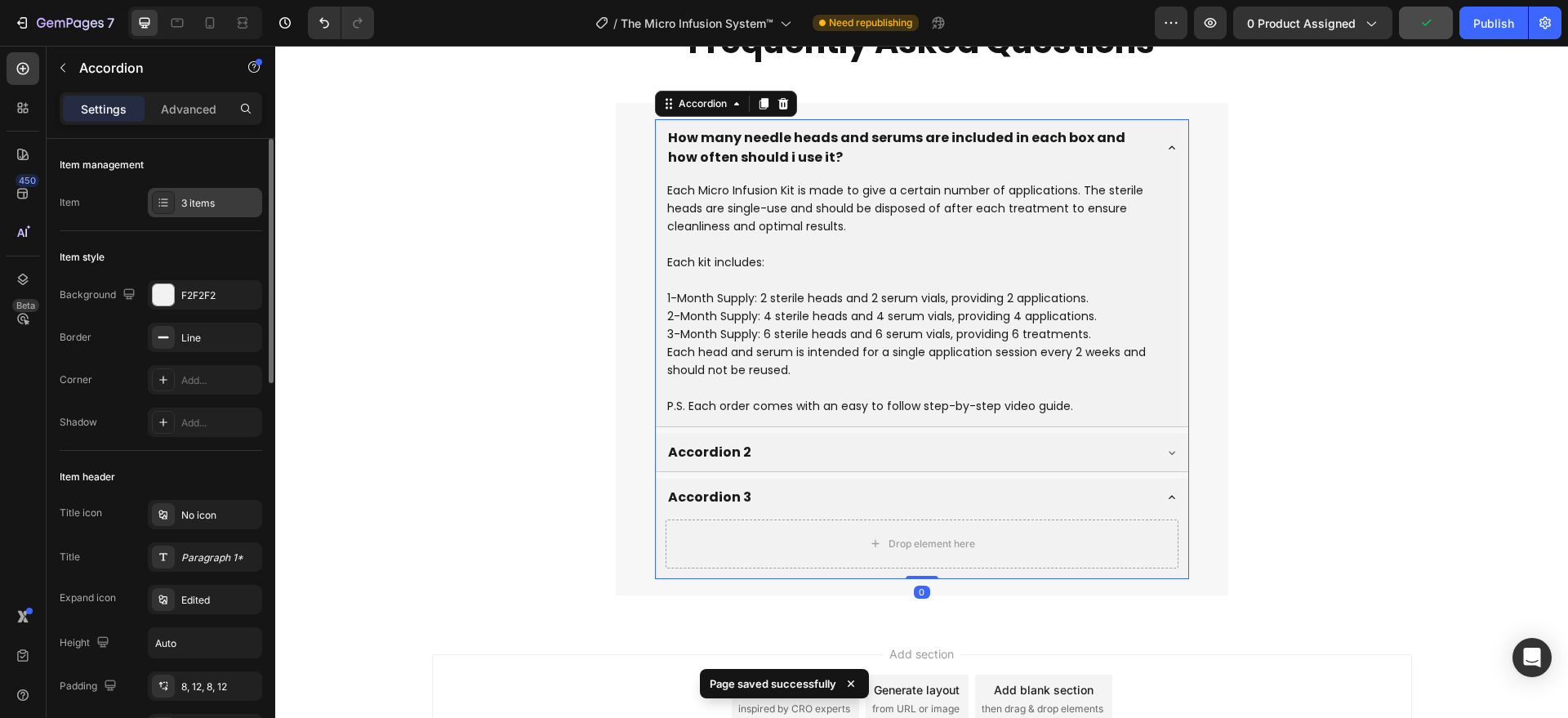
click at [215, 207] on div "3 items" at bounding box center [219, 203] width 77 height 15
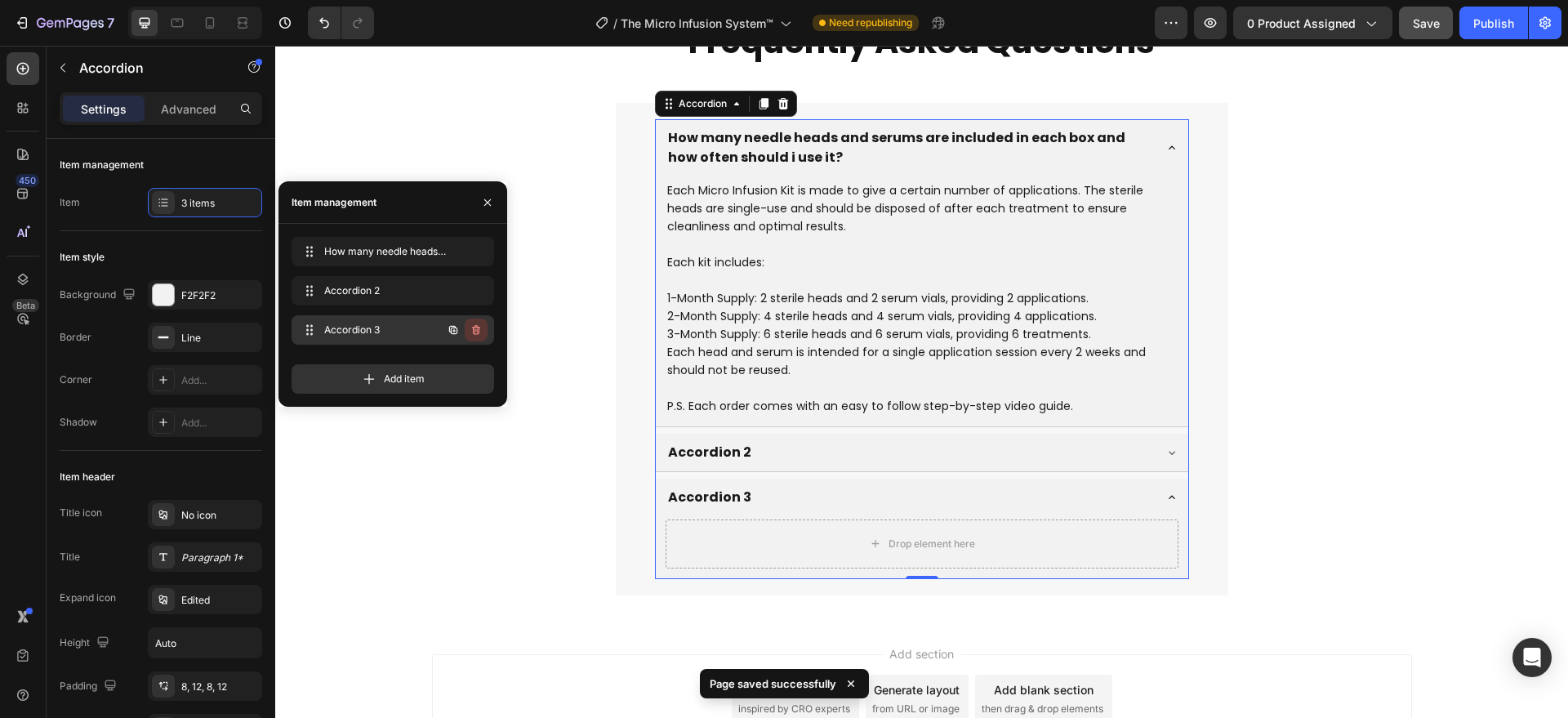
click at [471, 331] on icon "button" at bounding box center [476, 329] width 13 height 13
click at [471, 331] on div "Delete" at bounding box center [465, 329] width 30 height 15
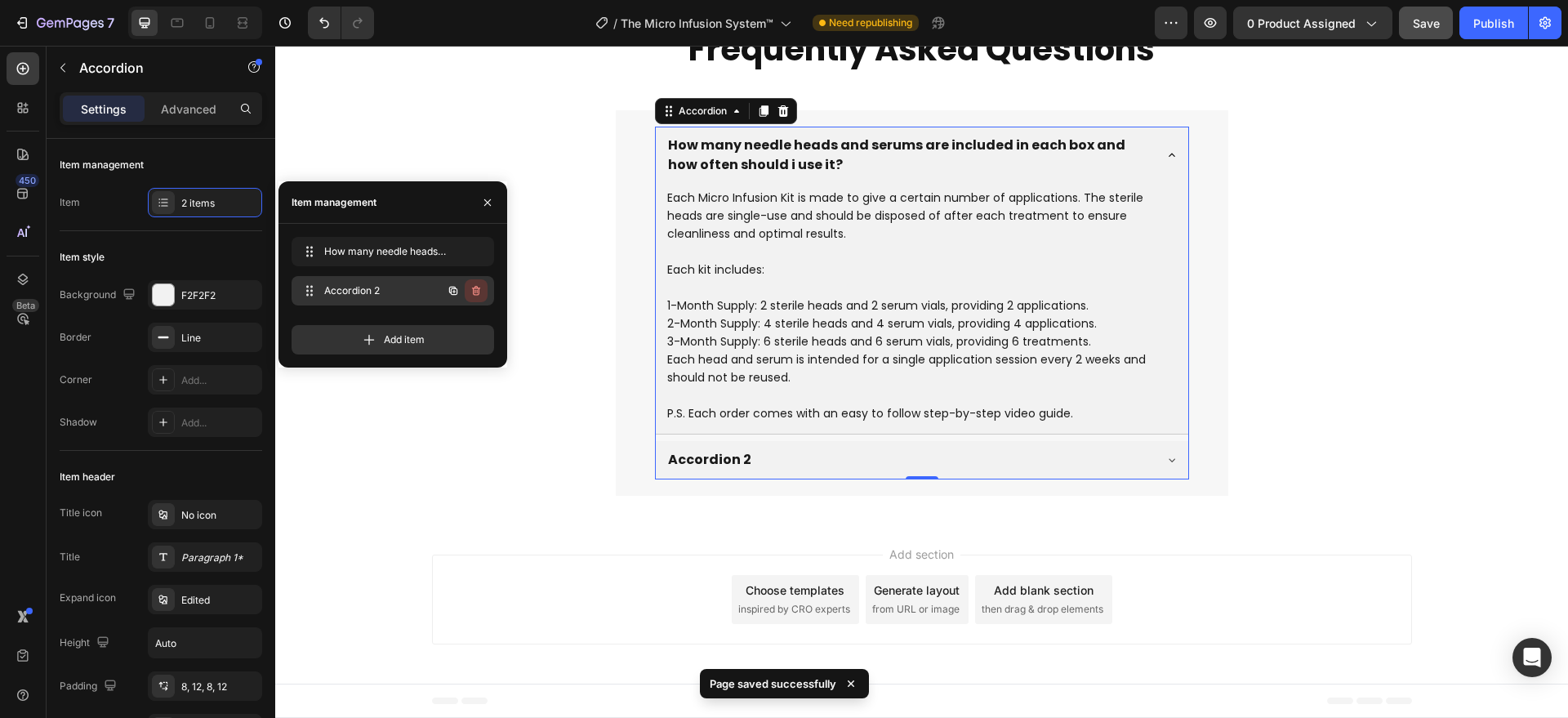
click at [474, 292] on icon "button" at bounding box center [476, 290] width 13 height 13
click at [474, 292] on div "Delete" at bounding box center [465, 291] width 30 height 15
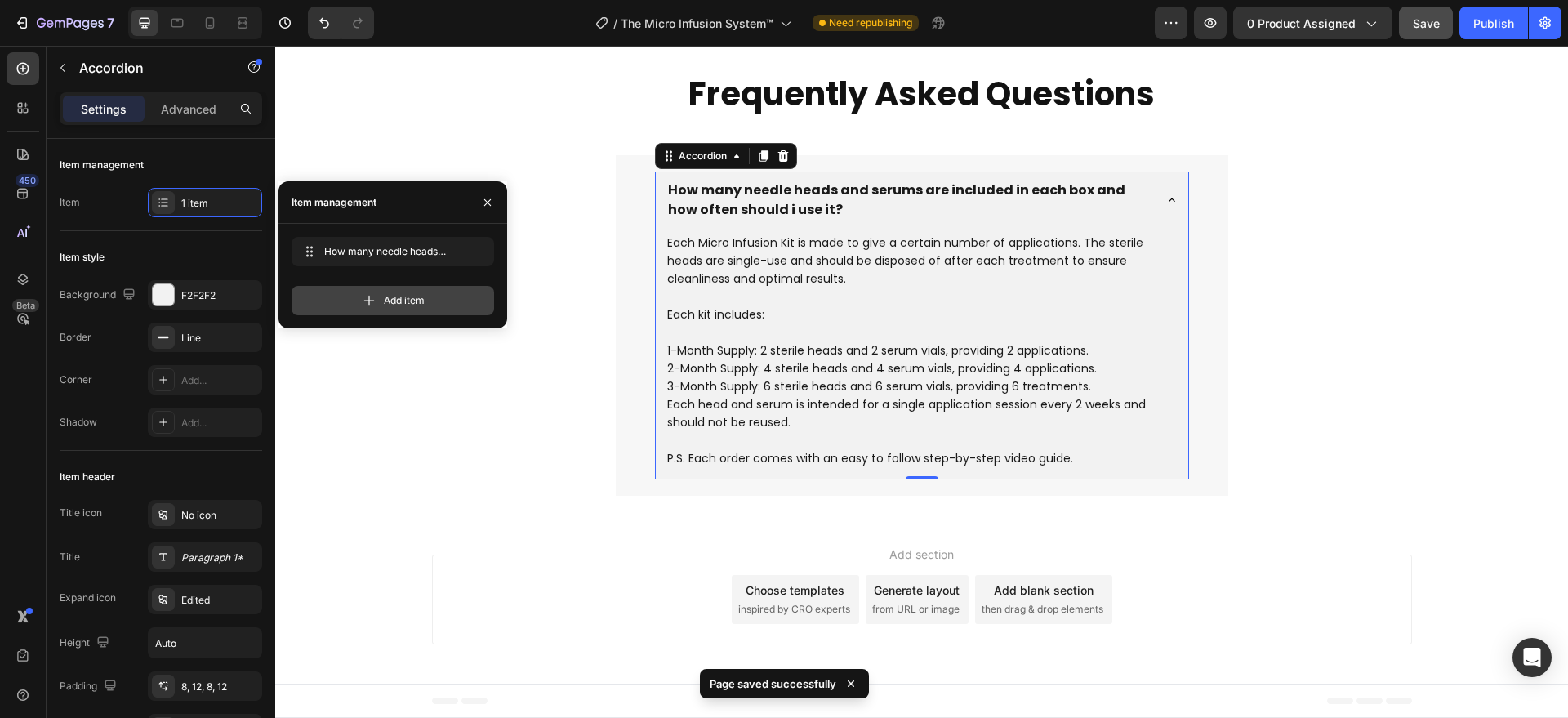
scroll to position [6083, 0]
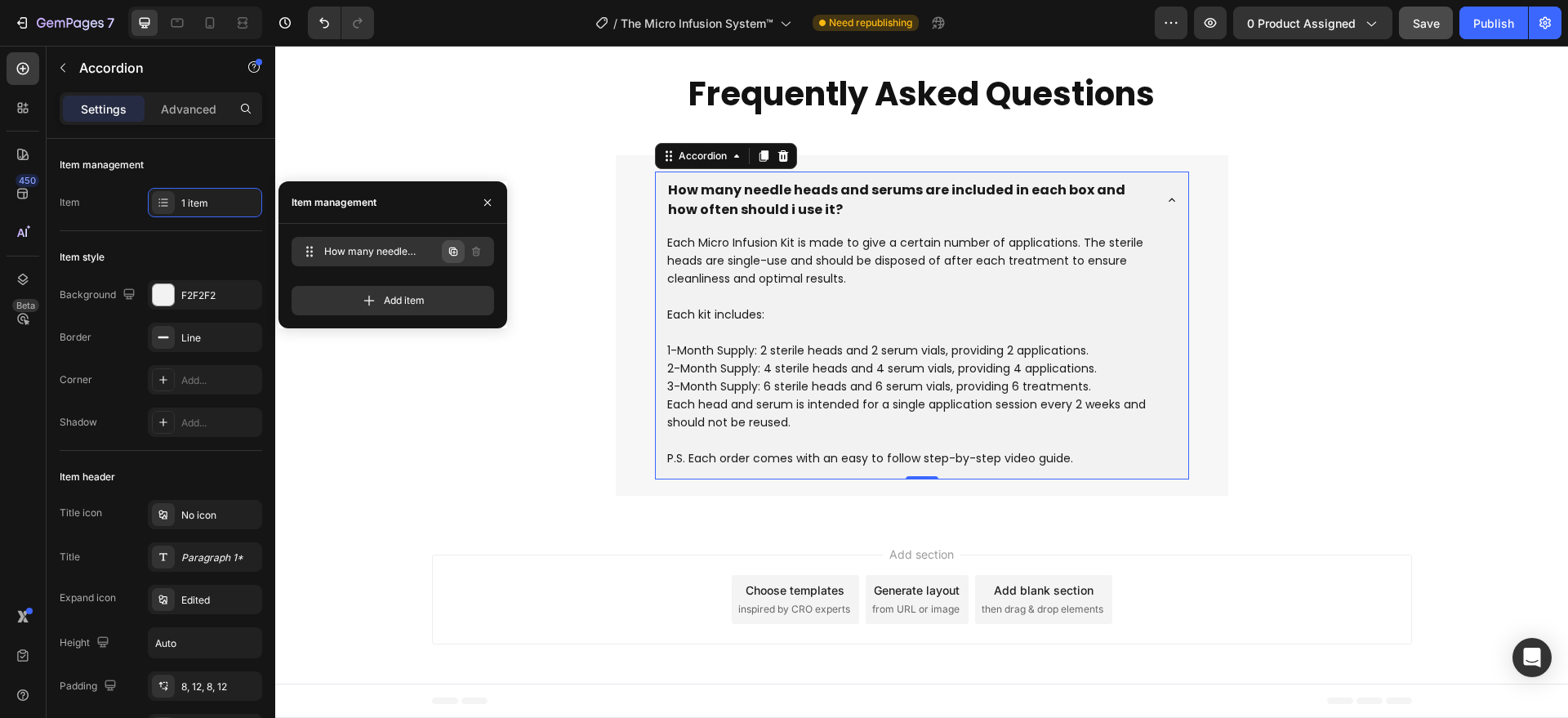
click at [450, 254] on icon "button" at bounding box center [453, 251] width 13 height 13
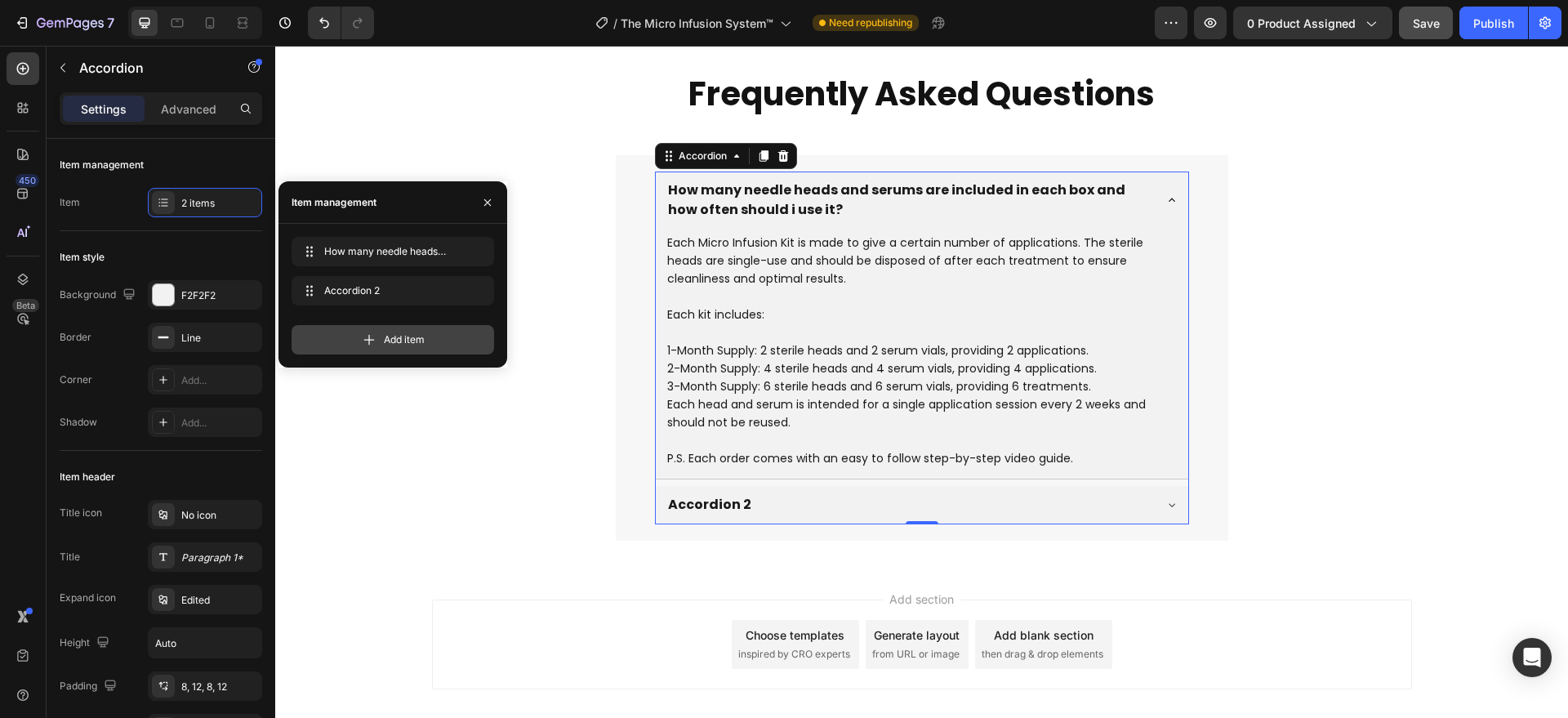
scroll to position [6127, 0]
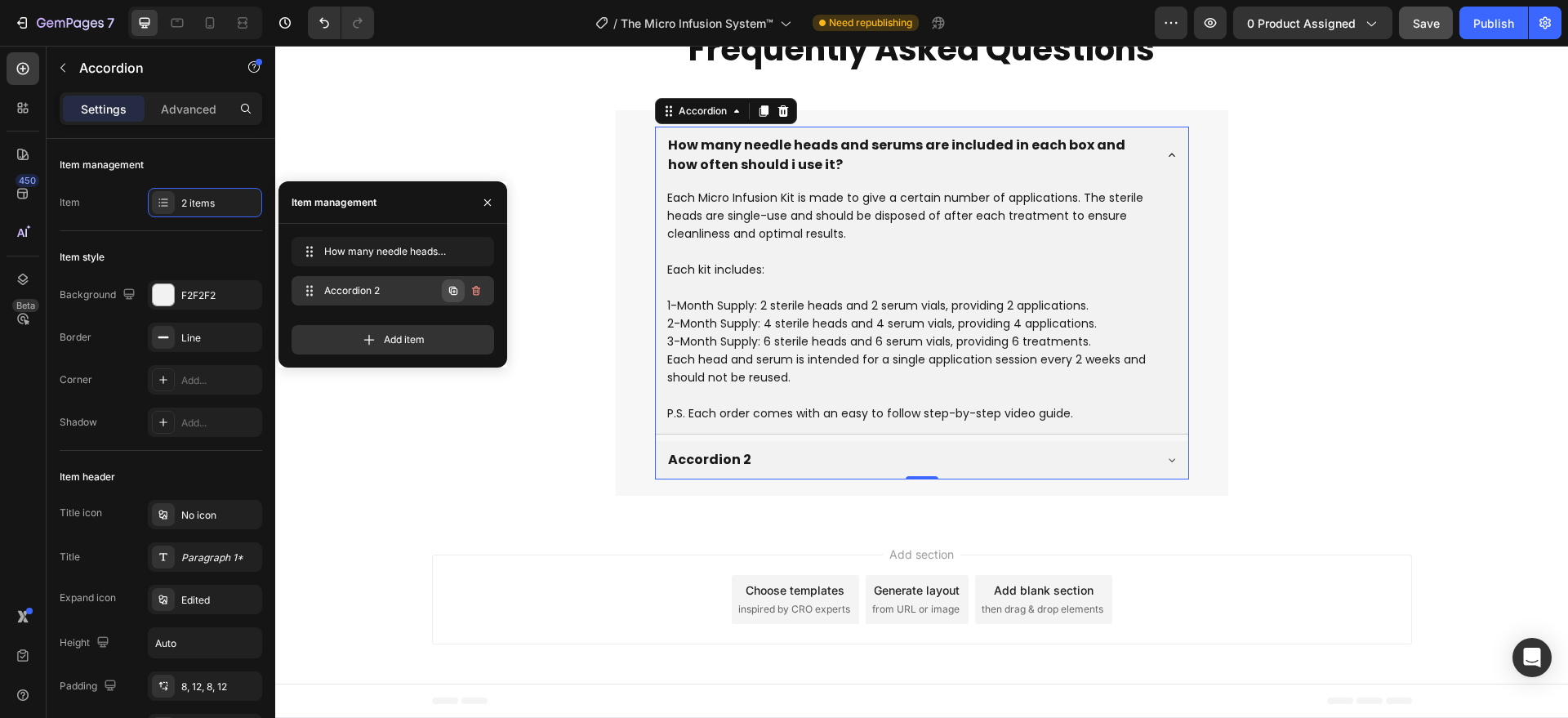
click at [451, 293] on icon "button" at bounding box center [453, 290] width 8 height 8
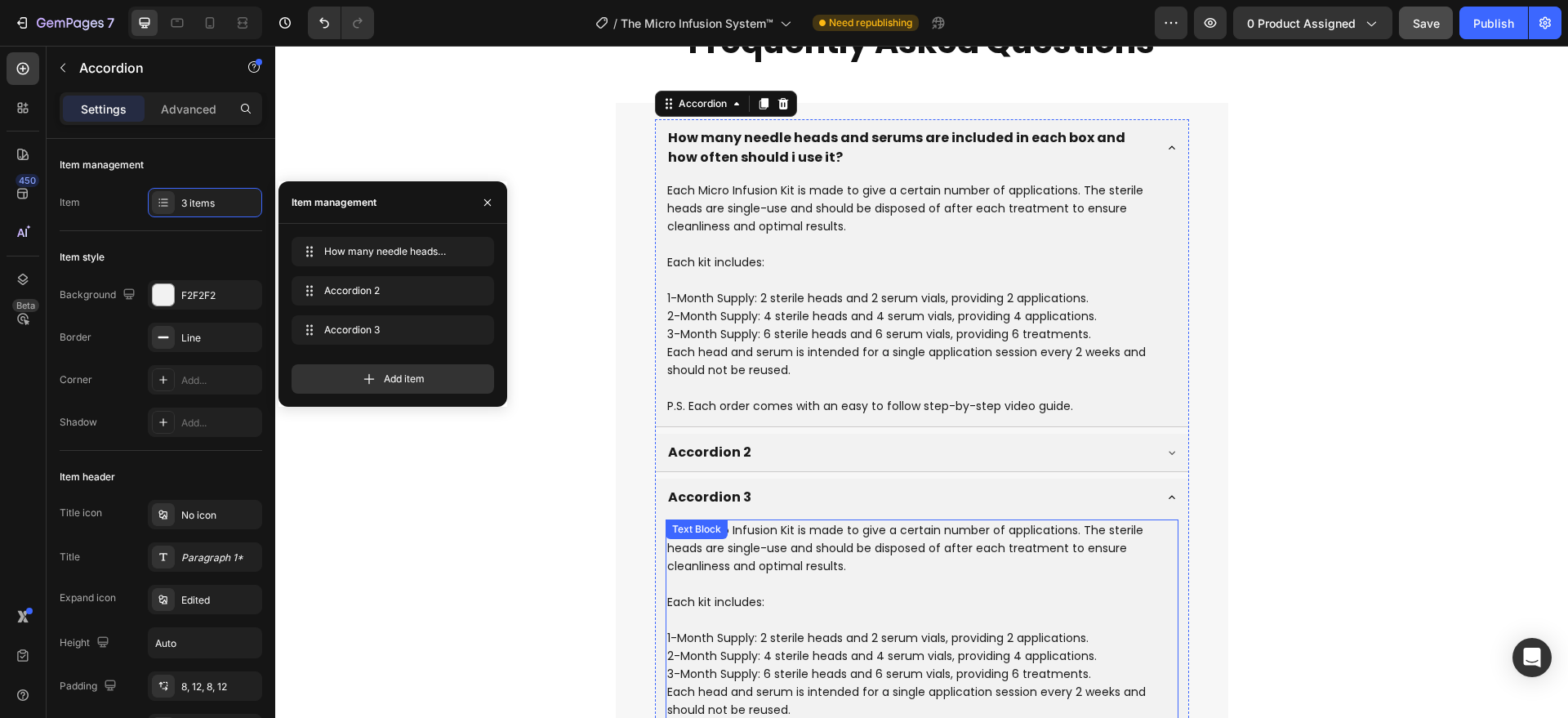
scroll to position [6305, 0]
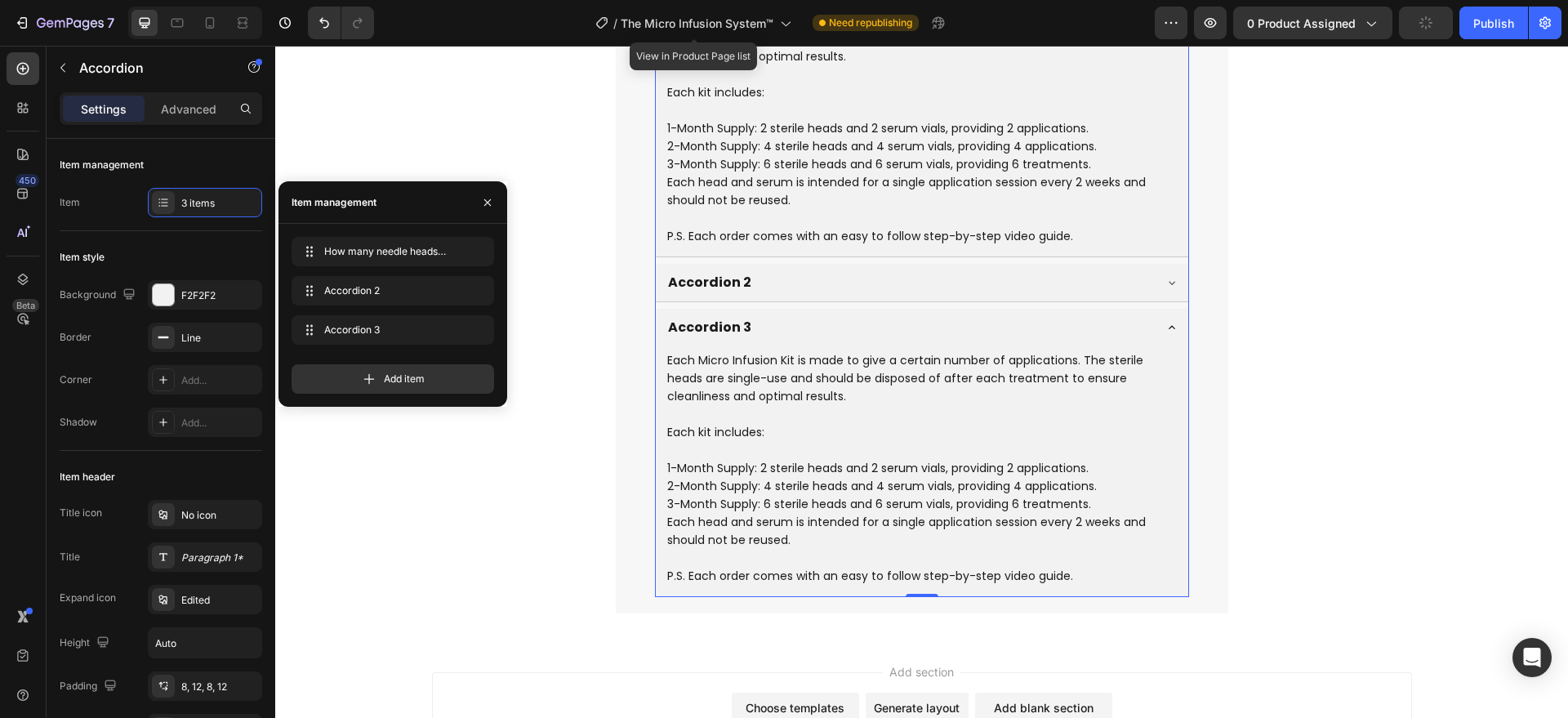
click at [710, 279] on div "Accordion 2" at bounding box center [710, 283] width 88 height 25
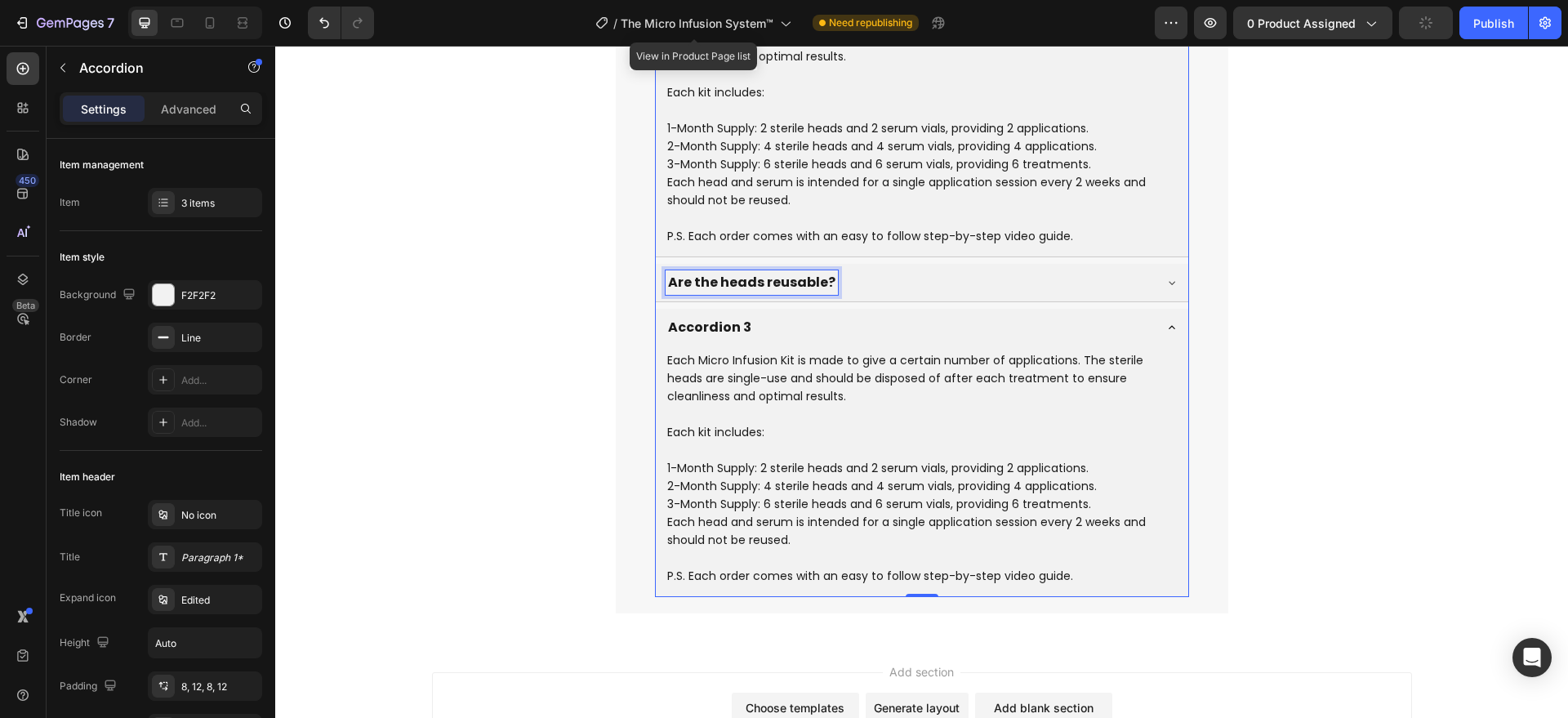
click at [904, 291] on div "Are the heads reusable?" at bounding box center [909, 283] width 487 height 25
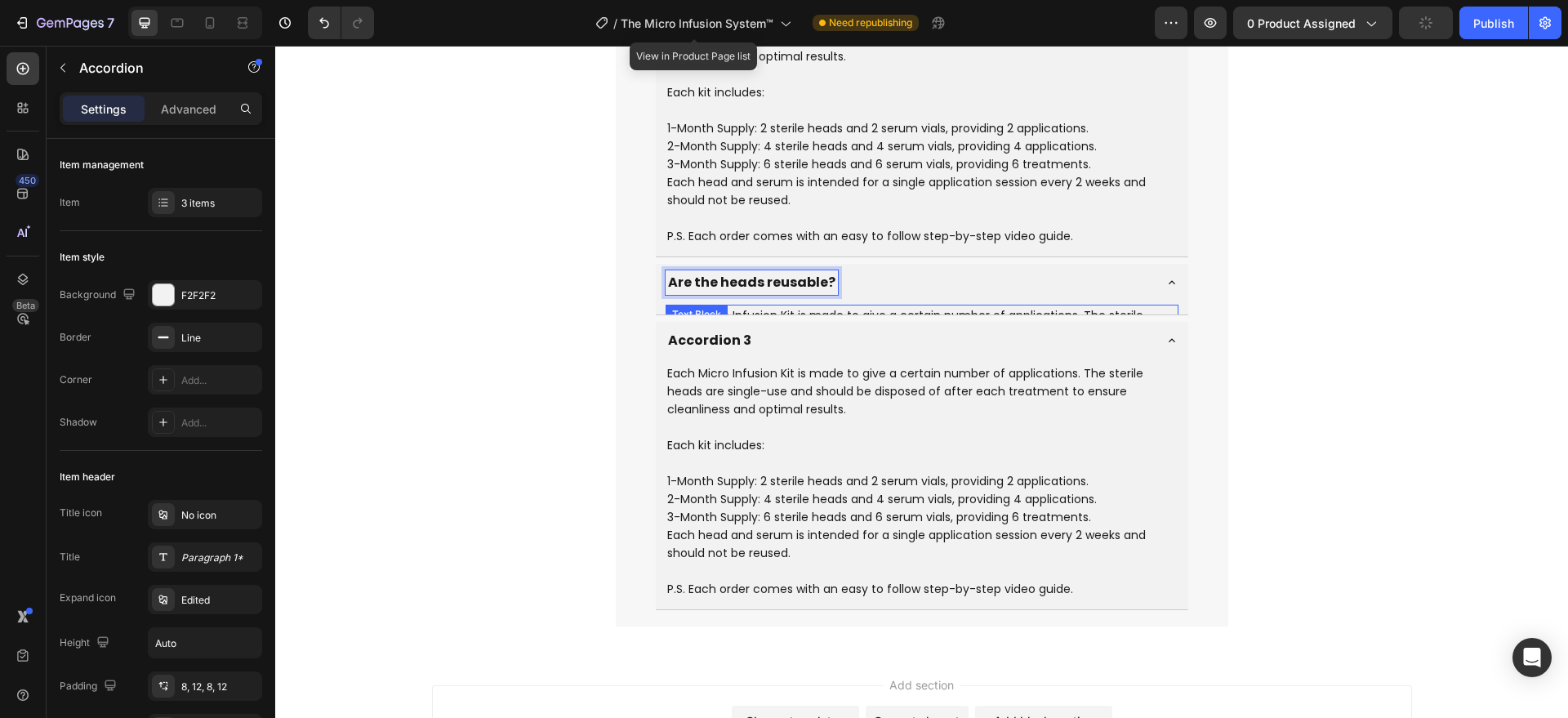
click at [1007, 288] on div "Are the heads reusable?" at bounding box center [909, 283] width 487 height 25
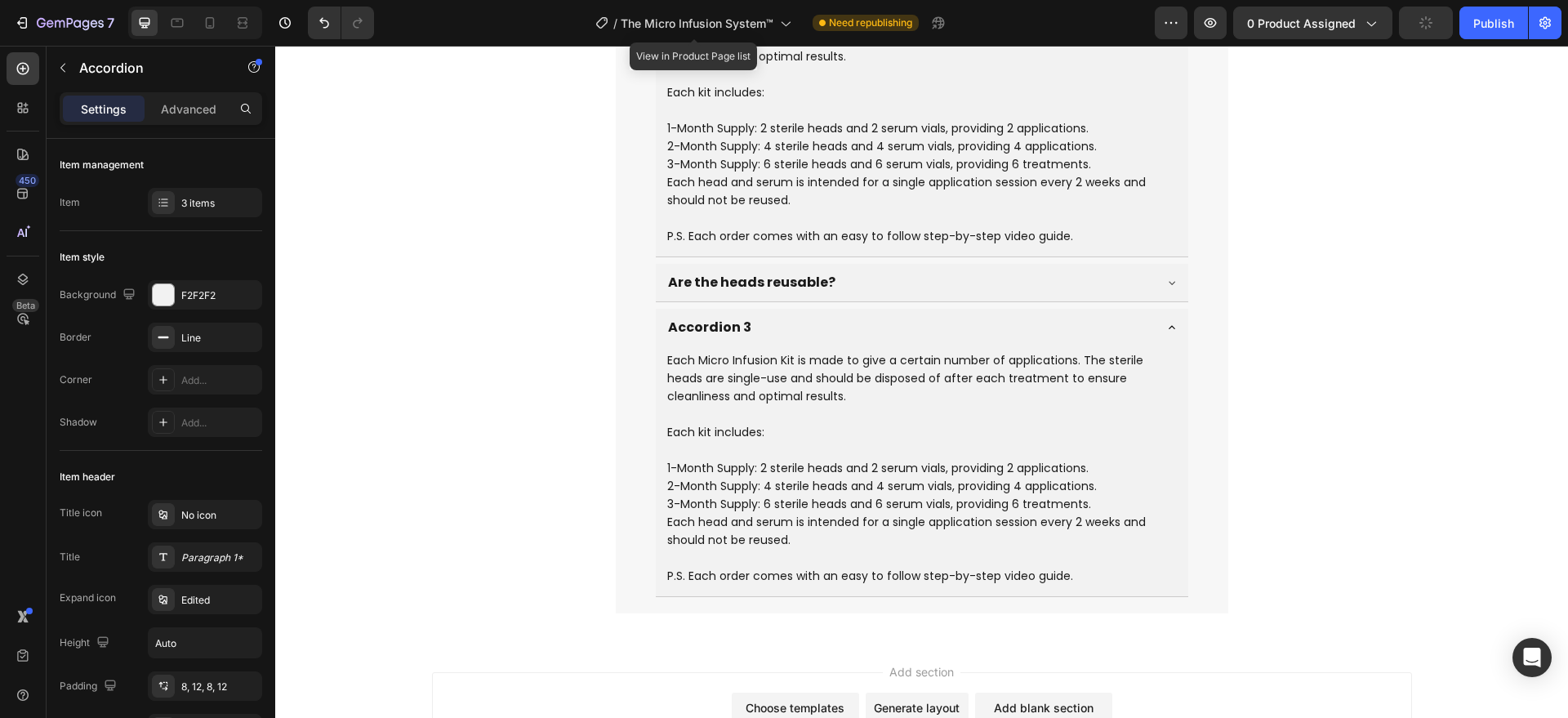
click at [1012, 278] on div "Are the heads reusable?" at bounding box center [909, 283] width 487 height 25
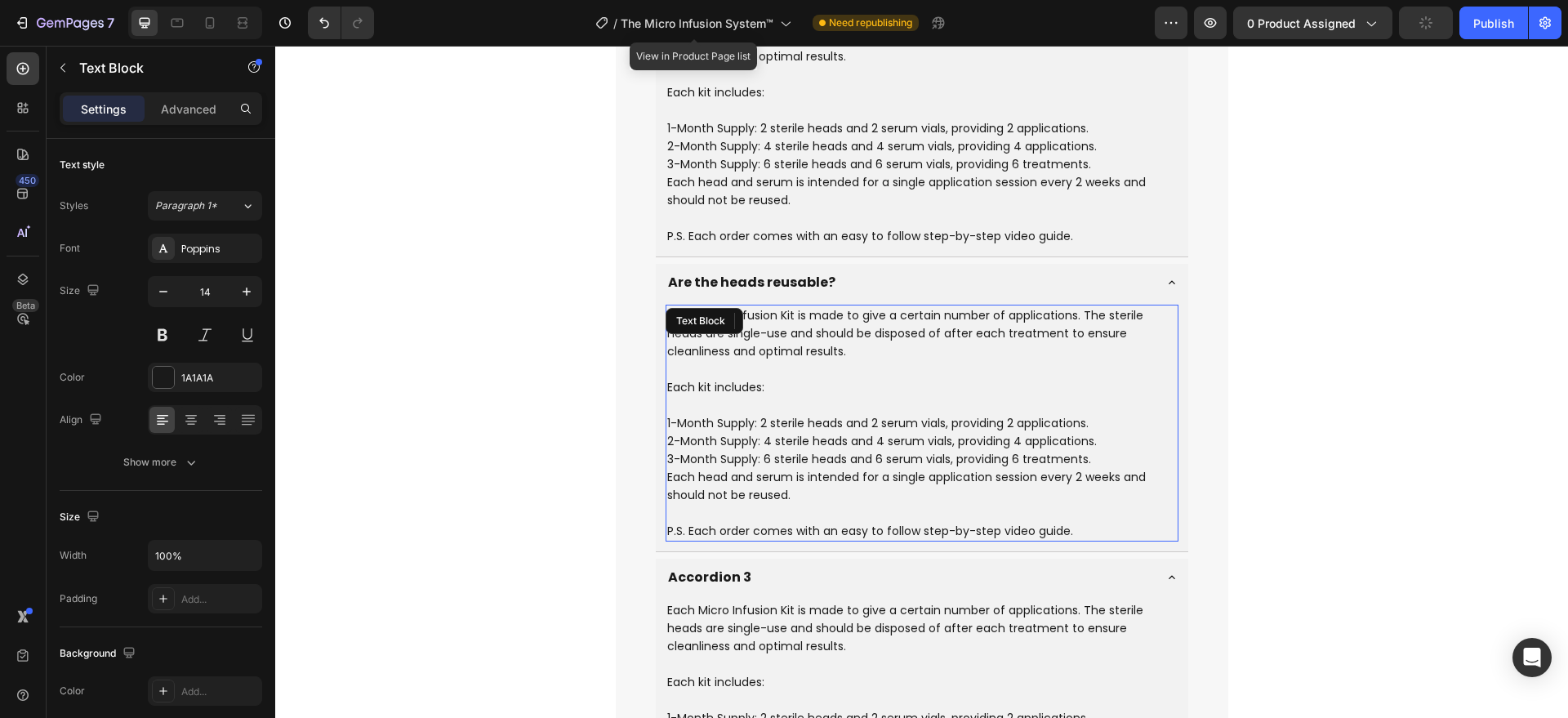
click at [739, 384] on p "Each kit includes:" at bounding box center [922, 387] width 509 height 18
click at [795, 450] on p "3-Month Supply: 6 sterile heads and 6 serum vials, providing 6 treatments." at bounding box center [922, 459] width 509 height 18
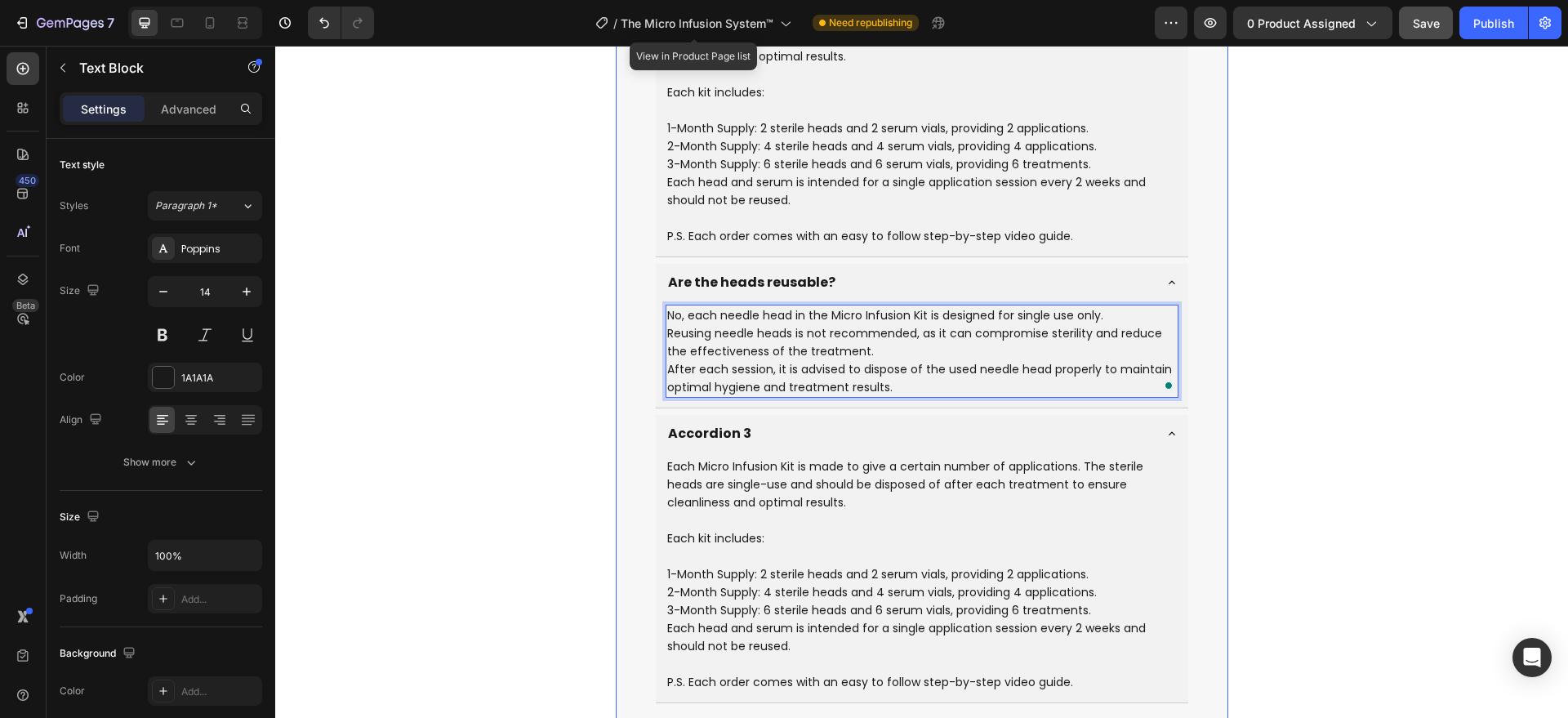
click at [632, 424] on div "How many needle heads and serums are included in each box and how often should …" at bounding box center [922, 326] width 613 height 786
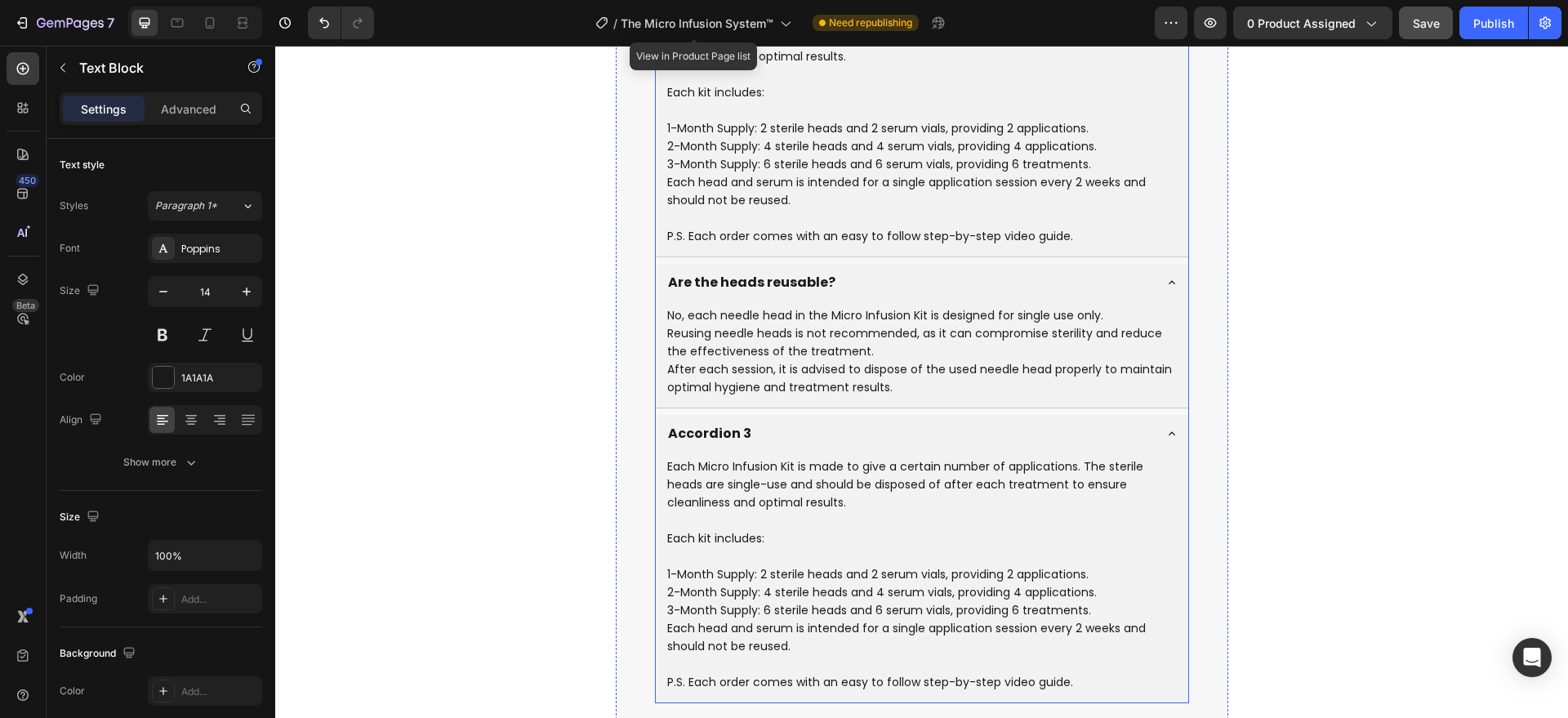
click at [869, 349] on p "Reusing needle heads is not recommended, as it can compromise sterility and red…" at bounding box center [922, 342] width 509 height 36
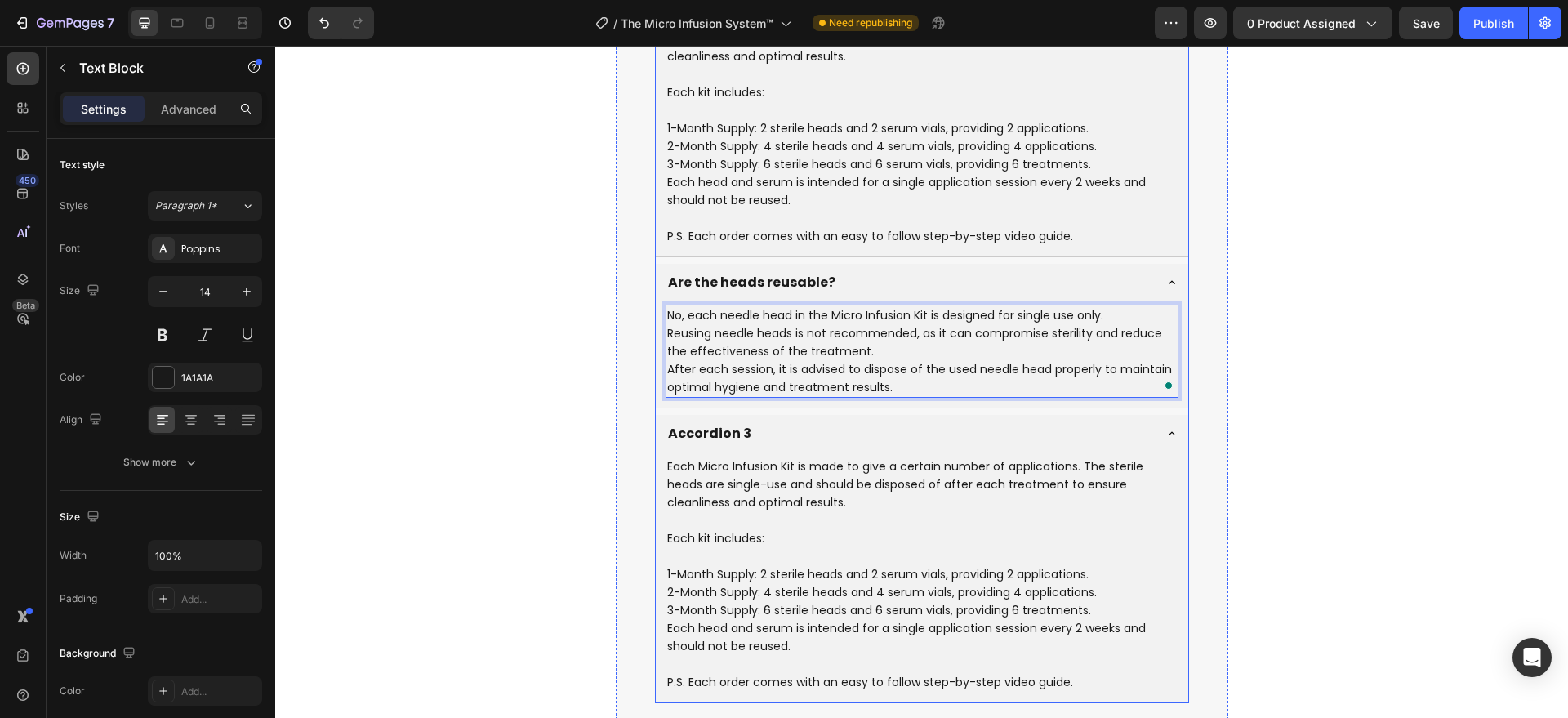
click at [740, 433] on div "Accordion 3" at bounding box center [710, 433] width 88 height 25
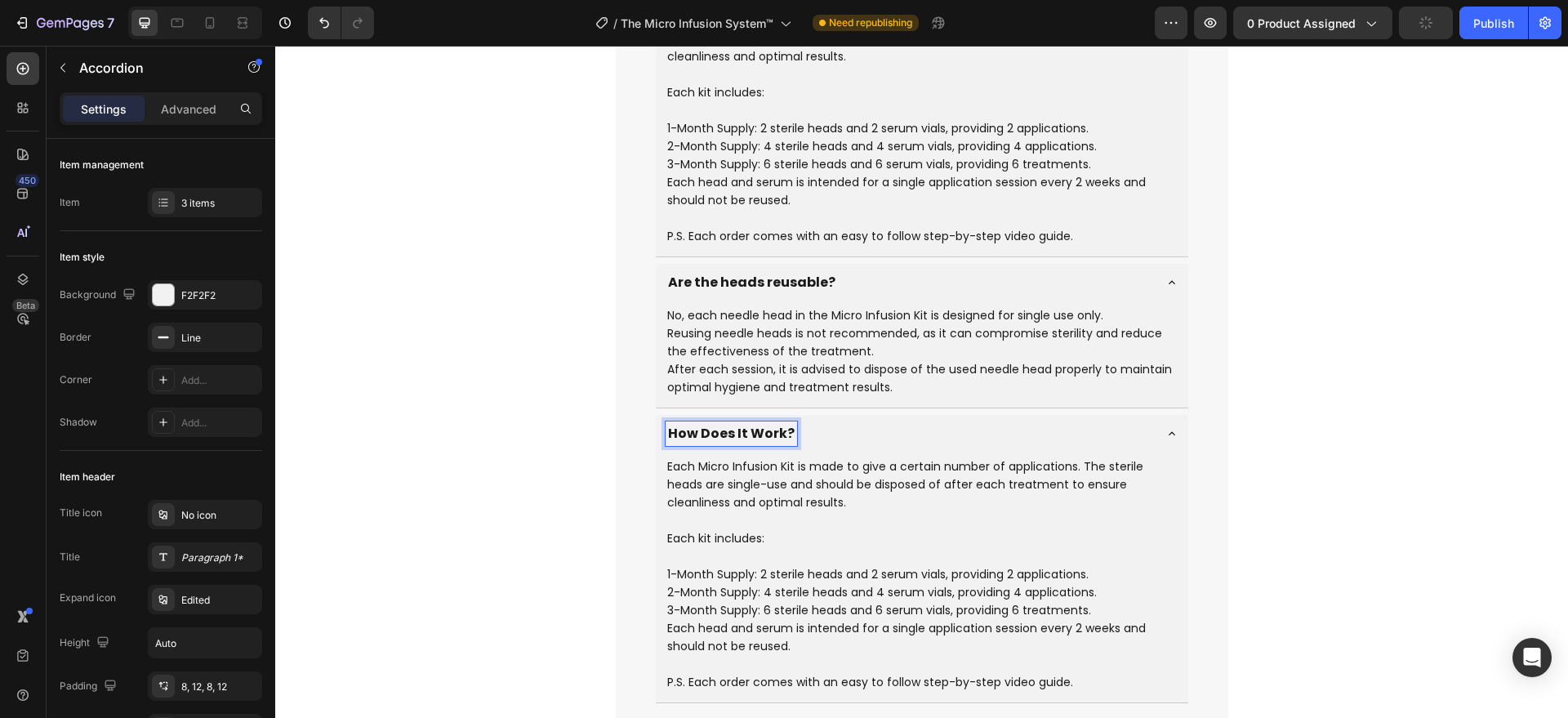
click at [858, 601] on p "3-Month Supply: 6 sterile heads and 6 serum vials, providing 6 treatments." at bounding box center [922, 610] width 509 height 18
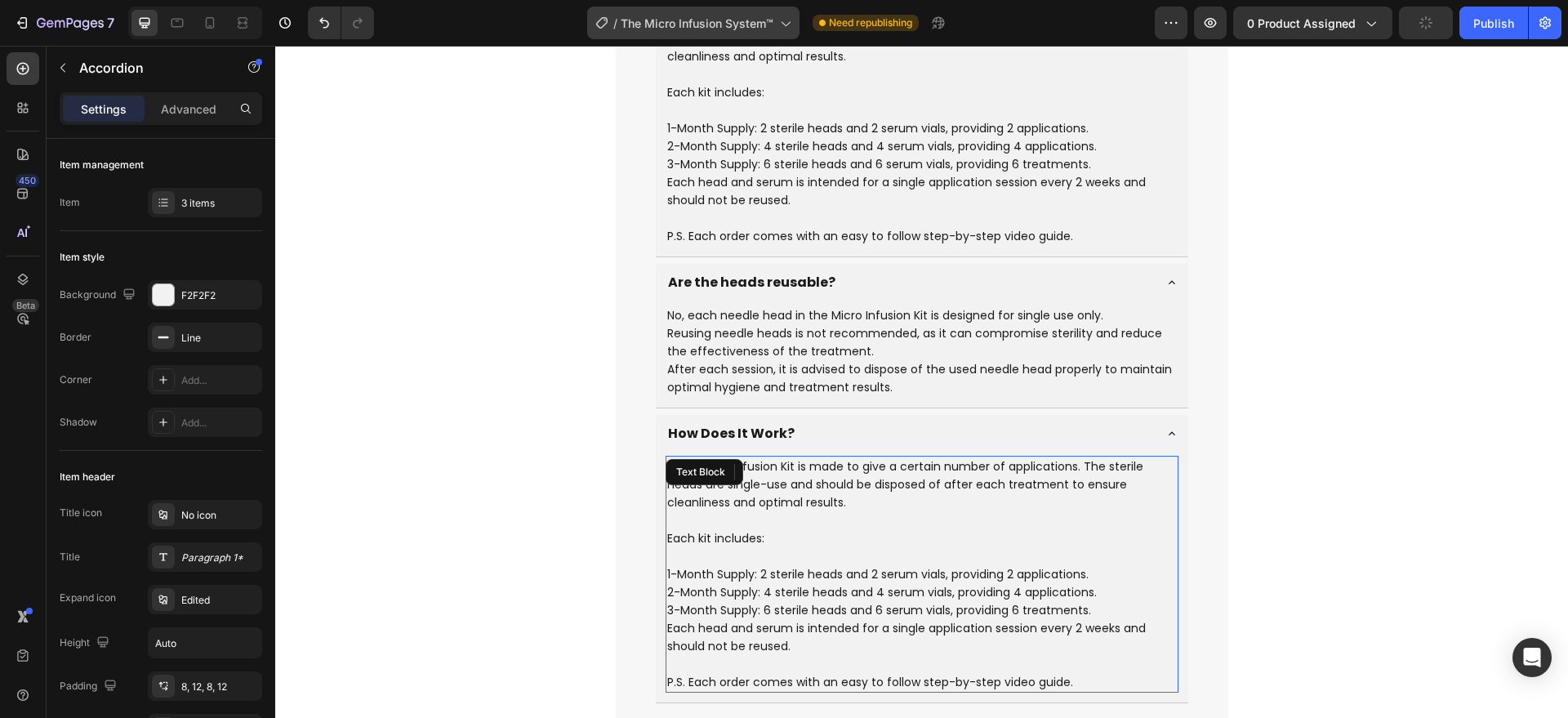
scroll to position [6475, 0]
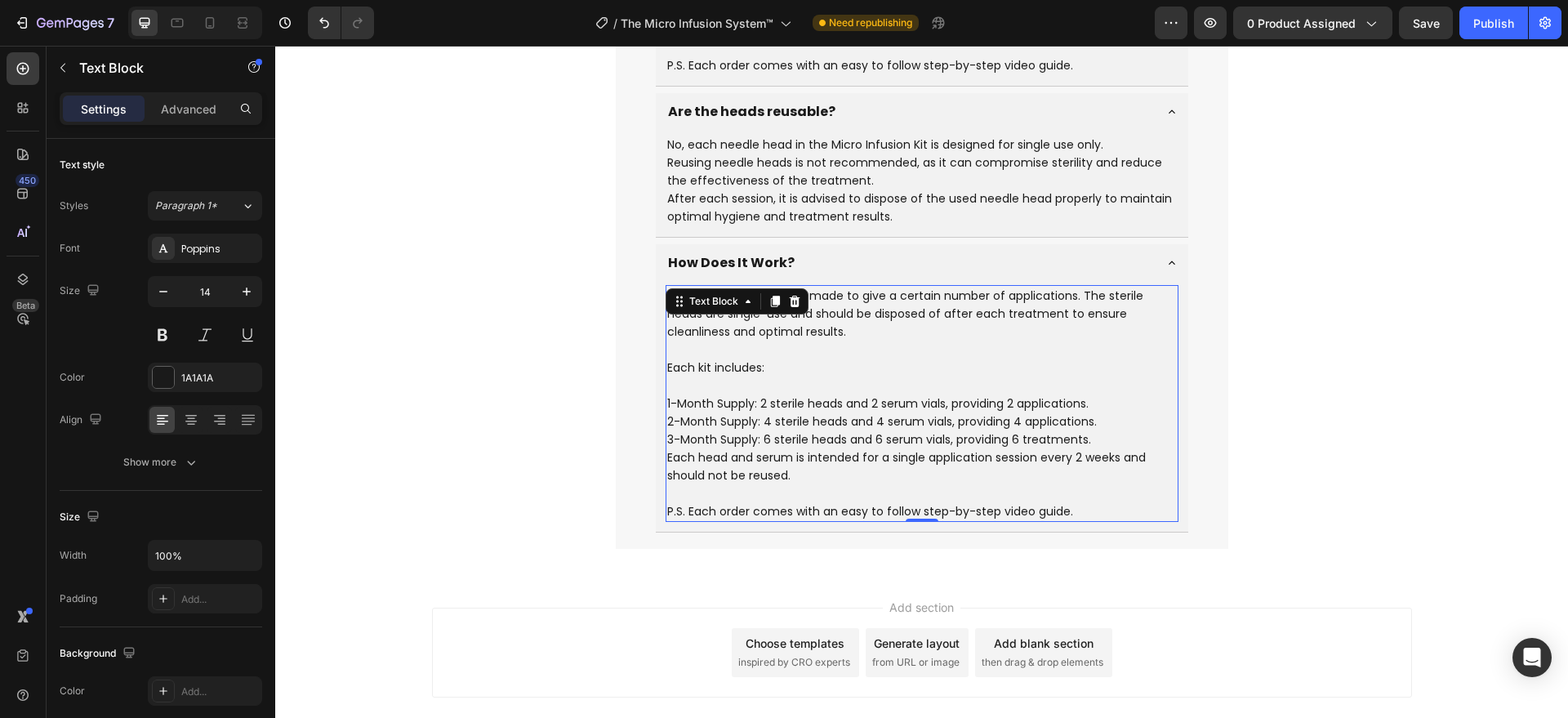
click at [852, 425] on p "2-Month Supply: 4 sterile heads and 4 serum vials, providing 4 applications." at bounding box center [922, 421] width 509 height 18
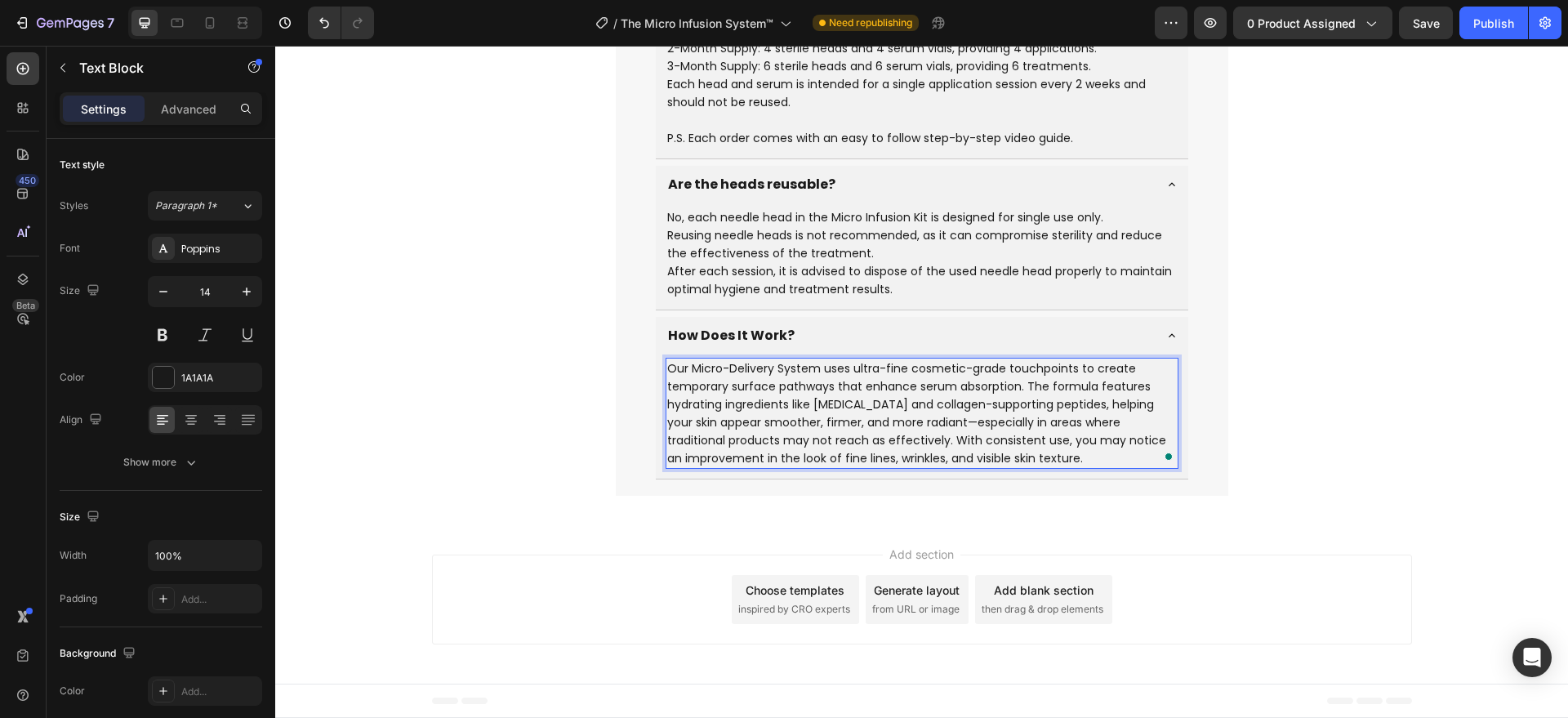
scroll to position [6403, 0]
click at [836, 323] on div "How Does It Work?" at bounding box center [909, 336] width 487 height 25
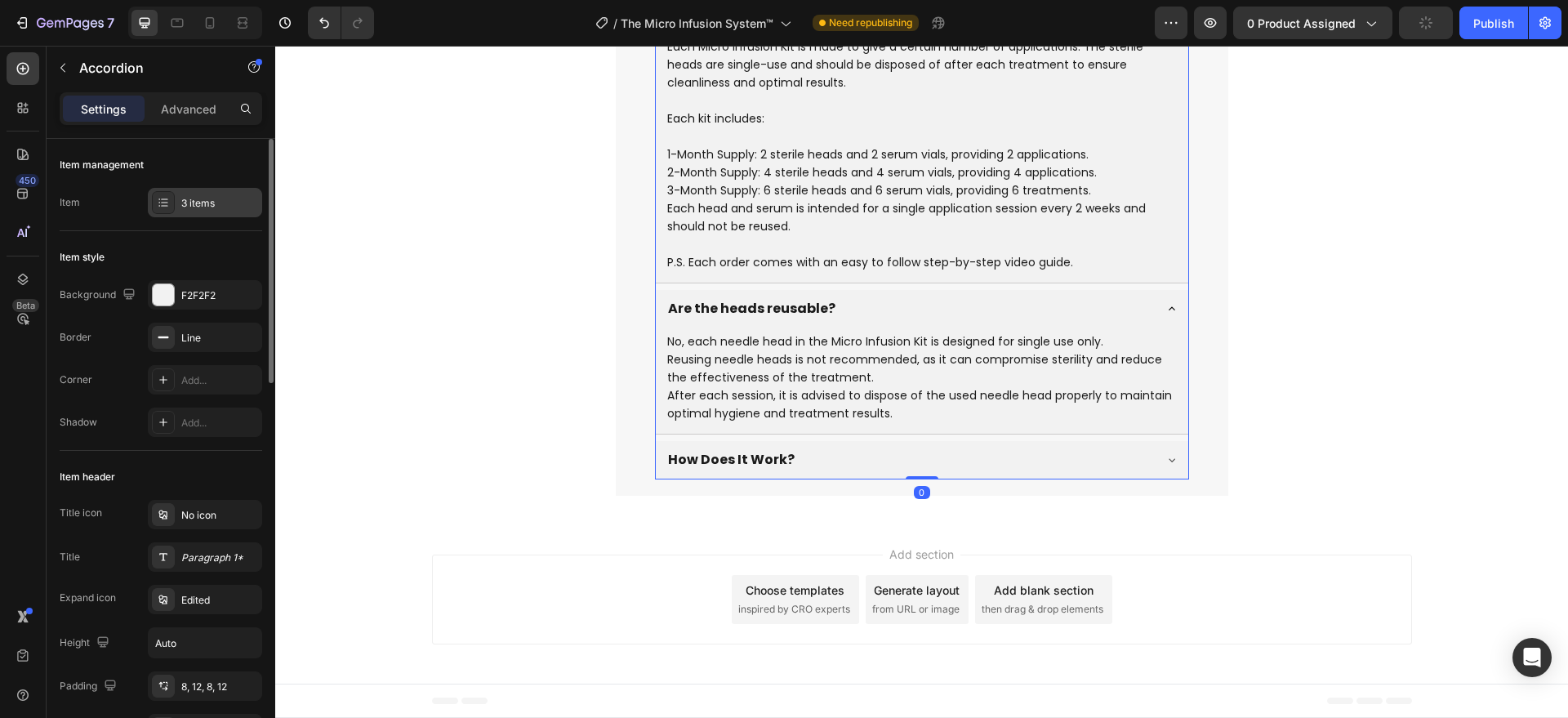
click at [217, 211] on div "3 items" at bounding box center [205, 202] width 115 height 29
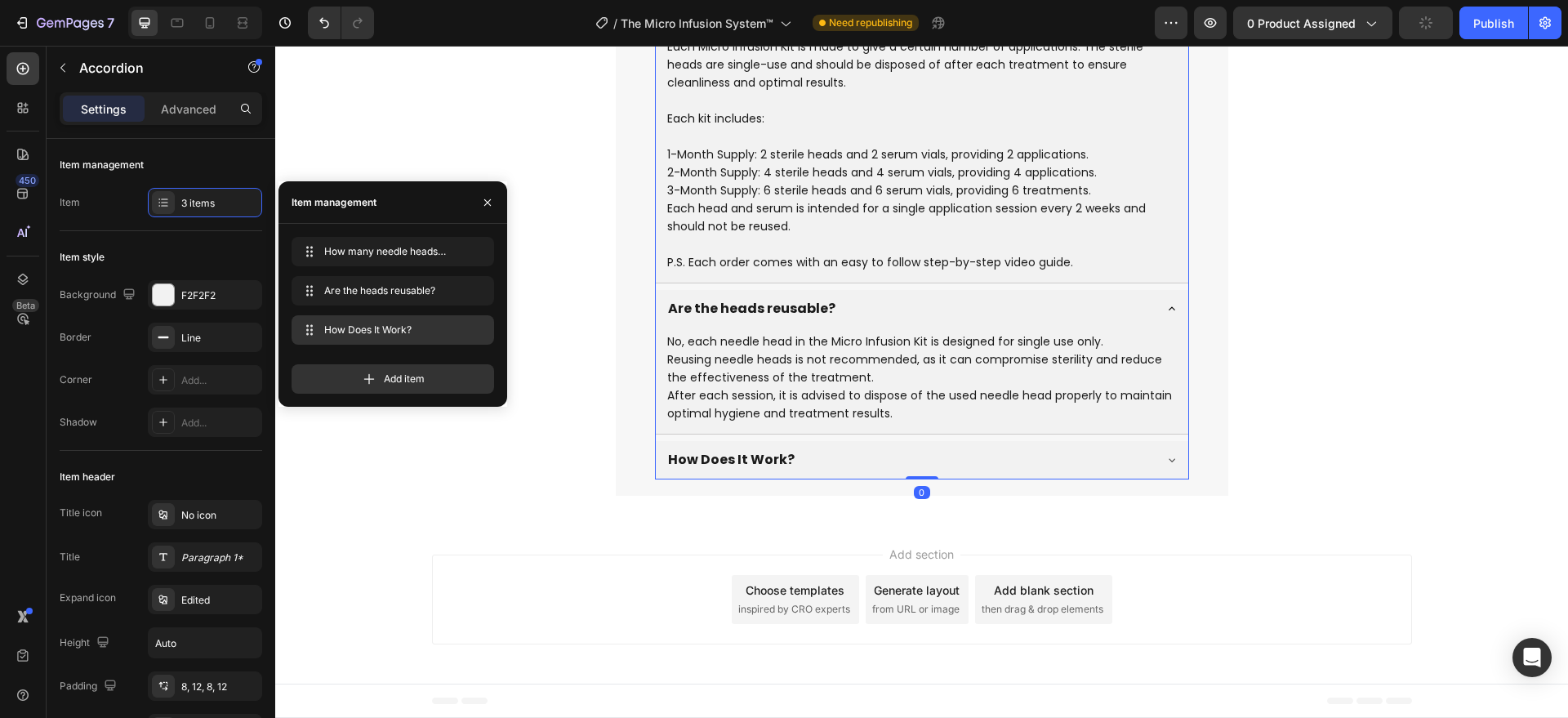
scroll to position [6279, 0]
click at [454, 327] on icon "button" at bounding box center [453, 329] width 13 height 13
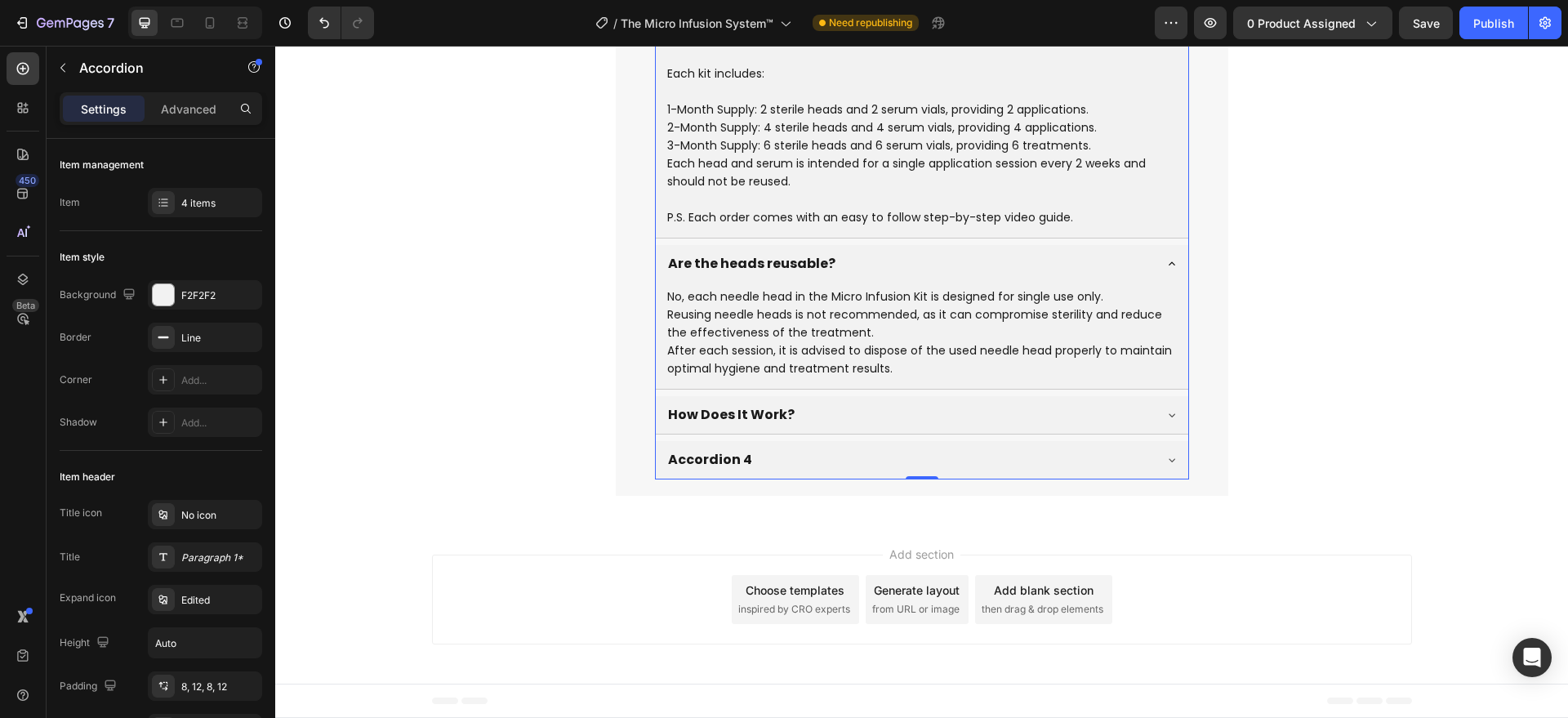
click at [769, 459] on div "Accordion 4" at bounding box center [909, 460] width 487 height 25
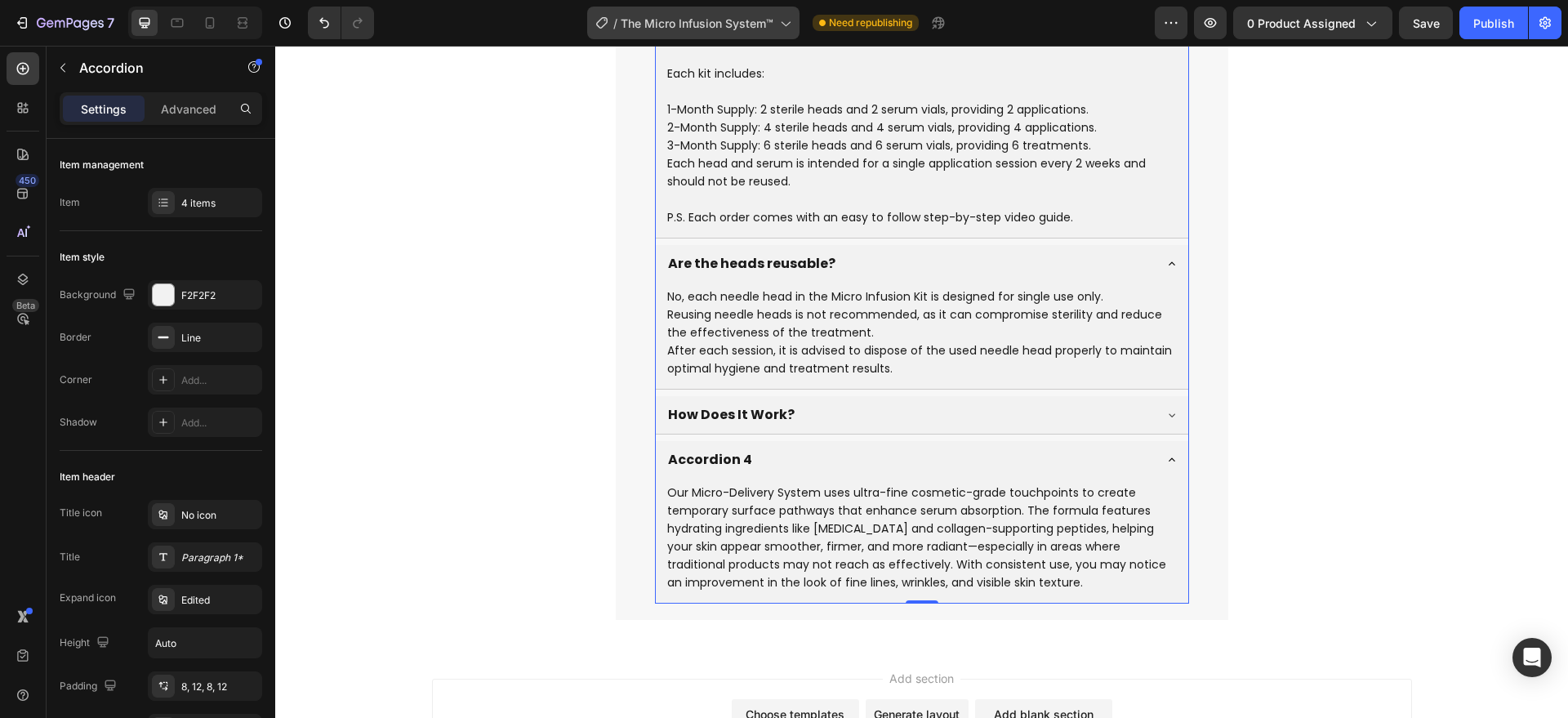
scroll to position [6403, 0]
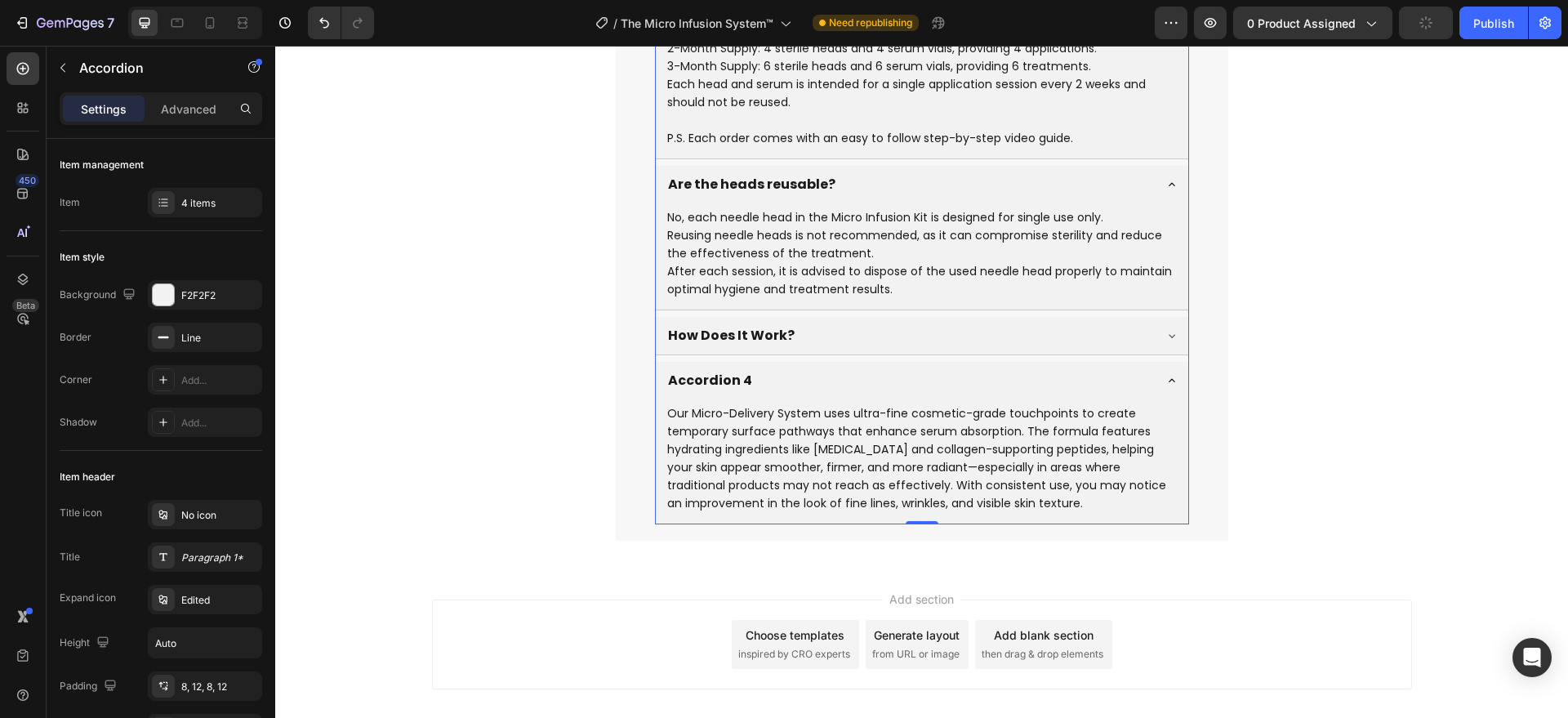
click at [709, 375] on div "Accordion 4" at bounding box center [710, 381] width 89 height 25
click at [916, 477] on p "Our Micro-Delivery System uses ultra-fine cosmetic-grade touchpoints to create …" at bounding box center [922, 458] width 509 height 107
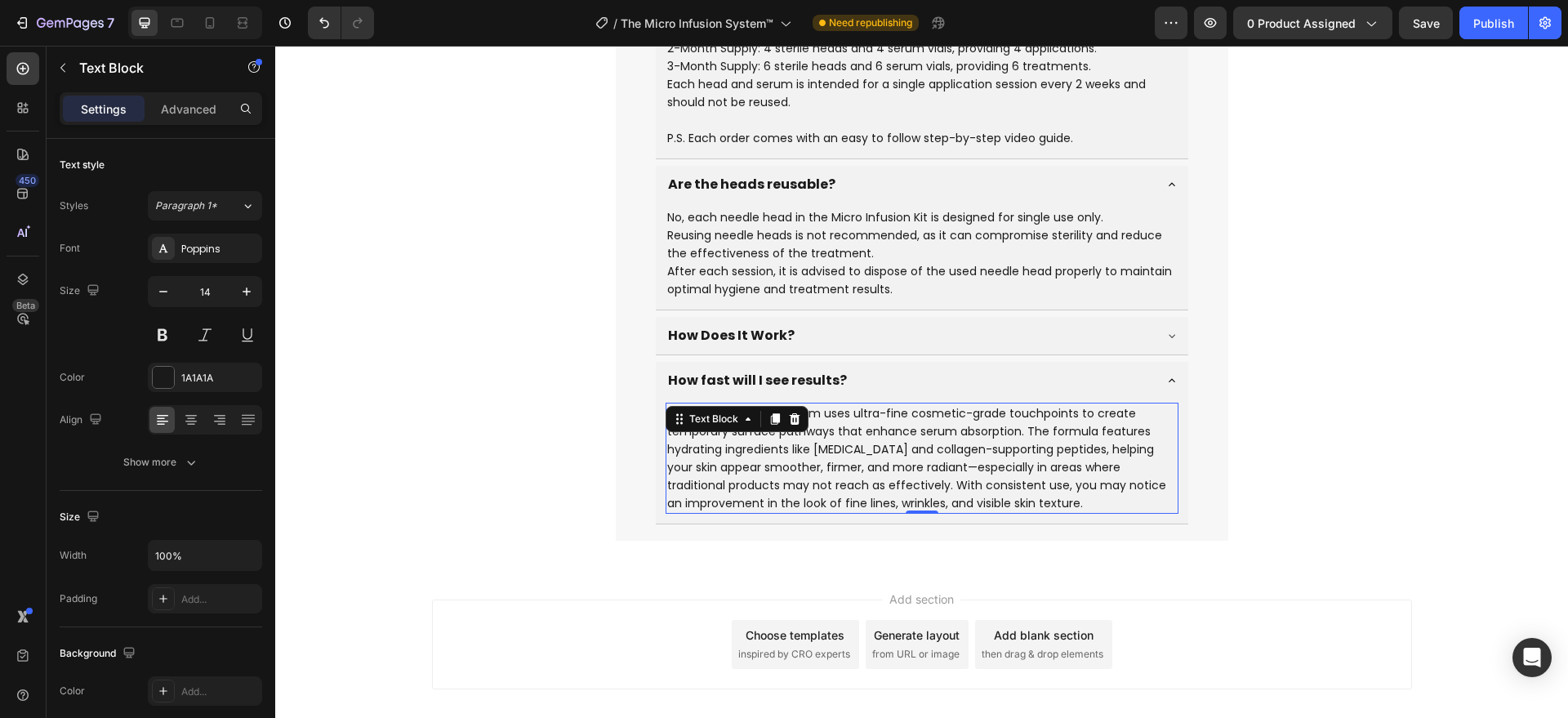
click at [685, 489] on p "Our Micro-Delivery System uses ultra-fine cosmetic-grade touchpoints to create …" at bounding box center [922, 458] width 509 height 107
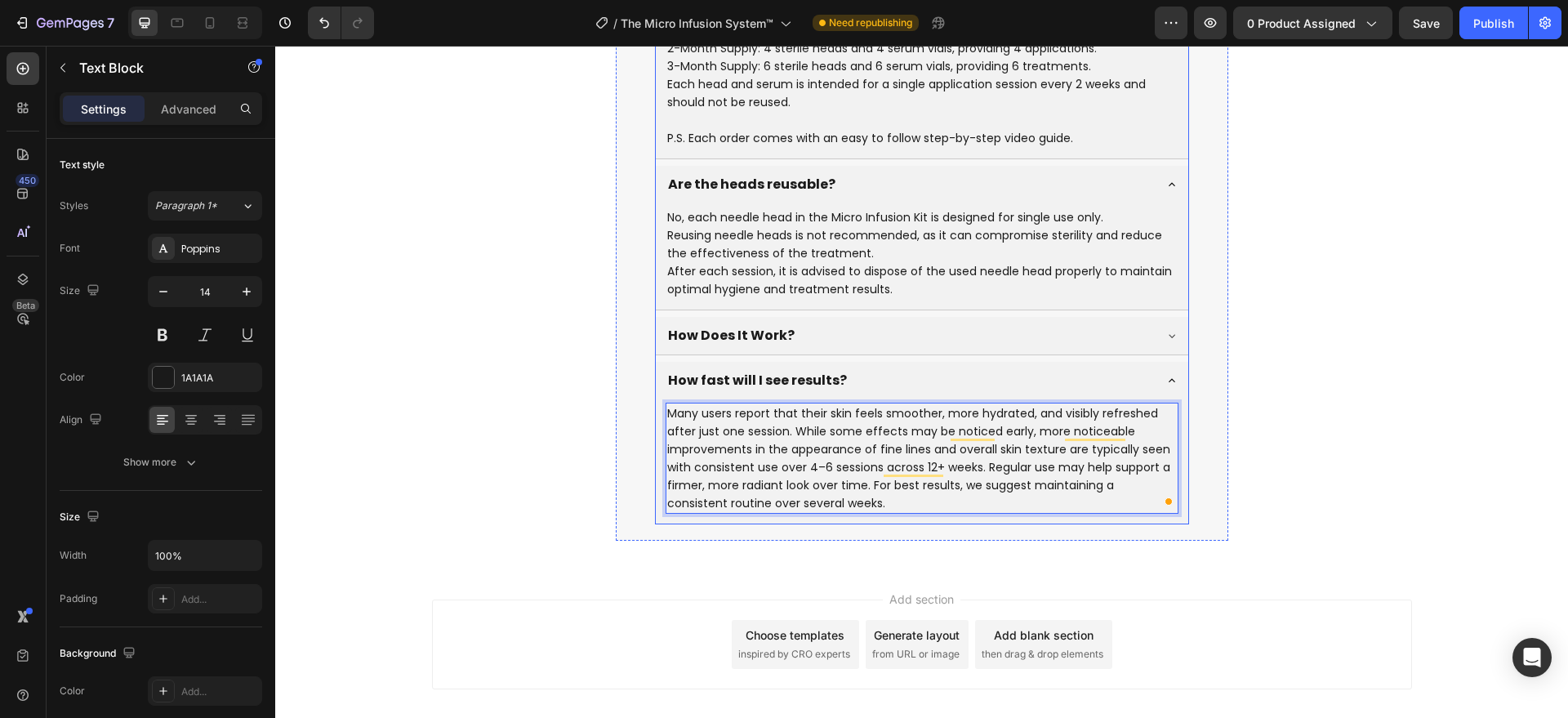
click at [718, 320] on div "How Does It Work?" at bounding box center [922, 336] width 532 height 38
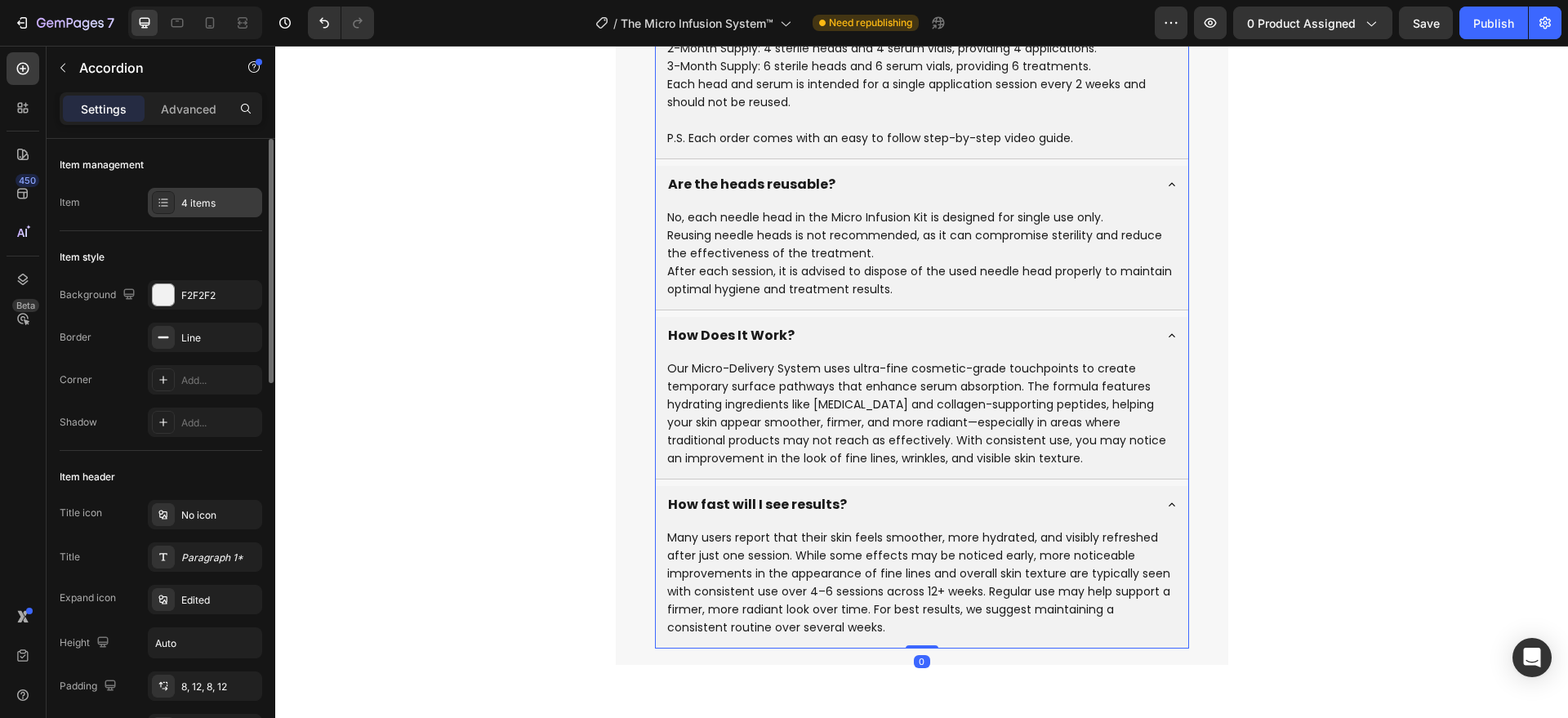
click at [201, 197] on div "4 items" at bounding box center [219, 203] width 77 height 15
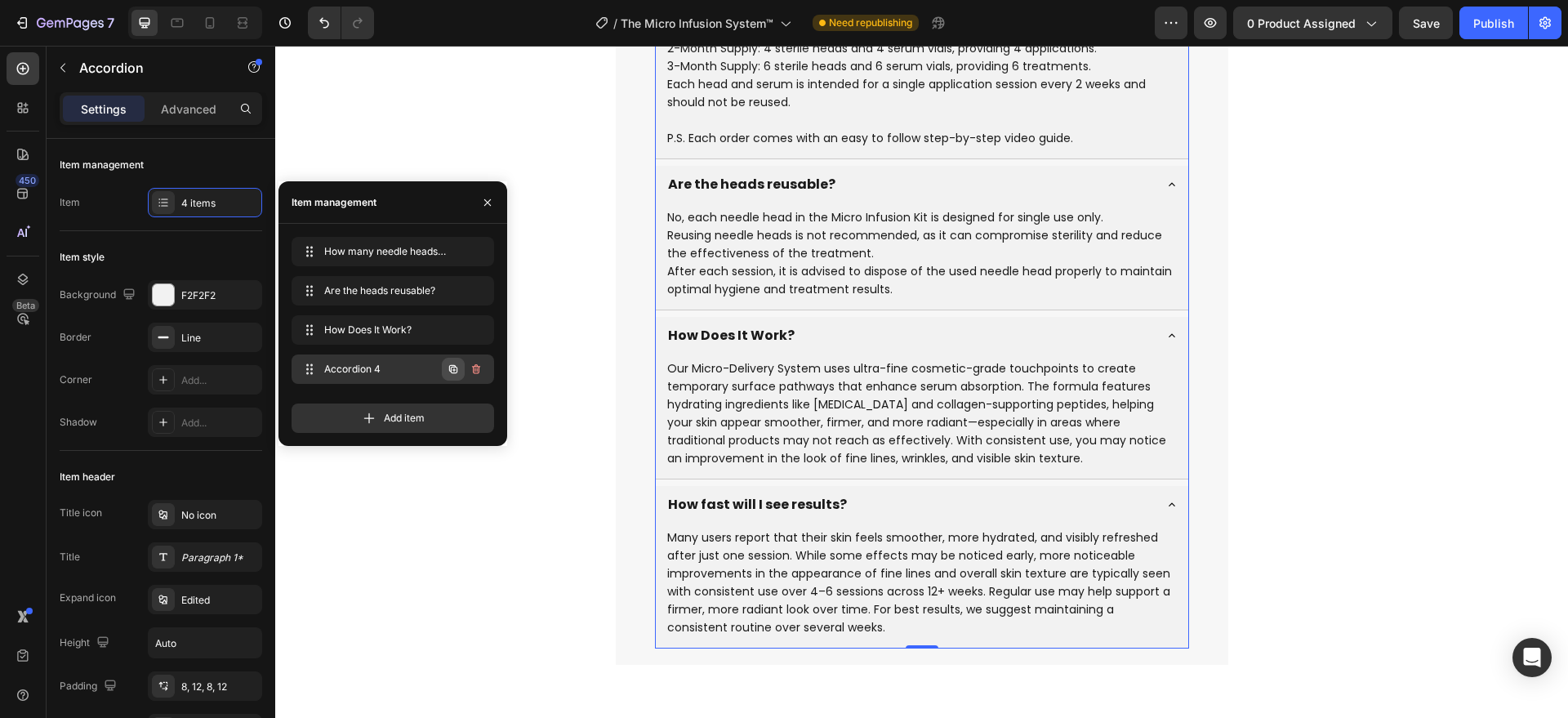
click at [446, 364] on button "button" at bounding box center [453, 369] width 23 height 23
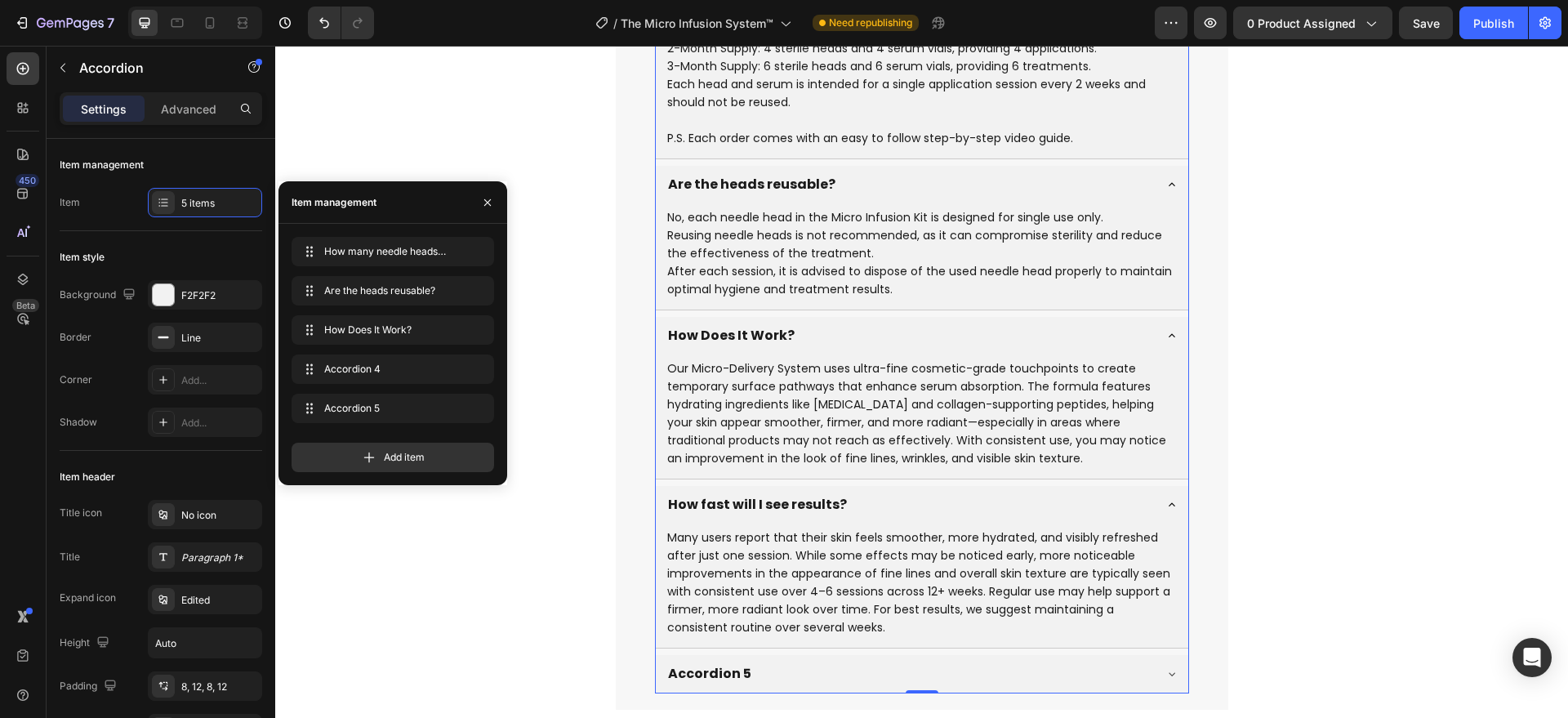
scroll to position [6572, 0]
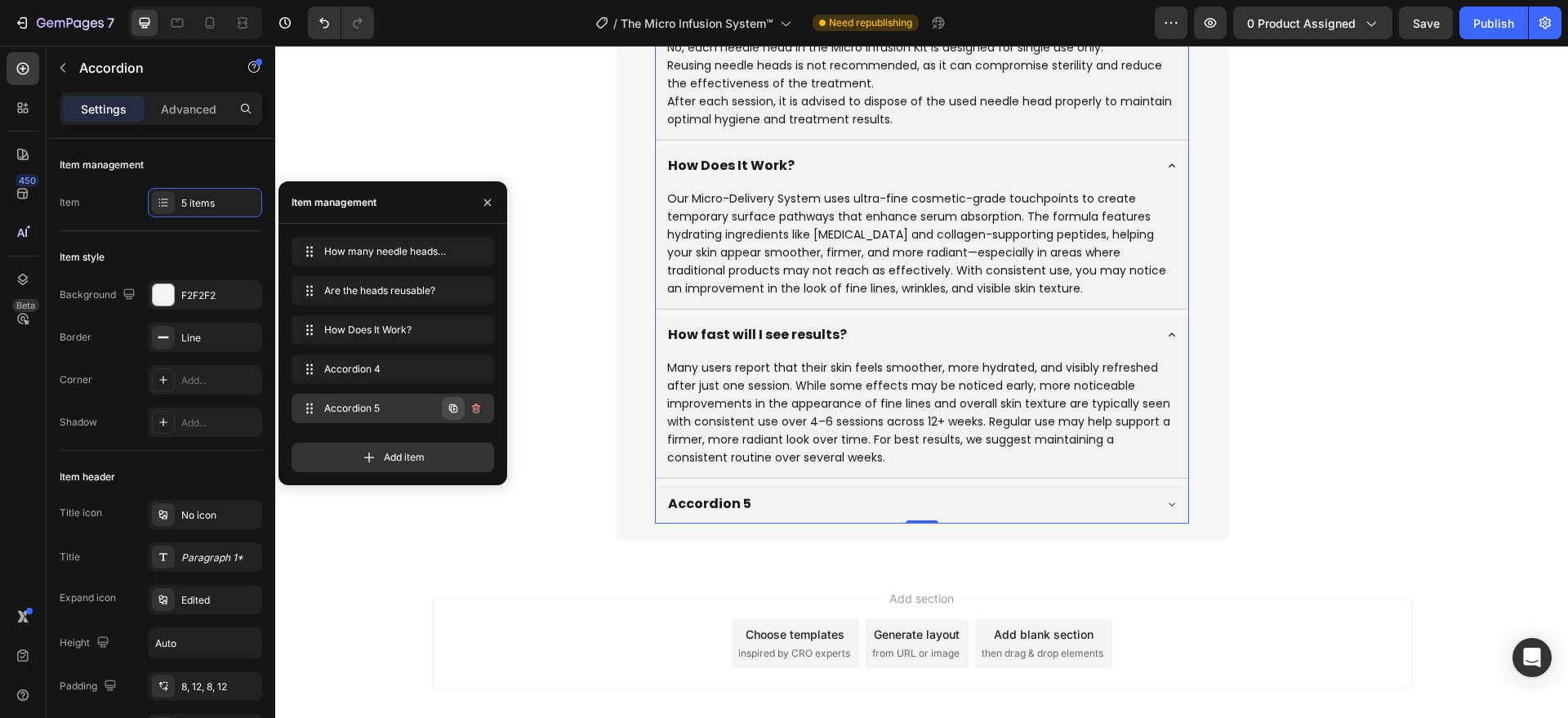
click at [448, 406] on icon "button" at bounding box center [453, 408] width 13 height 13
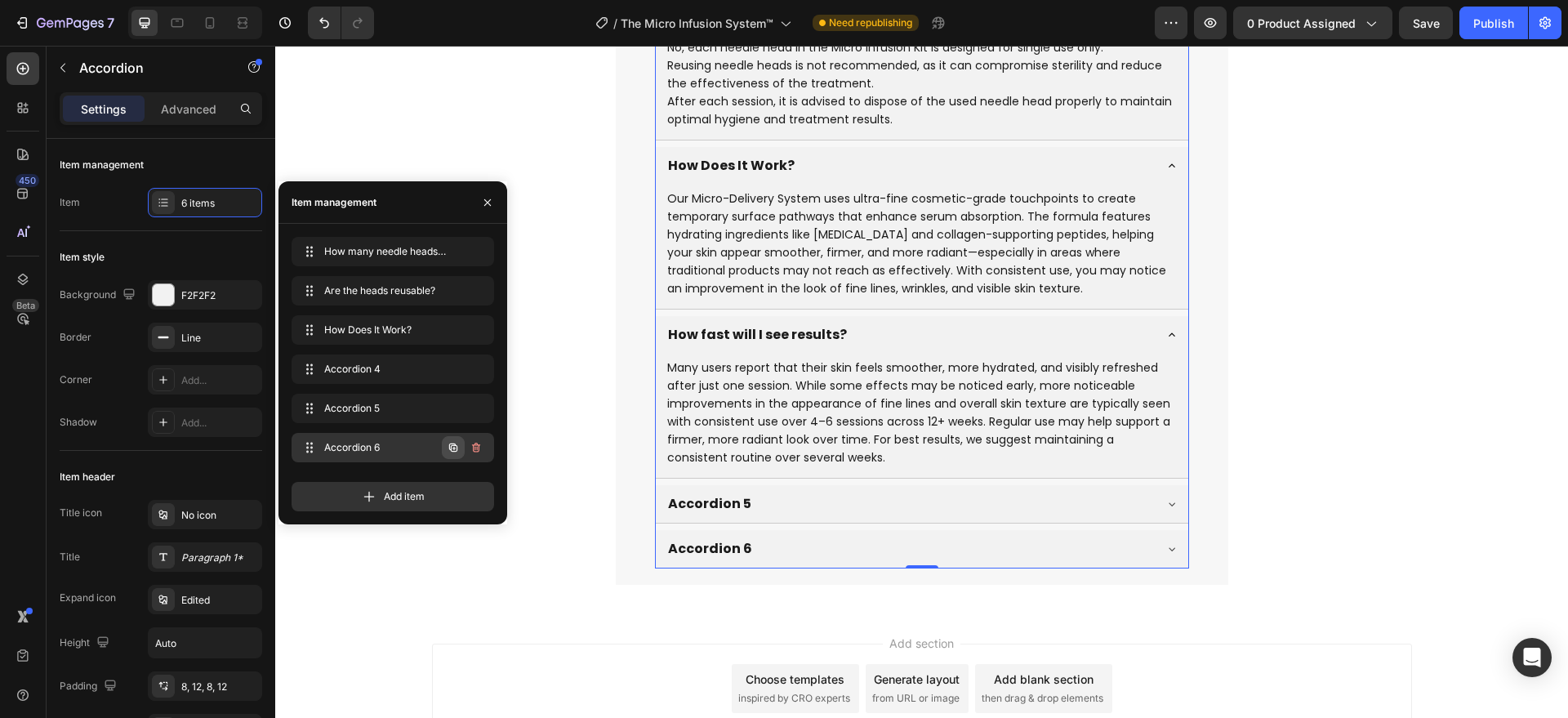
click at [455, 448] on icon "button" at bounding box center [454, 448] width 4 height 4
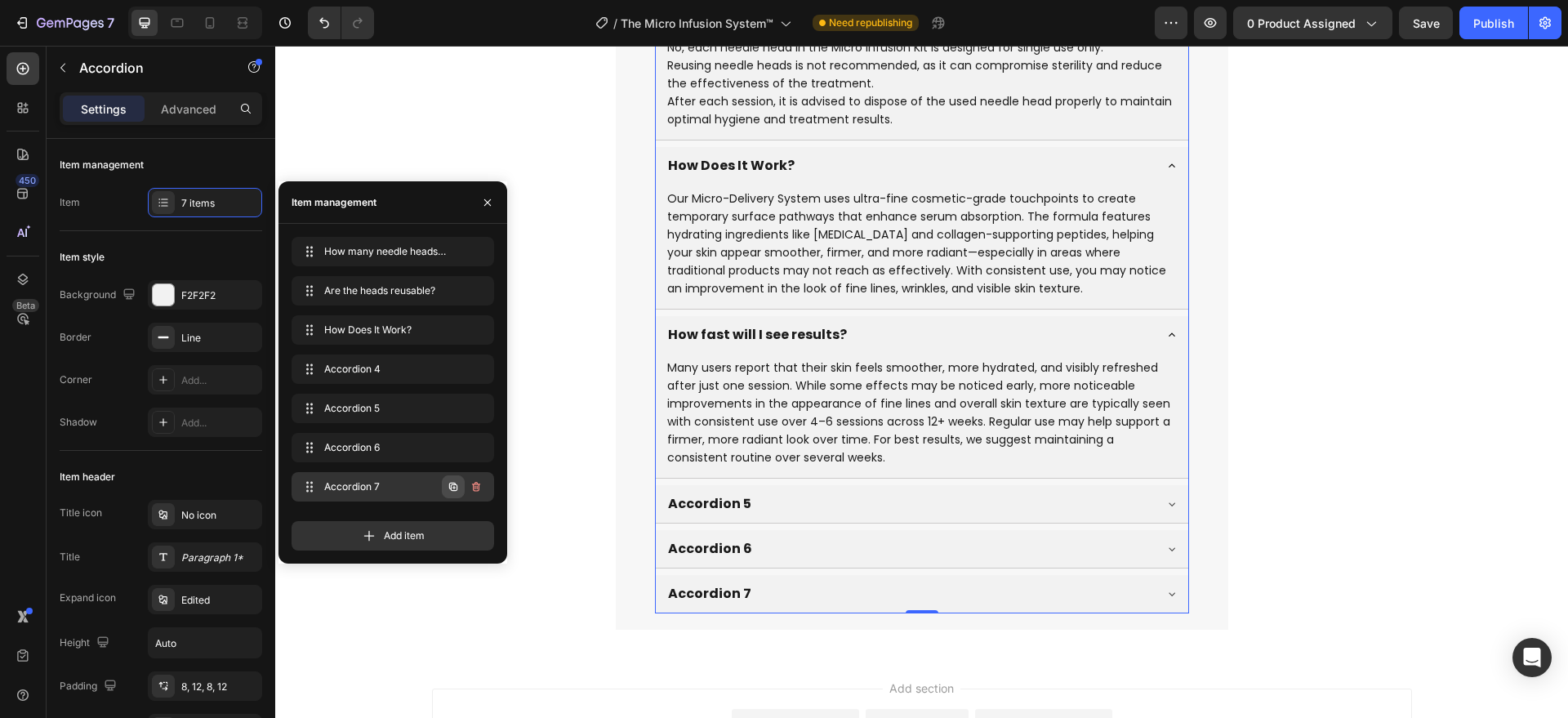
click at [452, 489] on icon "button" at bounding box center [453, 486] width 13 height 13
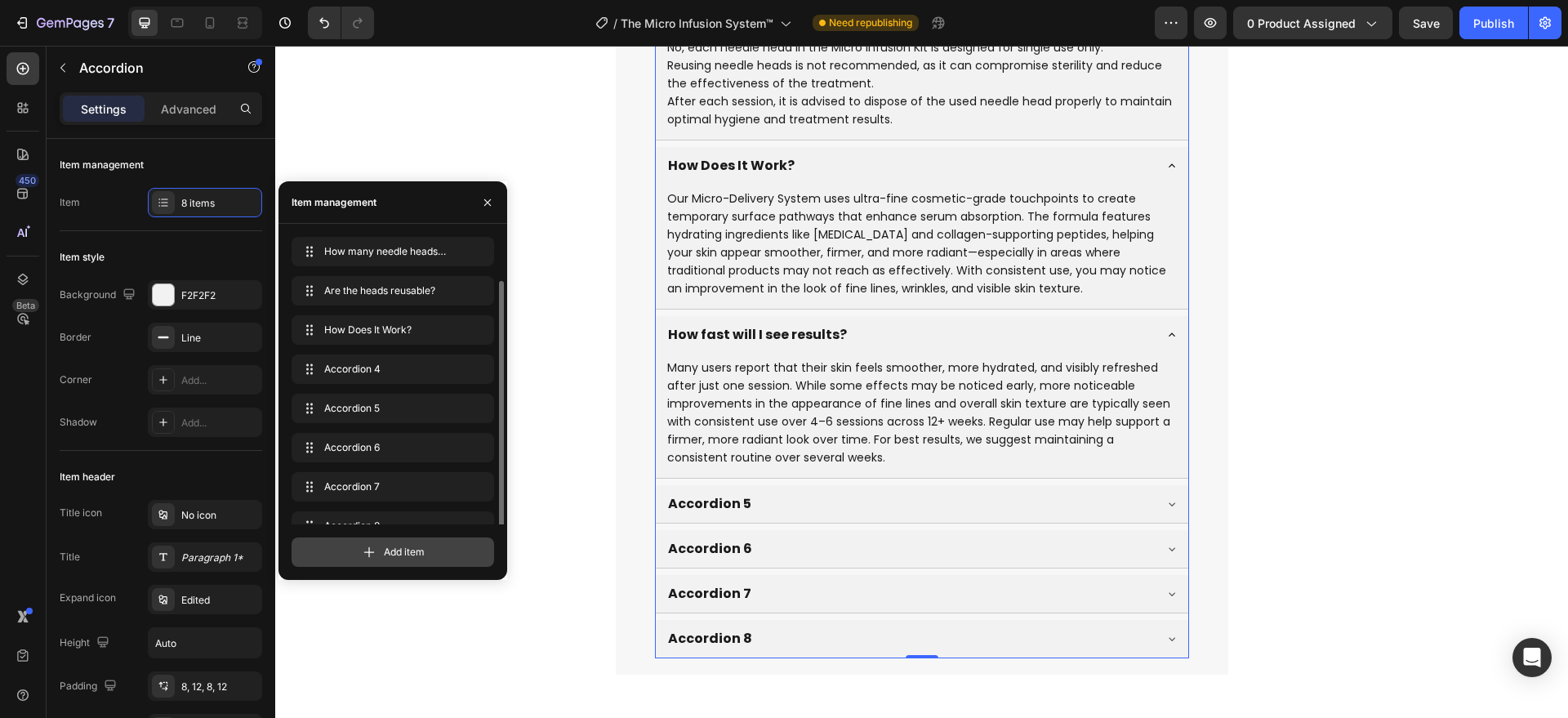
scroll to position [23, 0]
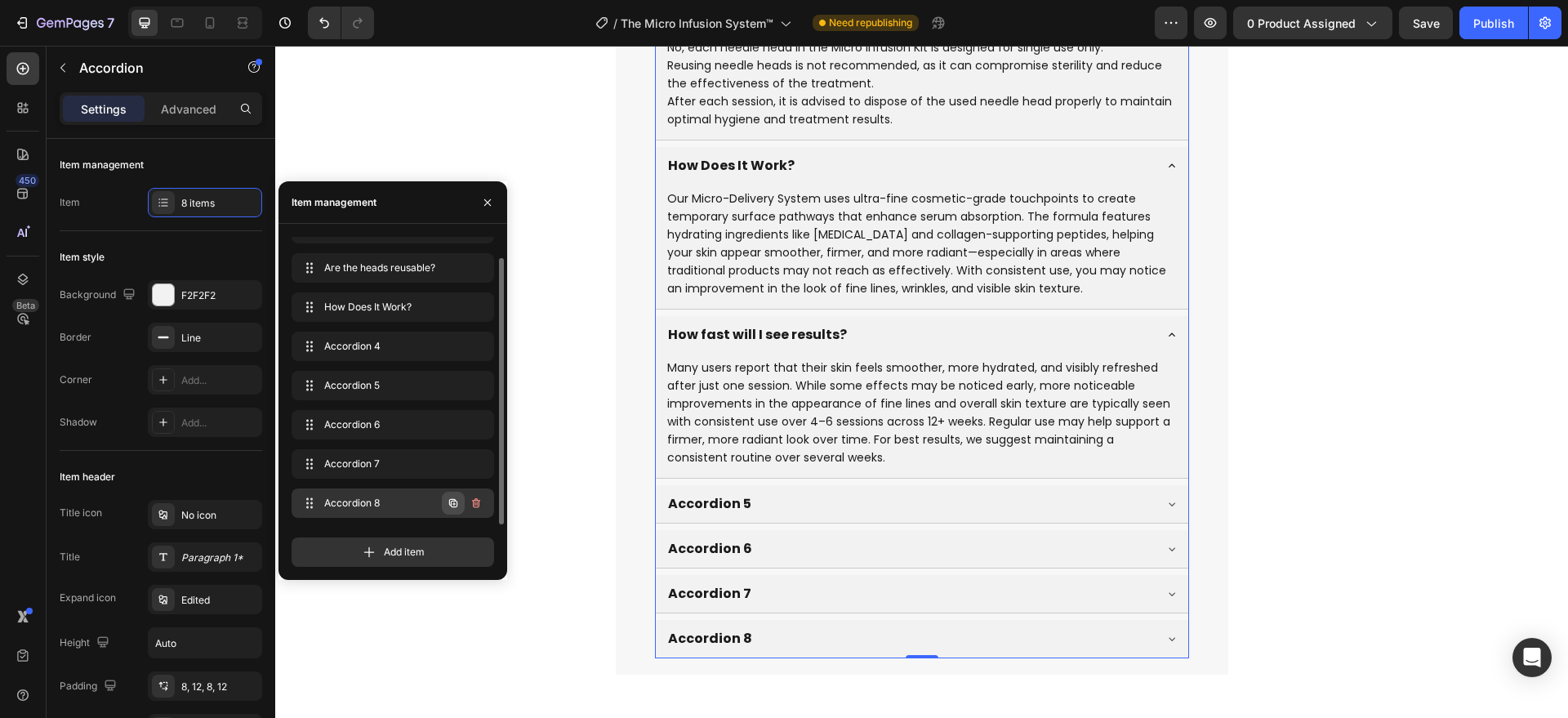
click at [452, 510] on button "button" at bounding box center [453, 503] width 23 height 23
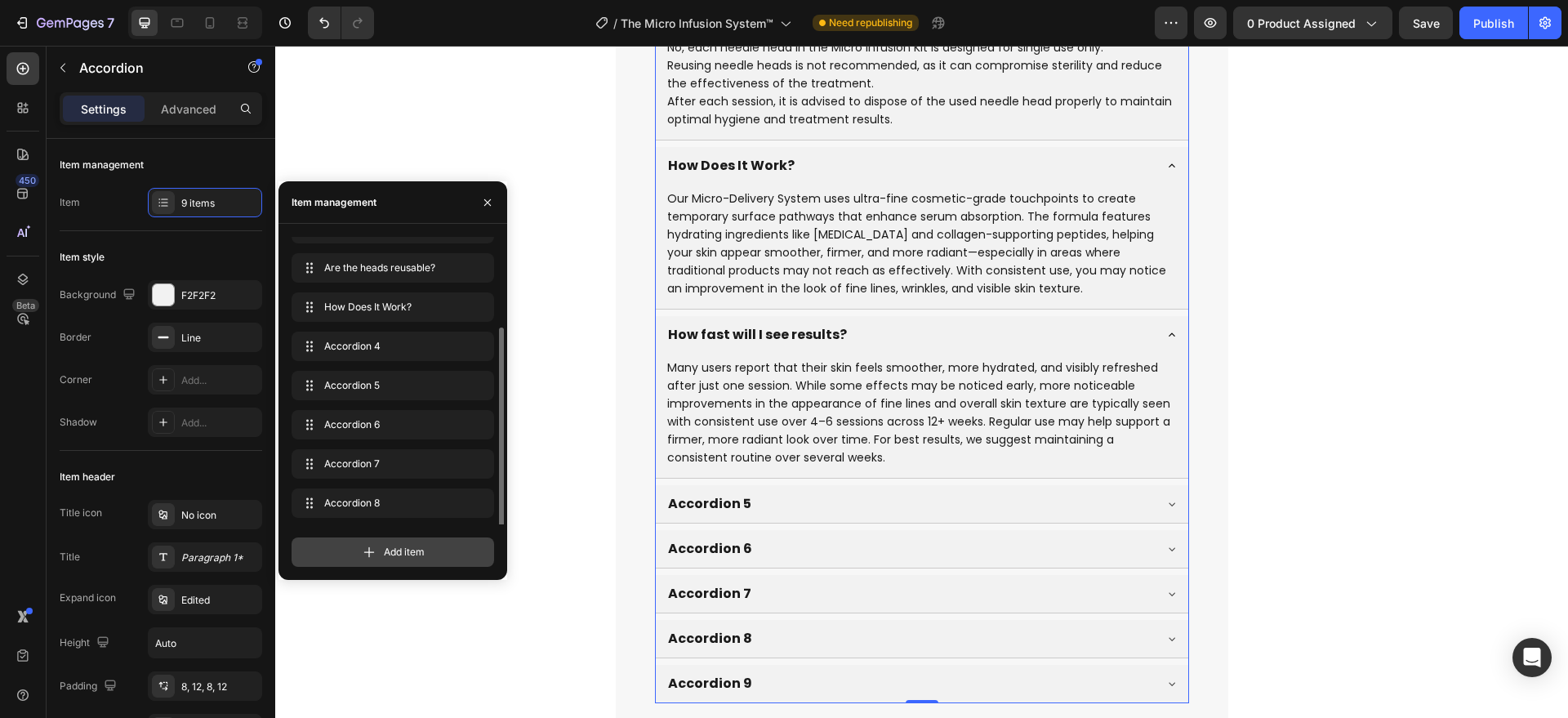
scroll to position [62, 0]
click at [457, 506] on icon "button" at bounding box center [453, 502] width 8 height 8
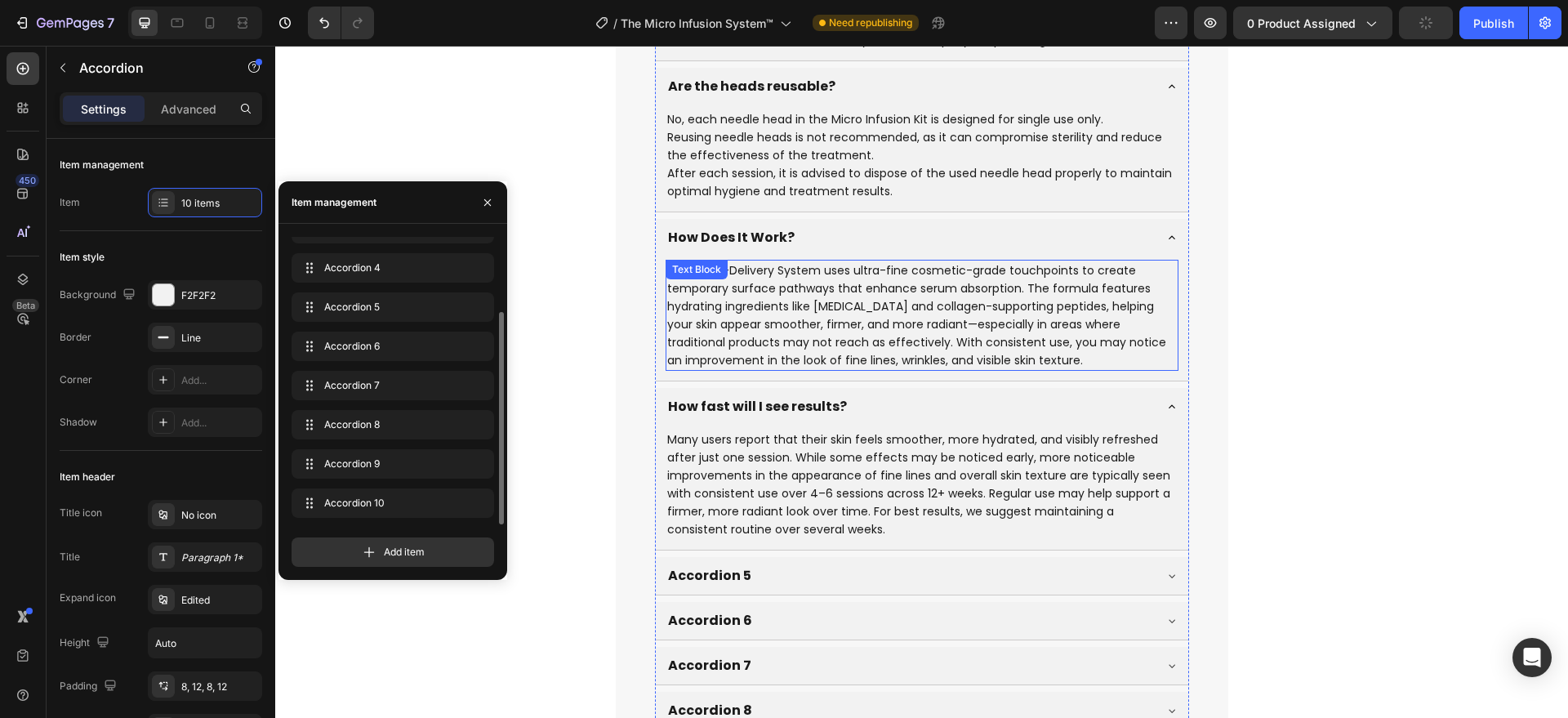
scroll to position [6672, 0]
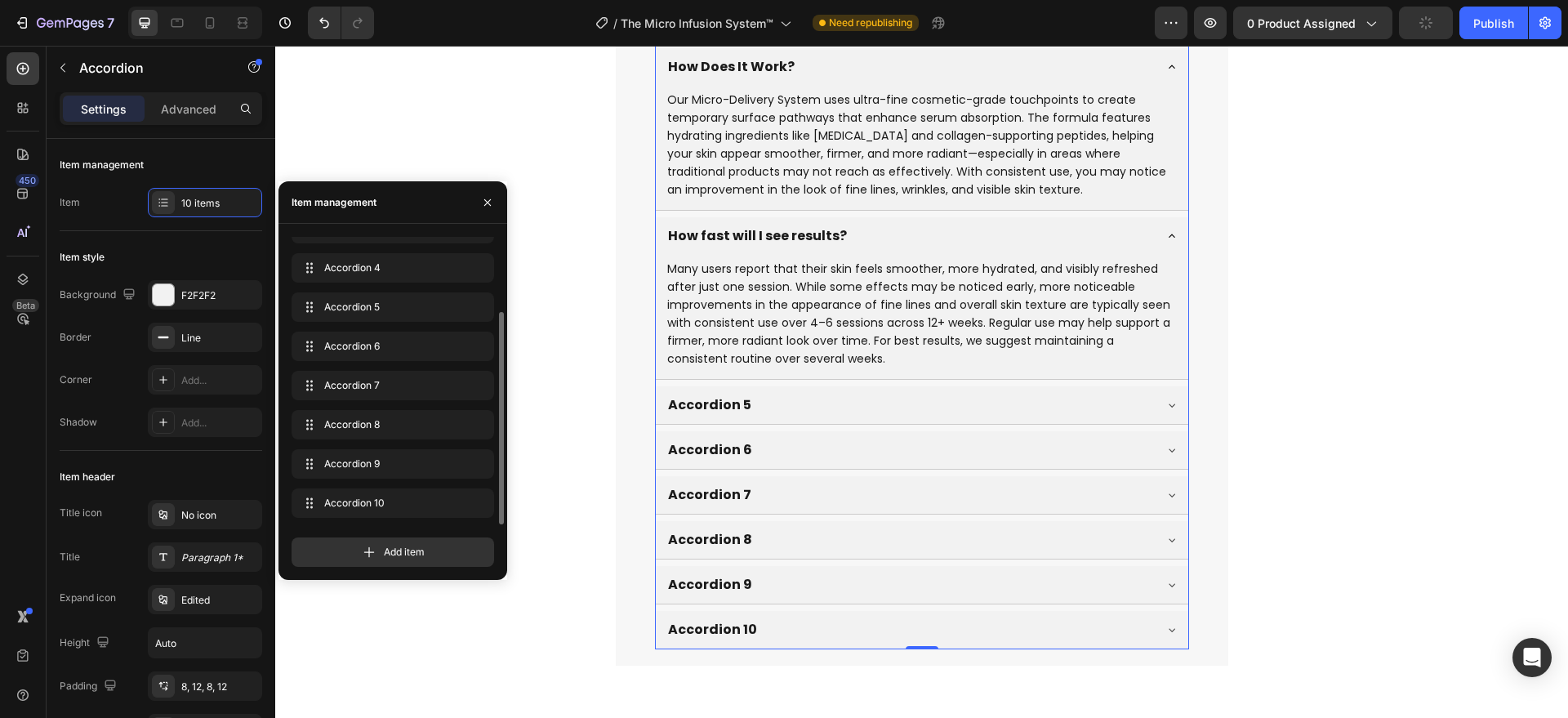
click at [712, 396] on div "Accordion 5" at bounding box center [710, 405] width 88 height 25
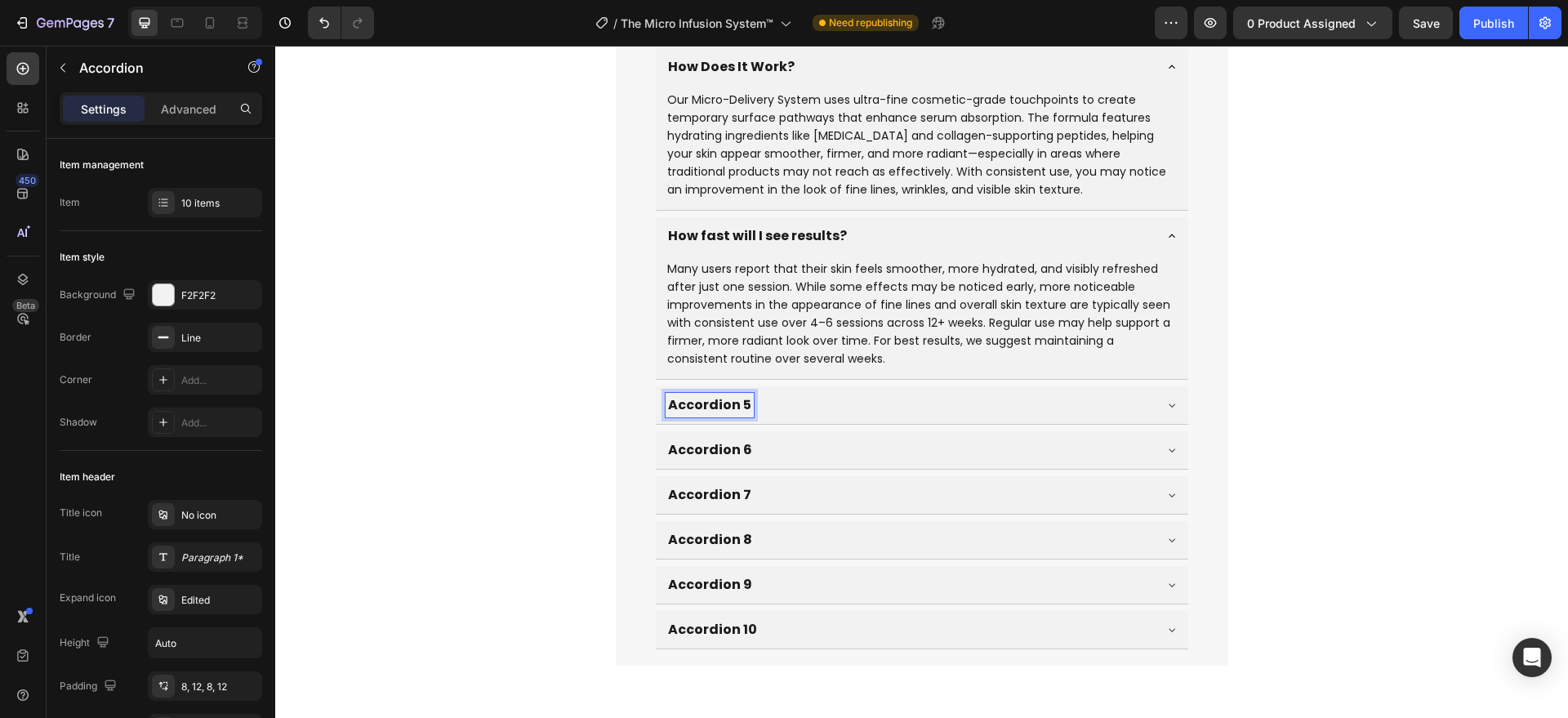
click at [692, 411] on p "Accordion 5" at bounding box center [710, 405] width 84 height 19
click at [897, 397] on div "Does this also work for men?" at bounding box center [909, 405] width 487 height 25
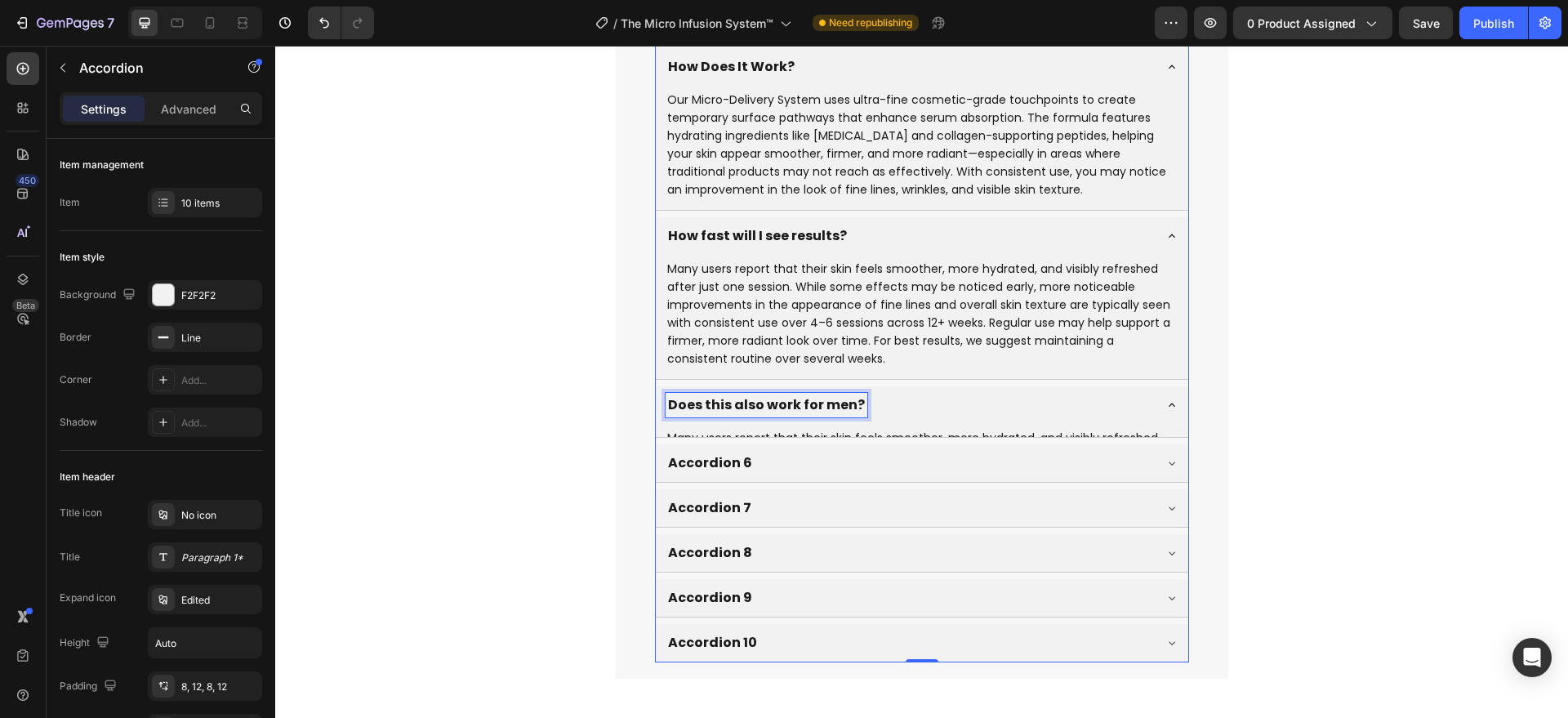
click at [1412, 25] on button "Save" at bounding box center [1425, 22] width 54 height 33
click at [1438, 15] on button "Save" at bounding box center [1425, 22] width 54 height 33
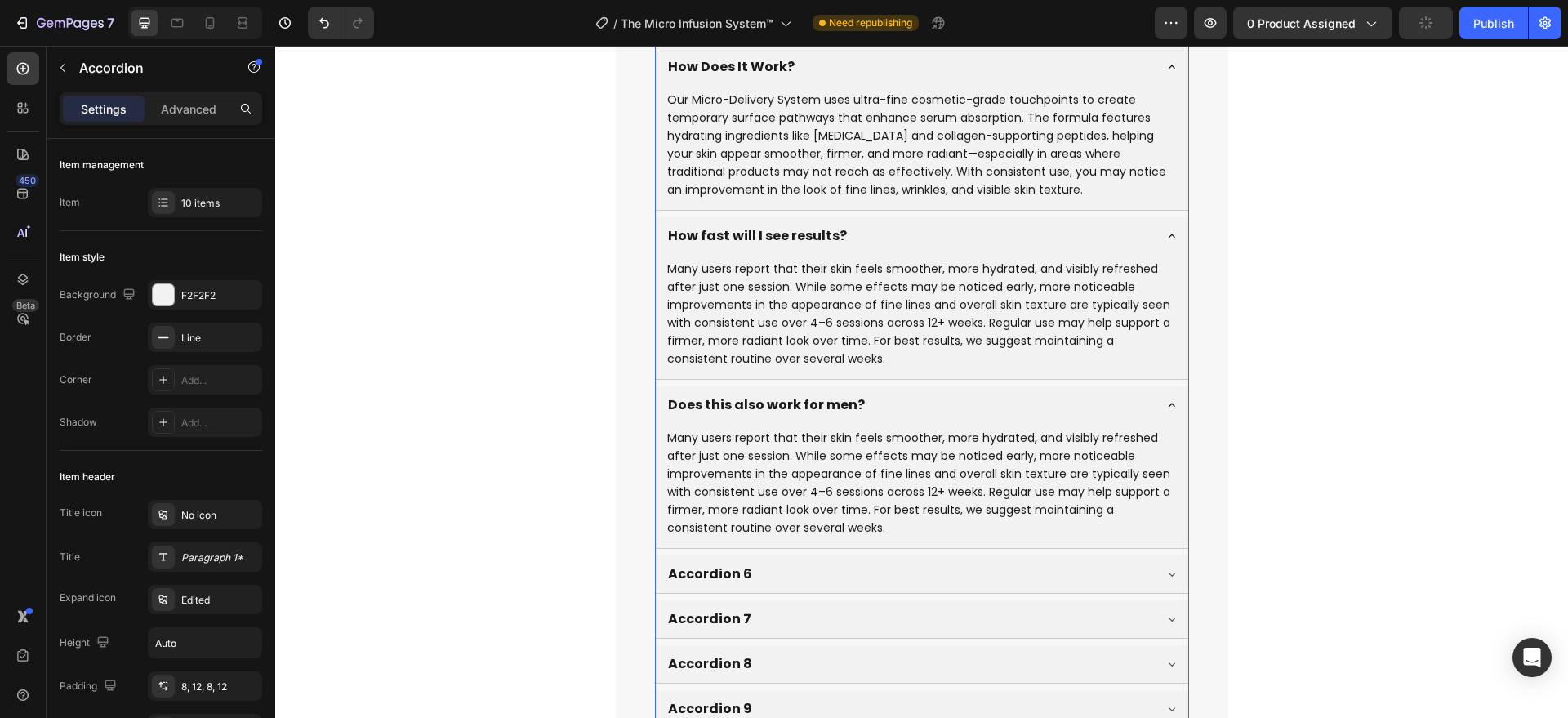
scroll to position [6841, 0]
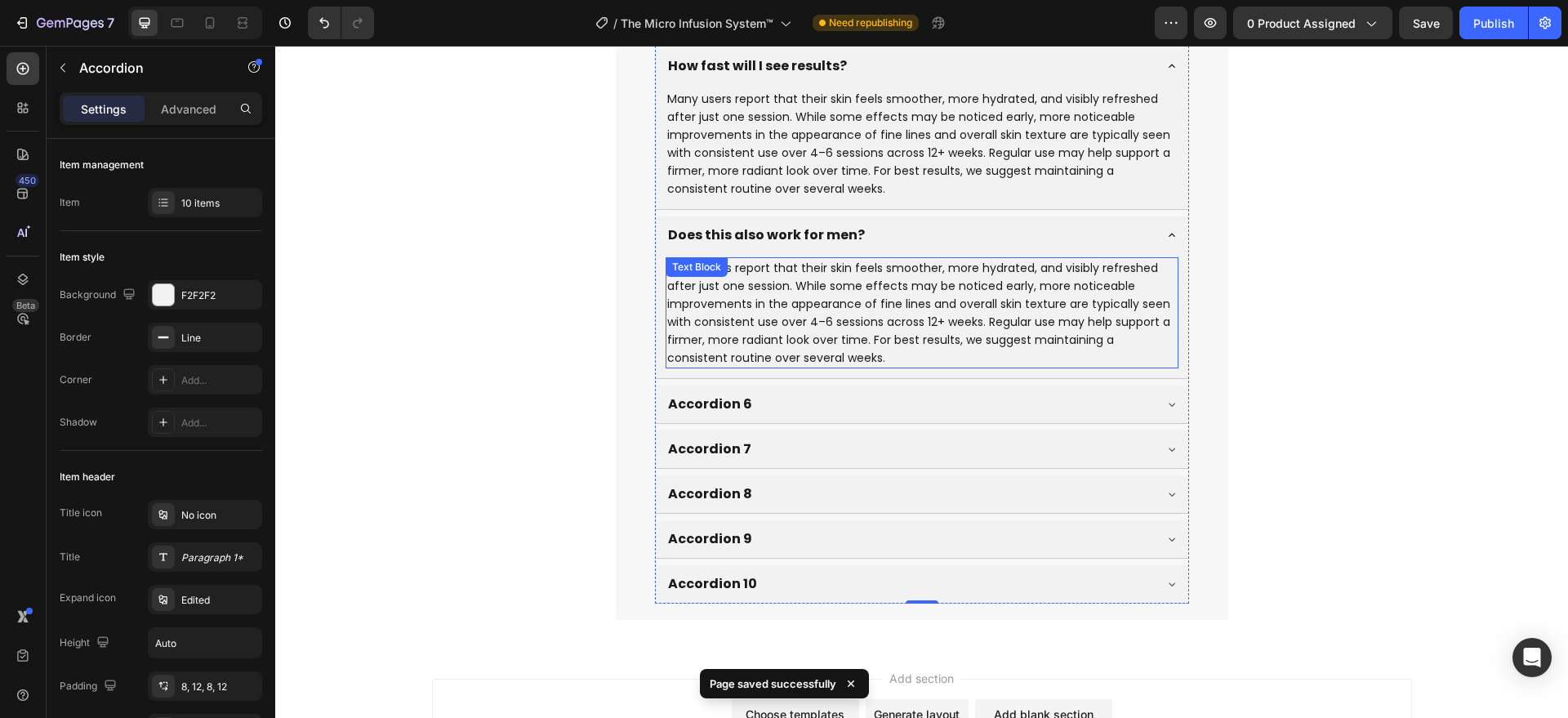
drag, startPoint x: 717, startPoint y: 323, endPoint x: 737, endPoint y: 333, distance: 22.4
click at [719, 323] on p "Many users report that their skin feels smoother, more hydrated, and visibly re…" at bounding box center [922, 313] width 509 height 107
click at [723, 323] on p "Many users report that their skin feels smoother, more hydrated, and visibly re…" at bounding box center [922, 313] width 509 height 107
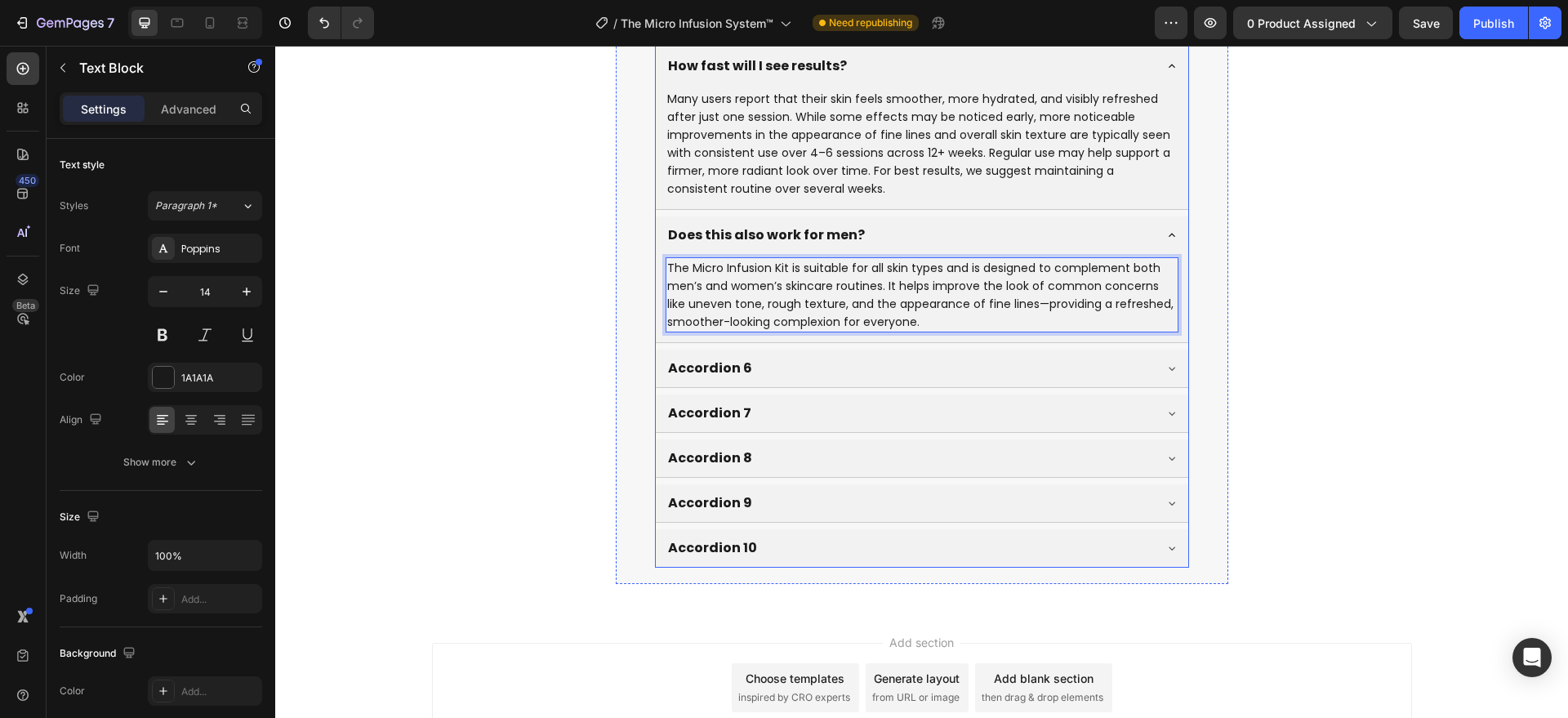
click at [852, 234] on div "Does this also work for men?" at bounding box center [909, 235] width 487 height 25
click at [813, 356] on div "Accordion 6" at bounding box center [909, 368] width 487 height 25
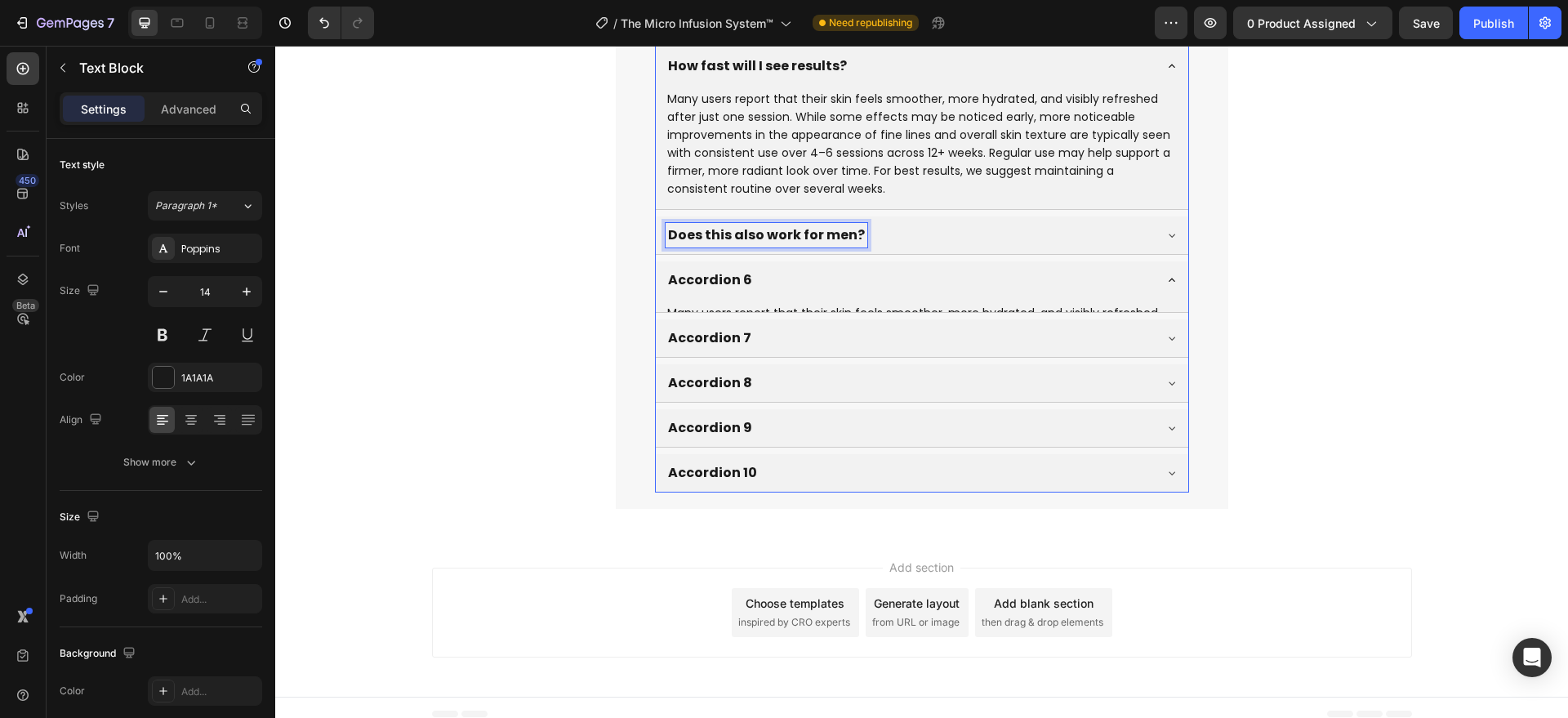
click at [887, 233] on div "Does this also work for men?" at bounding box center [909, 235] width 487 height 25
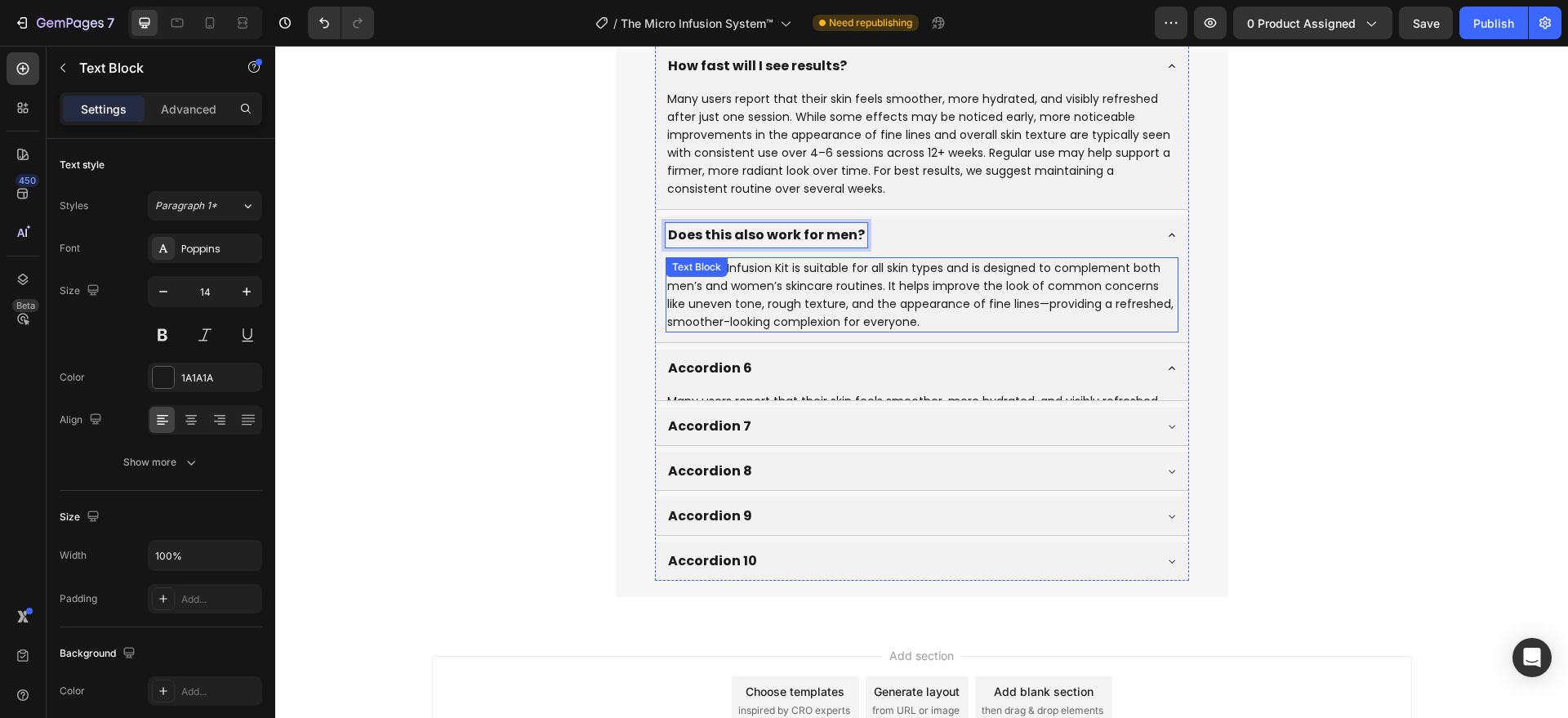
click at [863, 279] on p "The Micro Infusion Kit is suitable for all skin types and is designed to comple…" at bounding box center [922, 295] width 509 height 72
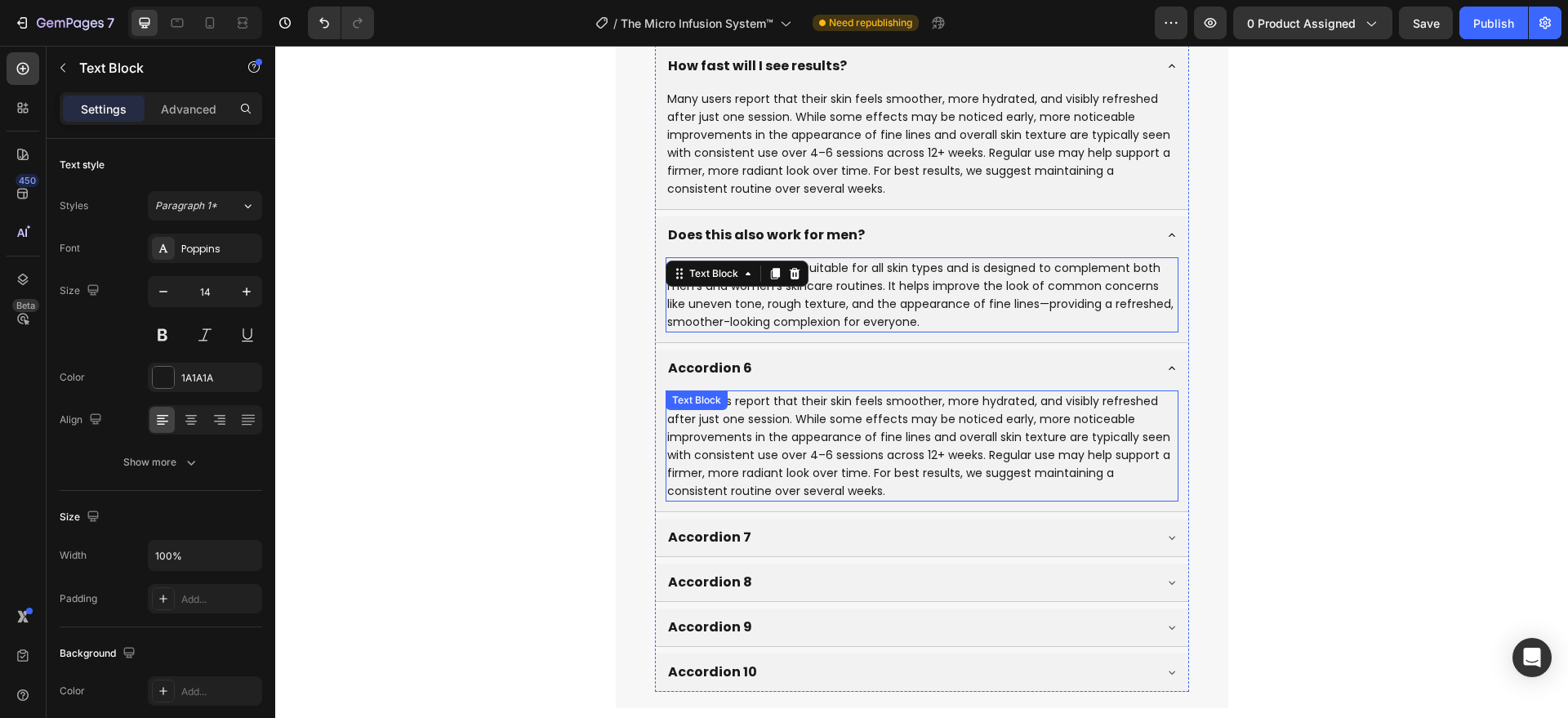
click at [695, 375] on p "Accordion 6" at bounding box center [710, 368] width 84 height 19
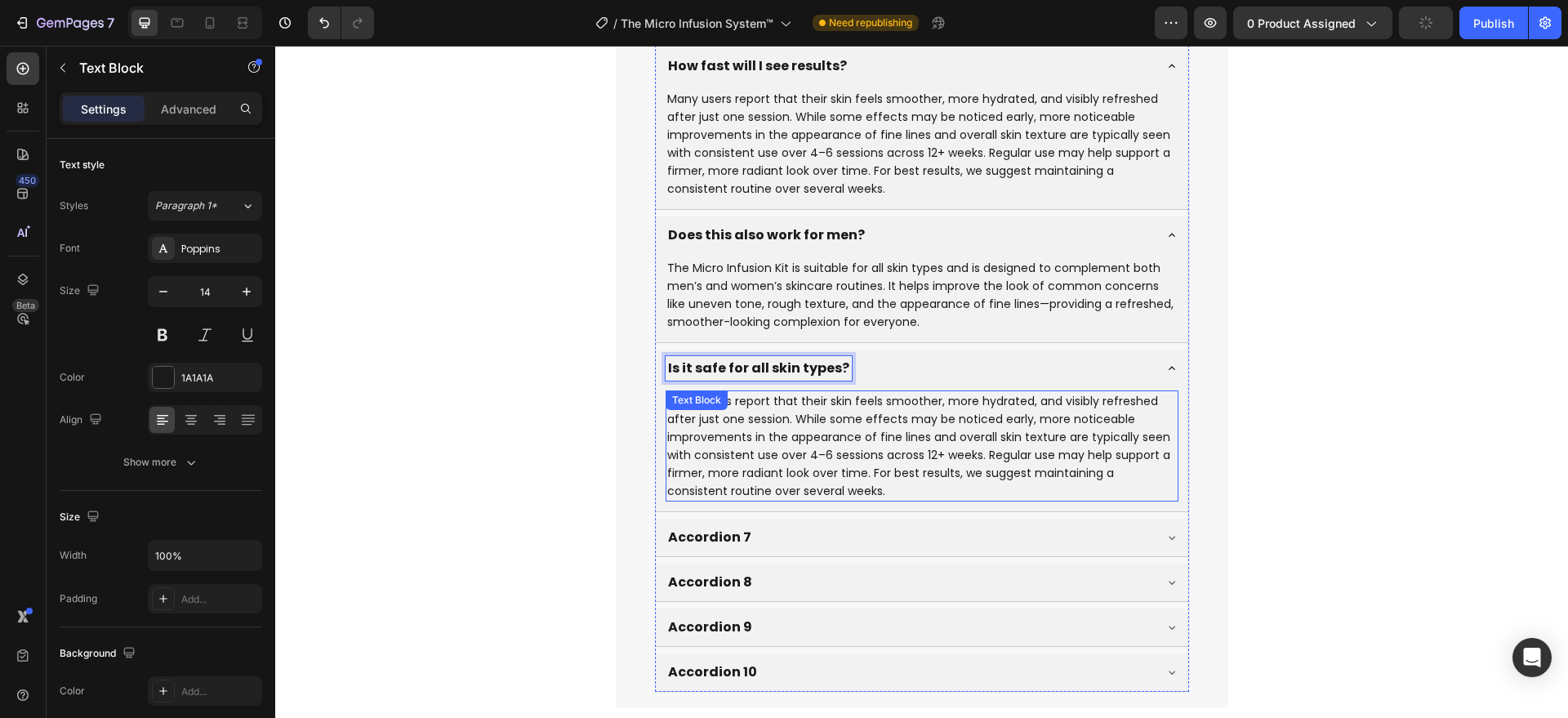
click at [752, 443] on p "Many users report that their skin feels smoother, more hydrated, and visibly re…" at bounding box center [922, 446] width 509 height 107
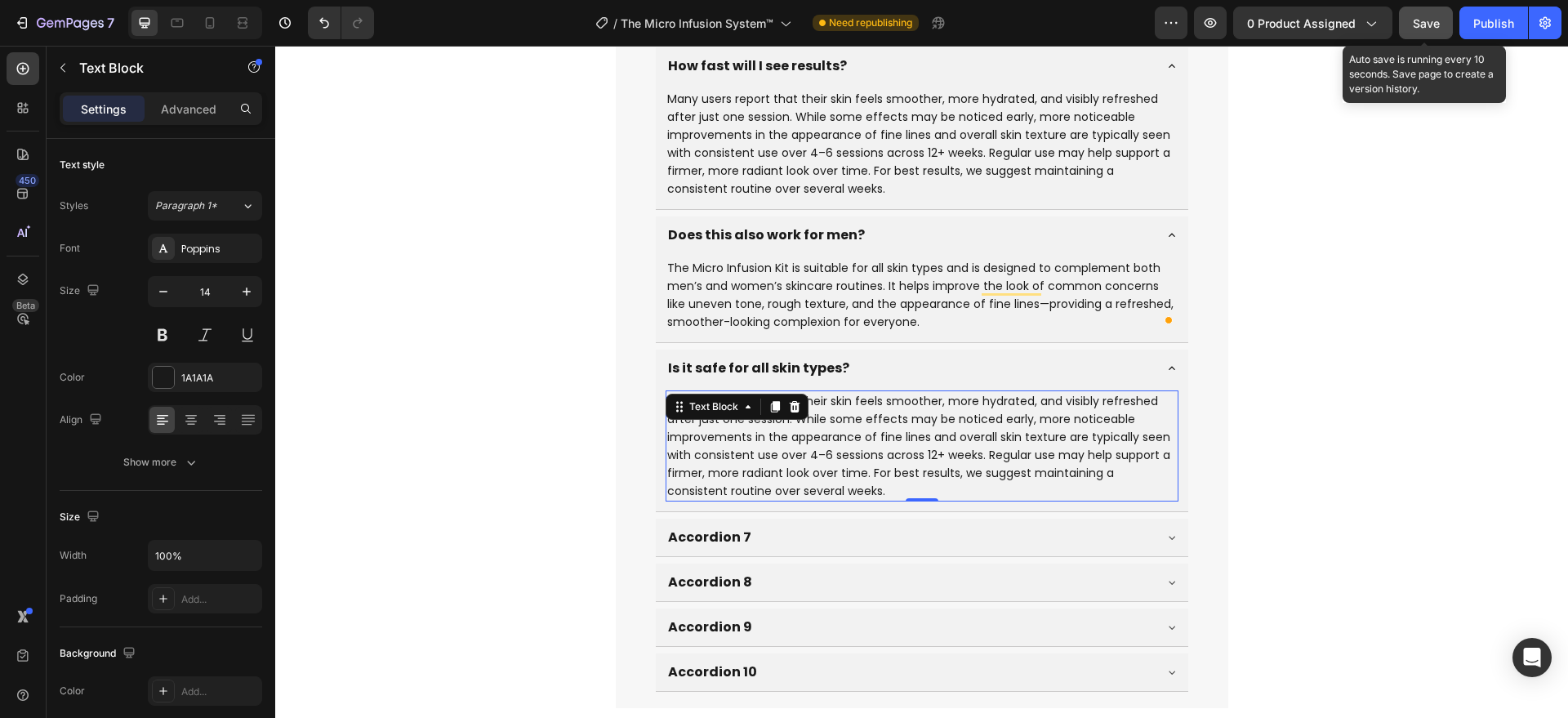
click at [1428, 26] on span "Save" at bounding box center [1426, 24] width 27 height 14
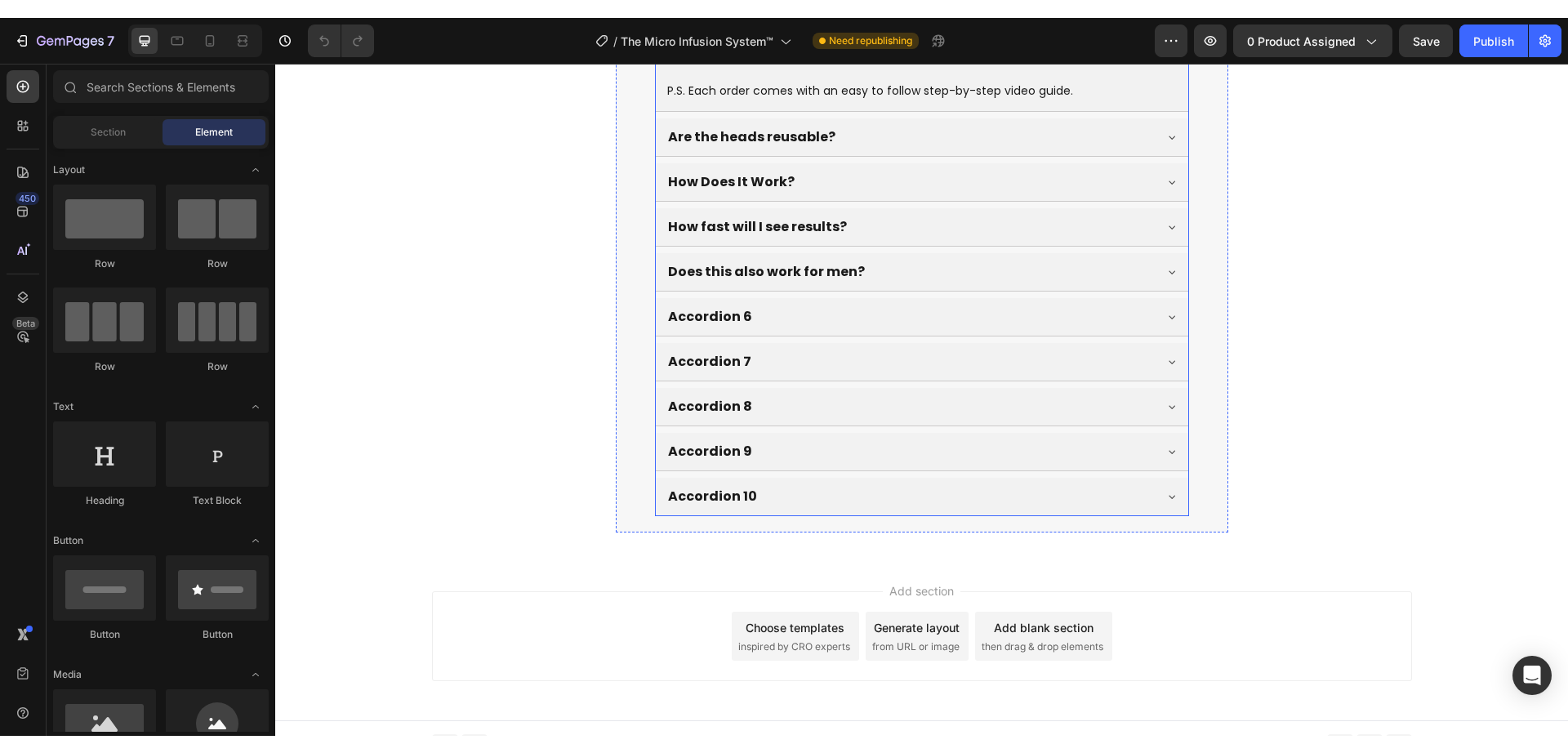
scroll to position [6775, 0]
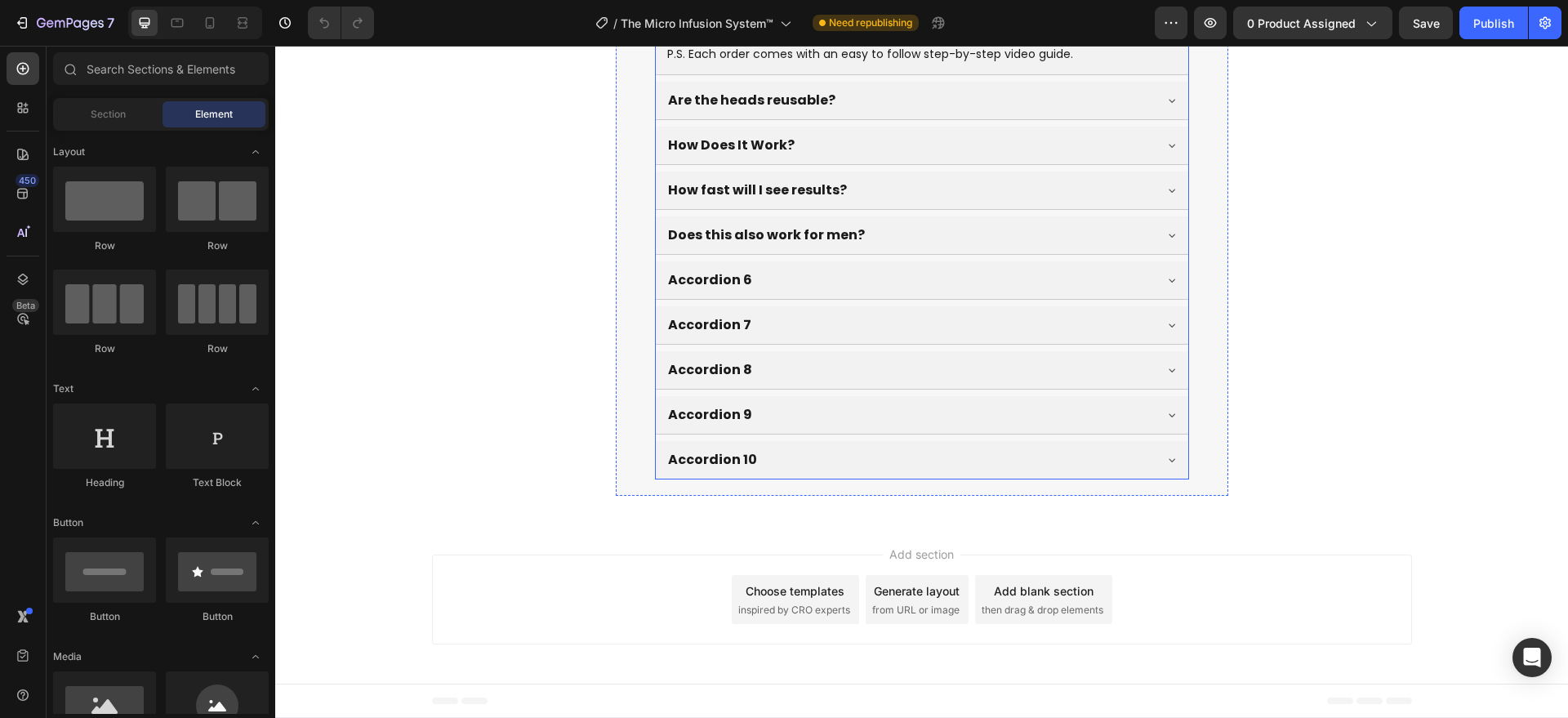
click at [754, 292] on div "Accordion 6" at bounding box center [922, 280] width 532 height 38
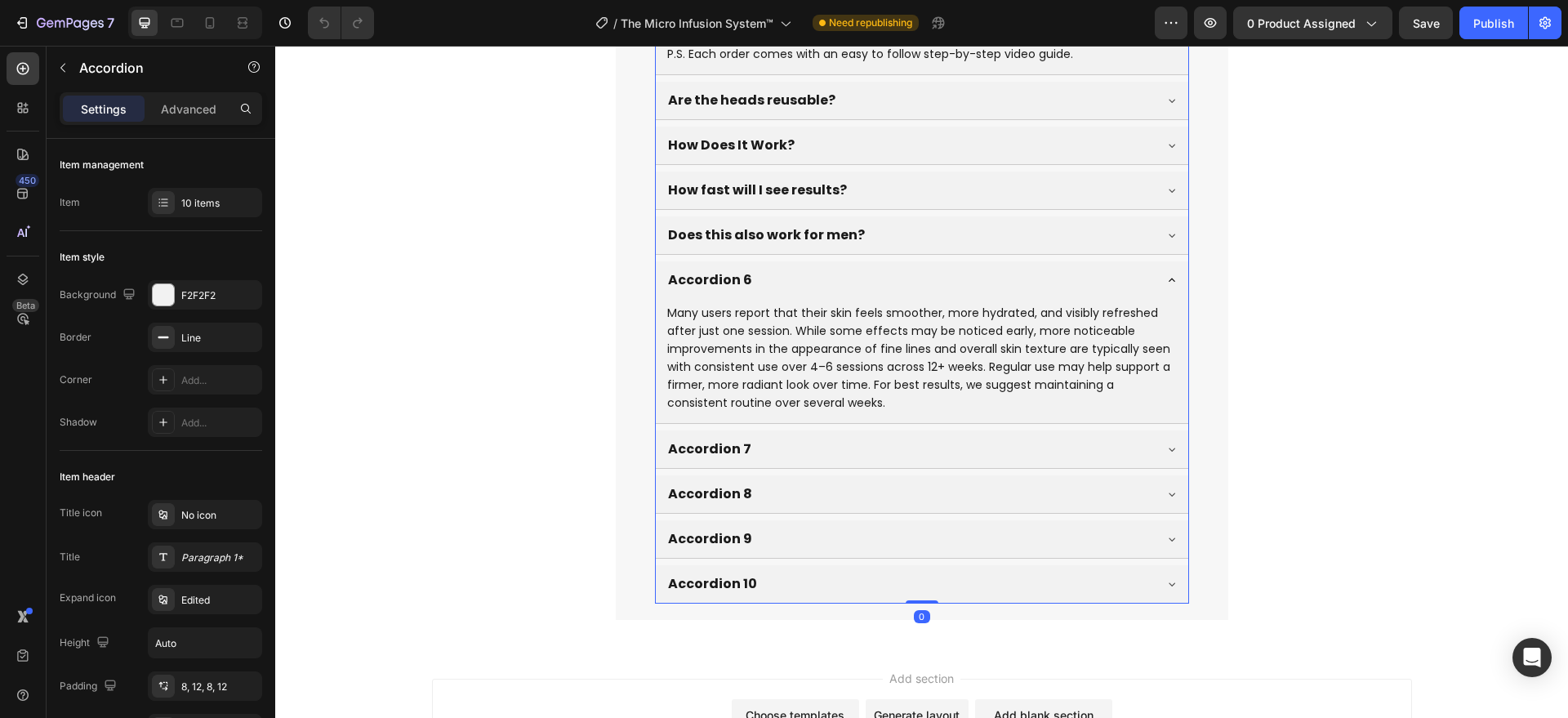
click at [944, 235] on div "Does this also work for men?" at bounding box center [909, 235] width 487 height 25
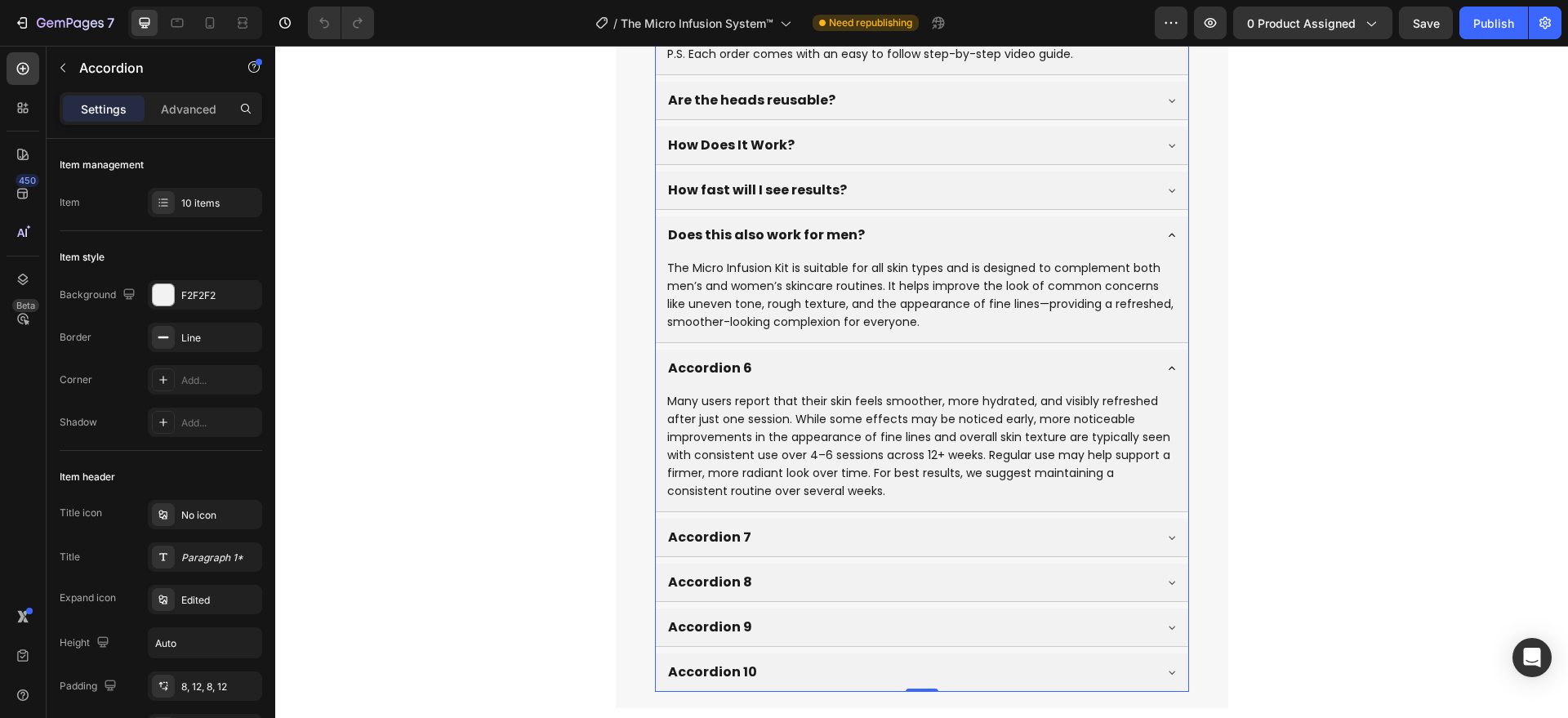
click at [718, 357] on div "Accordion 6" at bounding box center [710, 368] width 89 height 25
click at [724, 365] on p "Accordion 6" at bounding box center [710, 368] width 84 height 19
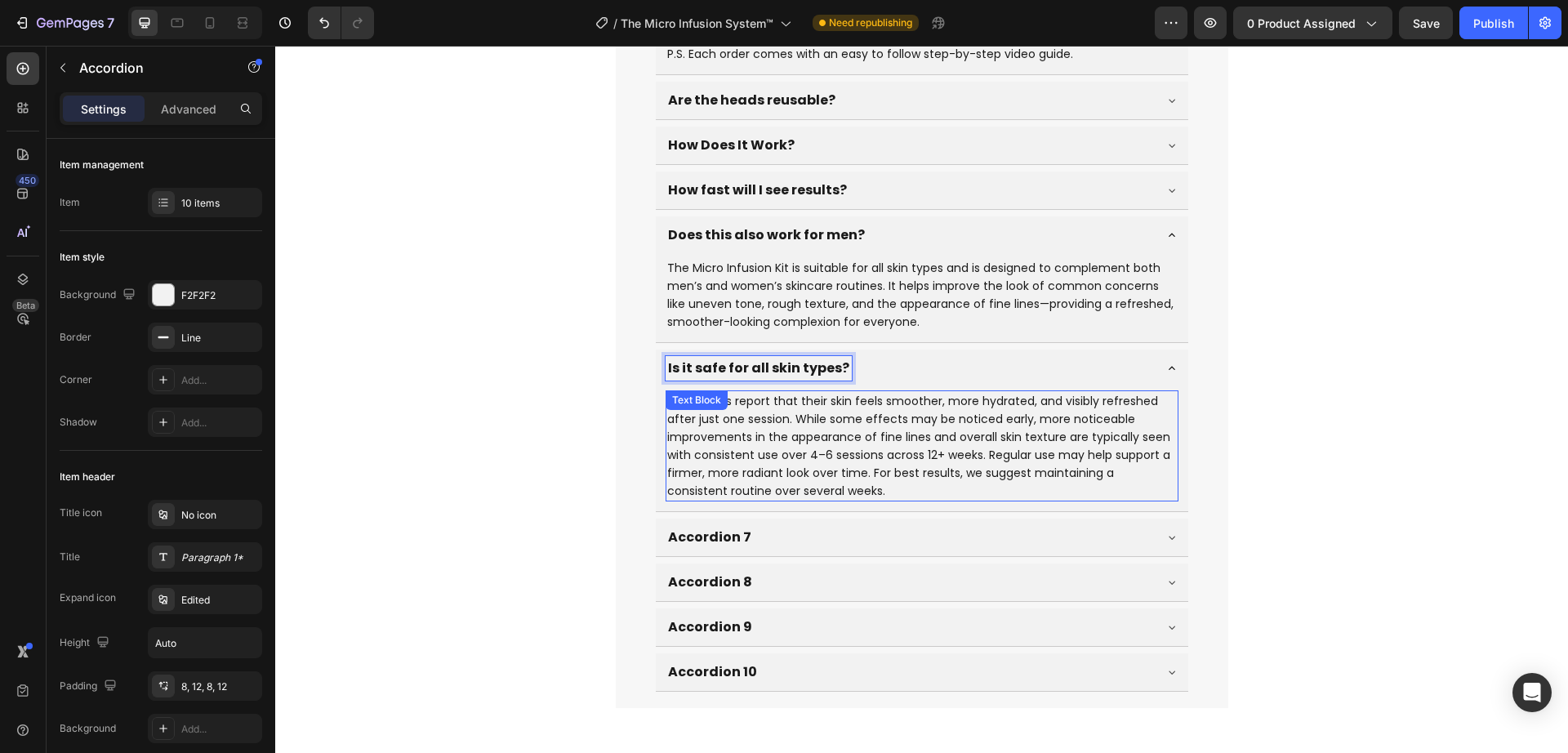
click at [764, 444] on p "Many users report that their skin feels smoother, more hydrated, and visibly re…" at bounding box center [922, 446] width 509 height 108
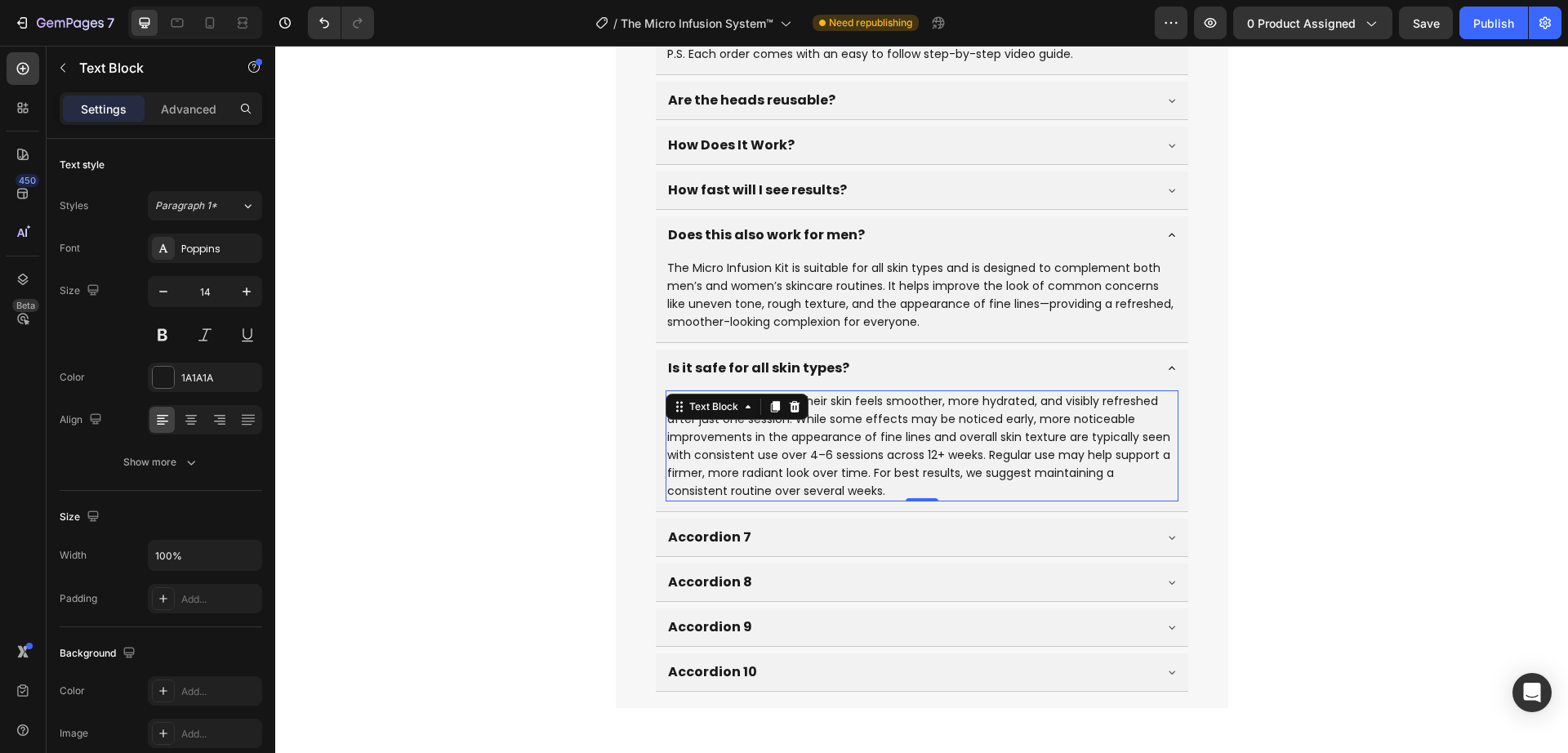
click at [788, 437] on p "Many users report that their skin feels smoother, more hydrated, and visibly re…" at bounding box center [922, 446] width 509 height 108
click at [776, 459] on p "Many users report that their skin feels smoother, more hydrated, and visibly re…" at bounding box center [922, 446] width 509 height 108
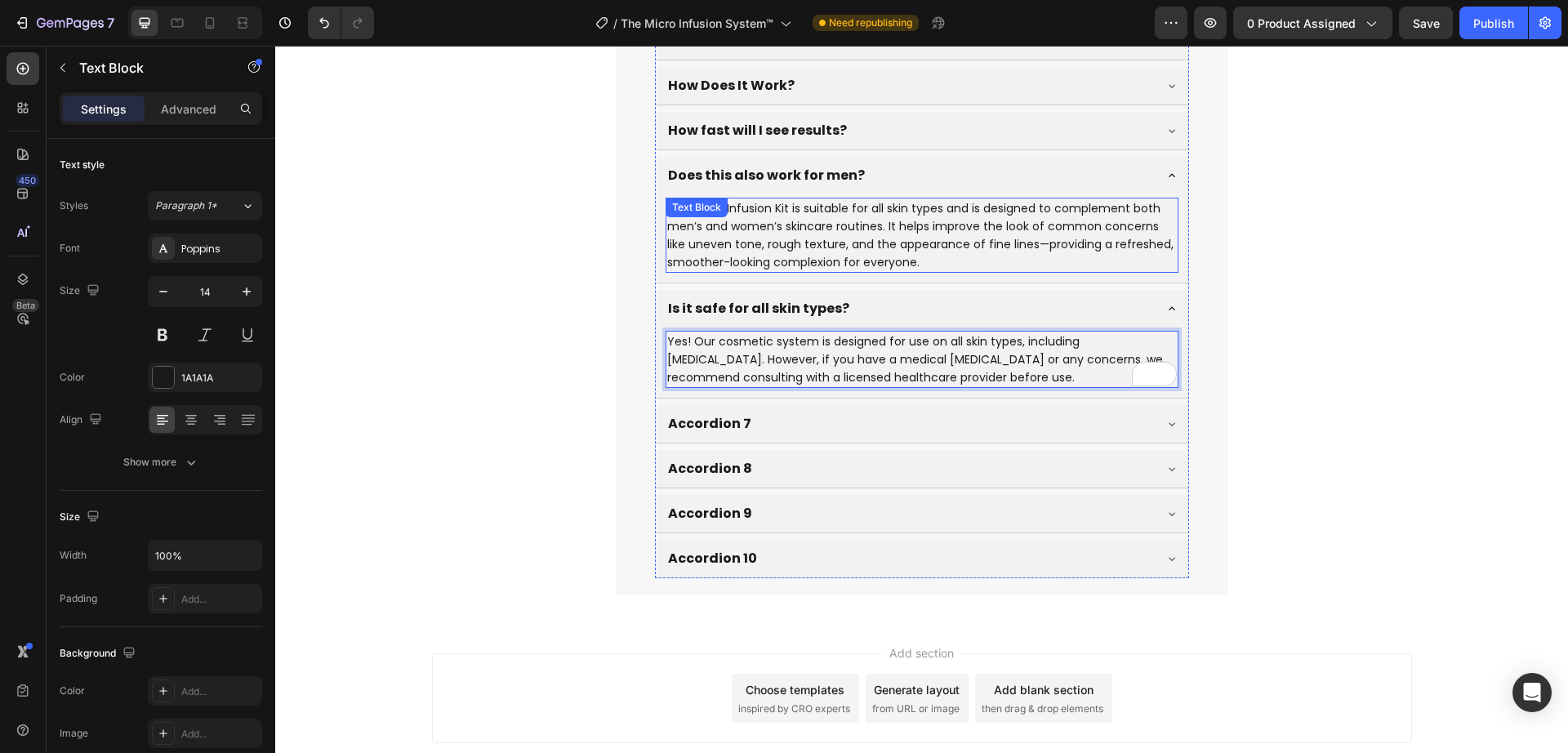
scroll to position [6899, 0]
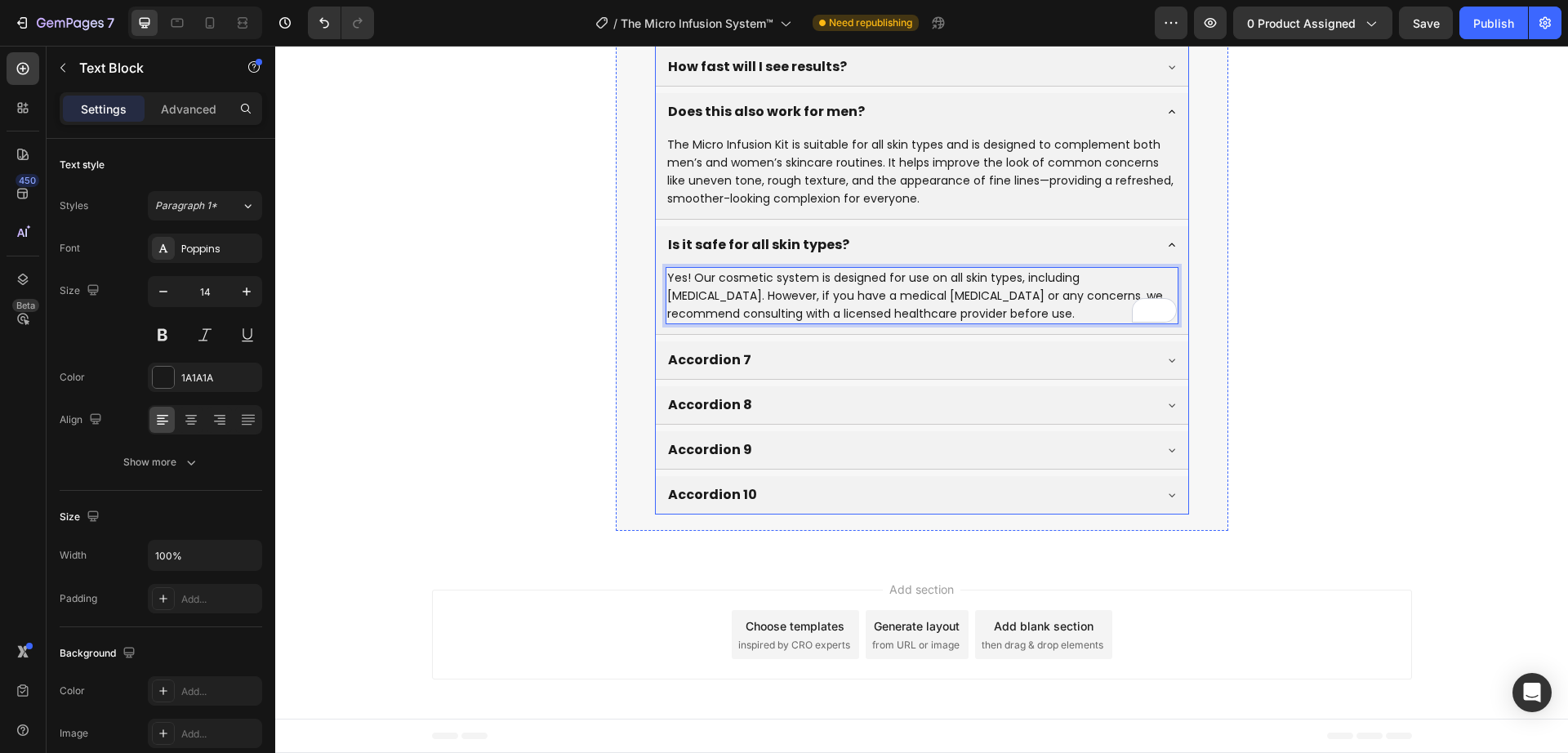
click at [730, 362] on p "Accordion 7" at bounding box center [710, 361] width 84 height 19
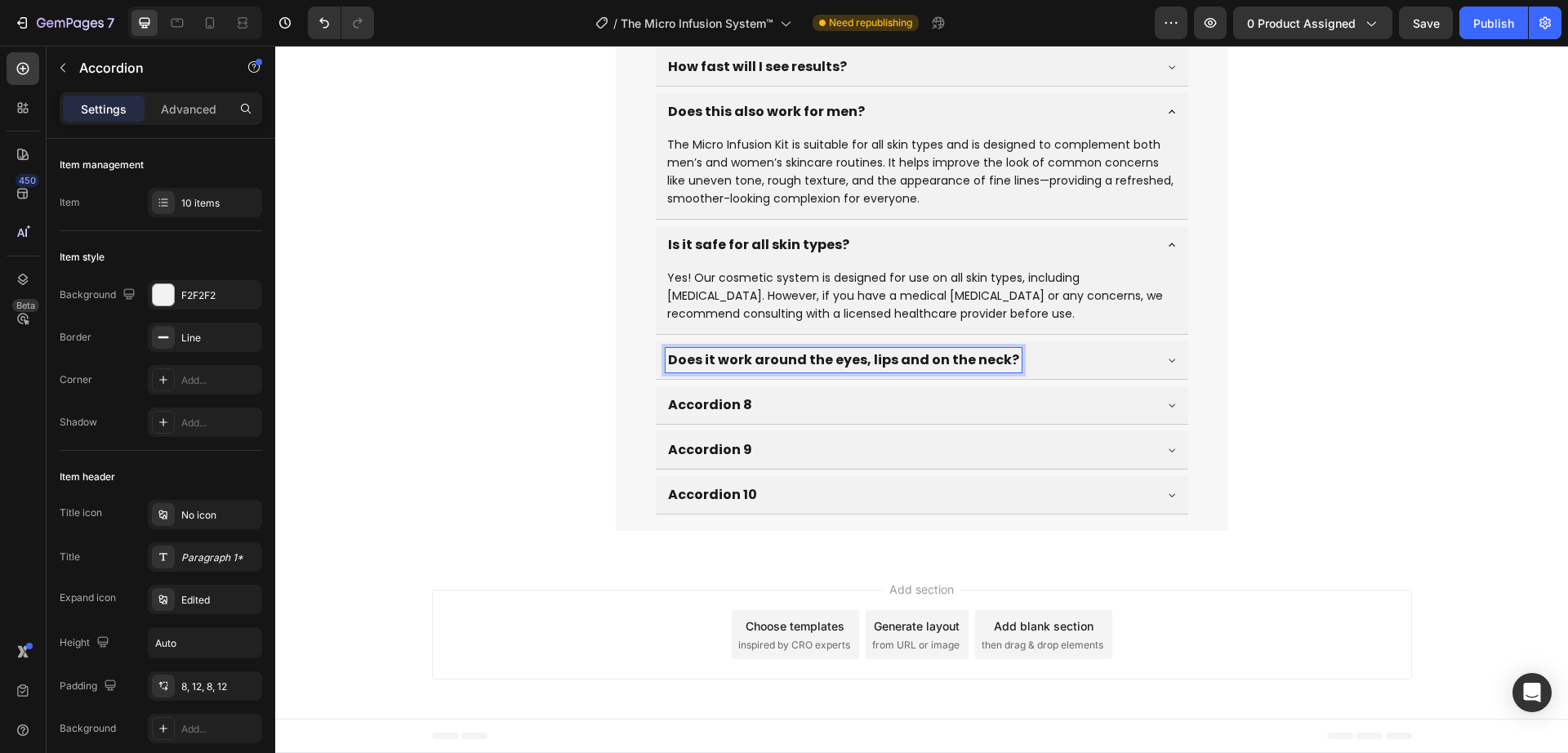
click at [1044, 369] on div "Does it work around the eyes, lips and on the neck?" at bounding box center [909, 361] width 487 height 25
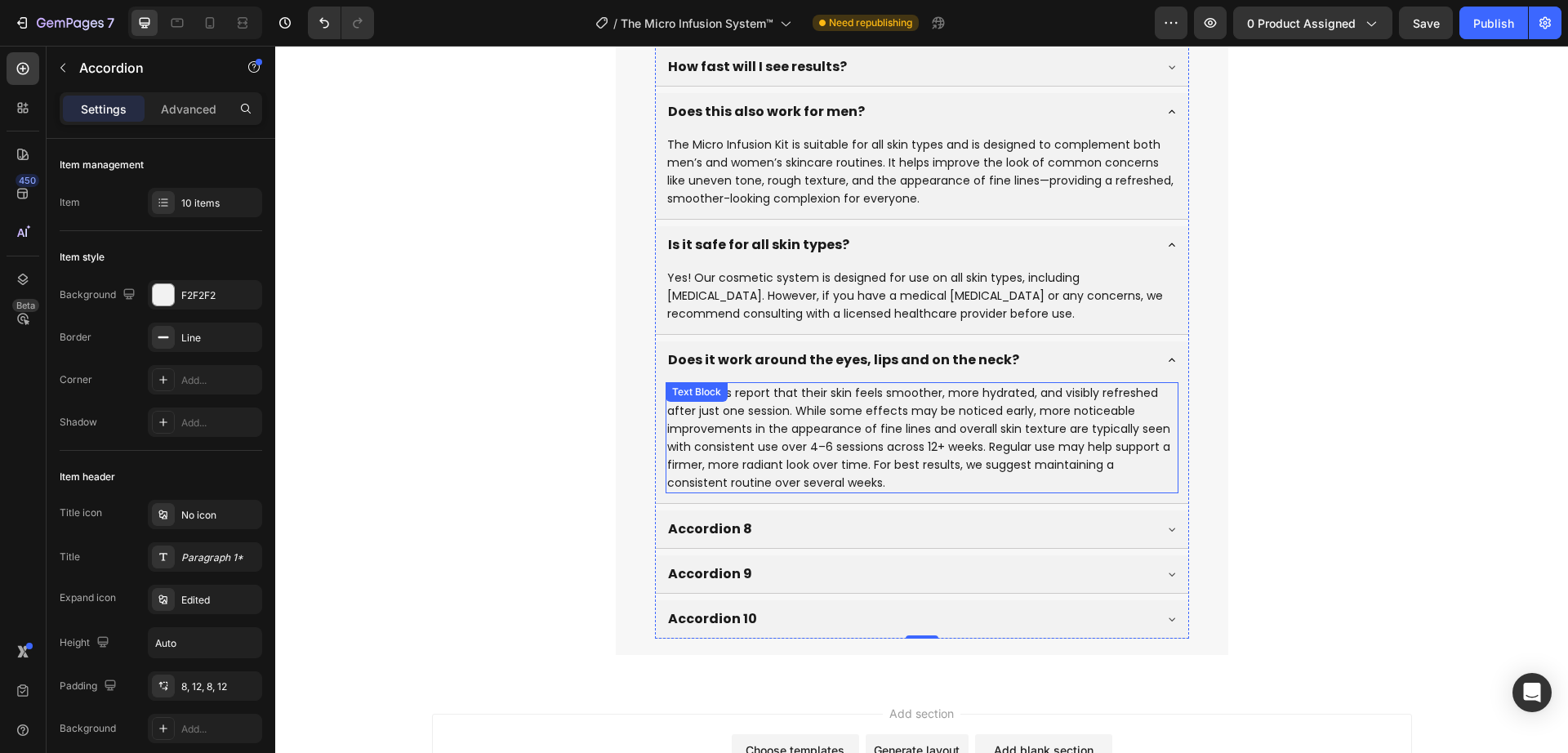
click at [808, 424] on p "Many users report that their skin feels smoother, more hydrated, and visibly re…" at bounding box center [922, 438] width 509 height 108
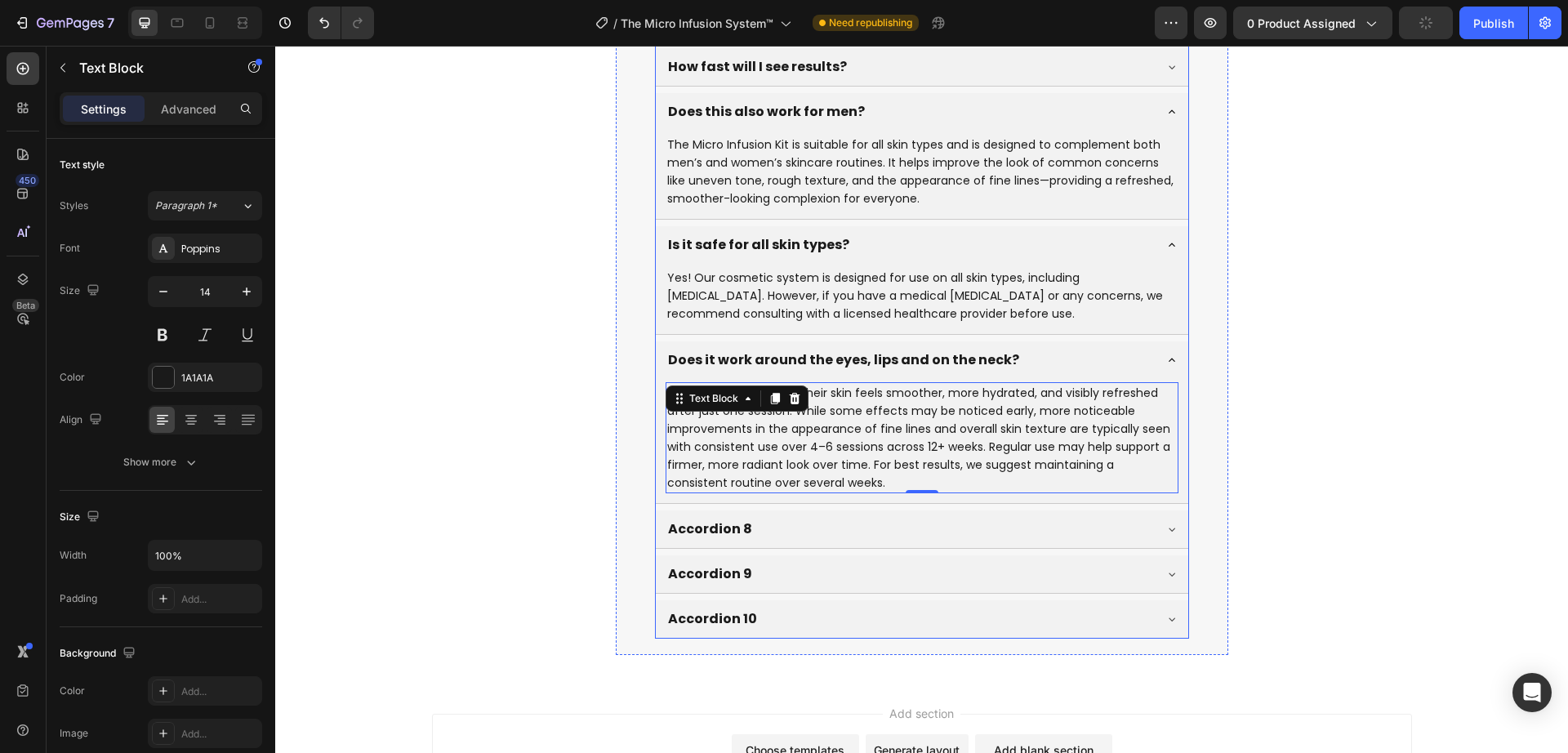
click at [774, 493] on div "Many users report that their skin feels smoother, more hydrated, and visibly re…" at bounding box center [922, 438] width 513 height 111
click at [769, 468] on p "Many users report that their skin feels smoother, more hydrated, and visibly re…" at bounding box center [922, 438] width 509 height 108
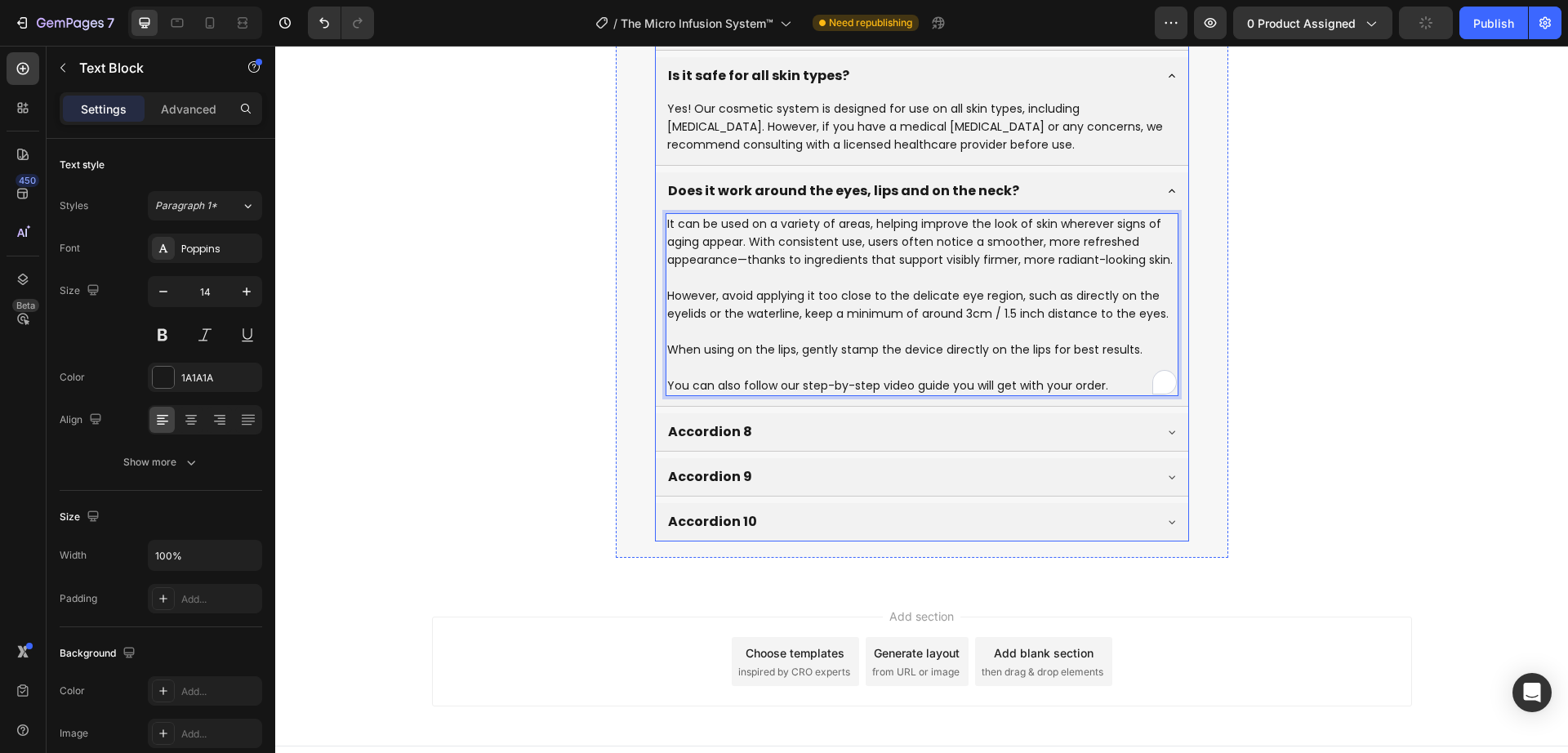
scroll to position [7068, 0]
click at [724, 429] on p "Accordion 8" at bounding box center [710, 431] width 84 height 19
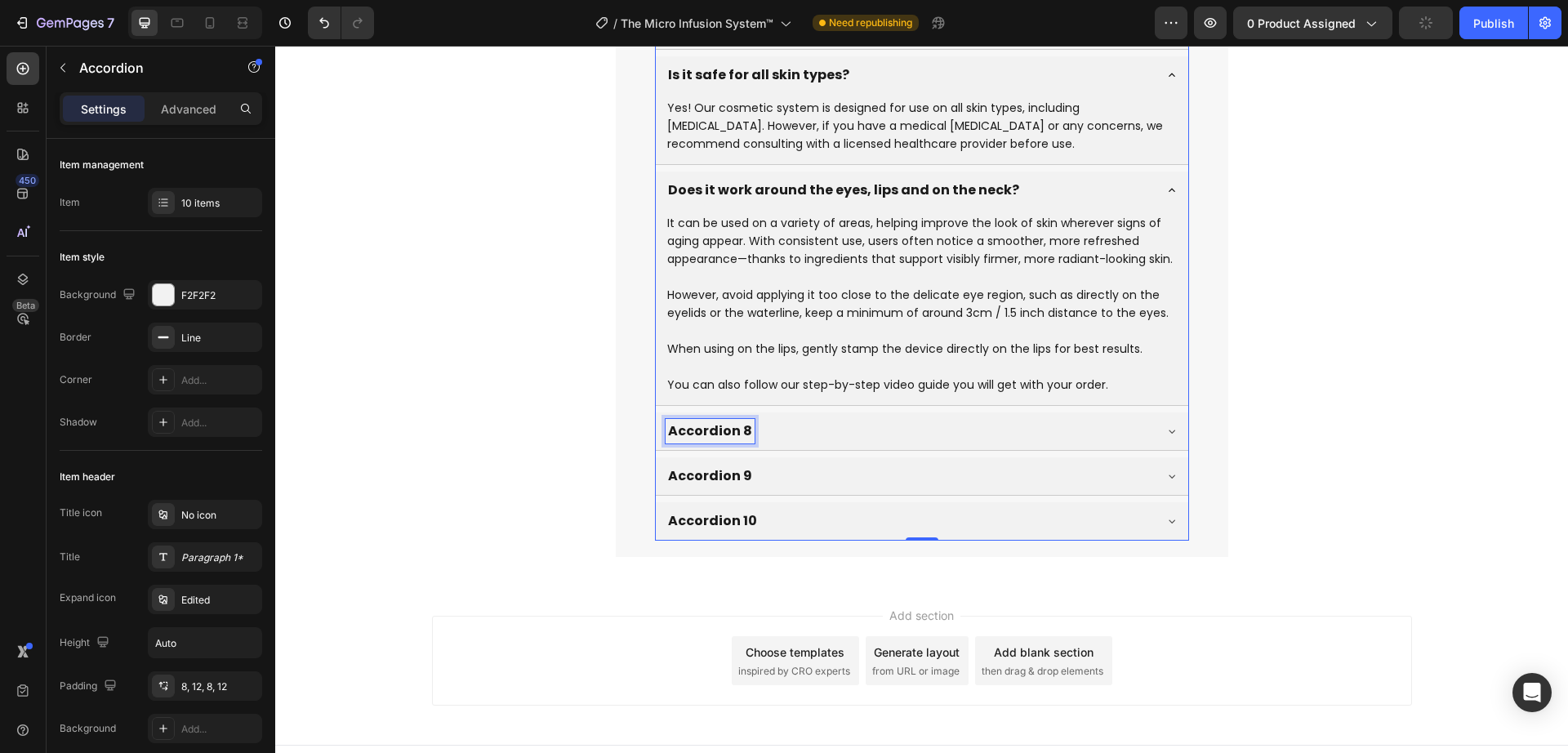
click at [719, 429] on p "Accordion 8" at bounding box center [710, 431] width 84 height 19
click at [905, 453] on div "How many needle heads and serums are included in each box and how often should …" at bounding box center [922, 7] width 534 height 1067
click at [900, 438] on div "Is there any down time?" at bounding box center [909, 431] width 487 height 25
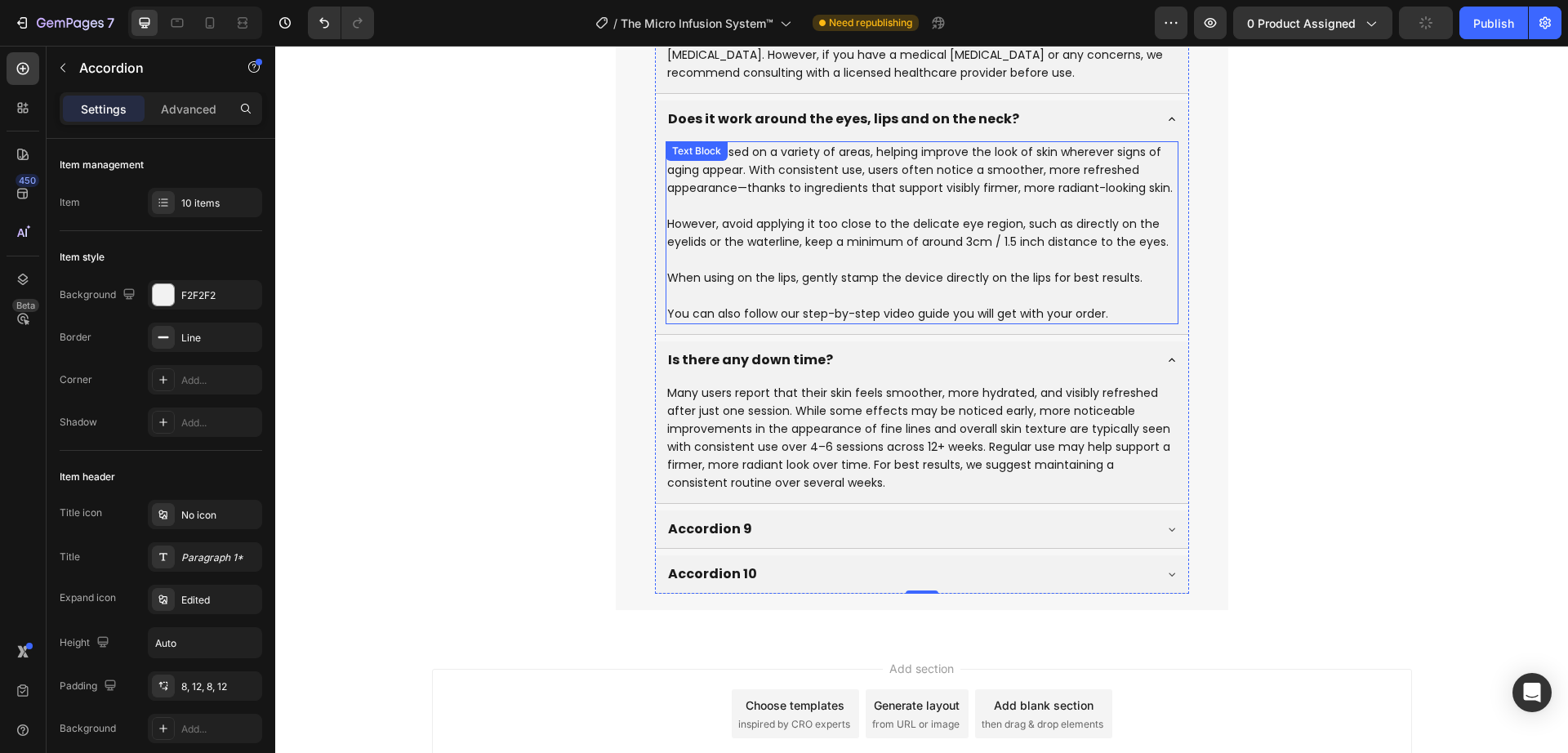
scroll to position [7140, 0]
click at [782, 473] on p "Many users report that their skin feels smoother, more hydrated, and visibly re…" at bounding box center [922, 437] width 509 height 108
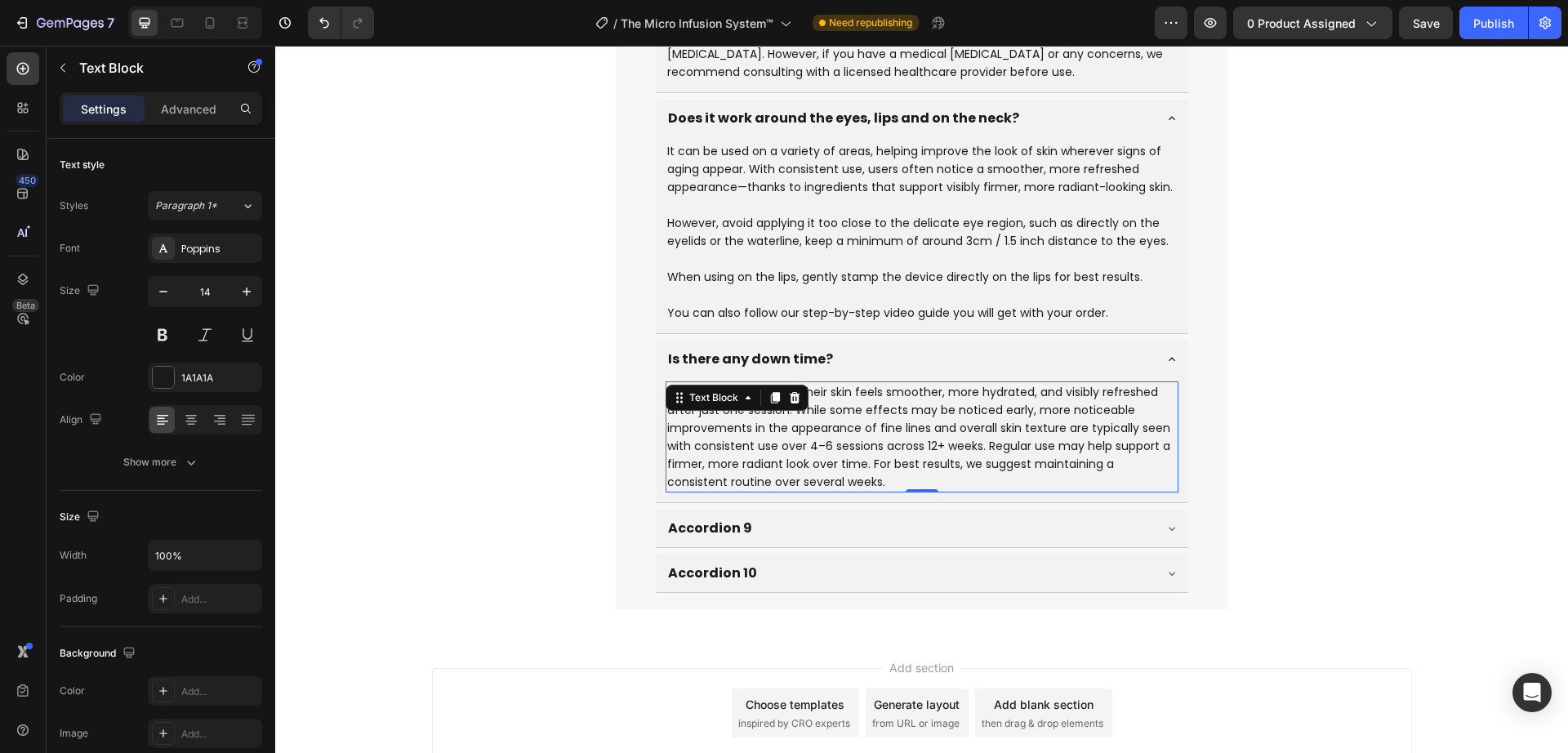
click at [785, 468] on p "Many users report that their skin feels smoother, more hydrated, and visibly re…" at bounding box center [922, 437] width 509 height 108
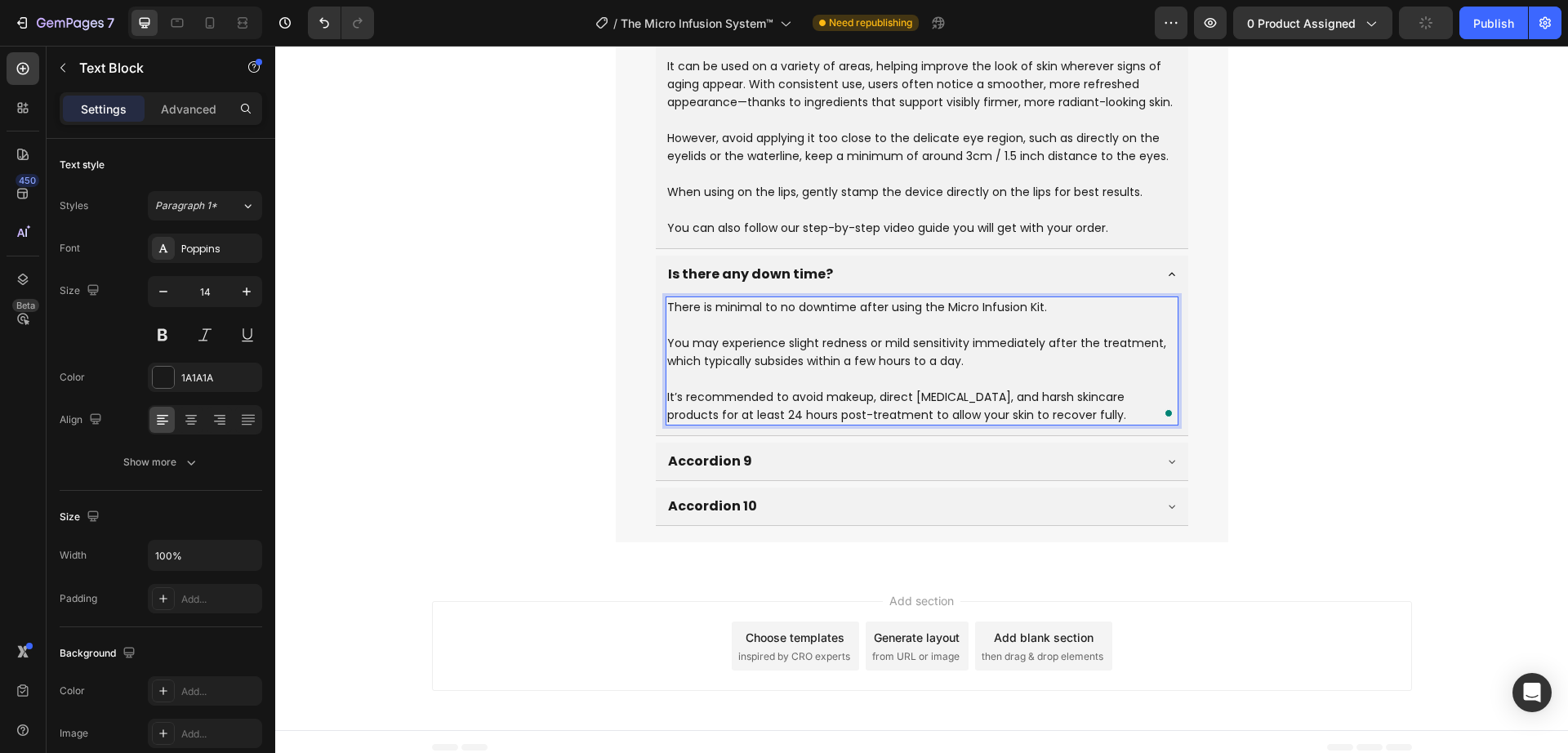
scroll to position [7236, 0]
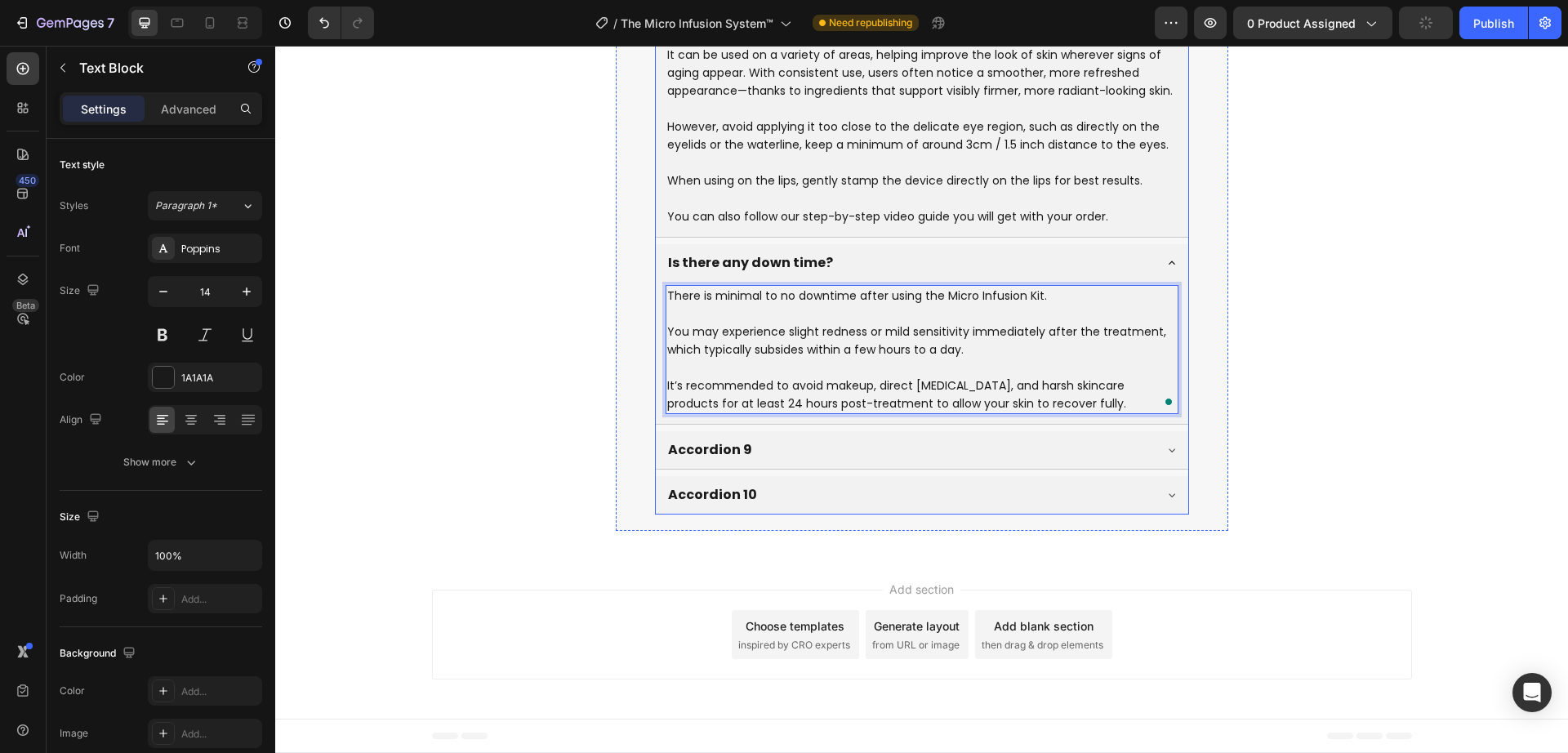
click at [715, 444] on p "Accordion 9" at bounding box center [710, 450] width 84 height 19
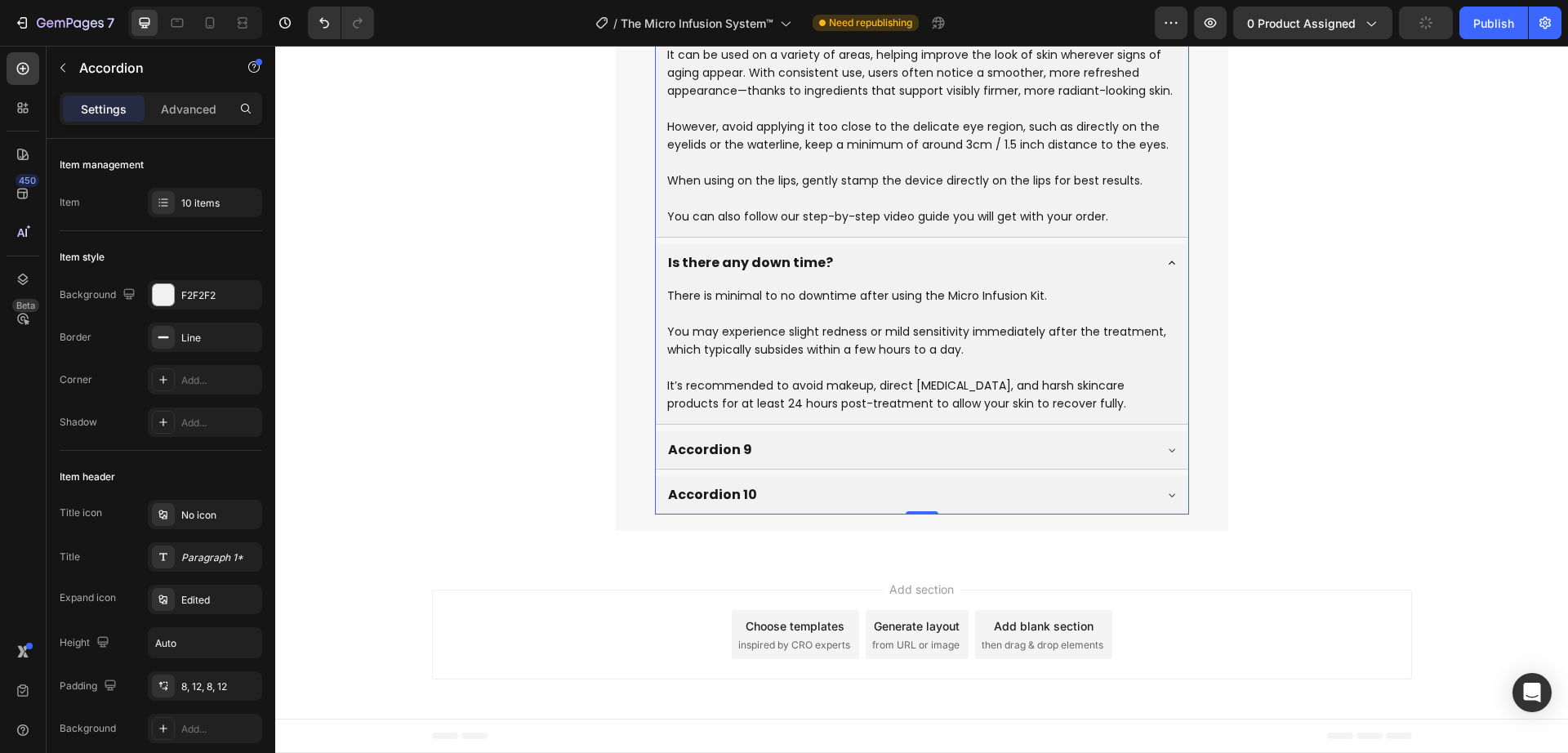
click at [717, 440] on div "Accordion 9" at bounding box center [710, 451] width 89 height 25
click at [714, 443] on p "Accordion 9" at bounding box center [710, 450] width 84 height 19
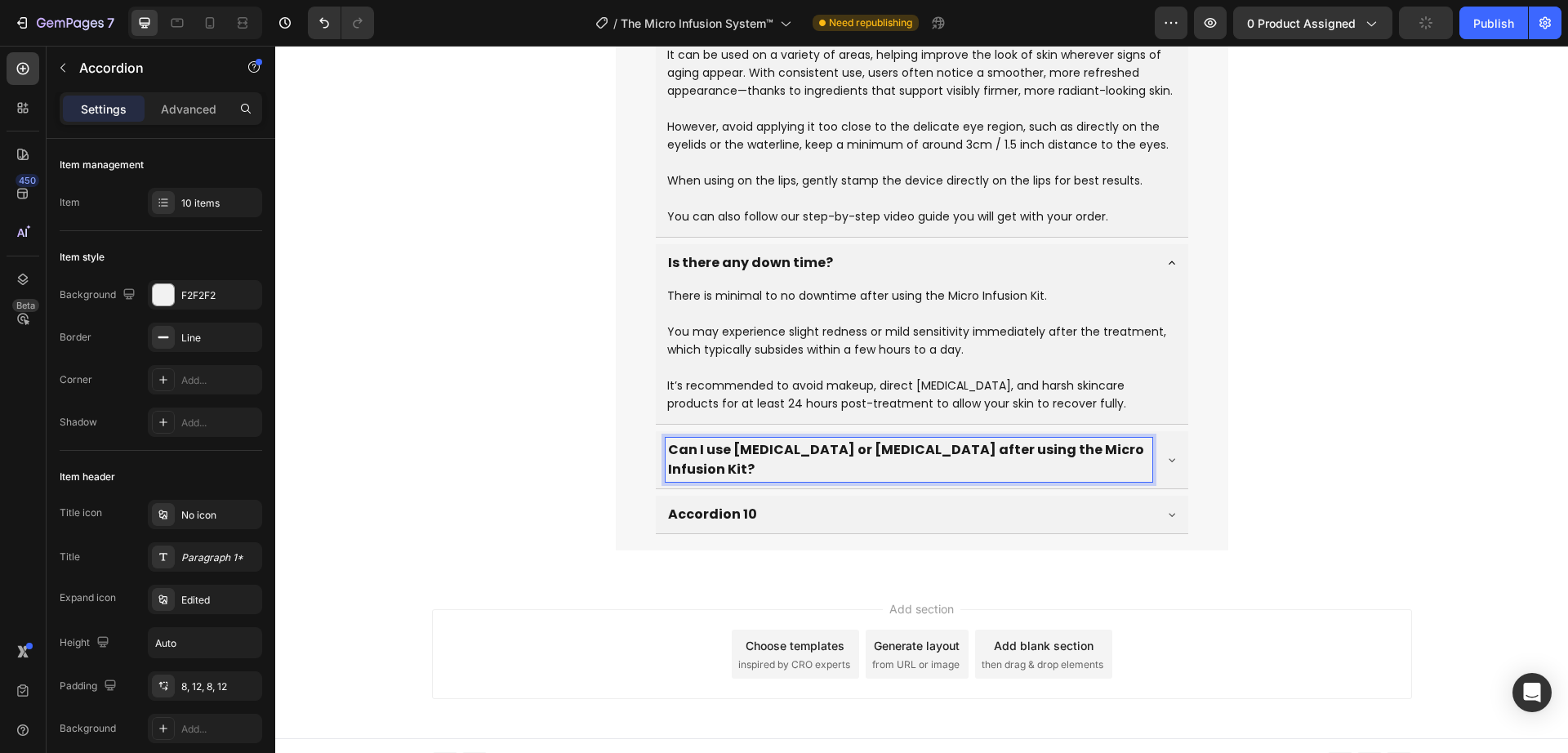
click at [1178, 459] on div "Can I use [MEDICAL_DATA] or [MEDICAL_DATA] after using the Micro Infusion Kit?" at bounding box center [922, 459] width 532 height 57
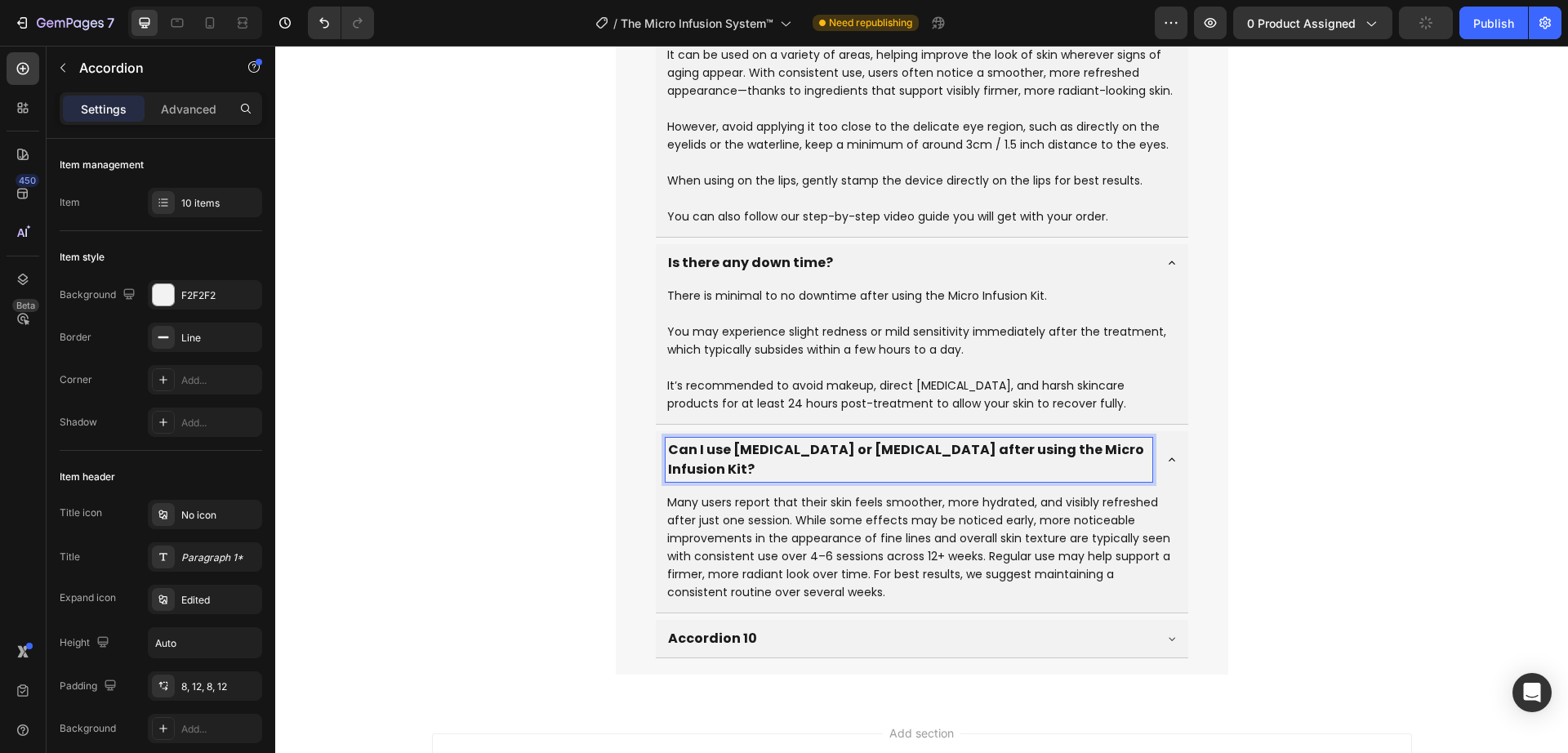
click at [1165, 453] on icon at bounding box center [1171, 459] width 13 height 13
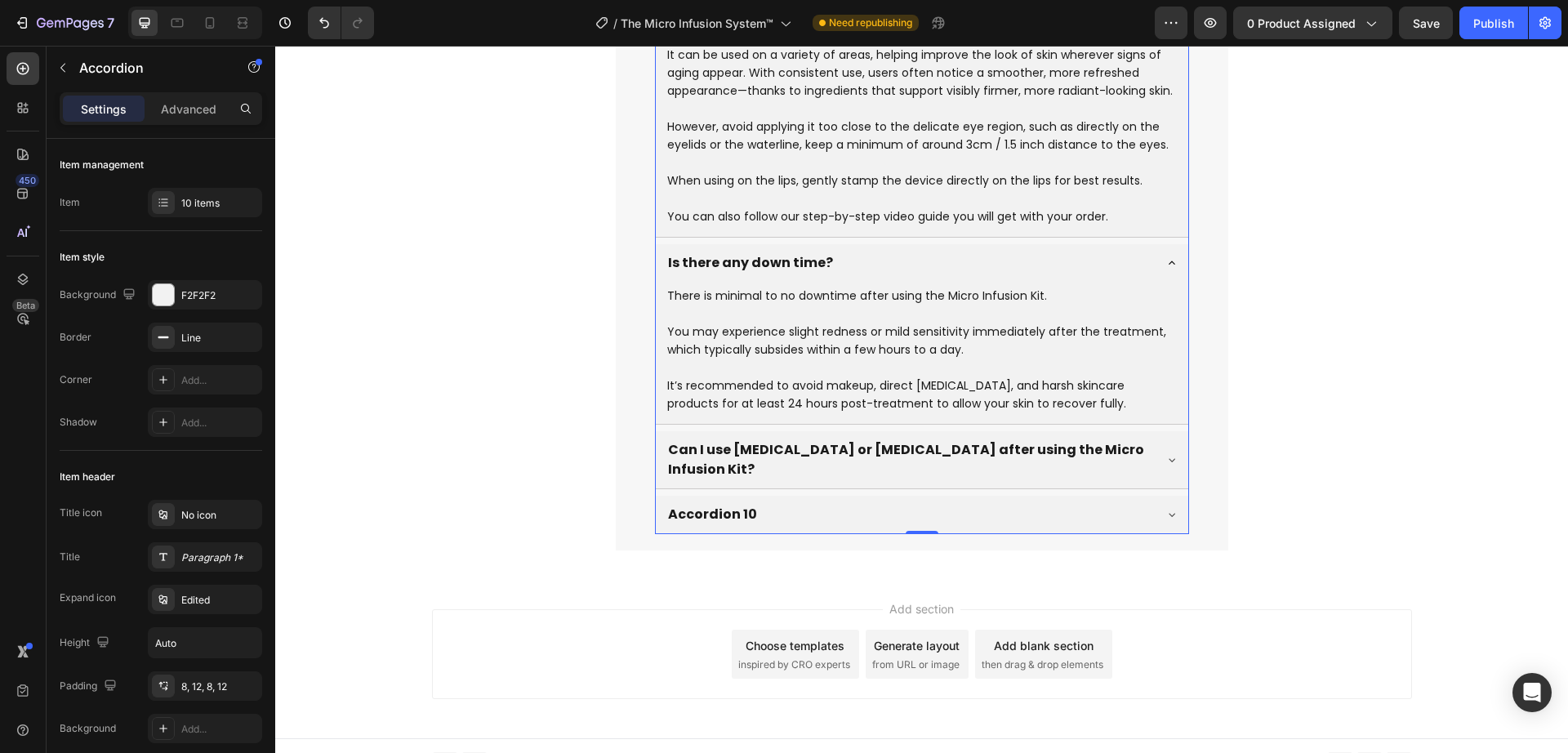
click at [962, 441] on p "Can I use [MEDICAL_DATA] or [MEDICAL_DATA] after using the Micro Infusion Kit?" at bounding box center [909, 459] width 482 height 39
click at [929, 503] on div "Accordion 10" at bounding box center [909, 515] width 487 height 25
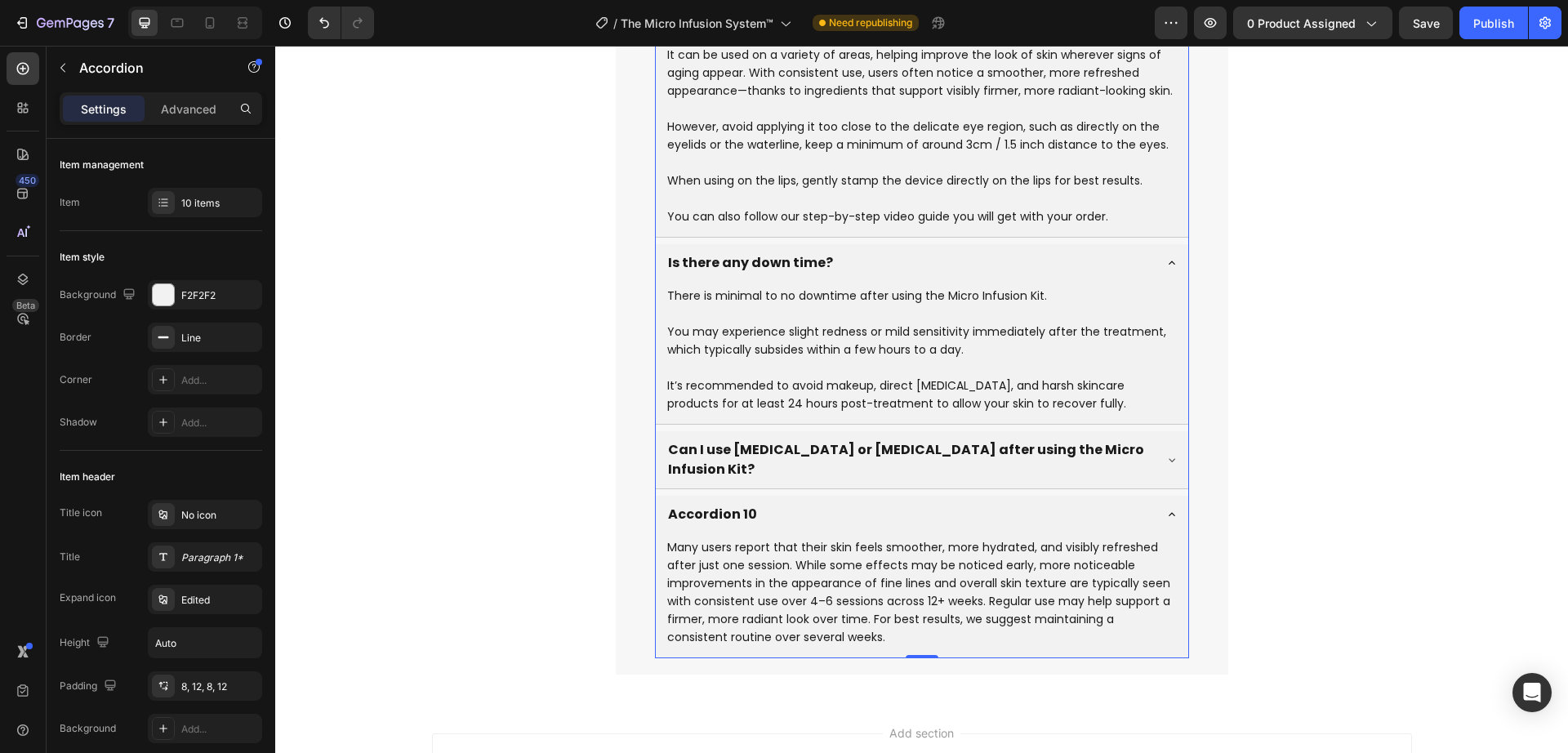
click at [1137, 445] on div "Can I use [MEDICAL_DATA] or [MEDICAL_DATA] after using the Micro Infusion Kit?" at bounding box center [909, 460] width 487 height 44
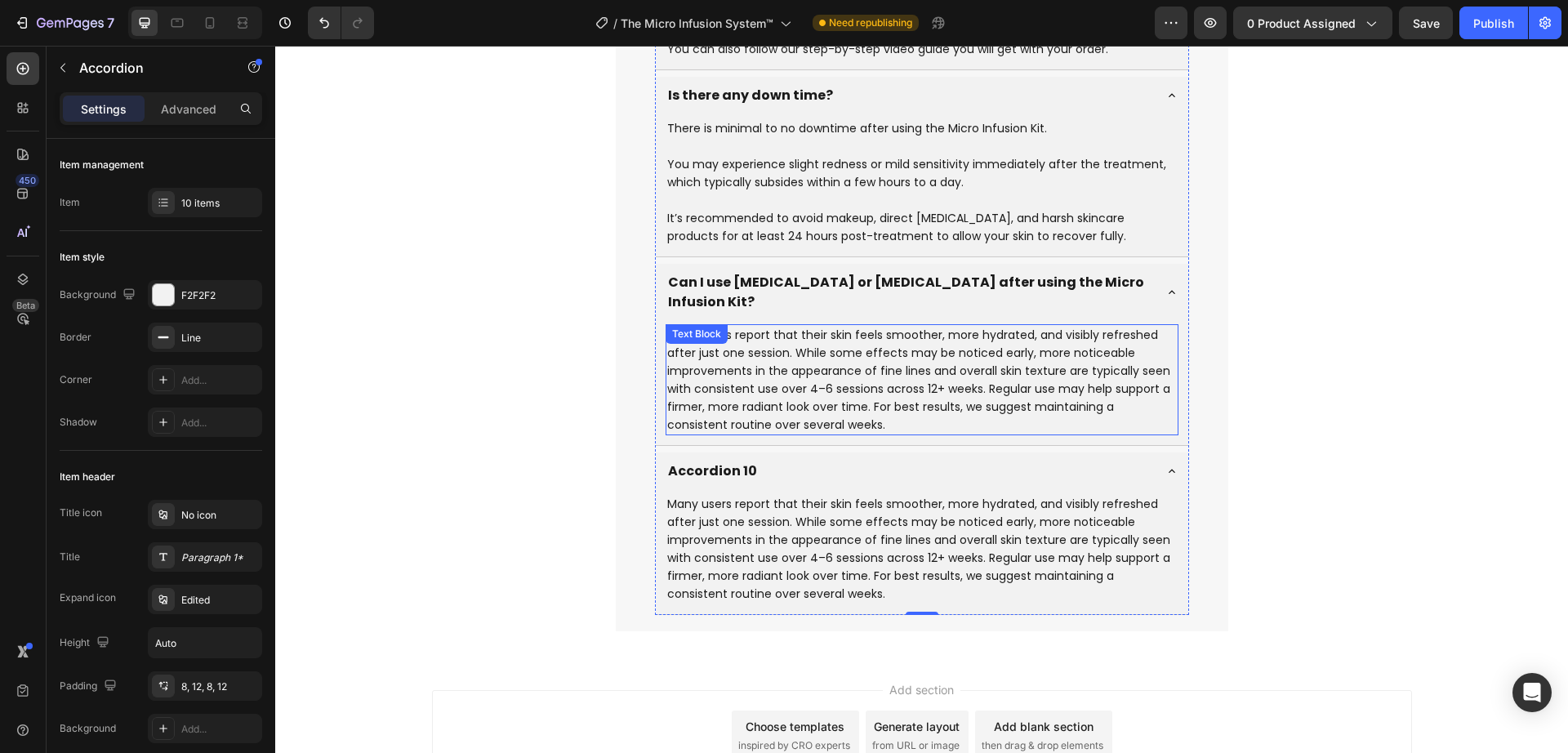
scroll to position [7407, 0]
click at [757, 361] on p "Many users report that their skin feels smoother, more hydrated, and visibly re…" at bounding box center [922, 377] width 509 height 108
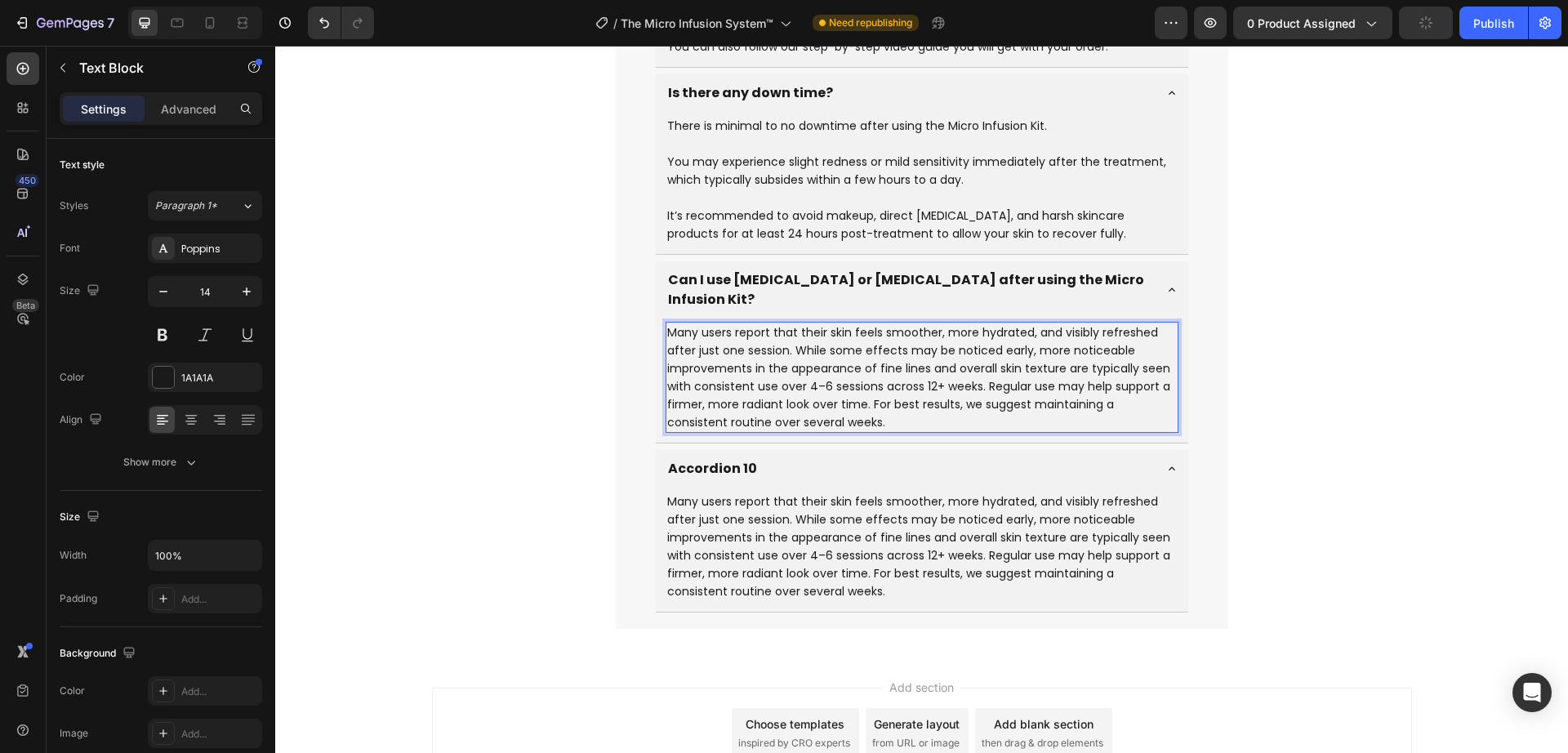
click at [774, 350] on p "Many users report that their skin feels smoother, more hydrated, and visibly re…" at bounding box center [922, 377] width 509 height 108
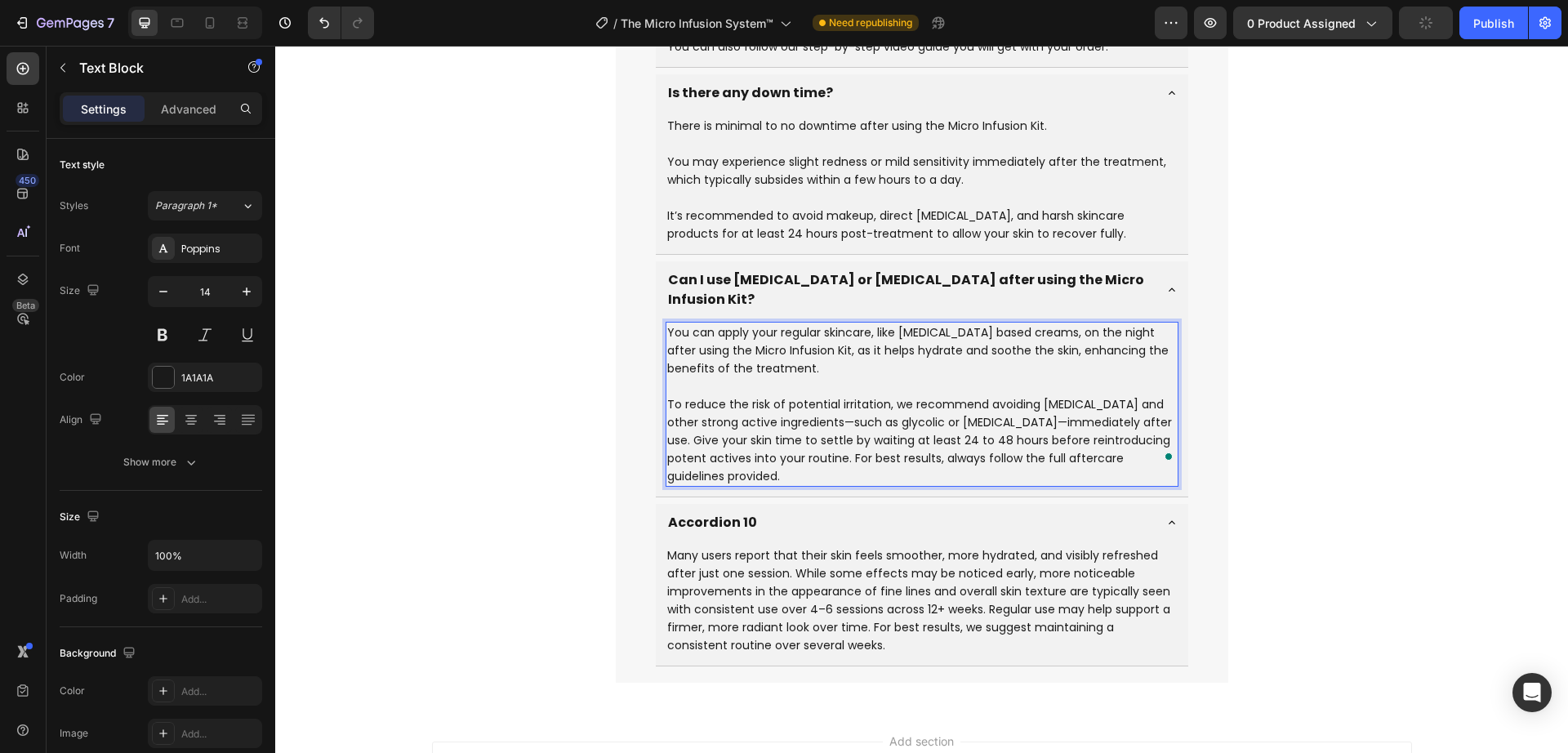
scroll to position [7521, 0]
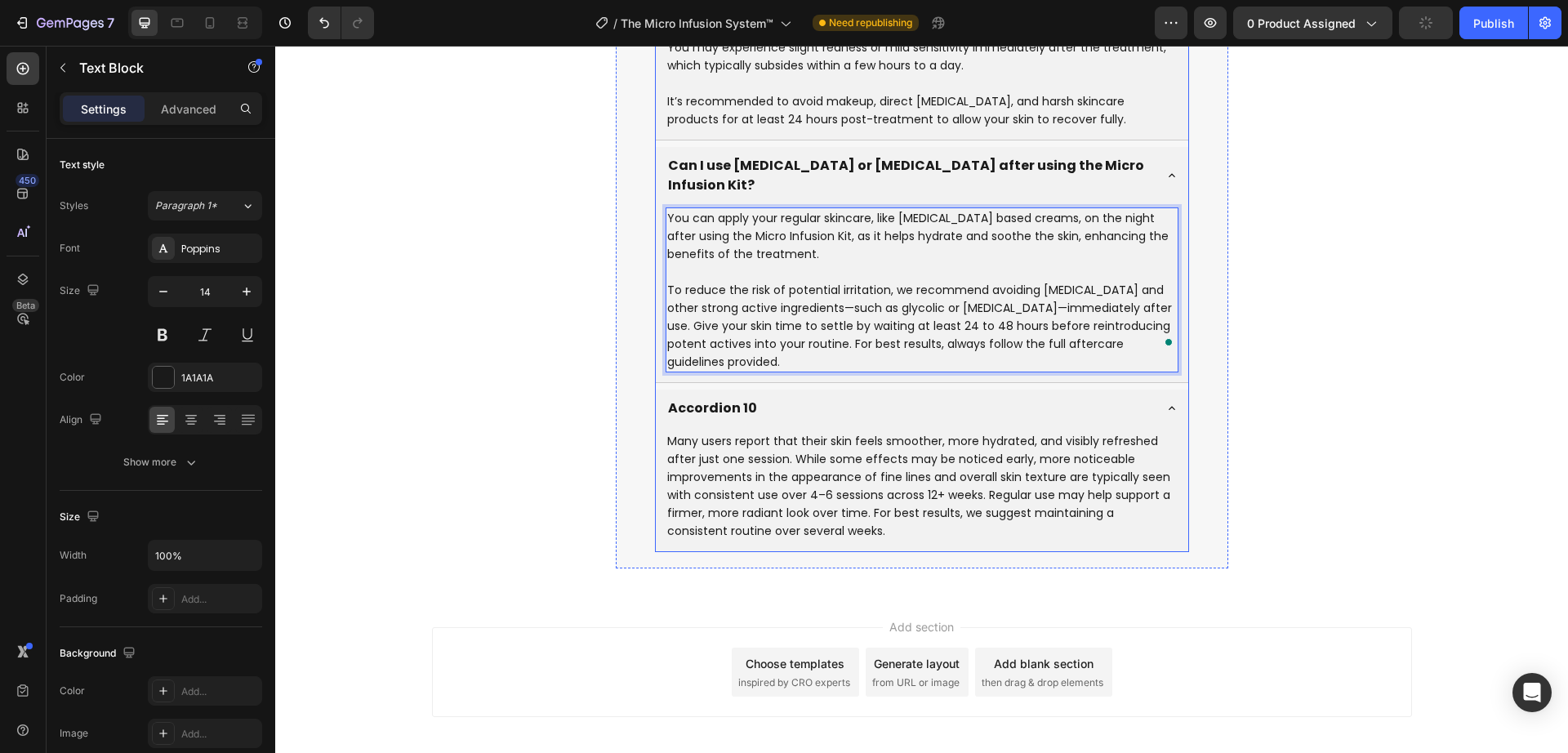
click at [752, 396] on div "Accordion 10" at bounding box center [909, 408] width 487 height 25
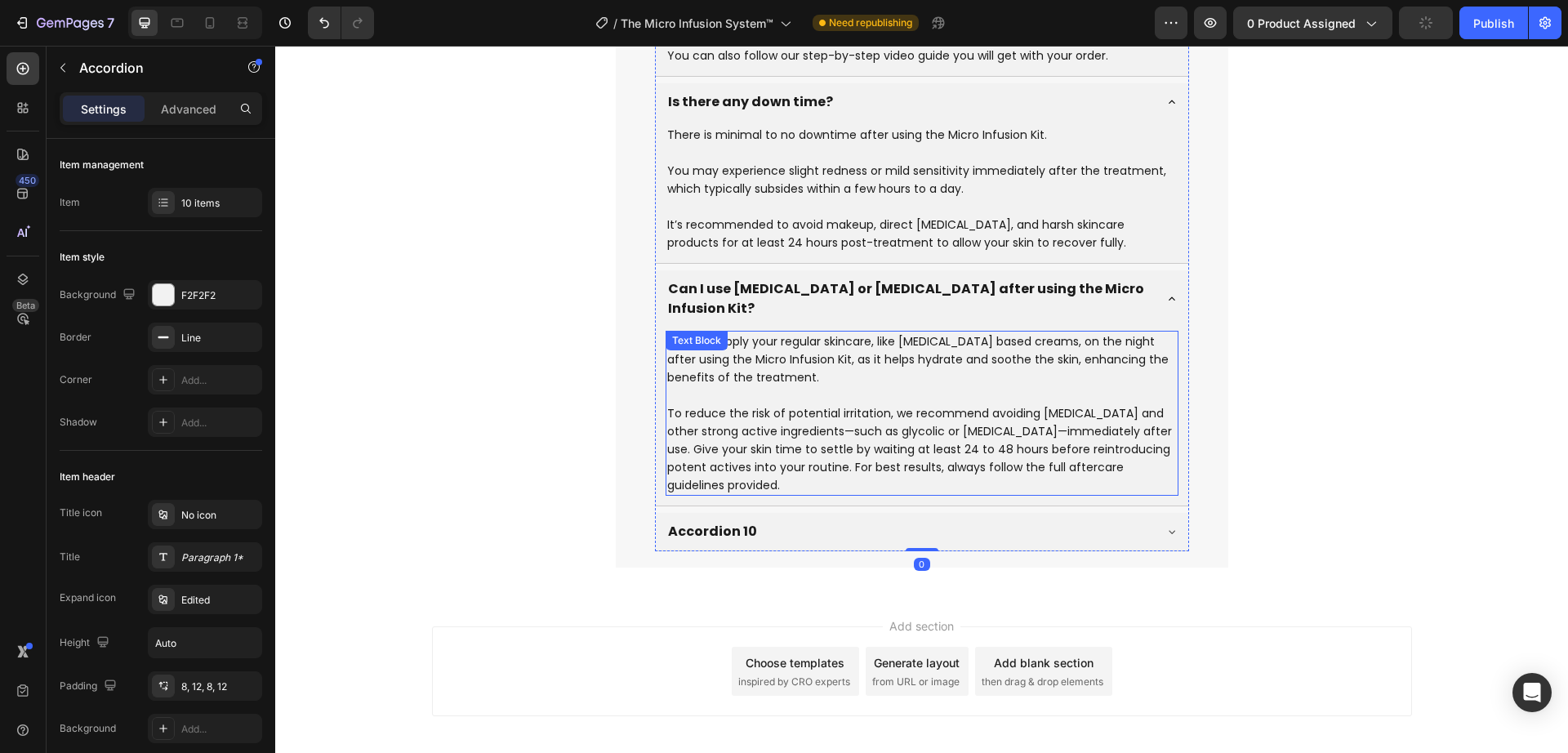
scroll to position [7397, 0]
click at [702, 523] on p "Accordion 10" at bounding box center [712, 533] width 89 height 19
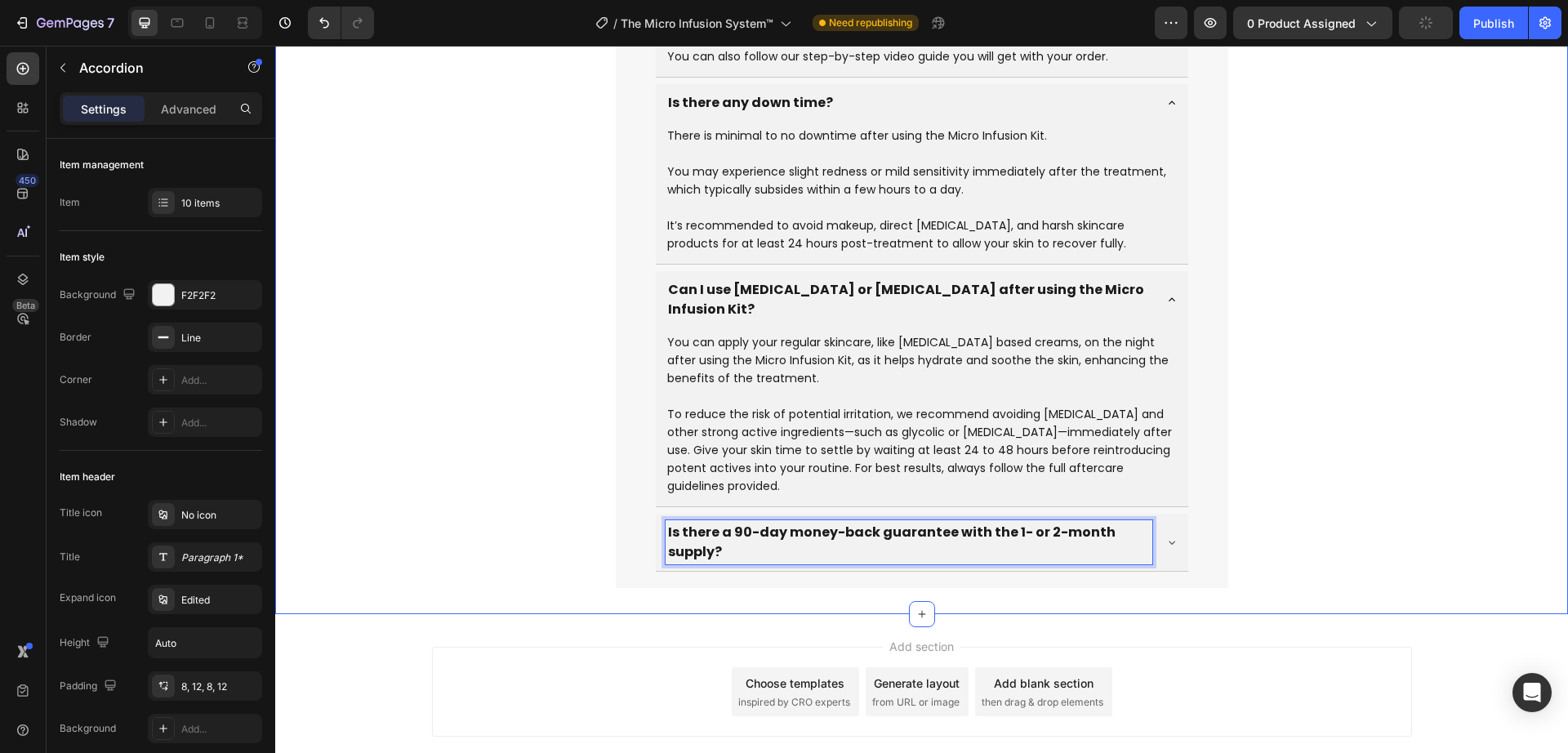
click at [1168, 536] on icon at bounding box center [1171, 542] width 13 height 13
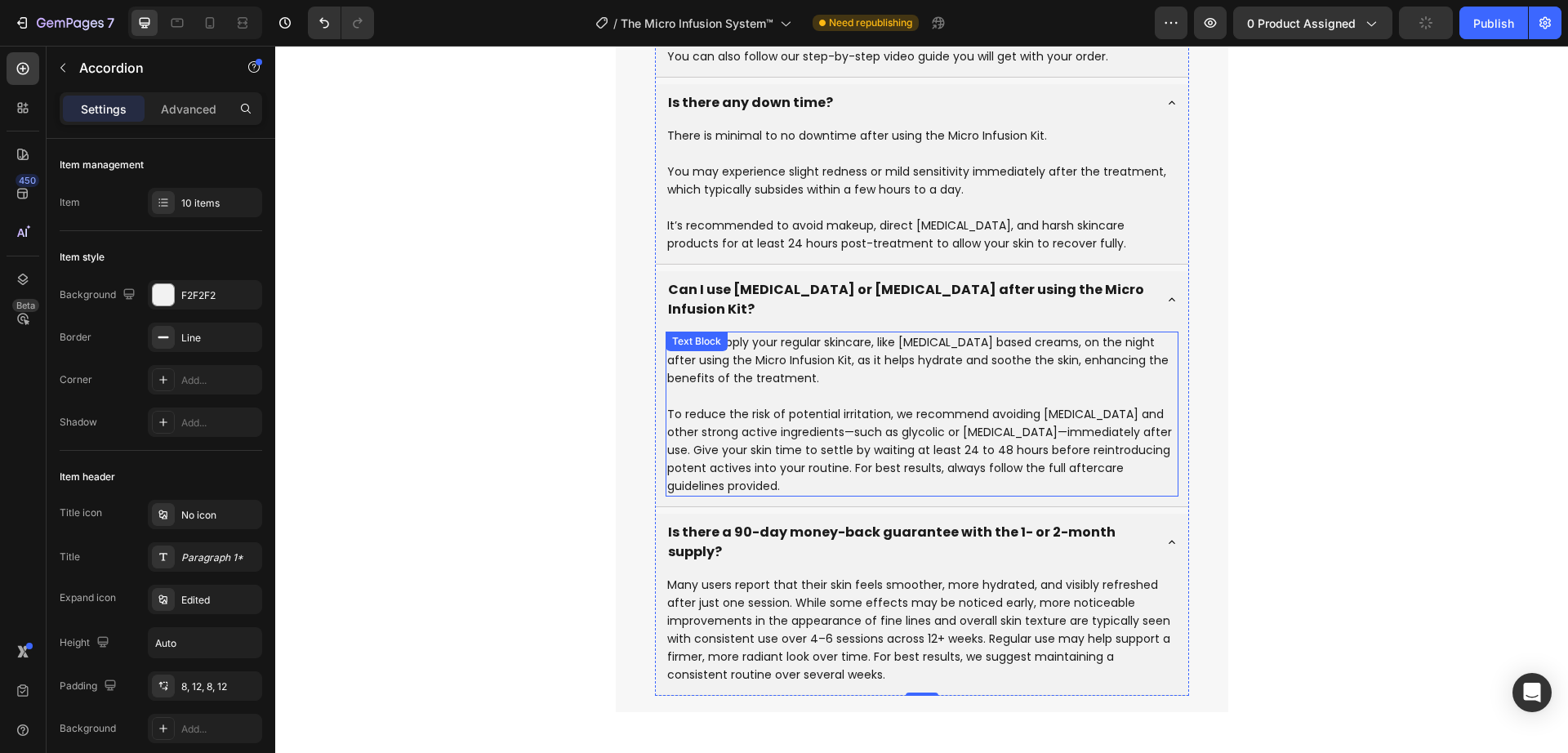
scroll to position [7513, 0]
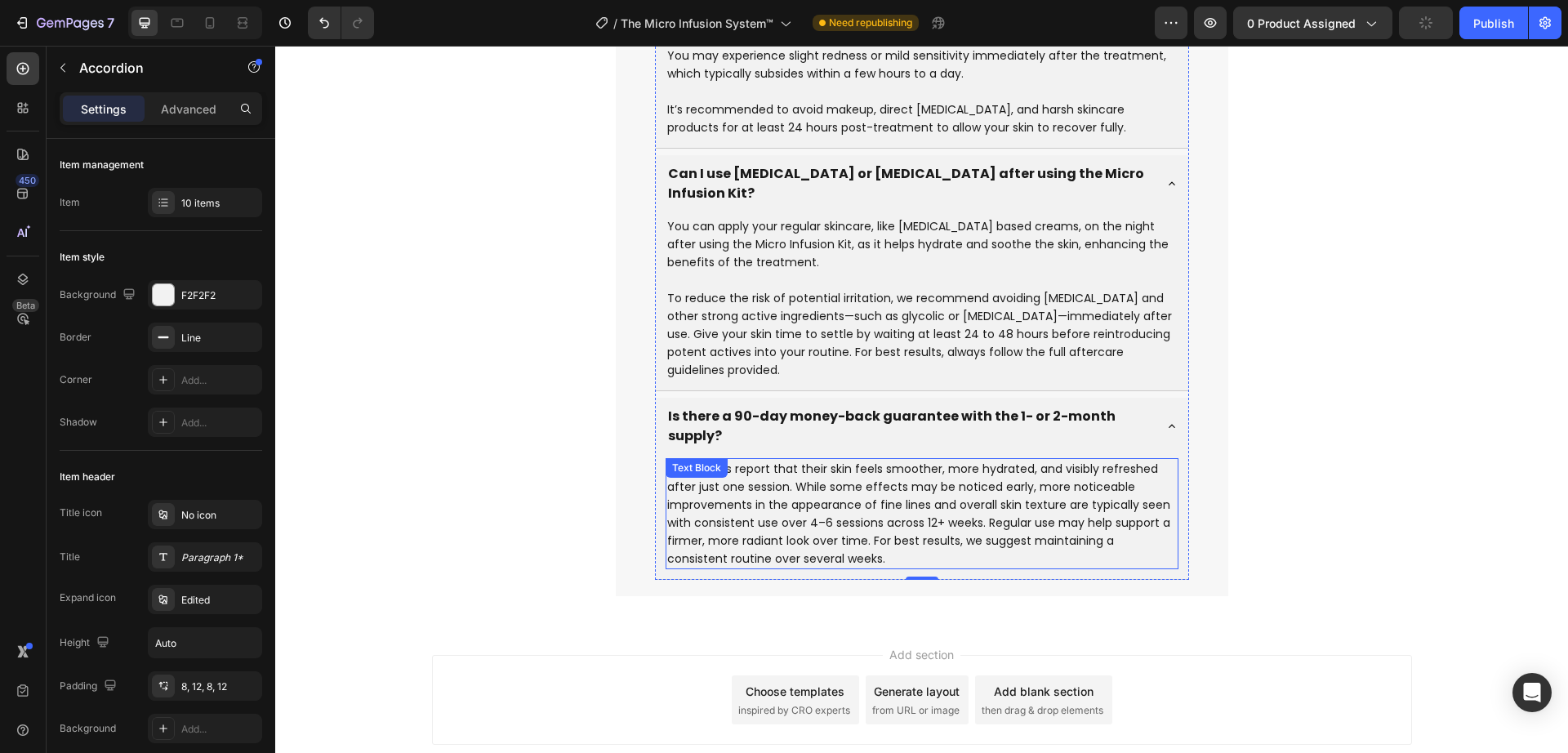
click at [782, 465] on p "Many users report that their skin feels smoother, more hydrated, and visibly re…" at bounding box center [922, 514] width 509 height 108
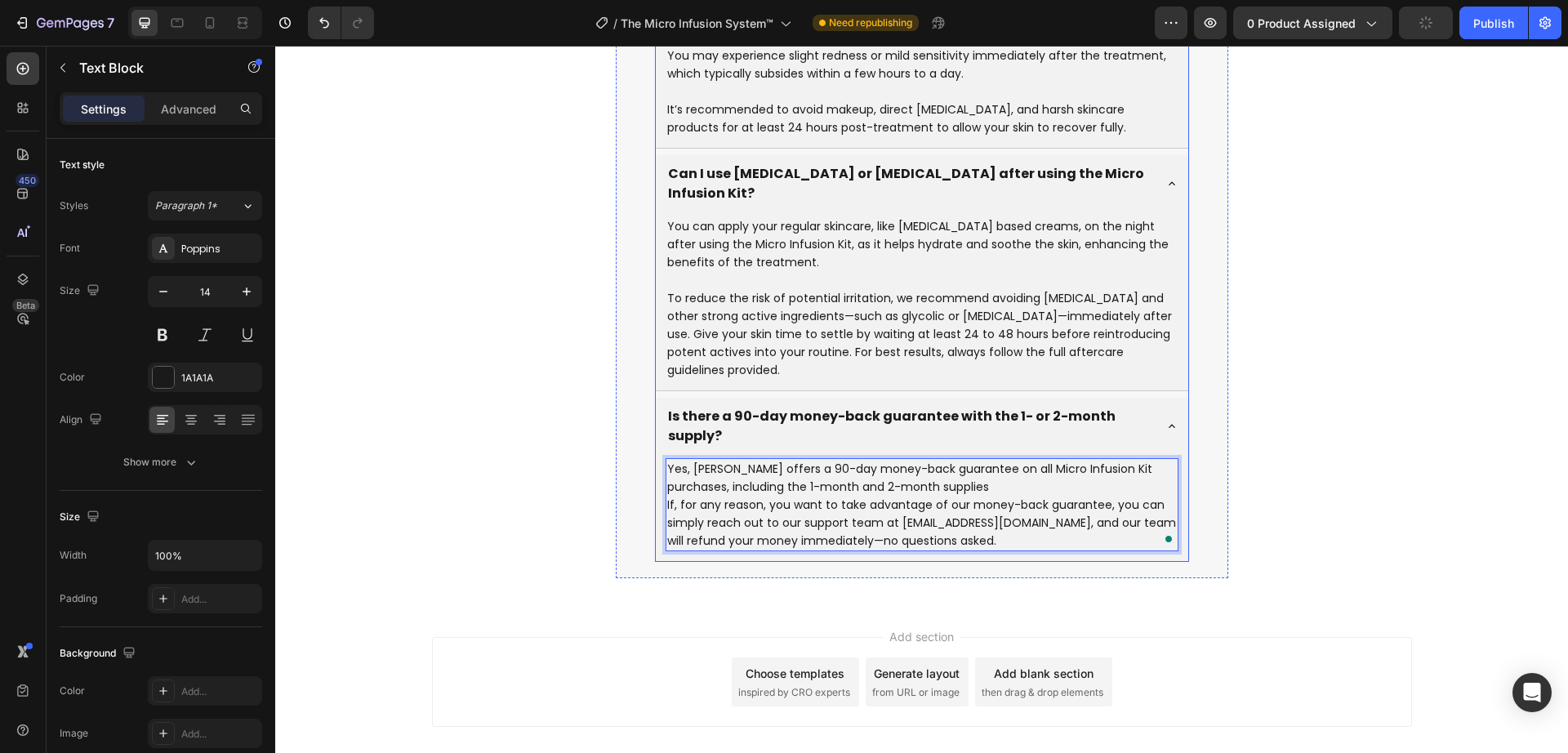
scroll to position [7523, 0]
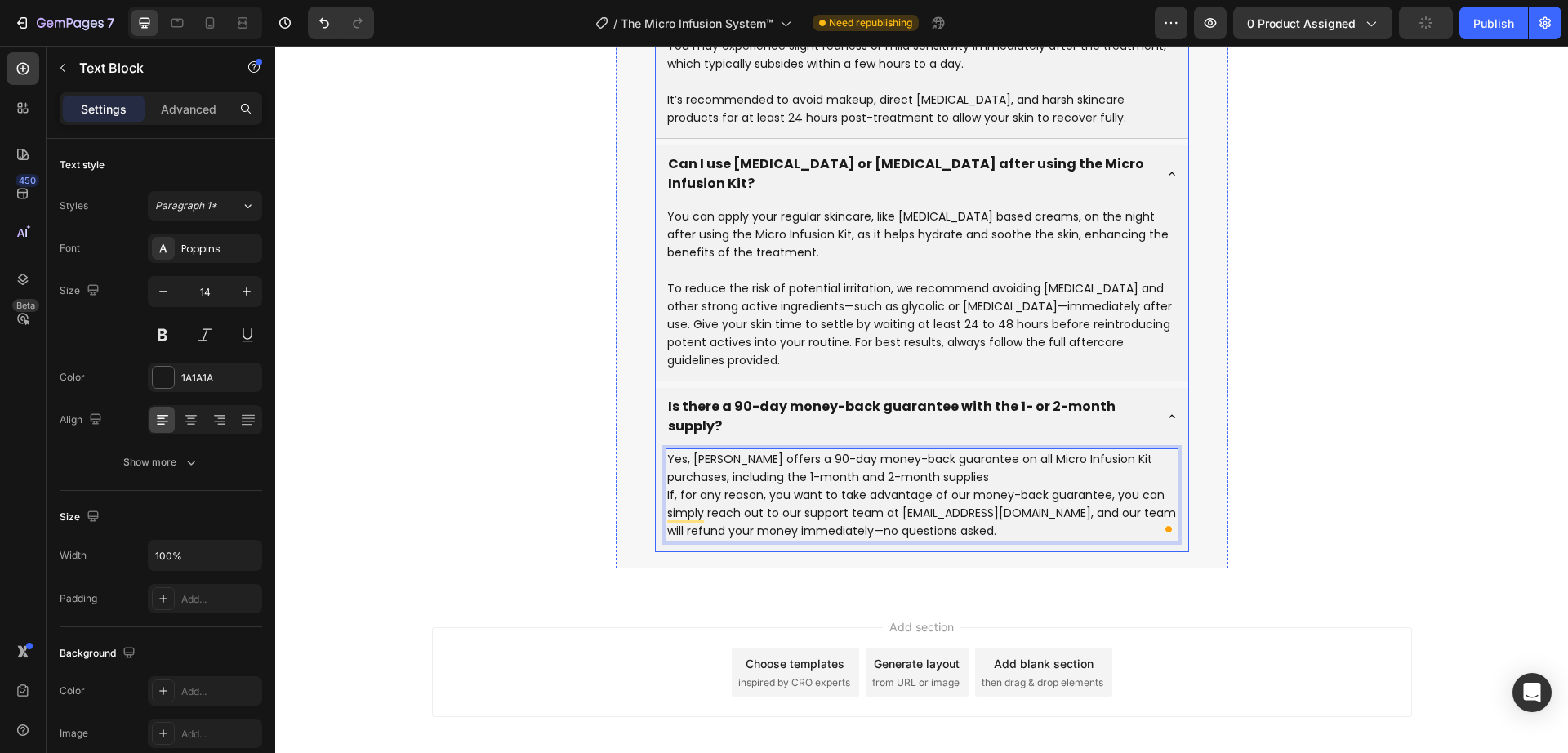
click at [764, 399] on div "Is there a 90-day money-back guarantee with the 1- or 2-month supply?" at bounding box center [909, 417] width 487 height 44
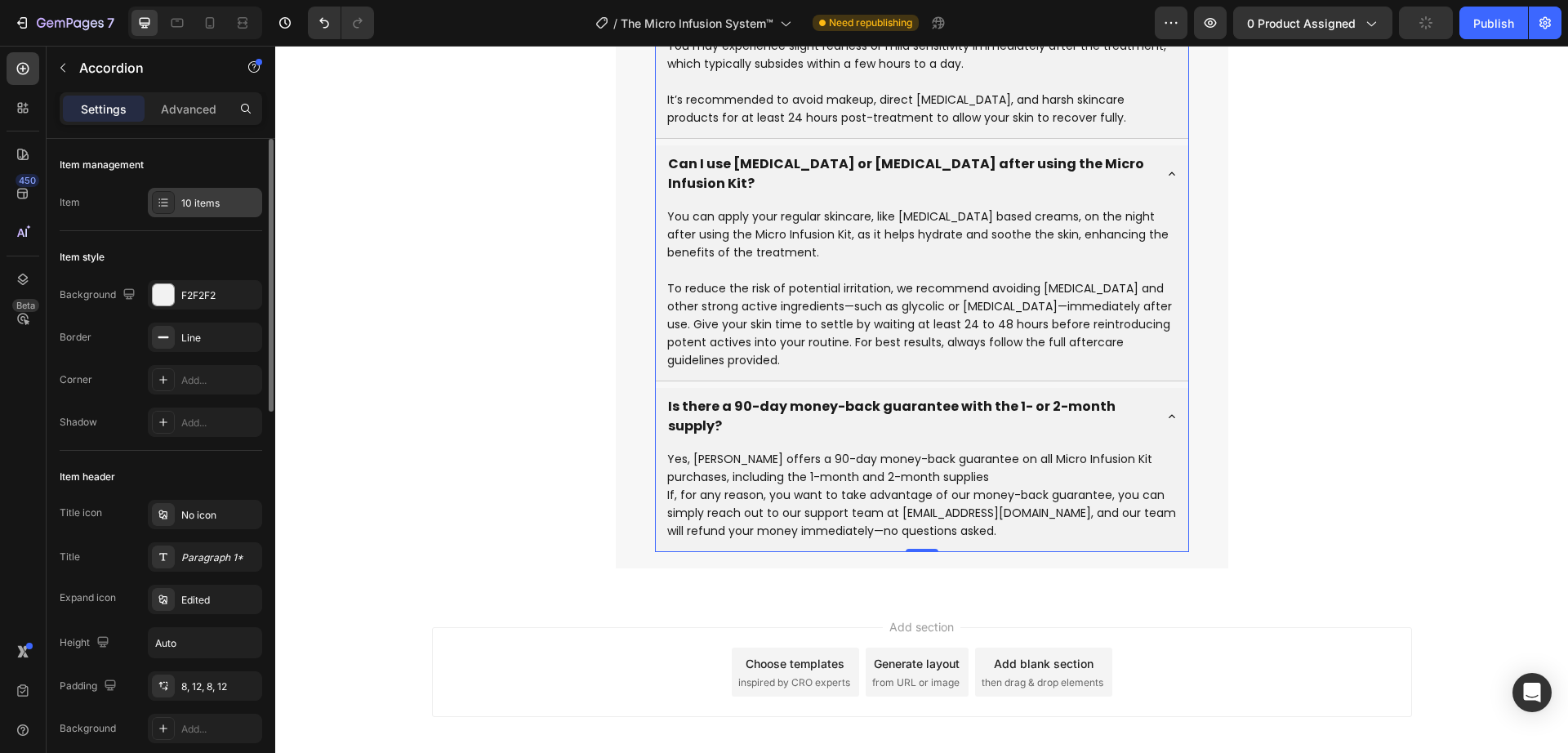
click at [165, 208] on icon at bounding box center [163, 202] width 13 height 13
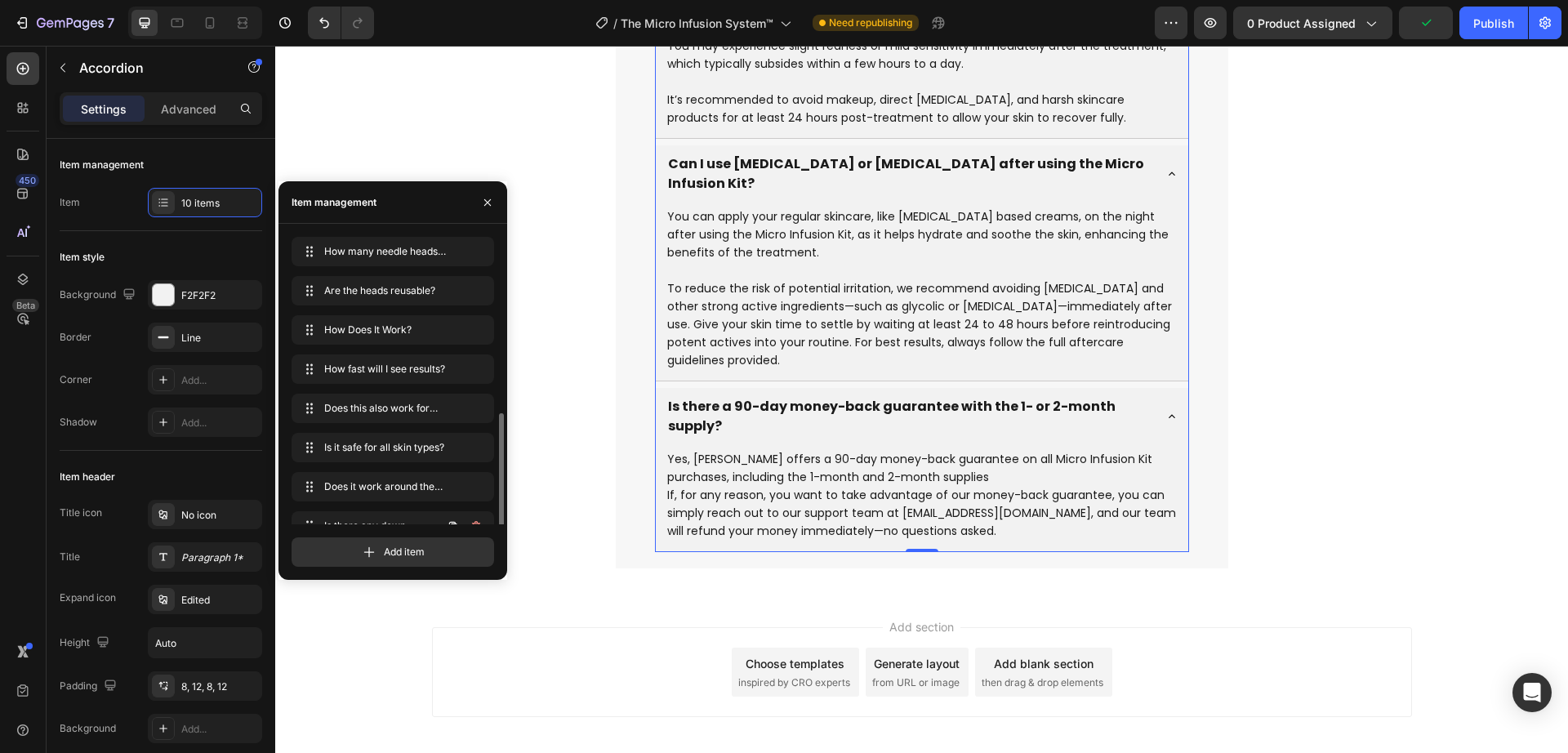
scroll to position [101, 0]
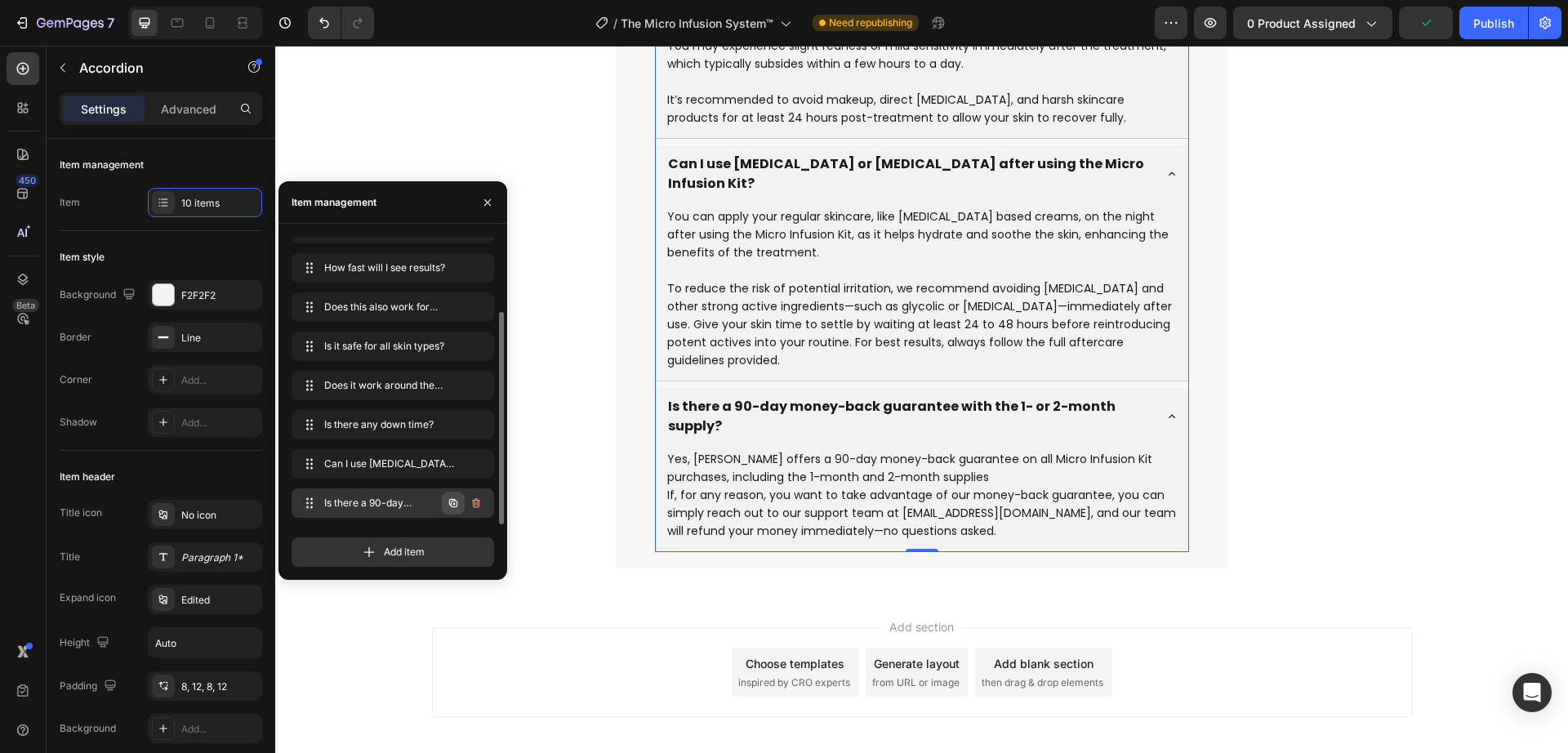
click at [450, 504] on icon "button" at bounding box center [453, 503] width 8 height 8
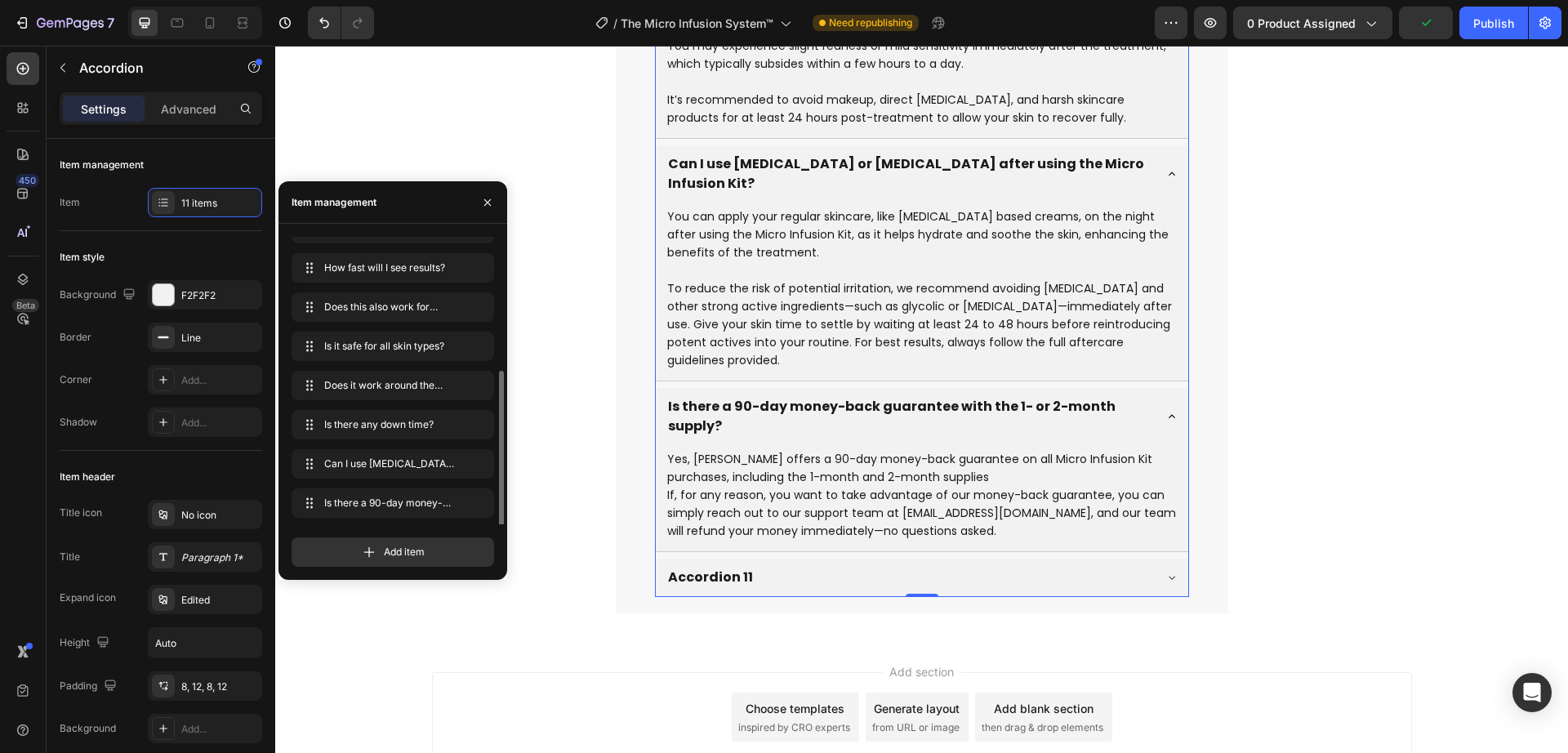
scroll to position [140, 0]
click at [450, 507] on icon "button" at bounding box center [453, 503] width 13 height 13
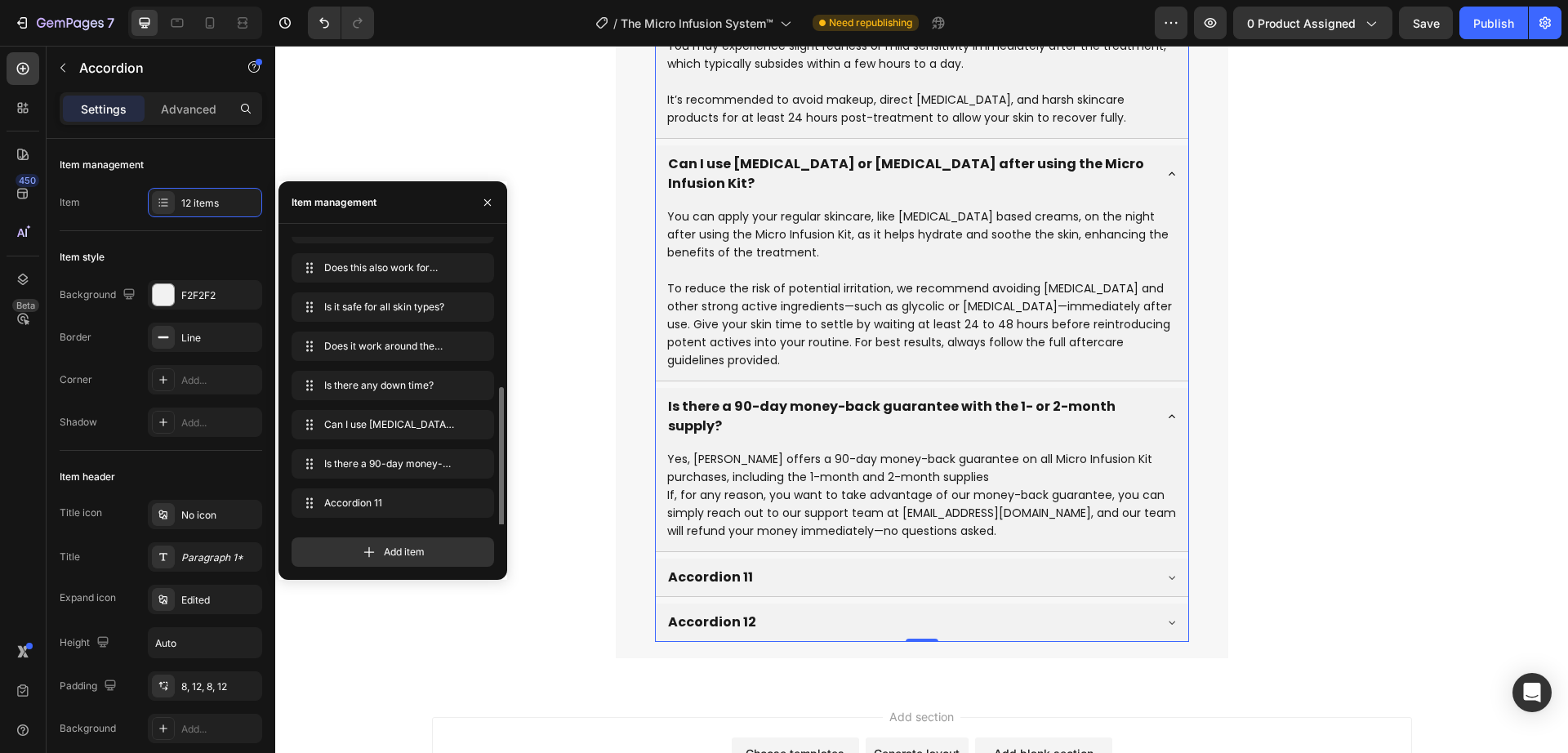
scroll to position [180, 0]
click at [450, 509] on icon "button" at bounding box center [453, 503] width 13 height 13
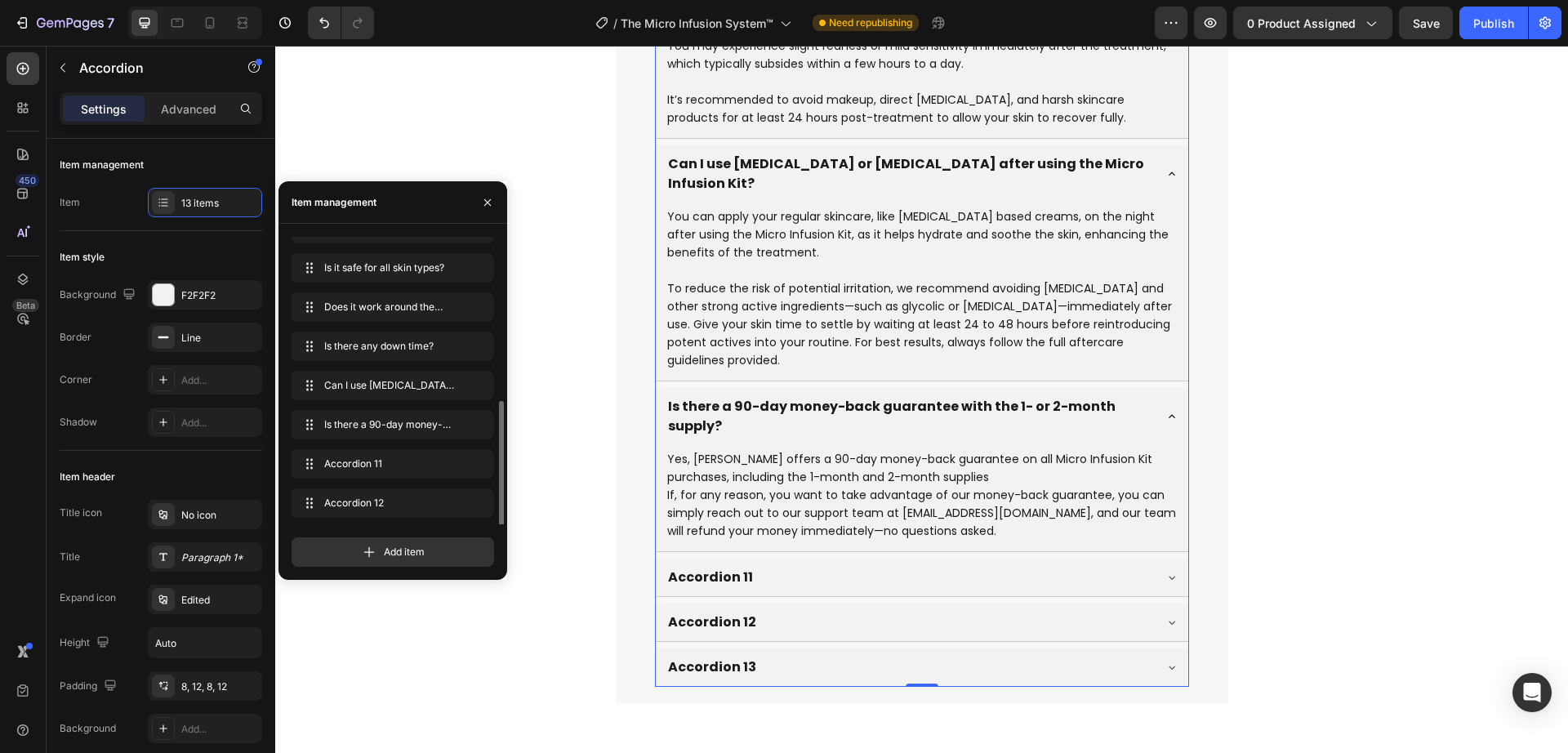
scroll to position [219, 0]
click at [452, 507] on icon "button" at bounding box center [453, 503] width 8 height 8
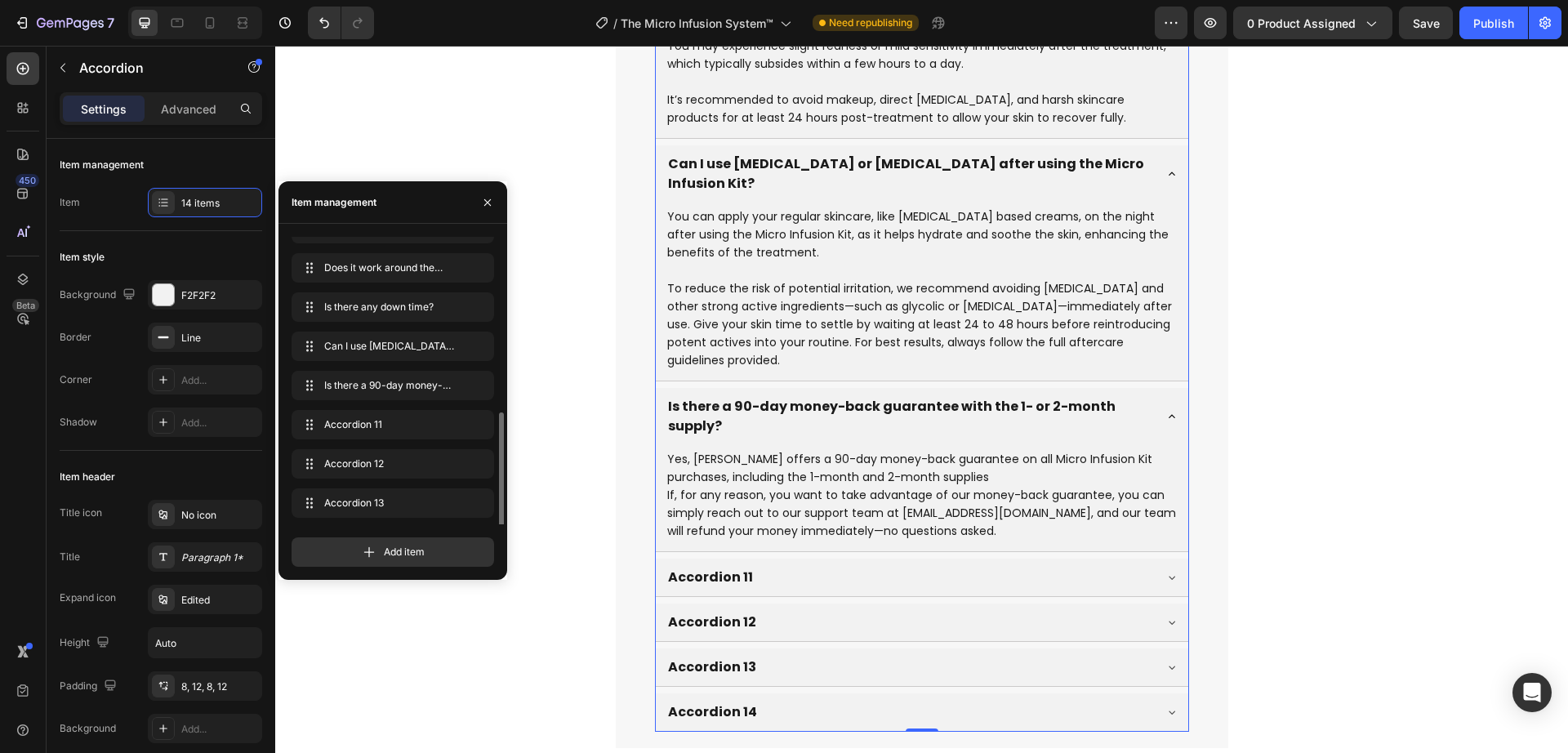
scroll to position [258, 0]
click at [712, 565] on div "Accordion 11" at bounding box center [710, 578] width 90 height 25
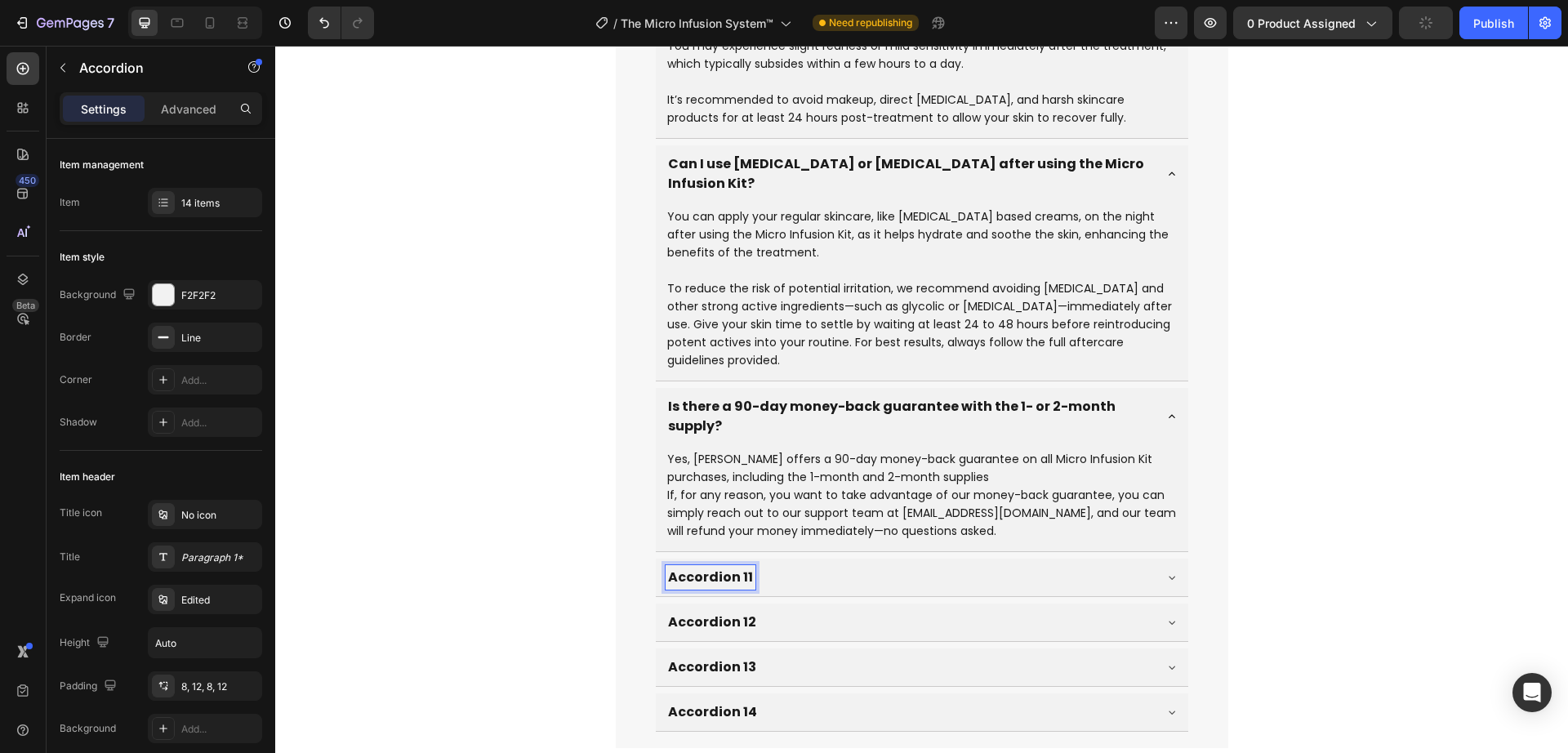
click at [712, 568] on p "Accordion 11" at bounding box center [710, 578] width 85 height 19
click at [1141, 565] on div "Does it help improve the appearance of deep wrinkles?" at bounding box center [909, 578] width 487 height 25
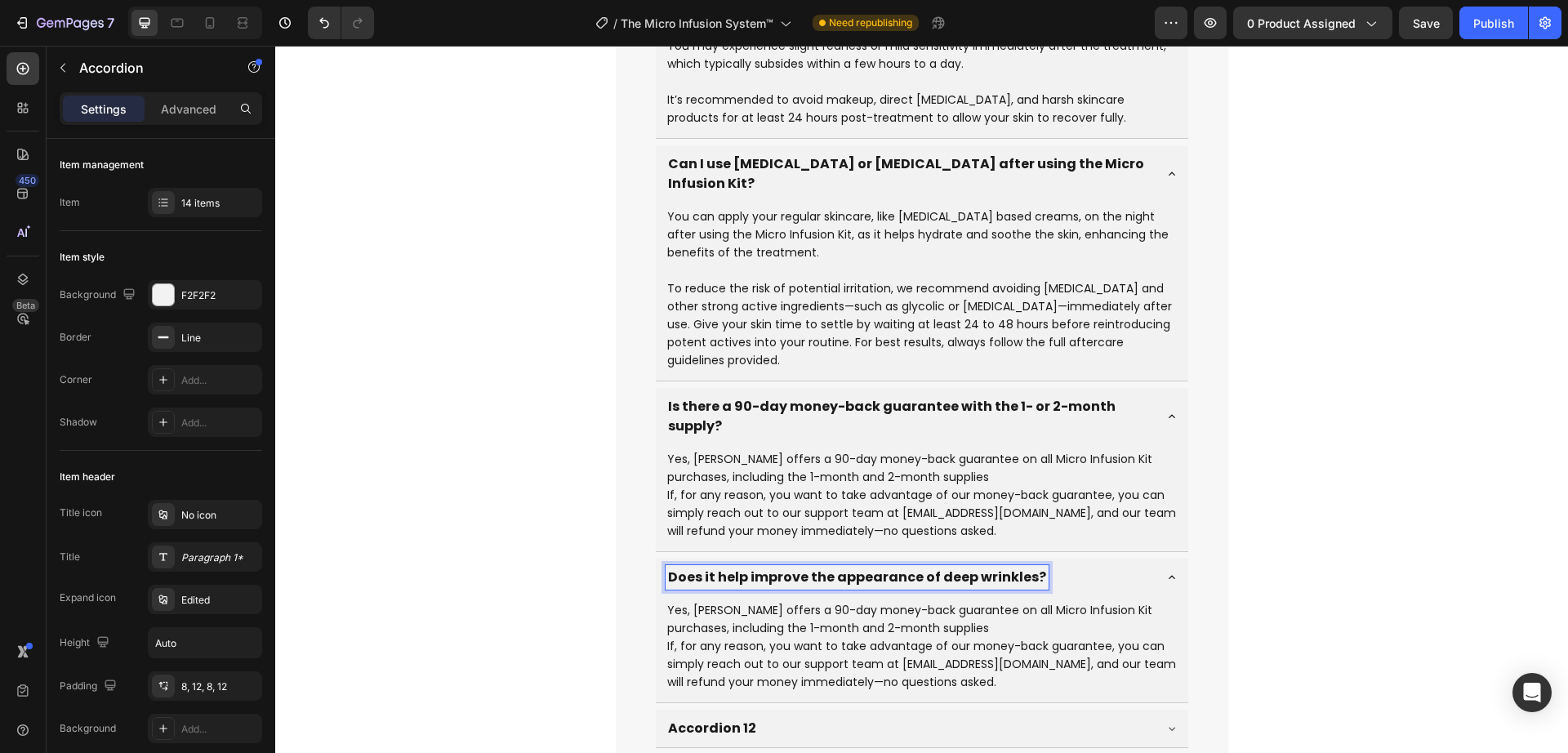
scroll to position [7715, 0]
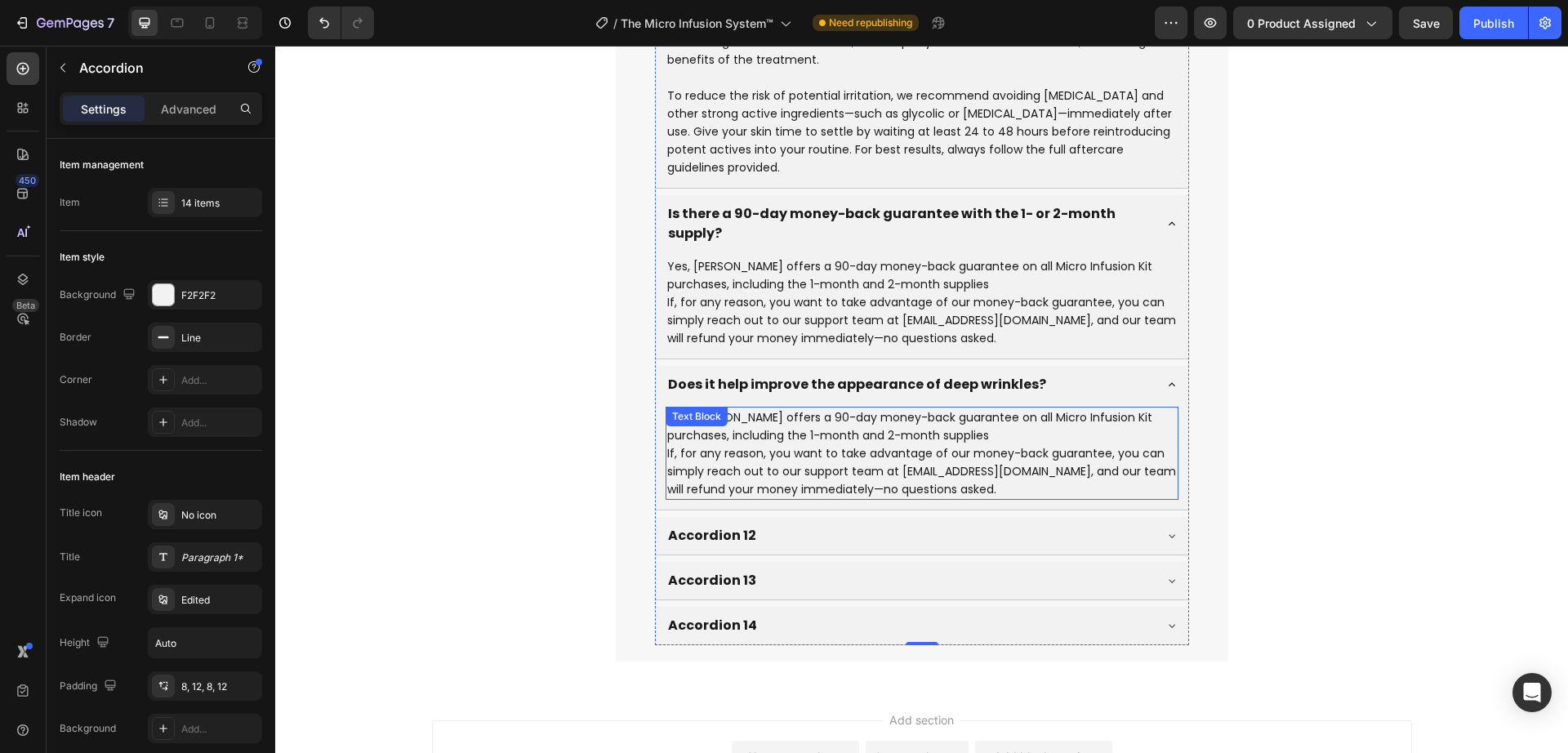
click at [851, 444] on p "If, for any reason, you want to take advantage of our money-back guarantee, you…" at bounding box center [922, 471] width 509 height 54
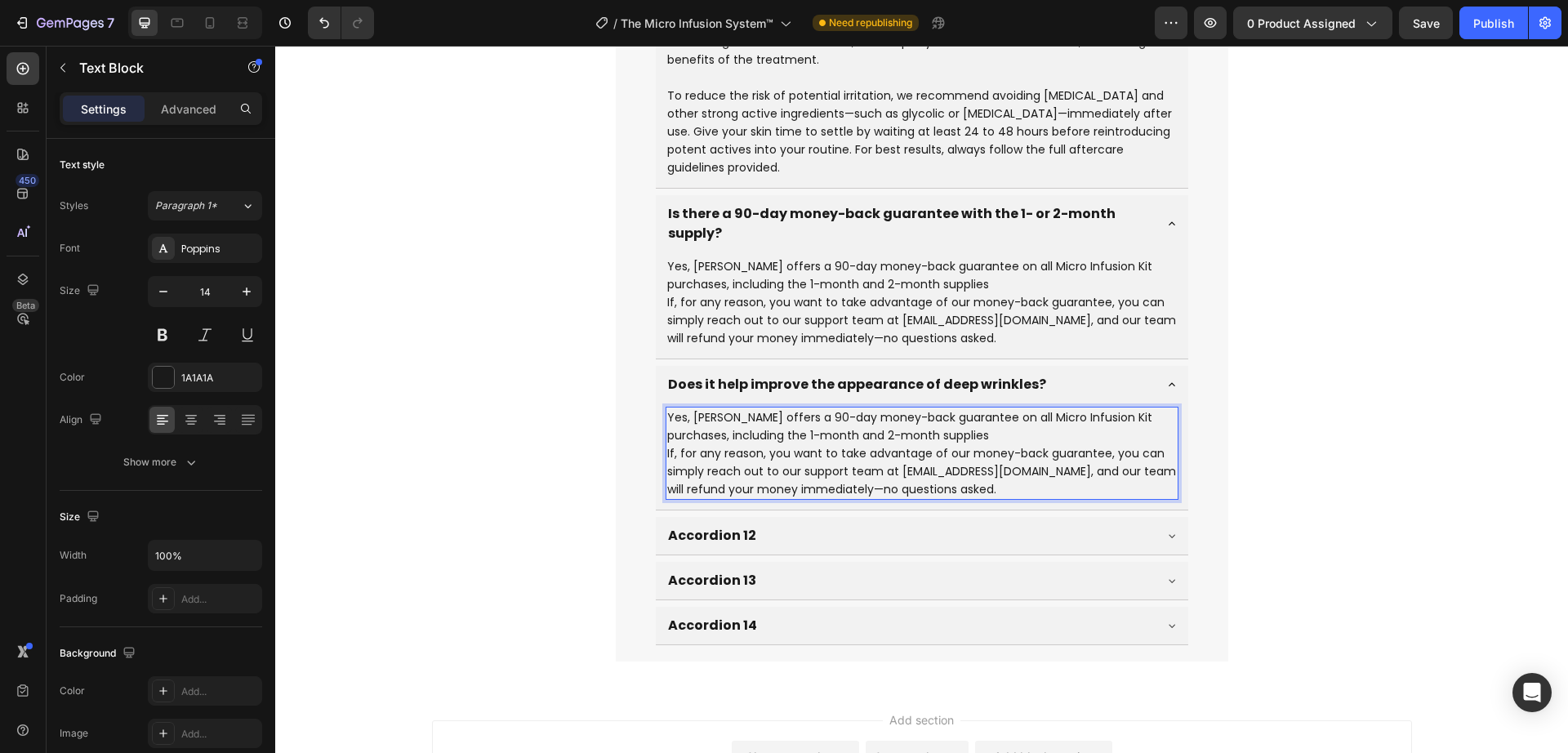
click at [792, 444] on p "If, for any reason, you want to take advantage of our money-back guarantee, you…" at bounding box center [922, 471] width 509 height 54
click at [721, 526] on p "Accordion 12" at bounding box center [712, 536] width 88 height 19
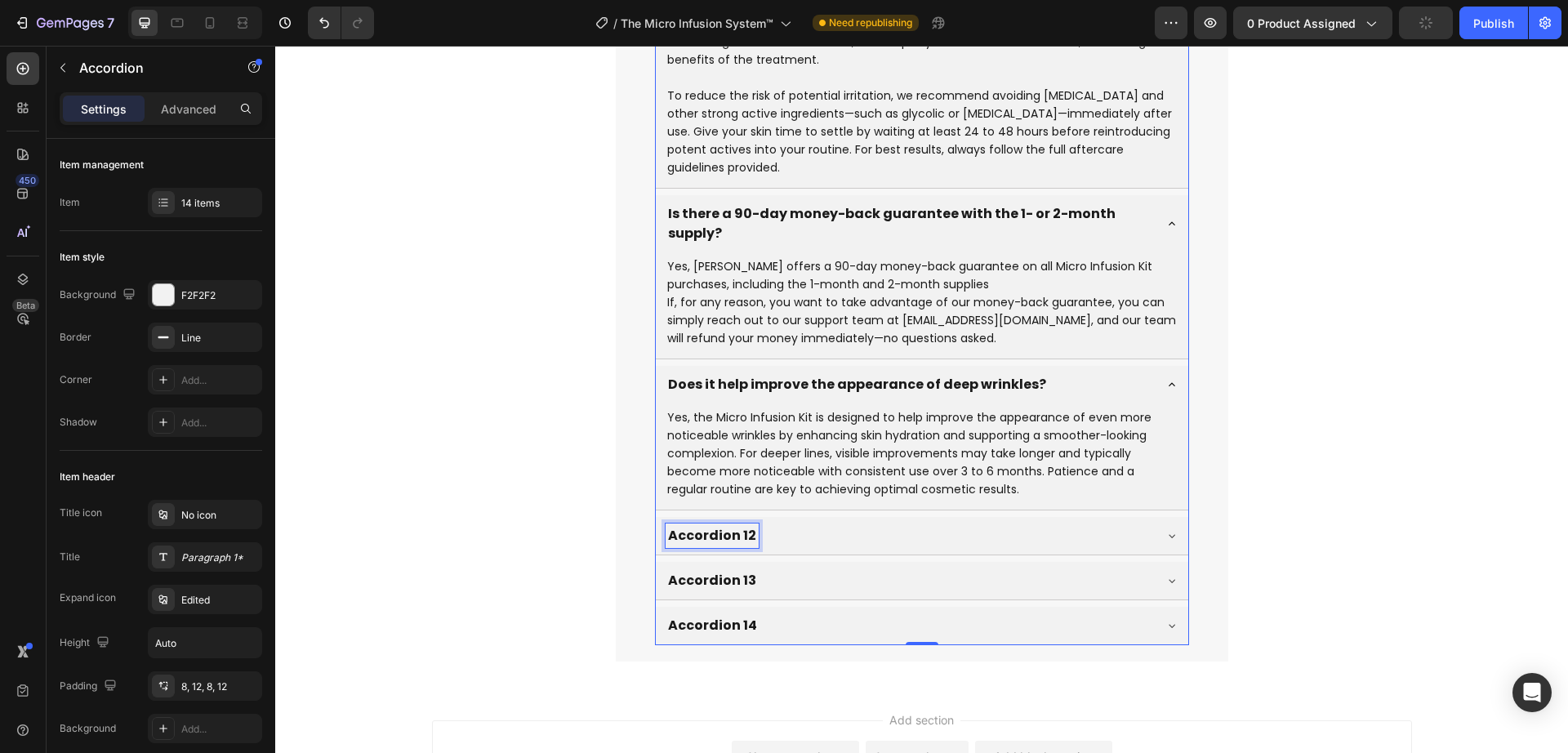
click at [731, 526] on p "Accordion 12" at bounding box center [712, 536] width 88 height 19
click at [1066, 524] on div "Does it help improve the appearance of scars?" at bounding box center [909, 536] width 487 height 25
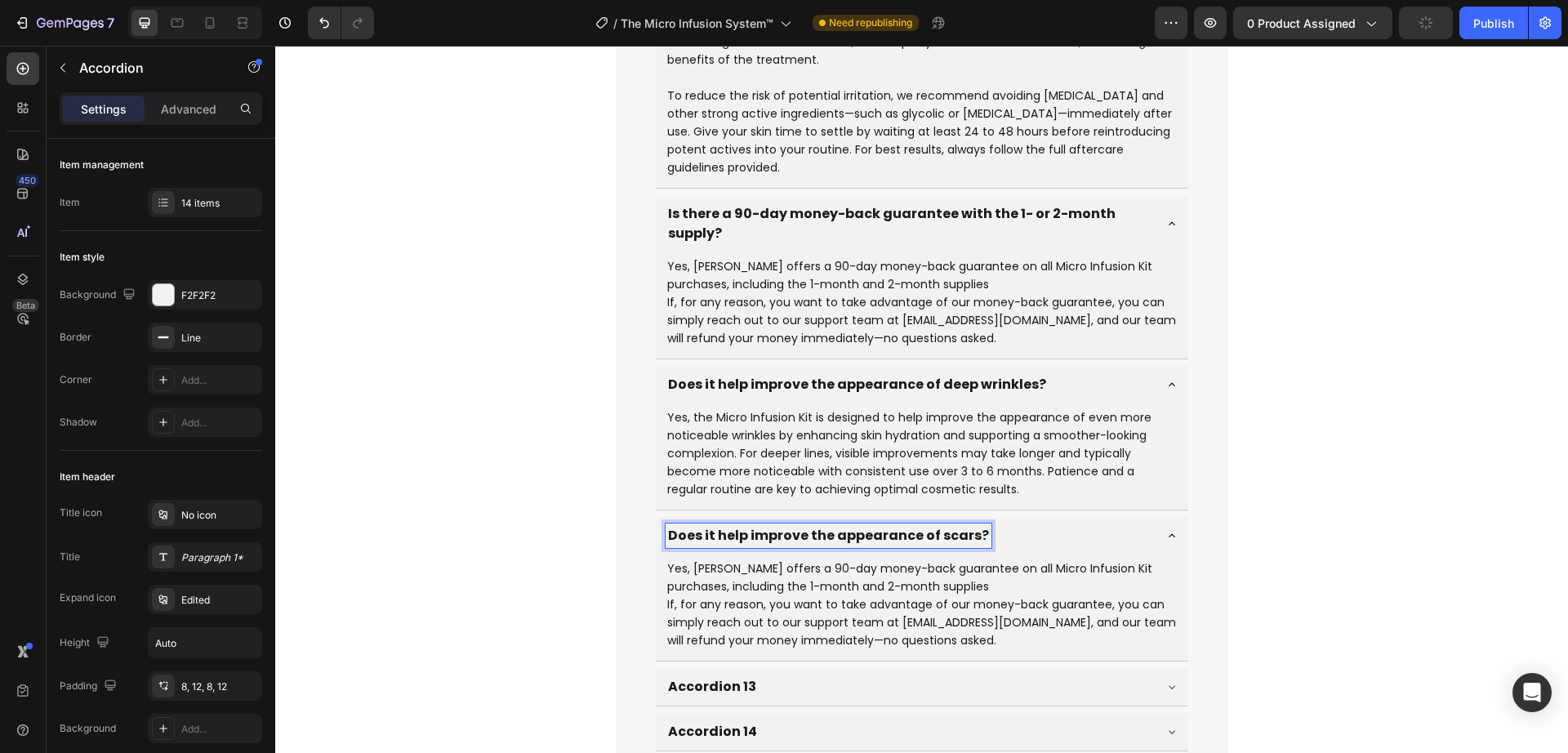
scroll to position [7809, 0]
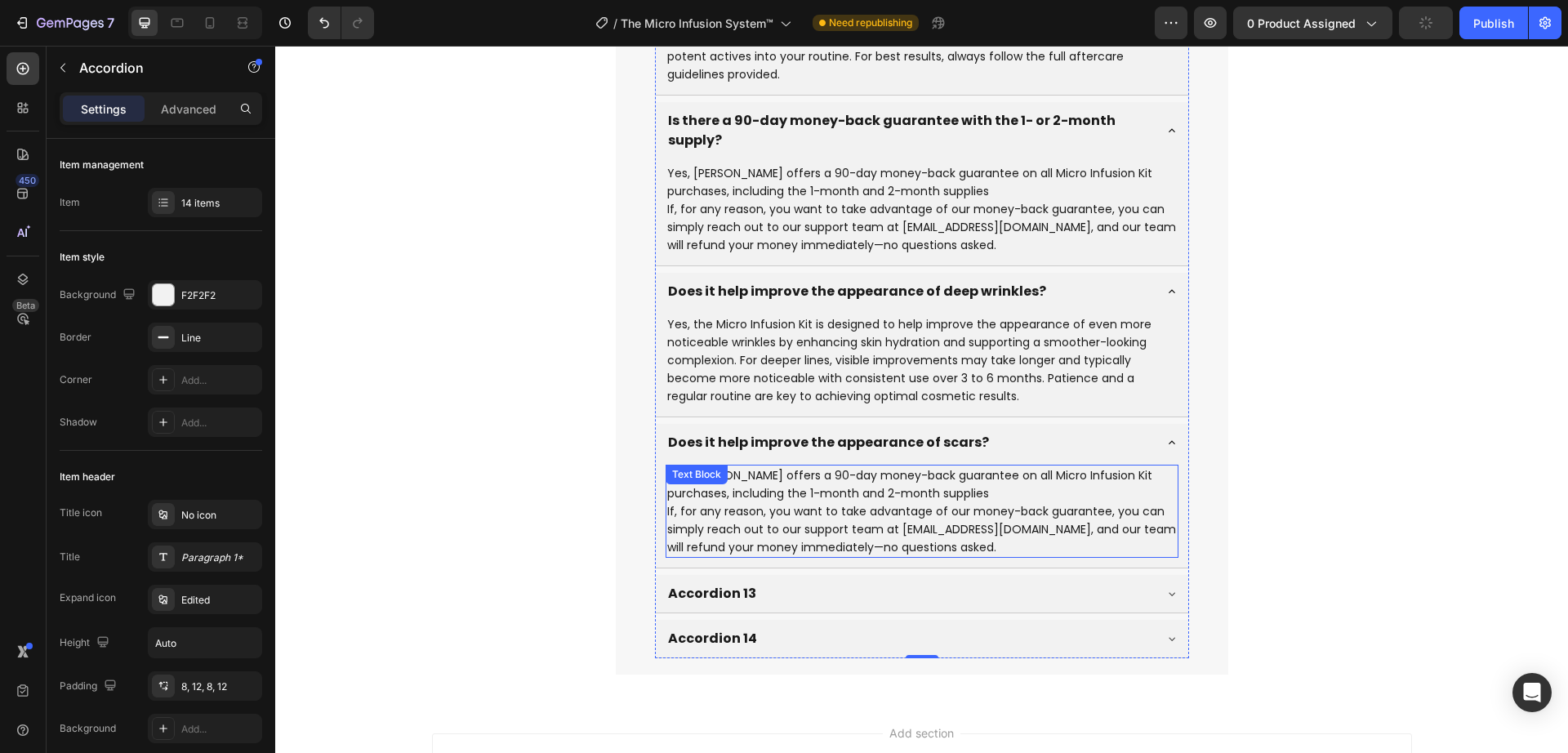
click at [842, 466] on p "Yes, [PERSON_NAME] offers a 90-day money-back guarantee on all Micro Infusion K…" at bounding box center [922, 484] width 509 height 36
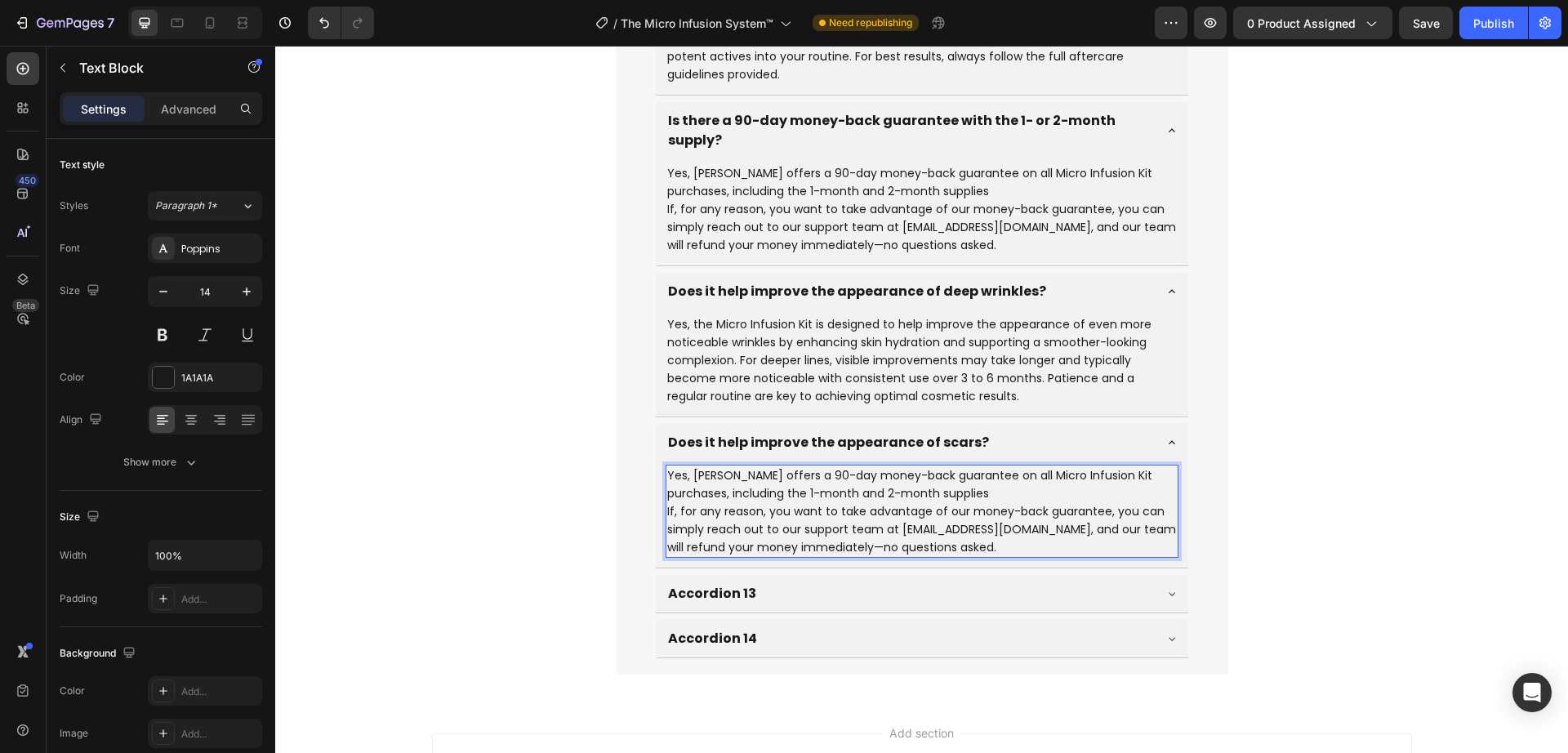
click at [784, 519] on div "Yes, [PERSON_NAME] offers a 90-day money-back guarantee on all Micro Infusion K…" at bounding box center [922, 511] width 513 height 93
click at [790, 582] on div "Accordion 13" at bounding box center [909, 594] width 487 height 25
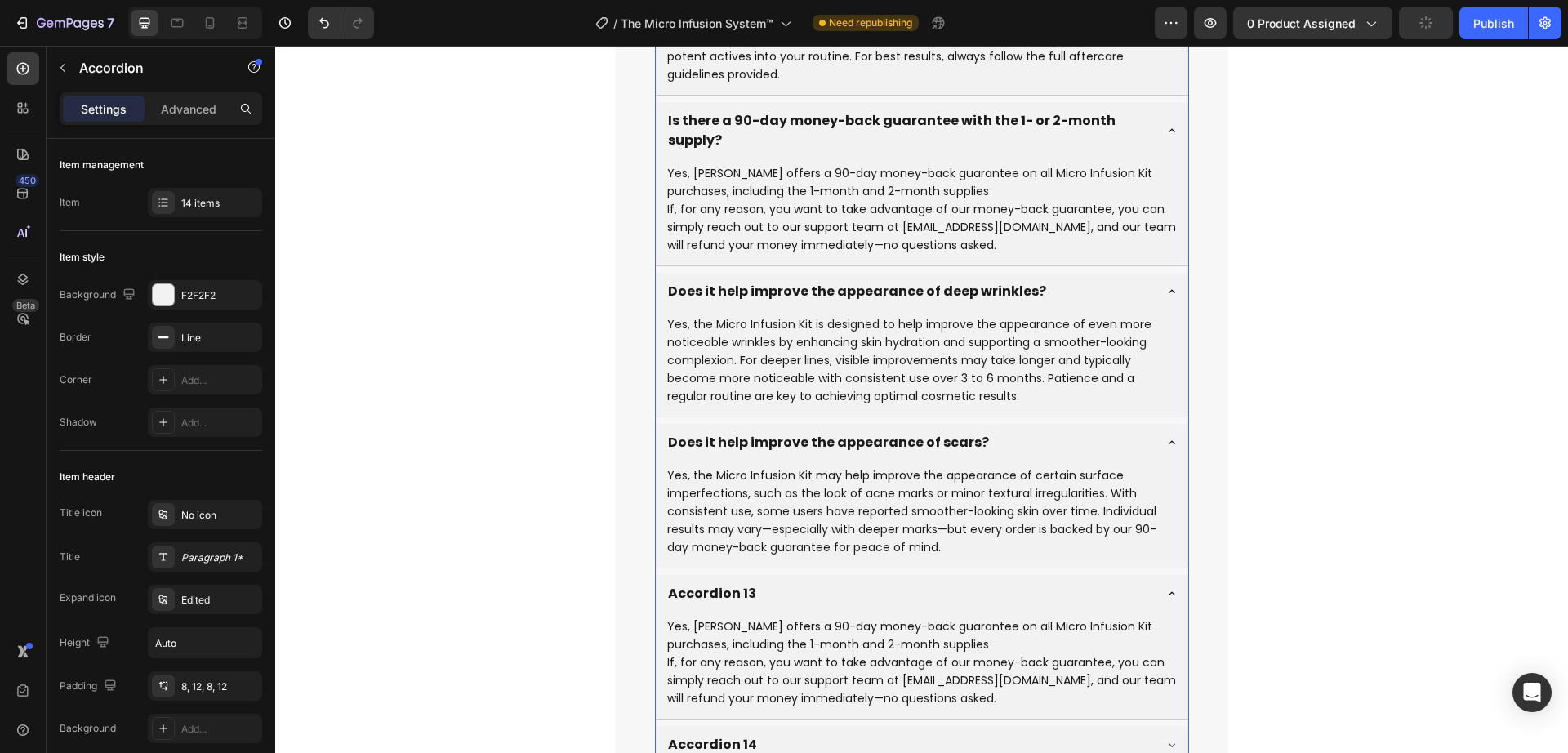
scroll to position [7979, 0]
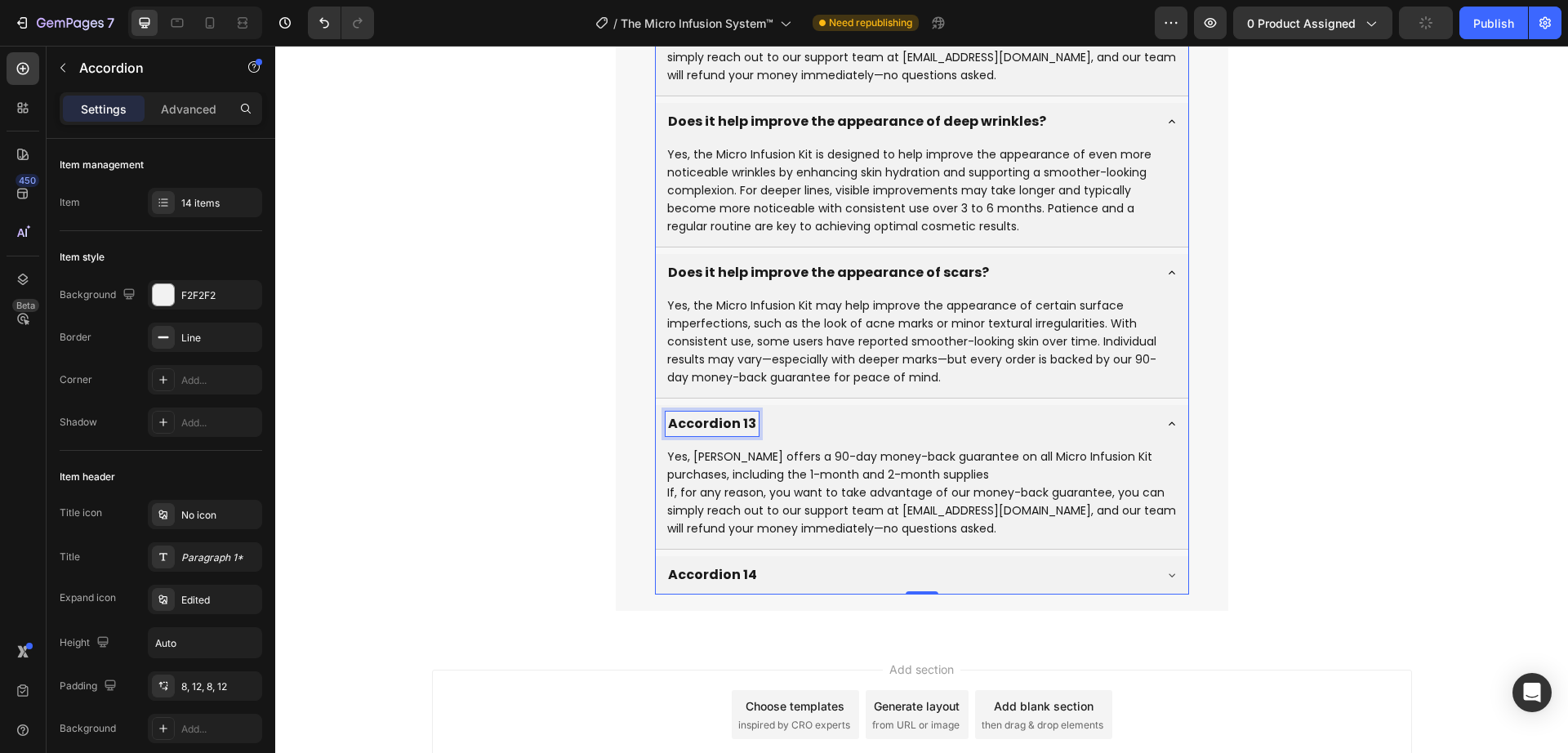
click at [721, 414] on p "Accordion 13" at bounding box center [712, 424] width 88 height 19
click at [747, 484] on p "If, for any reason, you want to take advantage of our money-back guarantee, you…" at bounding box center [922, 511] width 509 height 54
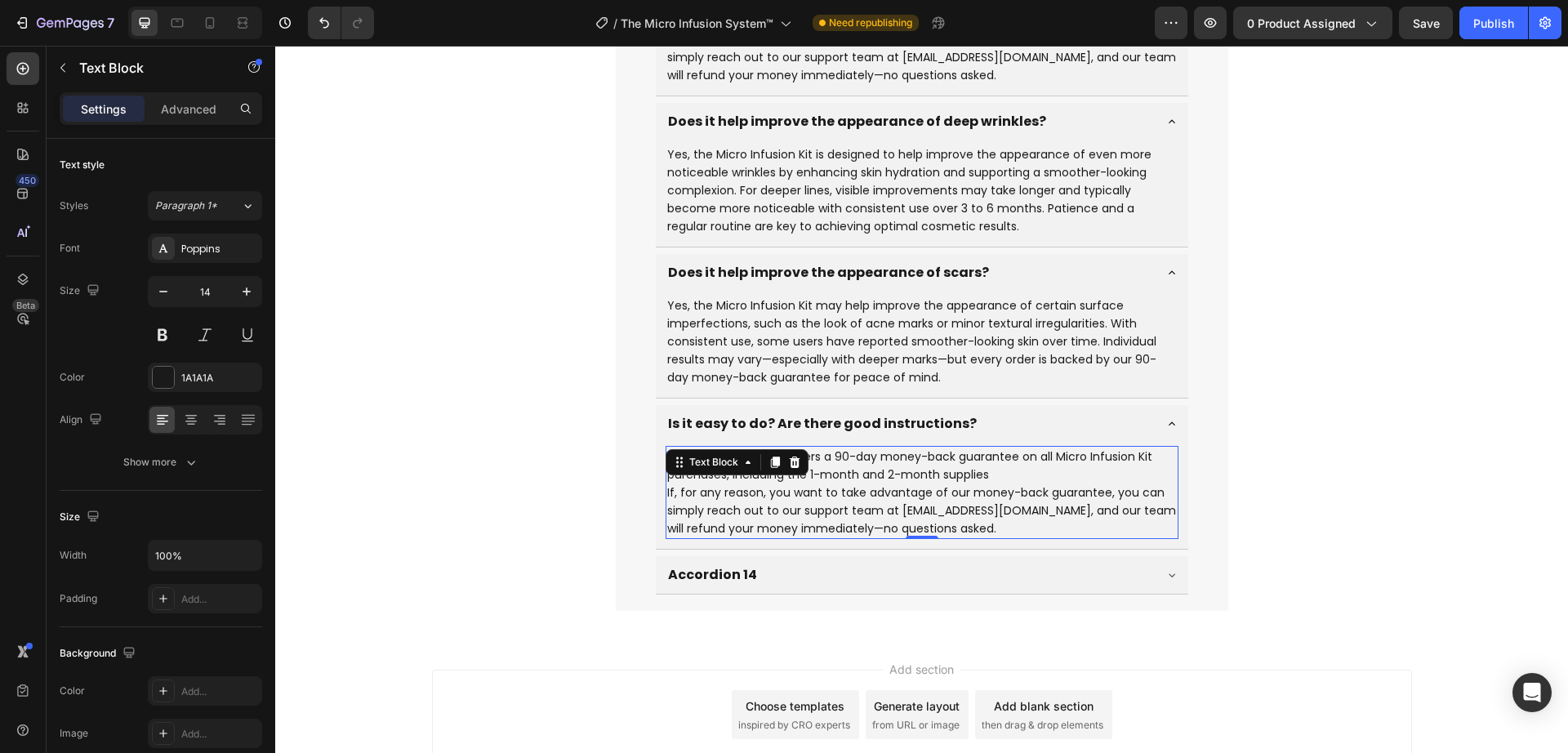
click at [778, 484] on p "If, for any reason, you want to take advantage of our money-back guarantee, you…" at bounding box center [922, 511] width 509 height 54
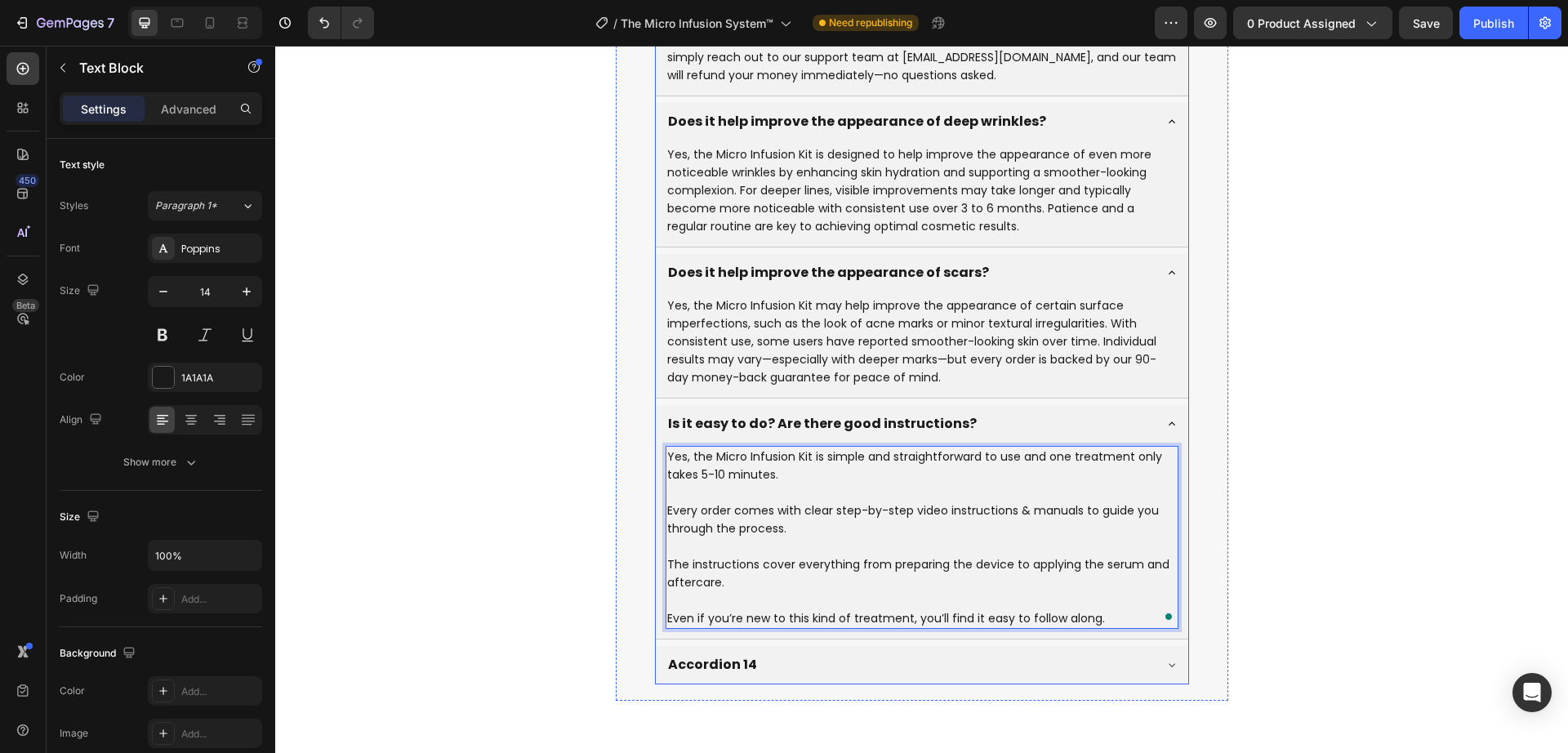
scroll to position [8111, 0]
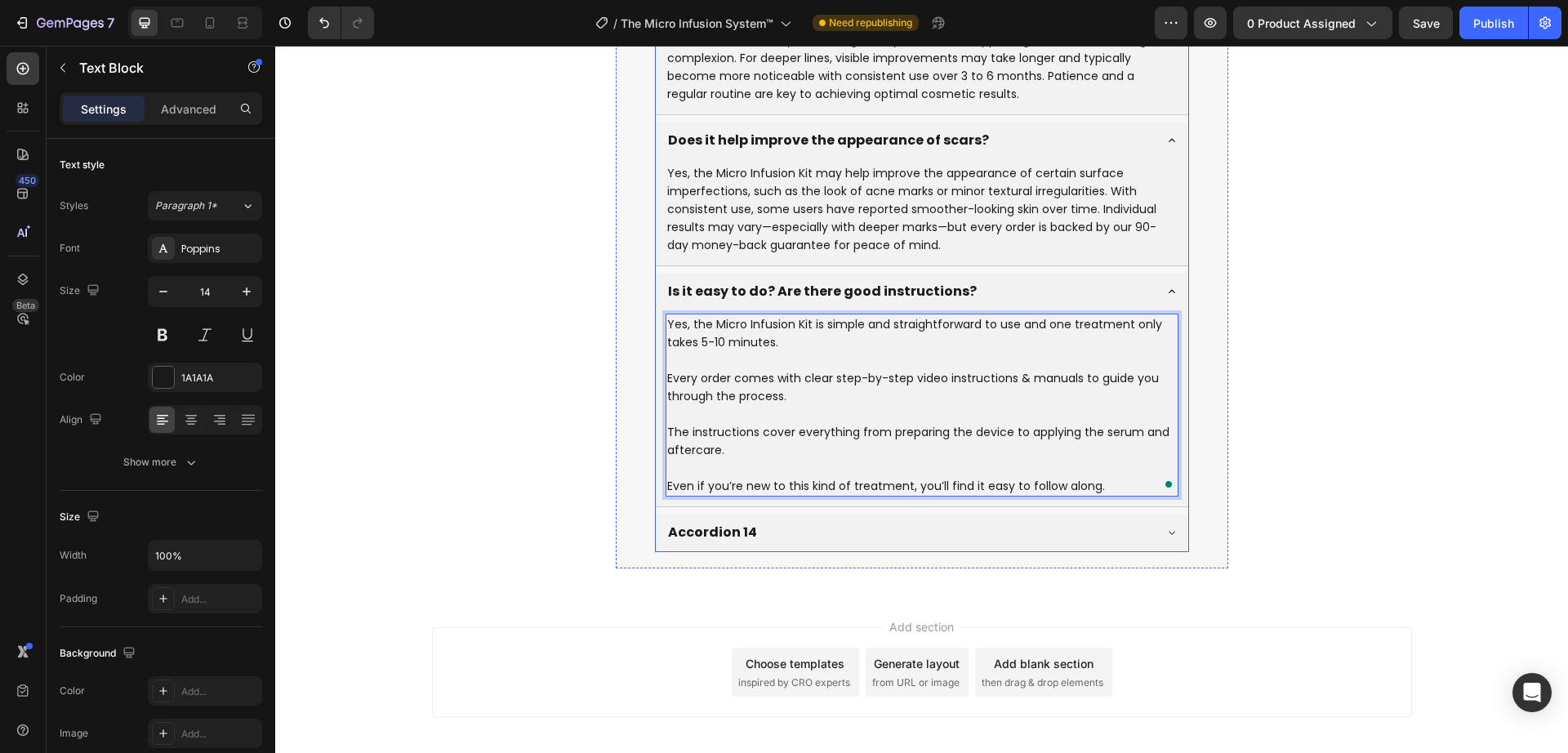
click at [741, 520] on div "Accordion 14" at bounding box center [712, 533] width 94 height 25
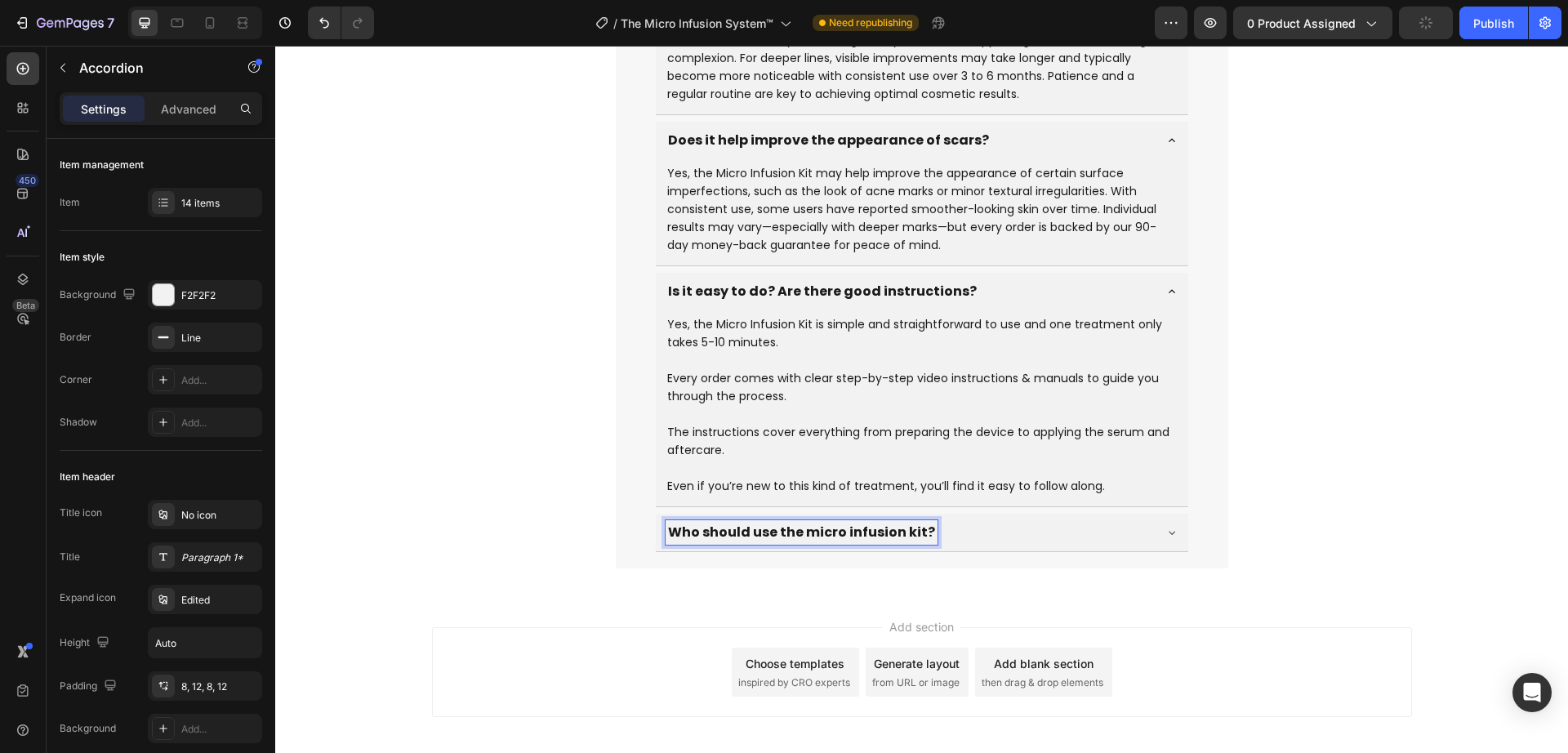
click at [1102, 520] on div "Who should use the micro infusion kit?" at bounding box center [909, 533] width 487 height 25
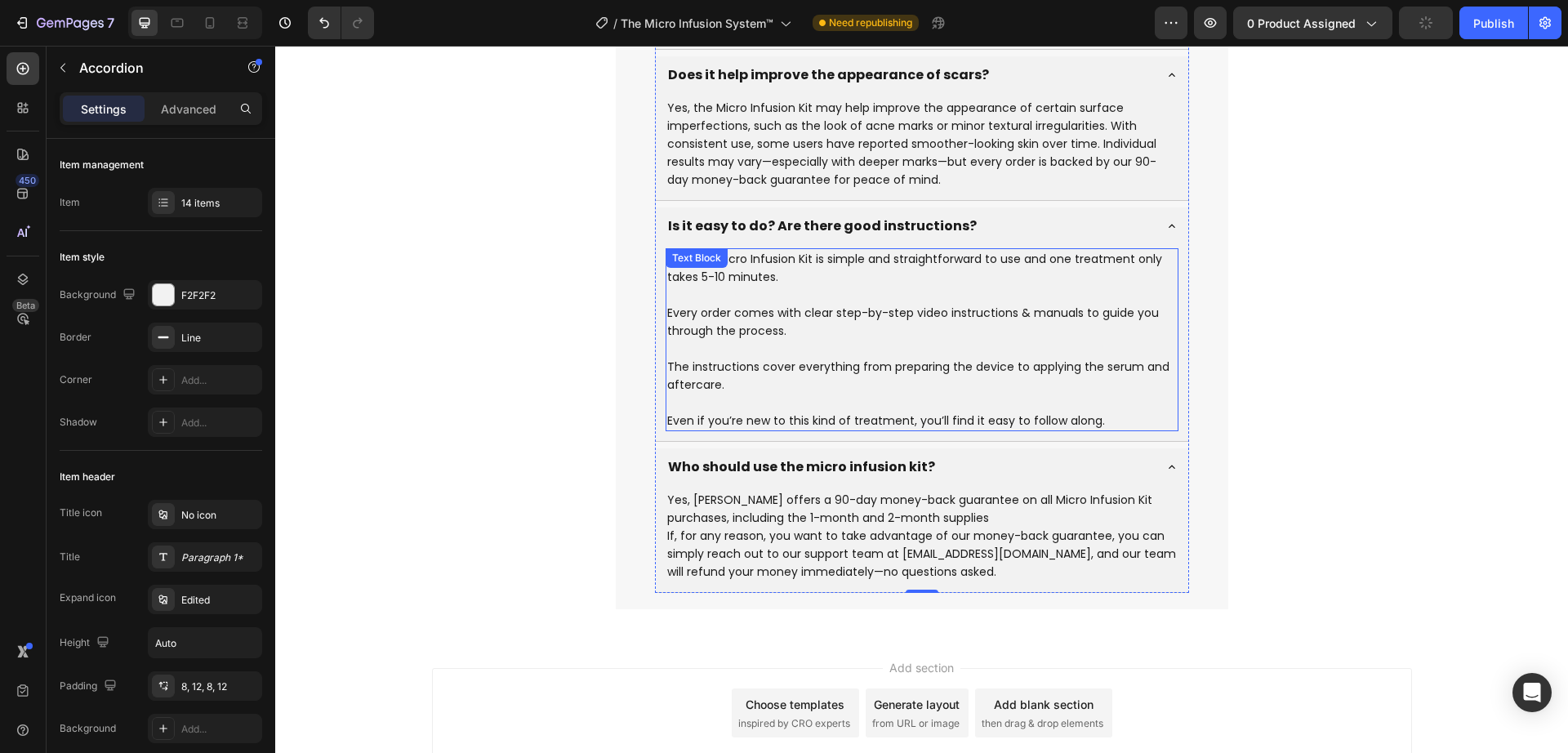
scroll to position [8197, 0]
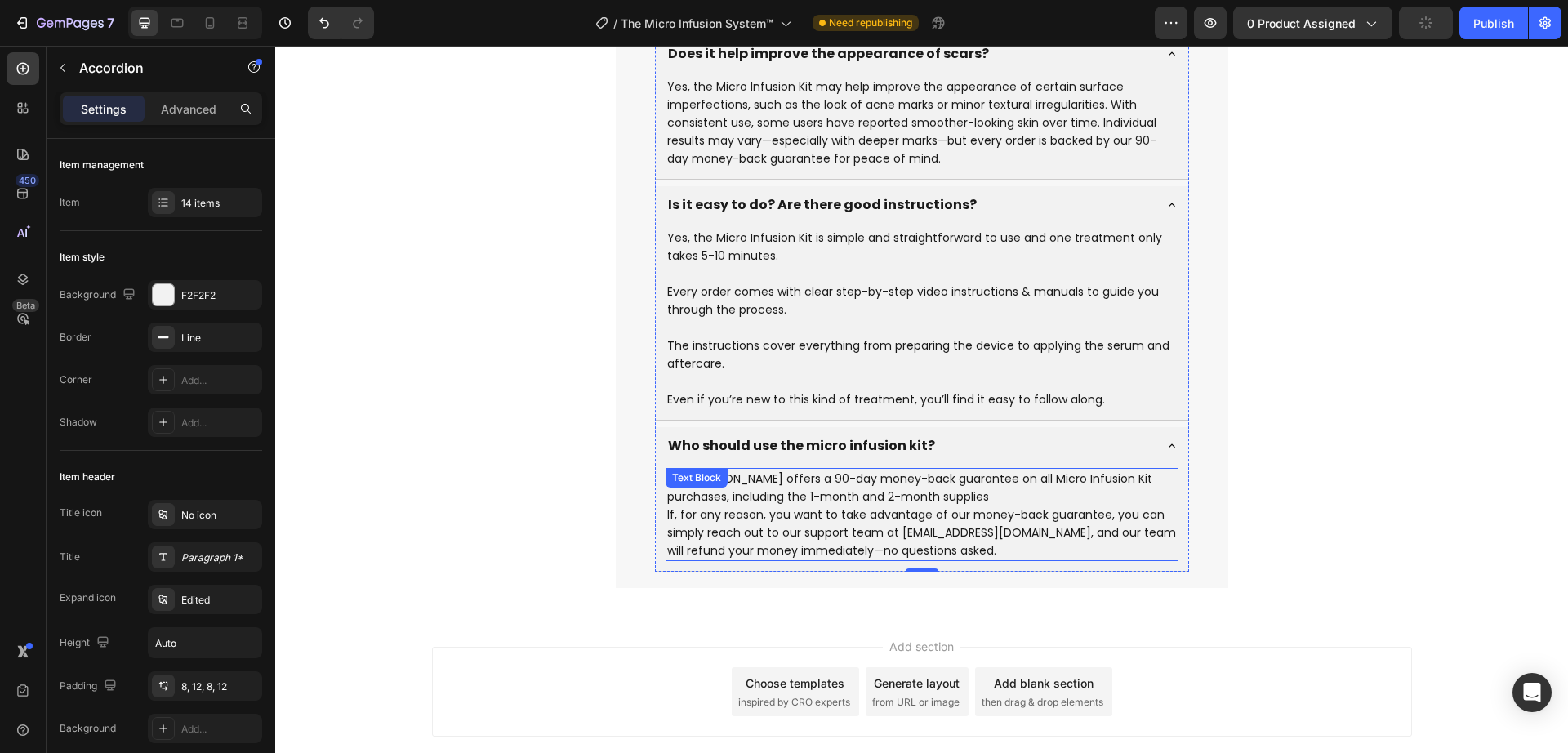
click at [806, 506] on p "If, for any reason, you want to take advantage of our money-back guarantee, you…" at bounding box center [922, 533] width 509 height 54
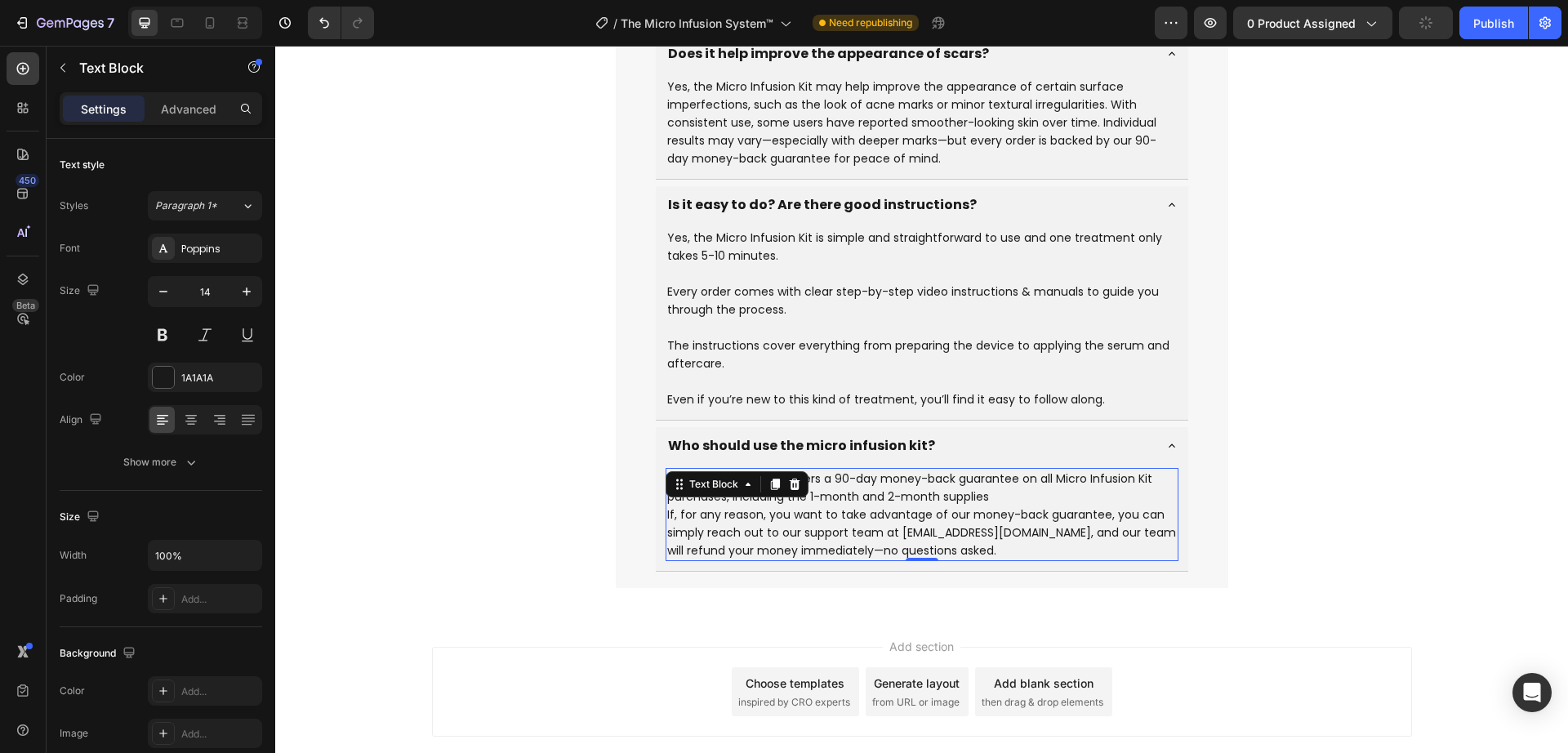
click at [761, 506] on p "If, for any reason, you want to take advantage of our money-back guarantee, you…" at bounding box center [922, 533] width 509 height 54
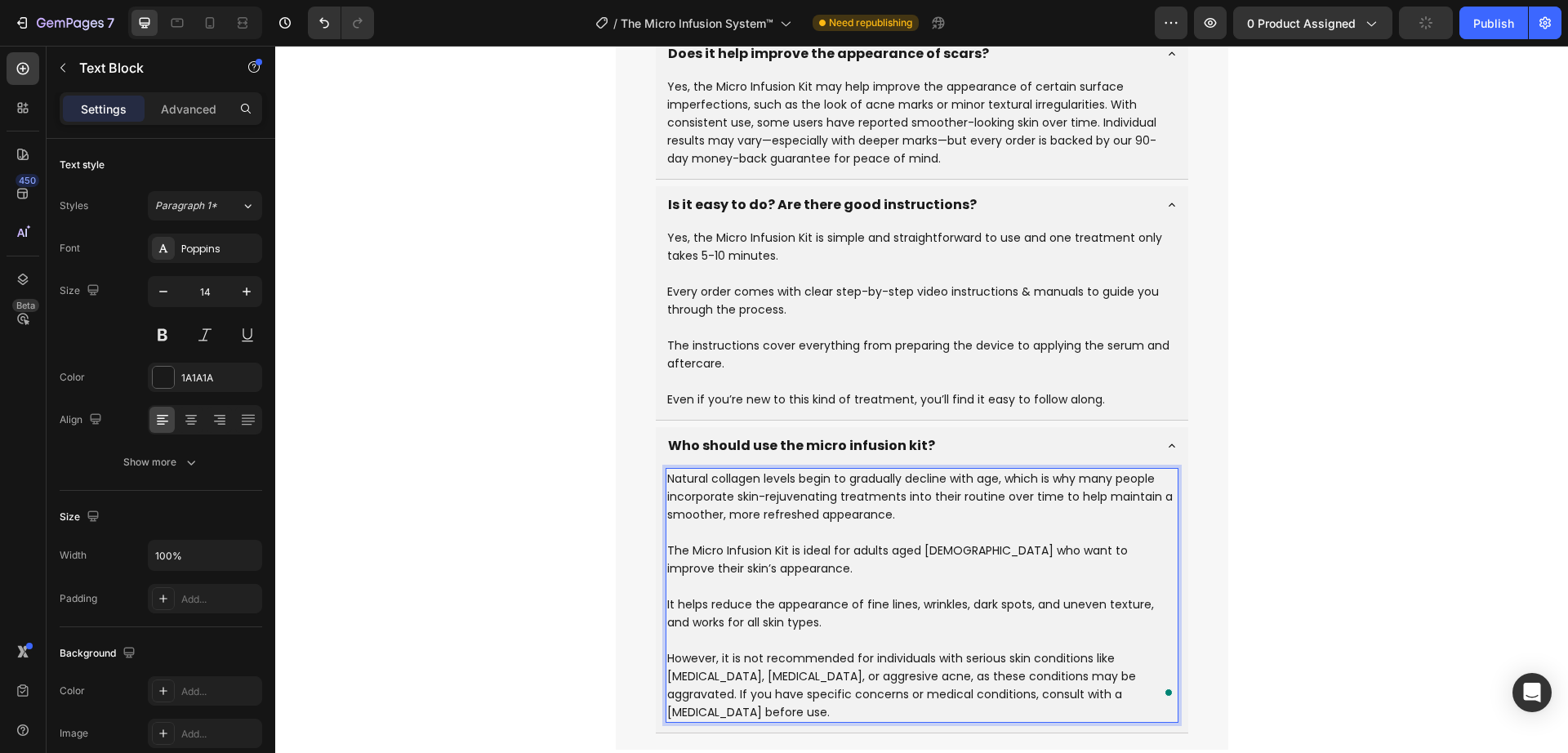
scroll to position [8361, 0]
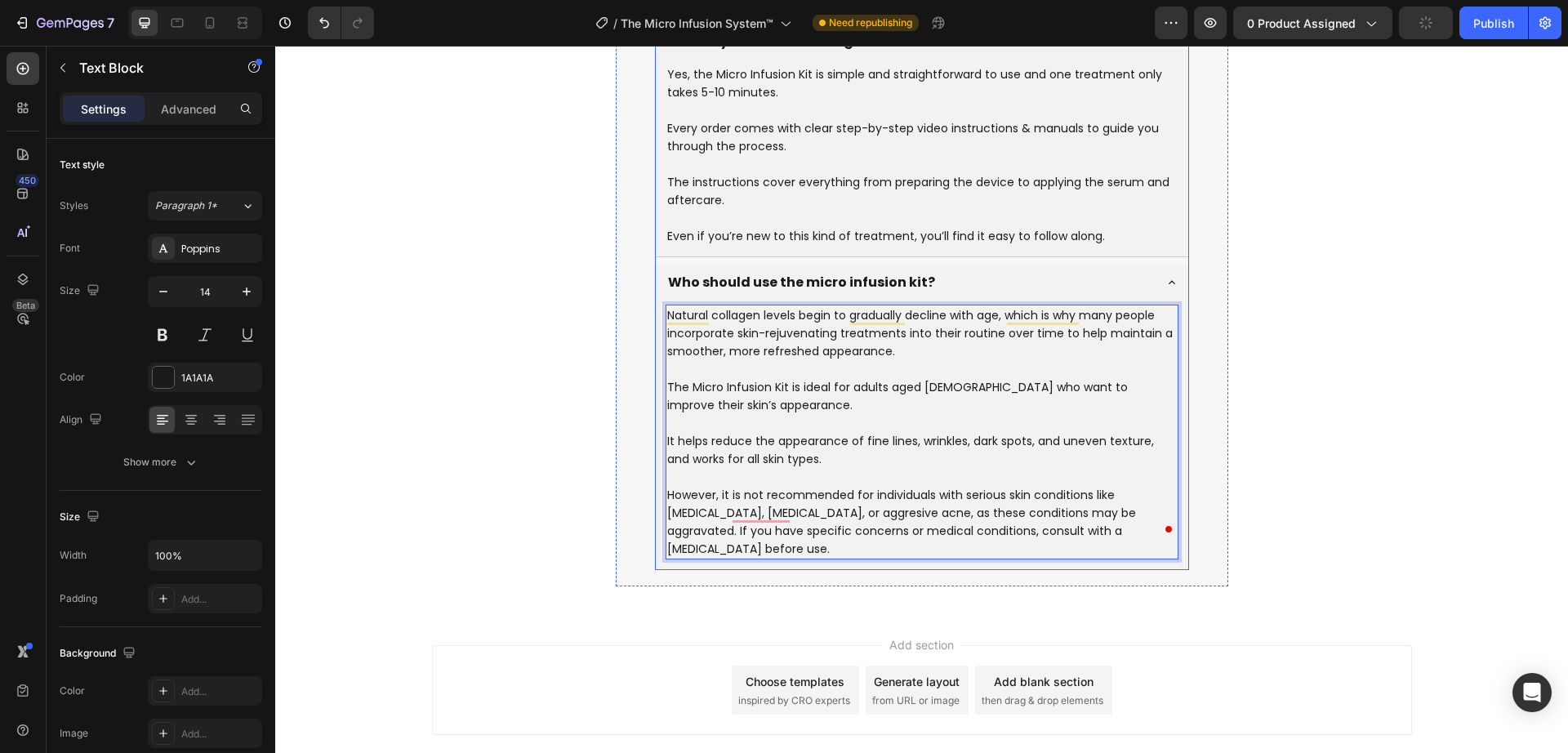
click at [656, 346] on div "Natural collagen levels begin to gradually decline with age, which is why many …" at bounding box center [922, 436] width 532 height 268
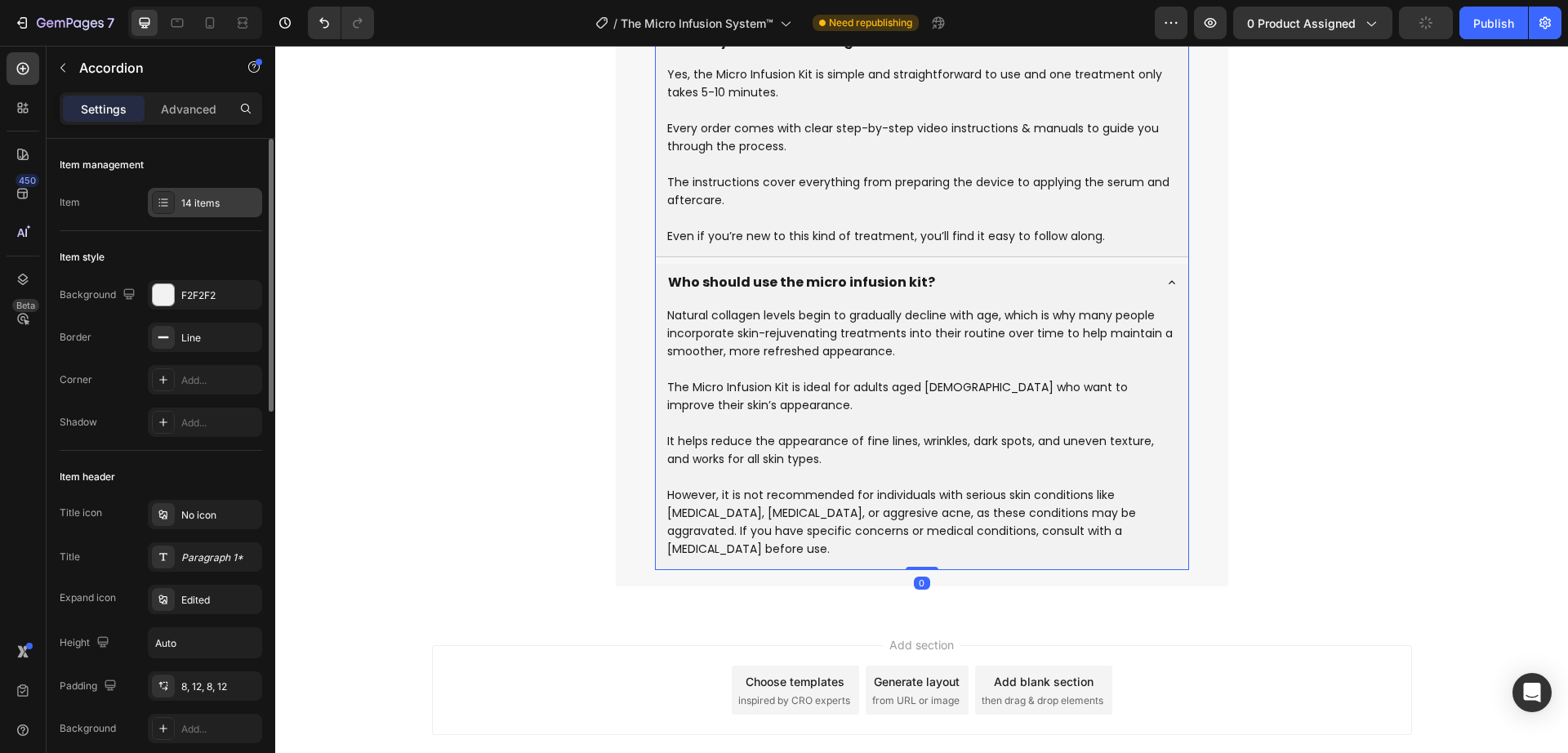
click at [191, 205] on div "14 items" at bounding box center [219, 203] width 77 height 15
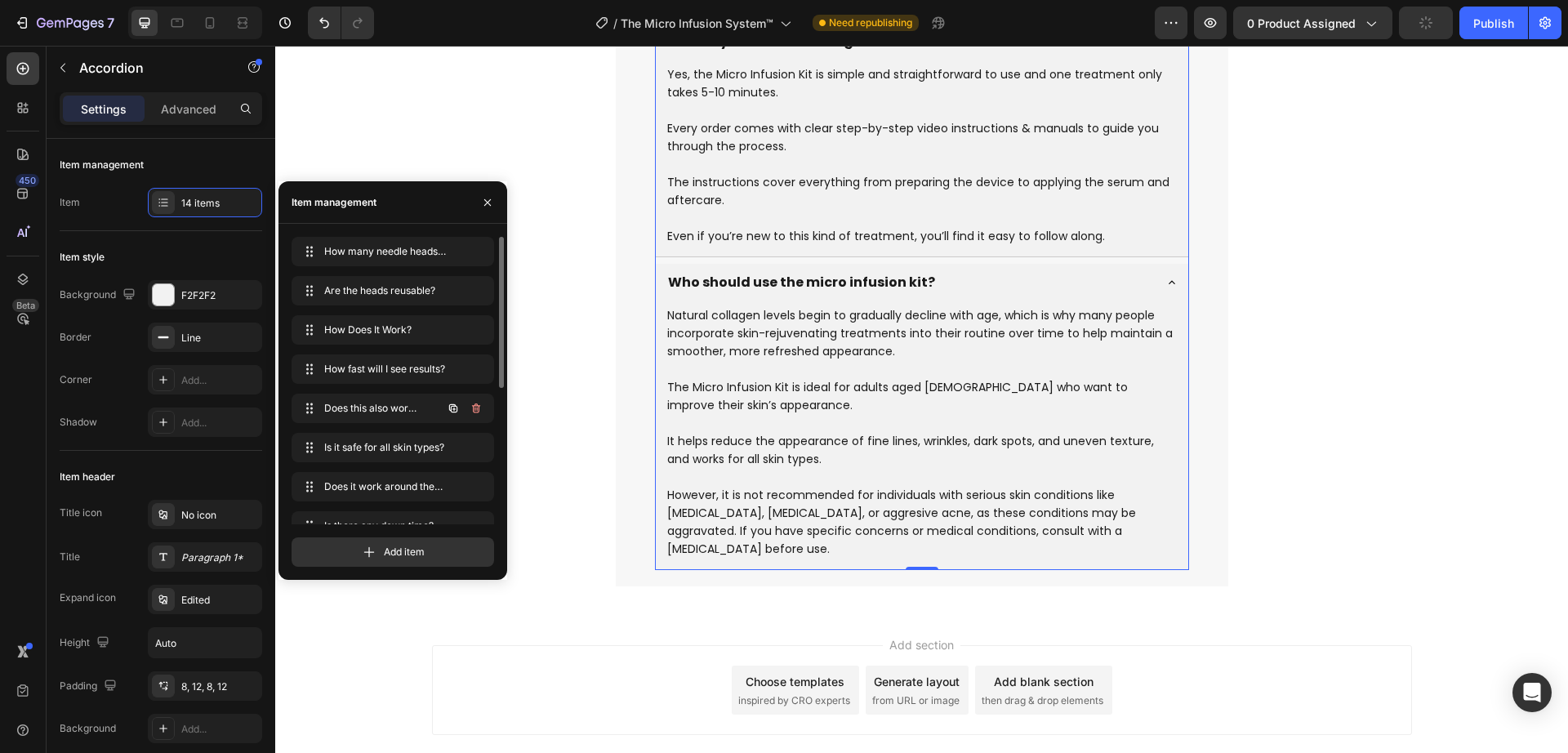
scroll to position [258, 0]
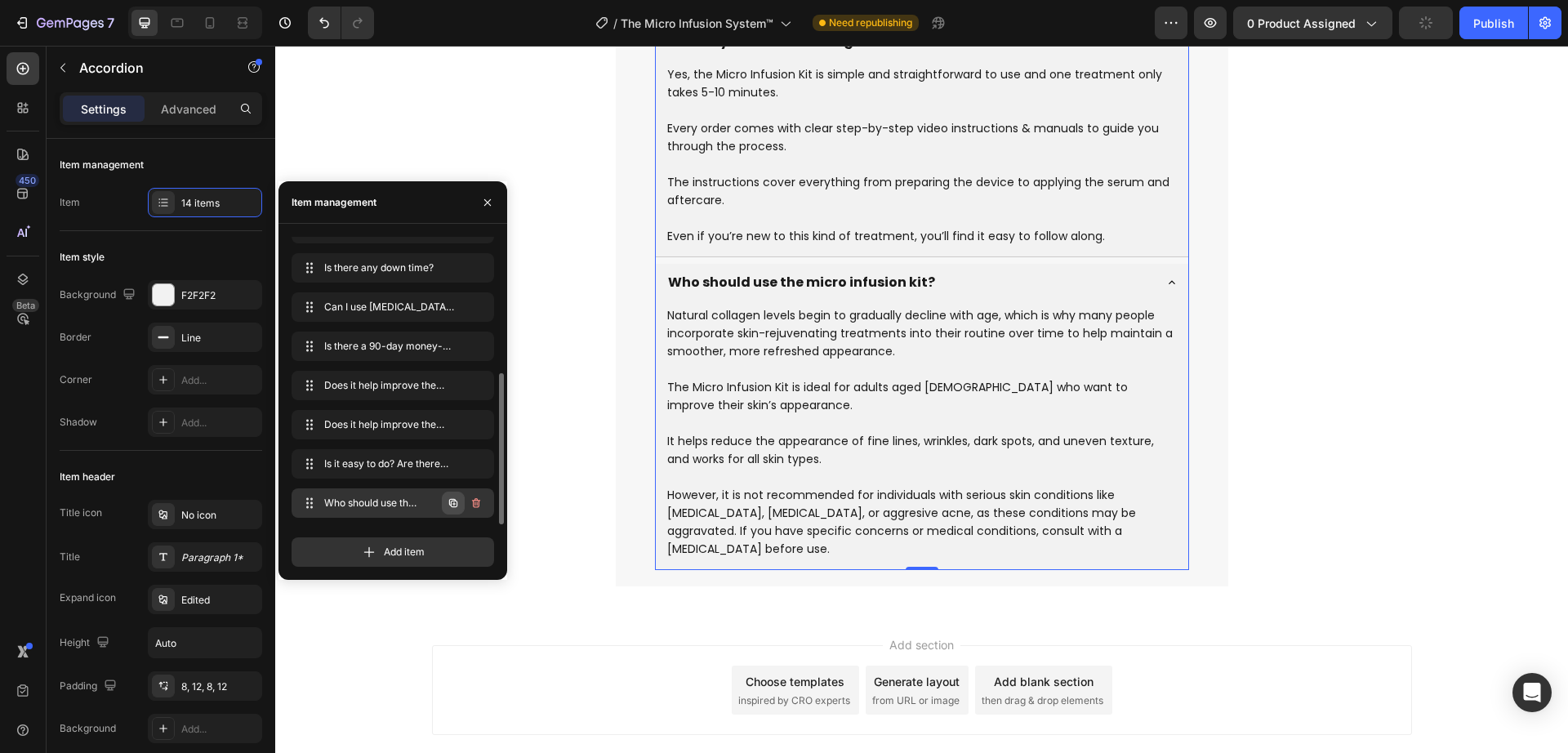
click at [456, 503] on icon "button" at bounding box center [453, 503] width 13 height 13
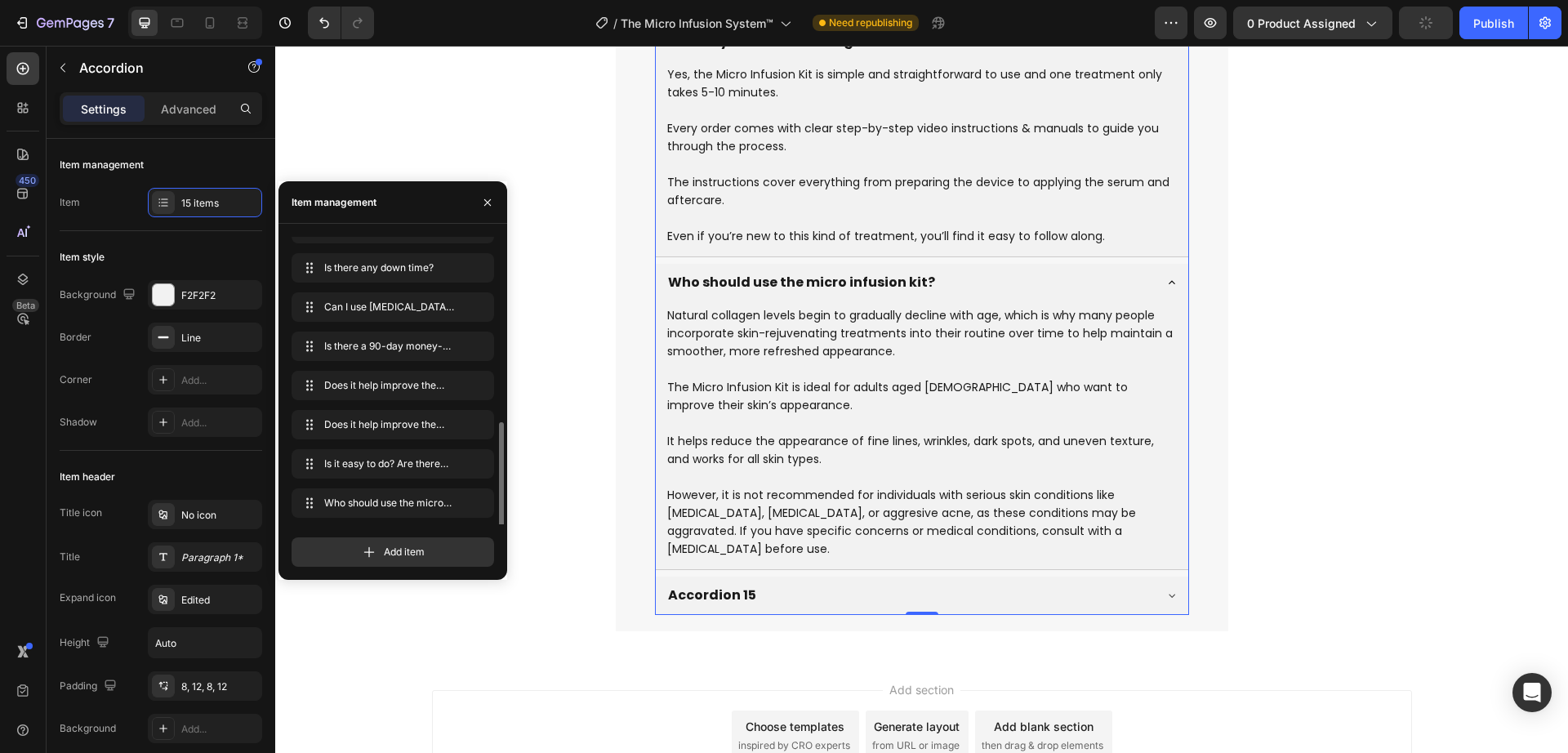
scroll to position [297, 0]
click at [449, 509] on icon "button" at bounding box center [453, 503] width 13 height 13
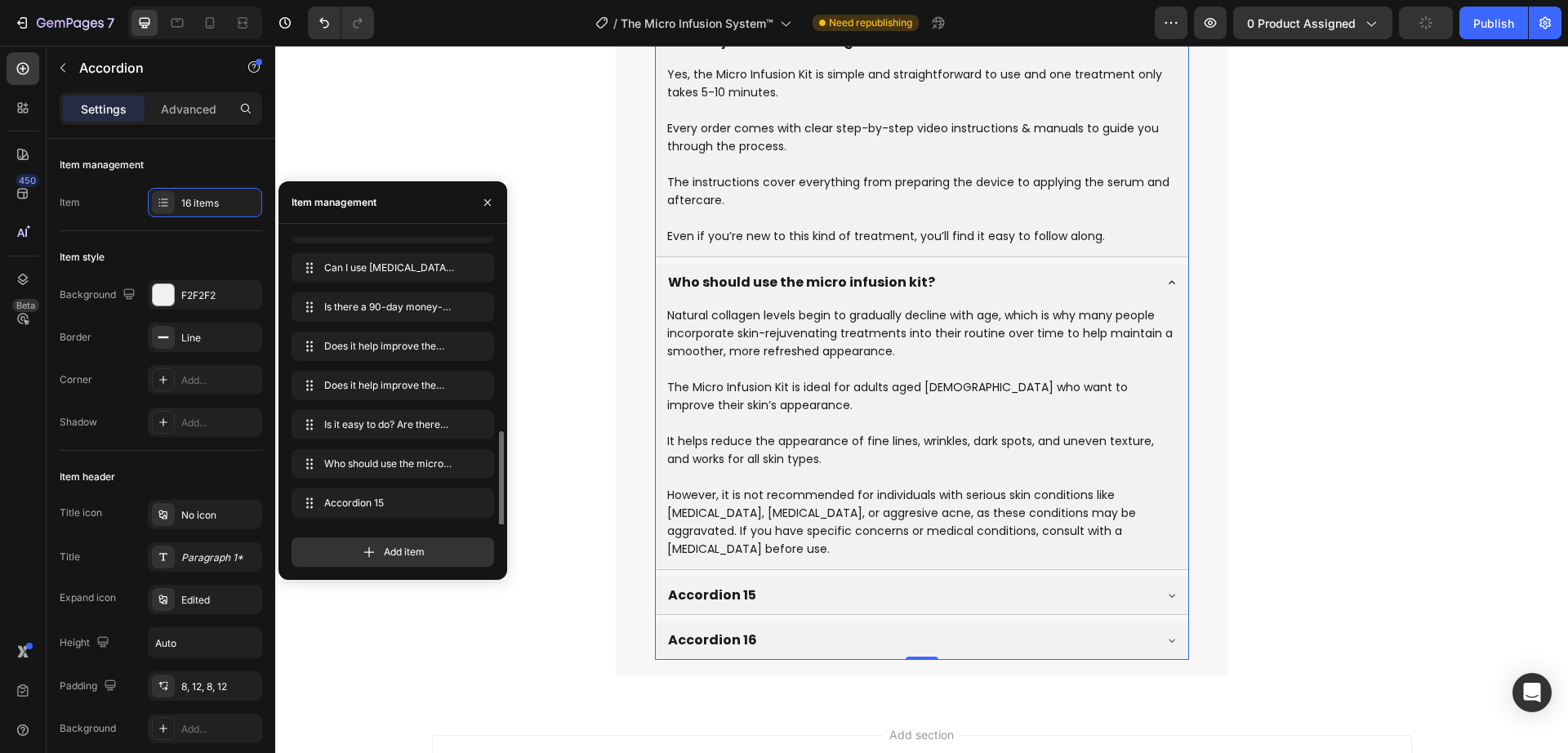
scroll to position [337, 0]
click at [695, 584] on div "Accordion 15" at bounding box center [712, 596] width 93 height 25
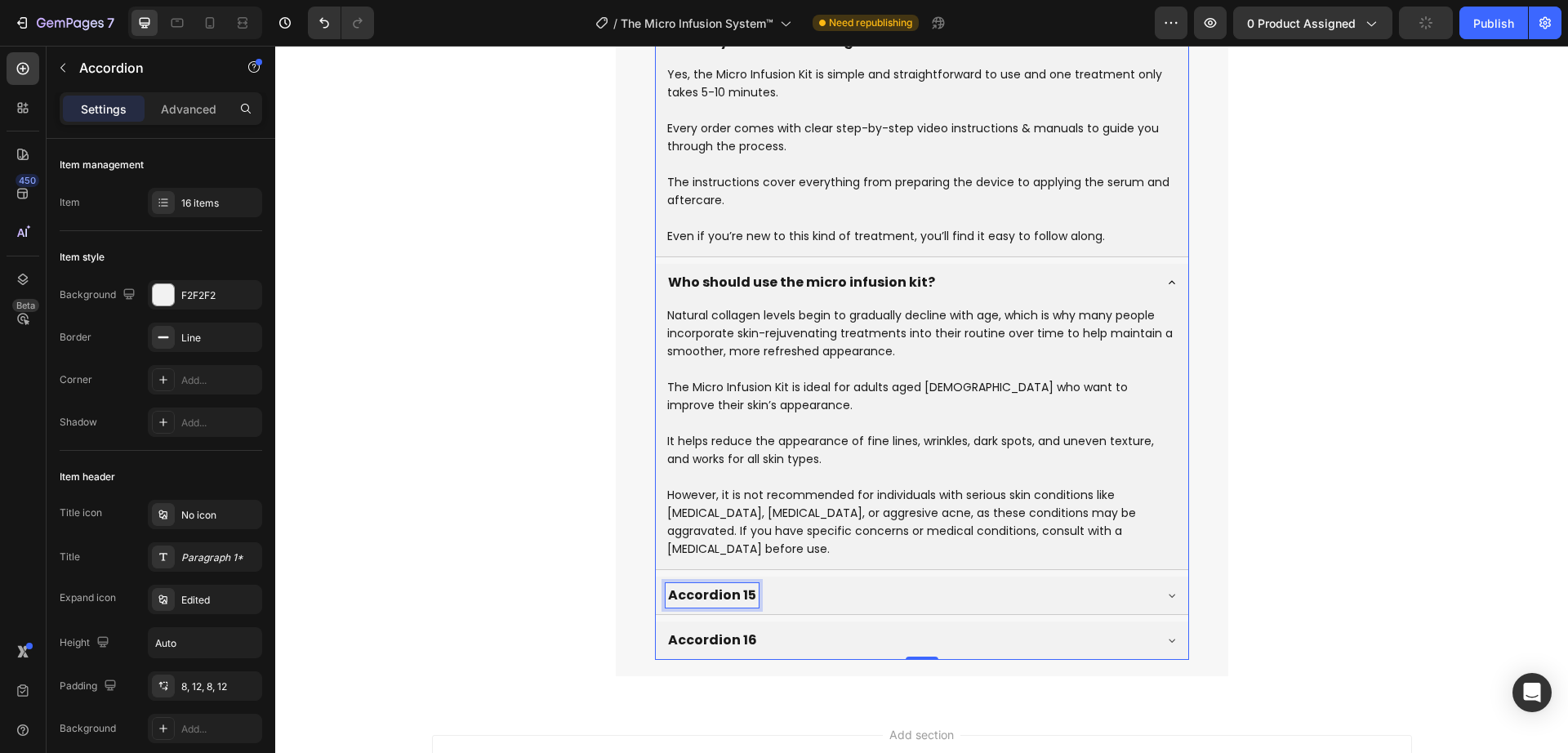
click at [707, 585] on p "Accordion 15" at bounding box center [712, 595] width 88 height 19
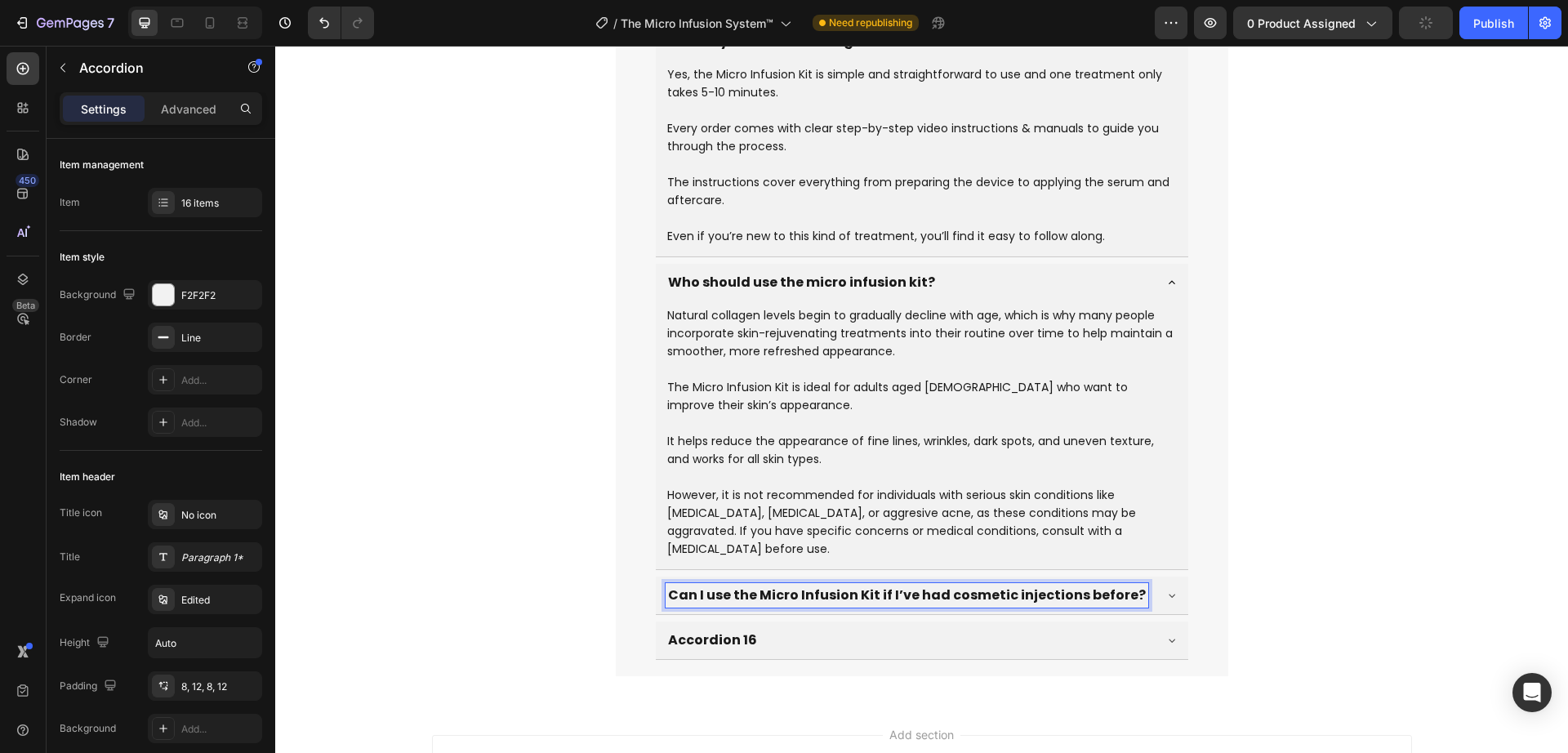
click at [1163, 577] on div "Can I use the Micro Infusion Kit if I’ve had cosmetic injections before?" at bounding box center [922, 595] width 532 height 38
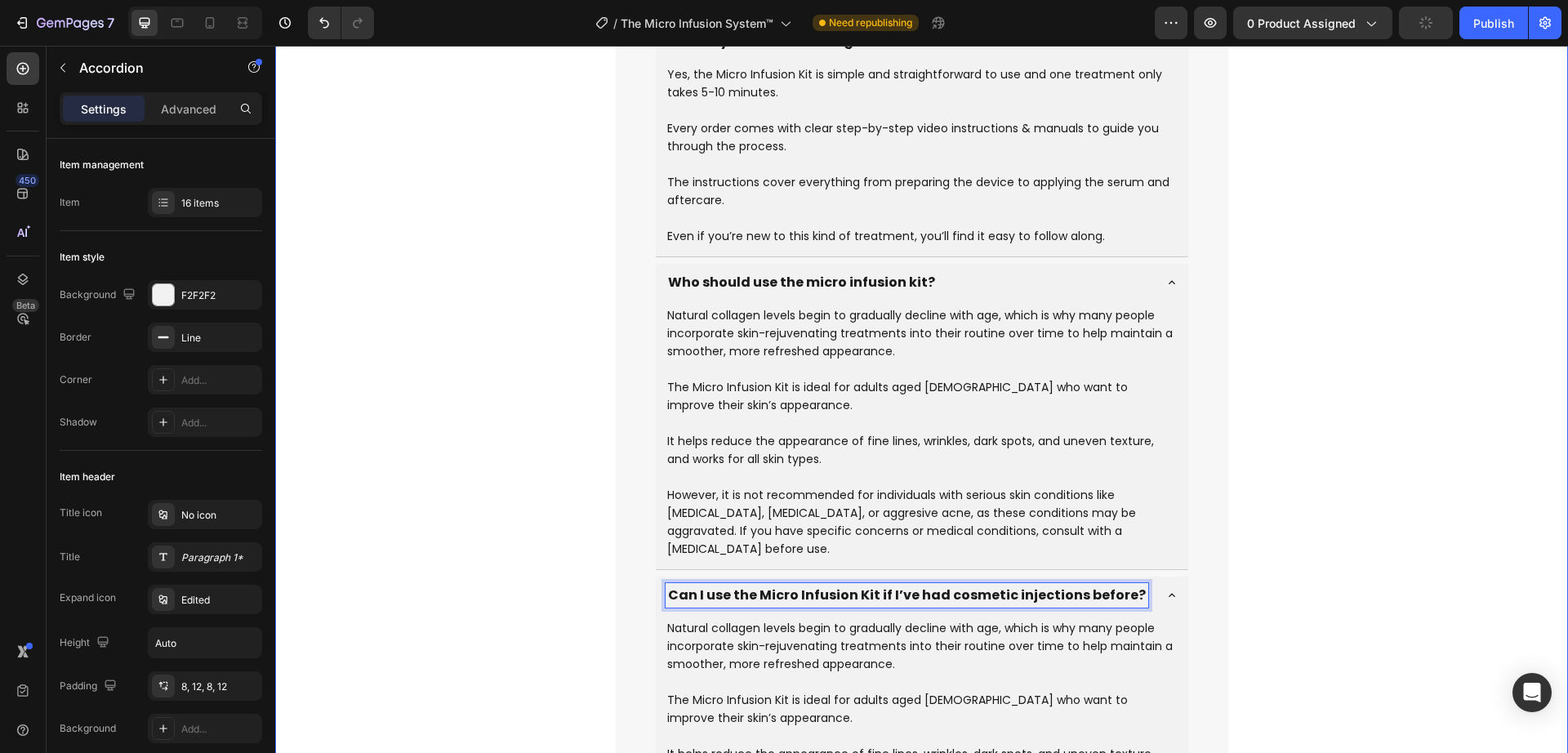
scroll to position [8464, 0]
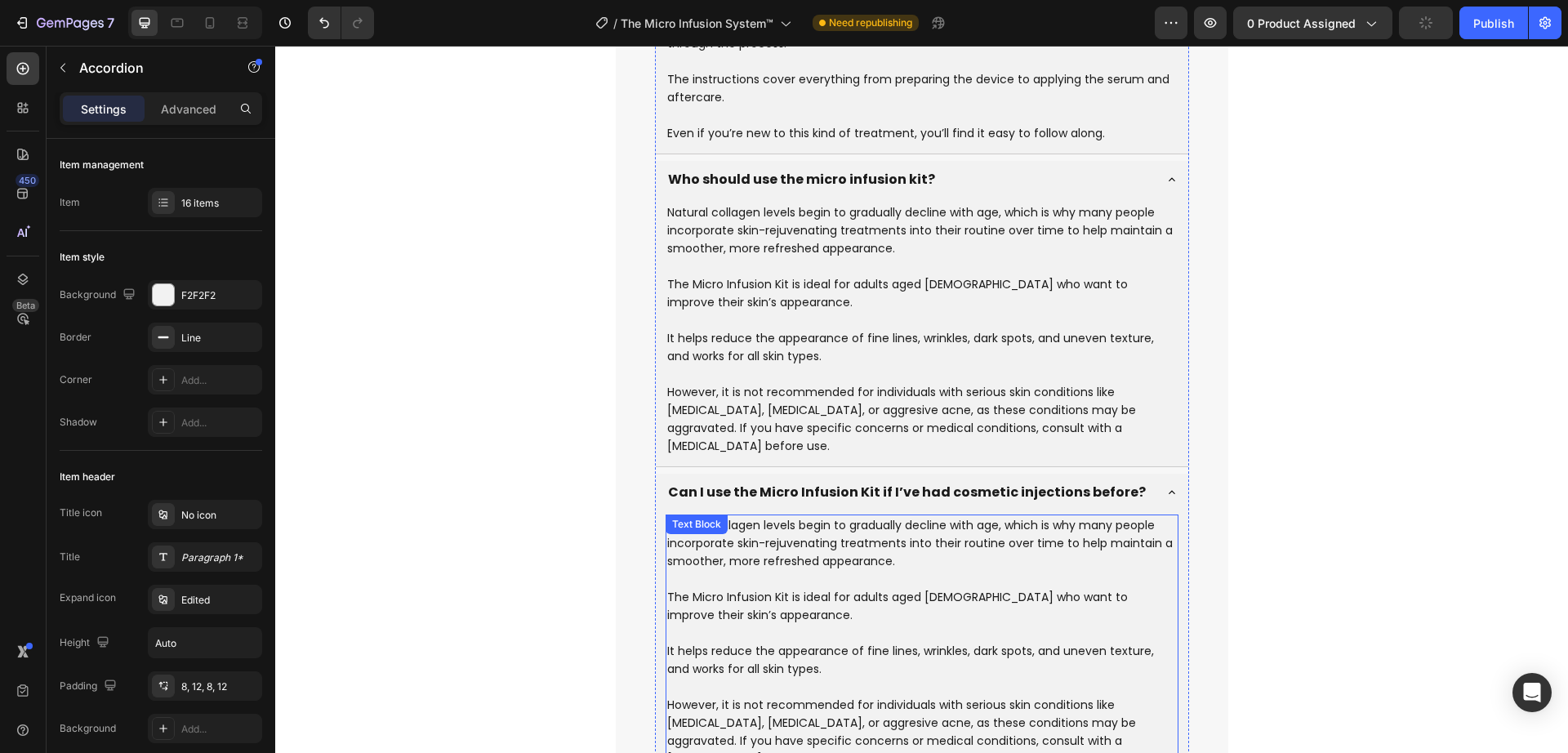
click at [814, 526] on p "Natural collagen levels begin to gradually decline with age, which is why many …" at bounding box center [922, 553] width 509 height 72
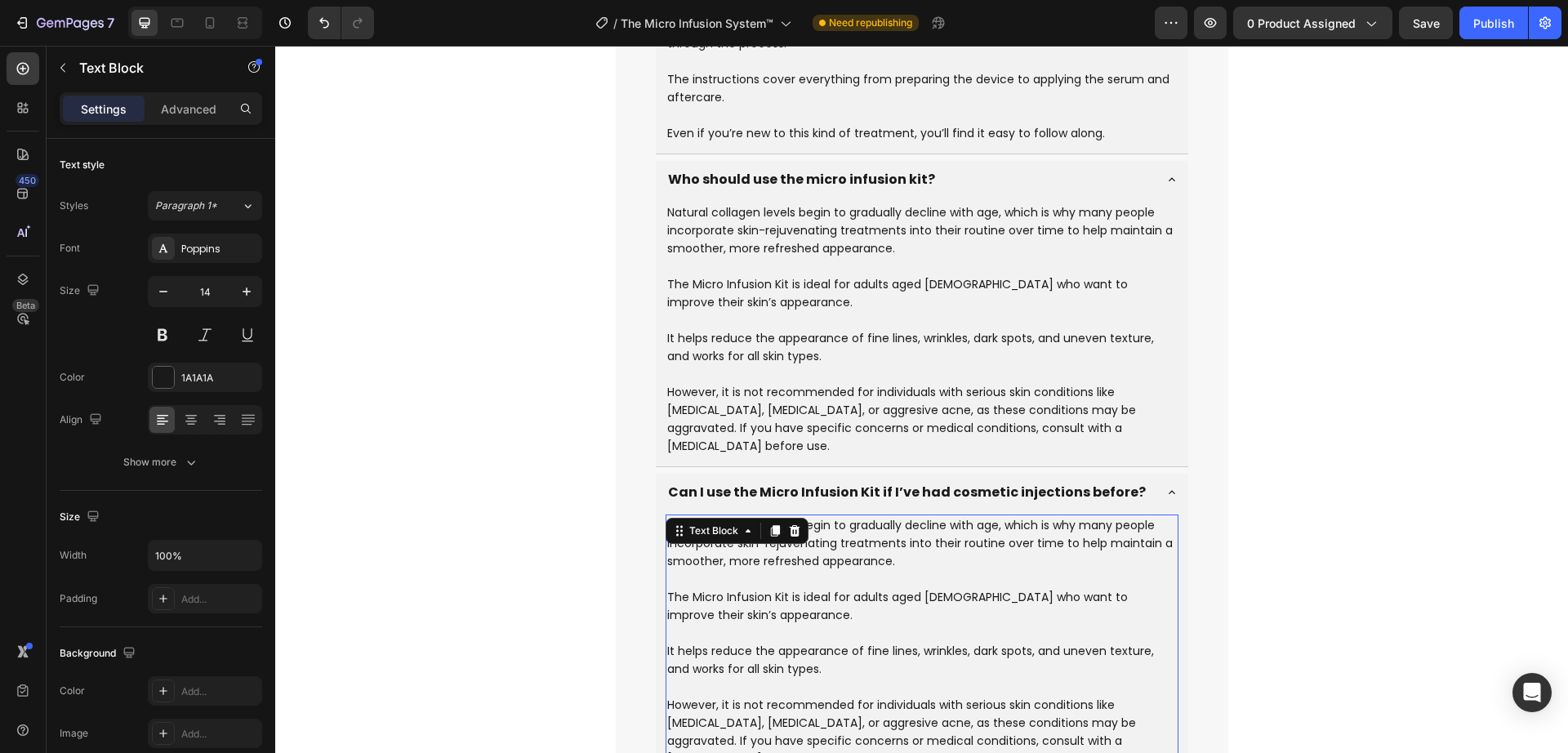
click at [746, 588] on p "The Micro Infusion Kit is ideal for adults aged [DEMOGRAPHIC_DATA] who want to …" at bounding box center [922, 615] width 509 height 54
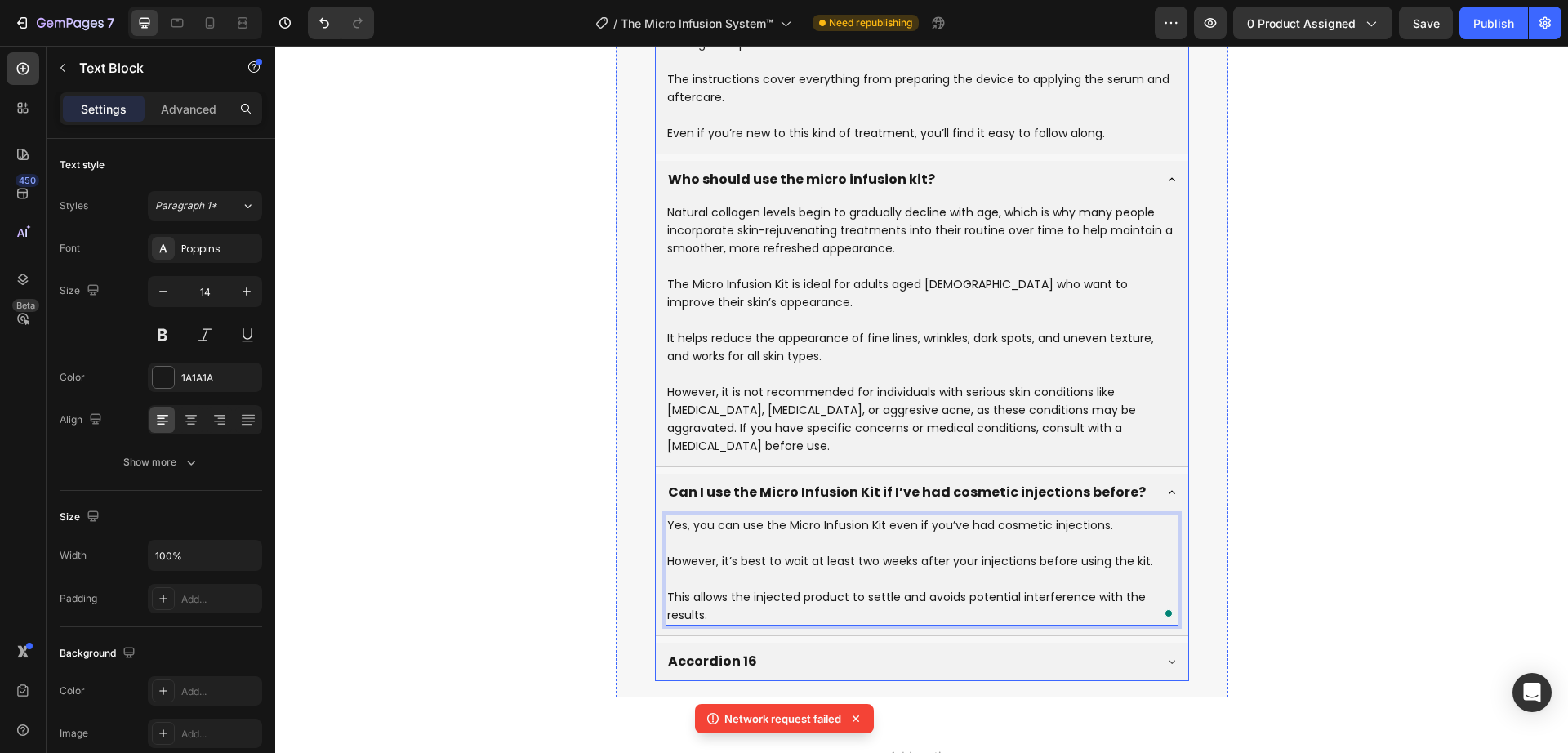
click at [737, 652] on p "Accordion 16" at bounding box center [712, 661] width 89 height 19
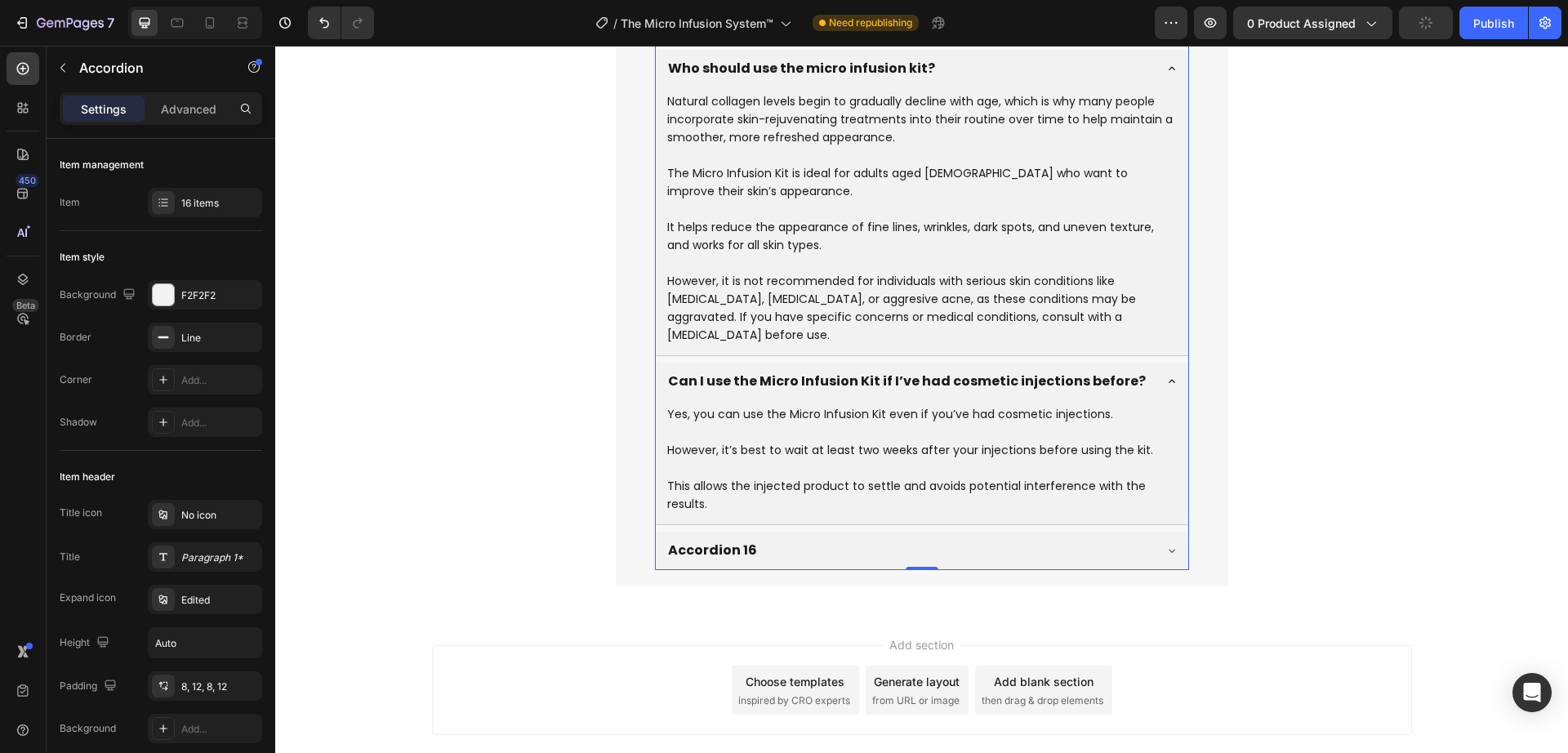
scroll to position [8575, 0]
click at [909, 539] on div "What are the ingredients?" at bounding box center [909, 551] width 487 height 25
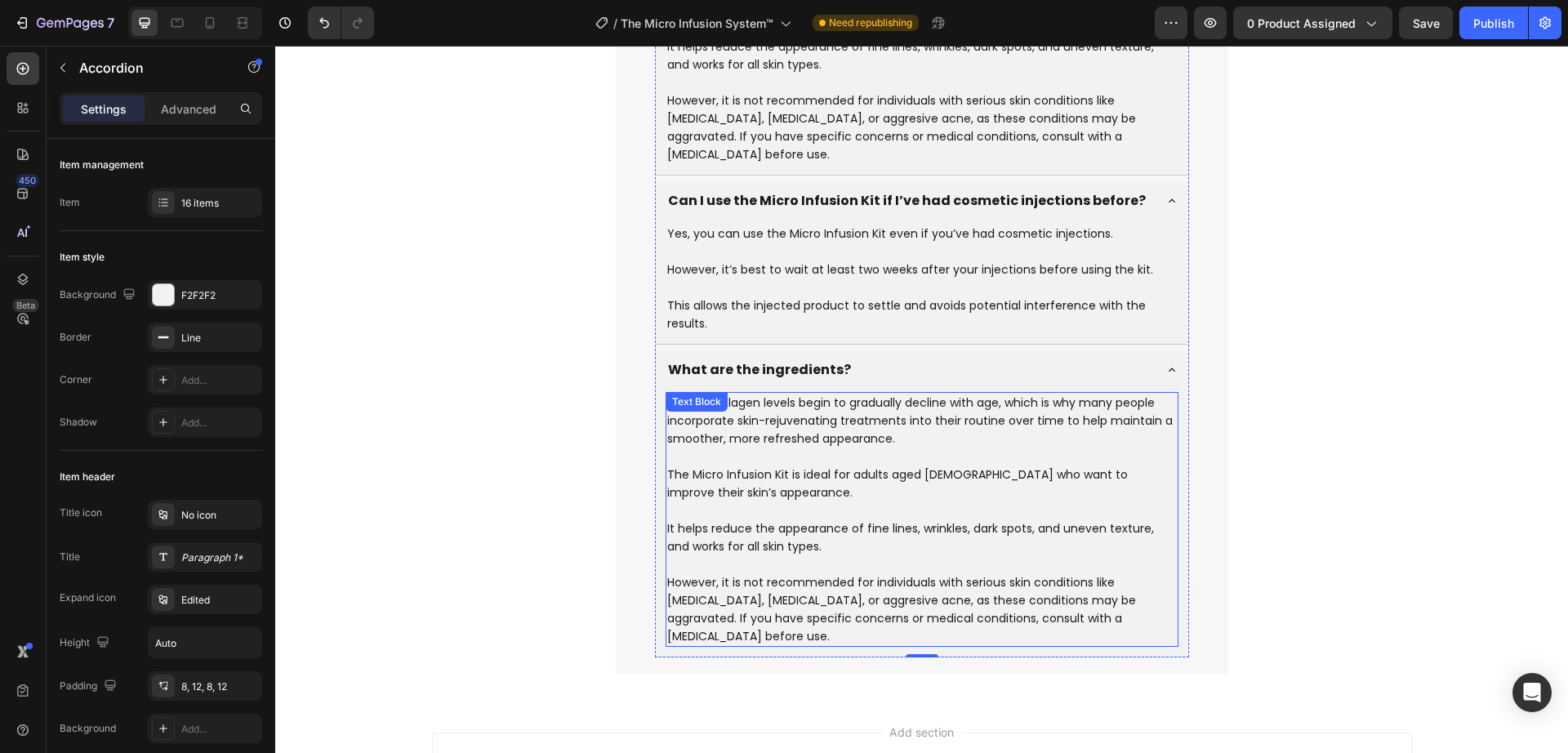
scroll to position [8825, 0]
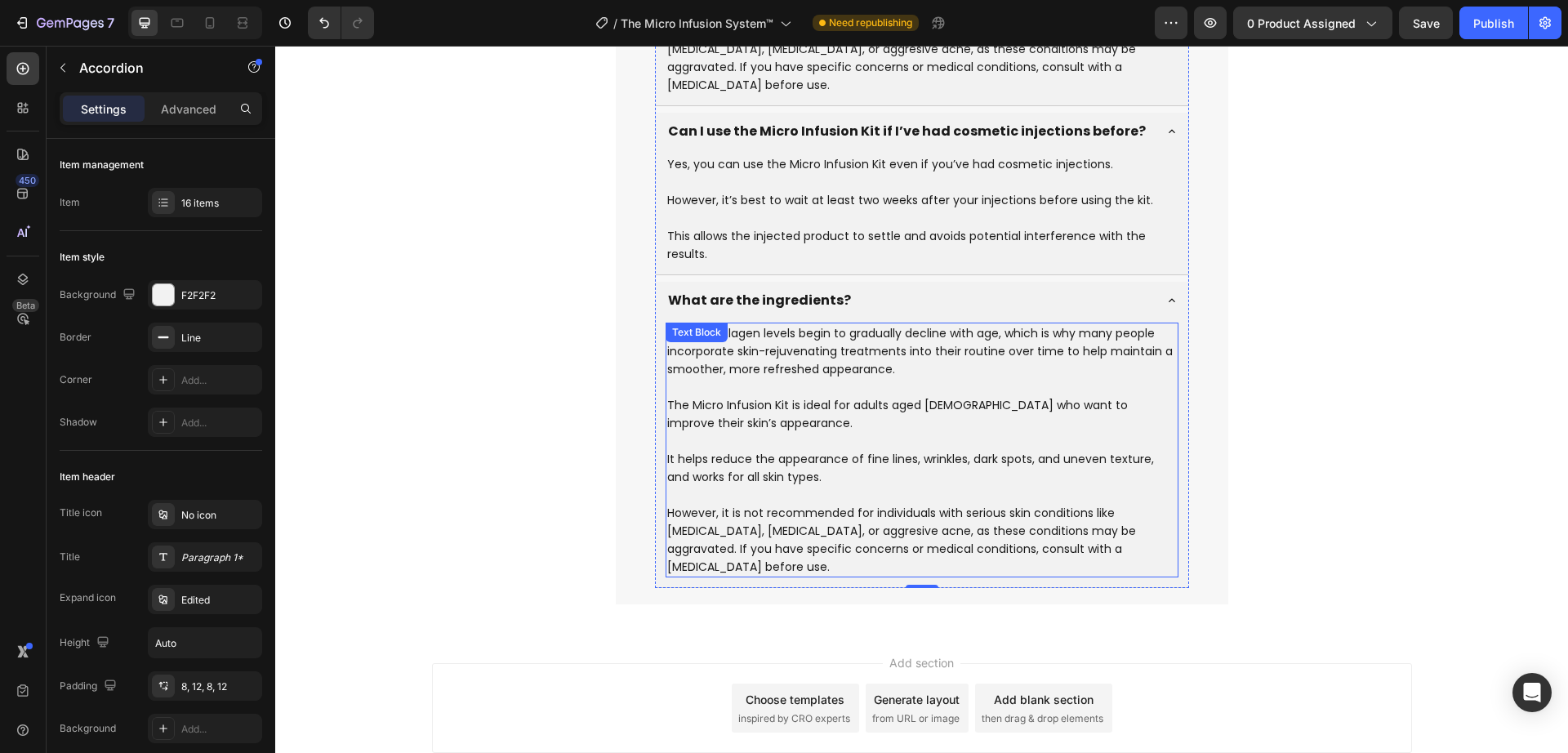
click at [762, 504] on p "However, it is not recommended for individuals with serious skin conditions lik…" at bounding box center [922, 541] width 509 height 72
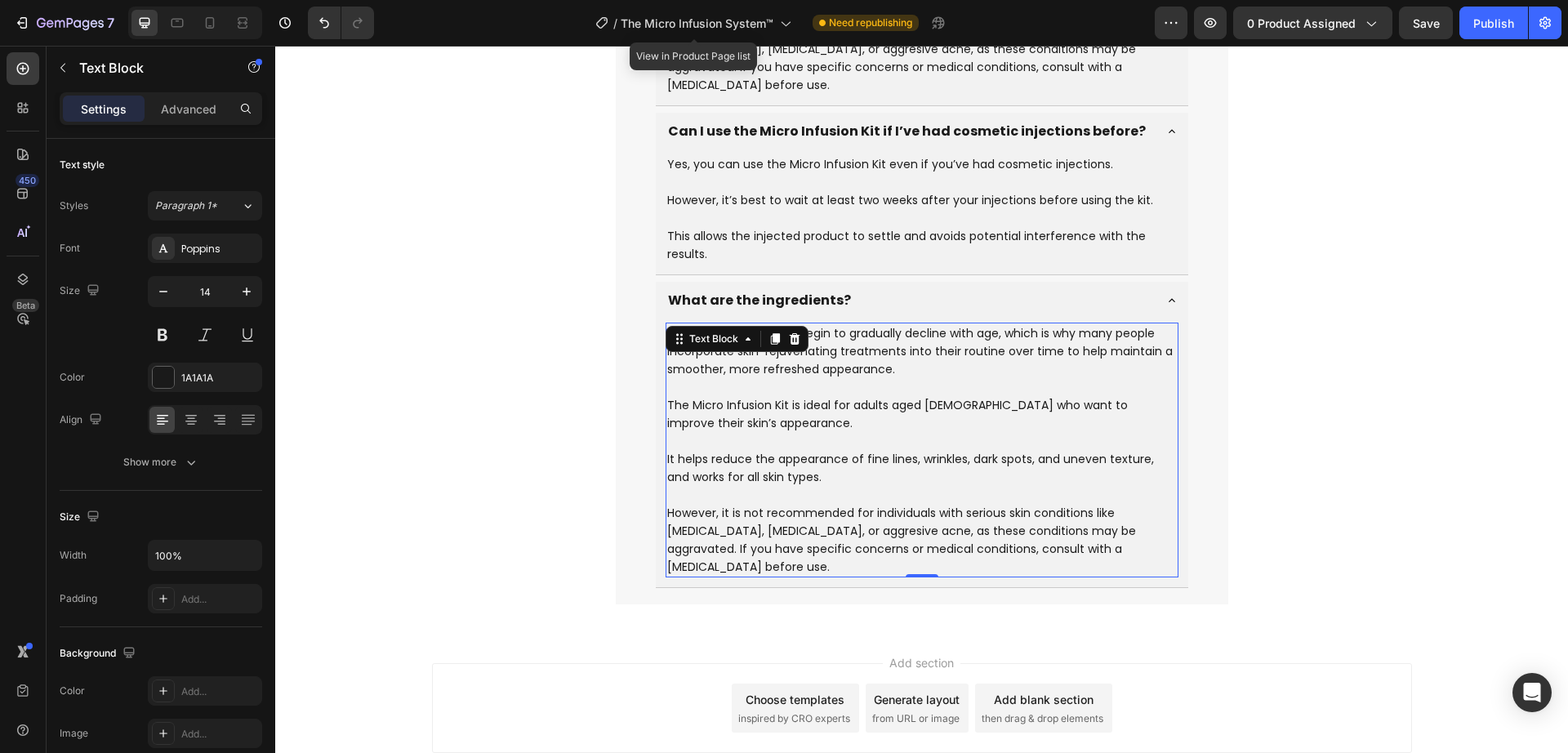
click at [698, 451] on p "It helps reduce the appearance of fine lines, wrinkles, dark spots, and uneven …" at bounding box center [922, 477] width 509 height 54
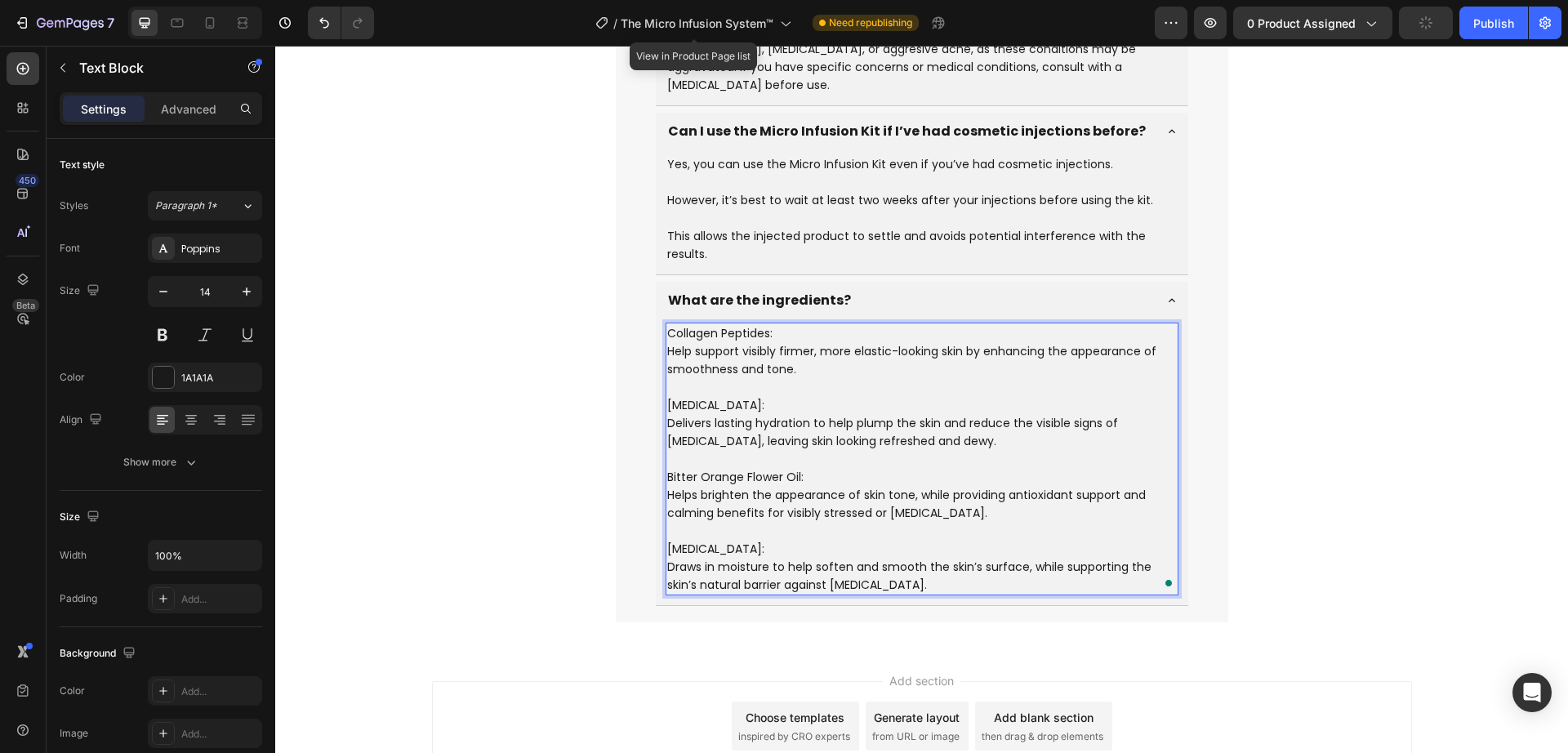
click at [718, 396] on p "[MEDICAL_DATA]: Delivers lasting hydration to help plump the skin and reduce th…" at bounding box center [922, 432] width 509 height 72
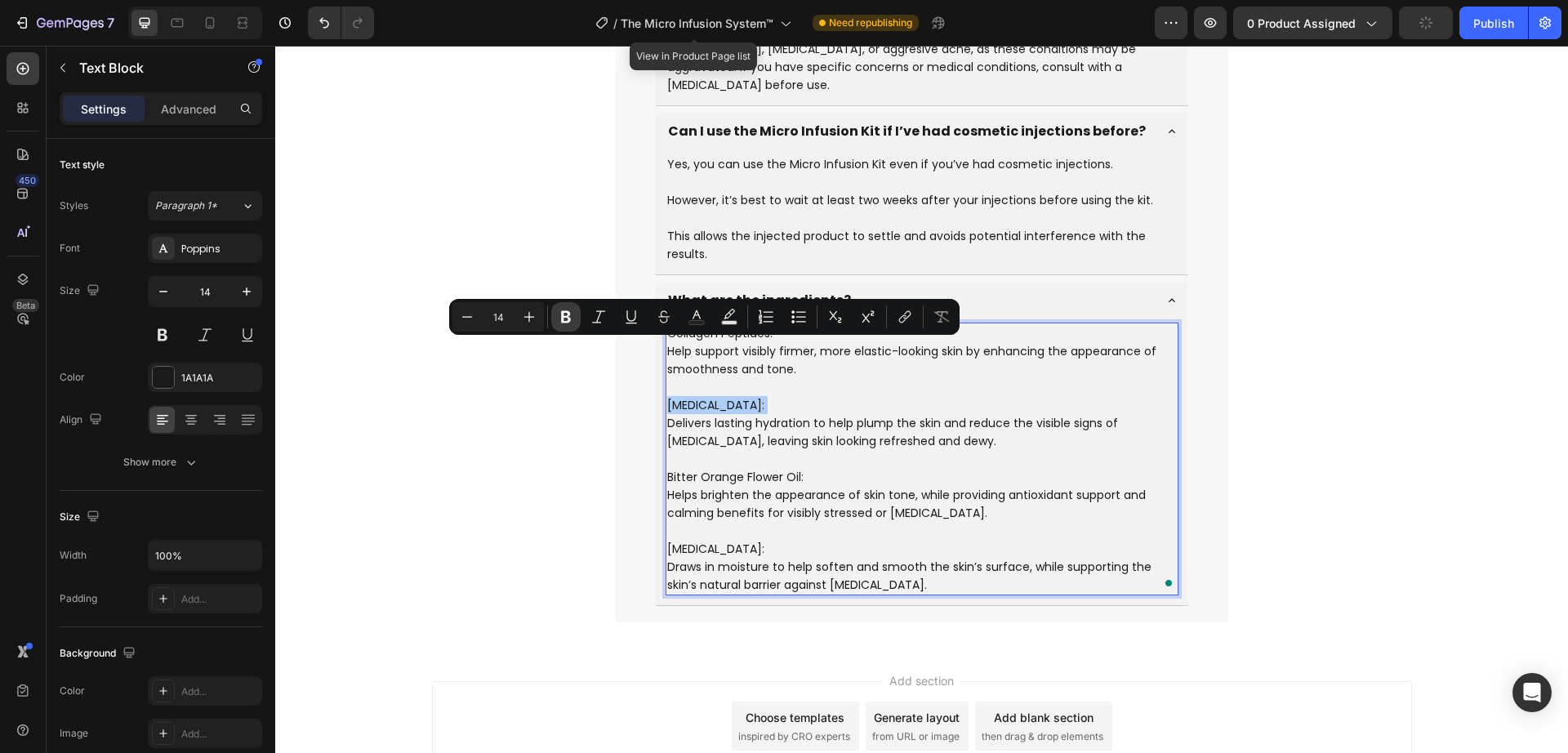
click at [555, 320] on button "Bold" at bounding box center [565, 317] width 29 height 29
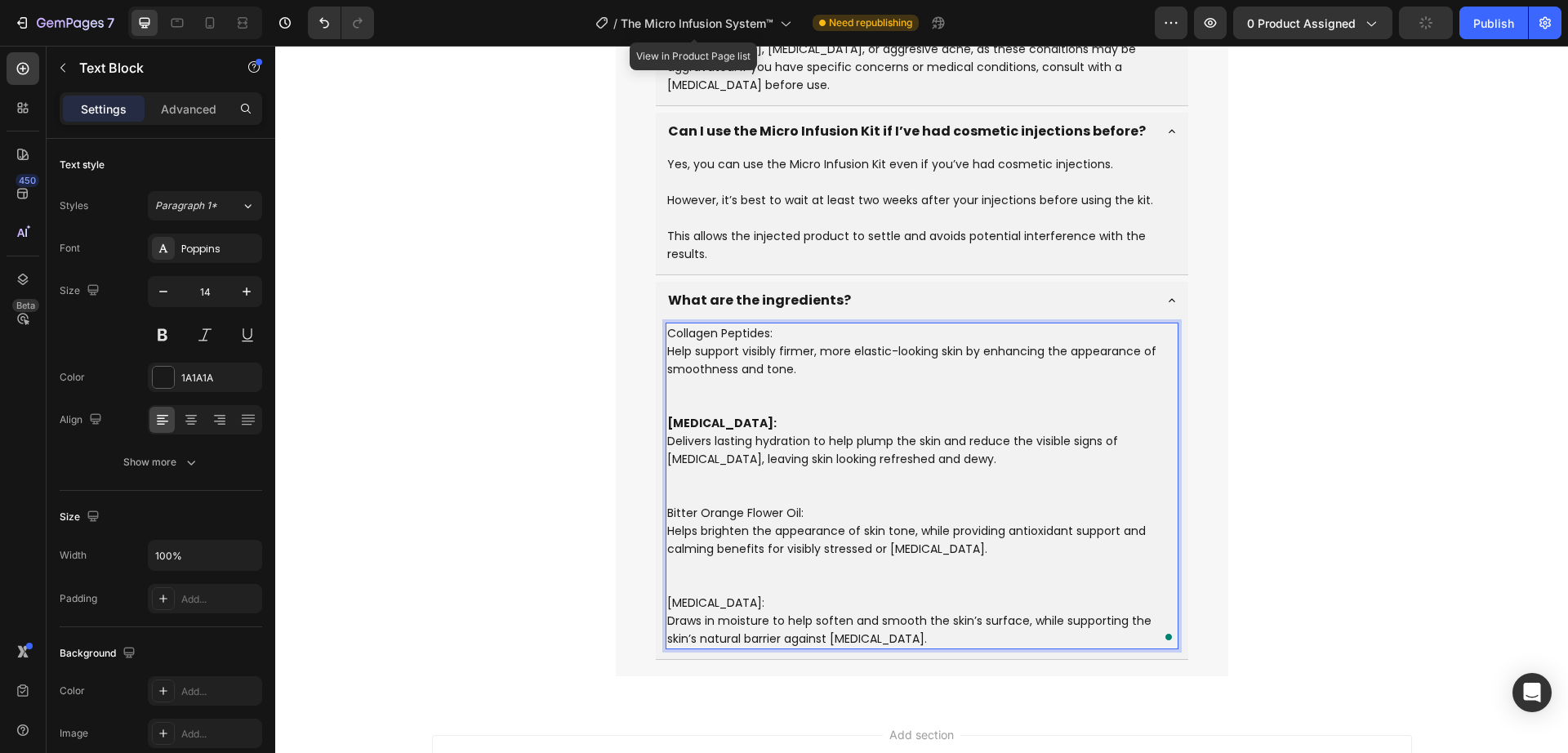
click at [723, 324] on p "Collagen Peptides: Help support visibly firmer, more elastic-looking skin by en…" at bounding box center [922, 369] width 509 height 90
click at [688, 324] on p "Collagen Peptides: Help support visibly firmer, more elastic-looking skin by en…" at bounding box center [922, 369] width 509 height 90
click at [690, 324] on p "Collagen Peptides: Help support visibly firmer, more elastic-looking skin by en…" at bounding box center [922, 369] width 509 height 90
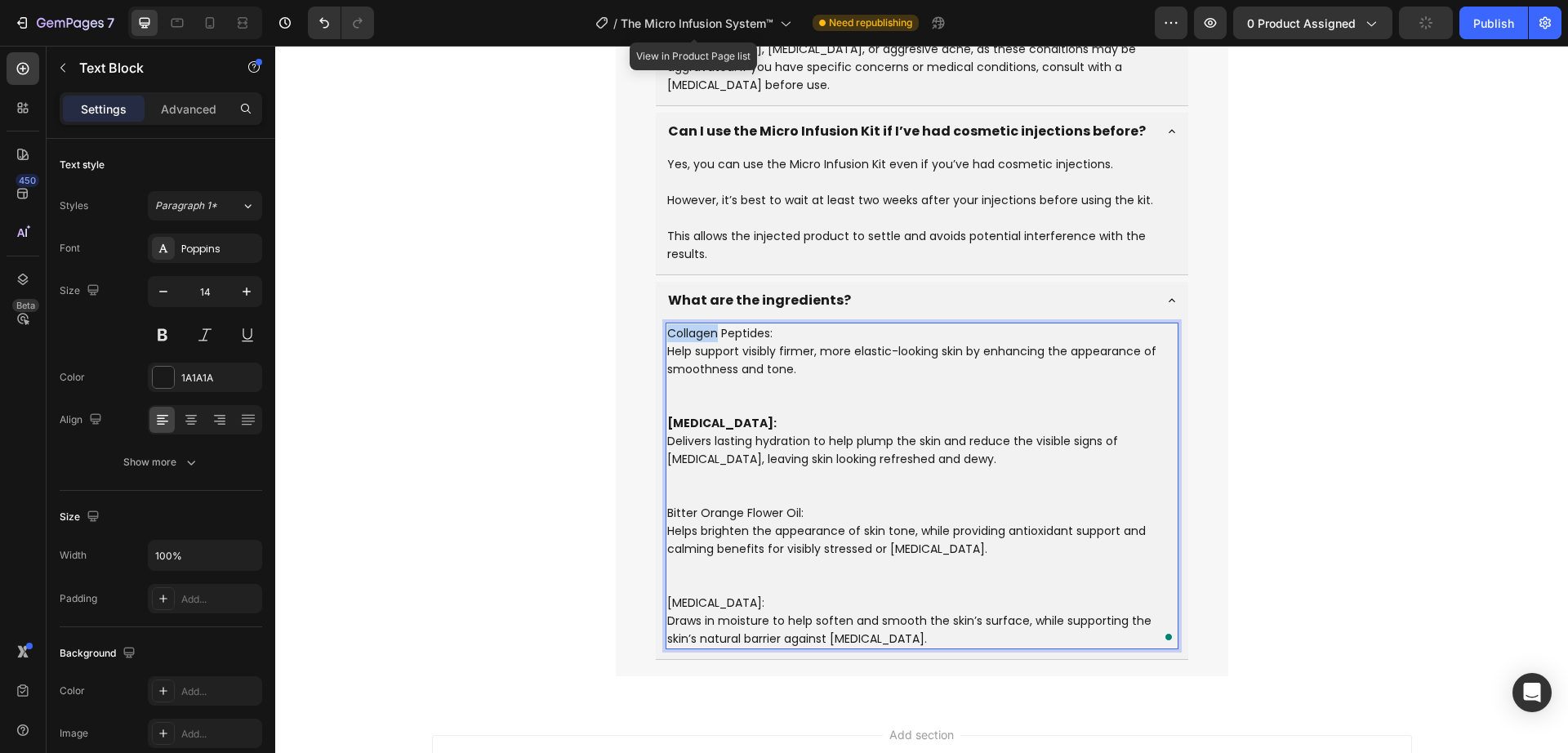
click at [691, 324] on p "Collagen Peptides: Help support visibly firmer, more elastic-looking skin by en…" at bounding box center [922, 369] width 509 height 90
click at [725, 324] on p "Collagen Peptides: Help support visibly firmer, more elastic-looking skin by en…" at bounding box center [922, 369] width 509 height 90
click at [793, 324] on p "Collagen Peptides: Help support visibly firmer, more elastic-looking skin by en…" at bounding box center [922, 369] width 509 height 90
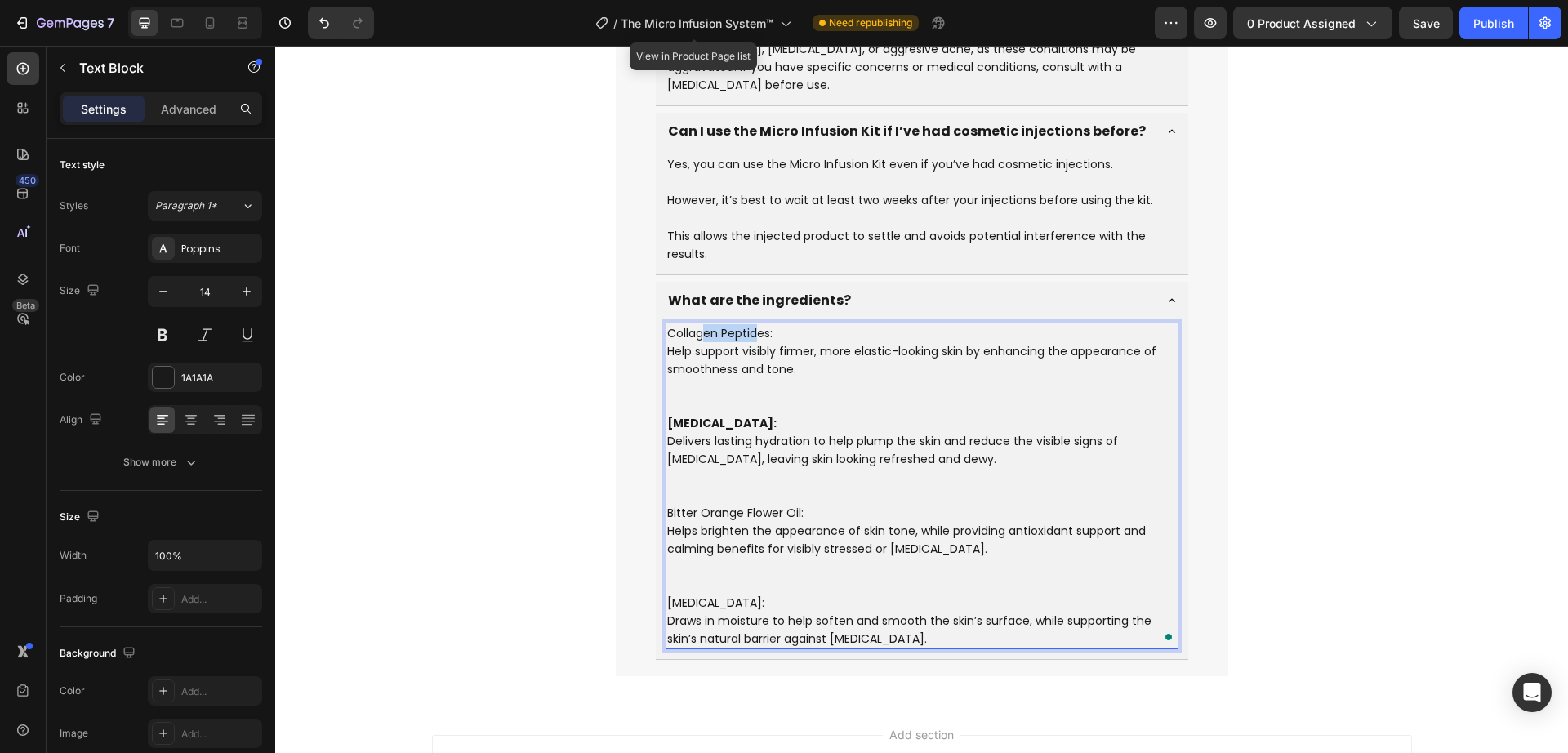
drag, startPoint x: 737, startPoint y: 280, endPoint x: 694, endPoint y: 285, distance: 43.3
click at [694, 324] on p "Collagen Peptides: Help support visibly firmer, more elastic-looking skin by en…" at bounding box center [922, 369] width 509 height 90
drag, startPoint x: 773, startPoint y: 280, endPoint x: 659, endPoint y: 278, distance: 114.0
click at [667, 324] on p "Collagen Peptides: Help support visibly firmer, more elastic-looking skin by en…" at bounding box center [922, 369] width 509 height 90
click at [643, 276] on button "See rewrite suggestions" at bounding box center [650, 275] width 13 height 17
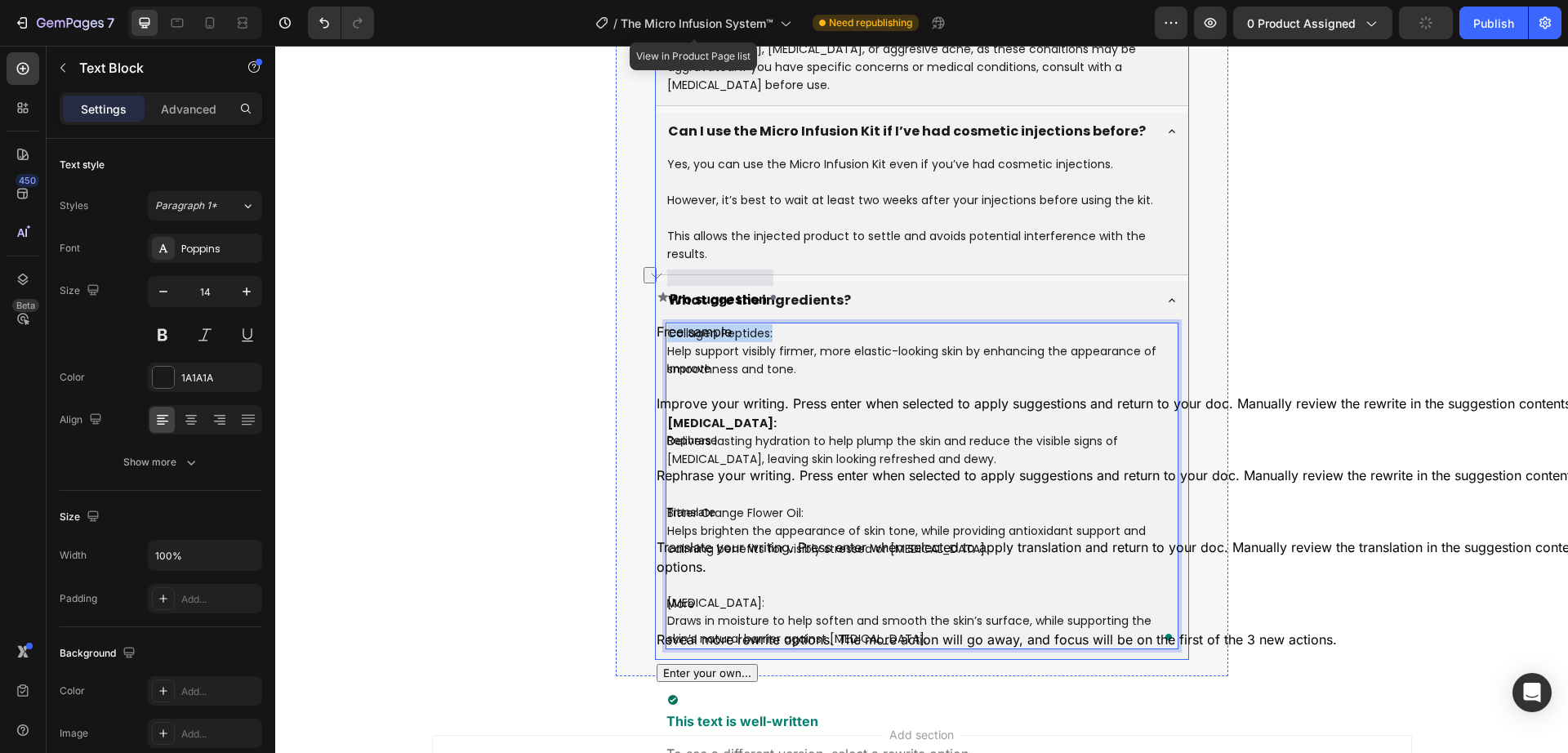
click at [814, 288] on div "What are the ingredients?" at bounding box center [759, 301] width 188 height 25
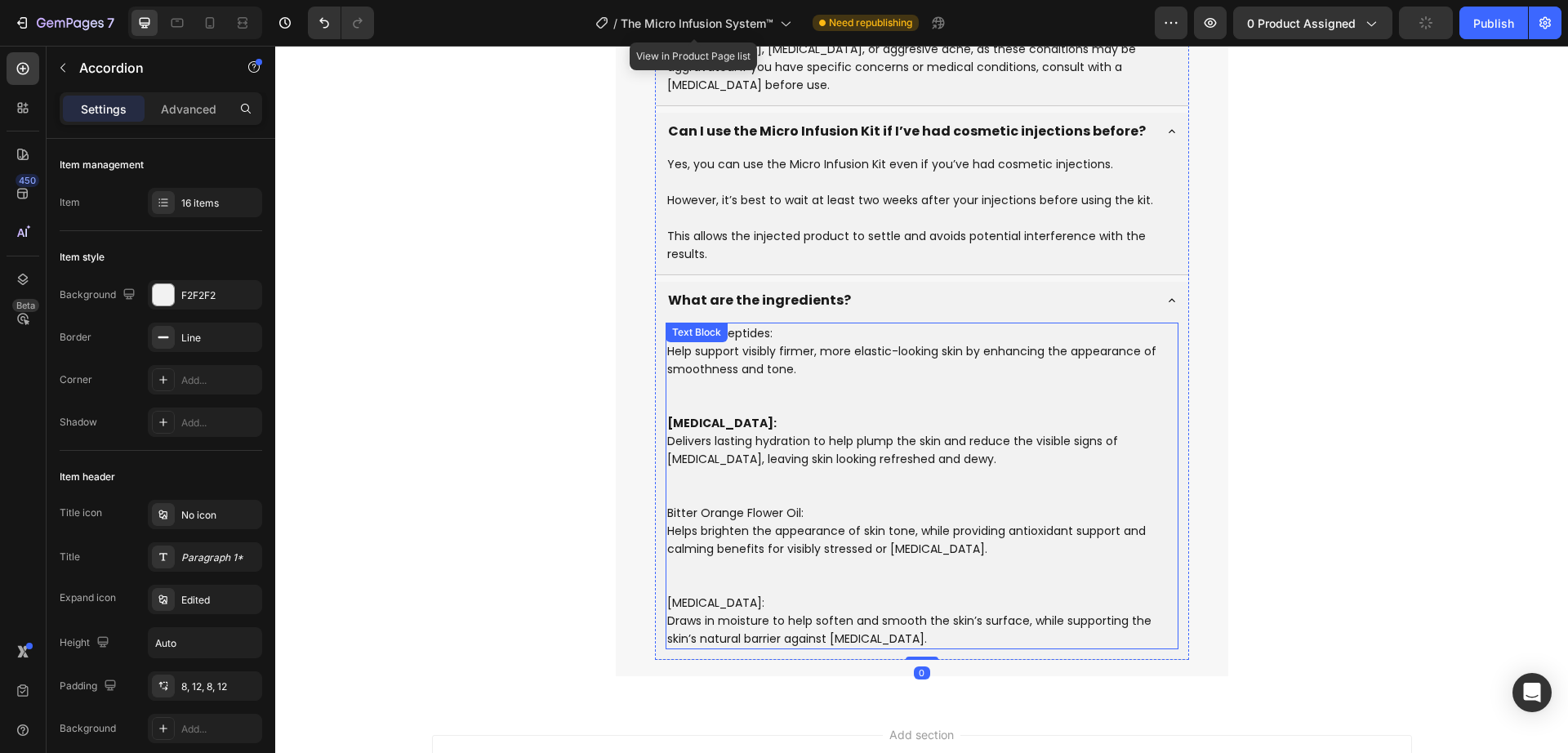
click at [793, 504] on p "Bitter Orange Flower Oil: Helps brighten the appearance of skin tone, while pro…" at bounding box center [922, 549] width 509 height 90
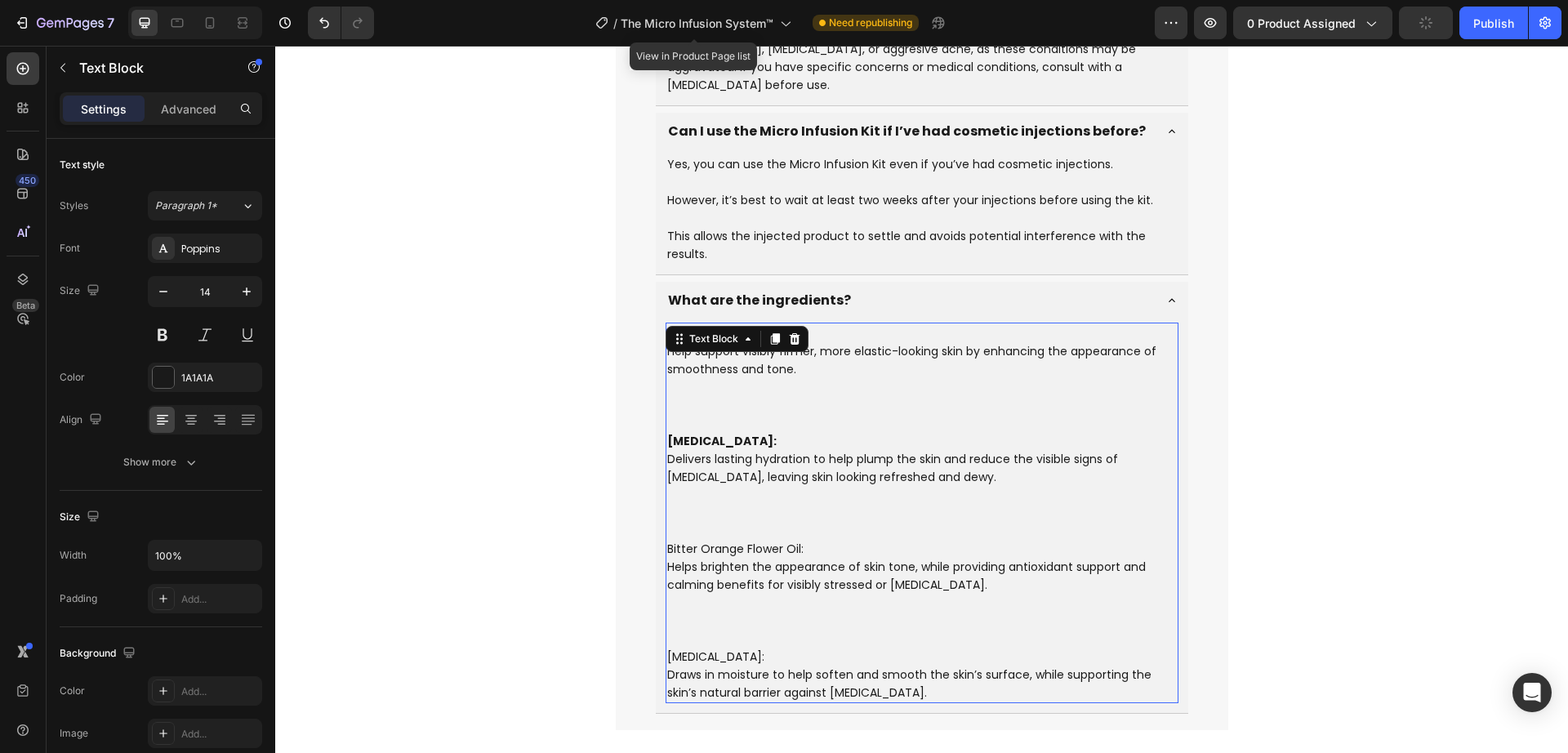
click at [793, 454] on p "Hyaluronic Acid: Delivers lasting hydration to help plump the skin and reduce t…" at bounding box center [922, 486] width 509 height 108
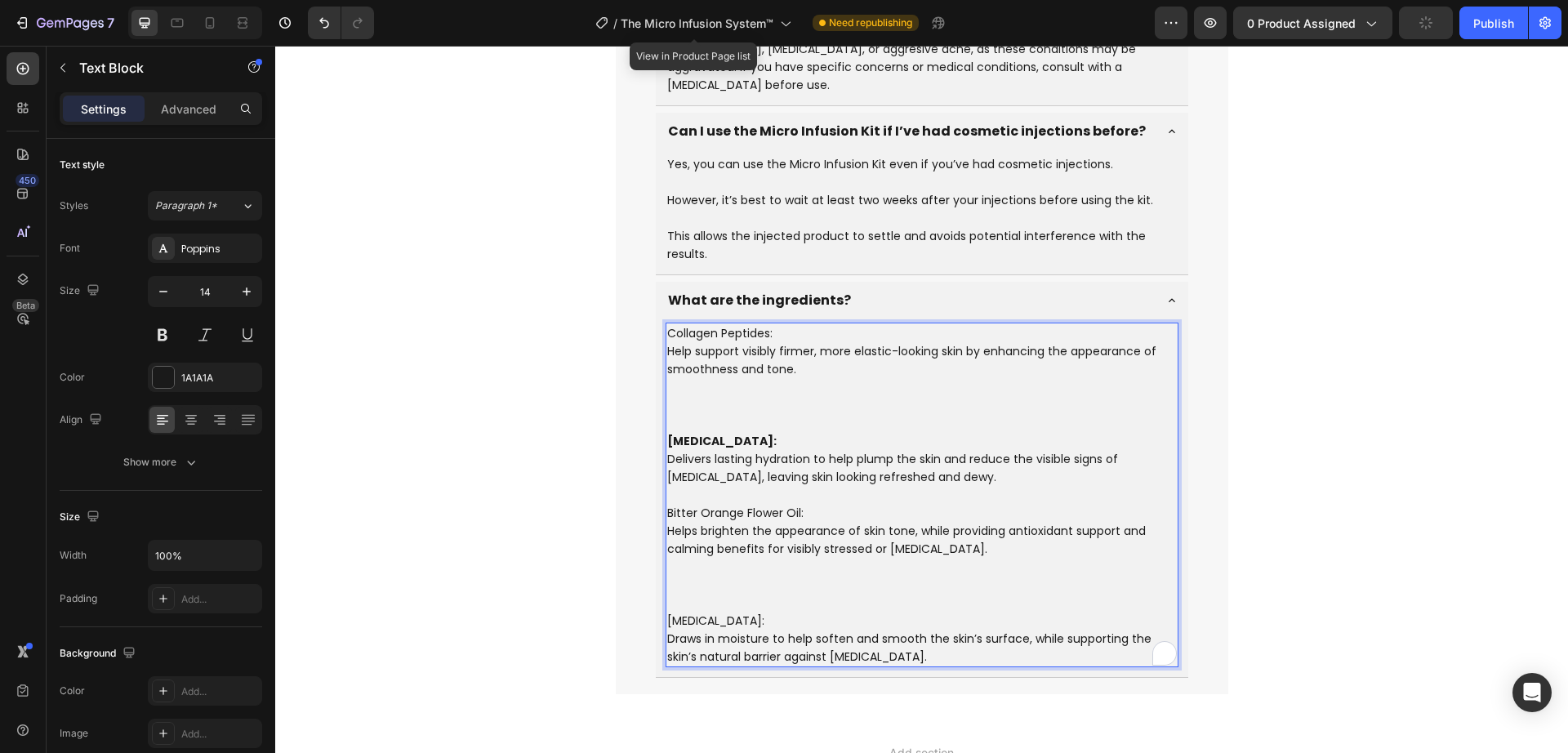
click at [747, 504] on p "Bitter Orange Flower Oil: Helps brighten the appearance of skin tone, while pro…" at bounding box center [922, 558] width 509 height 108
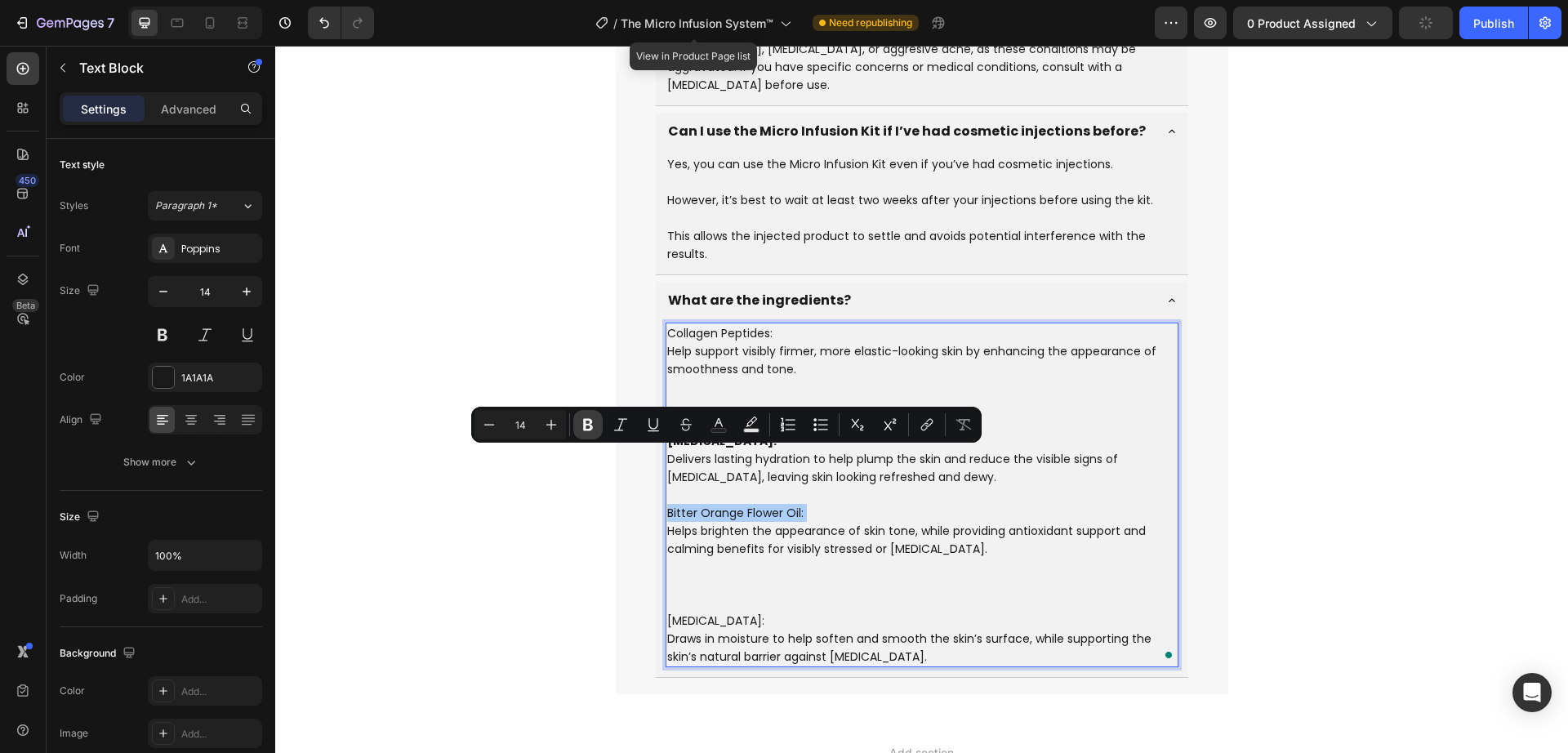
click at [587, 428] on icon "Editor contextual toolbar" at bounding box center [588, 425] width 17 height 17
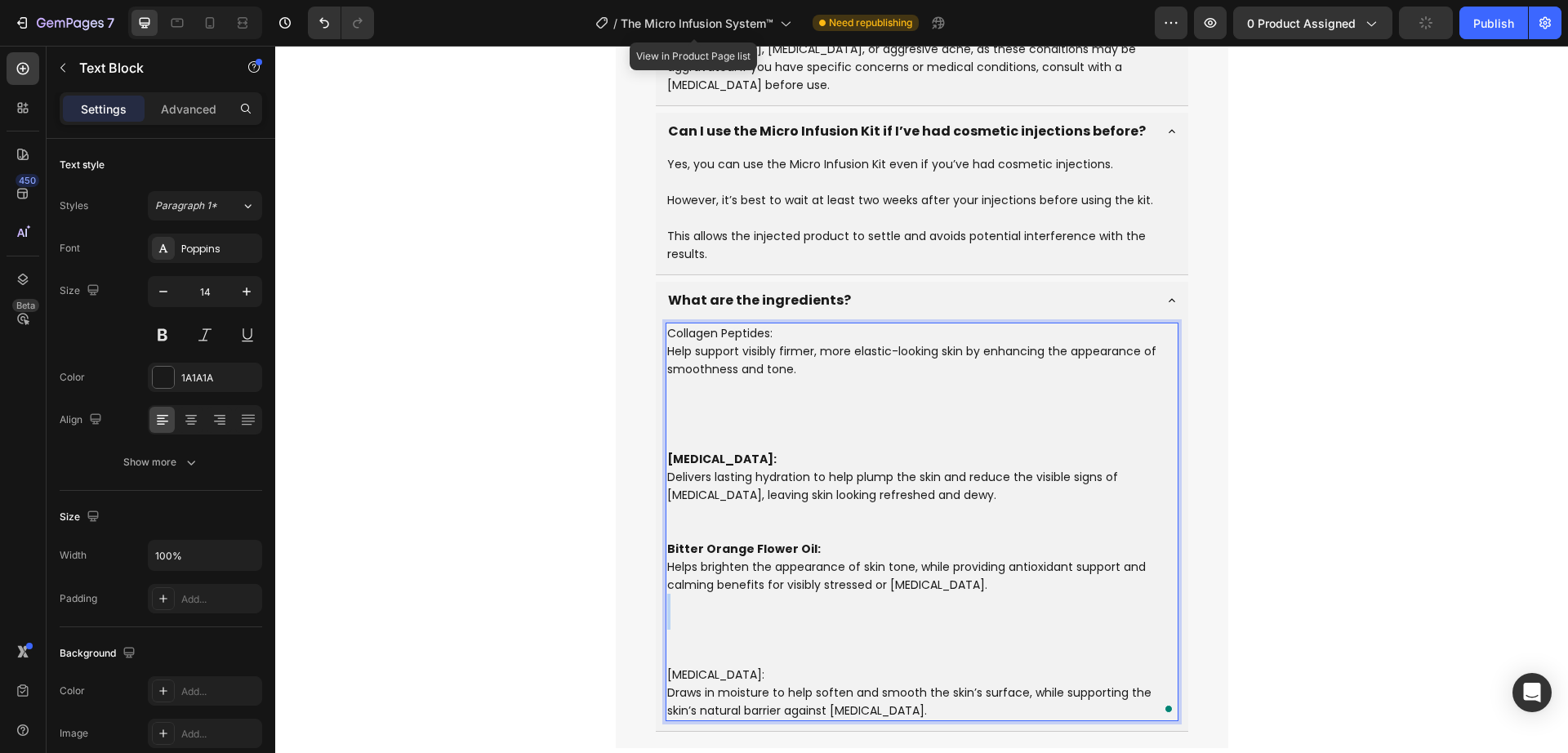
click at [697, 560] on p "Bitter Orange Flower Oil: Helps brighten the appearance of skin tone, while pro…" at bounding box center [922, 603] width 509 height 126
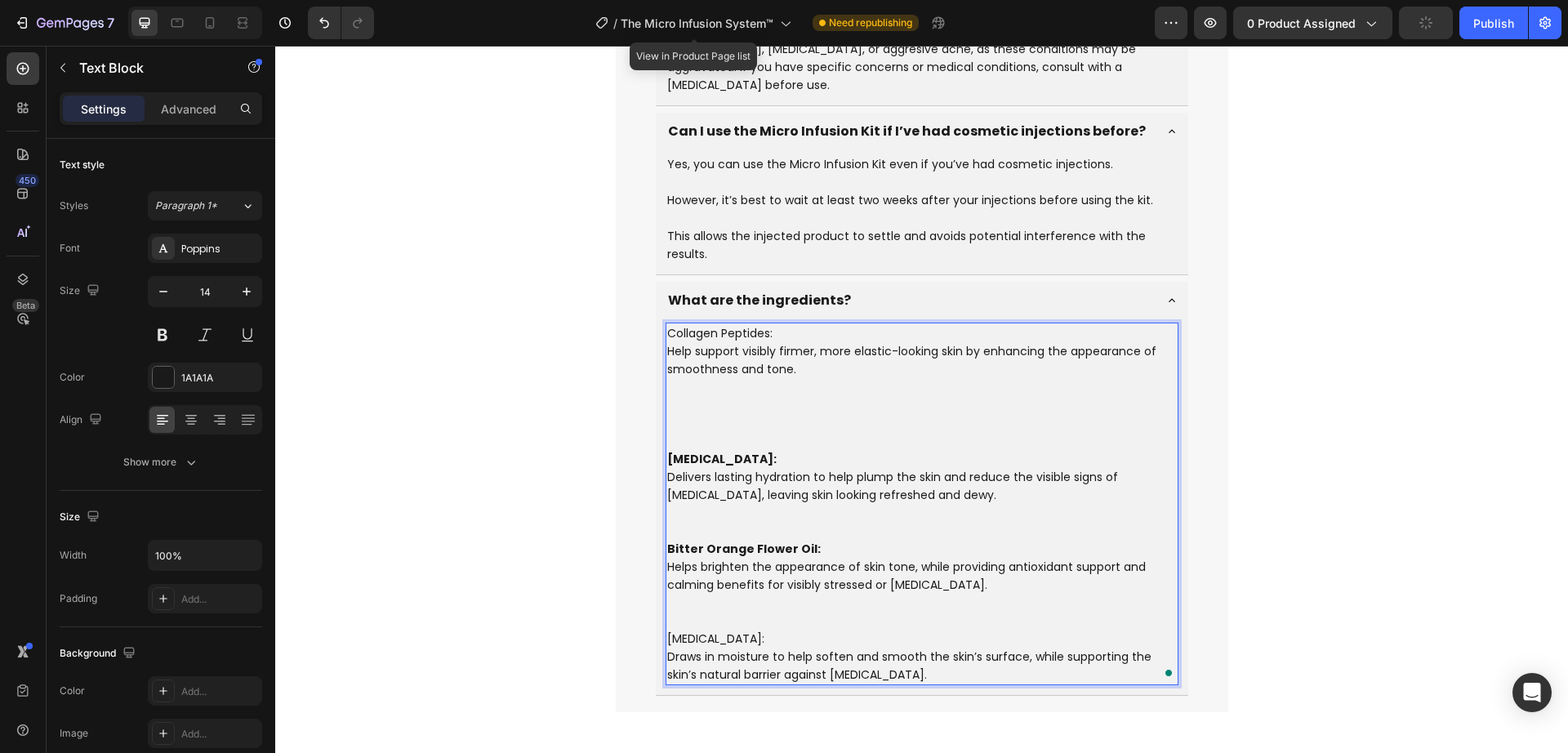
click at [671, 570] on p "Bitter Orange Flower Oil: Helps brighten the appearance of skin tone, while pro…" at bounding box center [922, 585] width 509 height 90
click at [696, 630] on p "Glycerin: Draws in moisture to help soften and smooth the skin’s surface, while…" at bounding box center [922, 656] width 509 height 54
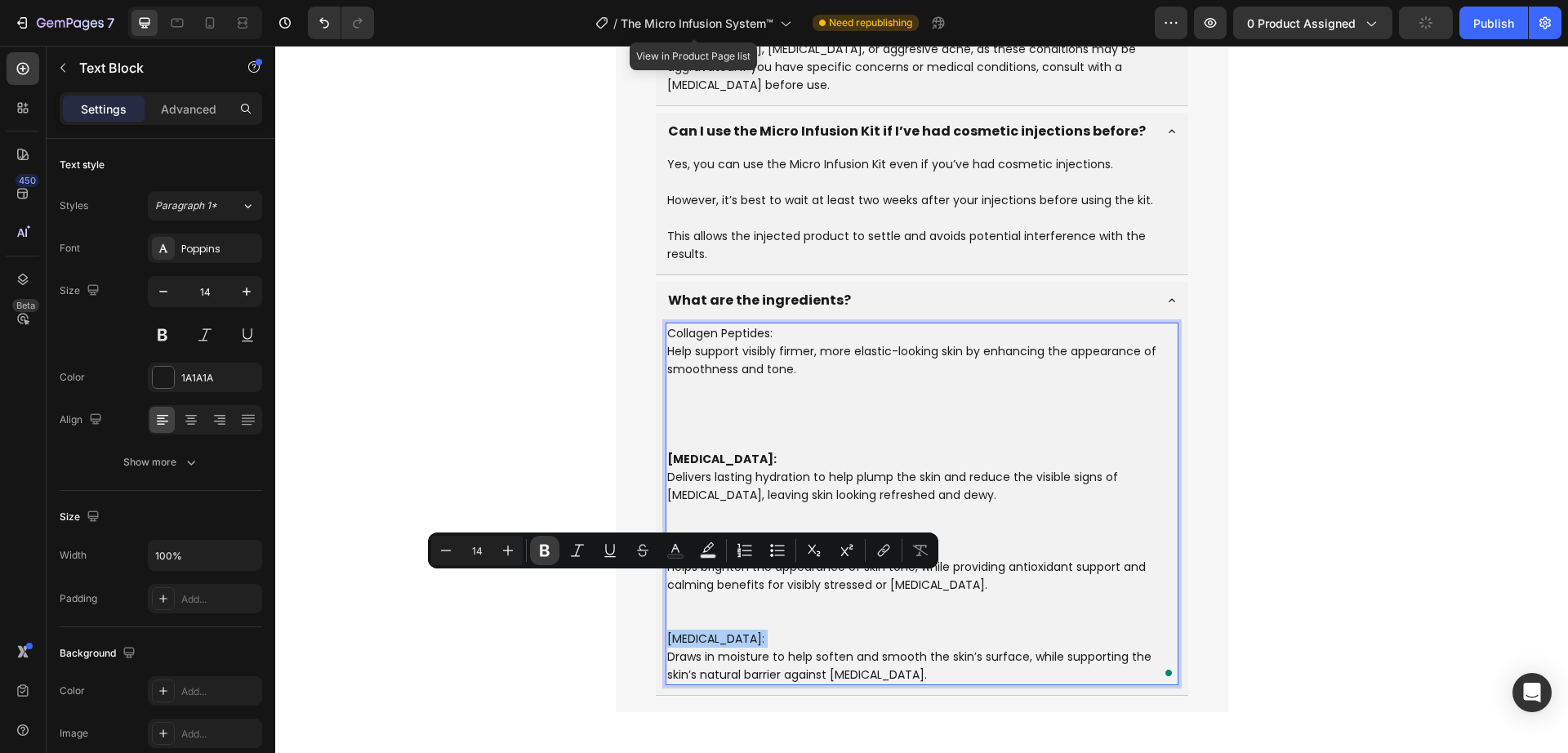
click at [536, 554] on button "Bold" at bounding box center [544, 550] width 29 height 29
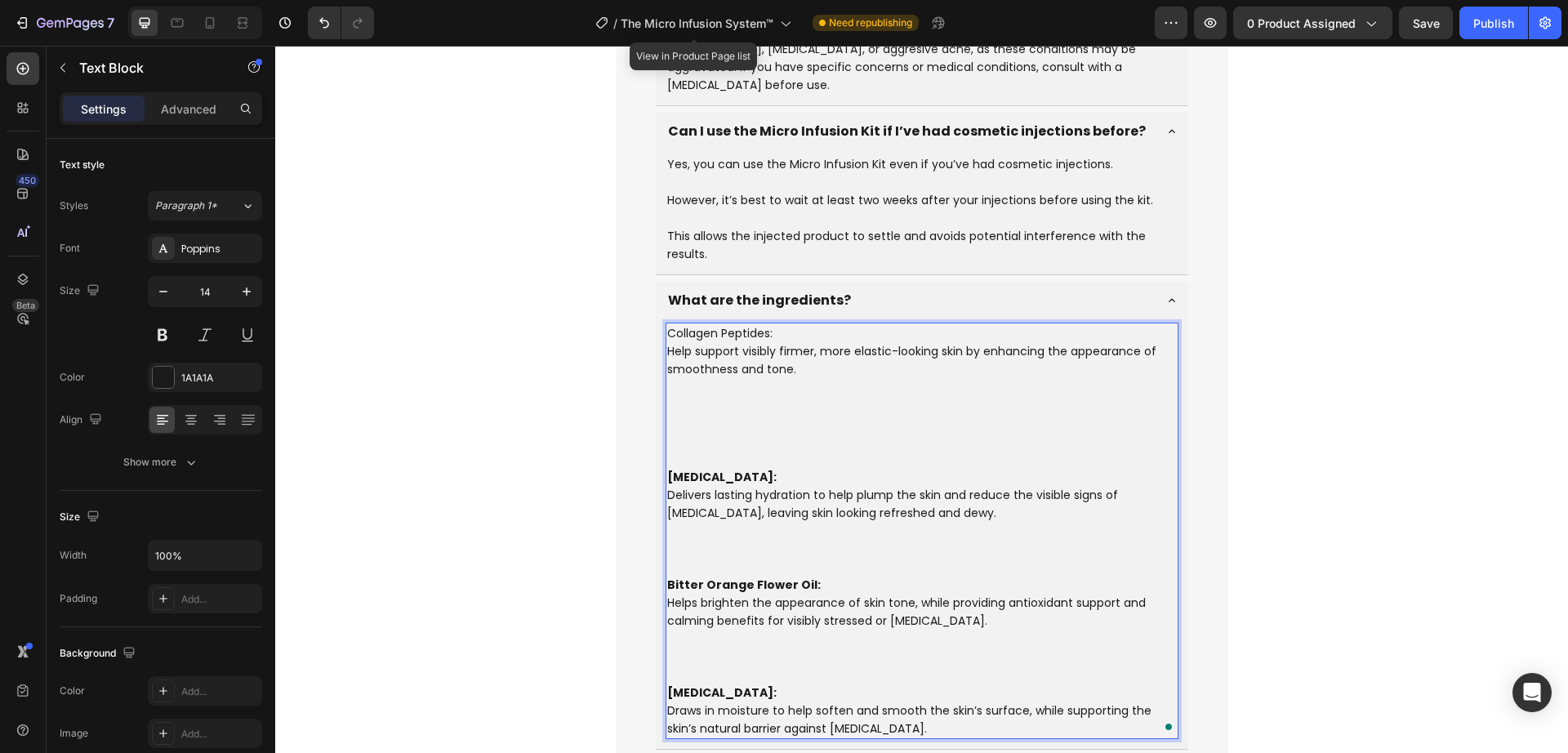
click at [747, 593] on p "Bitter Orange Flower Oil: Helps brighten the appearance of skin tone, while pro…" at bounding box center [922, 630] width 509 height 108
click at [675, 627] on p "Bitter Orange Flower Oil: Helps brighten the appearance of skin tone, while pro…" at bounding box center [922, 630] width 509 height 108
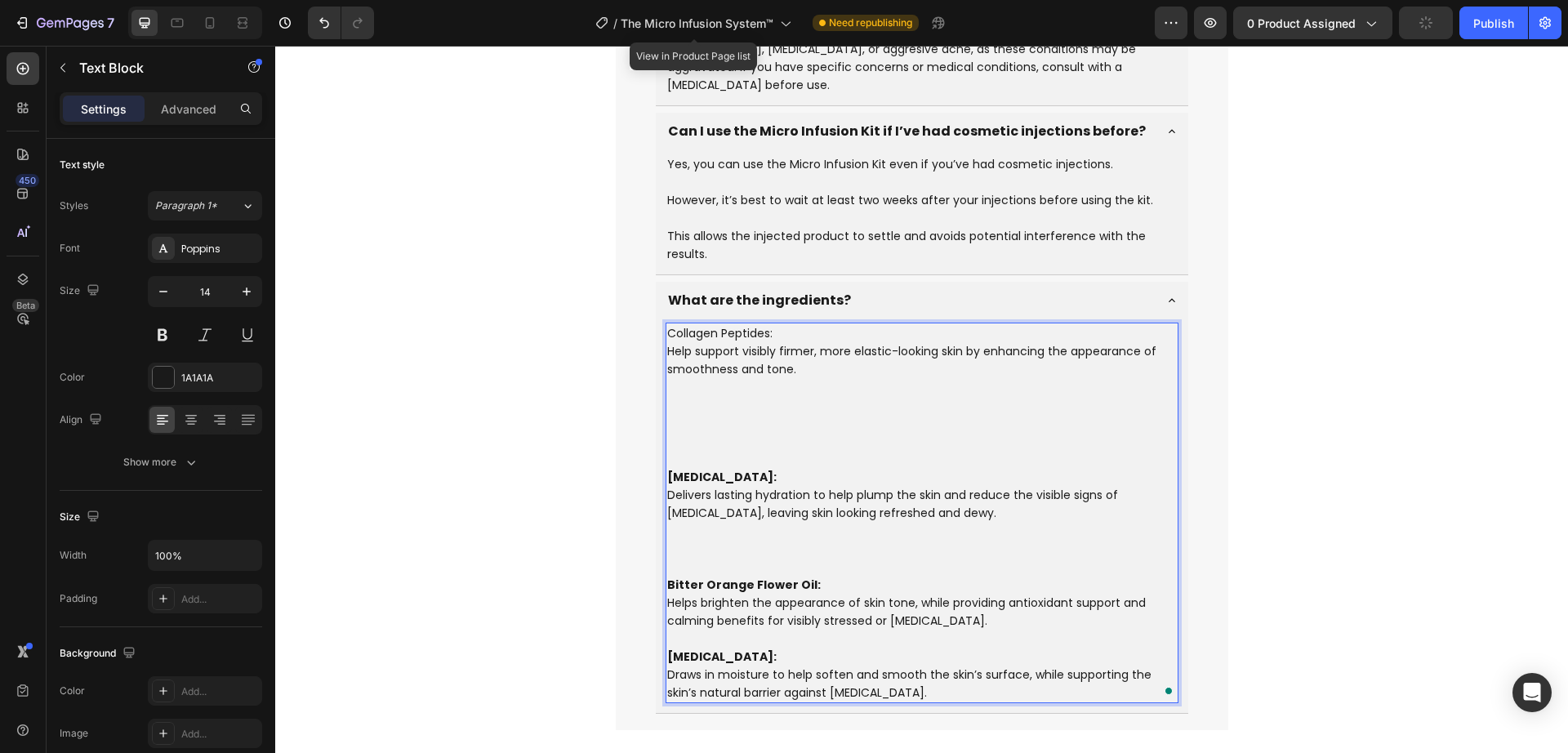
click at [667, 511] on p "Hyaluronic Acid: Delivers lasting hydration to help plump the skin and reduce t…" at bounding box center [922, 522] width 509 height 108
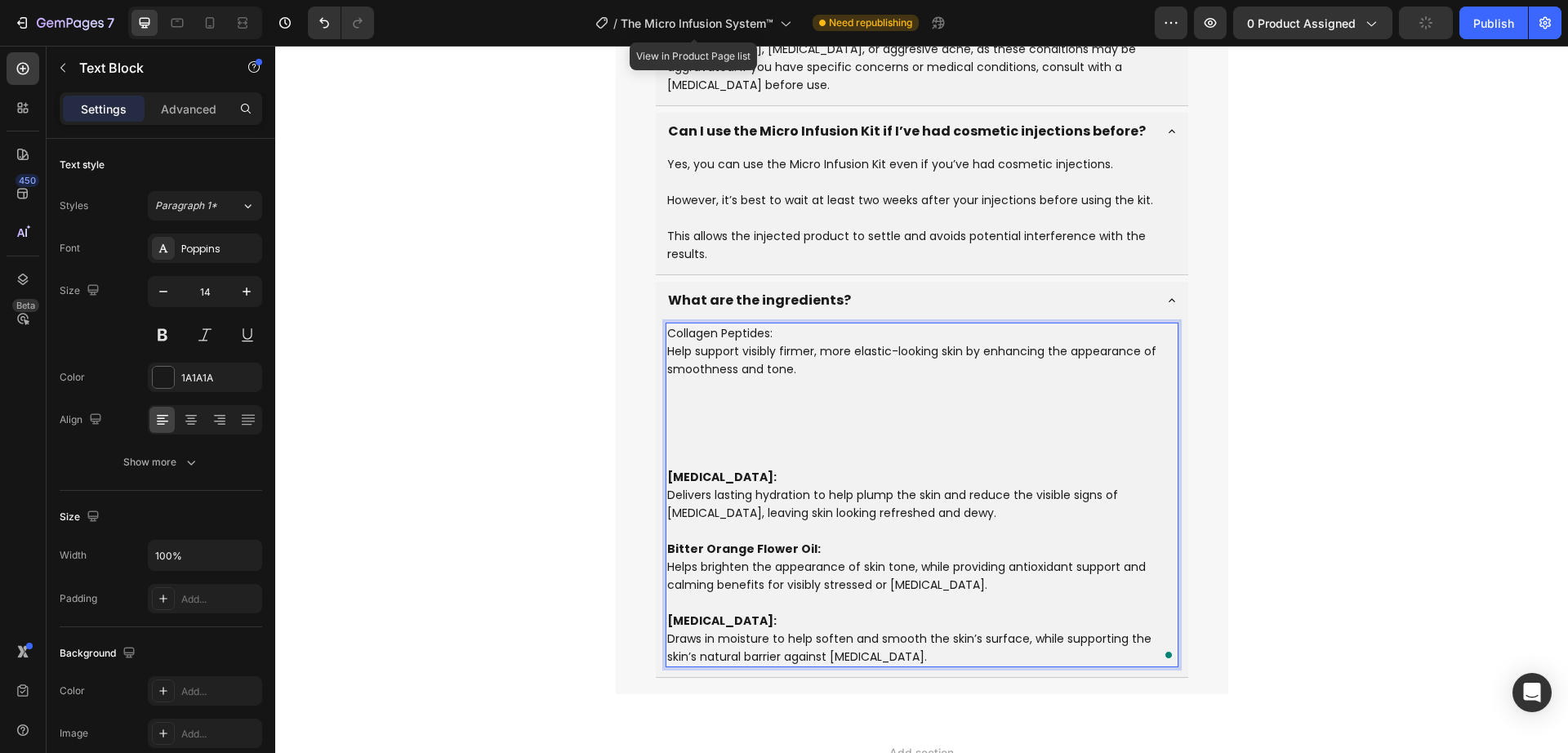
click at [667, 403] on p "Collagen Peptides: Help support visibly firmer, more elastic-looking skin by en…" at bounding box center [922, 396] width 509 height 144
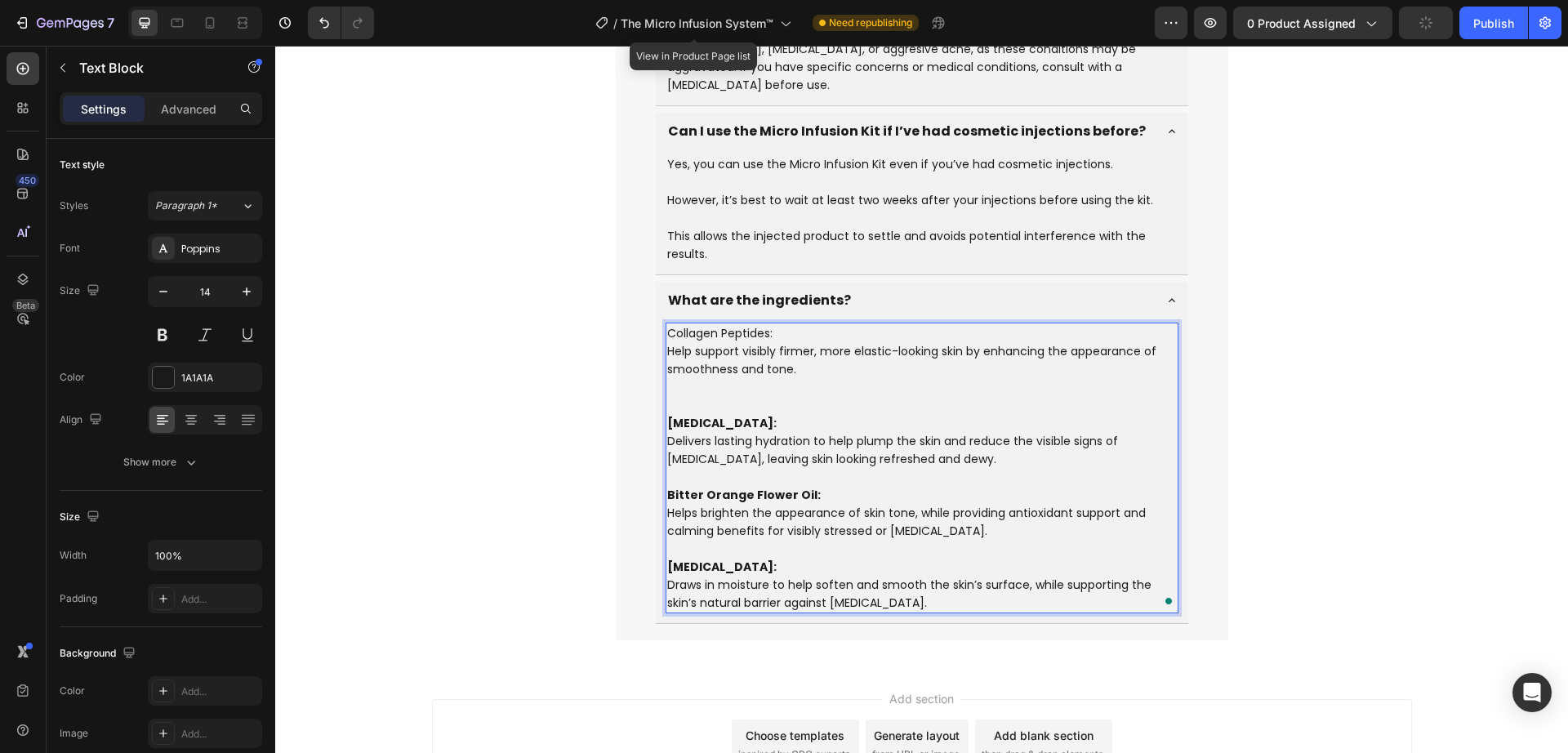
click at [669, 343] on p "Collagen Peptides: Help support visibly firmer, more elastic-looking skin by en…" at bounding box center [922, 369] width 509 height 90
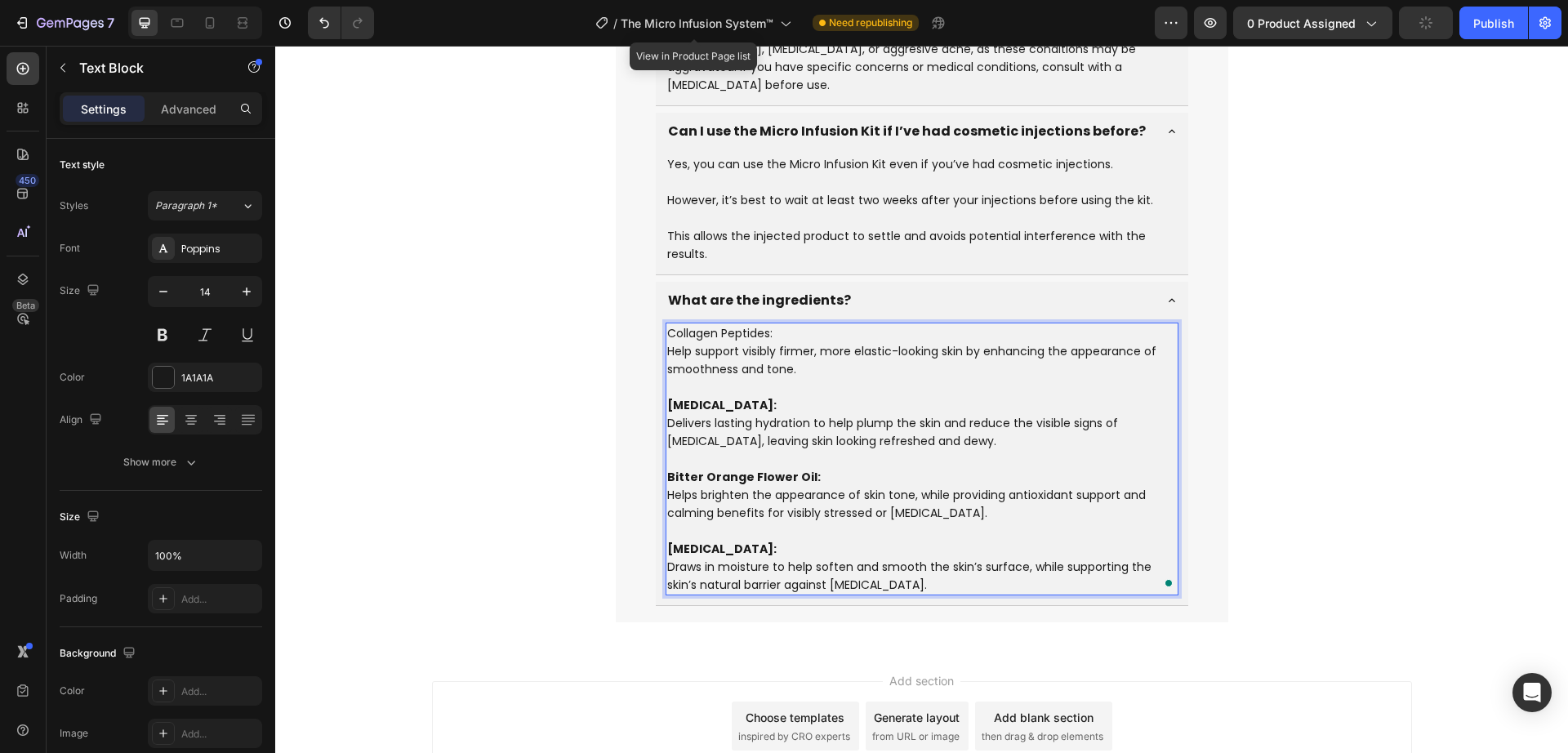
click at [766, 324] on p "Collagen Peptides: Help support visibly firmer, more elastic-looking skin by en…" at bounding box center [922, 361] width 509 height 72
drag, startPoint x: 766, startPoint y: 274, endPoint x: 661, endPoint y: 272, distance: 105.0
click at [667, 324] on p "Collagen Peptides: Help support visibly firmer, more elastic-looking skin by en…" at bounding box center [922, 361] width 509 height 72
click at [700, 324] on p "Collagen Peptides: Help support visibly firmer, more elastic-looking skin by en…" at bounding box center [922, 361] width 509 height 72
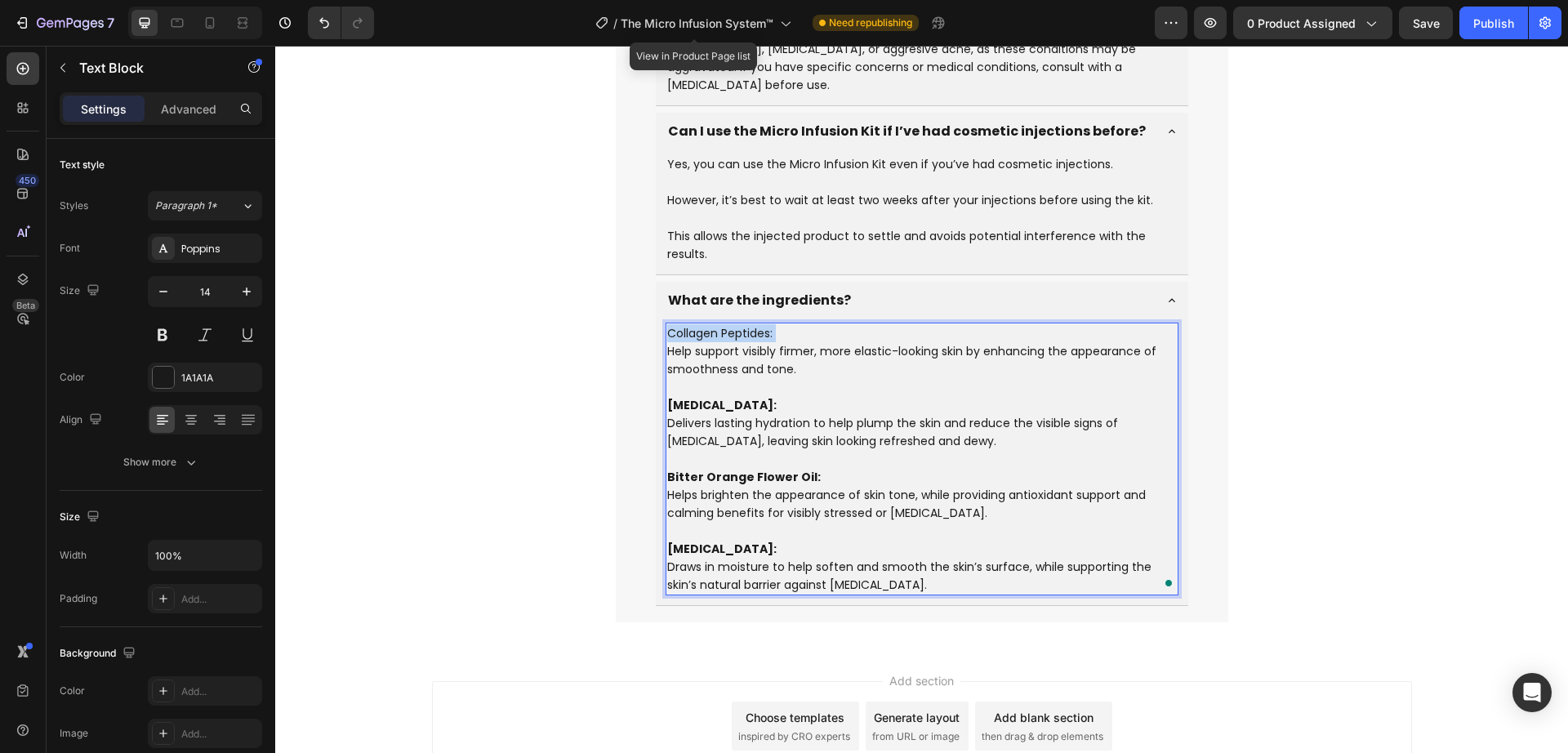
click at [700, 324] on p "Collagen Peptides: Help support visibly firmer, more elastic-looking skin by en…" at bounding box center [922, 361] width 509 height 72
click at [721, 397] on strong "Hyaluronic Acid:" at bounding box center [722, 405] width 109 height 17
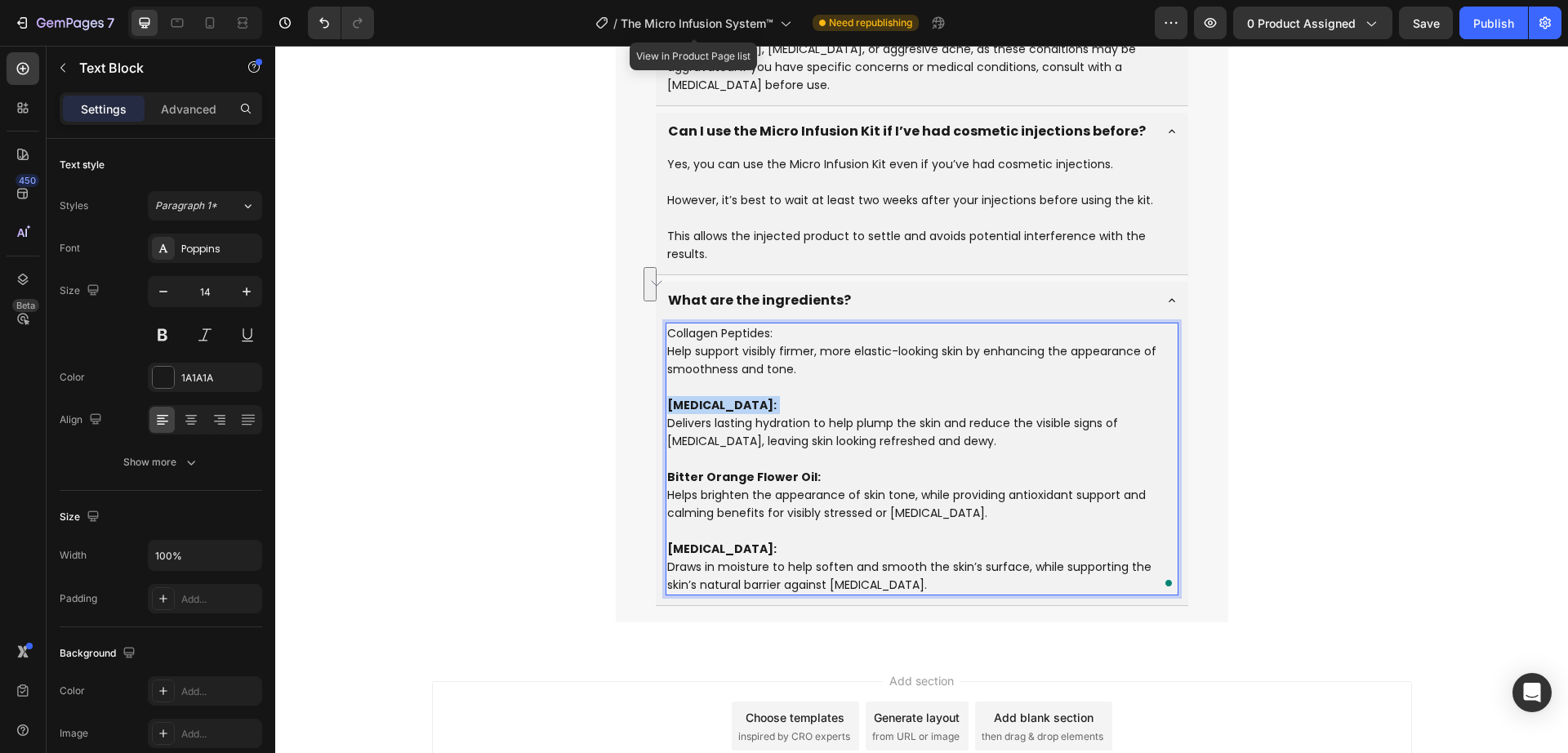
copy strong "Hyaluronic Acid:"
click at [734, 324] on p "Collagen Peptides: Help support visibly firmer, more elastic-looking skin by en…" at bounding box center [922, 361] width 509 height 72
click at [799, 329] on p "Collagen Peptides: Help support visibly firmer, more elastic-looking skin by en…" at bounding box center [922, 361] width 509 height 72
drag, startPoint x: 737, startPoint y: 273, endPoint x: 663, endPoint y: 278, distance: 74.2
click at [667, 324] on p "Collagen Peptides: Help support visibly firmer, more elastic-looking skin by en…" at bounding box center [922, 361] width 509 height 72
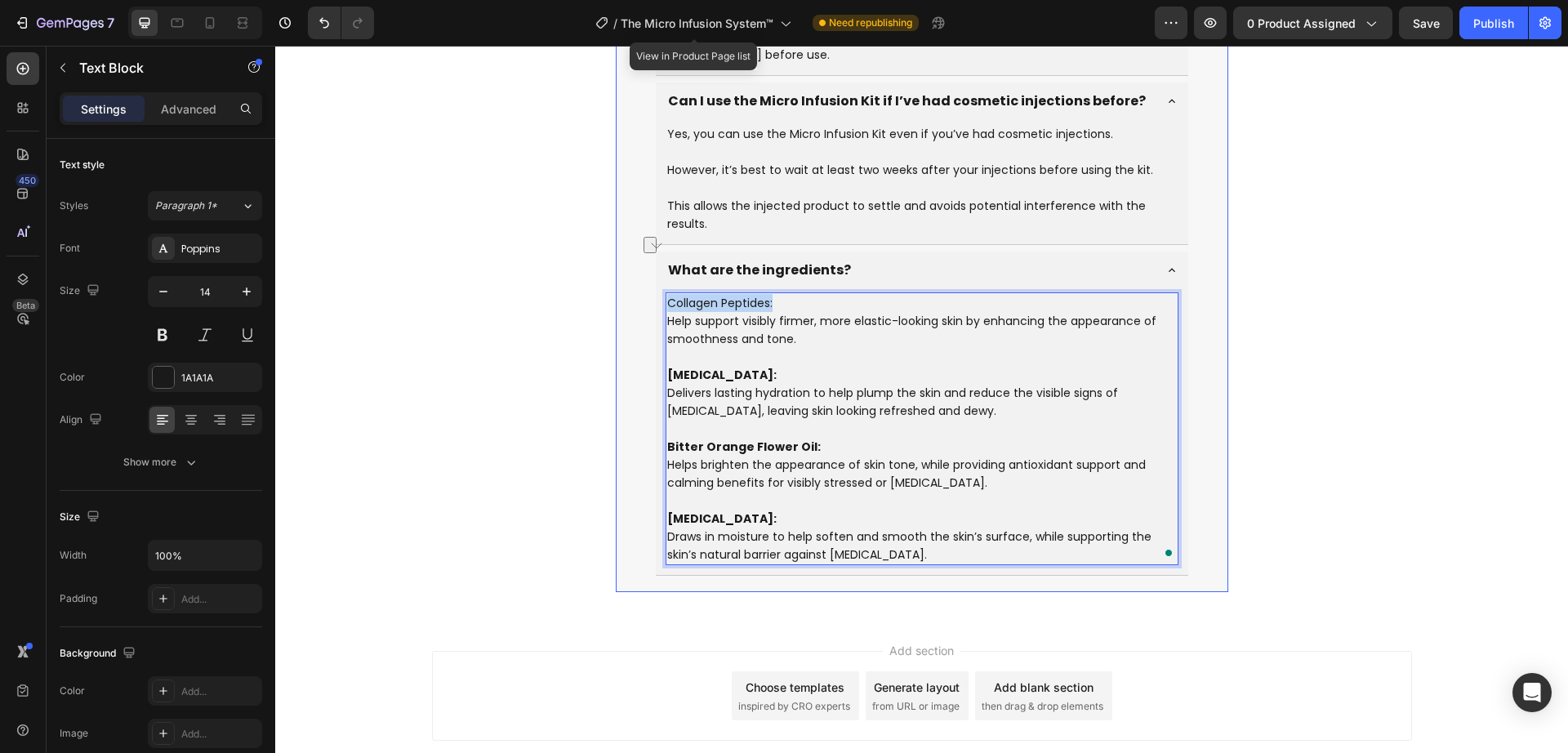
scroll to position [8861, 0]
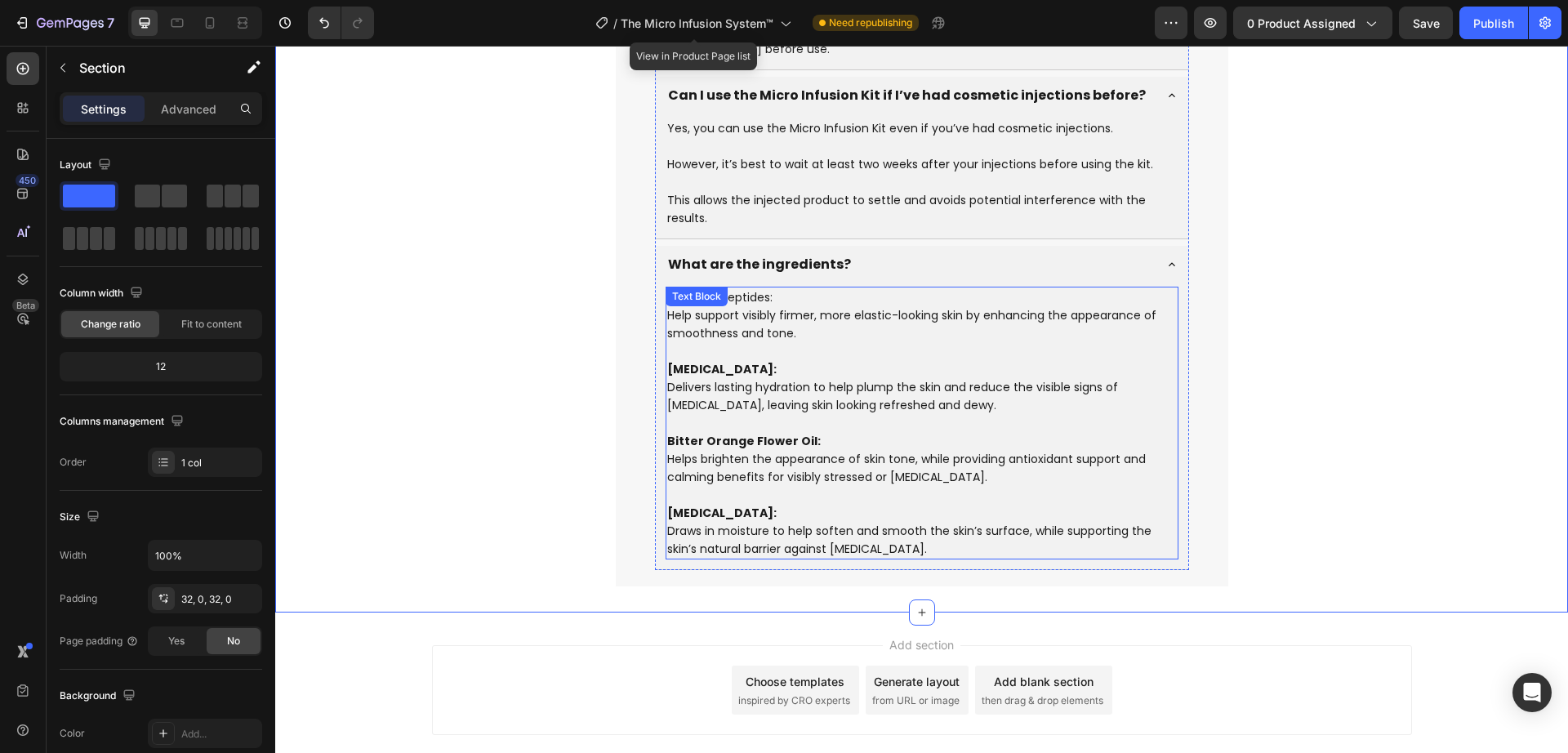
click at [684, 436] on p "Bitter Orange Flower Oil: Helps brighten the appearance of skin tone, while pro…" at bounding box center [922, 468] width 509 height 72
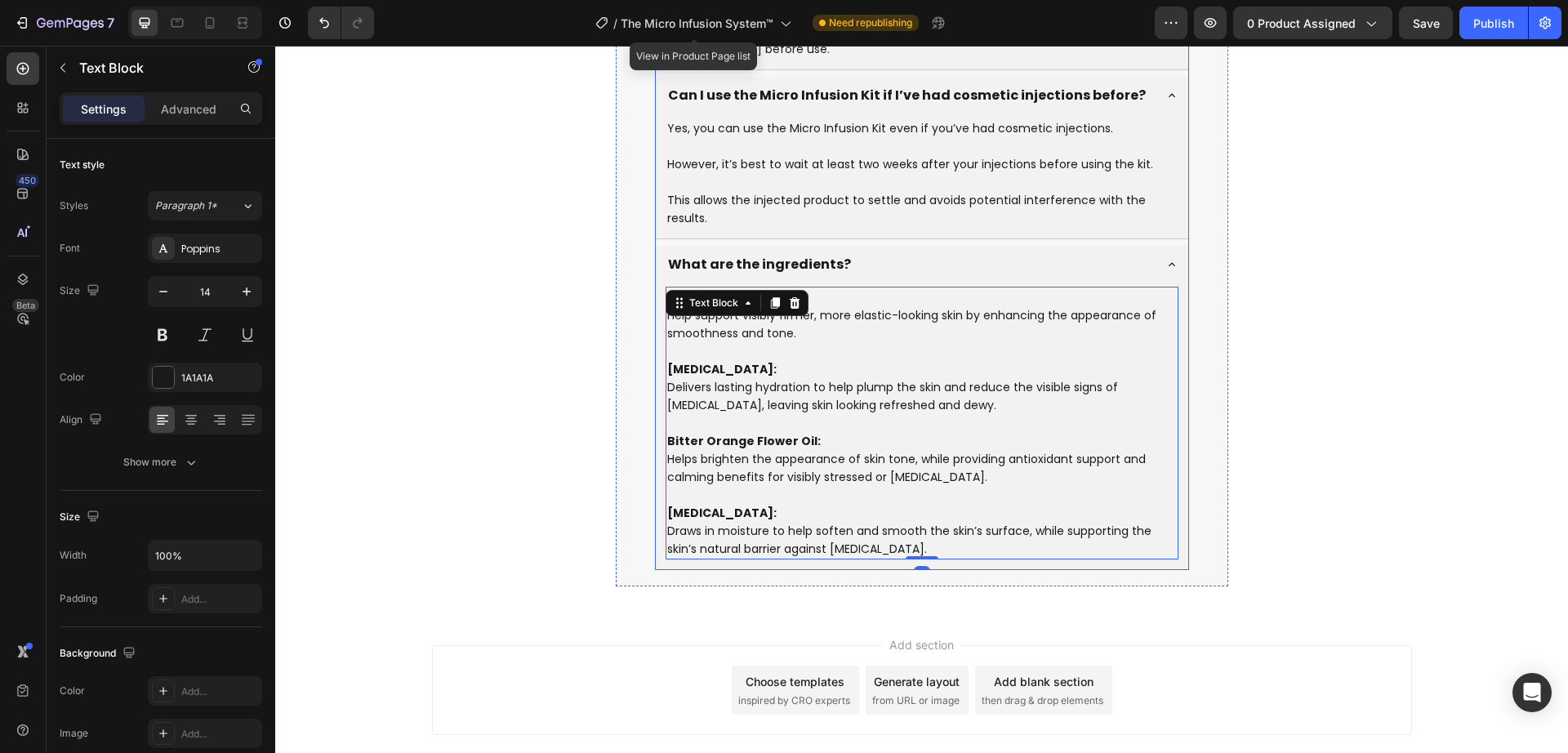
click at [656, 461] on div "Collagen Peptides: Help support visibly firmer, more elastic-looking skin by en…" at bounding box center [922, 427] width 532 height 286
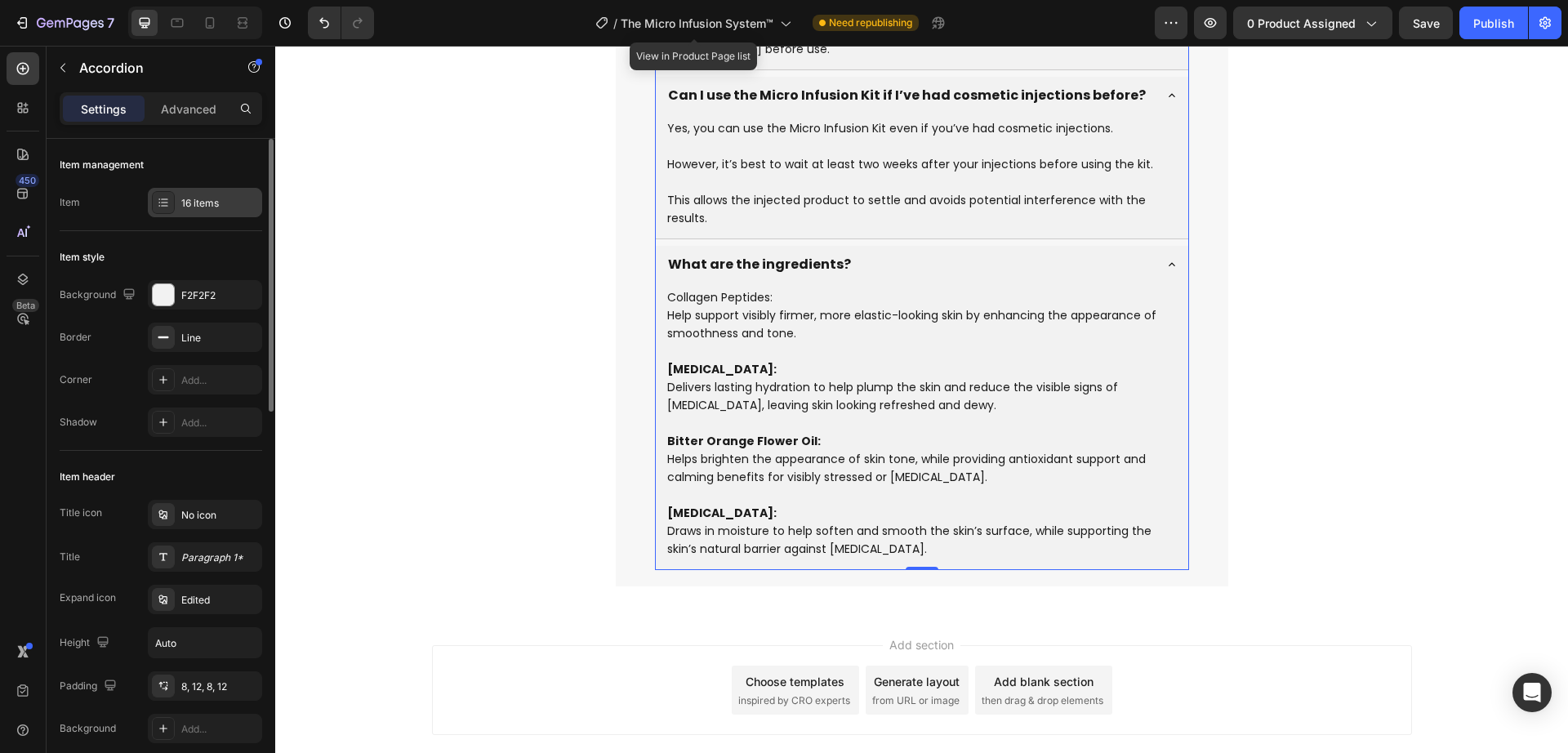
click at [204, 203] on div "16 items" at bounding box center [219, 203] width 77 height 15
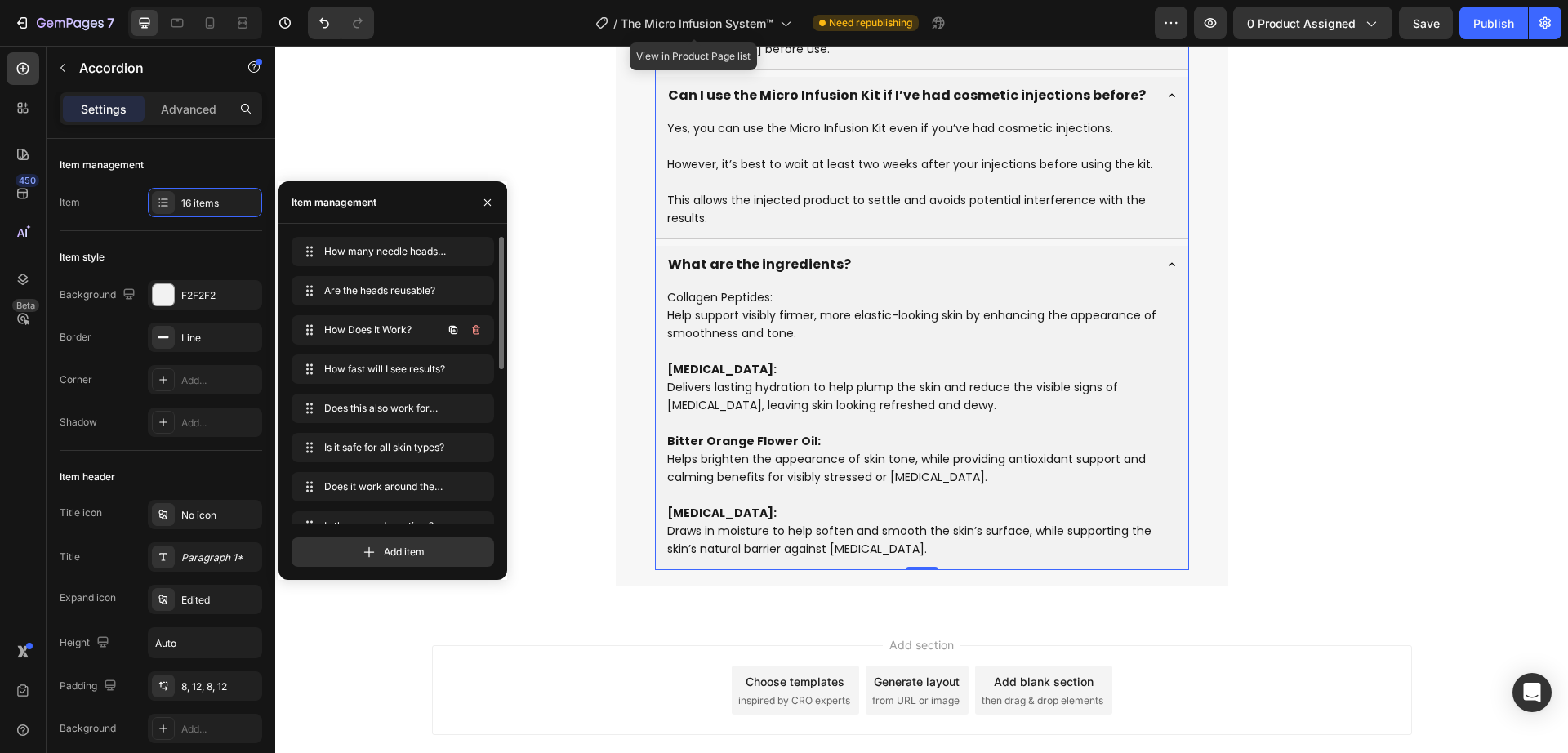
scroll to position [337, 0]
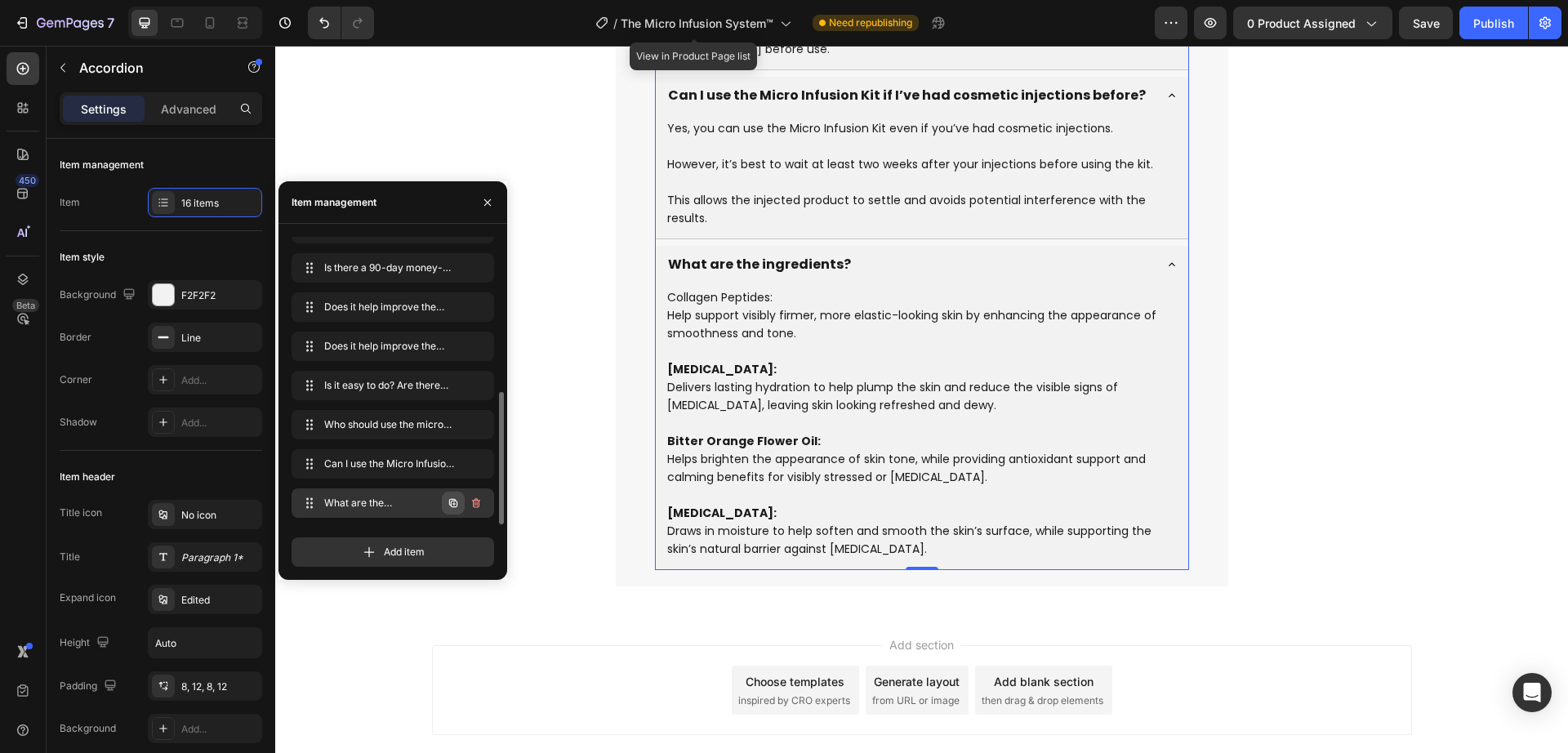
click at [455, 506] on icon "button" at bounding box center [453, 503] width 13 height 13
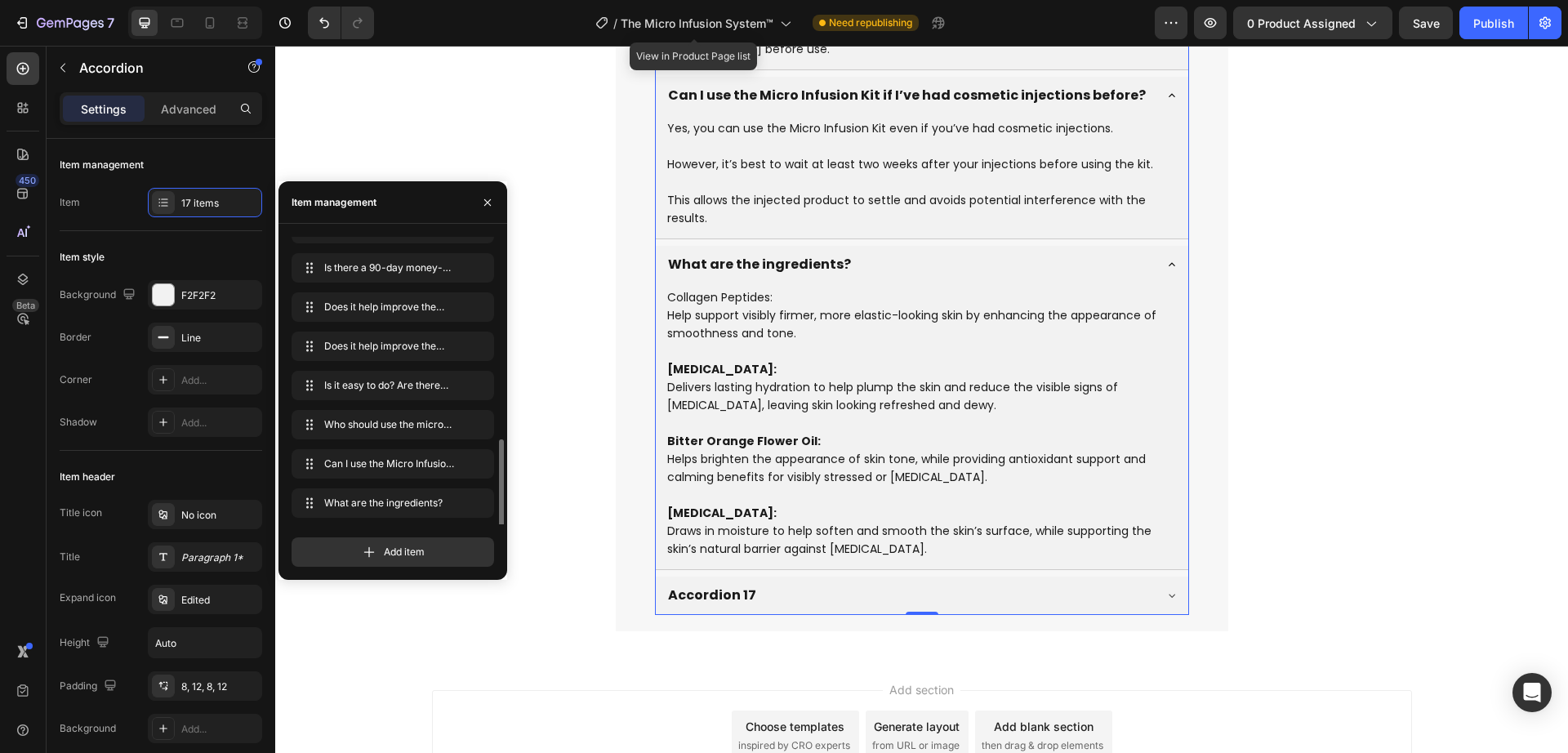
scroll to position [376, 0]
click at [452, 504] on icon "button" at bounding box center [454, 504] width 4 height 4
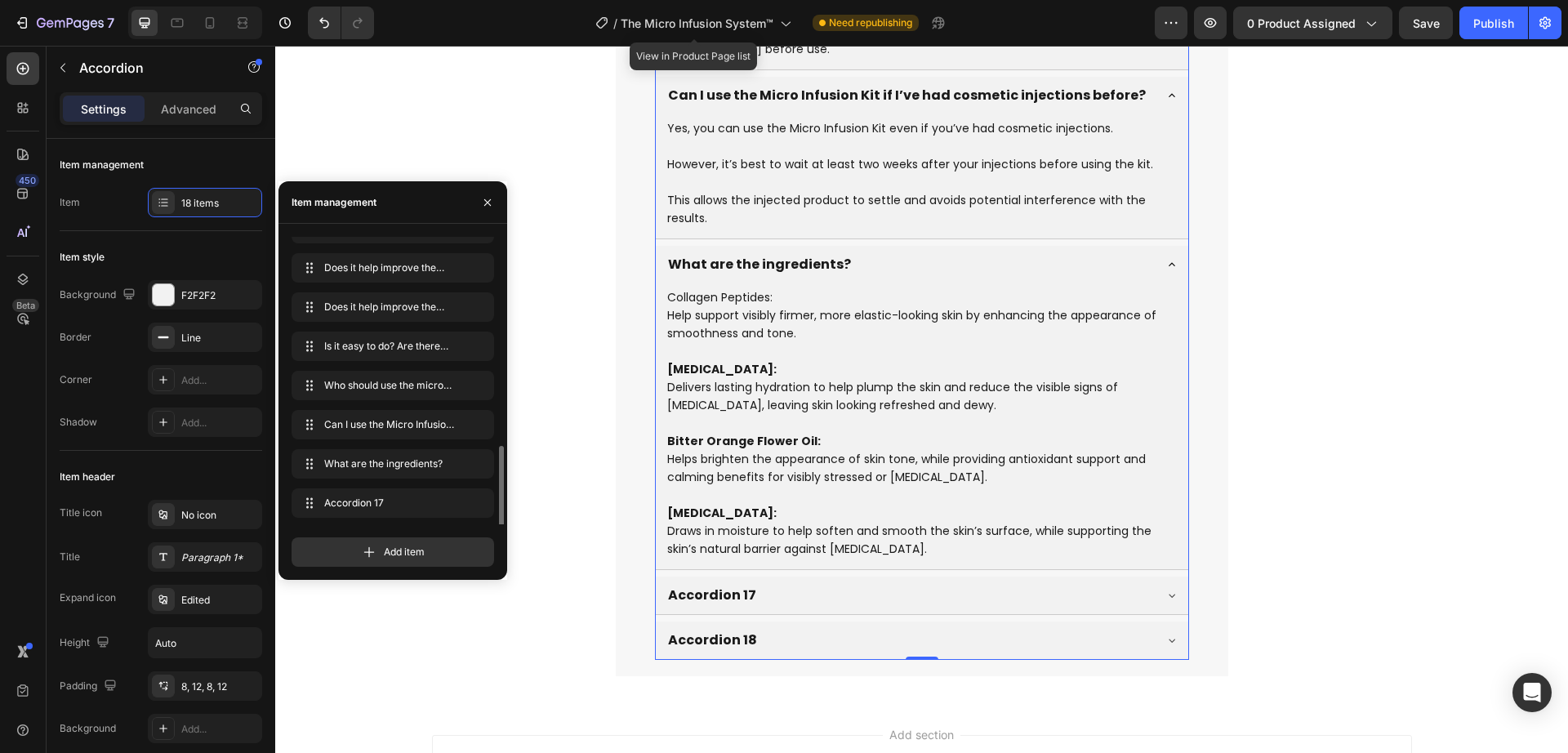
scroll to position [415, 0]
click at [450, 506] on icon "button" at bounding box center [453, 503] width 13 height 13
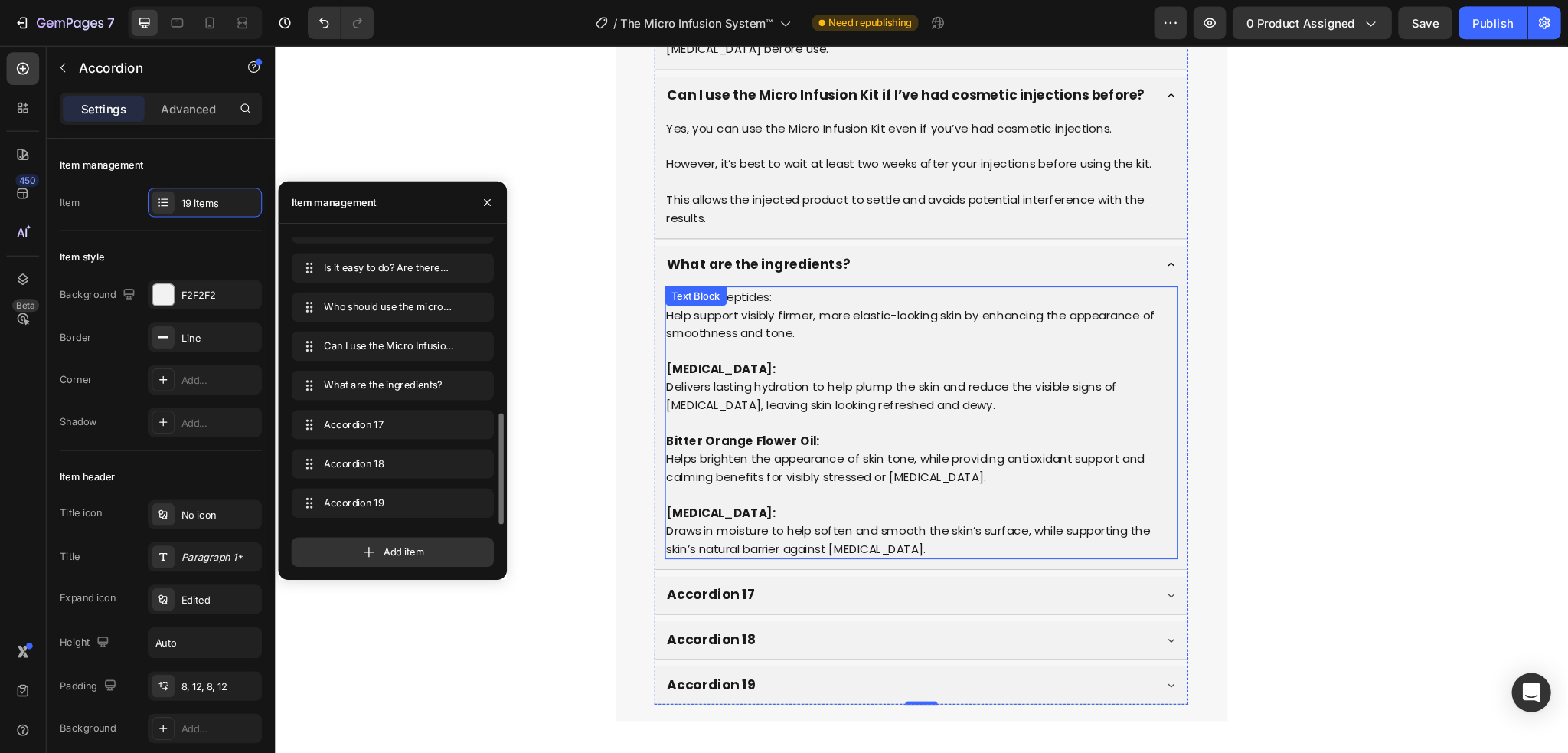
scroll to position [8433, 0]
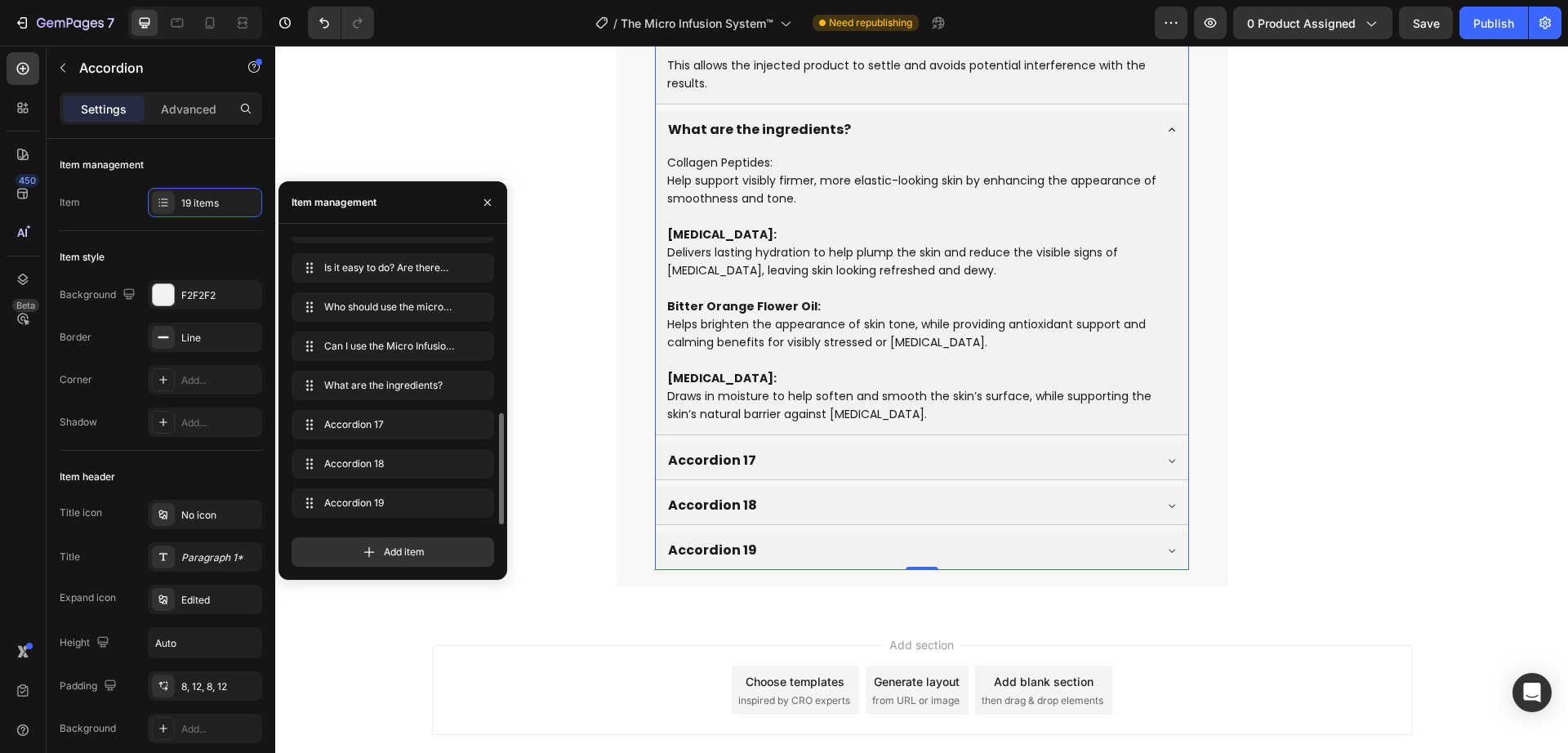
click at [692, 449] on div "Accordion 17" at bounding box center [712, 461] width 93 height 25
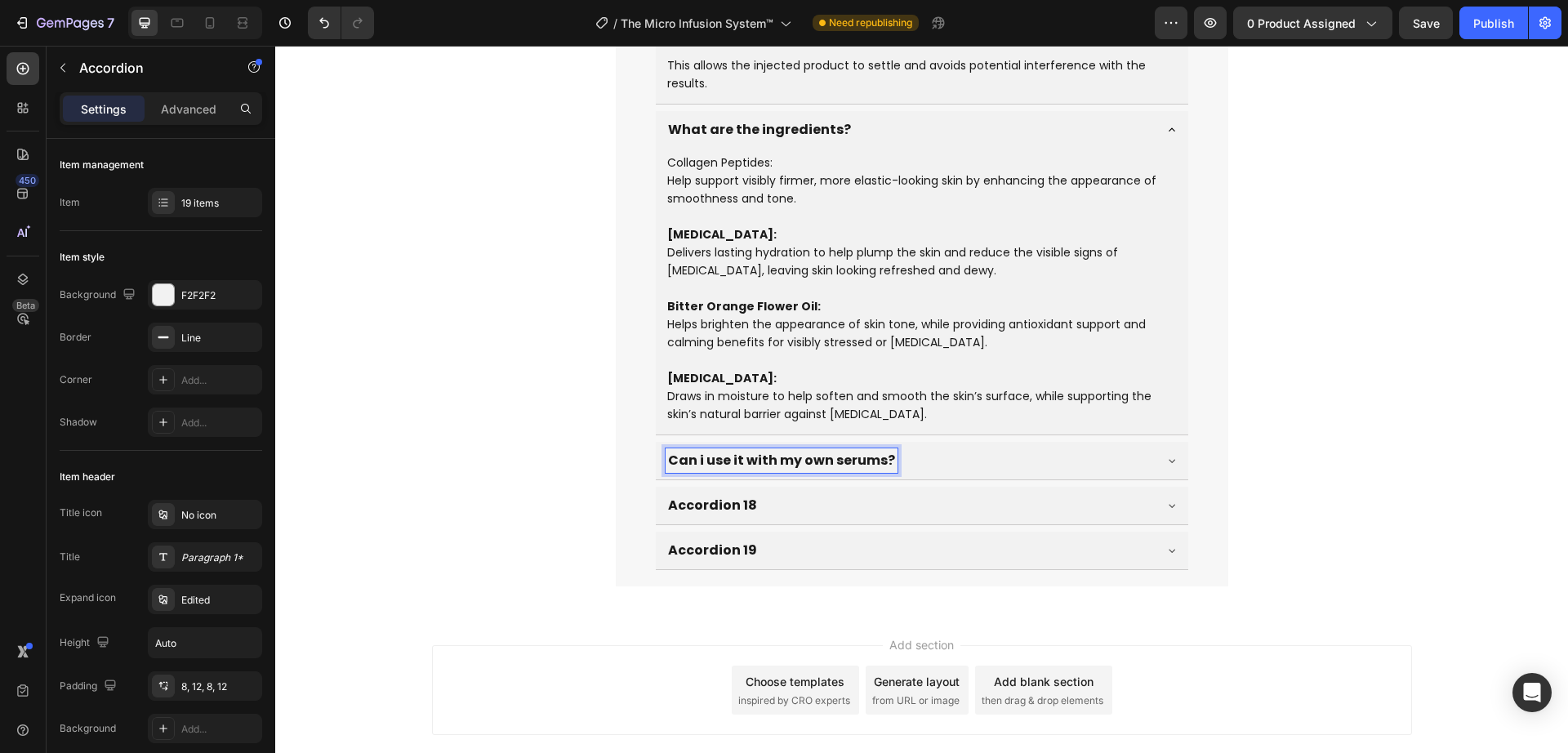
click at [947, 449] on div "Can i use it with my own serums?" at bounding box center [909, 461] width 487 height 25
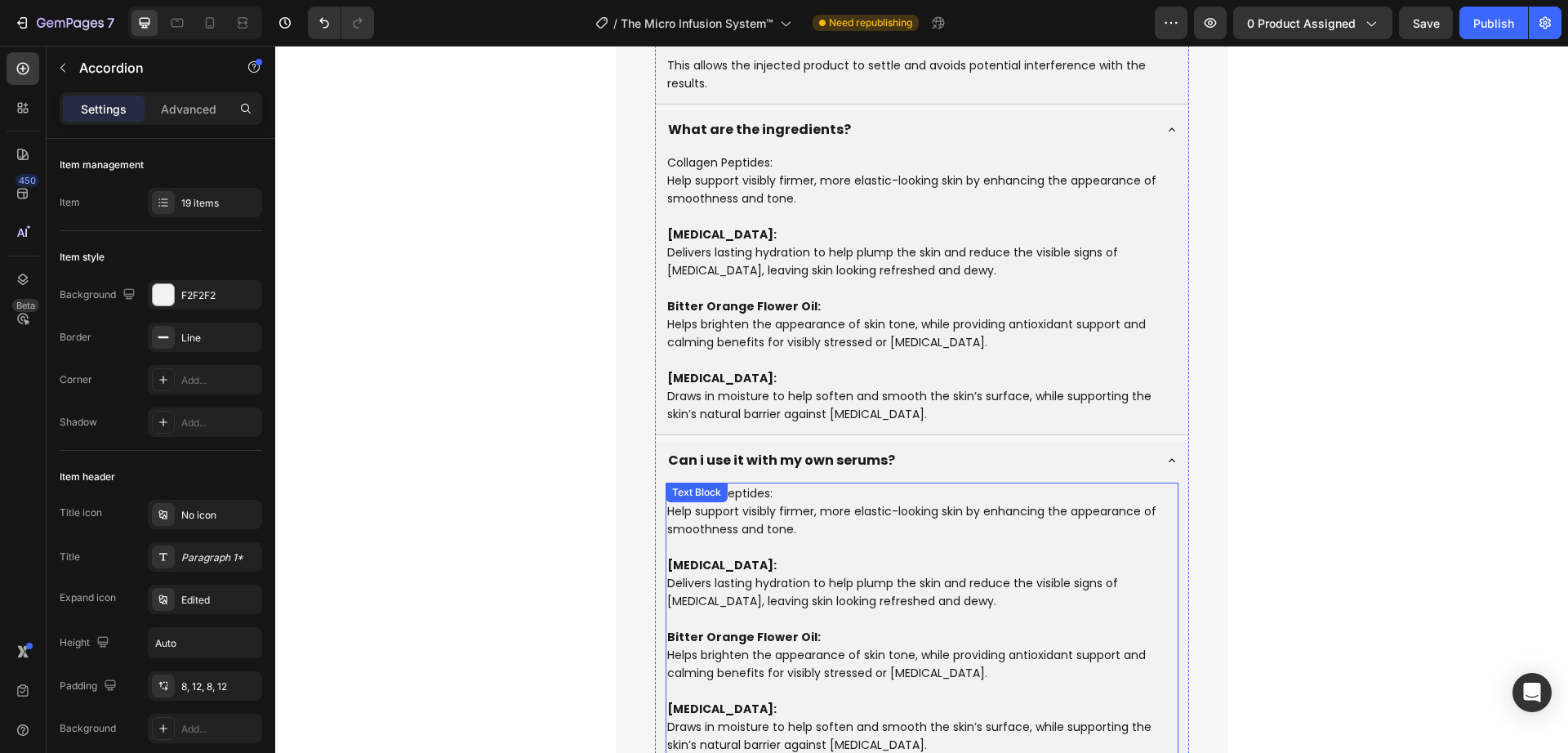
click at [729, 489] on p "Collagen Peptides: Help support visibly firmer, more elastic-looking skin by en…" at bounding box center [922, 521] width 509 height 72
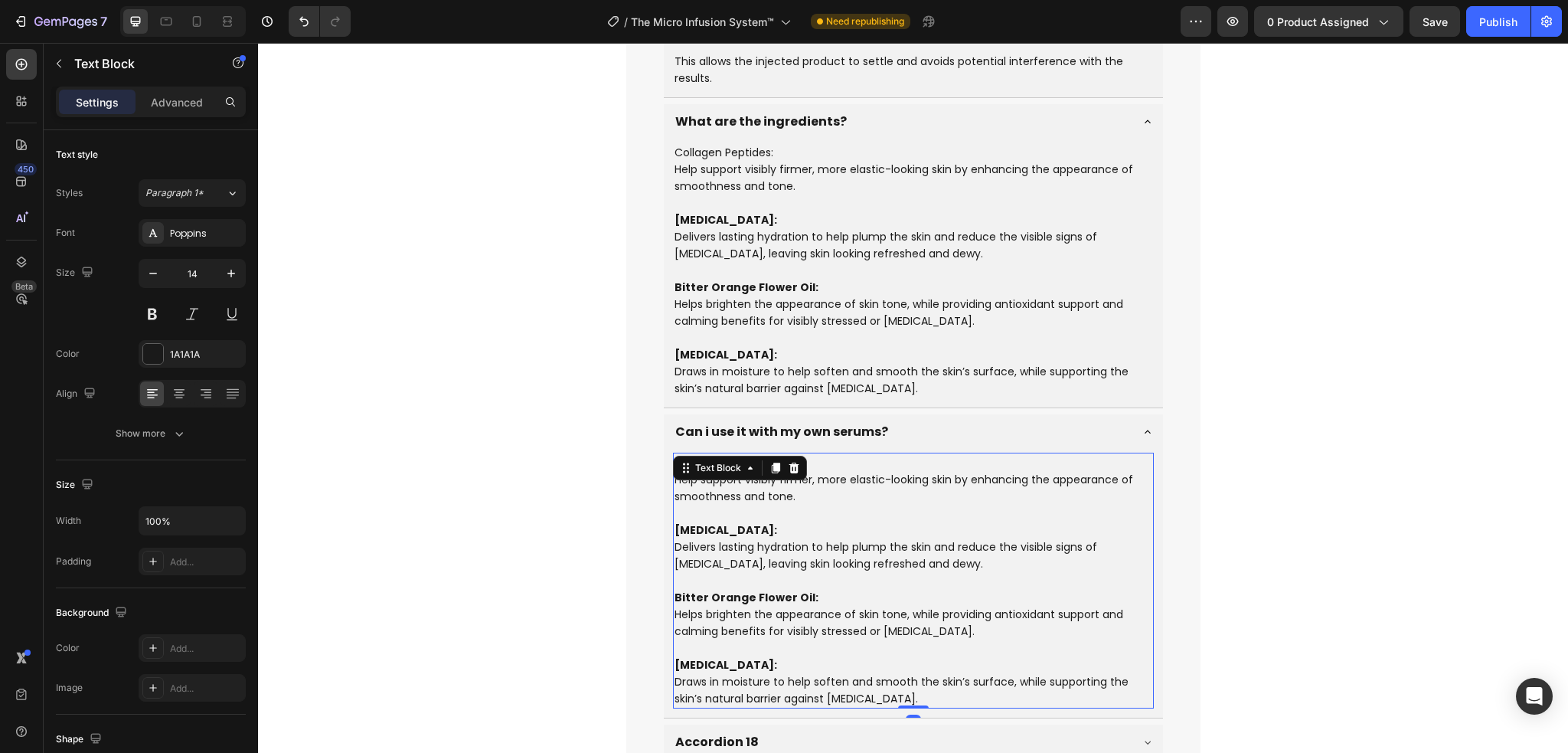
scroll to position [8657, 0]
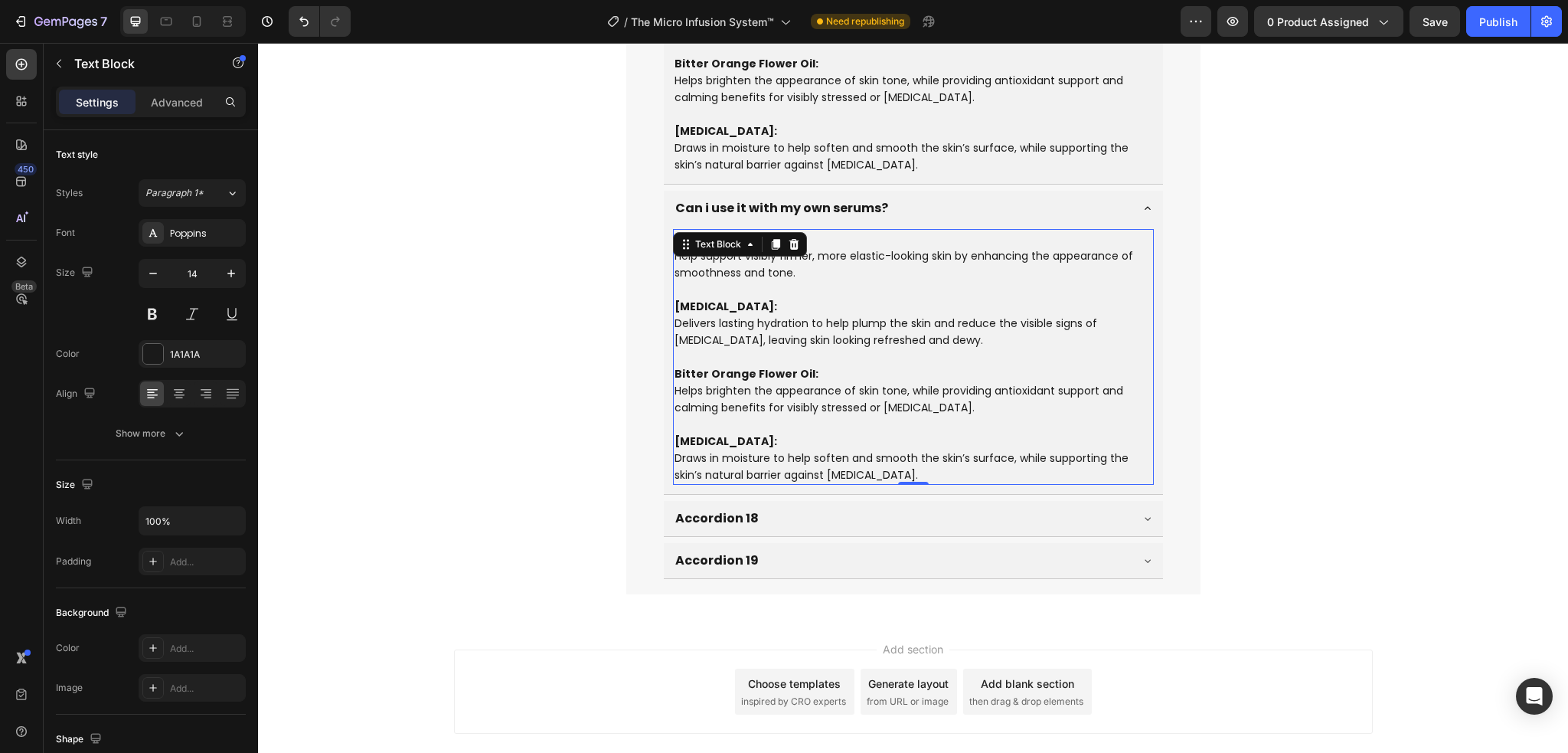
click at [794, 365] on p "Bitter Orange Flower Oil: Helps brighten the appearance of skin tone, while pro…" at bounding box center [913, 399] width 478 height 68
click at [801, 433] on p "Glycerin: Draws in moisture to help soften and smooth the skin’s surface, while…" at bounding box center [913, 458] width 478 height 50
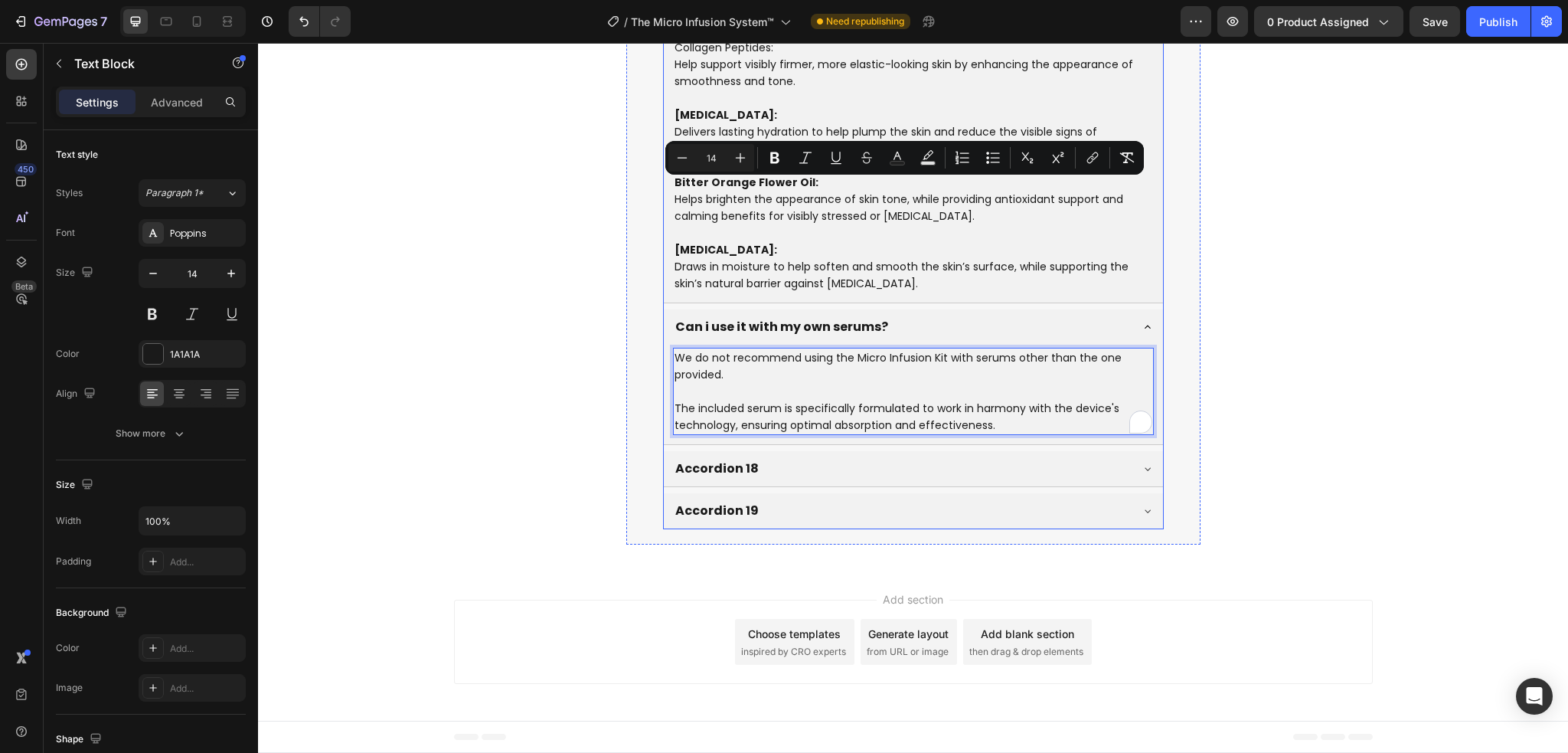
scroll to position [8488, 0]
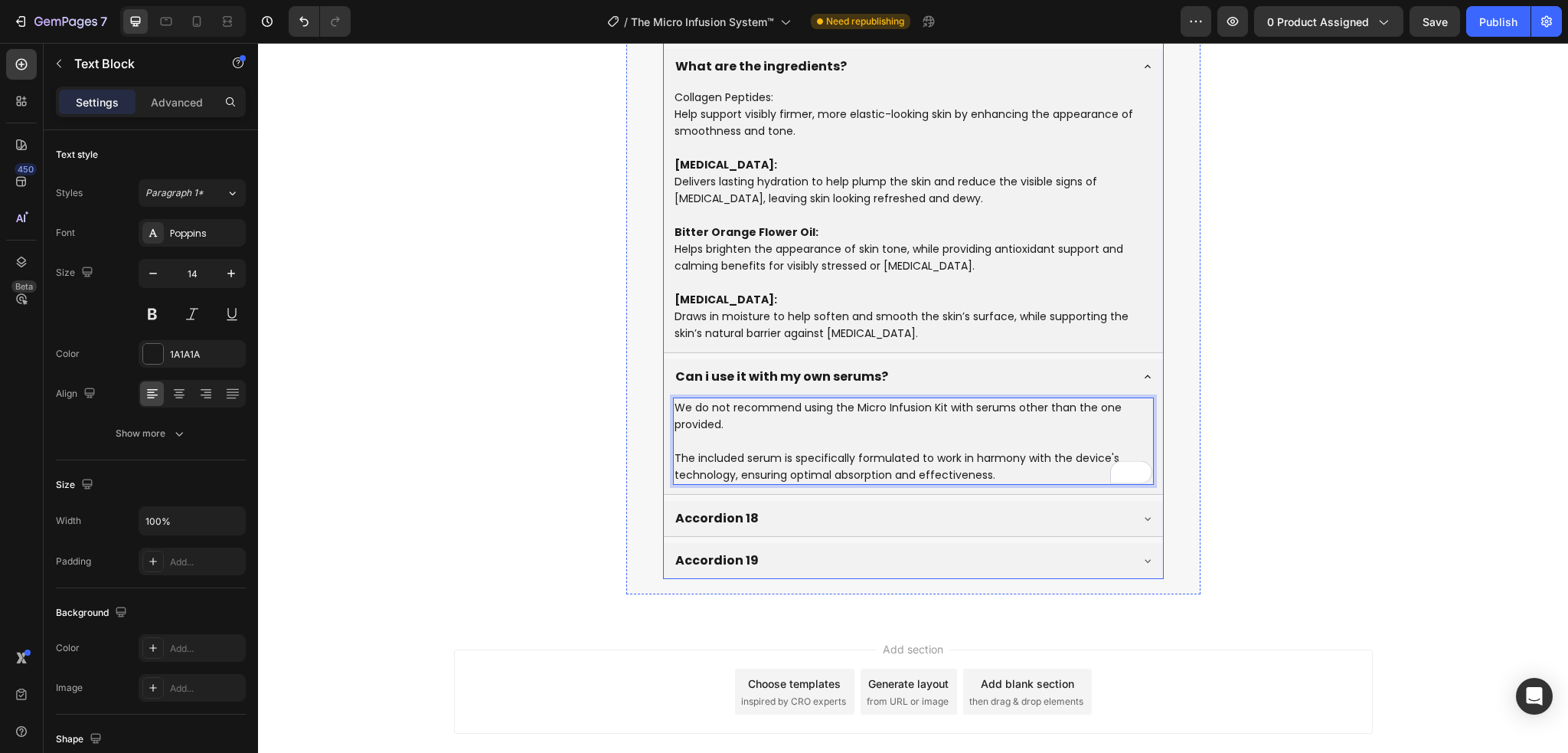
click at [727, 509] on p "Accordion 18" at bounding box center [716, 518] width 83 height 18
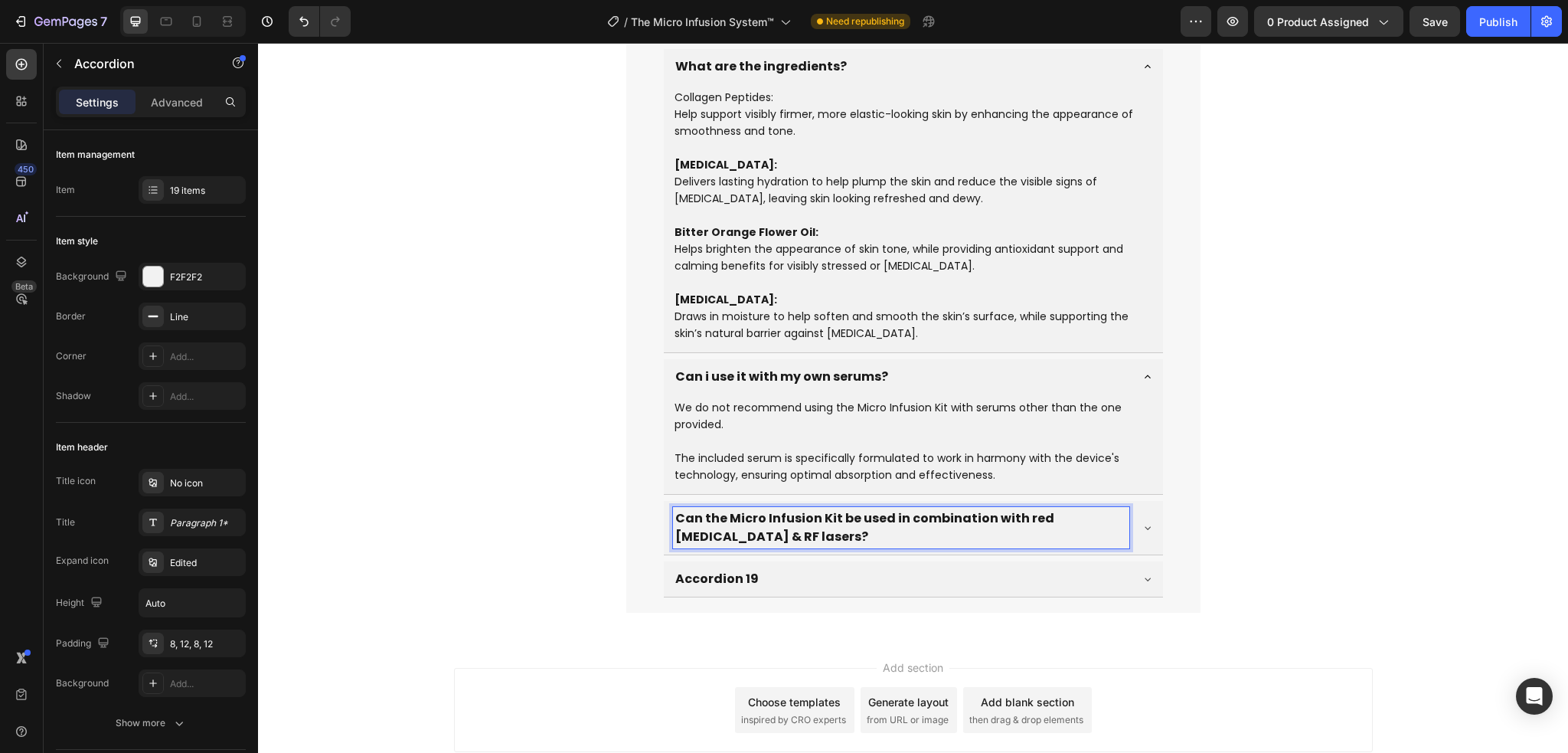
click at [1131, 501] on div "Can the Micro Infusion Kit be used in combination with red [MEDICAL_DATA] & RF …" at bounding box center [913, 527] width 499 height 54
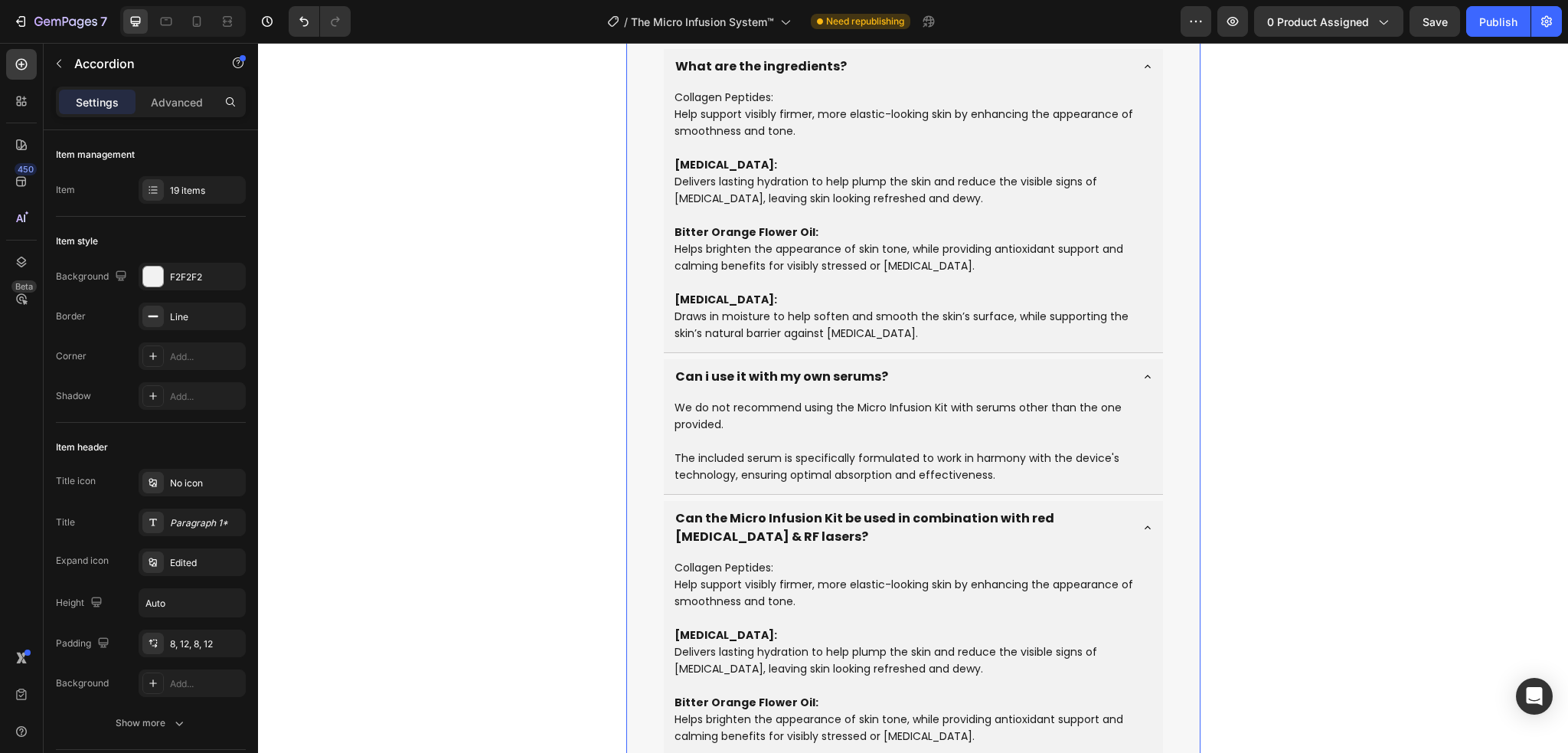
scroll to position [8506, 0]
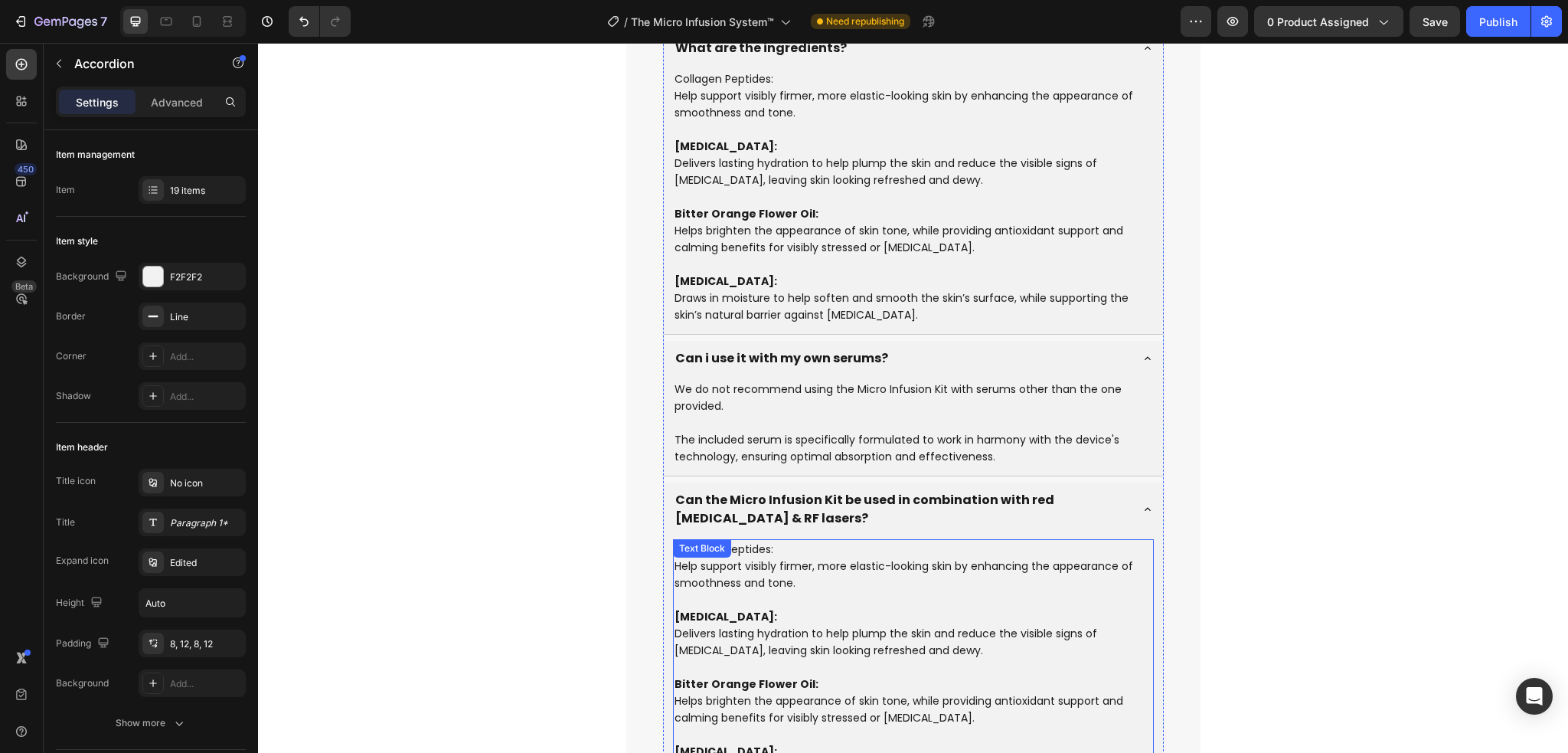
drag, startPoint x: 779, startPoint y: 660, endPoint x: 773, endPoint y: 631, distance: 29.6
click at [780, 675] on p "Bitter Orange Flower Oil: Helps brighten the appearance of skin tone, while pro…" at bounding box center [913, 709] width 478 height 68
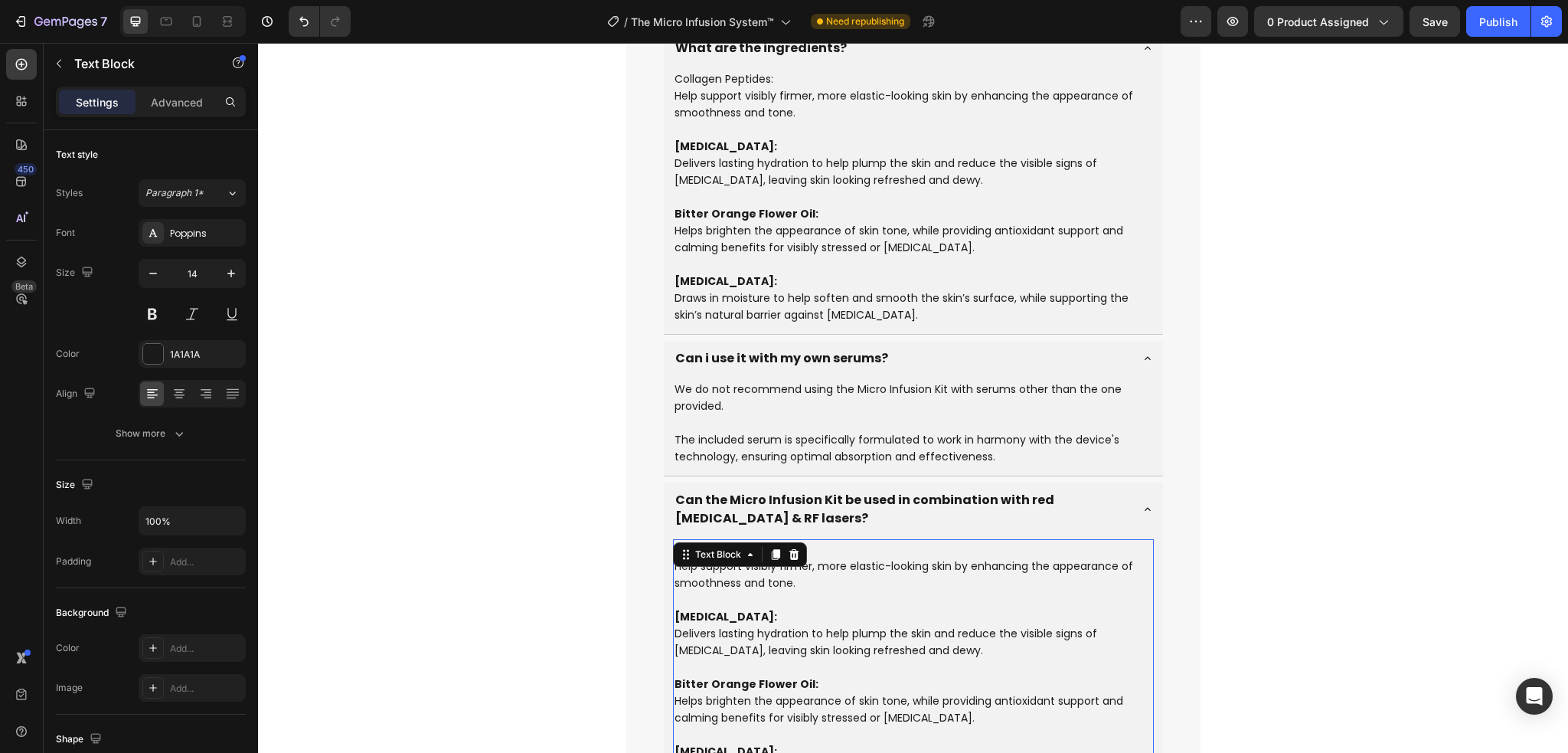
drag, startPoint x: 759, startPoint y: 587, endPoint x: 761, endPoint y: 595, distance: 8.2
click at [760, 608] on p "Hyaluronic Acid: Delivers lasting hydration to help plump the skin and reduce t…" at bounding box center [913, 642] width 478 height 68
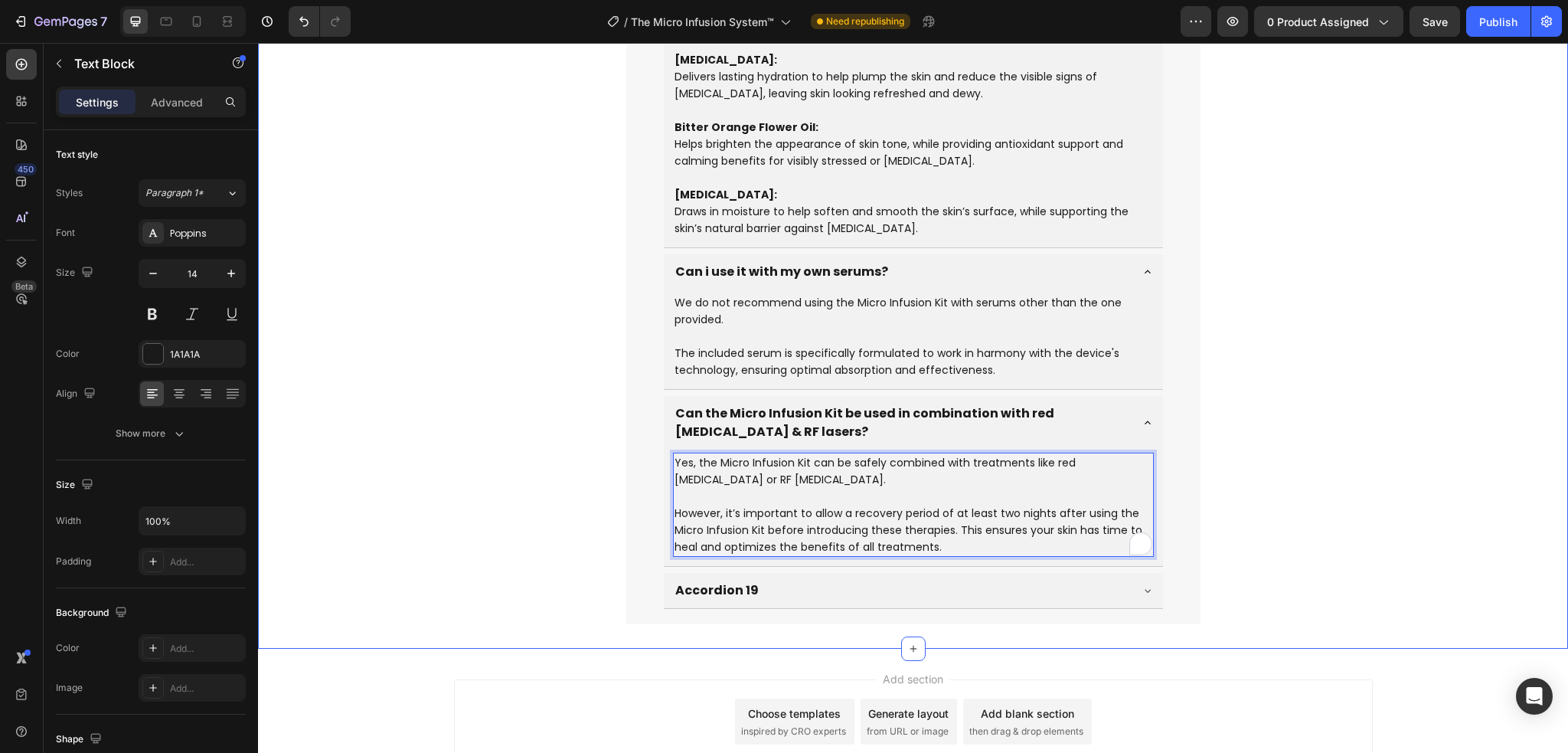
scroll to position [8623, 0]
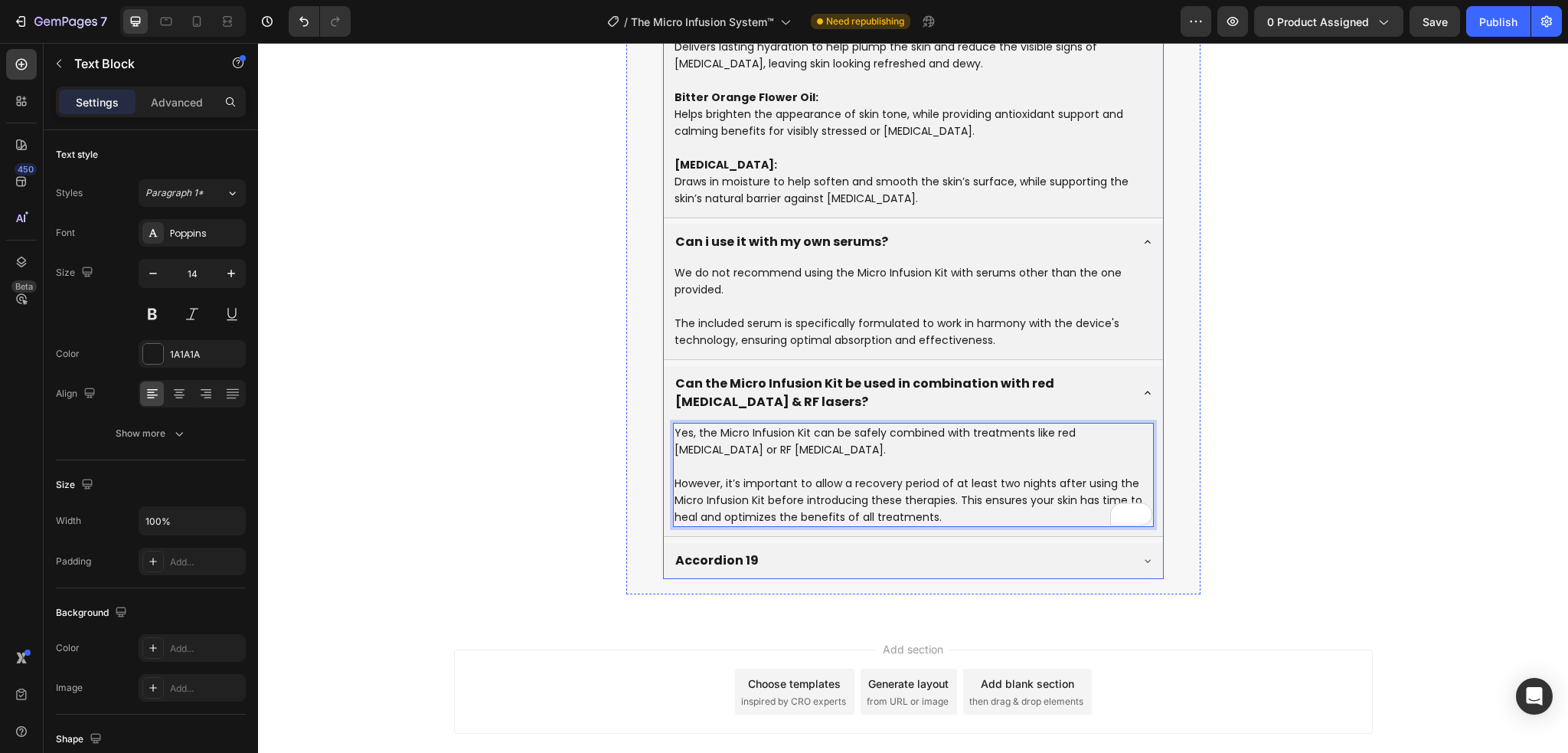
click at [798, 549] on div "Accordion 19" at bounding box center [901, 560] width 456 height 23
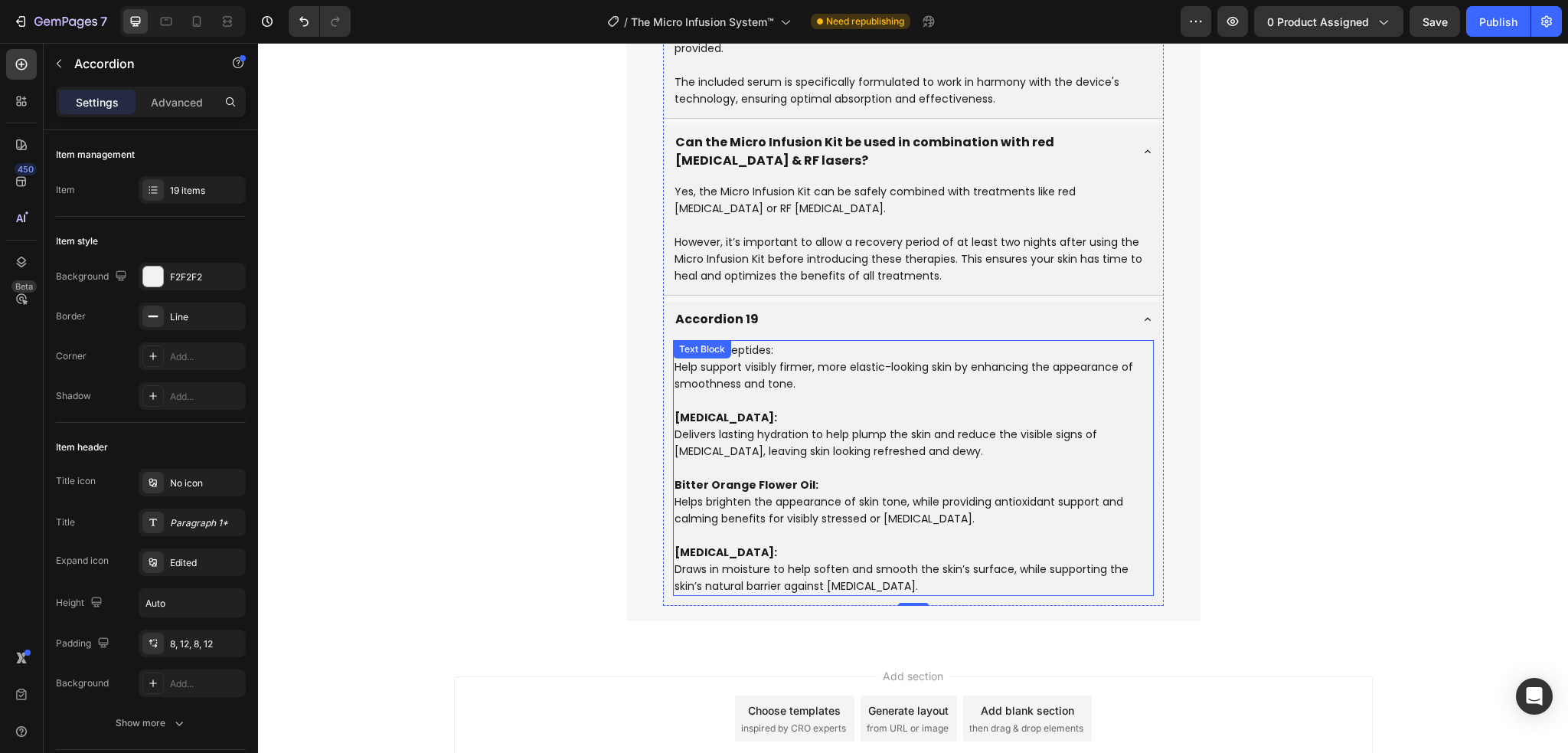
scroll to position [8891, 0]
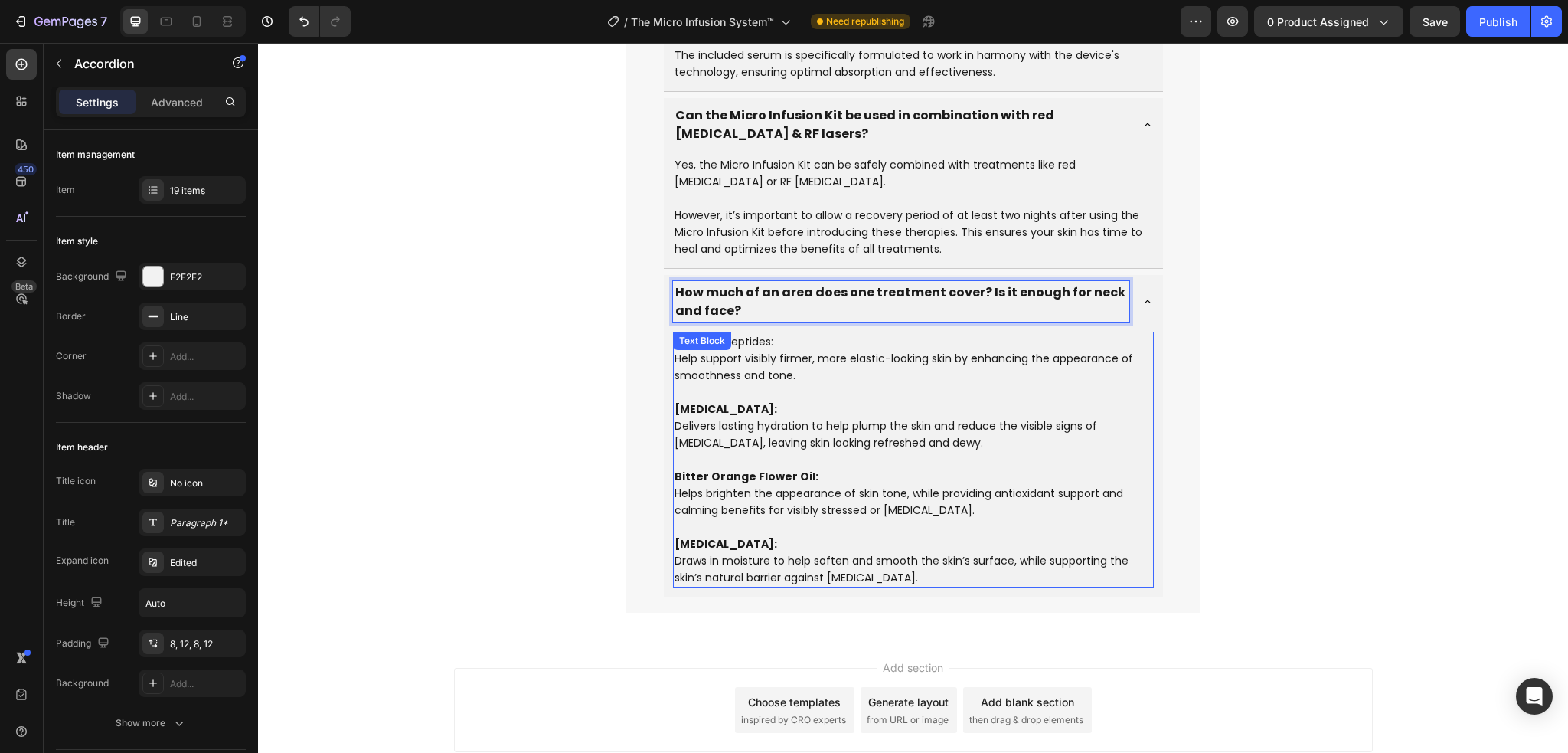
drag, startPoint x: 913, startPoint y: 65, endPoint x: 828, endPoint y: 379, distance: 325.3
click at [828, 401] on p "Hyaluronic Acid: Delivers lasting hydration to help plump the skin and reduce t…" at bounding box center [913, 435] width 478 height 68
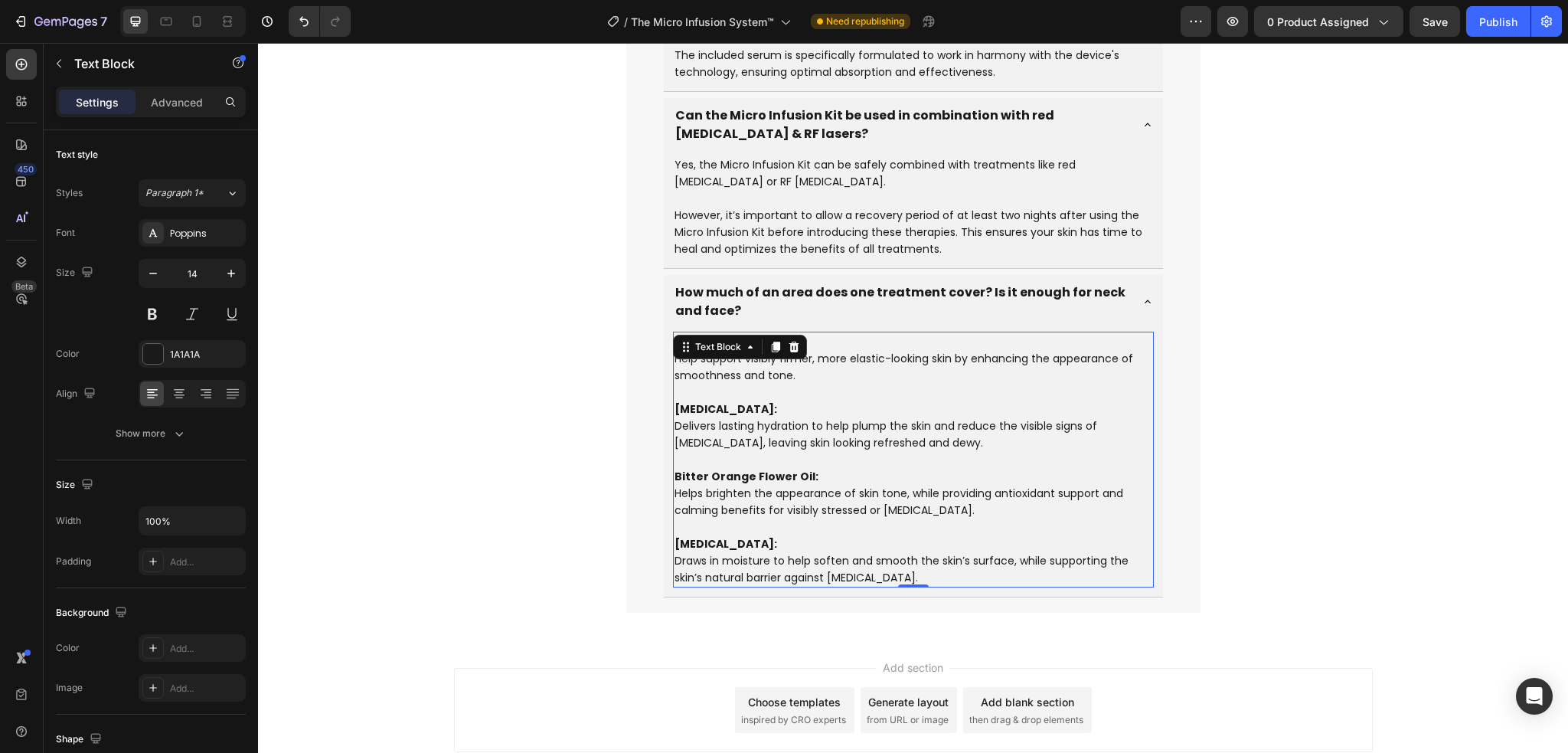
click at [815, 468] on p "Bitter Orange Flower Oil: Helps brighten the appearance of skin tone, while pro…" at bounding box center [913, 502] width 478 height 68
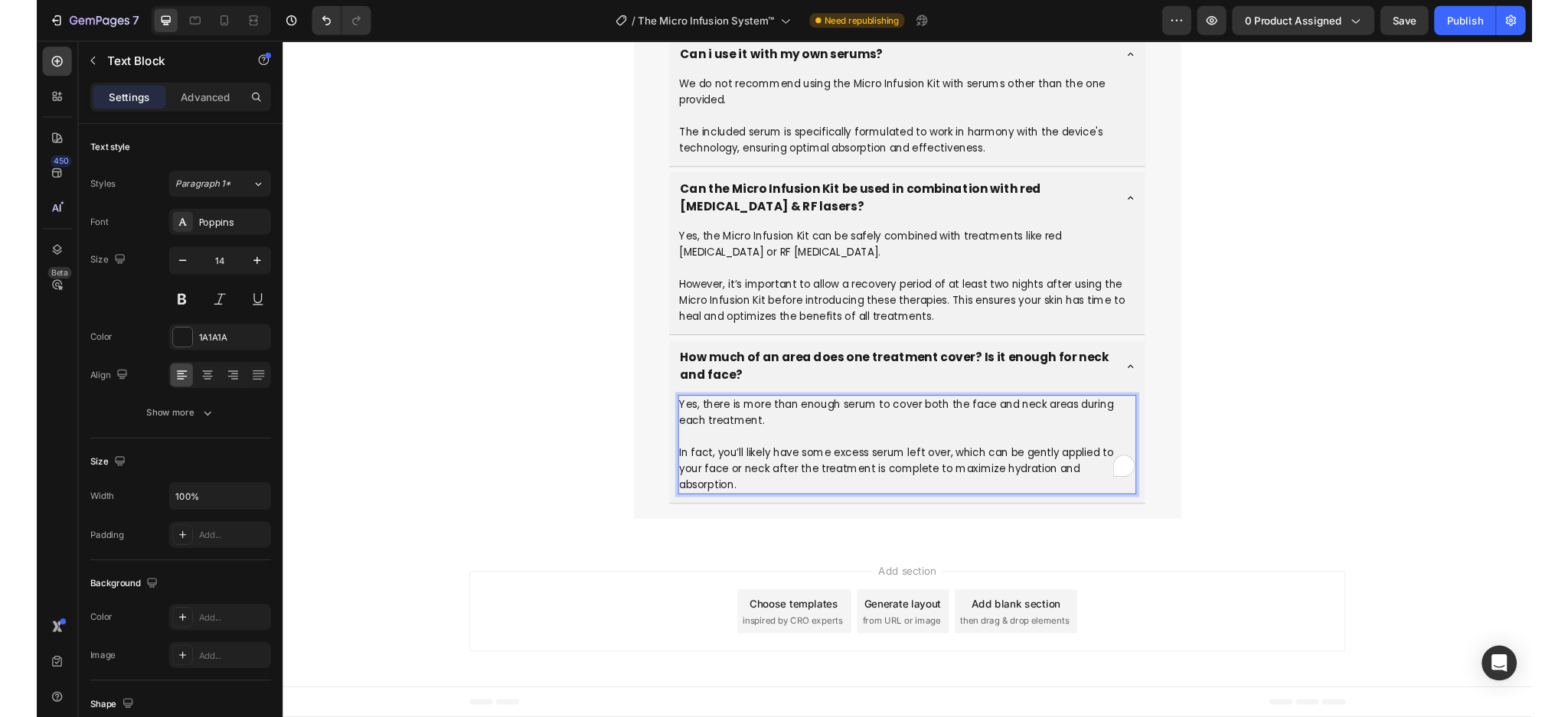
scroll to position [8735, 0]
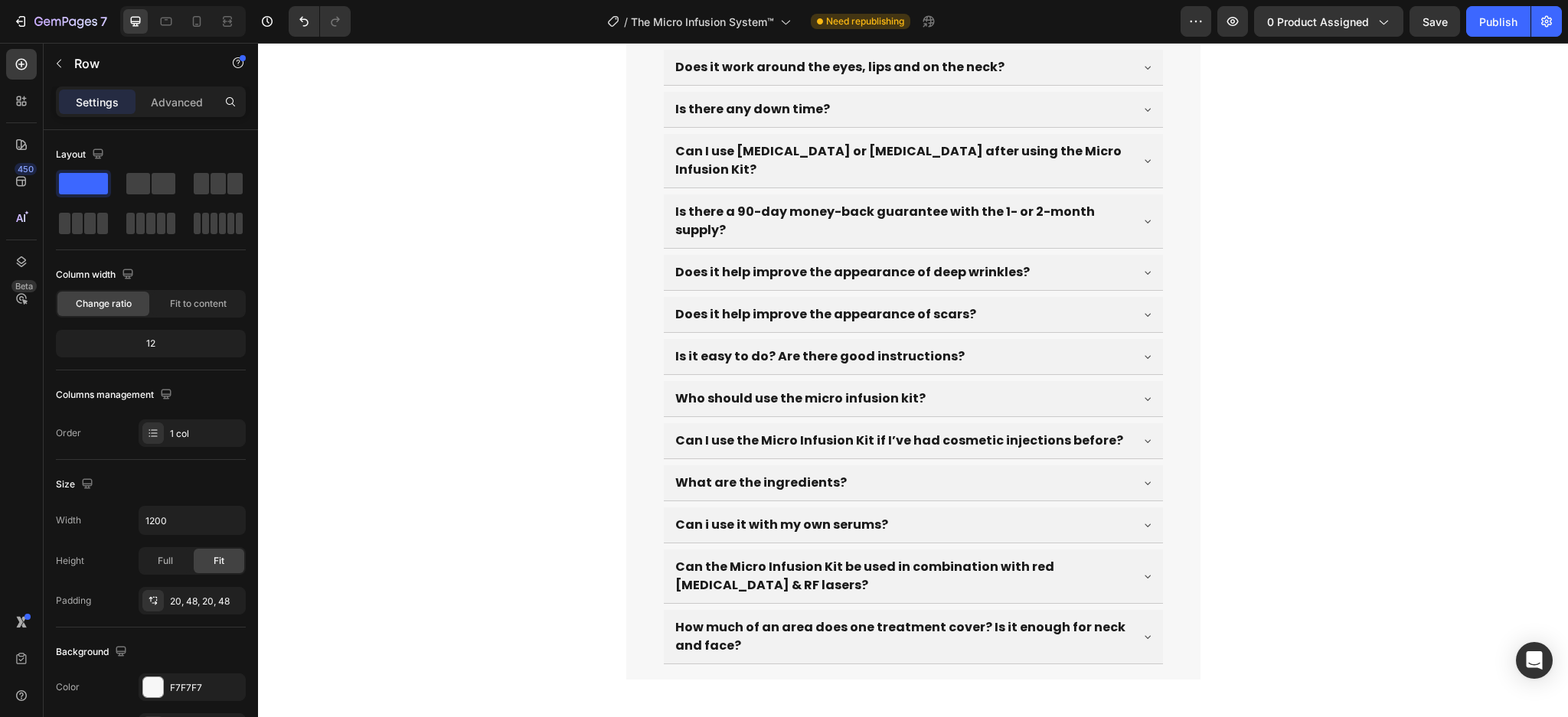
scroll to position [6588, 0]
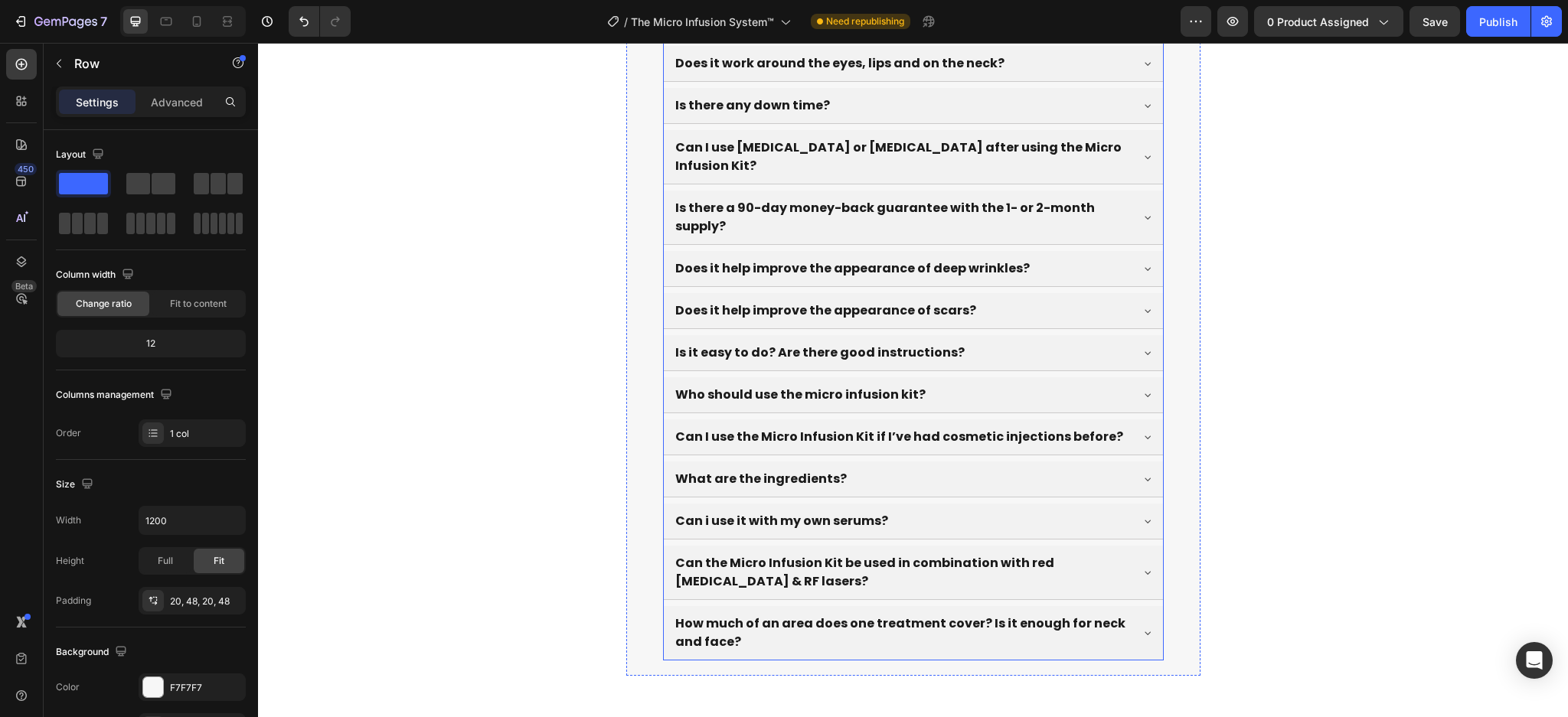
click at [663, 420] on div "Can I use the Micro Infusion Kit if I’ve had cosmetic injections before?" at bounding box center [913, 437] width 499 height 36
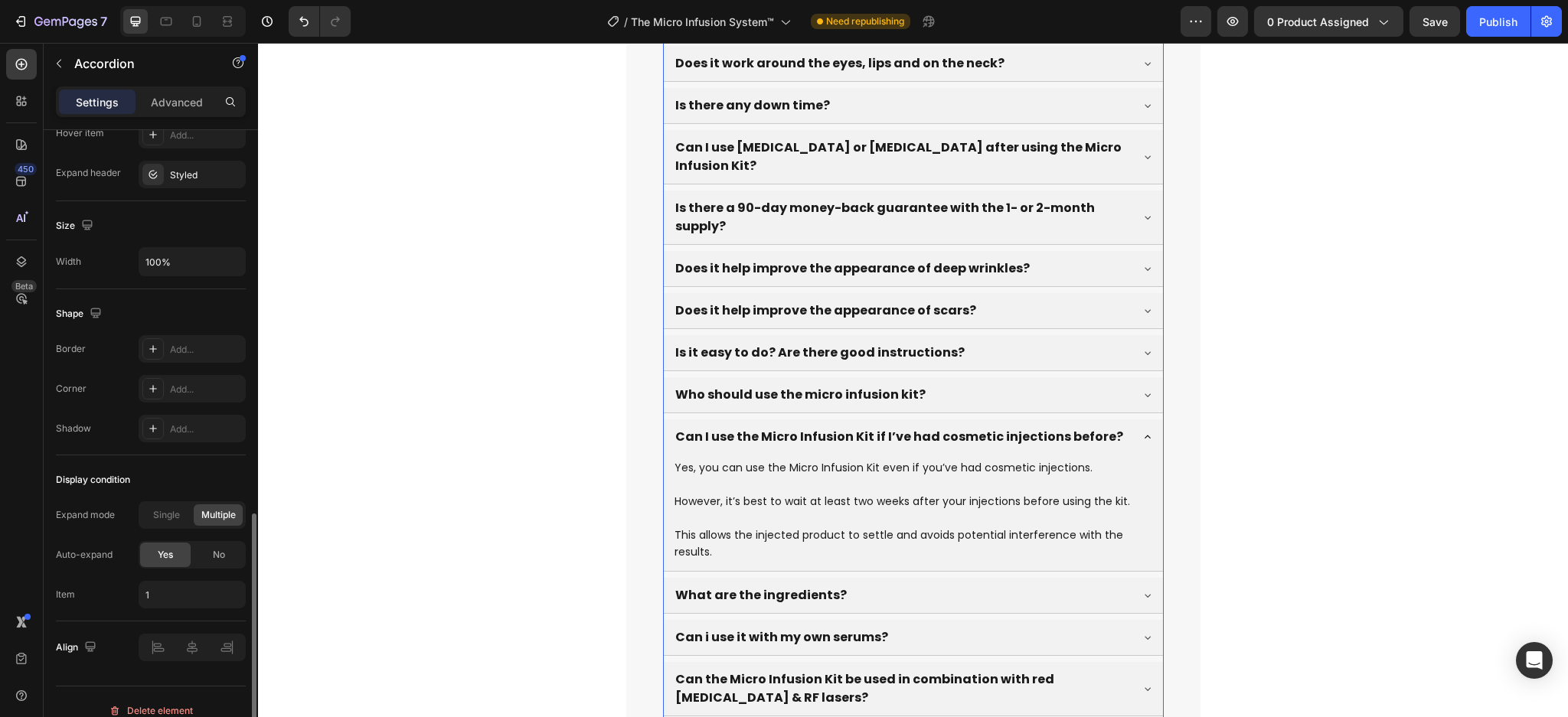
scroll to position [867, 0]
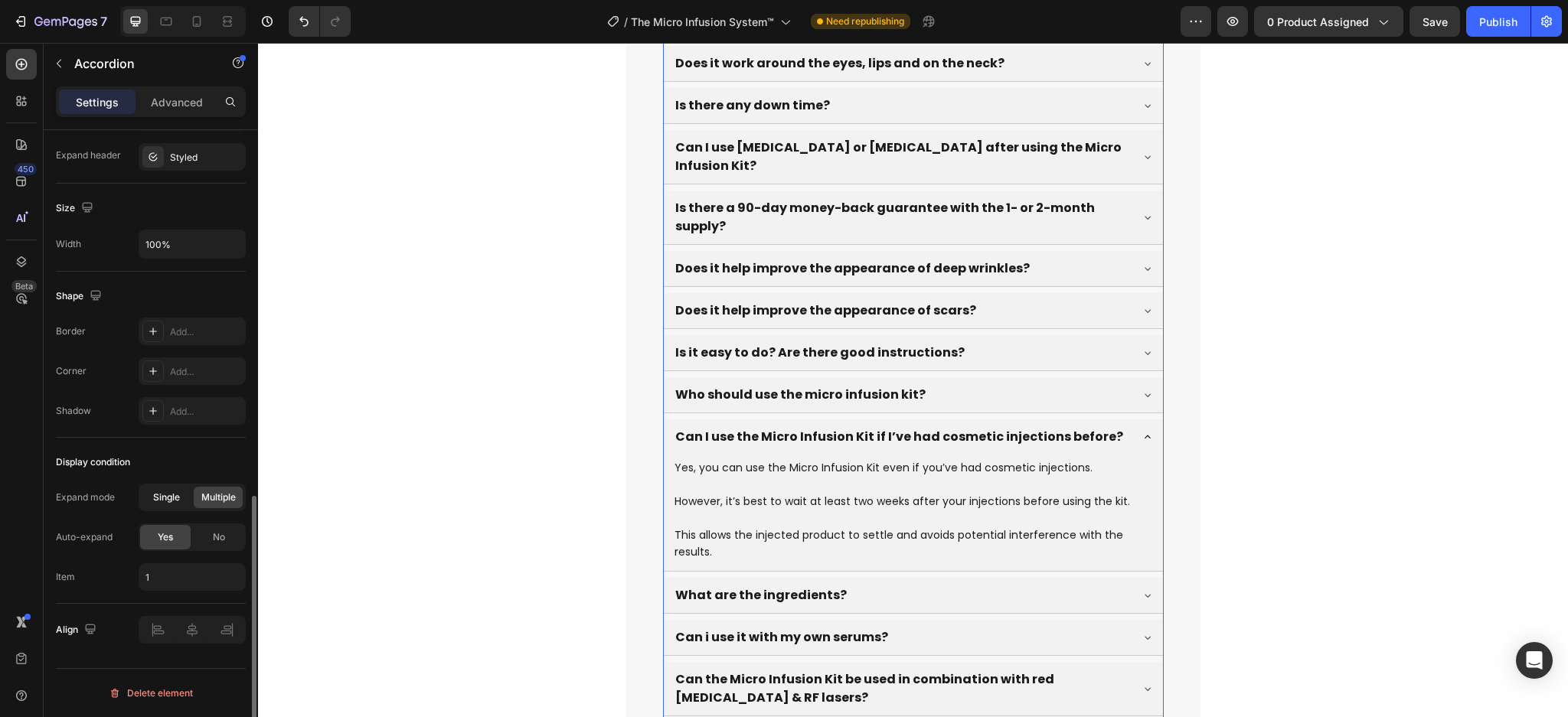
click at [173, 493] on span "Single" at bounding box center [166, 497] width 26 height 14
click at [215, 548] on div "No" at bounding box center [218, 538] width 50 height 25
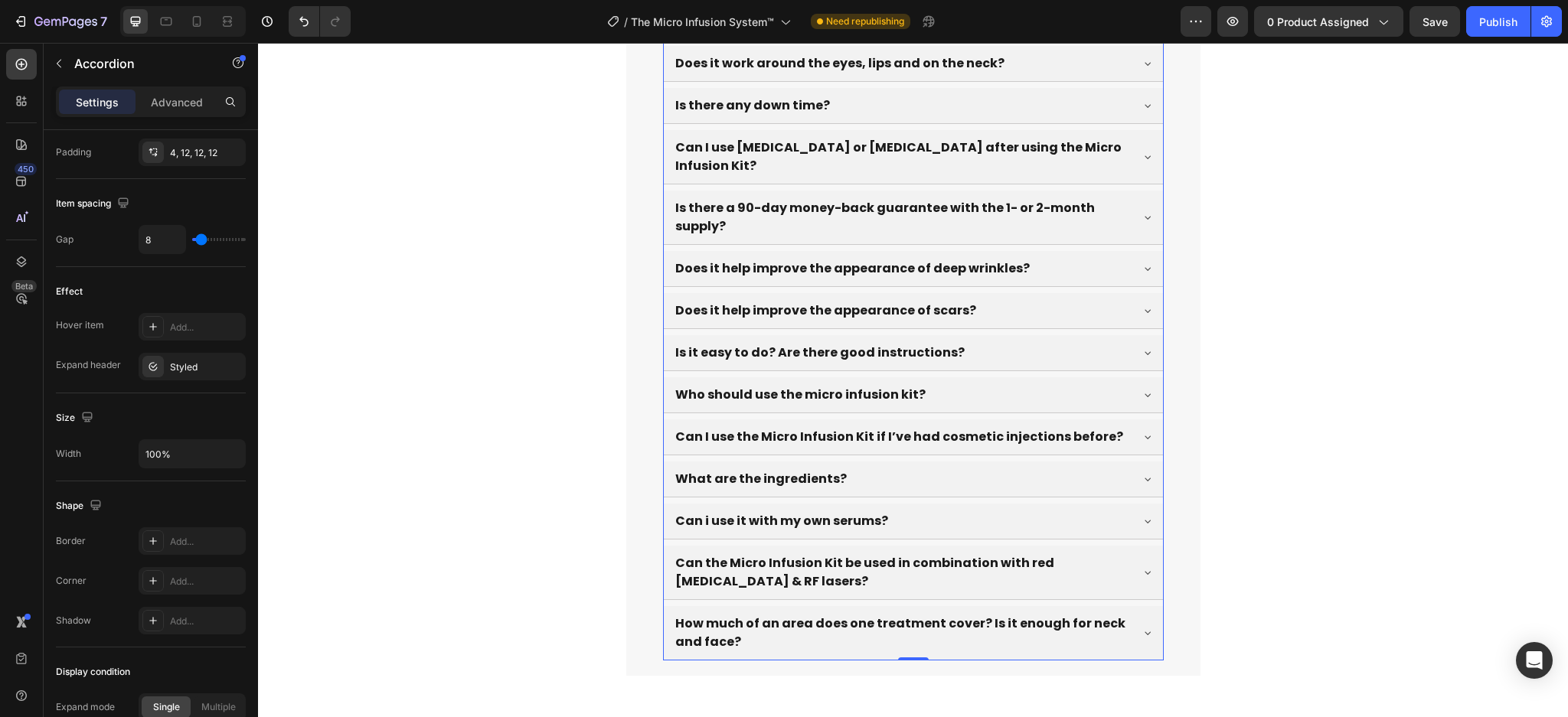
scroll to position [6014, 0]
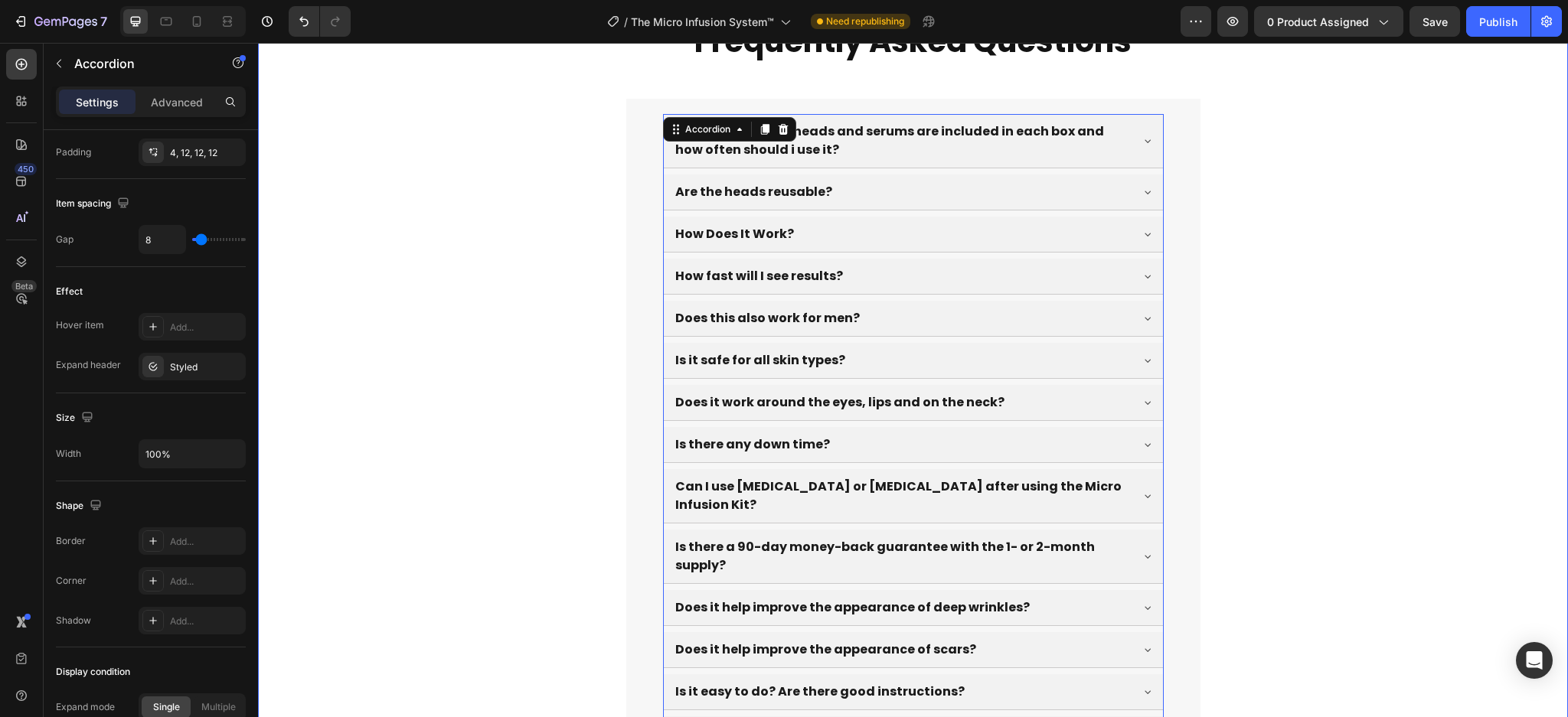
click at [537, 589] on div "Frequently Asked Questions Heading How many needle heads and serums are include…" at bounding box center [913, 518] width 1310 height 995
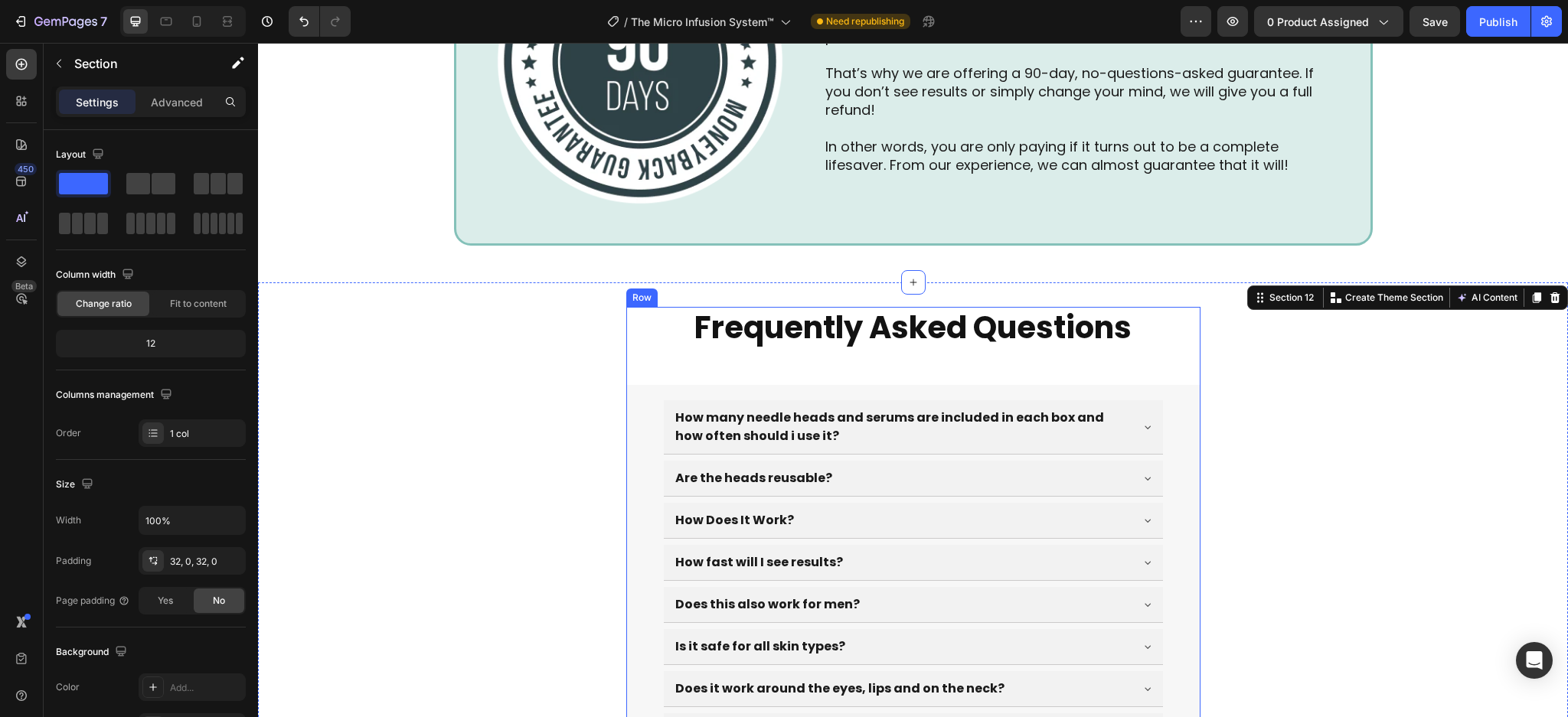
scroll to position [5900, 0]
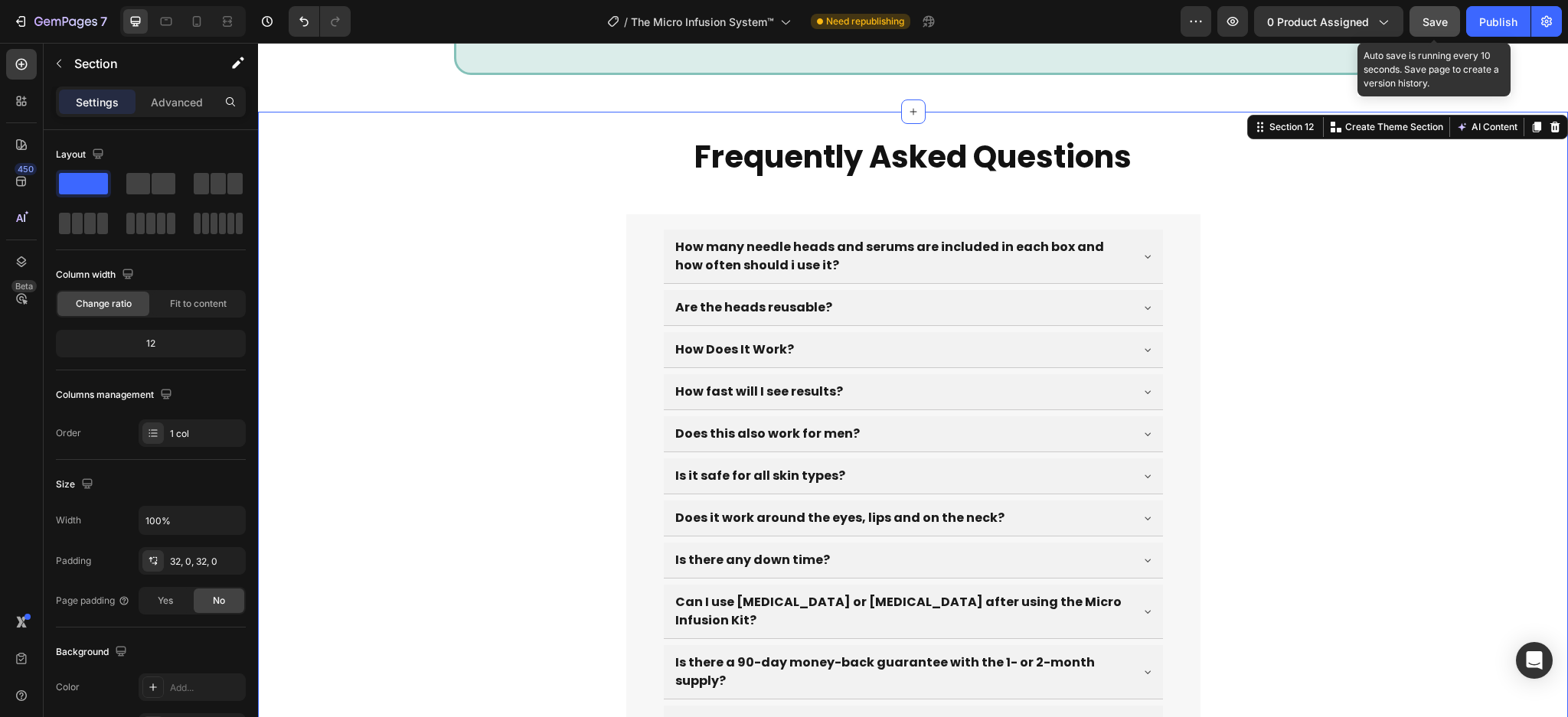
click at [1437, 20] on span "Save" at bounding box center [1435, 22] width 26 height 13
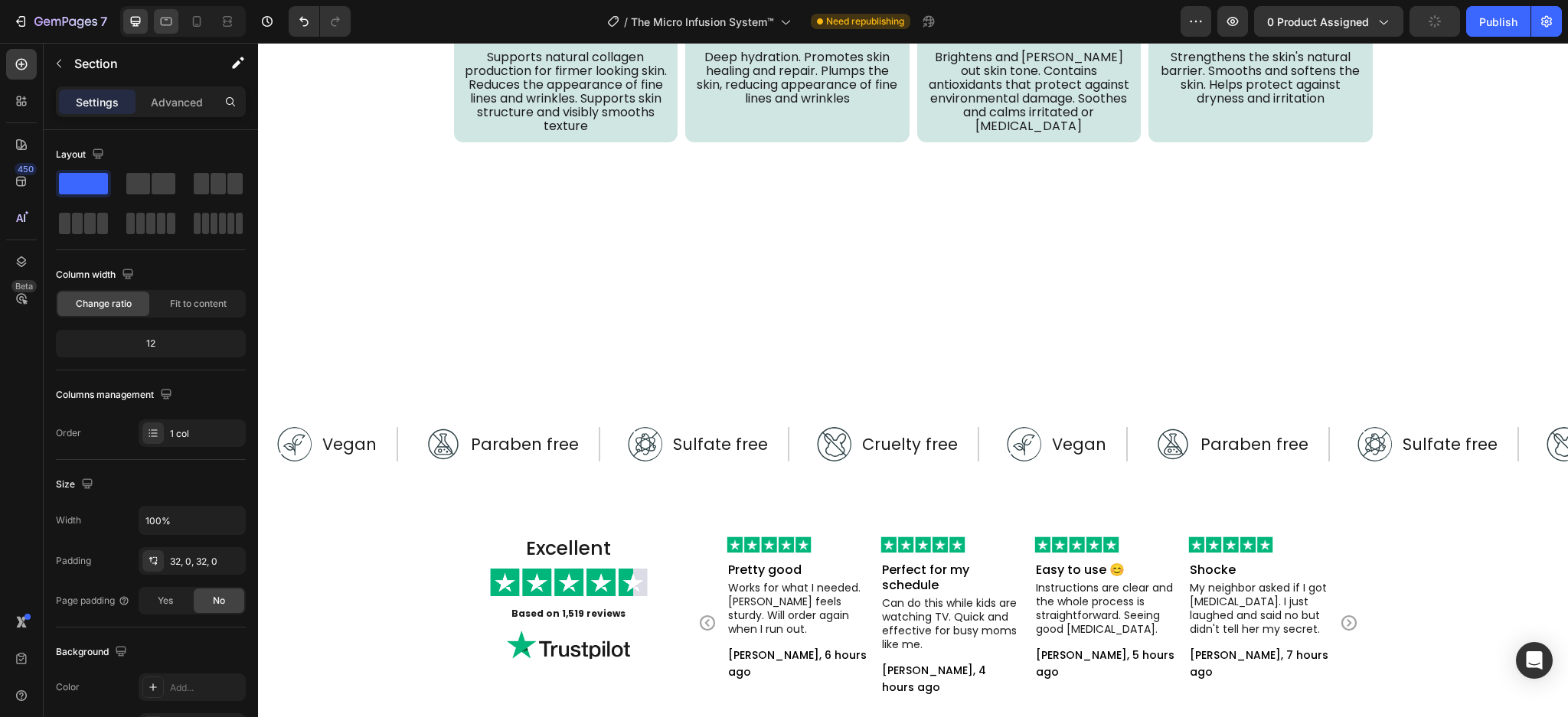
scroll to position [4673, 0]
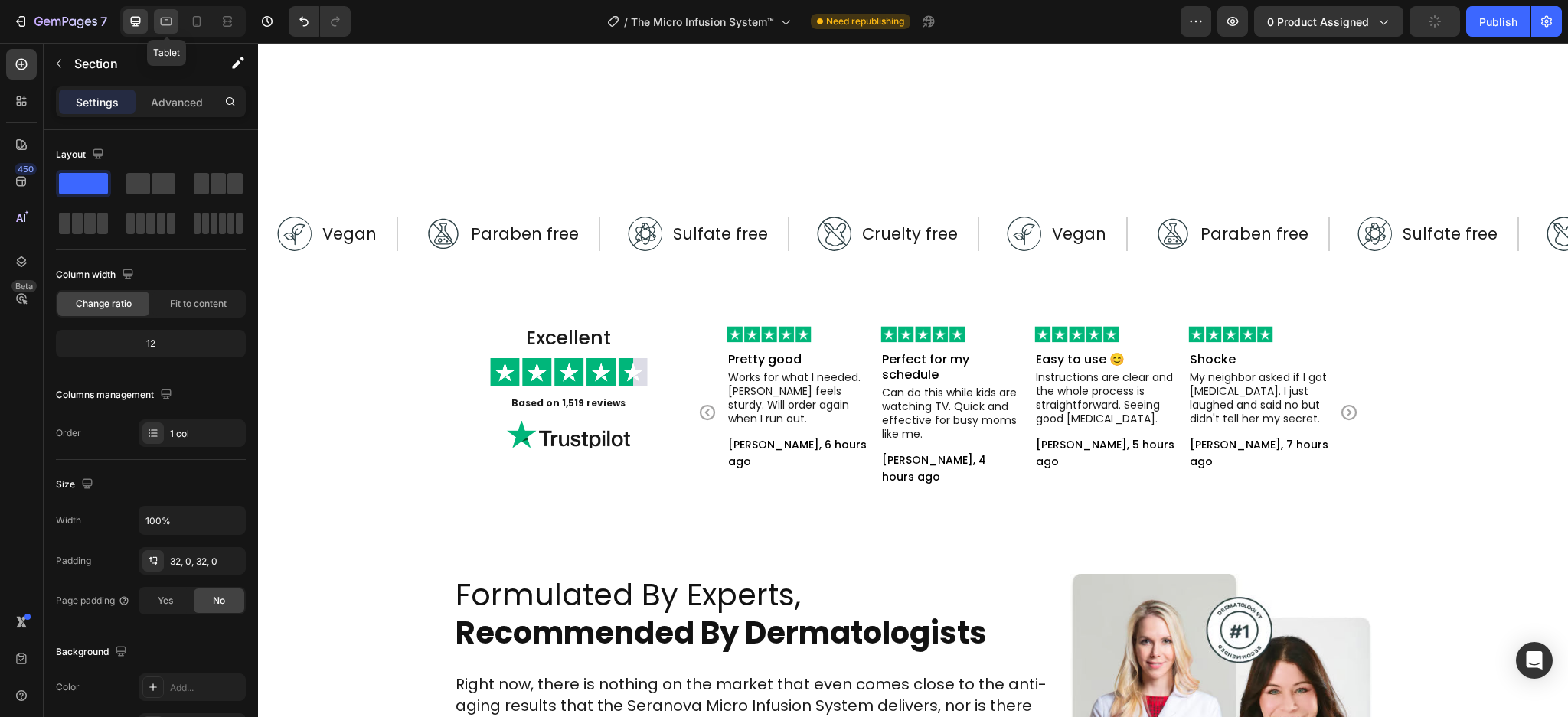
click at [159, 19] on icon at bounding box center [166, 21] width 16 height 16
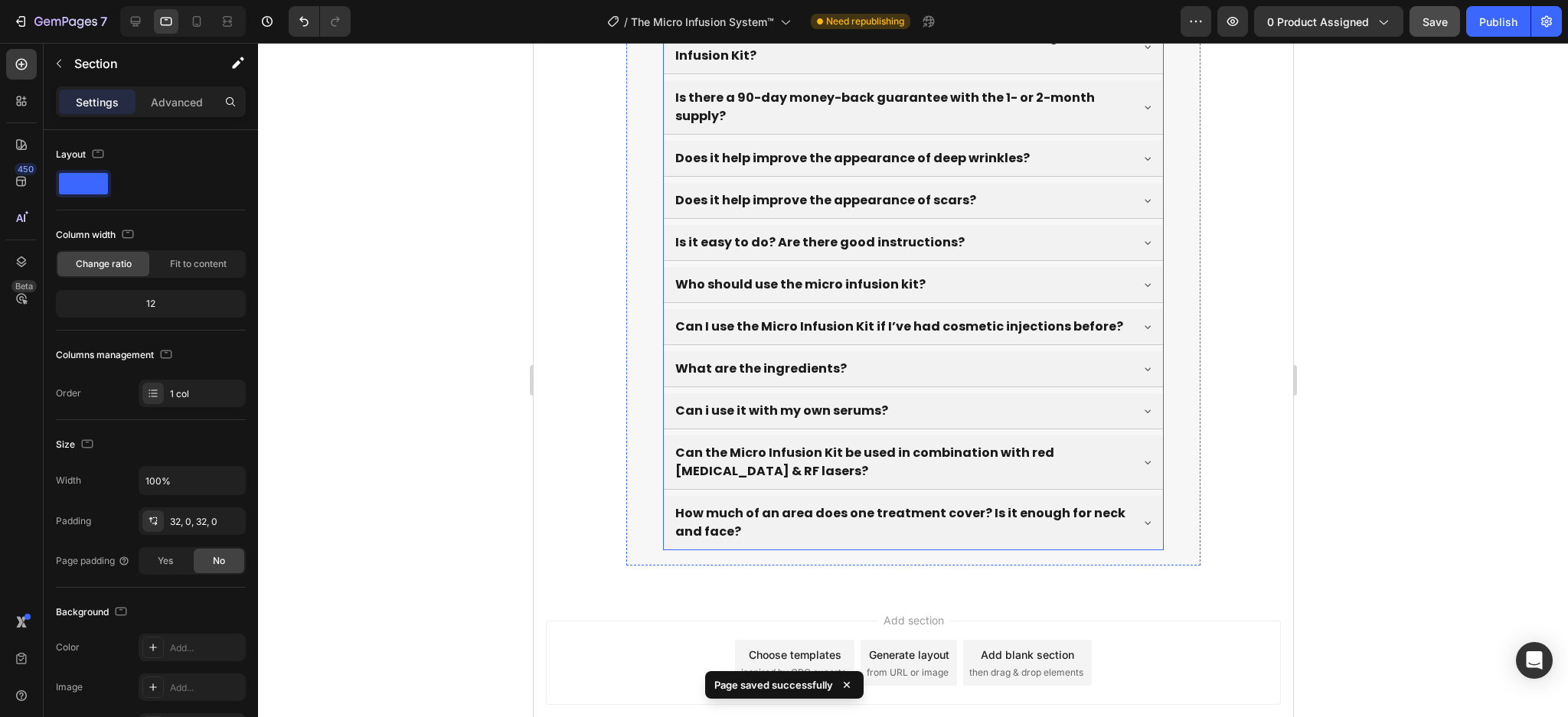
scroll to position [6461, 0]
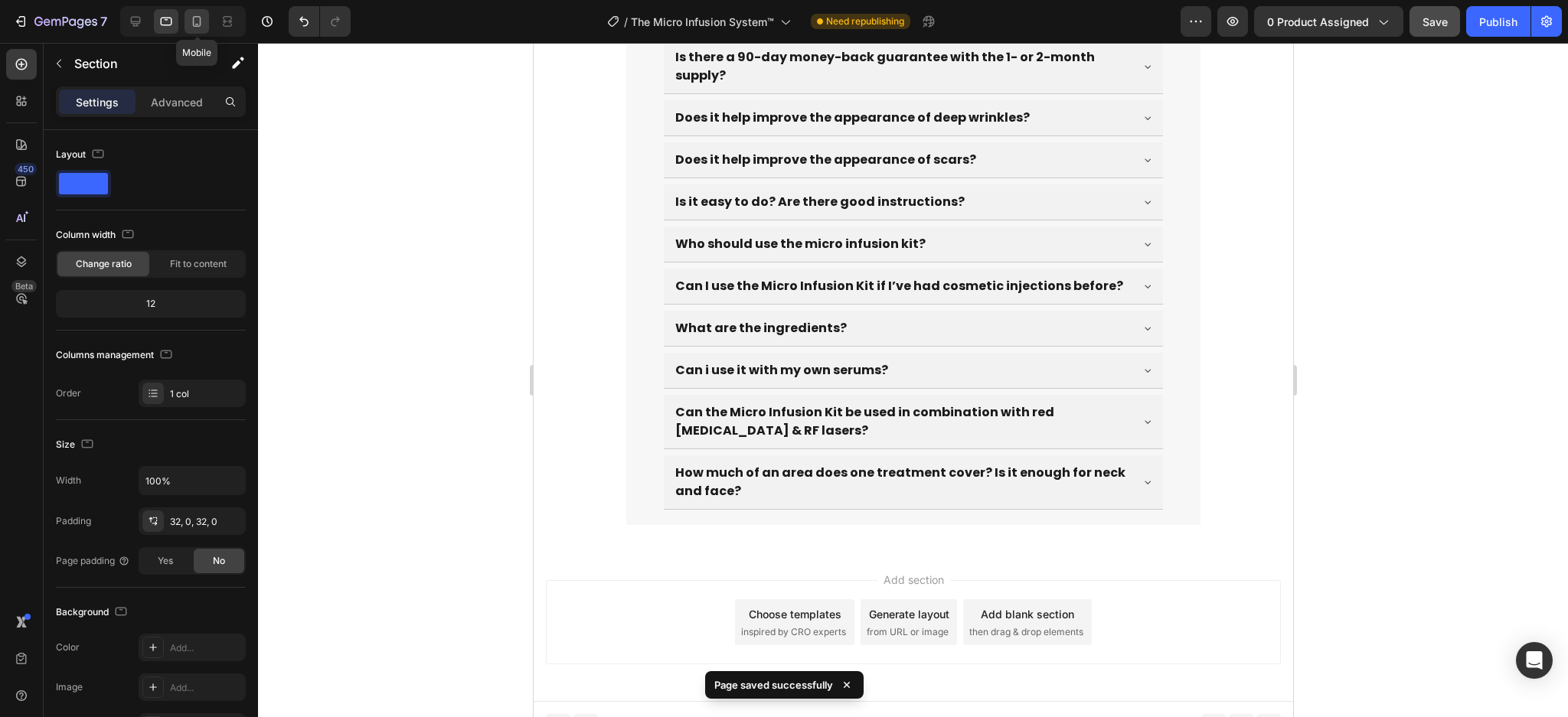
click at [192, 28] on icon at bounding box center [197, 21] width 16 height 16
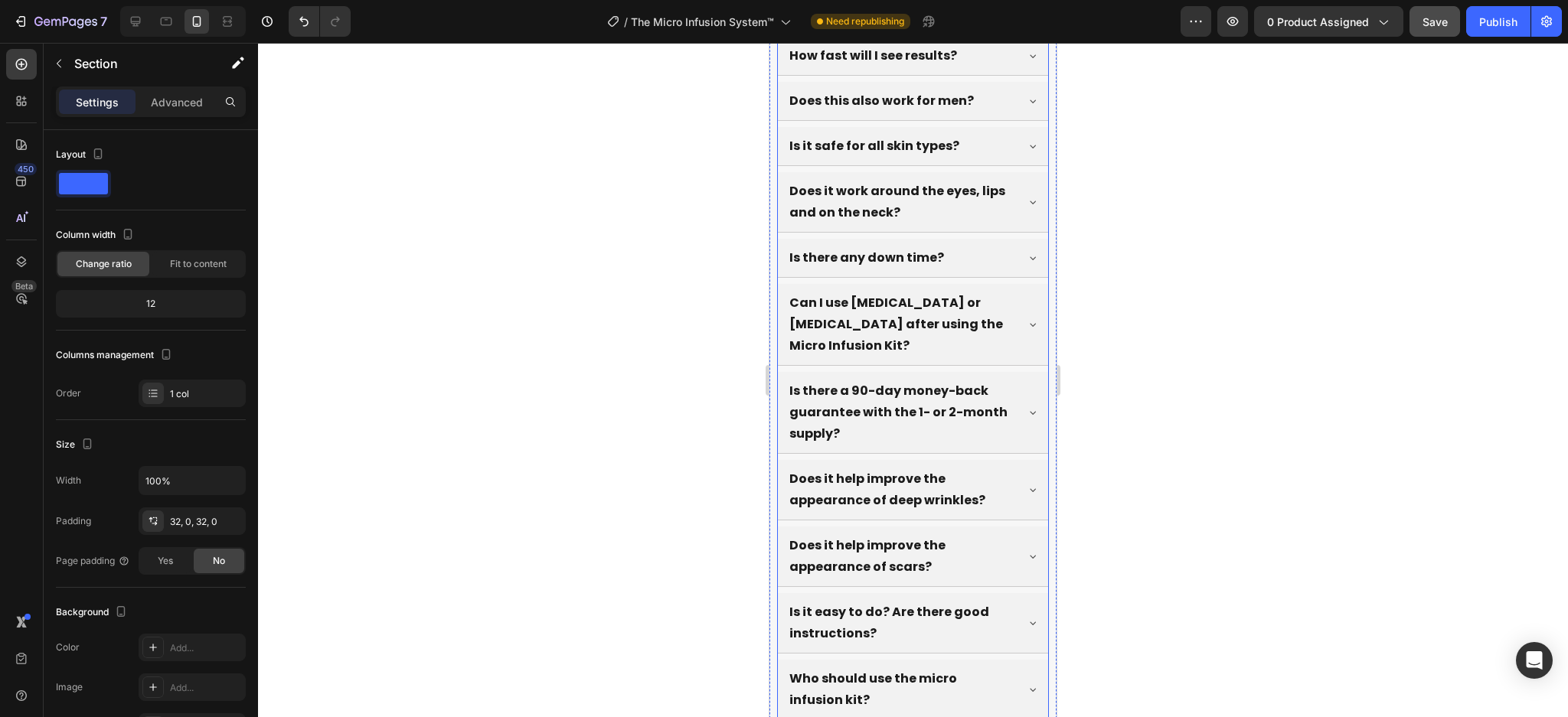
scroll to position [6545, 0]
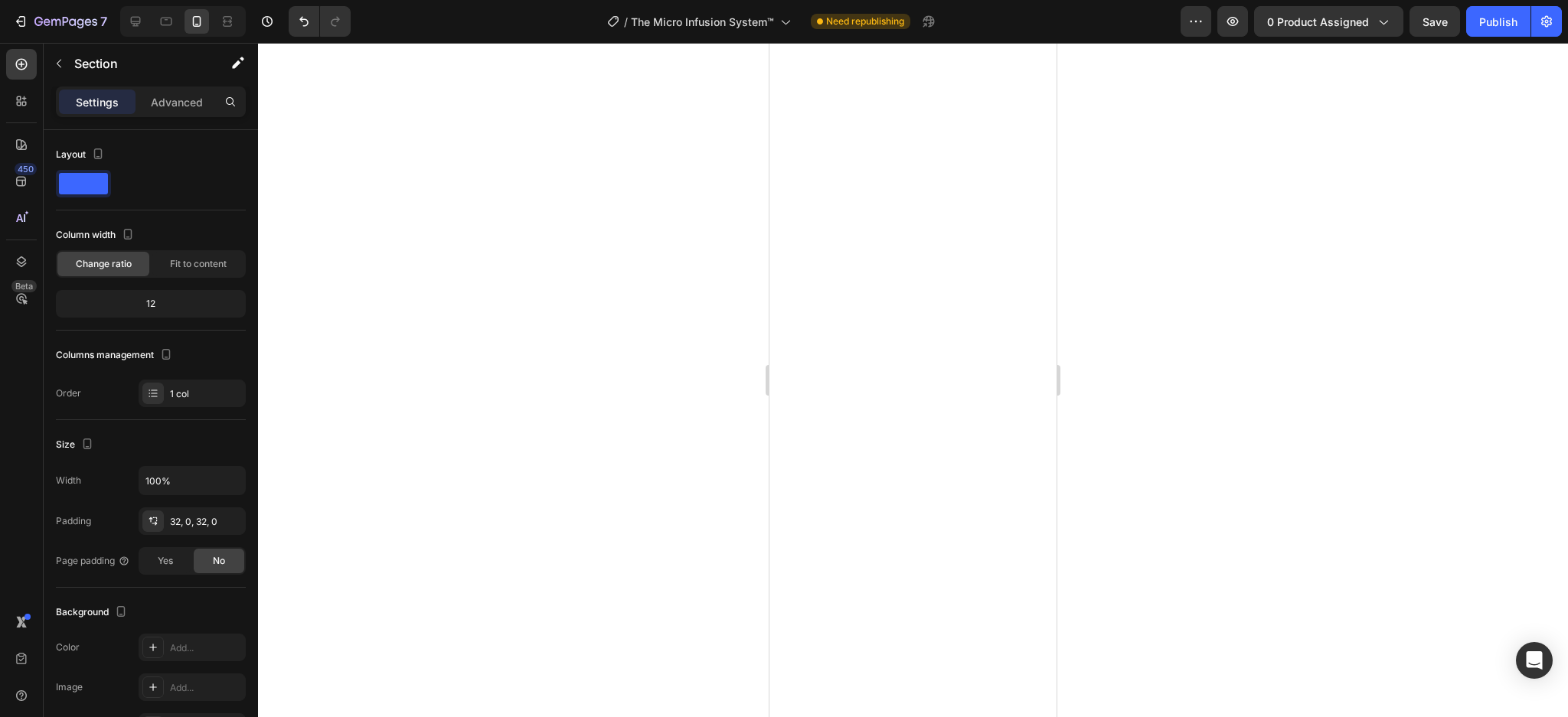
scroll to position [2614, 0]
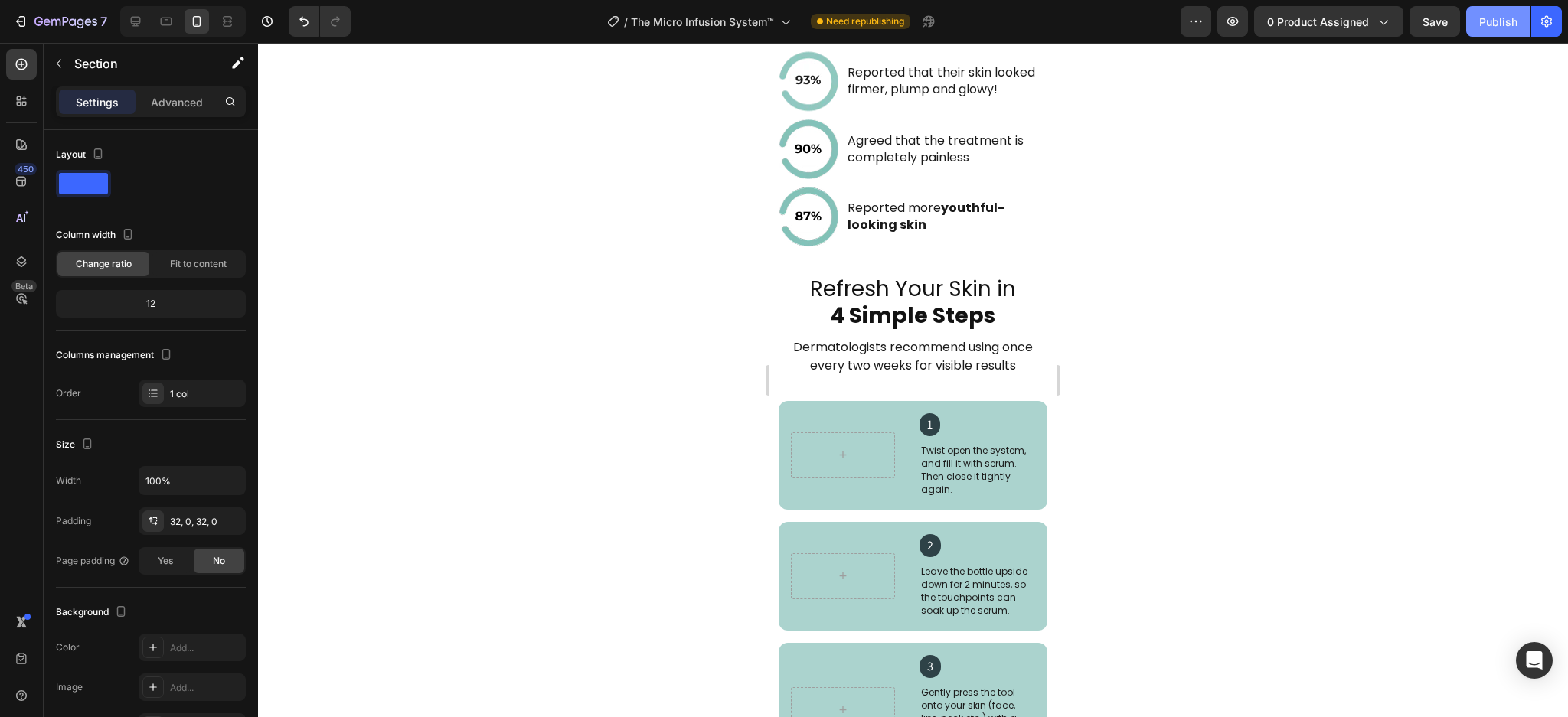
click at [1489, 23] on div "Publish" at bounding box center [1498, 21] width 38 height 16
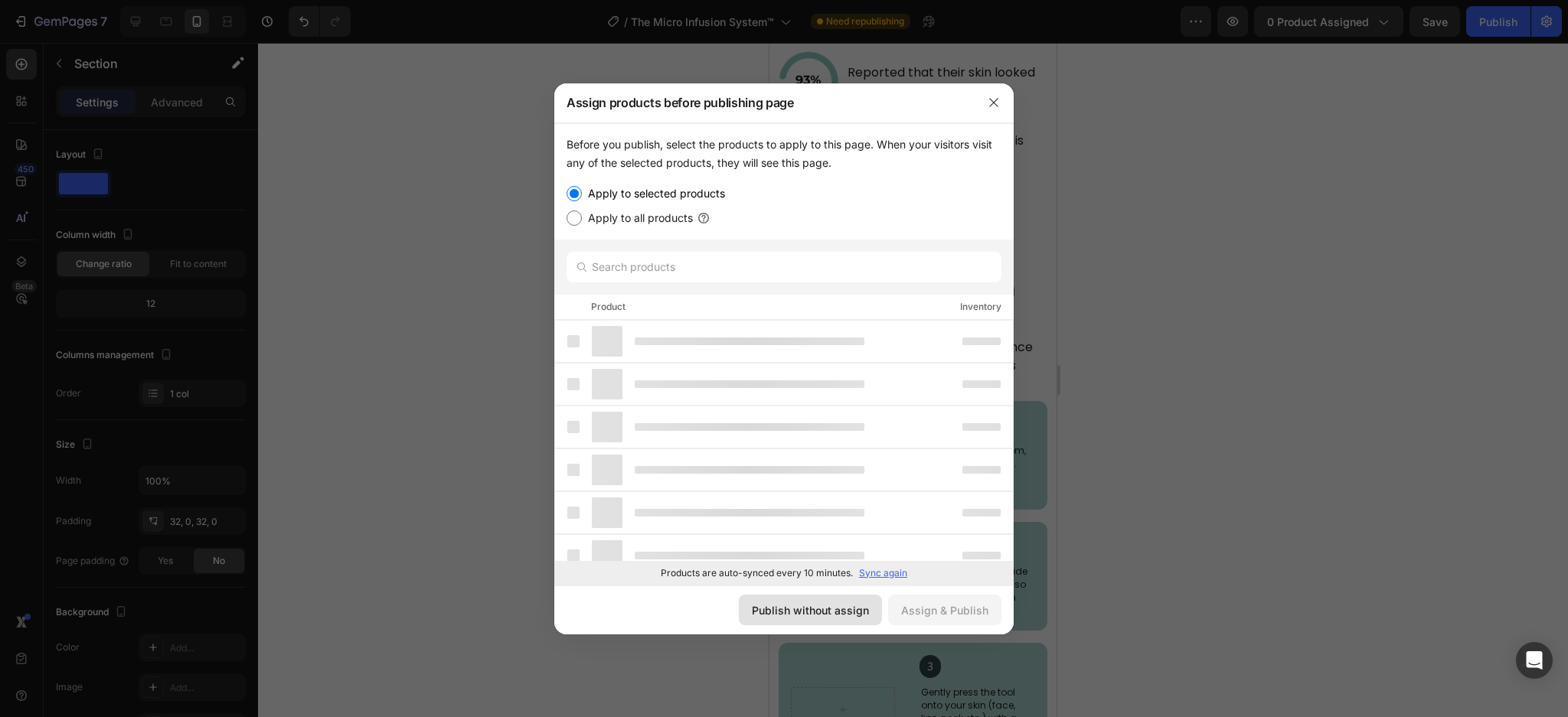
drag, startPoint x: 806, startPoint y: 610, endPoint x: 53, endPoint y: 367, distance: 791.2
click at [806, 610] on div "Publish without assign" at bounding box center [810, 610] width 117 height 16
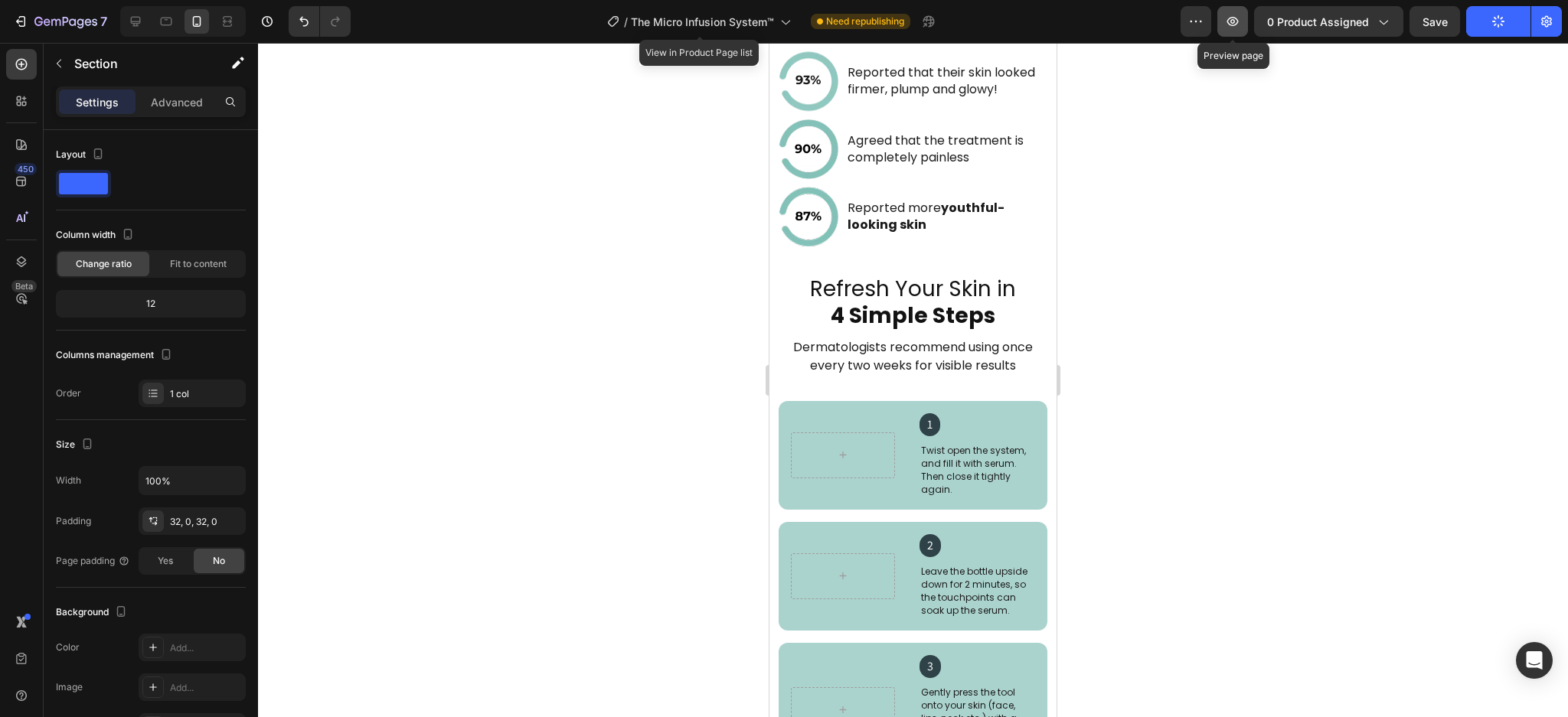
click at [1227, 25] on icon "button" at bounding box center [1233, 21] width 16 height 16
click at [128, 24] on icon at bounding box center [135, 21] width 16 height 16
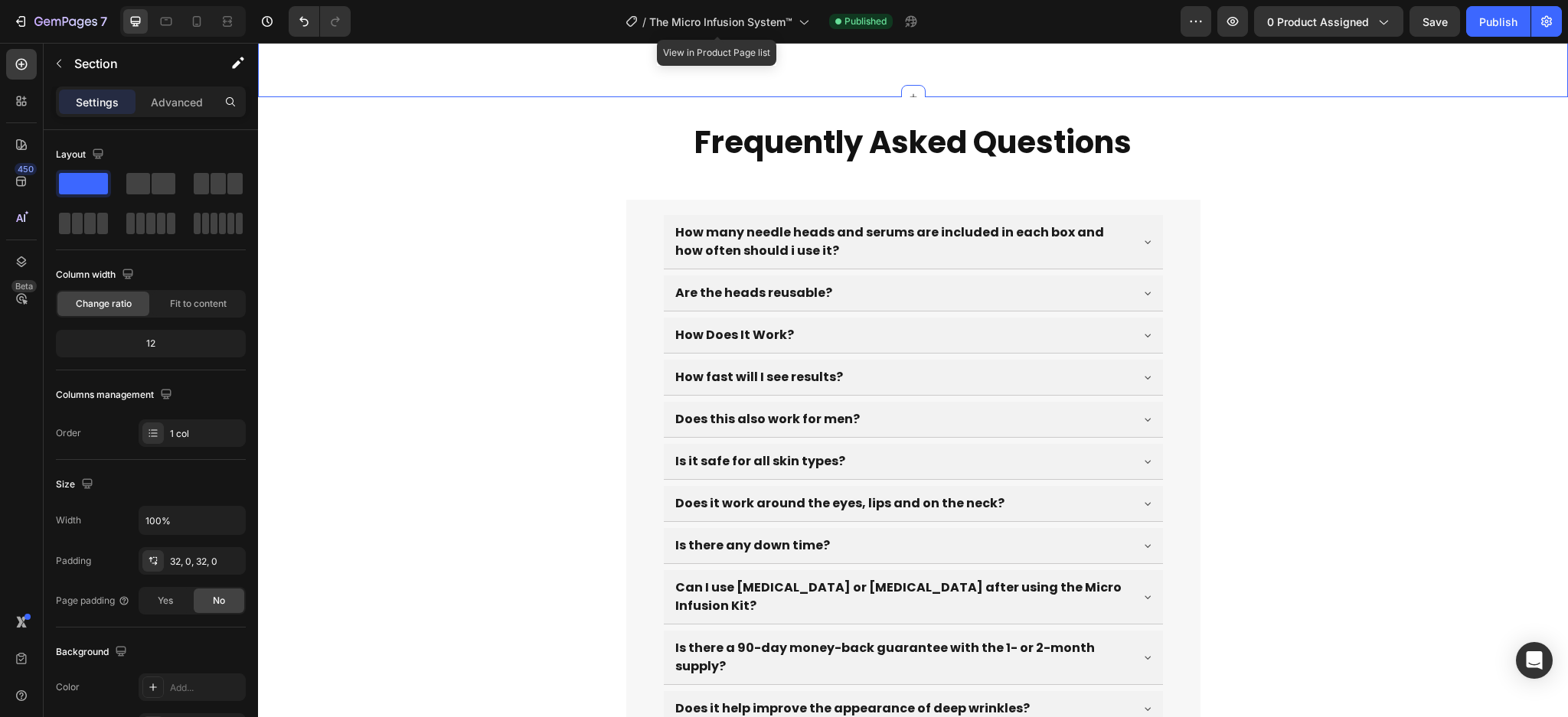
scroll to position [5196, 0]
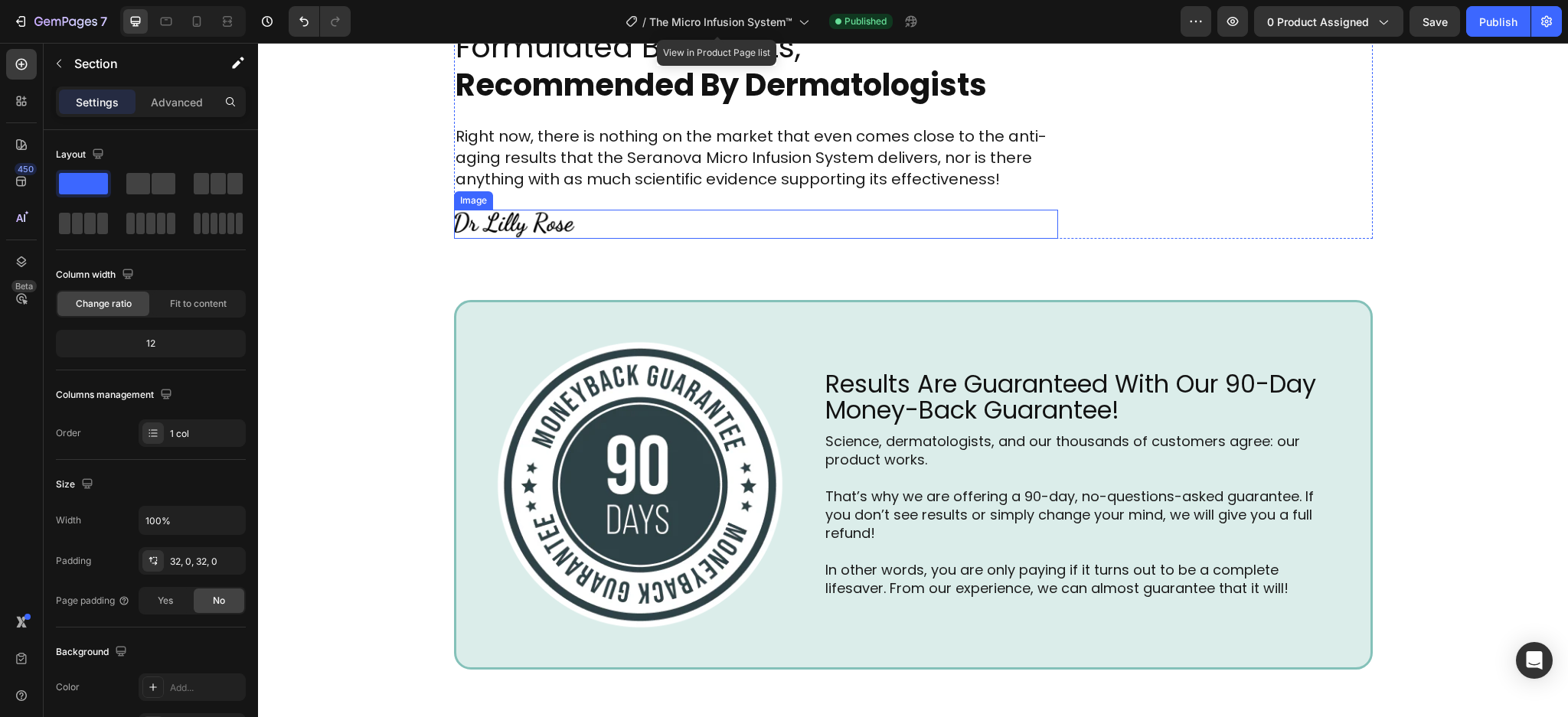
click at [1043, 236] on div at bounding box center [756, 225] width 604 height 30
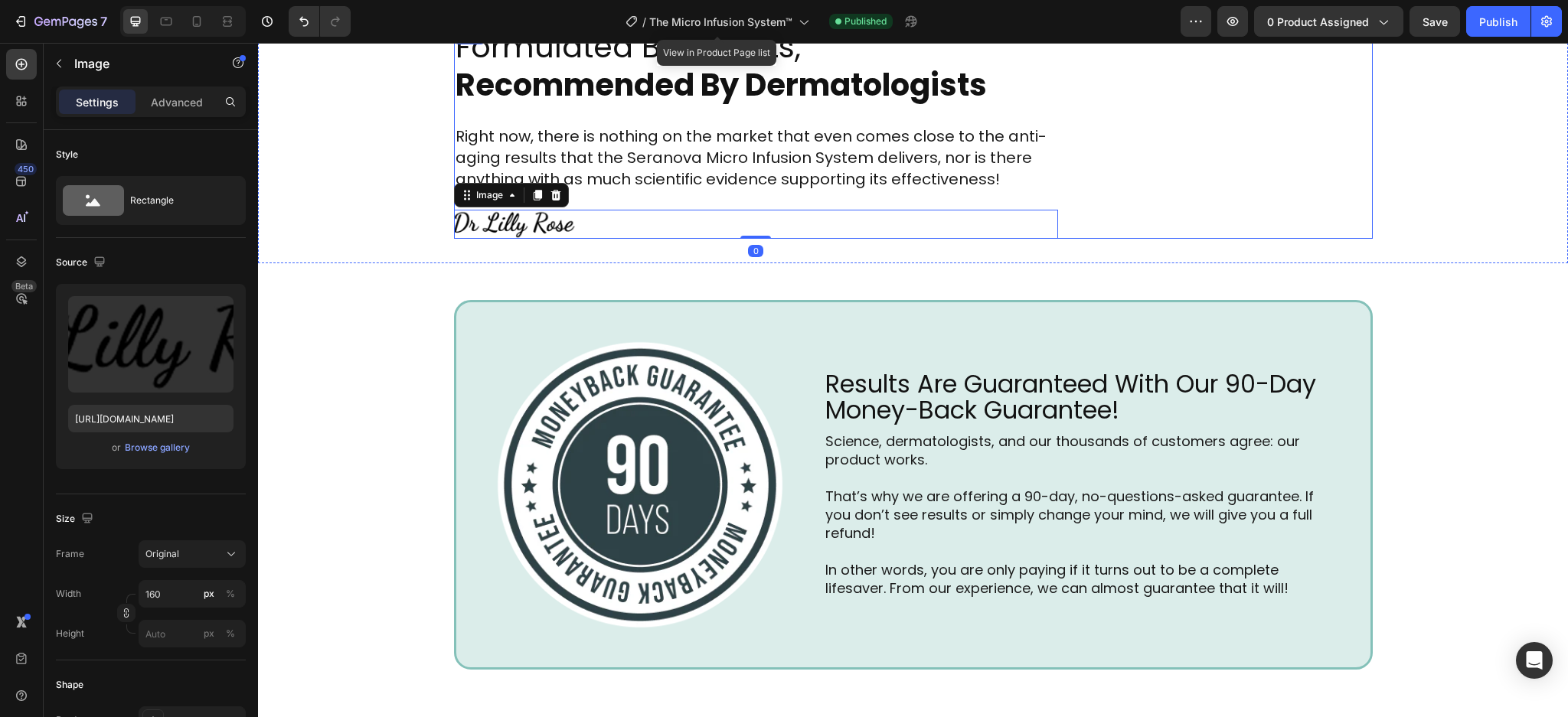
click at [1042, 240] on div "Formulated By Experts, Recommended By Dermatologists Heading Right now, there i…" at bounding box center [756, 133] width 604 height 214
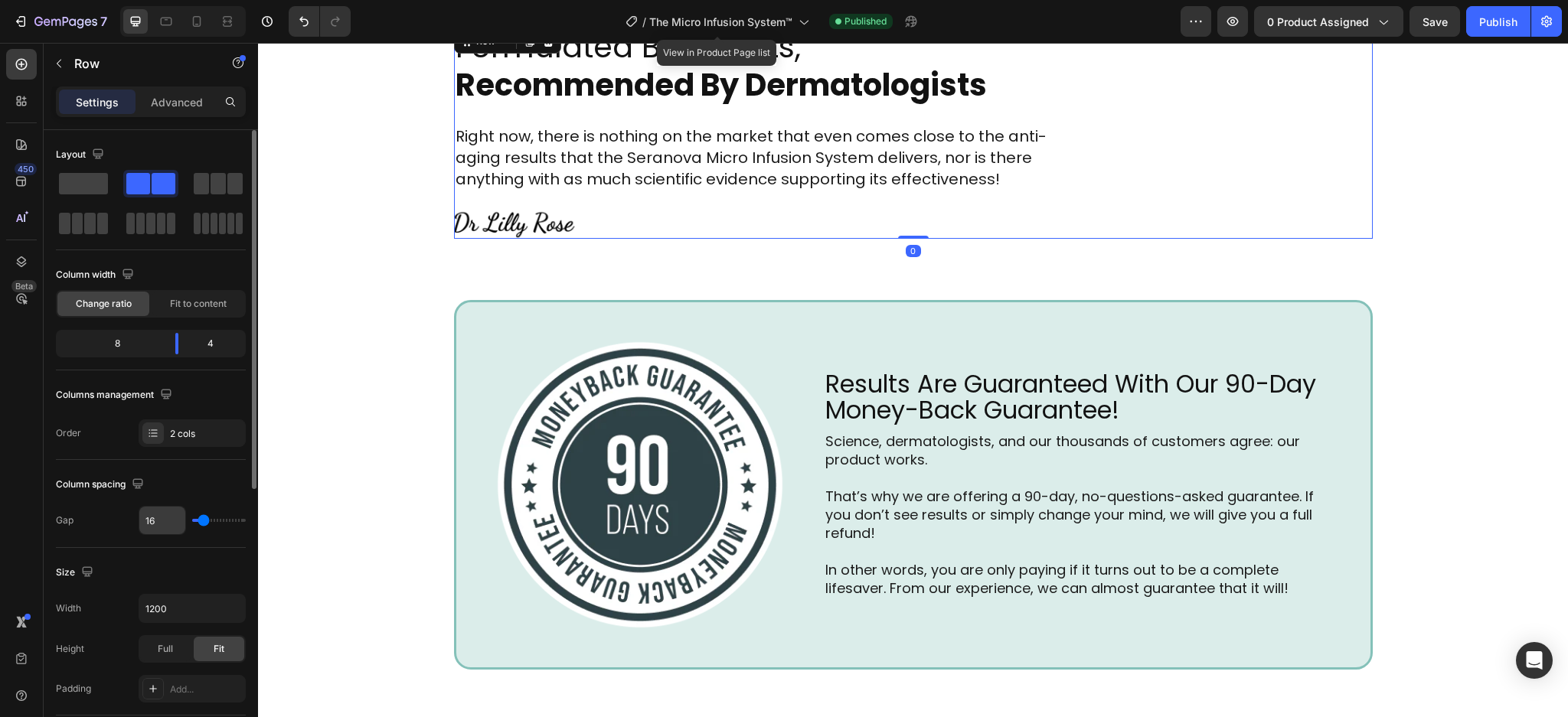
click at [158, 515] on input "16" at bounding box center [163, 520] width 46 height 27
type input "4"
type input "40"
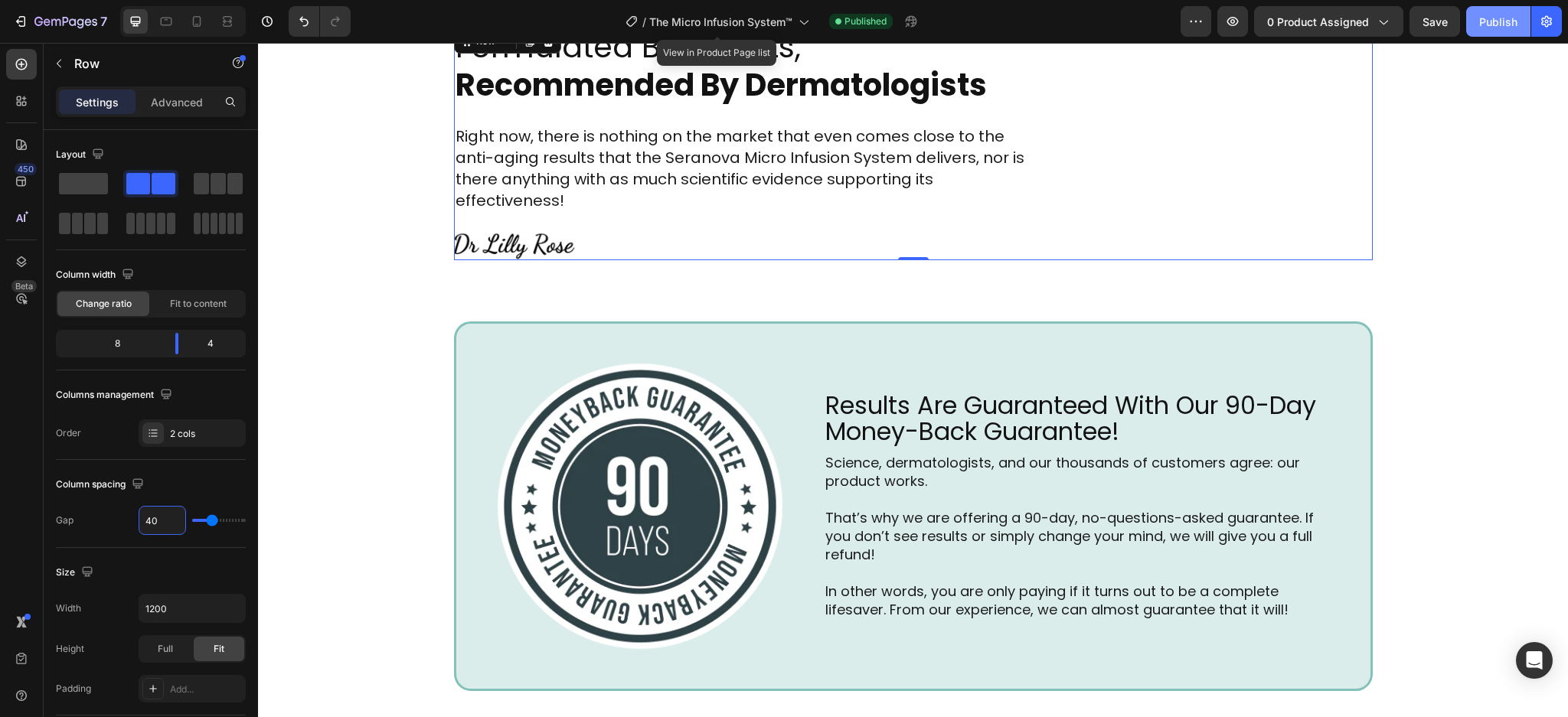
type input "40"
click at [1487, 17] on div "Publish" at bounding box center [1498, 21] width 38 height 16
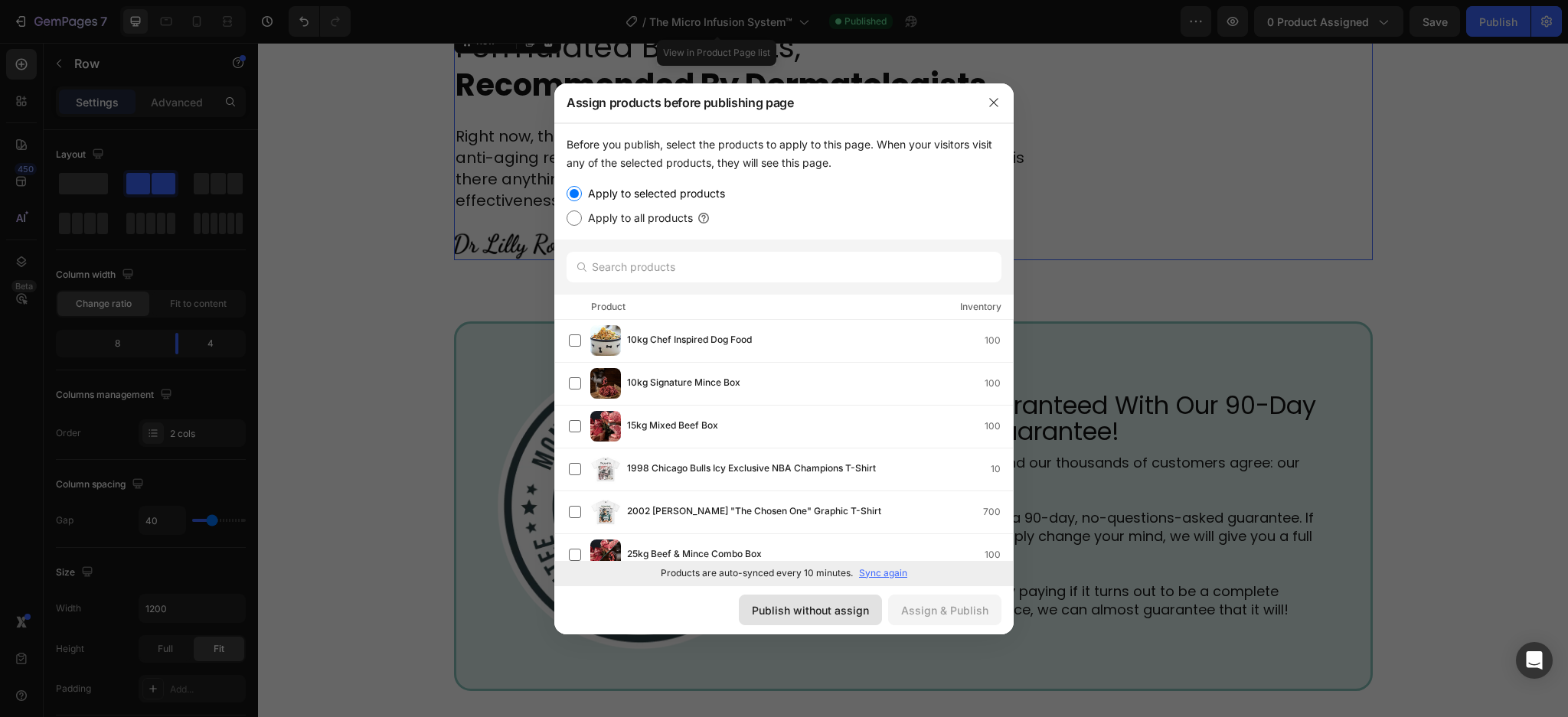
click at [805, 614] on div "Publish without assign" at bounding box center [810, 610] width 117 height 16
